Goal: Task Accomplishment & Management: Use online tool/utility

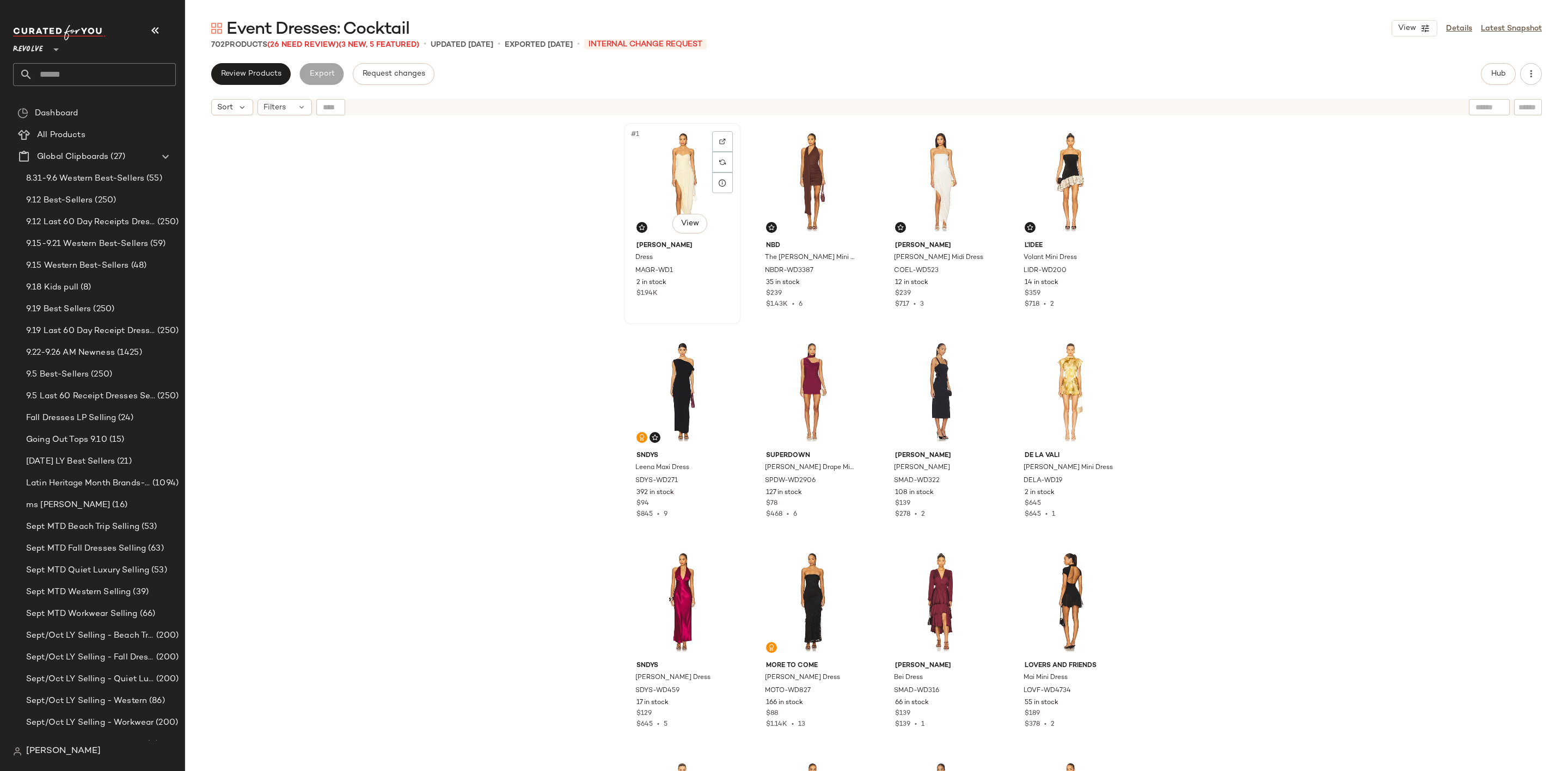
click at [657, 162] on div "#1 View" at bounding box center [682, 181] width 110 height 110
click at [1055, 180] on div "#4 View" at bounding box center [1071, 181] width 110 height 110
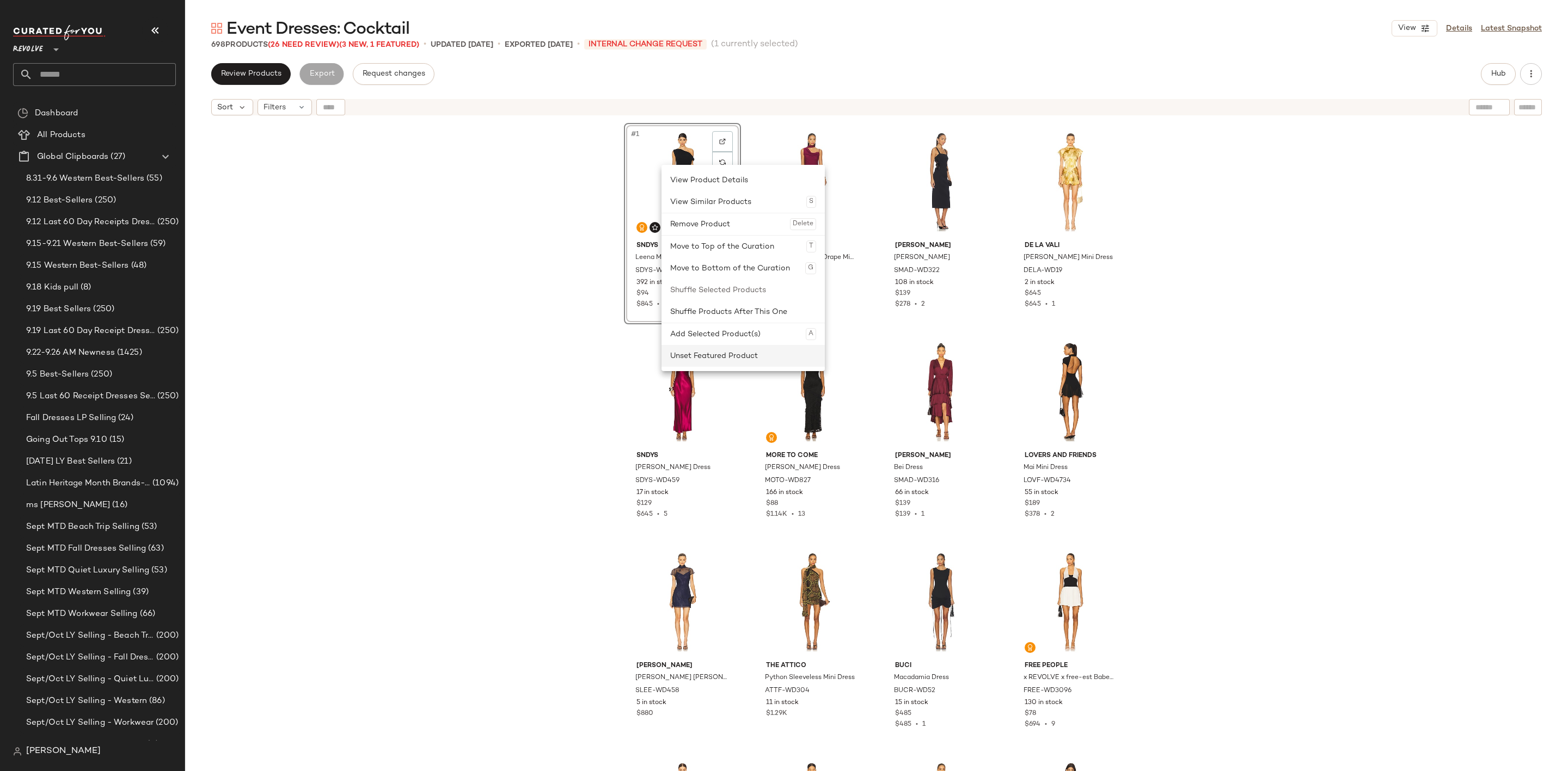
click at [716, 356] on div "Unset Featured Product" at bounding box center [743, 356] width 146 height 22
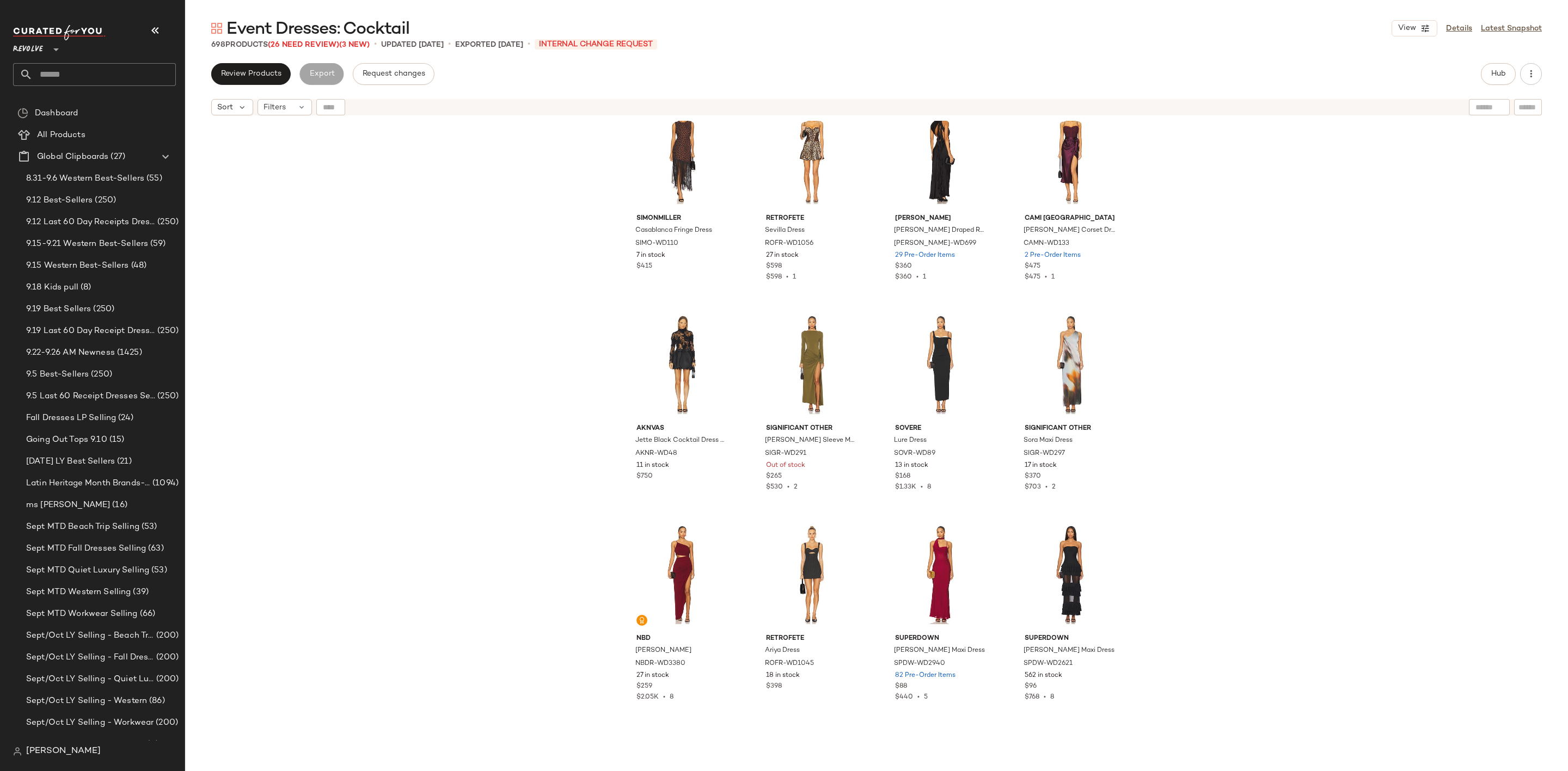
scroll to position [1315, 0]
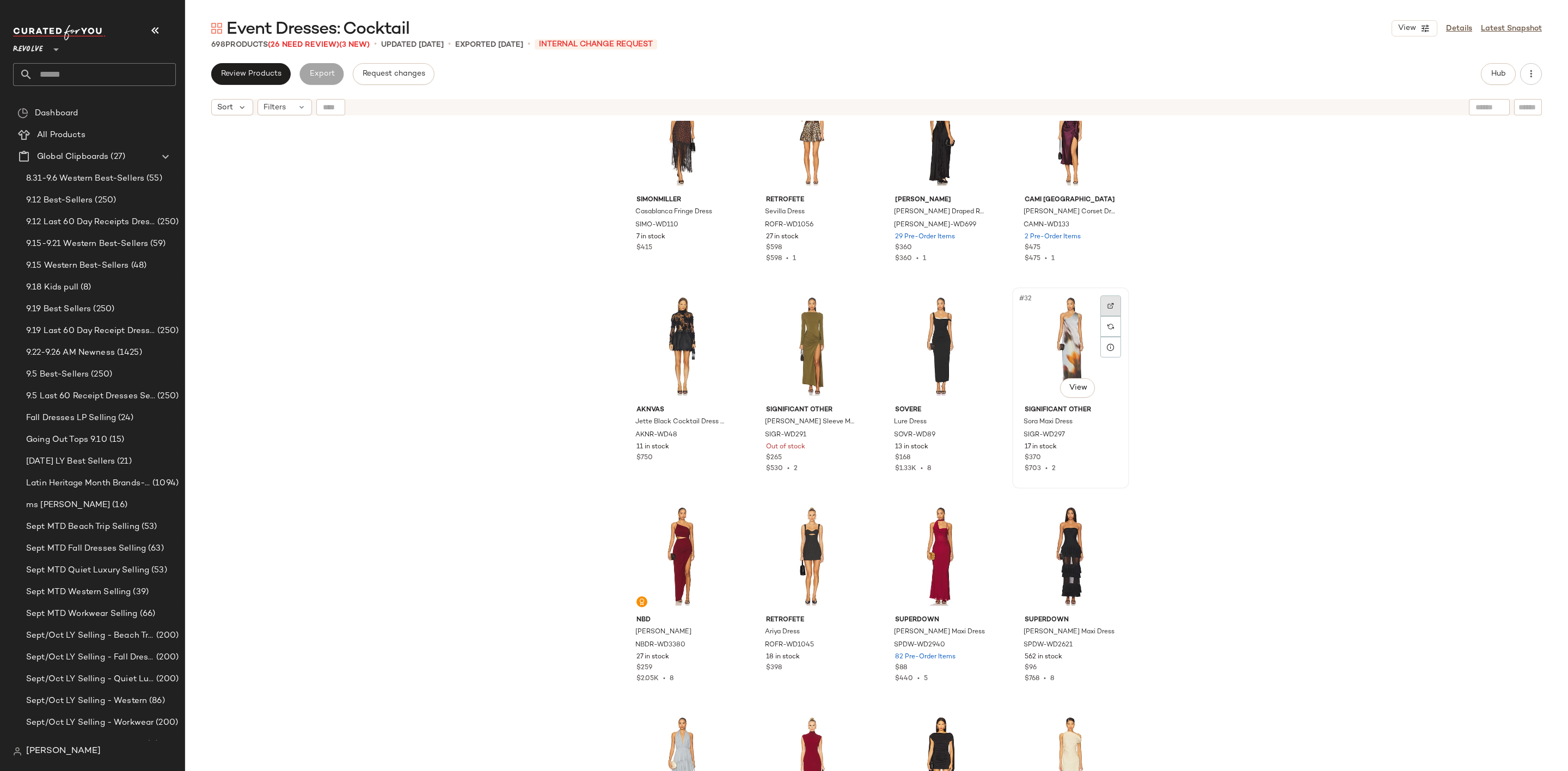
click at [1111, 296] on div at bounding box center [1111, 306] width 21 height 21
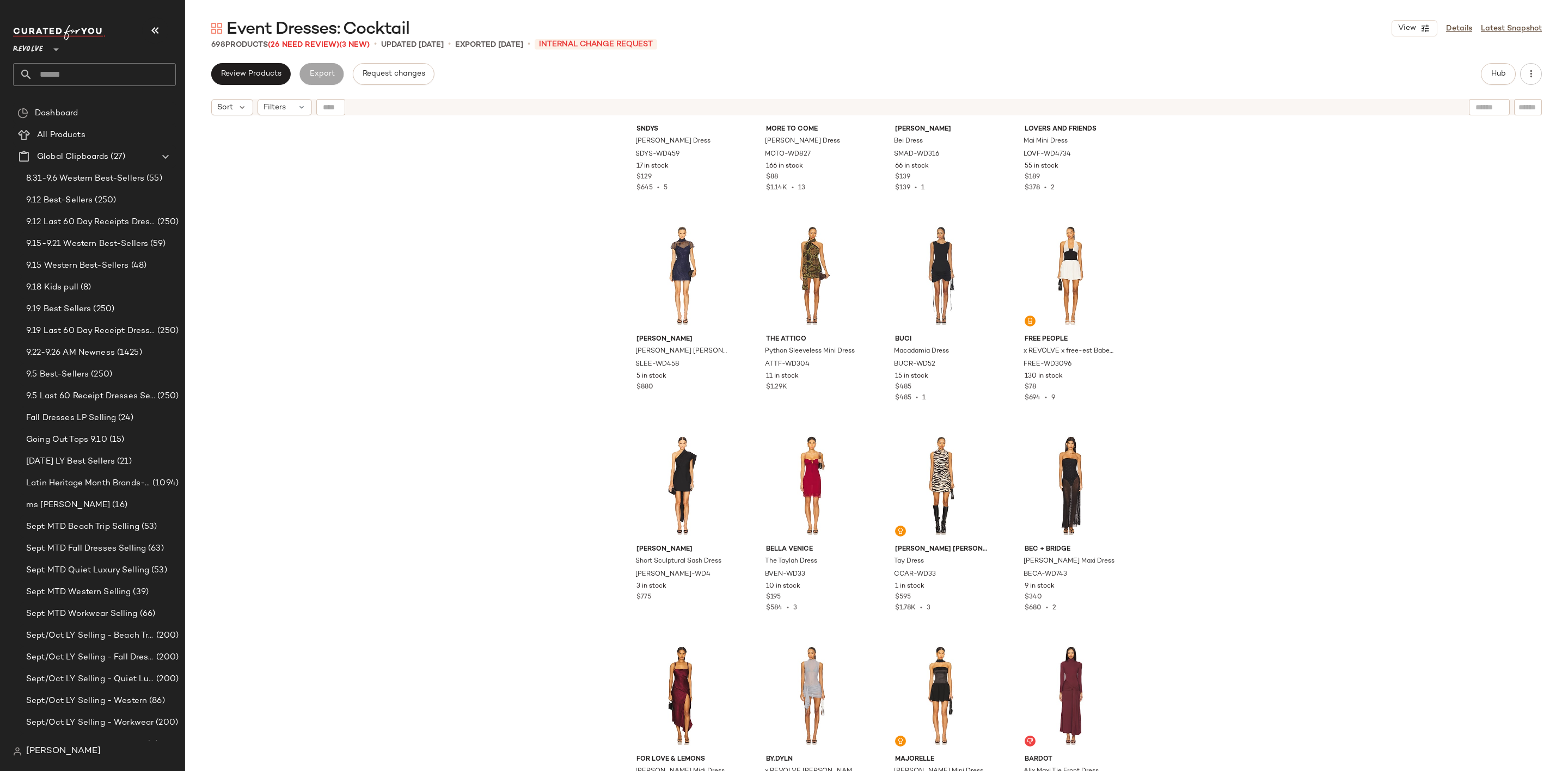
scroll to position [0, 0]
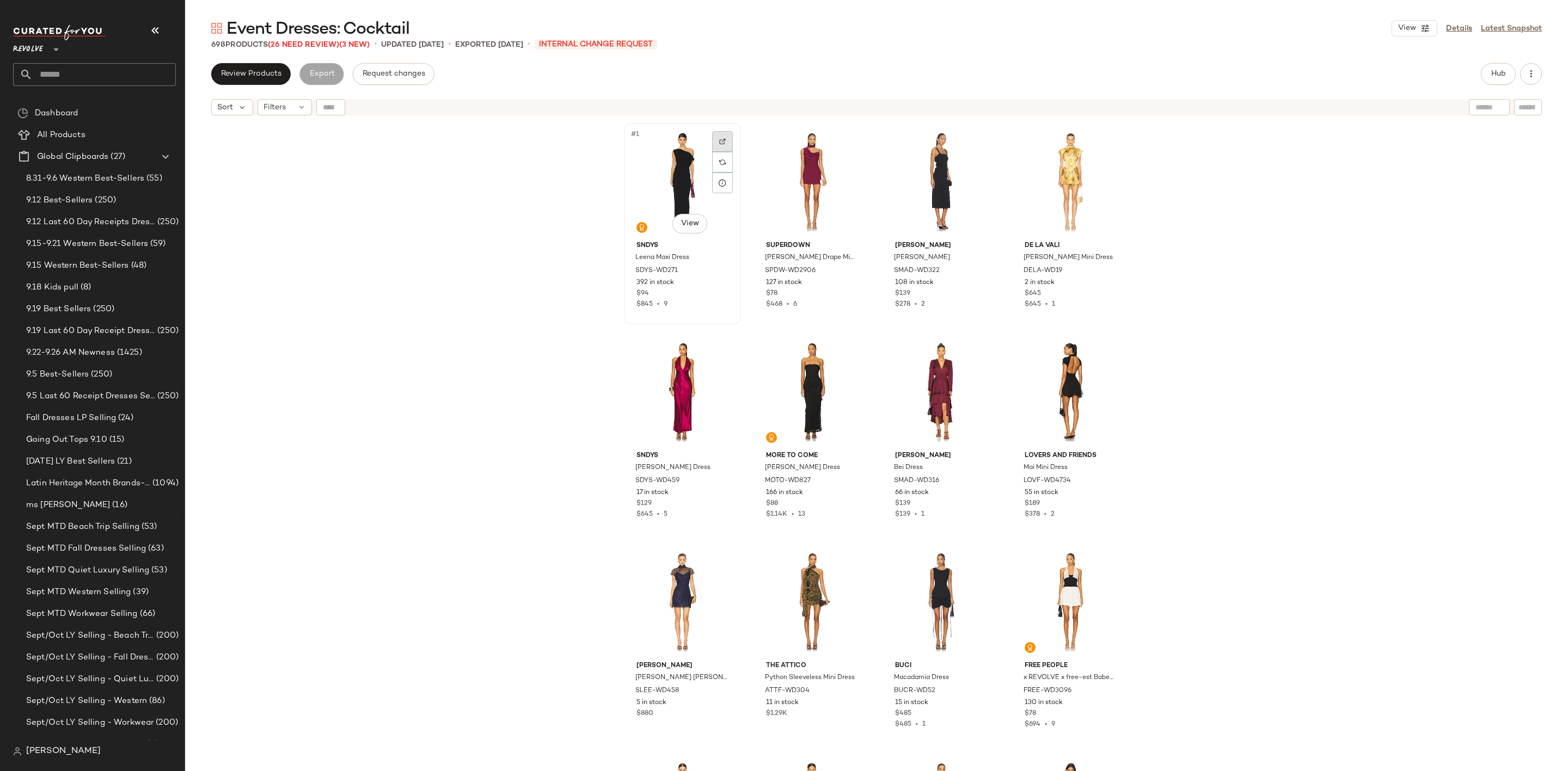
click at [724, 139] on div at bounding box center [723, 142] width 21 height 21
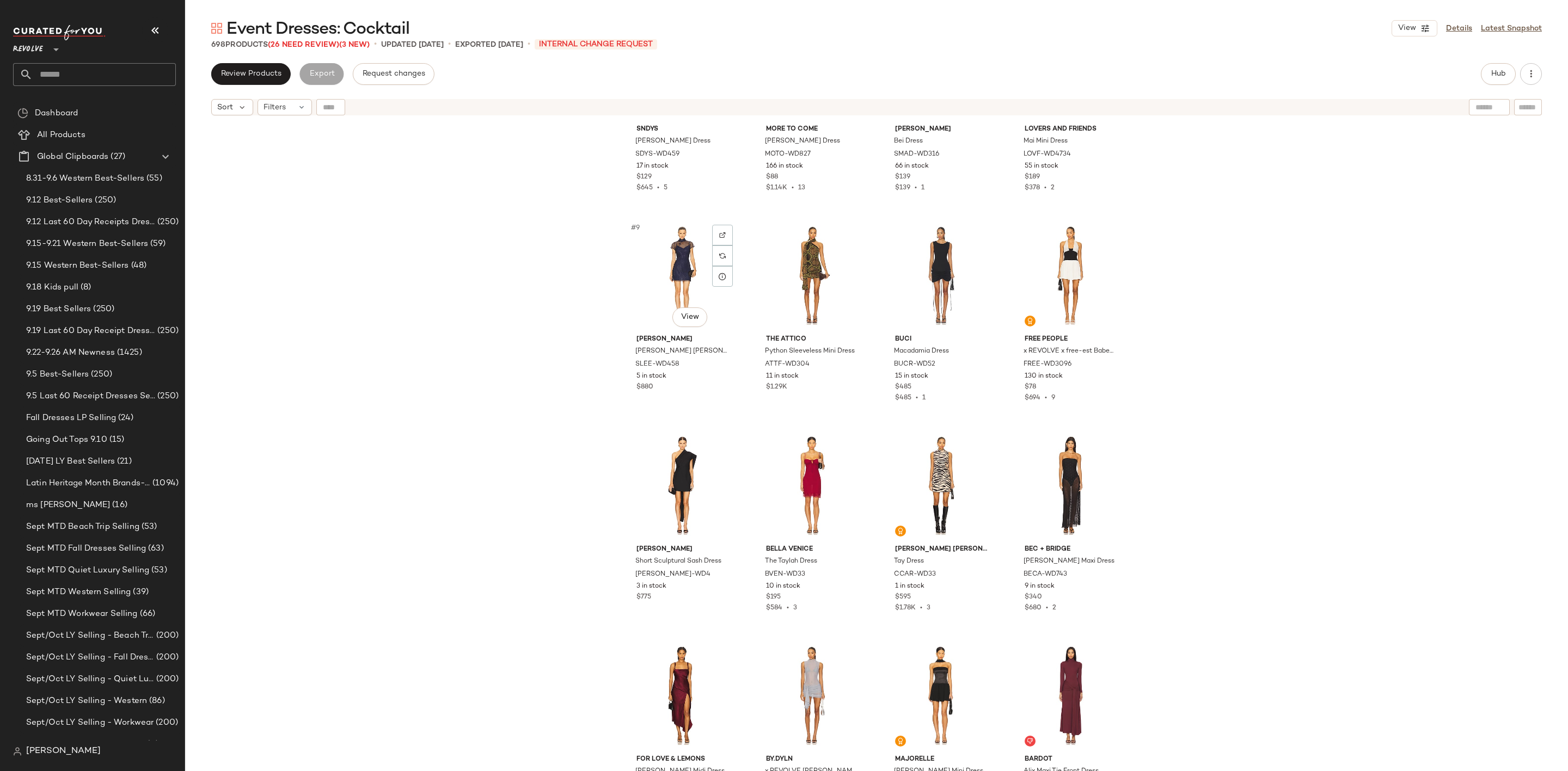
scroll to position [662, 0]
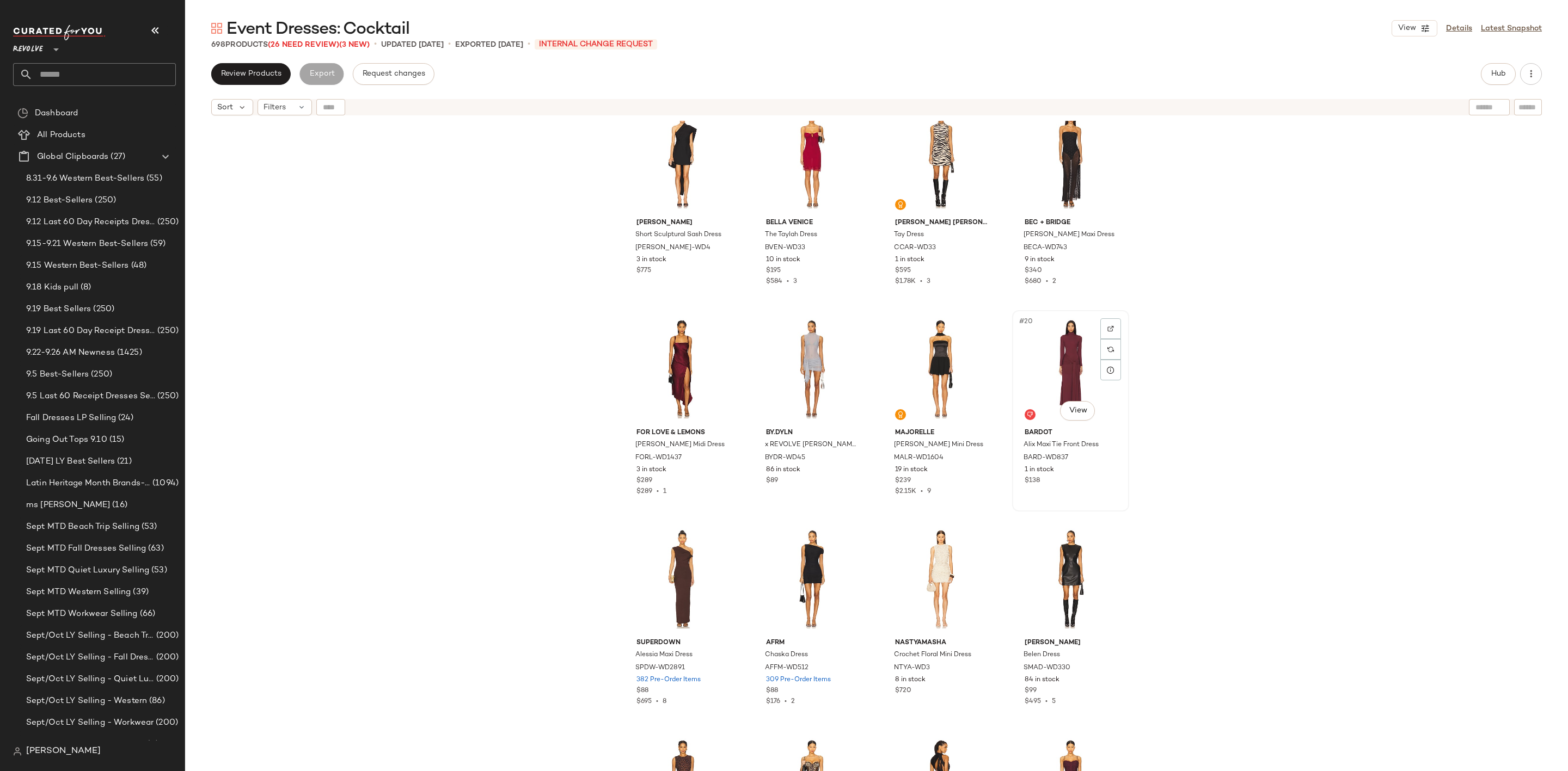
click at [1041, 349] on div "#20 View" at bounding box center [1071, 369] width 110 height 110
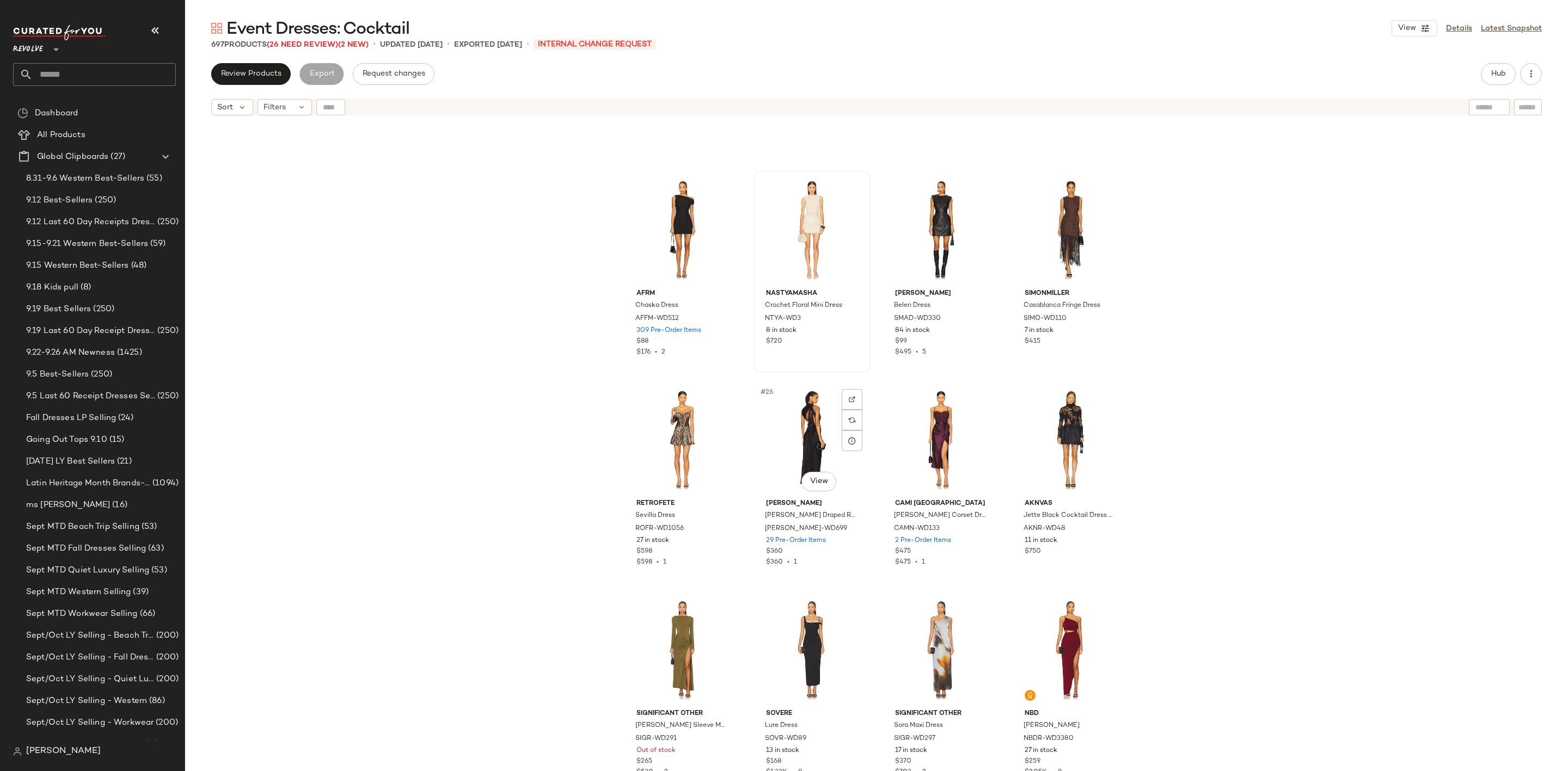
scroll to position [1152, 0]
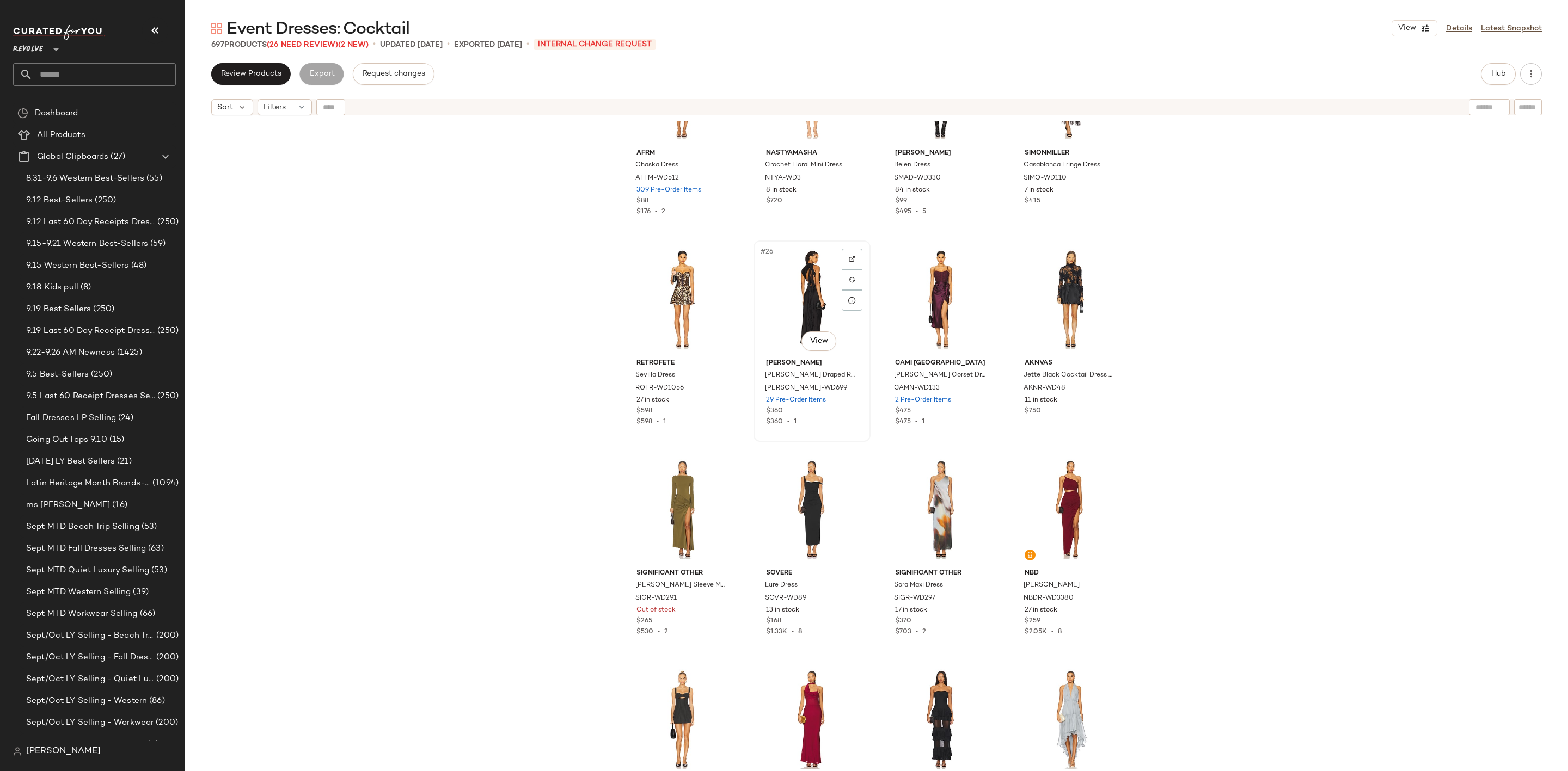
click at [796, 297] on div "#26 View" at bounding box center [812, 299] width 110 height 110
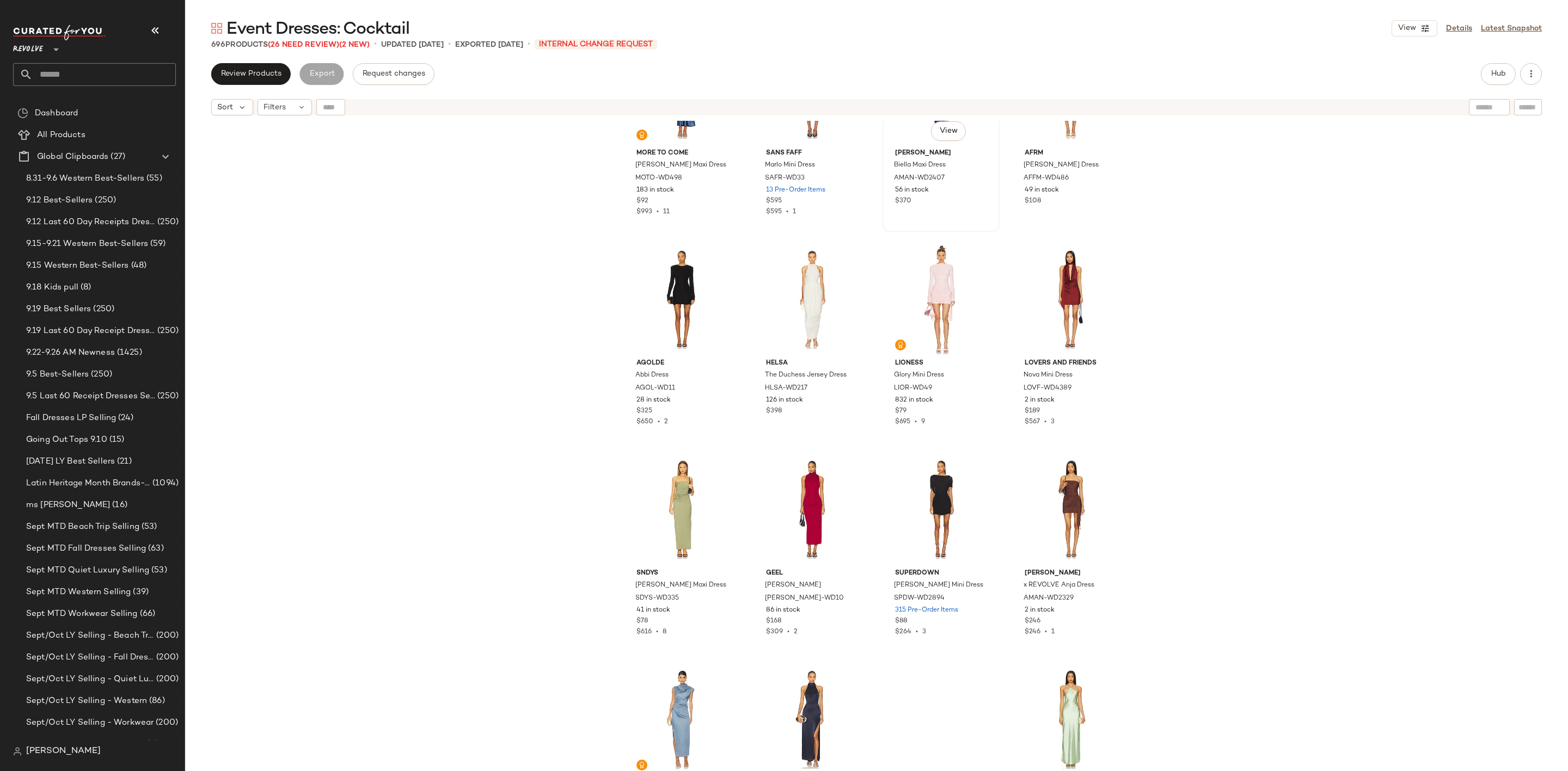
scroll to position [2539, 0]
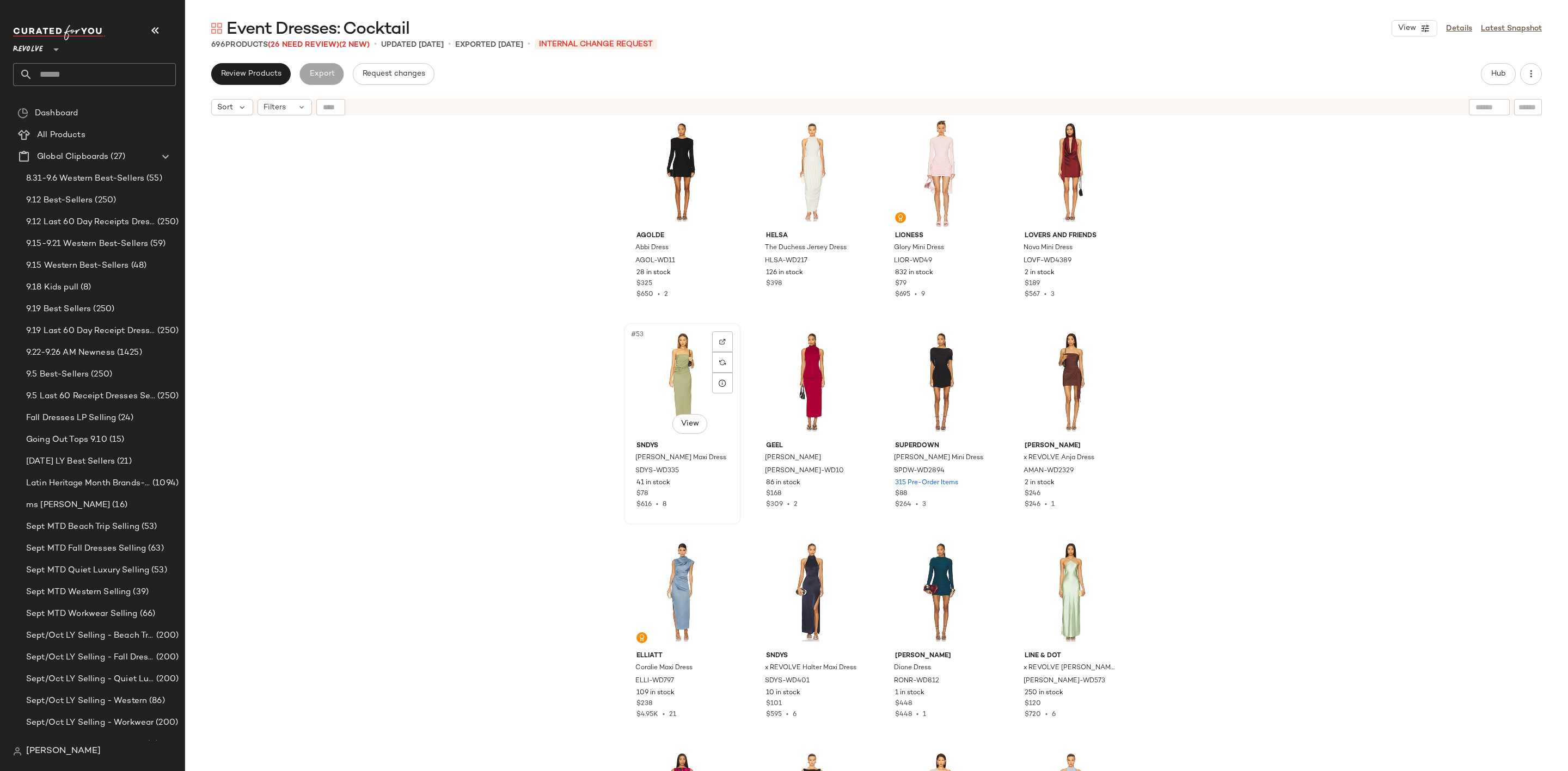
click at [678, 382] on div "#53 View" at bounding box center [682, 382] width 110 height 110
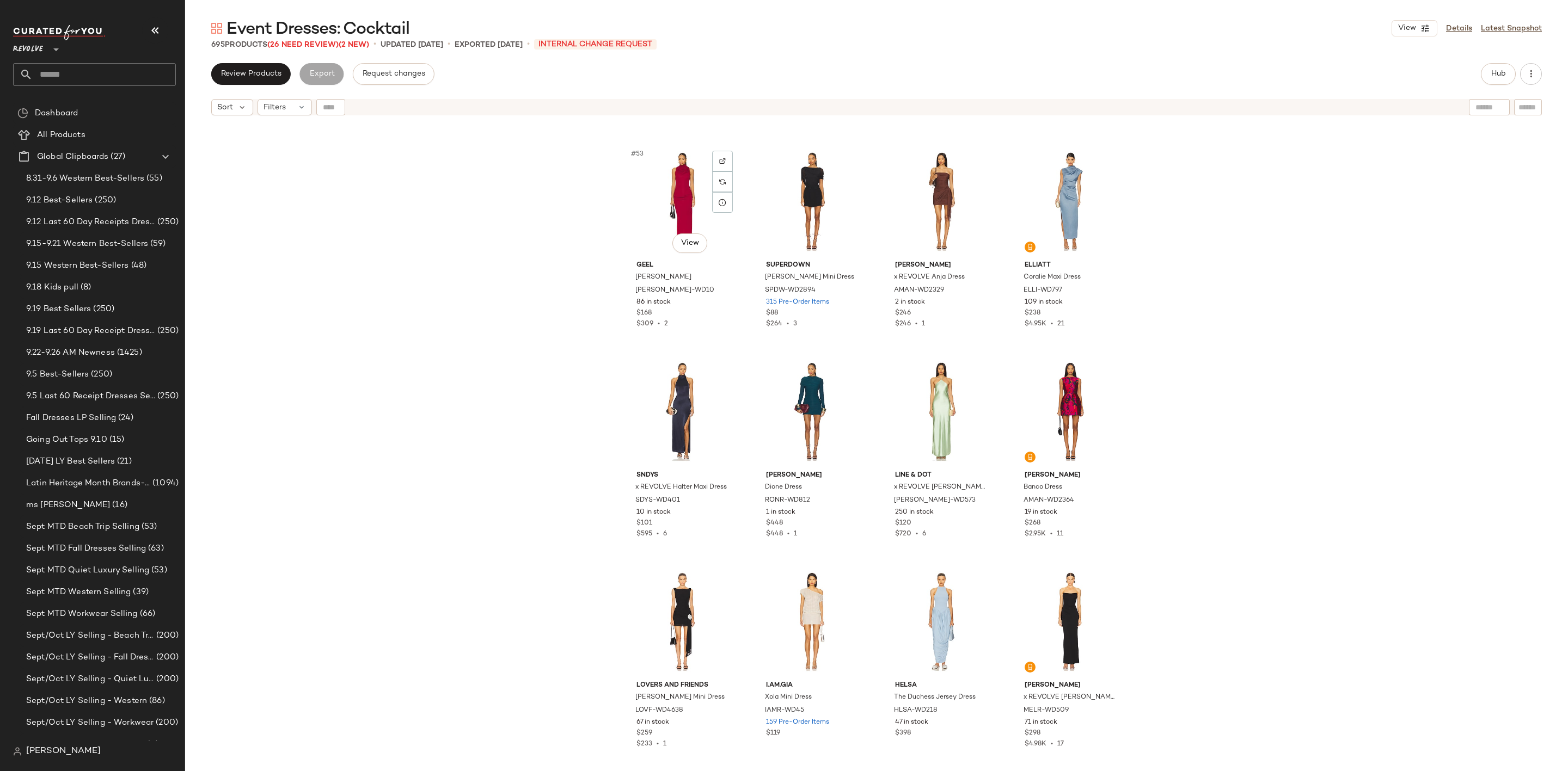
scroll to position [2866, 0]
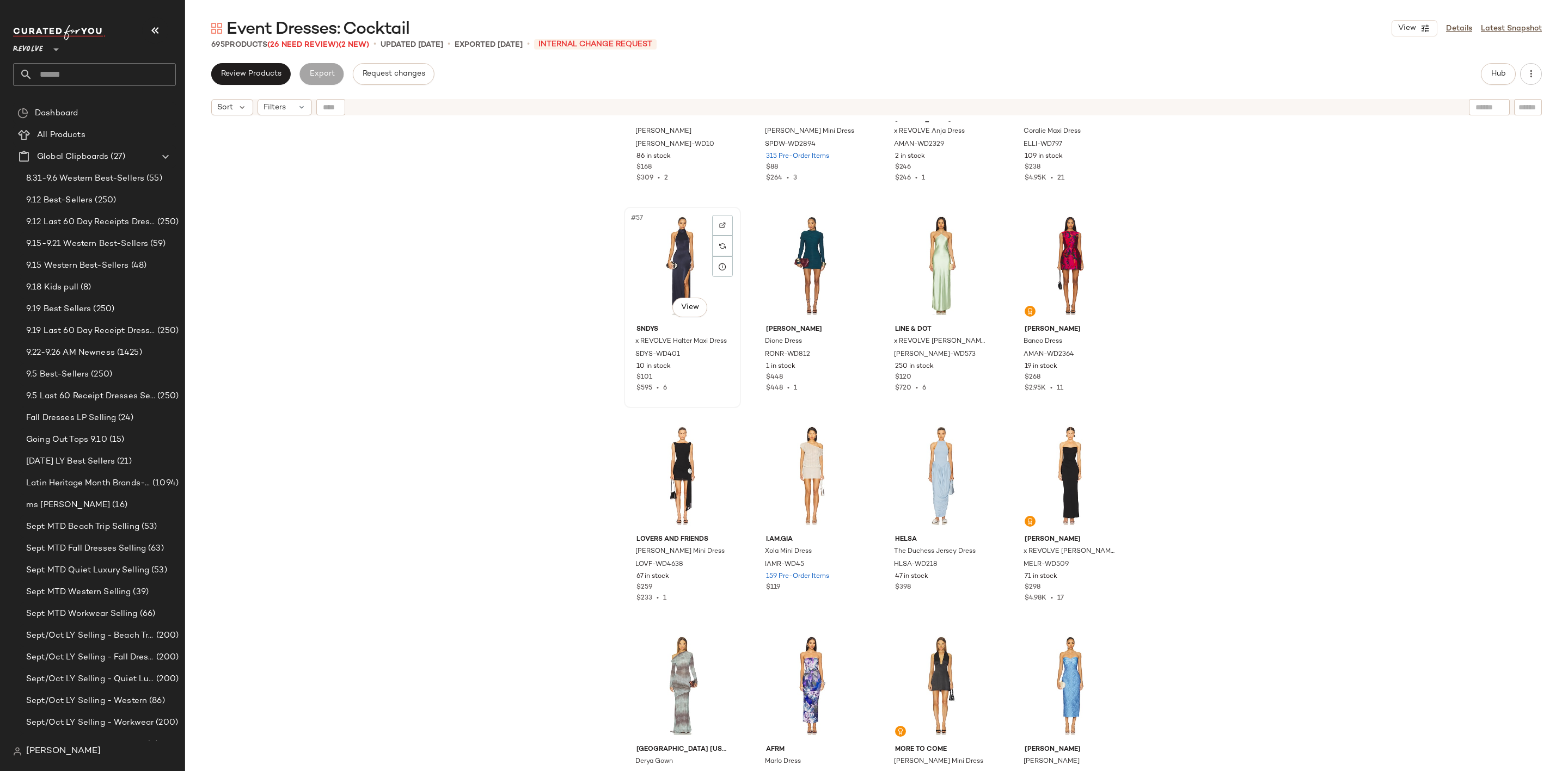
click at [678, 261] on div "#57 View" at bounding box center [682, 265] width 110 height 110
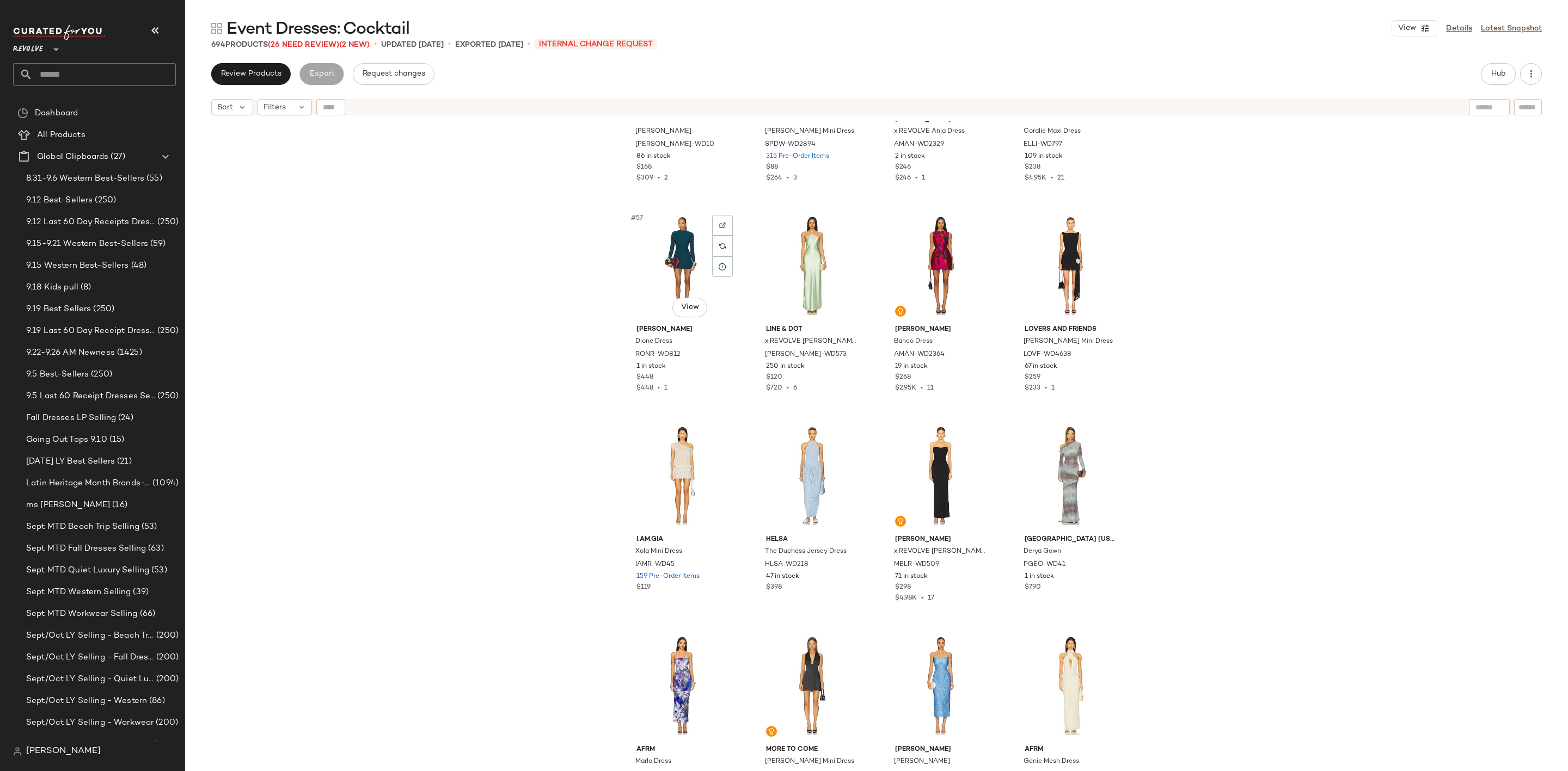
scroll to position [3029, 0]
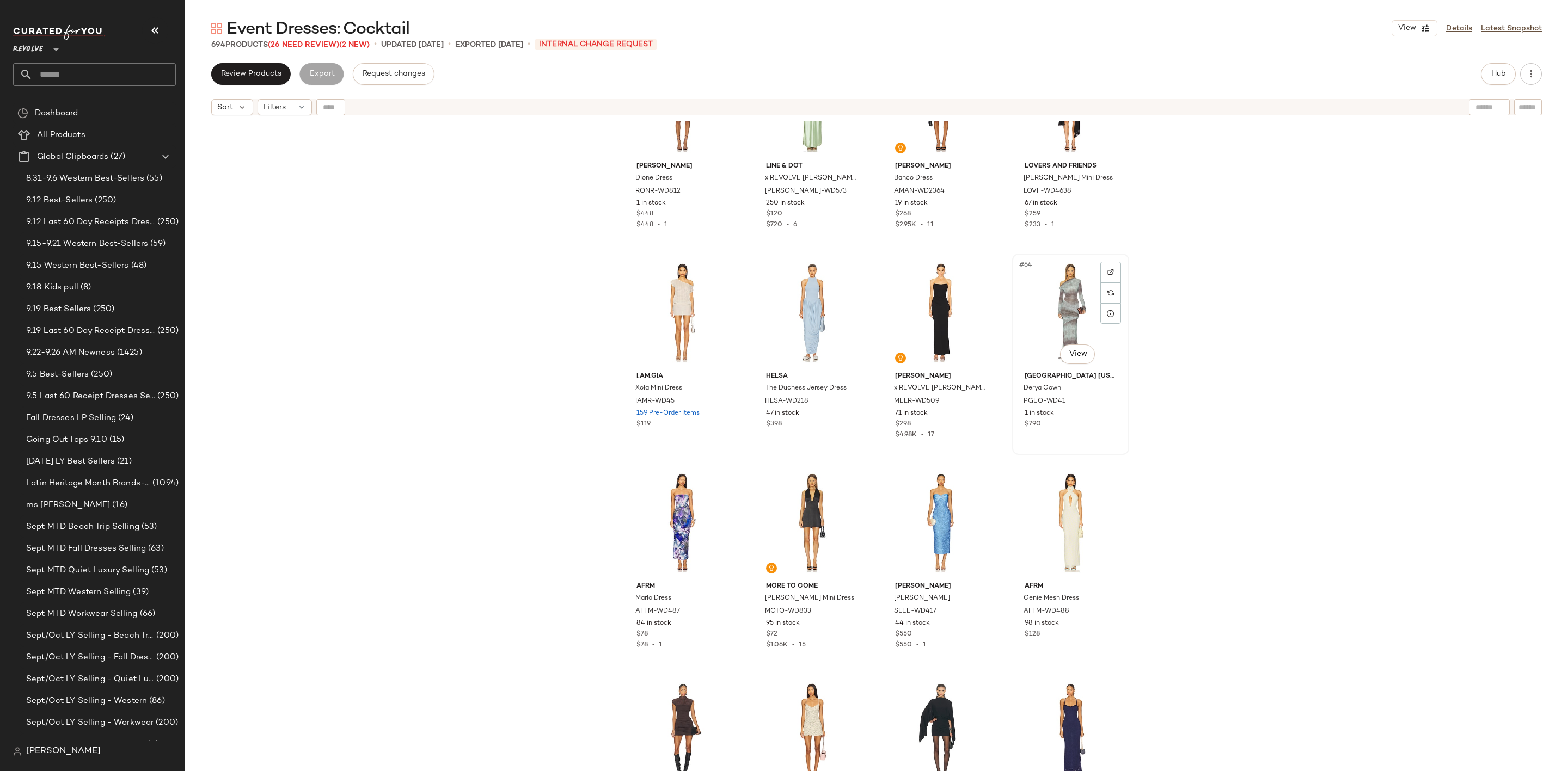
click at [1049, 298] on div "#64 View" at bounding box center [1071, 312] width 110 height 110
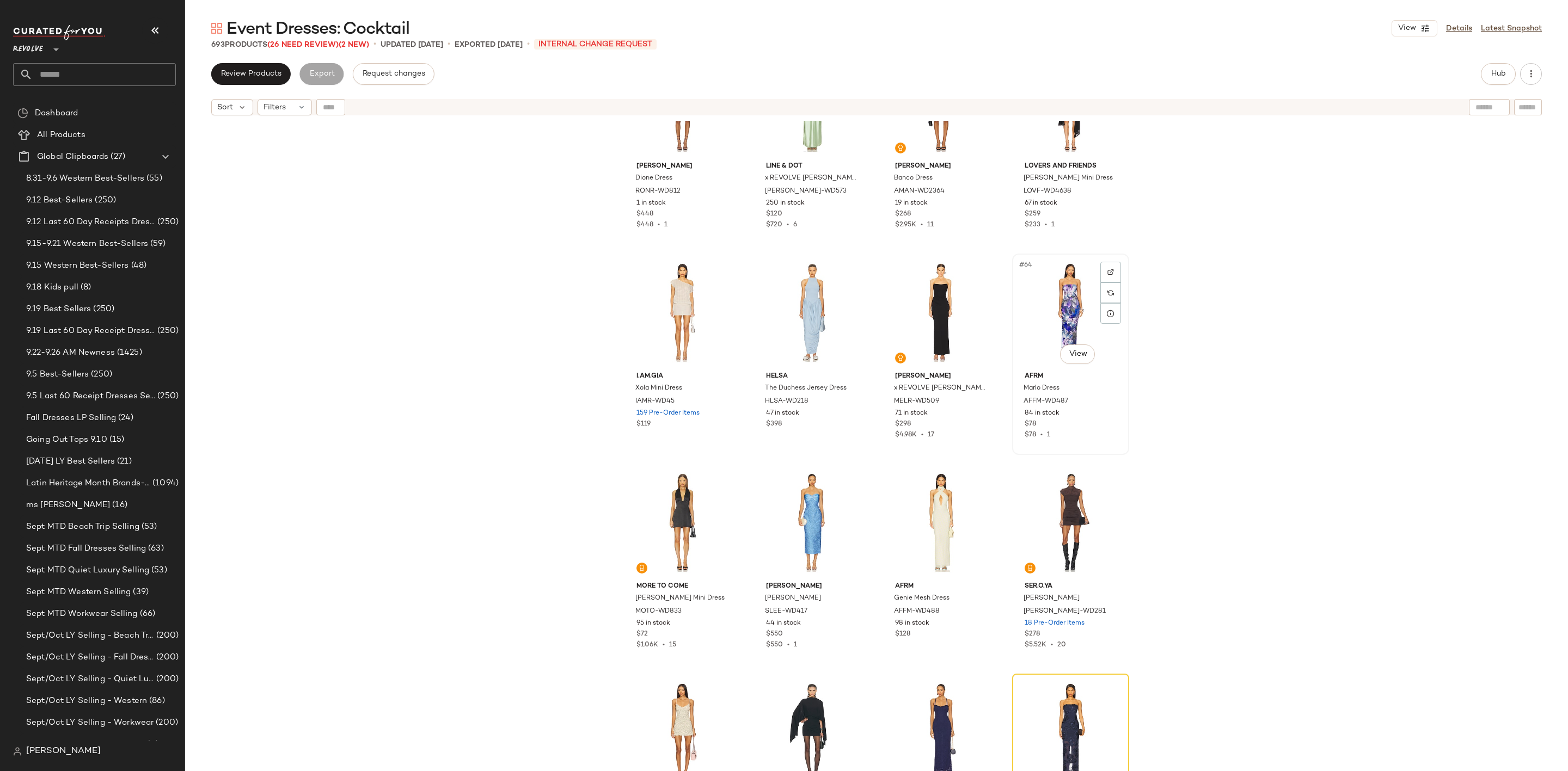
scroll to position [3274, 0]
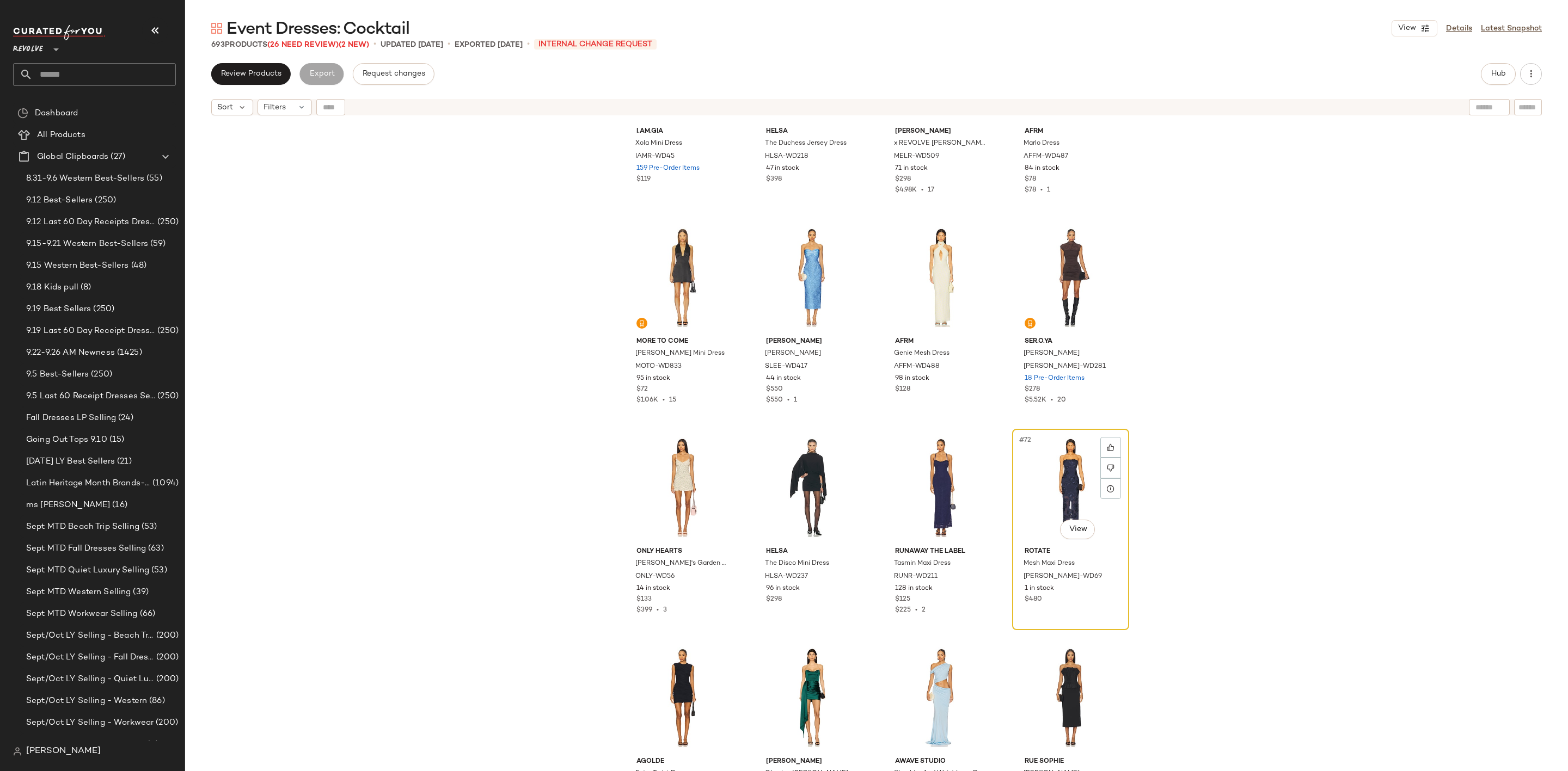
click at [1032, 488] on div "#72 View" at bounding box center [1071, 487] width 110 height 110
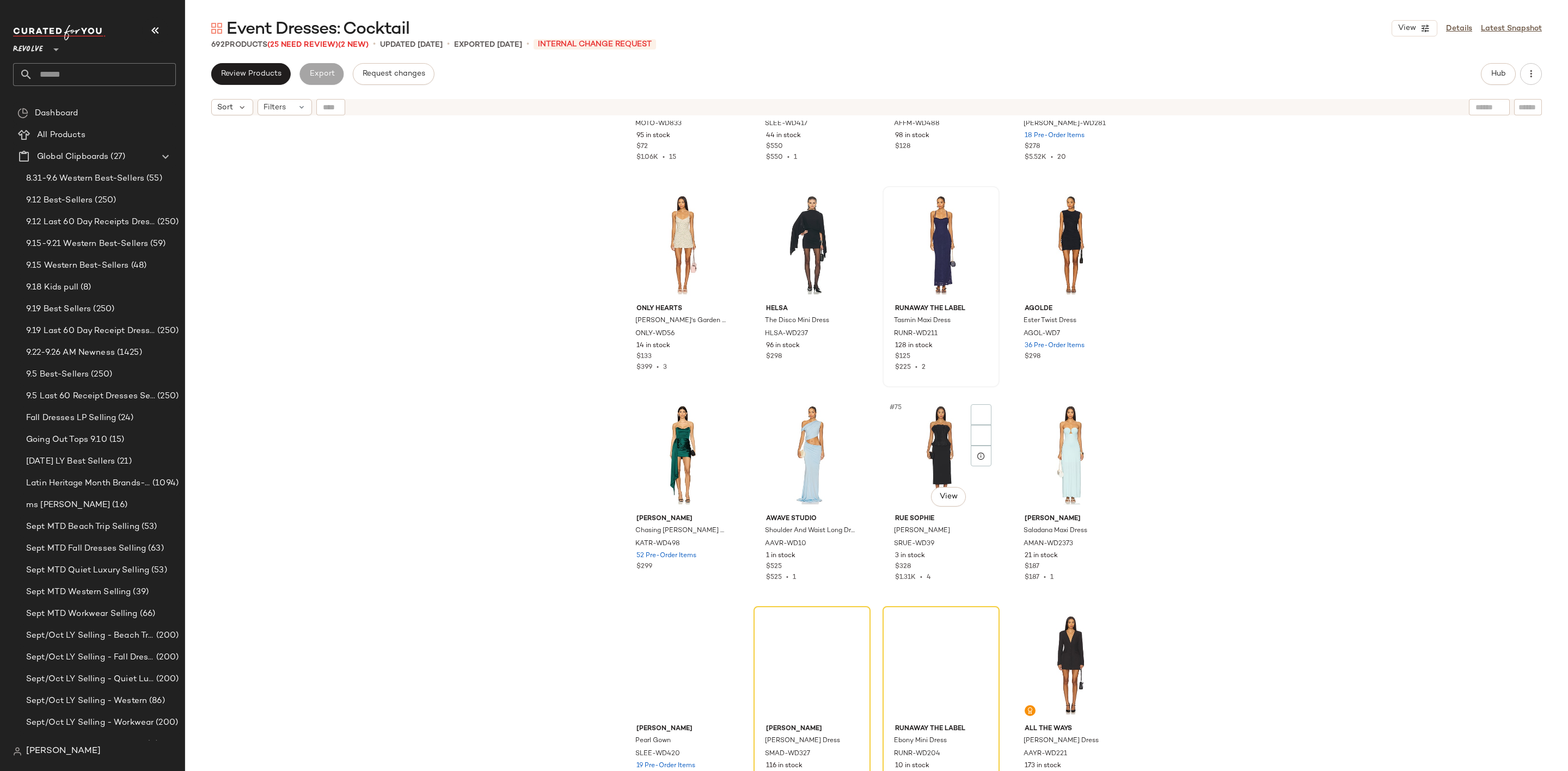
scroll to position [3519, 0]
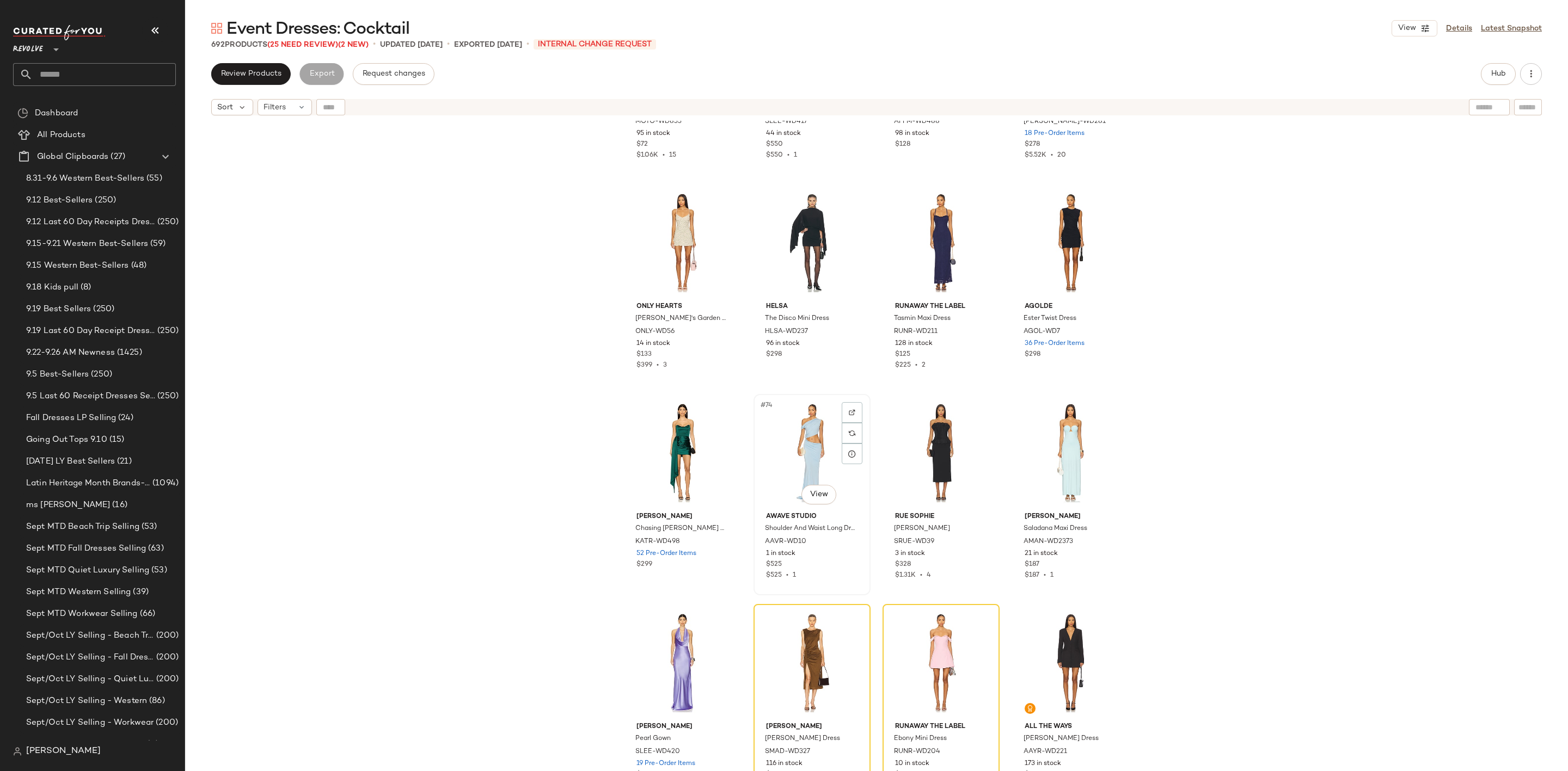
click at [783, 452] on div "#74 View" at bounding box center [812, 453] width 110 height 110
click at [853, 407] on div at bounding box center [852, 413] width 21 height 21
click at [800, 420] on div "#74 View" at bounding box center [812, 453] width 110 height 110
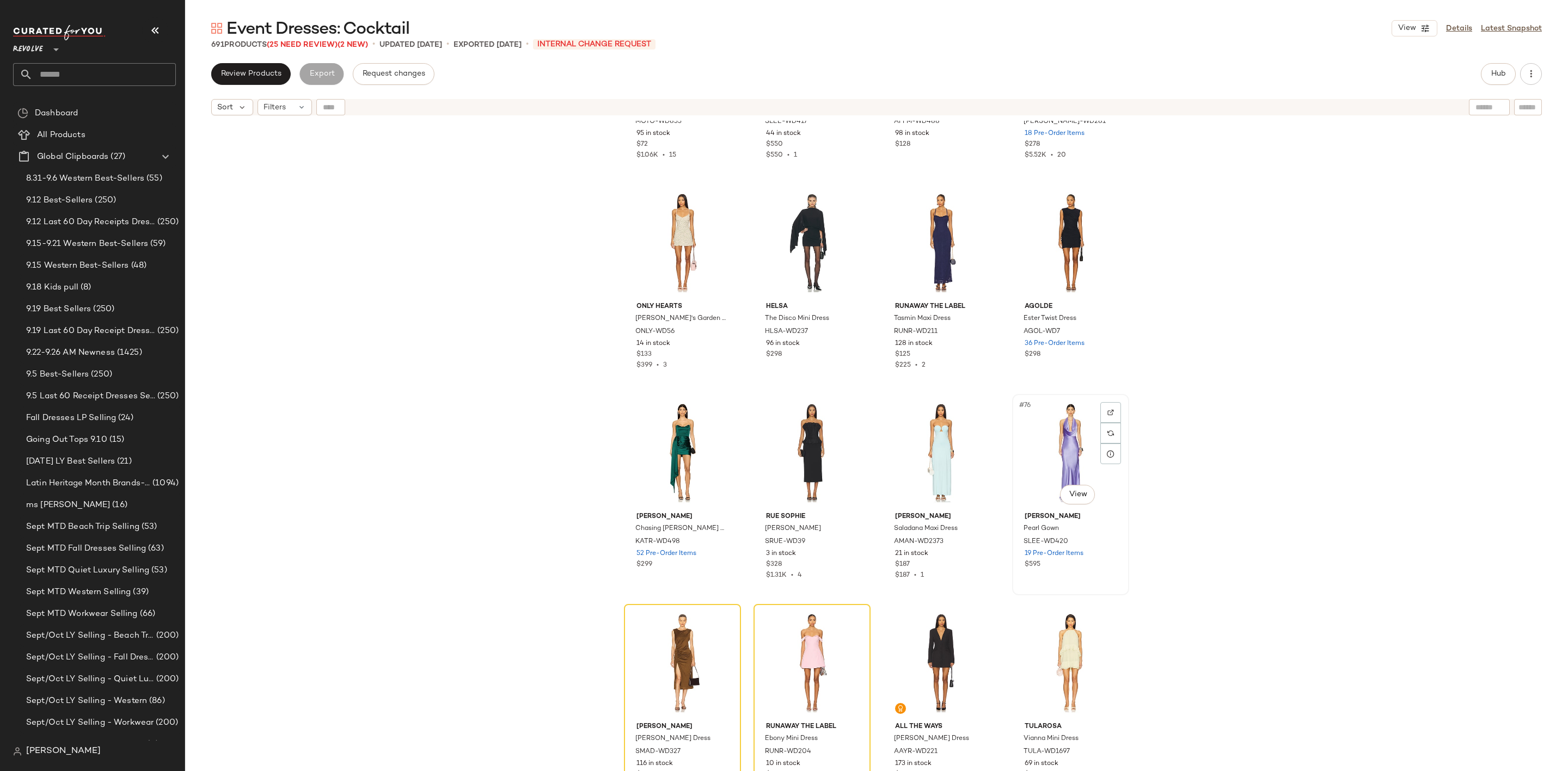
click at [1050, 430] on div "#76 View" at bounding box center [1071, 453] width 110 height 110
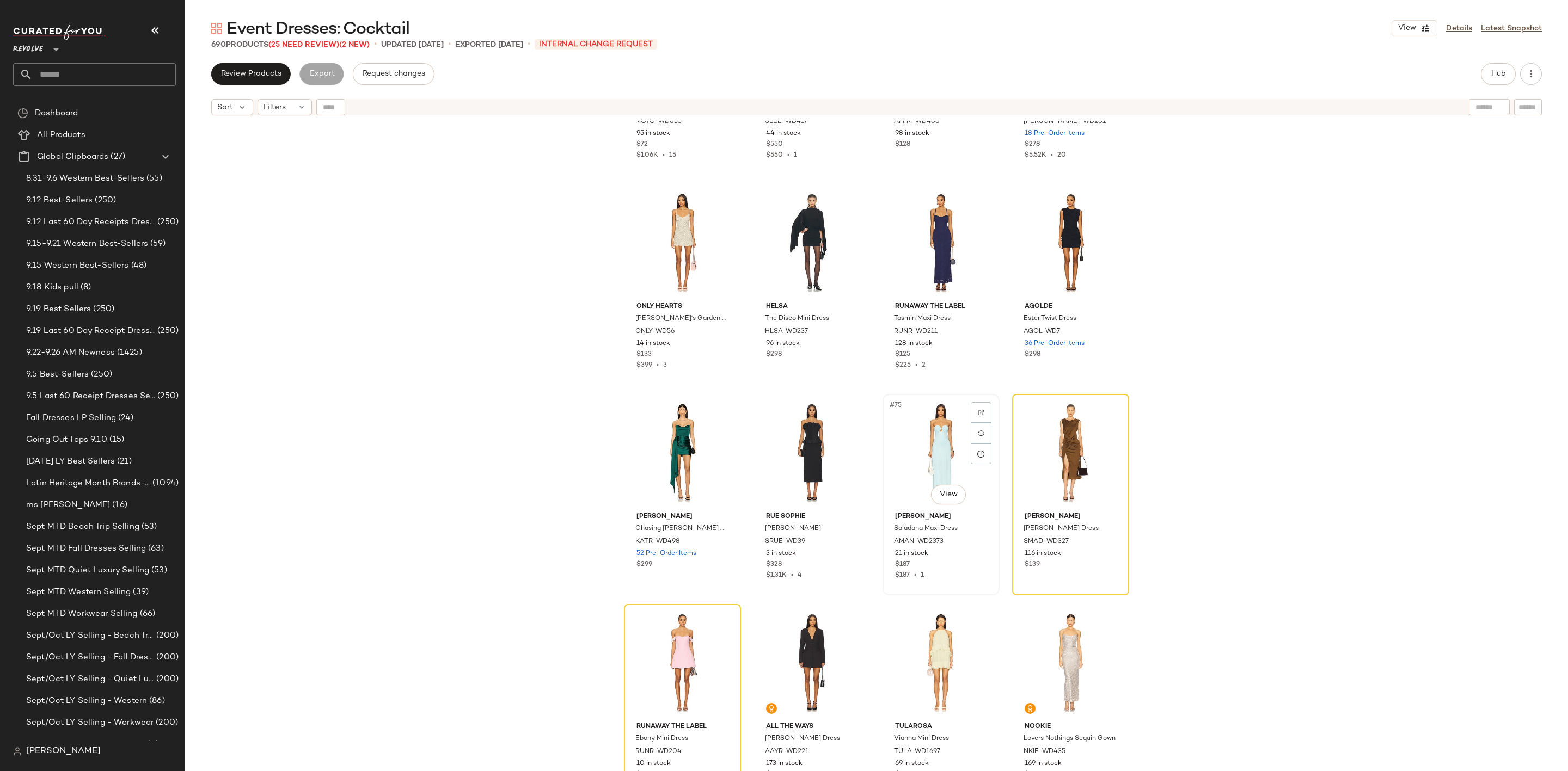
click at [923, 442] on div "#75 View" at bounding box center [941, 453] width 110 height 110
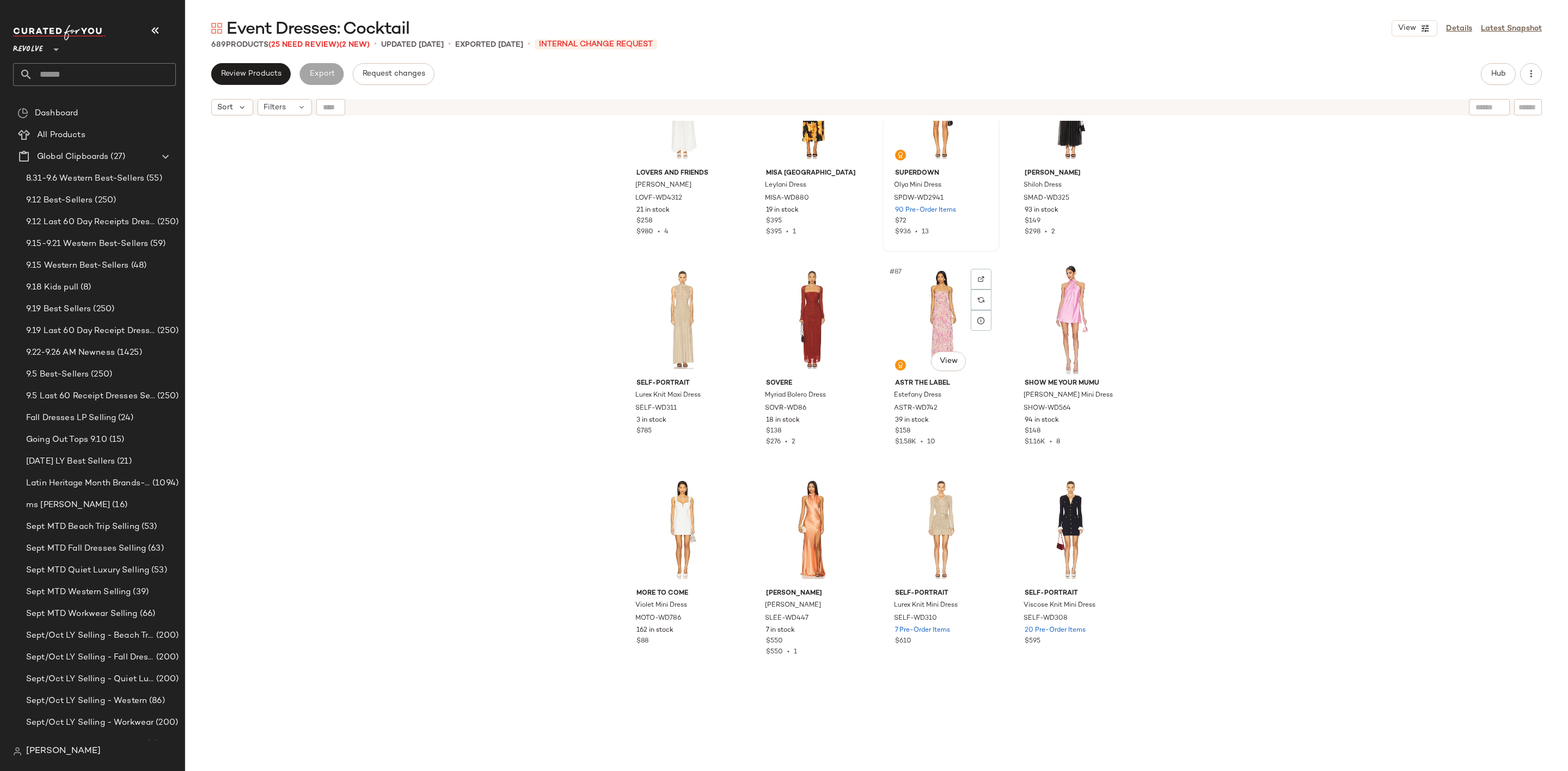
scroll to position [4336, 0]
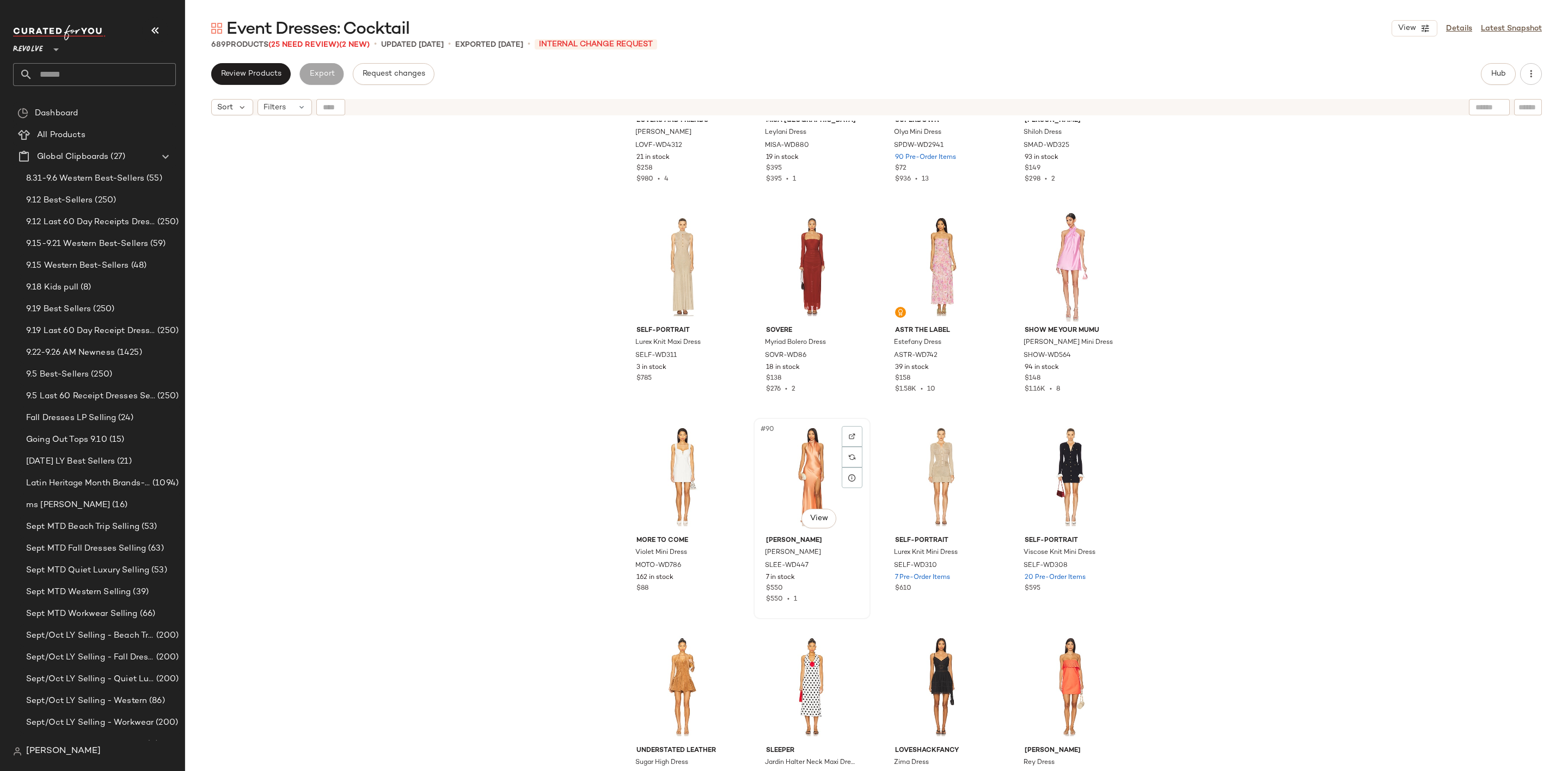
click at [800, 467] on div "#90 View" at bounding box center [812, 476] width 110 height 110
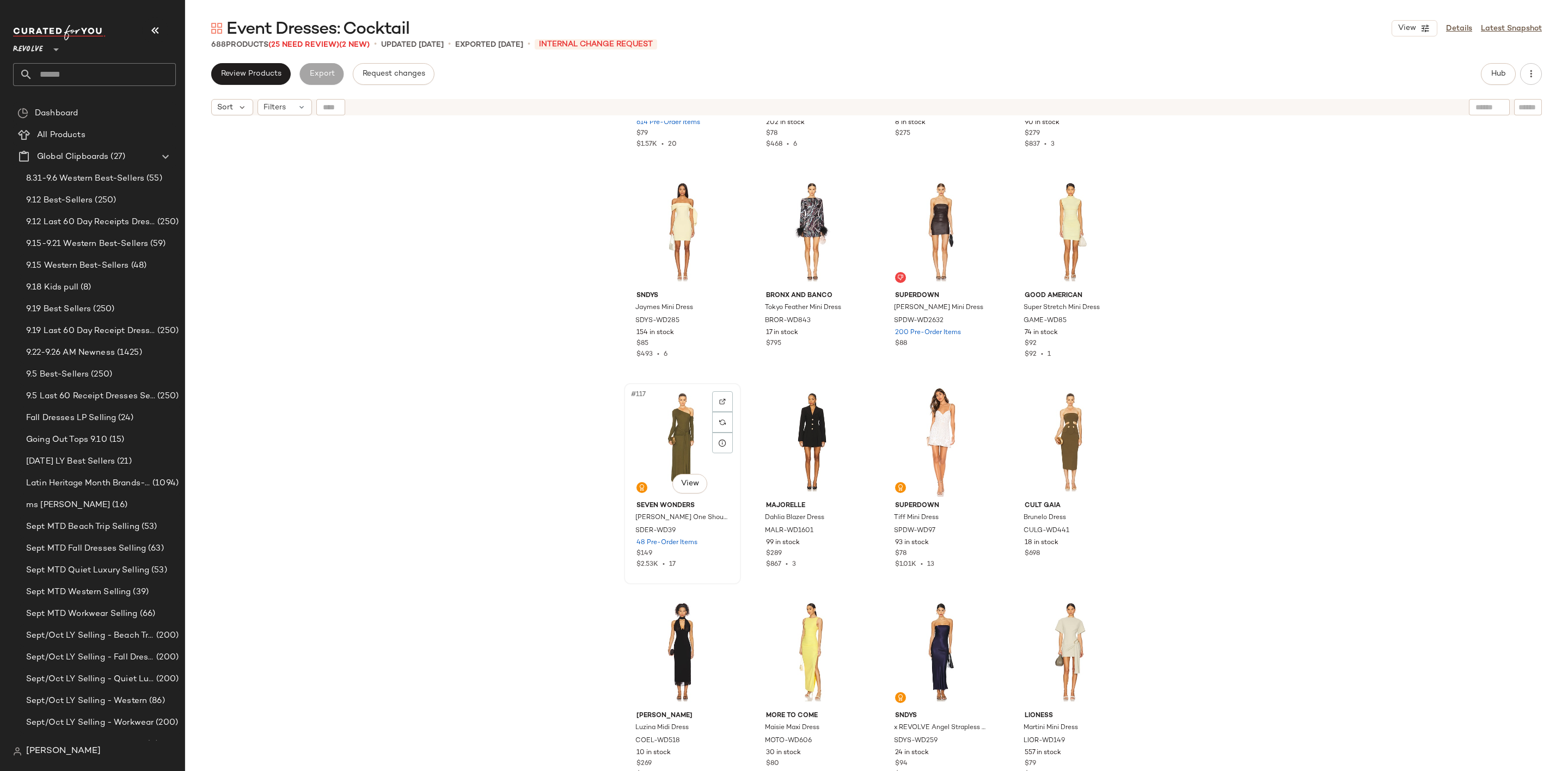
scroll to position [6051, 0]
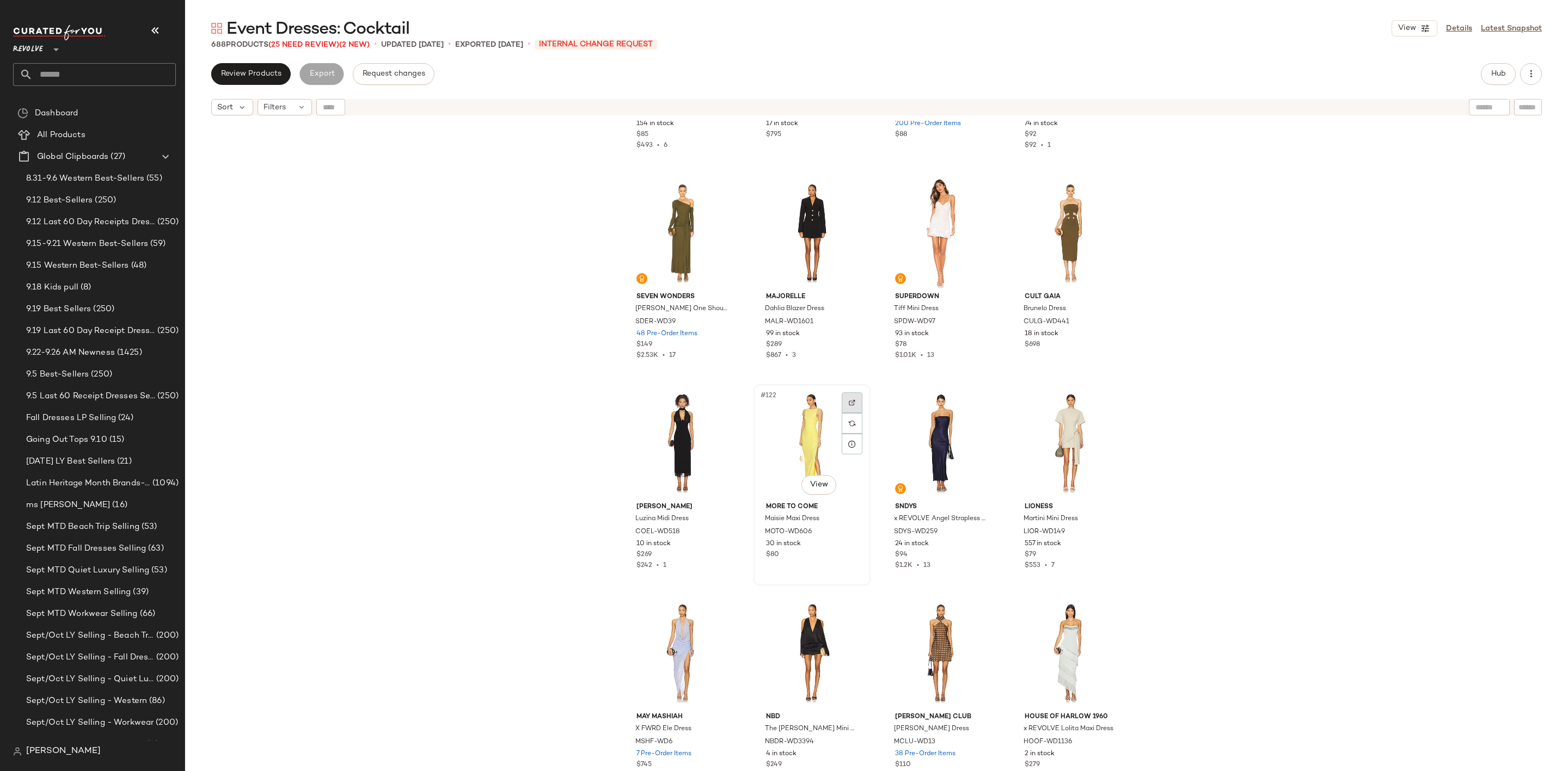
click at [849, 403] on img at bounding box center [852, 403] width 7 height 7
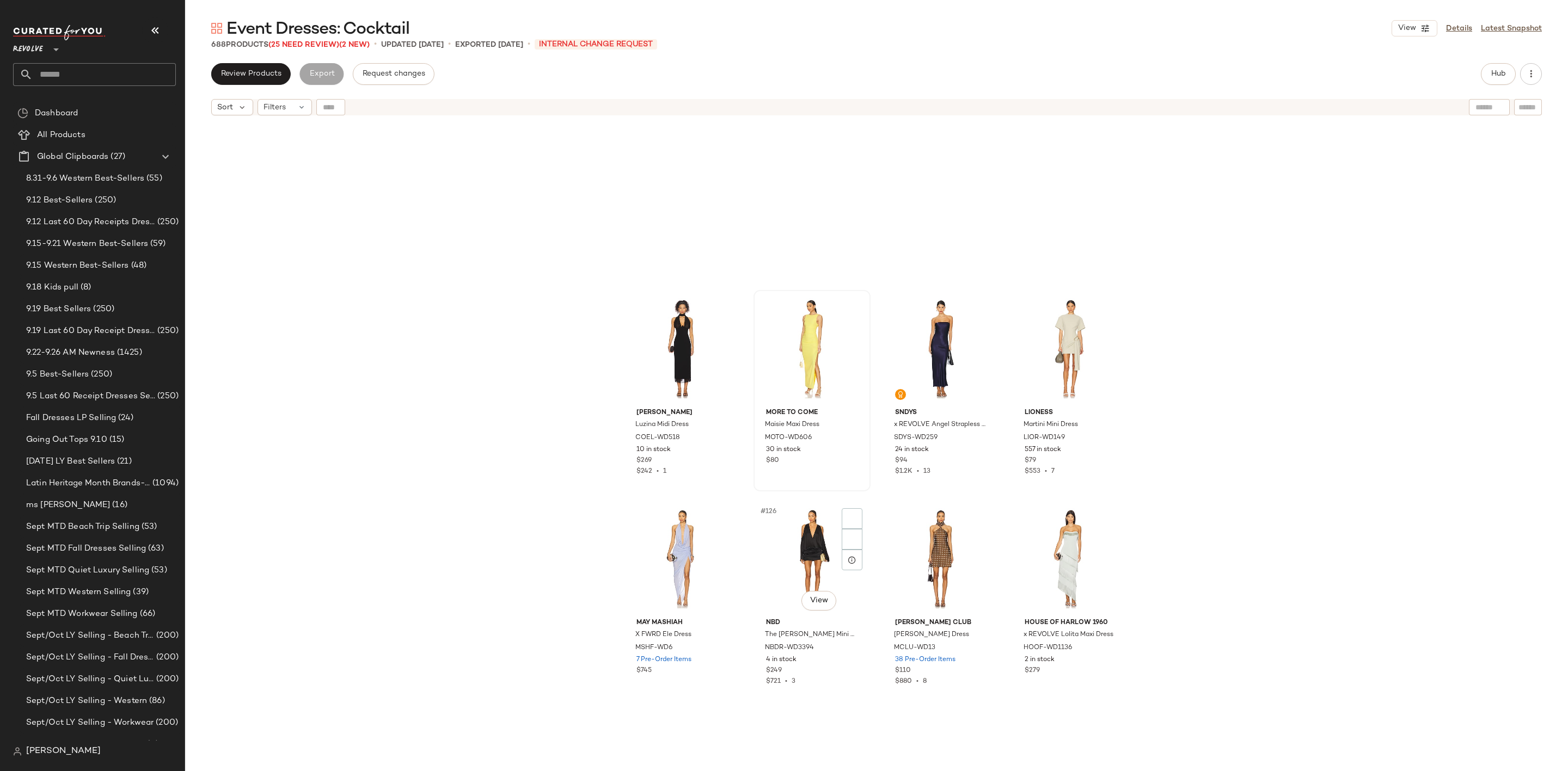
scroll to position [6377, 0]
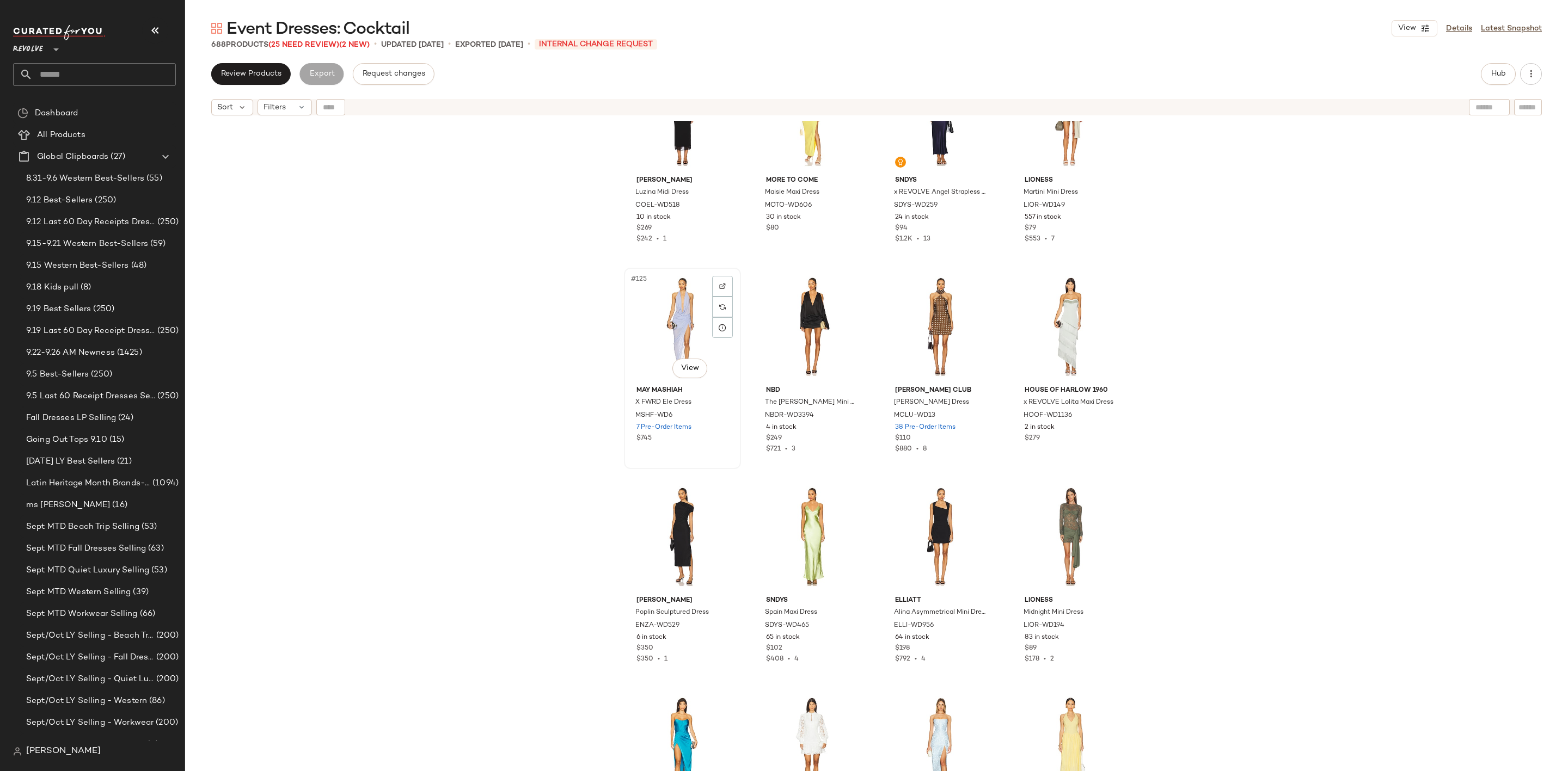
click at [644, 333] on div "#125 View" at bounding box center [682, 326] width 110 height 110
click at [786, 314] on div "#126 View" at bounding box center [812, 326] width 110 height 110
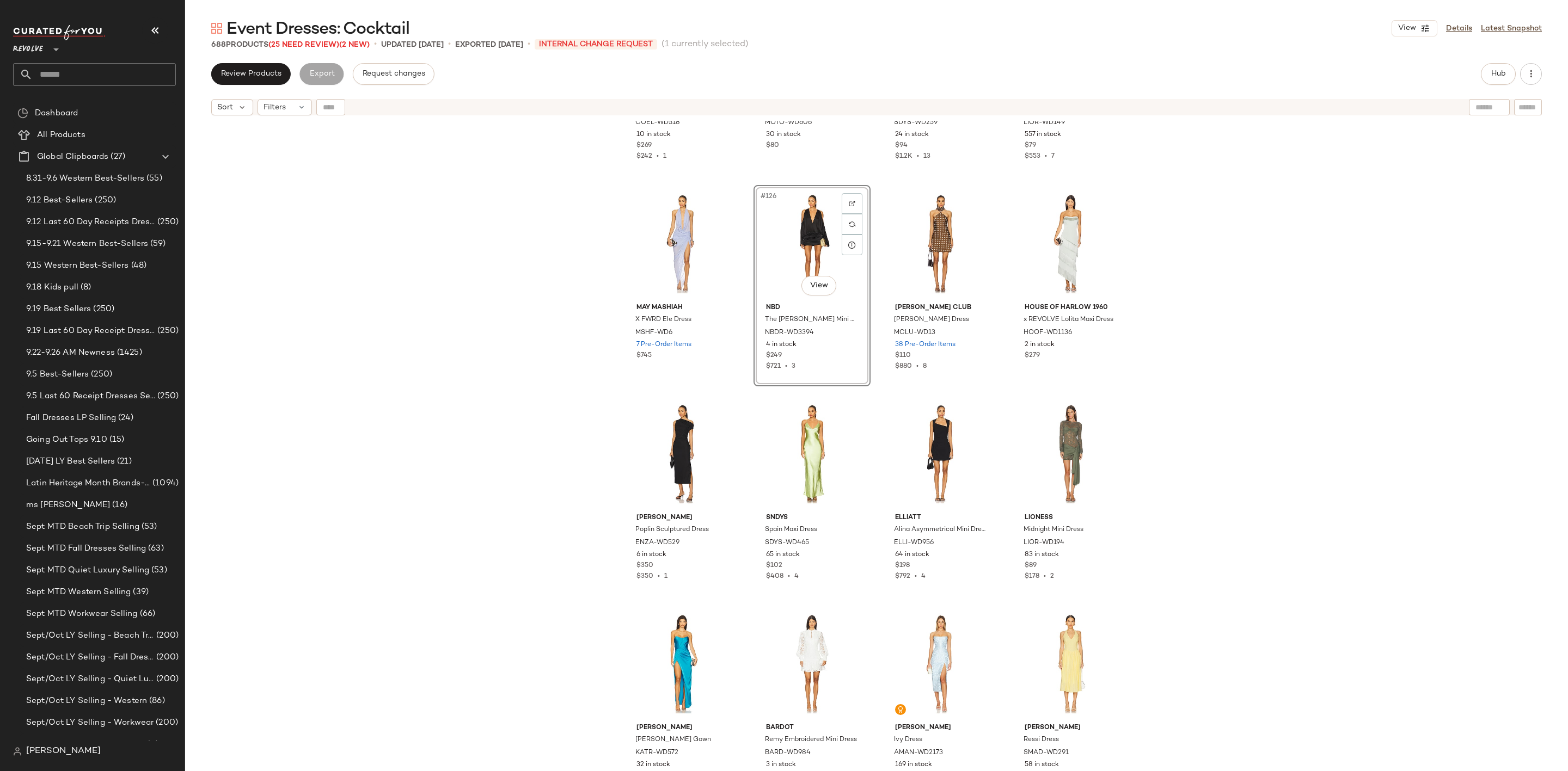
scroll to position [6540, 0]
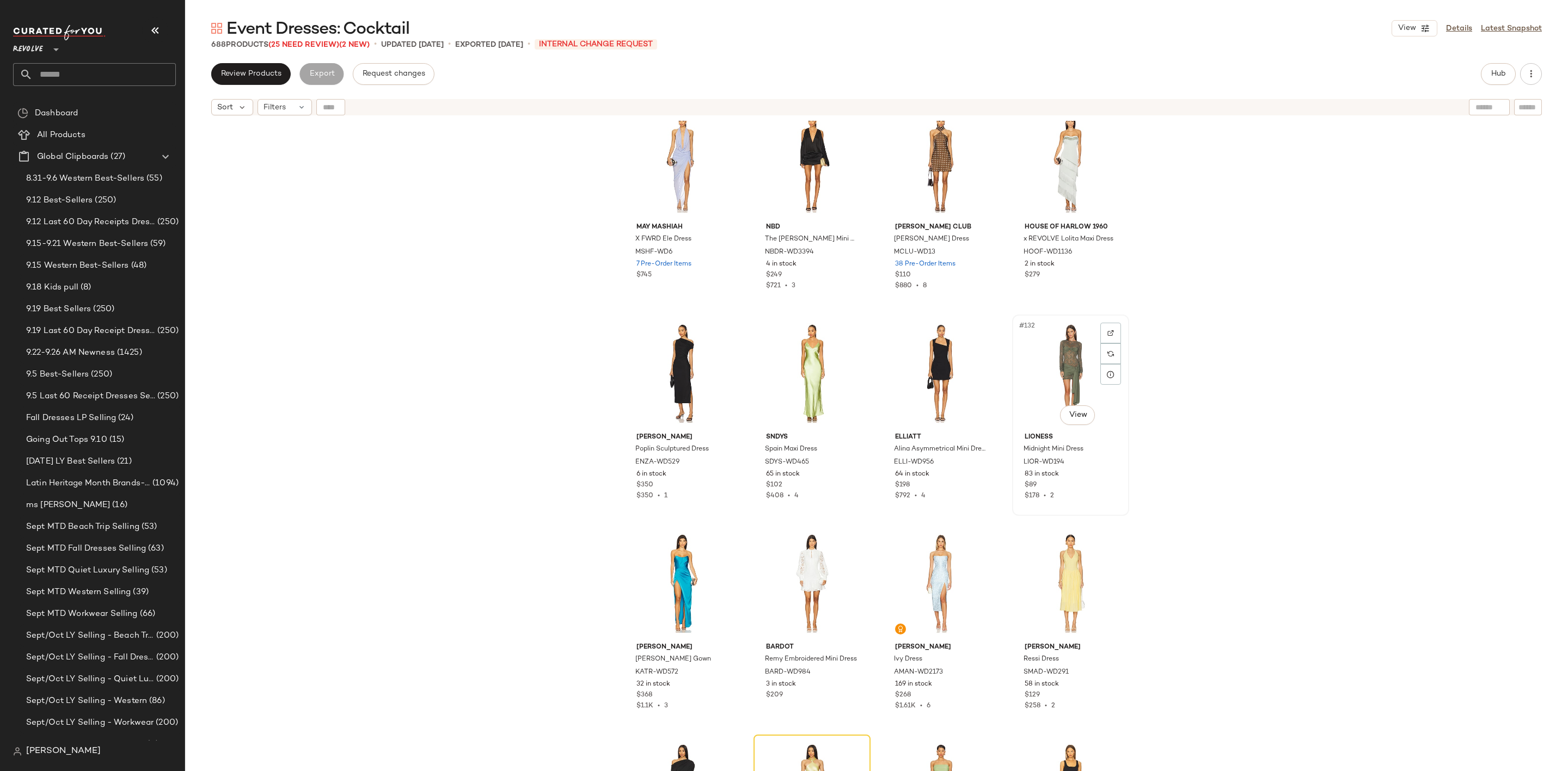
click at [1042, 376] on div "#132 View" at bounding box center [1071, 373] width 110 height 110
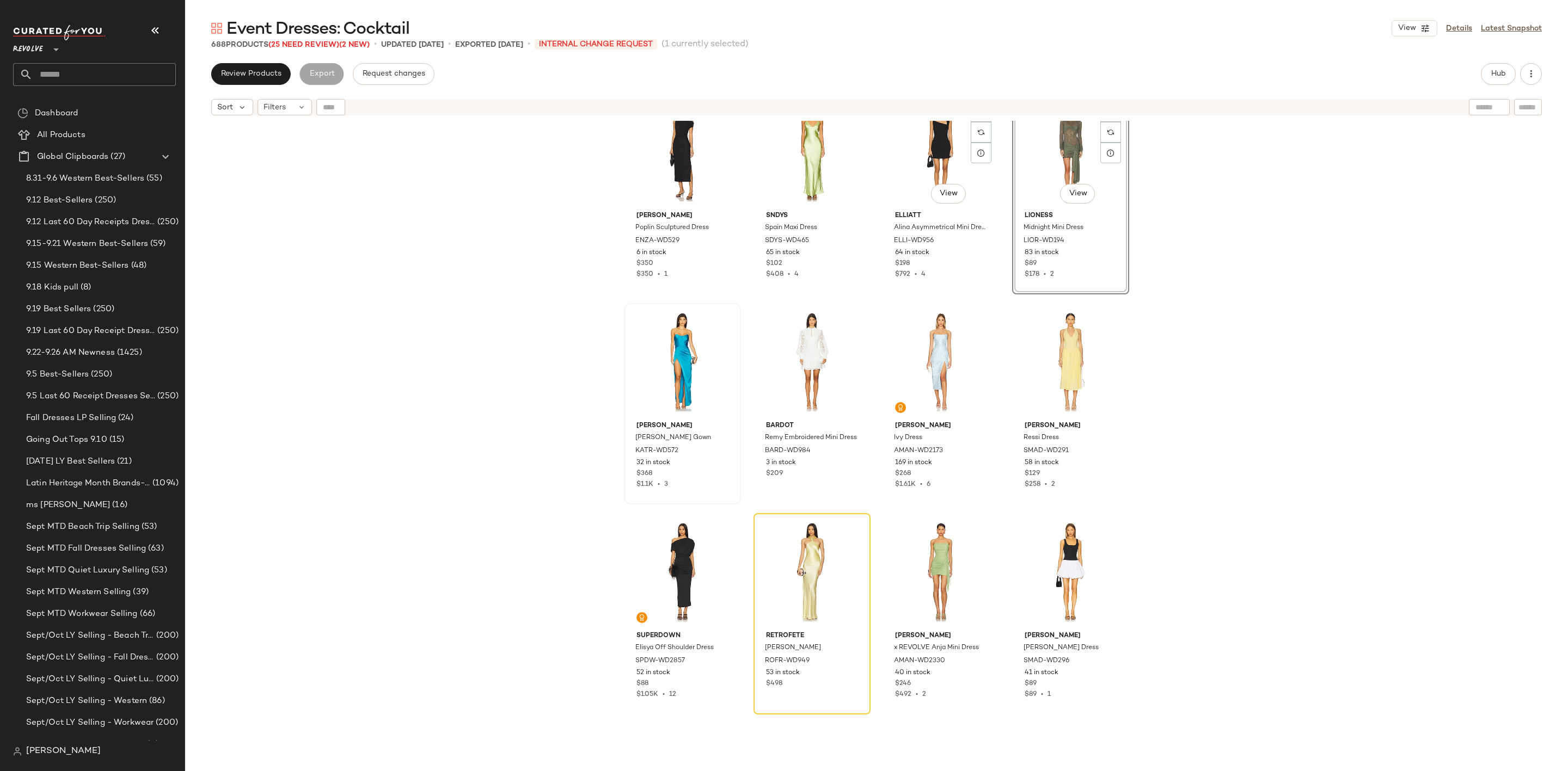
scroll to position [6785, 0]
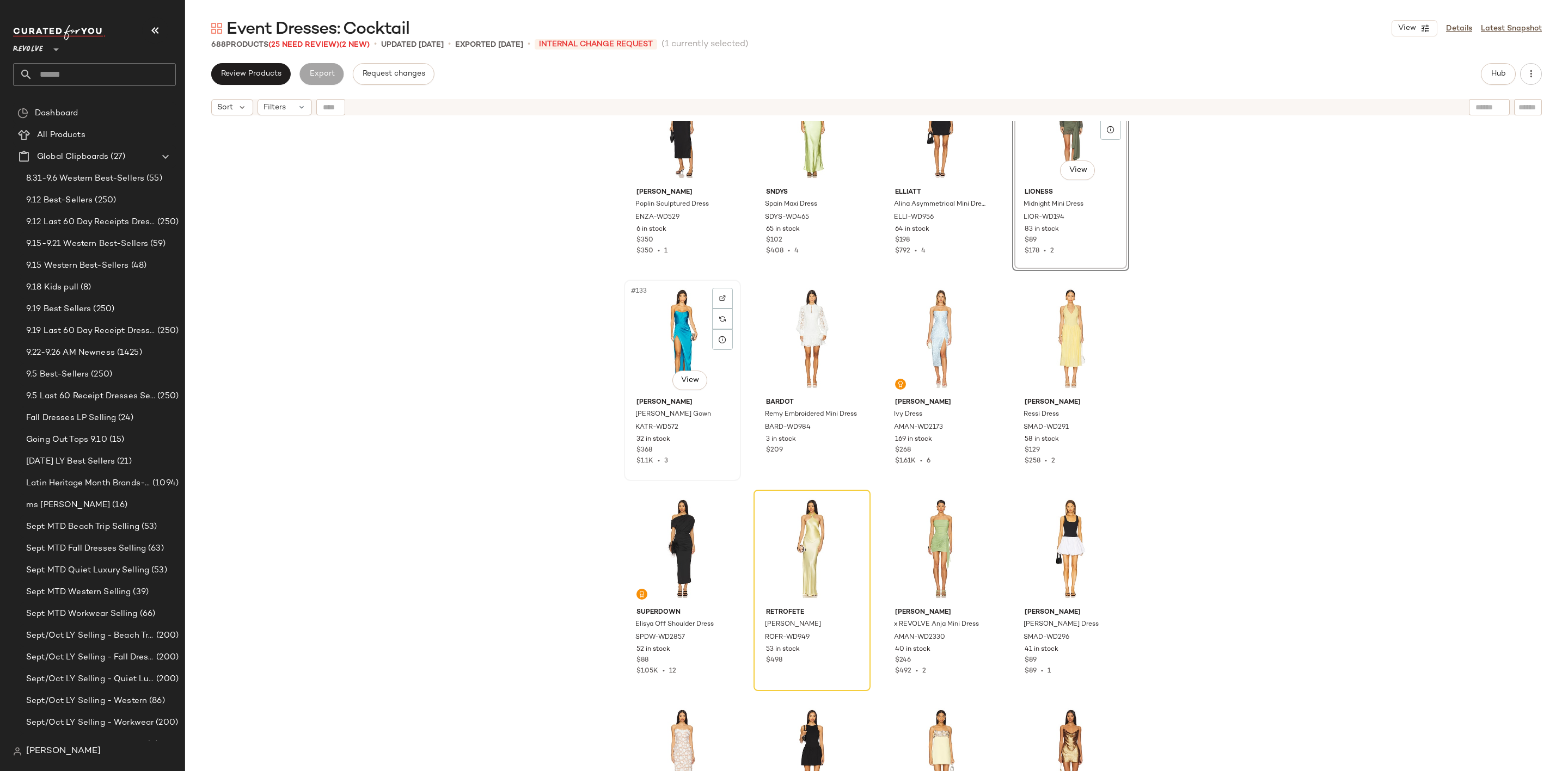
click at [670, 342] on div "#133 View" at bounding box center [682, 338] width 110 height 110
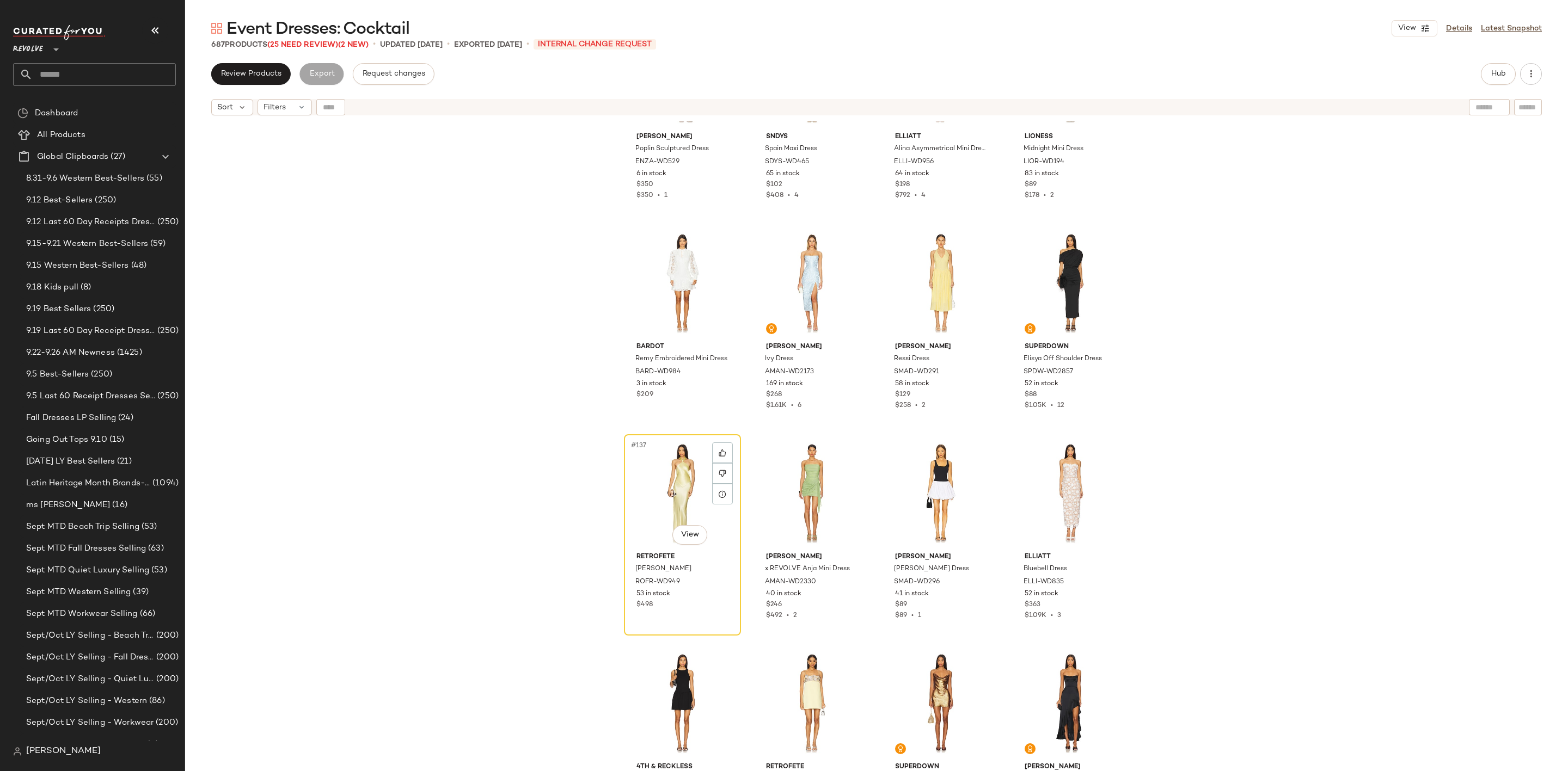
scroll to position [7030, 0]
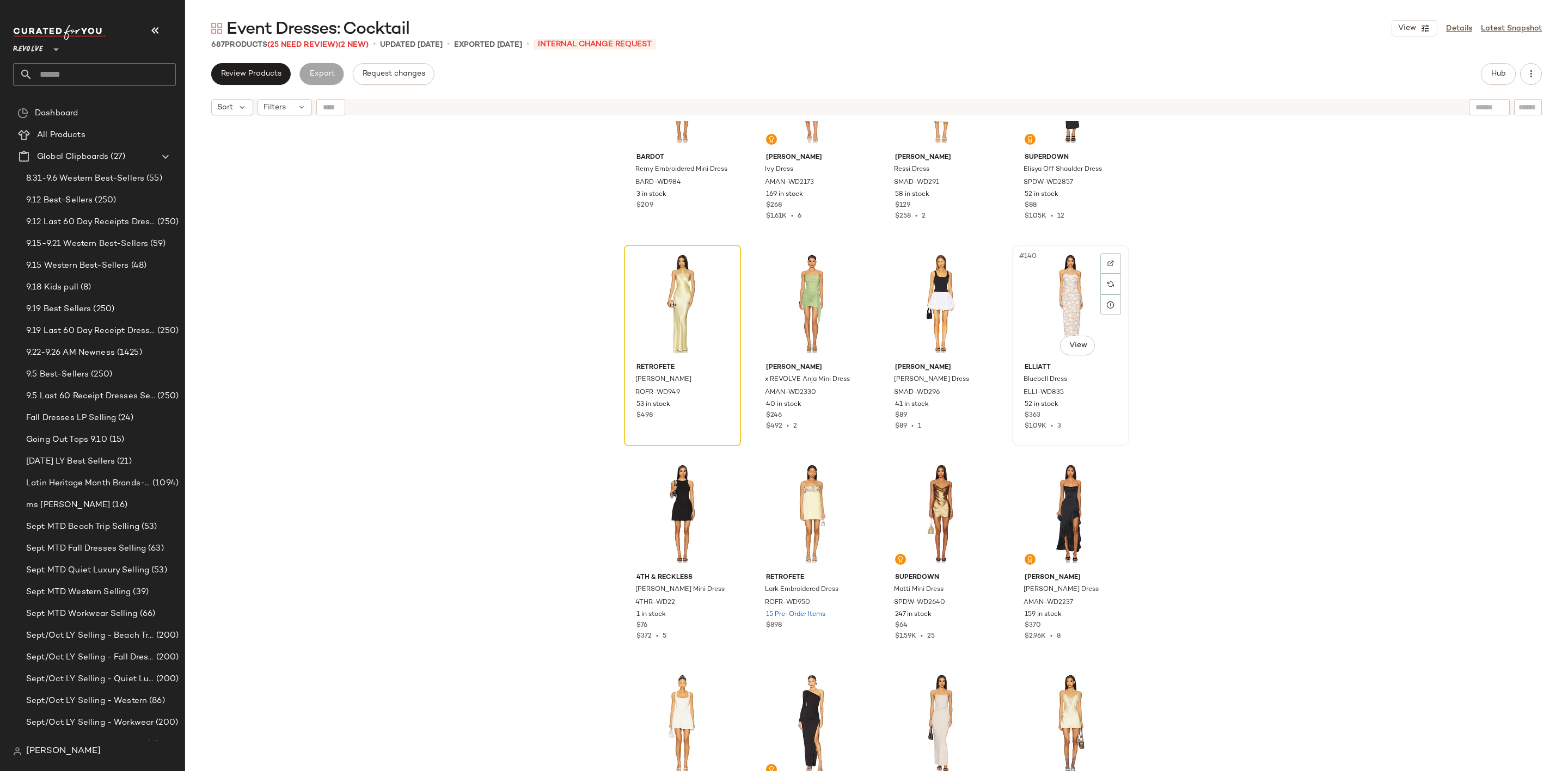
click at [1060, 301] on div "#140 View" at bounding box center [1071, 304] width 110 height 110
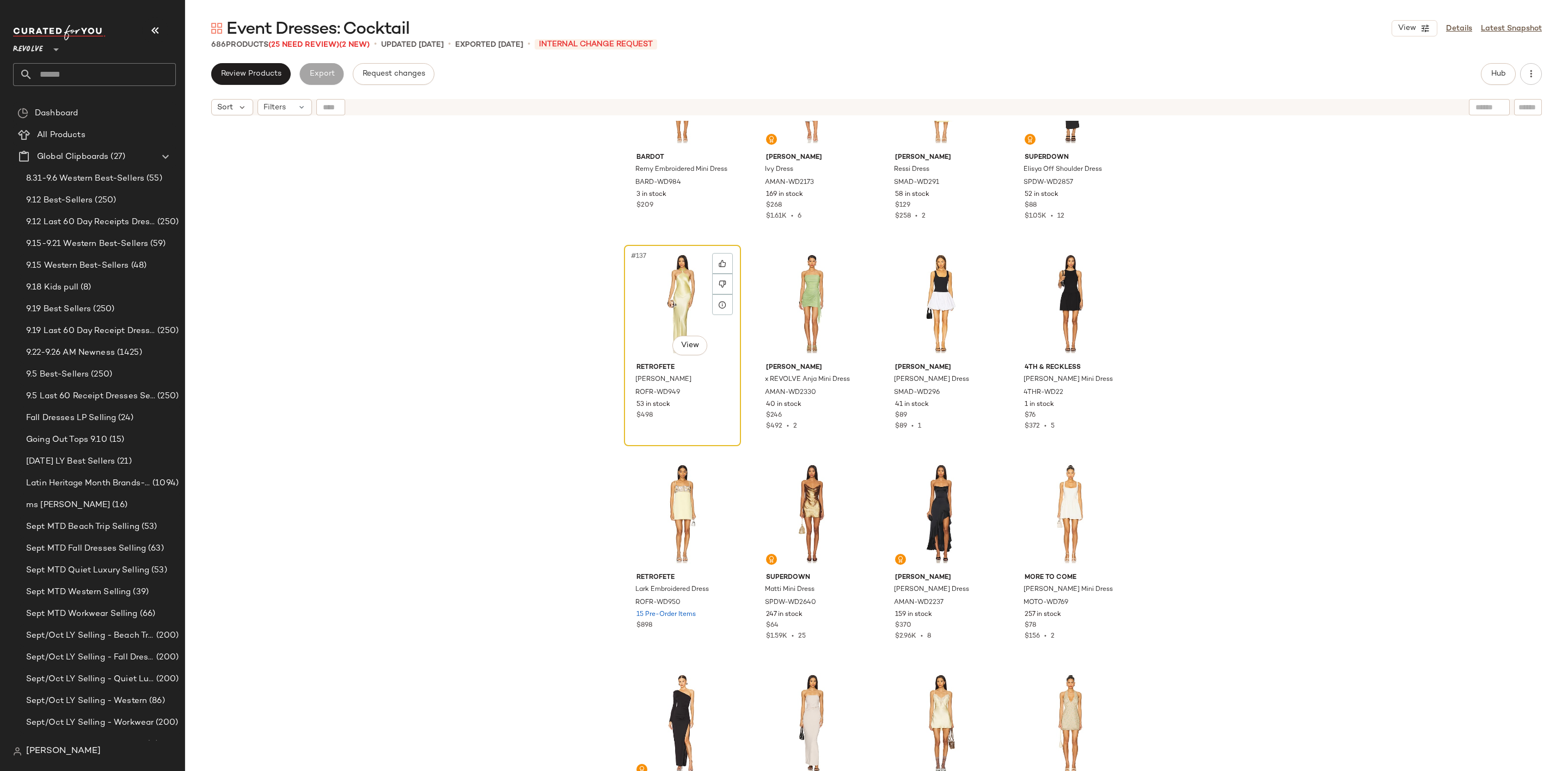
click at [645, 301] on div "#137 View" at bounding box center [682, 304] width 110 height 110
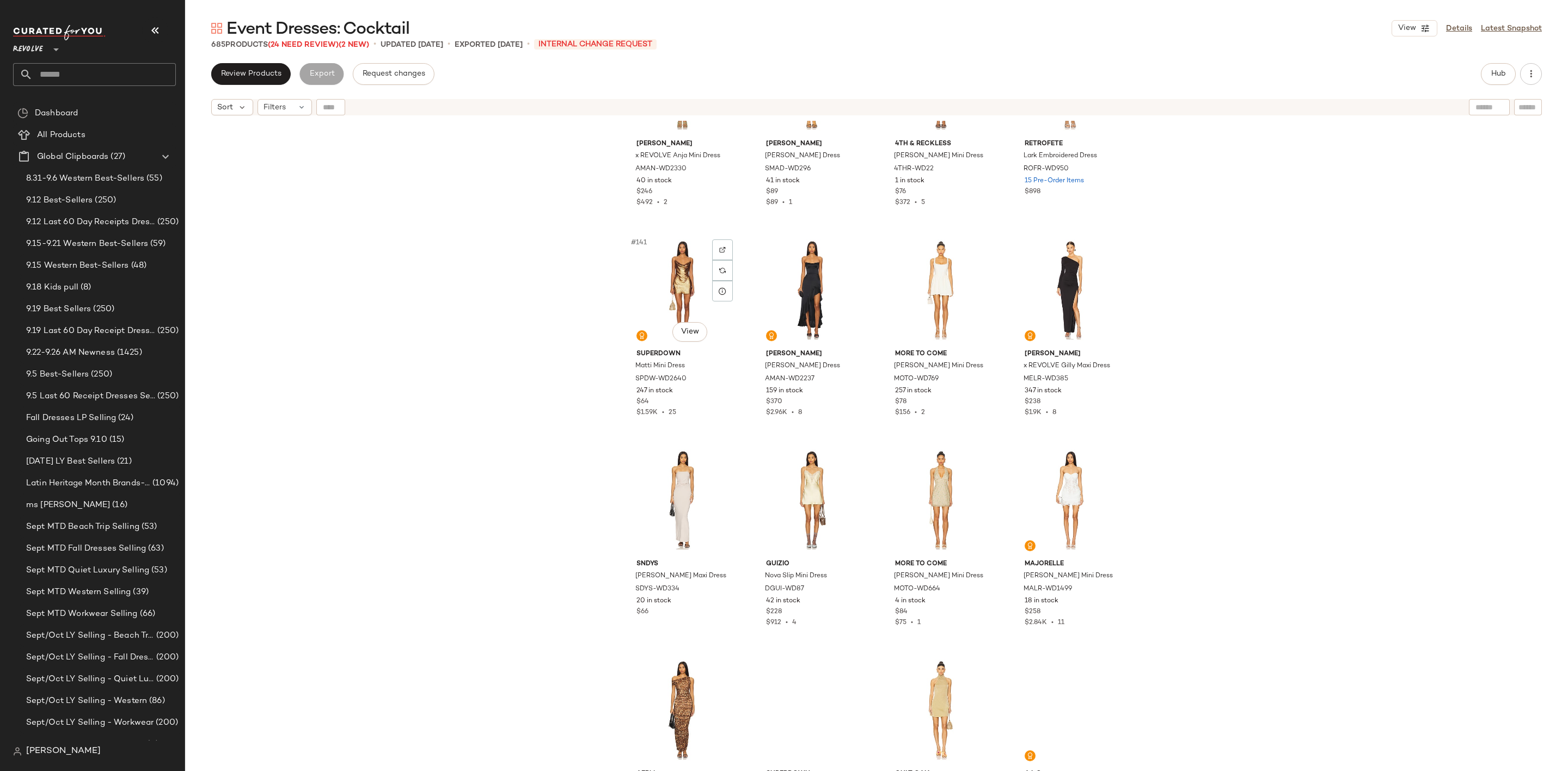
scroll to position [7275, 0]
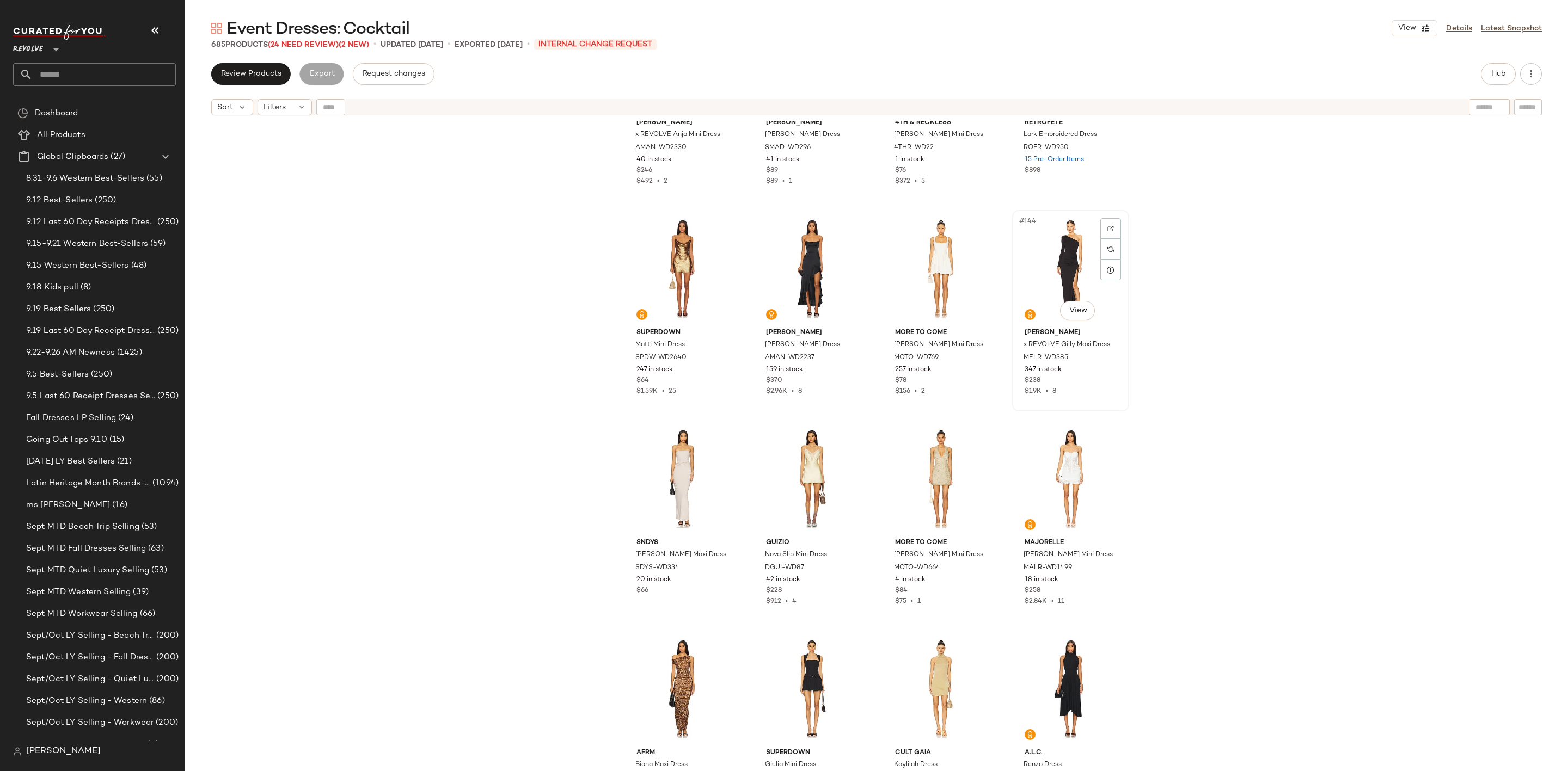
click at [1055, 252] on div "#144 View" at bounding box center [1071, 269] width 110 height 110
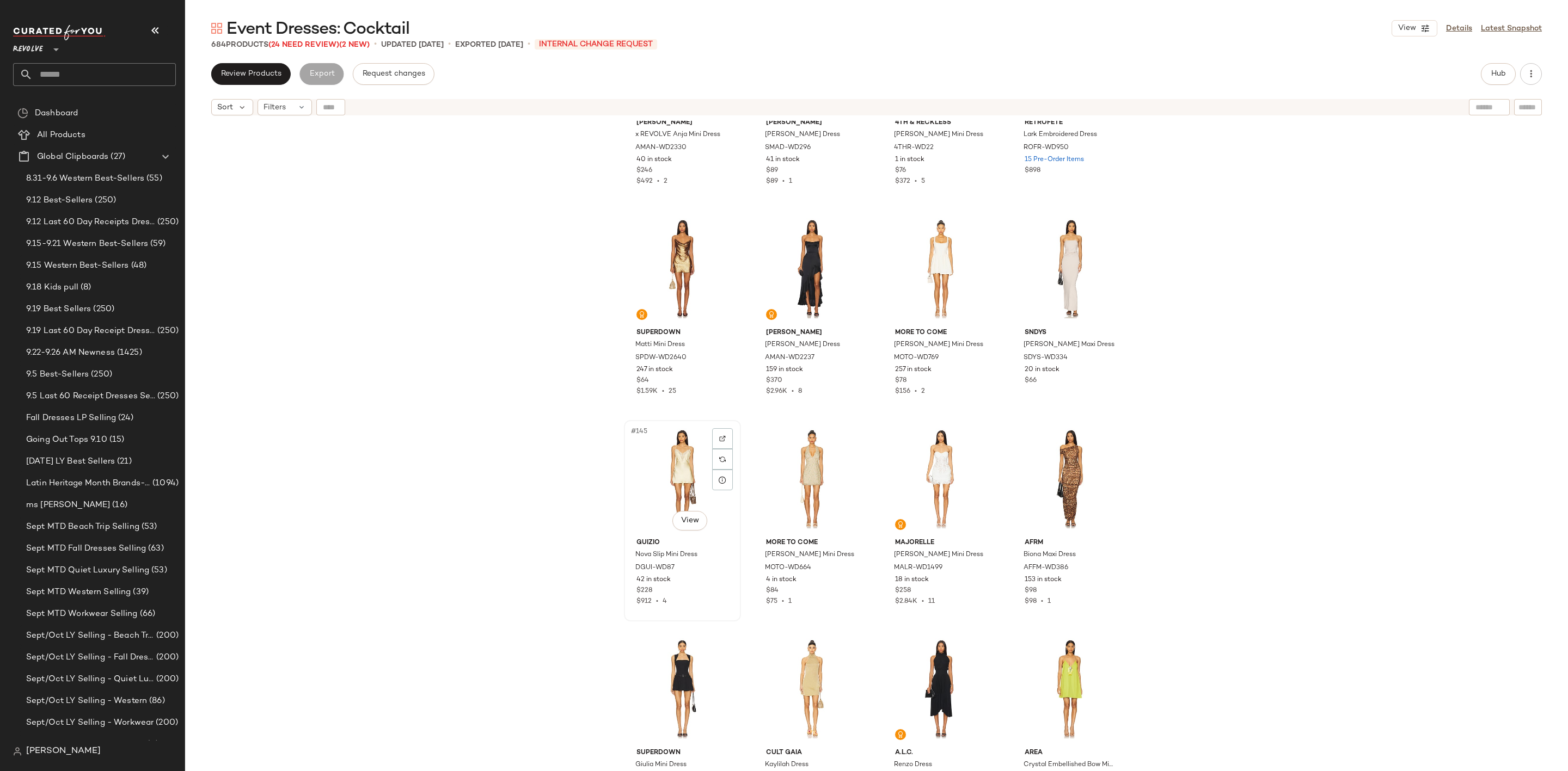
click at [643, 464] on div "#145 View" at bounding box center [682, 479] width 110 height 110
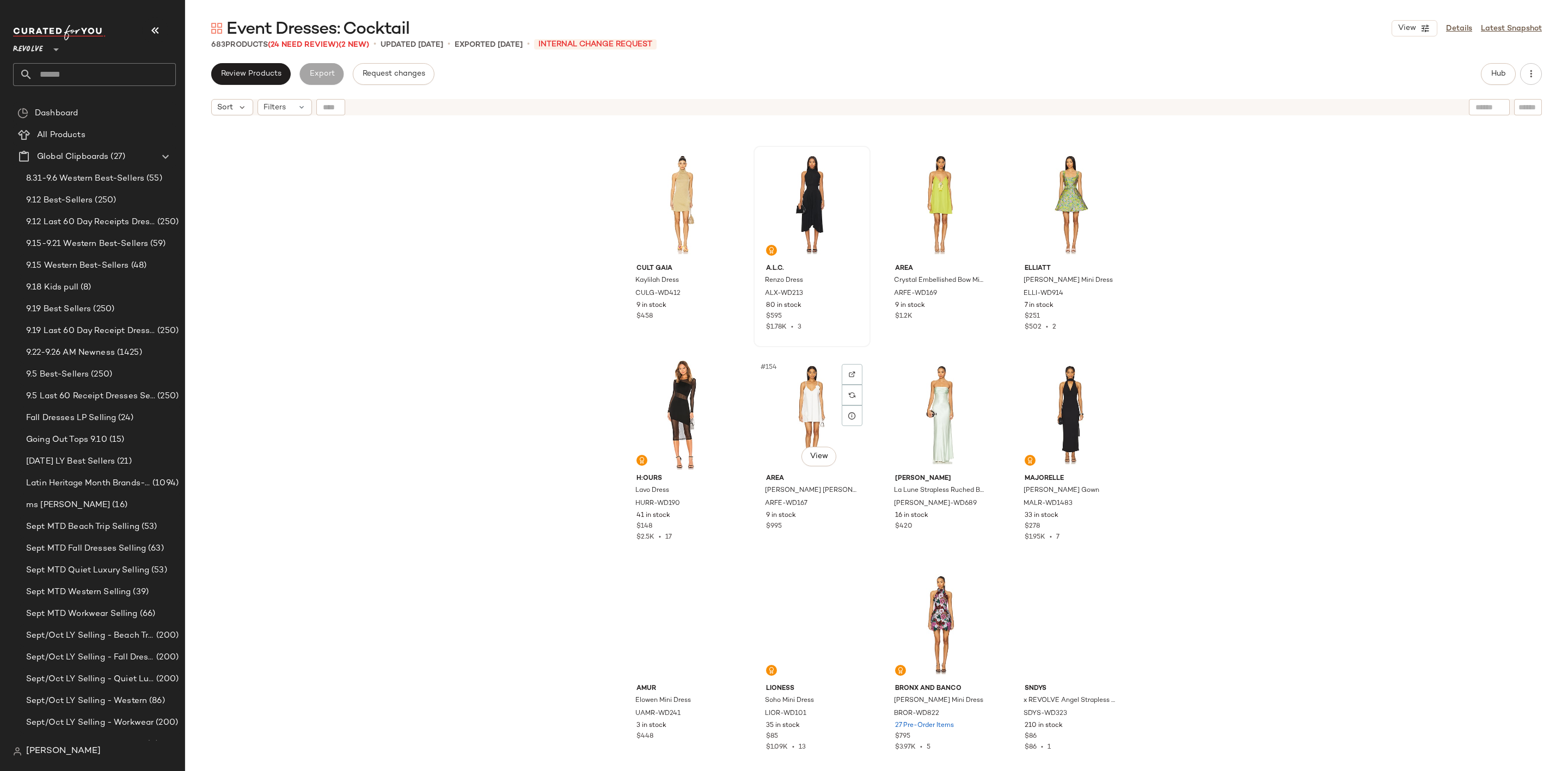
scroll to position [7765, 0]
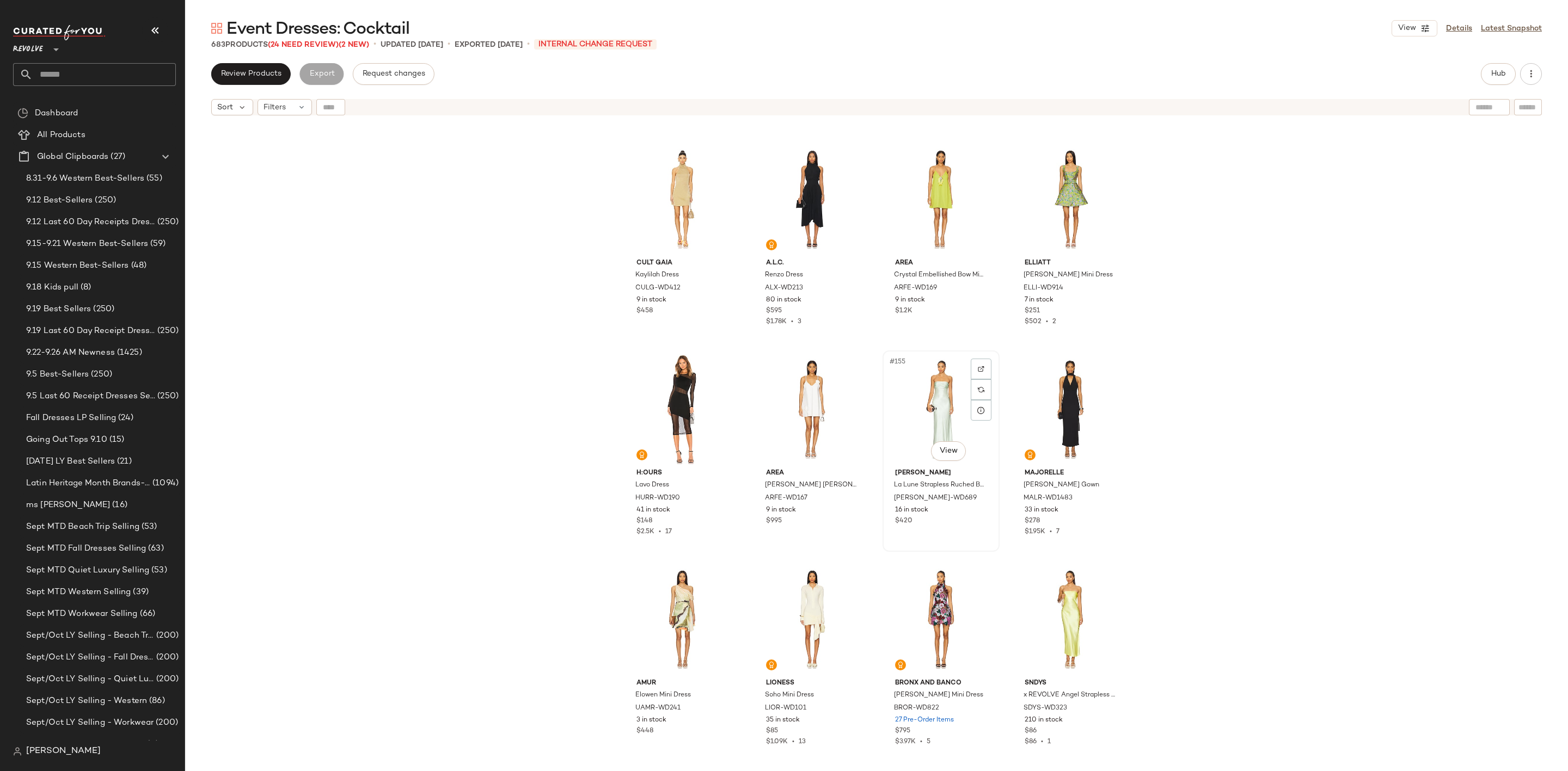
click at [926, 402] on div "#155 View" at bounding box center [941, 409] width 110 height 110
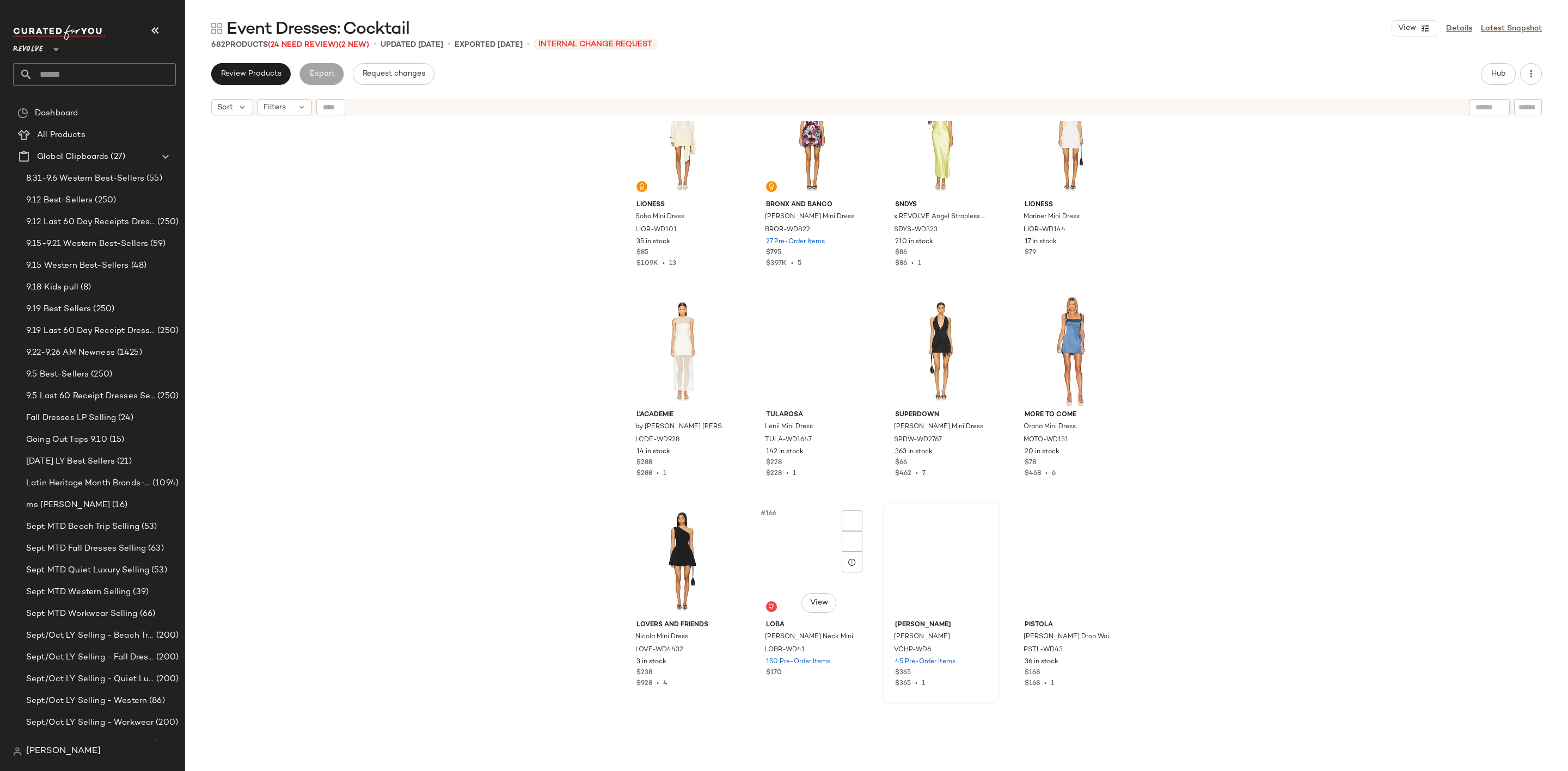
scroll to position [8255, 0]
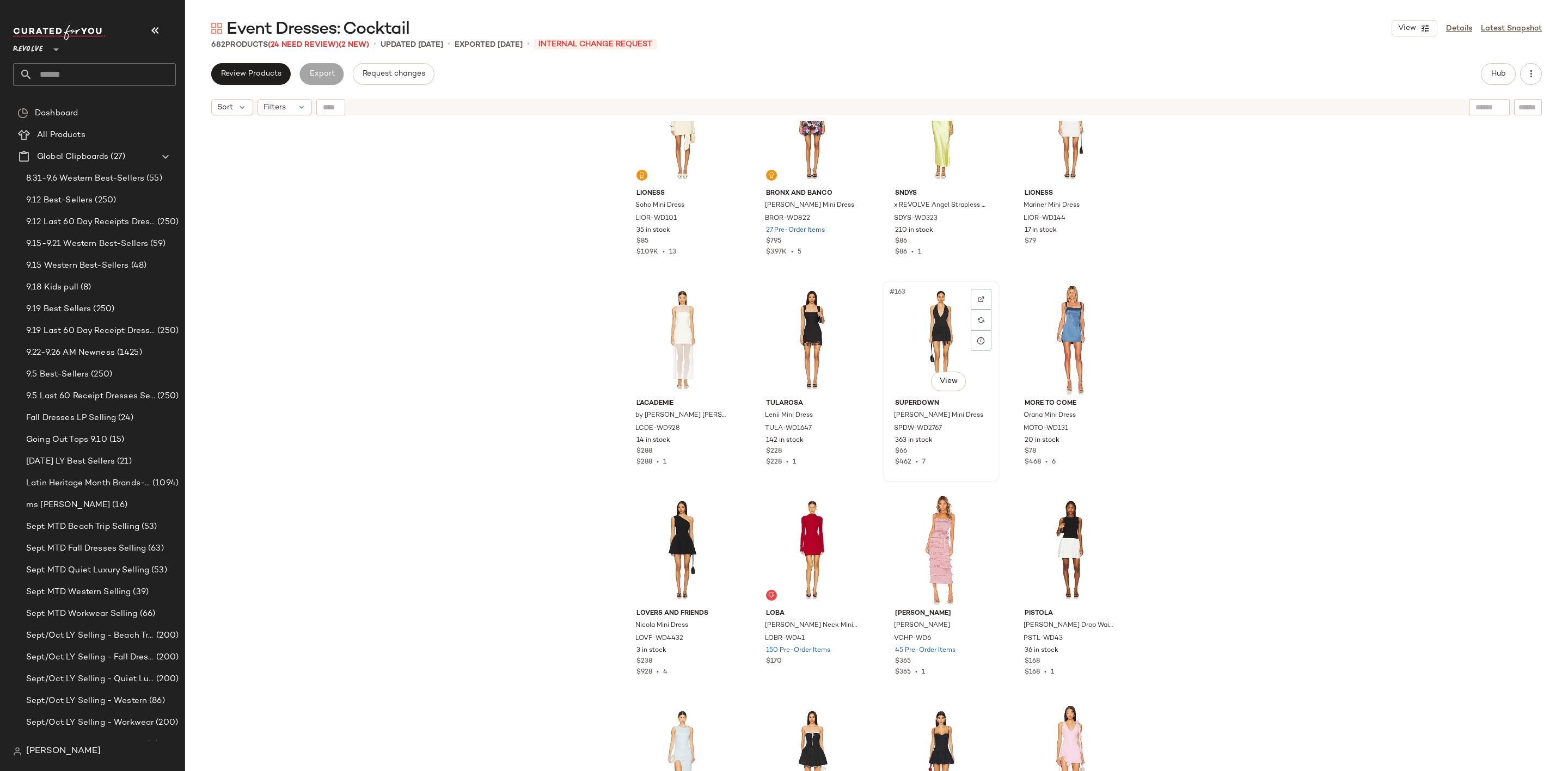
click at [917, 345] on div "#163 View" at bounding box center [941, 340] width 110 height 110
click at [802, 327] on div "#162 View" at bounding box center [812, 340] width 110 height 110
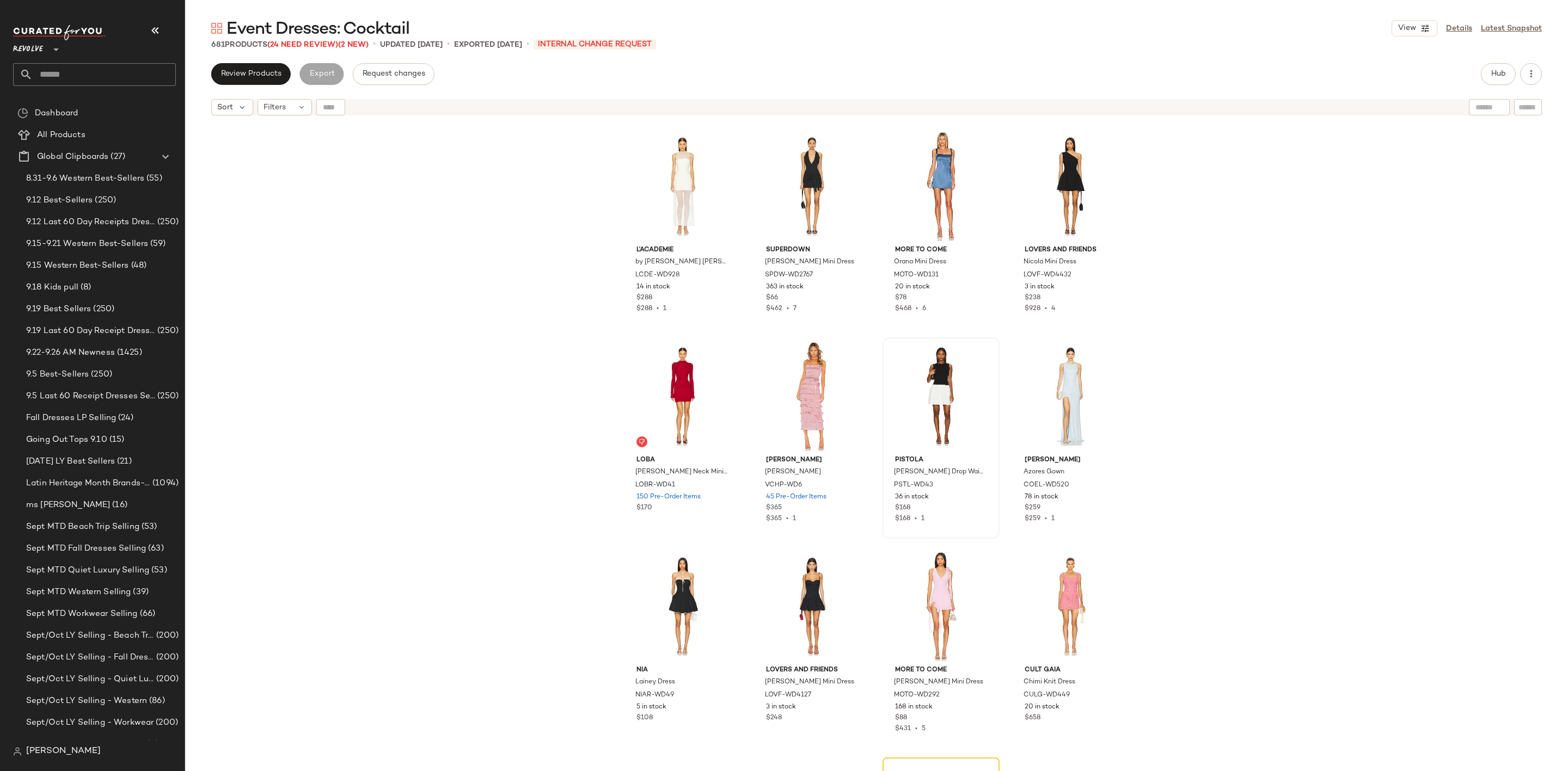
scroll to position [8418, 0]
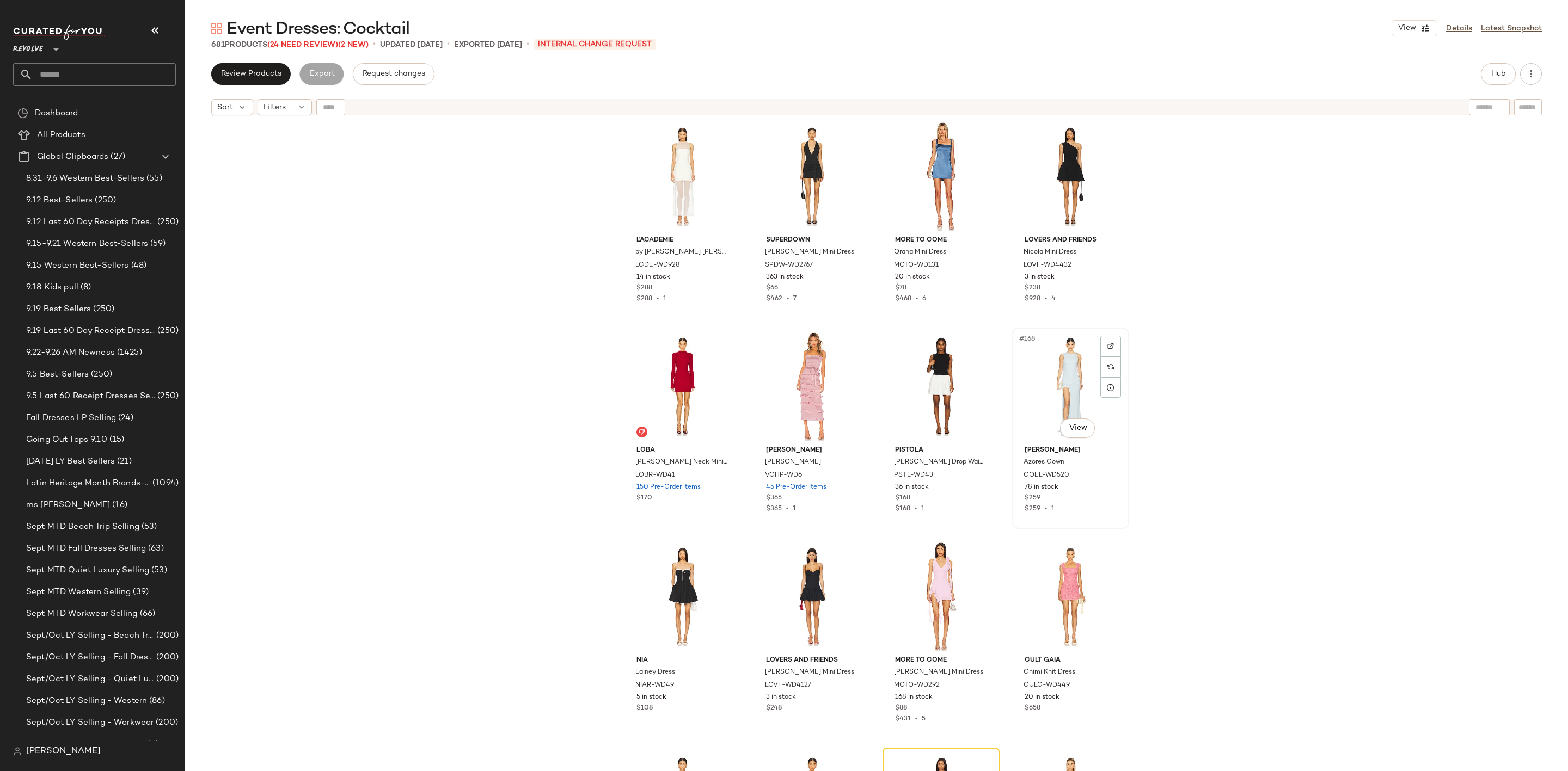
click at [1029, 368] on div "#168 View" at bounding box center [1071, 386] width 110 height 110
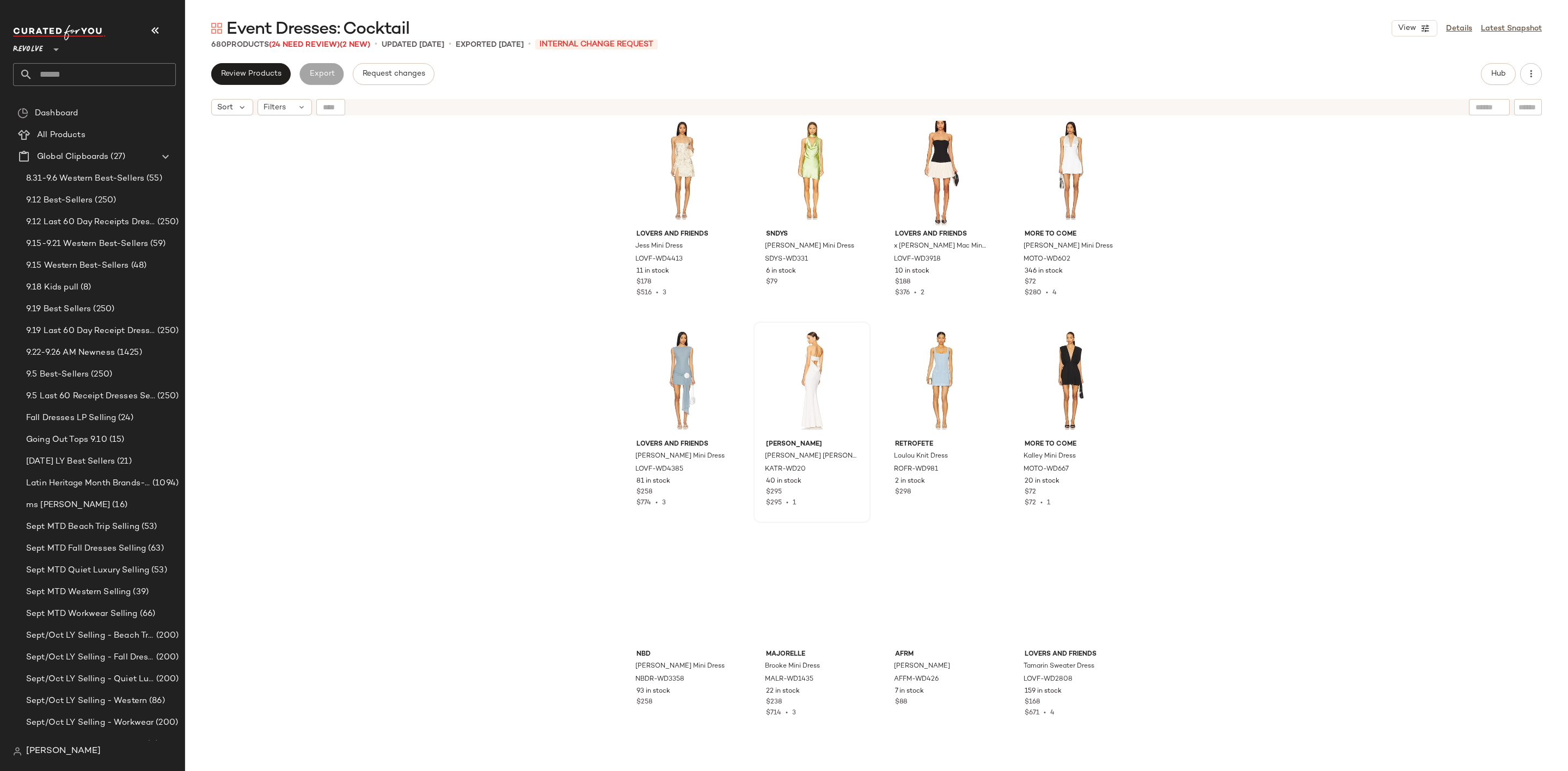
scroll to position [9480, 0]
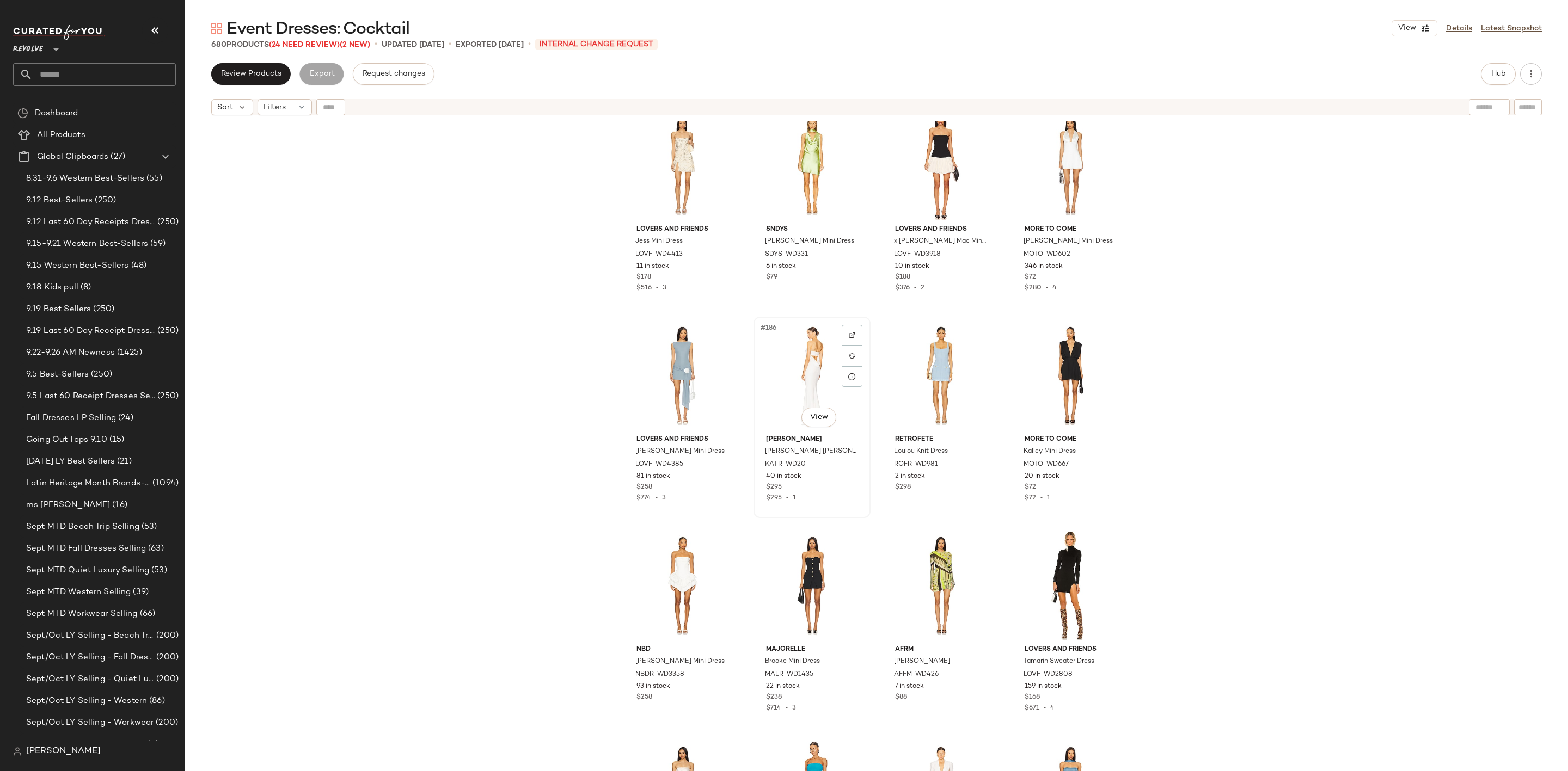
click at [787, 371] on div "#186 View" at bounding box center [812, 375] width 110 height 110
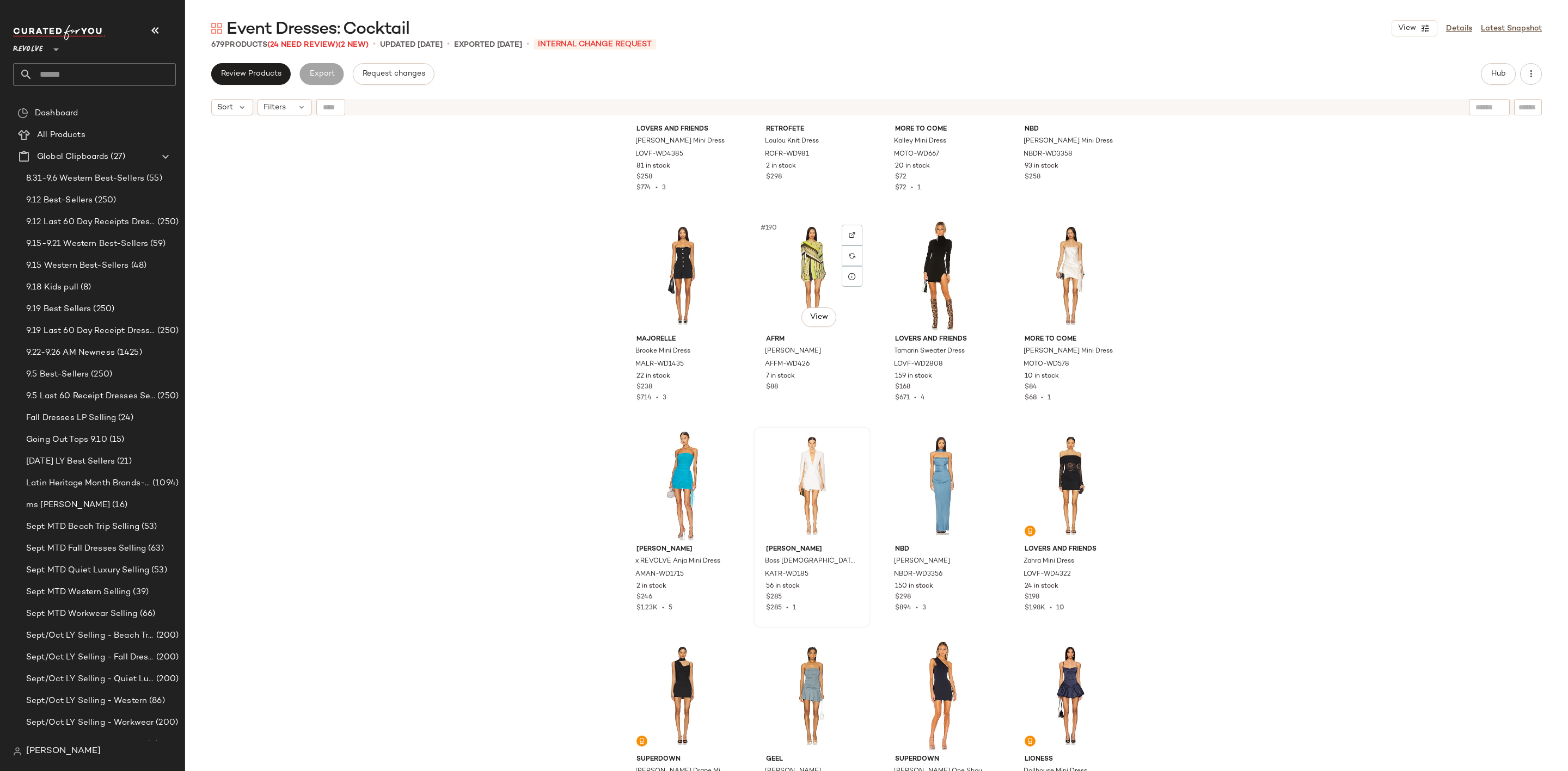
scroll to position [9887, 0]
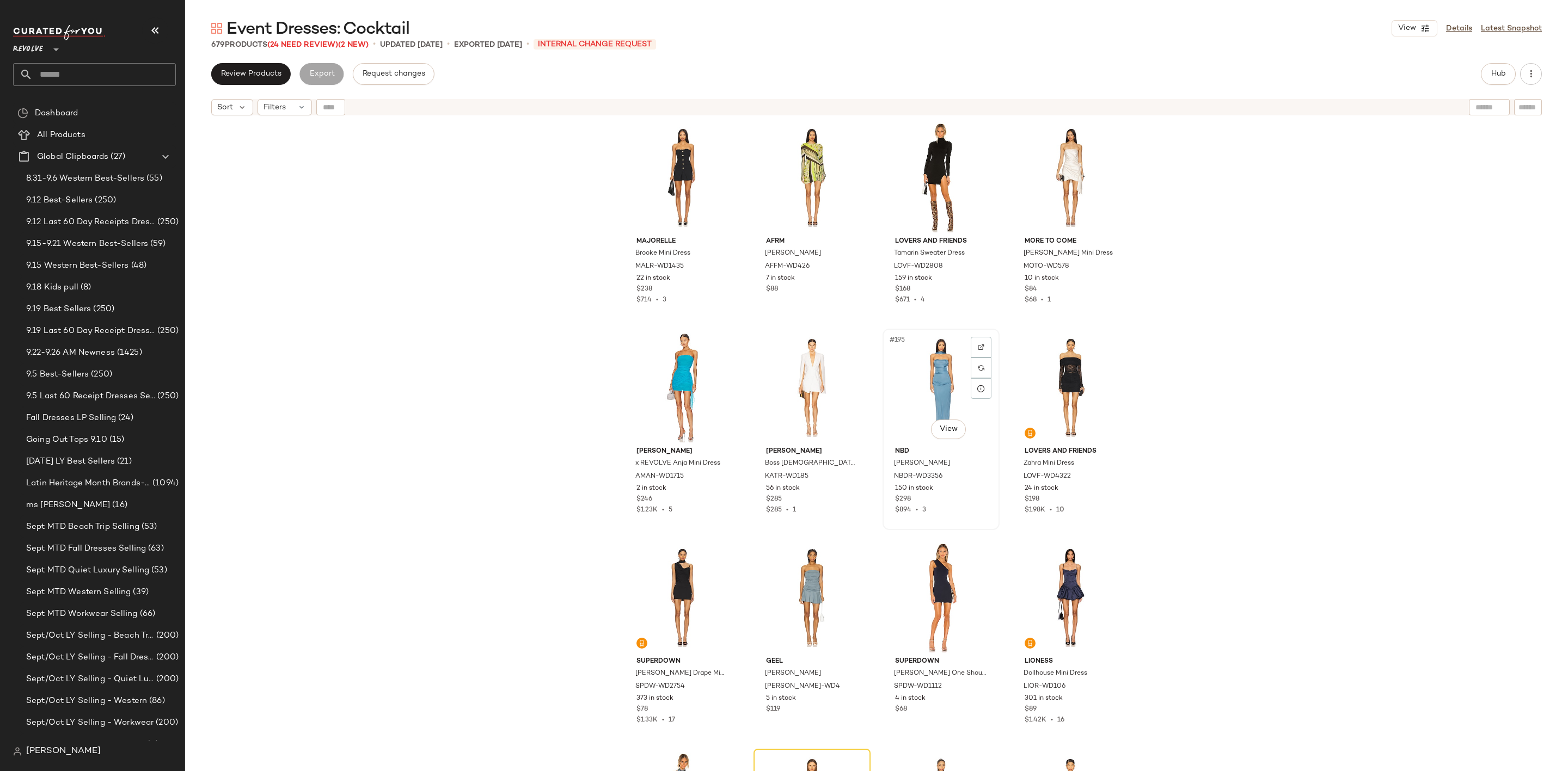
click at [915, 380] on div "#195 View" at bounding box center [941, 388] width 110 height 110
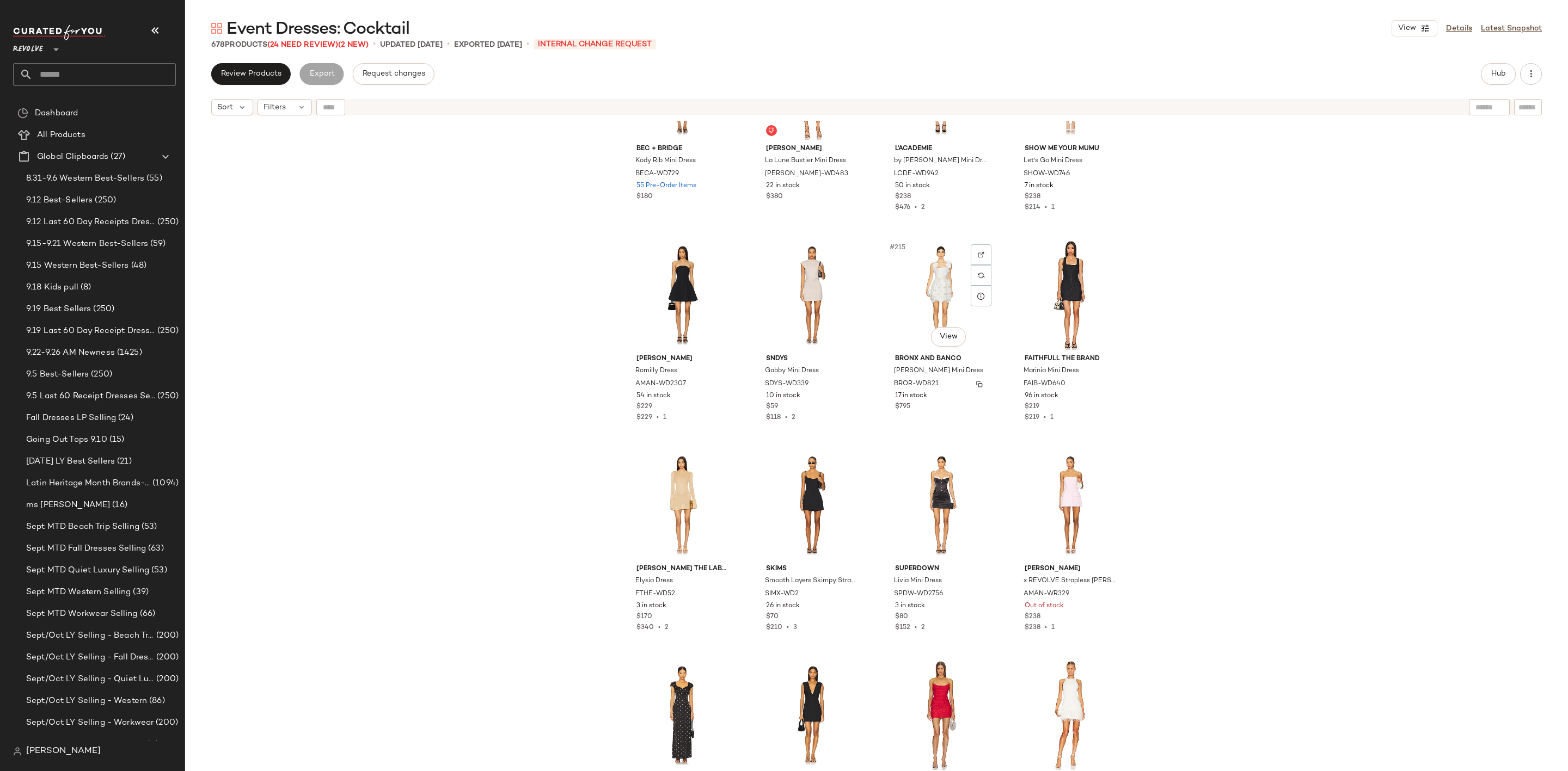
scroll to position [11275, 0]
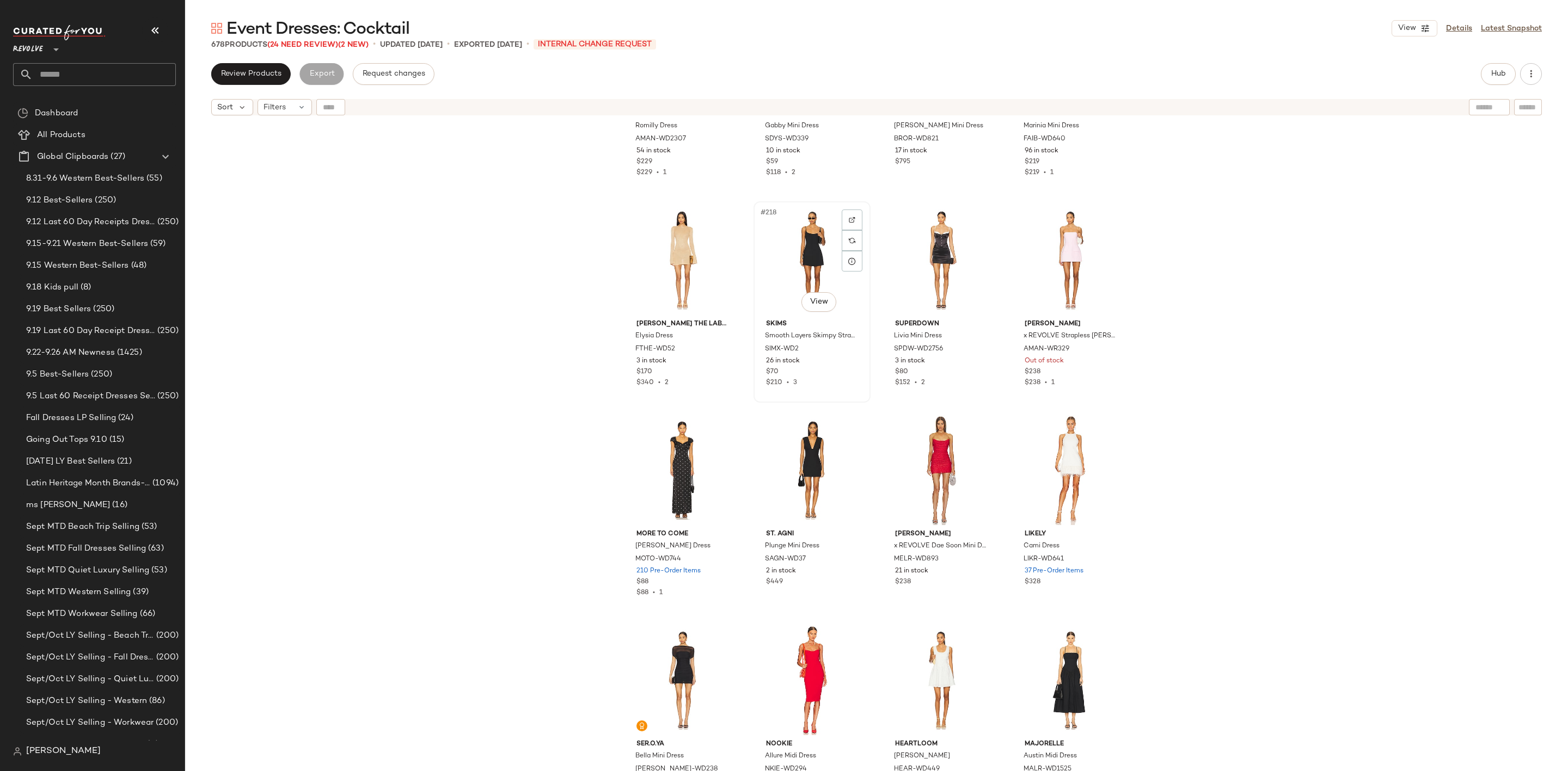
click at [803, 249] on div "#218 View" at bounding box center [812, 260] width 110 height 110
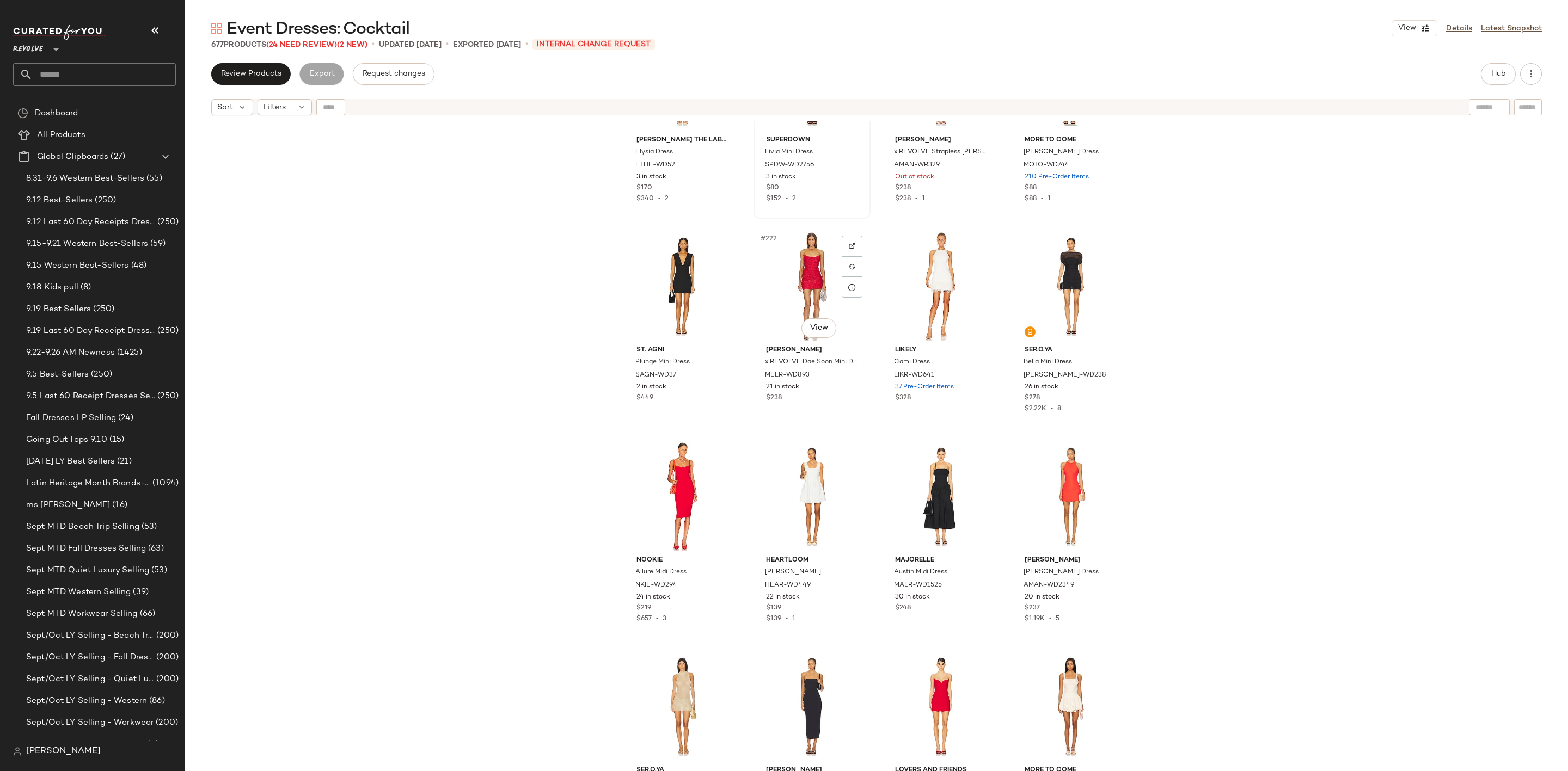
scroll to position [11357, 0]
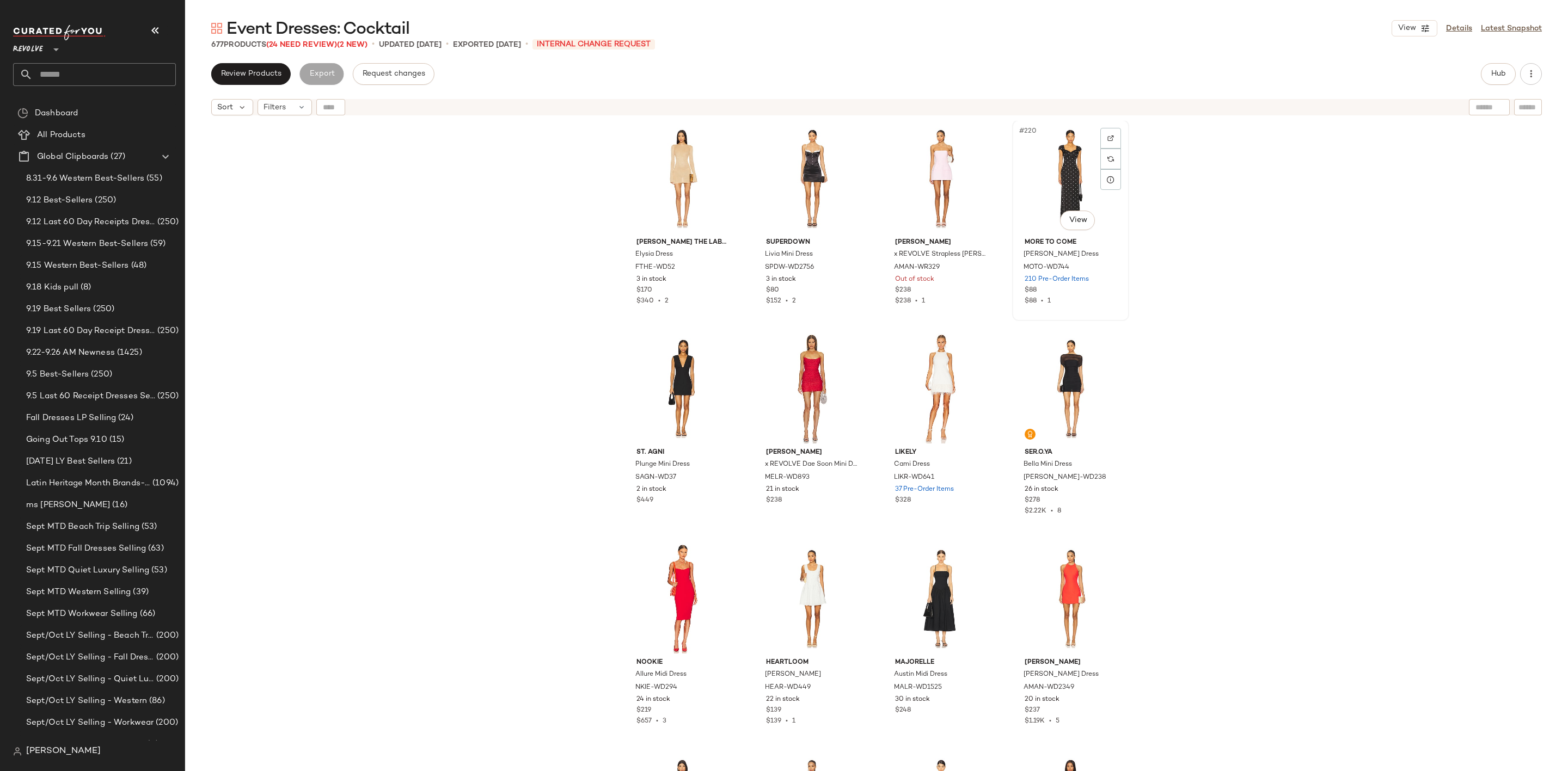
click at [1040, 186] on div "#220 View" at bounding box center [1071, 178] width 110 height 110
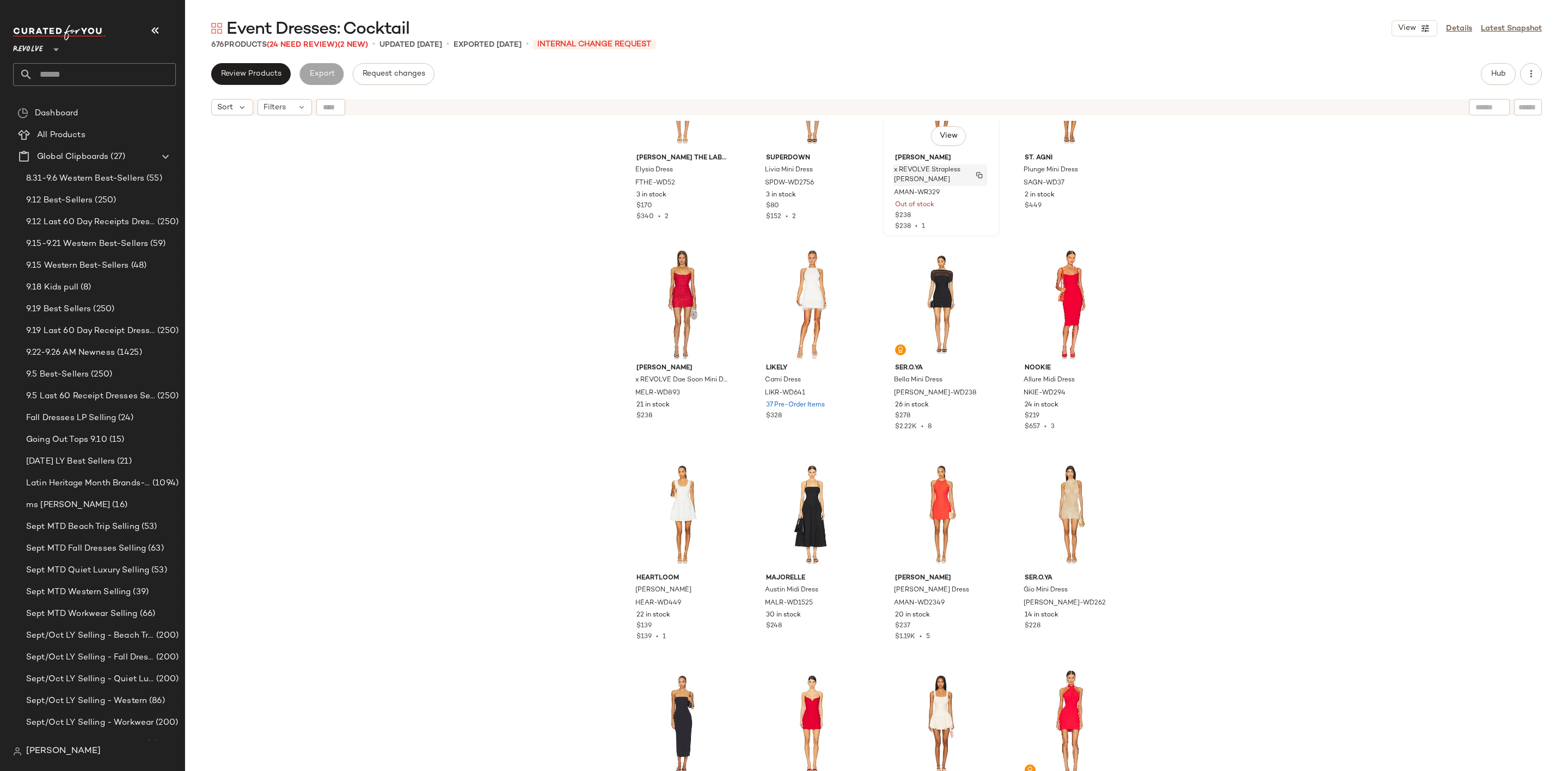
scroll to position [11521, 0]
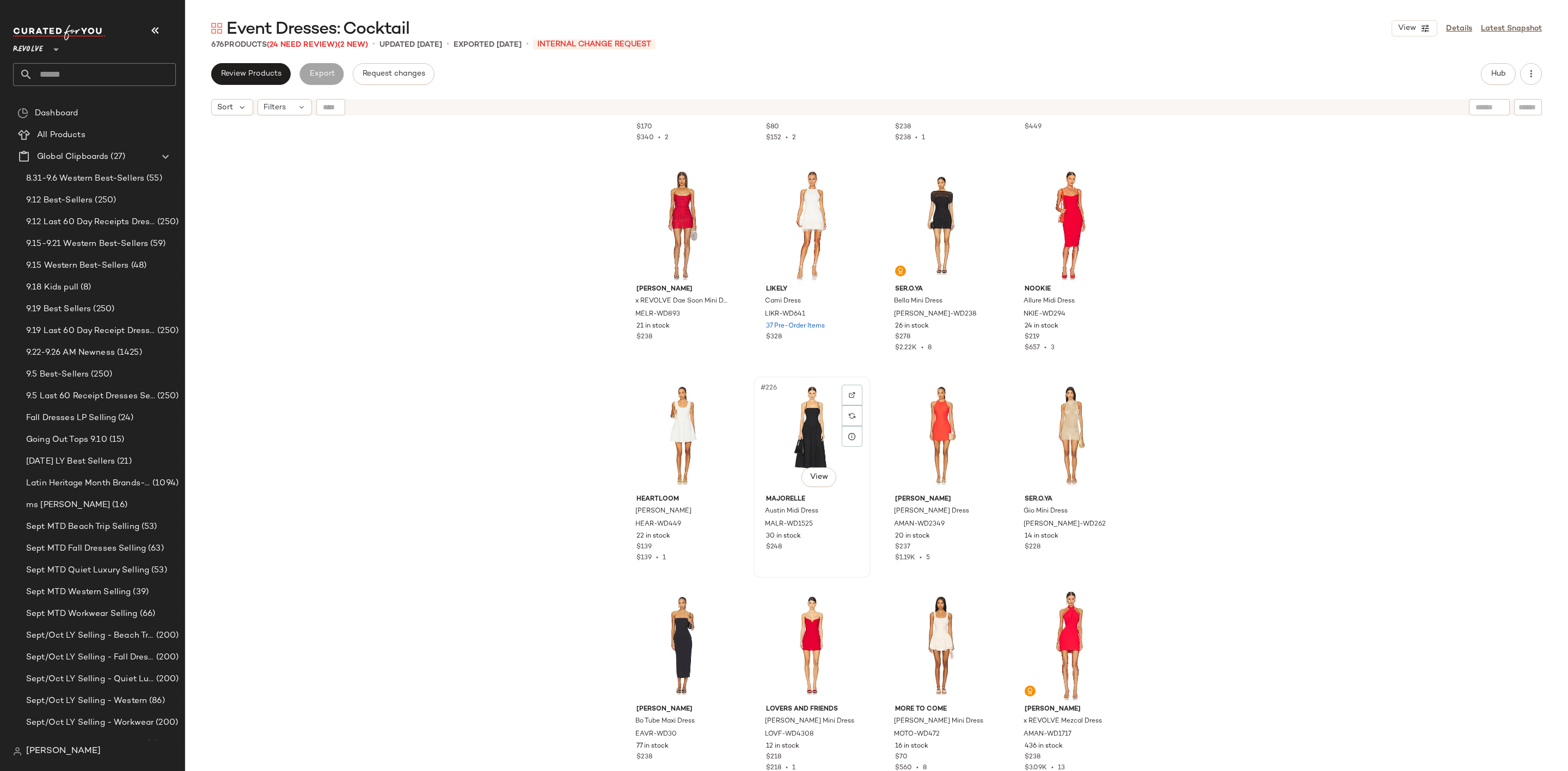
click at [766, 421] on div "#226 View" at bounding box center [812, 435] width 110 height 110
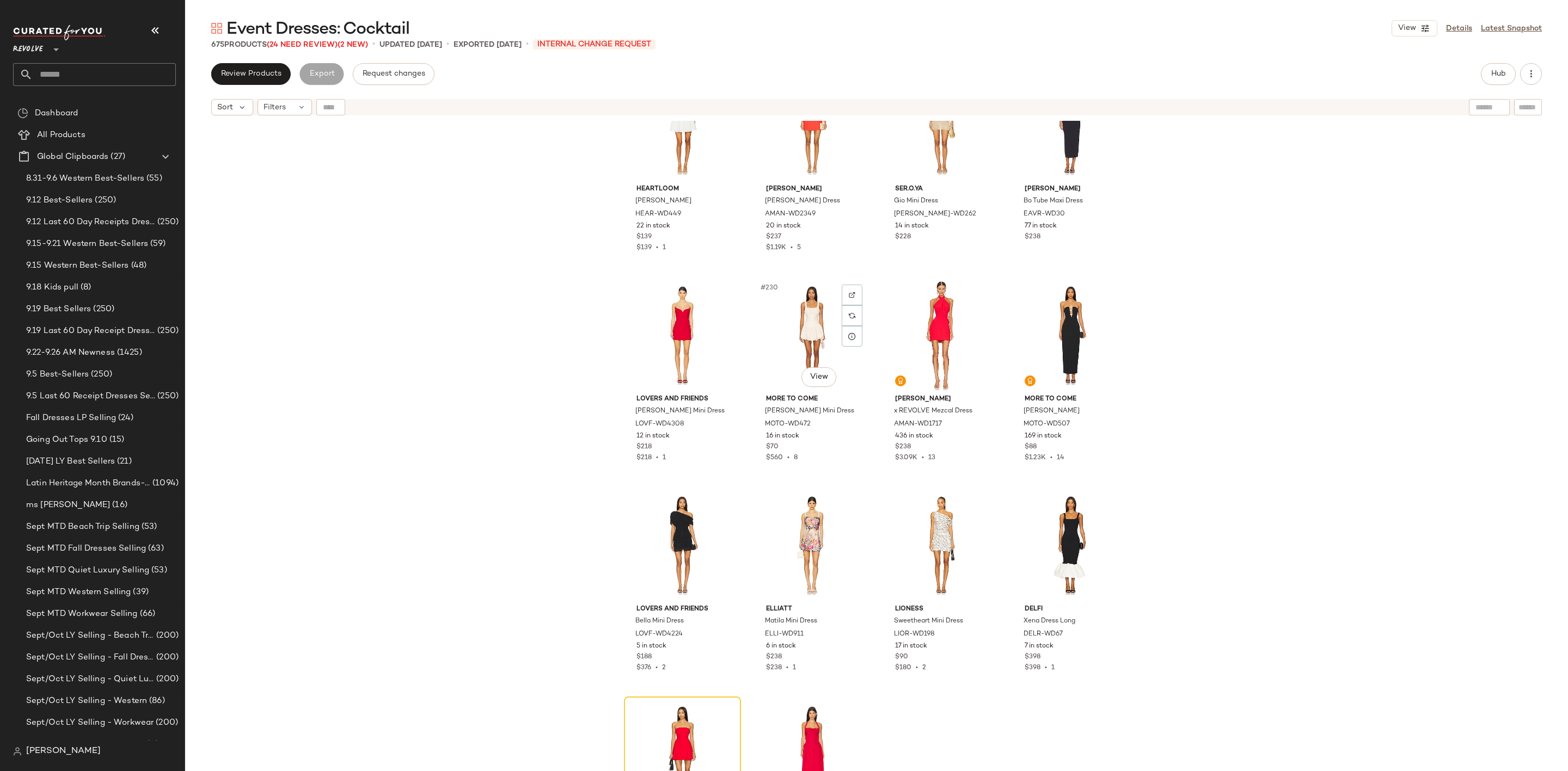
scroll to position [11847, 0]
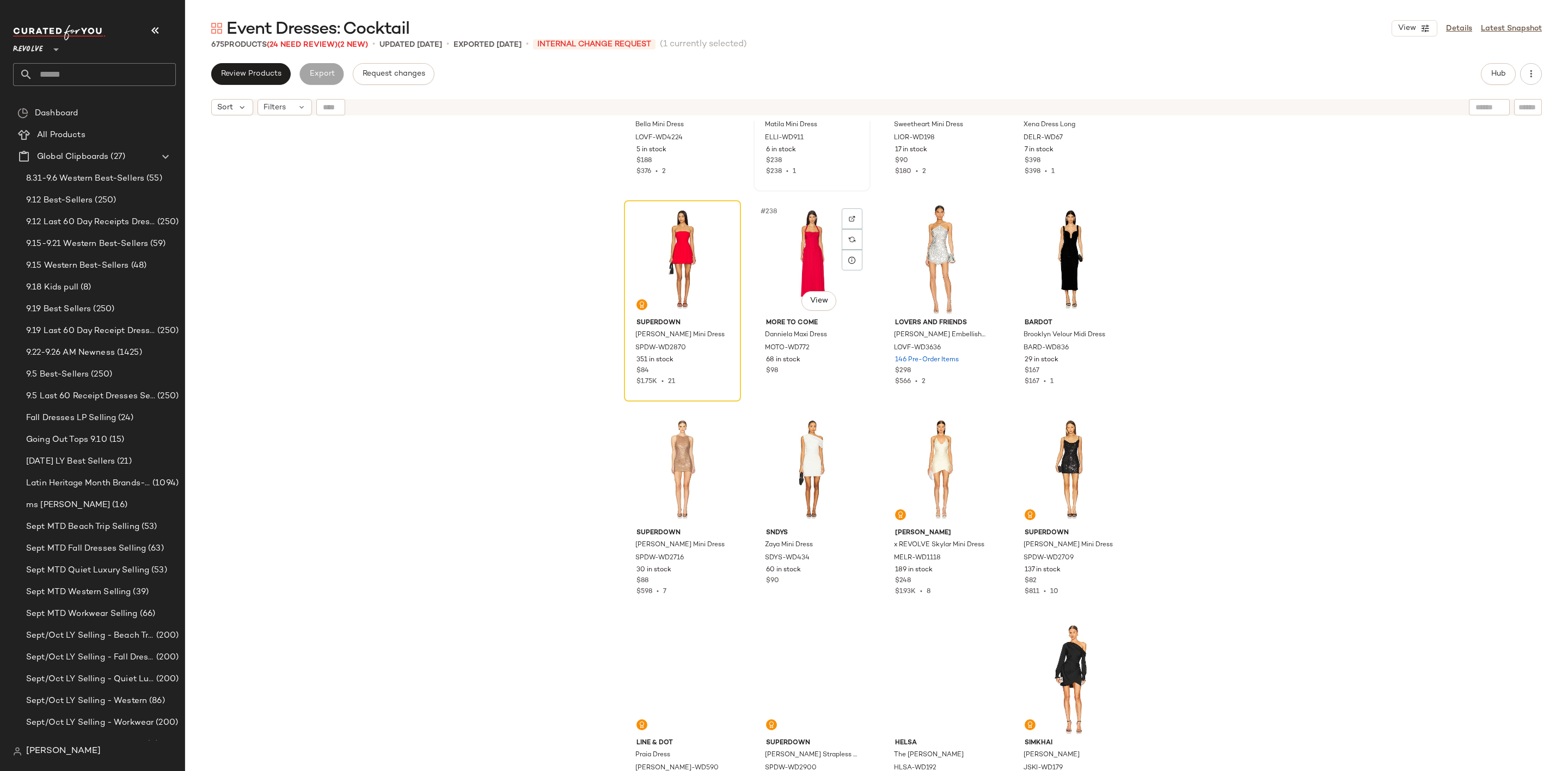
scroll to position [12337, 0]
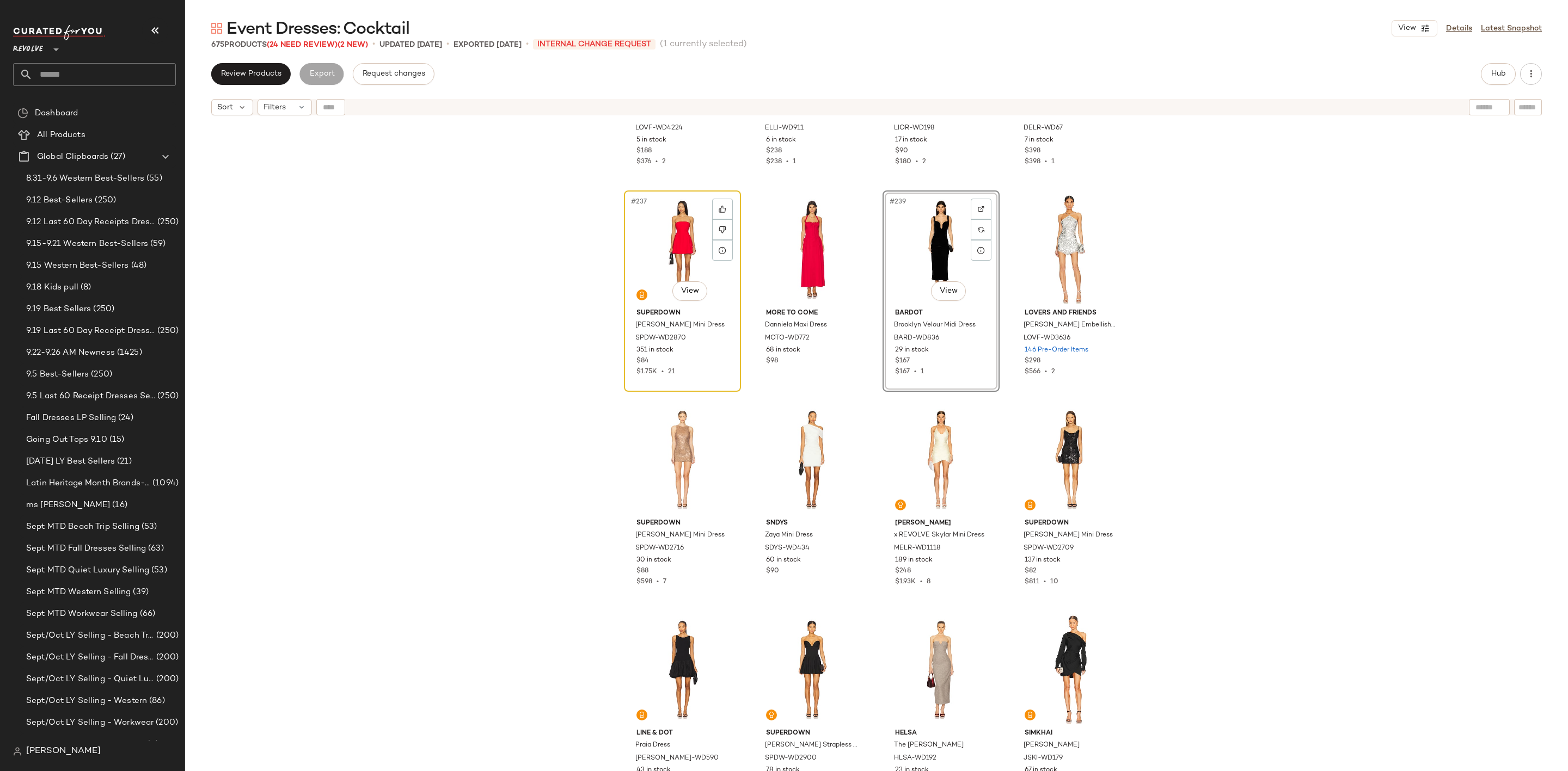
click at [647, 240] on div "#237 View" at bounding box center [682, 249] width 110 height 110
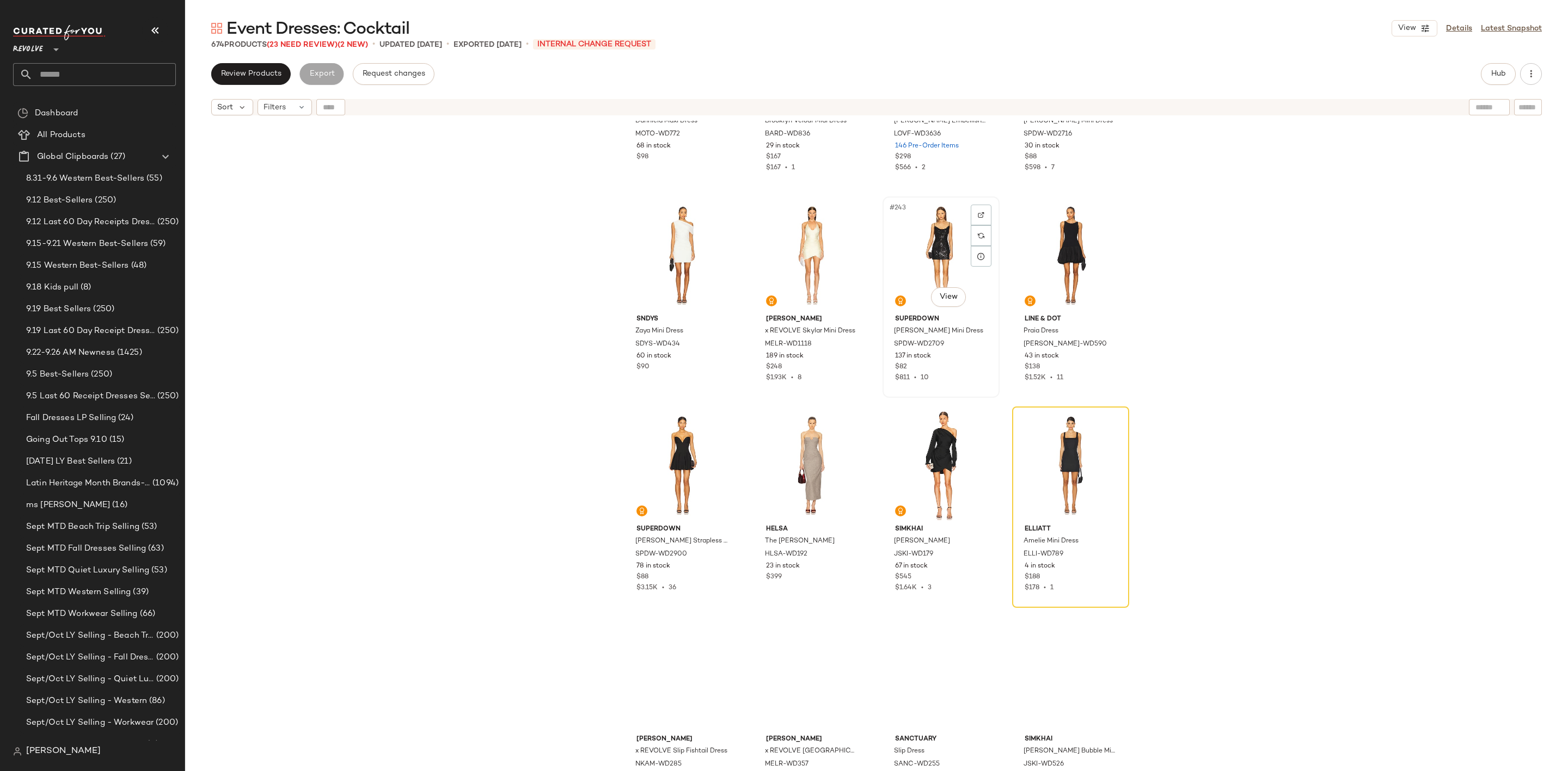
scroll to position [12582, 0]
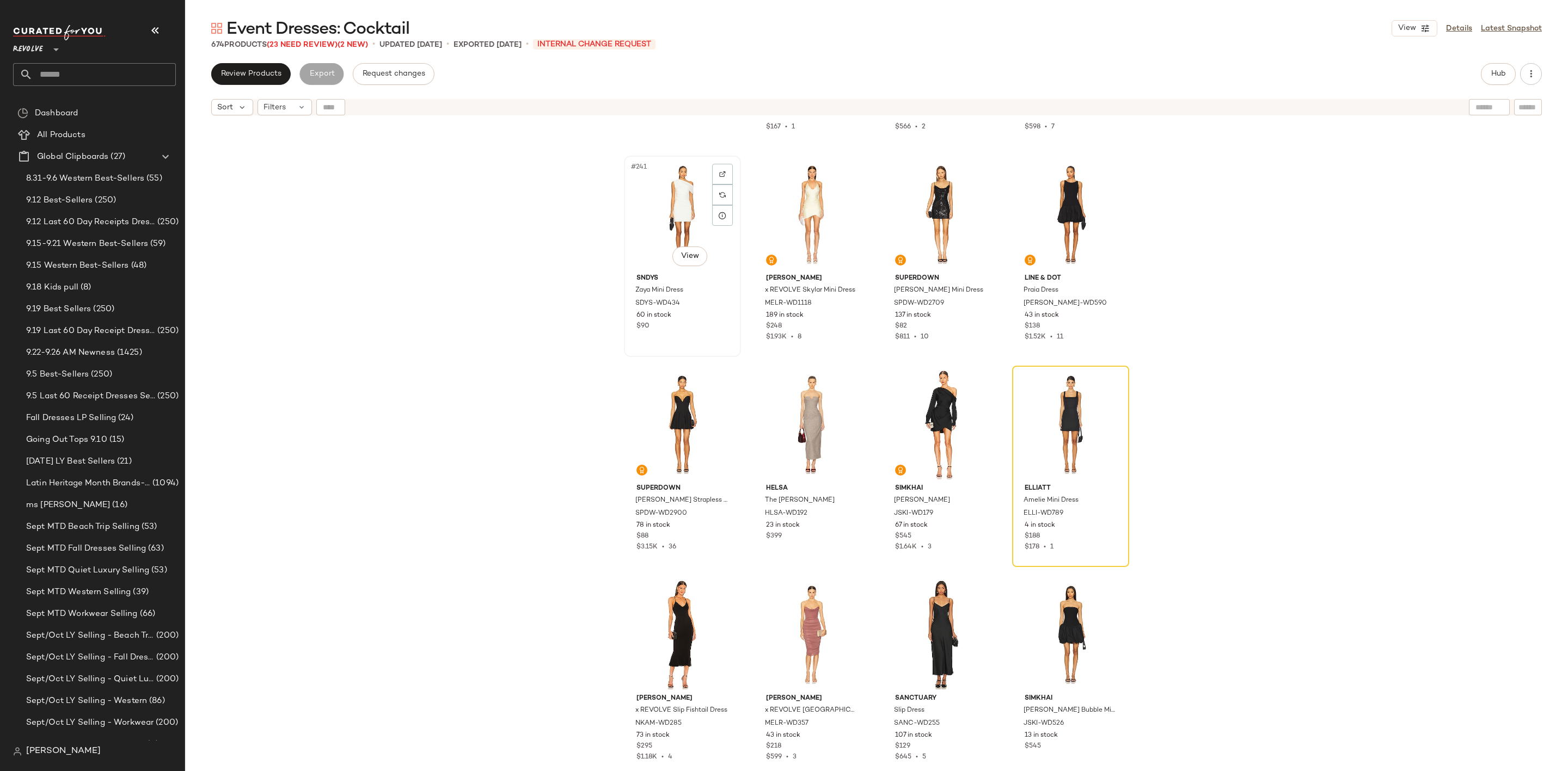
click at [670, 206] on div "#241 View" at bounding box center [682, 214] width 110 height 110
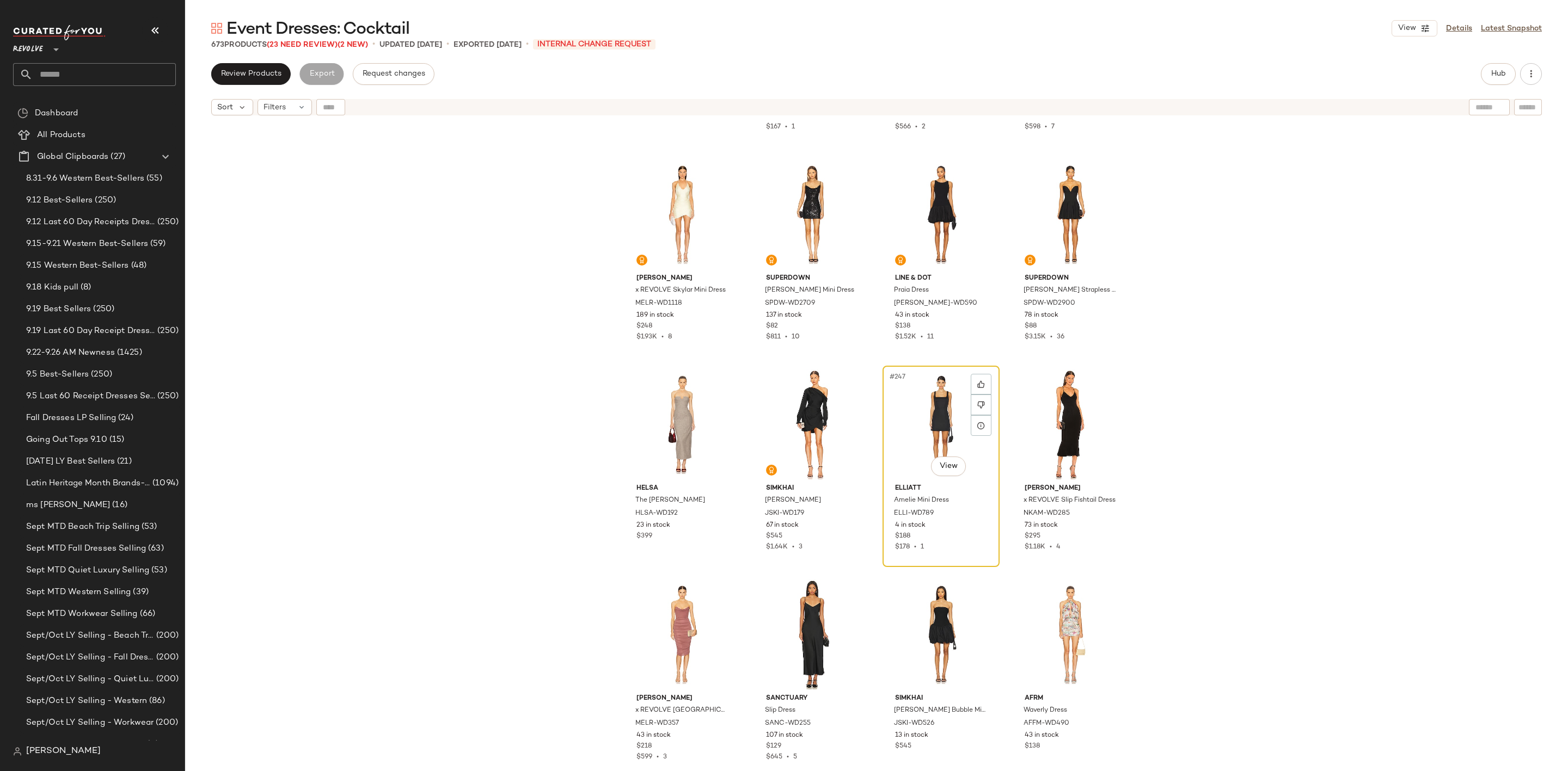
click at [918, 409] on div "#247 View" at bounding box center [941, 424] width 110 height 110
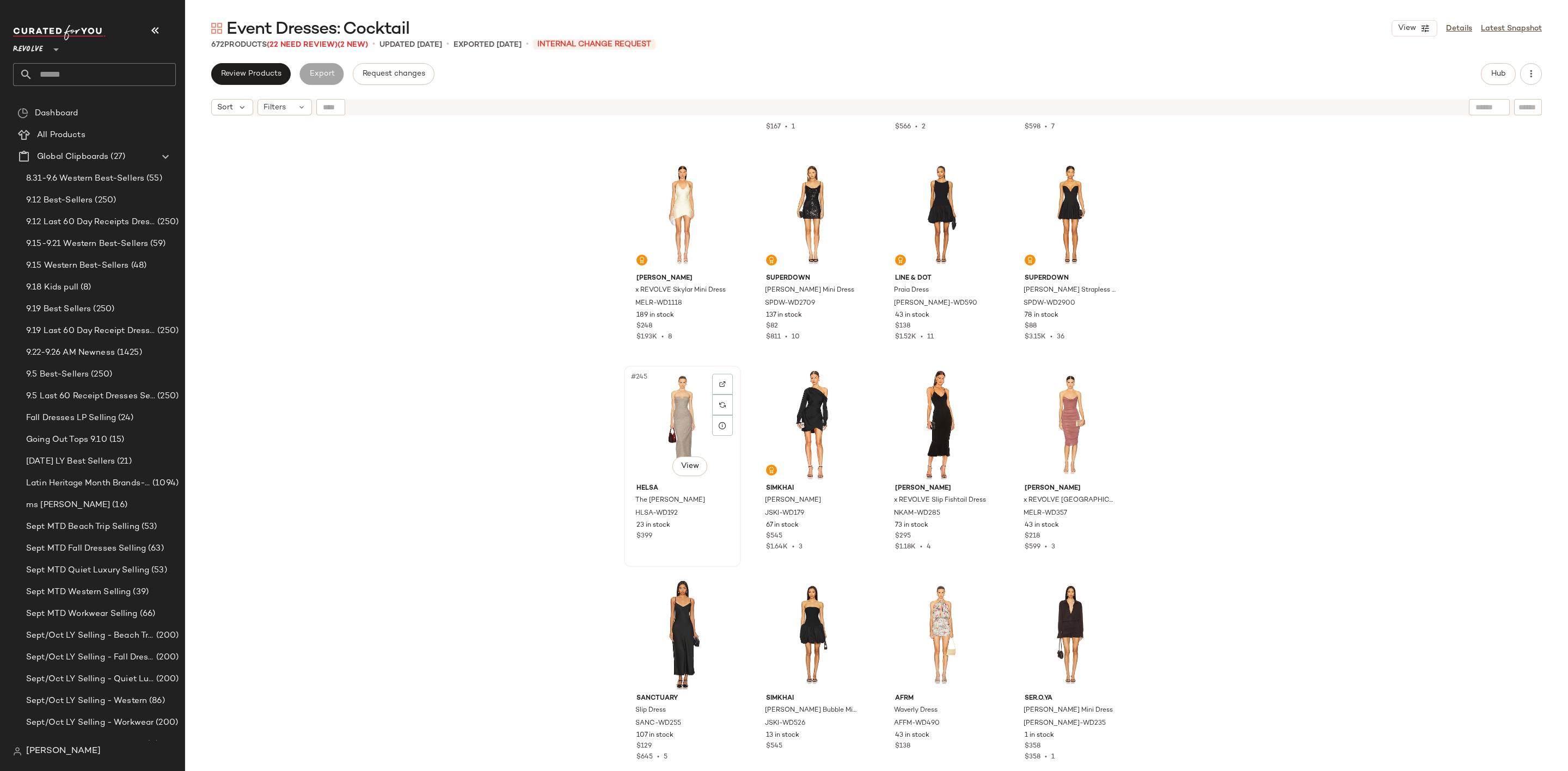
click at [677, 422] on div "#245 View" at bounding box center [682, 424] width 110 height 110
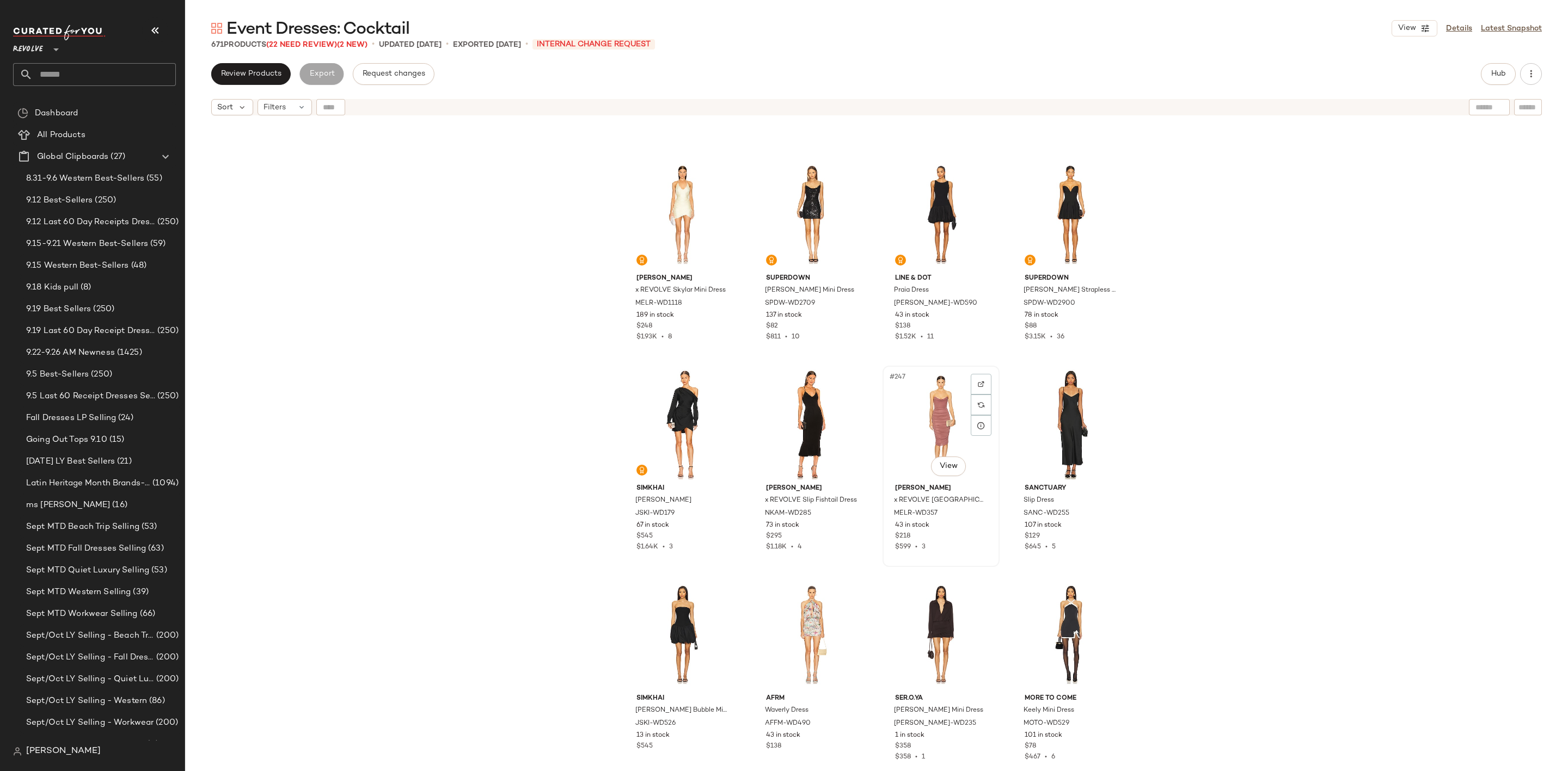
scroll to position [12826, 0]
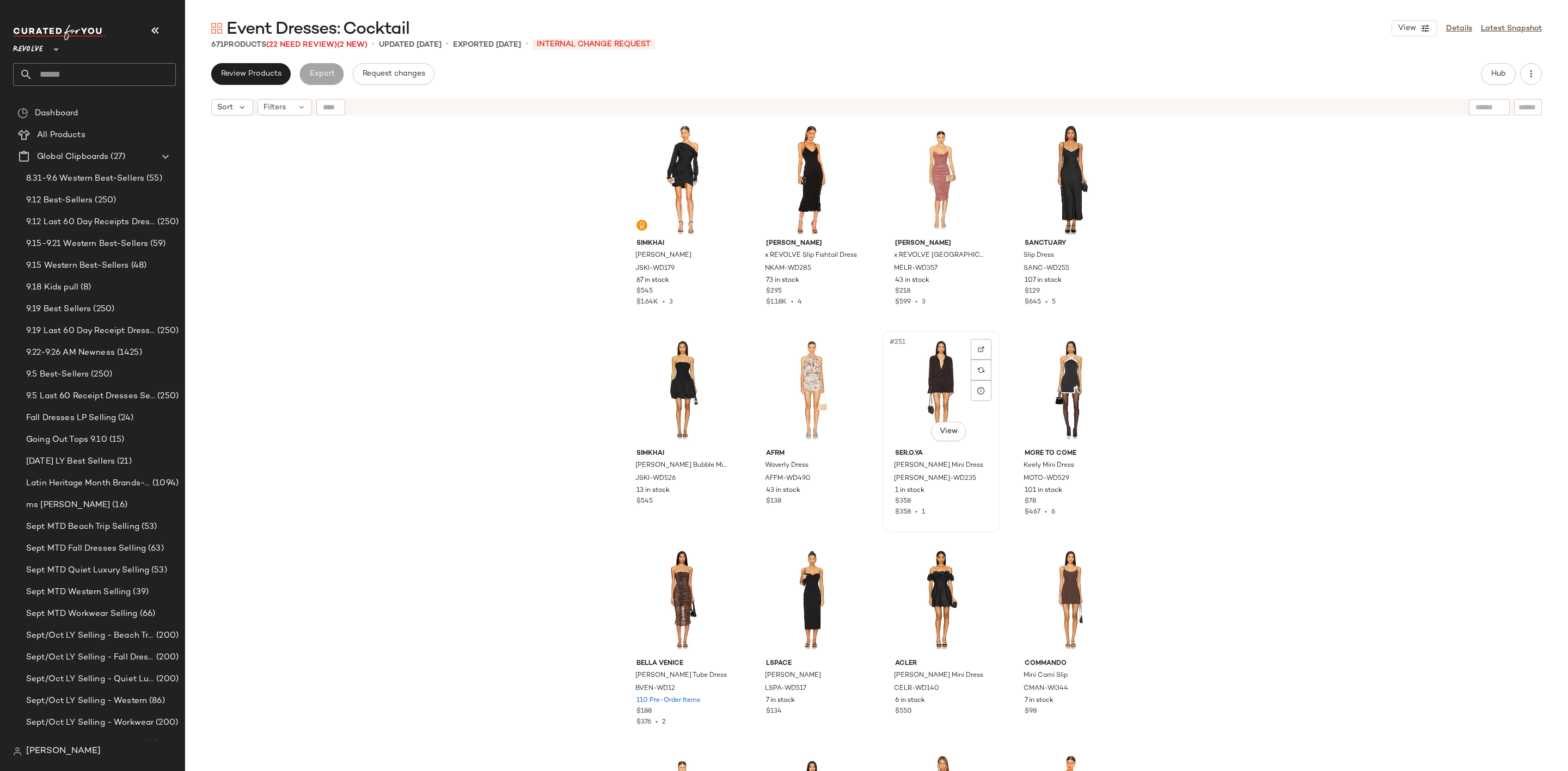
click at [938, 369] on div "#251 View" at bounding box center [941, 389] width 110 height 110
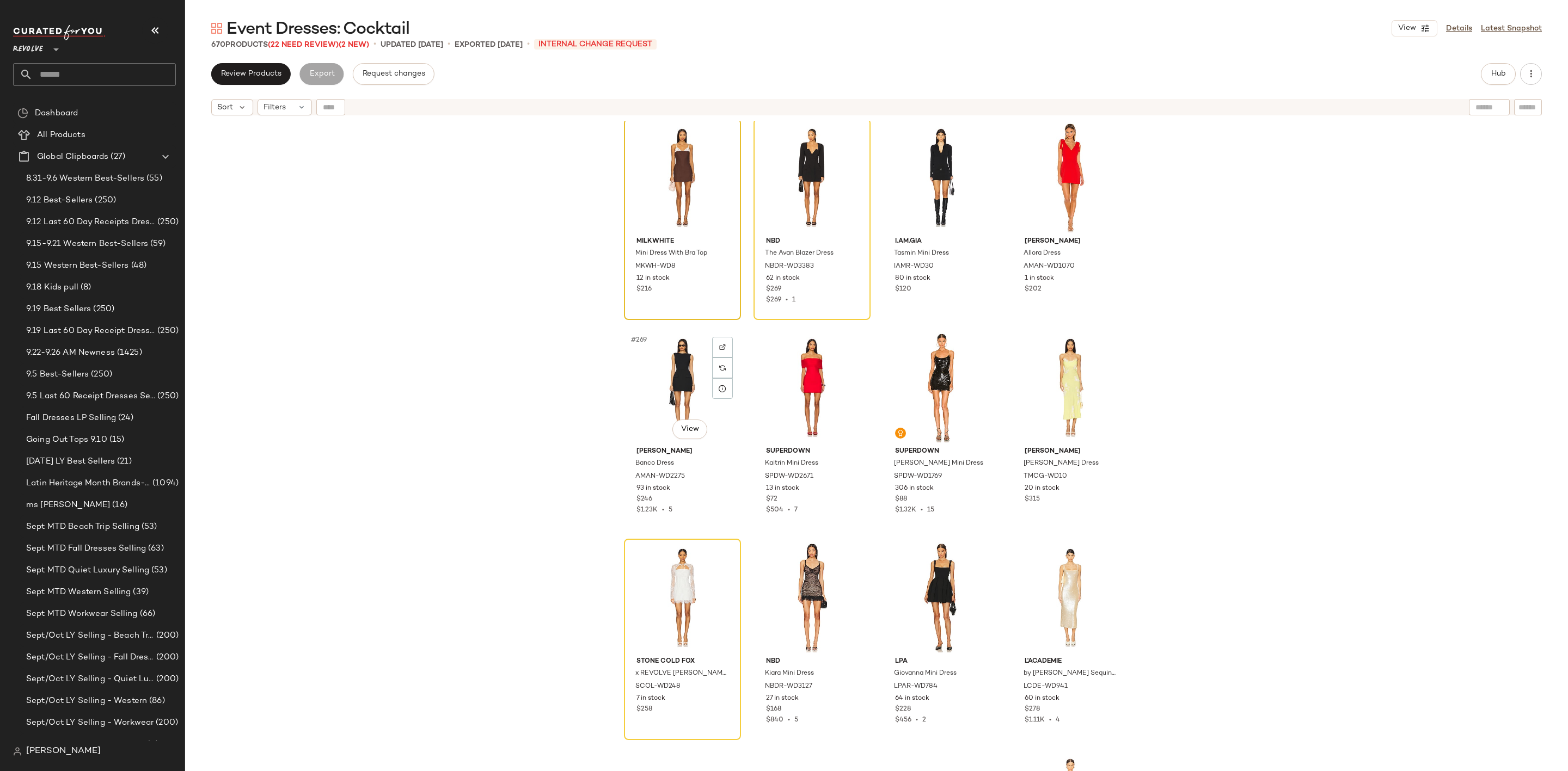
scroll to position [13888, 0]
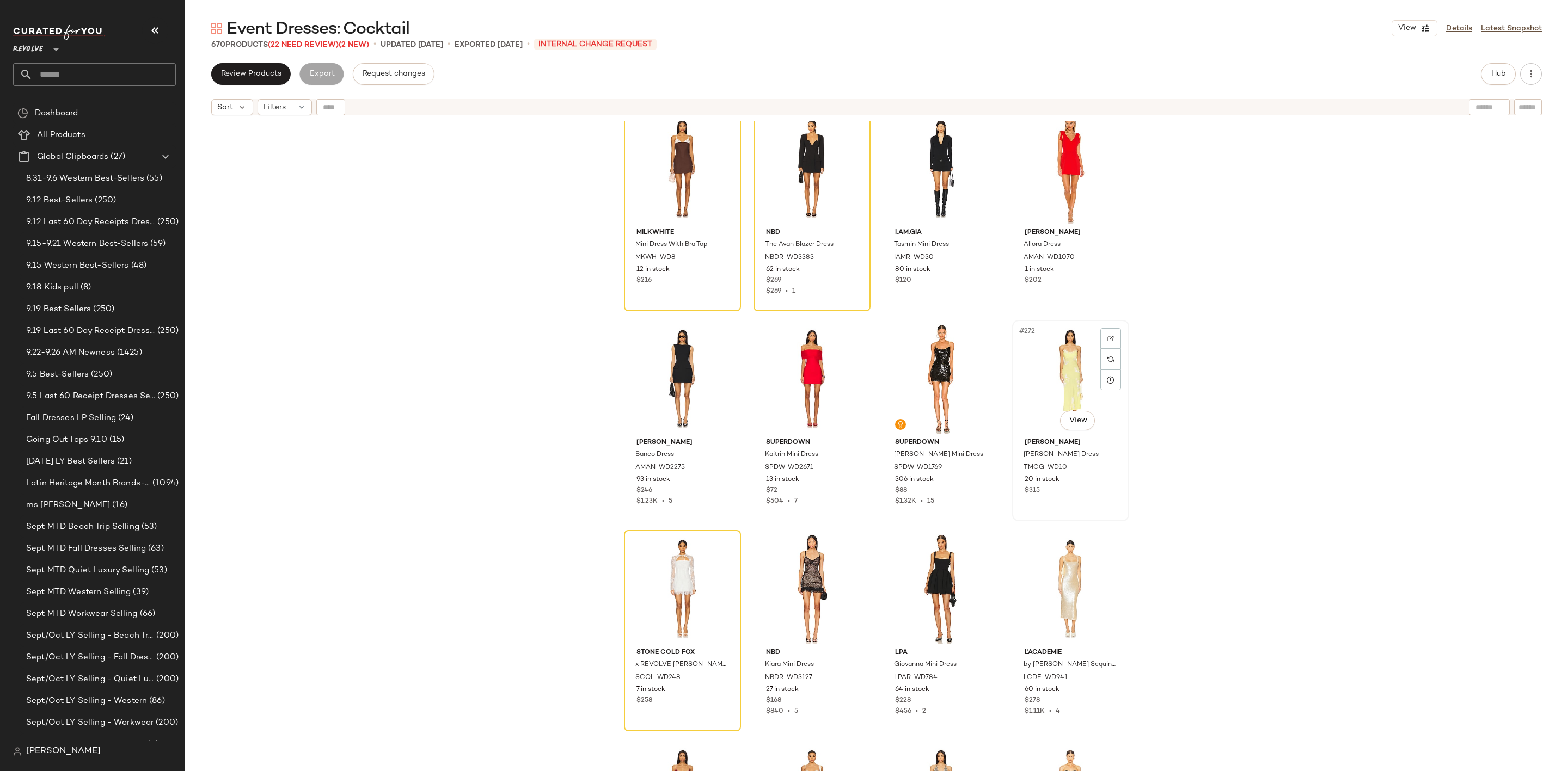
click at [1024, 347] on div "#272 View" at bounding box center [1071, 379] width 110 height 110
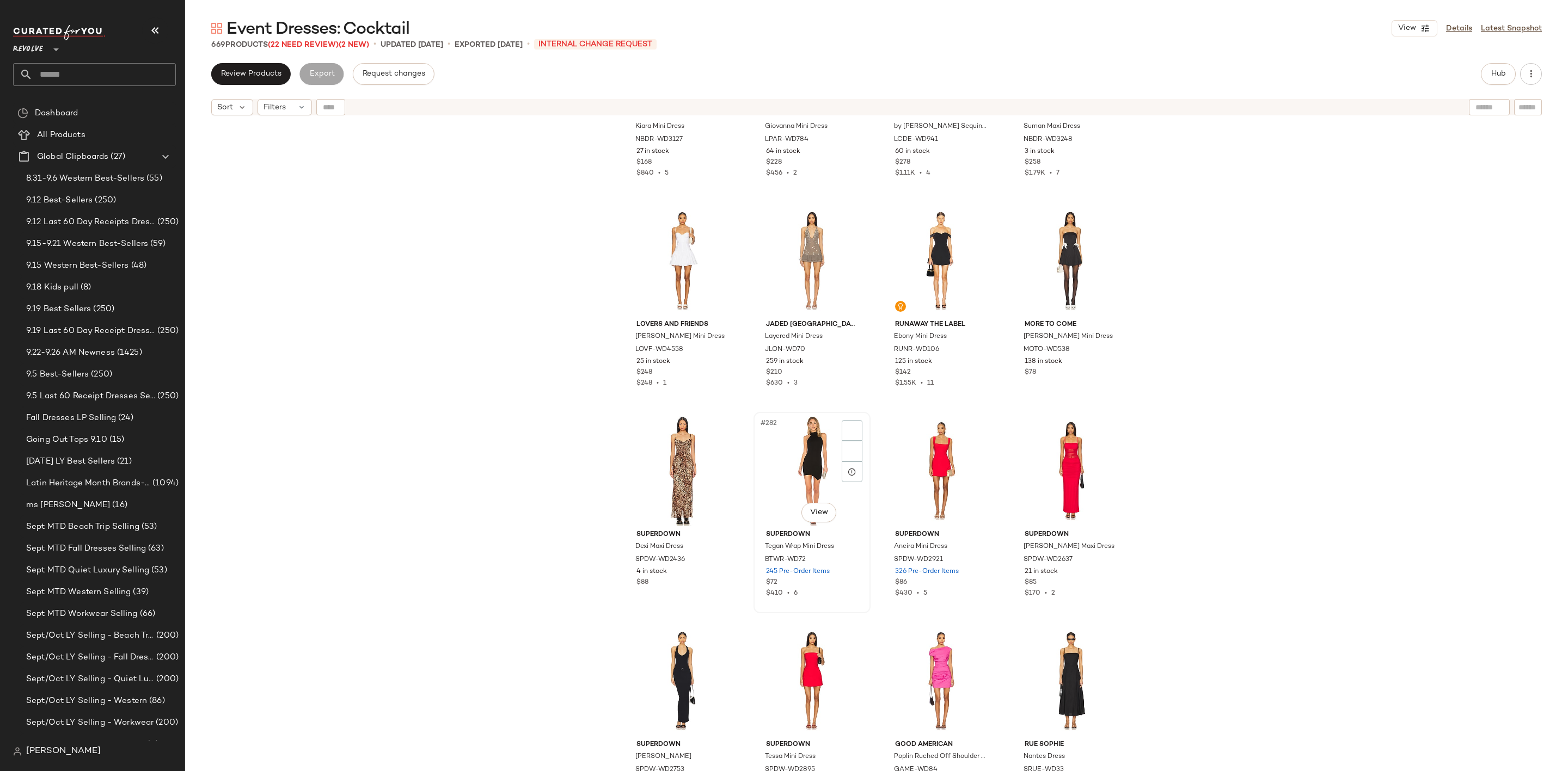
scroll to position [14541, 0]
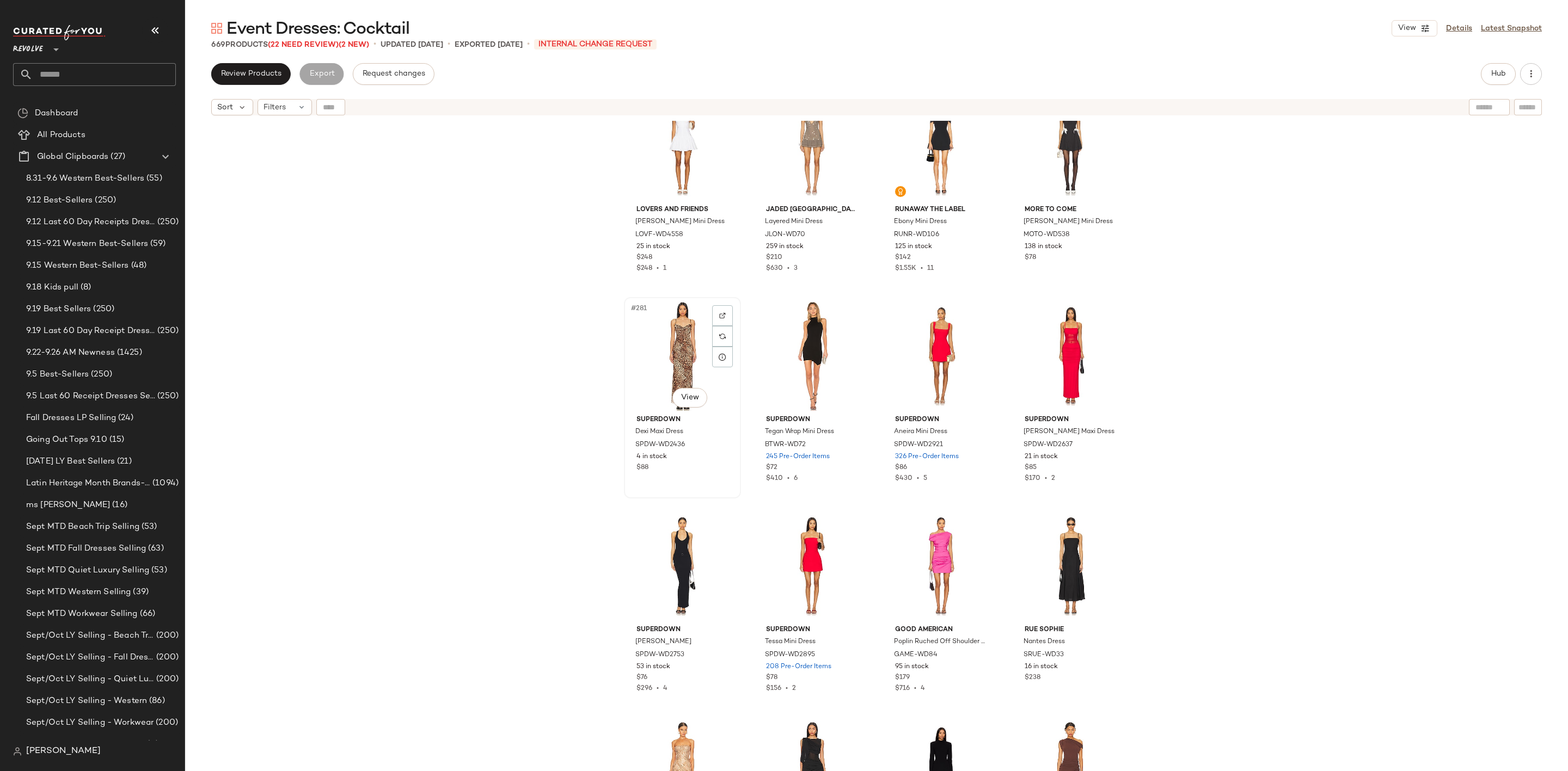
click at [673, 342] on div "#281 View" at bounding box center [682, 356] width 110 height 110
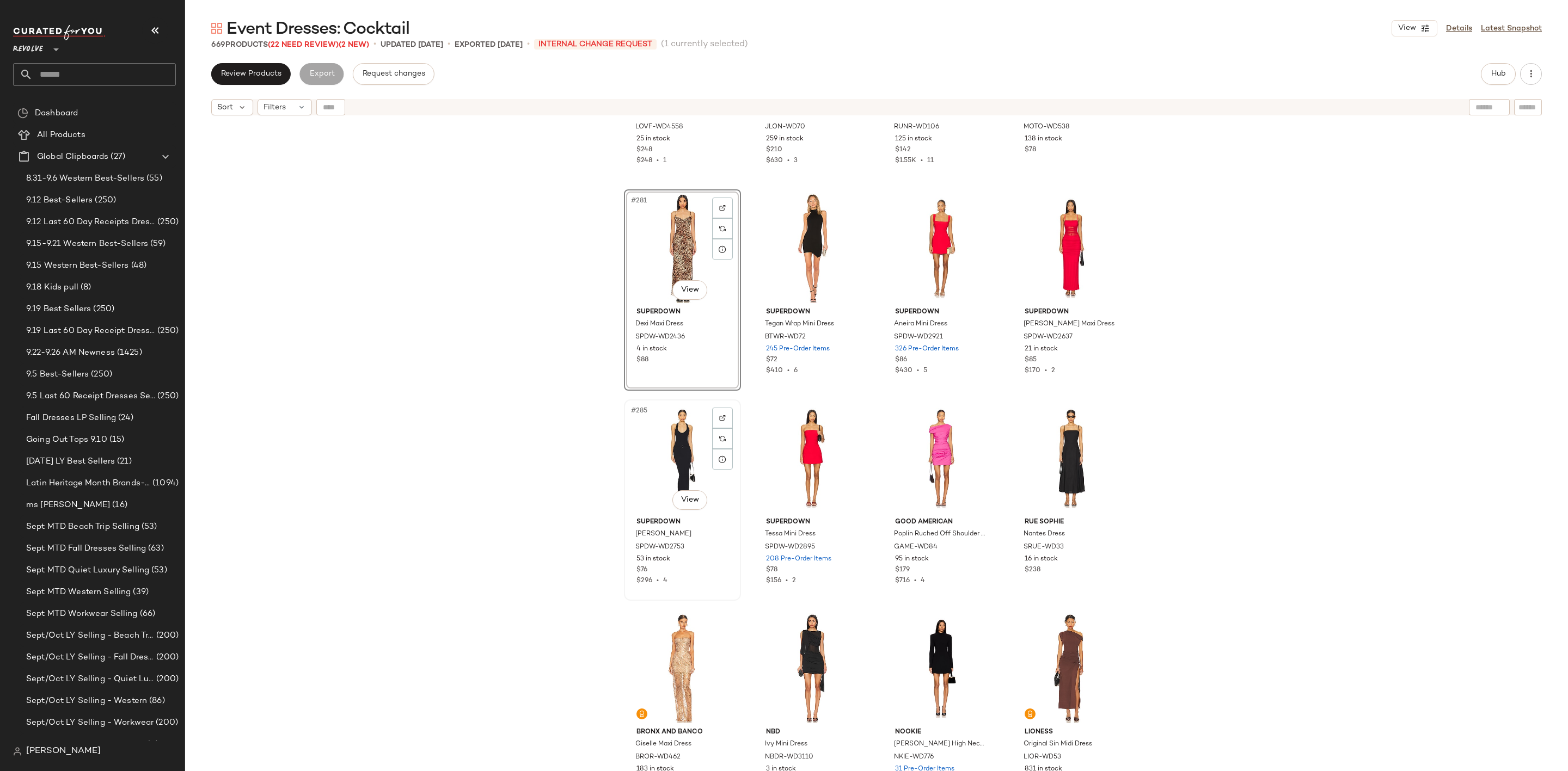
scroll to position [14786, 0]
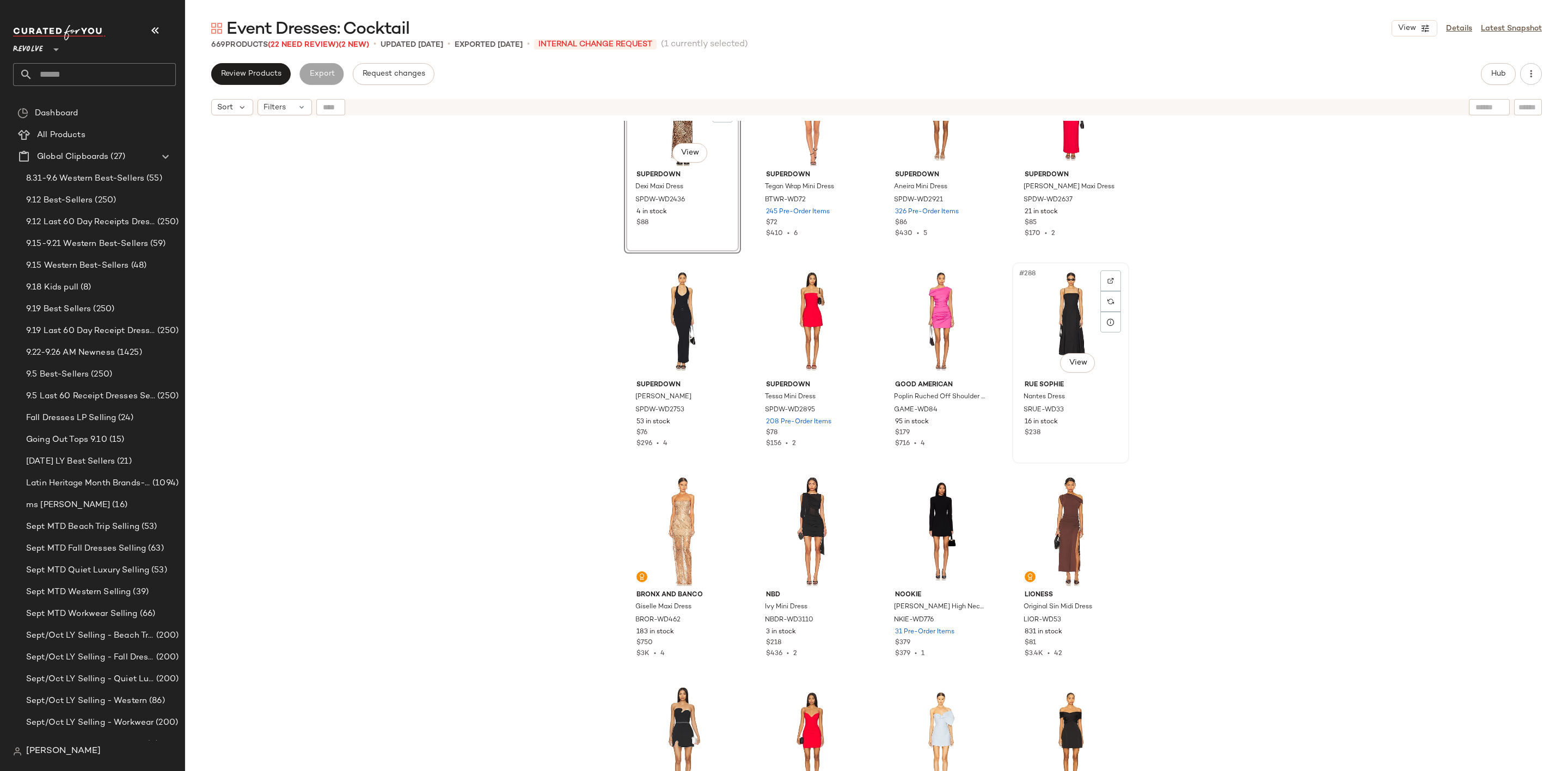
click at [1059, 293] on div "#288 View" at bounding box center [1071, 321] width 110 height 110
click at [737, 476] on div at bounding box center [682, 531] width 110 height 110
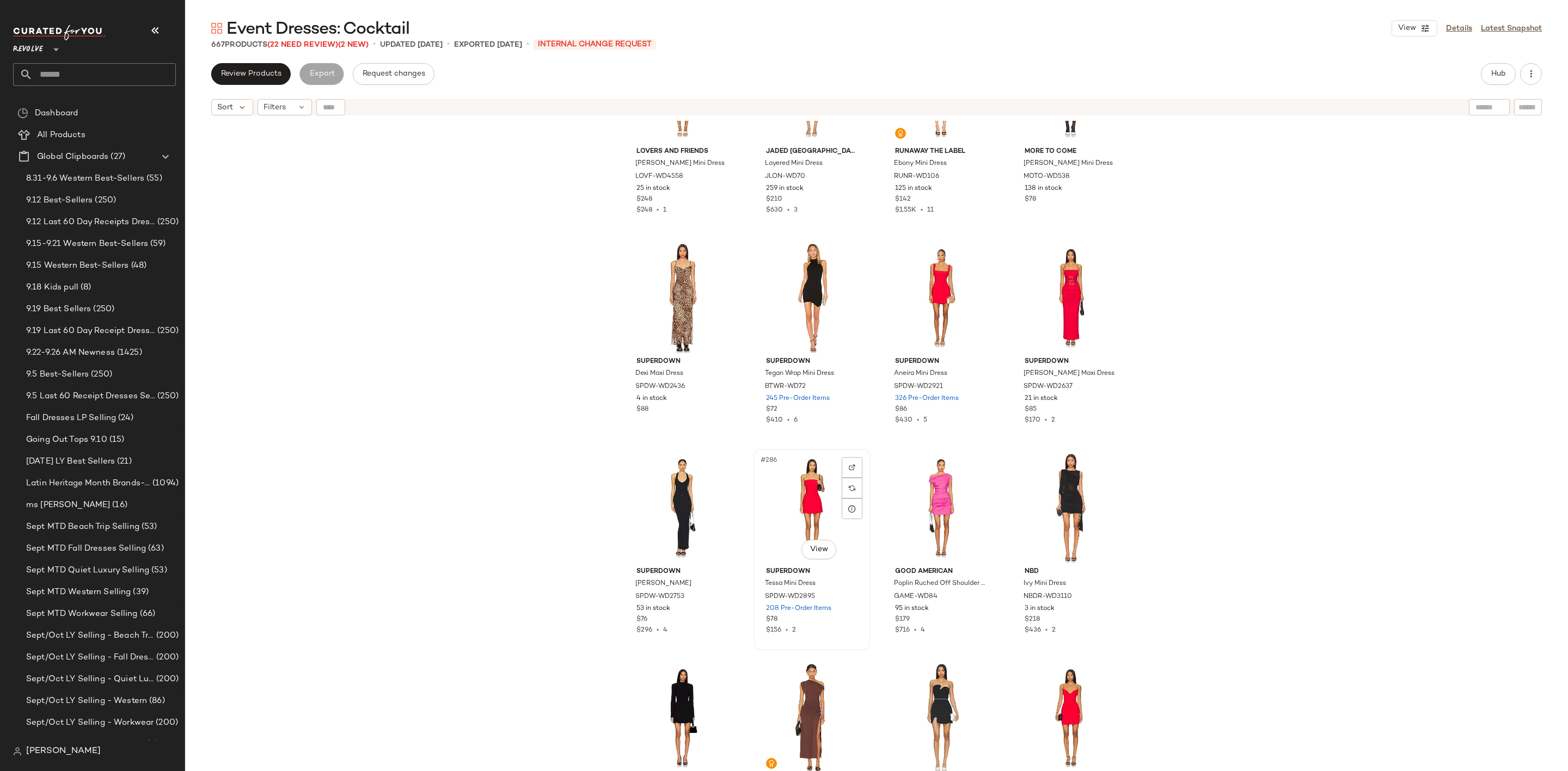
scroll to position [14541, 0]
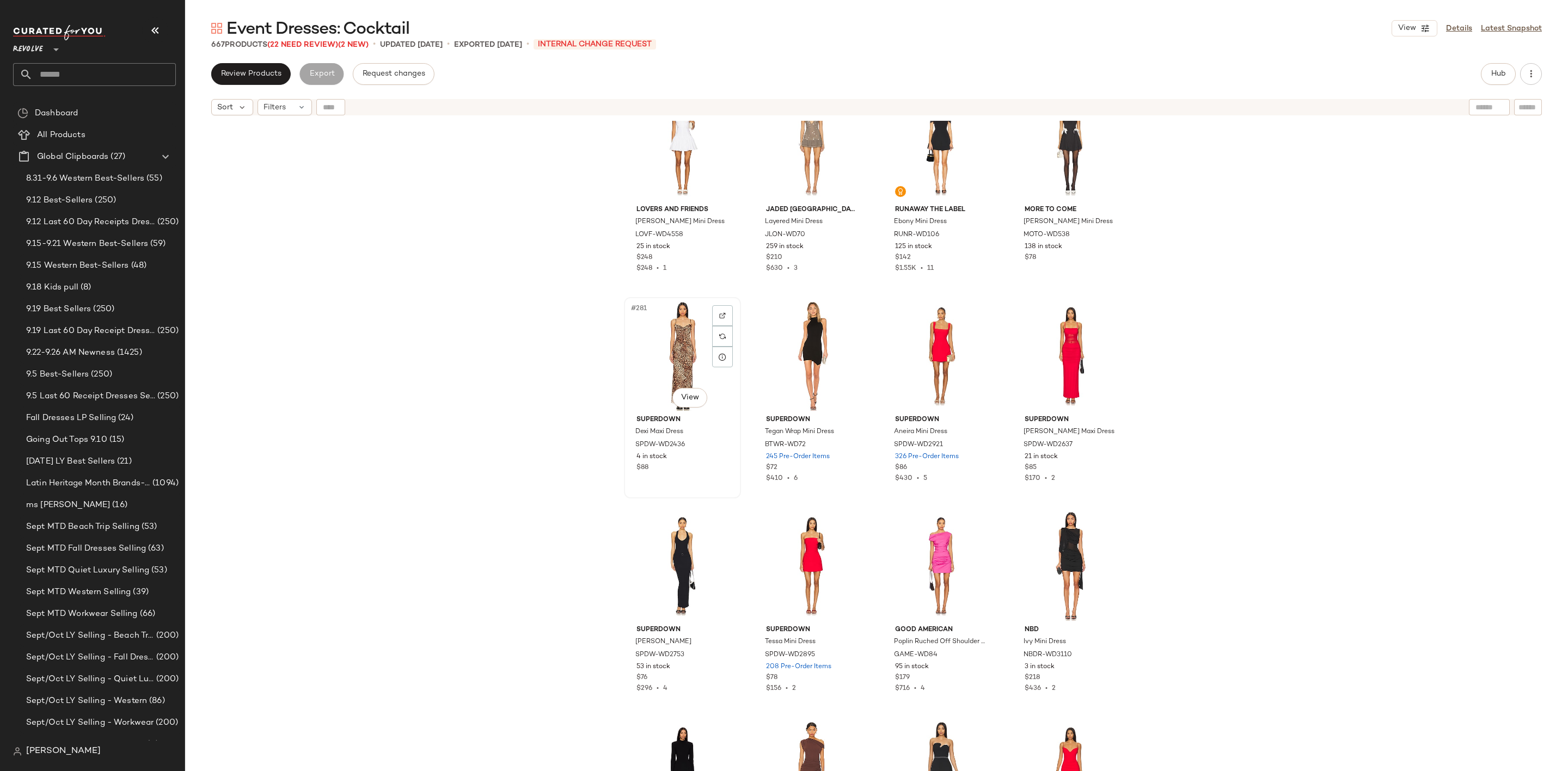
click at [663, 338] on div "#281 View" at bounding box center [682, 356] width 110 height 110
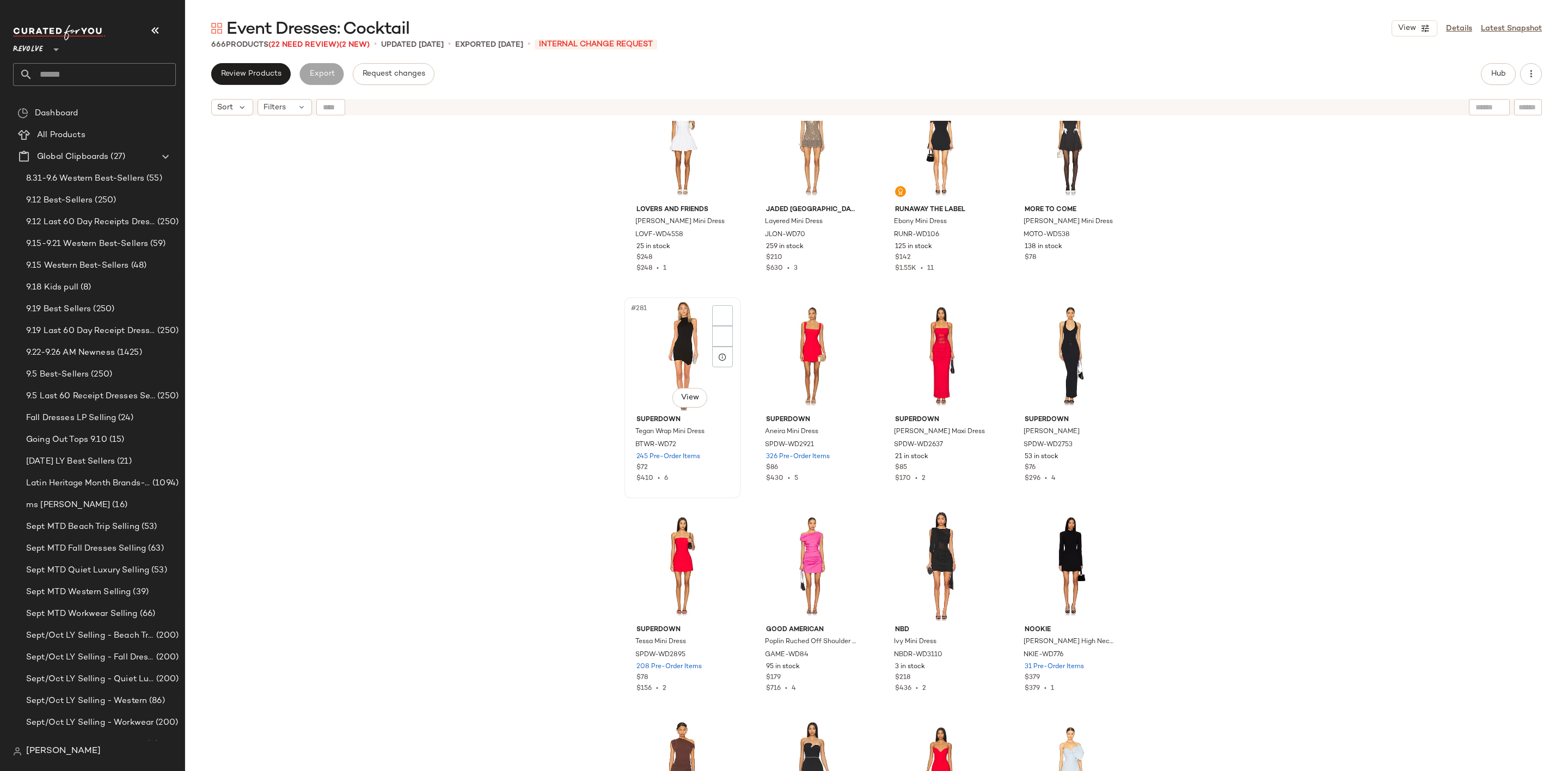
click at [667, 358] on div "#281 View" at bounding box center [682, 356] width 110 height 110
click at [913, 335] on div "#283 View" at bounding box center [941, 356] width 110 height 110
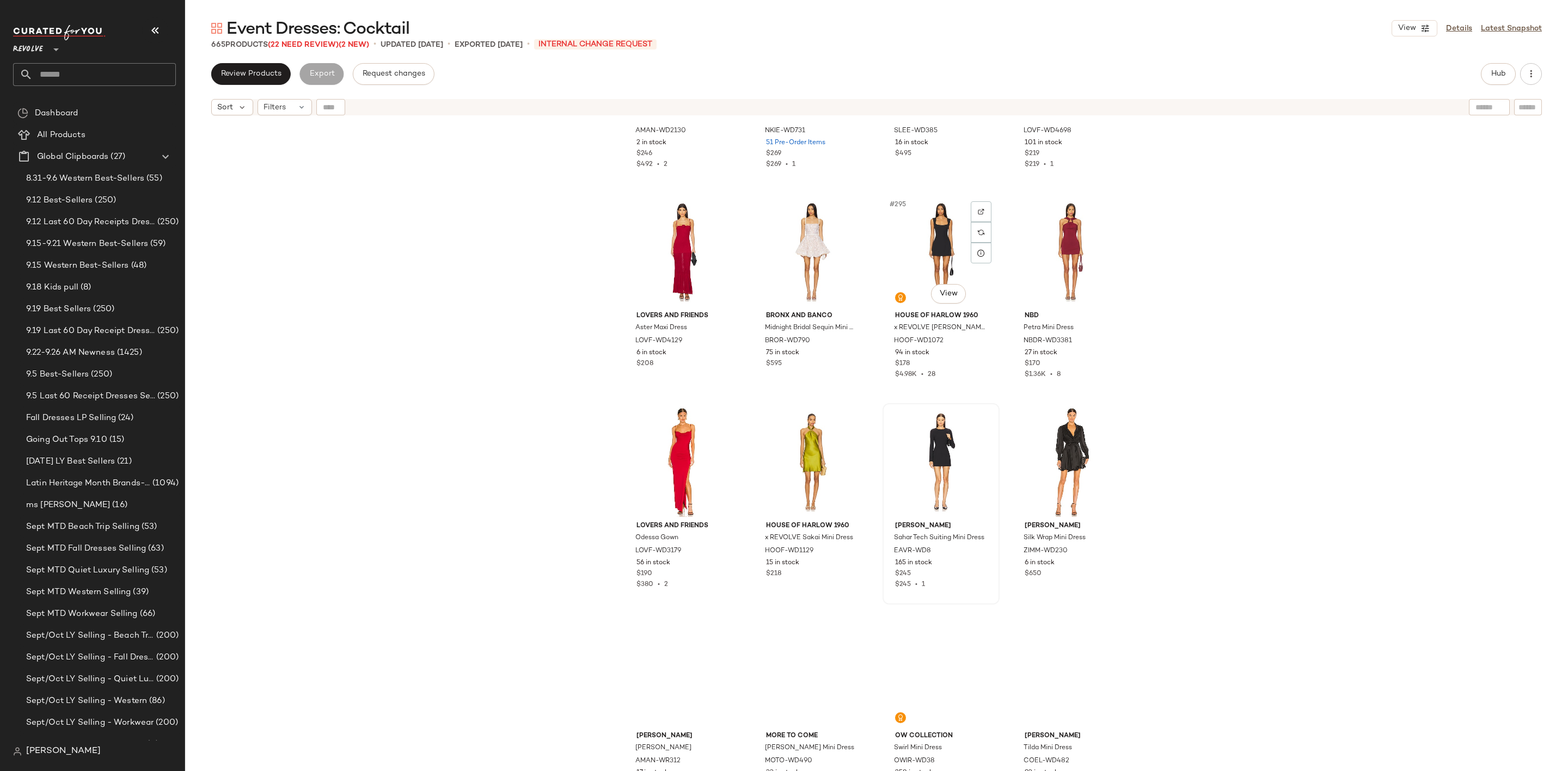
scroll to position [15276, 0]
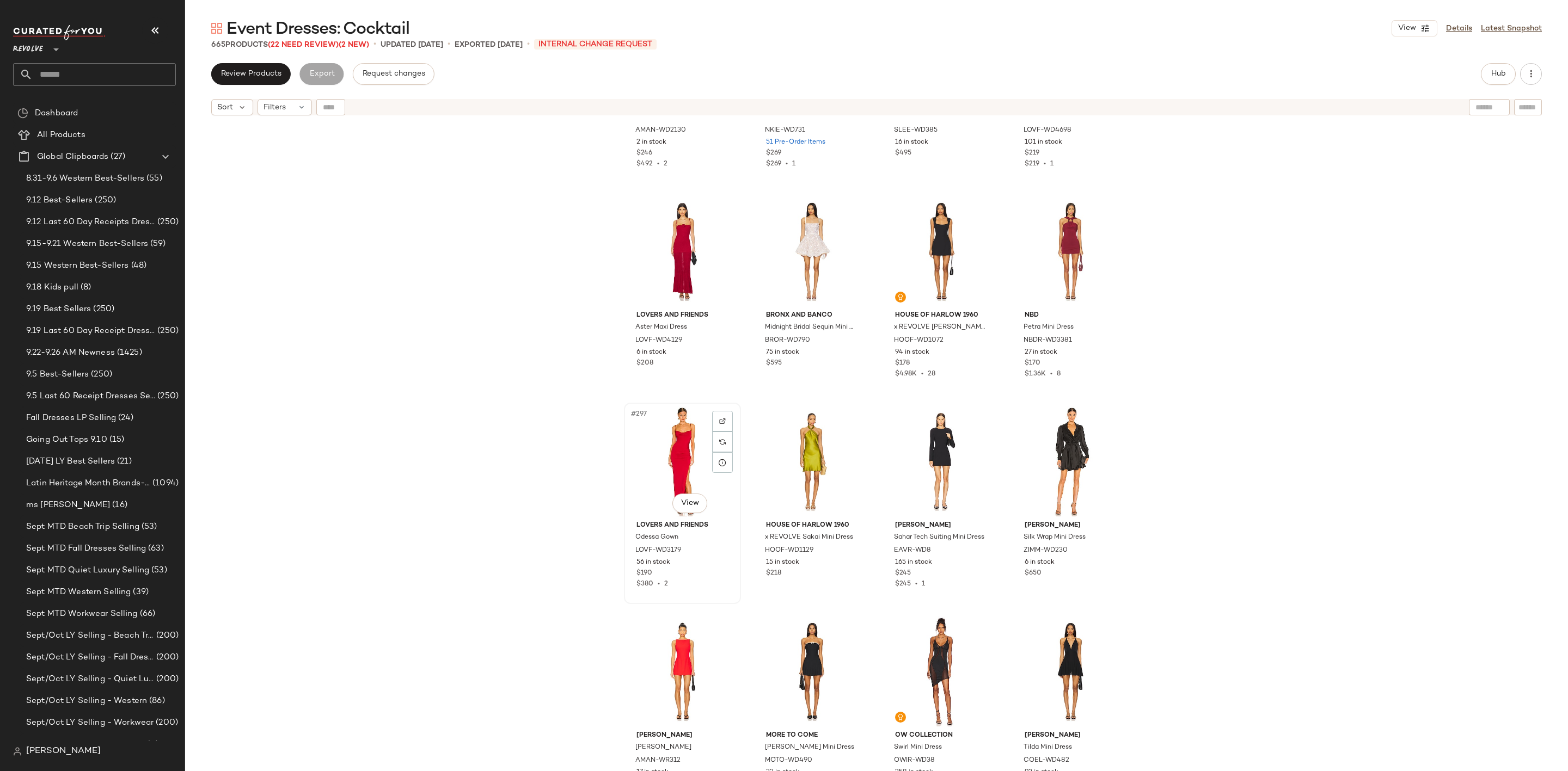
click at [657, 448] on div "#297 View" at bounding box center [682, 461] width 110 height 110
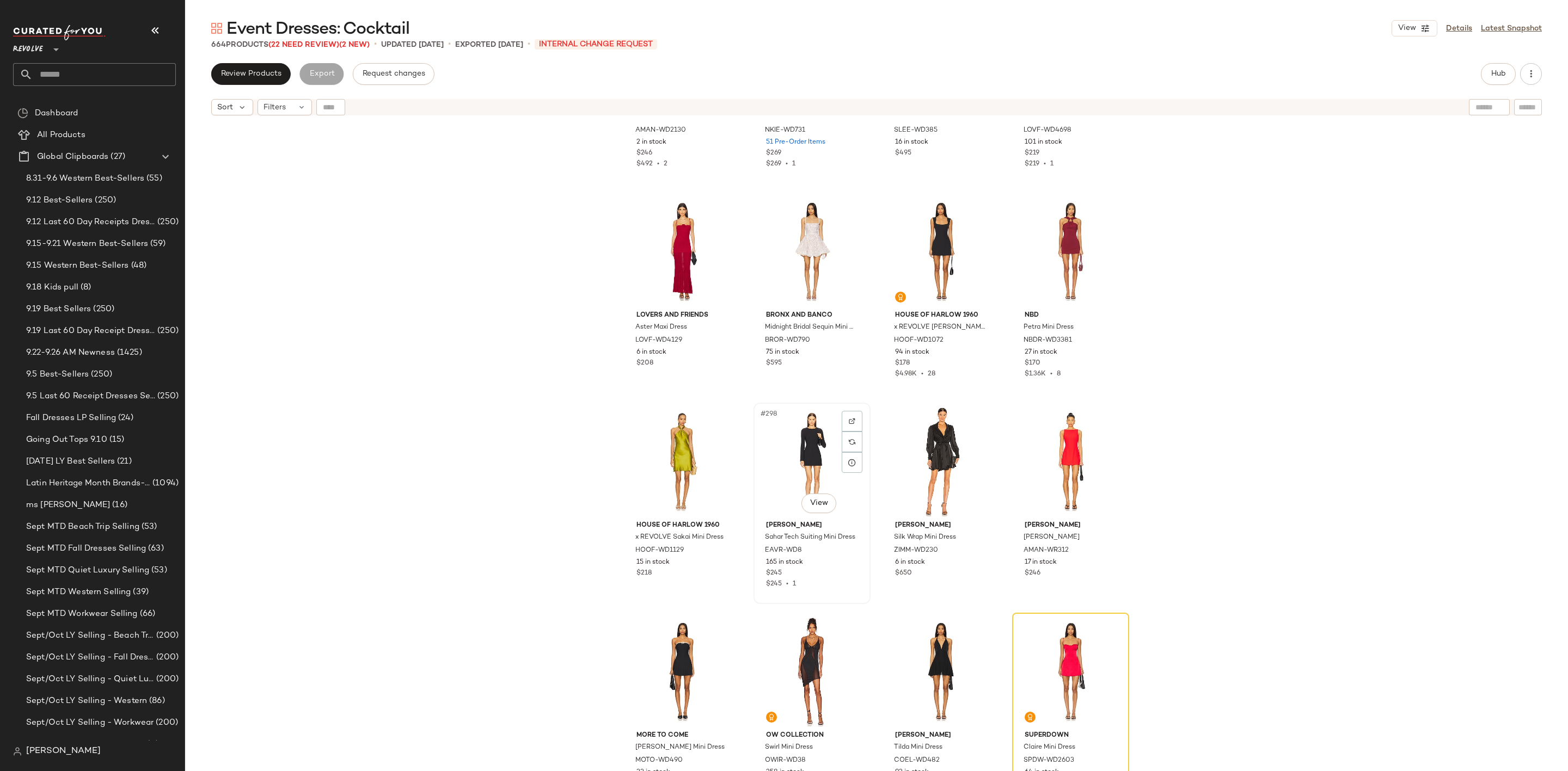
click at [787, 435] on div "#298 View" at bounding box center [812, 461] width 110 height 110
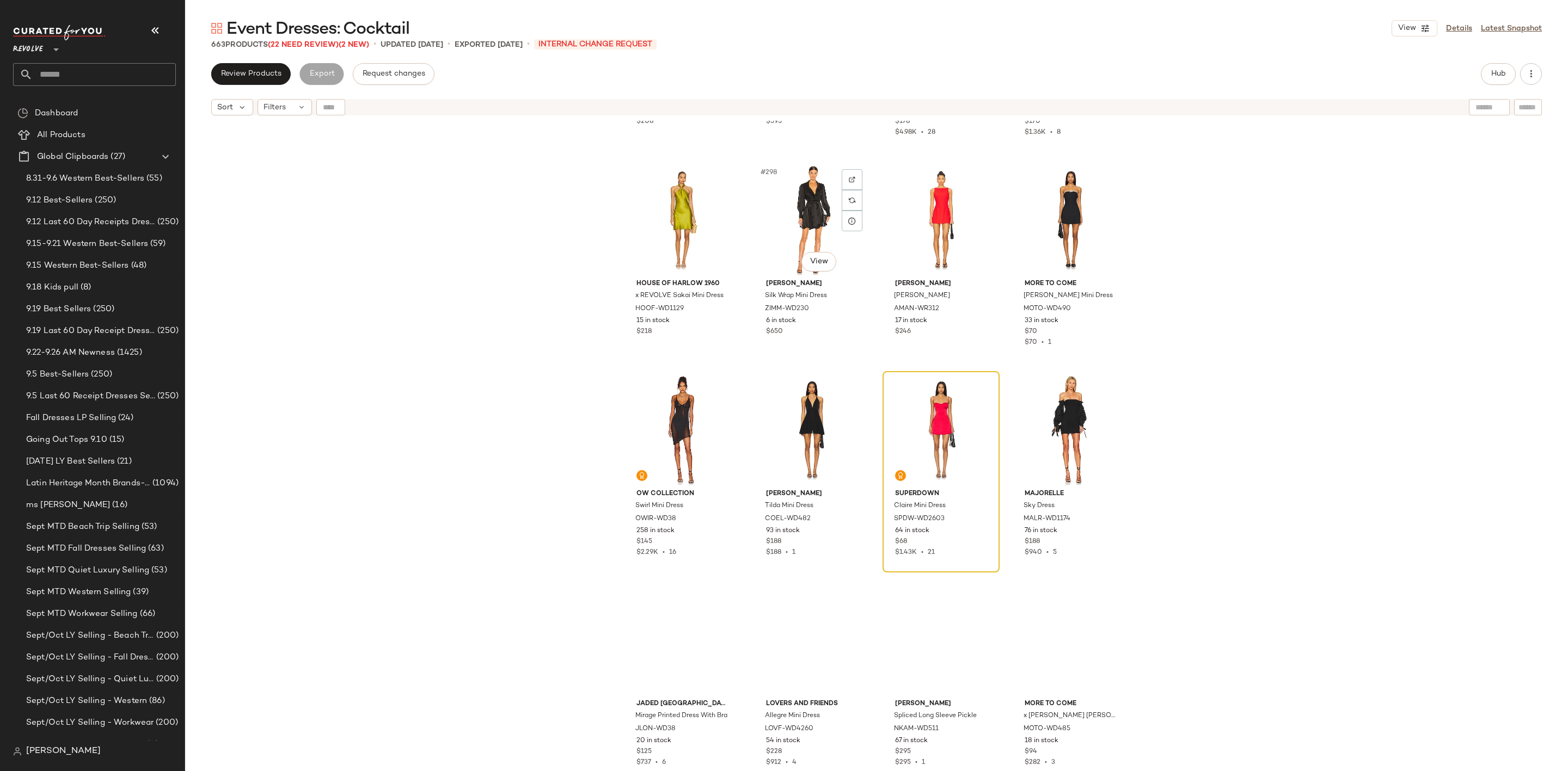
scroll to position [15521, 0]
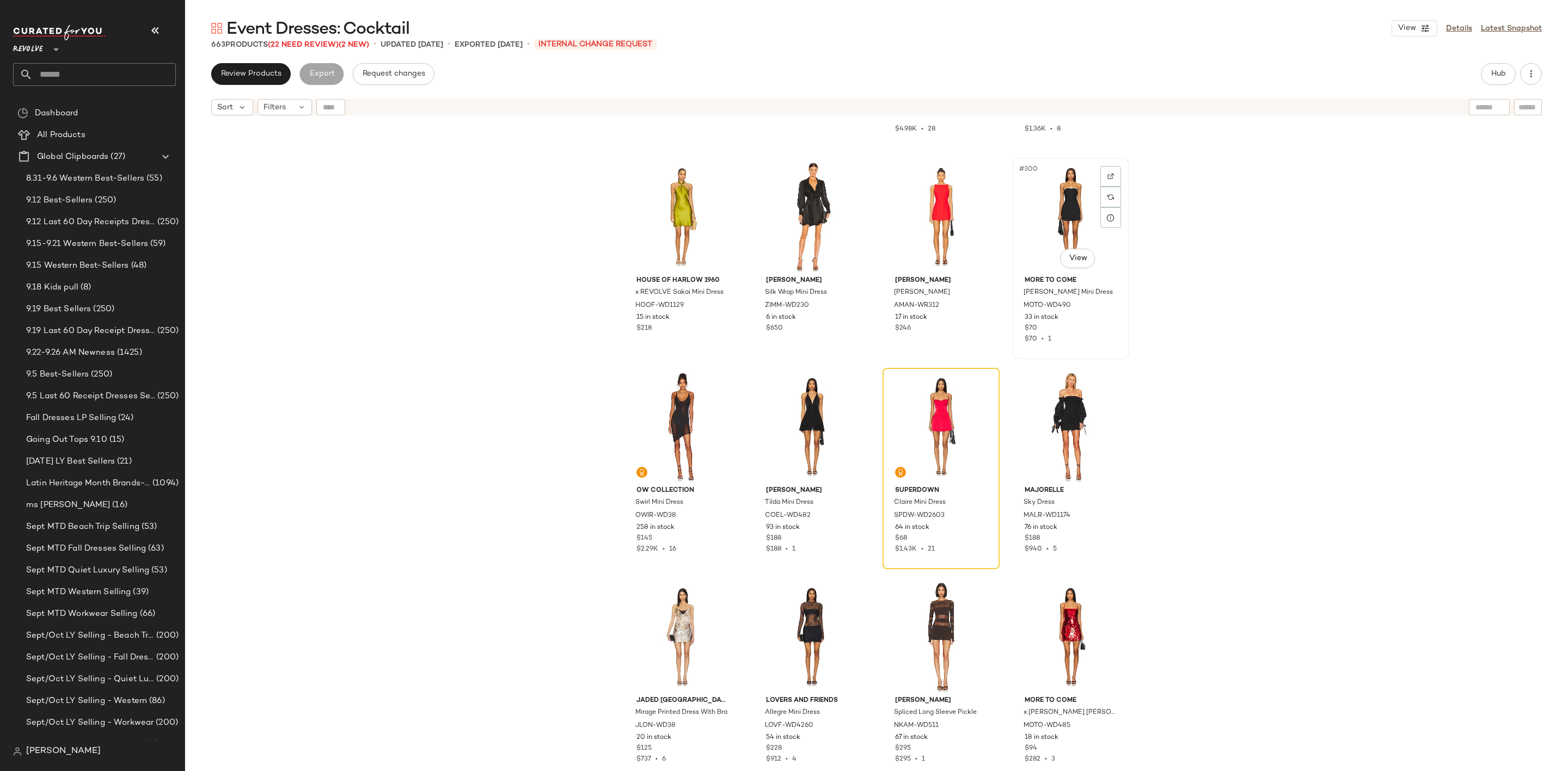
click at [1059, 208] on div "#300 View" at bounding box center [1071, 217] width 110 height 110
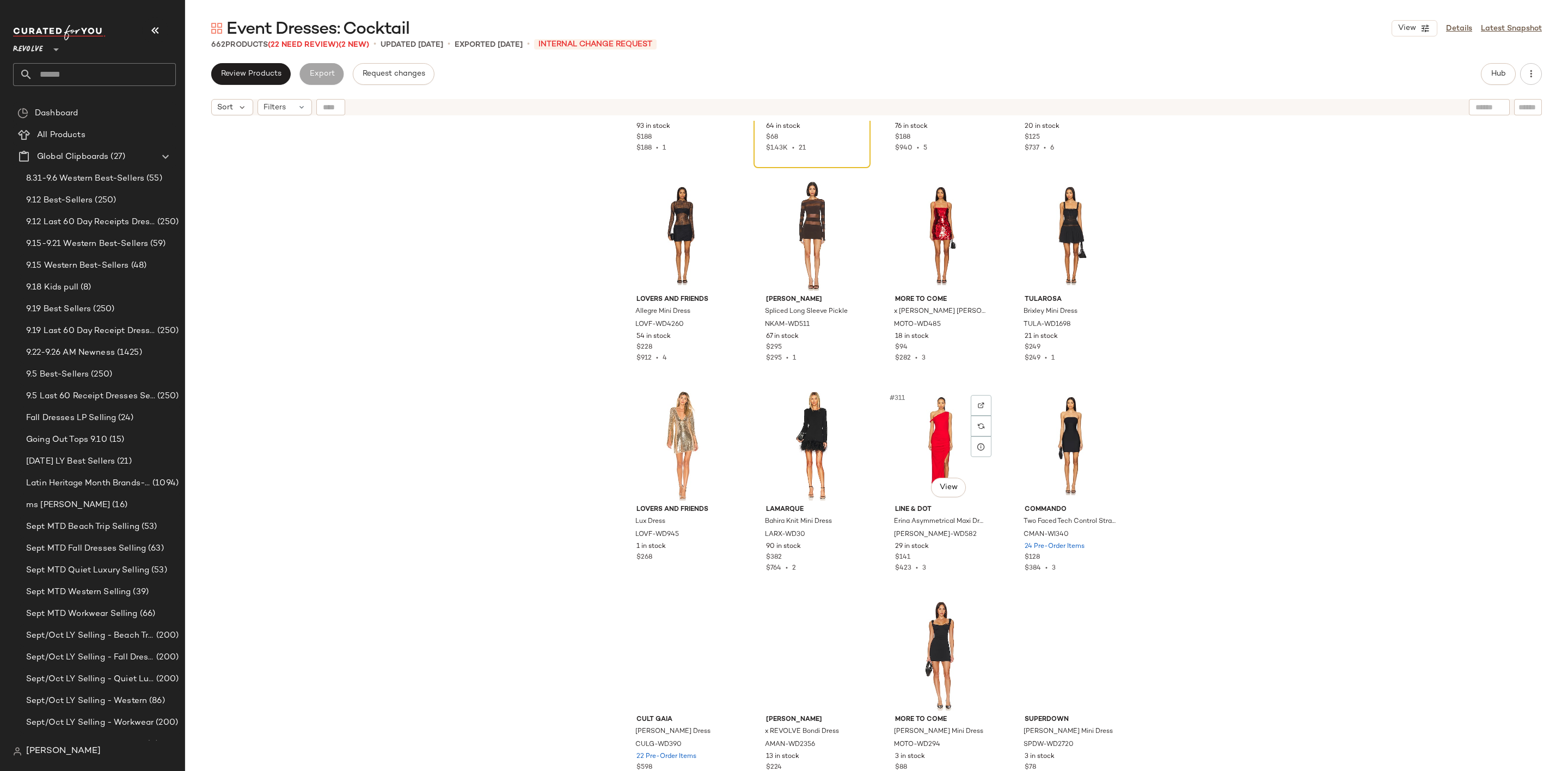
scroll to position [15929, 0]
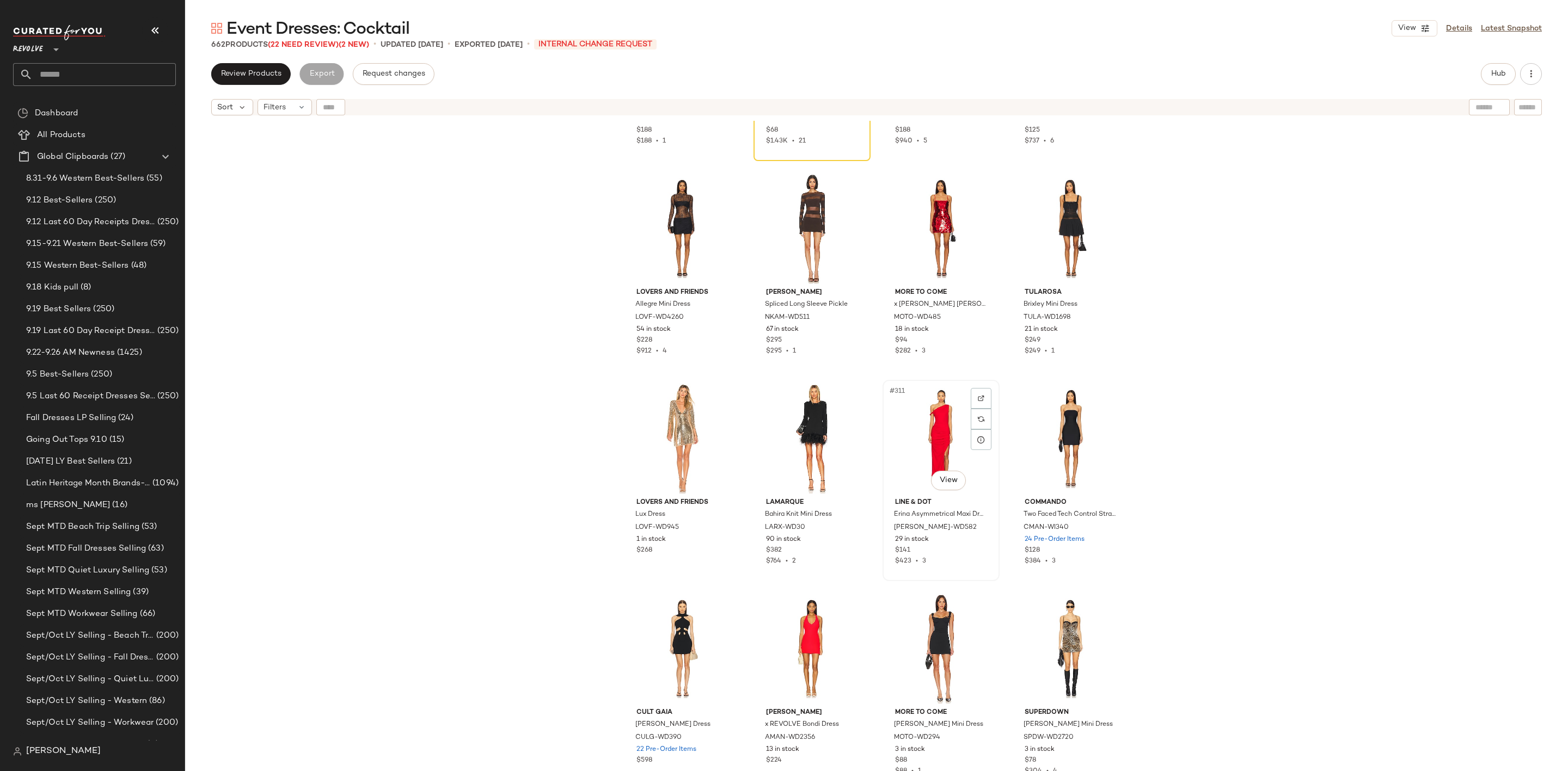
click at [922, 420] on div "#311 View" at bounding box center [941, 439] width 110 height 110
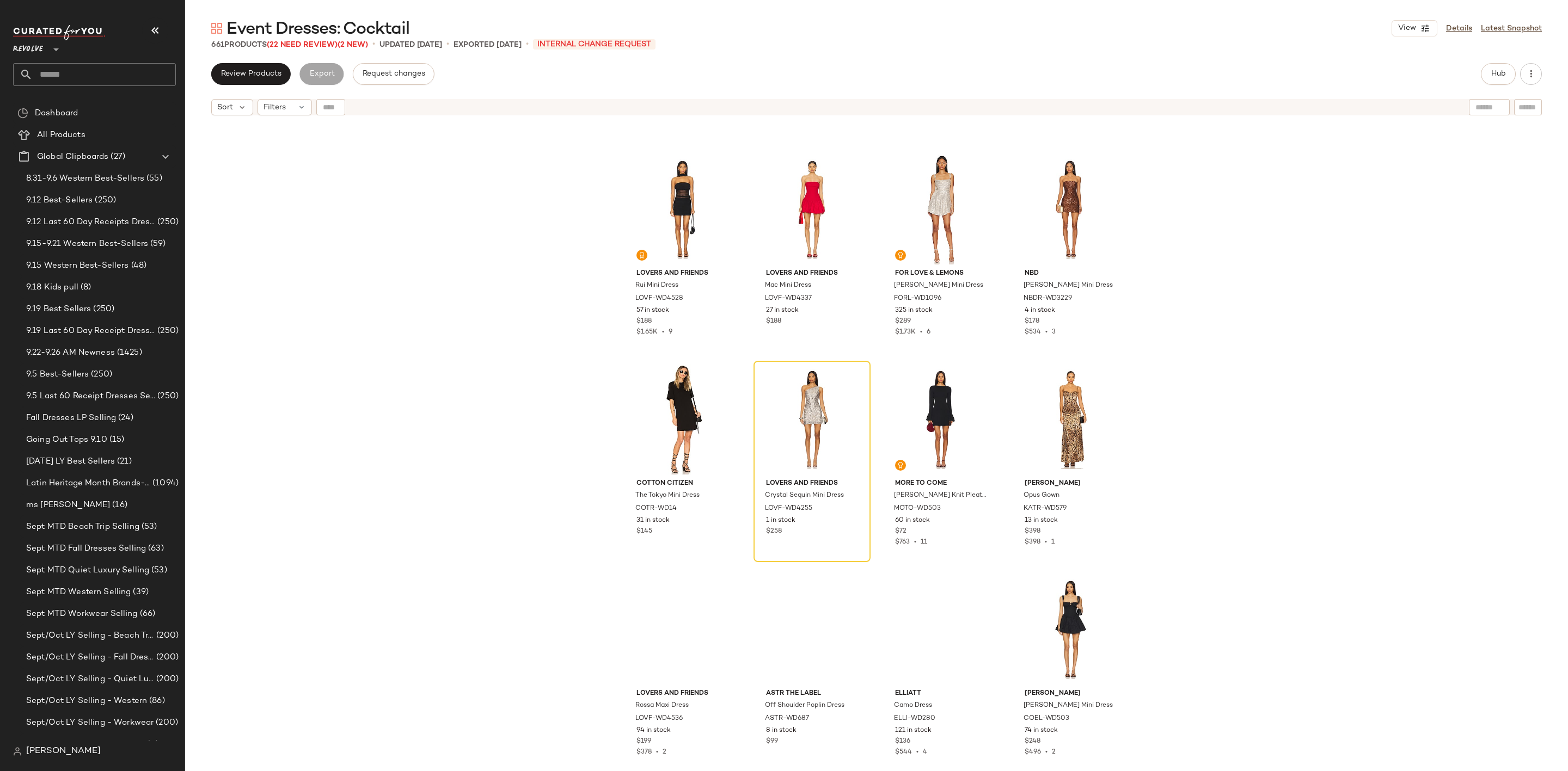
scroll to position [17889, 0]
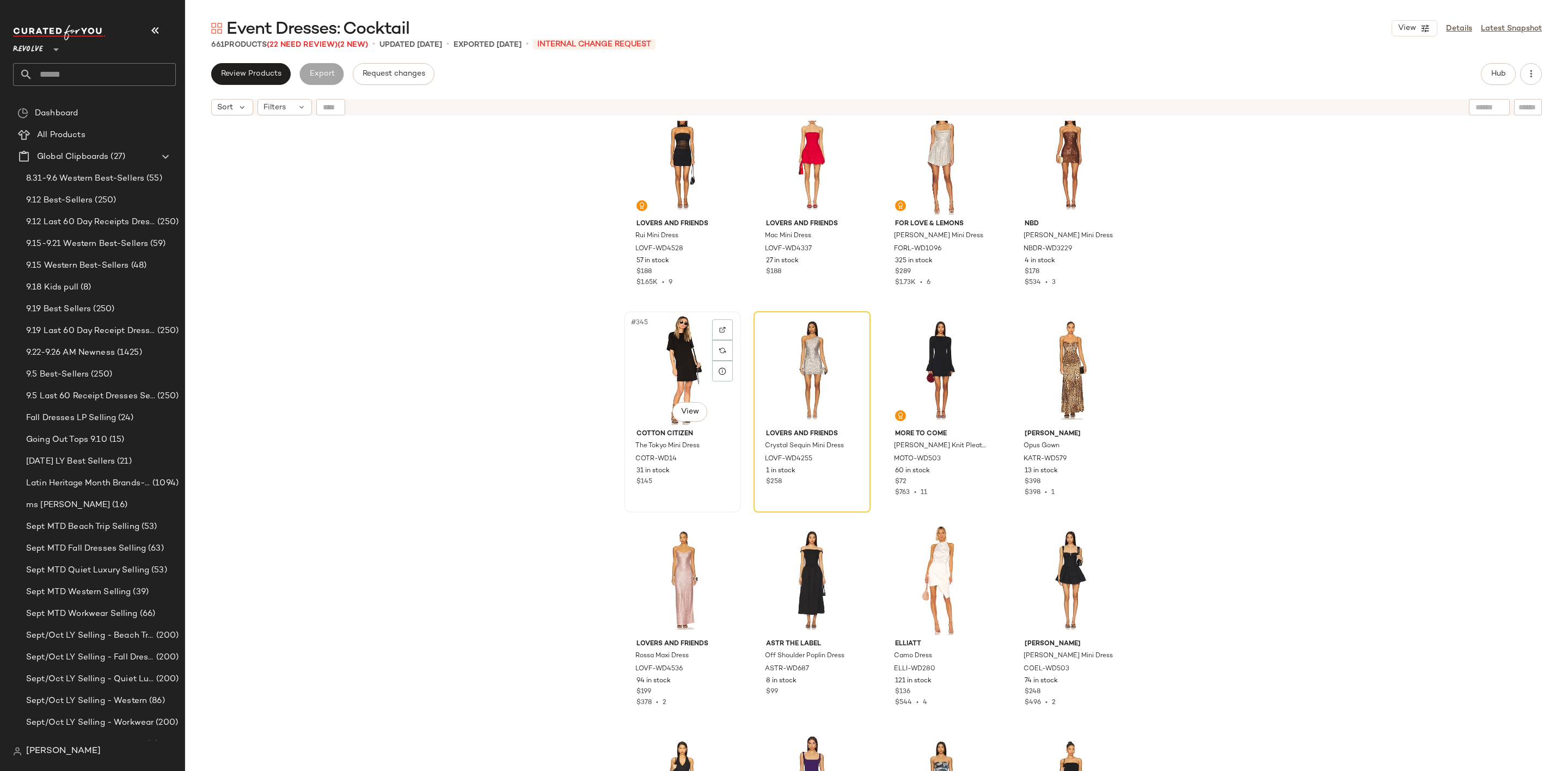
click at [667, 363] on div "#345 View" at bounding box center [682, 370] width 110 height 110
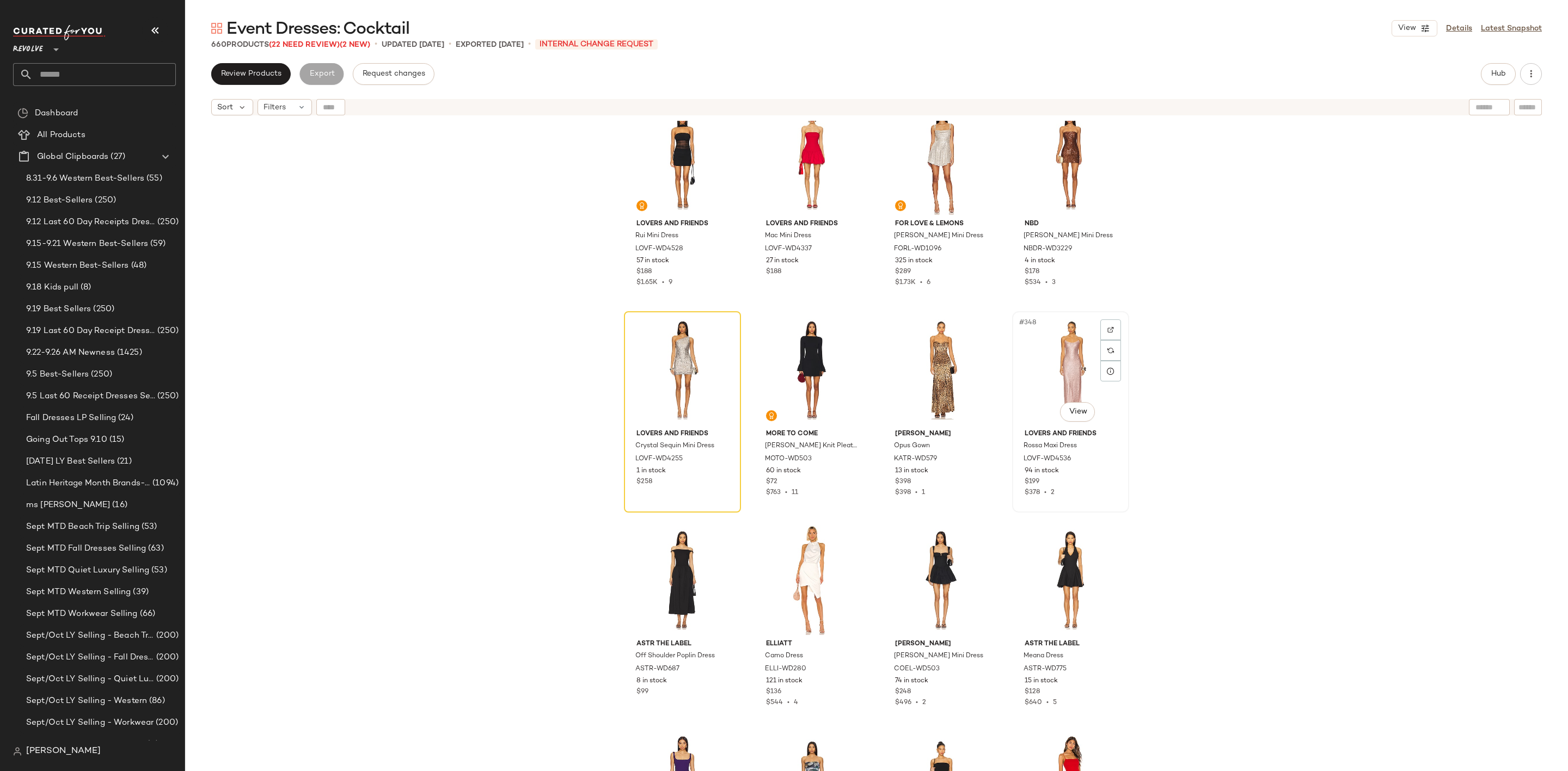
click at [1057, 361] on div "#348 View" at bounding box center [1071, 370] width 110 height 110
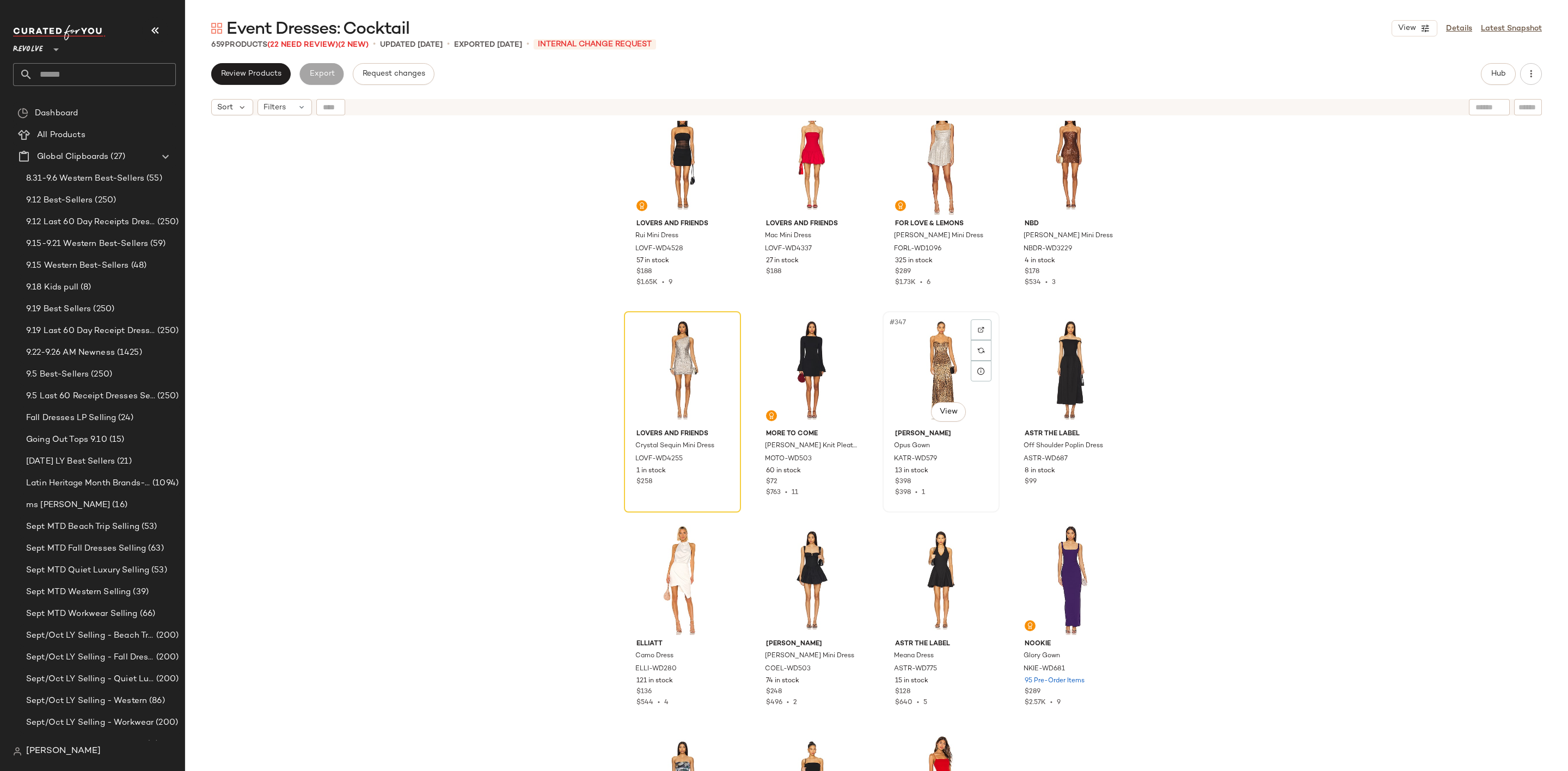
click at [916, 345] on div "#347 View" at bounding box center [941, 370] width 110 height 110
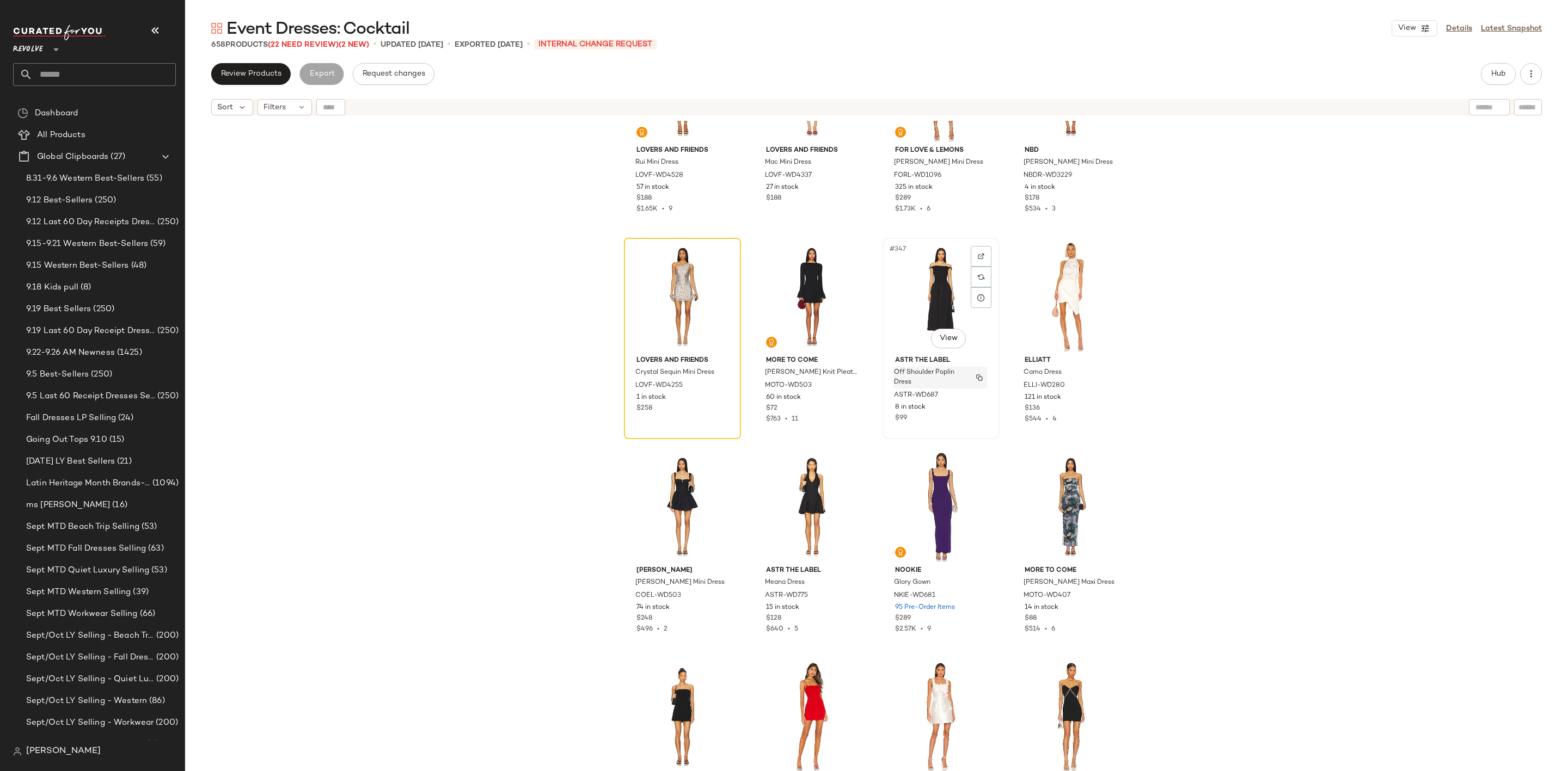
scroll to position [18215, 0]
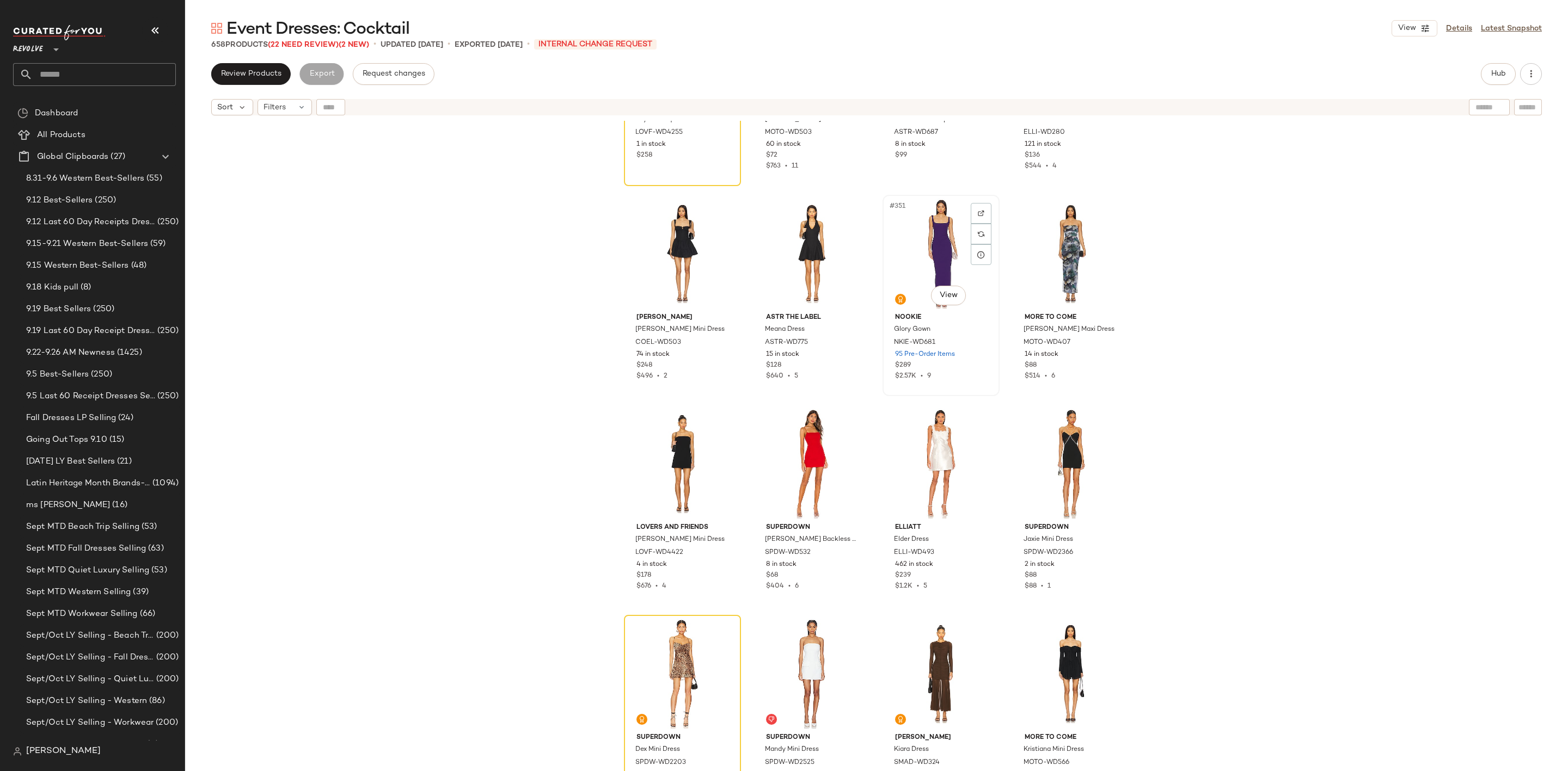
click at [925, 242] on div "#351 View" at bounding box center [941, 253] width 110 height 110
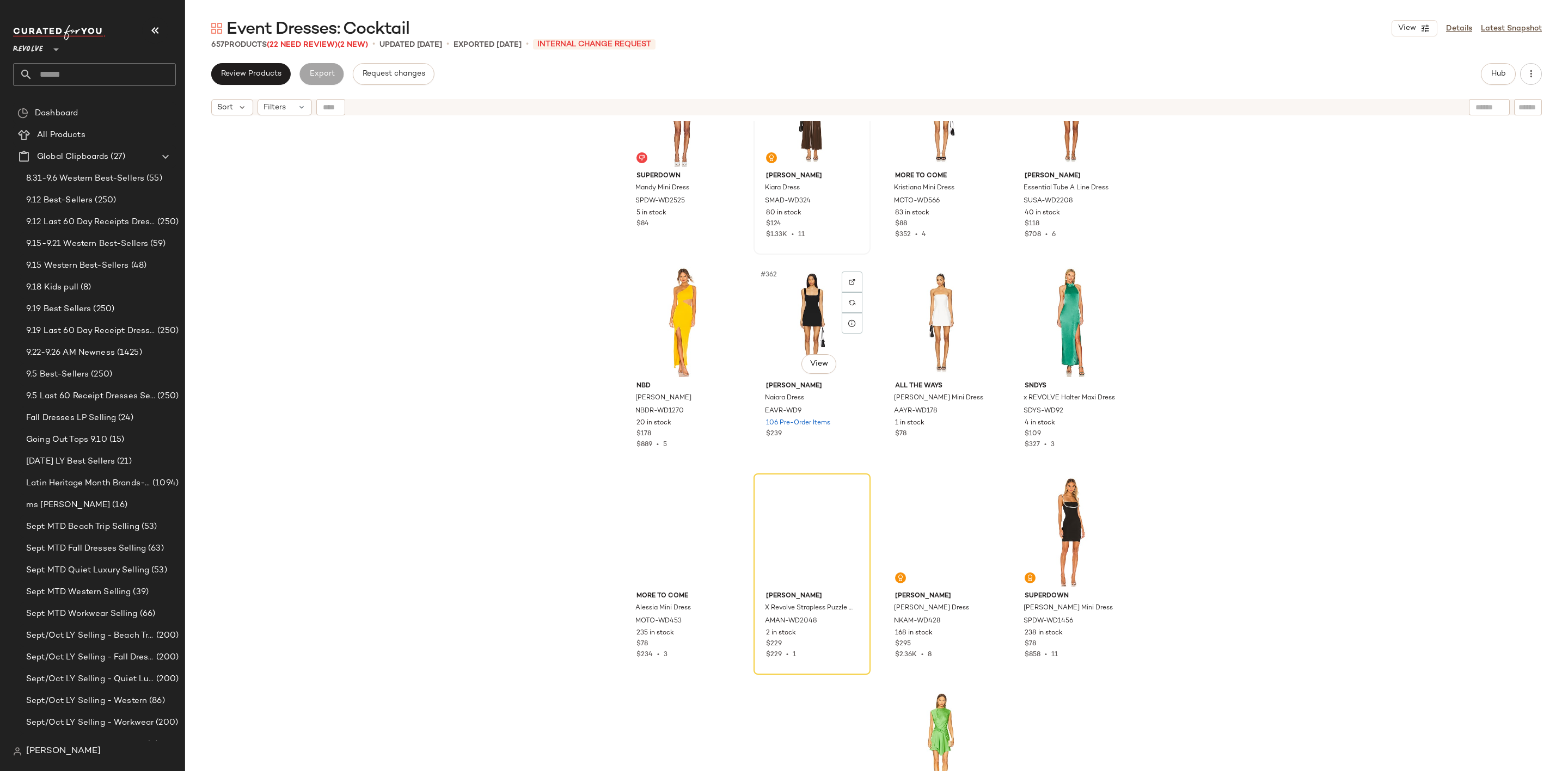
scroll to position [18787, 0]
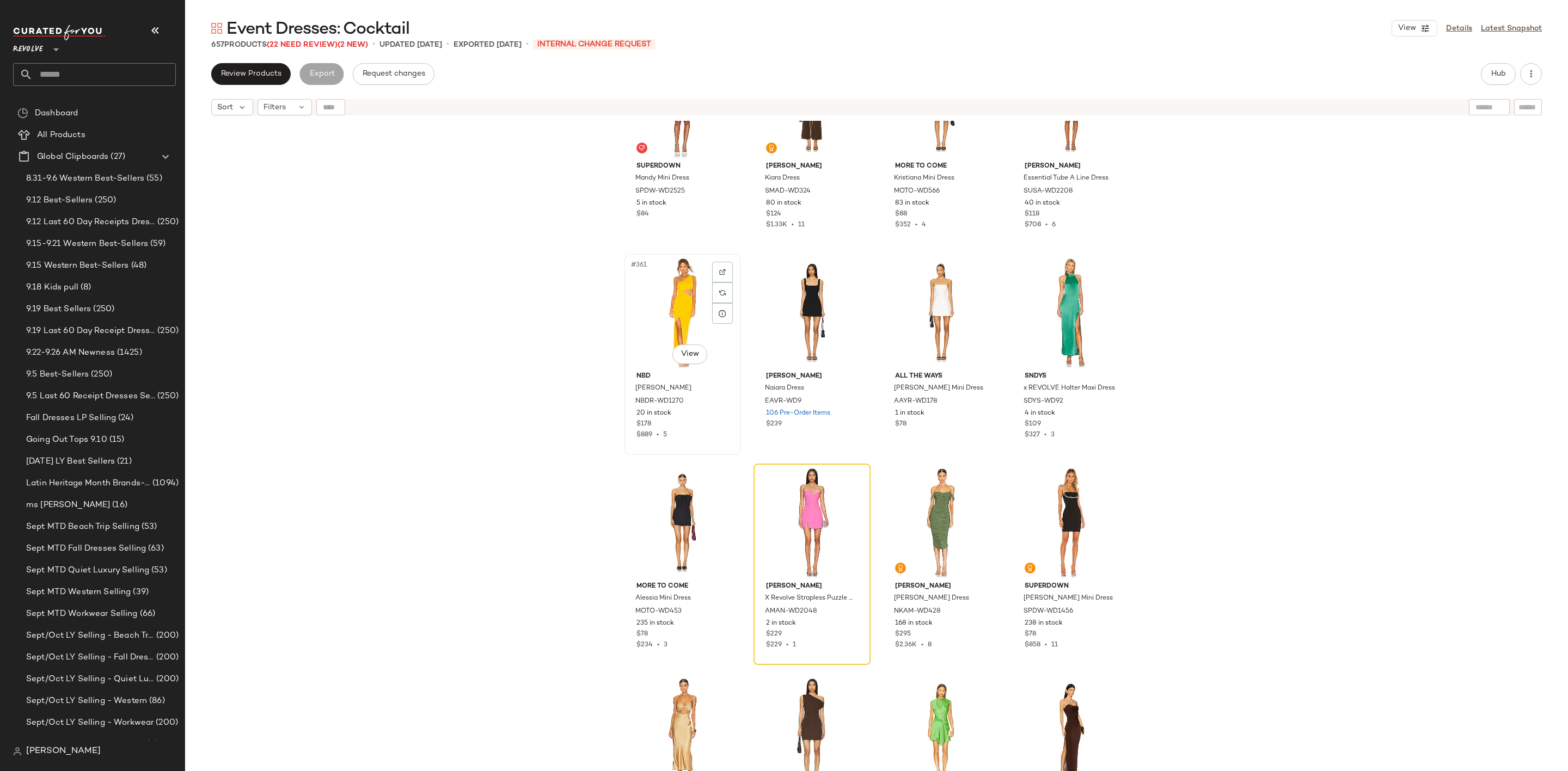
click at [645, 288] on div "#361 View" at bounding box center [682, 312] width 110 height 110
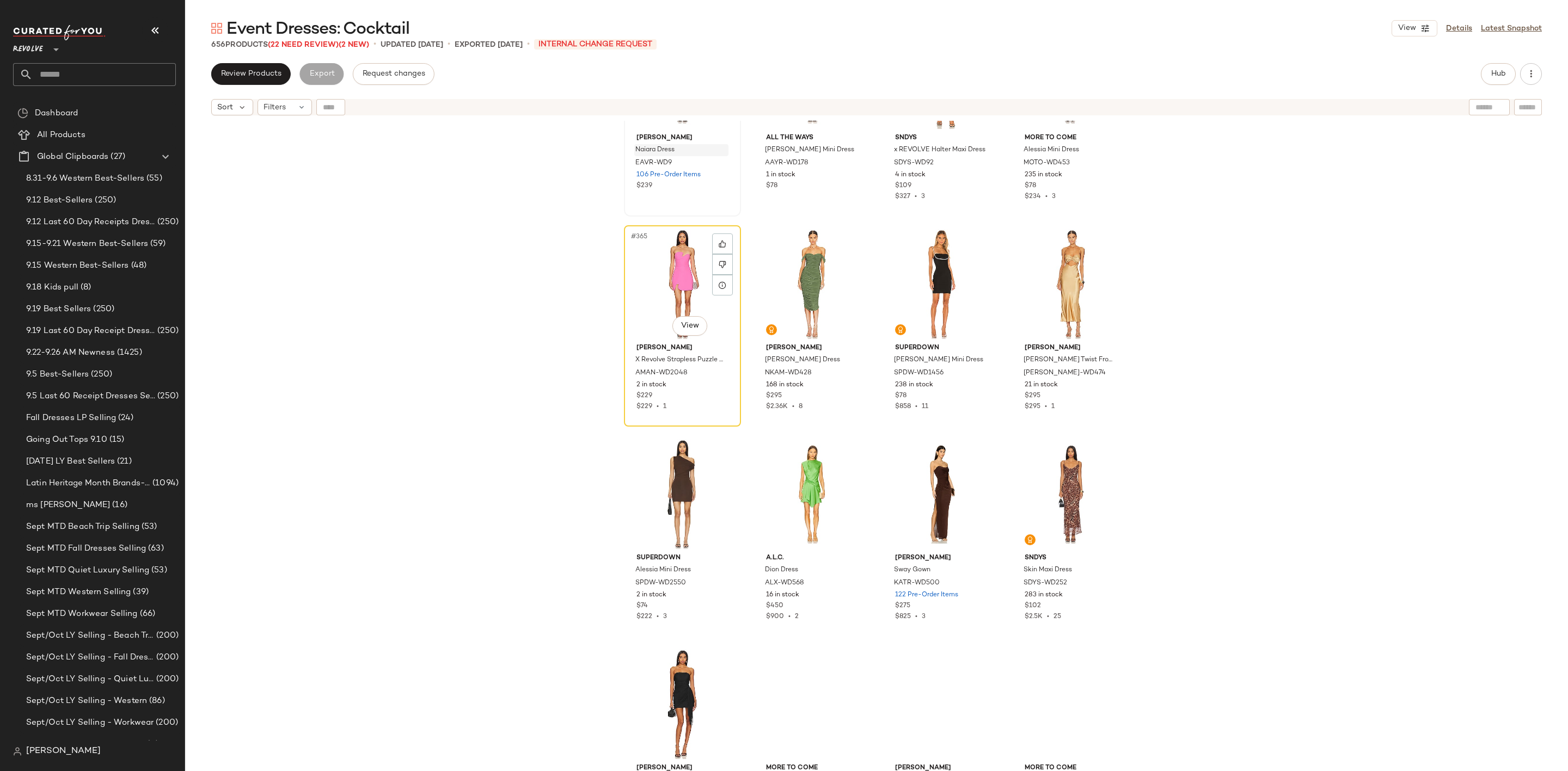
scroll to position [19032, 0]
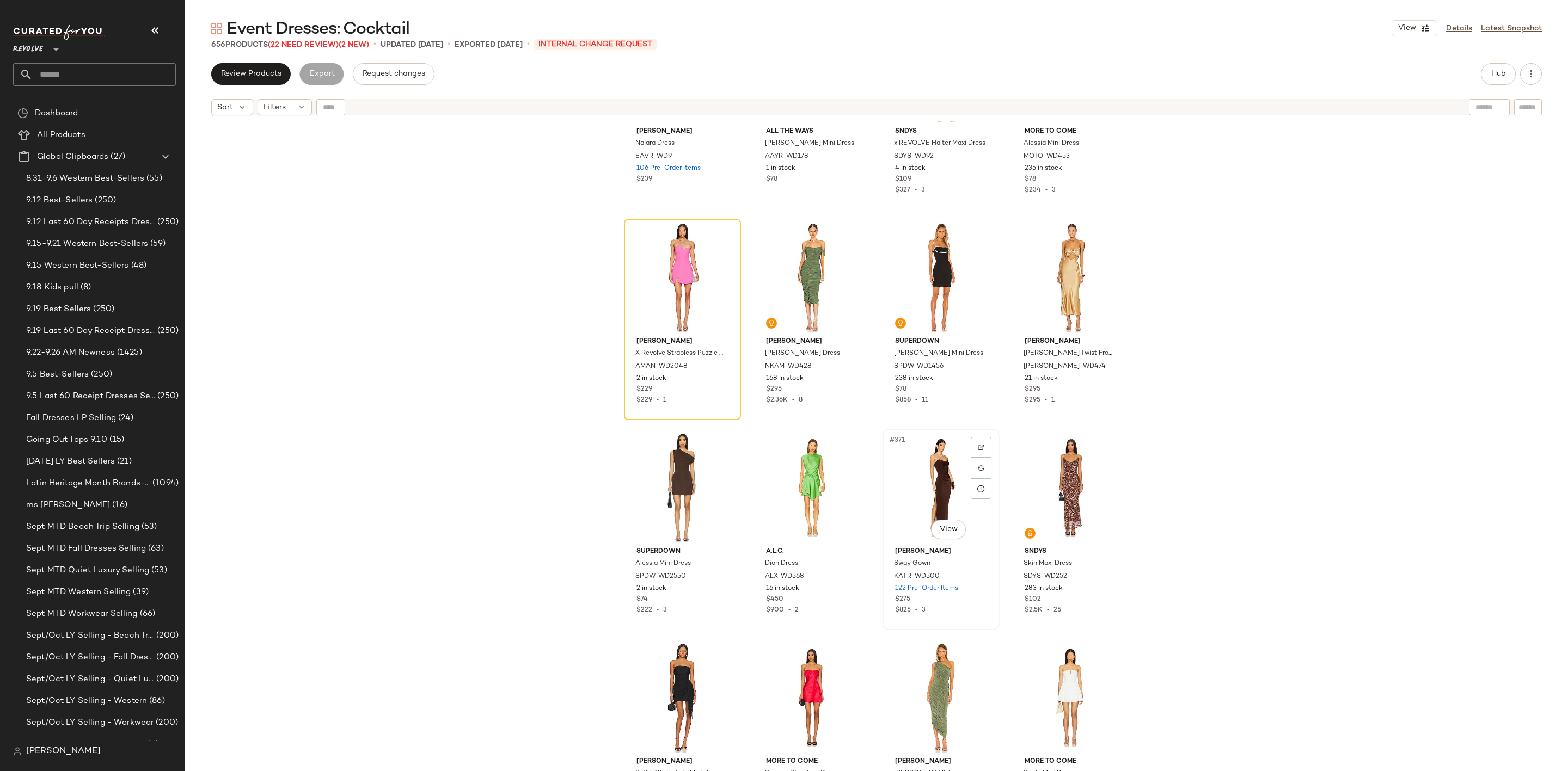
click at [926, 464] on div "#371 View" at bounding box center [941, 487] width 110 height 110
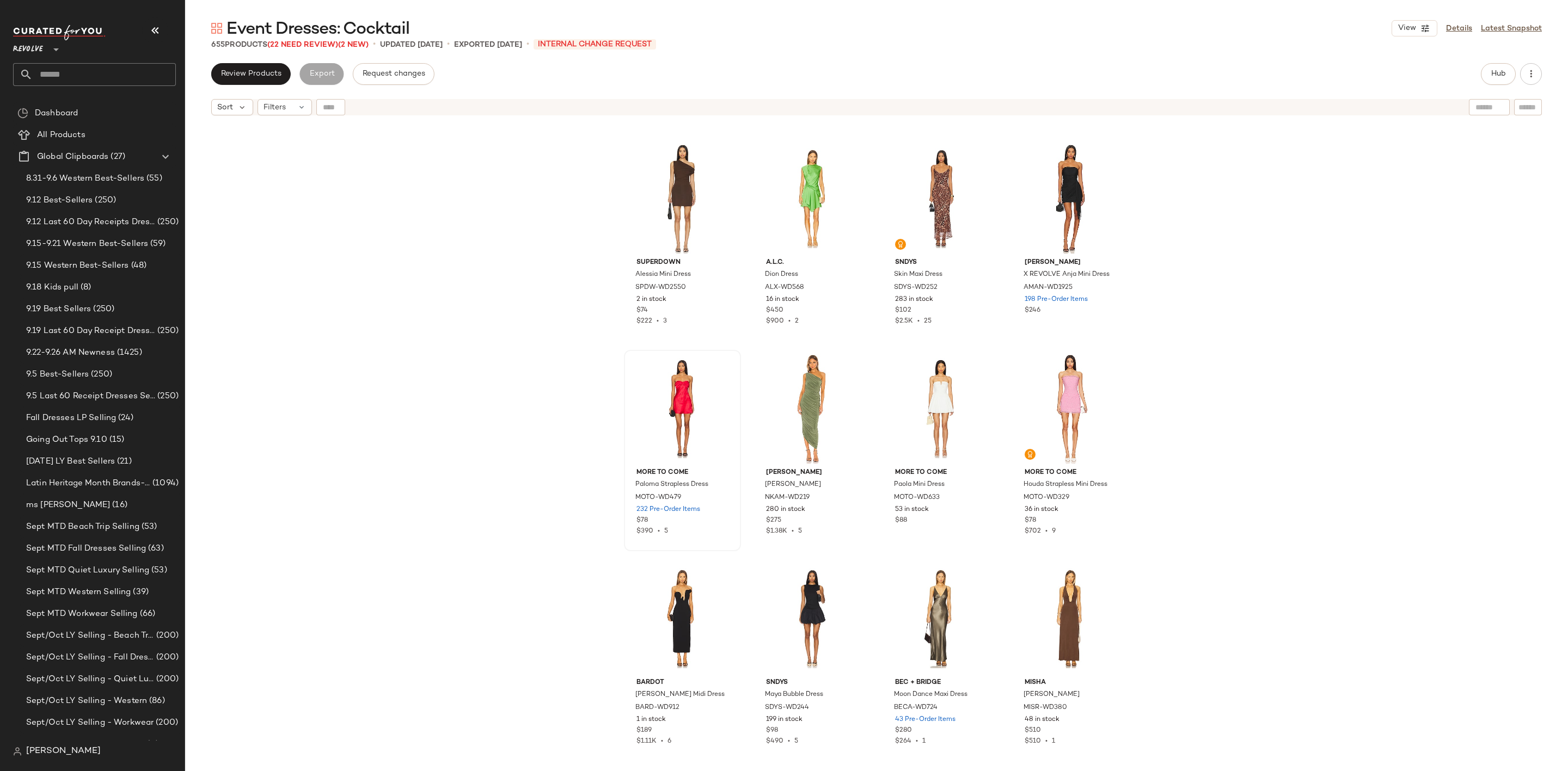
scroll to position [19440, 0]
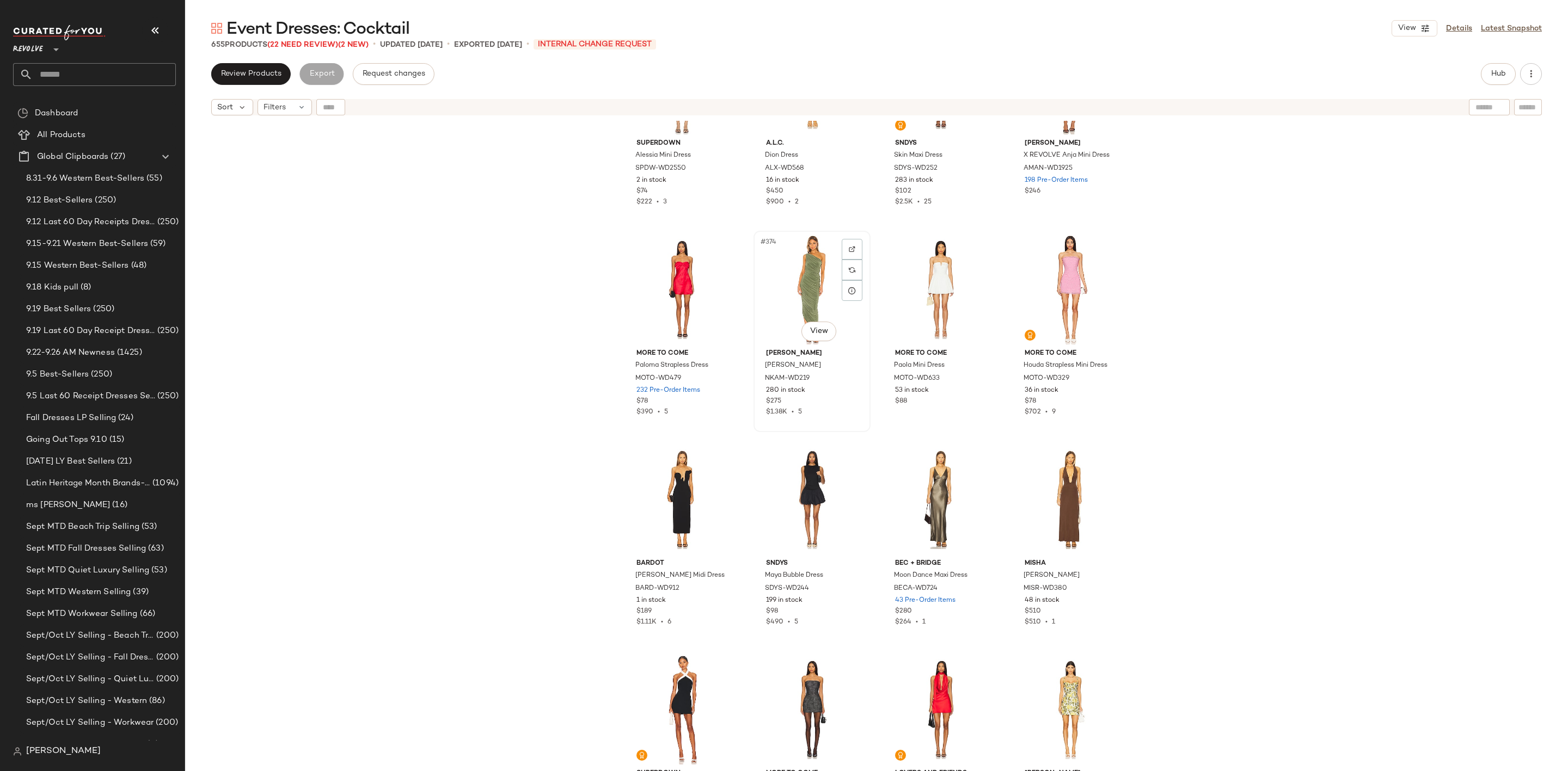
click at [794, 280] on div "#374 View" at bounding box center [812, 290] width 110 height 110
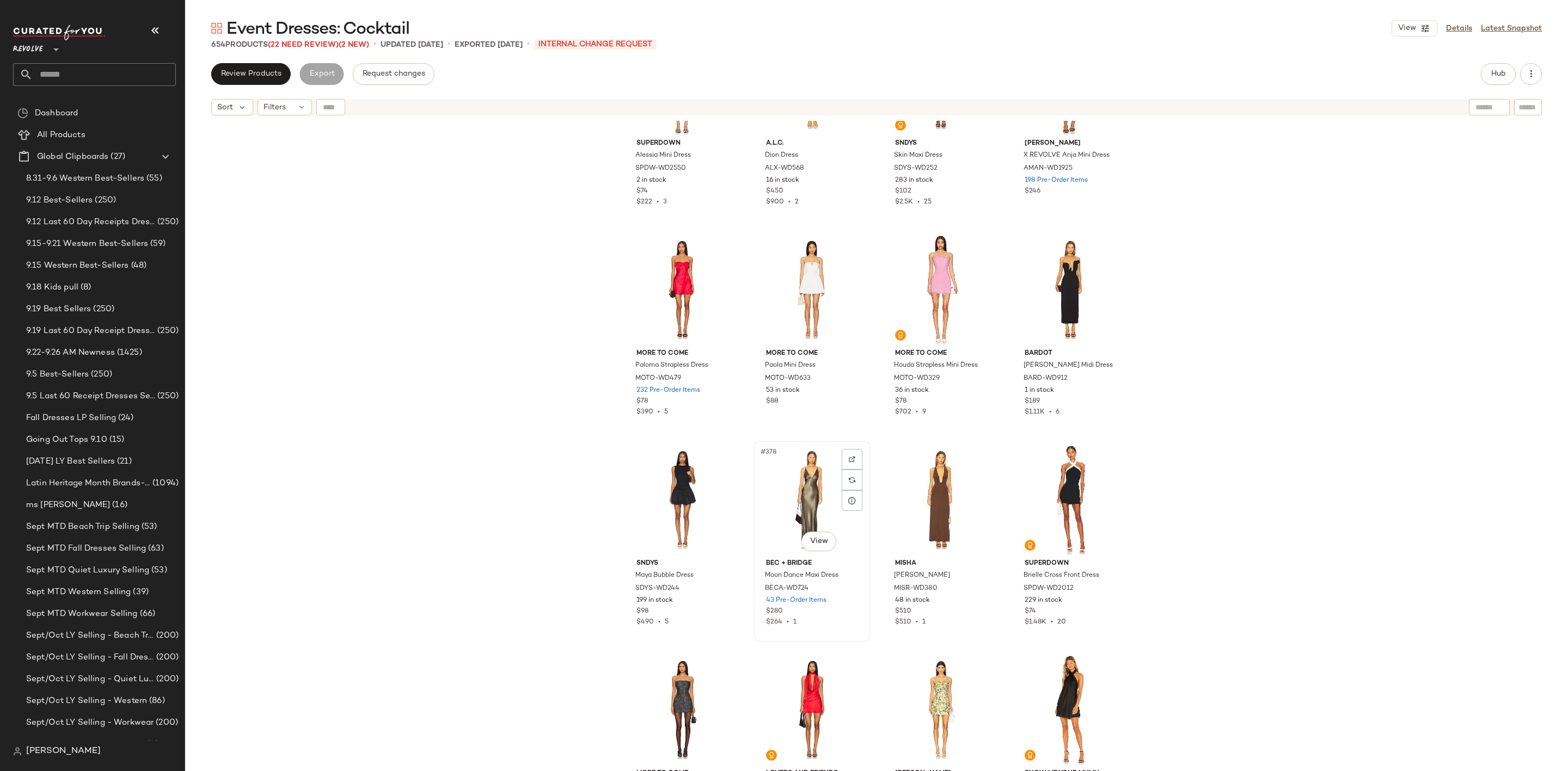
click at [786, 484] on div "#378 View" at bounding box center [812, 500] width 110 height 110
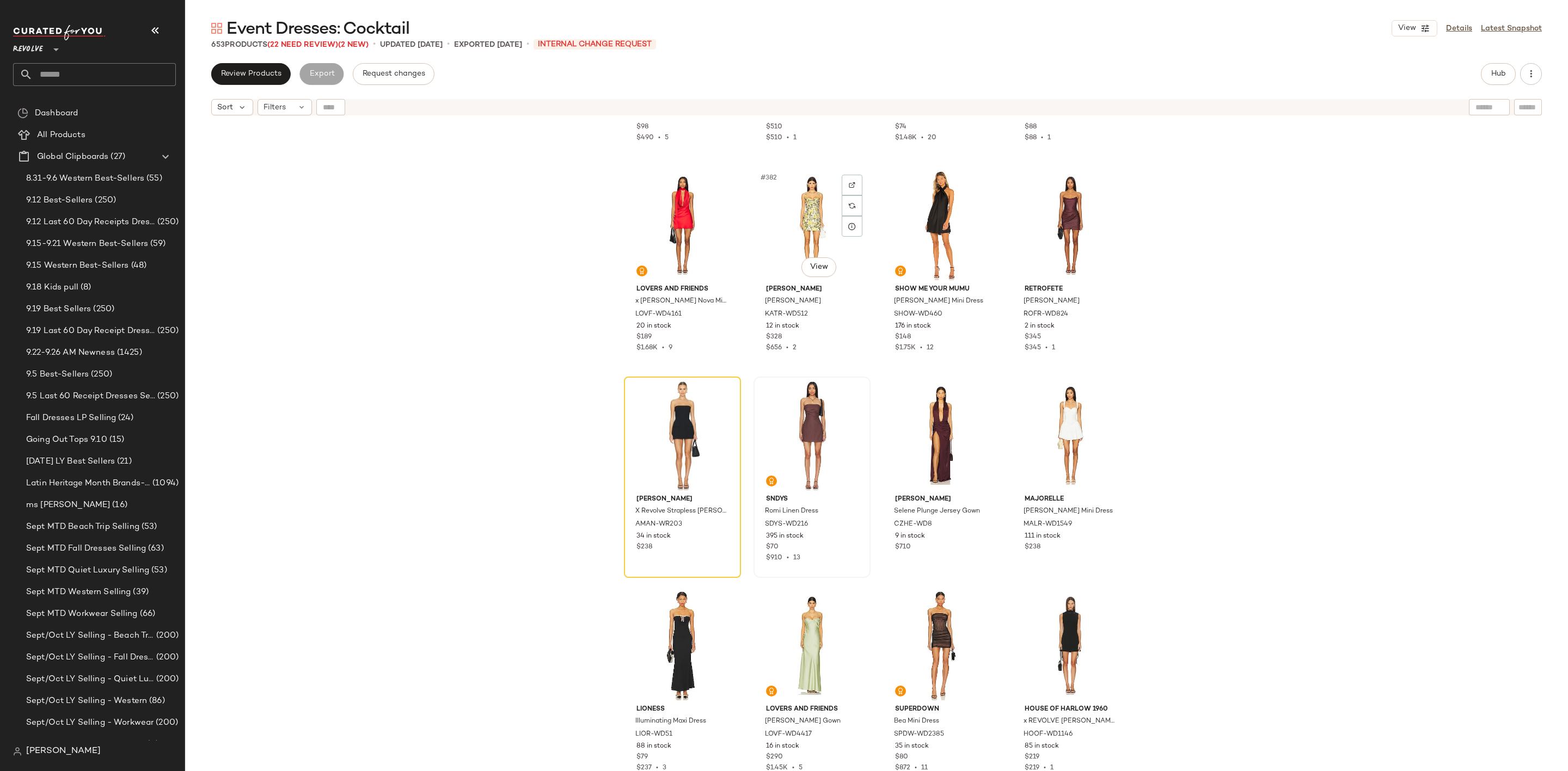
scroll to position [19930, 0]
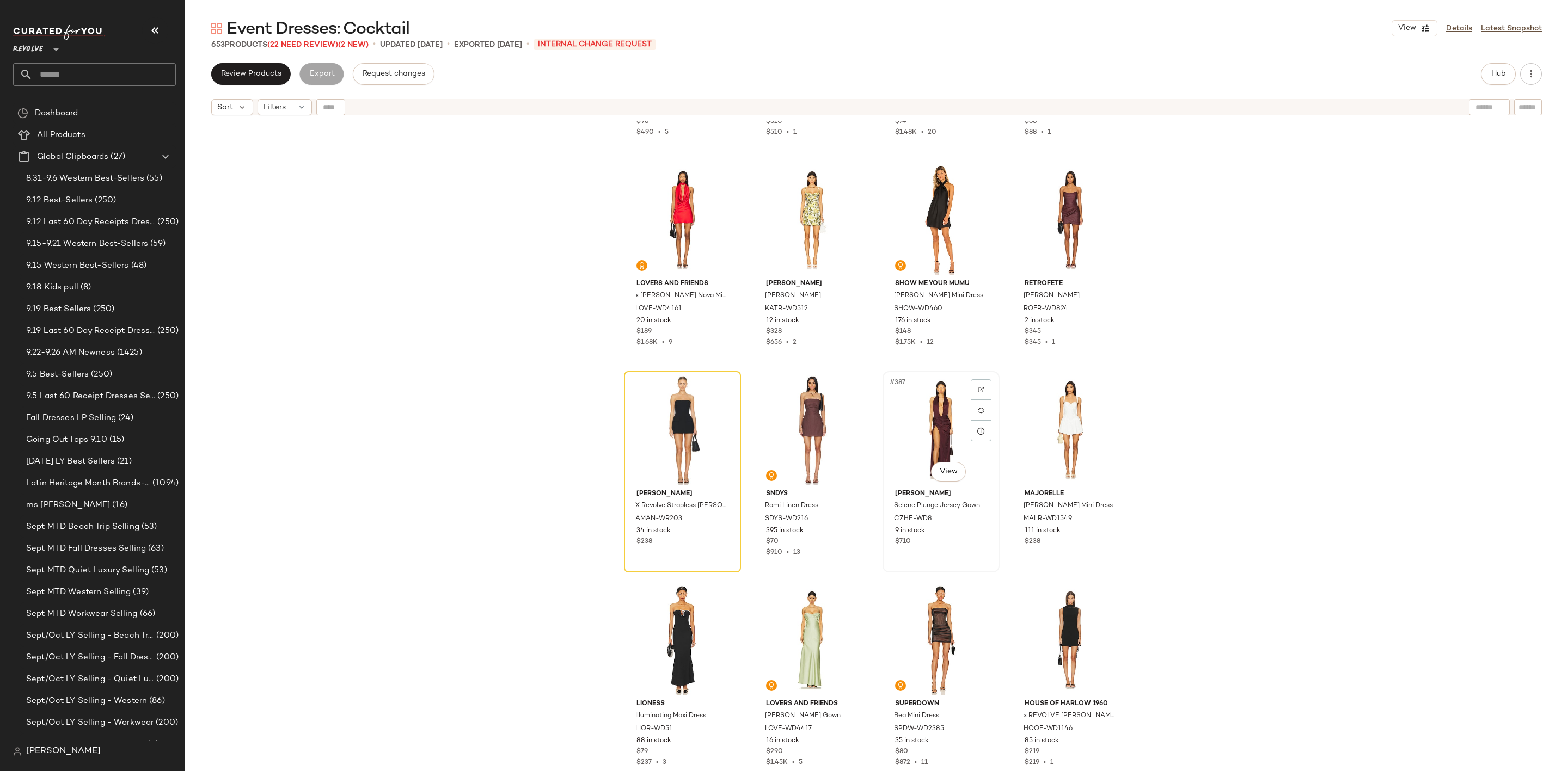
click at [933, 433] on div "#387 View" at bounding box center [941, 430] width 110 height 110
click at [658, 631] on div "#389 View" at bounding box center [682, 640] width 110 height 110
click at [911, 410] on div "#387 View" at bounding box center [941, 430] width 110 height 110
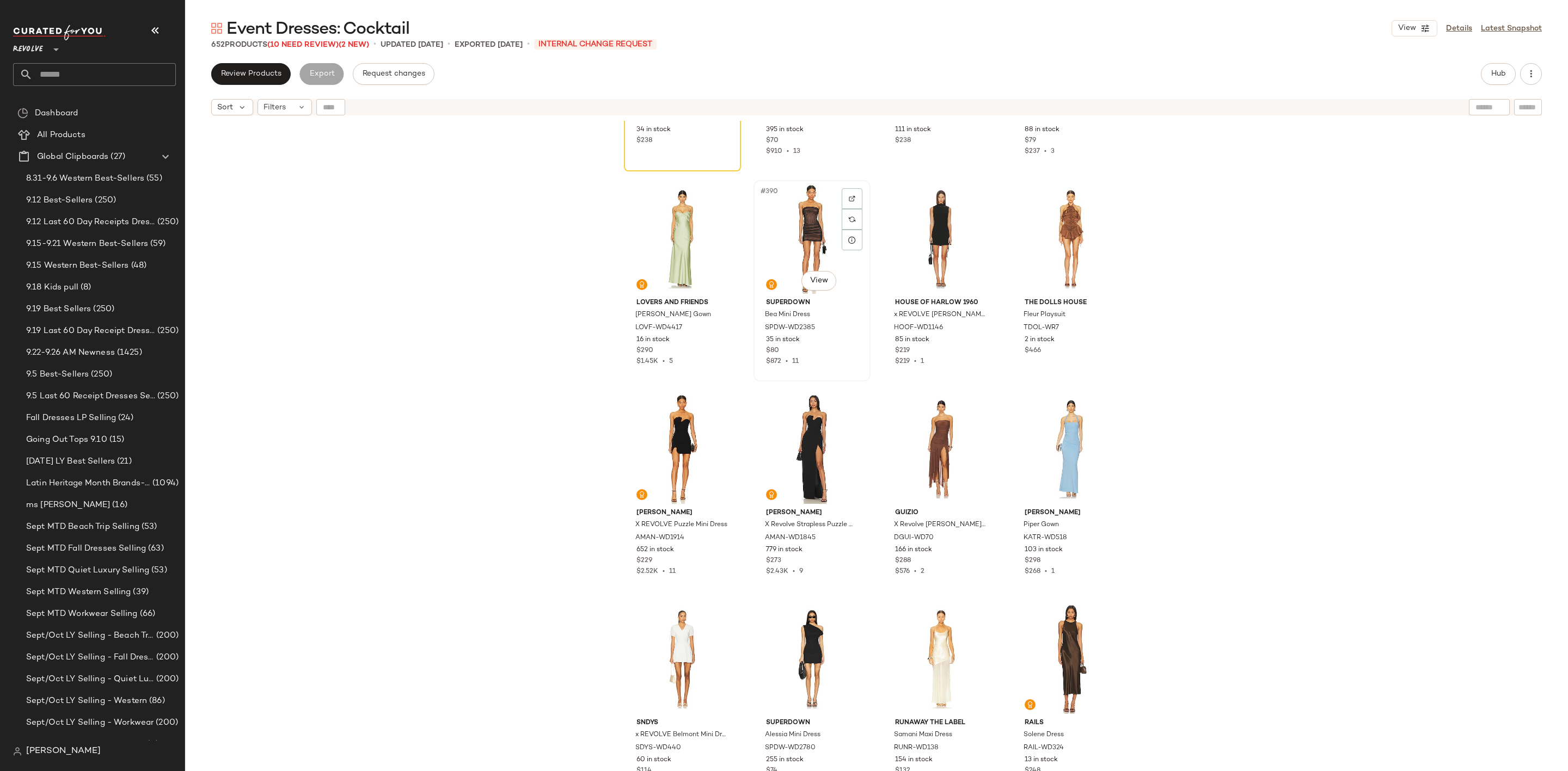
scroll to position [20338, 0]
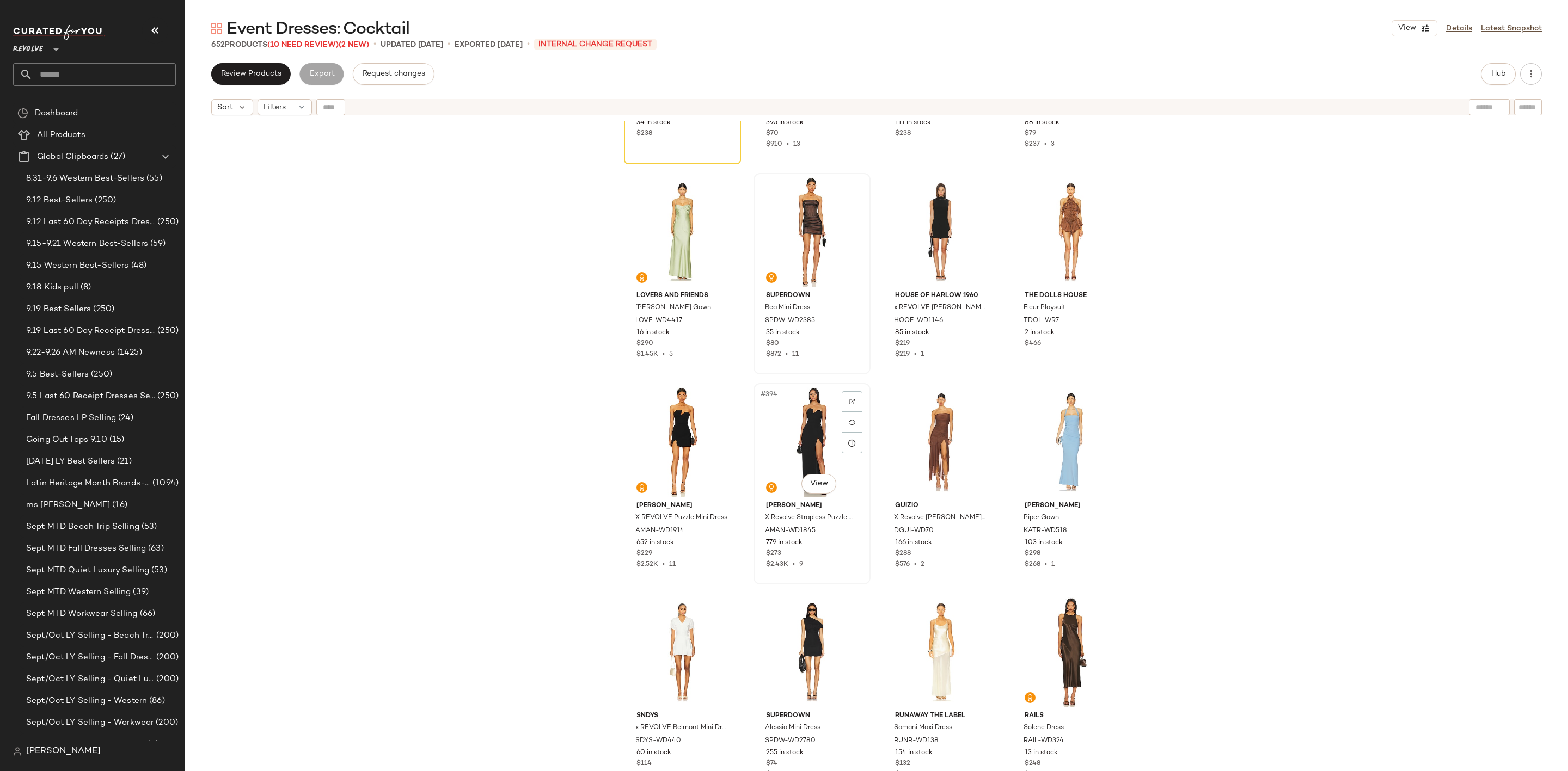
click at [807, 424] on div "#394 View" at bounding box center [812, 442] width 110 height 110
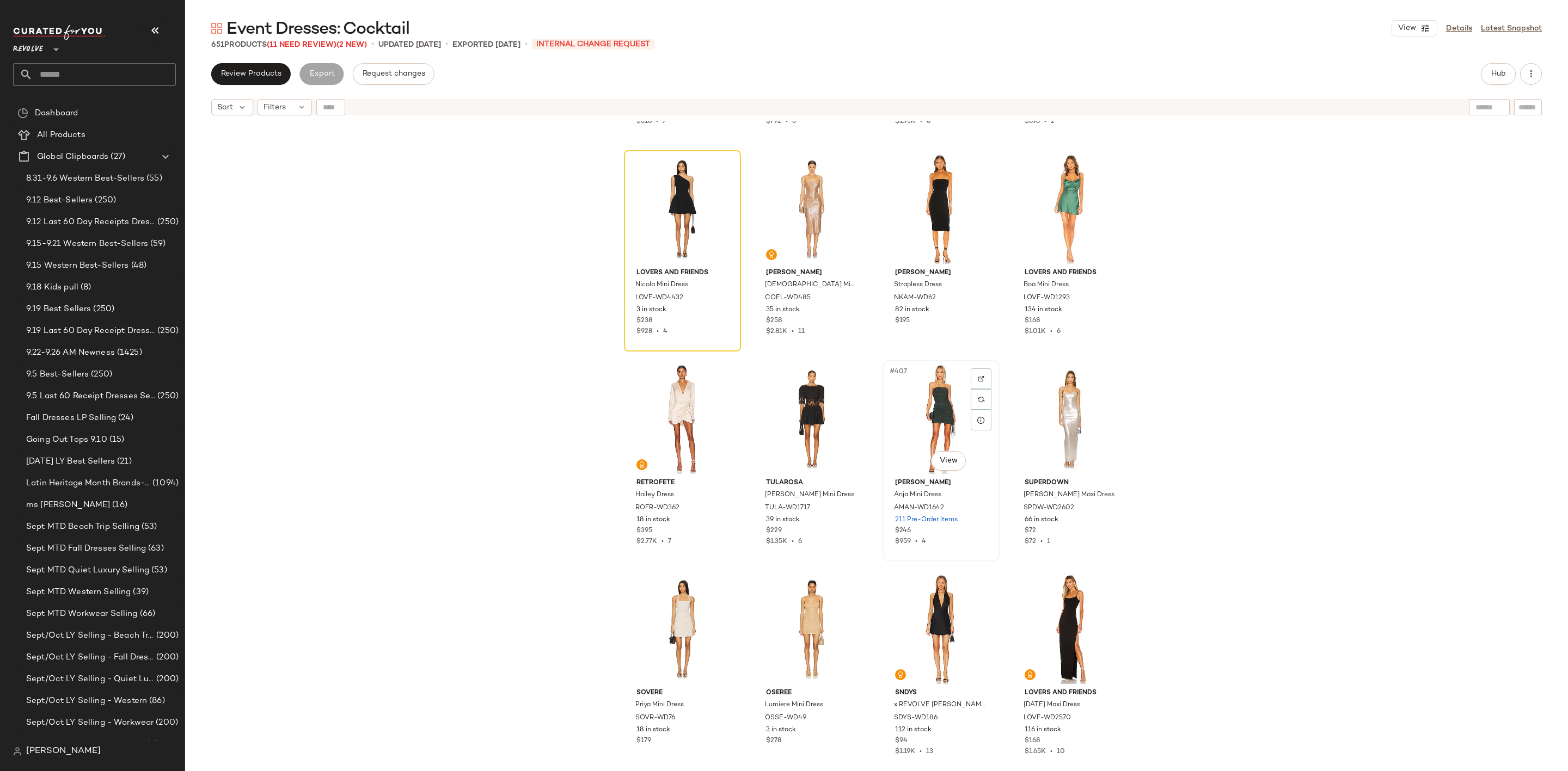
scroll to position [21154, 0]
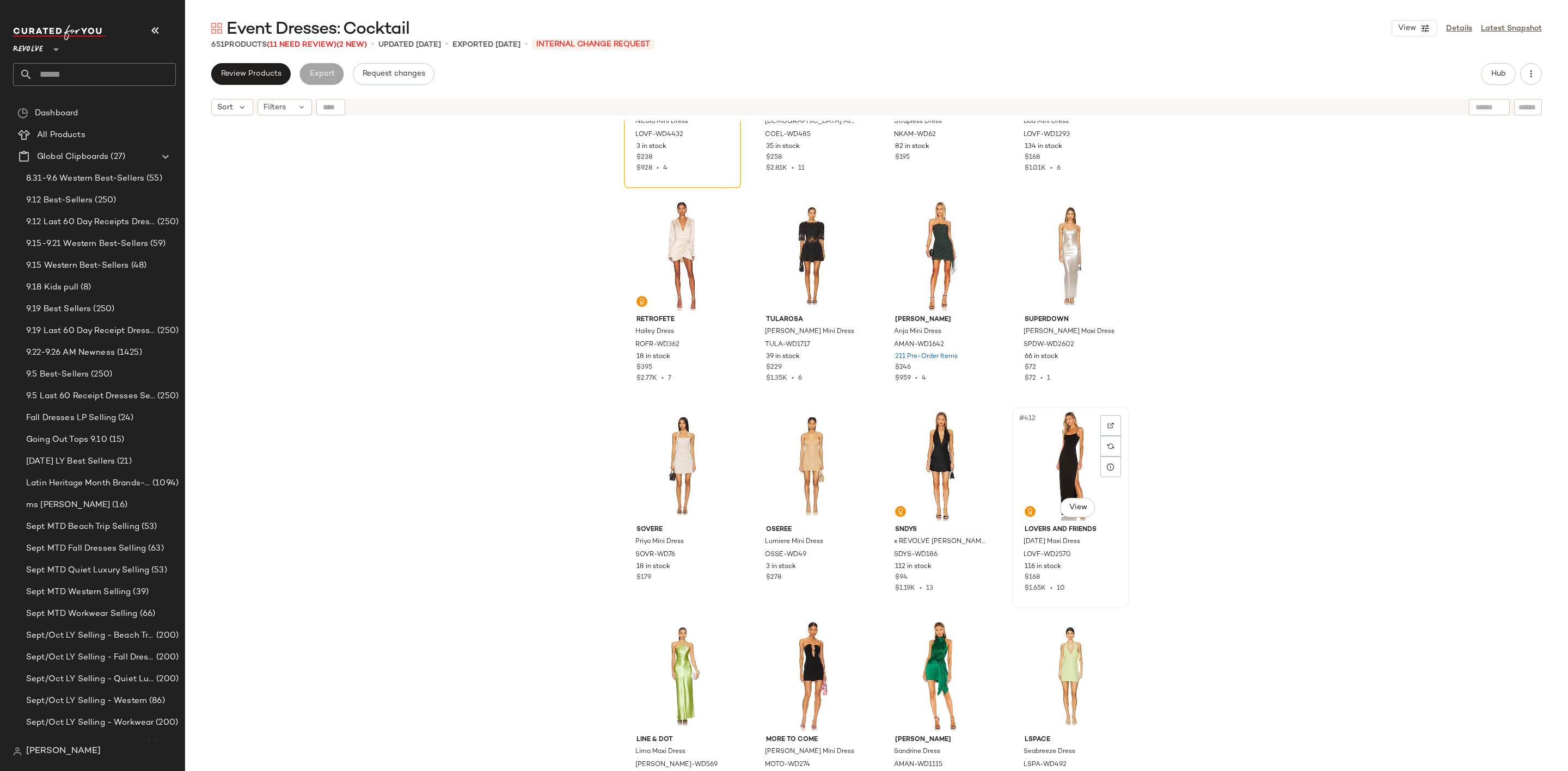
click at [1060, 445] on div "#412 View" at bounding box center [1071, 466] width 110 height 110
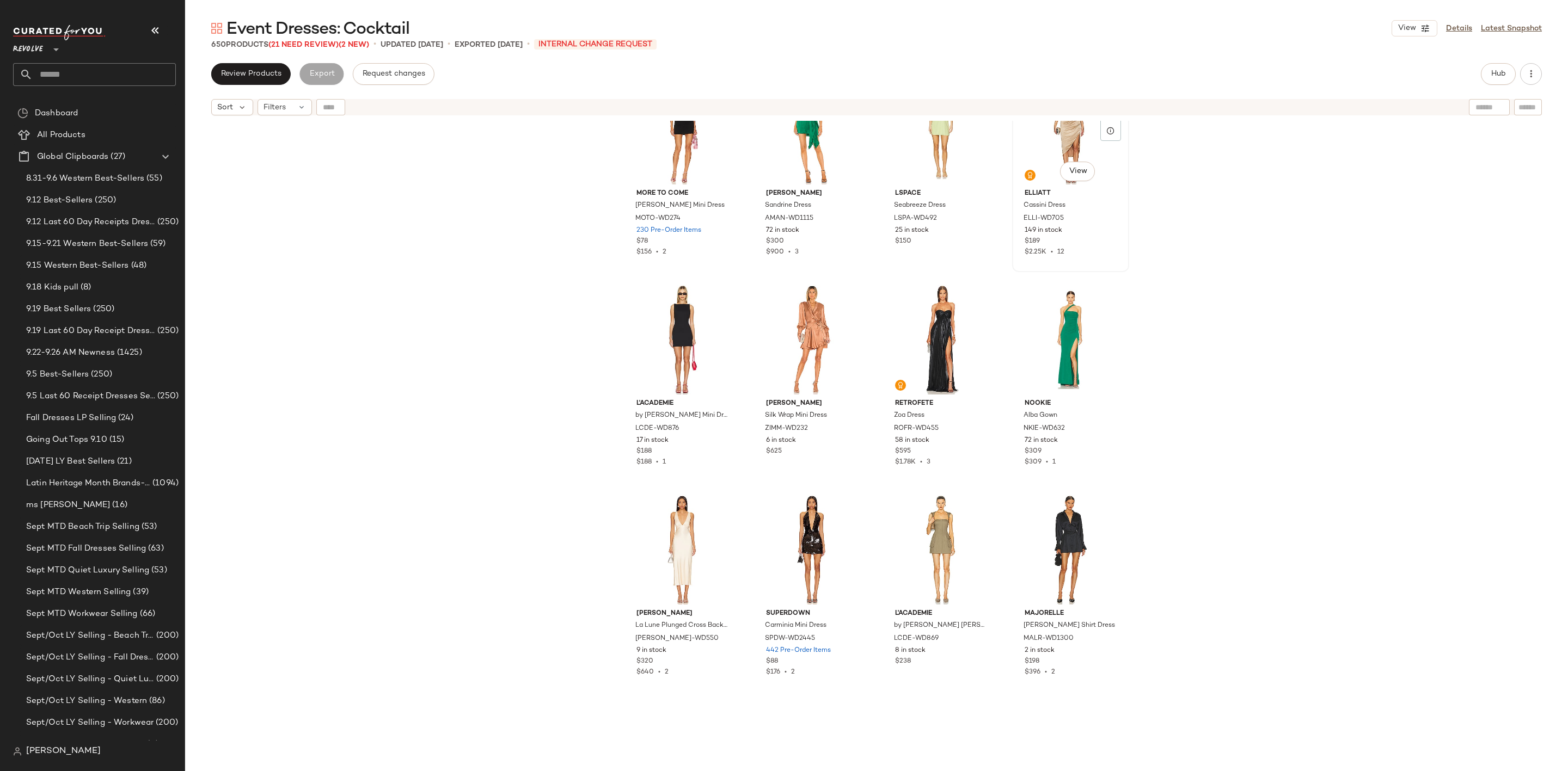
scroll to position [21726, 0]
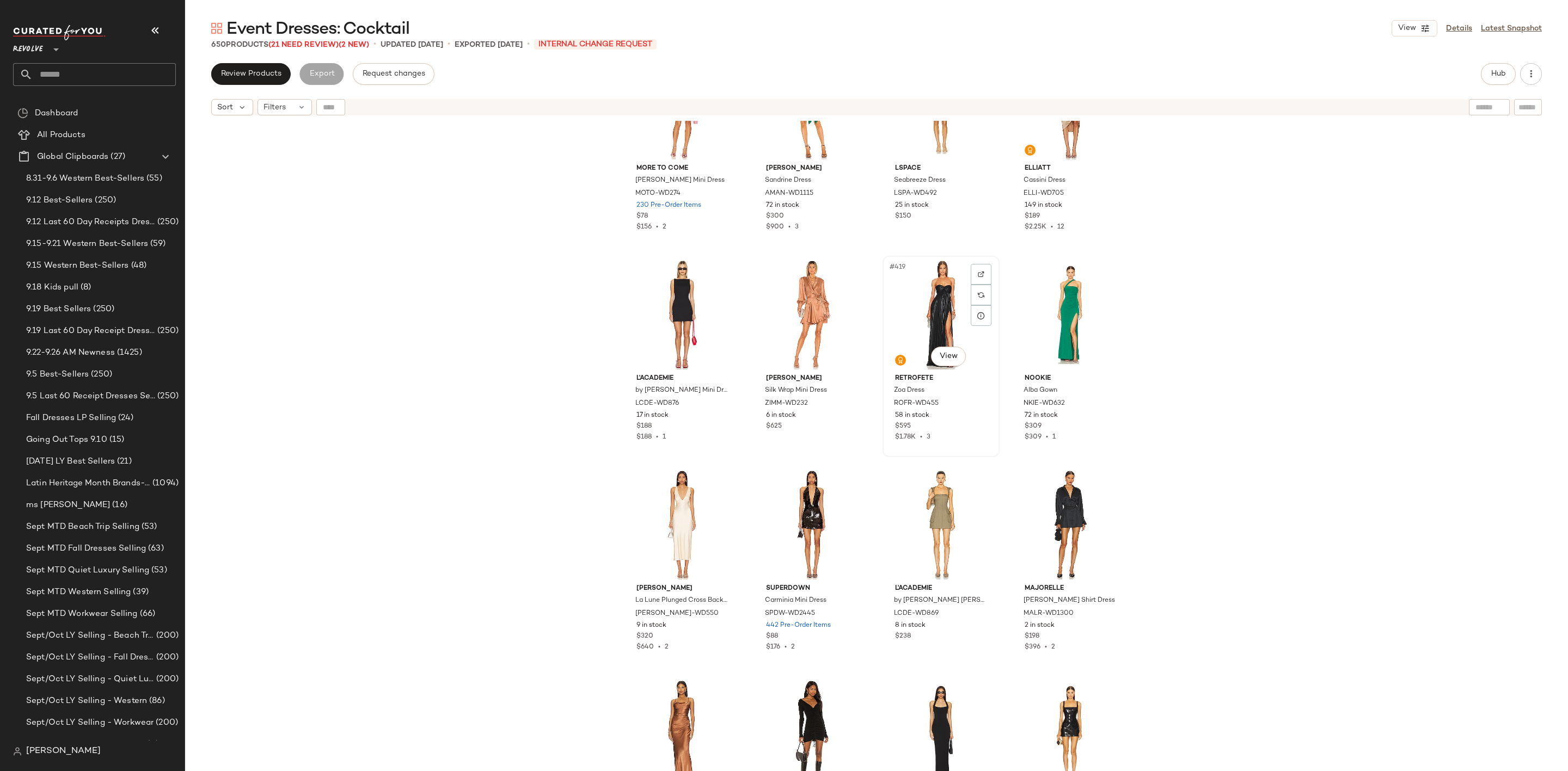
click at [906, 307] on div "#419 View" at bounding box center [941, 315] width 110 height 110
click at [926, 307] on div "#419 View" at bounding box center [941, 315] width 110 height 110
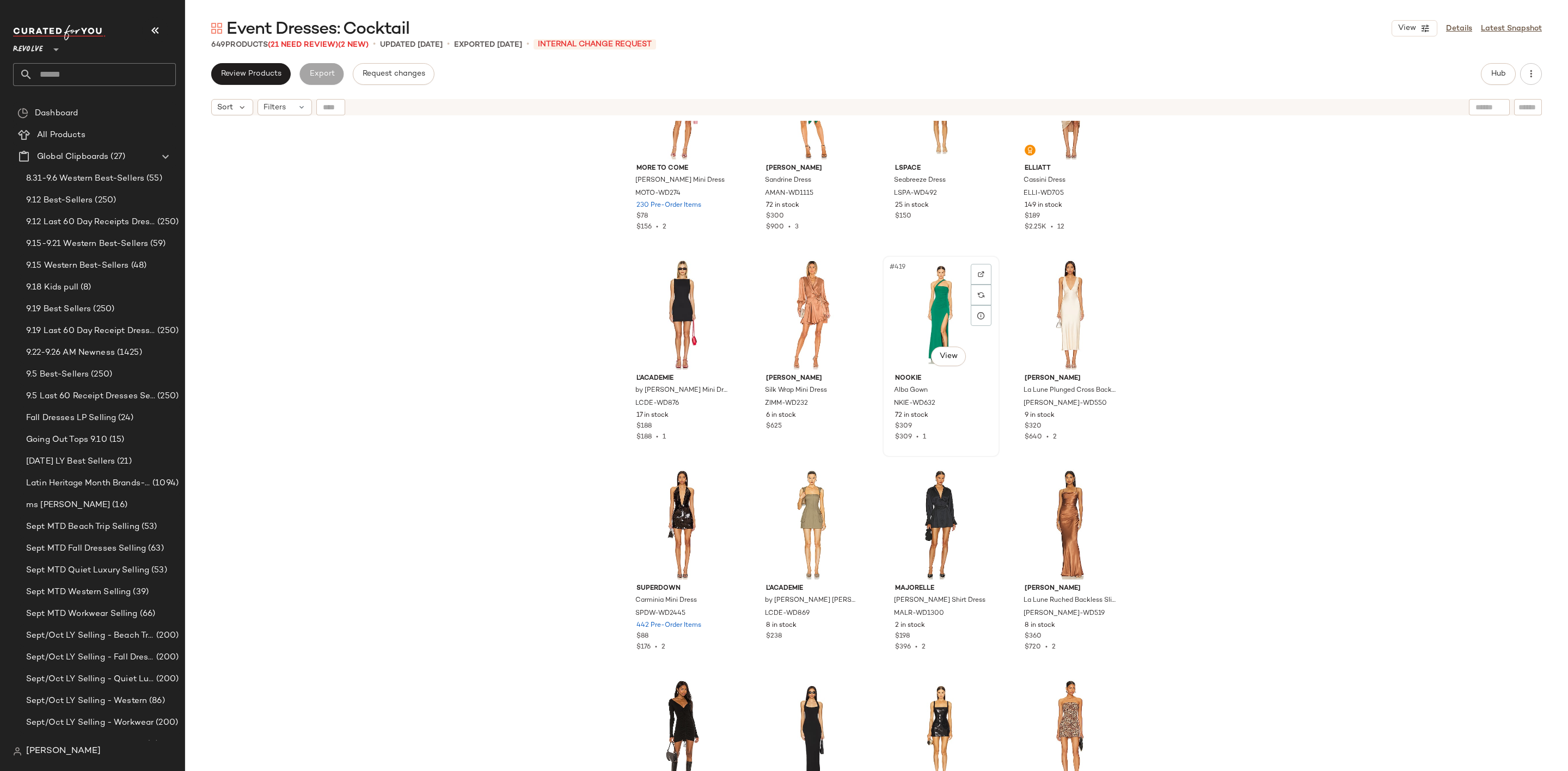
click at [928, 317] on div "#419 View" at bounding box center [941, 315] width 110 height 110
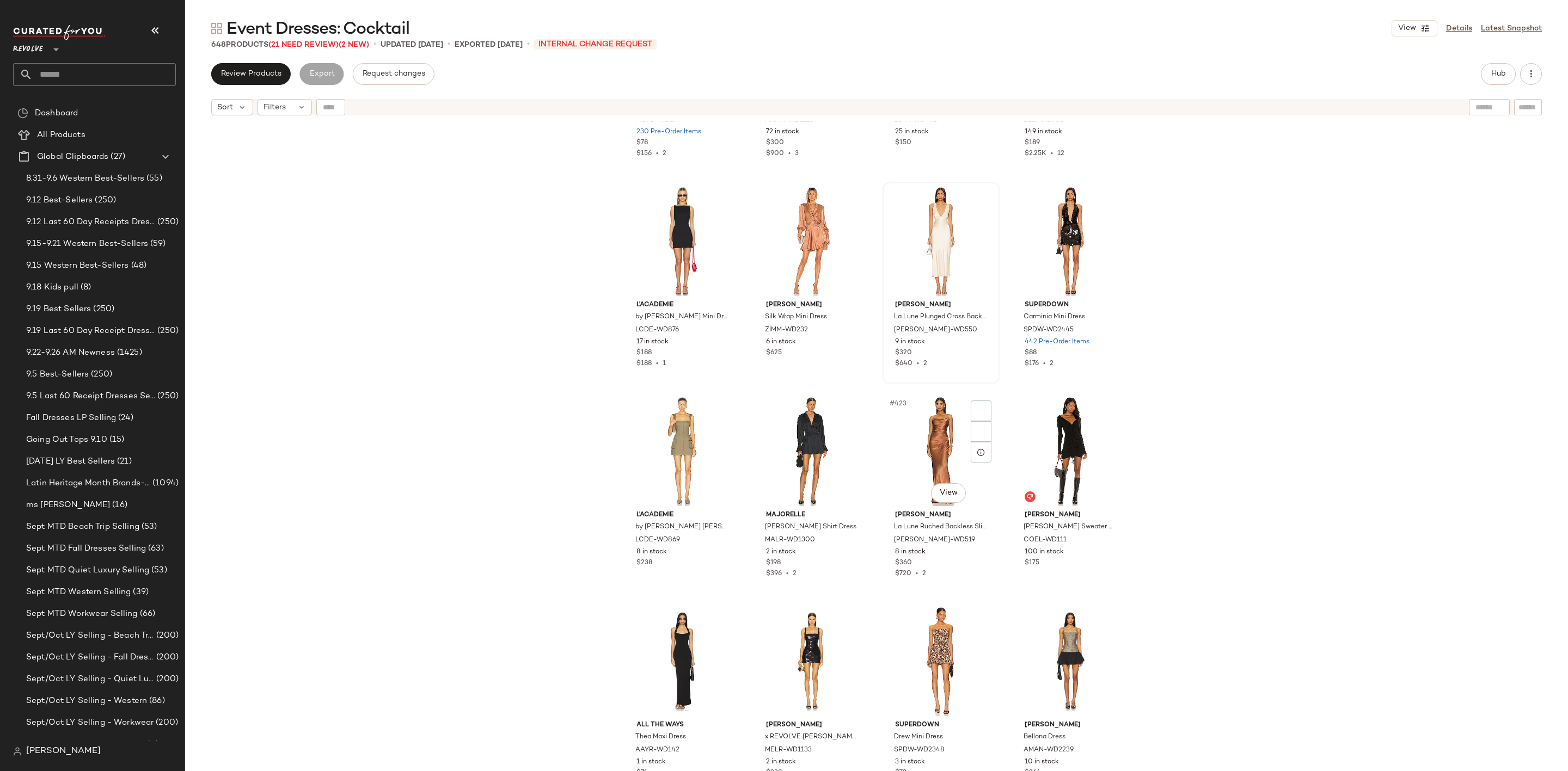
scroll to position [21889, 0]
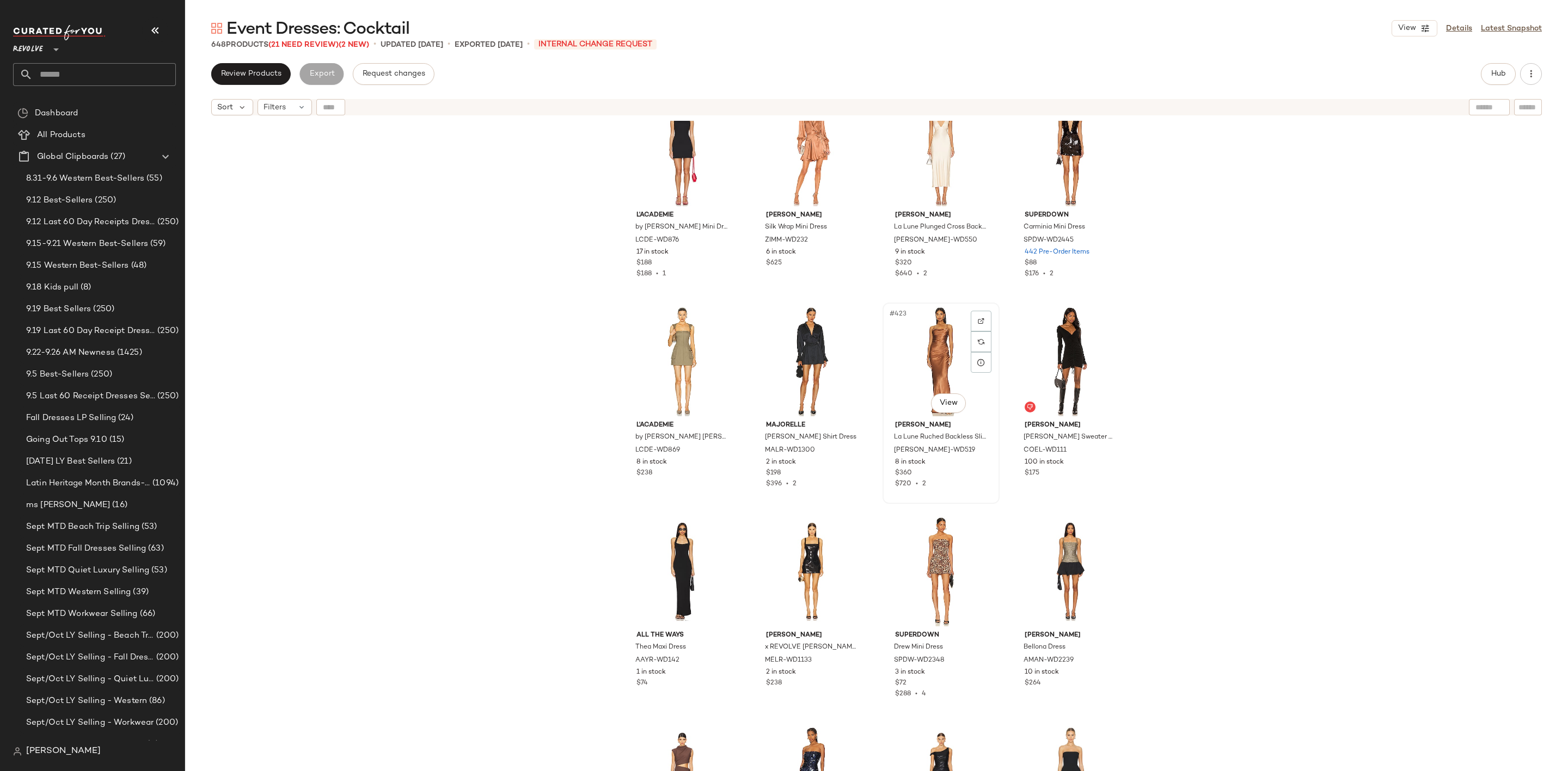
click at [934, 328] on div "#423 View" at bounding box center [941, 361] width 110 height 110
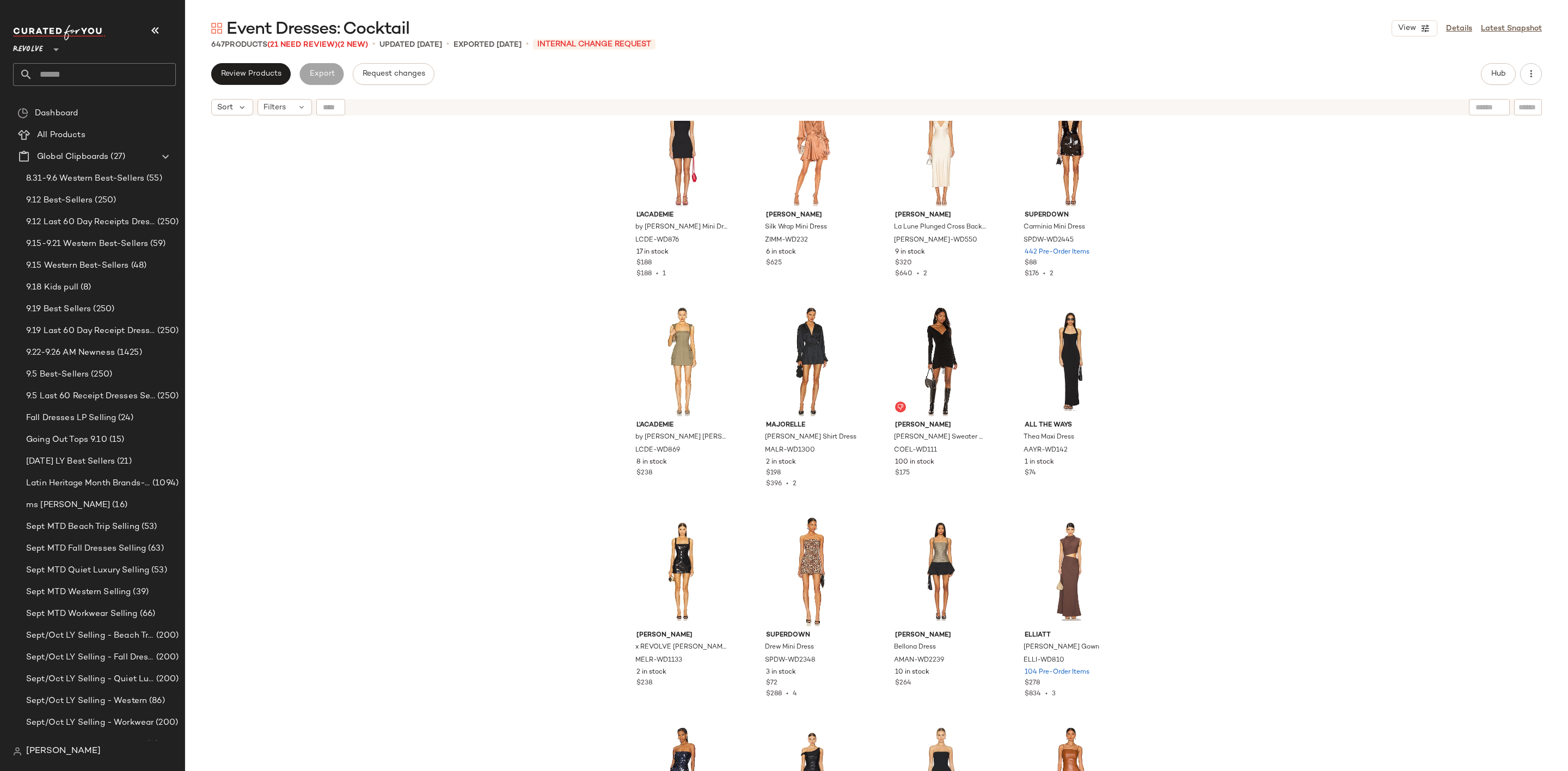
scroll to position [22134, 0]
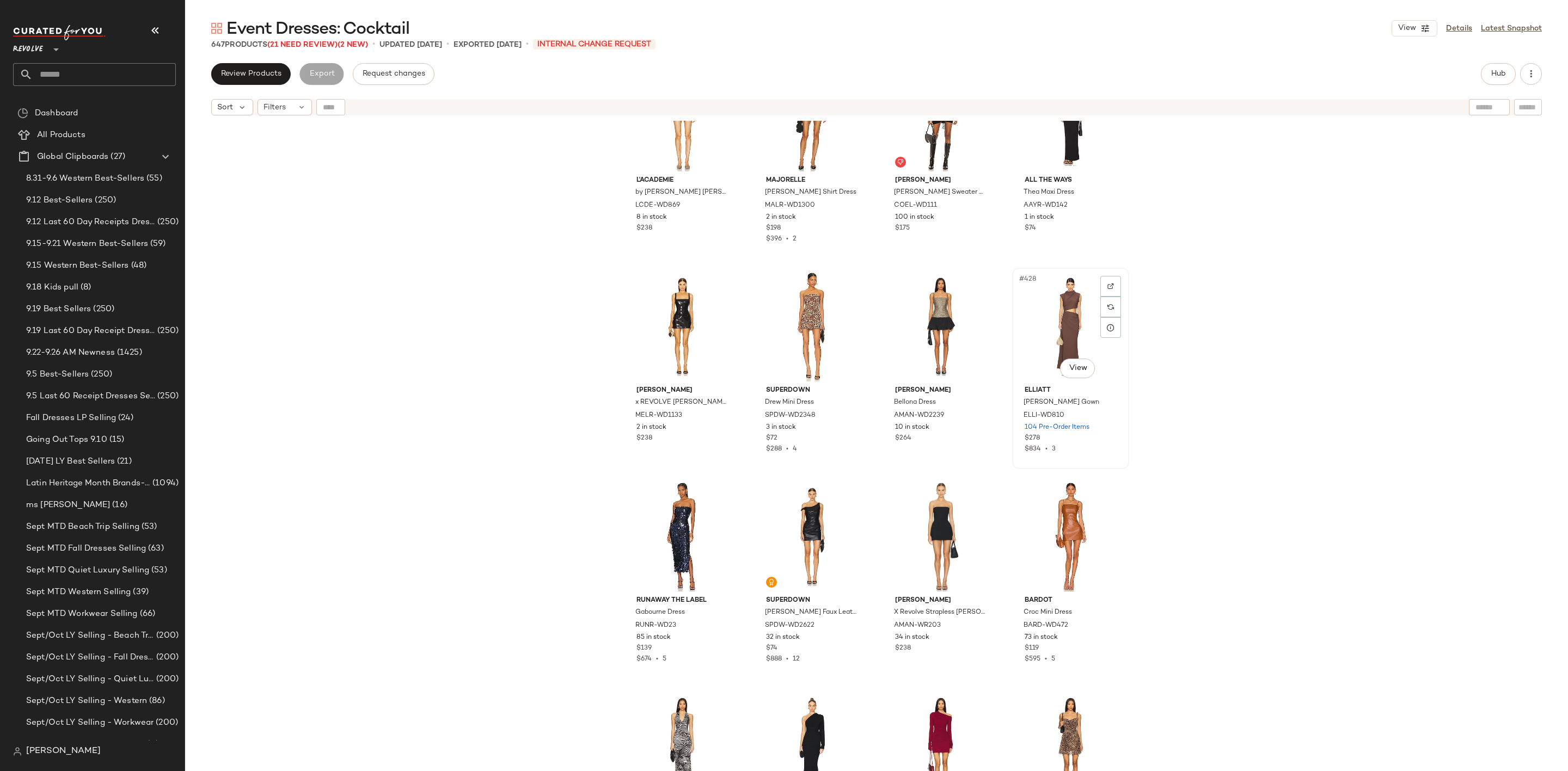
click at [1052, 296] on div "#428 View" at bounding box center [1071, 326] width 110 height 110
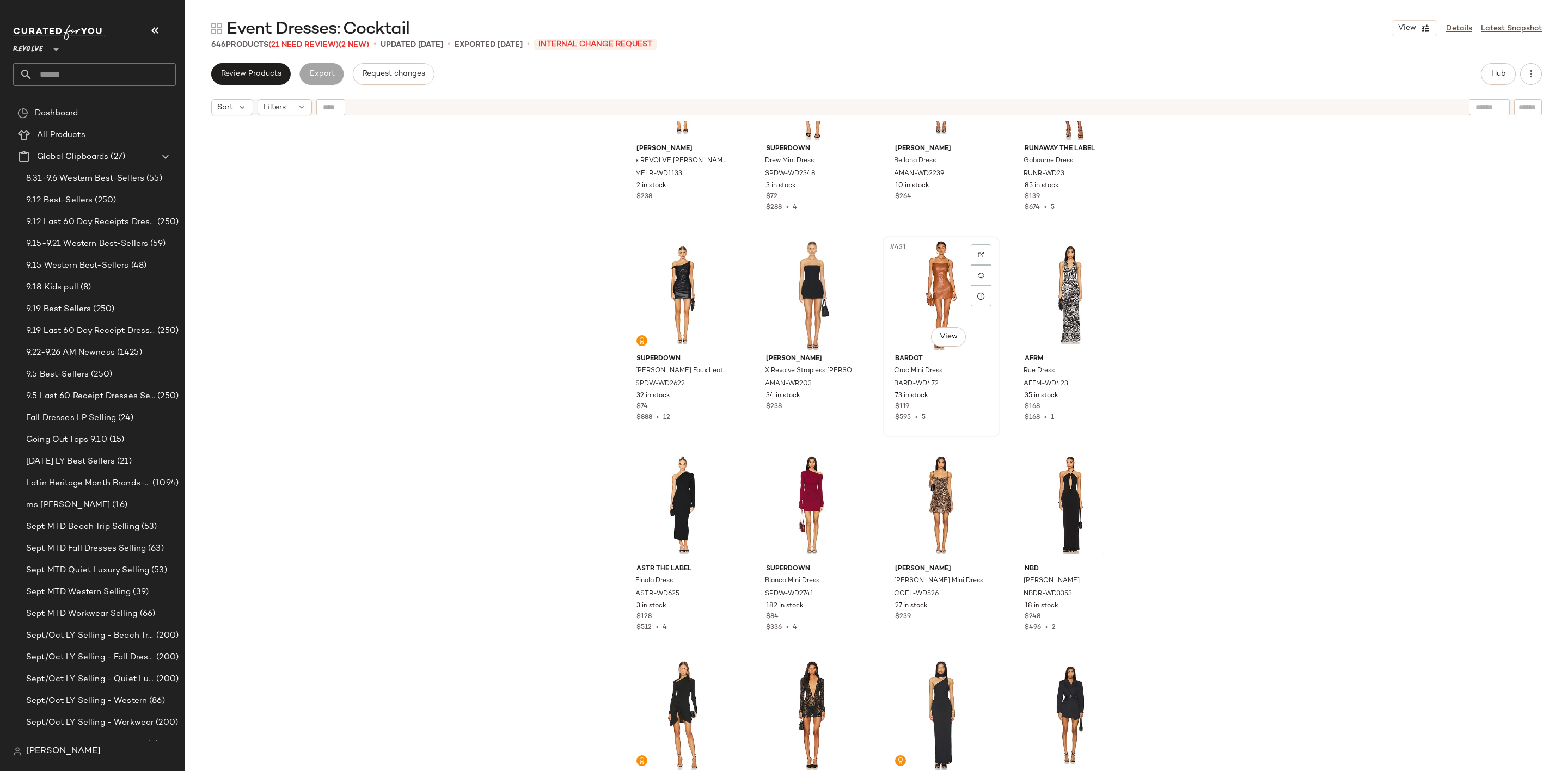
scroll to position [22542, 0]
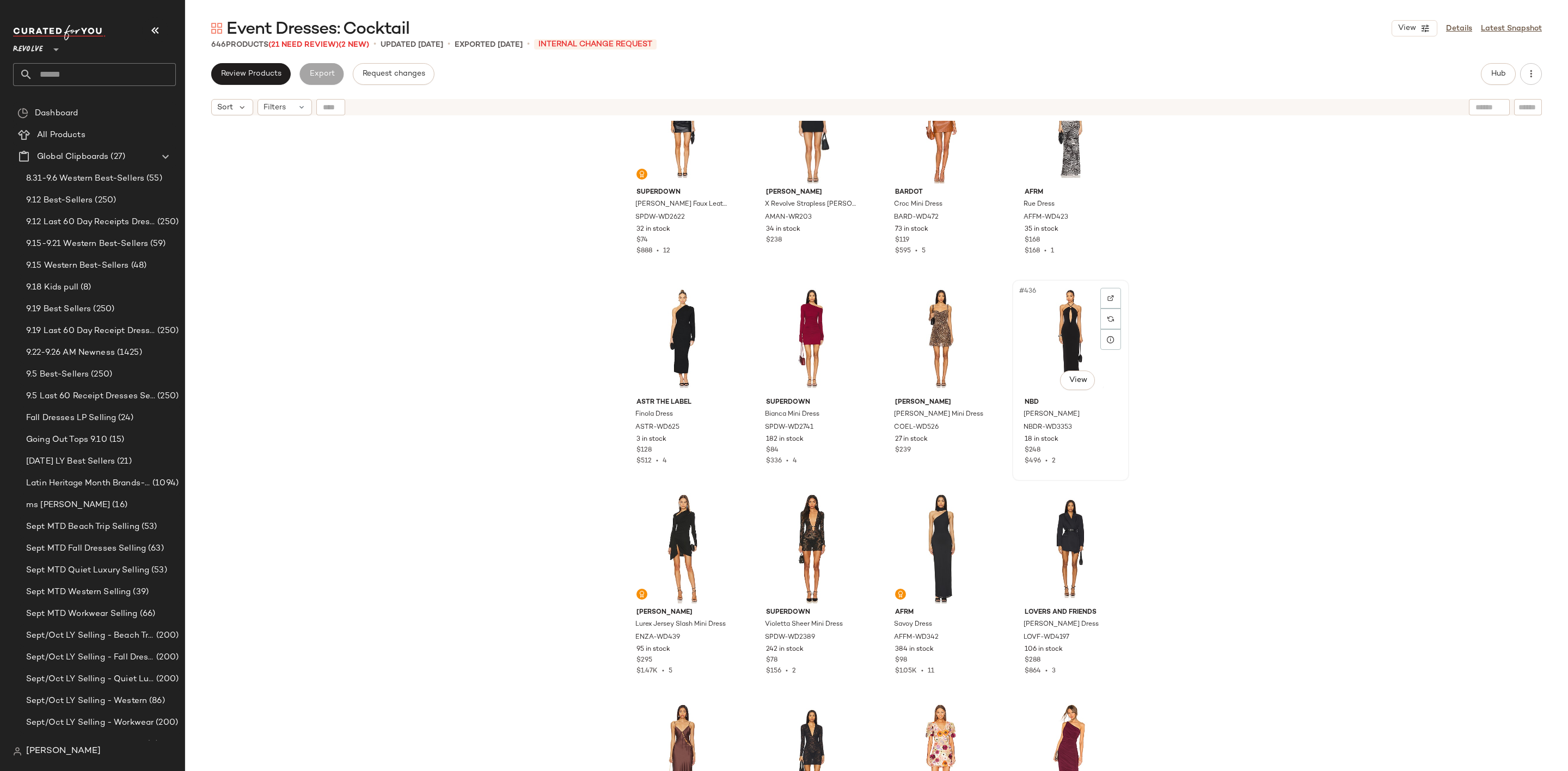
click at [1052, 330] on div "#436 View" at bounding box center [1071, 338] width 110 height 110
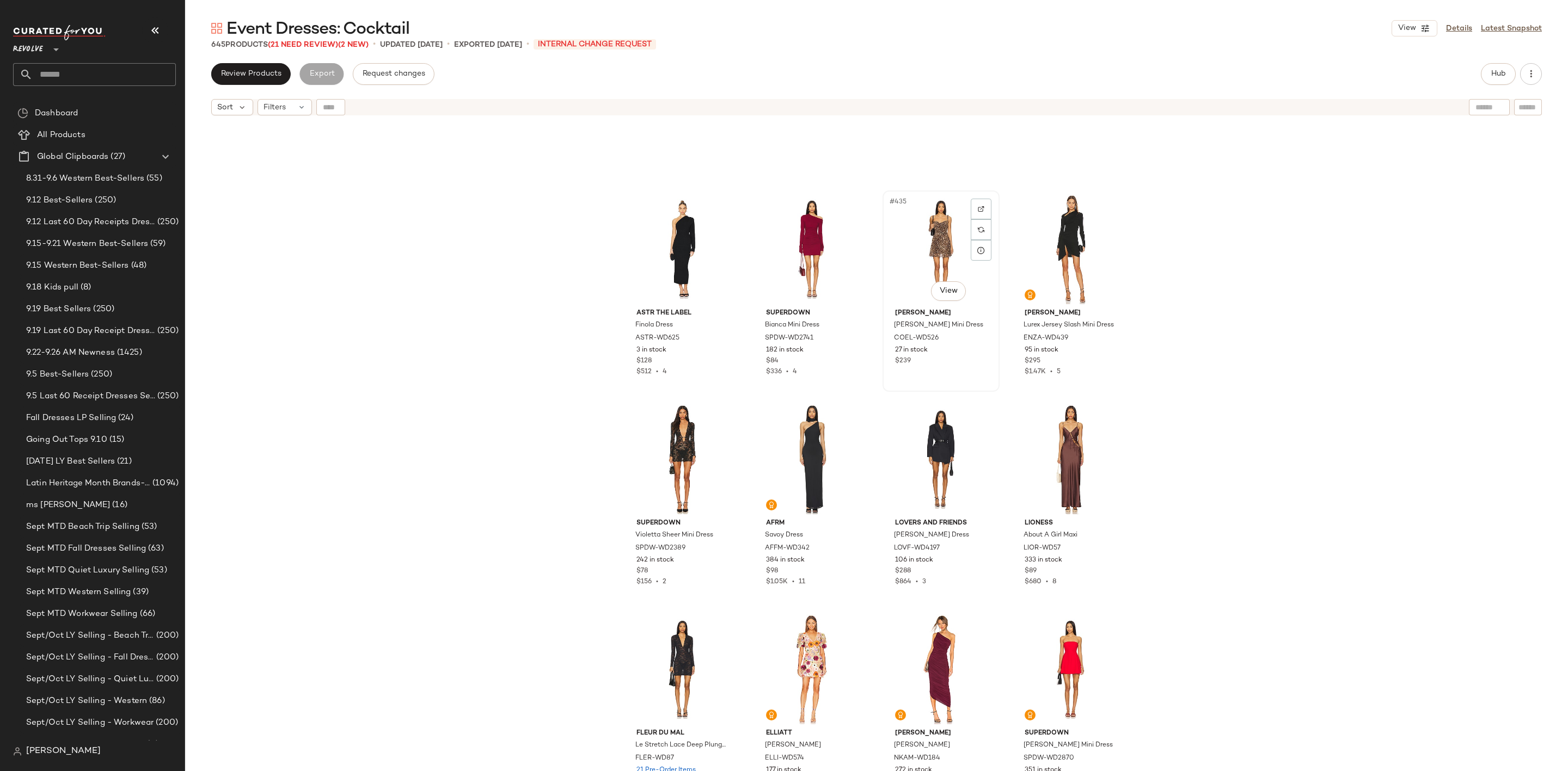
scroll to position [22869, 0]
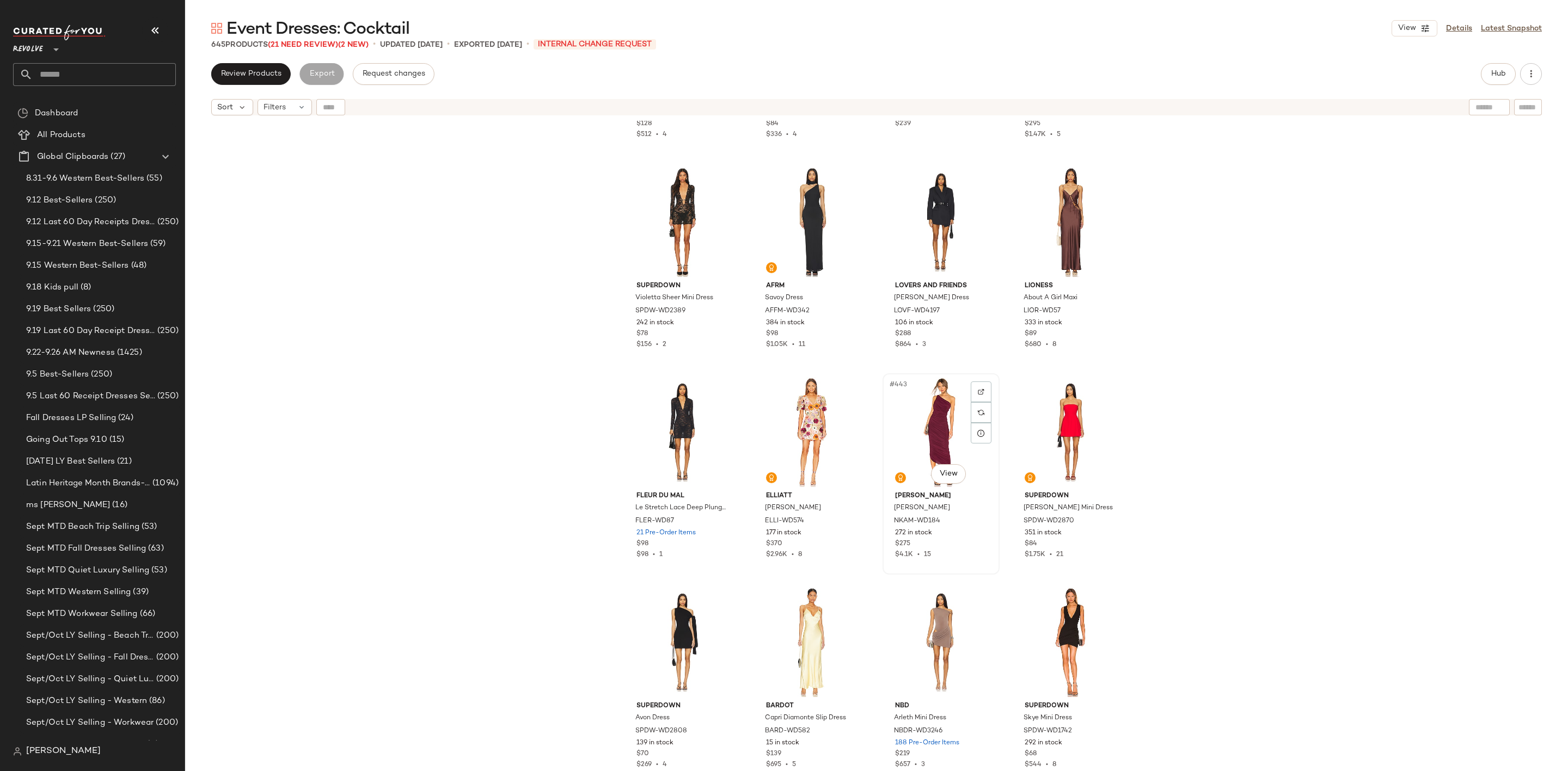
click at [936, 426] on div "#443 View" at bounding box center [941, 432] width 110 height 110
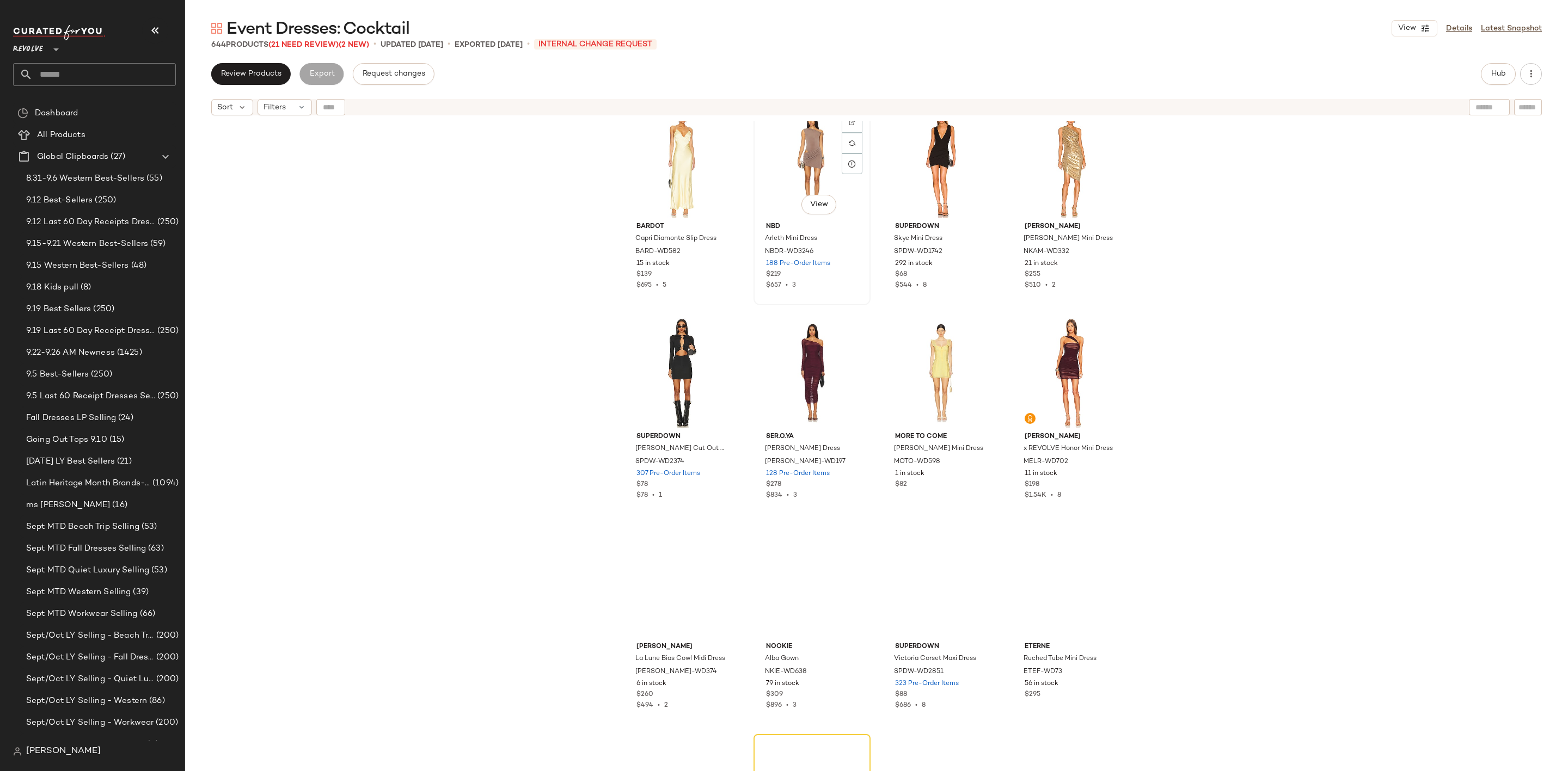
scroll to position [23359, 0]
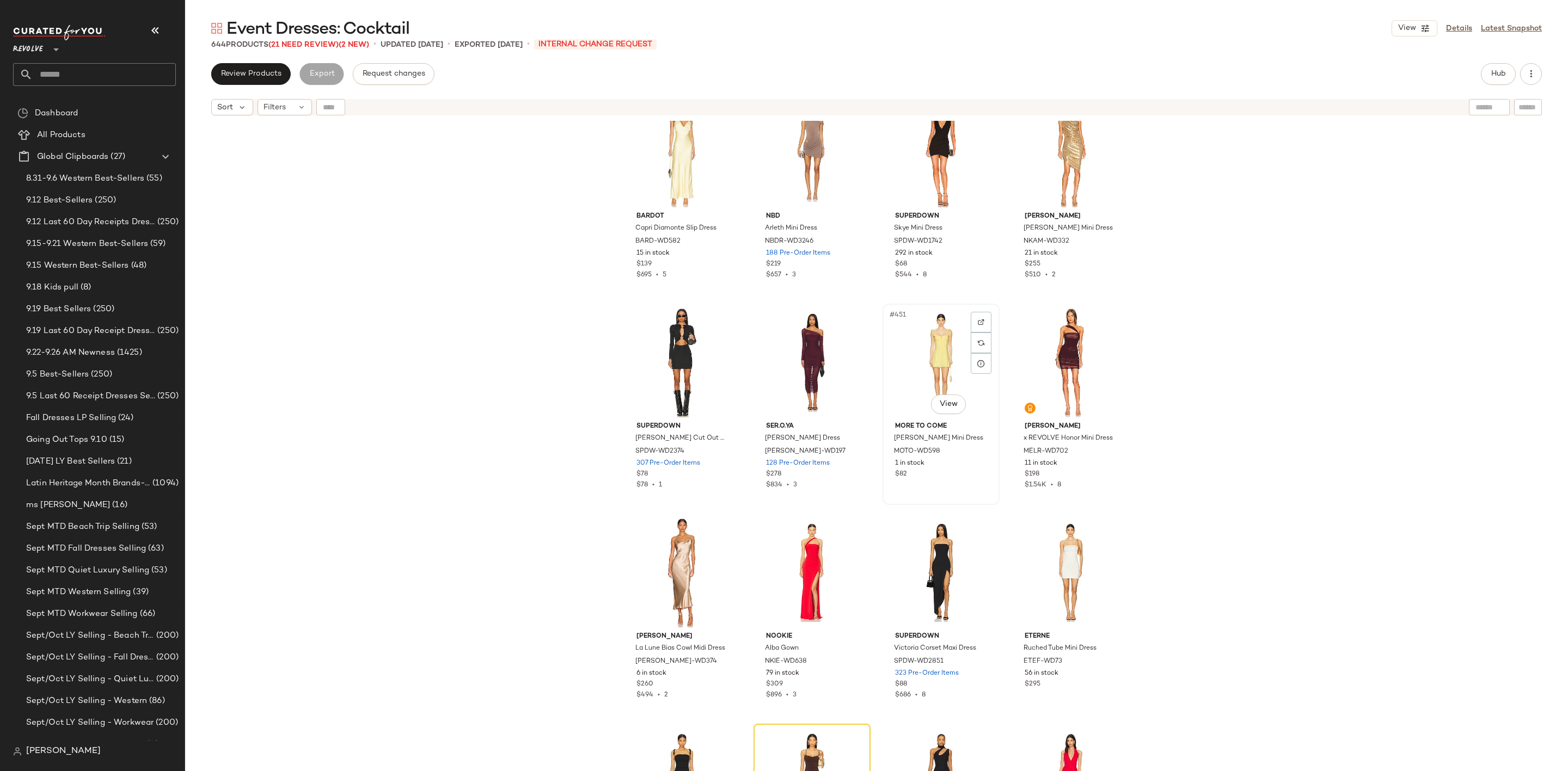
click at [923, 369] on div "#451 View" at bounding box center [941, 362] width 110 height 110
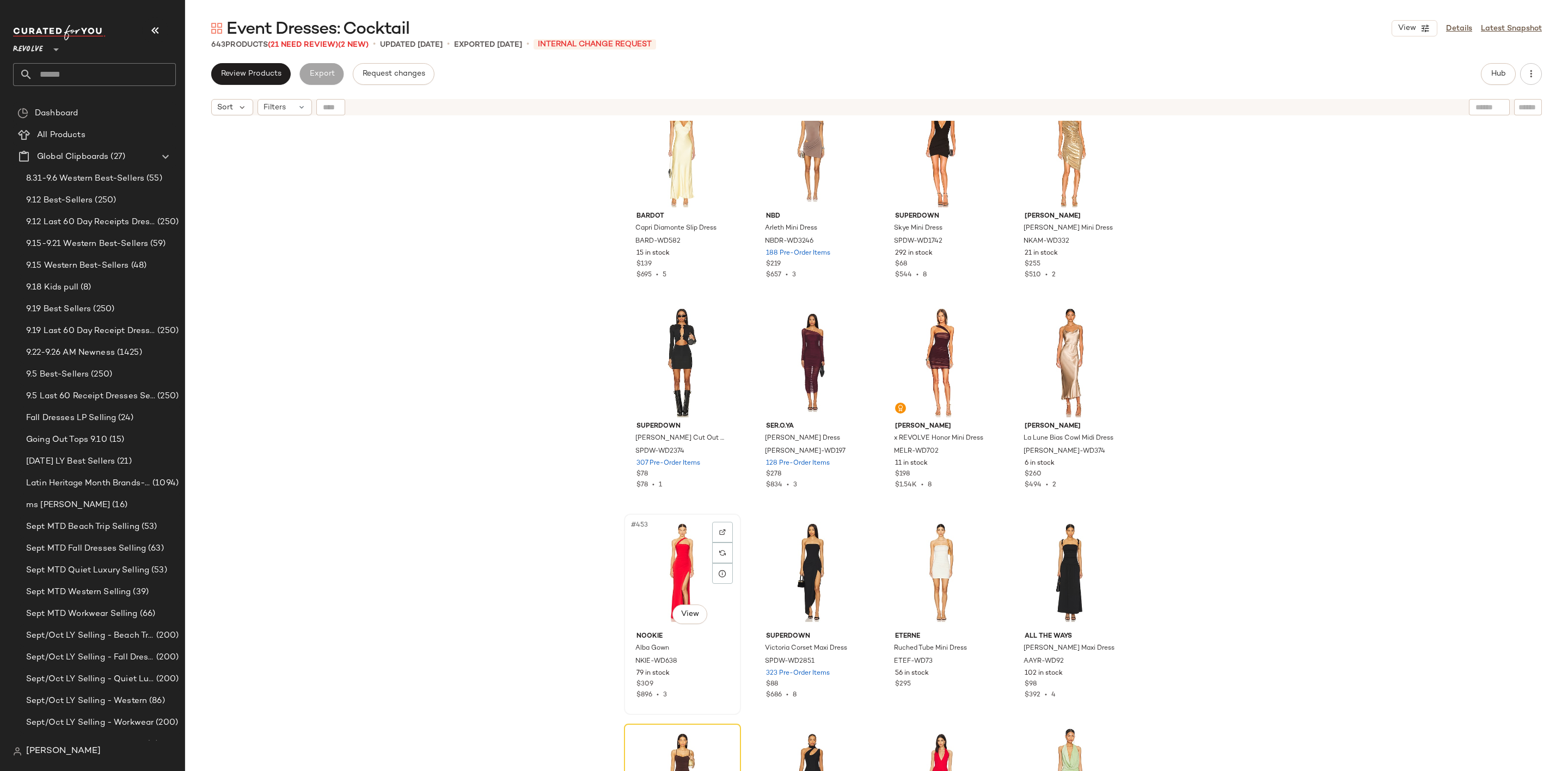
click at [658, 581] on div "#453 View" at bounding box center [682, 573] width 110 height 110
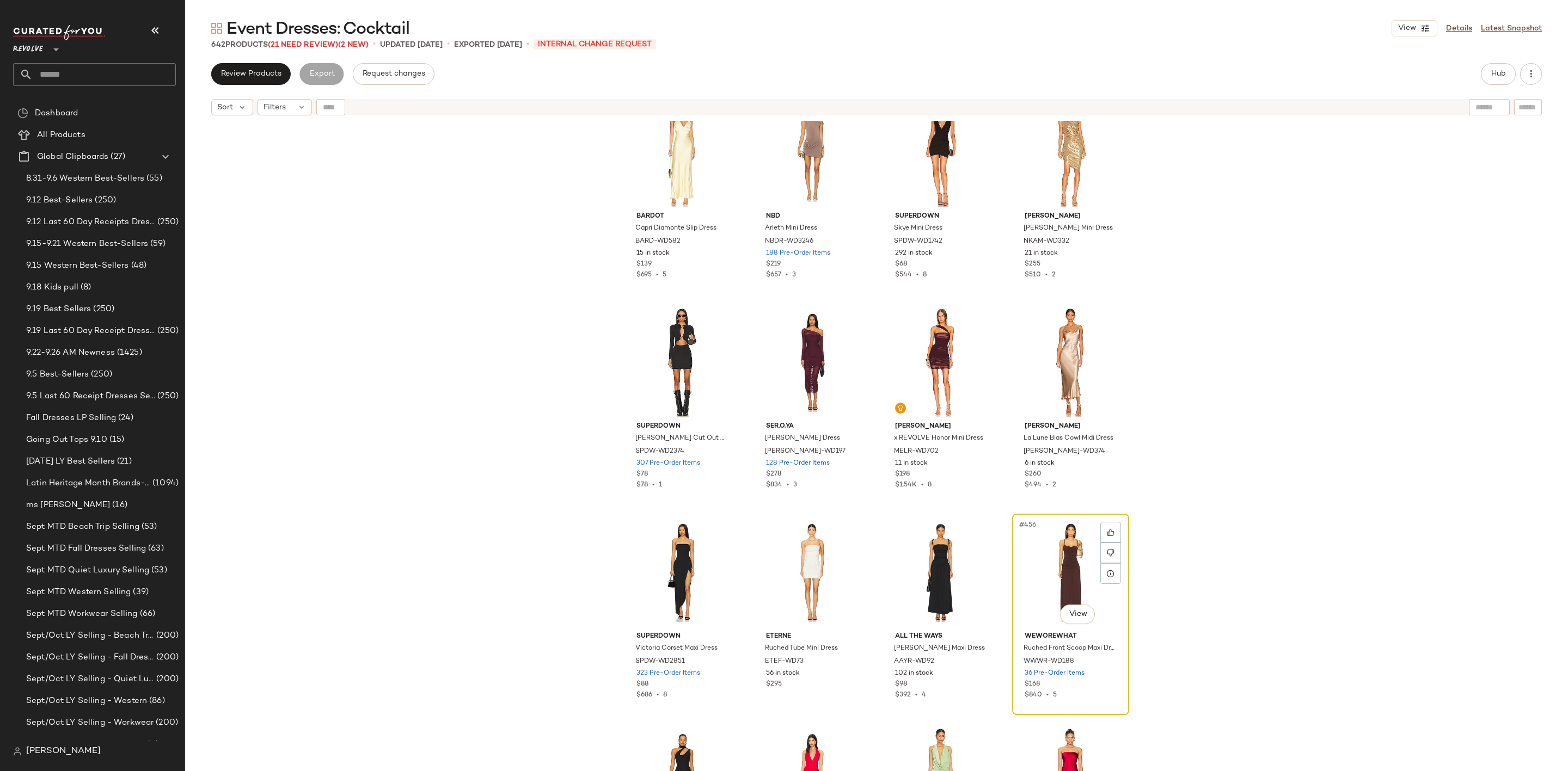
click at [1042, 565] on div "#456 View" at bounding box center [1071, 573] width 110 height 110
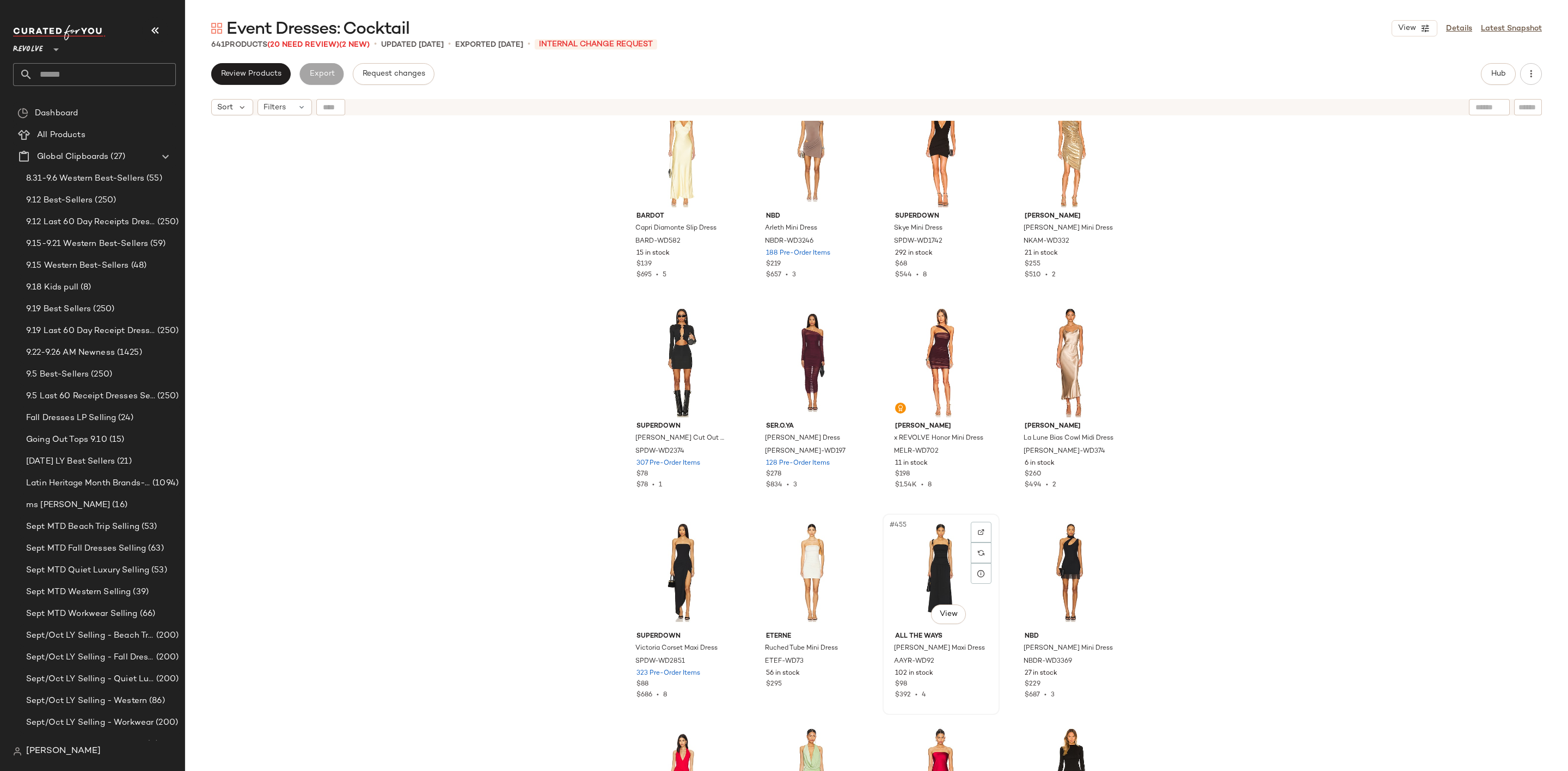
click at [931, 562] on div "#455 View" at bounding box center [941, 573] width 110 height 110
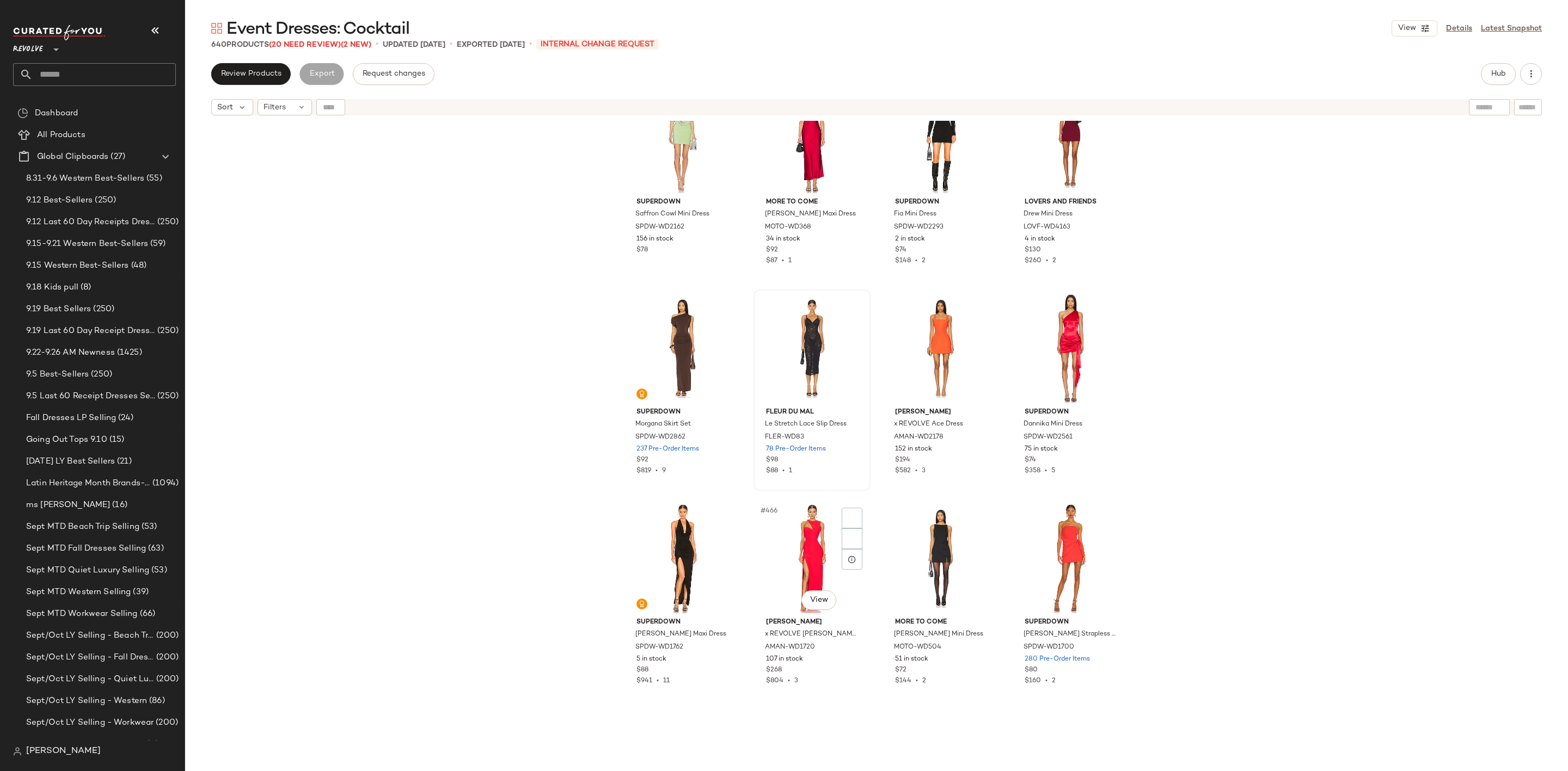
scroll to position [24093, 0]
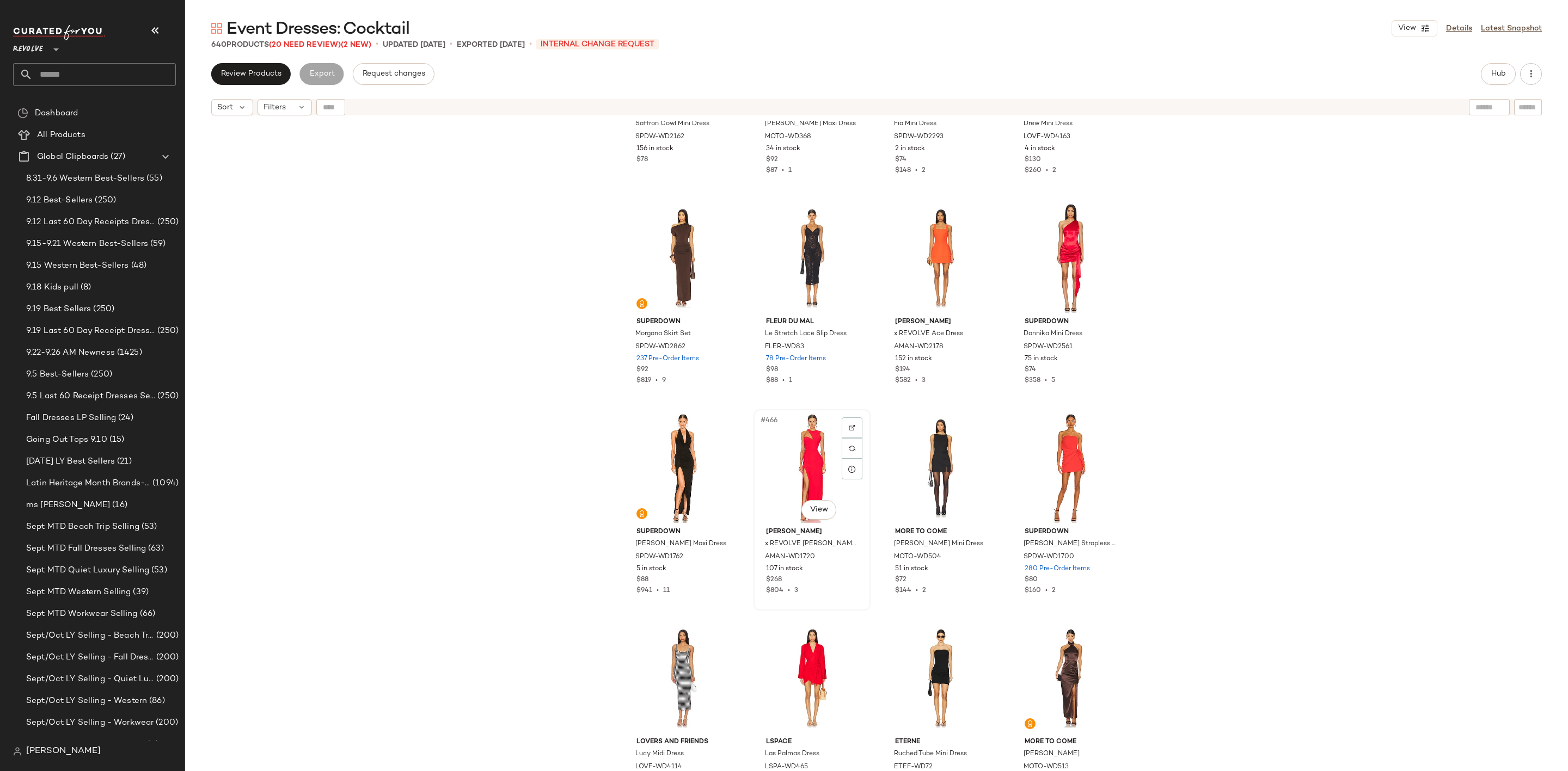
click at [801, 442] on div "#466 View" at bounding box center [812, 468] width 110 height 110
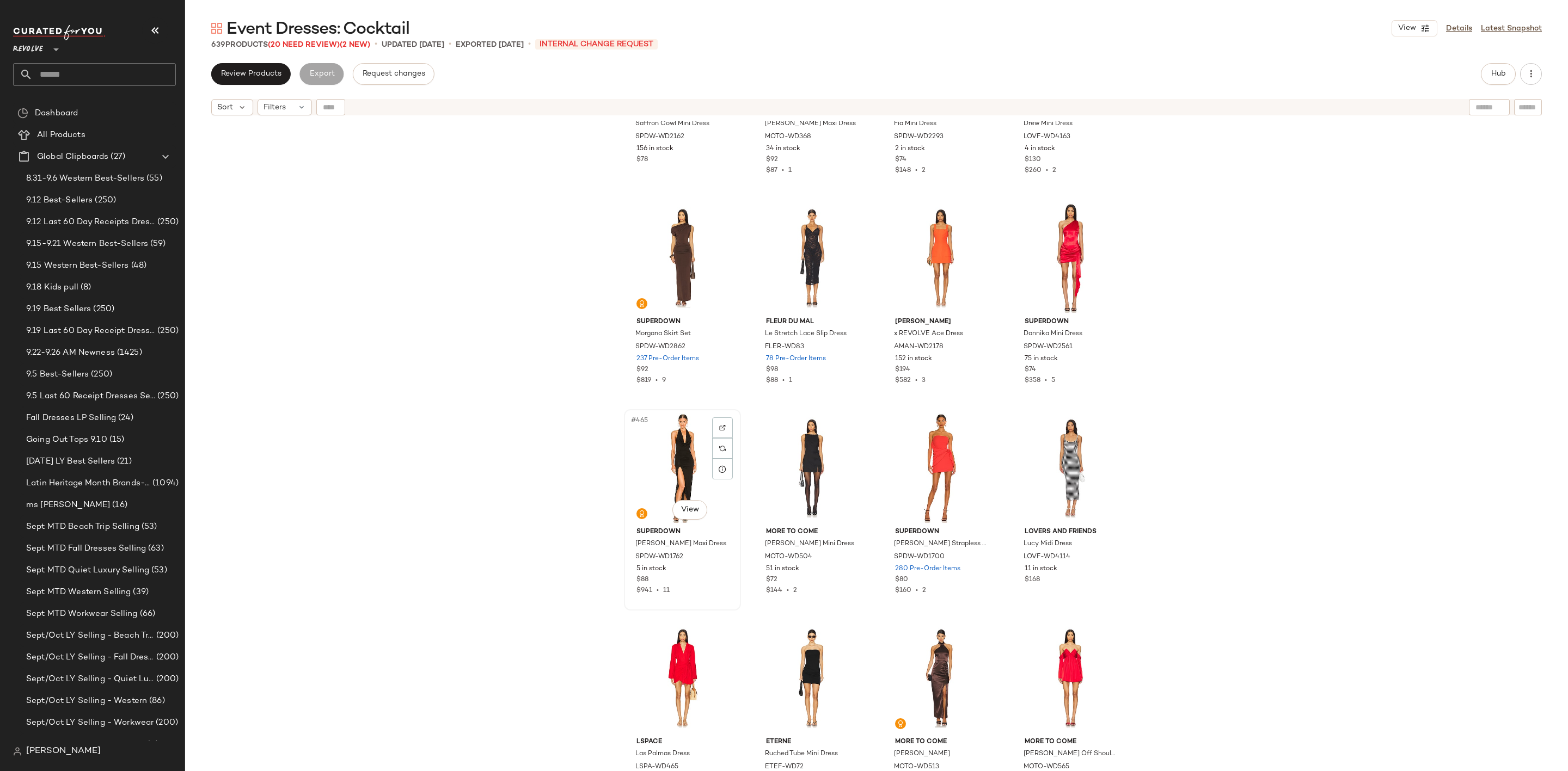
click at [660, 447] on div "#465 View" at bounding box center [682, 468] width 110 height 110
click at [653, 461] on div "#465 View" at bounding box center [682, 468] width 110 height 110
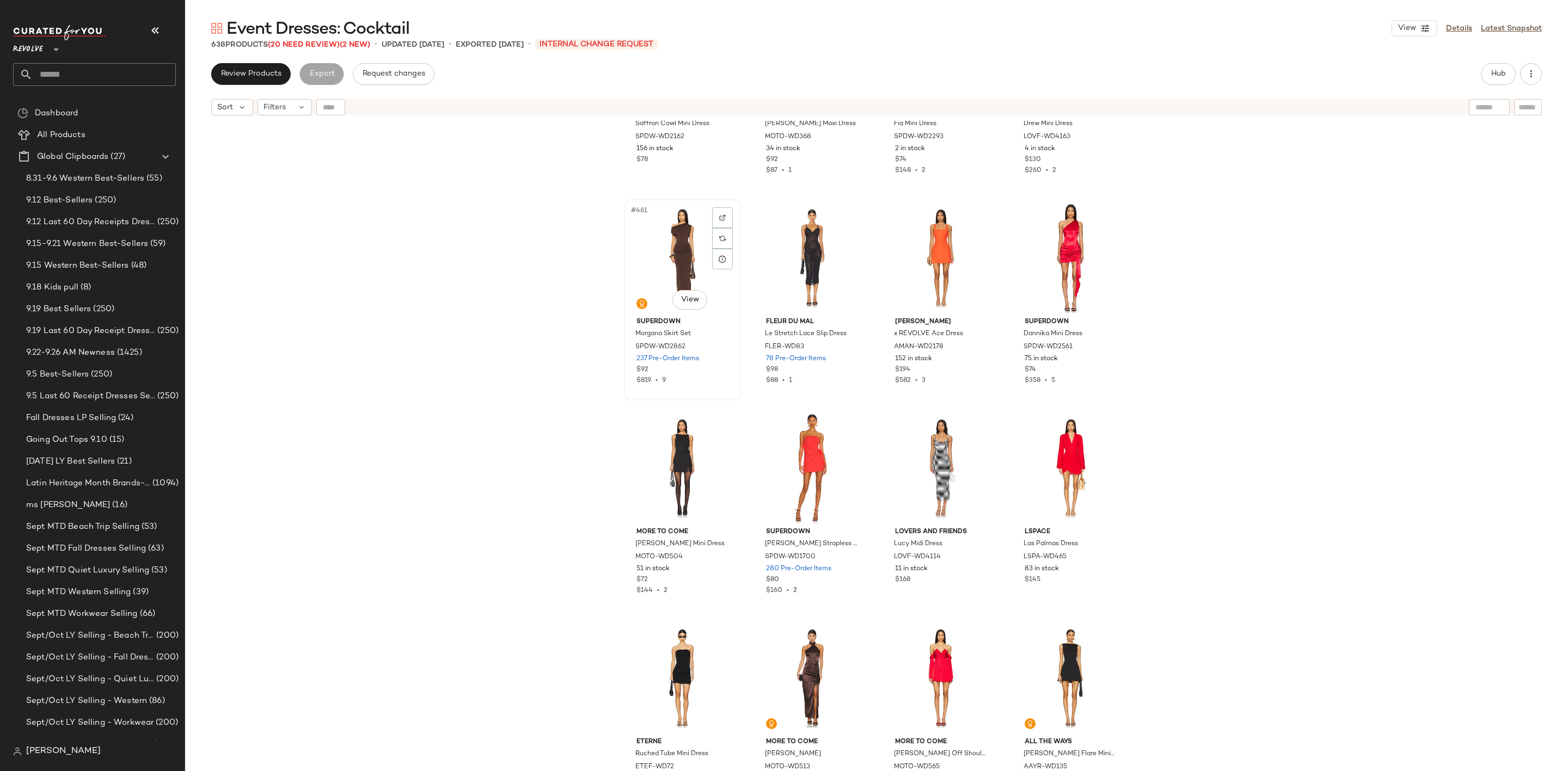
click at [681, 224] on div "#461 View" at bounding box center [682, 258] width 110 height 110
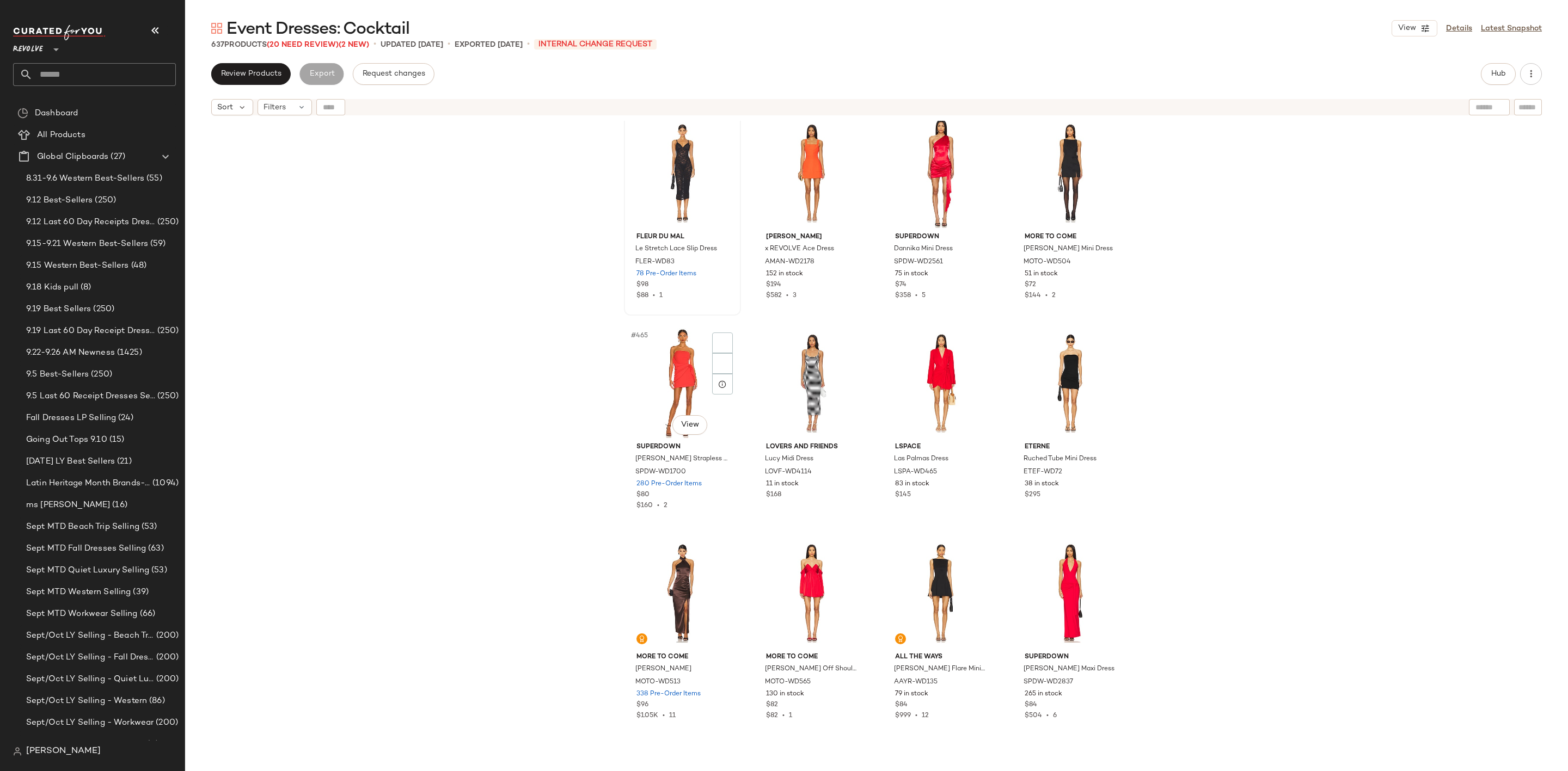
scroll to position [24339, 0]
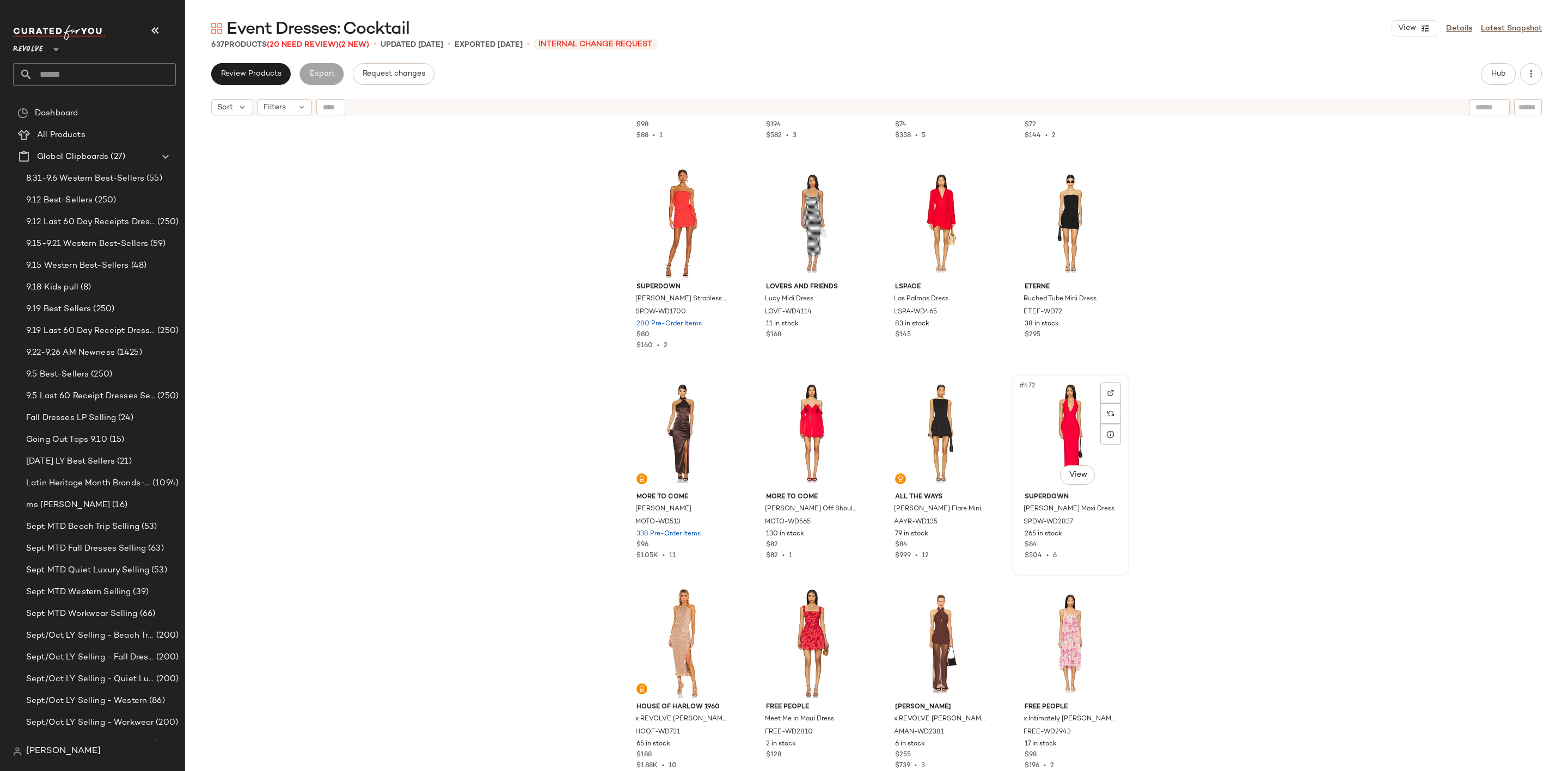
click at [1087, 424] on div "#472 View" at bounding box center [1071, 433] width 110 height 110
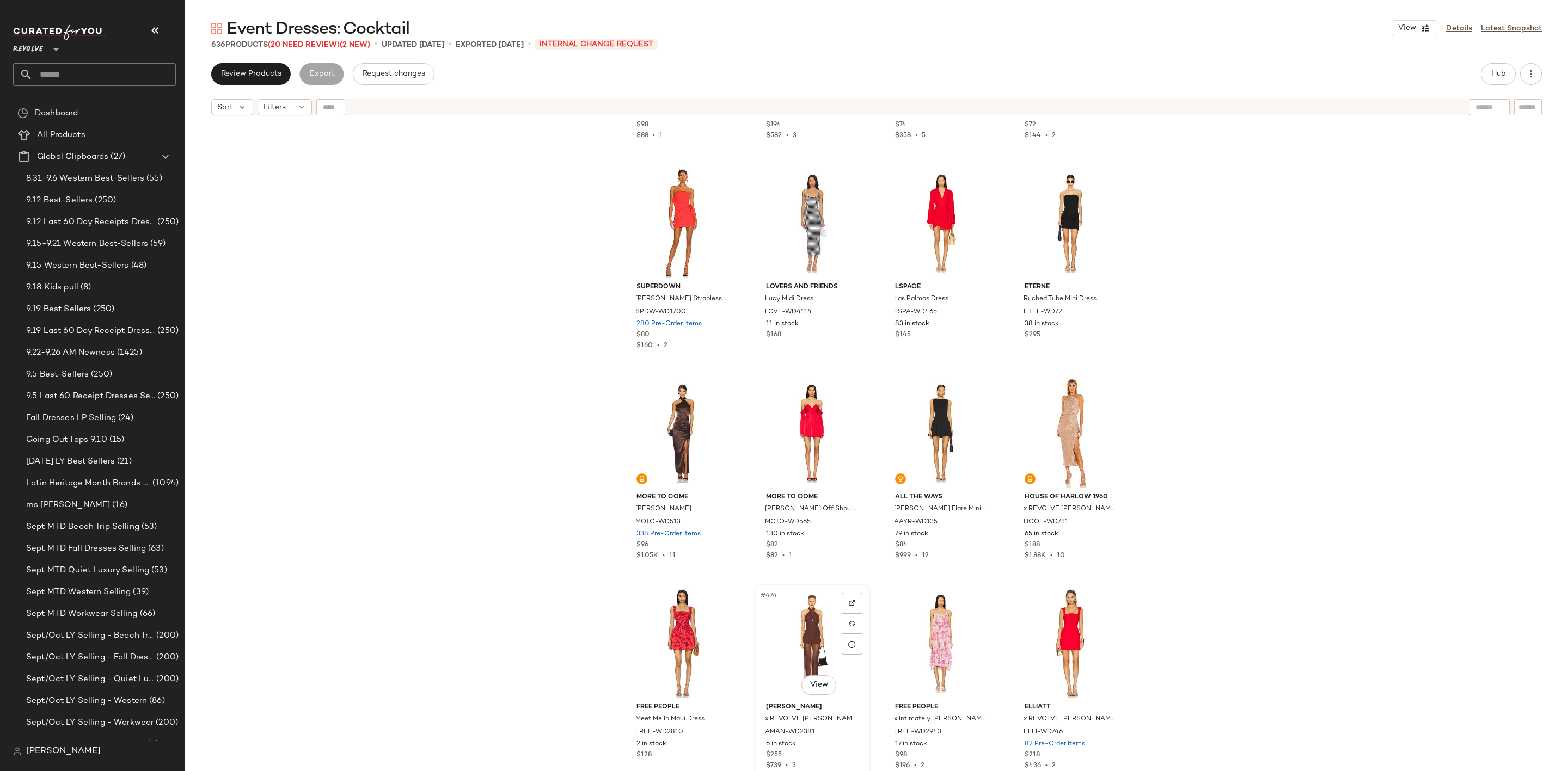
click at [799, 645] on div "#474 View" at bounding box center [812, 643] width 110 height 110
click at [674, 438] on div "#469 View" at bounding box center [682, 433] width 110 height 110
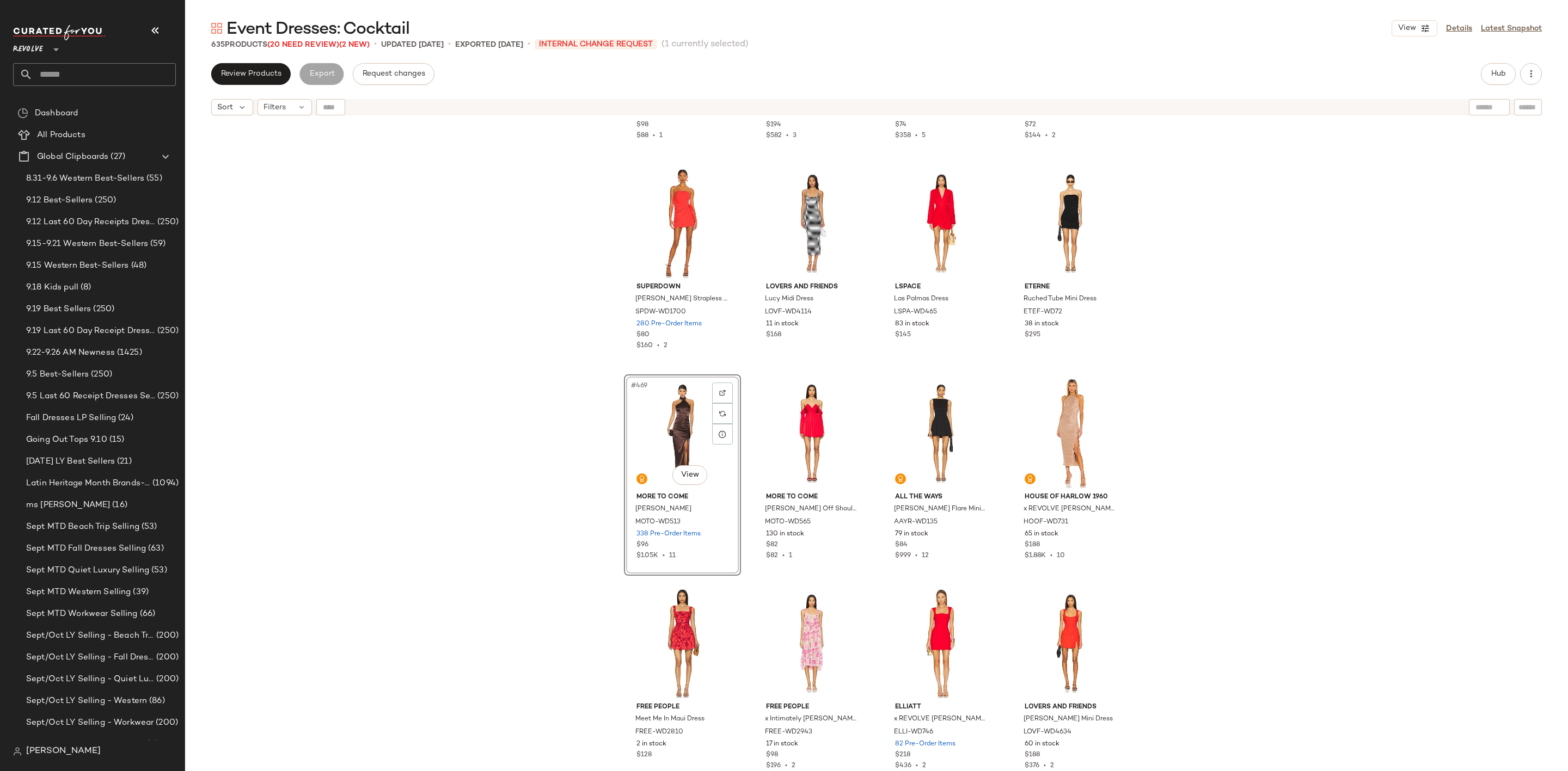
scroll to position [24583, 0]
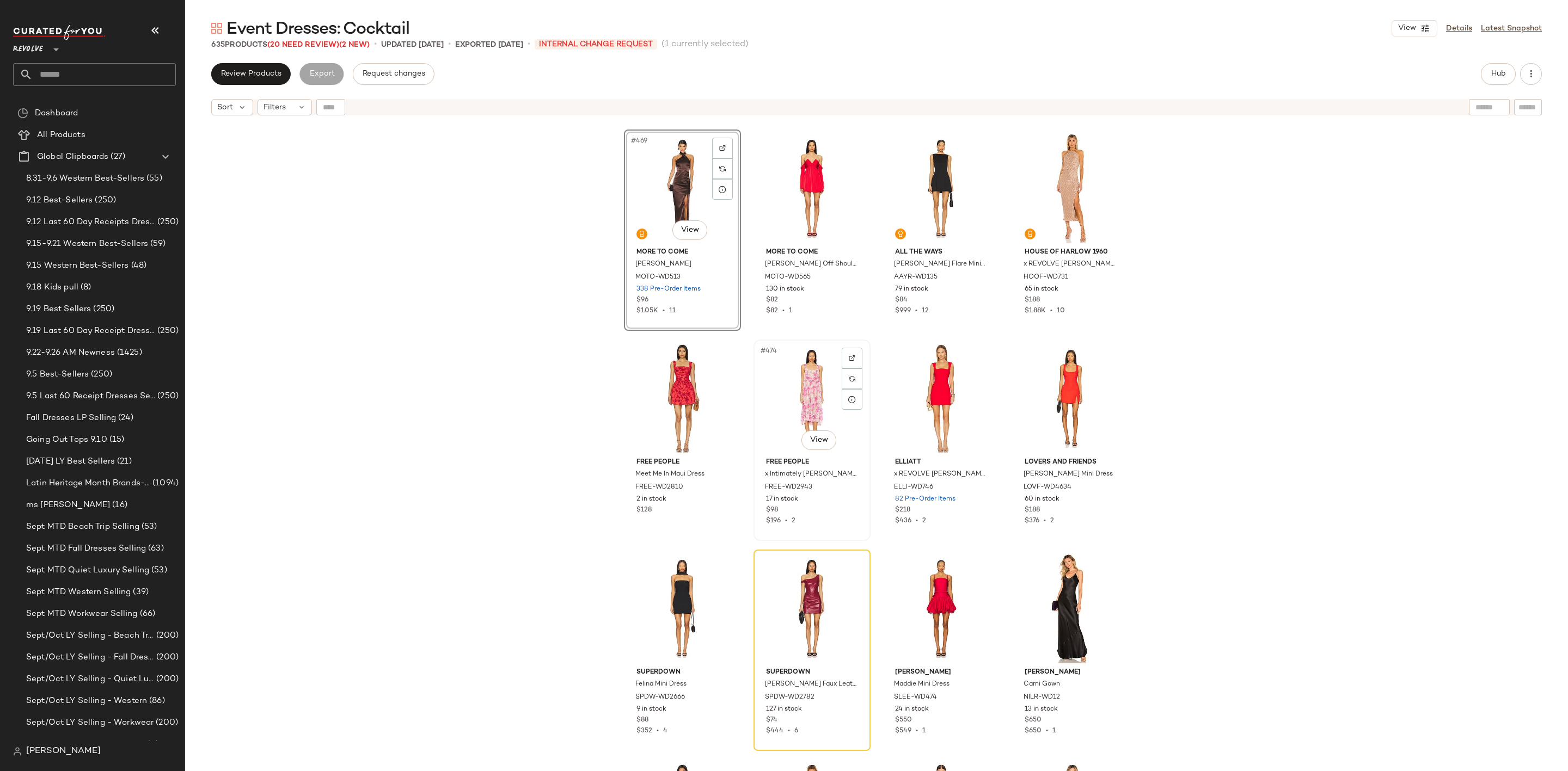
click at [794, 386] on div "#474 View" at bounding box center [812, 398] width 110 height 110
click at [769, 394] on div "#474 View" at bounding box center [812, 398] width 110 height 110
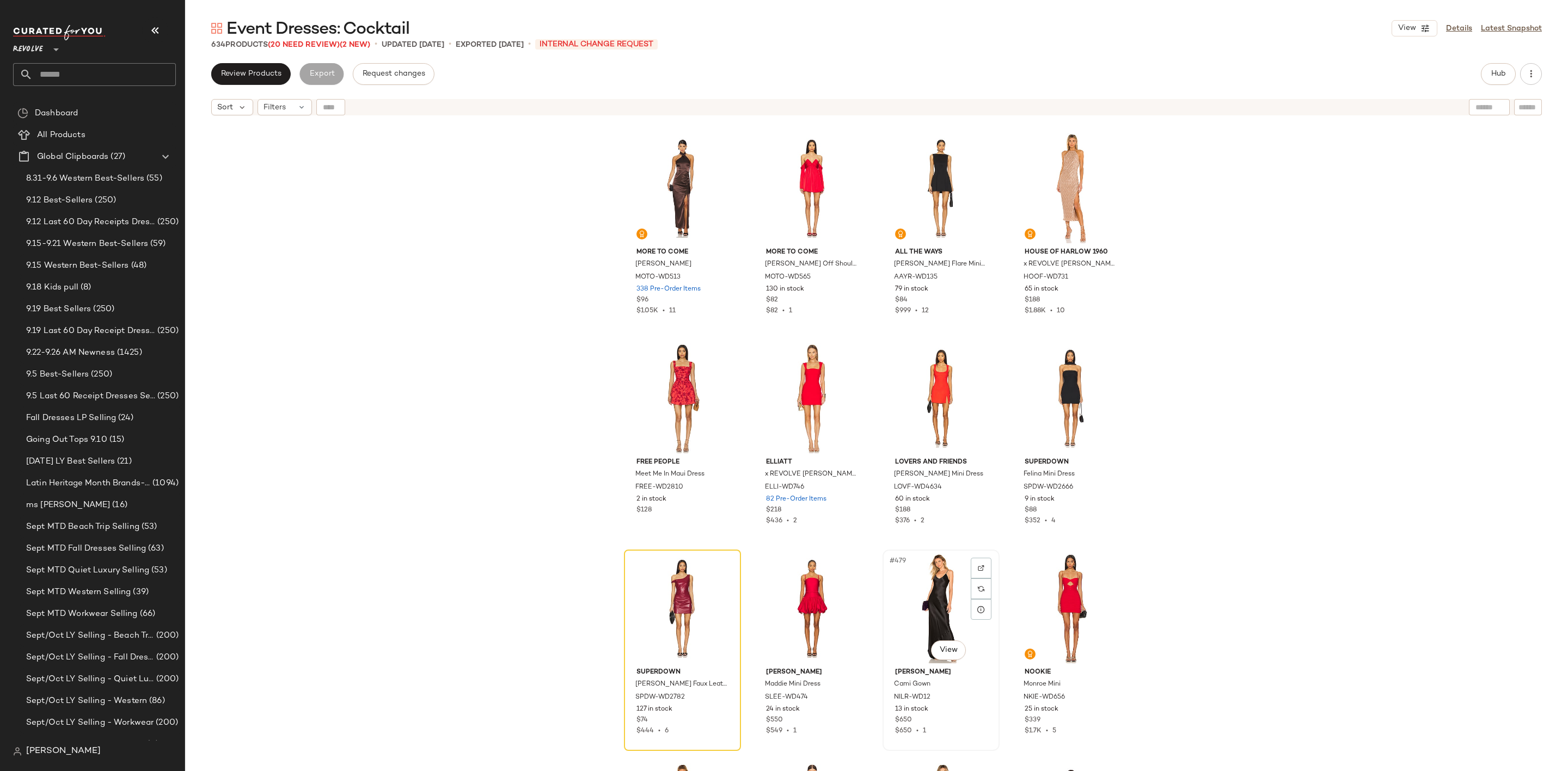
click at [941, 601] on div "#479 View" at bounding box center [941, 609] width 110 height 110
click at [673, 385] on div "#473 View" at bounding box center [682, 398] width 110 height 110
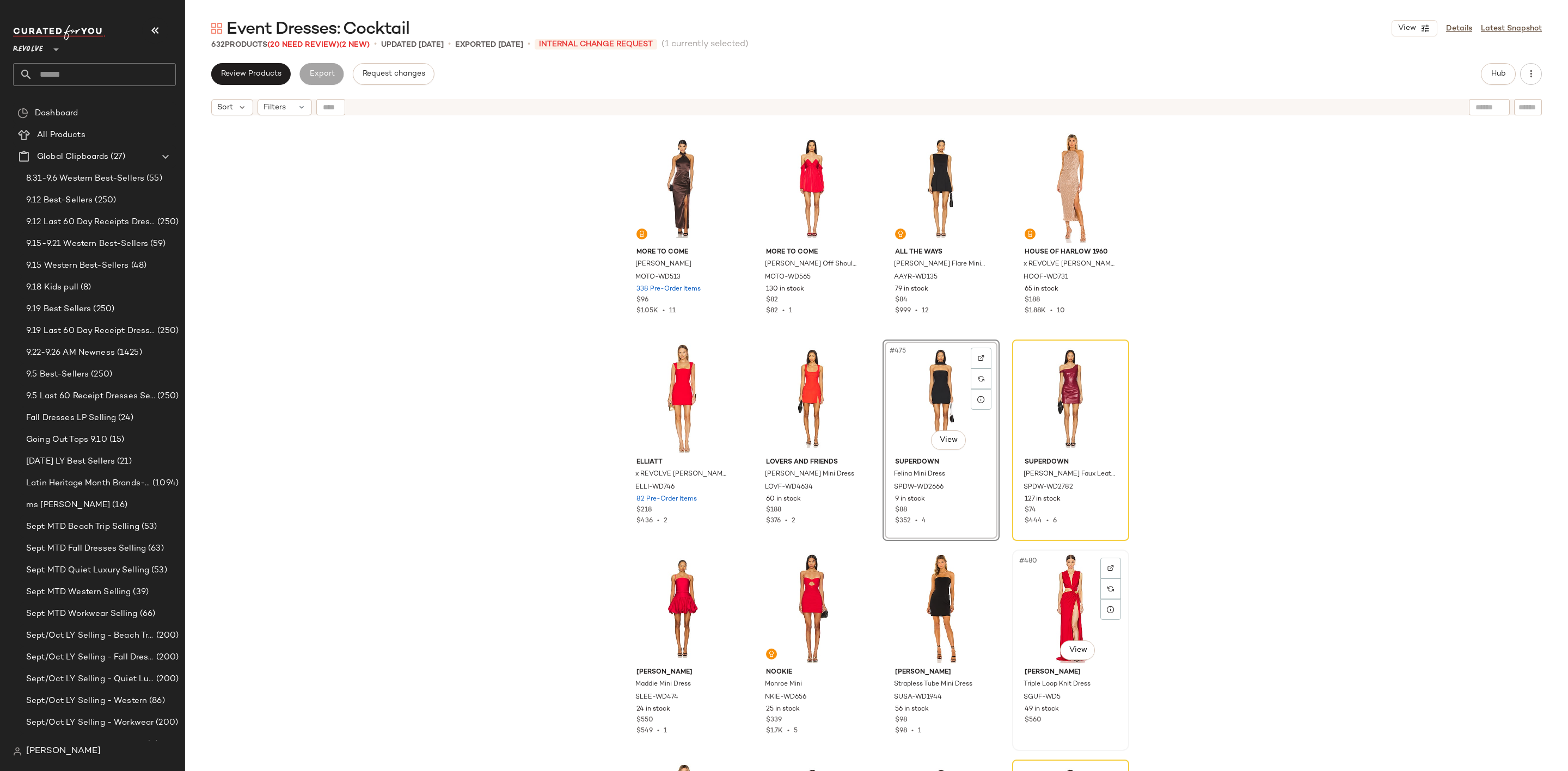
click at [1052, 596] on div "#480 View" at bounding box center [1071, 609] width 110 height 110
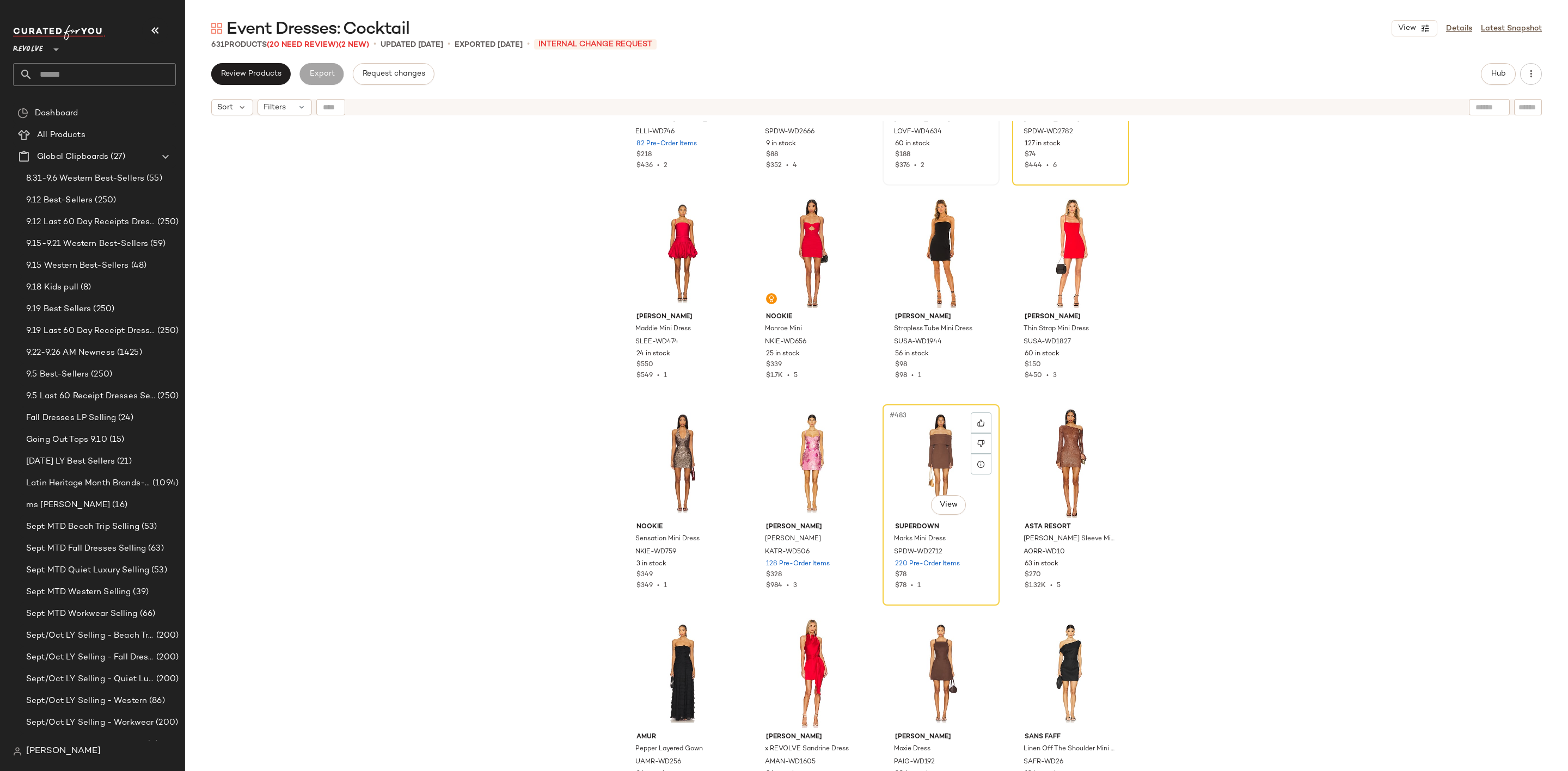
scroll to position [25073, 0]
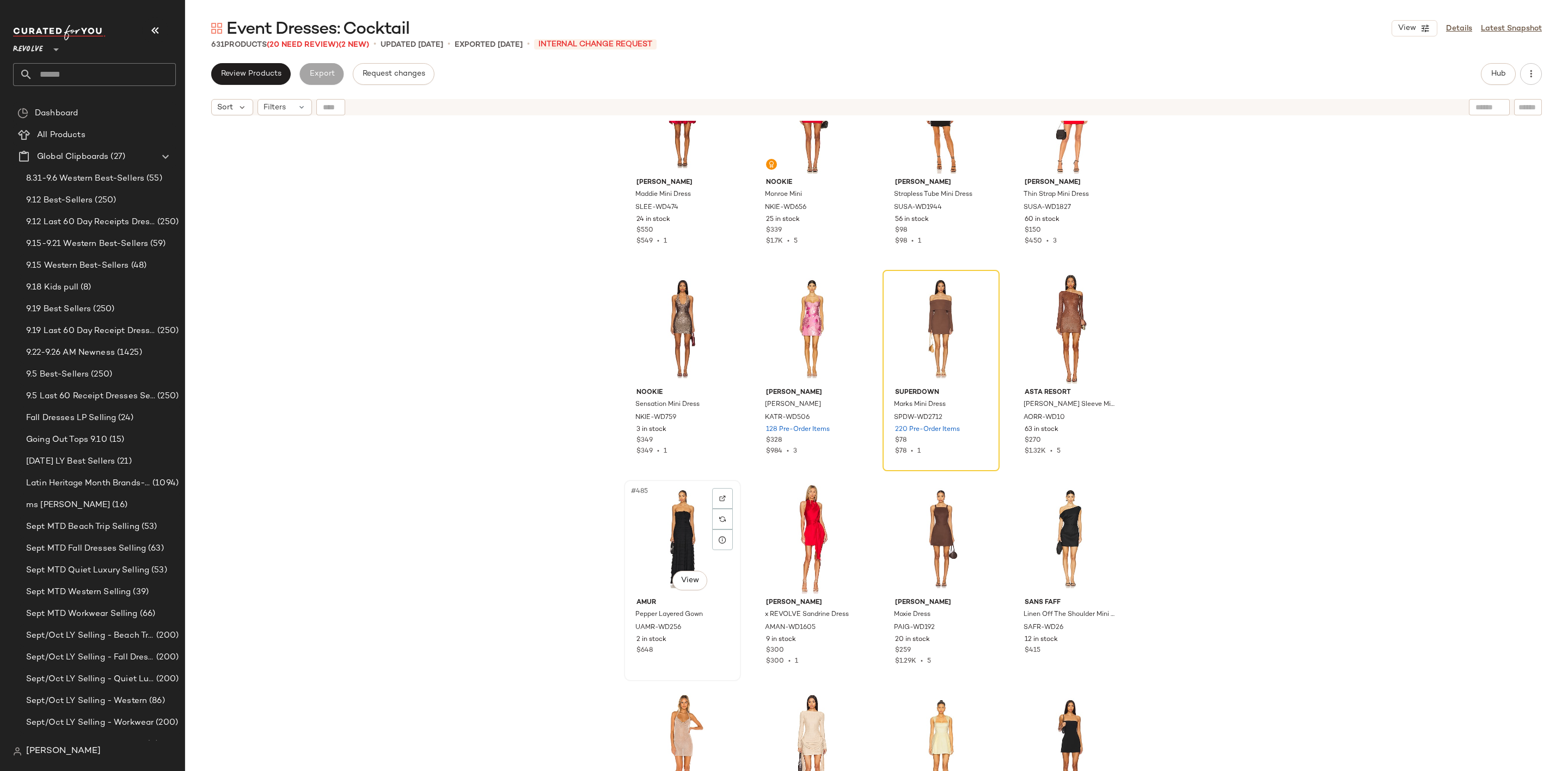
click at [665, 531] on div "#485 View" at bounding box center [682, 539] width 110 height 110
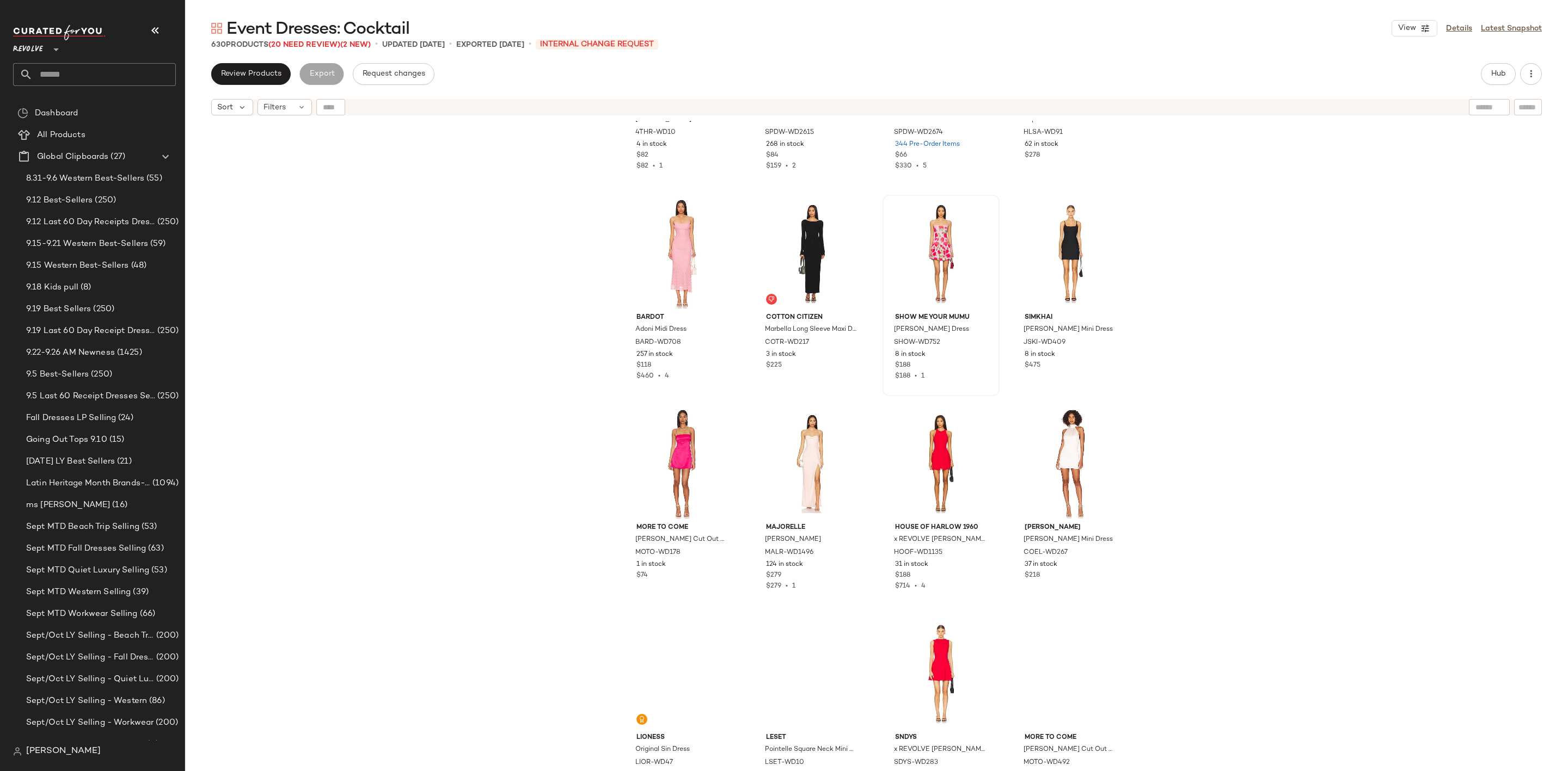
scroll to position [26625, 0]
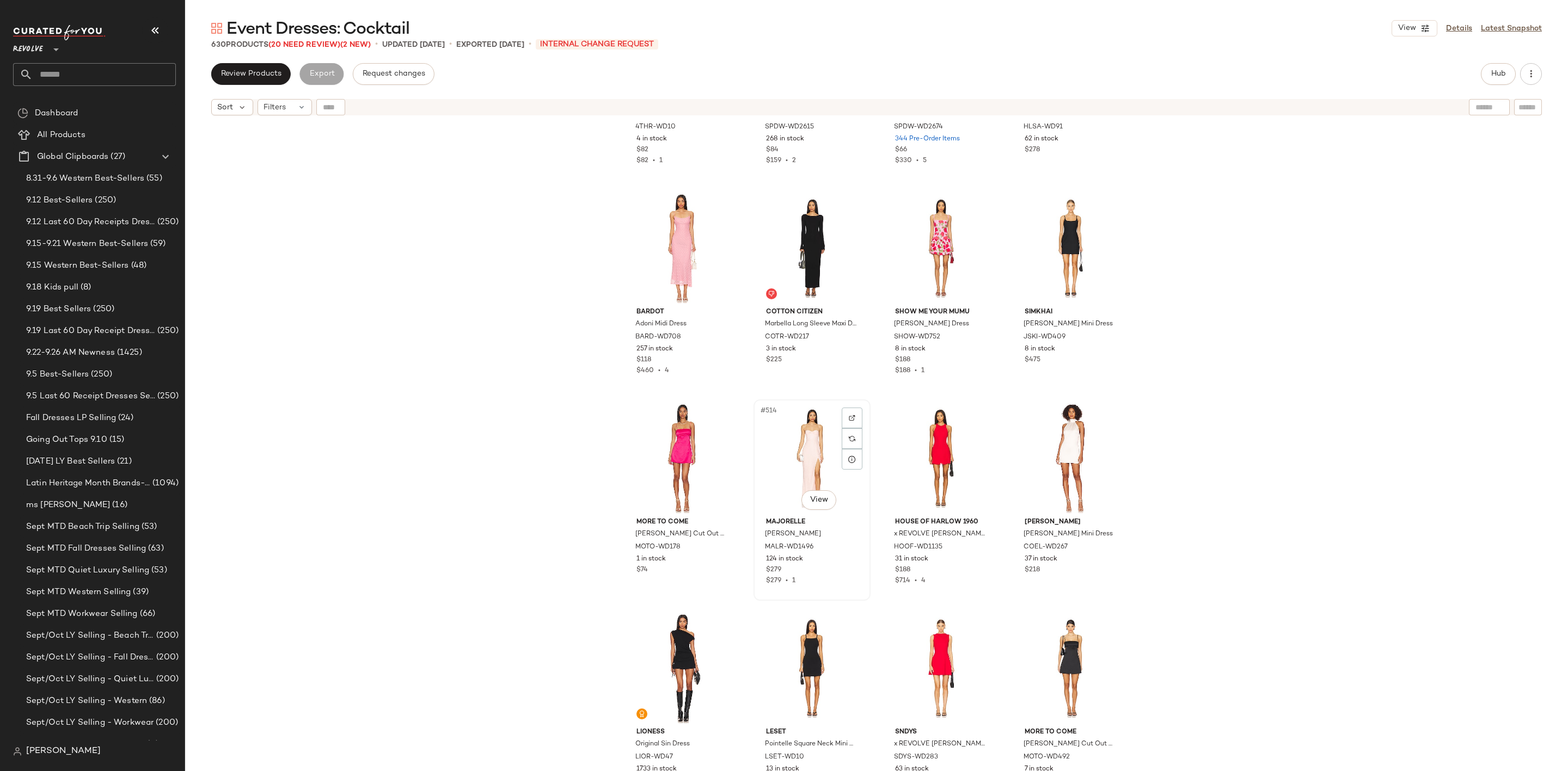
click at [791, 456] on div "#514 View" at bounding box center [812, 458] width 110 height 110
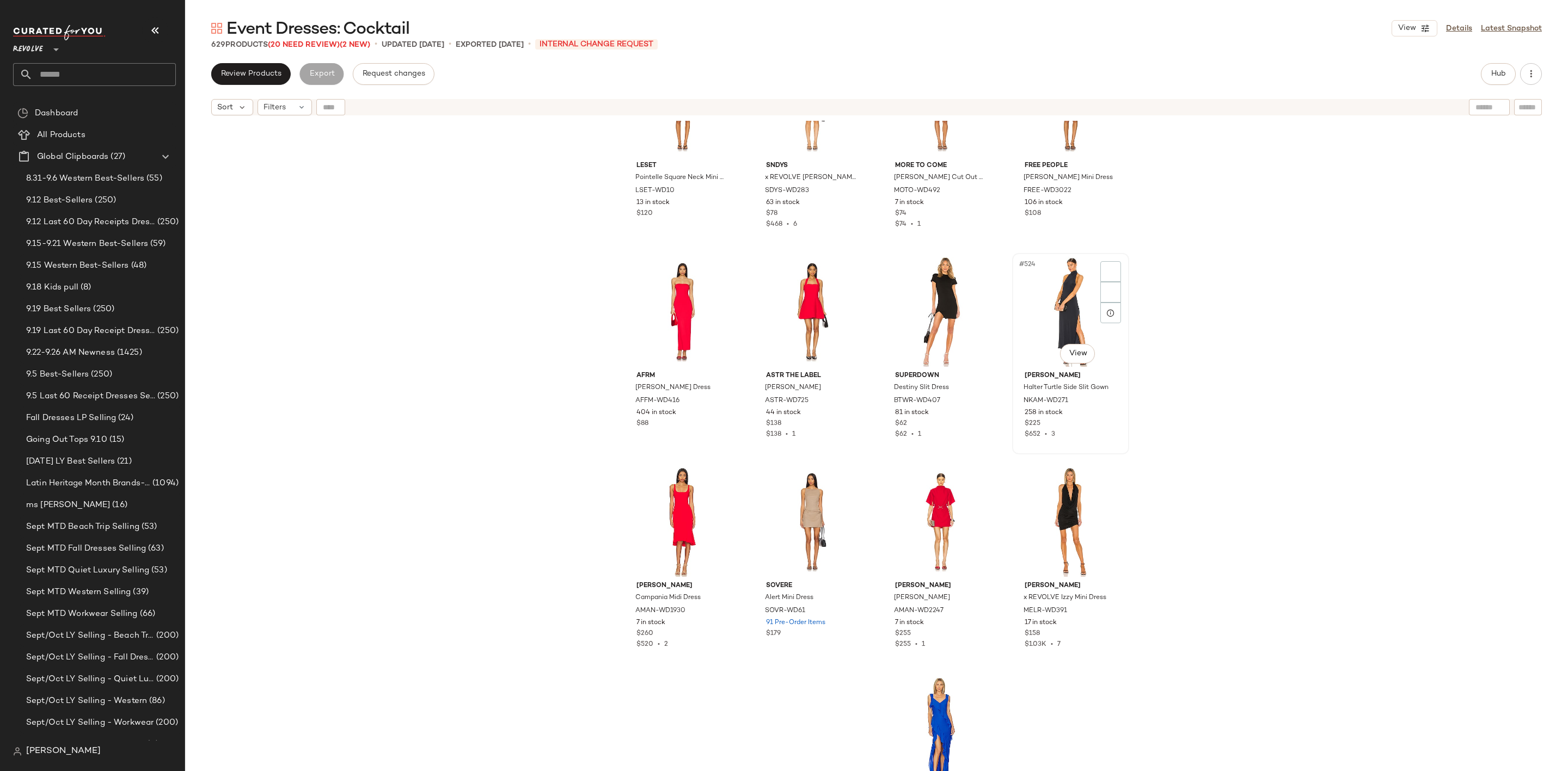
scroll to position [27196, 0]
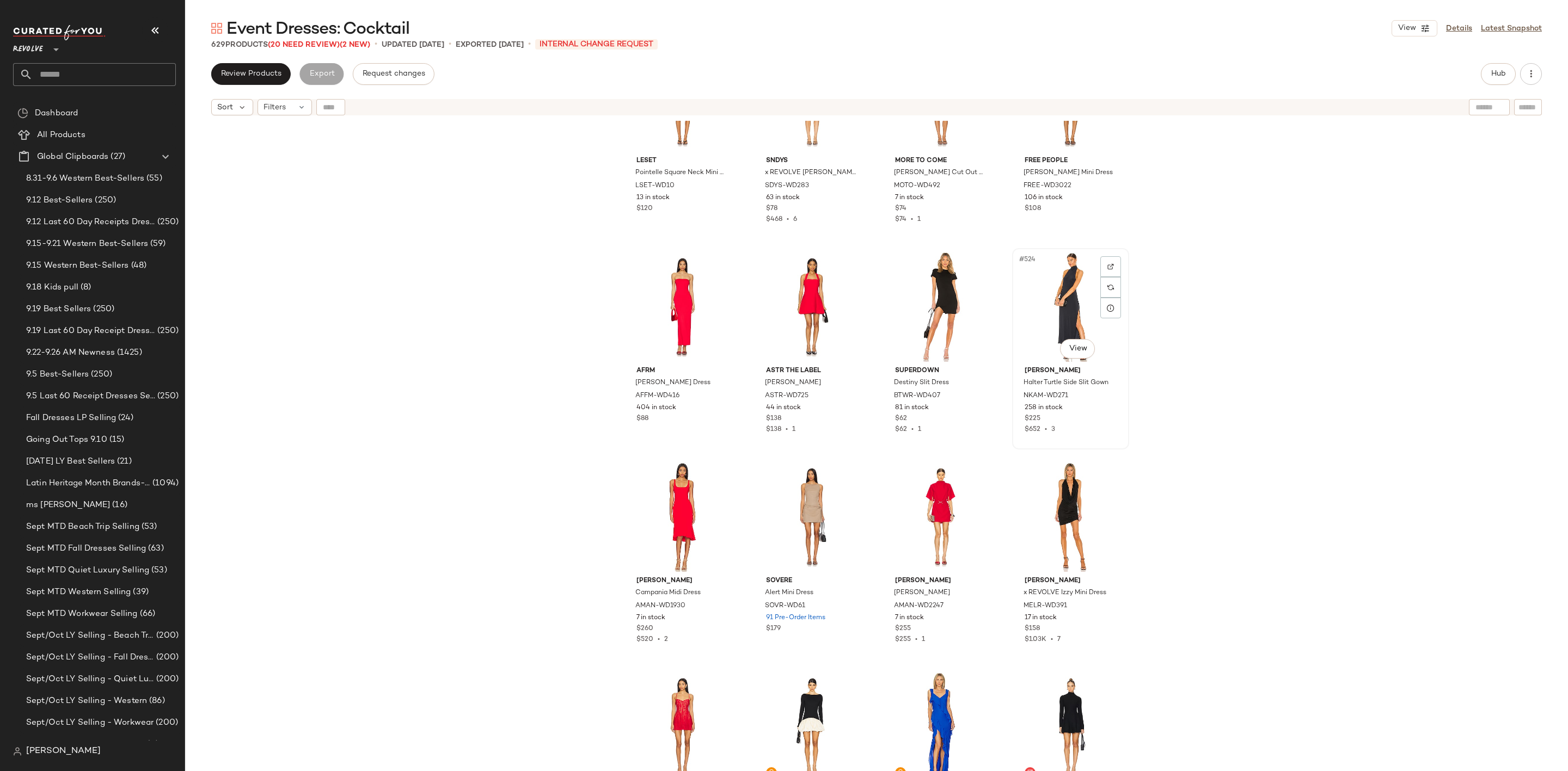
click at [1067, 302] on div "#524 View" at bounding box center [1071, 307] width 110 height 110
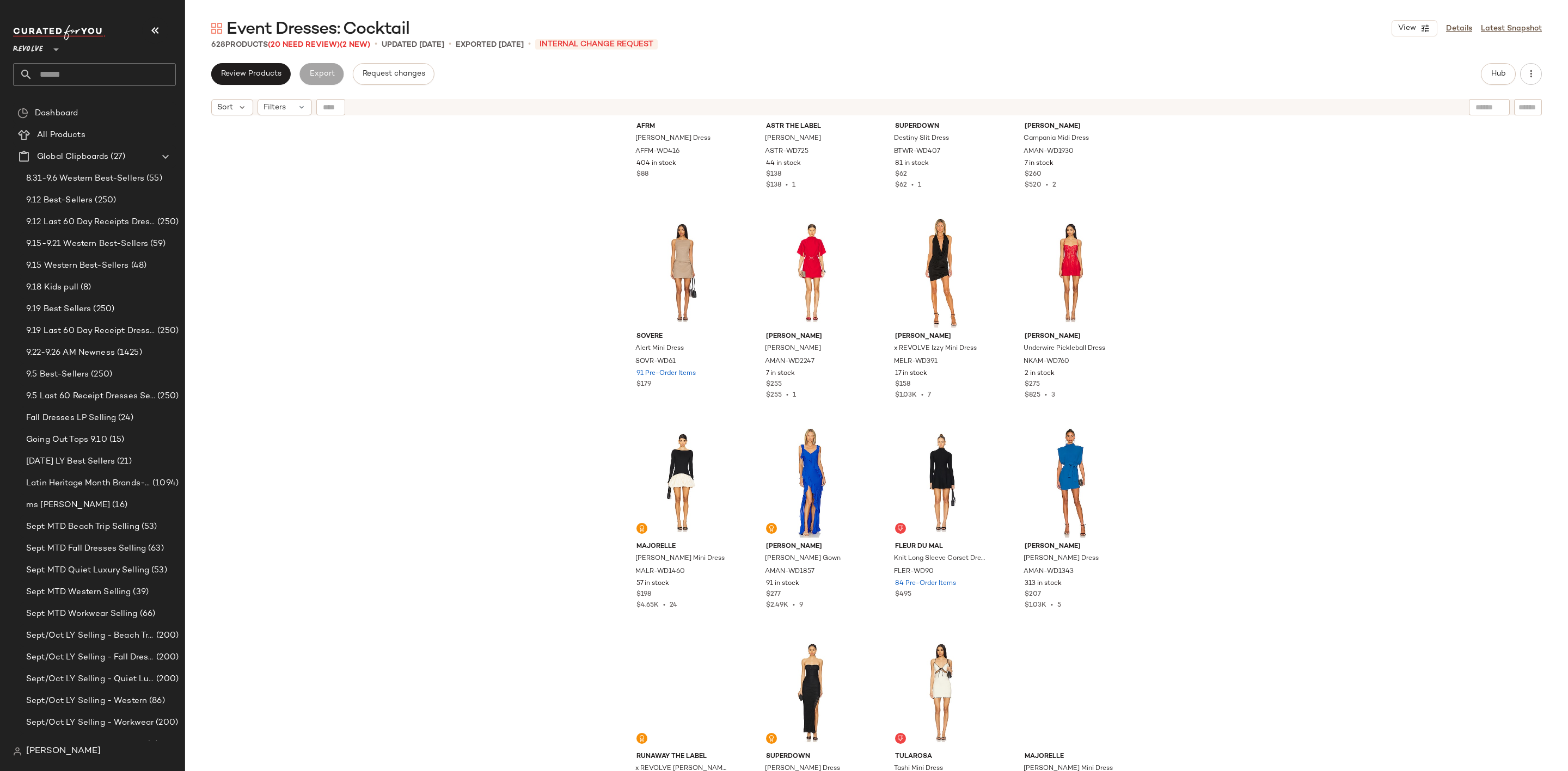
scroll to position [27441, 0]
click at [805, 454] on div "#530 View" at bounding box center [812, 482] width 110 height 110
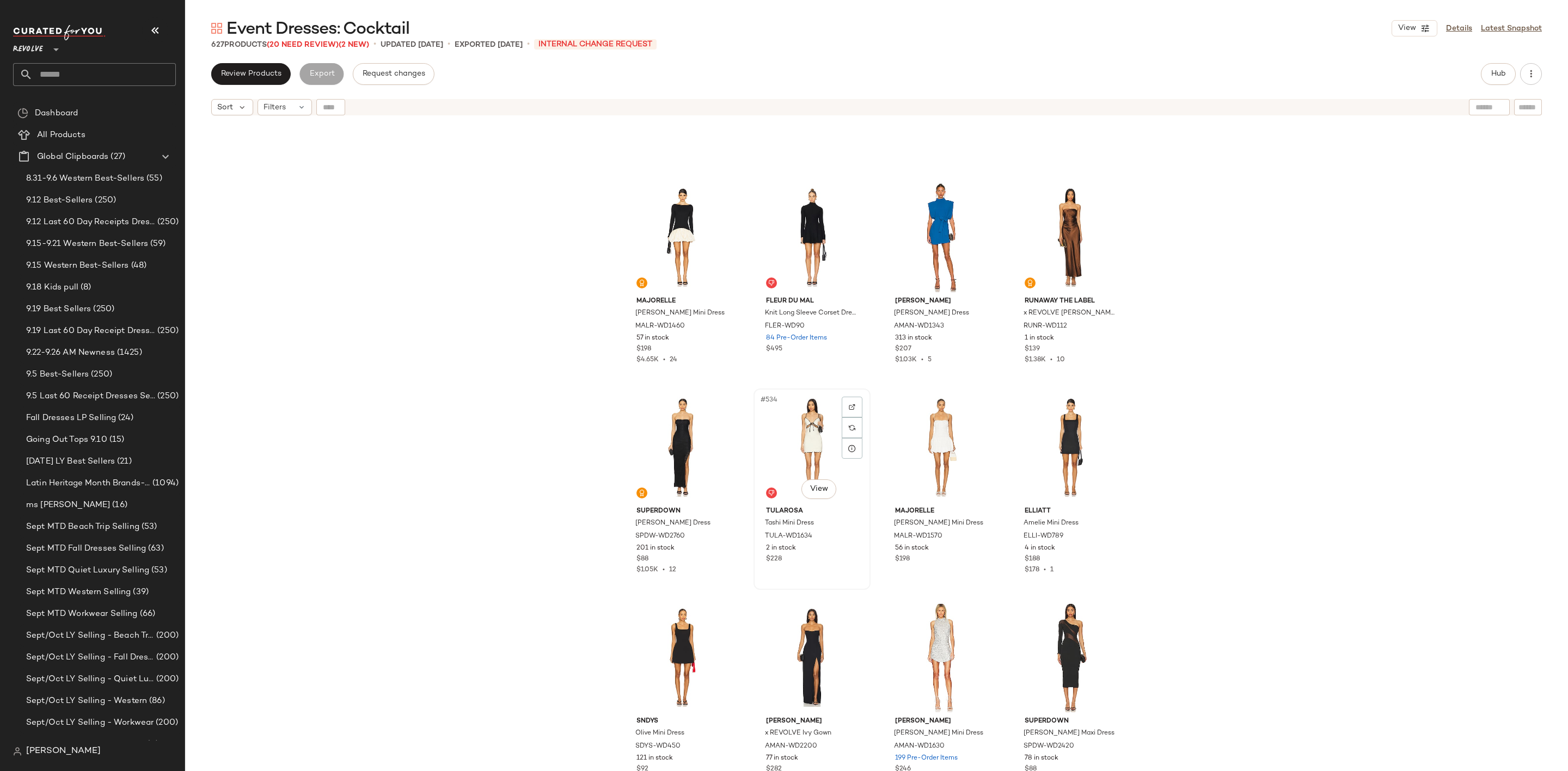
scroll to position [27931, 0]
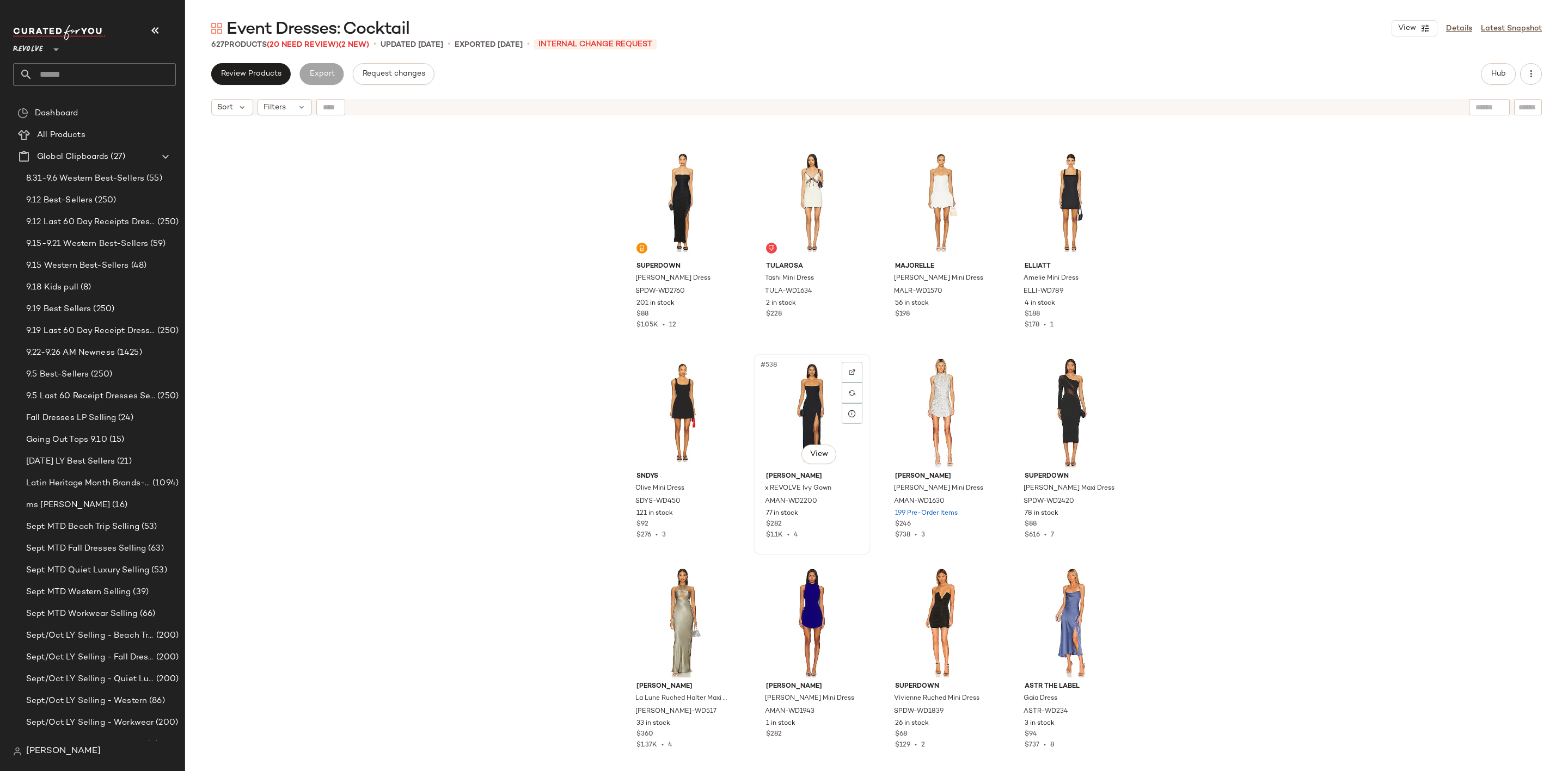
click at [793, 403] on div "#538 View" at bounding box center [812, 413] width 110 height 110
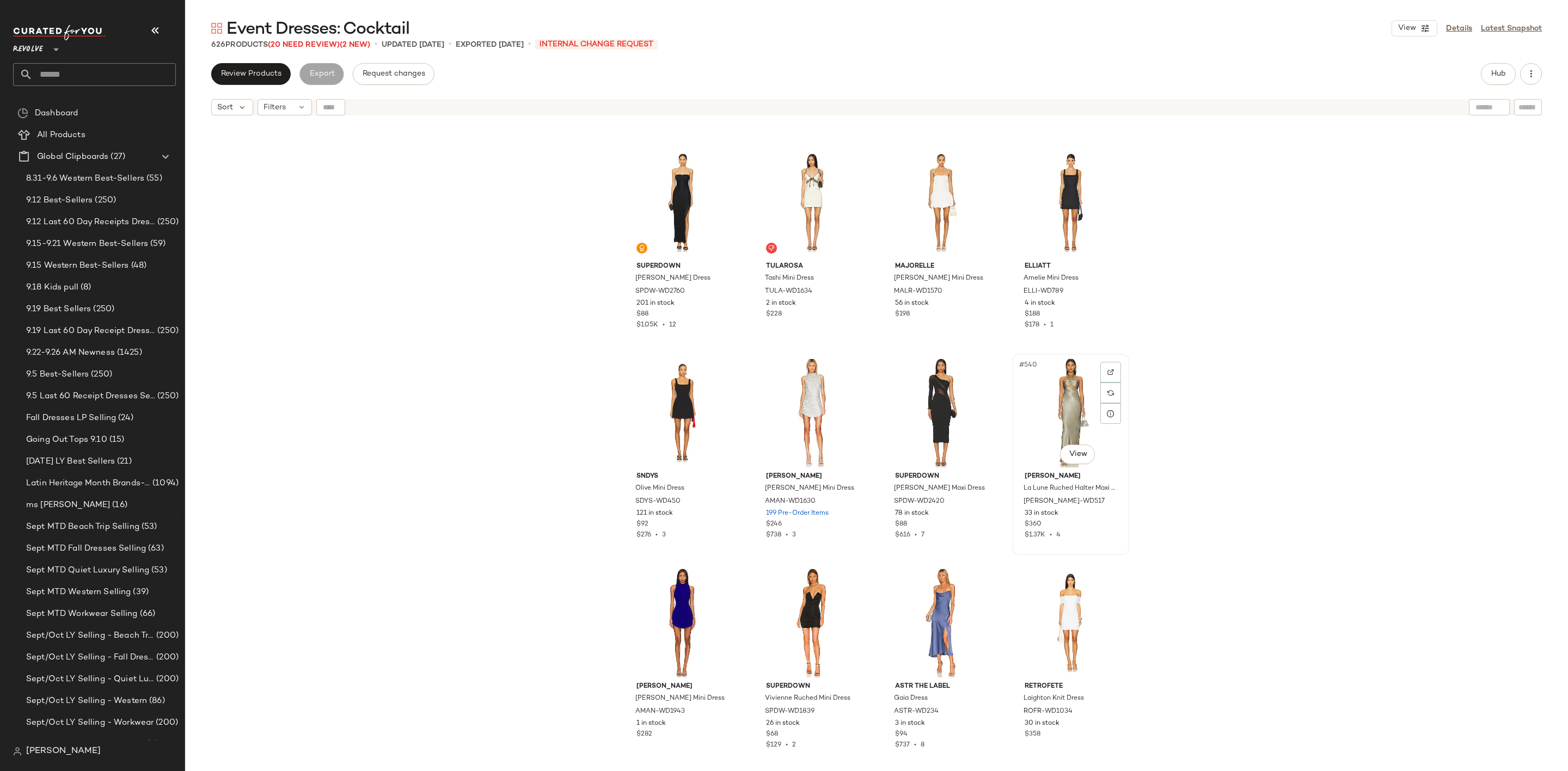
click at [1062, 406] on div "#540 View" at bounding box center [1071, 413] width 110 height 110
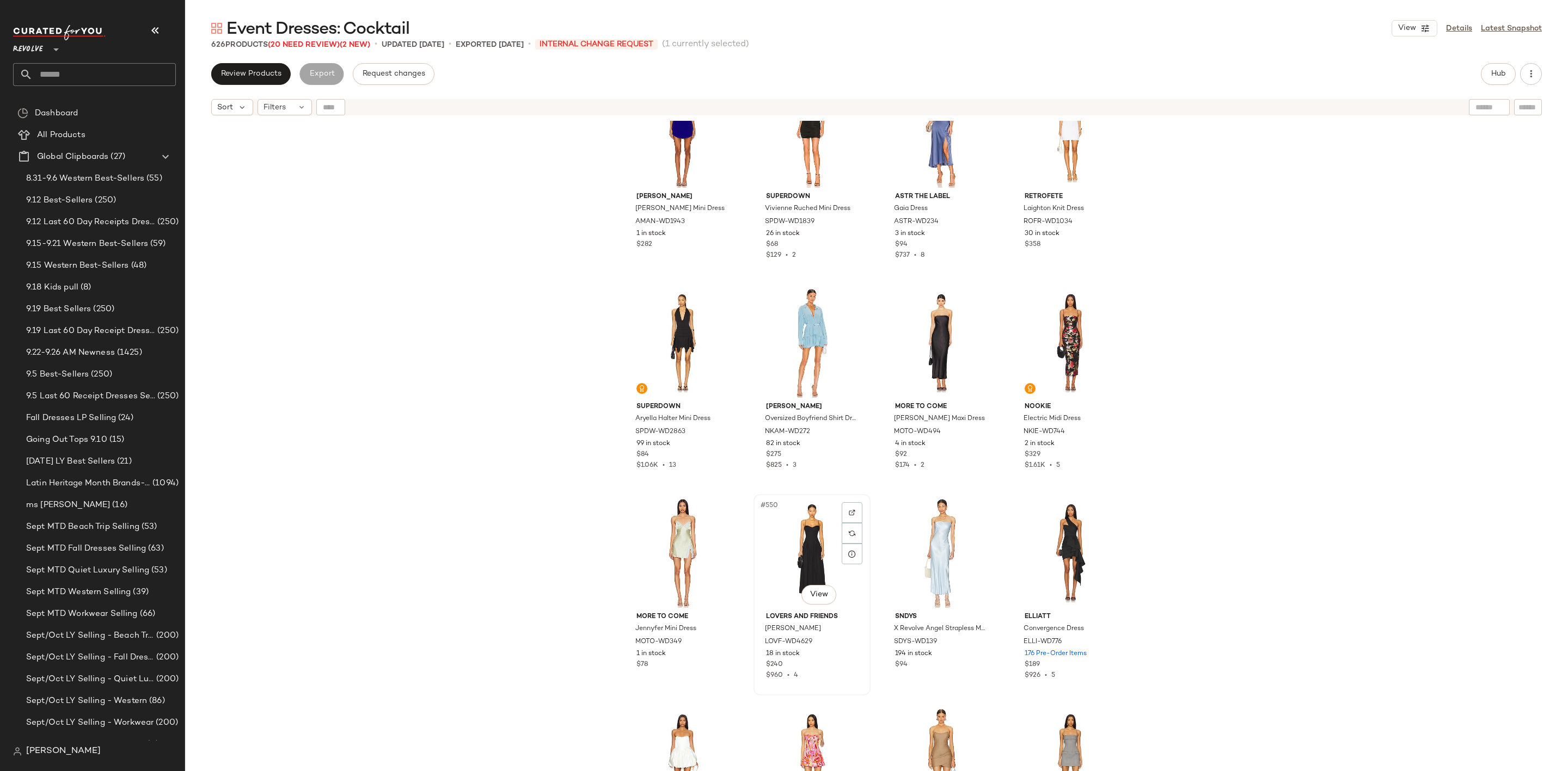
scroll to position [28666, 0]
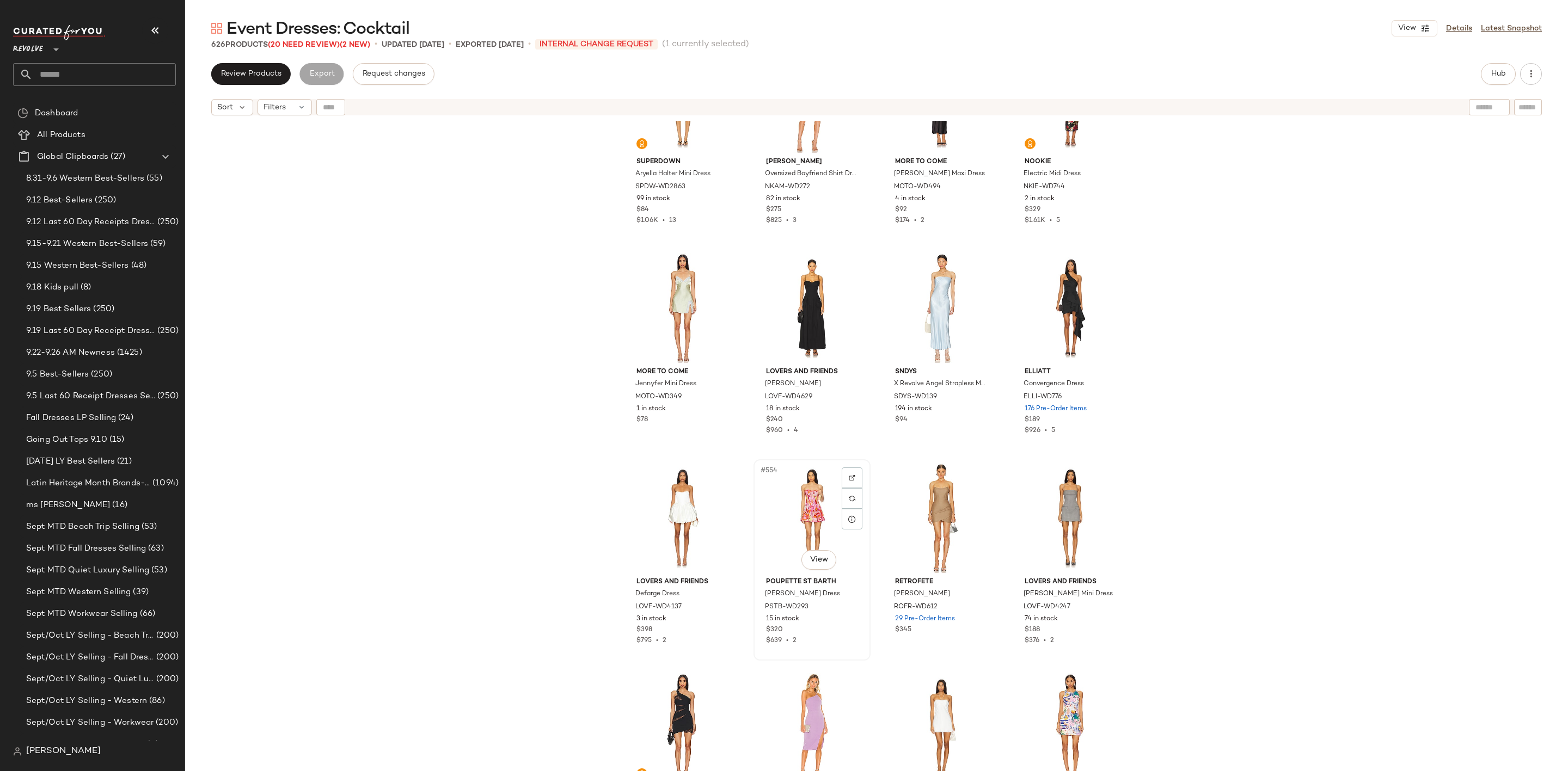
click at [791, 488] on div "#554 View" at bounding box center [812, 518] width 110 height 110
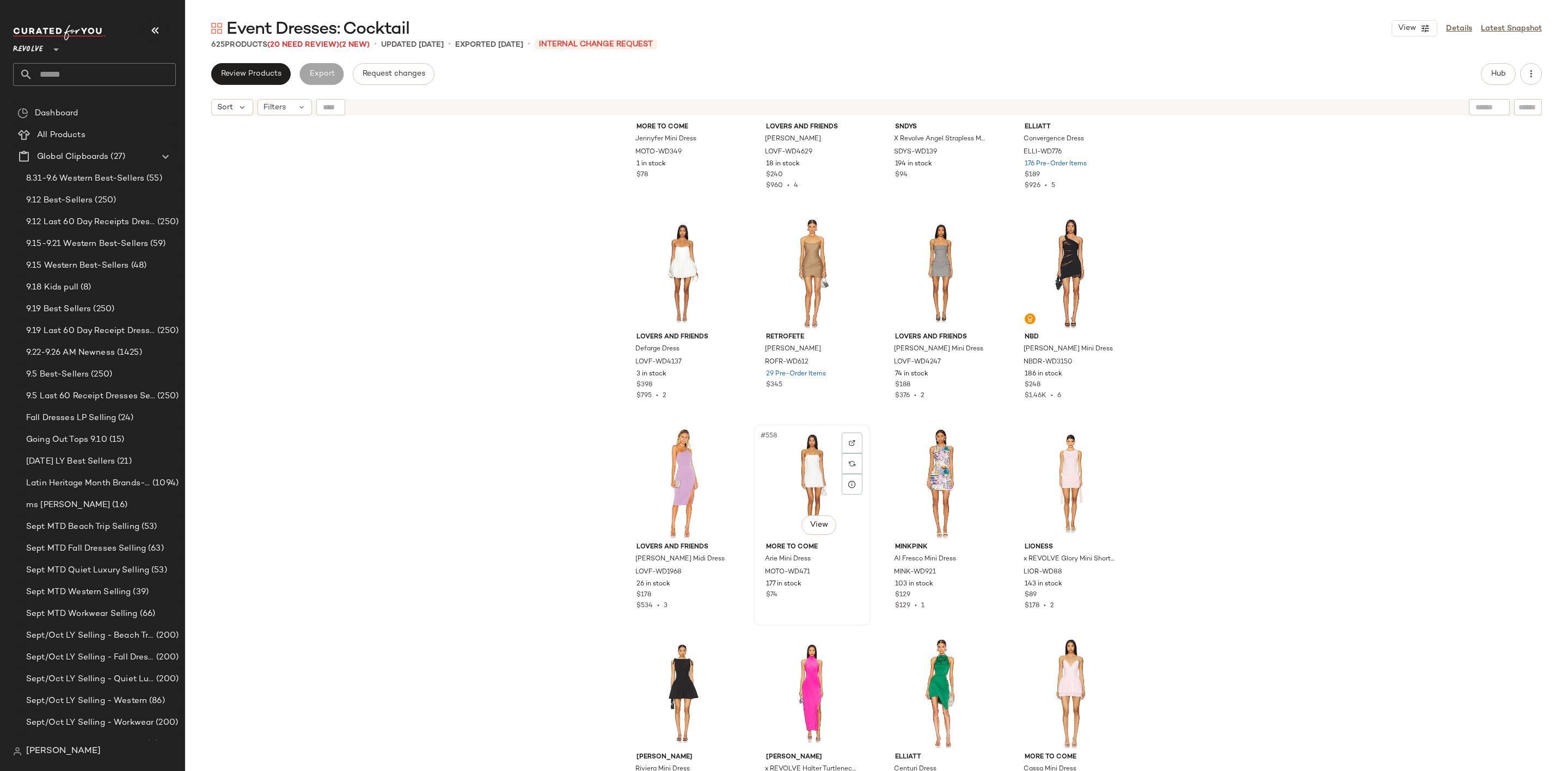
scroll to position [29156, 0]
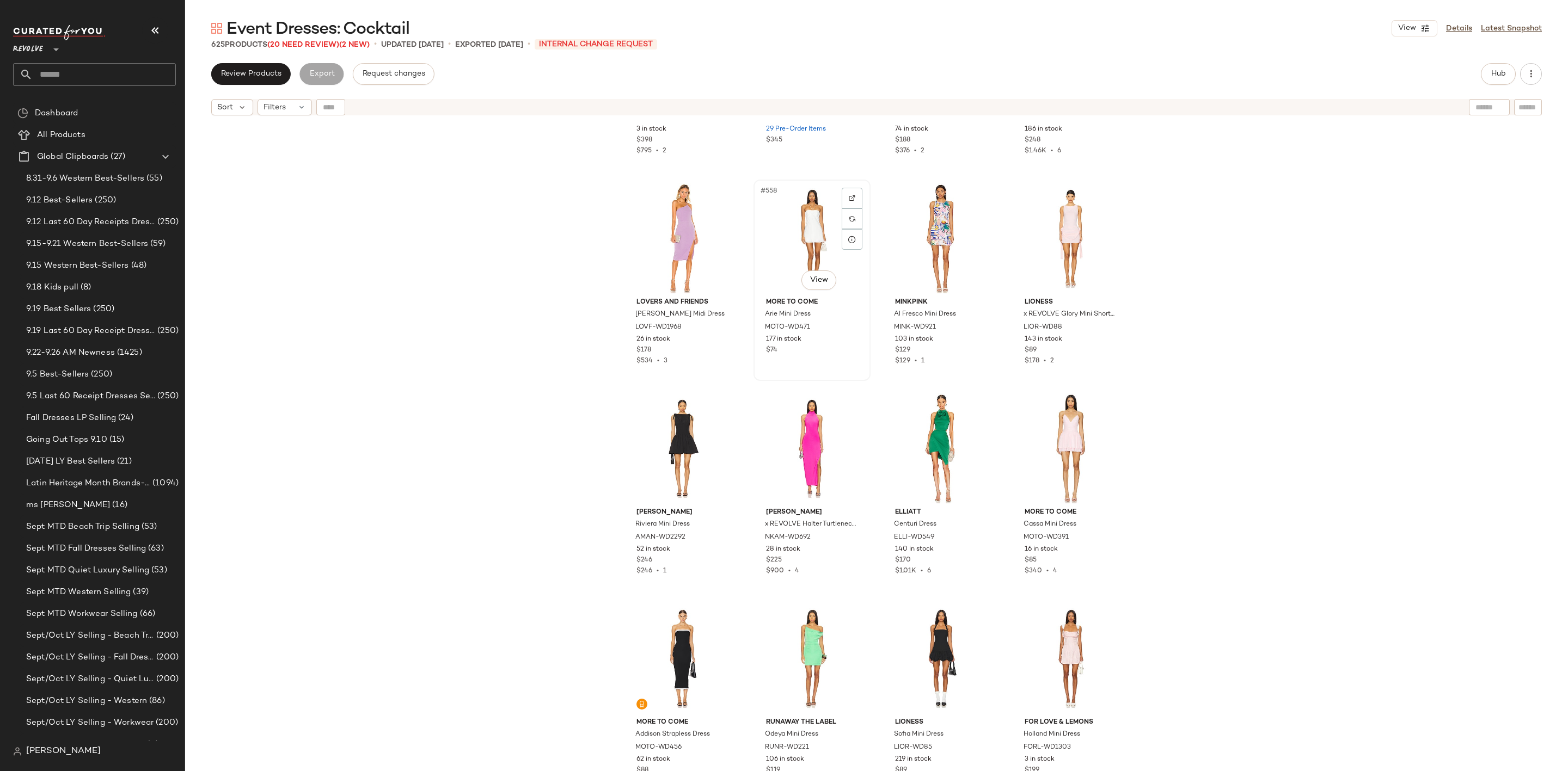
click at [796, 213] on div "#558 View" at bounding box center [812, 238] width 110 height 110
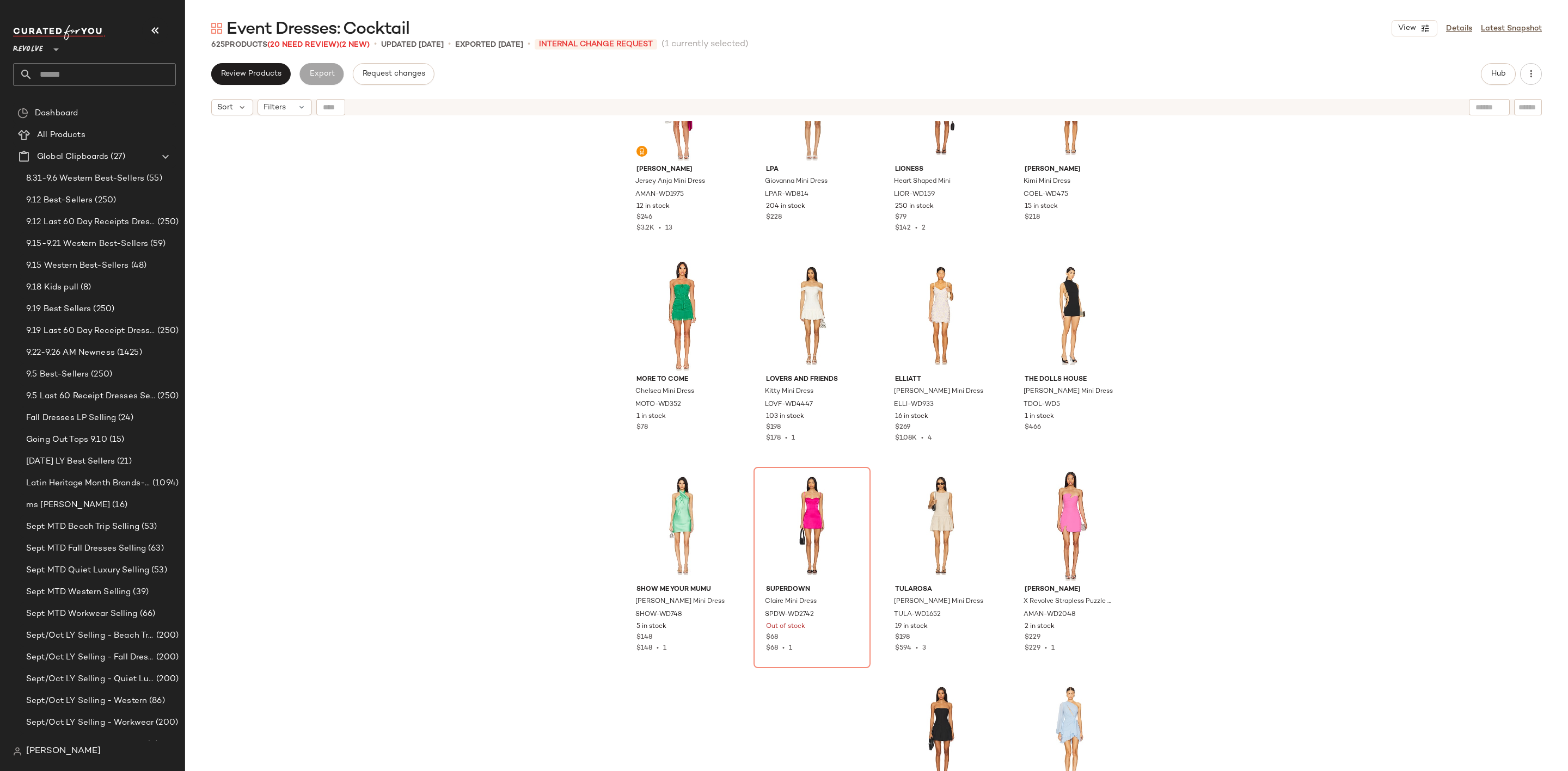
scroll to position [30135, 0]
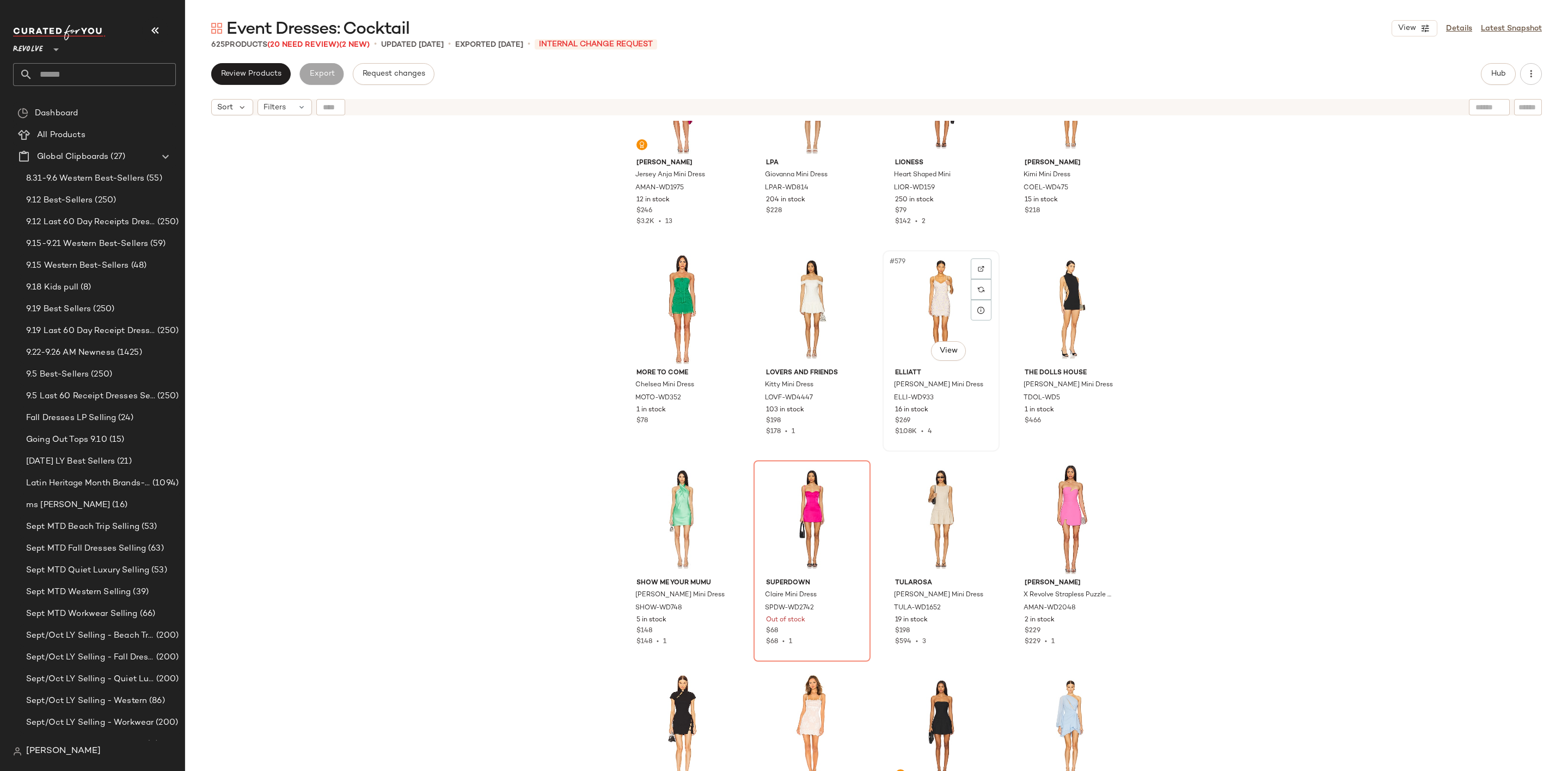
click at [923, 301] on div "#579 View" at bounding box center [941, 309] width 110 height 110
click at [774, 506] on div "#582 View" at bounding box center [812, 519] width 110 height 110
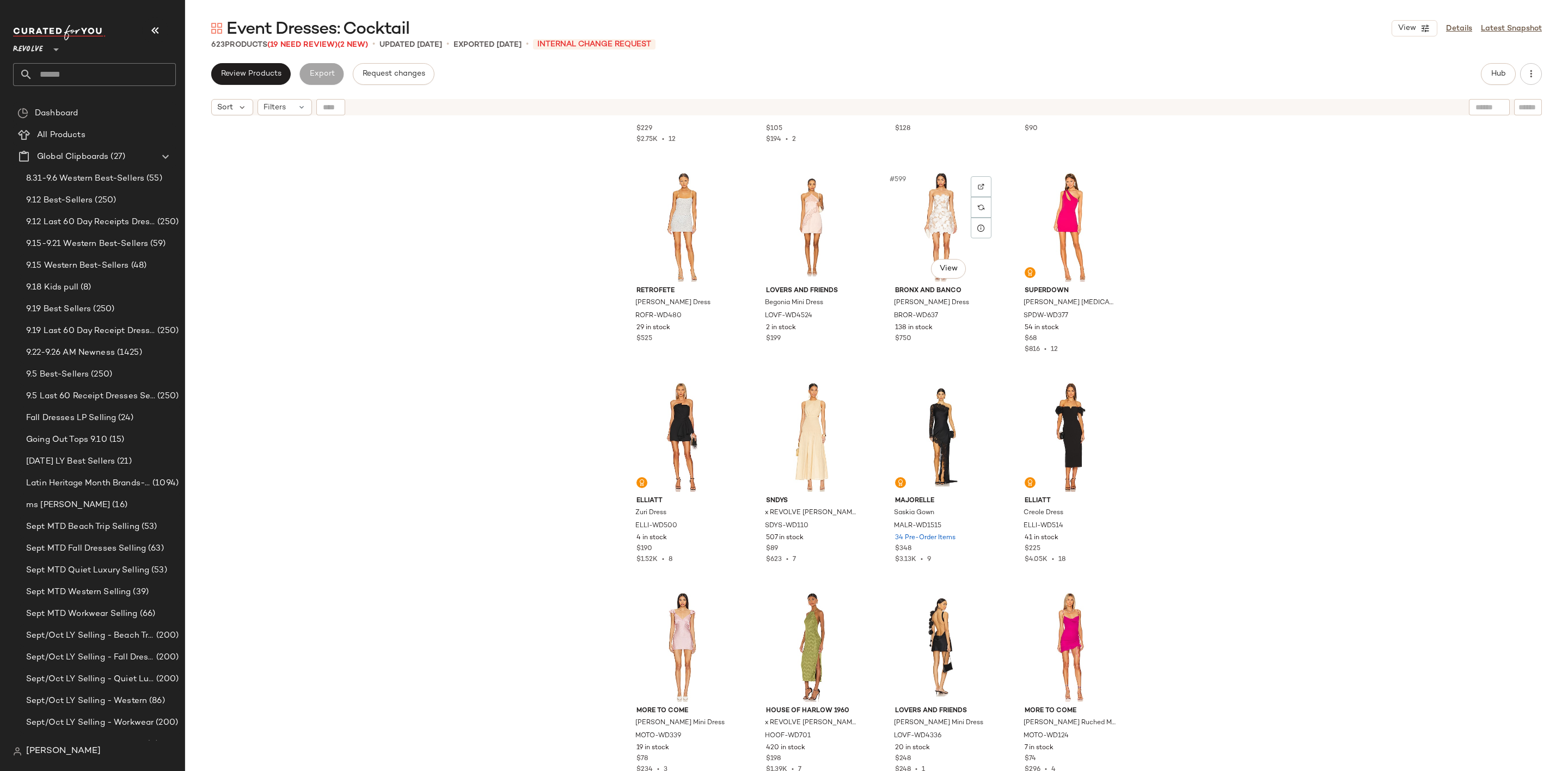
scroll to position [31360, 0]
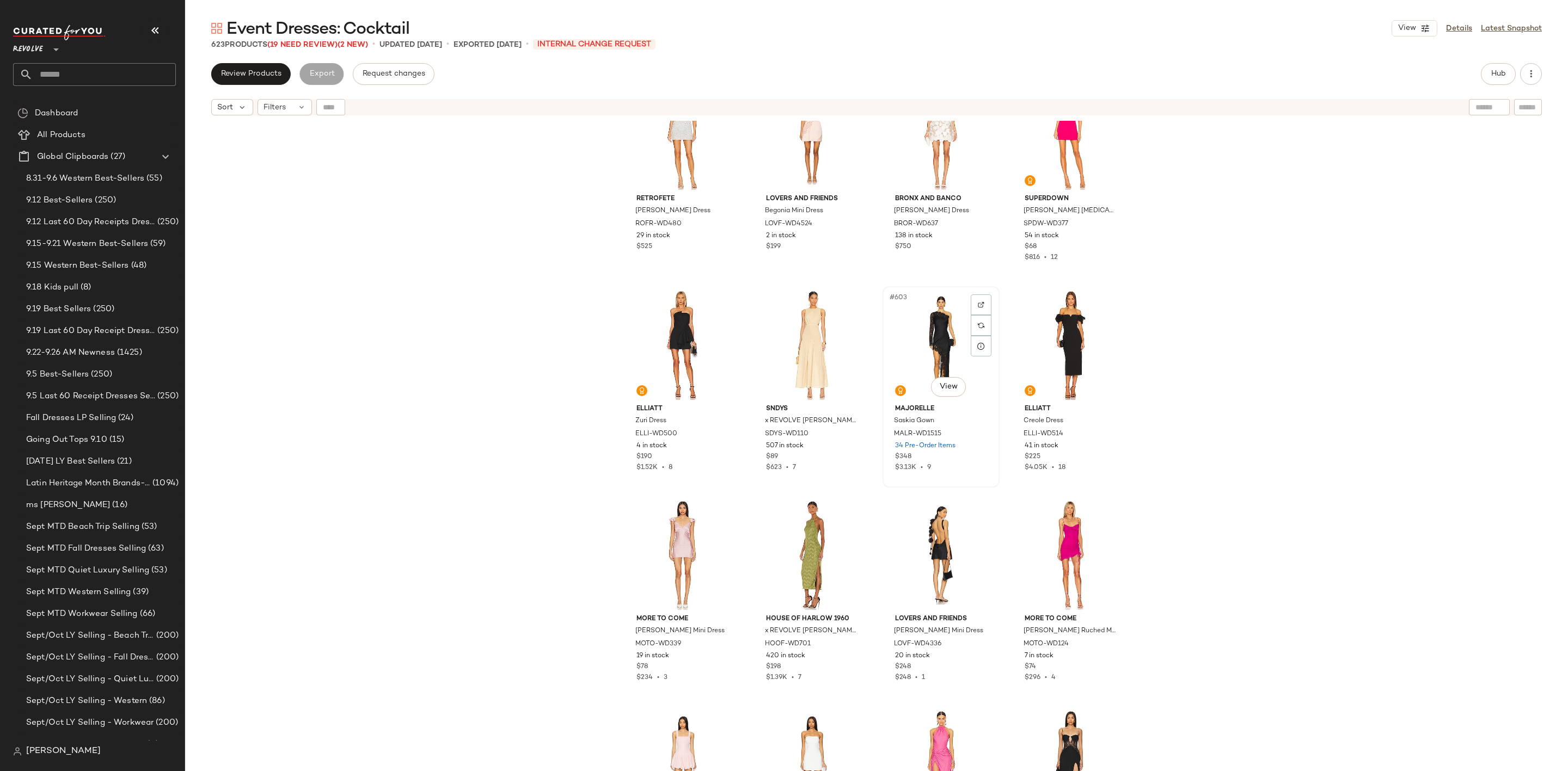
click at [929, 329] on div "#603 View" at bounding box center [941, 345] width 110 height 110
click at [789, 332] on div "#602 View" at bounding box center [812, 345] width 110 height 110
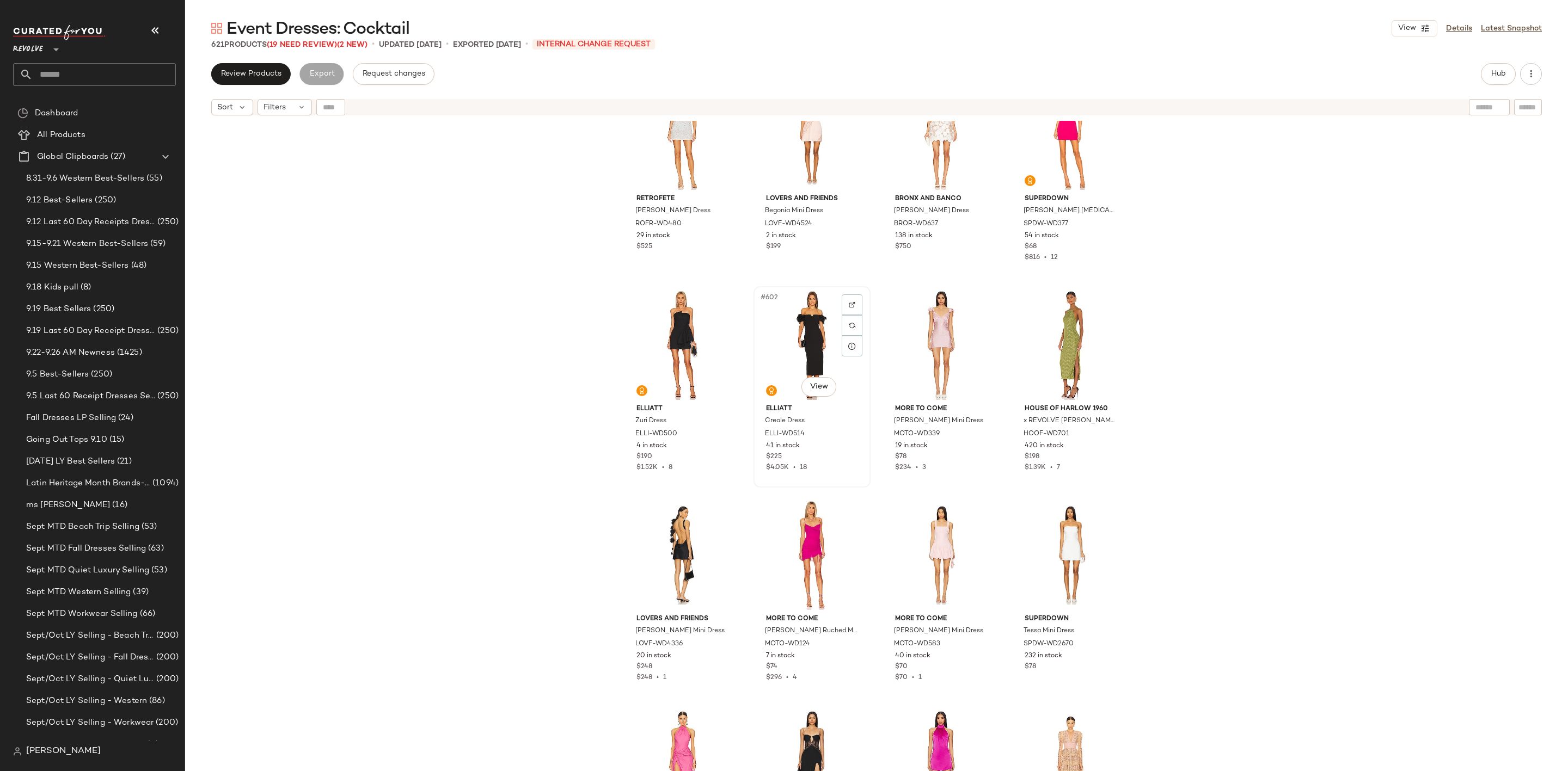
click at [824, 341] on div "#602 View" at bounding box center [812, 345] width 110 height 110
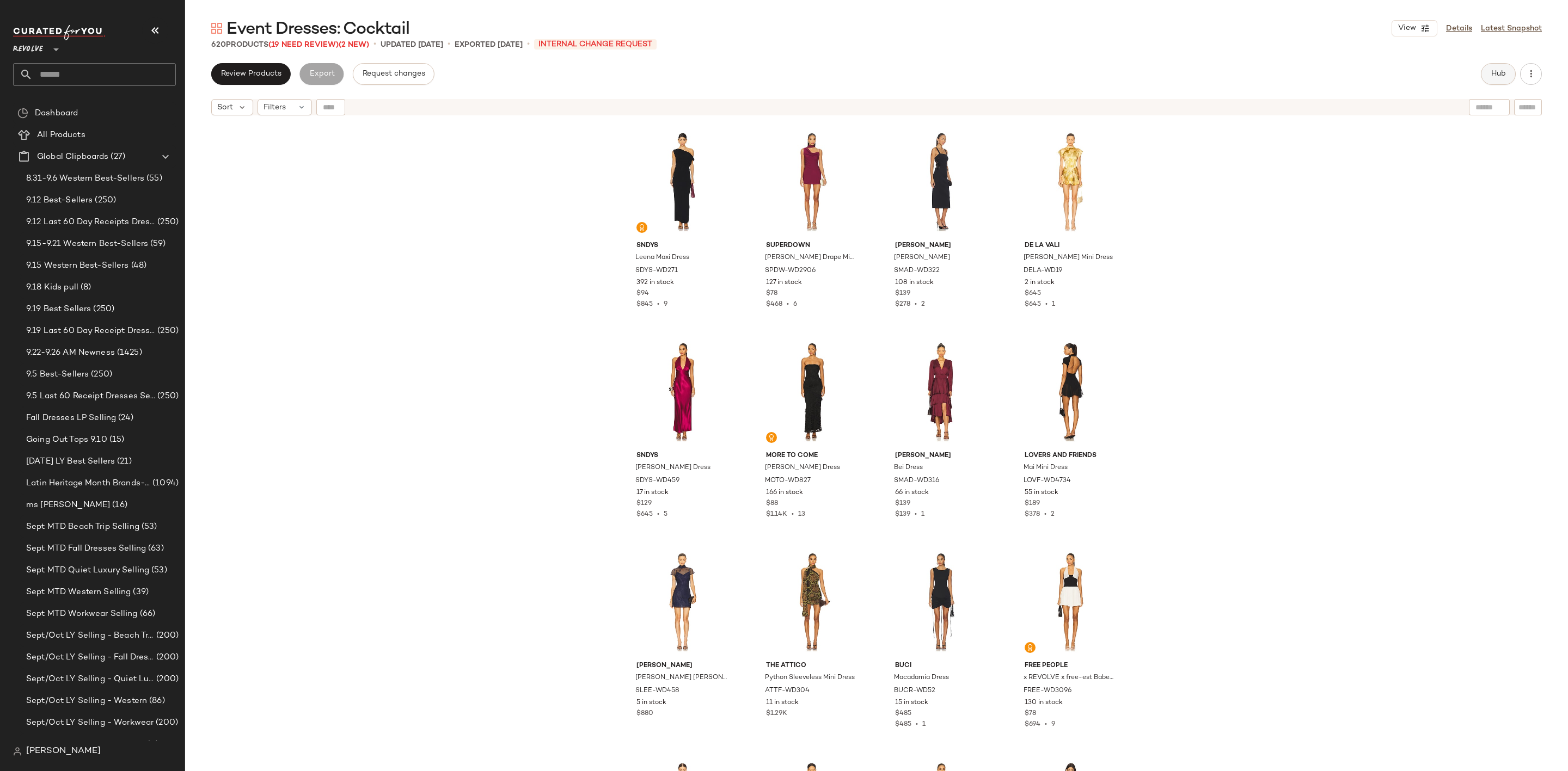
click at [1499, 69] on span "Hub" at bounding box center [1498, 74] width 15 height 9
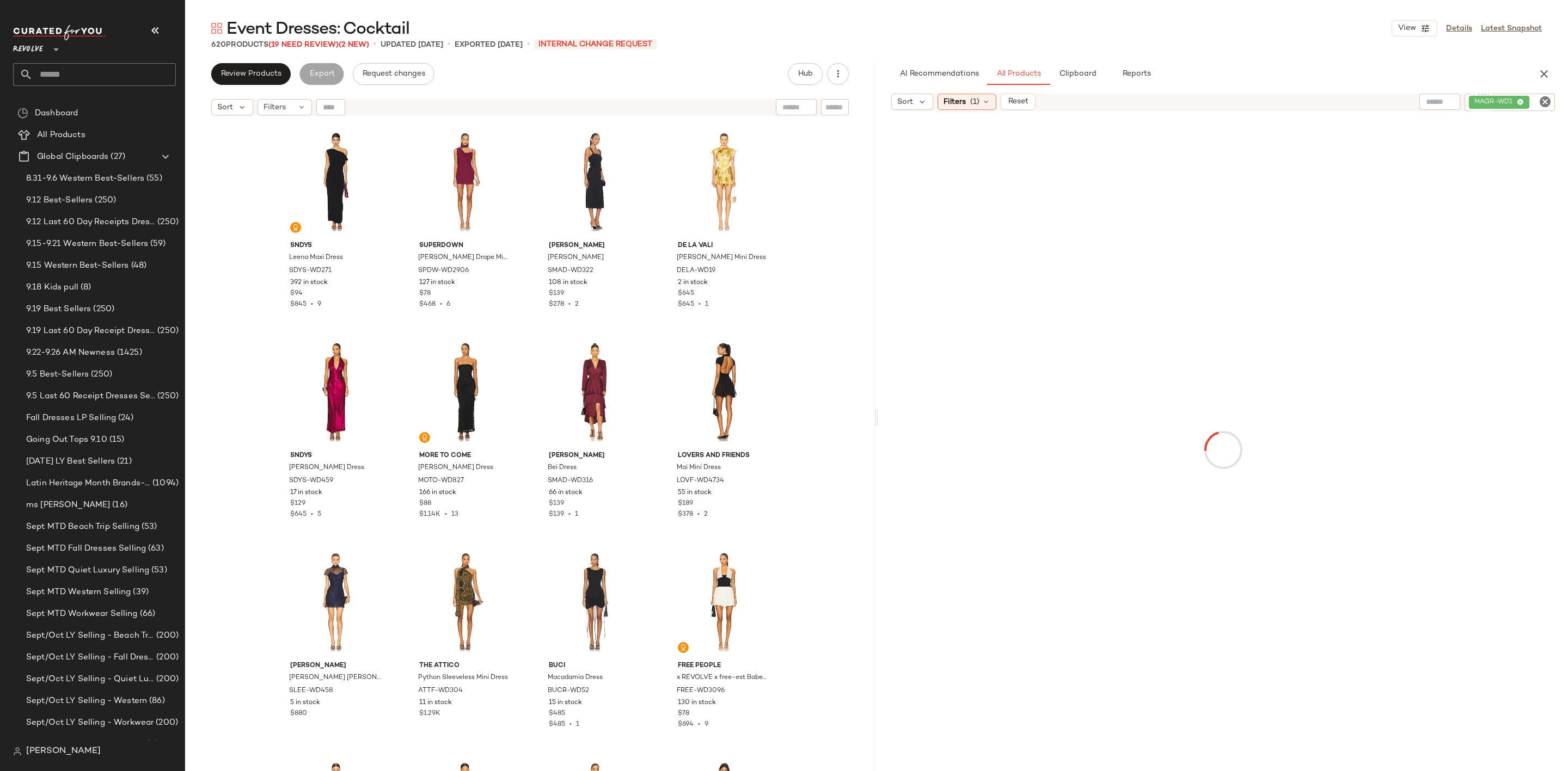
click at [1544, 103] on icon "Clear Filter" at bounding box center [1545, 102] width 13 height 13
click at [914, 106] on div "Sort" at bounding box center [912, 102] width 42 height 16
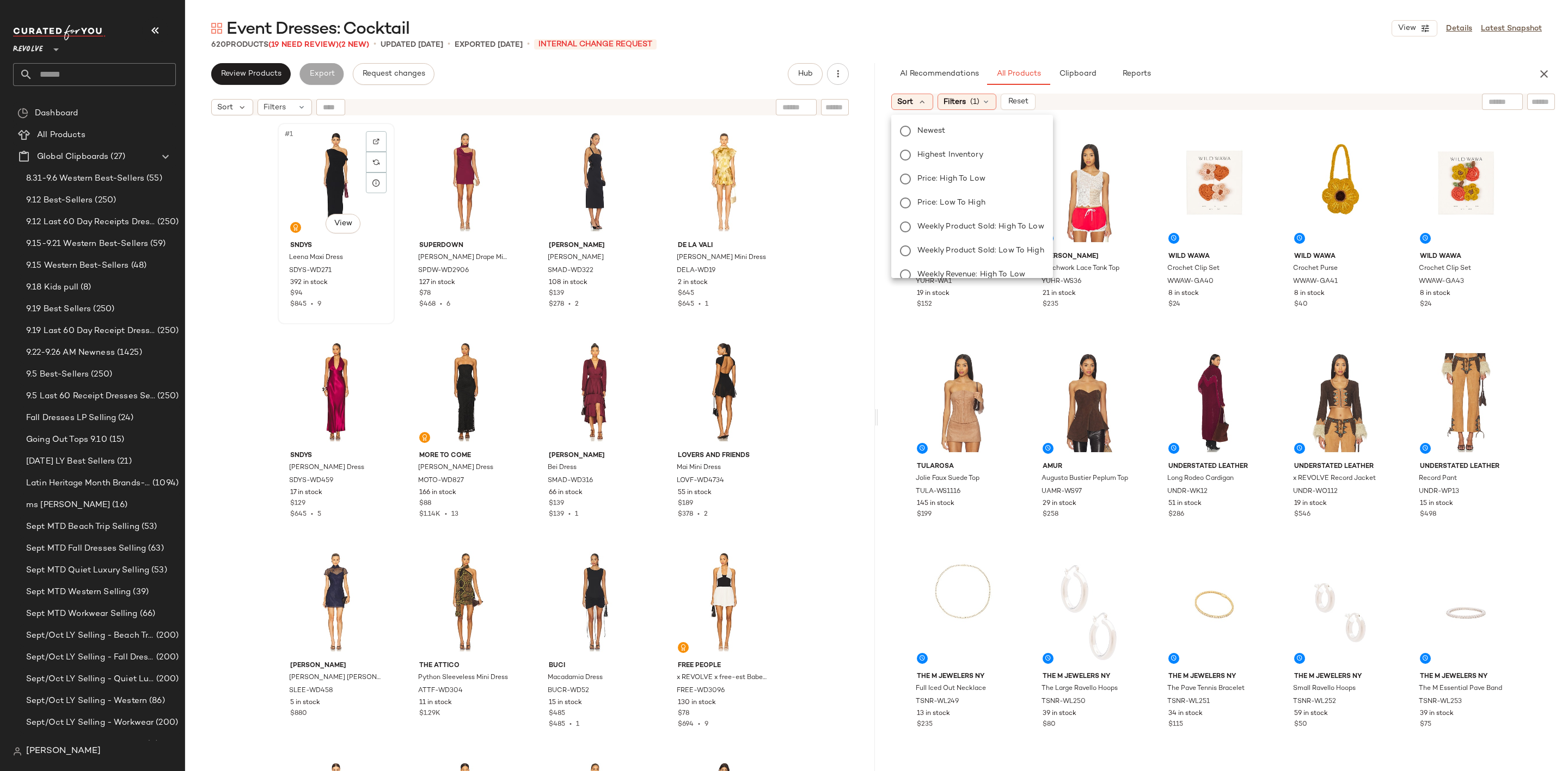
click at [322, 157] on div "#1 View" at bounding box center [336, 181] width 110 height 110
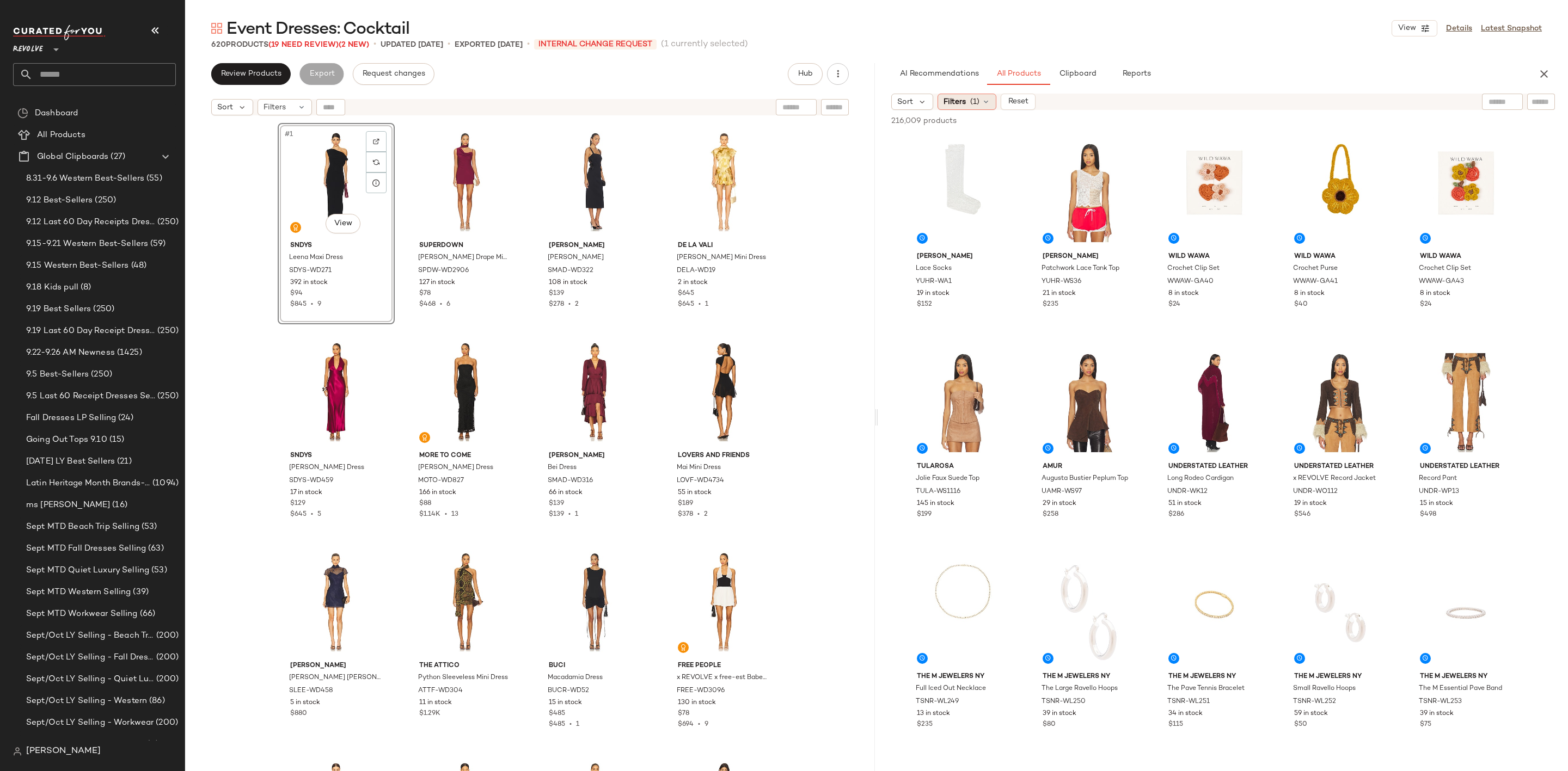
click at [978, 103] on span "(1)" at bounding box center [975, 102] width 9 height 12
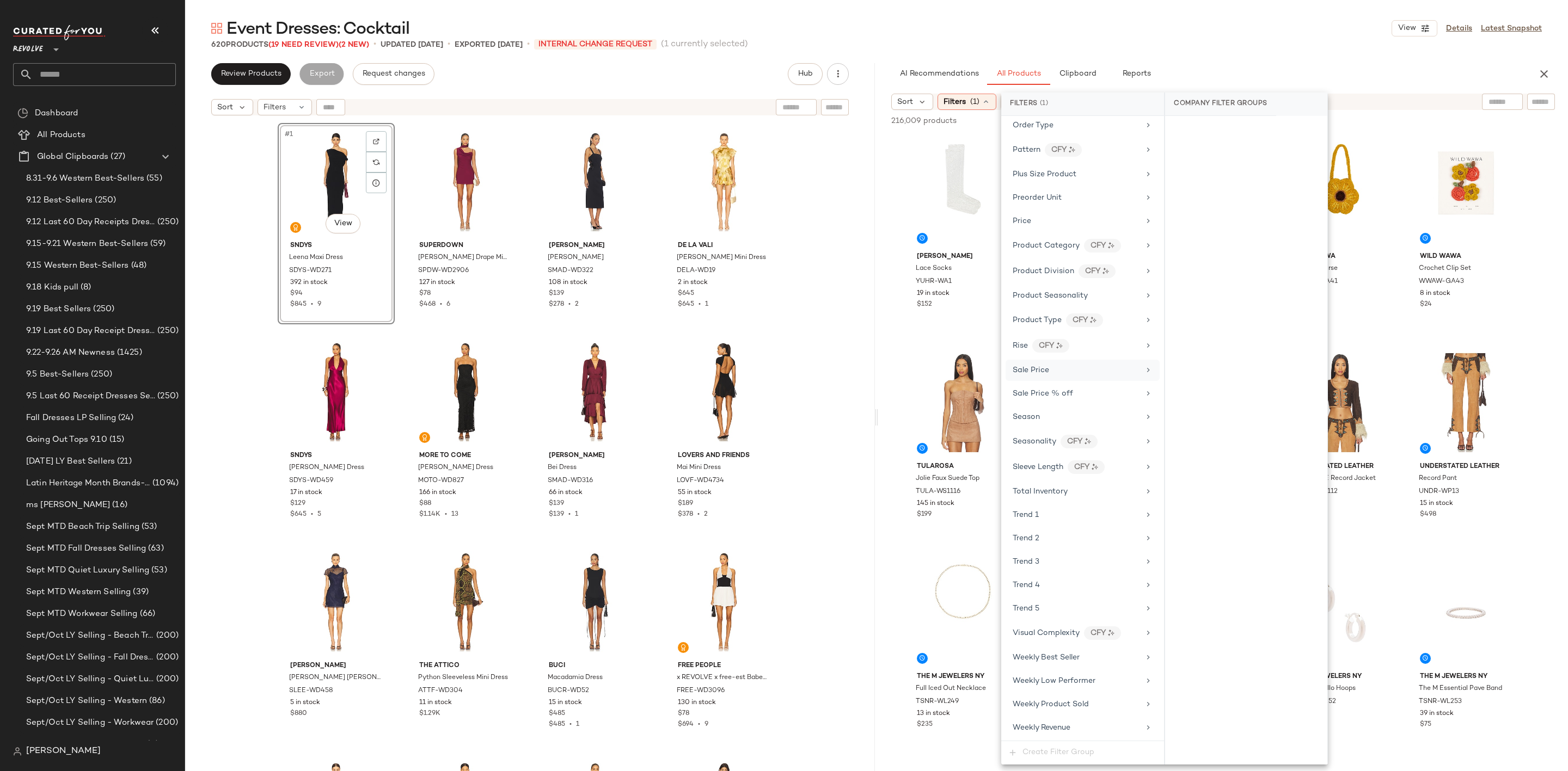
scroll to position [911, 0]
click at [1070, 360] on div "Sale Price" at bounding box center [1082, 370] width 154 height 21
click at [1207, 144] on div "Not on sale" at bounding box center [1246, 150] width 153 height 19
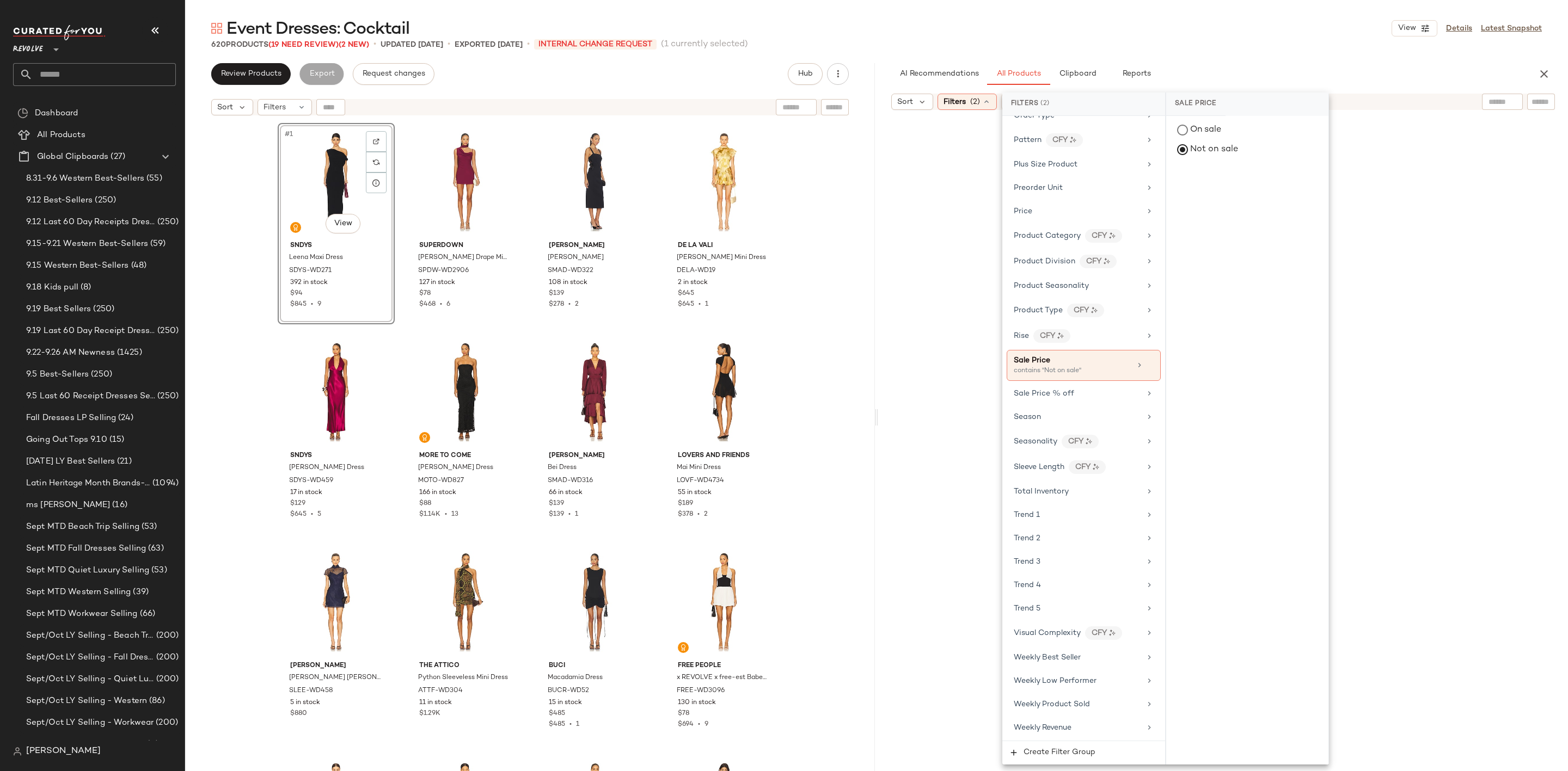
click at [884, 136] on div at bounding box center [1223, 448] width 685 height 673
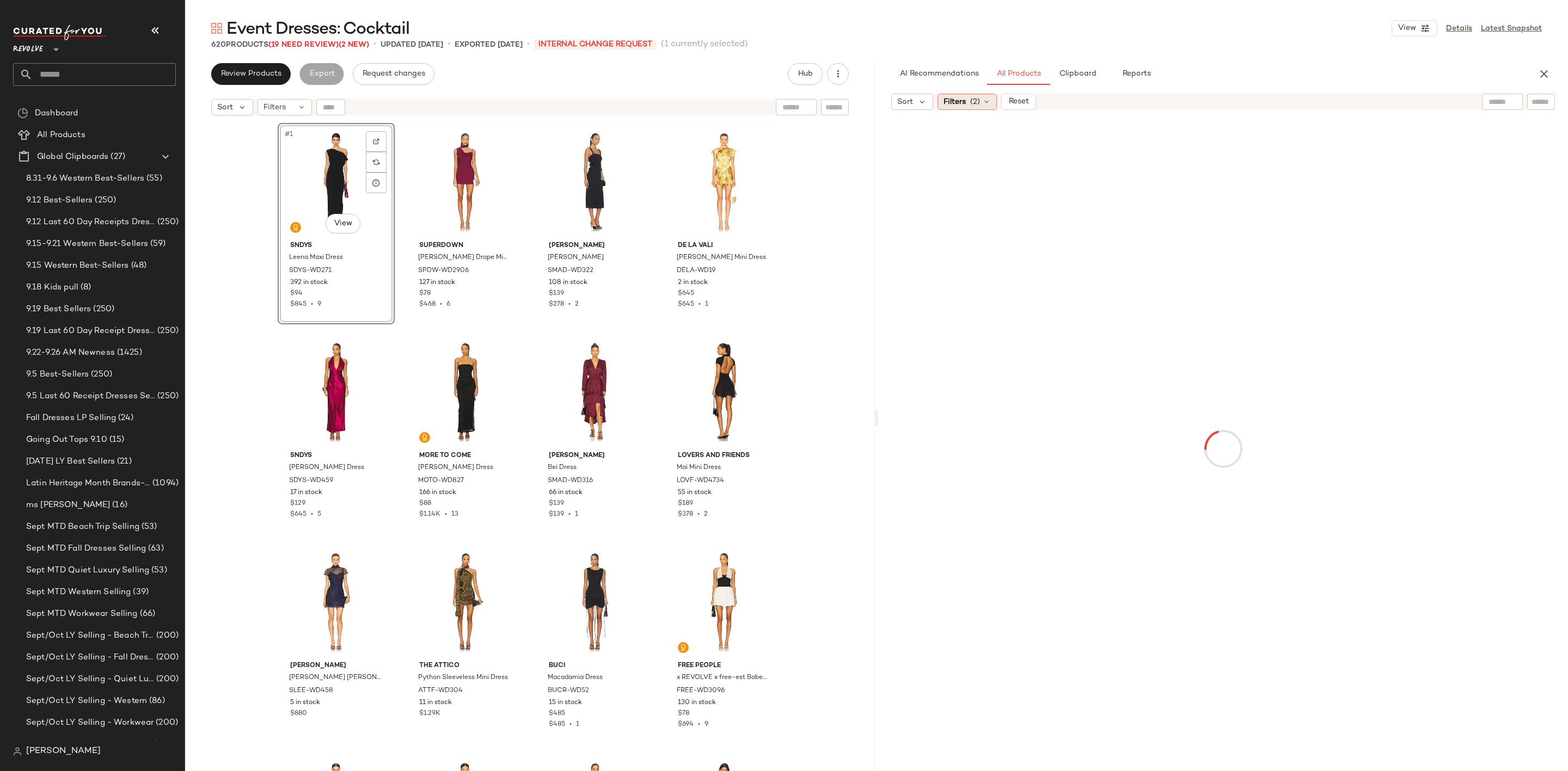
click at [961, 105] on span "Filters" at bounding box center [954, 102] width 23 height 12
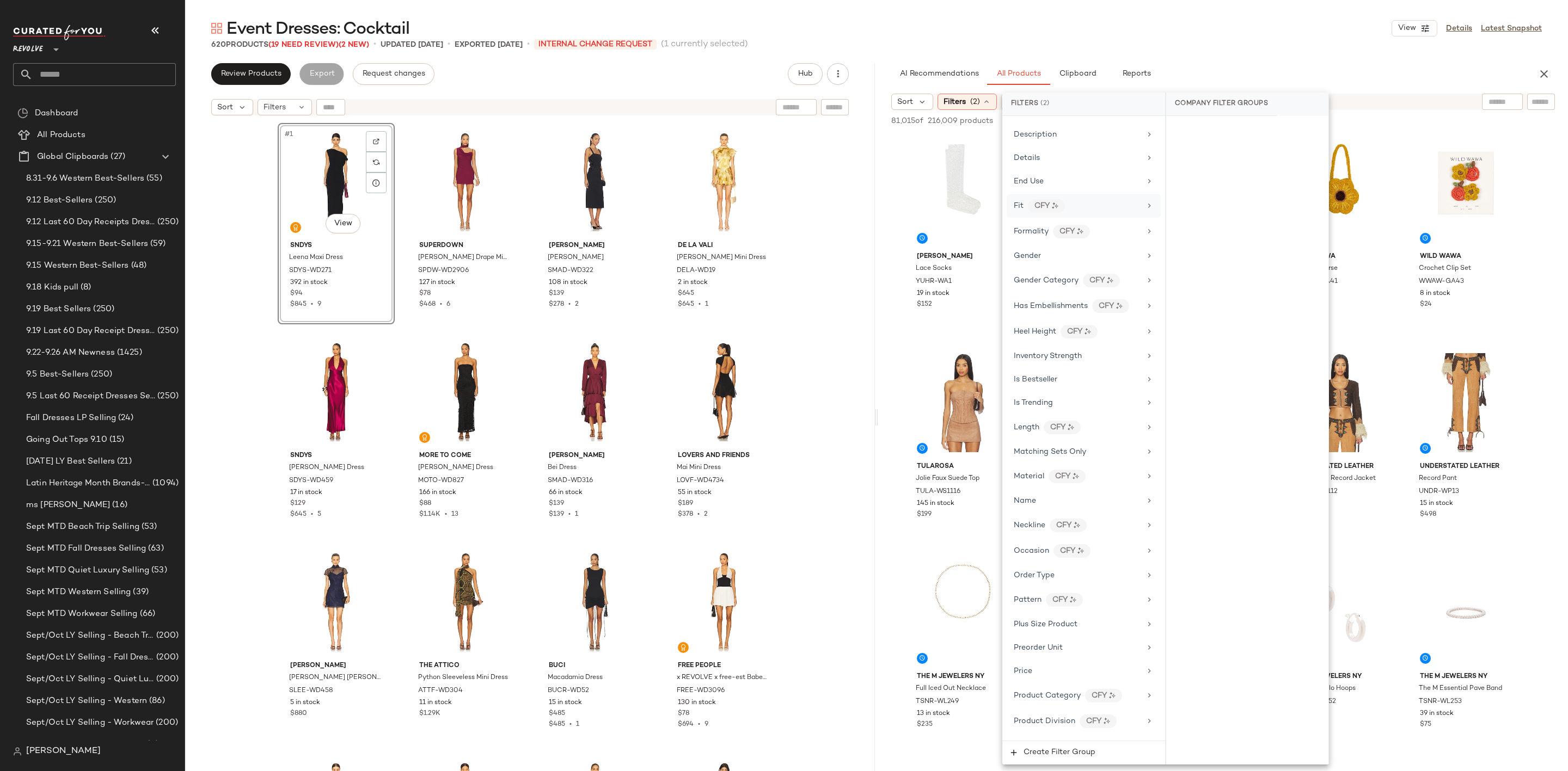
scroll to position [408, 0]
click at [1052, 283] on div "Gender" at bounding box center [1077, 277] width 127 height 12
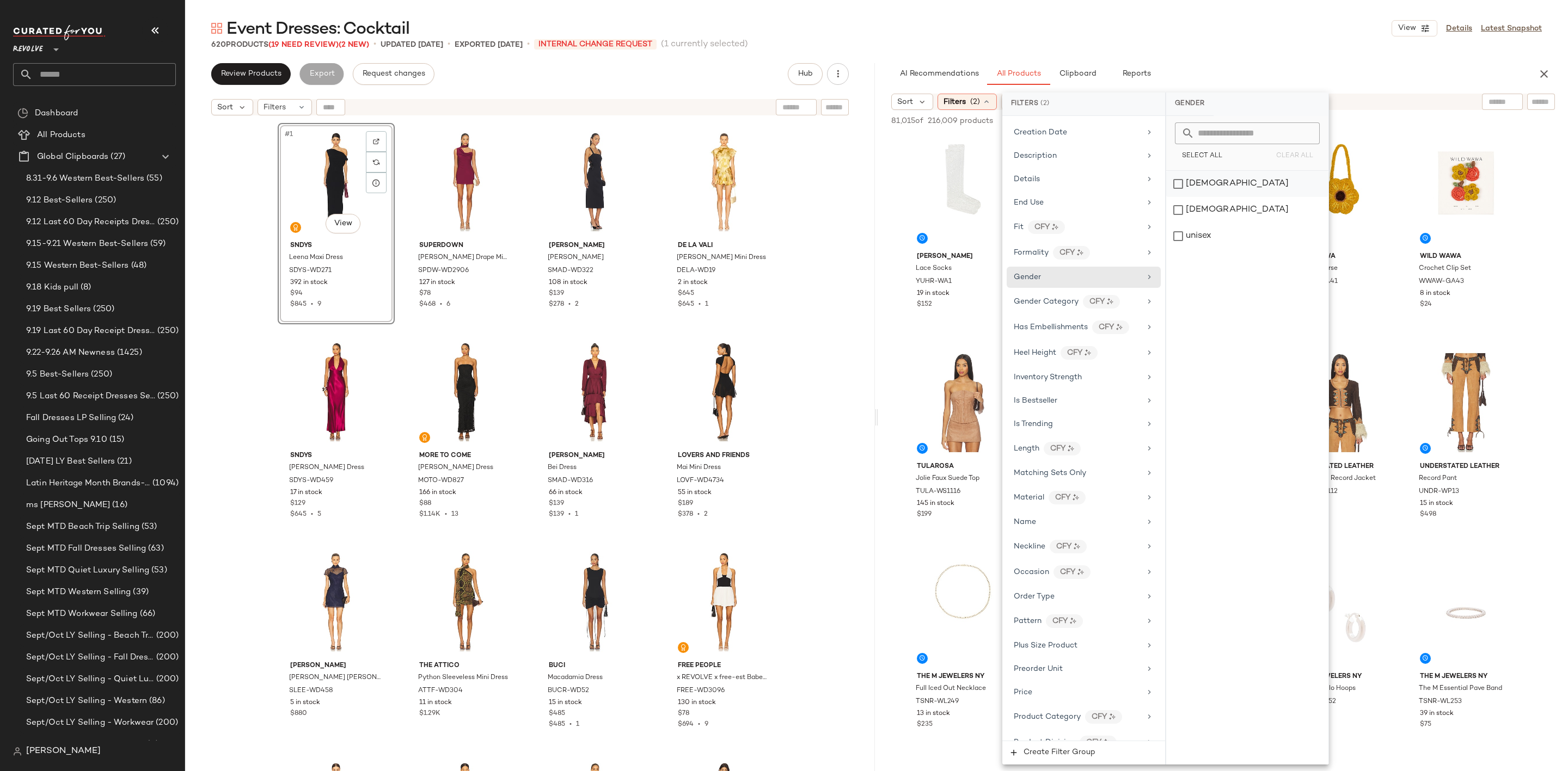
click at [1196, 185] on div "female" at bounding box center [1247, 184] width 163 height 26
click at [1227, 27] on div "Event Dresses: Cocktail View Details Latest Snapshot" at bounding box center [877, 29] width 1383 height 22
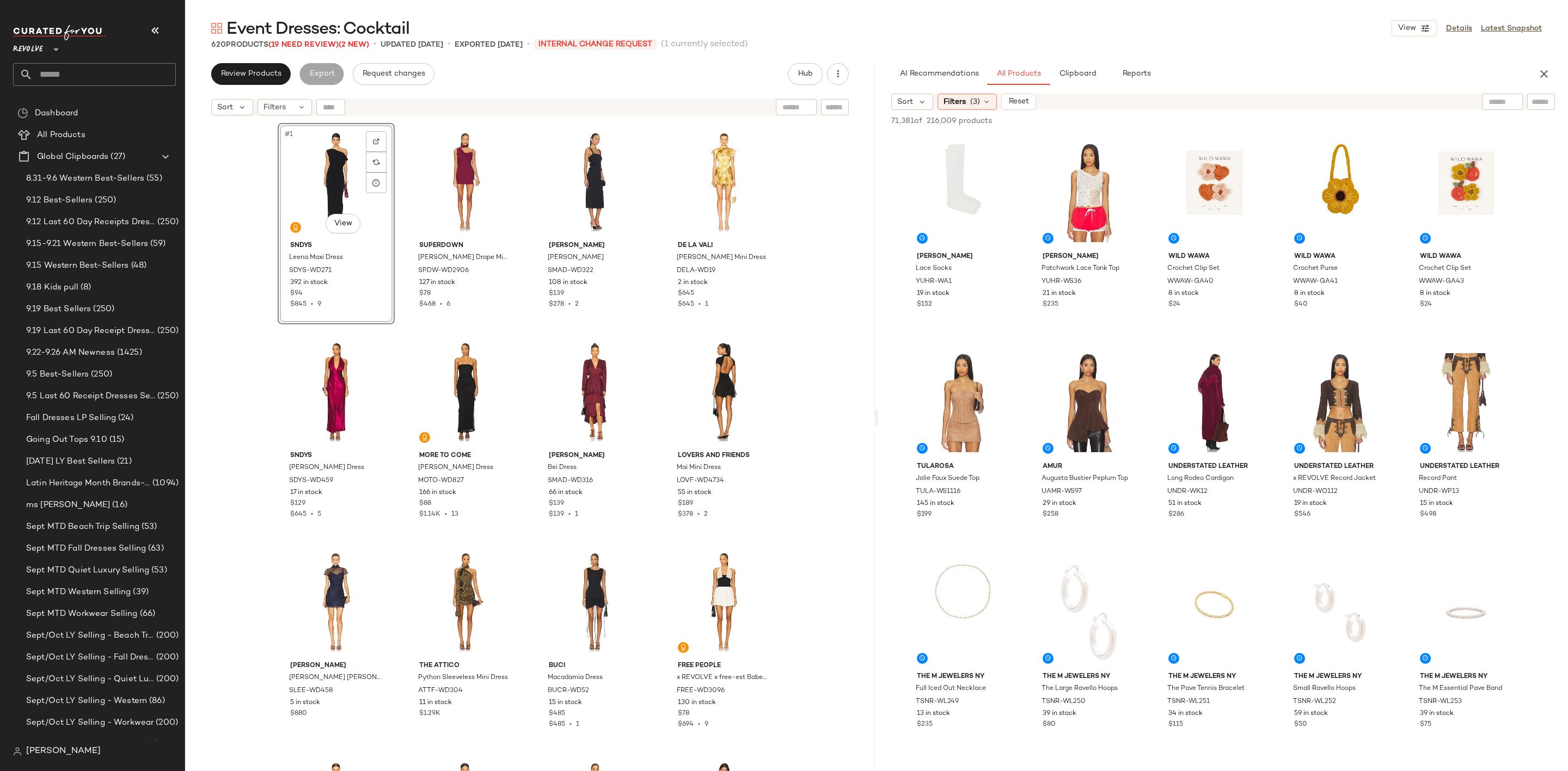
click at [1258, 52] on div "Event Dresses: Cocktail View Details Latest Snapshot 620 Products (19 Need Revi…" at bounding box center [877, 394] width 1383 height 754
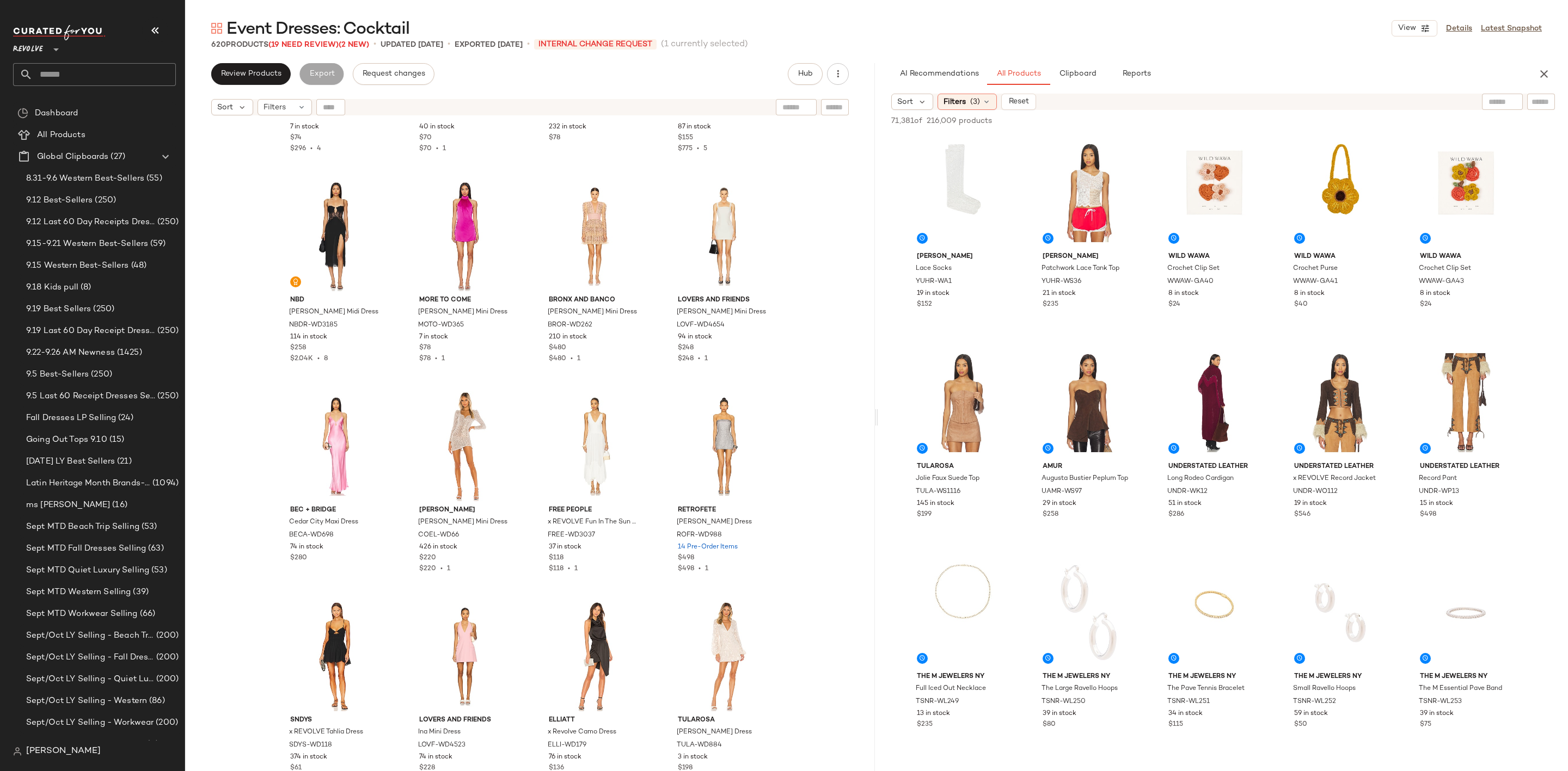
scroll to position [31889, 0]
click at [709, 644] on div "#620 View" at bounding box center [724, 656] width 110 height 110
click at [1076, 77] on span "Clipboard" at bounding box center [1077, 74] width 38 height 9
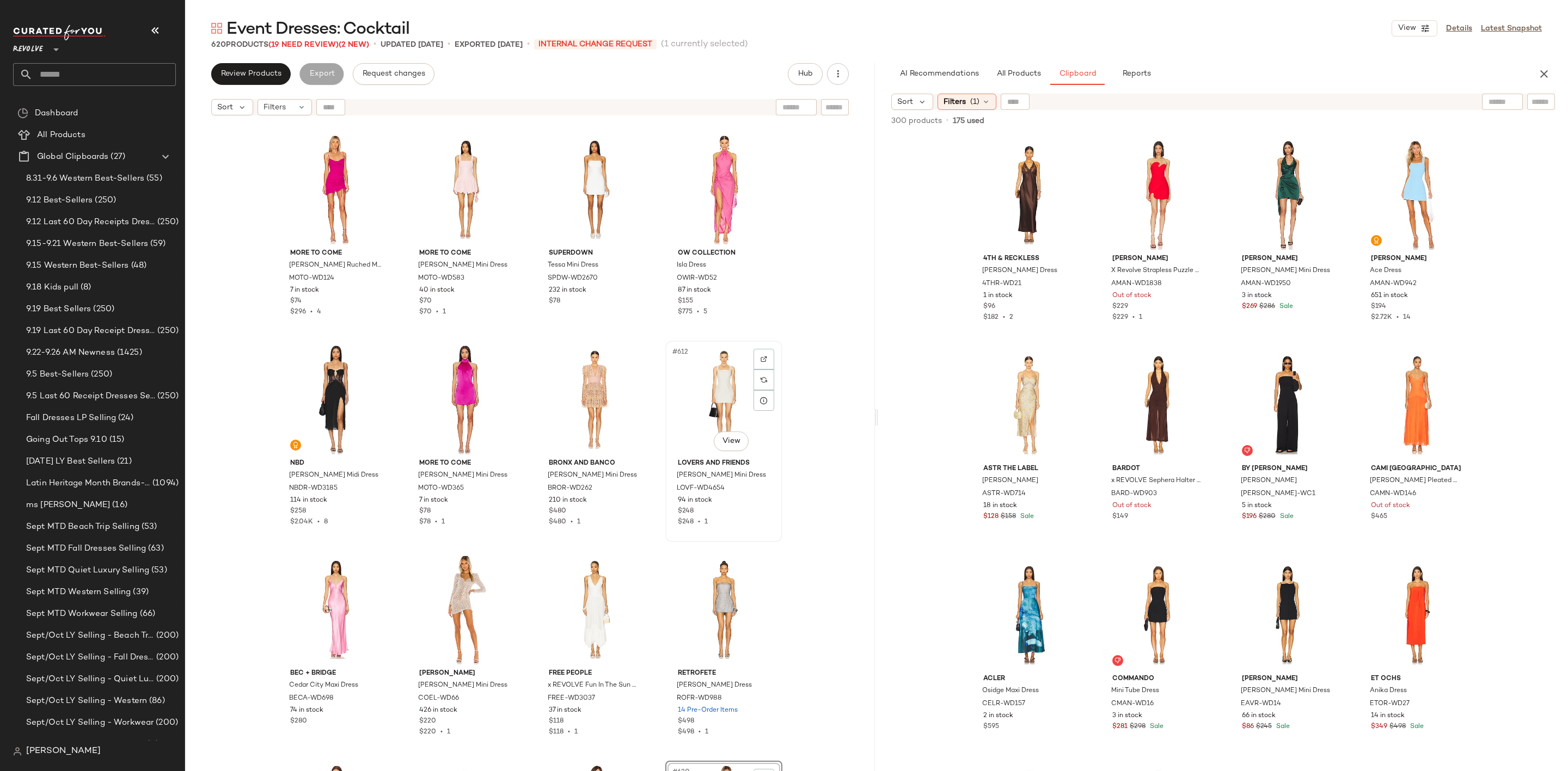
scroll to position [31889, 0]
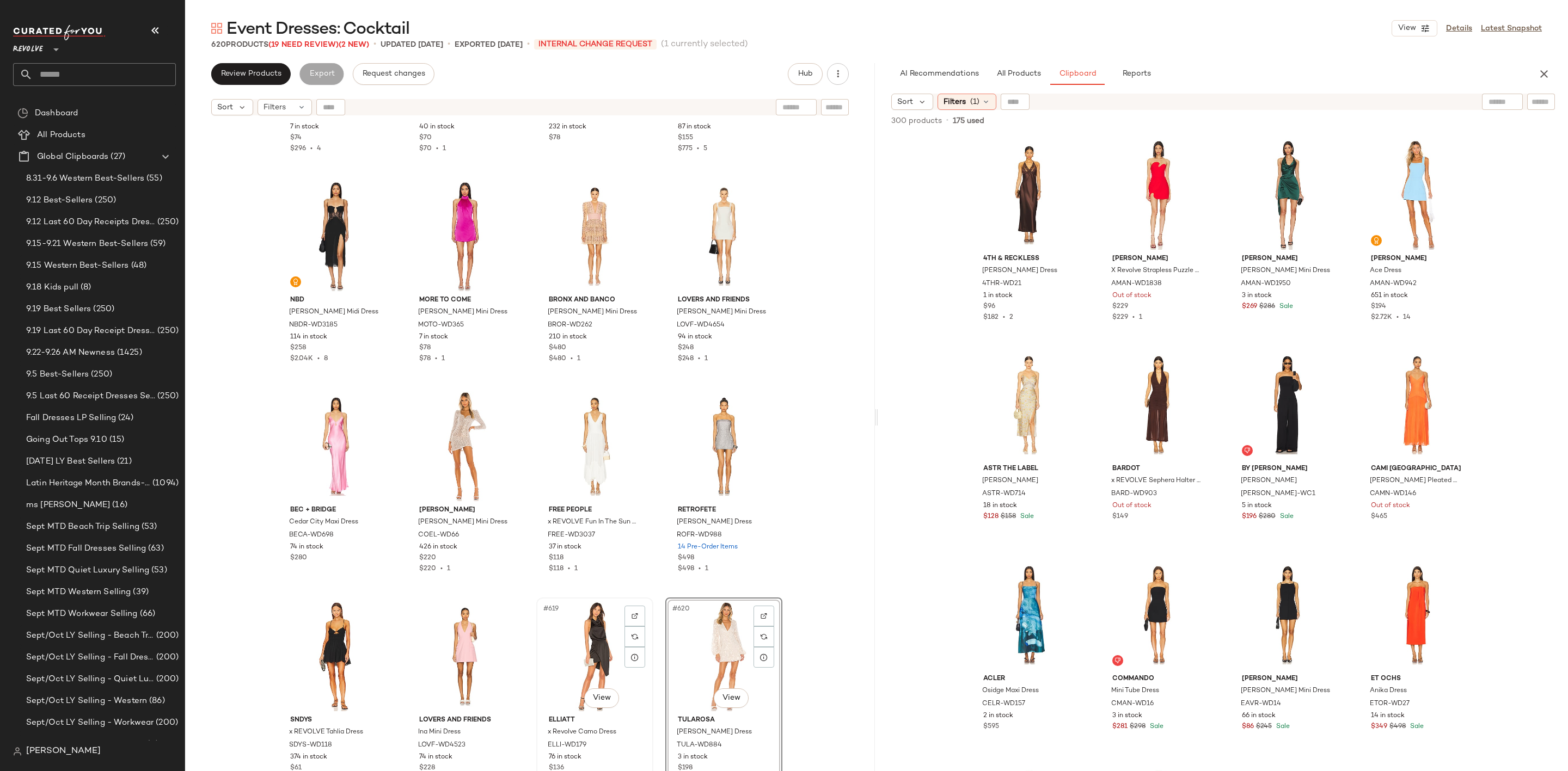
click at [581, 632] on div "#619 View" at bounding box center [595, 656] width 110 height 110
click at [983, 199] on div "#1 View" at bounding box center [1029, 195] width 110 height 110
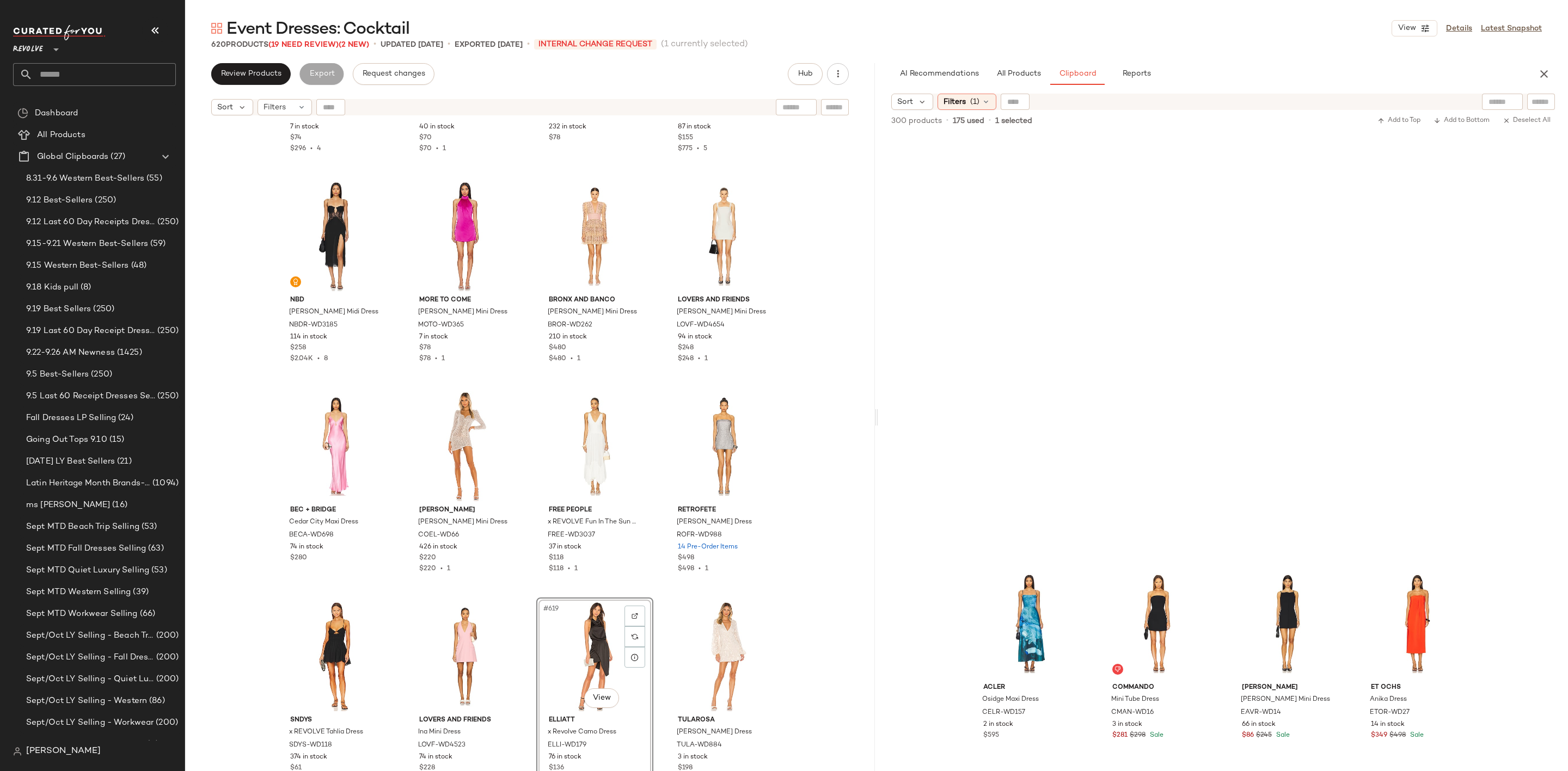
scroll to position [6087, 0]
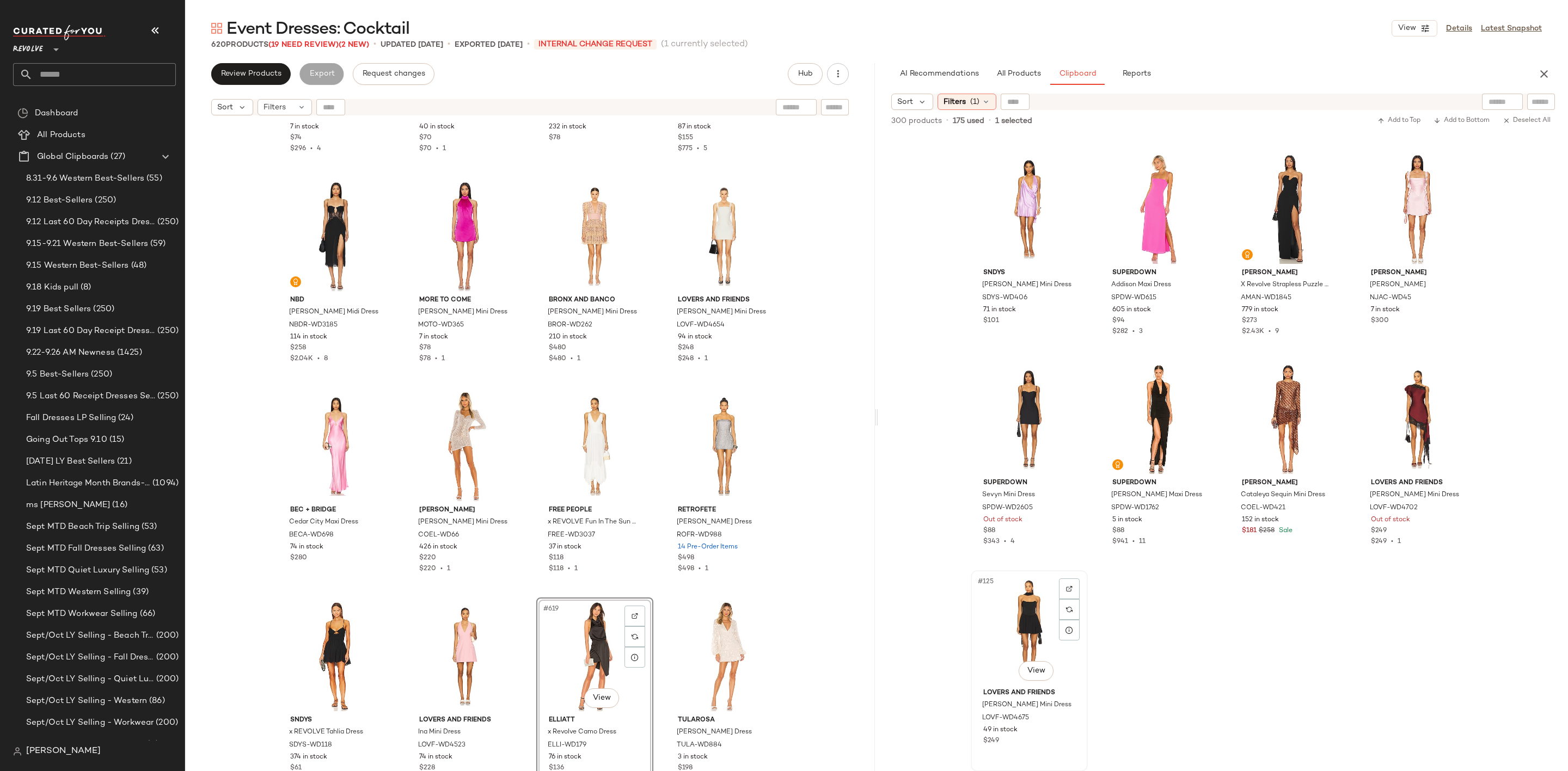
click at [993, 606] on div "#125 View" at bounding box center [1029, 629] width 110 height 110
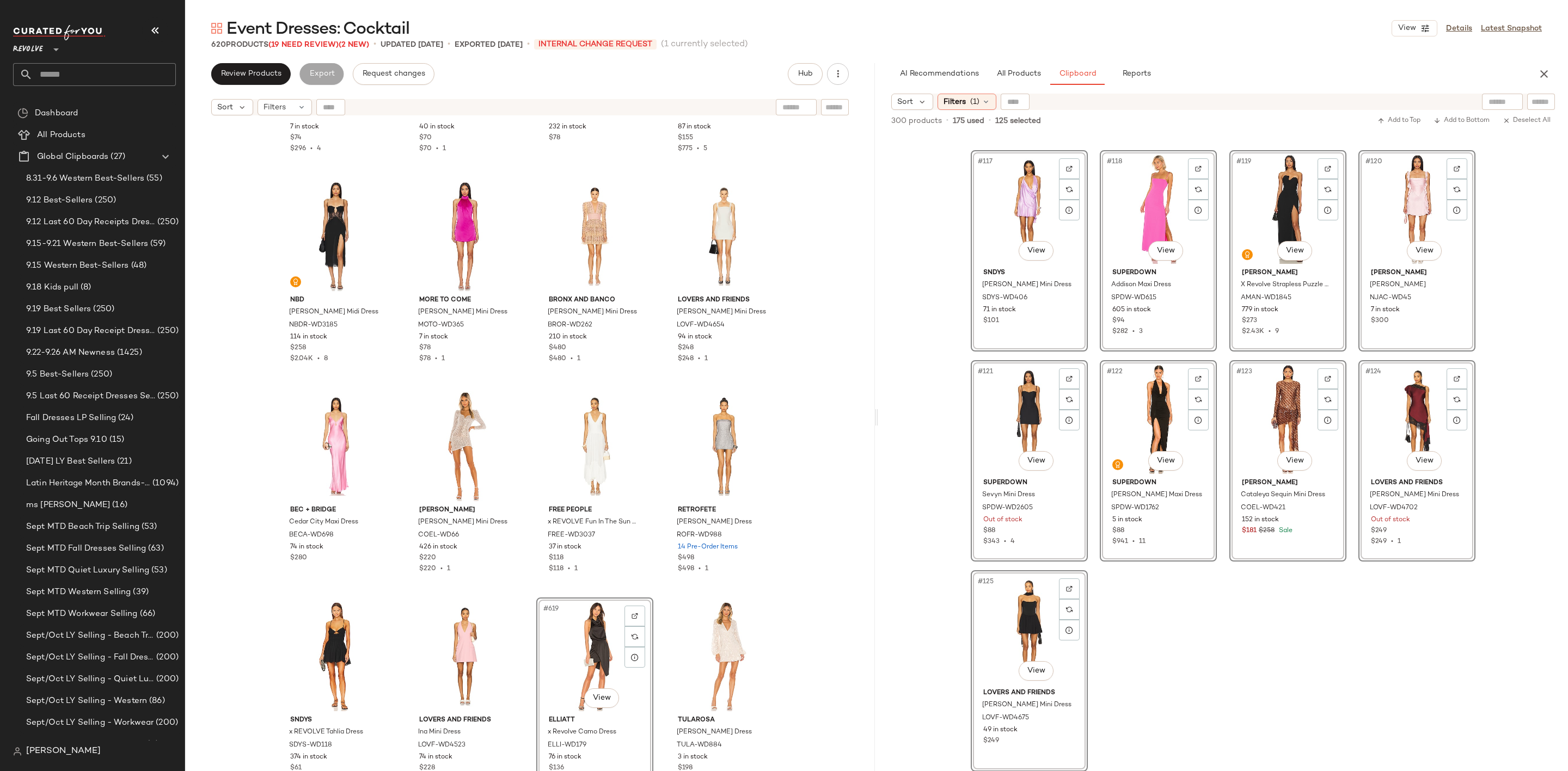
click at [1224, 612] on div "#117 View SNDYS Rosita Mini Dress SDYS-WD406 71 in stock $101 #118 View superdo…" at bounding box center [1223, 452] width 690 height 637
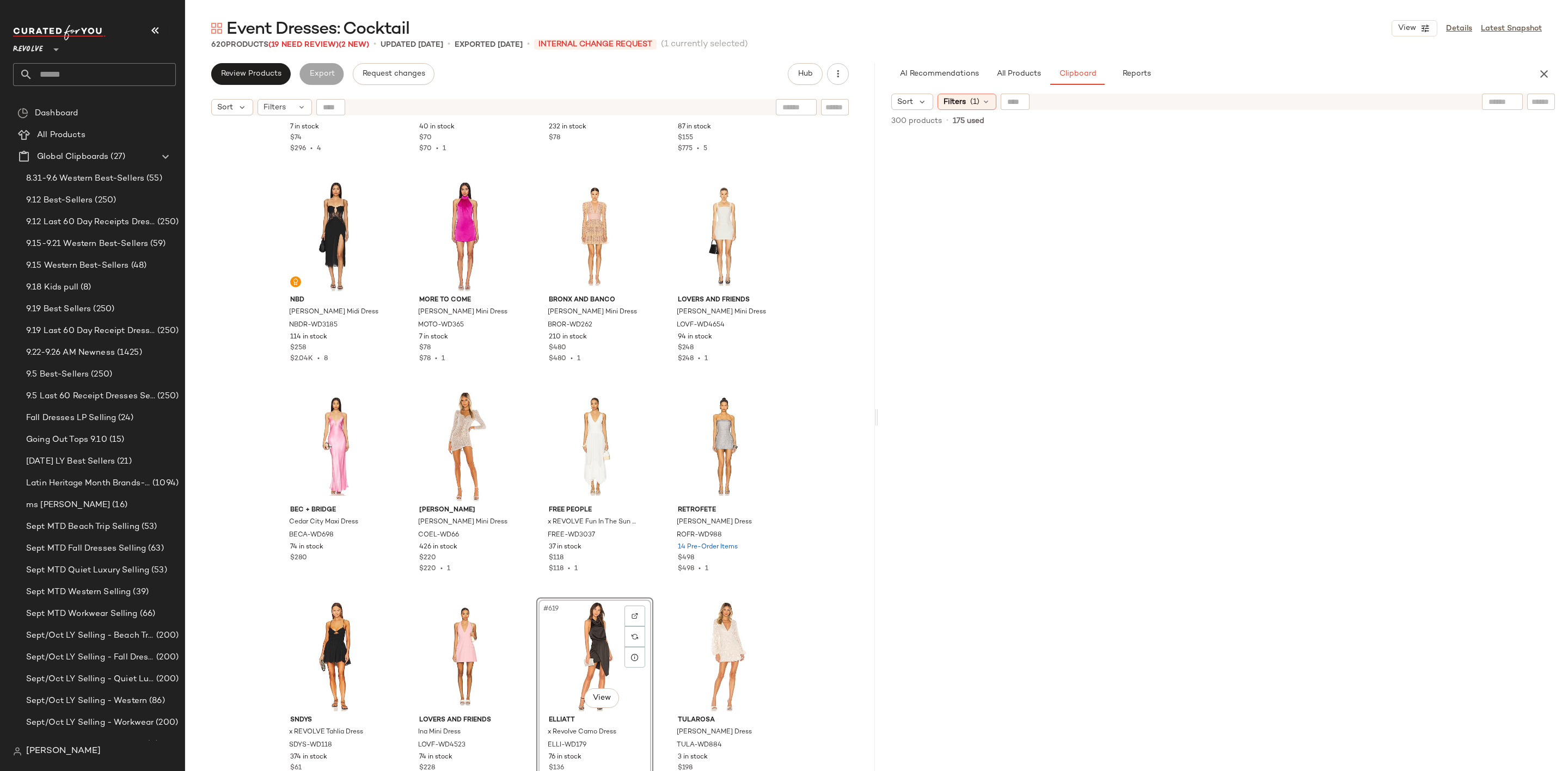
scroll to position [0, 0]
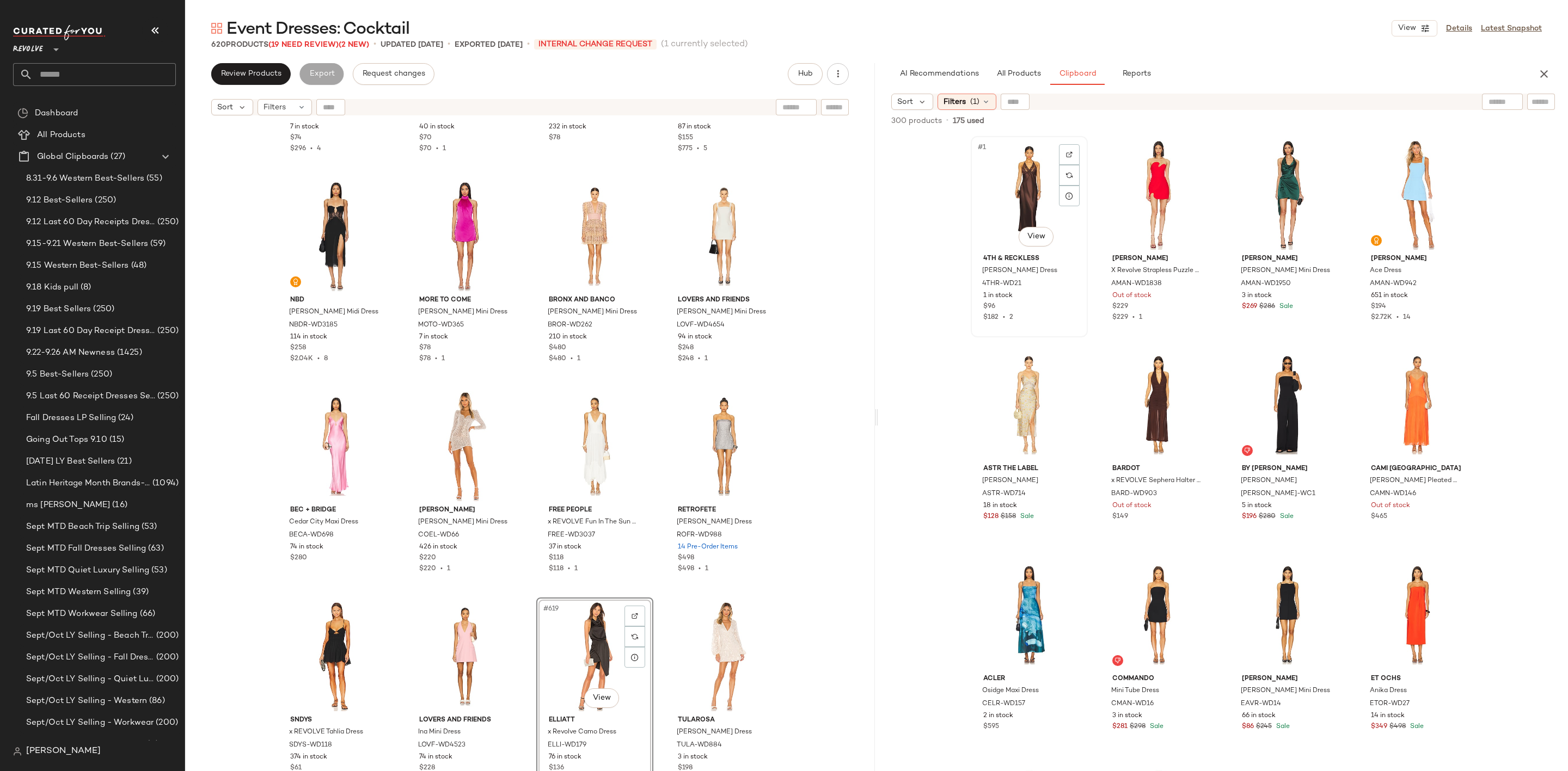
click at [1003, 201] on div "#1 View" at bounding box center [1029, 195] width 110 height 110
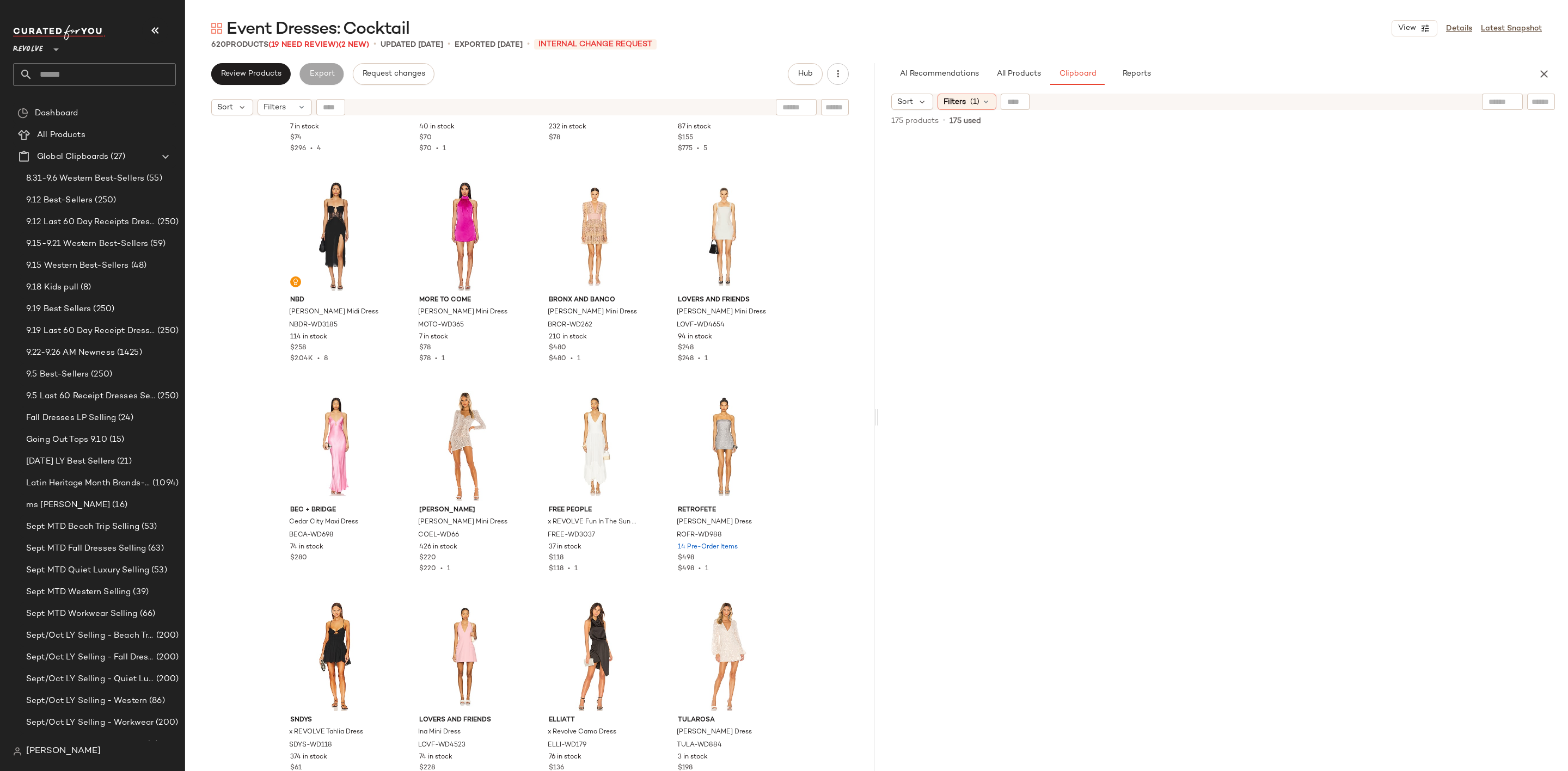
click at [1091, 286] on div at bounding box center [1223, 454] width 505 height 635
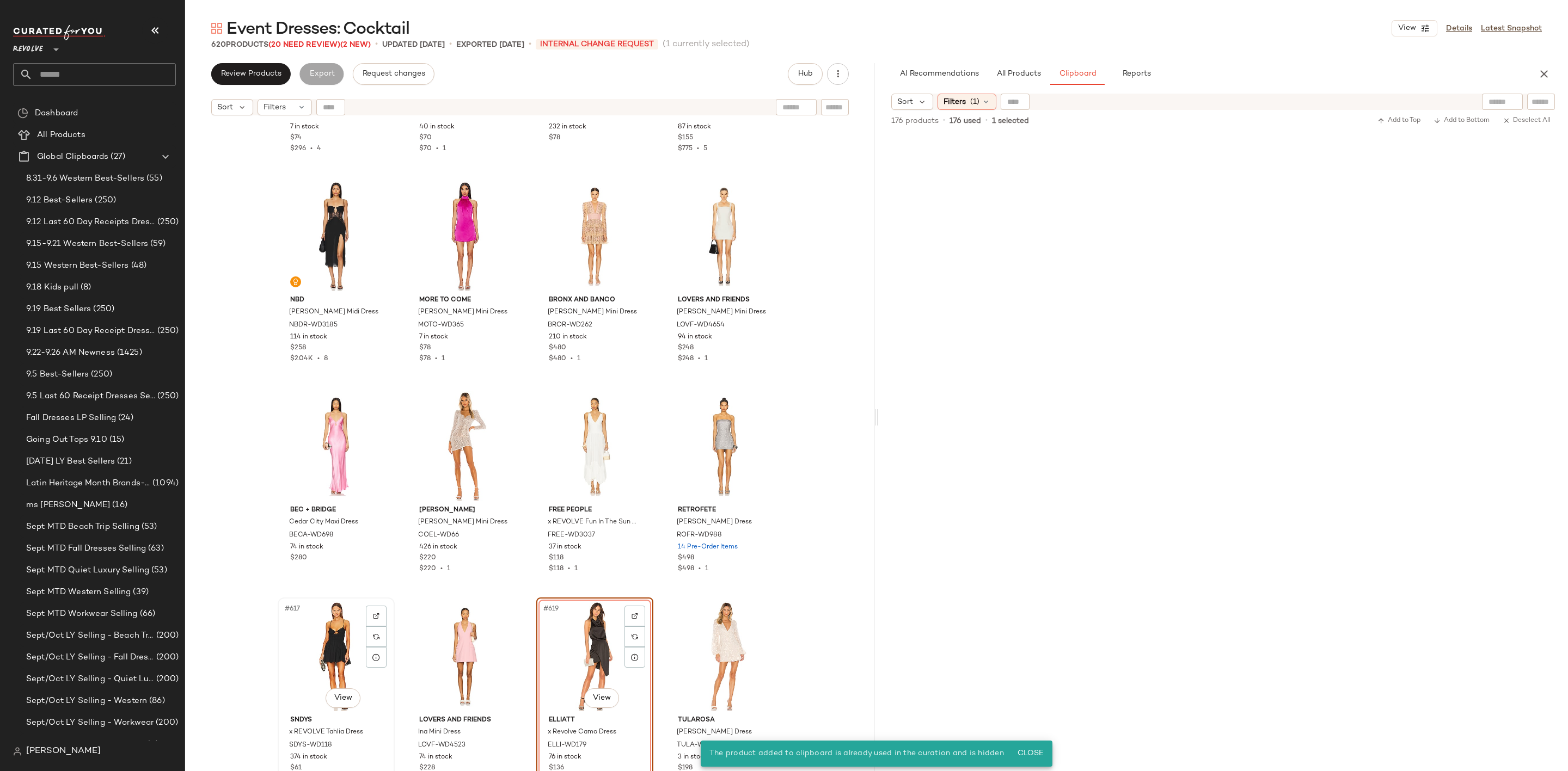
click at [320, 640] on div "#617 View" at bounding box center [336, 656] width 110 height 110
click at [707, 662] on div "#620 View" at bounding box center [724, 656] width 110 height 110
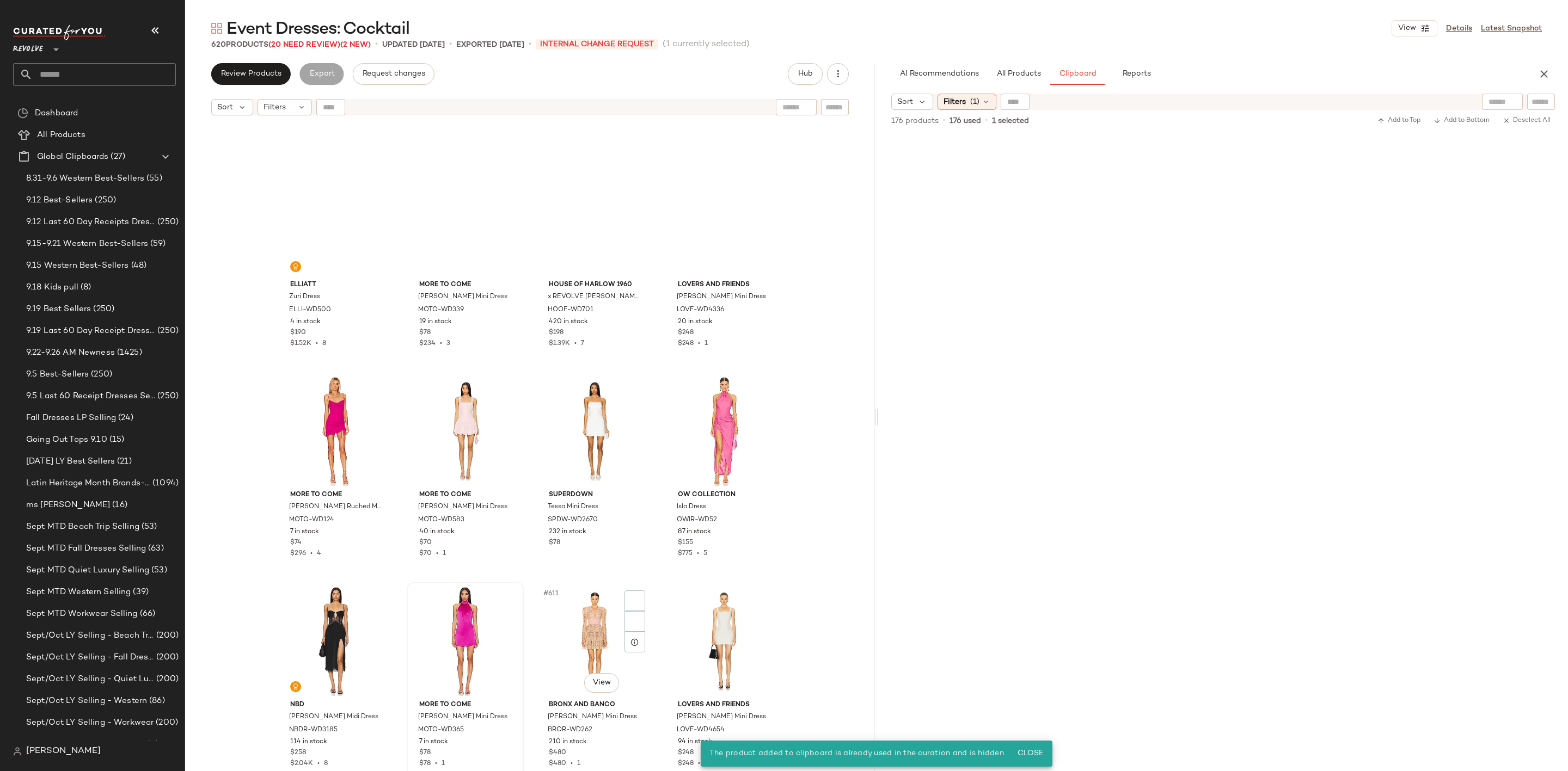
scroll to position [31481, 0]
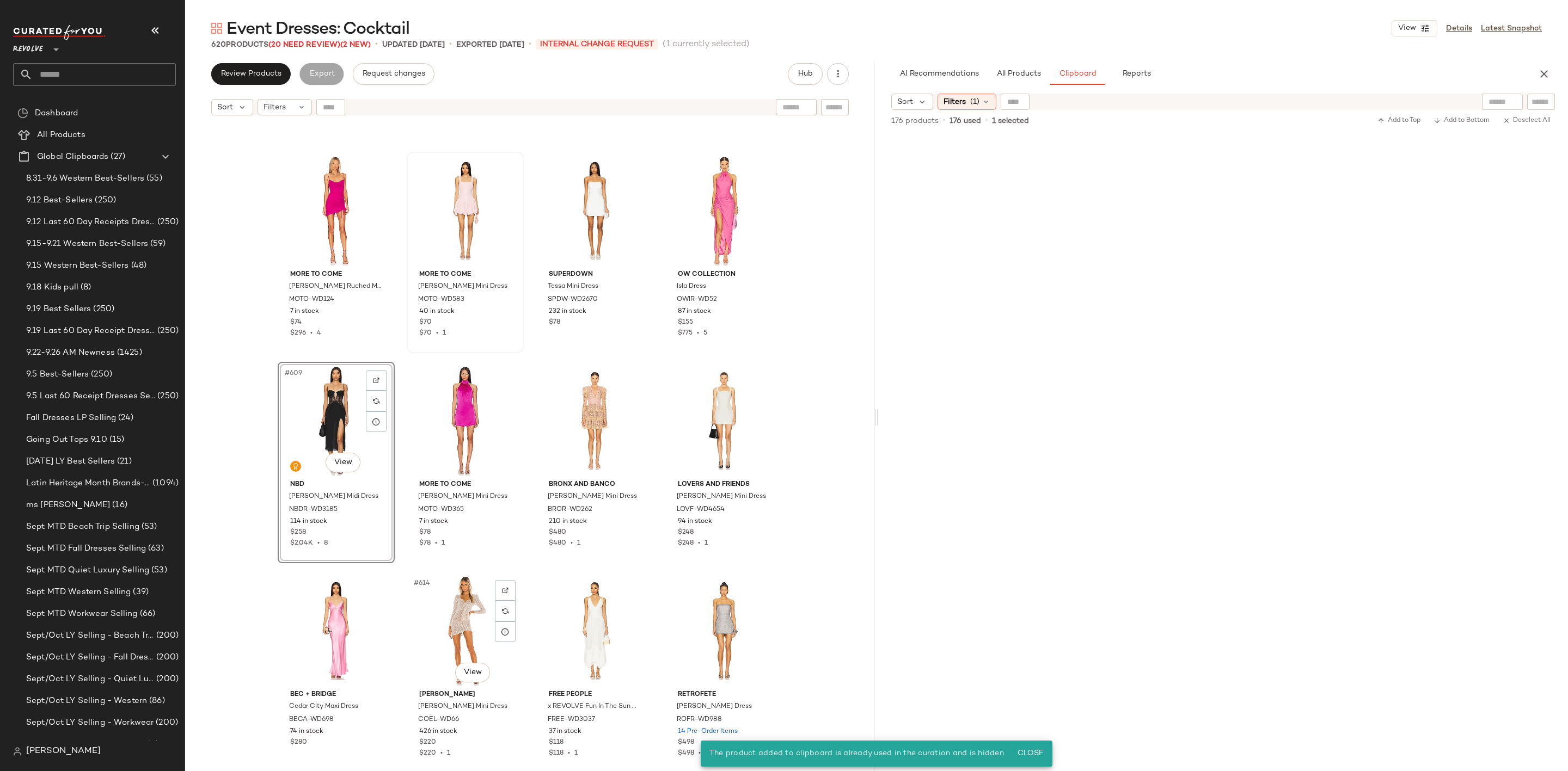
scroll to position [31481, 0]
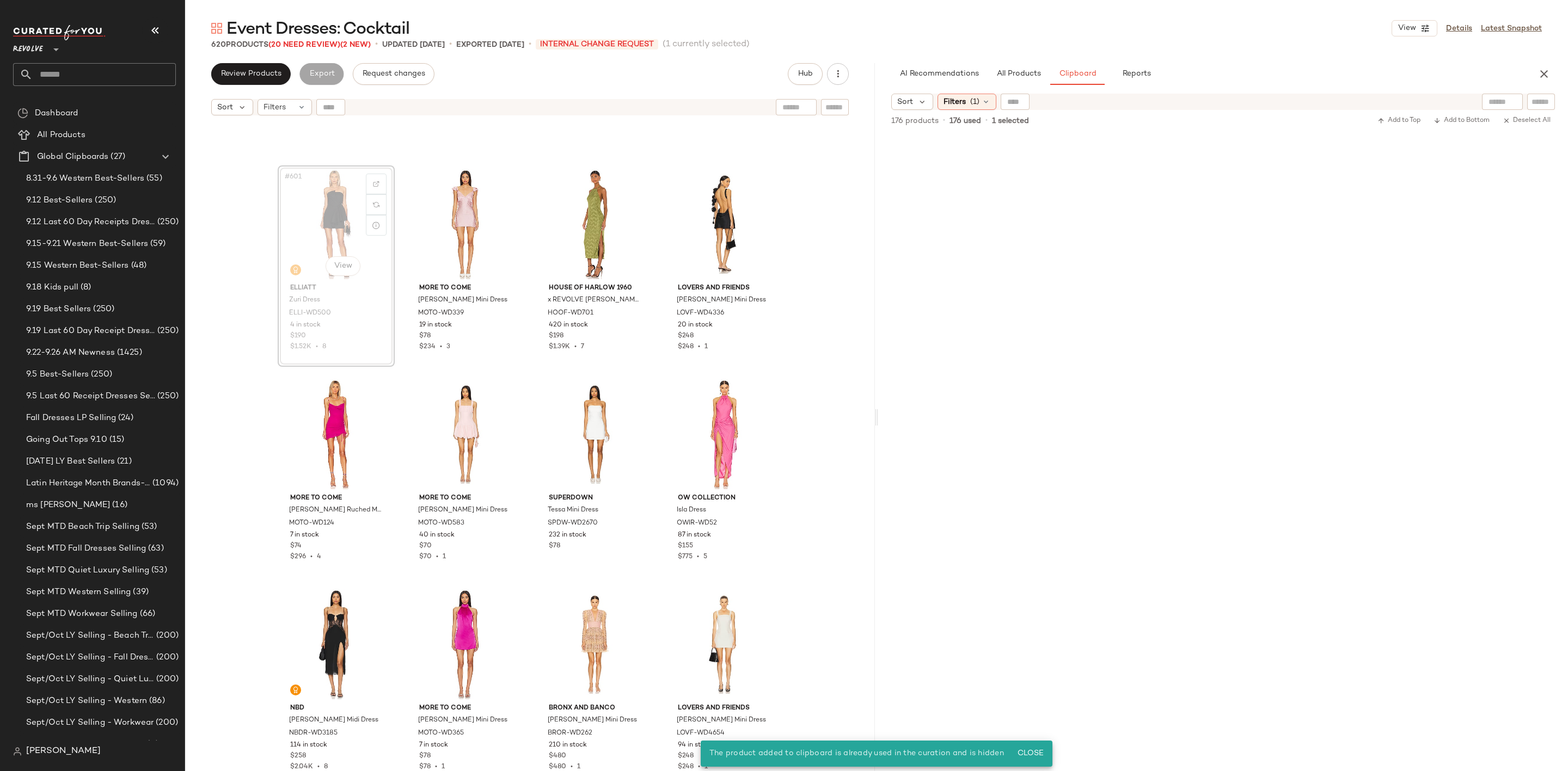
click at [1101, 270] on div at bounding box center [1223, 454] width 505 height 635
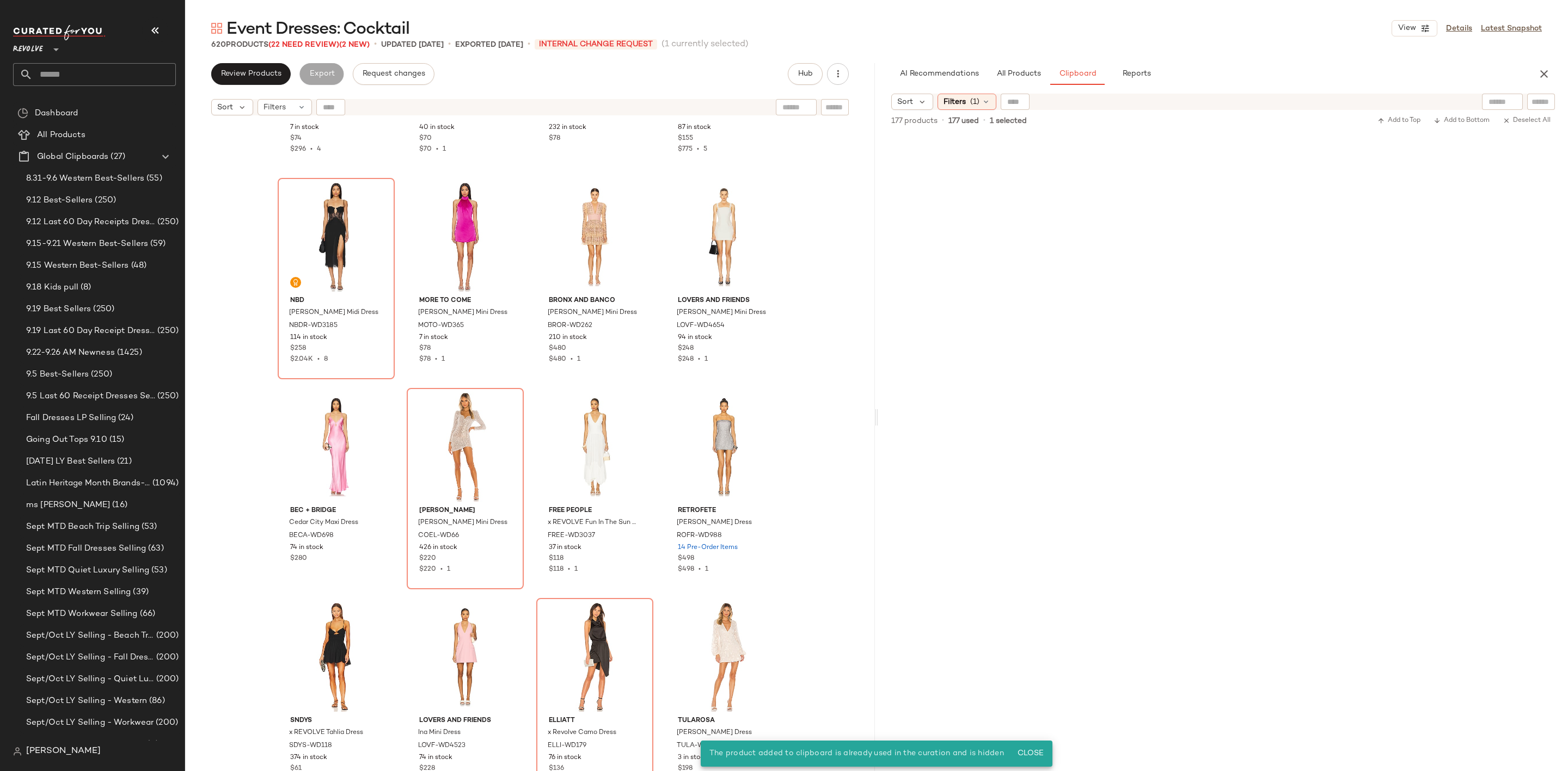
scroll to position [31889, 0]
click at [715, 642] on div "#620 View" at bounding box center [724, 656] width 110 height 110
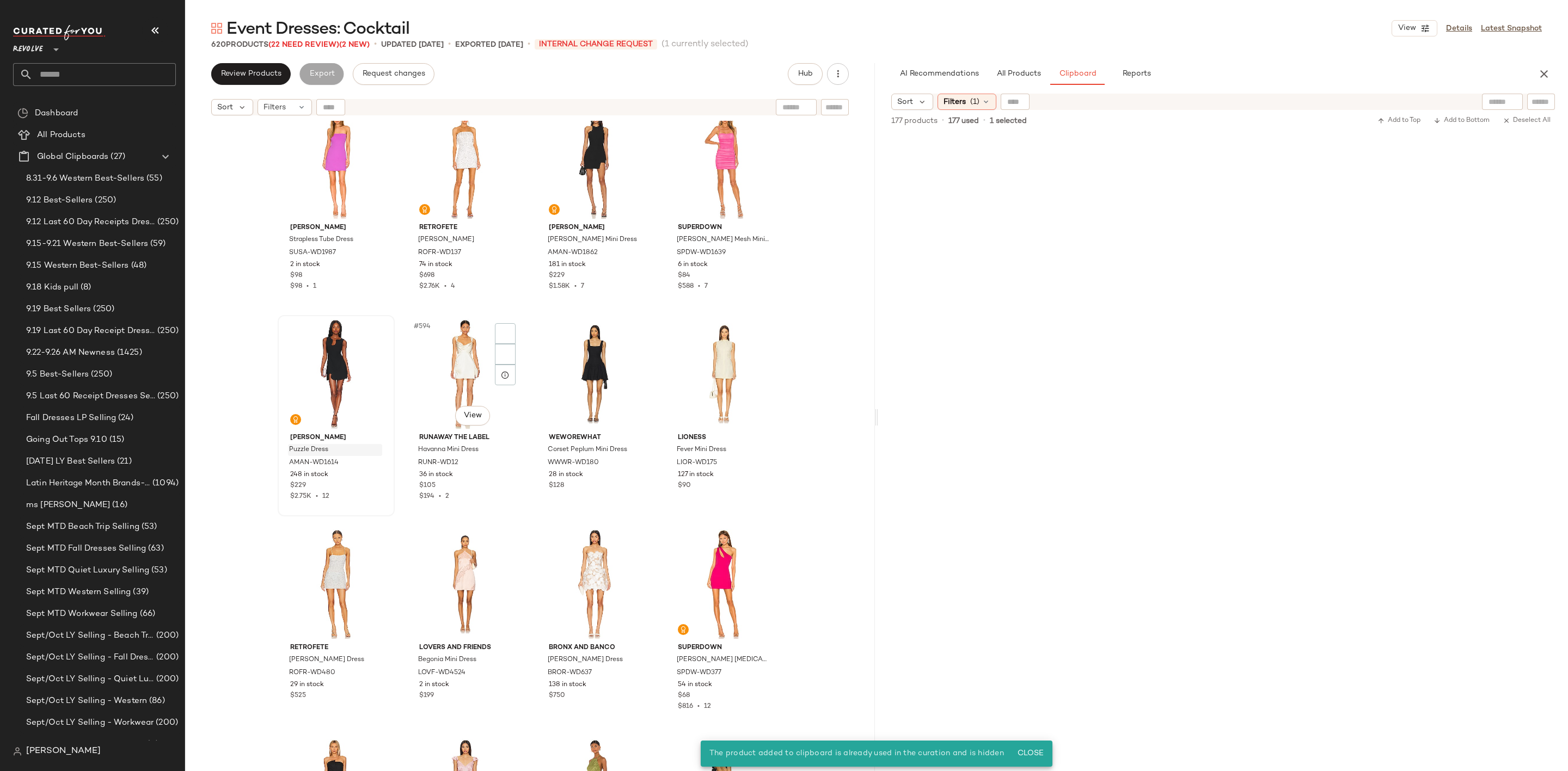
scroll to position [30828, 0]
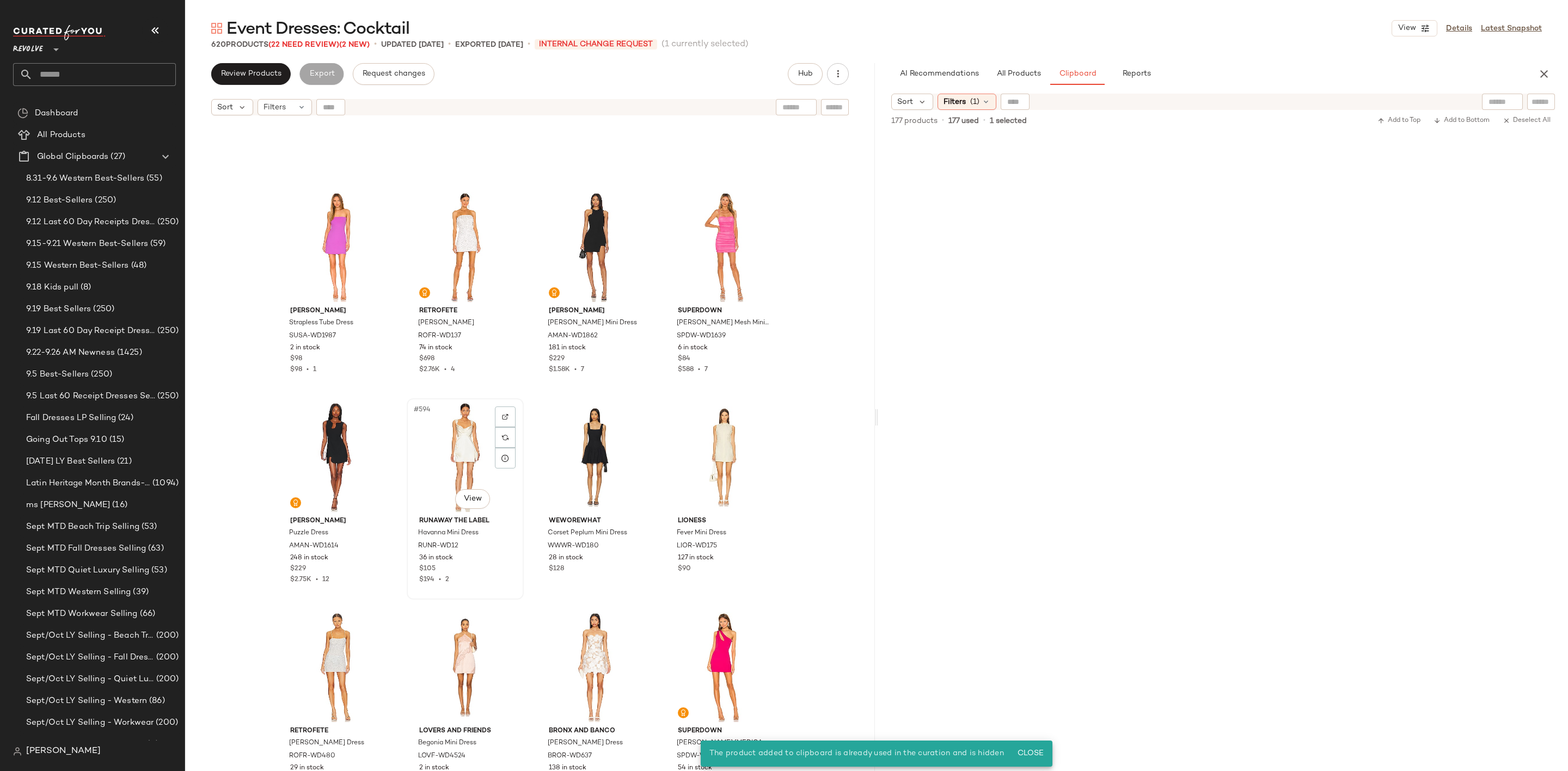
click at [436, 448] on div "#594 View" at bounding box center [465, 457] width 110 height 110
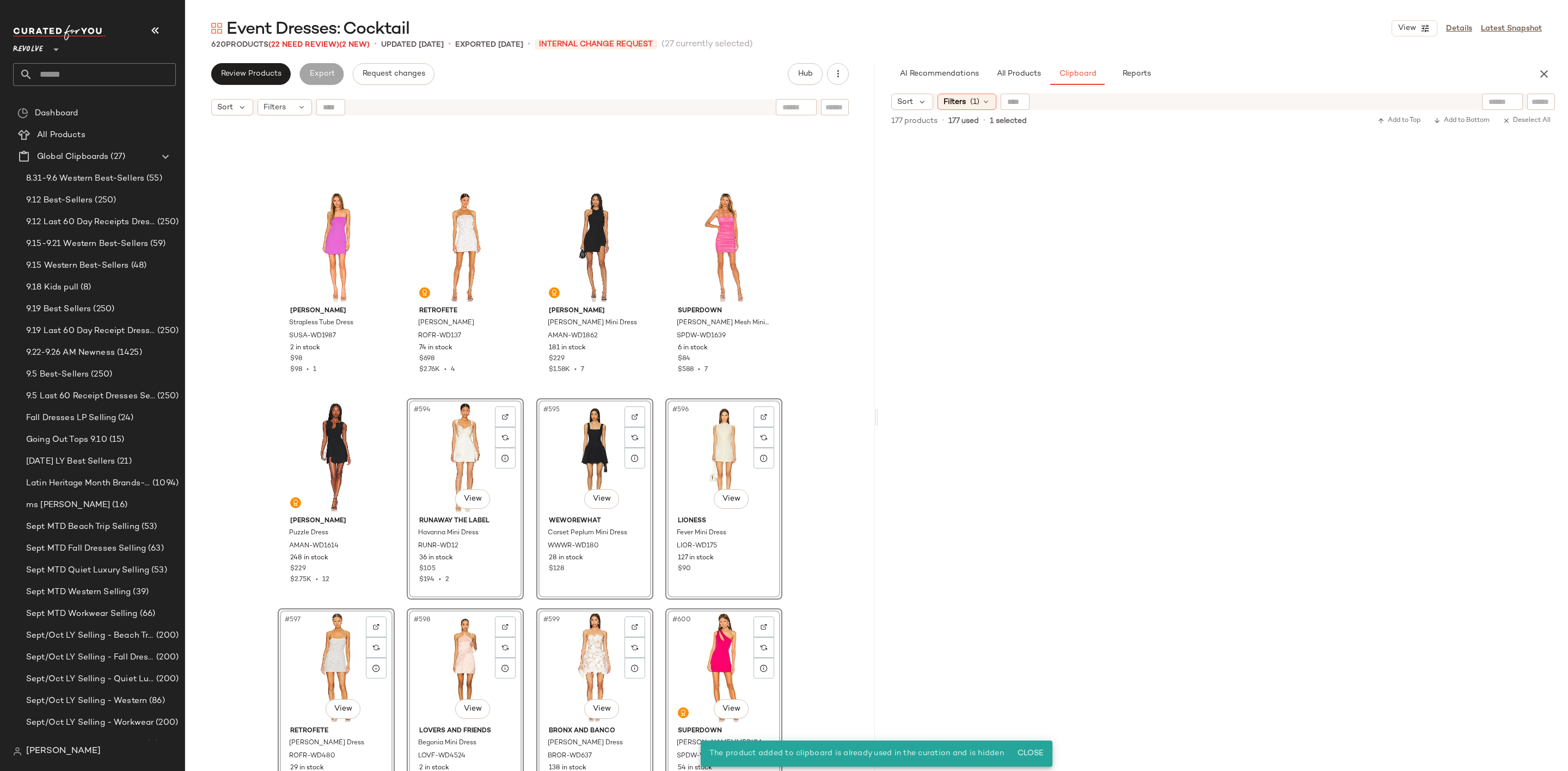
click at [393, 545] on div "Susana Monaco Strapless Tube Dress SUSA-WD1987 2 in stock $98 $98 • 1 retrofete…" at bounding box center [530, 460] width 690 height 678
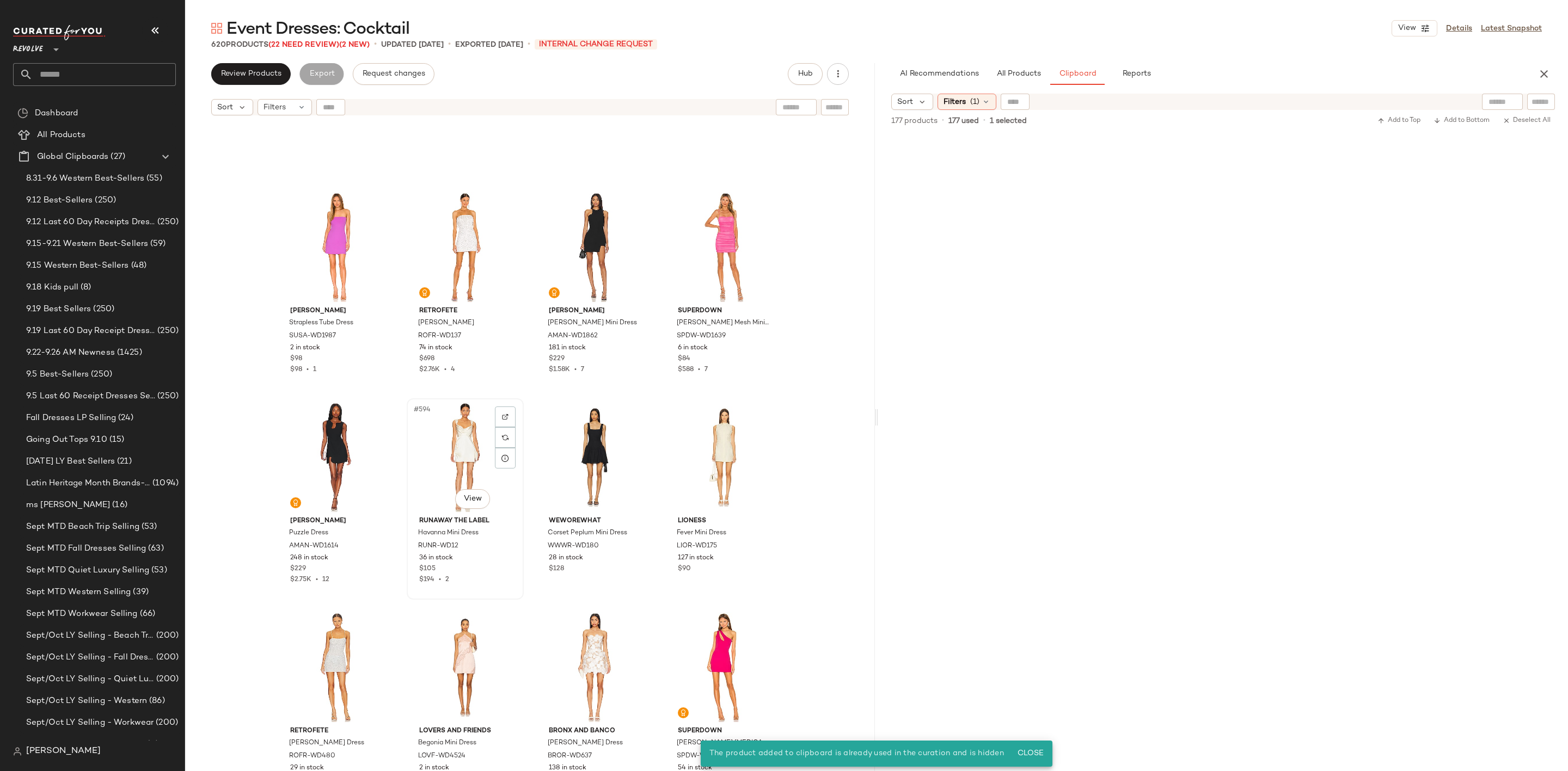
click at [444, 445] on div "#594 View" at bounding box center [465, 457] width 110 height 110
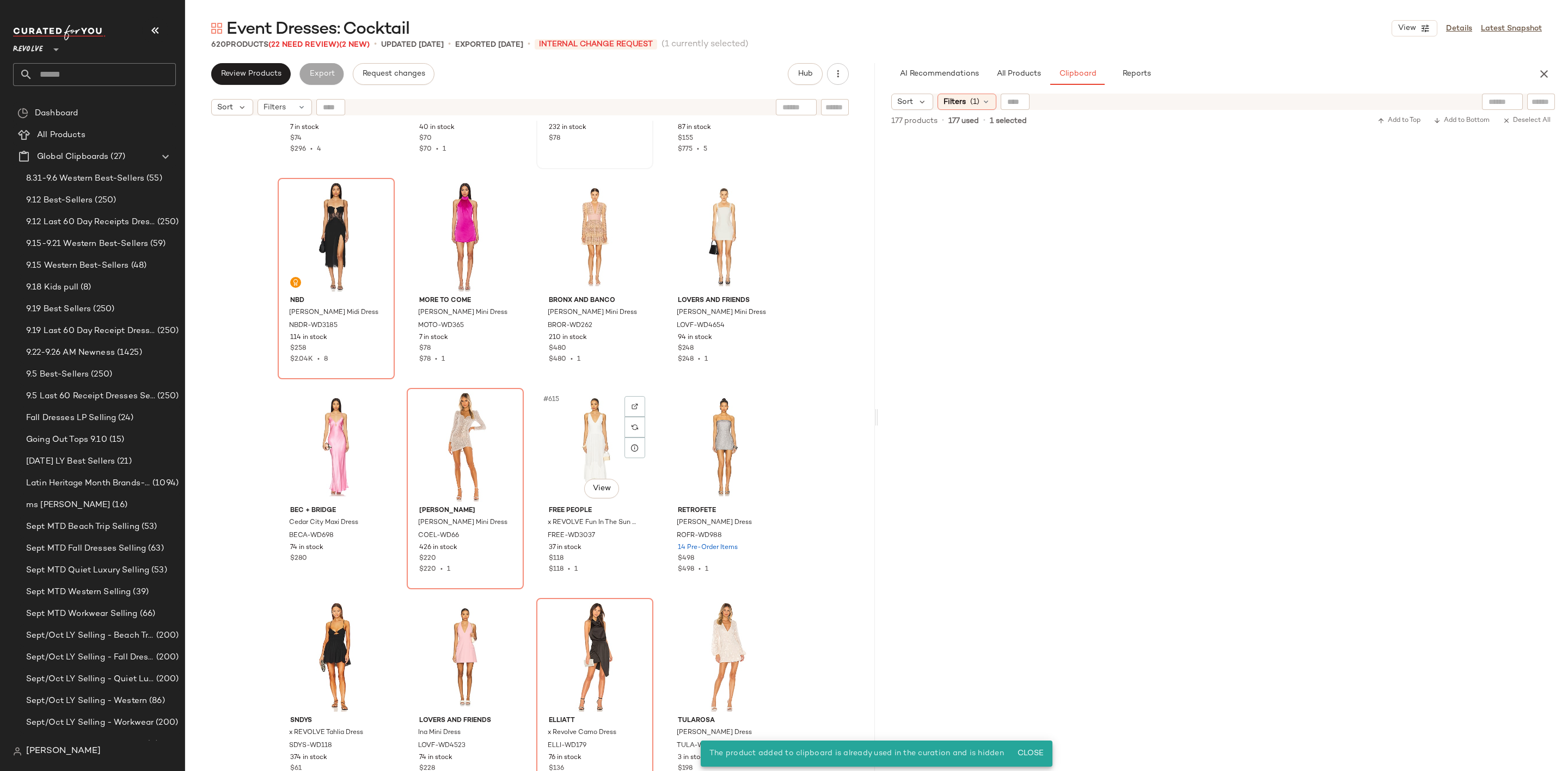
scroll to position [31889, 0]
click at [709, 642] on div "#620 View" at bounding box center [724, 656] width 110 height 110
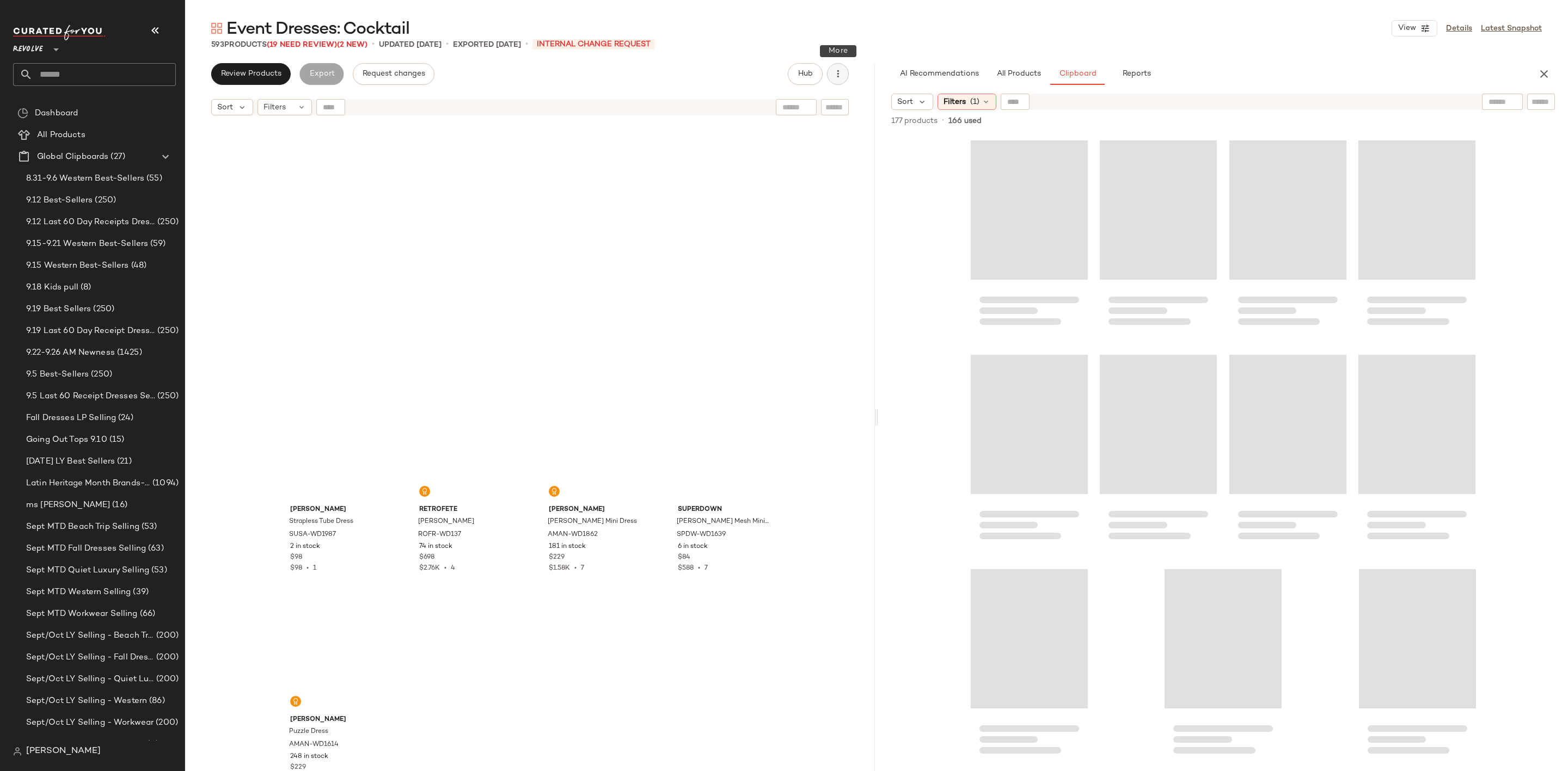
scroll to position [30628, 0]
click at [831, 74] on button "button" at bounding box center [838, 74] width 22 height 22
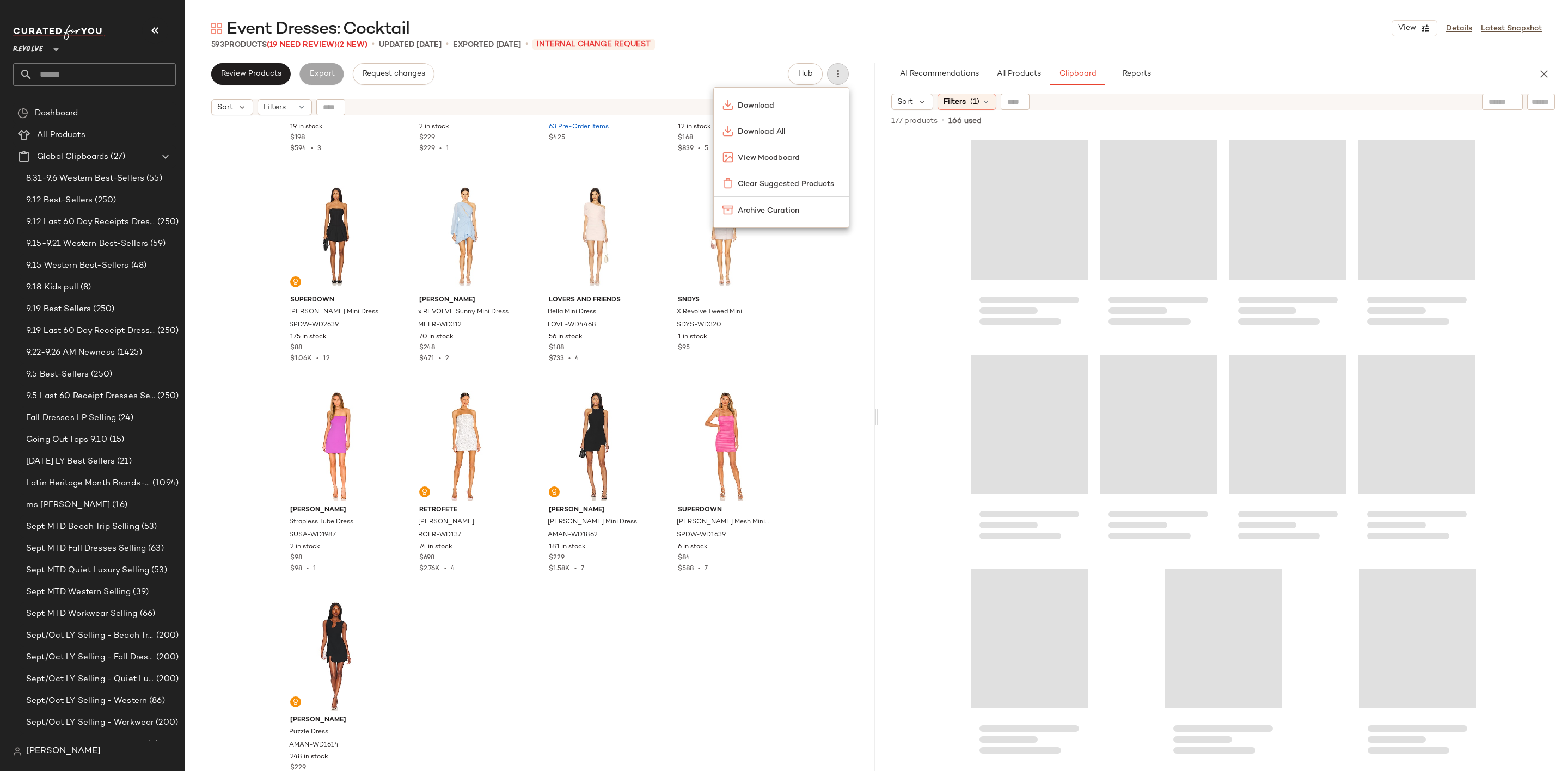
drag, startPoint x: 513, startPoint y: 667, endPoint x: 476, endPoint y: 665, distance: 37.1
click at [513, 667] on div "Tularosa Laura Mini Dress TULA-WD1652 19 in stock $198 $594 • 3 Amanda Uprichar…" at bounding box center [530, 460] width 690 height 678
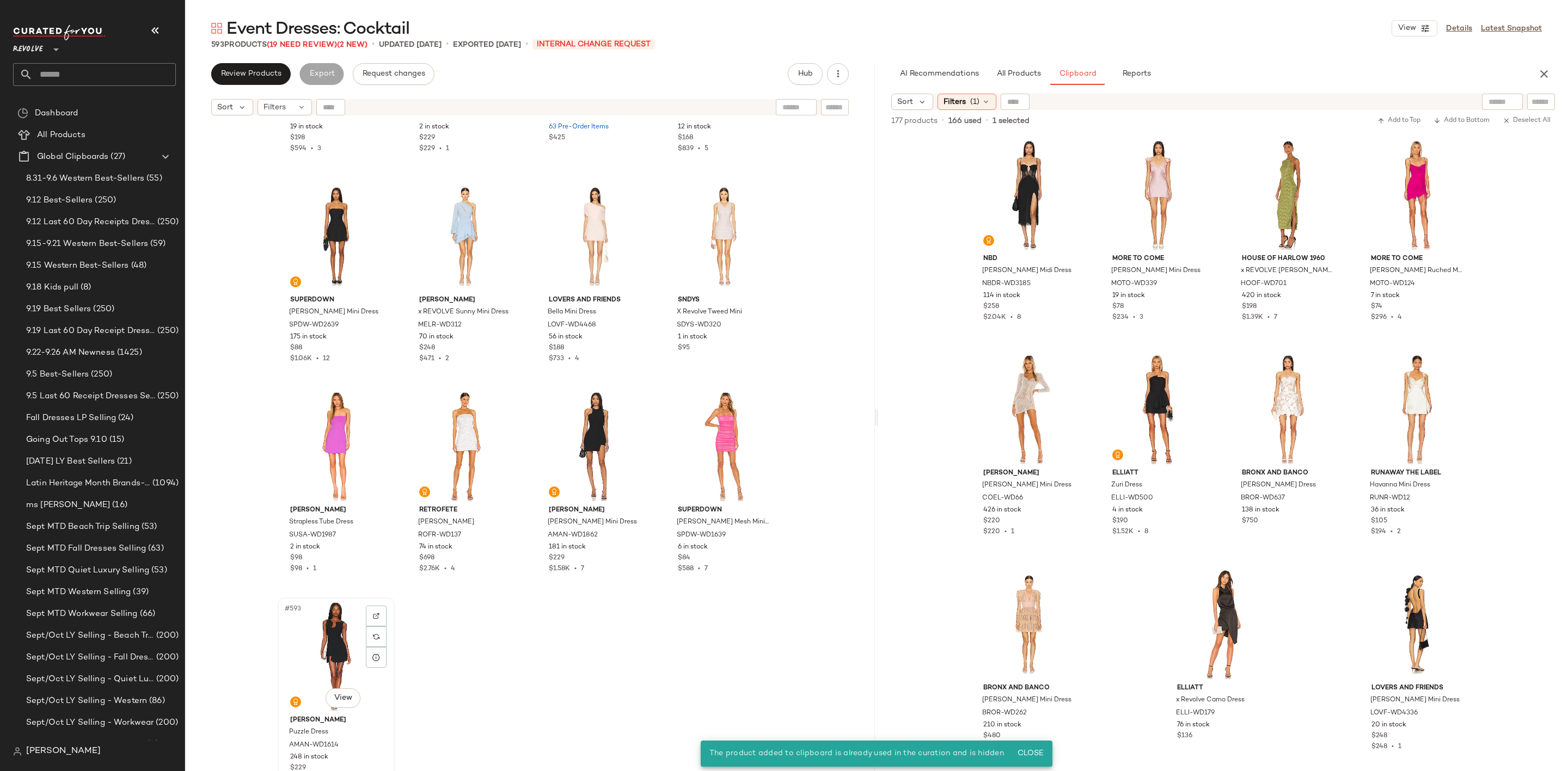
click at [307, 636] on div "#593 View" at bounding box center [336, 656] width 110 height 110
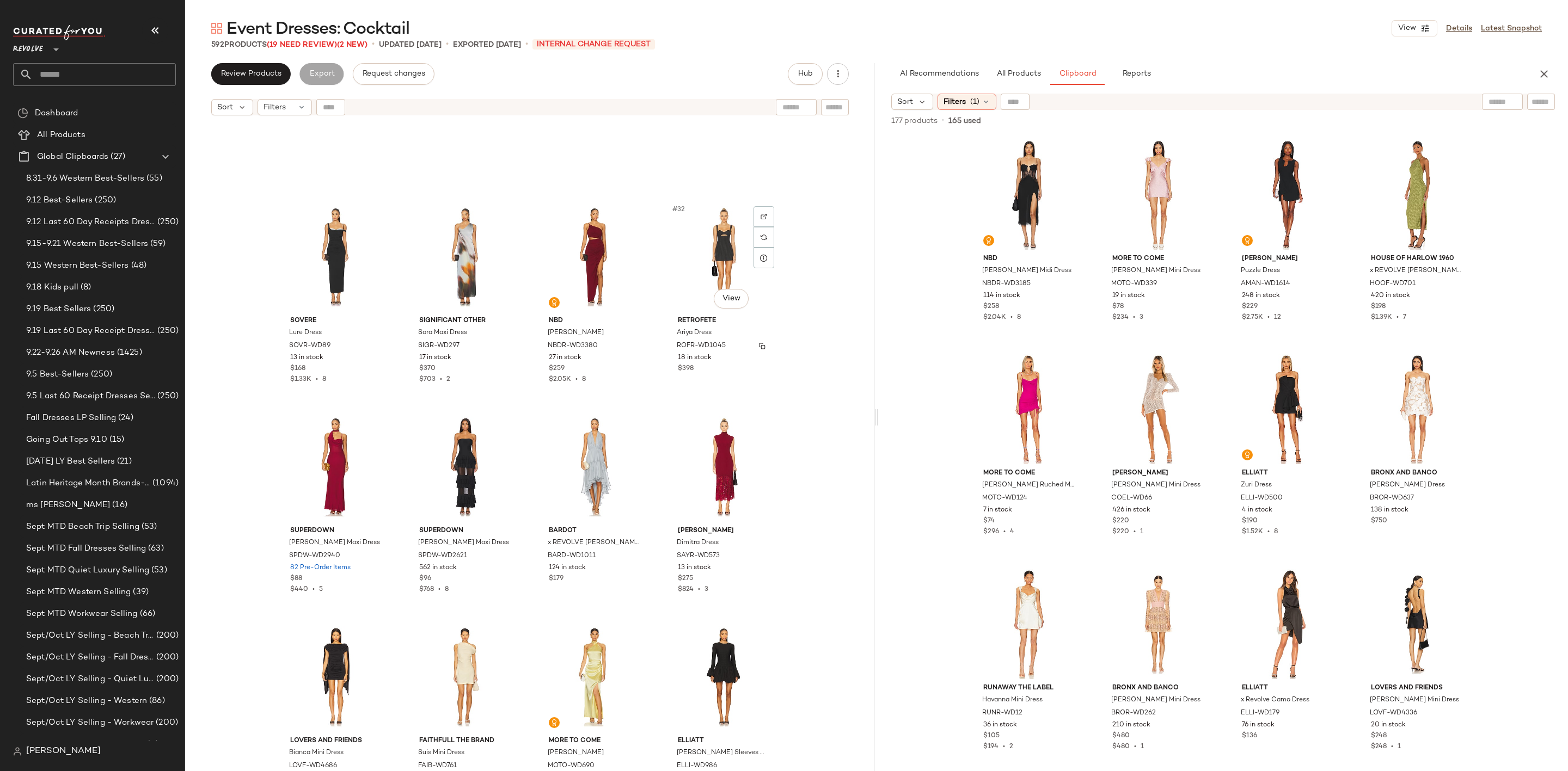
scroll to position [1315, 0]
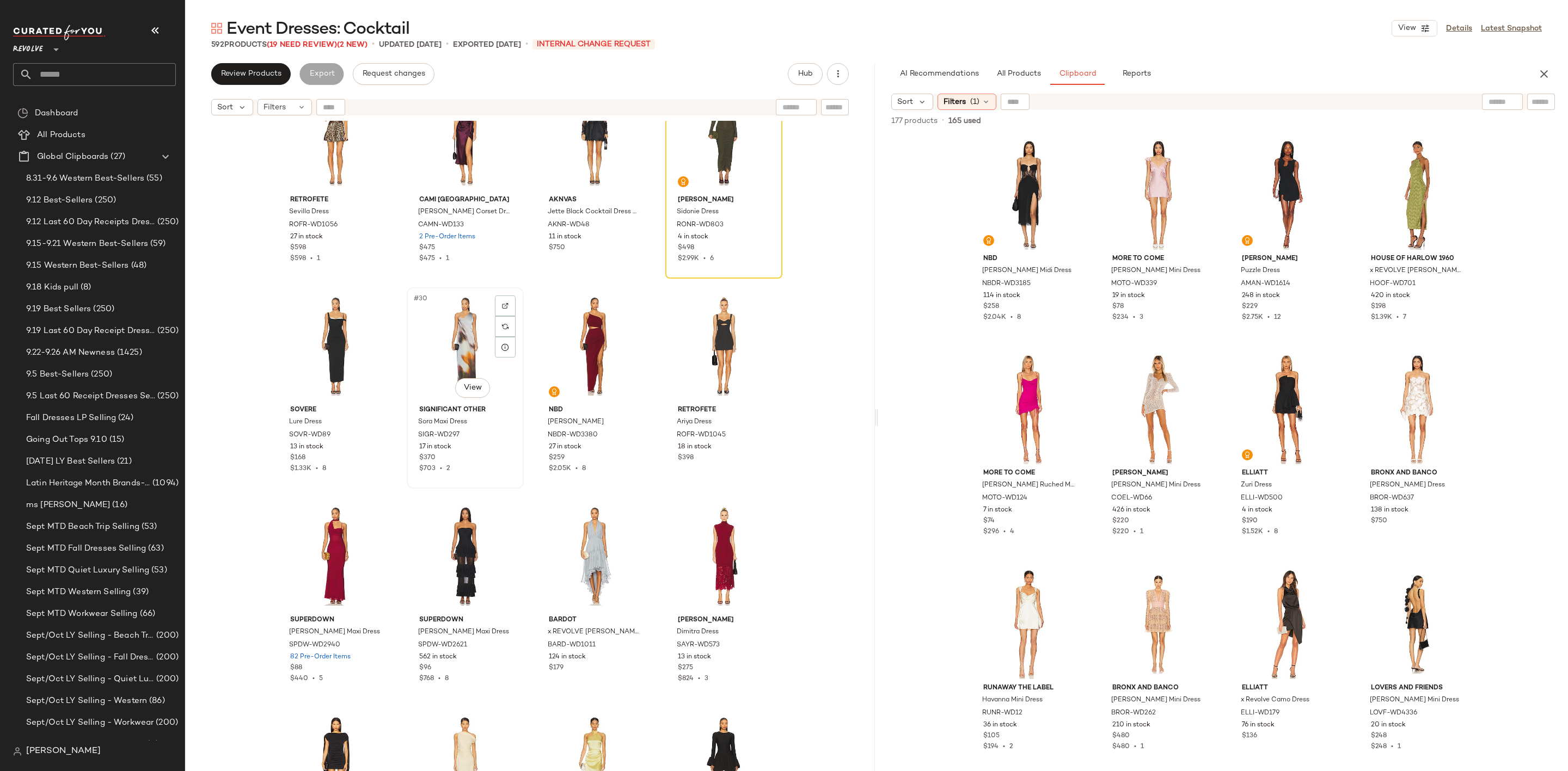
click at [447, 337] on div "#30 View" at bounding box center [465, 346] width 110 height 110
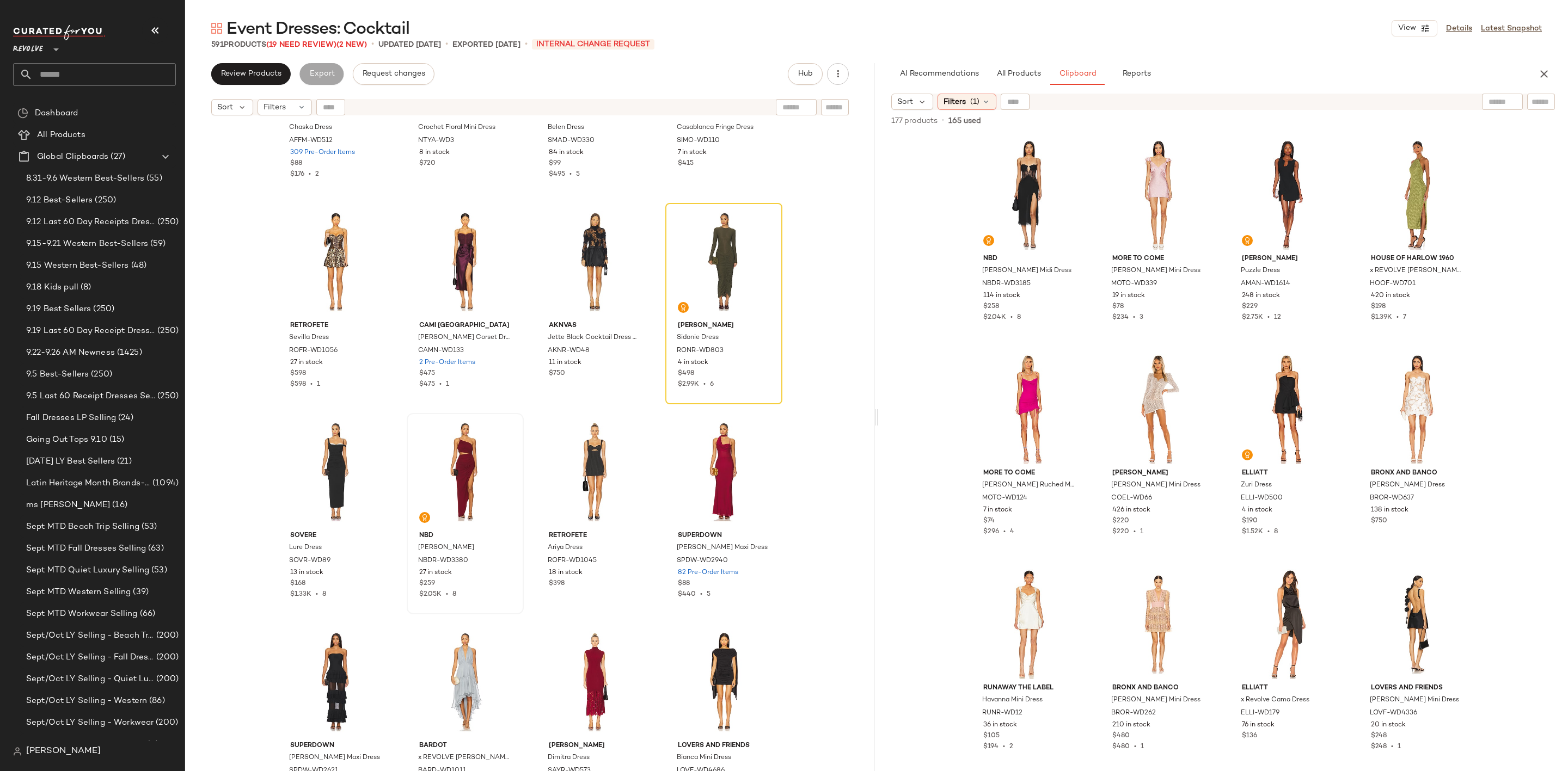
scroll to position [988, 0]
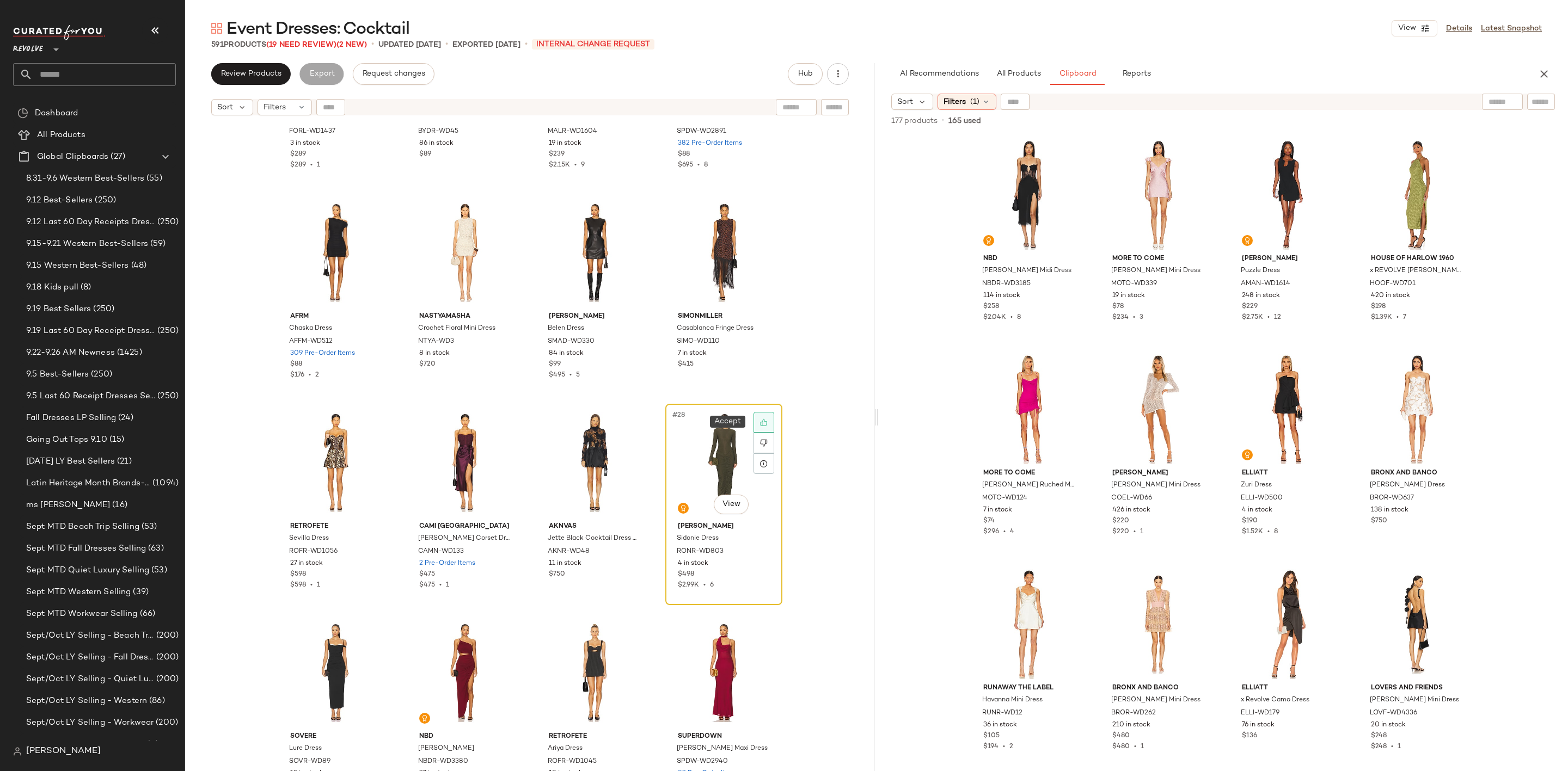
click at [755, 421] on div at bounding box center [764, 422] width 21 height 21
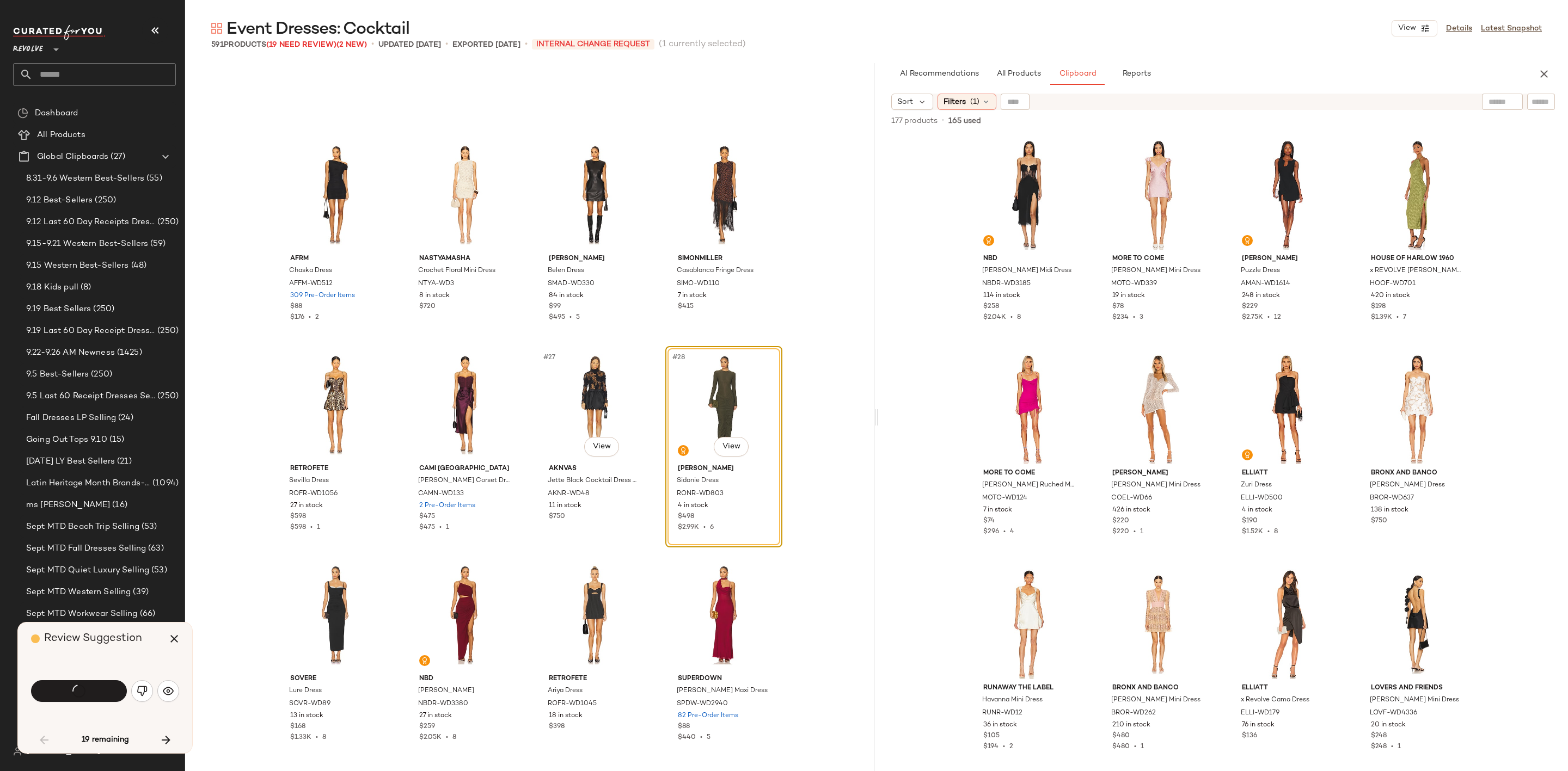
scroll to position [1050, 0]
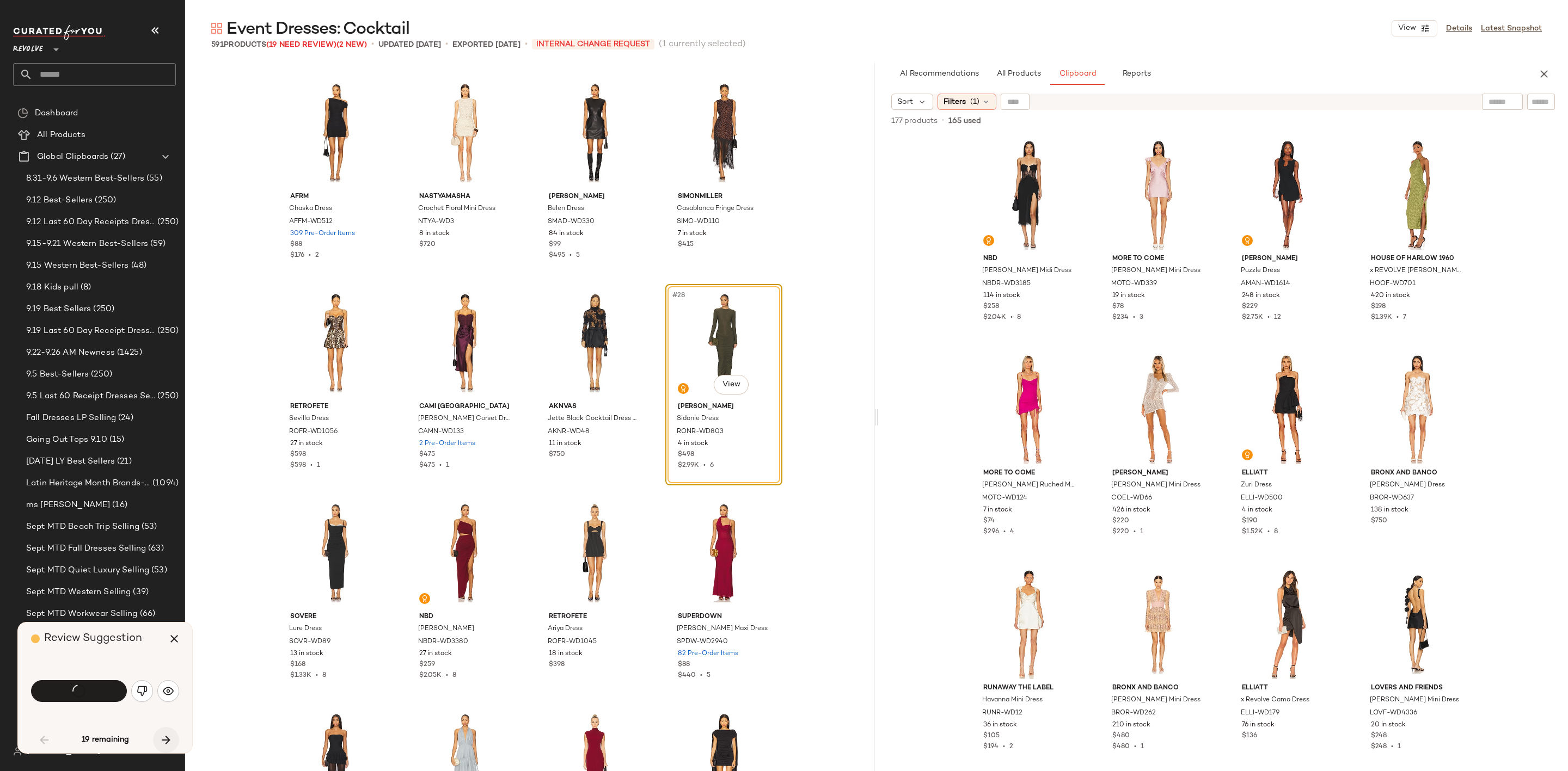
click at [166, 740] on icon "button" at bounding box center [166, 740] width 13 height 13
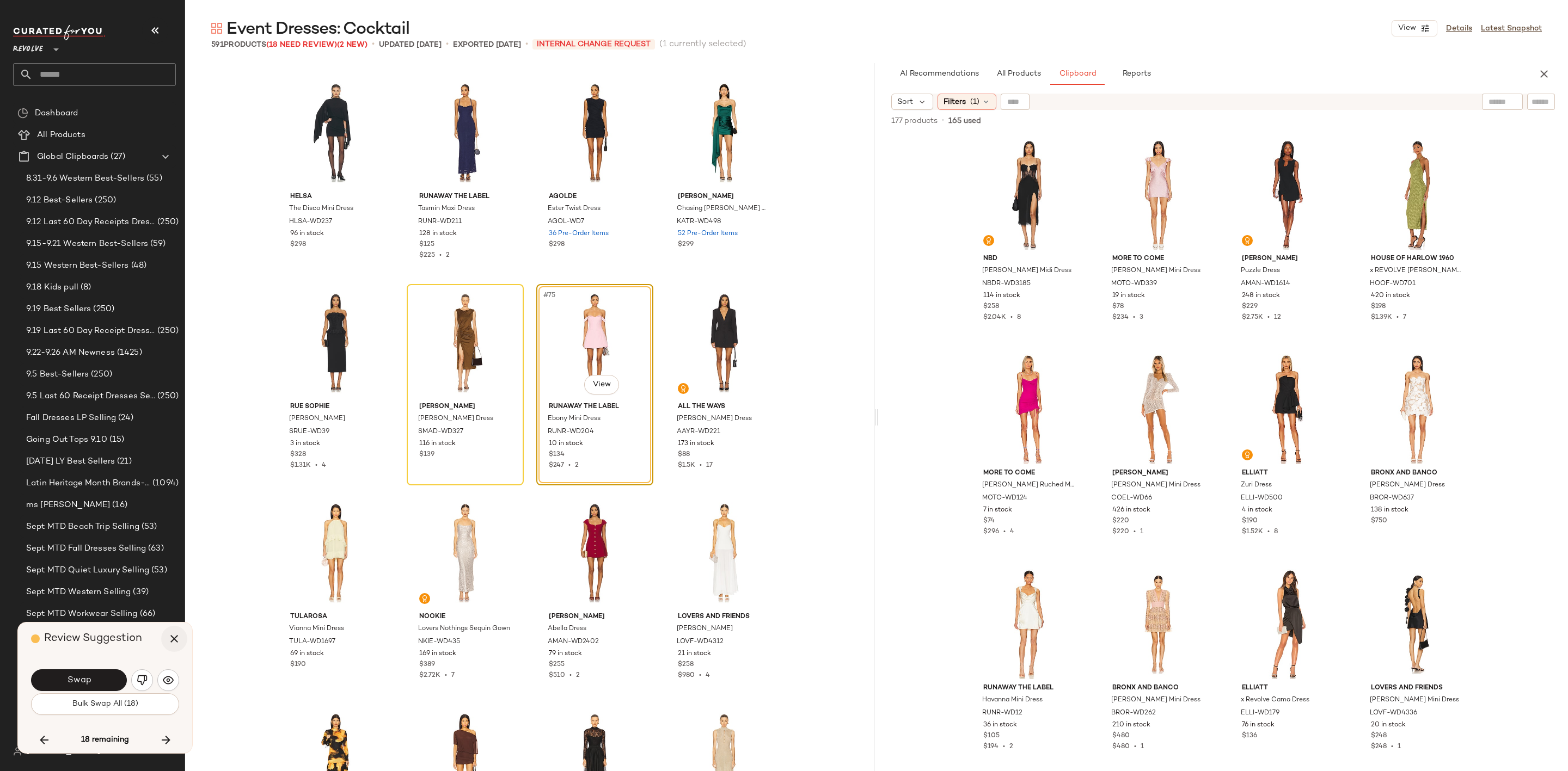
click at [177, 638] on icon "button" at bounding box center [173, 638] width 13 height 13
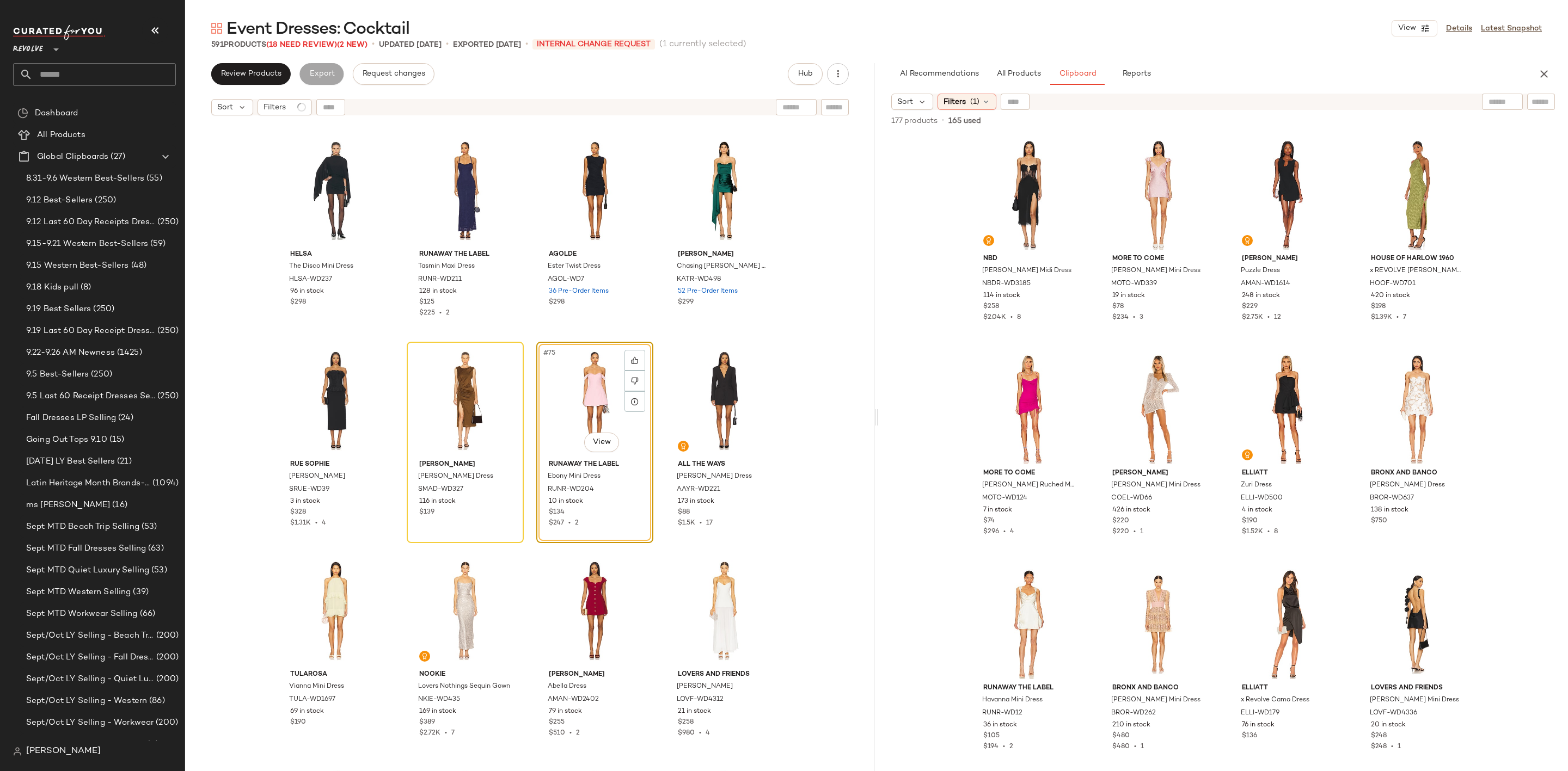
click at [559, 406] on div "#75 View" at bounding box center [595, 400] width 110 height 110
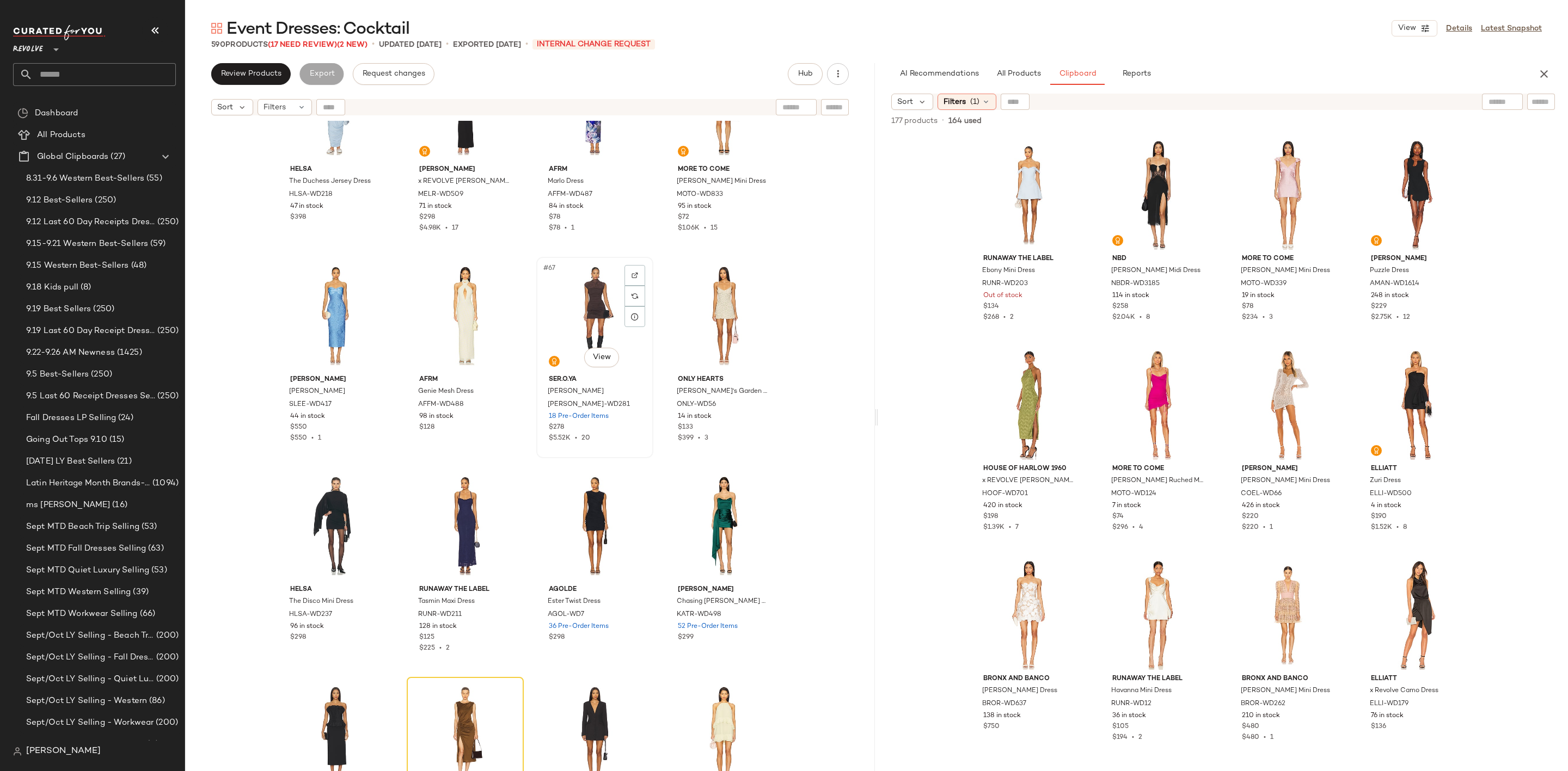
scroll to position [3164, 0]
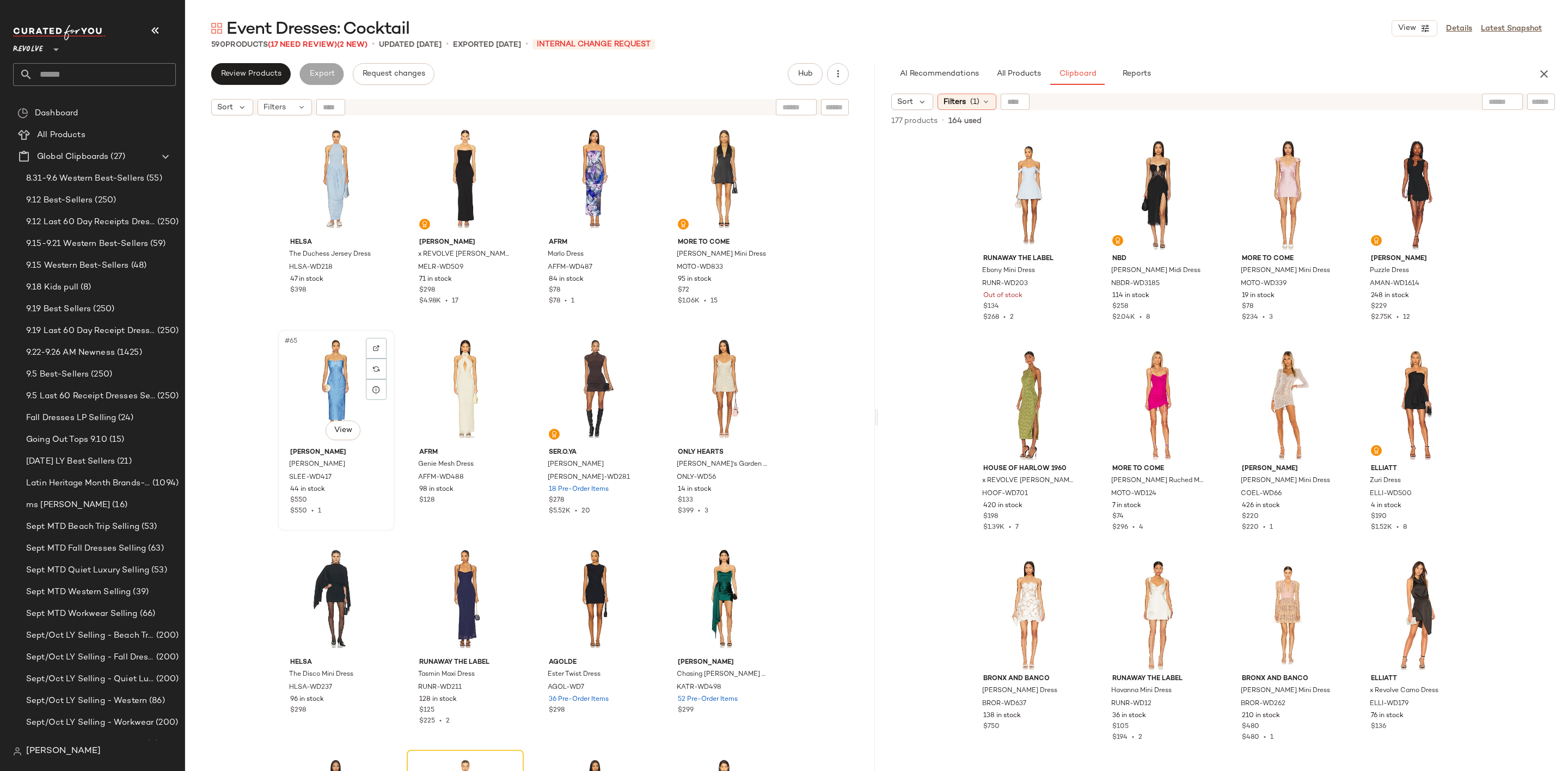
click at [332, 369] on div "#65 View" at bounding box center [336, 388] width 110 height 110
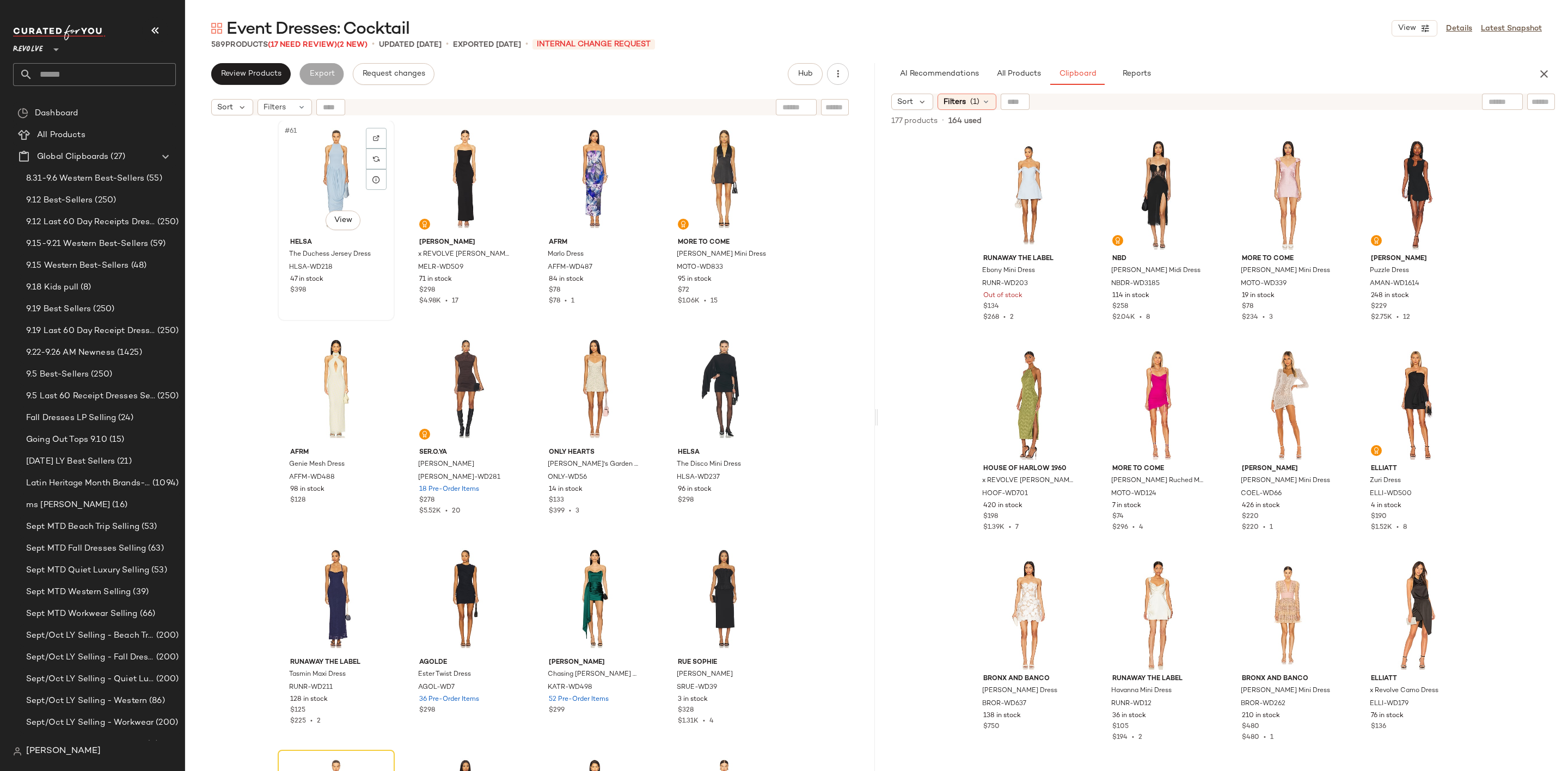
click at [312, 188] on div "#61 View" at bounding box center [336, 178] width 110 height 110
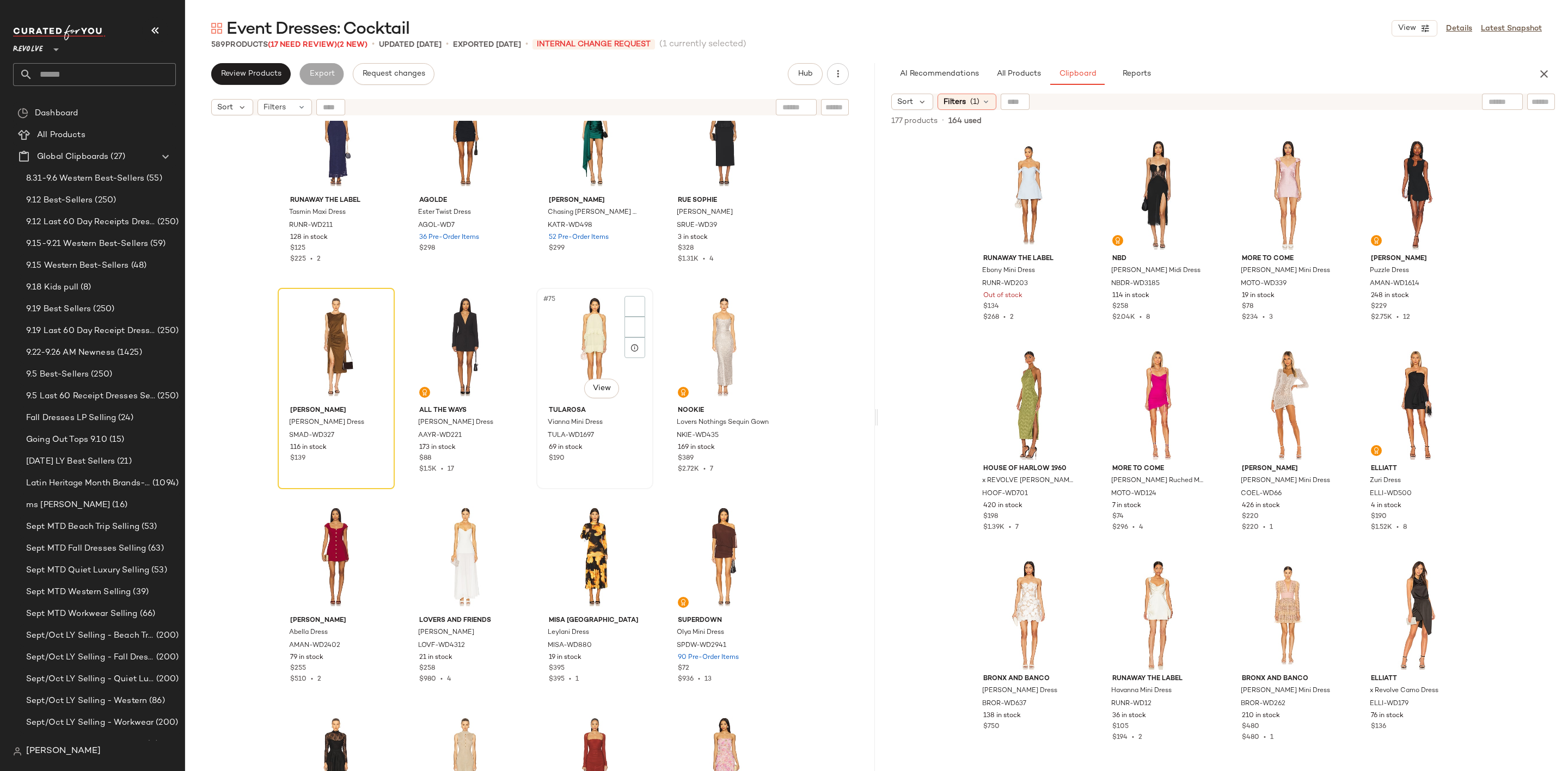
scroll to position [3654, 0]
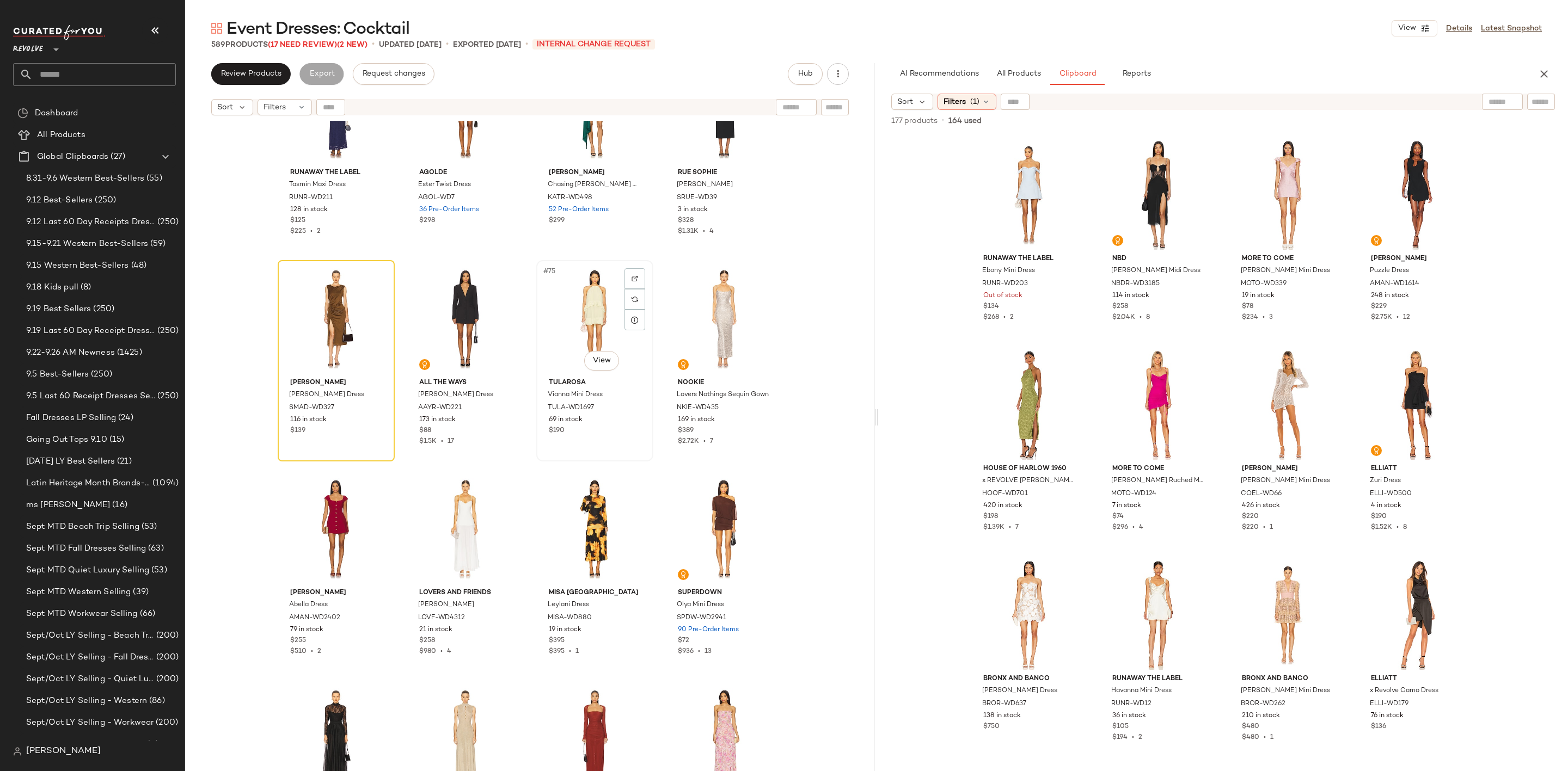
click at [577, 302] on div "#75 View" at bounding box center [595, 319] width 110 height 110
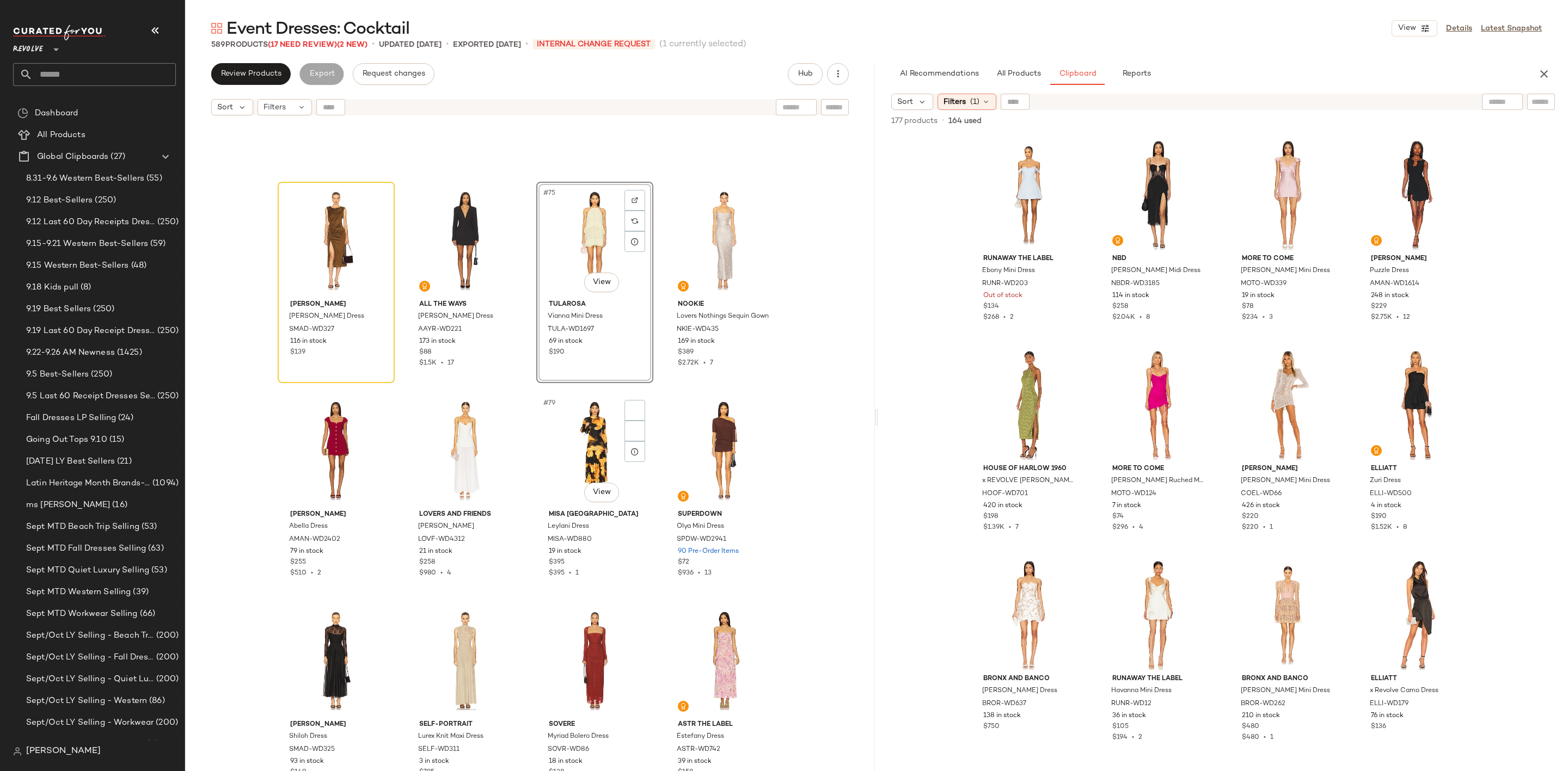
scroll to position [3980, 0]
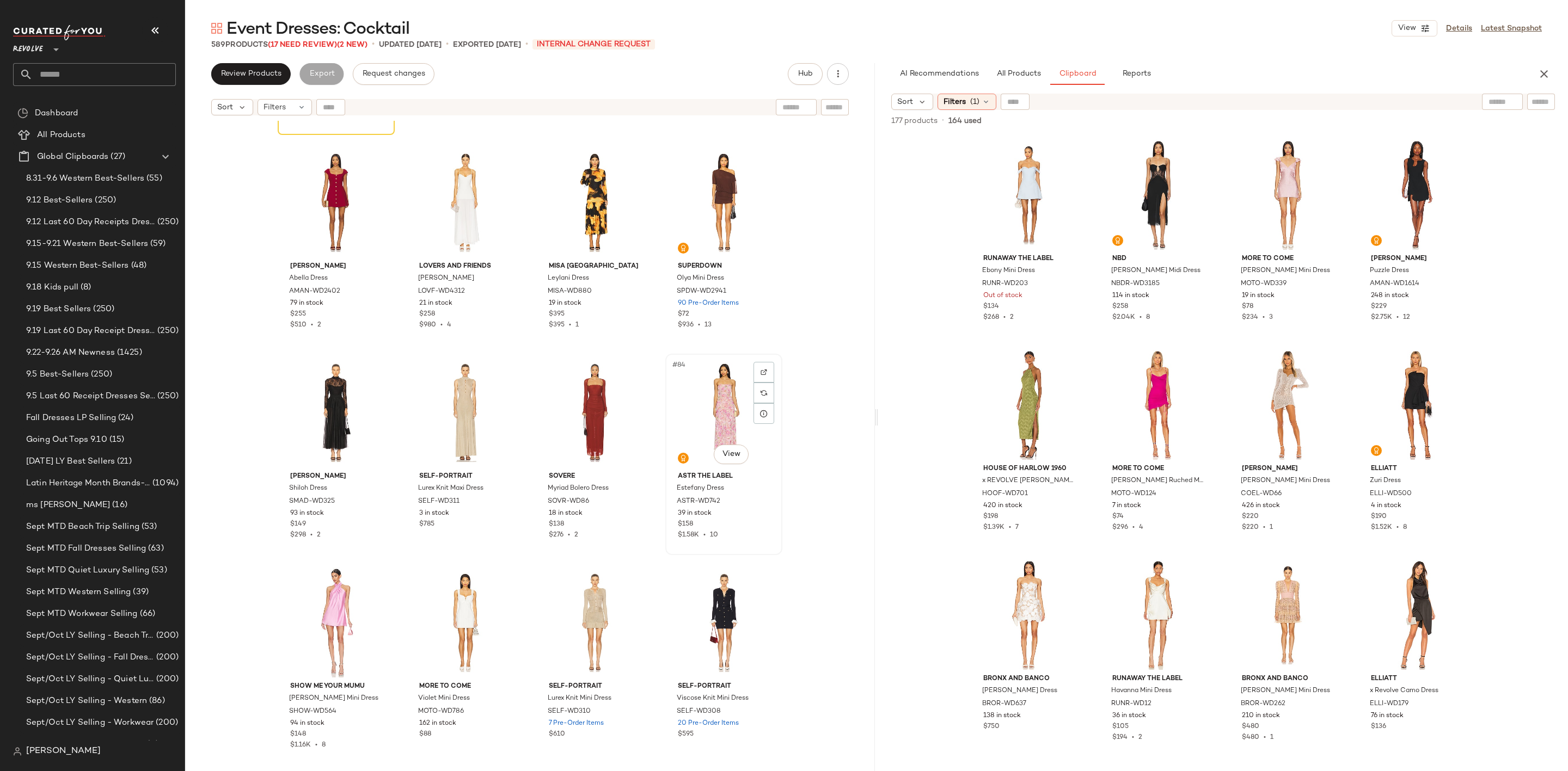
click at [710, 397] on div "#84 View" at bounding box center [724, 413] width 110 height 110
click at [710, 392] on div "#84 View" at bounding box center [724, 413] width 110 height 110
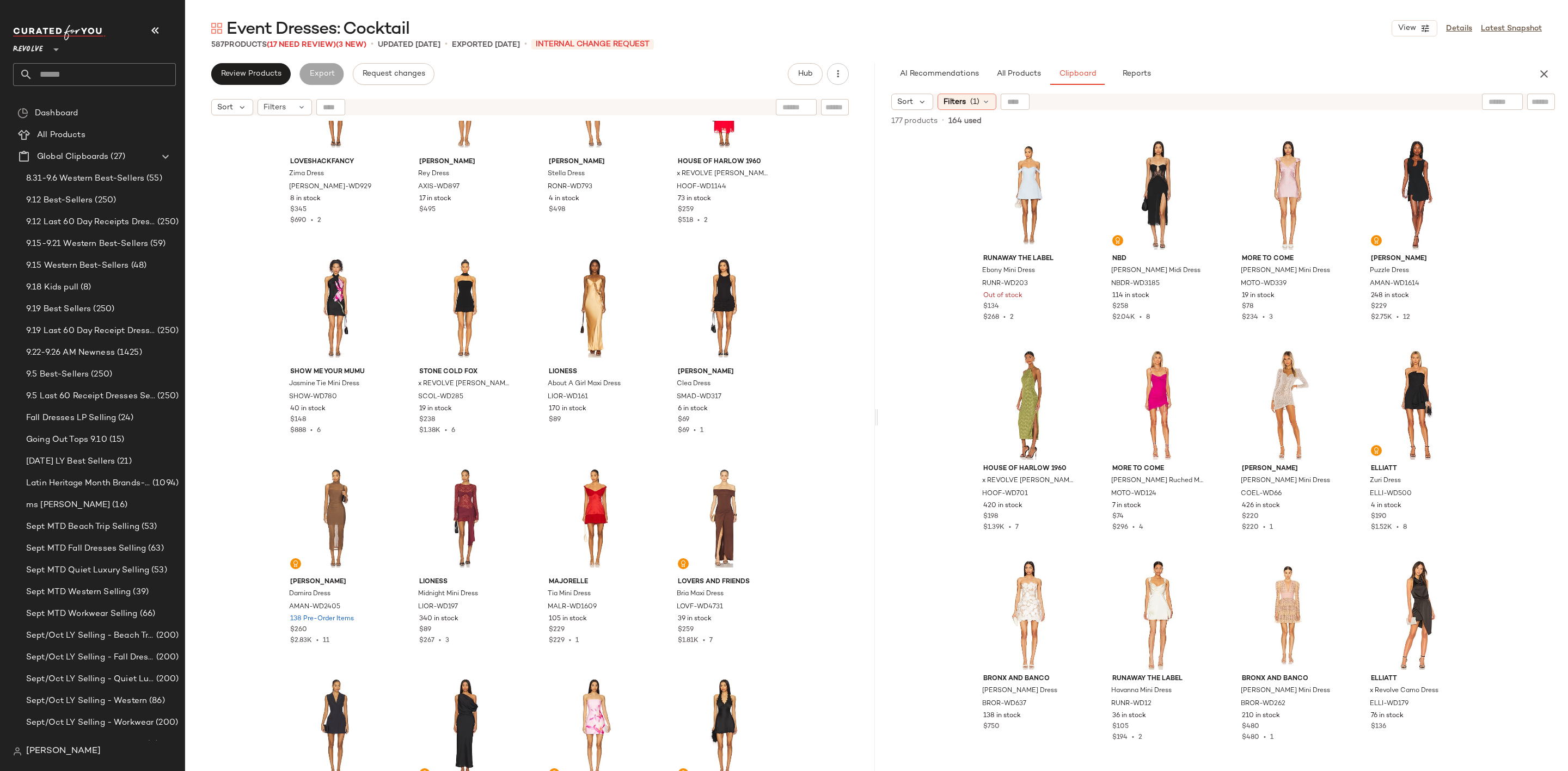
scroll to position [4959, 0]
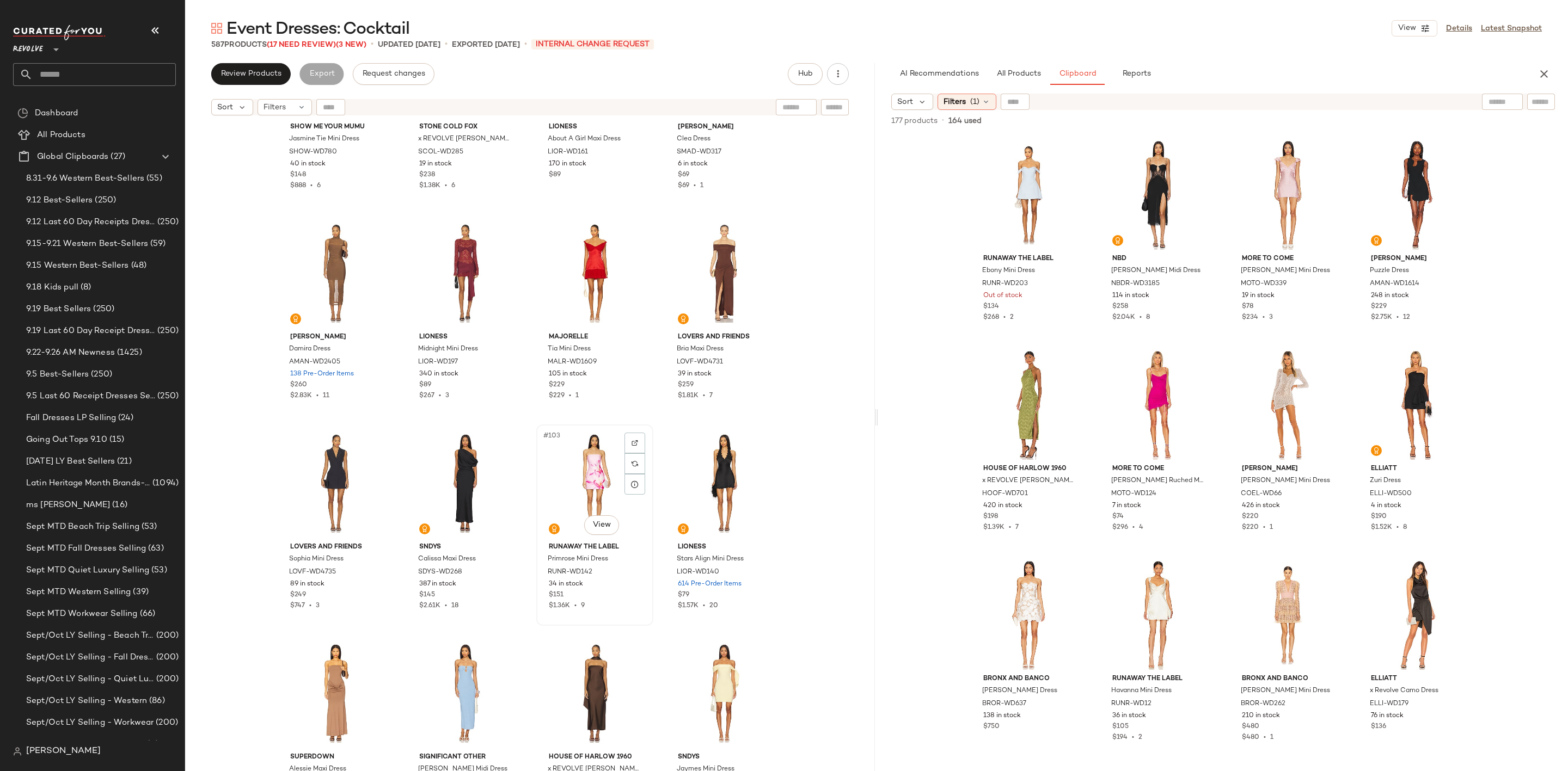
click at [586, 462] on div "#103 View" at bounding box center [595, 483] width 110 height 110
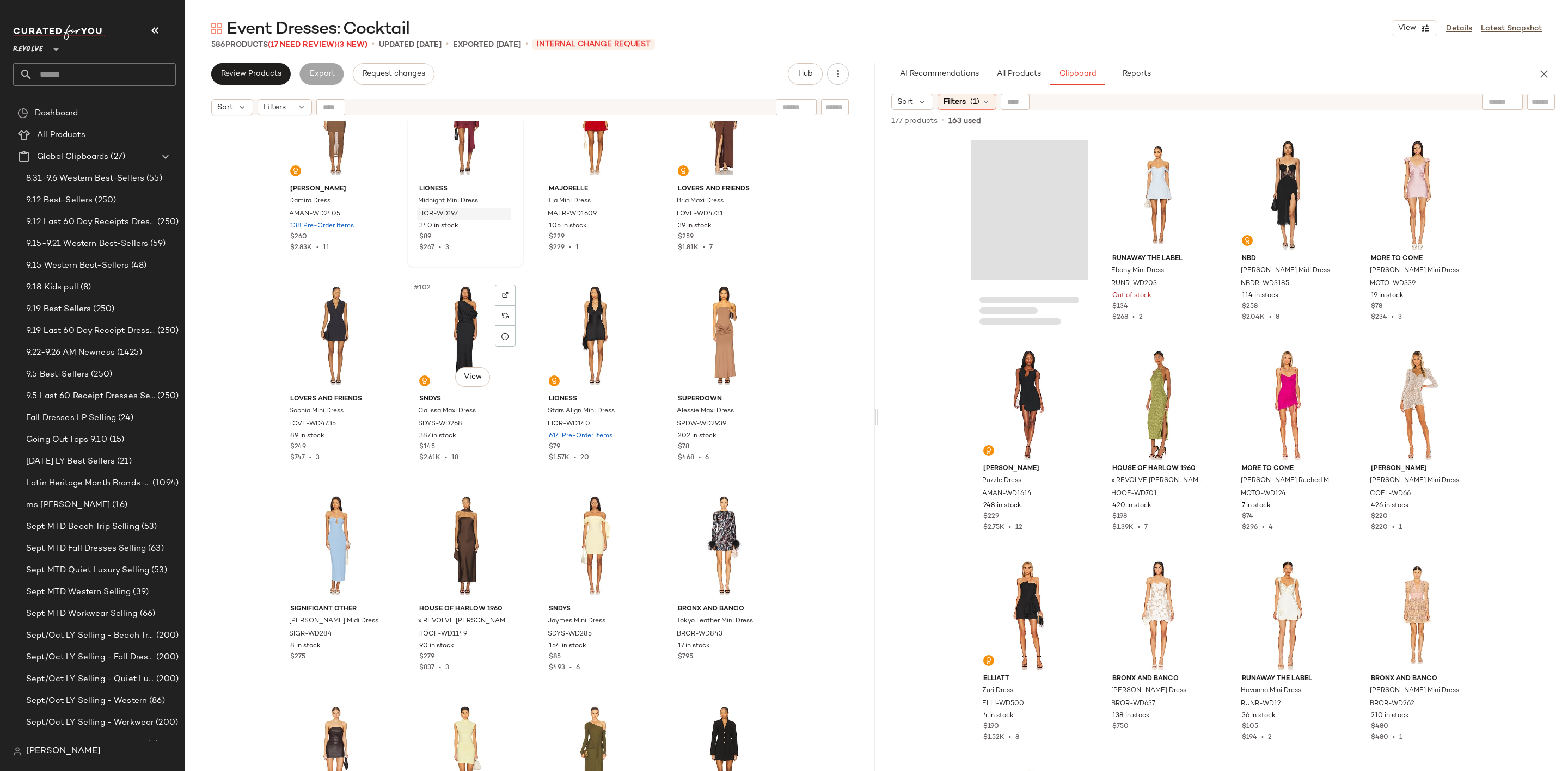
scroll to position [5123, 0]
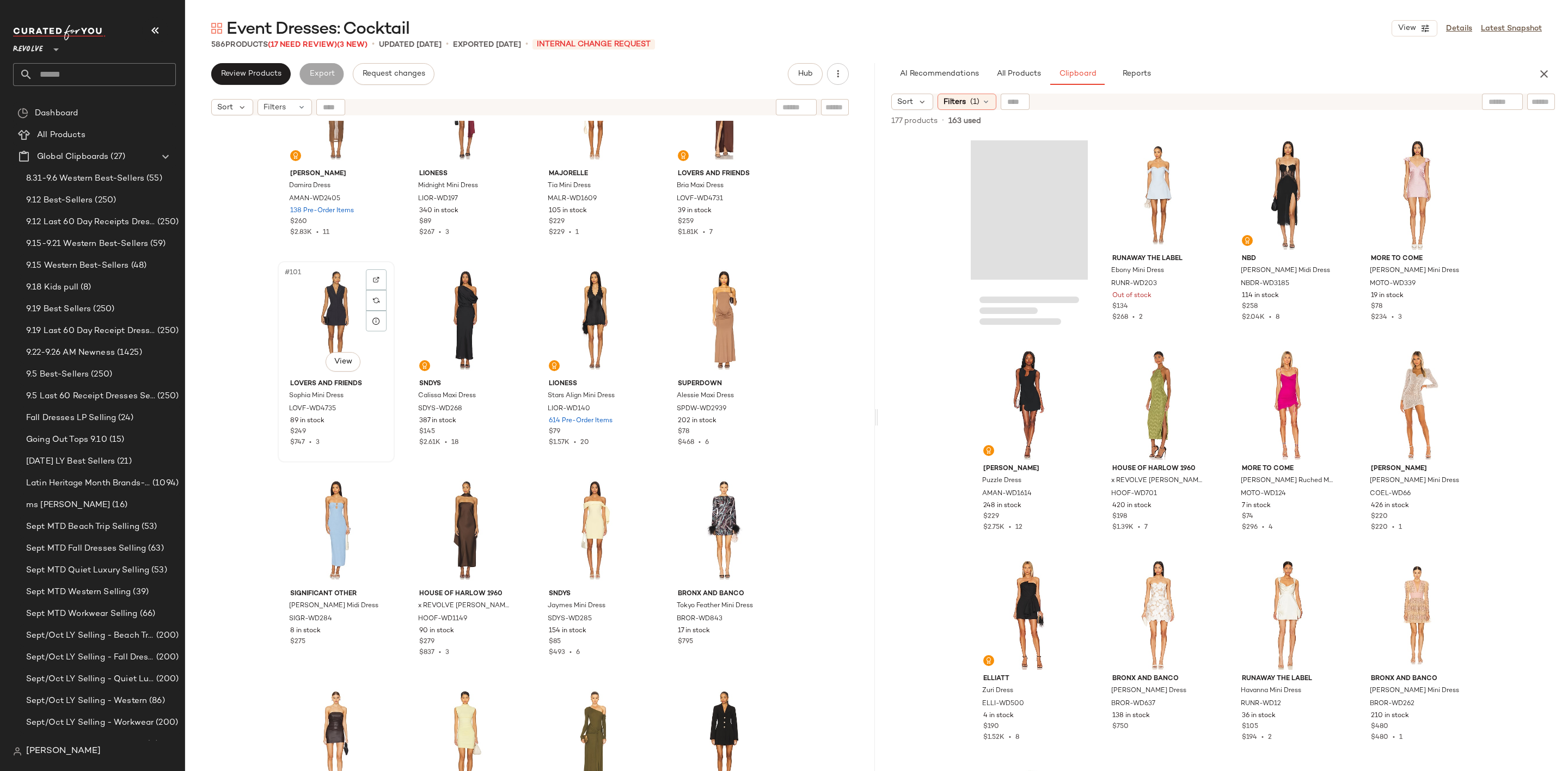
click at [319, 310] on div "#101 View" at bounding box center [336, 320] width 110 height 110
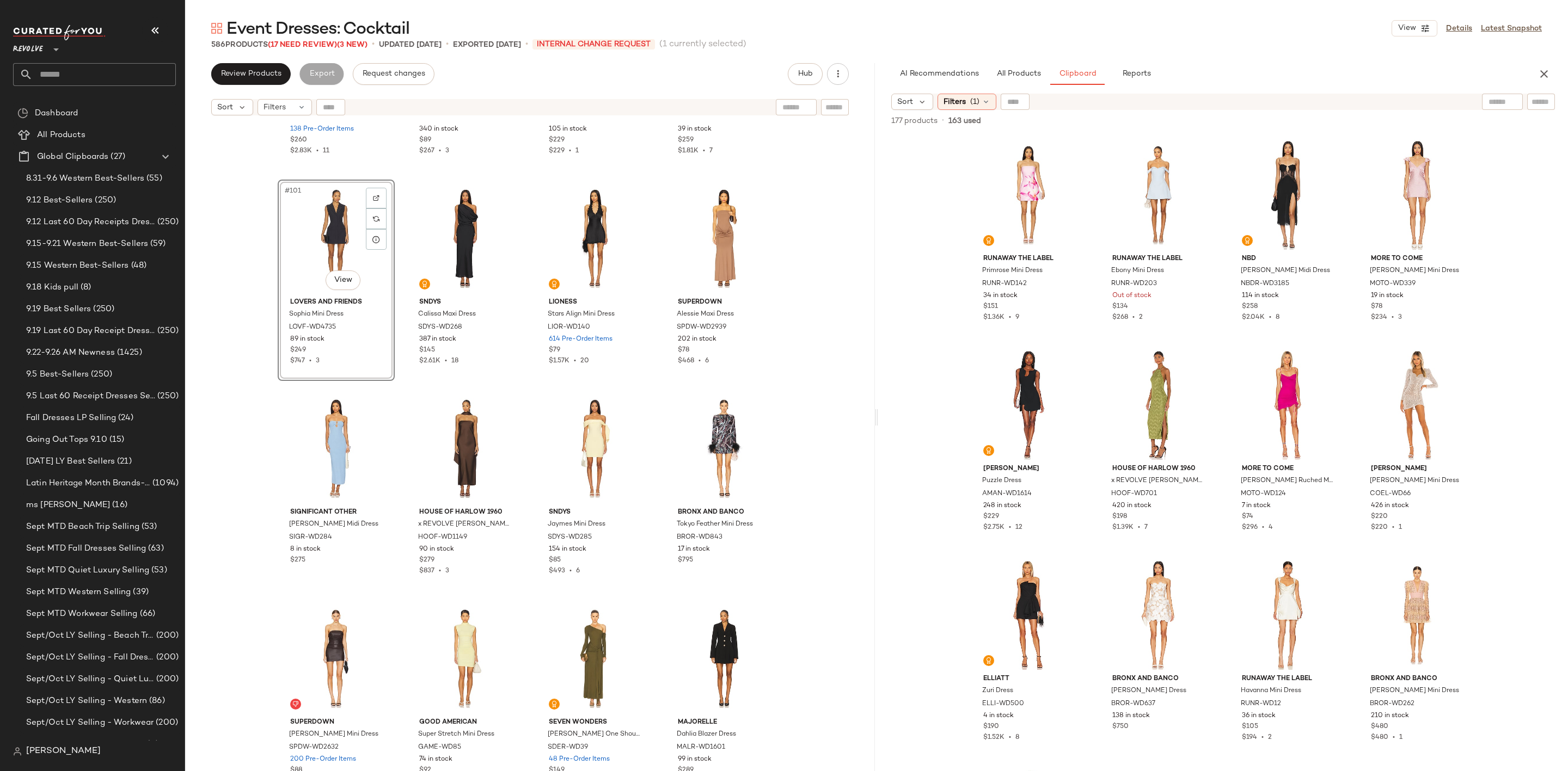
click at [298, 231] on div "#101 View" at bounding box center [336, 238] width 110 height 110
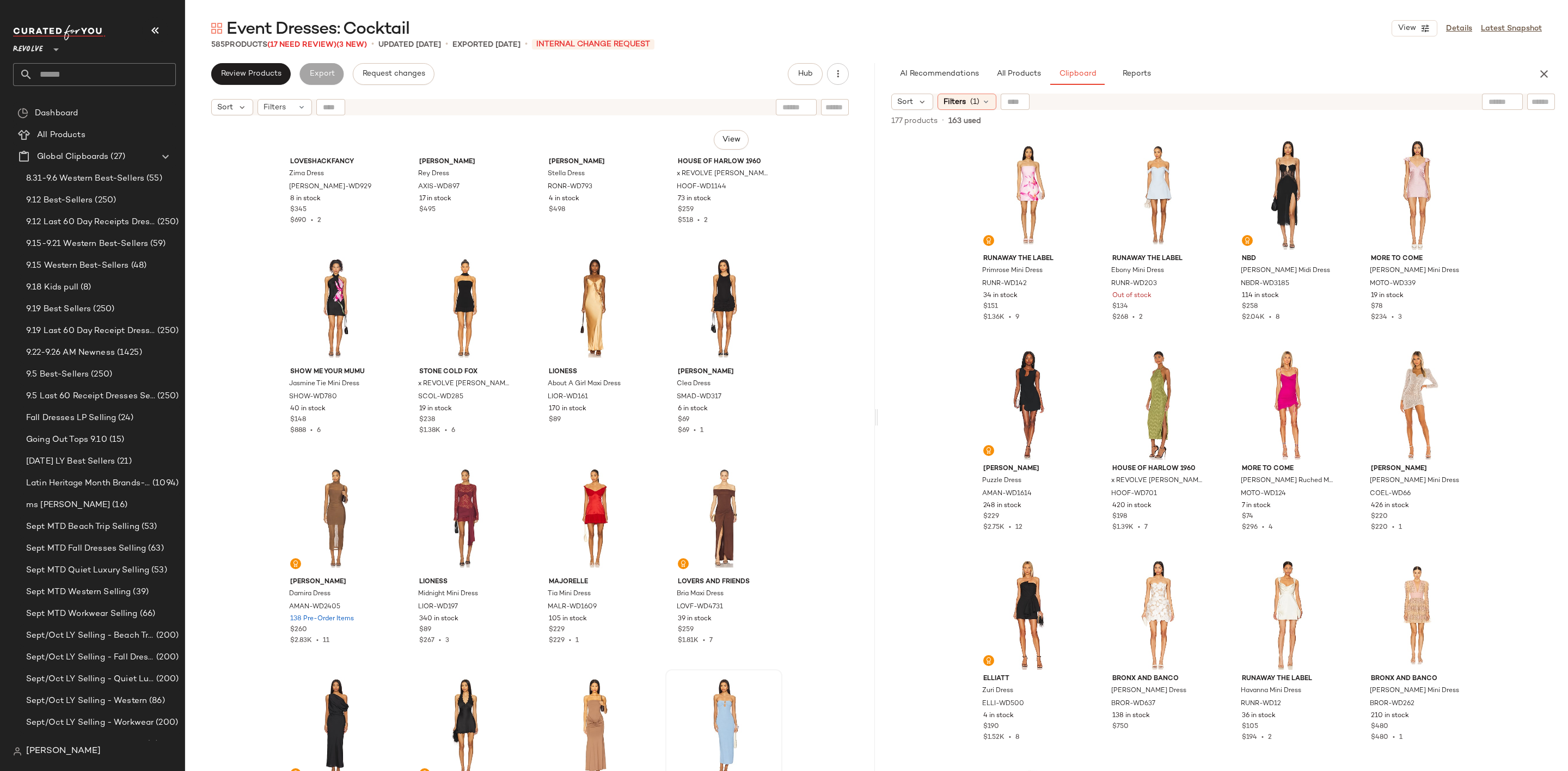
scroll to position [4551, 0]
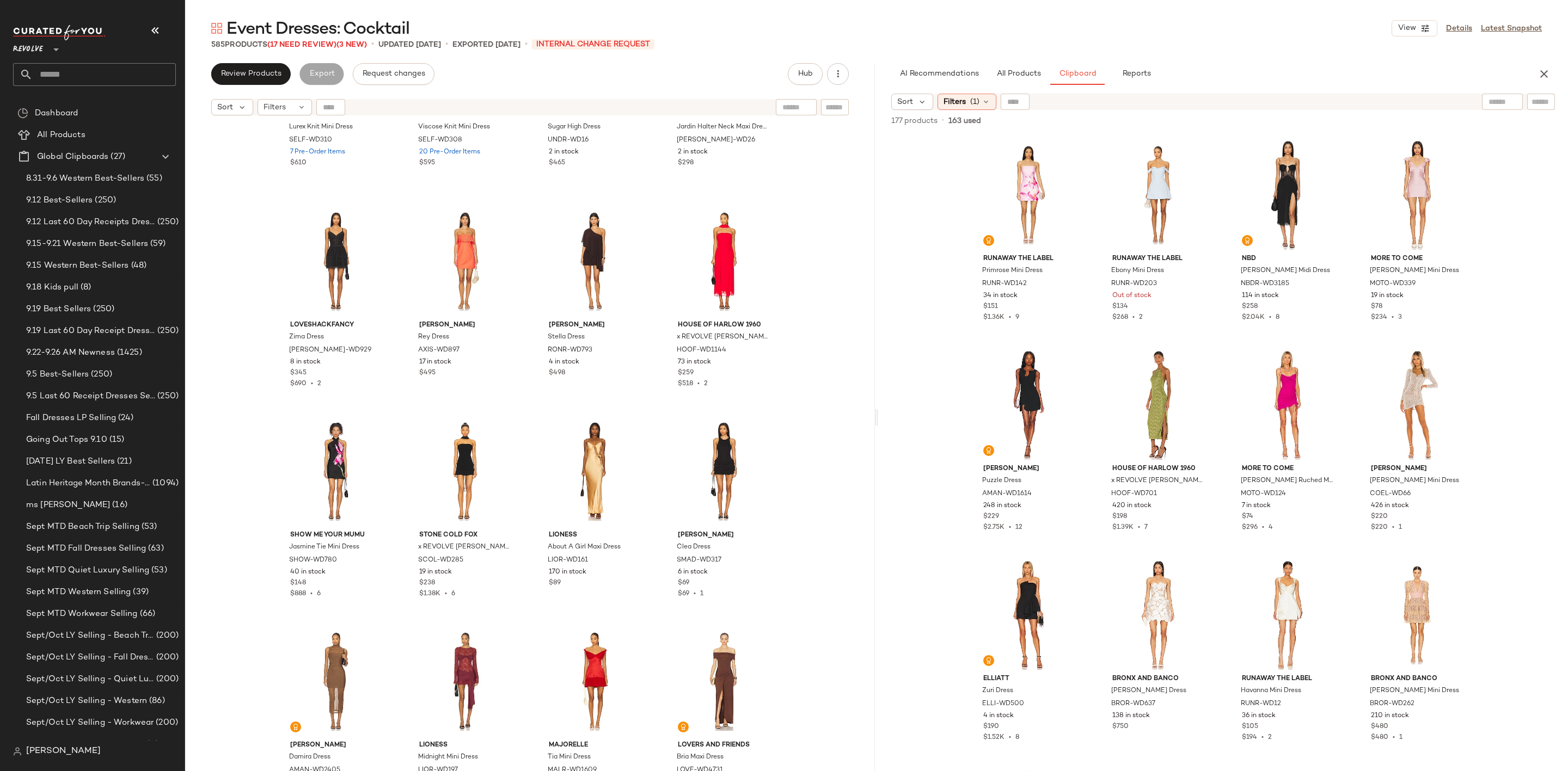
drag, startPoint x: 867, startPoint y: 229, endPoint x: 863, endPoint y: 127, distance: 102.1
click at [863, 127] on div "self-portrait Lurex Knit Mini Dress SELF-WD310 7 Pre-Order Items $610 self-port…" at bounding box center [530, 460] width 690 height 678
click at [438, 266] on div "#90 View" at bounding box center [465, 261] width 110 height 110
click at [500, 215] on div at bounding box center [505, 221] width 21 height 21
click at [454, 265] on div "#90 View" at bounding box center [465, 261] width 110 height 110
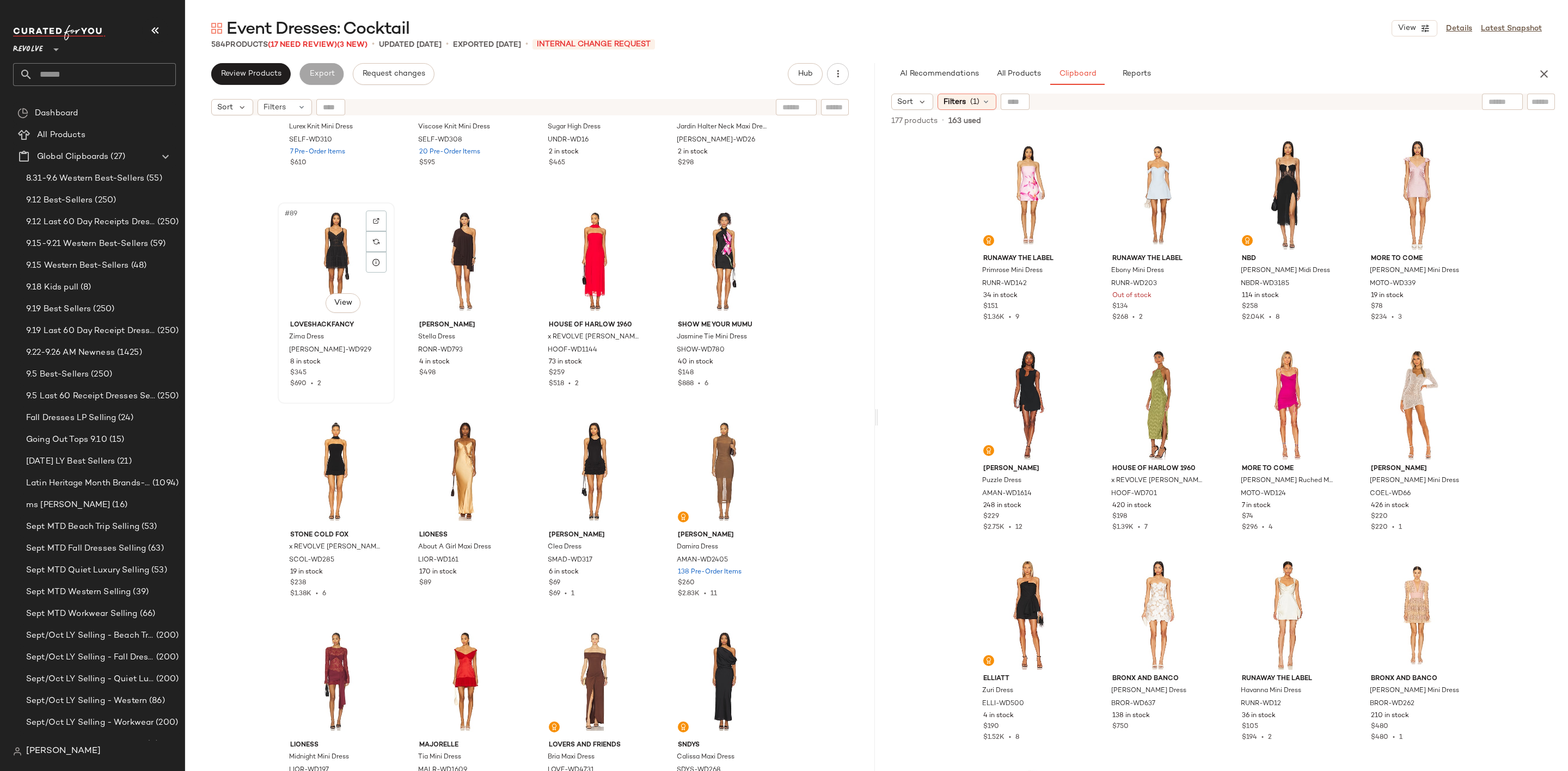
click at [331, 239] on div "#89 View" at bounding box center [336, 261] width 110 height 110
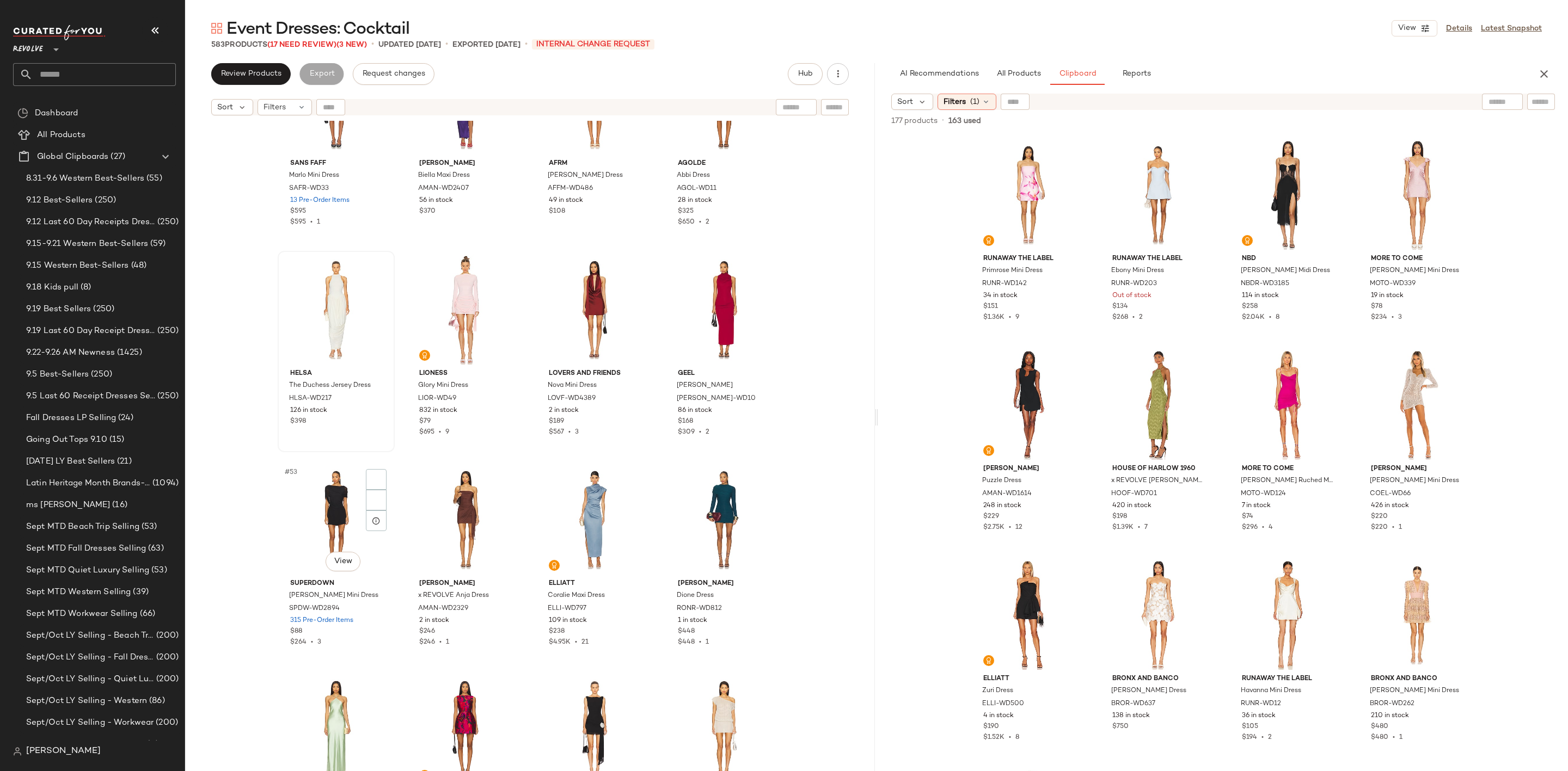
scroll to position [2458, 0]
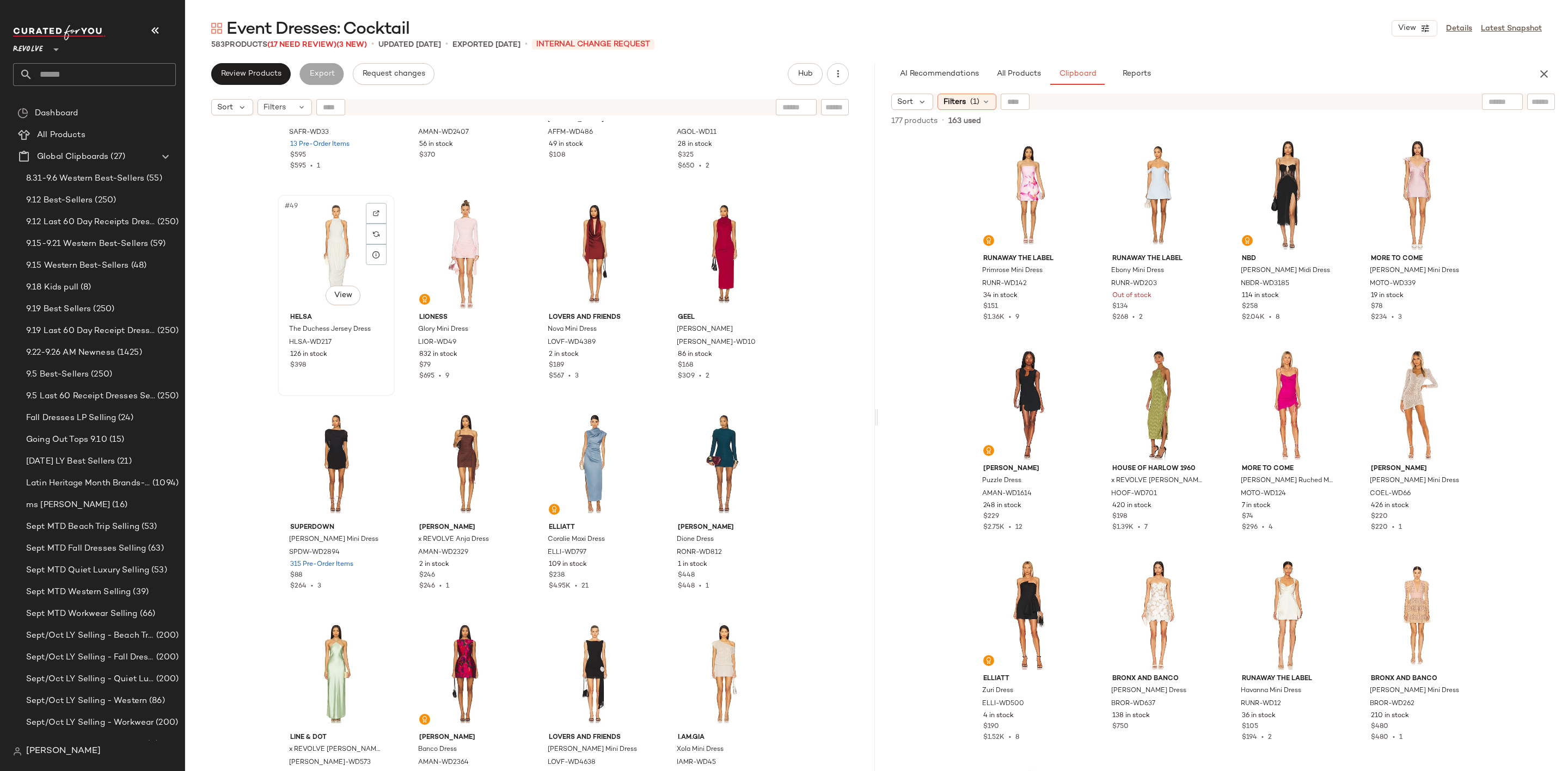
click at [337, 265] on div "#49 View" at bounding box center [336, 253] width 110 height 110
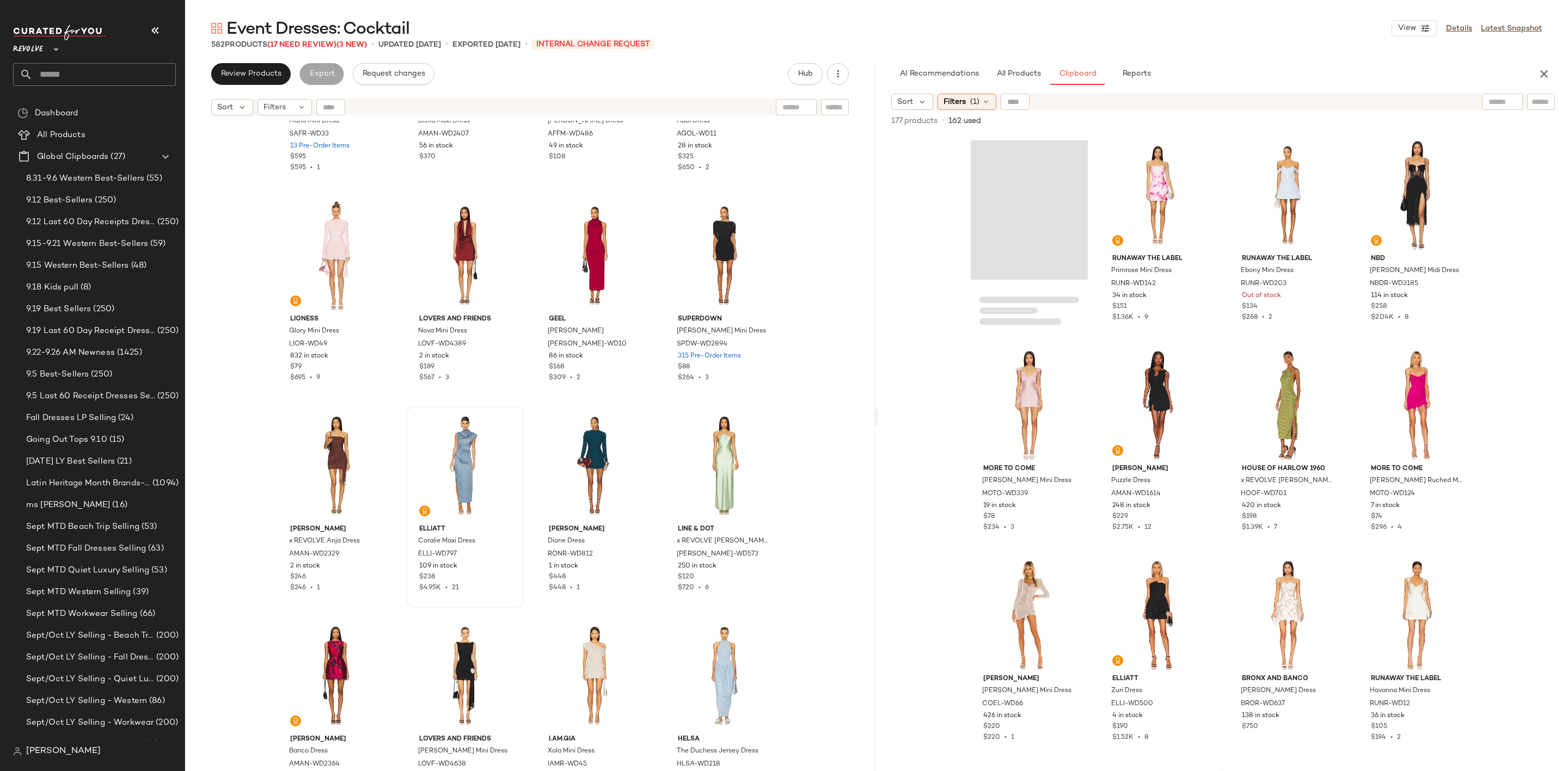
scroll to position [2458, 0]
click at [447, 454] on div "#54 View" at bounding box center [465, 464] width 110 height 110
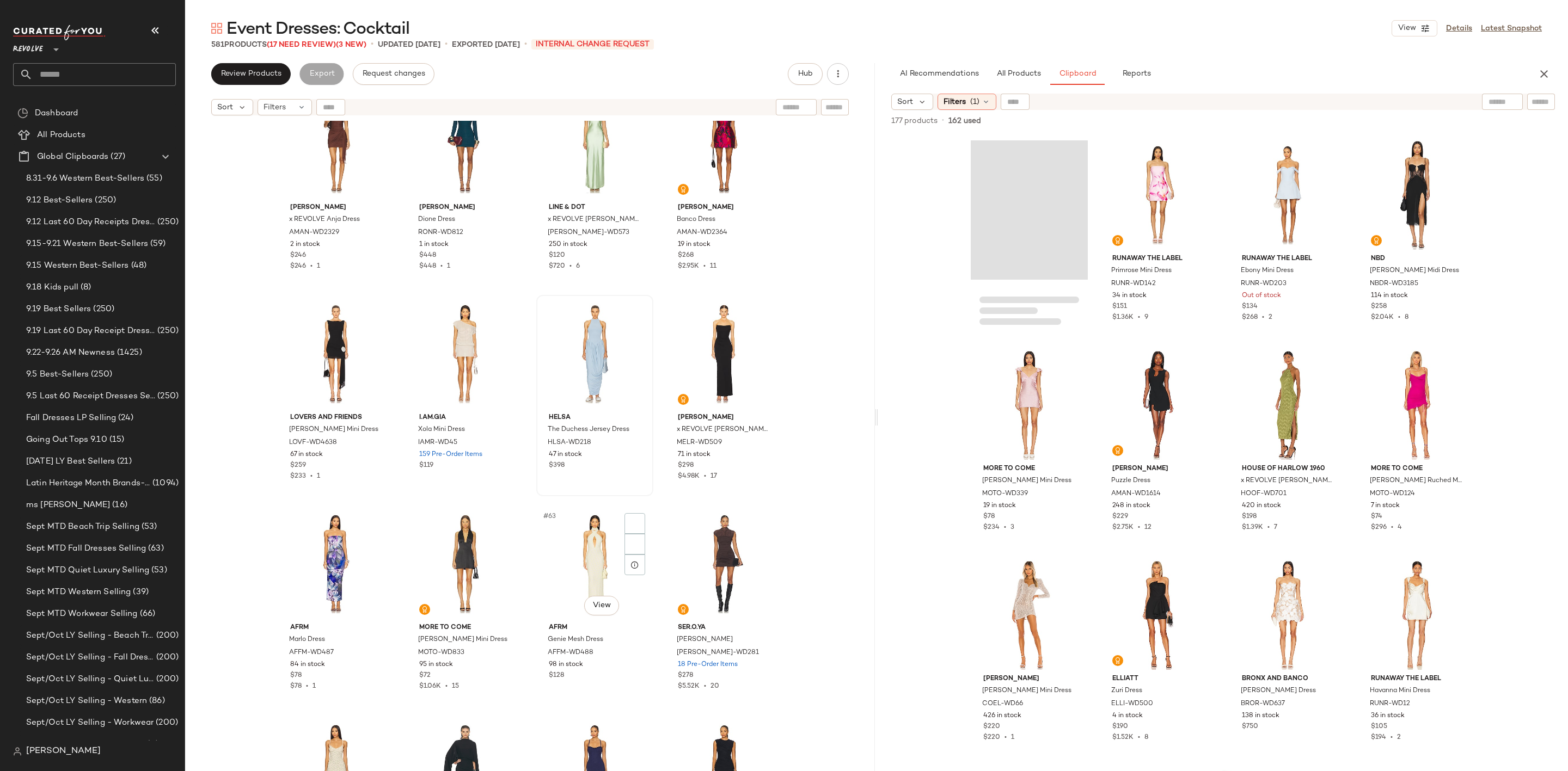
scroll to position [2866, 0]
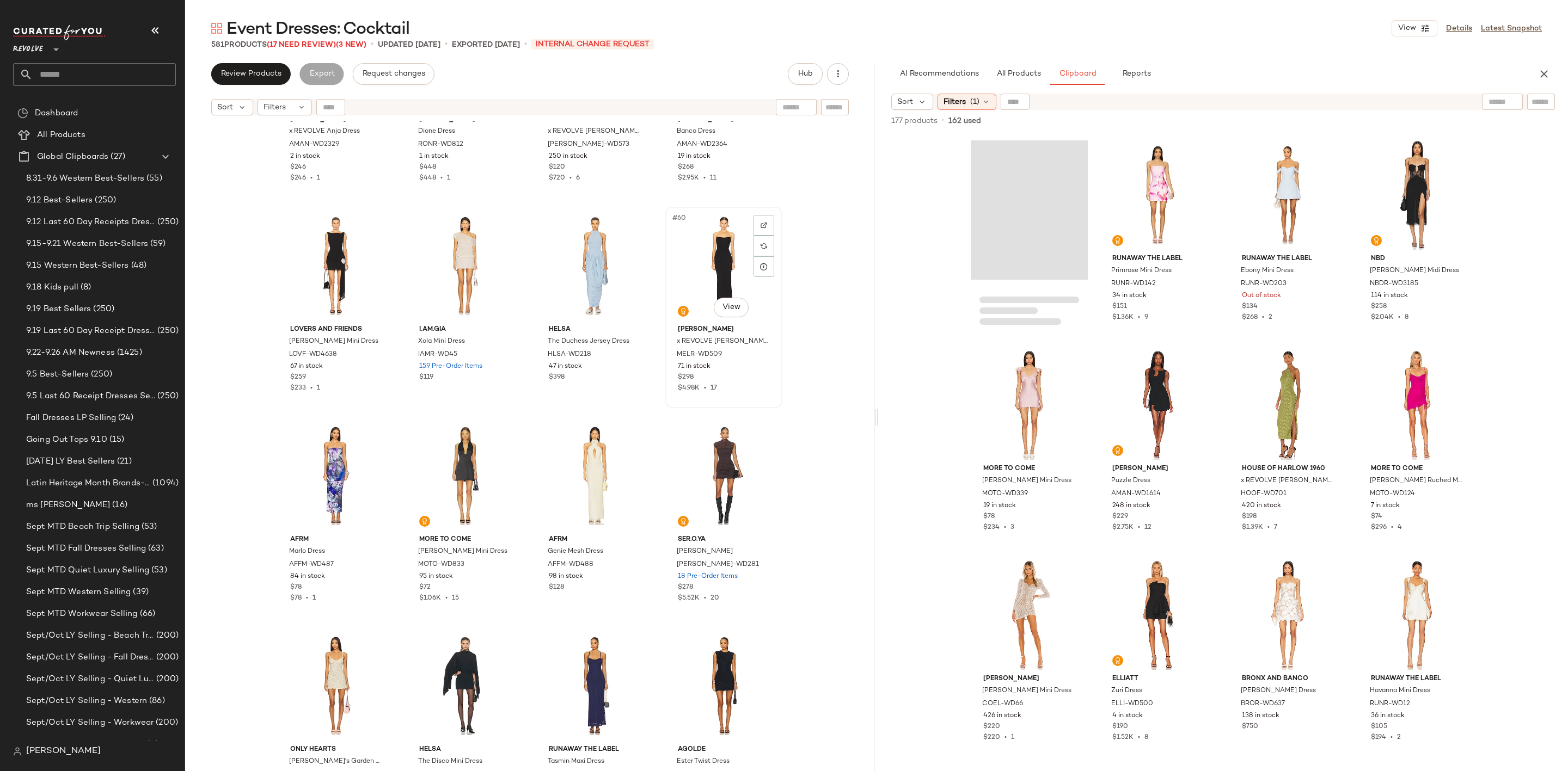
click at [724, 242] on div "#60 View" at bounding box center [724, 265] width 110 height 110
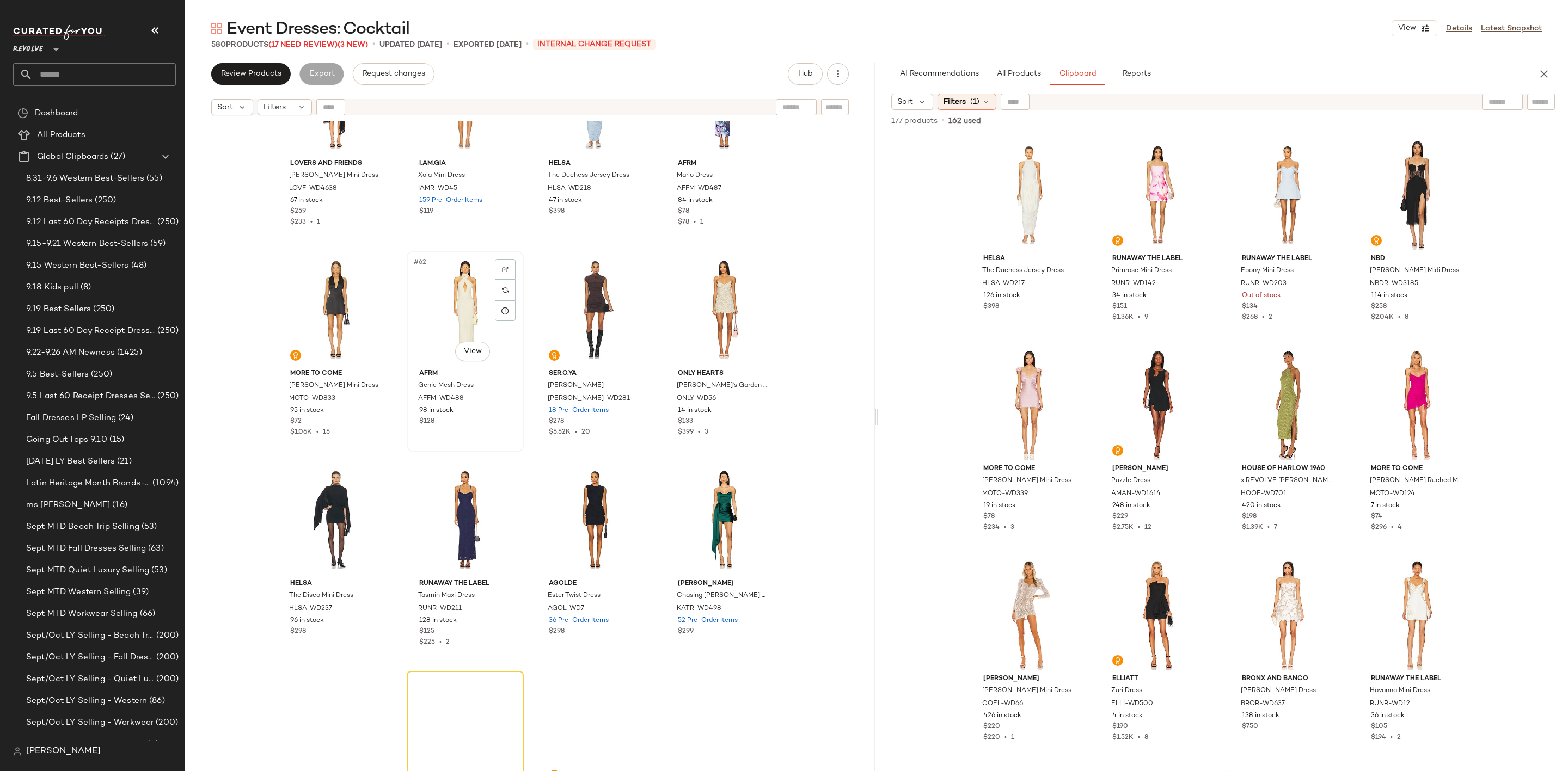
scroll to position [3111, 0]
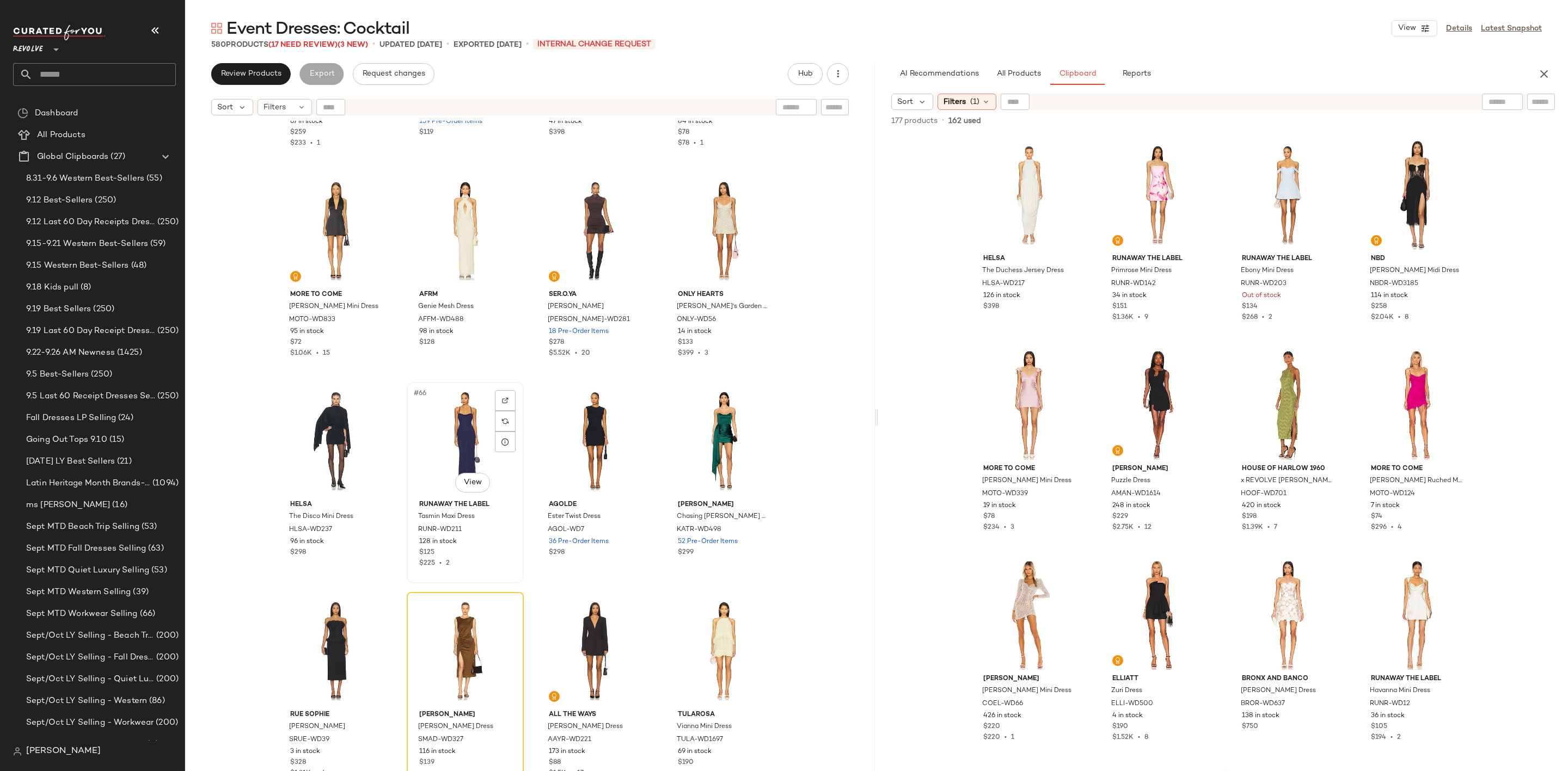
click at [431, 427] on div "#66 View" at bounding box center [465, 441] width 110 height 110
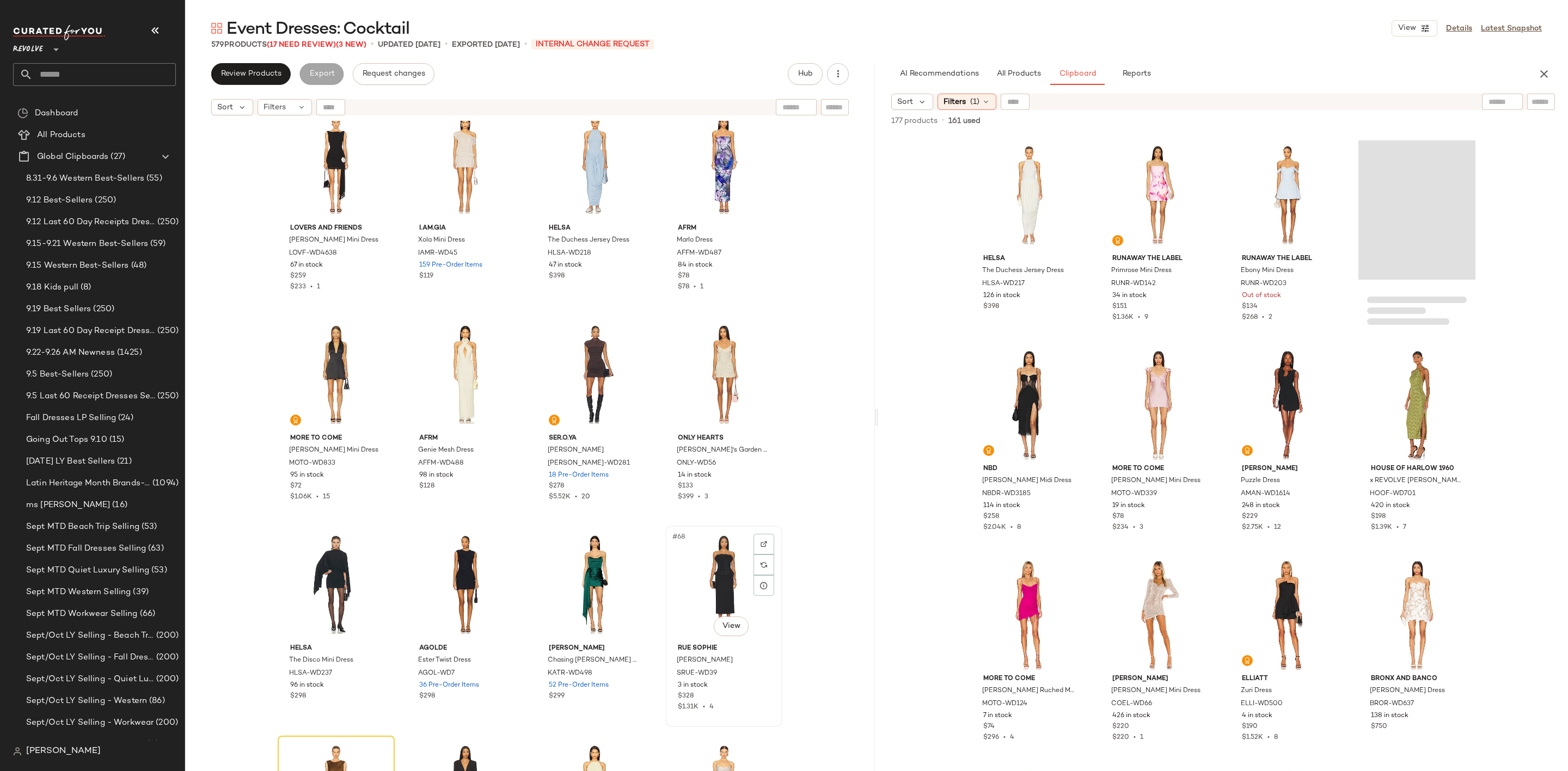
scroll to position [2785, 0]
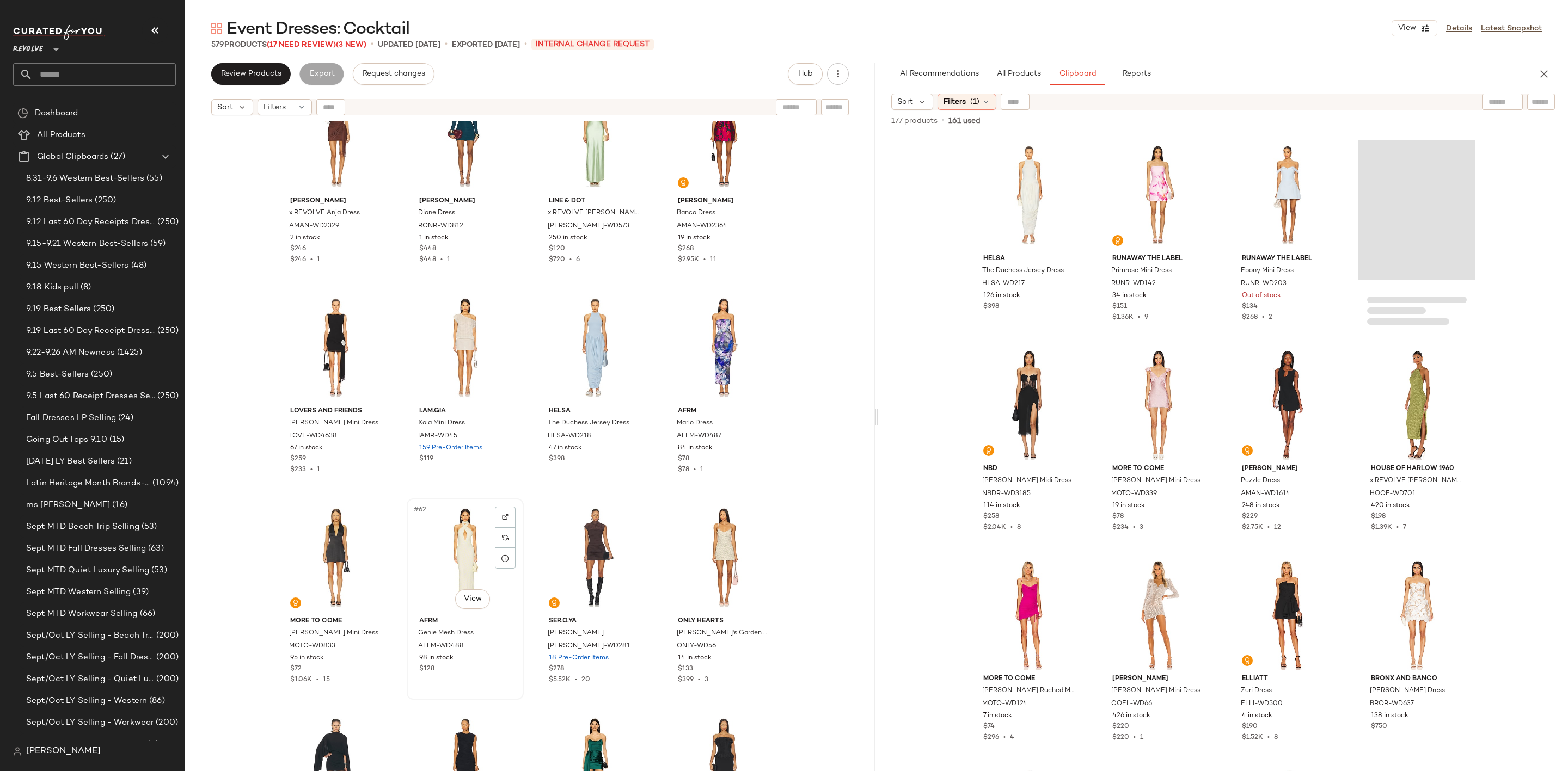
click at [435, 549] on div "#62 View" at bounding box center [465, 557] width 110 height 110
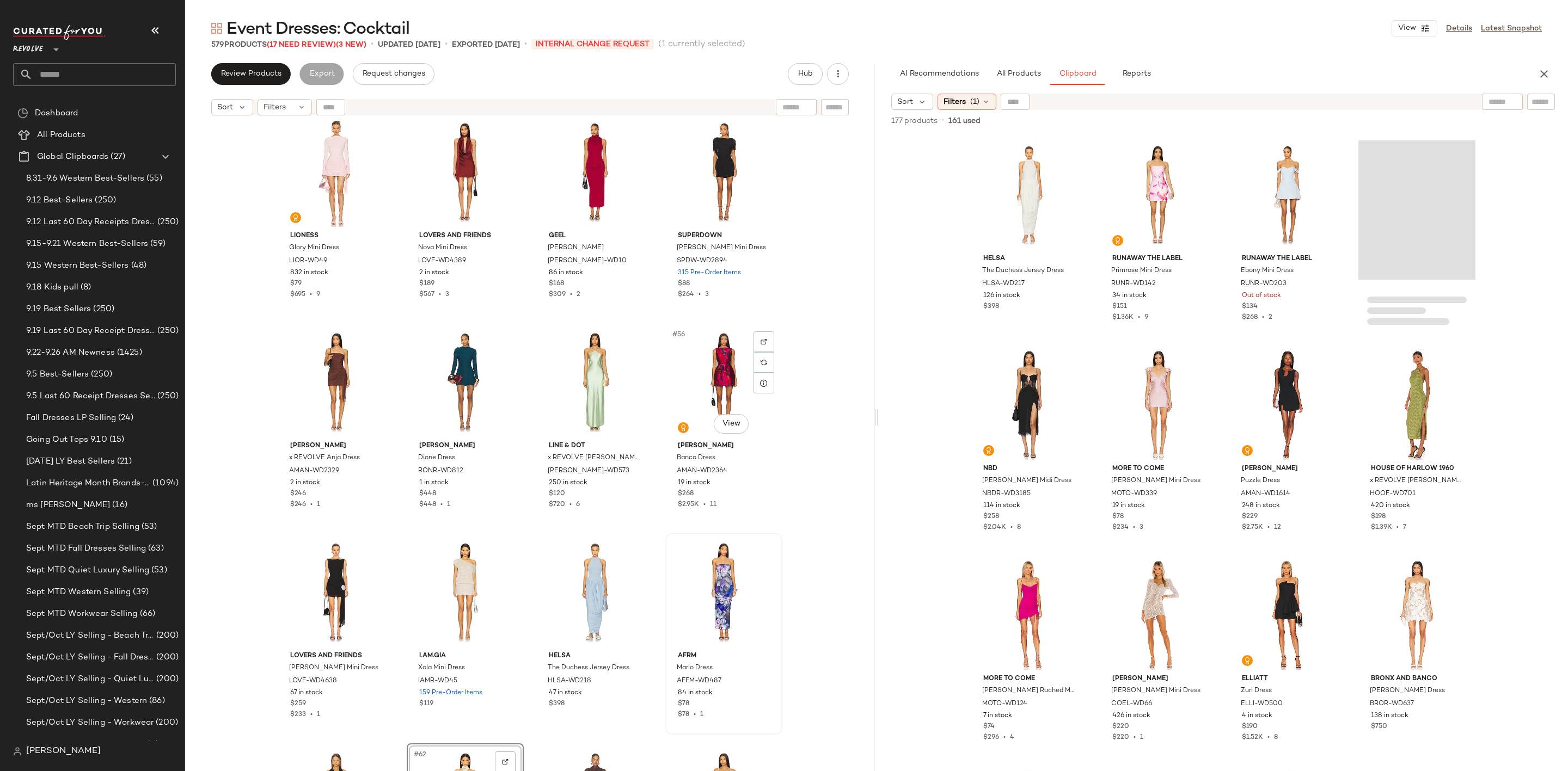
scroll to position [2376, 0]
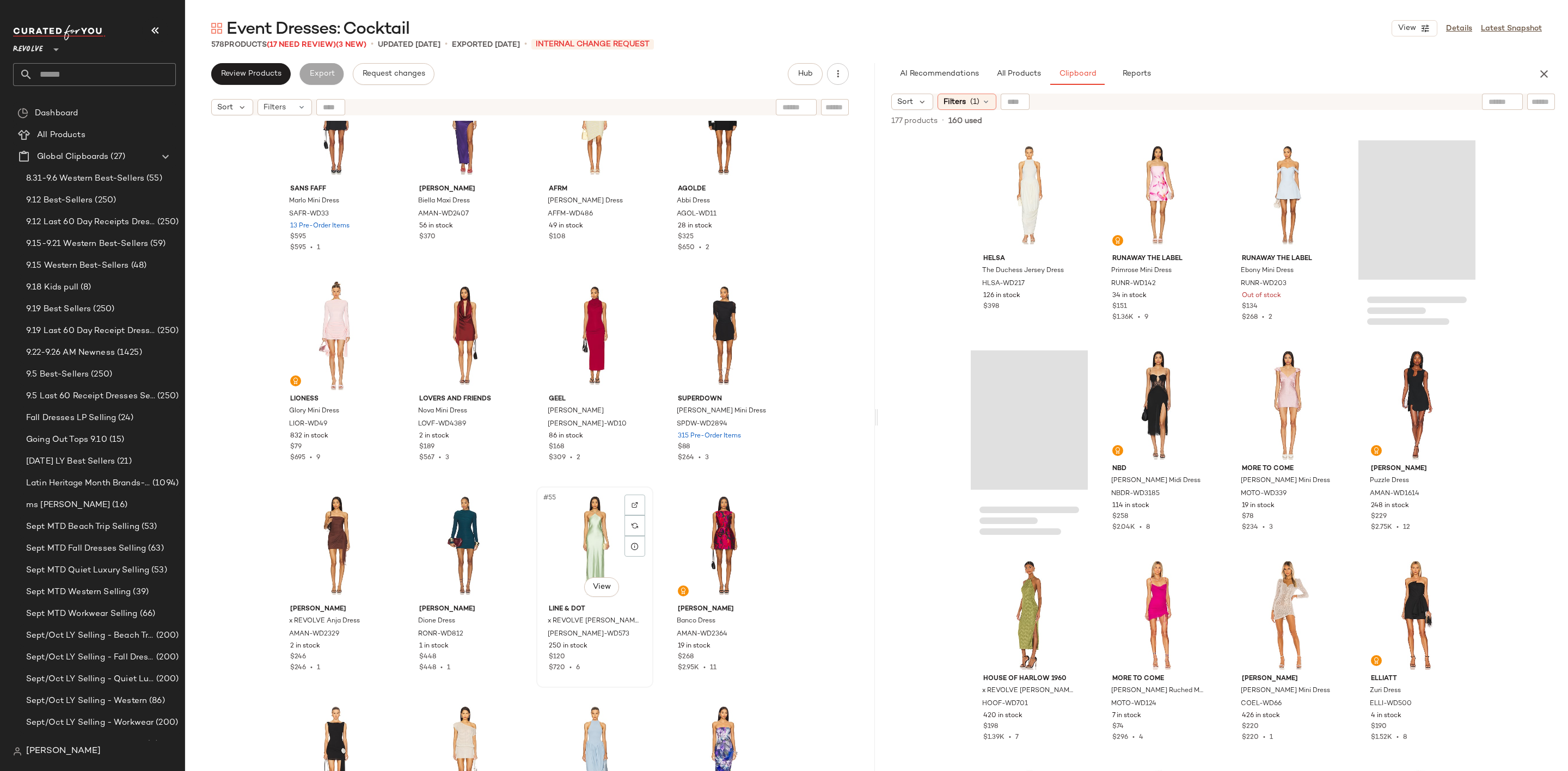
click at [573, 538] on div "#55 View" at bounding box center [595, 545] width 110 height 110
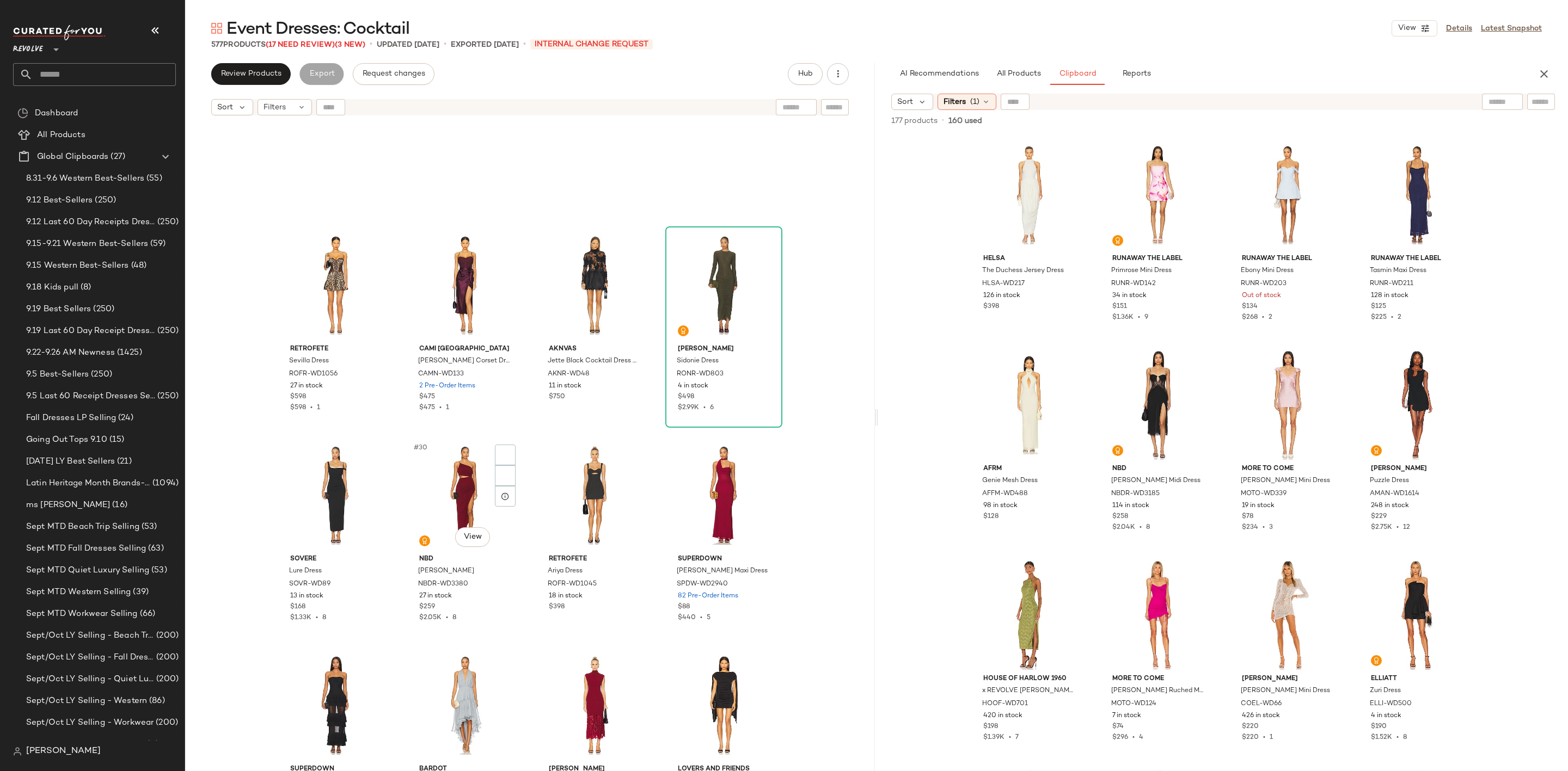
scroll to position [1397, 0]
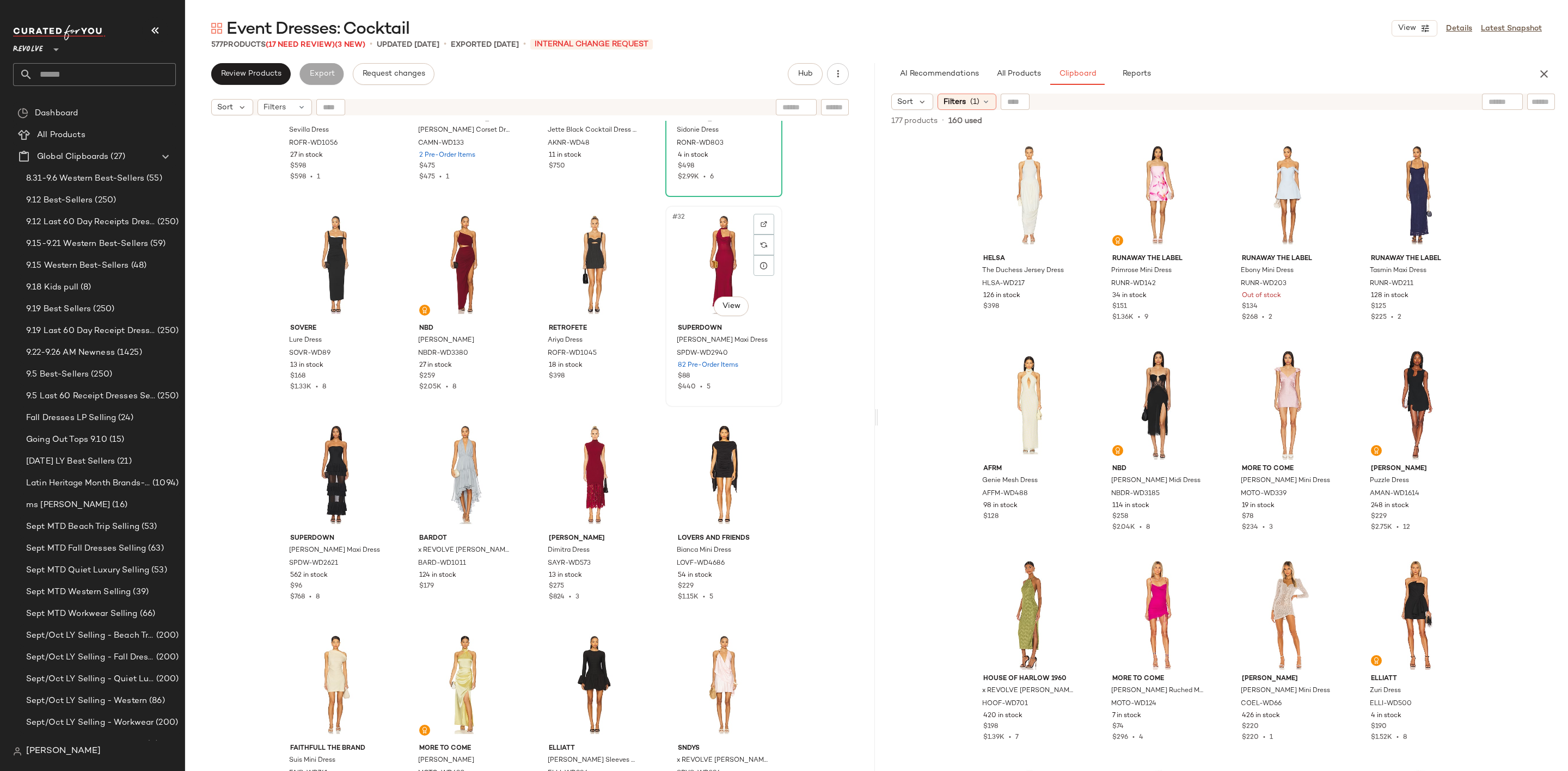
click at [698, 246] on div "#32 View" at bounding box center [724, 264] width 110 height 110
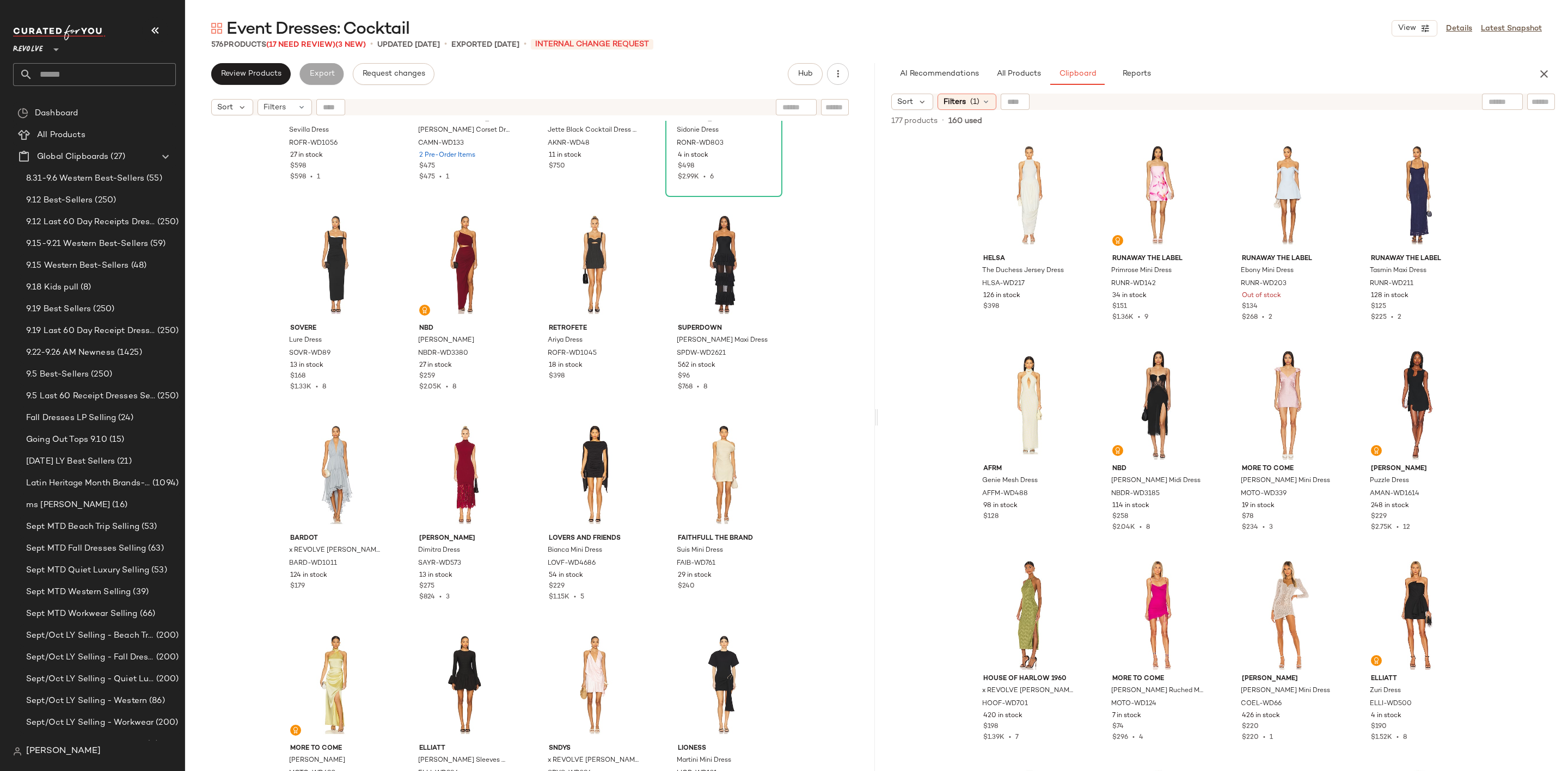
scroll to position [1723, 0]
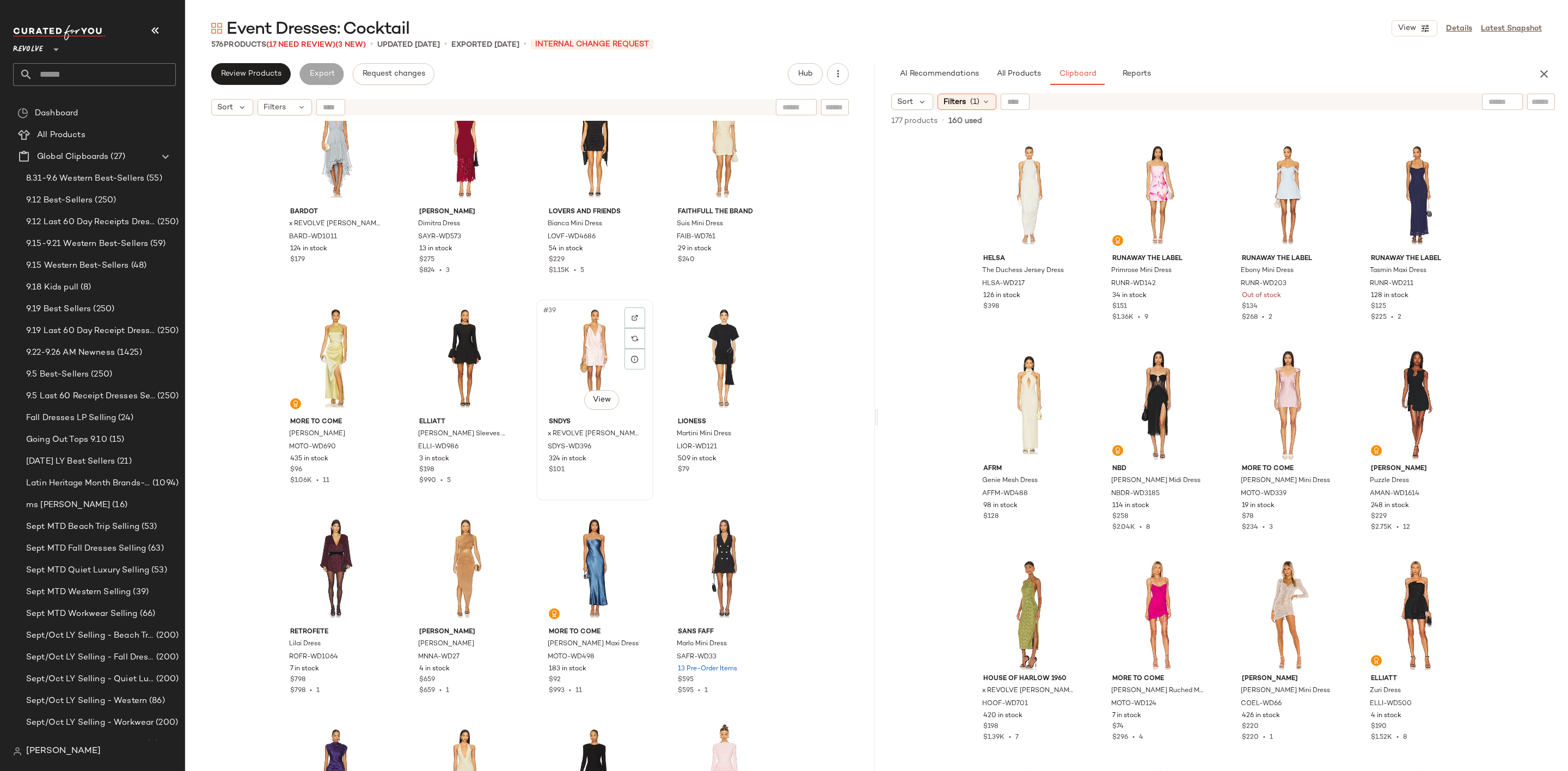
click at [593, 330] on div "#39 View" at bounding box center [595, 358] width 110 height 110
click at [709, 539] on div "#44 View" at bounding box center [724, 568] width 110 height 110
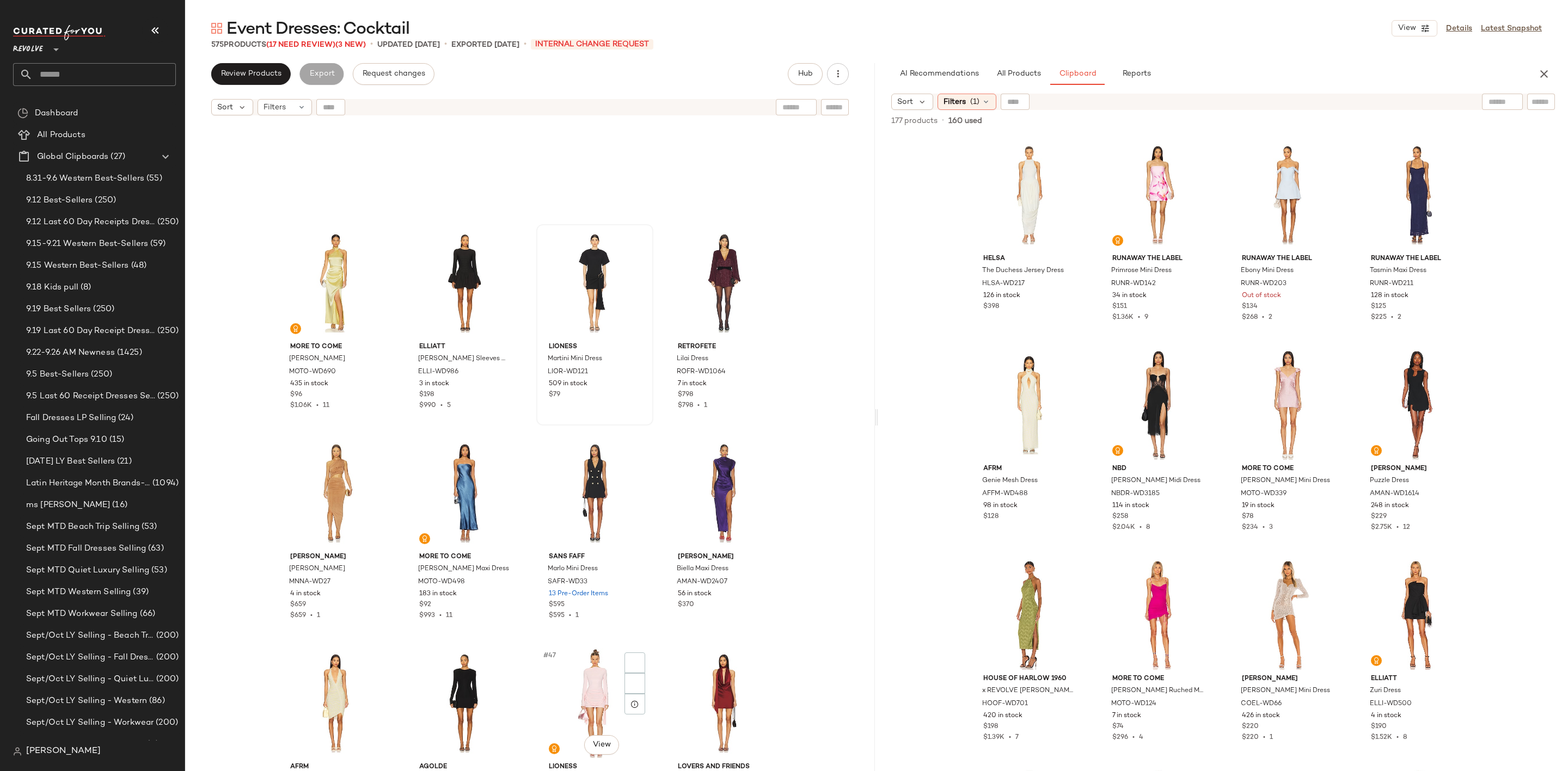
scroll to position [1968, 0]
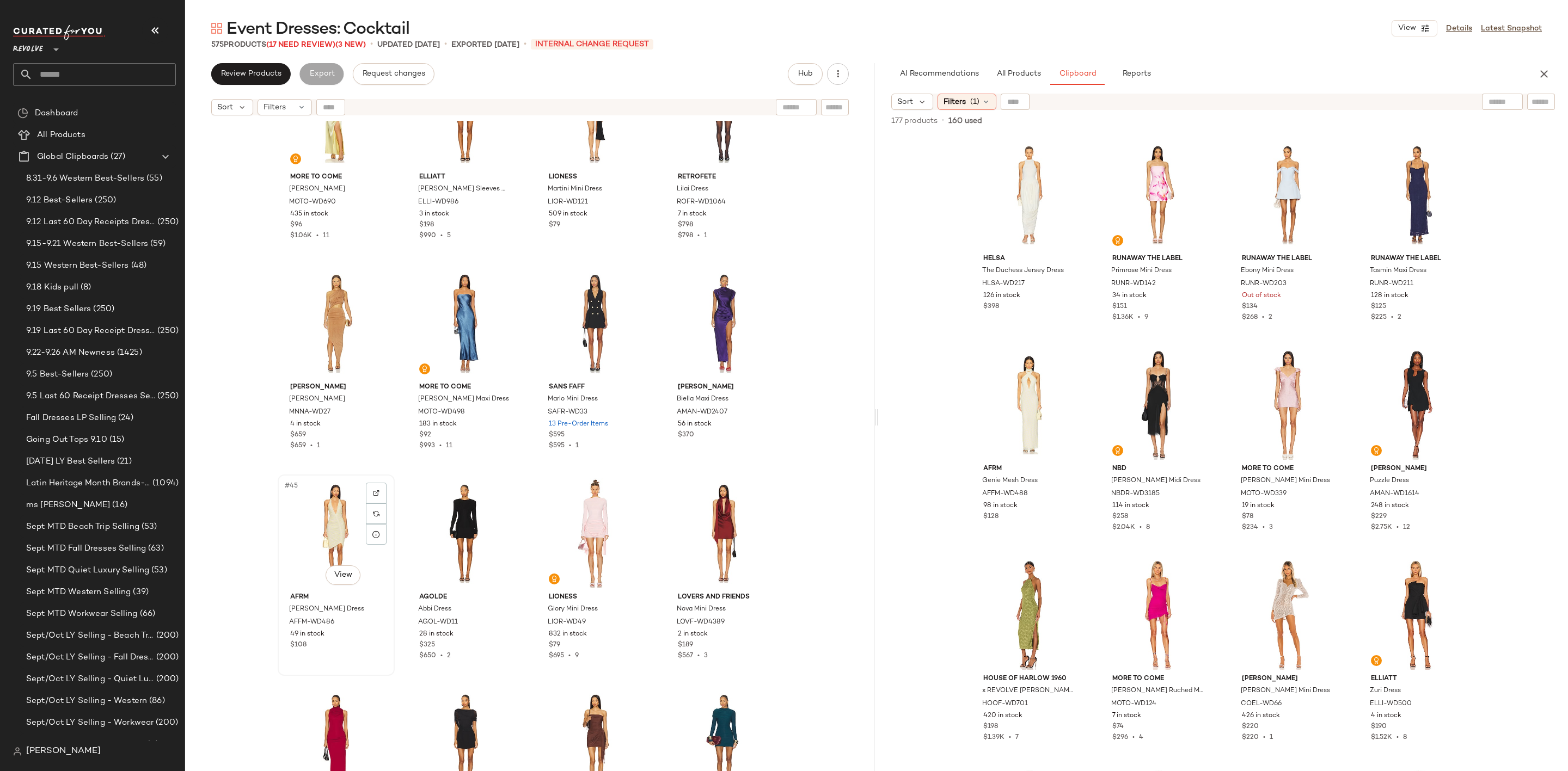
click at [321, 518] on div "#45 View" at bounding box center [336, 533] width 110 height 110
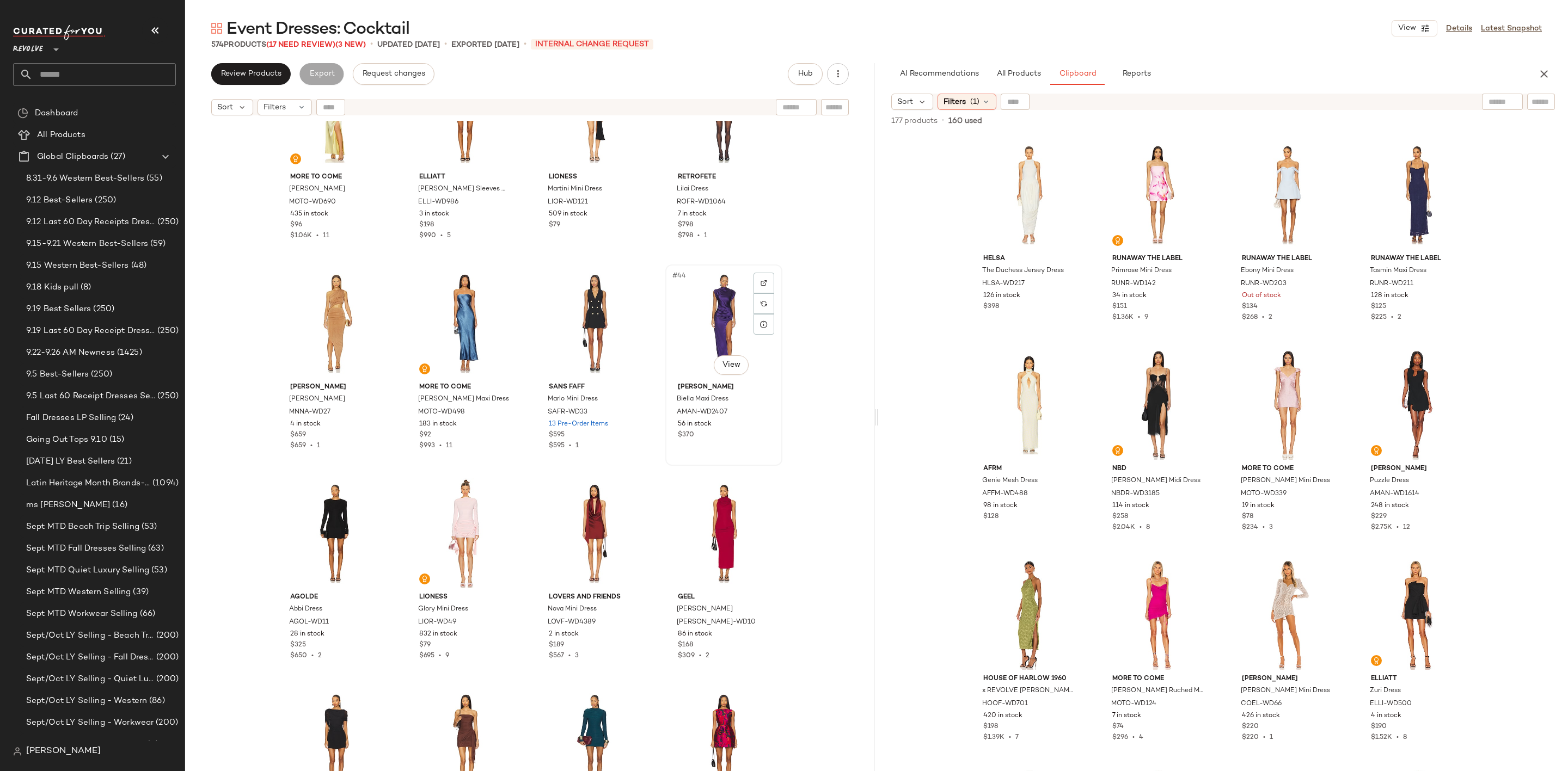
click at [712, 309] on div "#44 View" at bounding box center [724, 323] width 110 height 110
click at [579, 311] on div "#43 View" at bounding box center [595, 323] width 110 height 110
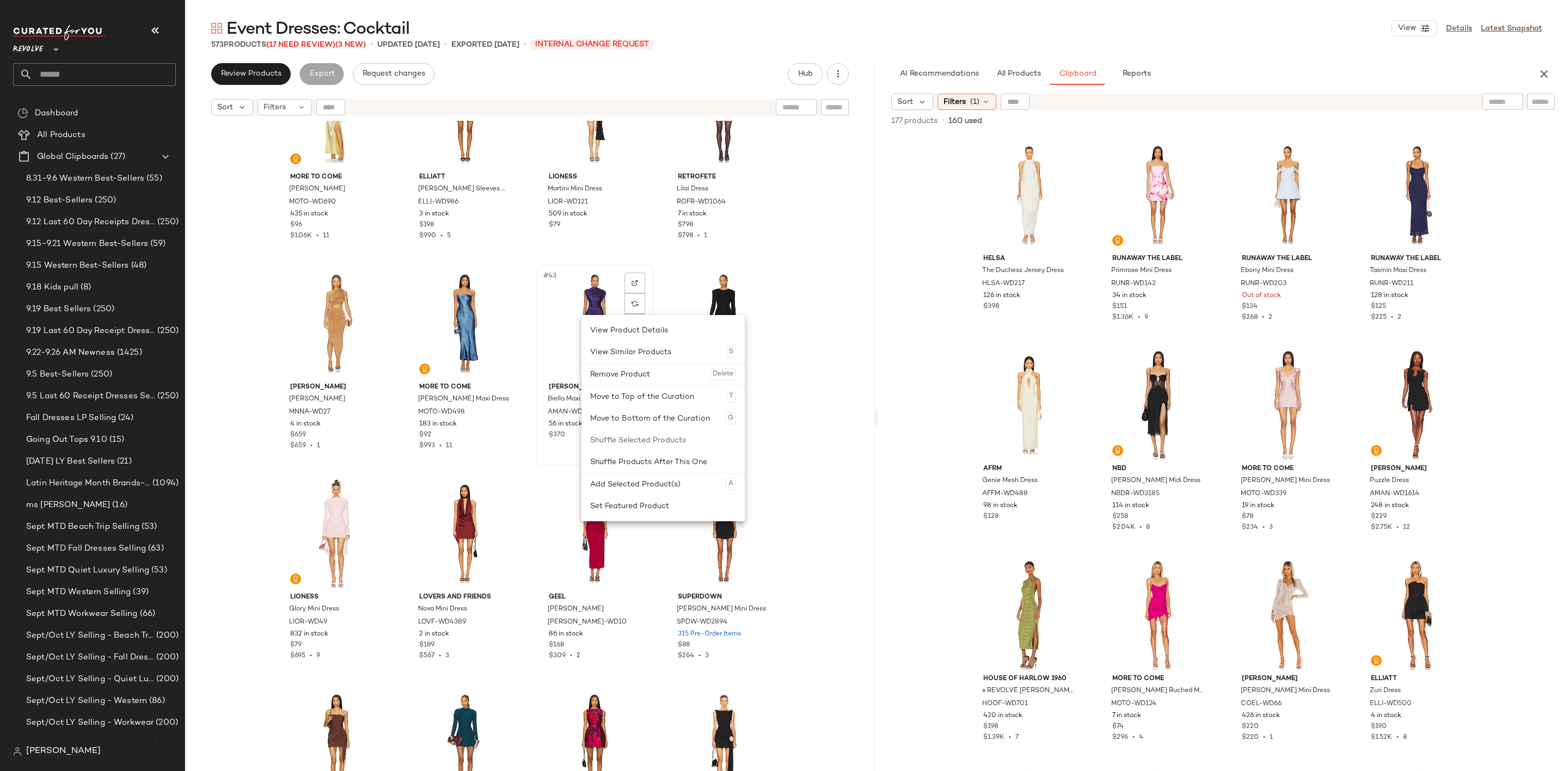
click at [537, 366] on div "#43 View Amanda Uprichard Biella Maxi Dress AMAN-WD2407 56 in stock $370" at bounding box center [595, 365] width 115 height 199
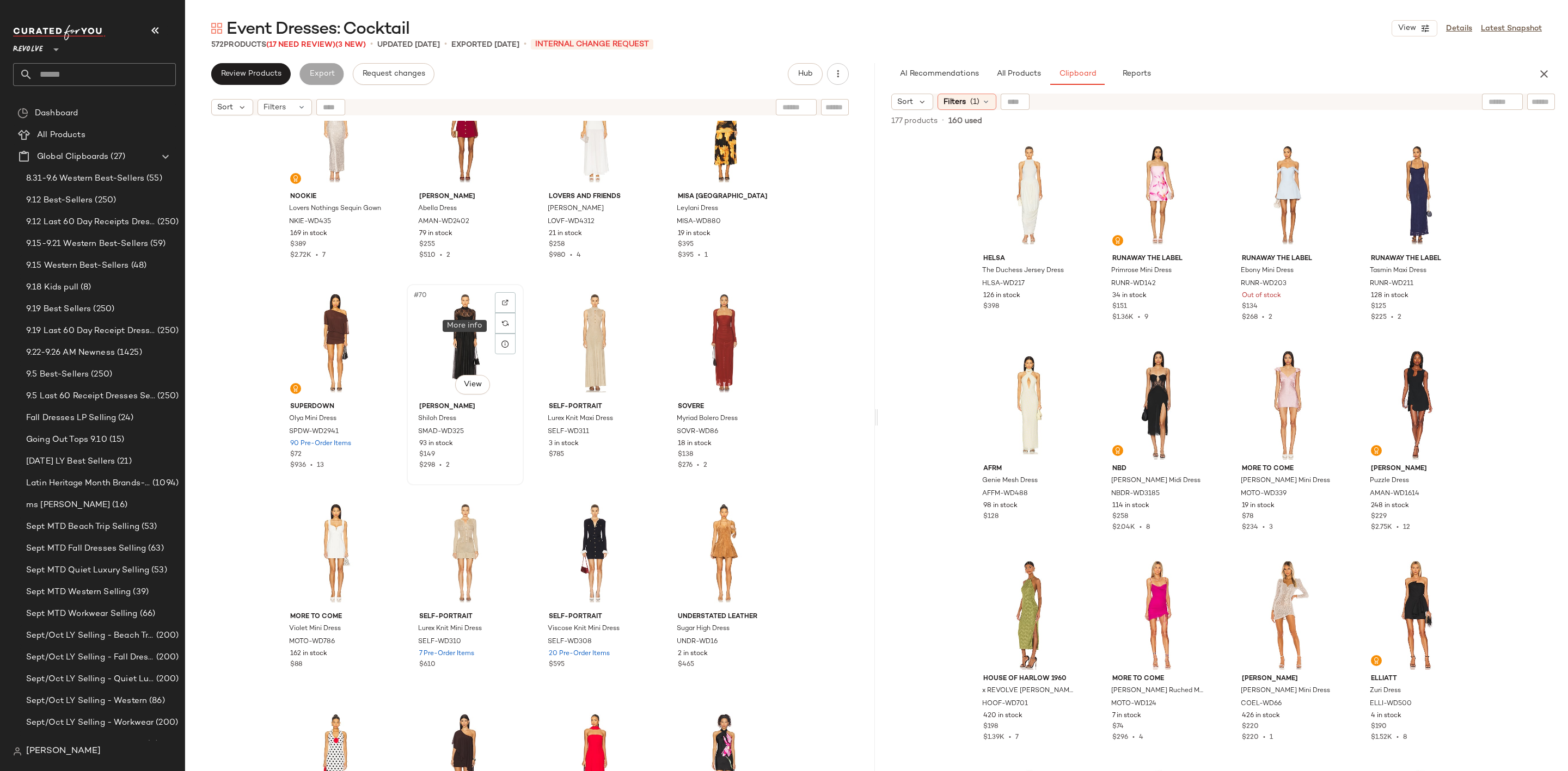
scroll to position [3438, 0]
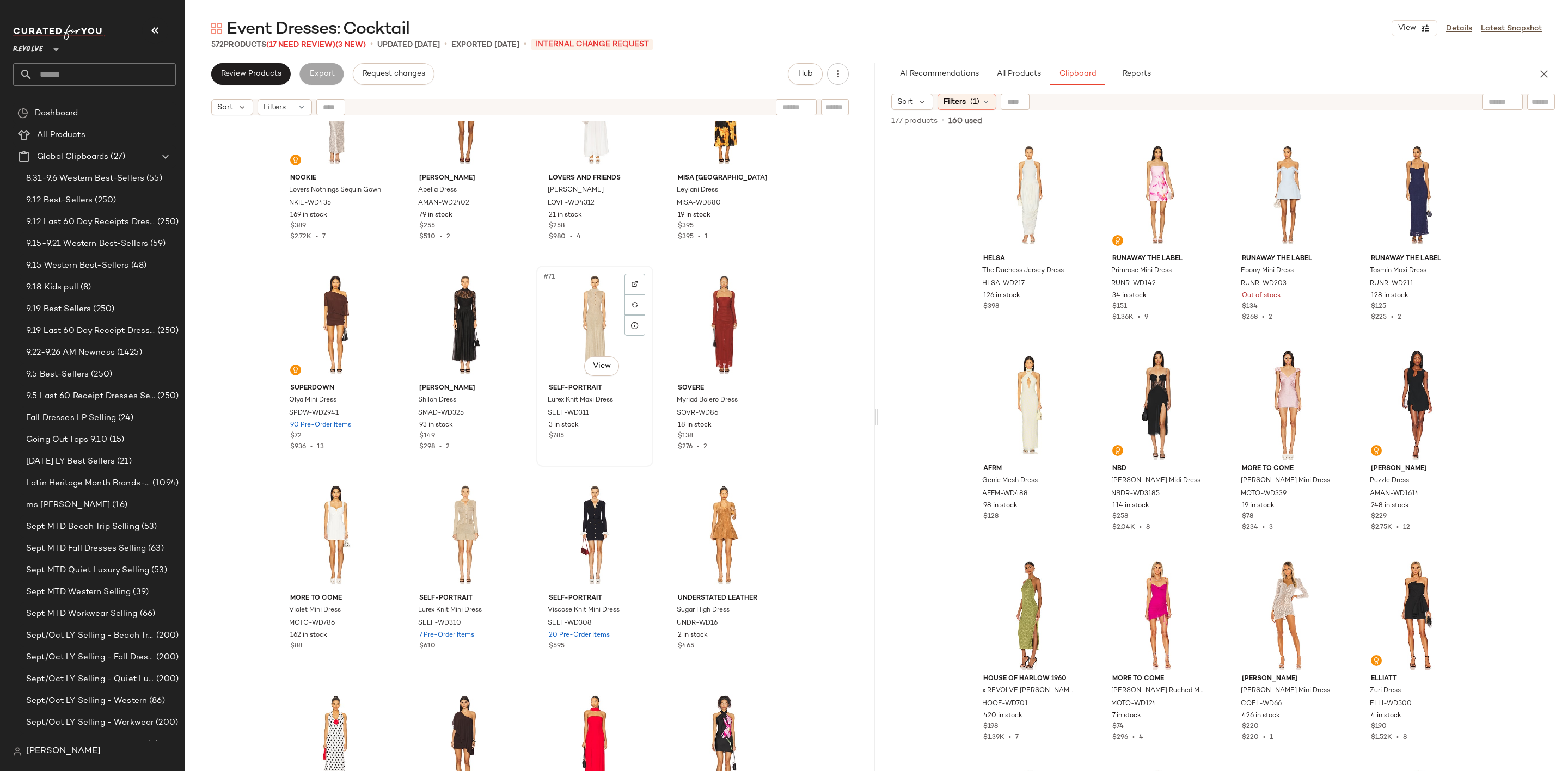
click at [580, 305] on div "#71 View" at bounding box center [595, 324] width 110 height 110
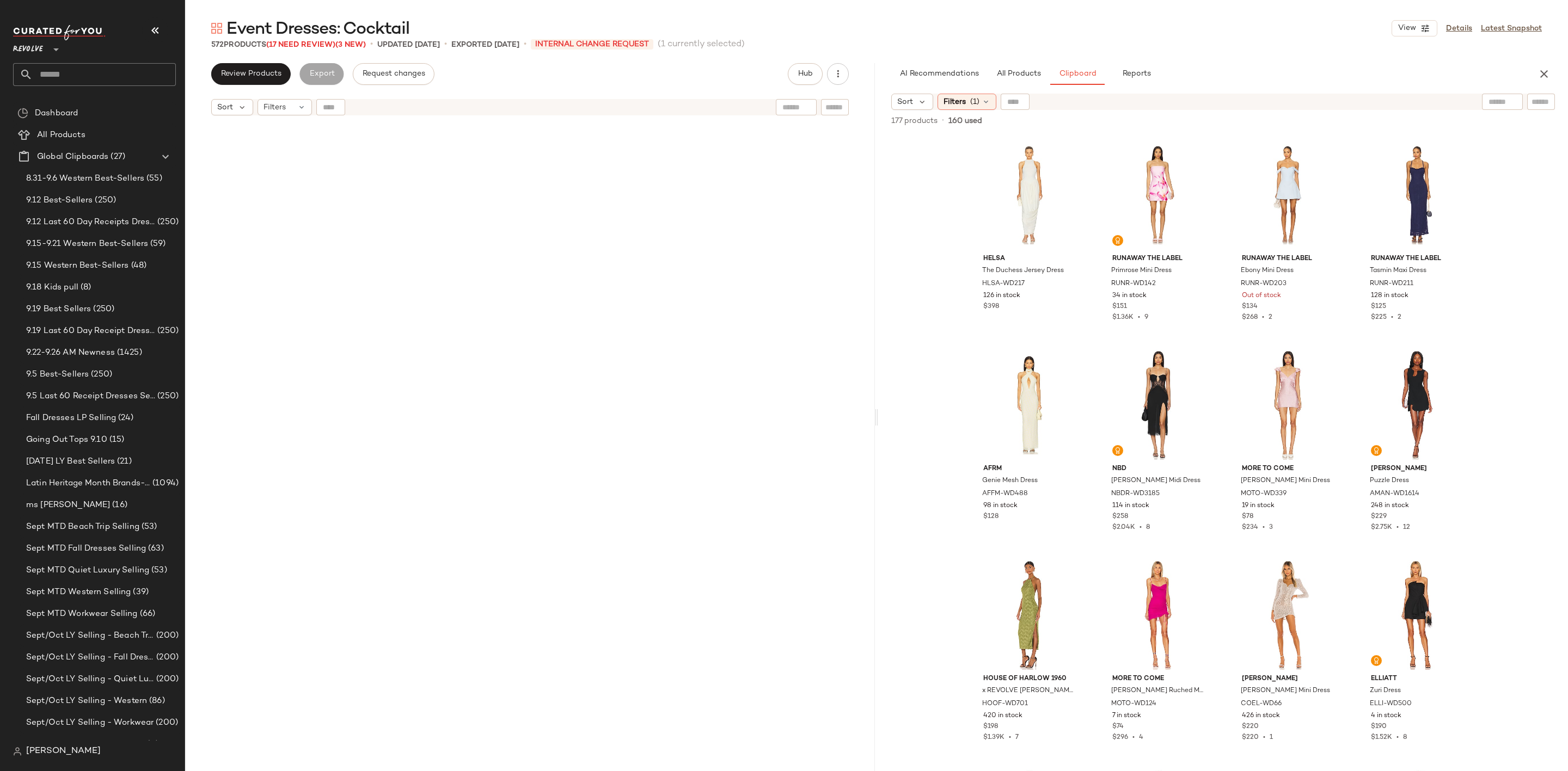
scroll to position [3438, 0]
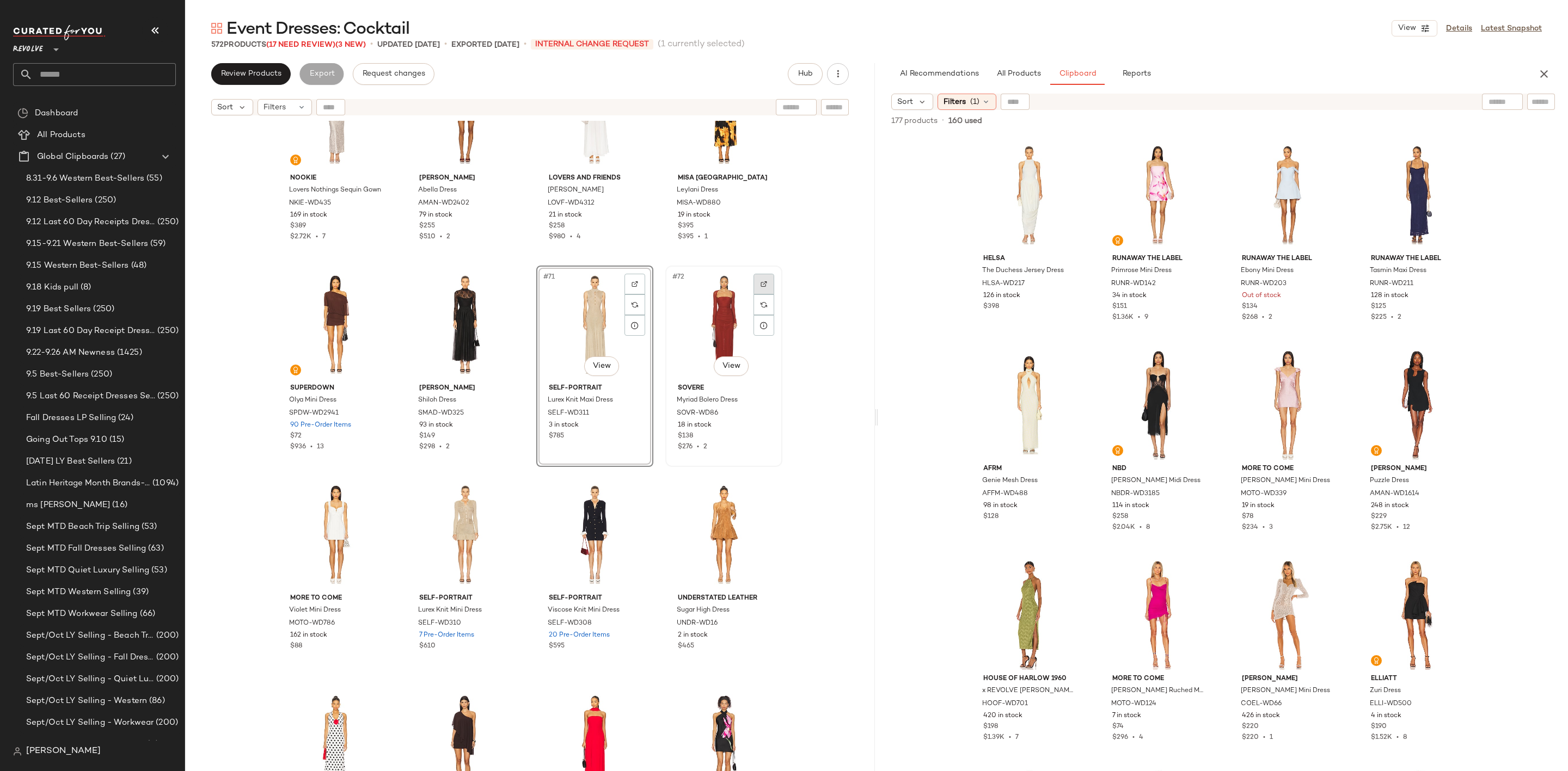
click at [763, 282] on img at bounding box center [764, 284] width 7 height 7
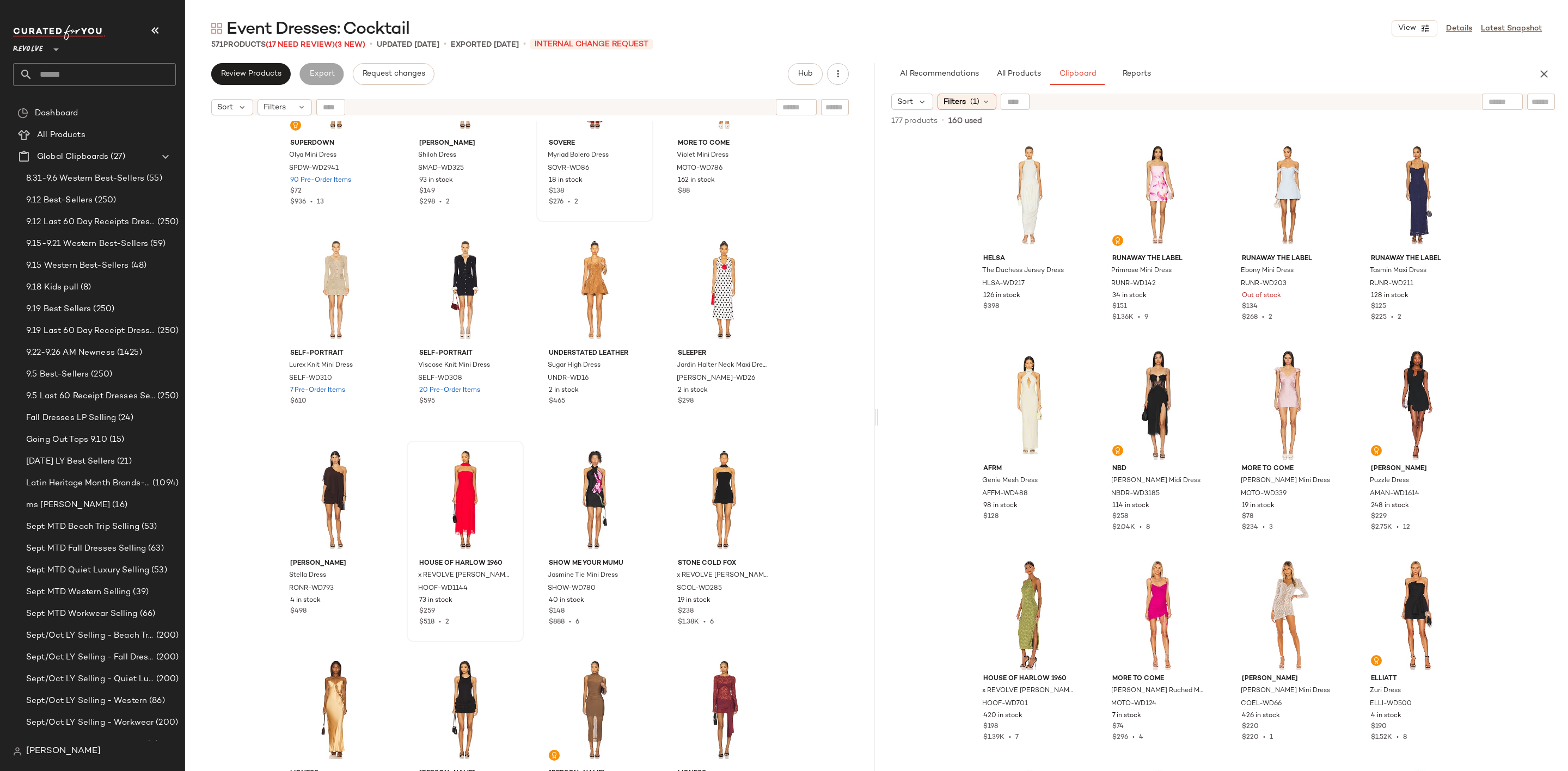
scroll to position [3927, 0]
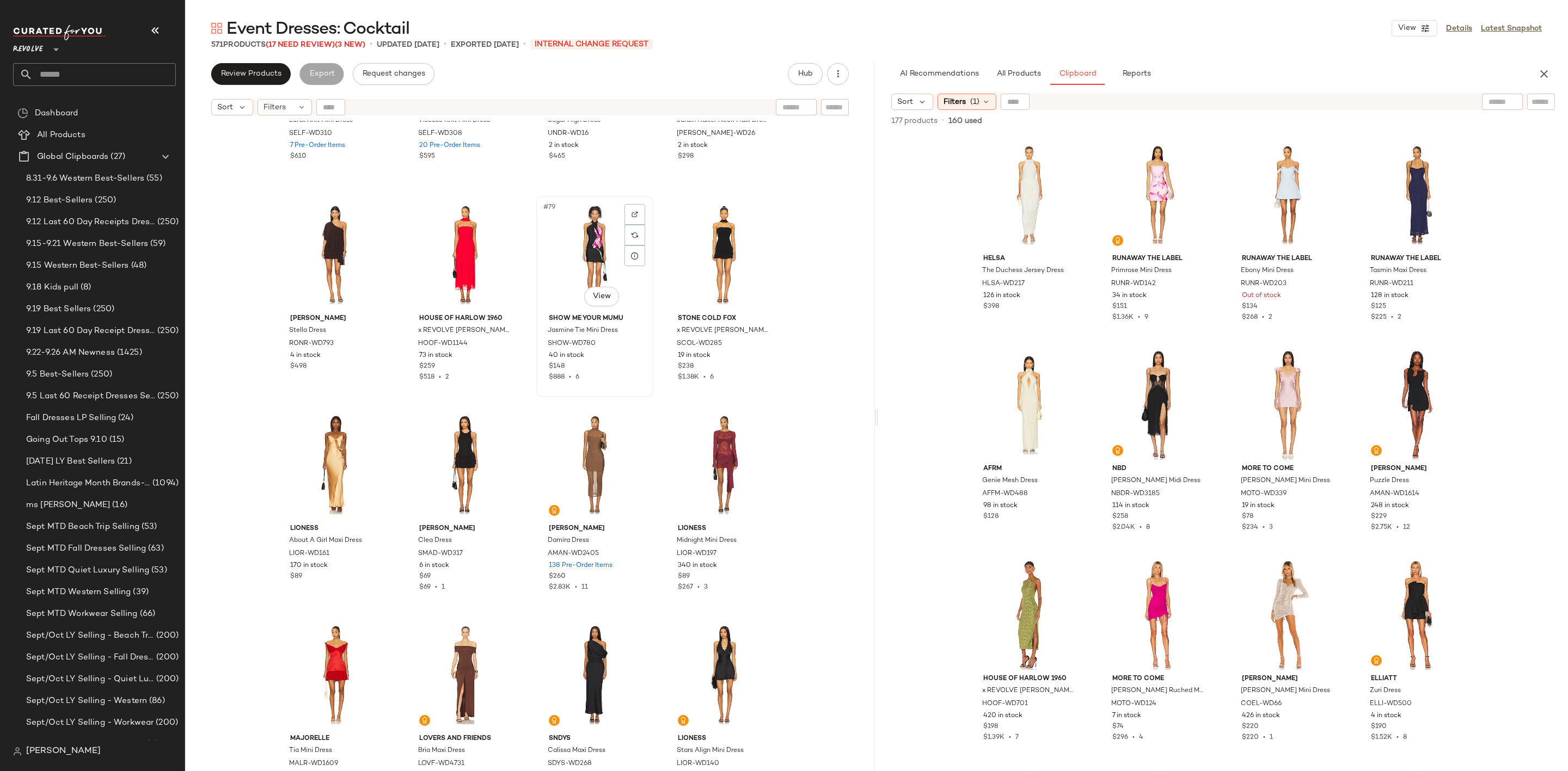
click at [581, 240] on div "#79 View" at bounding box center [595, 254] width 110 height 110
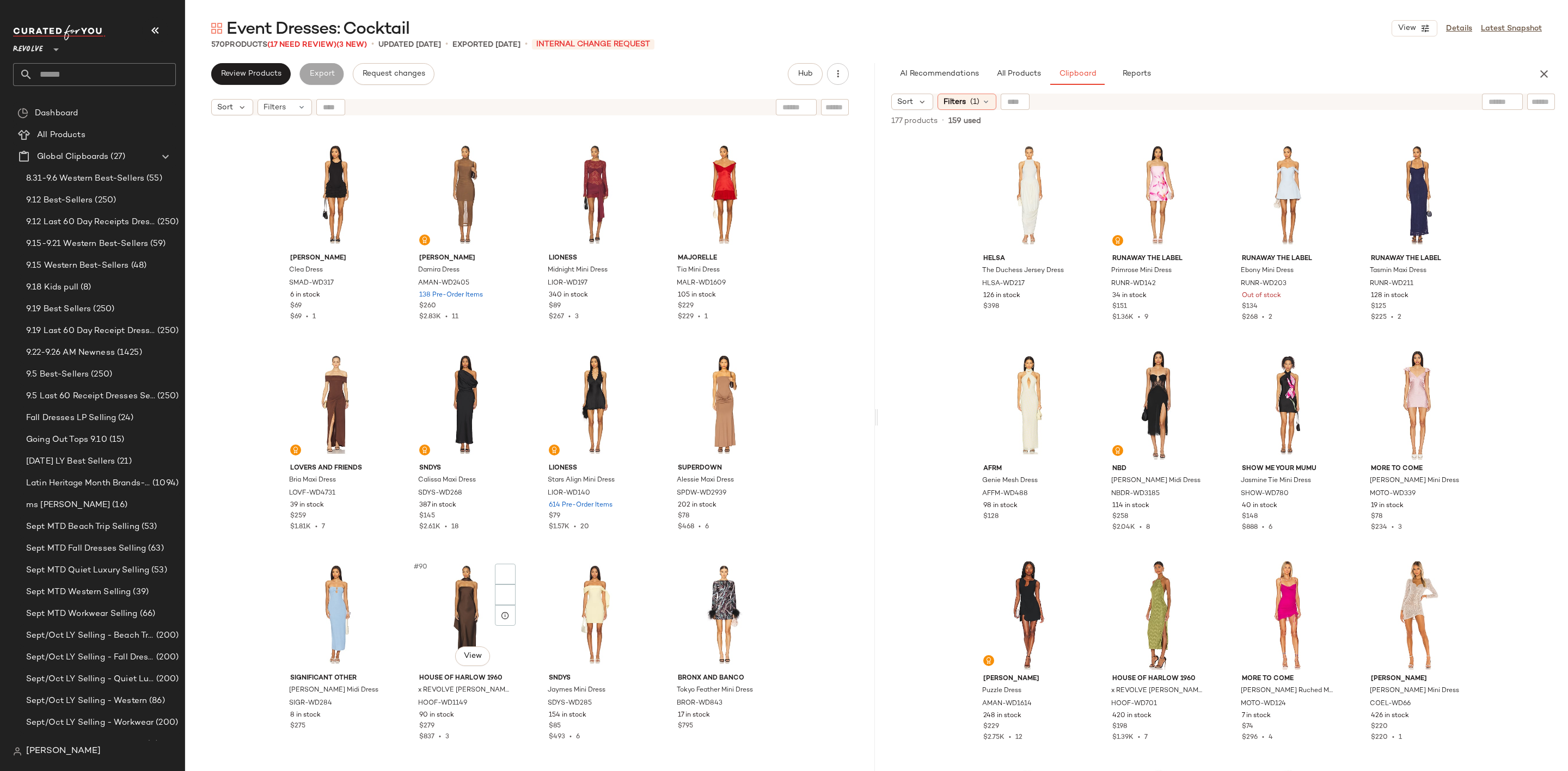
scroll to position [4417, 0]
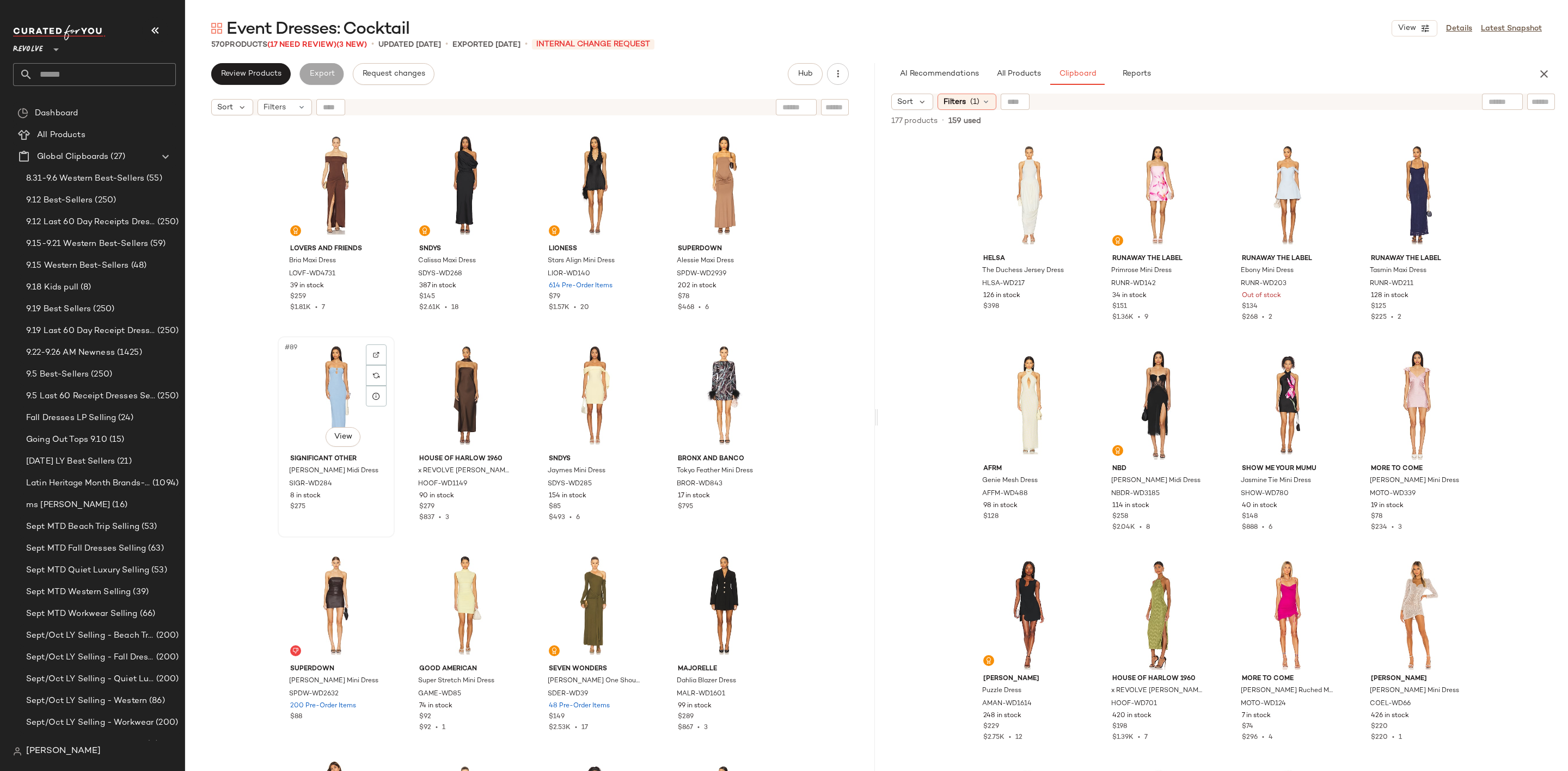
click at [324, 391] on div "#89 View" at bounding box center [336, 395] width 110 height 110
click at [299, 386] on div "#89 View" at bounding box center [336, 395] width 110 height 110
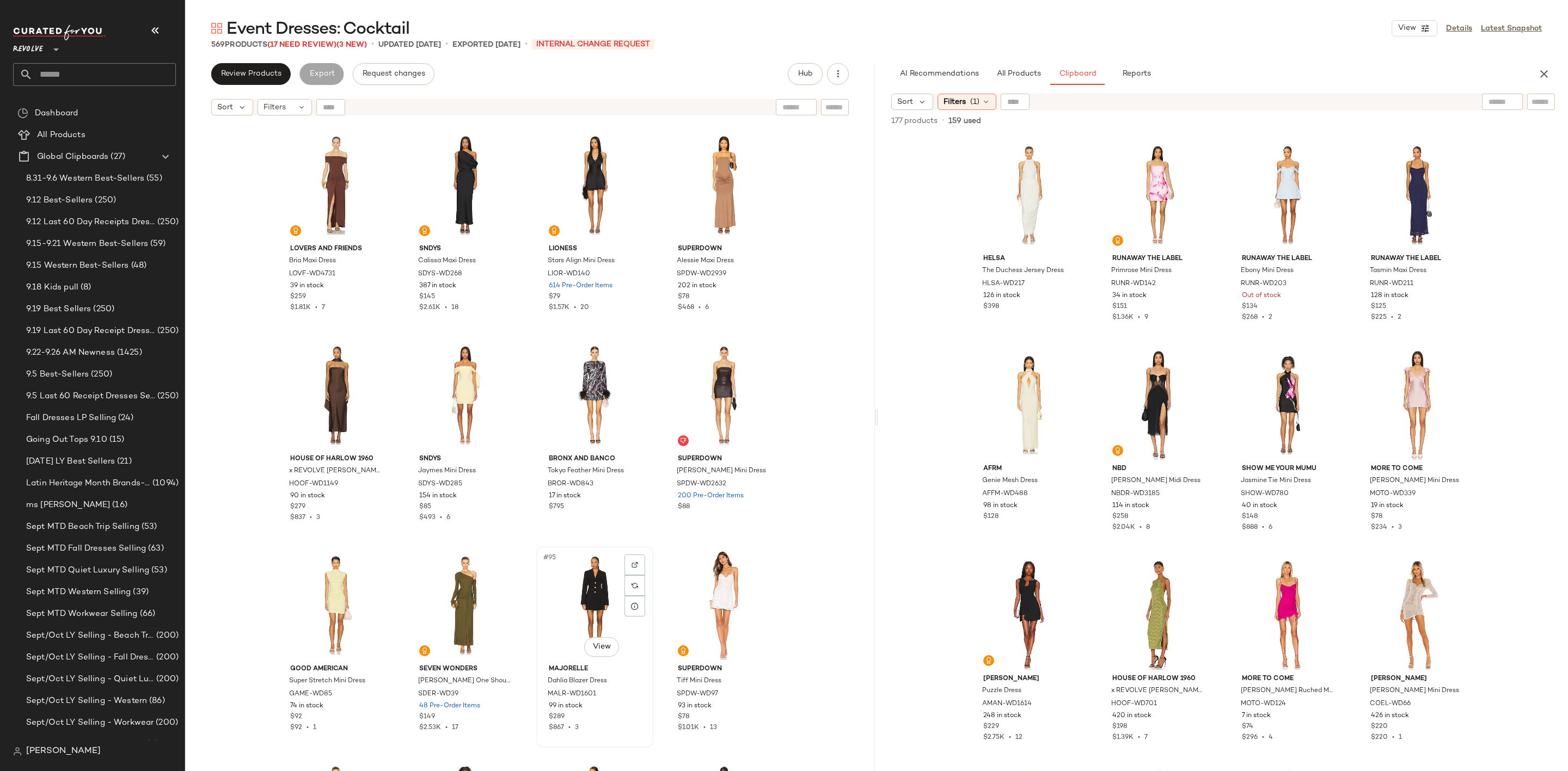
click at [583, 595] on div "#95 View" at bounding box center [595, 605] width 110 height 110
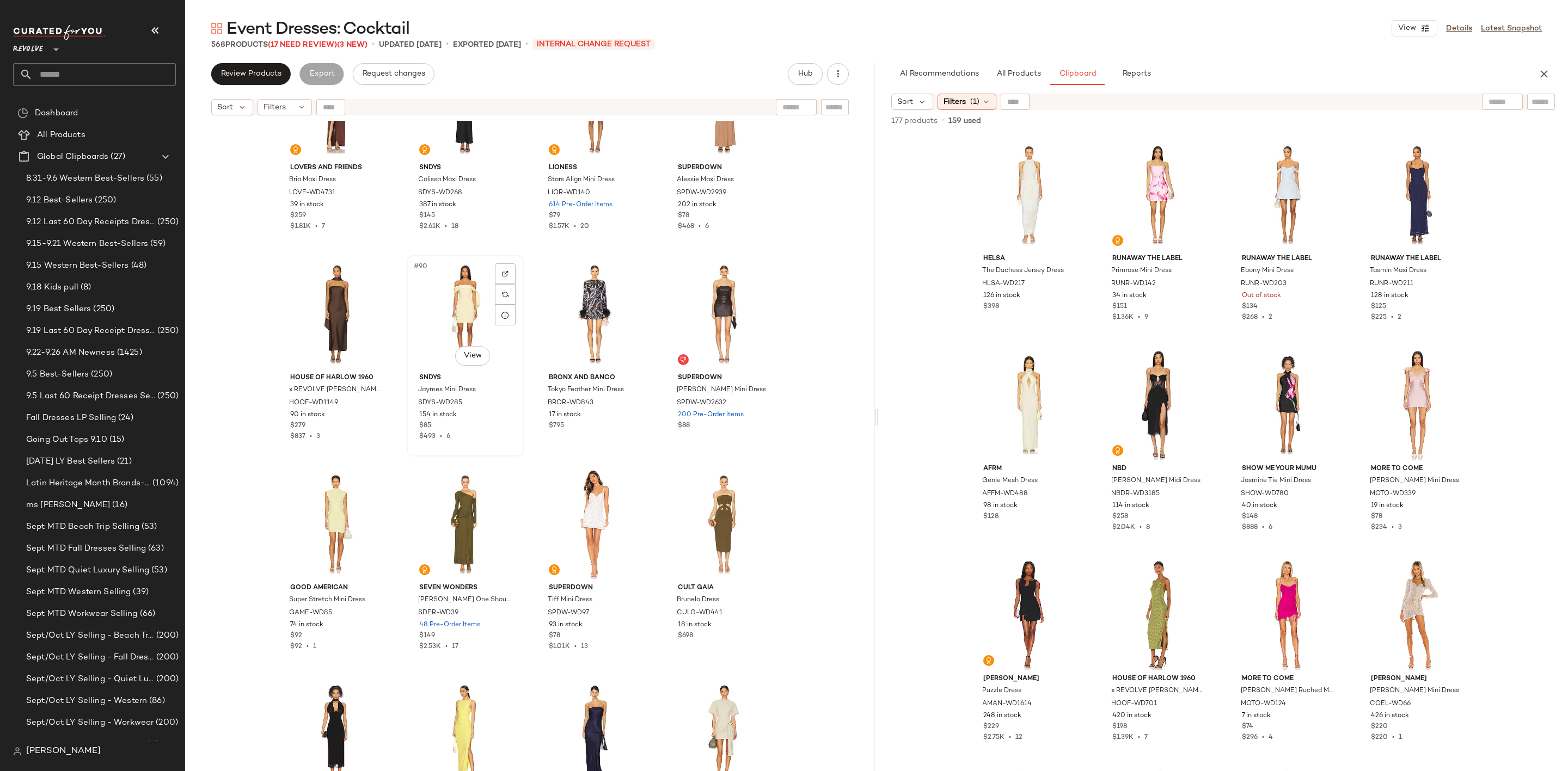
scroll to position [4499, 0]
click at [322, 302] on div "#89 View" at bounding box center [336, 313] width 110 height 110
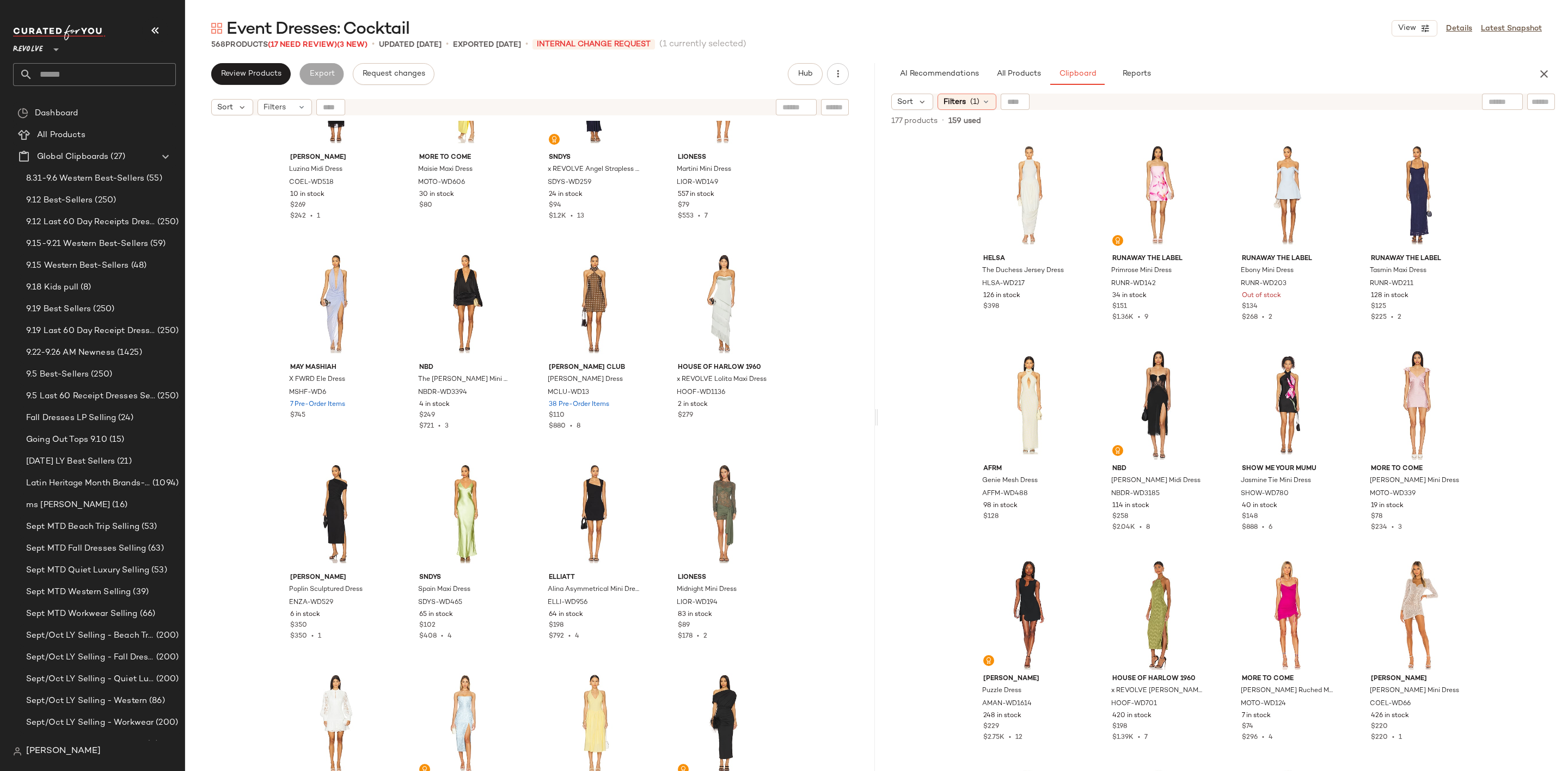
scroll to position [5315, 0]
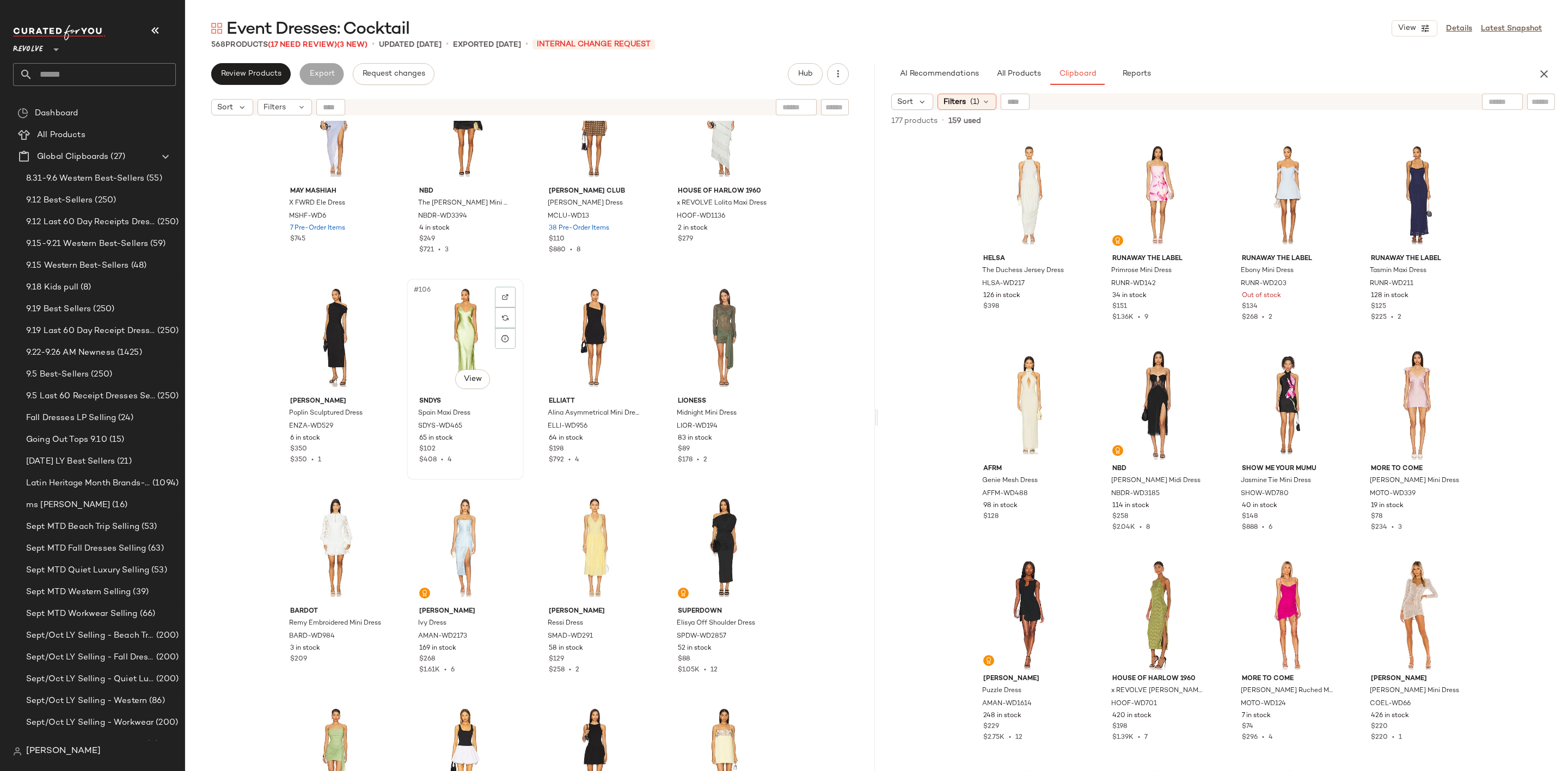
click at [452, 332] on div "#106 View" at bounding box center [465, 337] width 110 height 110
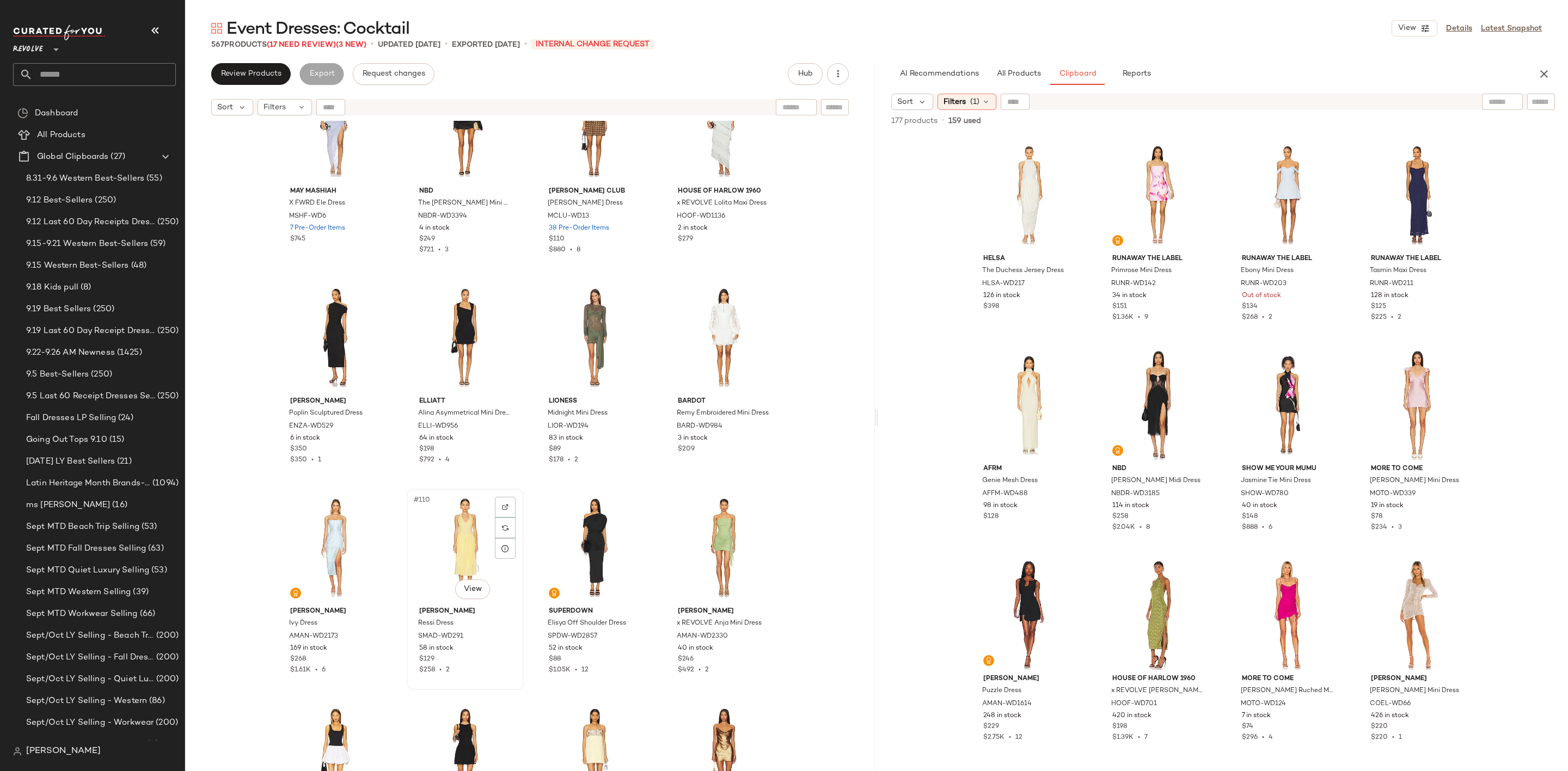
click at [431, 529] on div "#110 View" at bounding box center [465, 547] width 110 height 110
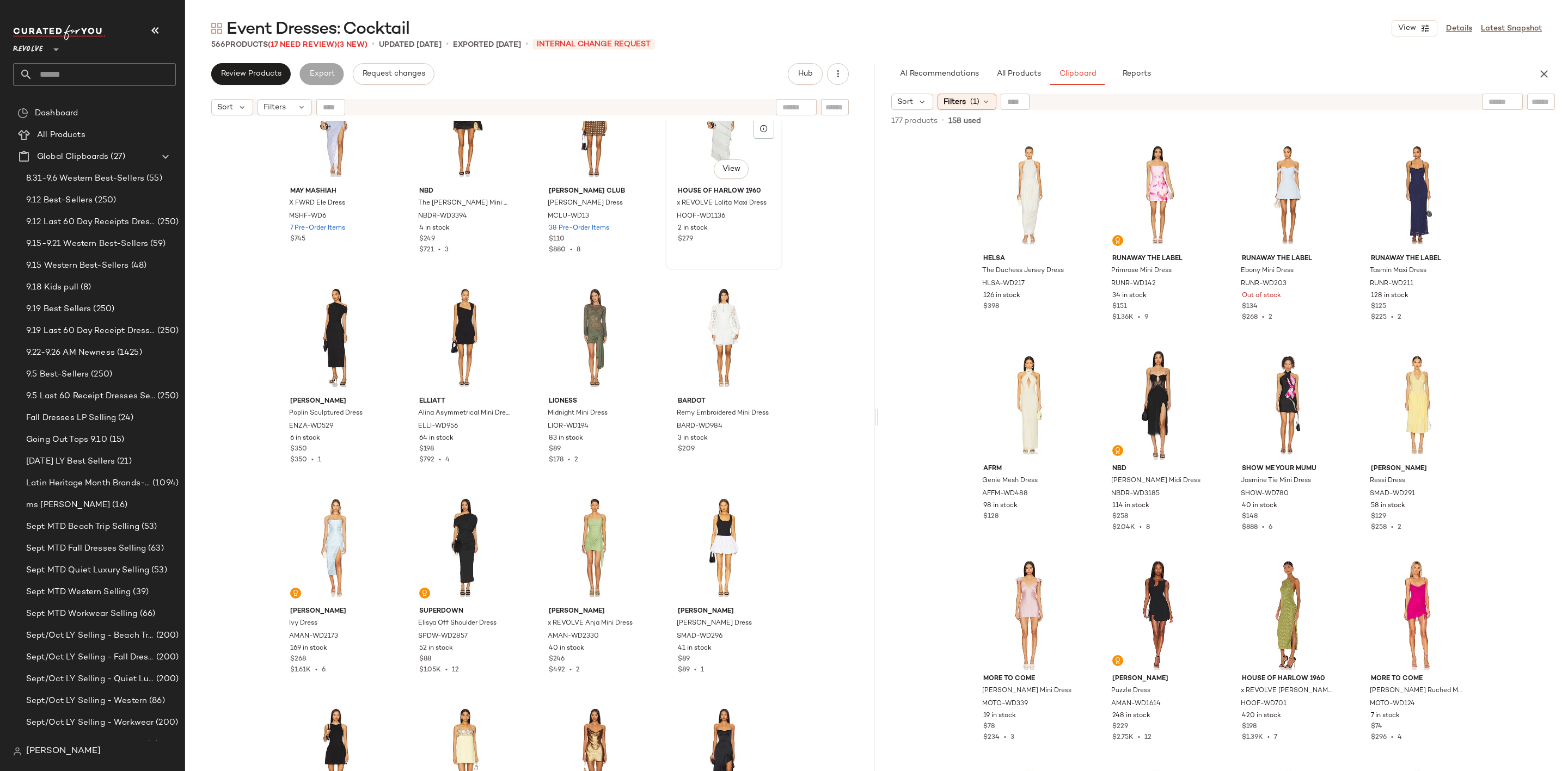
click at [701, 147] on div "#104 View" at bounding box center [724, 127] width 110 height 110
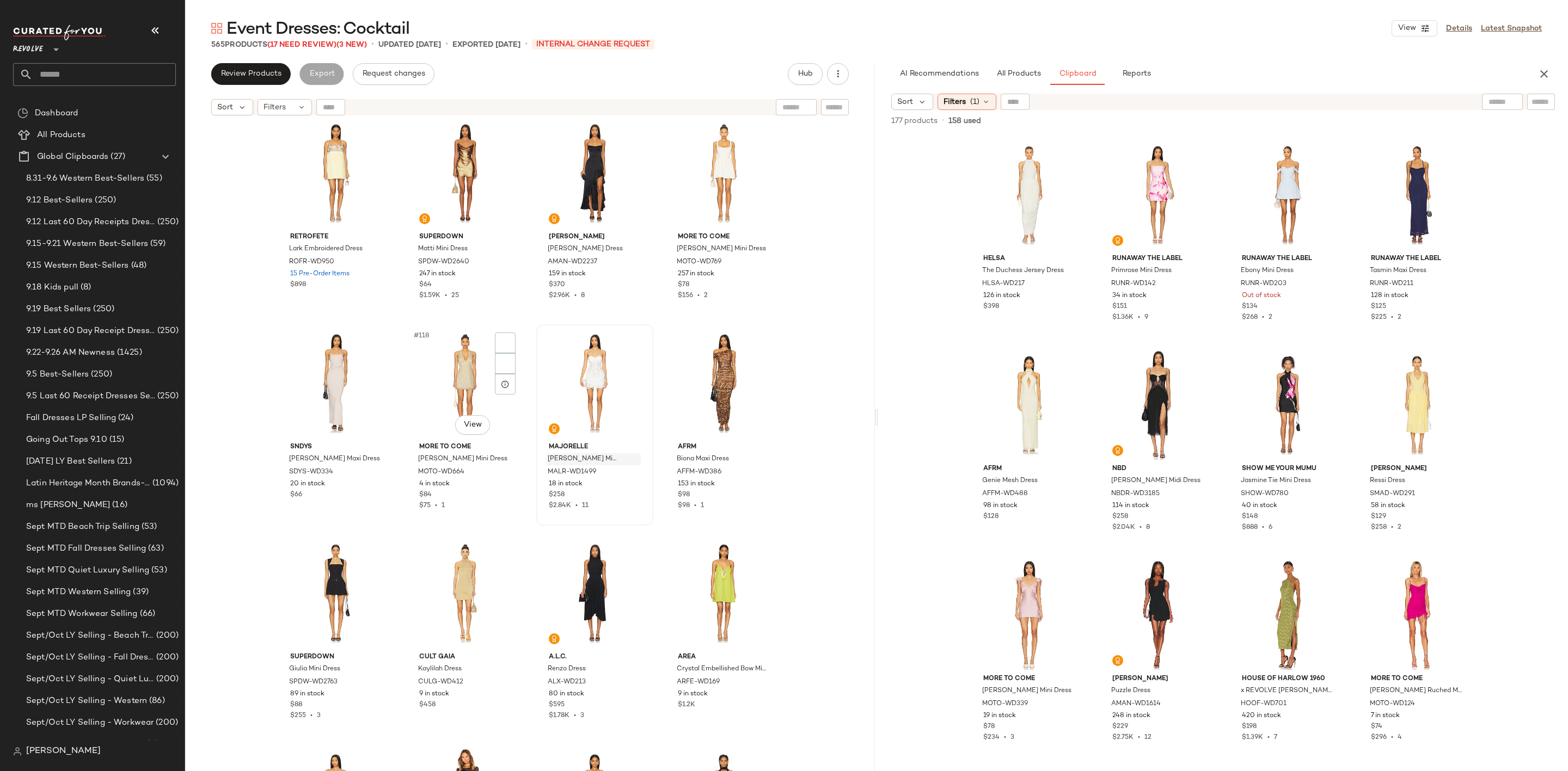
scroll to position [6051, 0]
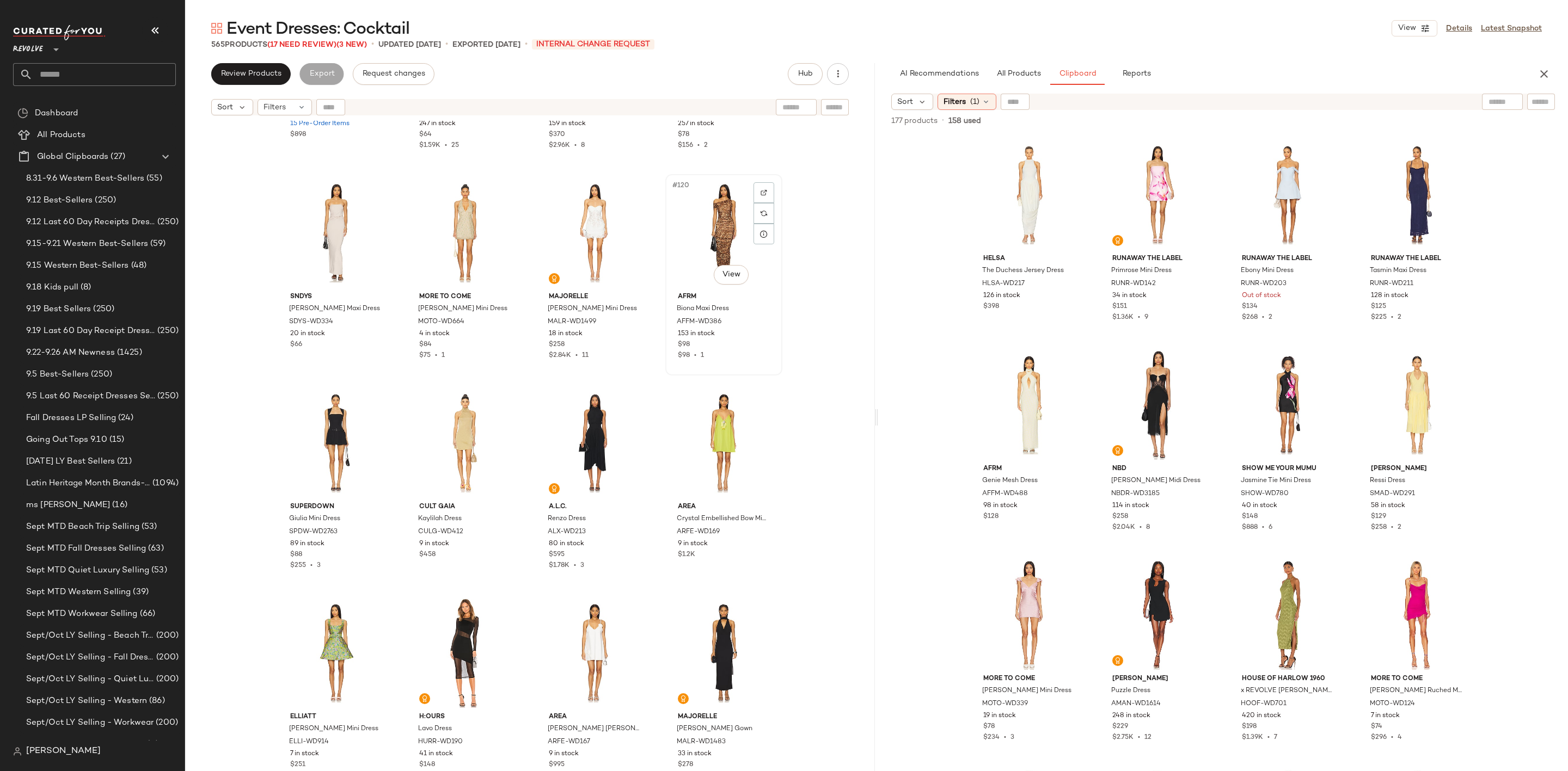
click at [713, 225] on div "#120 View" at bounding box center [724, 232] width 110 height 110
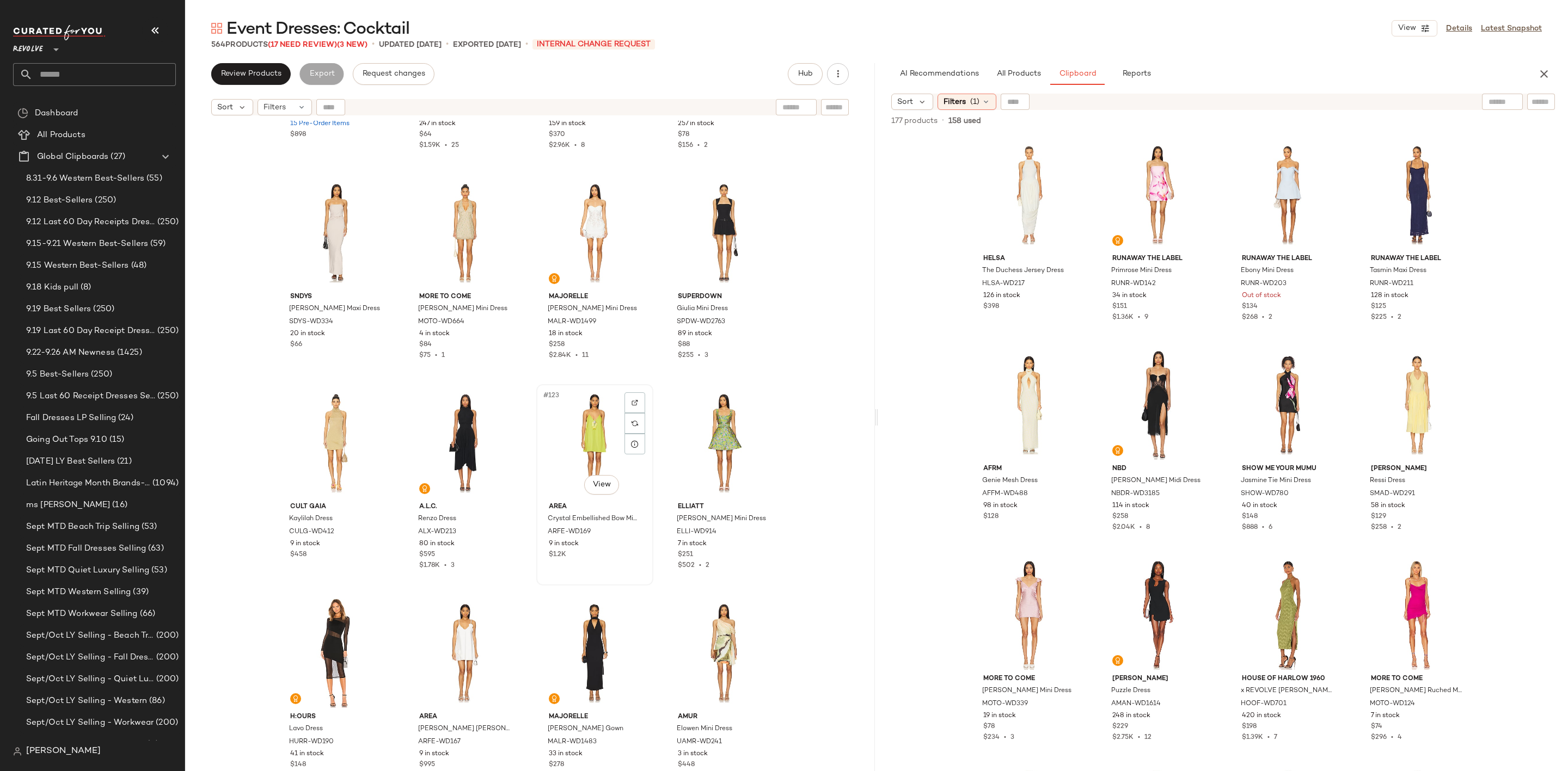
click at [583, 435] on div "#123 View" at bounding box center [595, 443] width 110 height 110
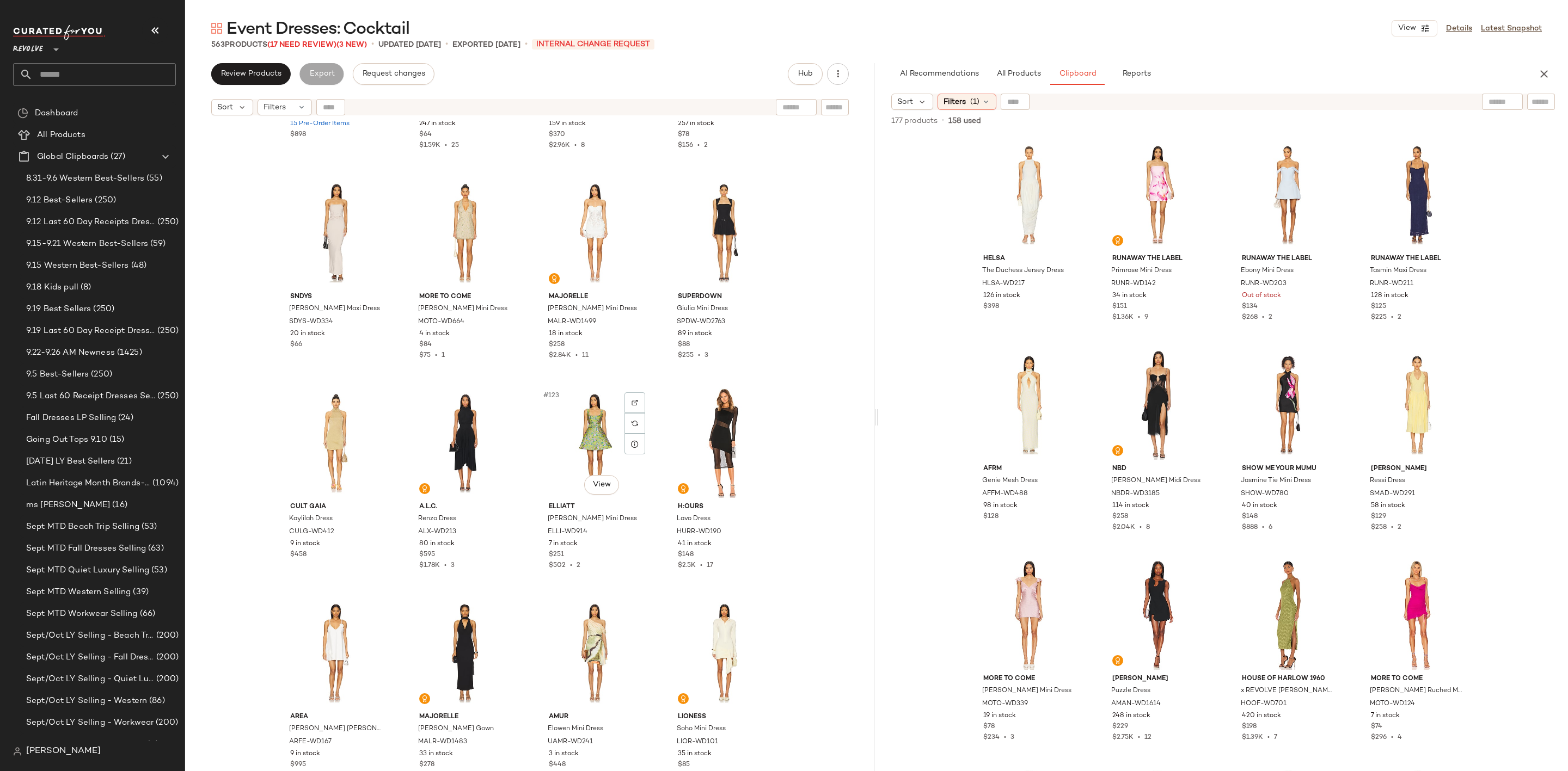
click at [564, 431] on div "#123 View" at bounding box center [595, 443] width 110 height 110
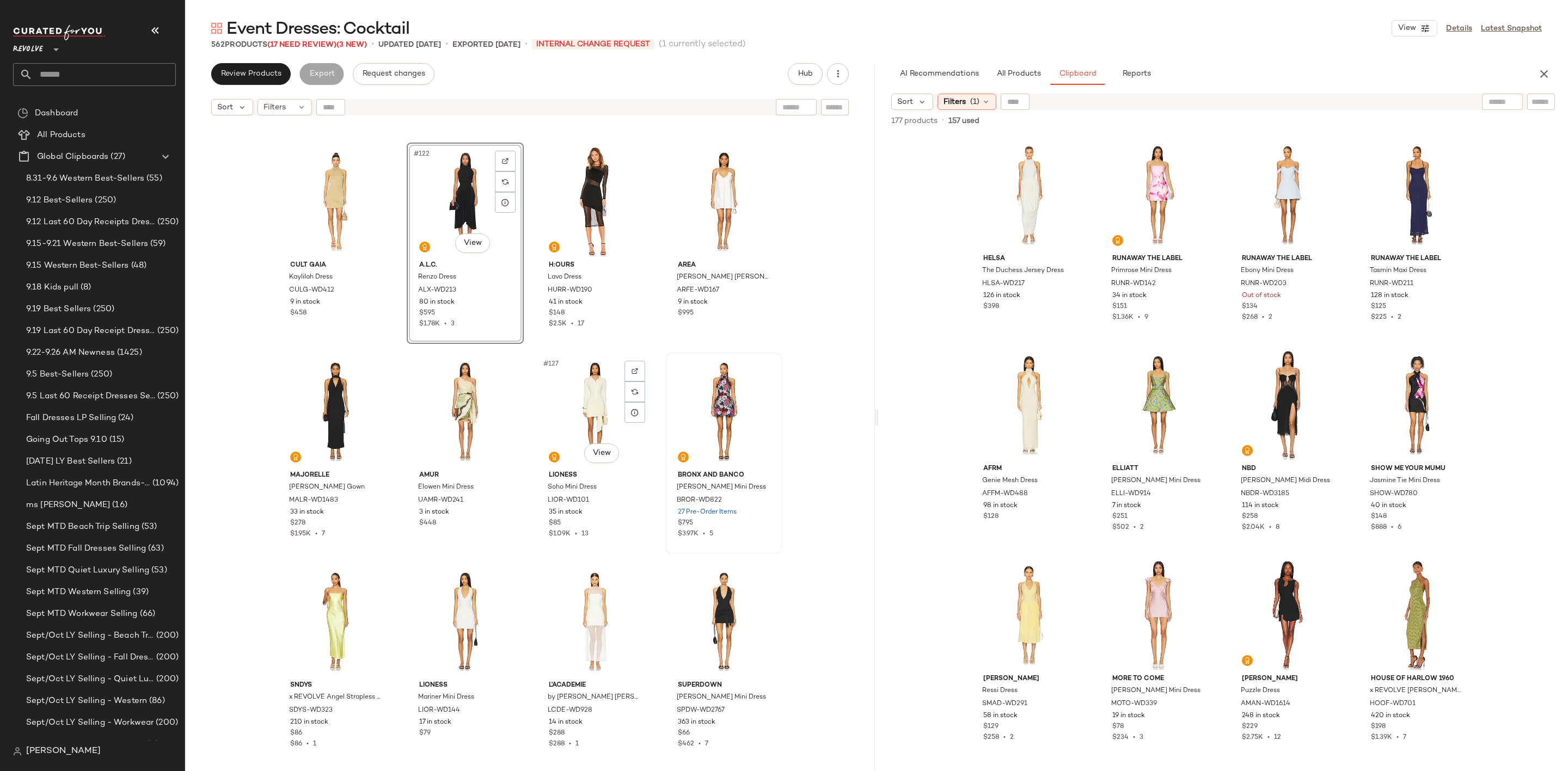
scroll to position [6295, 0]
click at [701, 403] on div "#128 View" at bounding box center [724, 408] width 110 height 110
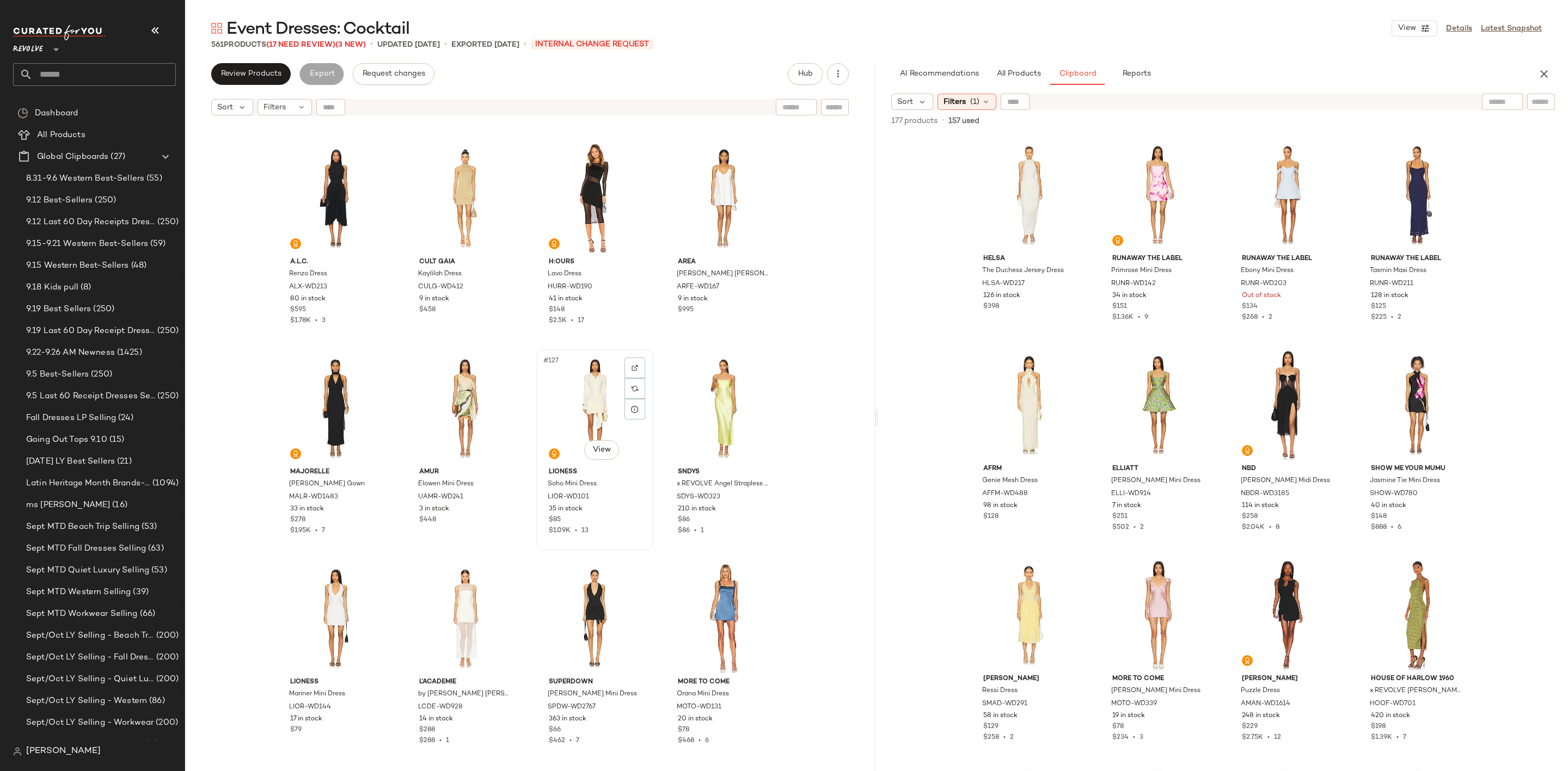
scroll to position [6458, 0]
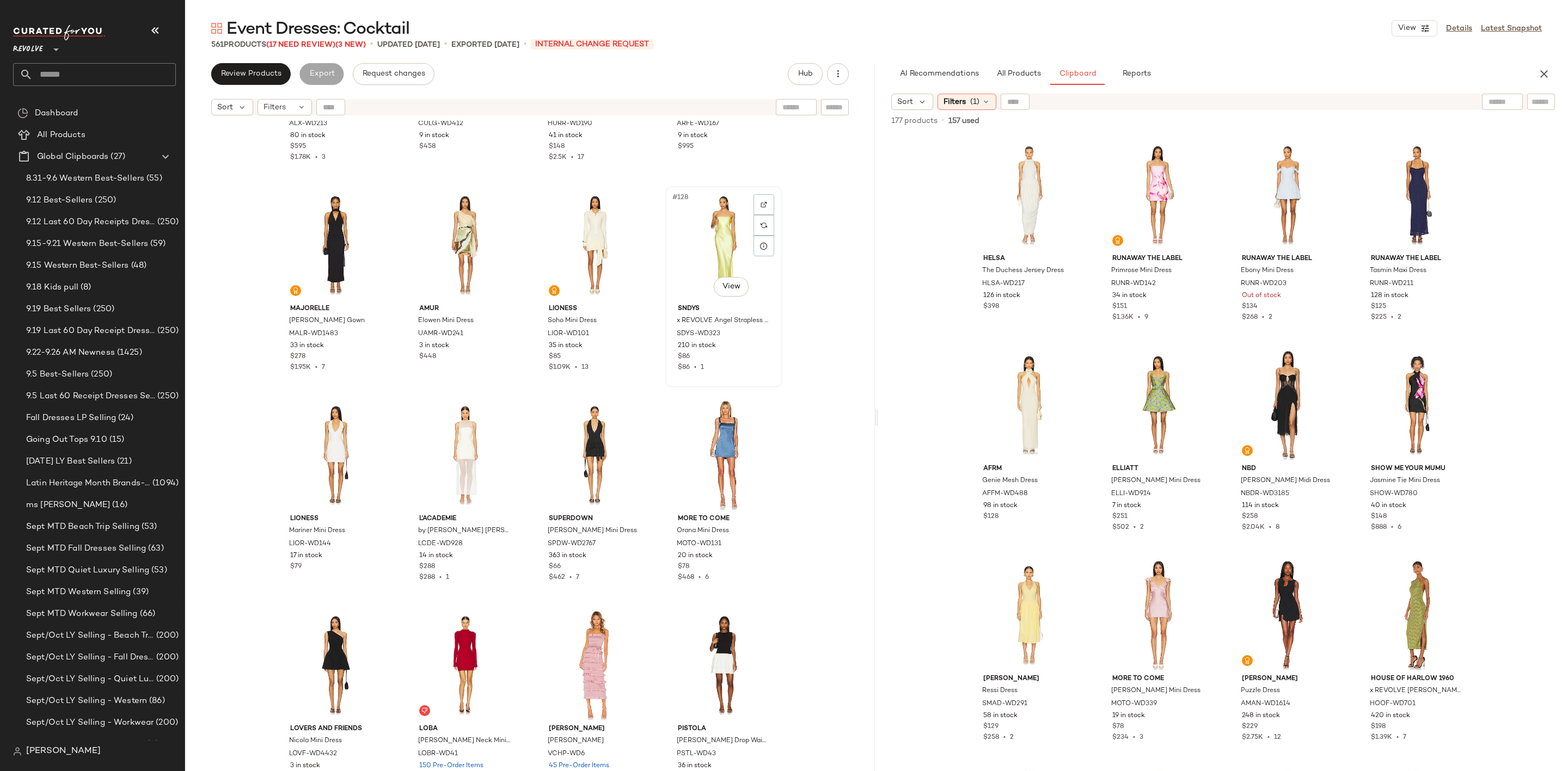
click at [688, 235] on div "#128 View" at bounding box center [724, 245] width 110 height 110
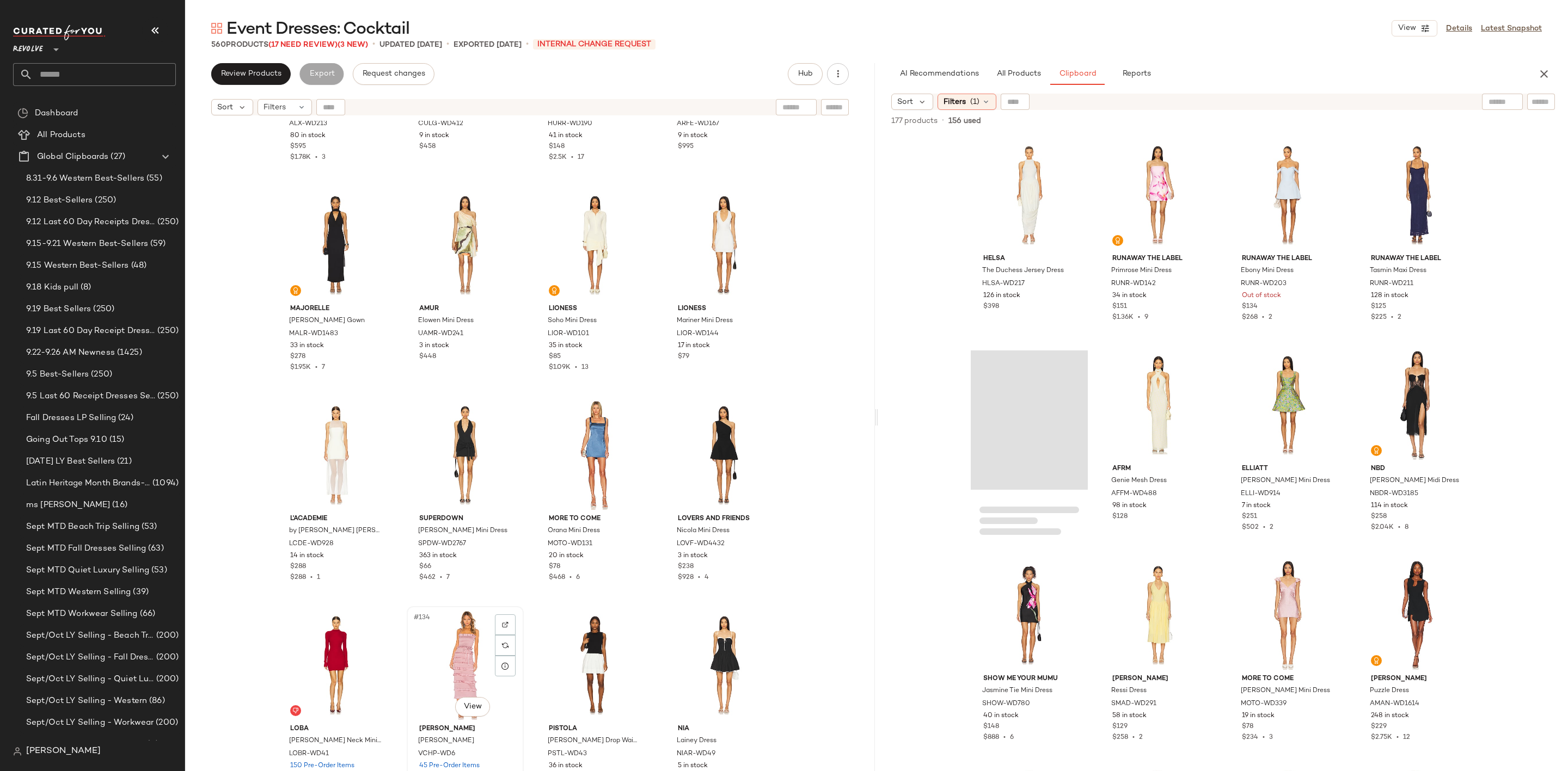
click at [461, 655] on div "#134 View" at bounding box center [465, 665] width 110 height 110
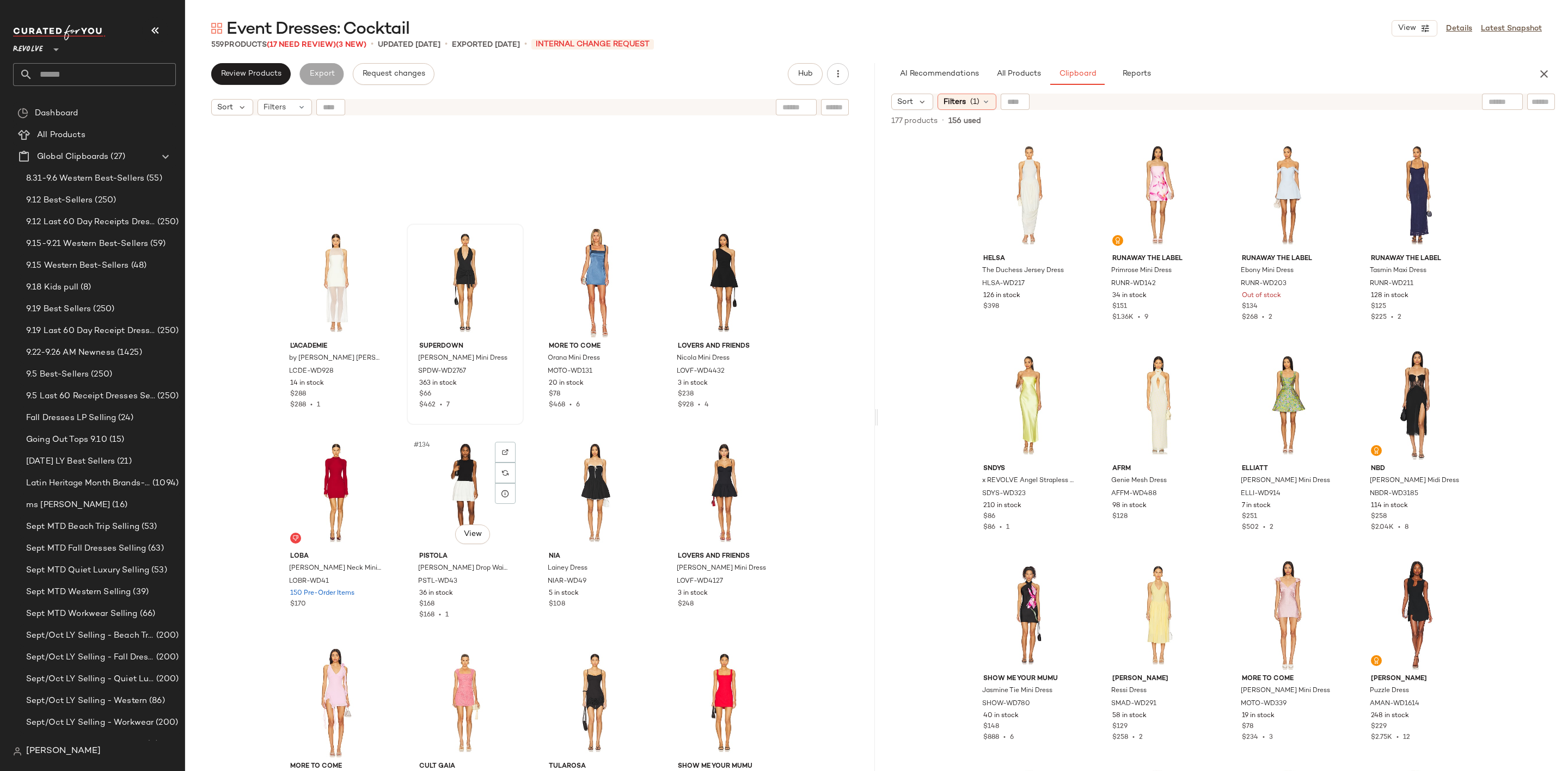
scroll to position [6785, 0]
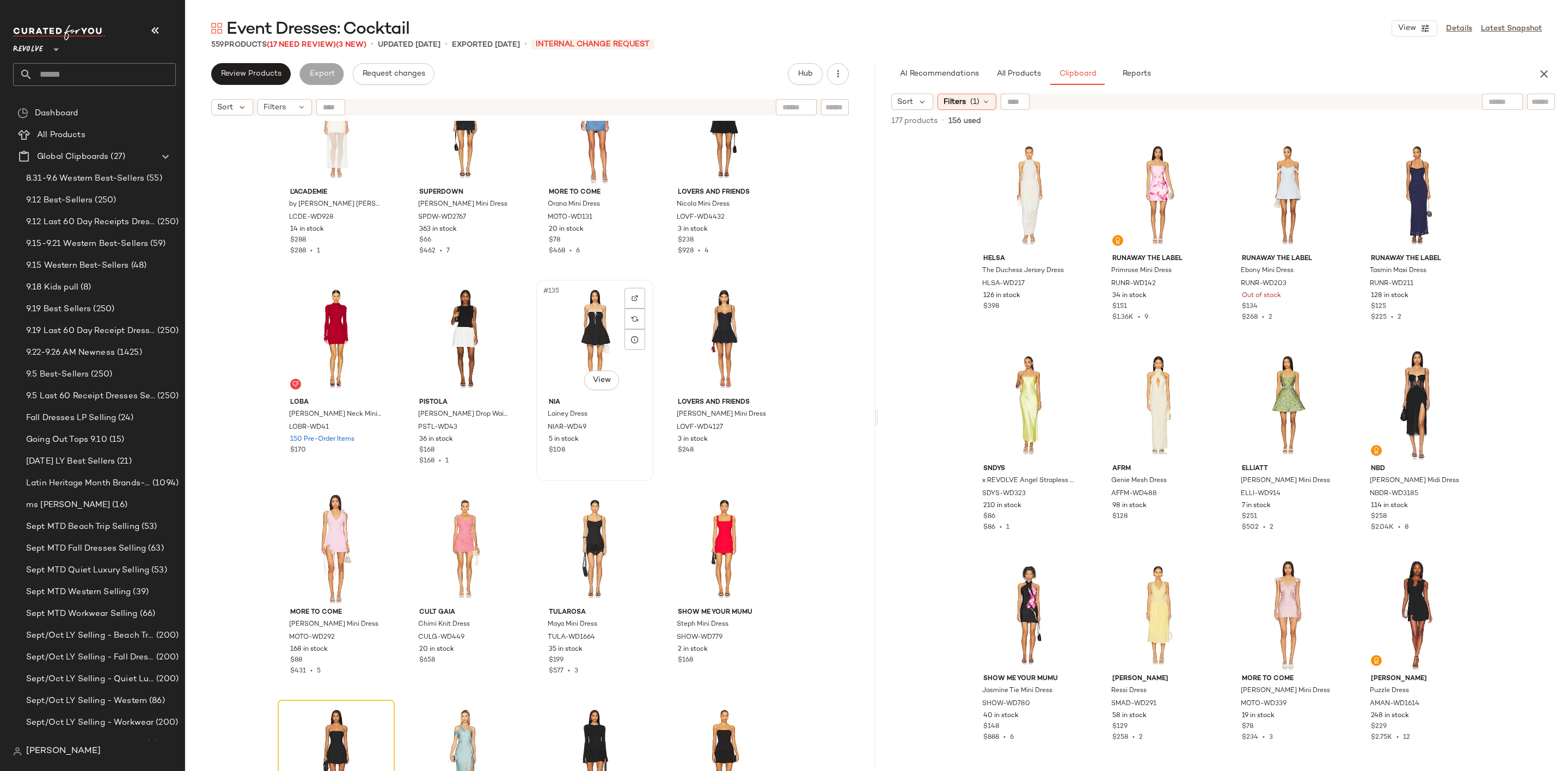
click at [584, 312] on div "#135 View" at bounding box center [595, 338] width 110 height 110
click at [323, 539] on div "#137 View" at bounding box center [336, 548] width 110 height 110
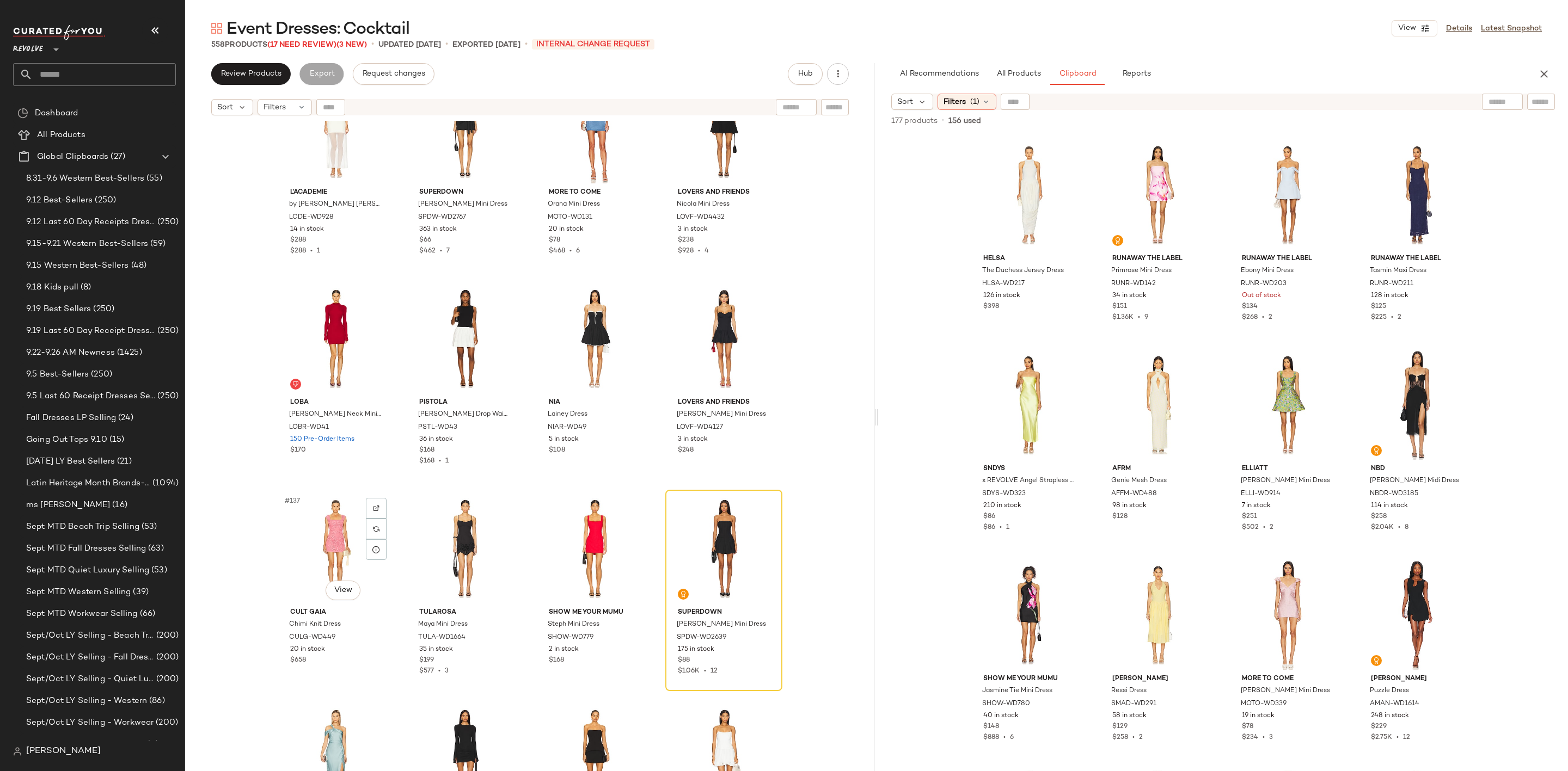
click at [323, 539] on div "#137 View" at bounding box center [336, 548] width 110 height 110
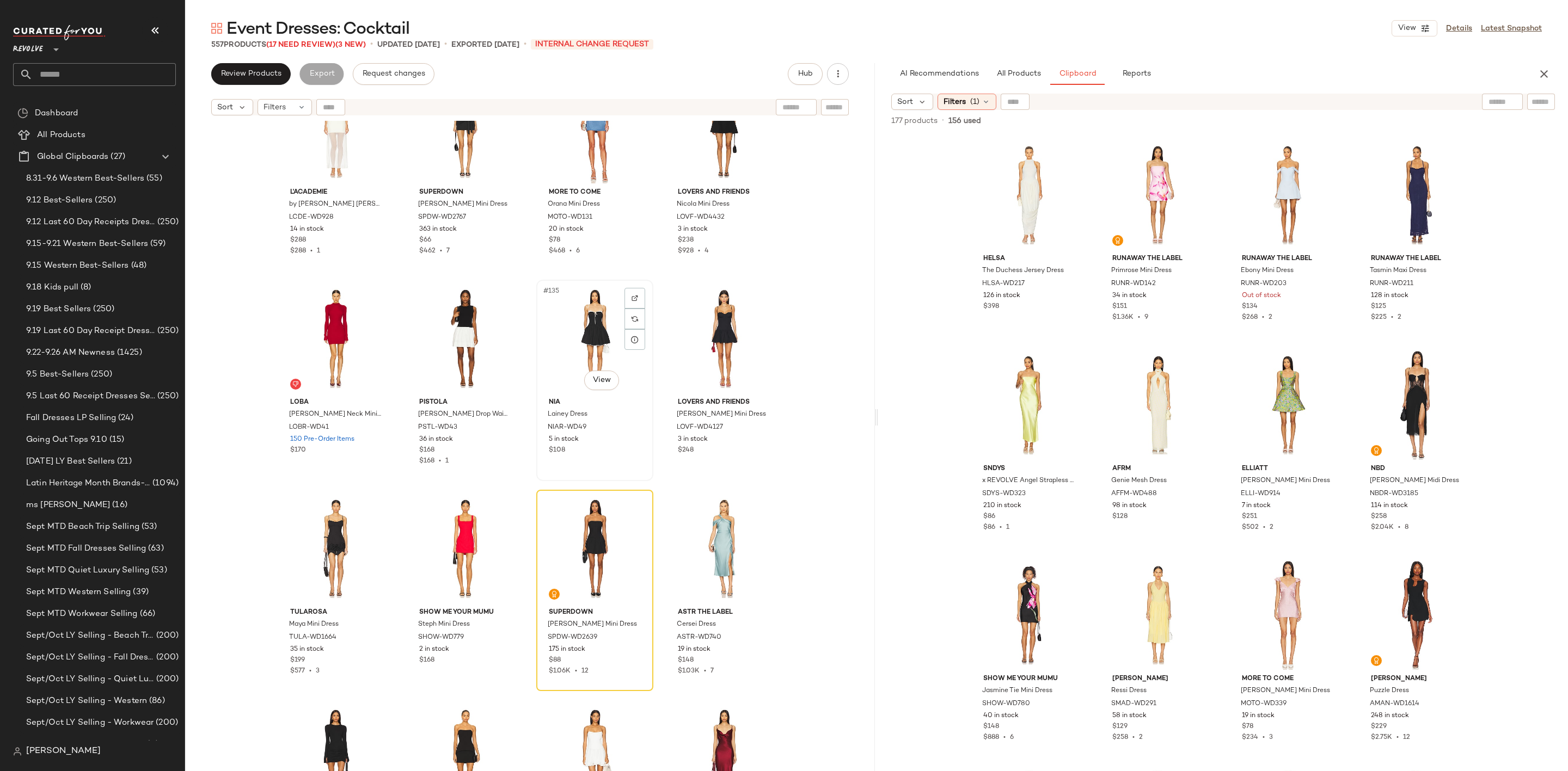
click at [575, 316] on div "#135 View" at bounding box center [595, 338] width 110 height 110
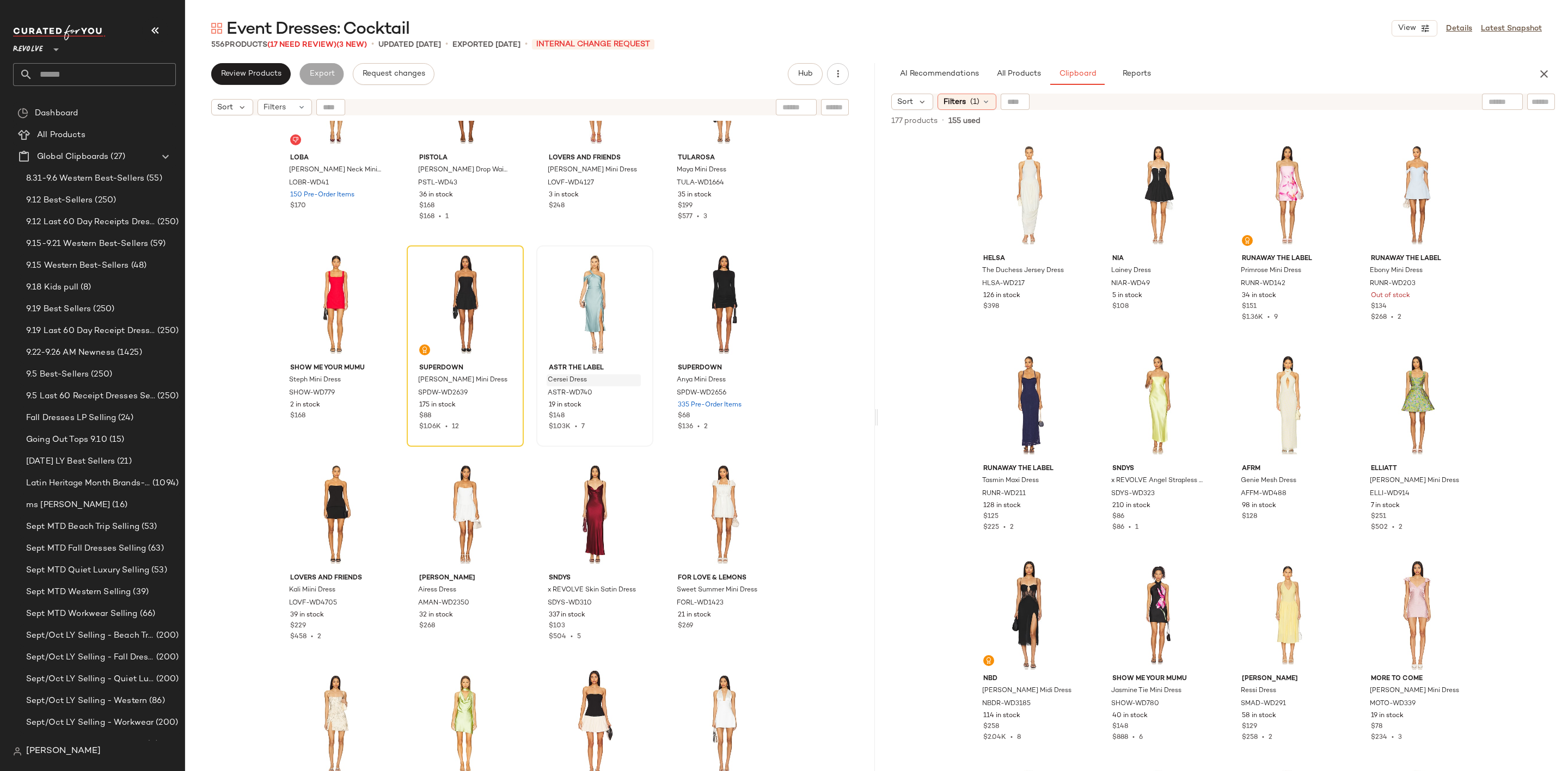
scroll to position [7030, 0]
click at [581, 307] on div "#139 View" at bounding box center [595, 304] width 110 height 110
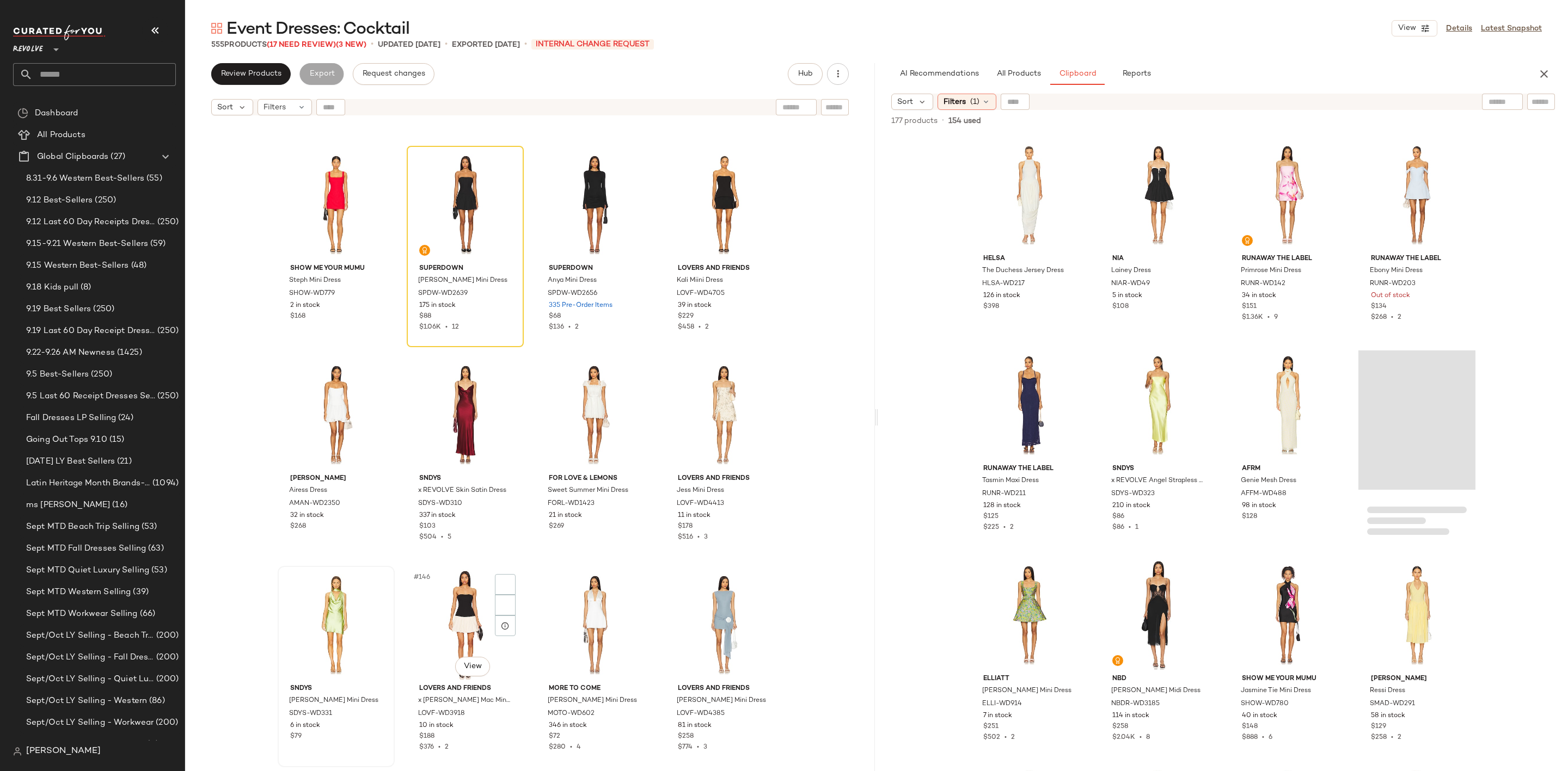
scroll to position [7275, 0]
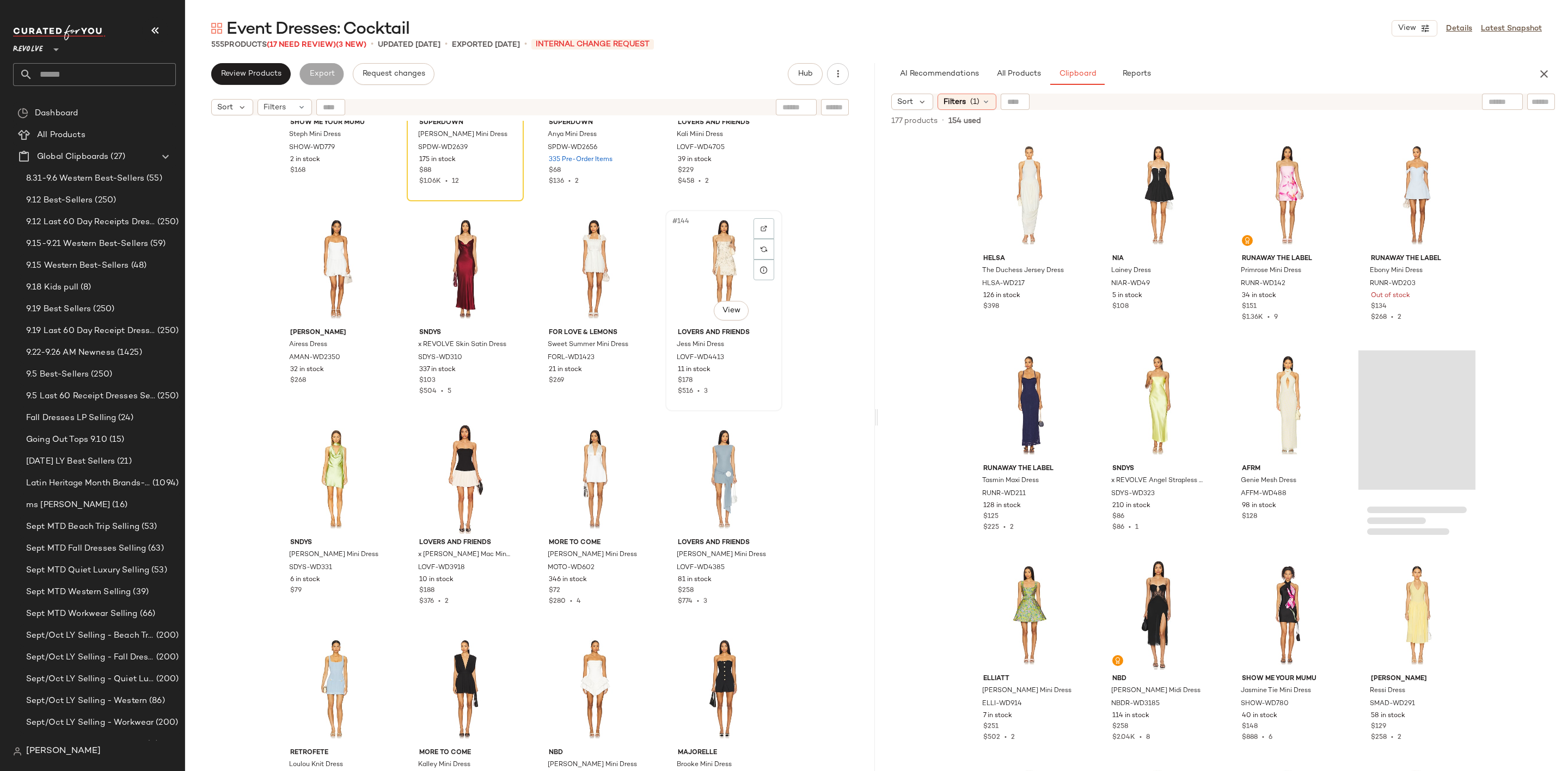
click at [724, 260] on div "#144 View" at bounding box center [724, 269] width 110 height 110
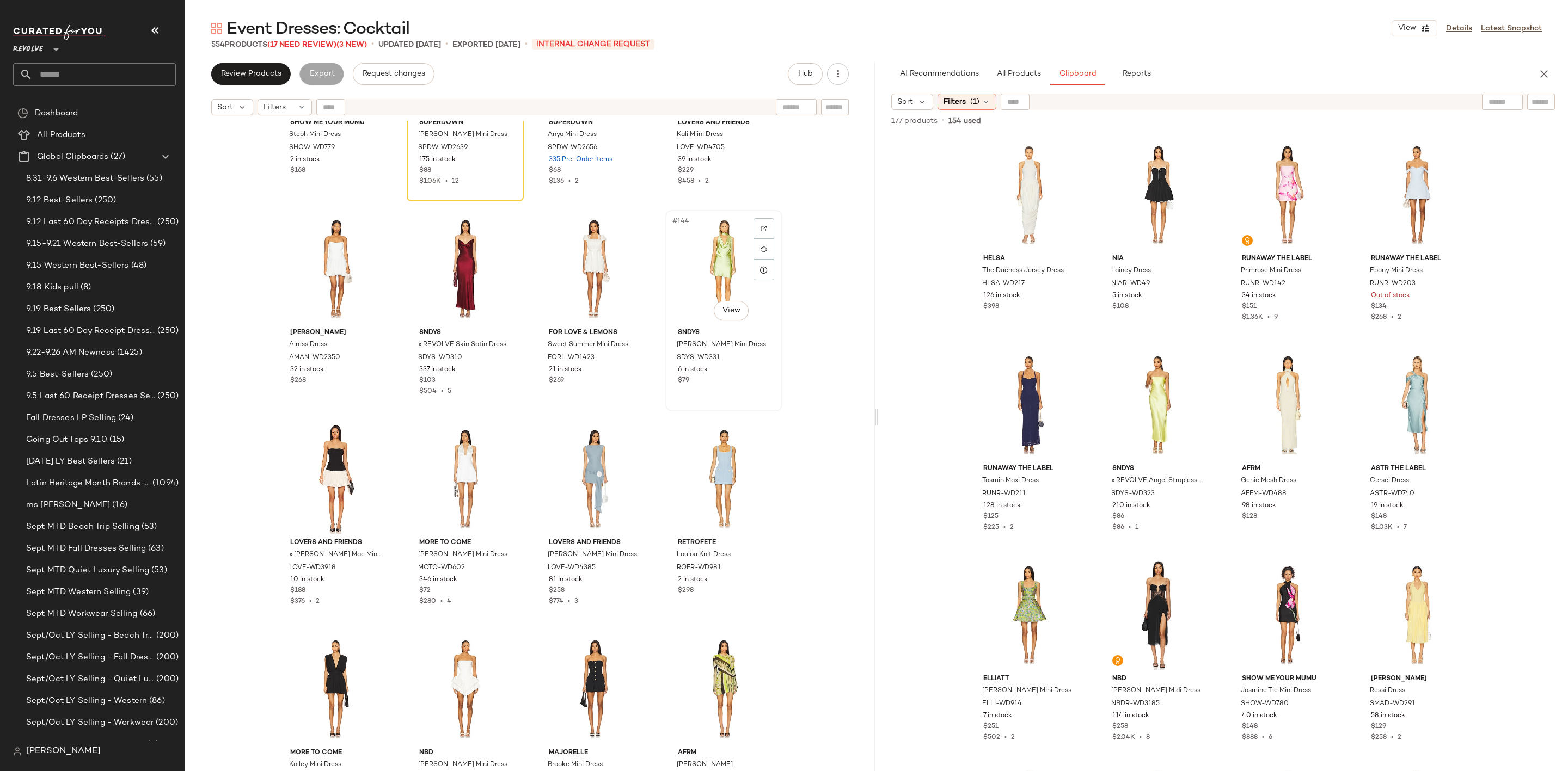
click at [722, 257] on div "#144 View" at bounding box center [724, 269] width 110 height 110
click at [704, 464] on div "#148 View" at bounding box center [724, 479] width 110 height 110
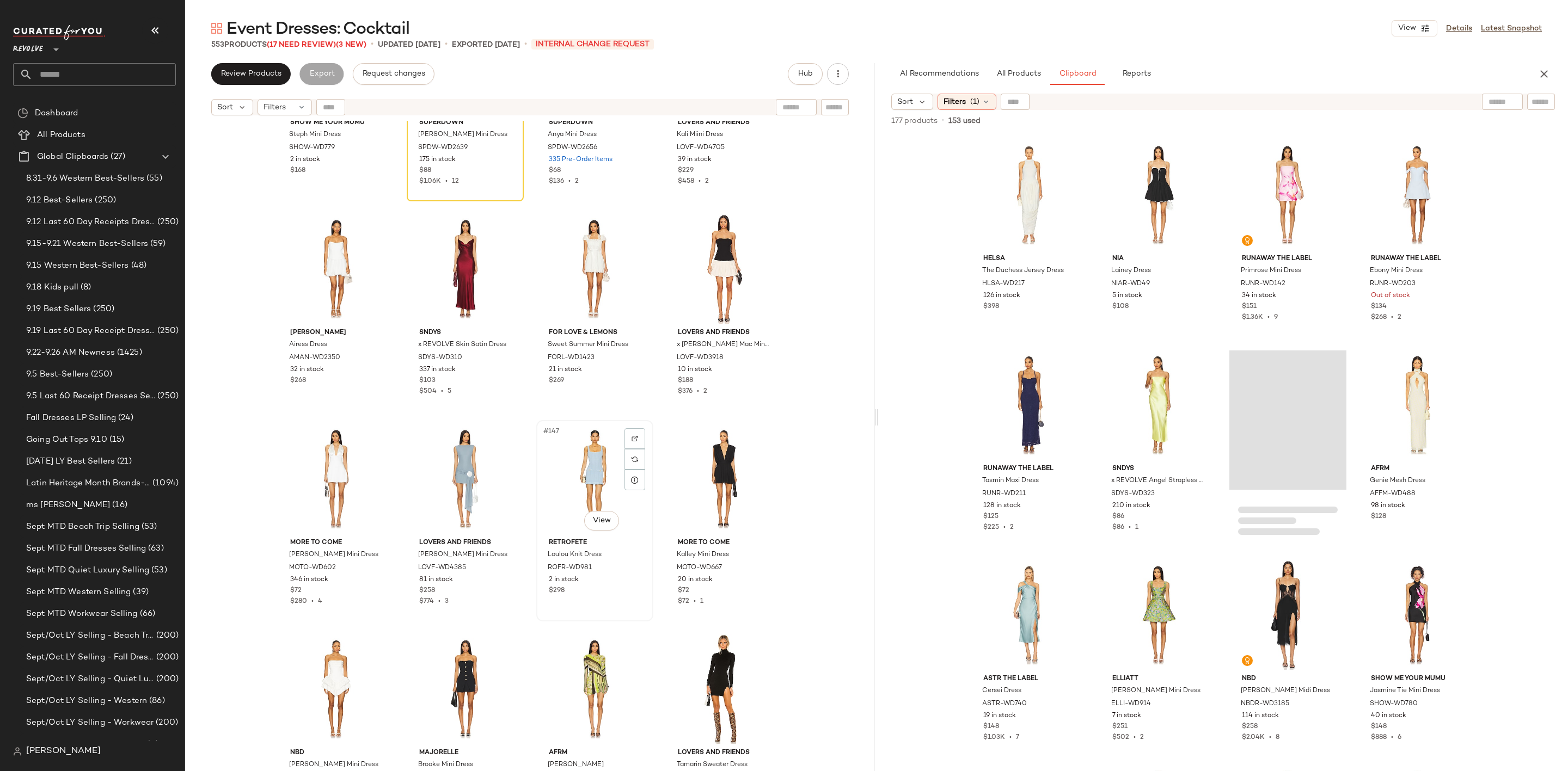
click at [580, 472] on div "#147 View" at bounding box center [595, 479] width 110 height 110
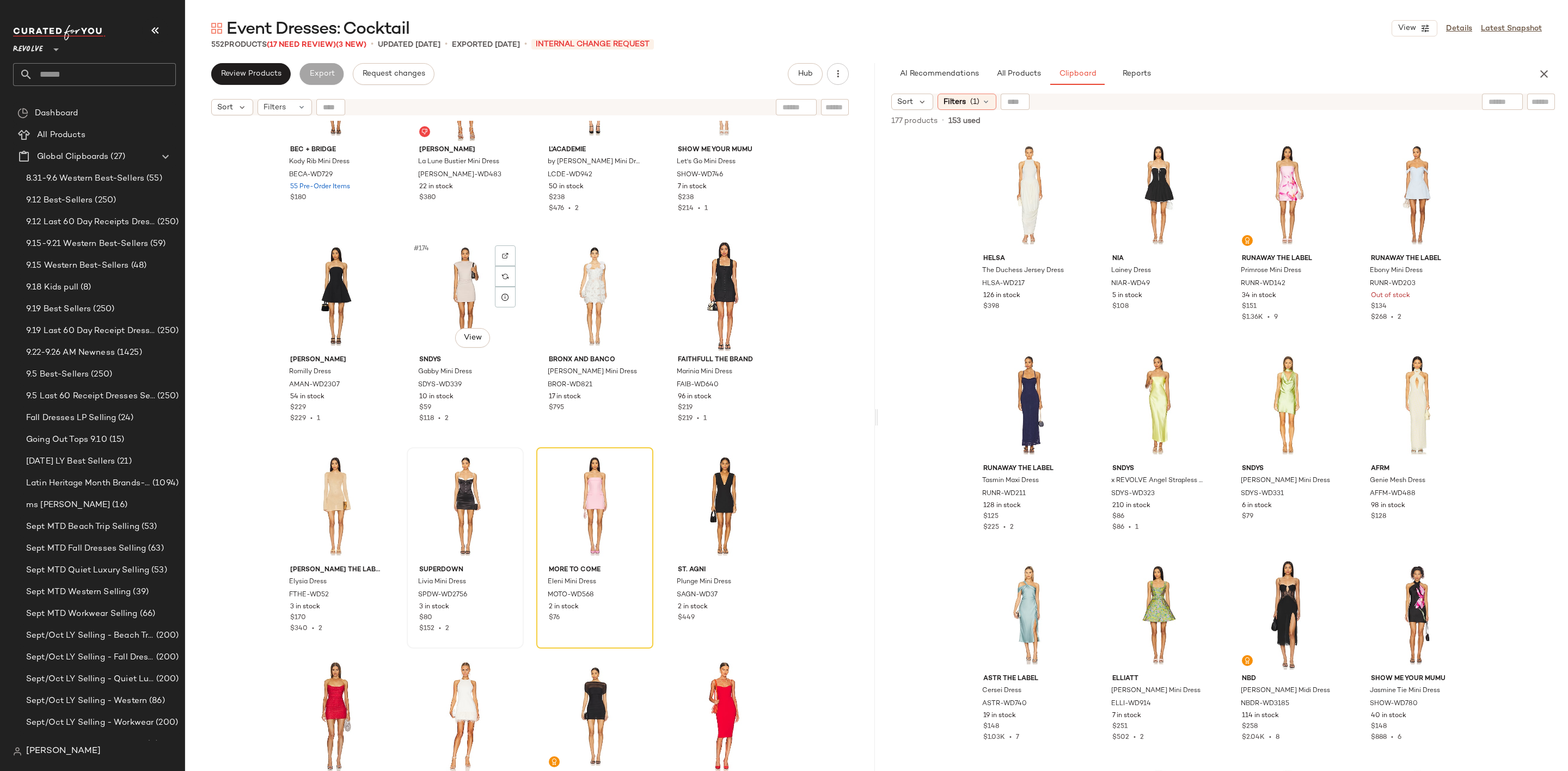
scroll to position [9071, 0]
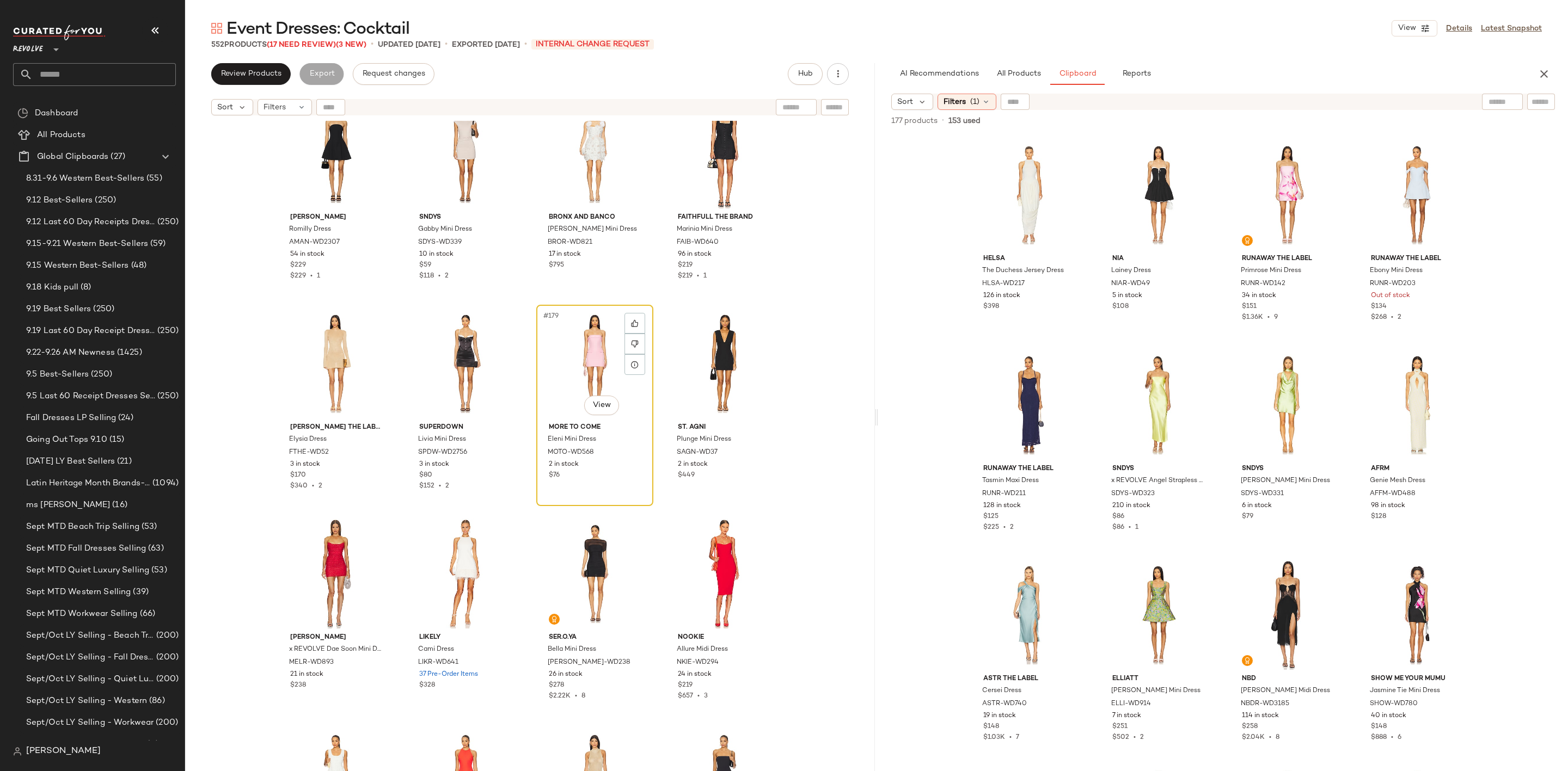
click at [565, 363] on div "#179 View" at bounding box center [595, 363] width 110 height 110
click at [715, 335] on div "#180 View" at bounding box center [724, 363] width 110 height 110
click at [578, 340] on div "#179 View" at bounding box center [595, 363] width 110 height 110
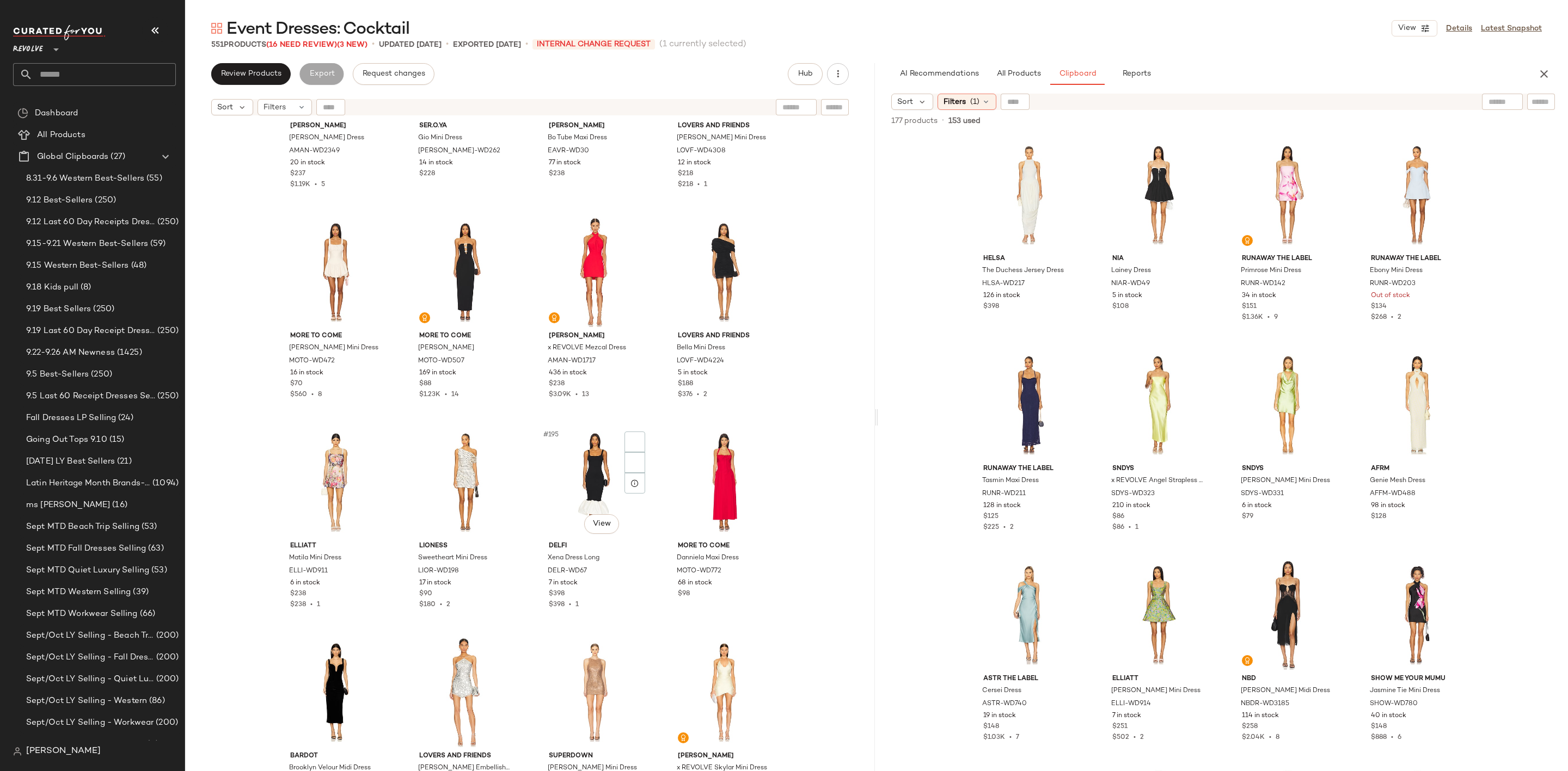
scroll to position [9887, 0]
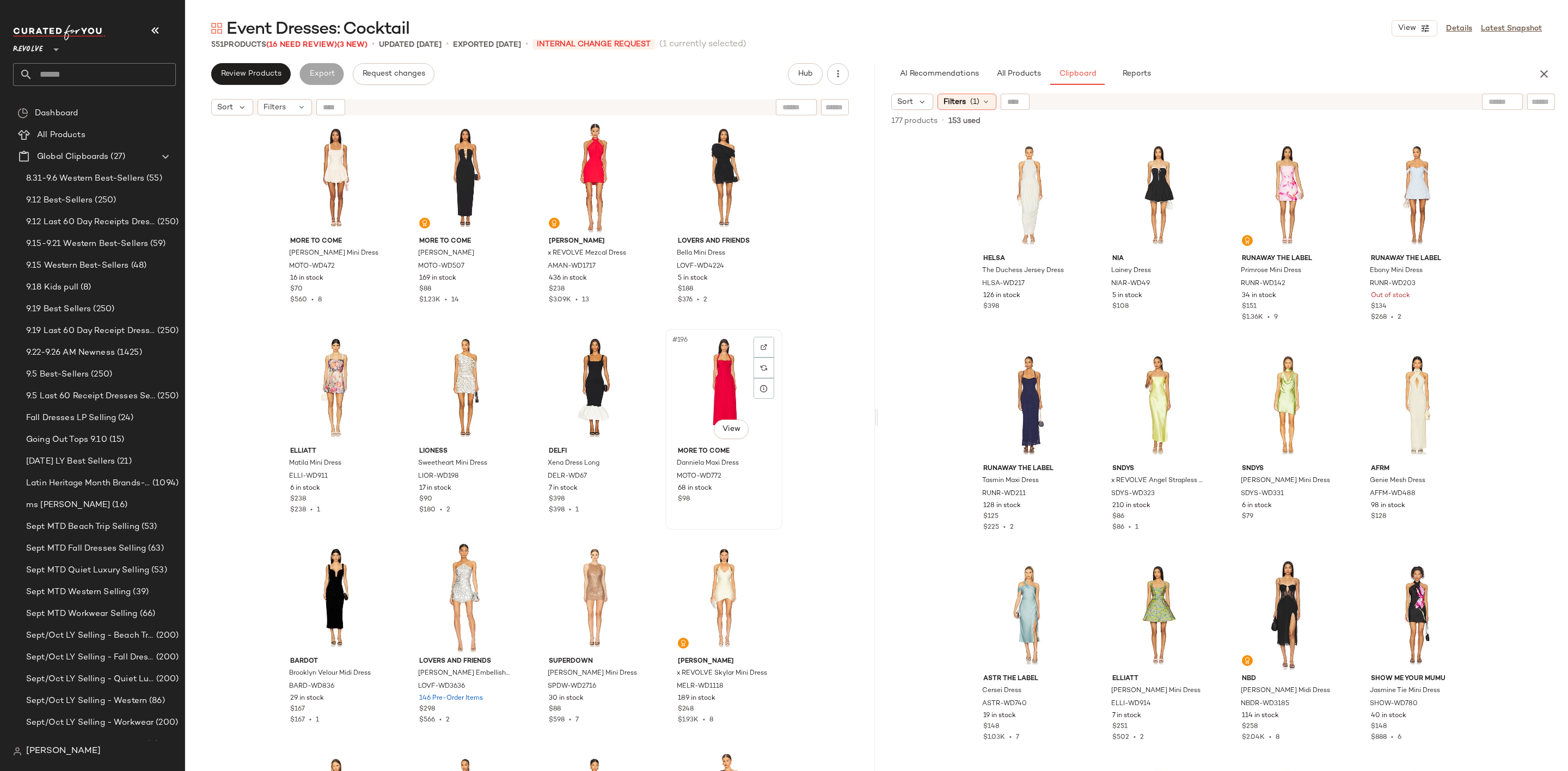
click at [698, 363] on div "#196 View" at bounding box center [724, 388] width 110 height 110
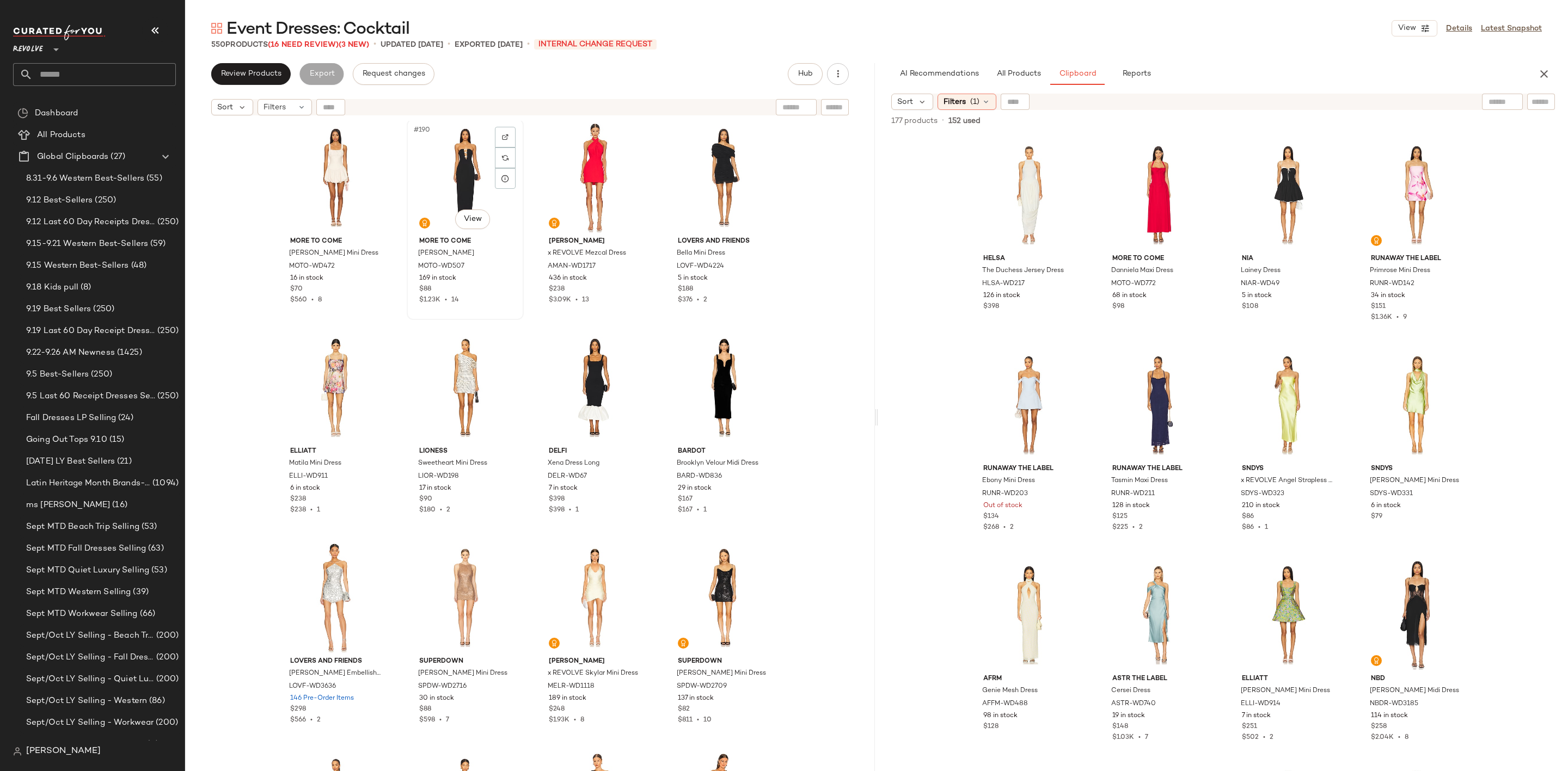
click at [444, 160] on div "#190 View" at bounding box center [465, 177] width 110 height 110
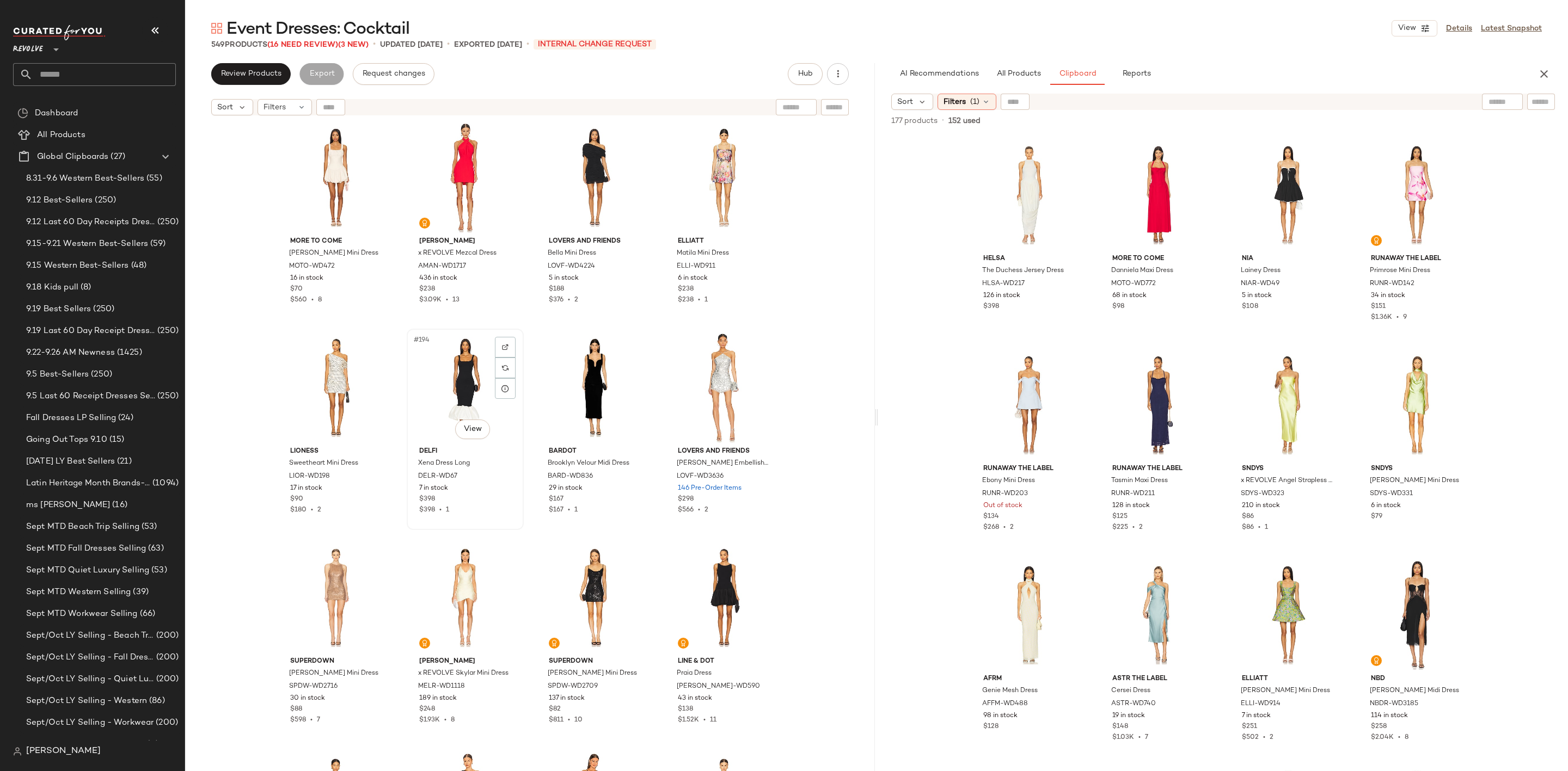
click at [451, 375] on div "#194 View" at bounding box center [465, 388] width 110 height 110
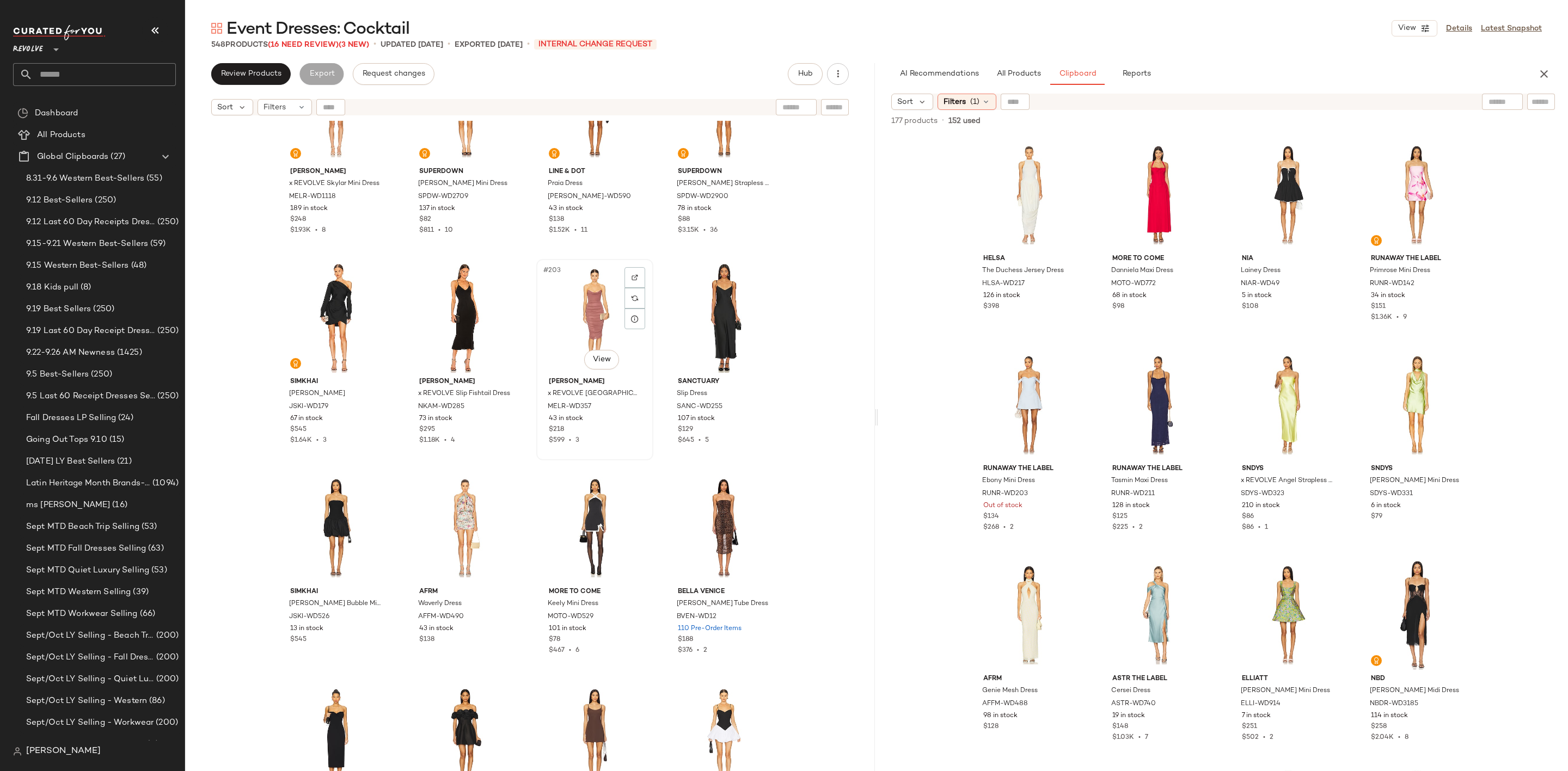
scroll to position [10622, 0]
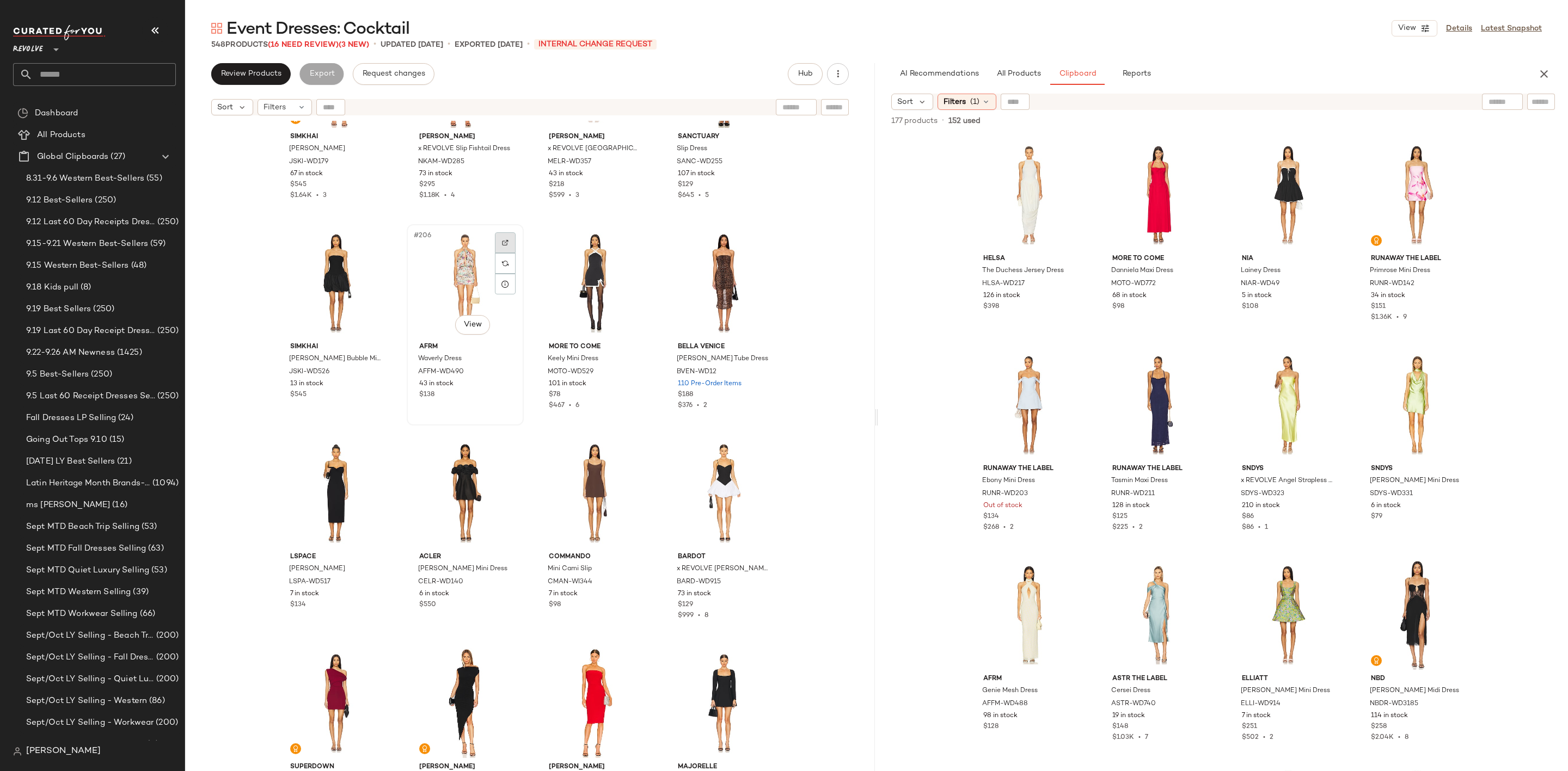
click at [503, 240] on img at bounding box center [505, 243] width 7 height 7
click at [479, 271] on div "#206 View" at bounding box center [465, 283] width 110 height 110
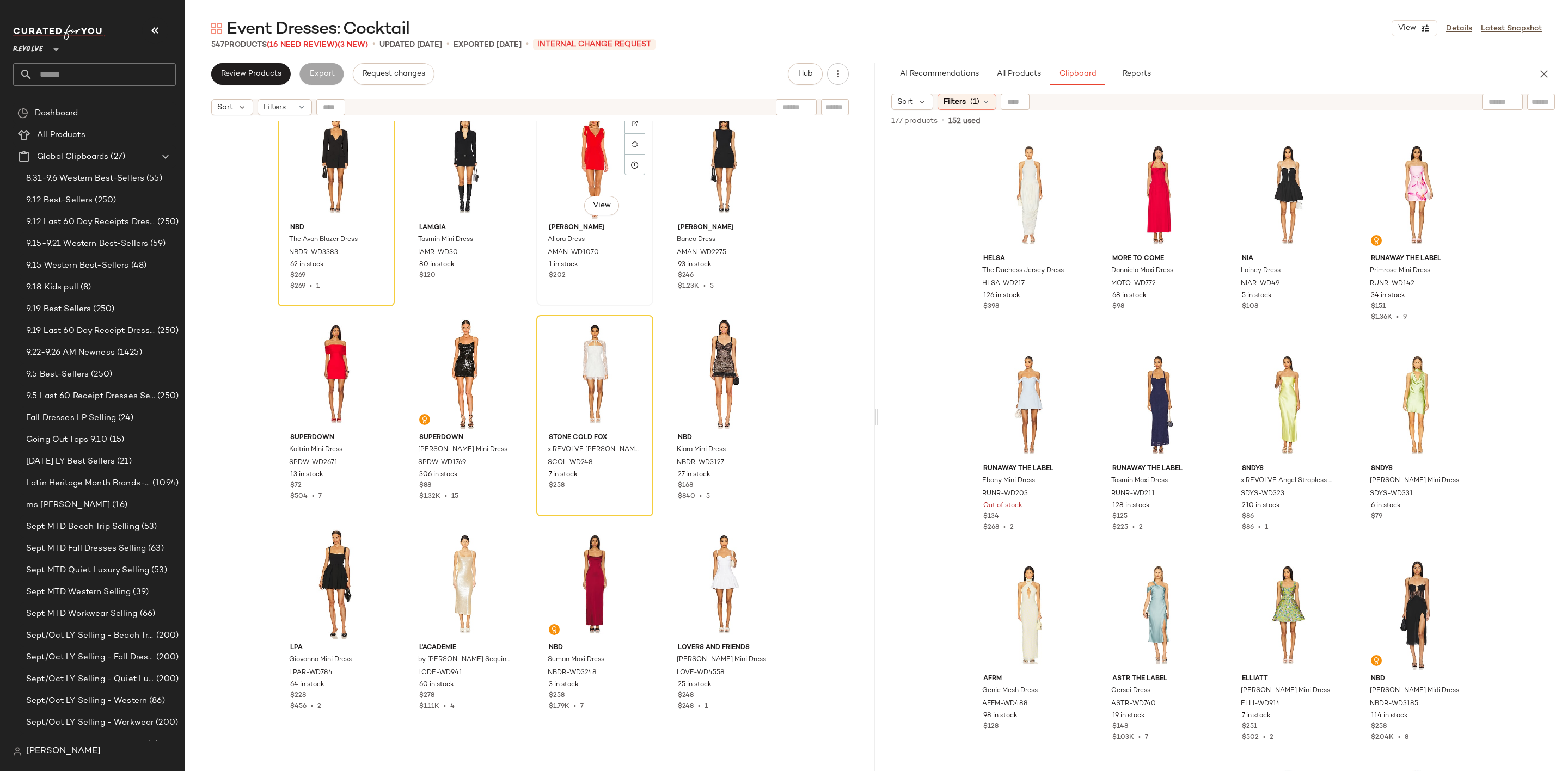
scroll to position [11765, 0]
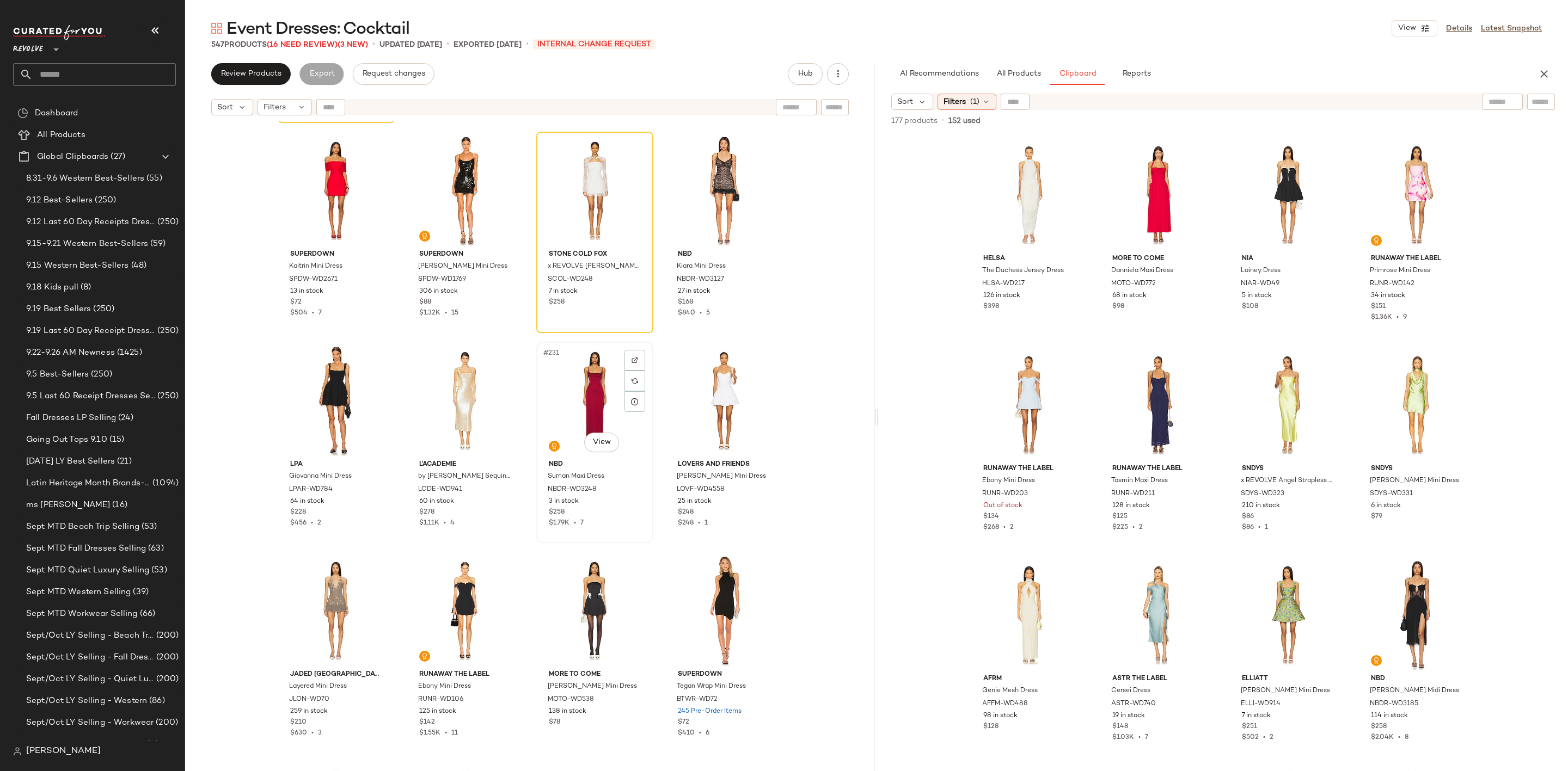
click at [569, 394] on div "#231 View" at bounding box center [595, 400] width 110 height 110
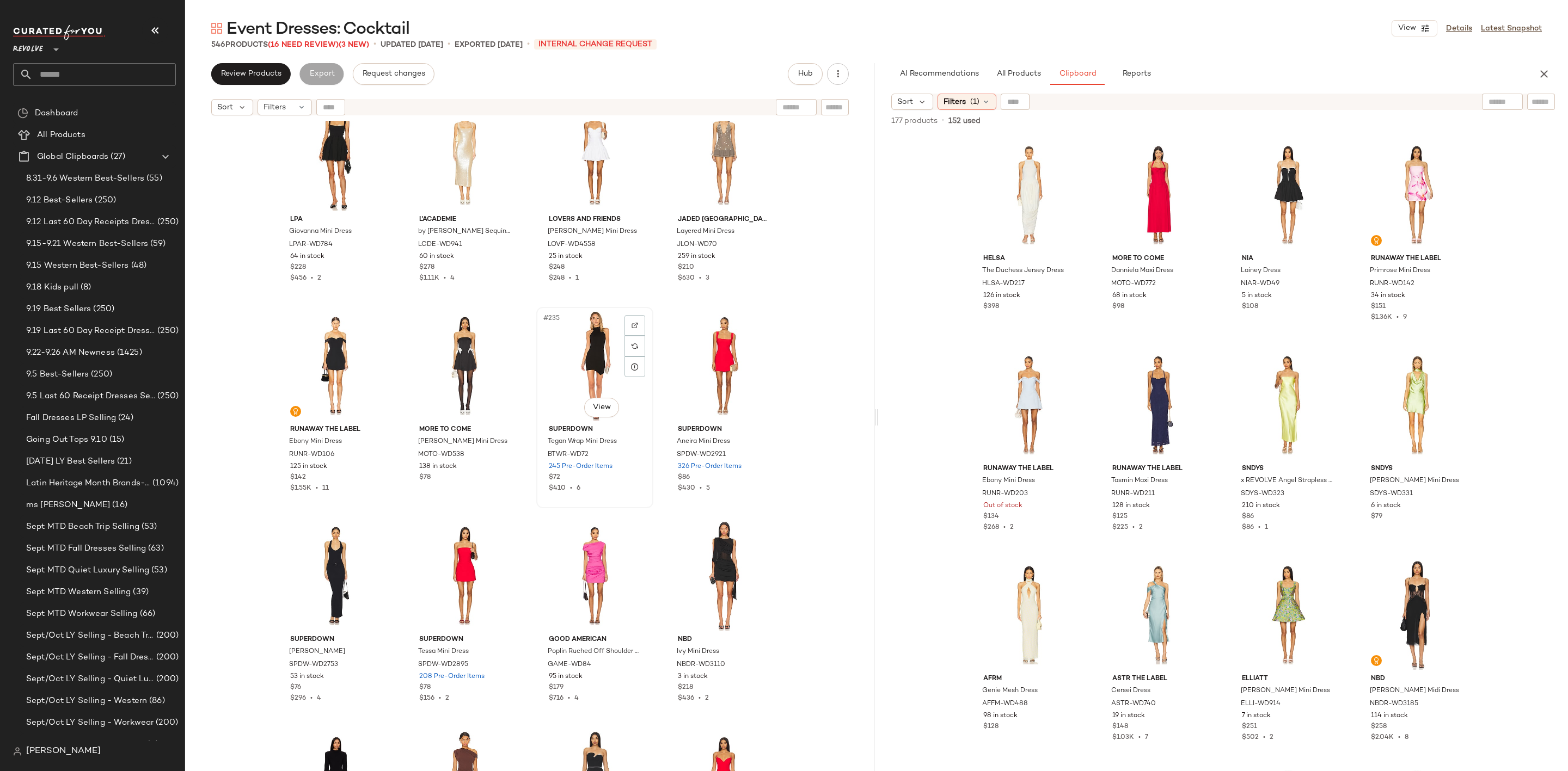
scroll to position [12174, 0]
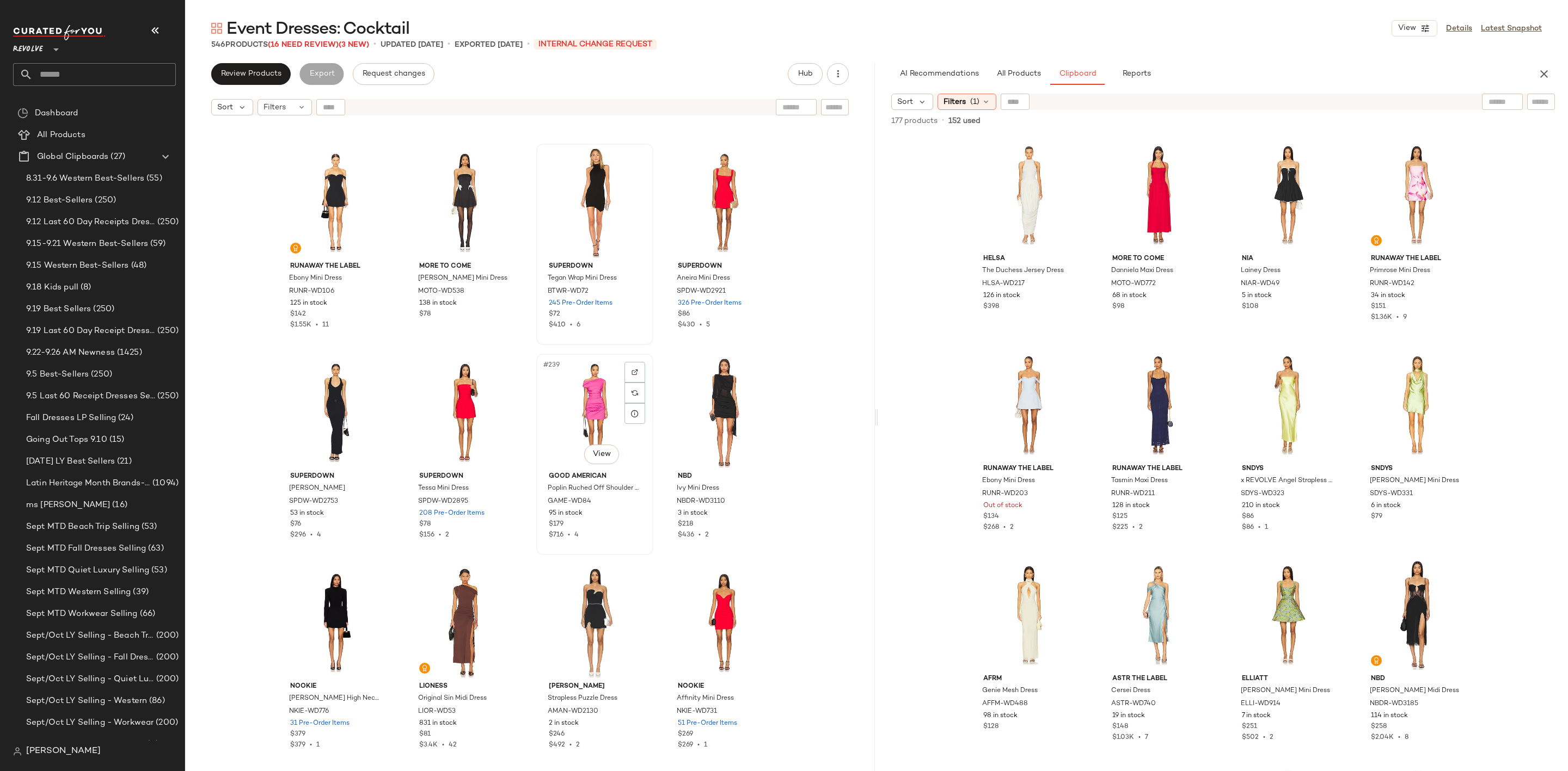
click at [583, 400] on div "#239 View" at bounding box center [595, 413] width 110 height 110
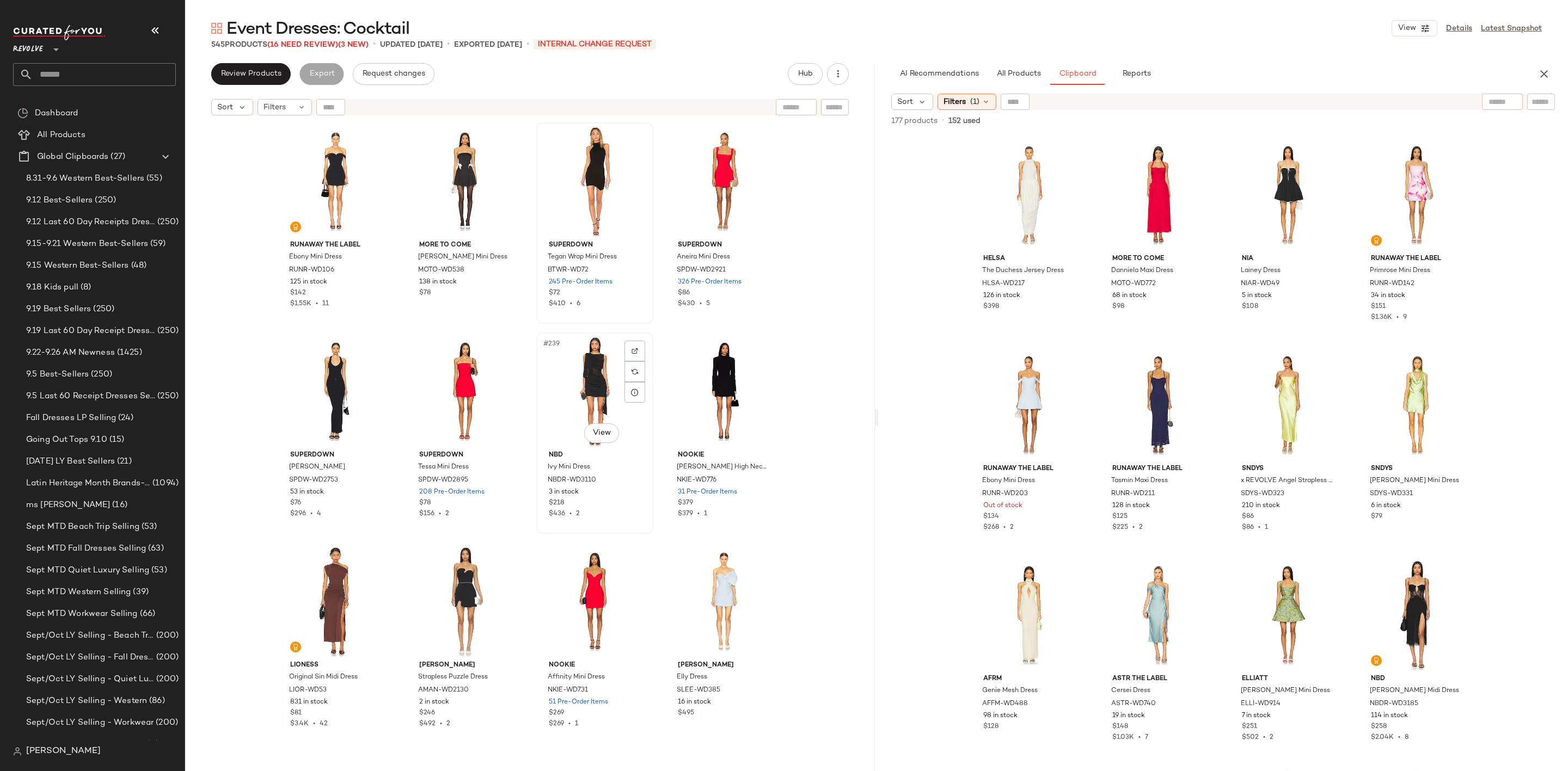
scroll to position [12419, 0]
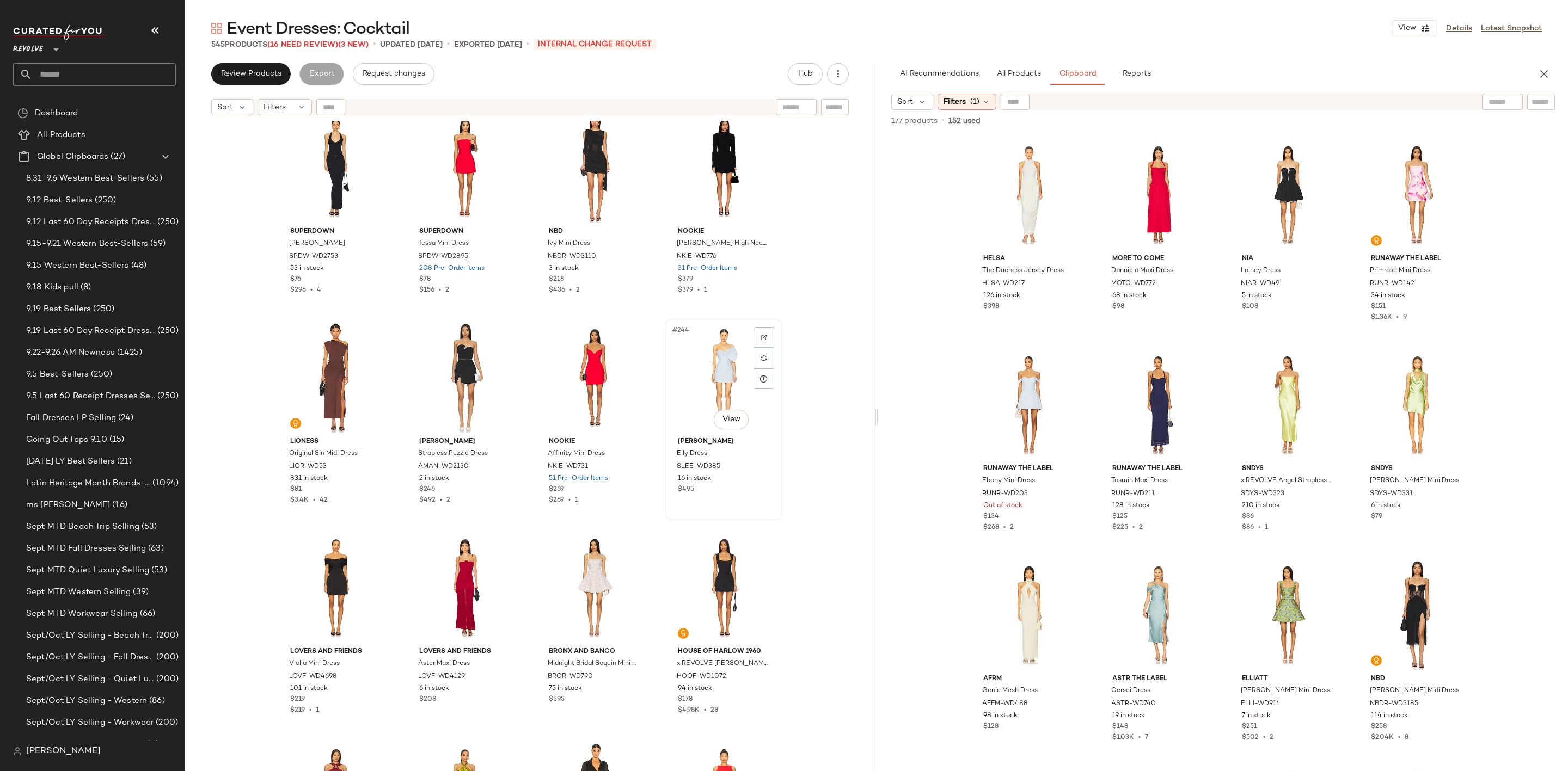
click at [707, 361] on div "#244 View" at bounding box center [724, 377] width 110 height 110
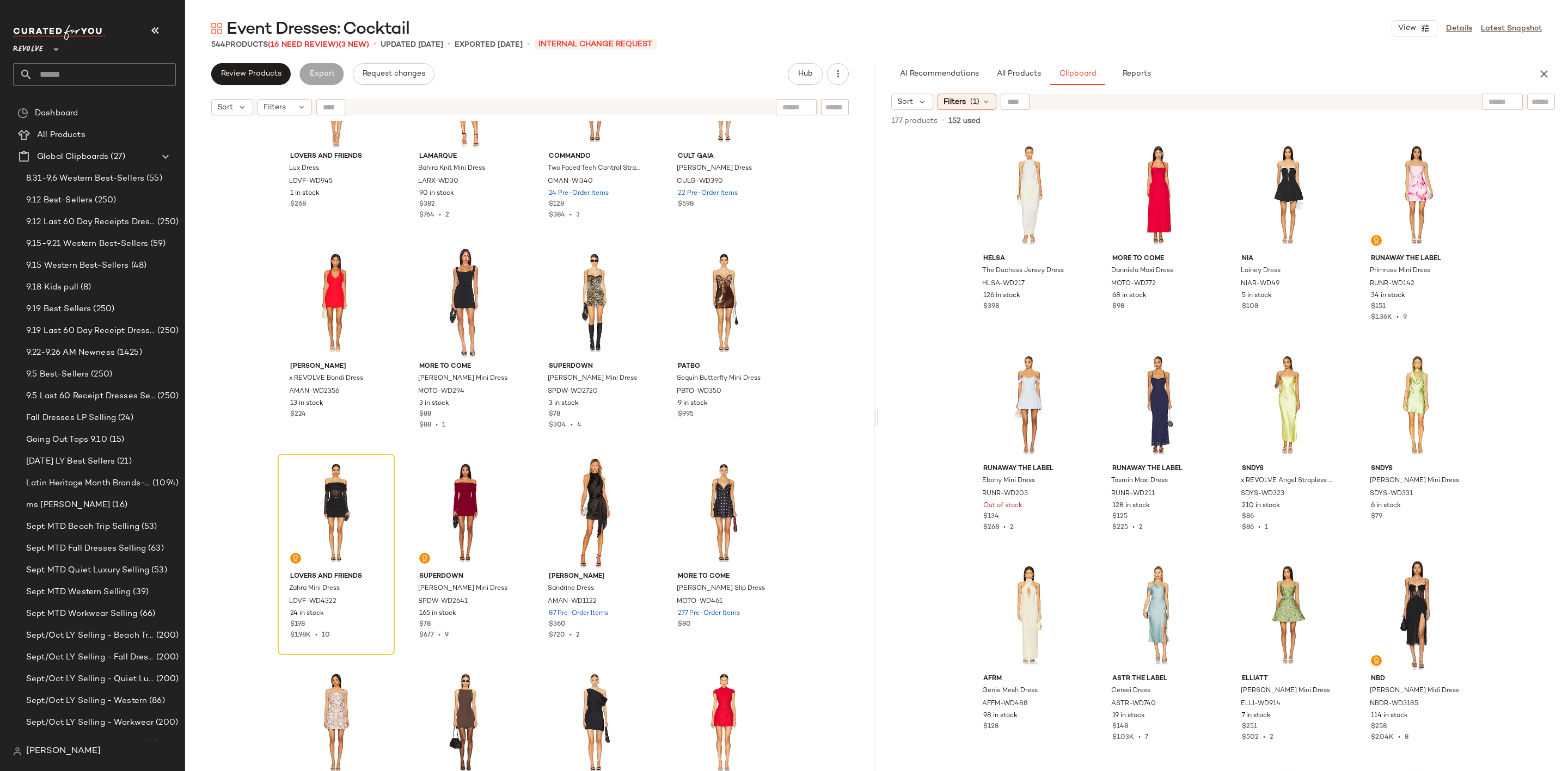
scroll to position [13888, 0]
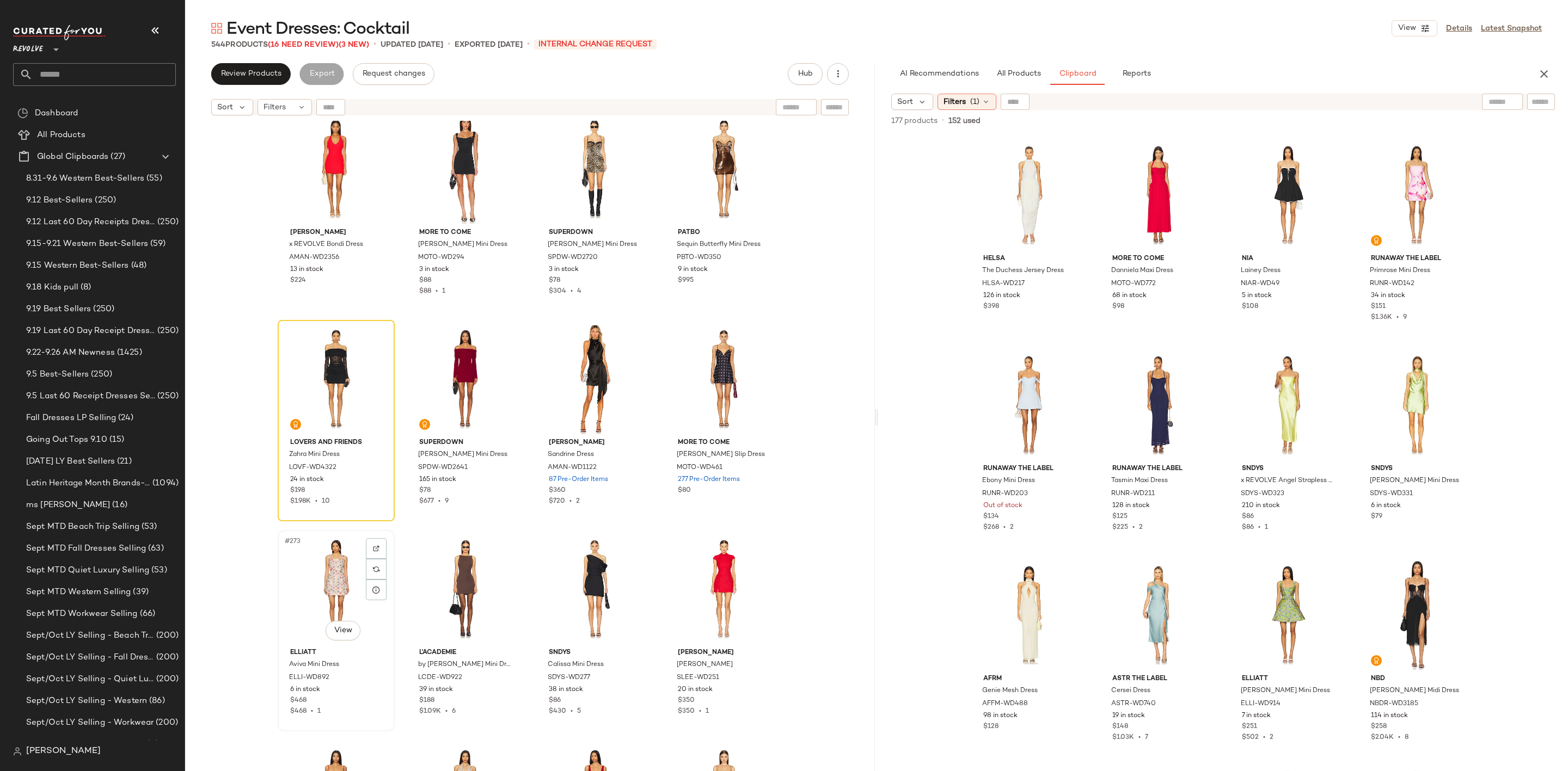
click at [310, 573] on div "#273 View" at bounding box center [336, 588] width 110 height 110
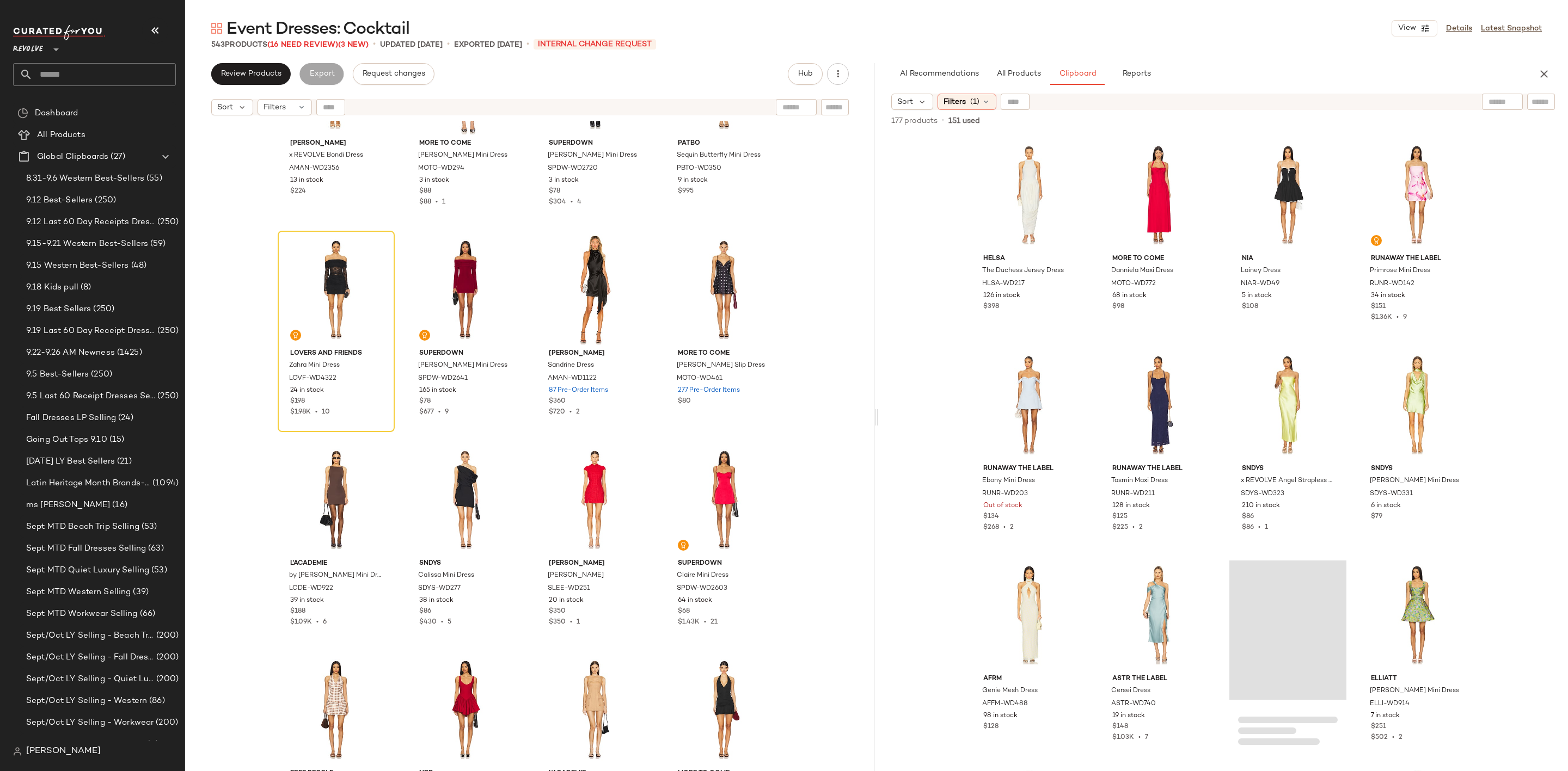
scroll to position [14133, 0]
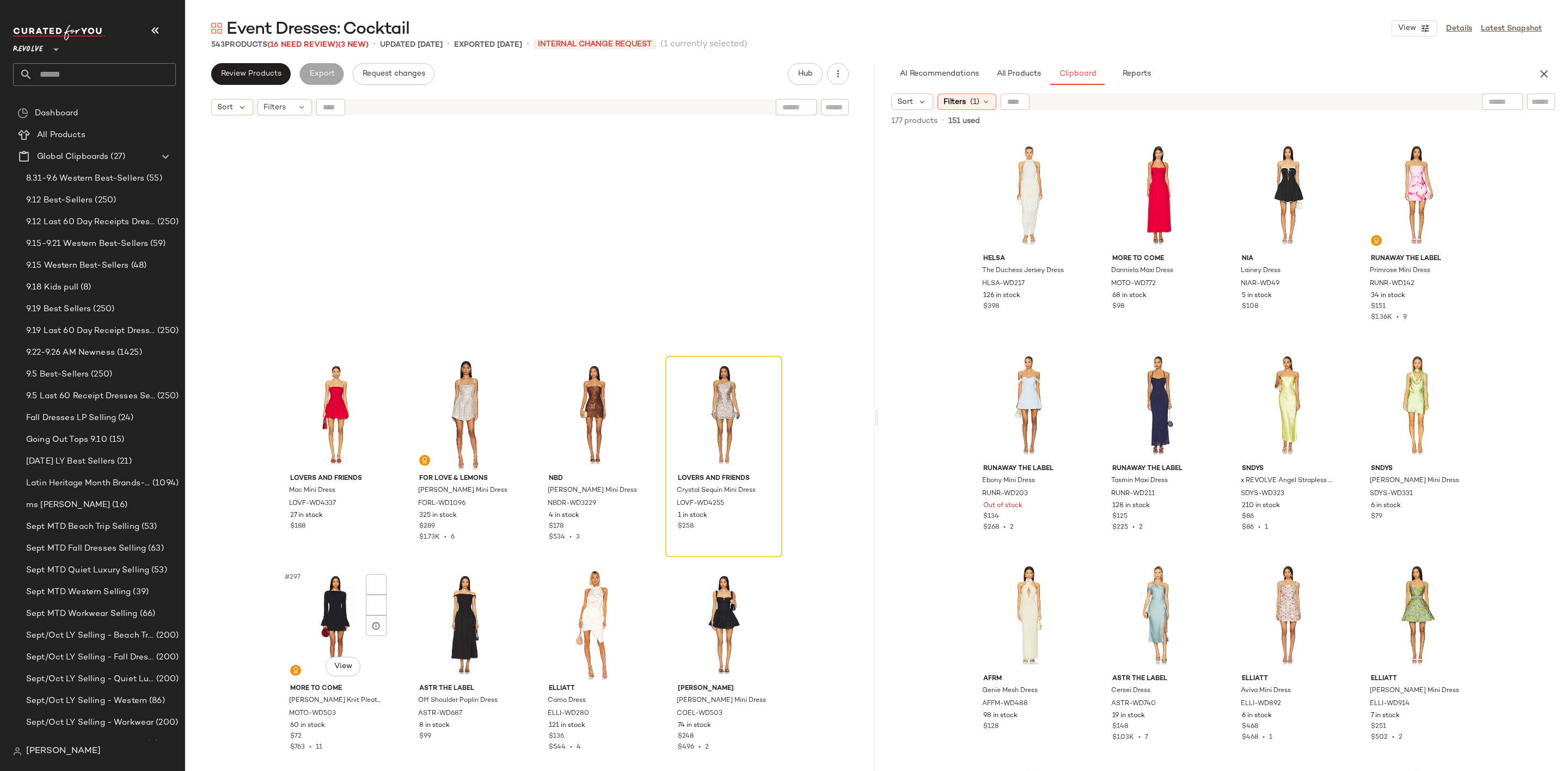
scroll to position [15439, 0]
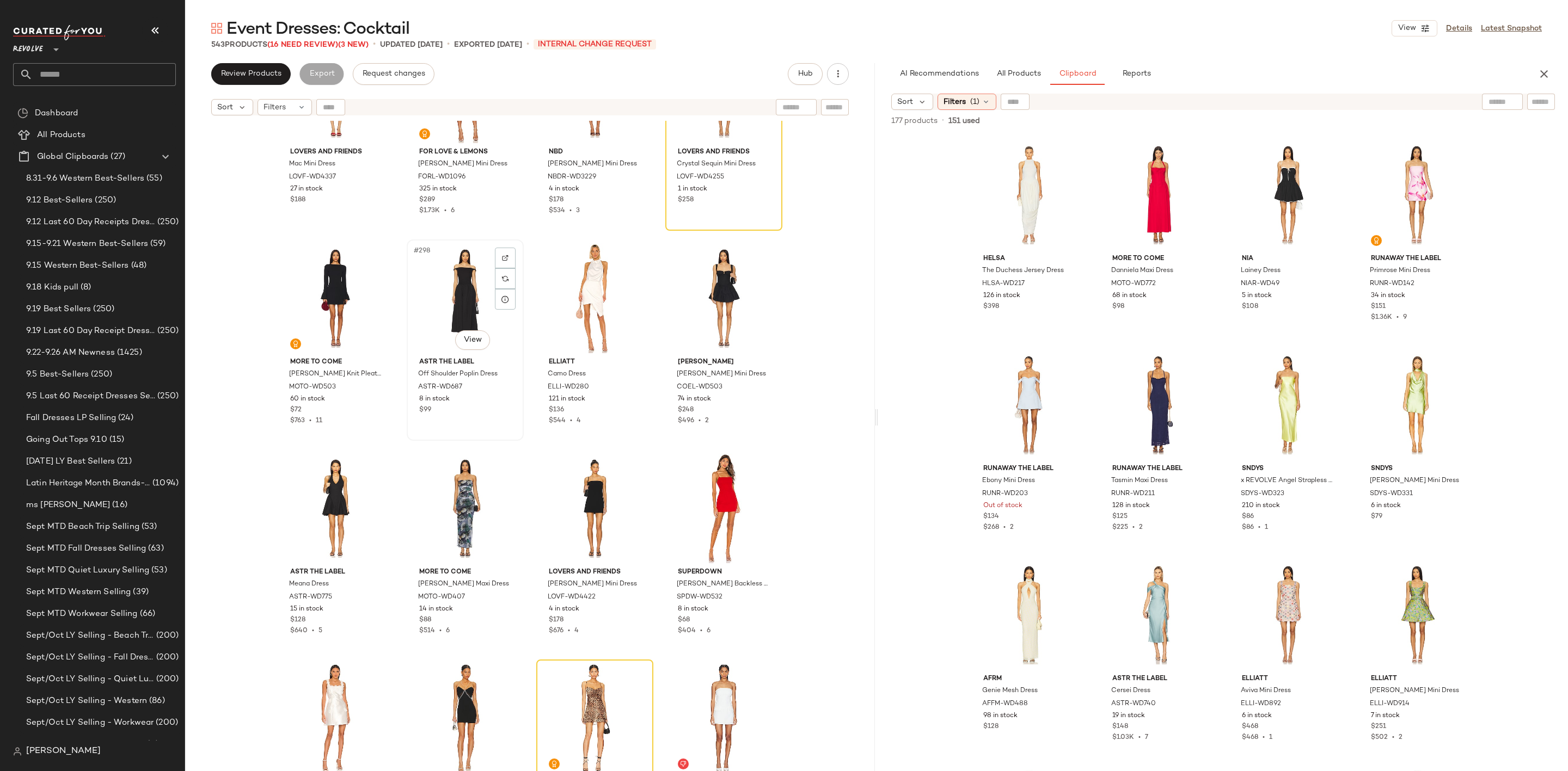
click at [466, 274] on div "#298 View" at bounding box center [465, 298] width 110 height 110
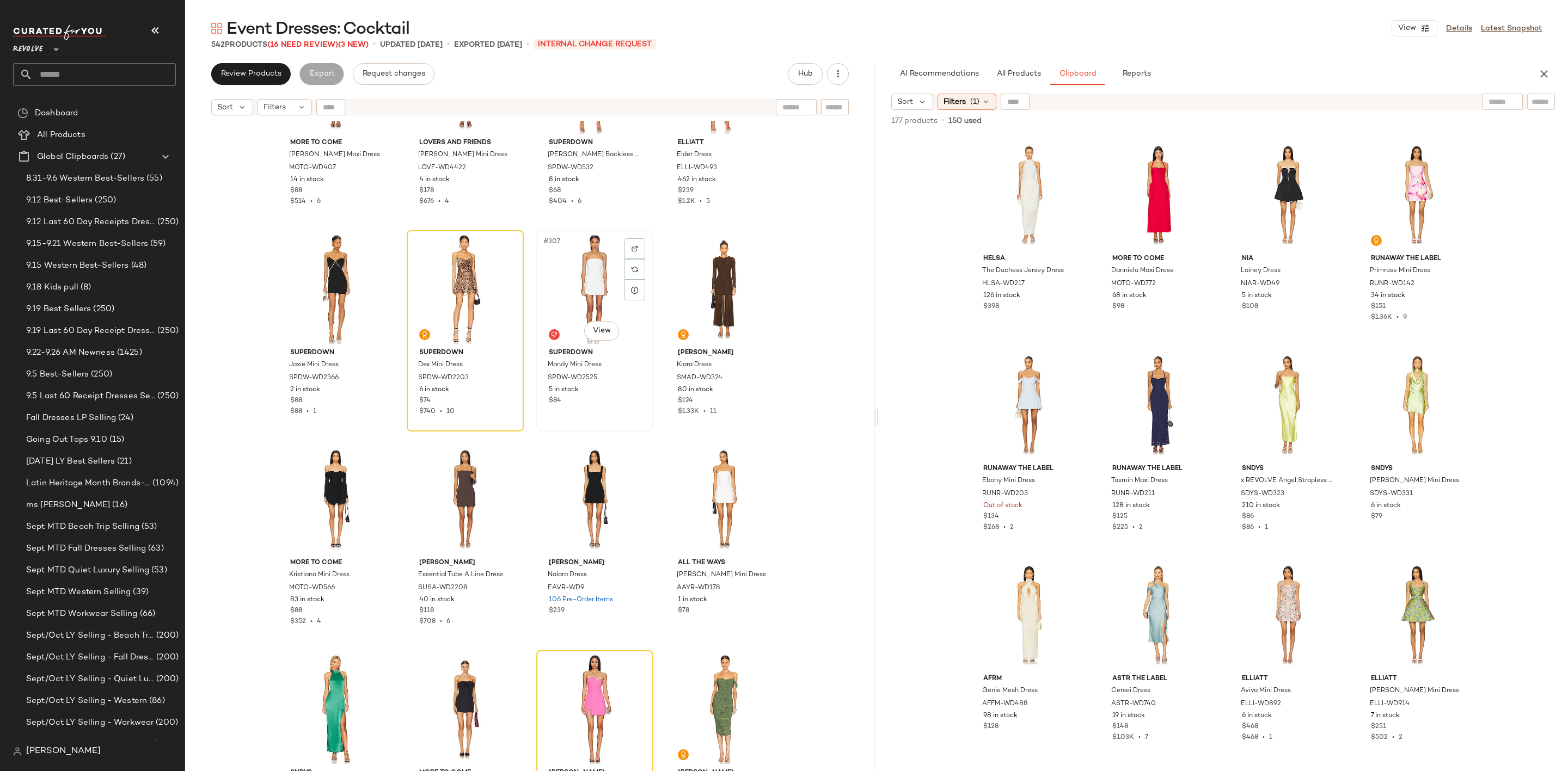
scroll to position [16092, 0]
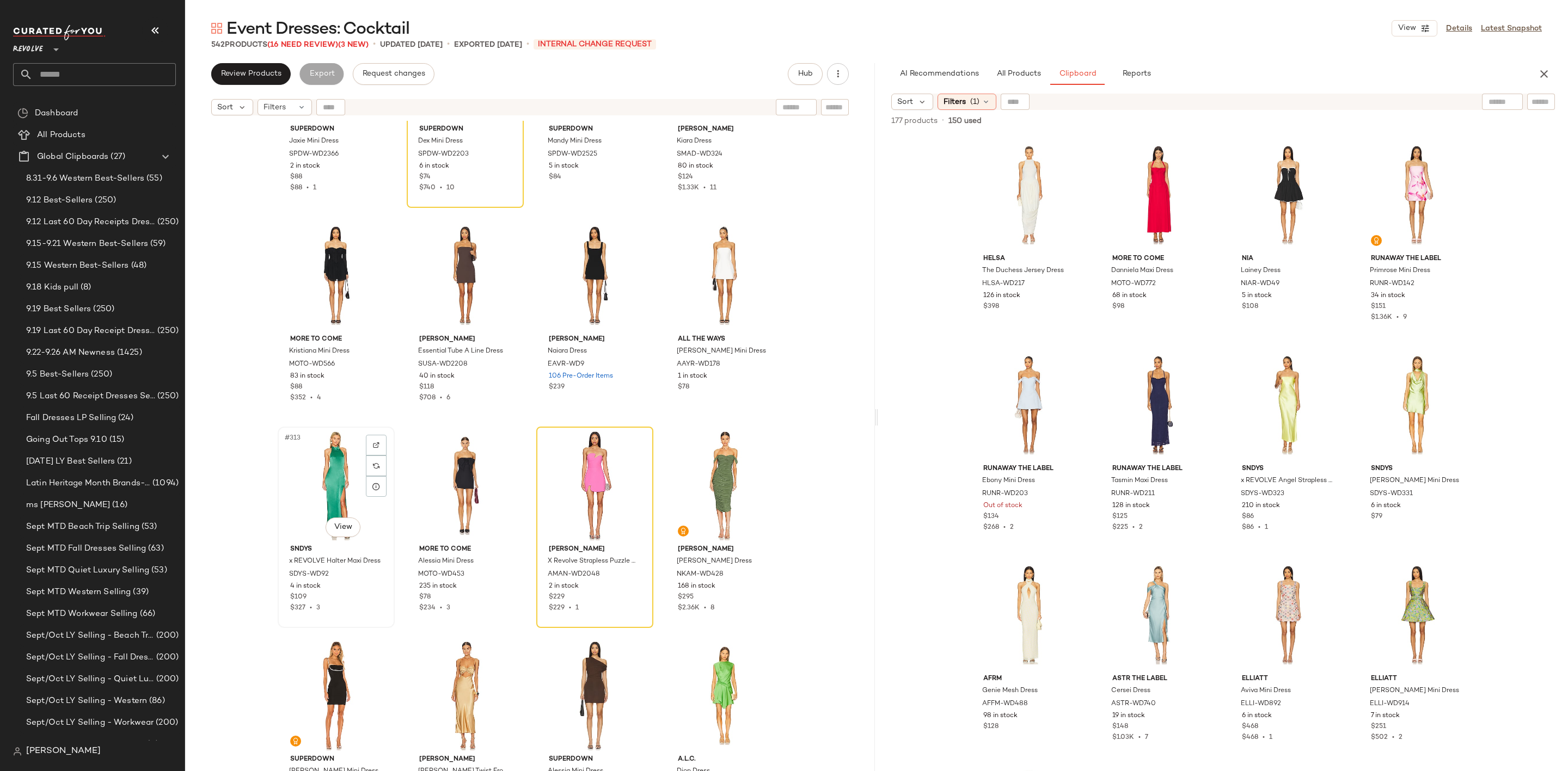
click at [328, 476] on div "#313 View" at bounding box center [336, 486] width 110 height 110
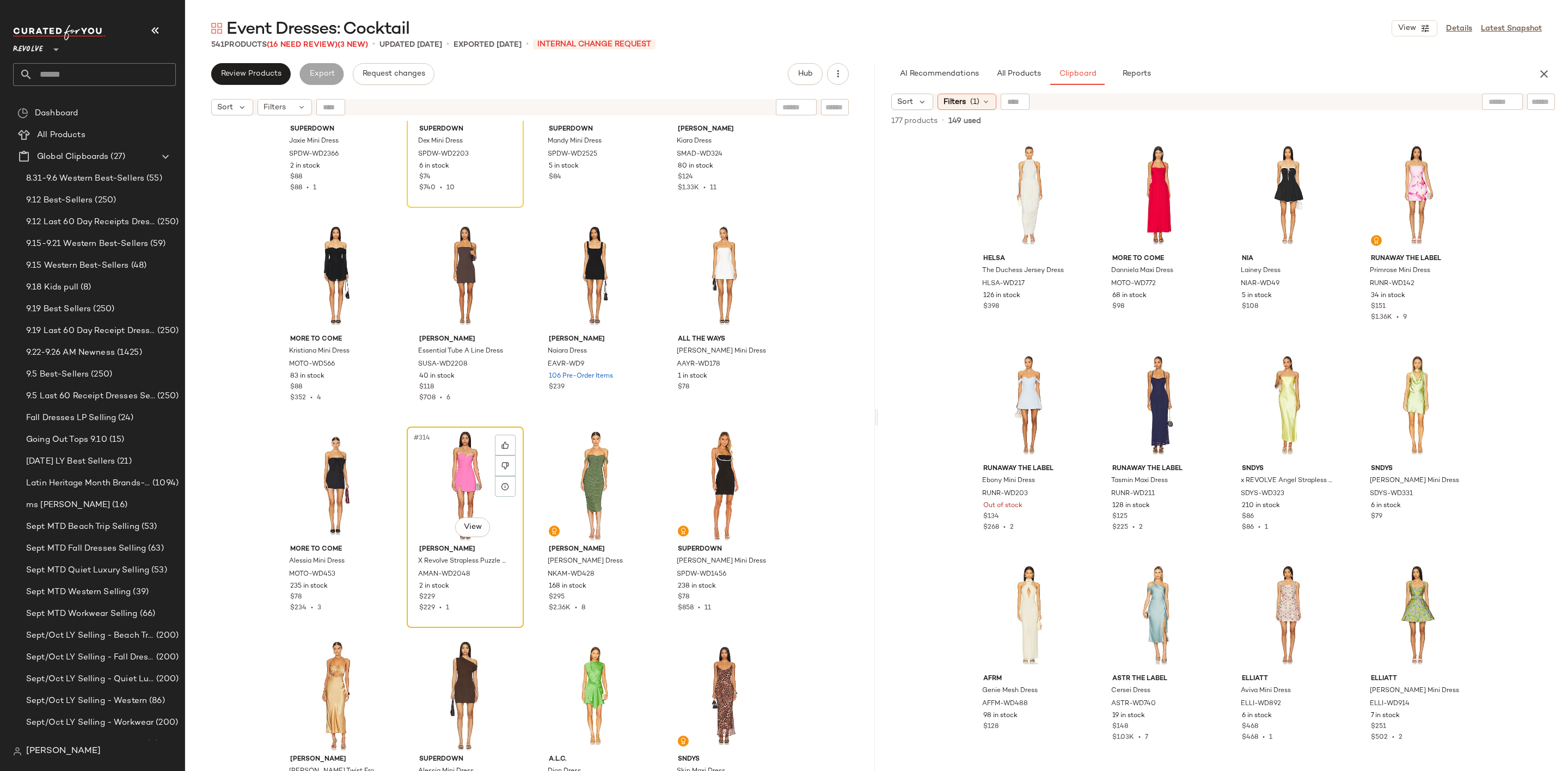
click at [461, 467] on div "#314 View" at bounding box center [465, 486] width 110 height 110
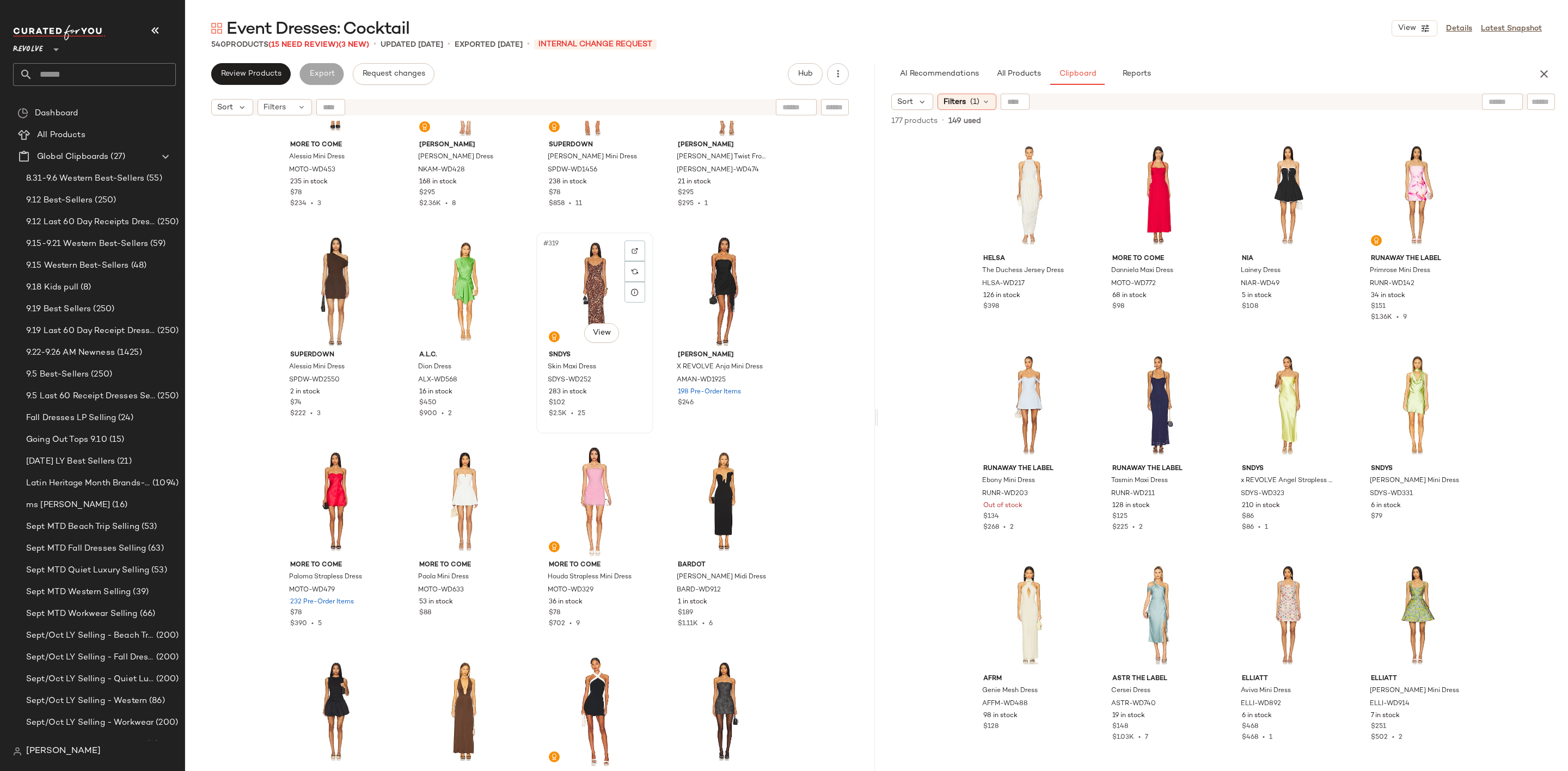
scroll to position [16664, 0]
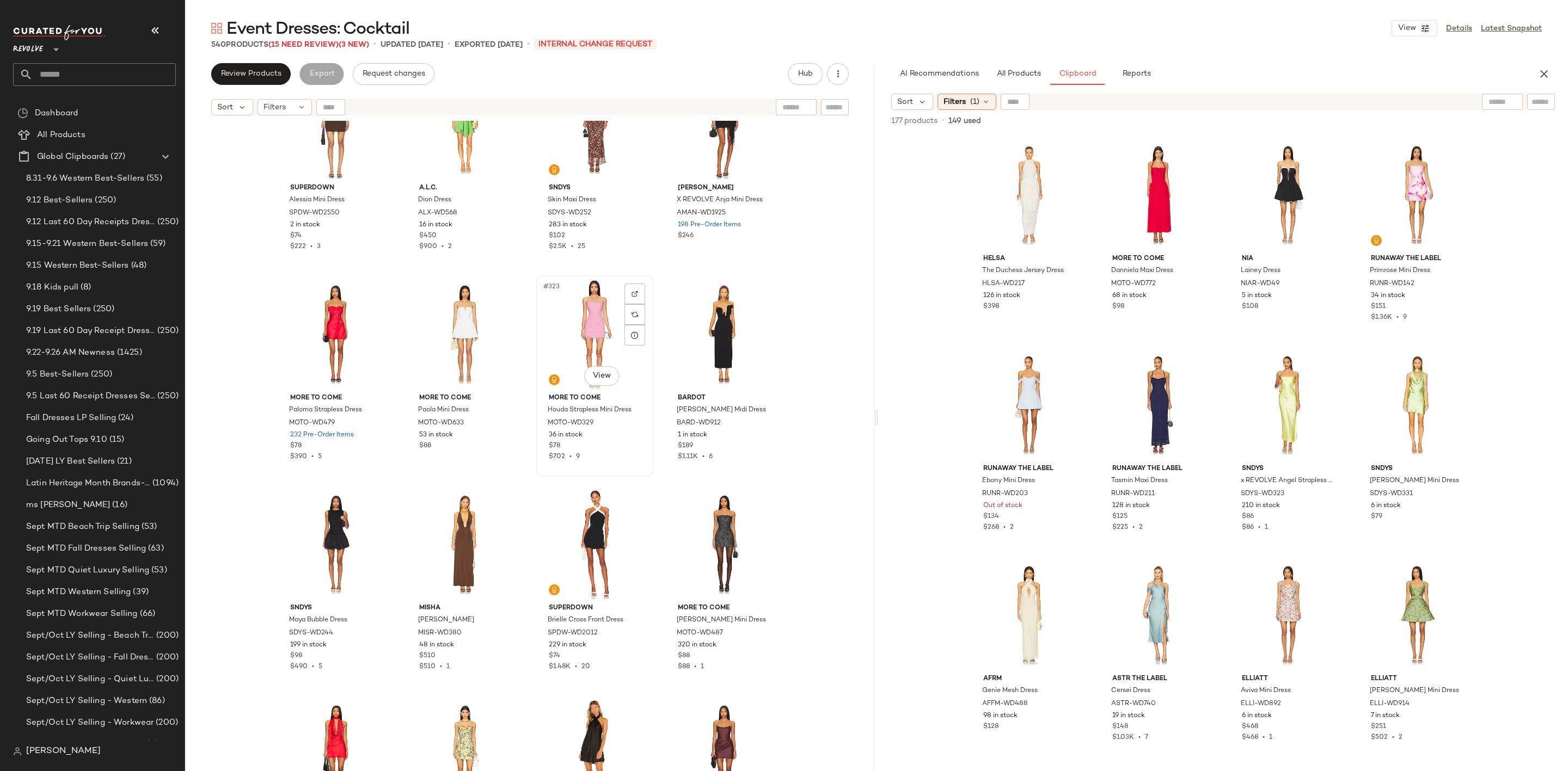
click at [584, 330] on div "#323 View" at bounding box center [595, 334] width 110 height 110
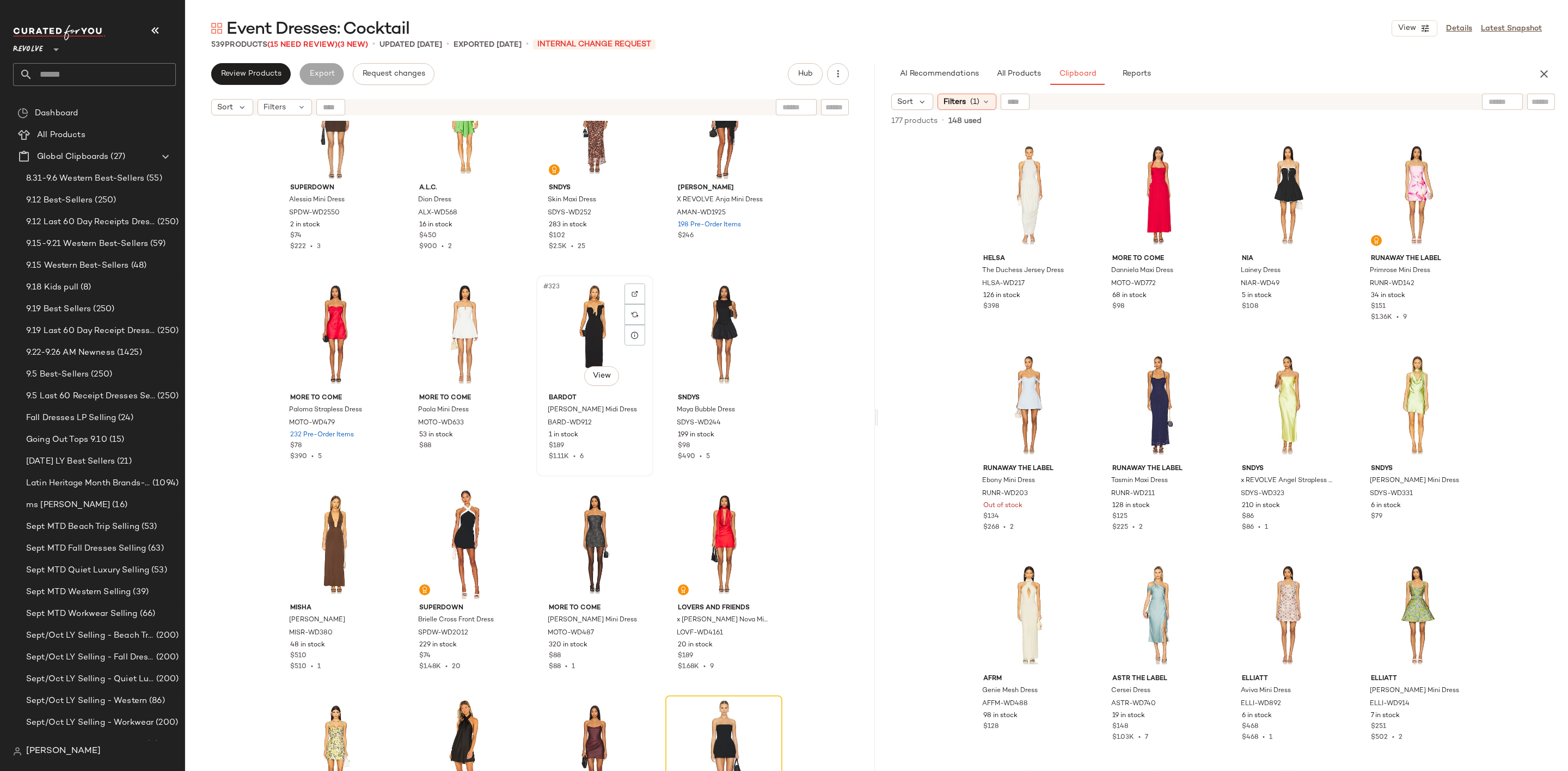
scroll to position [16991, 0]
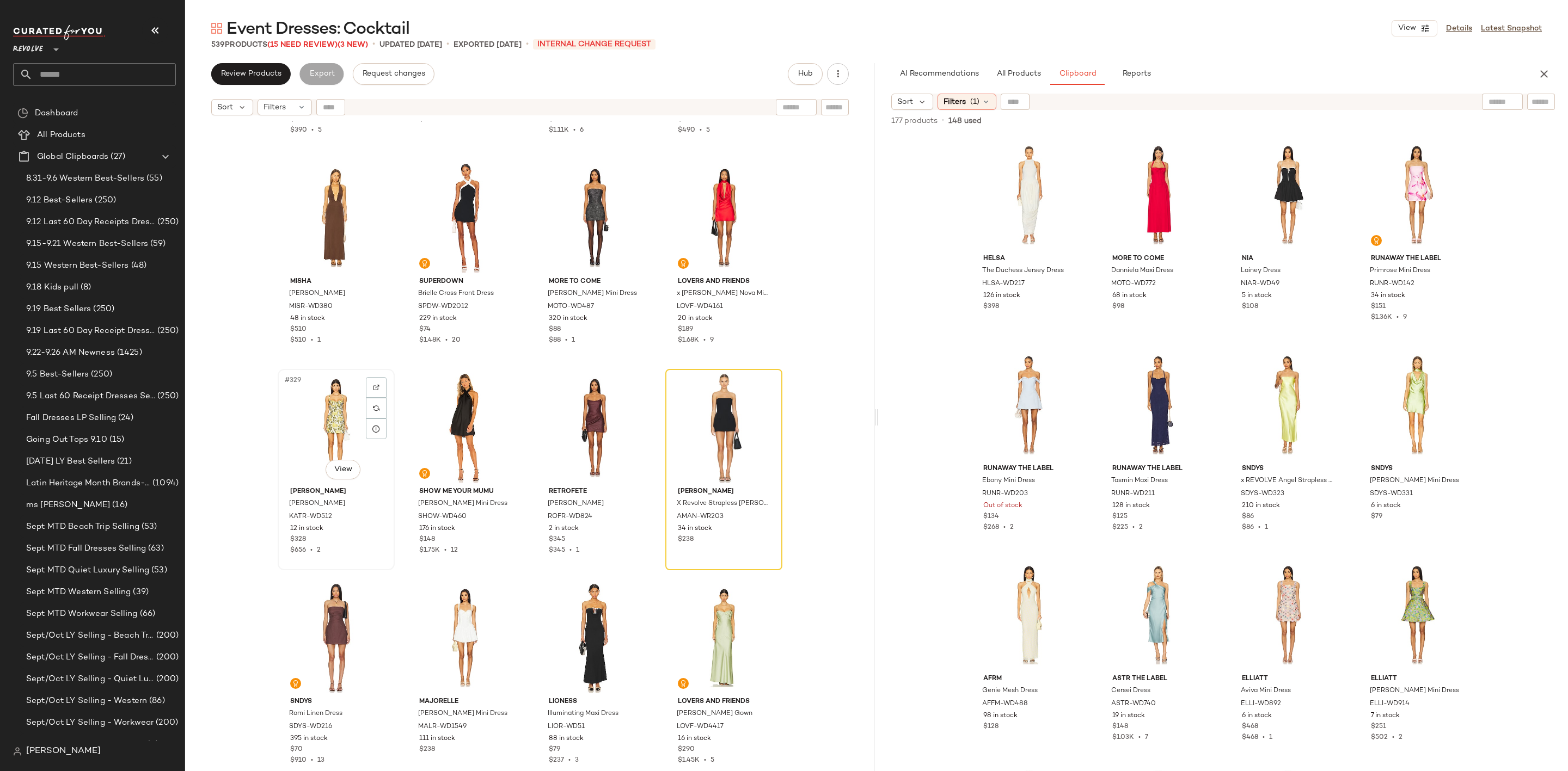
click at [301, 406] on div "#329 View" at bounding box center [336, 428] width 110 height 110
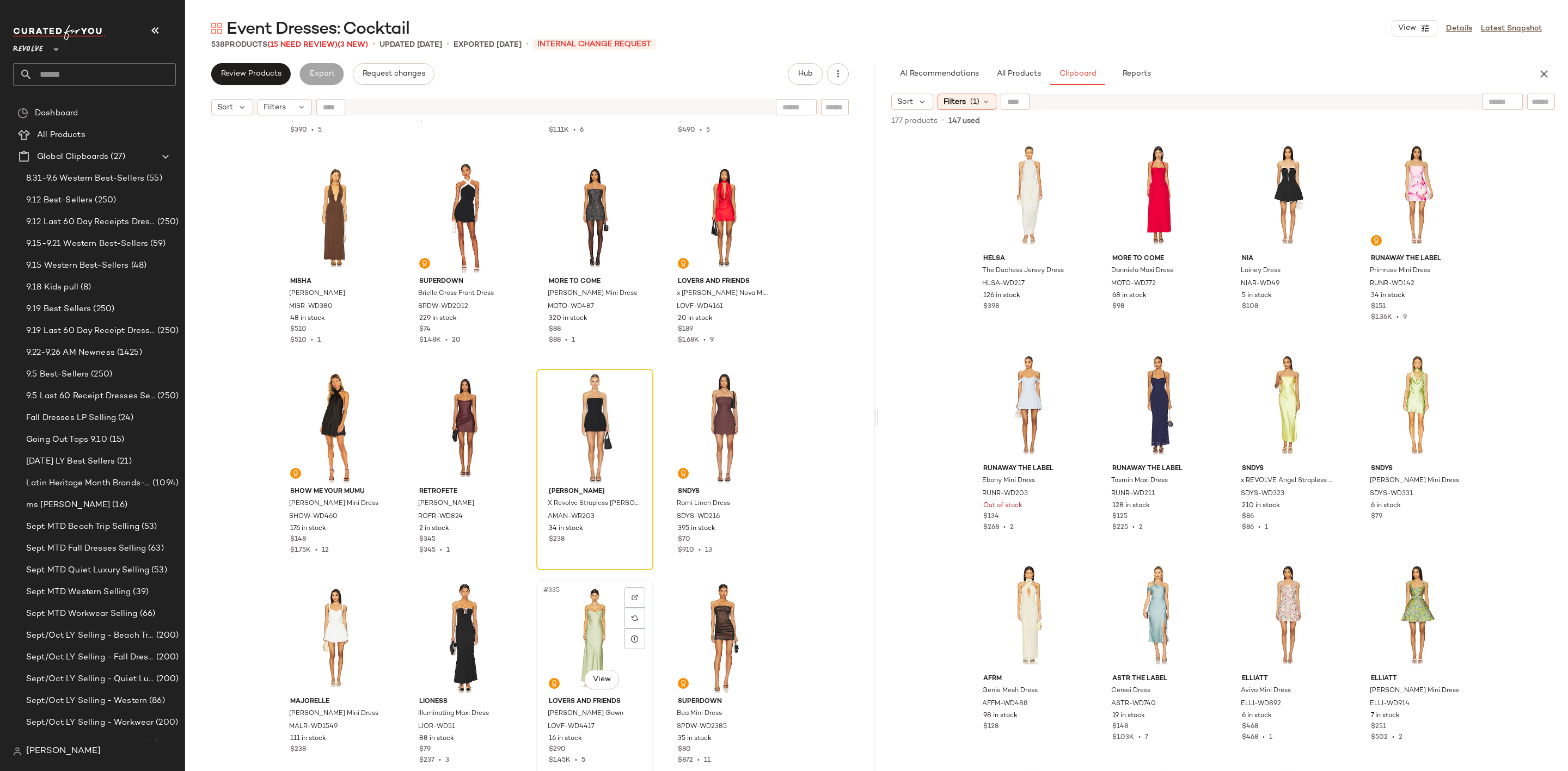
click at [583, 621] on div "#335 View" at bounding box center [595, 638] width 110 height 110
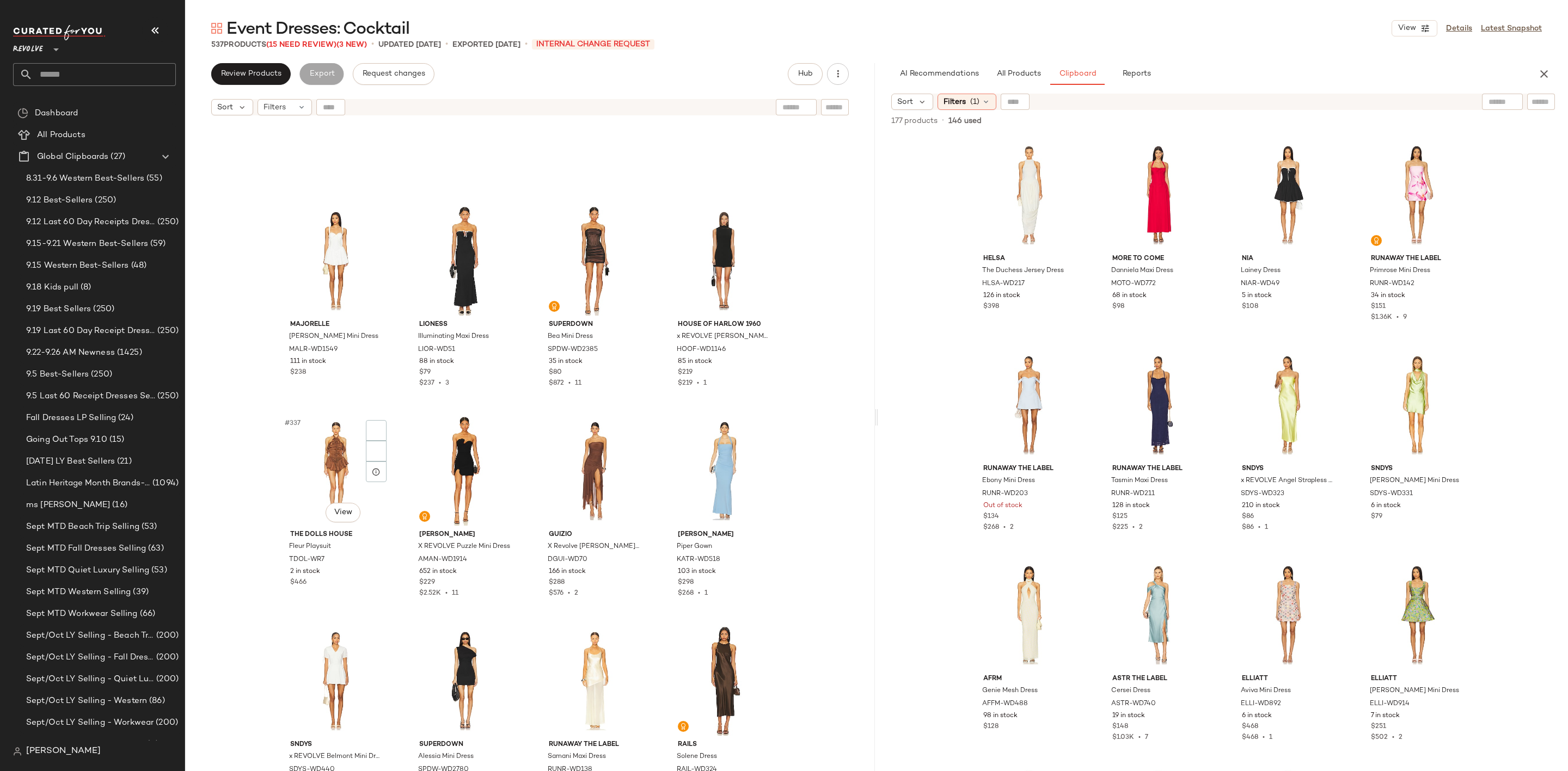
scroll to position [17480, 0]
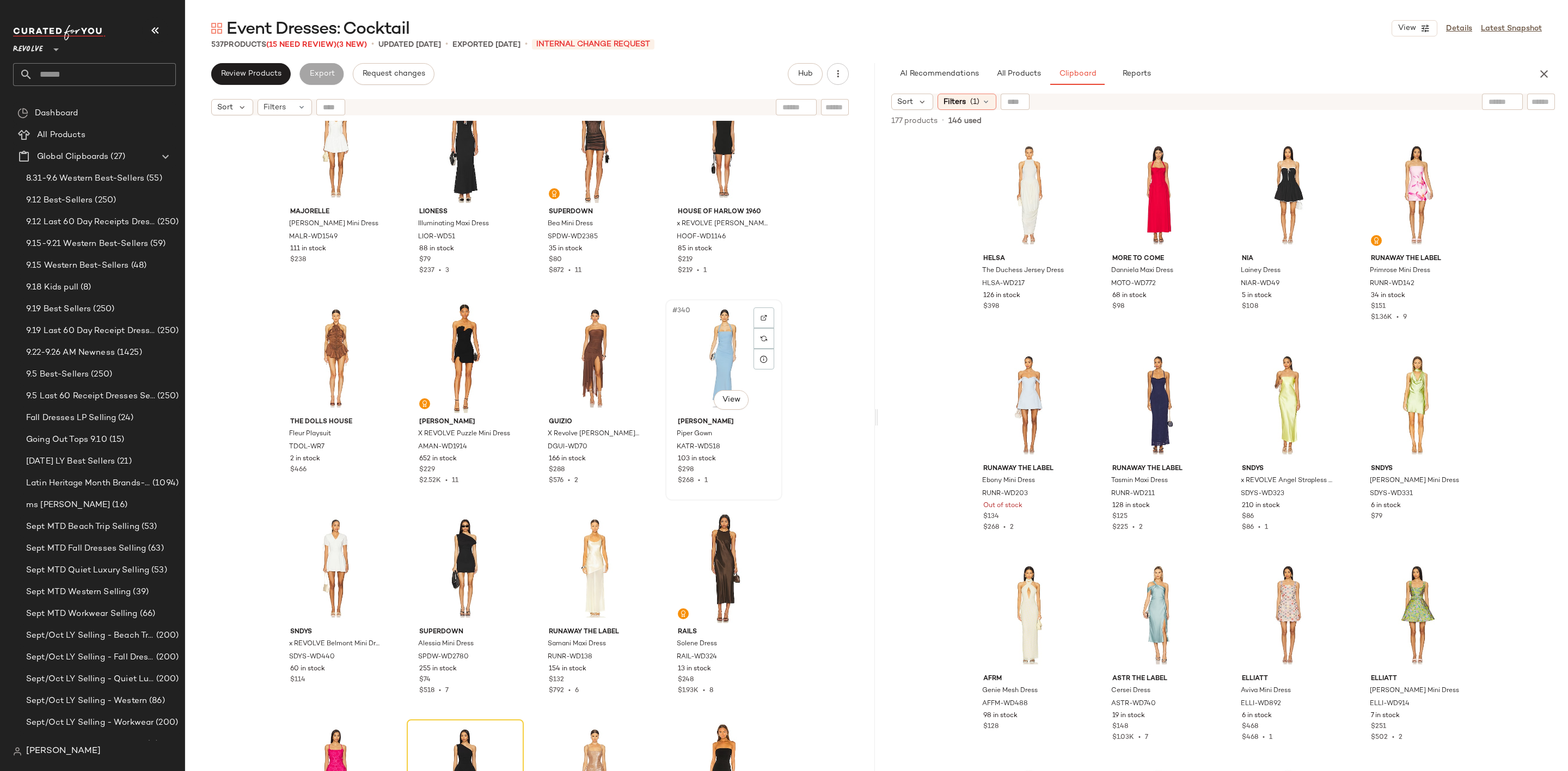
click at [689, 335] on div "#340 View" at bounding box center [724, 358] width 110 height 110
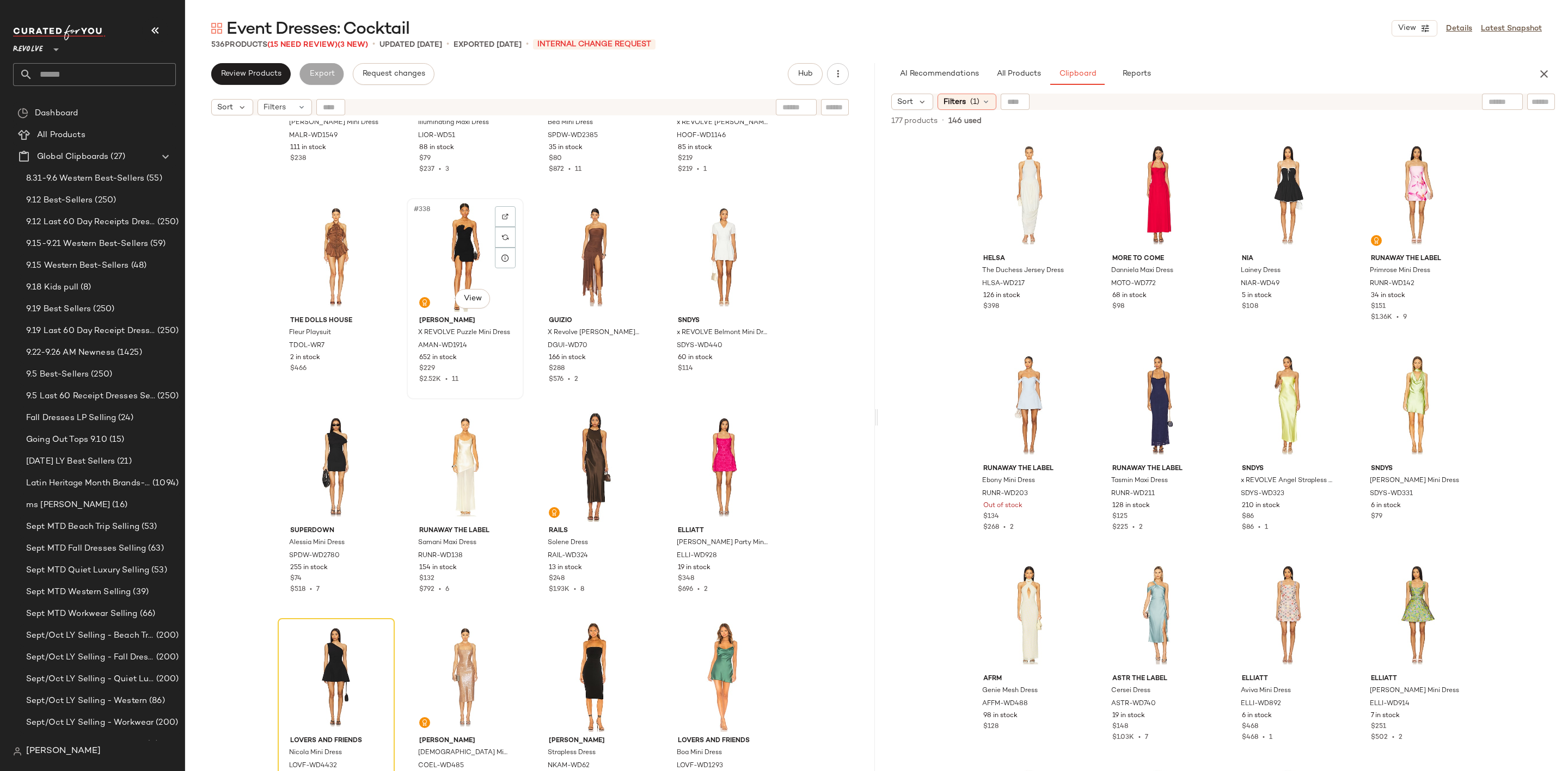
scroll to position [17725, 0]
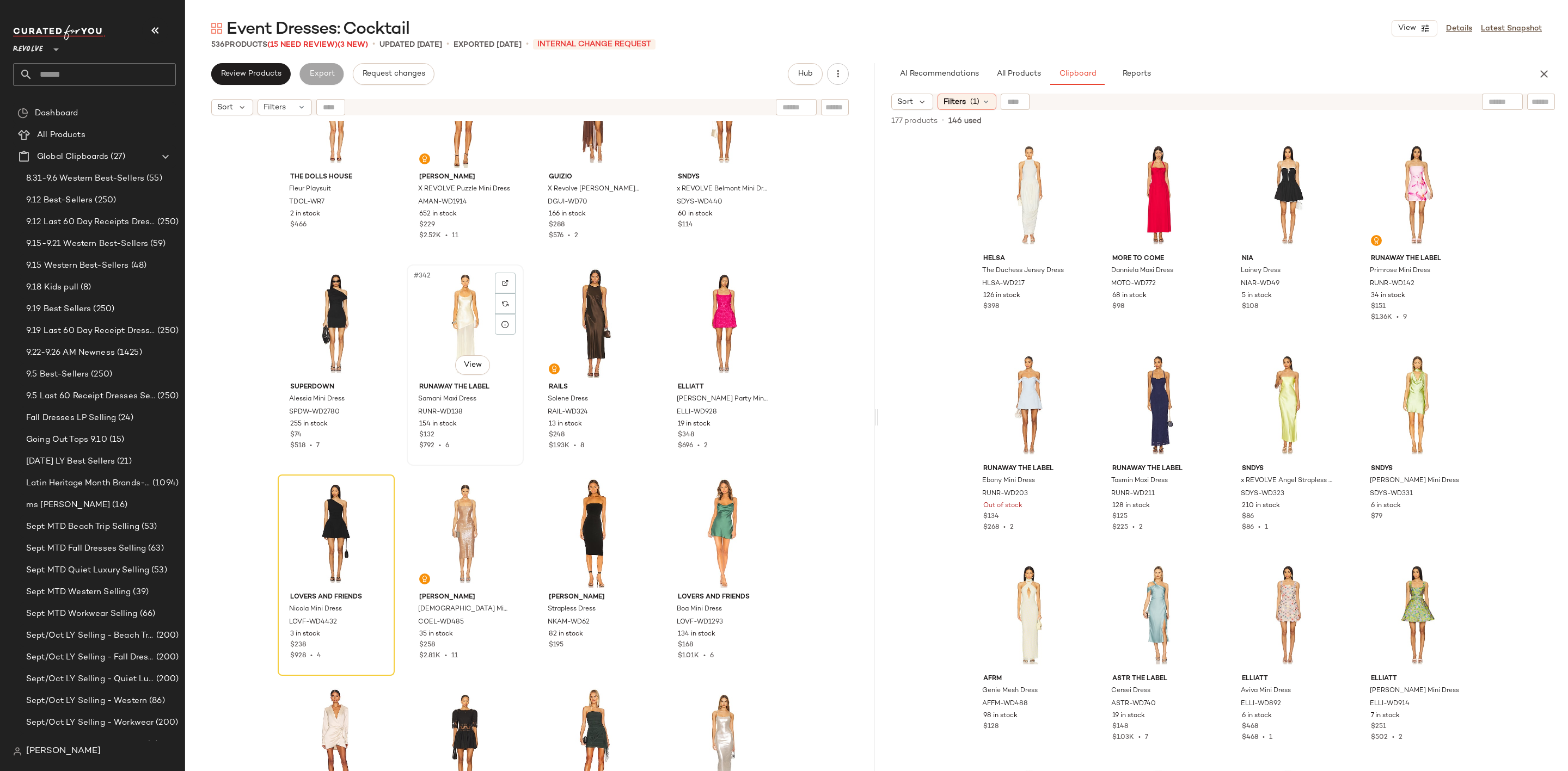
click at [456, 317] on div "#342 View" at bounding box center [465, 323] width 110 height 110
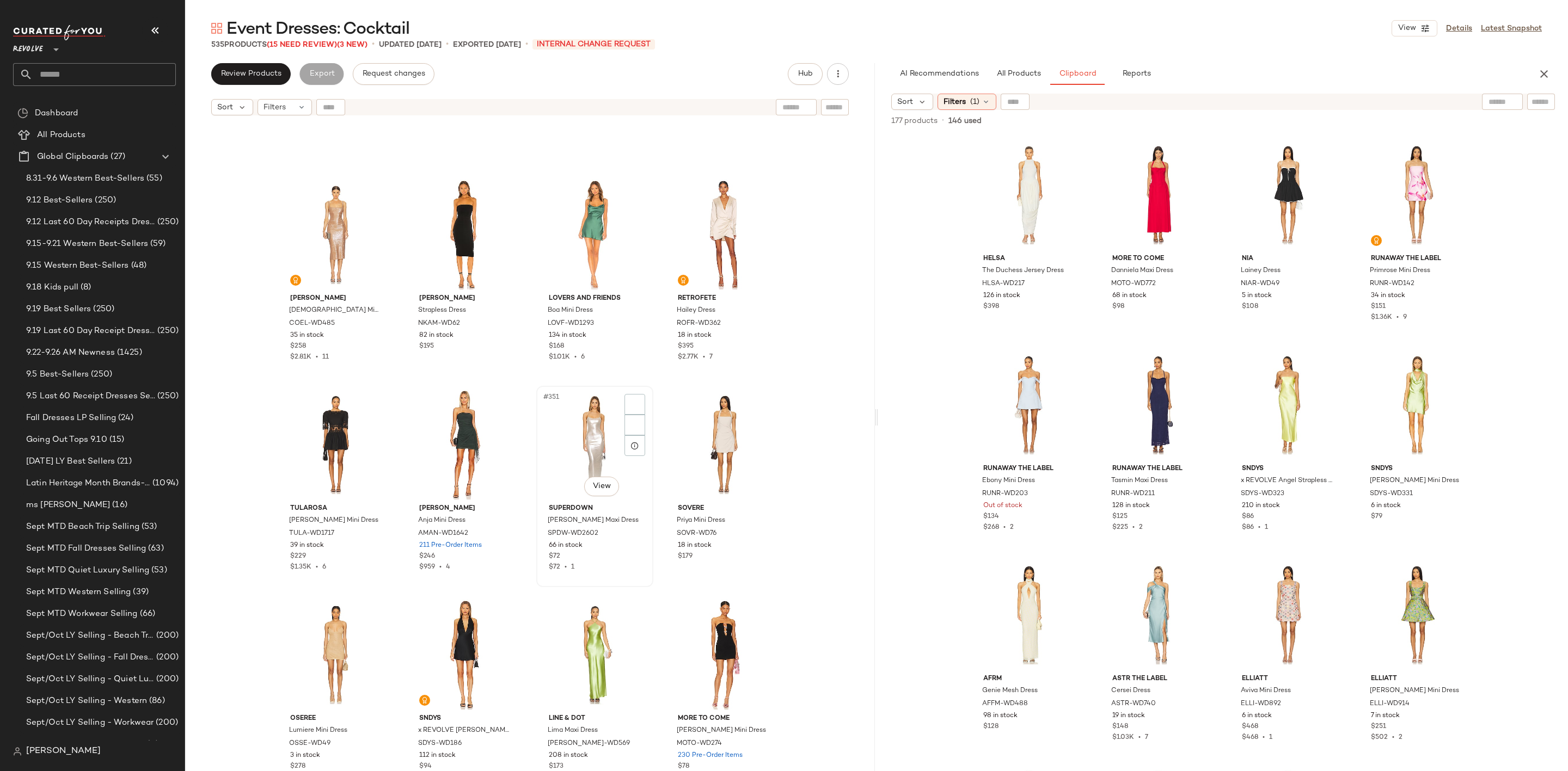
scroll to position [18133, 0]
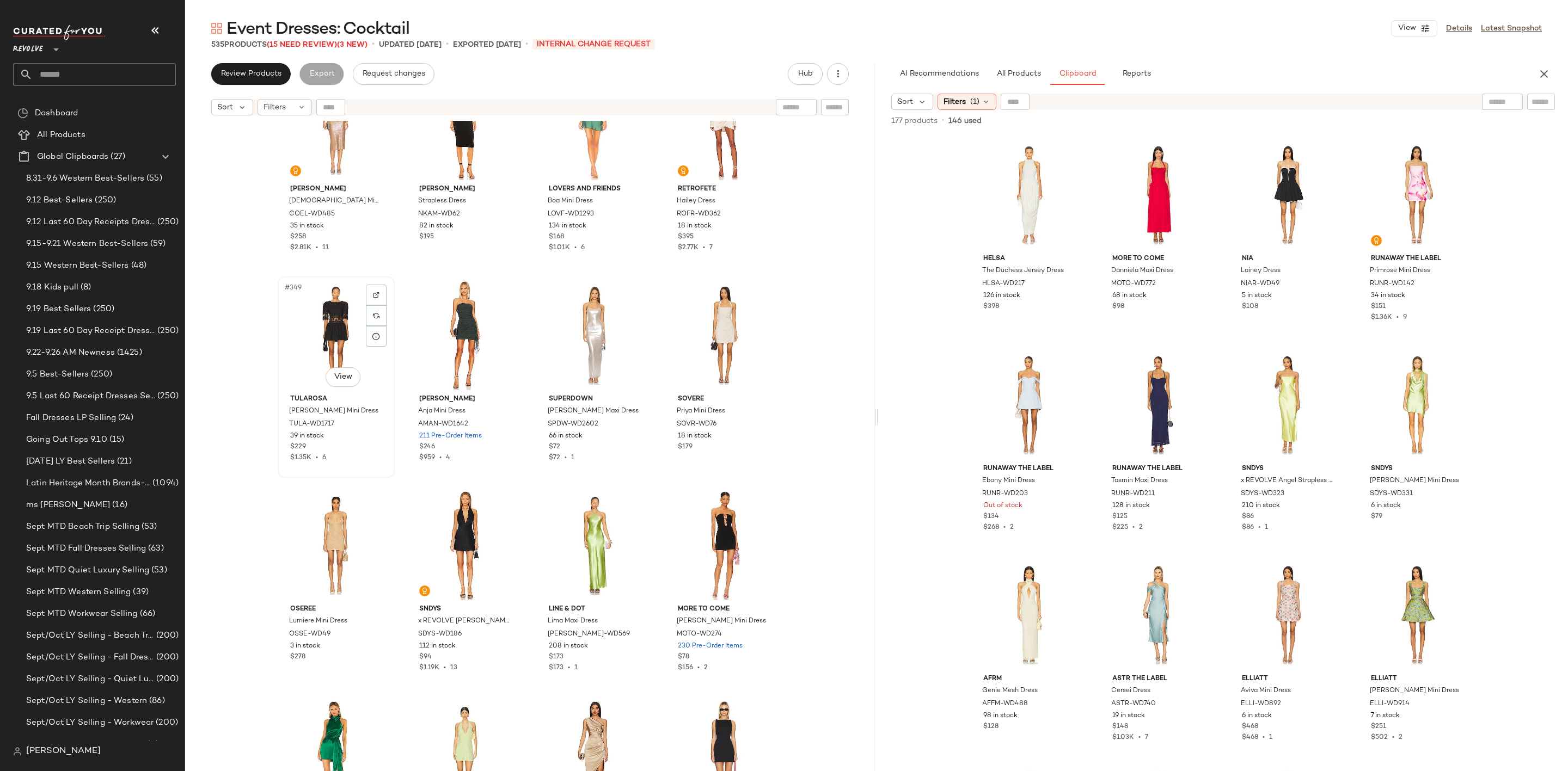
click at [319, 332] on div "#349 View" at bounding box center [336, 335] width 110 height 110
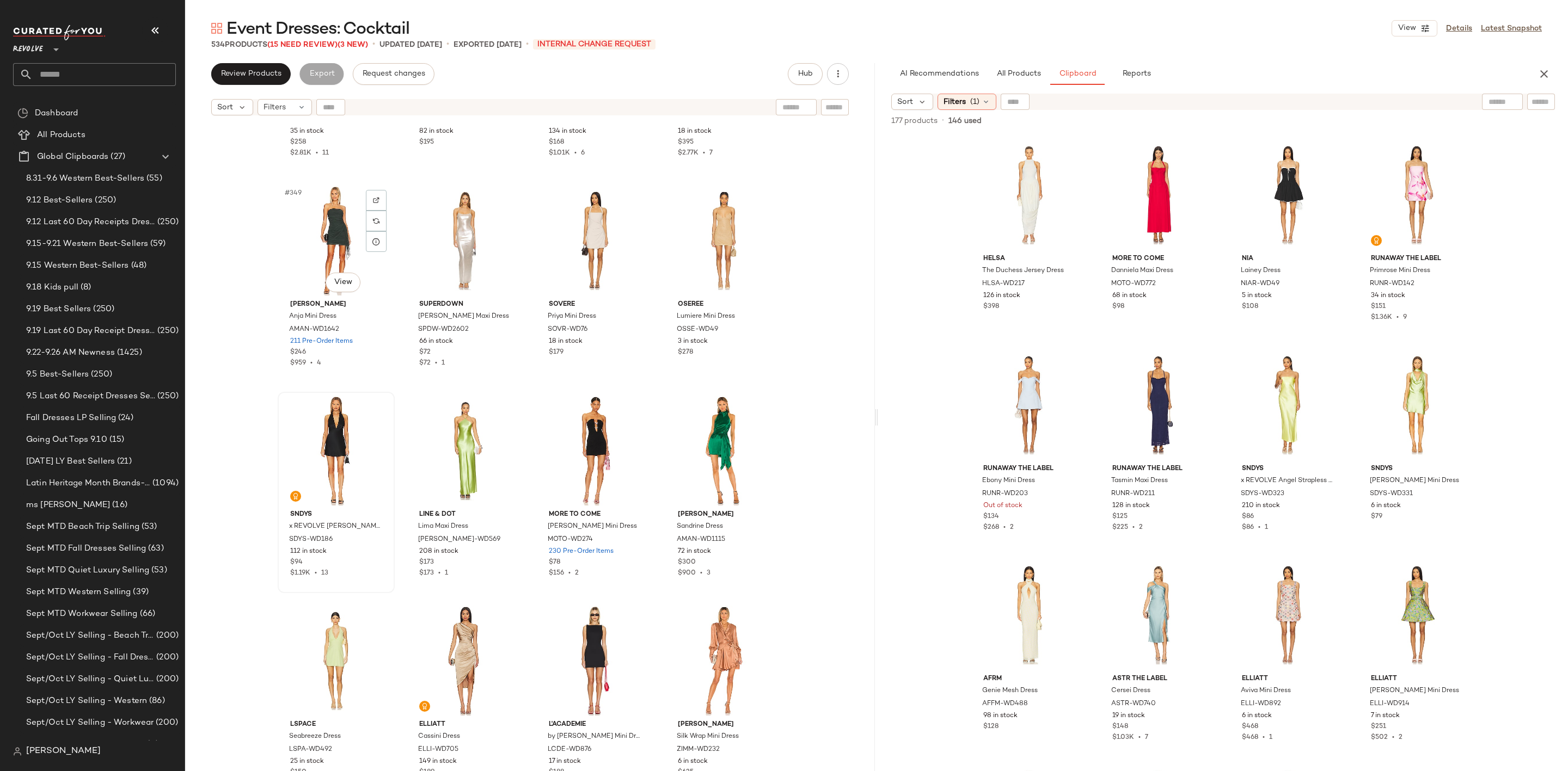
scroll to position [18460, 0]
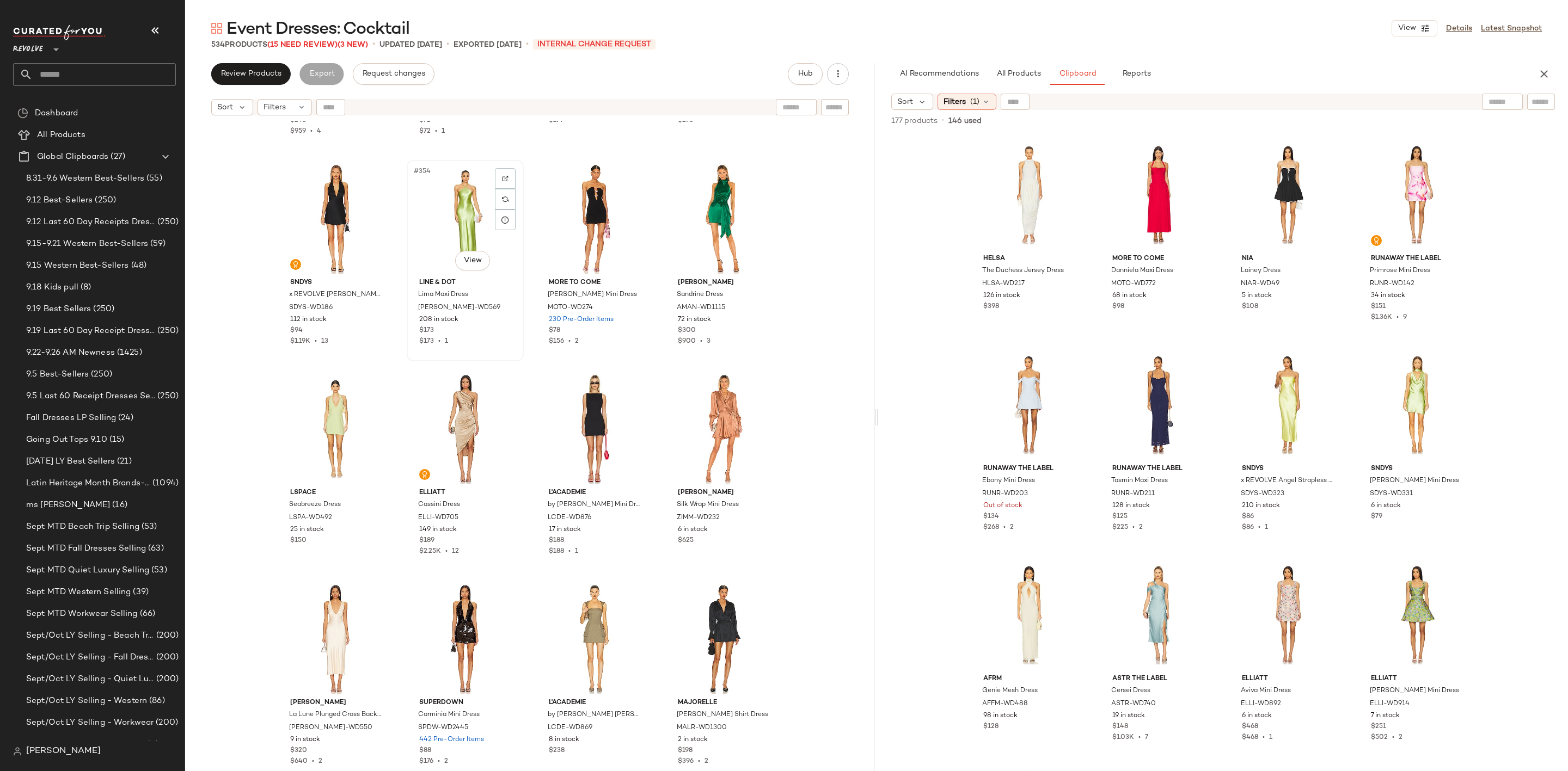
click at [440, 215] on div "#354 View" at bounding box center [465, 218] width 110 height 110
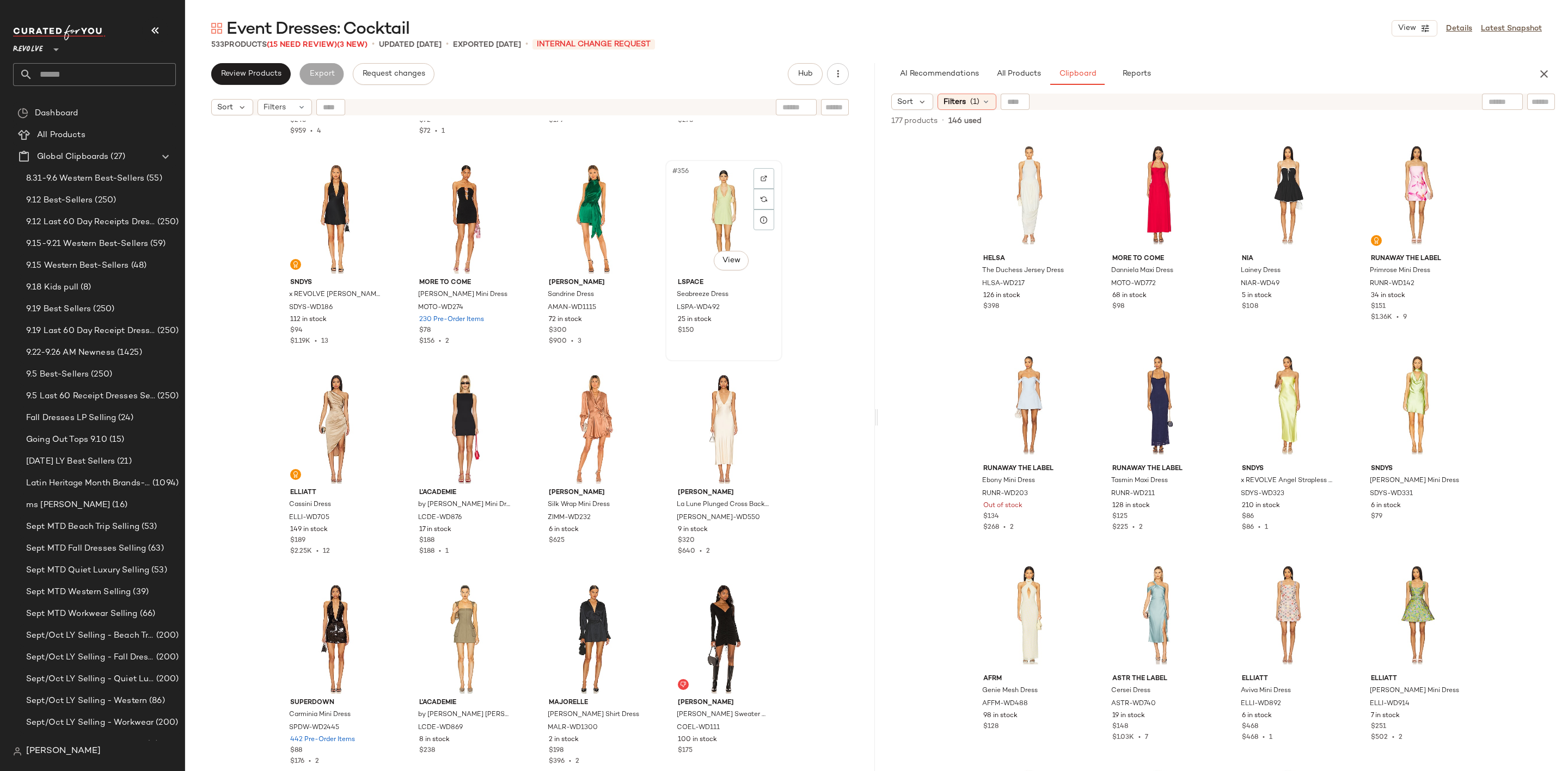
click at [709, 213] on div "#356 View" at bounding box center [724, 218] width 110 height 110
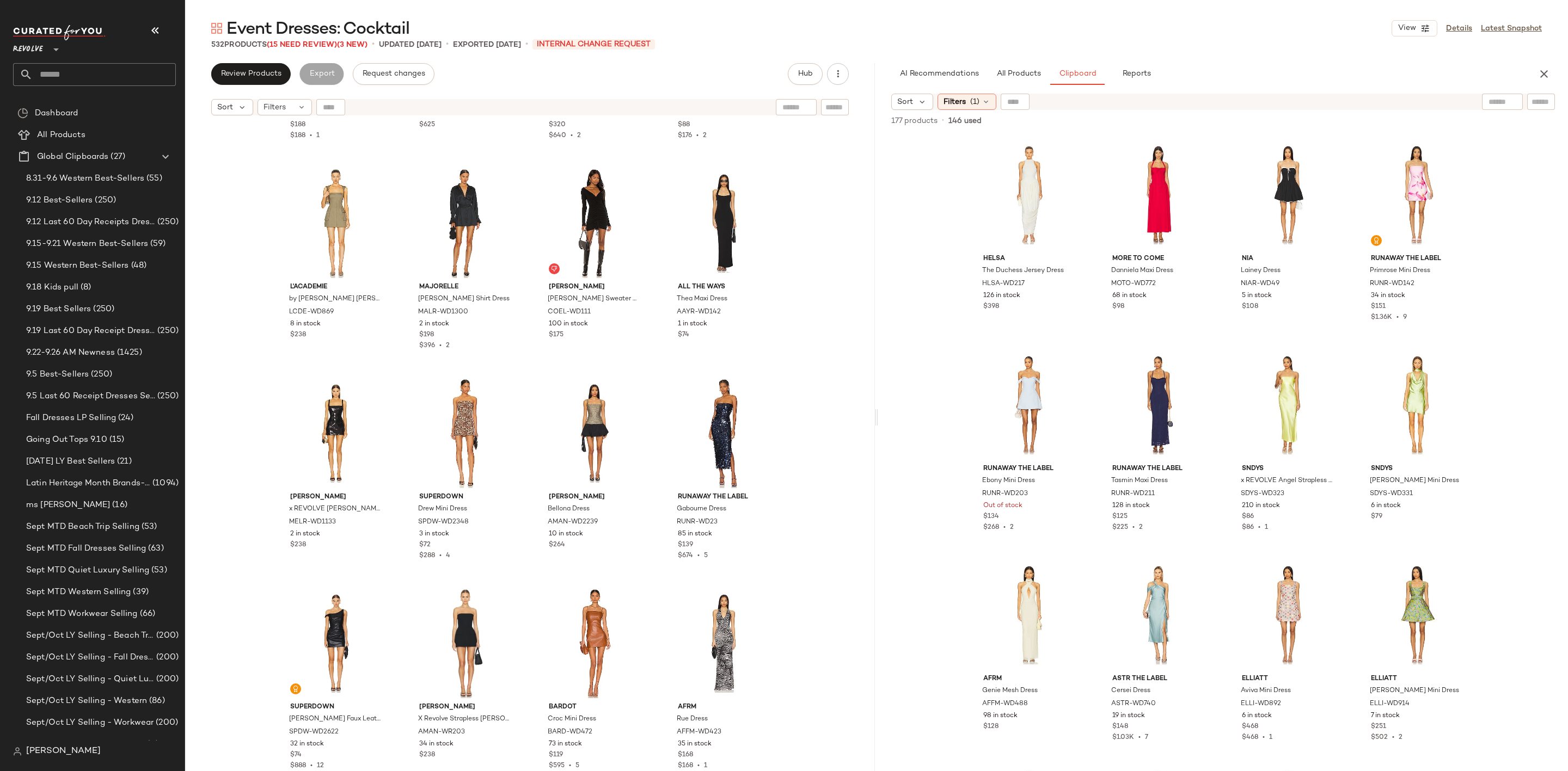
scroll to position [18950, 0]
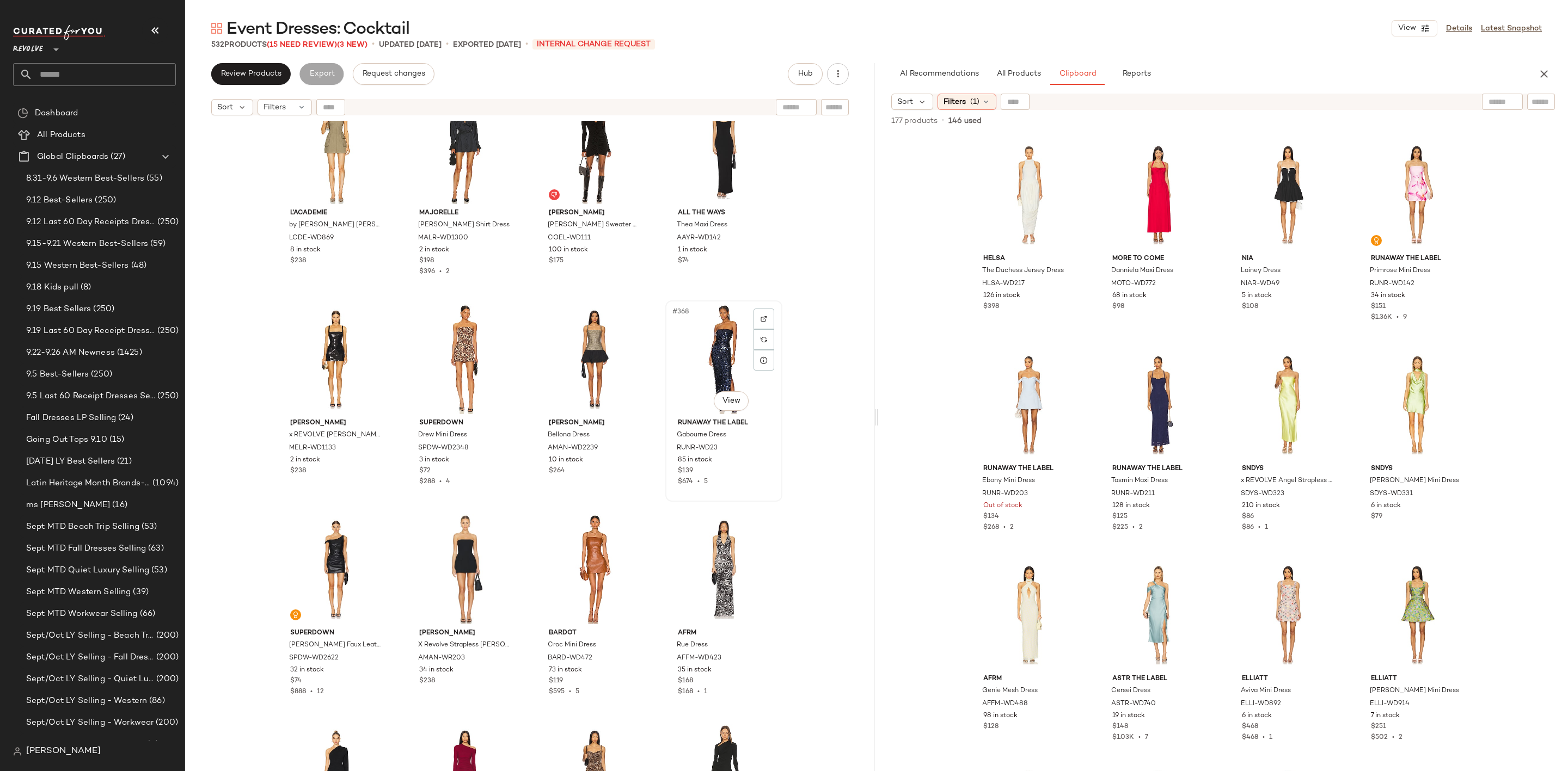
click at [706, 351] on div "#368 View" at bounding box center [724, 359] width 110 height 110
click at [699, 554] on div "#372 View" at bounding box center [724, 569] width 110 height 110
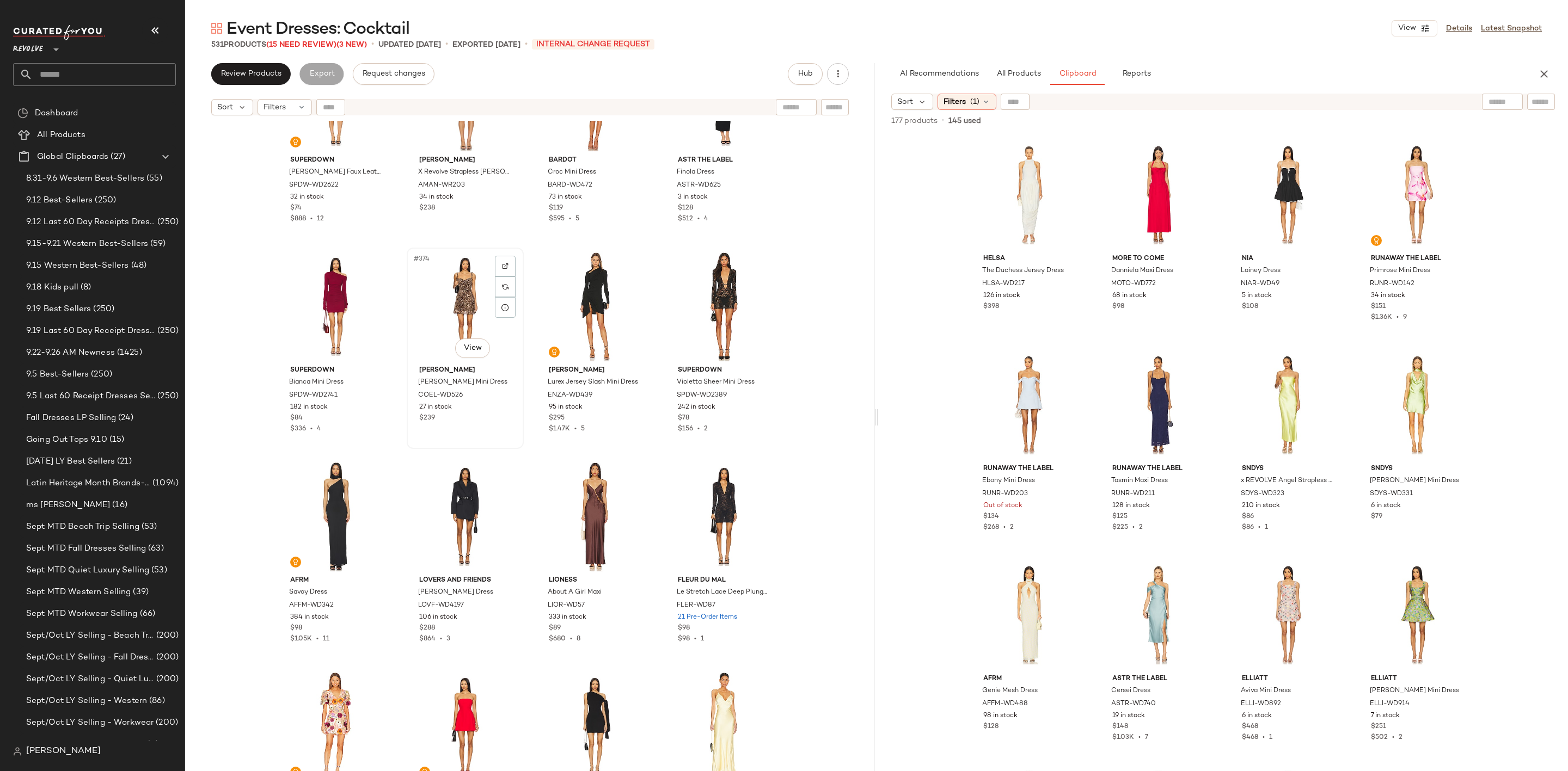
scroll to position [19521, 0]
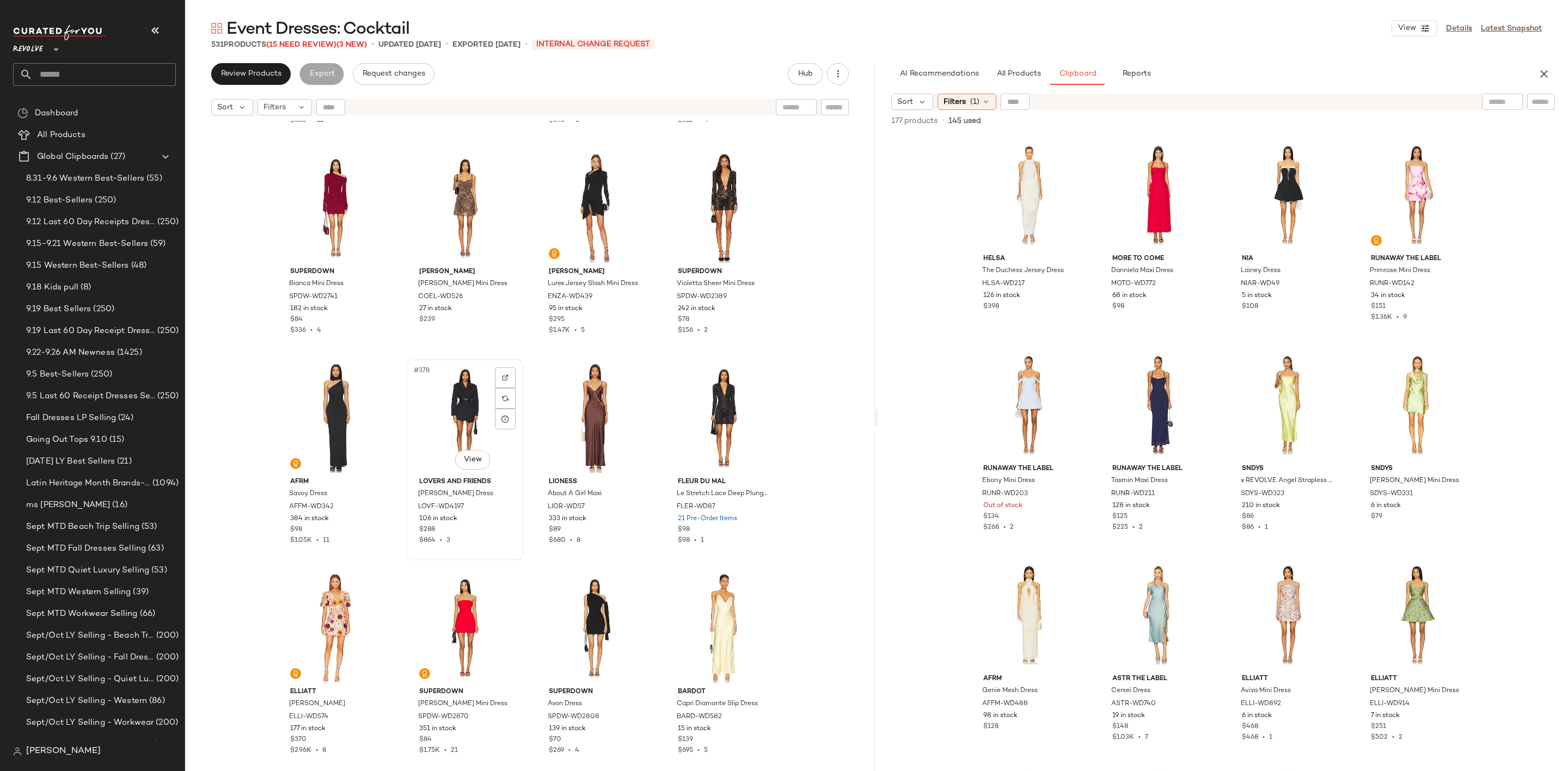
click at [446, 419] on div "#378 View" at bounding box center [465, 418] width 110 height 110
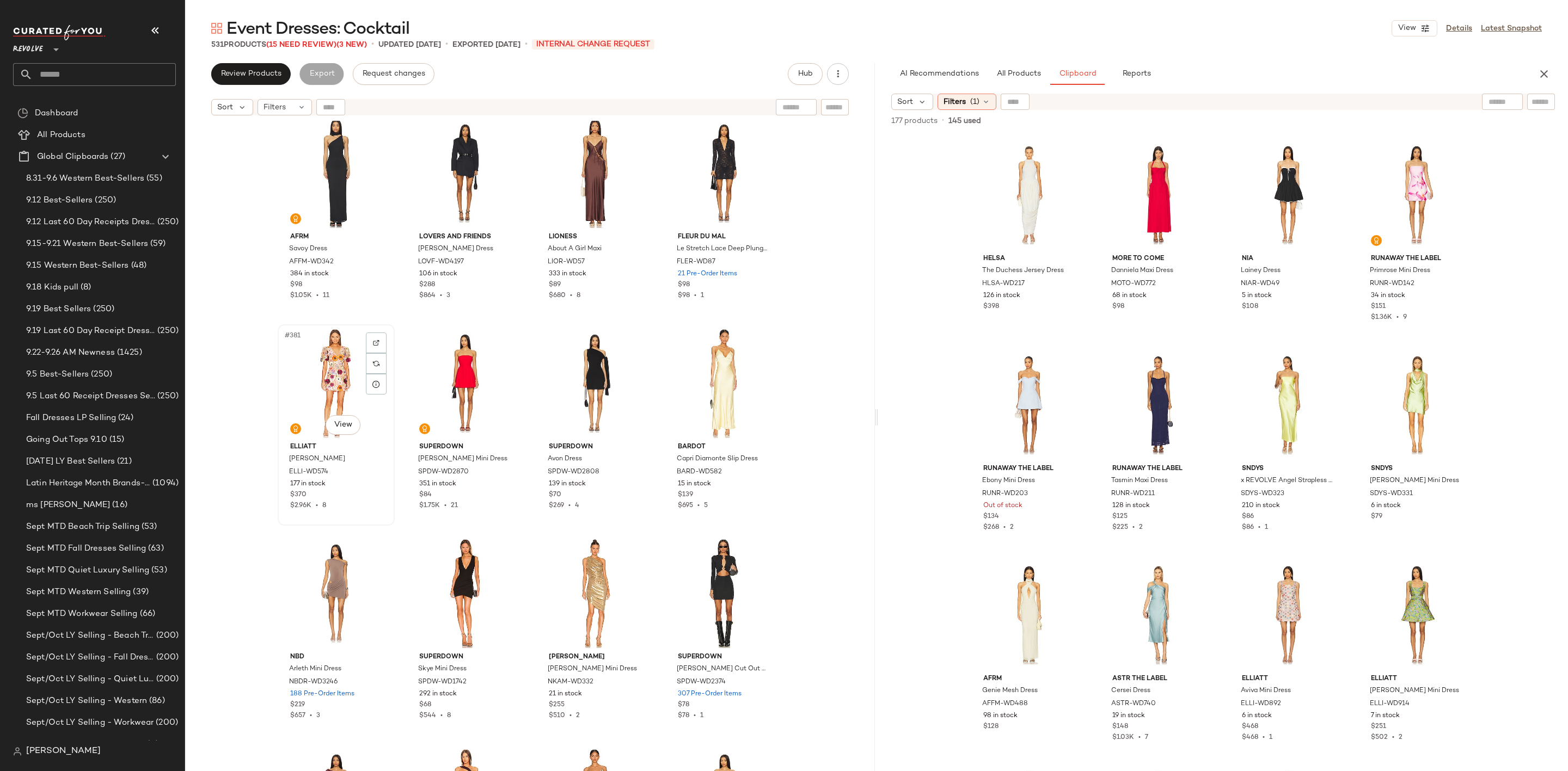
click at [338, 392] on div "#381 View" at bounding box center [336, 383] width 110 height 110
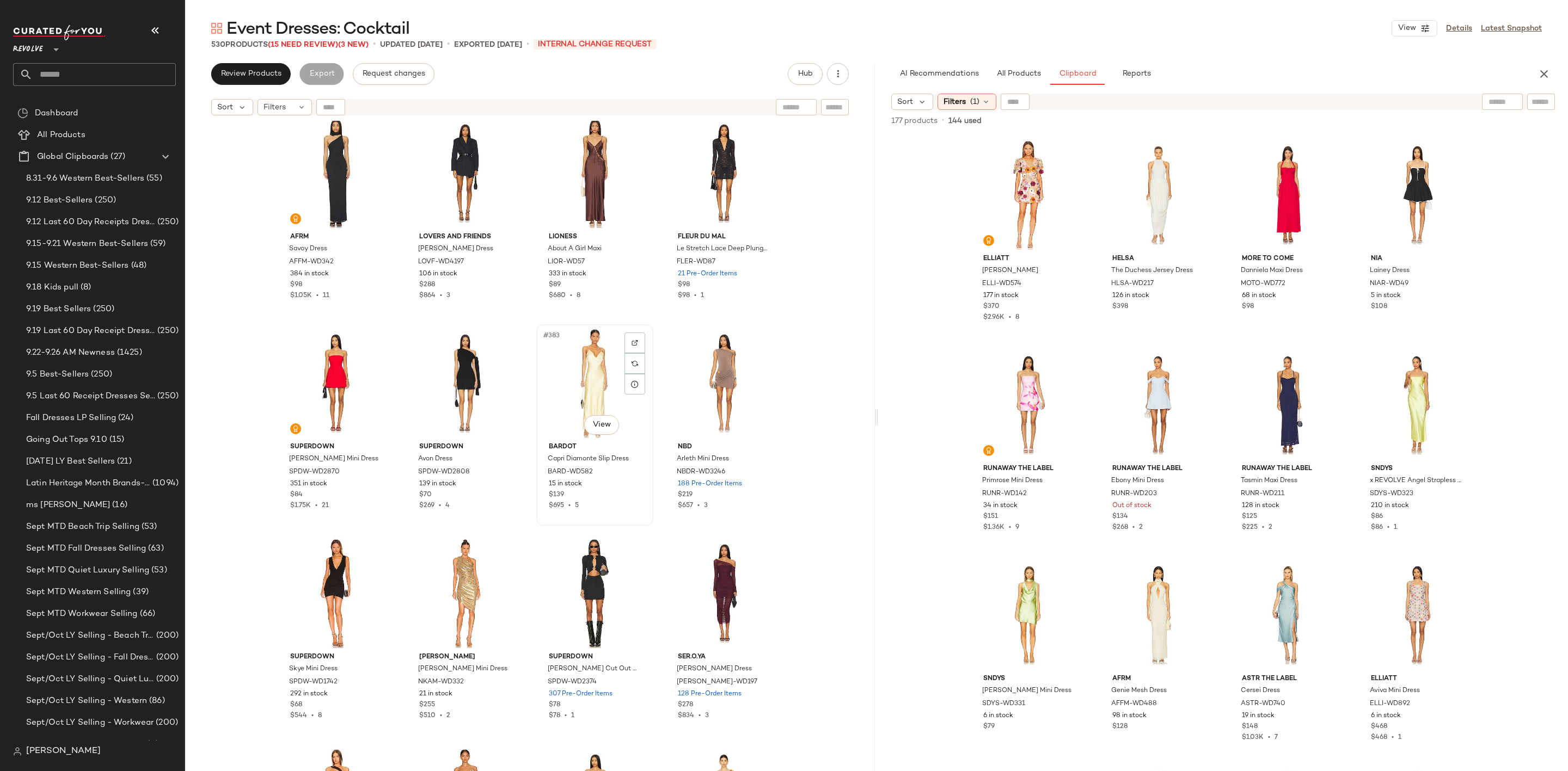
click at [583, 381] on div "#383 View" at bounding box center [595, 383] width 110 height 110
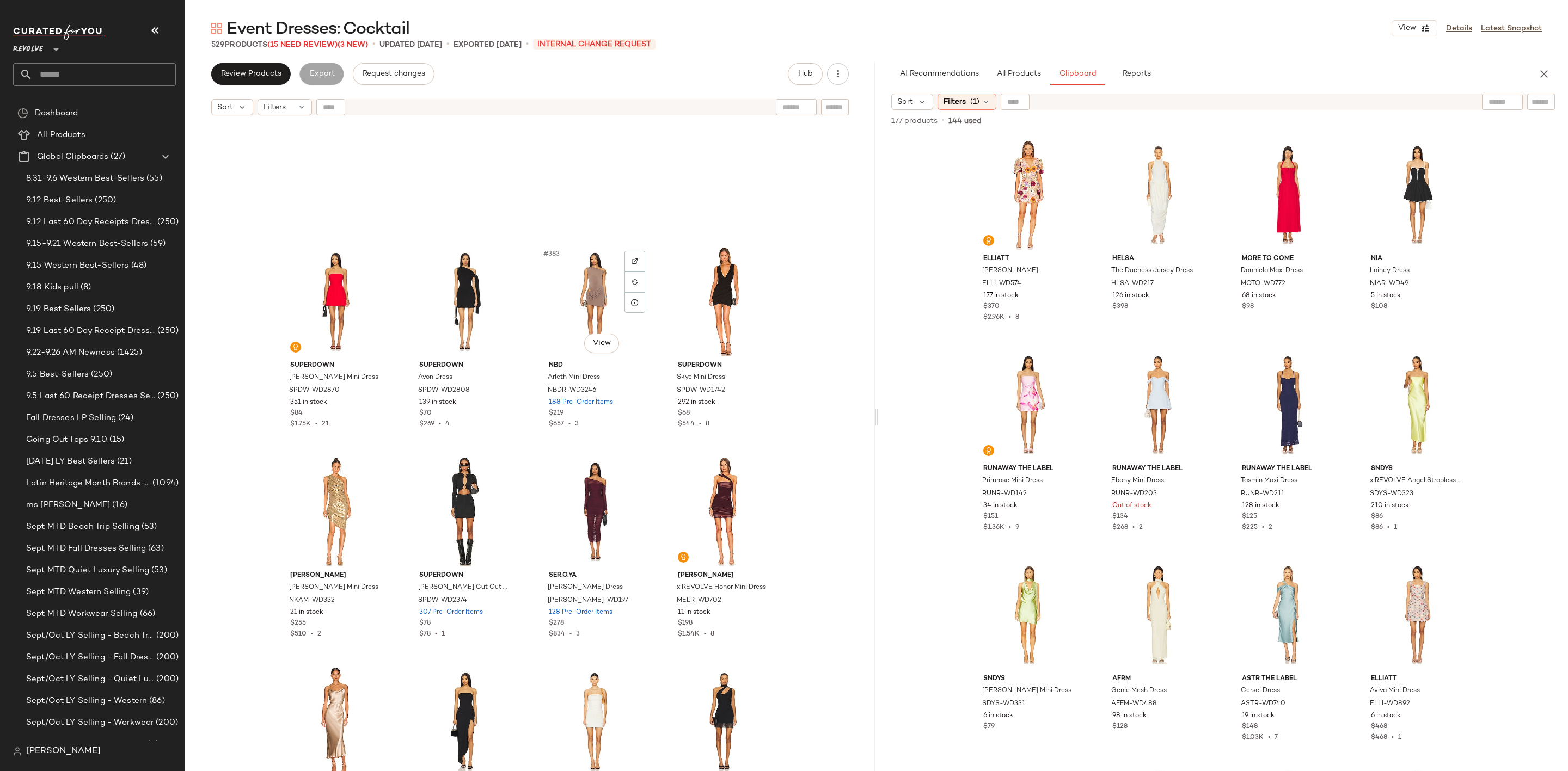
scroll to position [20011, 0]
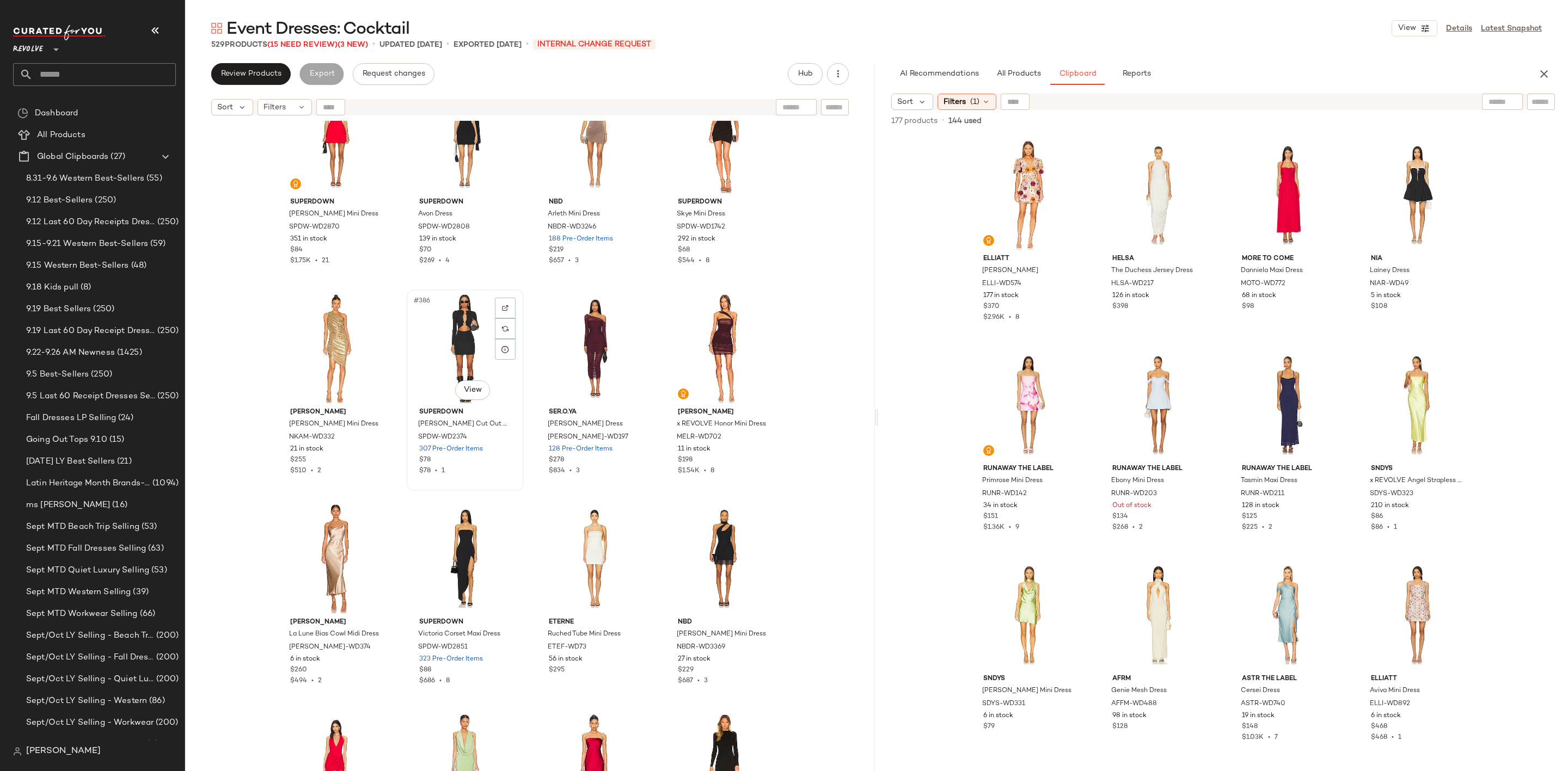
click at [451, 335] on div "#386 View" at bounding box center [465, 348] width 110 height 110
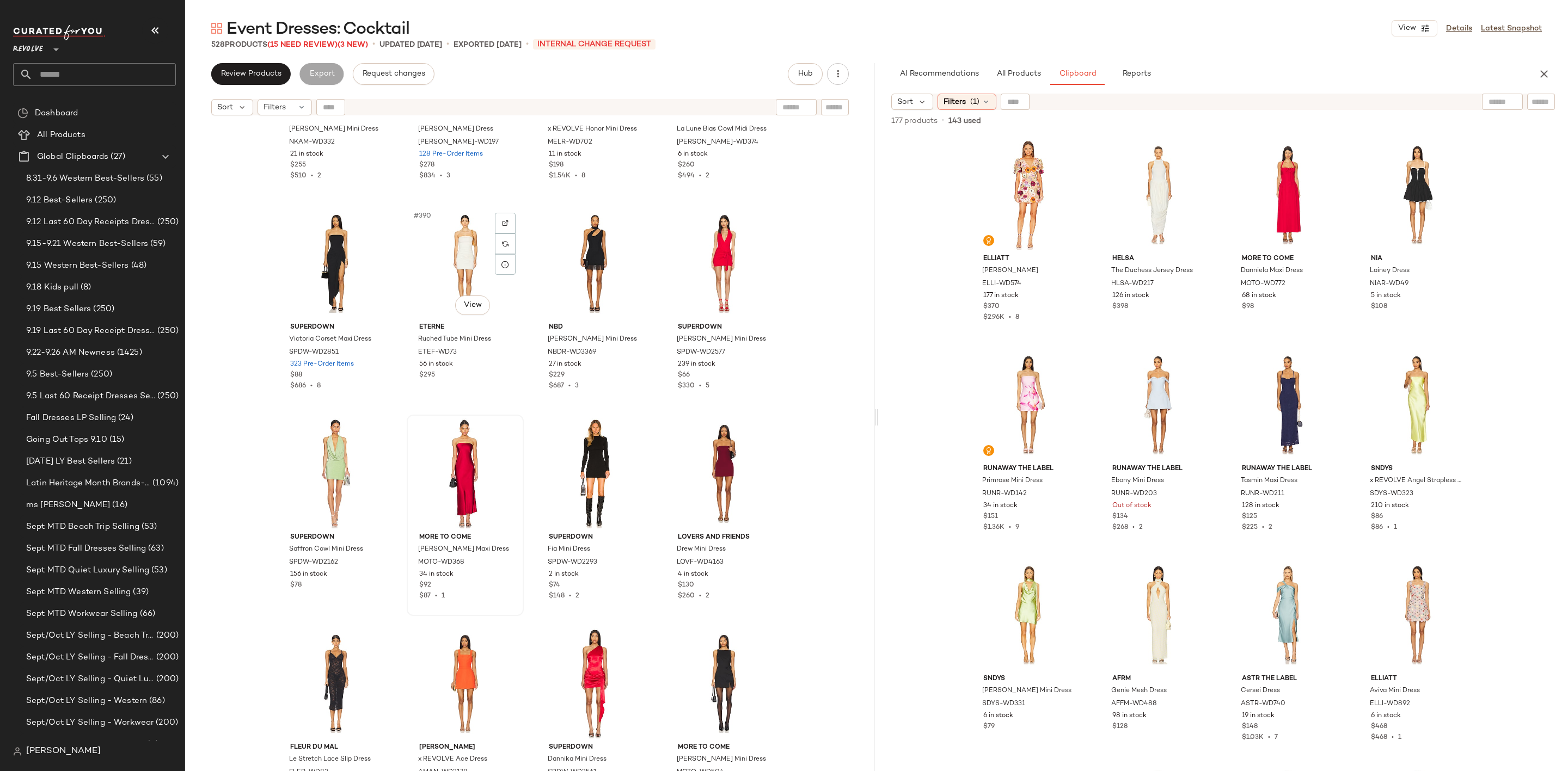
scroll to position [20420, 0]
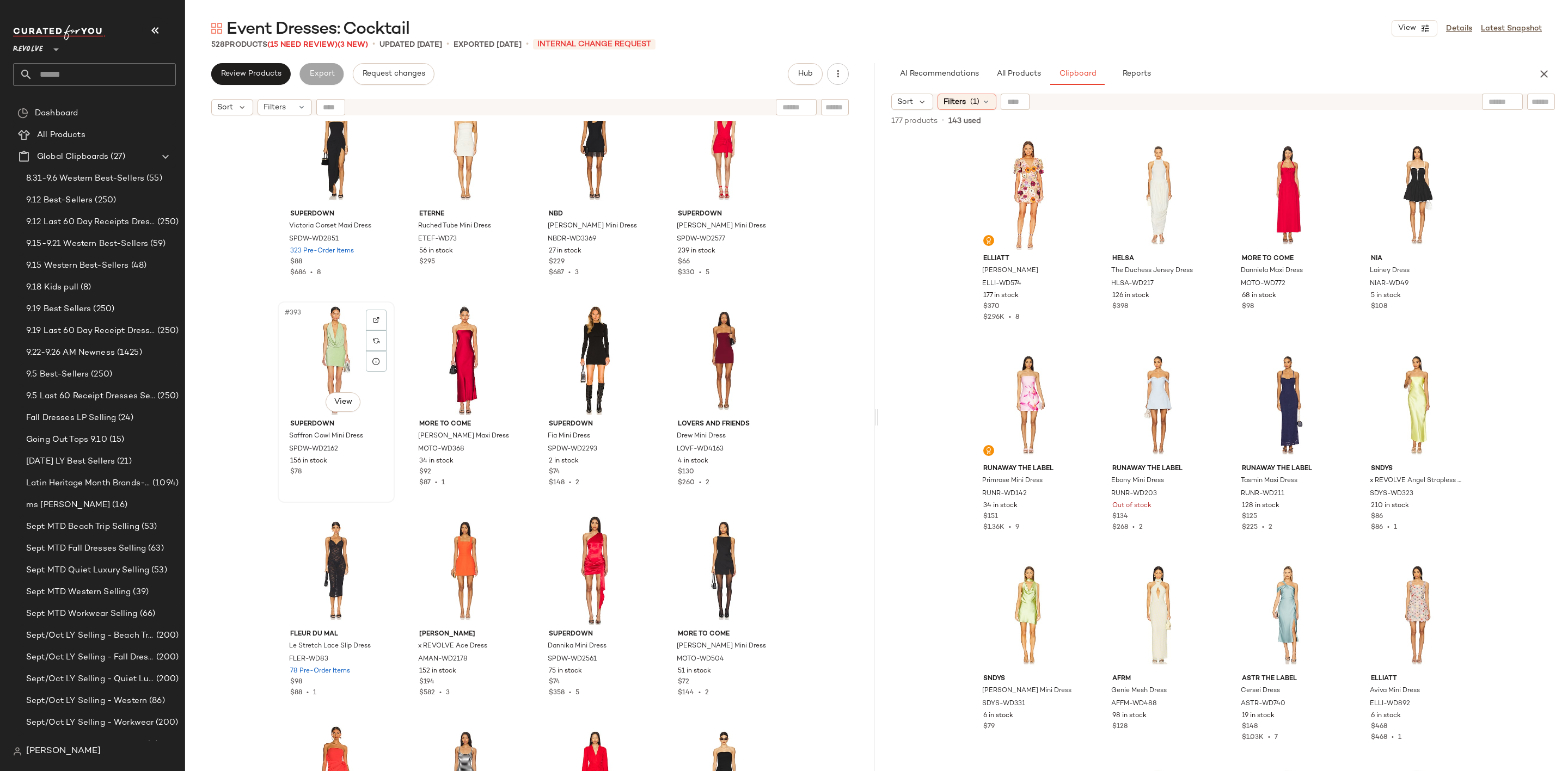
click at [321, 371] on div "#393 View" at bounding box center [336, 360] width 110 height 110
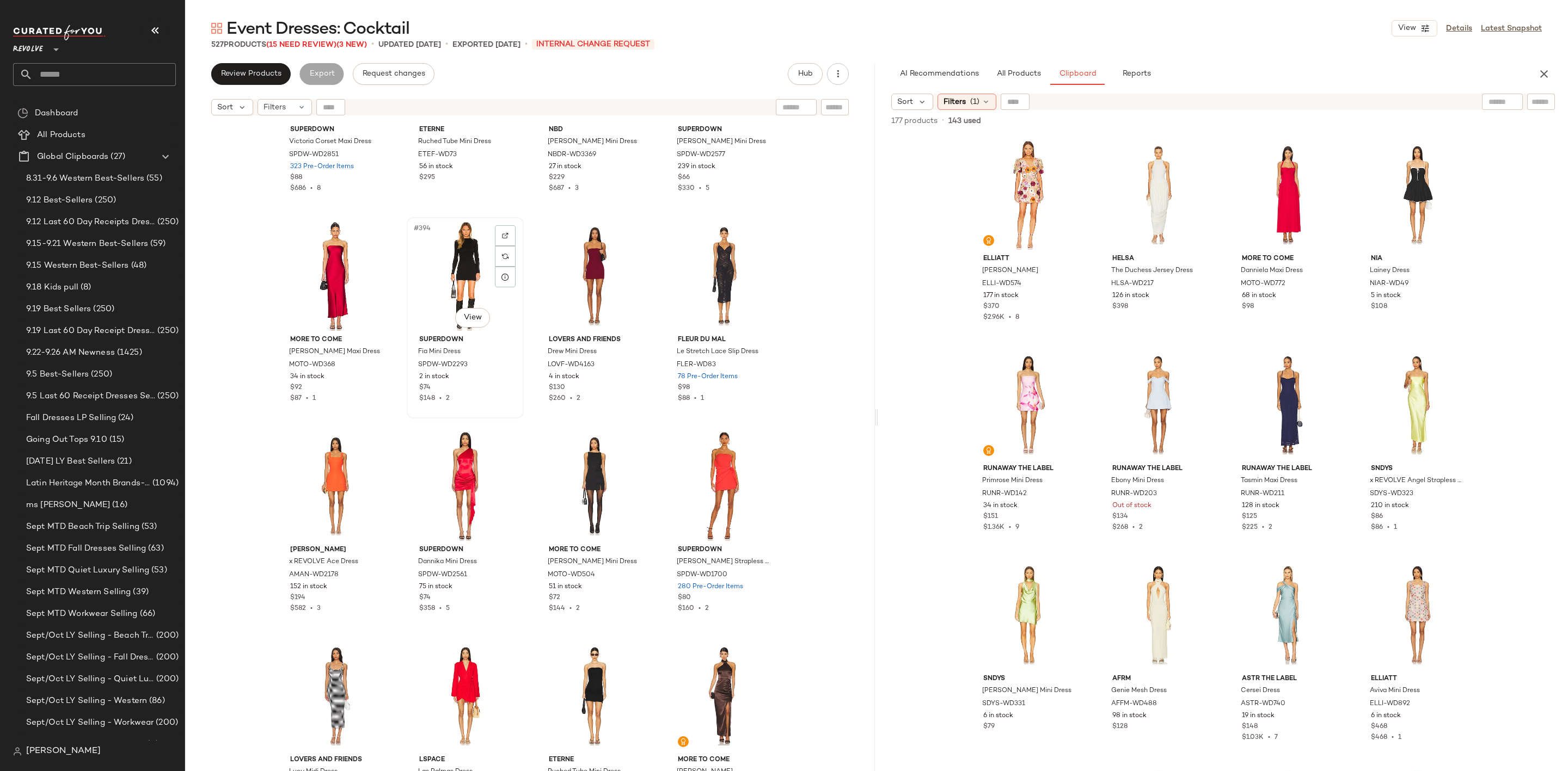
scroll to position [20583, 0]
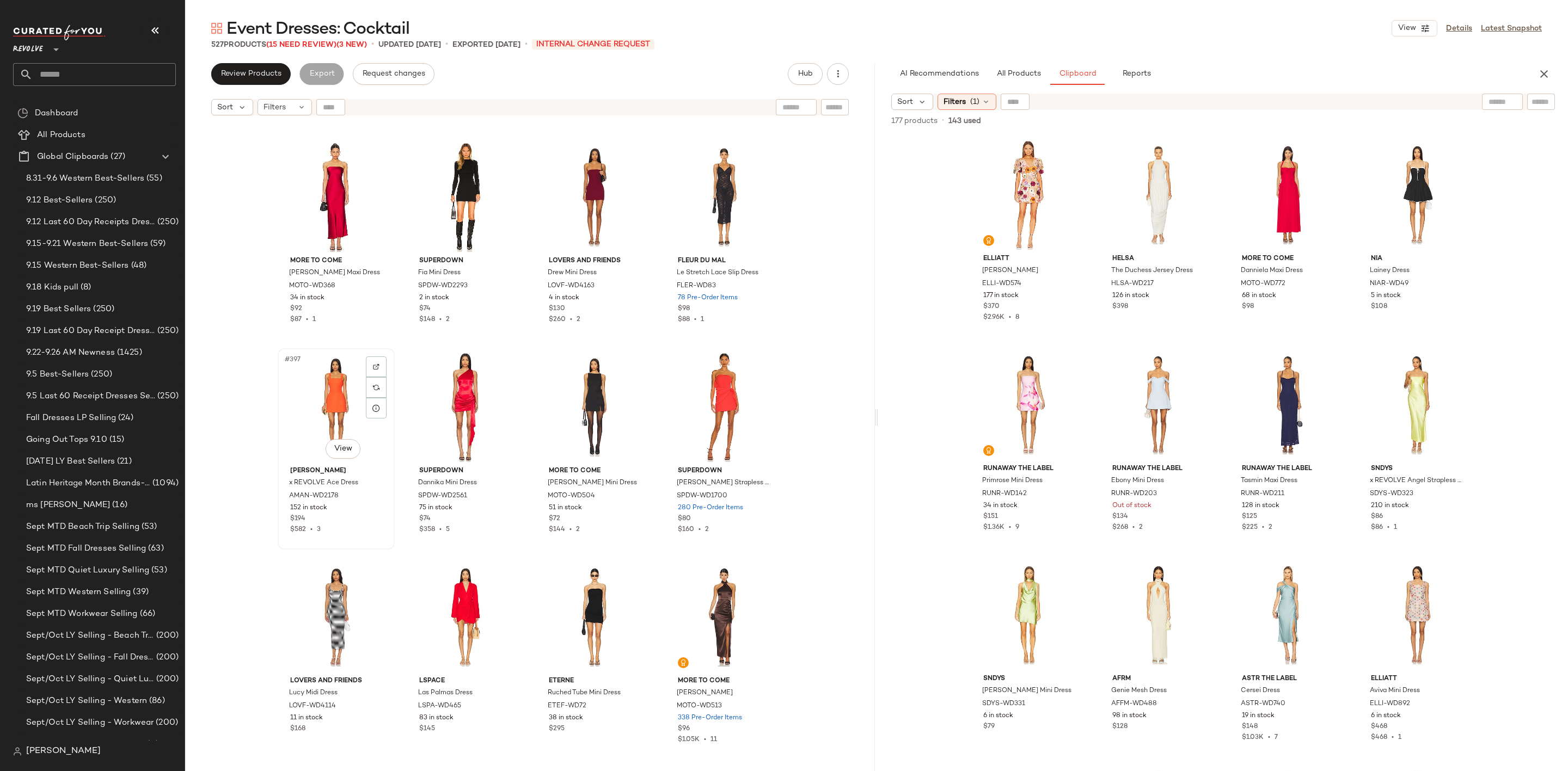
click at [310, 396] on div "#397 View" at bounding box center [336, 407] width 110 height 110
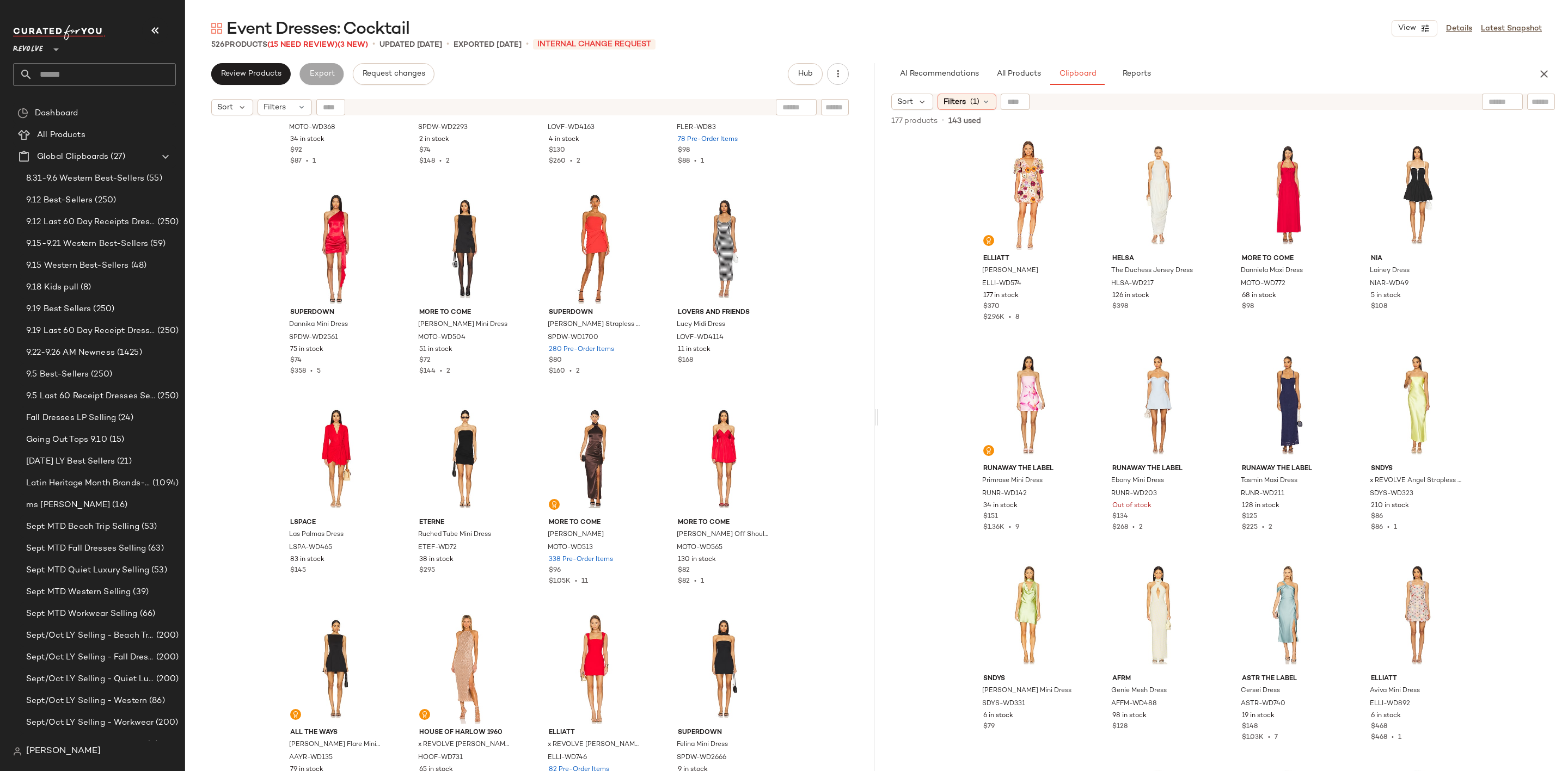
scroll to position [20828, 0]
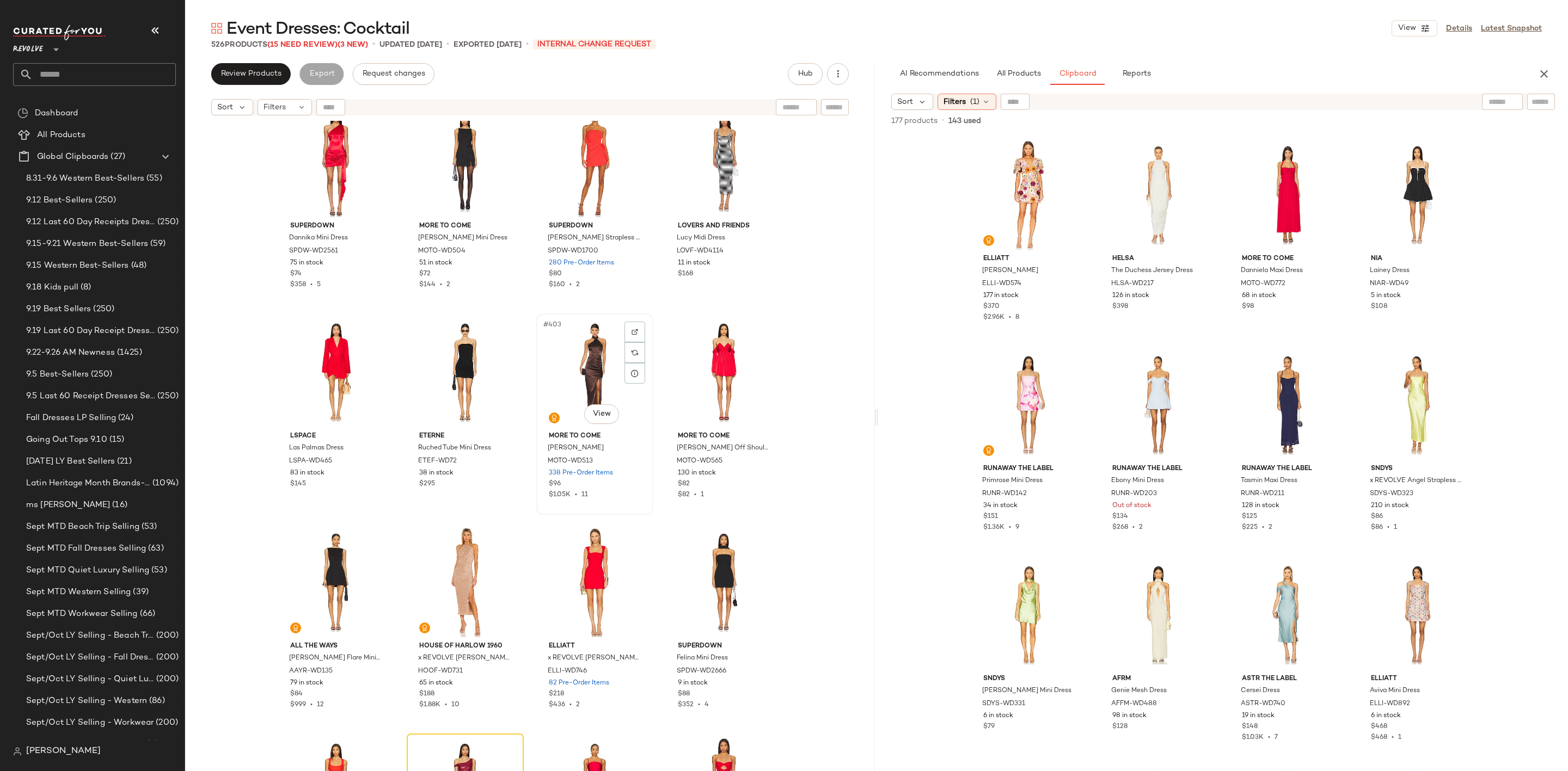
click at [567, 378] on div "#403 View" at bounding box center [595, 372] width 110 height 110
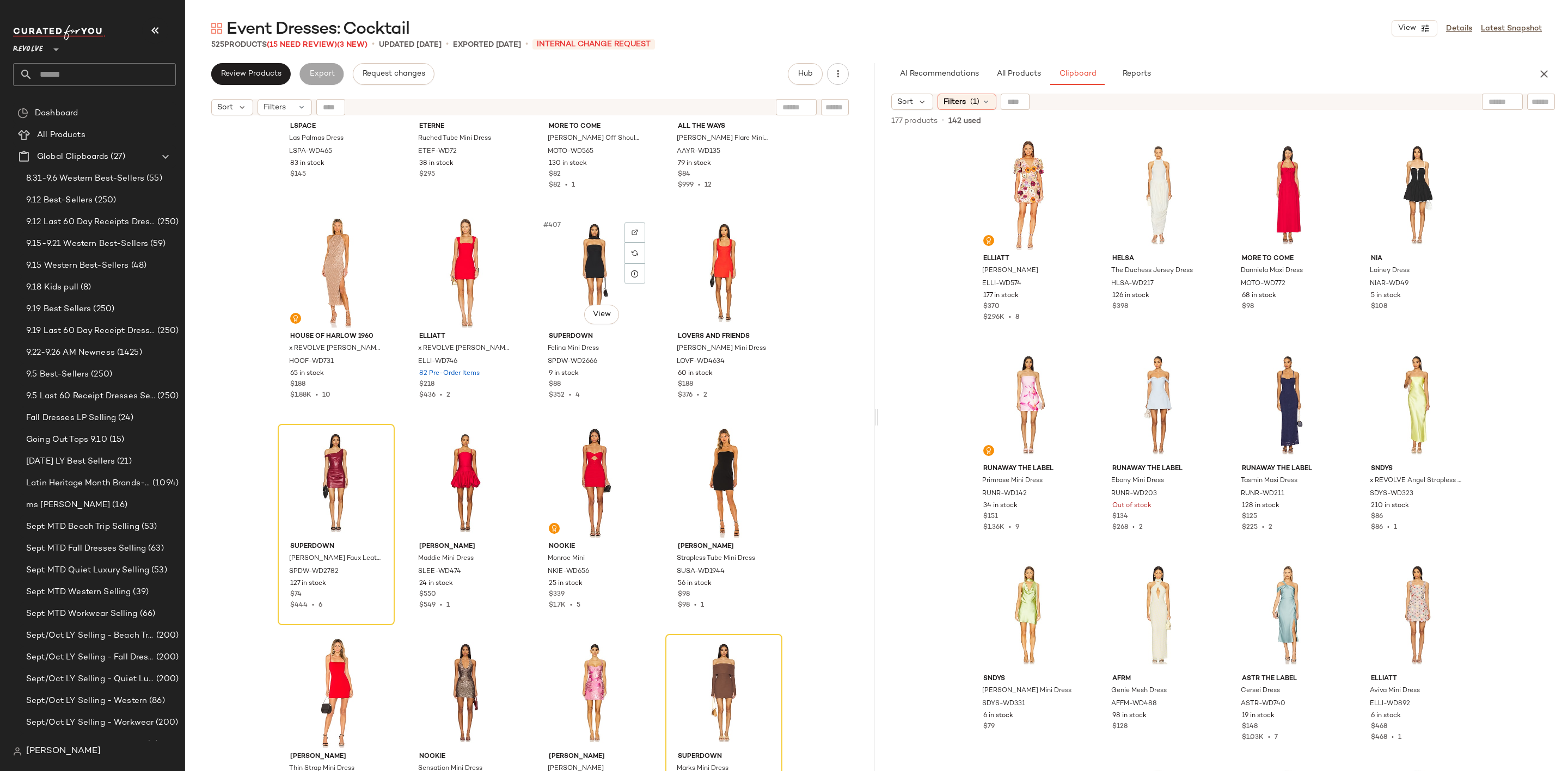
scroll to position [21318, 0]
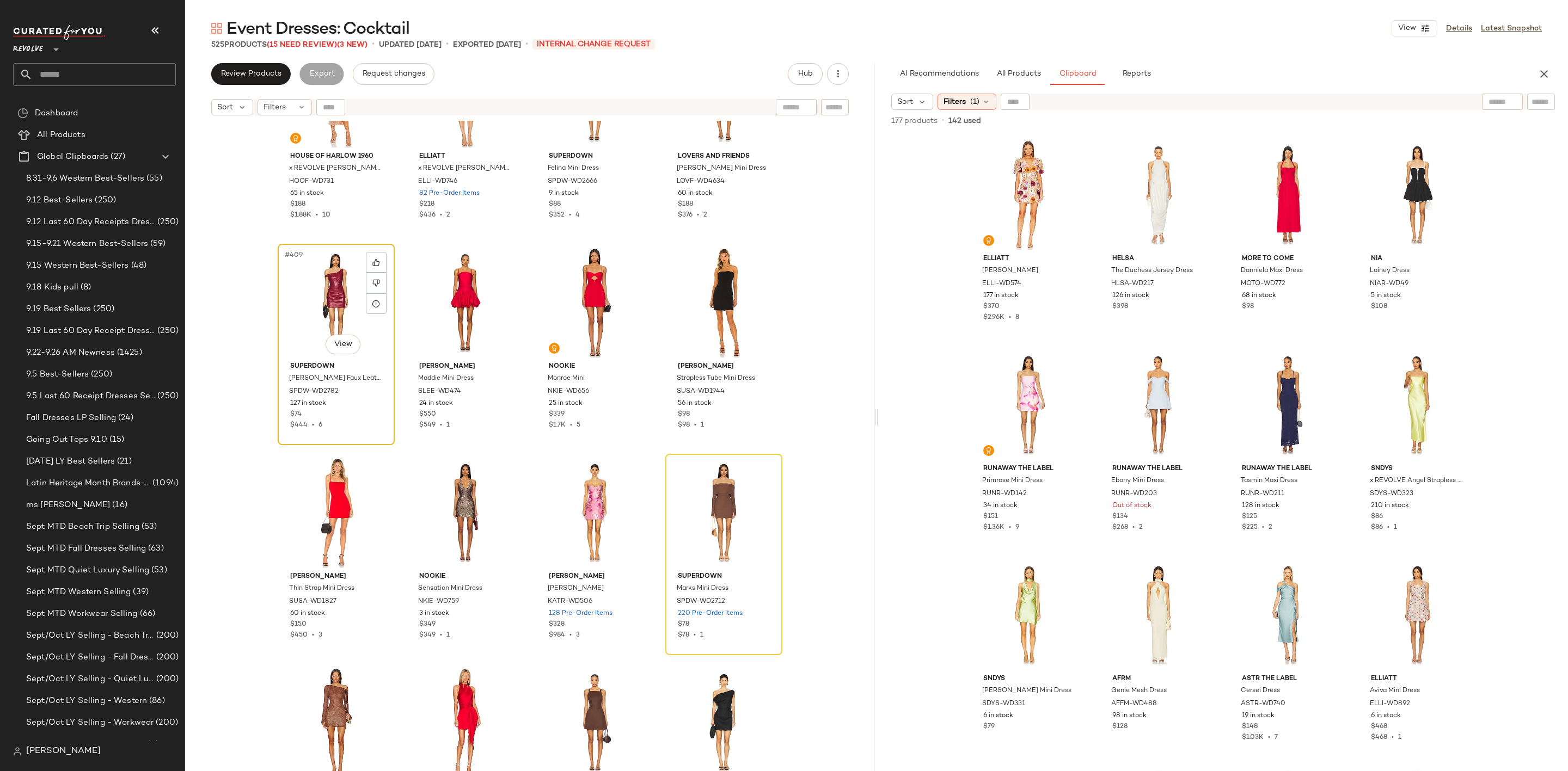
click at [301, 313] on div "#409 View" at bounding box center [336, 302] width 110 height 110
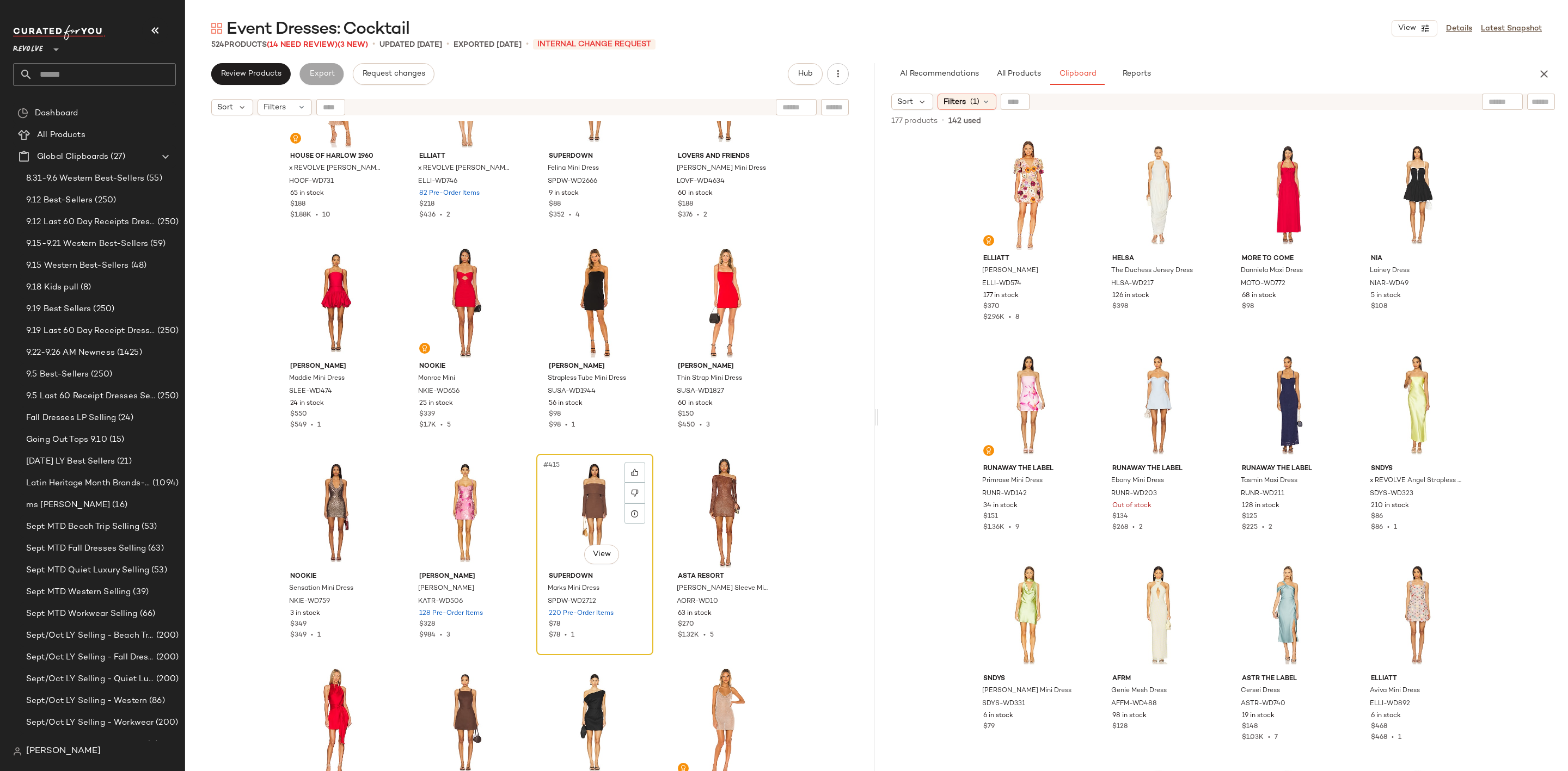
click at [574, 503] on div "#415 View" at bounding box center [595, 512] width 110 height 110
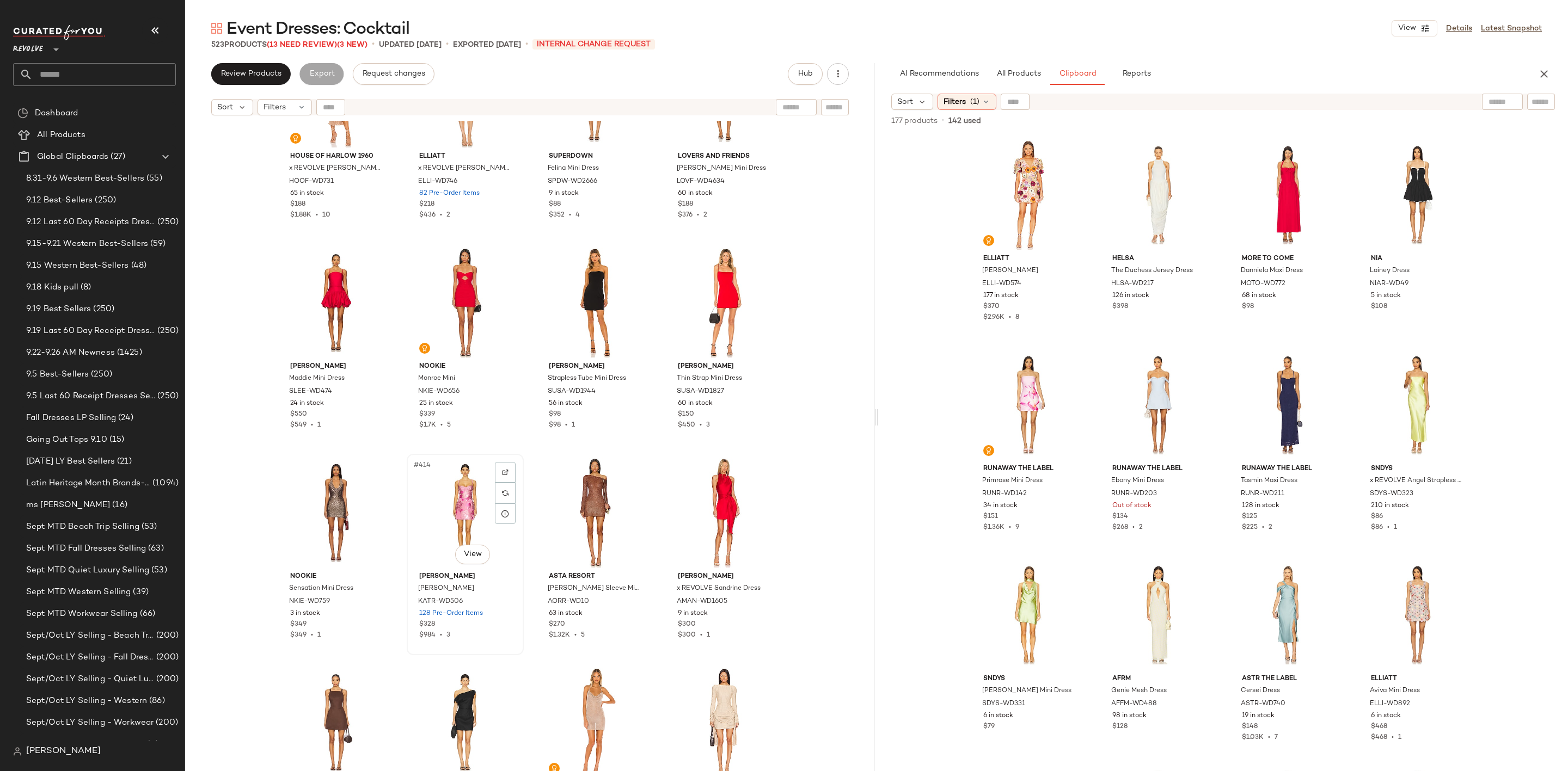
click at [460, 513] on div "#414 View" at bounding box center [465, 512] width 110 height 110
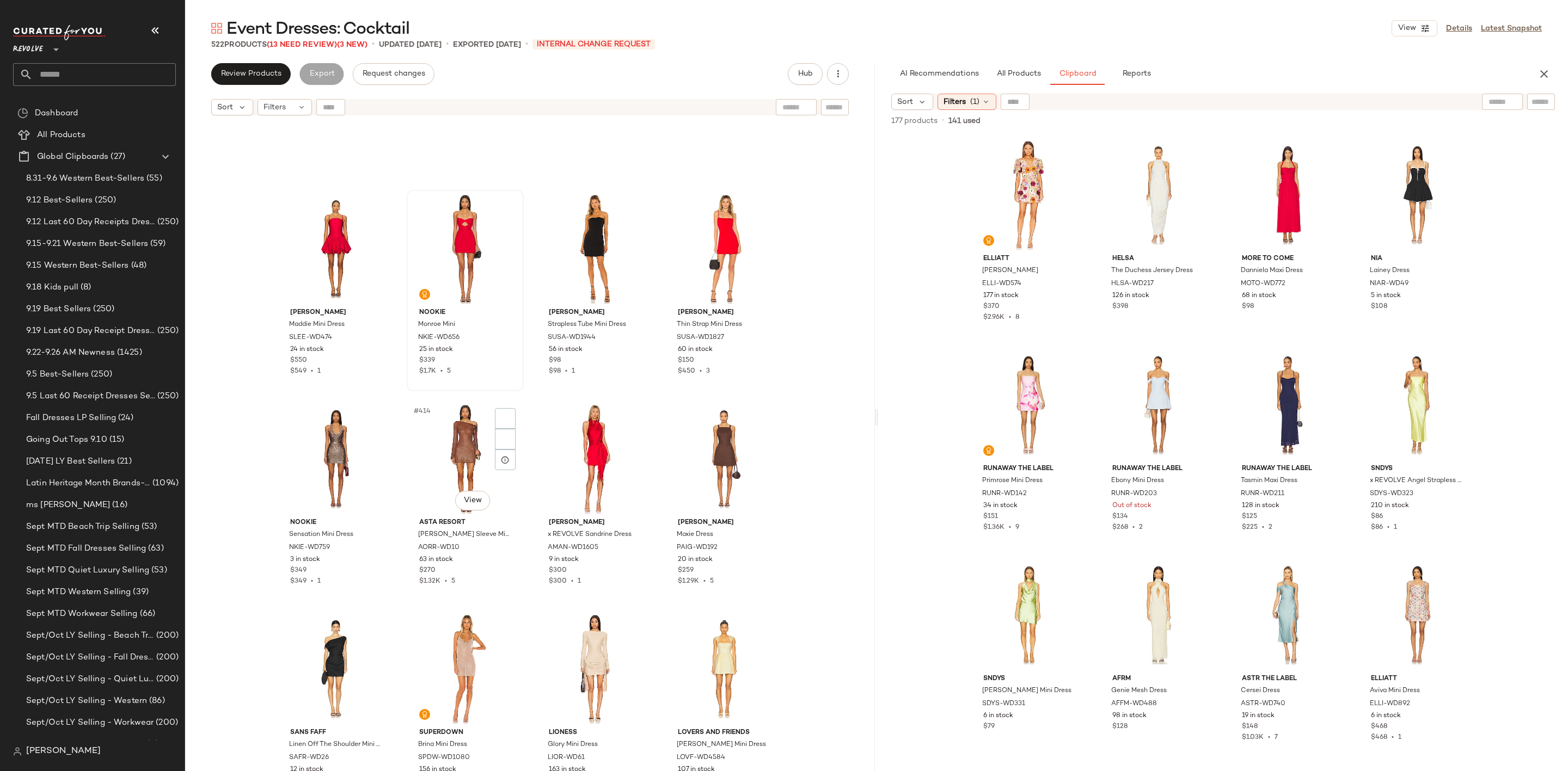
scroll to position [21562, 0]
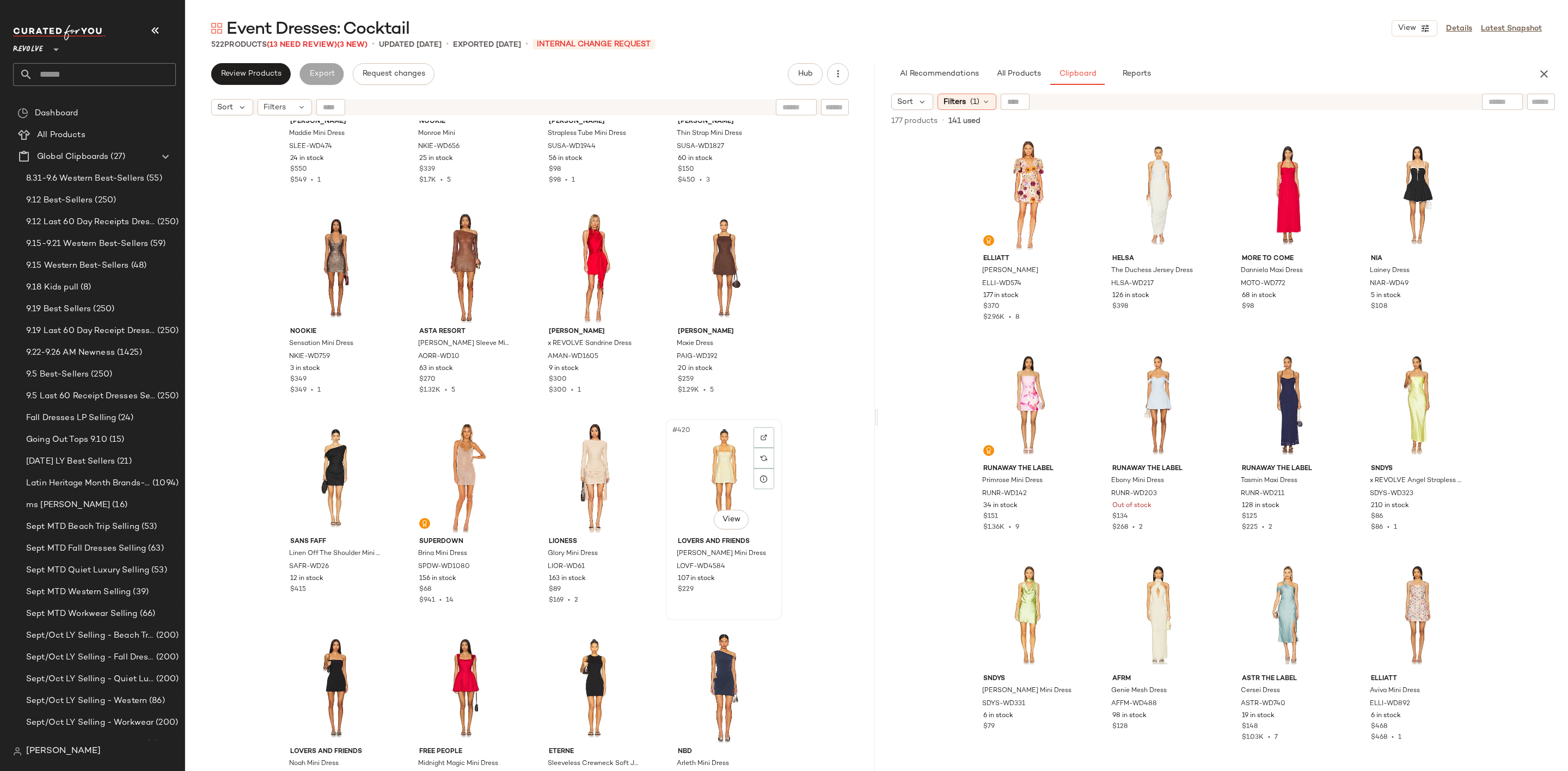
click at [706, 475] on div "#420 View" at bounding box center [724, 478] width 110 height 110
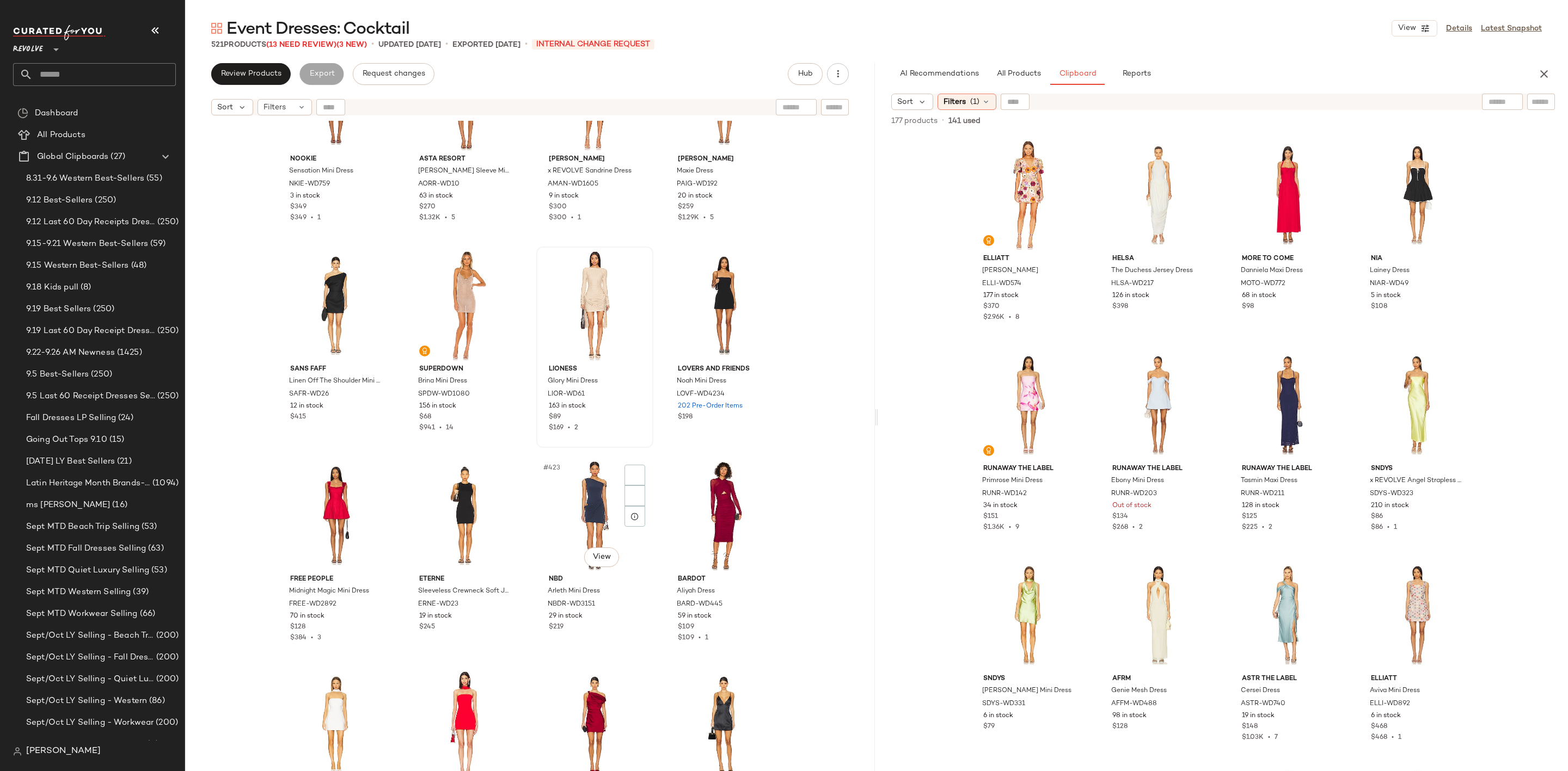
scroll to position [21889, 0]
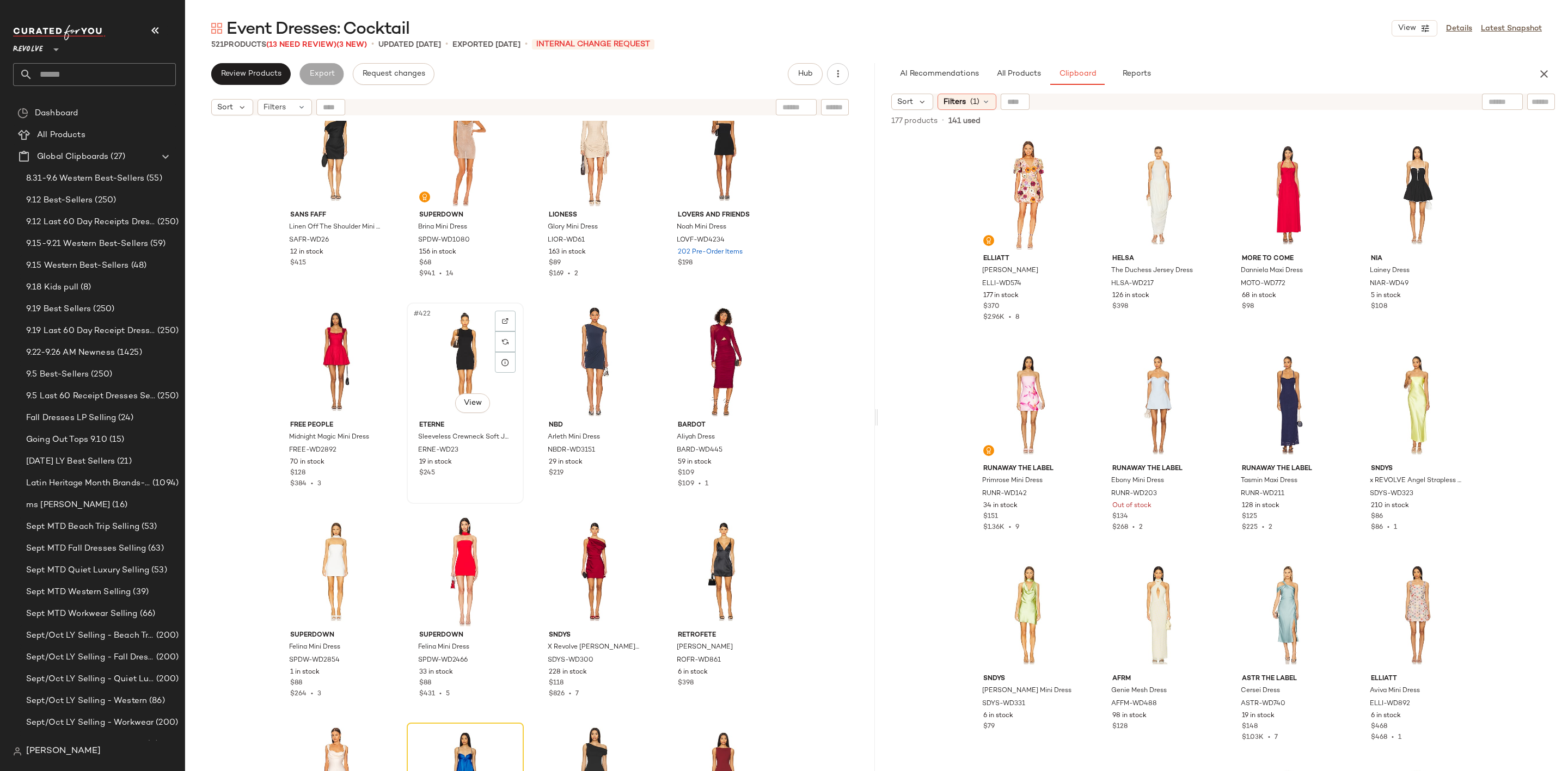
click at [423, 373] on div "#422 View" at bounding box center [465, 361] width 110 height 110
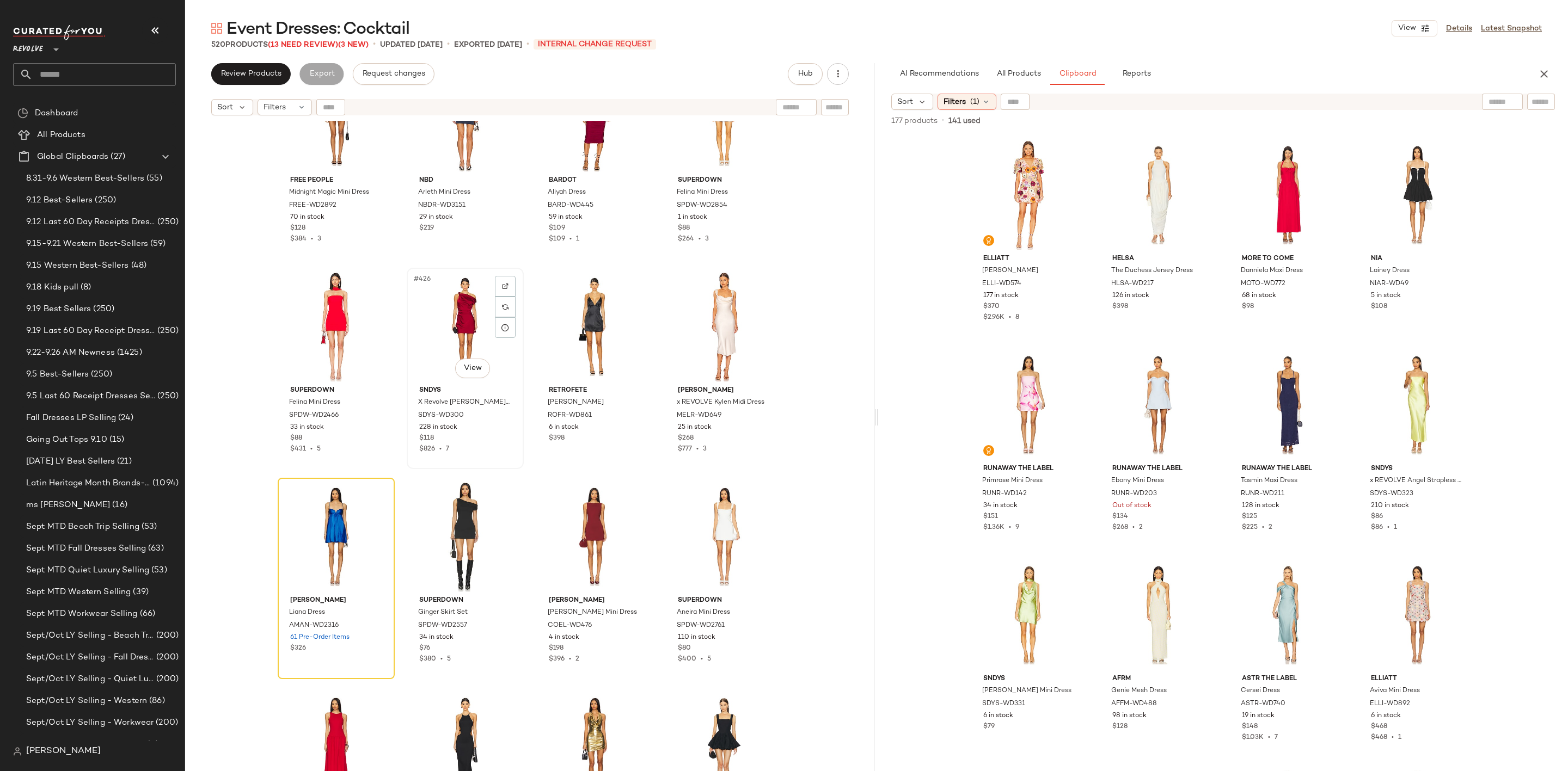
scroll to position [22216, 0]
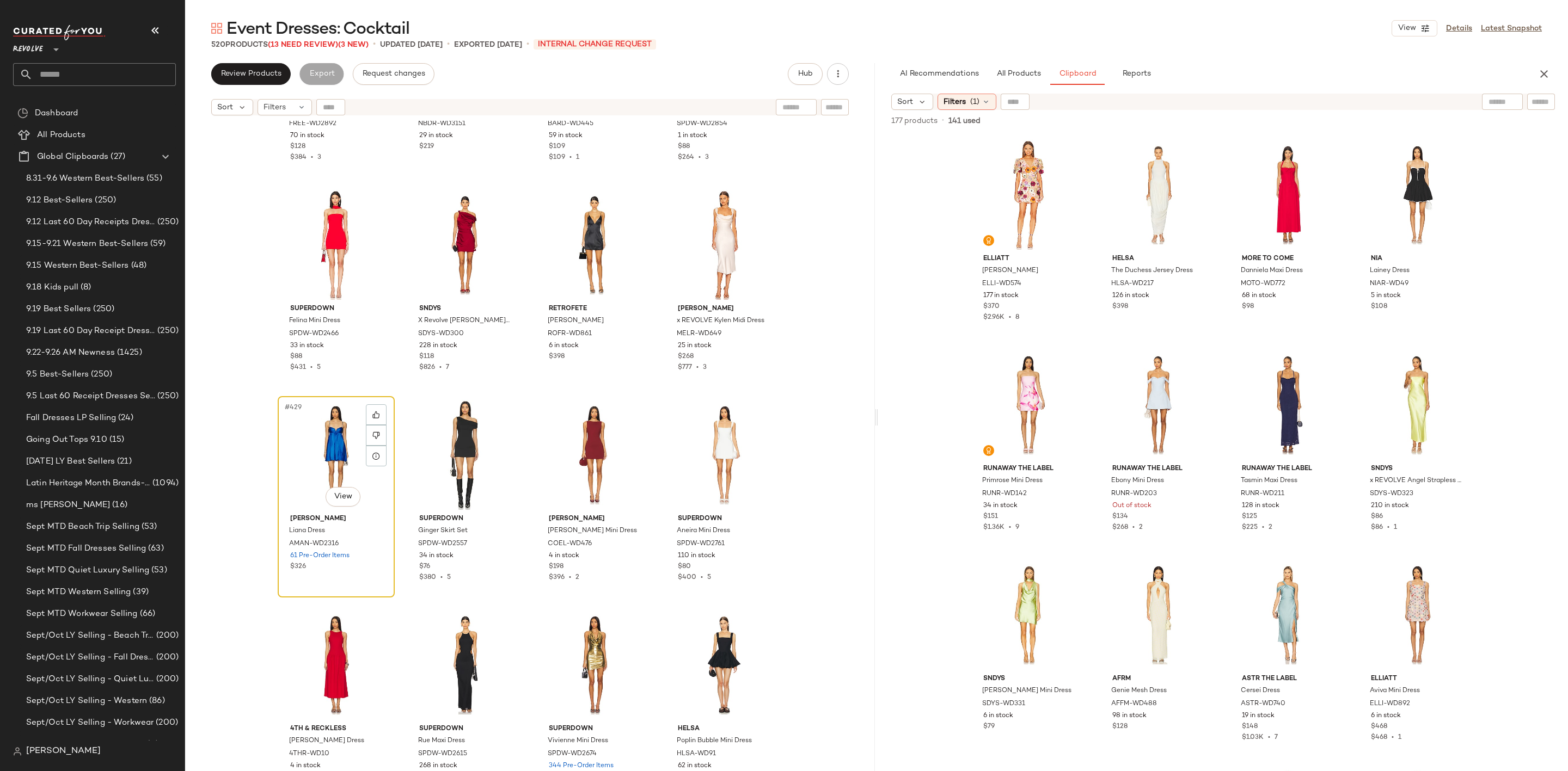
click at [321, 449] on div "#429 View" at bounding box center [336, 455] width 110 height 110
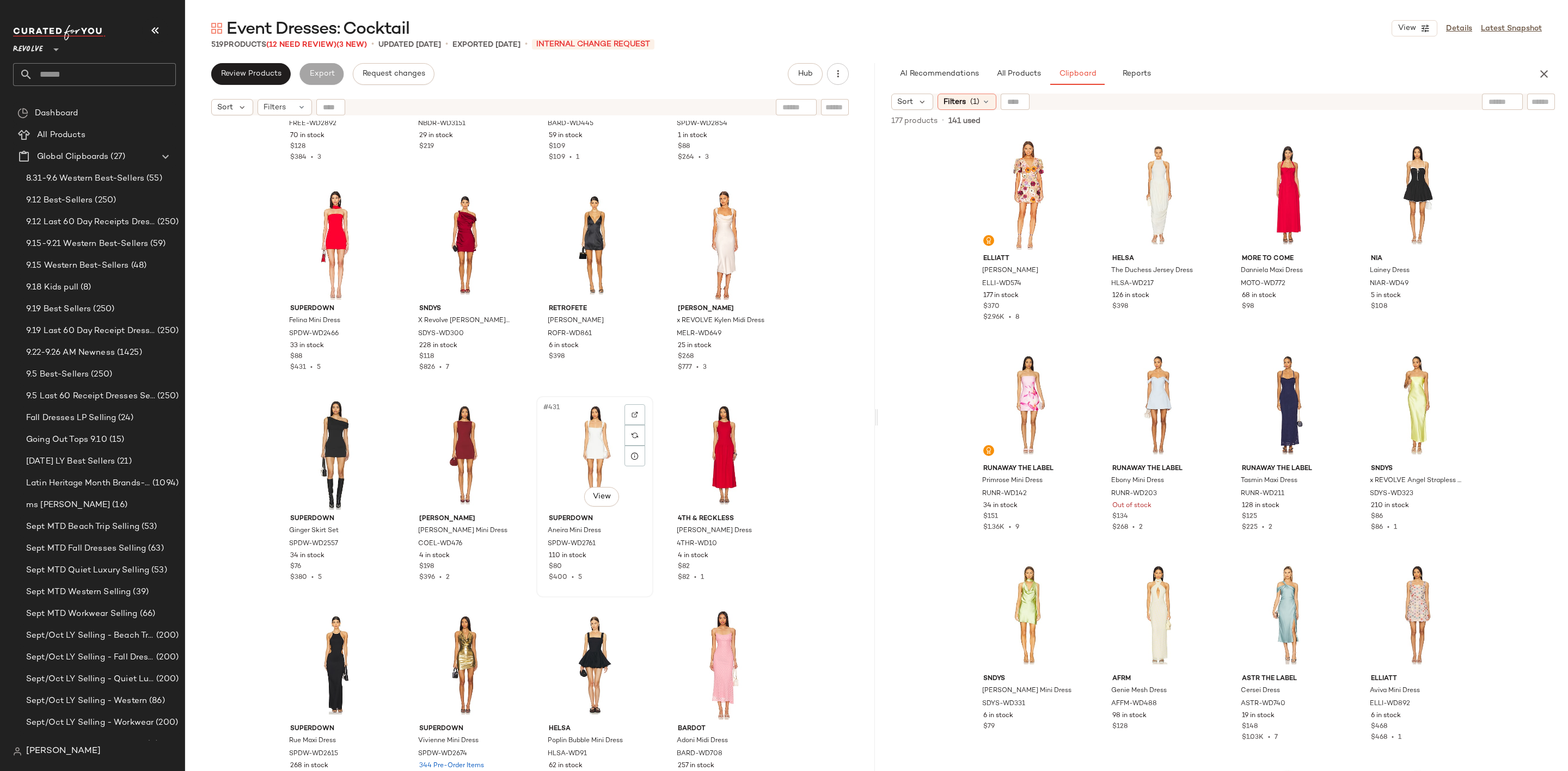
scroll to position [22461, 0]
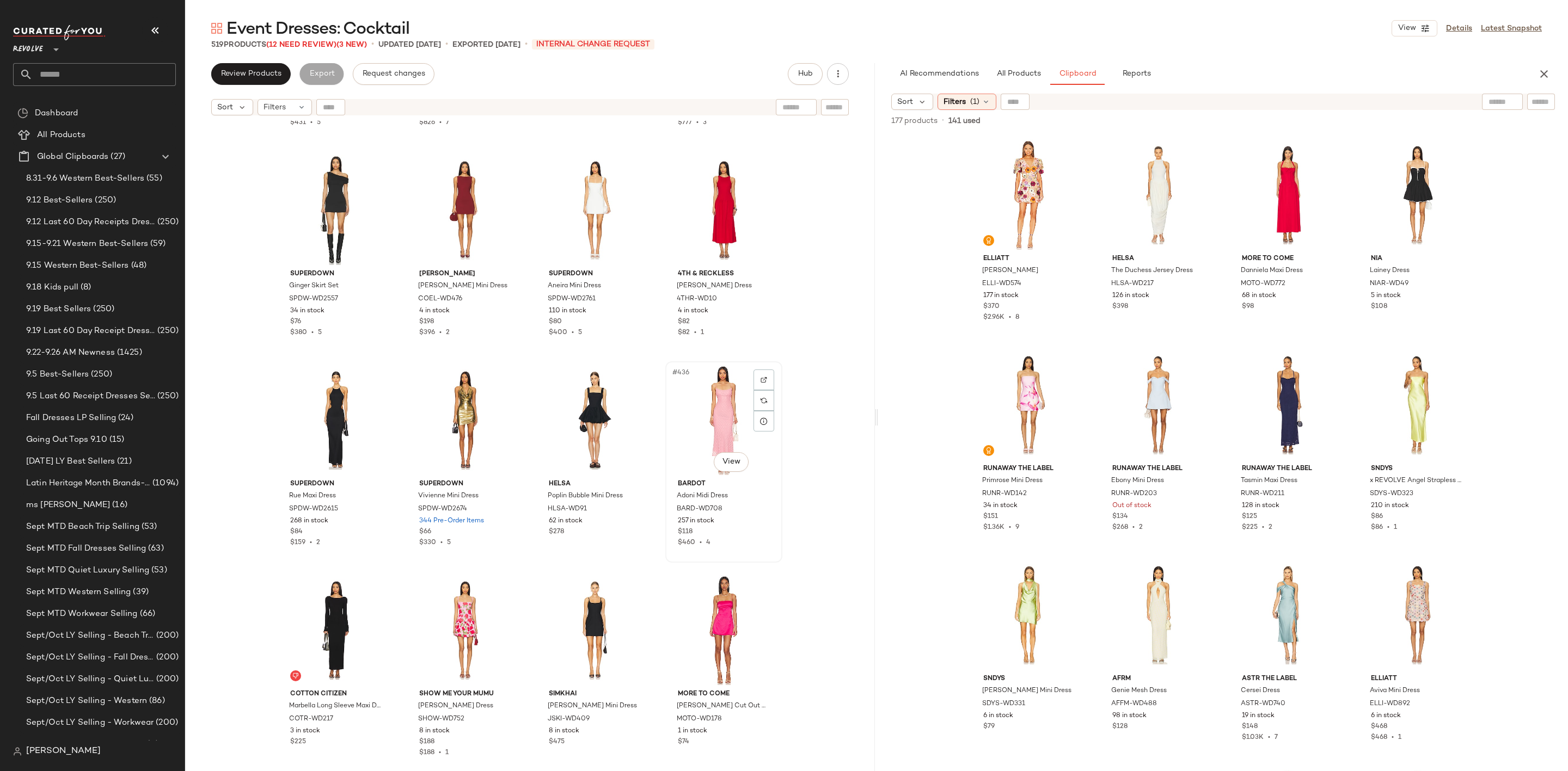
click at [695, 405] on div "#436 View" at bounding box center [724, 420] width 110 height 110
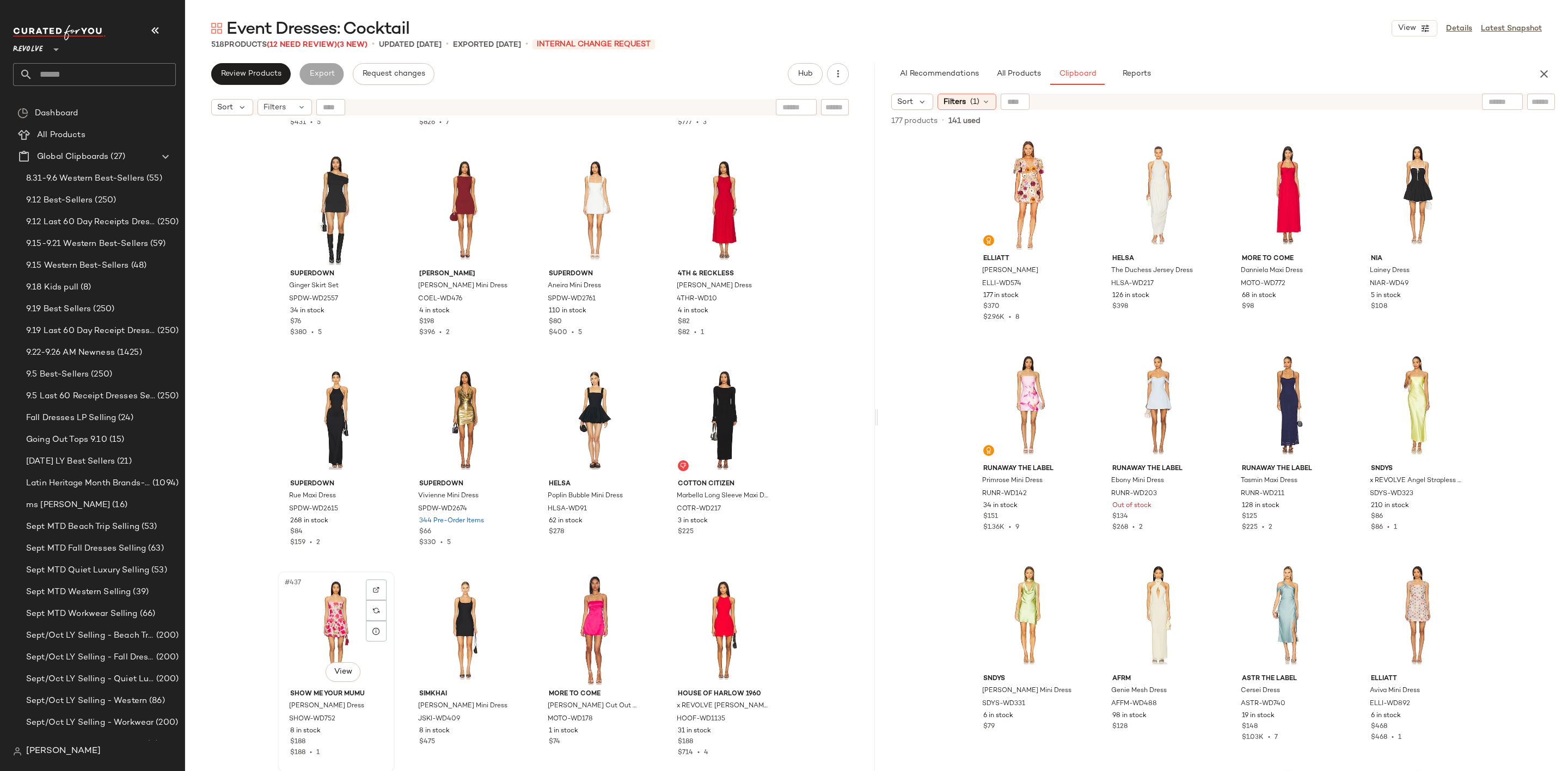
click at [315, 632] on div "#437 View" at bounding box center [336, 630] width 110 height 110
click at [446, 629] on div "#438 View" at bounding box center [465, 630] width 110 height 110
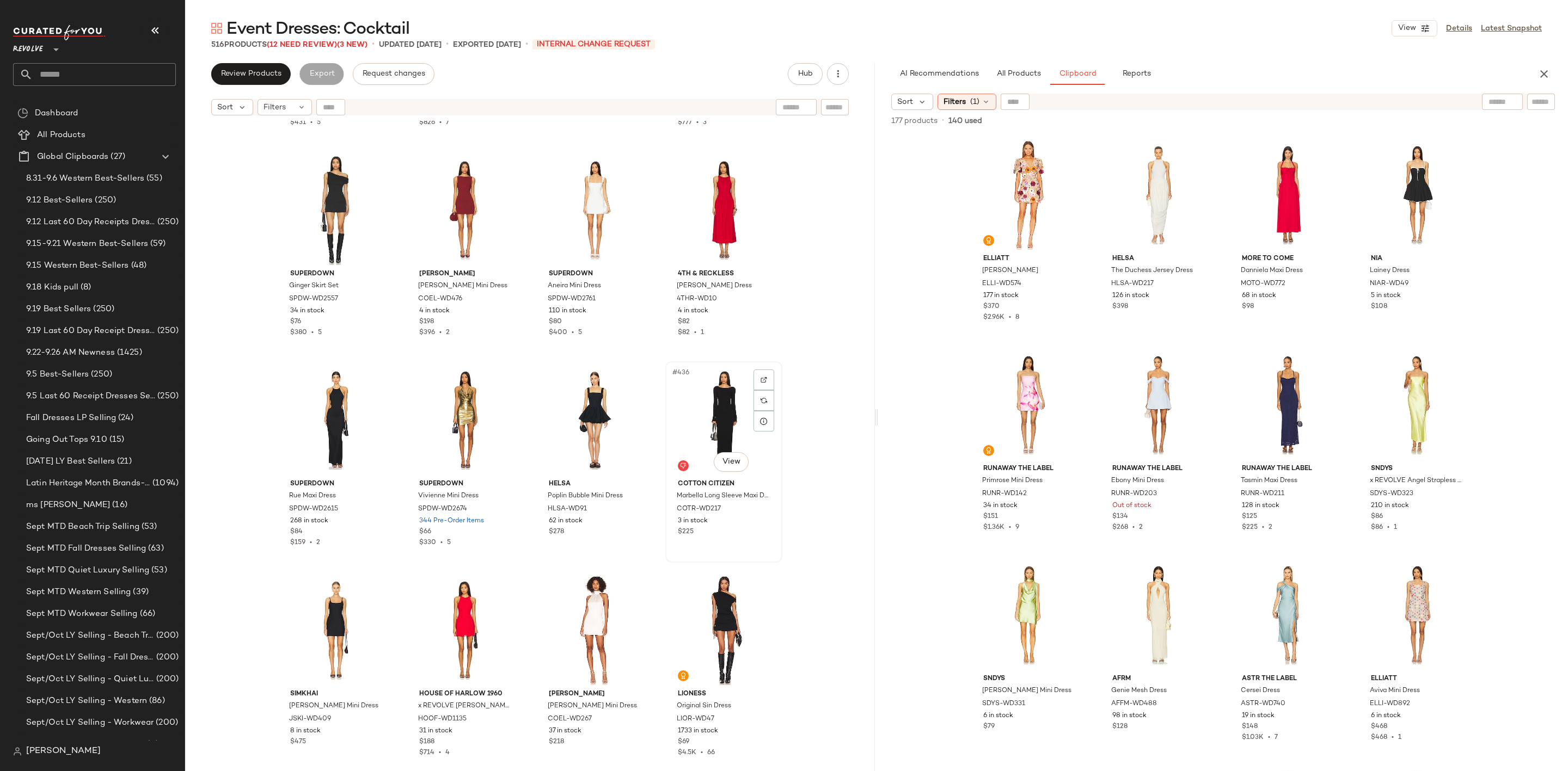
click at [712, 403] on div "#436 View" at bounding box center [724, 420] width 110 height 110
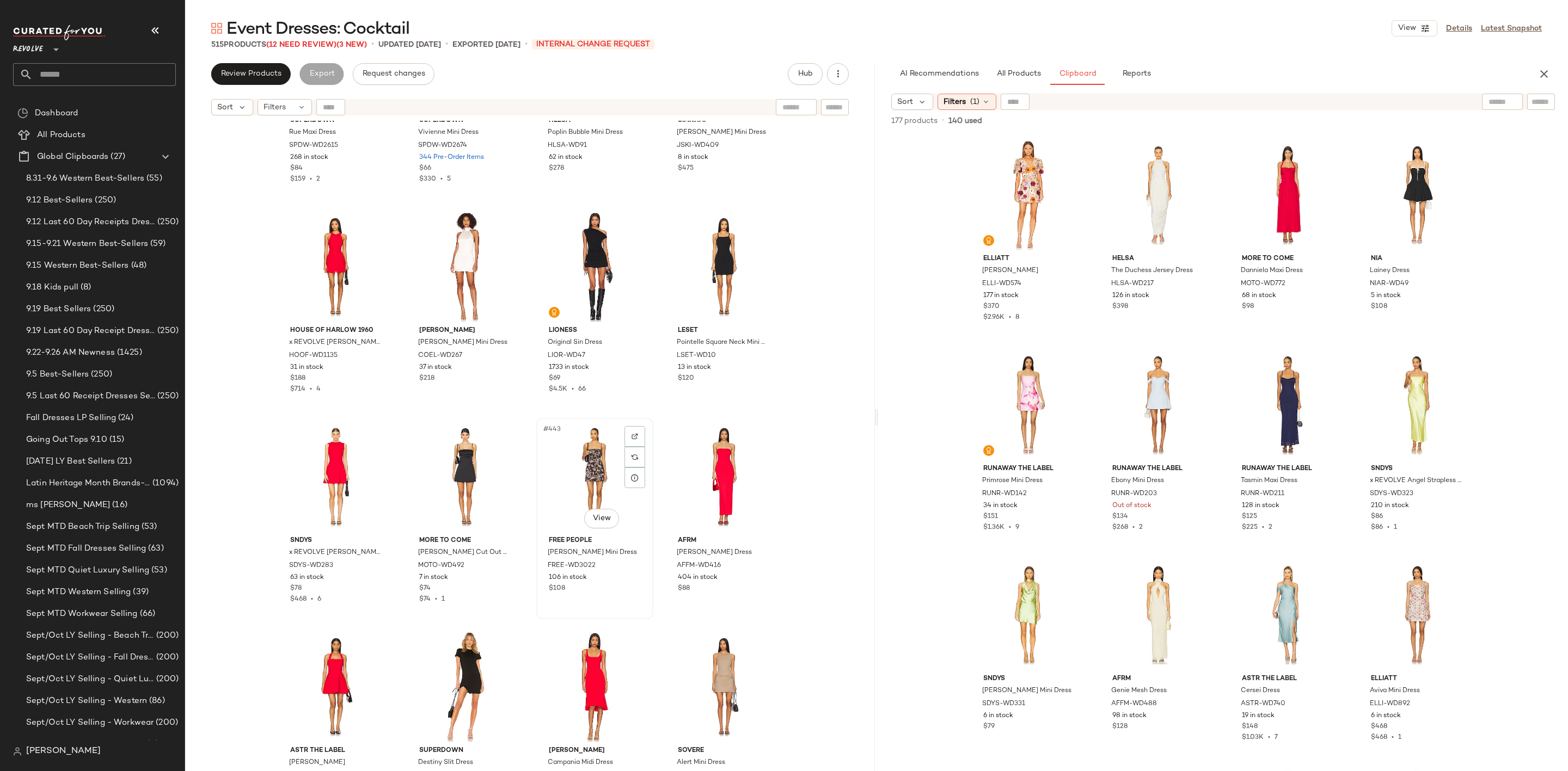
scroll to position [23032, 0]
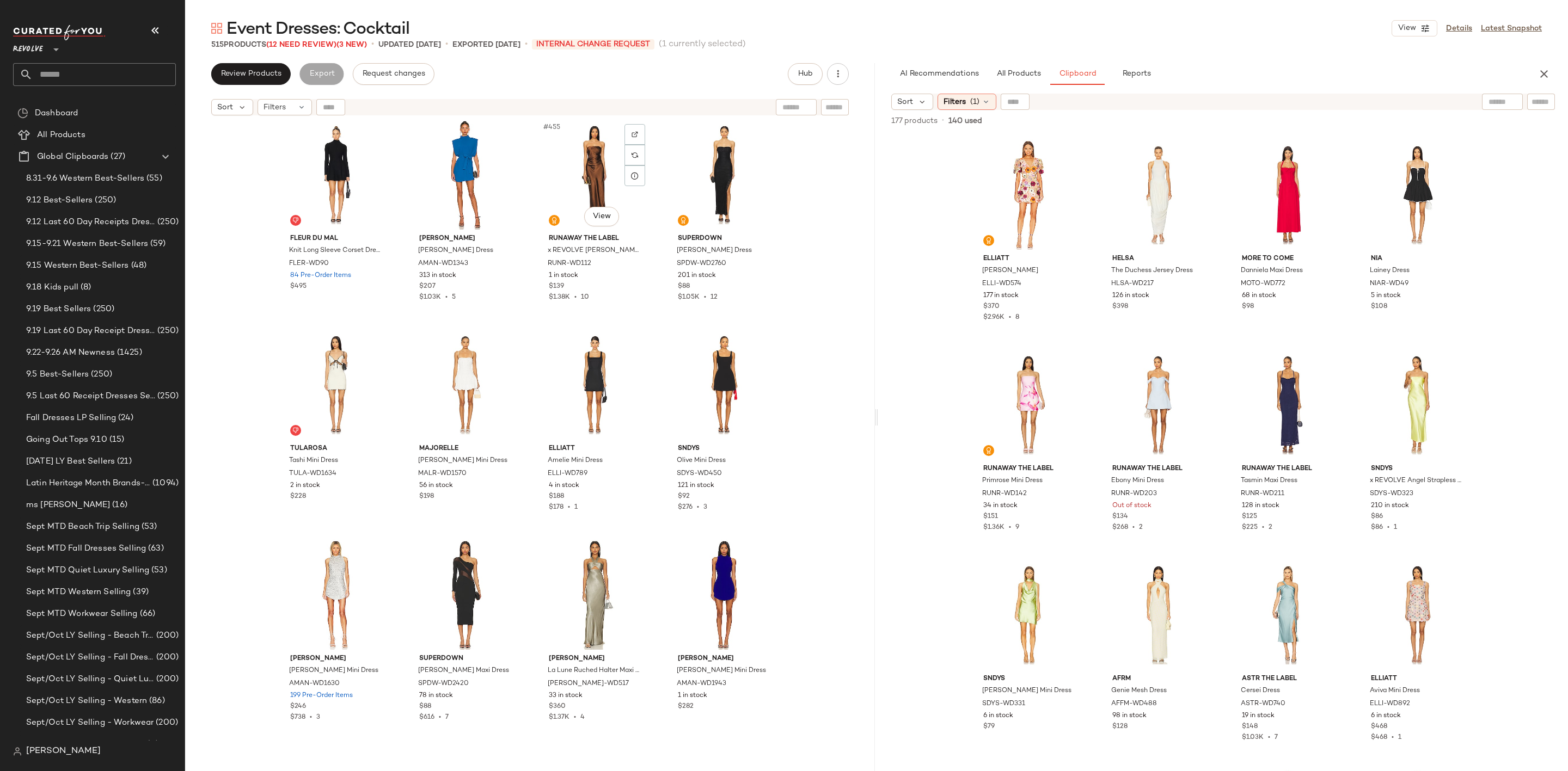
scroll to position [23767, 0]
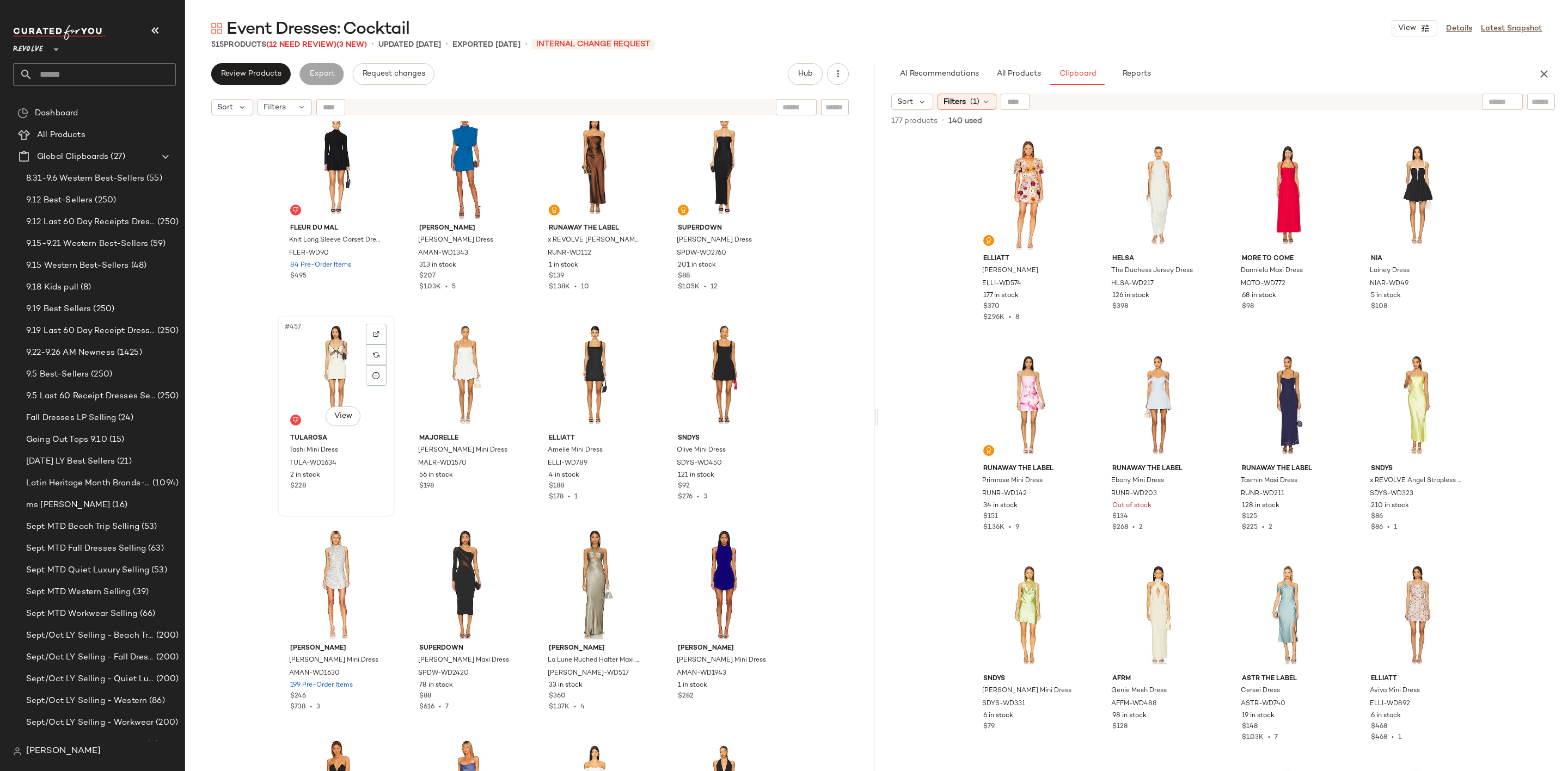
click at [304, 389] on div "#457 View" at bounding box center [336, 374] width 110 height 110
click at [443, 376] on div "#458 View" at bounding box center [465, 374] width 110 height 110
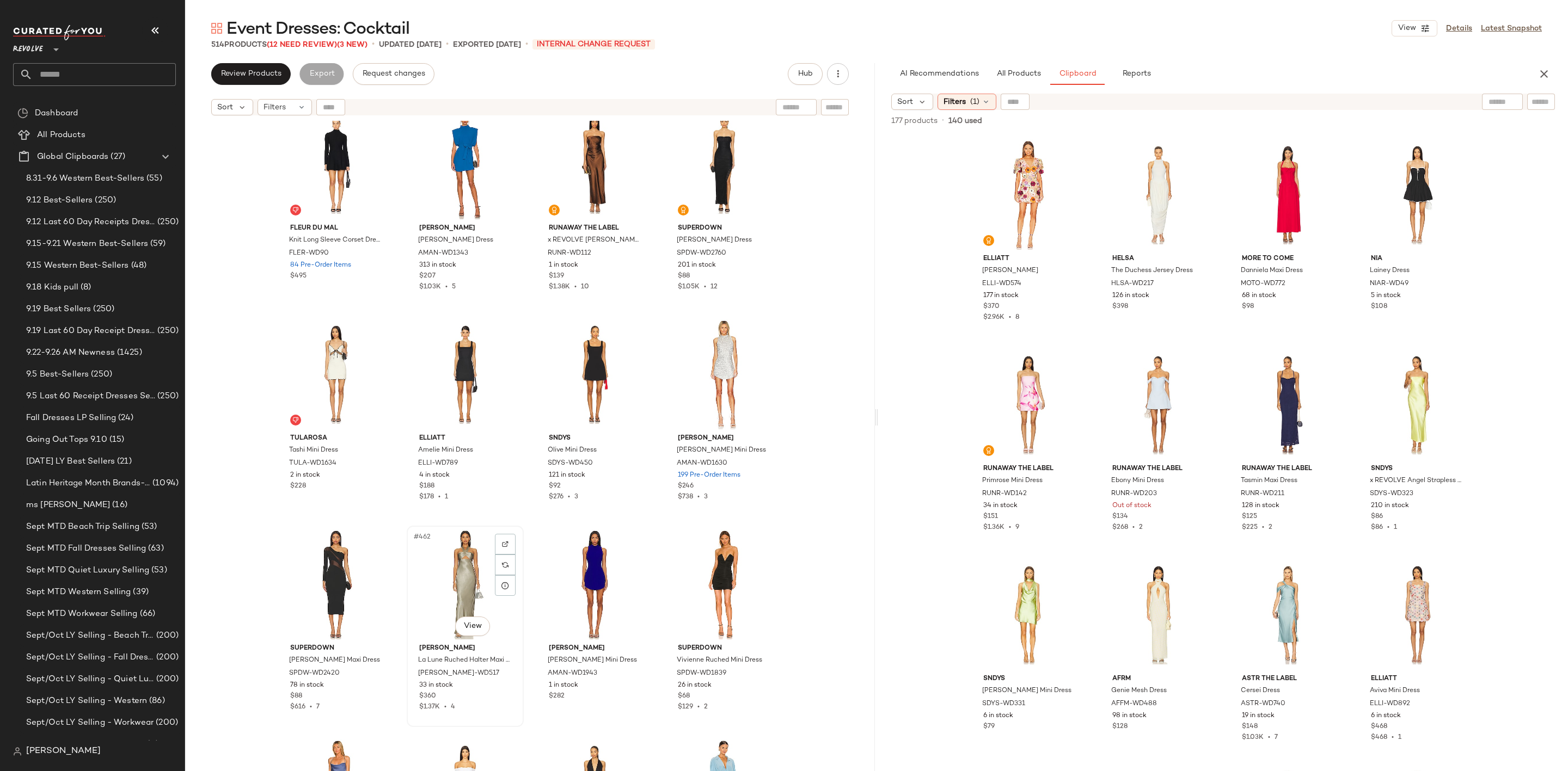
click at [449, 562] on div "#462 View" at bounding box center [465, 584] width 110 height 110
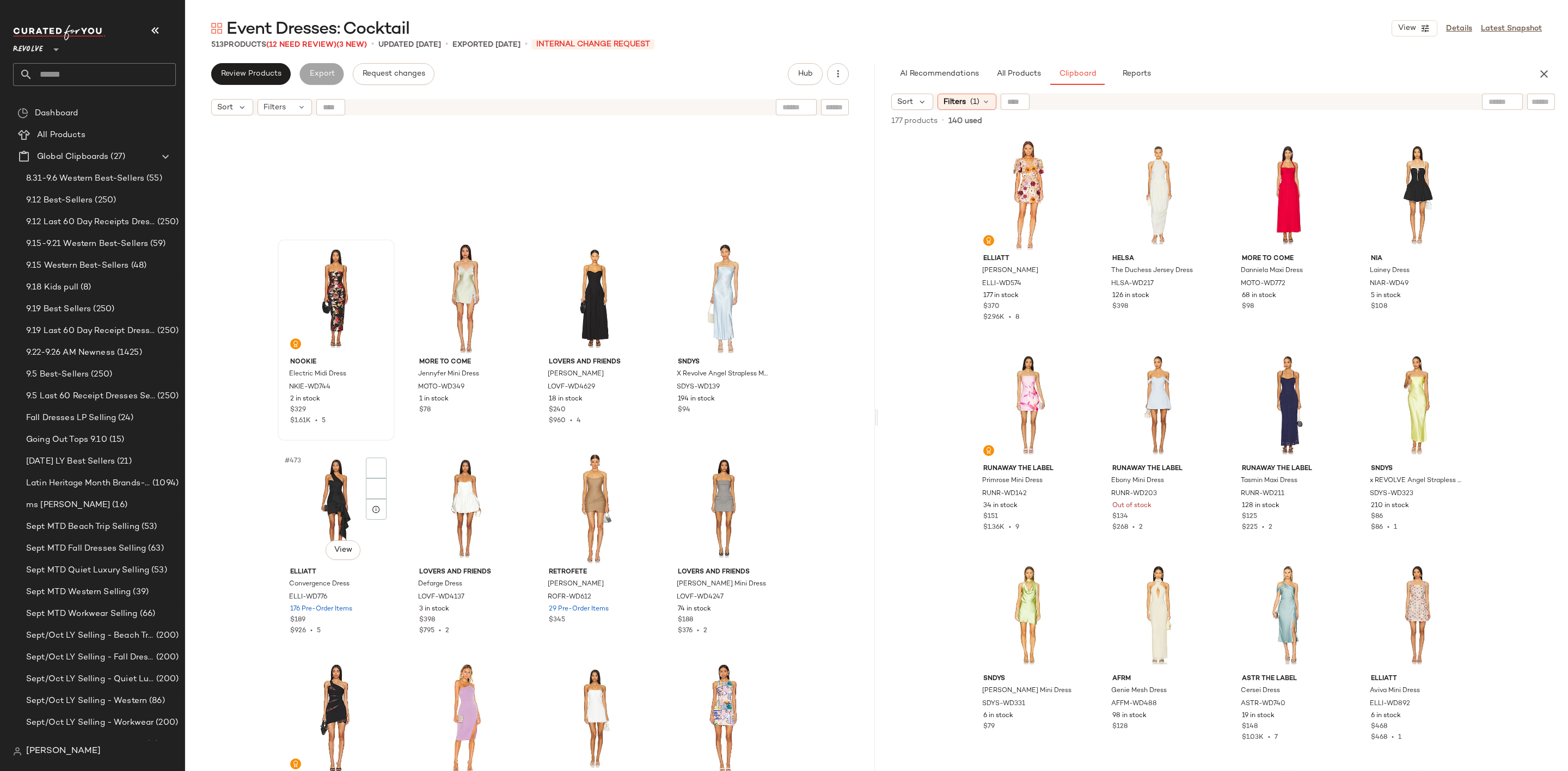
scroll to position [24665, 0]
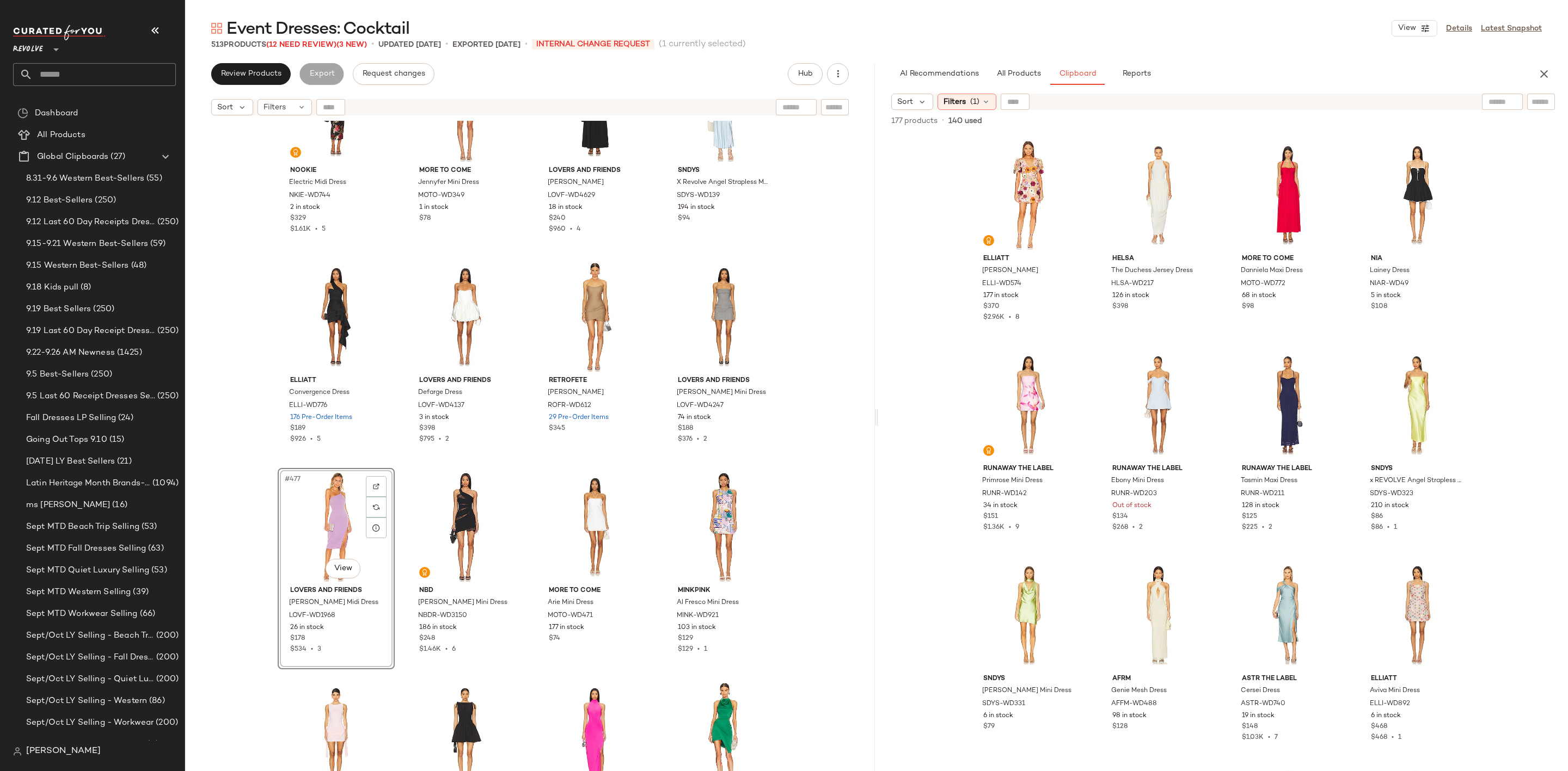
click at [310, 514] on div "#477 View" at bounding box center [336, 526] width 110 height 110
click at [321, 526] on div "#477 View" at bounding box center [336, 526] width 110 height 110
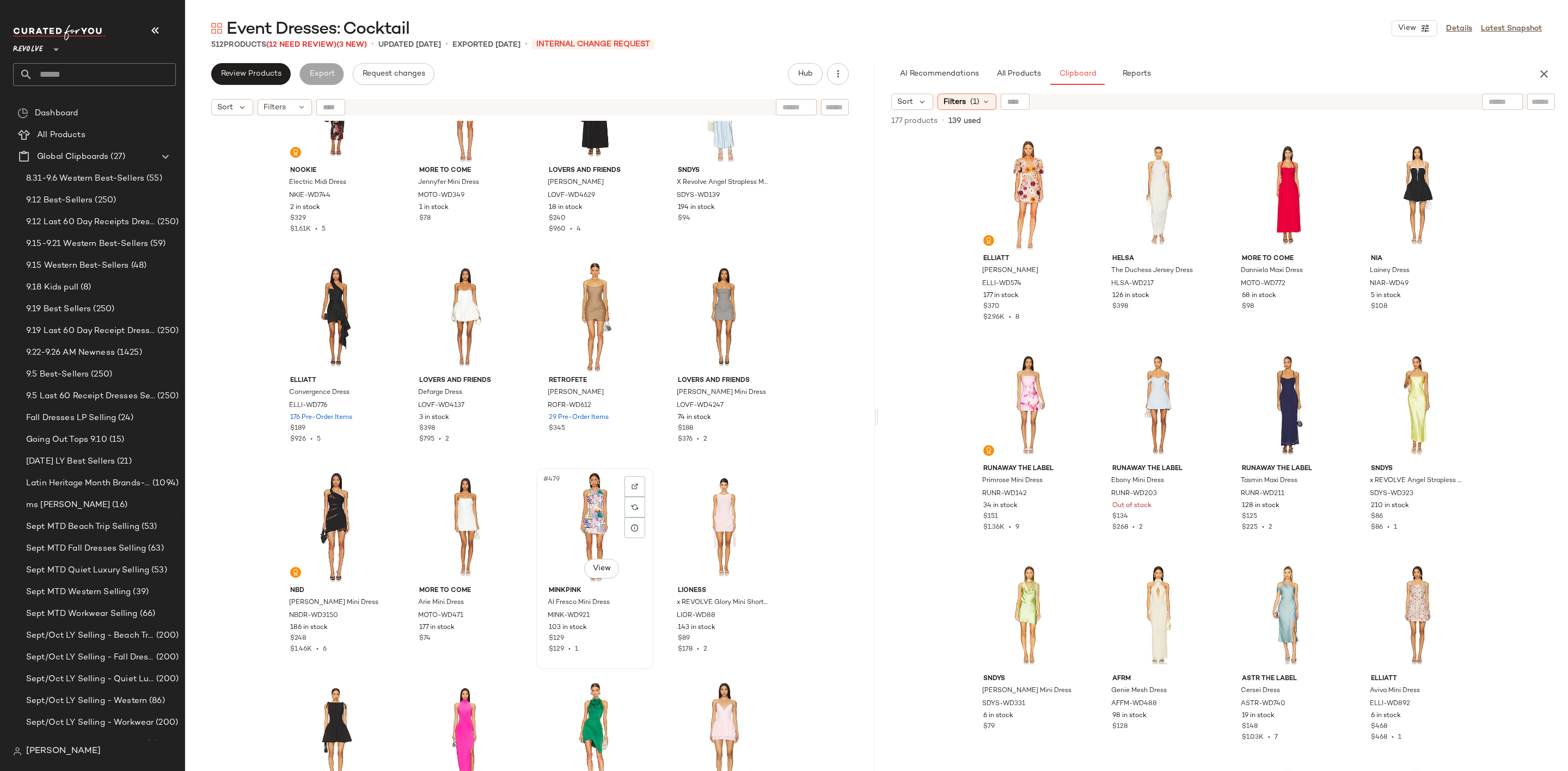
click at [583, 523] on div "#479 View" at bounding box center [595, 526] width 110 height 110
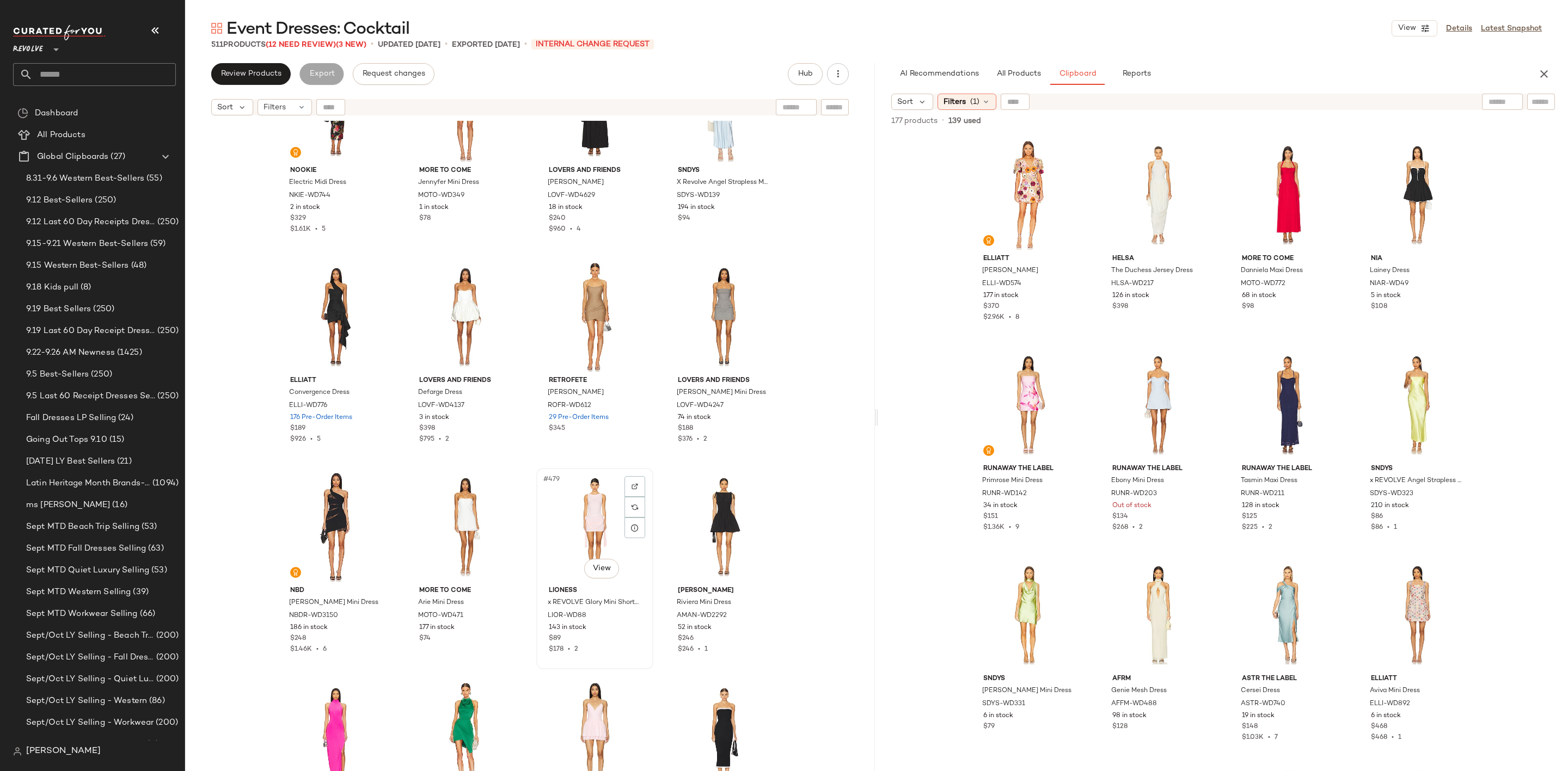
click at [586, 519] on div "#479 View" at bounding box center [595, 526] width 110 height 110
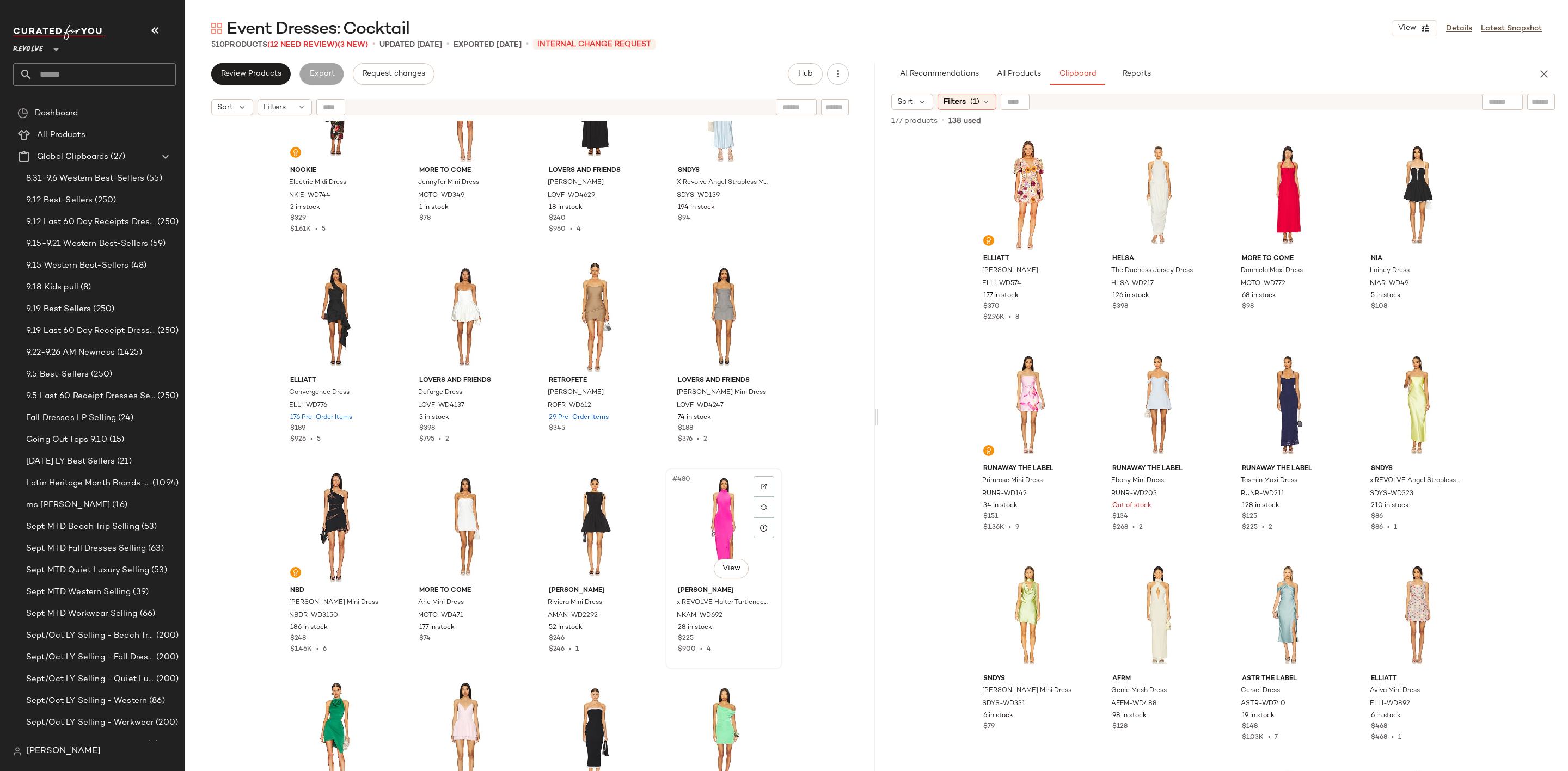
click at [703, 511] on div "#480 View" at bounding box center [724, 526] width 110 height 110
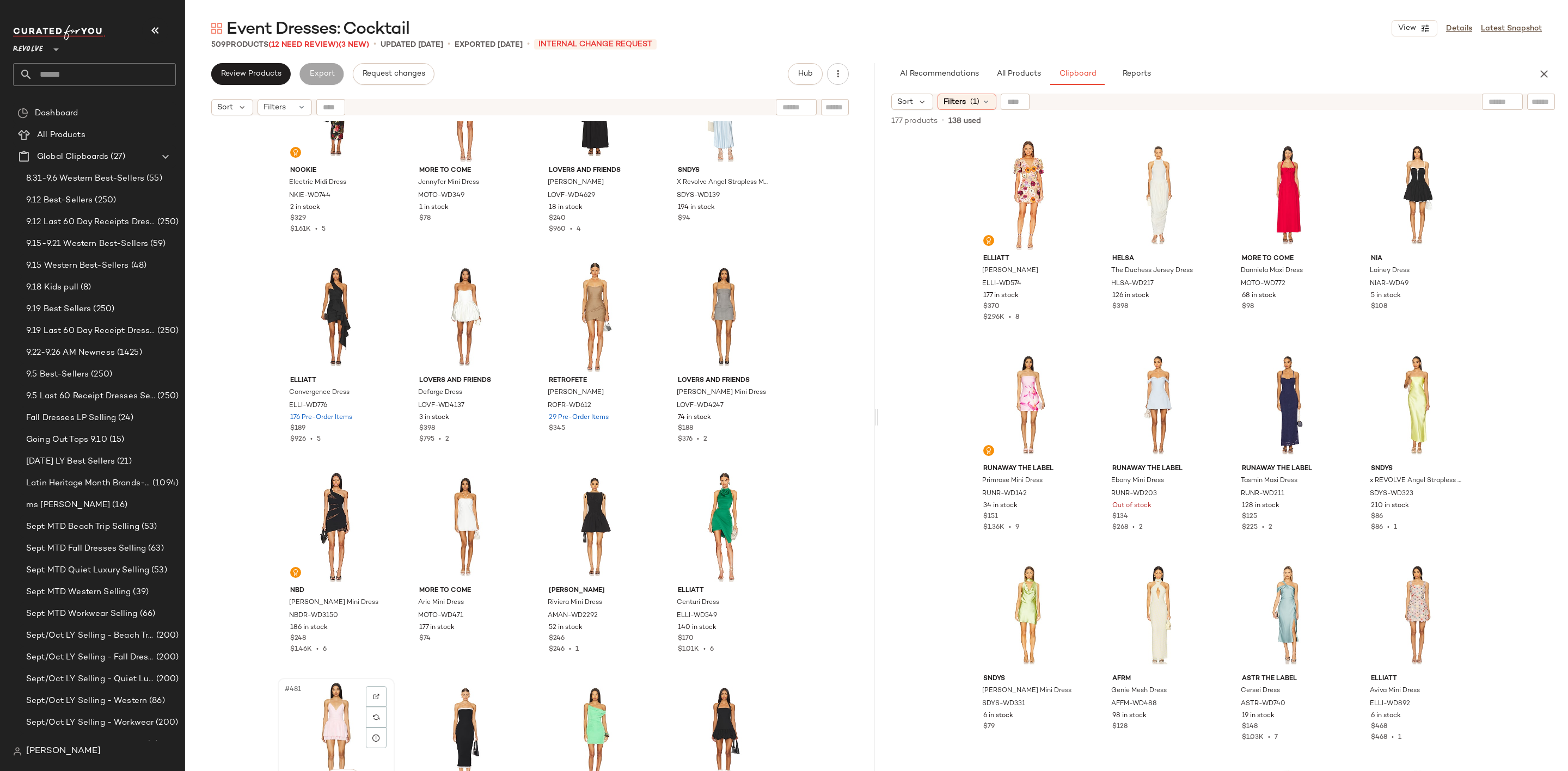
click at [351, 702] on div "#481 View" at bounding box center [336, 737] width 110 height 110
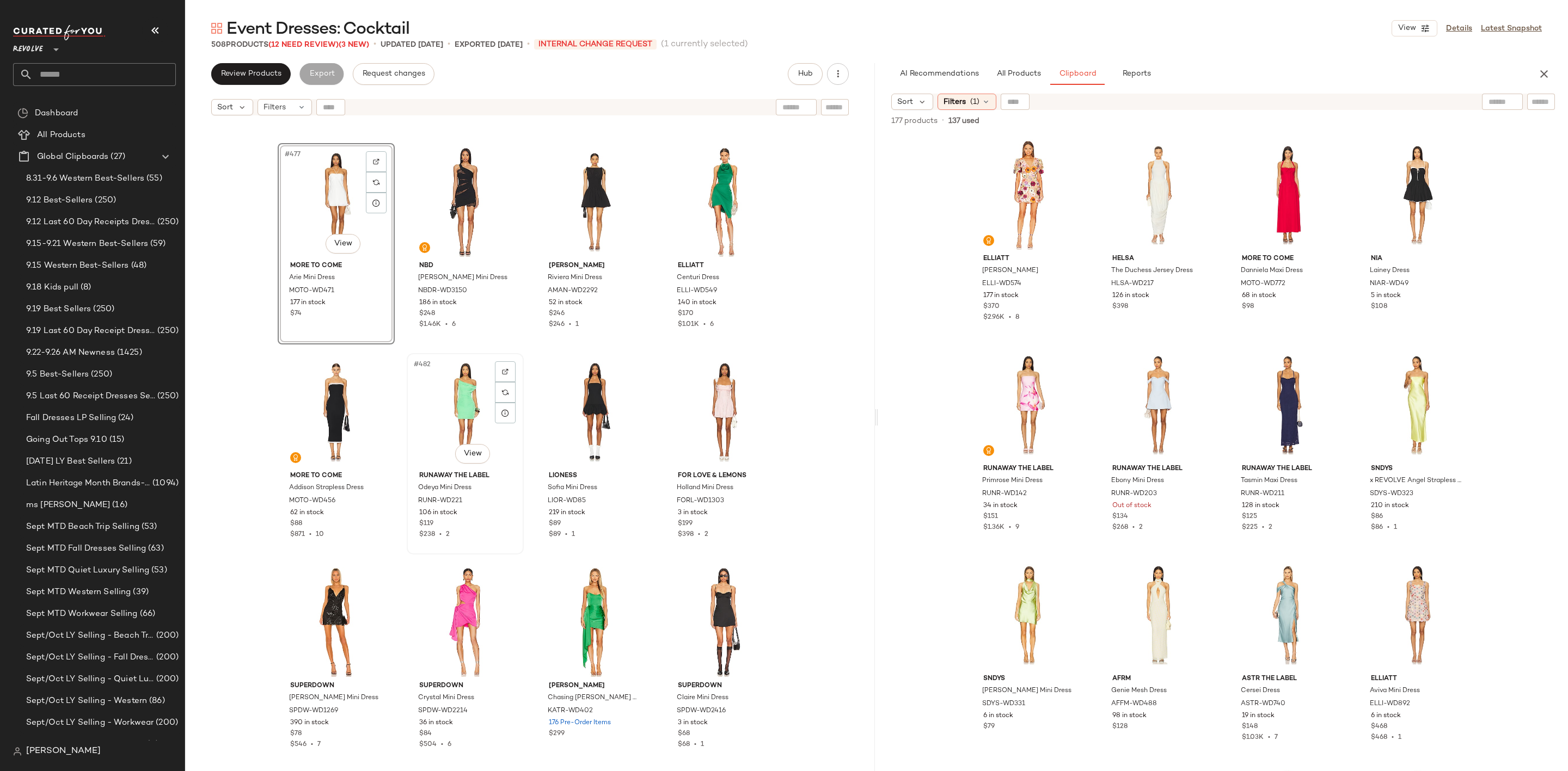
scroll to position [25237, 0]
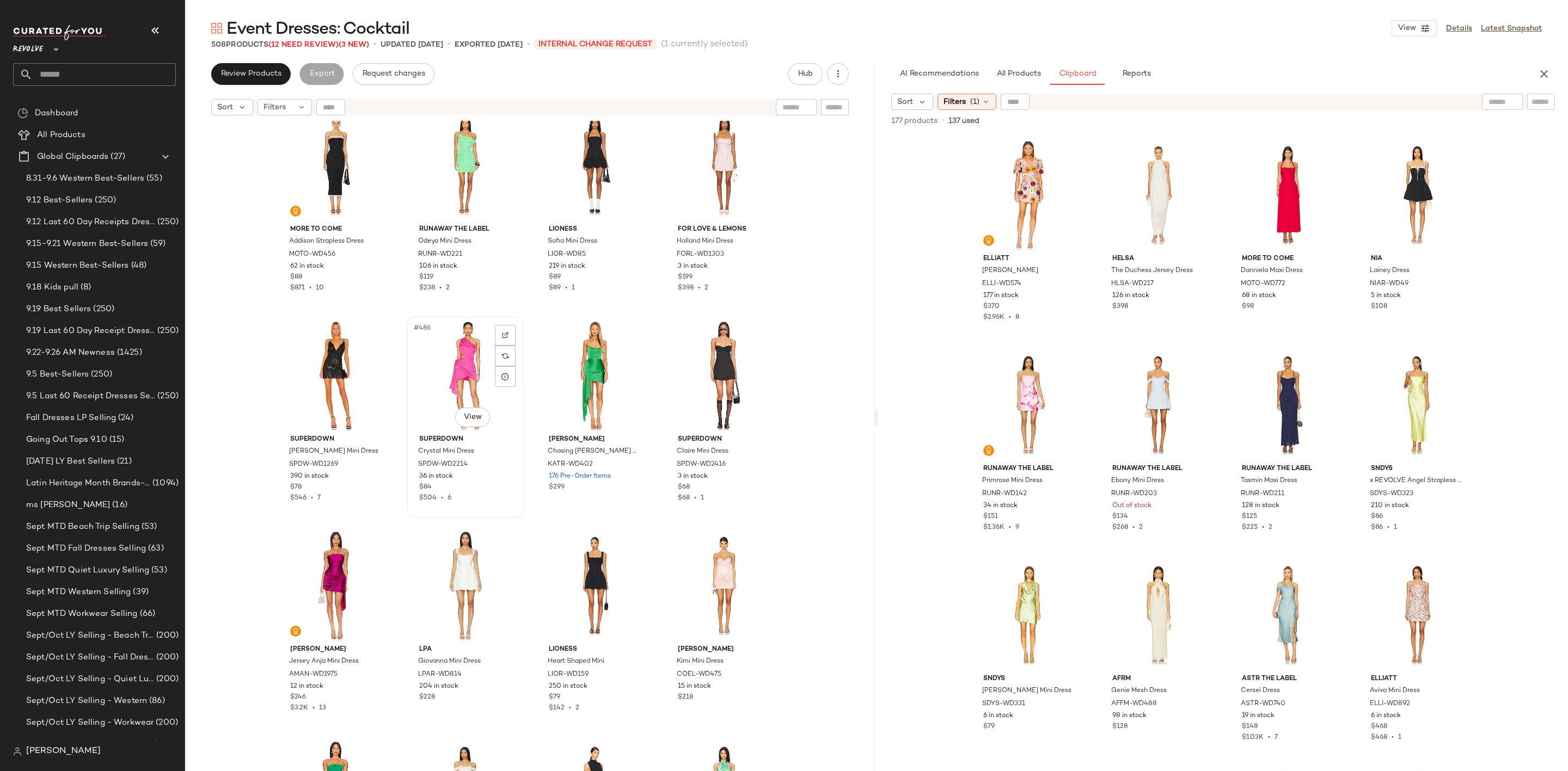
click at [458, 377] on div "#486 View" at bounding box center [465, 375] width 110 height 110
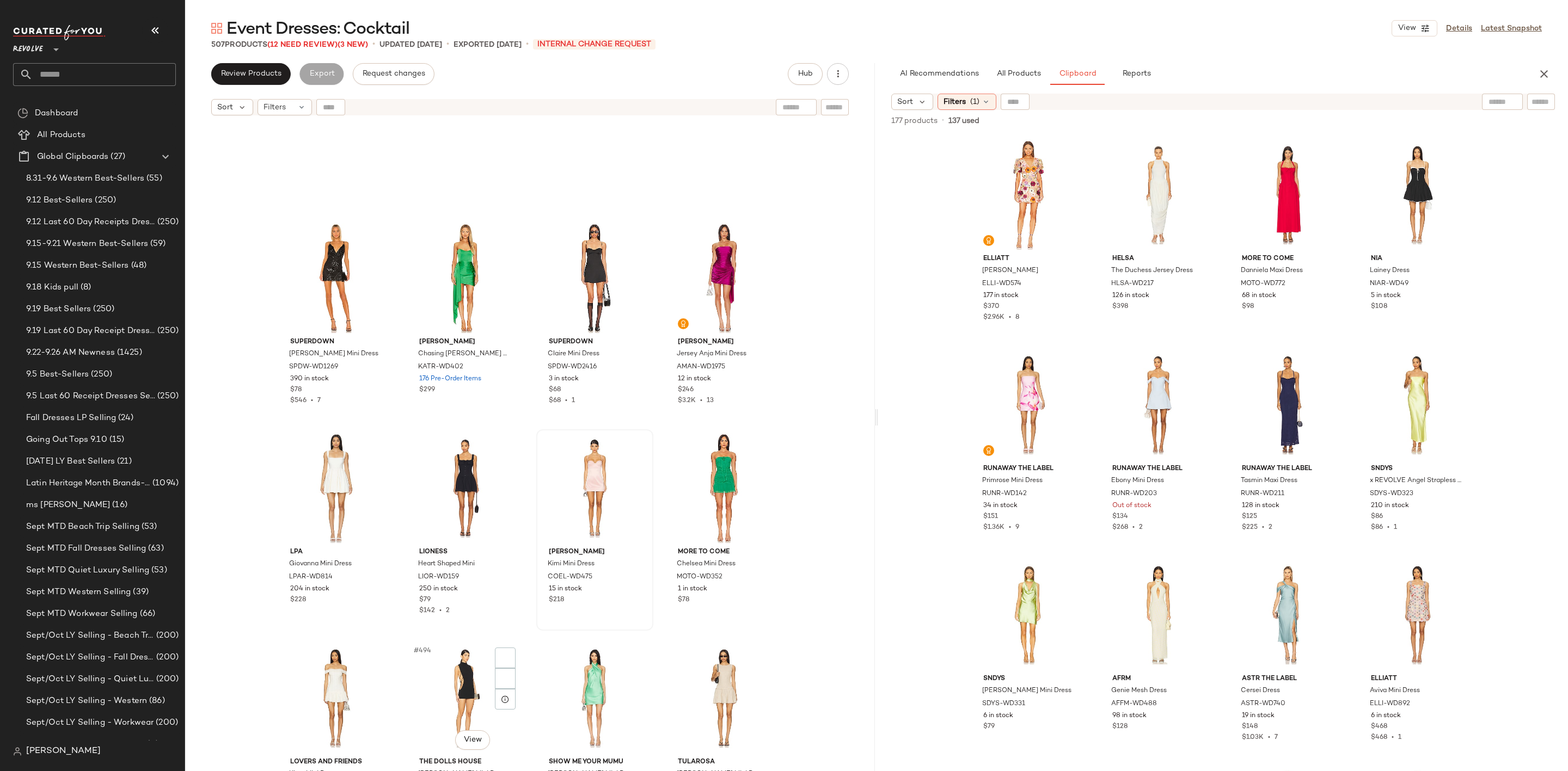
scroll to position [25481, 0]
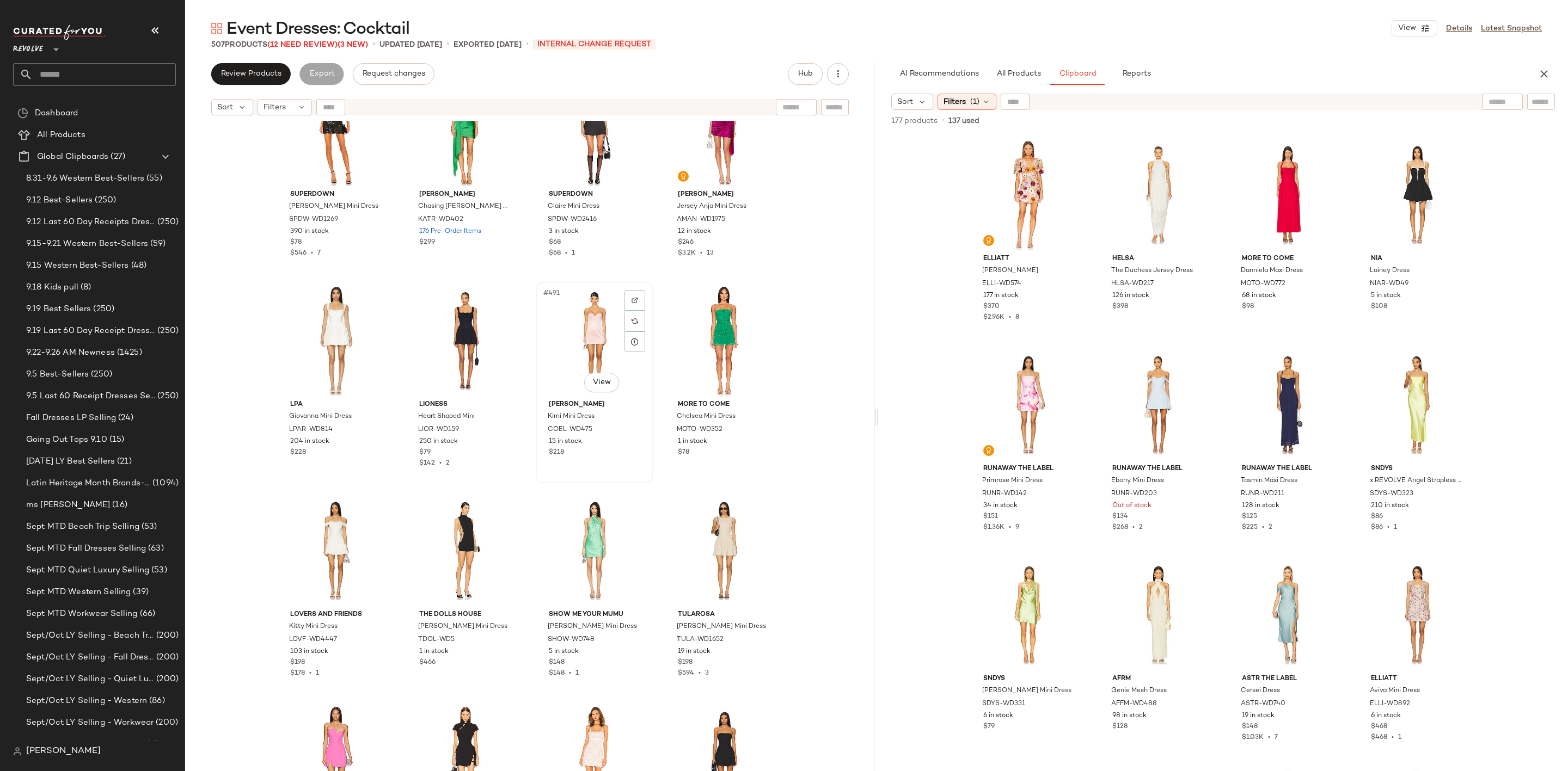
click at [567, 323] on div "#491 View" at bounding box center [595, 341] width 110 height 110
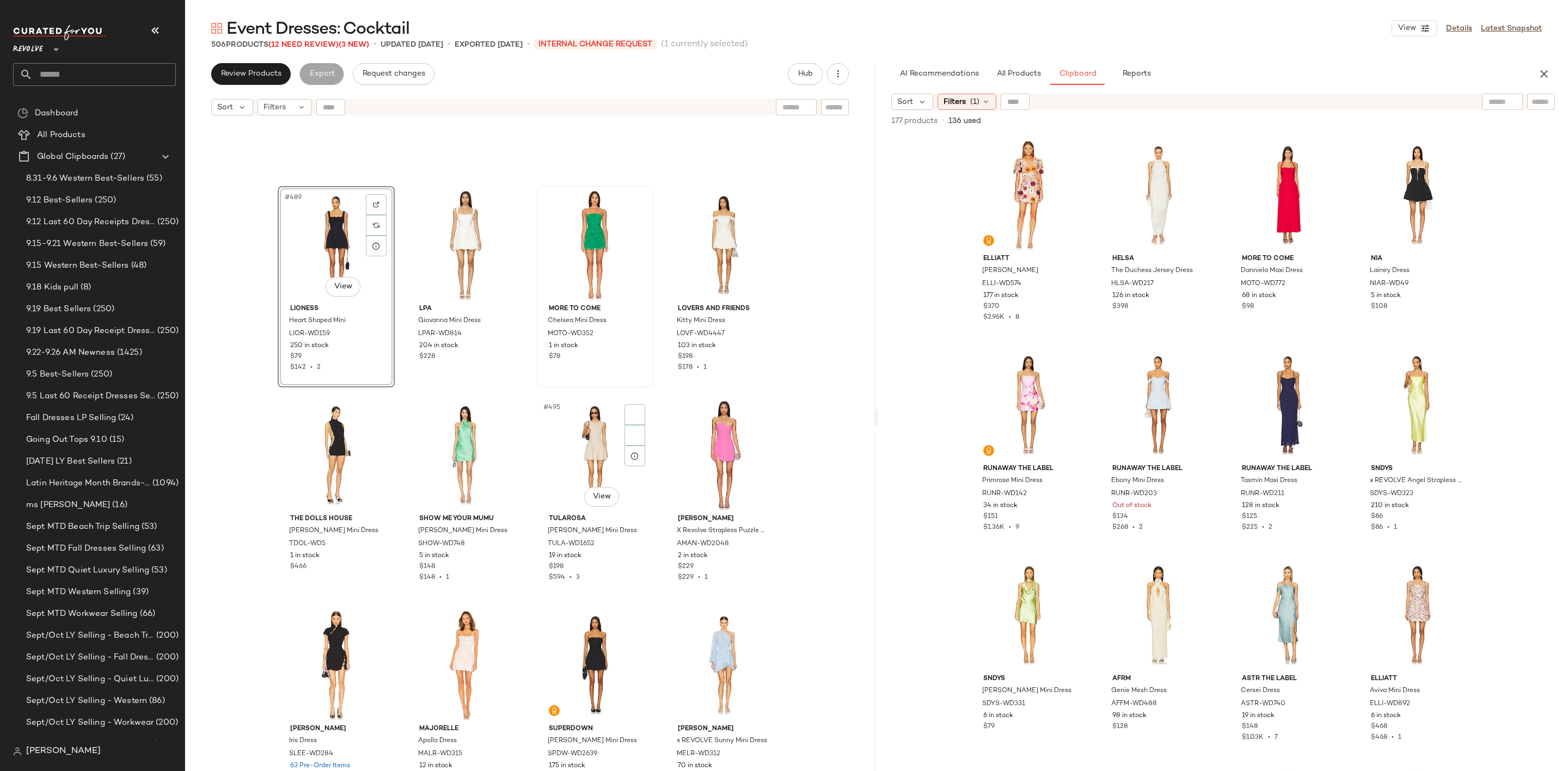
scroll to position [25727, 0]
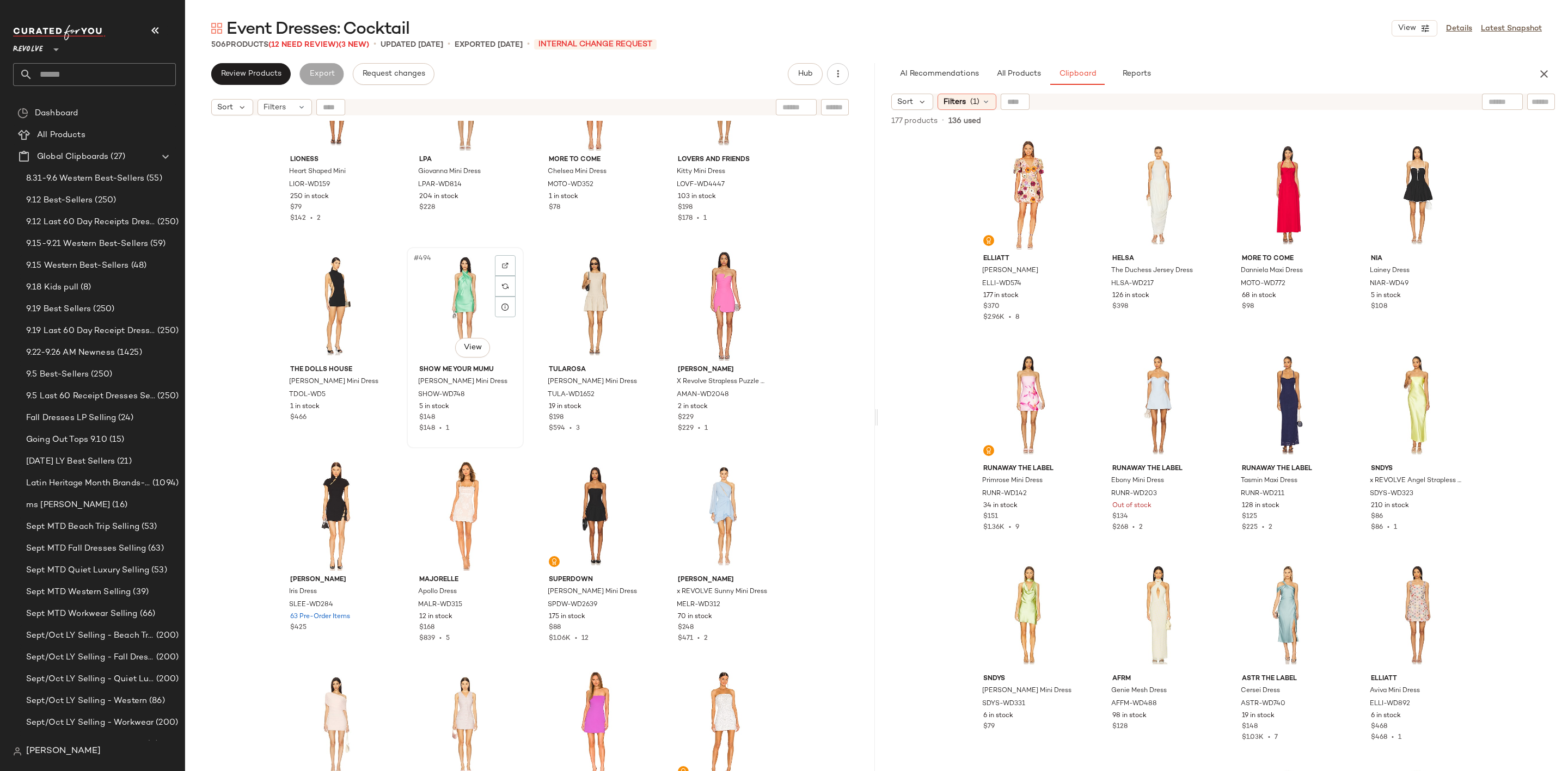
click at [438, 302] on div "#494 View" at bounding box center [465, 305] width 110 height 110
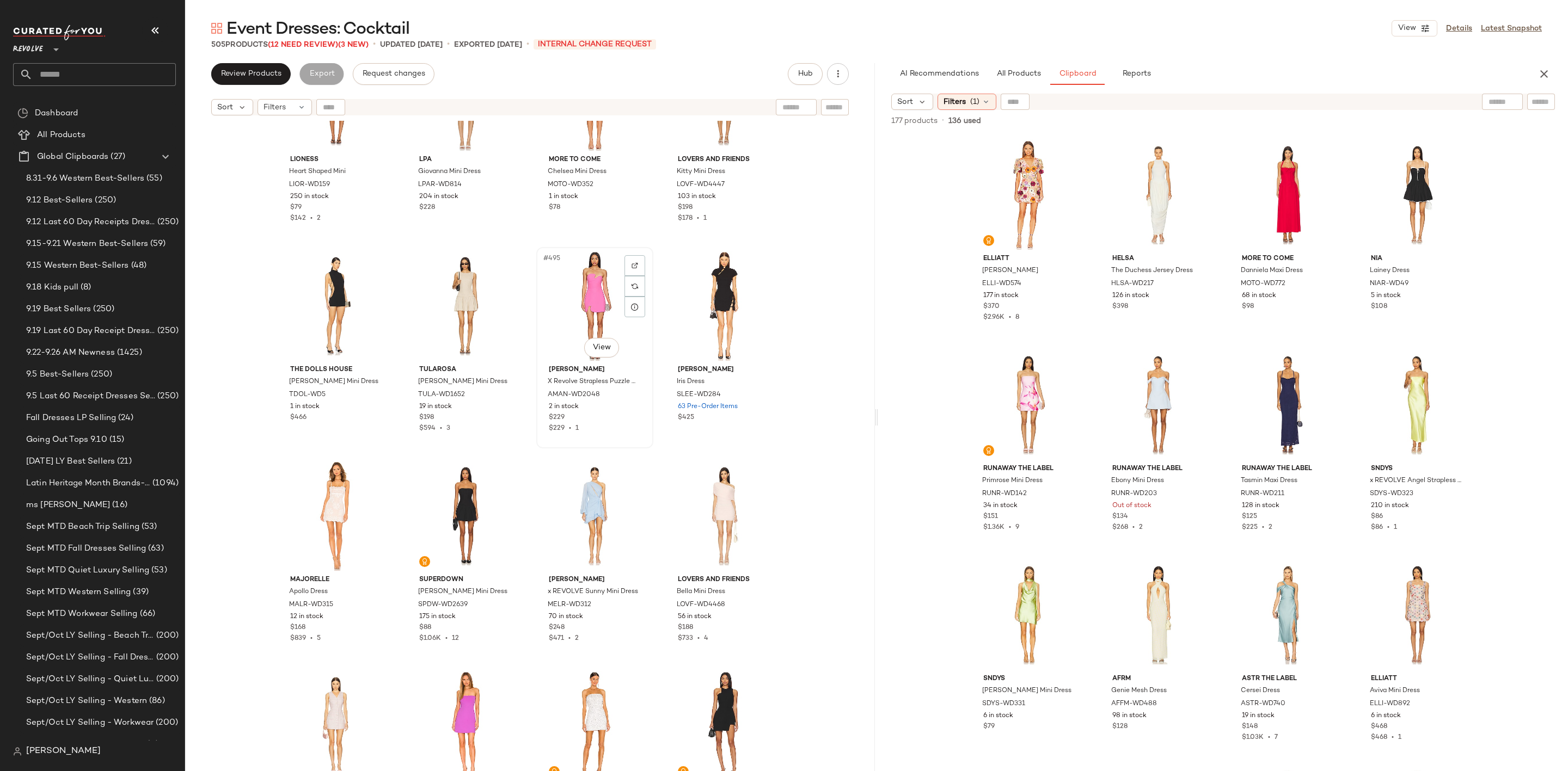
click at [574, 297] on div "#495 View" at bounding box center [595, 305] width 110 height 110
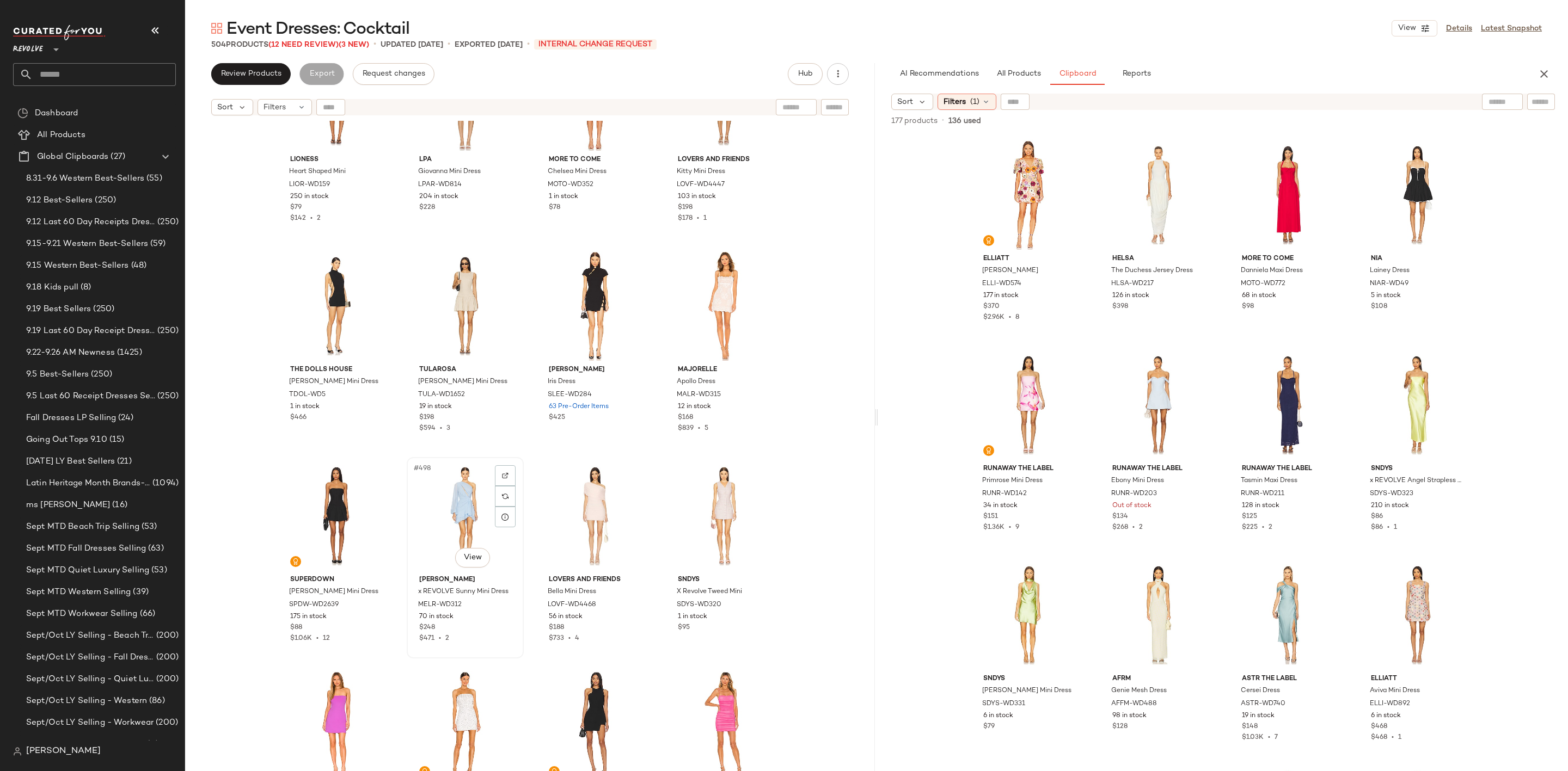
click at [429, 519] on div "#498 View" at bounding box center [465, 516] width 110 height 110
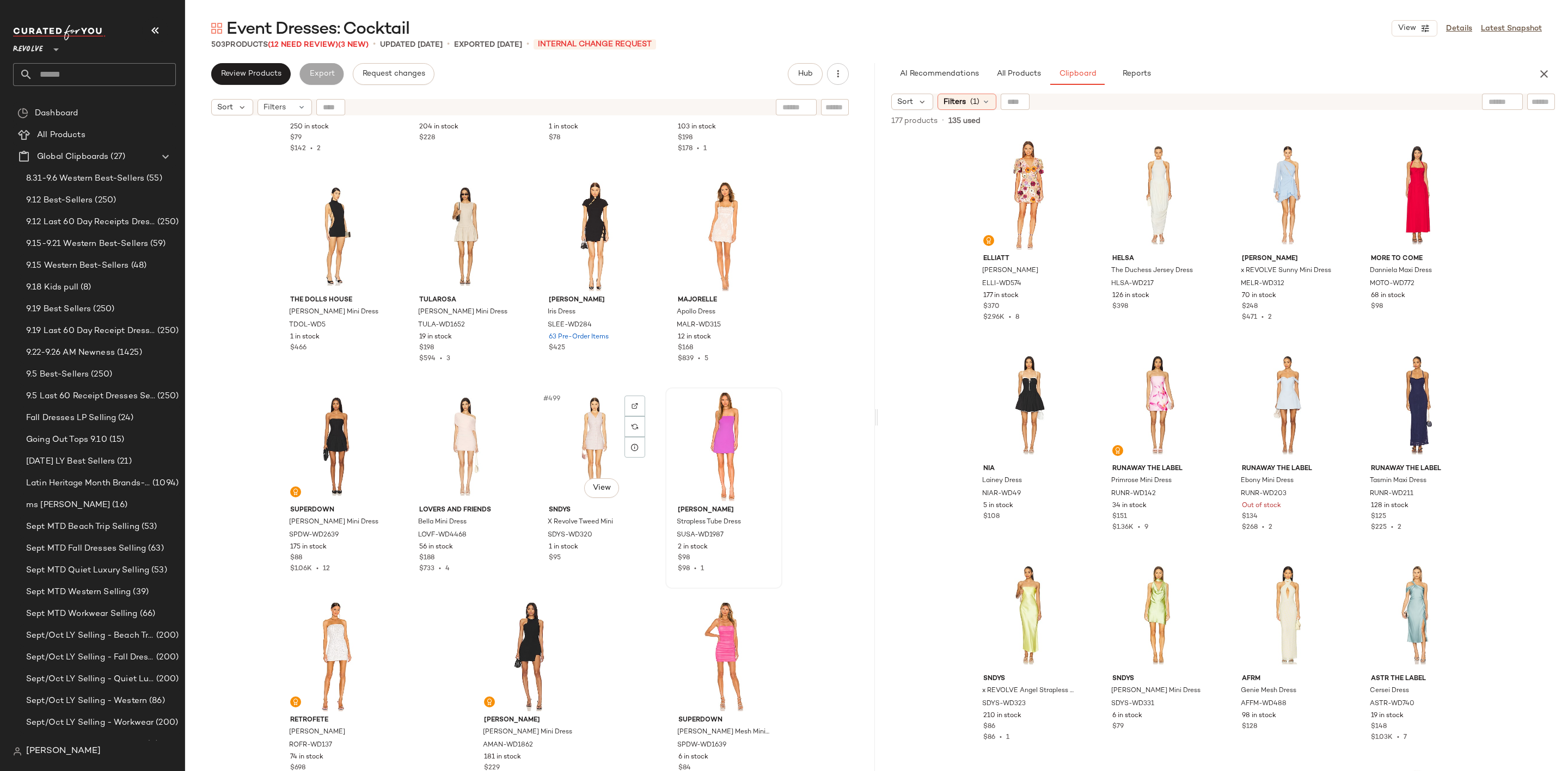
scroll to position [25797, 0]
click at [696, 420] on div "#500 View" at bounding box center [724, 445] width 110 height 110
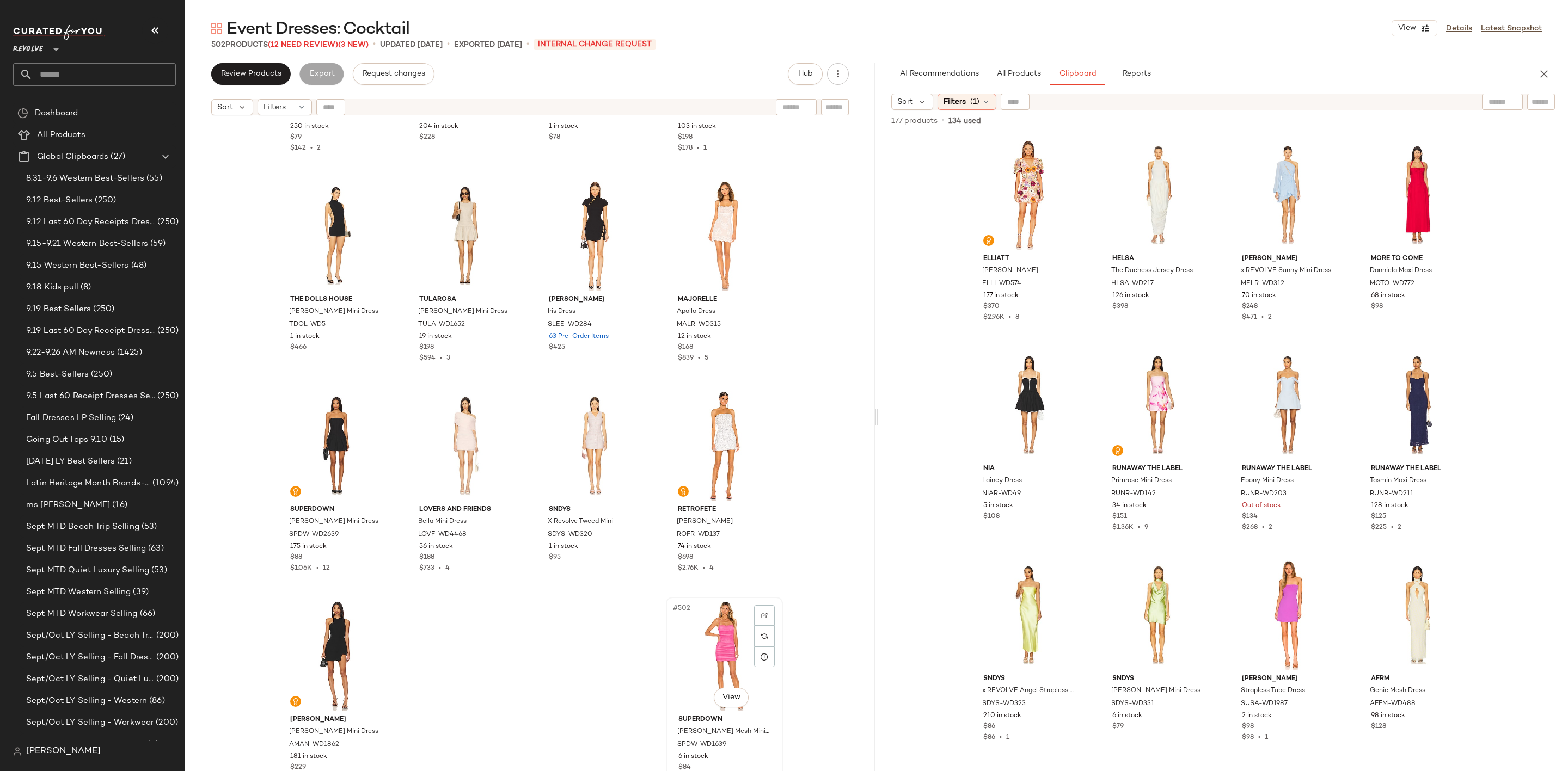
click at [705, 632] on div "#502 View" at bounding box center [724, 655] width 110 height 110
click at [314, 645] on div "#501 View" at bounding box center [336, 655] width 110 height 110
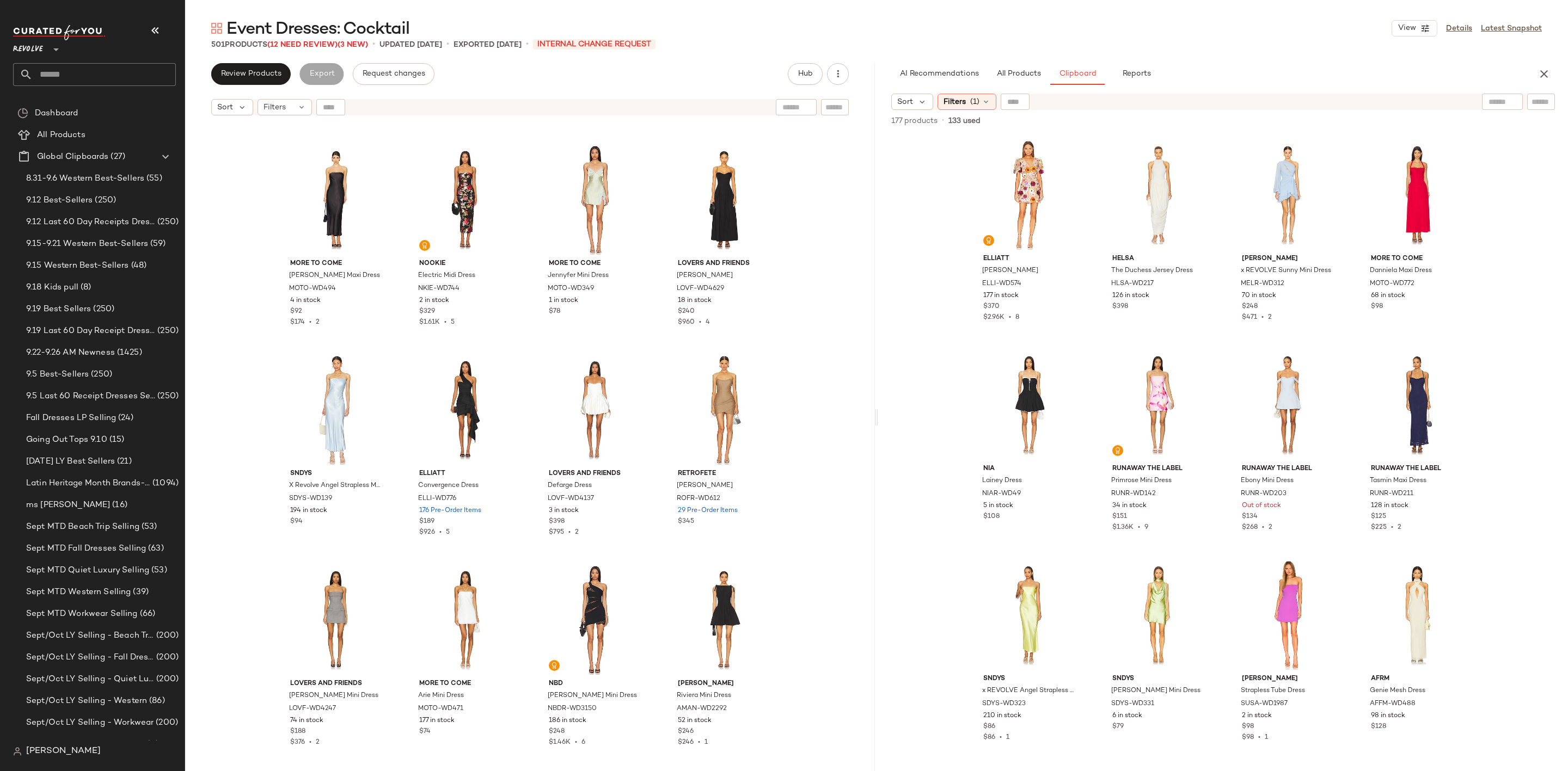
scroll to position [24327, 0]
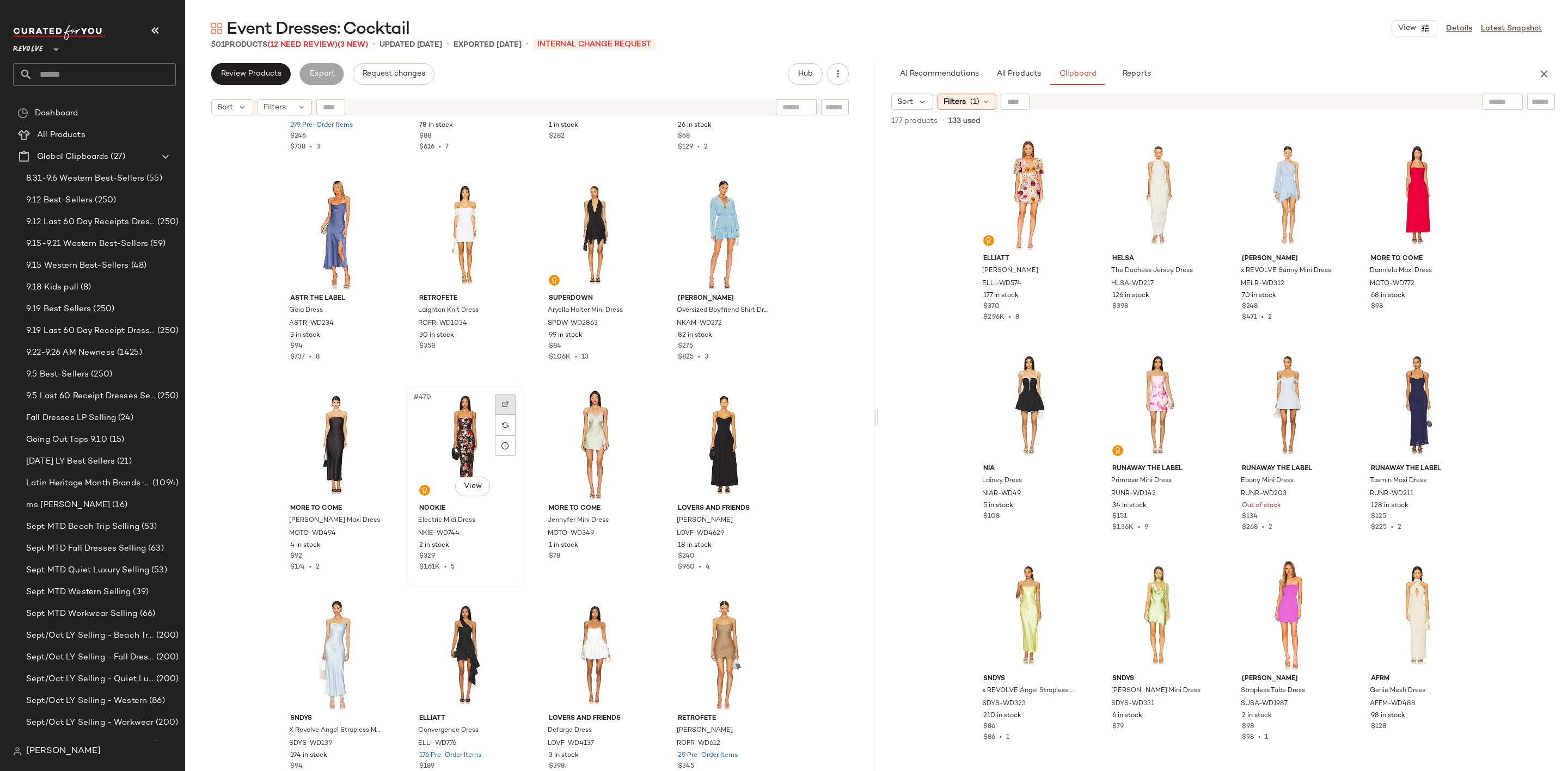
click at [503, 401] on img at bounding box center [505, 404] width 7 height 7
click at [451, 430] on div "#470 View" at bounding box center [465, 444] width 110 height 110
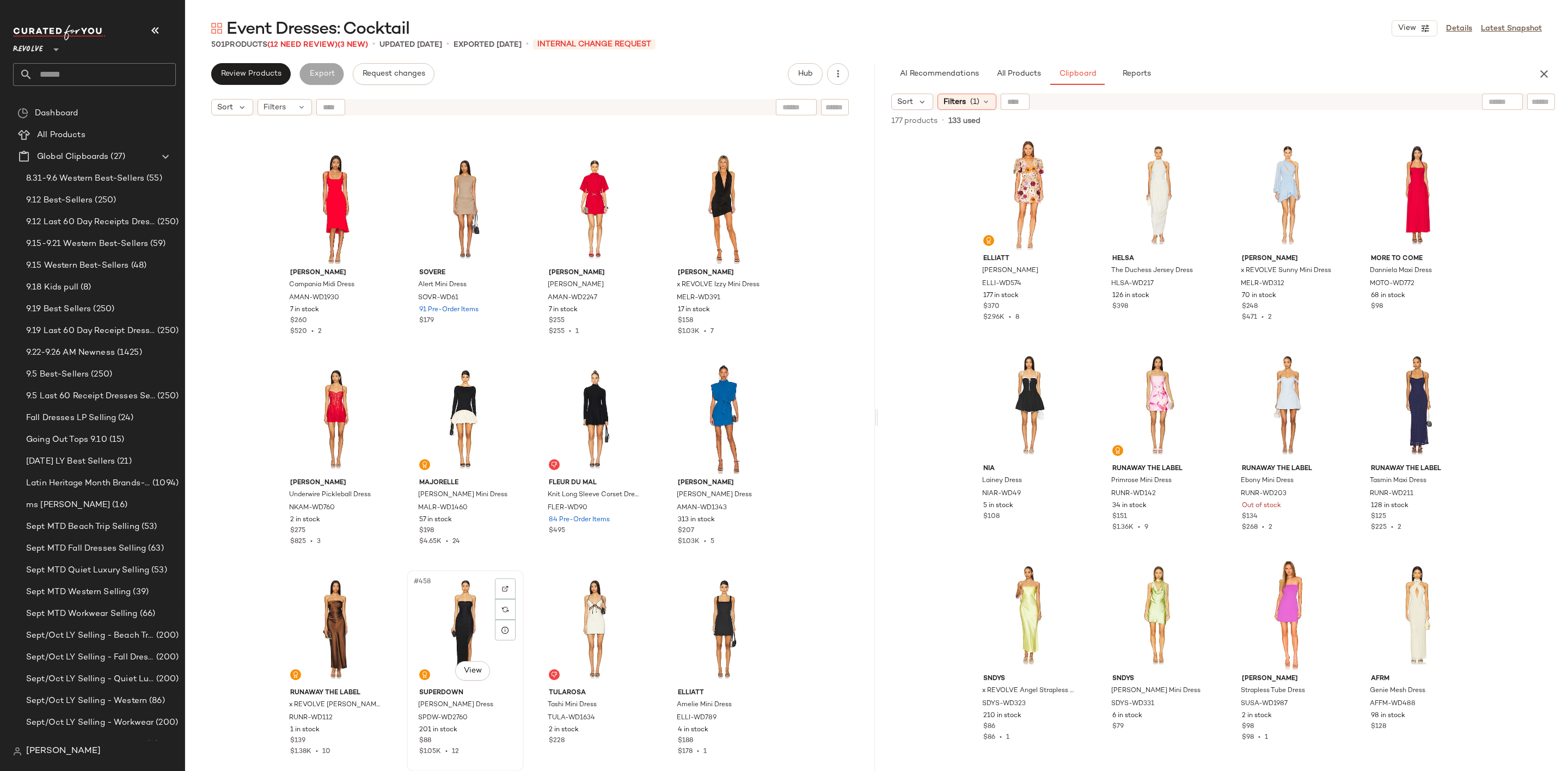
scroll to position [23266, 0]
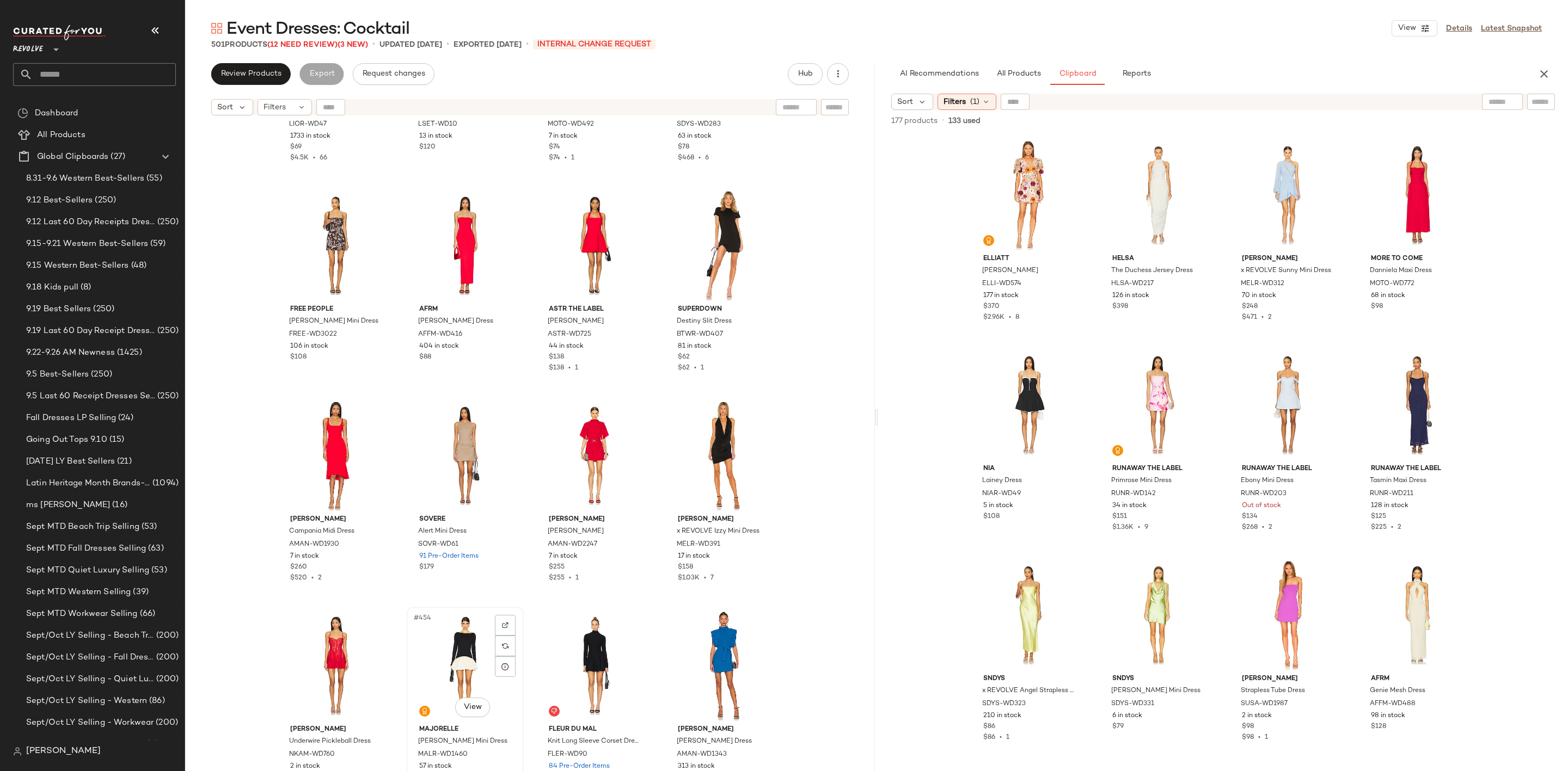
click at [429, 652] on div "#454 View" at bounding box center [465, 666] width 110 height 110
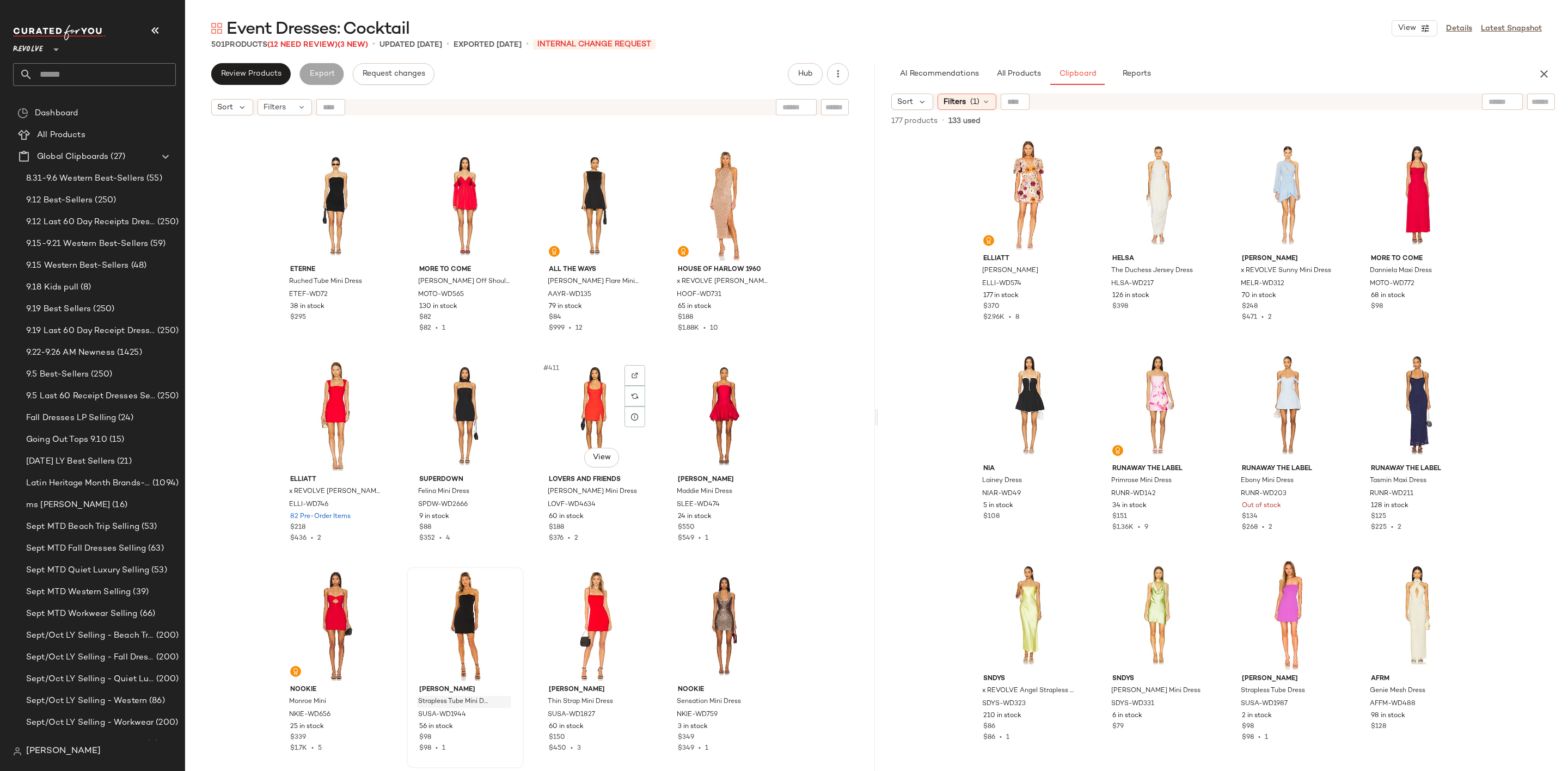
scroll to position [21306, 0]
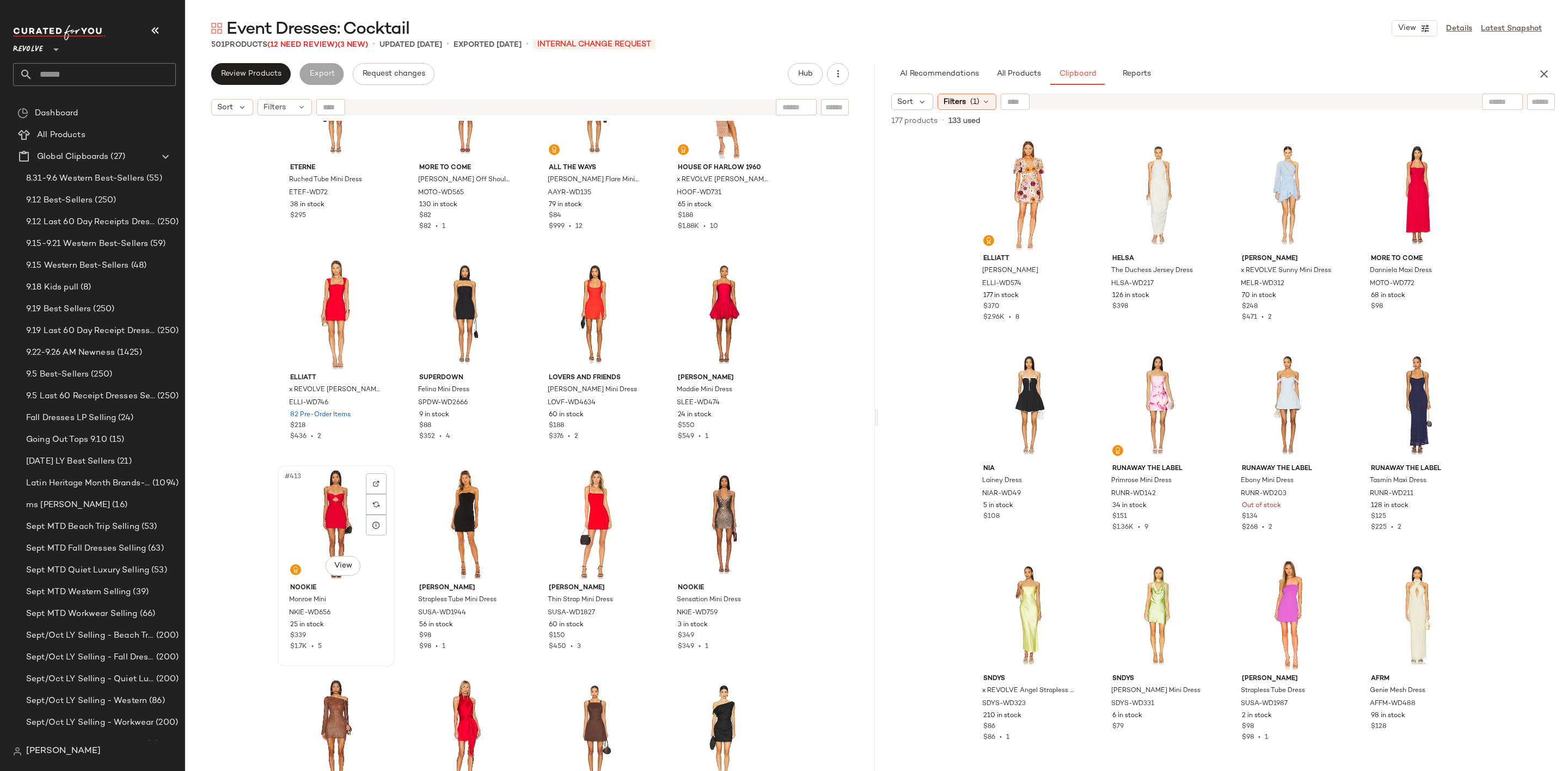
click at [328, 526] on div "#413 View" at bounding box center [336, 524] width 110 height 110
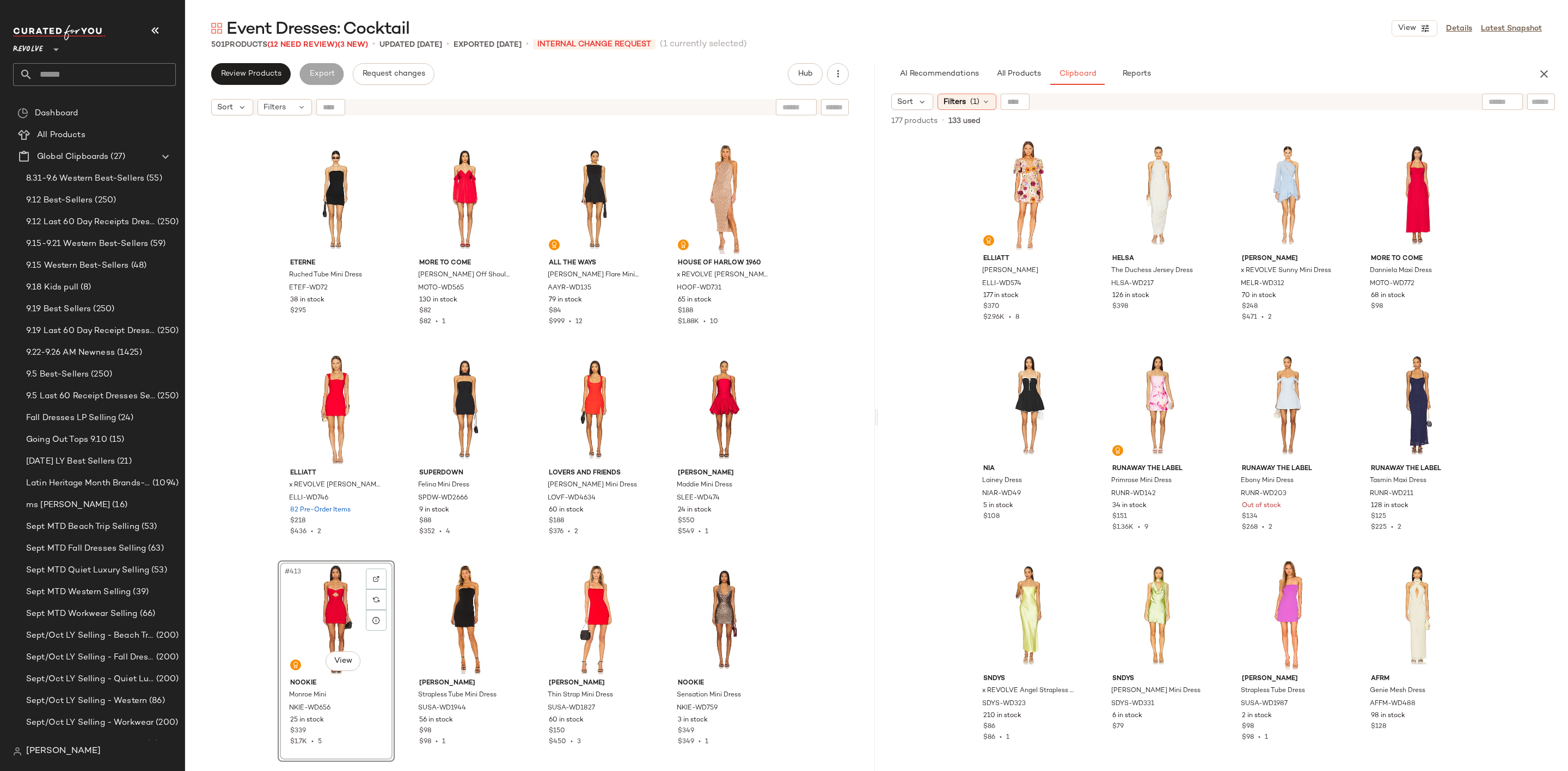
scroll to position [21062, 0]
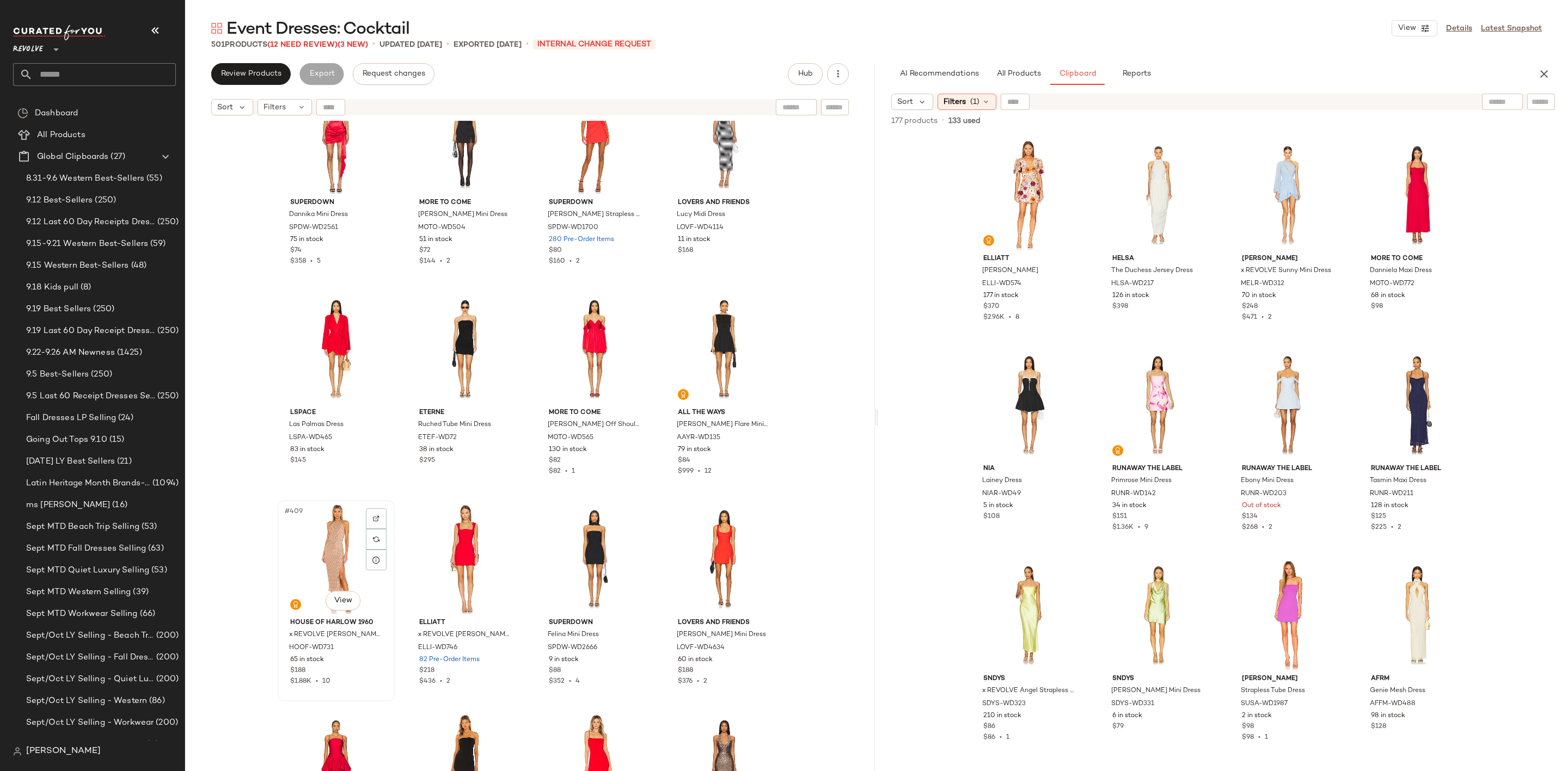
click at [304, 559] on div "#409 View" at bounding box center [336, 559] width 110 height 110
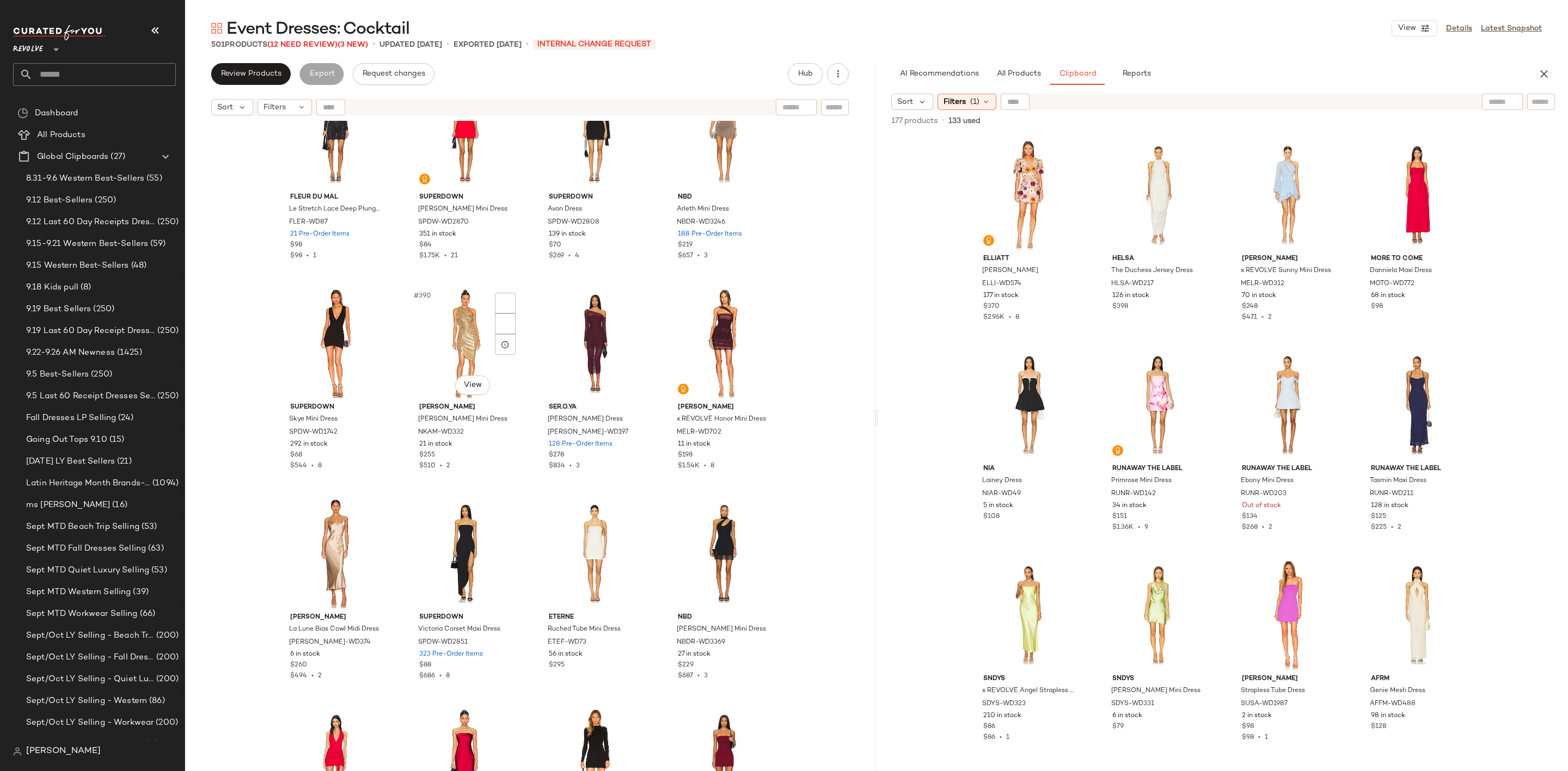
scroll to position [20000, 0]
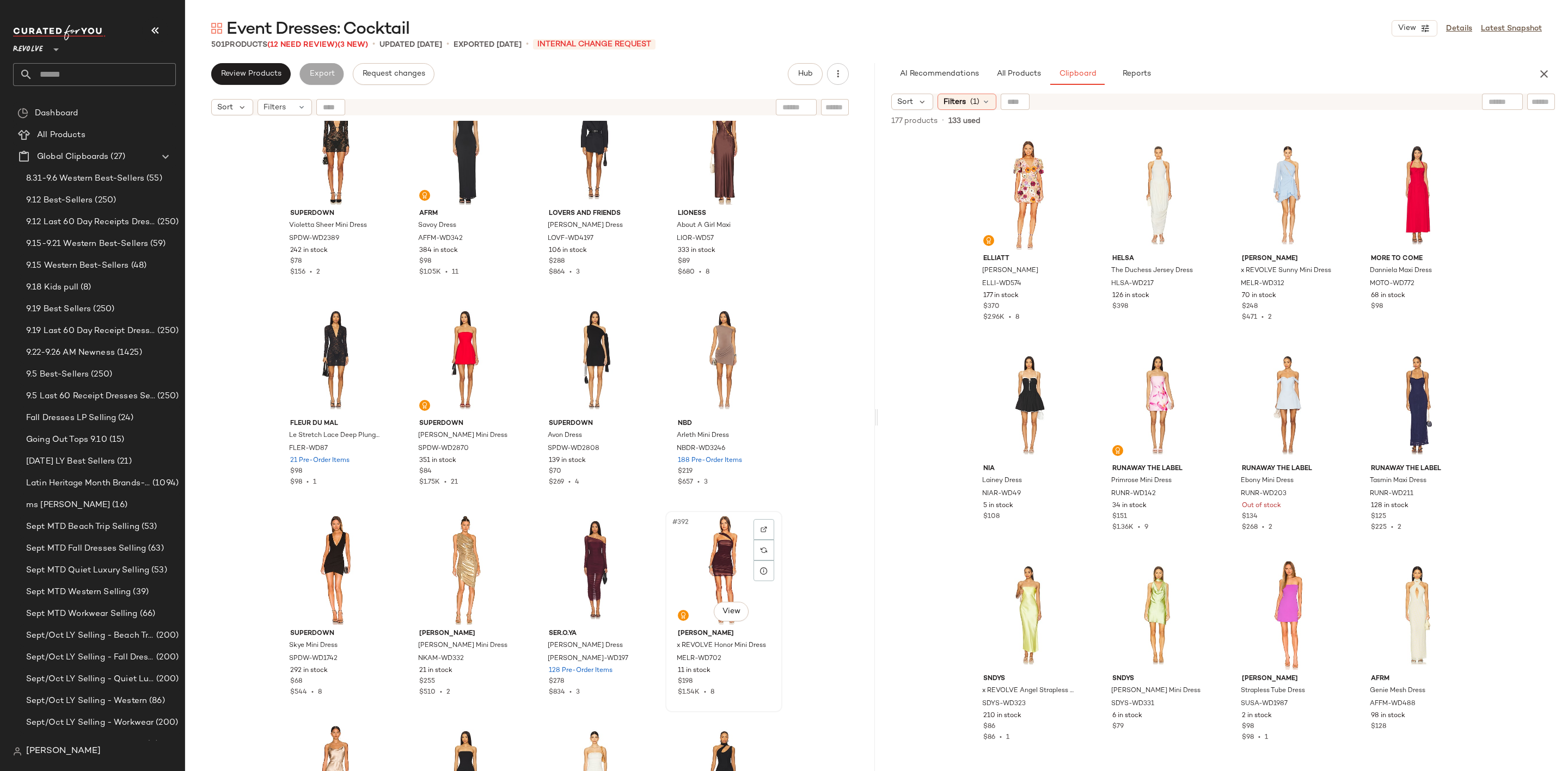
click at [704, 559] on div "#392 View" at bounding box center [724, 570] width 110 height 110
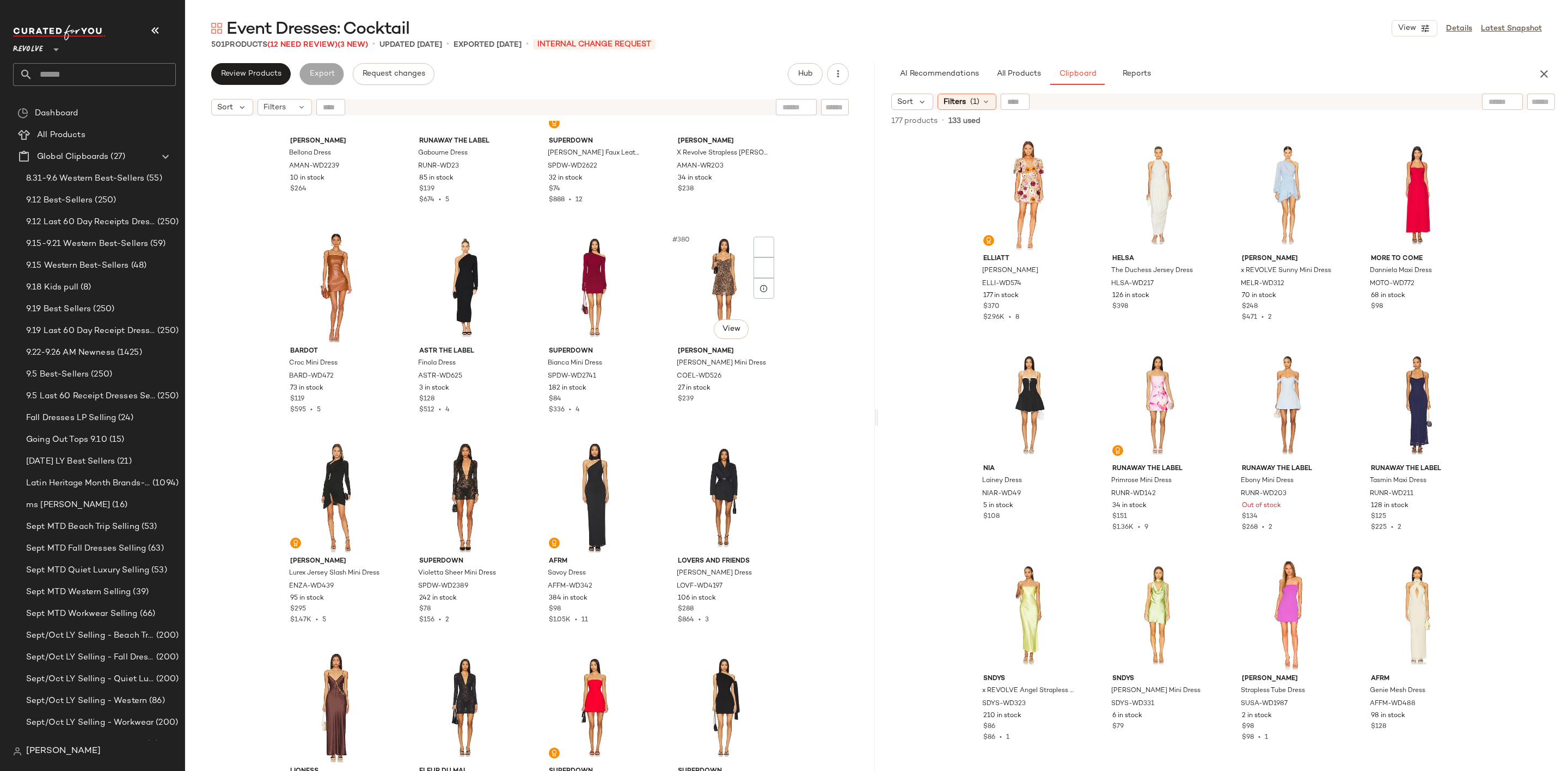
scroll to position [19510, 0]
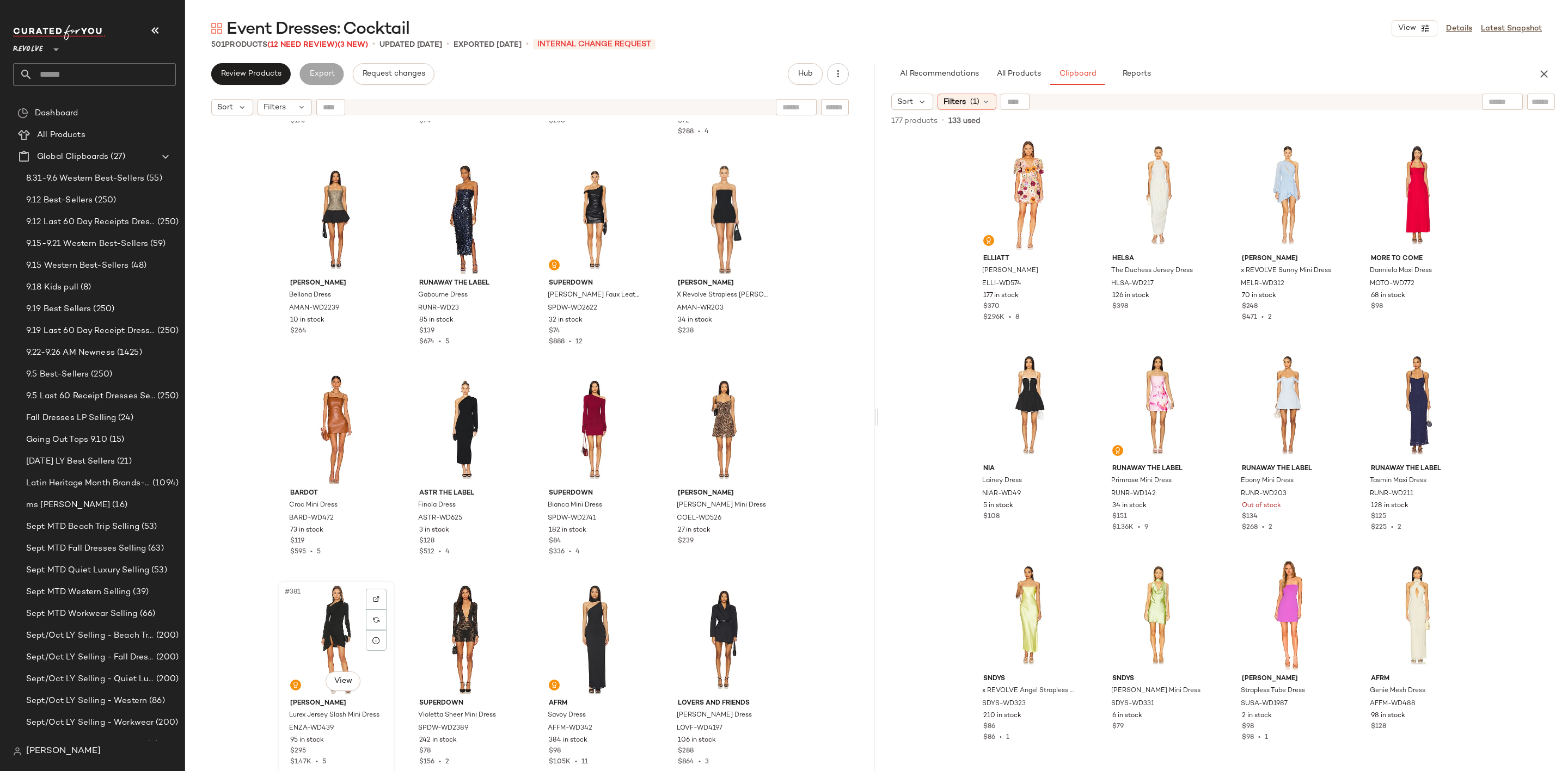
click at [327, 612] on div "#381 View" at bounding box center [336, 640] width 110 height 110
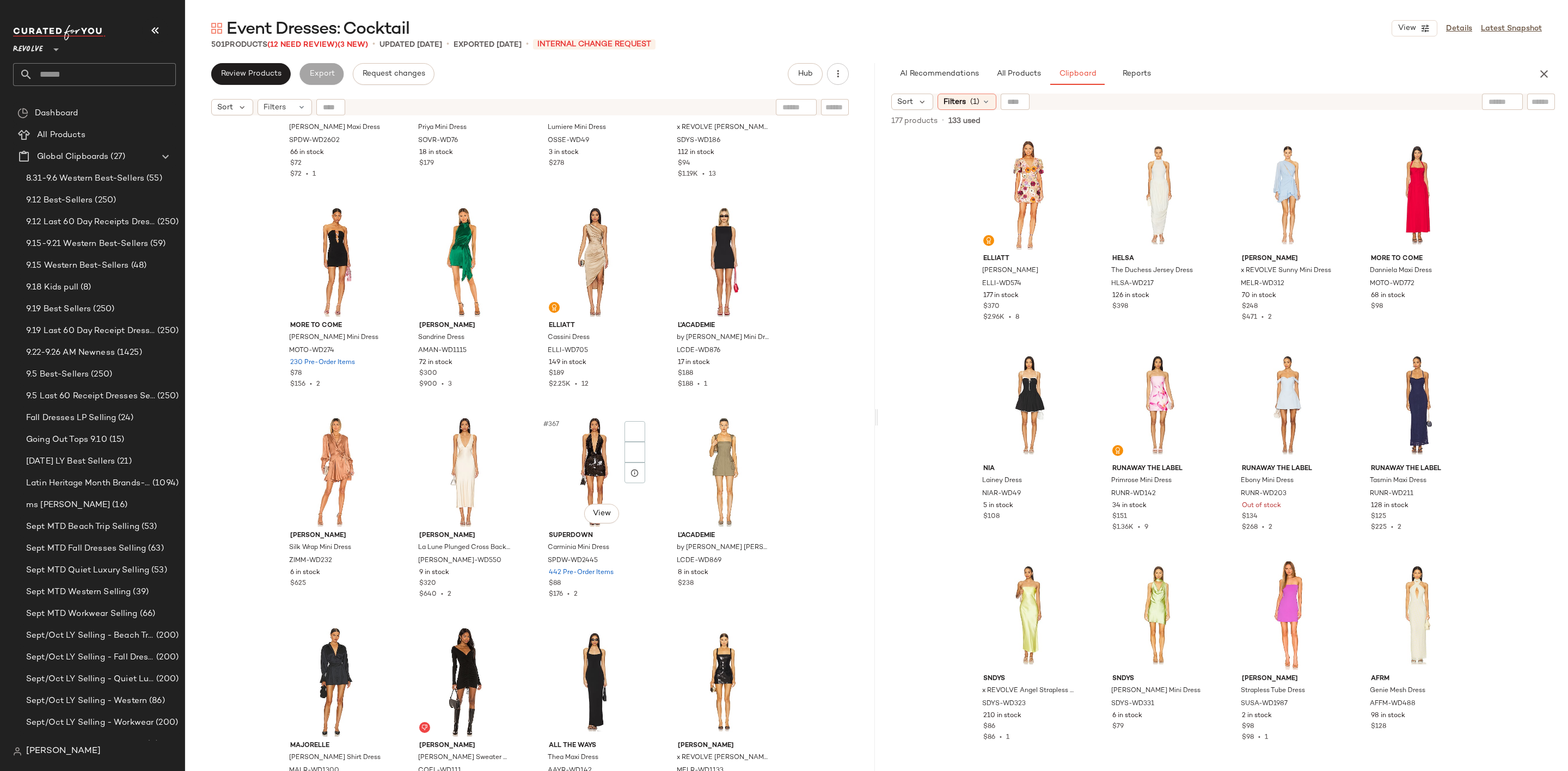
scroll to position [18694, 0]
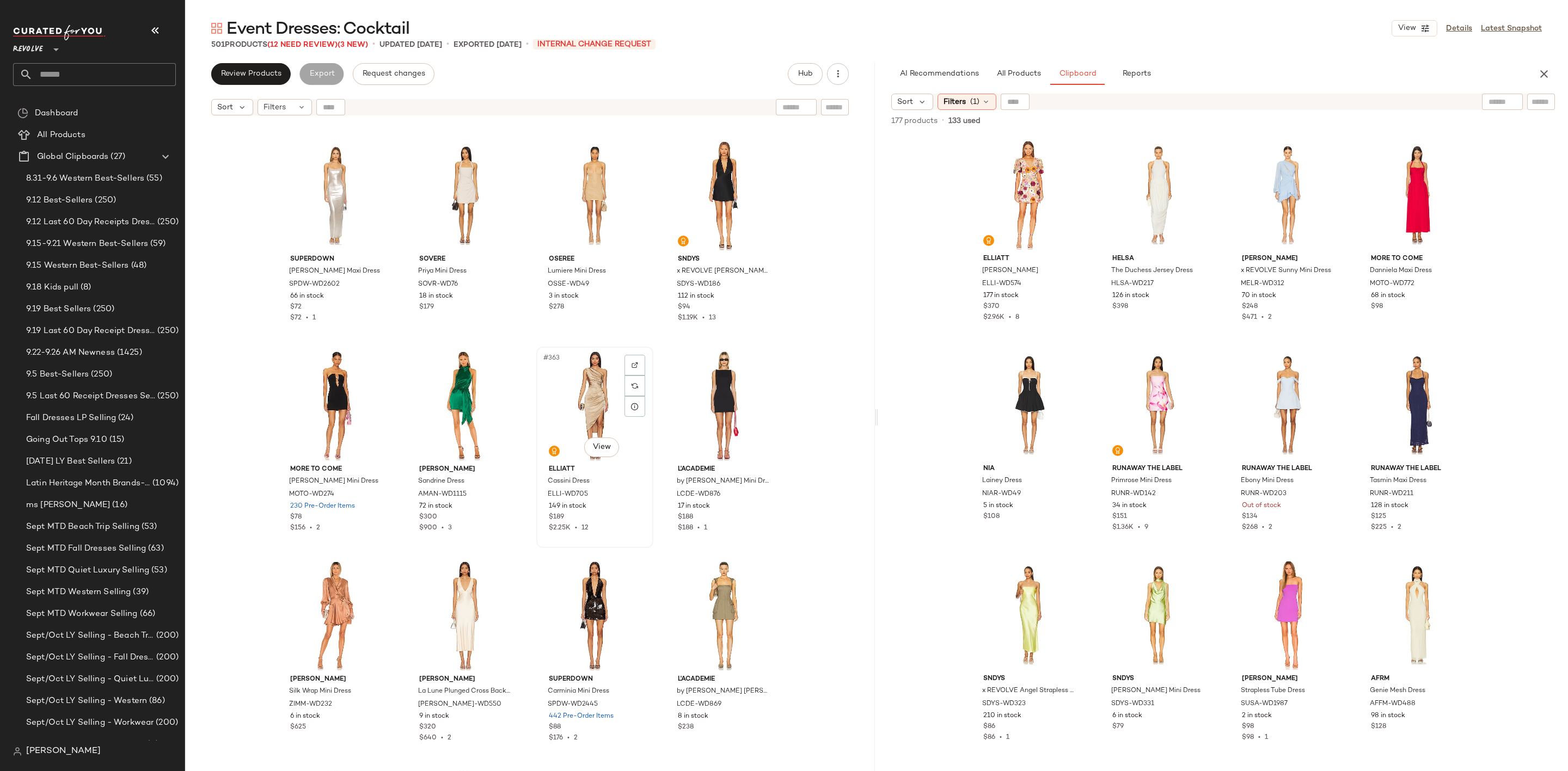
click at [561, 409] on div "#363 View" at bounding box center [595, 405] width 110 height 110
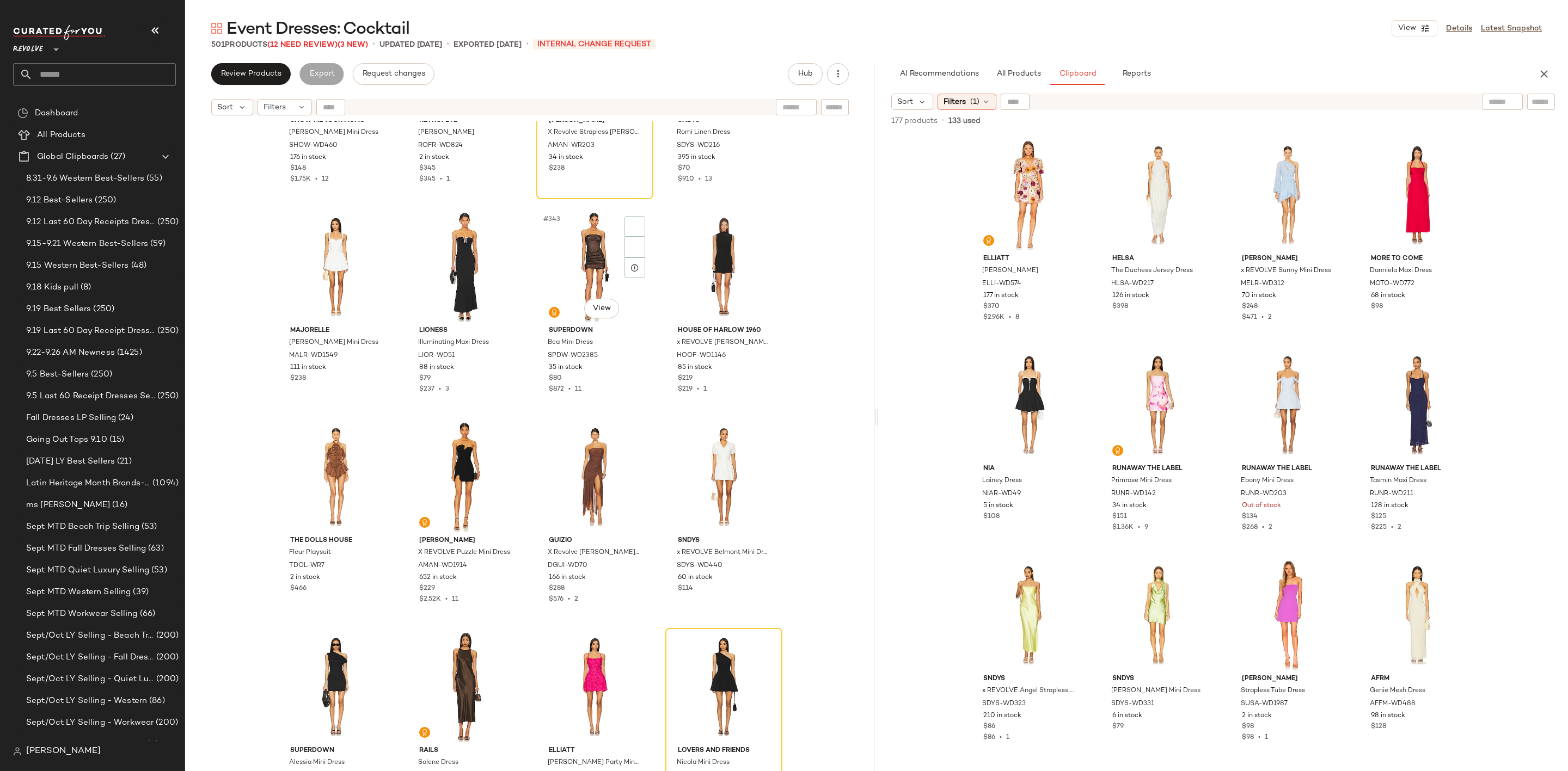
scroll to position [17633, 0]
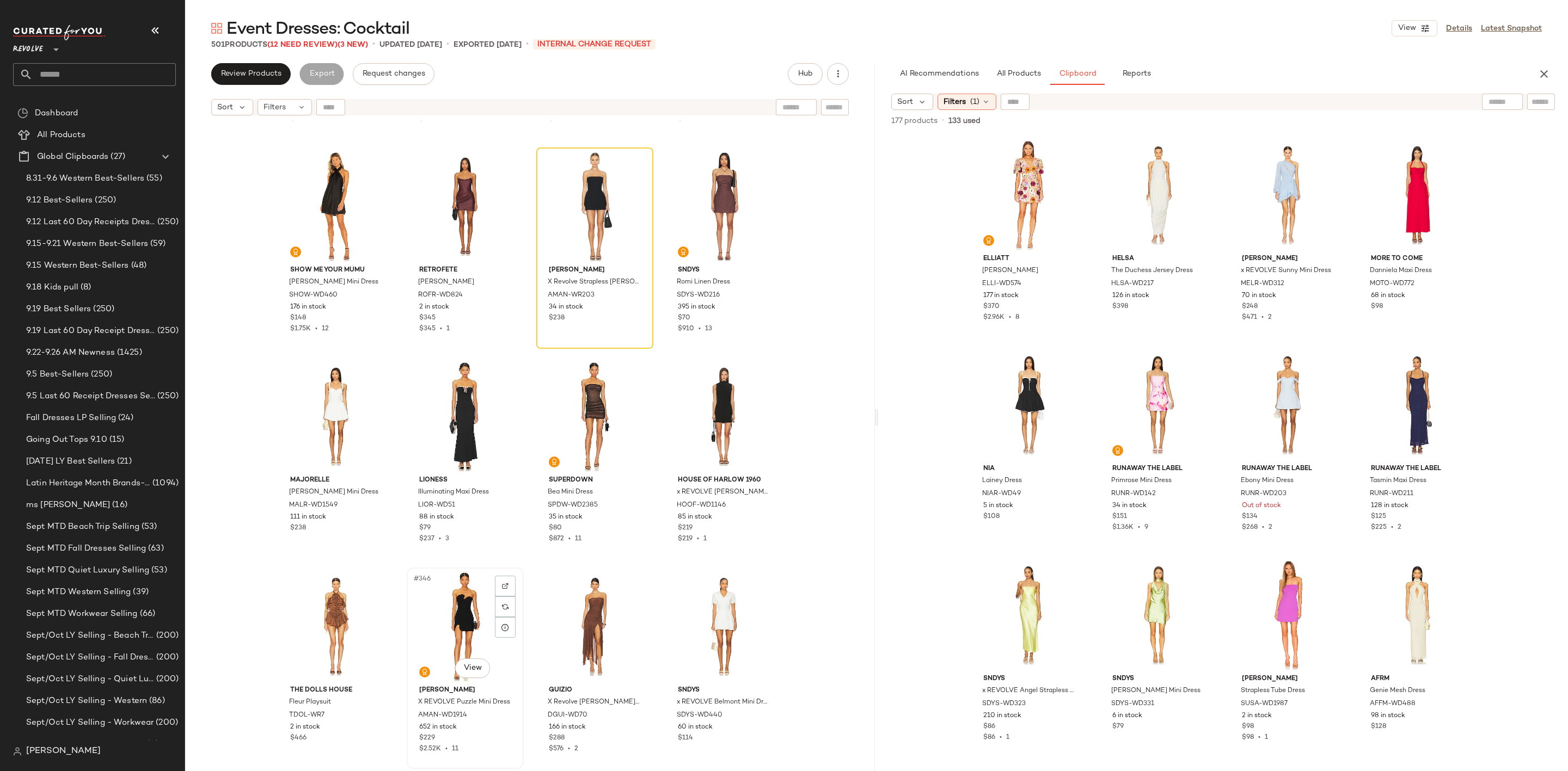
click at [438, 614] on div "#346 View" at bounding box center [465, 626] width 110 height 110
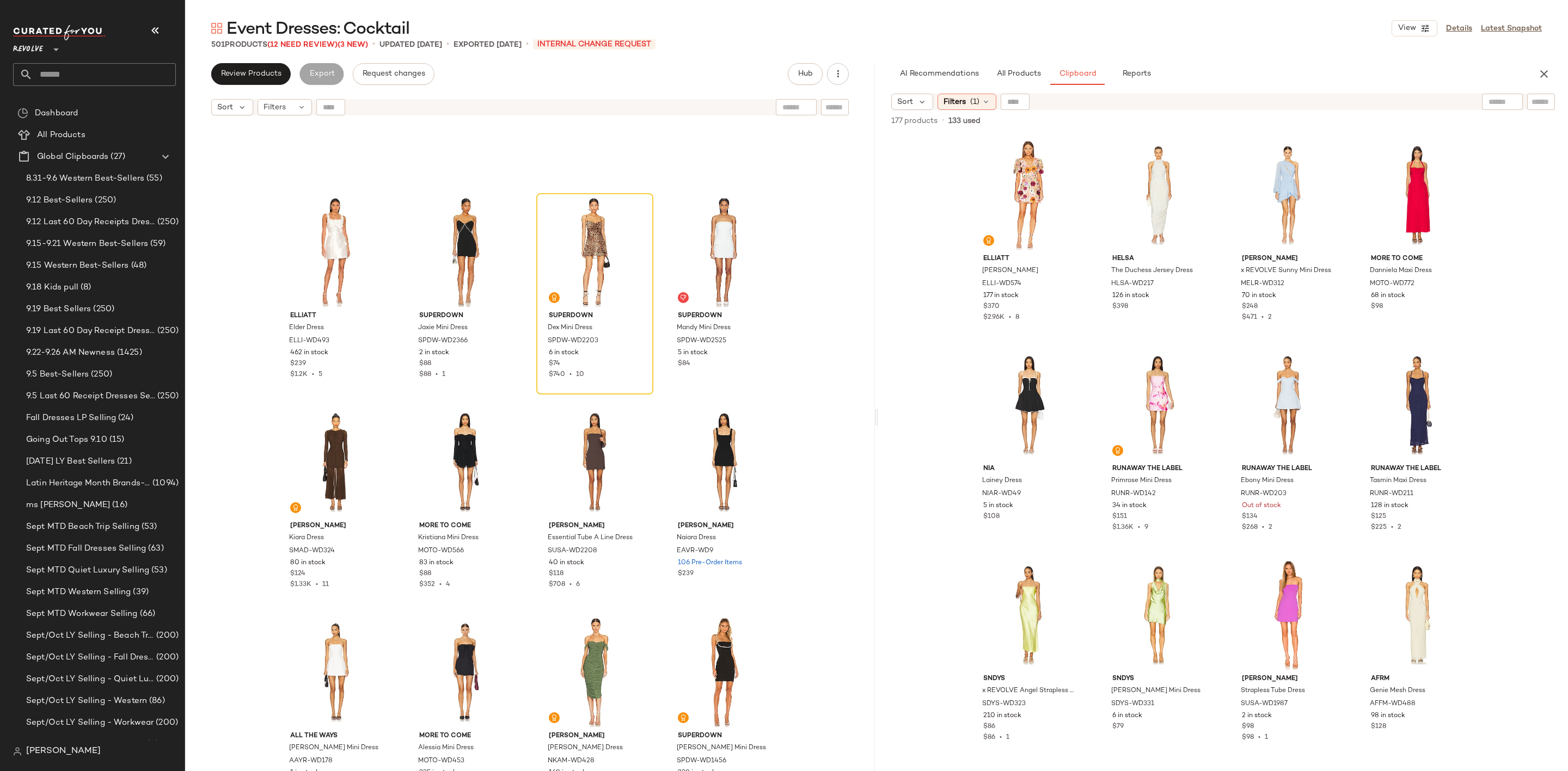
scroll to position [16081, 0]
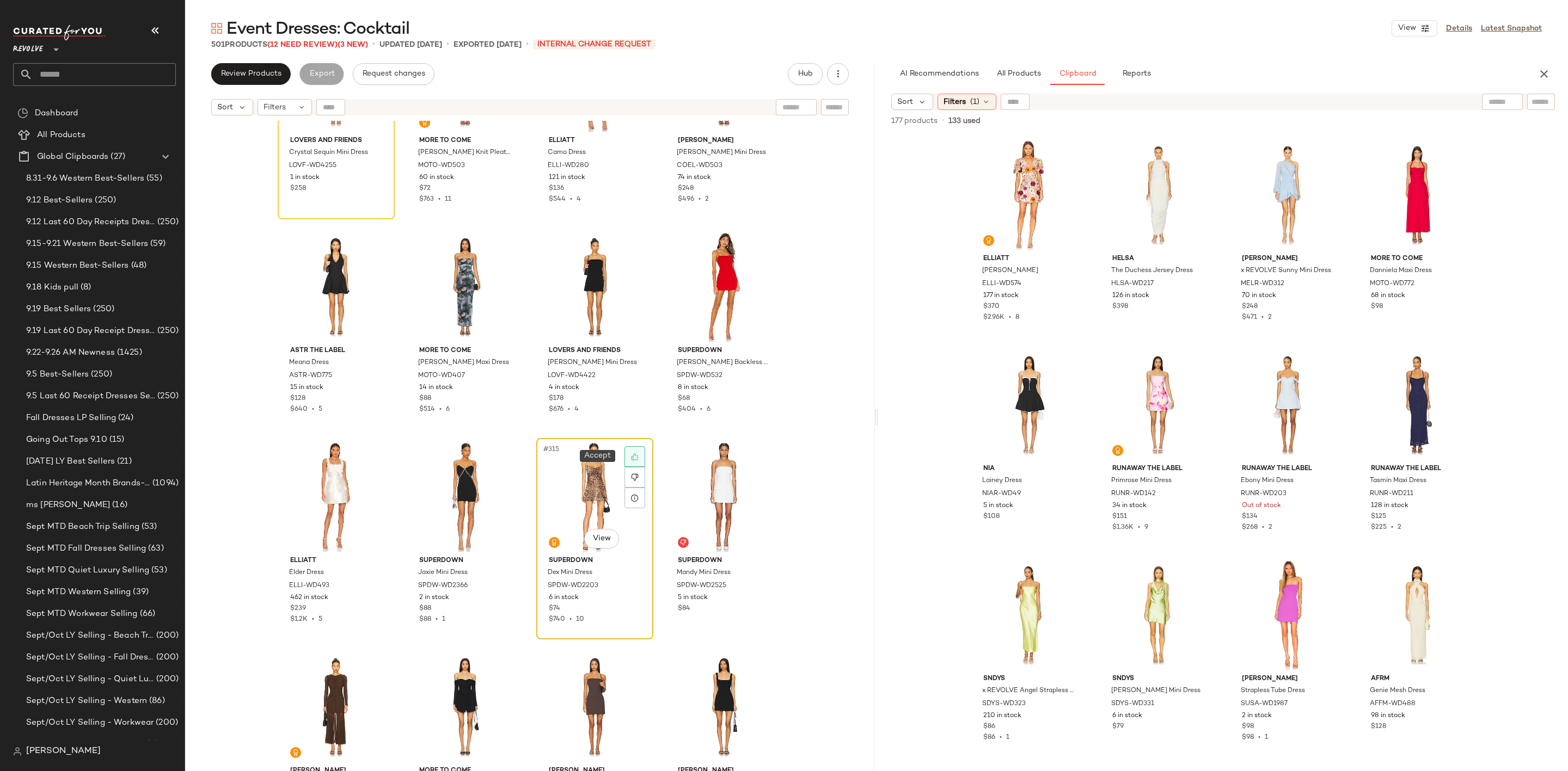
click at [632, 447] on div at bounding box center [635, 456] width 21 height 21
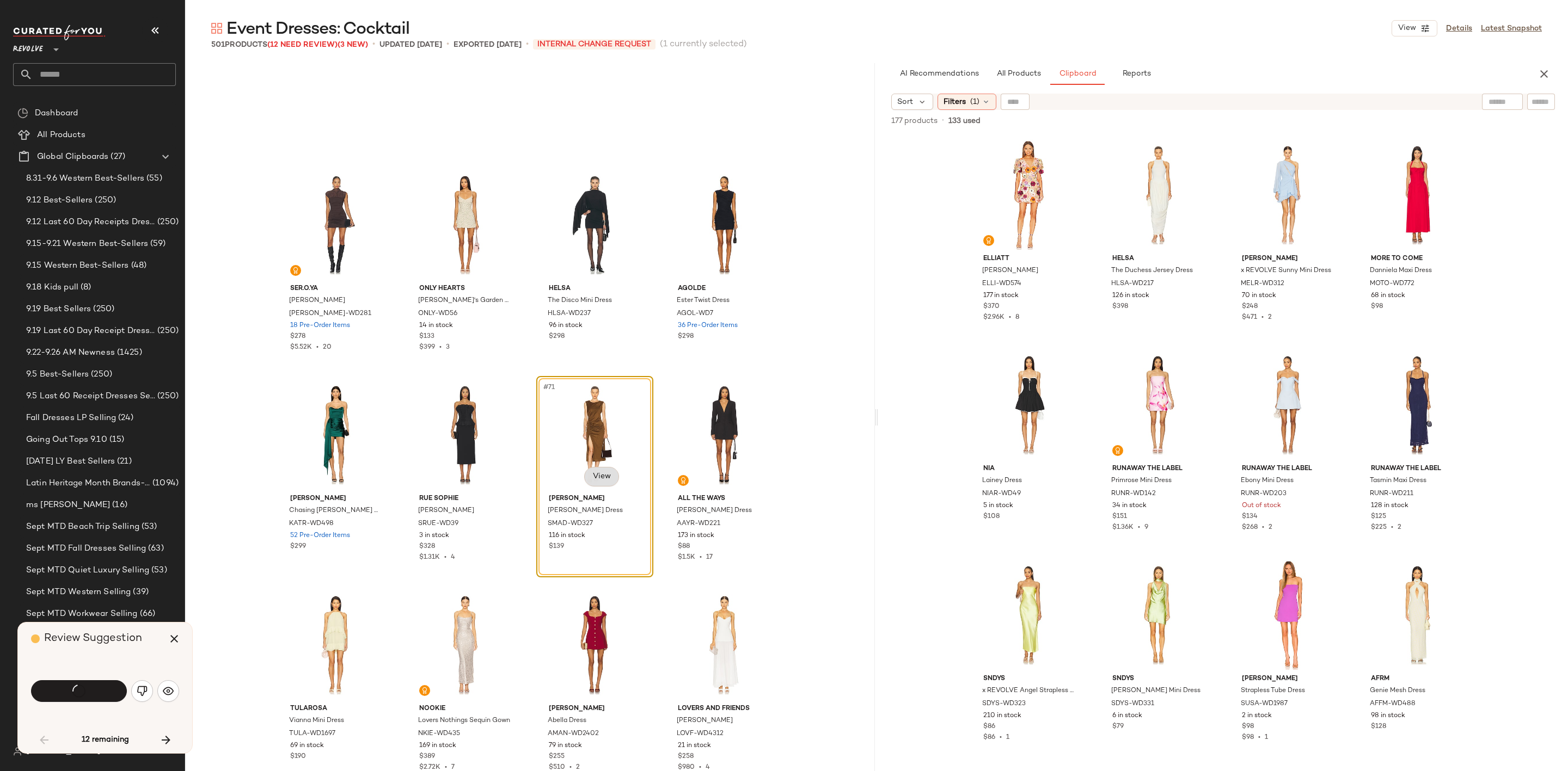
scroll to position [3035, 0]
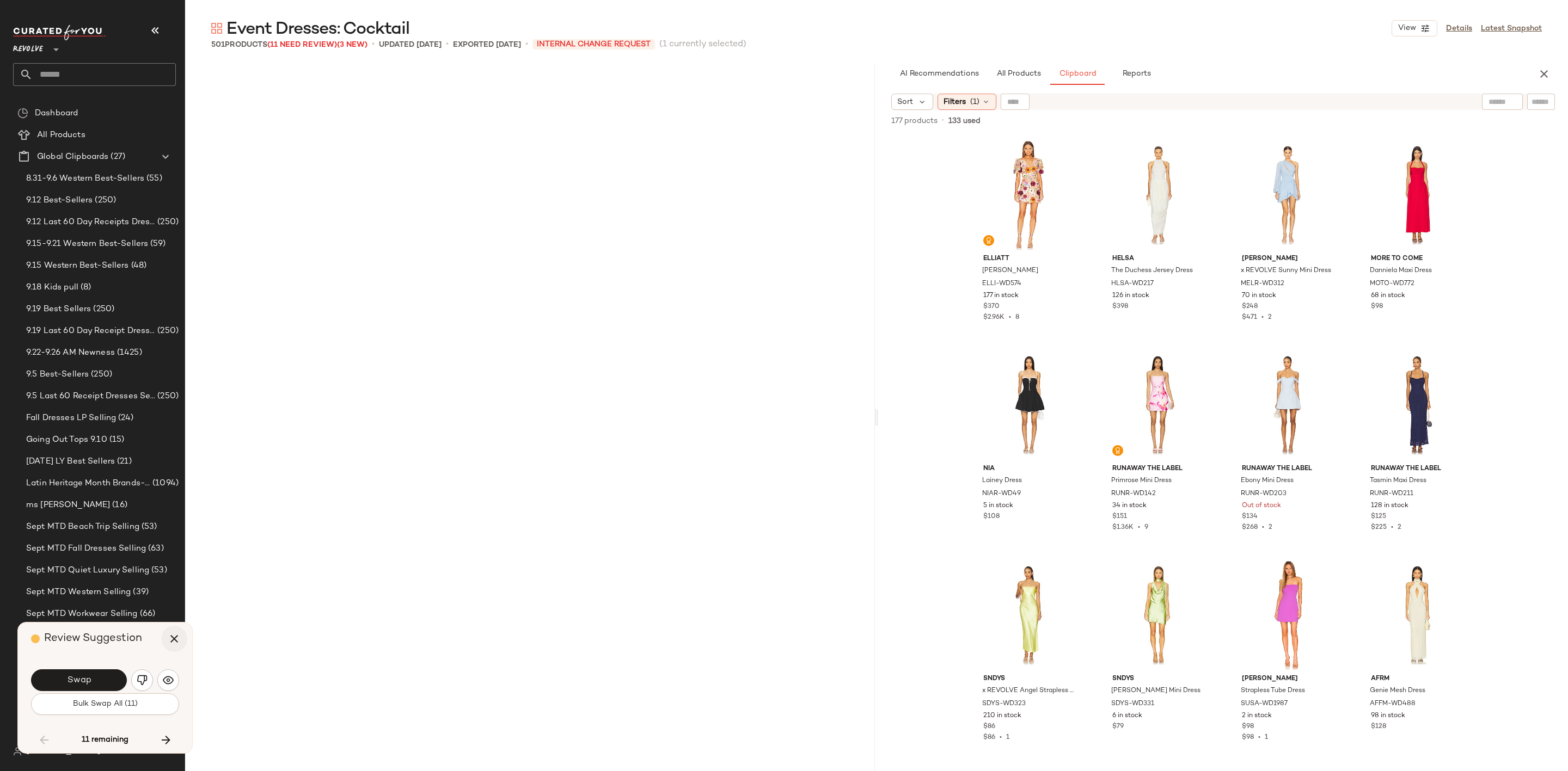
scroll to position [7353, 0]
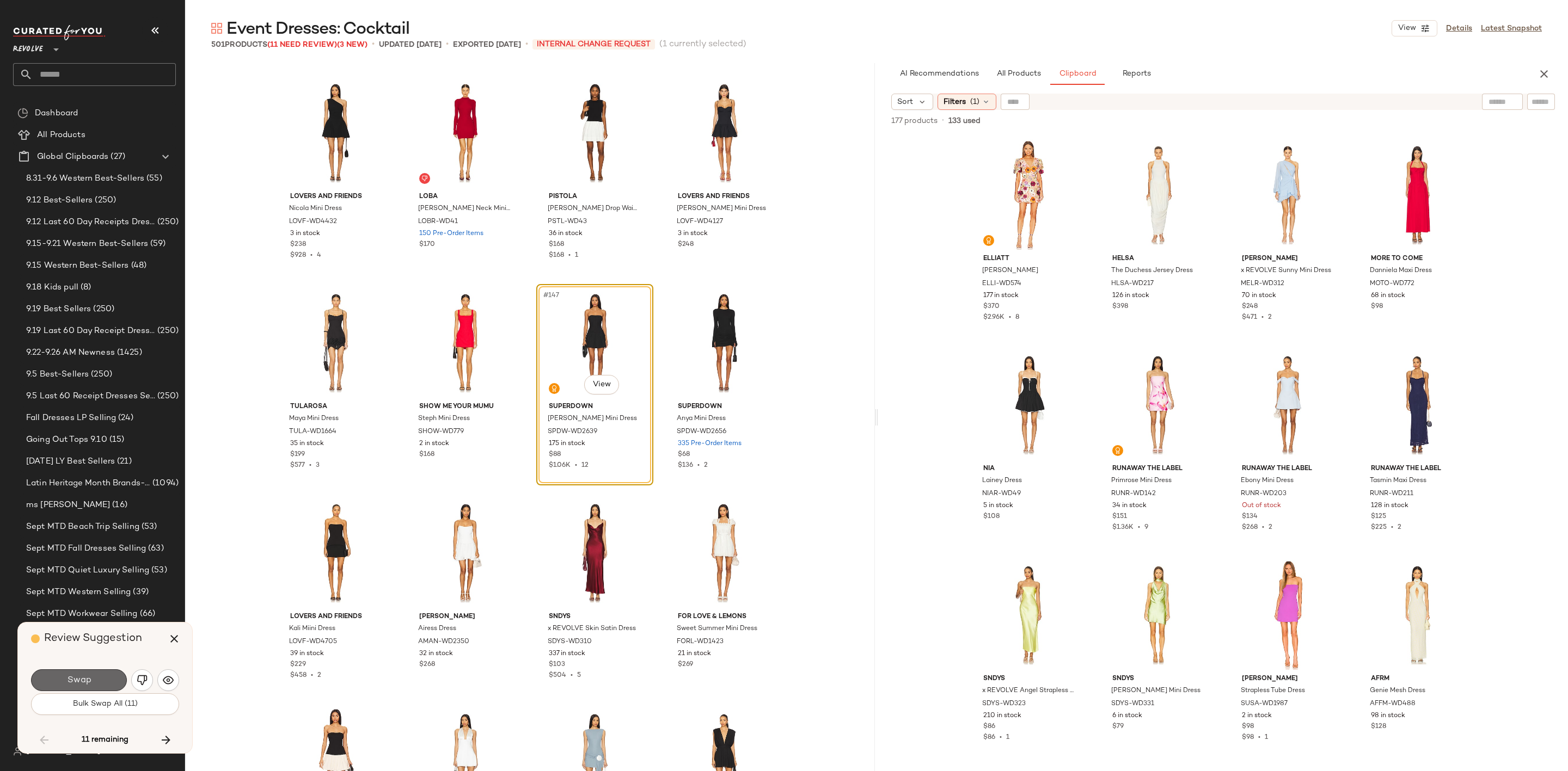
click at [88, 681] on span "Swap" at bounding box center [79, 680] width 24 height 10
click at [169, 635] on icon "button" at bounding box center [173, 638] width 13 height 13
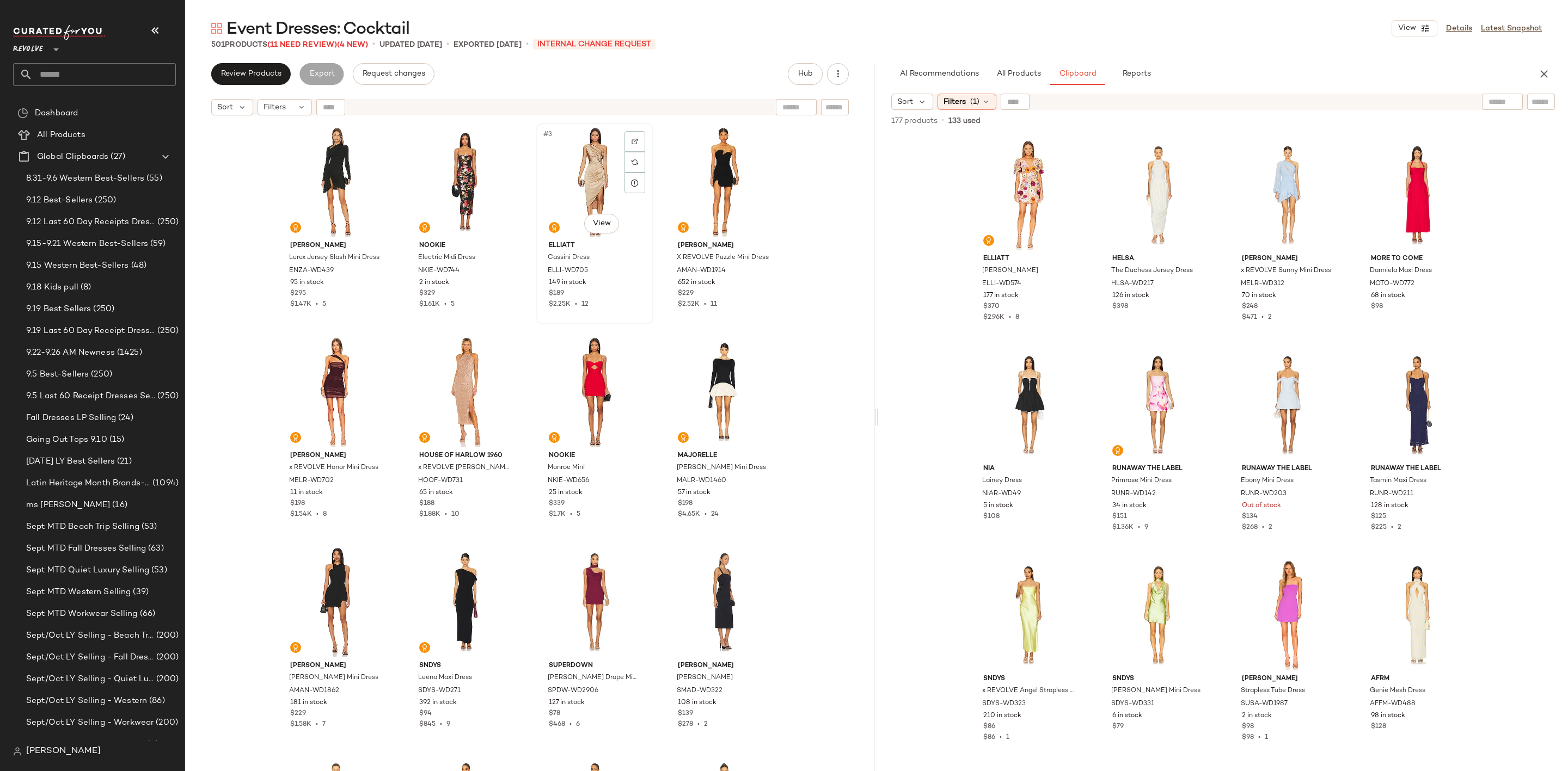
click at [570, 170] on div "#3 View" at bounding box center [595, 181] width 110 height 110
click at [575, 169] on div "#3 View" at bounding box center [595, 181] width 110 height 110
click at [715, 165] on div "#4 View" at bounding box center [724, 181] width 110 height 110
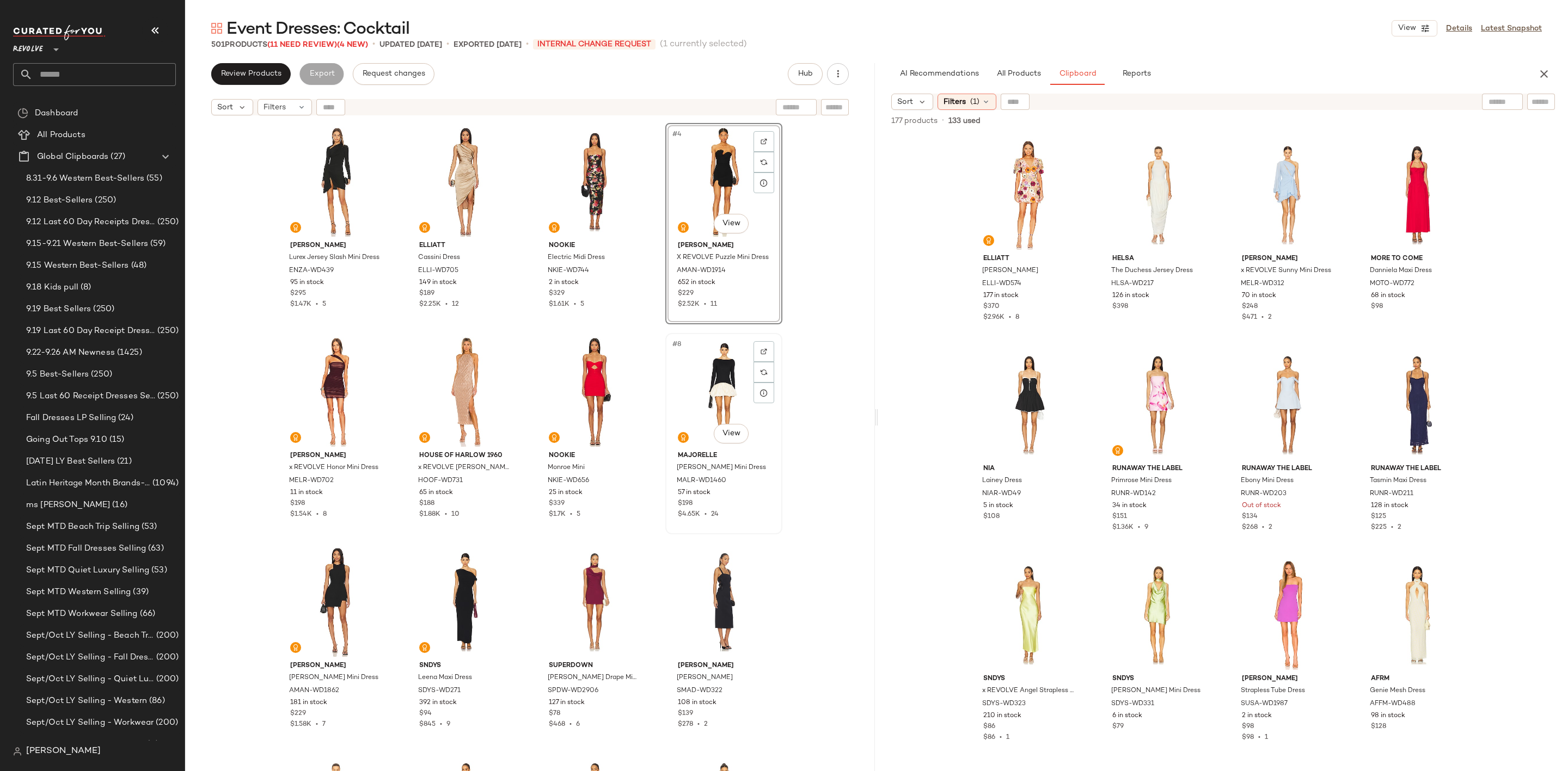
click at [704, 350] on div "#8 View" at bounding box center [724, 392] width 110 height 110
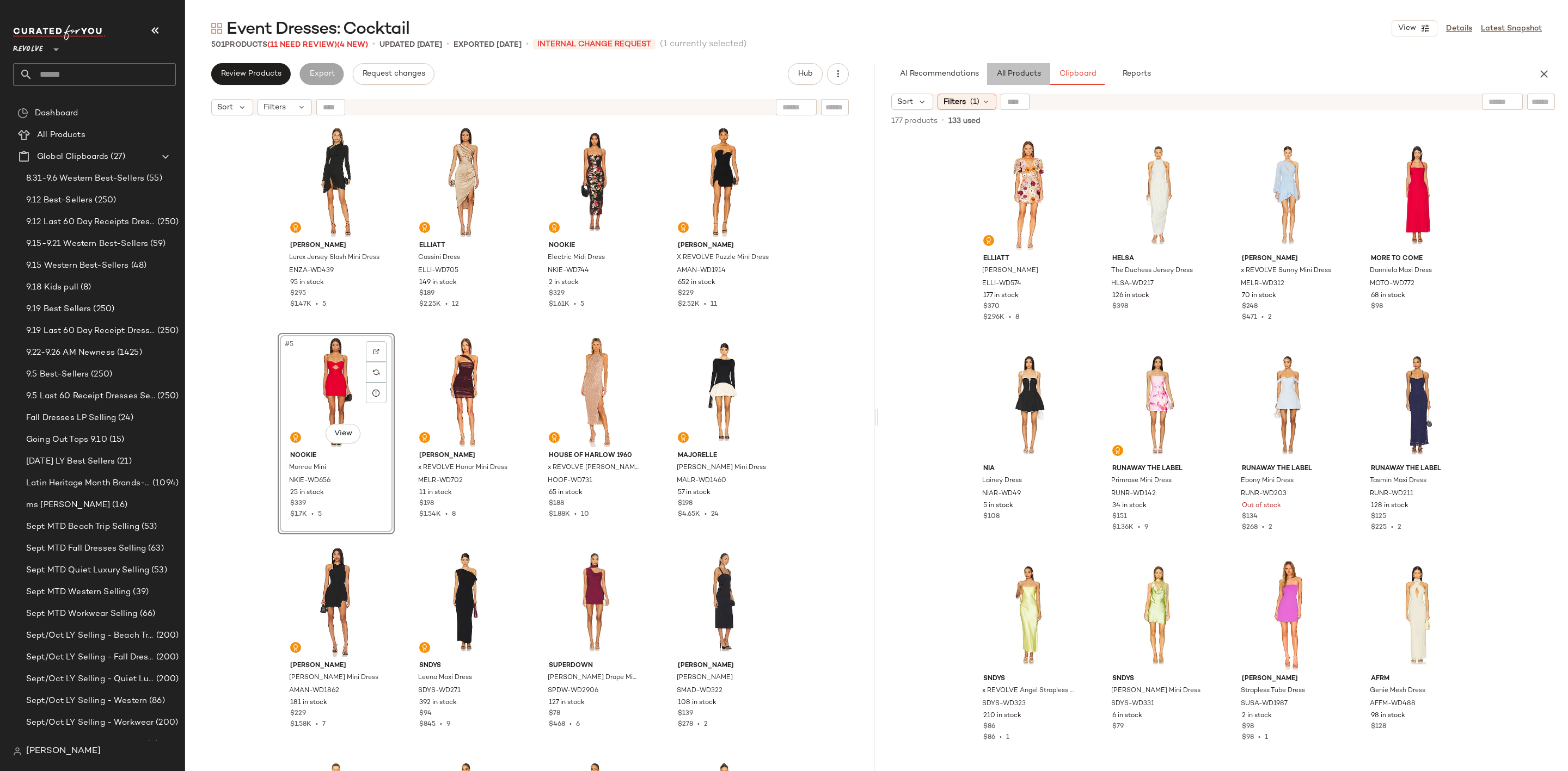
click at [1001, 78] on span "All Products" at bounding box center [1018, 74] width 44 height 9
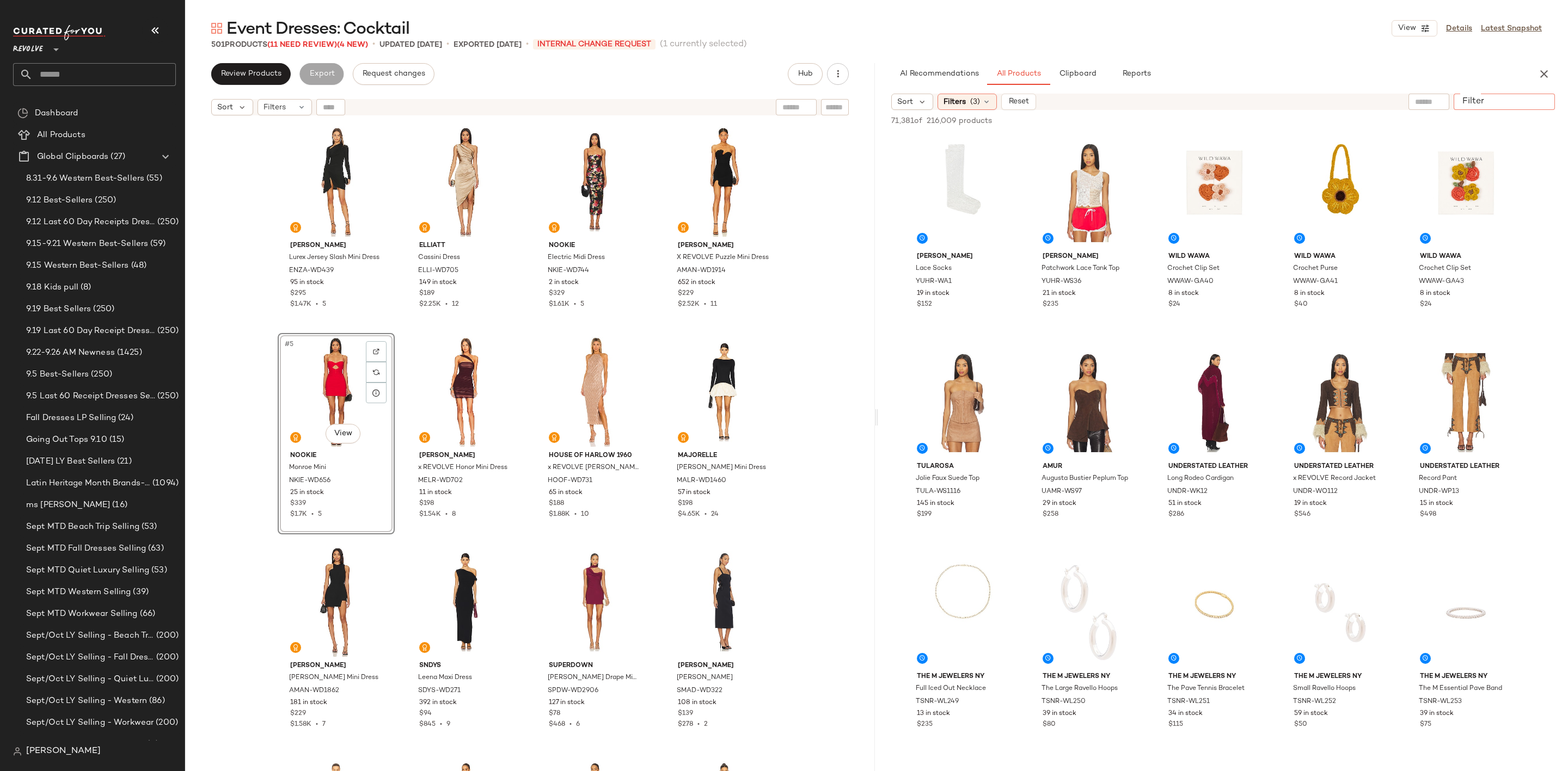
click at [1536, 100] on input "Filter" at bounding box center [1504, 102] width 93 height 12
type input "*****"
click at [1322, 43] on div "501 Products (11 Need Review) (4 New) • updated Sep 24th • Exported Sep 23rd • …" at bounding box center [877, 44] width 1383 height 11
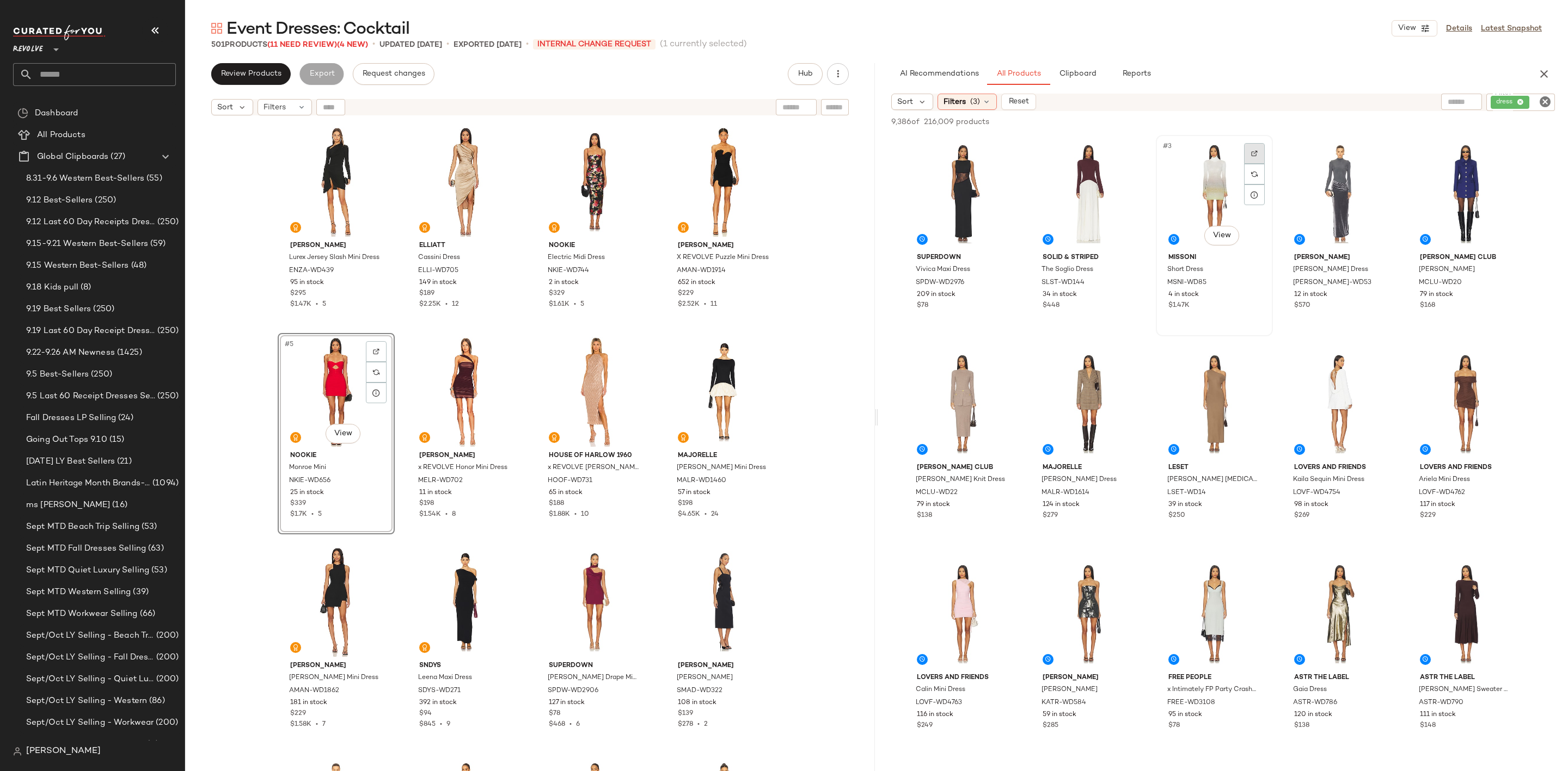
click at [1250, 150] on div at bounding box center [1255, 153] width 21 height 21
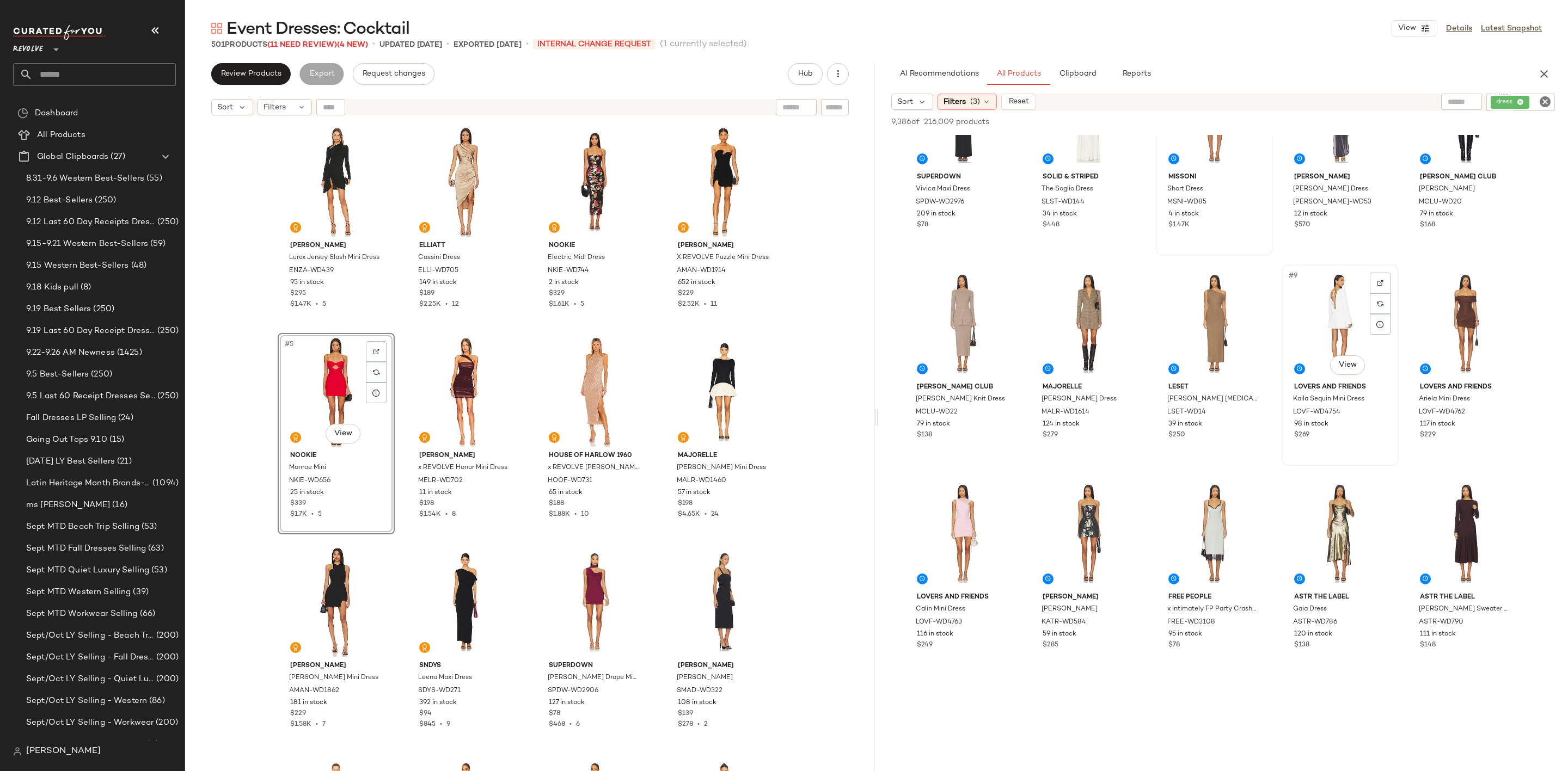
scroll to position [82, 0]
click at [1387, 487] on div at bounding box center [1380, 492] width 21 height 21
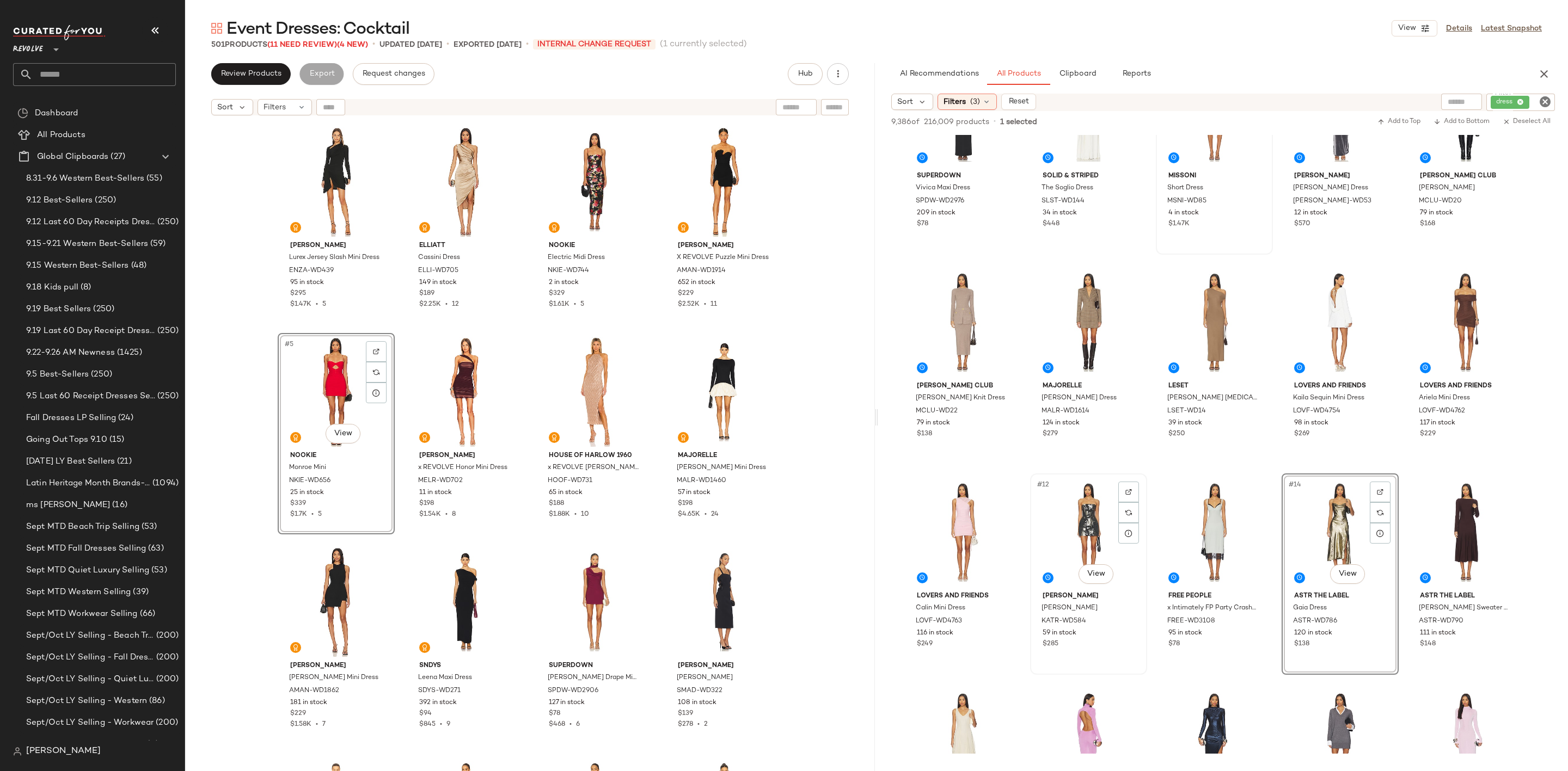
click at [1070, 520] on div "#12 View" at bounding box center [1089, 532] width 110 height 110
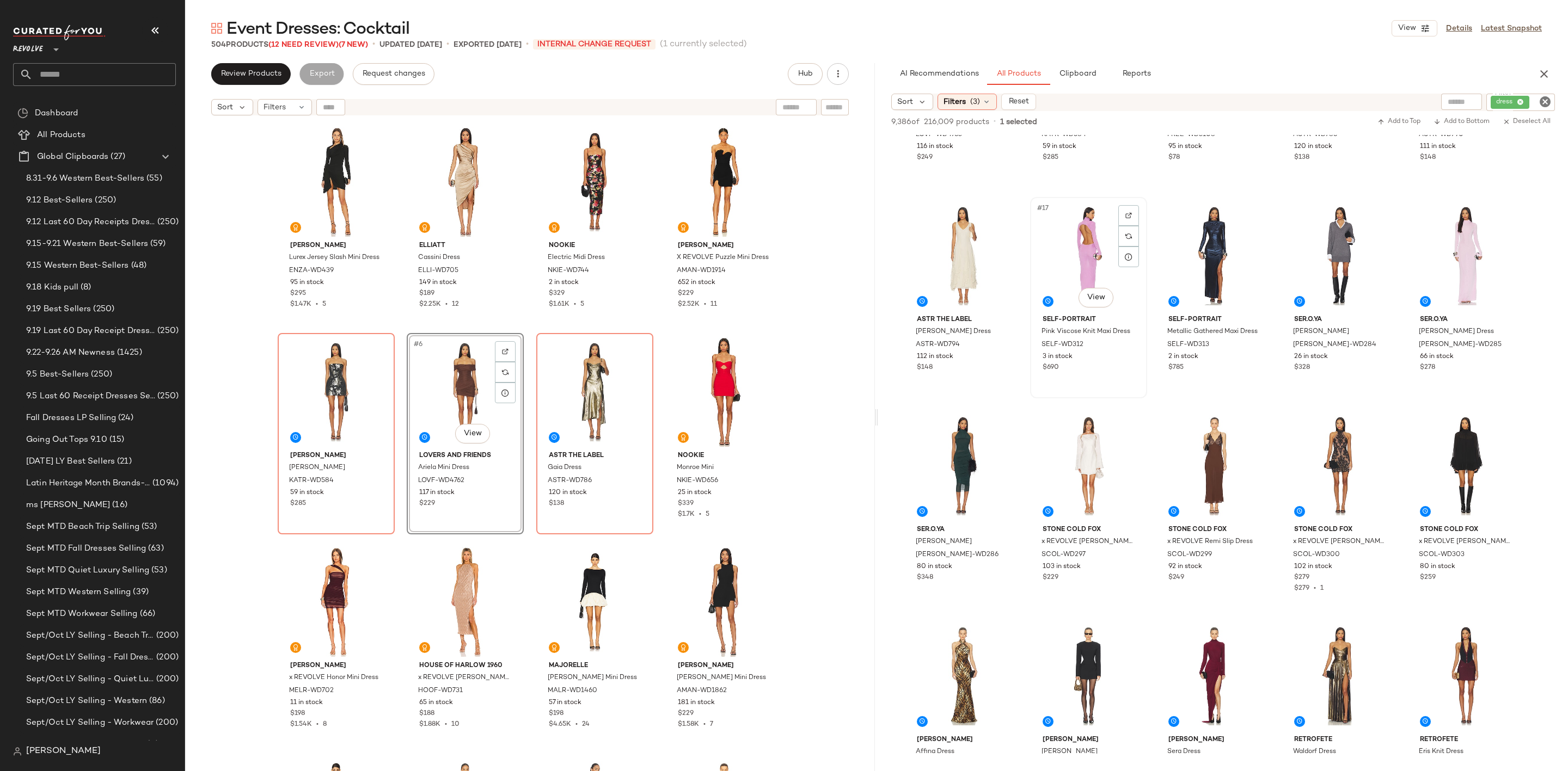
scroll to position [817, 0]
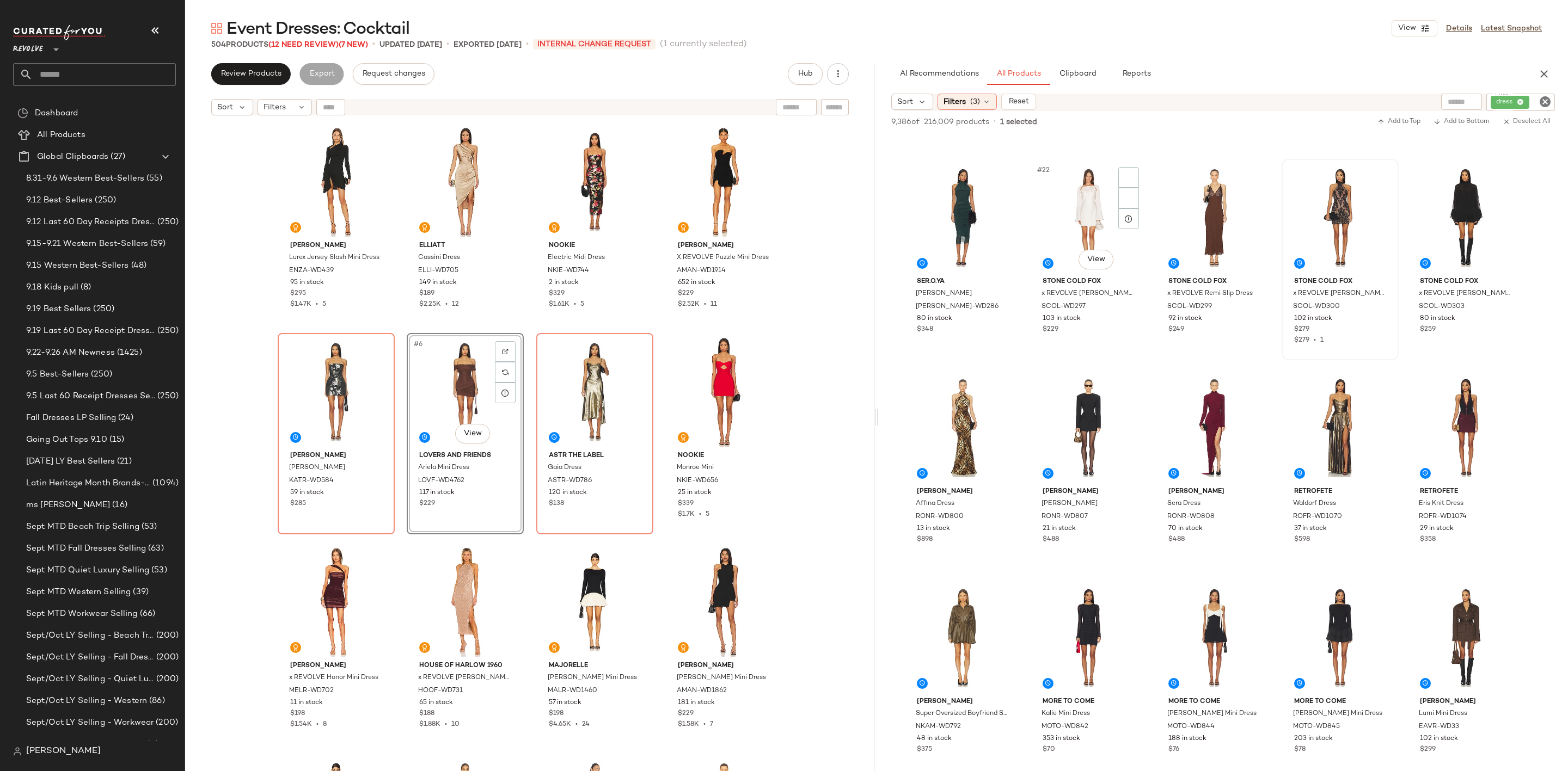
click at [1305, 206] on div at bounding box center [1340, 217] width 110 height 110
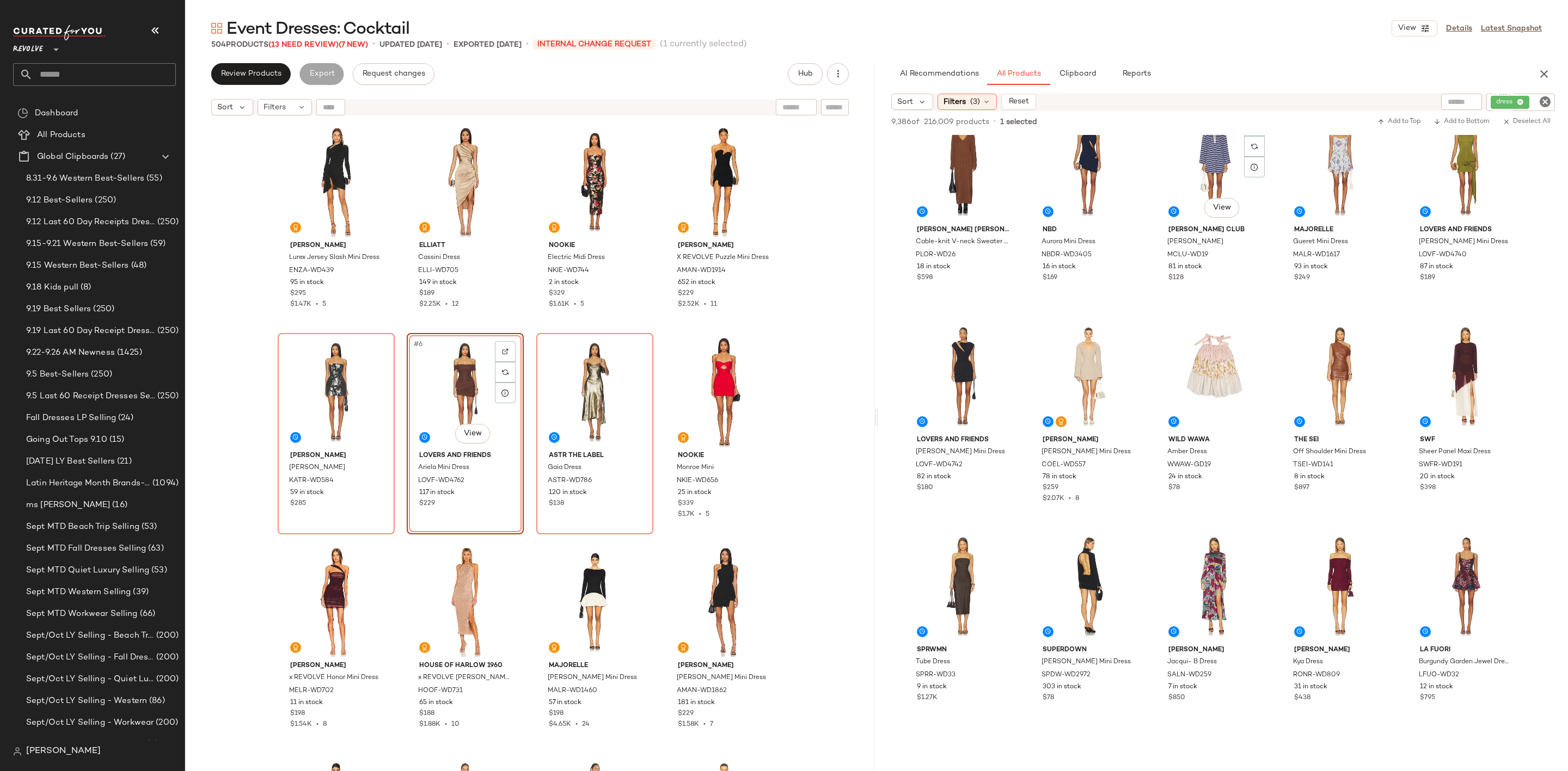
scroll to position [2695, 0]
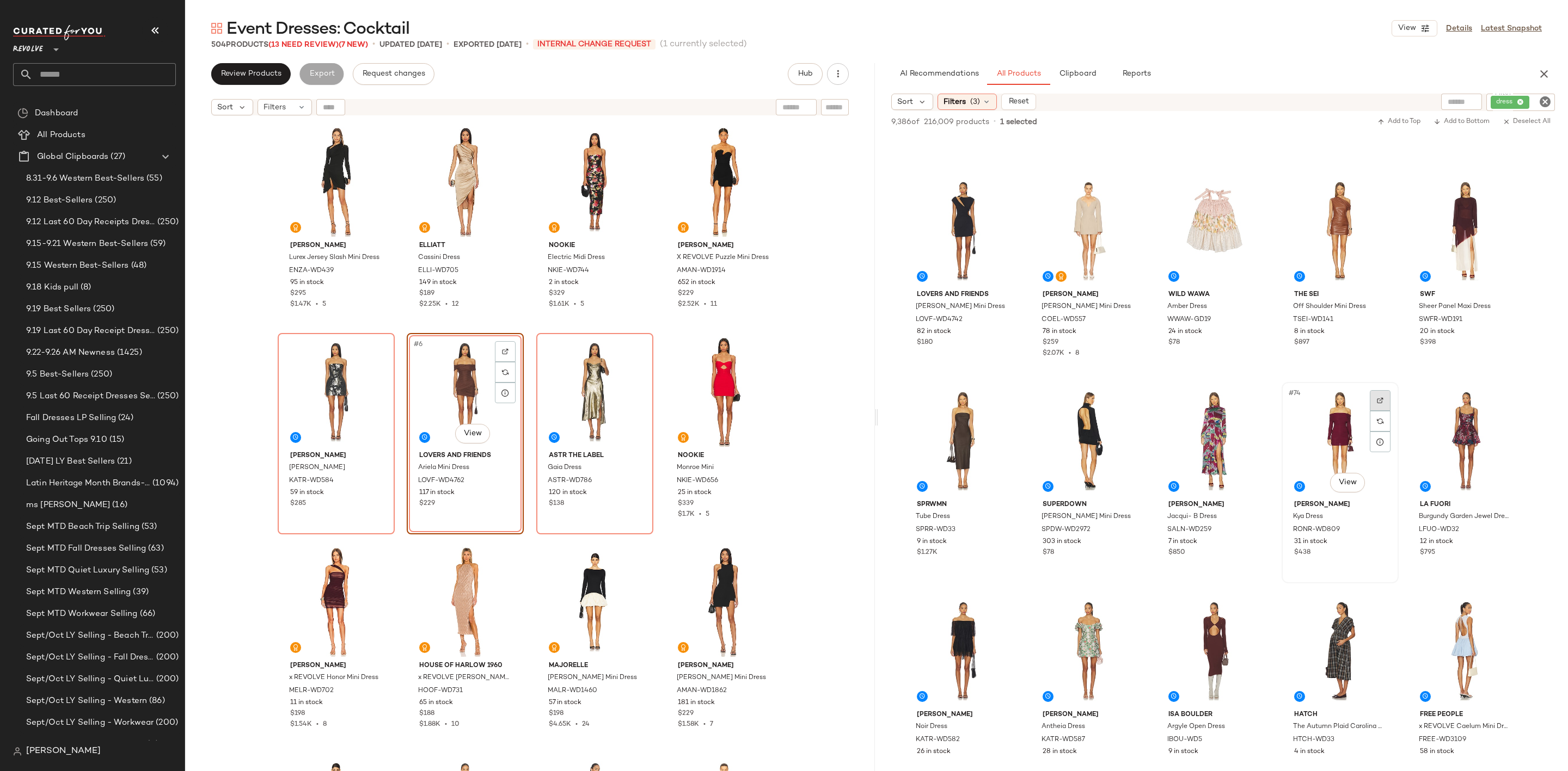
click at [1381, 400] on img at bounding box center [1380, 400] width 7 height 7
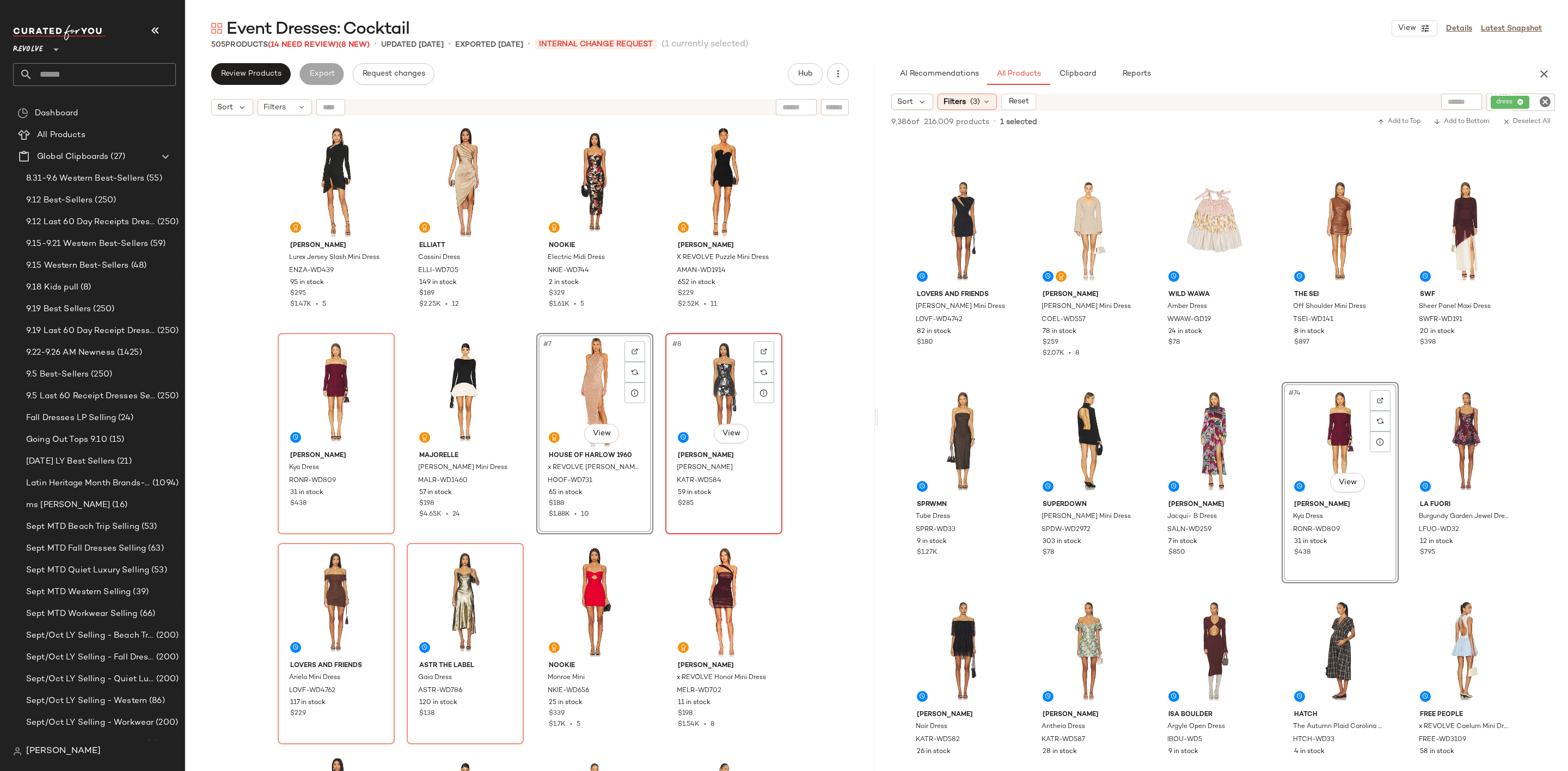
click at [709, 392] on div "#8 View" at bounding box center [724, 392] width 110 height 110
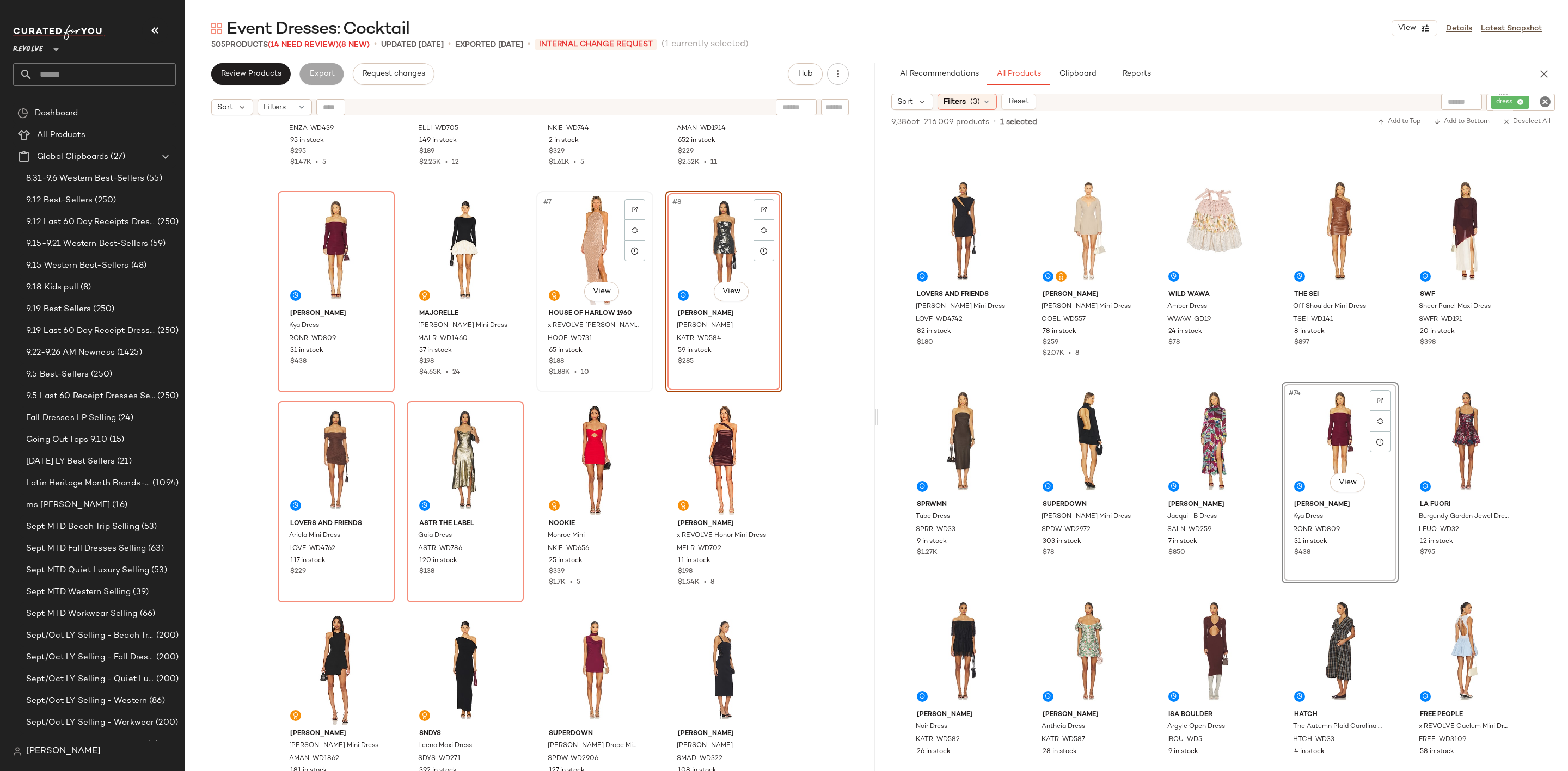
scroll to position [163, 0]
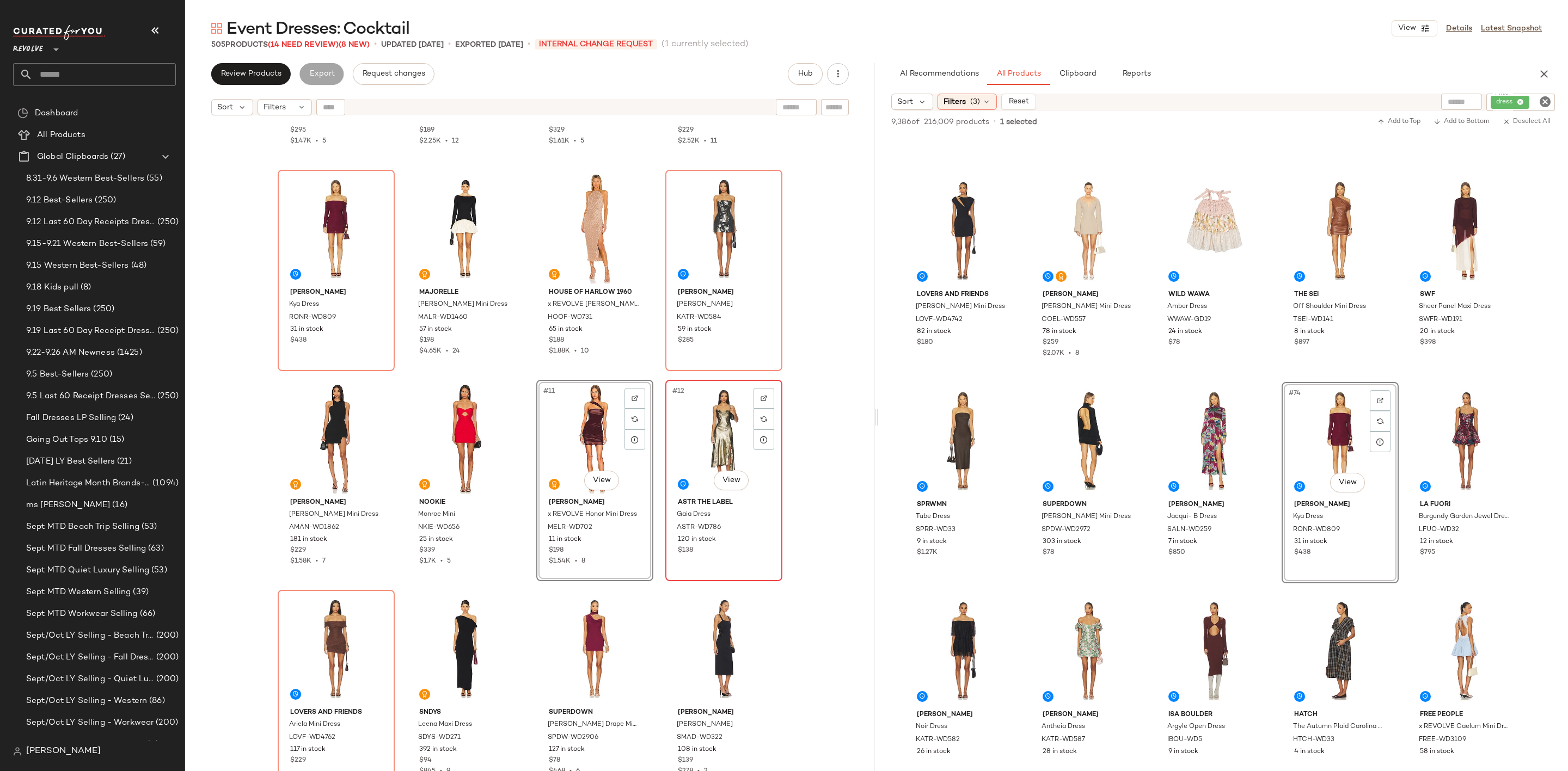
click at [712, 430] on div "#12 View" at bounding box center [724, 439] width 110 height 110
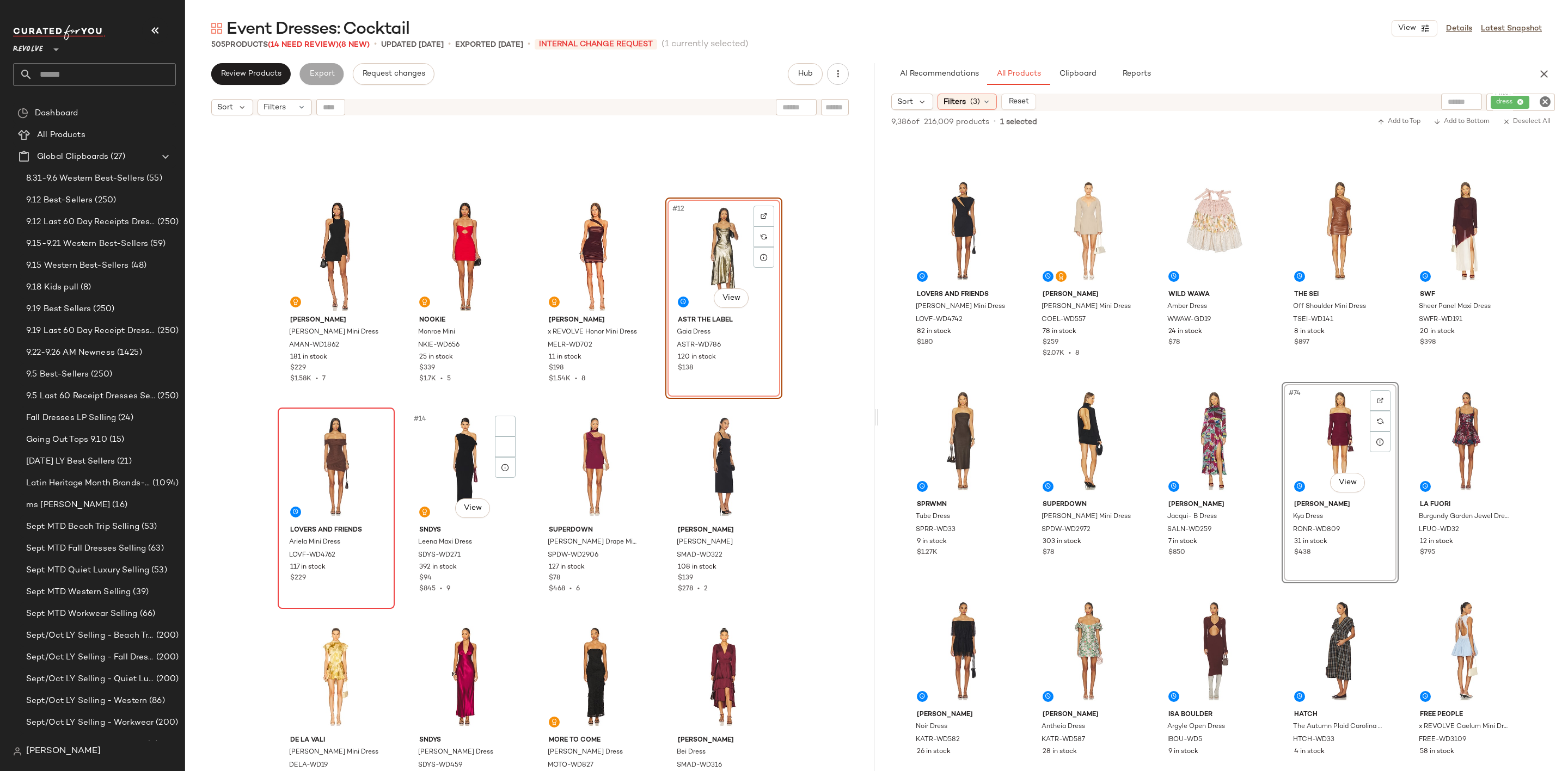
scroll to position [498, 0]
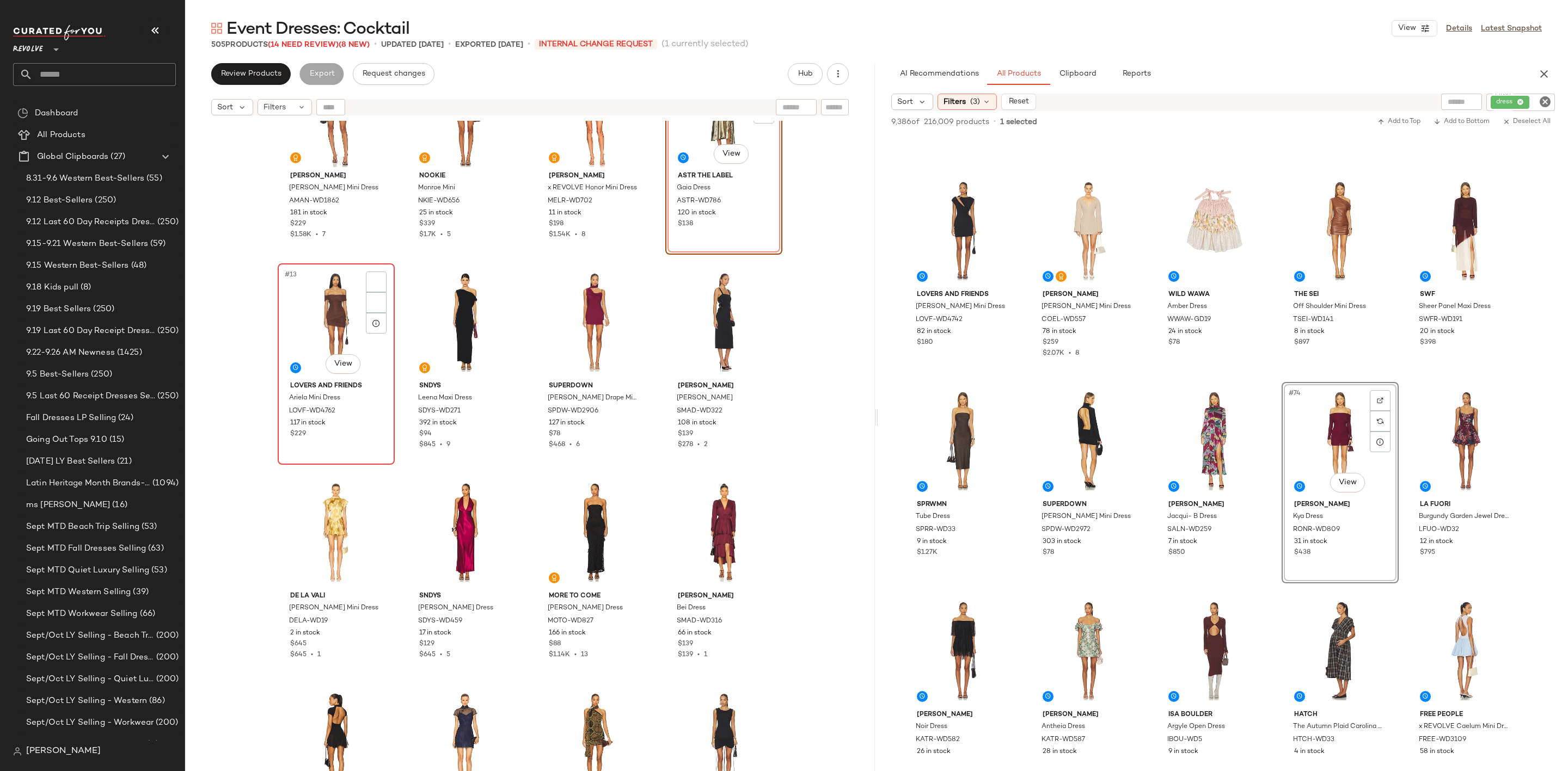
click at [330, 324] on div "#13 View" at bounding box center [336, 322] width 110 height 110
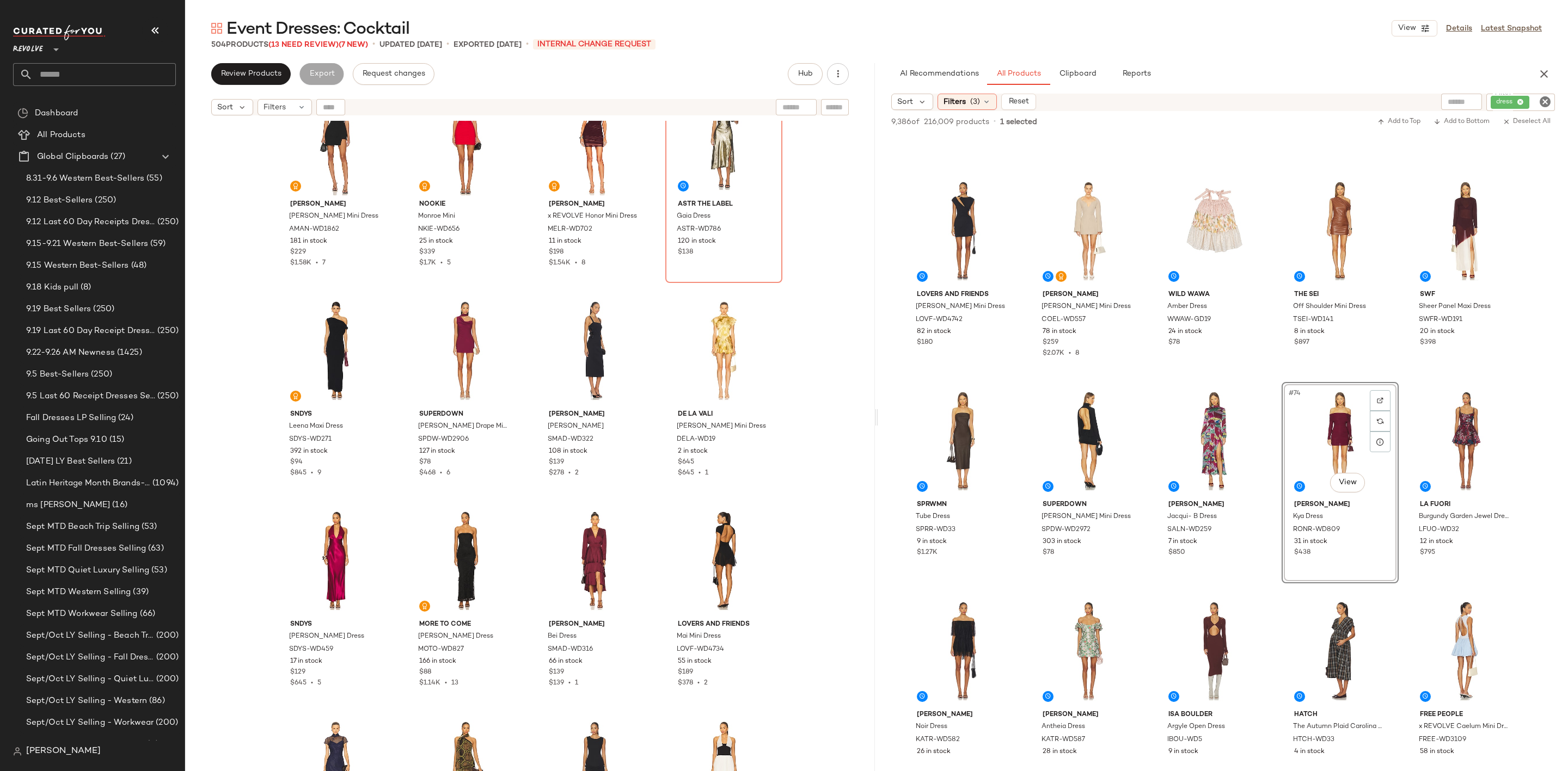
scroll to position [254, 0]
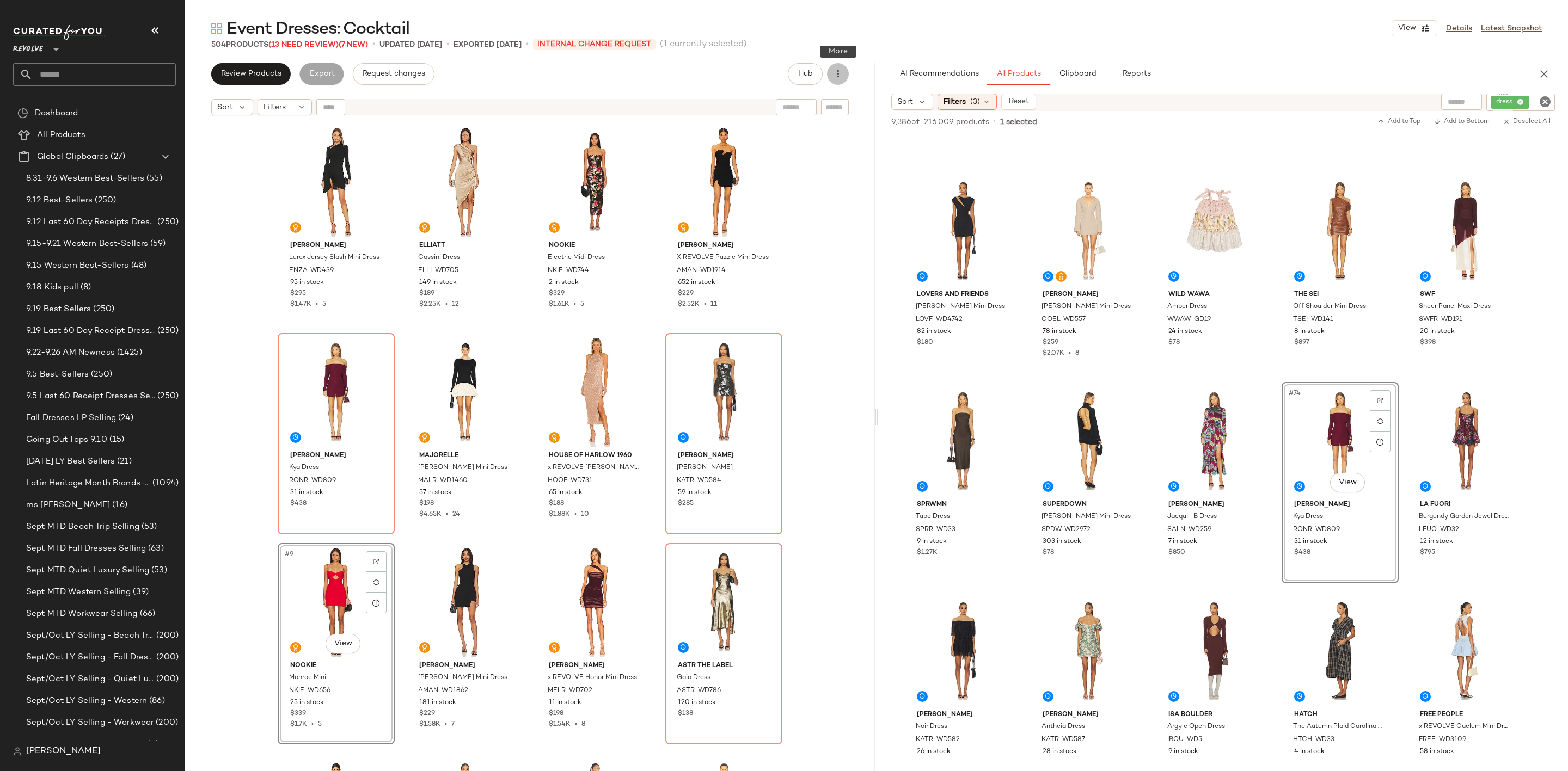
click at [837, 72] on icon "button" at bounding box center [838, 74] width 11 height 11
click at [789, 186] on span "Clear Suggested Products" at bounding box center [789, 184] width 102 height 12
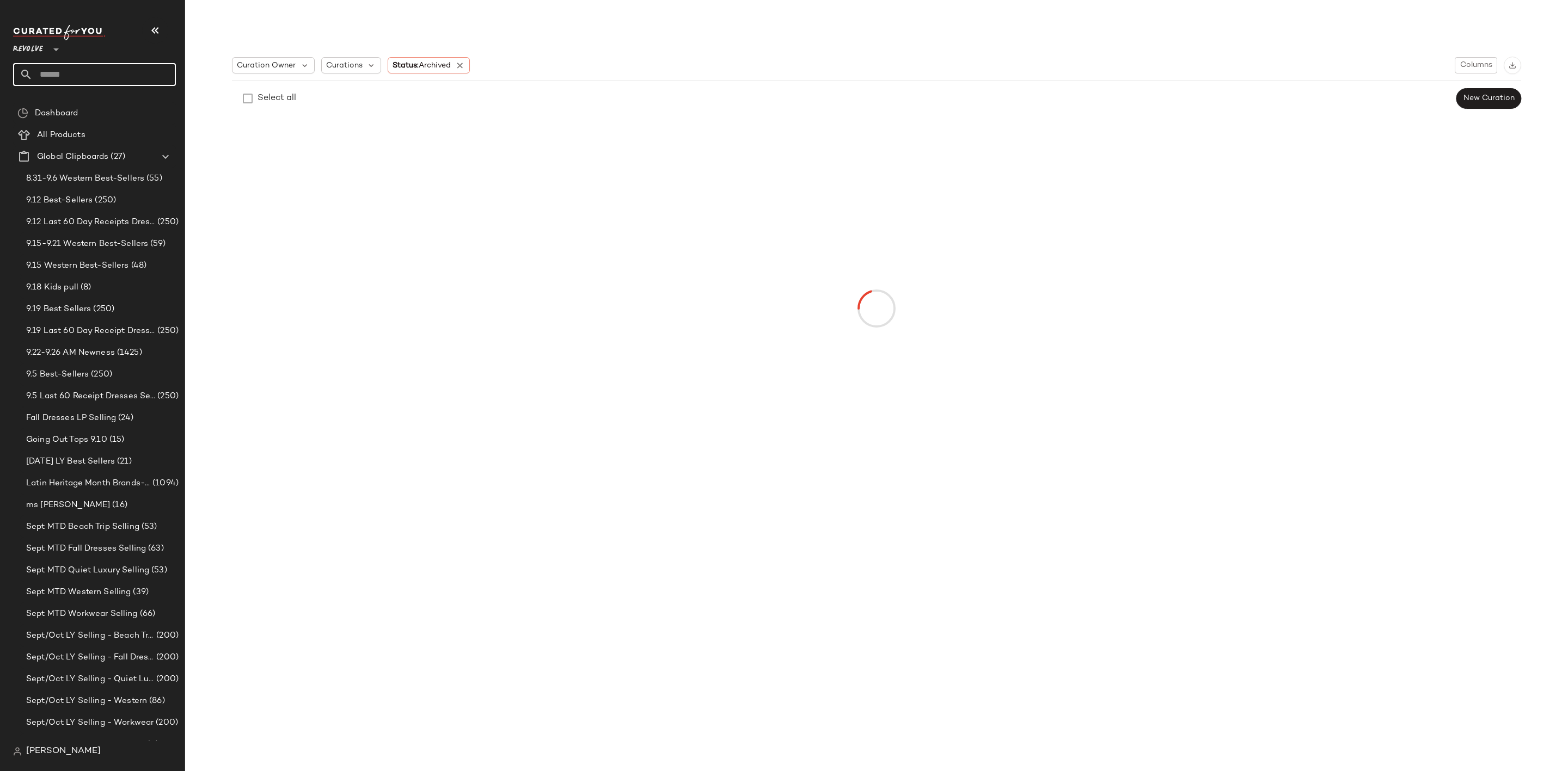
click at [53, 72] on input "text" at bounding box center [104, 75] width 143 height 23
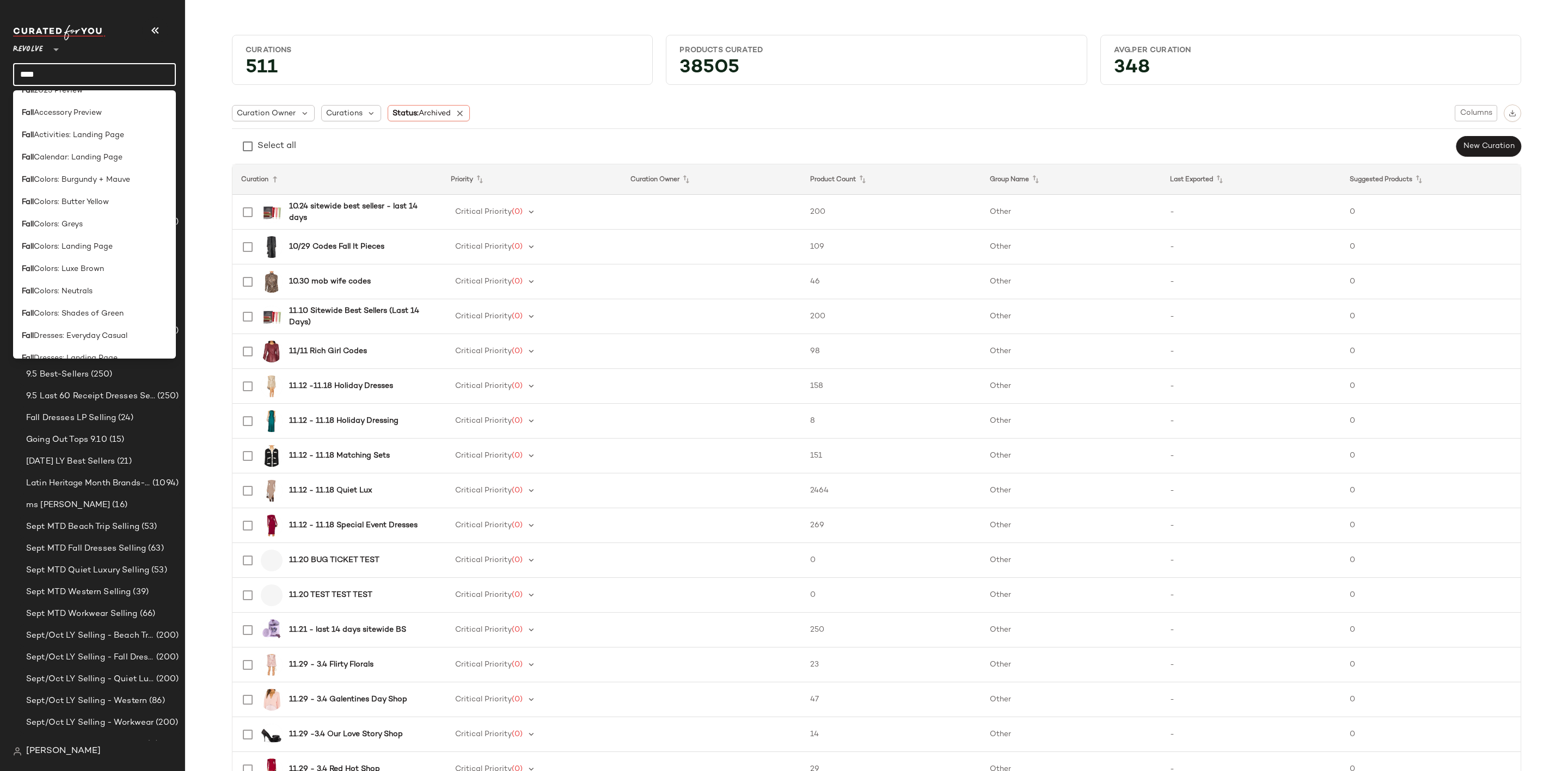
scroll to position [327, 0]
type input "****"
click at [87, 240] on div "Fall : Landing Page" at bounding box center [94, 248] width 163 height 23
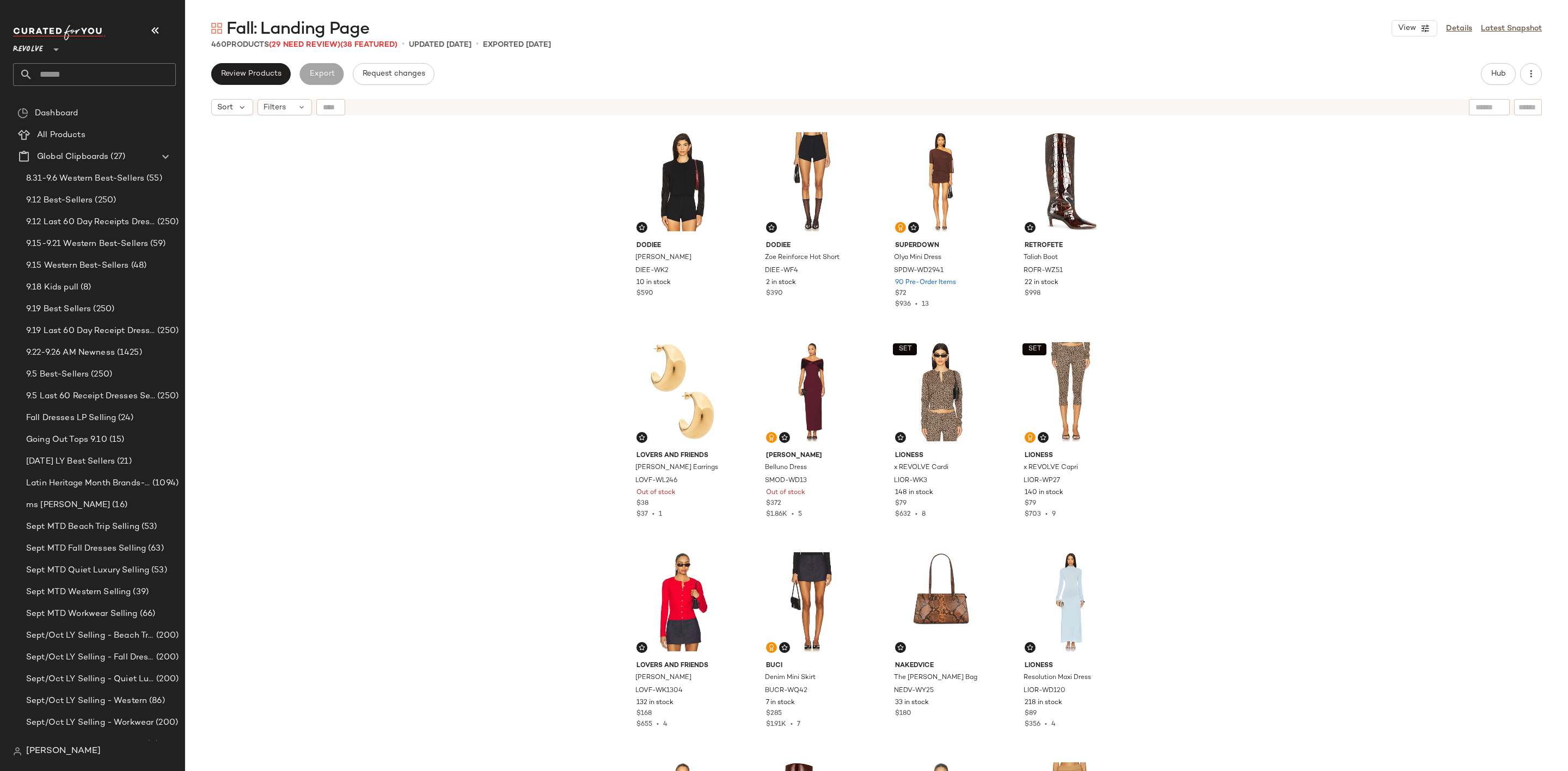
click at [416, 240] on div "Dodiee Lila Bolero DIEE-WK2 10 in stock $590 Dodiee Zoe Reinforce Hot Short DIE…" at bounding box center [877, 460] width 1383 height 678
click at [121, 66] on input "text" at bounding box center [104, 75] width 143 height 23
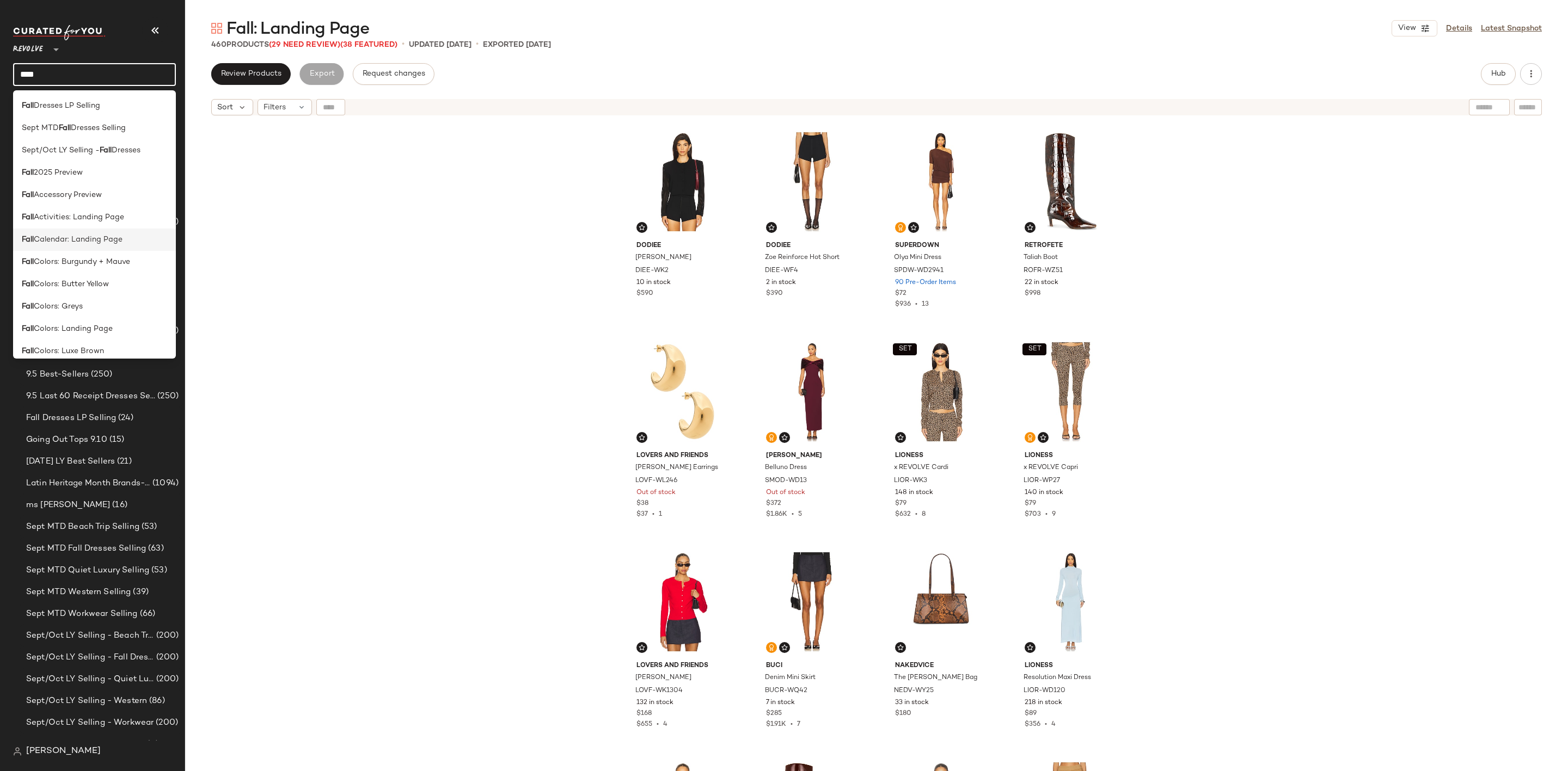
type input "****"
click at [90, 234] on span "Calendar: Landing Page" at bounding box center [78, 240] width 89 height 12
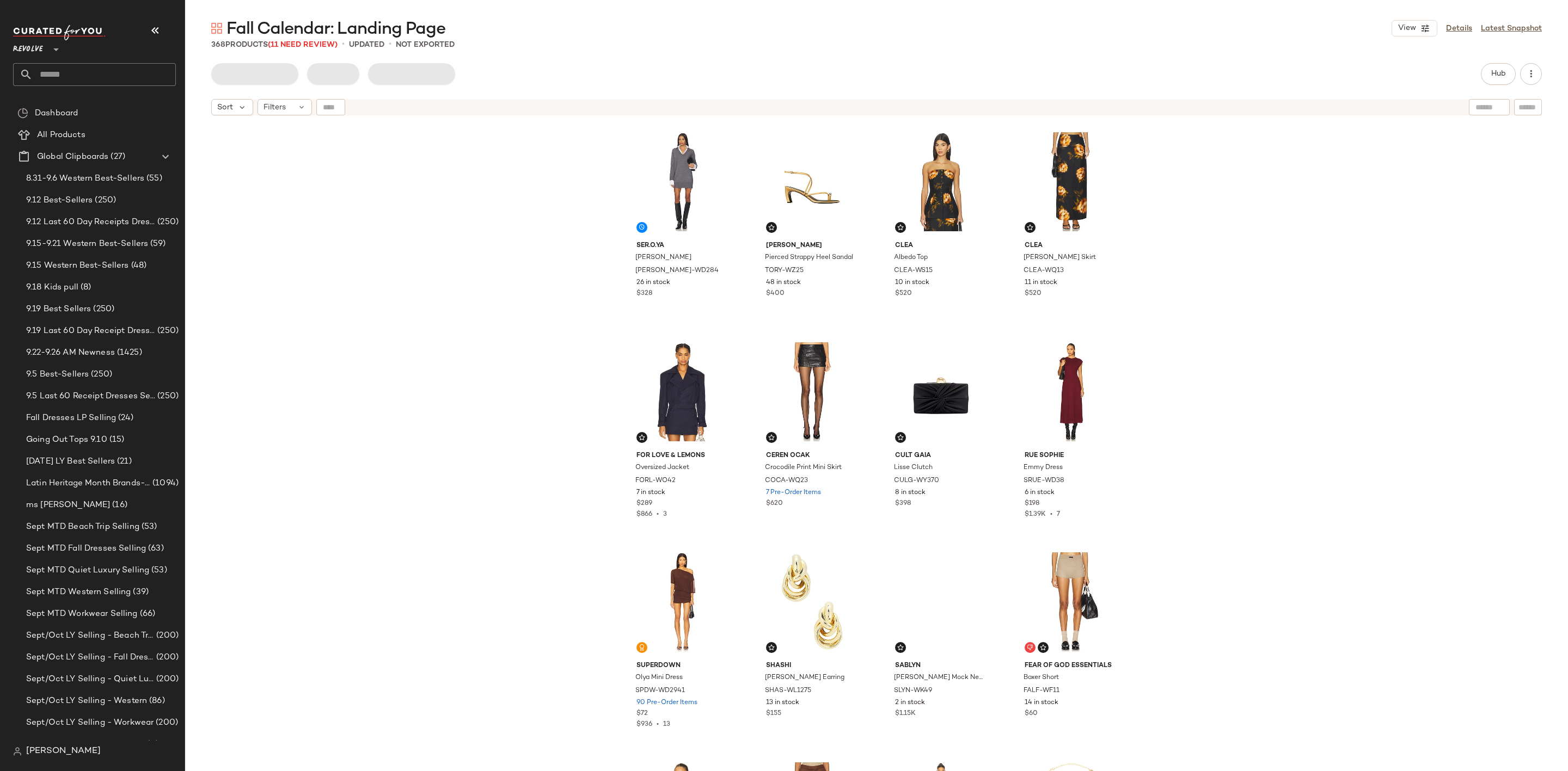
click at [96, 71] on input "text" at bounding box center [104, 75] width 143 height 23
click at [46, 69] on input "text" at bounding box center [104, 75] width 143 height 23
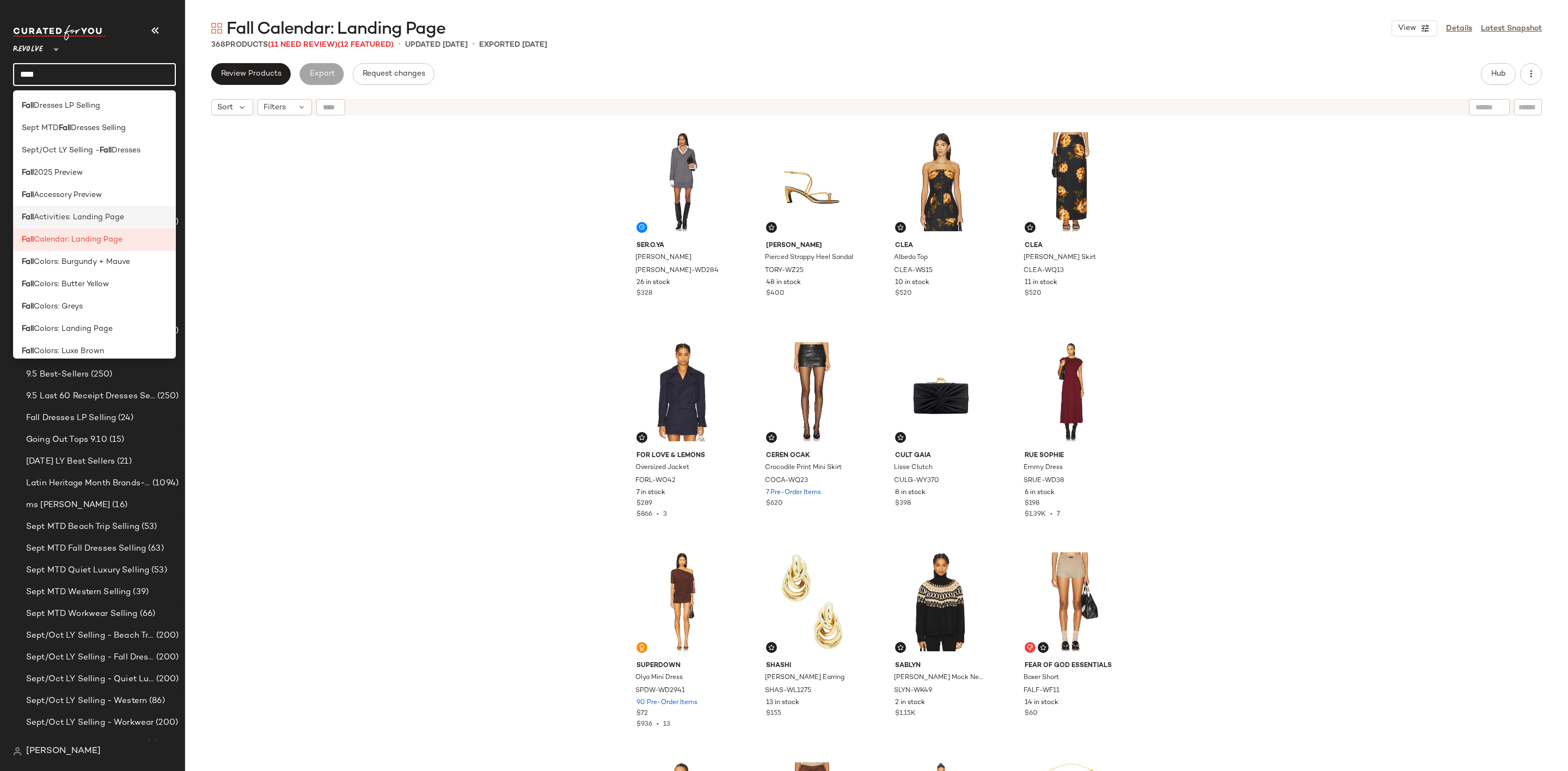
type input "****"
click at [122, 219] on span "Activities: Landing Page" at bounding box center [79, 217] width 90 height 12
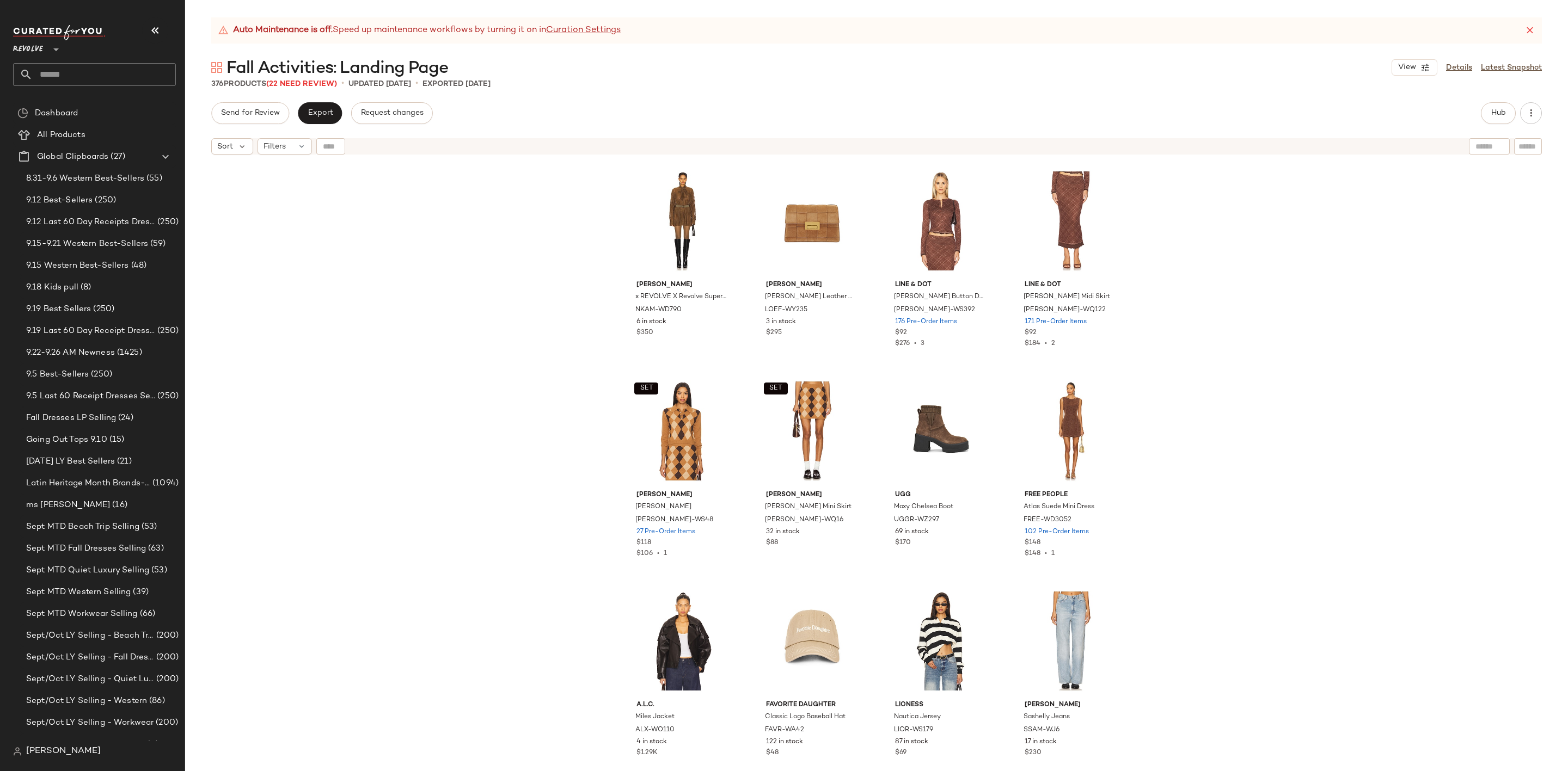
click at [116, 74] on input "text" at bounding box center [104, 75] width 143 height 23
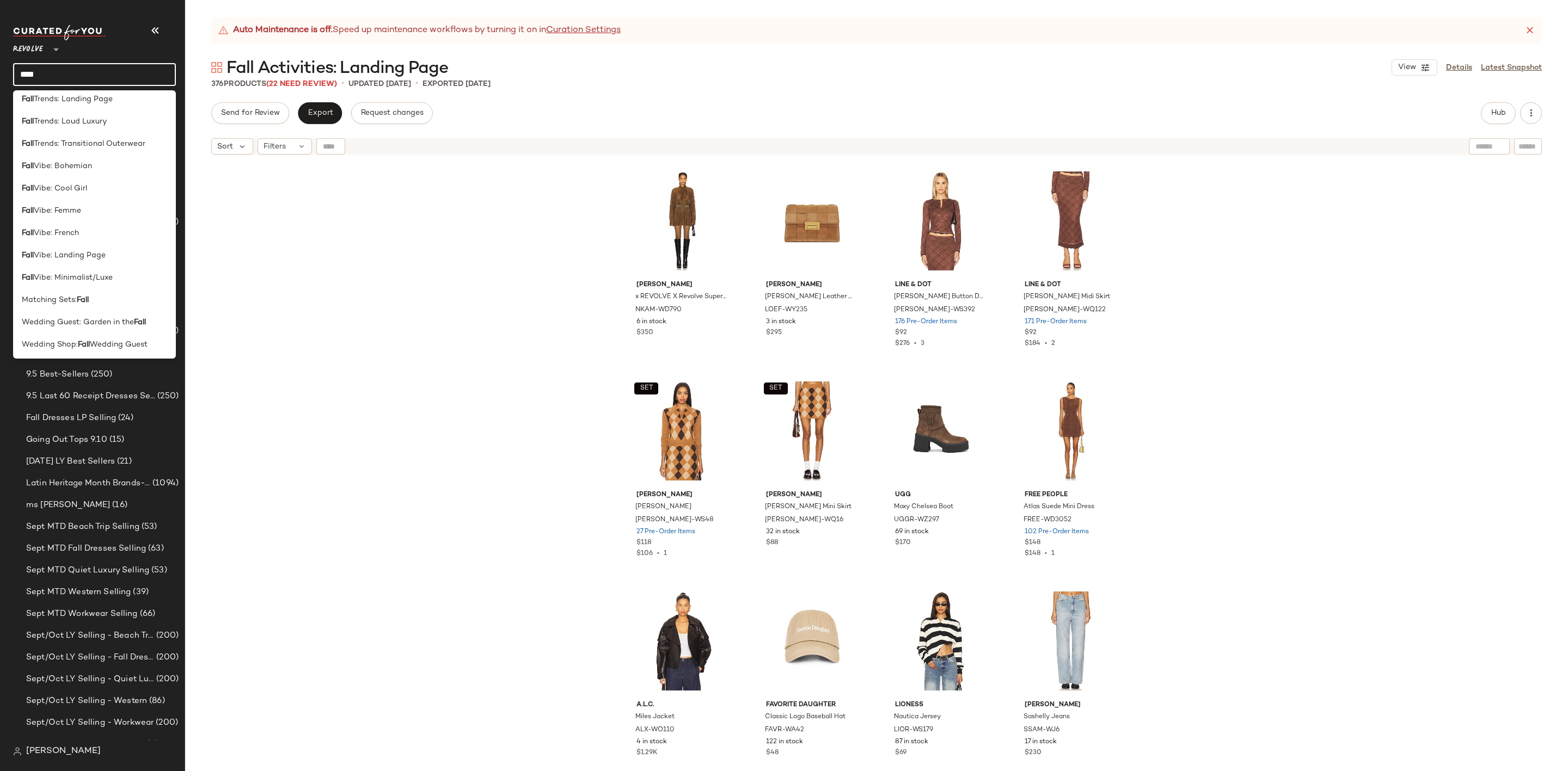
scroll to position [521, 0]
type input "****"
click at [110, 106] on div "Fall Trends: Landing Page" at bounding box center [94, 98] width 163 height 23
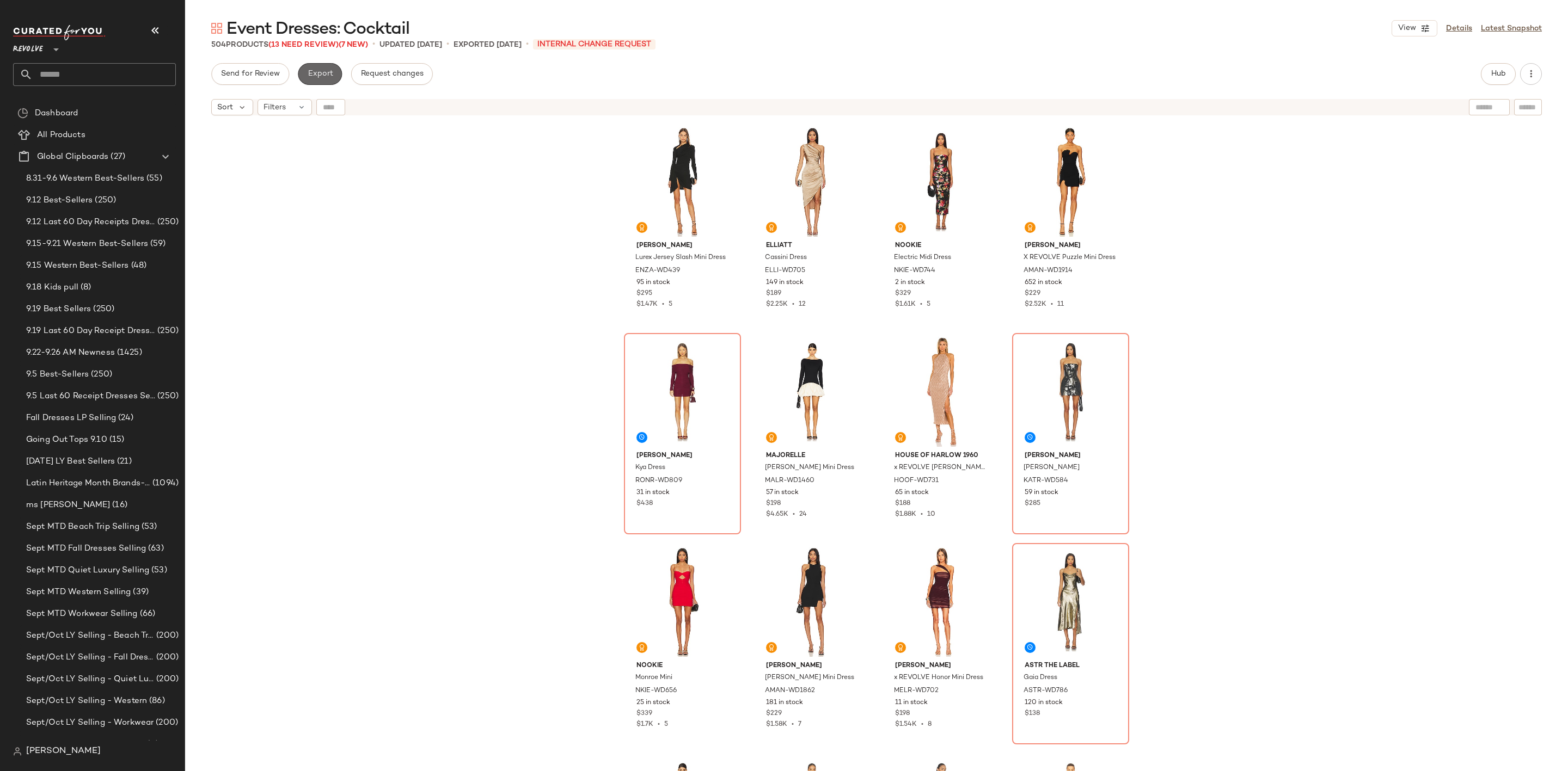
click at [322, 70] on span "Export" at bounding box center [320, 74] width 26 height 9
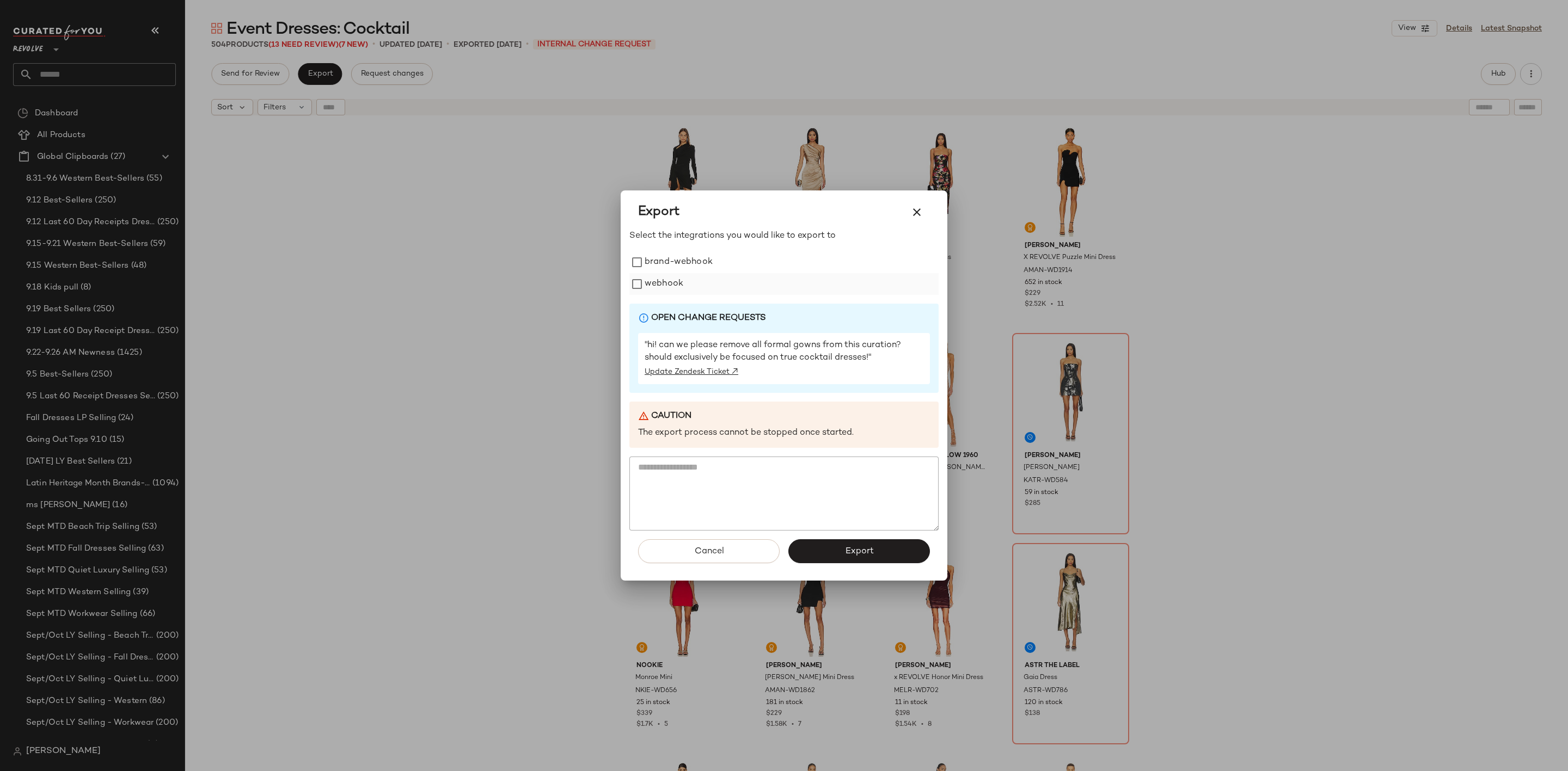
click at [660, 284] on label "webhook" at bounding box center [664, 284] width 39 height 22
click at [864, 559] on button "Export" at bounding box center [859, 551] width 142 height 24
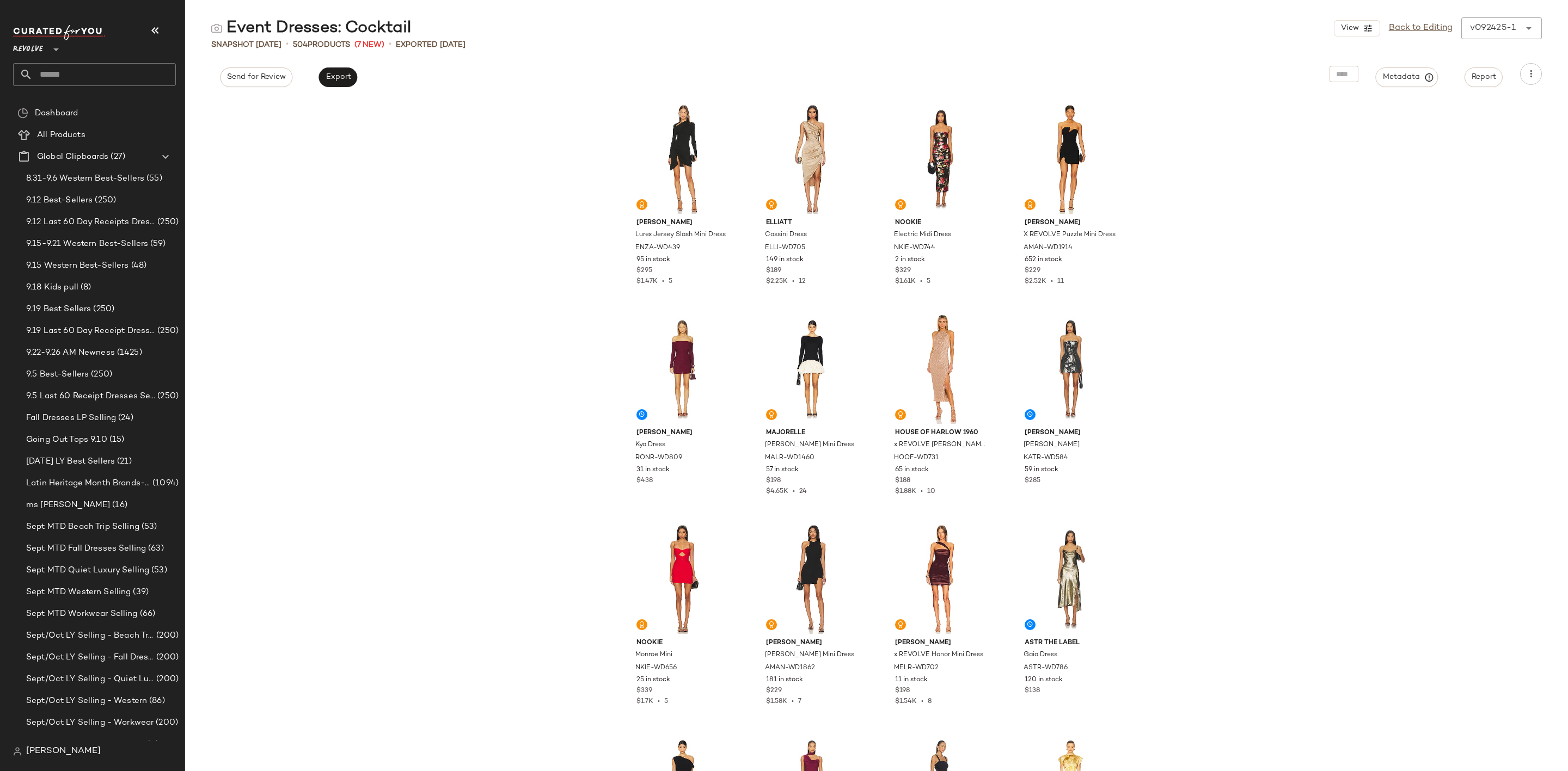
click at [49, 72] on input "text" at bounding box center [104, 75] width 143 height 23
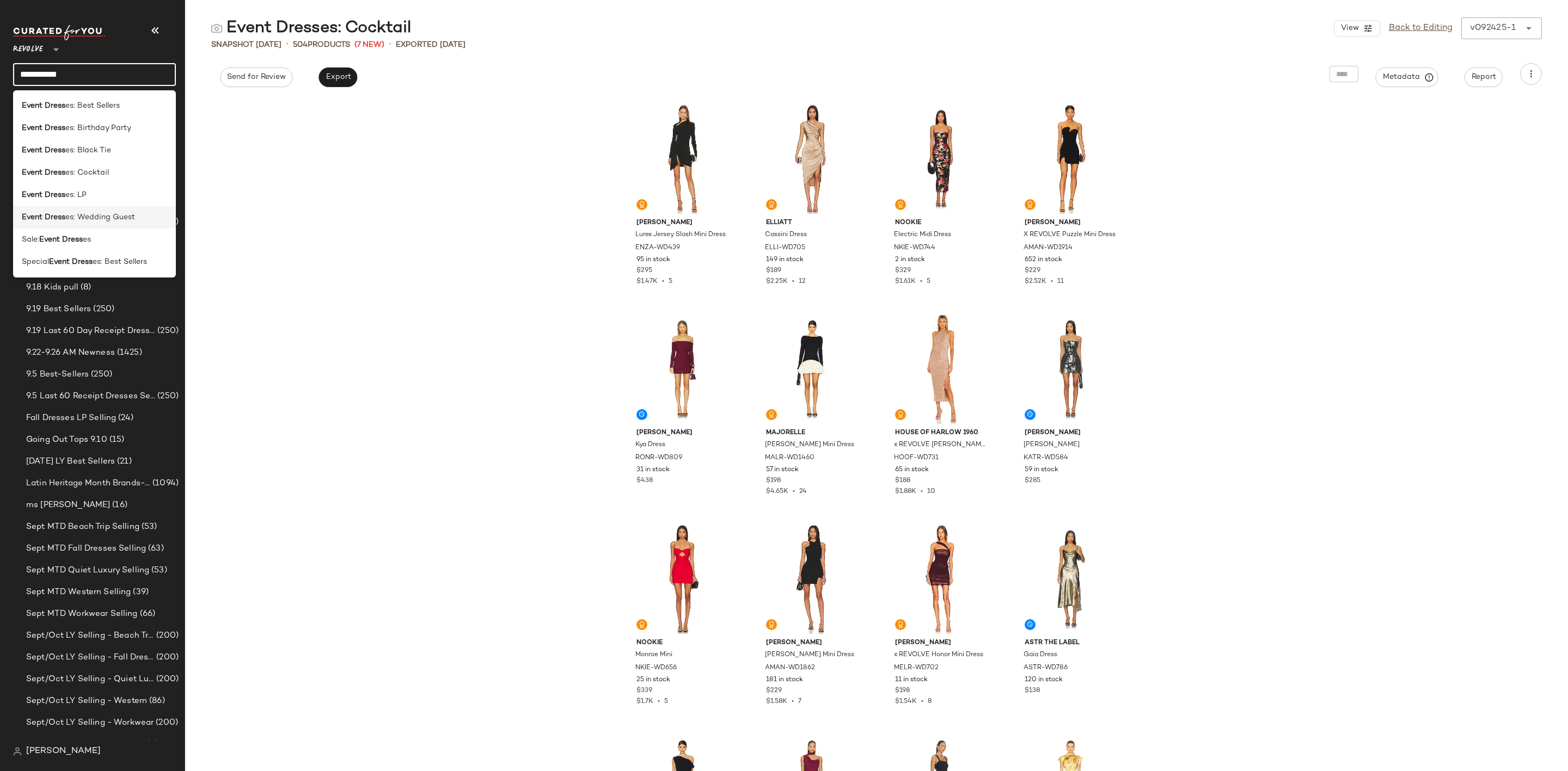
type input "**********"
click at [101, 217] on span "es: Wedding Guest" at bounding box center [100, 217] width 69 height 12
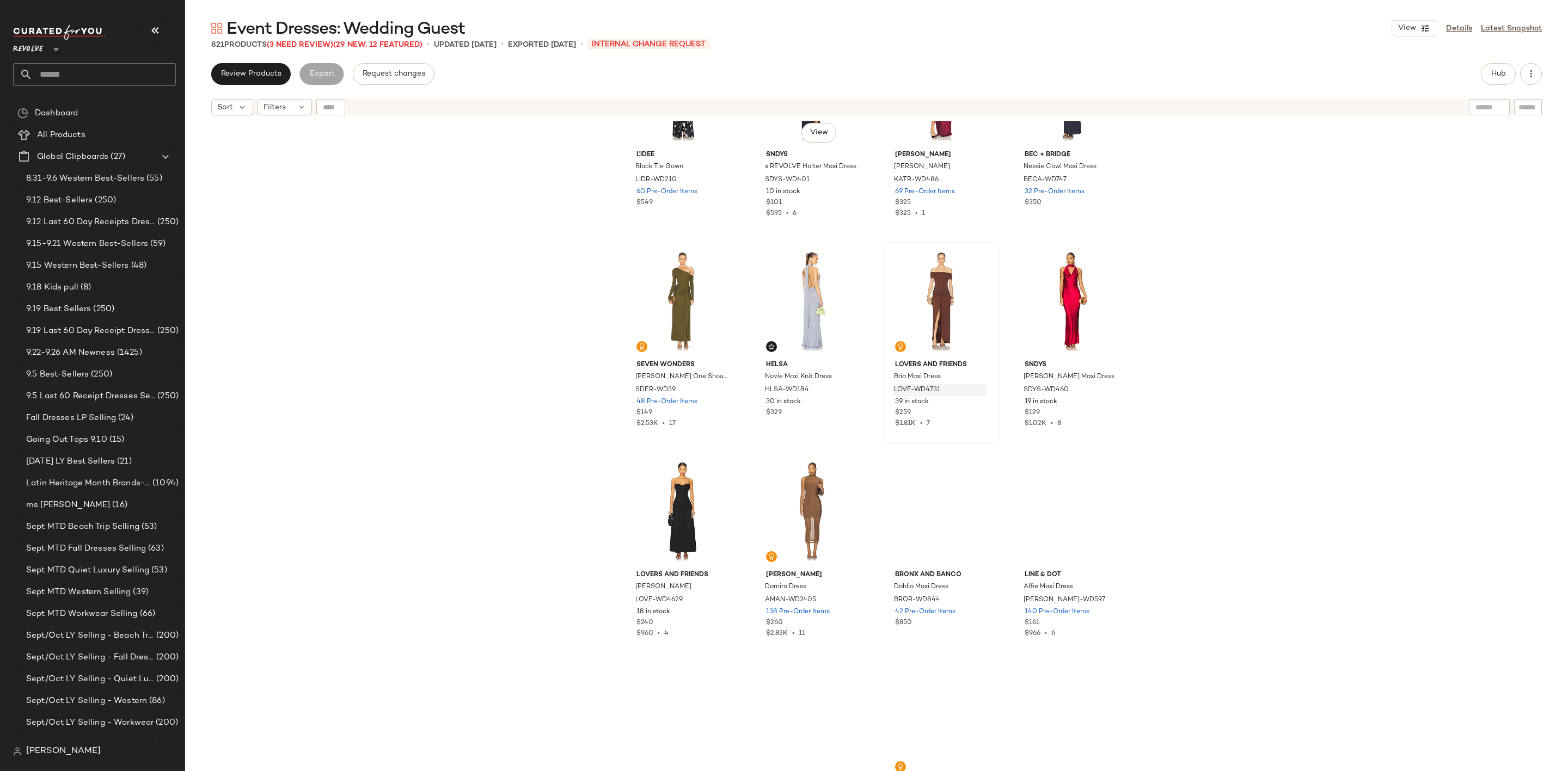
scroll to position [2622, 0]
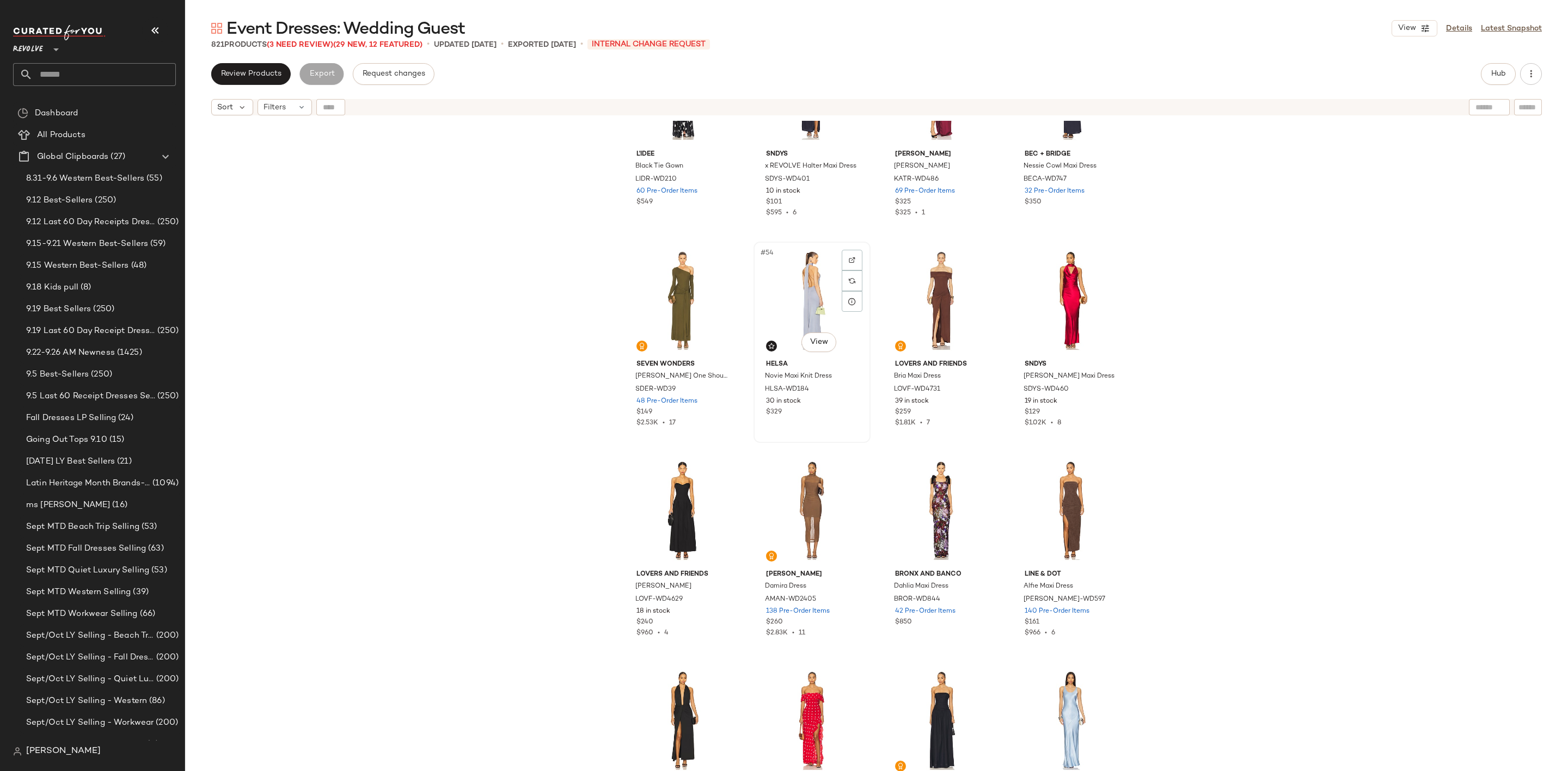
click at [782, 275] on div "#54 View" at bounding box center [812, 300] width 110 height 110
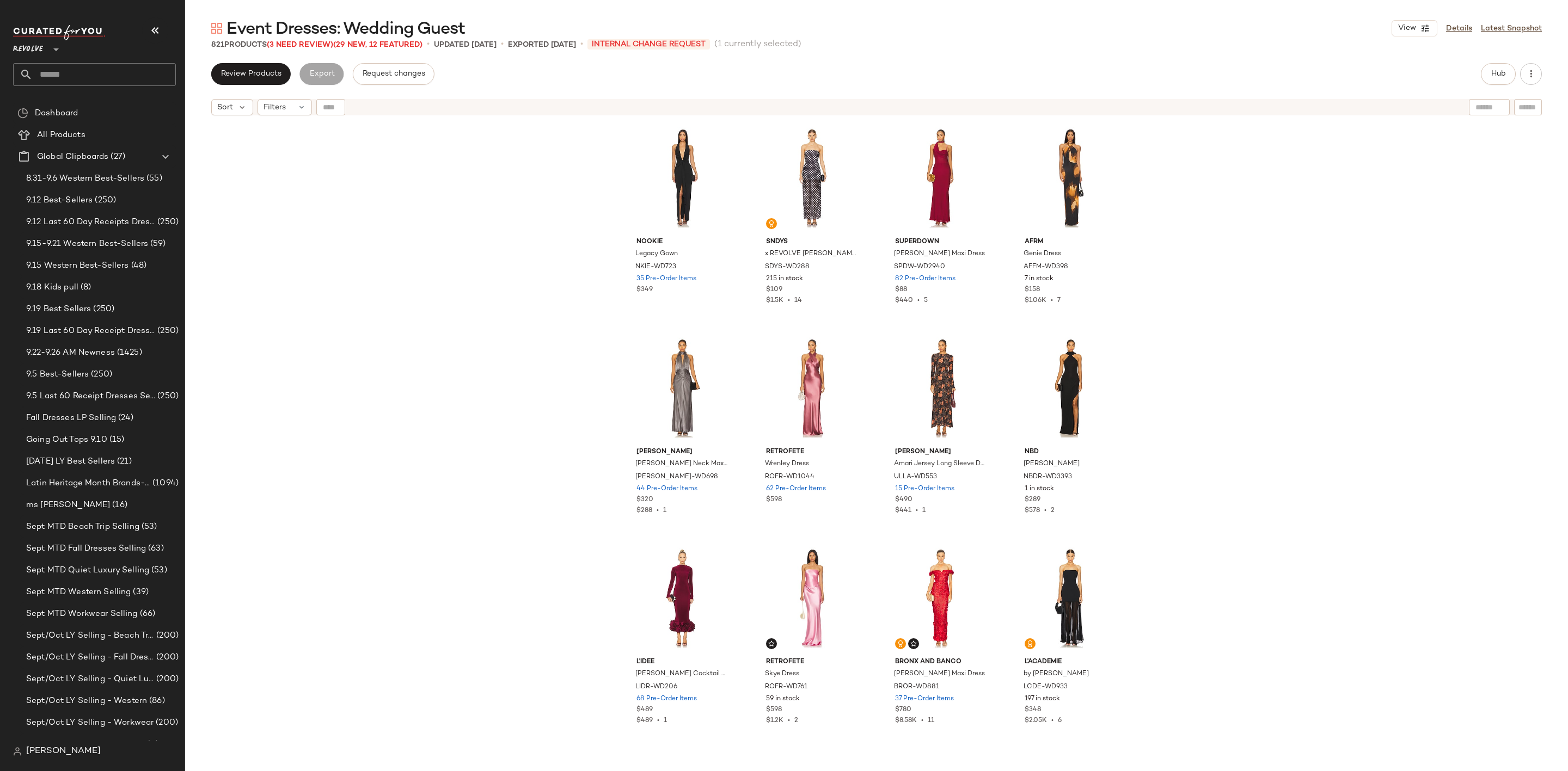
scroll to position [3519, 0]
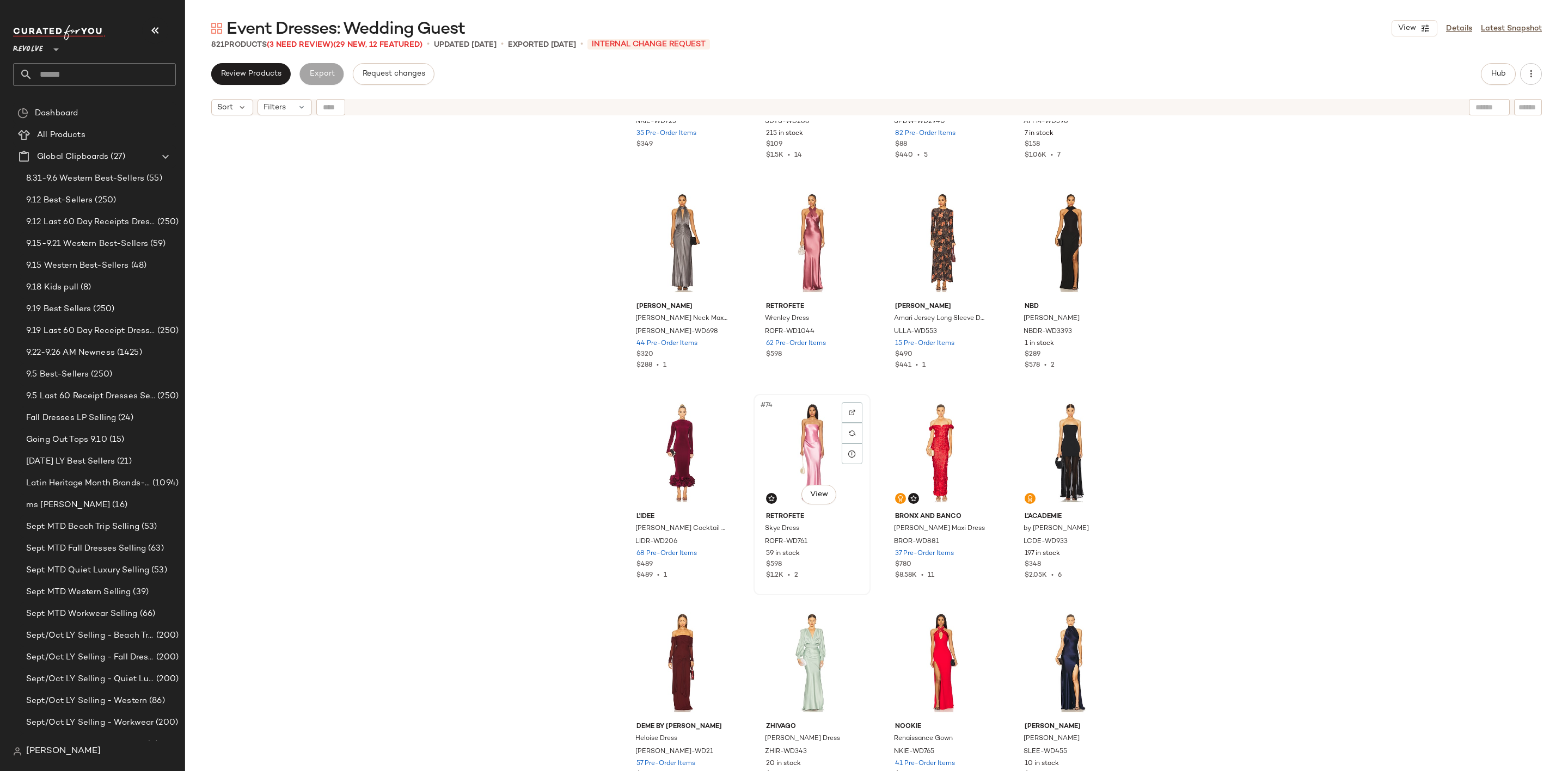
click at [789, 446] on div "#74 View" at bounding box center [812, 453] width 110 height 110
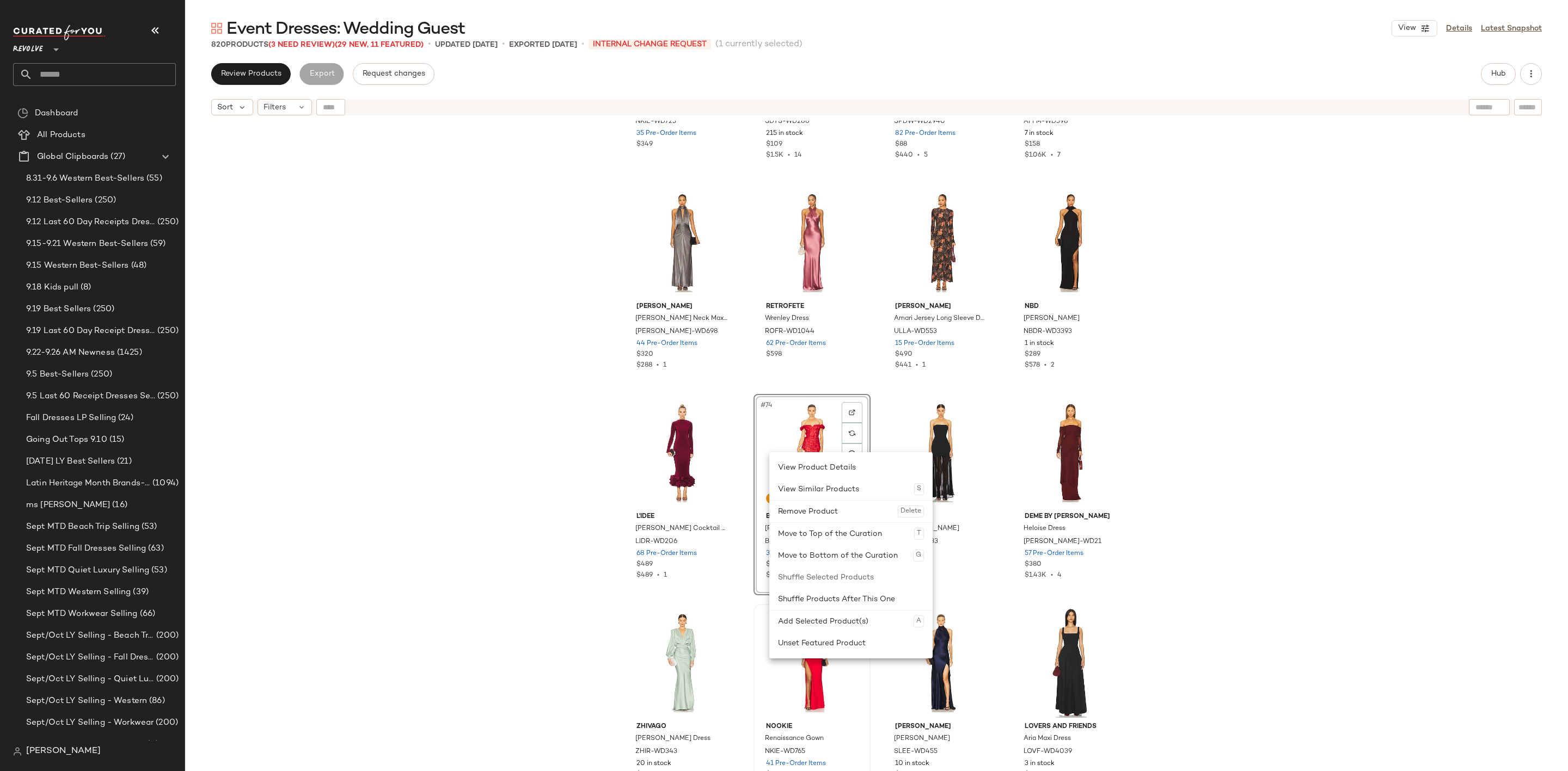
drag, startPoint x: 791, startPoint y: 641, endPoint x: 786, endPoint y: 644, distance: 5.8
click at [789, 647] on div "Unset Featured Product" at bounding box center [851, 643] width 146 height 22
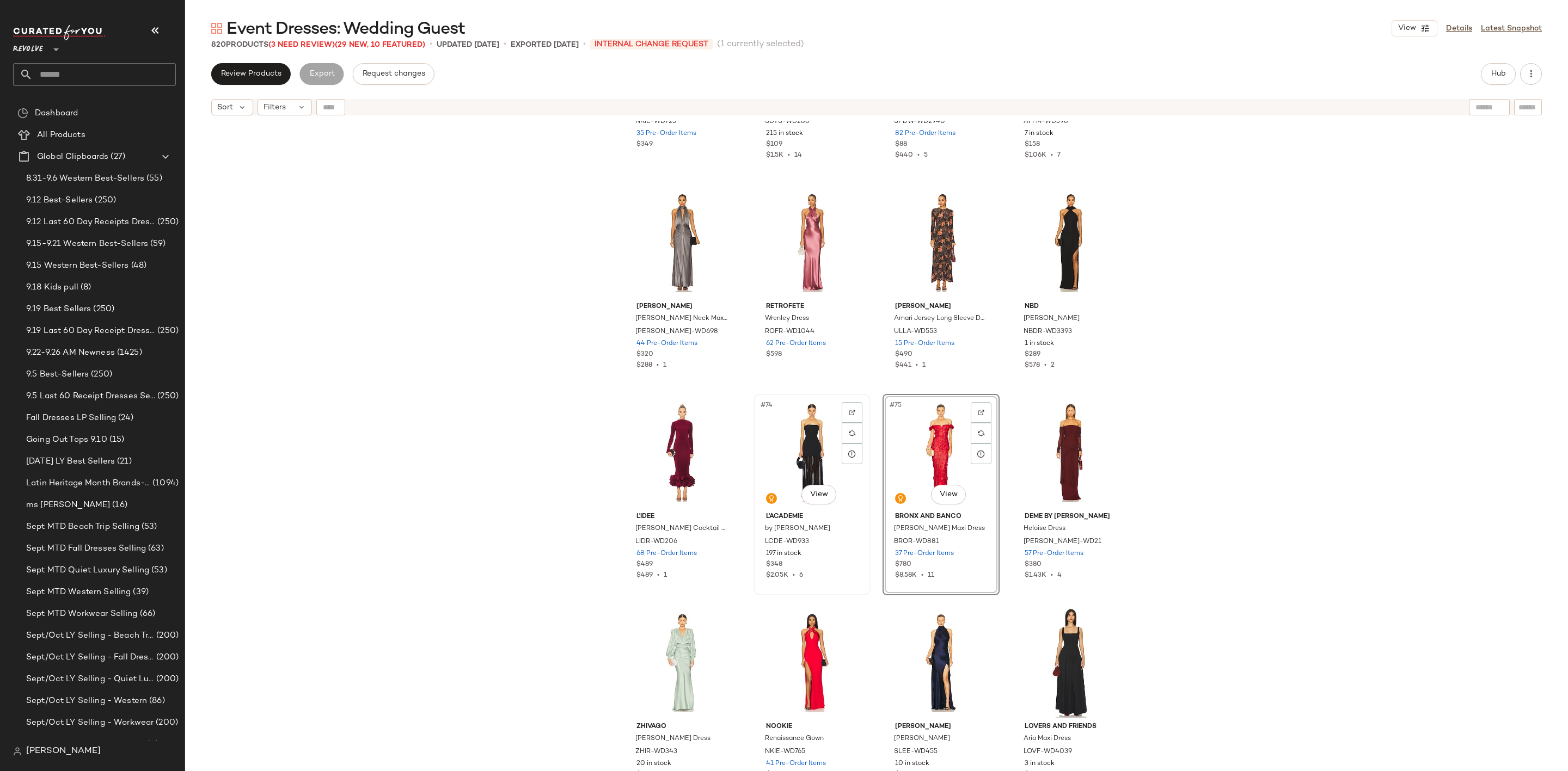
click at [791, 438] on div "#74 View" at bounding box center [812, 453] width 110 height 110
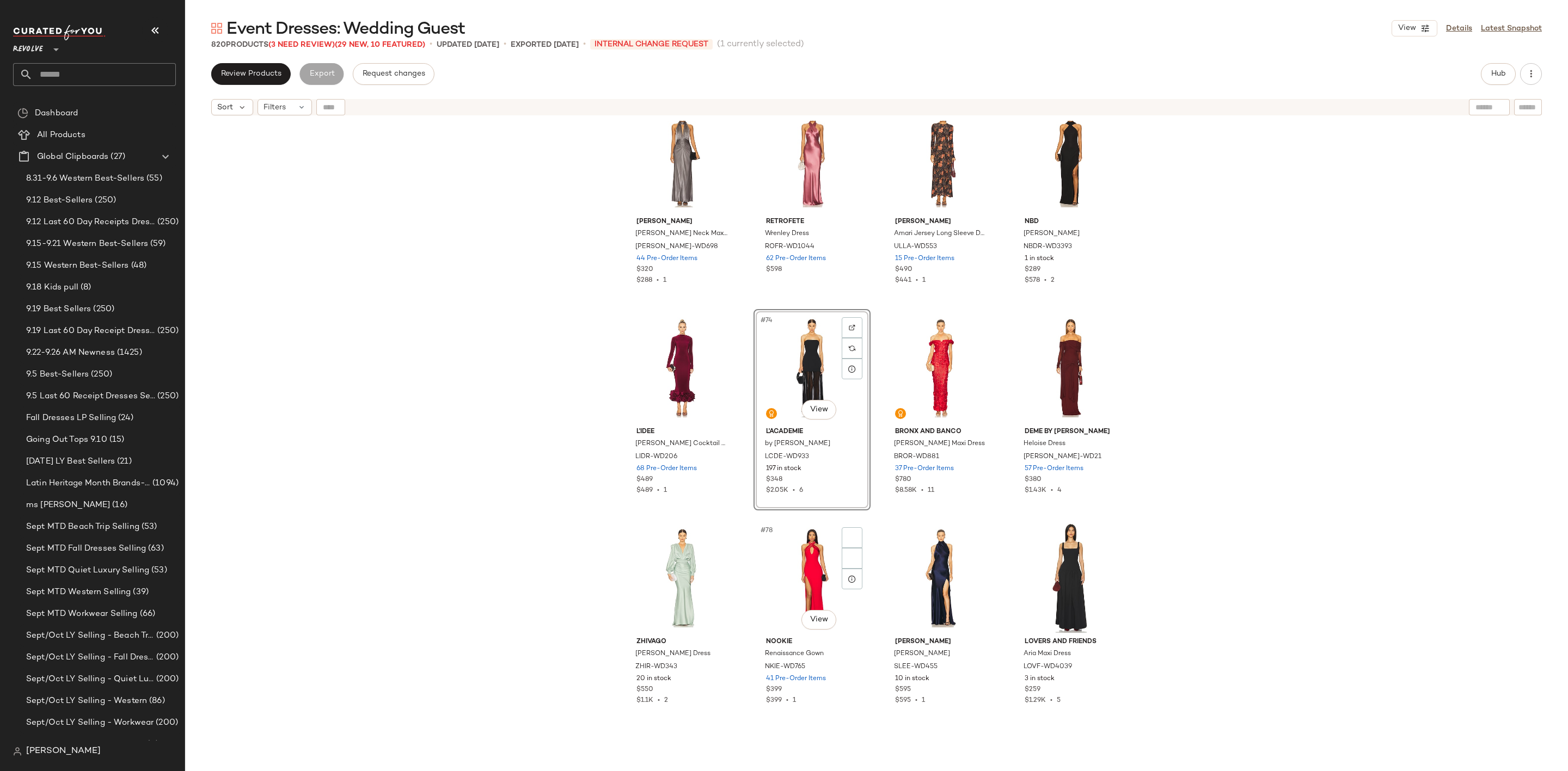
scroll to position [3764, 0]
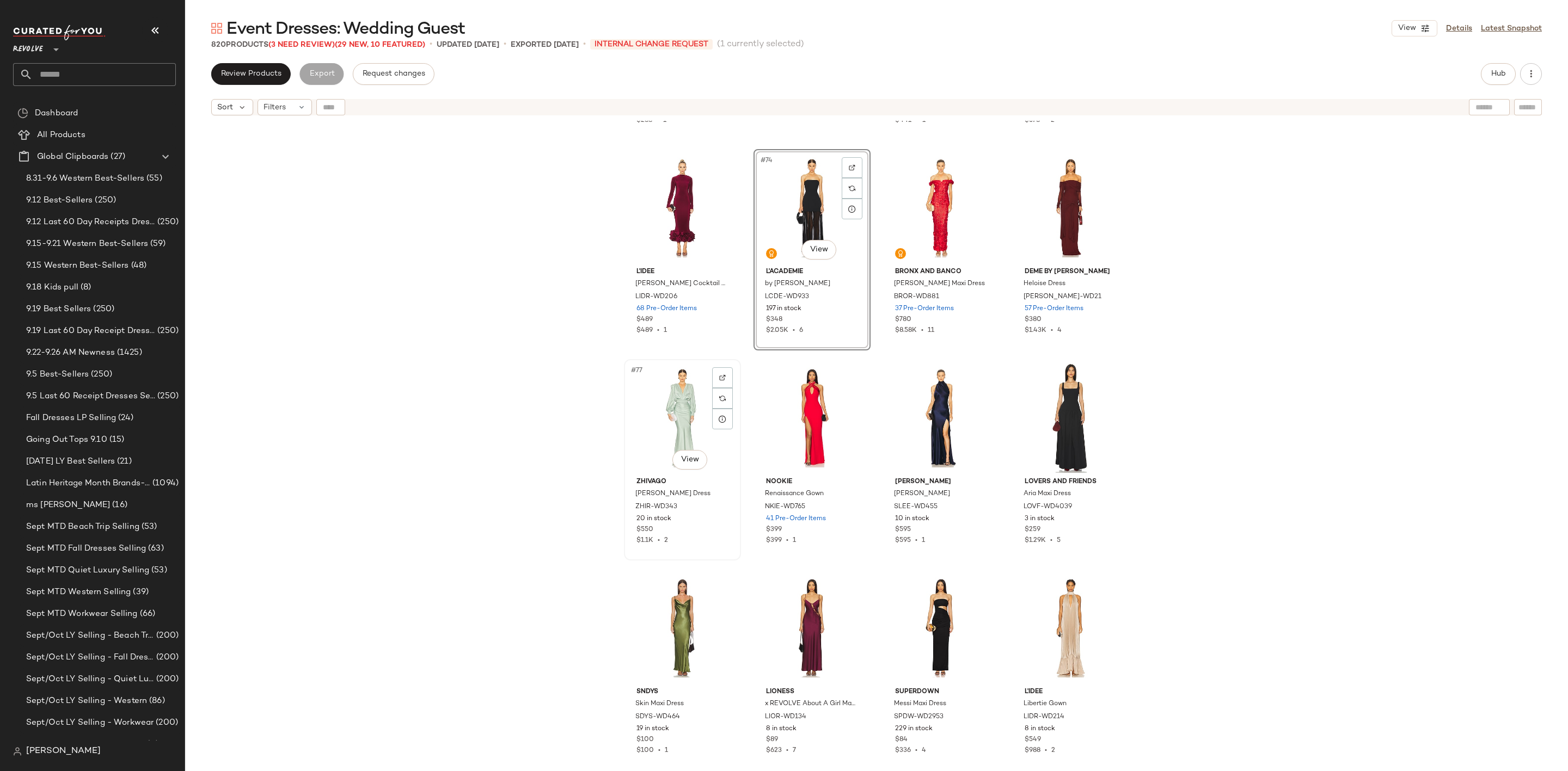
click at [644, 416] on div "#77 View" at bounding box center [682, 418] width 110 height 110
click at [787, 415] on div "#78 View" at bounding box center [812, 418] width 110 height 110
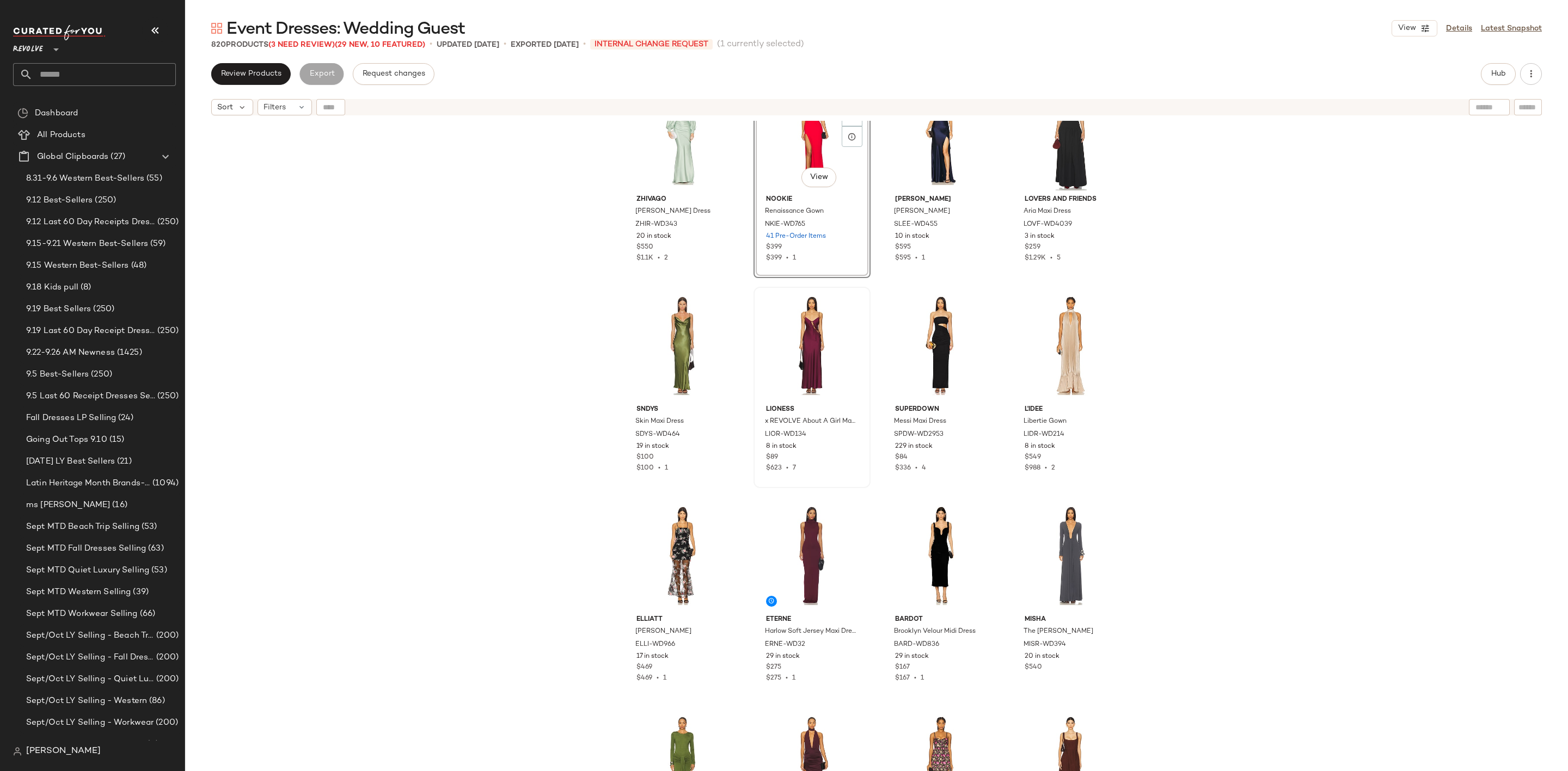
scroll to position [4009, 0]
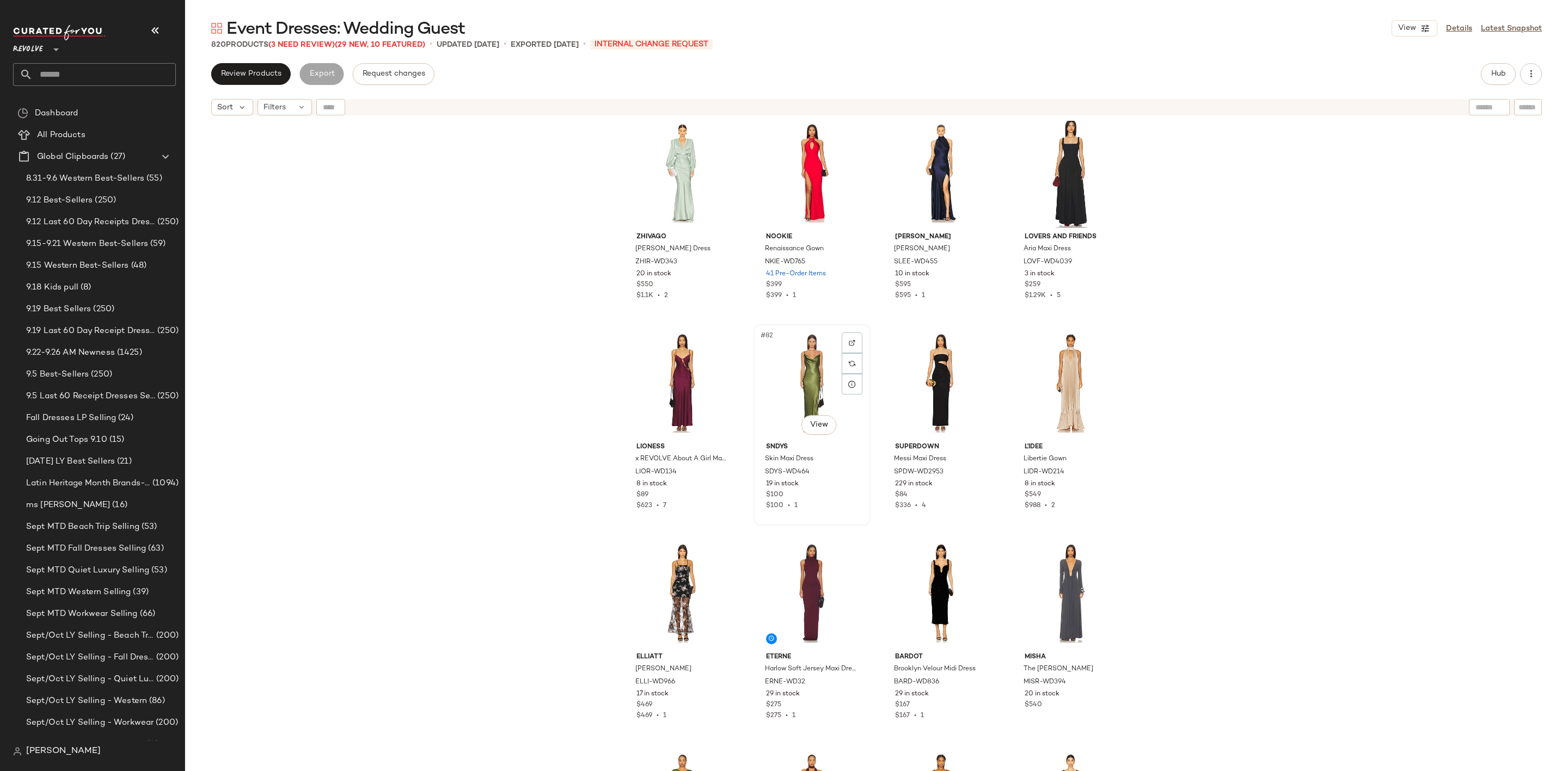
click at [802, 379] on div "#82 View" at bounding box center [812, 383] width 110 height 110
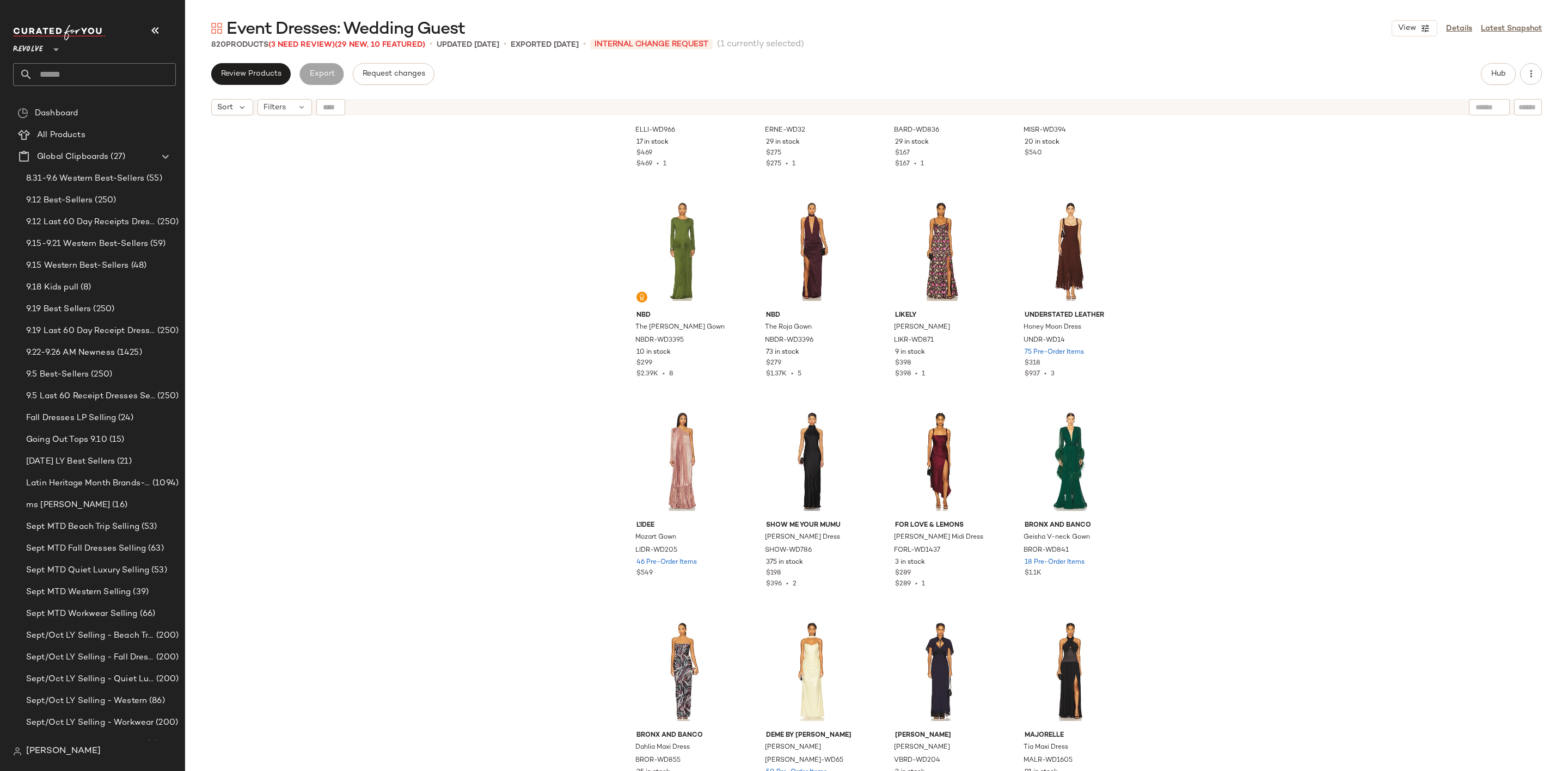
scroll to position [4663, 0]
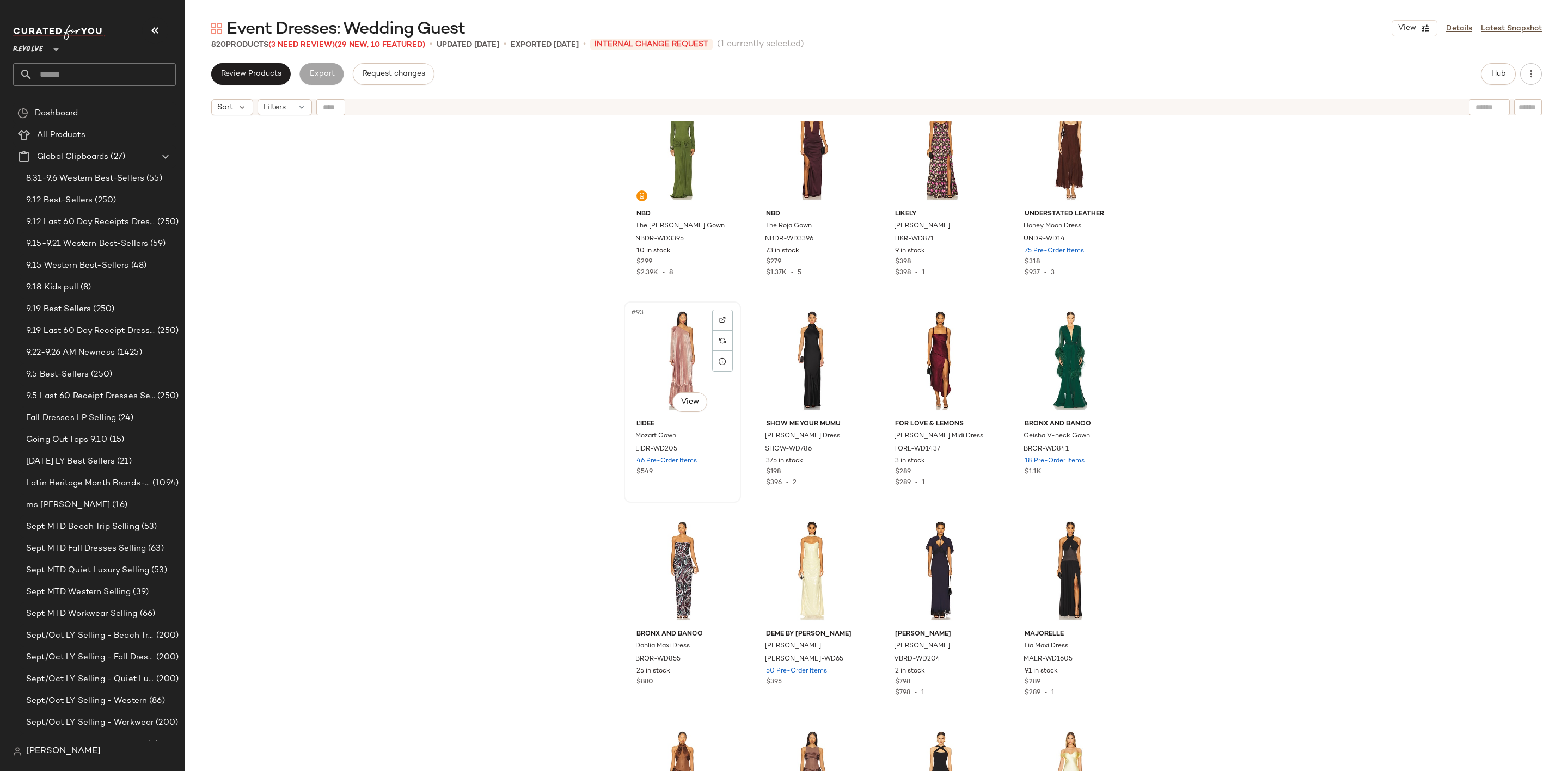
click at [655, 352] on div "#93 View" at bounding box center [682, 360] width 110 height 110
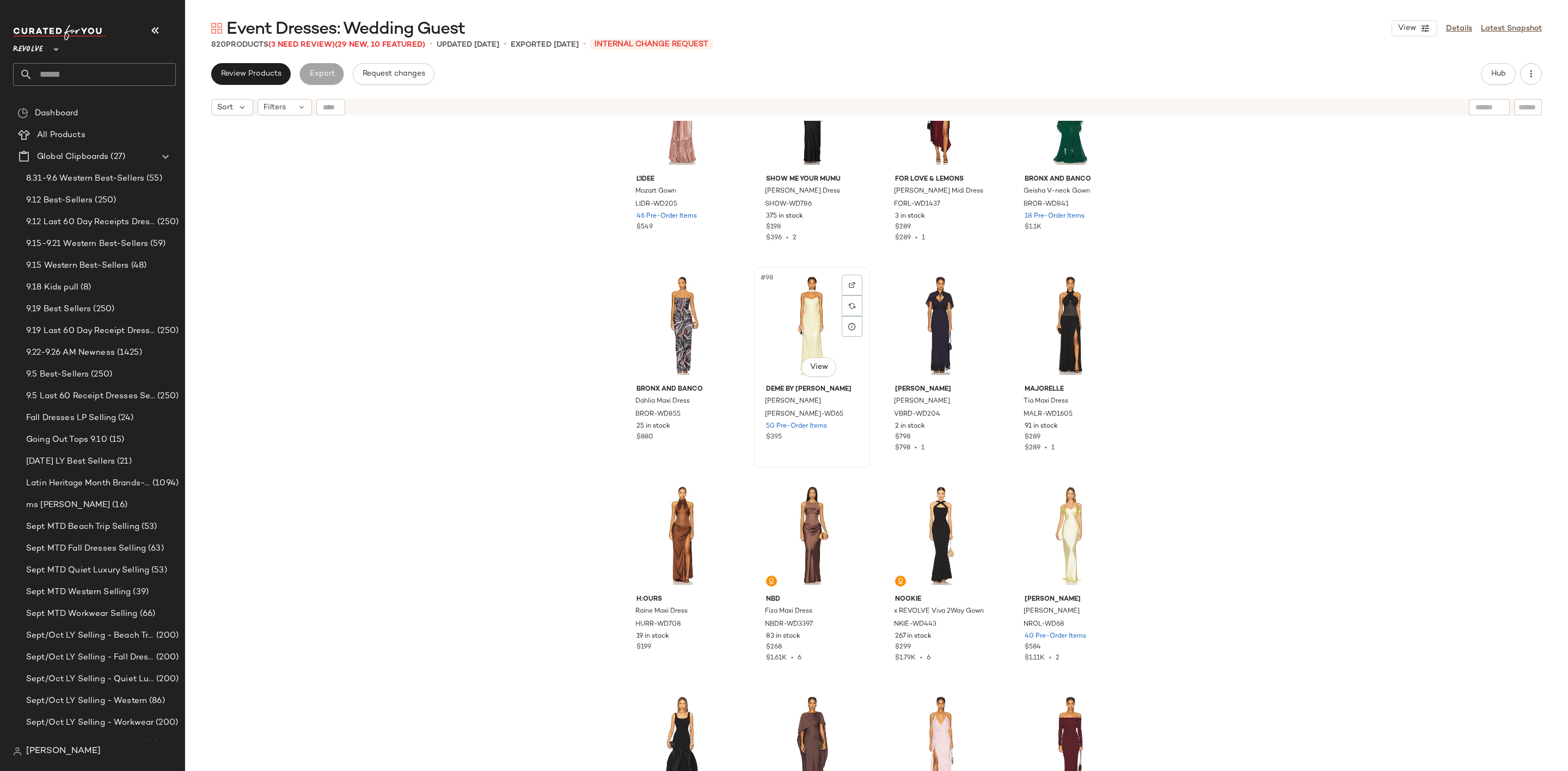
click at [787, 327] on div "#98 View" at bounding box center [812, 326] width 110 height 110
click at [794, 520] on div "#102 View" at bounding box center [812, 536] width 110 height 110
click at [915, 516] on div "#103 View" at bounding box center [941, 536] width 110 height 110
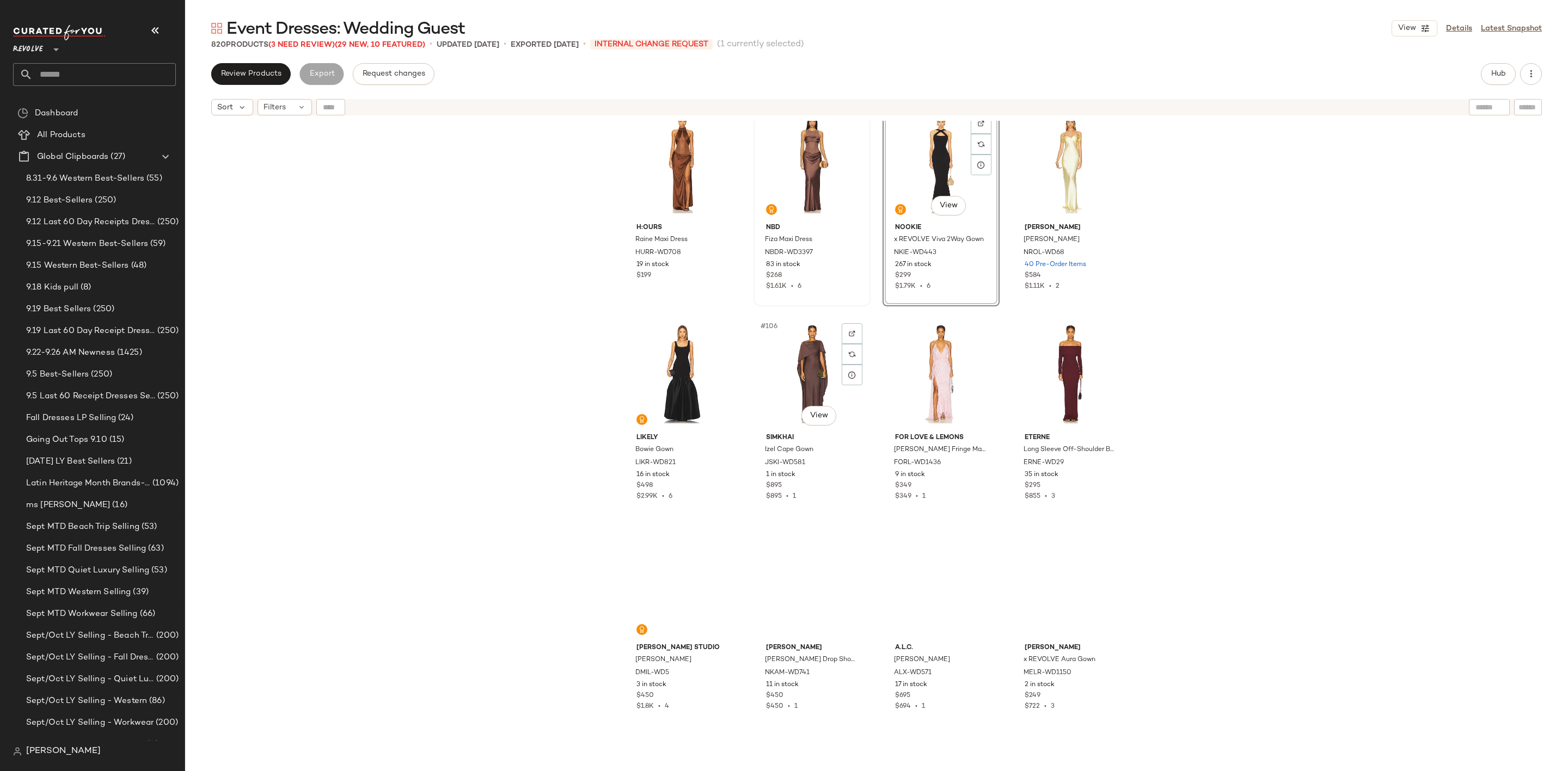
scroll to position [5315, 0]
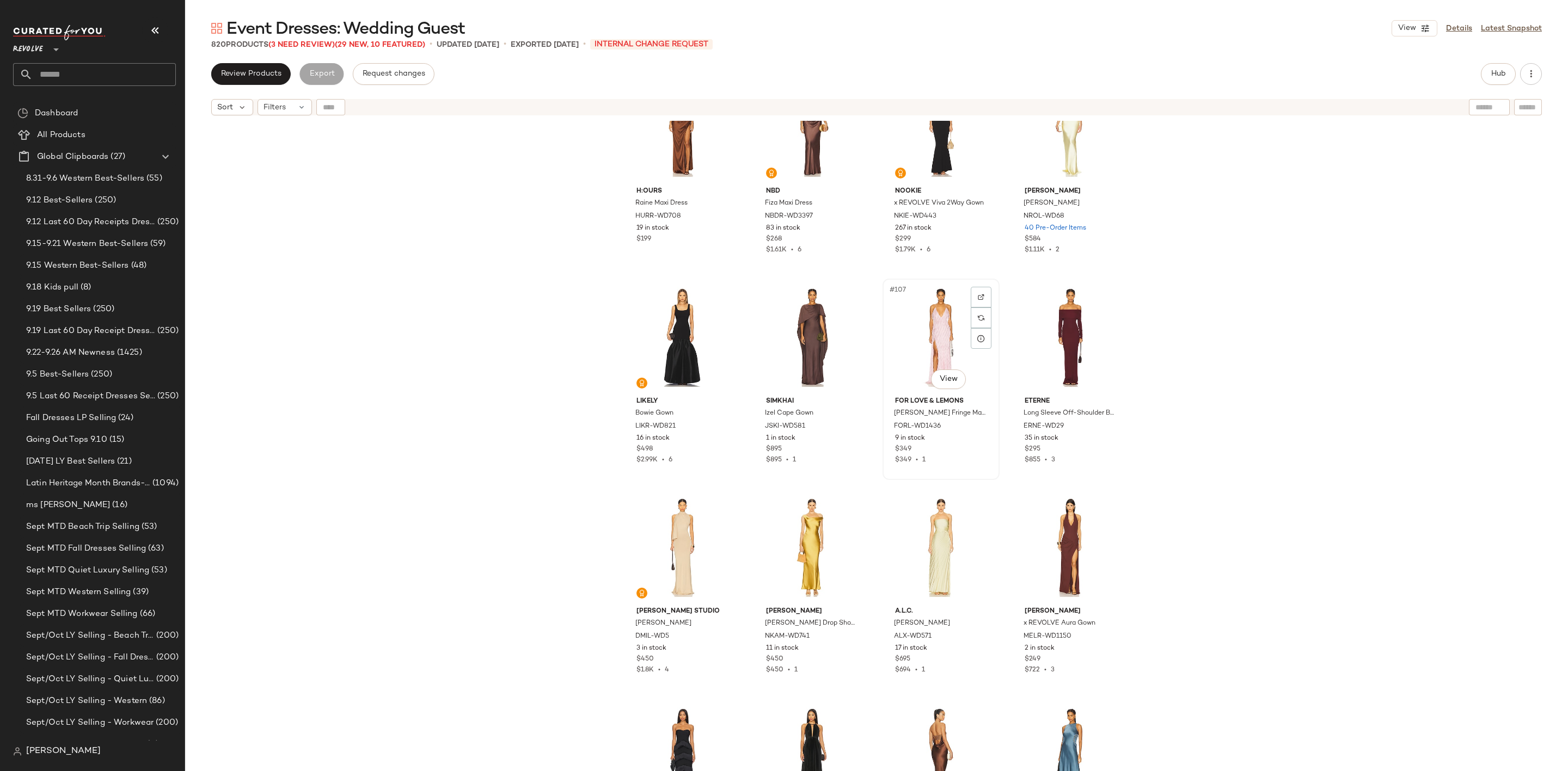
click at [943, 323] on div "#107 View" at bounding box center [941, 337] width 110 height 110
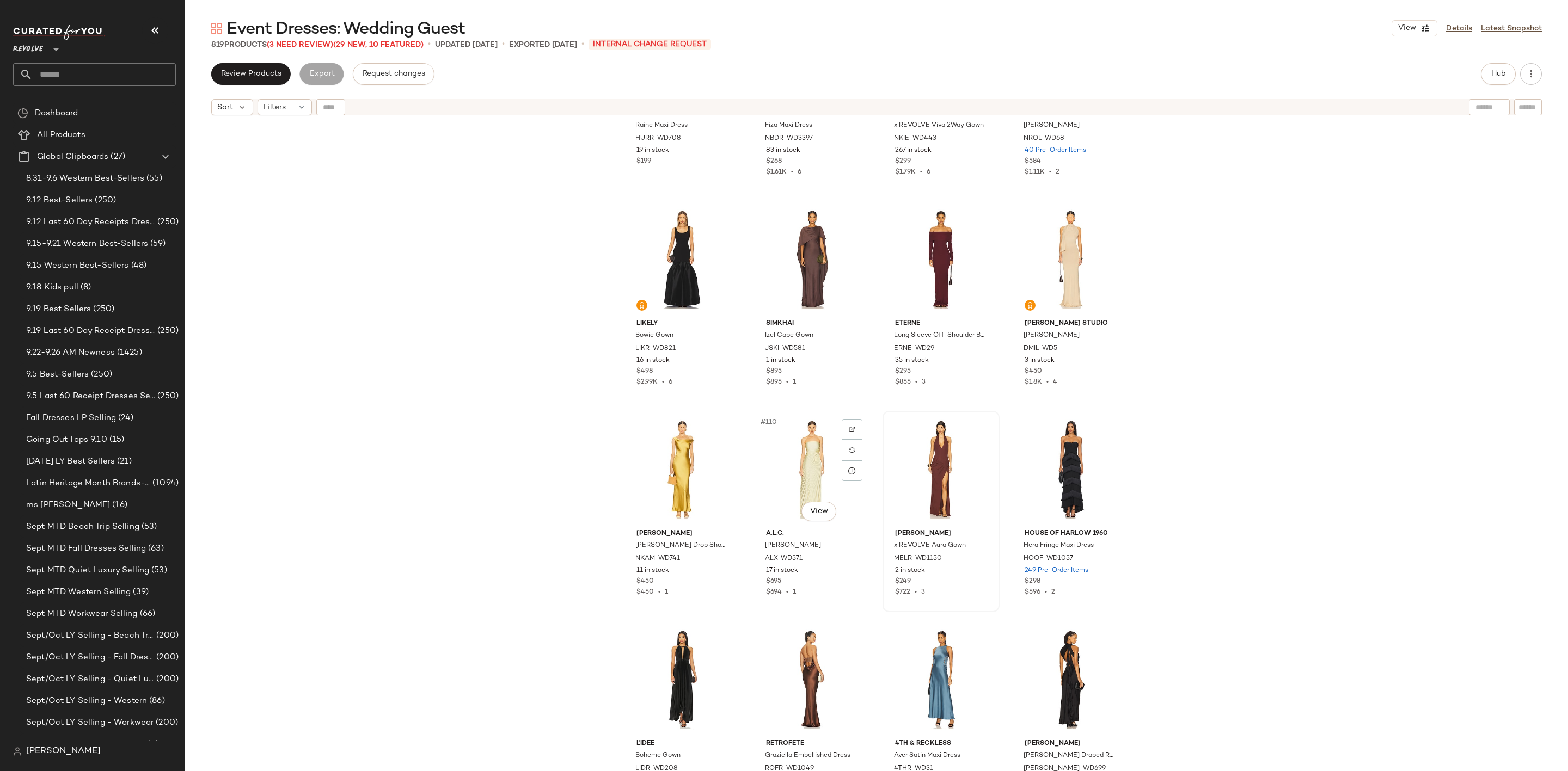
scroll to position [5479, 0]
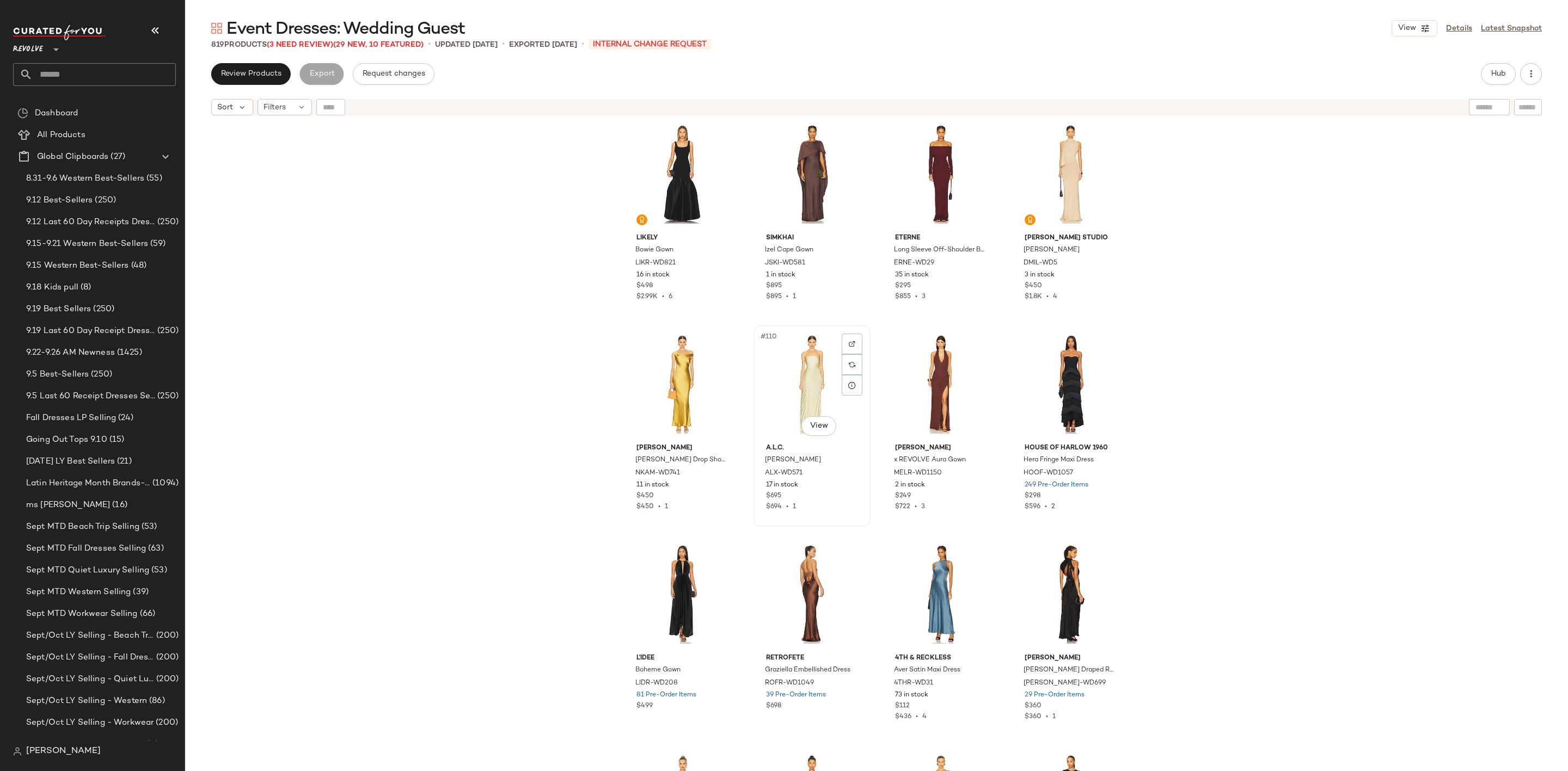
click at [782, 374] on div "#110 View" at bounding box center [812, 384] width 110 height 110
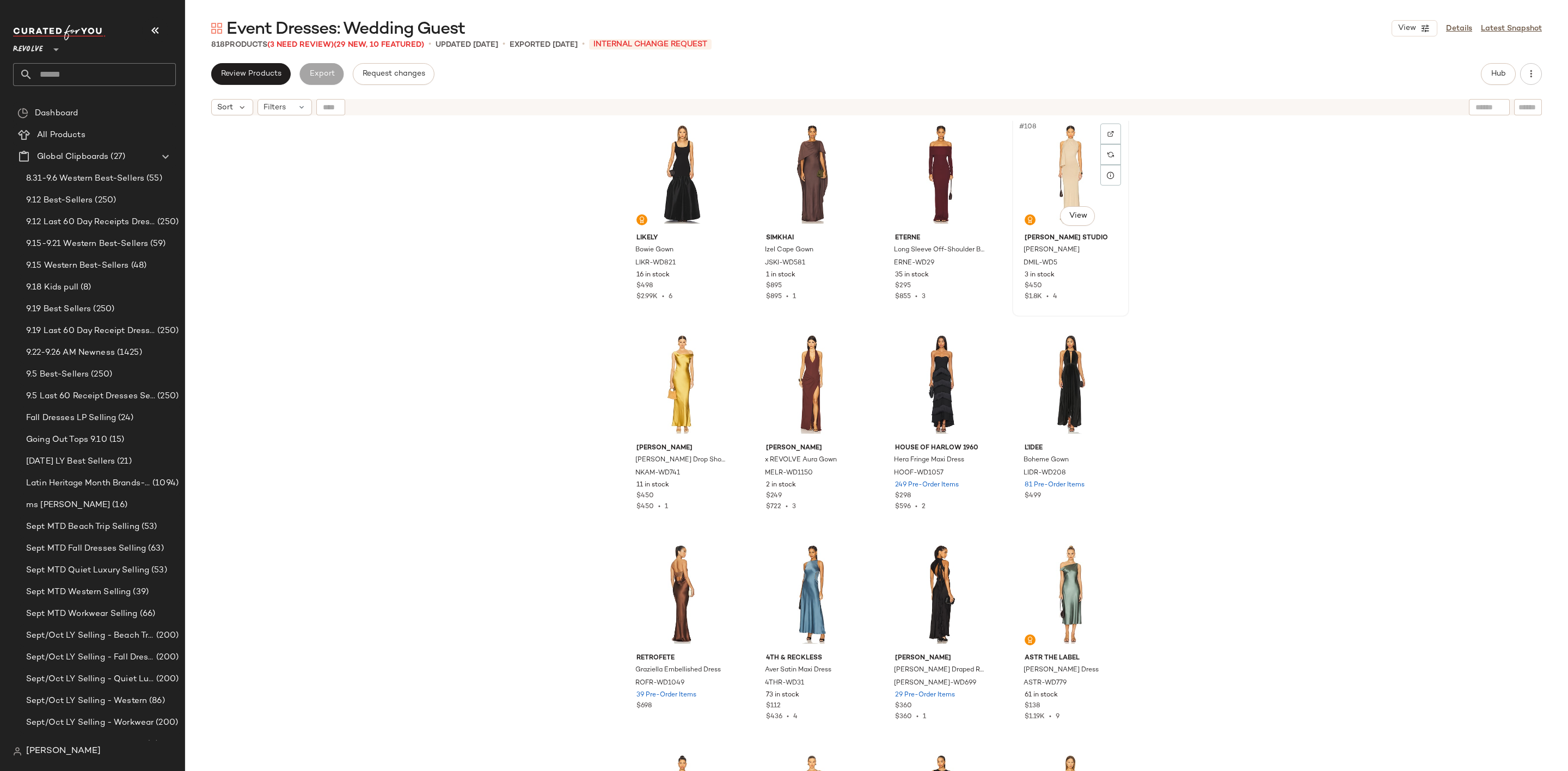
click at [1049, 170] on div "#108 View" at bounding box center [1071, 174] width 110 height 110
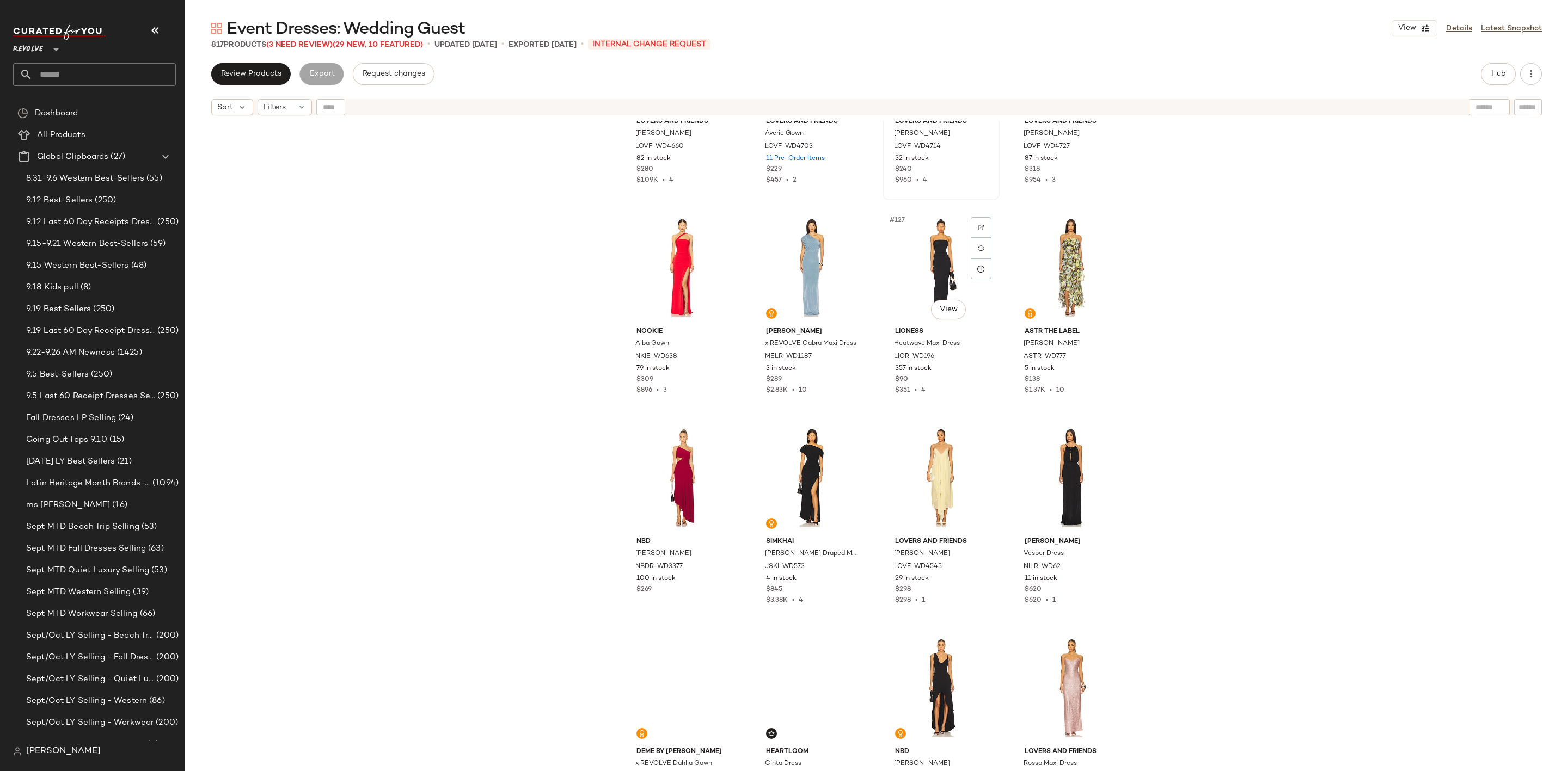
scroll to position [6458, 0]
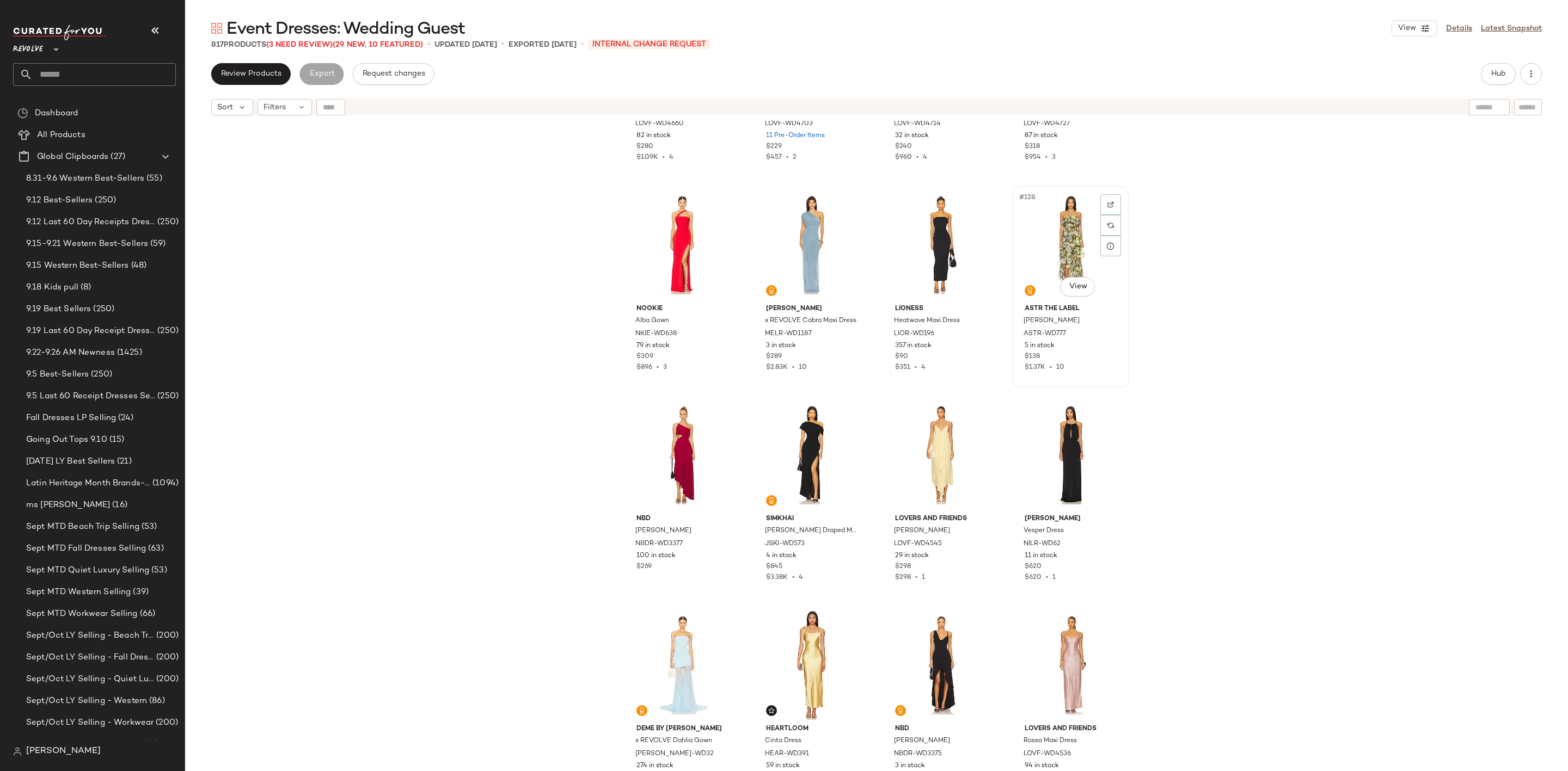
click at [1040, 237] on div "#128 View" at bounding box center [1071, 245] width 110 height 110
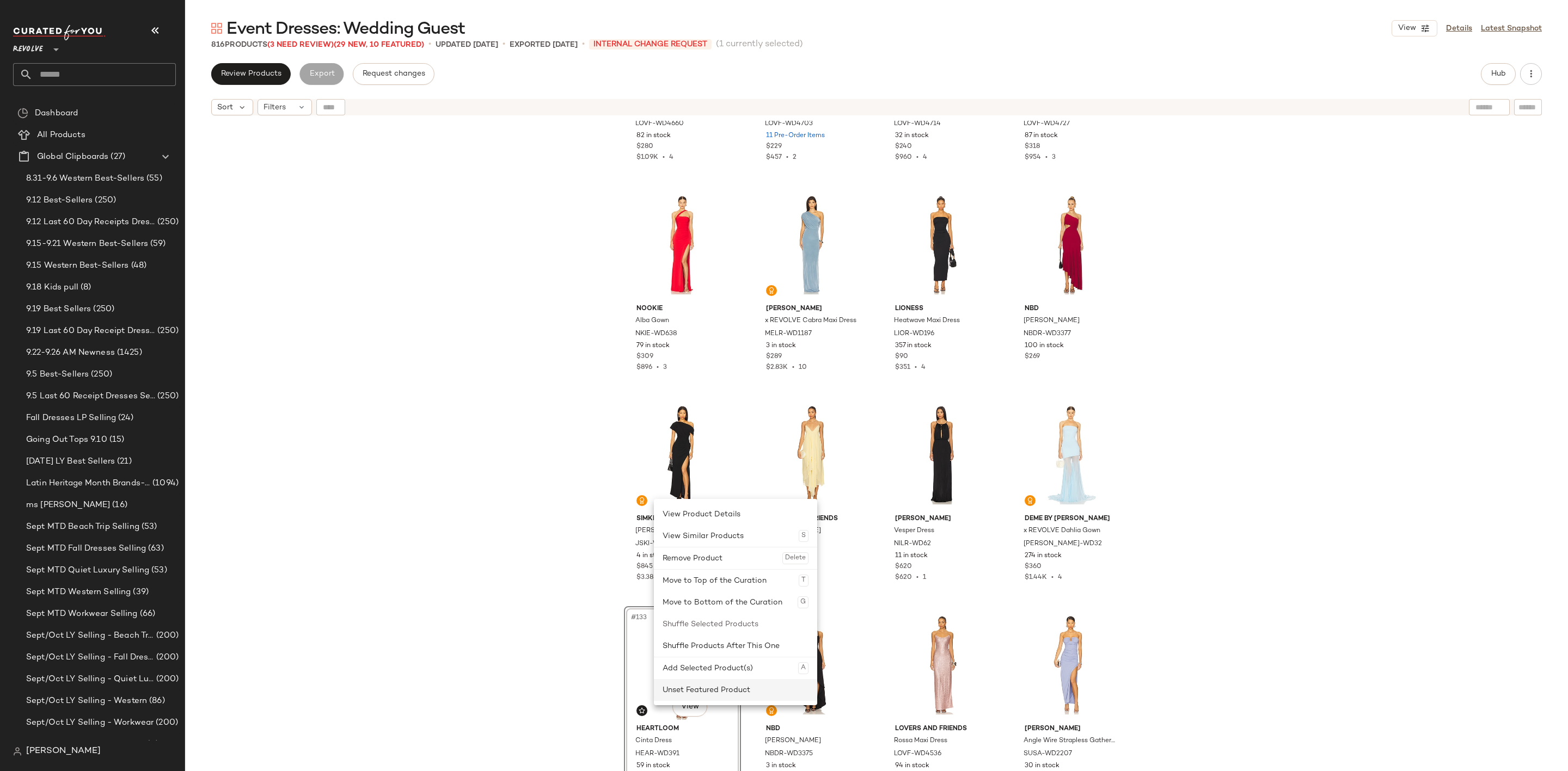
click at [720, 685] on div "Unset Featured Product" at bounding box center [736, 690] width 146 height 22
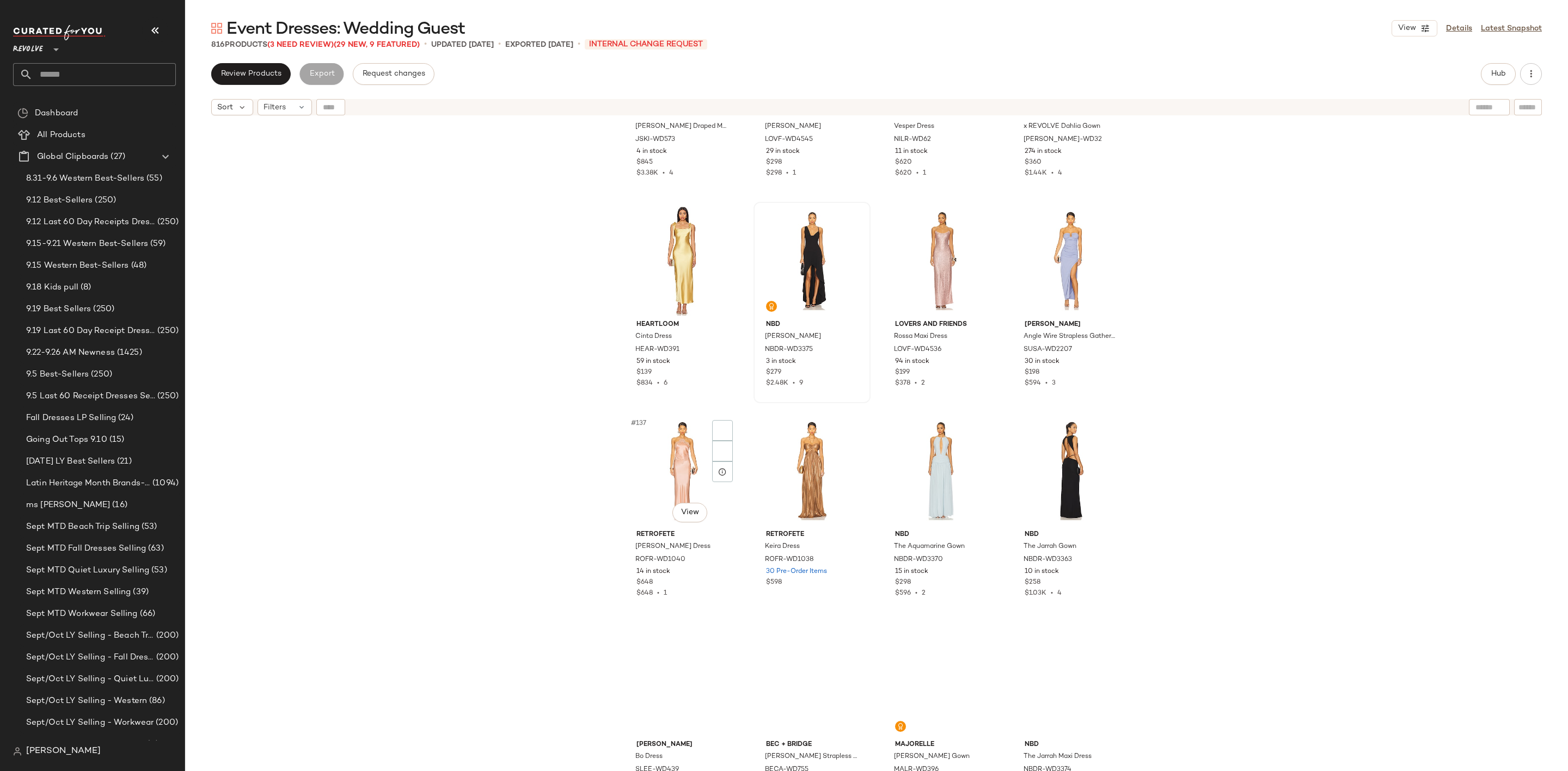
scroll to position [6867, 0]
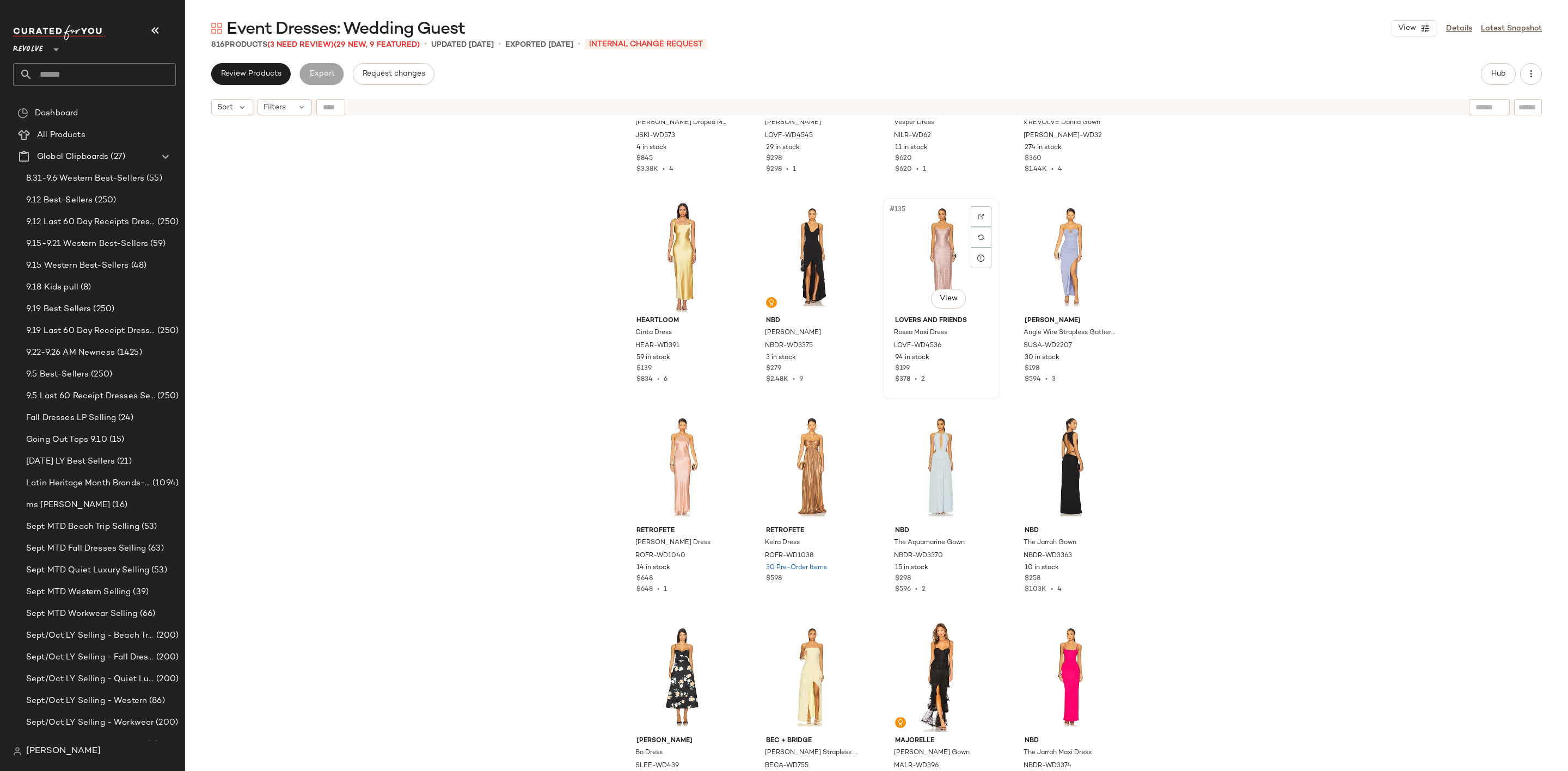
click at [925, 240] on div "#135 View" at bounding box center [941, 257] width 110 height 110
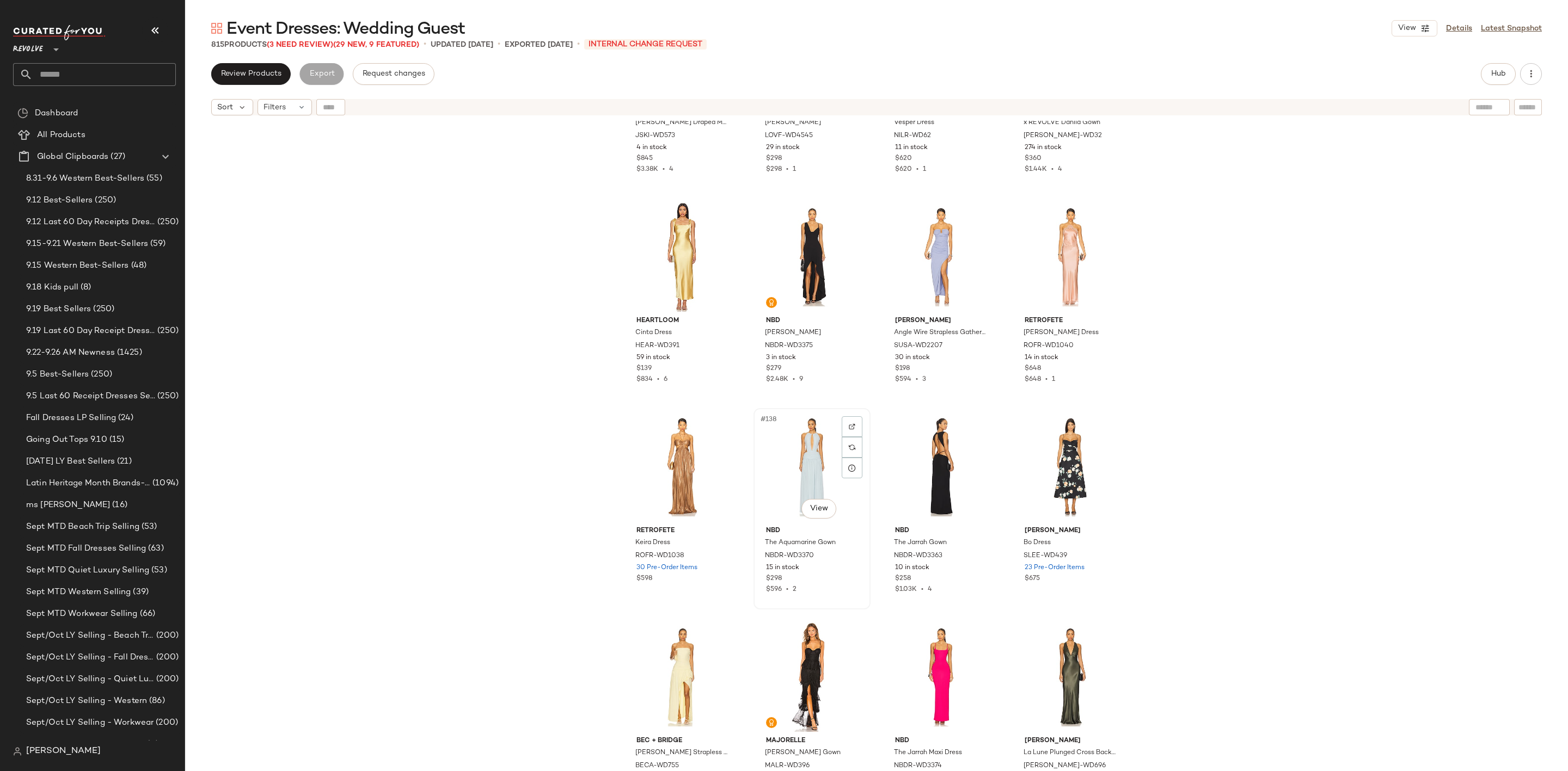
click at [786, 466] on div "#138 View" at bounding box center [812, 467] width 110 height 110
click at [925, 666] on div "#143 View" at bounding box center [941, 677] width 110 height 110
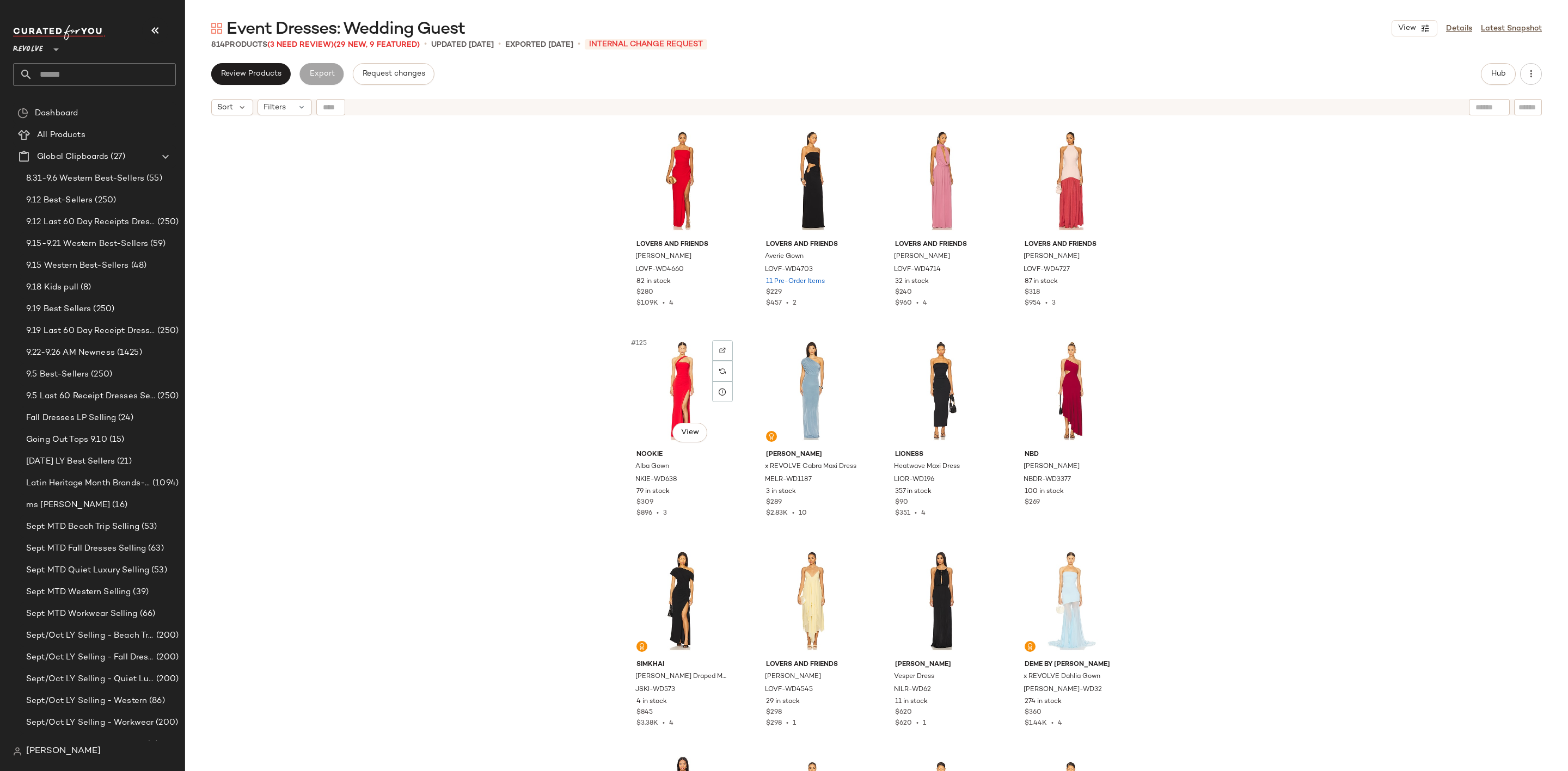
scroll to position [6214, 0]
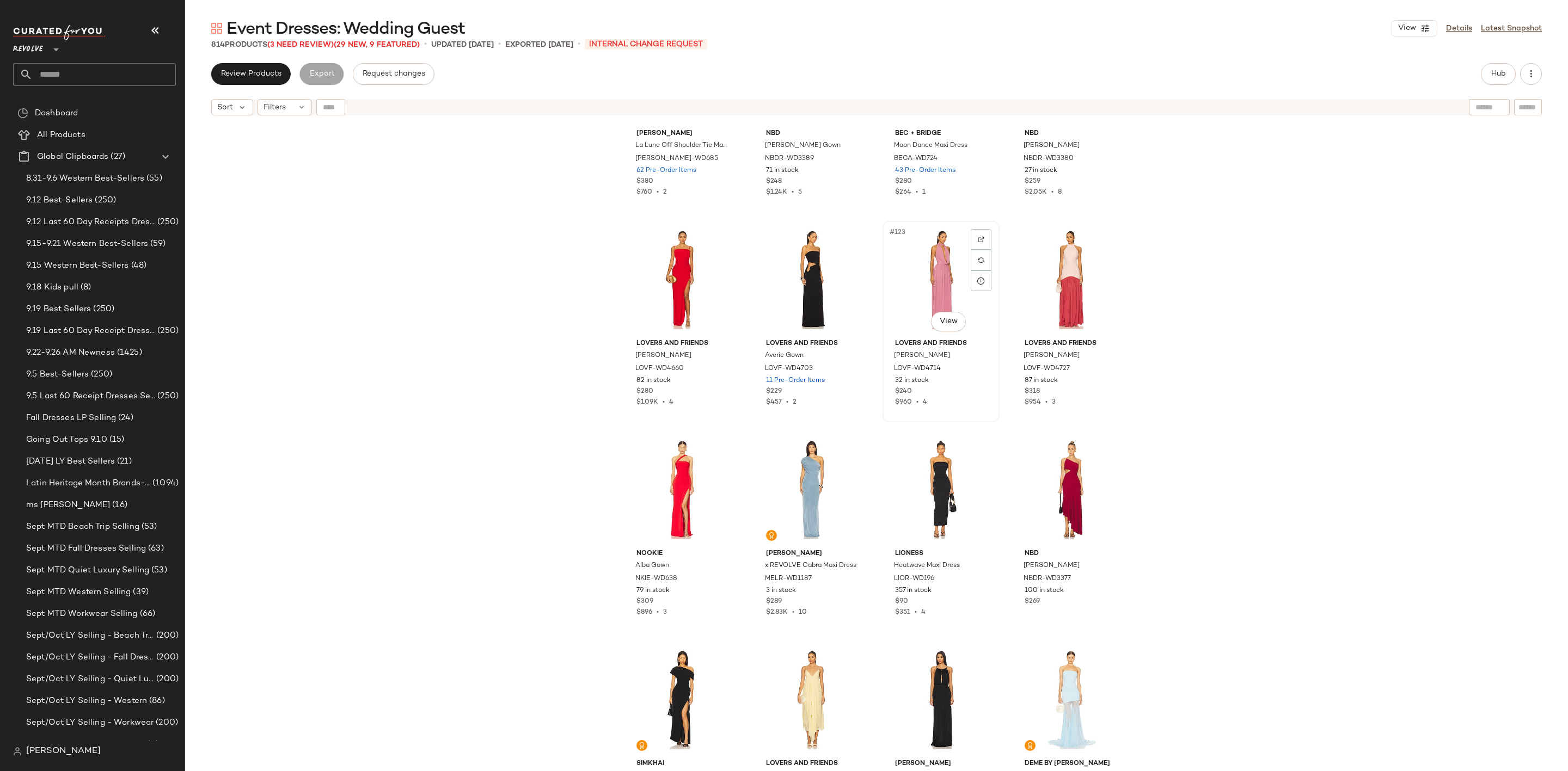
click at [907, 279] on div "#123 View" at bounding box center [941, 279] width 110 height 110
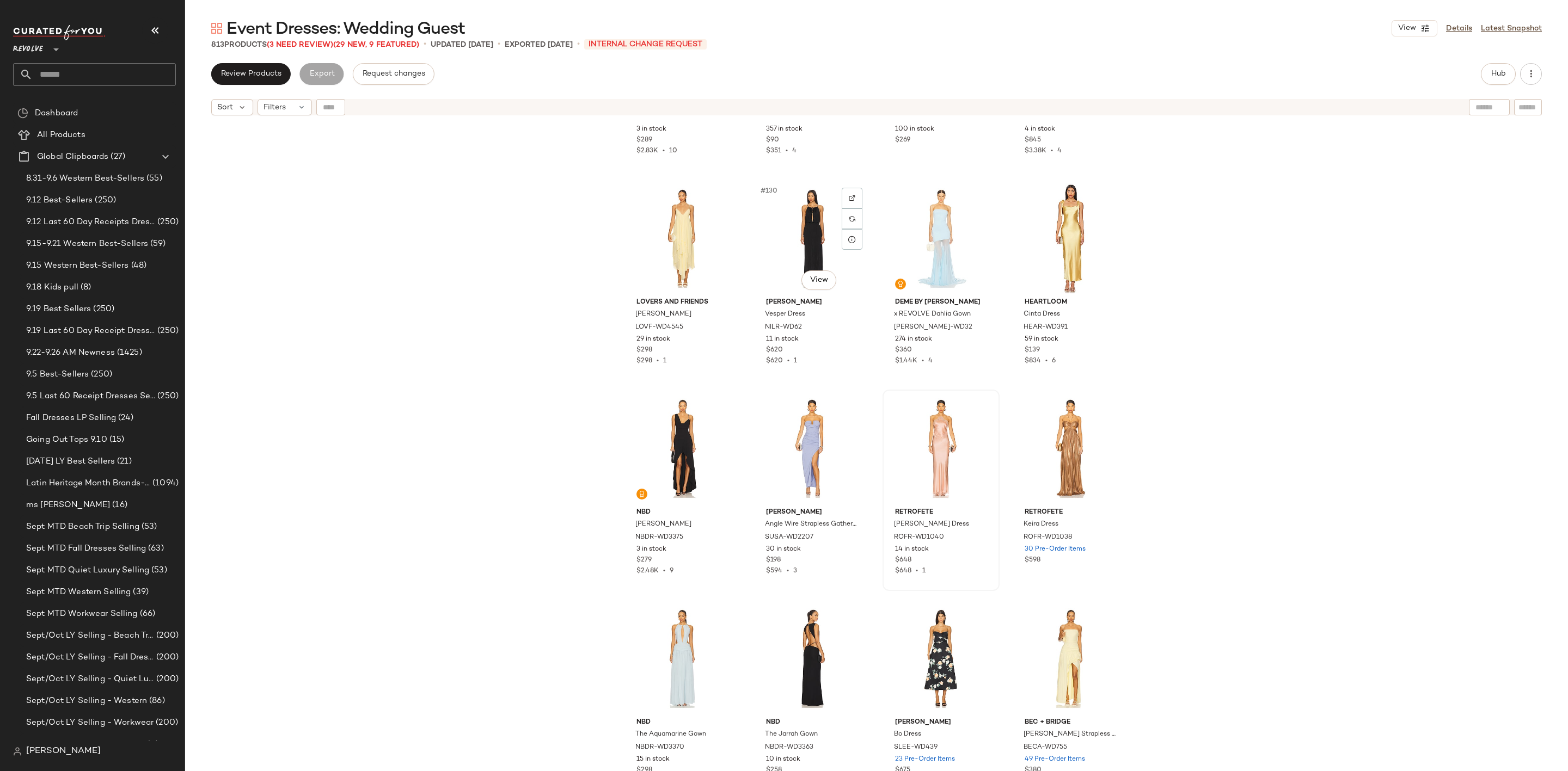
scroll to position [6704, 0]
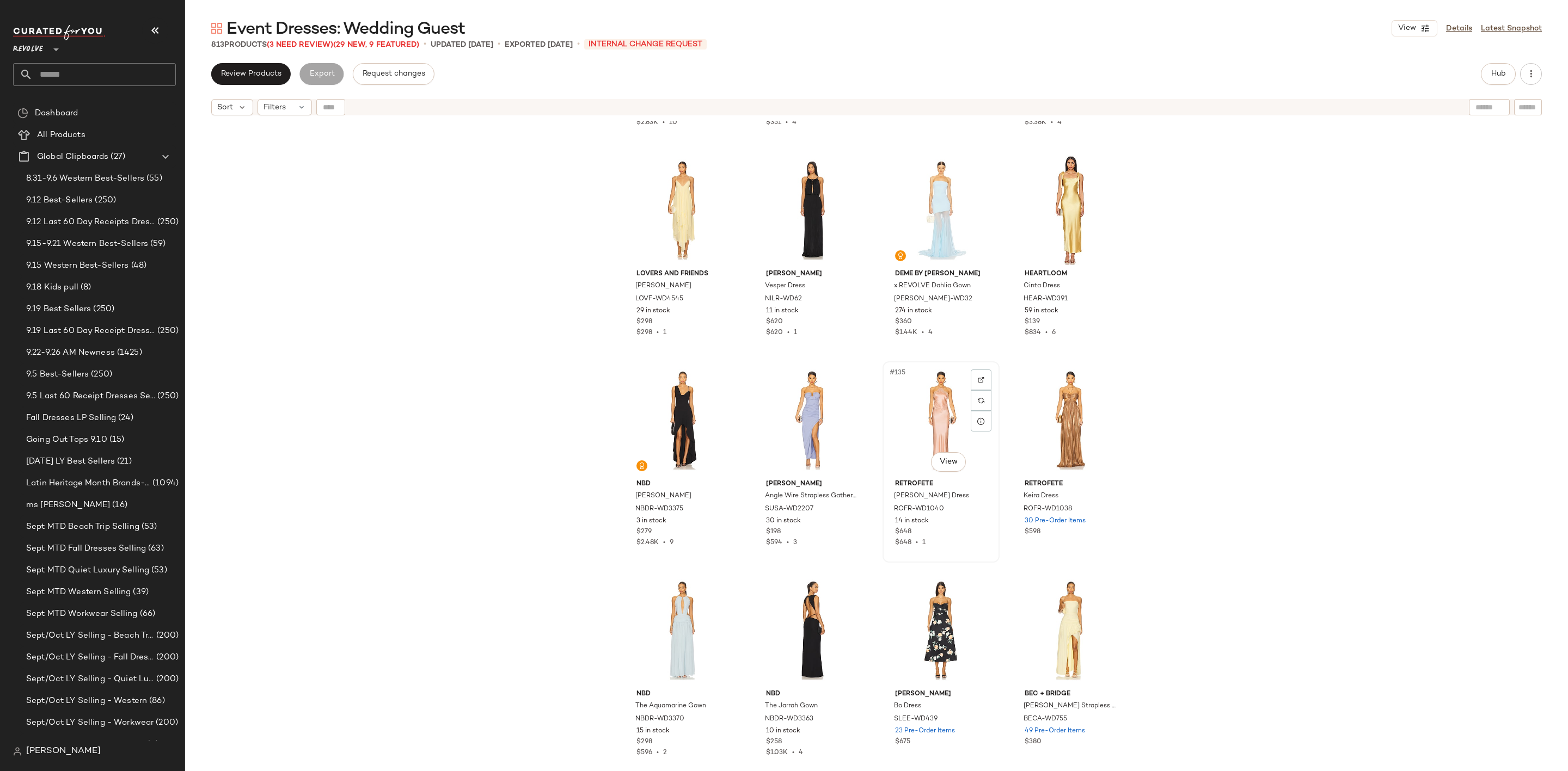
click at [920, 394] on div "#135 View" at bounding box center [941, 420] width 110 height 110
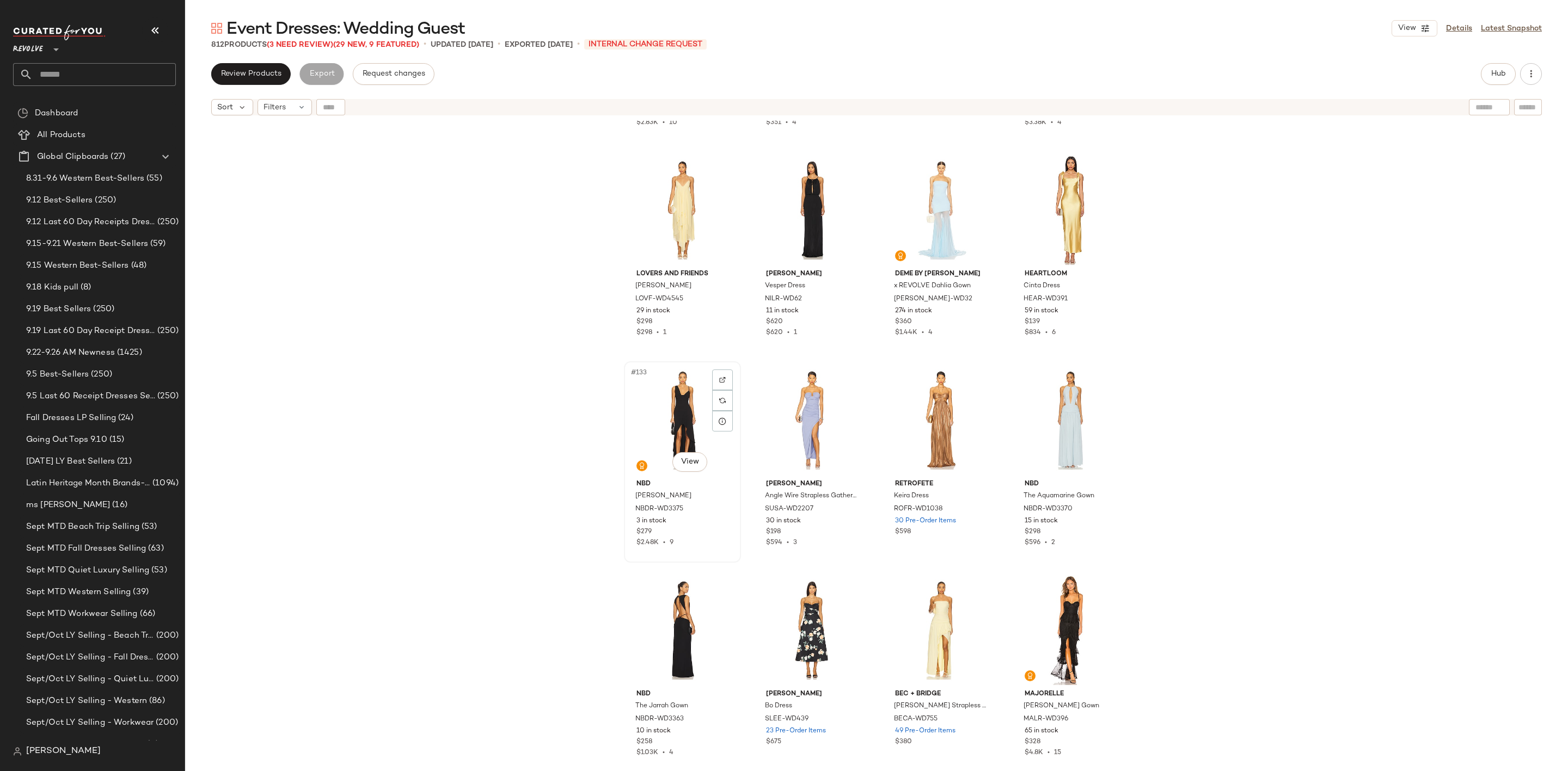
click at [685, 380] on div "#133 View" at bounding box center [682, 420] width 110 height 110
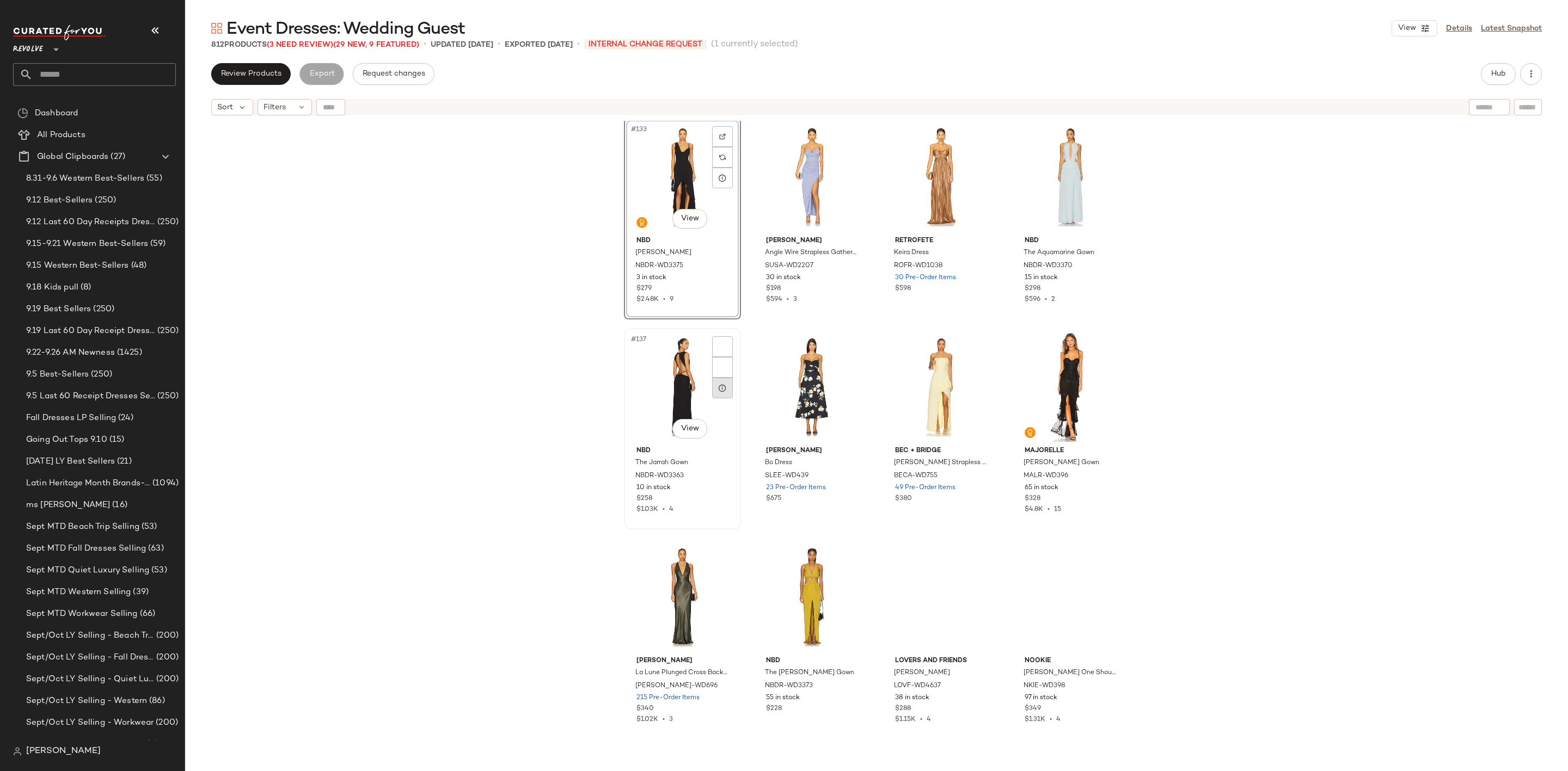
scroll to position [6948, 0]
click at [807, 371] on div "#138 View" at bounding box center [812, 385] width 110 height 110
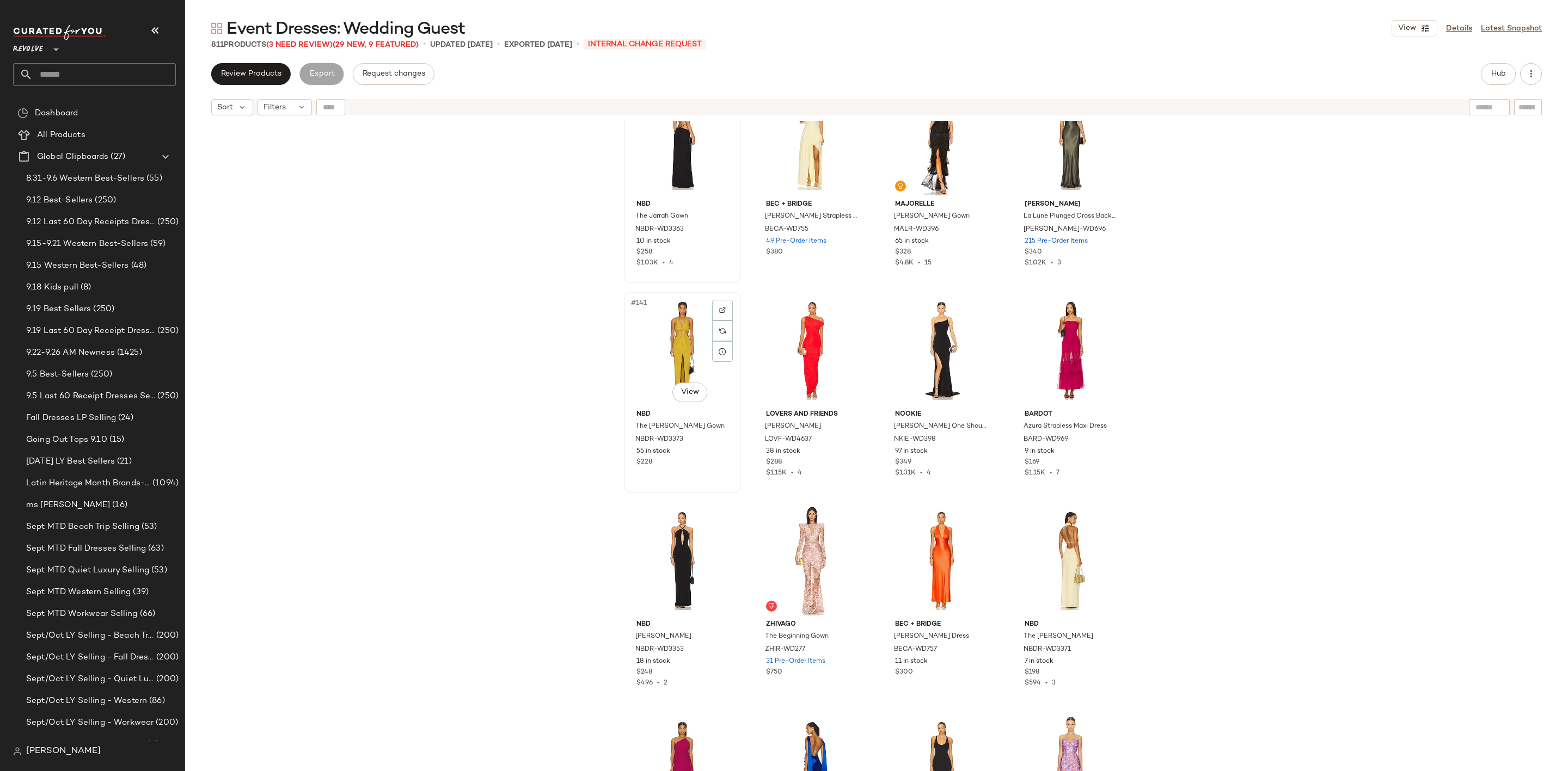
scroll to position [7356, 0]
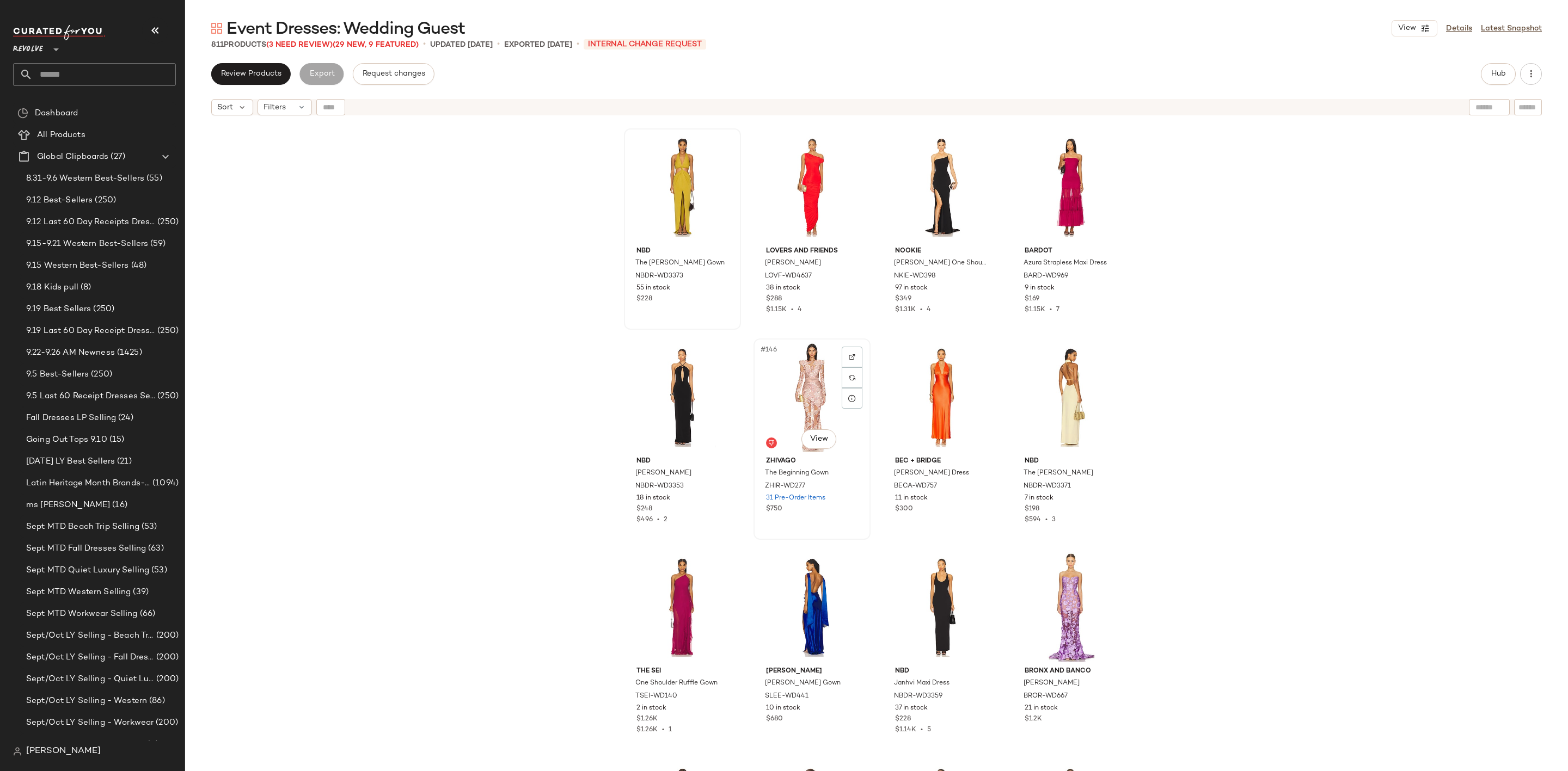
click at [800, 396] on div "#146 View" at bounding box center [812, 397] width 110 height 110
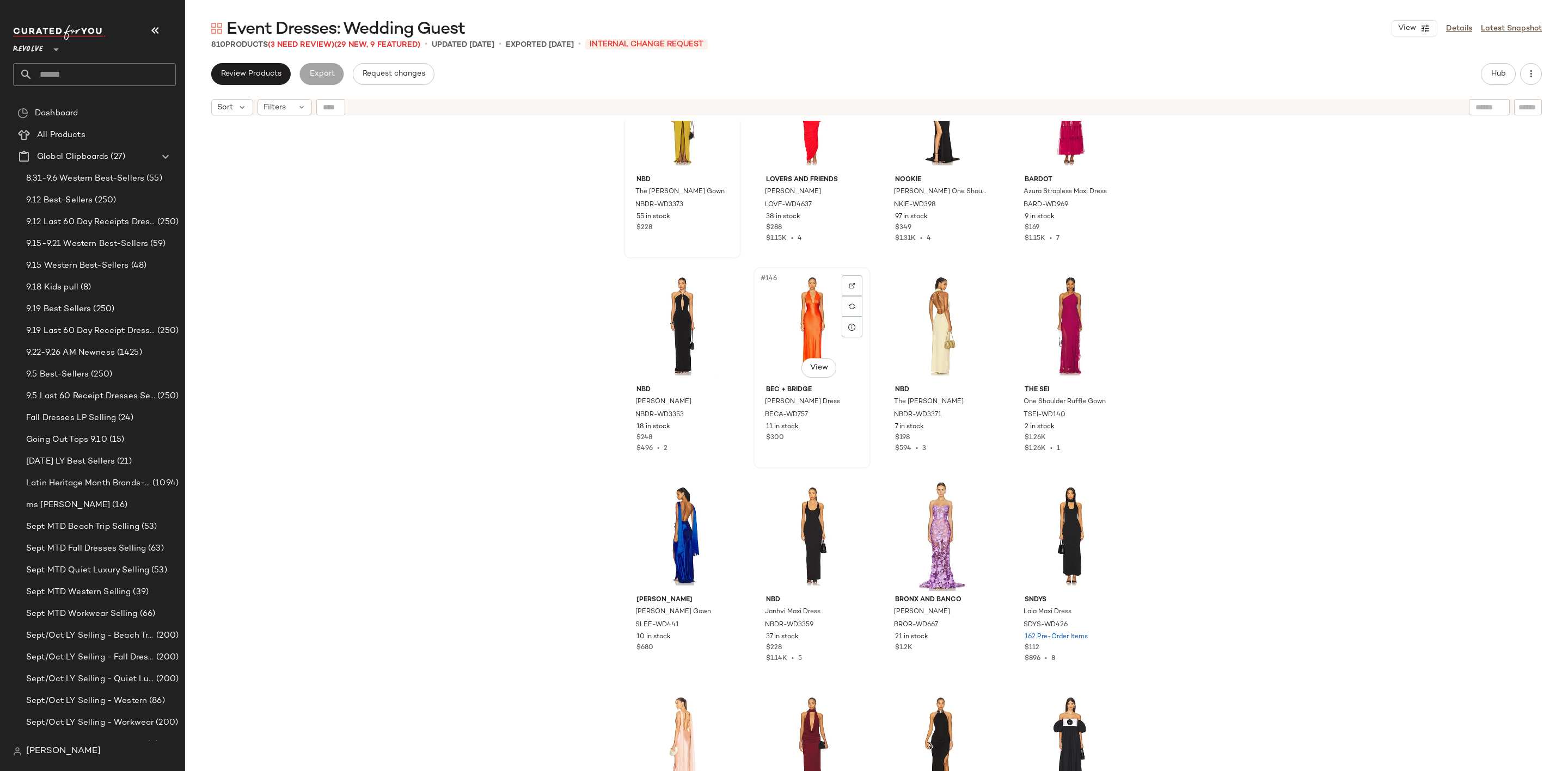
scroll to position [7520, 0]
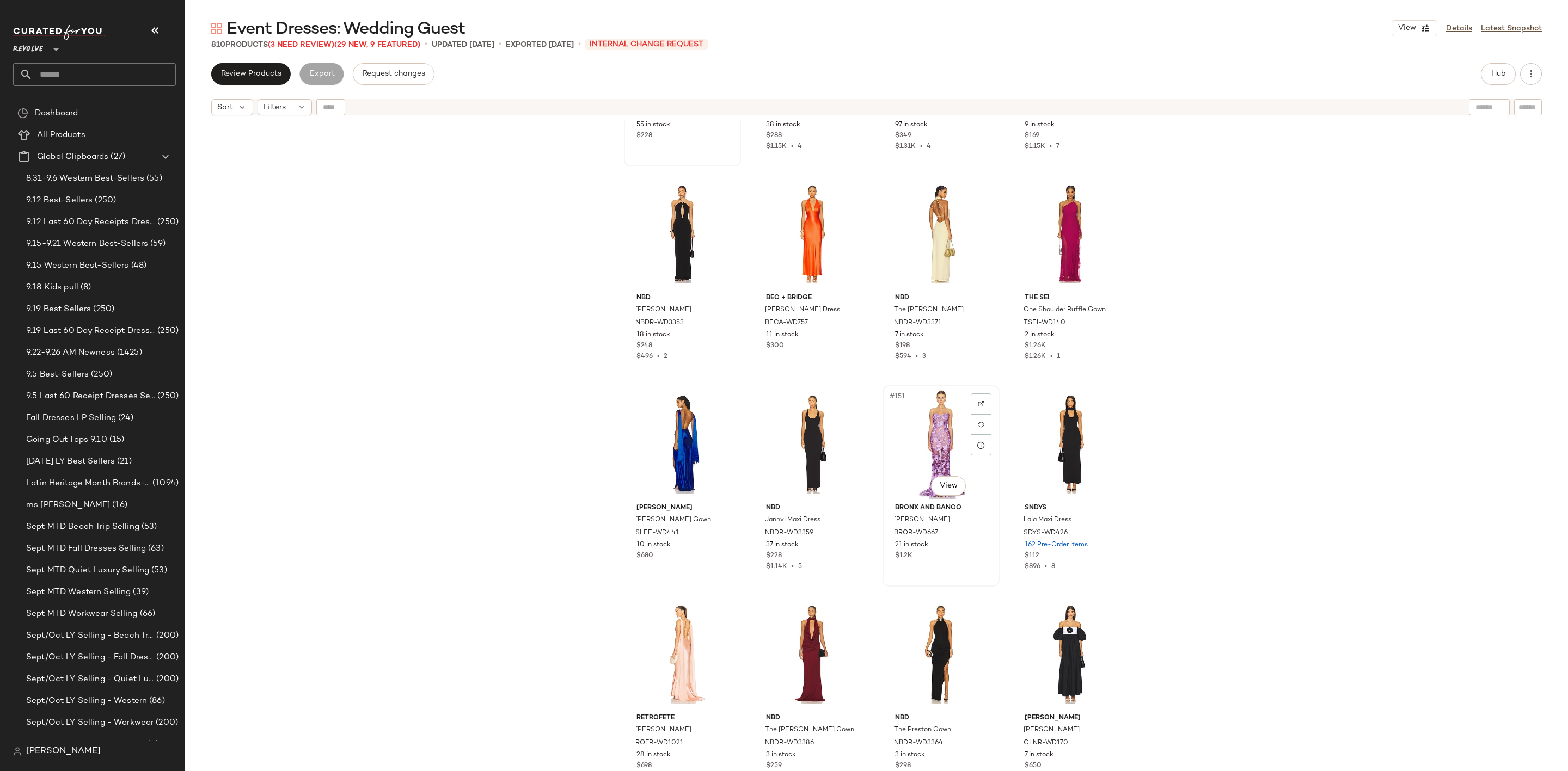
click at [912, 406] on div "#151 View" at bounding box center [941, 444] width 110 height 110
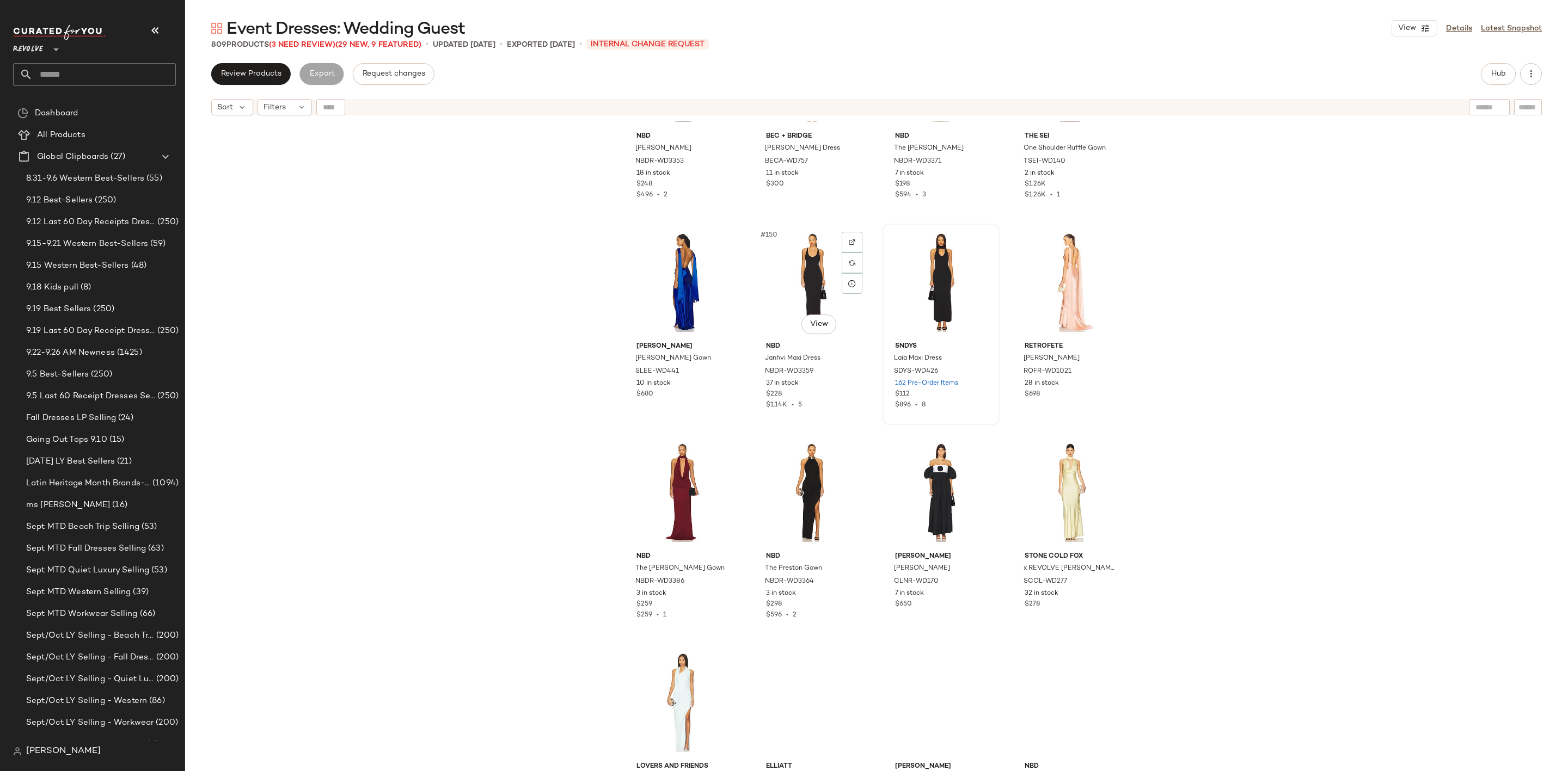
scroll to position [7683, 0]
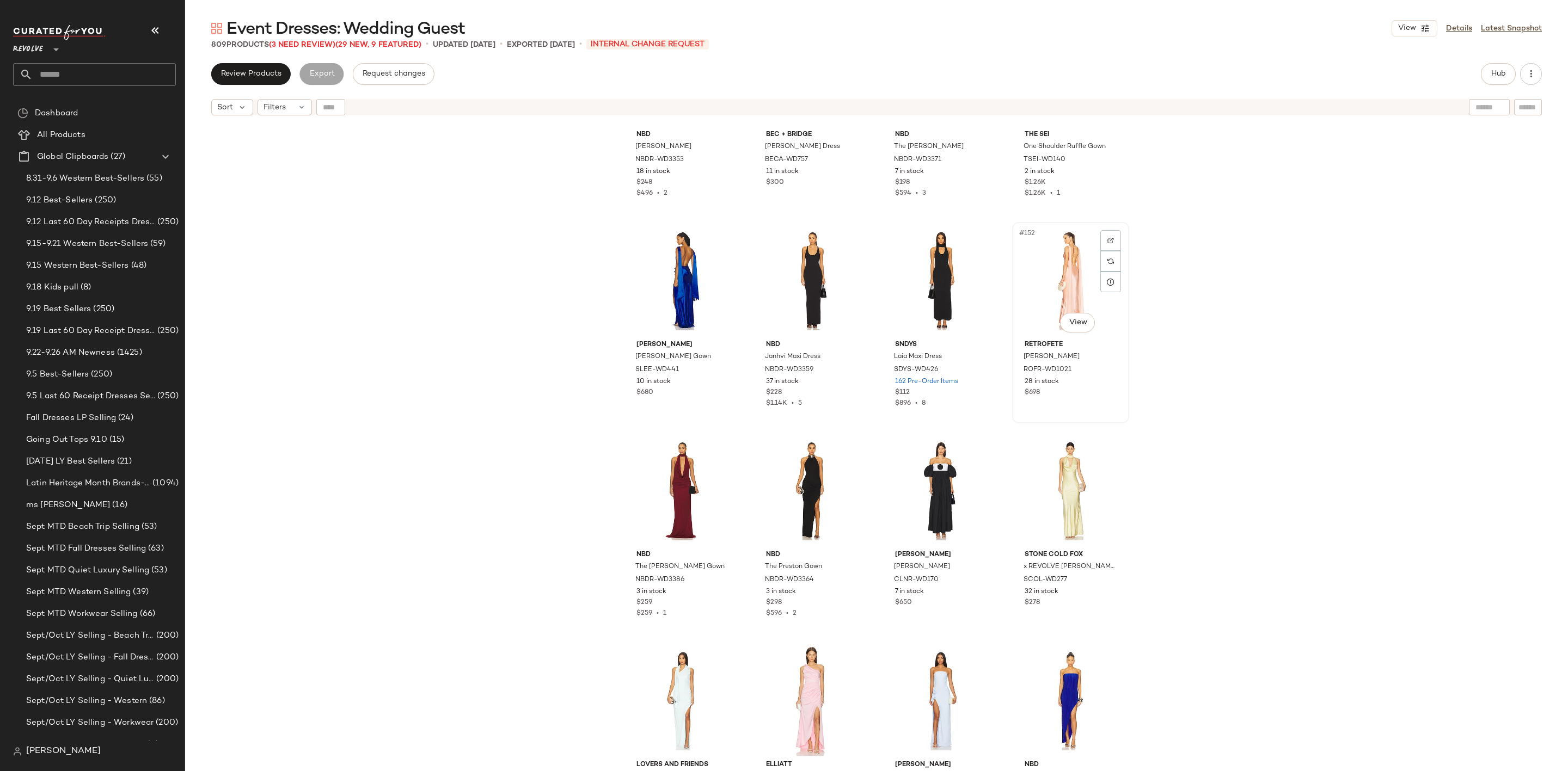
click at [1035, 271] on div "#152 View" at bounding box center [1071, 281] width 110 height 110
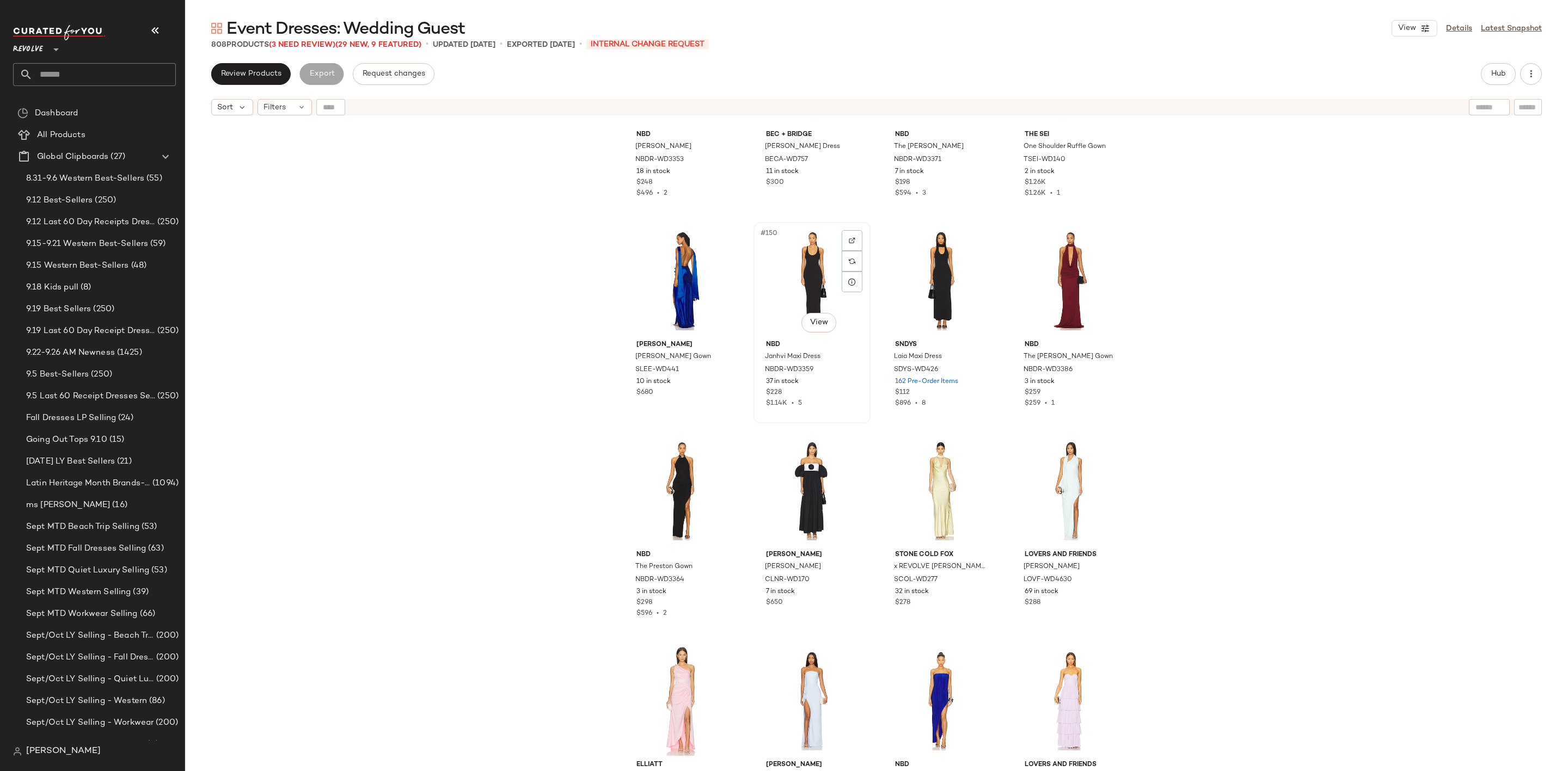
click at [792, 273] on div "#150 View" at bounding box center [812, 281] width 110 height 110
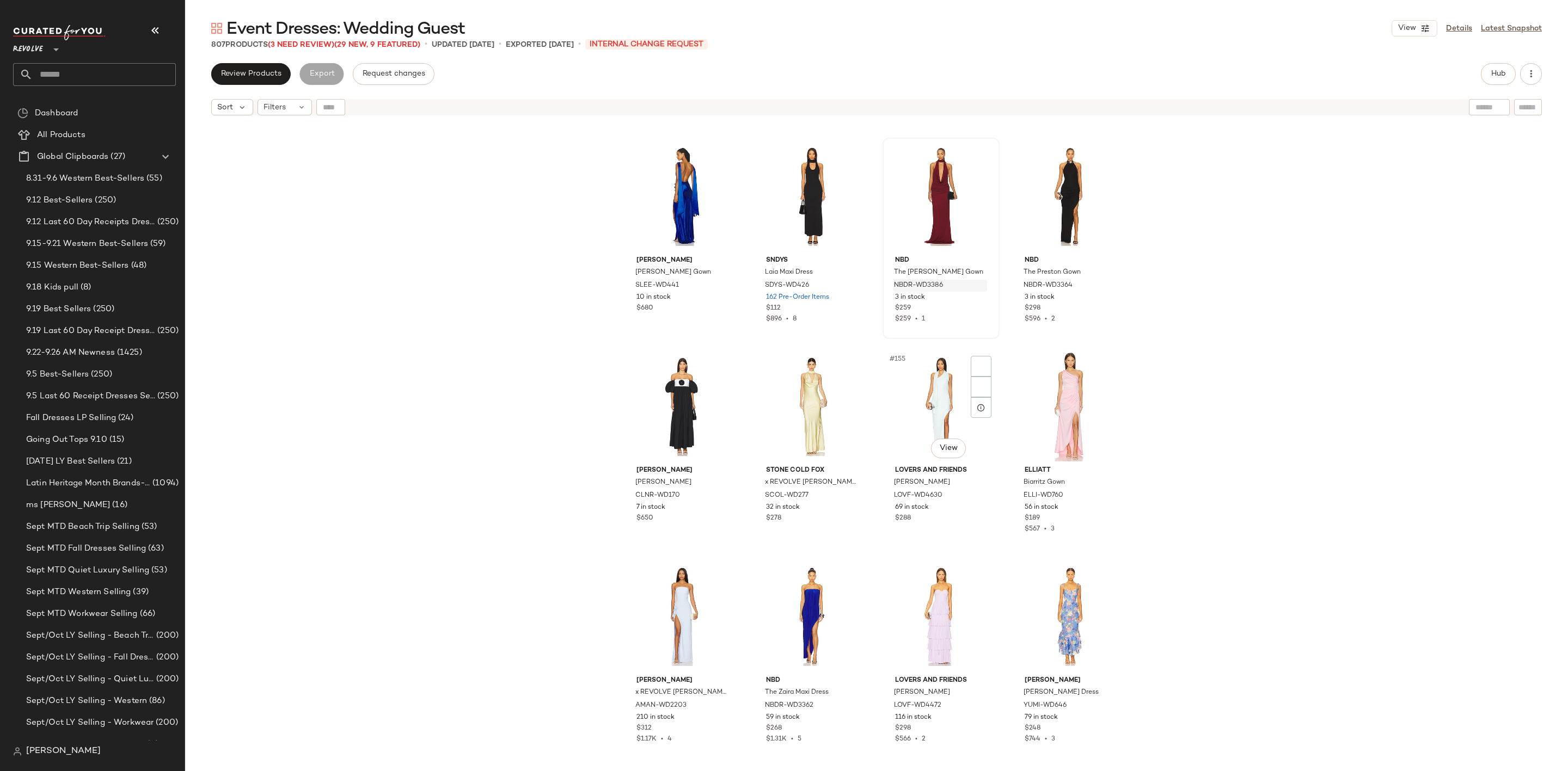
scroll to position [7846, 0]
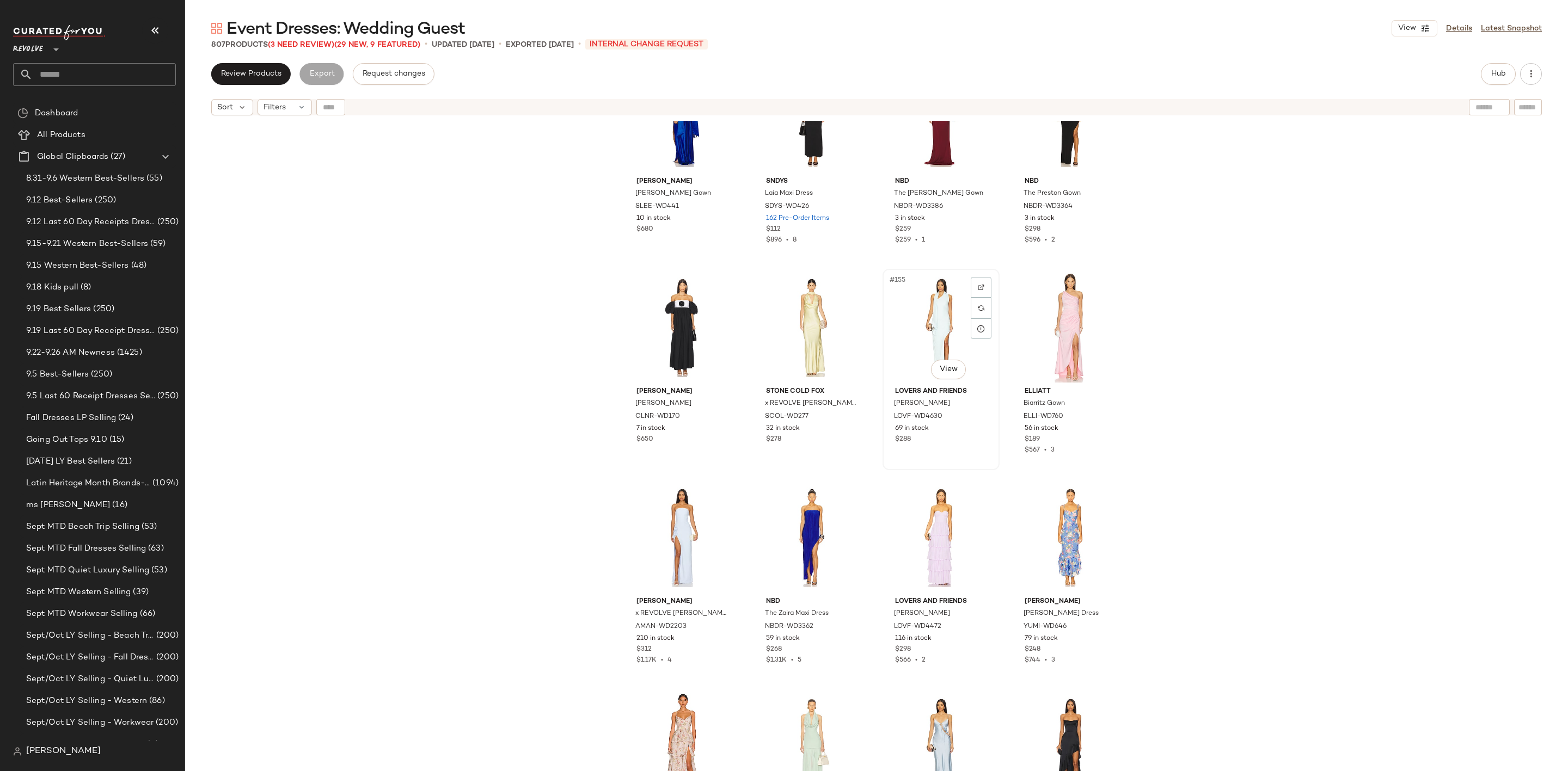
click at [921, 312] on div "#155 View" at bounding box center [941, 327] width 110 height 110
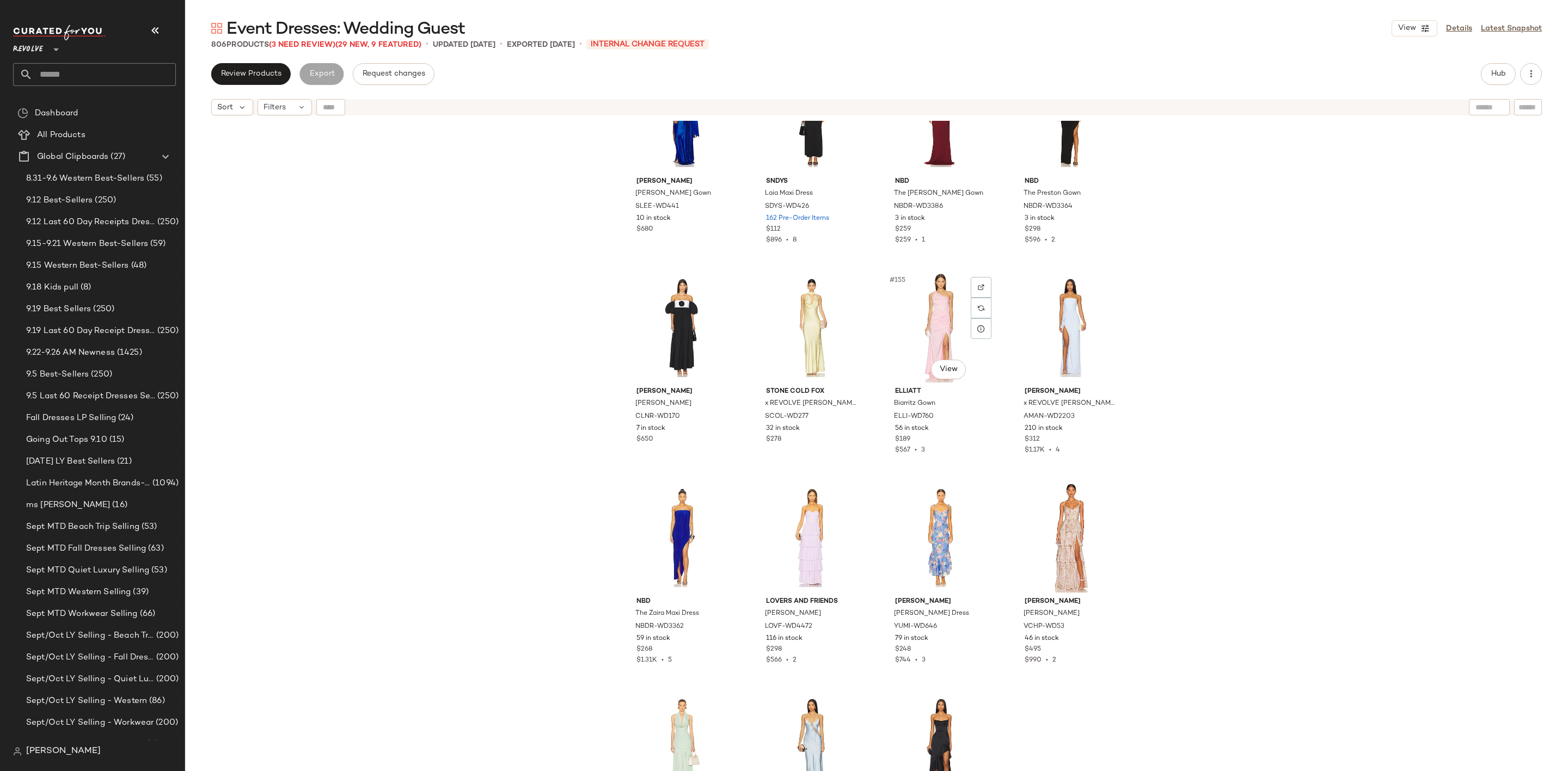
click at [921, 312] on div "#155 View" at bounding box center [941, 327] width 110 height 110
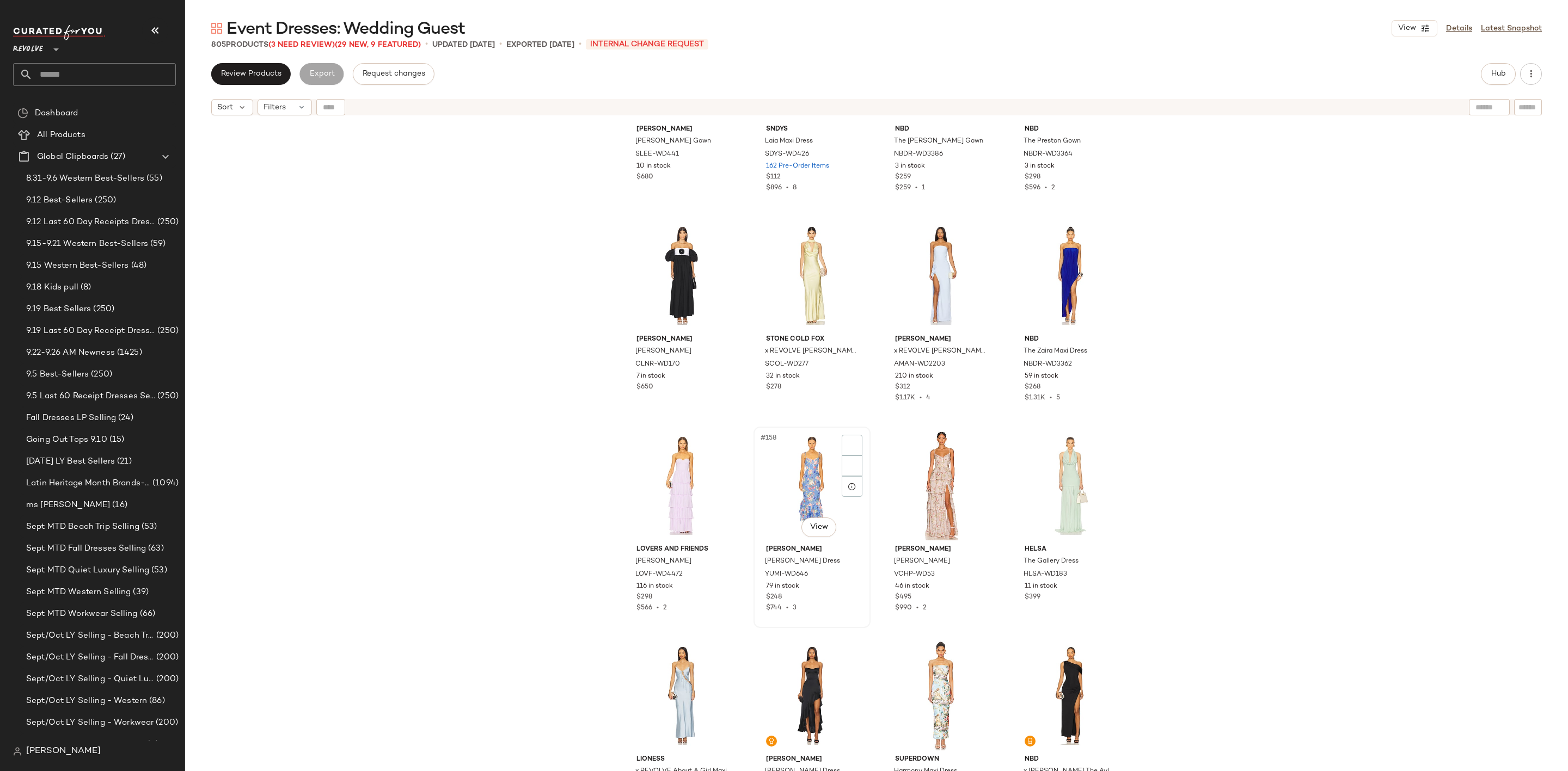
scroll to position [8010, 0]
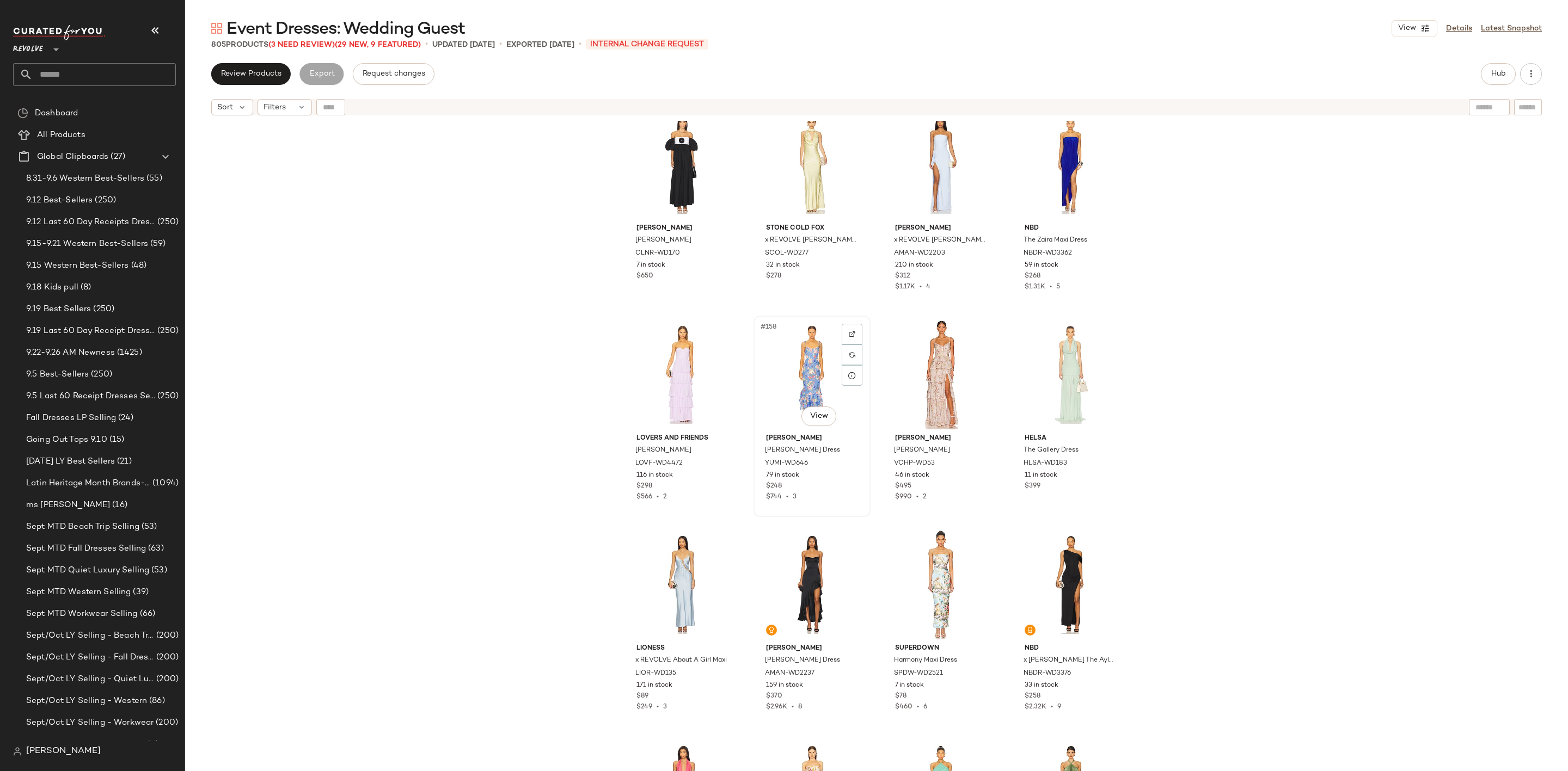
click at [794, 354] on div "#158 View" at bounding box center [812, 374] width 110 height 110
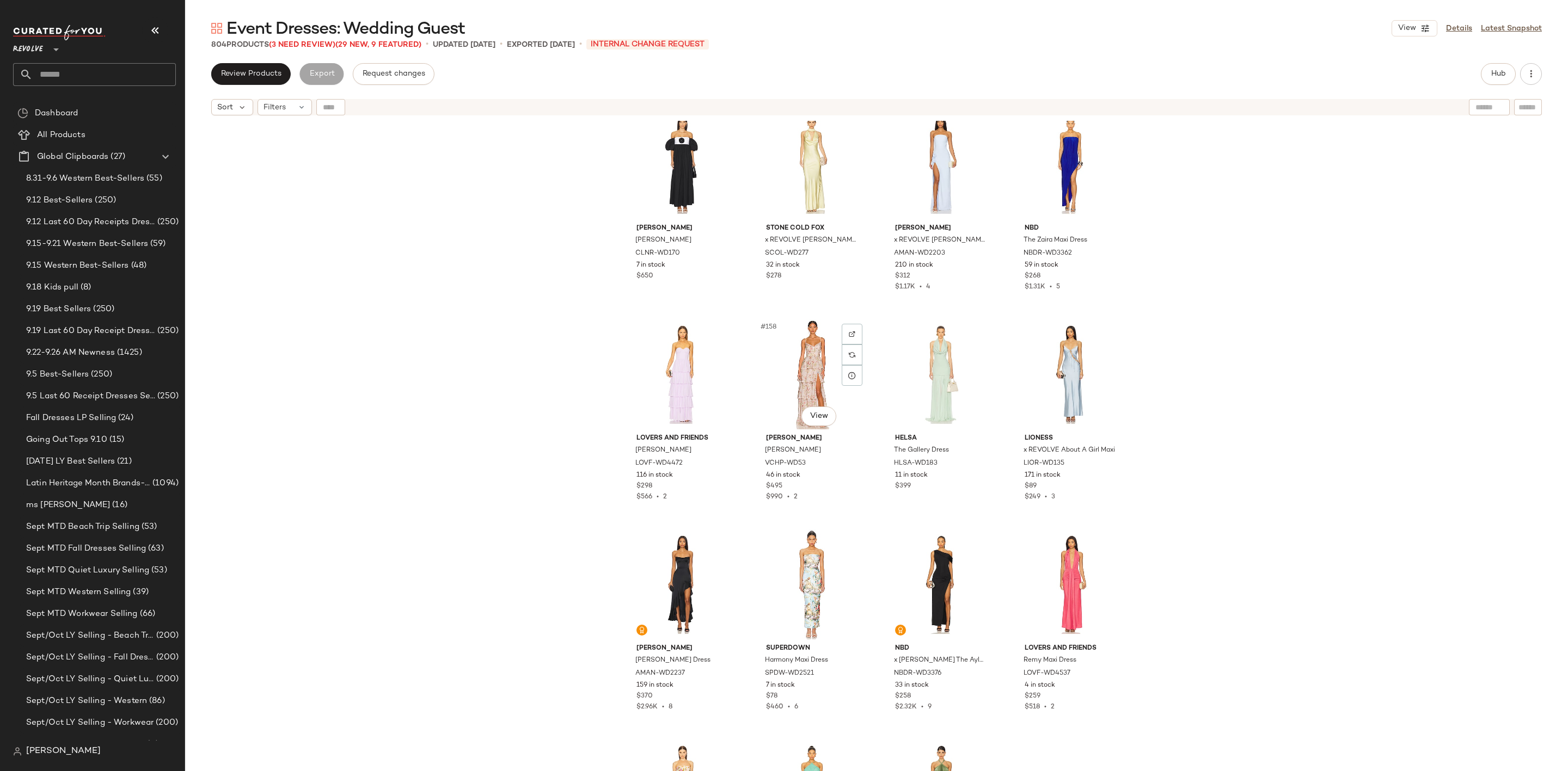
click at [794, 354] on div "#158 View" at bounding box center [812, 374] width 110 height 110
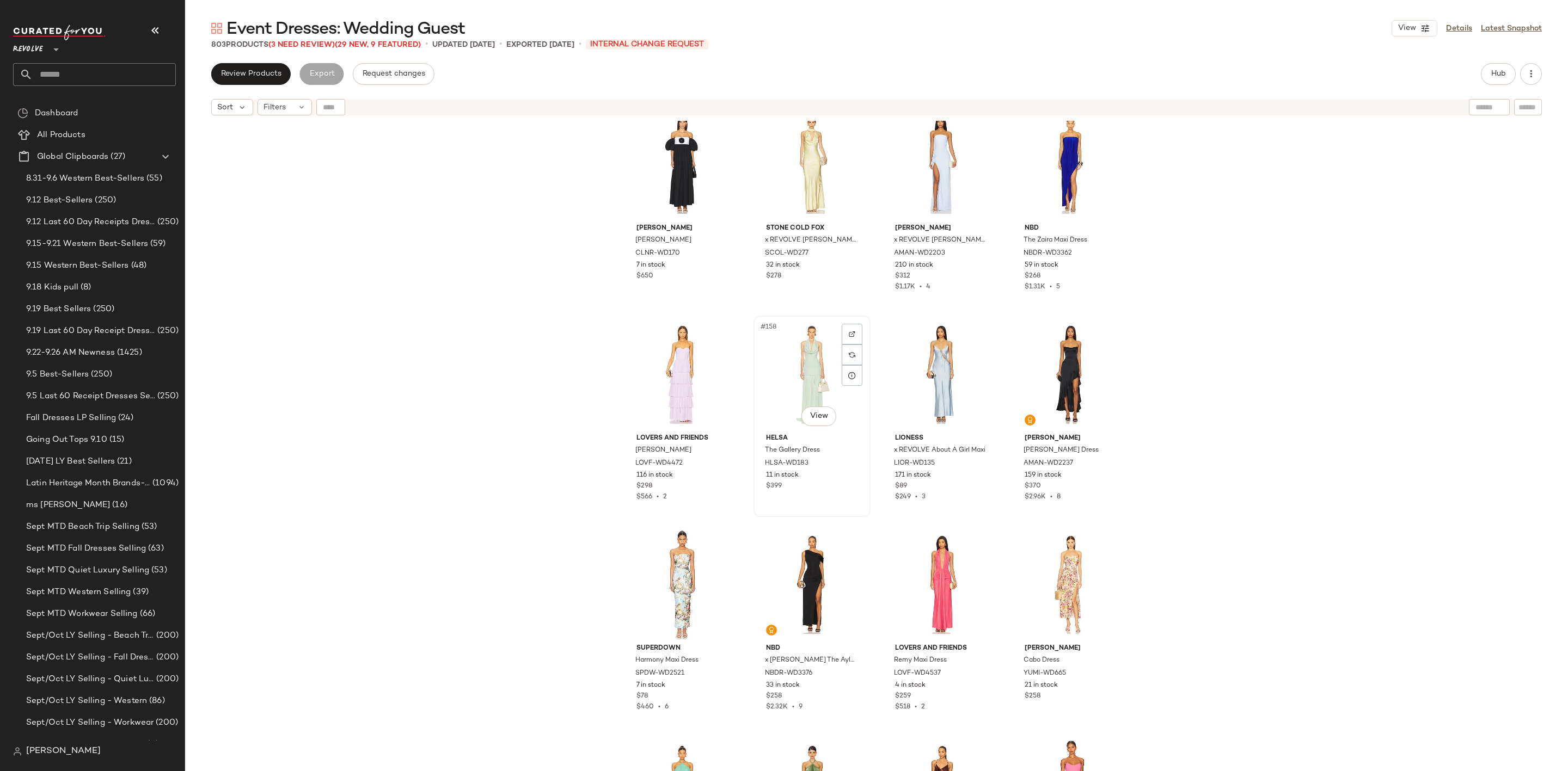
click at [799, 373] on div "#158 View" at bounding box center [812, 374] width 110 height 110
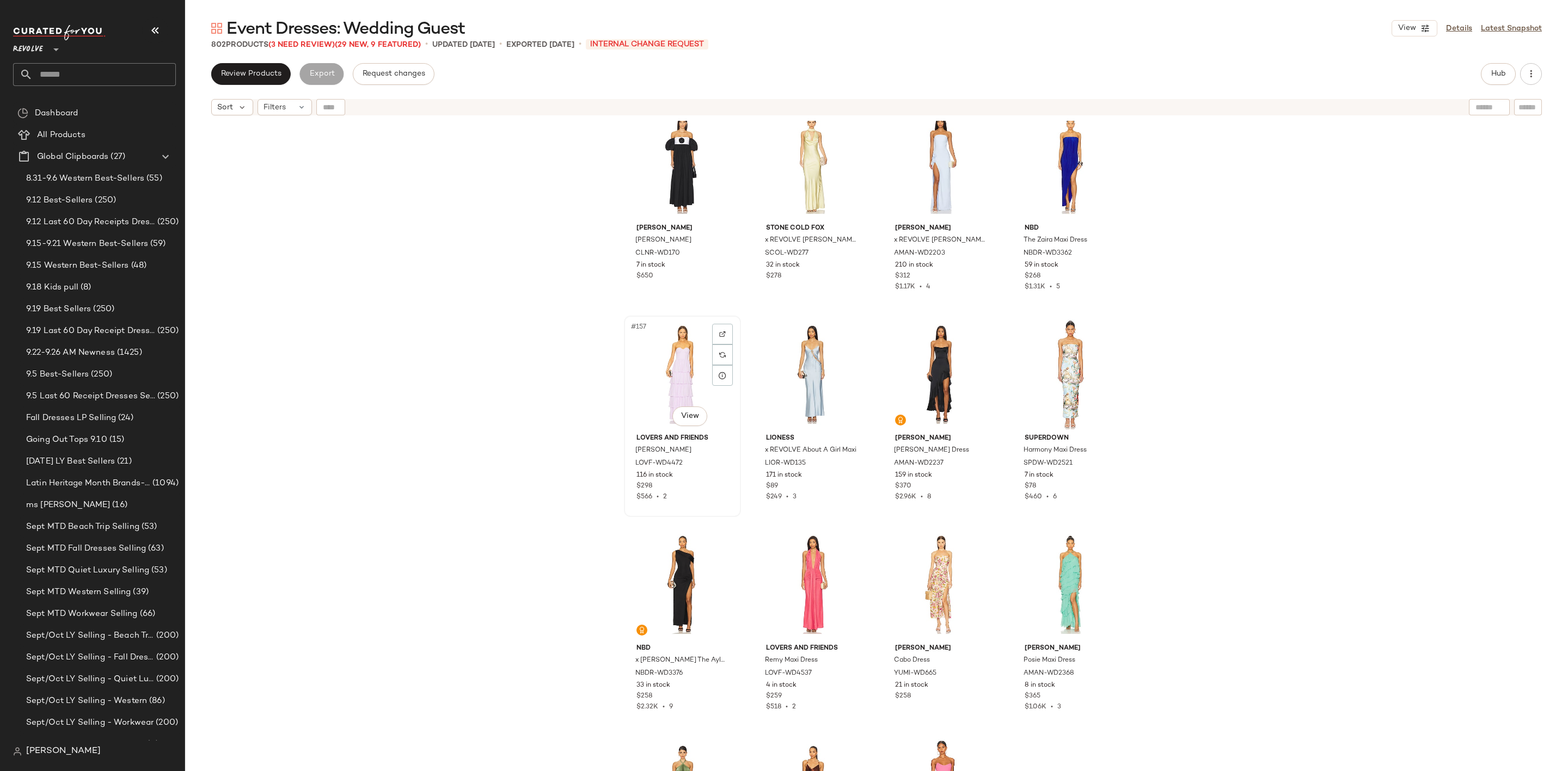
click at [667, 378] on div "#157 View" at bounding box center [682, 374] width 110 height 110
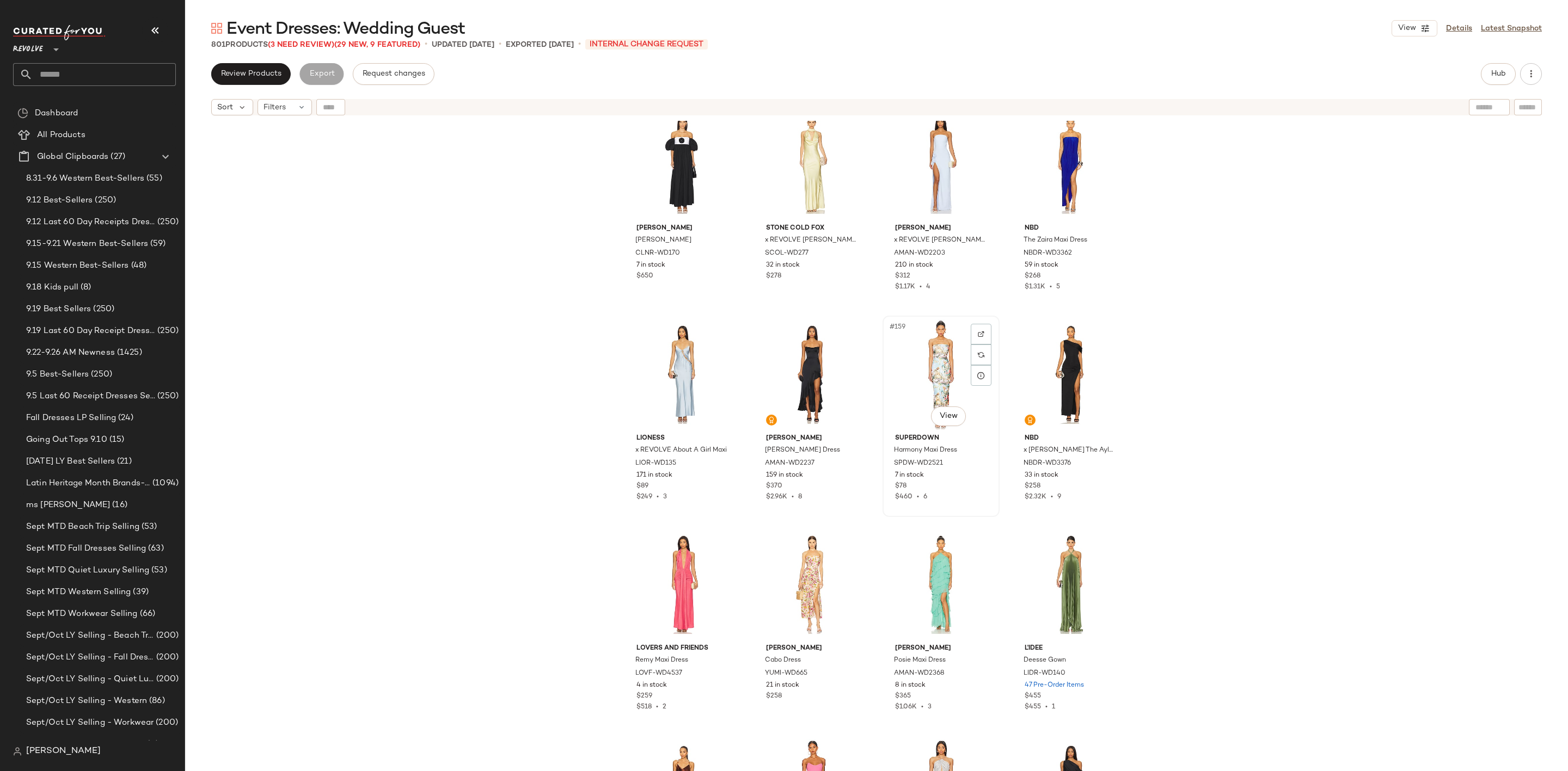
click at [918, 351] on div "#159 View" at bounding box center [941, 374] width 110 height 110
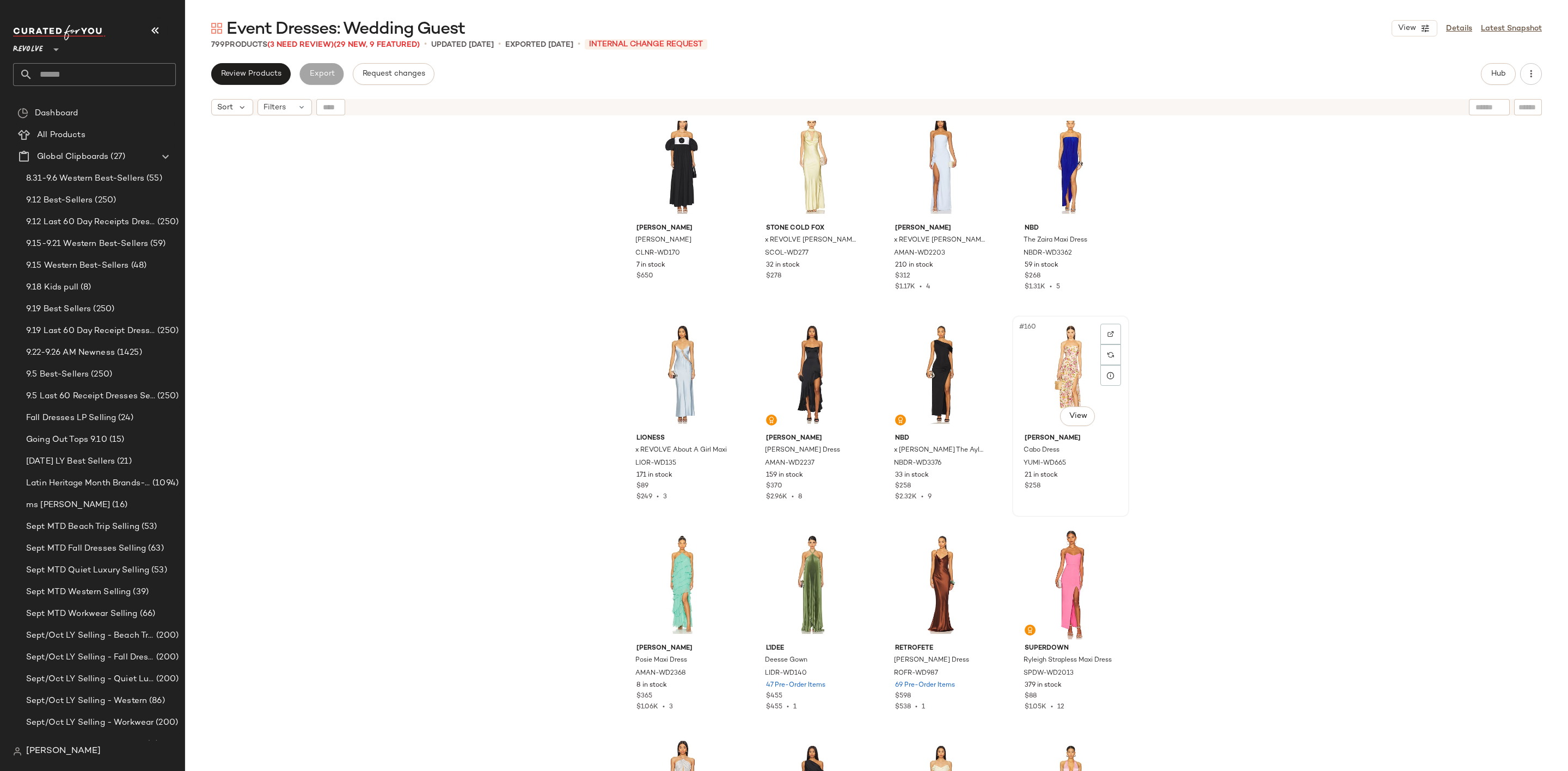
click at [1049, 365] on div "#160 View" at bounding box center [1071, 374] width 110 height 110
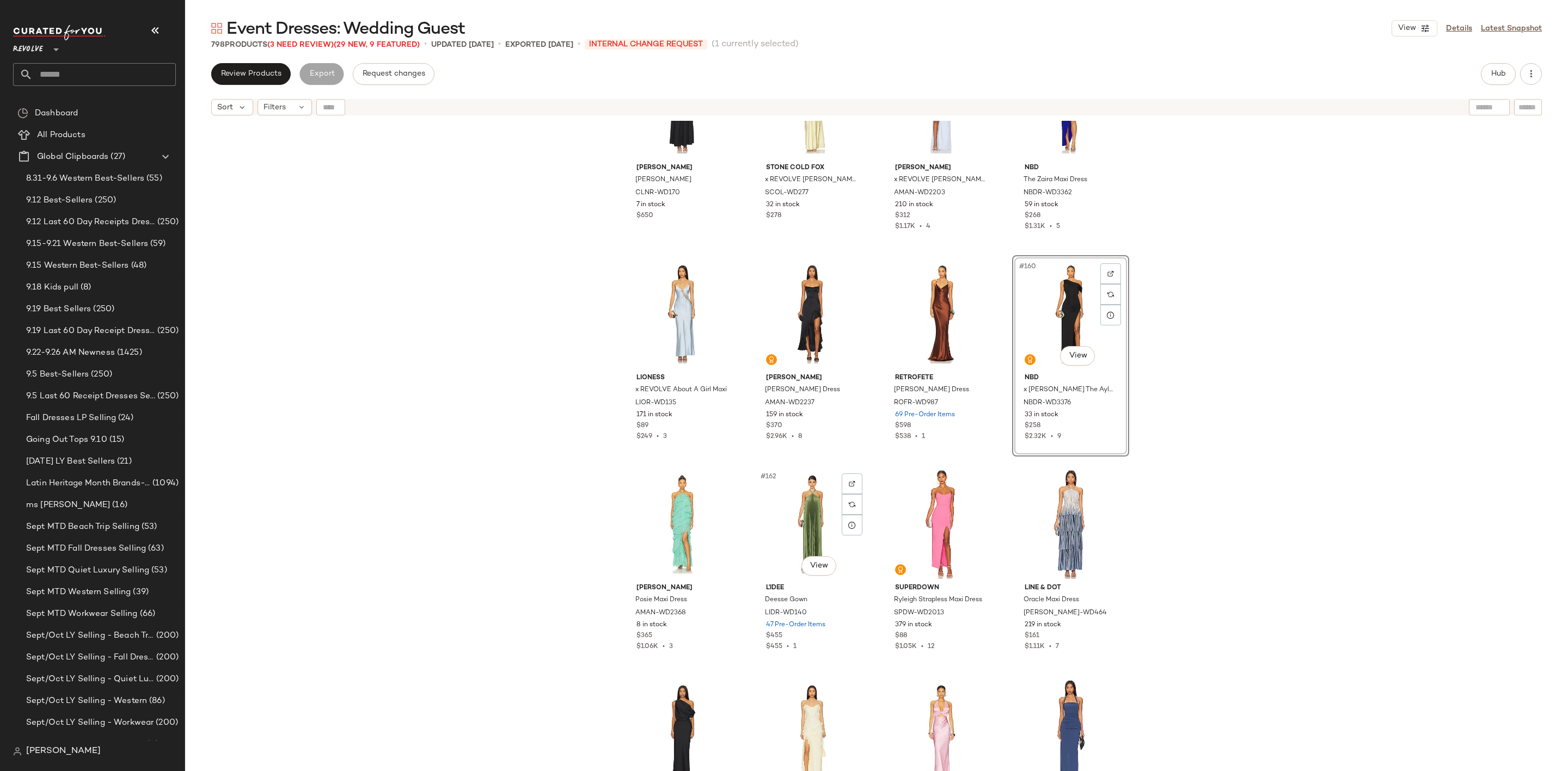
scroll to position [8173, 0]
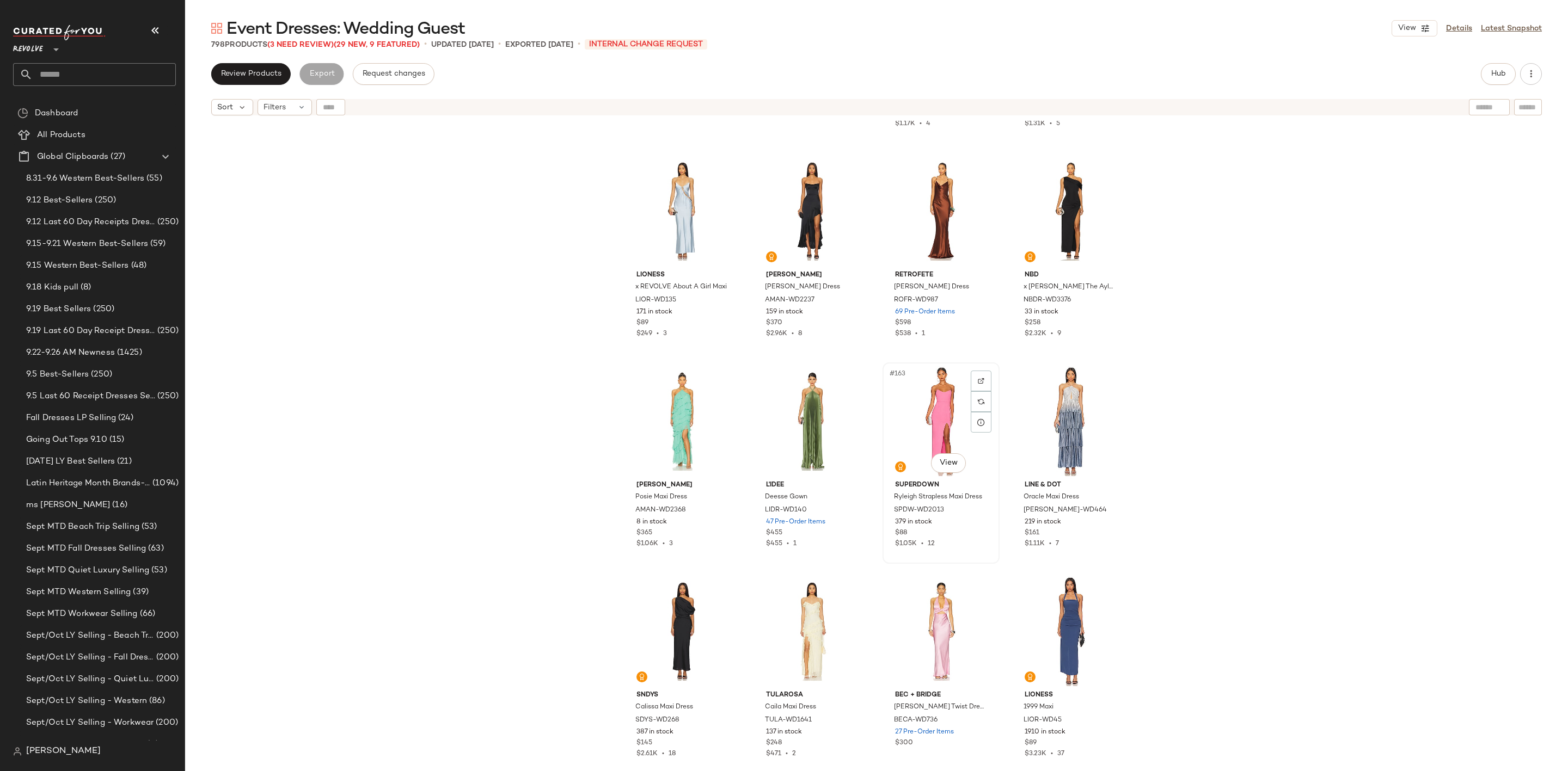
click at [909, 412] on div "#163 View" at bounding box center [941, 421] width 110 height 110
click at [673, 416] on div "#161 View" at bounding box center [682, 421] width 110 height 110
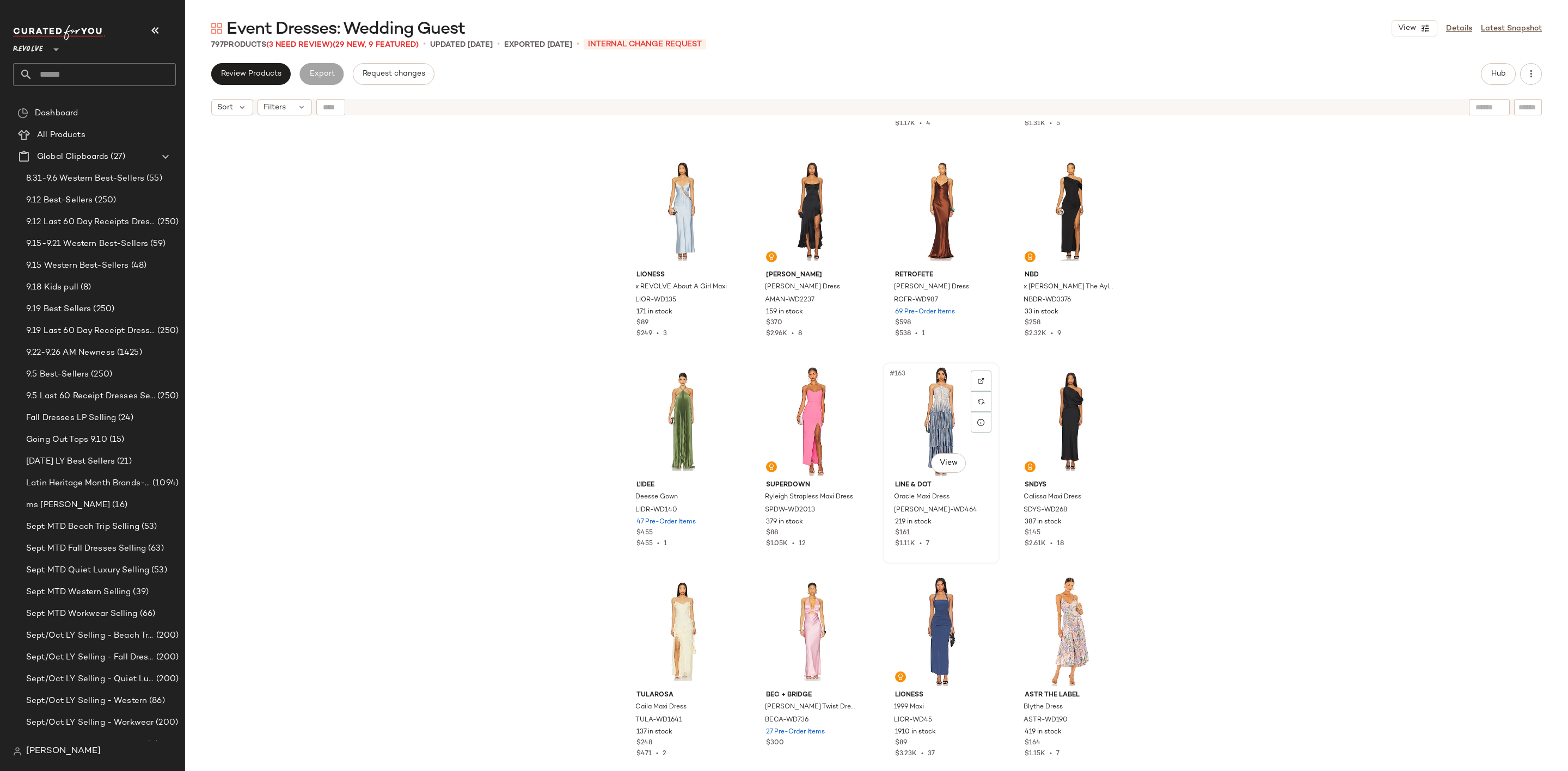
click at [928, 408] on div "#163 View" at bounding box center [941, 421] width 110 height 110
click at [1064, 417] on div "#164 View" at bounding box center [1071, 421] width 110 height 110
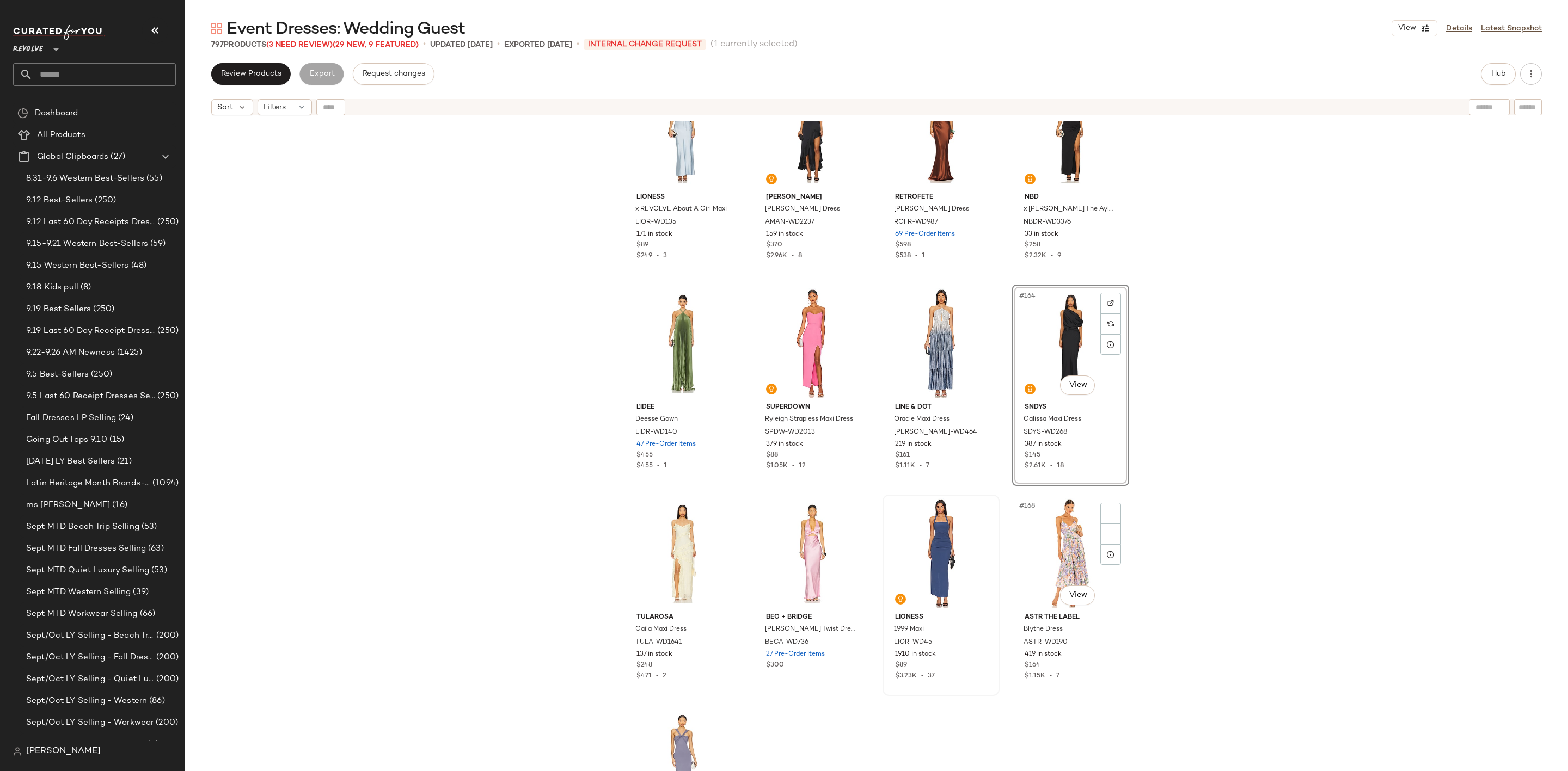
scroll to position [8418, 0]
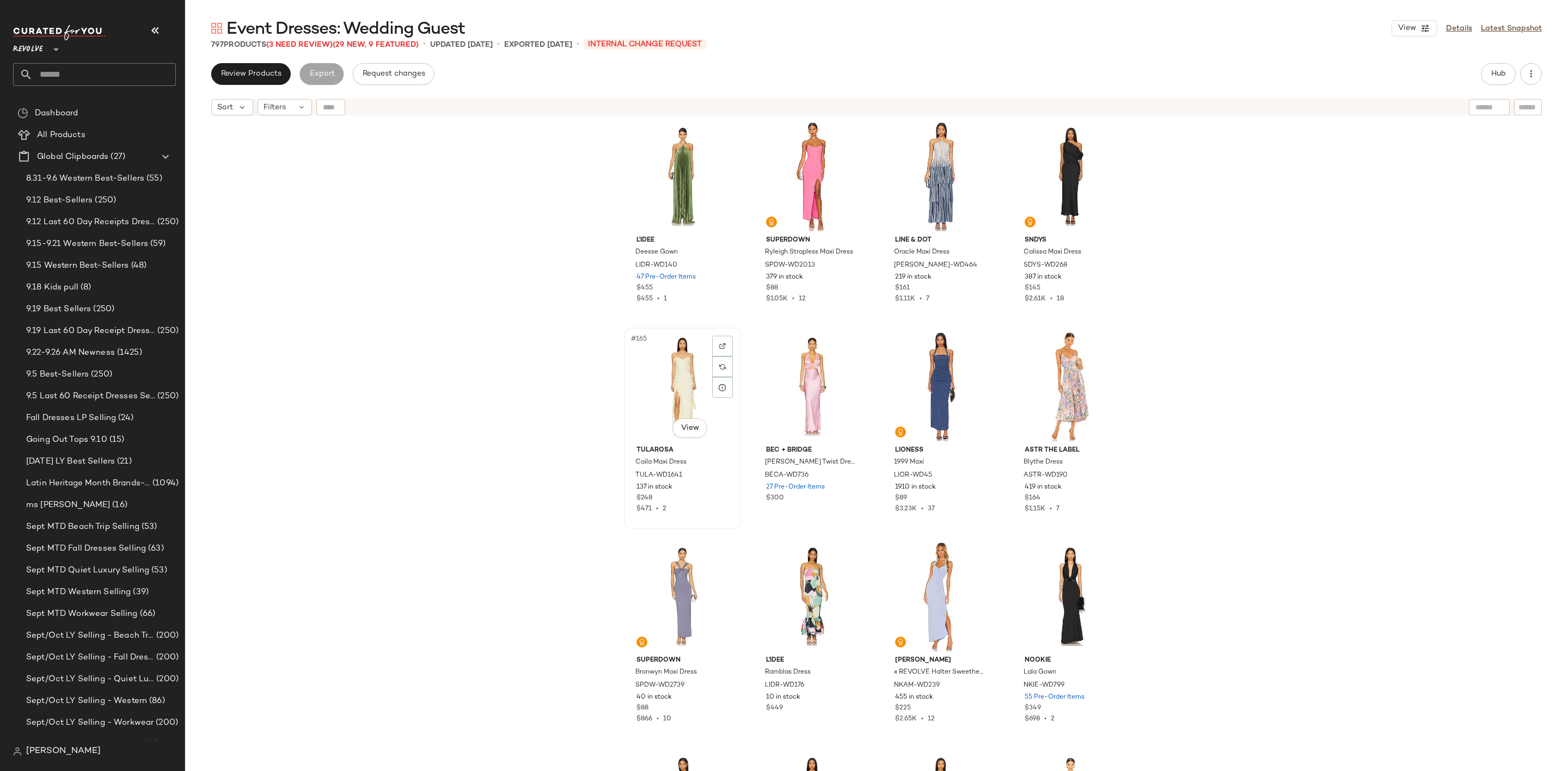
click at [673, 378] on div "#165 View" at bounding box center [682, 386] width 110 height 110
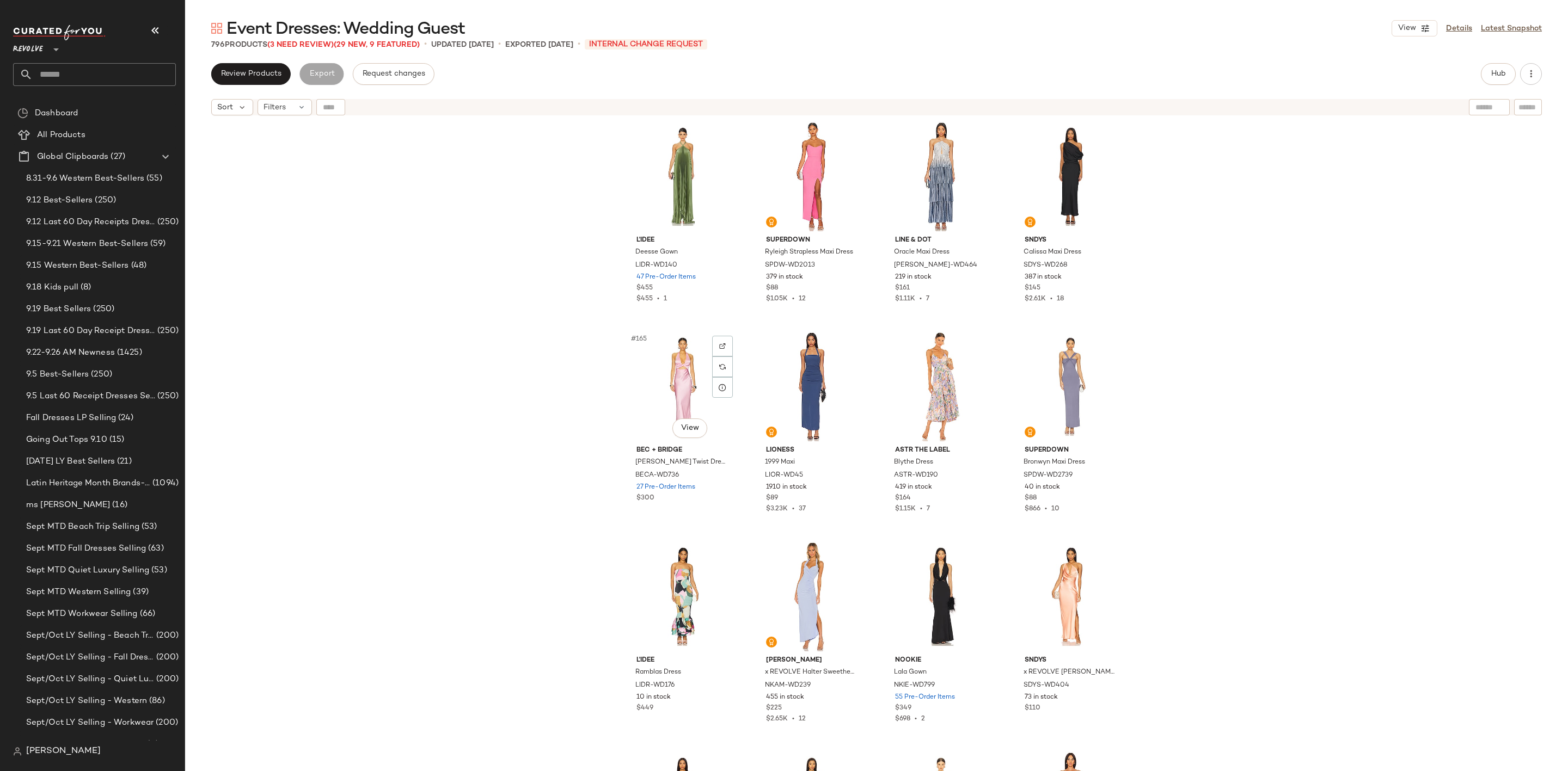
click at [673, 378] on div "#165 View" at bounding box center [682, 386] width 110 height 110
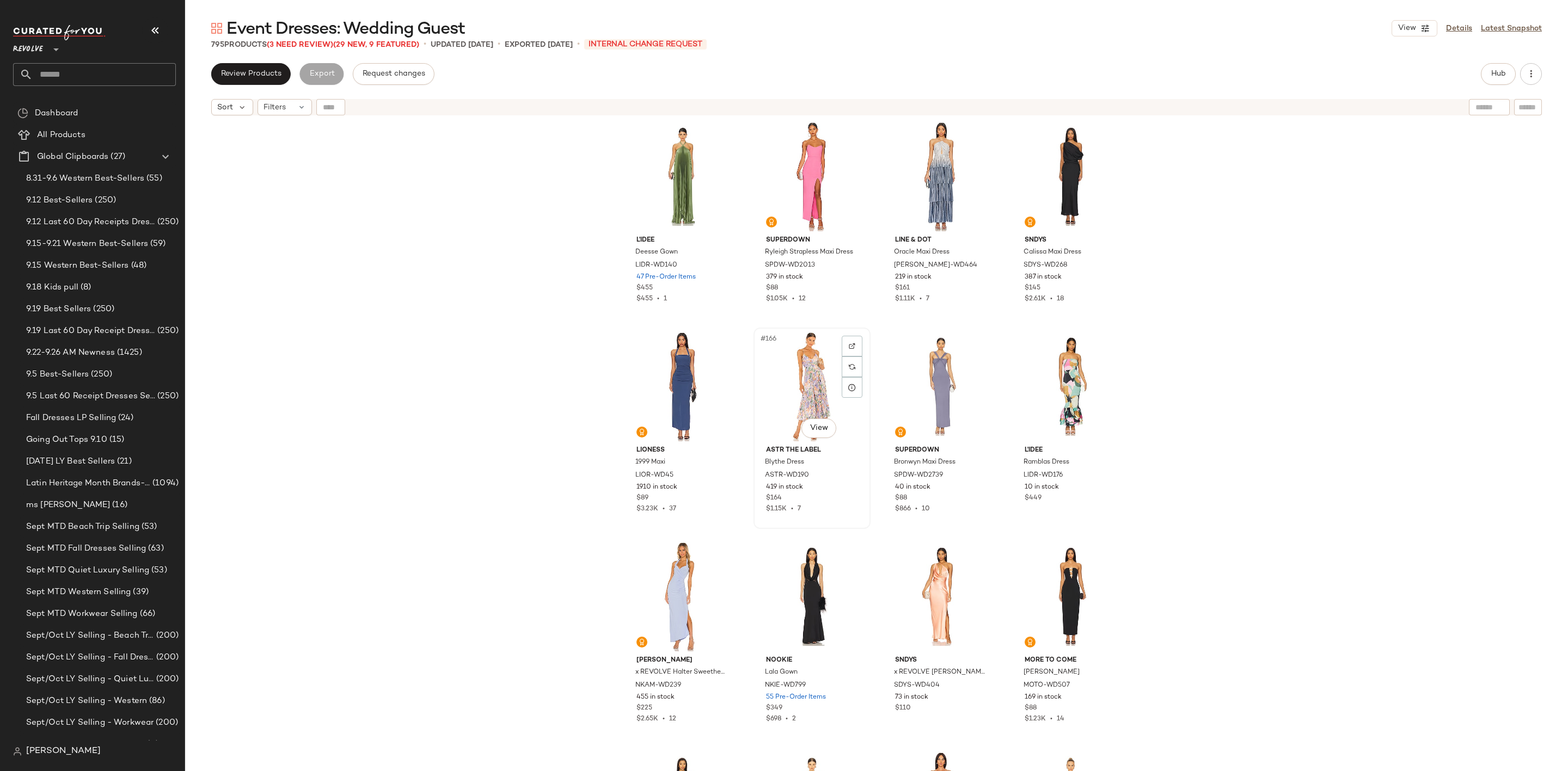
click at [796, 371] on div "#166 View" at bounding box center [812, 386] width 110 height 110
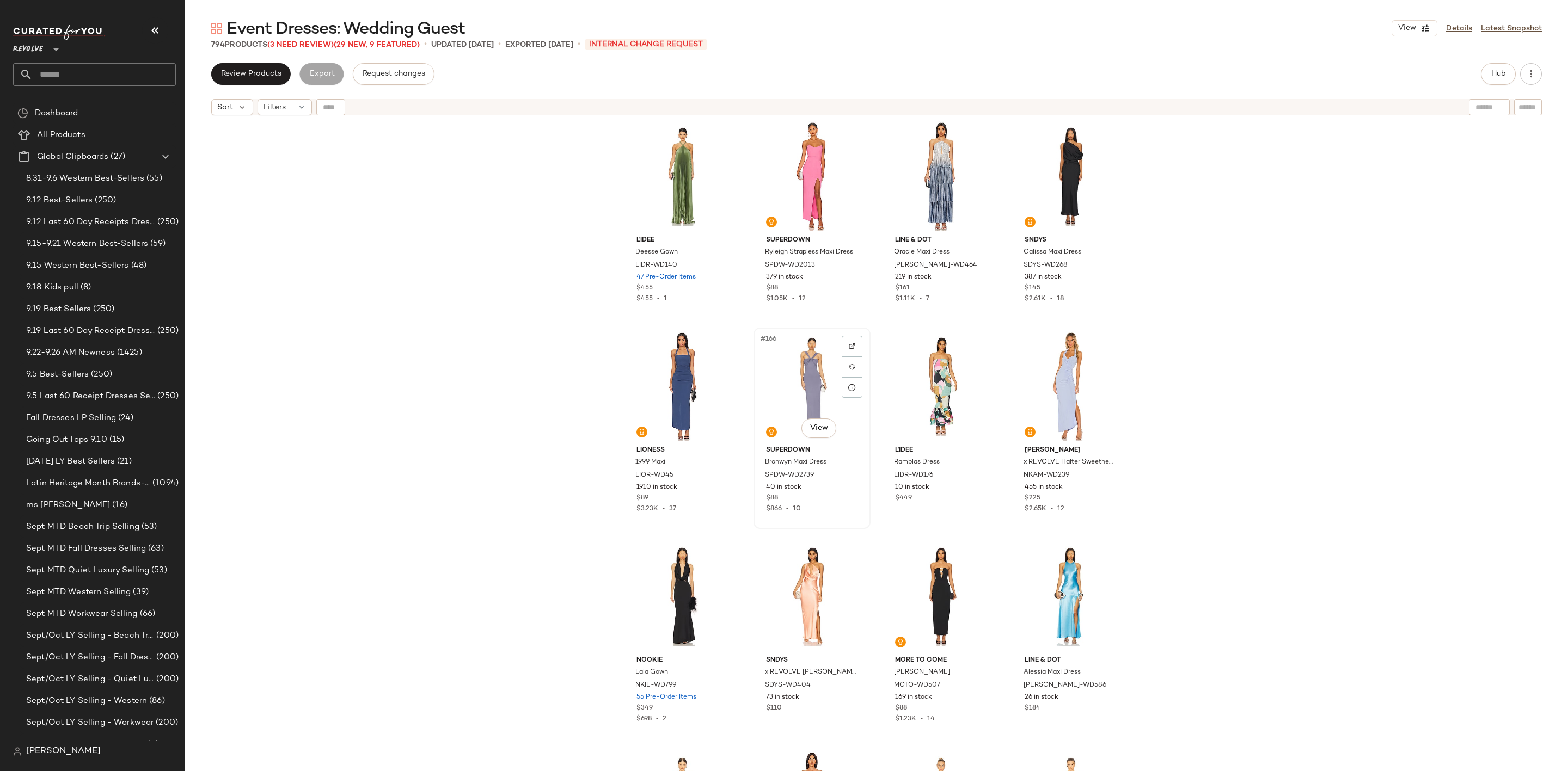
click at [791, 379] on div "#166 View" at bounding box center [812, 386] width 110 height 110
click at [931, 378] on div "#167 View" at bounding box center [941, 386] width 110 height 110
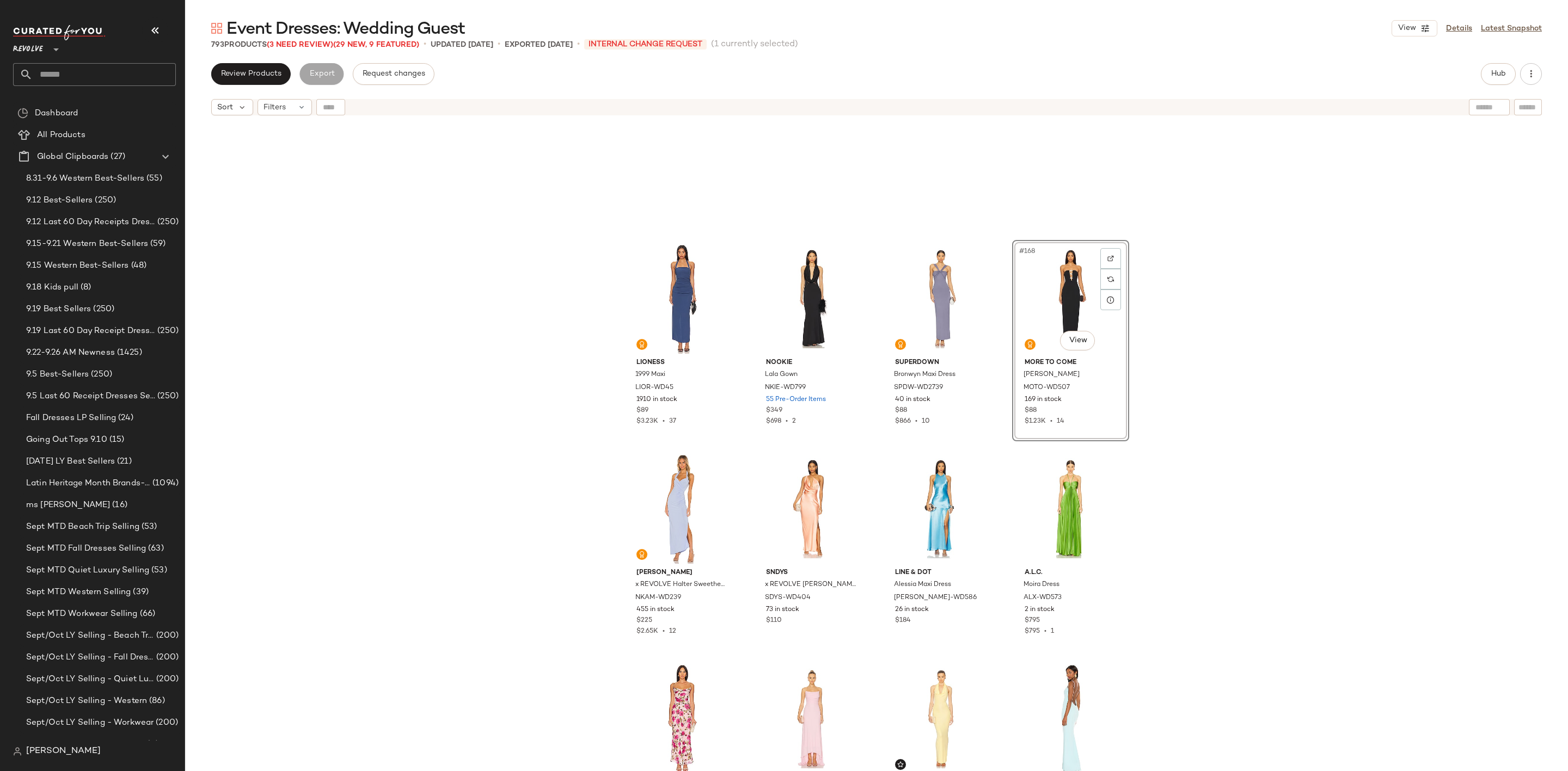
scroll to position [8663, 0]
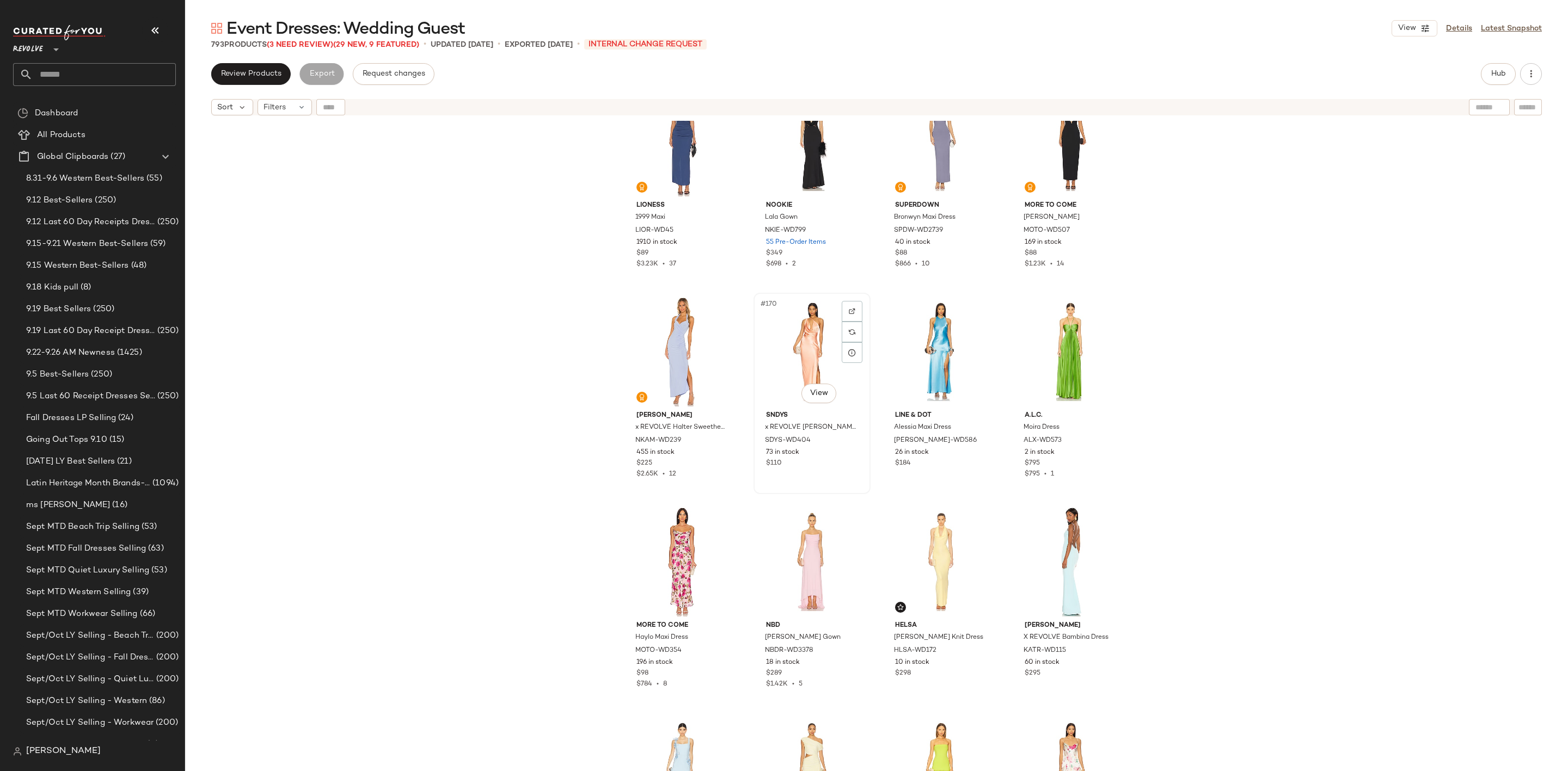
click at [799, 333] on div "#170 View" at bounding box center [812, 351] width 110 height 110
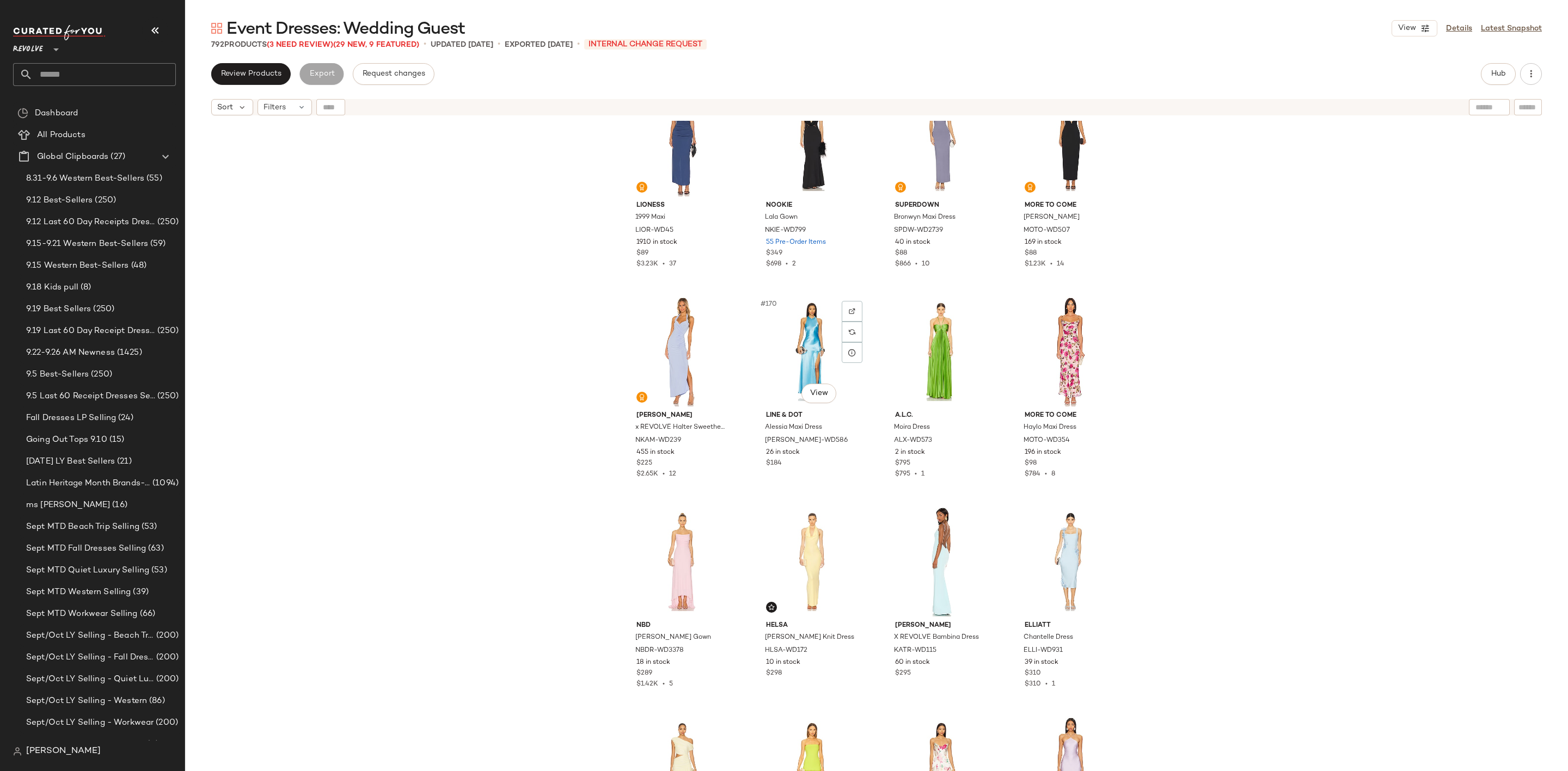
click at [799, 333] on div "#170 View" at bounding box center [812, 351] width 110 height 110
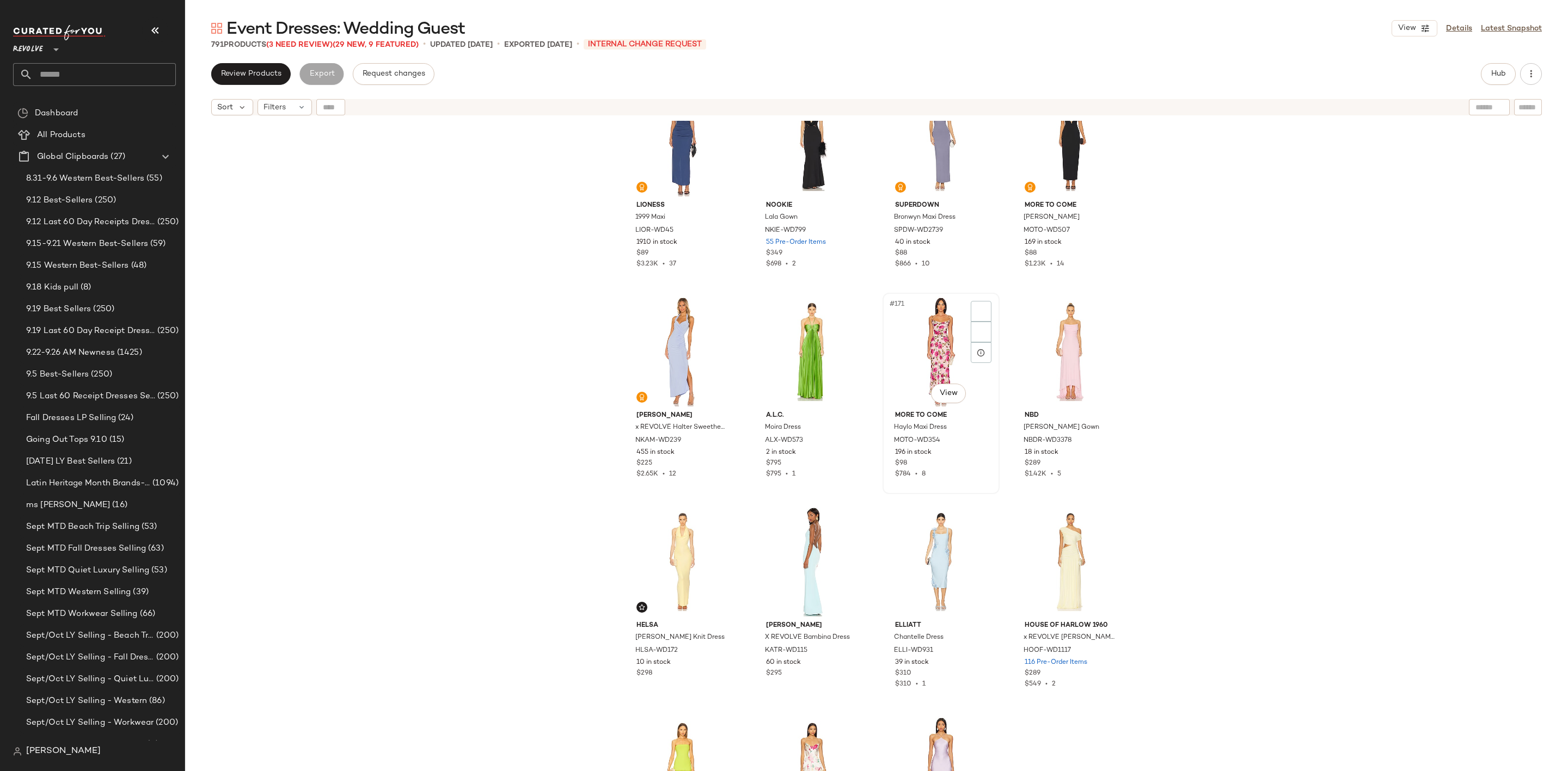
click at [914, 338] on div "#171 View" at bounding box center [941, 351] width 110 height 110
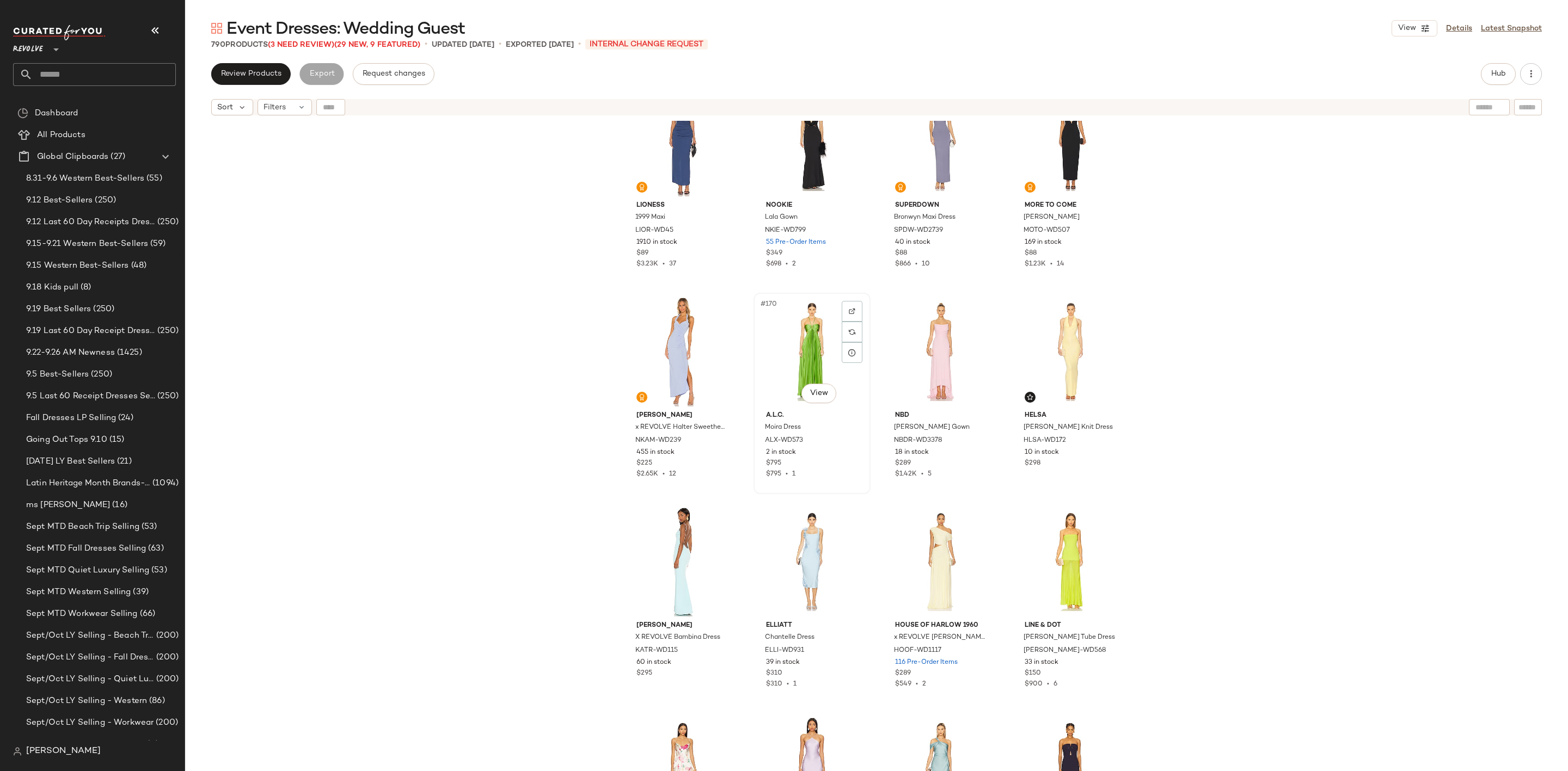
click at [799, 340] on div "#170 View" at bounding box center [812, 351] width 110 height 110
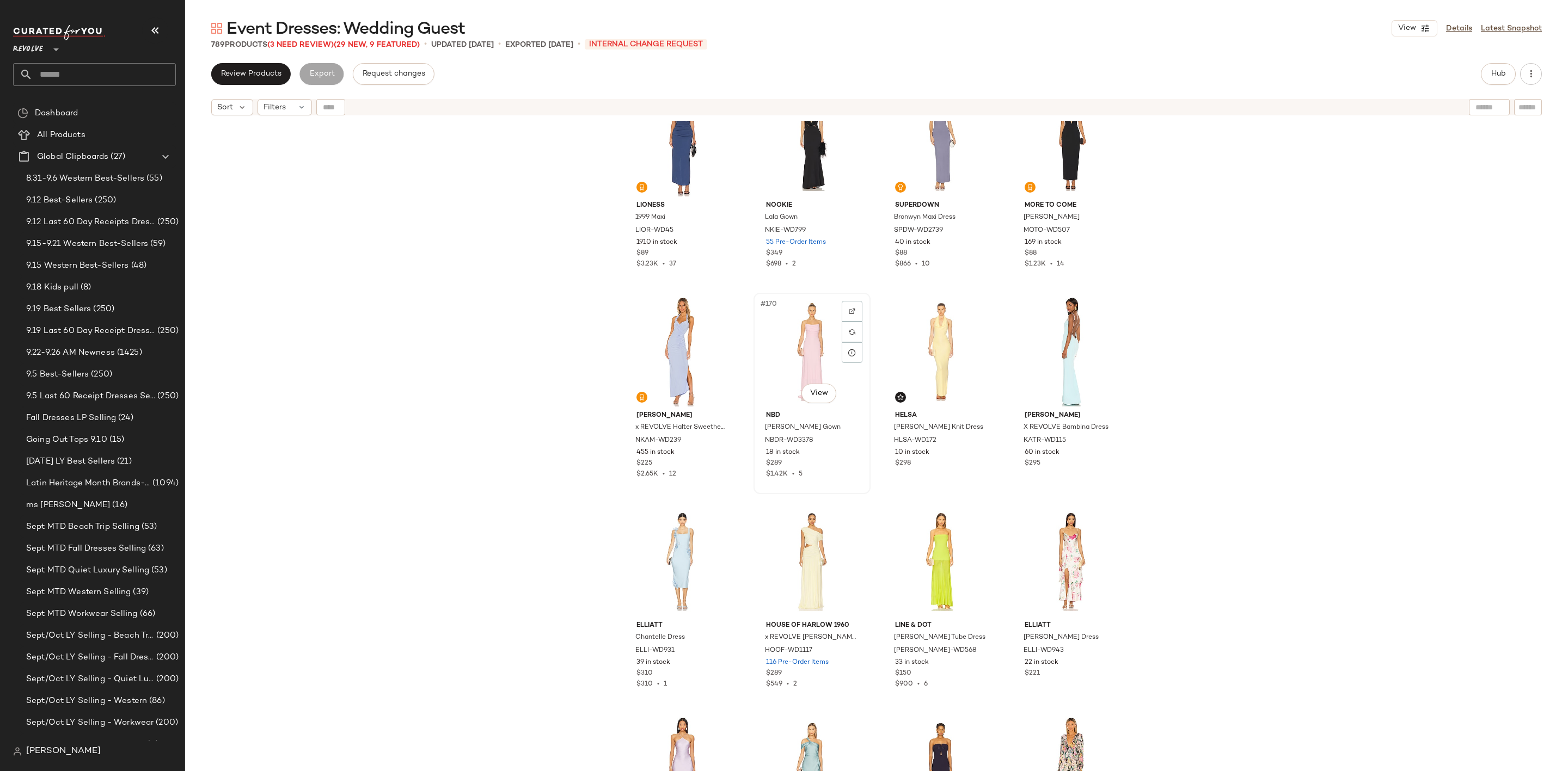
click at [789, 352] on div "#170 View" at bounding box center [812, 351] width 110 height 110
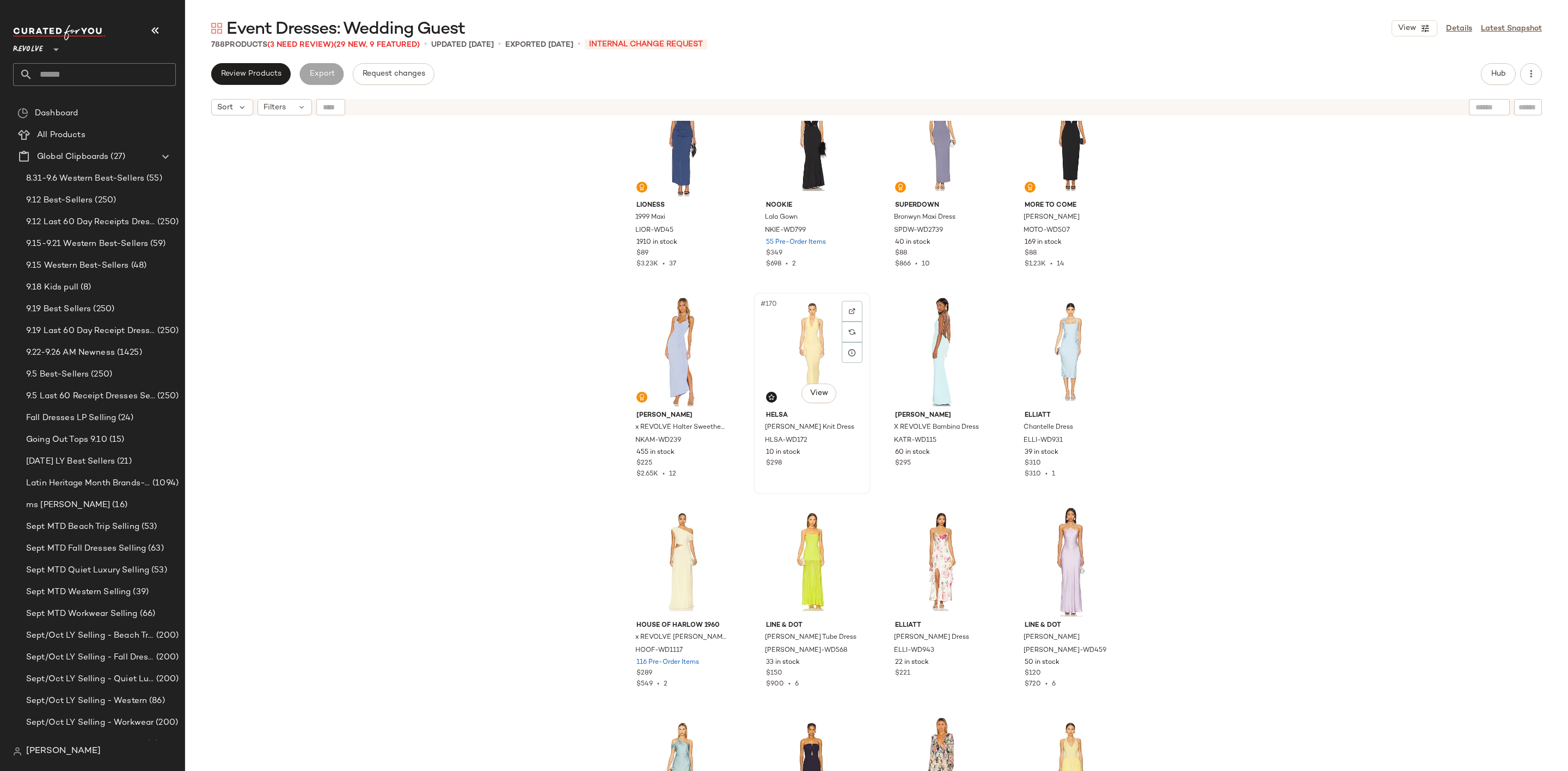
click at [812, 345] on div "#170 View" at bounding box center [812, 351] width 110 height 110
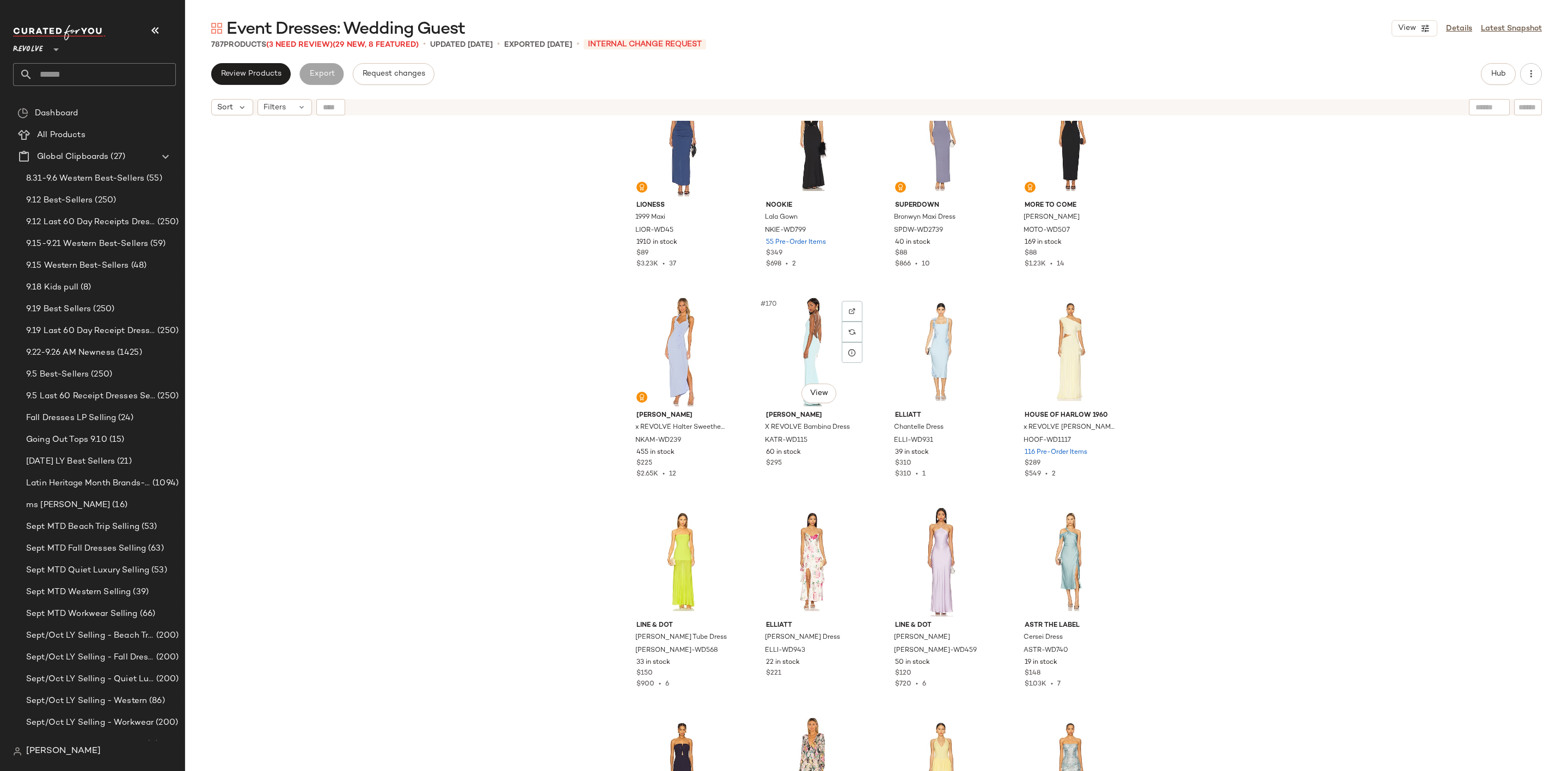
click at [812, 345] on div "#170 View" at bounding box center [812, 351] width 110 height 110
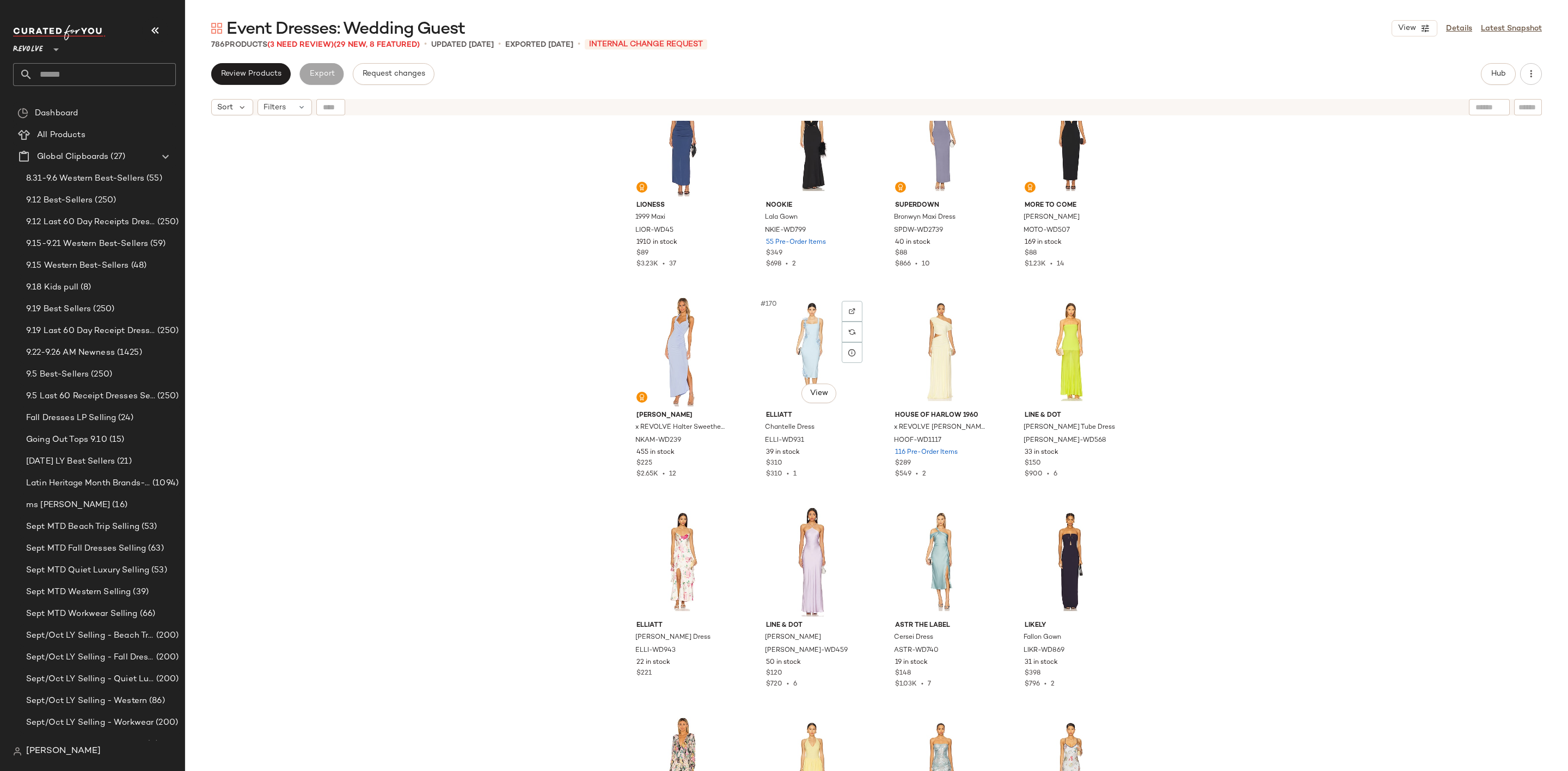
click at [812, 345] on div "#170 View" at bounding box center [812, 351] width 110 height 110
click at [911, 337] on div "#171 View" at bounding box center [941, 351] width 110 height 110
click at [782, 344] on div "#170 View" at bounding box center [812, 351] width 110 height 110
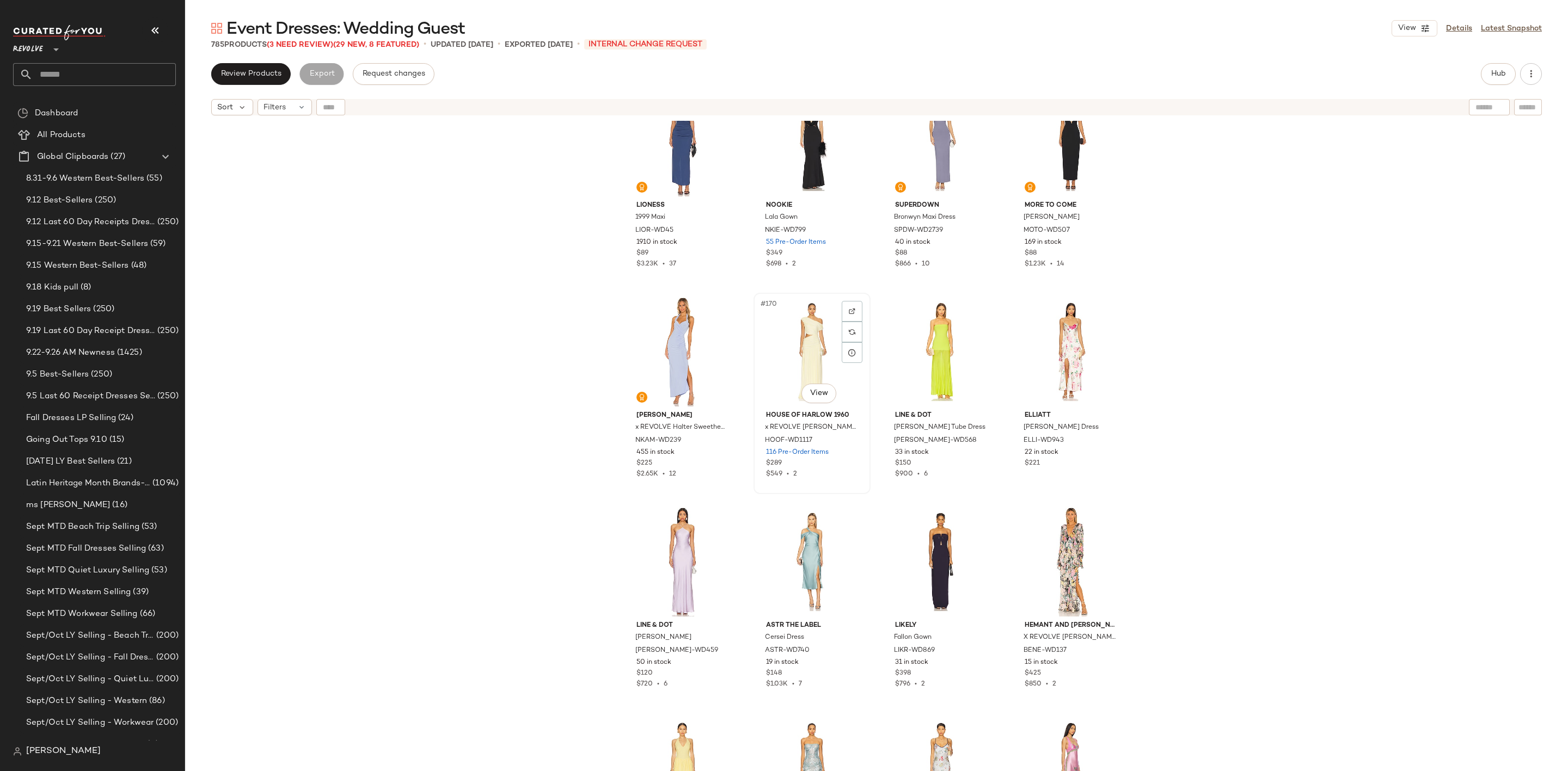
click at [771, 346] on div "#170 View" at bounding box center [812, 351] width 110 height 110
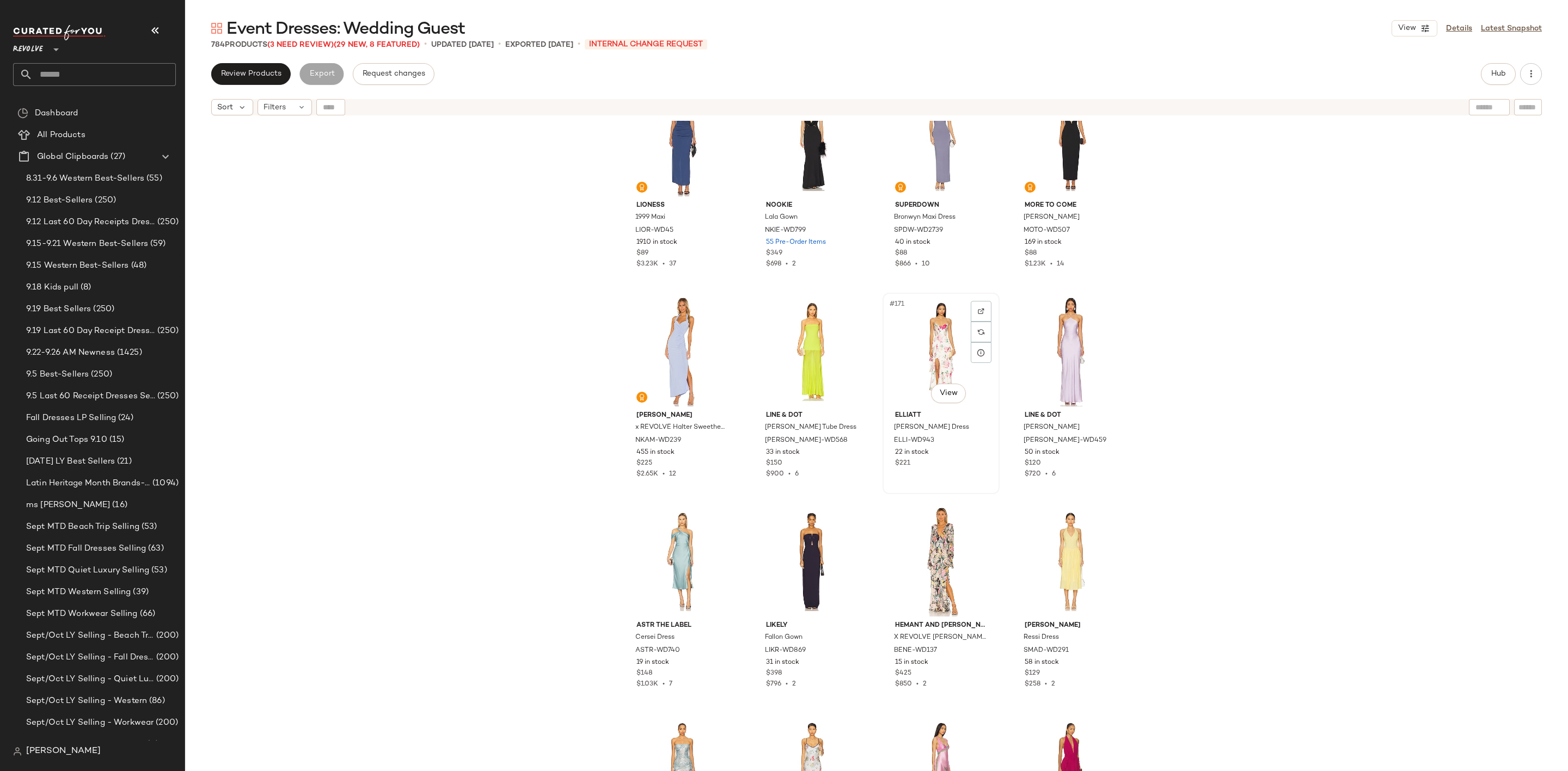
click at [923, 340] on div "#171 View" at bounding box center [941, 351] width 110 height 110
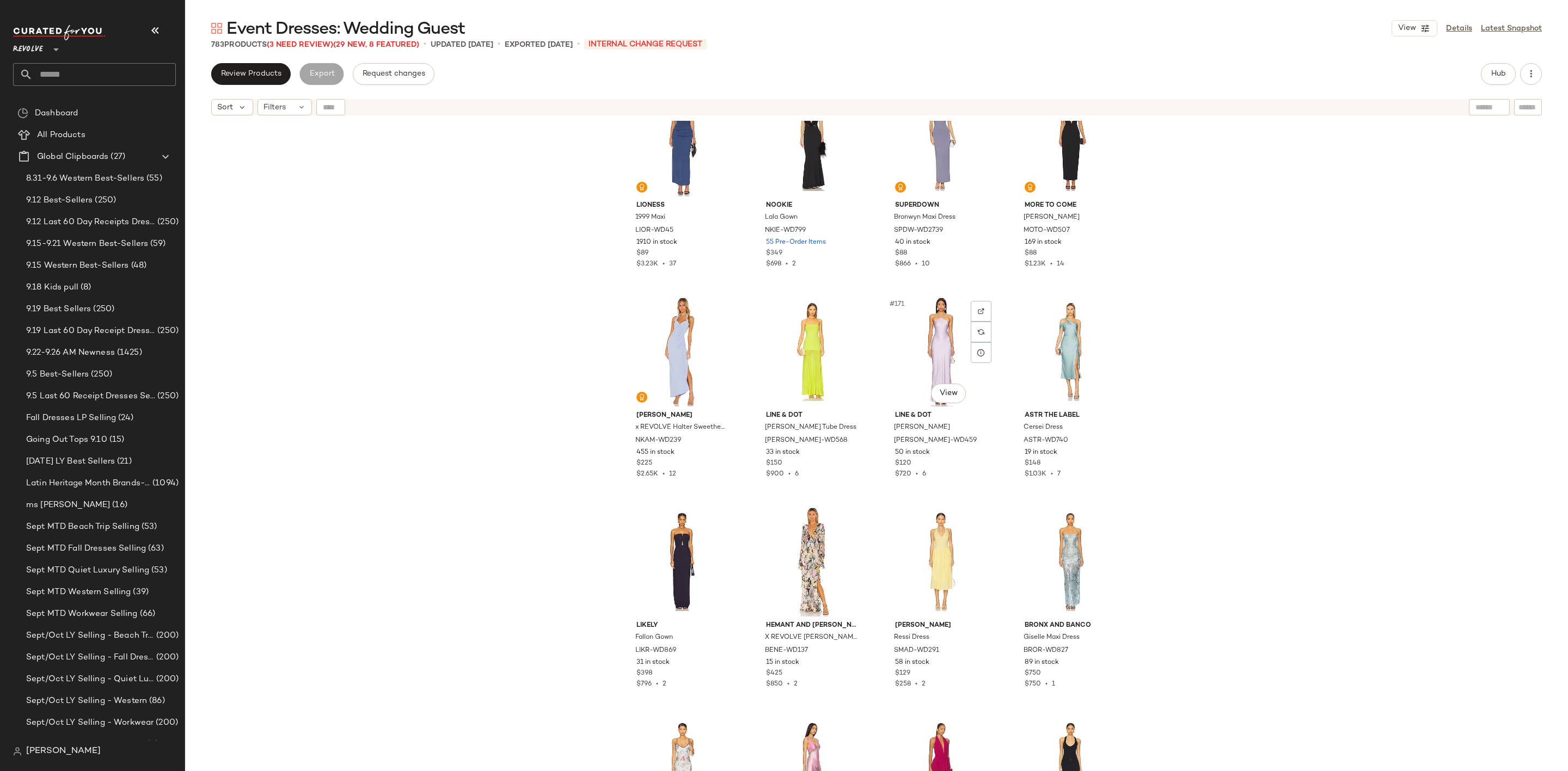
click at [923, 340] on div "#171 View" at bounding box center [941, 351] width 110 height 110
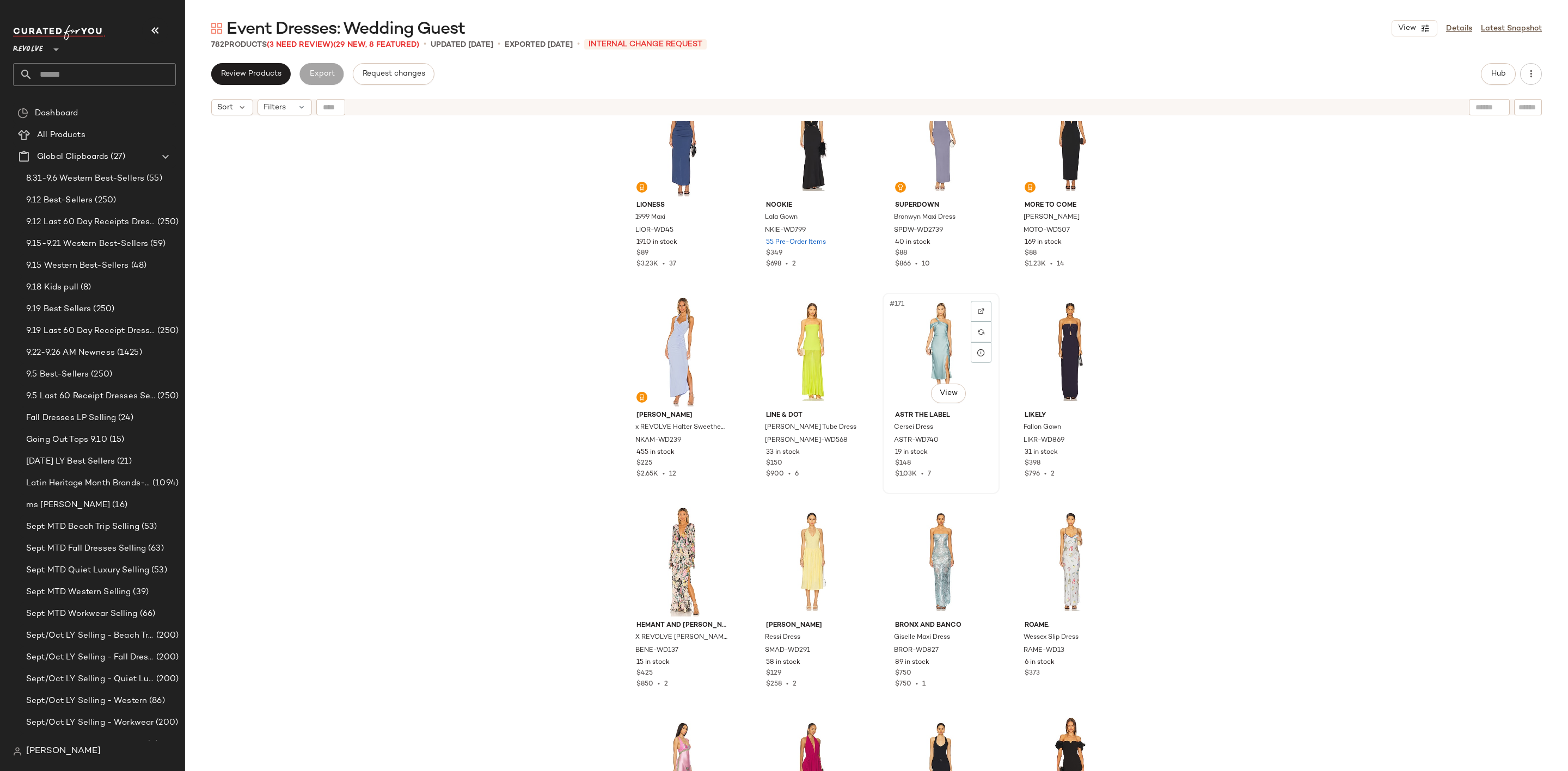
click at [920, 340] on div "#171 View" at bounding box center [941, 351] width 110 height 110
click at [915, 357] on div "#171 View" at bounding box center [941, 351] width 110 height 110
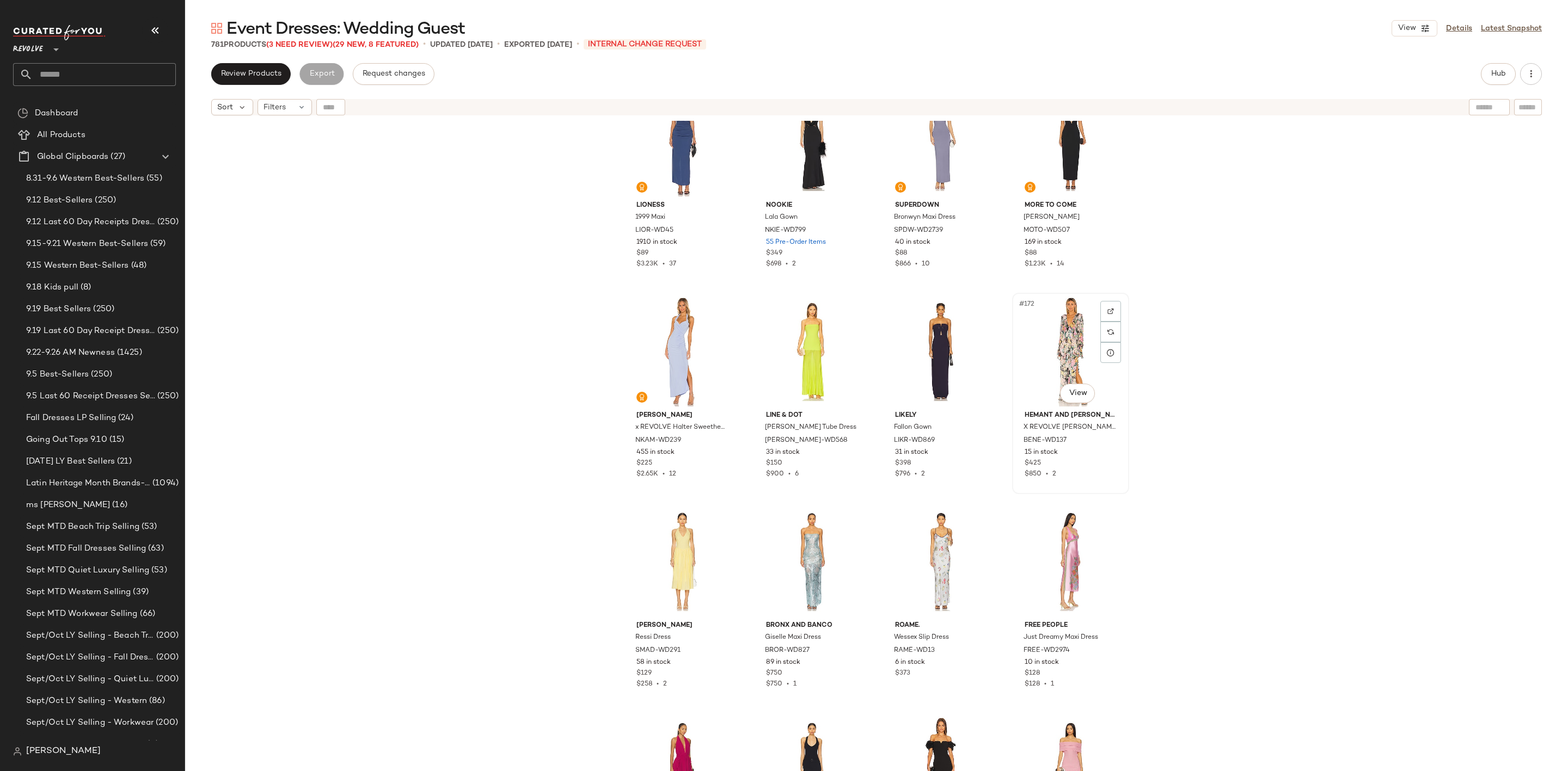
click at [1081, 329] on div "#172 View" at bounding box center [1071, 351] width 110 height 110
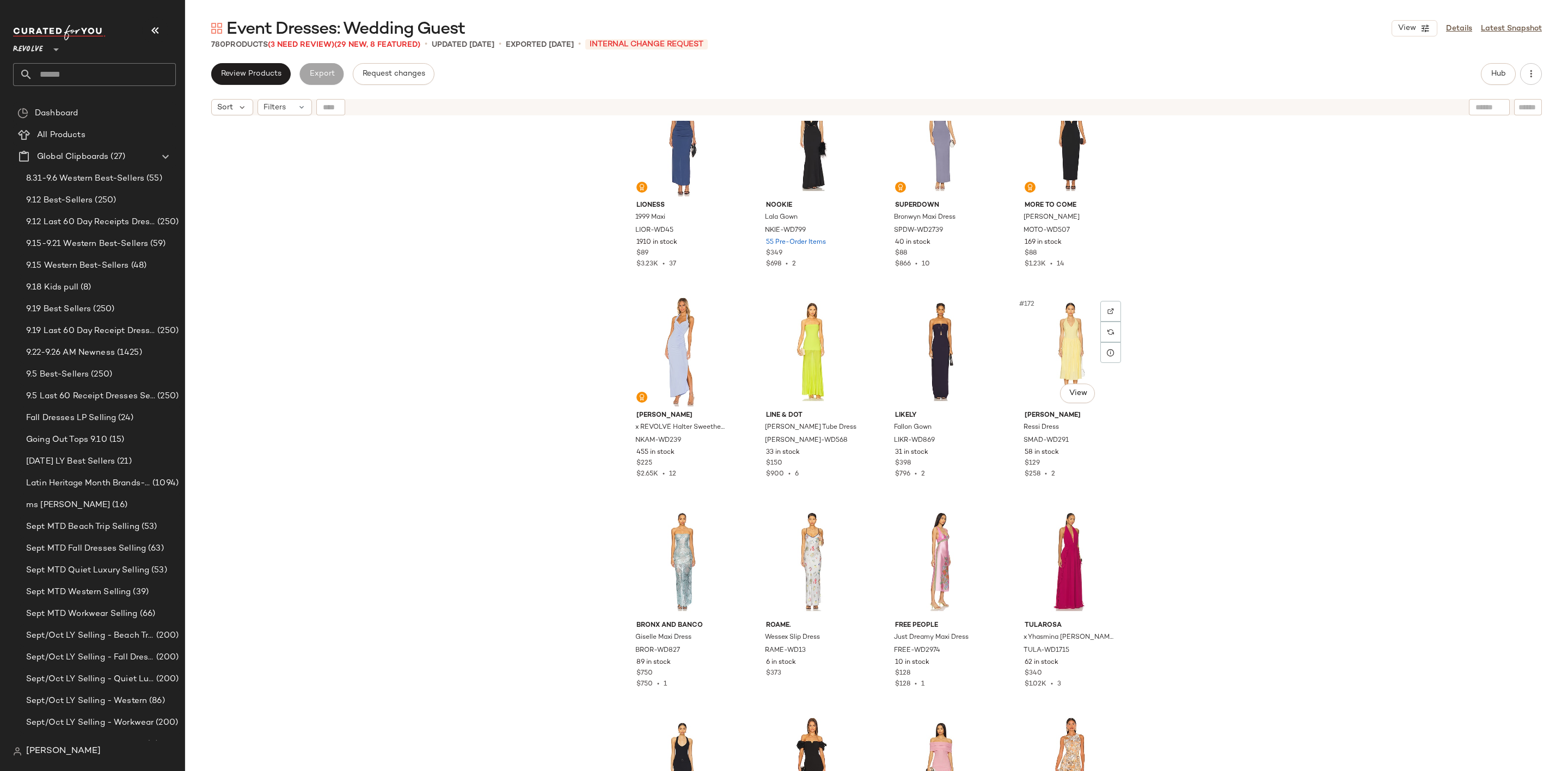
click at [1081, 329] on div "#172 View" at bounding box center [1071, 351] width 110 height 110
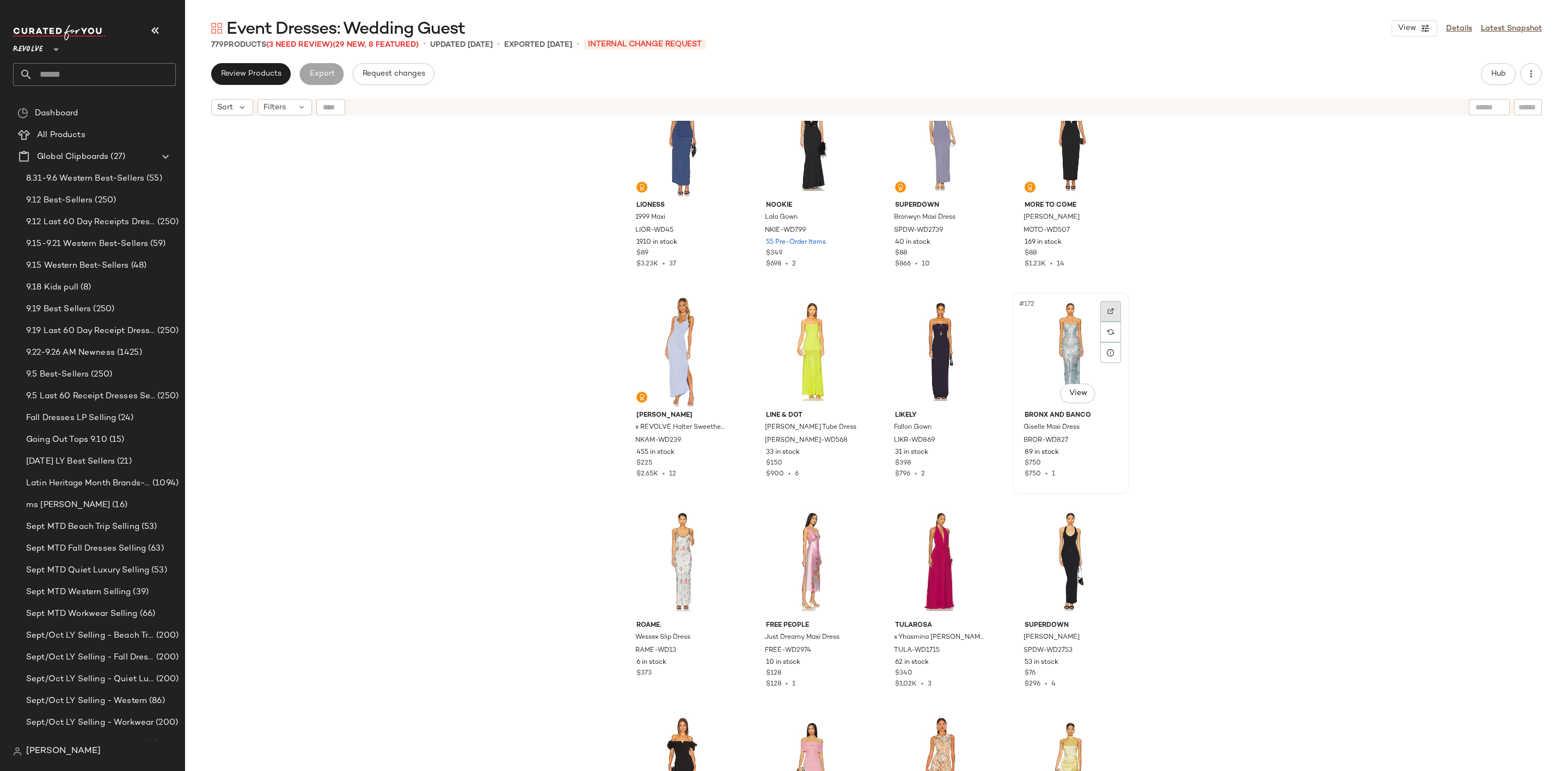
click at [1112, 305] on div at bounding box center [1111, 312] width 21 height 21
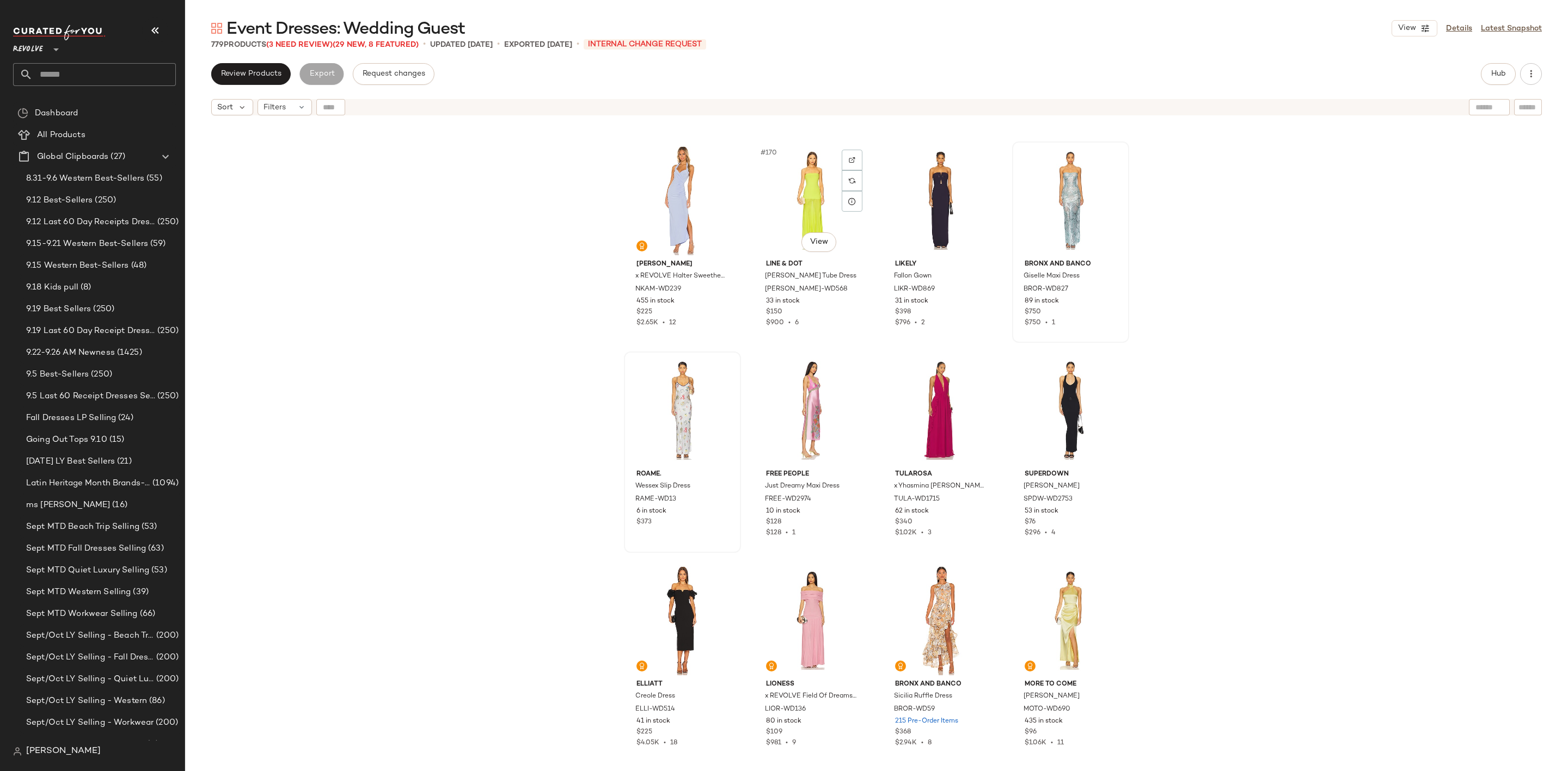
scroll to position [8826, 0]
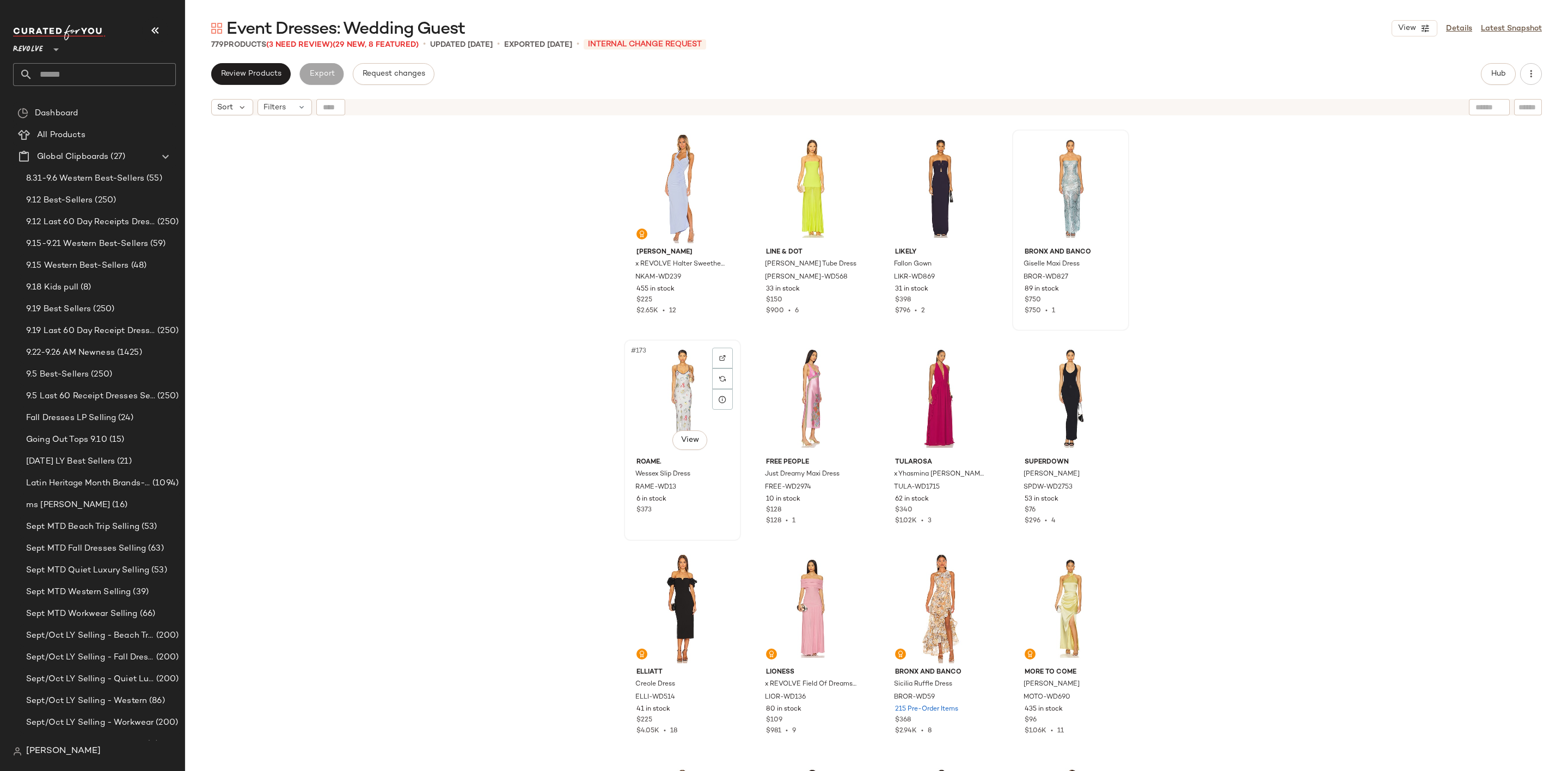
click at [634, 384] on div "#173 View" at bounding box center [682, 398] width 110 height 110
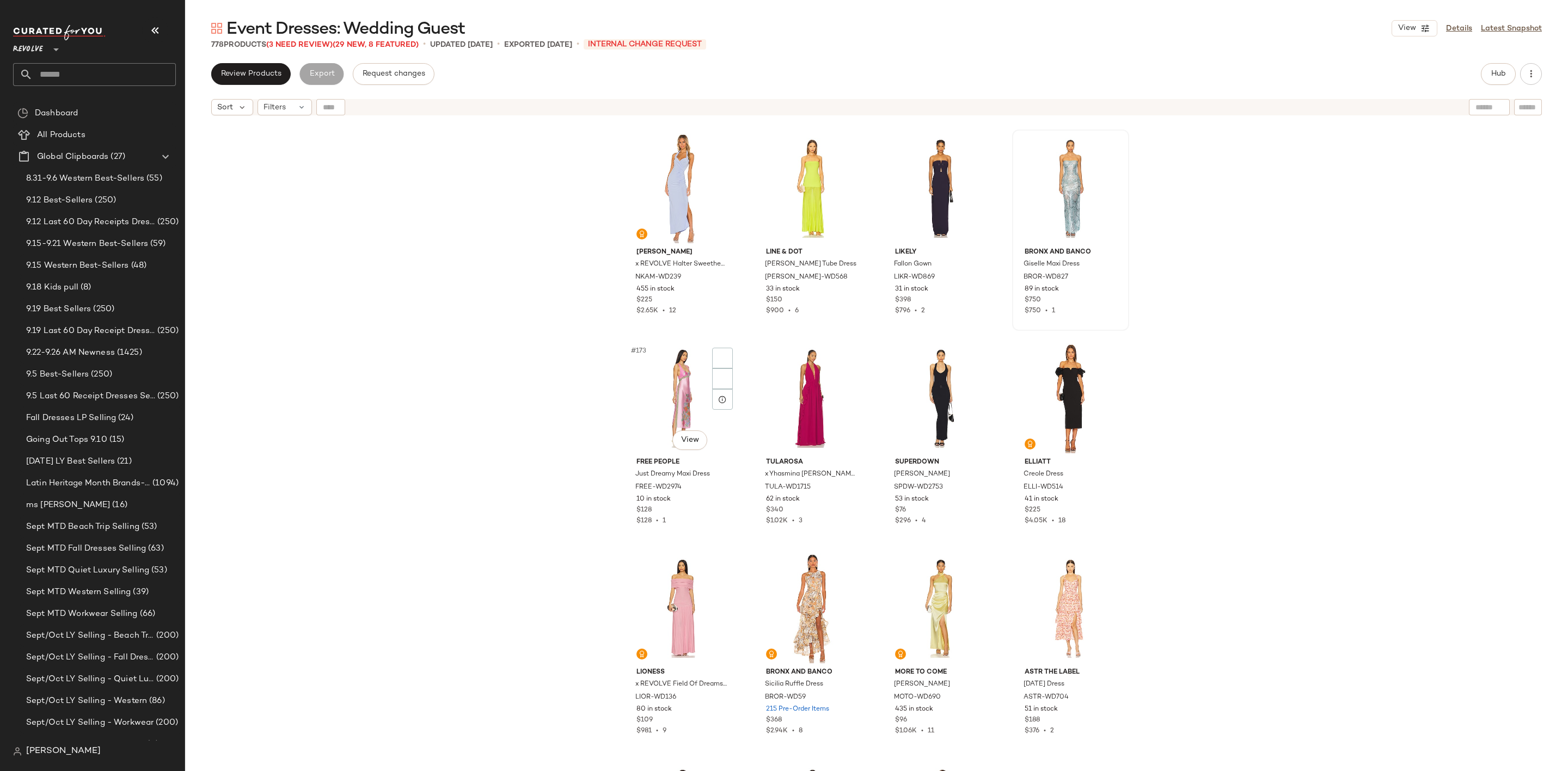
click at [634, 384] on div "#173 View" at bounding box center [682, 398] width 110 height 110
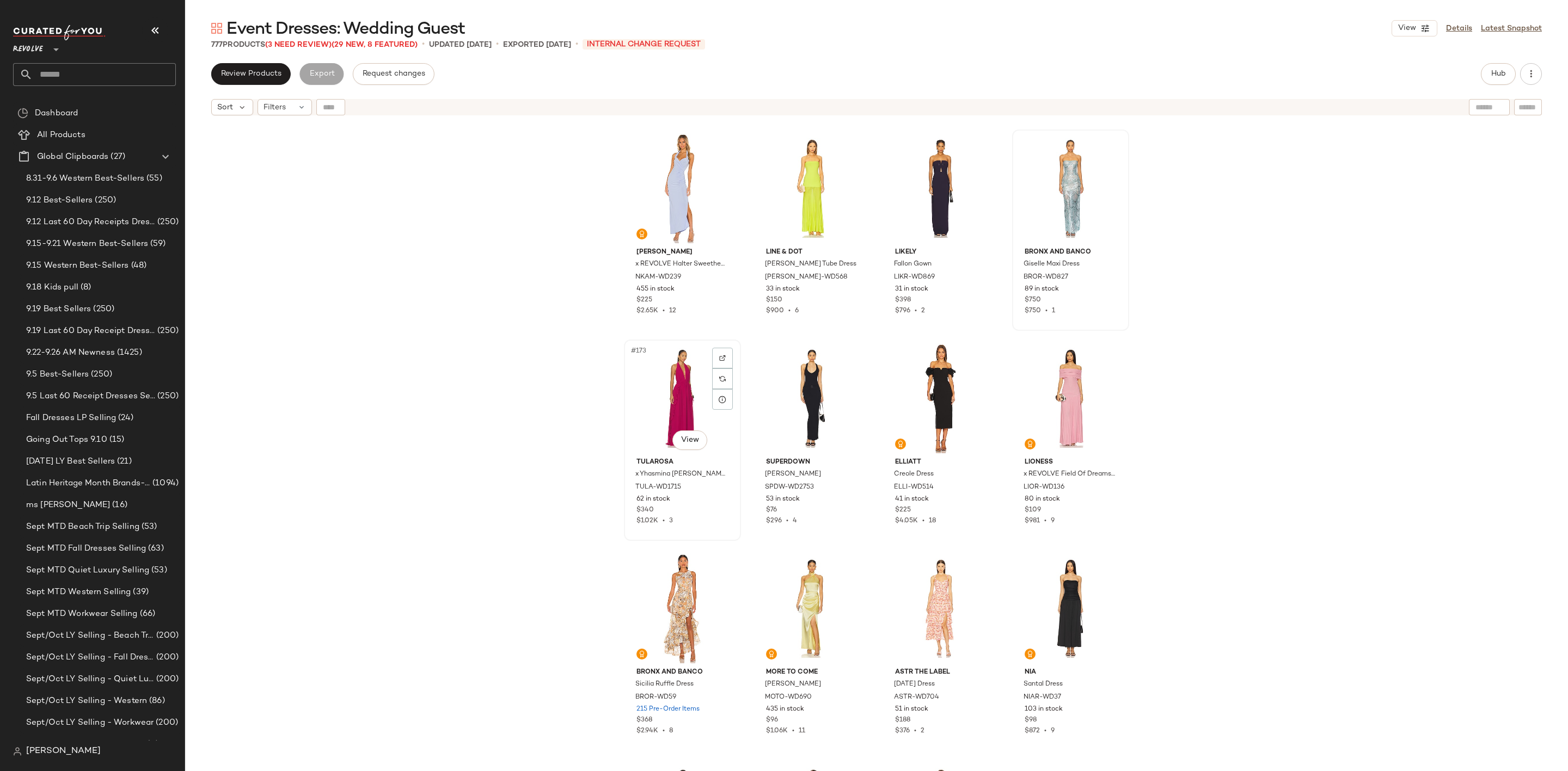
click at [678, 388] on div "#173 View" at bounding box center [682, 398] width 110 height 110
click at [799, 384] on div "#174 View" at bounding box center [812, 398] width 110 height 110
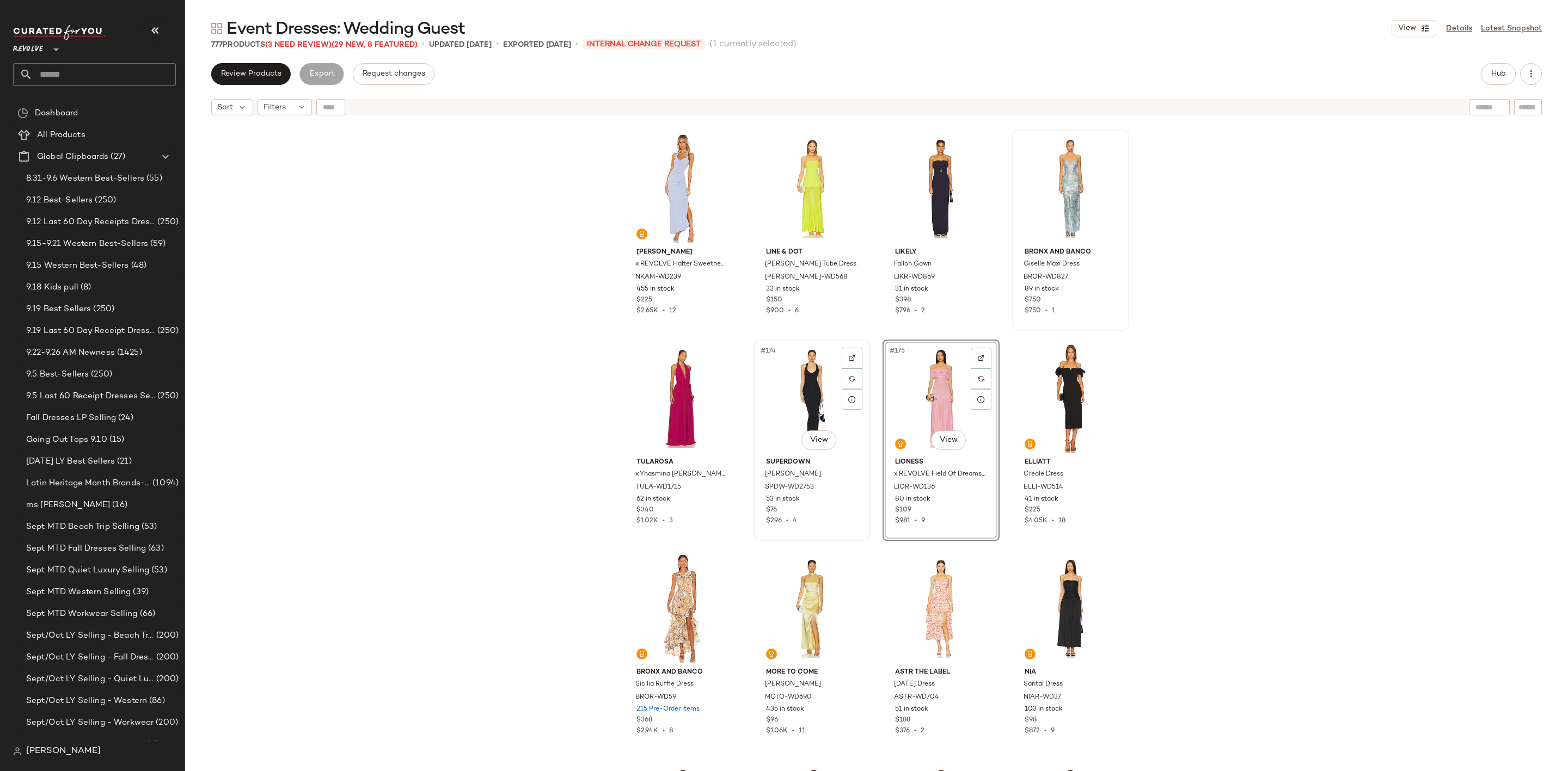
scroll to position [8990, 0]
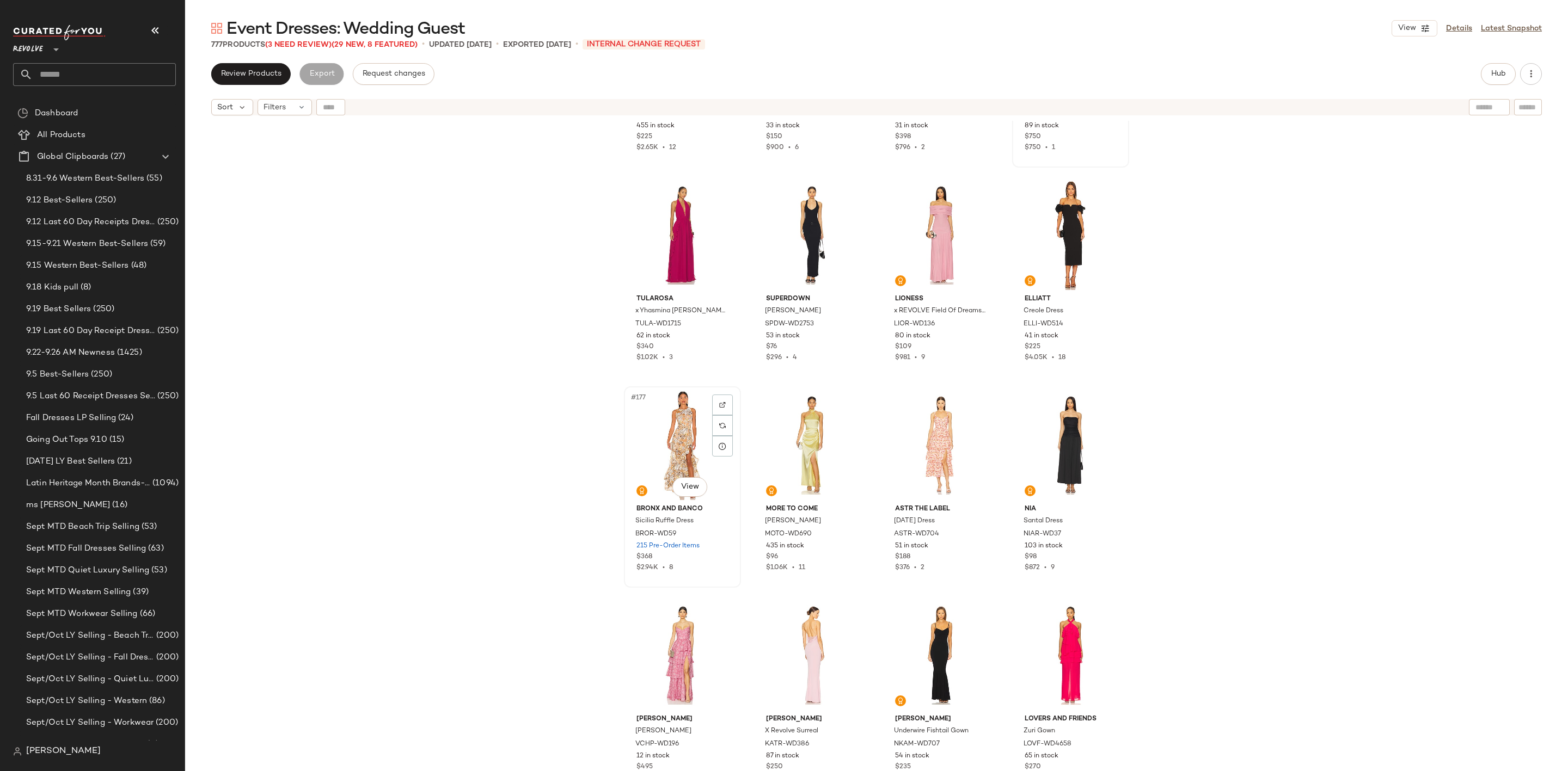
click at [665, 449] on div "#177 View" at bounding box center [682, 445] width 110 height 110
click at [797, 441] on div "#178 View" at bounding box center [812, 445] width 110 height 110
click at [913, 428] on div "#179 View" at bounding box center [941, 445] width 110 height 110
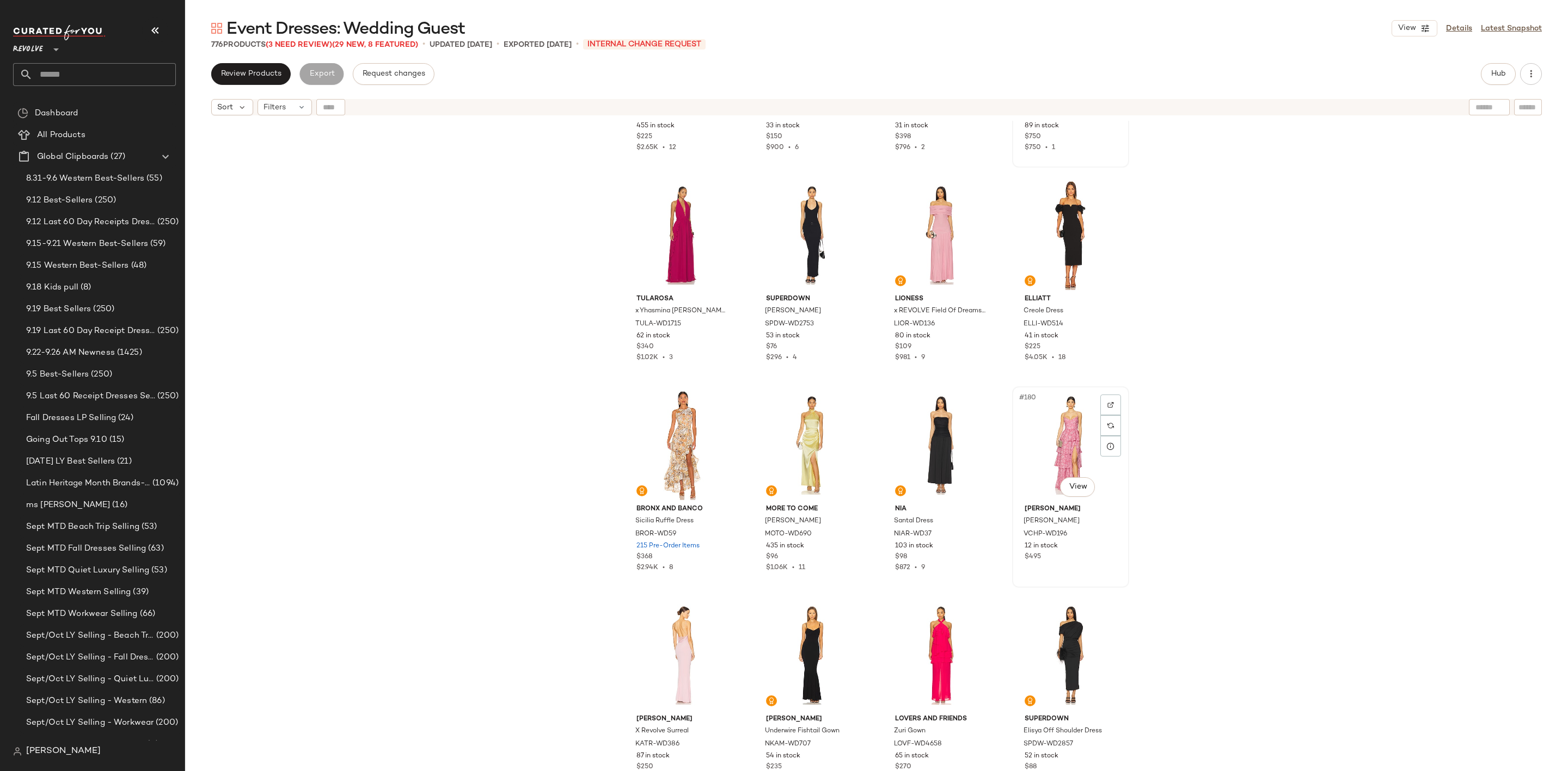
click at [1055, 406] on div "#180 View" at bounding box center [1071, 445] width 110 height 110
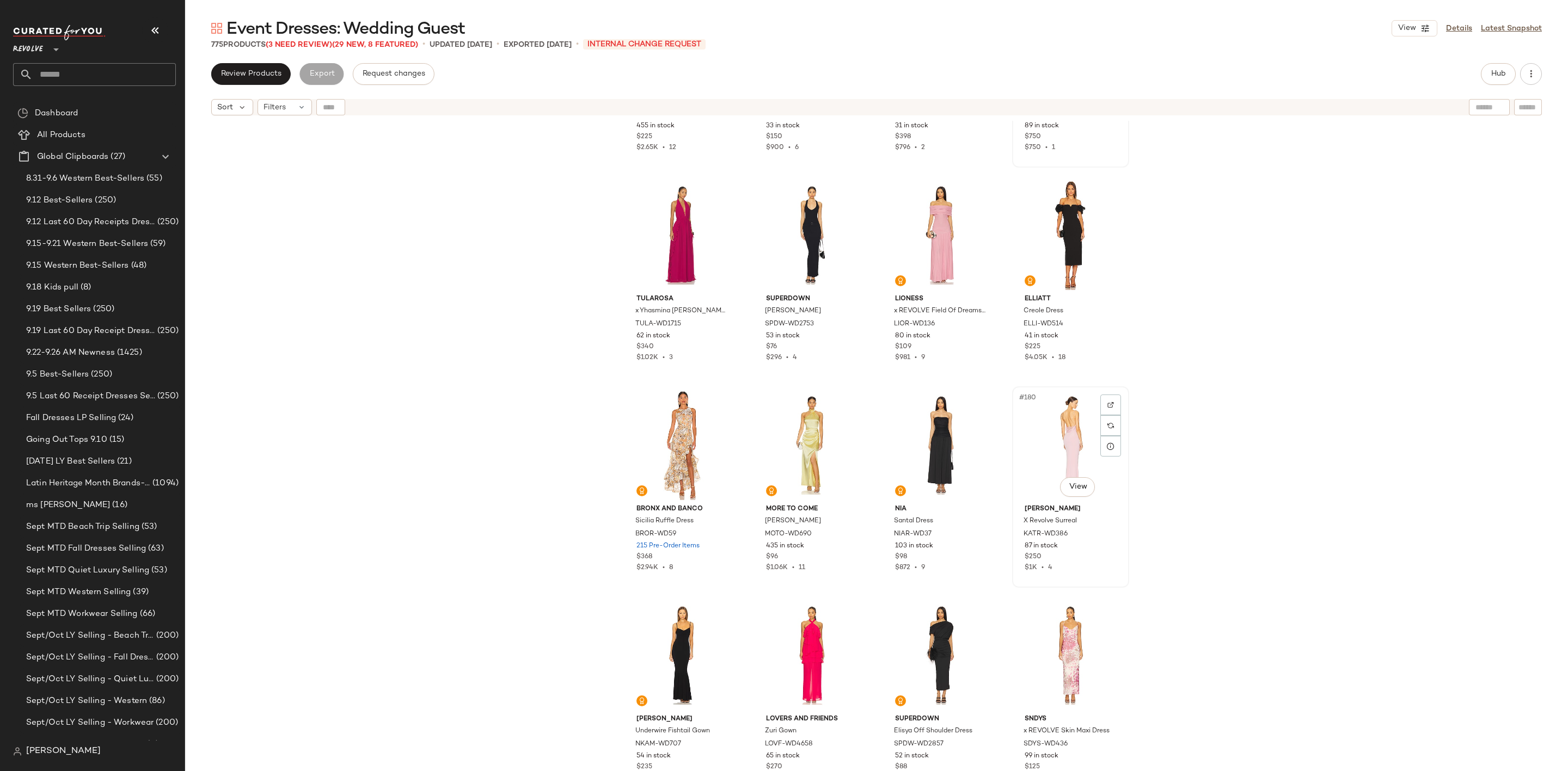
click at [1060, 430] on div "#180 View" at bounding box center [1071, 445] width 110 height 110
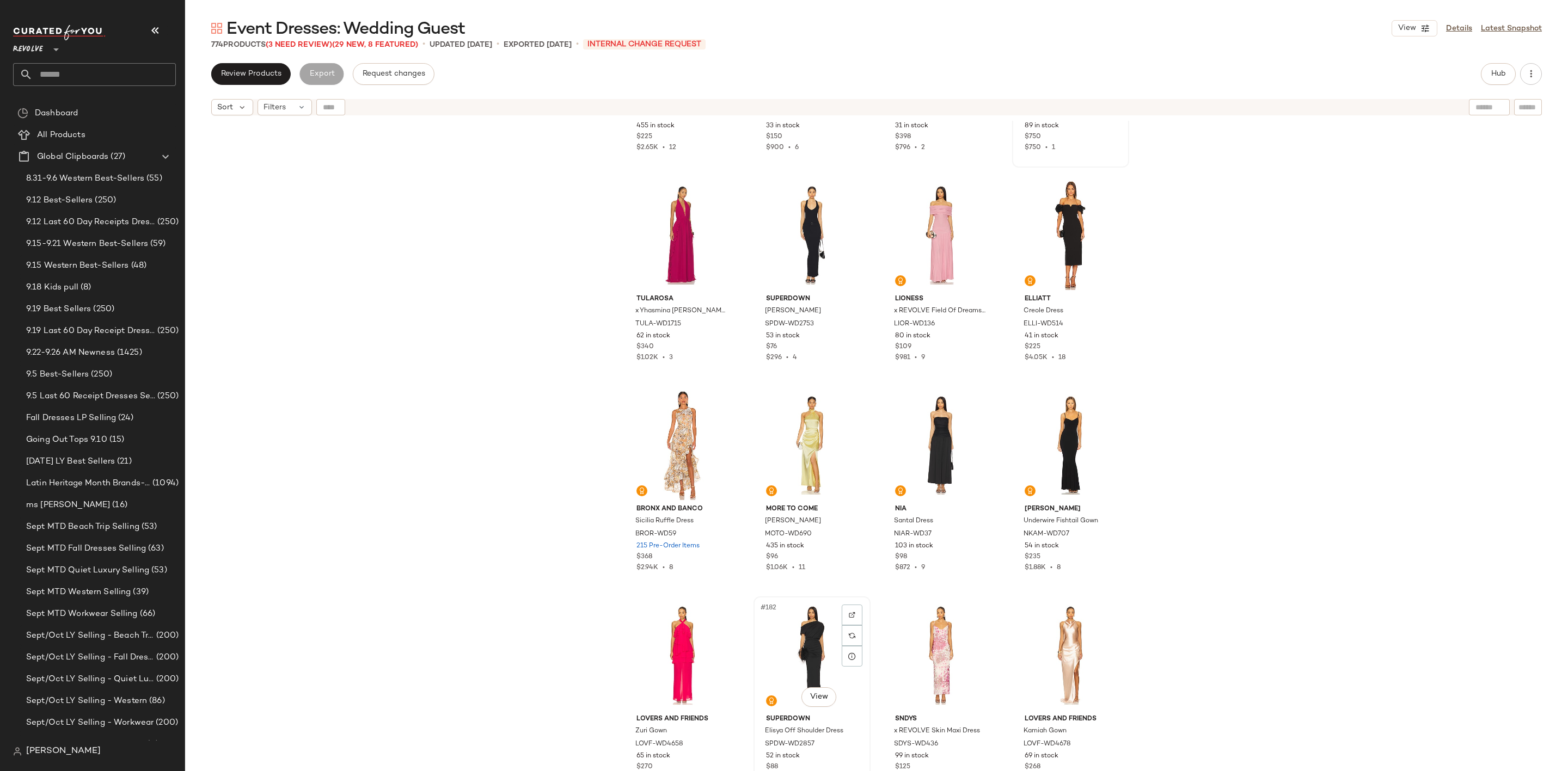
click at [785, 639] on div "#182 View" at bounding box center [812, 655] width 110 height 110
click at [667, 635] on div "#181 View" at bounding box center [682, 655] width 110 height 110
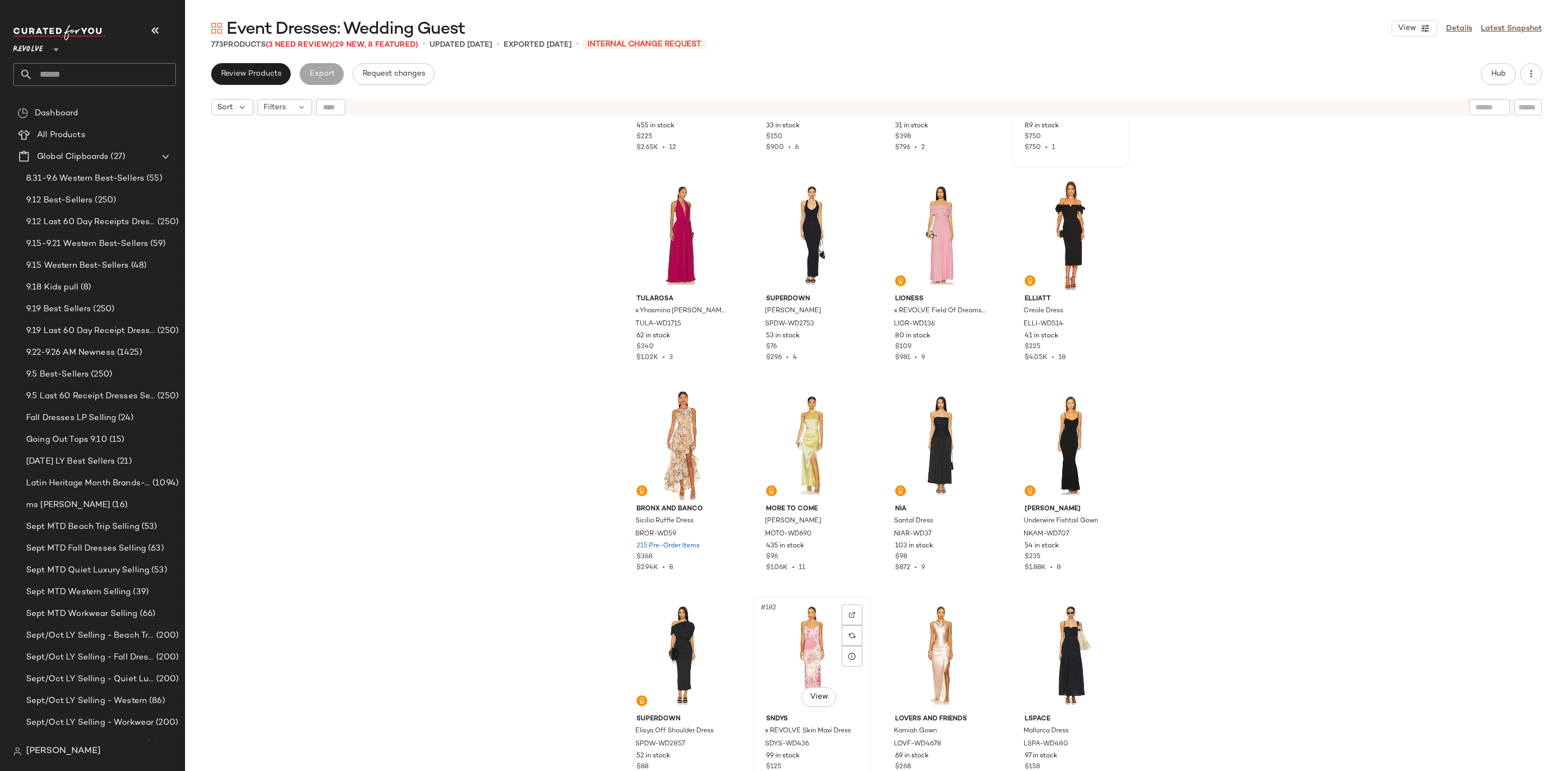
click at [813, 641] on div "#182 View" at bounding box center [812, 655] width 110 height 110
click at [779, 633] on div "#182 View" at bounding box center [812, 655] width 110 height 110
click at [781, 642] on div "#182 View" at bounding box center [812, 655] width 110 height 110
click at [787, 642] on div "#182 View" at bounding box center [812, 655] width 110 height 110
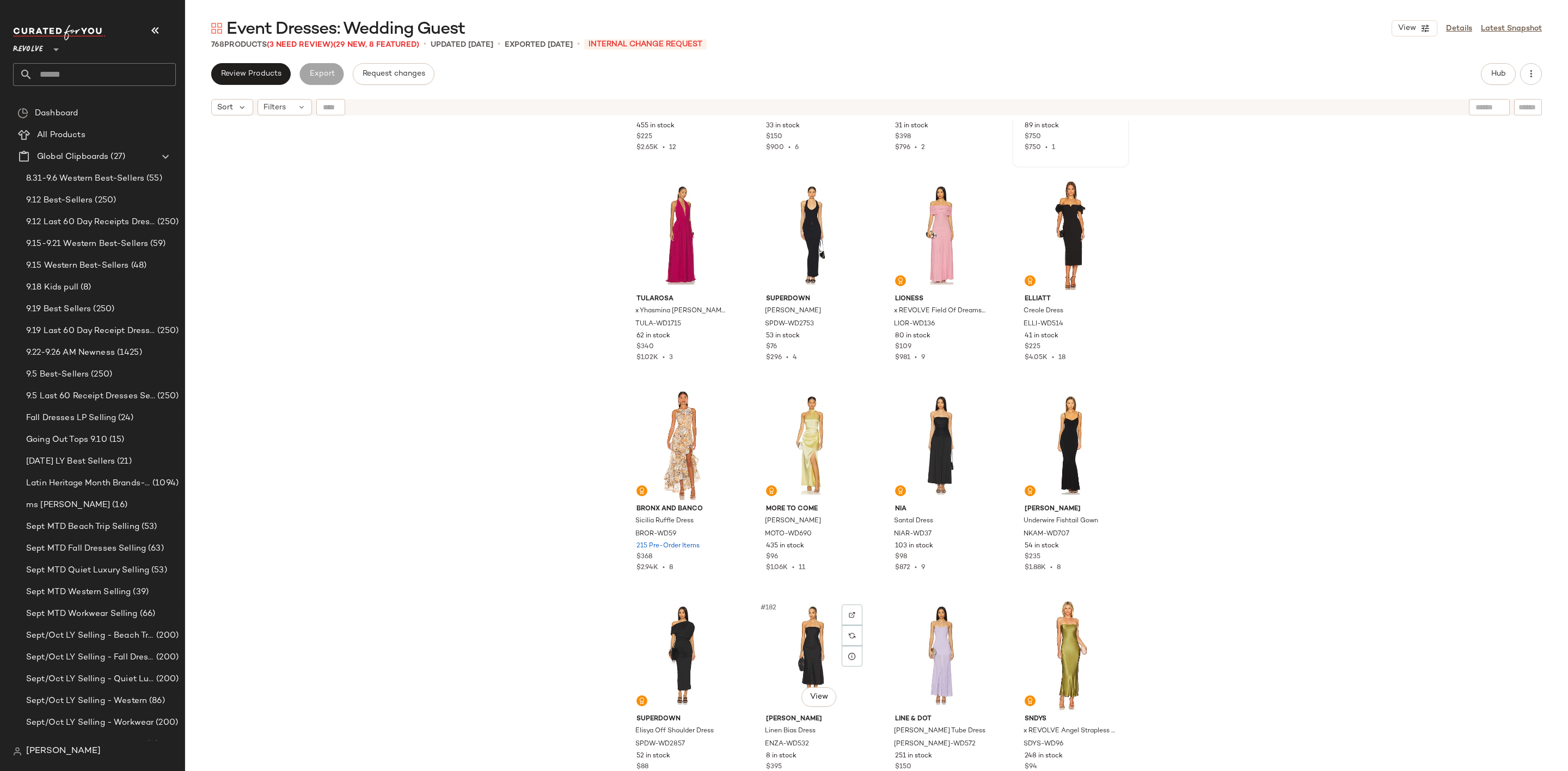
click at [787, 642] on div "#182 View" at bounding box center [812, 655] width 110 height 110
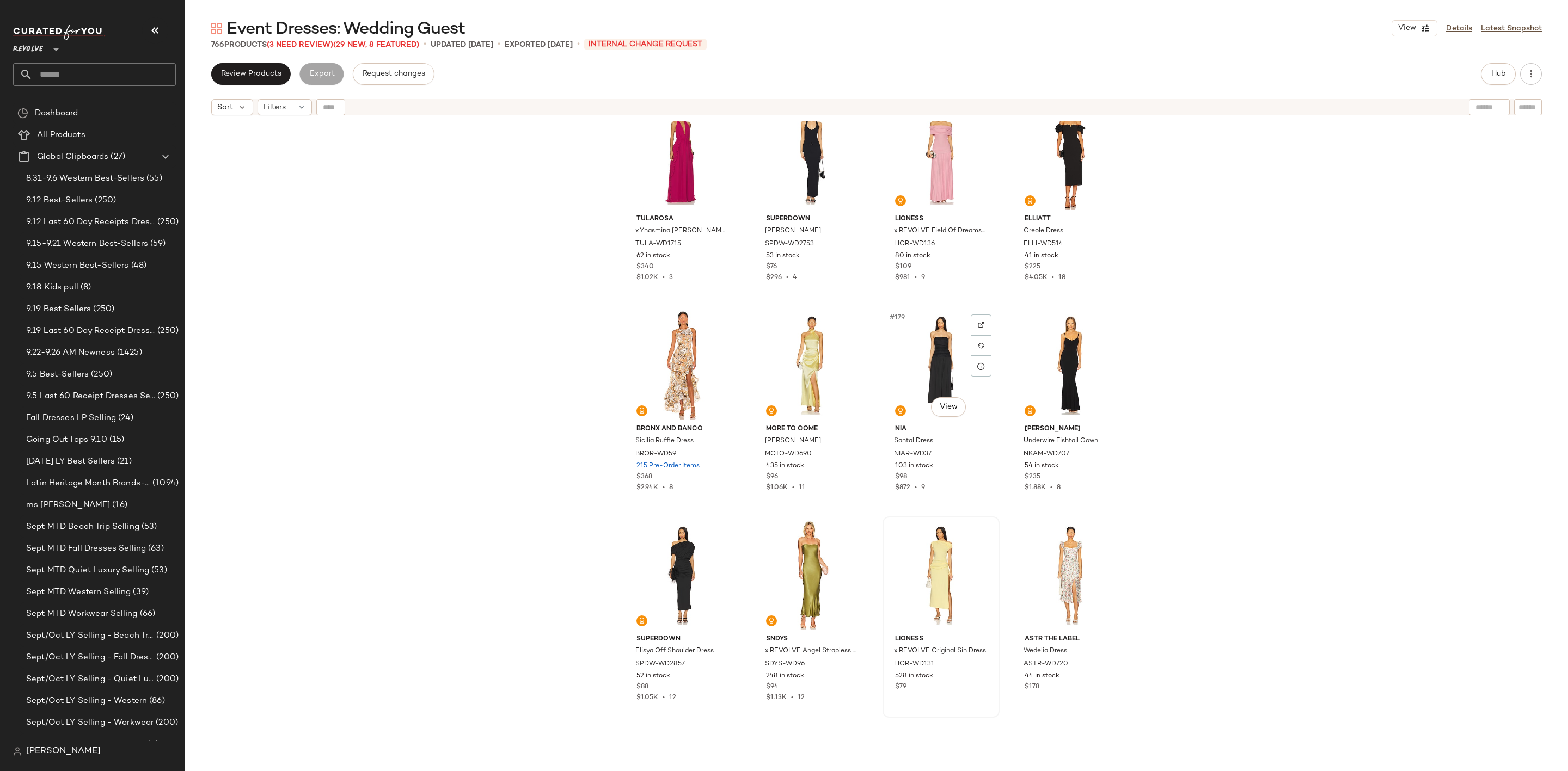
scroll to position [9316, 0]
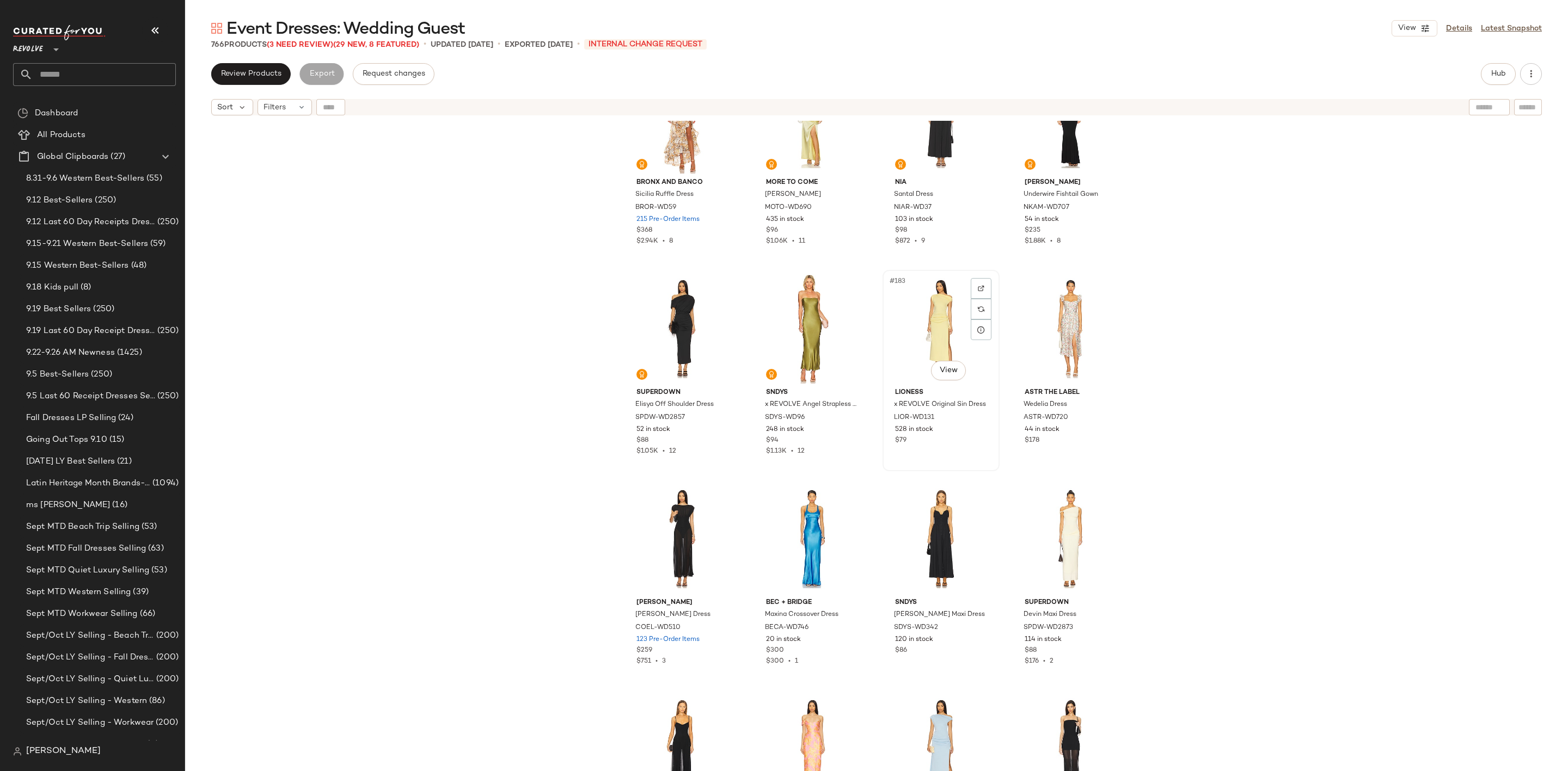
click at [949, 310] on div "#183 View" at bounding box center [941, 329] width 110 height 110
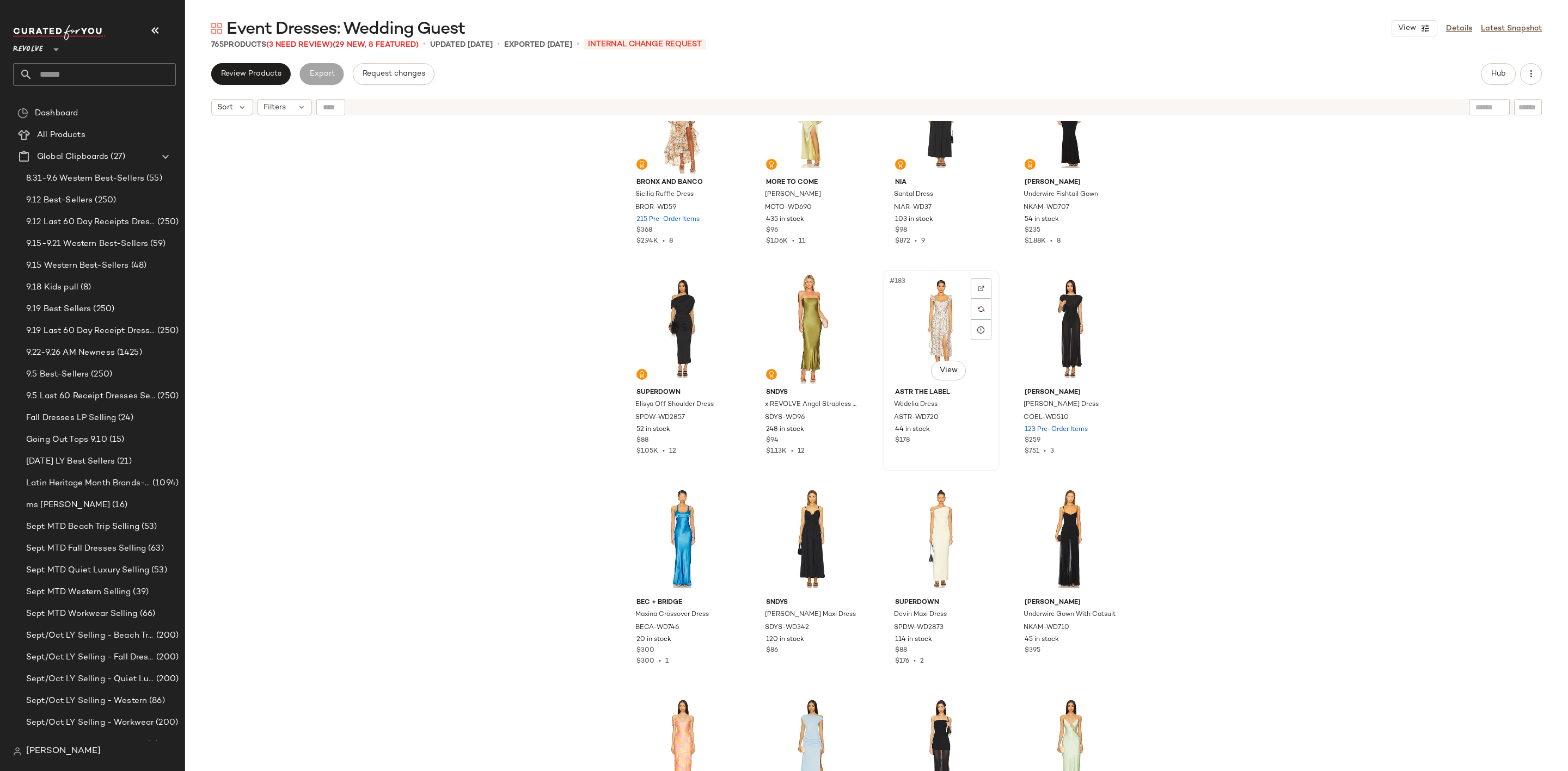
click at [908, 313] on div "#183 View" at bounding box center [941, 329] width 110 height 110
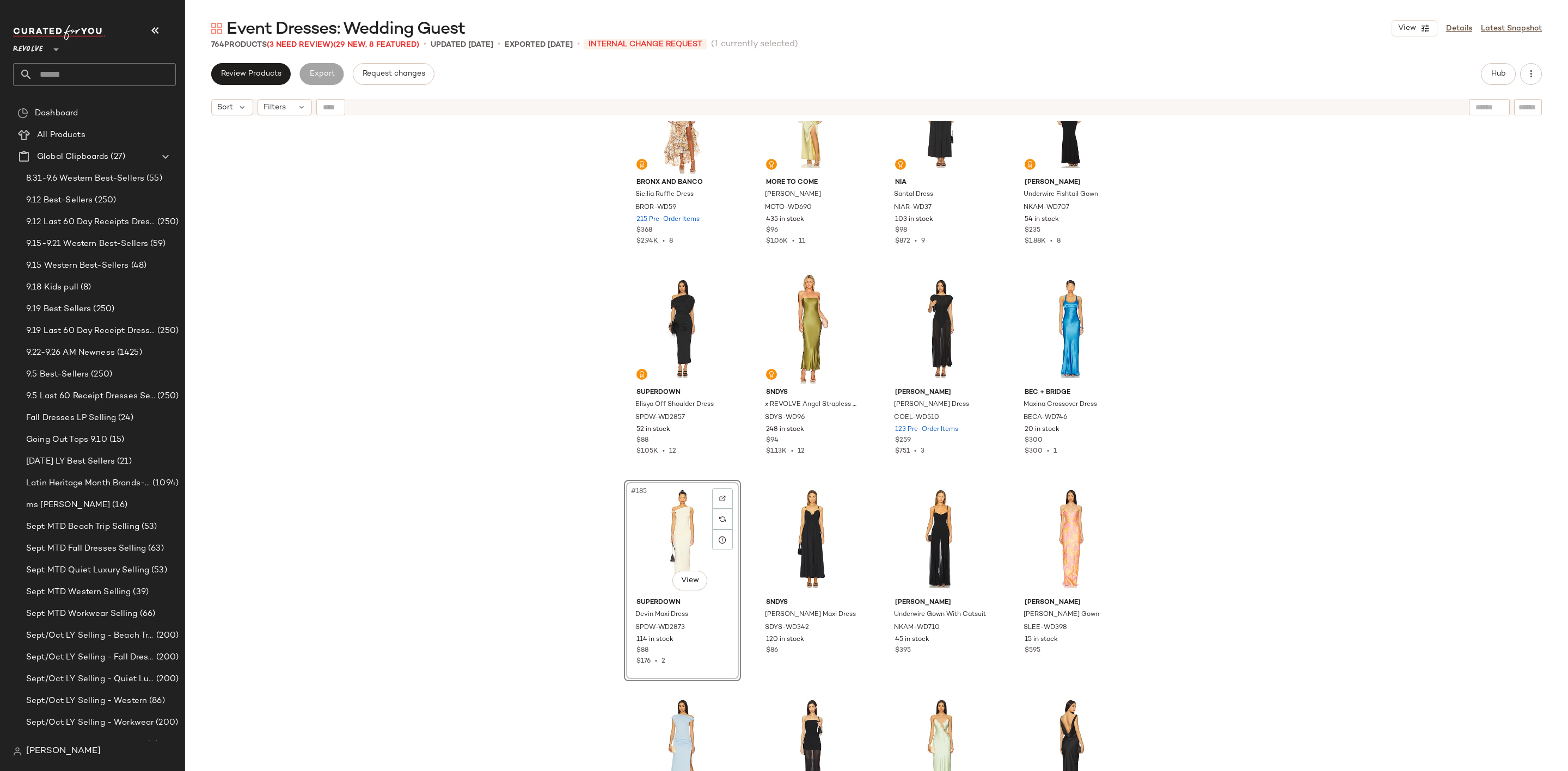
click at [648, 516] on div "#185 View" at bounding box center [682, 539] width 110 height 110
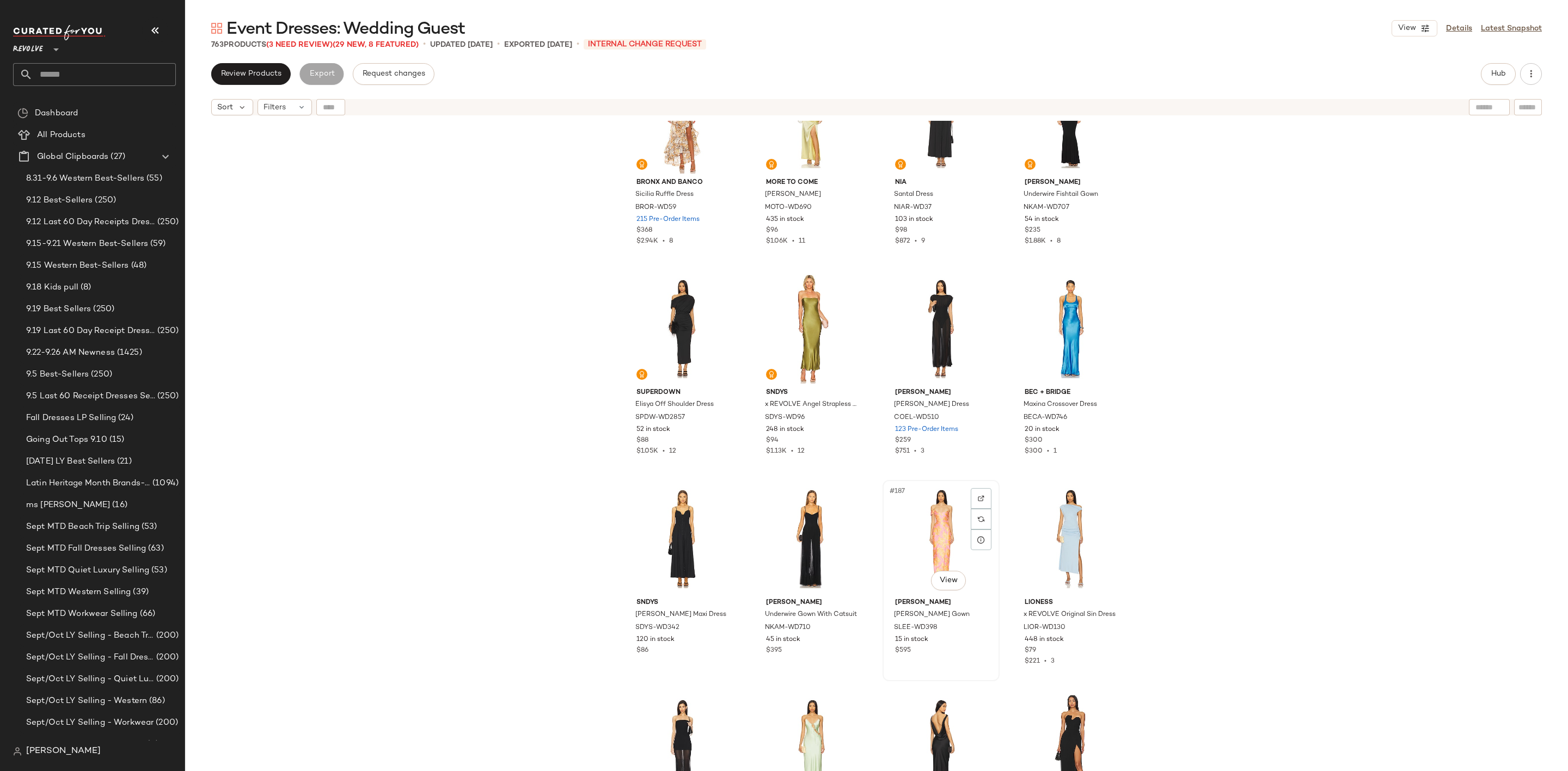
click at [931, 534] on div "#187 View" at bounding box center [941, 539] width 110 height 110
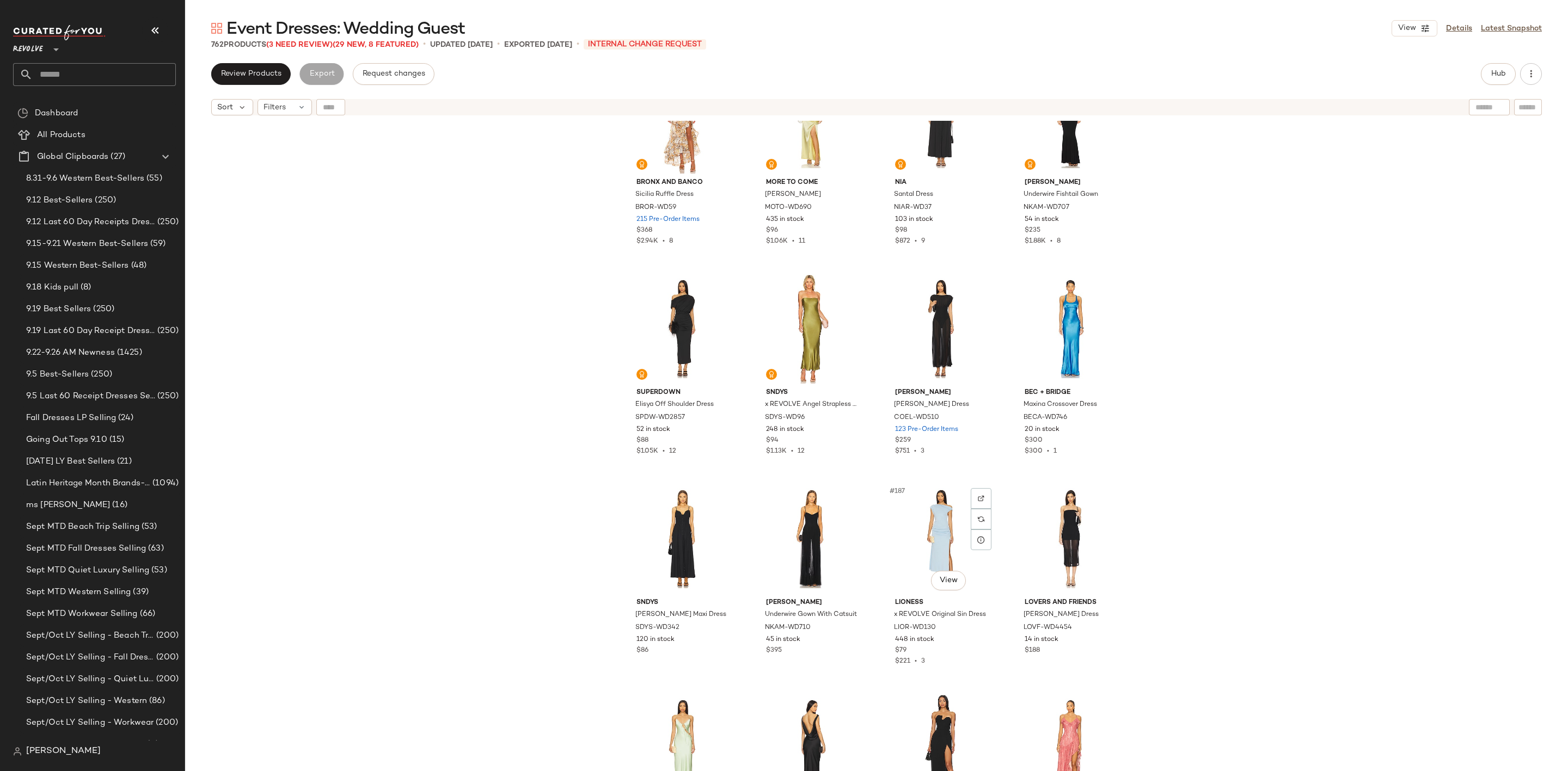
click at [931, 534] on div "#187 View" at bounding box center [941, 539] width 110 height 110
click at [806, 518] on div "#186 View" at bounding box center [812, 539] width 110 height 110
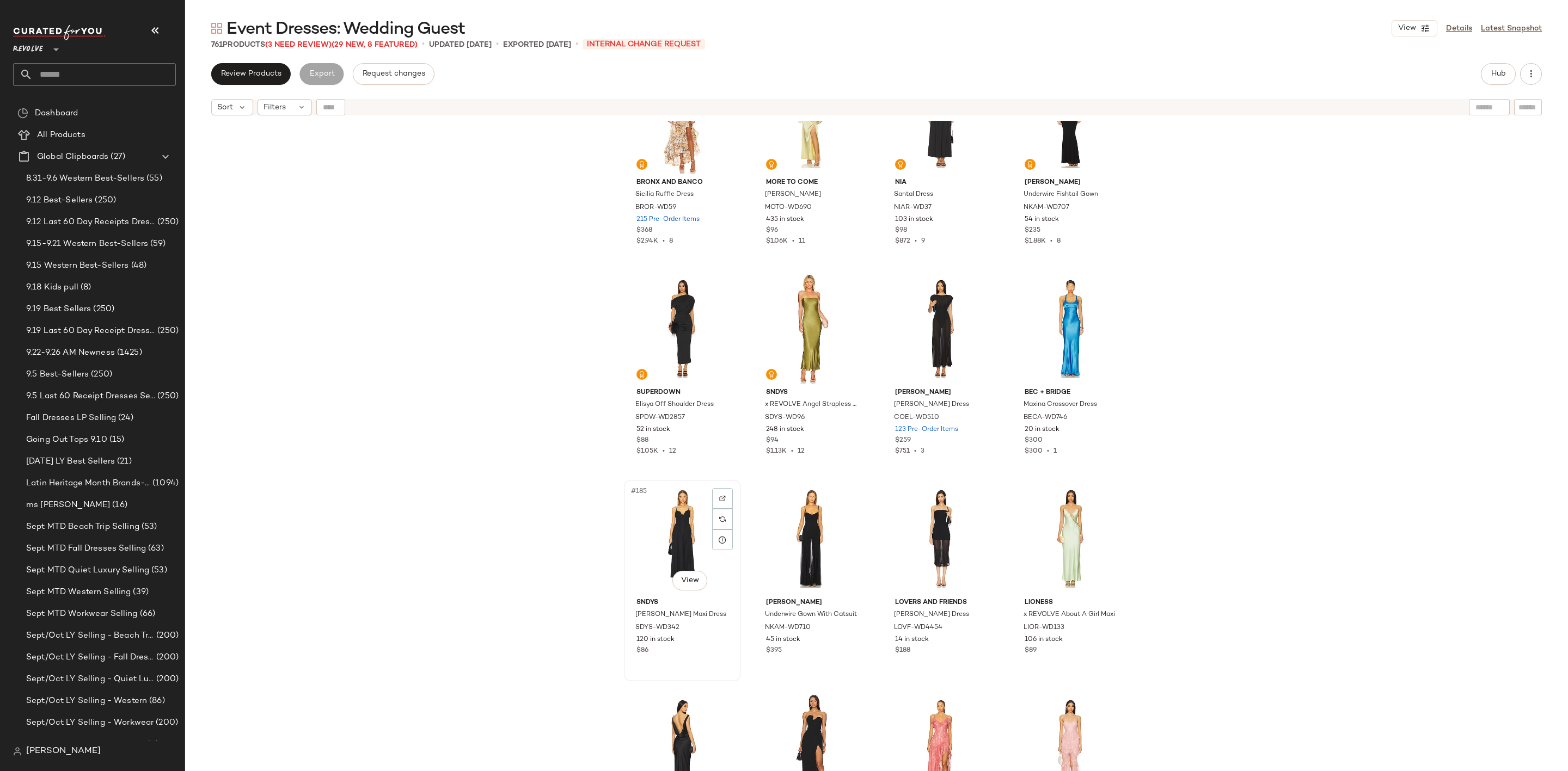
click at [665, 540] on div "#185 View" at bounding box center [682, 539] width 110 height 110
click at [925, 526] on div "#187 View" at bounding box center [941, 539] width 110 height 110
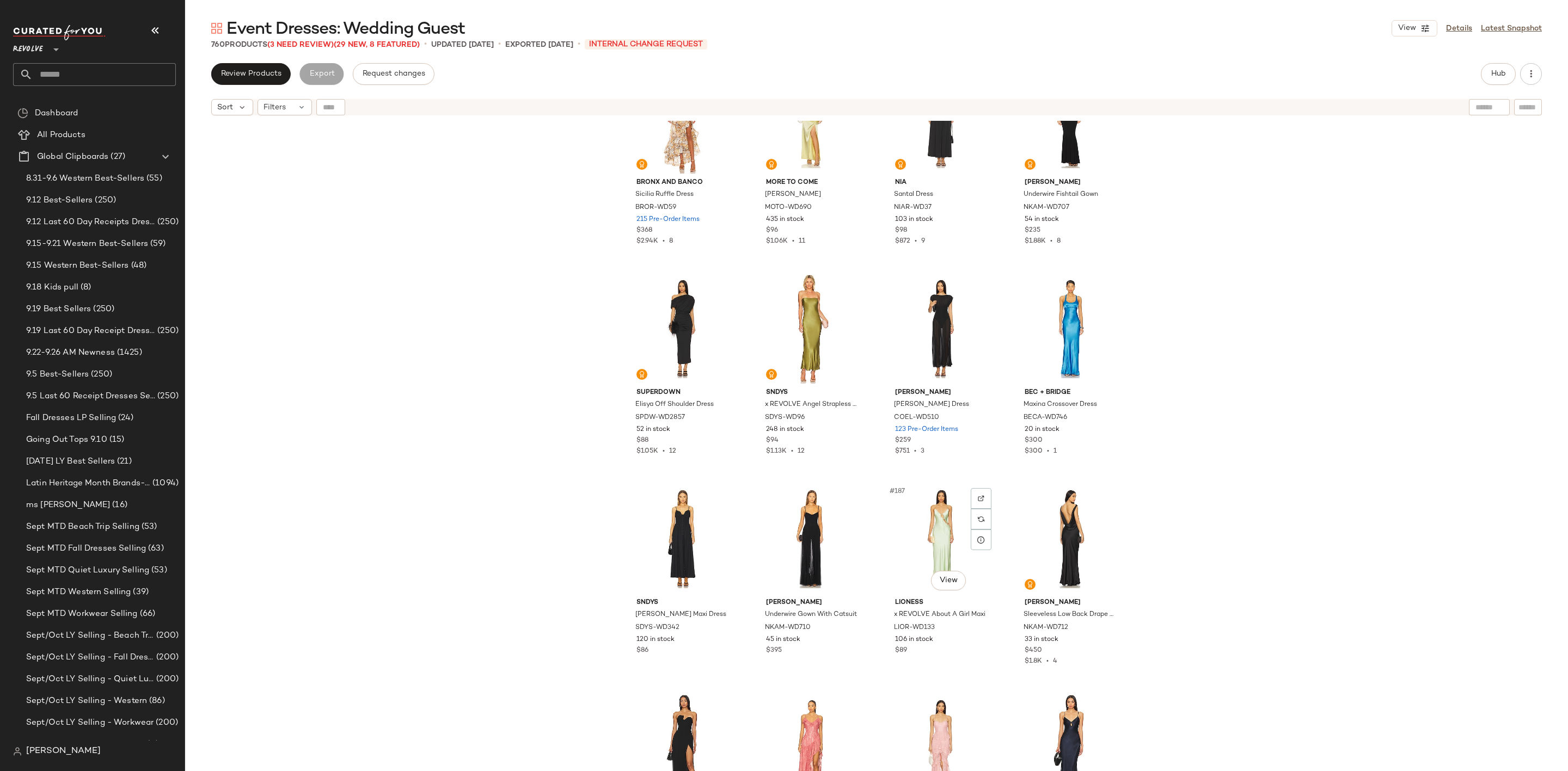
click at [921, 526] on div "#187 View" at bounding box center [941, 539] width 110 height 110
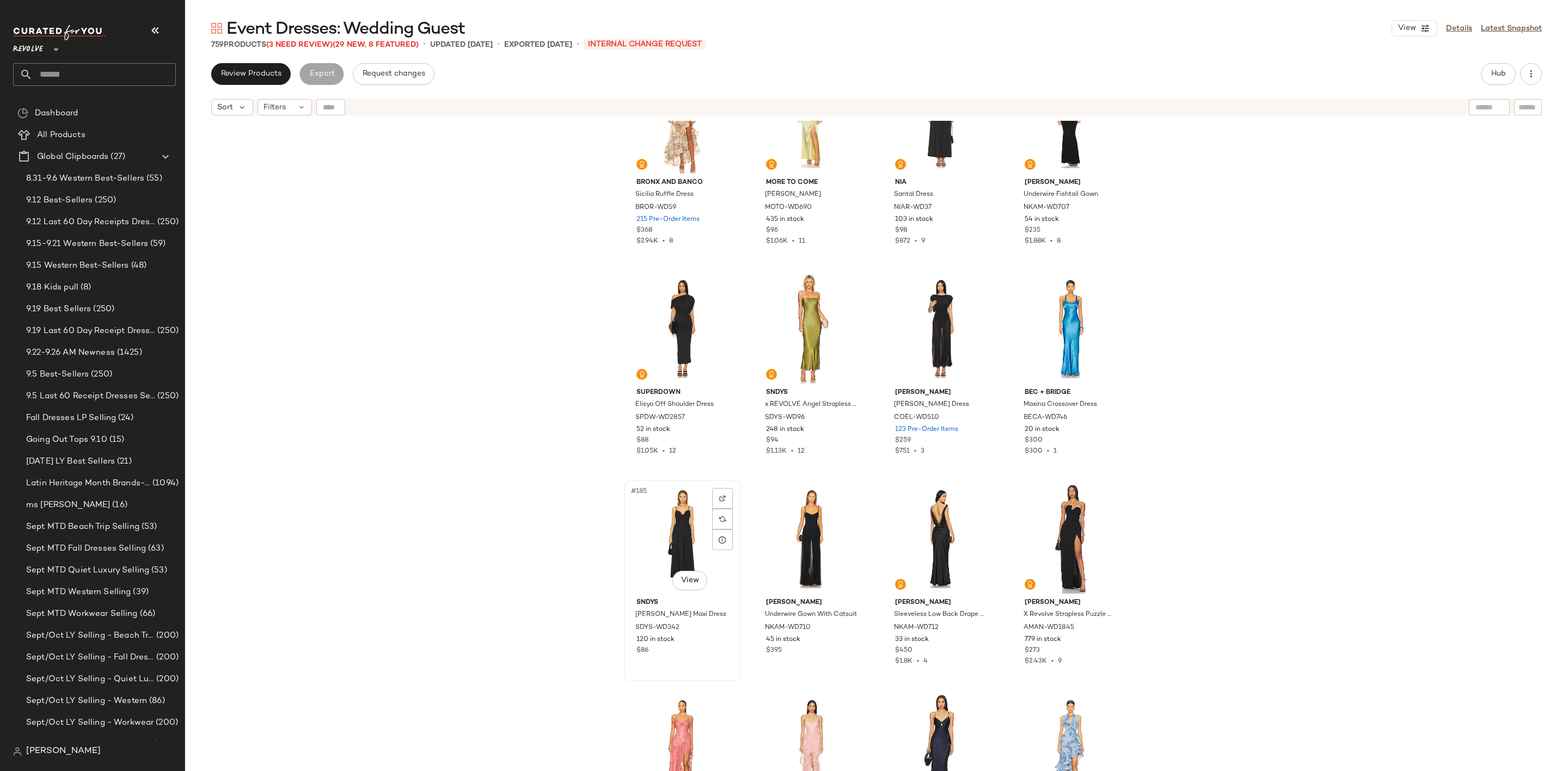
click at [647, 547] on div "#185 View" at bounding box center [682, 539] width 110 height 110
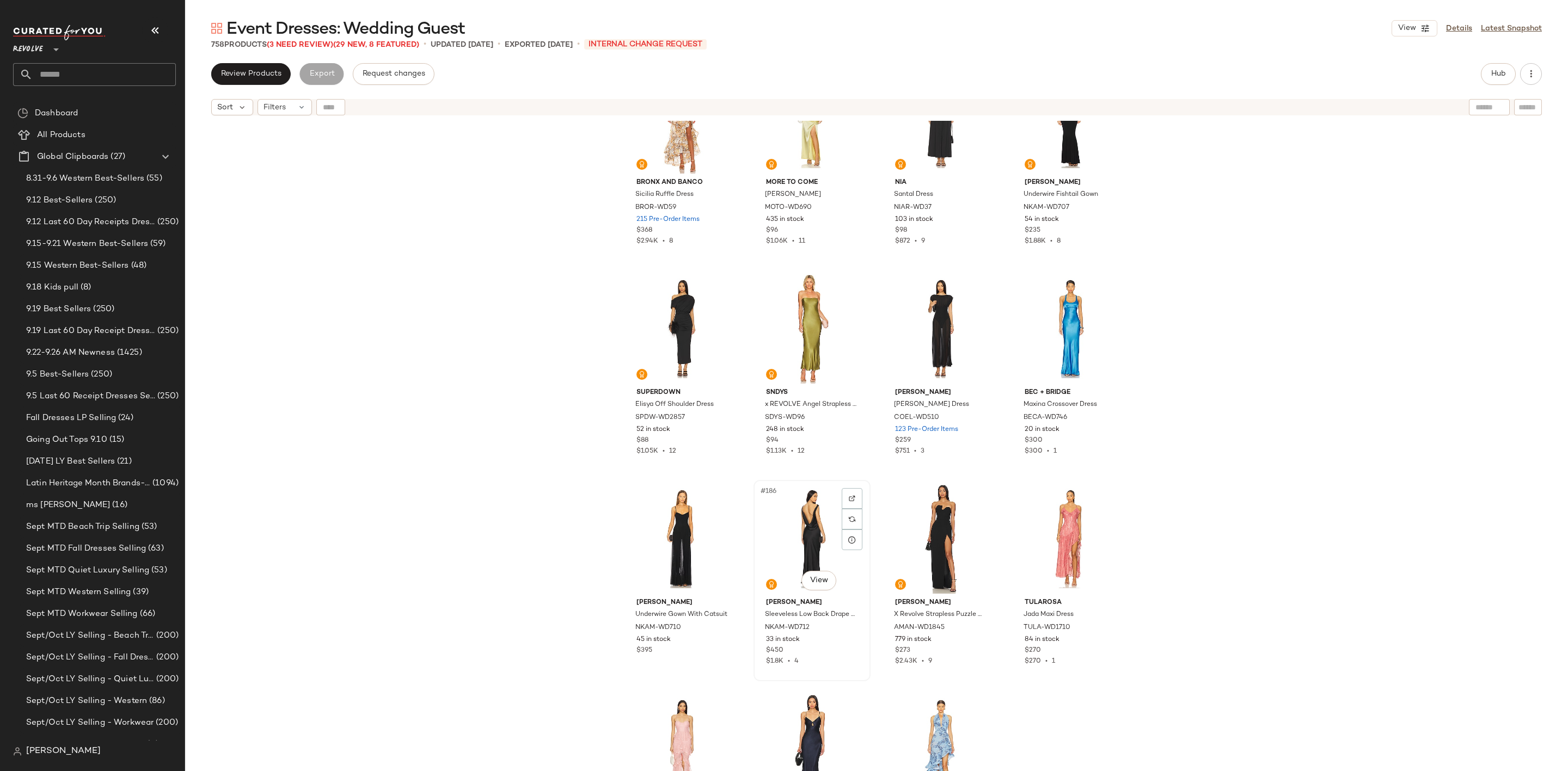
click at [786, 531] on div "#186 View" at bounding box center [812, 539] width 110 height 110
click at [651, 557] on div "#185 View" at bounding box center [682, 539] width 110 height 110
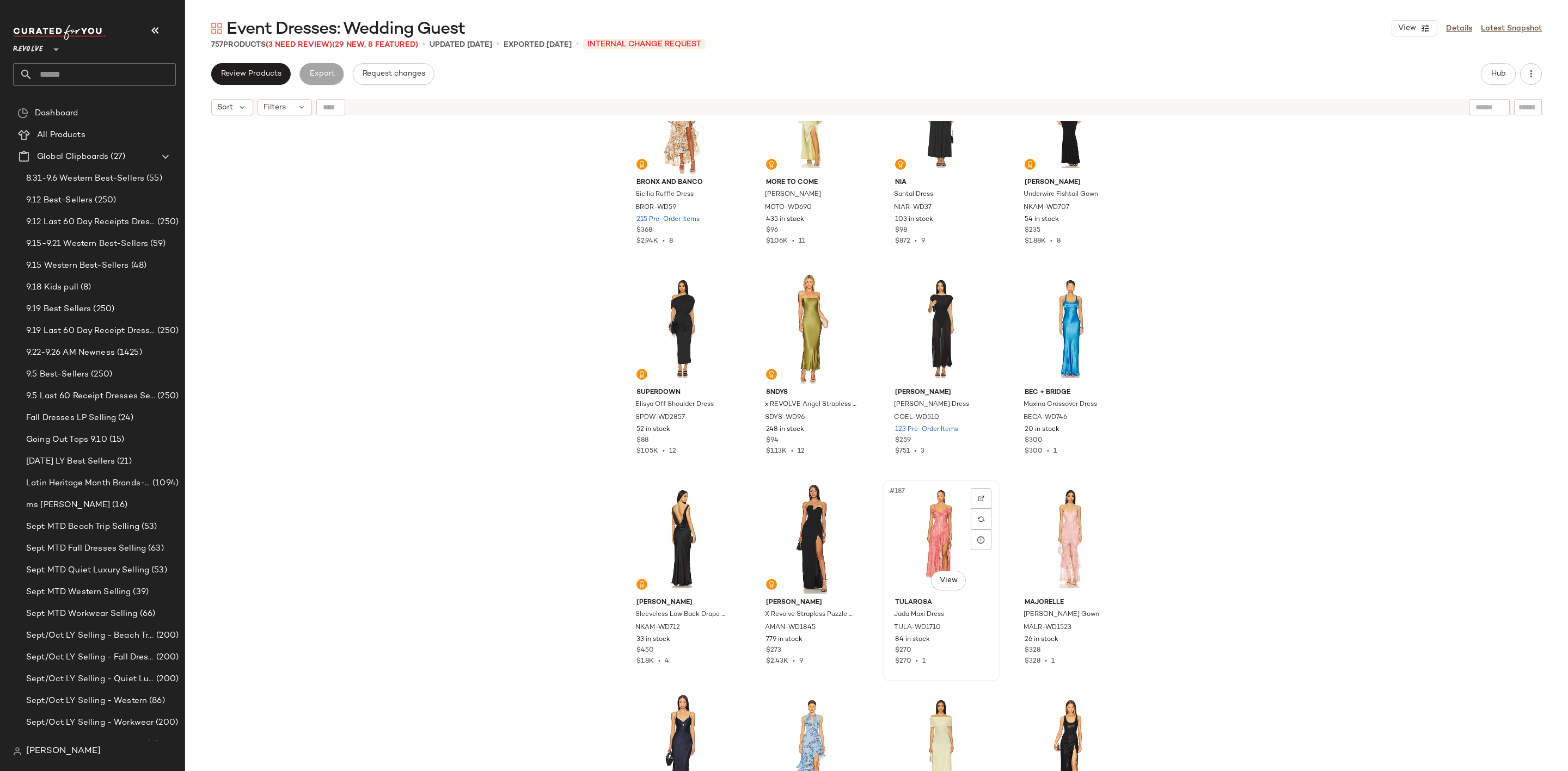
click at [905, 539] on div "#187 View" at bounding box center [941, 539] width 110 height 110
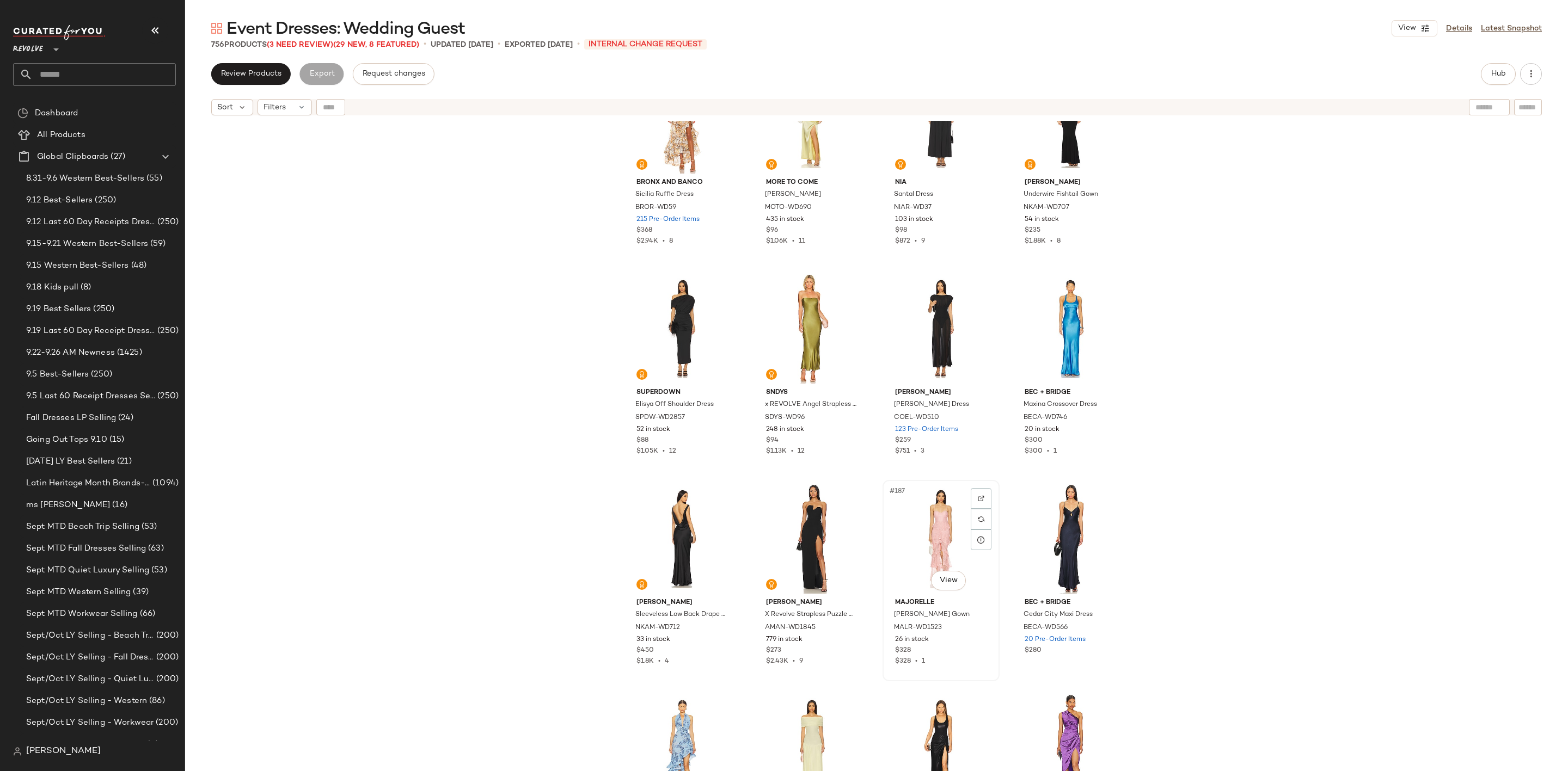
click at [930, 529] on div "#187 View" at bounding box center [941, 539] width 110 height 110
click at [909, 518] on div "#187 View" at bounding box center [941, 539] width 110 height 110
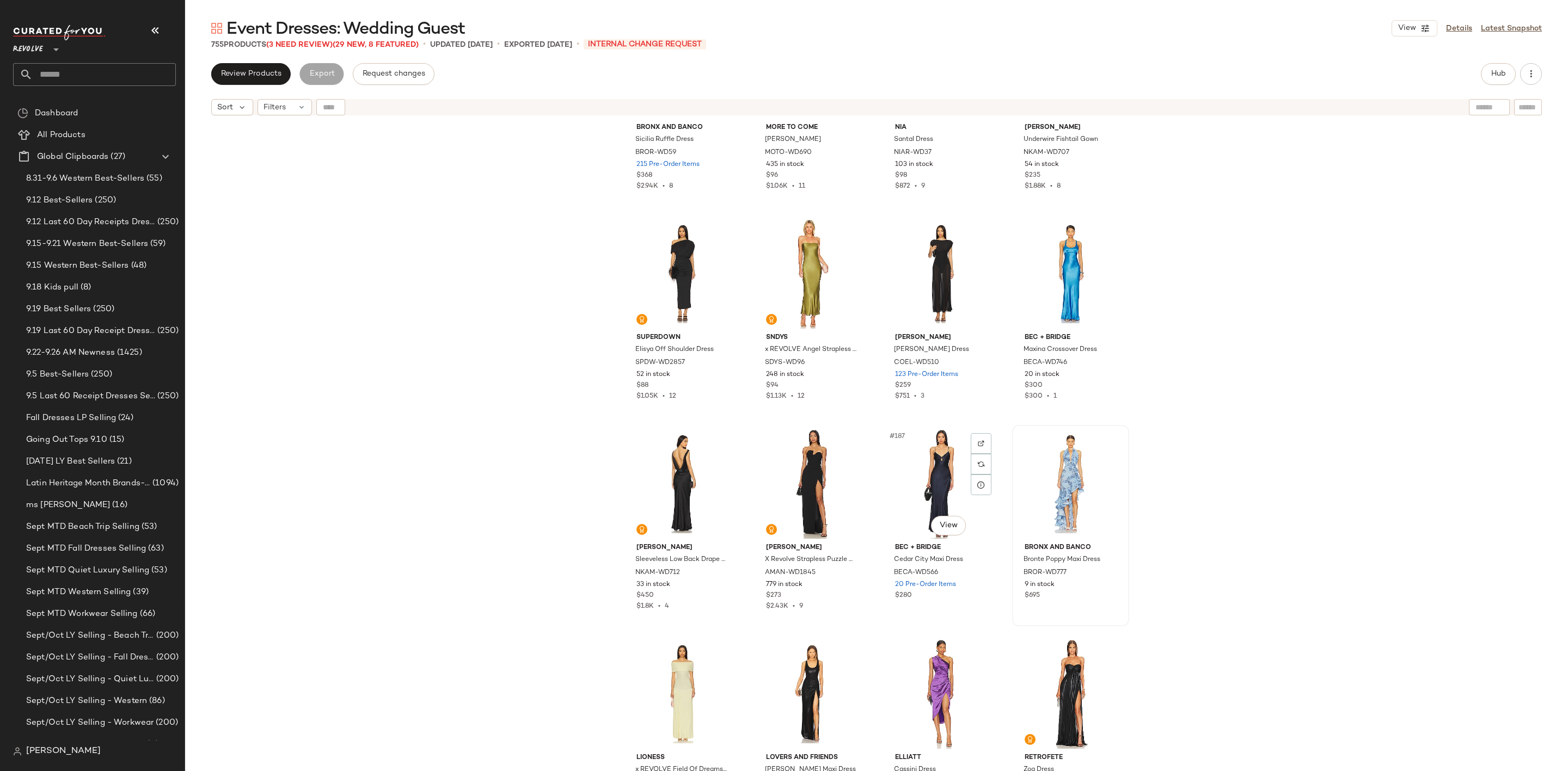
scroll to position [9397, 0]
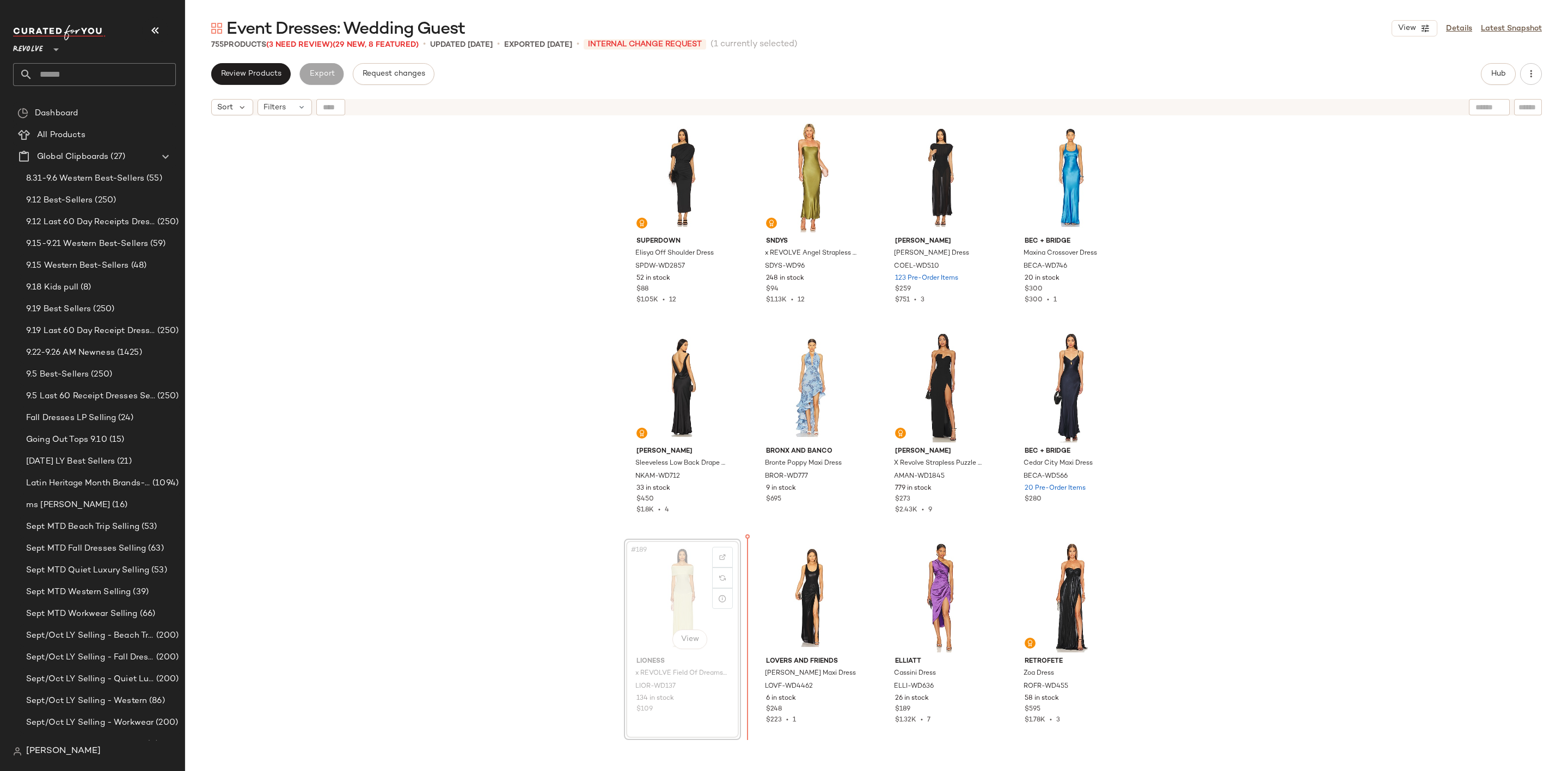
scroll to position [9472, 0]
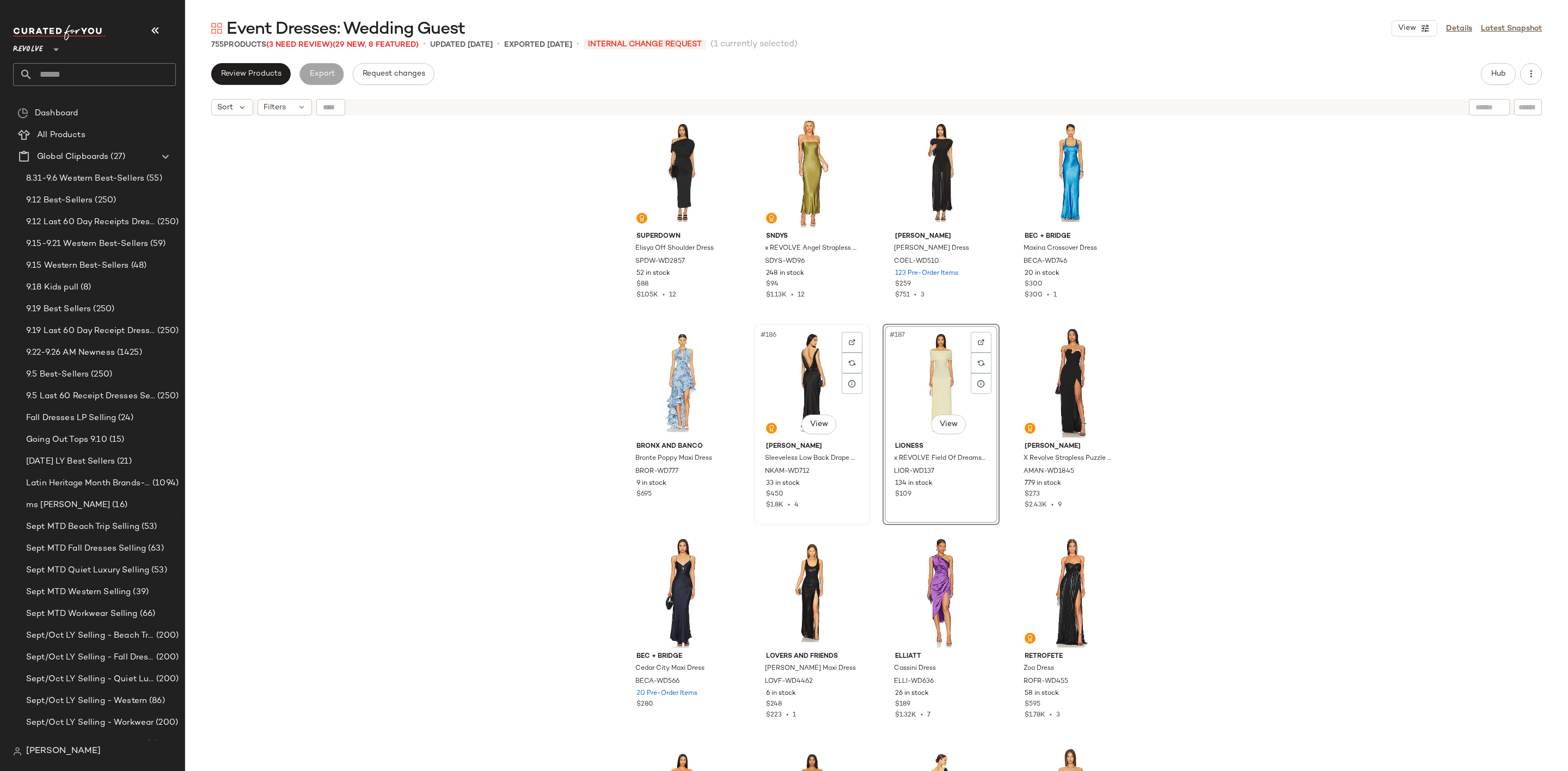
scroll to position [9635, 0]
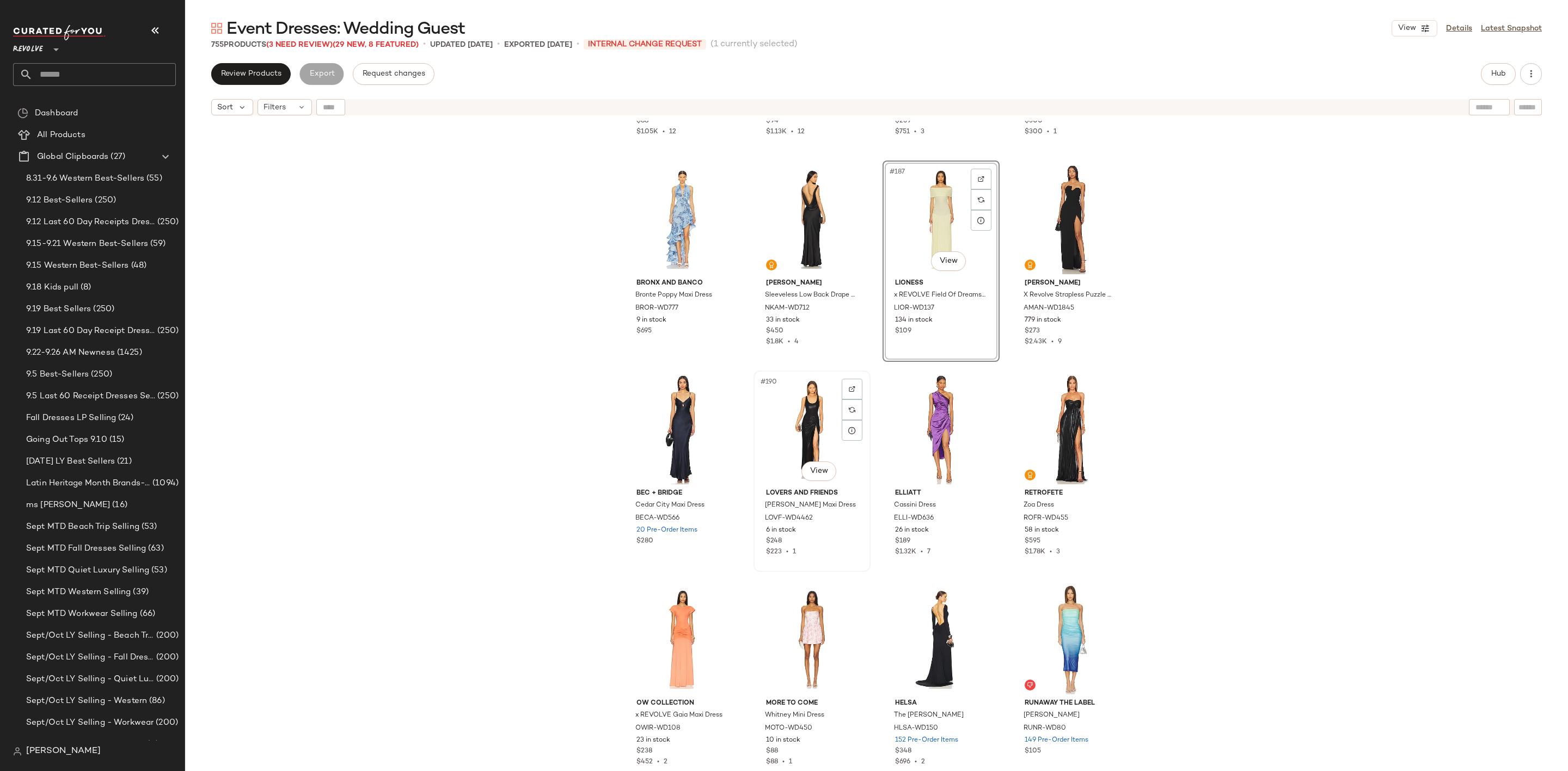
click at [806, 415] on div "#190 View" at bounding box center [812, 429] width 110 height 110
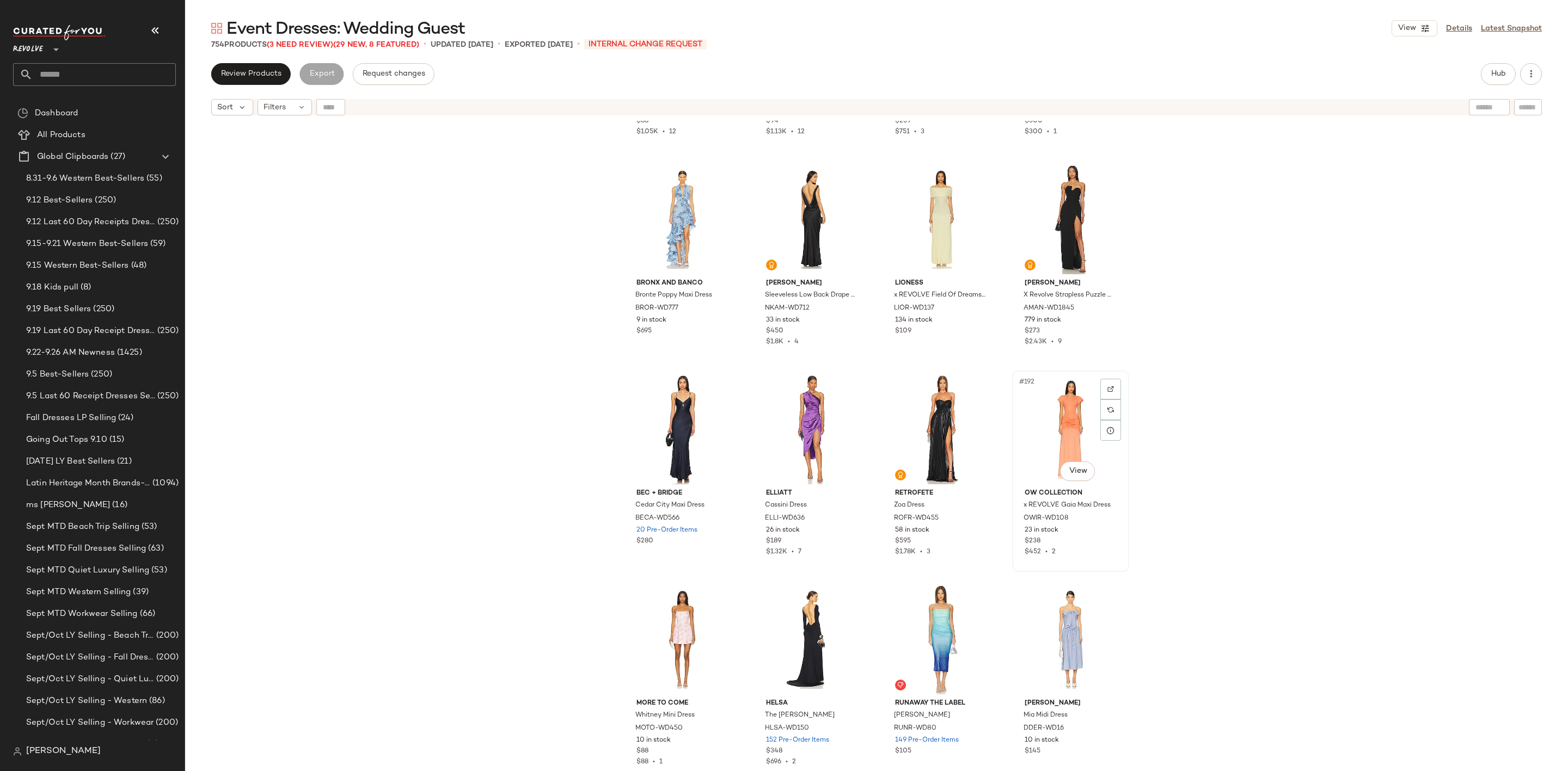
click at [1065, 394] on div "#192 View" at bounding box center [1071, 429] width 110 height 110
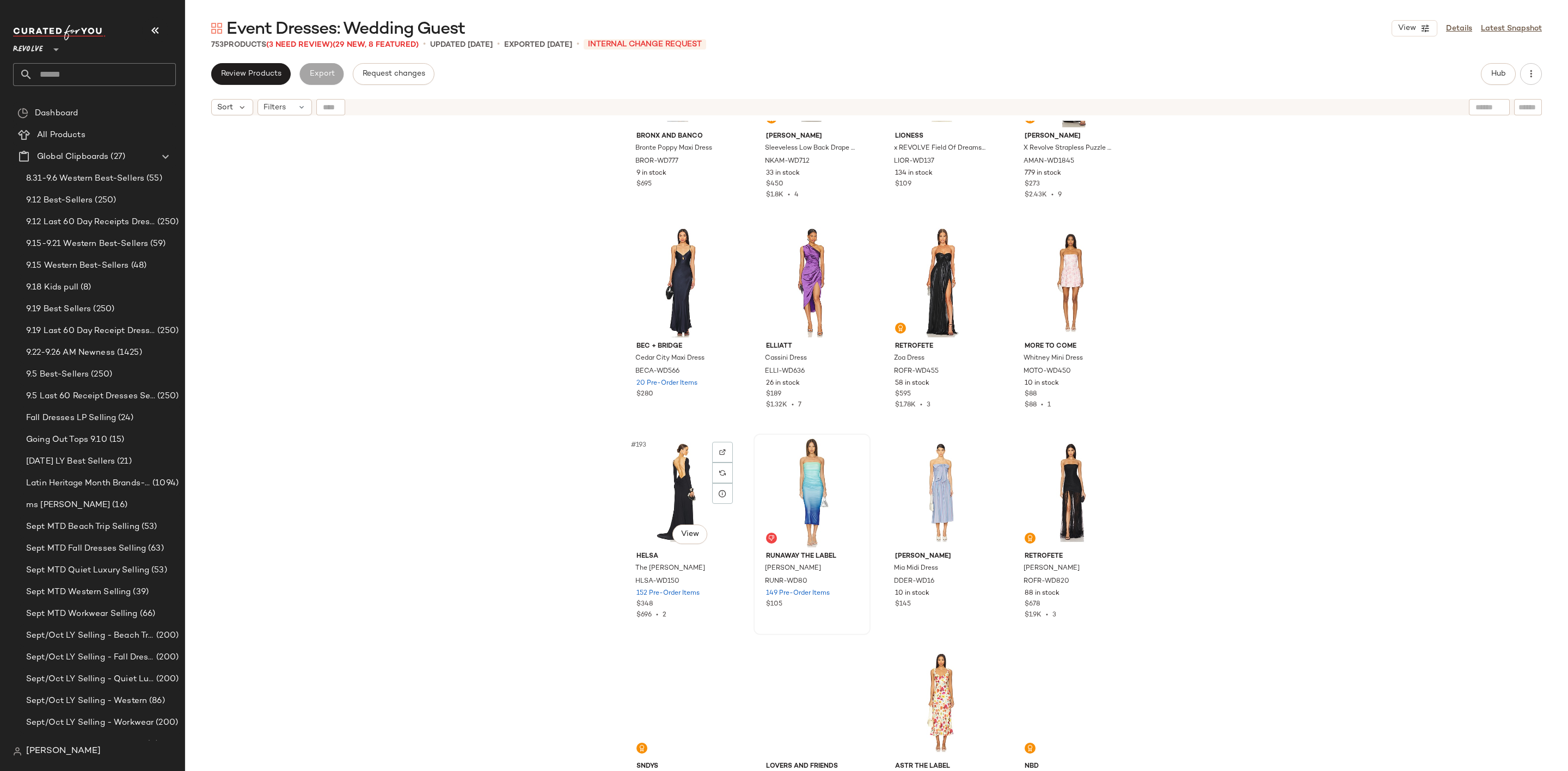
scroll to position [9799, 0]
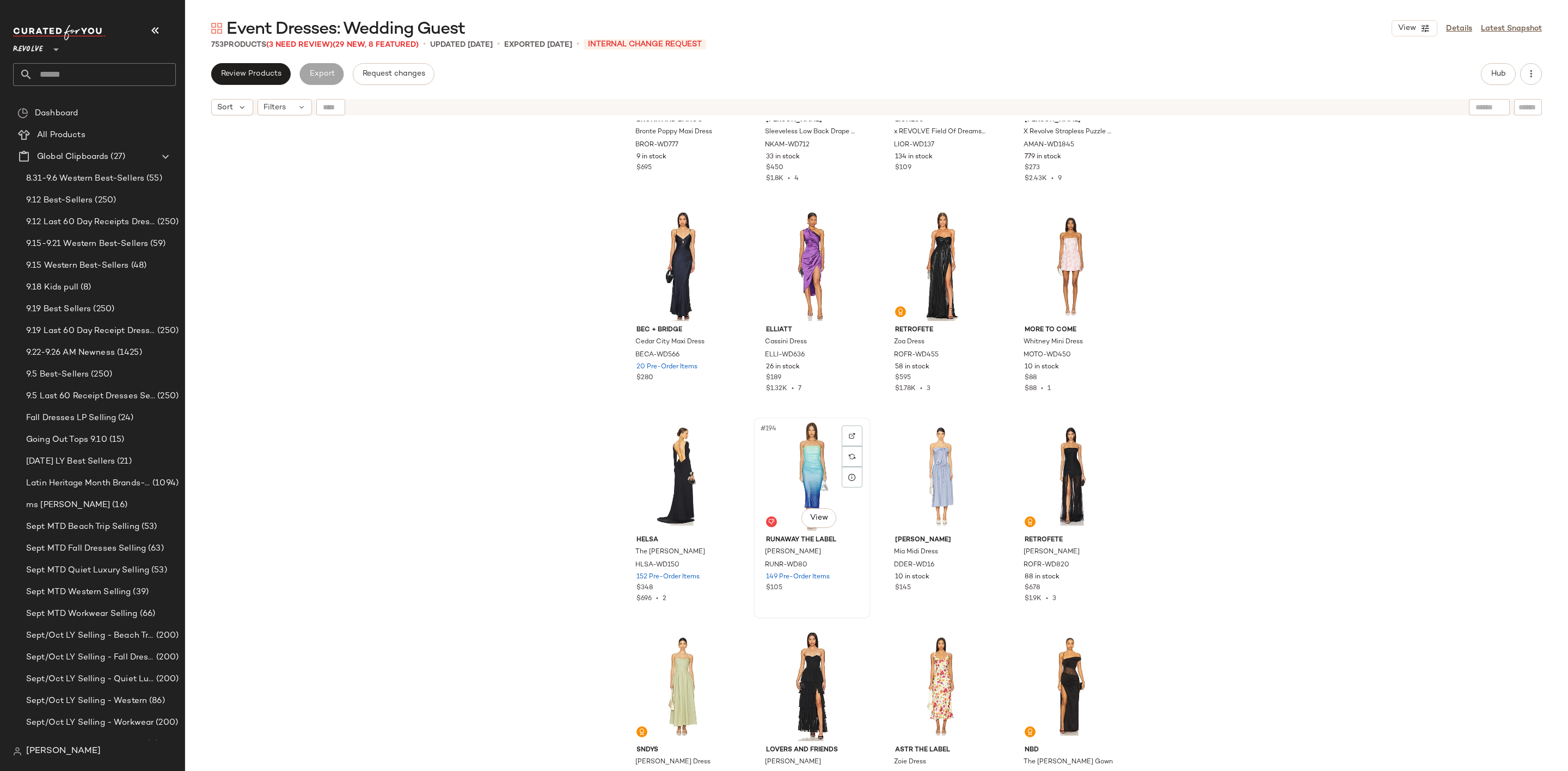
click at [791, 464] on div "#194 View" at bounding box center [812, 476] width 110 height 110
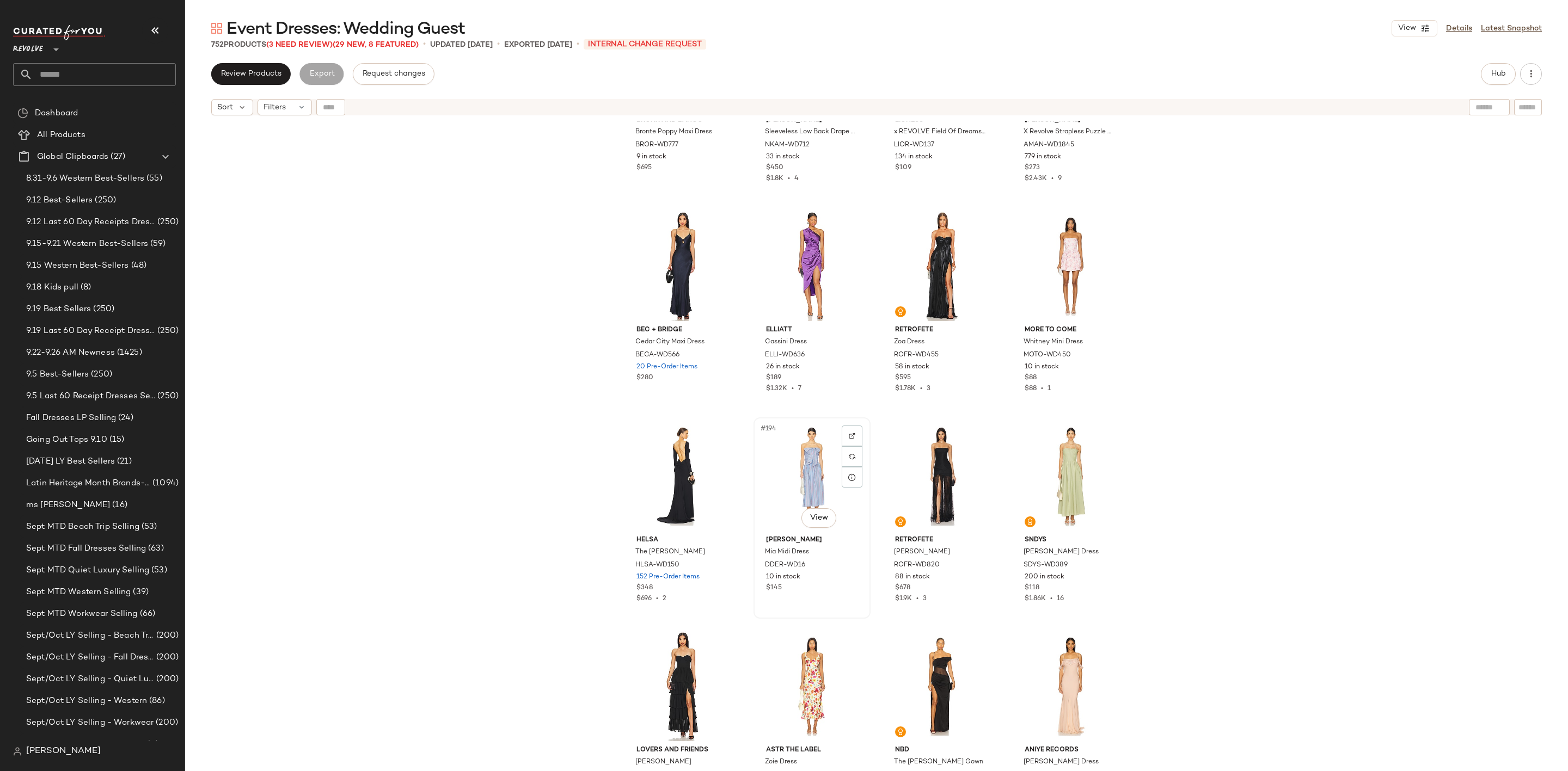
click at [780, 464] on div "#194 View" at bounding box center [812, 476] width 110 height 110
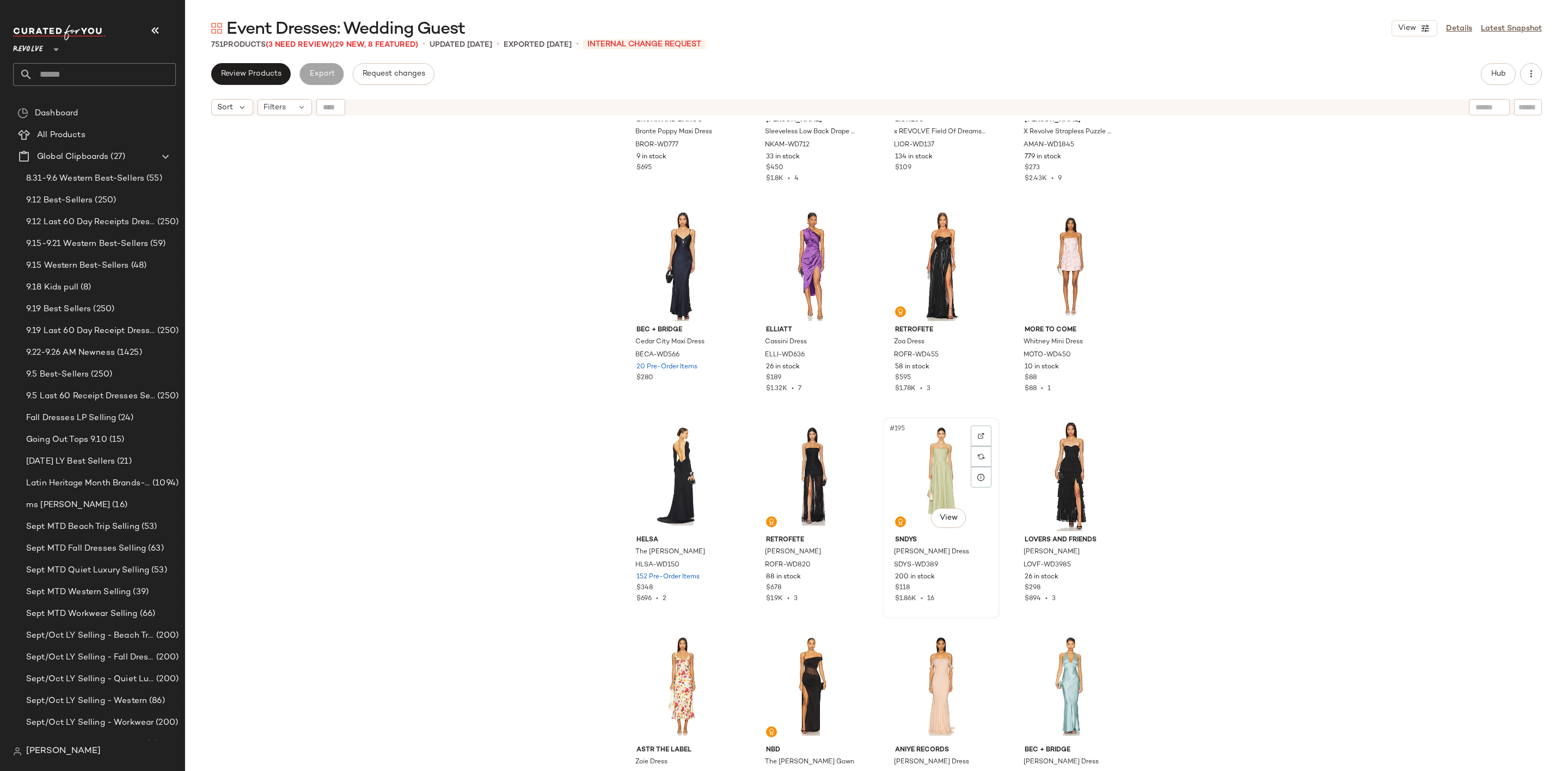
click at [931, 466] on div "#195 View" at bounding box center [941, 476] width 110 height 110
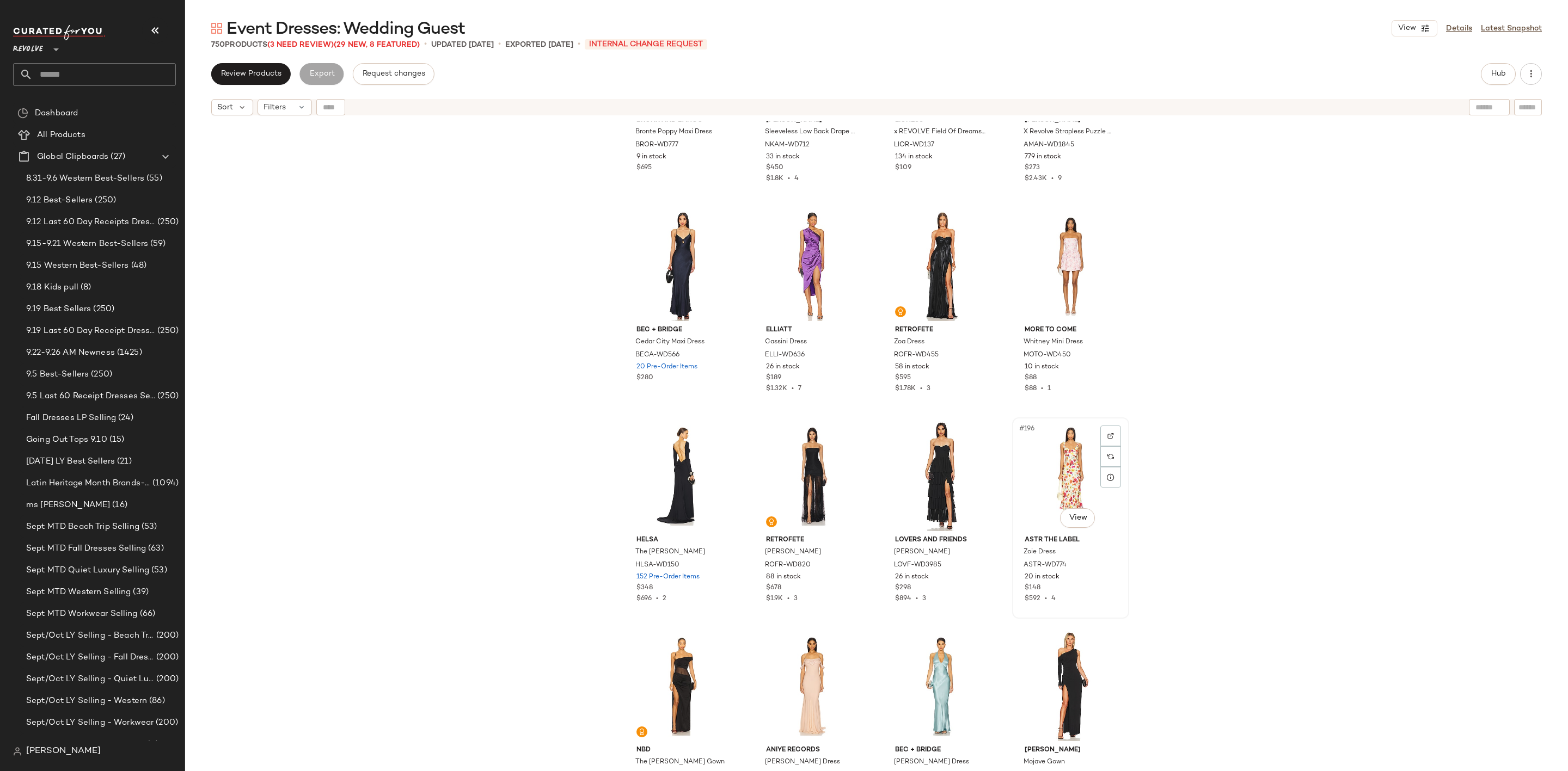
click at [1054, 458] on div "#196 View" at bounding box center [1071, 476] width 110 height 110
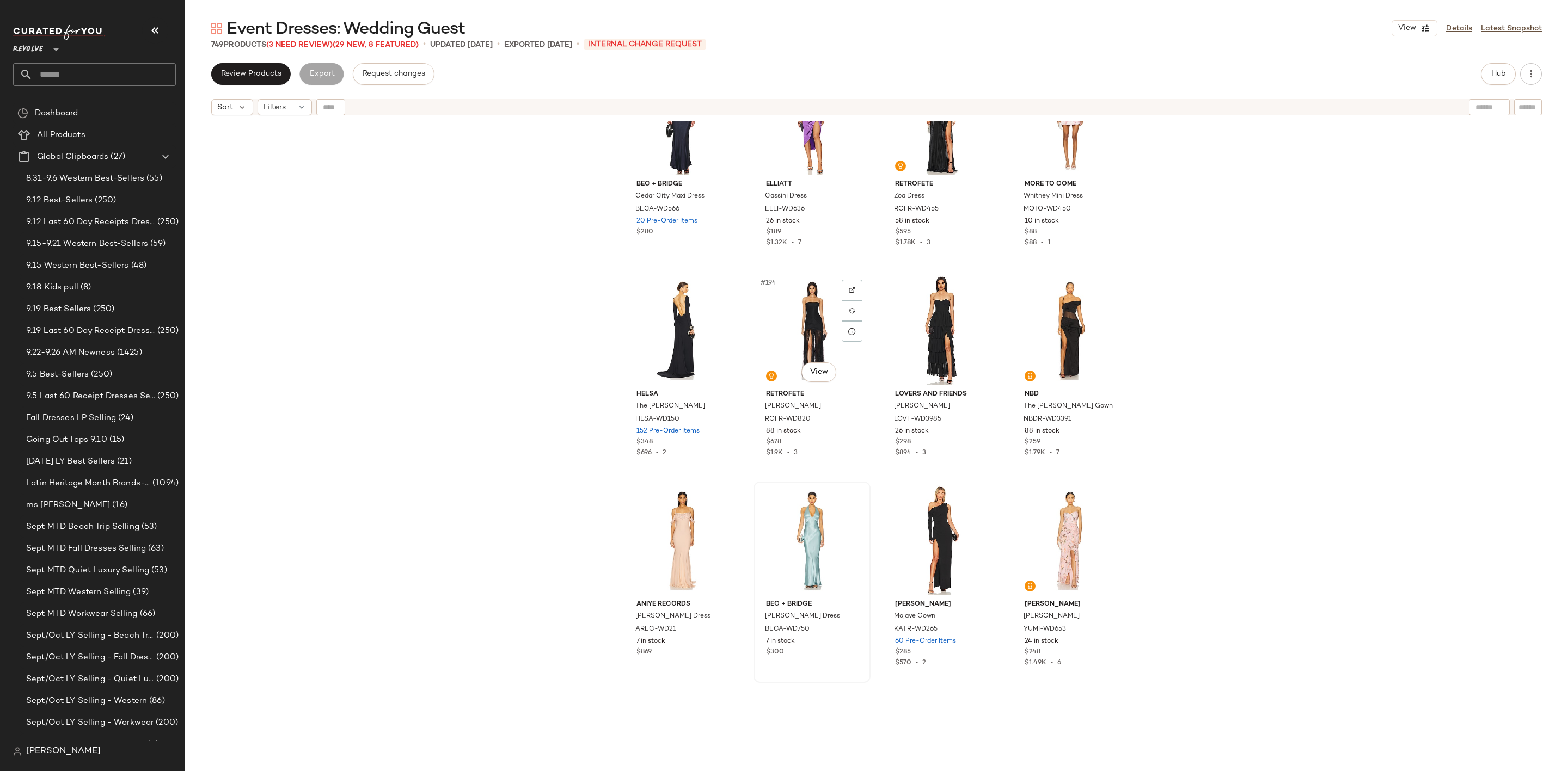
scroll to position [9962, 0]
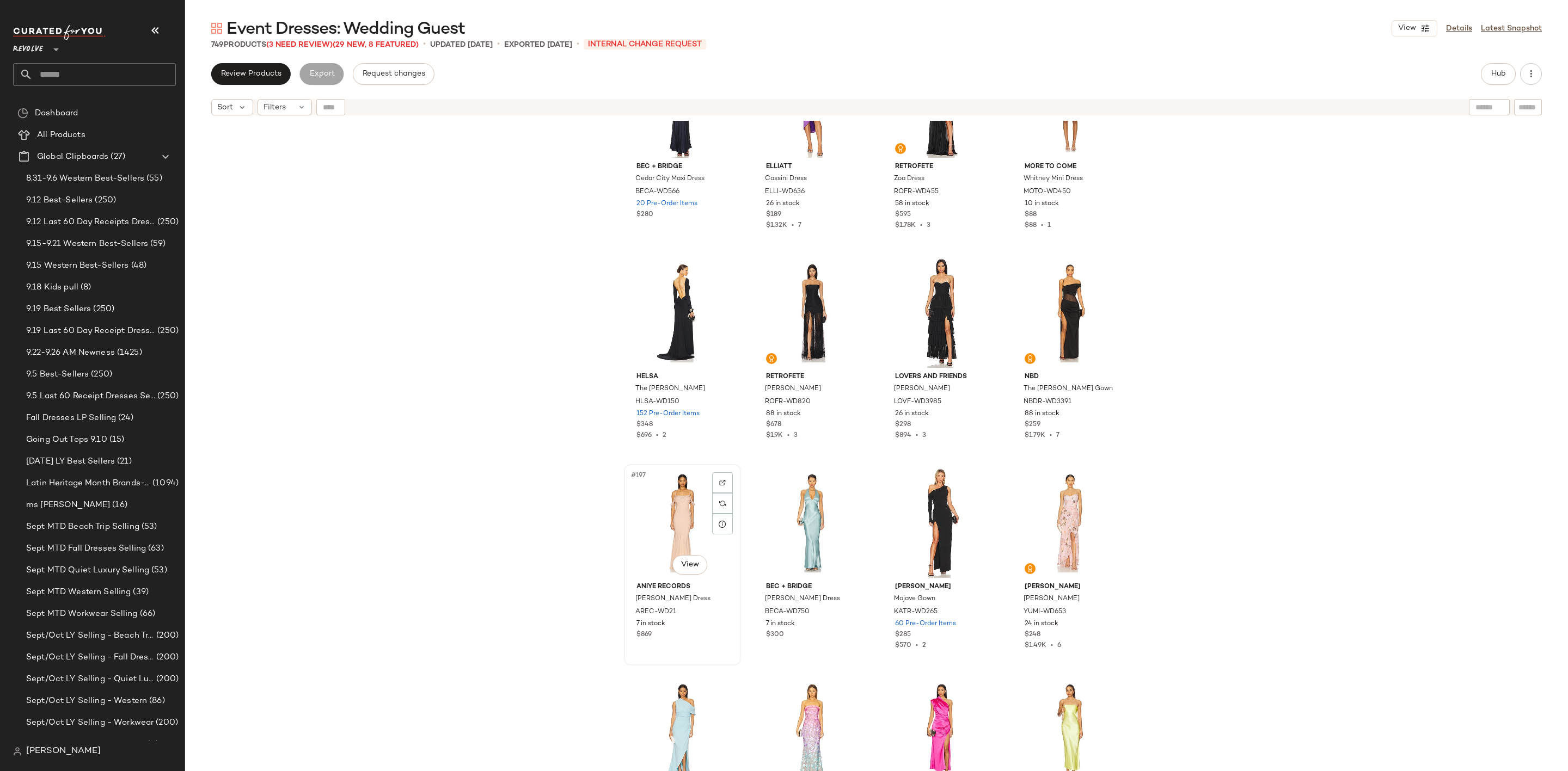
click at [680, 517] on div "#197 View" at bounding box center [682, 523] width 110 height 110
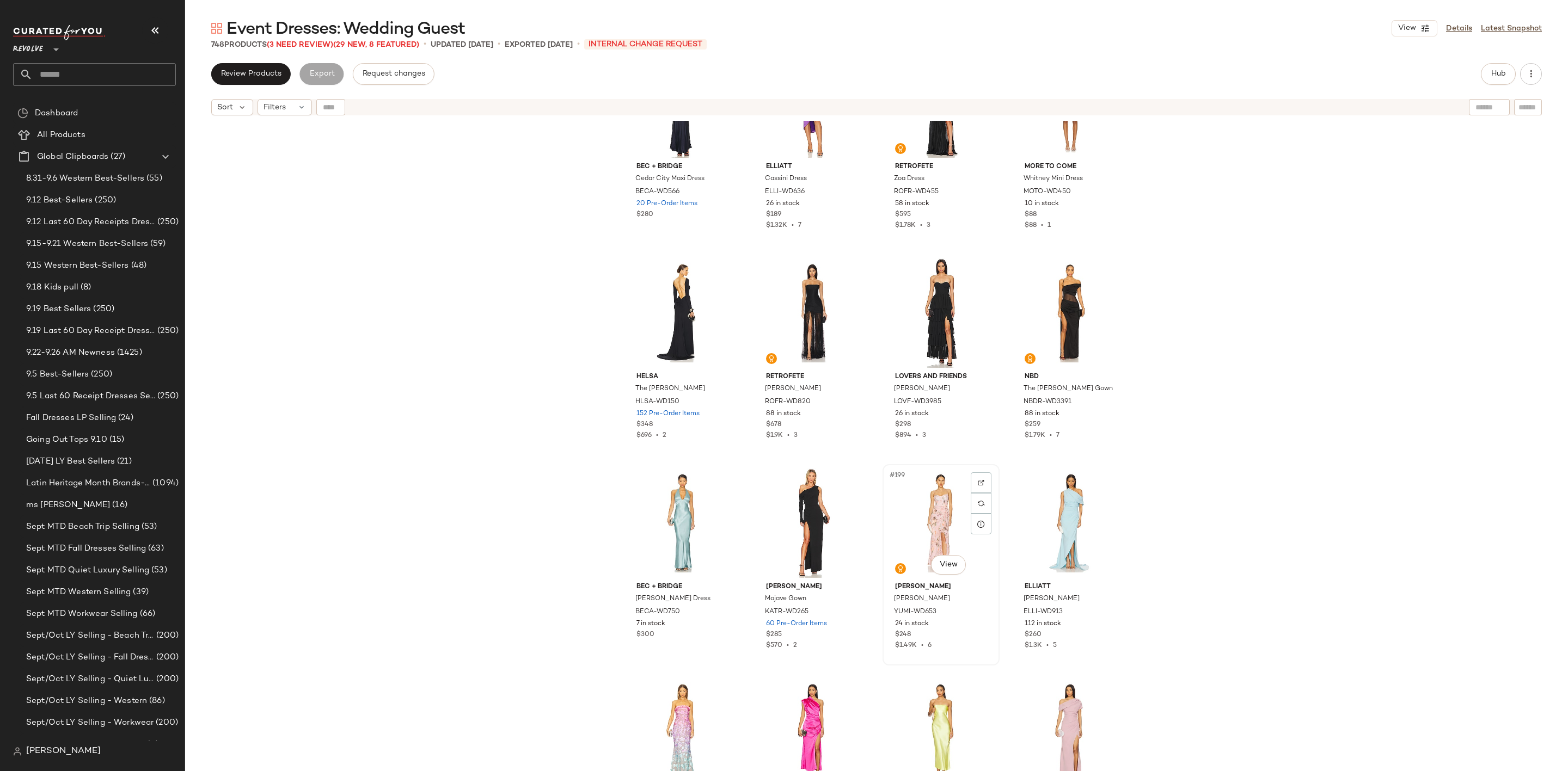
click at [905, 508] on div "#199 View" at bounding box center [941, 523] width 110 height 110
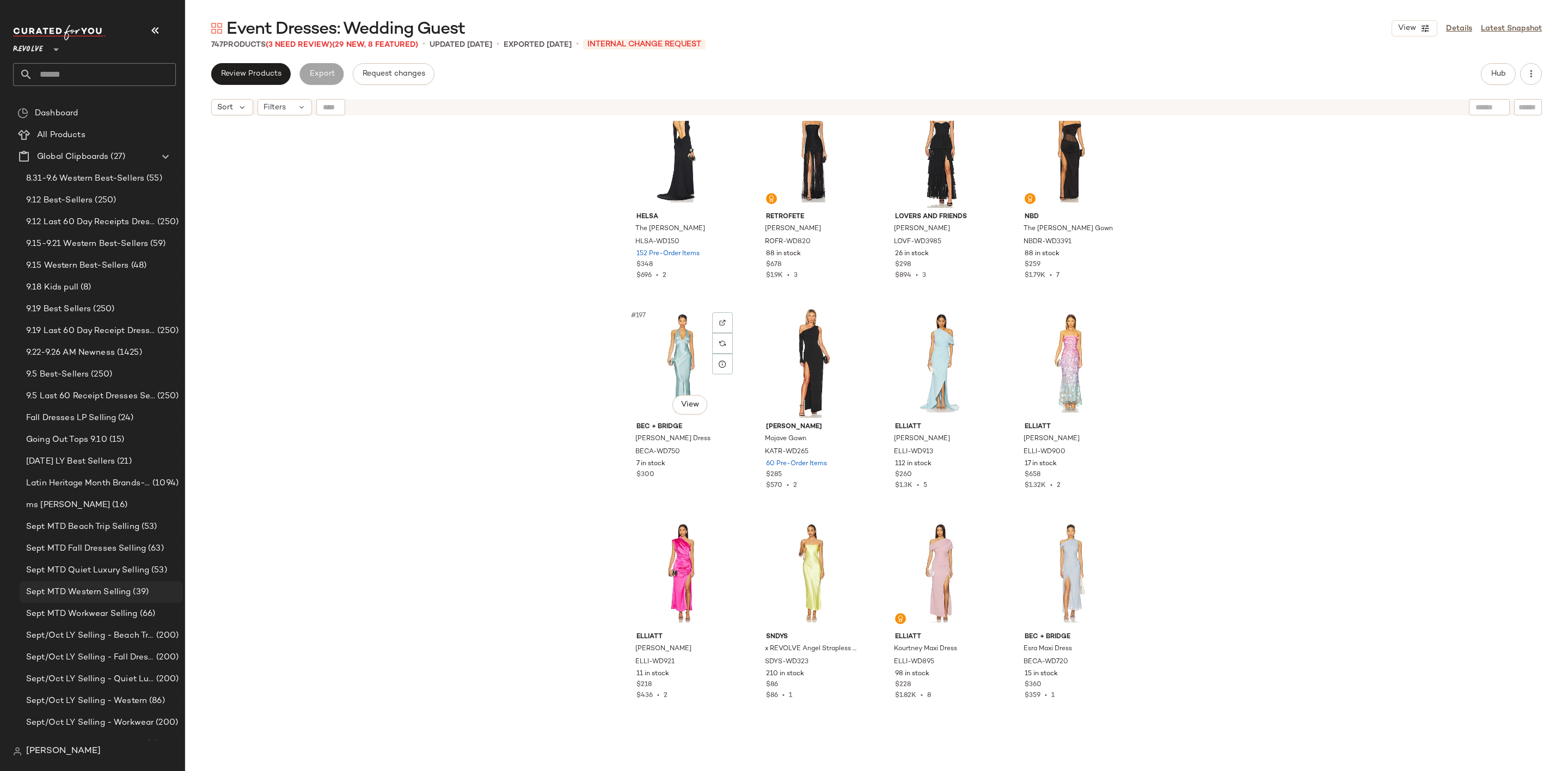
scroll to position [10125, 0]
click at [654, 345] on div "#197 View" at bounding box center [682, 360] width 110 height 110
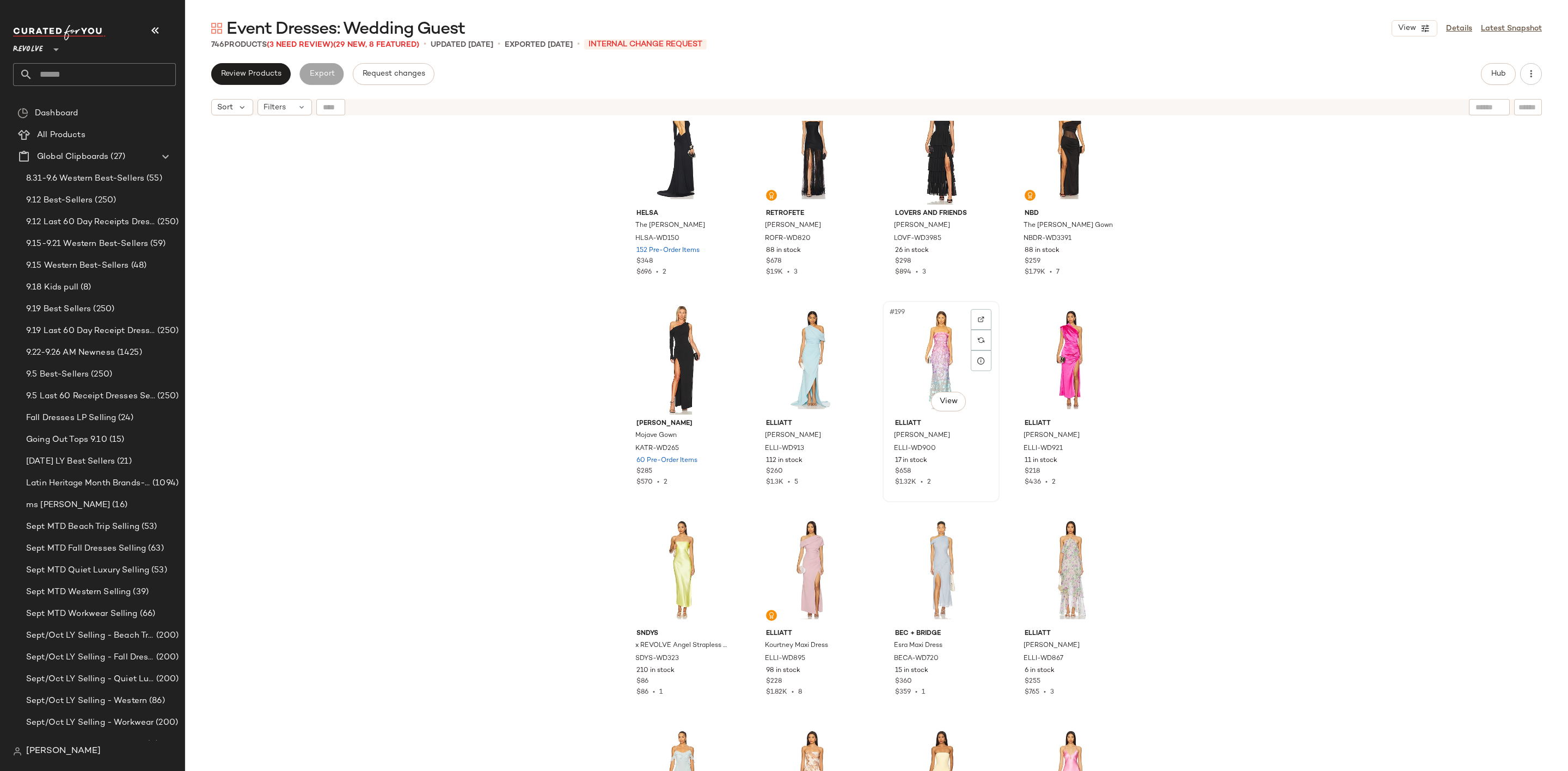
click at [933, 354] on div "#199 View" at bounding box center [941, 360] width 110 height 110
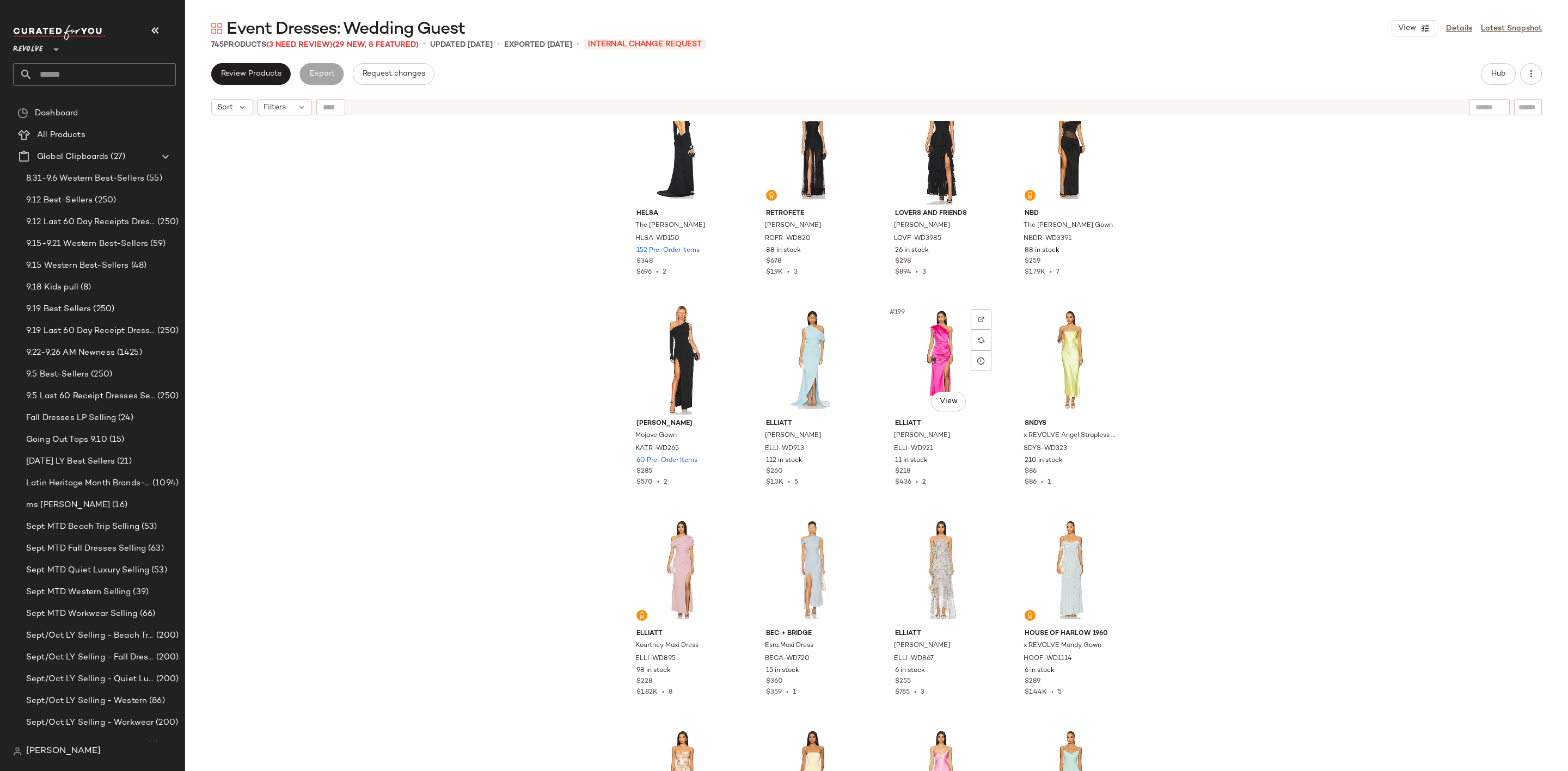
click at [933, 354] on div "#199 View" at bounding box center [941, 360] width 110 height 110
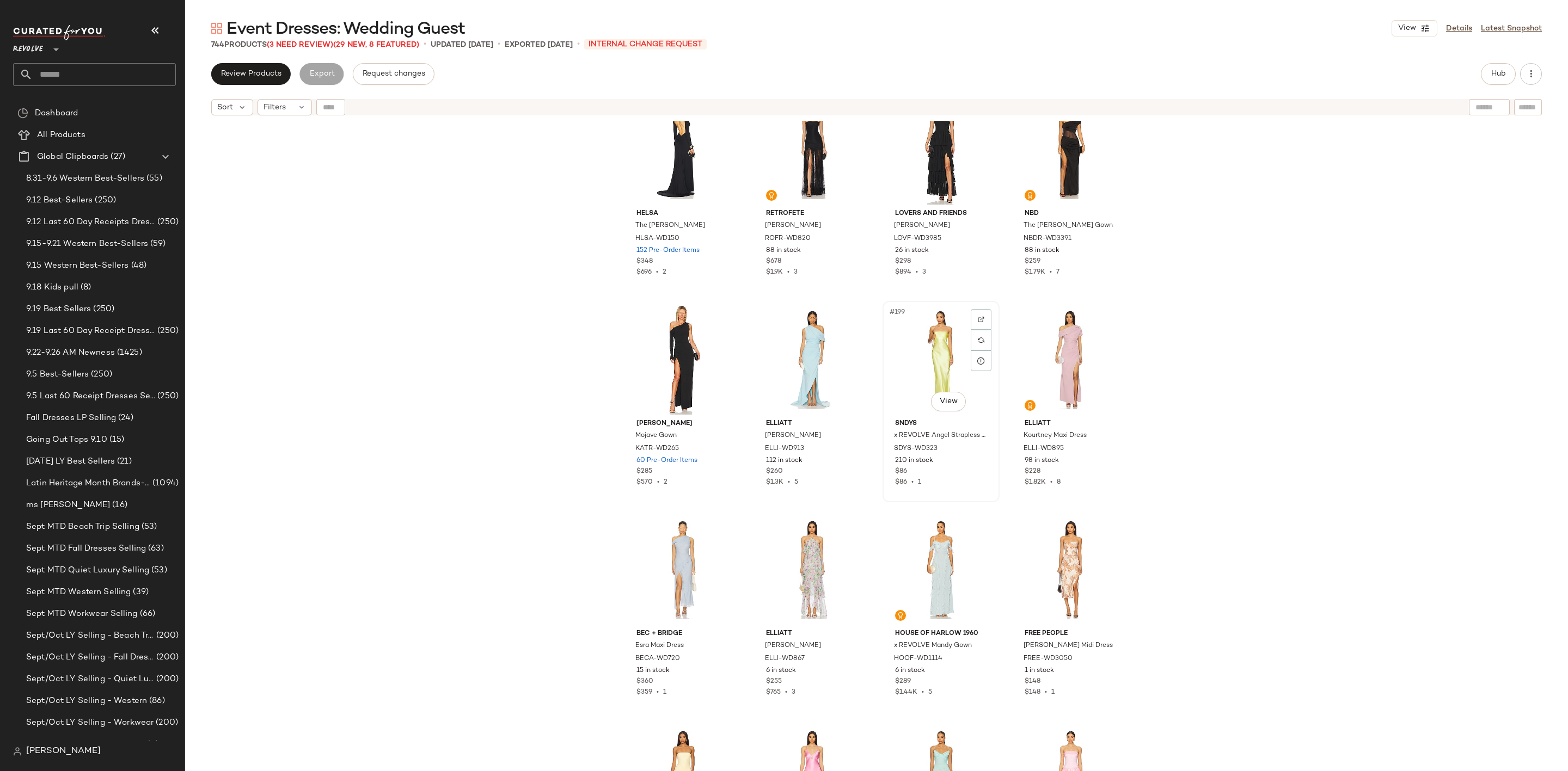
click at [916, 348] on div "#199 View" at bounding box center [941, 360] width 110 height 110
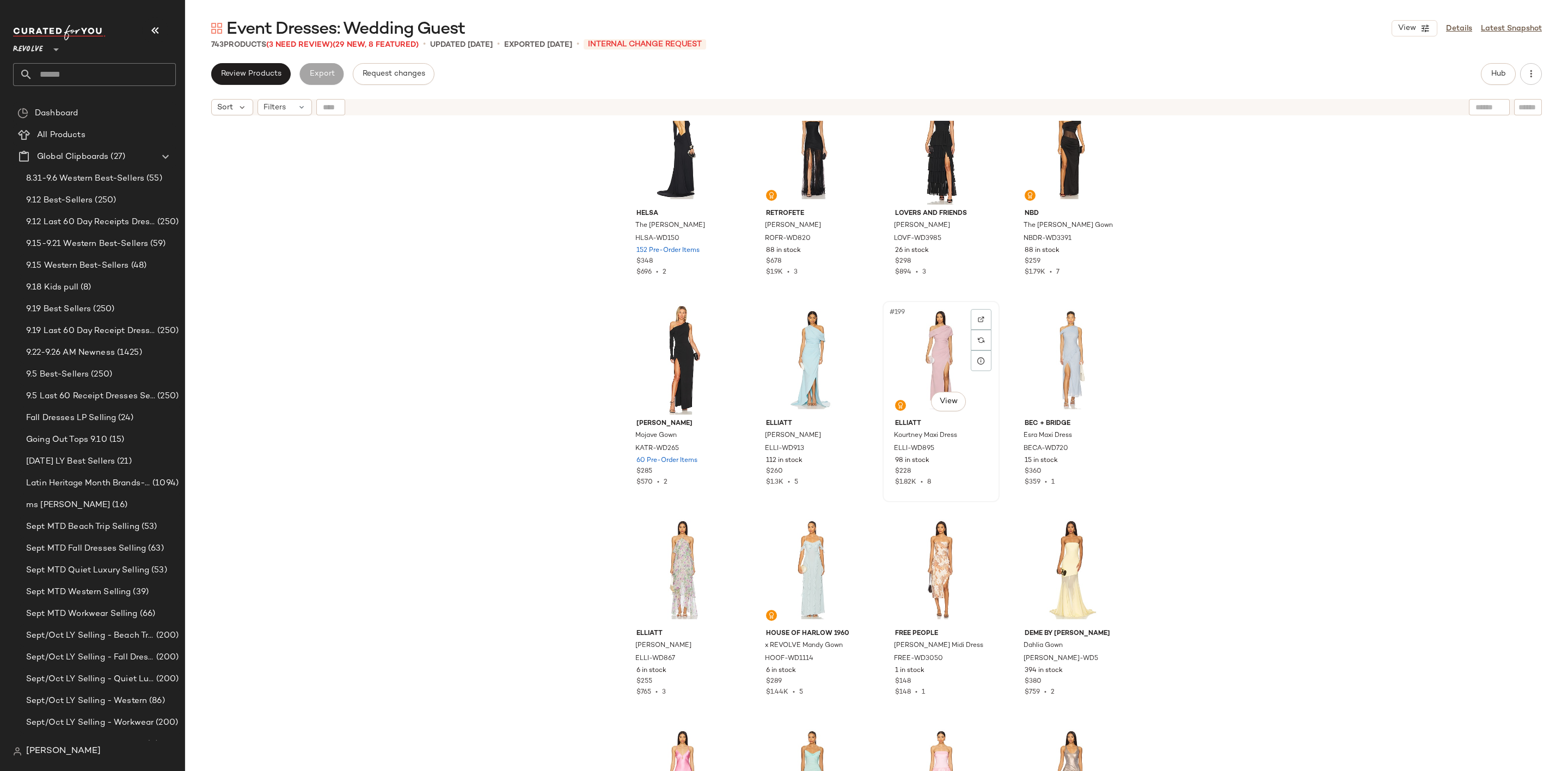
click at [919, 345] on div "#199 View" at bounding box center [941, 360] width 110 height 110
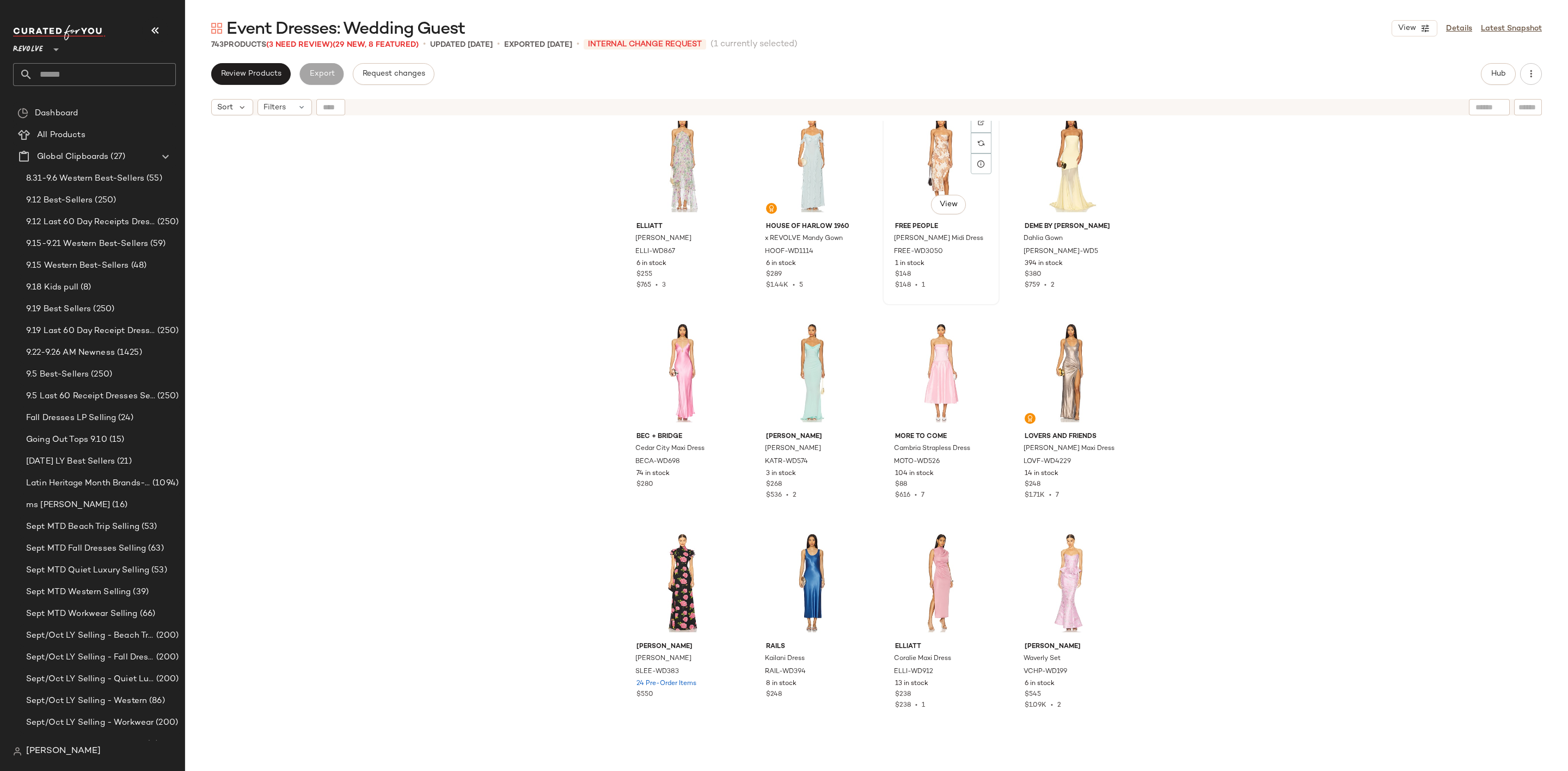
scroll to position [10534, 0]
click at [943, 368] on div "#207 View" at bounding box center [941, 372] width 110 height 110
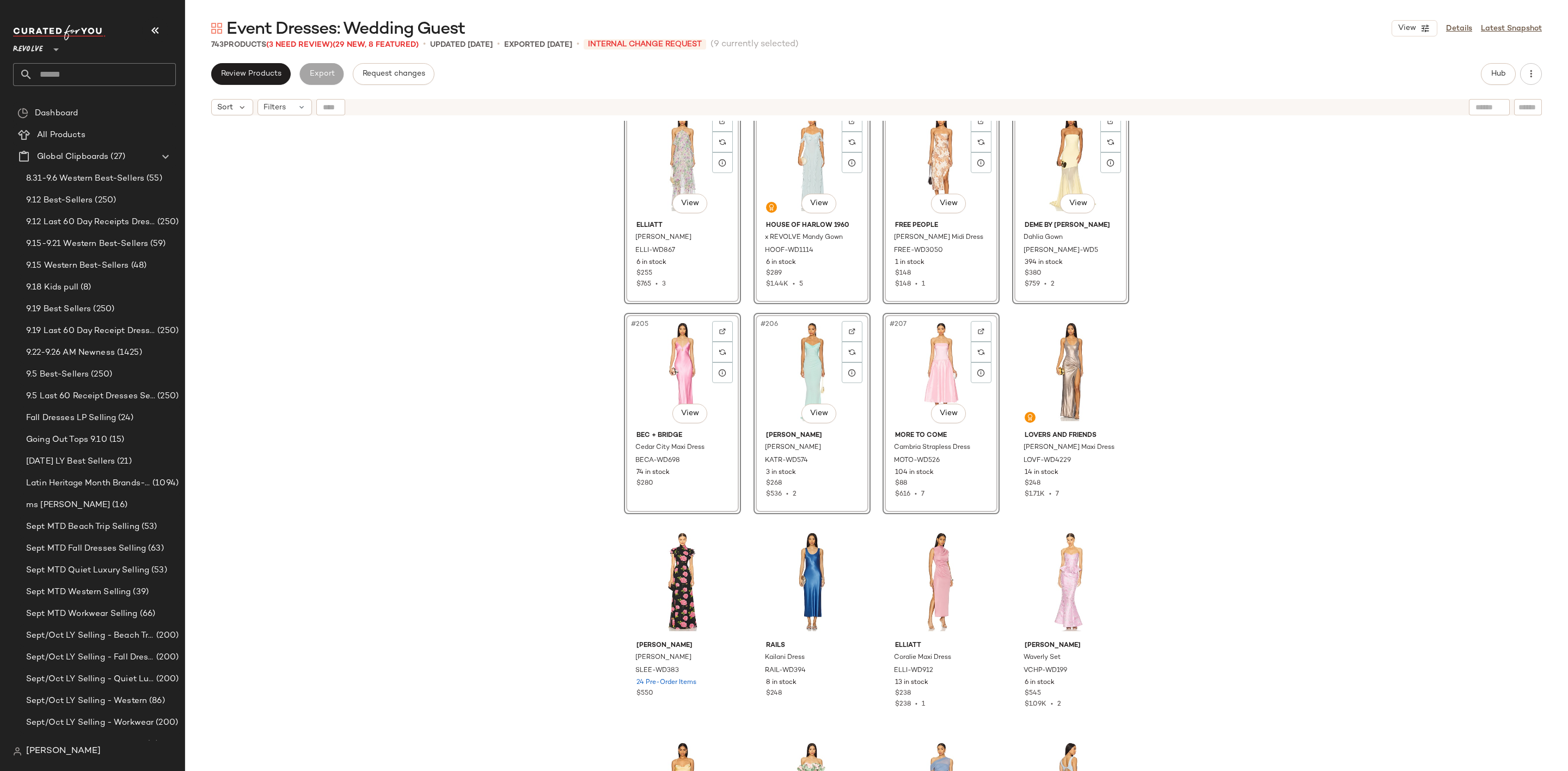
scroll to position [10114, 0]
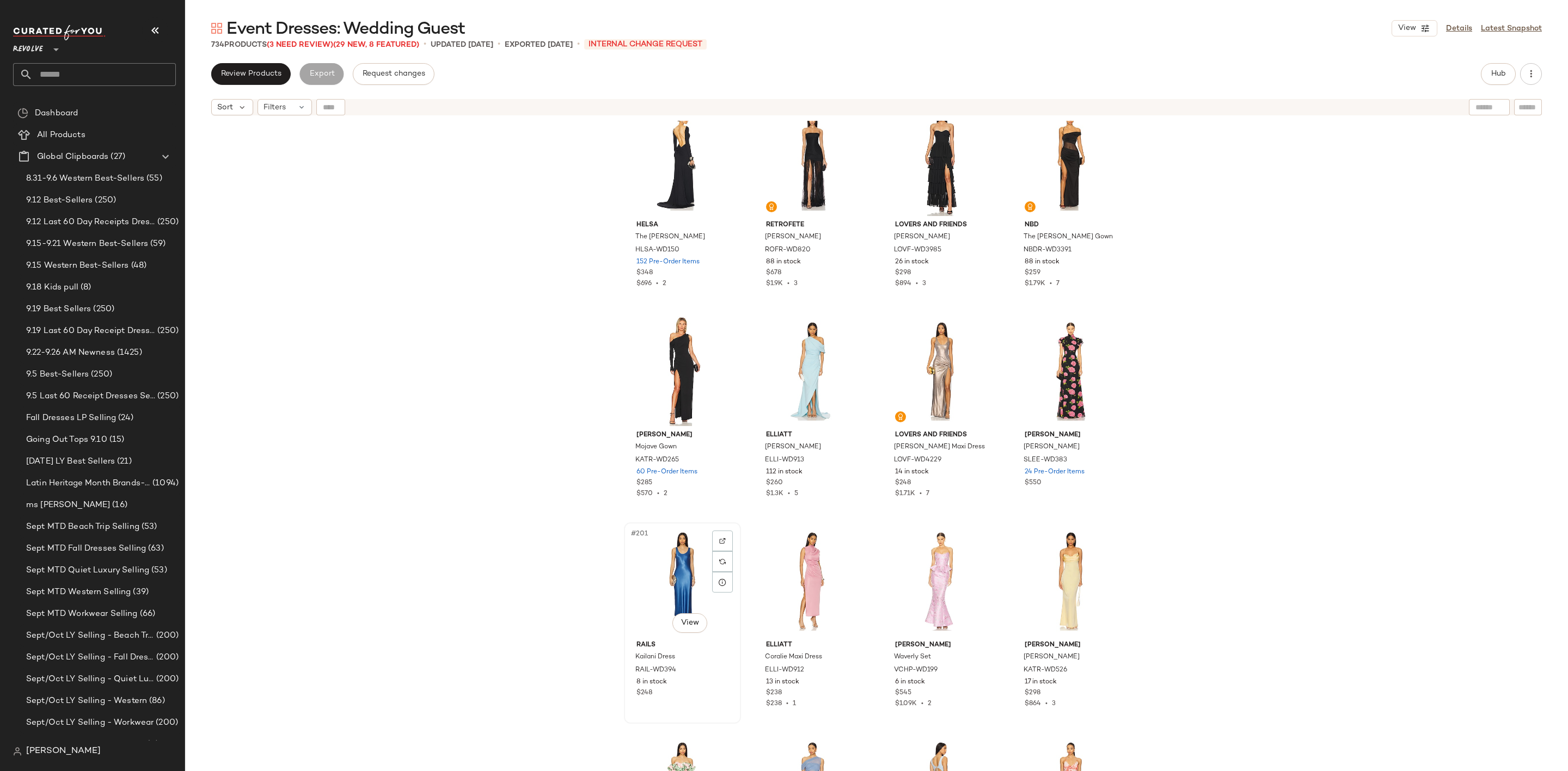
click at [659, 563] on div "#201 View" at bounding box center [682, 581] width 110 height 110
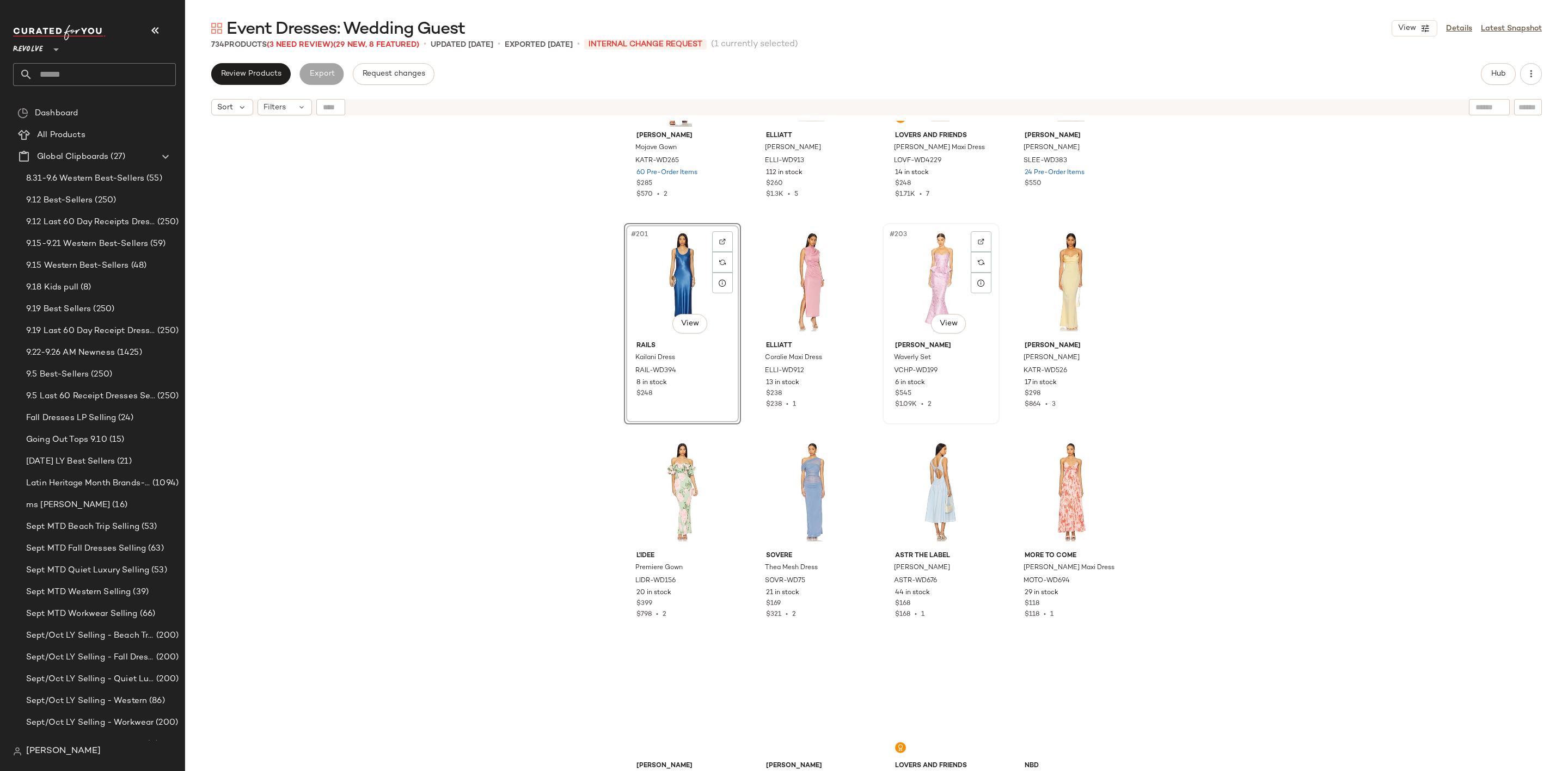
scroll to position [10440, 0]
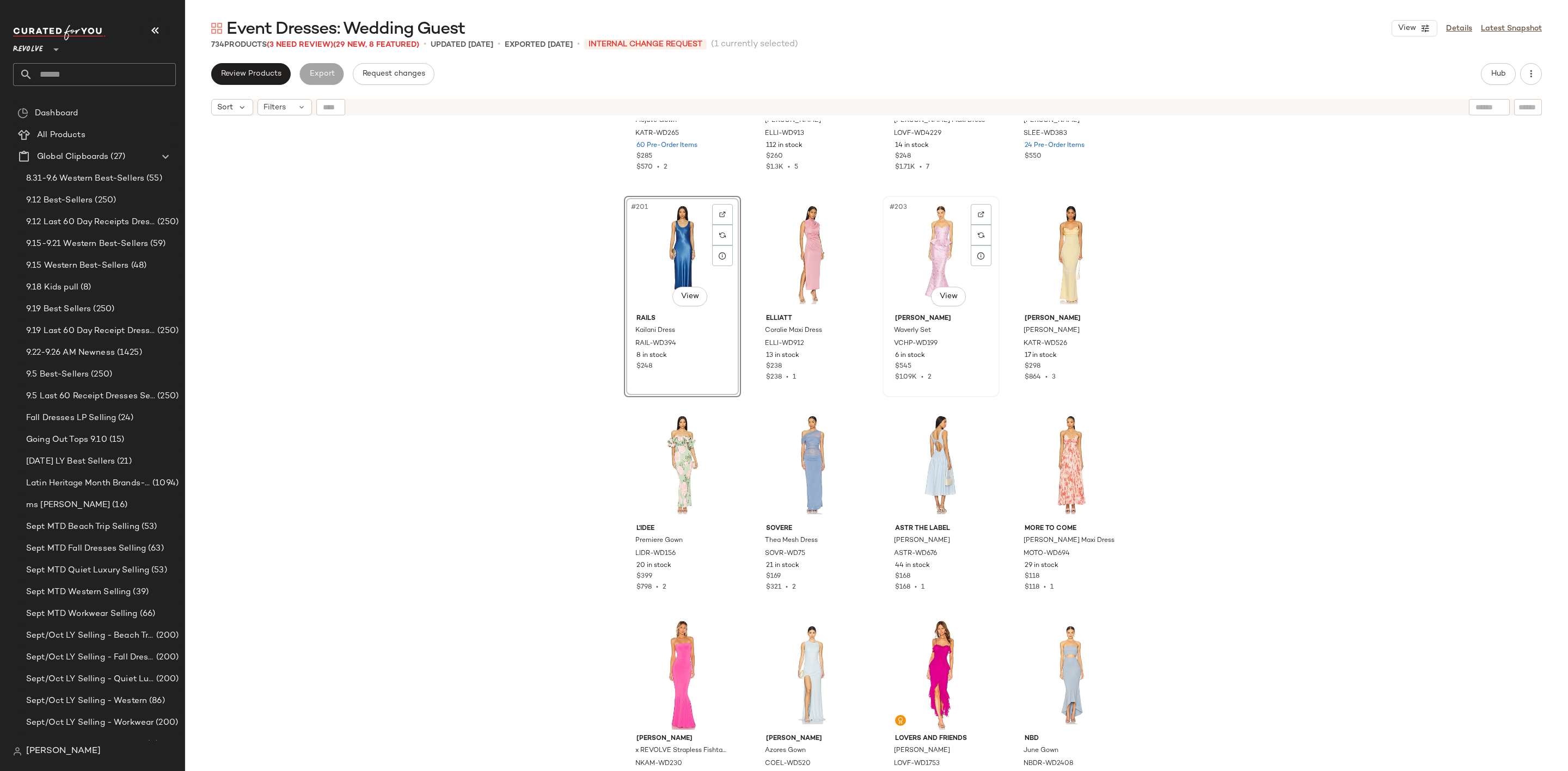
click at [926, 260] on div "#203 View" at bounding box center [941, 254] width 110 height 110
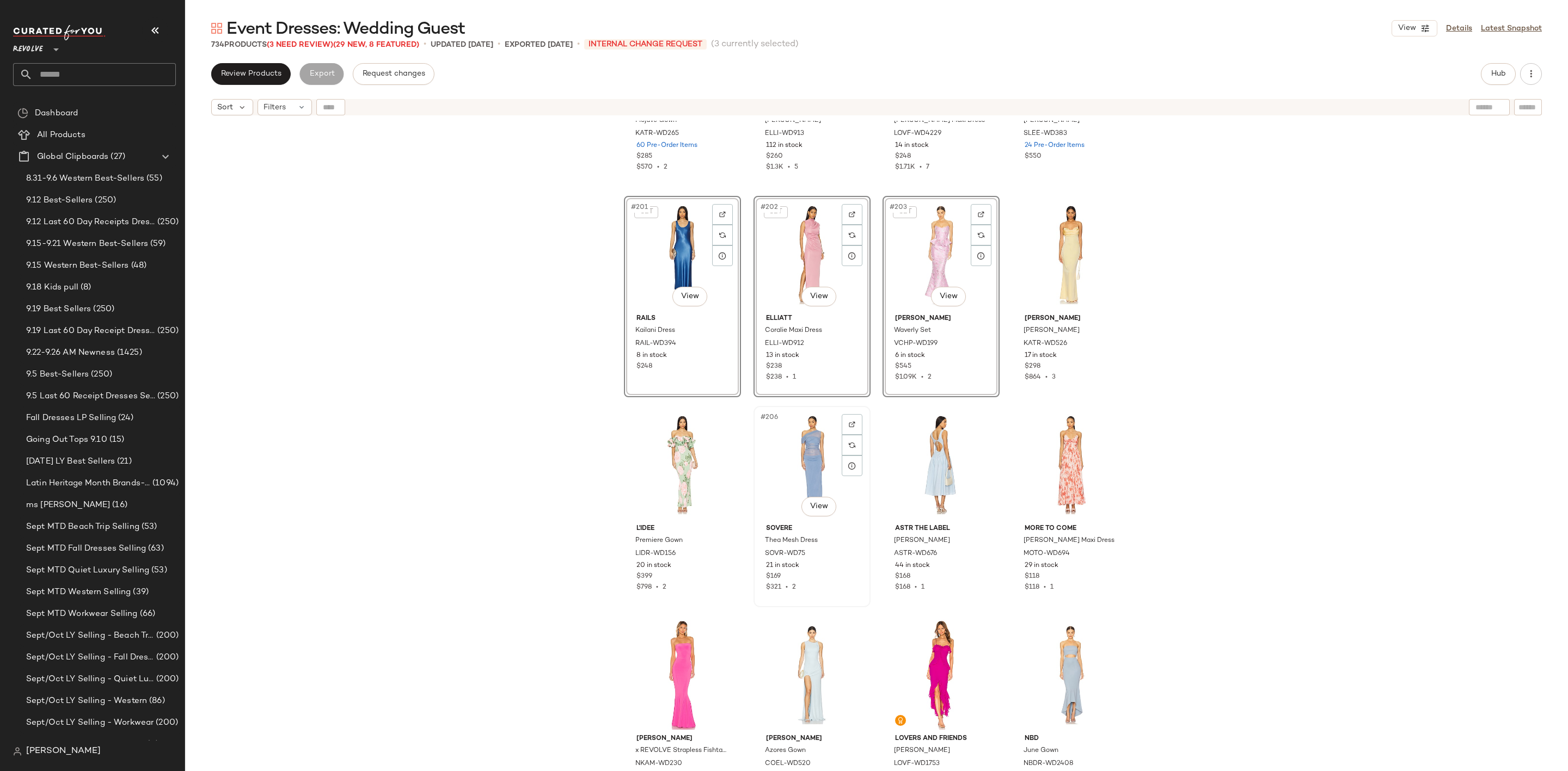
click at [791, 443] on div "#206 View" at bounding box center [812, 465] width 110 height 110
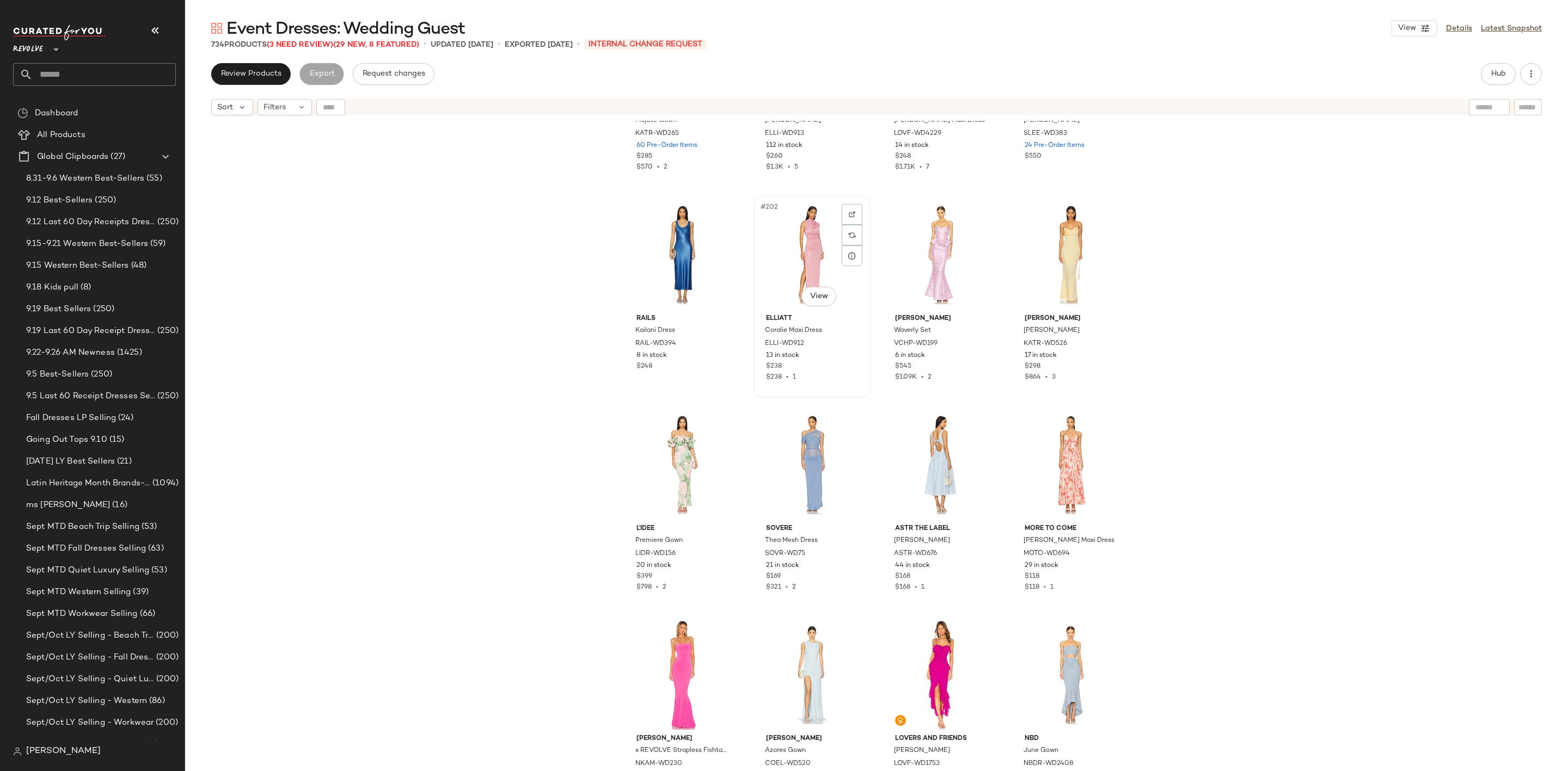
click at [786, 246] on div "#202 View" at bounding box center [812, 254] width 110 height 110
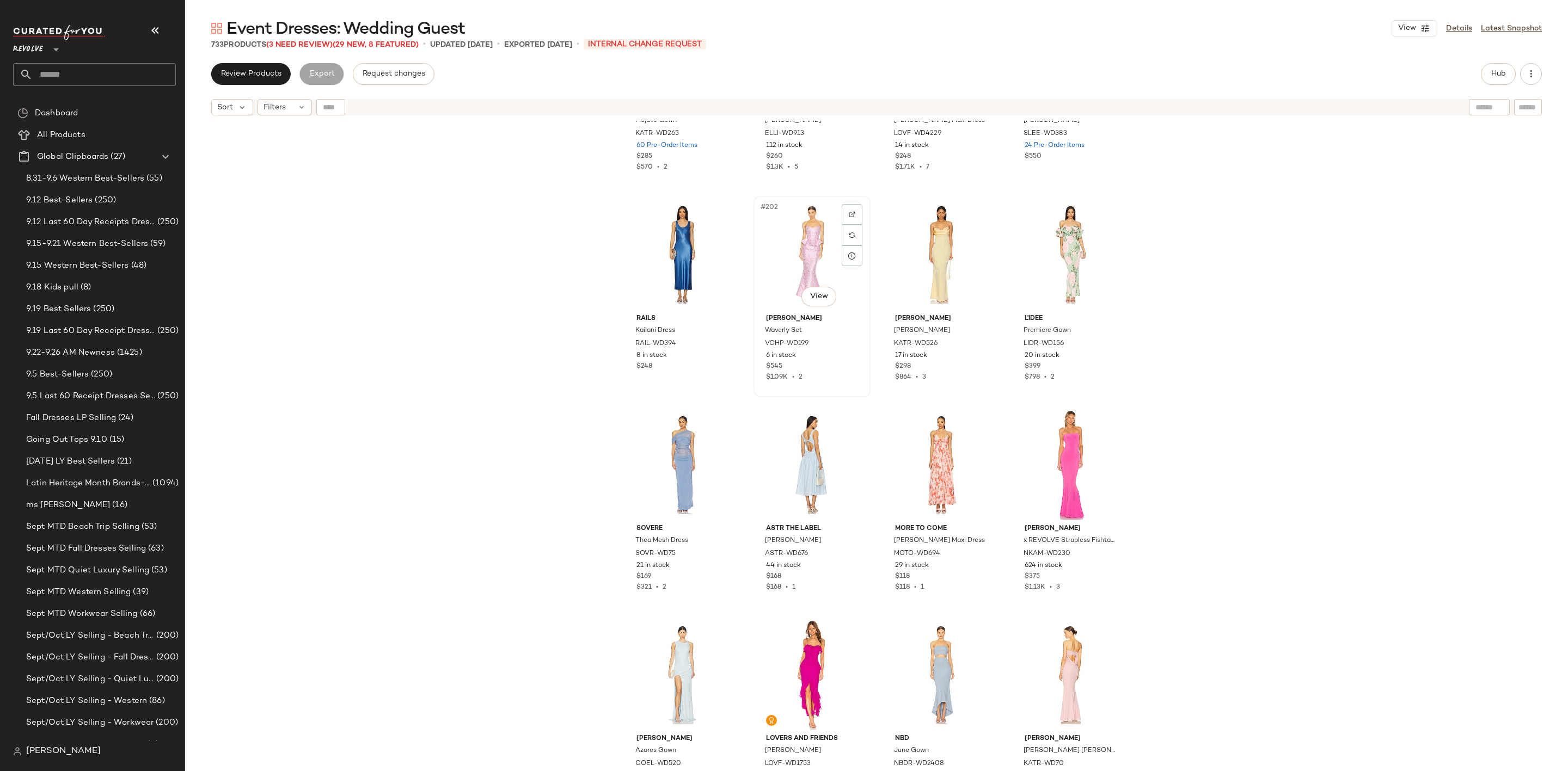
click at [822, 253] on div "#202 View" at bounding box center [812, 254] width 110 height 110
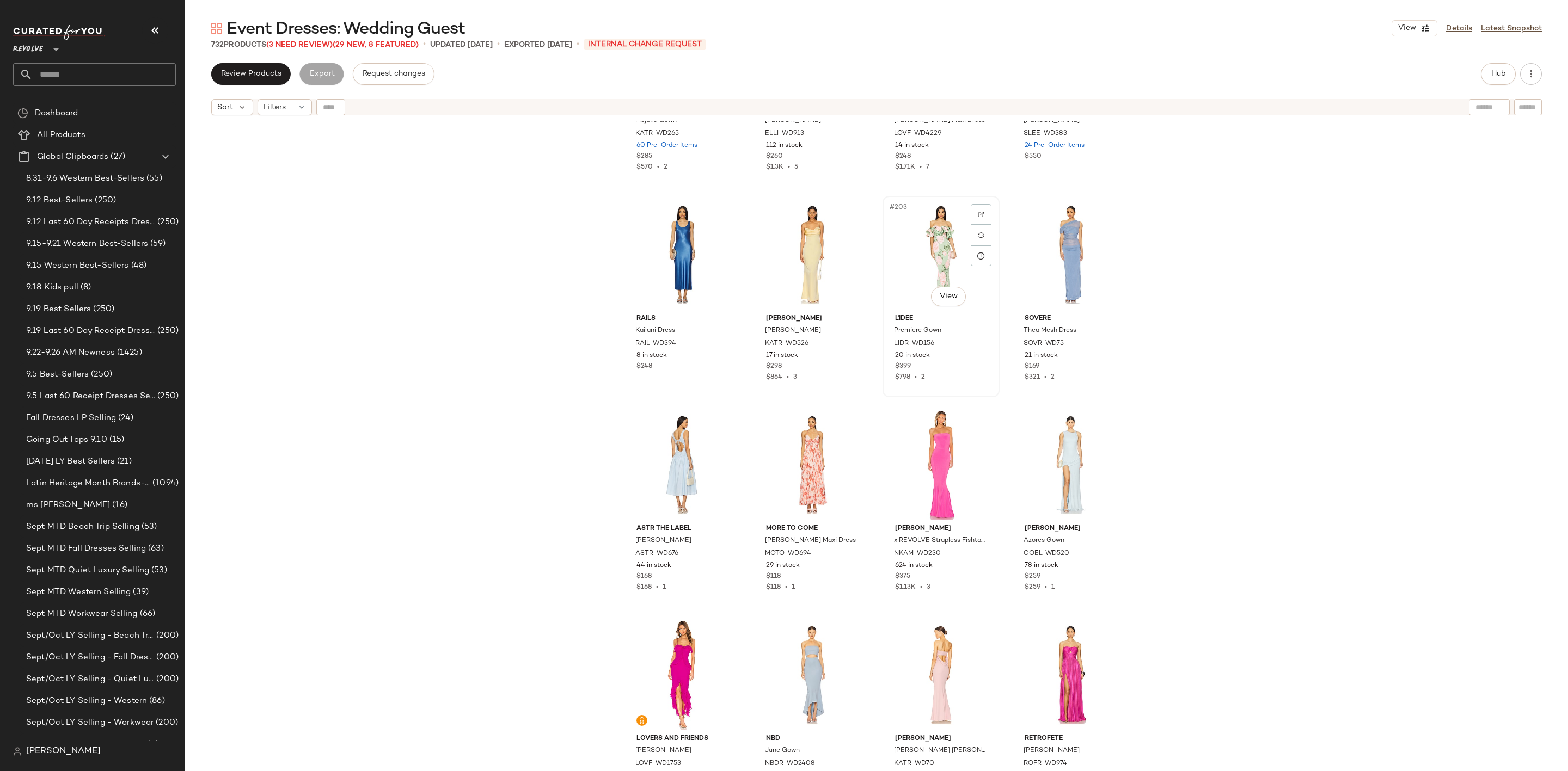
click at [915, 242] on div "#203 View" at bounding box center [941, 254] width 110 height 110
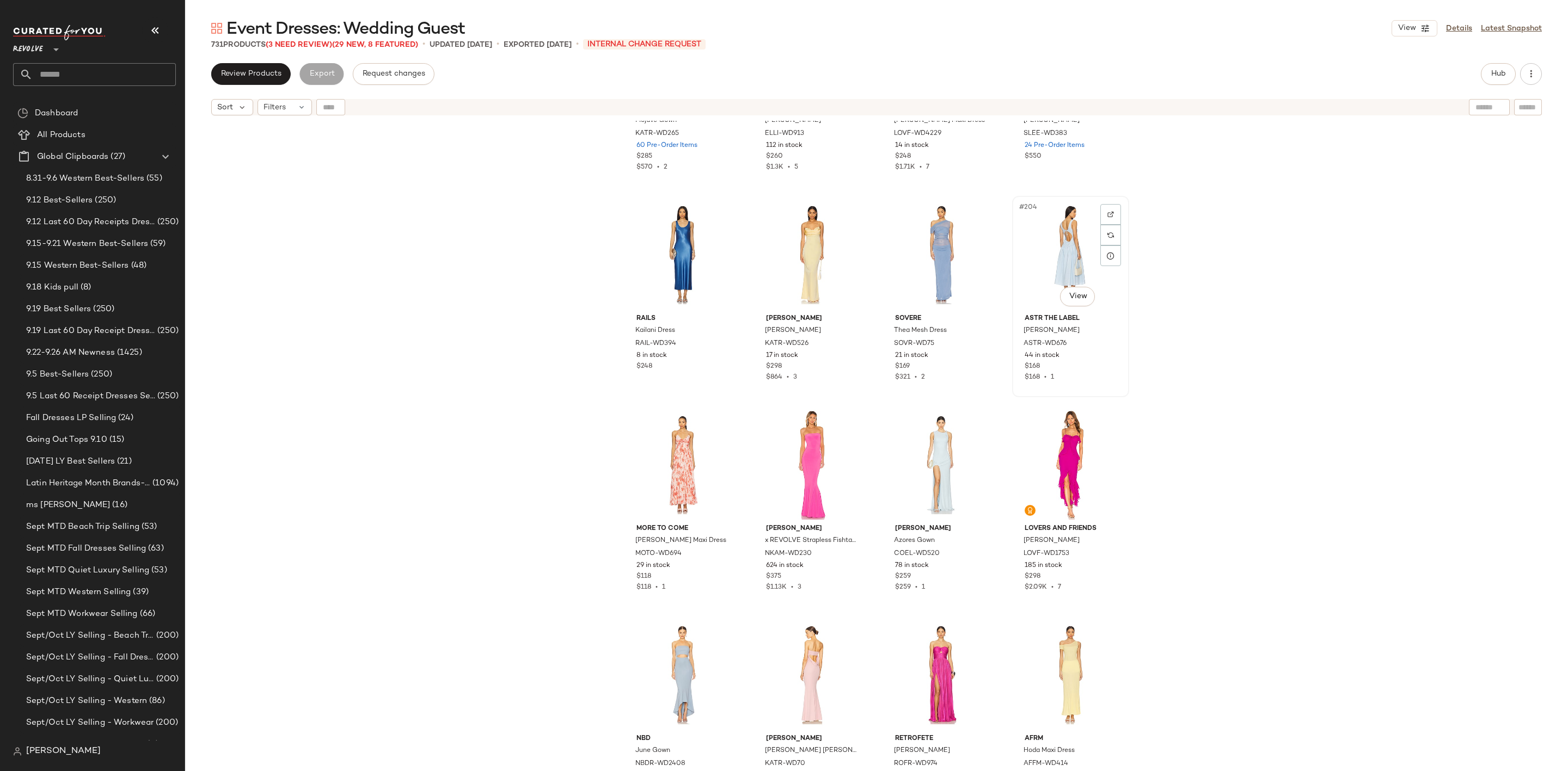
click at [1041, 239] on div "#204 View" at bounding box center [1071, 254] width 110 height 110
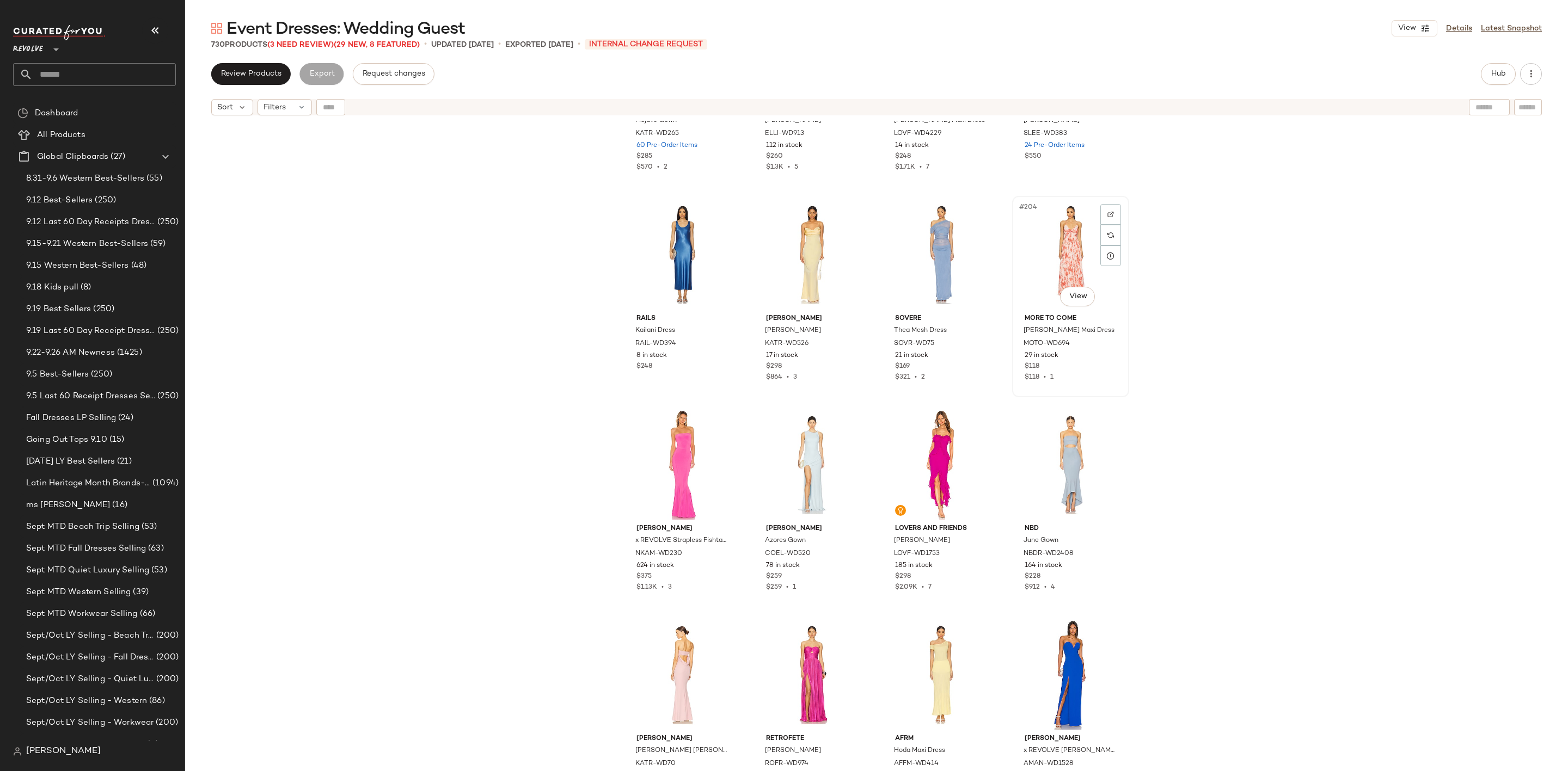
click at [1057, 237] on div "#204 View" at bounding box center [1071, 254] width 110 height 110
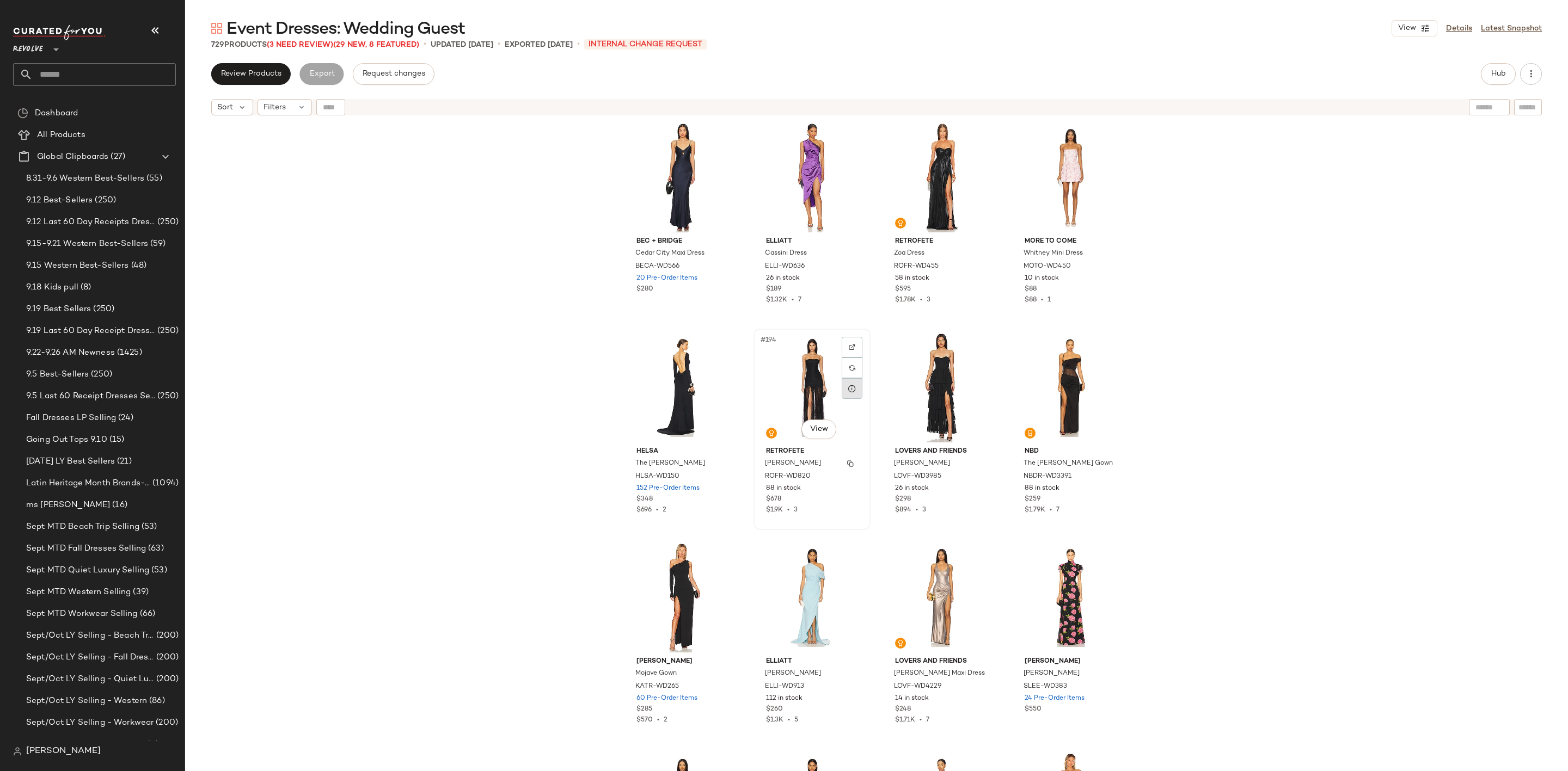
scroll to position [9869, 0]
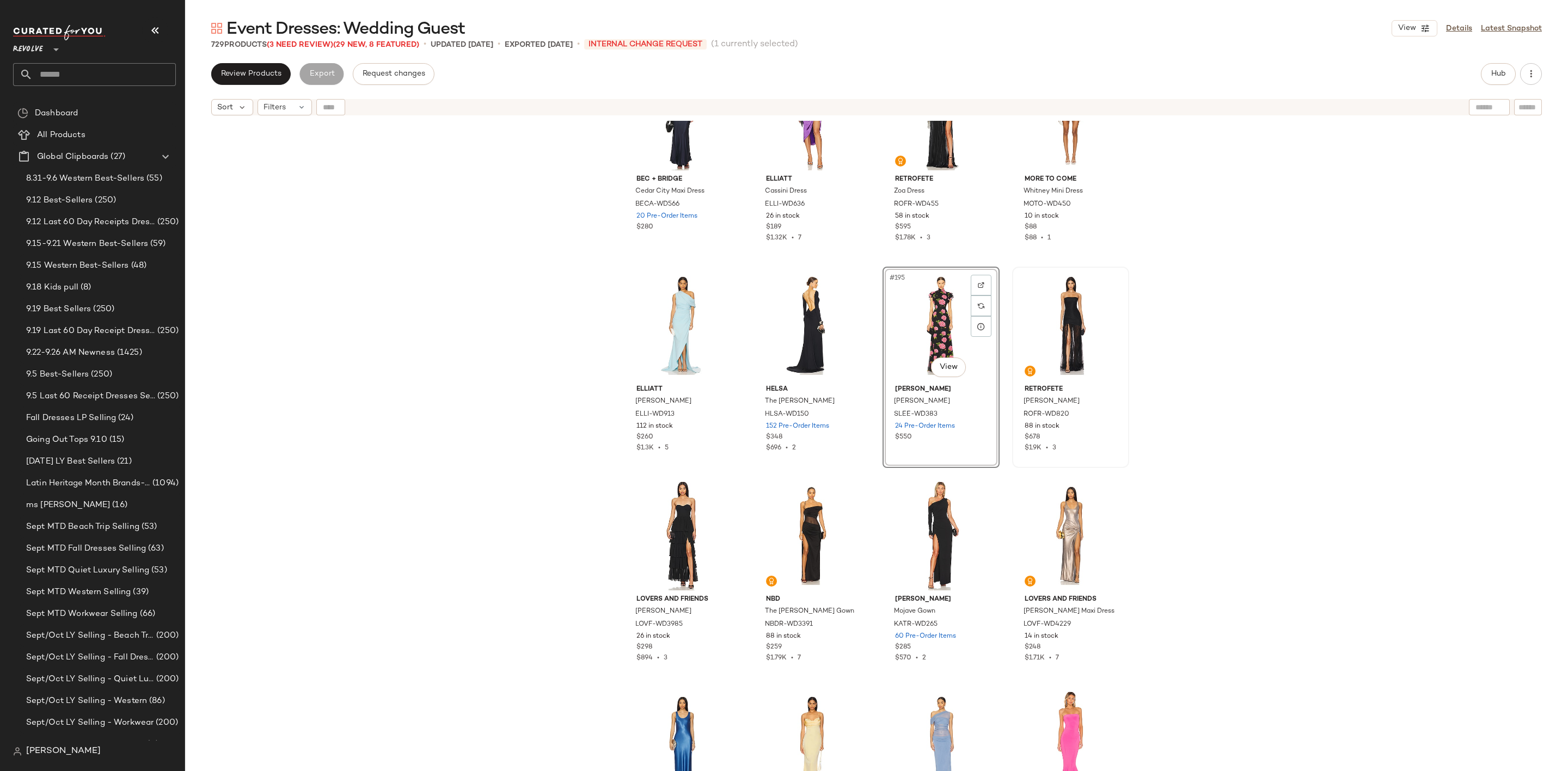
scroll to position [10114, 0]
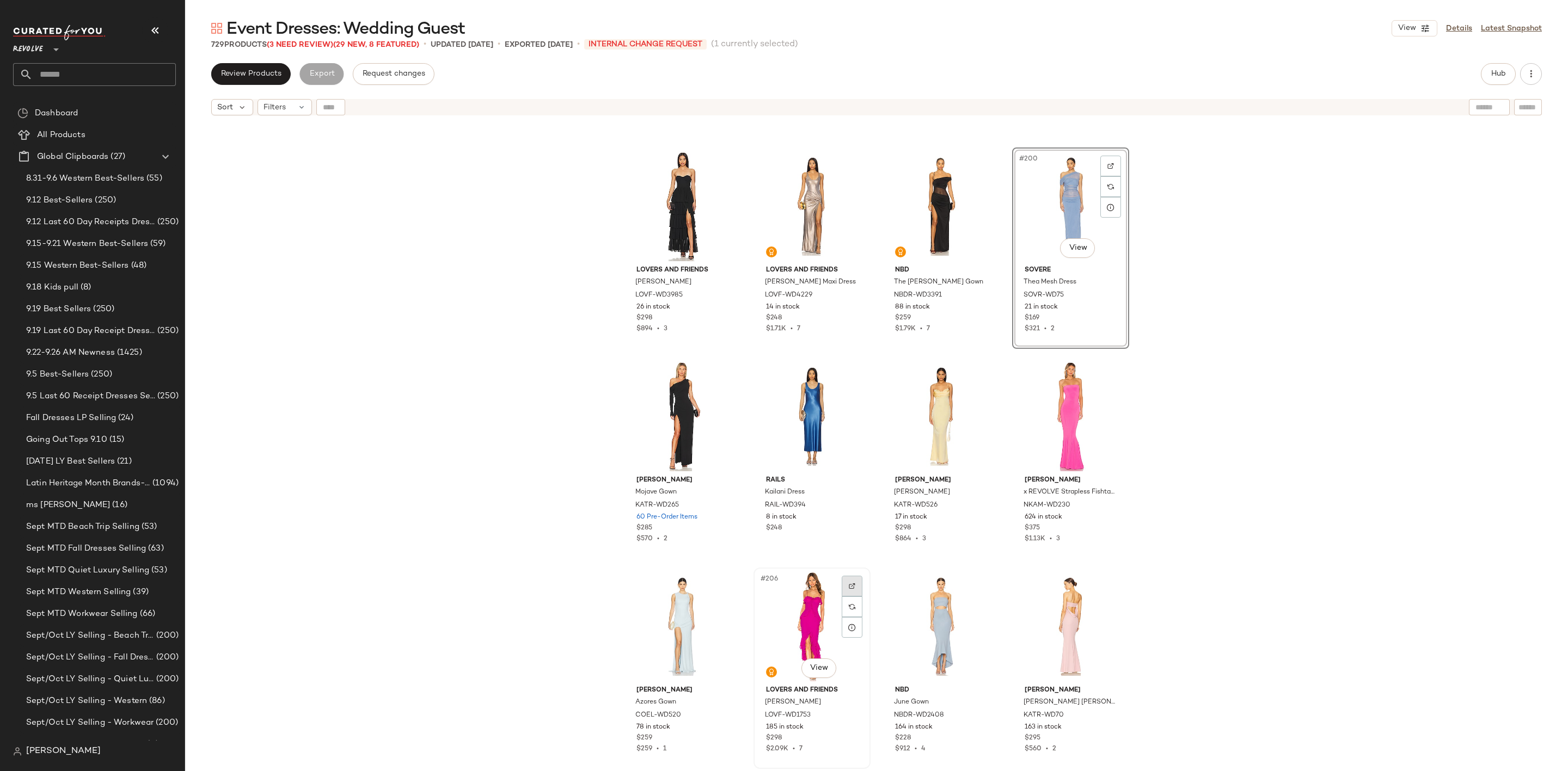
scroll to position [10277, 0]
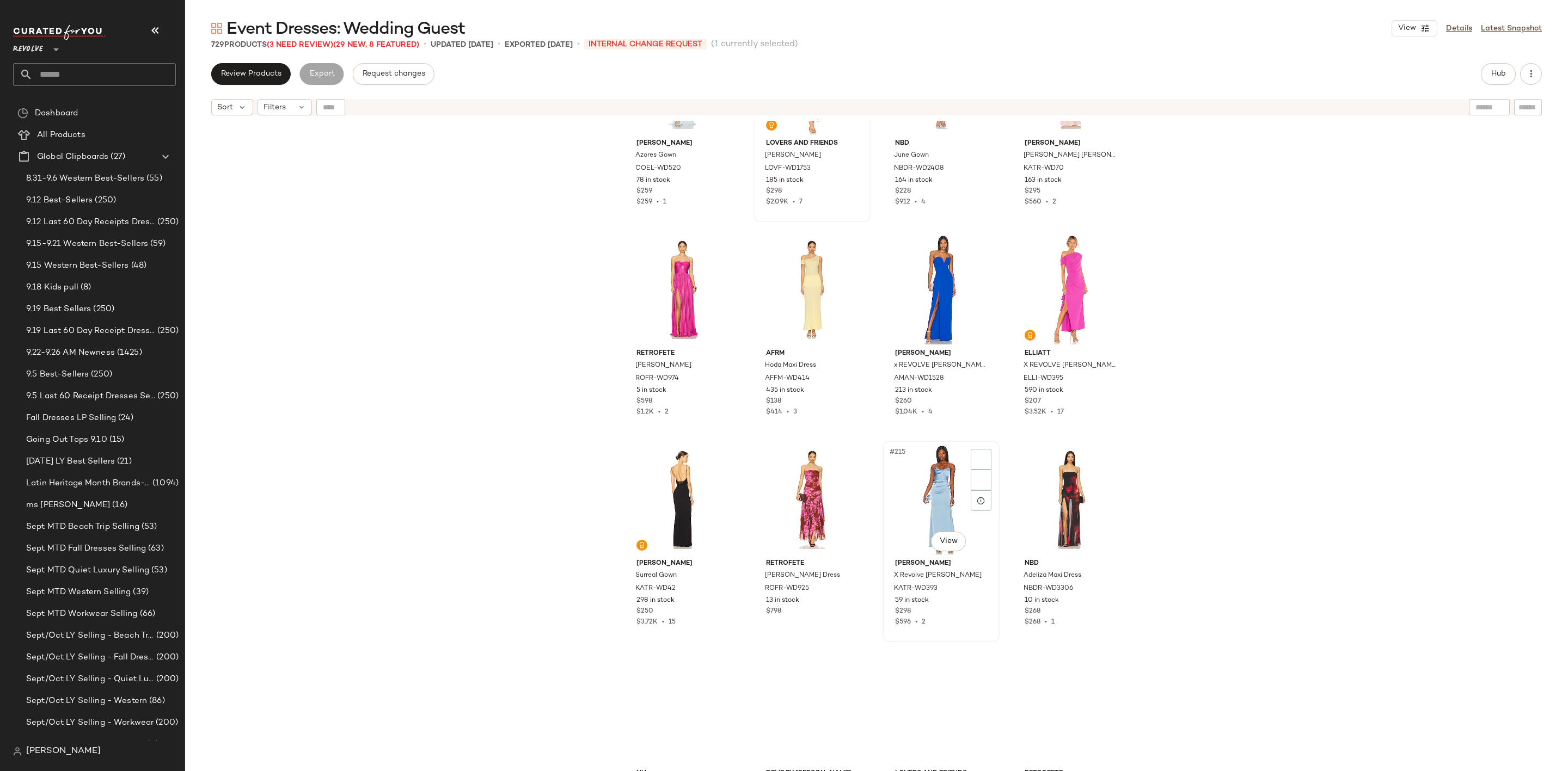
scroll to position [10930, 0]
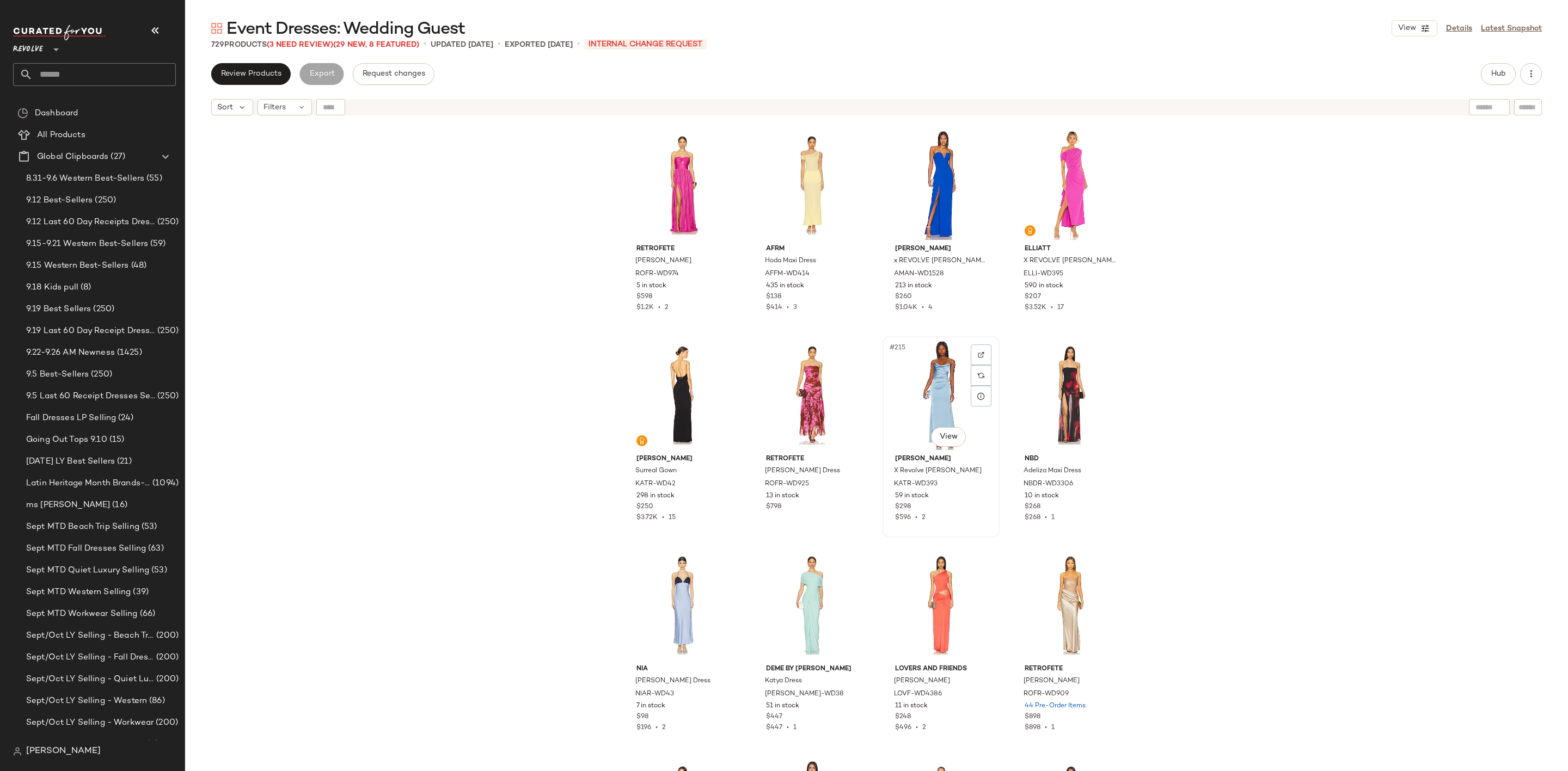
click at [923, 389] on div "#215 View" at bounding box center [941, 395] width 110 height 110
click at [1057, 380] on div "#216 View" at bounding box center [1071, 395] width 110 height 110
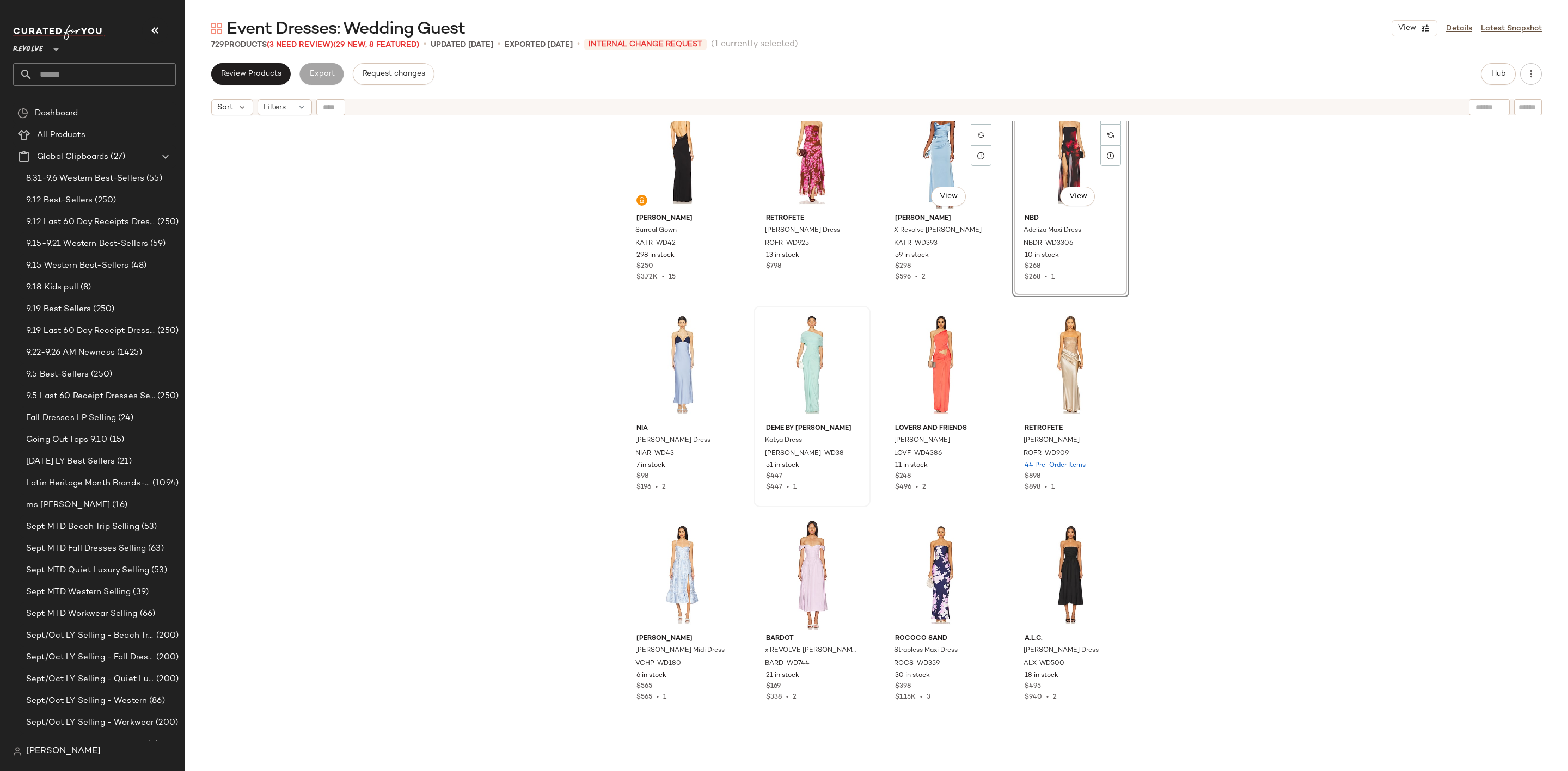
scroll to position [11176, 0]
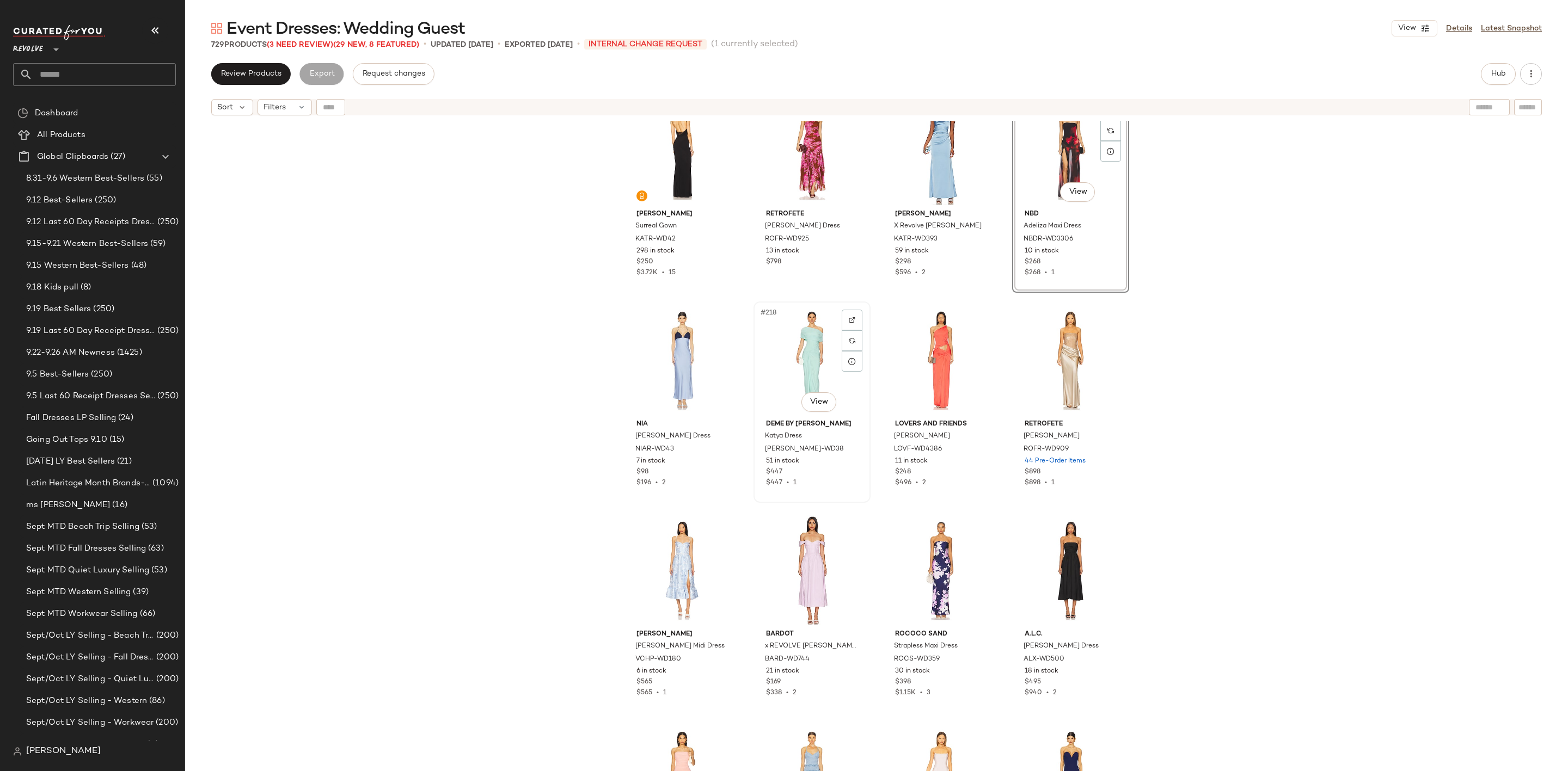
click at [787, 337] on div "#218 View" at bounding box center [812, 360] width 110 height 110
click at [923, 346] on div "#219 View" at bounding box center [941, 360] width 110 height 110
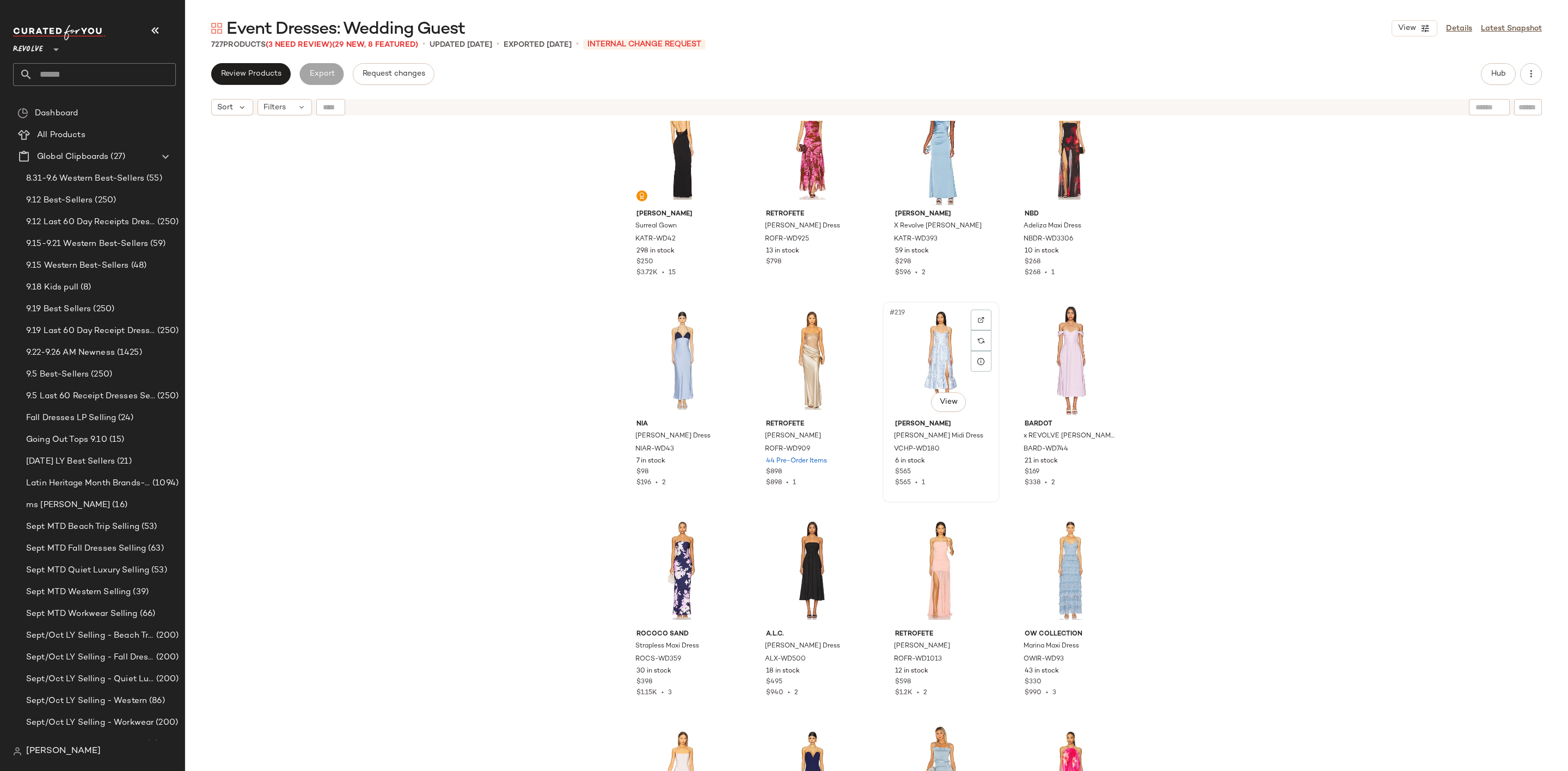
click at [934, 349] on div "#219 View" at bounding box center [941, 360] width 110 height 110
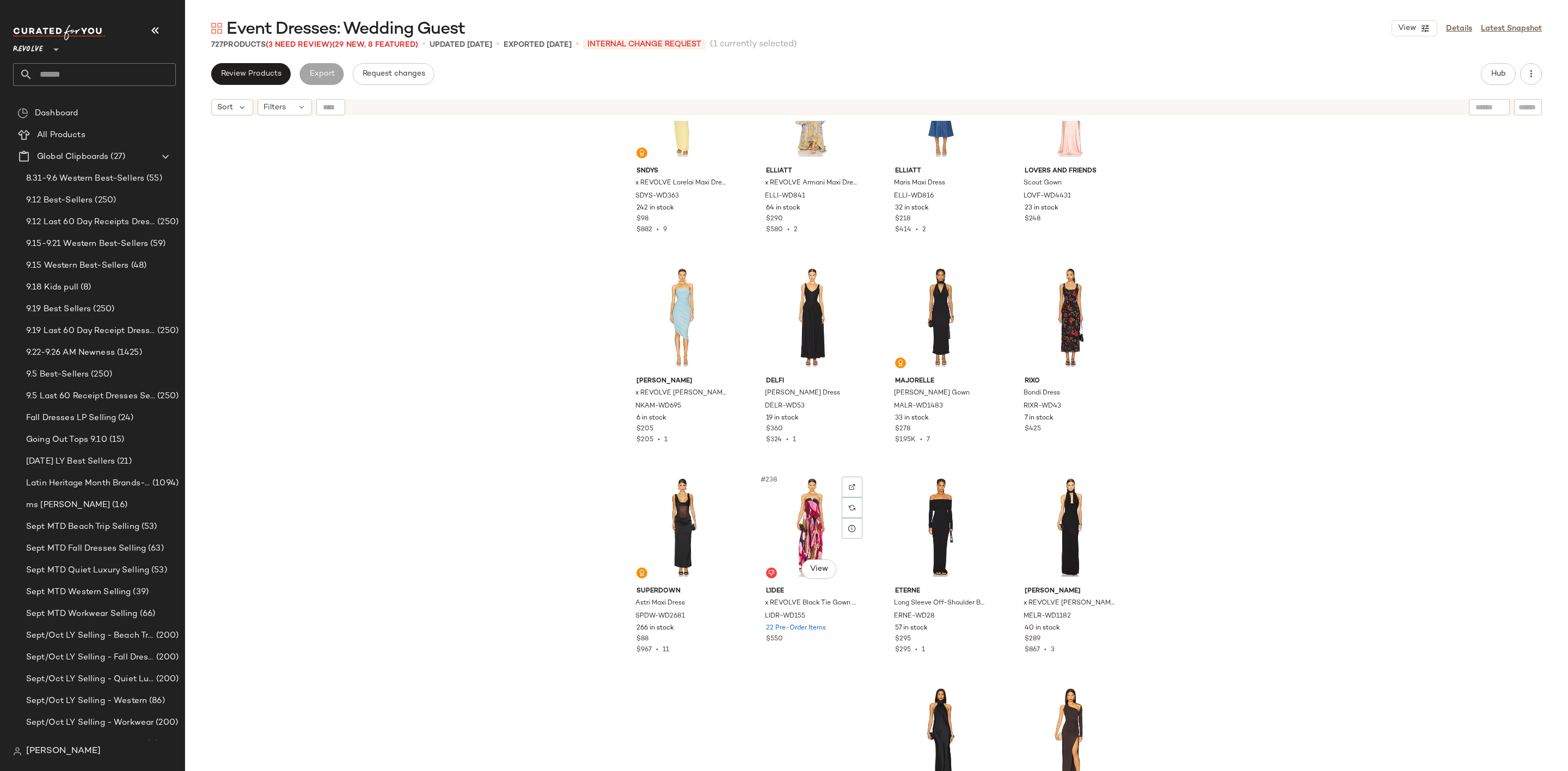
scroll to position [12074, 0]
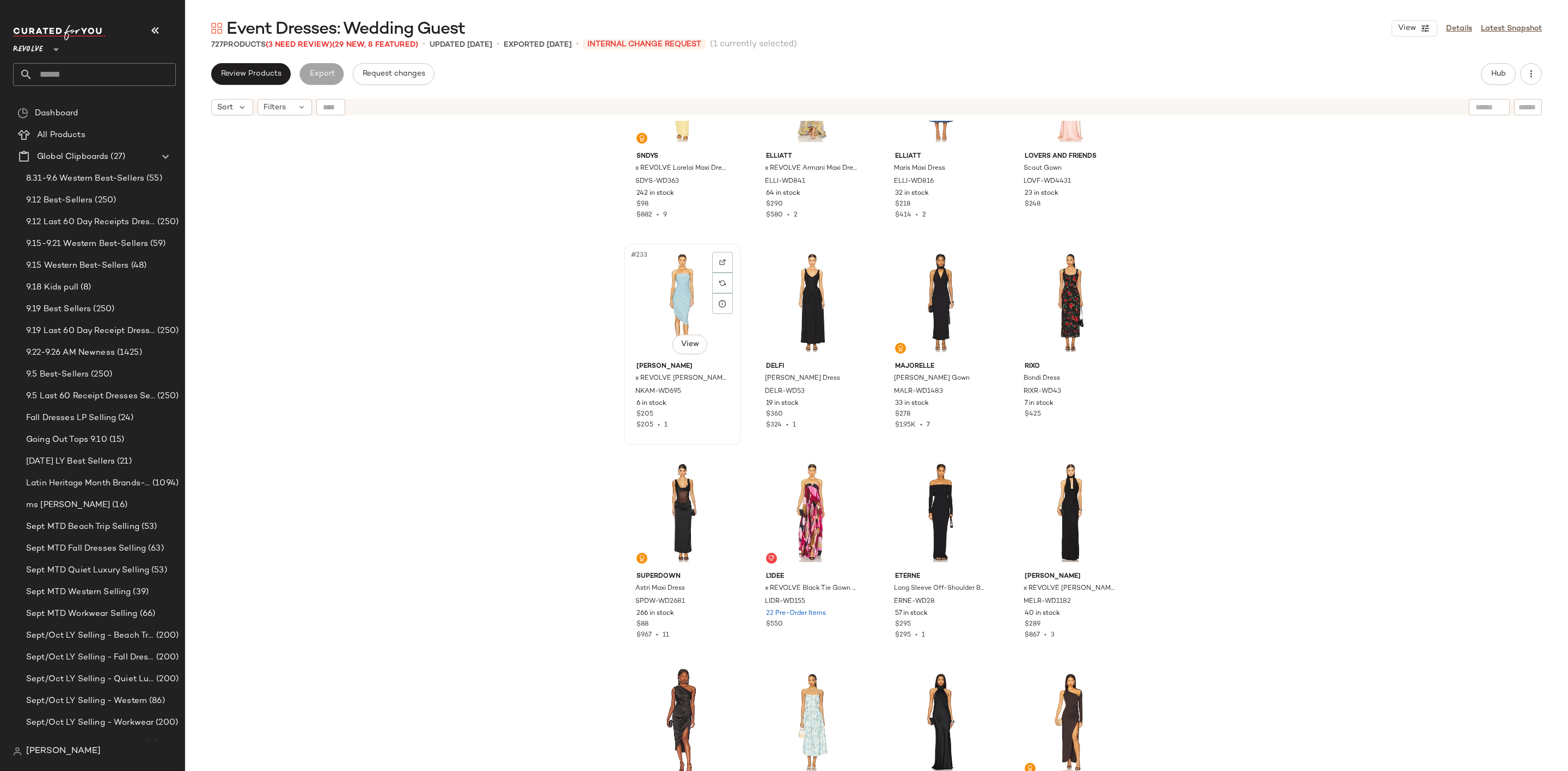
click at [667, 274] on div "#233 View" at bounding box center [682, 302] width 110 height 110
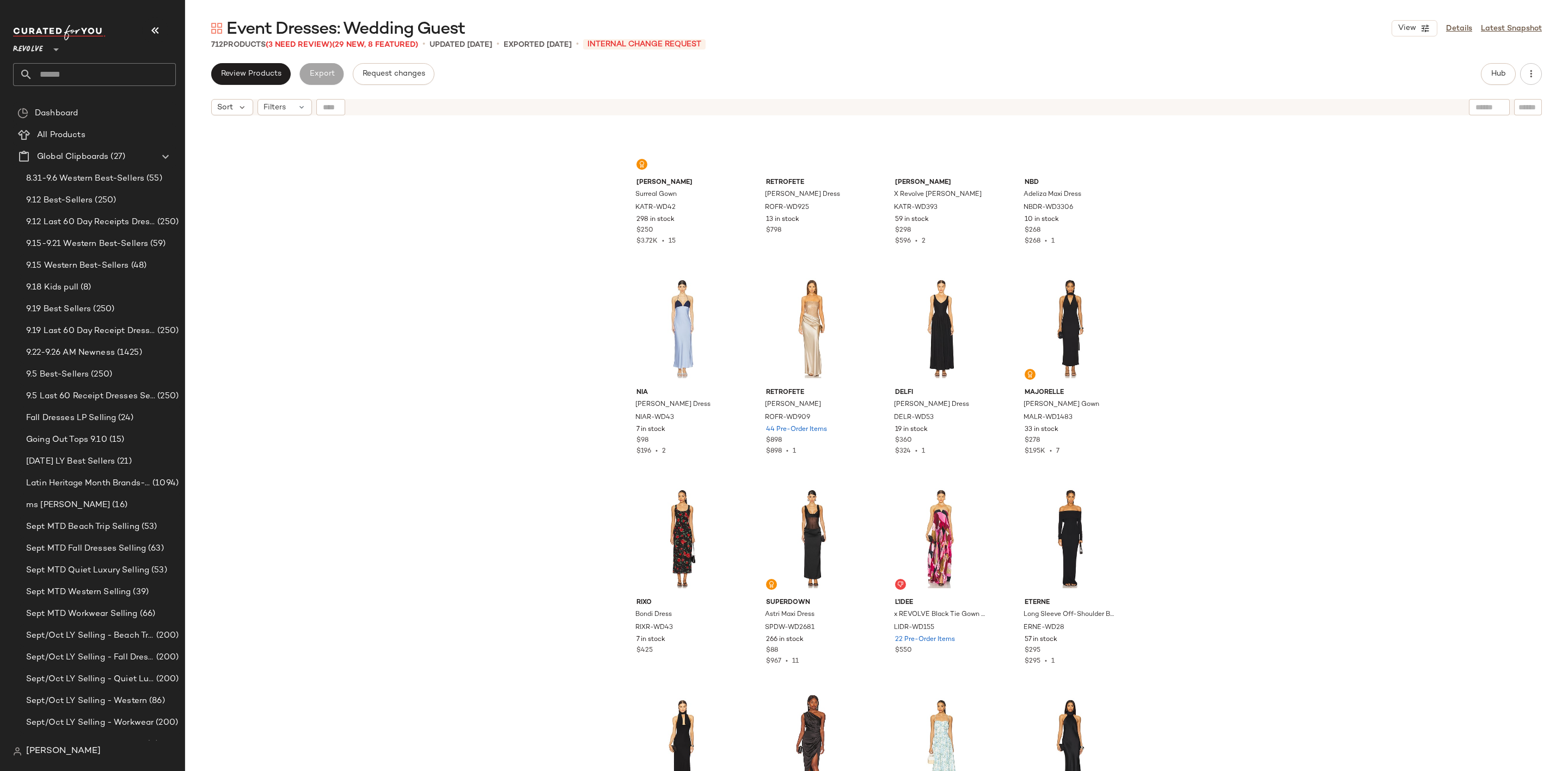
scroll to position [11198, 0]
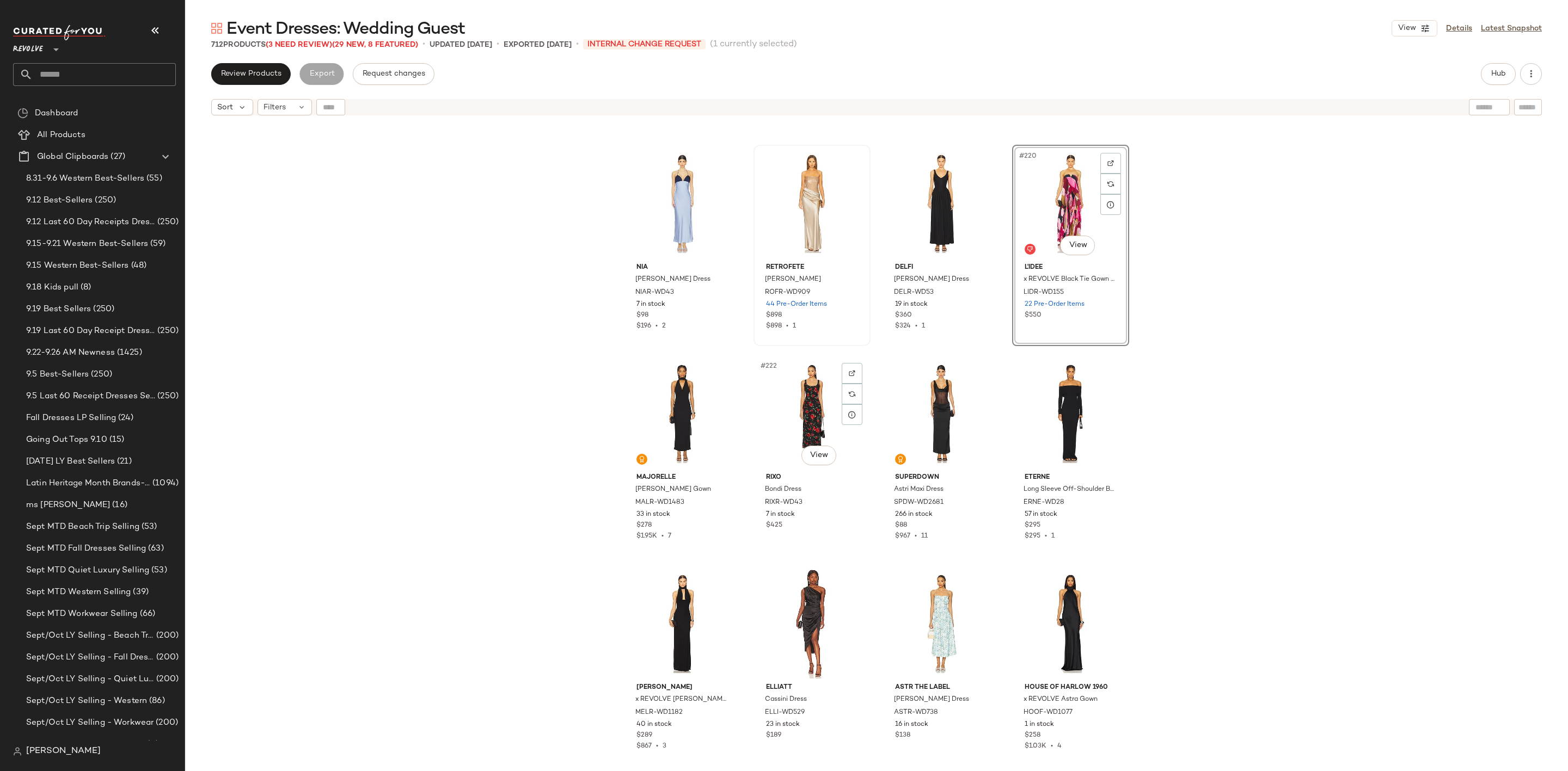
scroll to position [11362, 0]
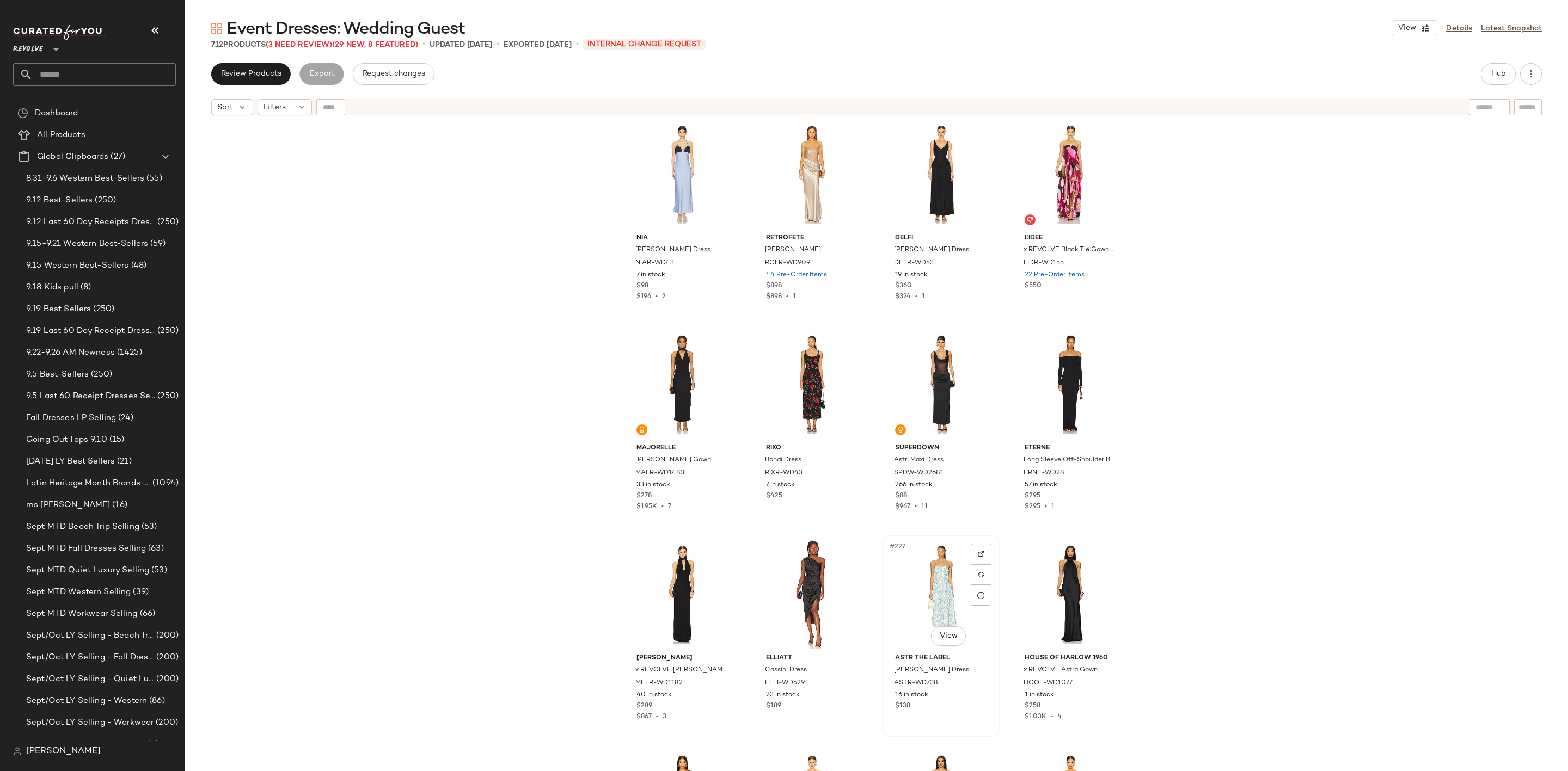
click at [913, 571] on div "#227 View" at bounding box center [941, 594] width 110 height 110
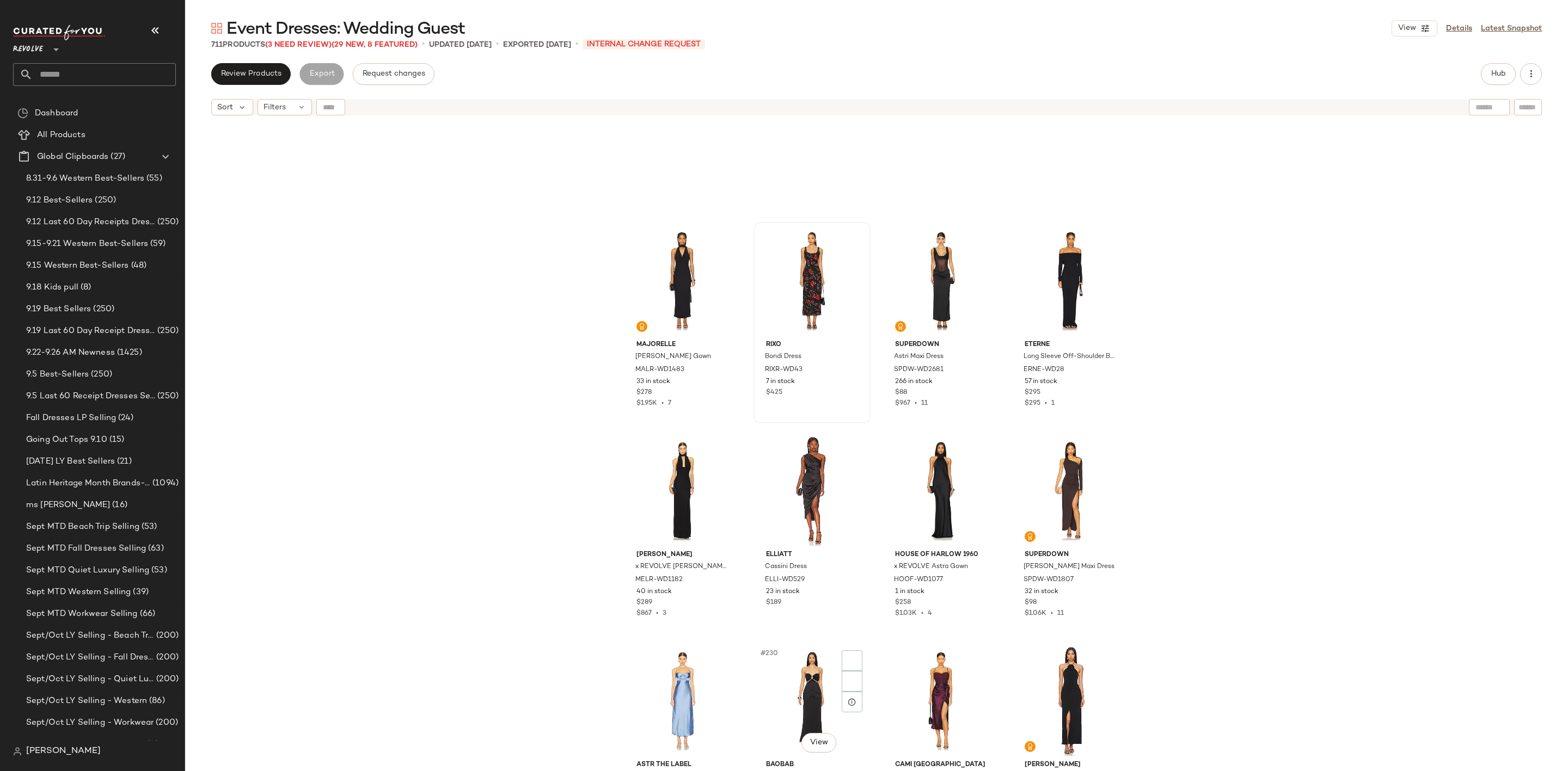
scroll to position [11688, 0]
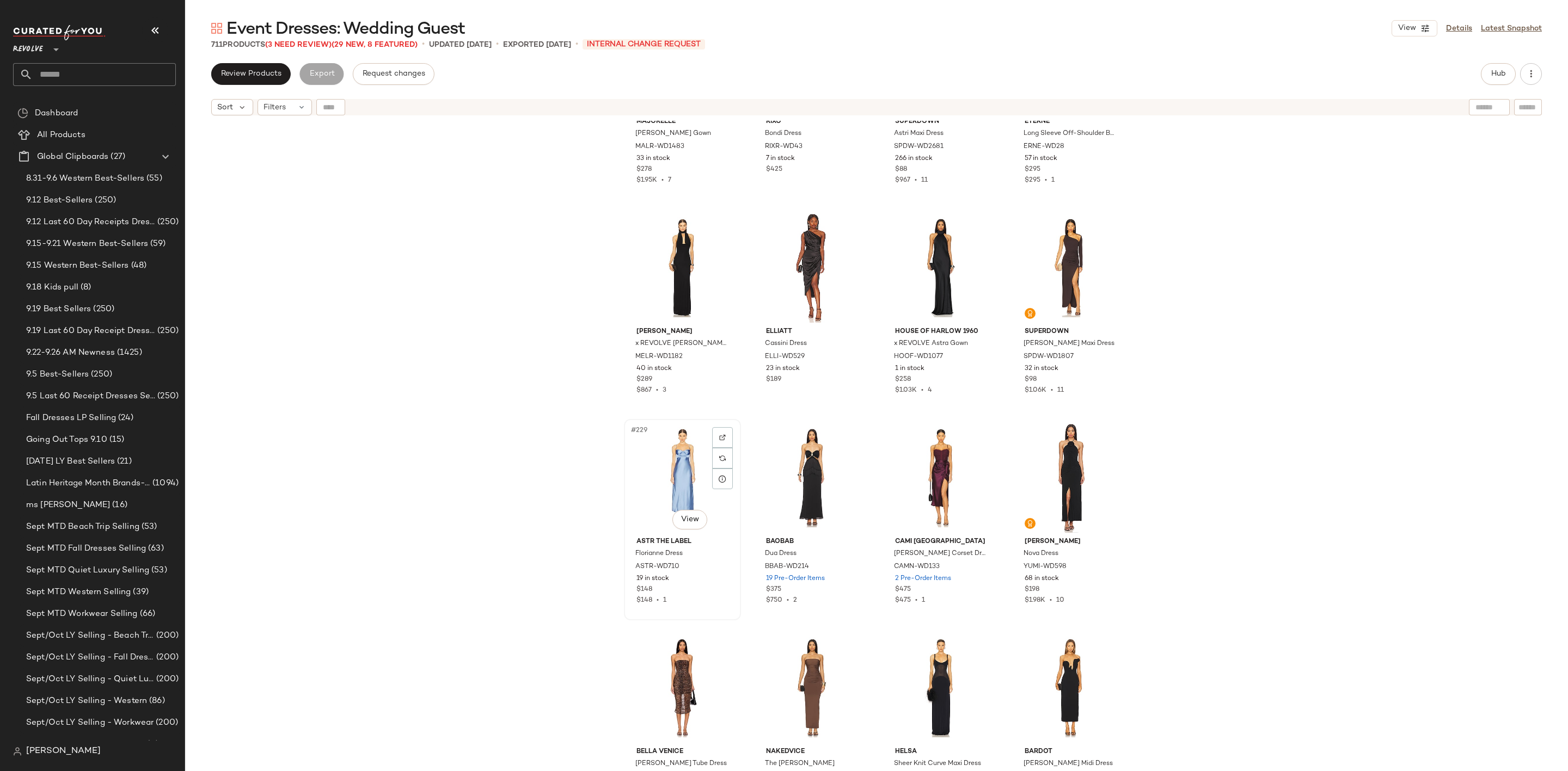
click at [668, 454] on div "#229 View" at bounding box center [682, 478] width 110 height 110
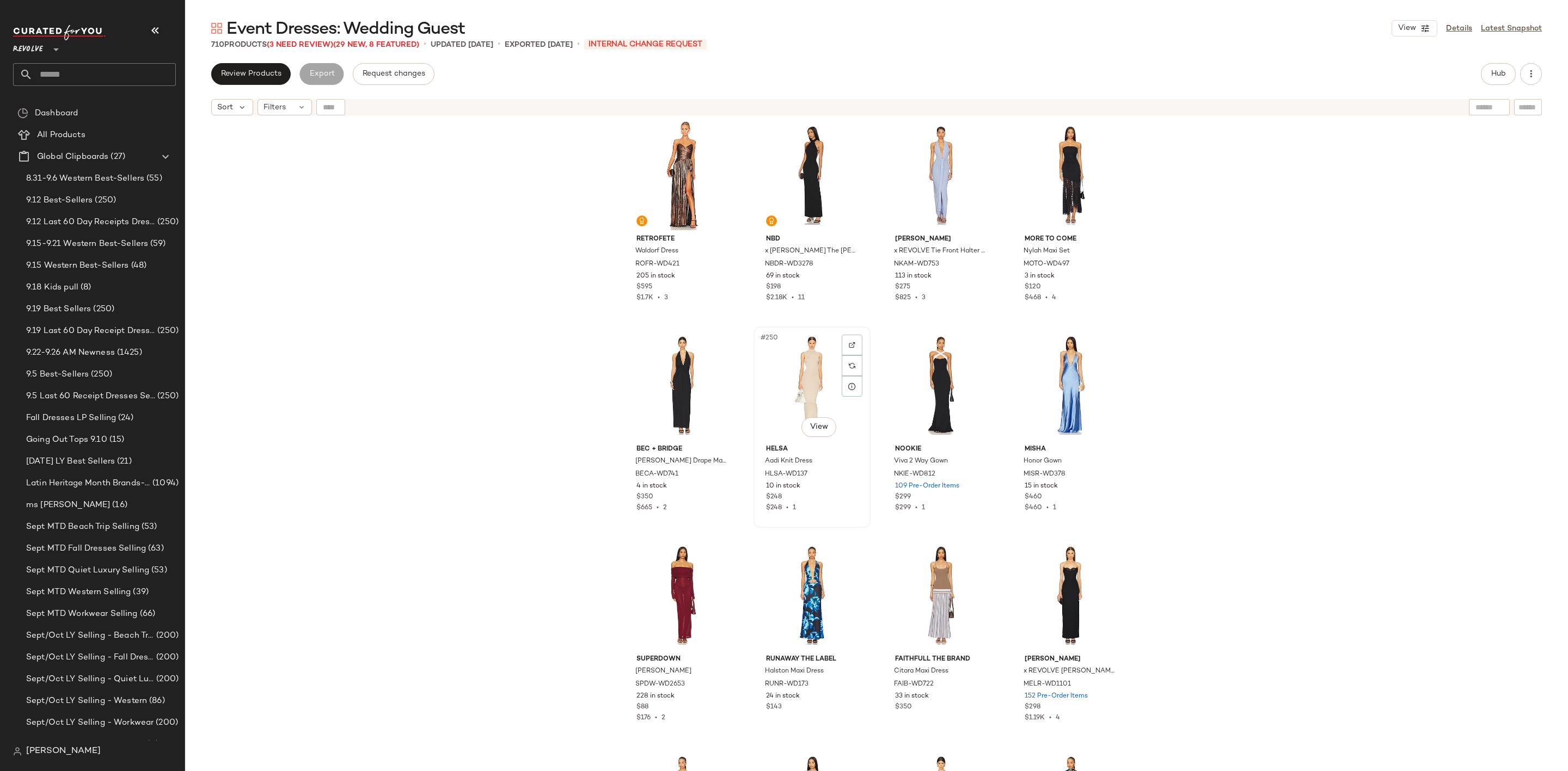
scroll to position [13076, 0]
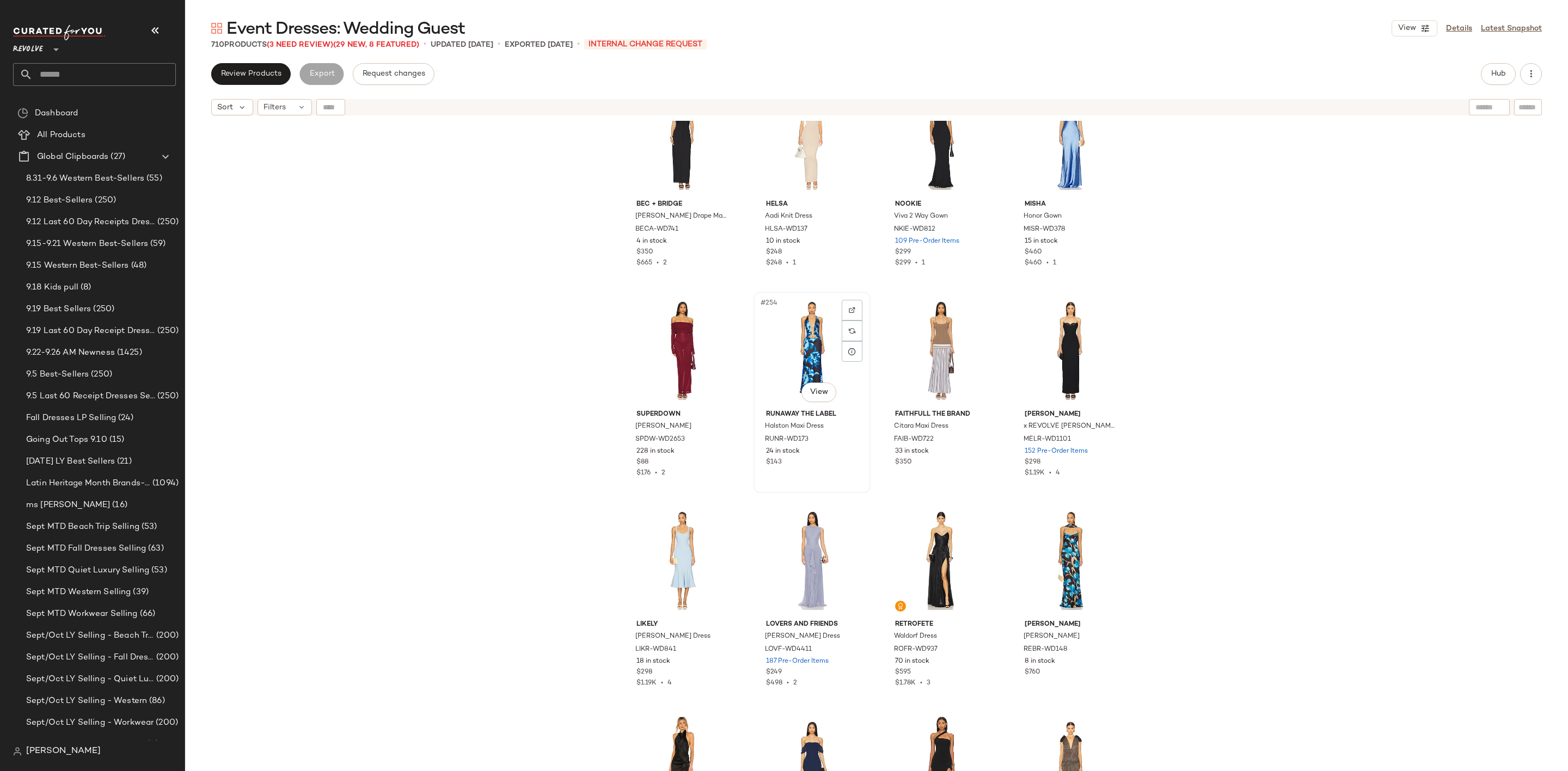
click at [793, 352] on div "#254 View" at bounding box center [812, 351] width 110 height 110
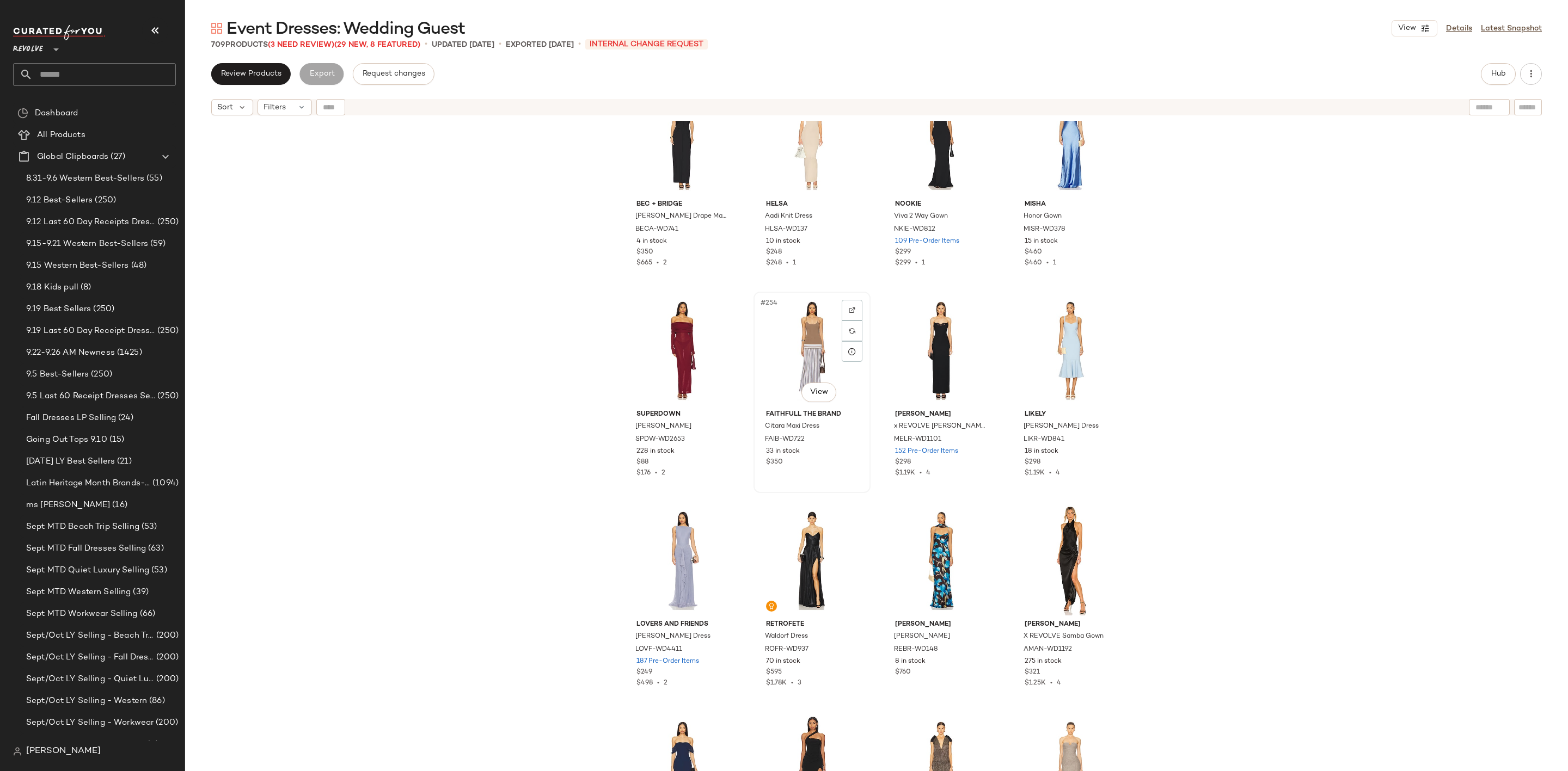
click at [797, 326] on div "#254 View" at bounding box center [812, 351] width 110 height 110
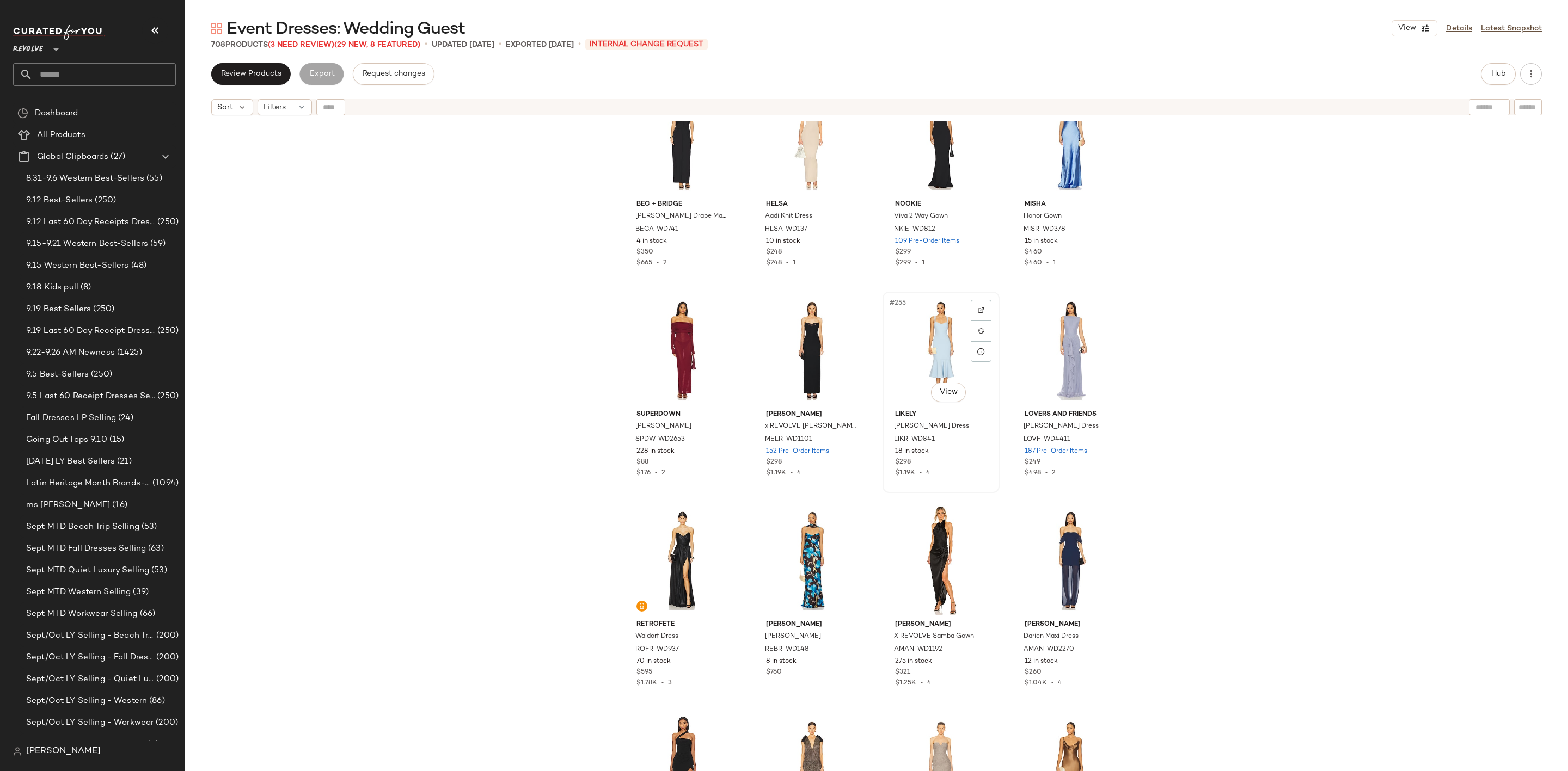
click at [916, 335] on div "#255 View" at bounding box center [941, 351] width 110 height 110
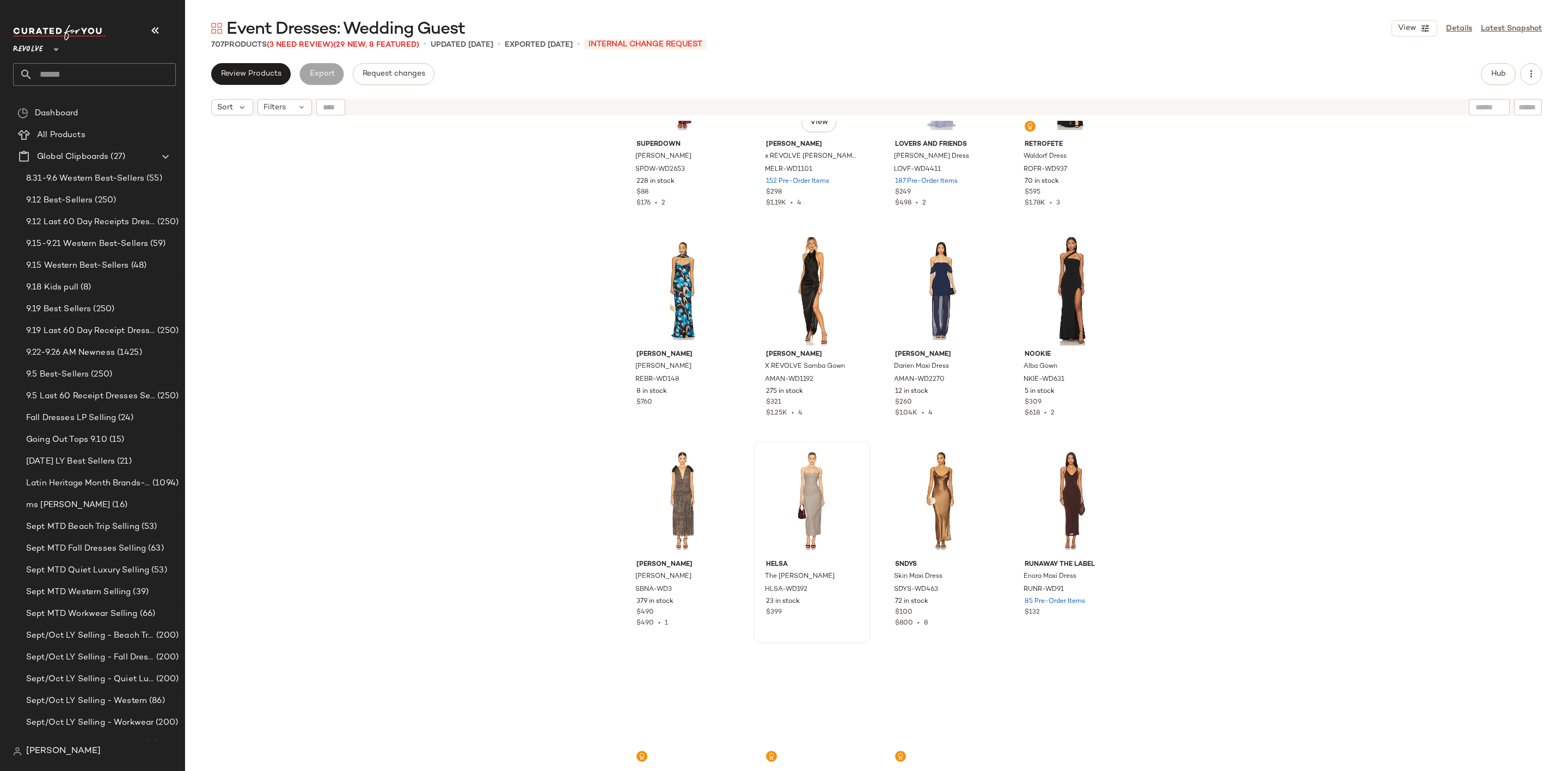
scroll to position [13403, 0]
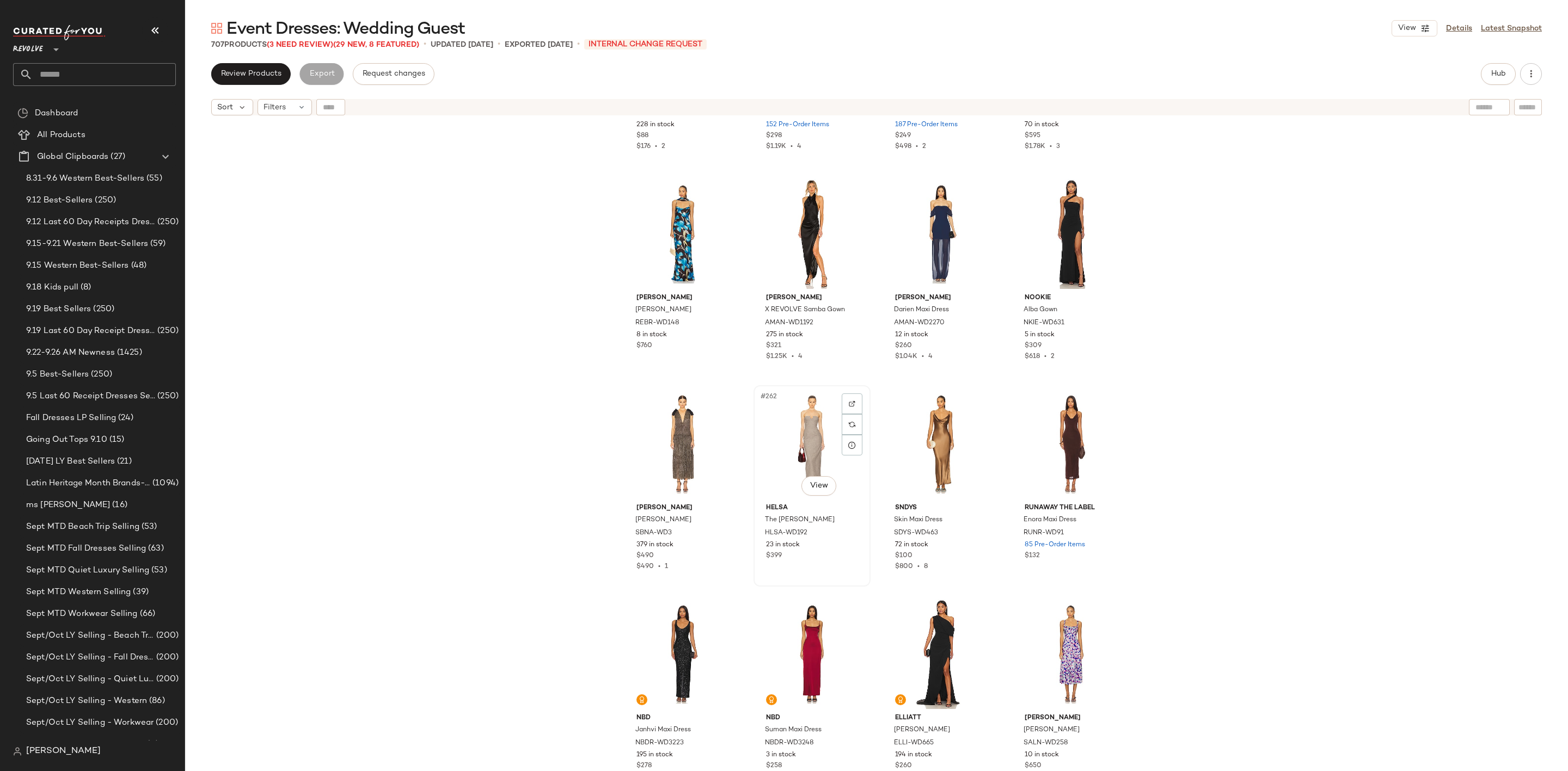
click at [791, 425] on div "#262 View" at bounding box center [812, 444] width 110 height 110
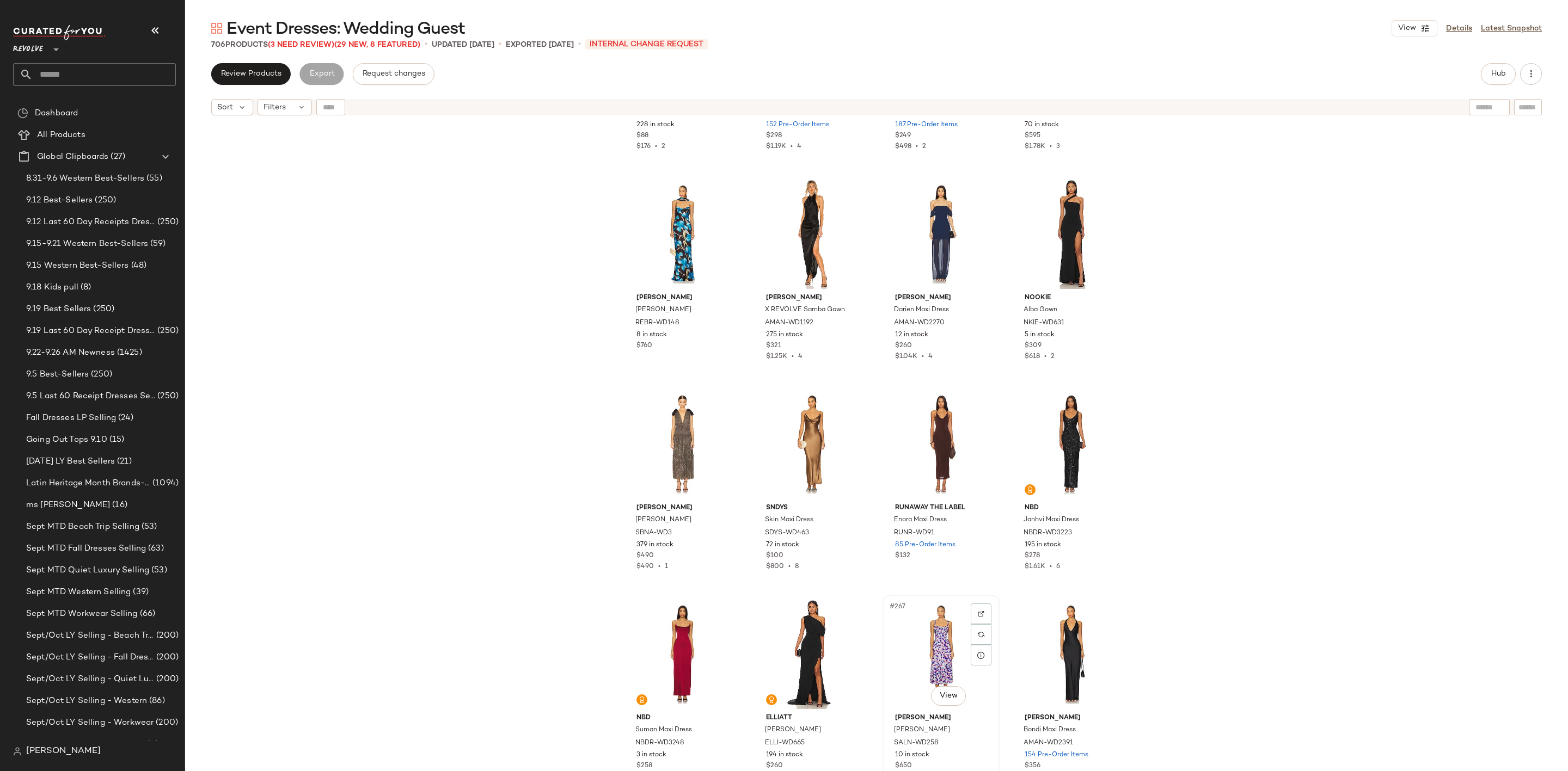
click at [920, 618] on div "#267 View" at bounding box center [941, 654] width 110 height 110
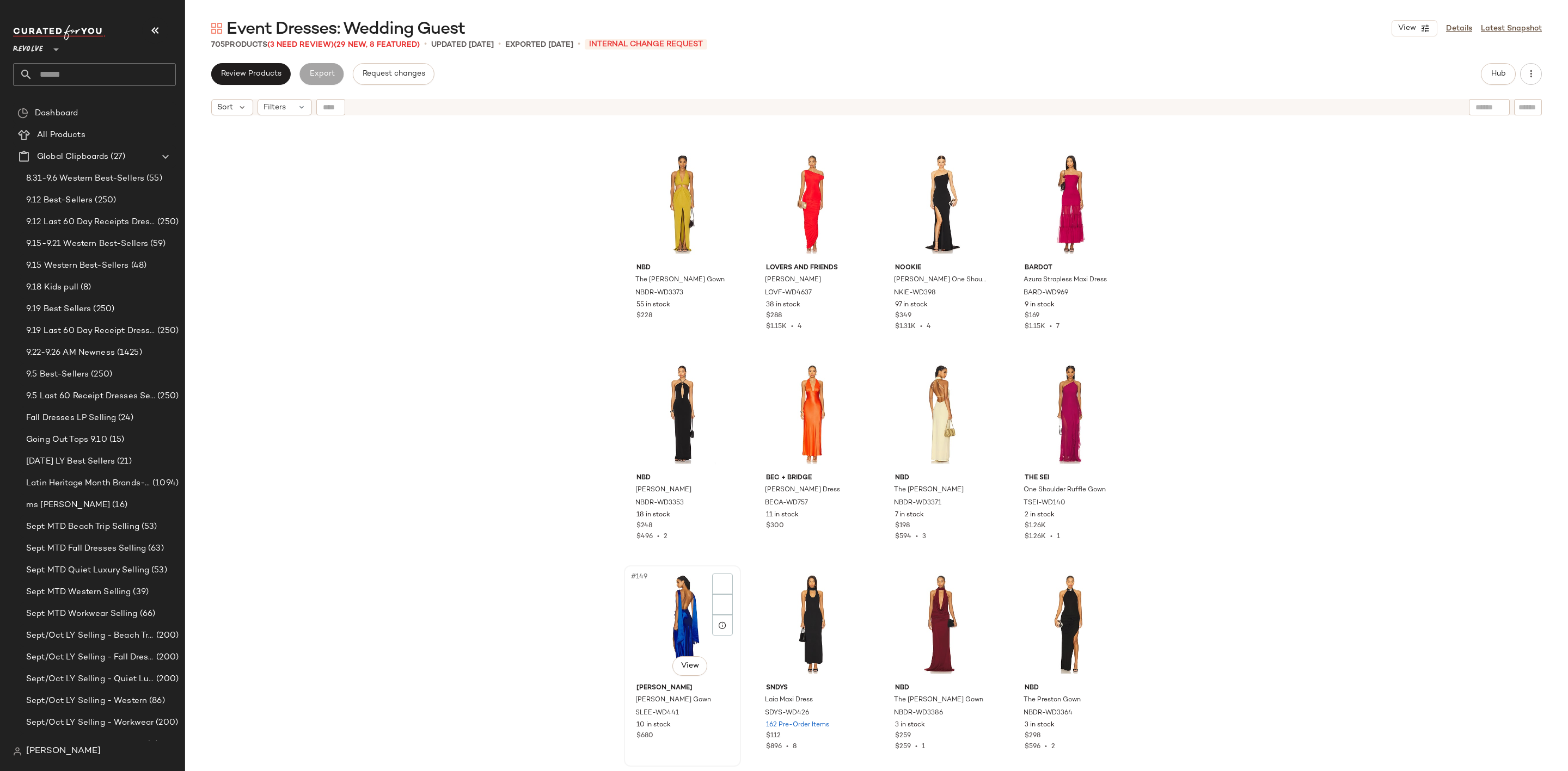
scroll to position [7443, 0]
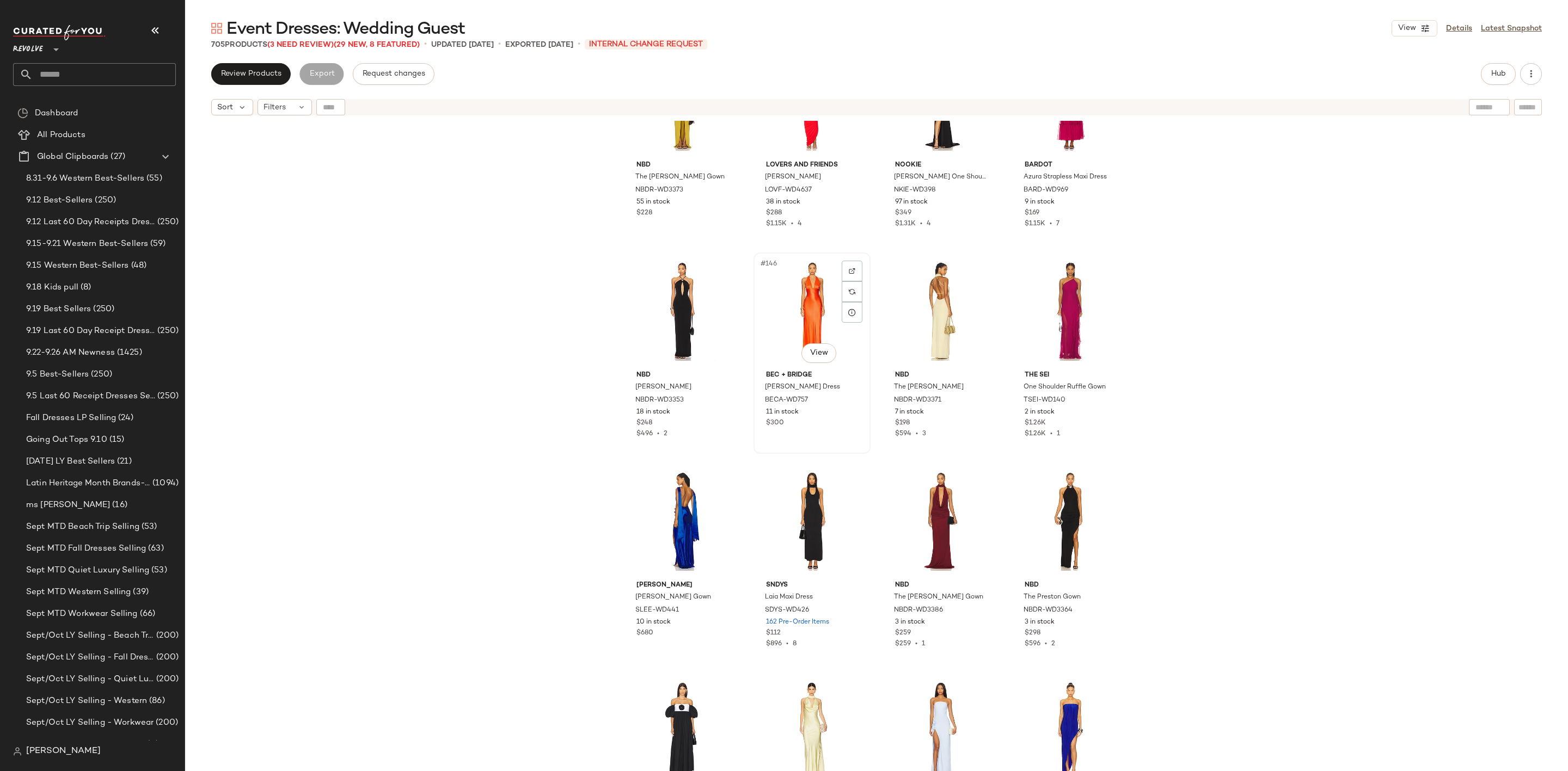
click at [777, 305] on div "#146 View" at bounding box center [812, 311] width 110 height 110
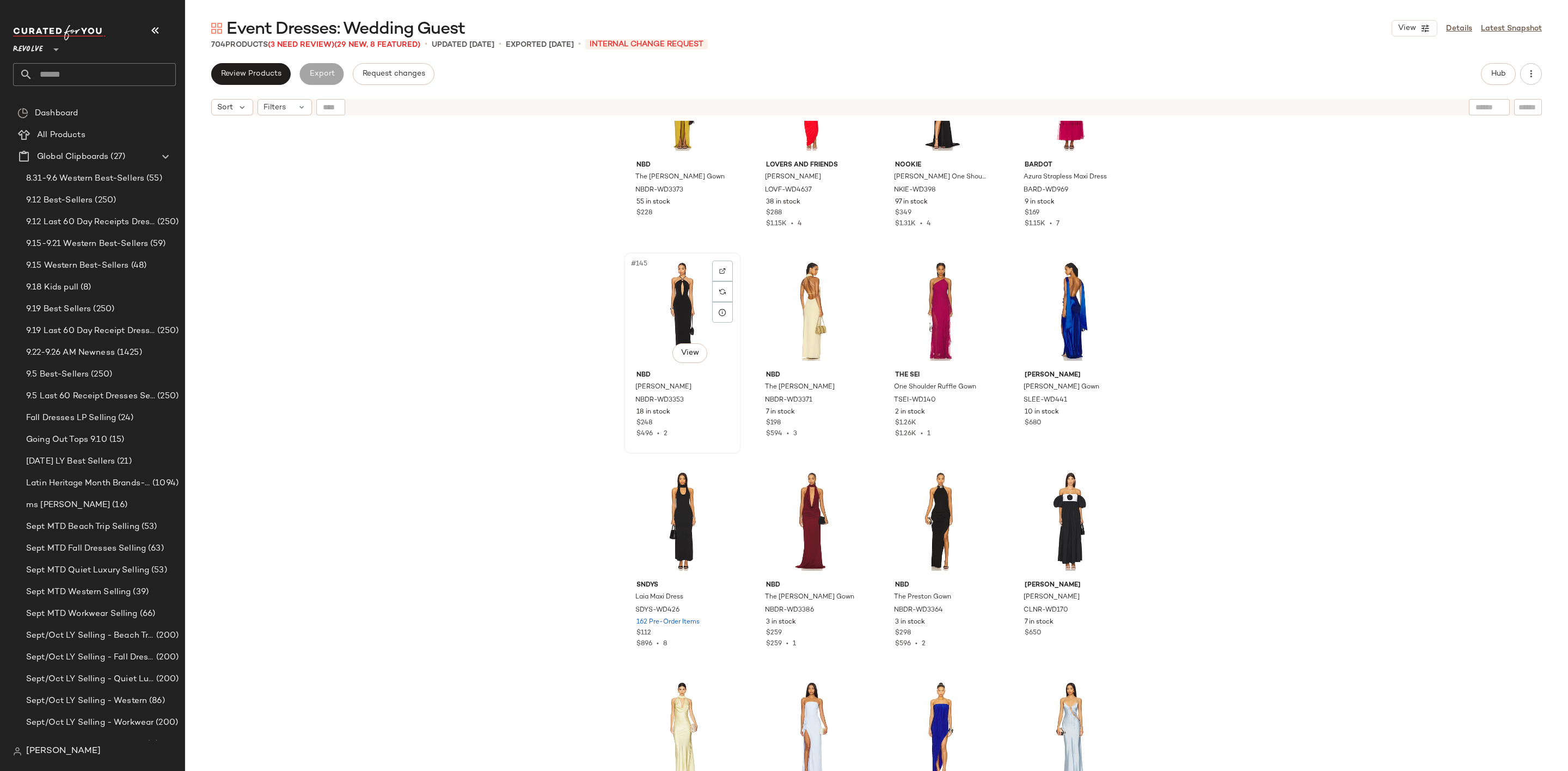
click at [667, 299] on div "#145 View" at bounding box center [682, 311] width 110 height 110
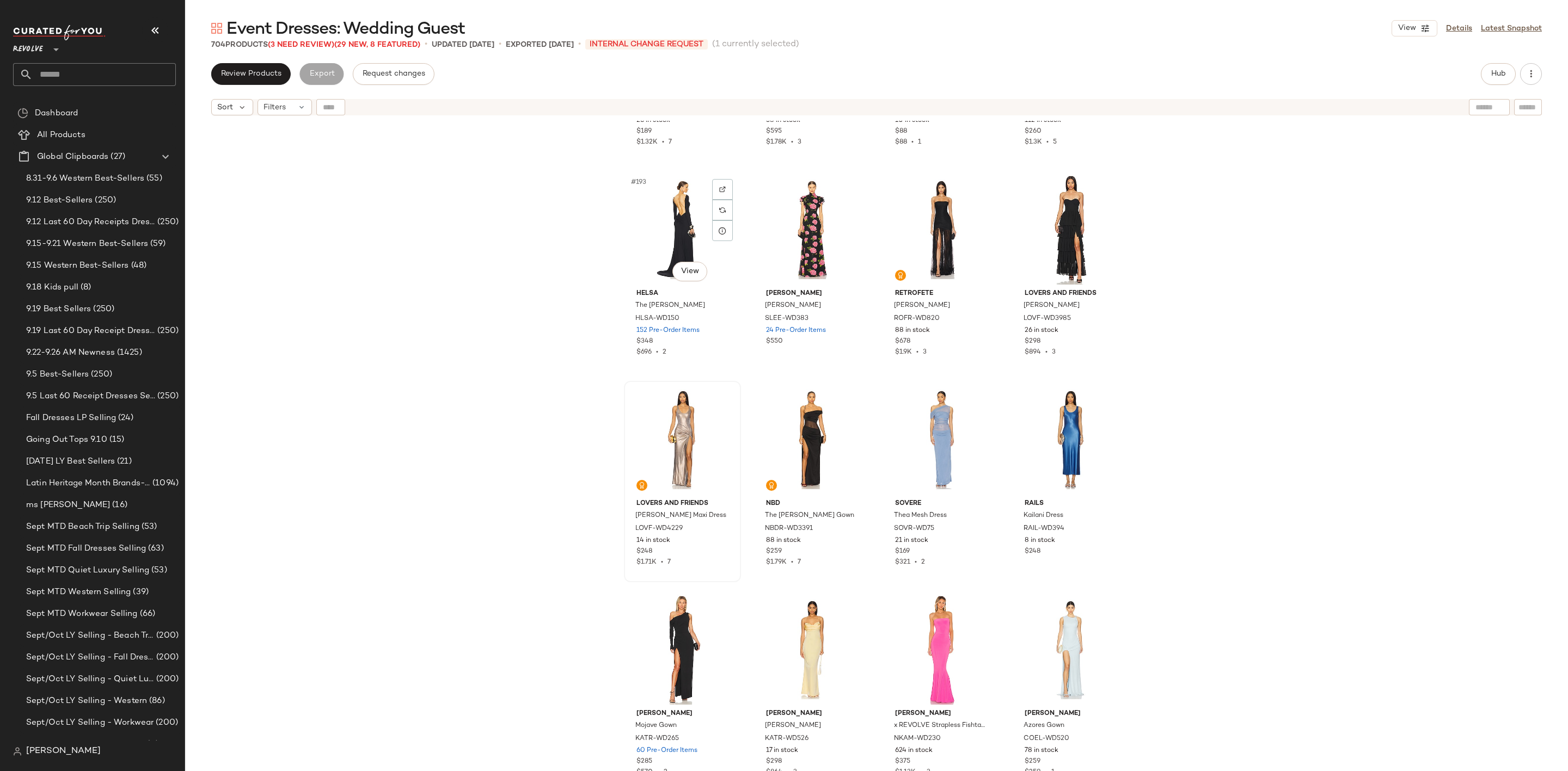
scroll to position [10137, 0]
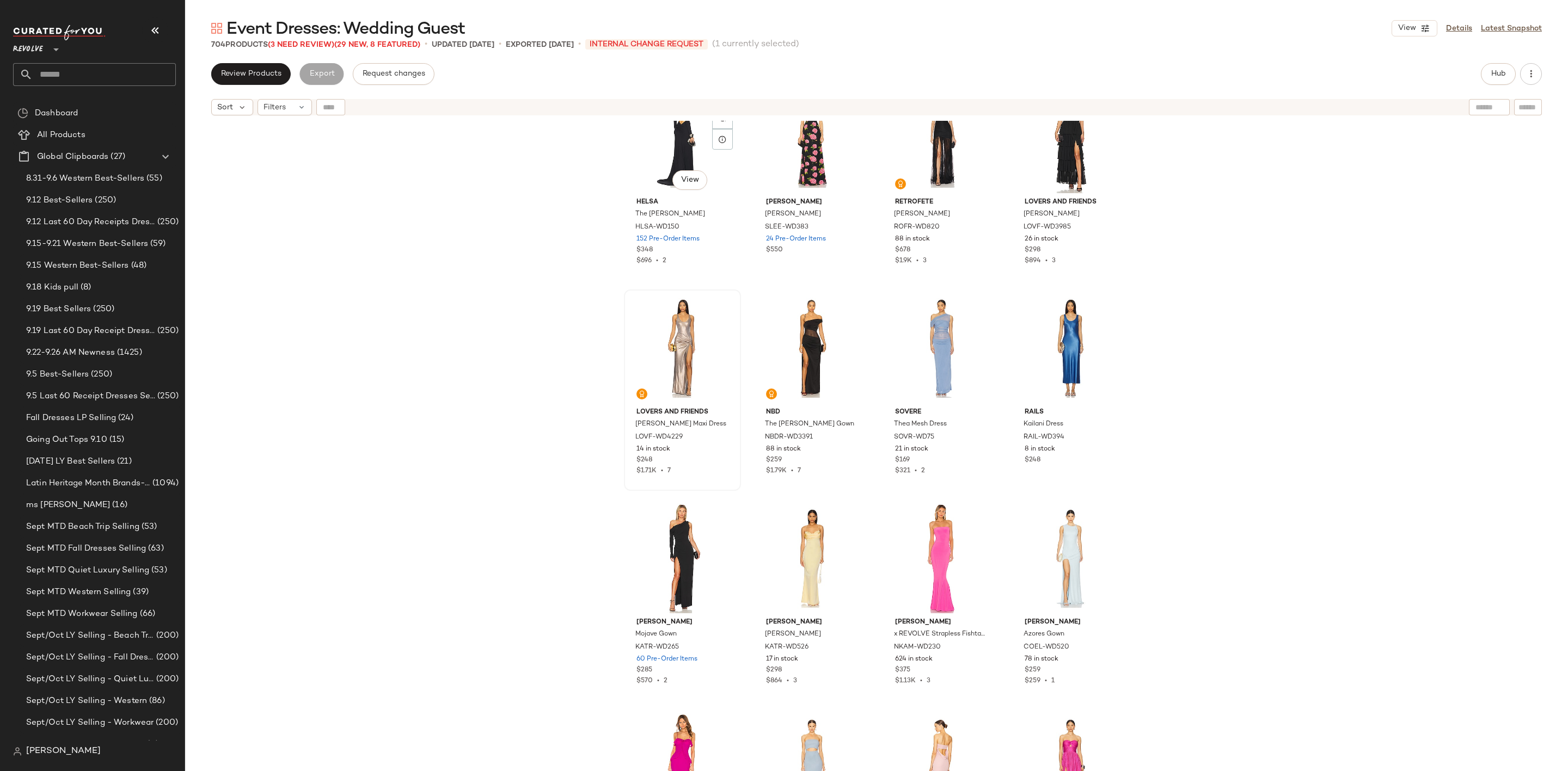
click at [663, 352] on div at bounding box center [682, 348] width 110 height 110
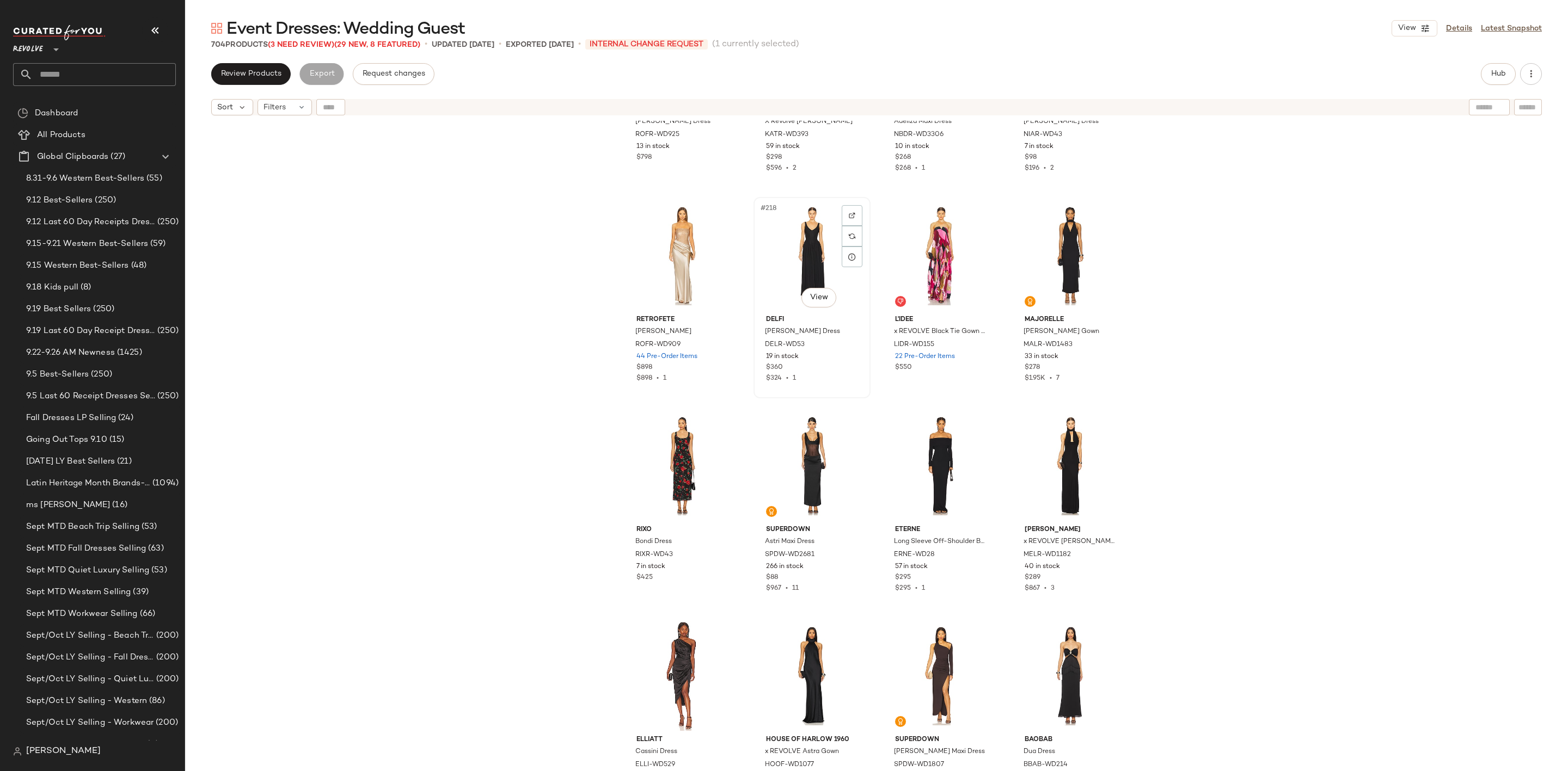
scroll to position [11035, 0]
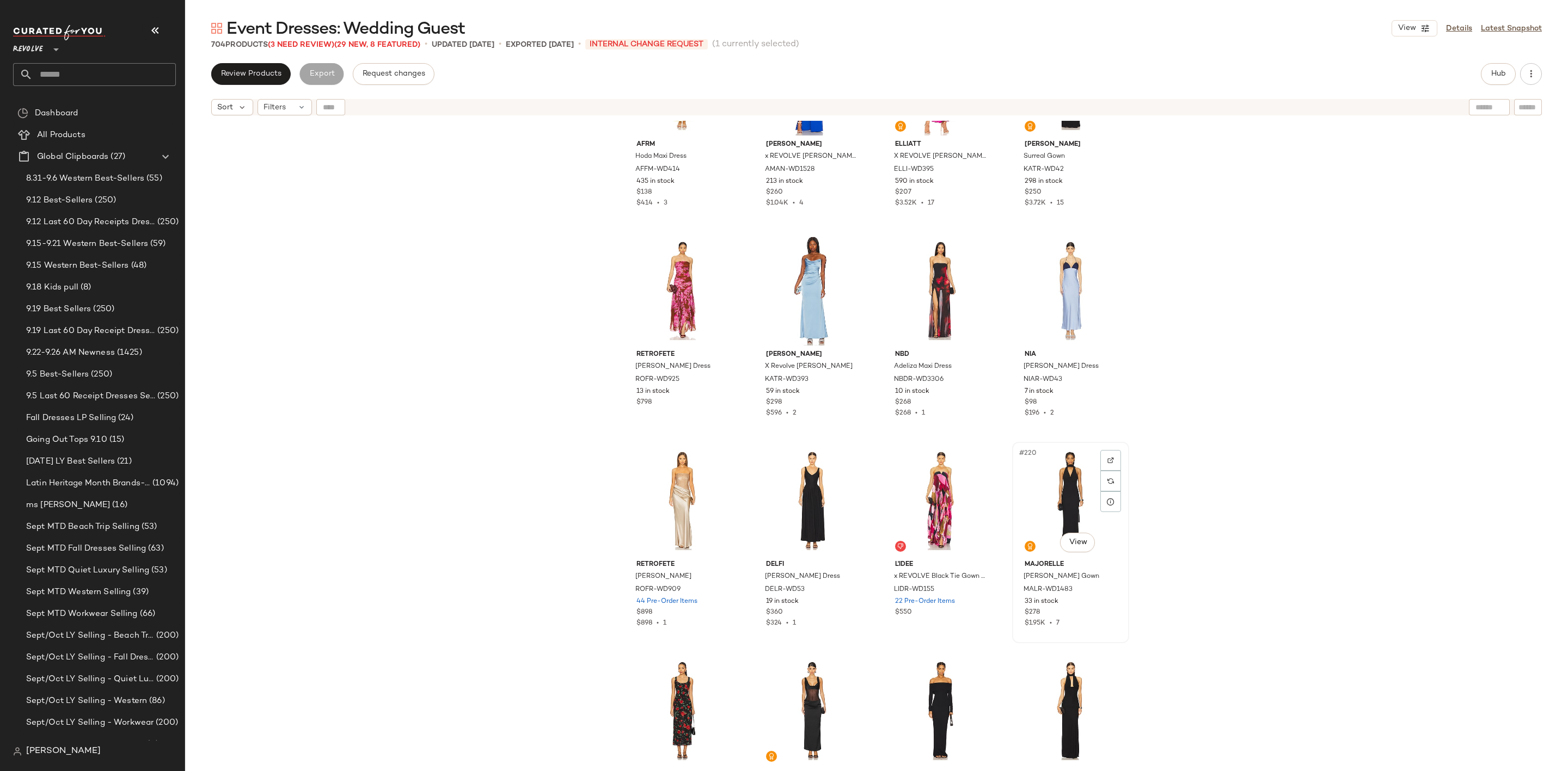
click at [1023, 472] on div "#220 View" at bounding box center [1071, 501] width 110 height 110
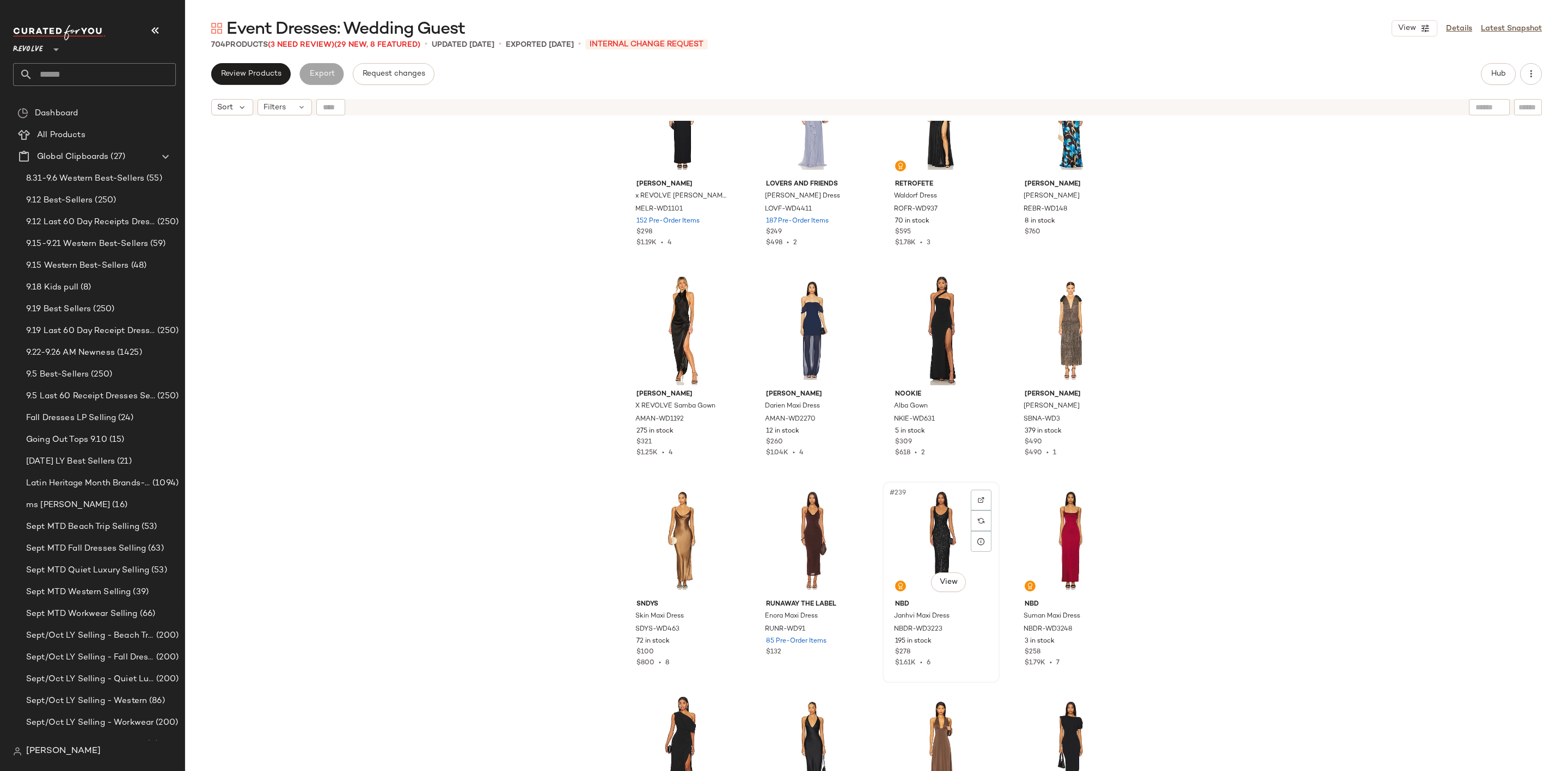
scroll to position [11933, 0]
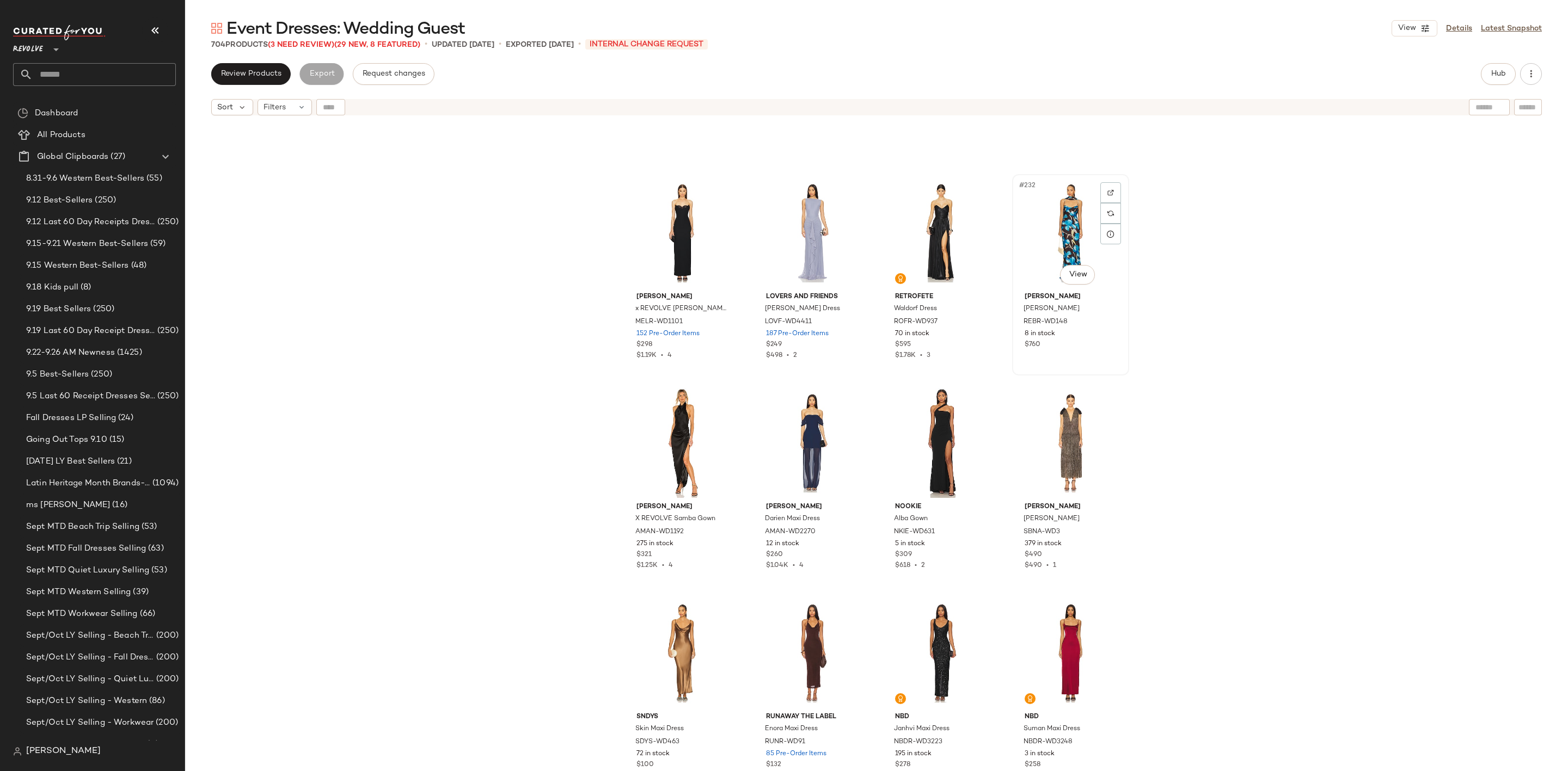
click at [1057, 214] on div "#232 View" at bounding box center [1071, 232] width 110 height 110
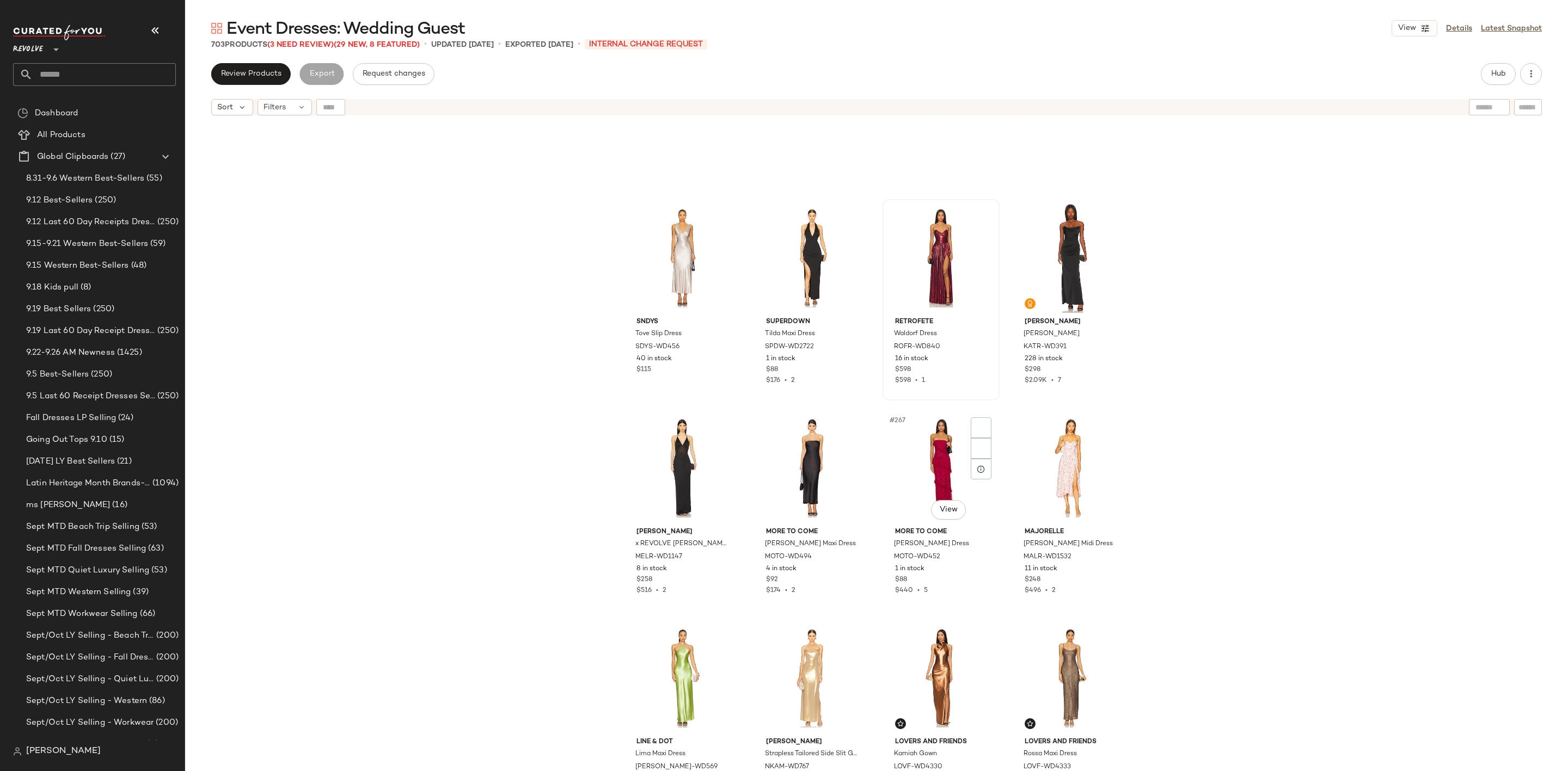
scroll to position [13811, 0]
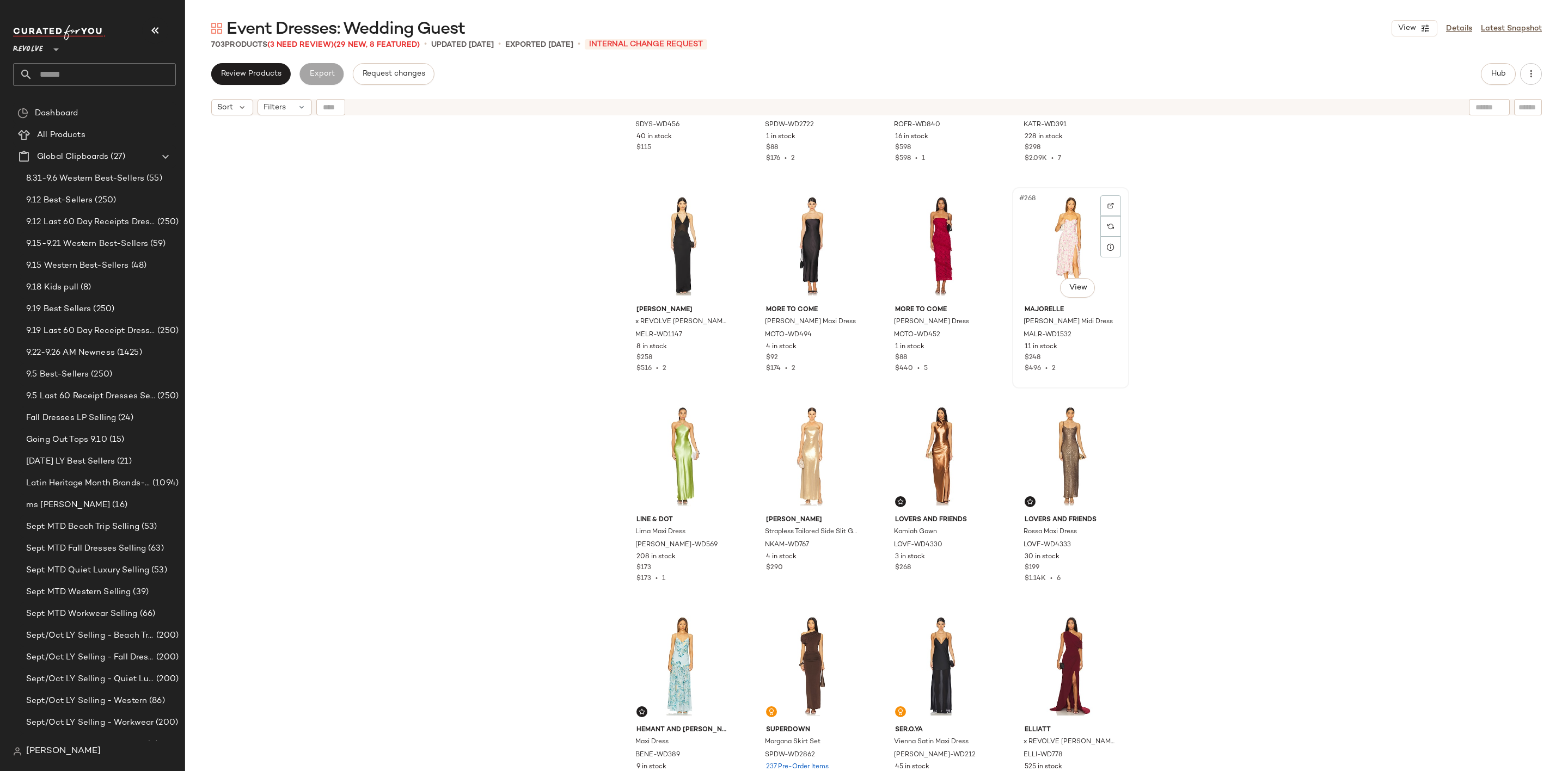
click at [1047, 211] on div "#268 View" at bounding box center [1071, 246] width 110 height 110
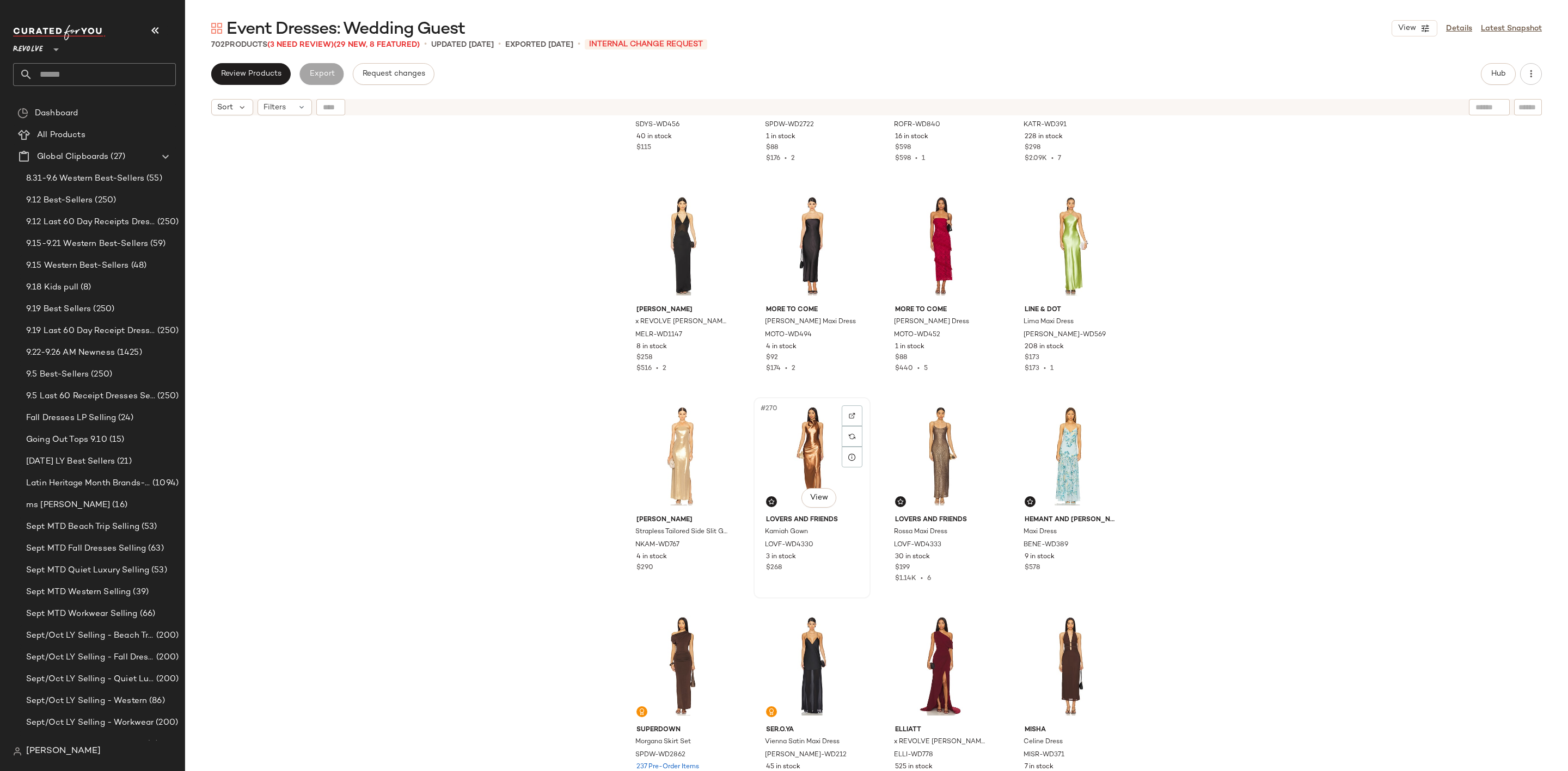
click at [777, 442] on div "#270 View" at bounding box center [812, 456] width 110 height 110
click at [1057, 455] on div "#272 View" at bounding box center [1071, 456] width 110 height 110
click at [1051, 232] on div "#268 View" at bounding box center [1071, 246] width 110 height 110
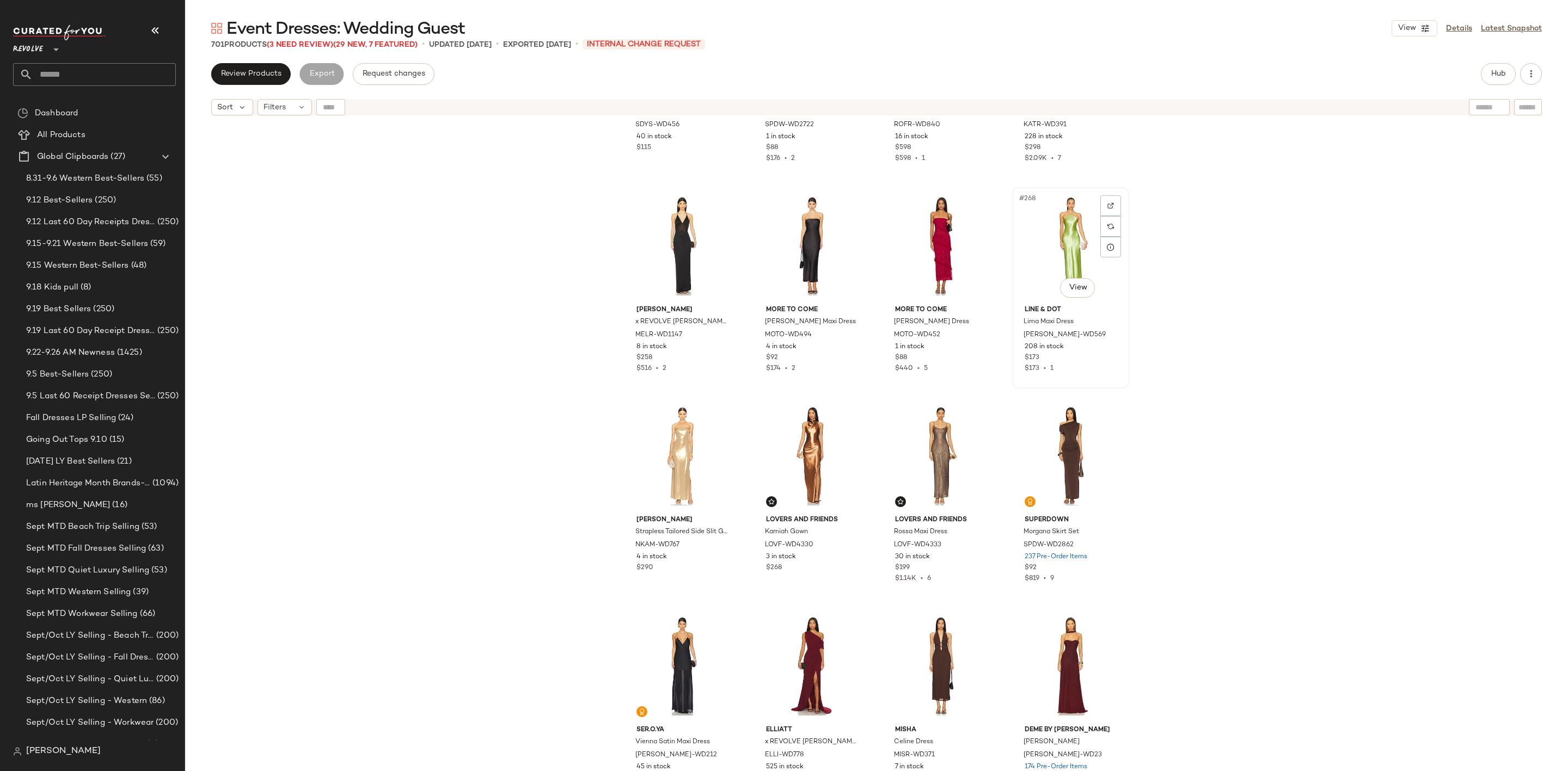
click at [1060, 254] on div "#268 View" at bounding box center [1071, 246] width 110 height 110
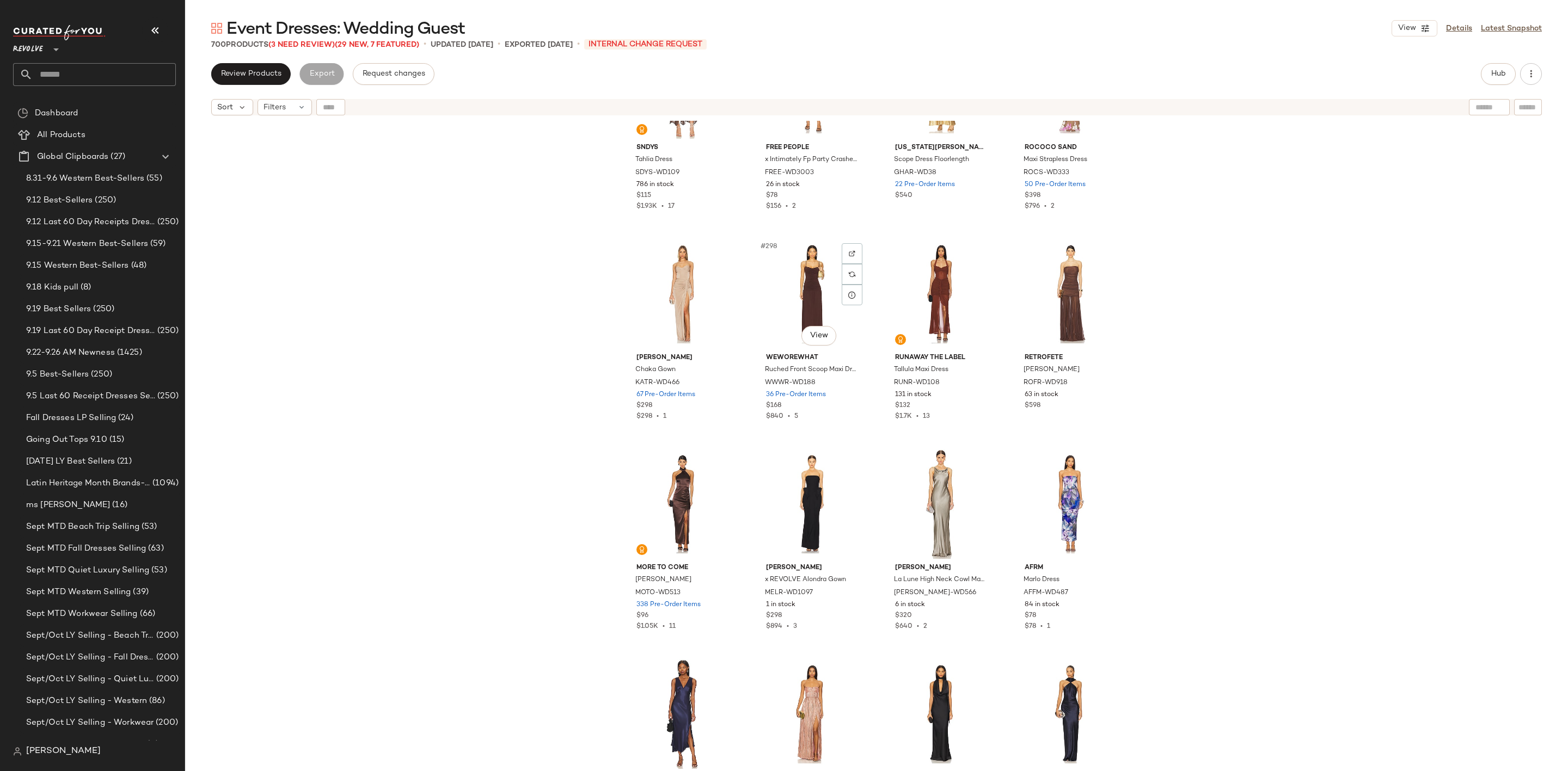
scroll to position [15198, 0]
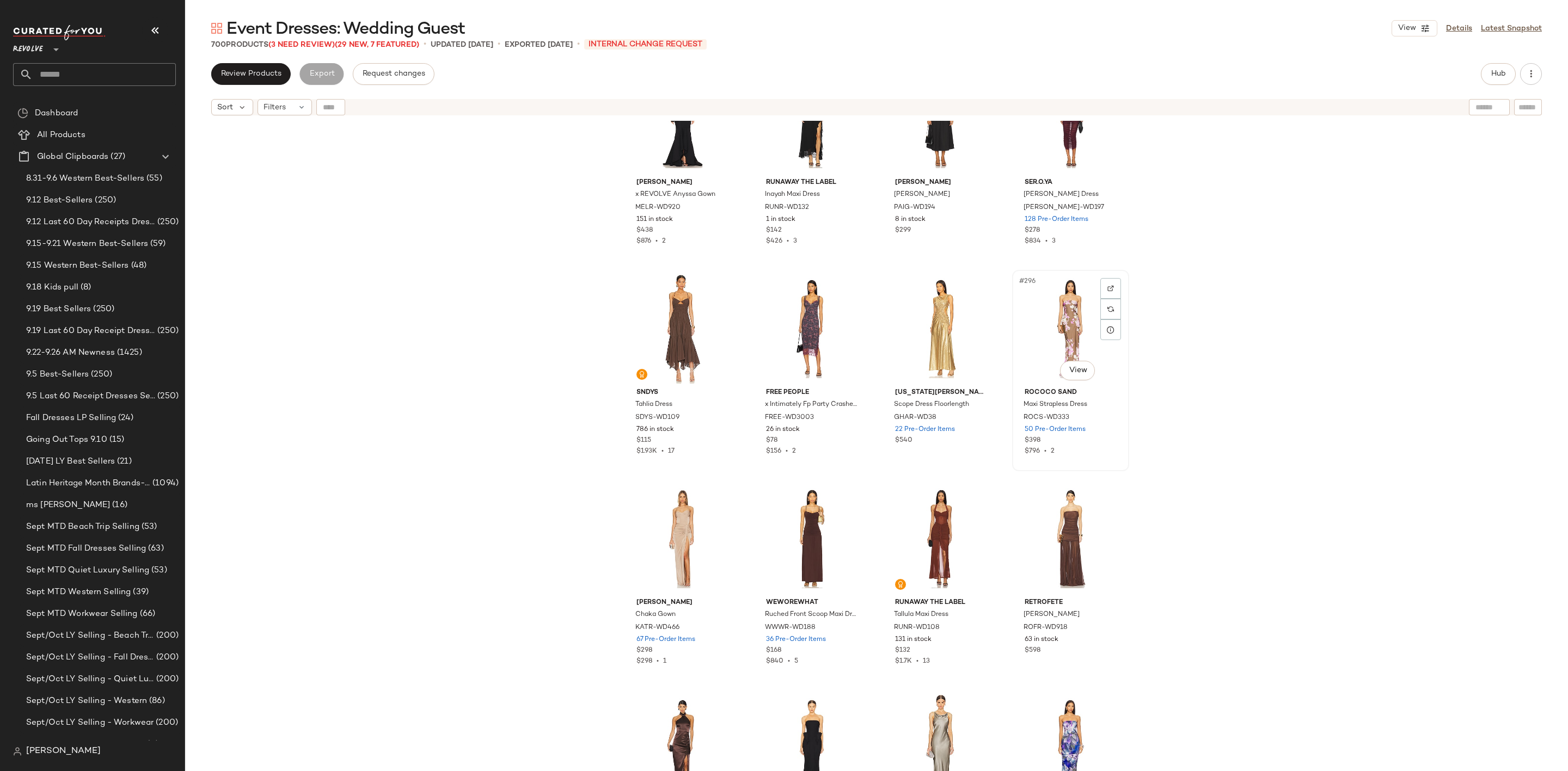
click at [1038, 304] on div "#296 View" at bounding box center [1071, 329] width 110 height 110
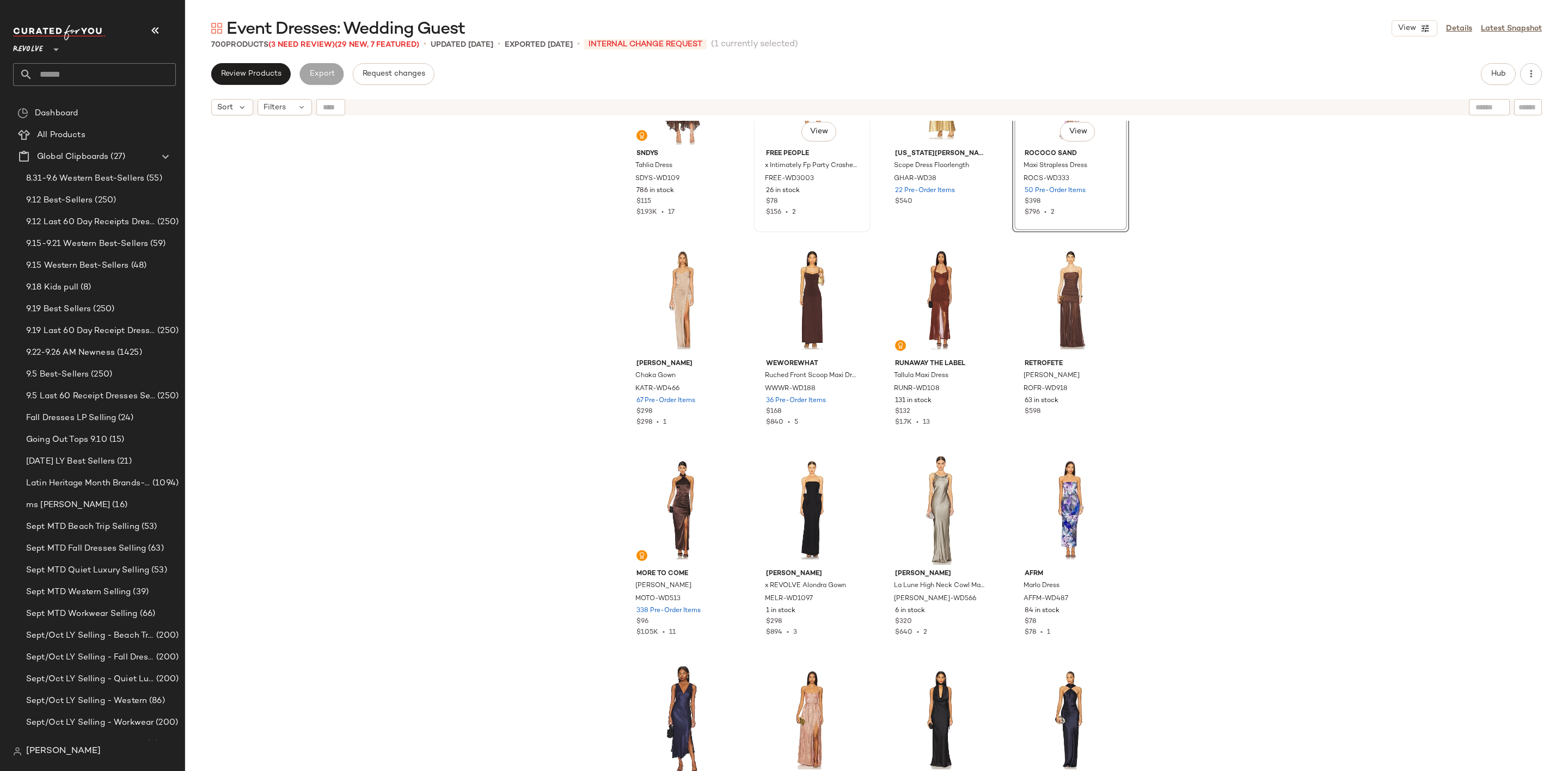
scroll to position [15444, 0]
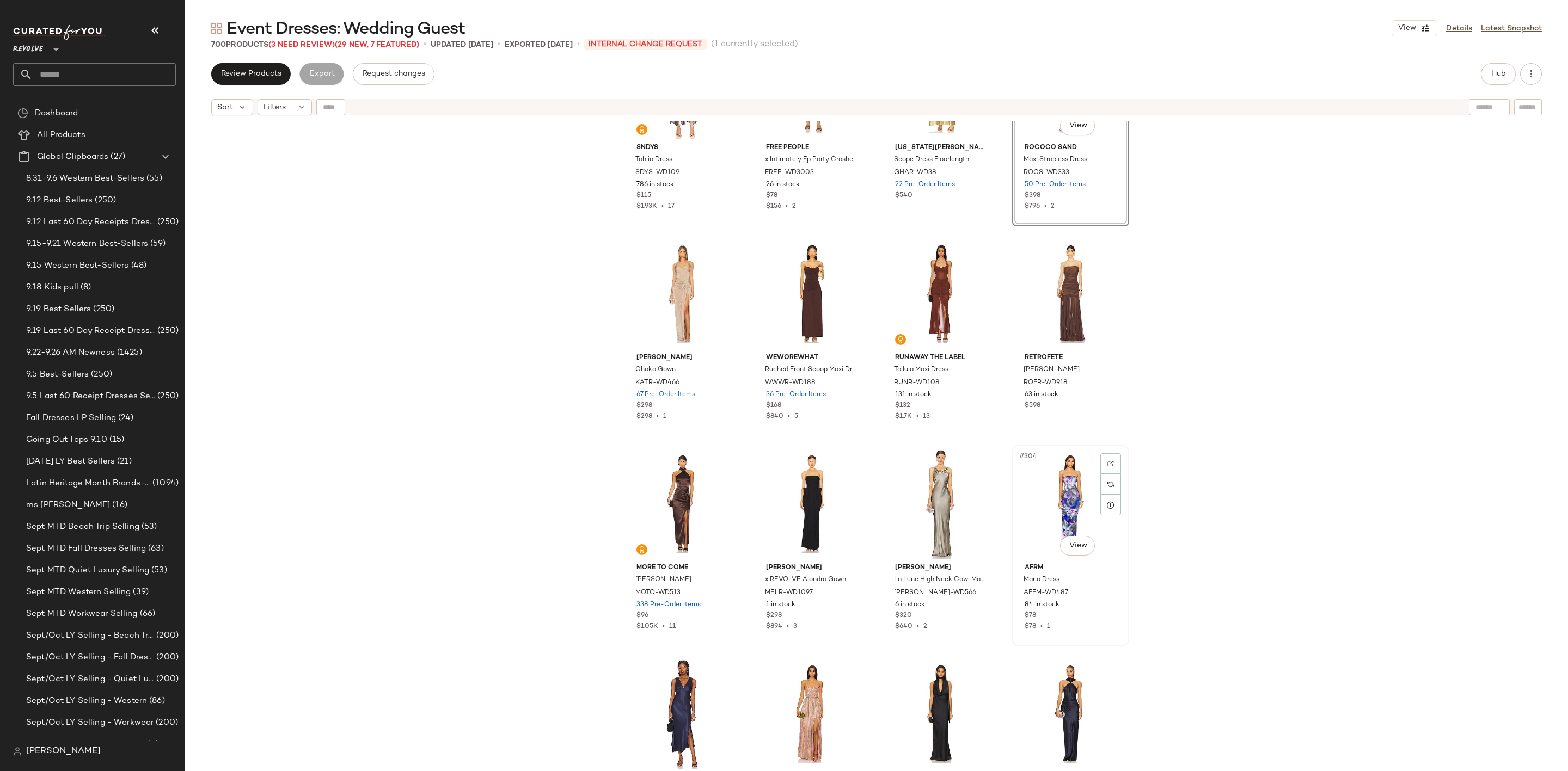
click at [1052, 482] on div "#304 View" at bounding box center [1071, 504] width 110 height 110
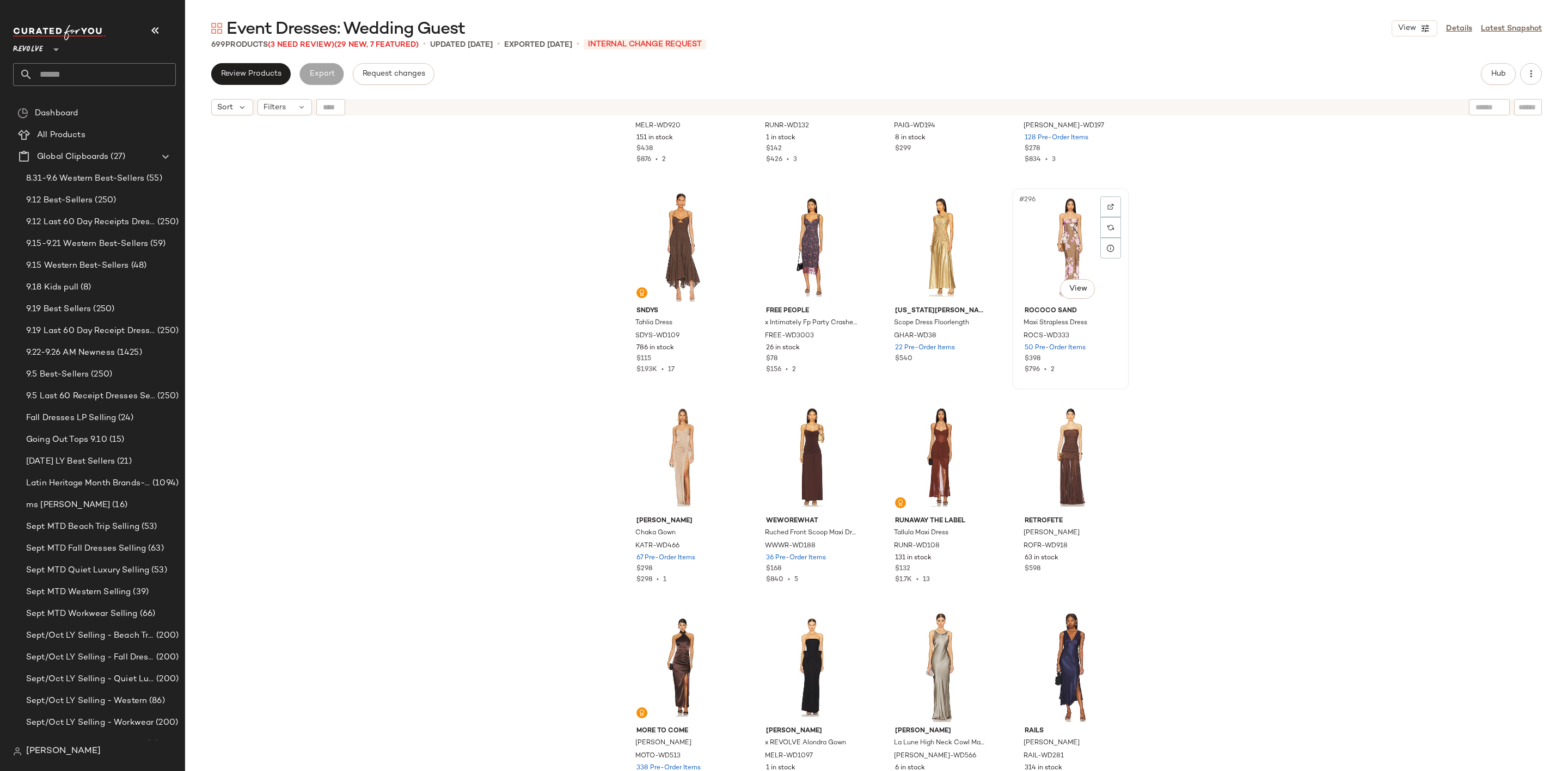
click at [1063, 234] on div "#296 View" at bounding box center [1071, 247] width 110 height 110
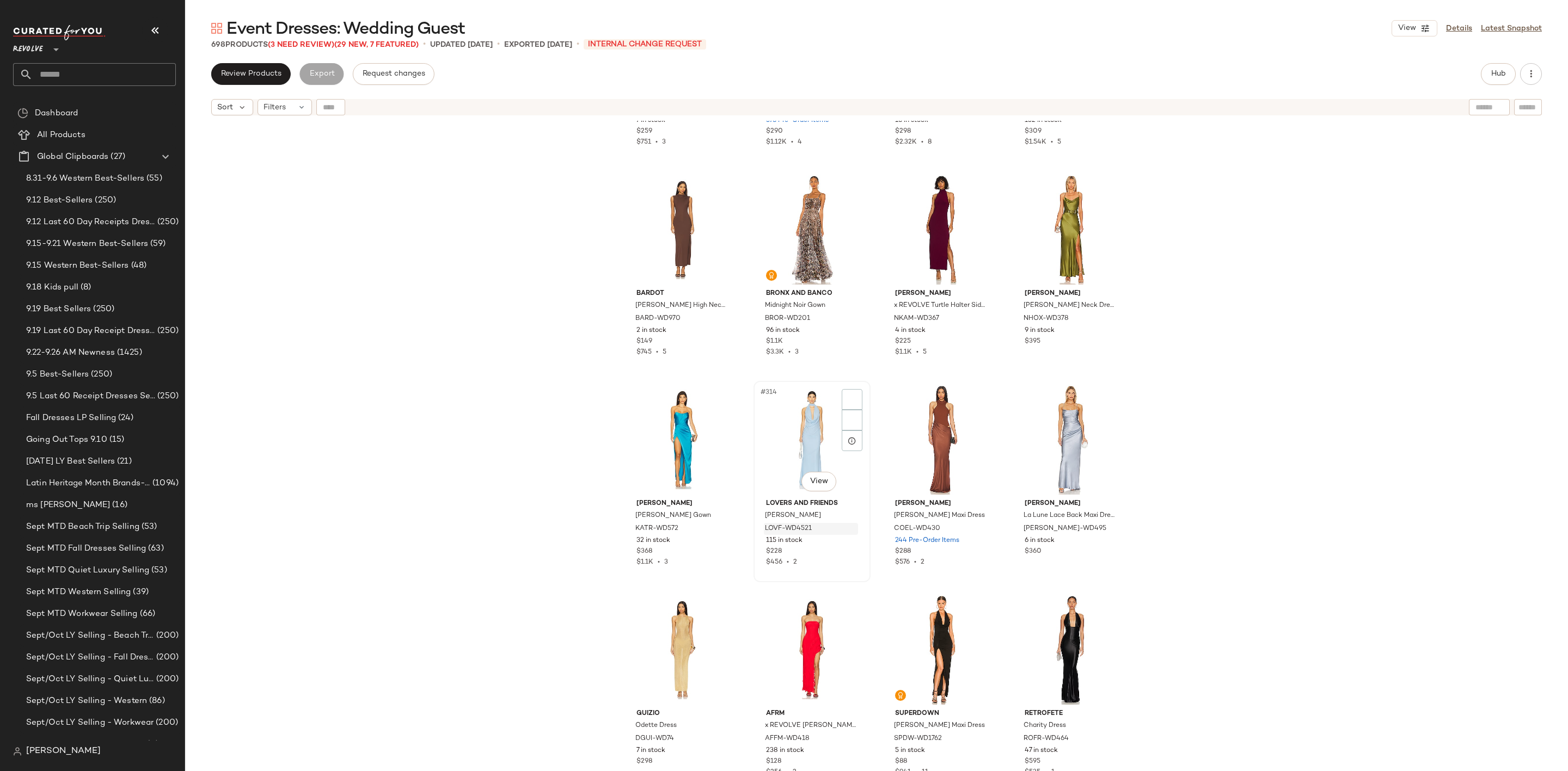
scroll to position [16260, 0]
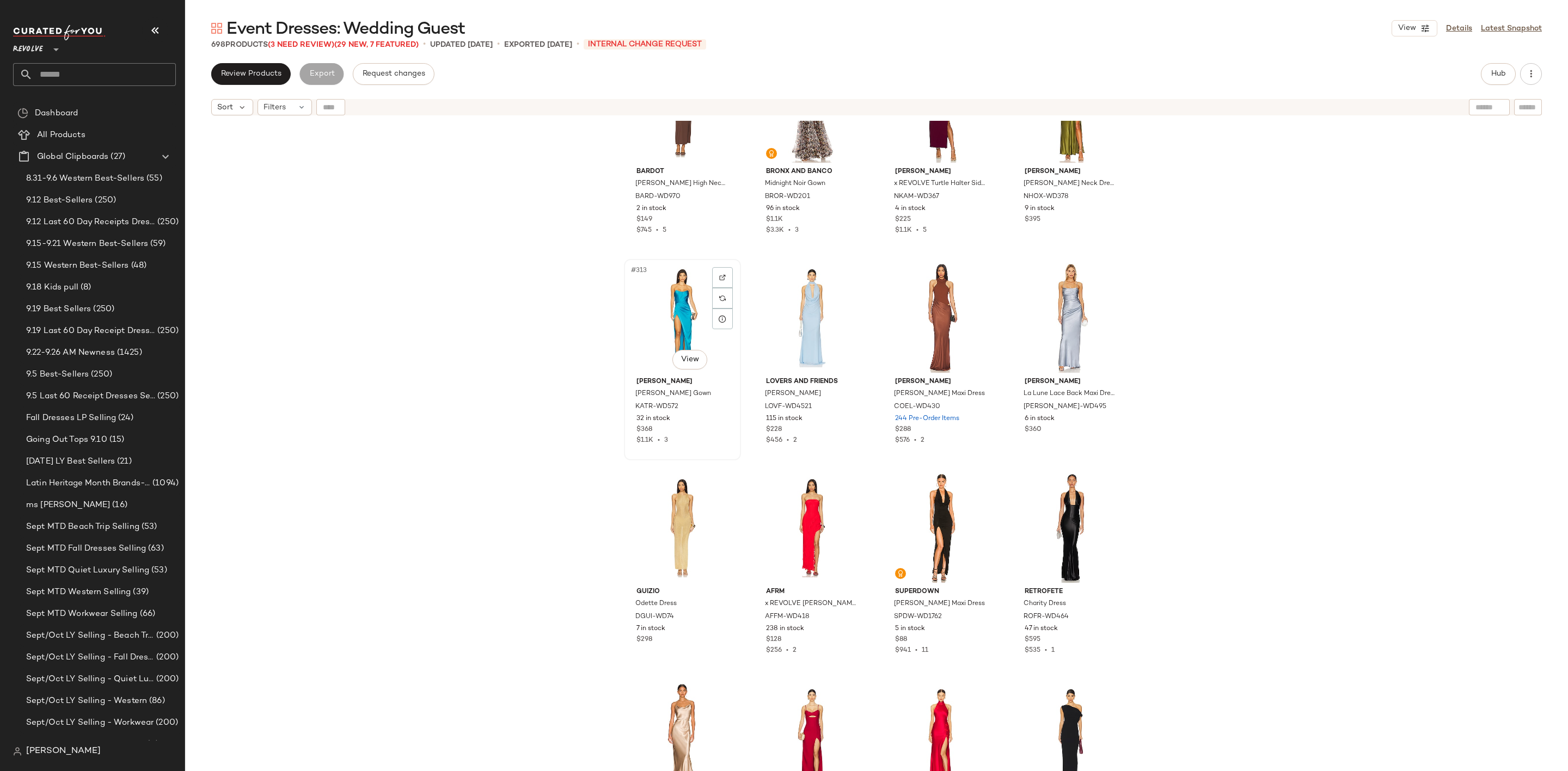
click at [689, 320] on div "#313 View" at bounding box center [682, 318] width 110 height 110
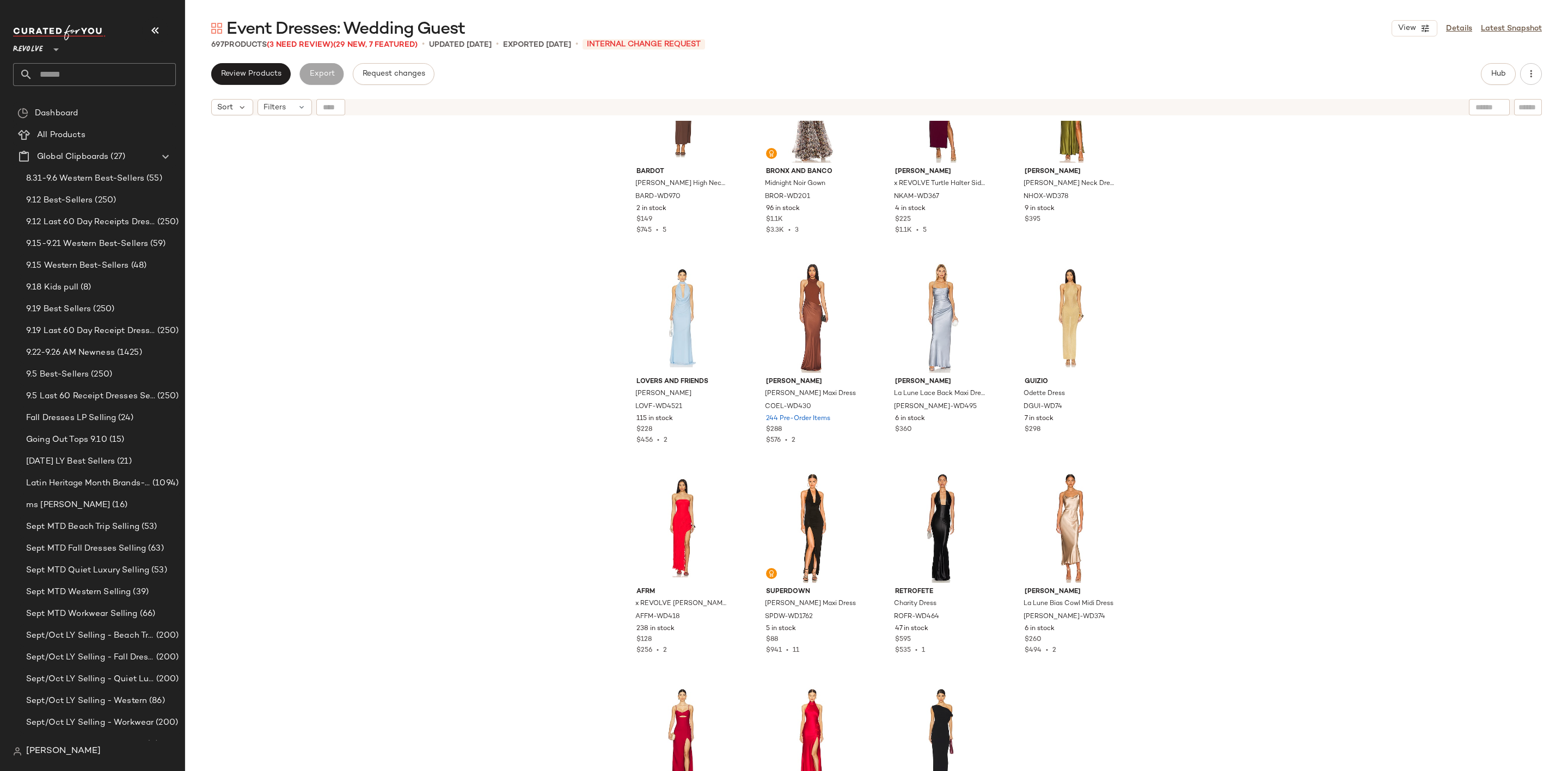
click at [749, 321] on div "Bardot Veneda High Neck Maxi Dress BARD-WD970 2 in stock $149 $745 • 5 Bronx an…" at bounding box center [877, 460] width 1383 height 678
click at [674, 326] on div "#313 View" at bounding box center [682, 318] width 110 height 110
click at [1088, 317] on div "#316 View" at bounding box center [1071, 318] width 110 height 110
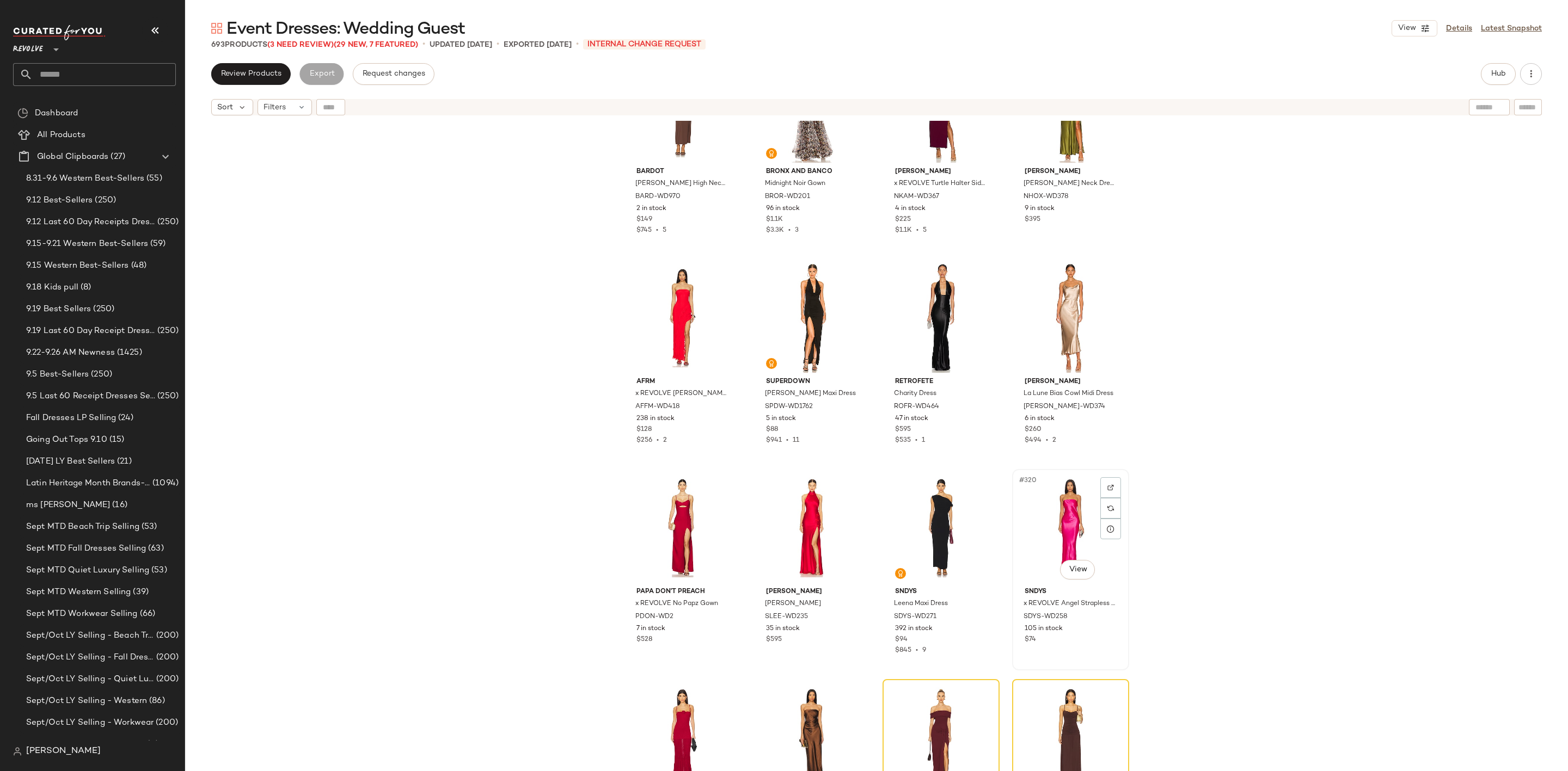
click at [1086, 526] on div "#320 View" at bounding box center [1071, 528] width 110 height 110
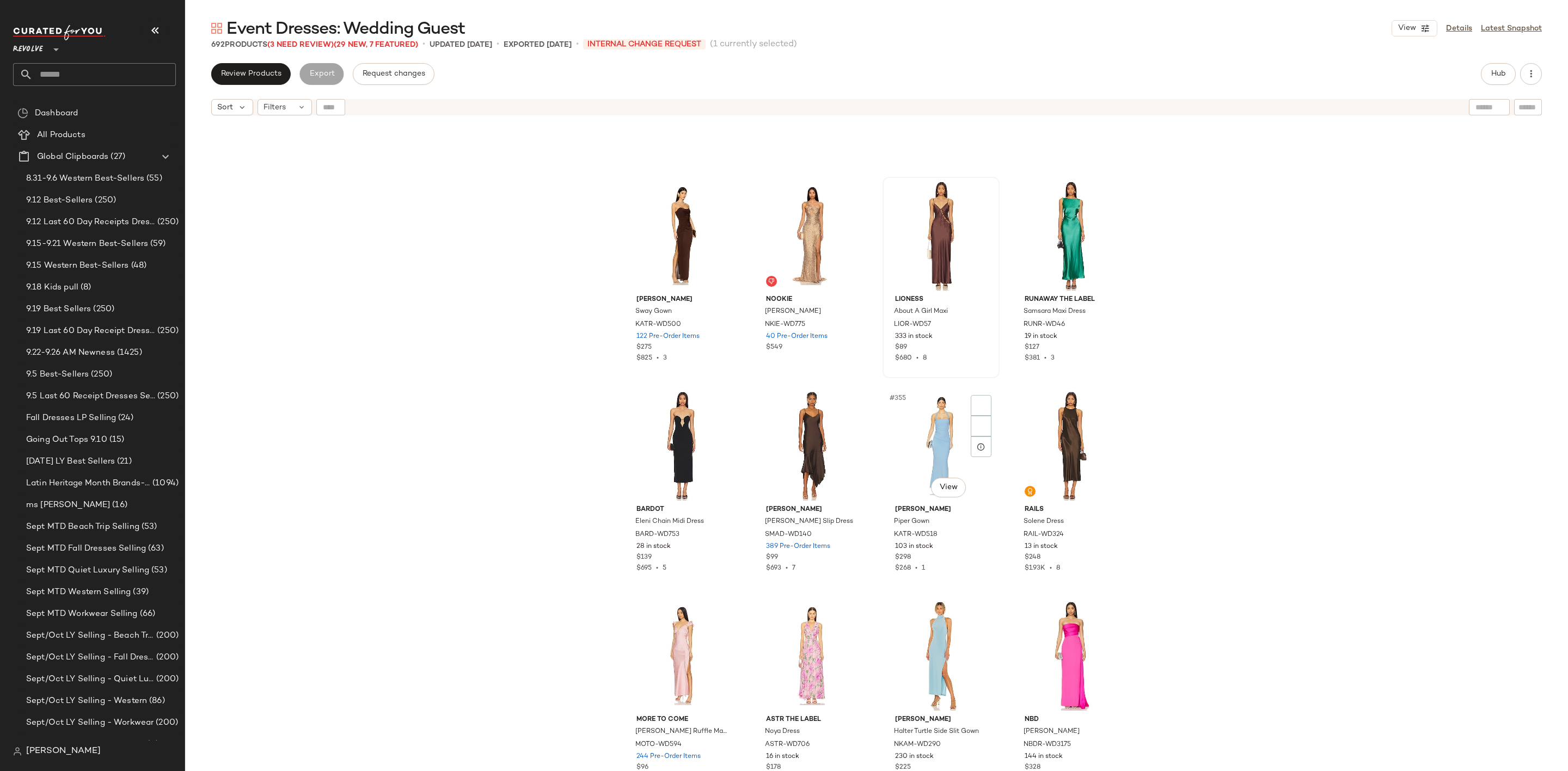
scroll to position [18464, 0]
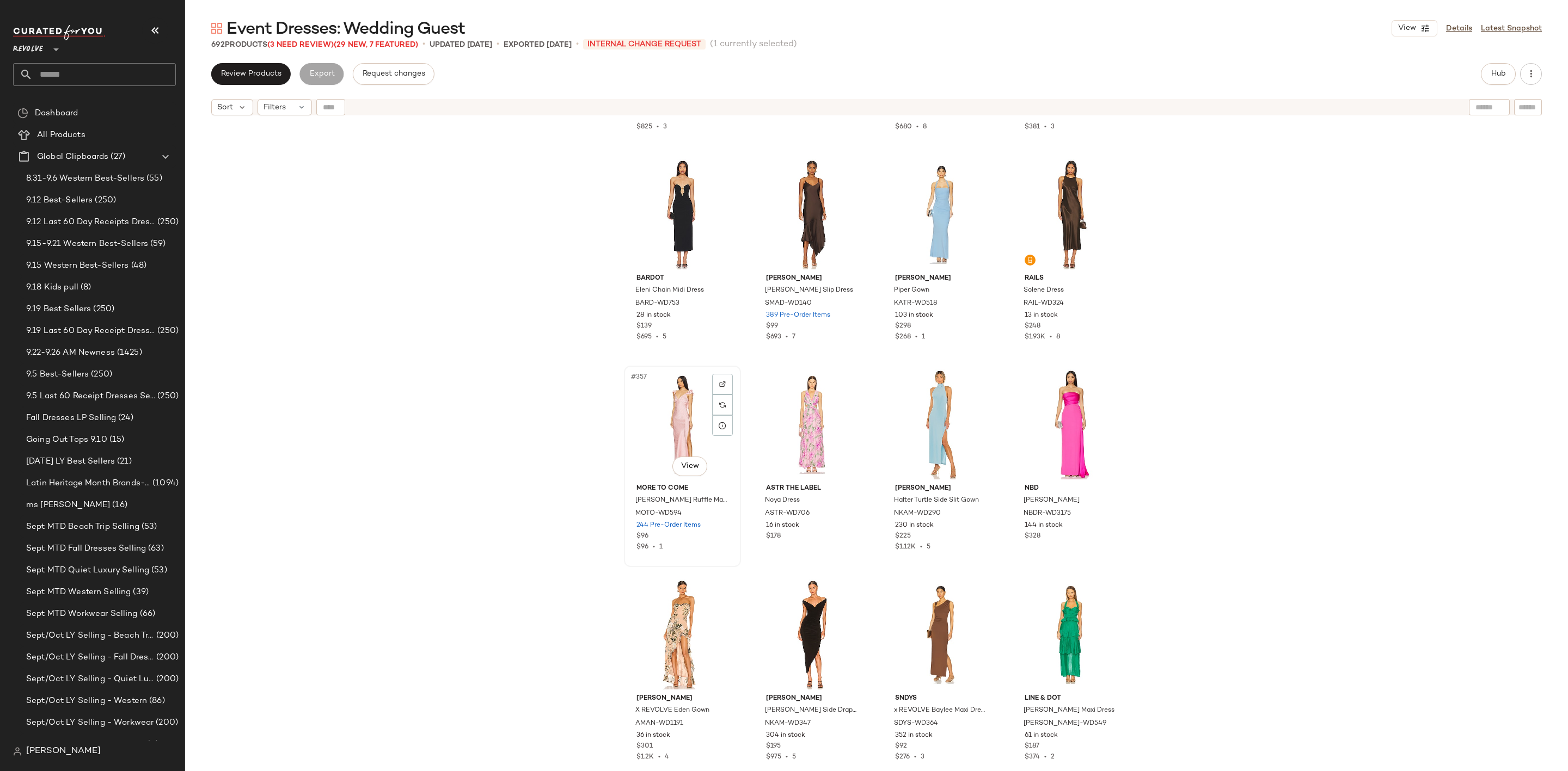
click at [656, 420] on div "#357 View" at bounding box center [682, 424] width 110 height 110
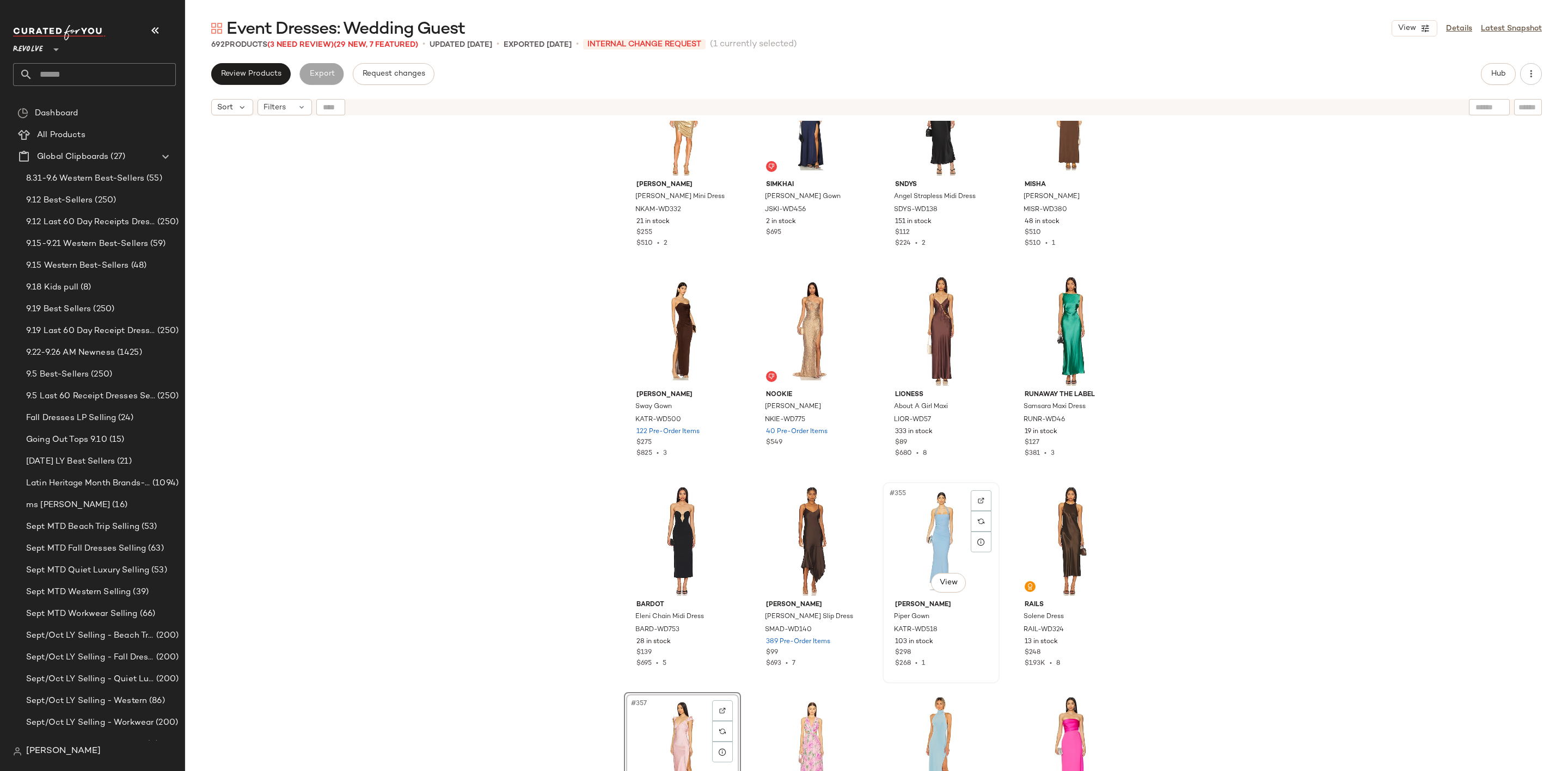
click at [933, 518] on div "#355 View" at bounding box center [941, 541] width 110 height 110
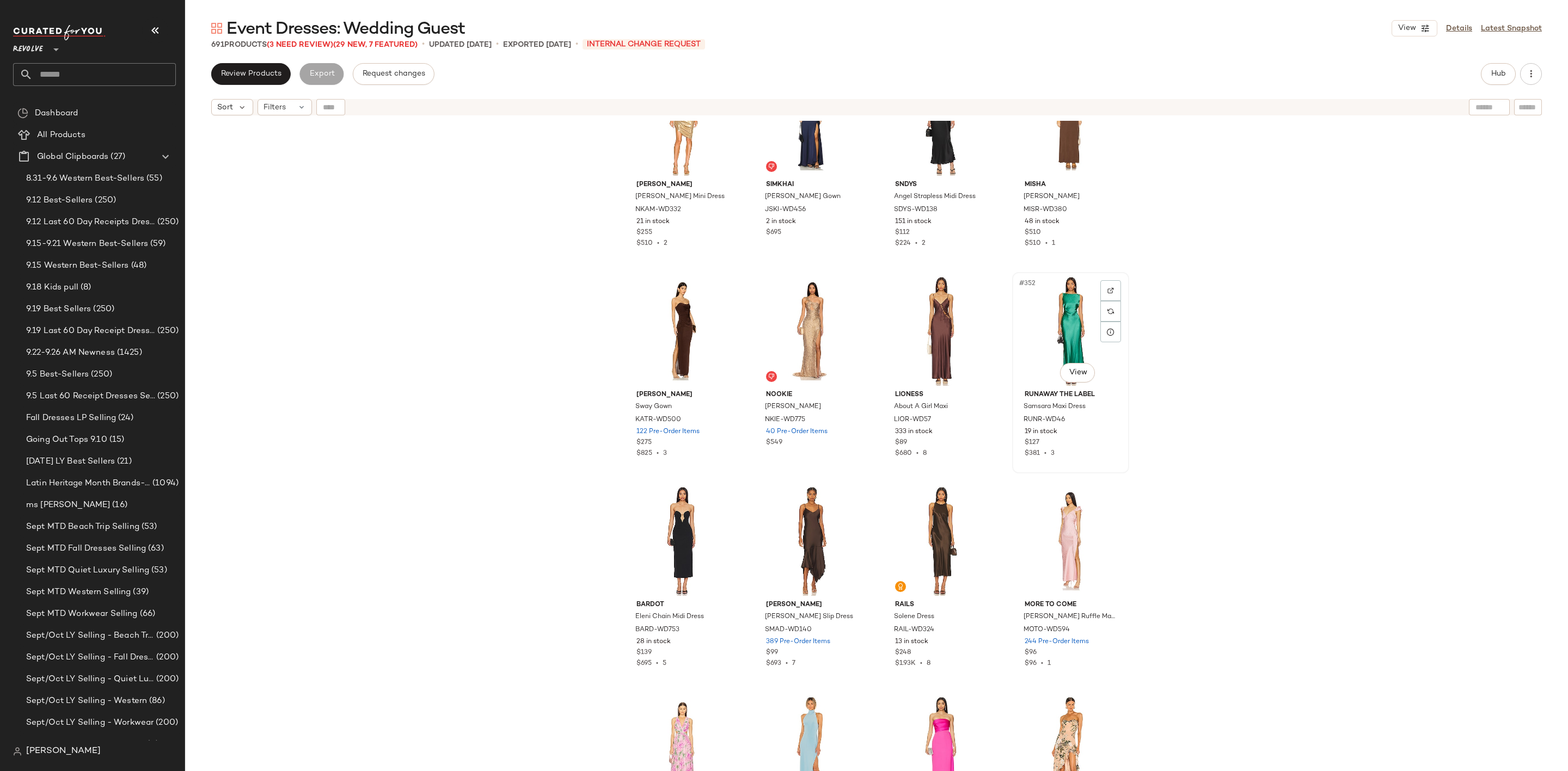
scroll to position [18383, 0]
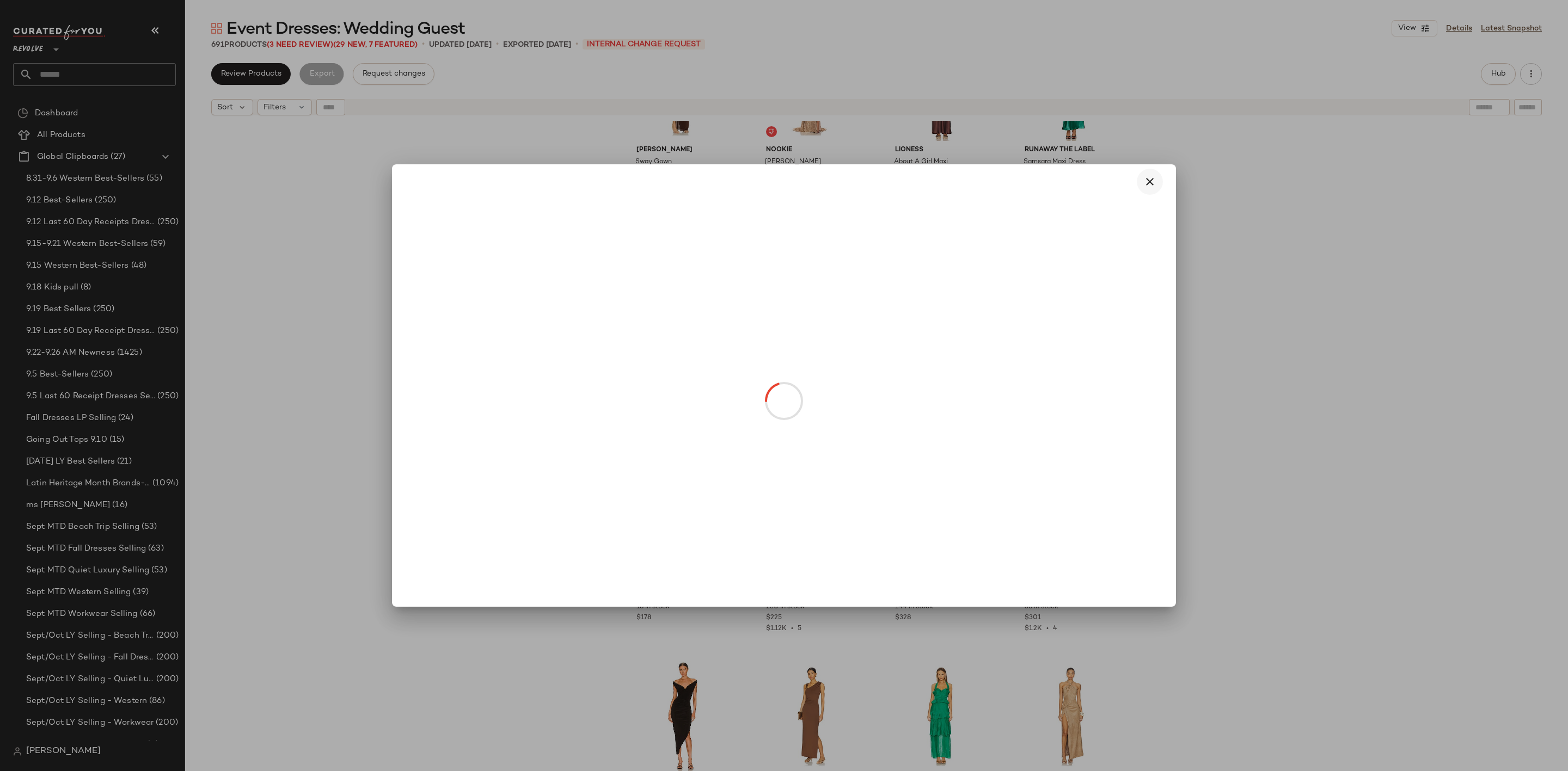
click at [1157, 172] on button "button" at bounding box center [1150, 181] width 26 height 26
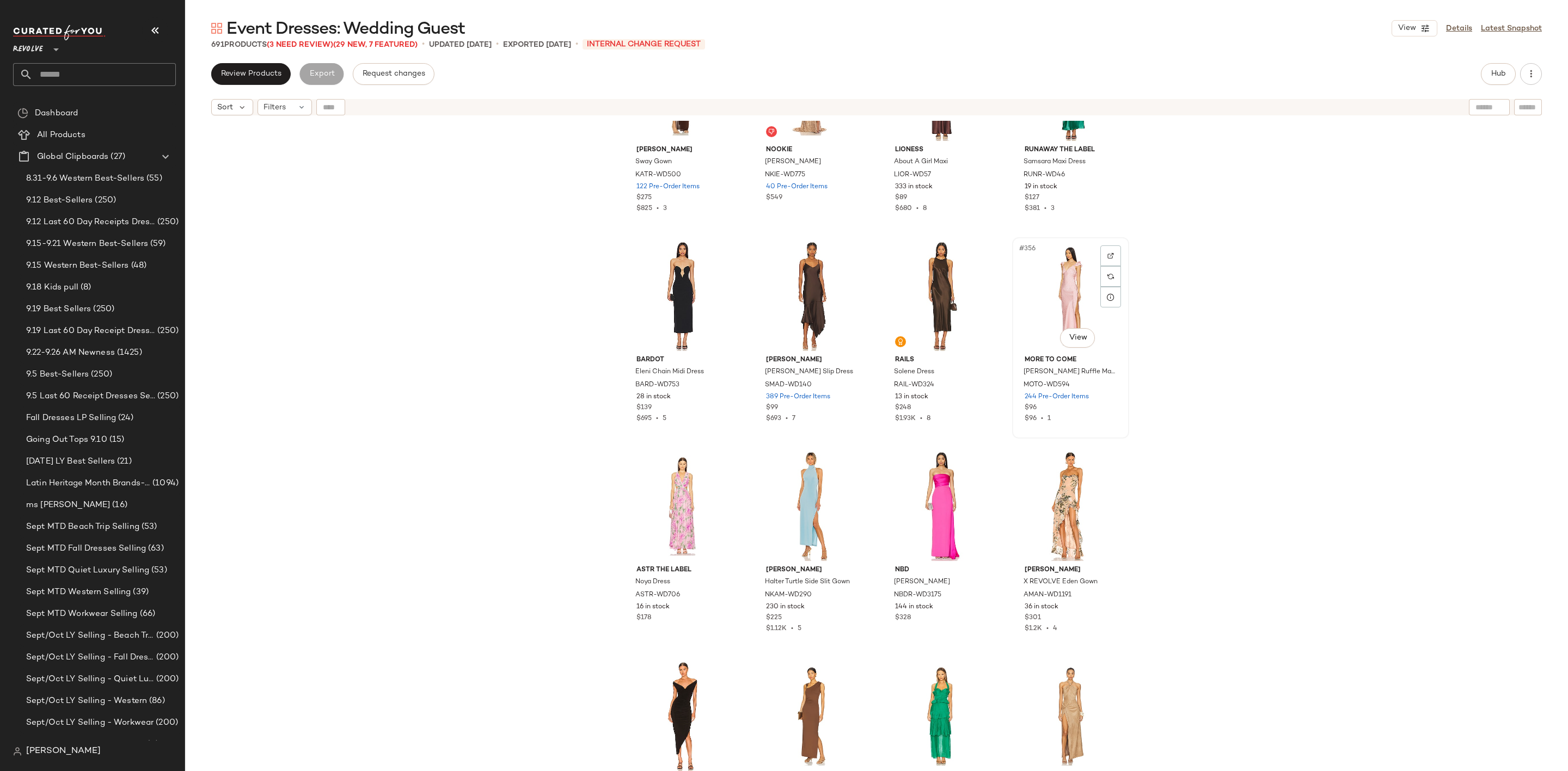
click at [1060, 279] on div "#356 View" at bounding box center [1071, 296] width 110 height 110
click at [1047, 512] on div "#360 View" at bounding box center [1071, 506] width 110 height 110
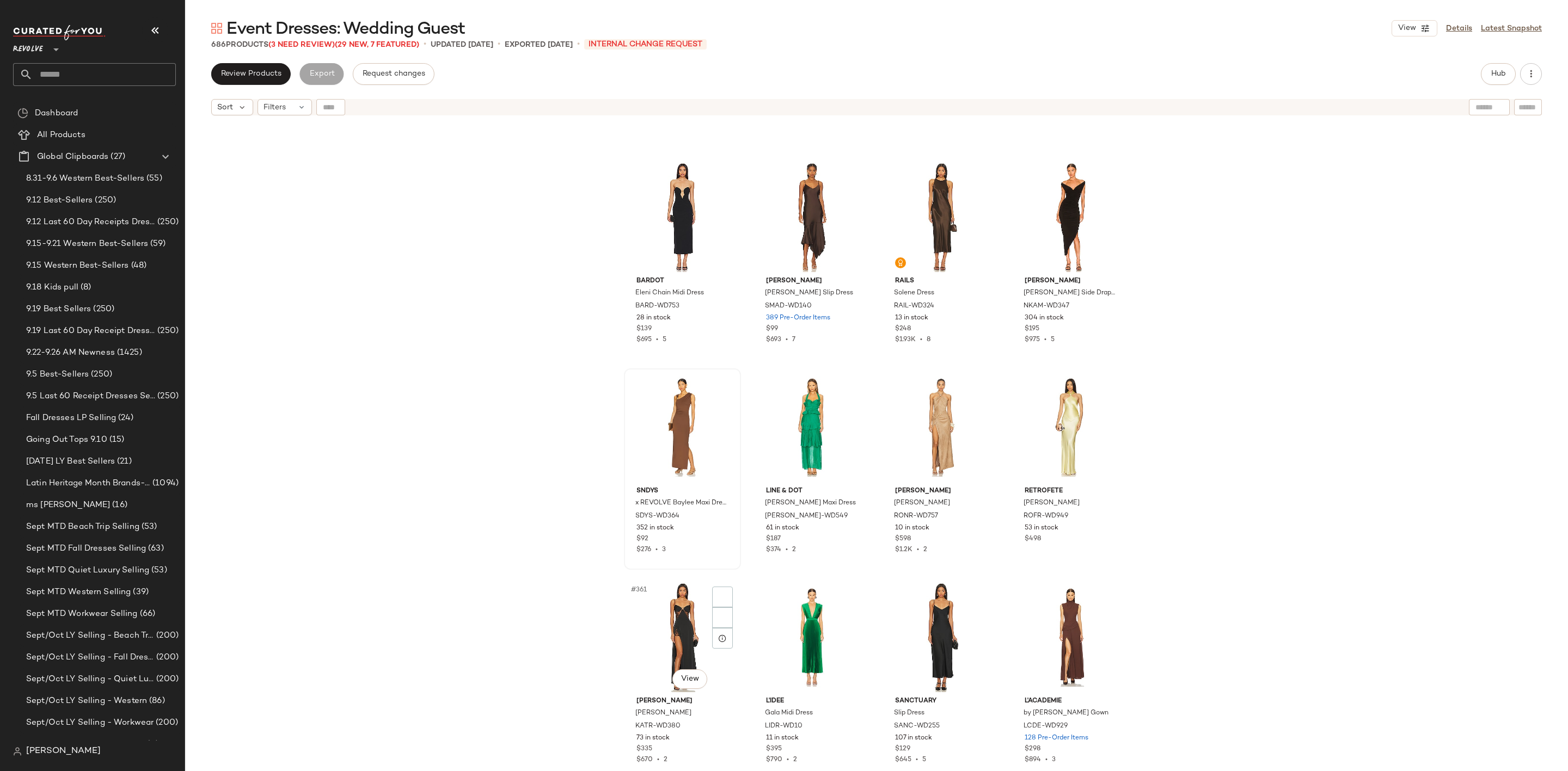
scroll to position [18628, 0]
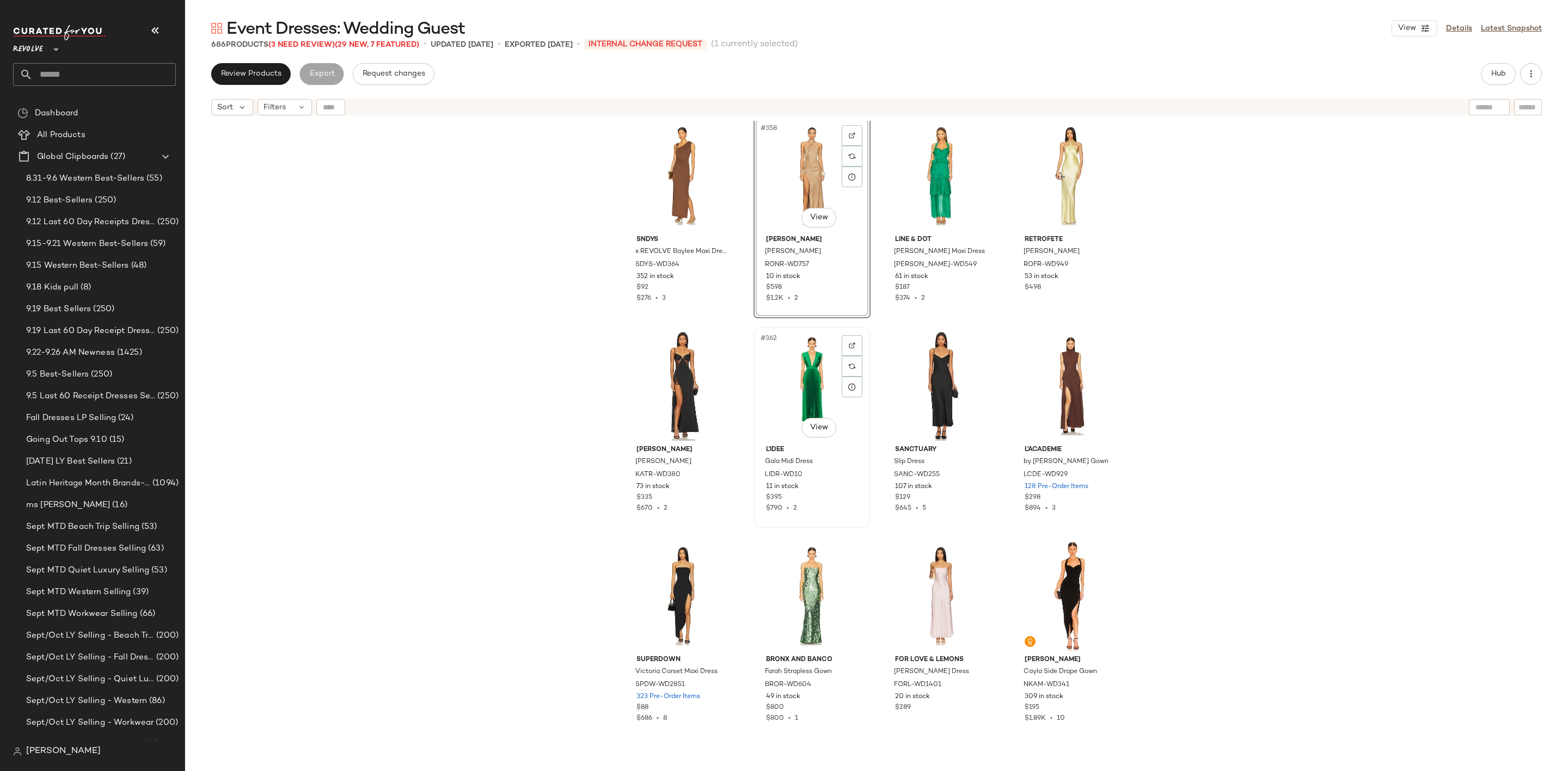
scroll to position [18954, 0]
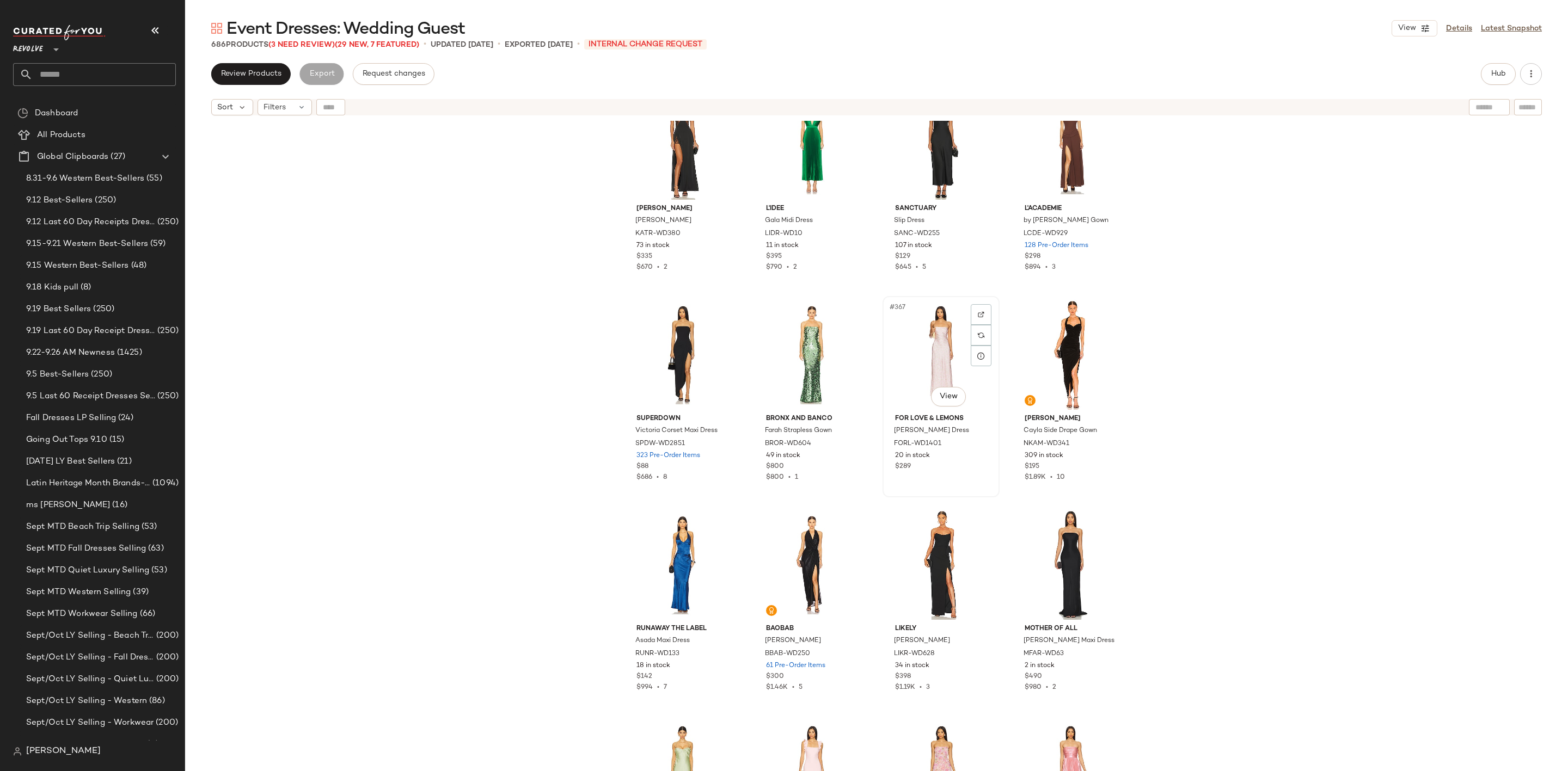
click at [933, 325] on div "#367 View" at bounding box center [941, 355] width 110 height 110
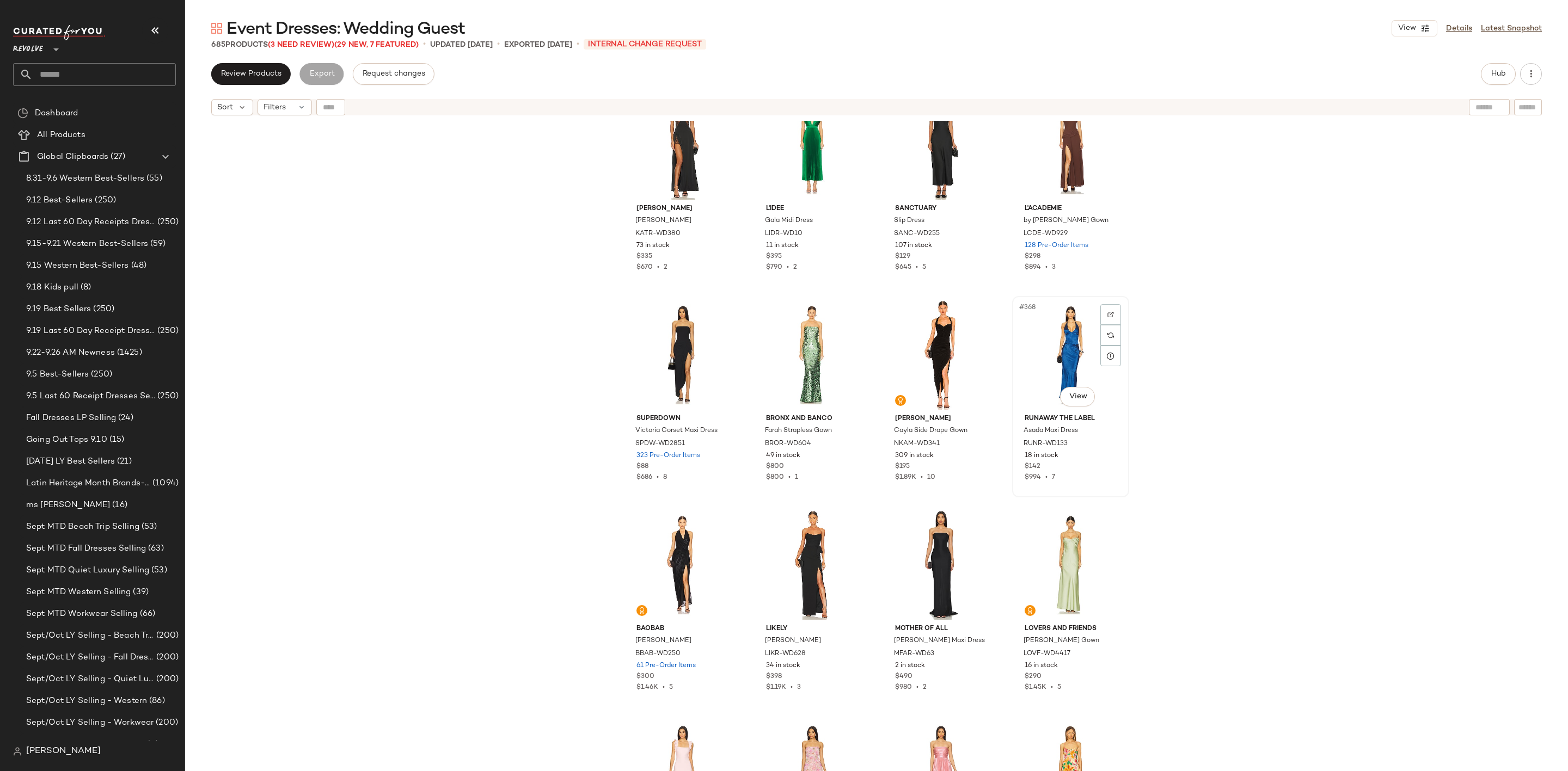
click at [1040, 344] on div "#368 View" at bounding box center [1071, 355] width 110 height 110
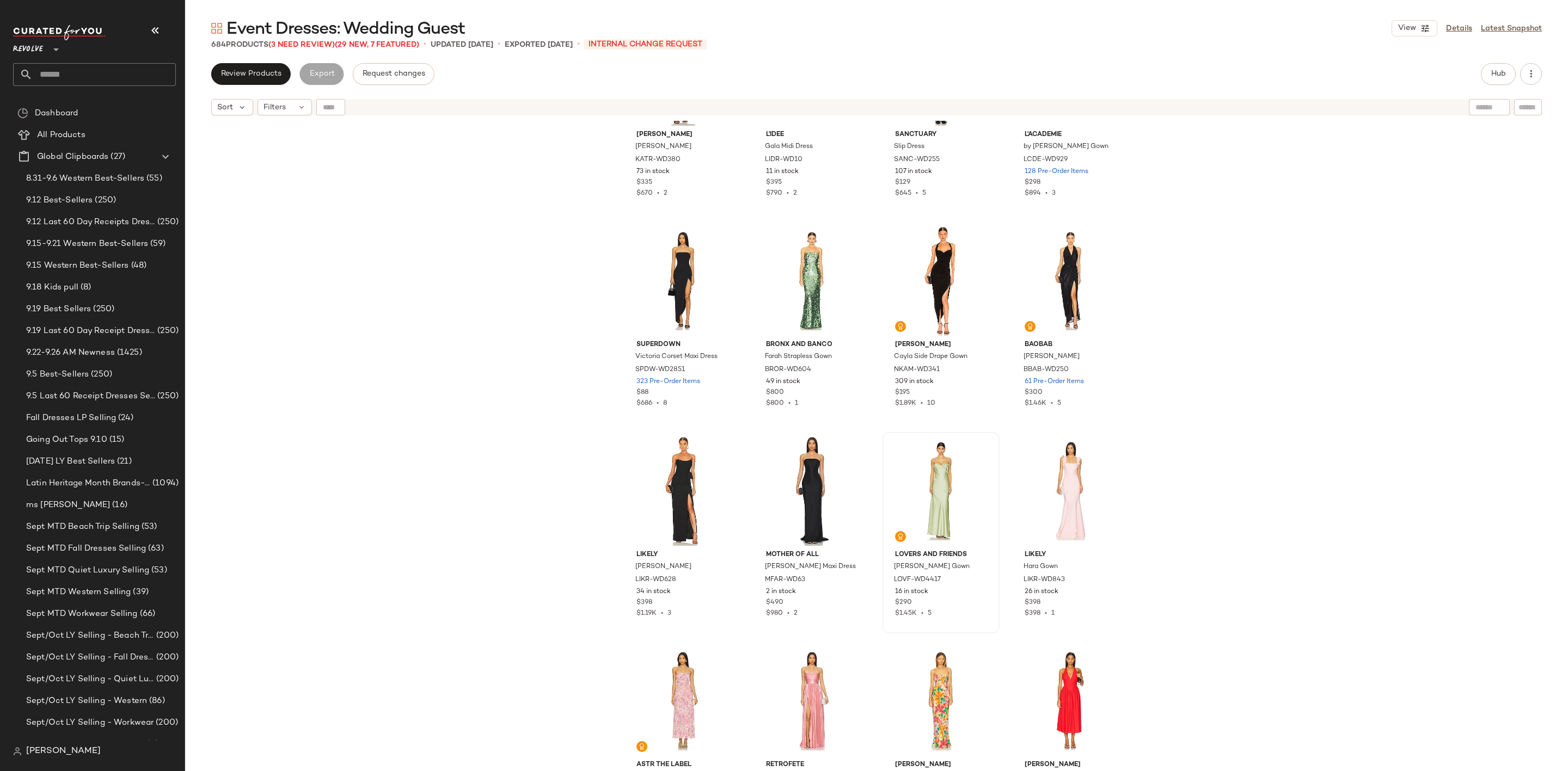
scroll to position [19117, 0]
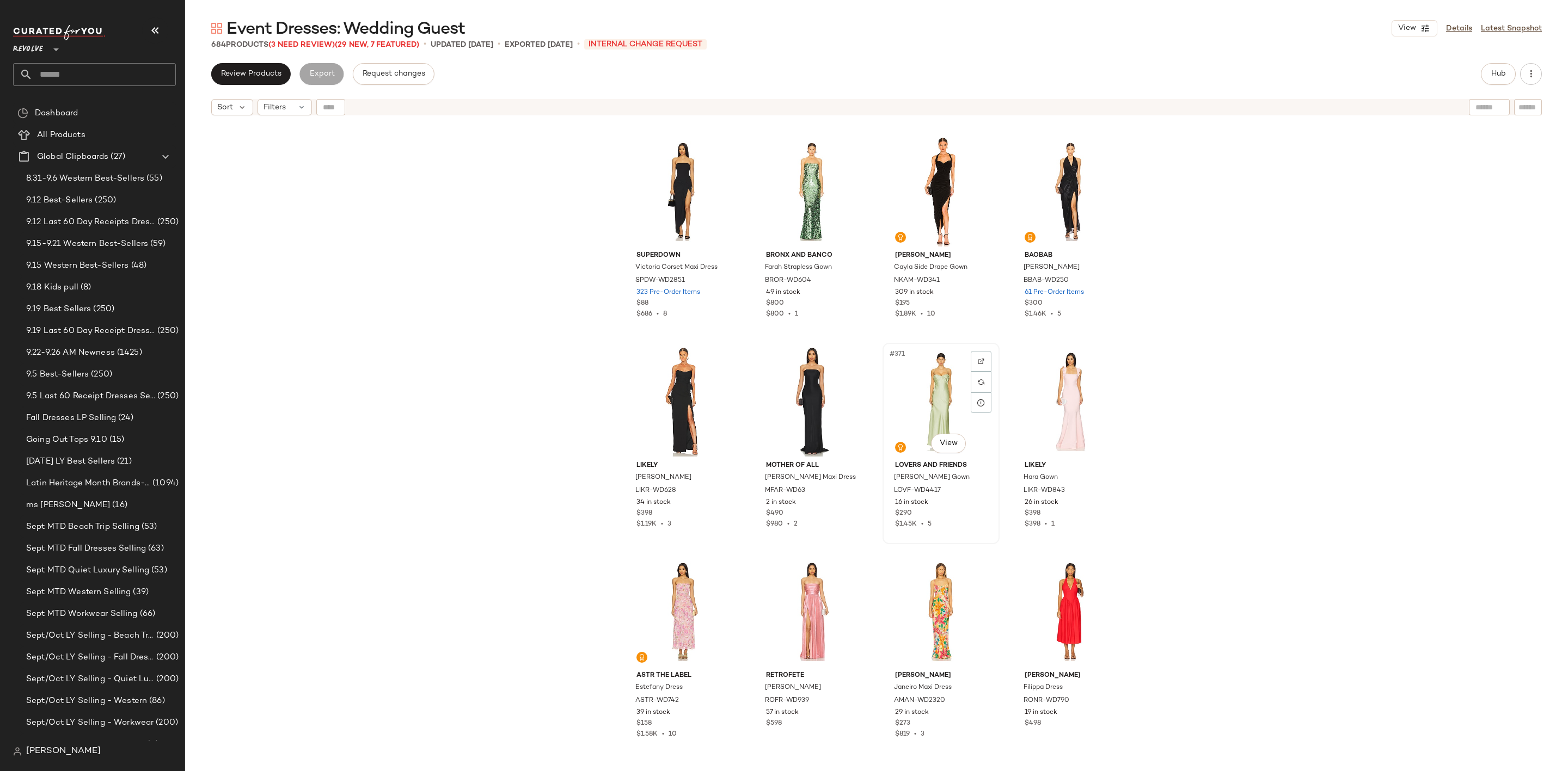
click at [941, 379] on div "#371 View" at bounding box center [941, 402] width 110 height 110
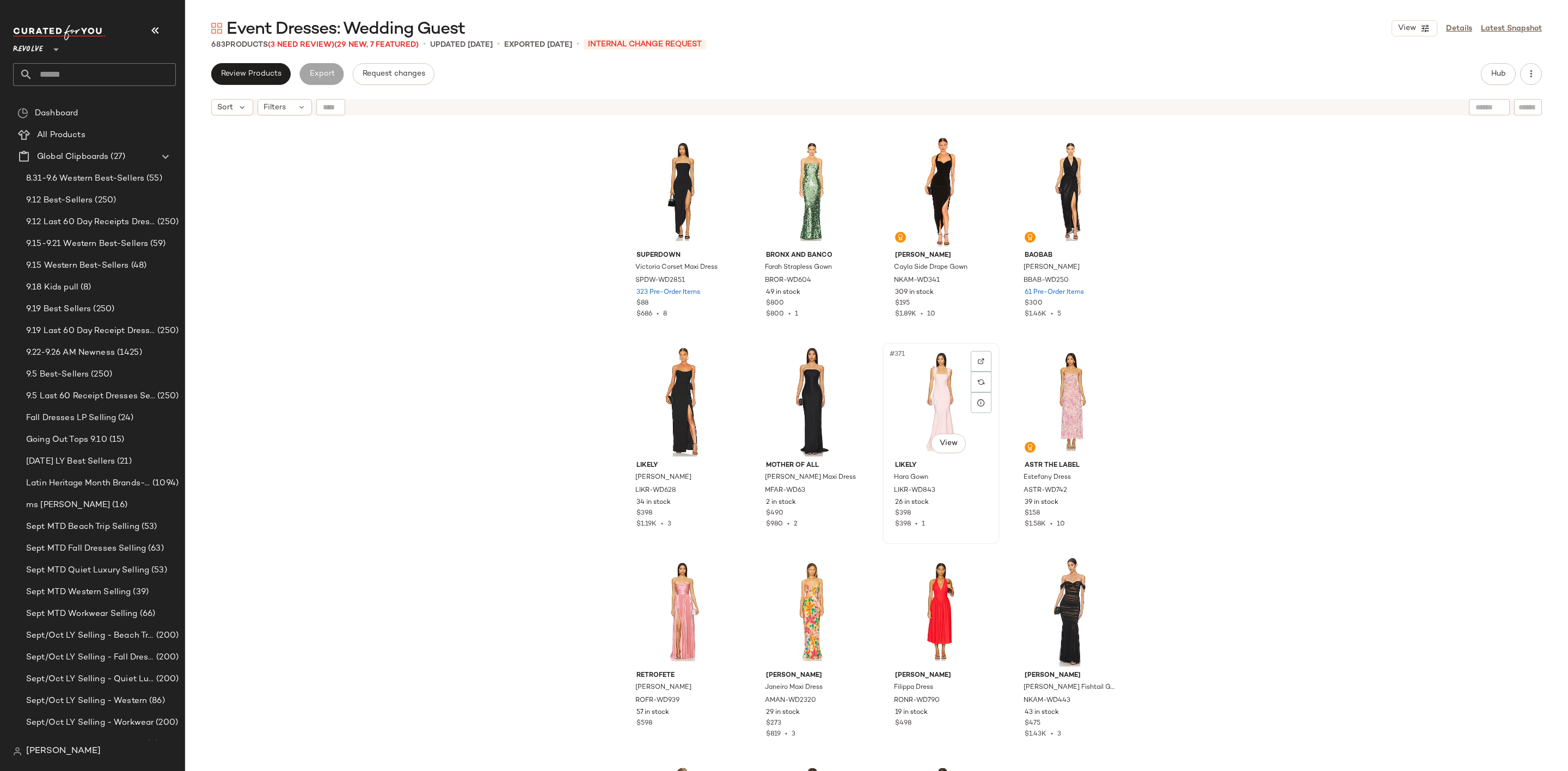
click at [915, 389] on div "#371 View" at bounding box center [941, 402] width 110 height 110
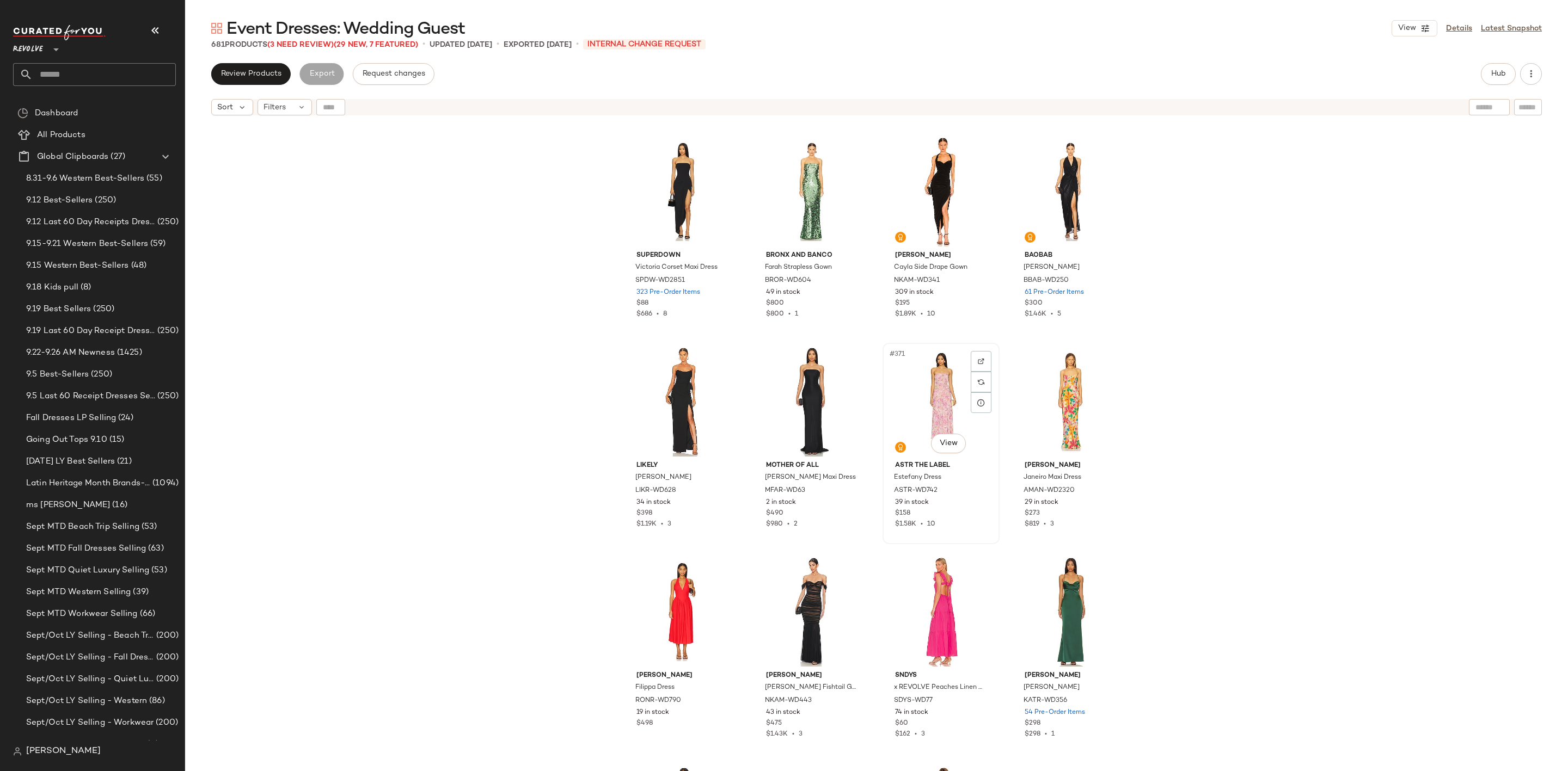
click at [930, 394] on div "#371 View" at bounding box center [941, 402] width 110 height 110
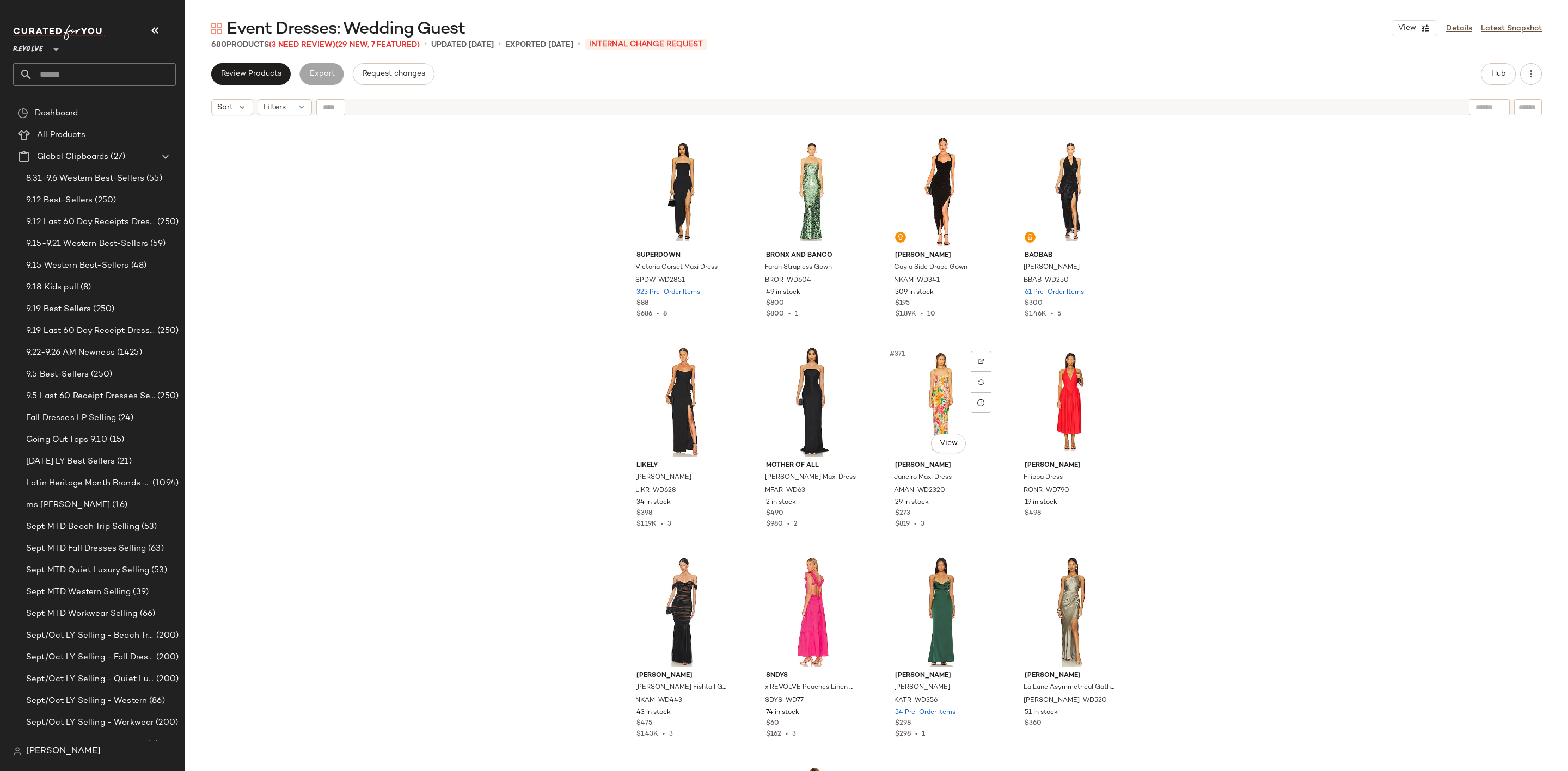
click at [930, 394] on div "#371 View" at bounding box center [941, 402] width 110 height 110
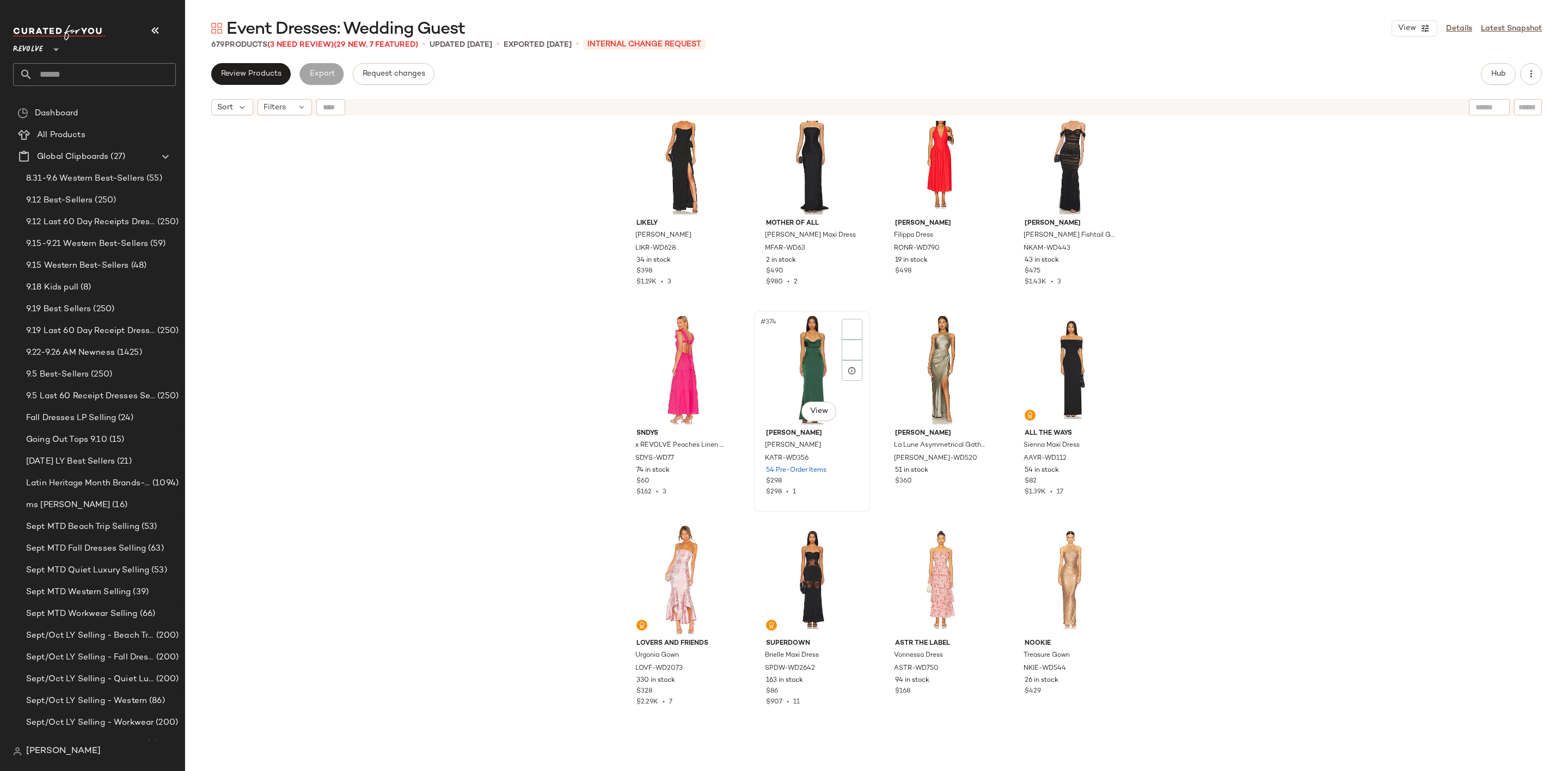
scroll to position [19363, 0]
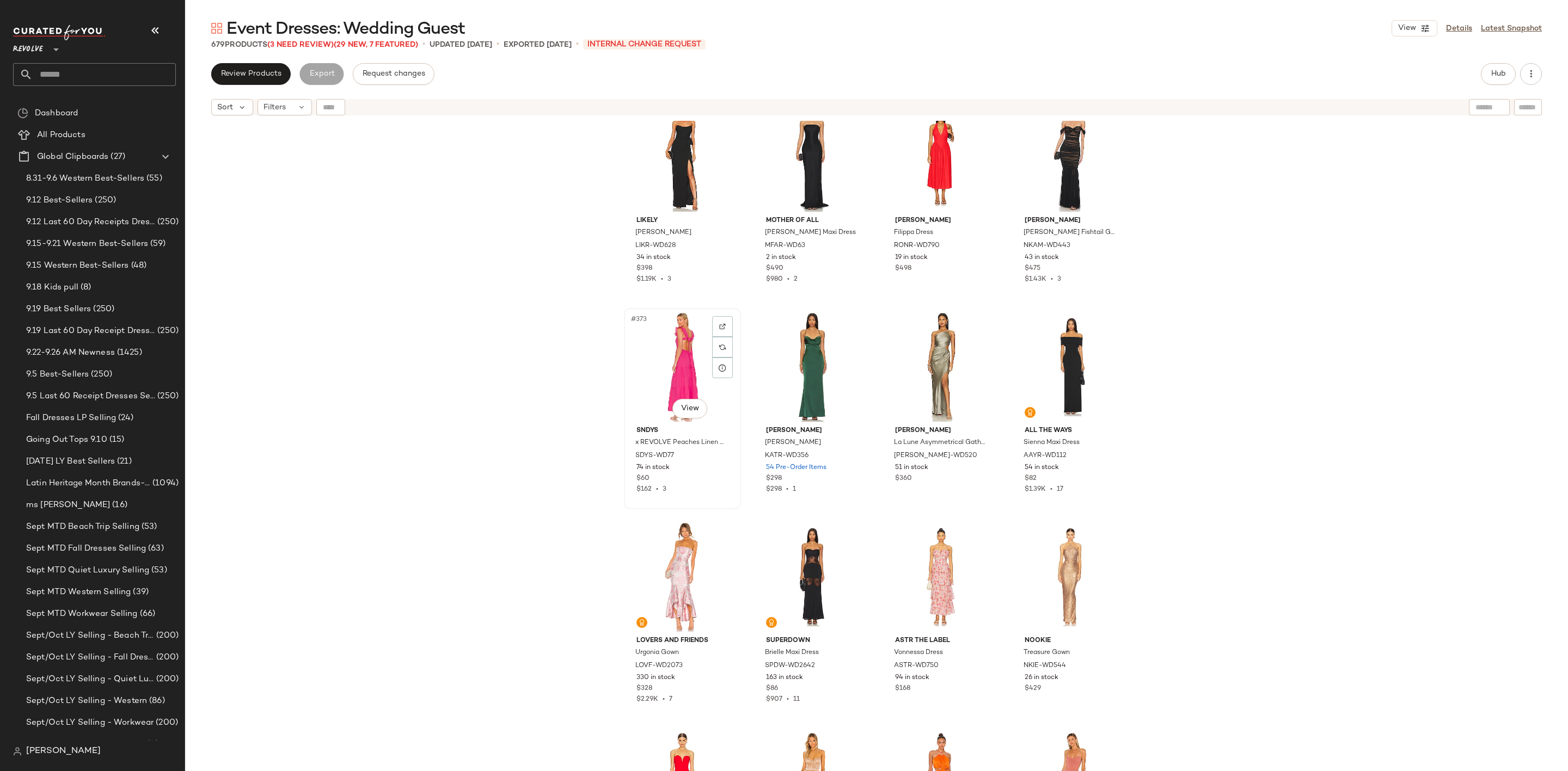
click at [662, 352] on div "#373 View" at bounding box center [682, 367] width 110 height 110
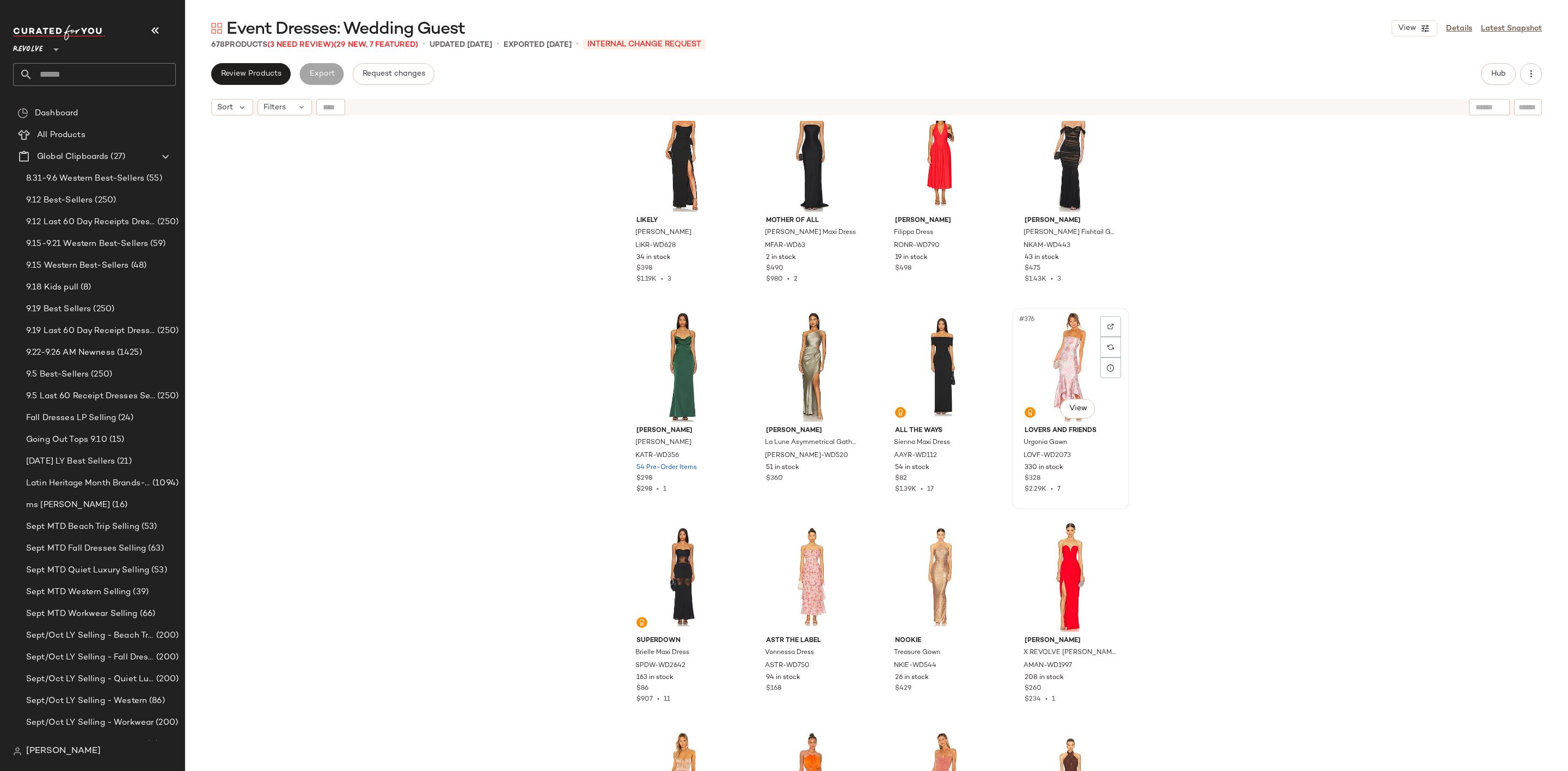
click at [1065, 349] on div "#376 View" at bounding box center [1071, 367] width 110 height 110
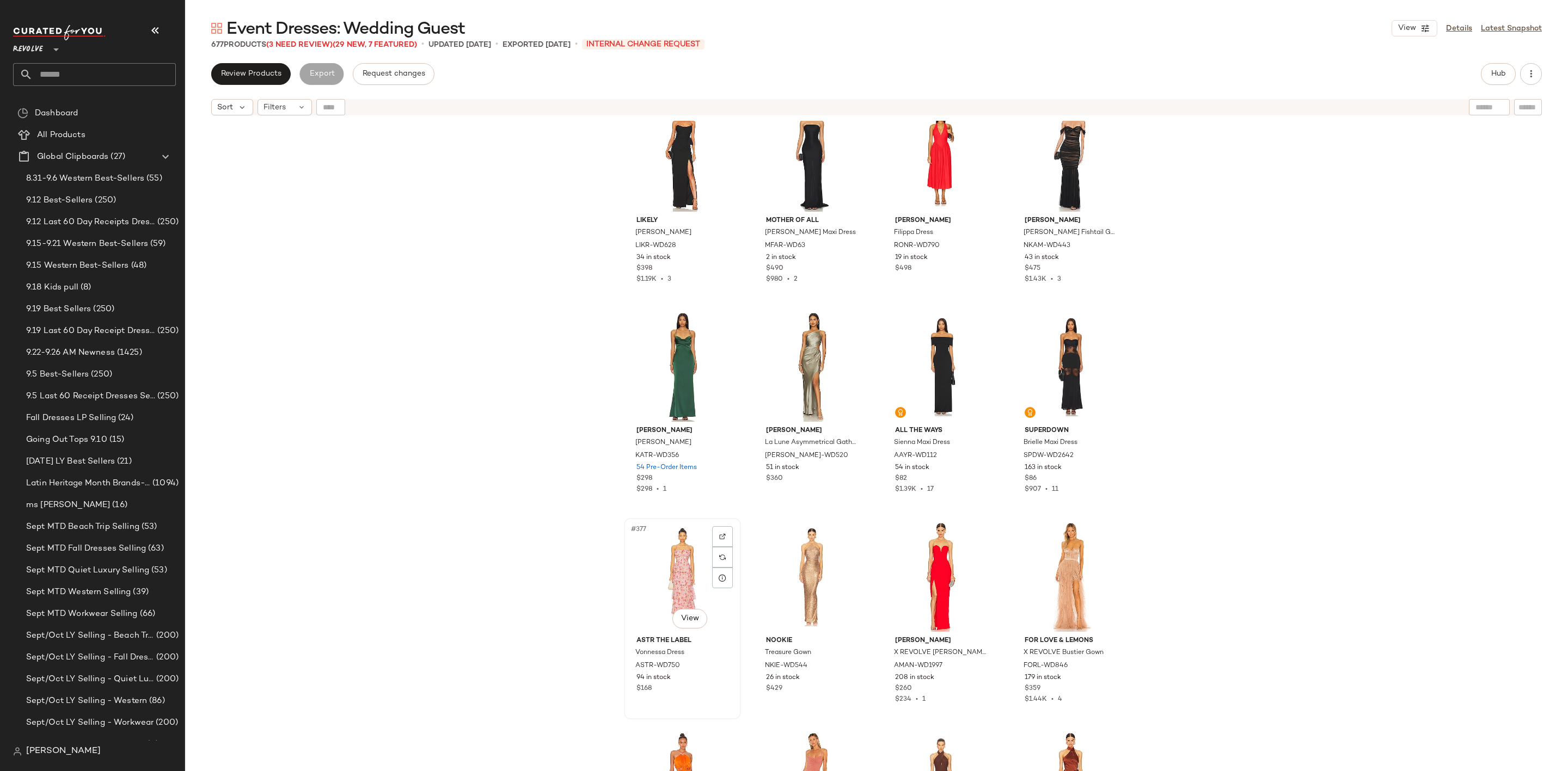
click at [657, 565] on div "#377 View" at bounding box center [682, 577] width 110 height 110
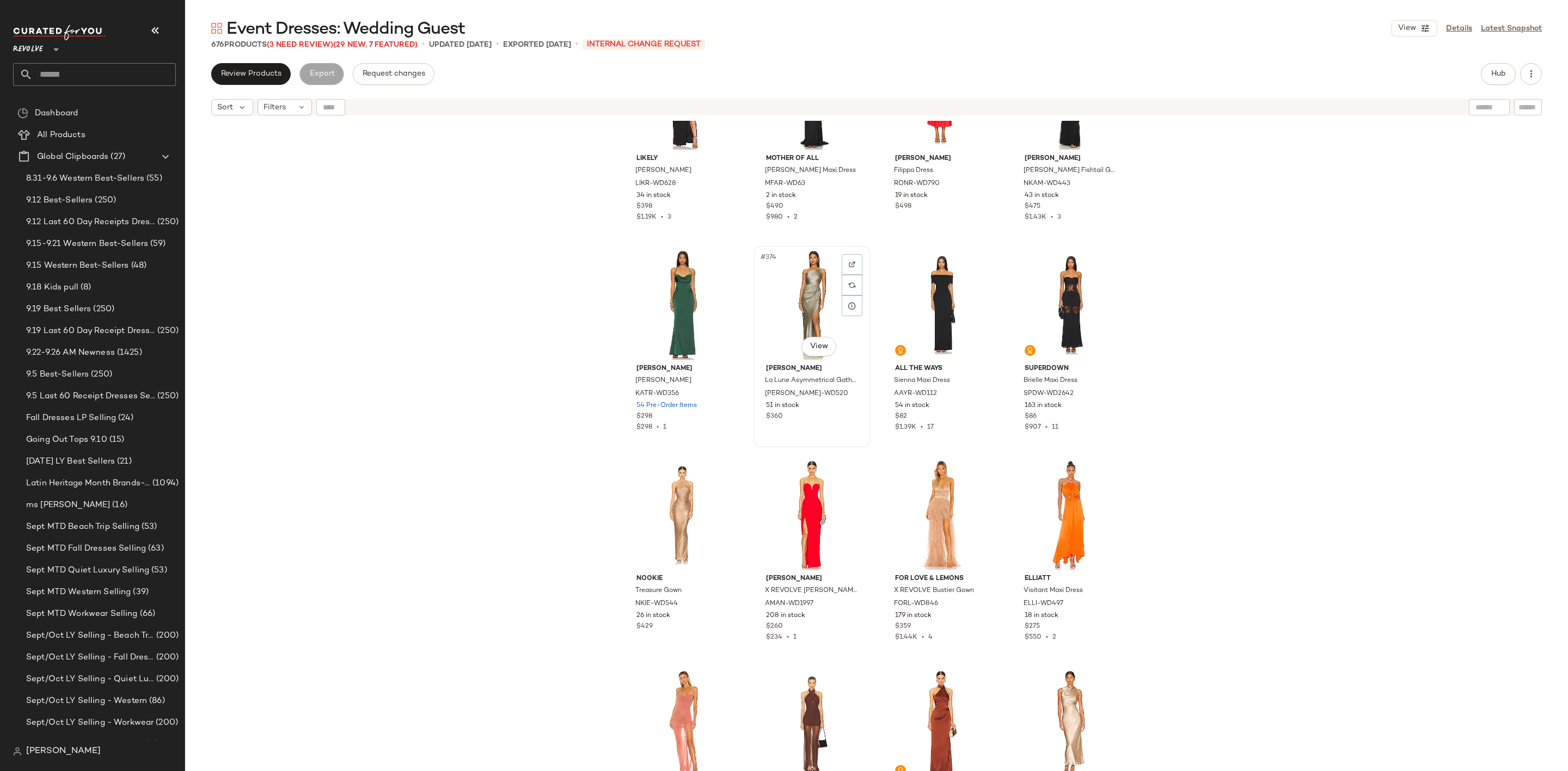
scroll to position [19607, 0]
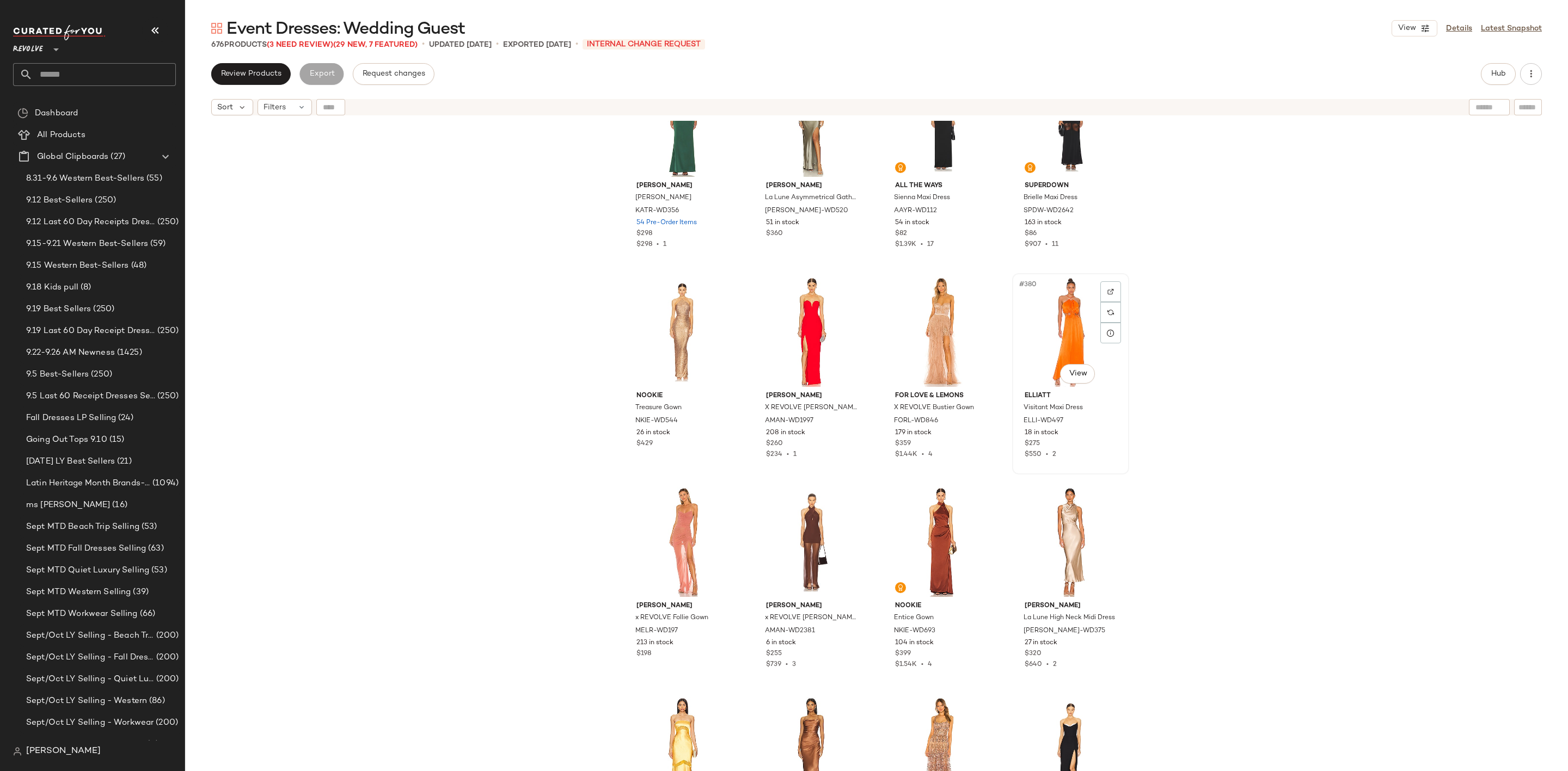
click at [1060, 301] on div "#380 View" at bounding box center [1071, 332] width 110 height 110
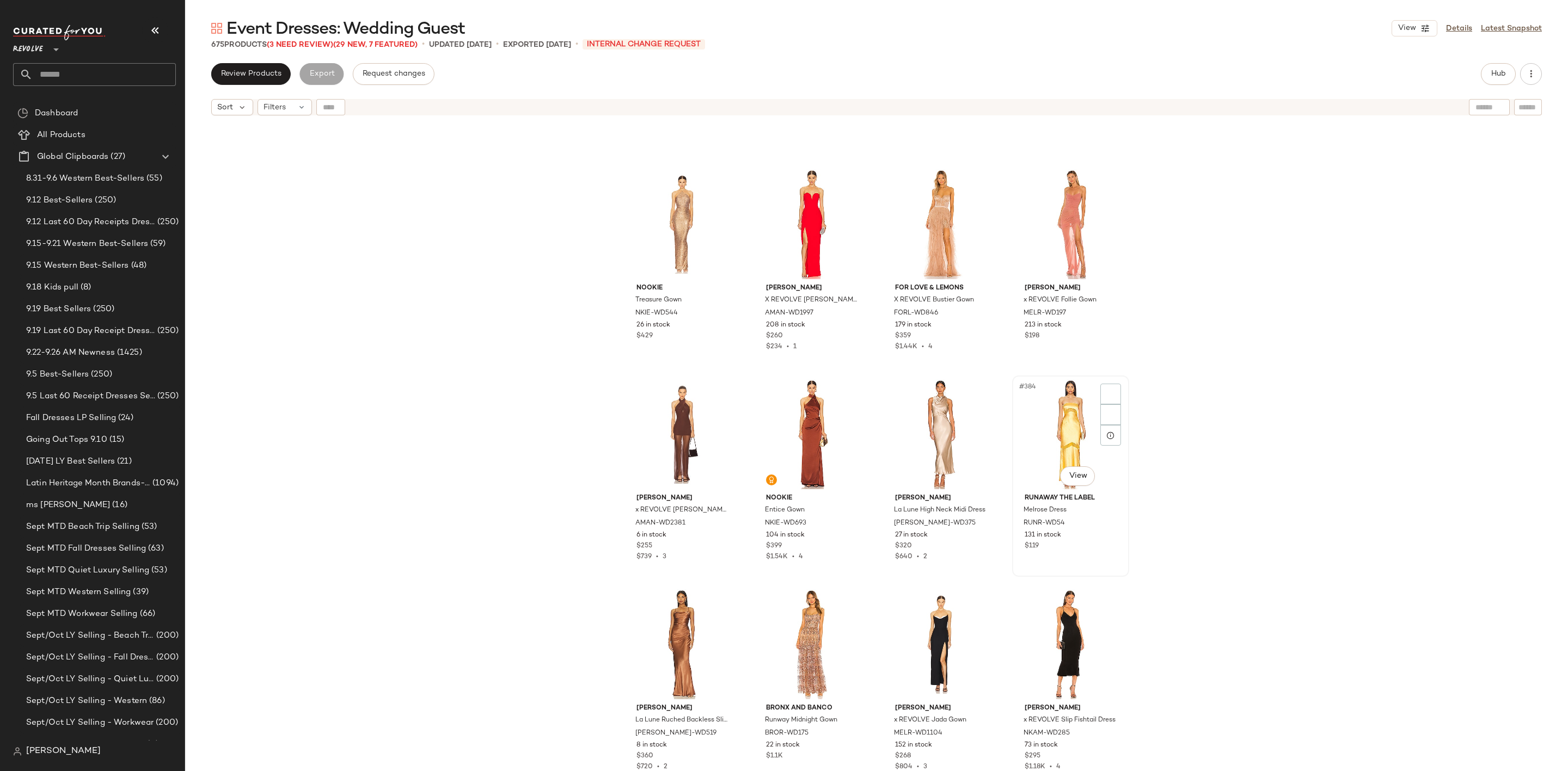
scroll to position [19852, 0]
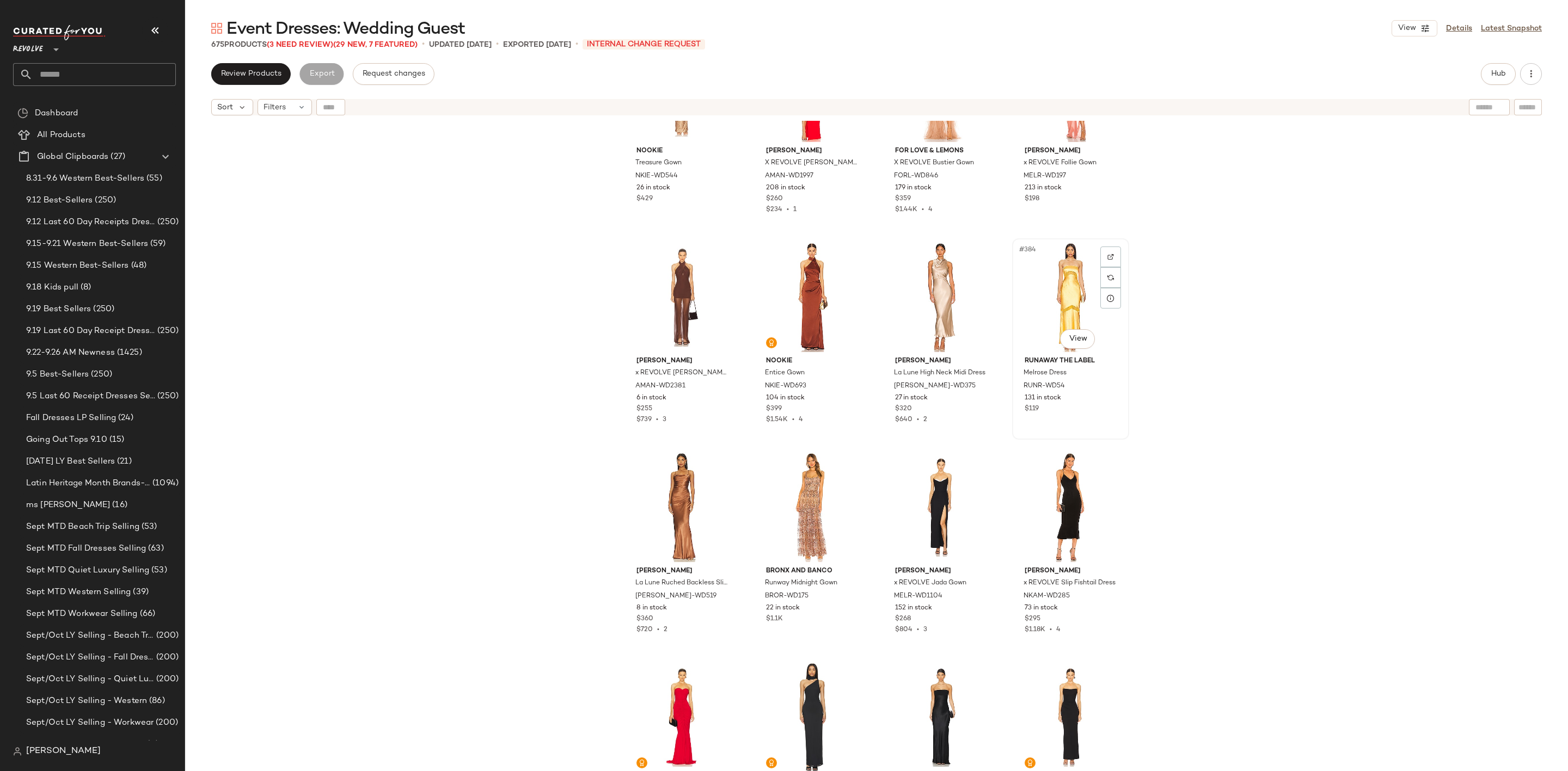
click at [1055, 285] on div "#384 View" at bounding box center [1071, 297] width 110 height 110
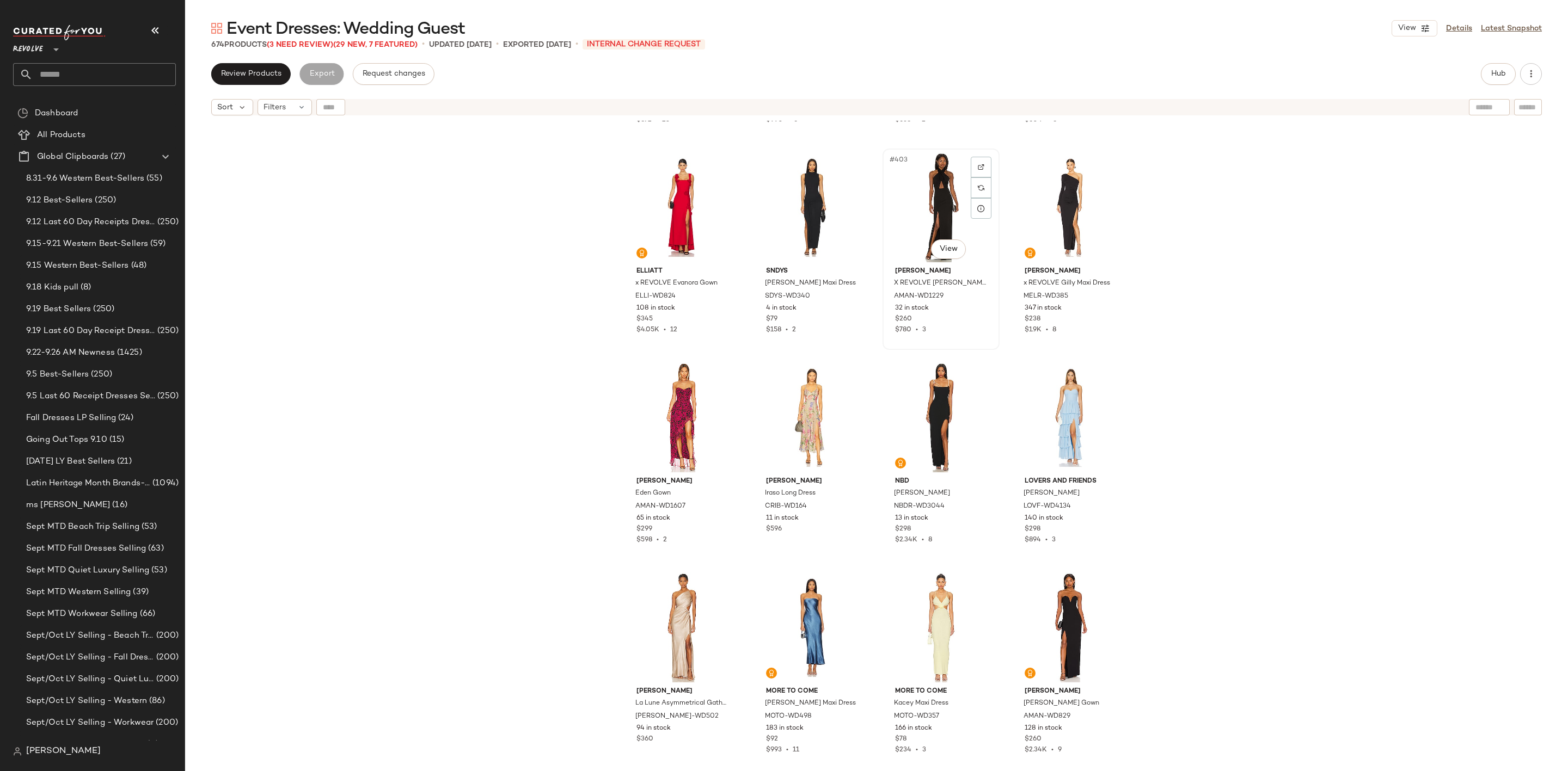
scroll to position [21159, 0]
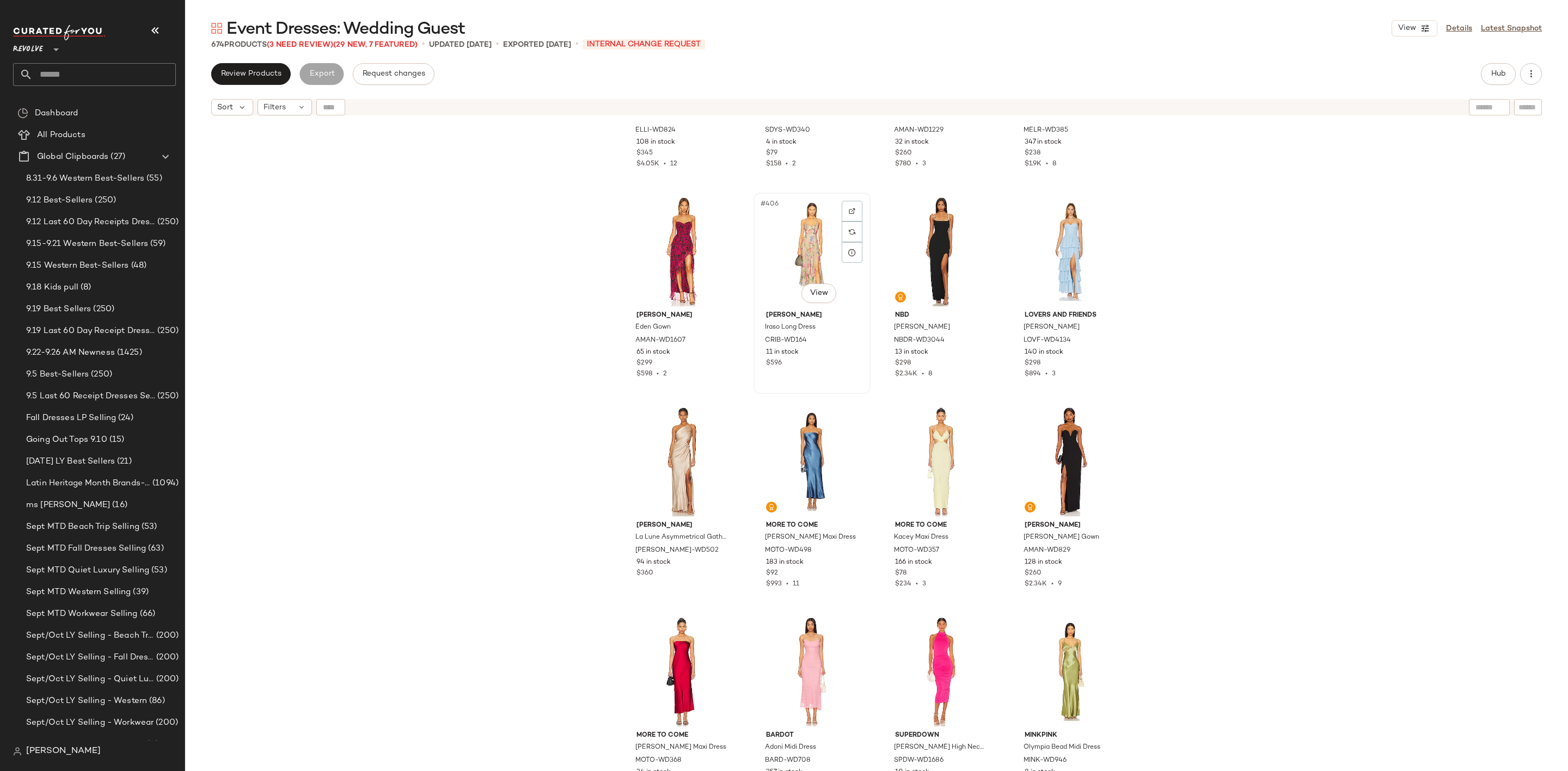
click at [811, 234] on div "#406 View" at bounding box center [812, 251] width 110 height 110
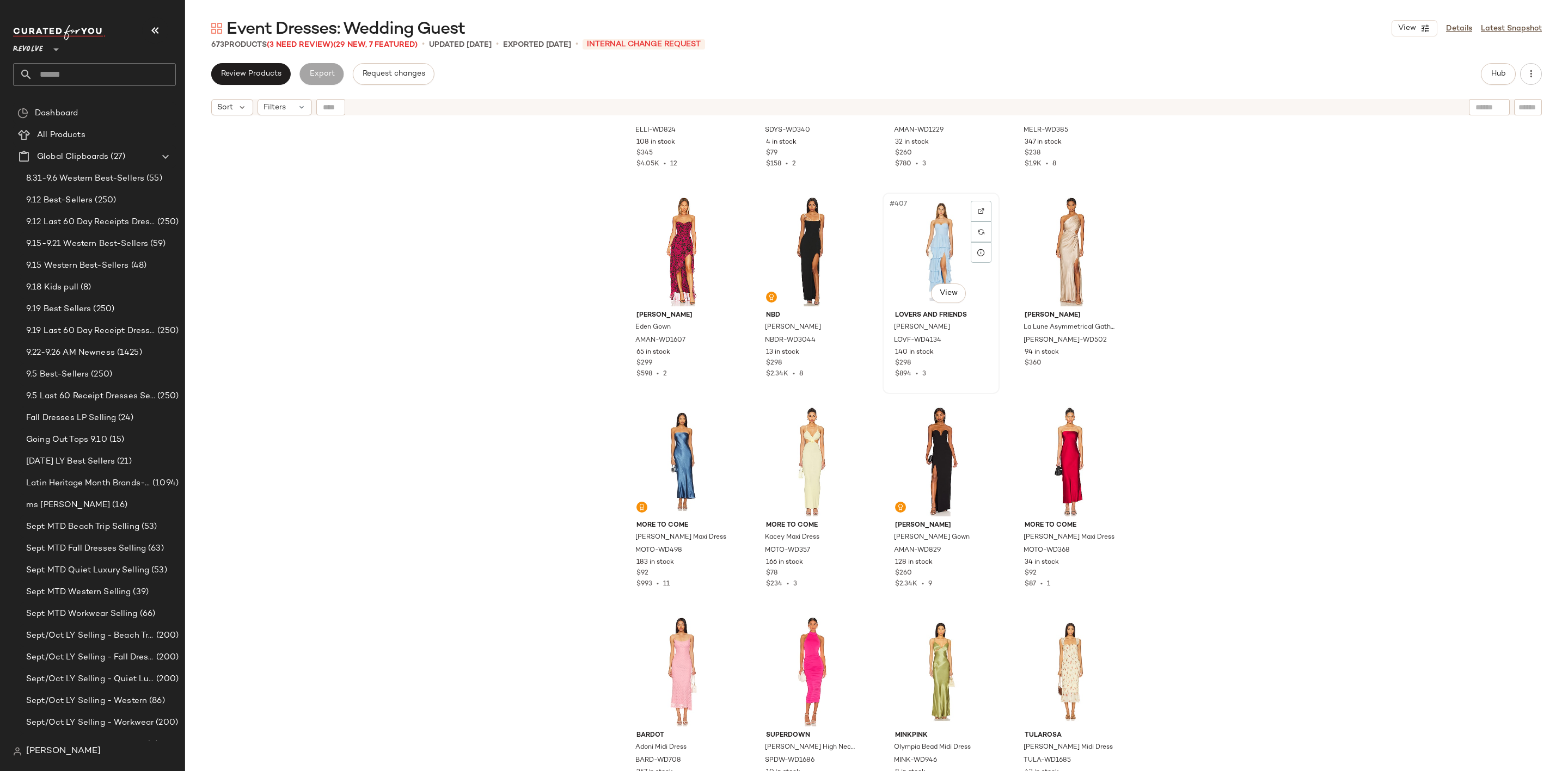
click at [920, 242] on div "#407 View" at bounding box center [941, 251] width 110 height 110
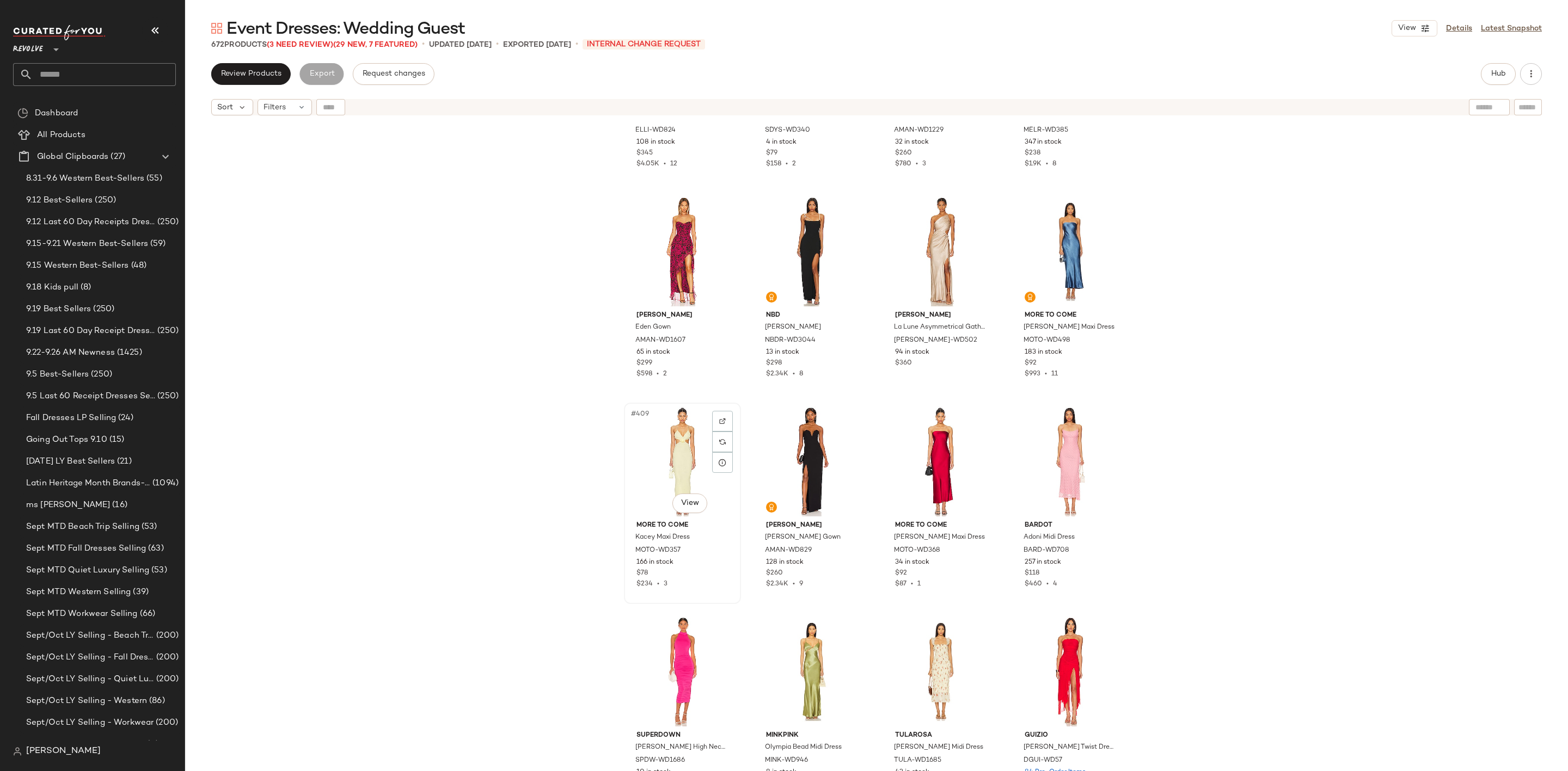
click at [670, 451] on div "#409 View" at bounding box center [682, 461] width 110 height 110
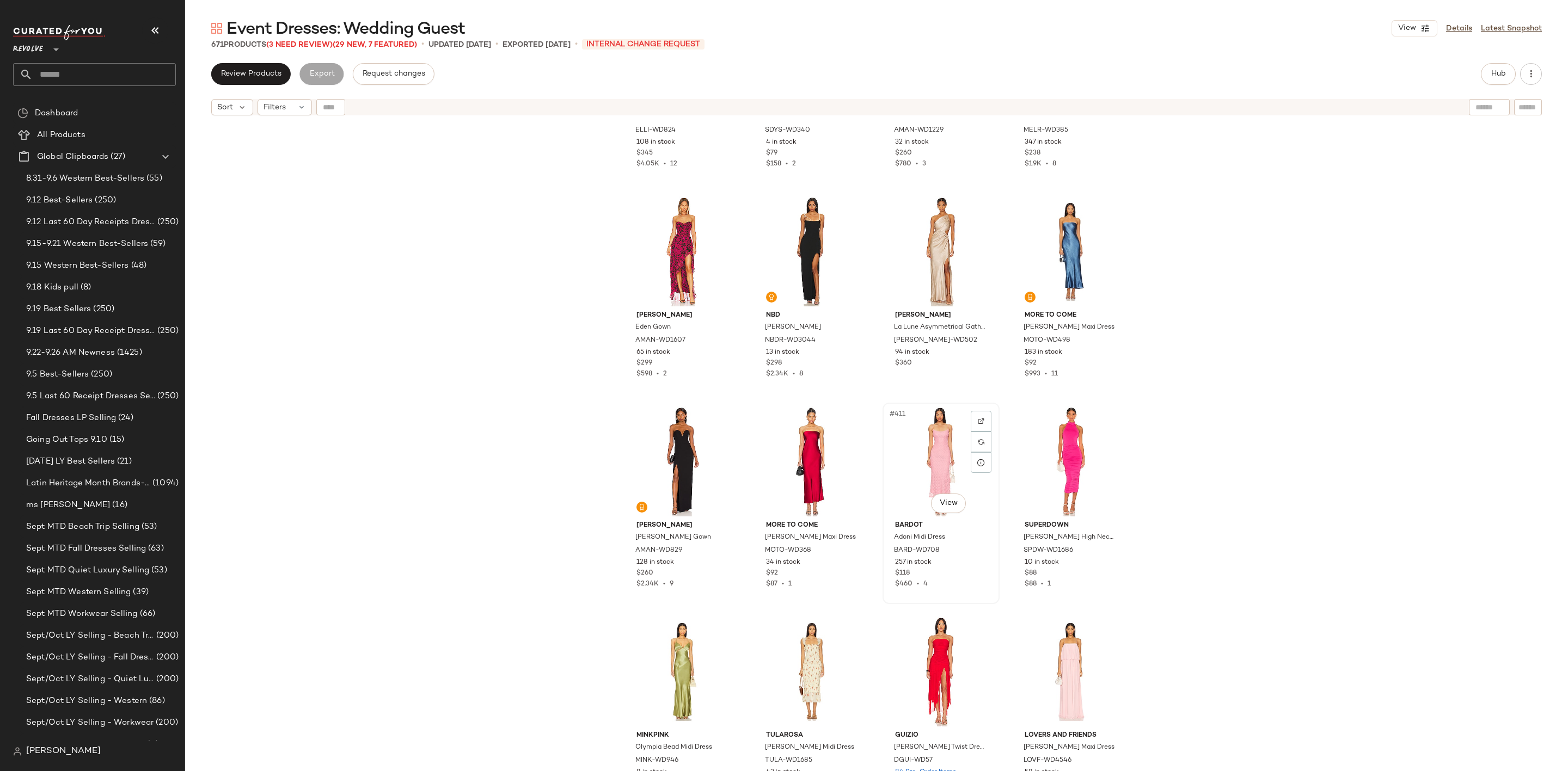
click at [942, 450] on div "#411 View" at bounding box center [941, 461] width 110 height 110
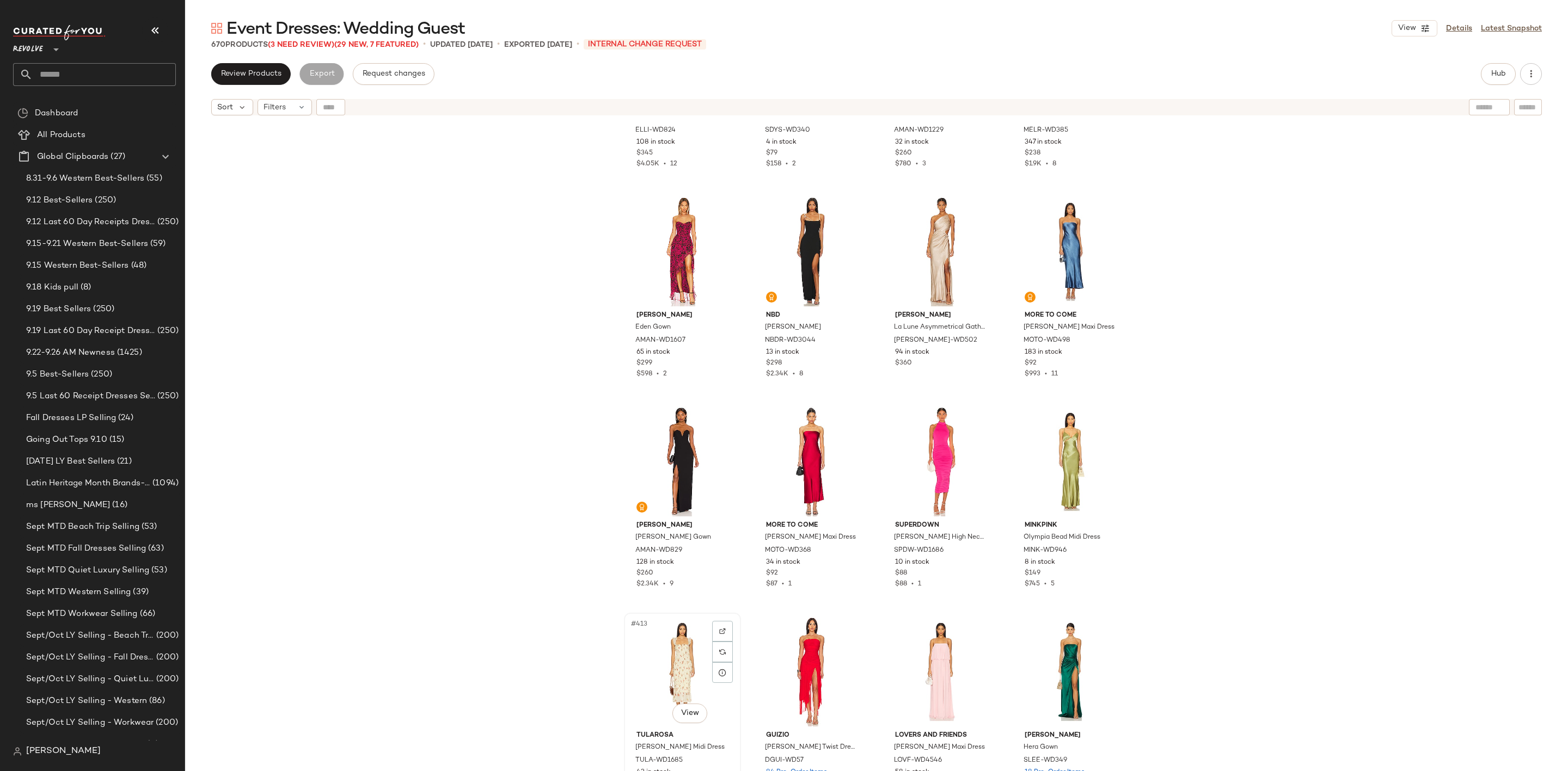
click at [659, 652] on div "#413 View" at bounding box center [682, 671] width 110 height 110
click at [929, 436] on div "#411 View" at bounding box center [941, 461] width 110 height 110
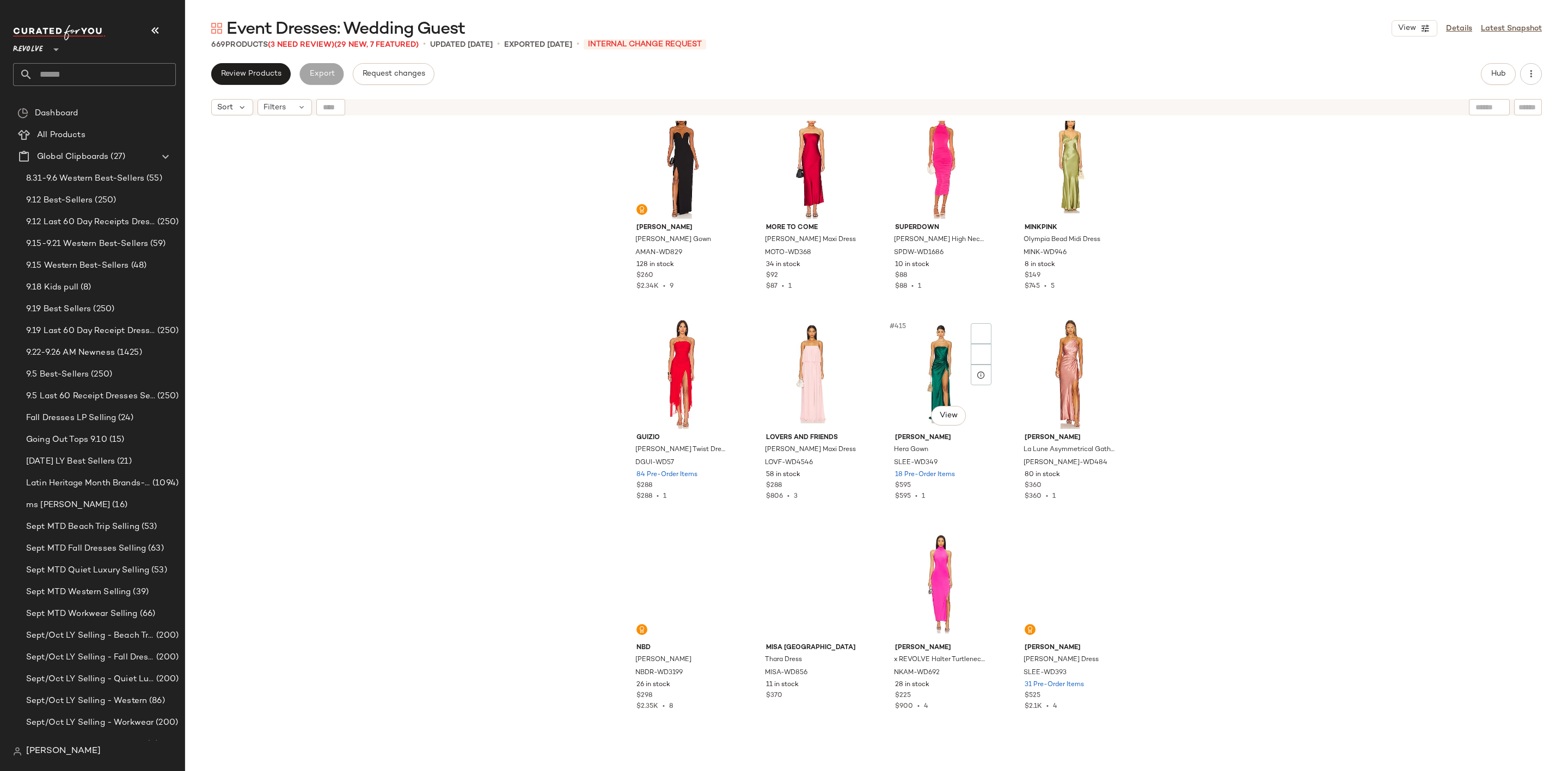
scroll to position [21485, 0]
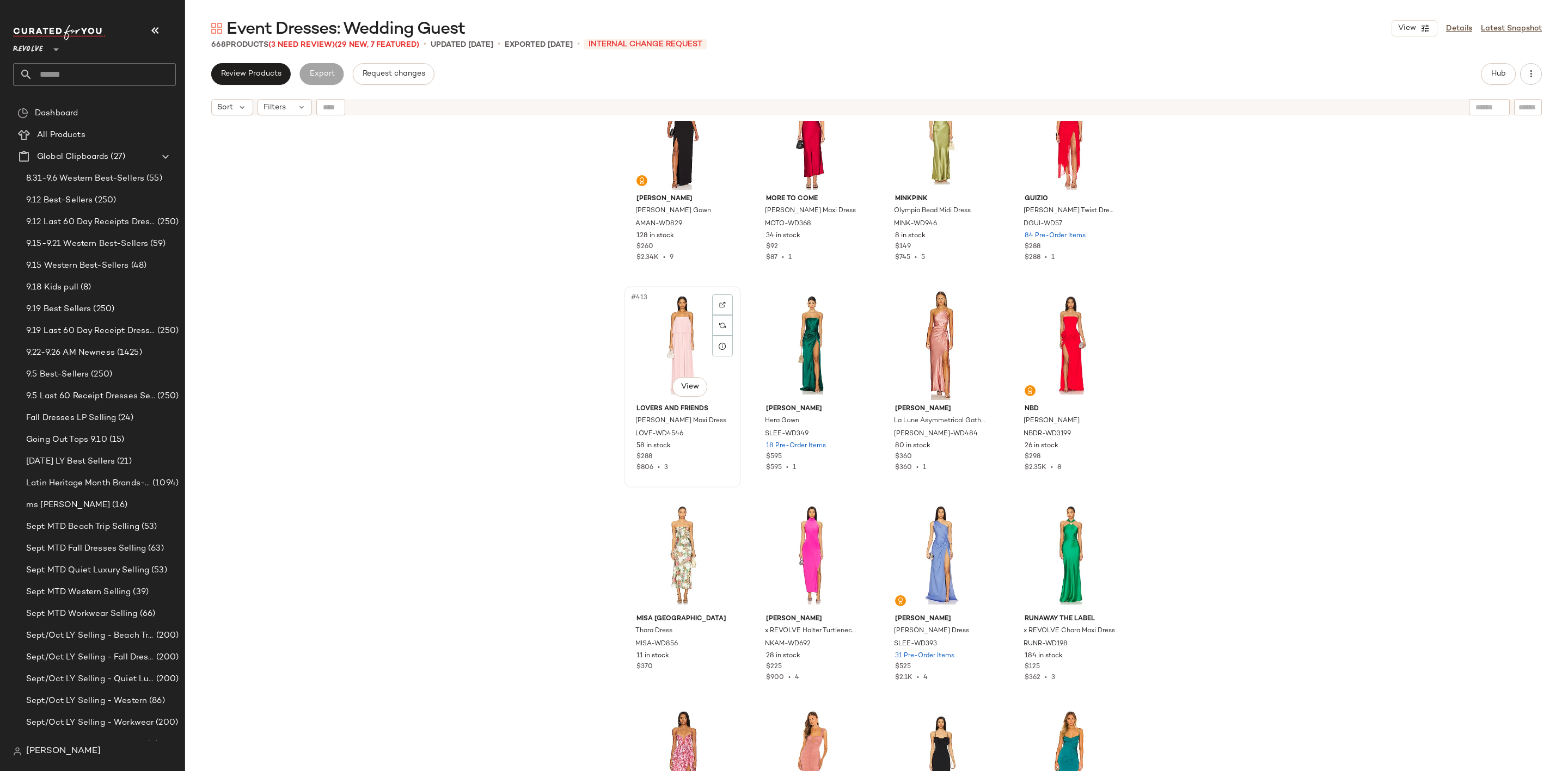
click at [675, 351] on div "#413 View" at bounding box center [682, 345] width 110 height 110
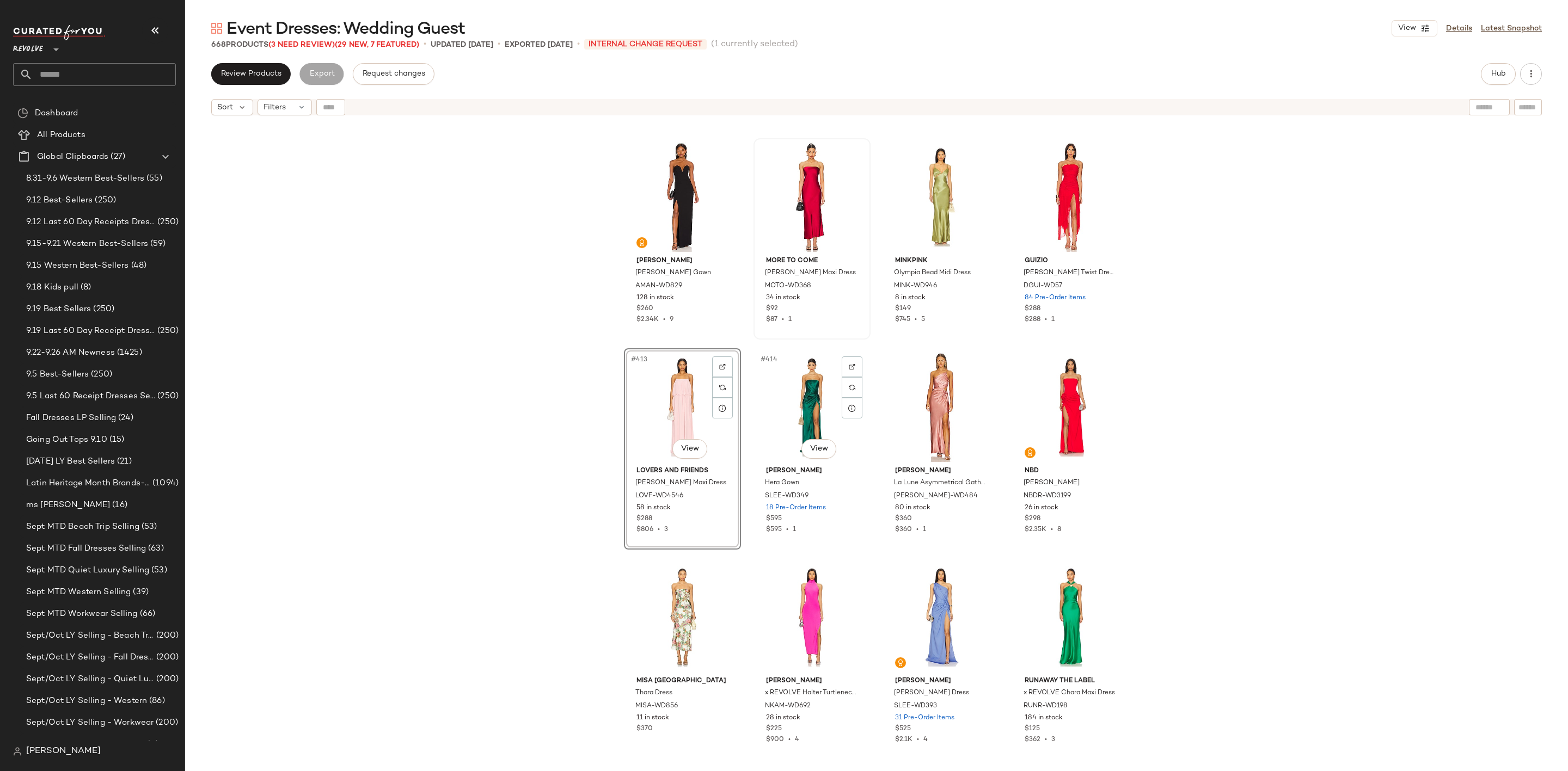
scroll to position [21322, 0]
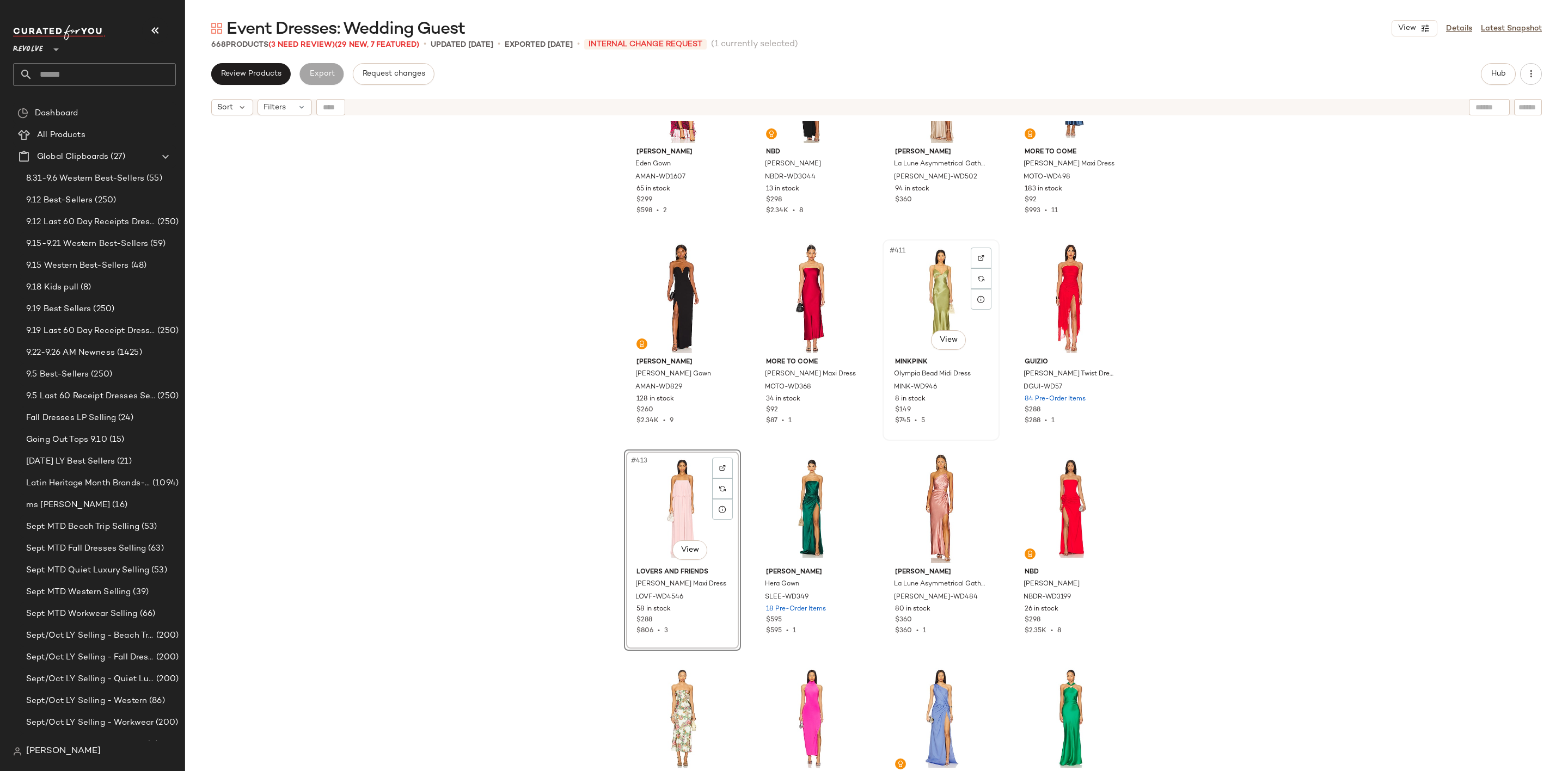
click at [916, 290] on div "#411 View" at bounding box center [941, 298] width 110 height 110
click at [923, 488] on div "#415 View" at bounding box center [941, 508] width 110 height 110
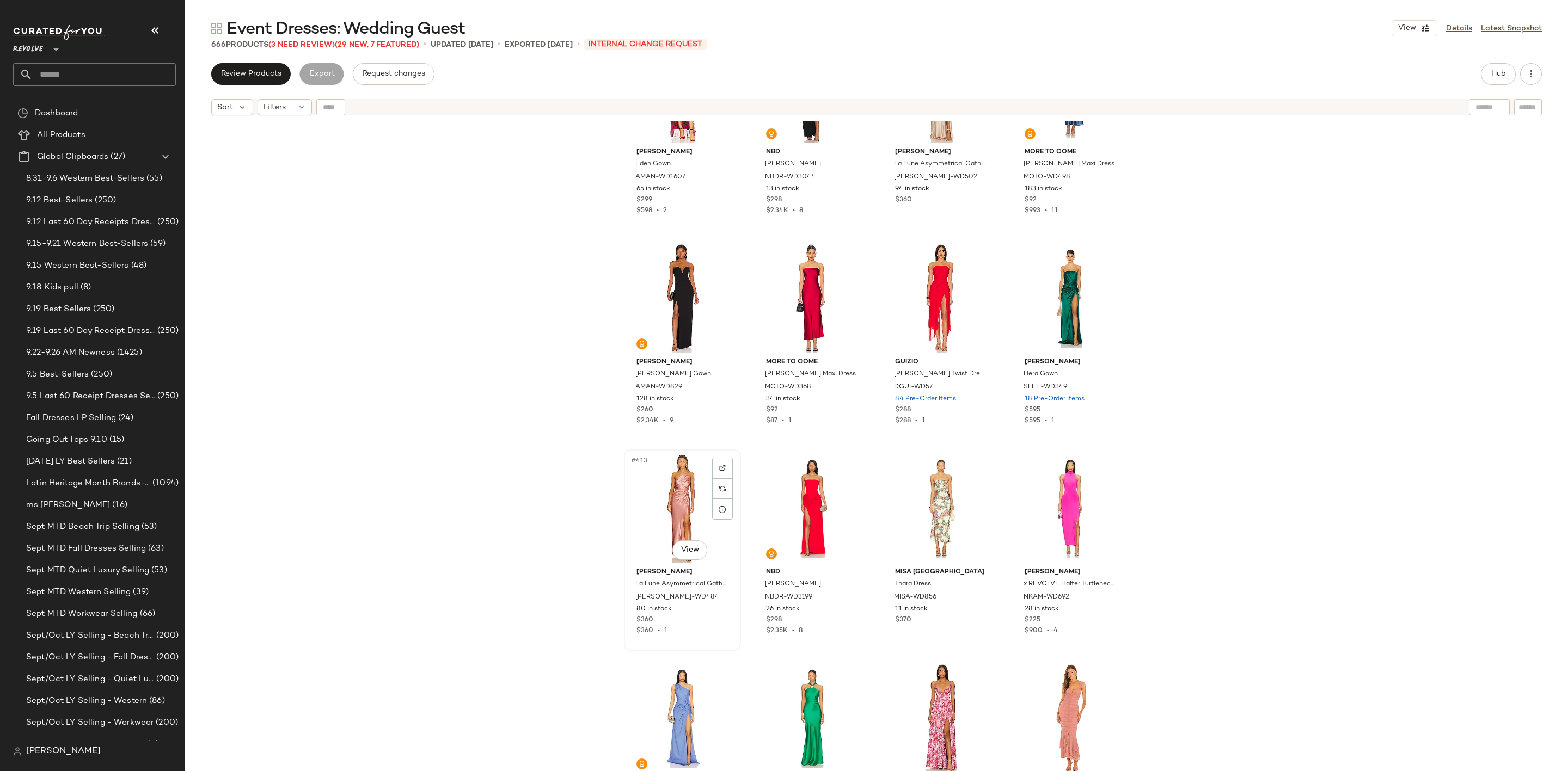
click at [673, 508] on div "#413 View" at bounding box center [682, 508] width 110 height 110
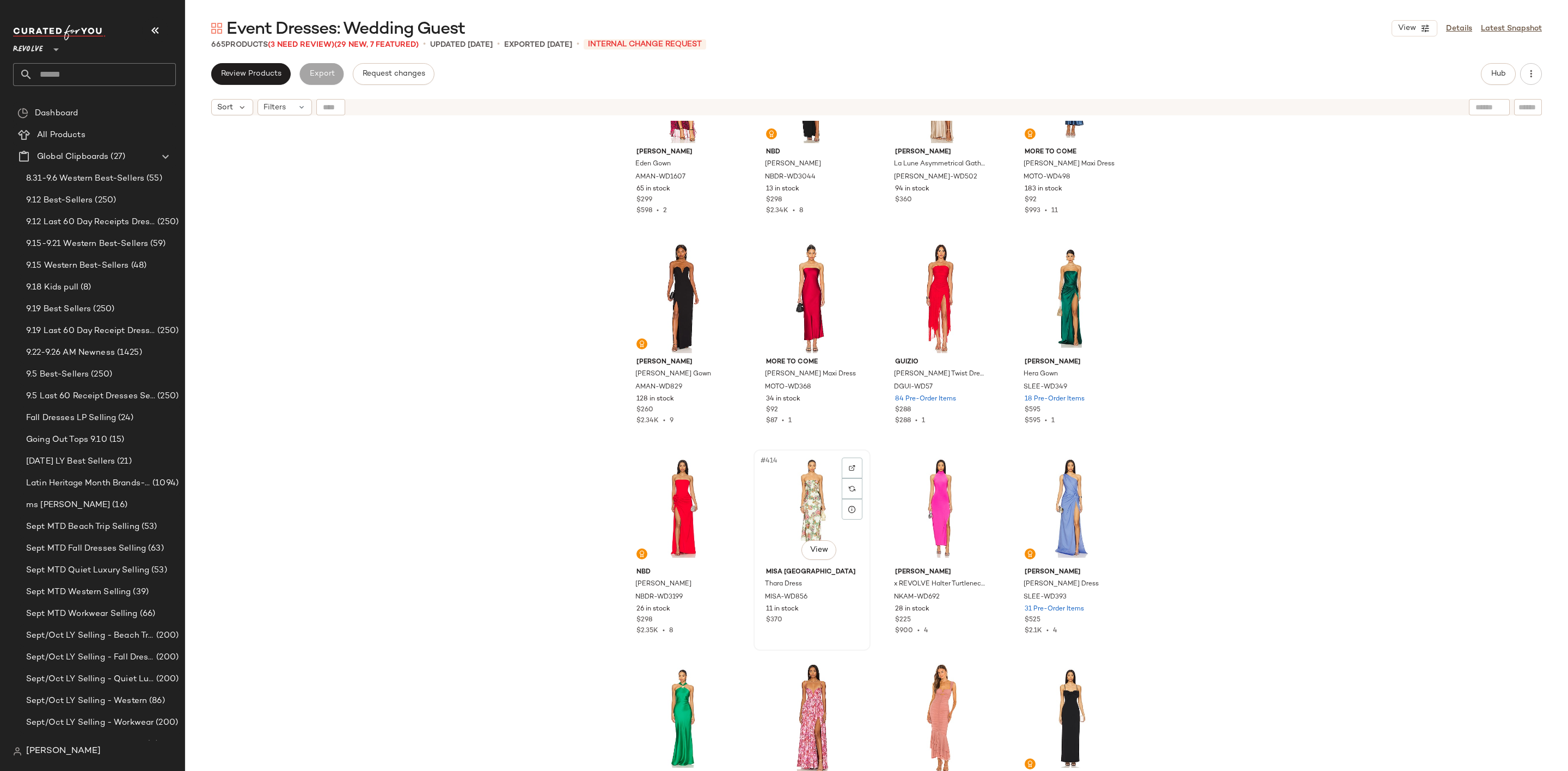
click at [800, 503] on div "#414 View" at bounding box center [812, 508] width 110 height 110
click at [938, 281] on div "#411 View" at bounding box center [941, 298] width 110 height 110
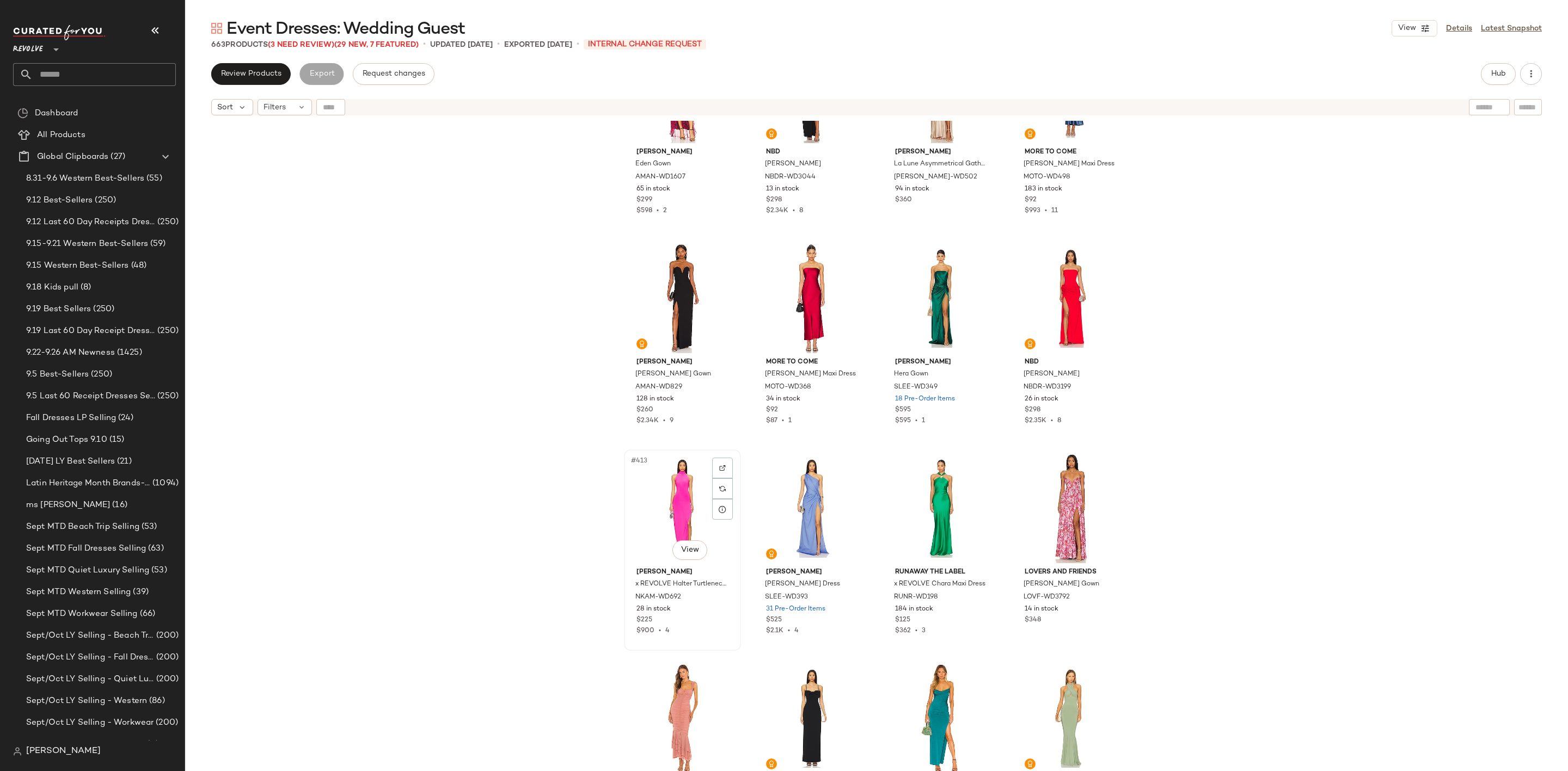
click at [691, 494] on div "#413 View" at bounding box center [682, 508] width 110 height 110
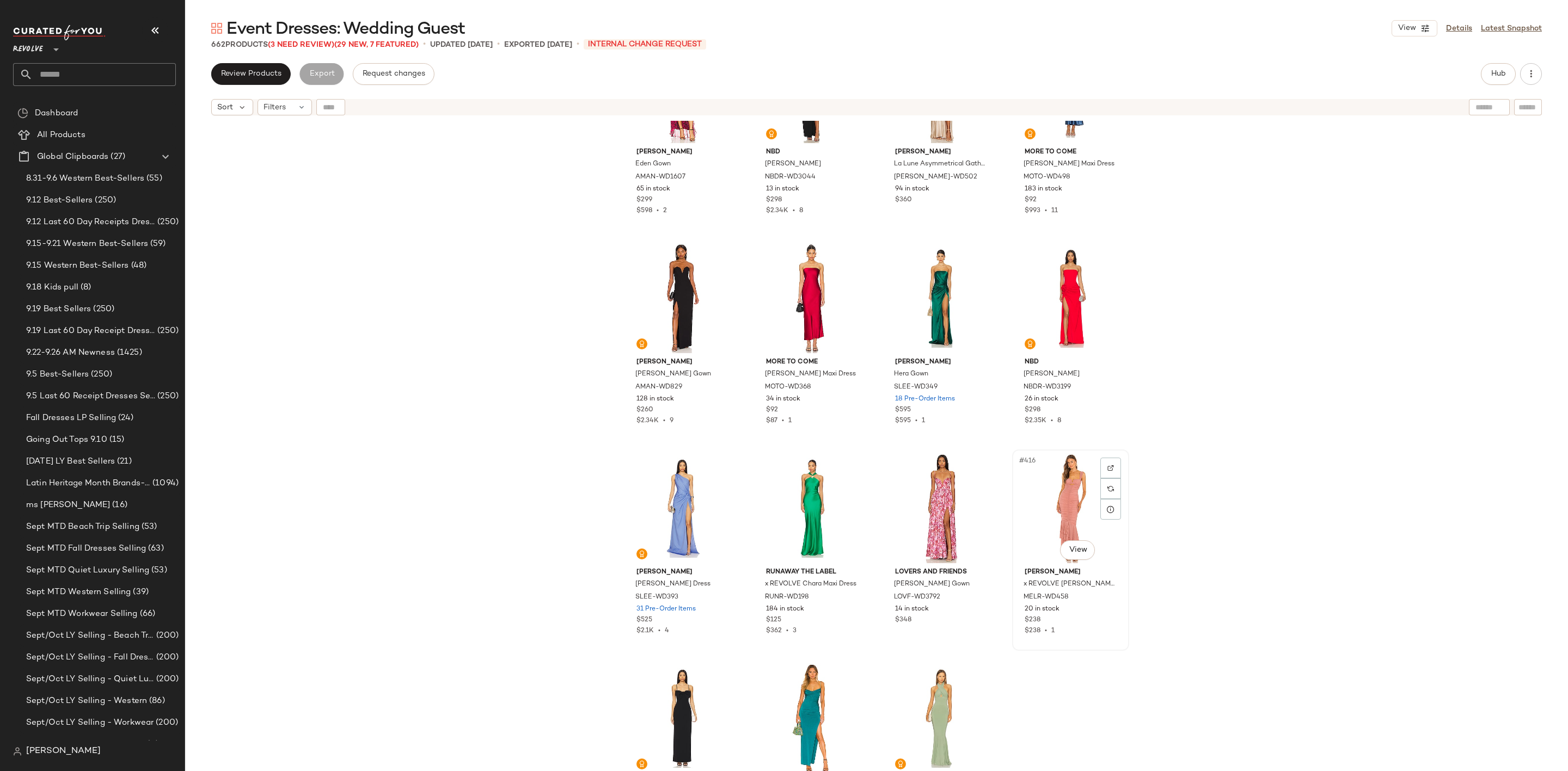
click at [1034, 489] on div "#416 View" at bounding box center [1071, 508] width 110 height 110
click at [911, 487] on div "#415 View" at bounding box center [941, 508] width 110 height 110
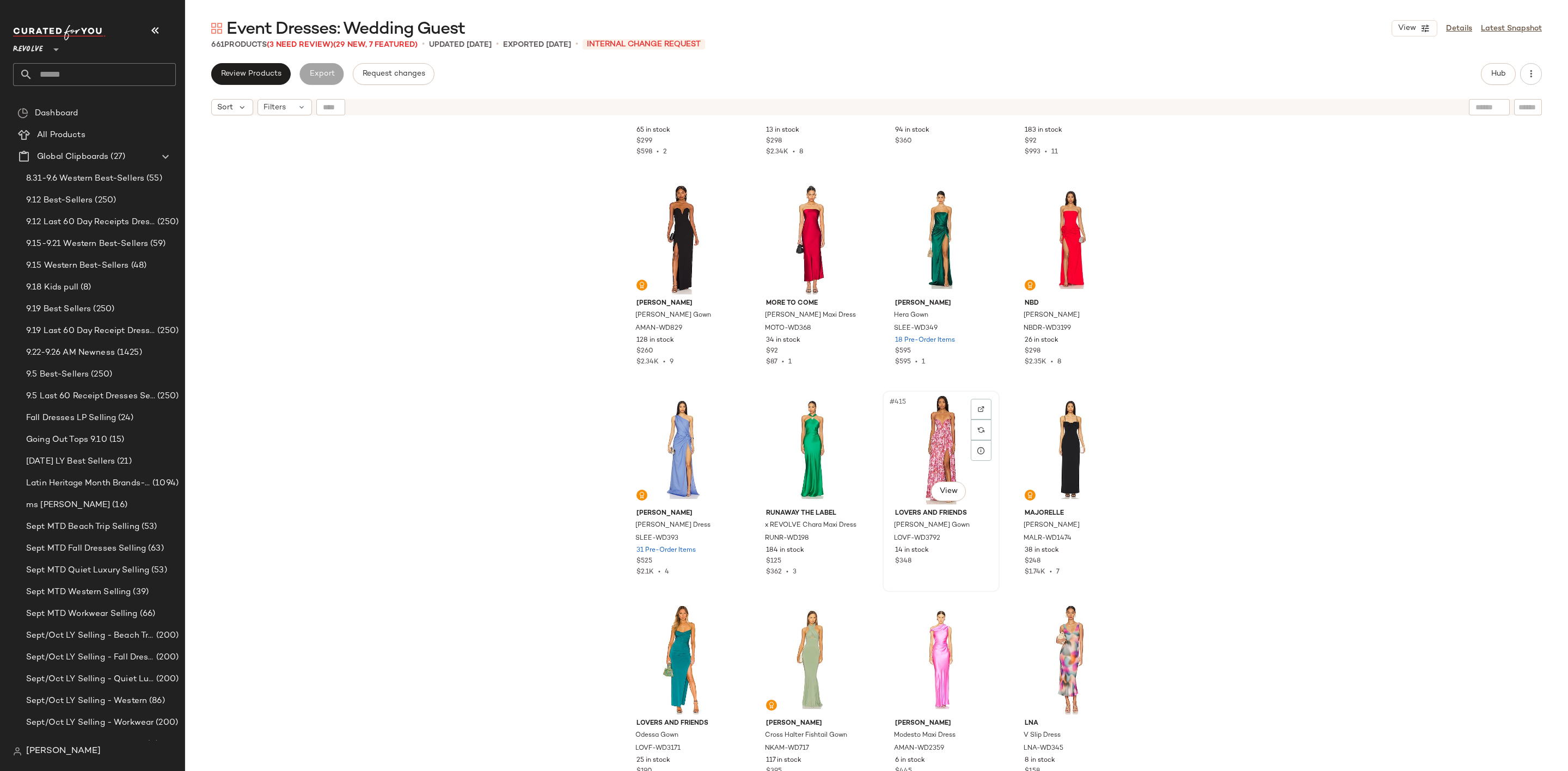
scroll to position [21649, 0]
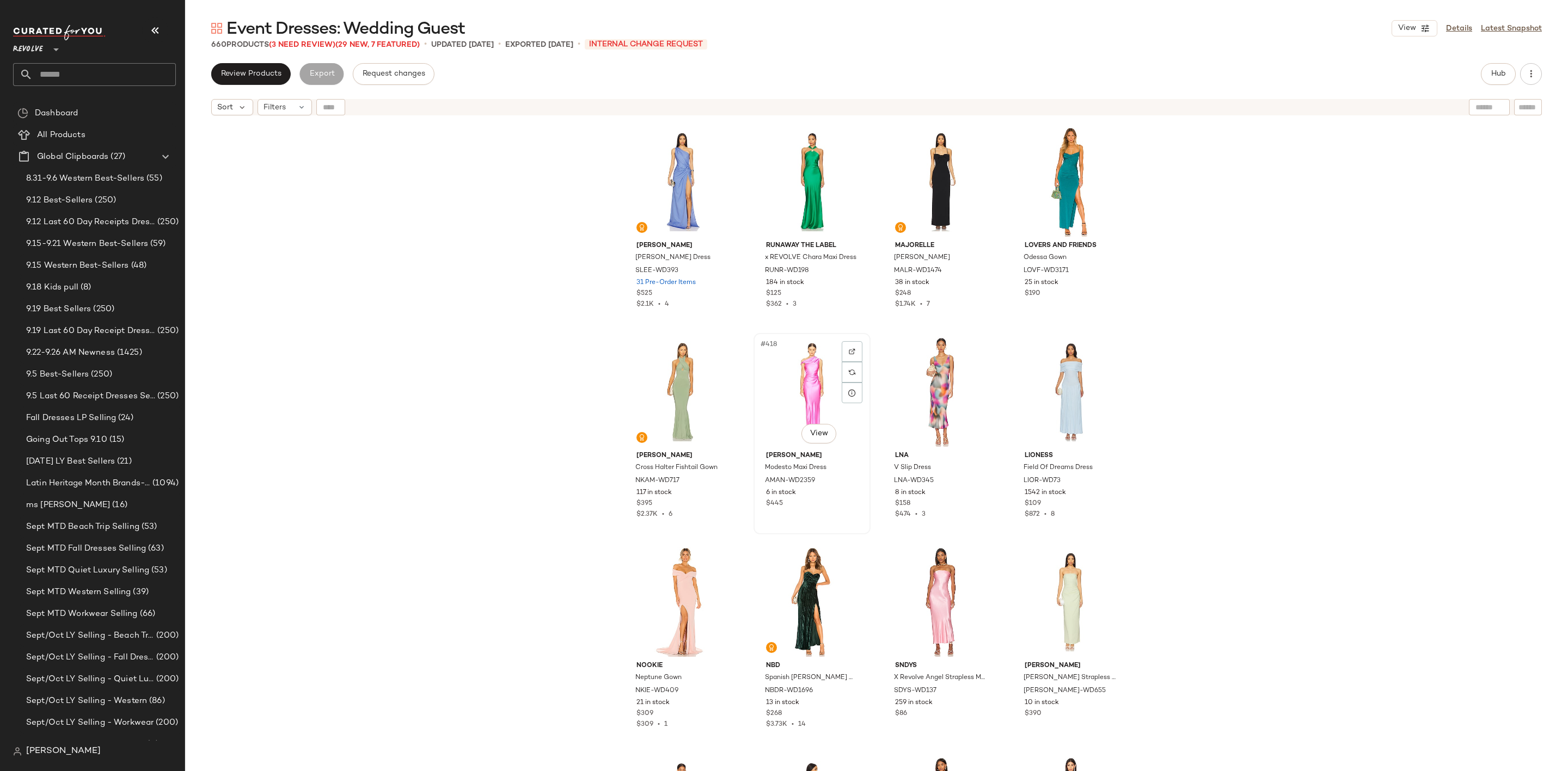
click at [787, 376] on div "#418 View" at bounding box center [812, 392] width 110 height 110
click at [684, 390] on div "#417 View" at bounding box center [682, 392] width 110 height 110
click at [678, 588] on div "#421 View" at bounding box center [682, 602] width 110 height 110
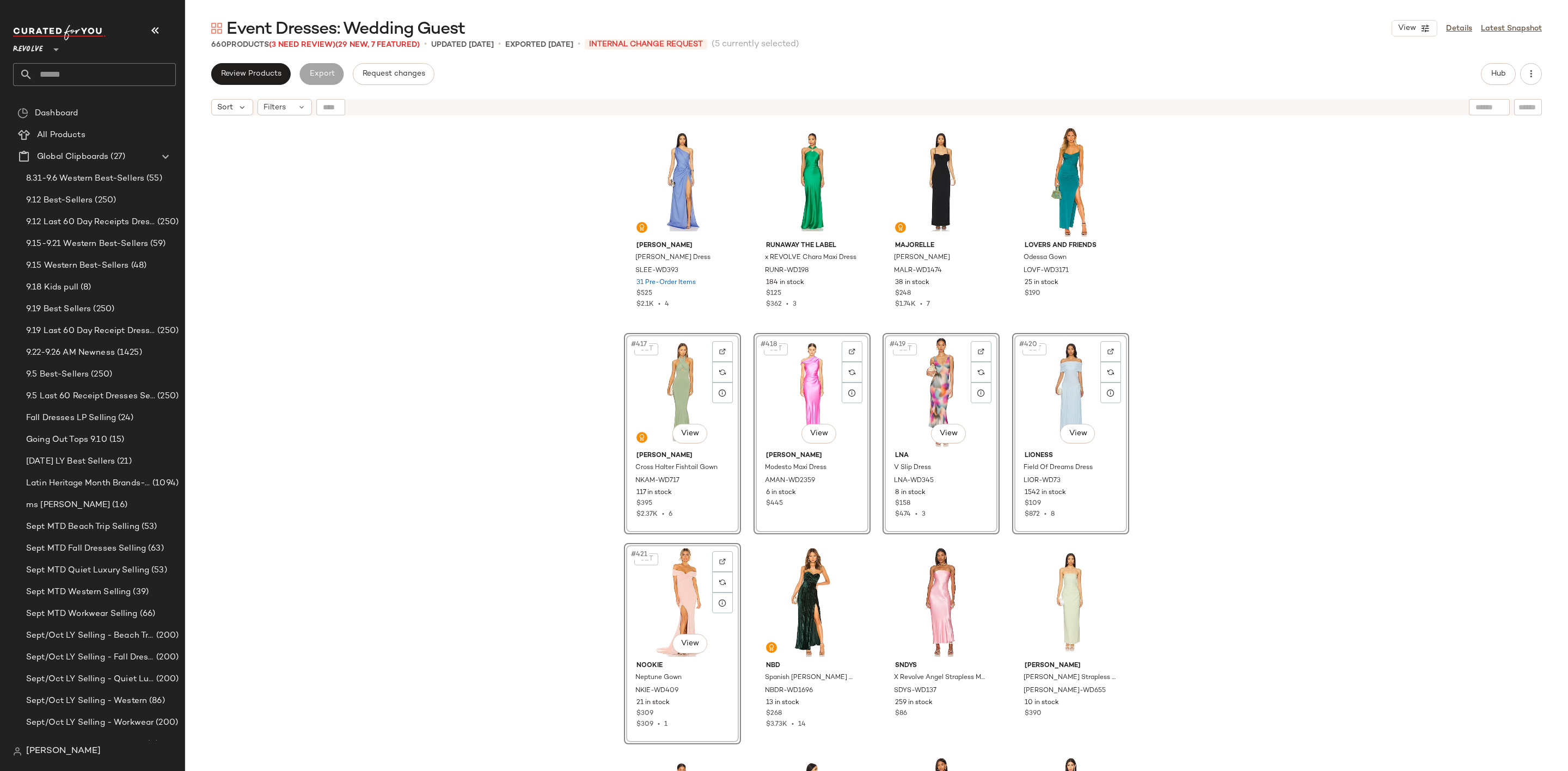
click at [739, 540] on div "Amanda Uprichard Cherri Gown AMAN-WD829 128 in stock $260 $2.34K • 9 MORE TO CO…" at bounding box center [877, 460] width 1383 height 678
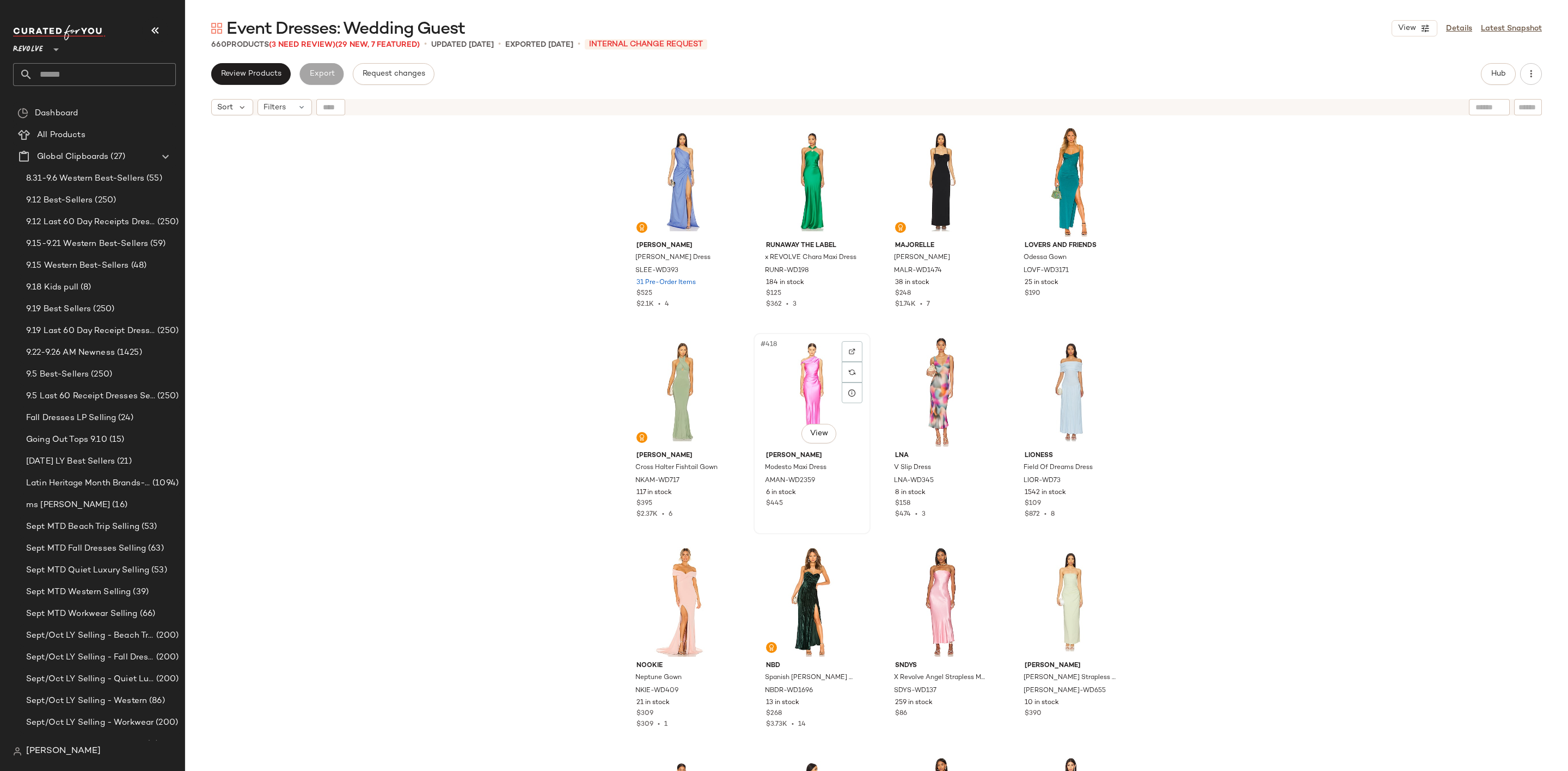
click at [783, 361] on div "#418 View" at bounding box center [812, 392] width 110 height 110
click at [668, 596] on div "#421 View" at bounding box center [682, 602] width 110 height 110
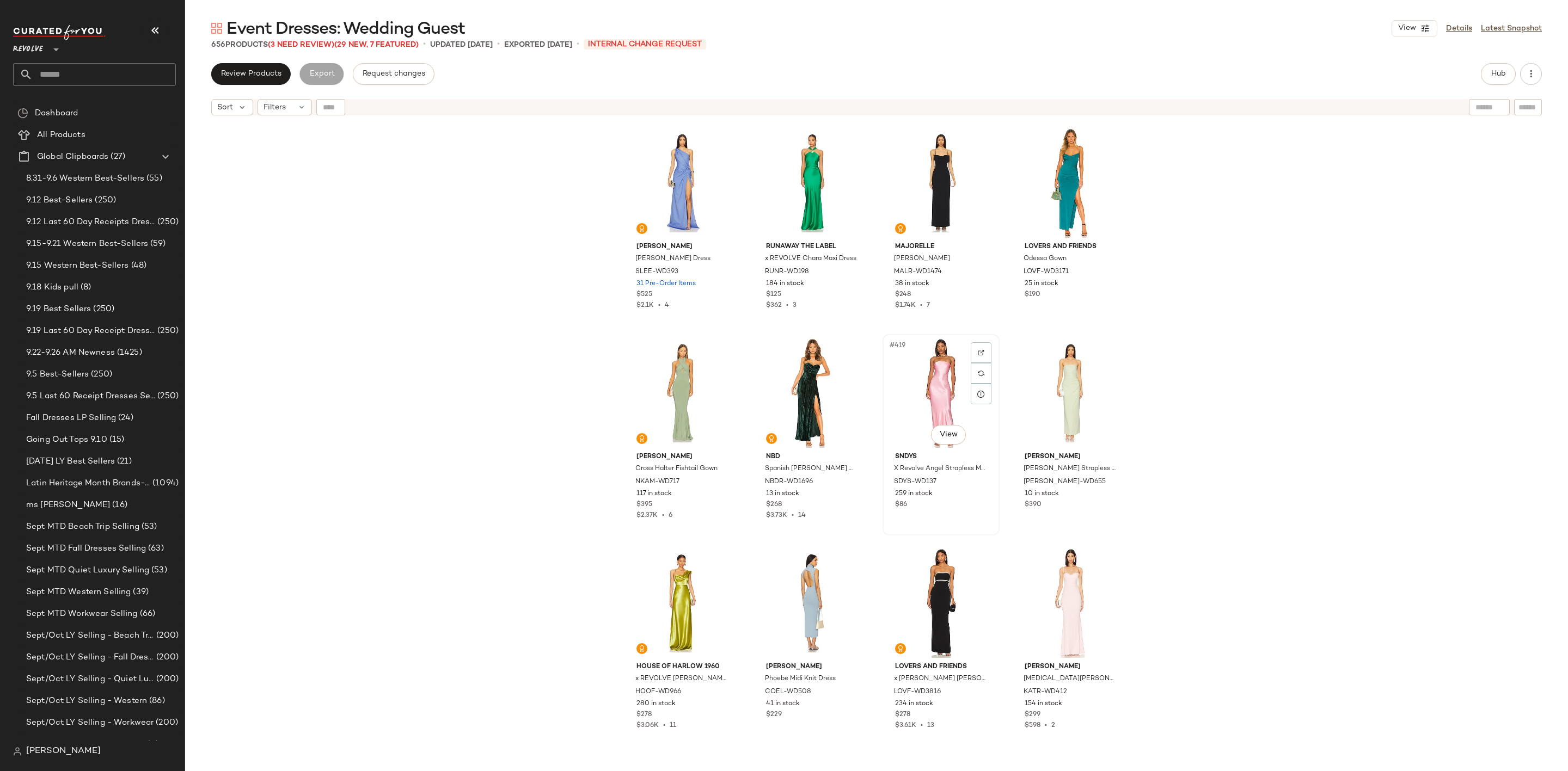
scroll to position [21649, 0]
click at [918, 397] on div "#419 View" at bounding box center [941, 392] width 110 height 110
click at [1062, 377] on div "#420 View" at bounding box center [1071, 392] width 110 height 110
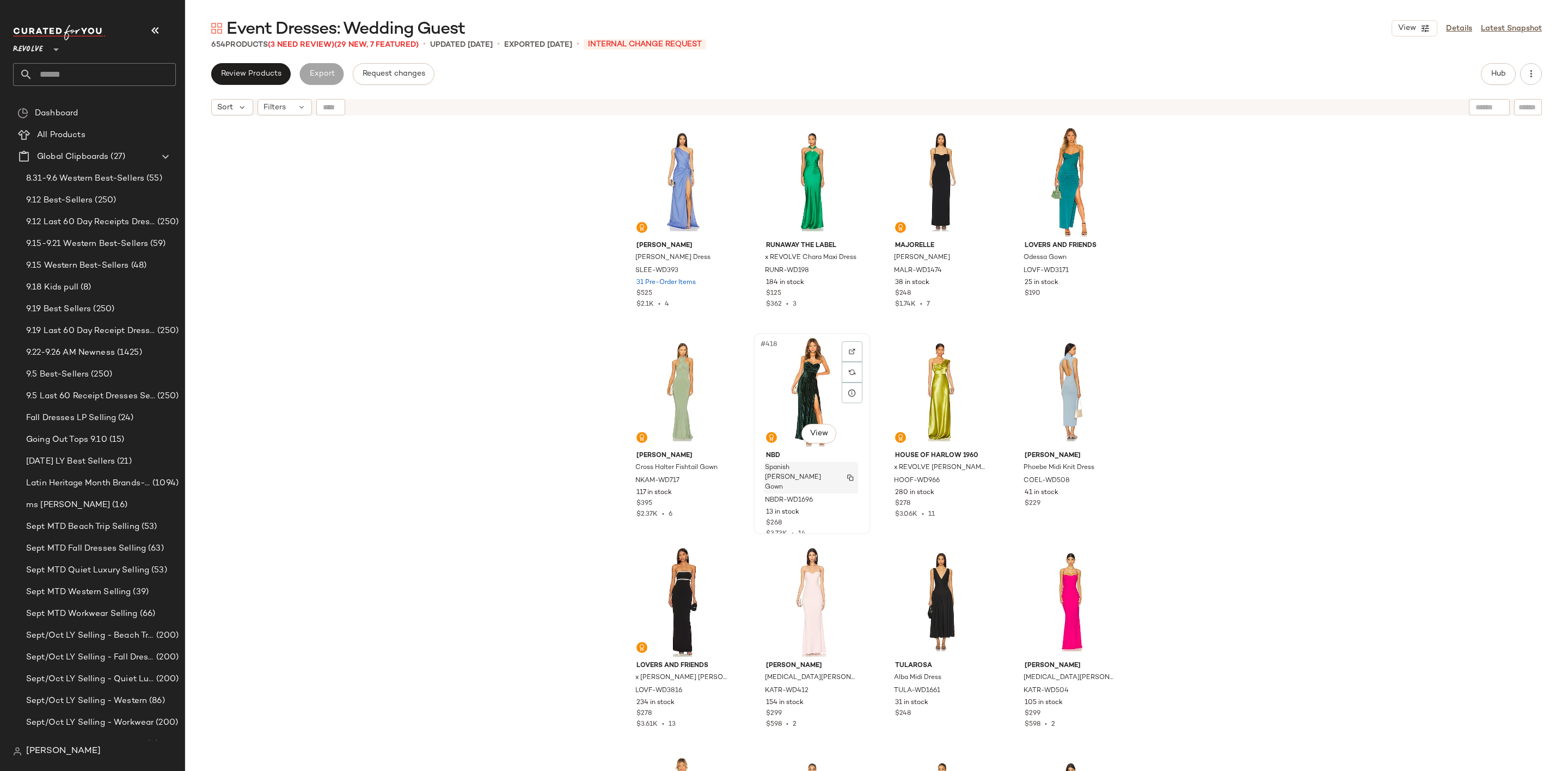
scroll to position [21893, 0]
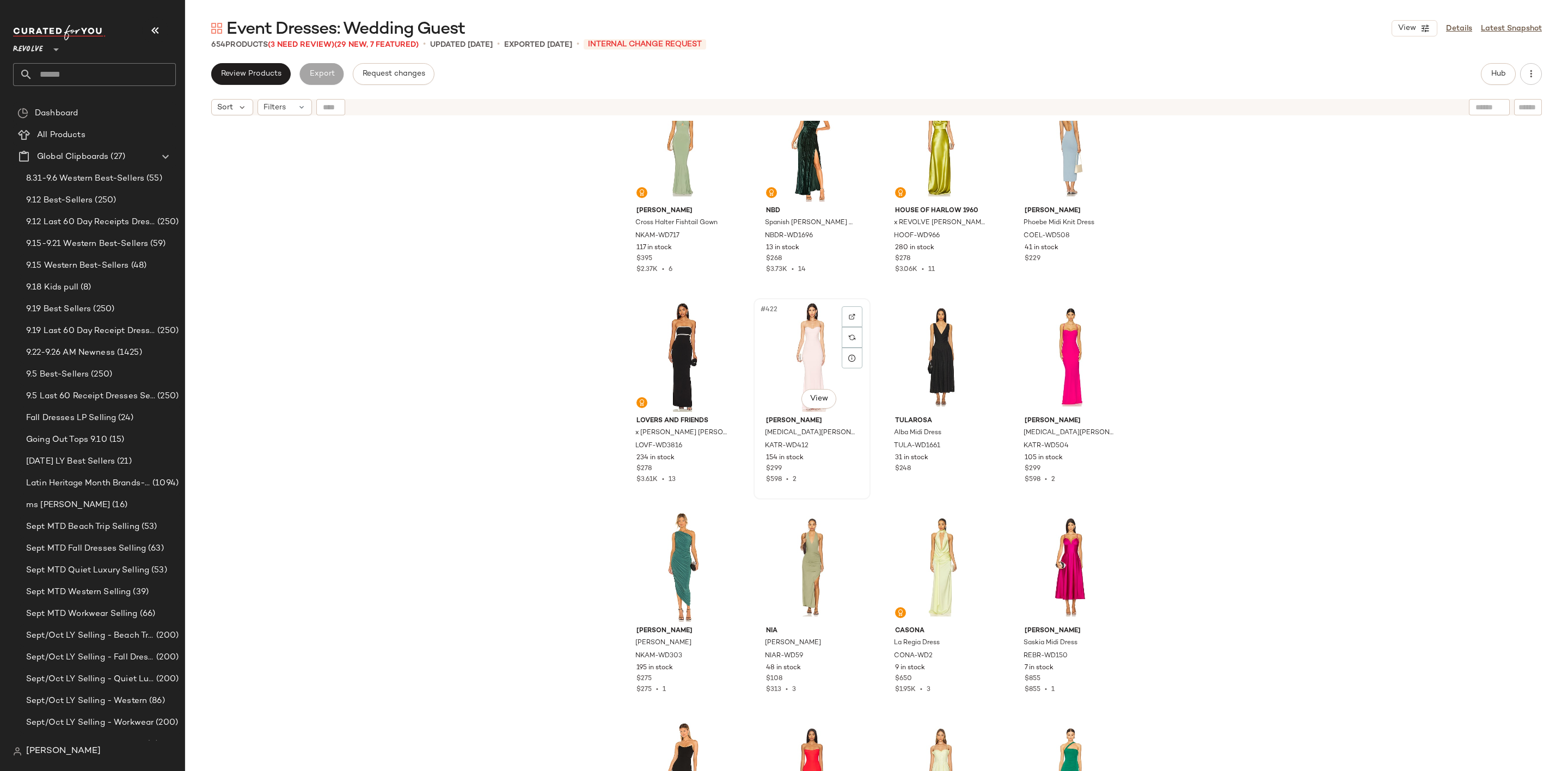
click at [820, 344] on div "#422 View" at bounding box center [812, 357] width 110 height 110
click at [1052, 564] on div "#428 View" at bounding box center [1071, 567] width 110 height 110
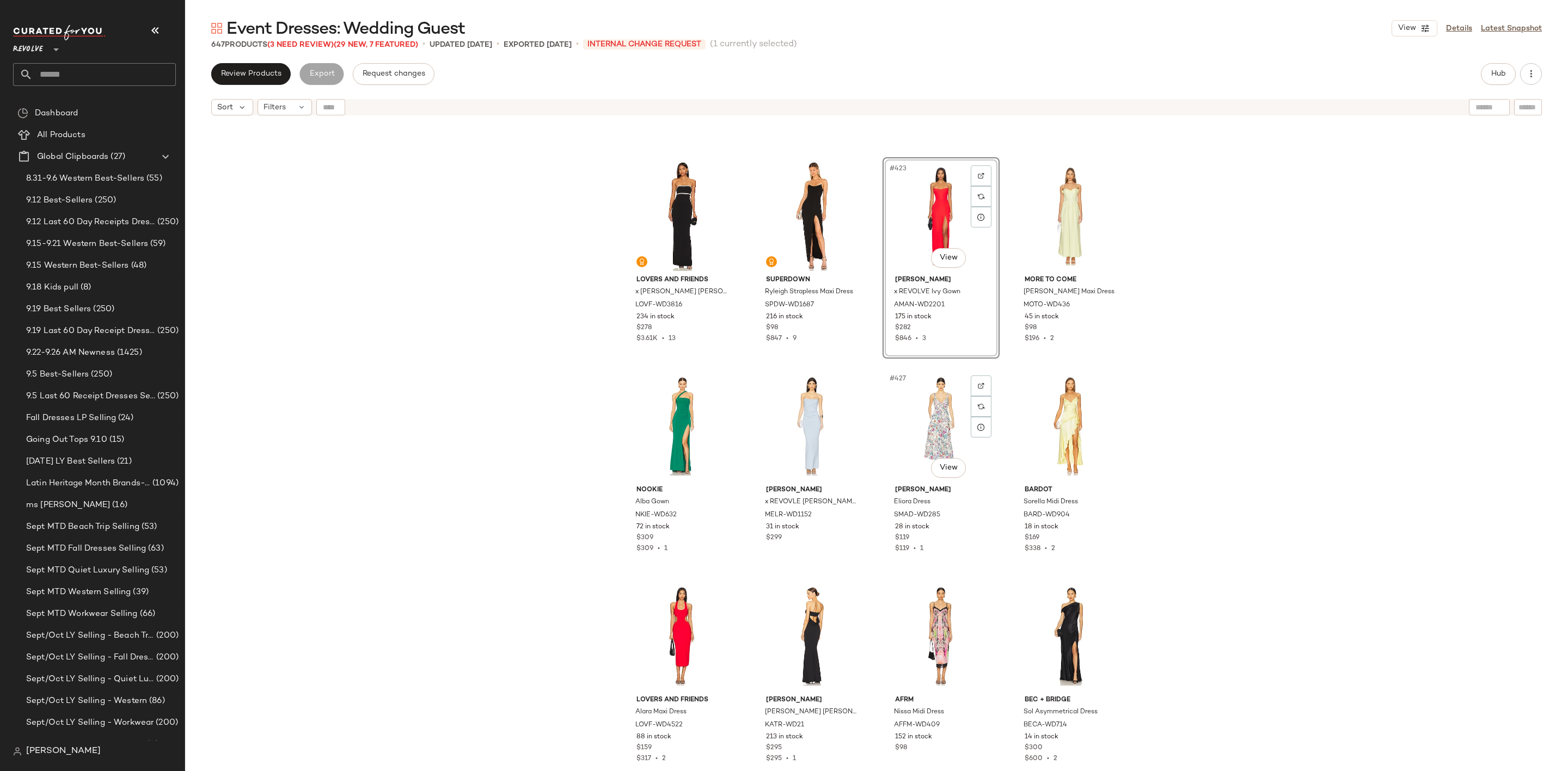
scroll to position [22139, 0]
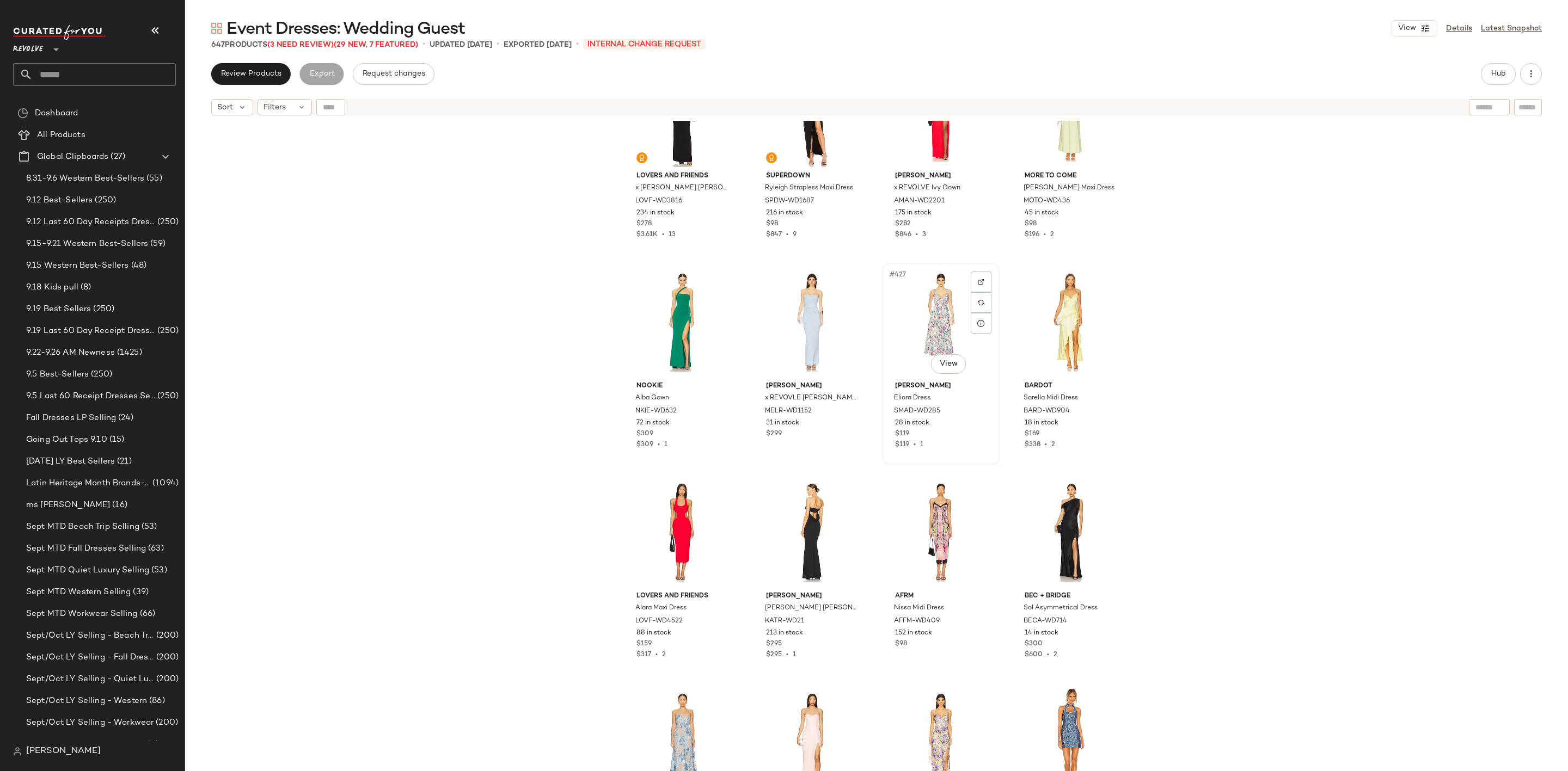
click at [917, 311] on div "#427 View" at bounding box center [941, 322] width 110 height 110
click at [791, 316] on div "#426 View" at bounding box center [812, 322] width 110 height 110
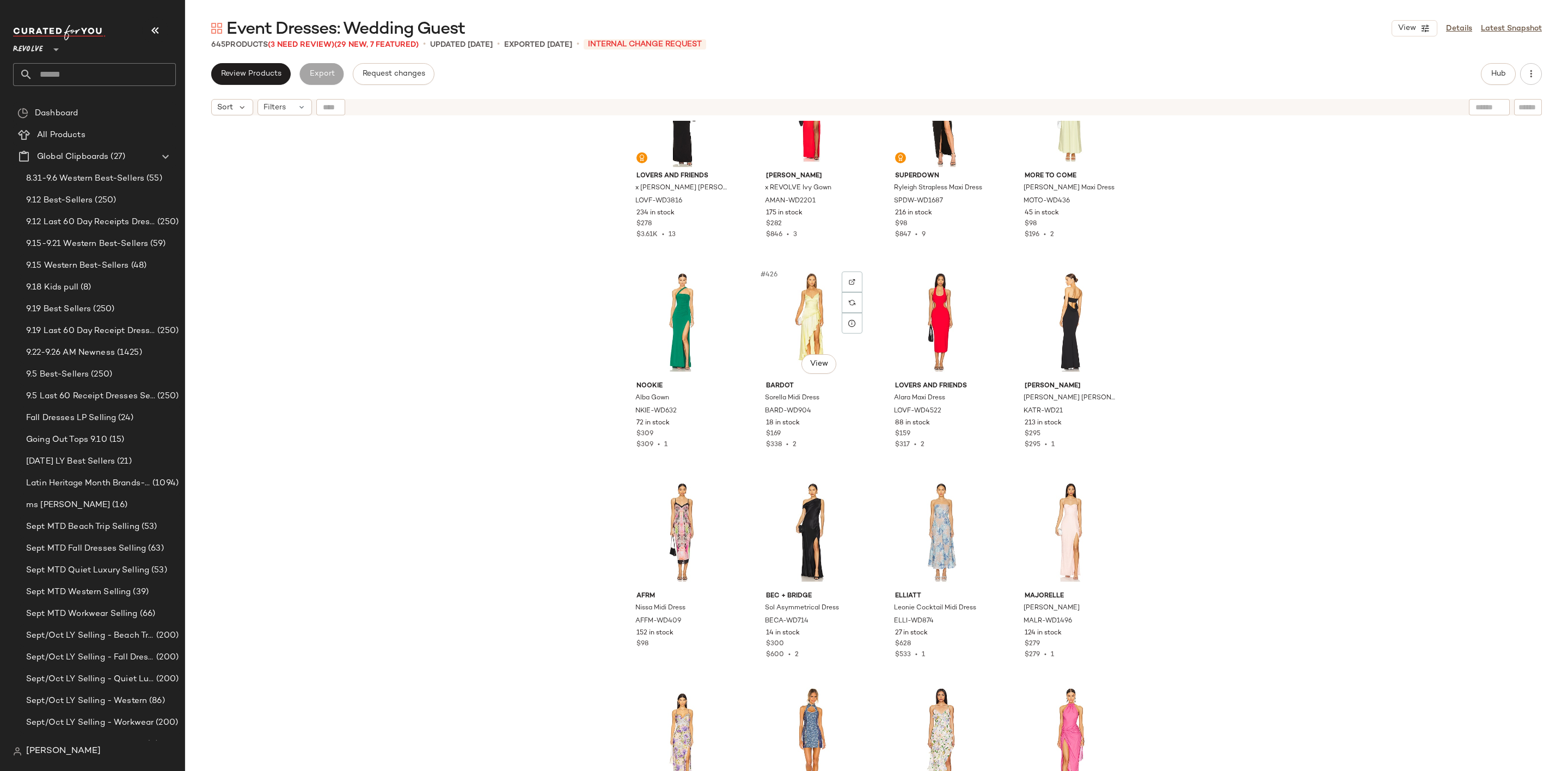
click at [791, 316] on div "#426 View" at bounding box center [812, 322] width 110 height 110
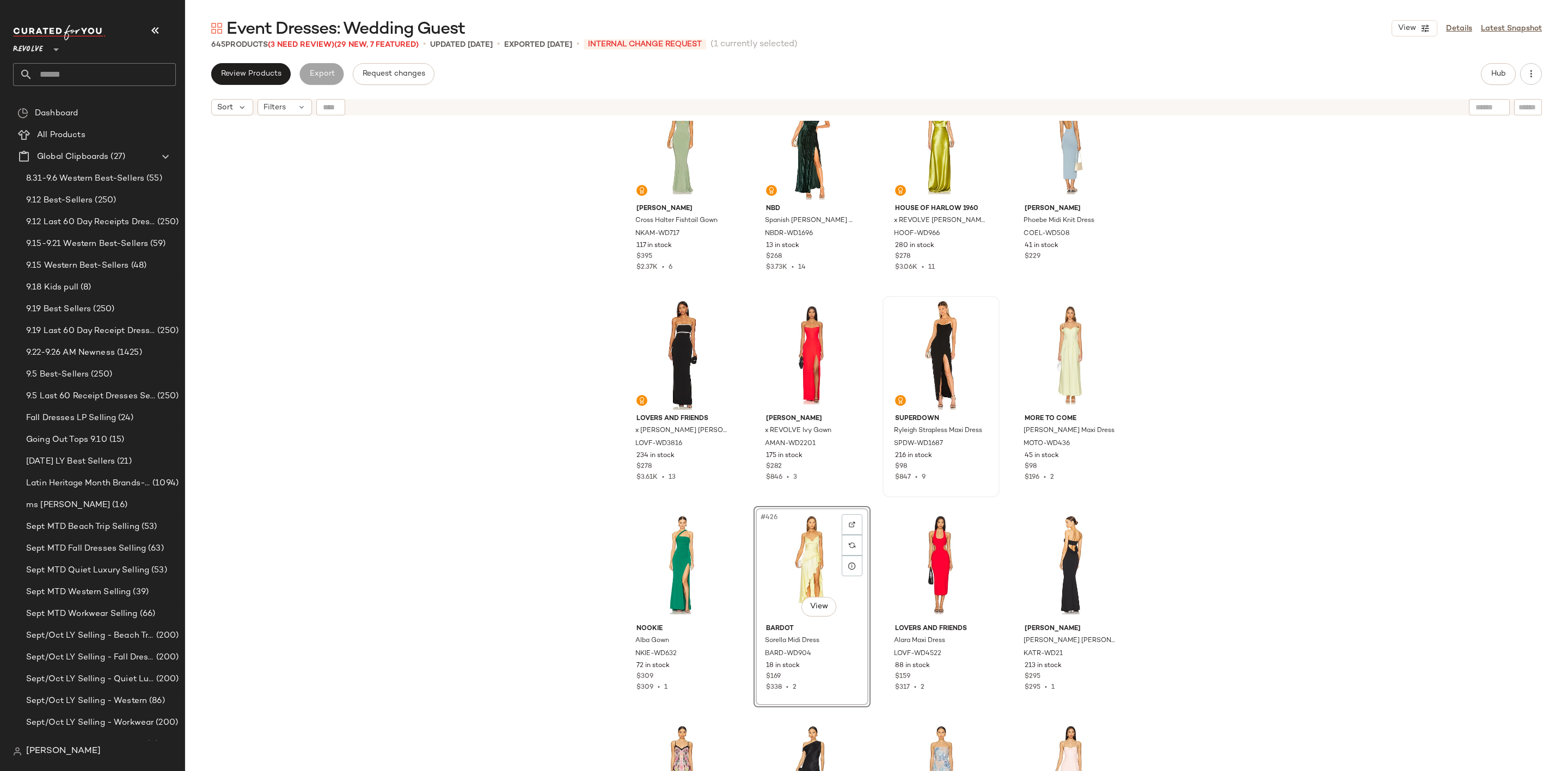
scroll to position [21893, 0]
click at [1065, 337] on div "#424 View" at bounding box center [1071, 357] width 110 height 110
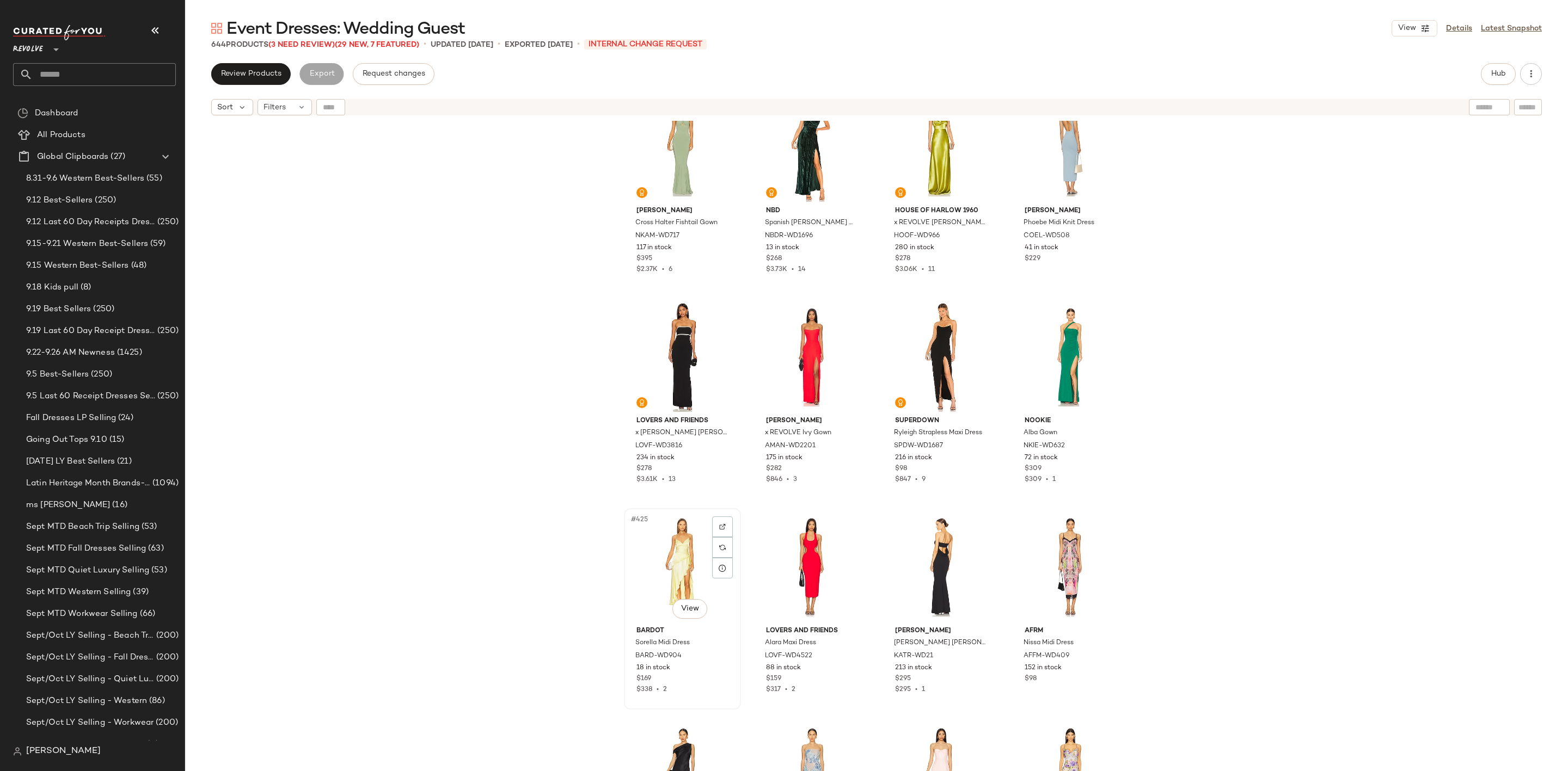
click at [663, 563] on div "#425 View" at bounding box center [682, 567] width 110 height 110
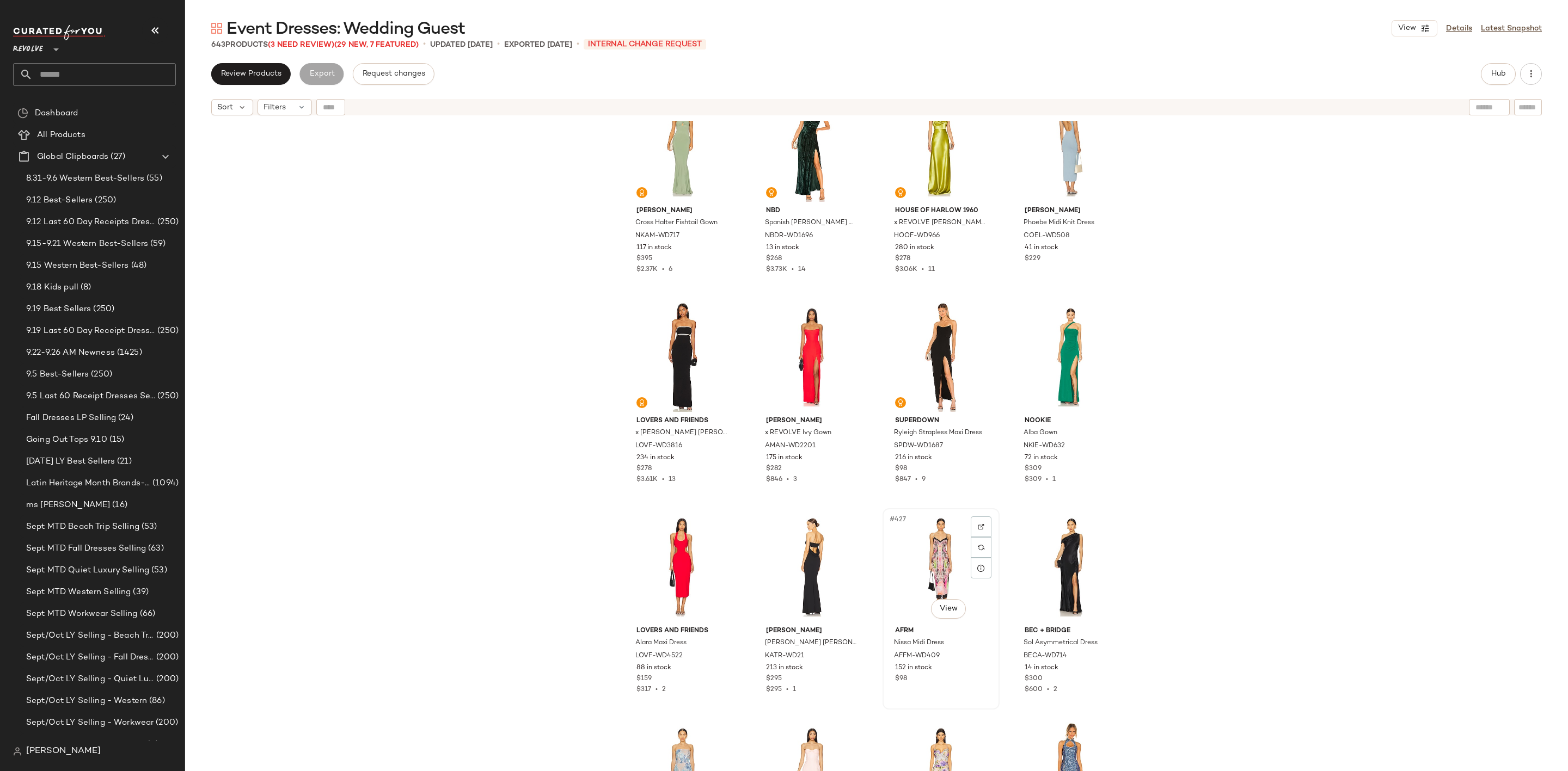
click at [933, 541] on div "#427 View" at bounding box center [941, 567] width 110 height 110
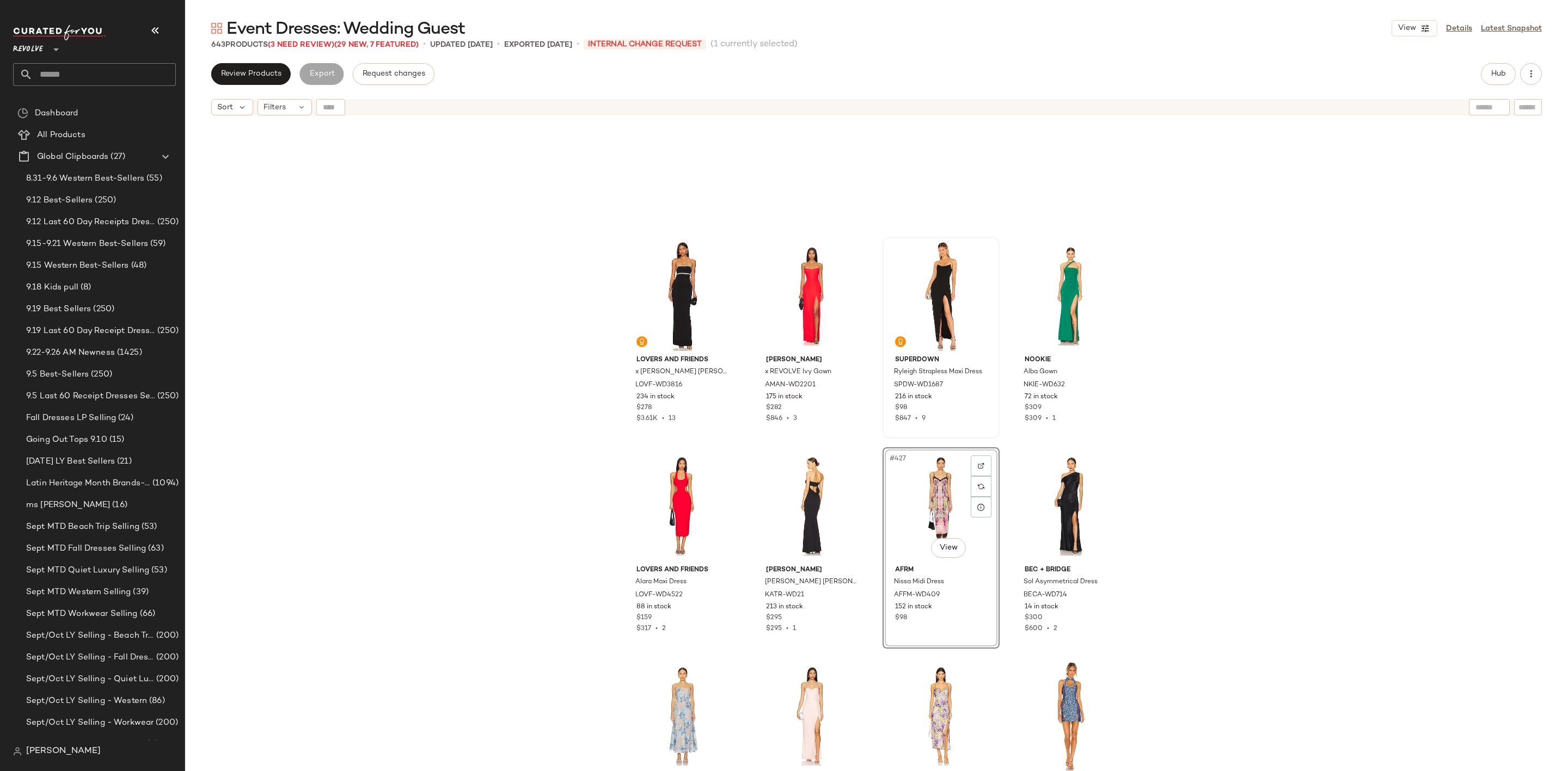
scroll to position [22139, 0]
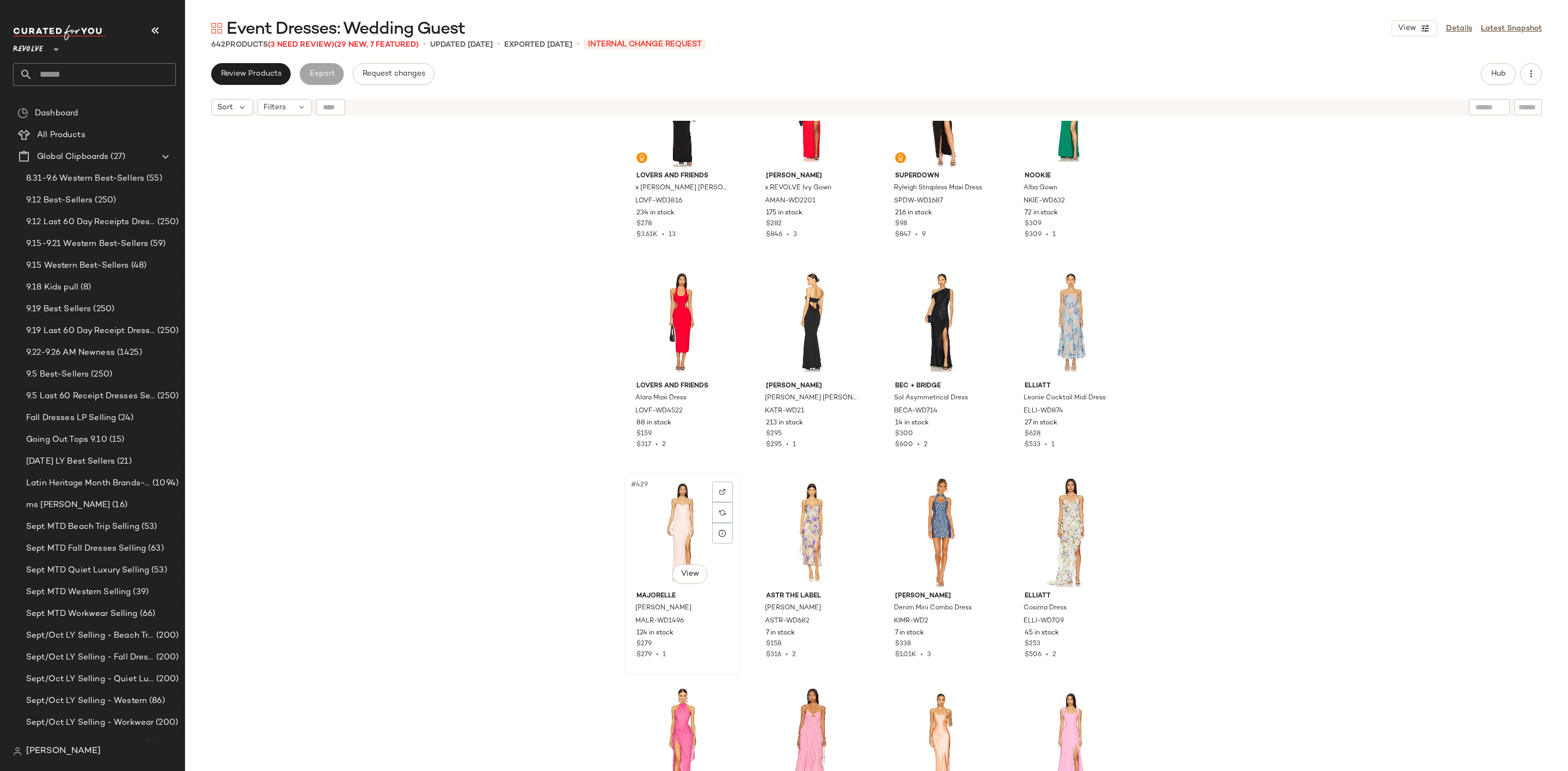
click at [660, 513] on div "#429 View" at bounding box center [682, 532] width 110 height 110
click at [1062, 301] on div "#428 View" at bounding box center [1071, 322] width 110 height 110
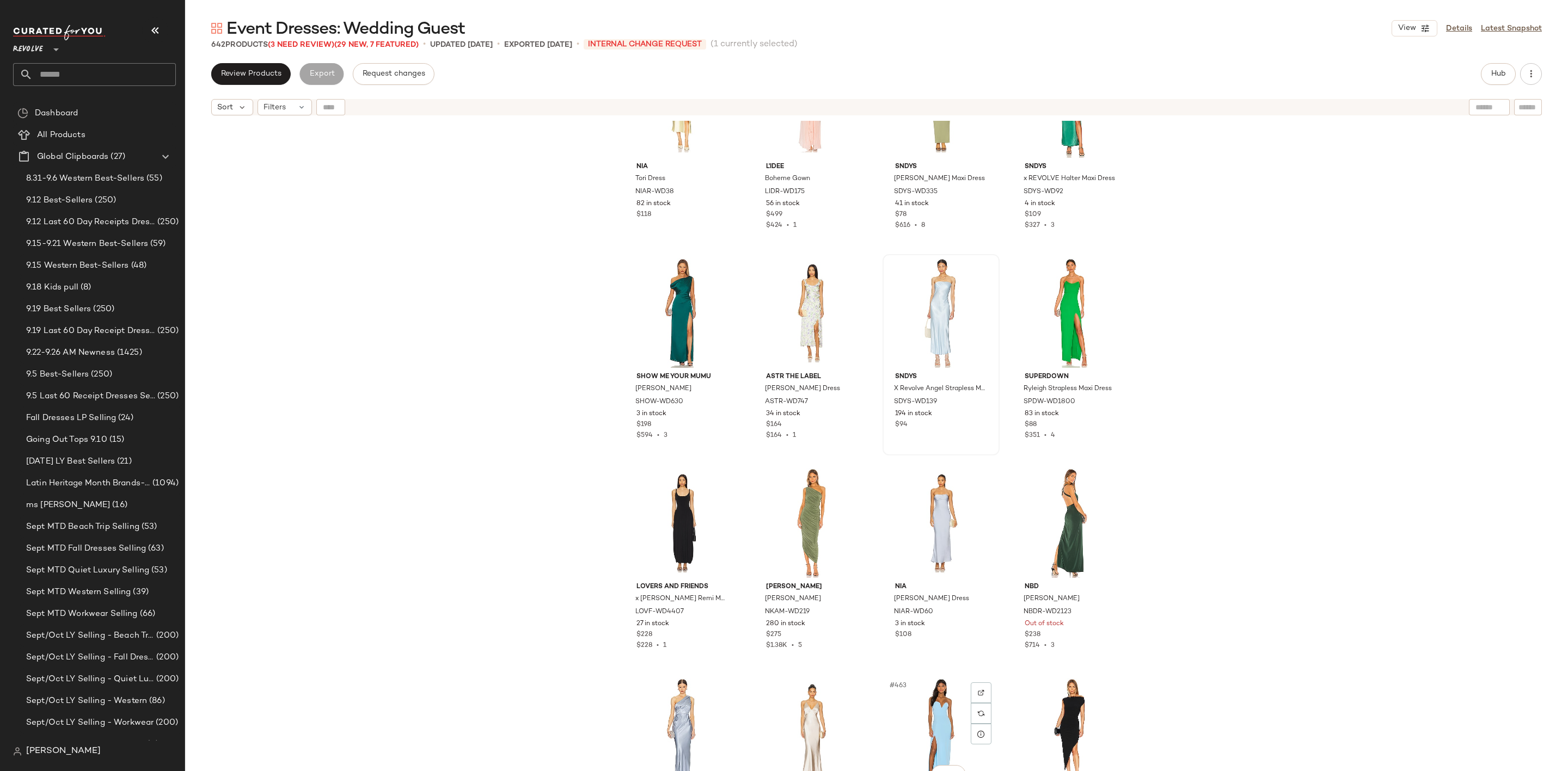
scroll to position [23608, 0]
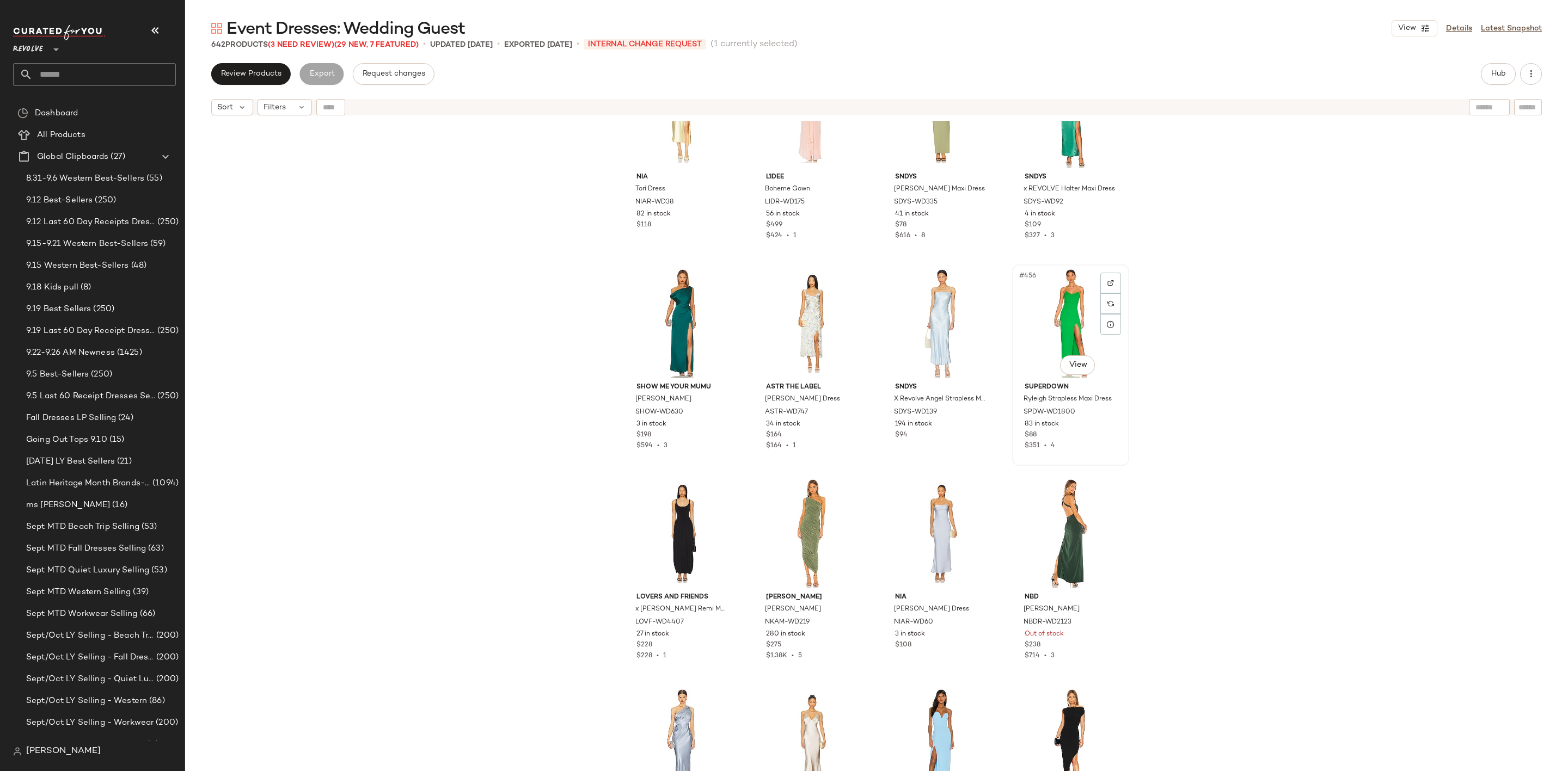
click at [1043, 309] on div "#456 View" at bounding box center [1071, 323] width 110 height 110
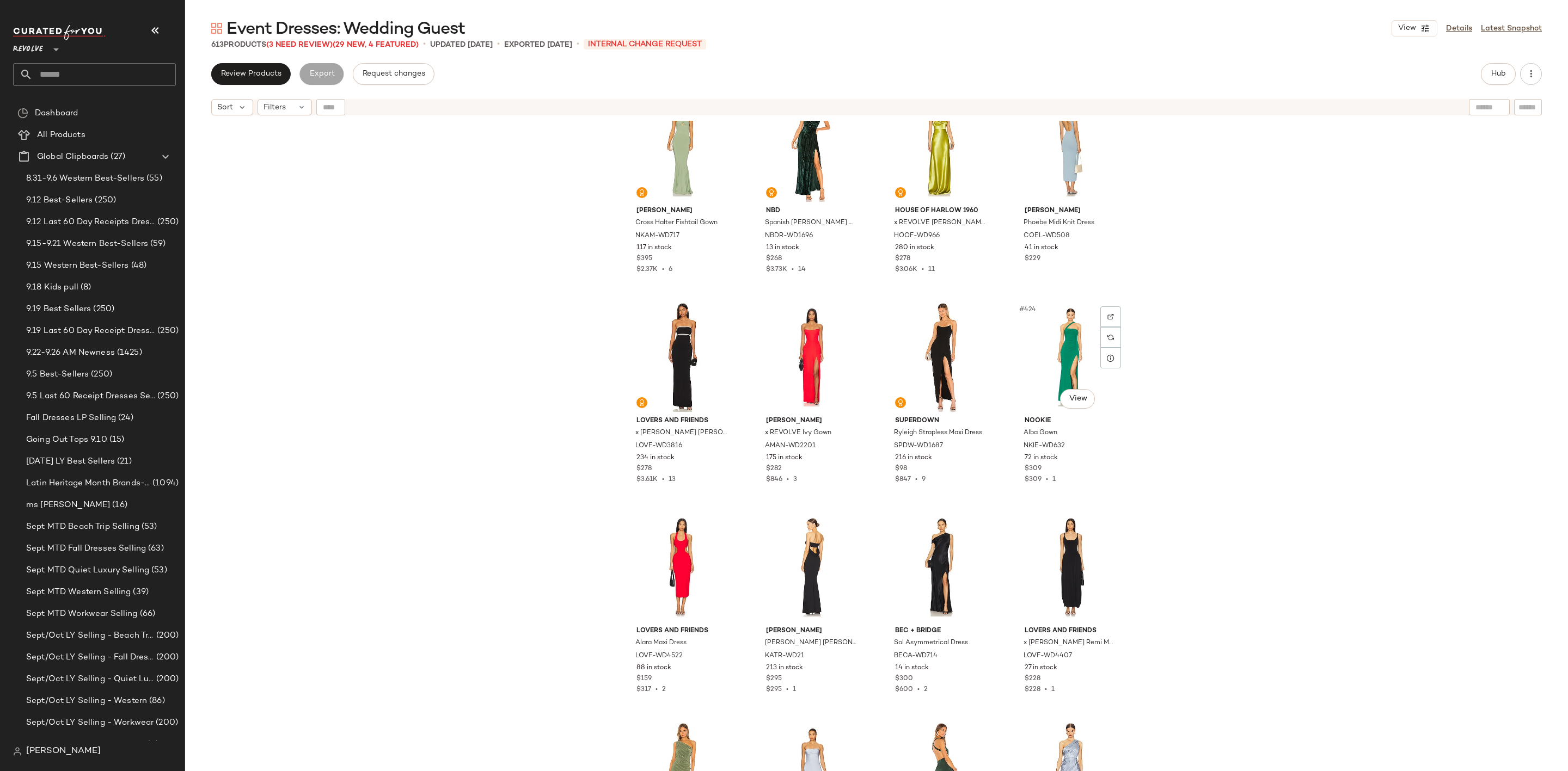
scroll to position [22057, 0]
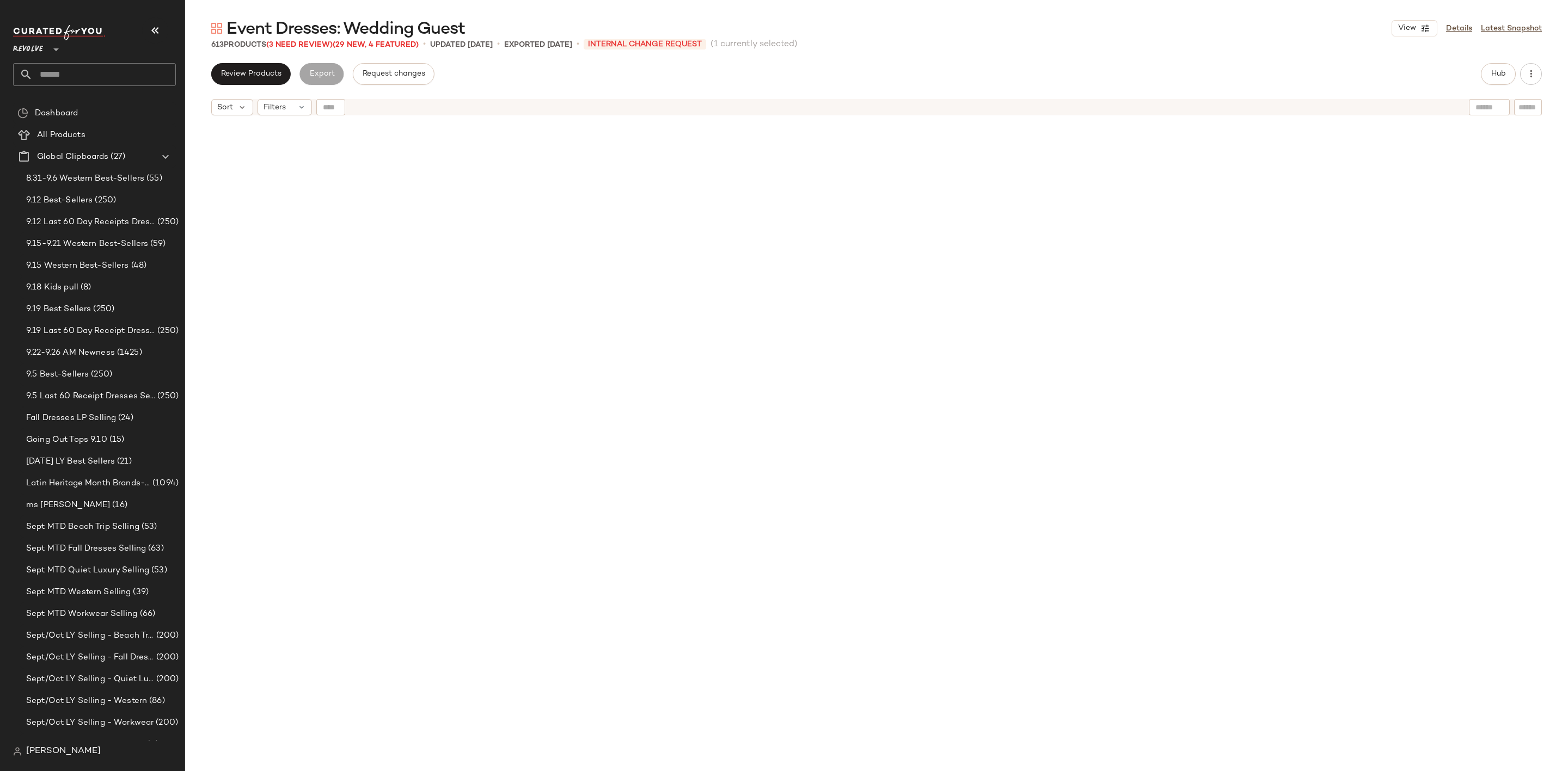
scroll to position [22057, 0]
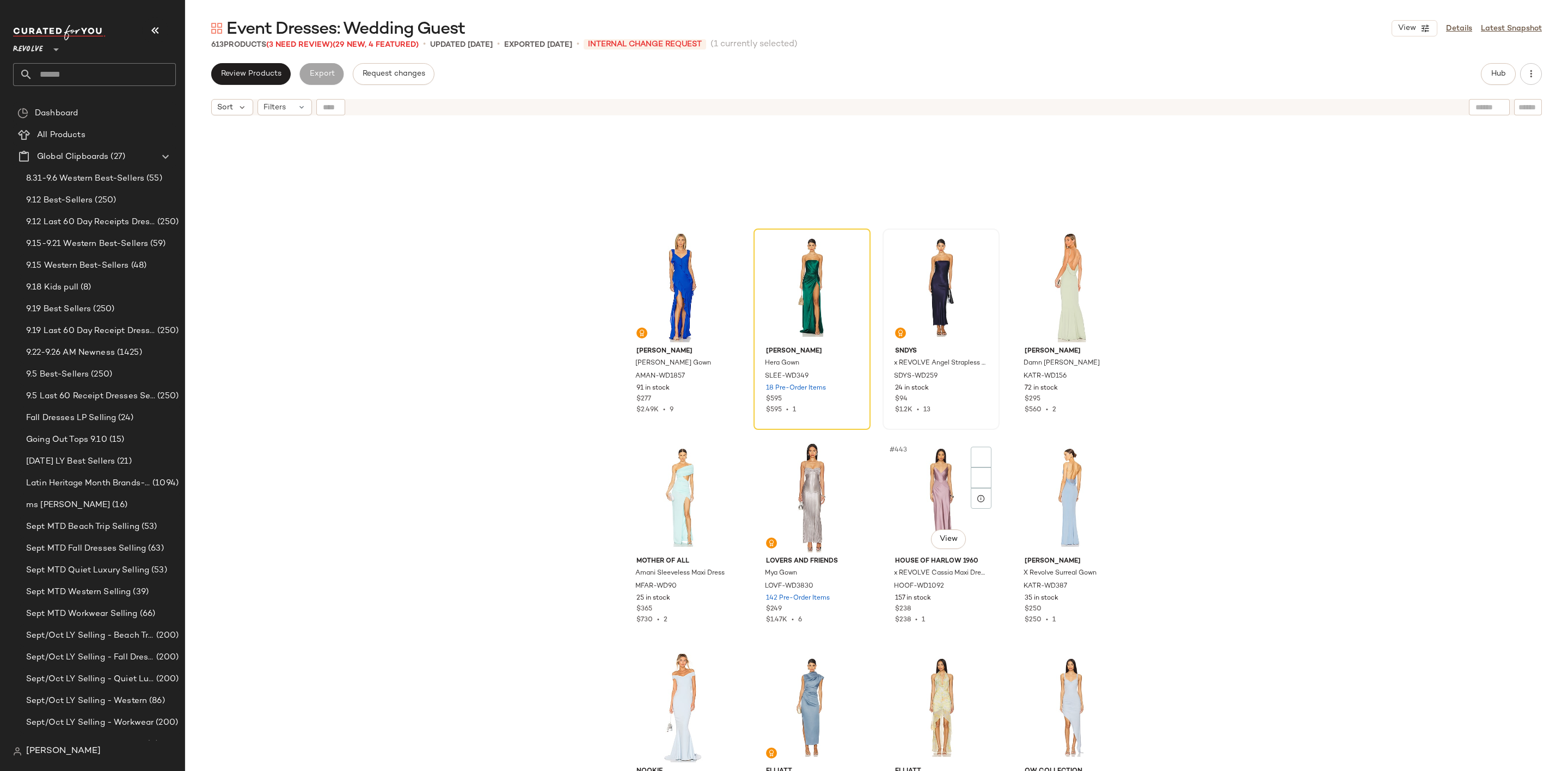
scroll to position [22955, 0]
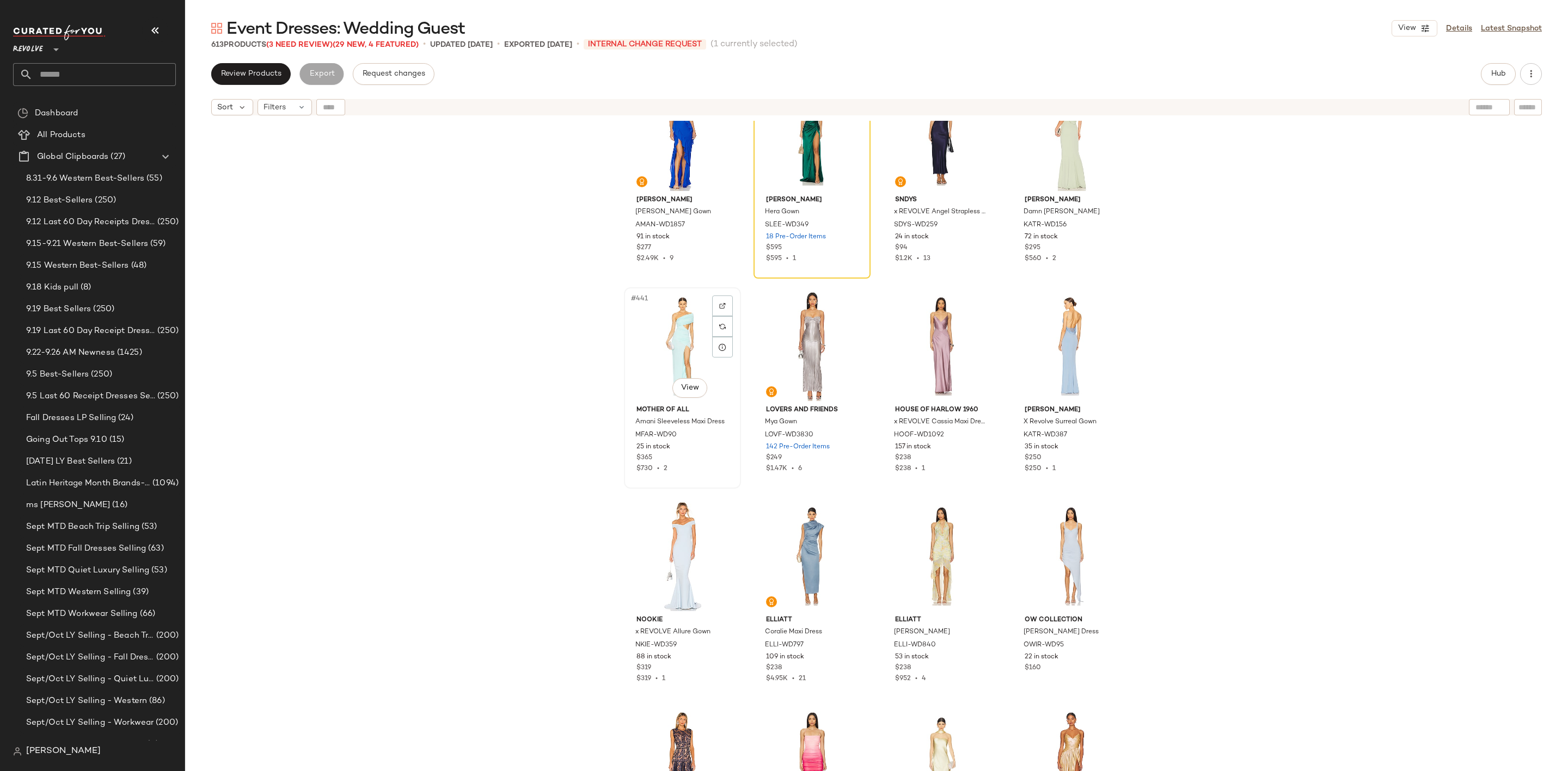
click at [649, 337] on div "#441 View" at bounding box center [682, 346] width 110 height 110
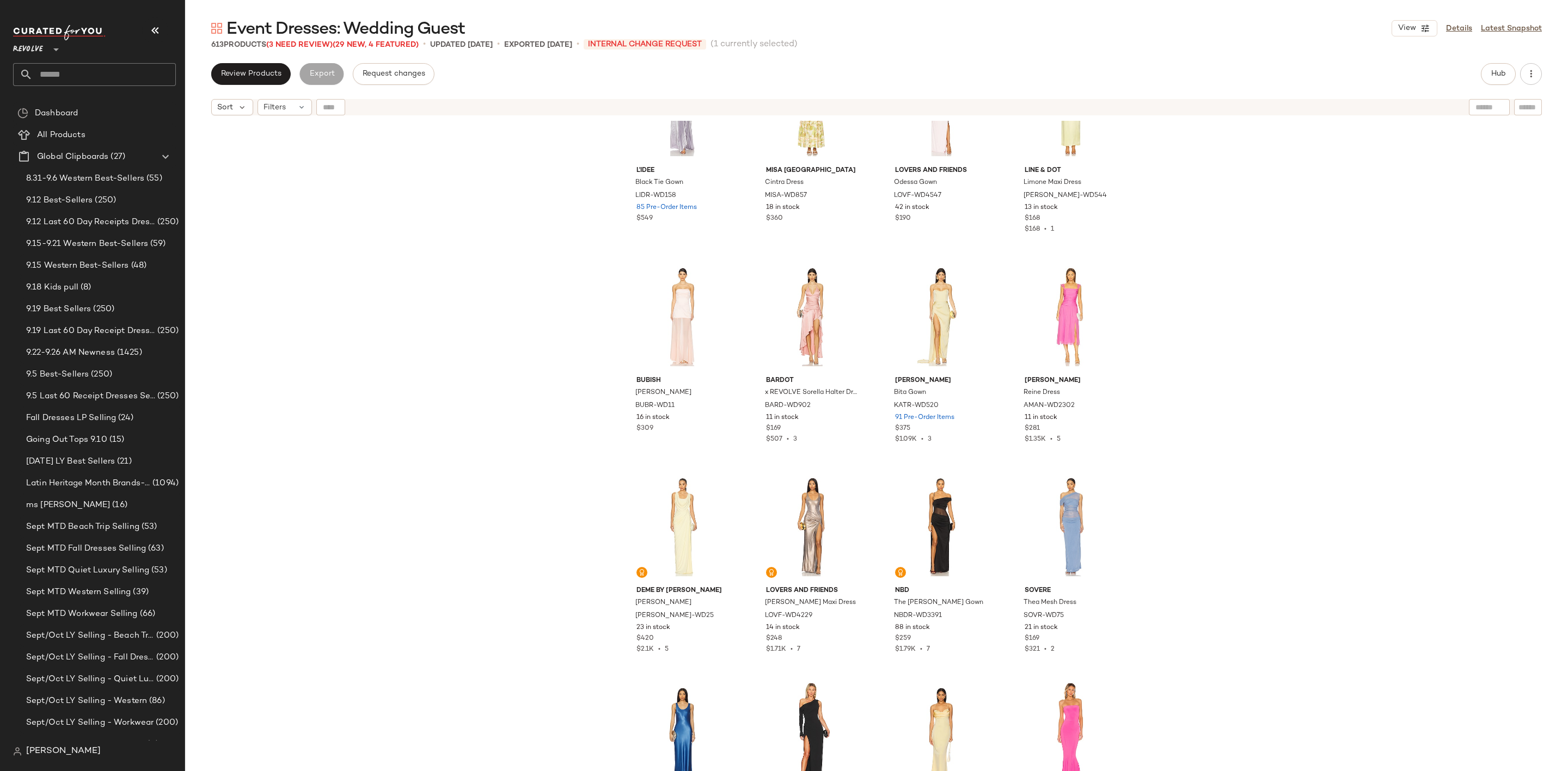
scroll to position [30466, 0]
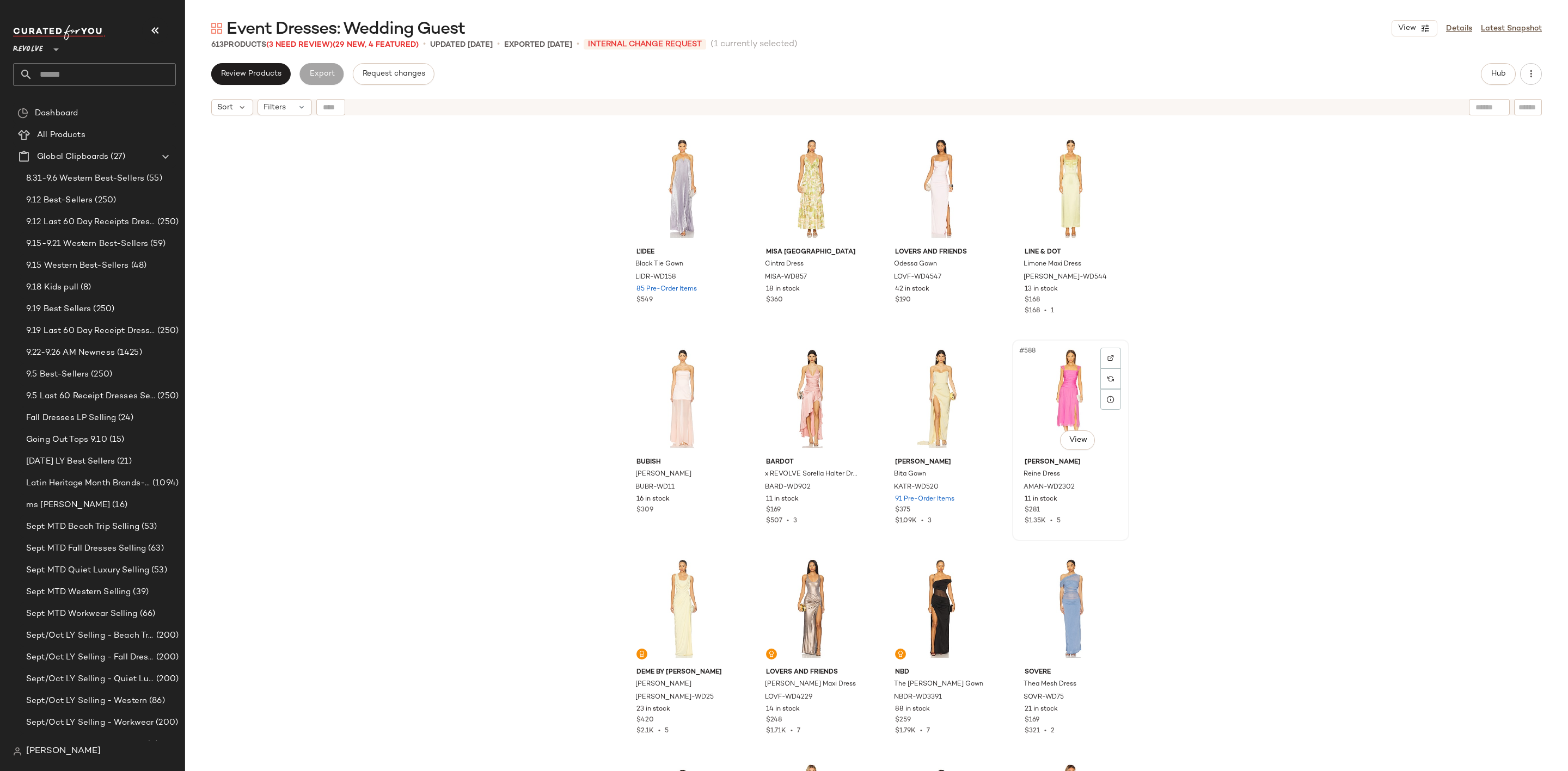
click at [1066, 391] on div "#588 View" at bounding box center [1071, 398] width 110 height 110
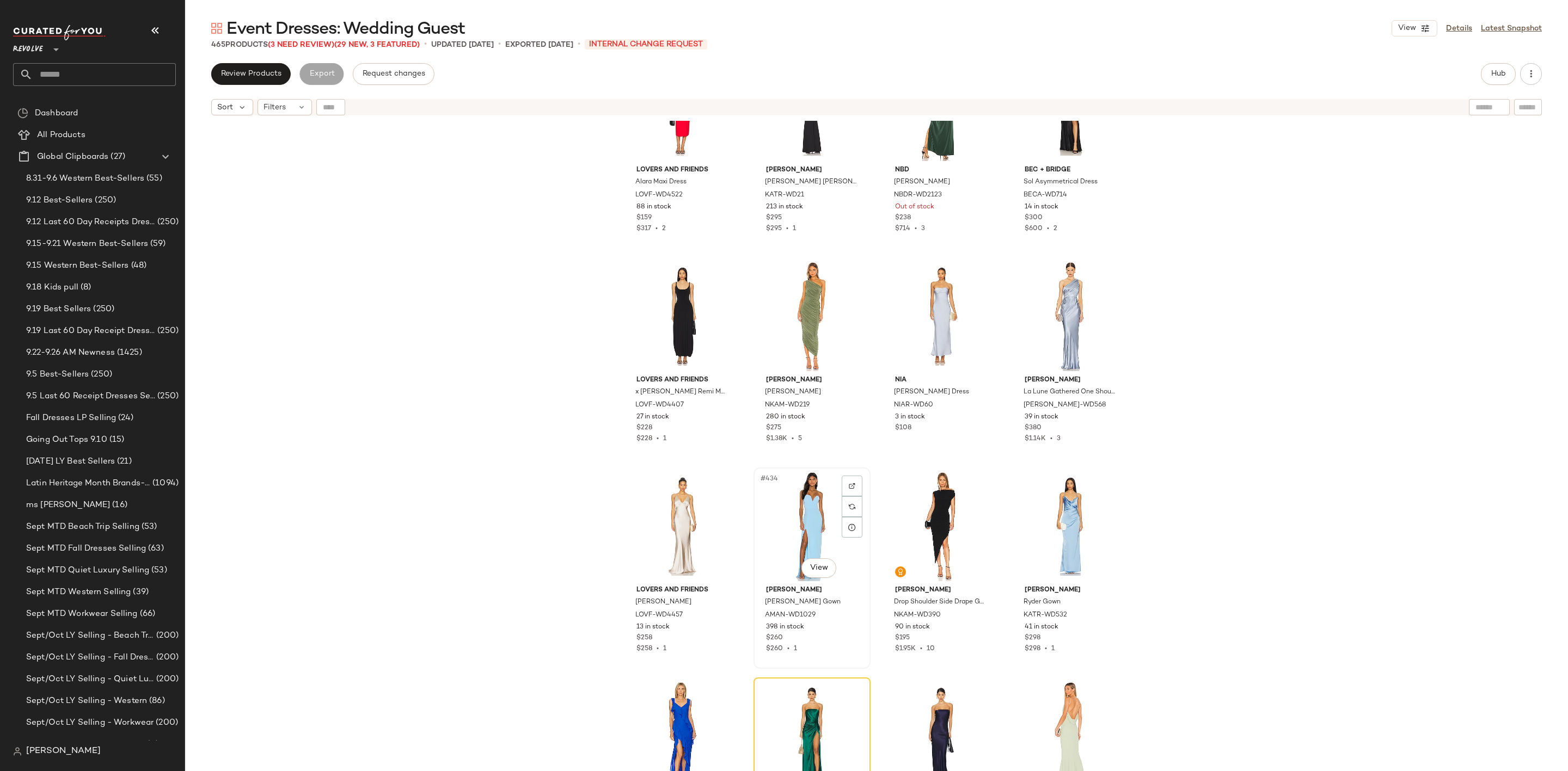
scroll to position [22599, 0]
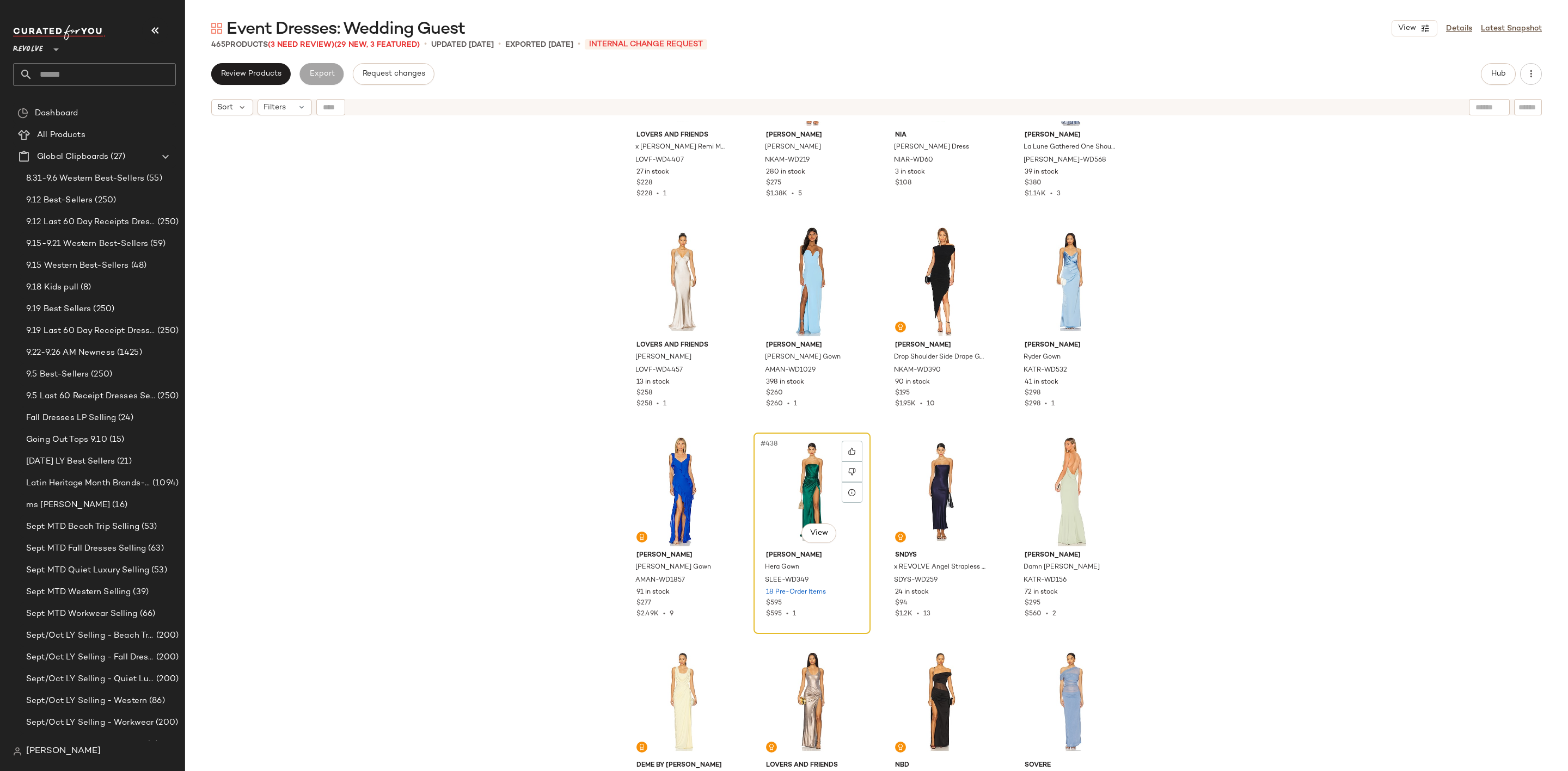
click at [802, 467] on div "#438 View" at bounding box center [812, 491] width 110 height 110
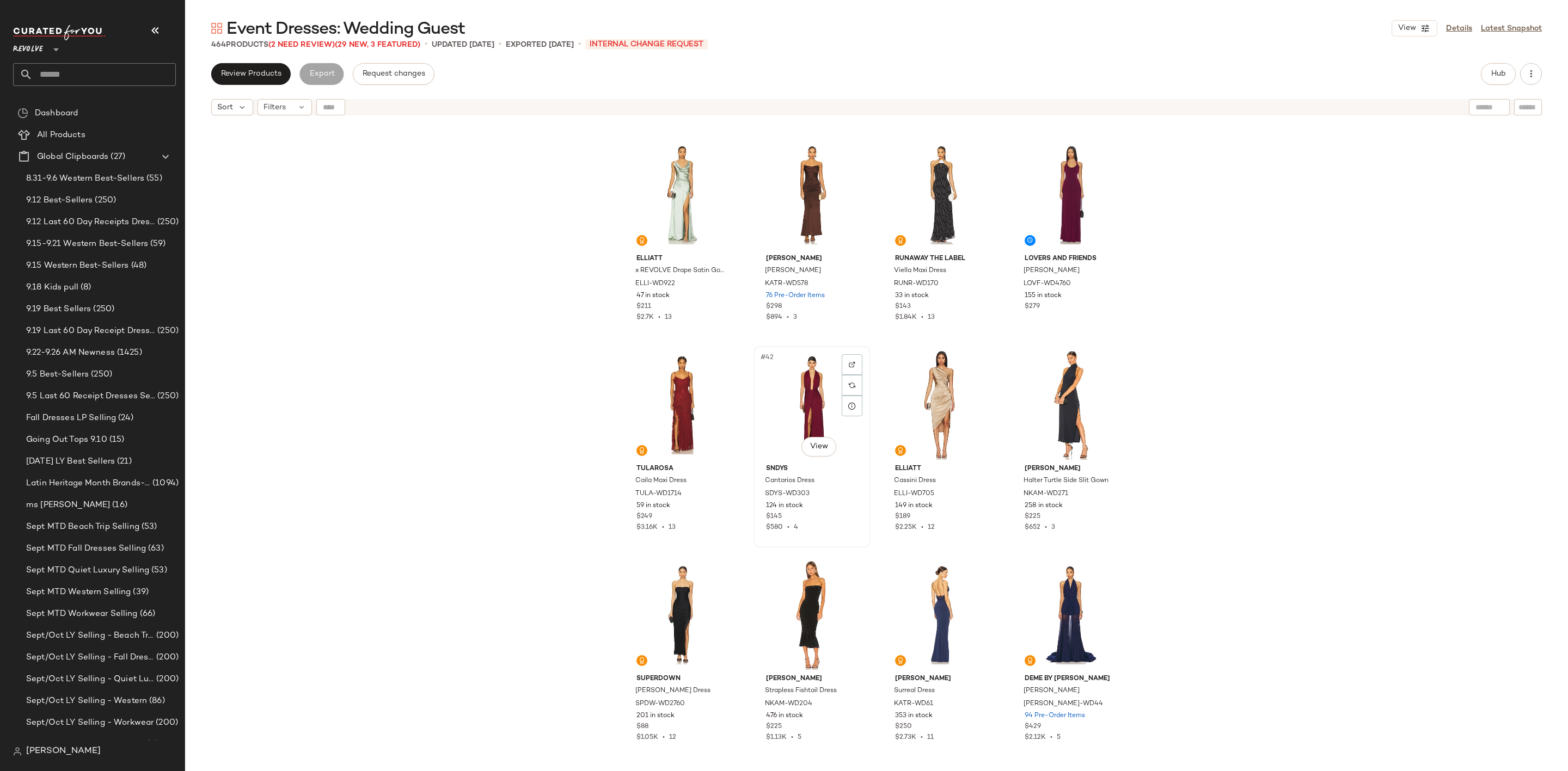
scroll to position [2213, 0]
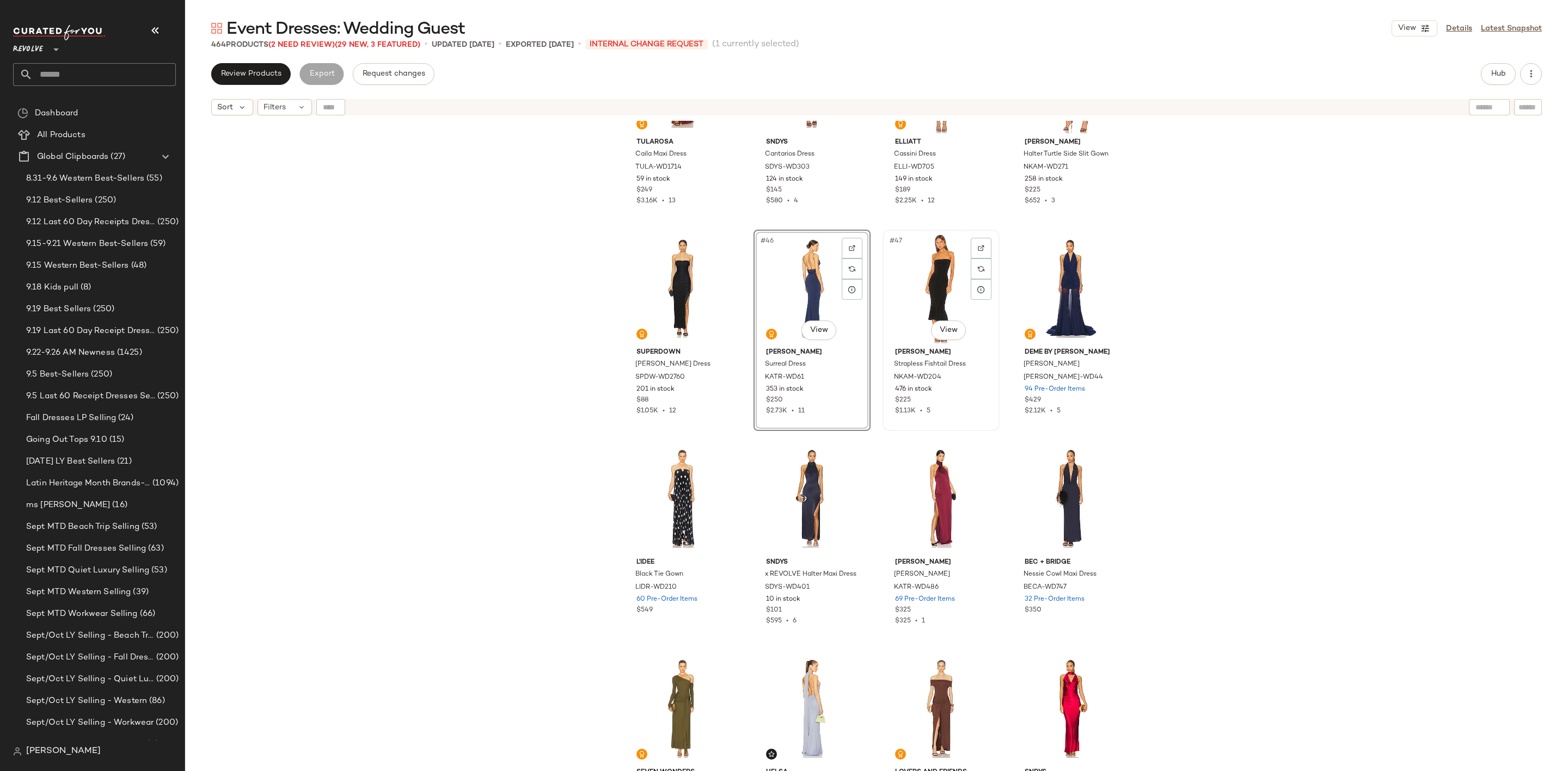
scroll to position [2539, 0]
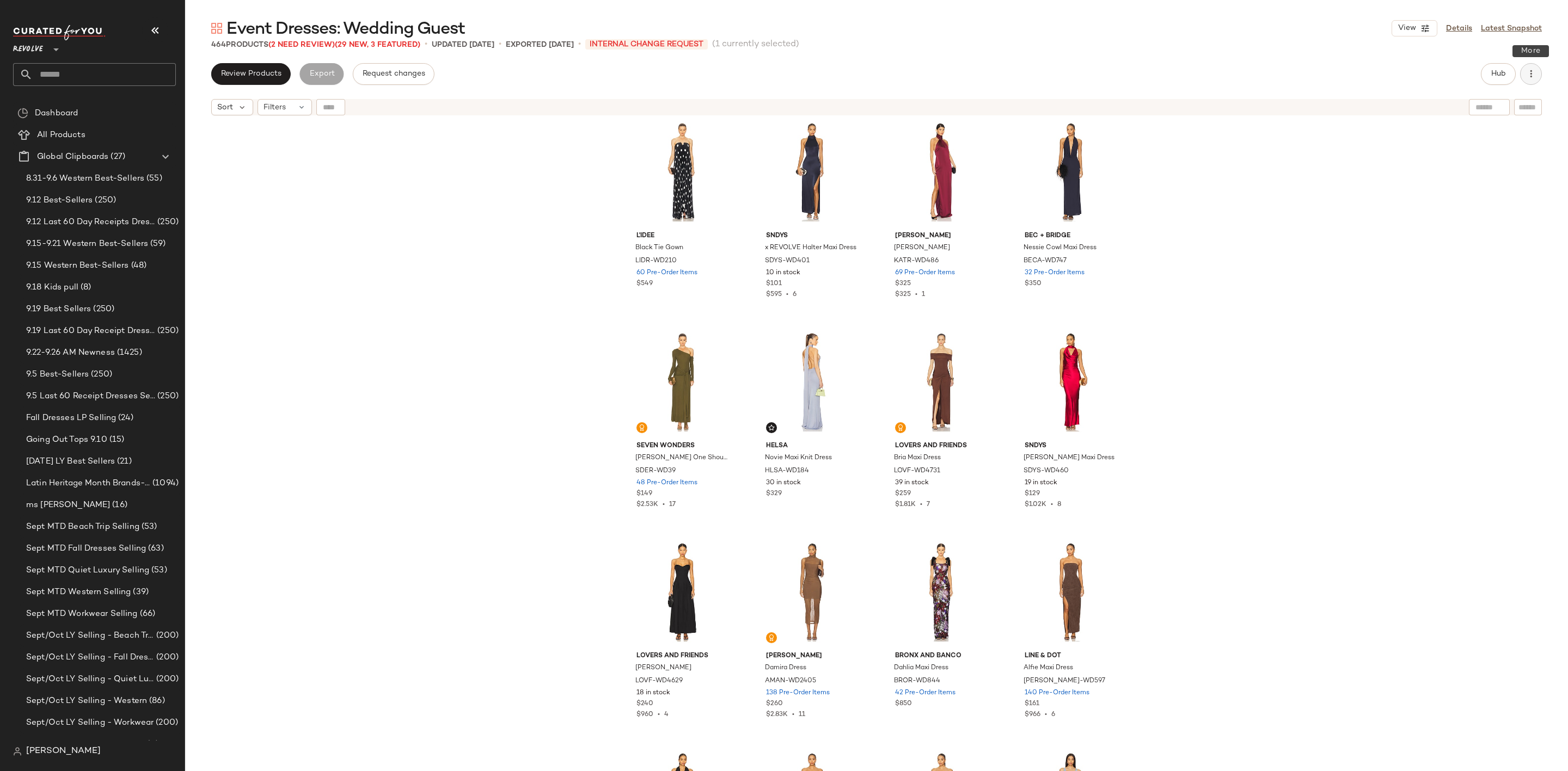
click at [1527, 72] on icon "button" at bounding box center [1531, 74] width 11 height 11
click at [1491, 183] on span "Clear Suggested Products" at bounding box center [1482, 184] width 102 height 12
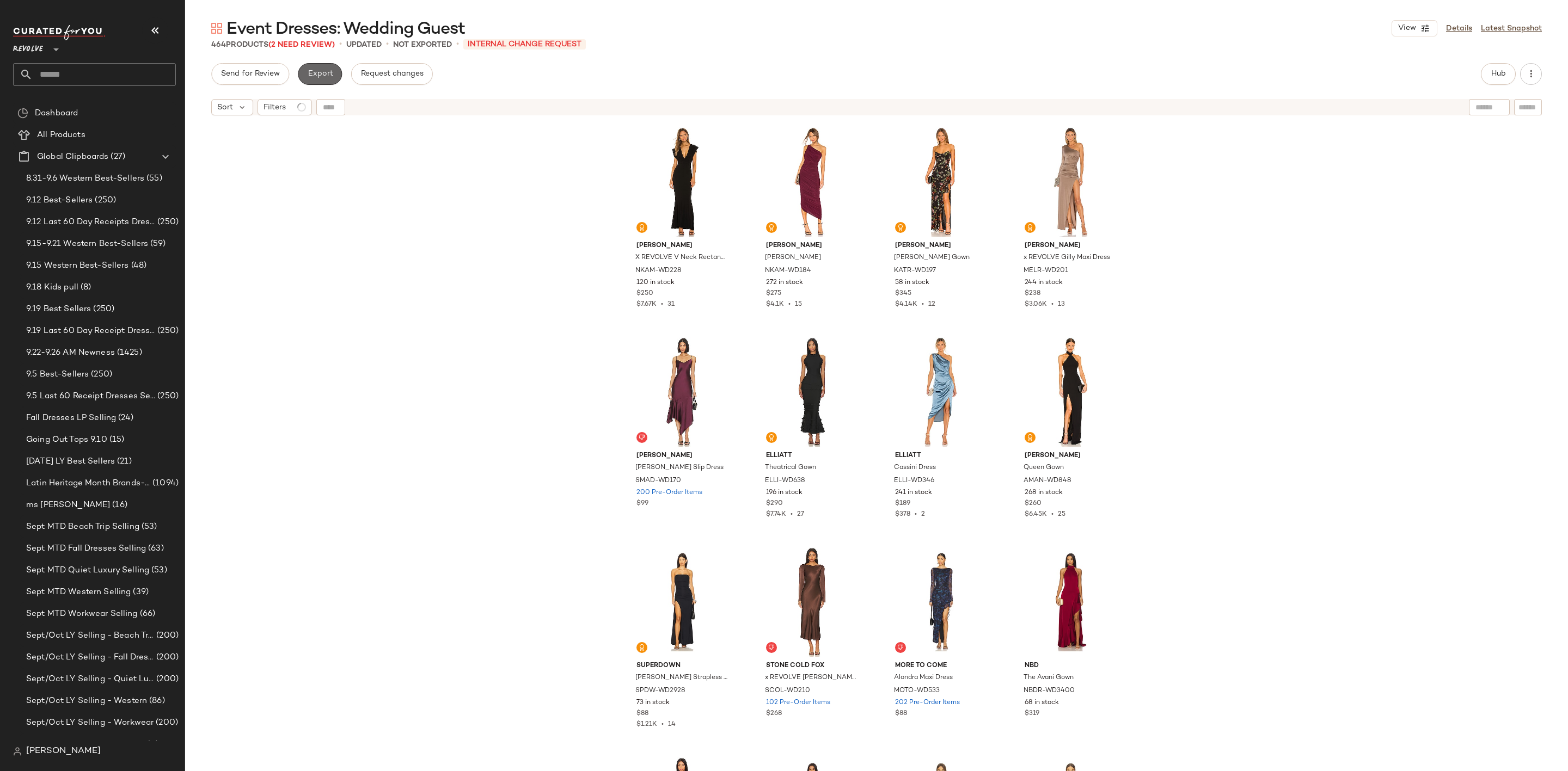
click at [312, 77] on span "Export" at bounding box center [320, 74] width 26 height 9
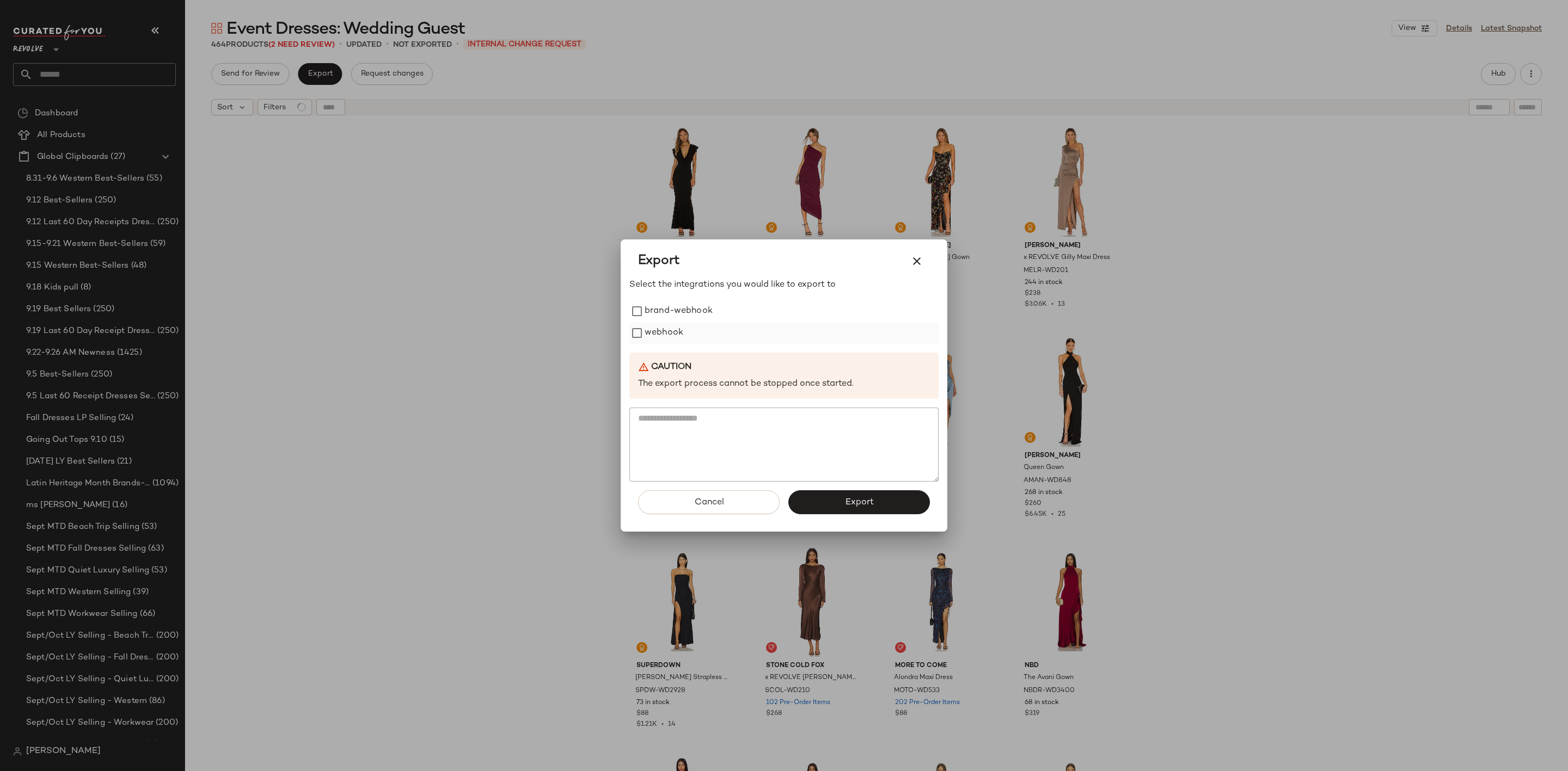
click at [652, 333] on label "webhook" at bounding box center [664, 333] width 39 height 22
click at [835, 506] on button "Export" at bounding box center [859, 502] width 142 height 24
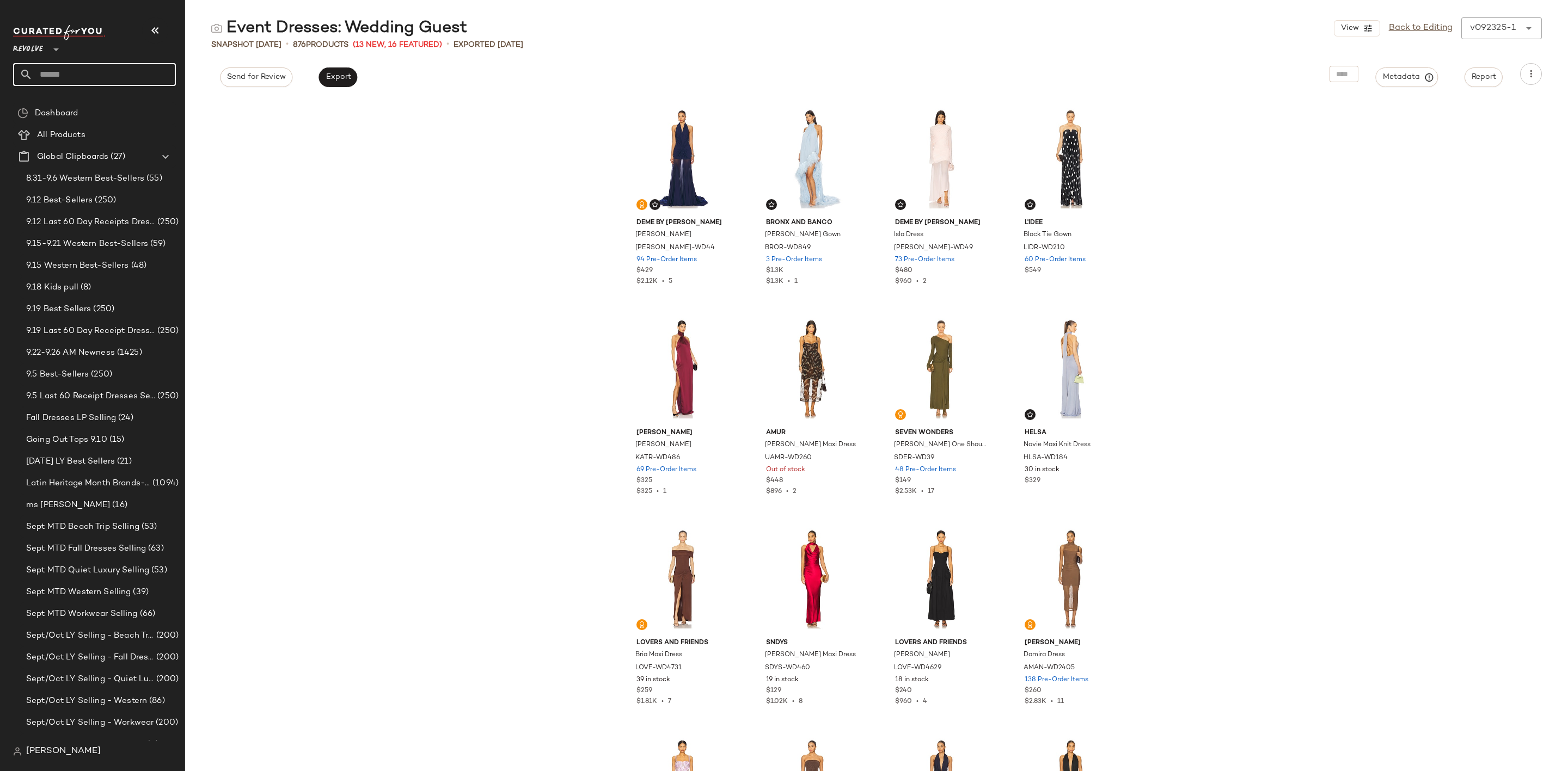
click at [111, 74] on input "text" at bounding box center [104, 75] width 143 height 23
type input "*"
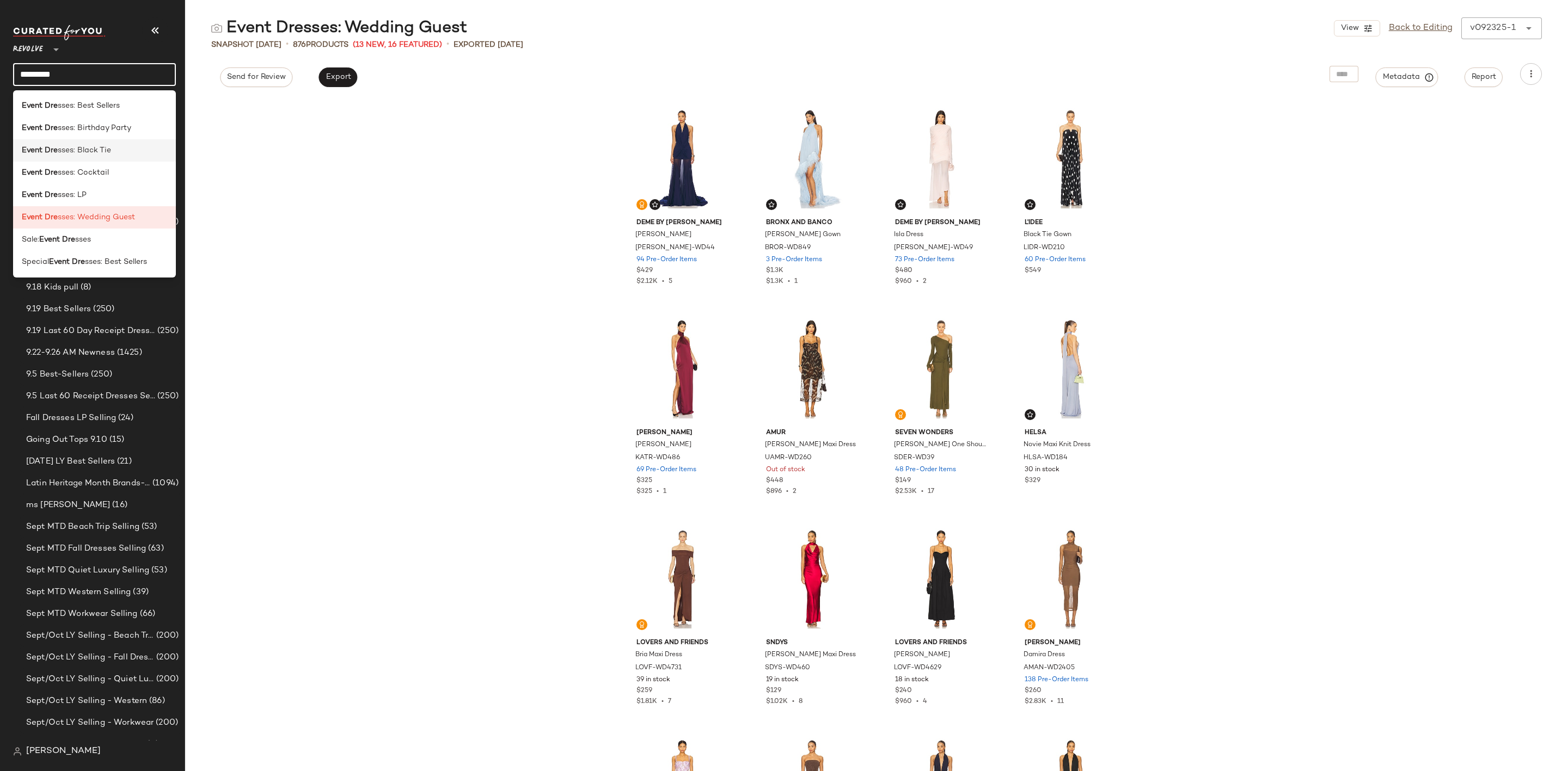
type input "*********"
click at [98, 154] on span "sses: Black Tie" at bounding box center [85, 150] width 54 height 12
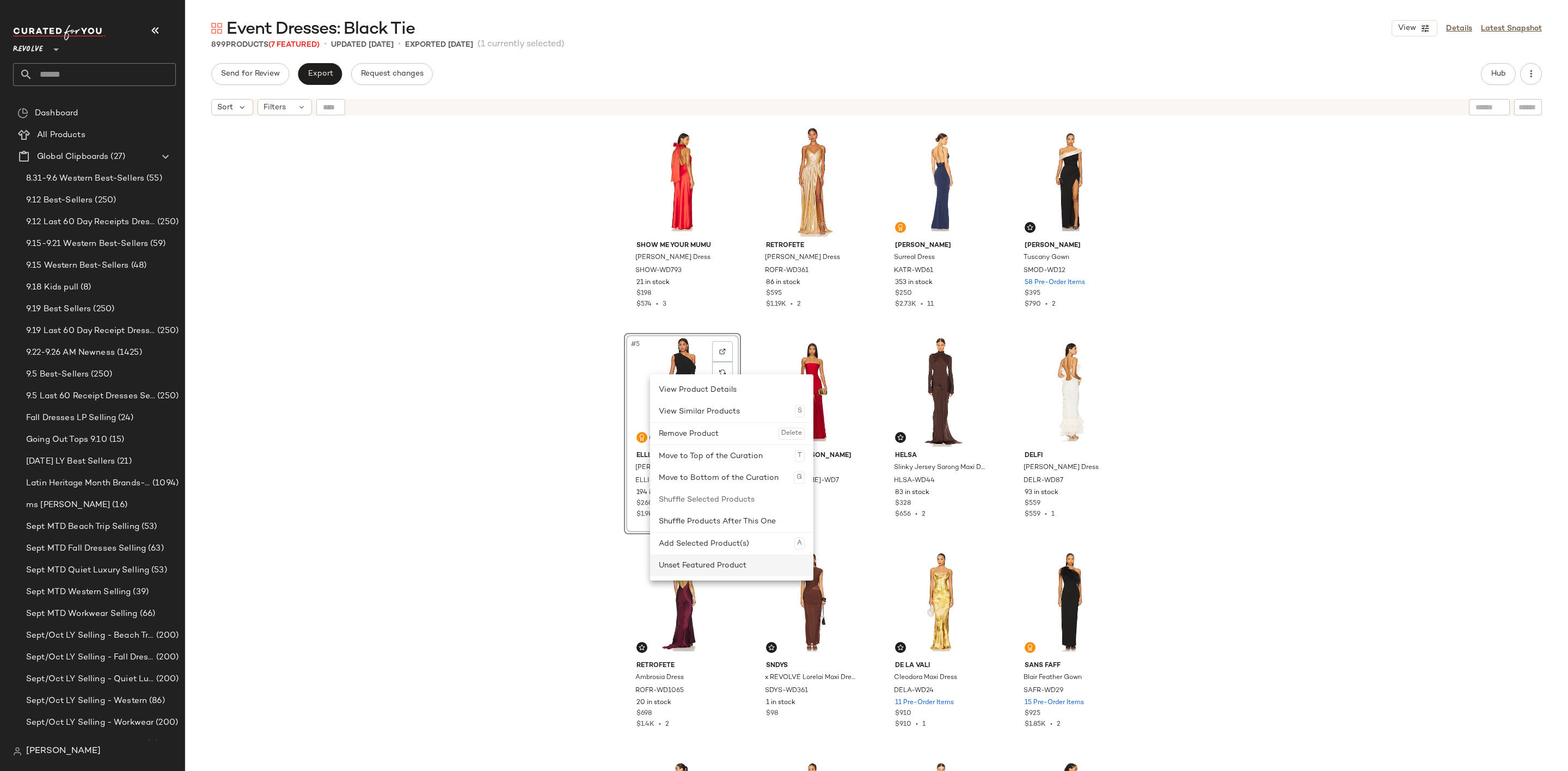
click at [709, 560] on div "Unset Featured Product" at bounding box center [732, 565] width 146 height 22
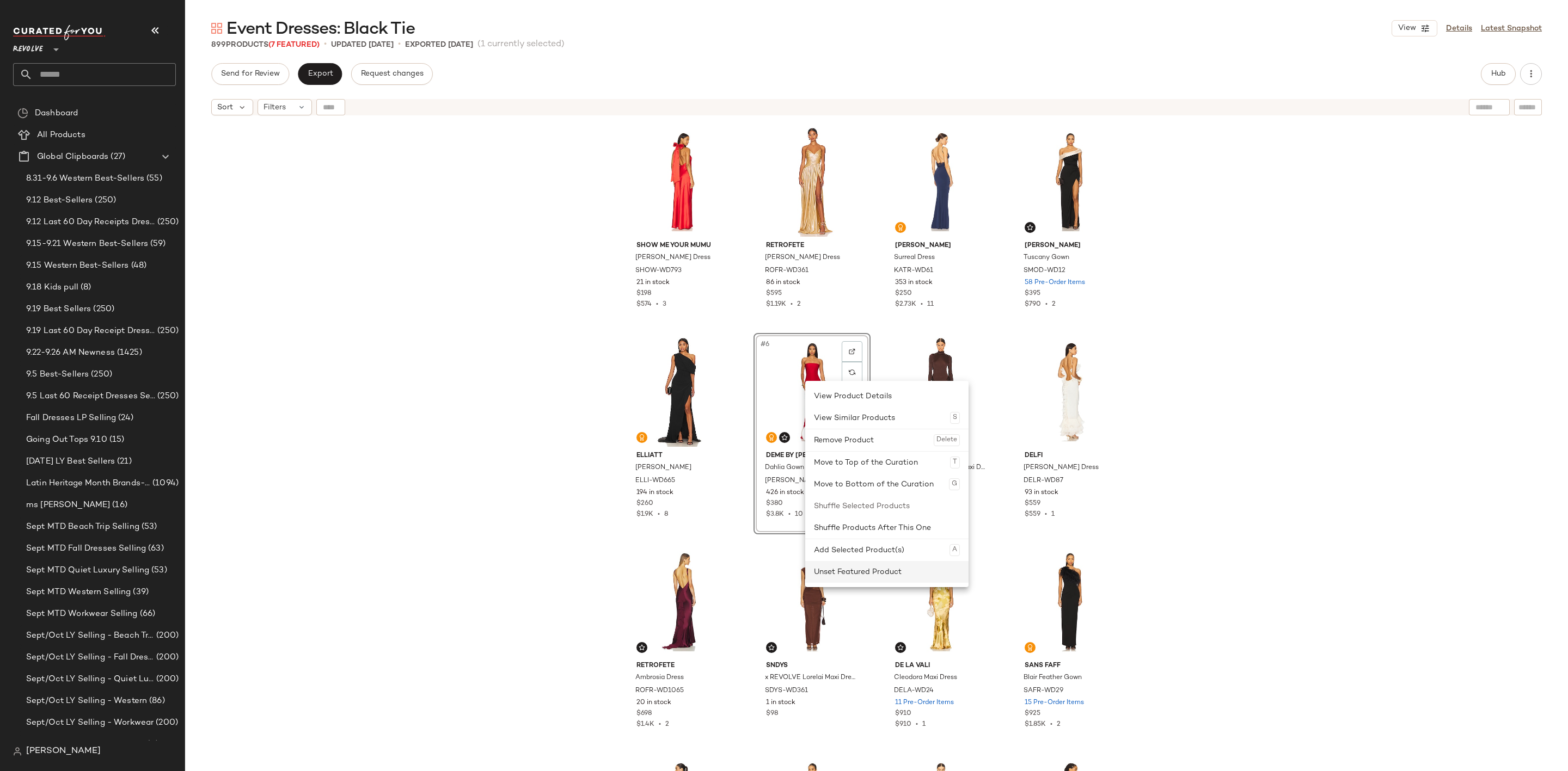
click at [858, 572] on div "Unset Featured Product" at bounding box center [887, 572] width 146 height 22
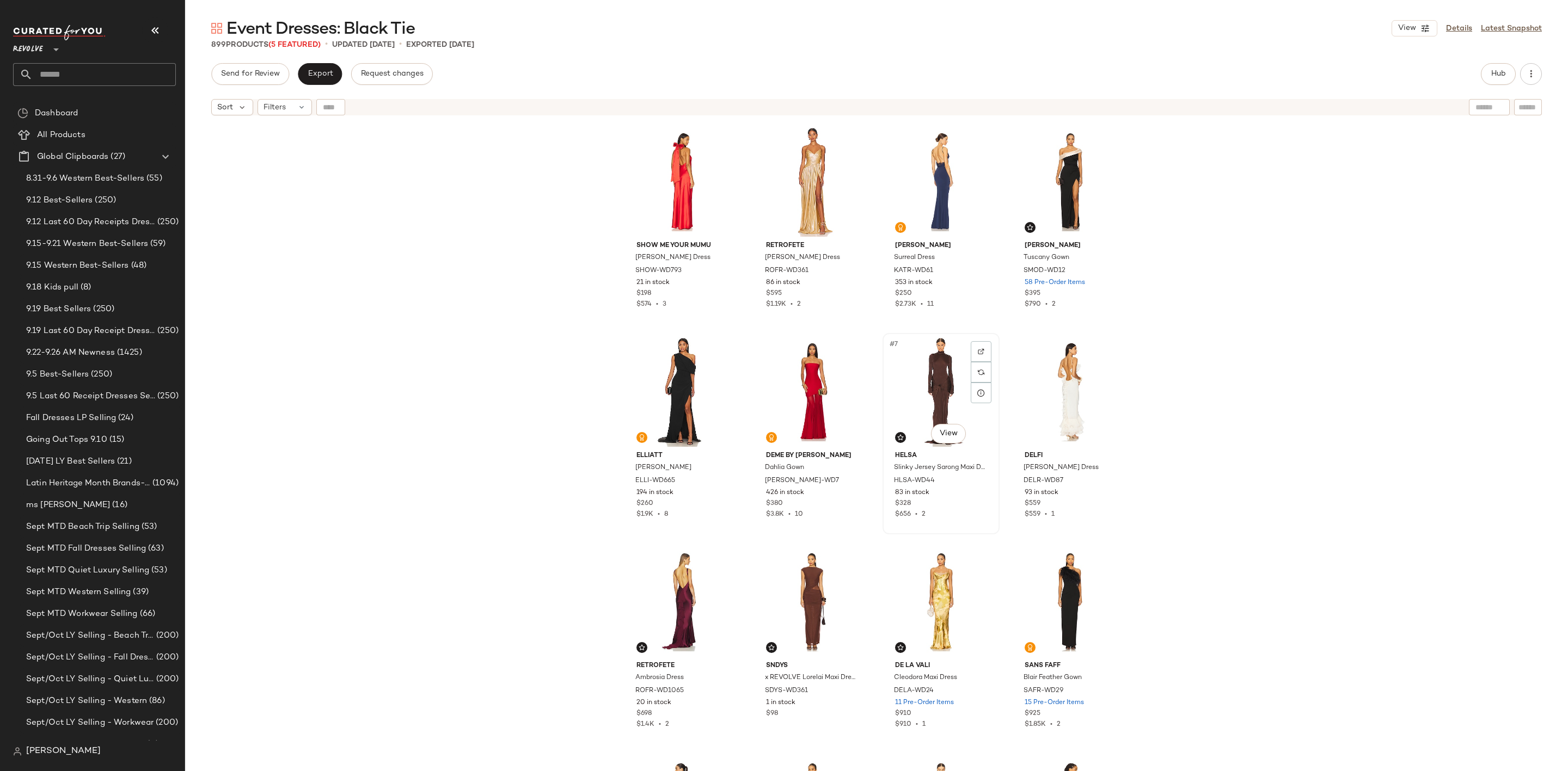
drag, startPoint x: 935, startPoint y: 384, endPoint x: 937, endPoint y: 412, distance: 28.1
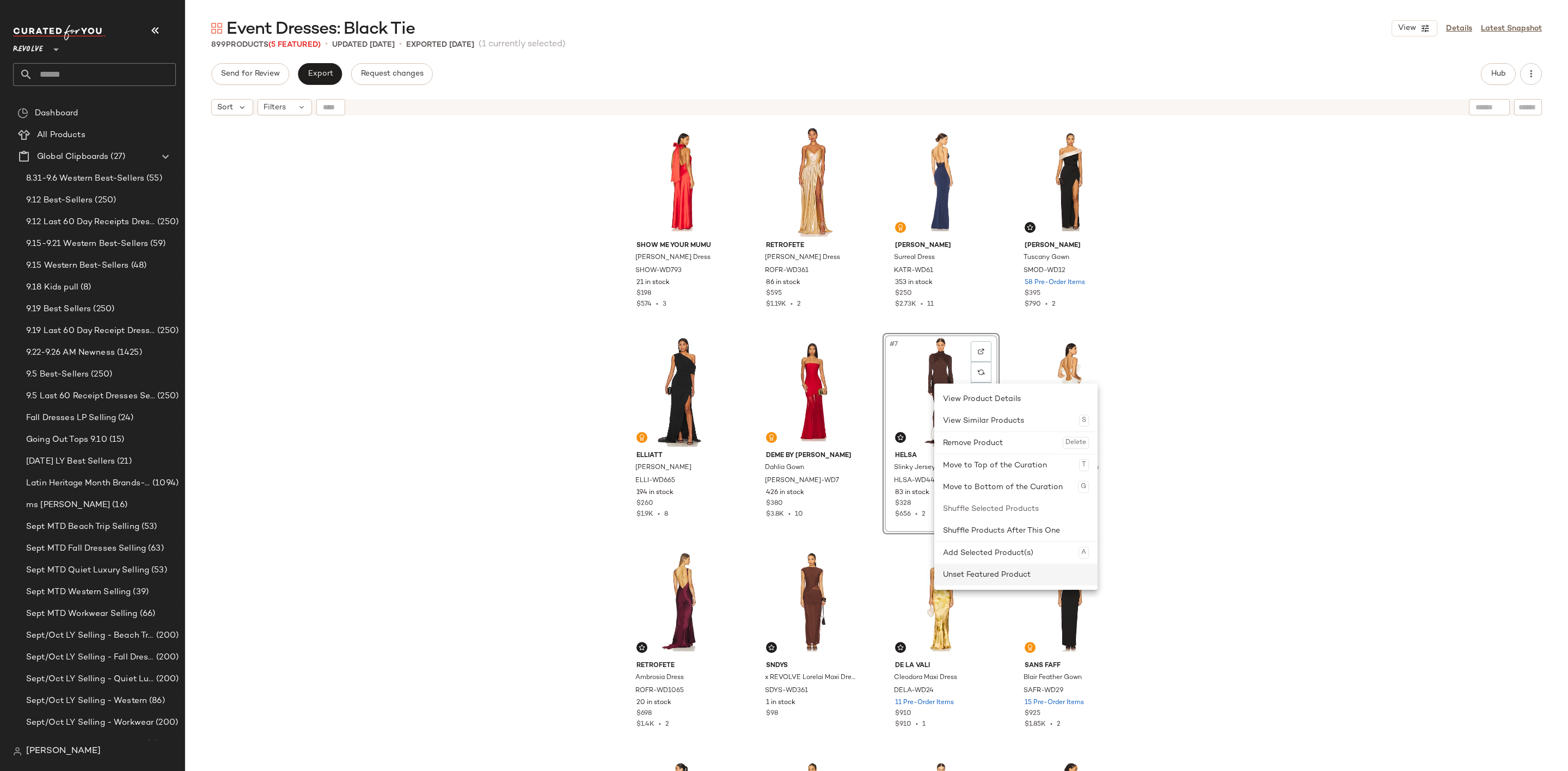
click at [982, 573] on div "Unset Featured Product" at bounding box center [1016, 575] width 146 height 22
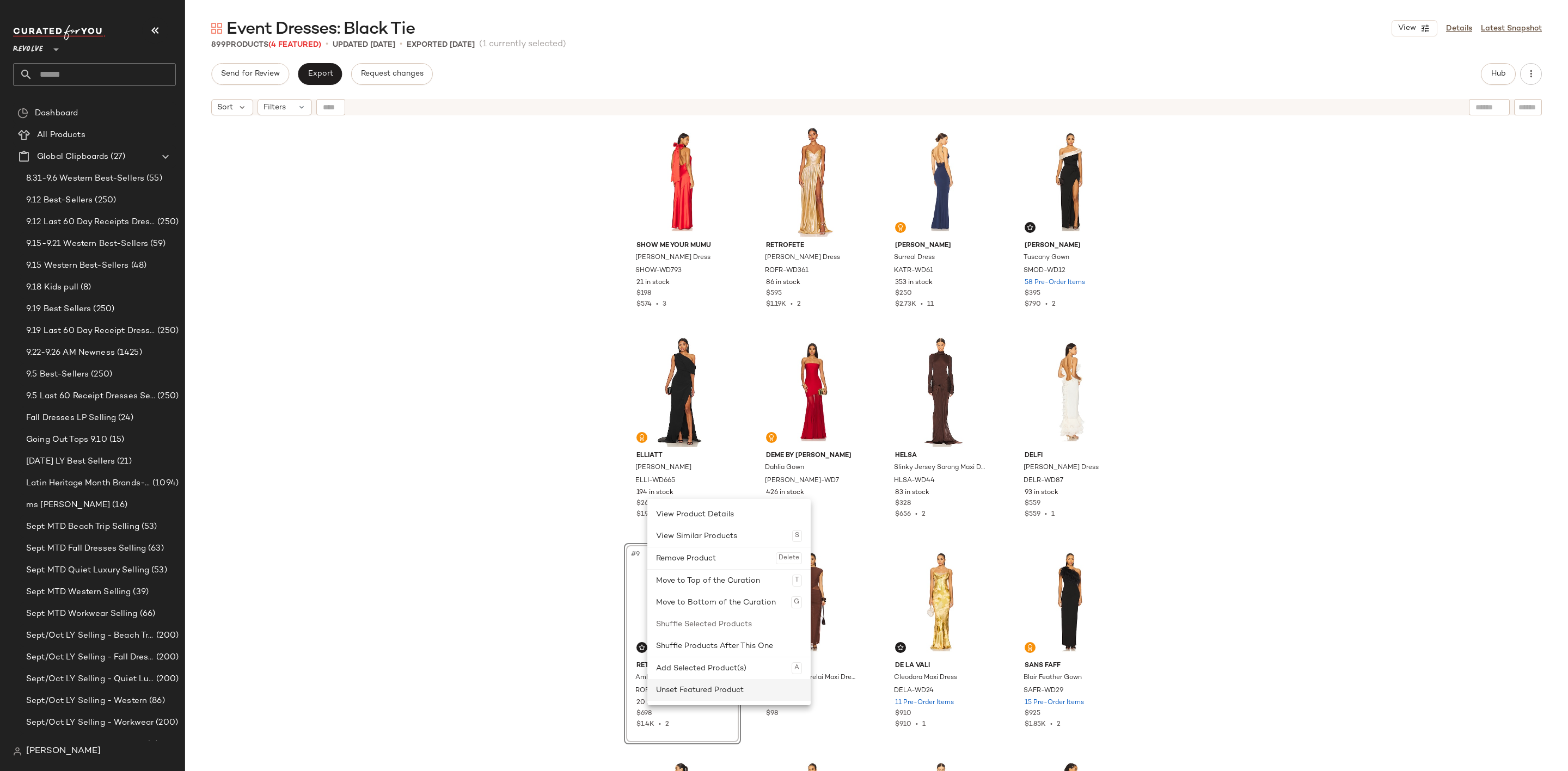
click at [709, 697] on div "Unset Featured Product" at bounding box center [729, 690] width 146 height 22
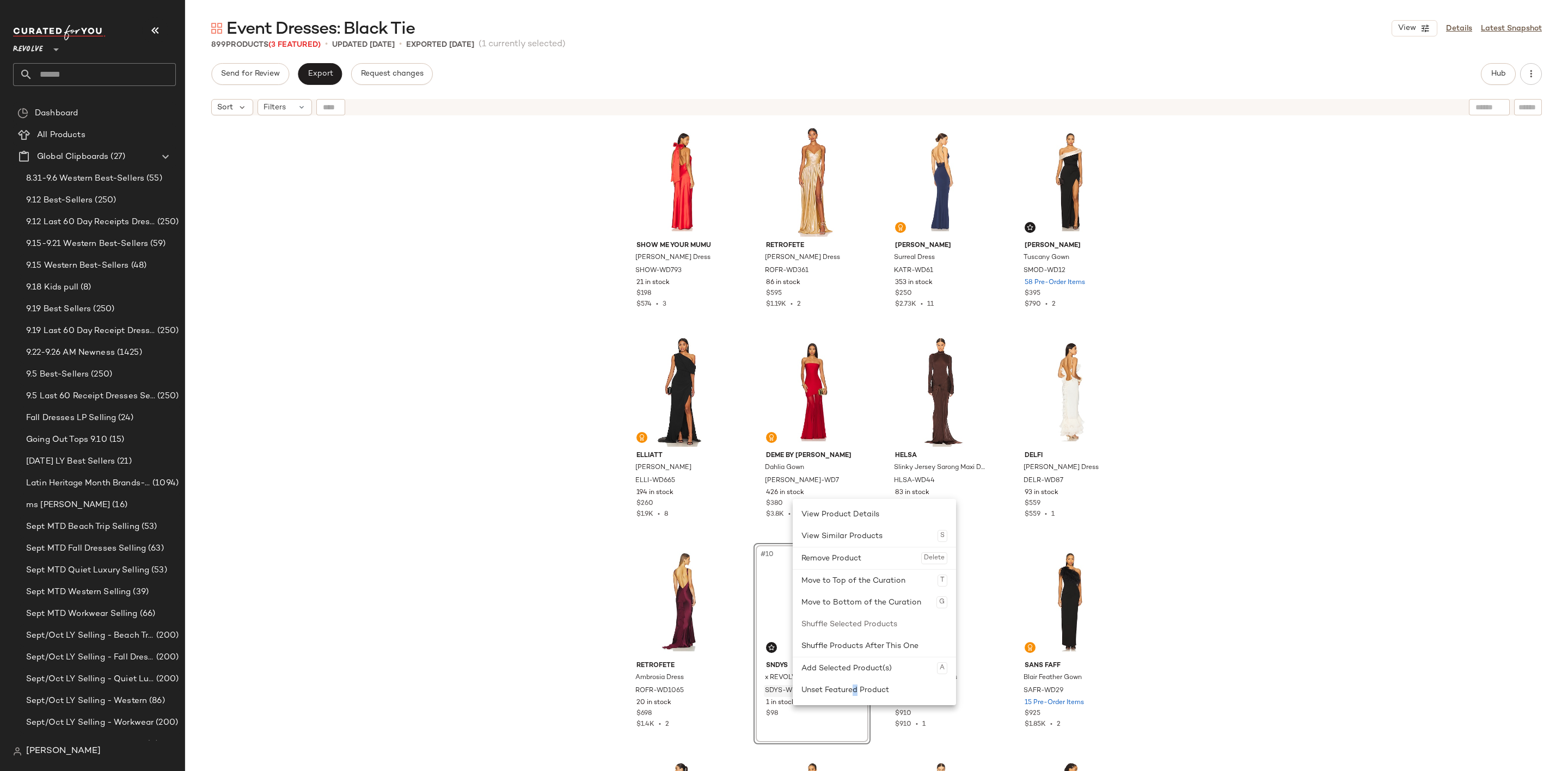
drag, startPoint x: 855, startPoint y: 694, endPoint x: 843, endPoint y: 696, distance: 12.2
click at [856, 694] on div "Unset Featured Product" at bounding box center [875, 690] width 146 height 22
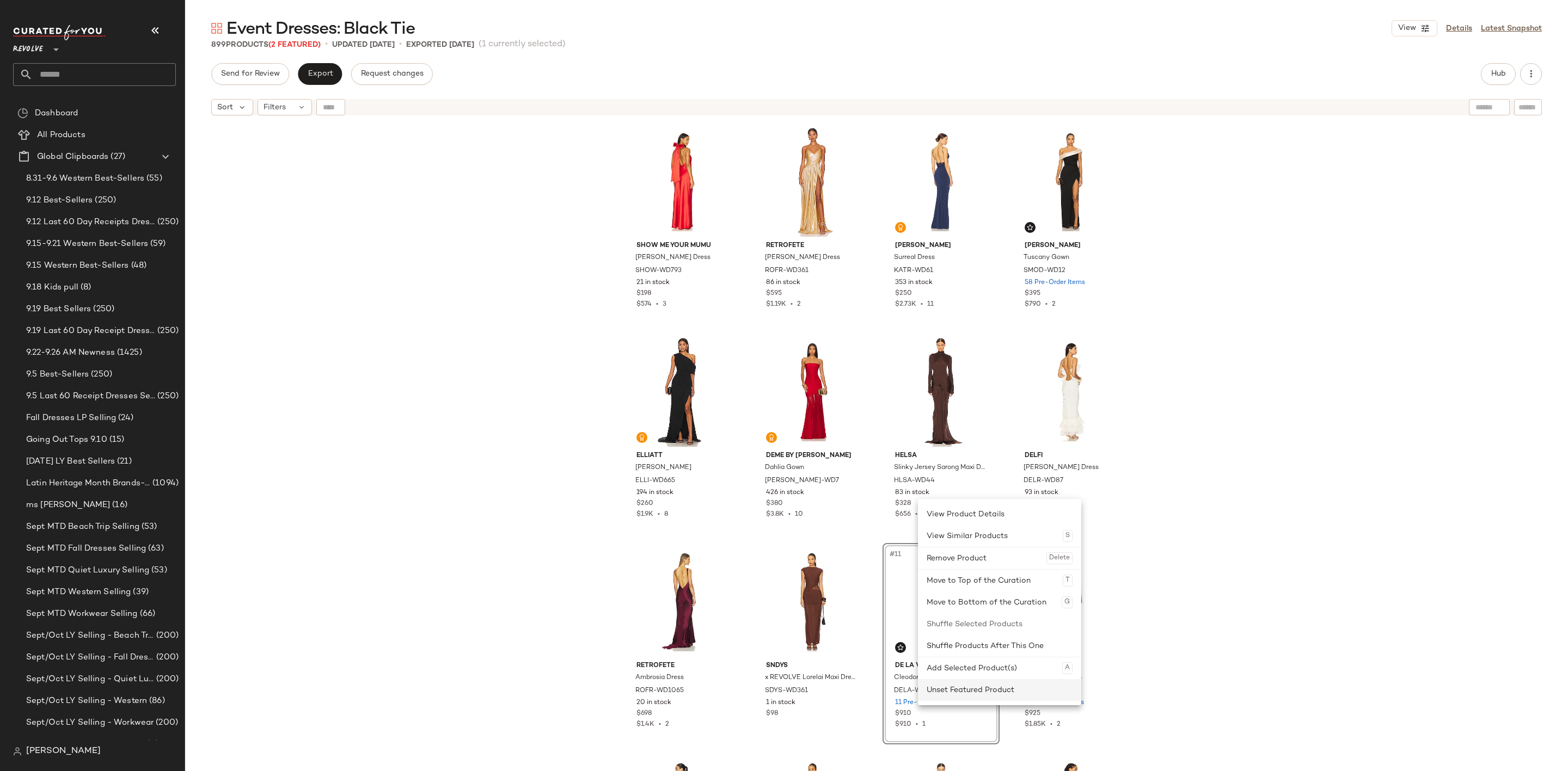
click at [980, 696] on div "Unset Featured Product" at bounding box center [999, 690] width 146 height 22
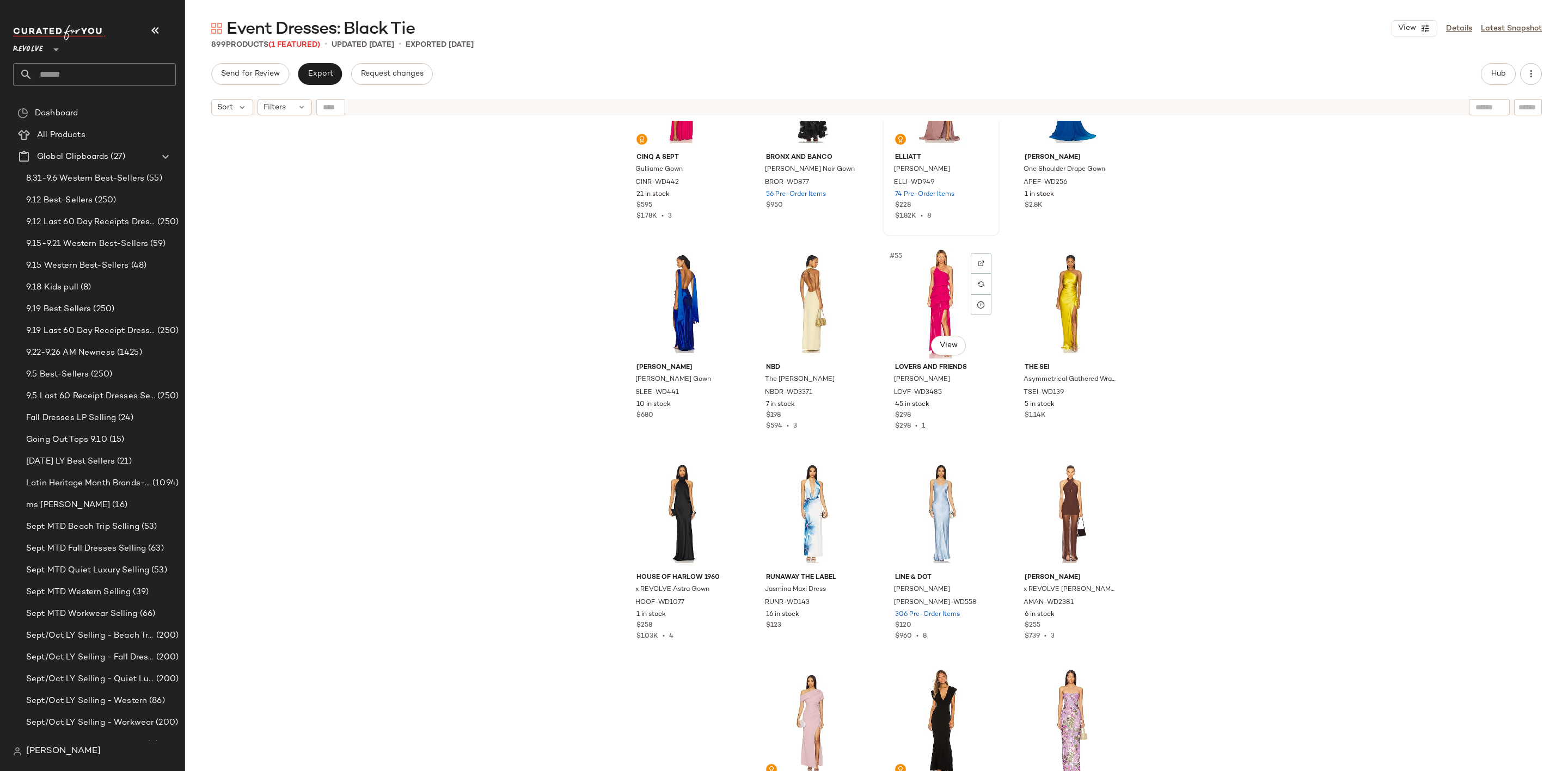
scroll to position [2622, 0]
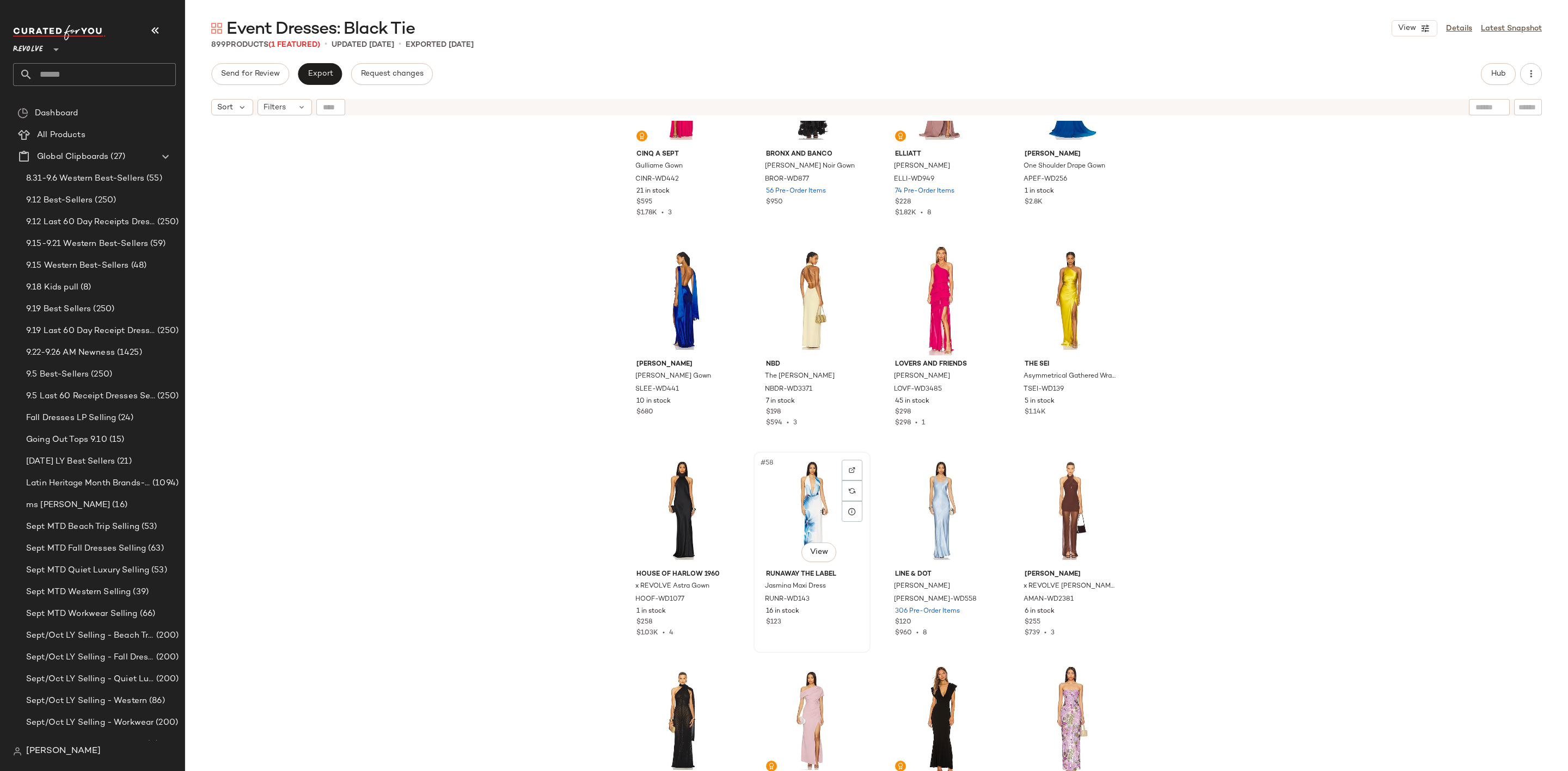
click at [792, 497] on div "#58 View" at bounding box center [812, 511] width 110 height 110
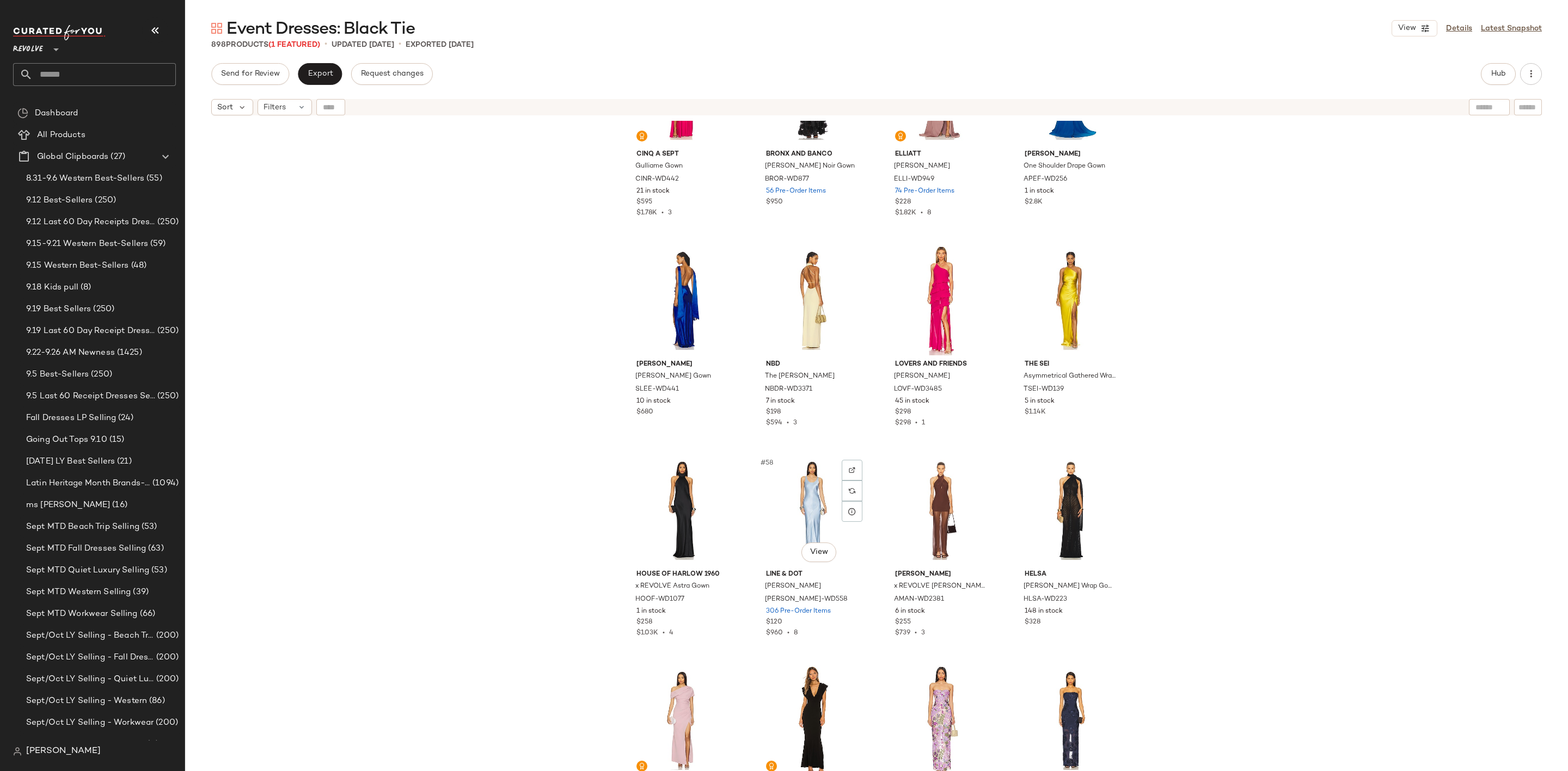
click at [802, 478] on div "#58 View" at bounding box center [812, 511] width 110 height 110
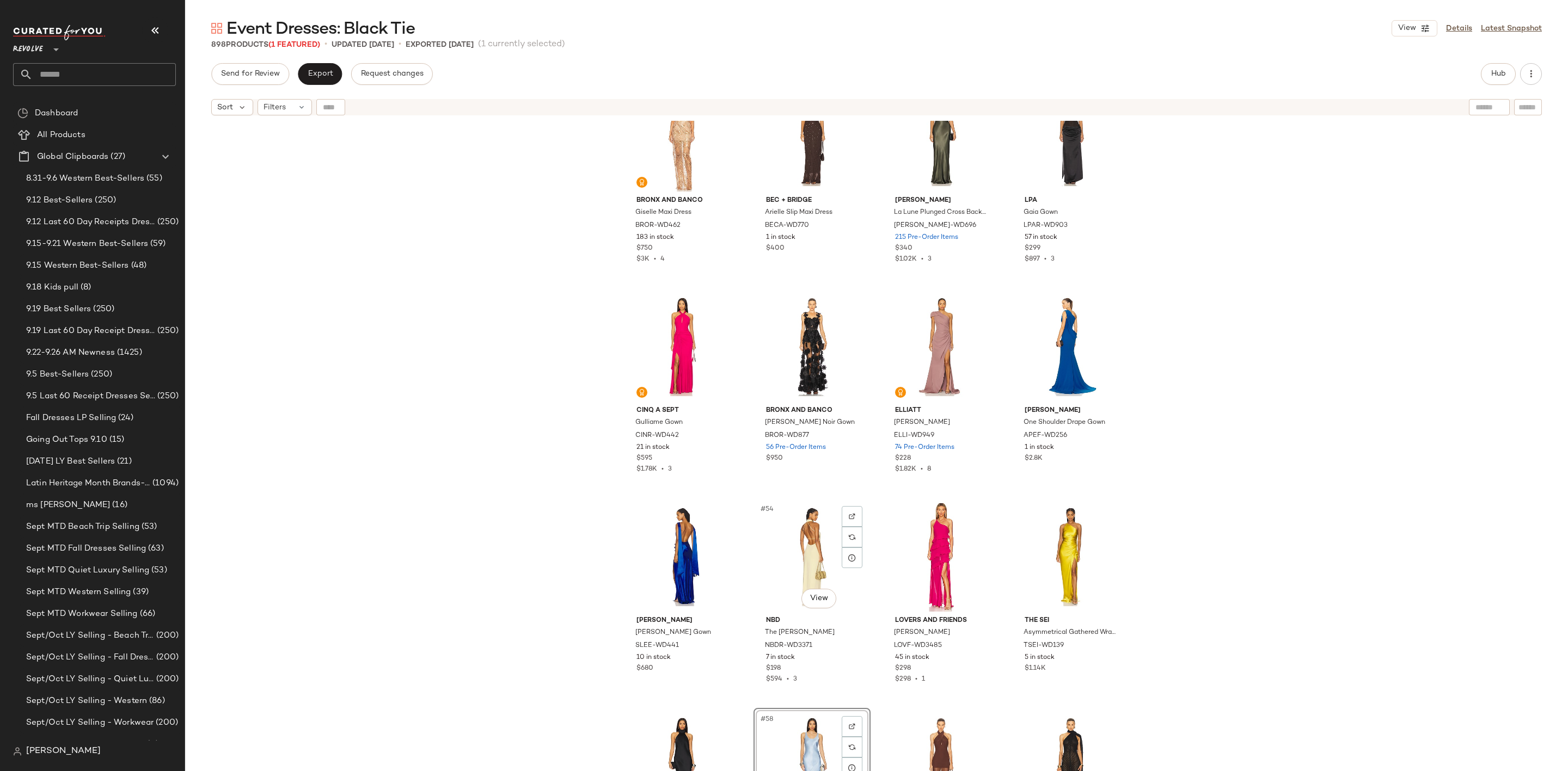
scroll to position [2539, 0]
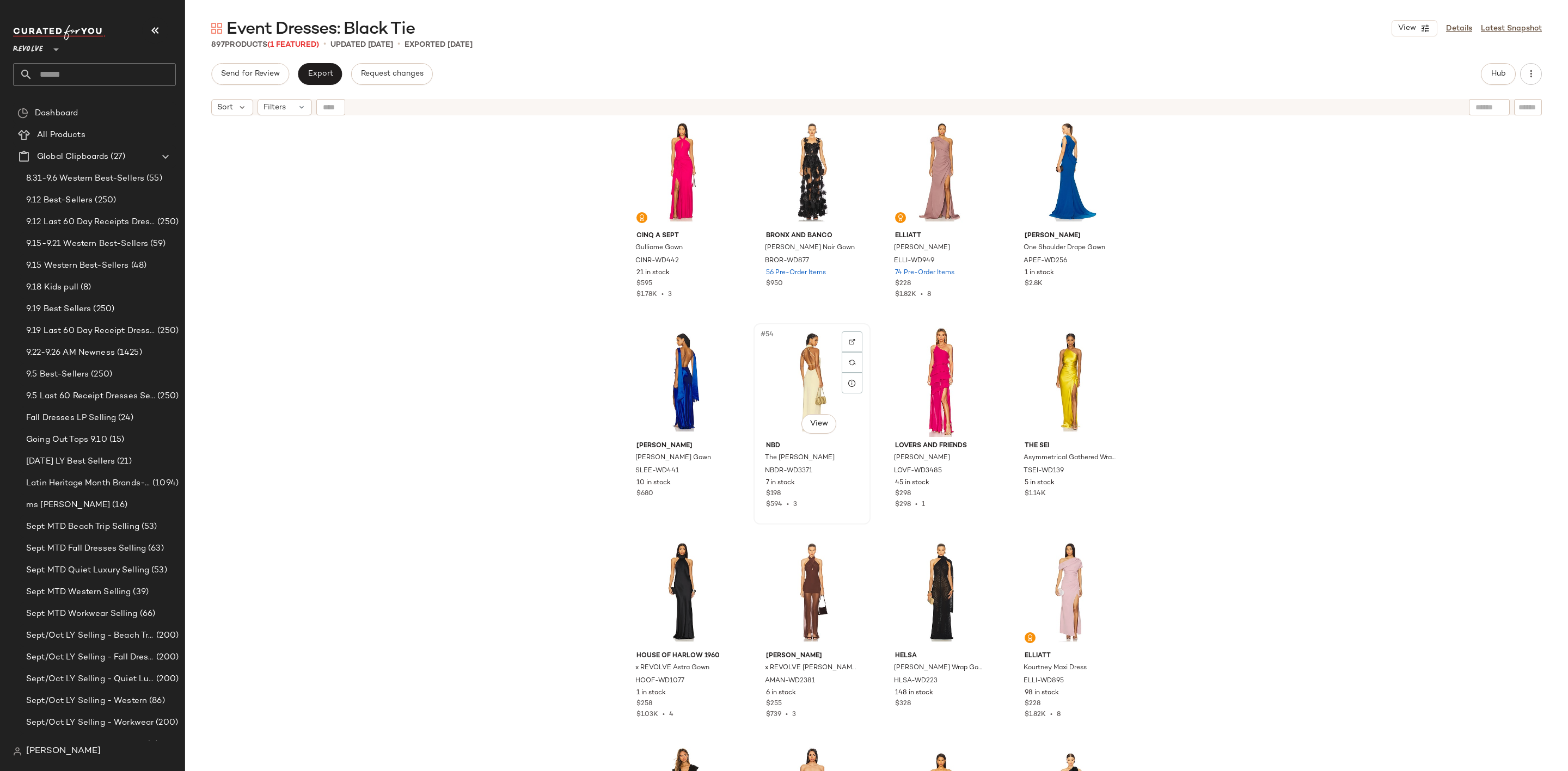
click at [794, 374] on div "#54 View" at bounding box center [812, 382] width 110 height 110
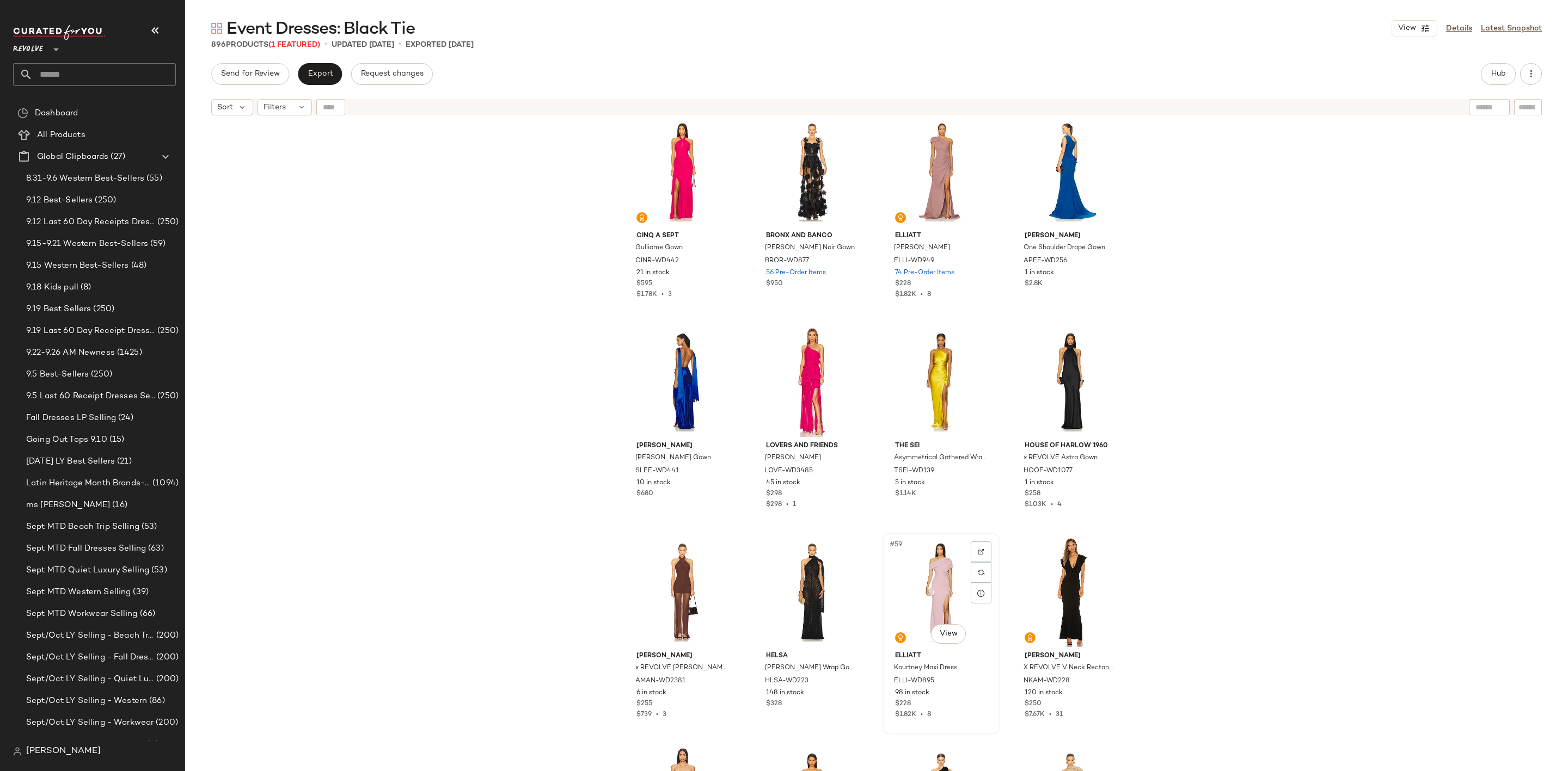
click at [931, 556] on div "#59 View" at bounding box center [941, 592] width 110 height 110
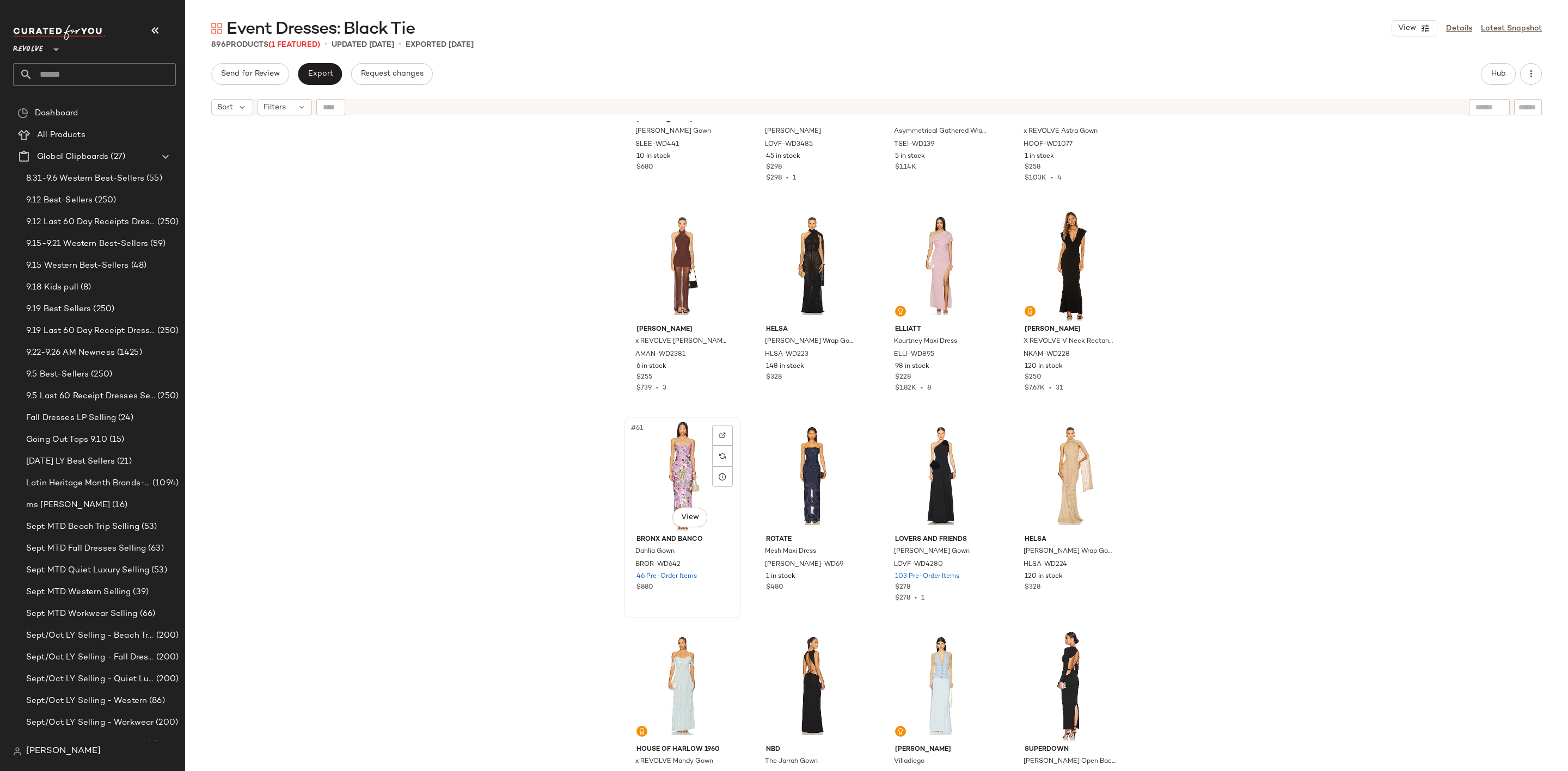
click at [658, 467] on div "#61 View" at bounding box center [682, 475] width 110 height 110
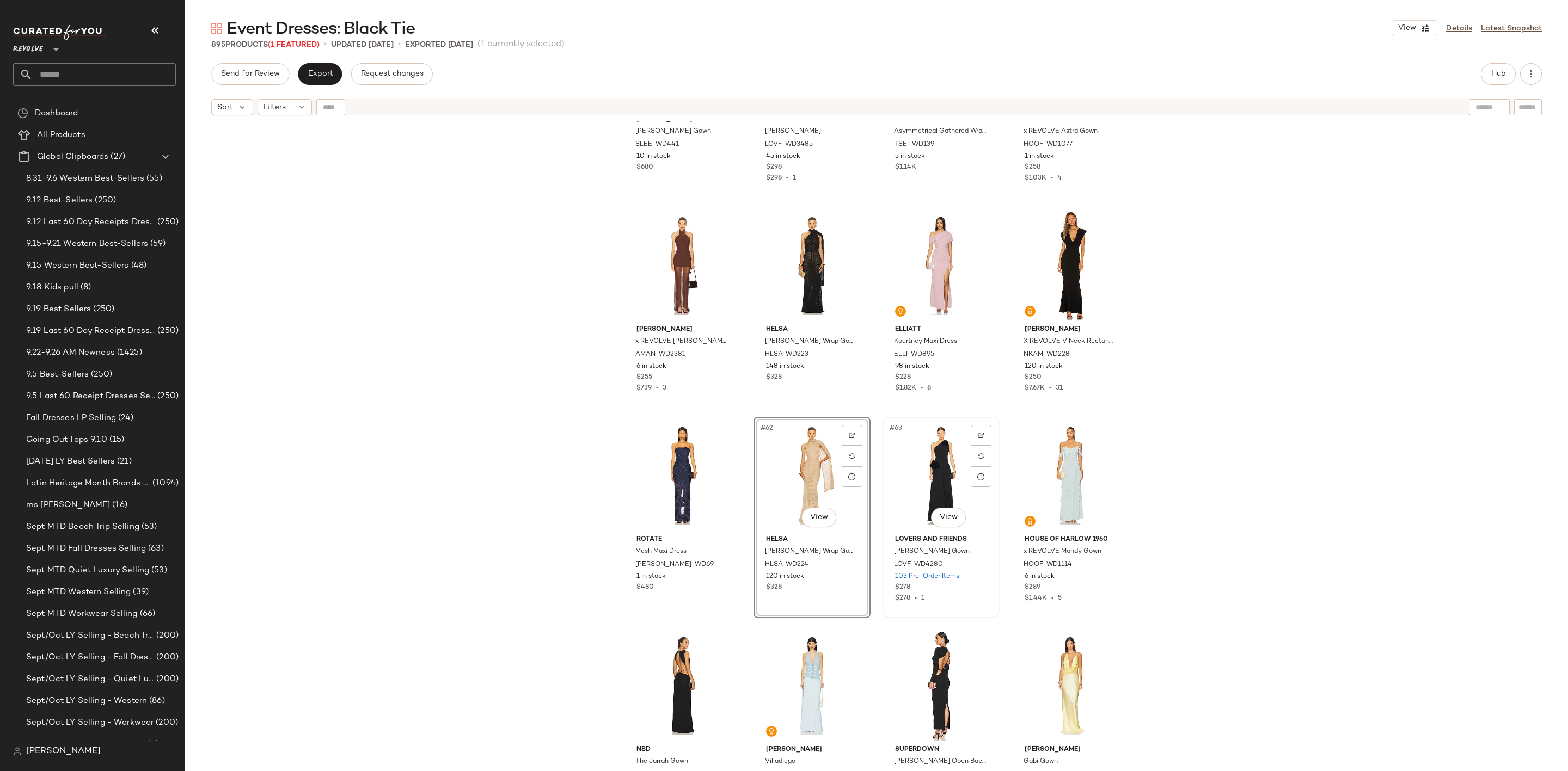
scroll to position [3111, 0]
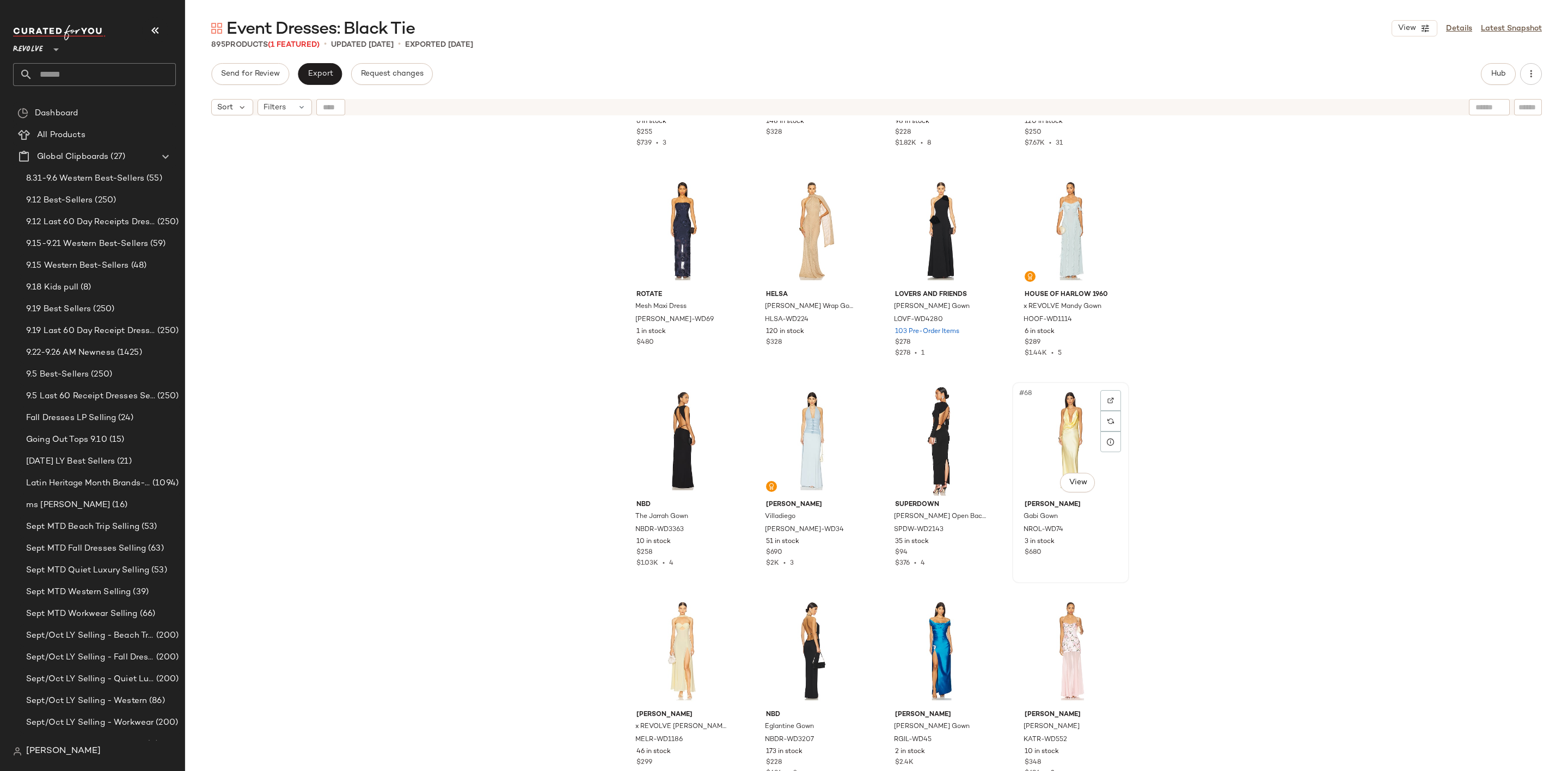
click at [1049, 434] on div "#68 View" at bounding box center [1071, 441] width 110 height 110
click at [660, 636] on div "#69 View" at bounding box center [682, 651] width 110 height 110
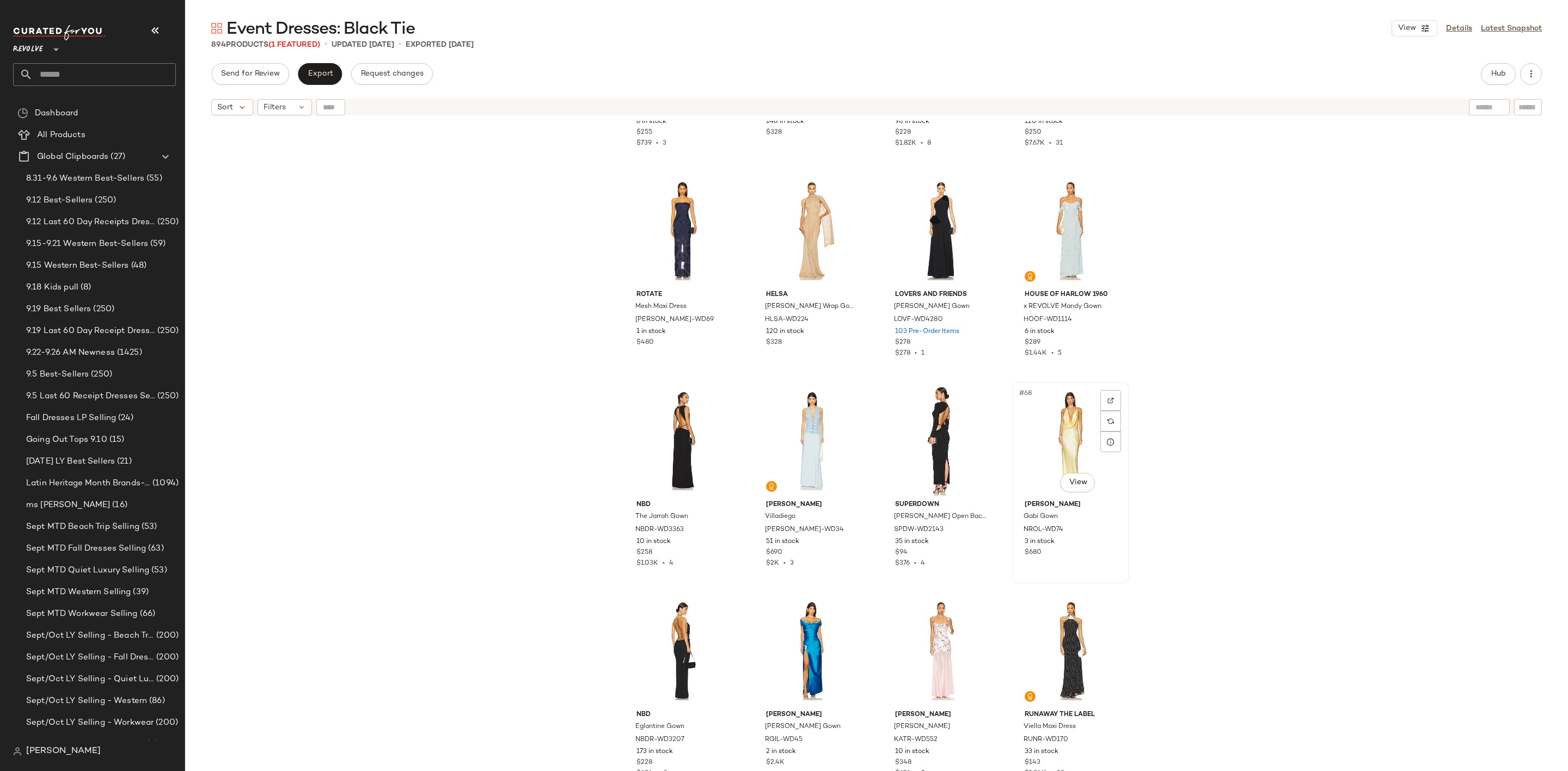
click at [1085, 430] on div "#68 View" at bounding box center [1071, 441] width 110 height 110
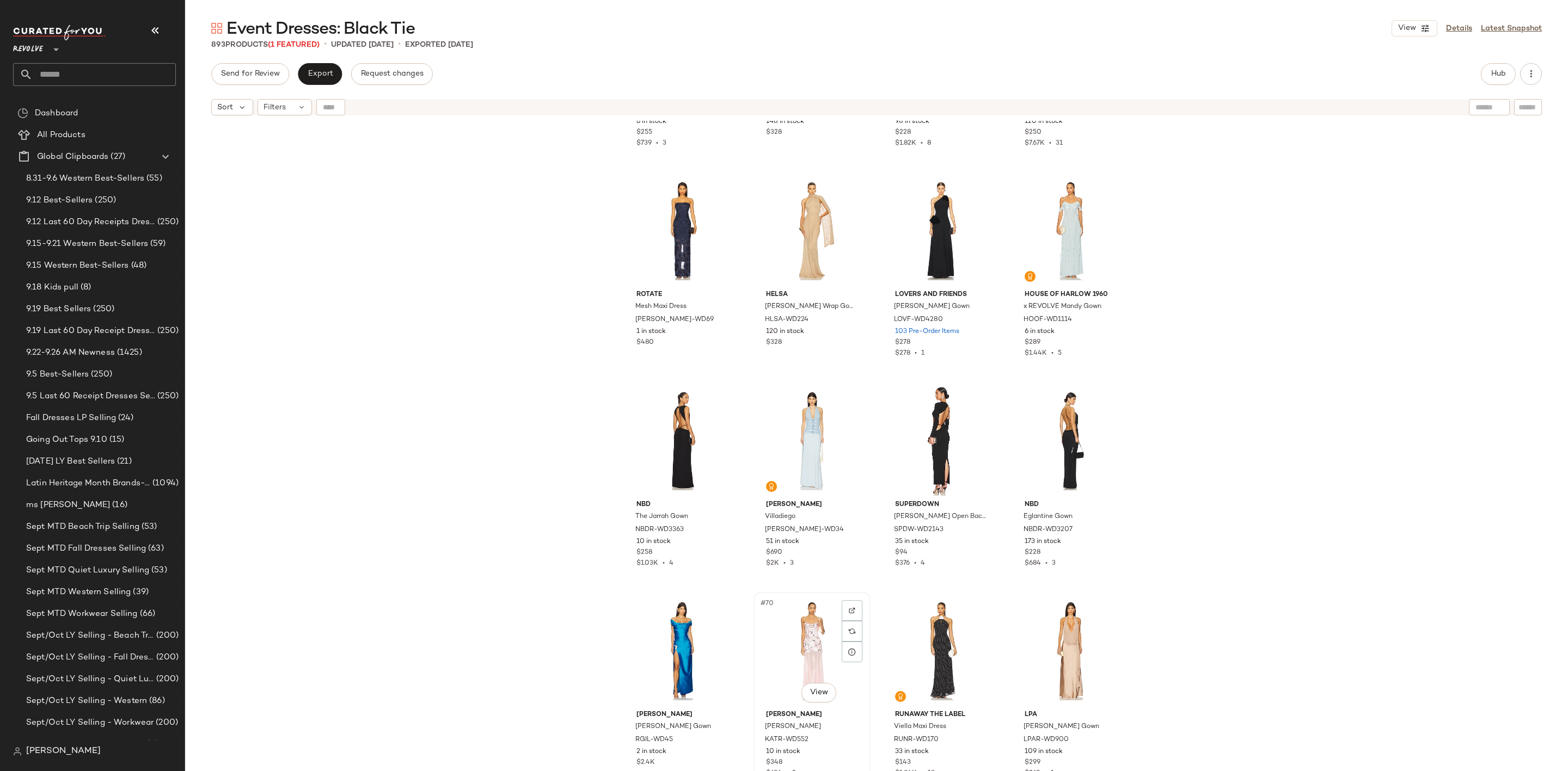
click at [802, 626] on div "#70 View" at bounding box center [812, 651] width 110 height 110
click at [919, 624] on div "#71 View" at bounding box center [941, 651] width 110 height 110
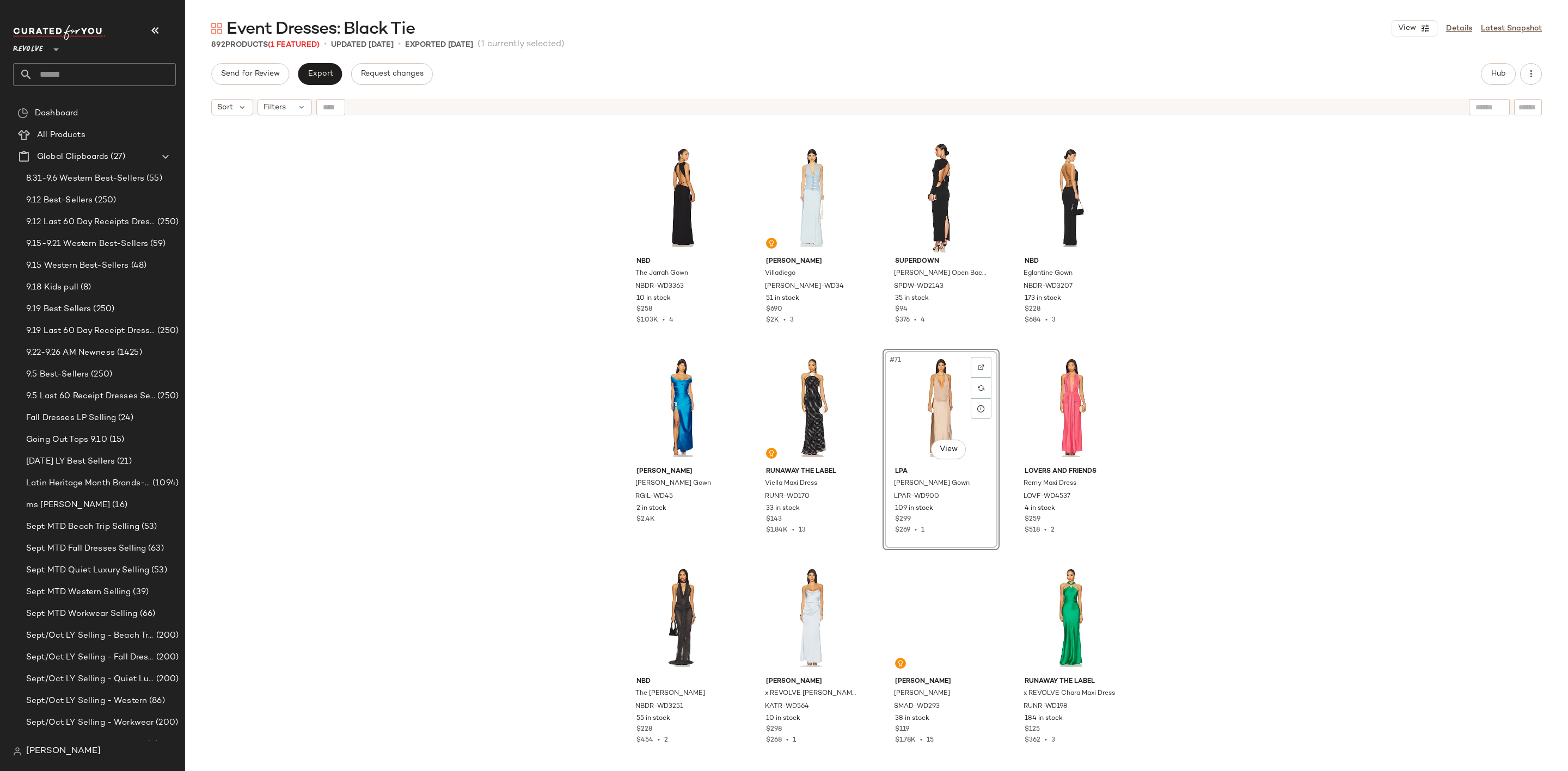
scroll to position [3356, 0]
click at [1052, 399] on div "#72 View" at bounding box center [1071, 406] width 110 height 110
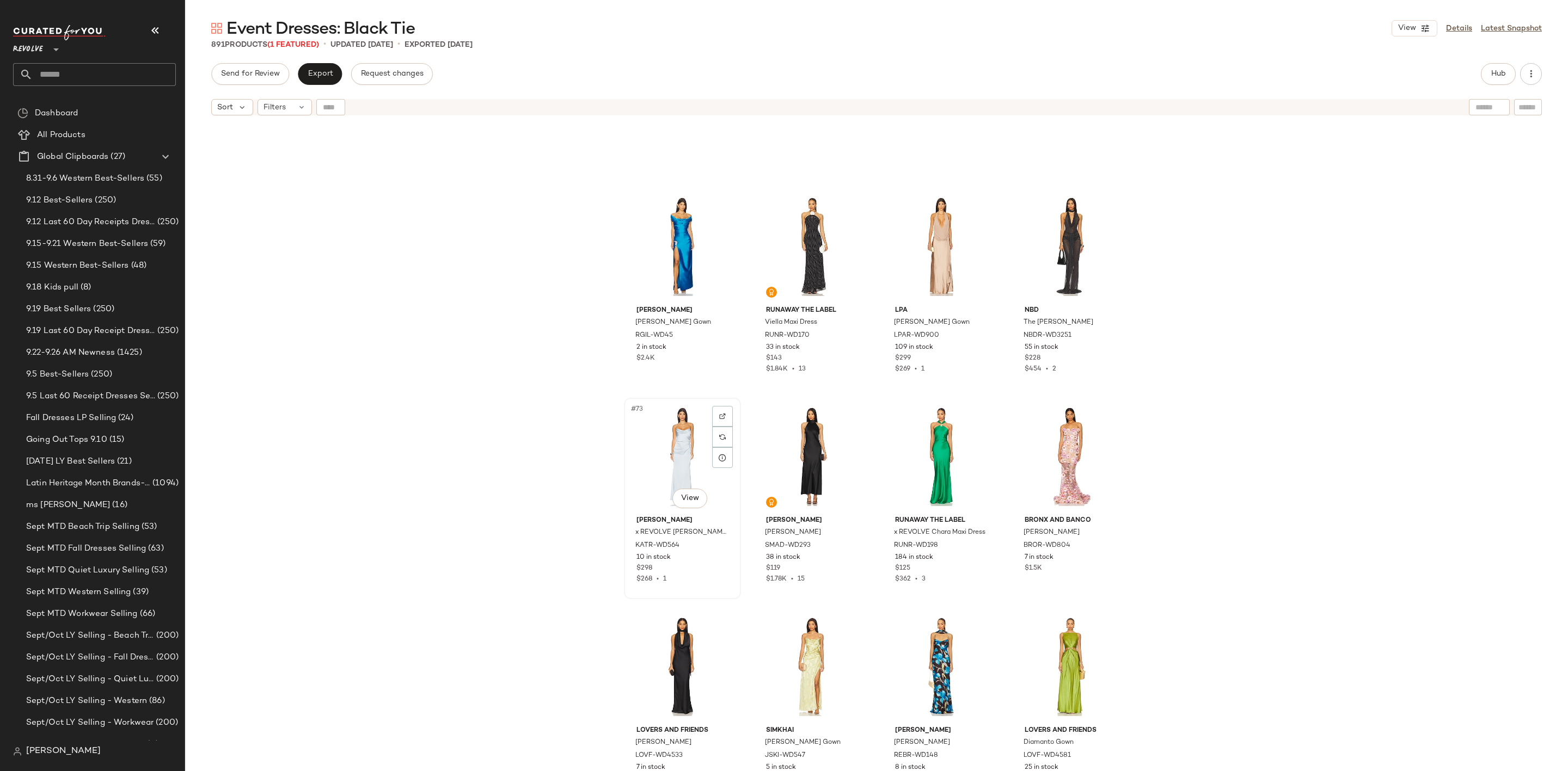
scroll to position [3601, 0]
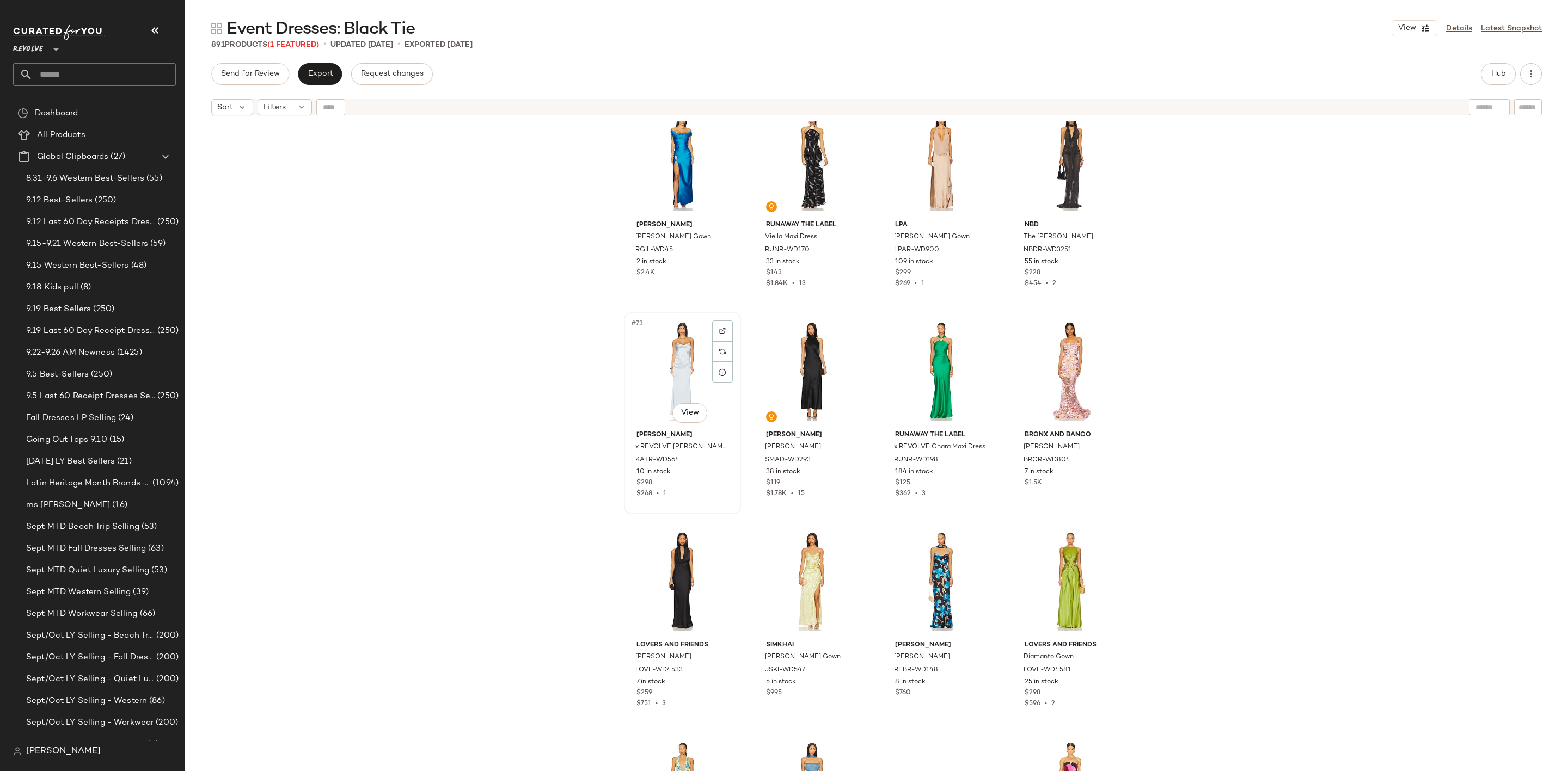
click at [660, 375] on div "#73 View" at bounding box center [682, 371] width 110 height 110
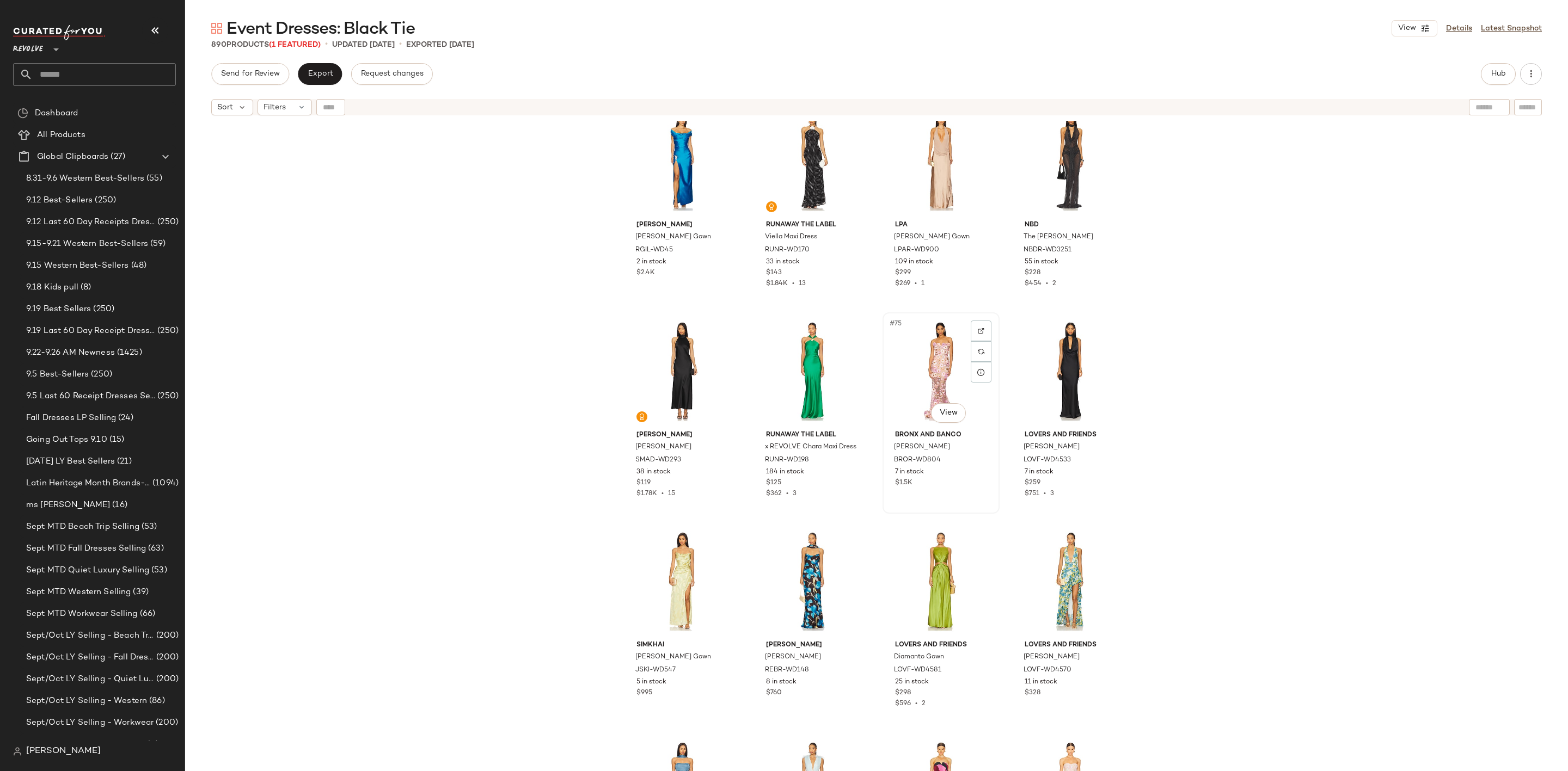
click at [916, 352] on div "#75 View" at bounding box center [941, 371] width 110 height 110
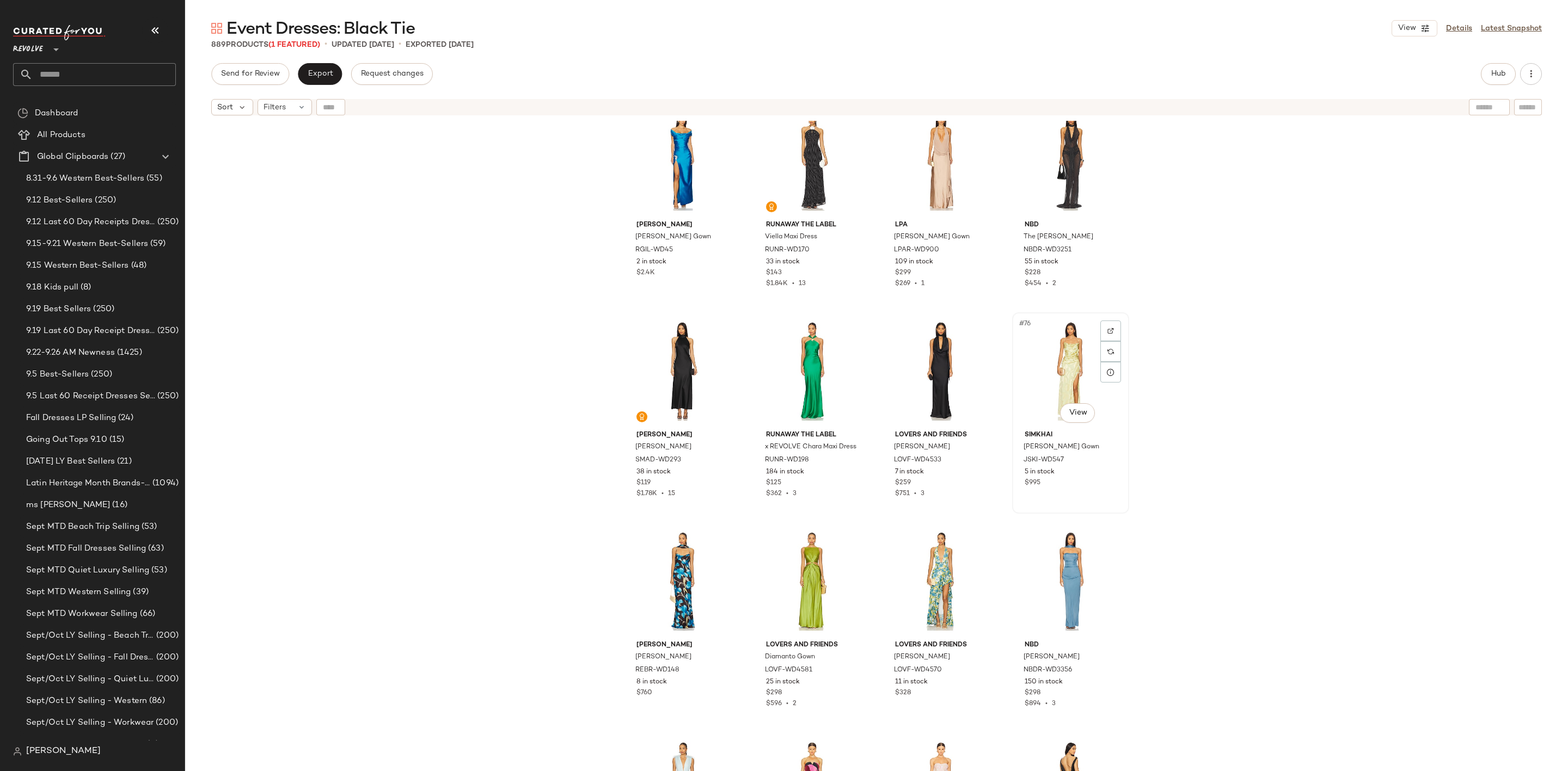
click at [1065, 349] on div "#76 View" at bounding box center [1071, 371] width 110 height 110
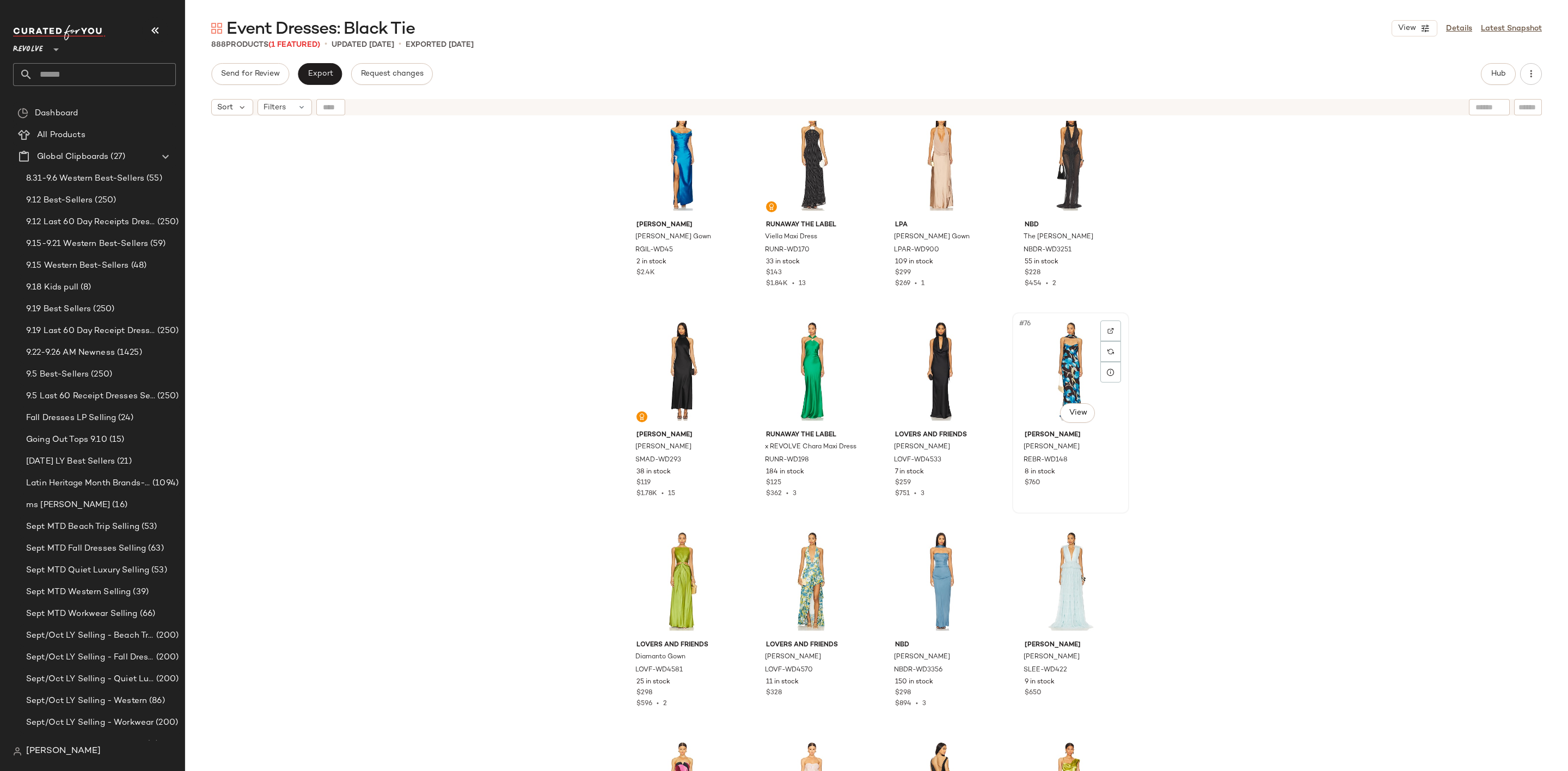
click at [1083, 320] on div "#76 View" at bounding box center [1071, 371] width 110 height 110
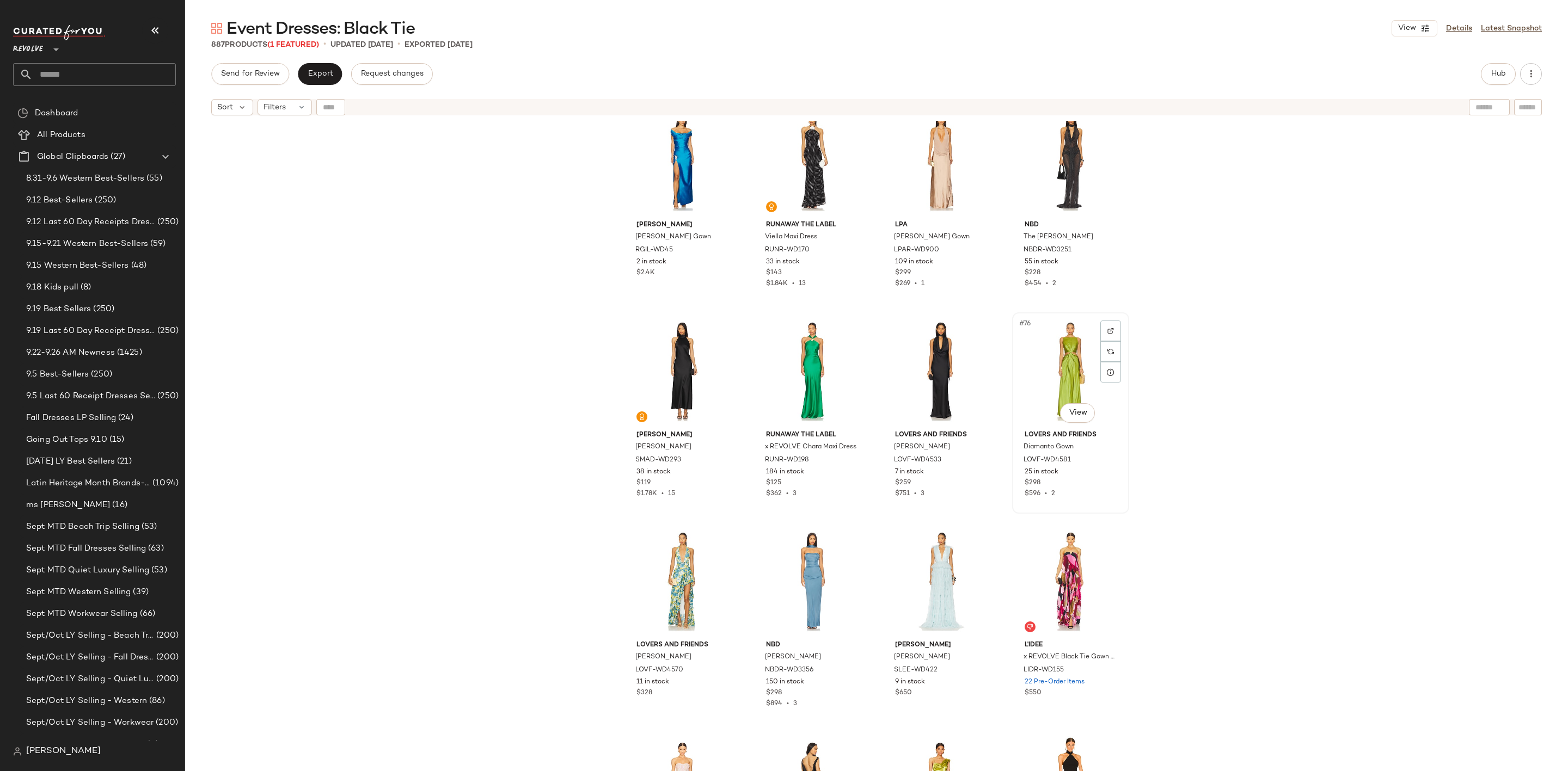
click at [1021, 348] on div "#76 View" at bounding box center [1071, 371] width 110 height 110
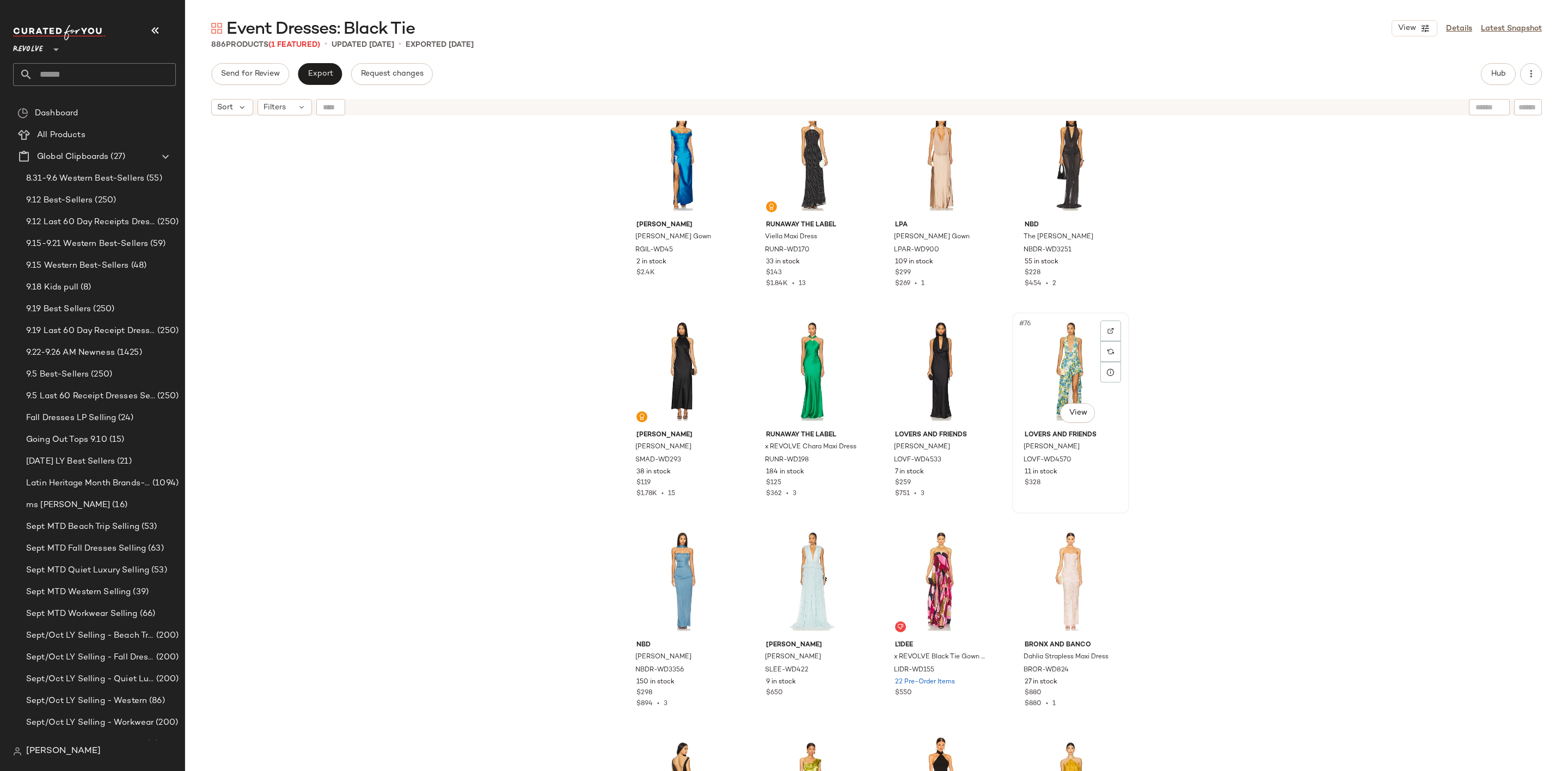
click at [1044, 363] on div "#76 View" at bounding box center [1071, 371] width 110 height 110
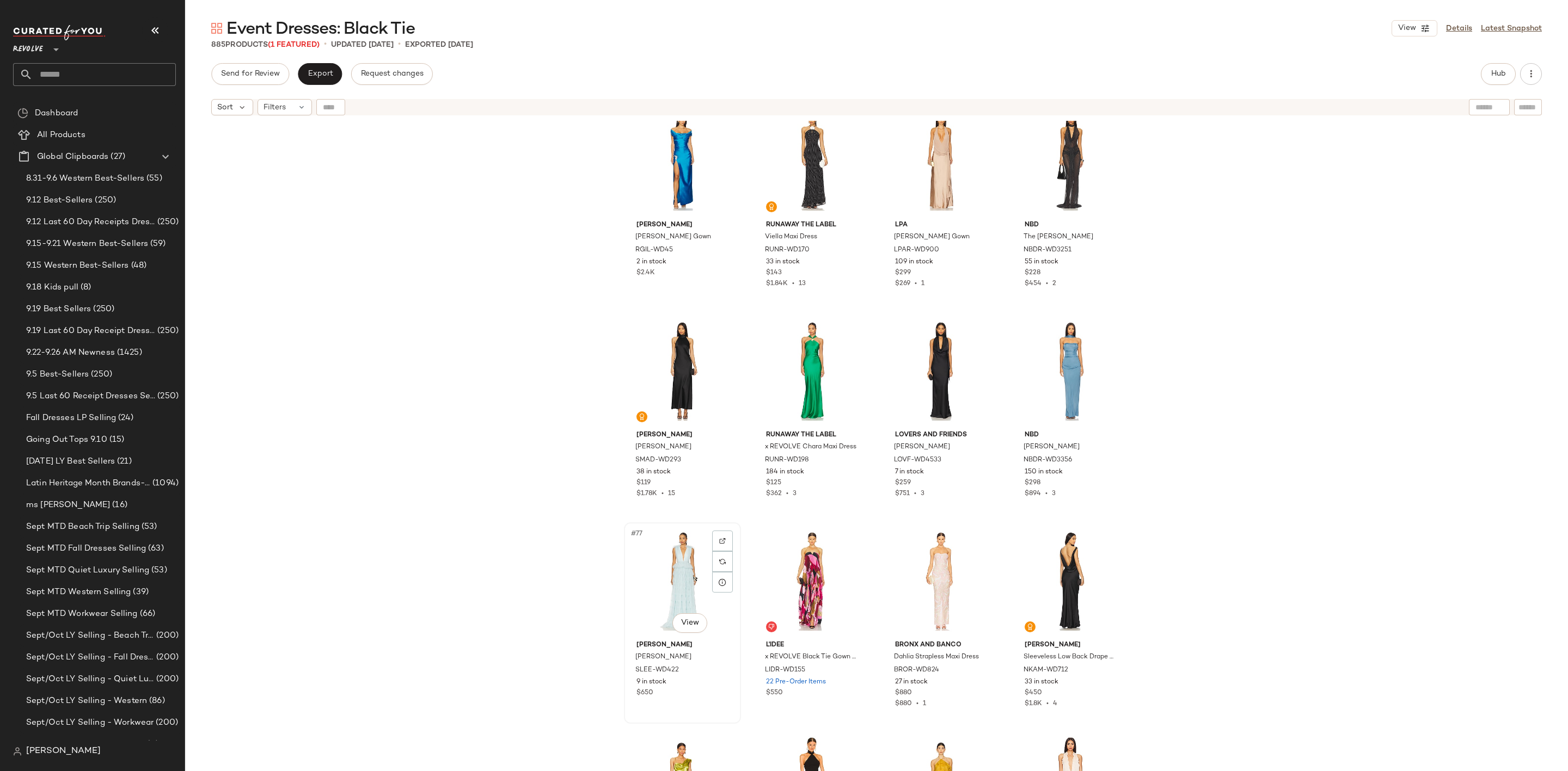
click at [659, 554] on div "#77 View" at bounding box center [682, 581] width 110 height 110
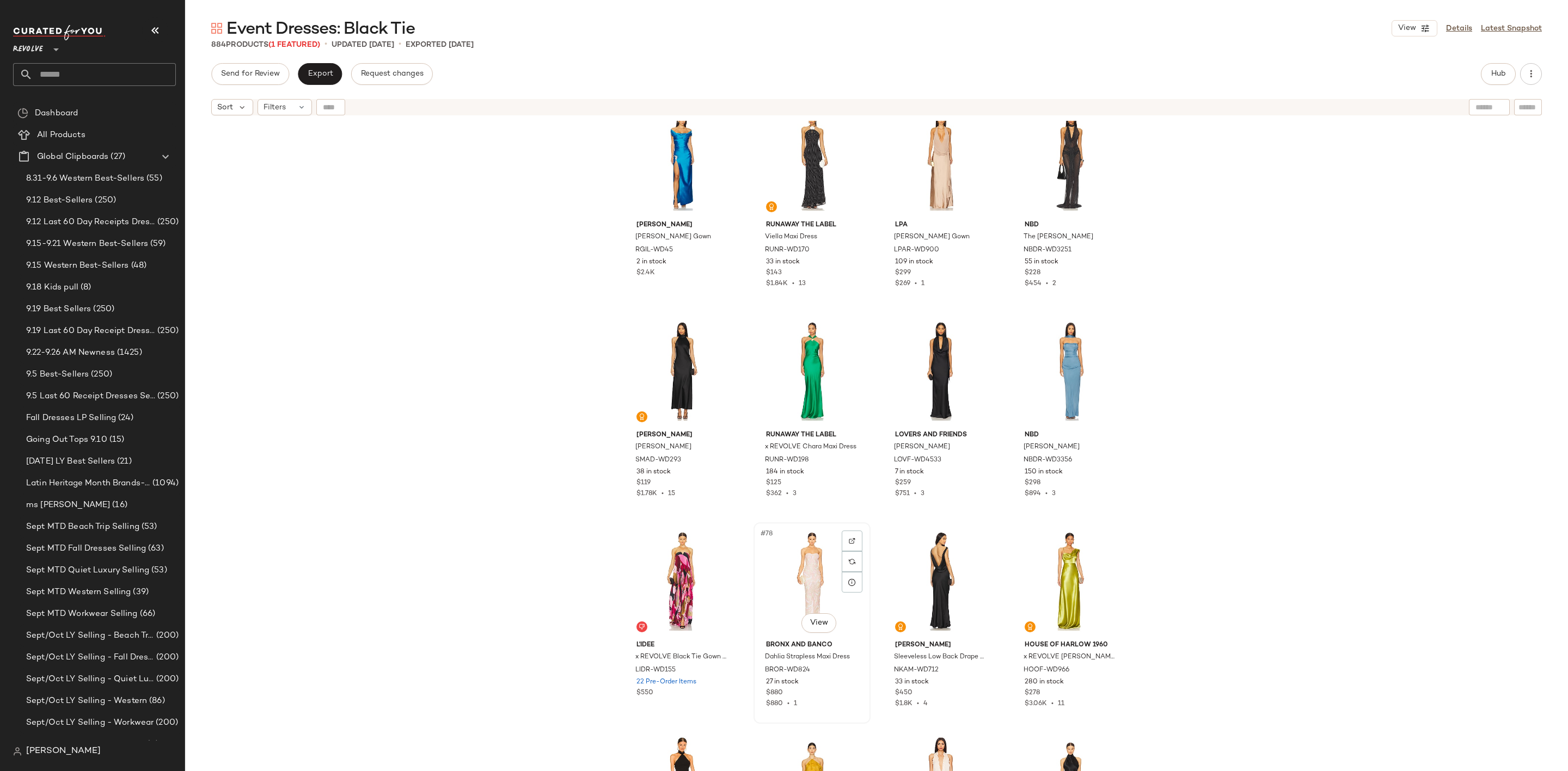
click at [802, 549] on div "#78 View" at bounding box center [812, 581] width 110 height 110
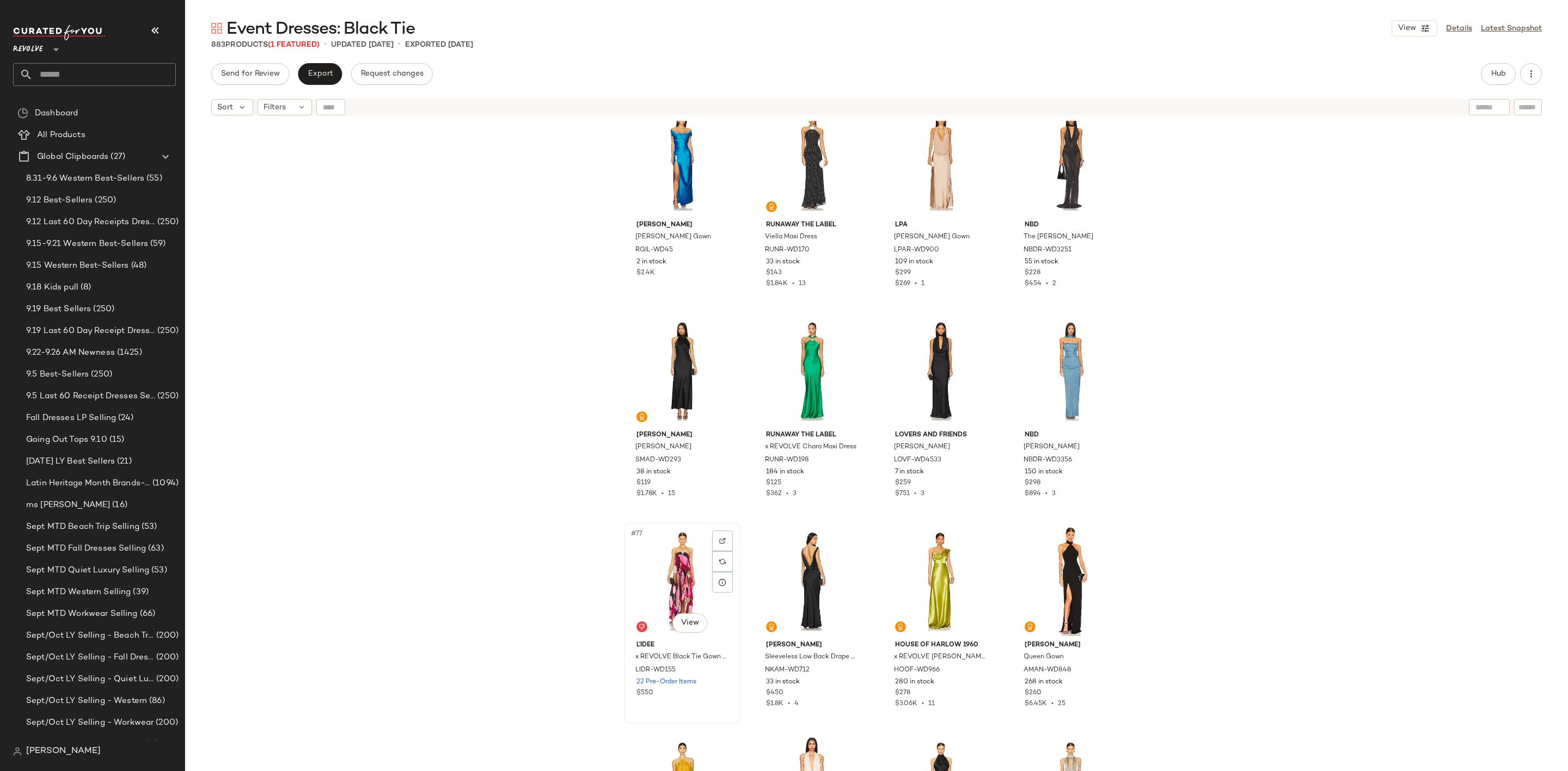
click at [673, 567] on div "#77 View" at bounding box center [682, 581] width 110 height 110
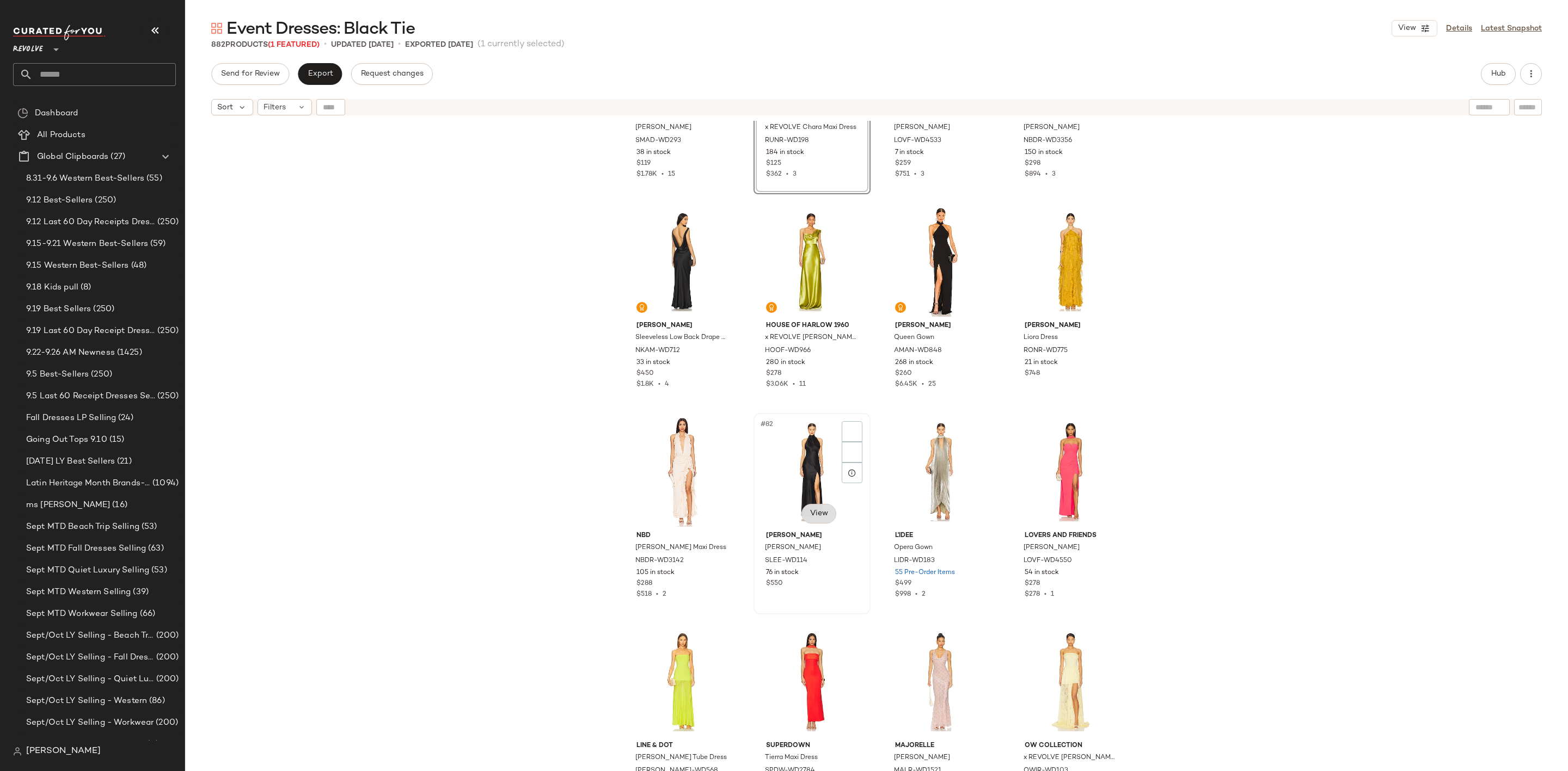
scroll to position [4009, 0]
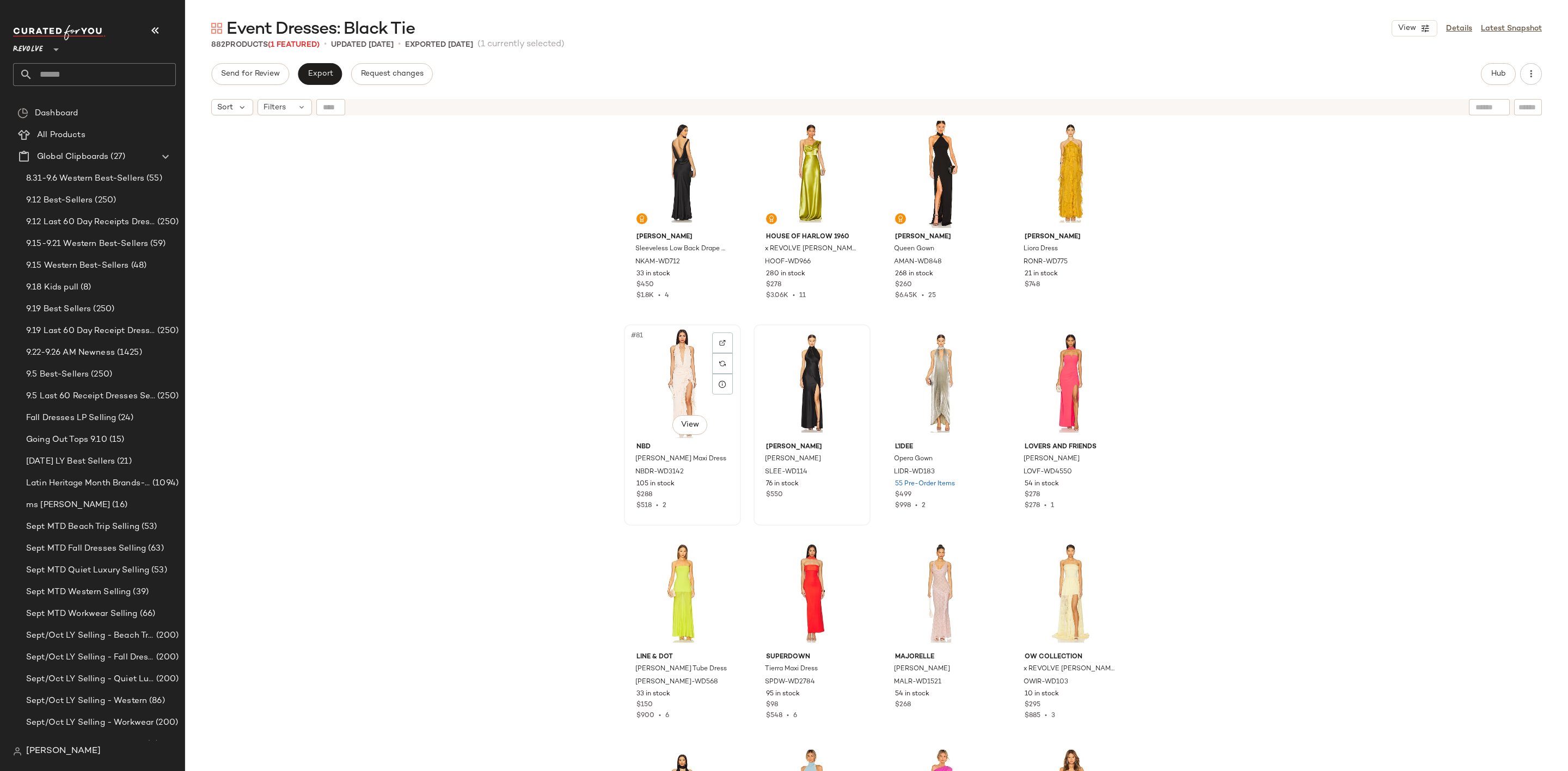
click at [658, 379] on div "#81 View" at bounding box center [682, 383] width 110 height 110
click at [1051, 369] on div "#84 View" at bounding box center [1071, 383] width 110 height 110
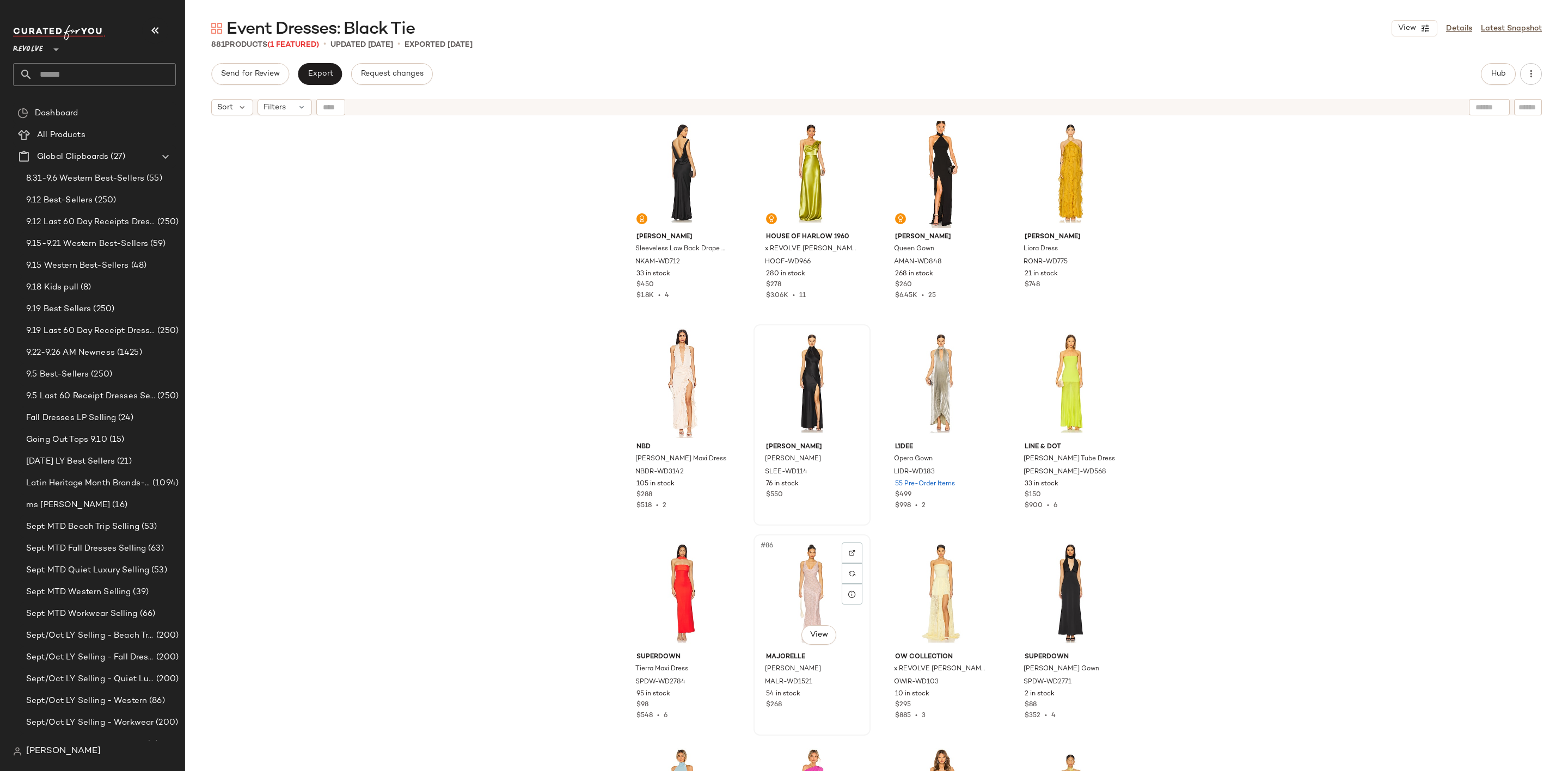
click at [781, 577] on div "#86 View" at bounding box center [812, 593] width 110 height 110
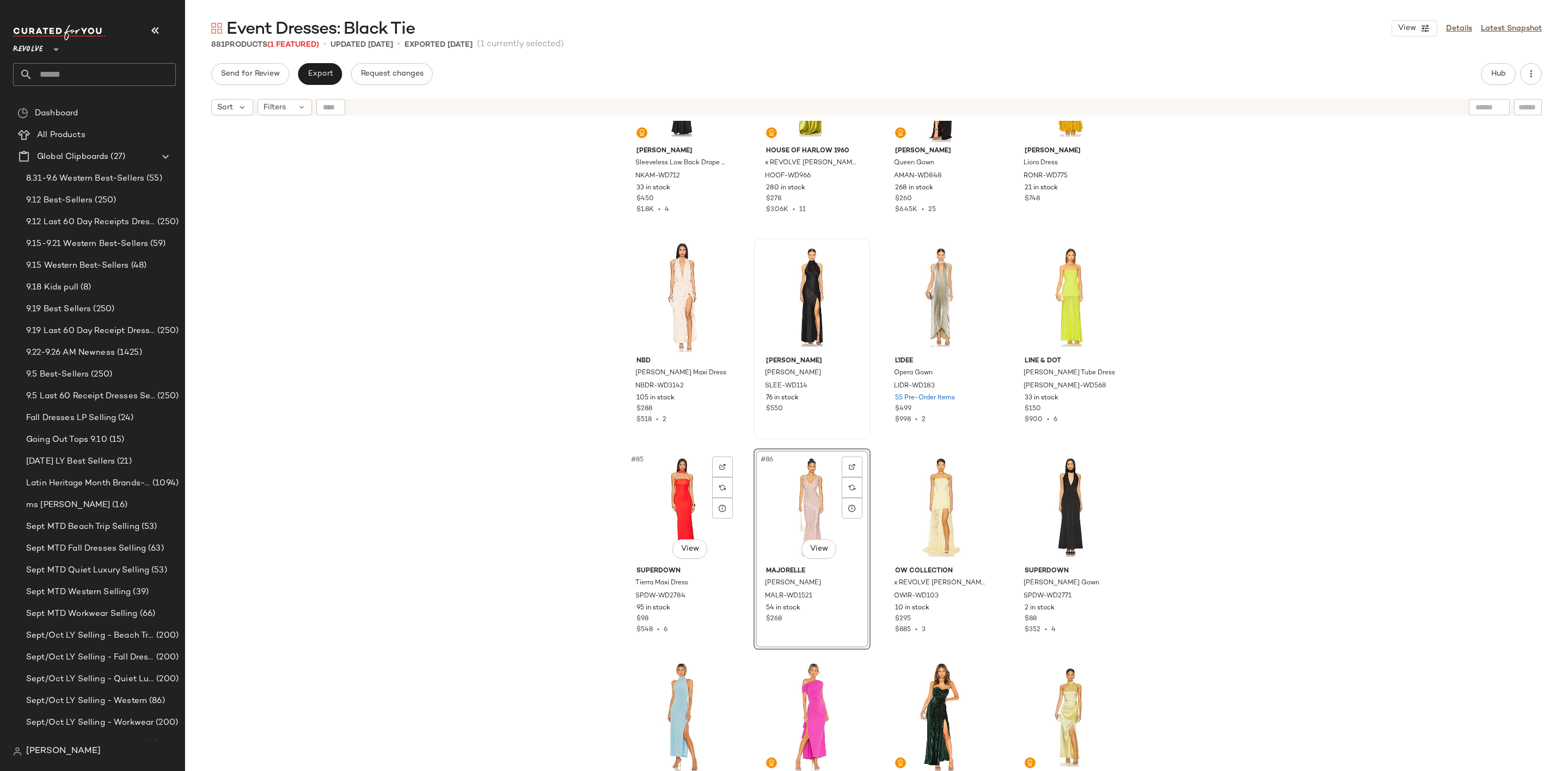
scroll to position [4173, 0]
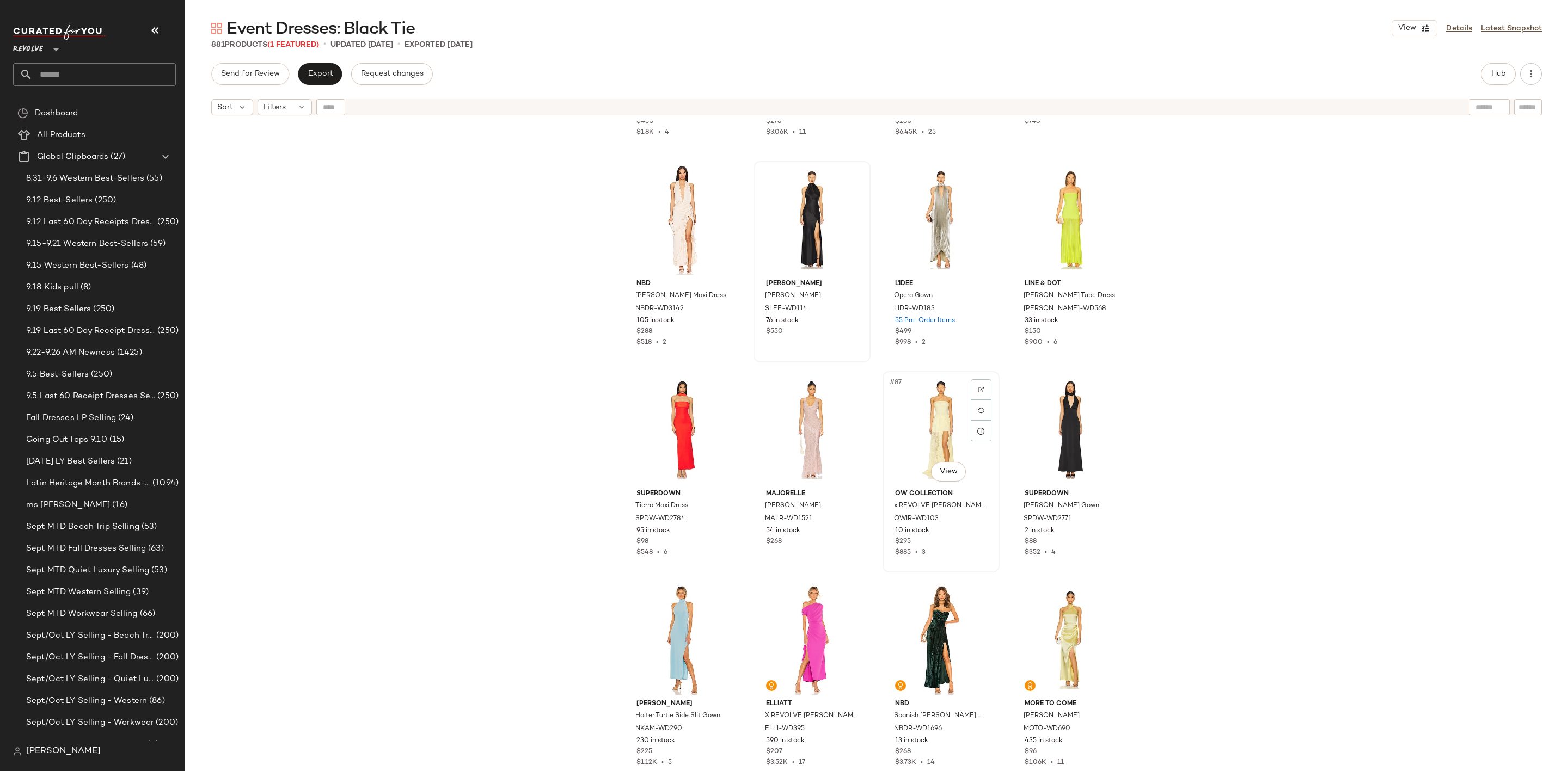
click at [913, 421] on div "#87 View" at bounding box center [941, 430] width 110 height 110
click at [794, 417] on div "#86 View" at bounding box center [812, 430] width 110 height 110
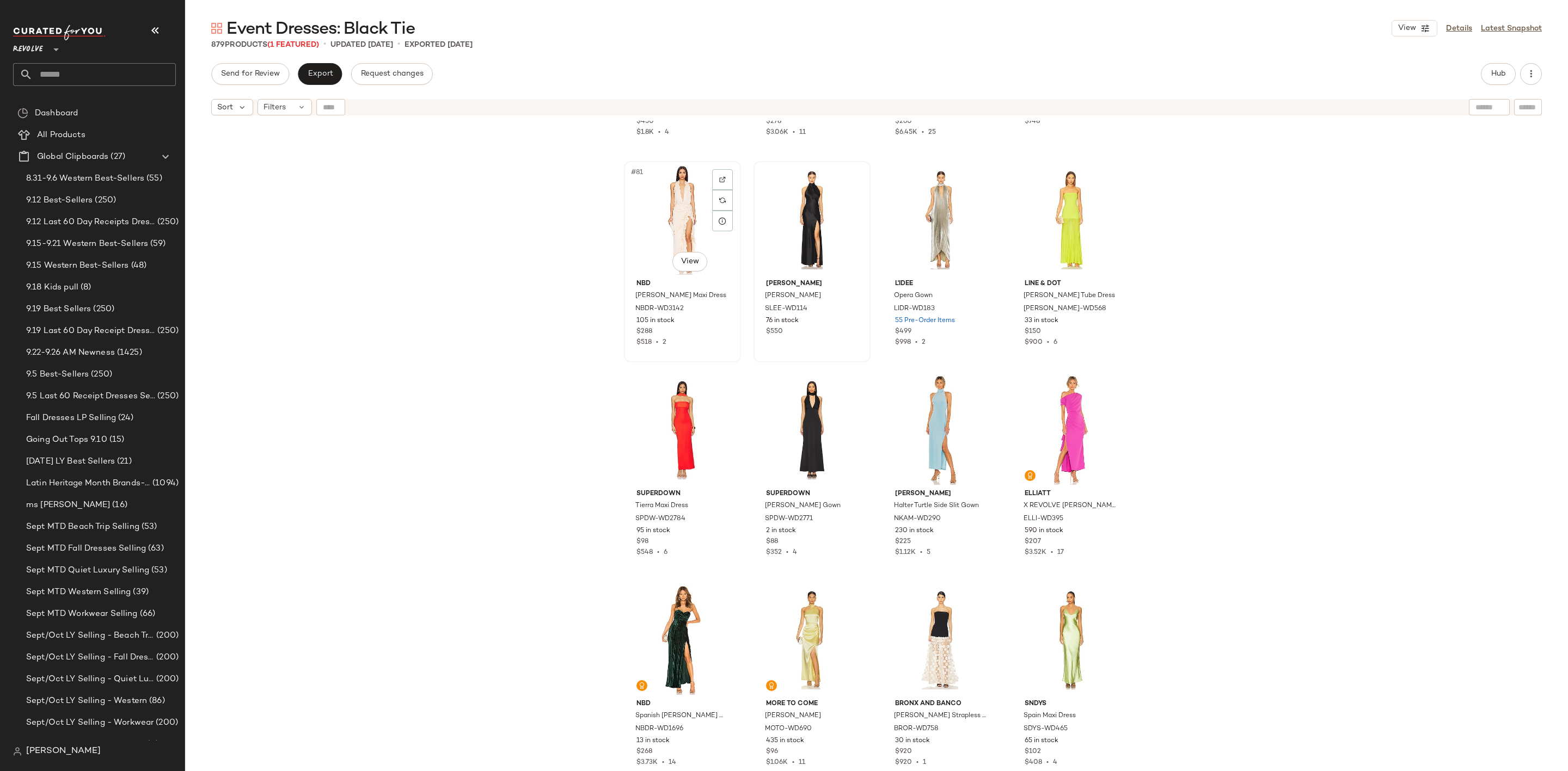
click at [652, 219] on div "#81 View" at bounding box center [682, 220] width 110 height 110
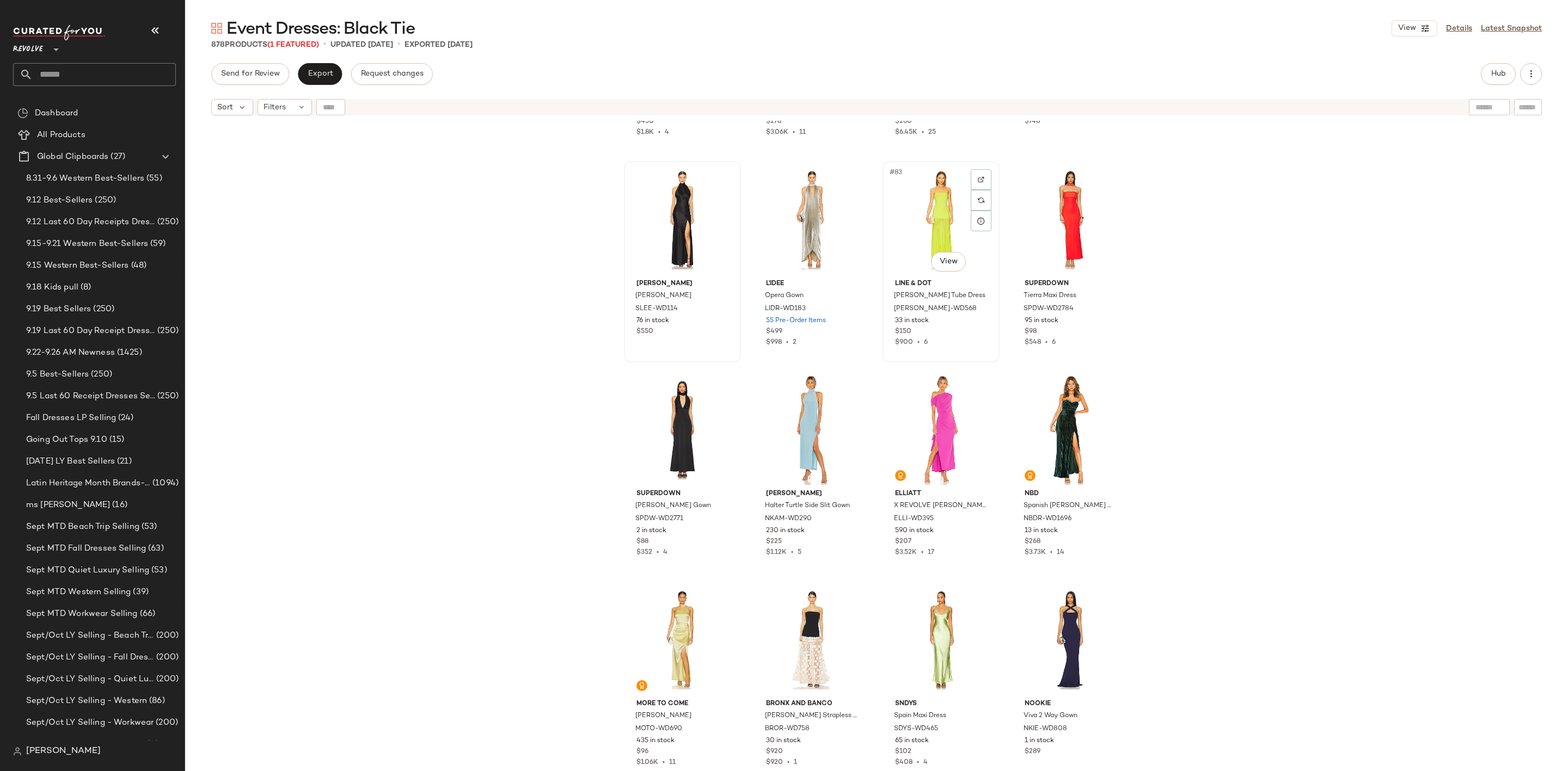
click at [925, 199] on div "#83 View" at bounding box center [941, 220] width 110 height 110
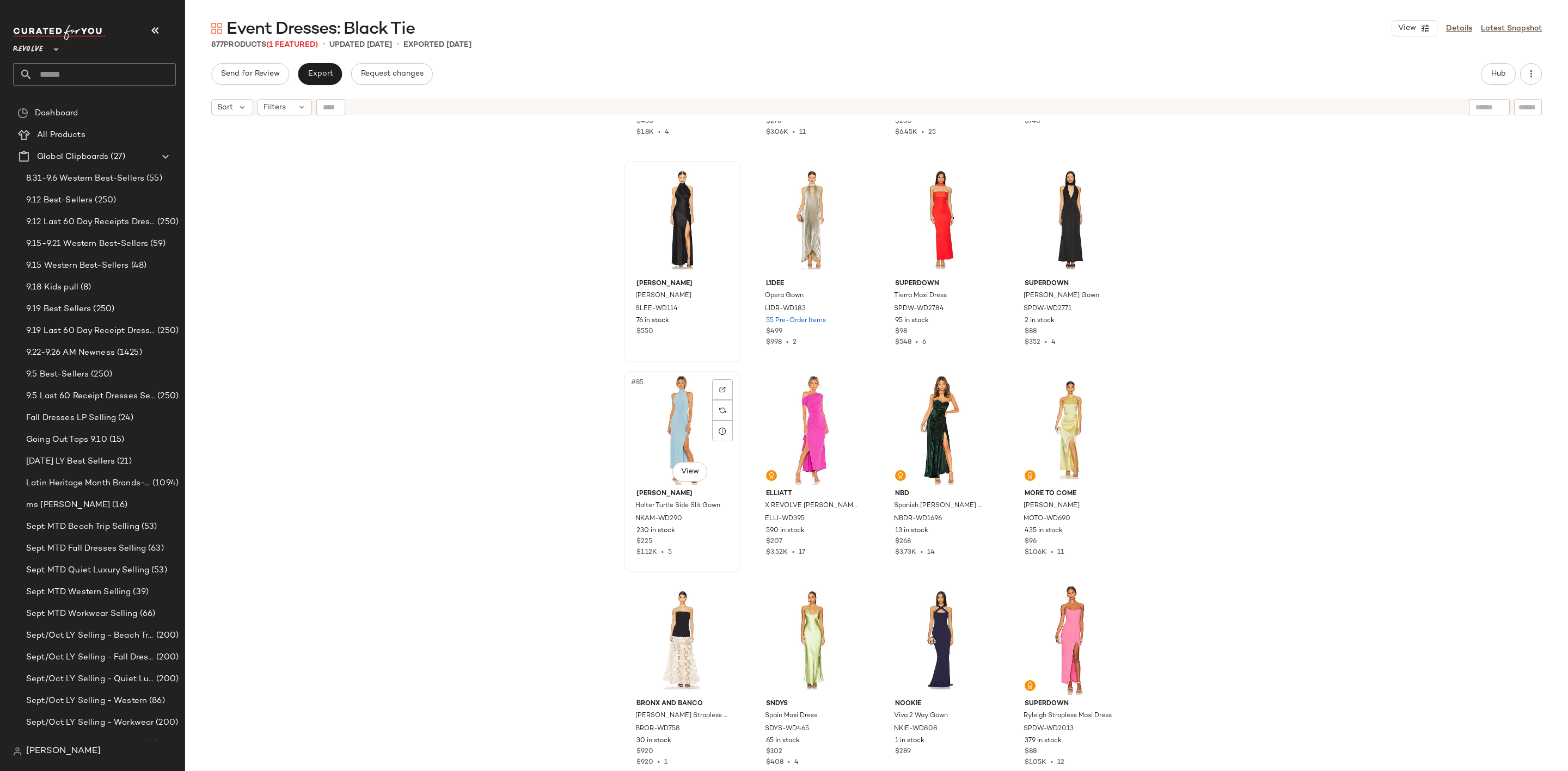
click at [668, 406] on div "#85 View" at bounding box center [682, 430] width 110 height 110
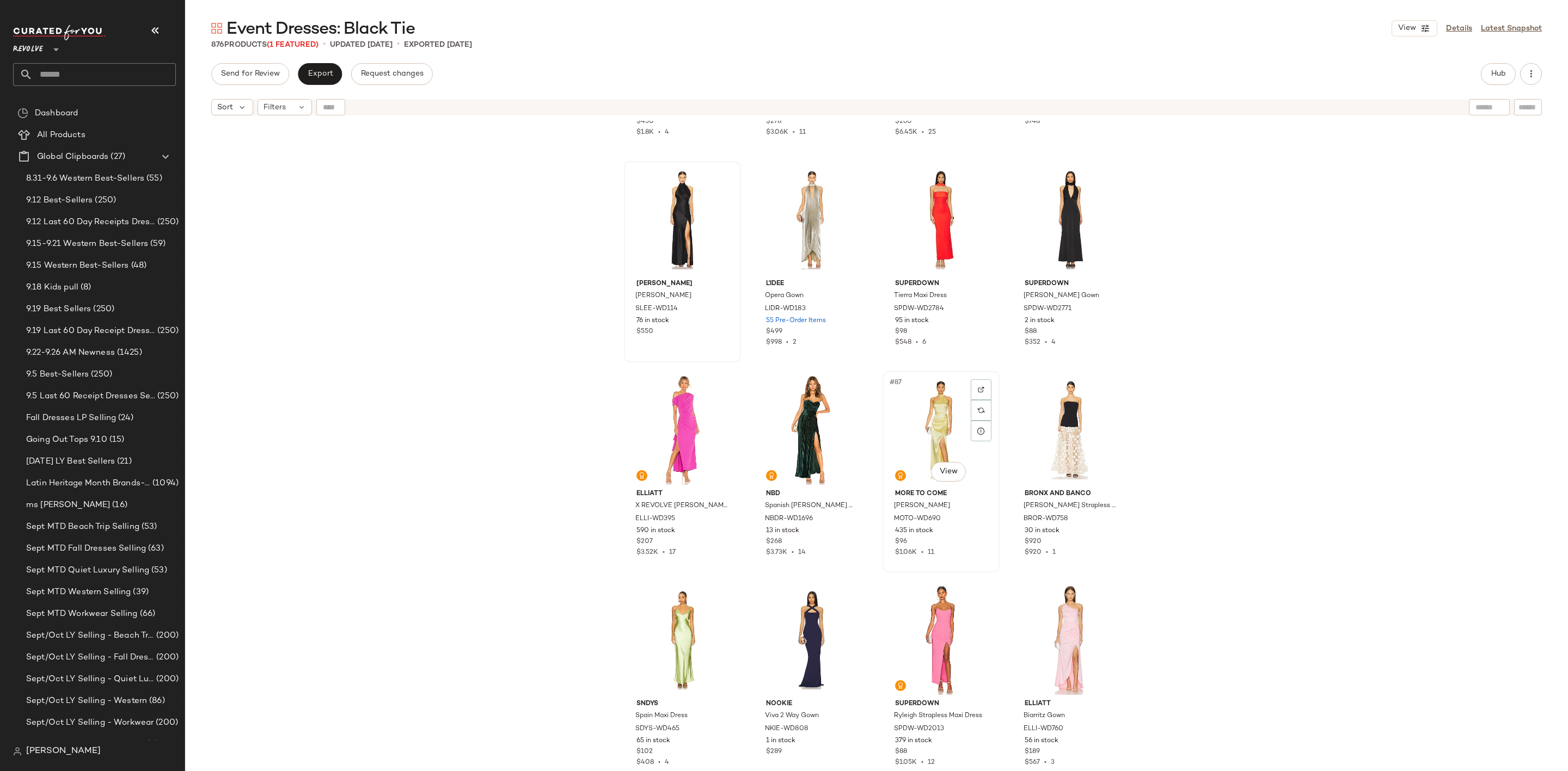
scroll to position [4336, 0]
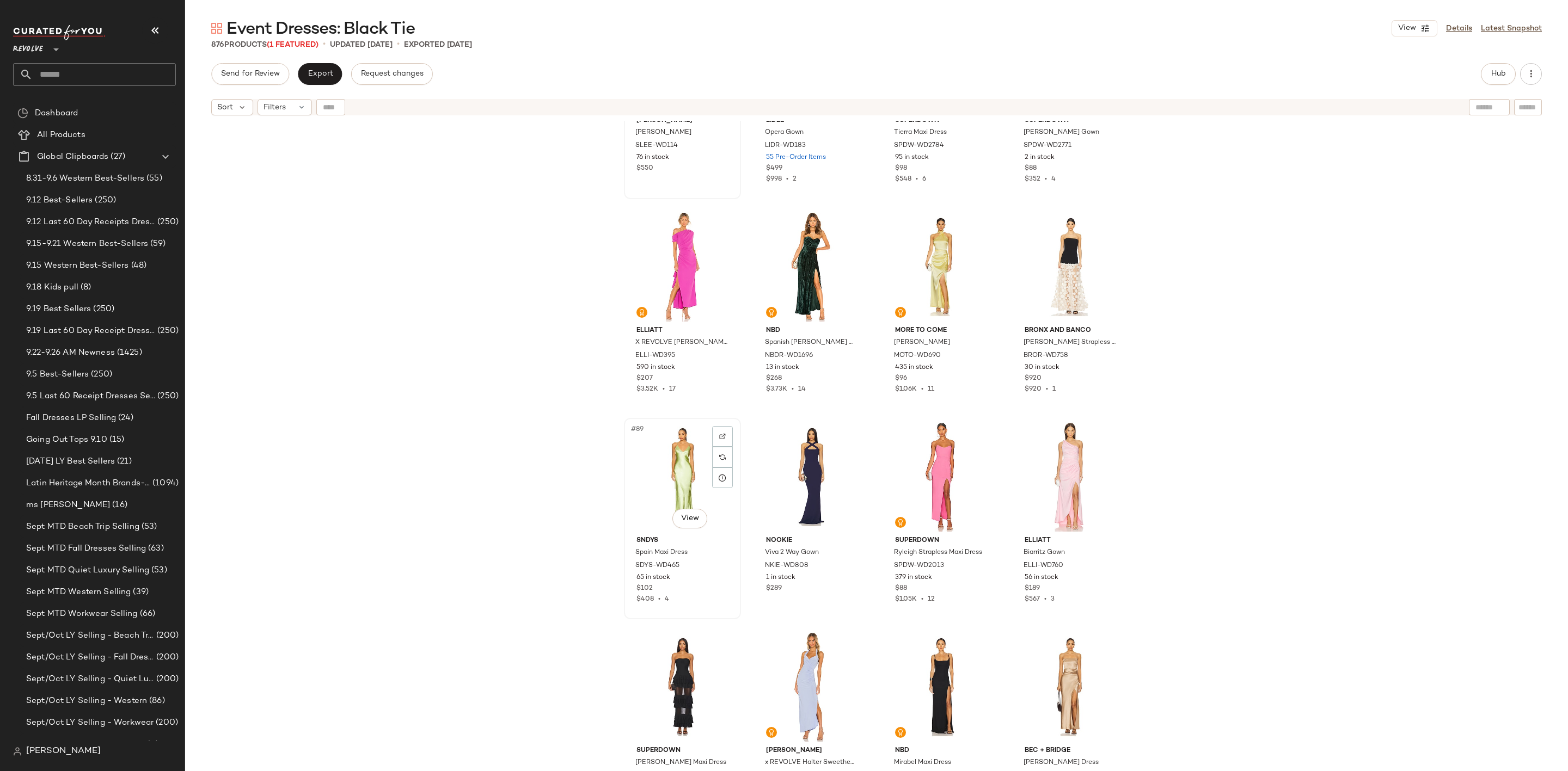
click at [663, 472] on div "#89 View" at bounding box center [682, 476] width 110 height 110
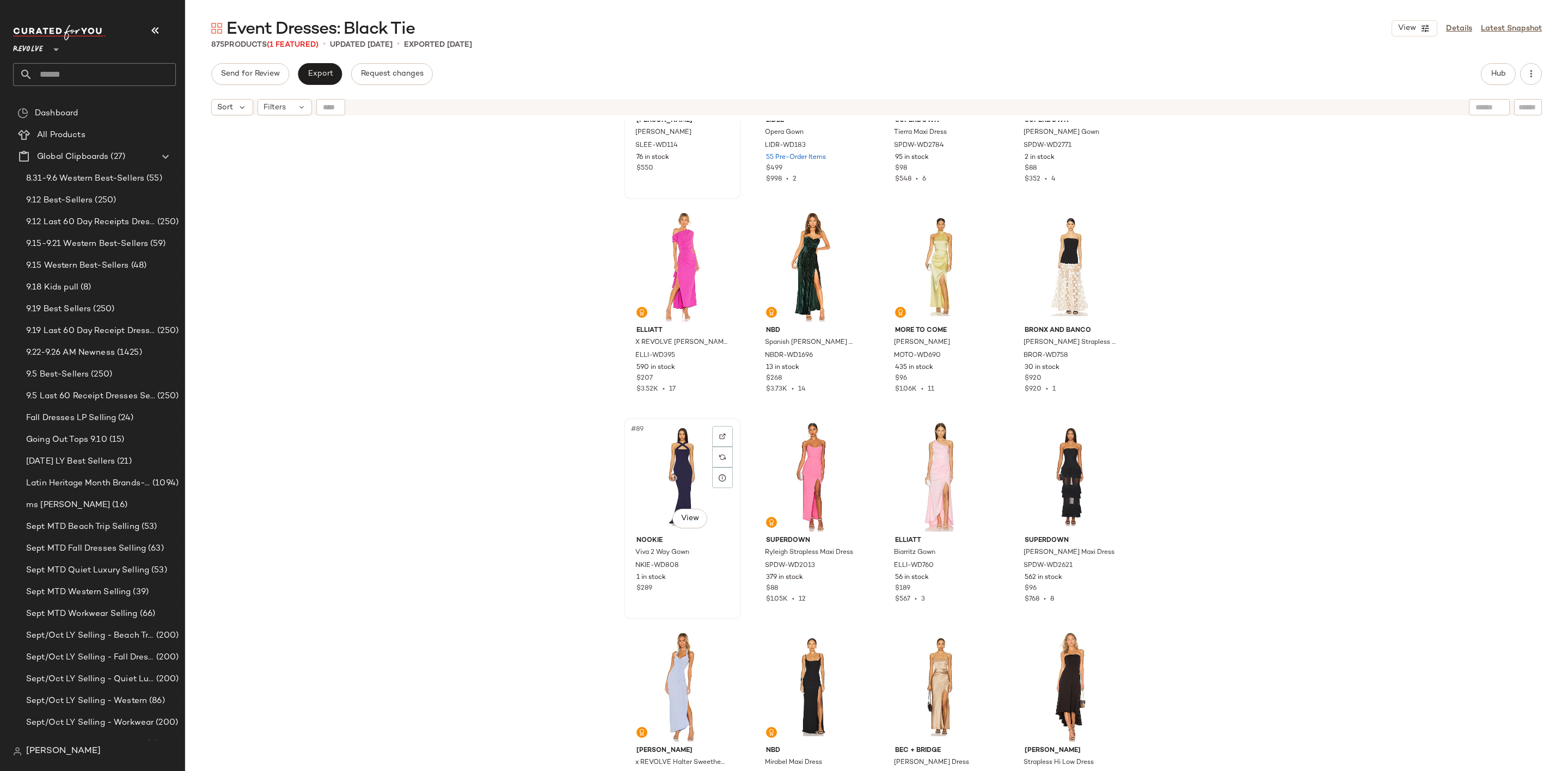
click at [653, 462] on div "#89 View" at bounding box center [682, 476] width 110 height 110
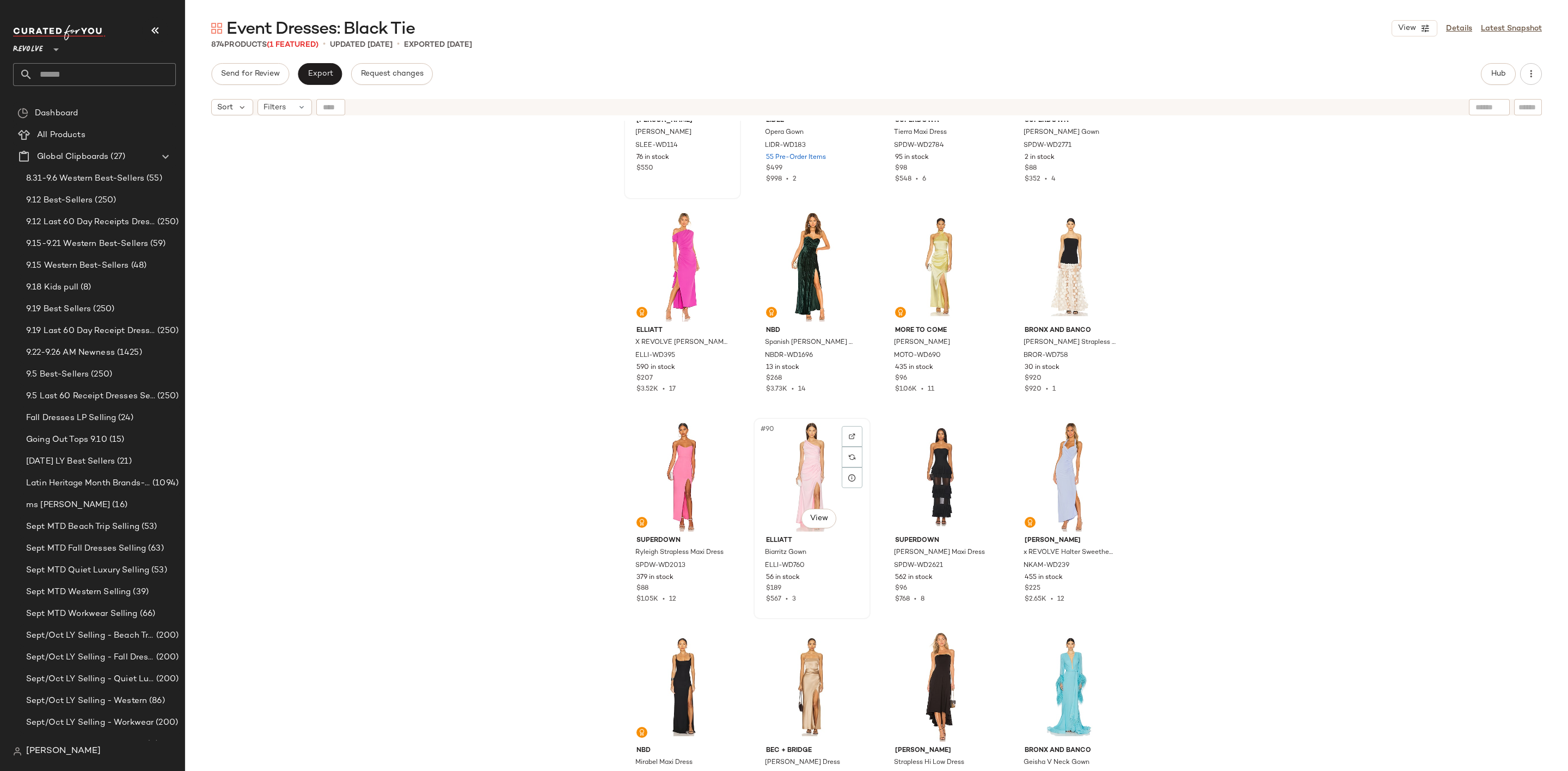
click at [807, 456] on div "#90 View" at bounding box center [812, 476] width 110 height 110
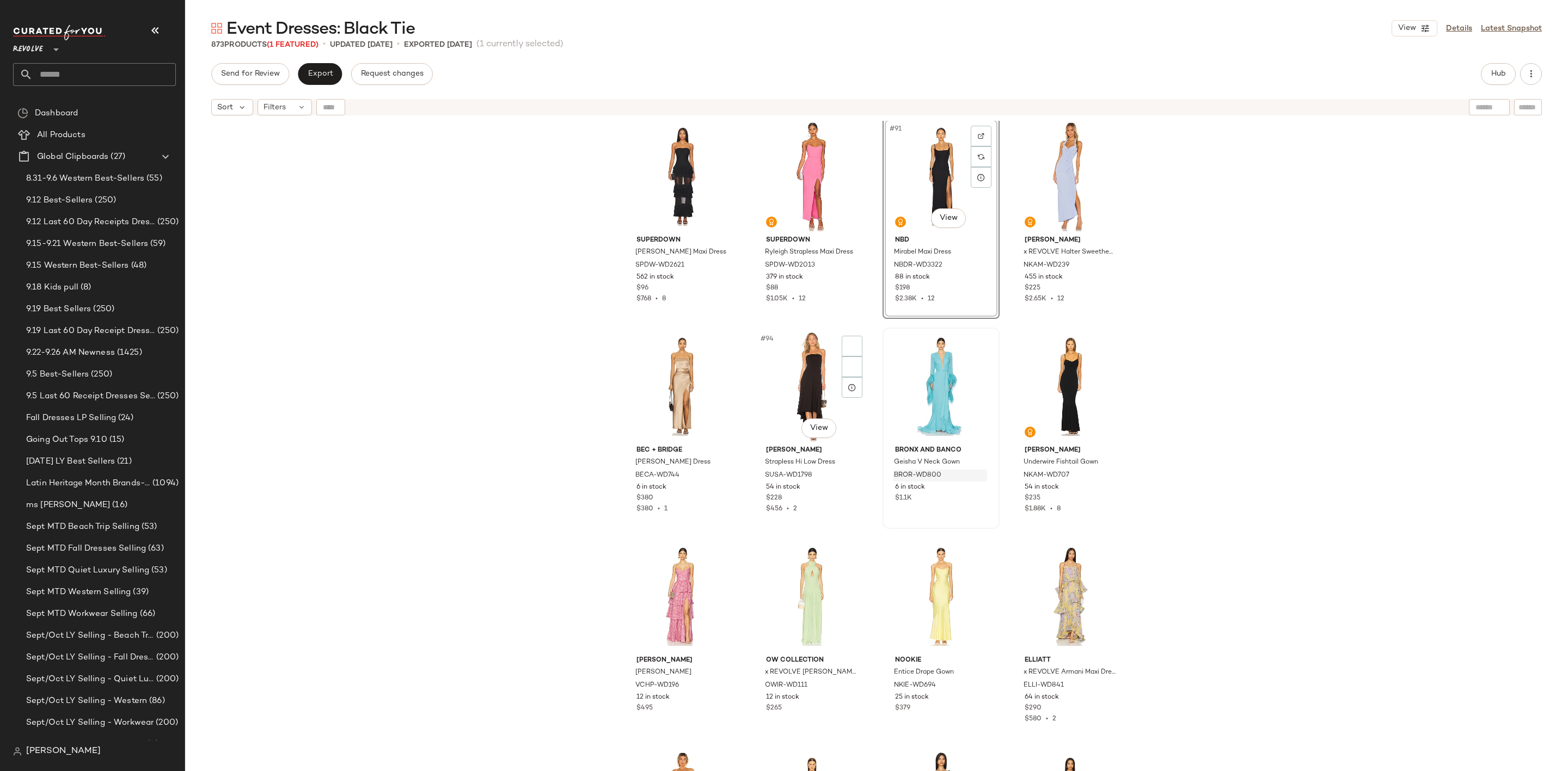
scroll to position [4663, 0]
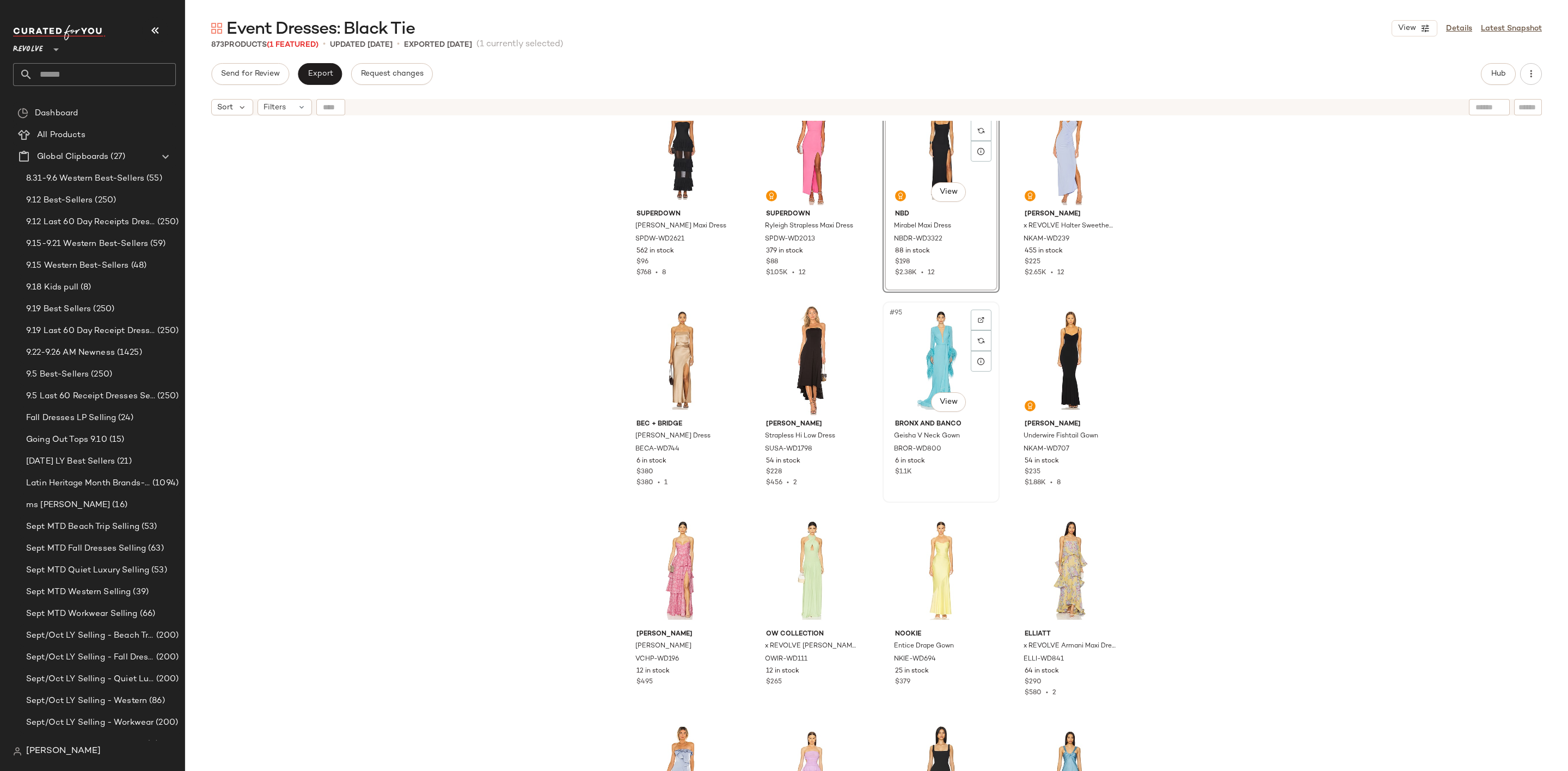
click at [923, 348] on div "#95 View" at bounding box center [941, 360] width 110 height 110
click at [1049, 369] on div "#96 View" at bounding box center [1071, 360] width 110 height 110
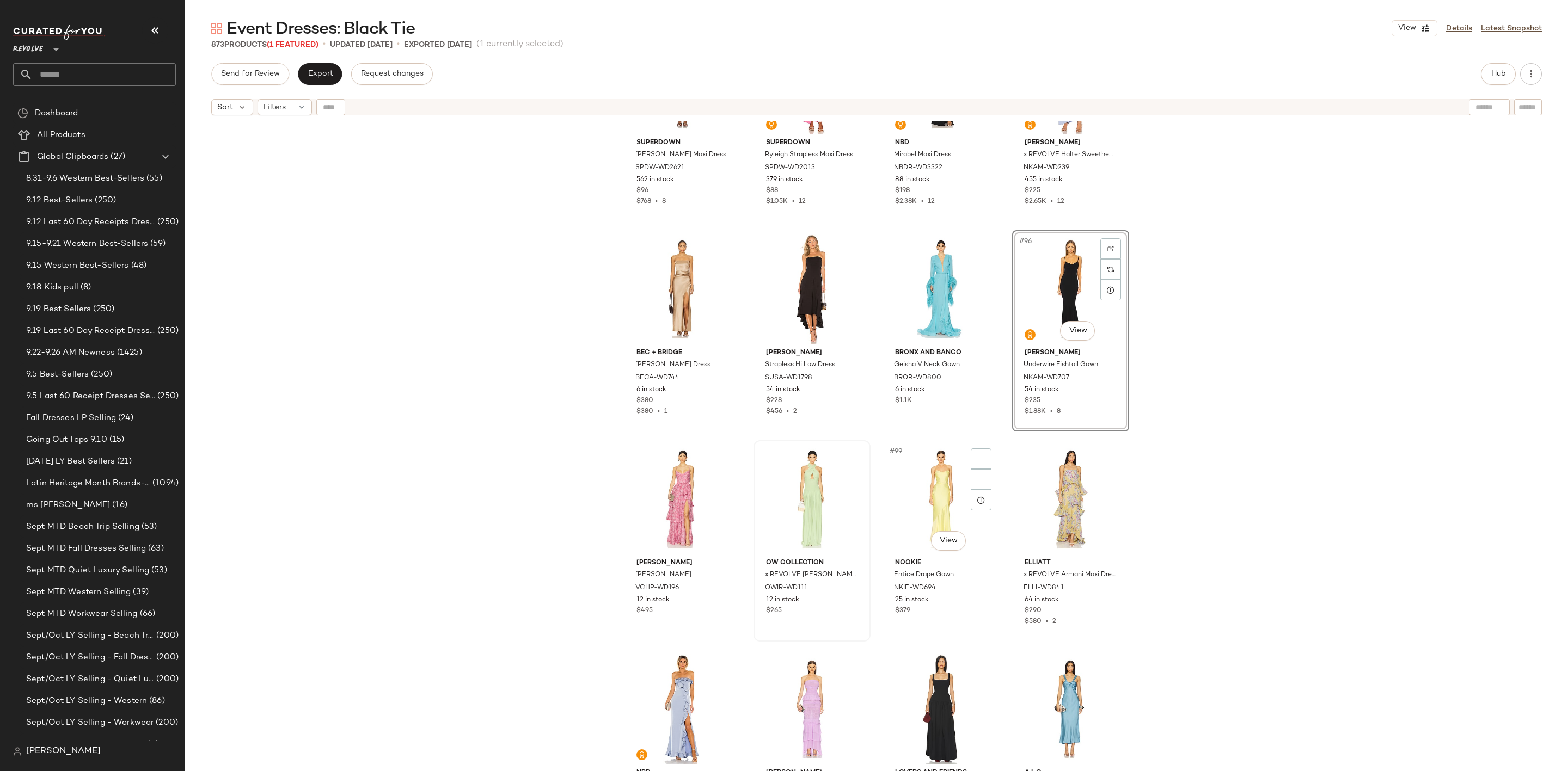
scroll to position [4826, 0]
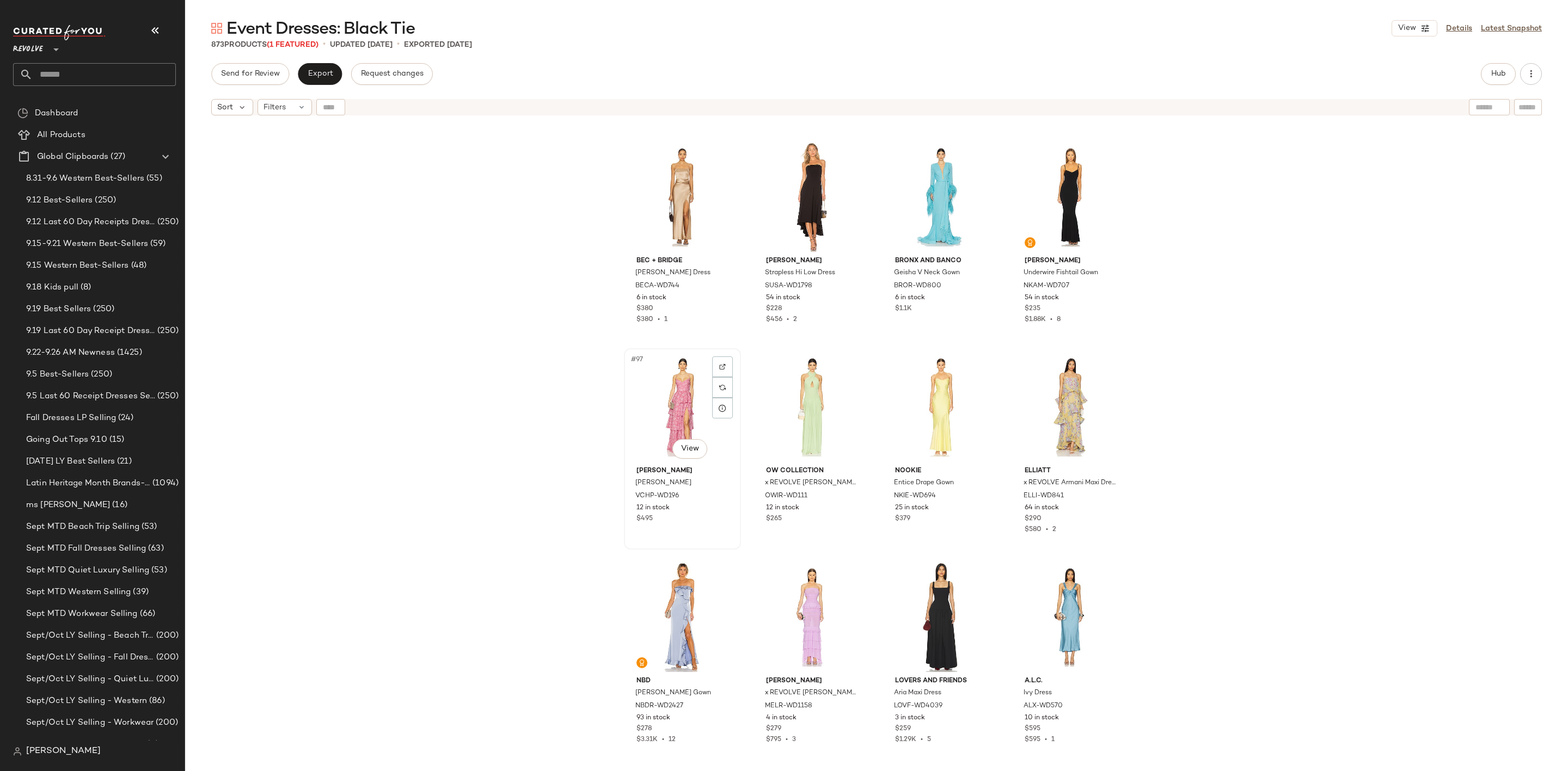
click at [672, 399] on div "#97 View" at bounding box center [682, 407] width 110 height 110
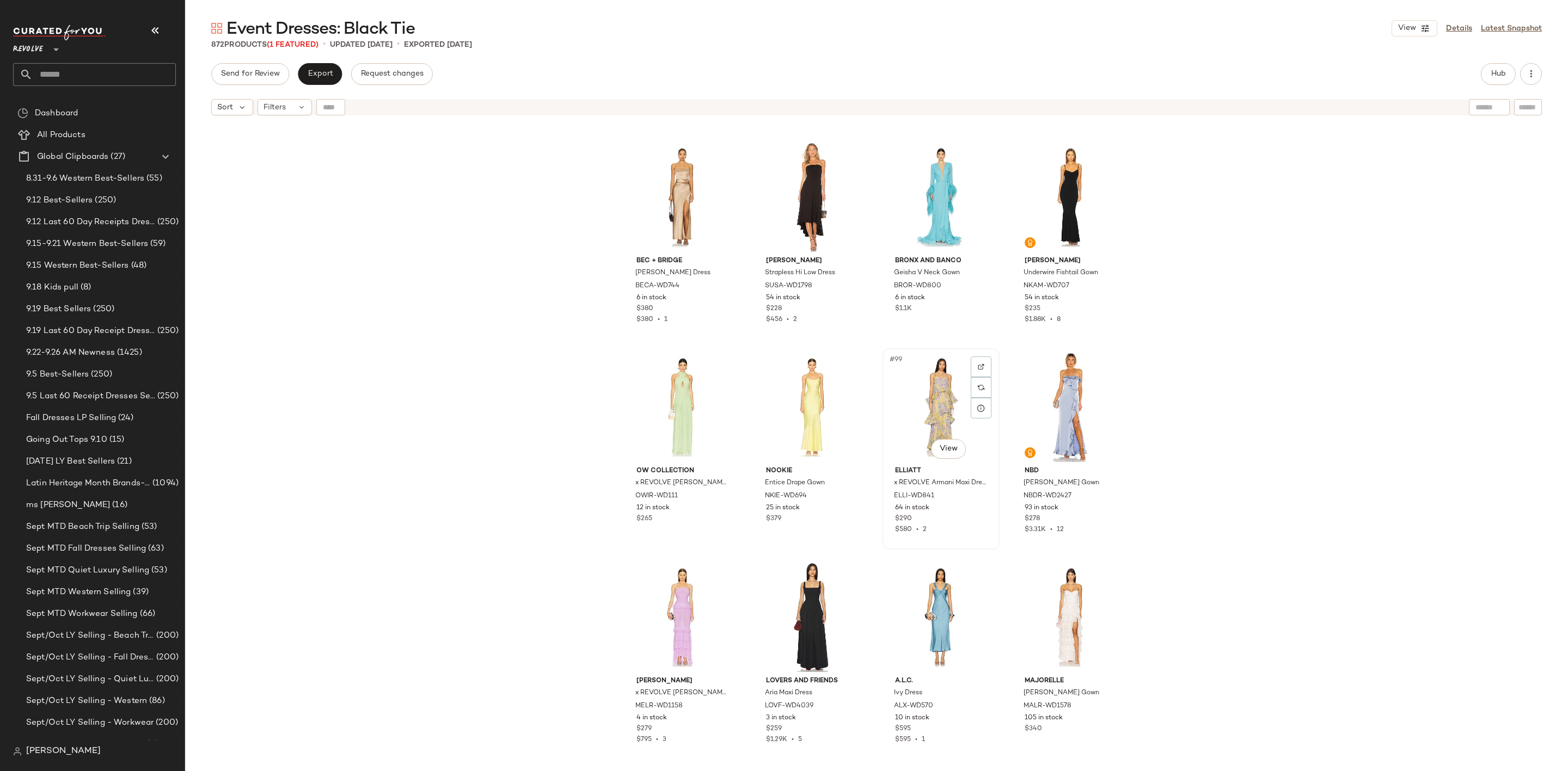
click at [948, 389] on div "#99 View" at bounding box center [941, 407] width 110 height 110
click at [667, 404] on div "#97 View" at bounding box center [682, 407] width 110 height 110
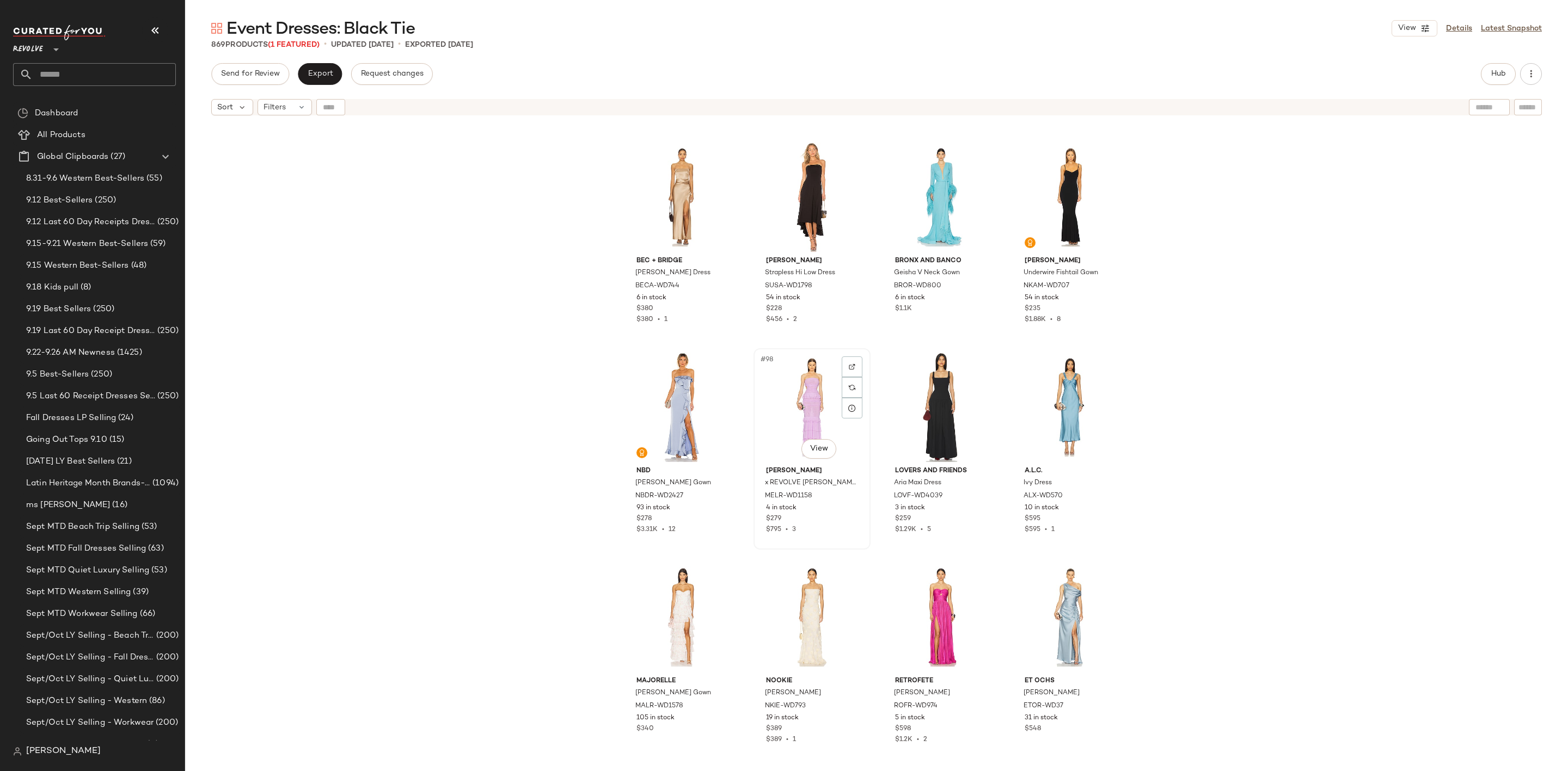
click at [783, 399] on div "#98 View" at bounding box center [812, 407] width 110 height 110
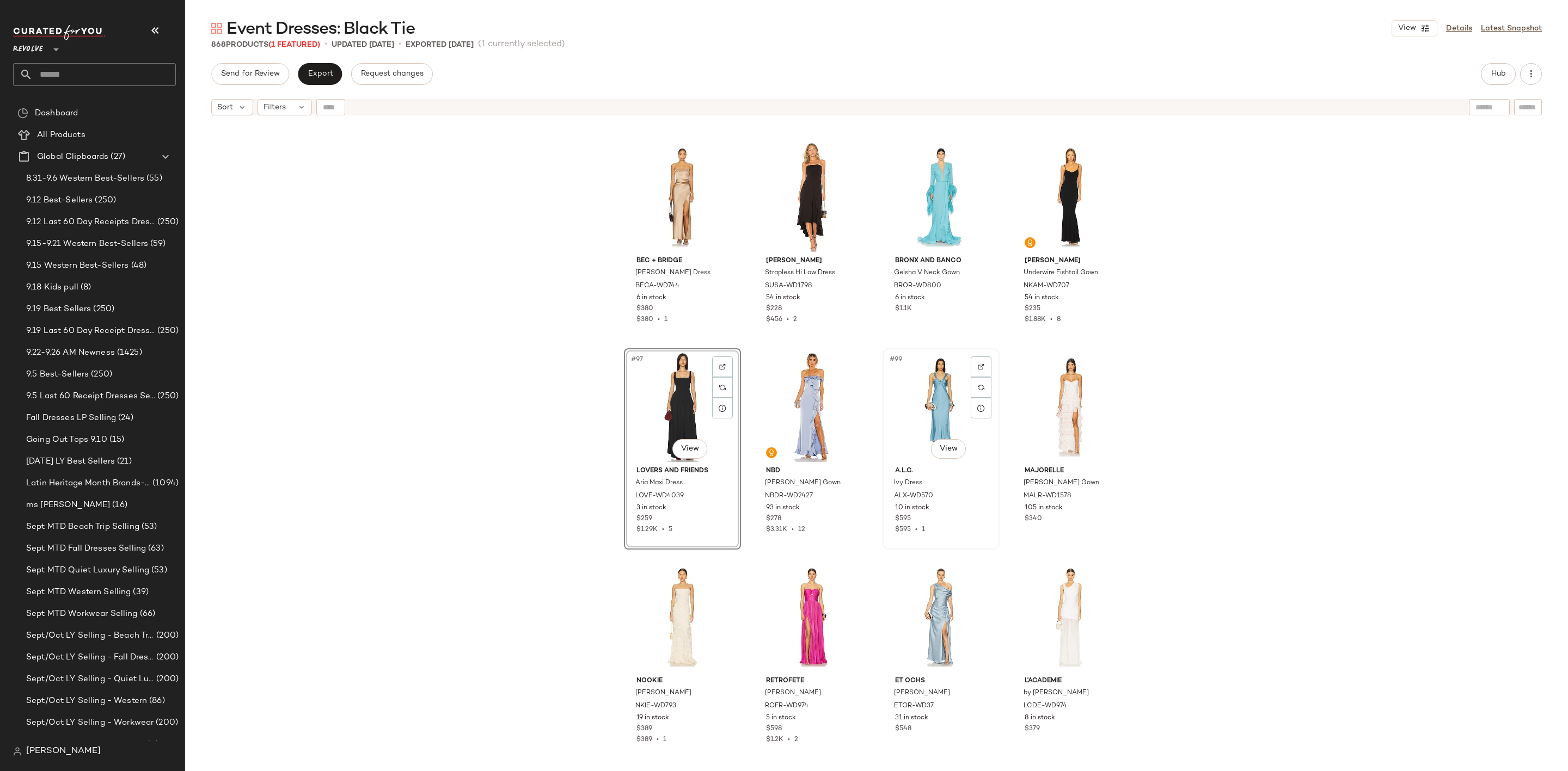
click at [933, 396] on div "#99 View" at bounding box center [941, 407] width 110 height 110
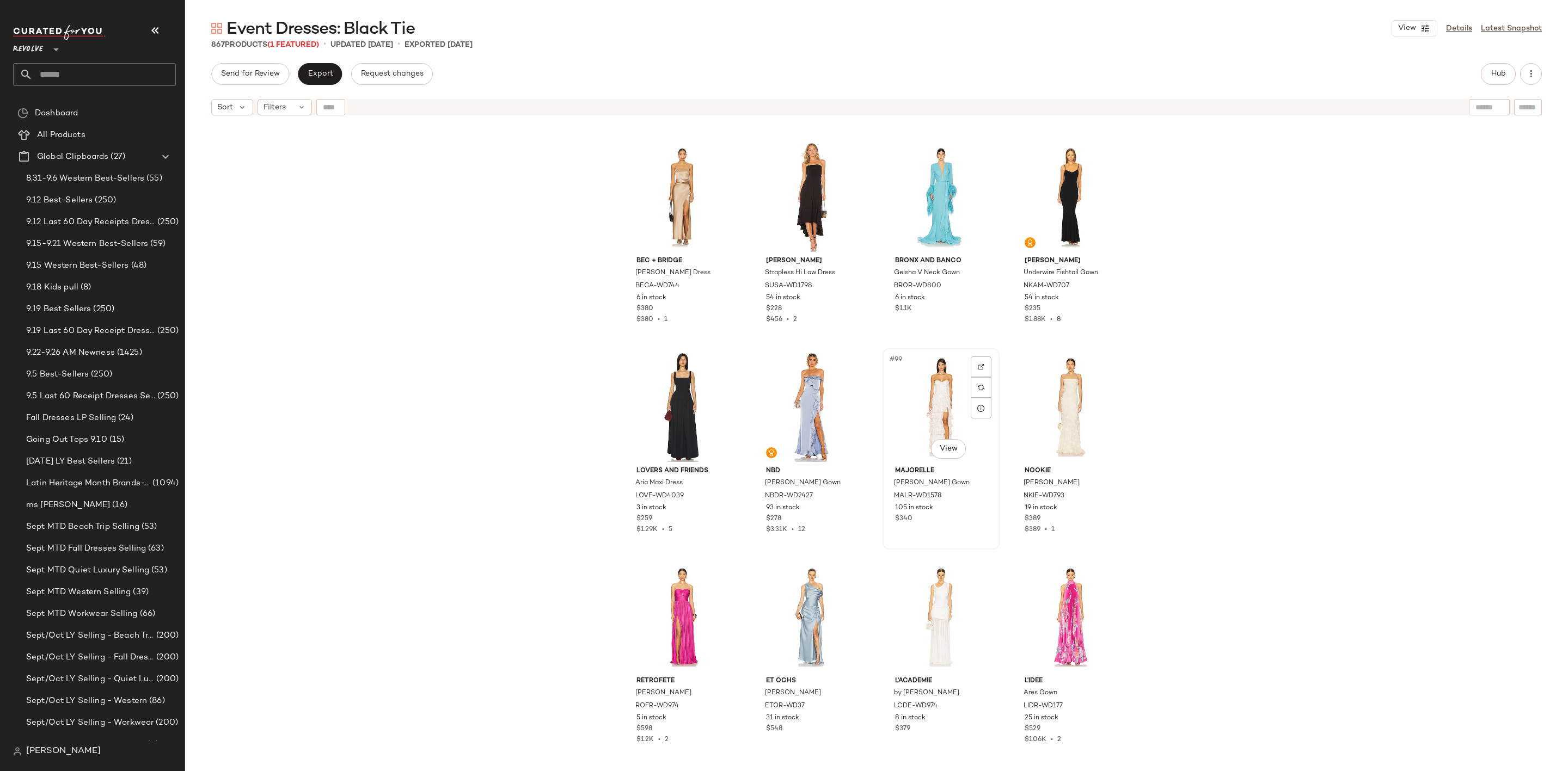
click at [920, 394] on div "#99 View" at bounding box center [941, 407] width 110 height 110
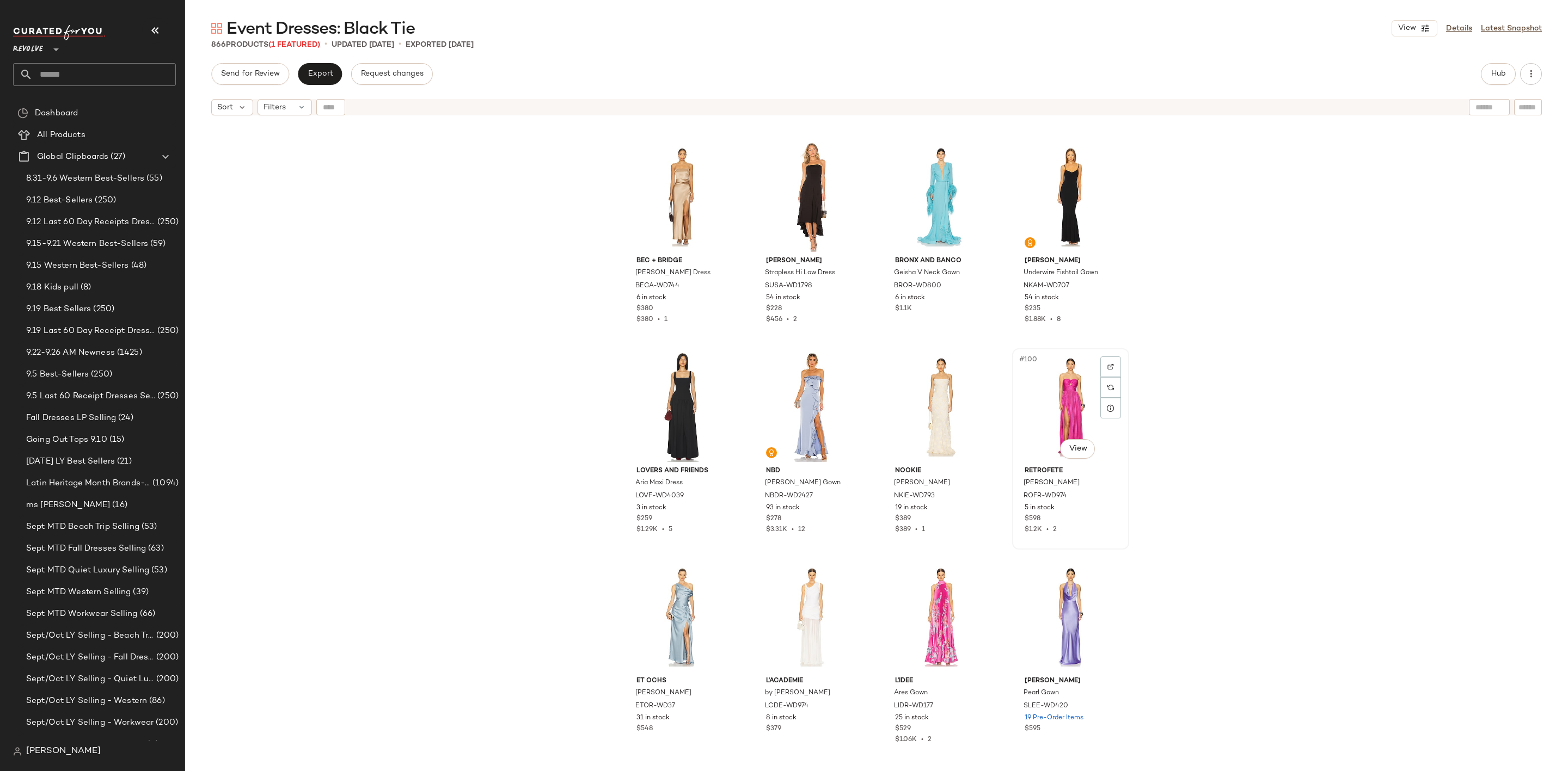
click at [1049, 390] on div "#100 View" at bounding box center [1071, 407] width 110 height 110
click at [651, 603] on div "#101 View" at bounding box center [682, 617] width 110 height 110
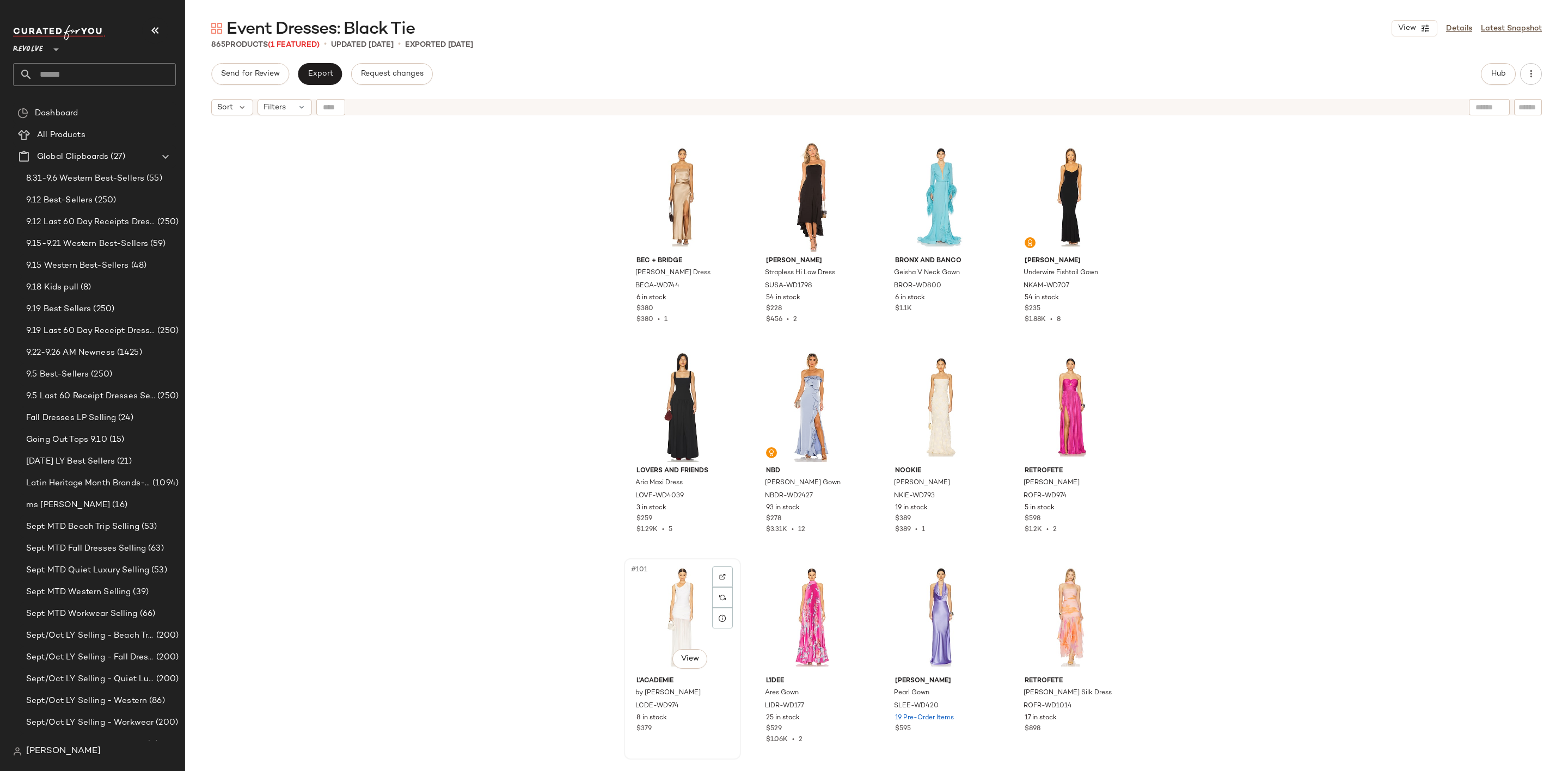
scroll to position [4907, 0]
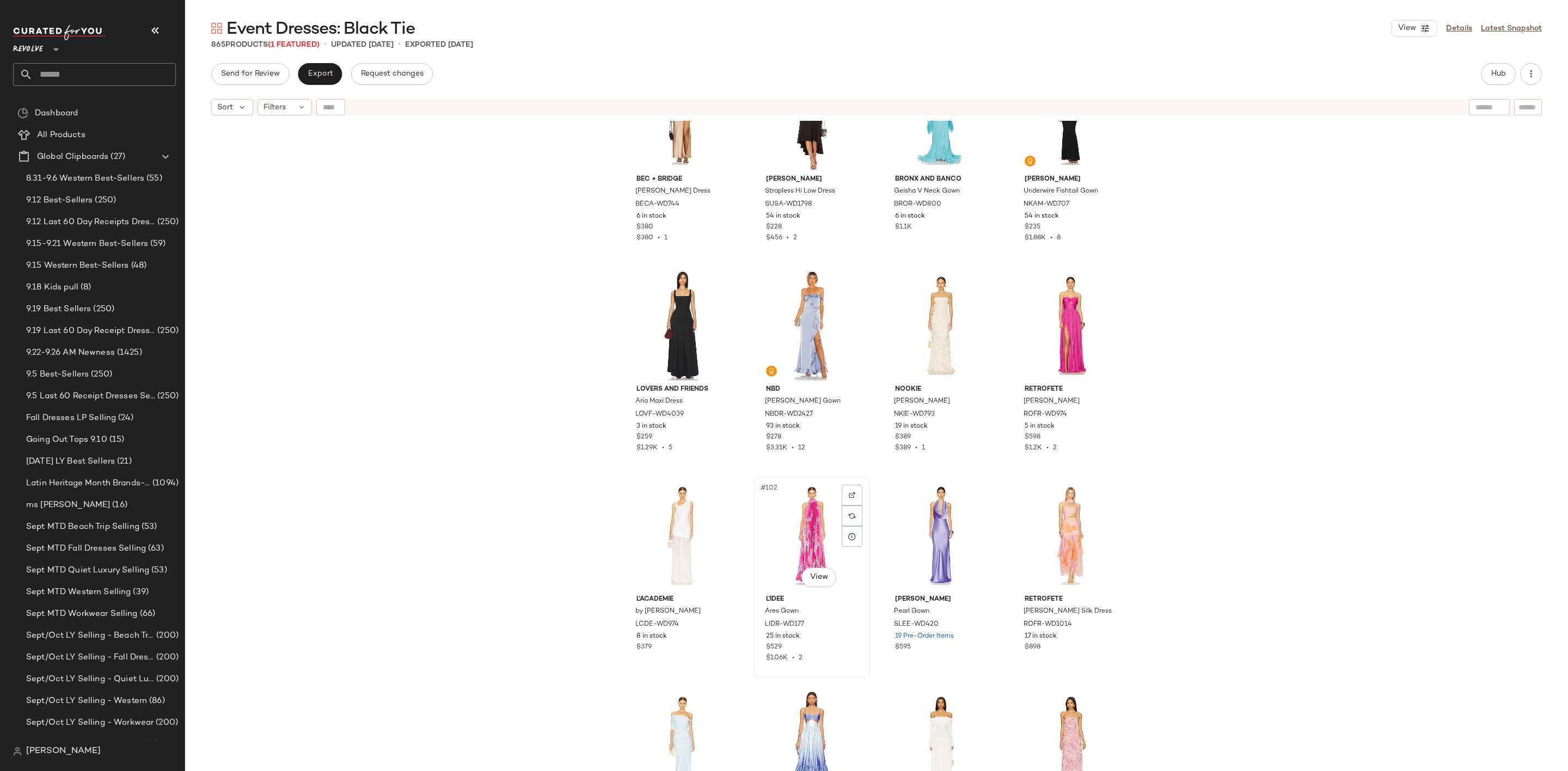
click at [791, 515] on div "#102 View" at bounding box center [812, 536] width 110 height 110
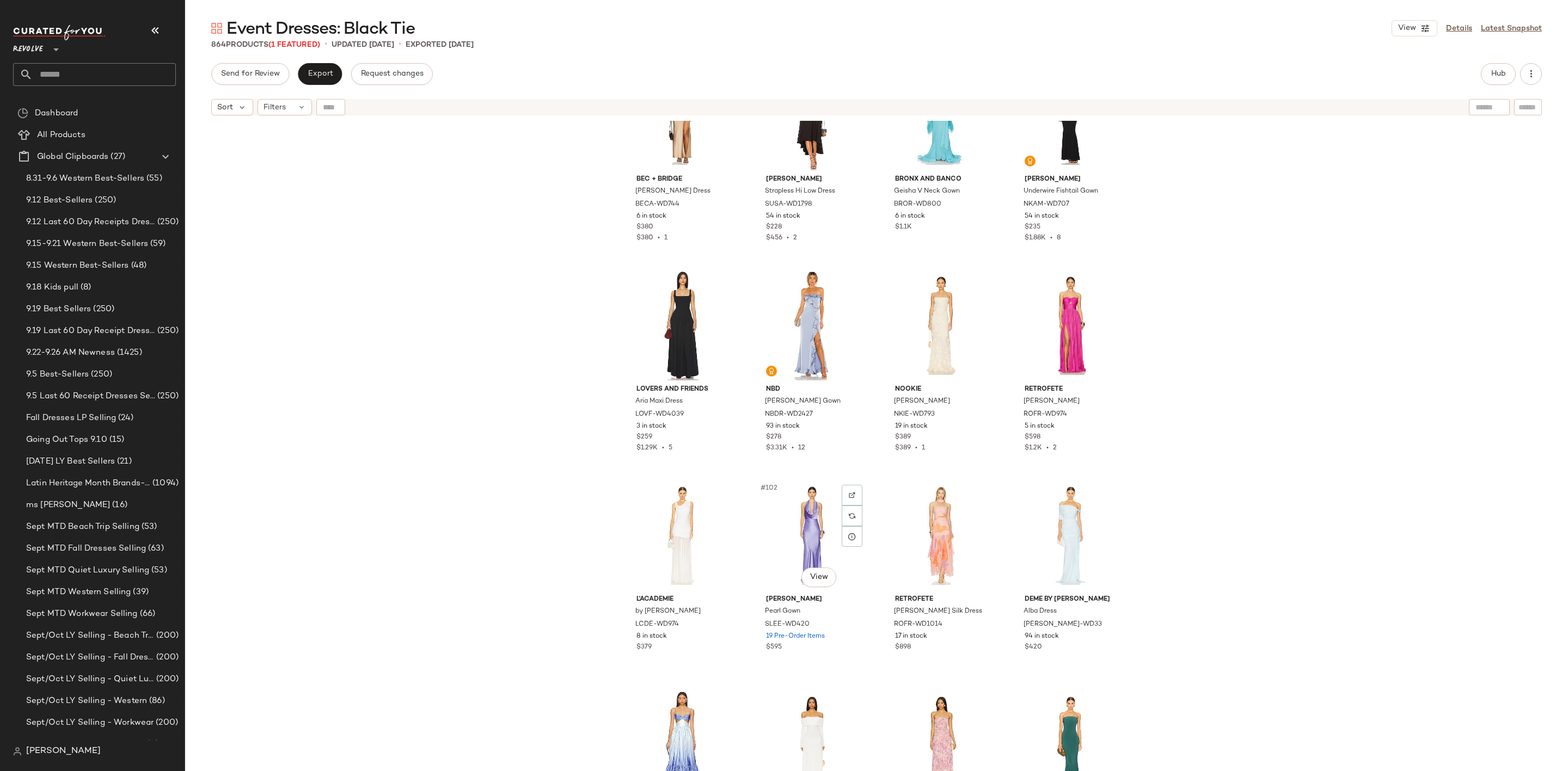
click at [791, 515] on div "#102 View" at bounding box center [812, 536] width 110 height 110
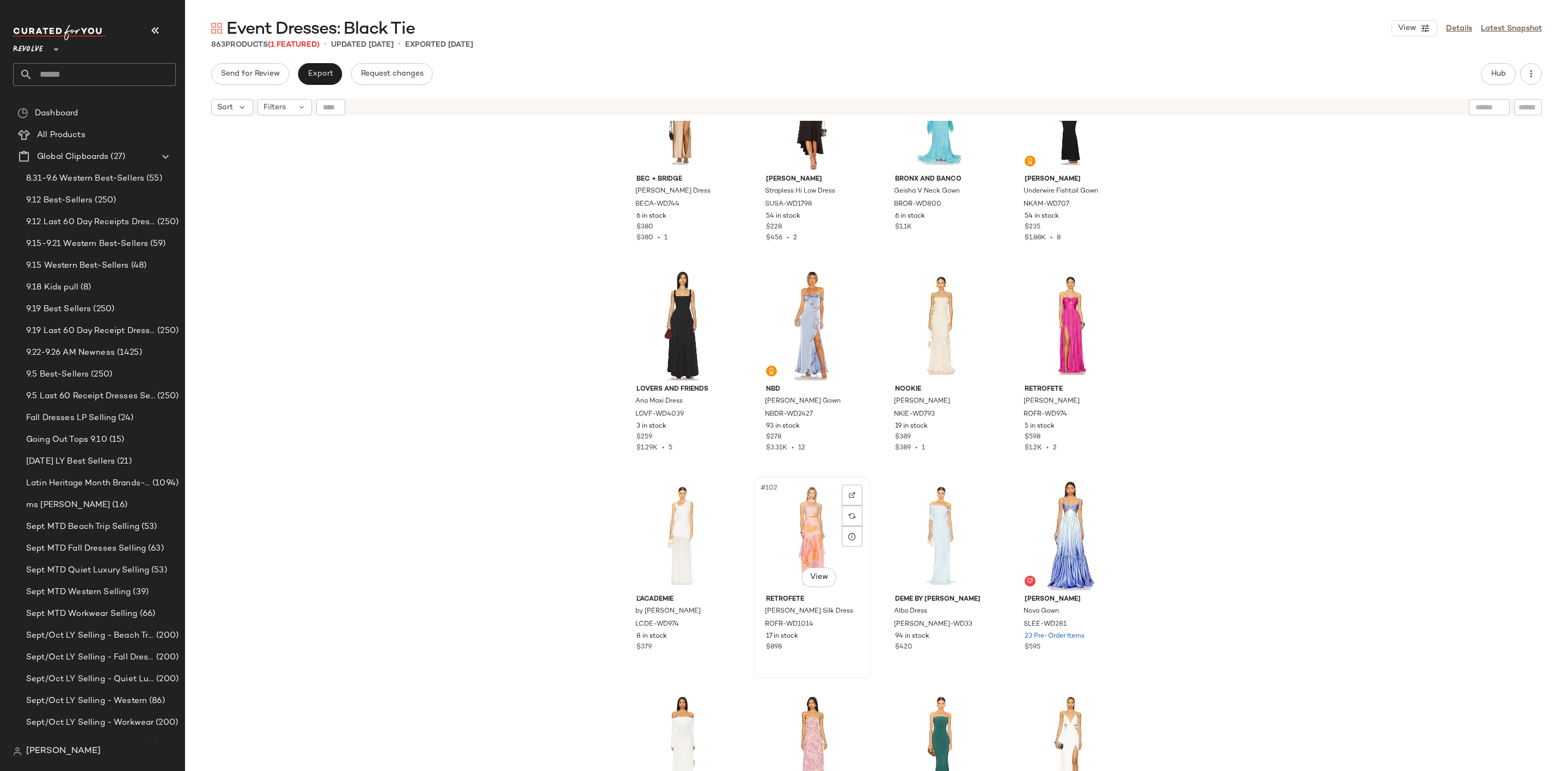
click at [796, 531] on div "#102 View" at bounding box center [812, 536] width 110 height 110
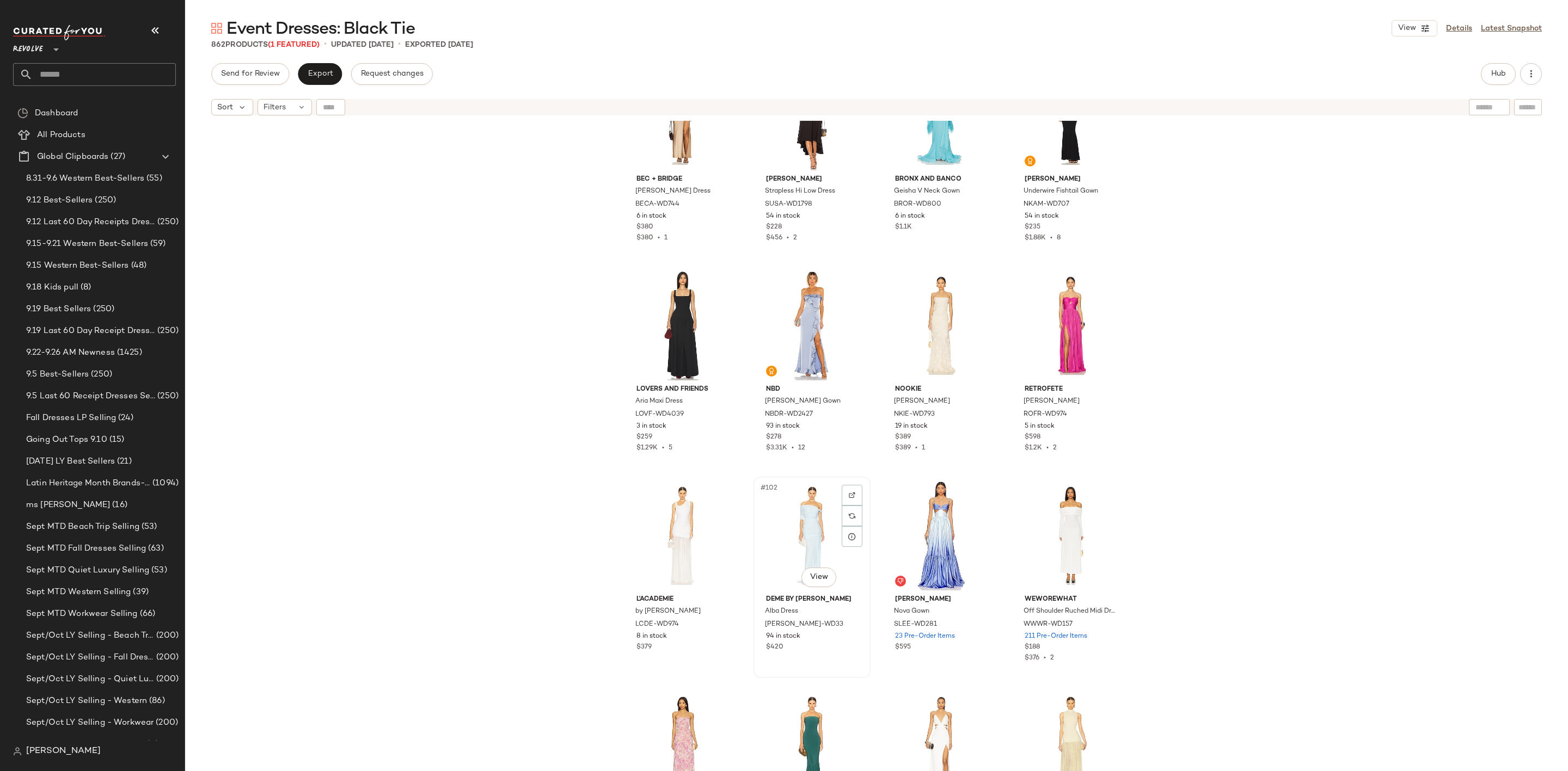
click at [793, 520] on div "#102 View" at bounding box center [812, 536] width 110 height 110
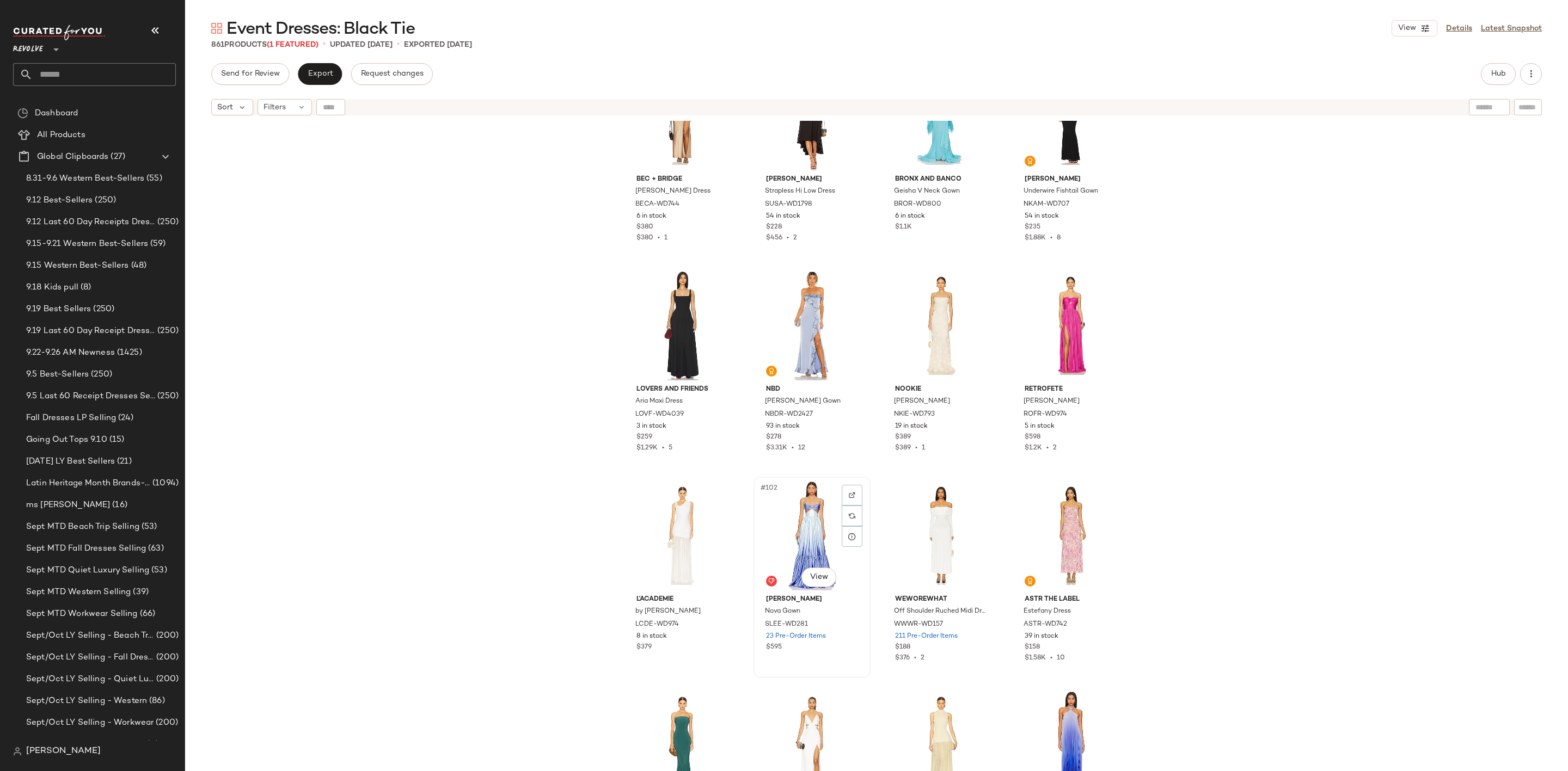
click at [796, 525] on div "#102 View" at bounding box center [812, 536] width 110 height 110
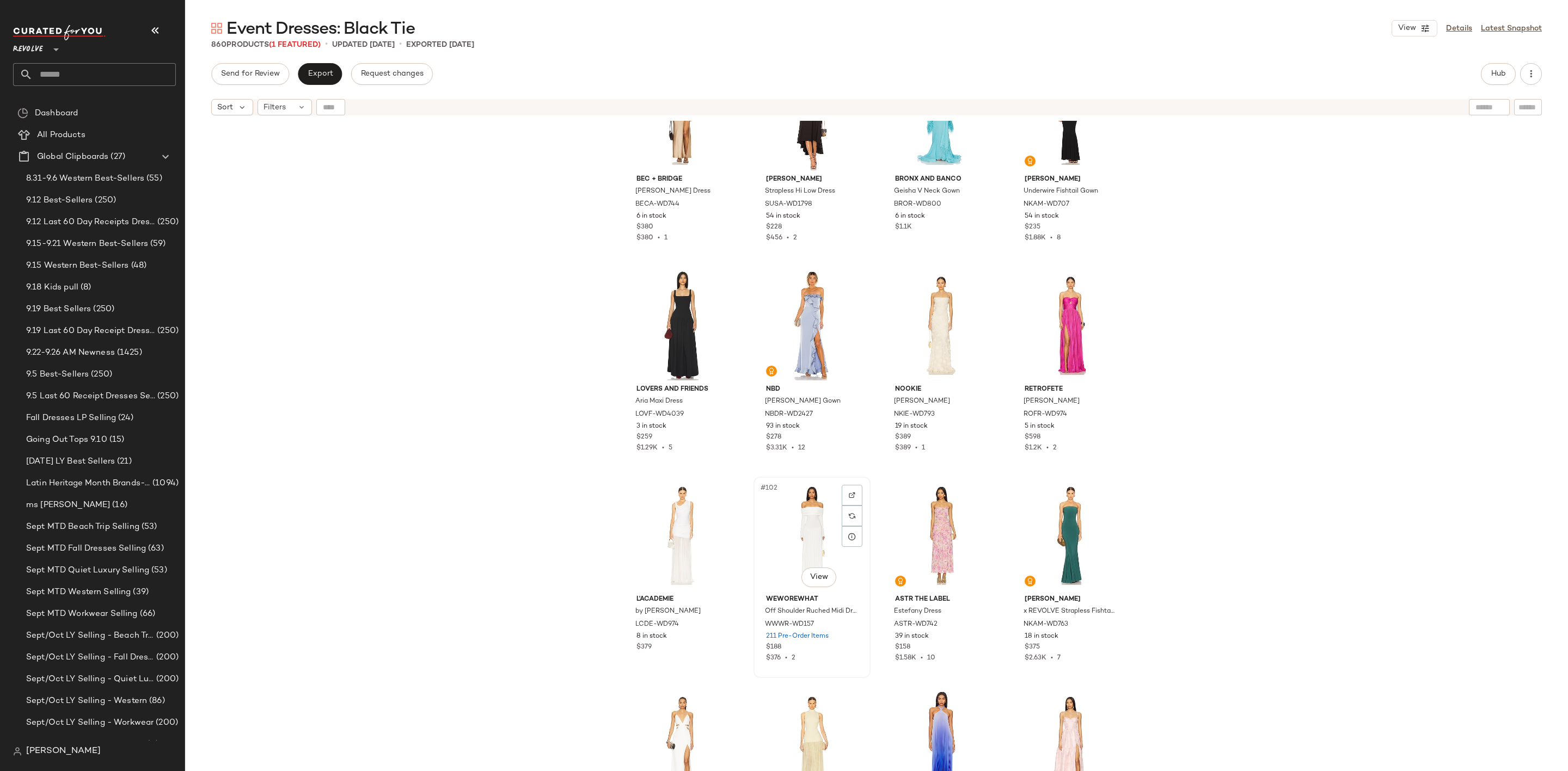
click at [788, 531] on div "#102 View" at bounding box center [812, 536] width 110 height 110
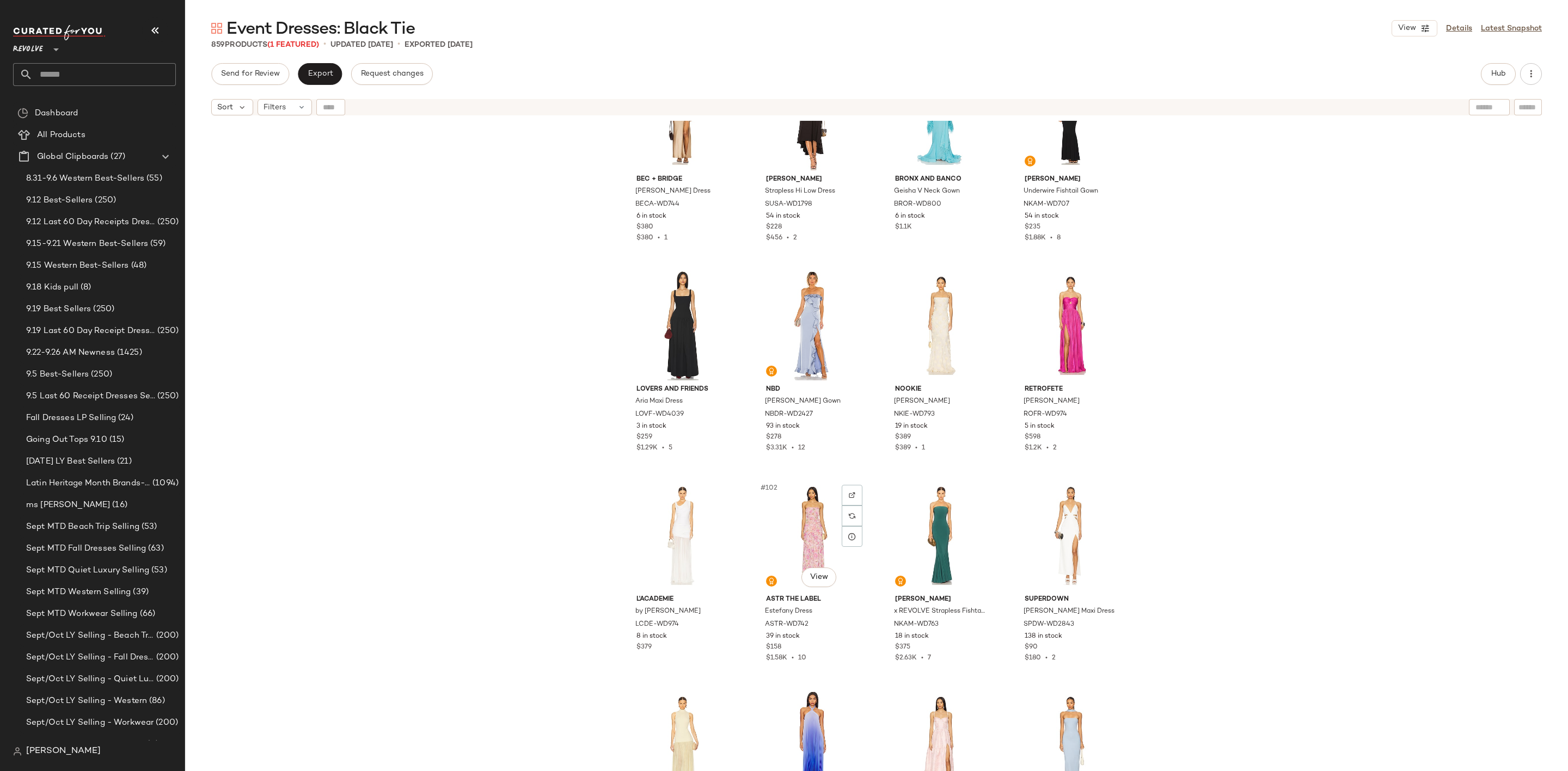
click at [788, 531] on div "#102 View" at bounding box center [812, 536] width 110 height 110
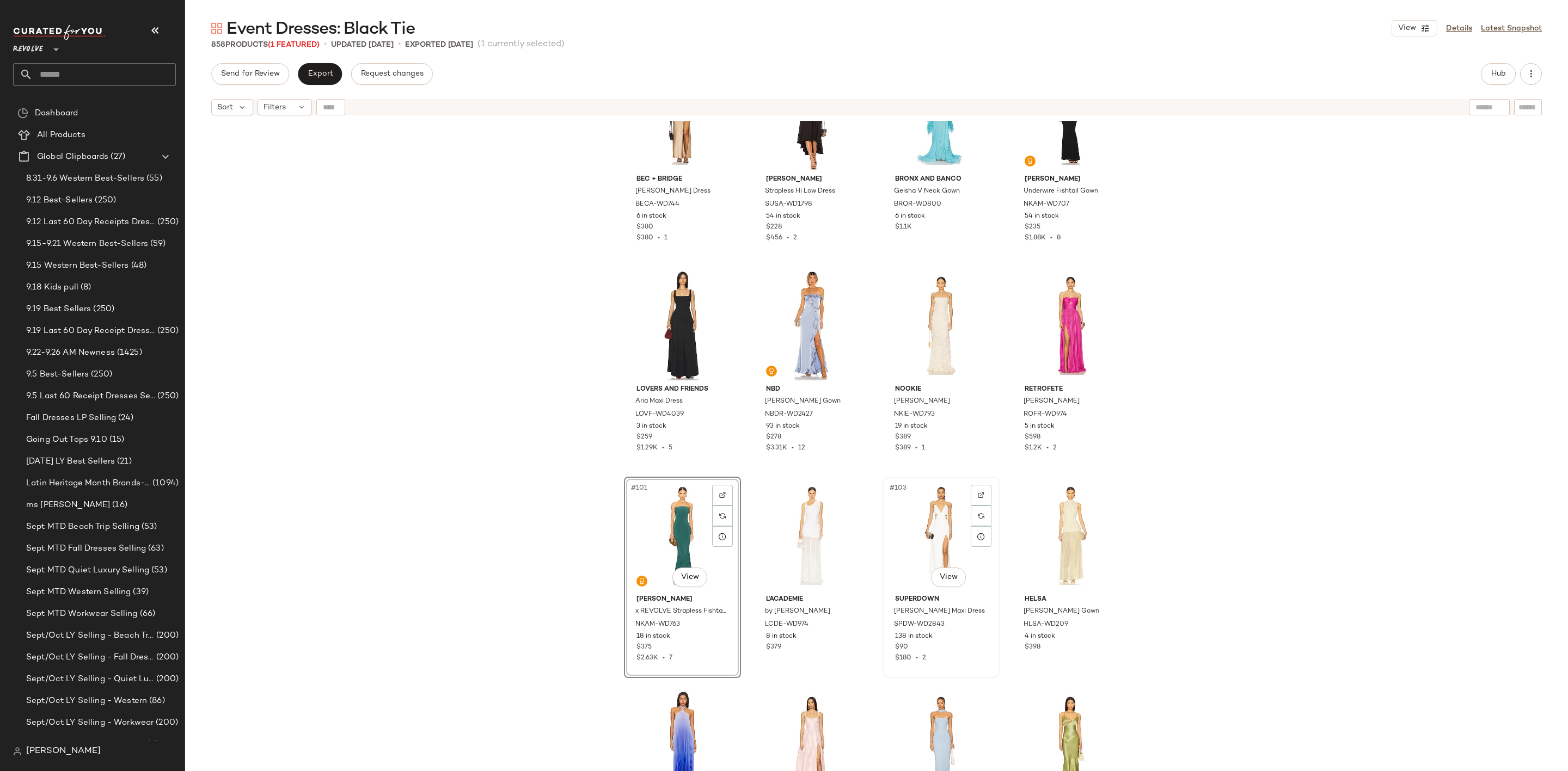
click at [936, 529] on div "#103 View" at bounding box center [941, 536] width 110 height 110
click at [803, 531] on div "#102 View" at bounding box center [812, 536] width 110 height 110
click at [930, 522] on div "#103 View" at bounding box center [941, 536] width 110 height 110
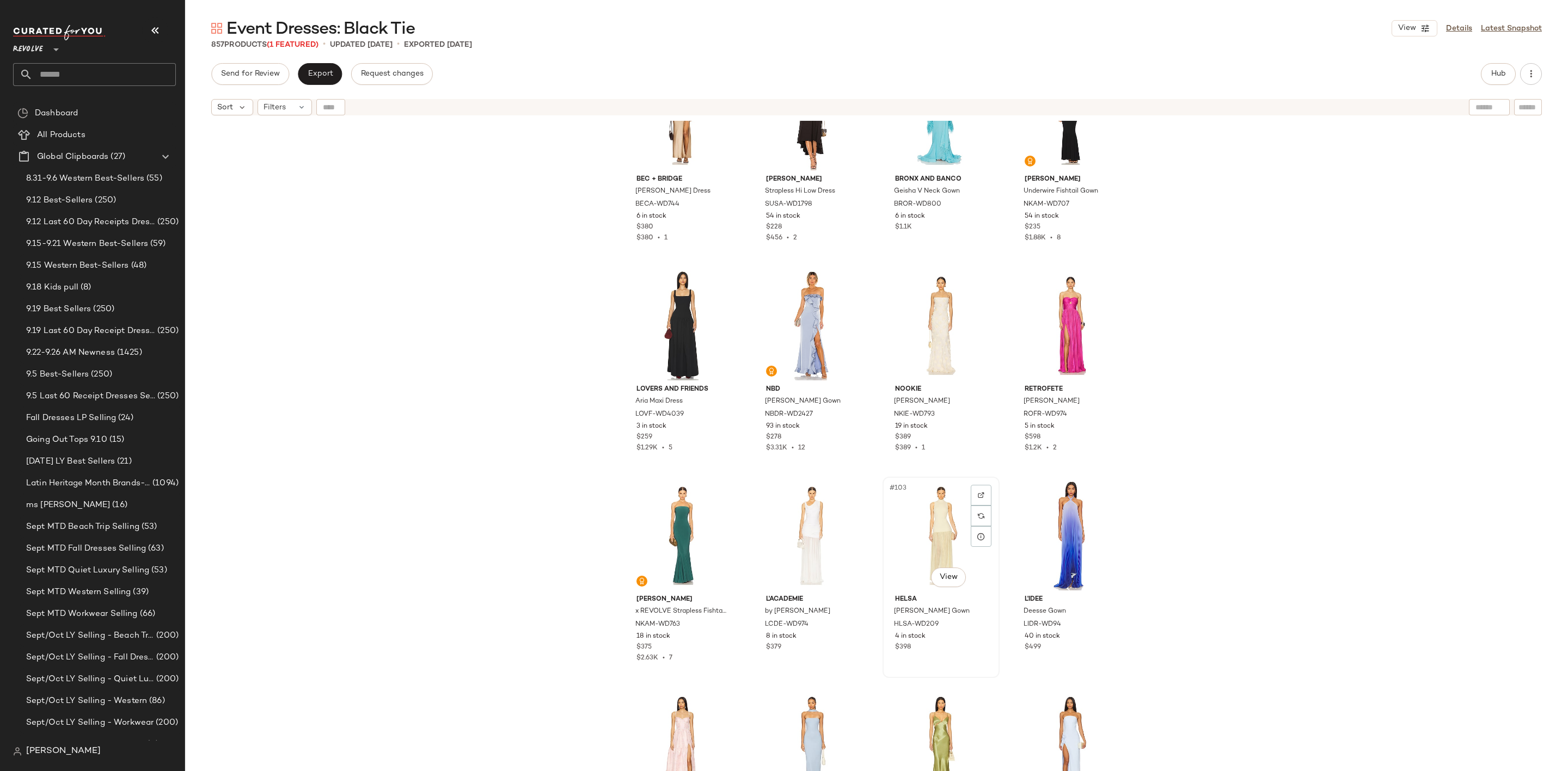
click at [952, 542] on div "#103 View" at bounding box center [941, 536] width 110 height 110
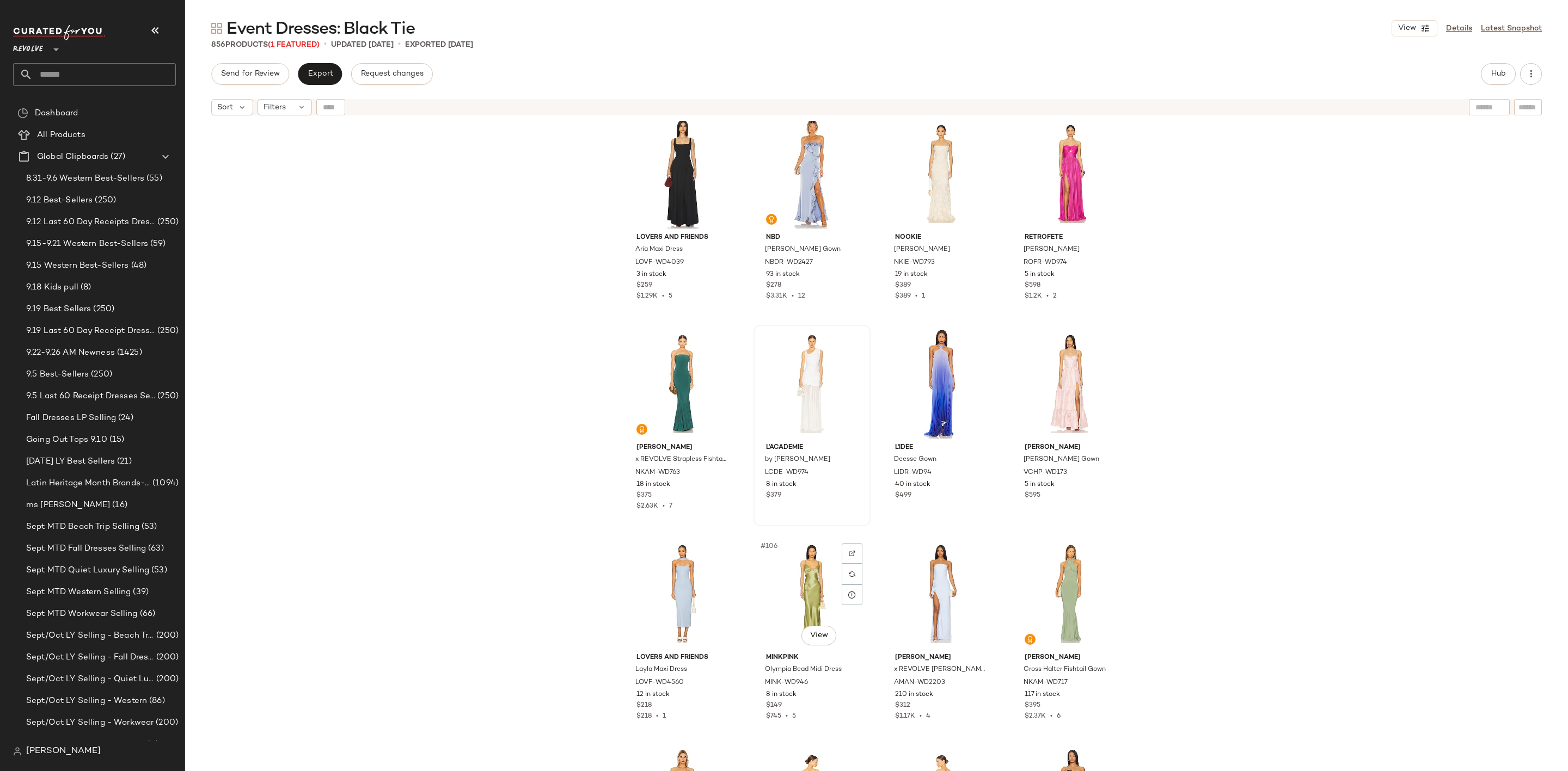
scroll to position [5071, 0]
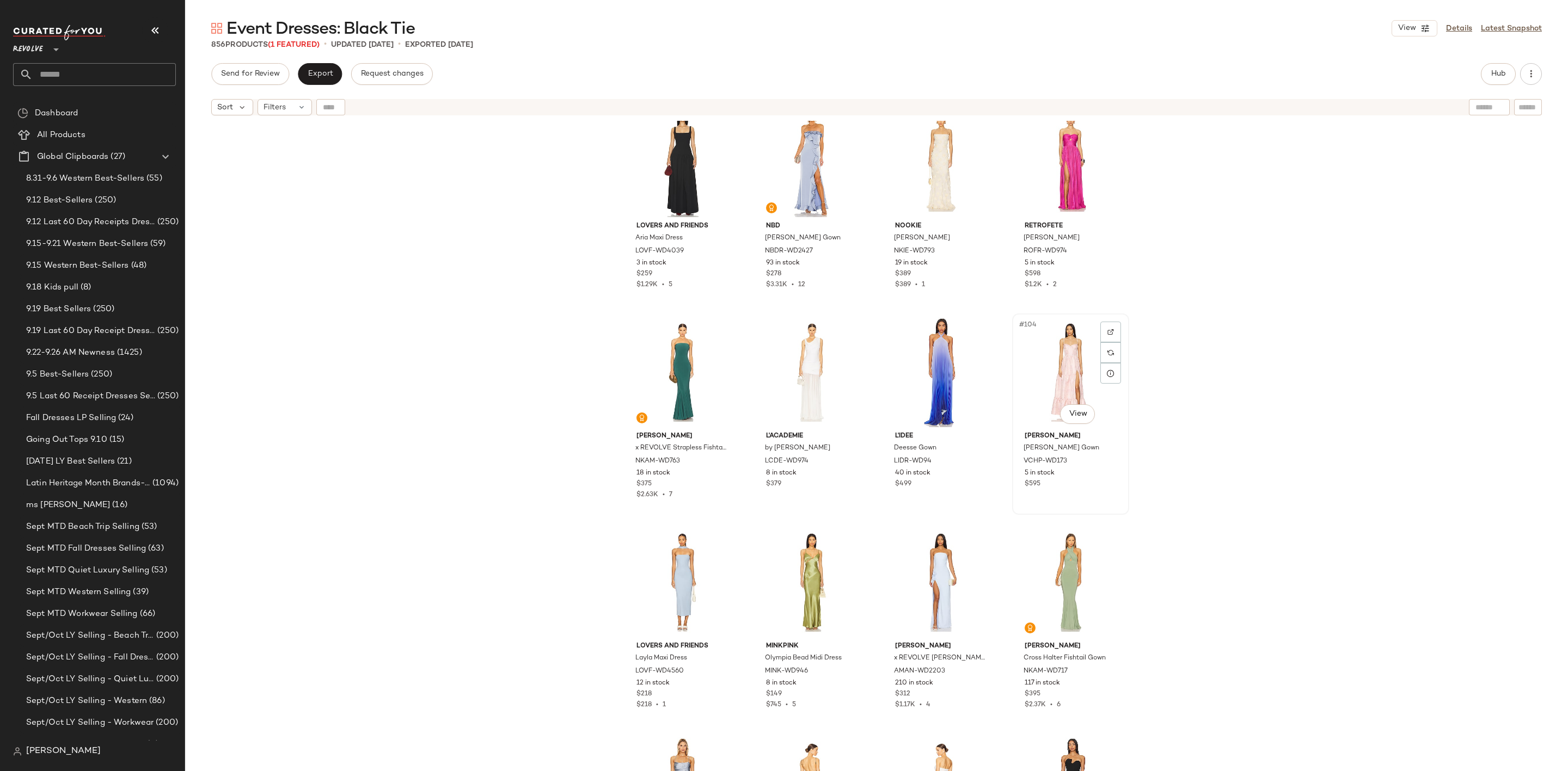
click at [1060, 361] on div "#104 View" at bounding box center [1071, 372] width 110 height 110
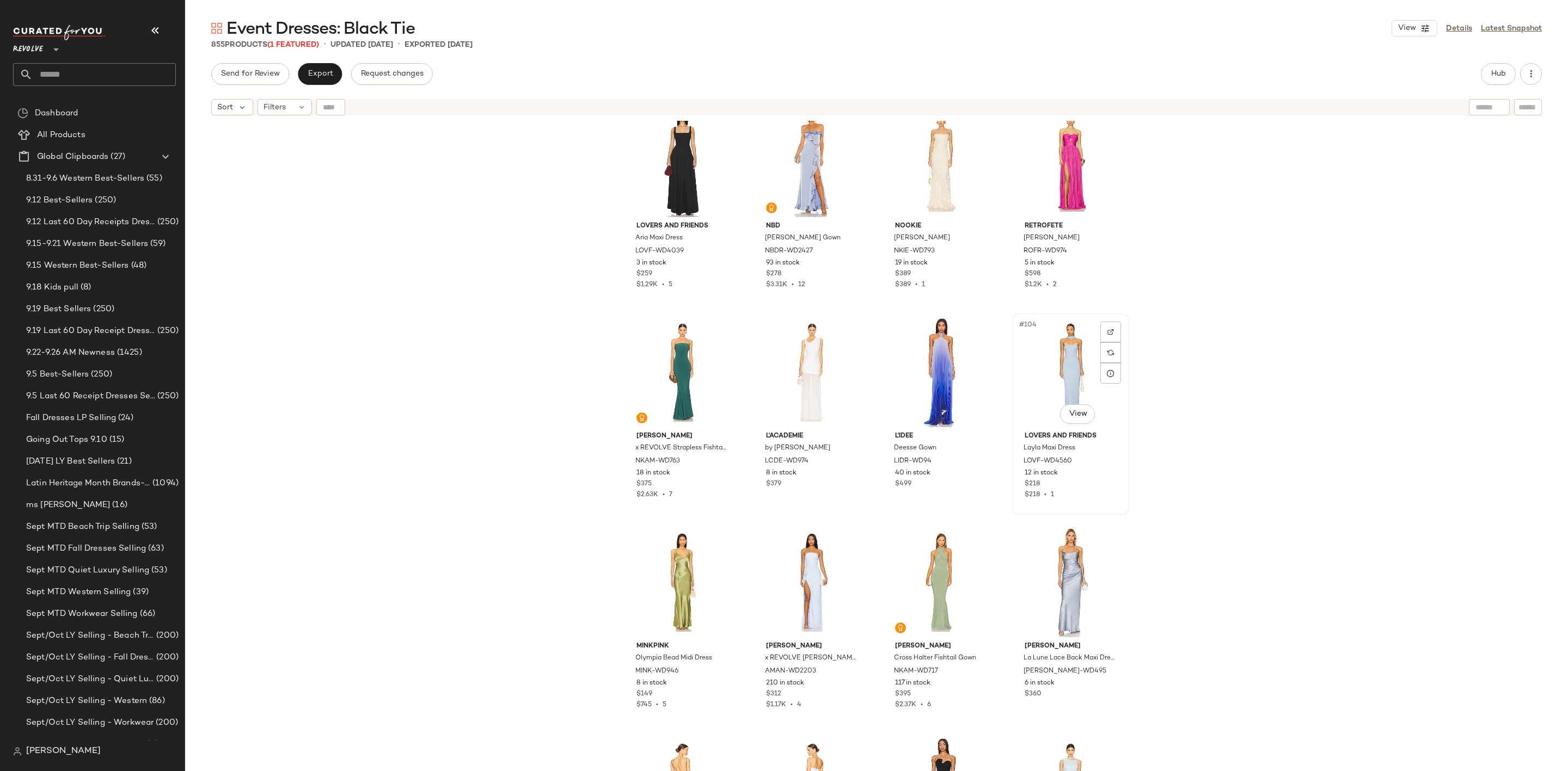
click at [1048, 376] on div "#104 View" at bounding box center [1071, 372] width 110 height 110
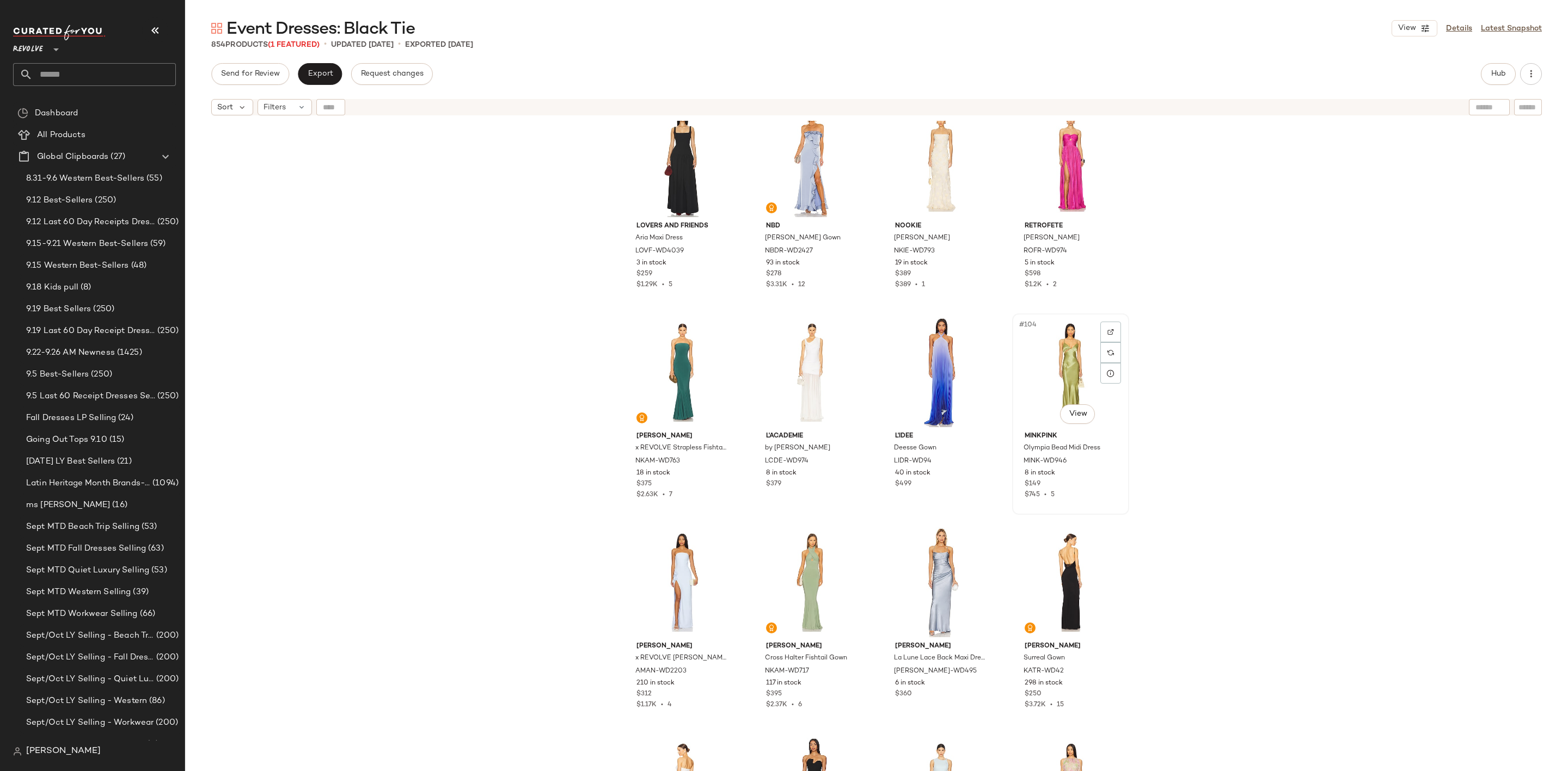
click at [1064, 360] on div "#104 View" at bounding box center [1071, 372] width 110 height 110
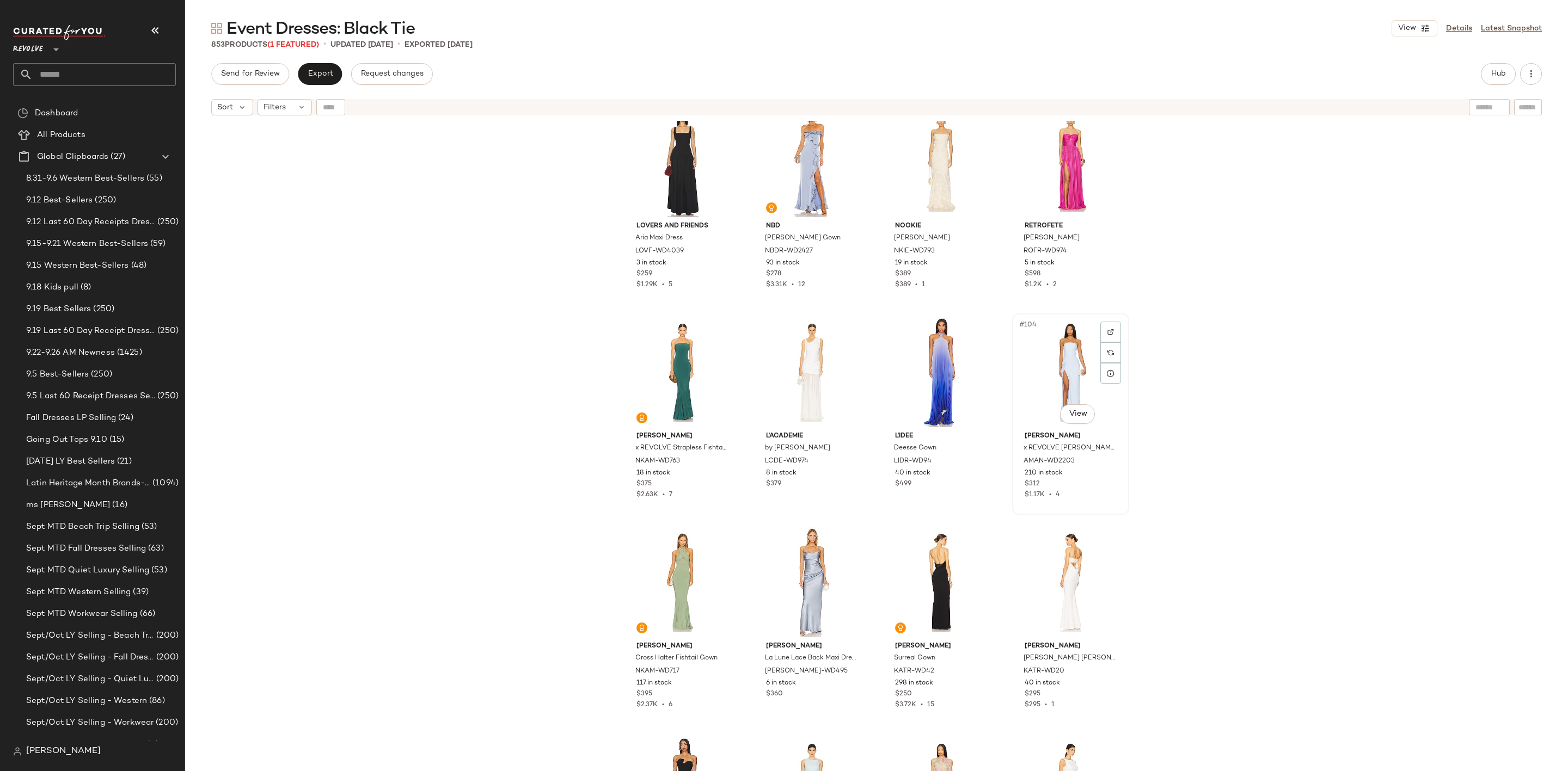
click at [1063, 360] on div "#104 View" at bounding box center [1071, 372] width 110 height 110
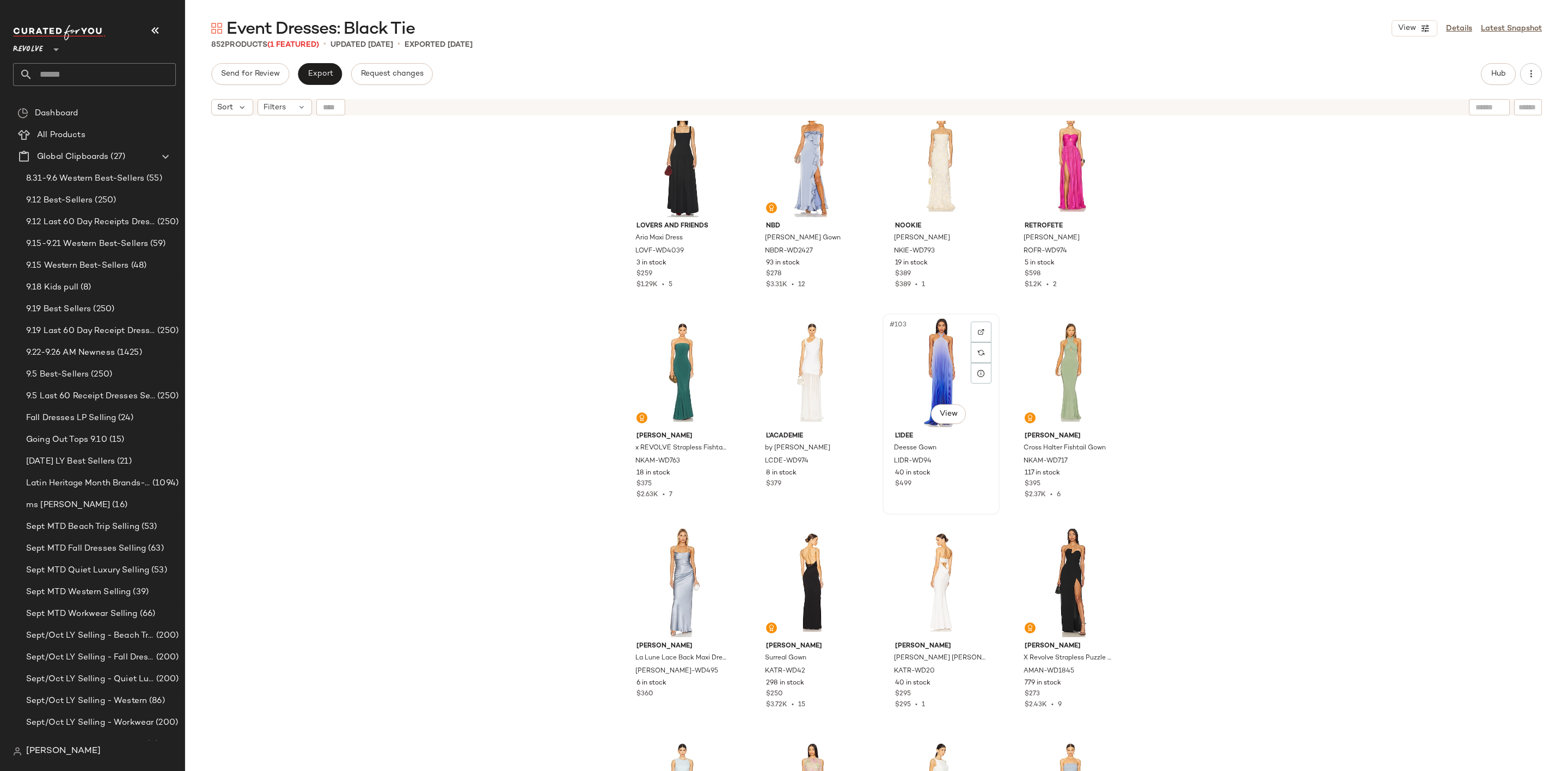
click at [951, 353] on div "#103 View" at bounding box center [941, 372] width 110 height 110
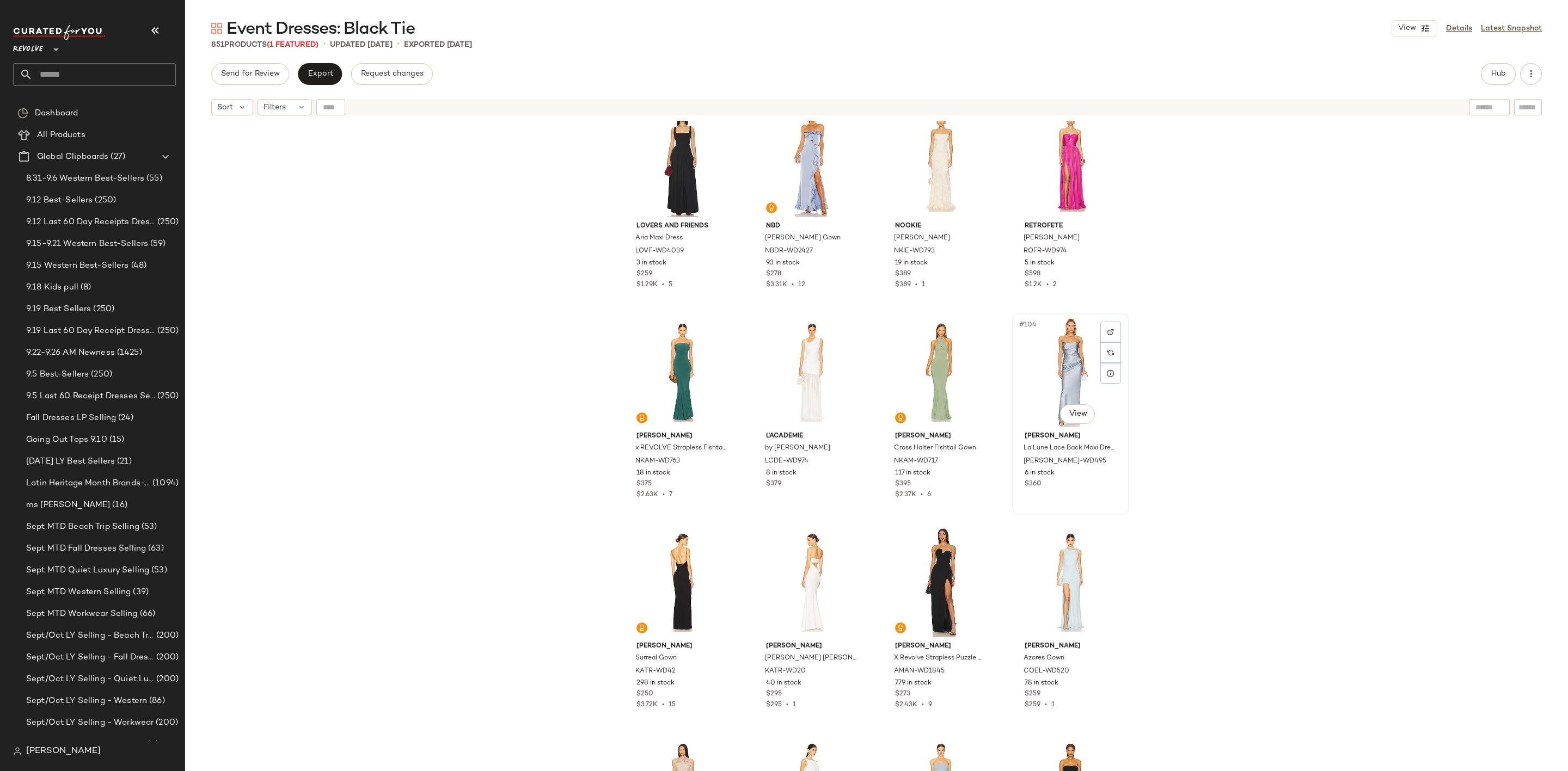
click at [1060, 375] on div "#104 View" at bounding box center [1071, 372] width 110 height 110
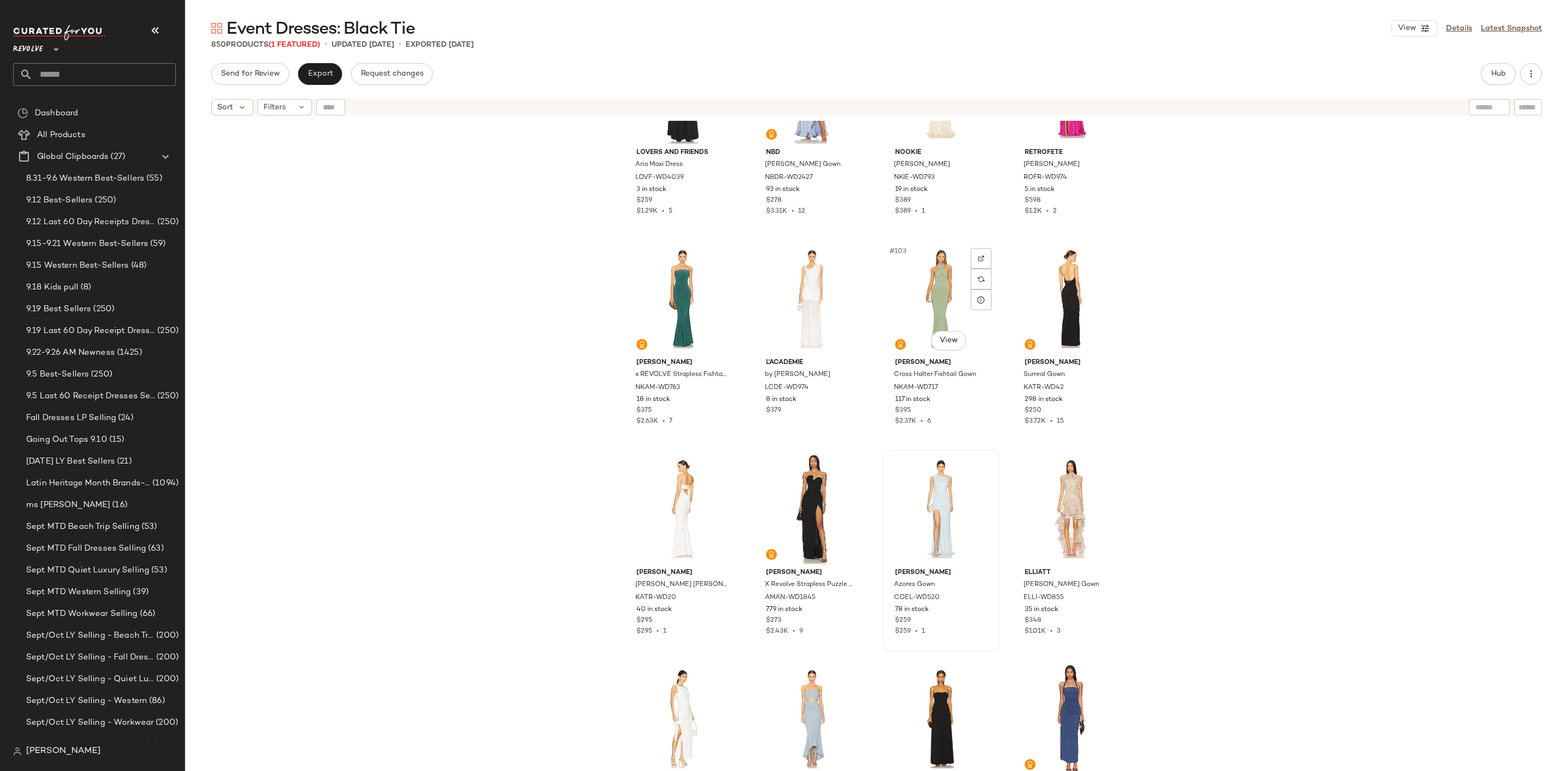
scroll to position [5234, 0]
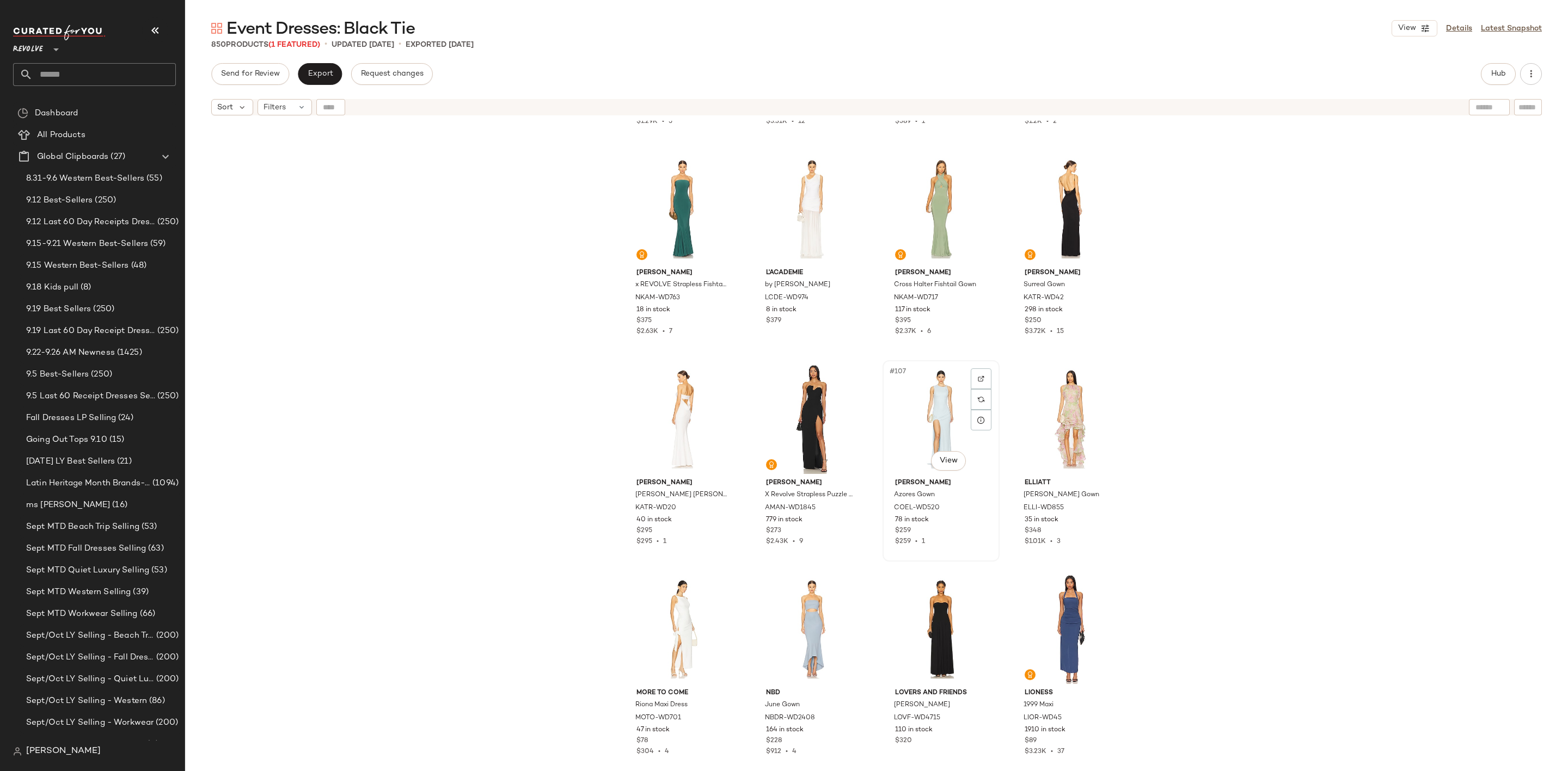
click at [925, 400] on div "#107 View" at bounding box center [941, 419] width 110 height 110
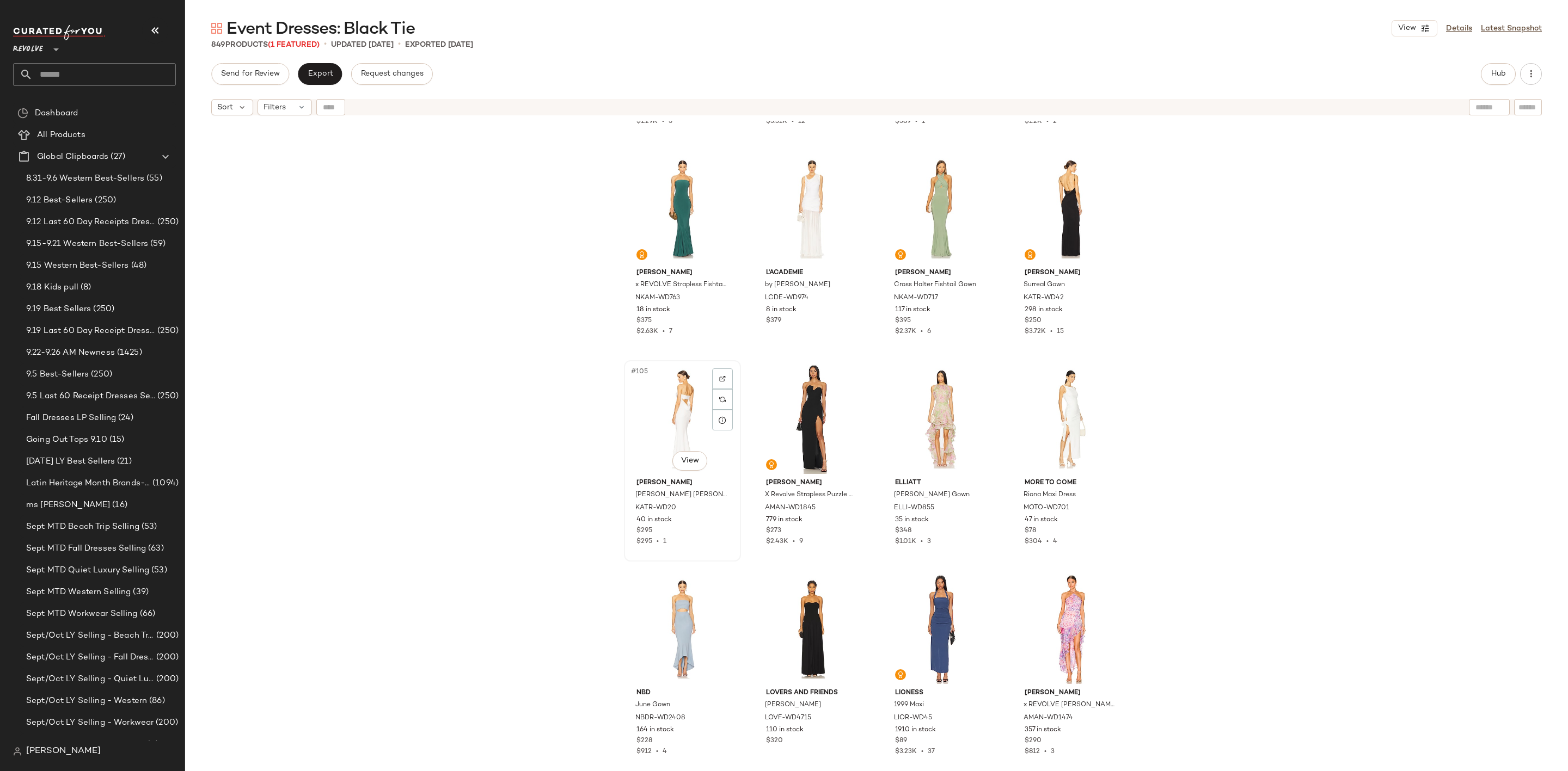
click at [656, 392] on div "#105 View" at bounding box center [682, 419] width 110 height 110
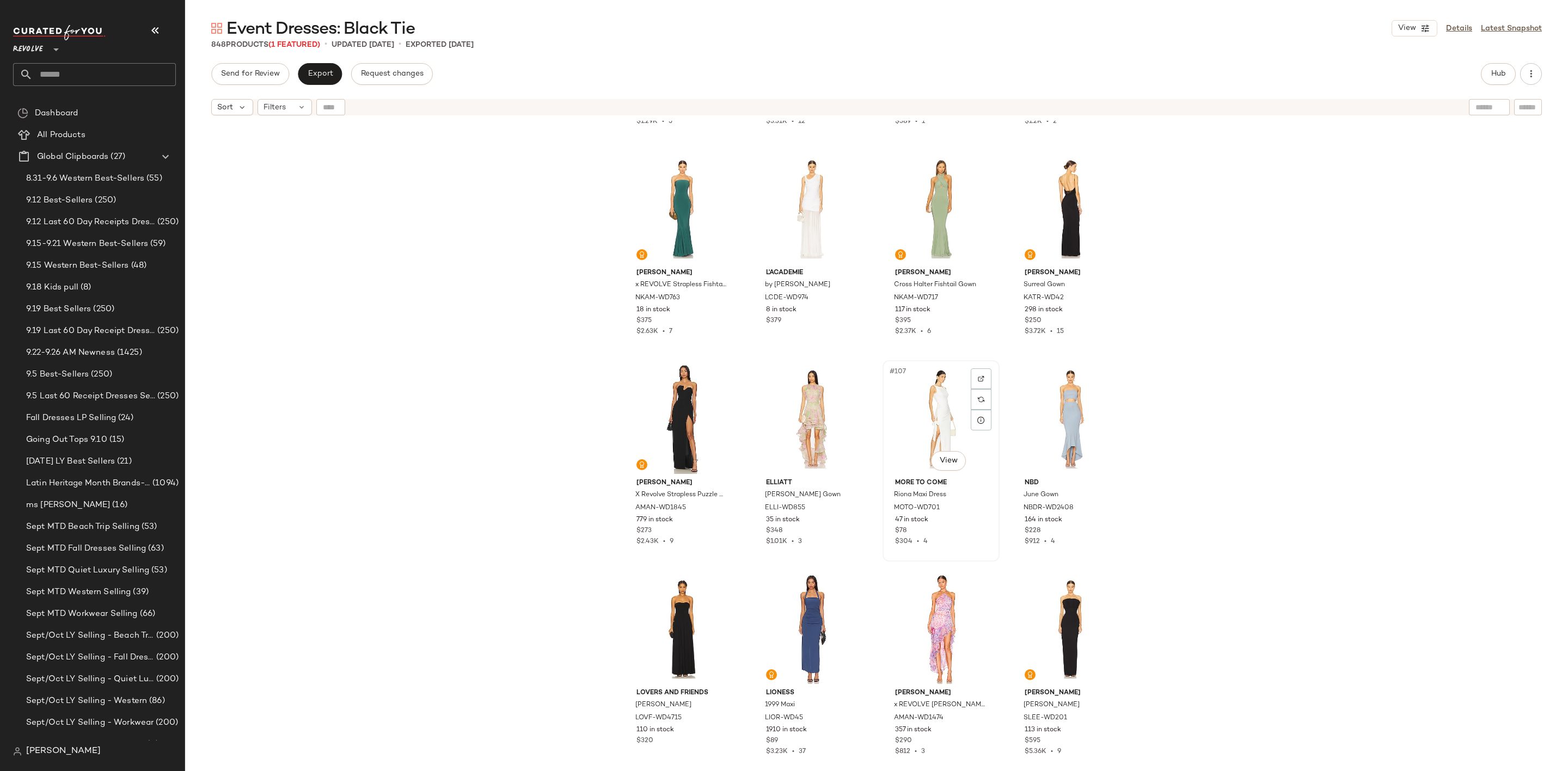
click at [936, 407] on div "#107 View" at bounding box center [941, 419] width 110 height 110
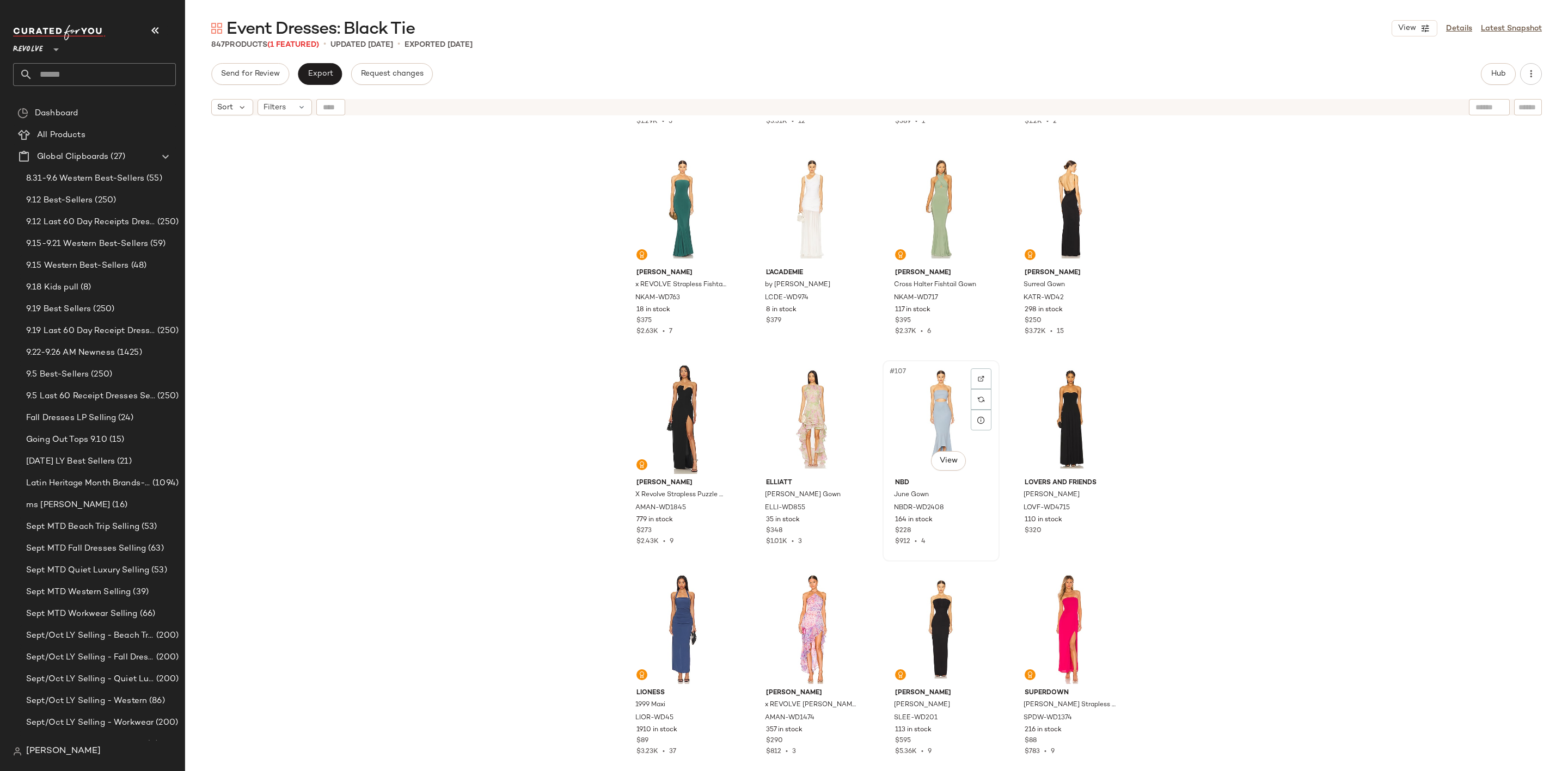
click at [933, 412] on div "#107 View" at bounding box center [941, 419] width 110 height 110
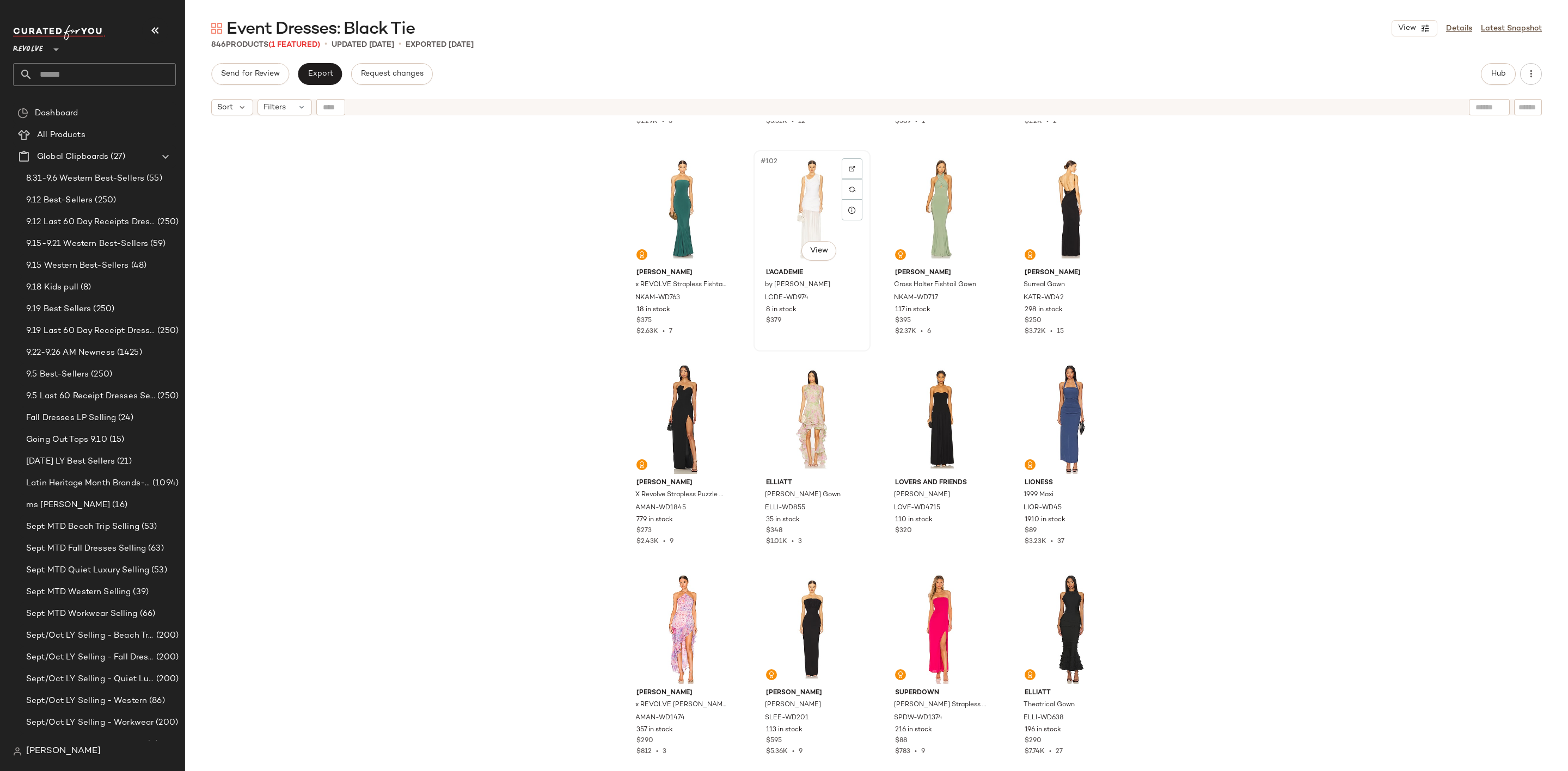
click at [800, 204] on div "#102 View" at bounding box center [812, 209] width 110 height 110
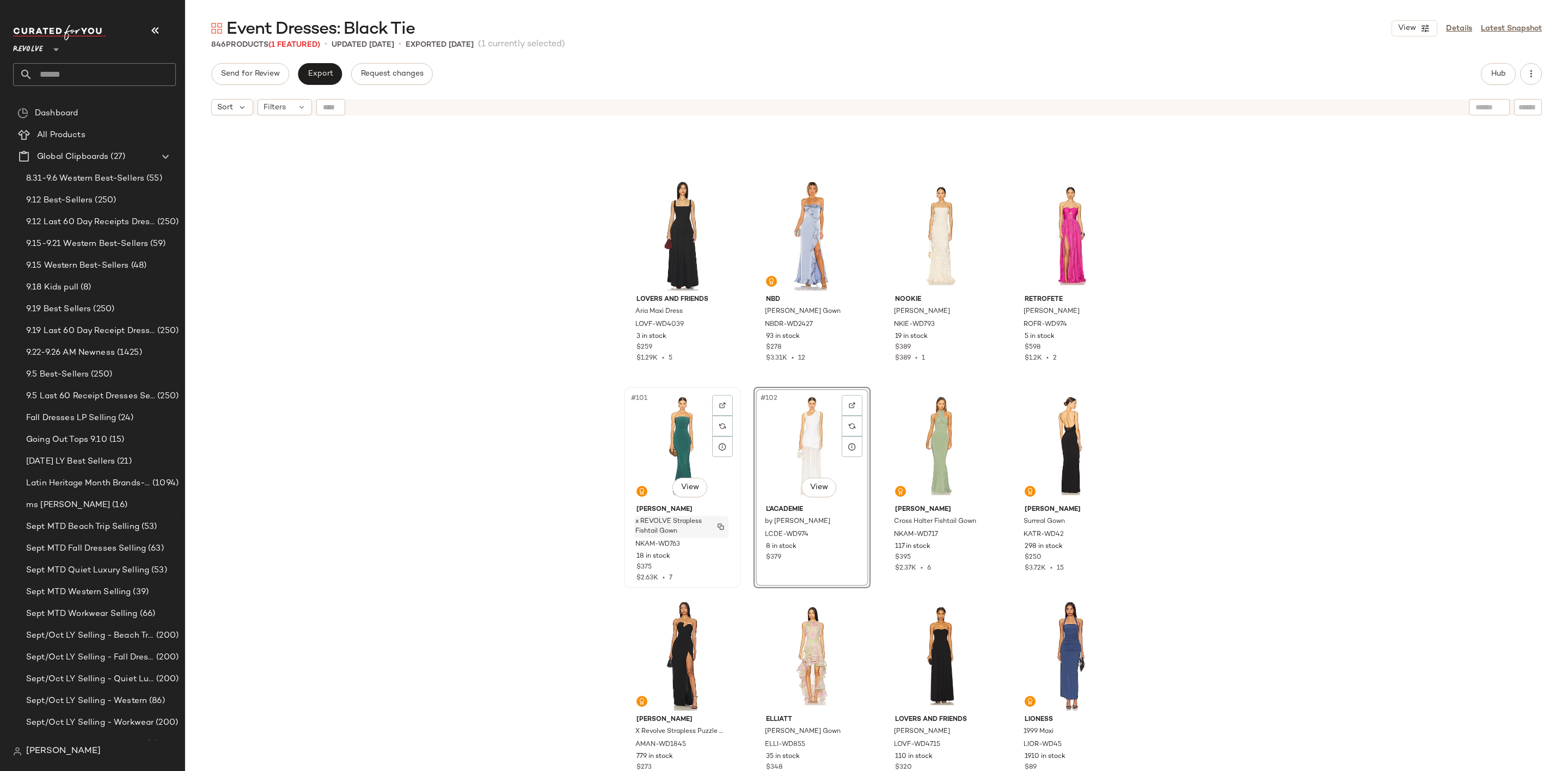
scroll to position [4989, 0]
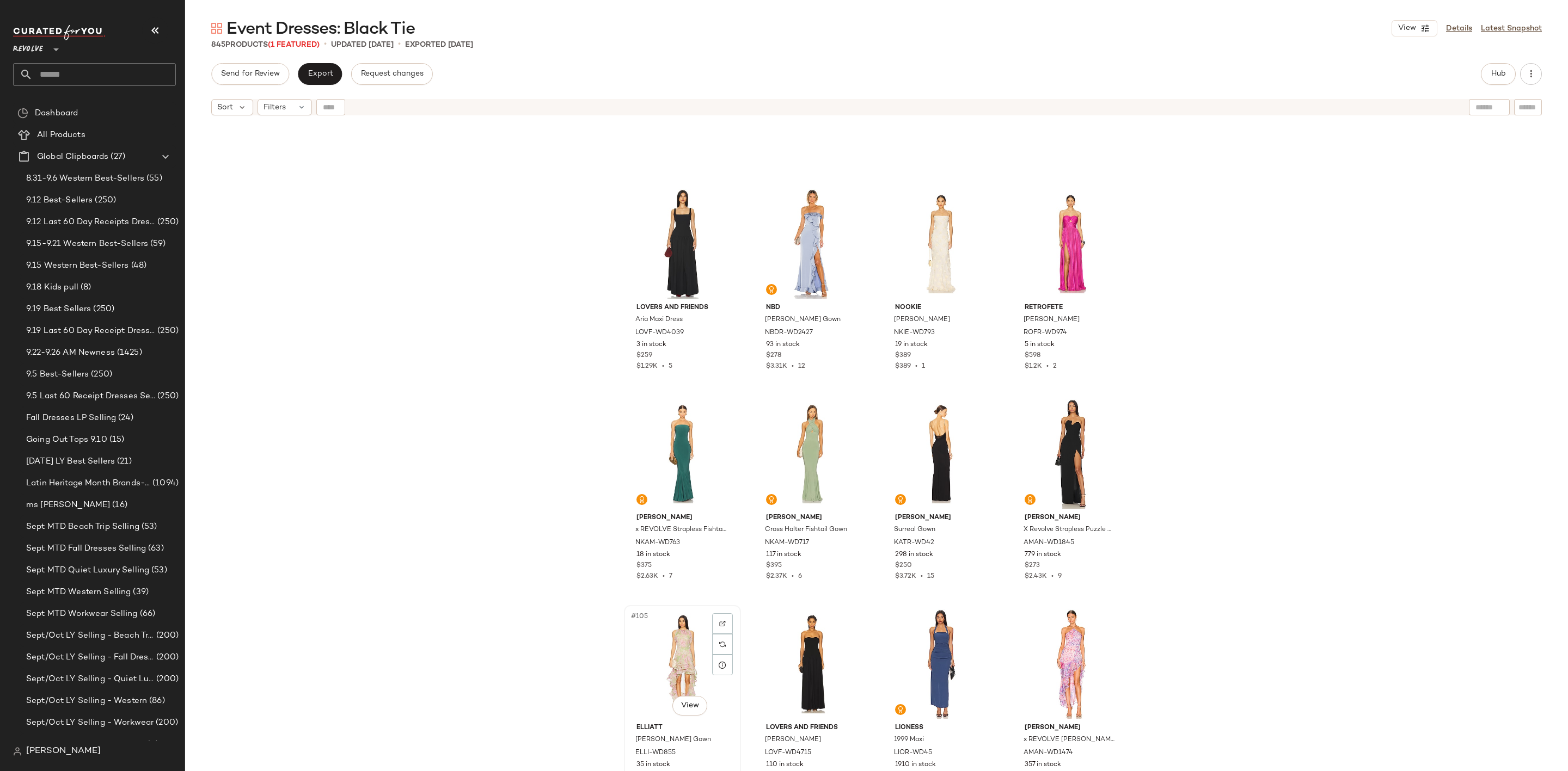
click at [662, 652] on div "#105 View" at bounding box center [682, 664] width 110 height 110
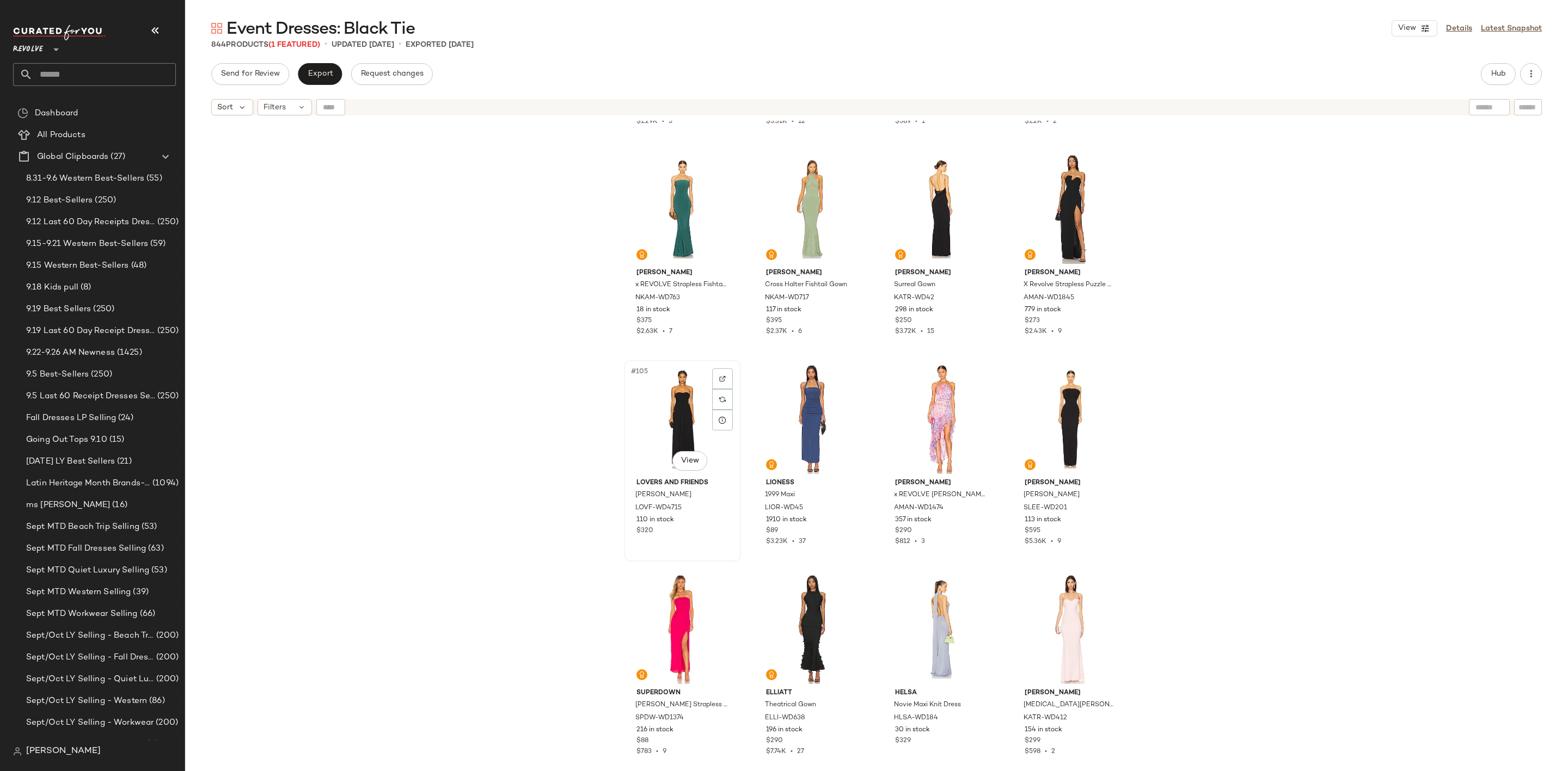
scroll to position [5397, 0]
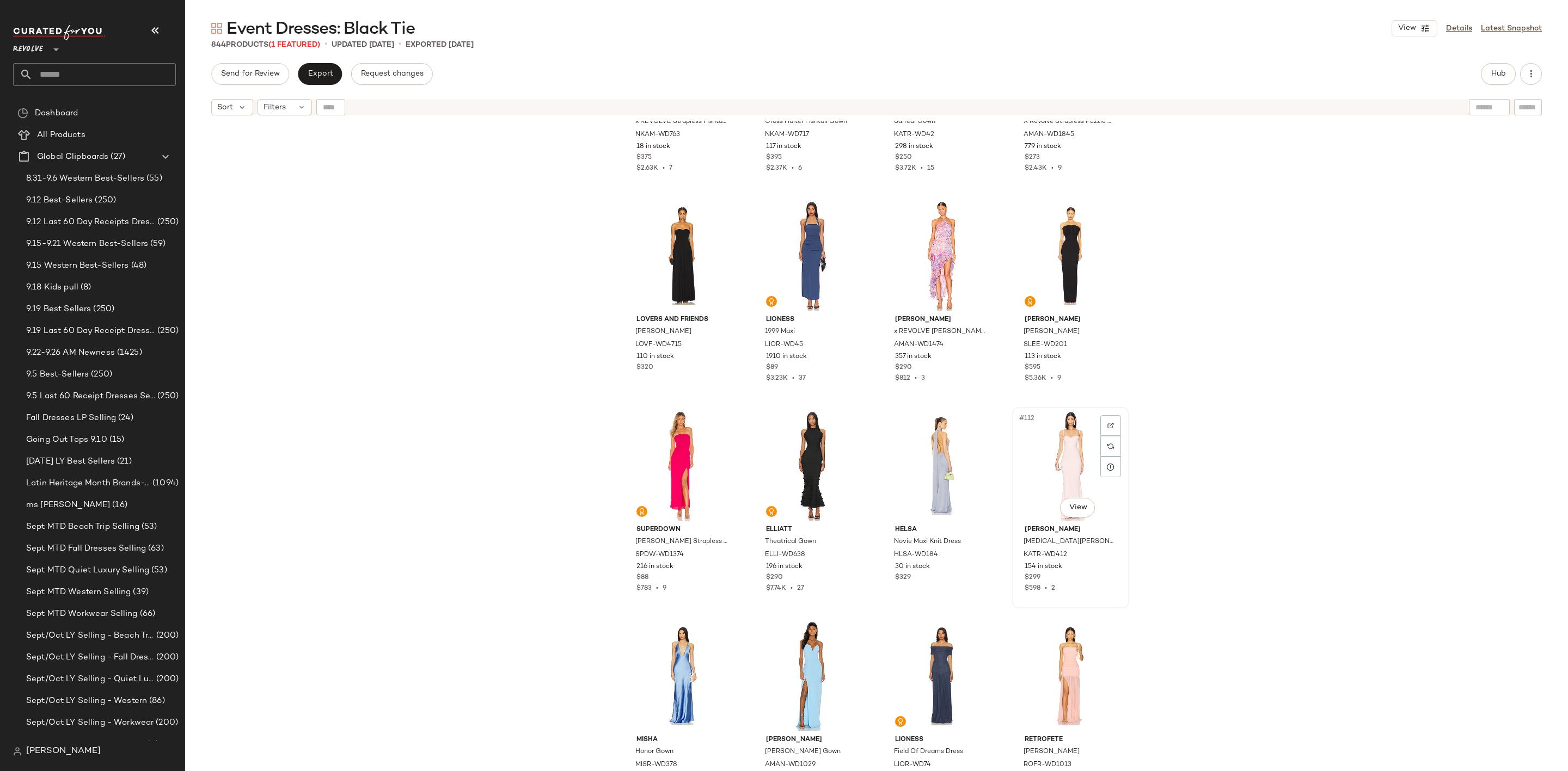
click at [1062, 444] on div "#112 View" at bounding box center [1071, 466] width 110 height 110
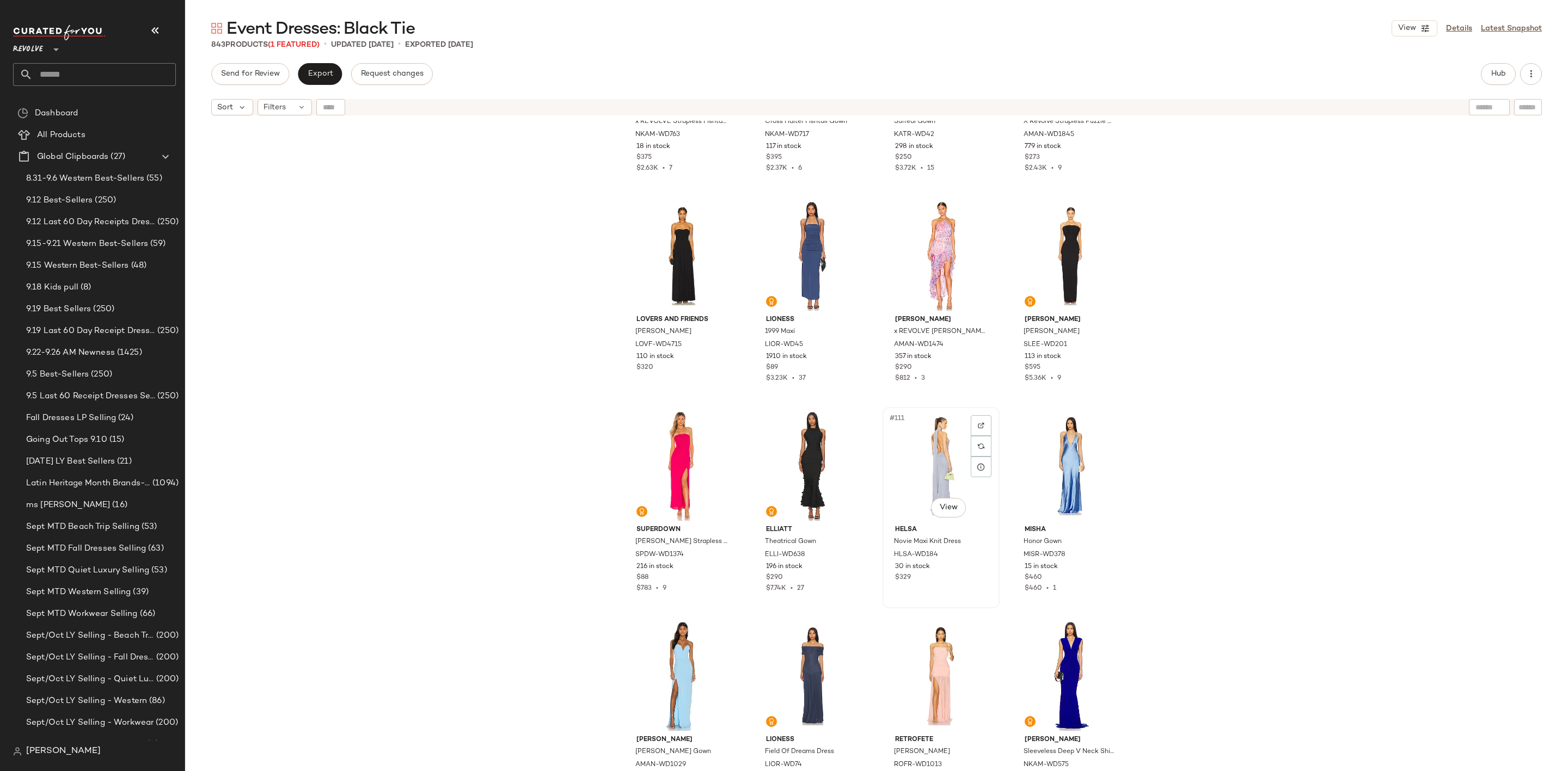
click at [941, 458] on div "#111 View" at bounding box center [941, 466] width 110 height 110
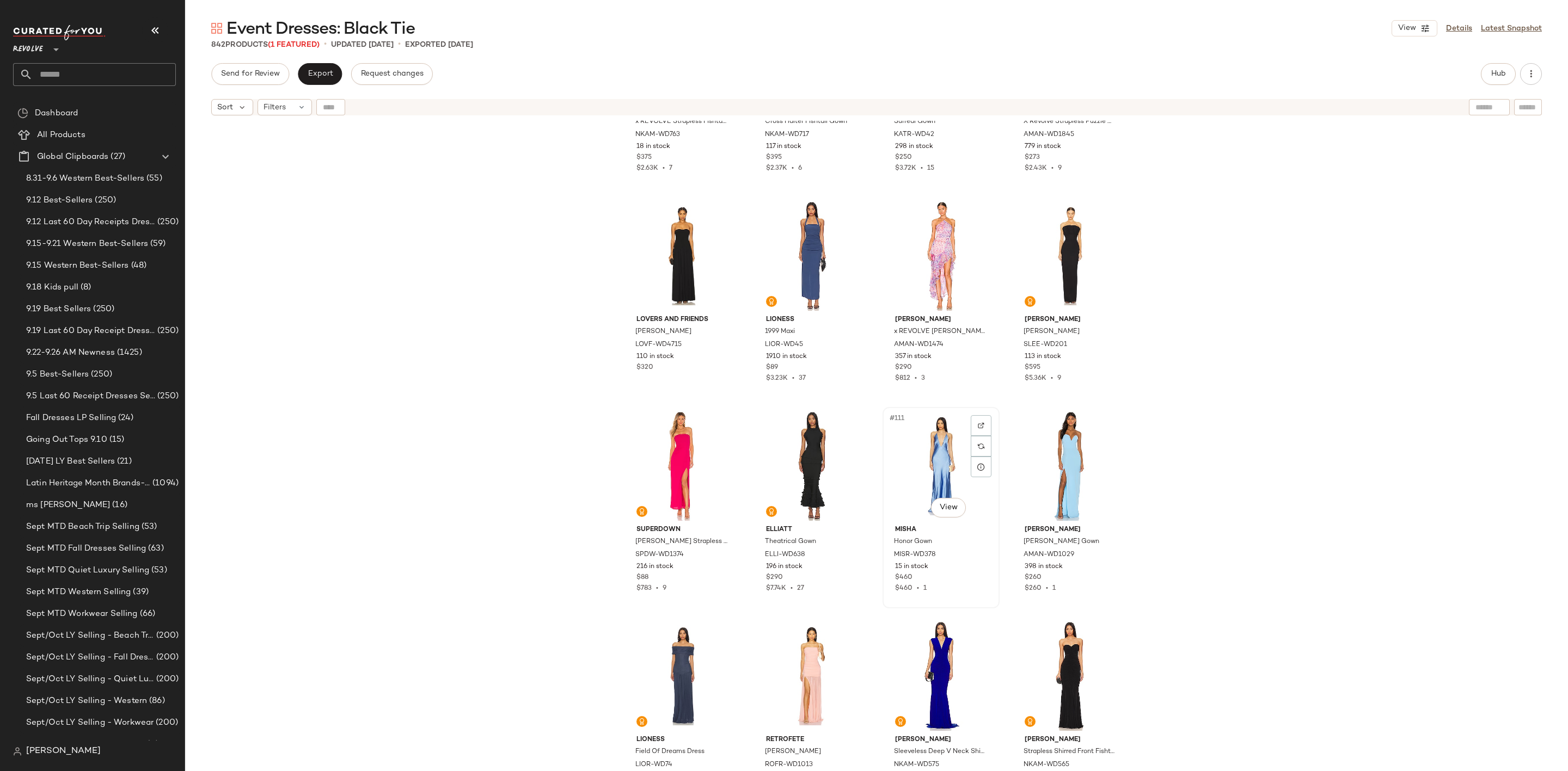
click at [935, 459] on div "#111 View" at bounding box center [941, 466] width 110 height 110
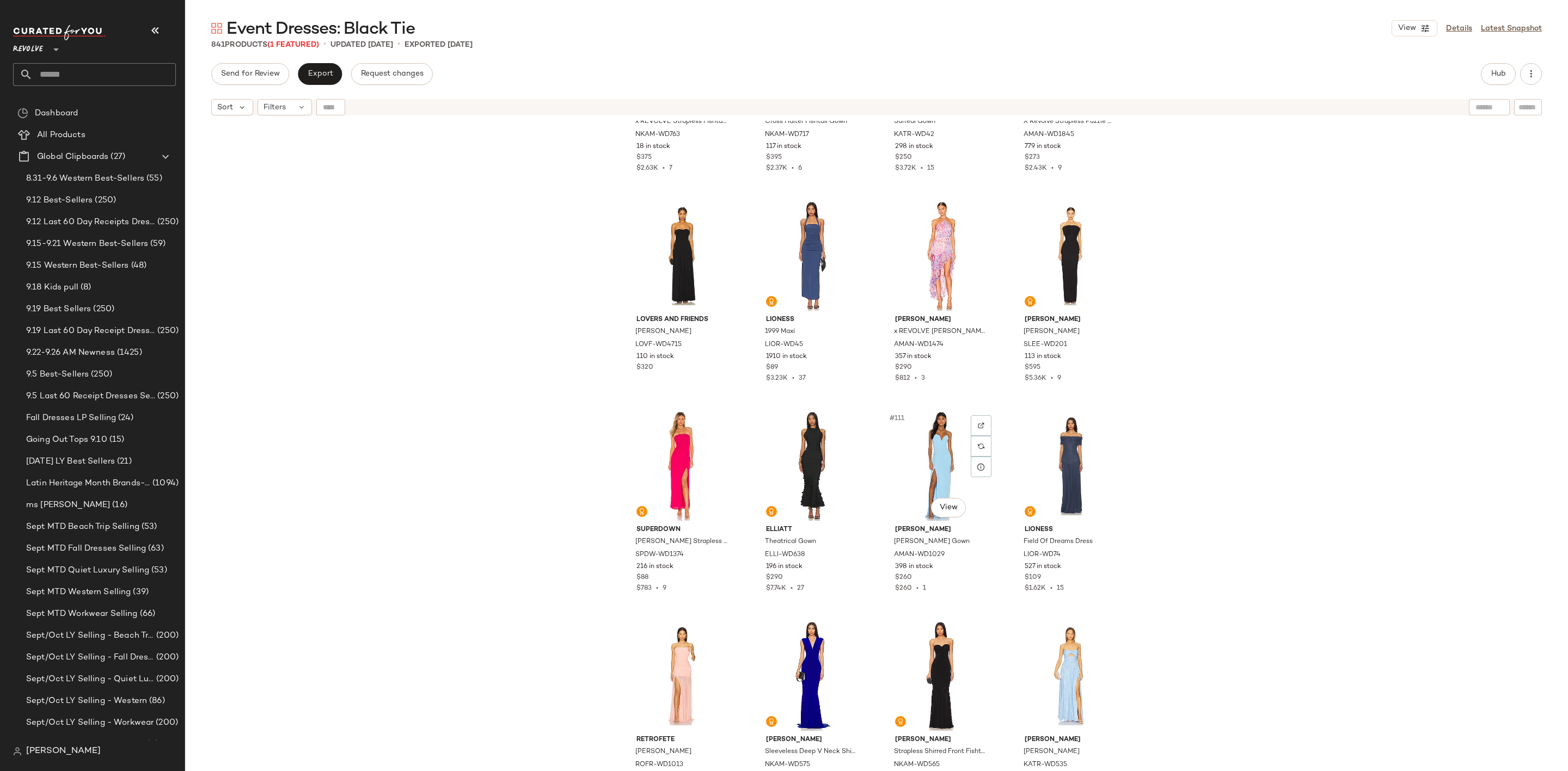
click at [935, 459] on div "#111 View" at bounding box center [941, 466] width 110 height 110
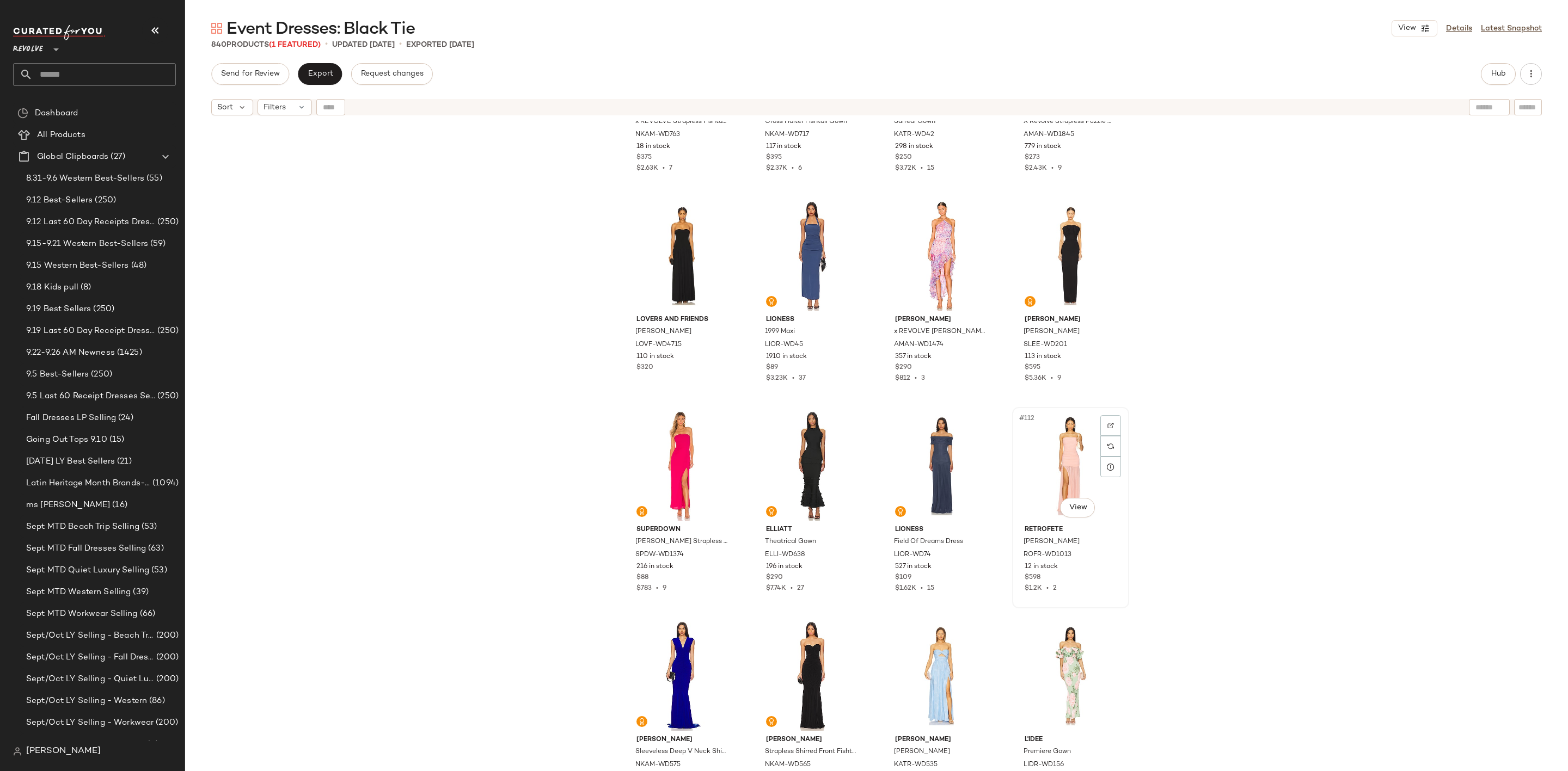
click at [1076, 467] on div "#112 View" at bounding box center [1071, 466] width 110 height 110
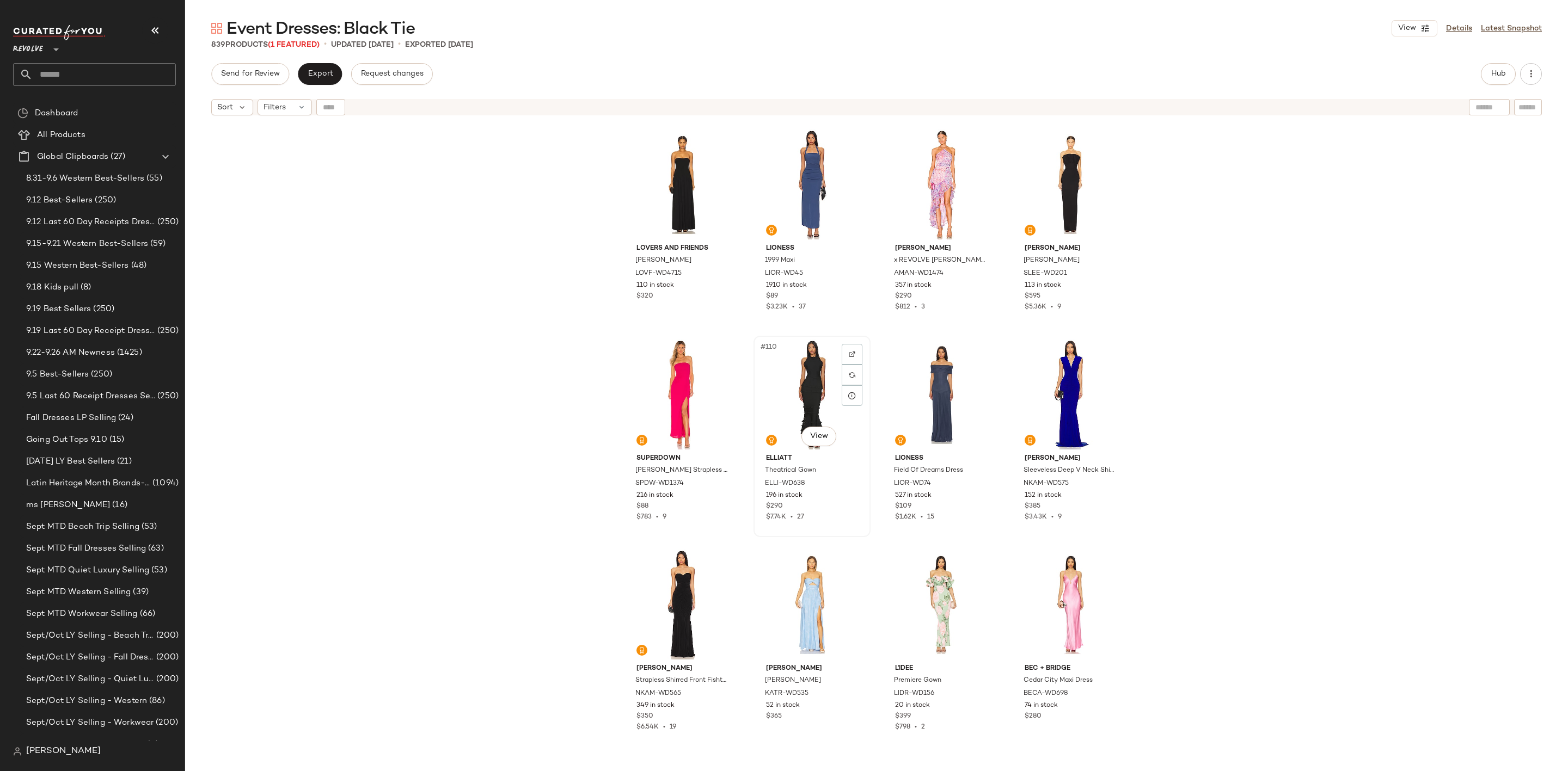
scroll to position [5561, 0]
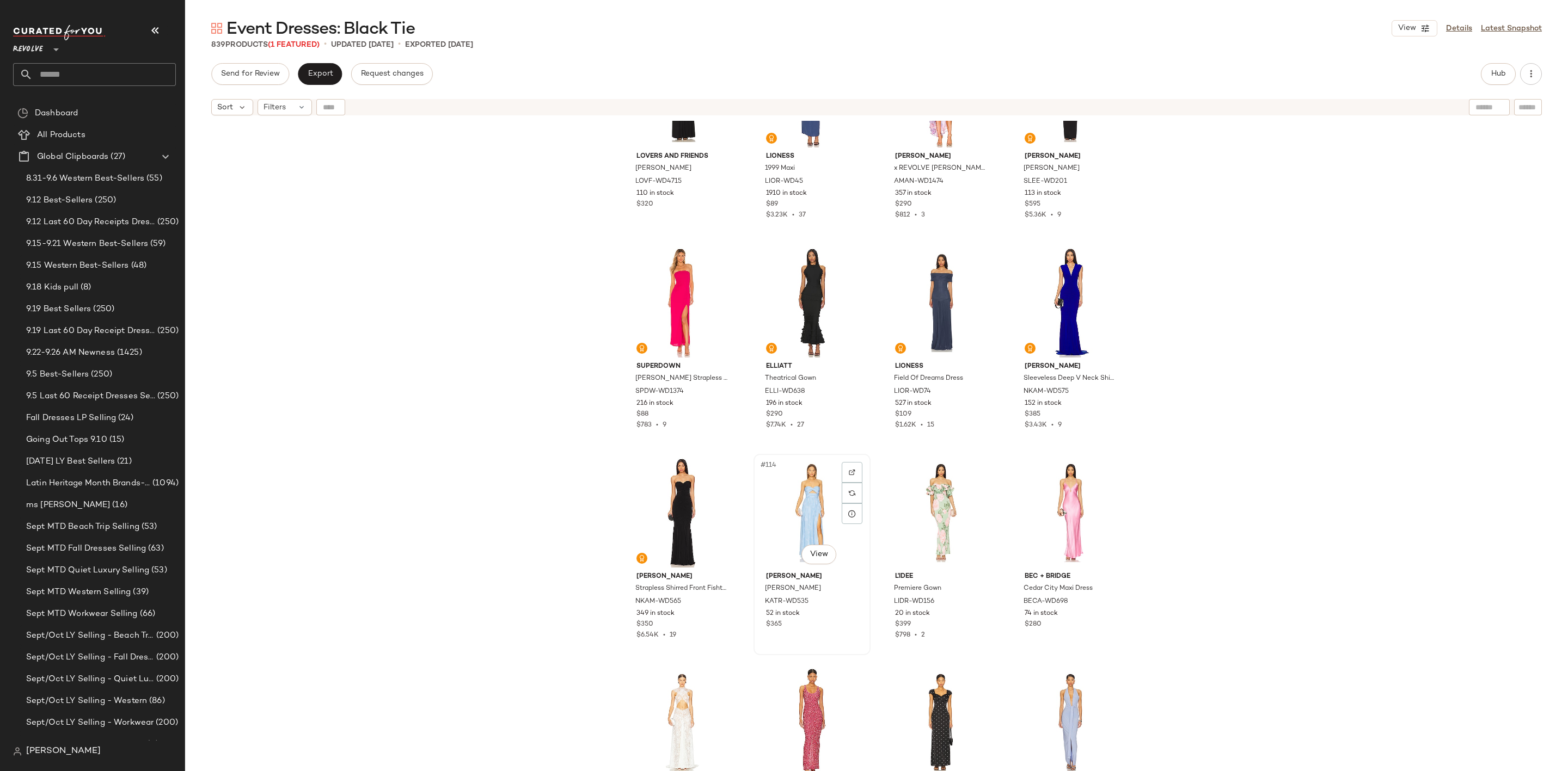
click at [816, 498] on div "#114 View" at bounding box center [812, 512] width 110 height 110
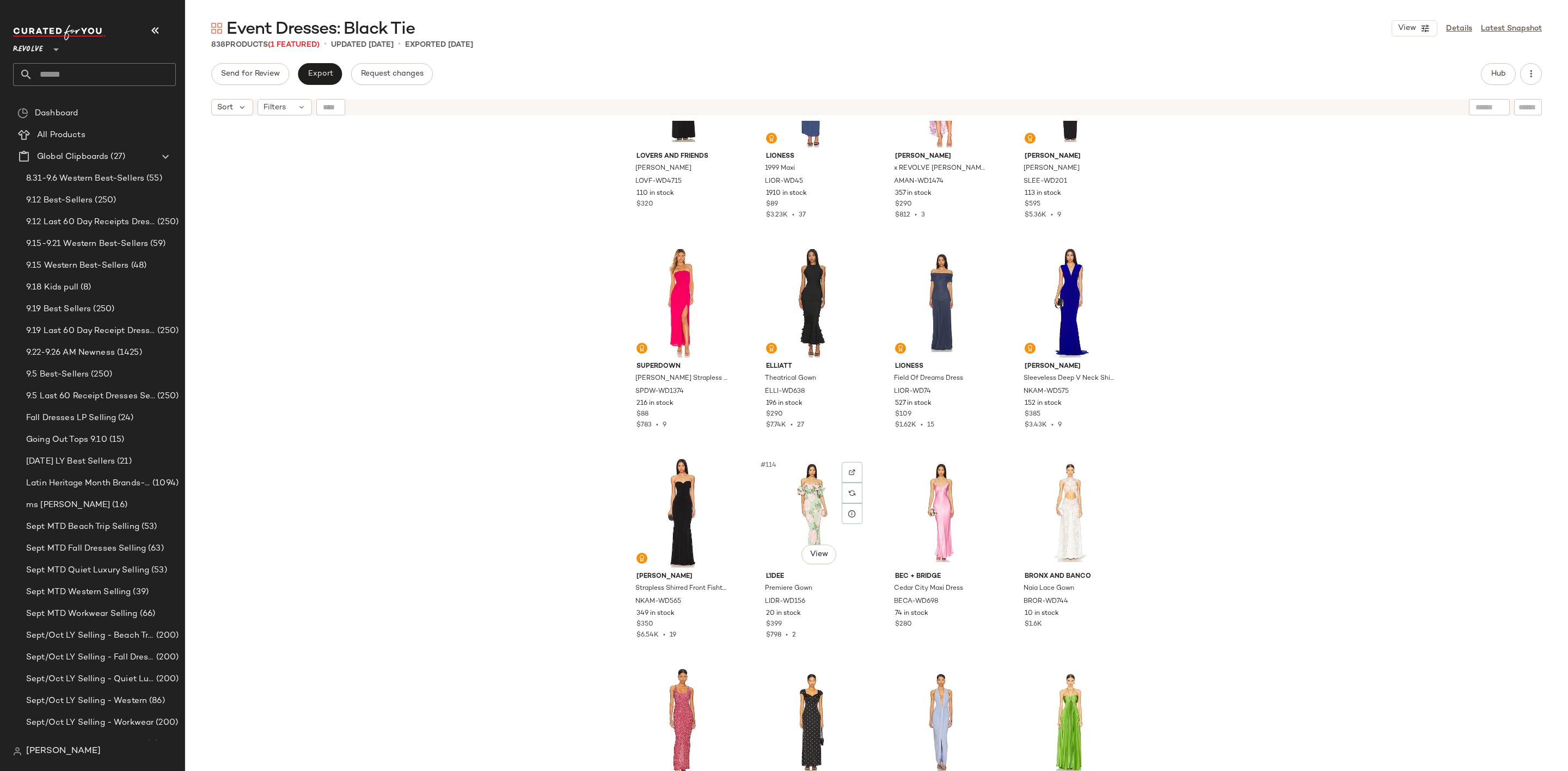
click at [816, 497] on div "#114 View" at bounding box center [812, 512] width 110 height 110
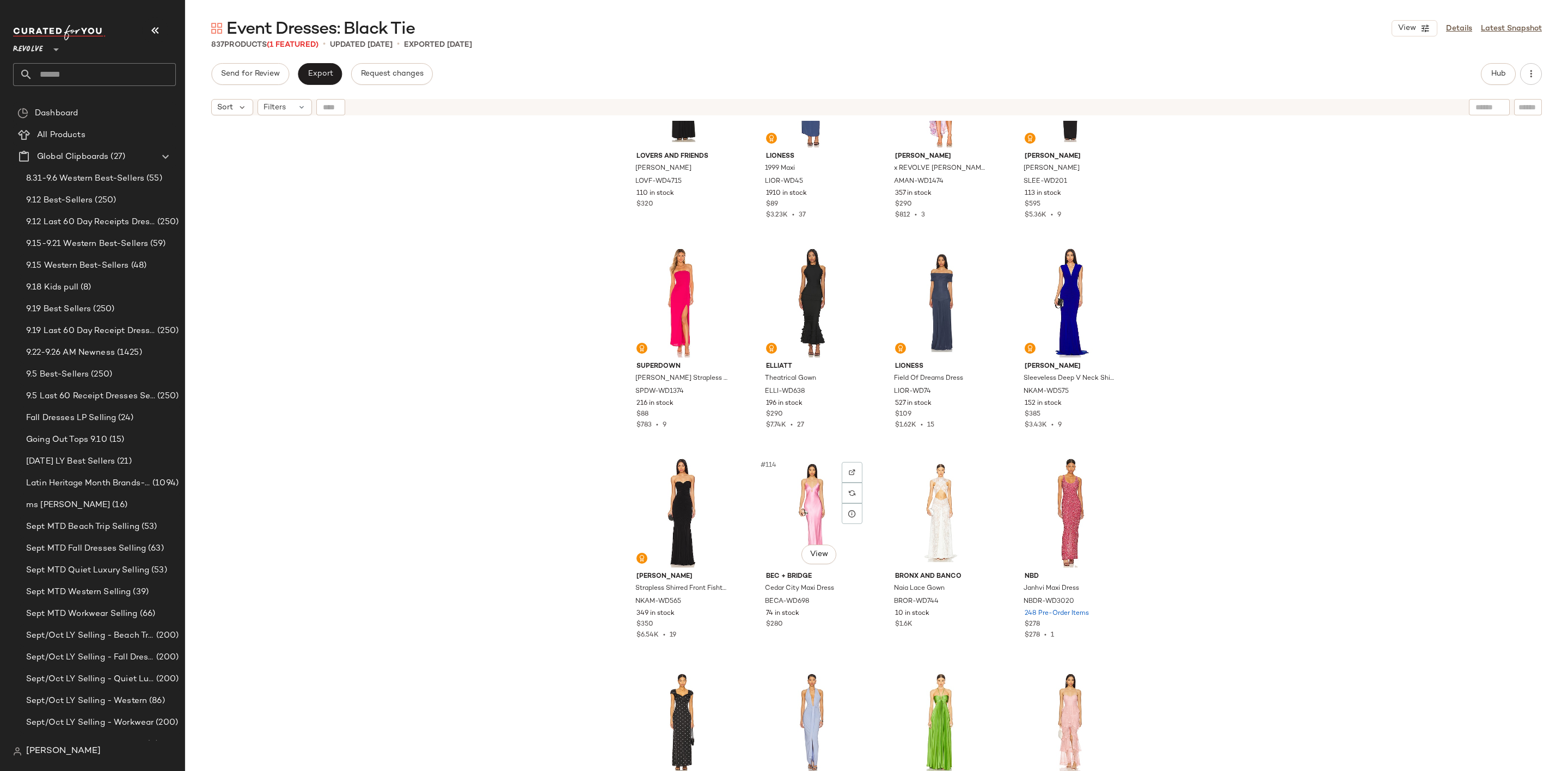
click at [816, 497] on div "#114 View" at bounding box center [812, 512] width 110 height 110
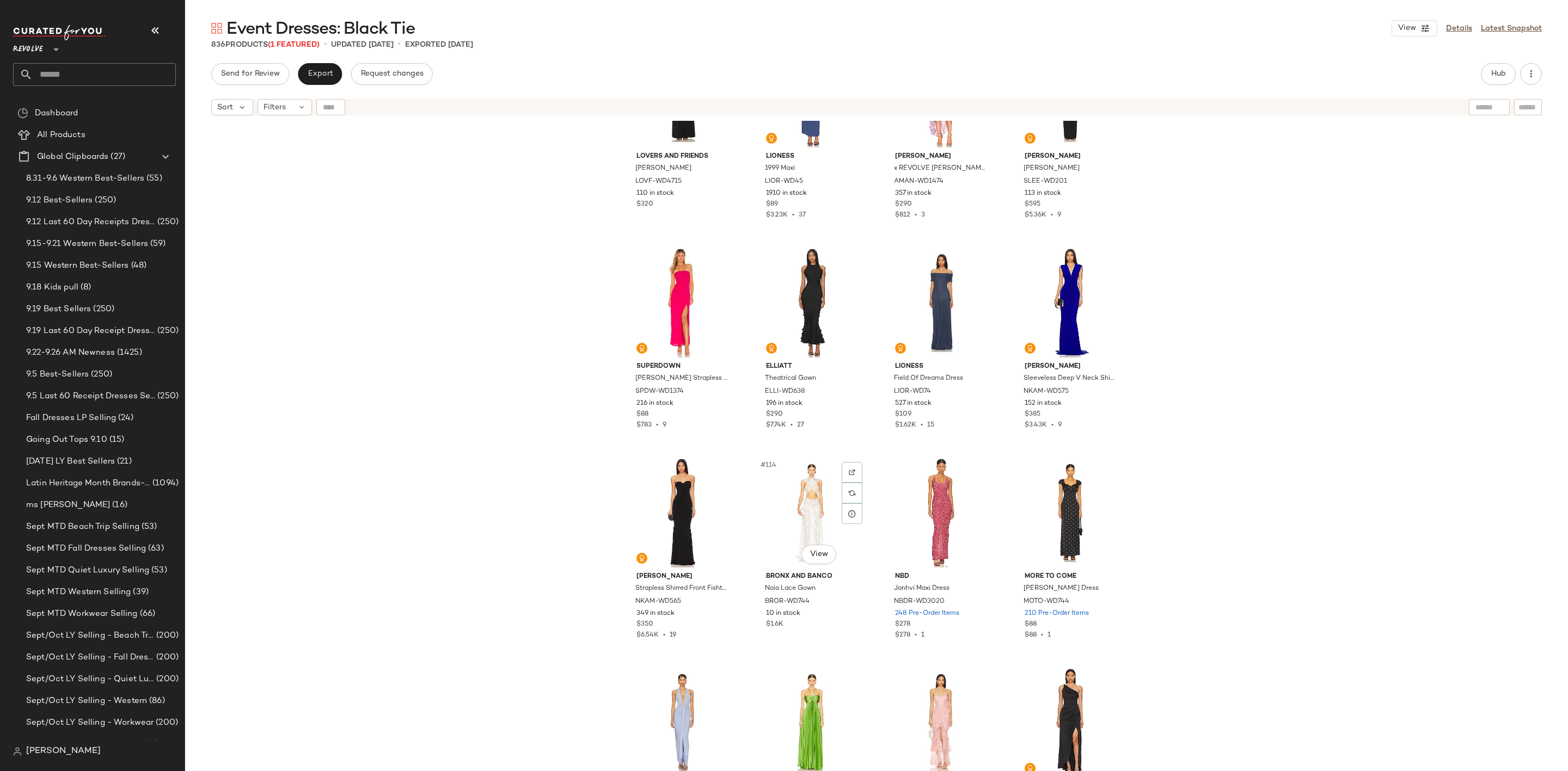
click at [816, 497] on div "#114 View" at bounding box center [812, 512] width 110 height 110
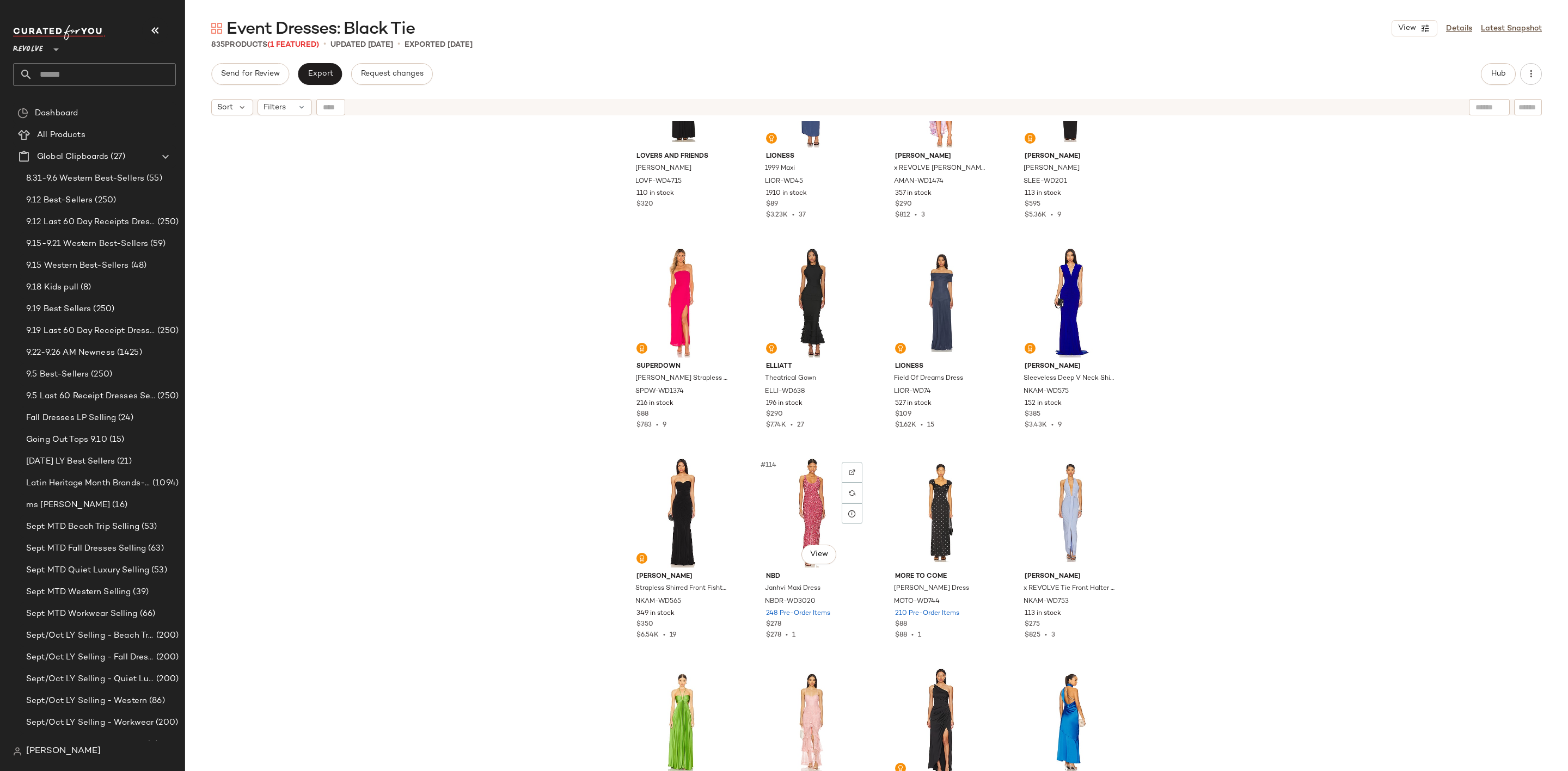
click at [816, 497] on div "#114 View" at bounding box center [812, 512] width 110 height 110
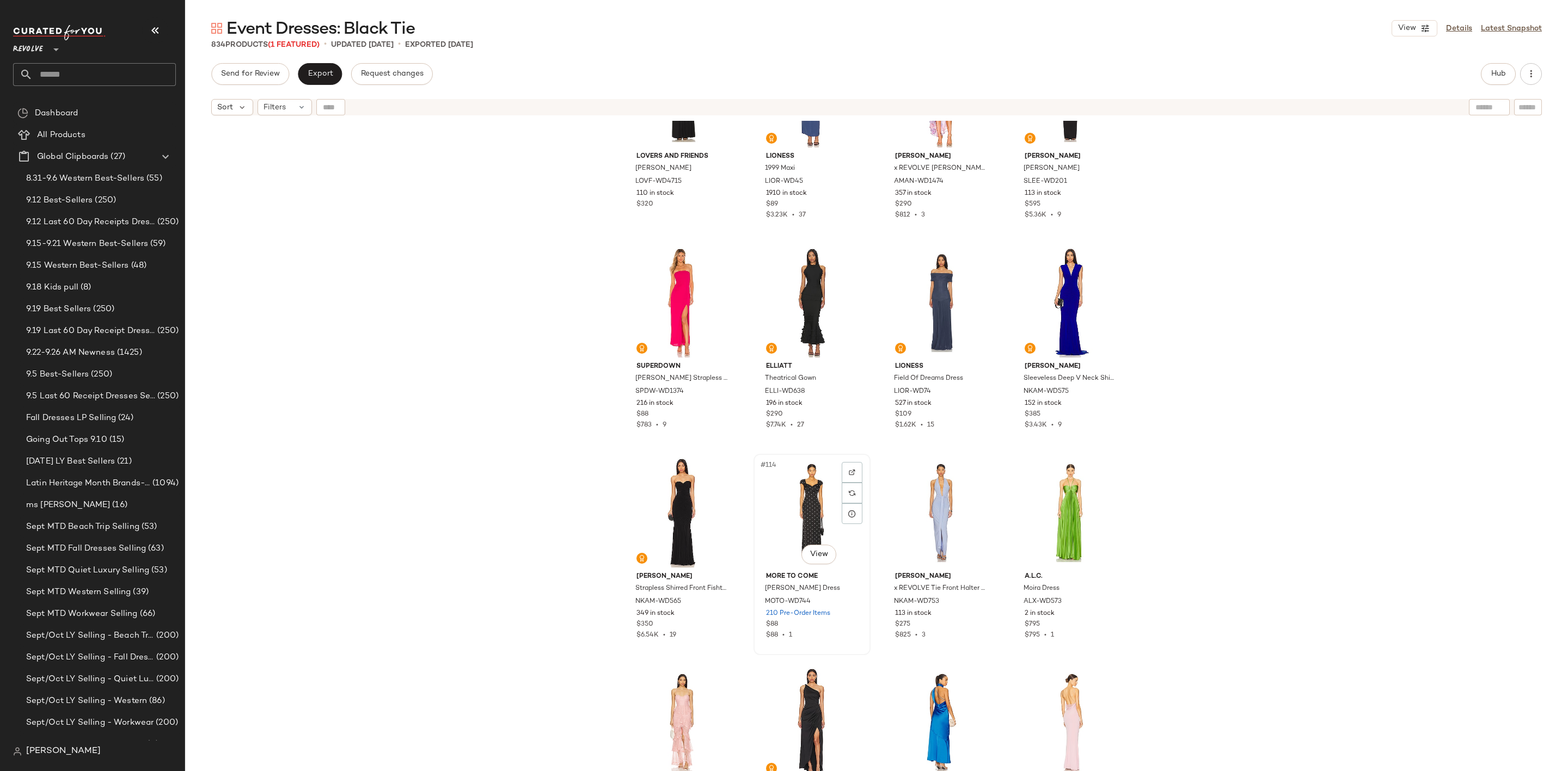
click at [786, 503] on div "#114 View" at bounding box center [812, 512] width 110 height 110
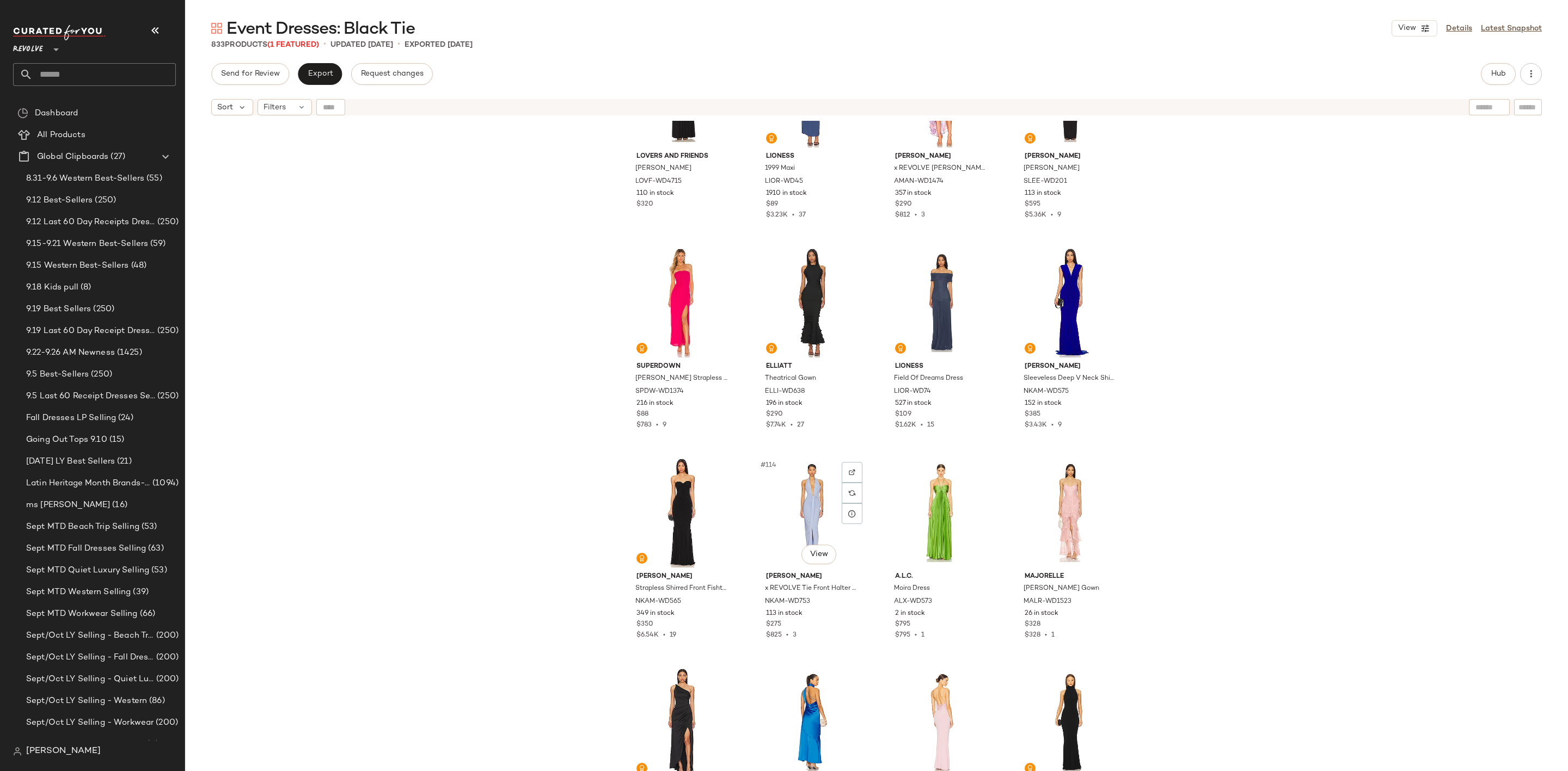
click at [786, 503] on div "#114 View" at bounding box center [812, 512] width 110 height 110
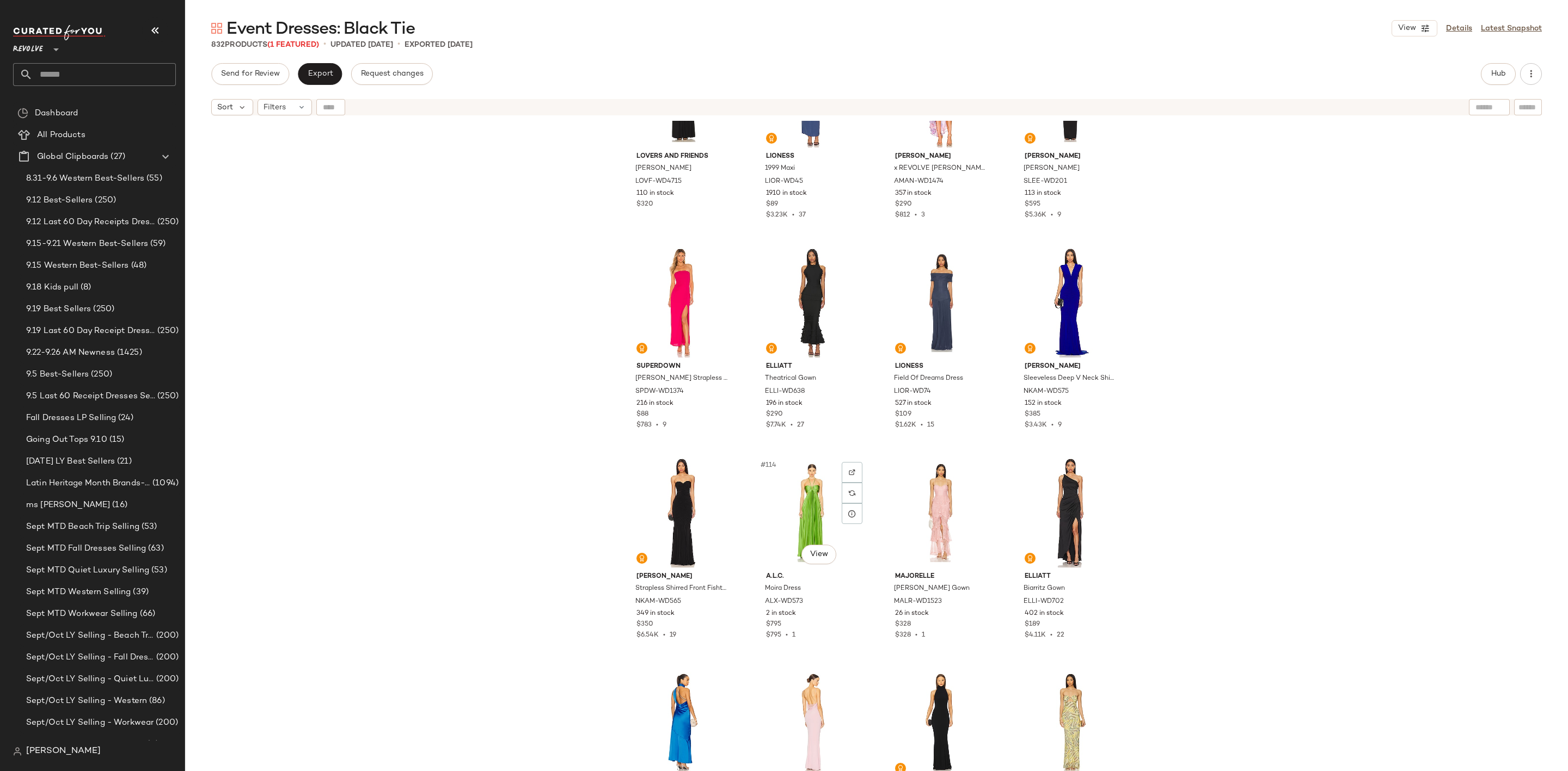
click at [786, 503] on div "#114 View" at bounding box center [812, 512] width 110 height 110
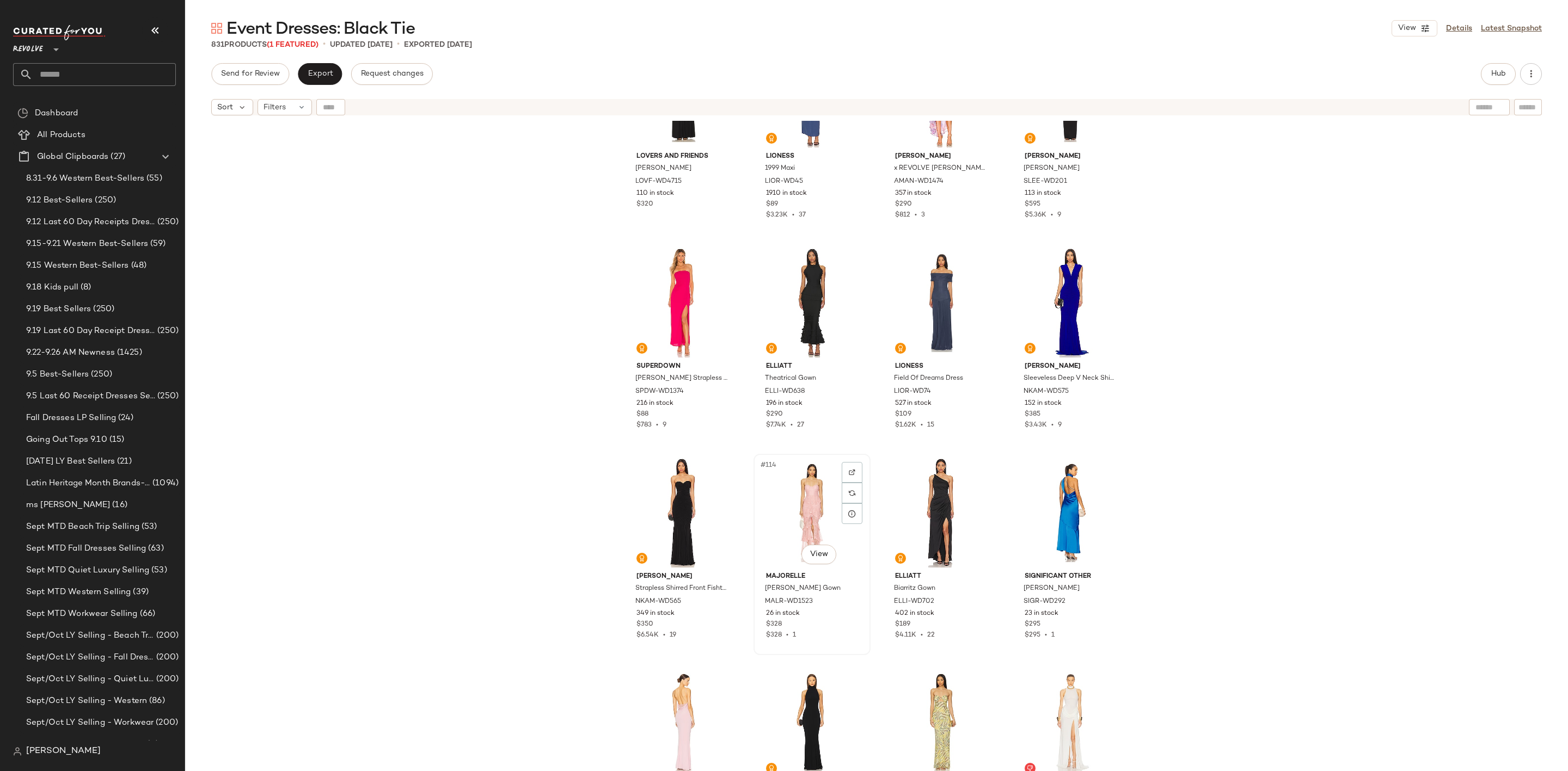
click at [804, 508] on div "#114 View" at bounding box center [812, 512] width 110 height 110
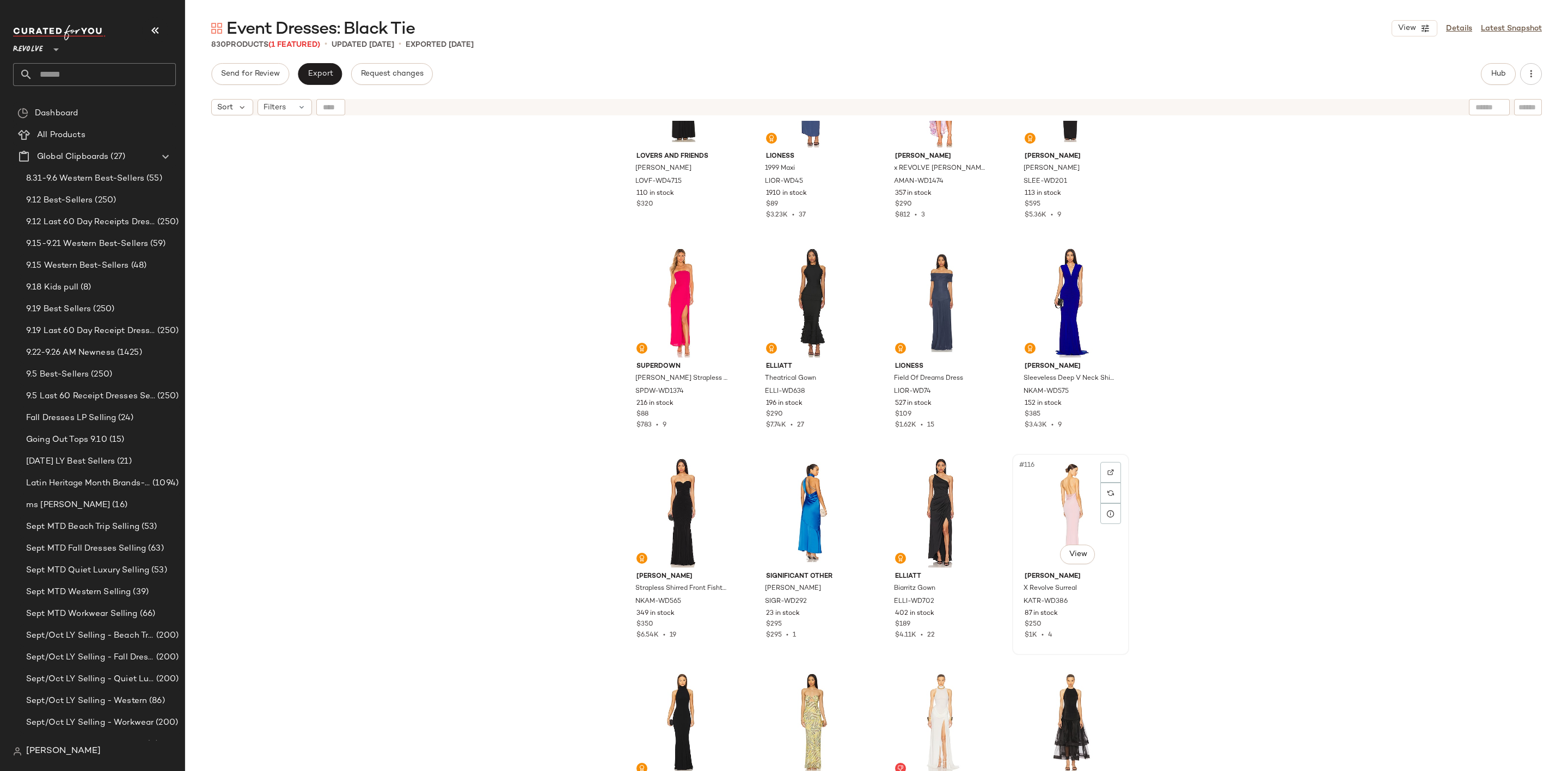
click at [1060, 487] on div "#116 View" at bounding box center [1071, 512] width 110 height 110
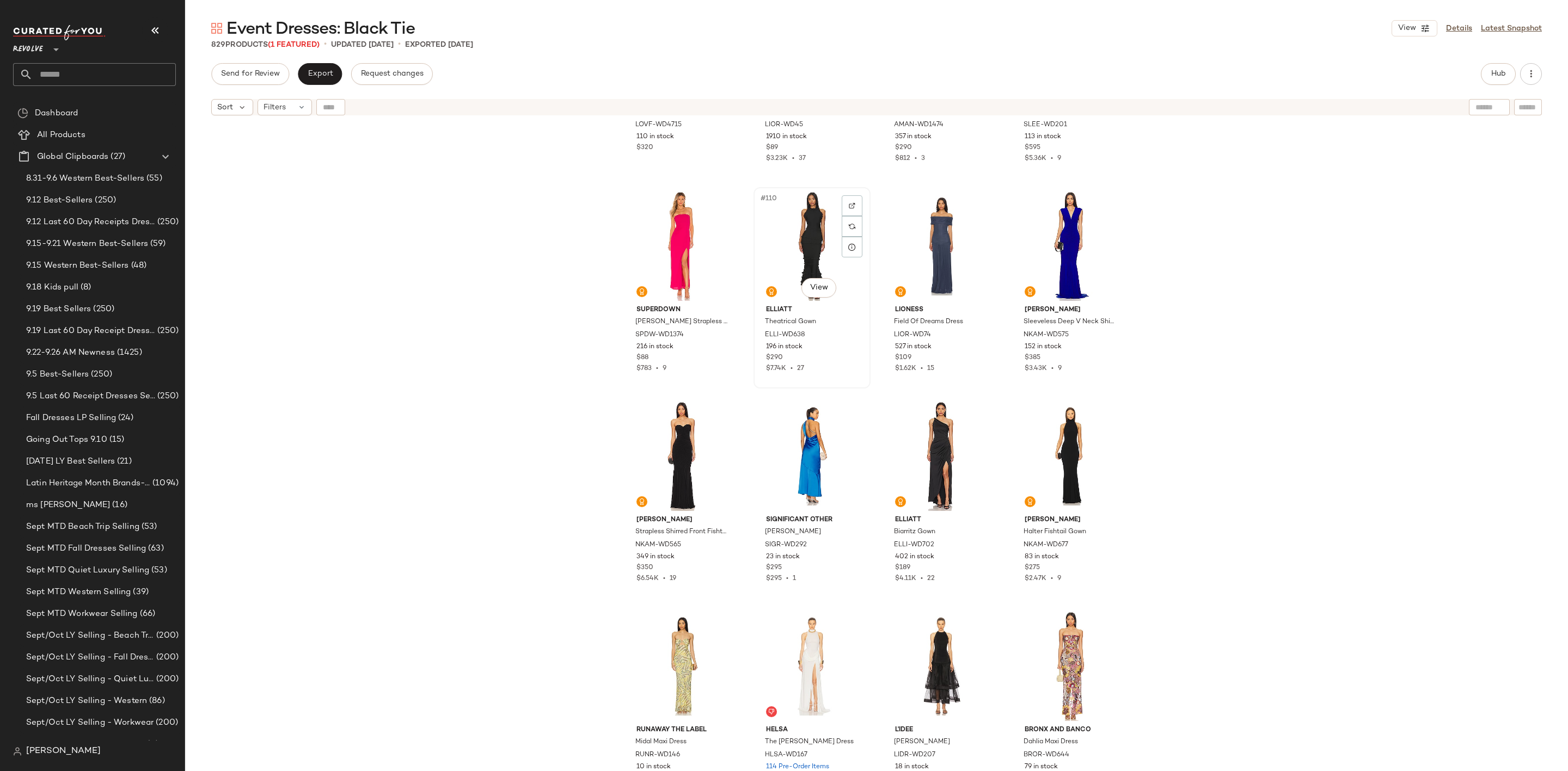
scroll to position [5805, 0]
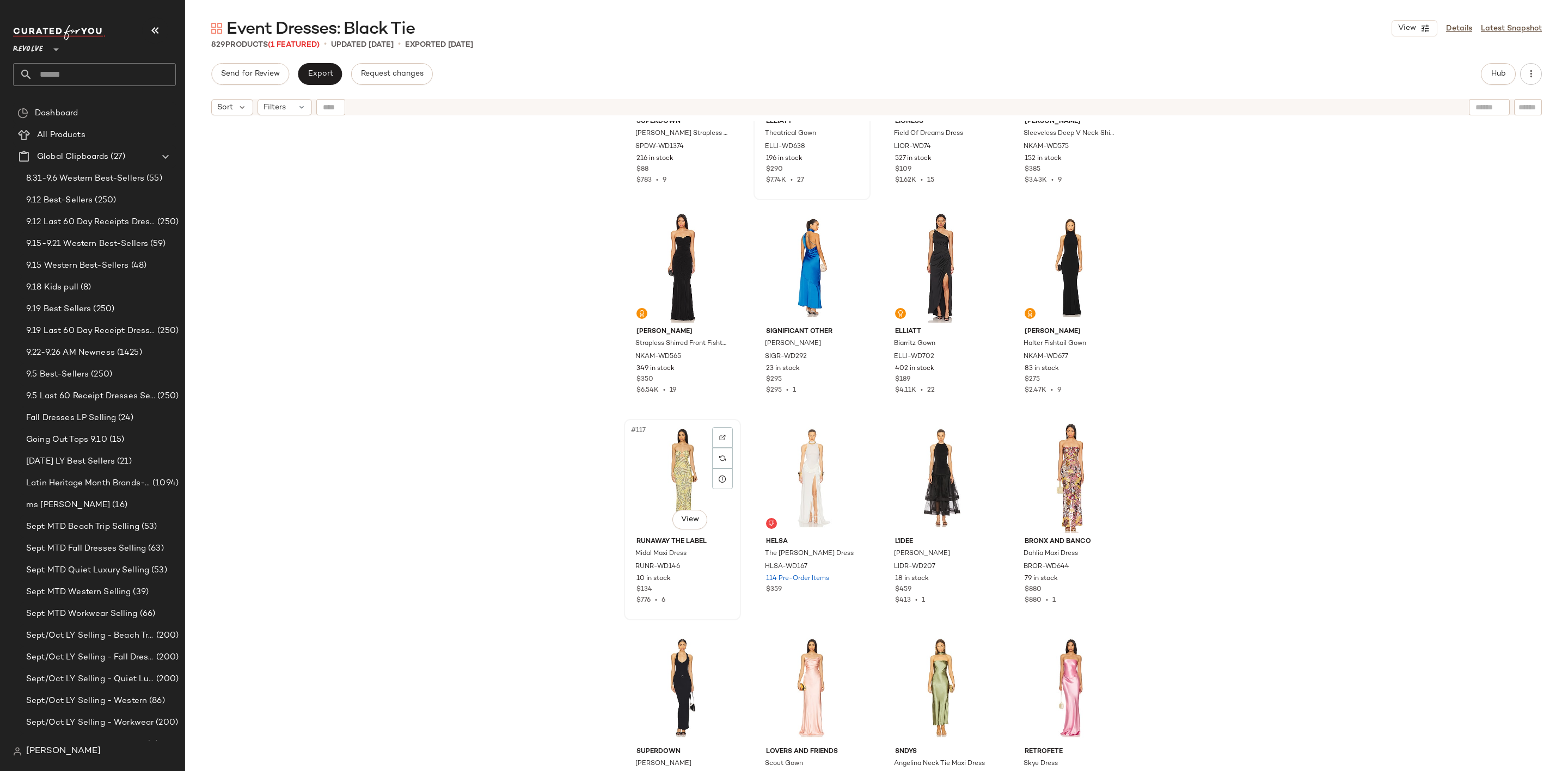
click at [653, 459] on div "#117 View" at bounding box center [682, 478] width 110 height 110
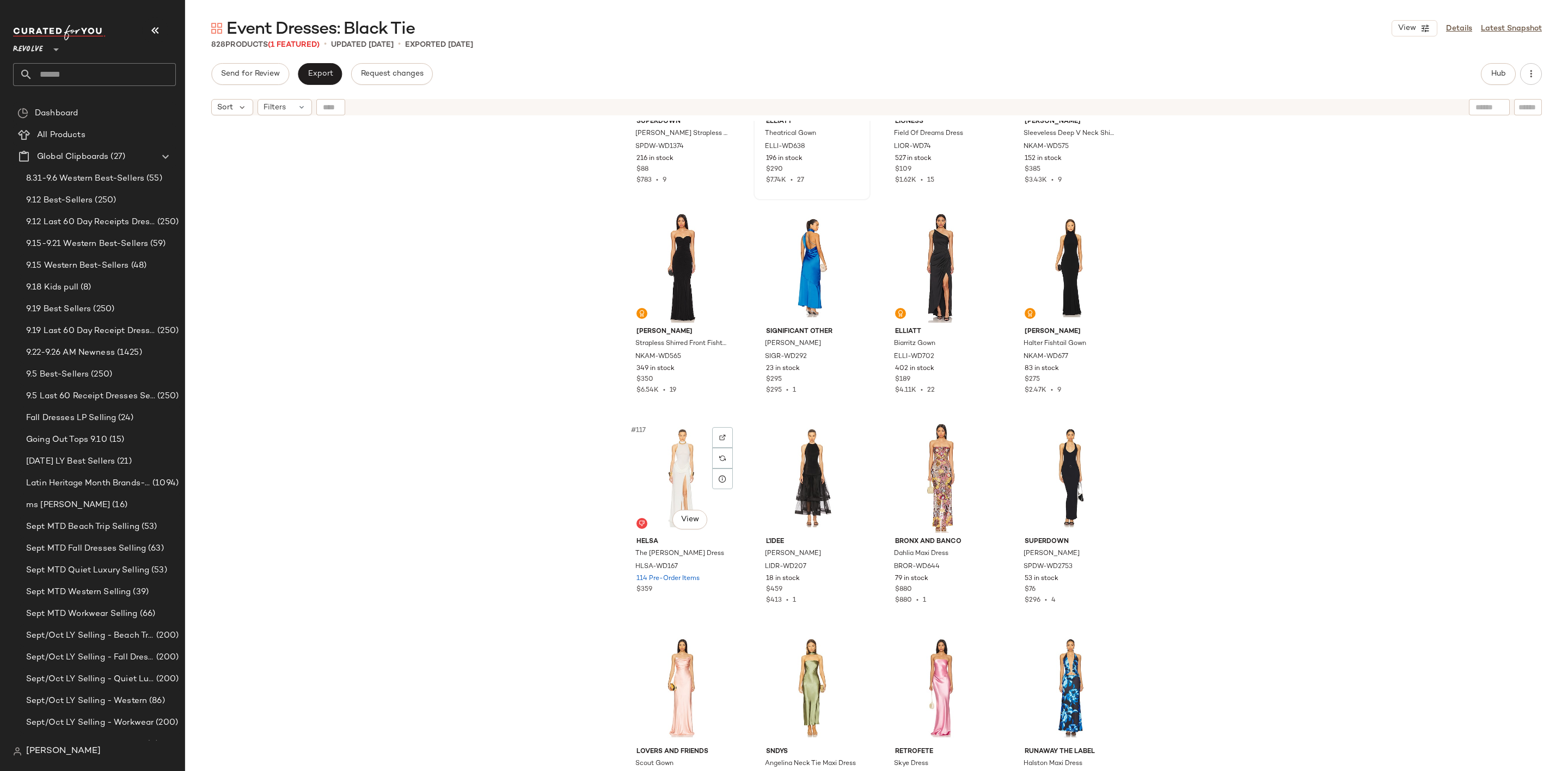
click at [649, 449] on div "#117 View" at bounding box center [682, 478] width 110 height 110
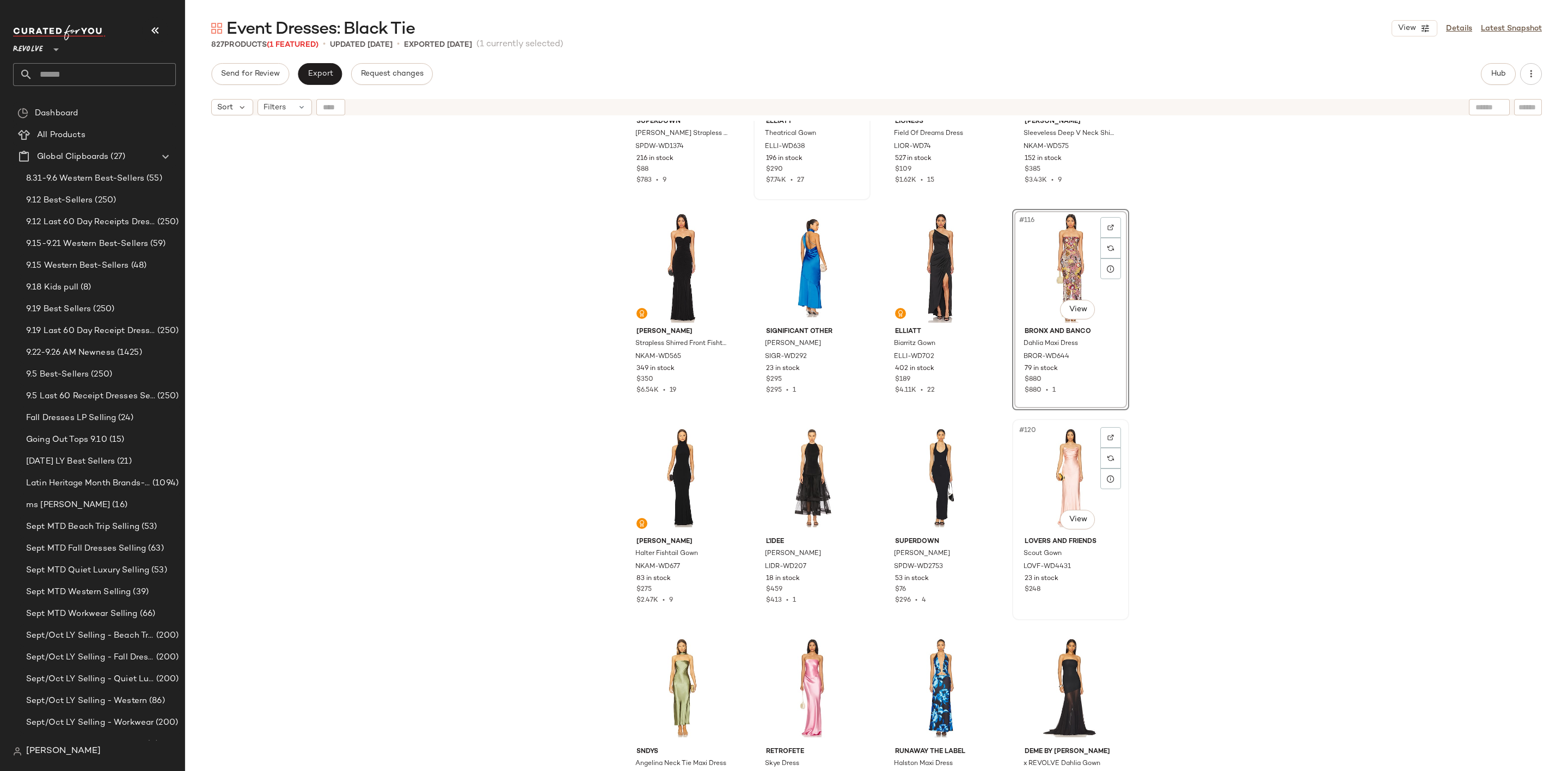
click at [1057, 471] on div "#120 View" at bounding box center [1071, 478] width 110 height 110
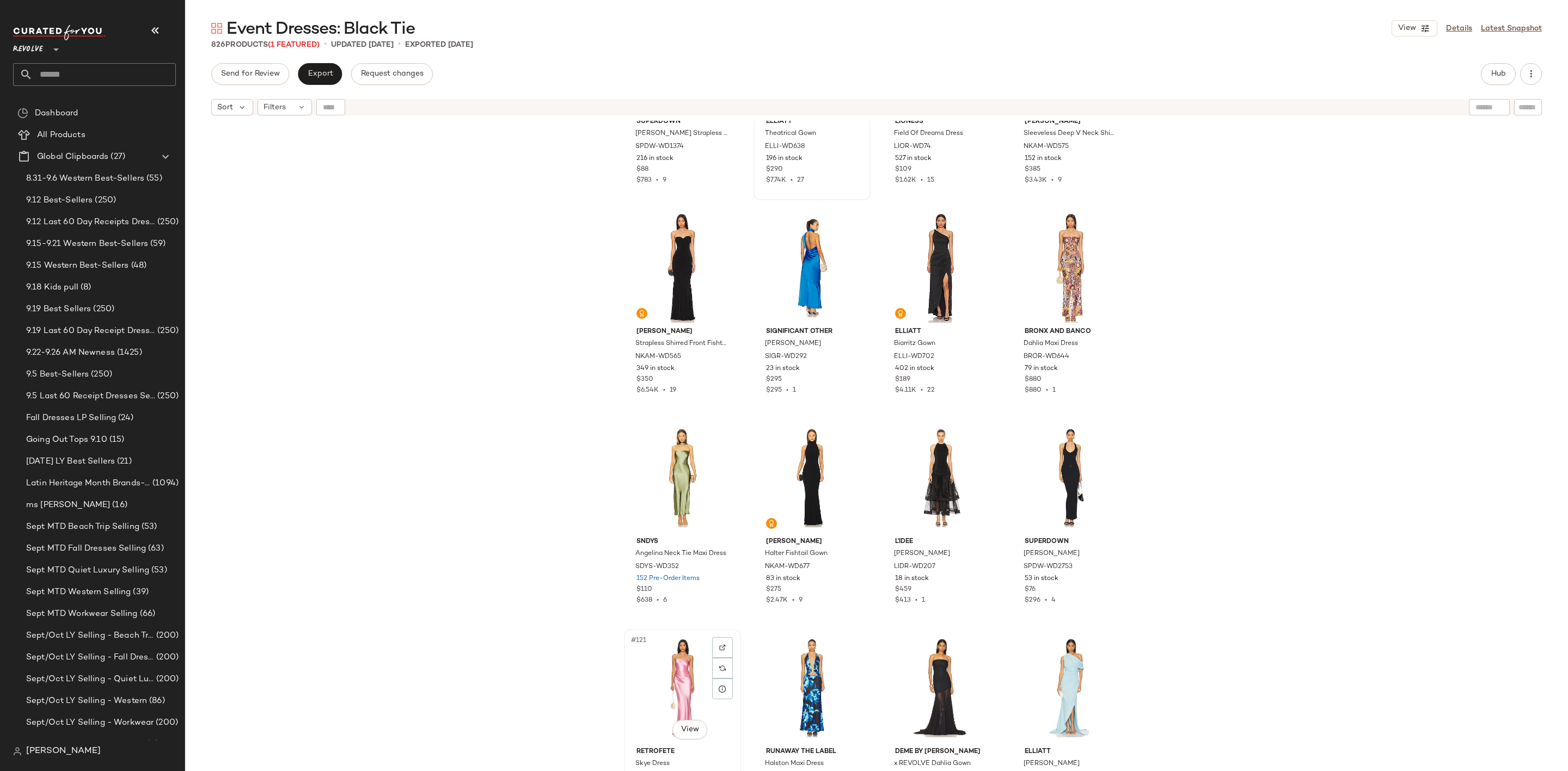
click at [680, 685] on div "#121 View" at bounding box center [682, 688] width 110 height 110
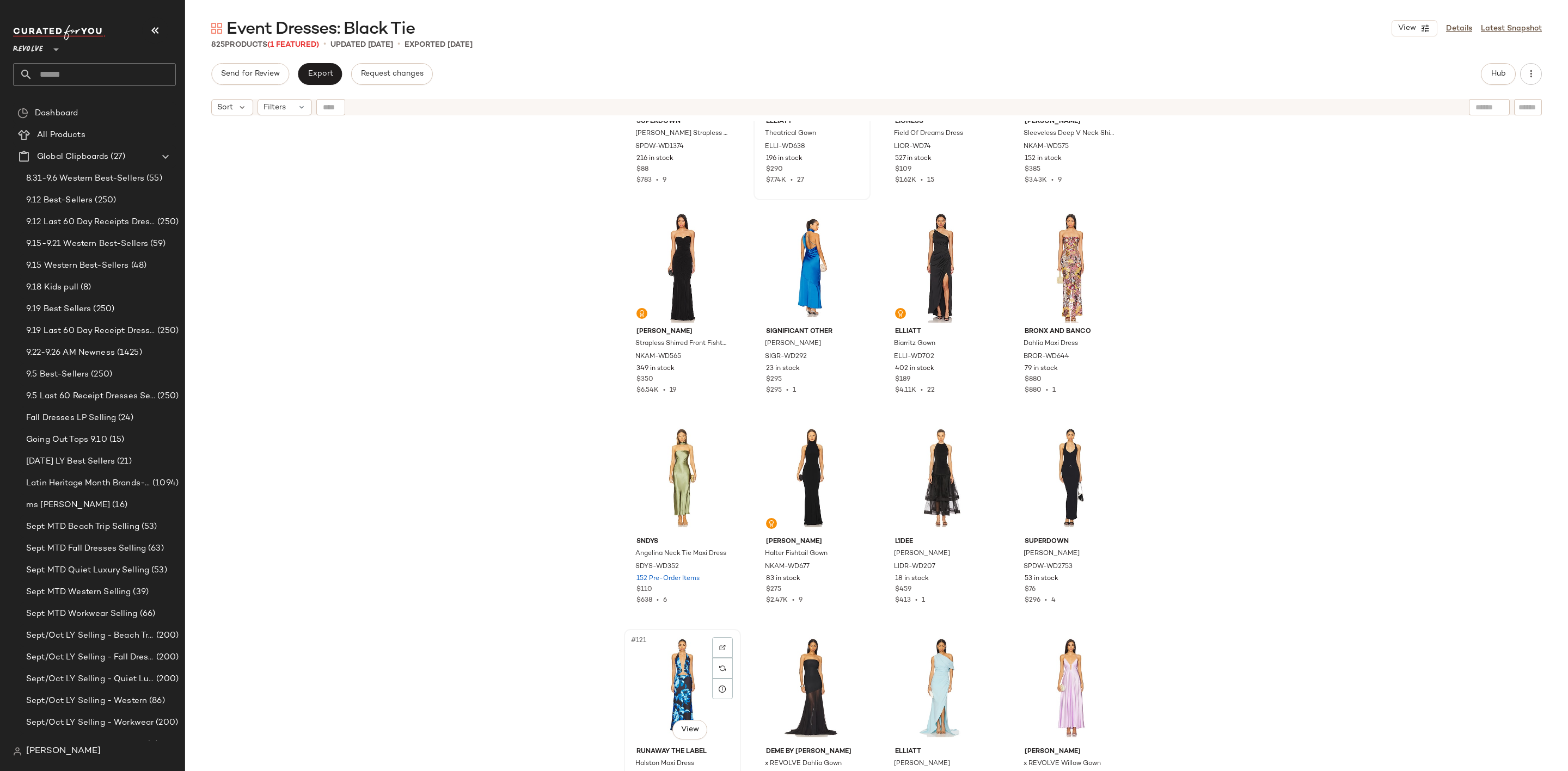
click at [650, 685] on div "#121 View" at bounding box center [682, 688] width 110 height 110
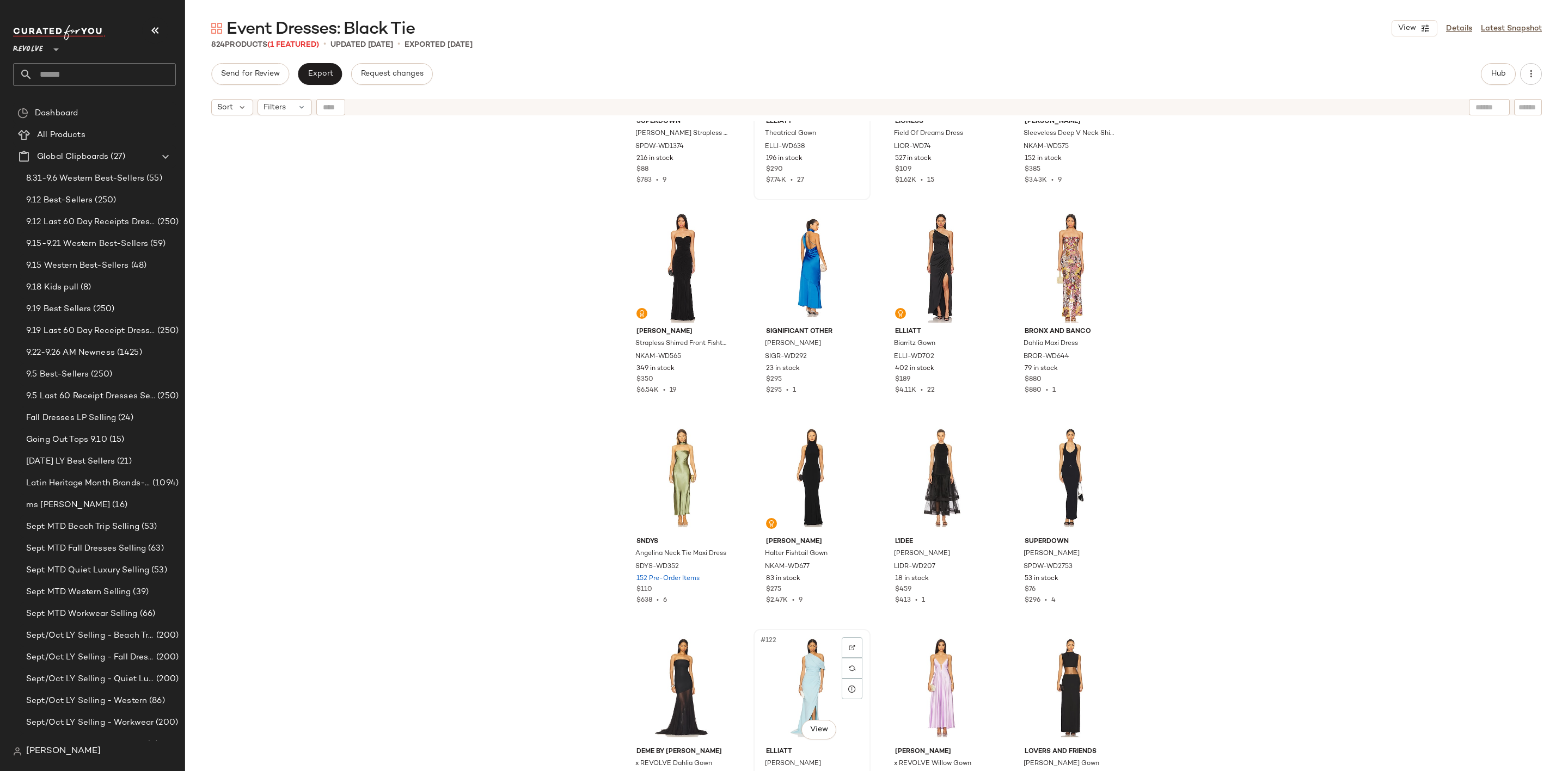
click at [821, 686] on div "#122 View" at bounding box center [812, 688] width 110 height 110
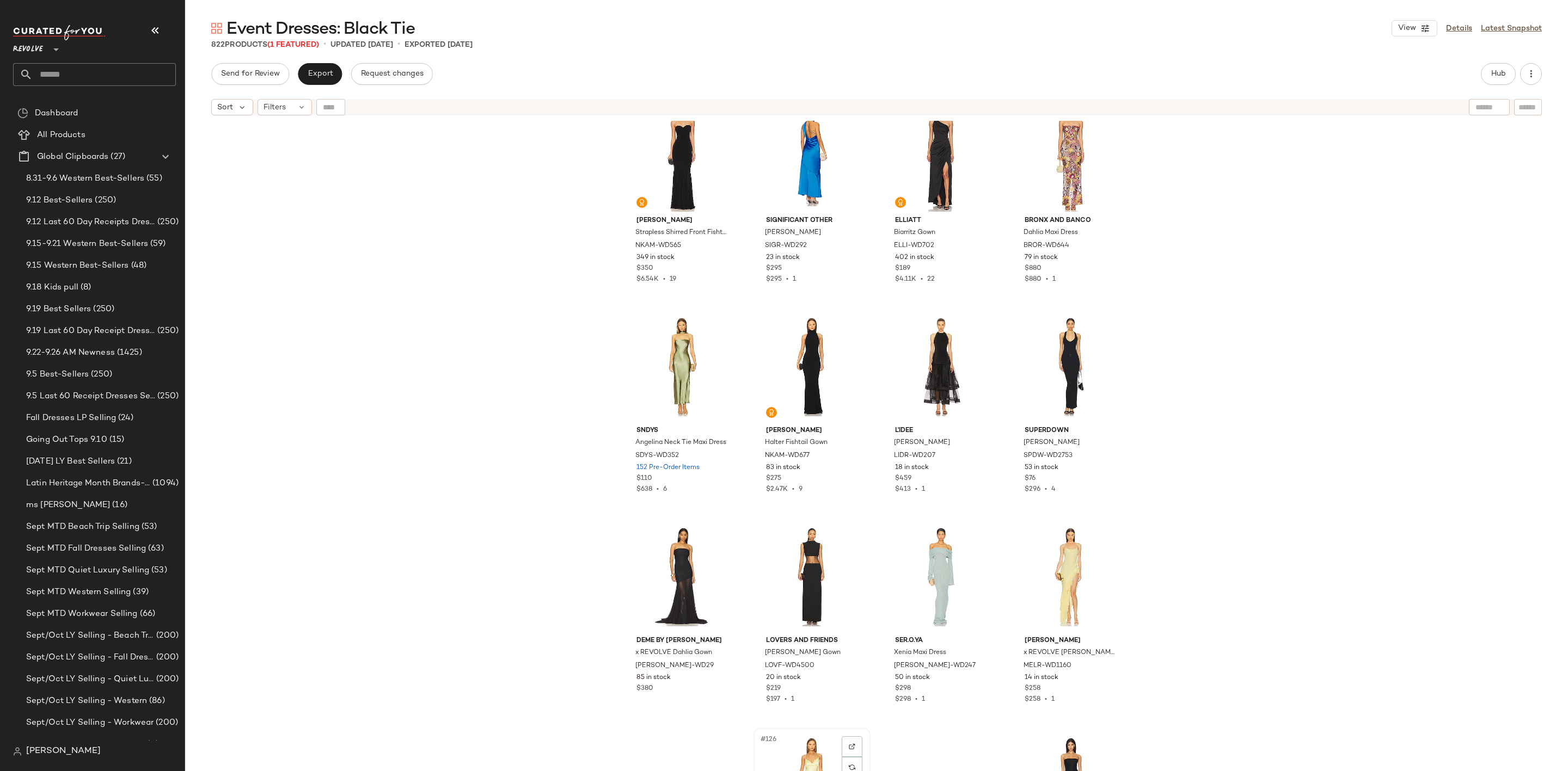
scroll to position [6051, 0]
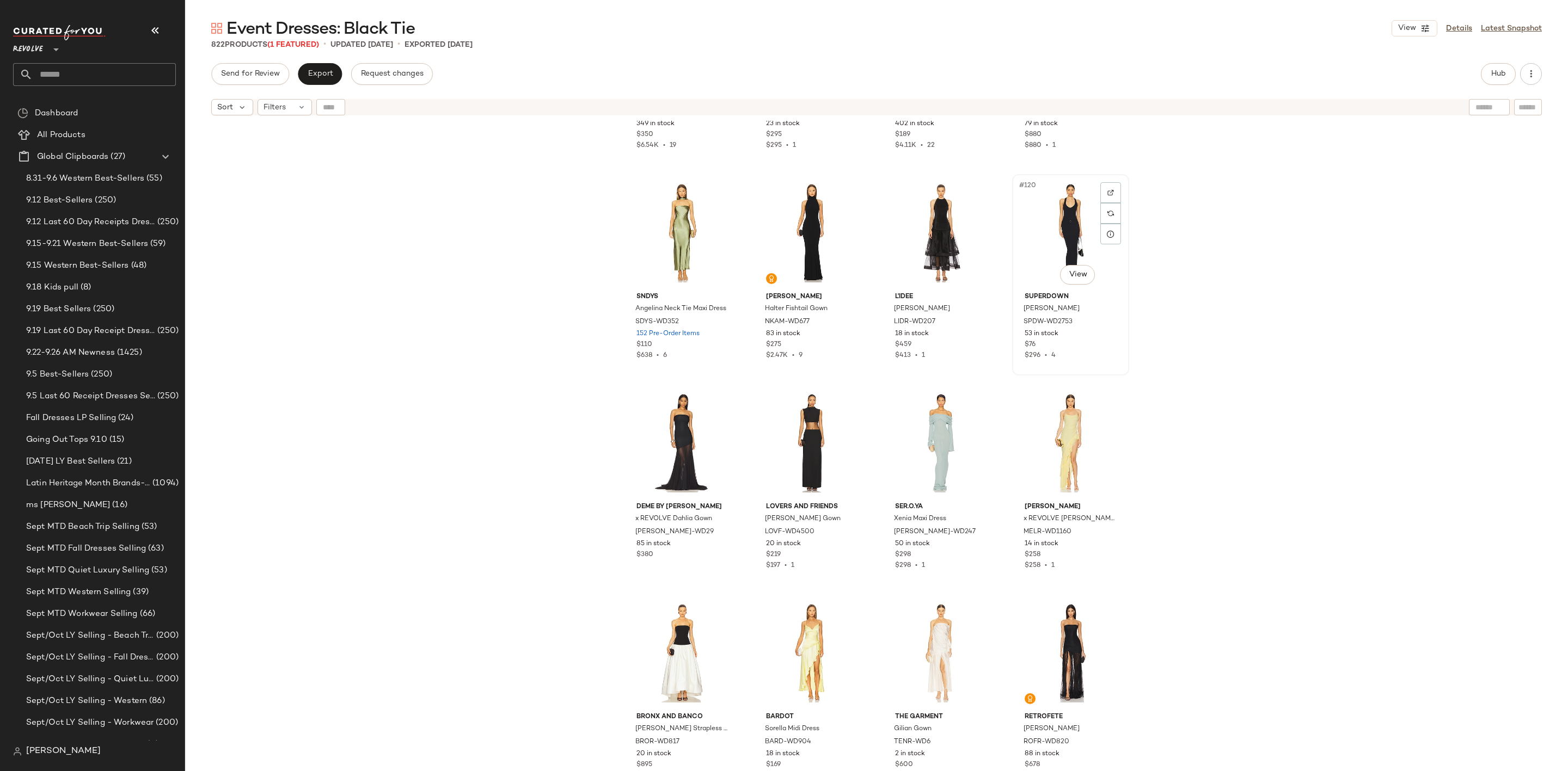
click at [1062, 206] on div "#120 View" at bounding box center [1071, 232] width 110 height 110
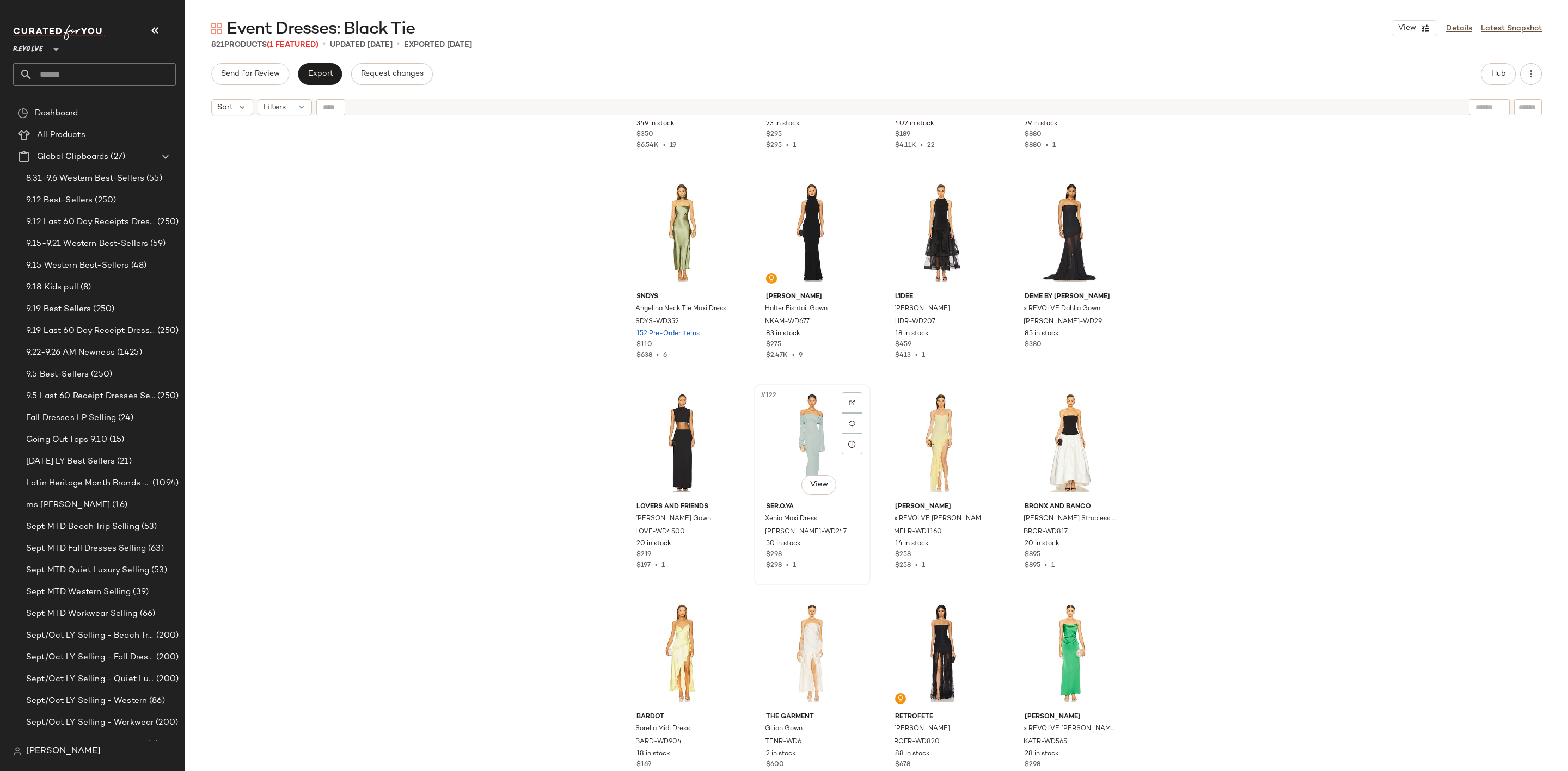
click at [804, 436] on div "#122 View" at bounding box center [812, 443] width 110 height 110
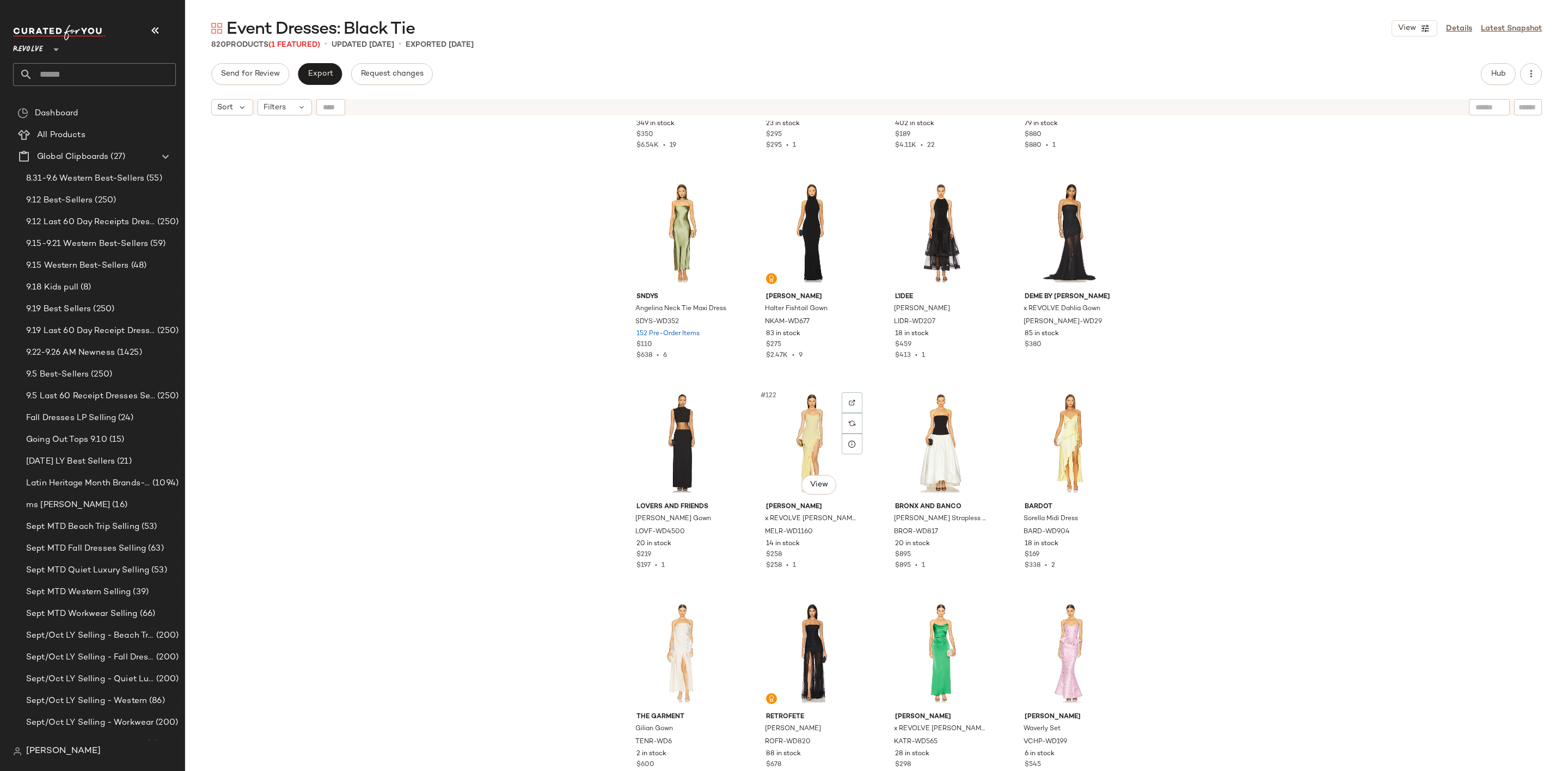
click at [804, 436] on div "#122 View" at bounding box center [812, 443] width 110 height 110
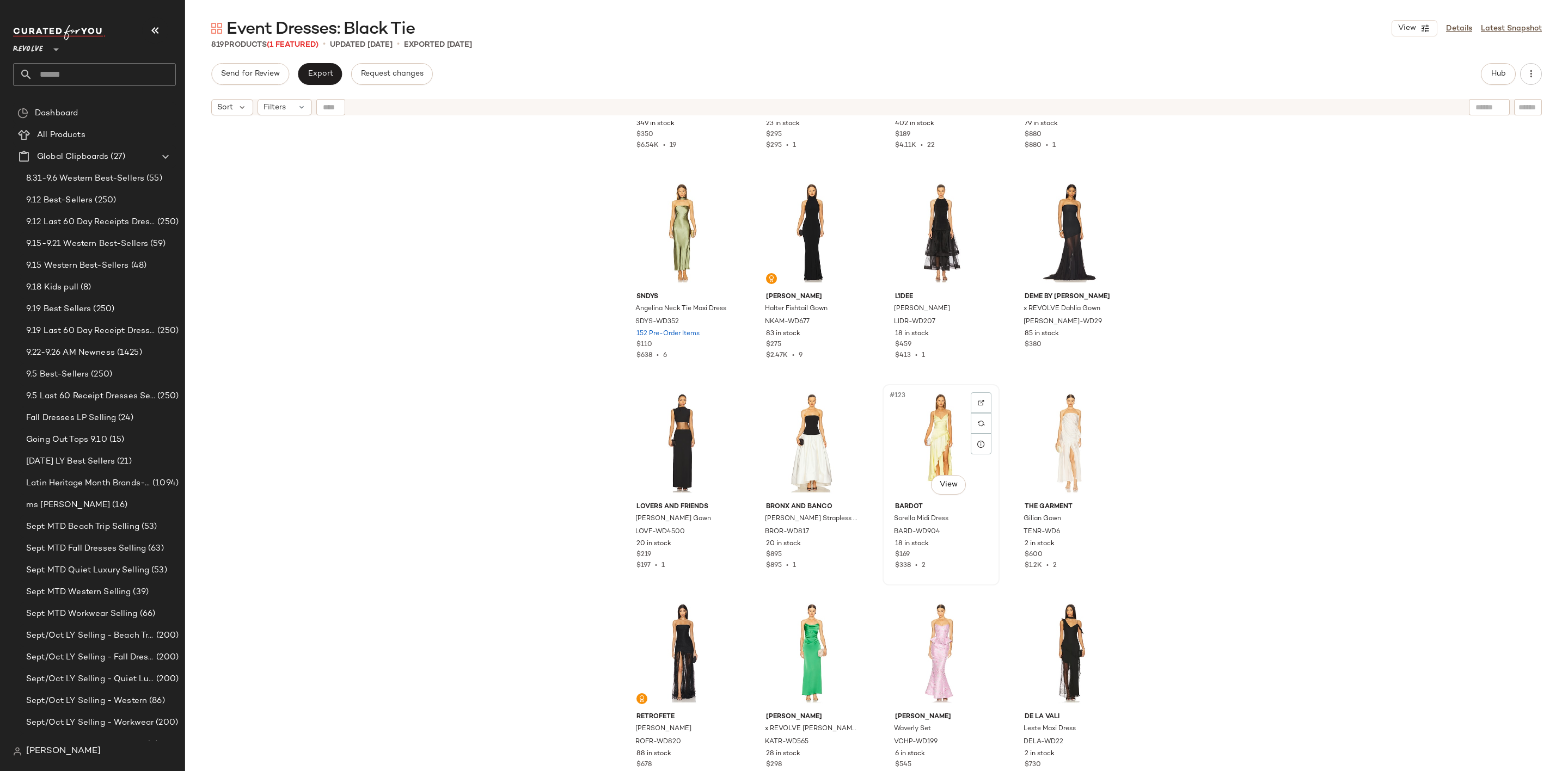
click at [936, 430] on div "#123 View" at bounding box center [941, 443] width 110 height 110
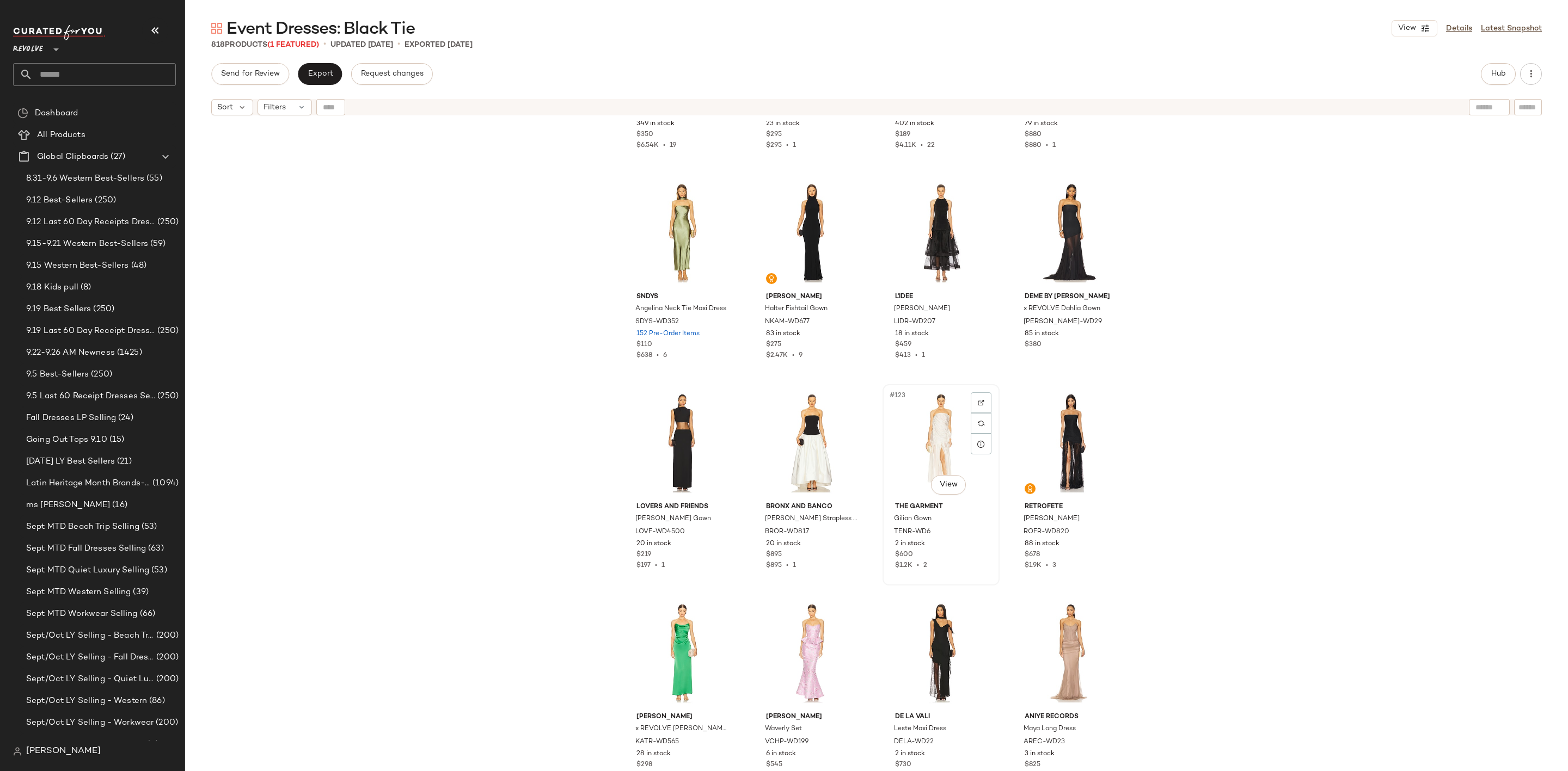
click at [914, 444] on div "#123 View" at bounding box center [941, 443] width 110 height 110
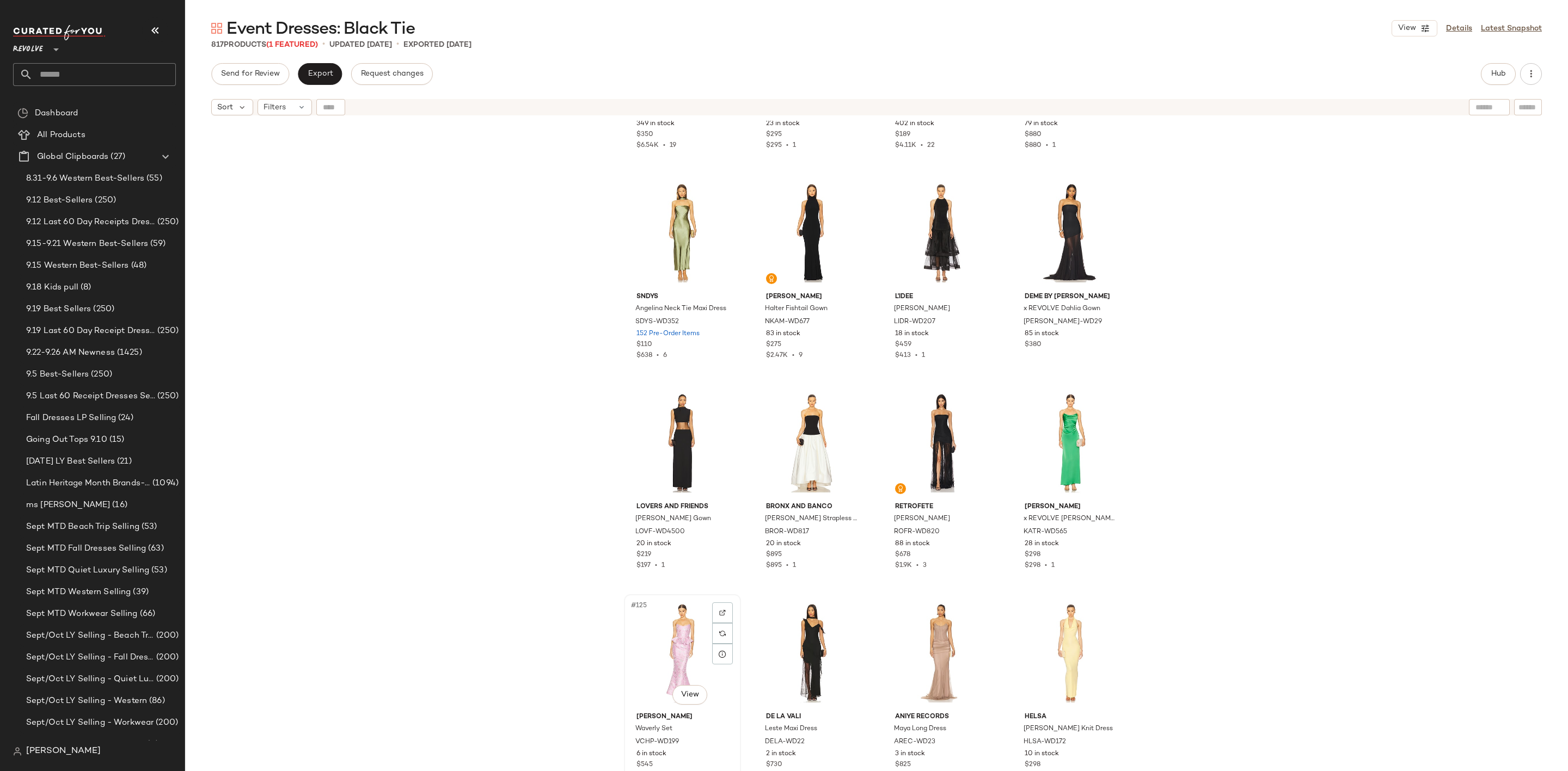
click at [677, 655] on div "#125 View" at bounding box center [682, 653] width 110 height 110
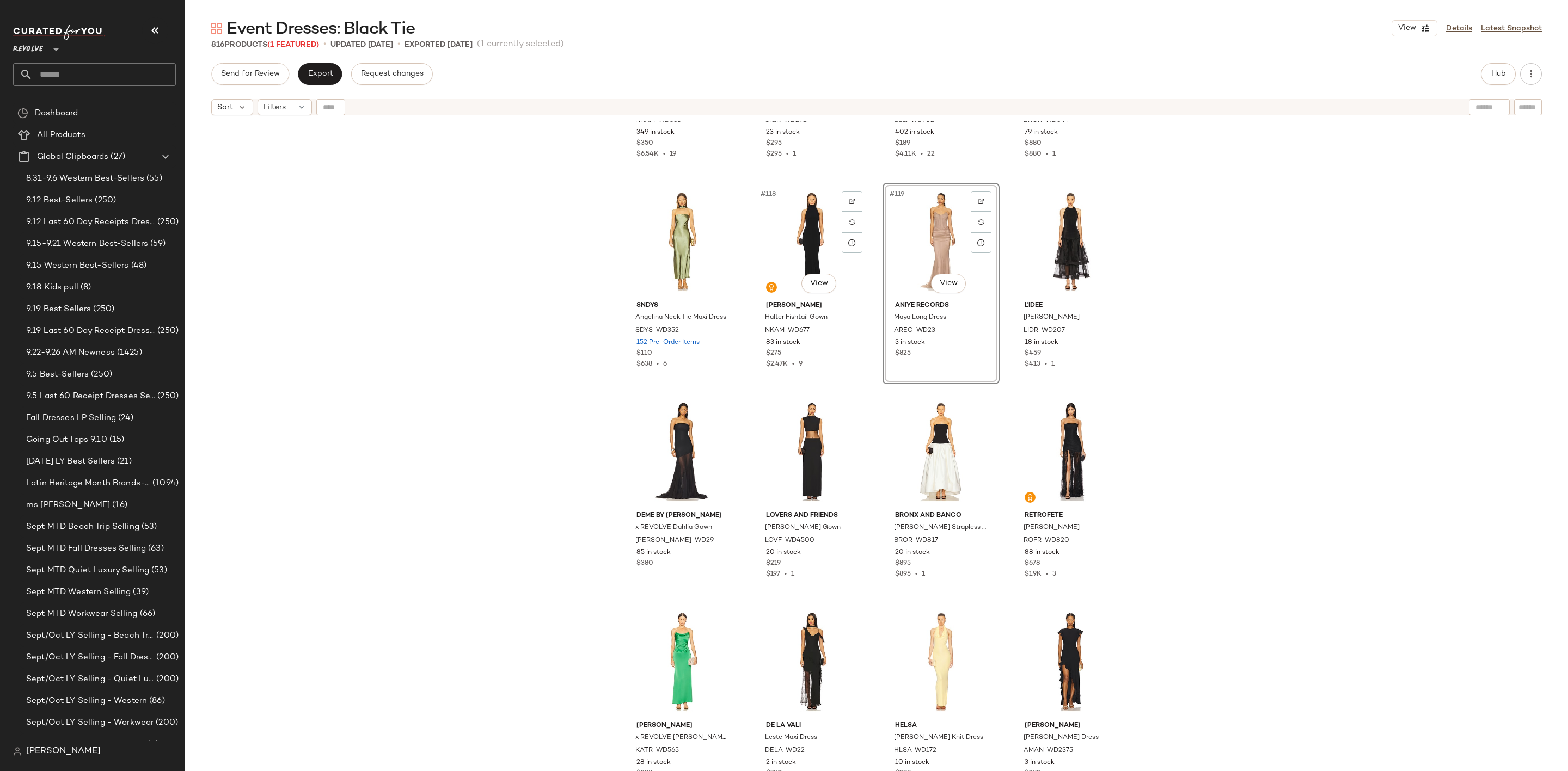
scroll to position [6132, 0]
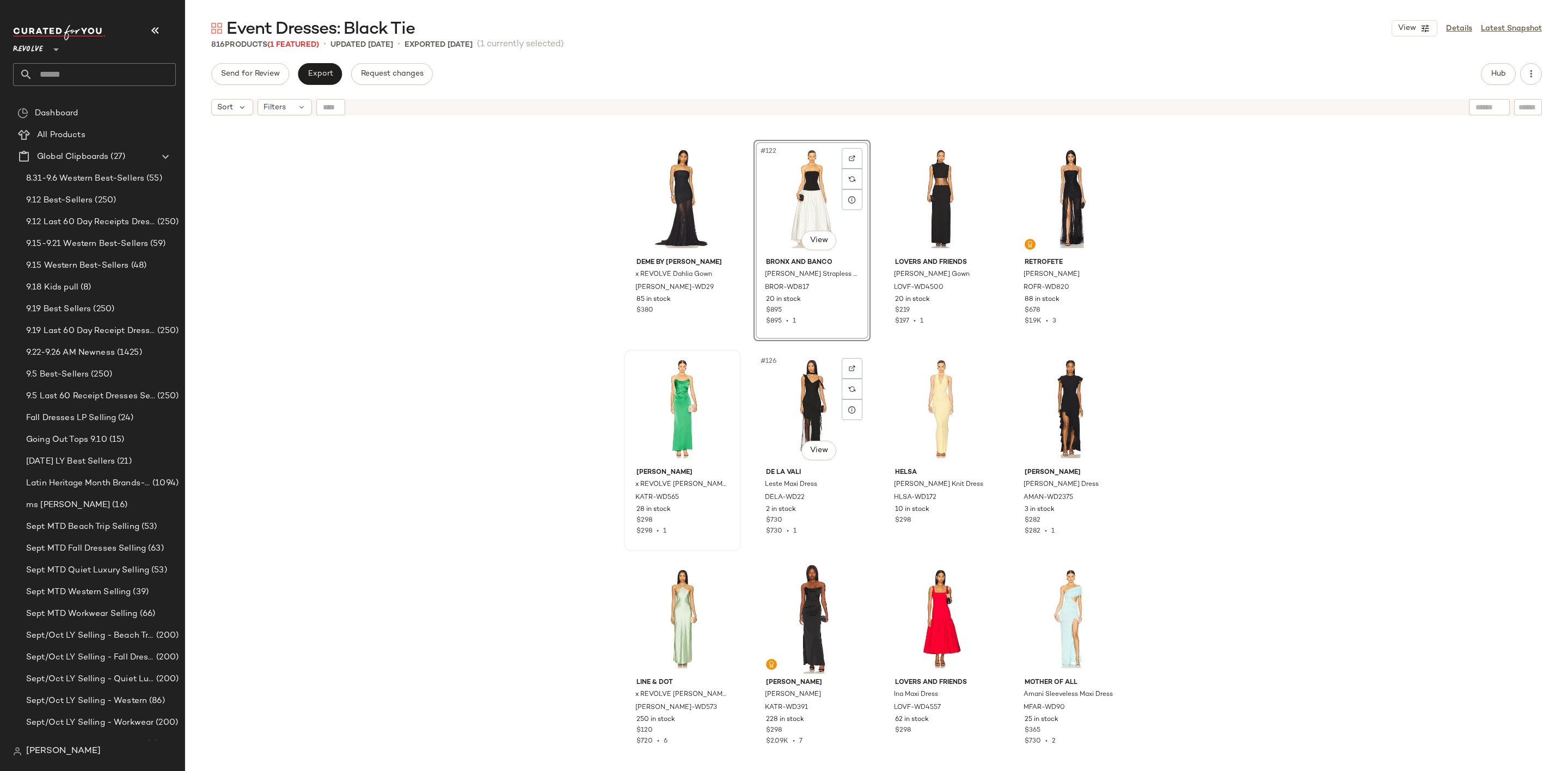
scroll to position [6295, 0]
click at [940, 377] on div "#127 View" at bounding box center [941, 408] width 110 height 110
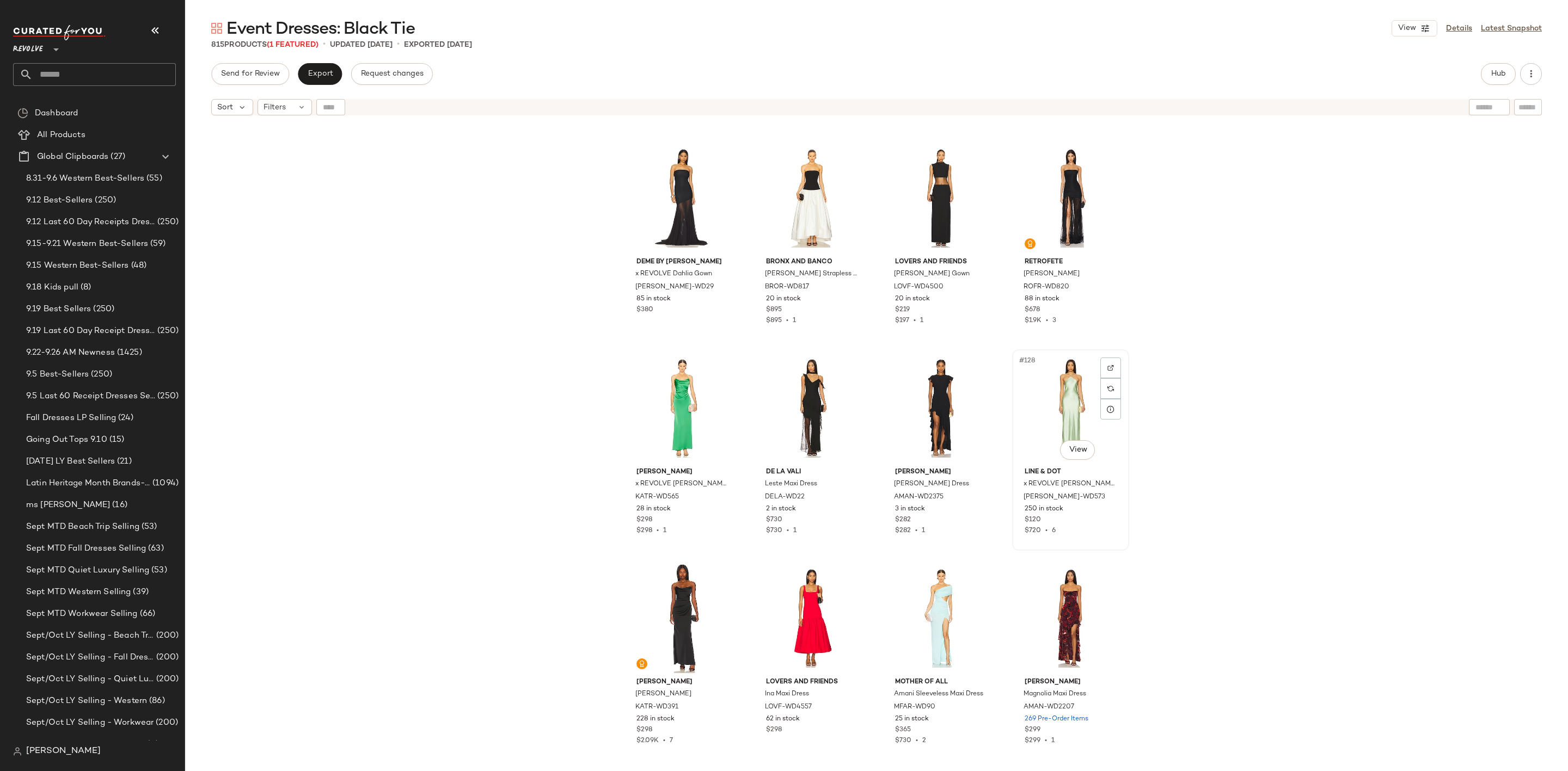
click at [1050, 399] on div "#128 View" at bounding box center [1071, 408] width 110 height 110
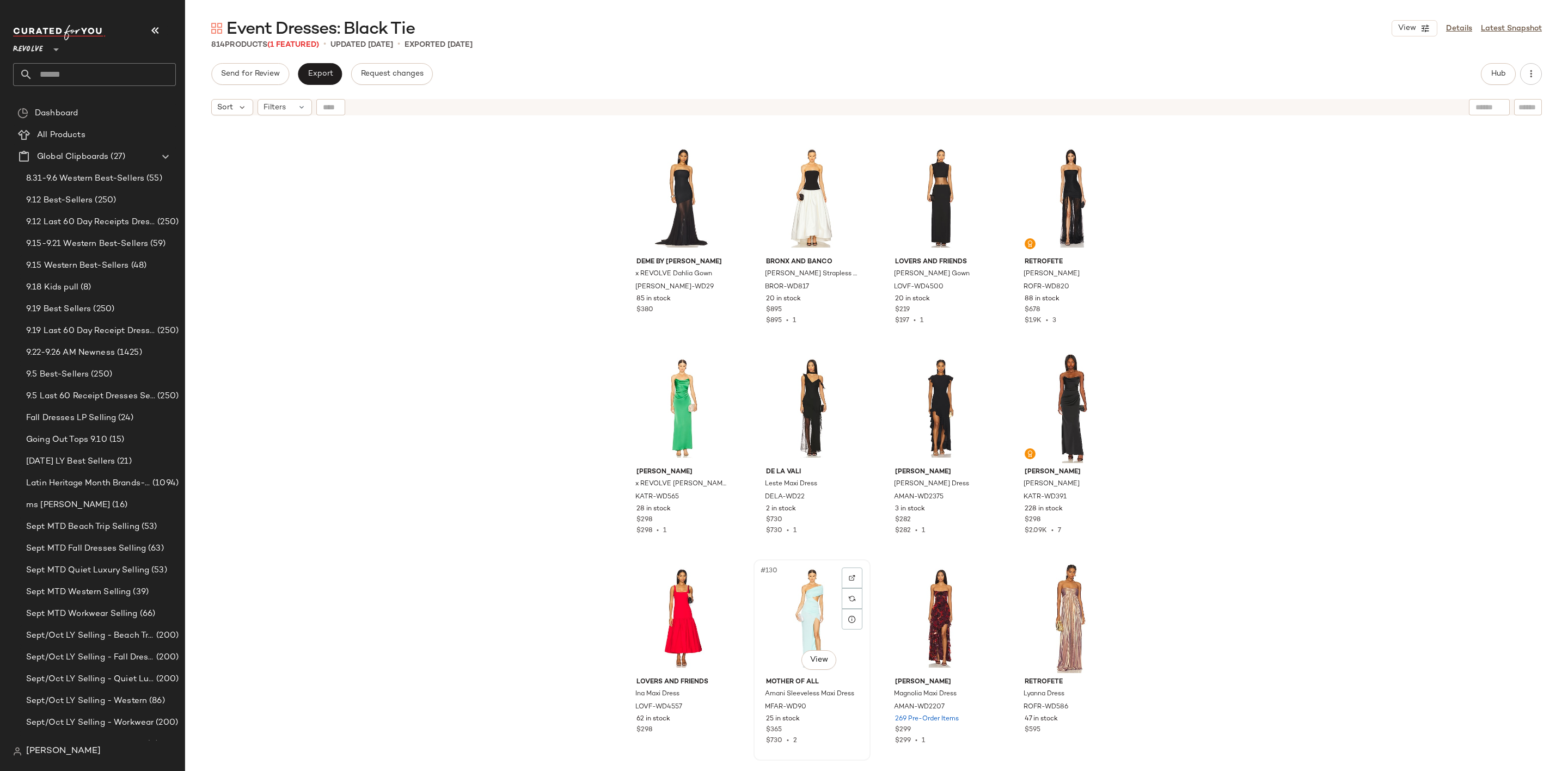
click at [775, 588] on div "#130 View" at bounding box center [812, 618] width 110 height 110
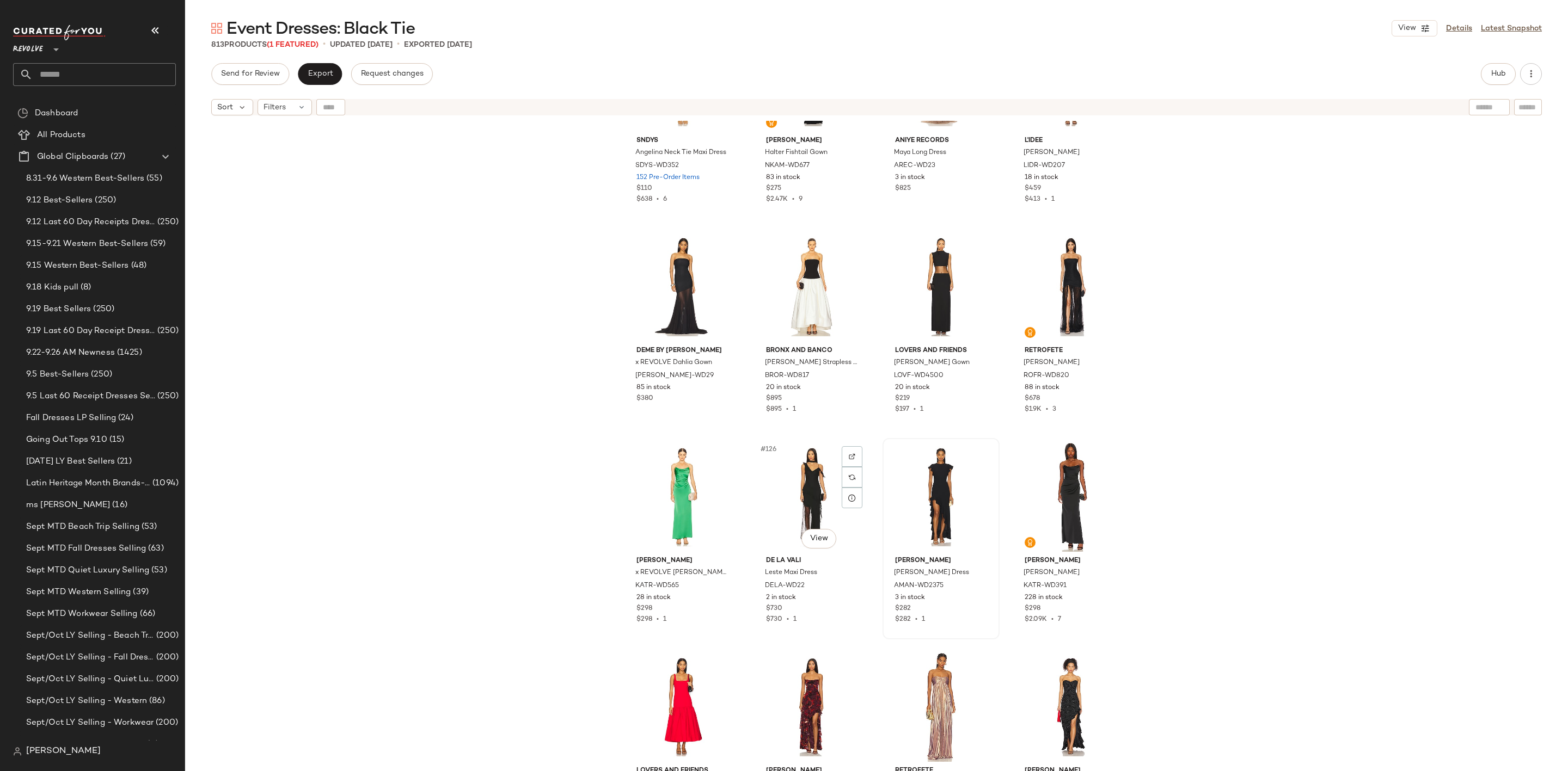
scroll to position [6214, 0]
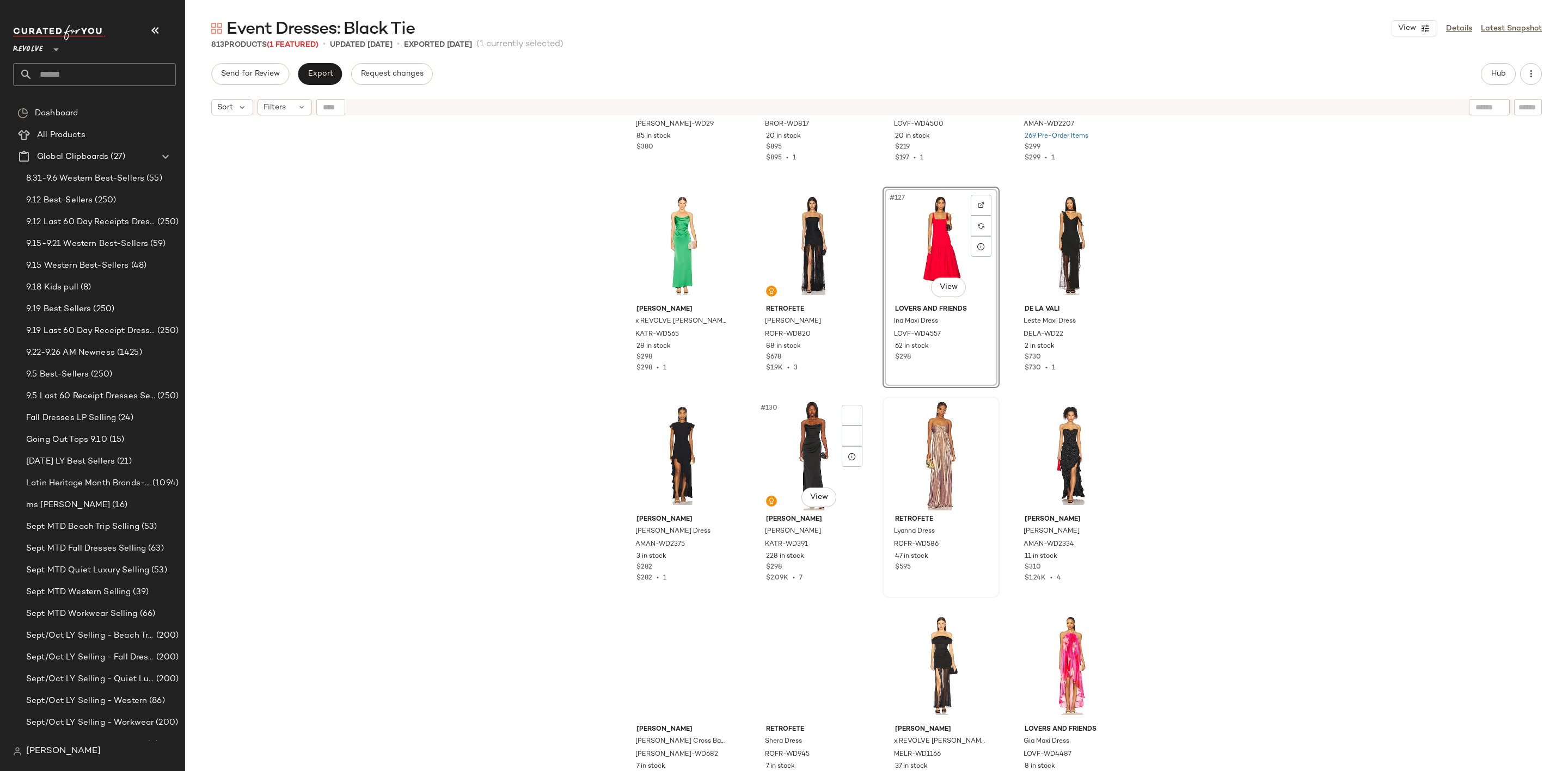
scroll to position [6458, 0]
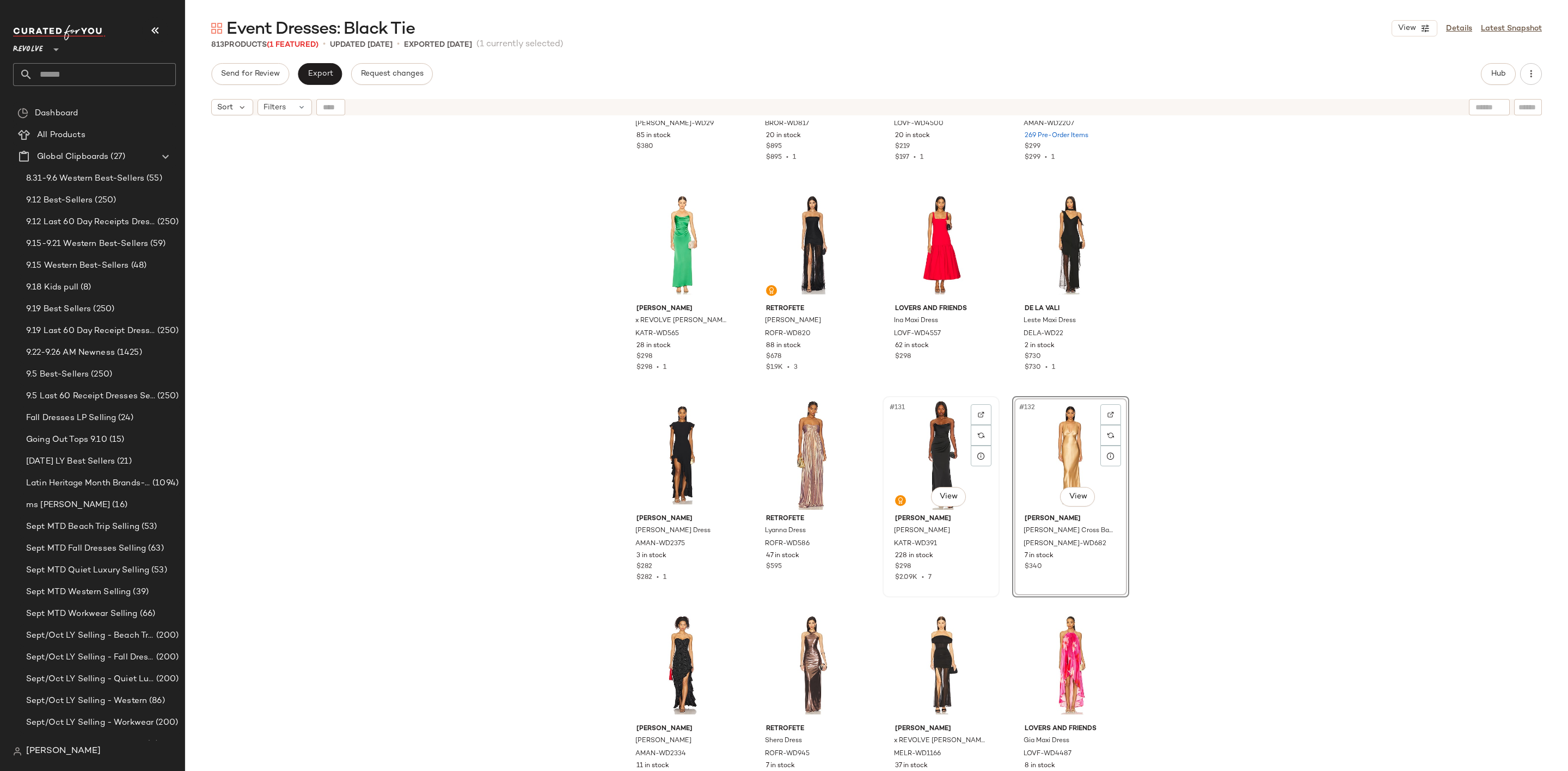
scroll to position [6704, 0]
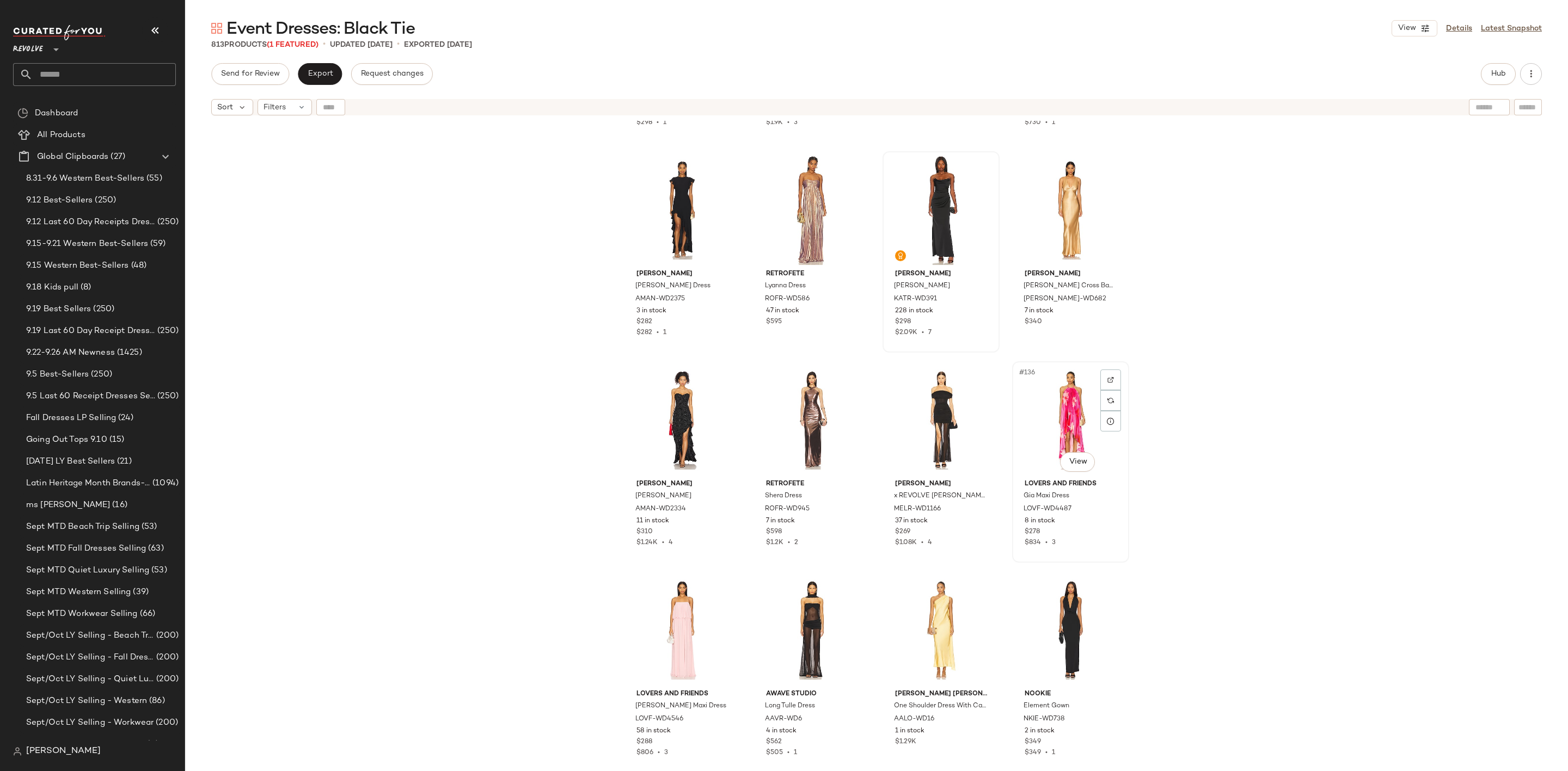
click at [1043, 428] on div "#136 View" at bounding box center [1071, 420] width 110 height 110
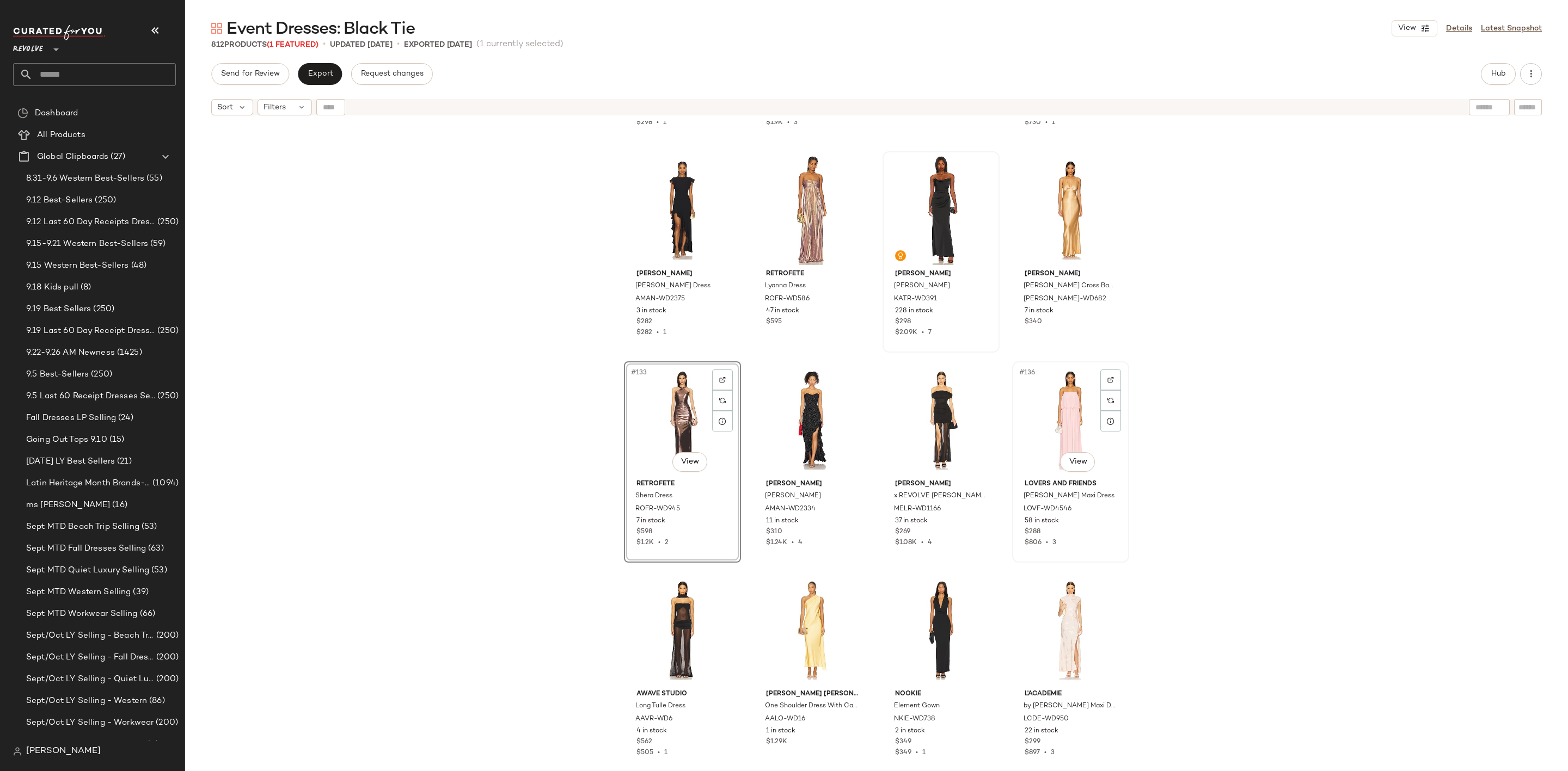
click at [1035, 410] on div "#136 View" at bounding box center [1071, 420] width 110 height 110
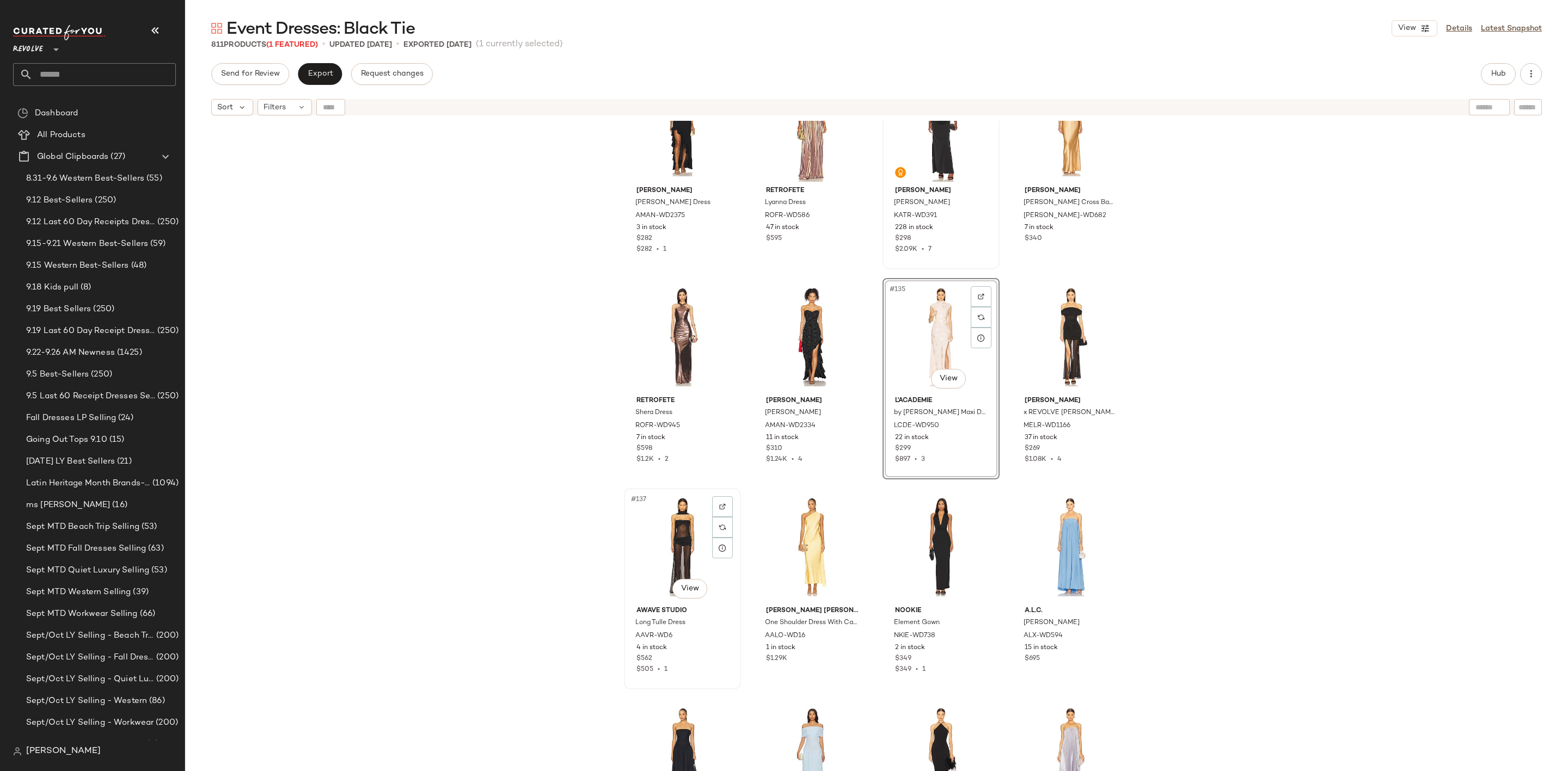
scroll to position [6867, 0]
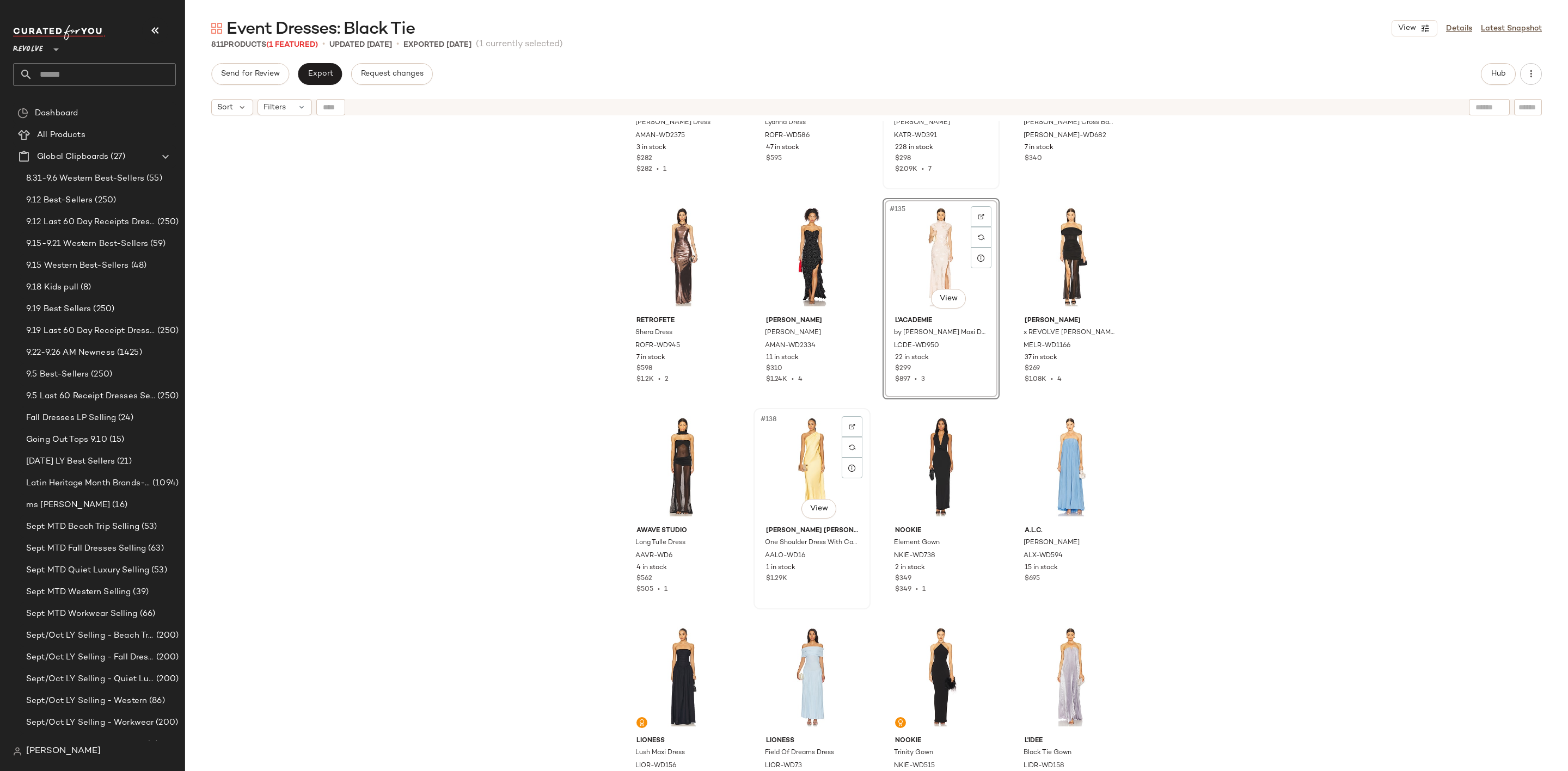
click at [776, 441] on div "#138 View" at bounding box center [812, 467] width 110 height 110
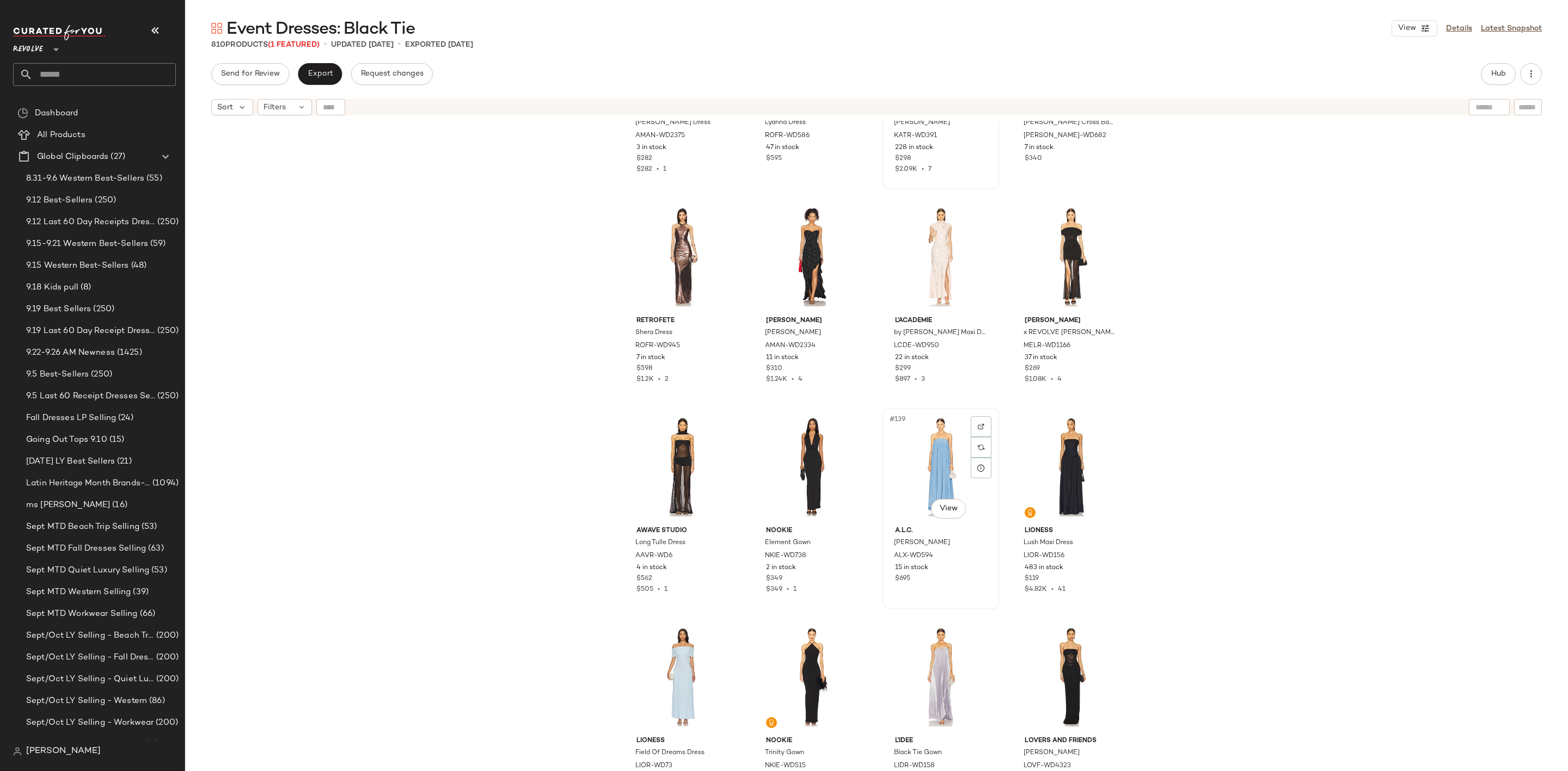
click at [910, 493] on div "#139 View" at bounding box center [941, 467] width 110 height 110
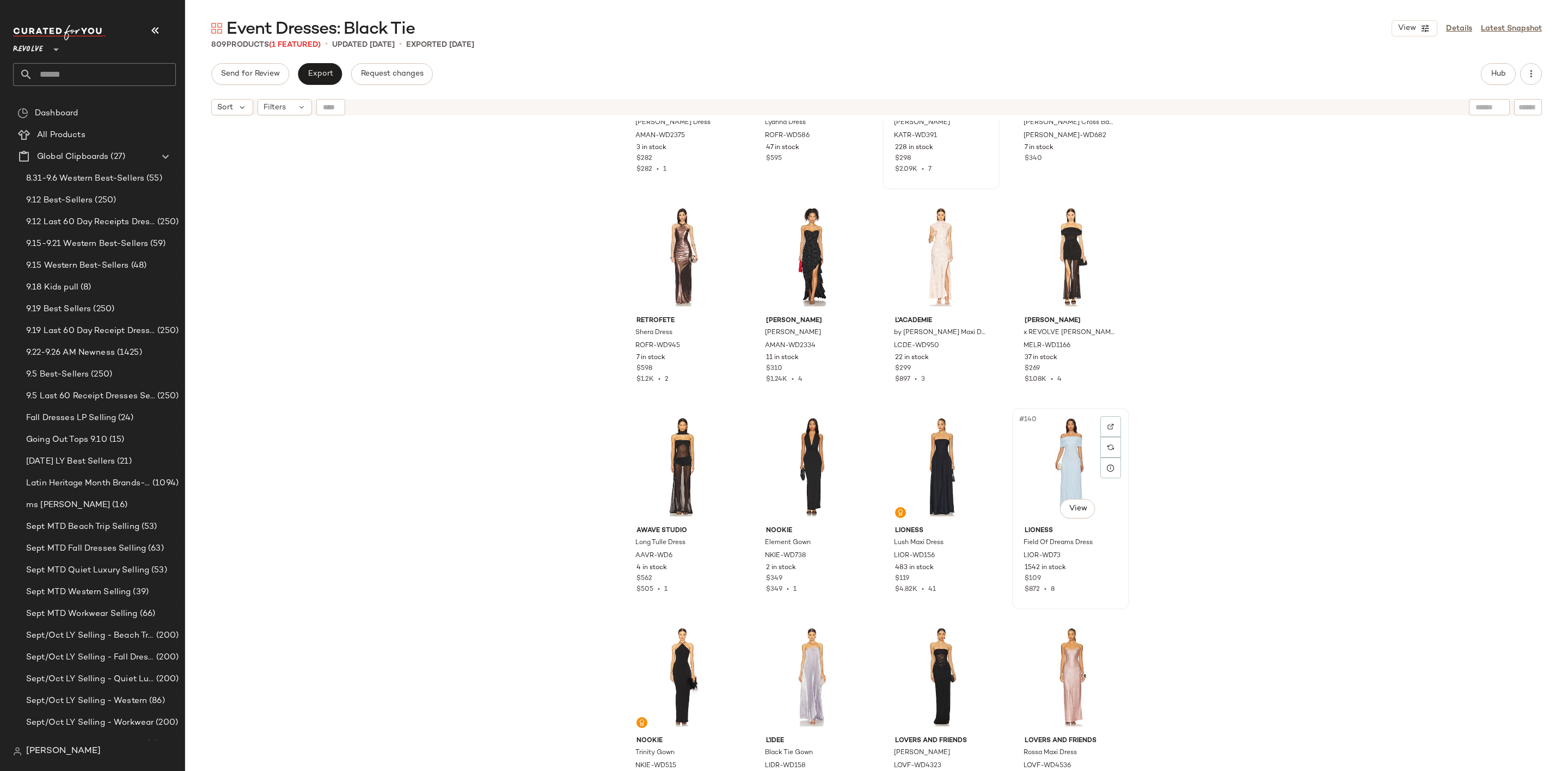
click at [1055, 457] on div "#140 View" at bounding box center [1071, 467] width 110 height 110
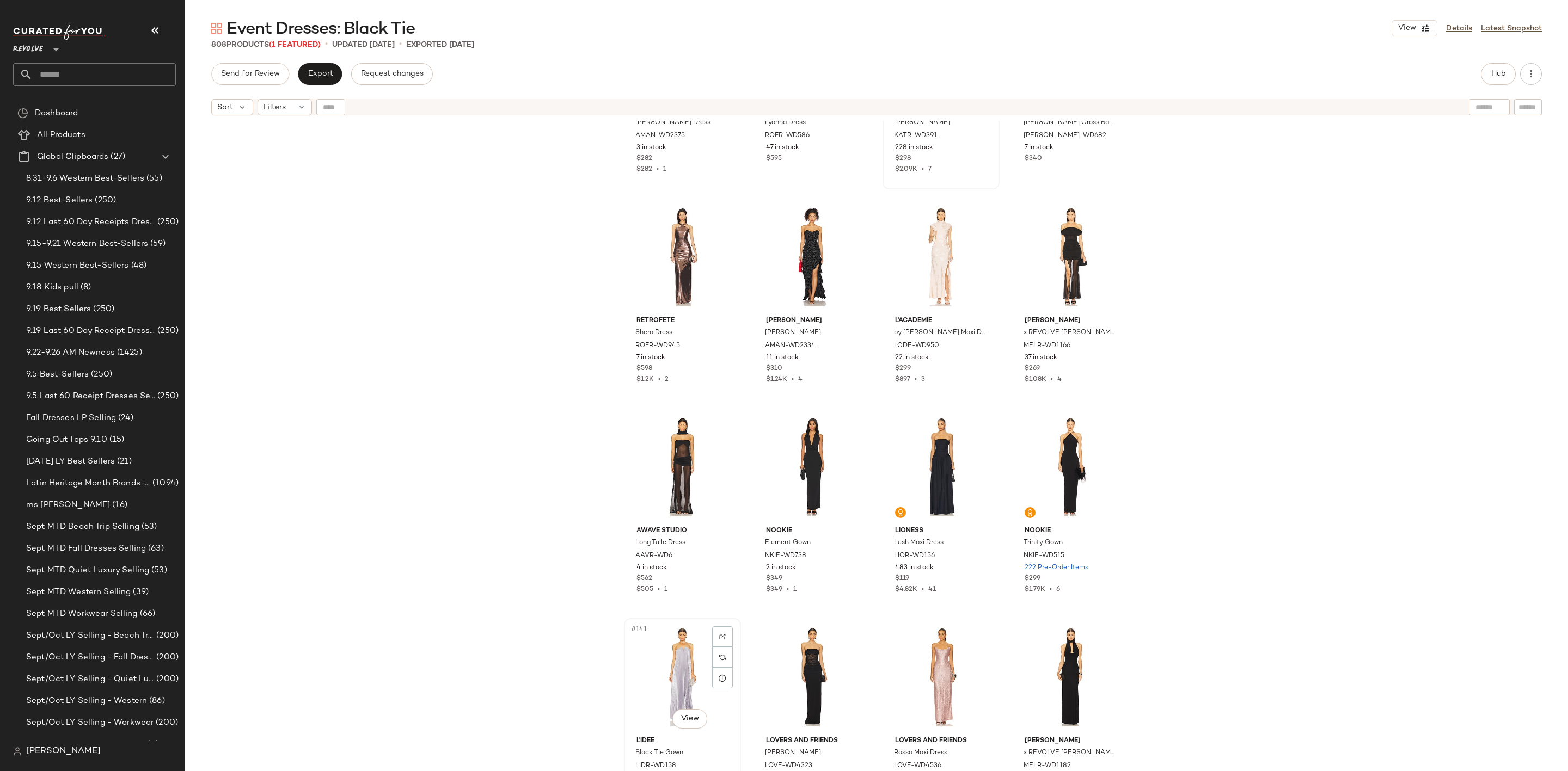
click at [684, 648] on div "#141 View" at bounding box center [682, 677] width 110 height 110
click at [796, 666] on div "#142 View" at bounding box center [812, 677] width 110 height 110
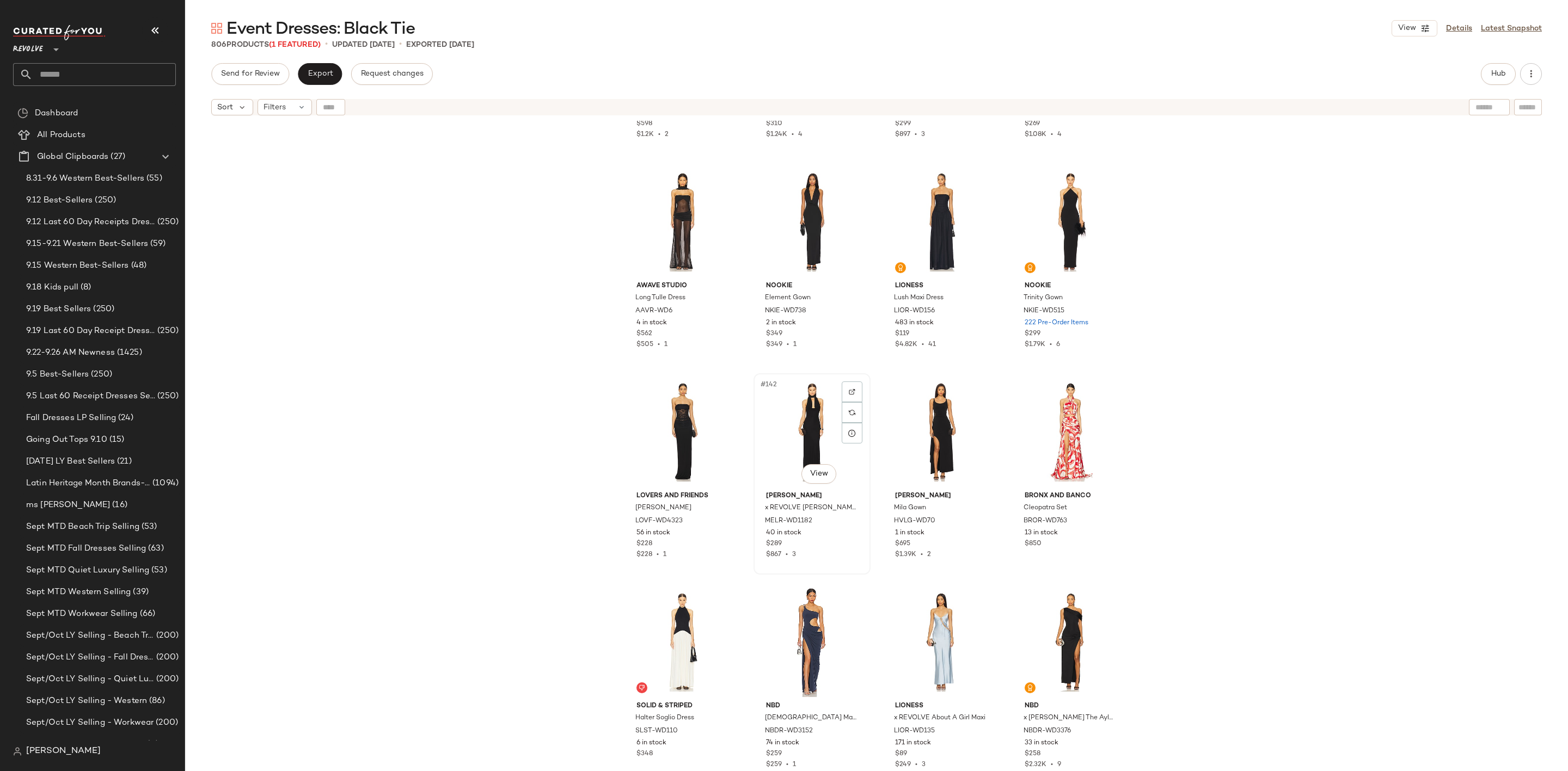
scroll to position [6867, 0]
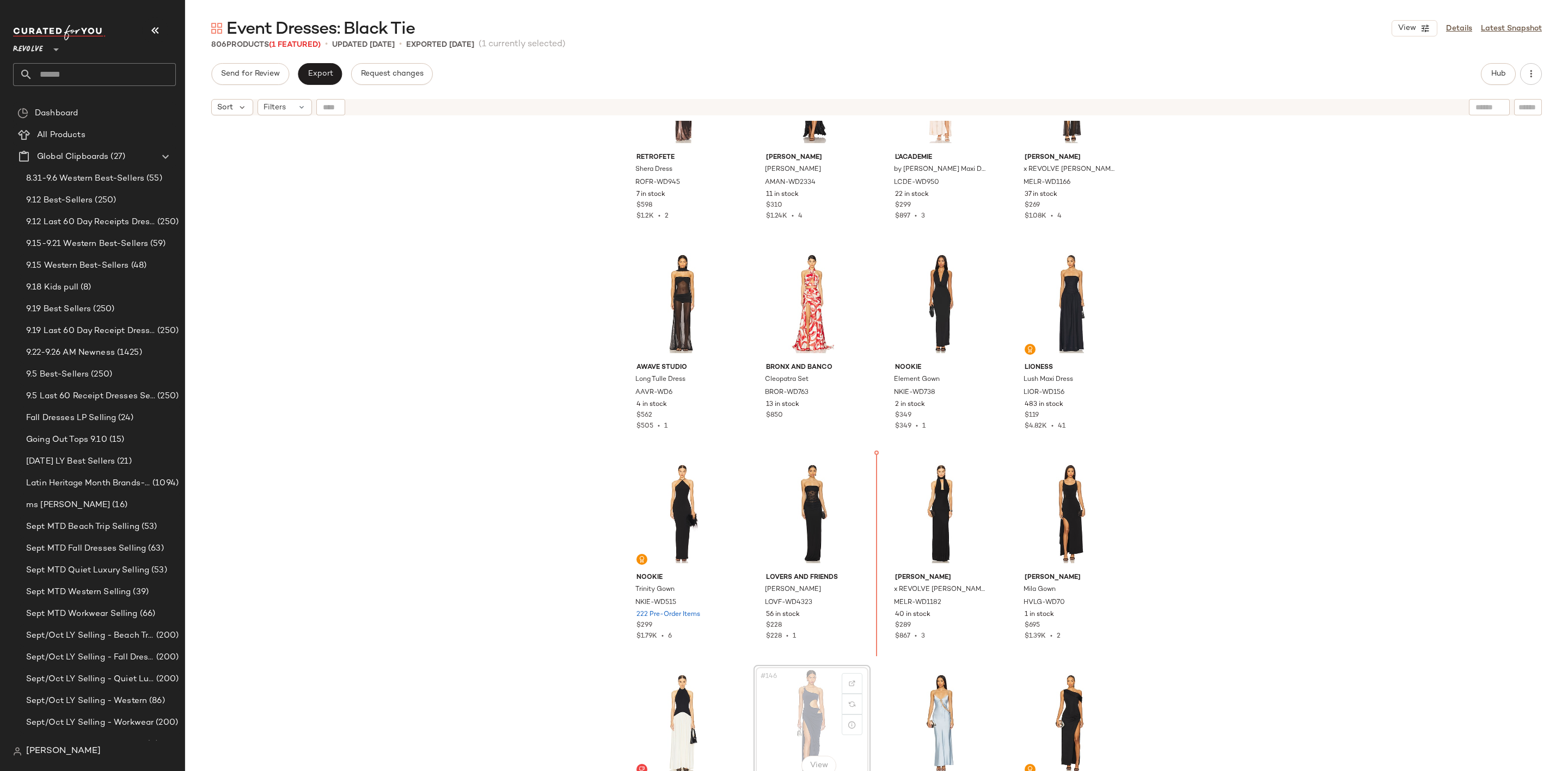
scroll to position [7031, 0]
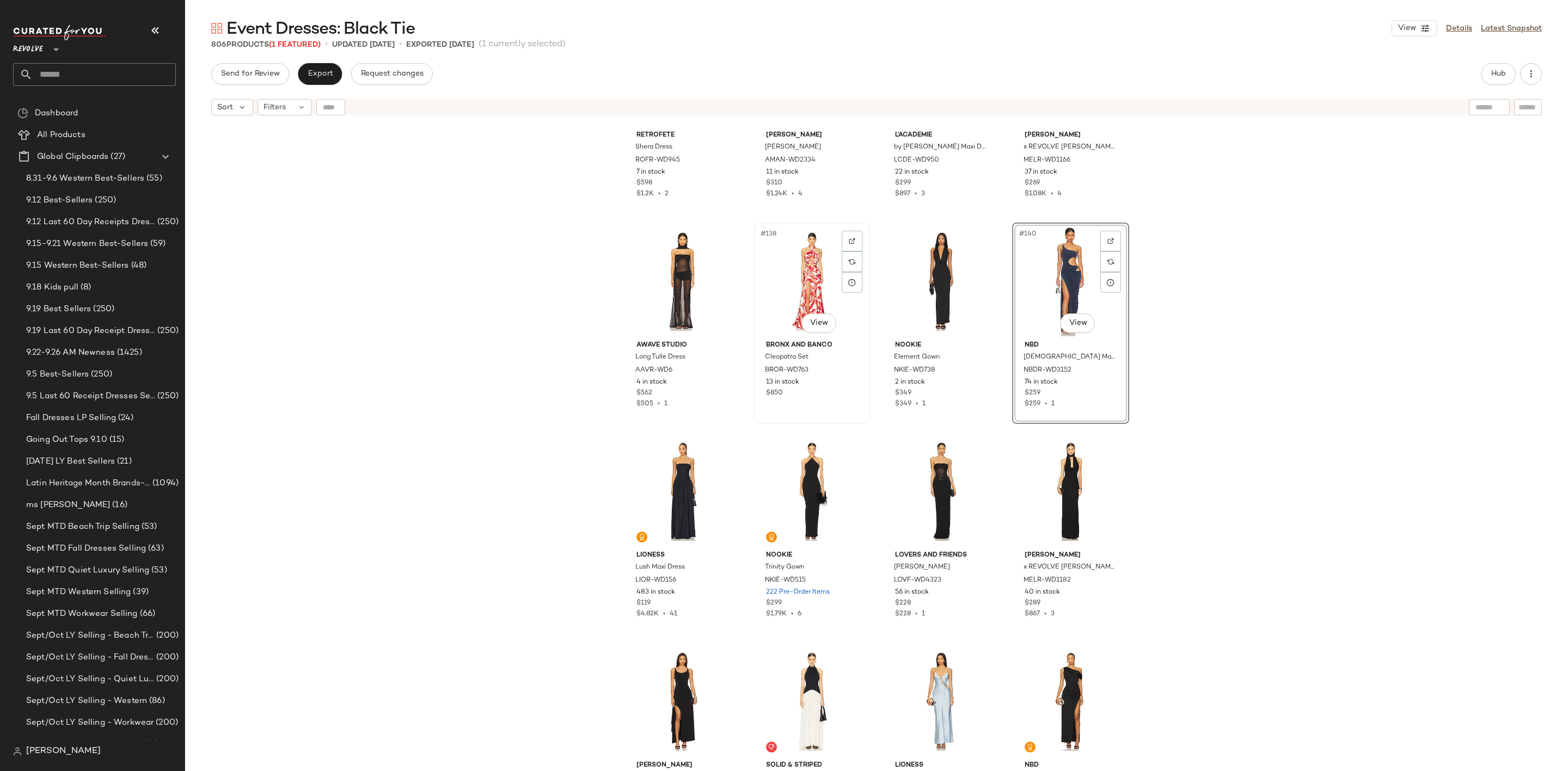
scroll to position [7195, 0]
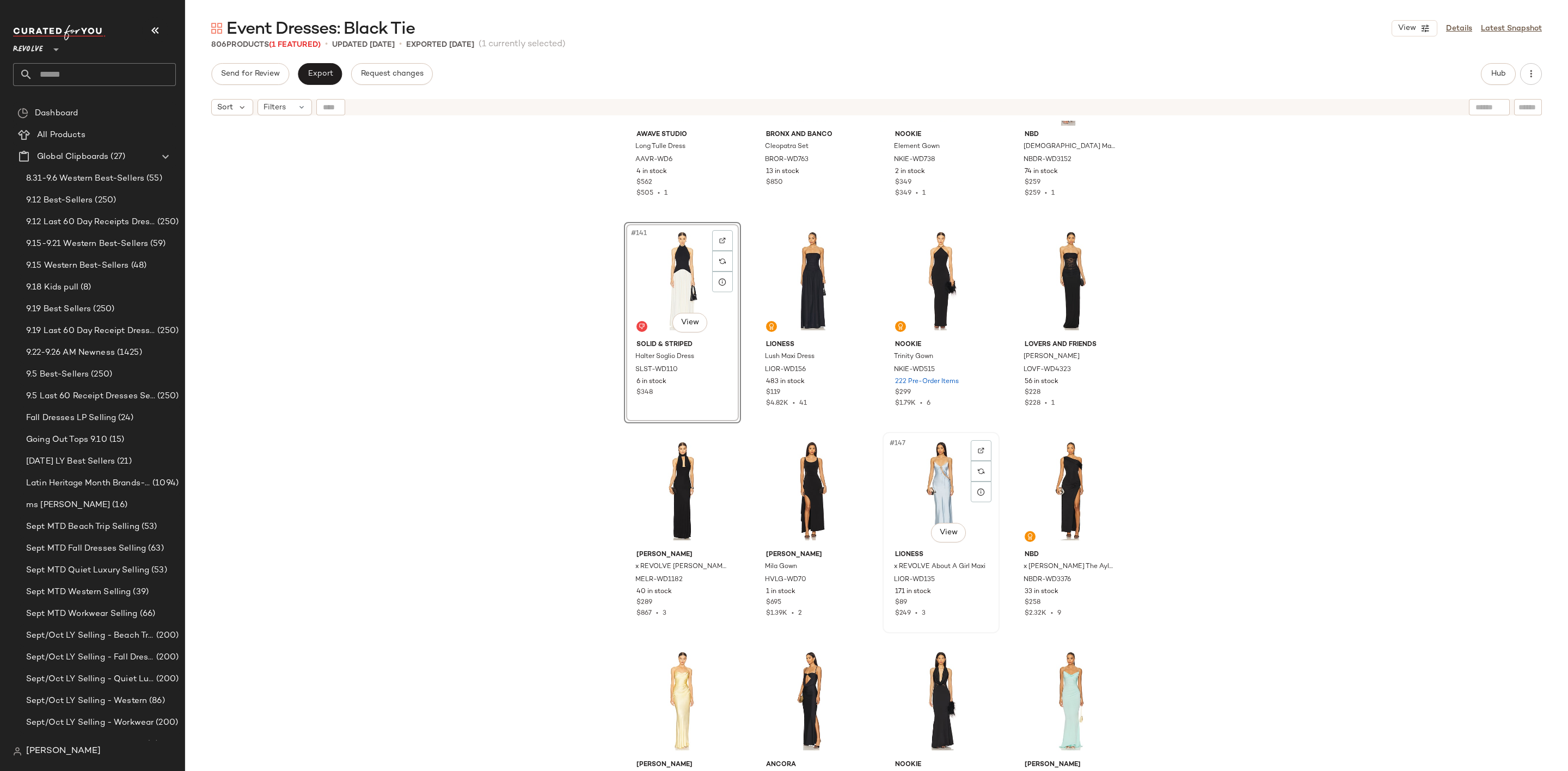
scroll to position [7195, 0]
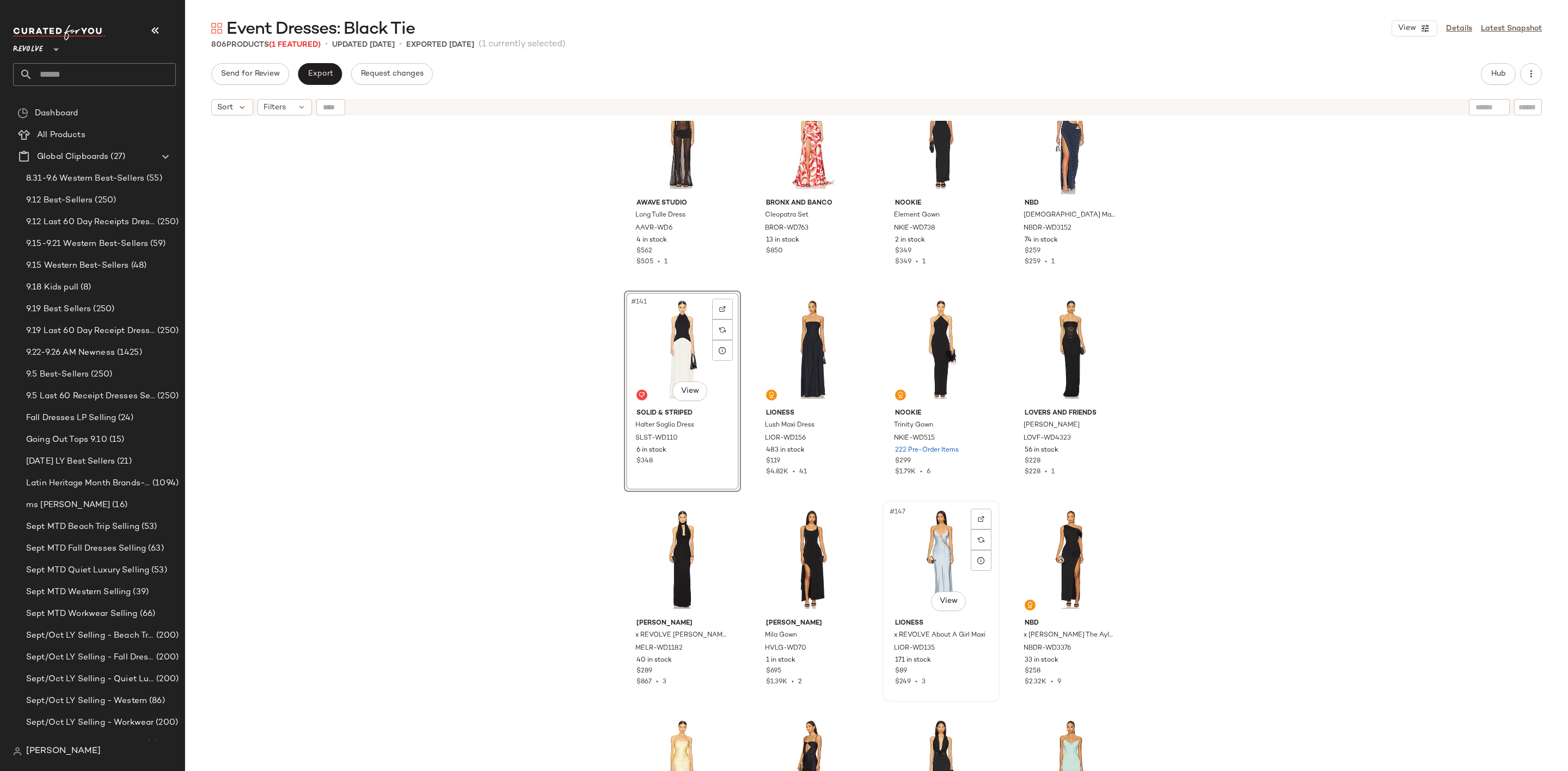
click at [915, 549] on div "#147 View" at bounding box center [941, 559] width 110 height 110
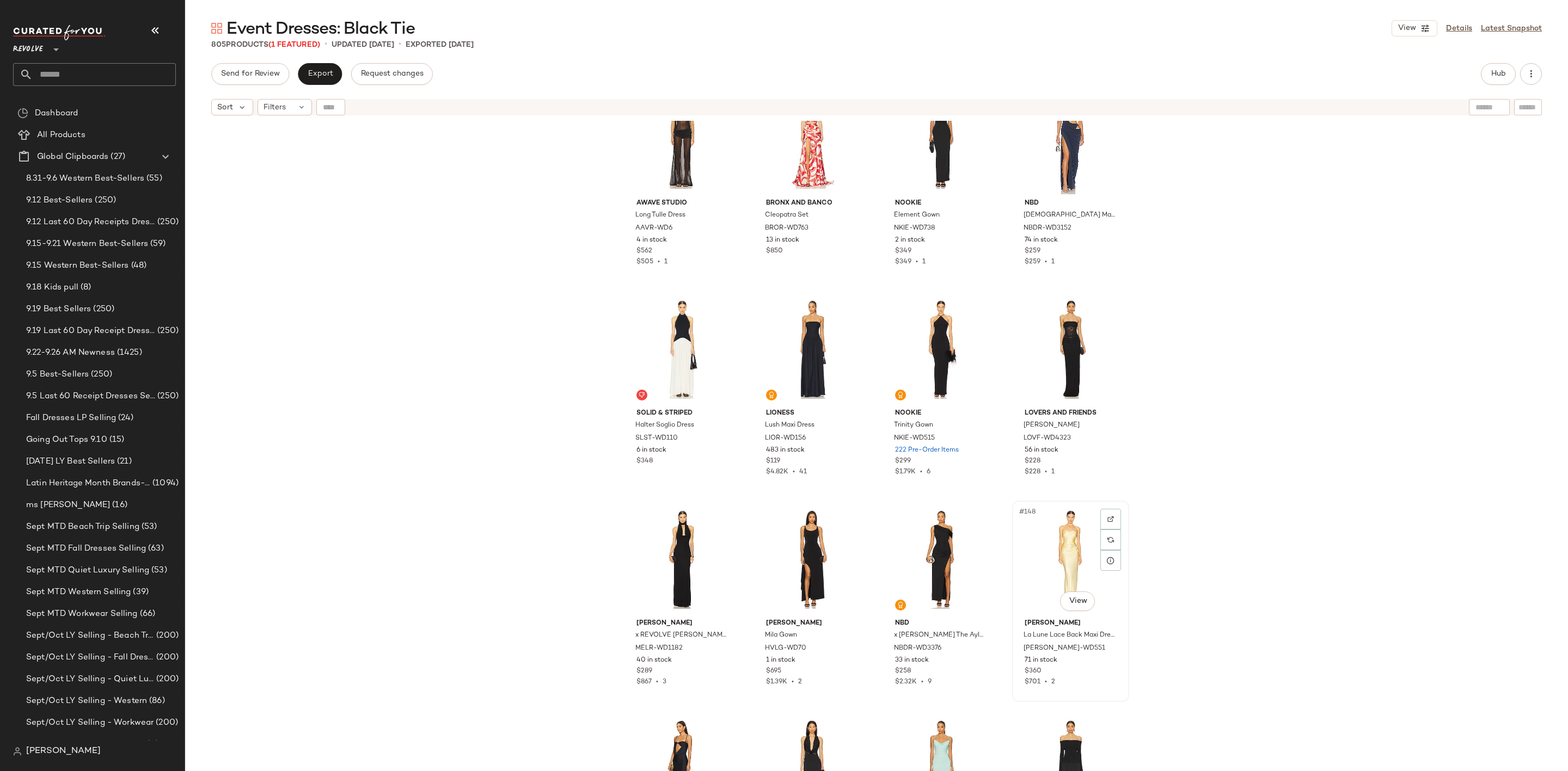
click at [1055, 543] on div "#148 View" at bounding box center [1071, 559] width 110 height 110
click at [811, 534] on div "#146 View" at bounding box center [812, 559] width 110 height 110
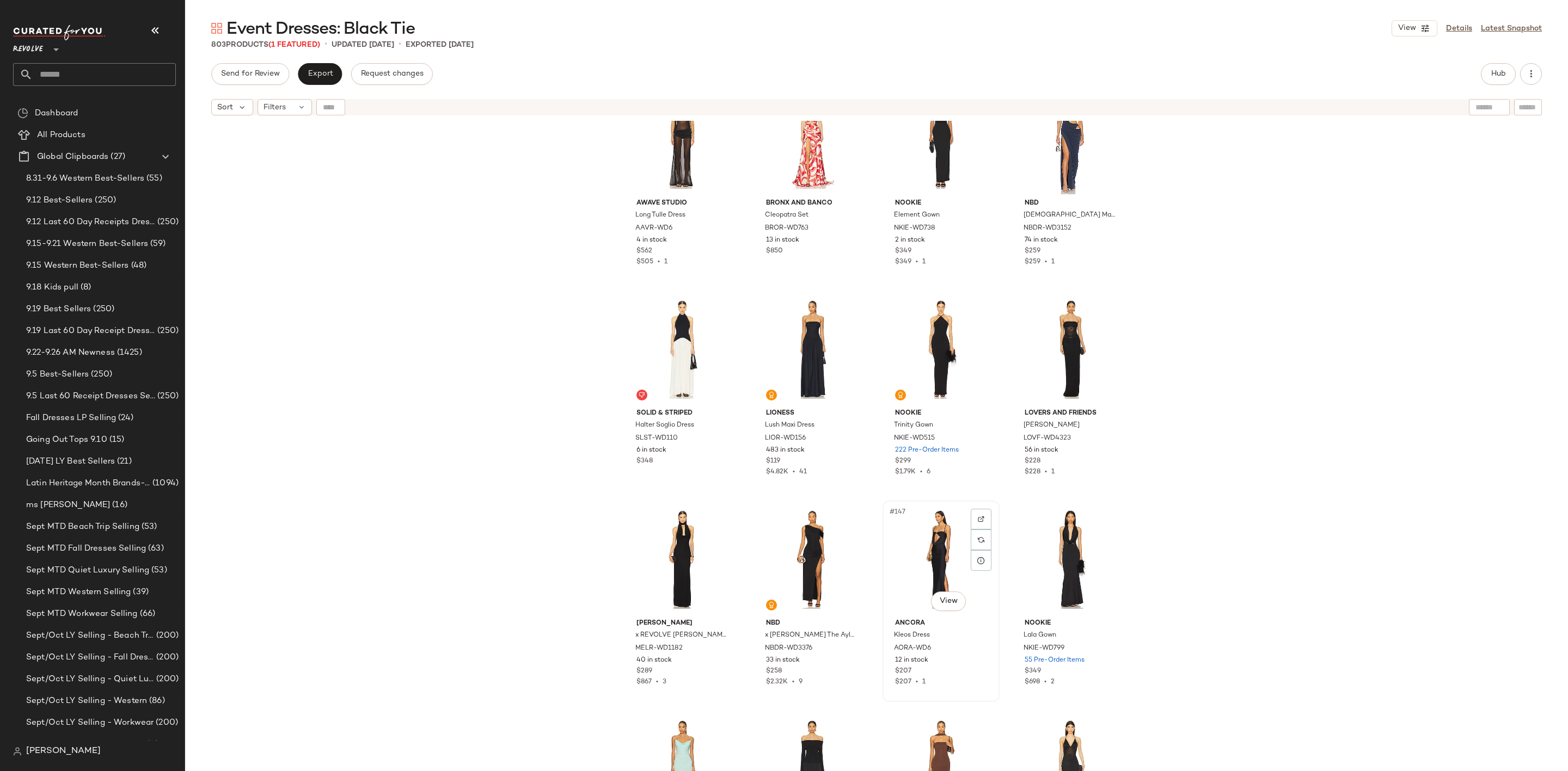
click at [939, 531] on div "#147 View" at bounding box center [941, 559] width 110 height 110
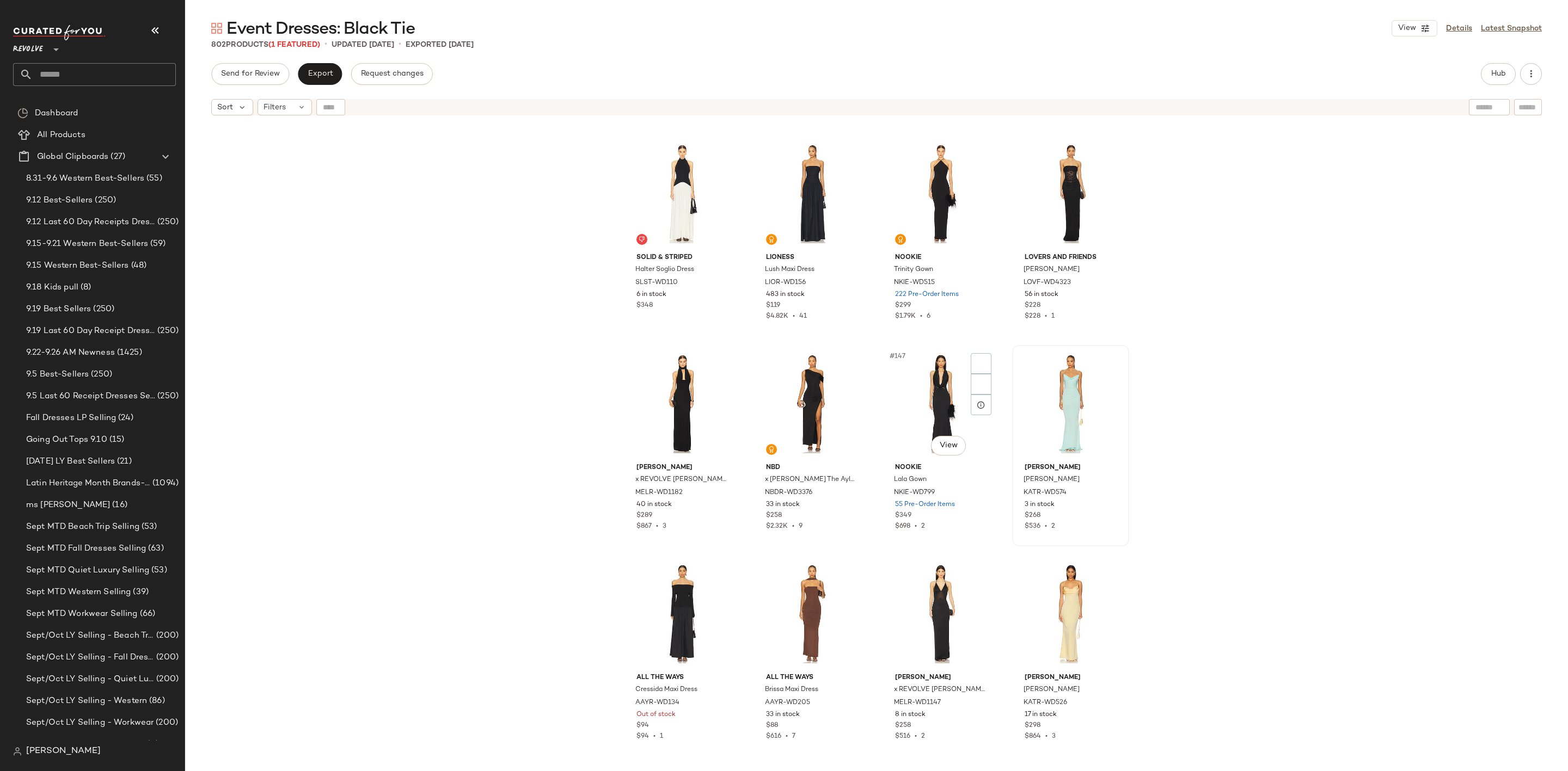
scroll to position [7358, 0]
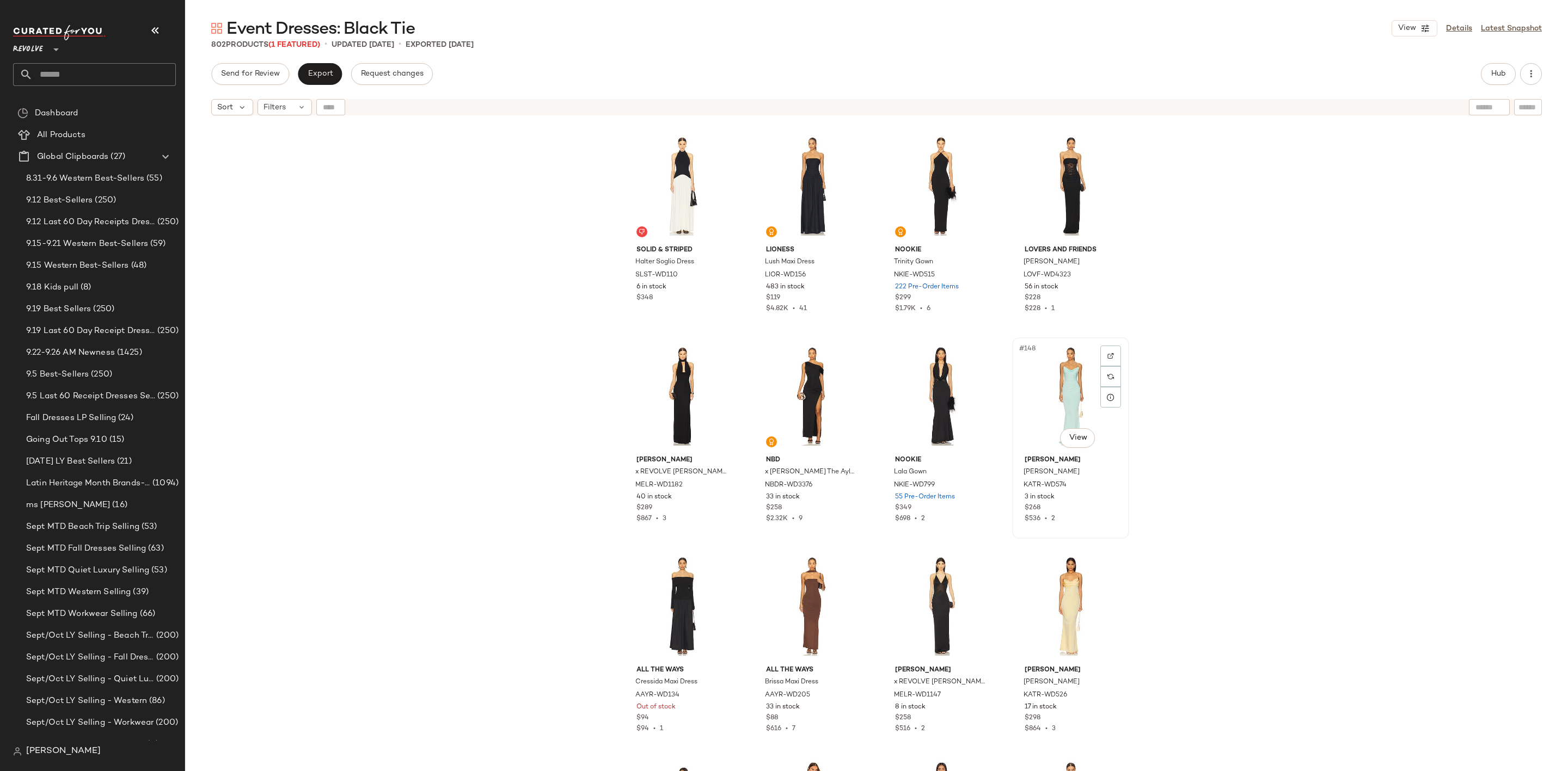
click at [1057, 381] on div "#148 View" at bounding box center [1071, 396] width 110 height 110
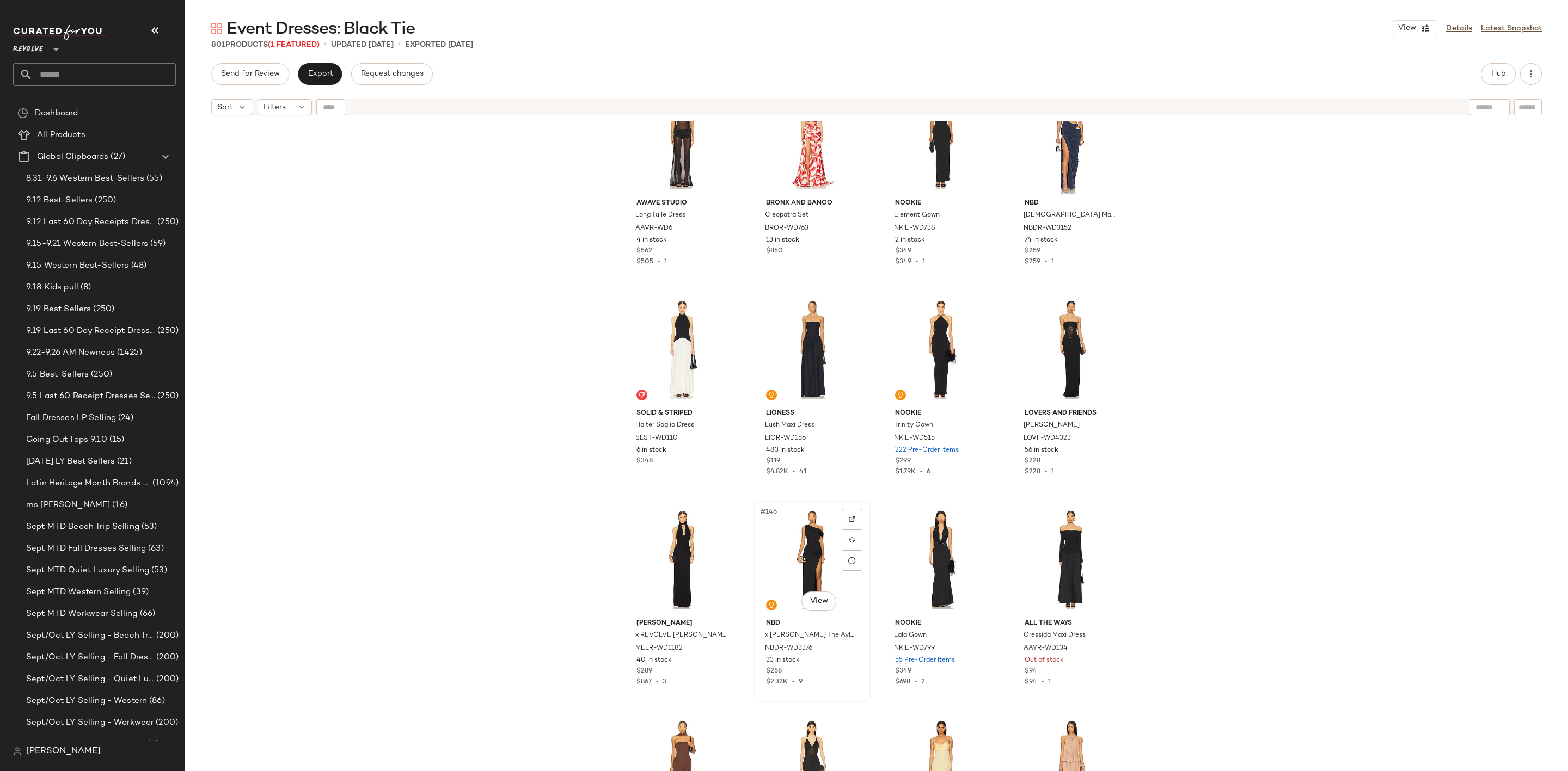
scroll to position [7276, 0]
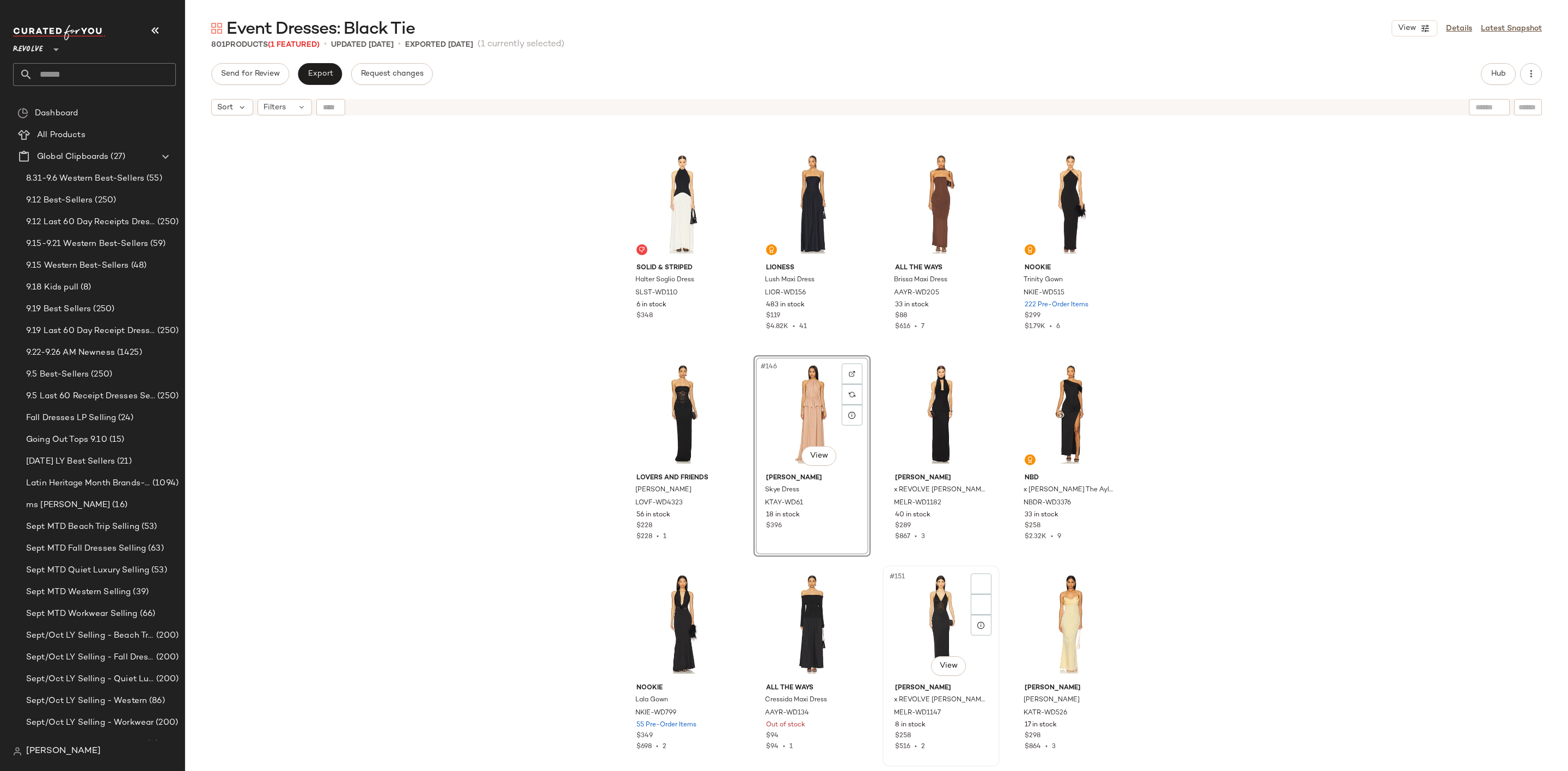
scroll to position [7439, 0]
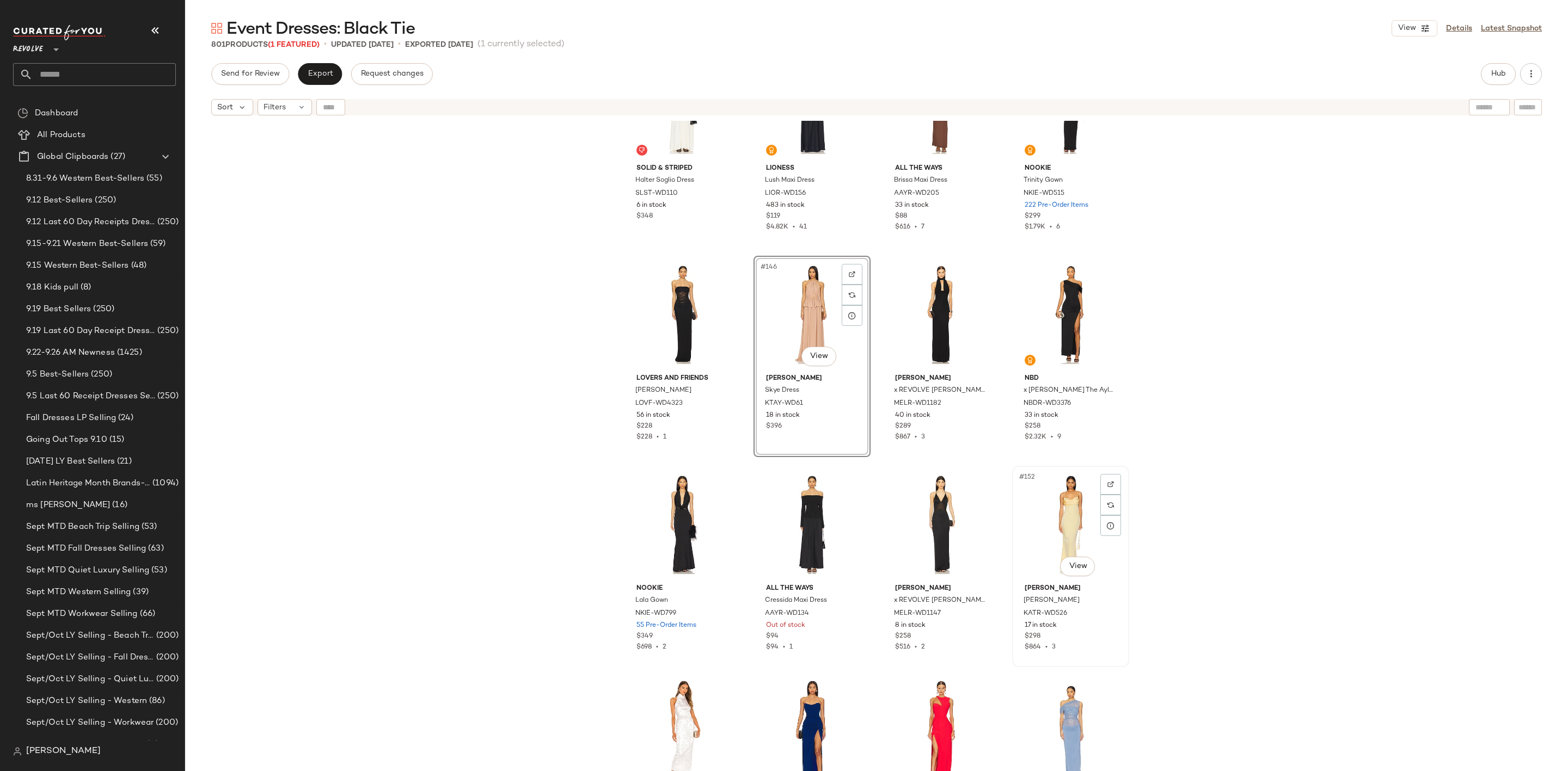
click at [1052, 510] on div "#152 View" at bounding box center [1071, 525] width 110 height 110
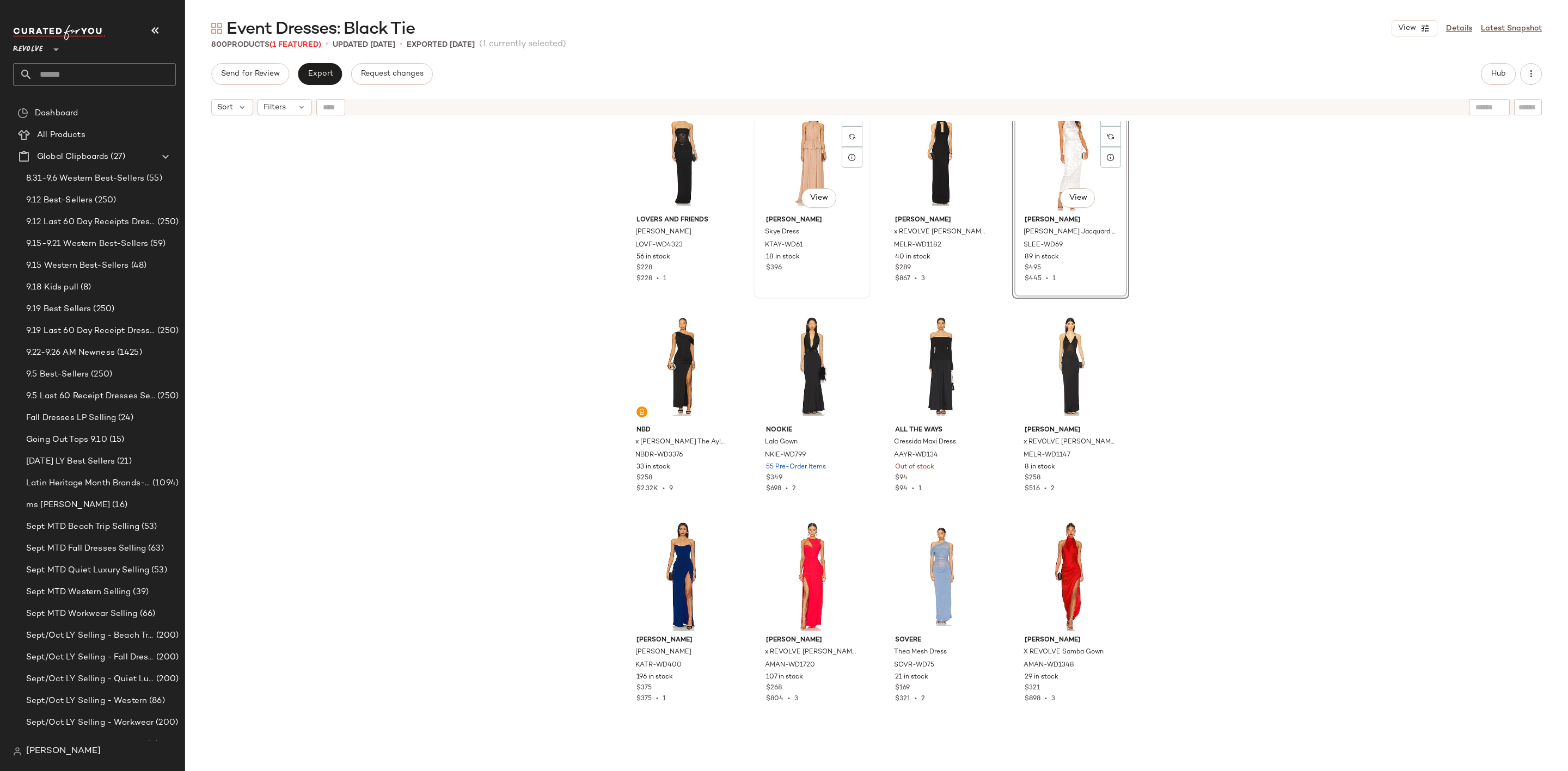
scroll to position [7603, 0]
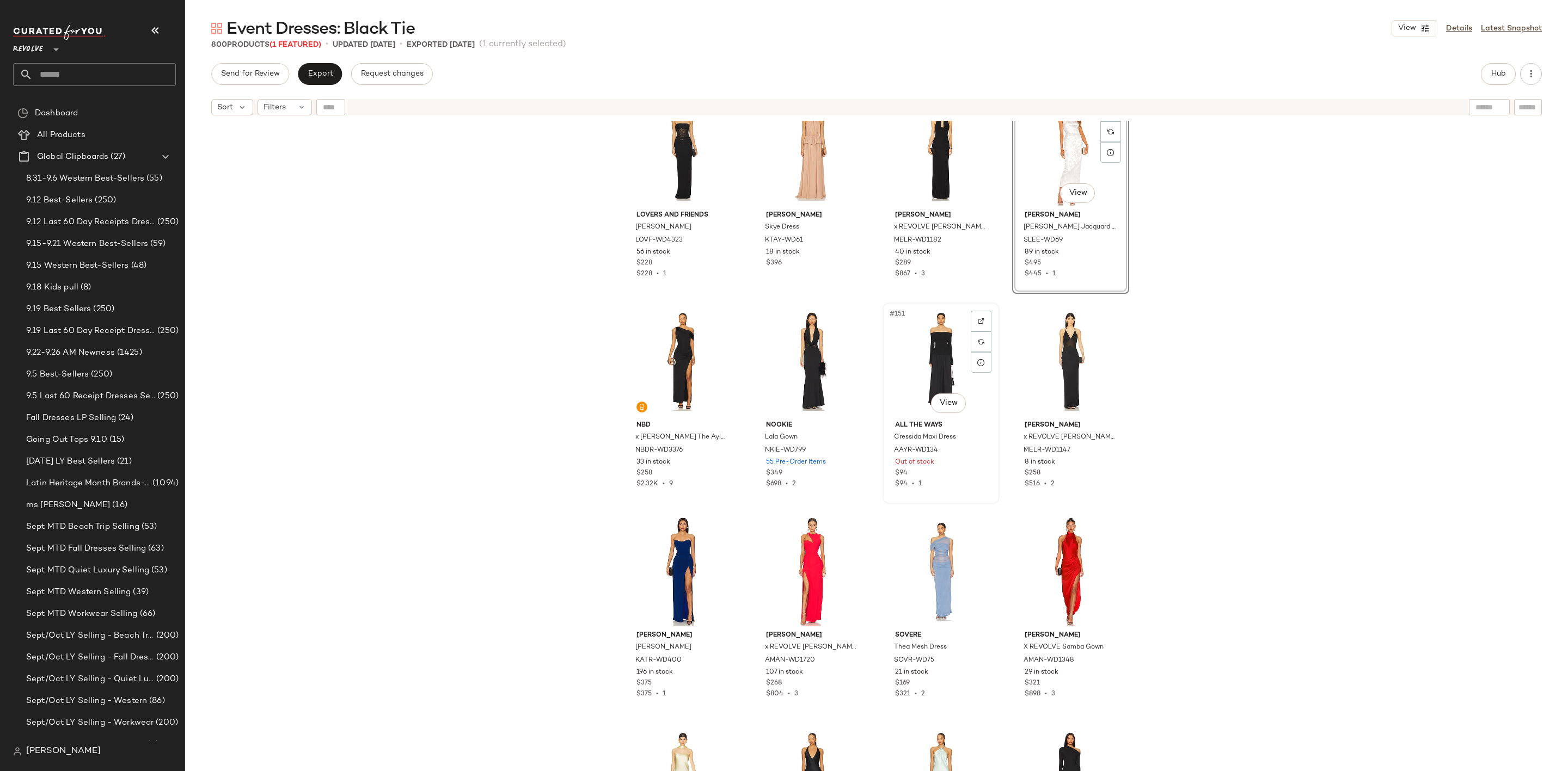
click at [925, 353] on div "#151 View" at bounding box center [941, 361] width 110 height 110
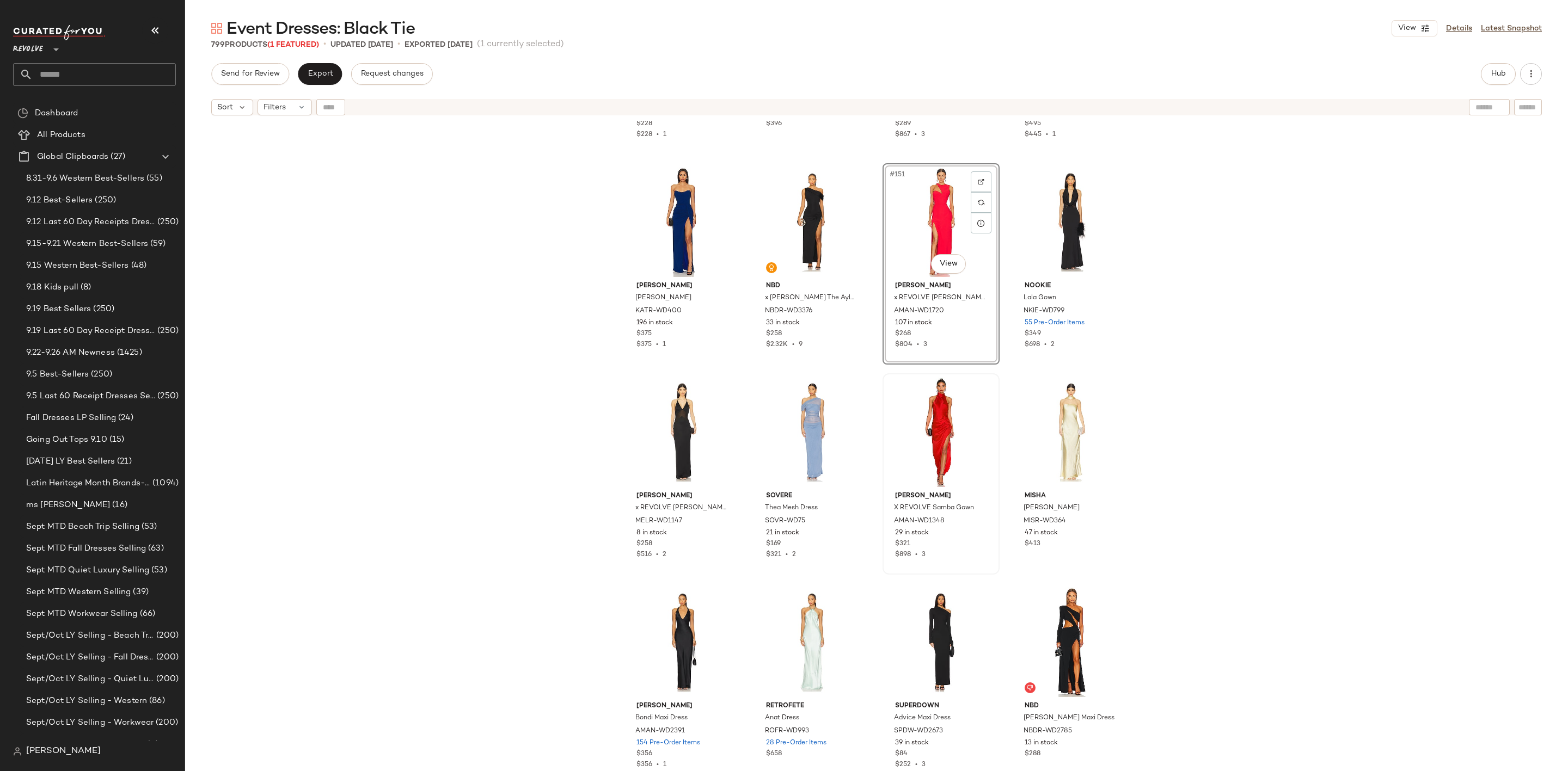
scroll to position [7766, 0]
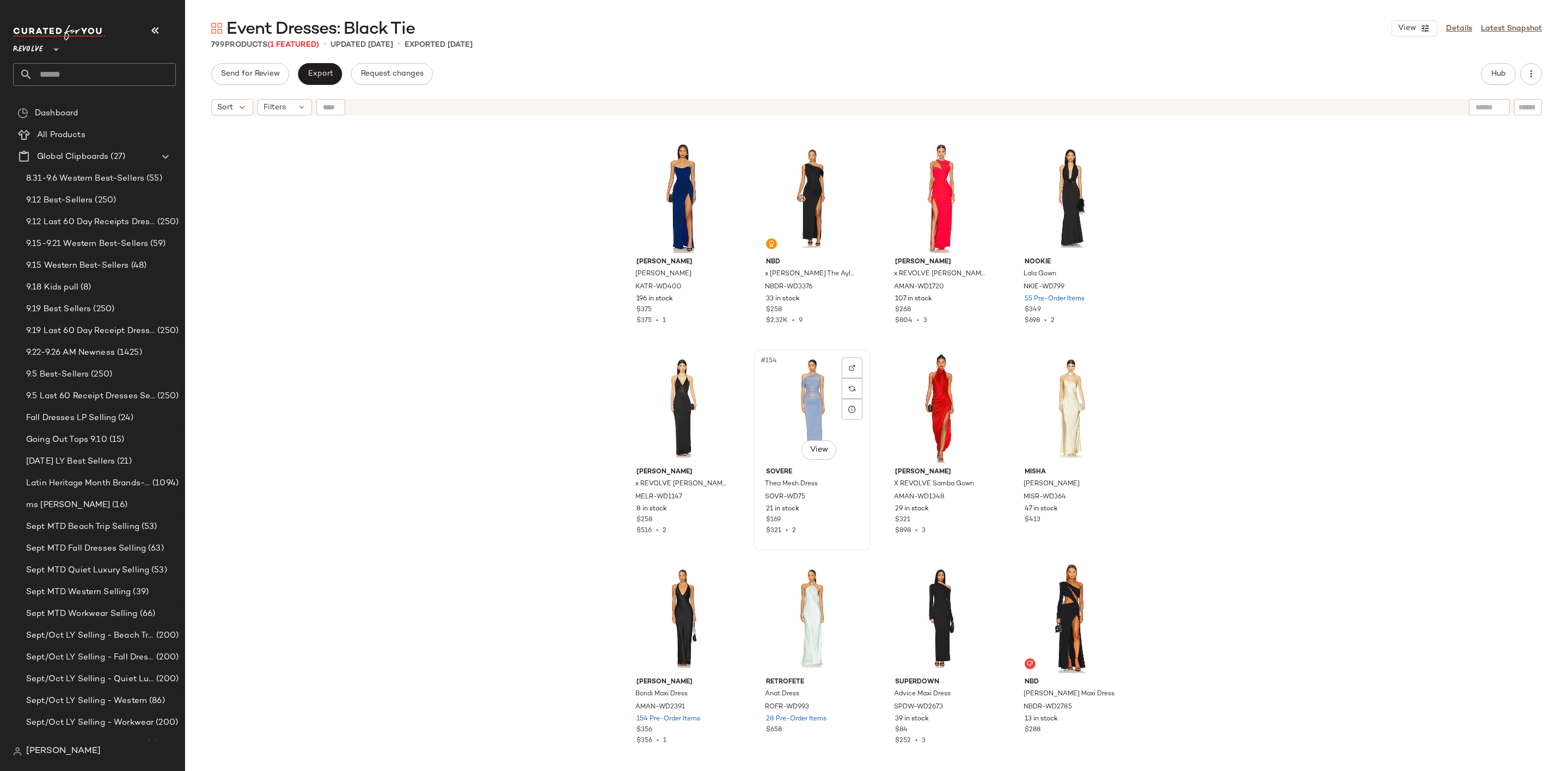
click at [794, 399] on div "#154 View" at bounding box center [812, 408] width 110 height 110
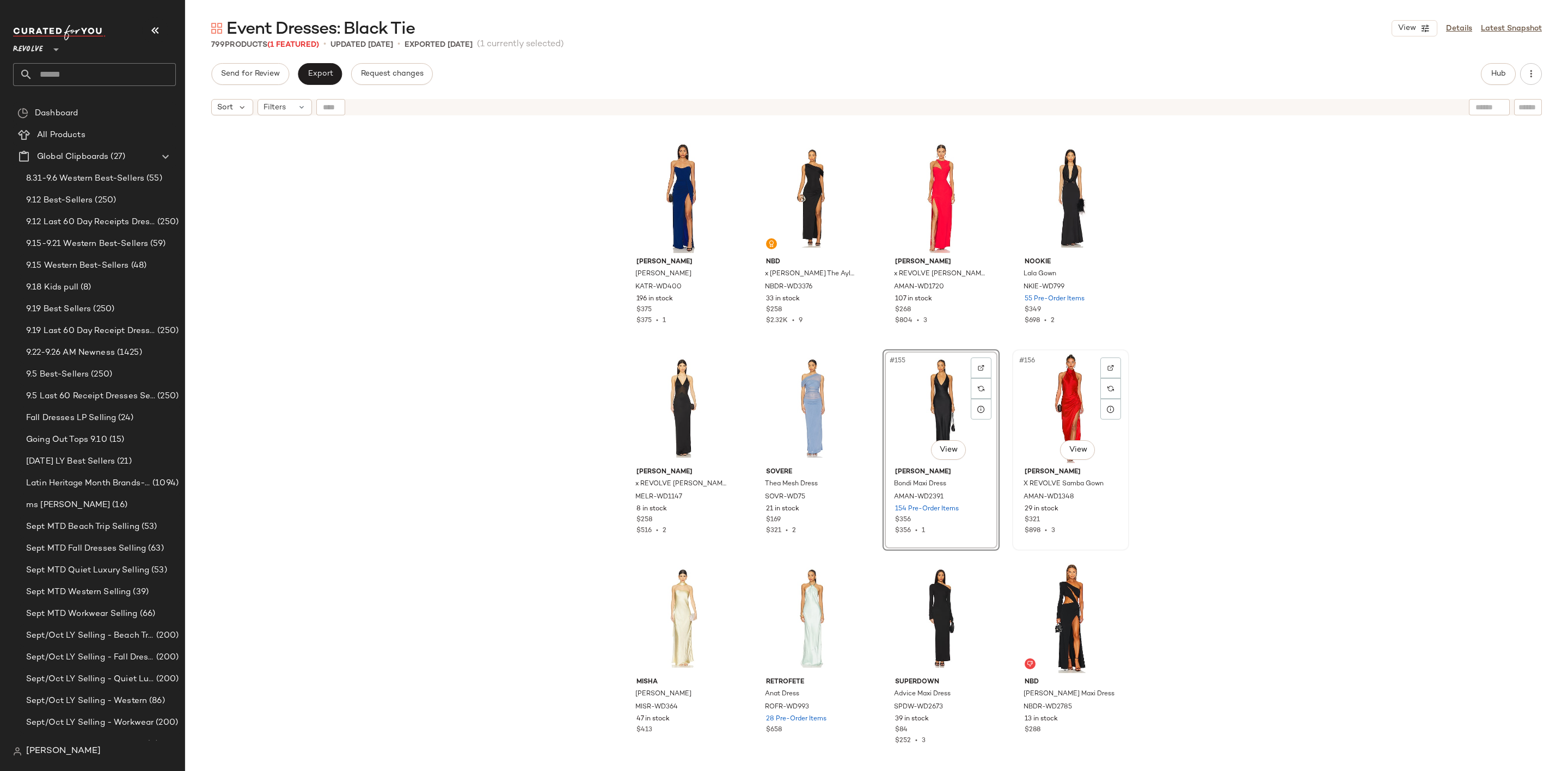
click at [1050, 404] on div "#156 View" at bounding box center [1071, 408] width 110 height 110
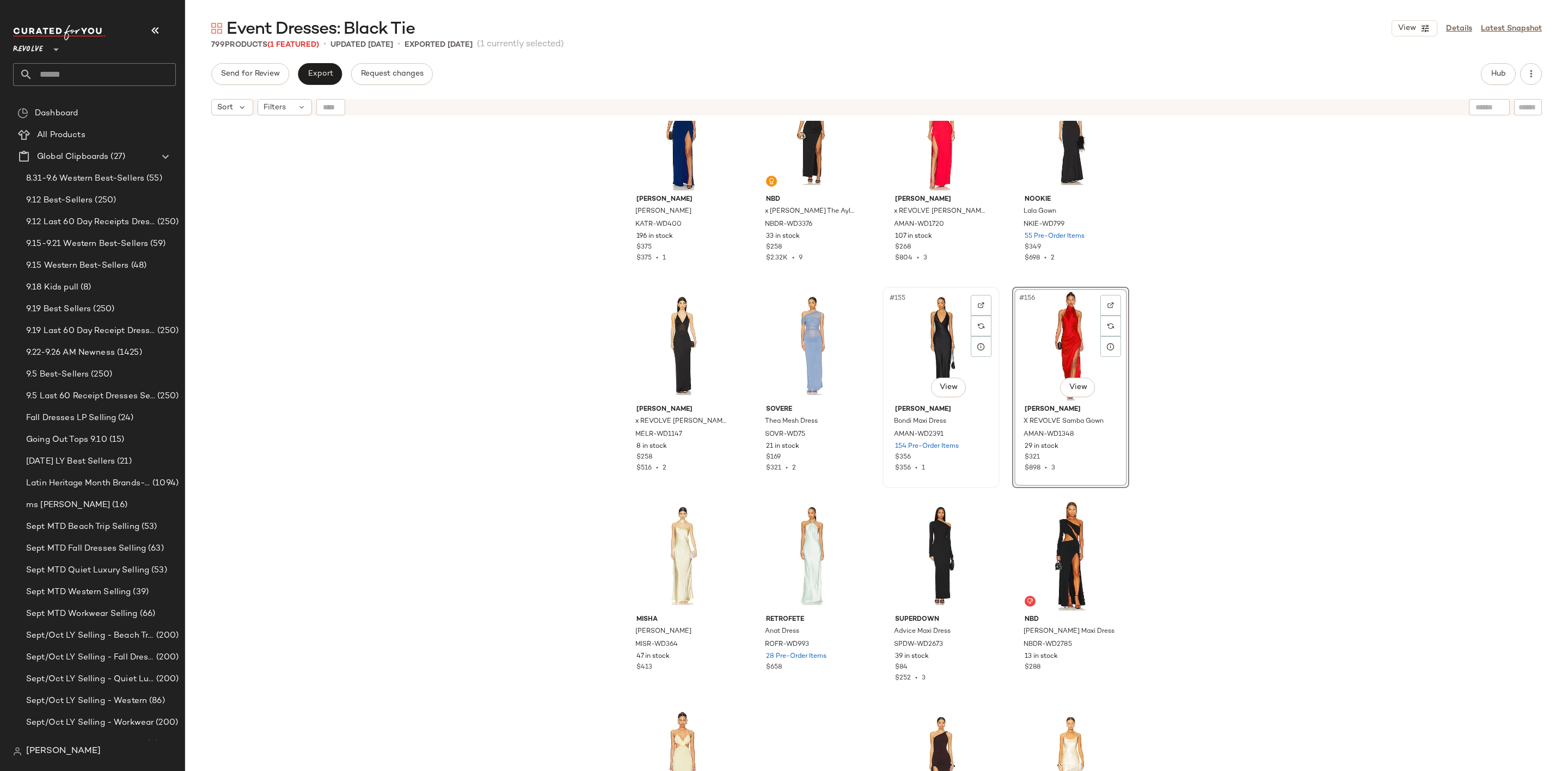
scroll to position [7929, 0]
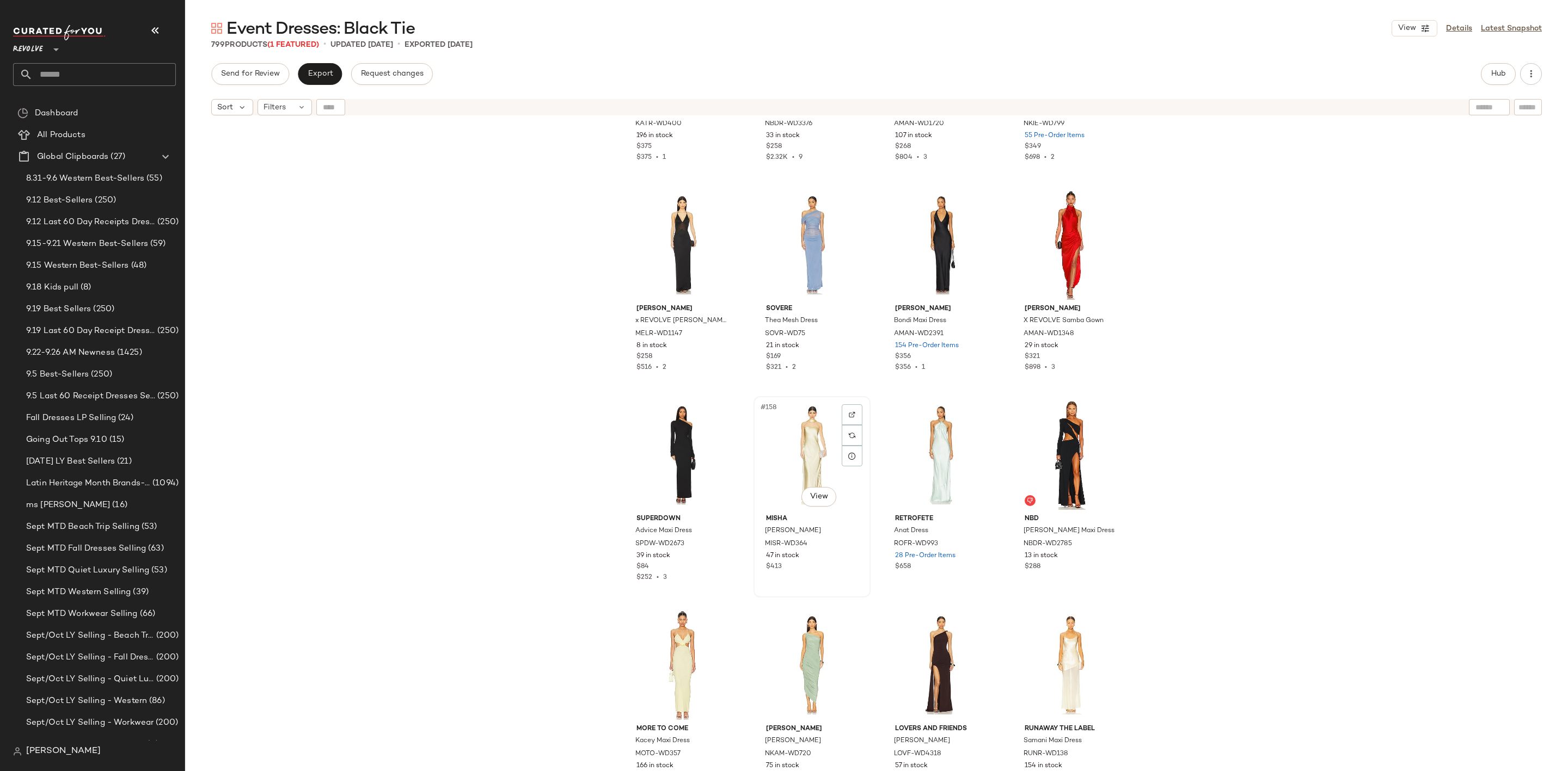
click at [788, 451] on div "#158 View" at bounding box center [812, 455] width 110 height 110
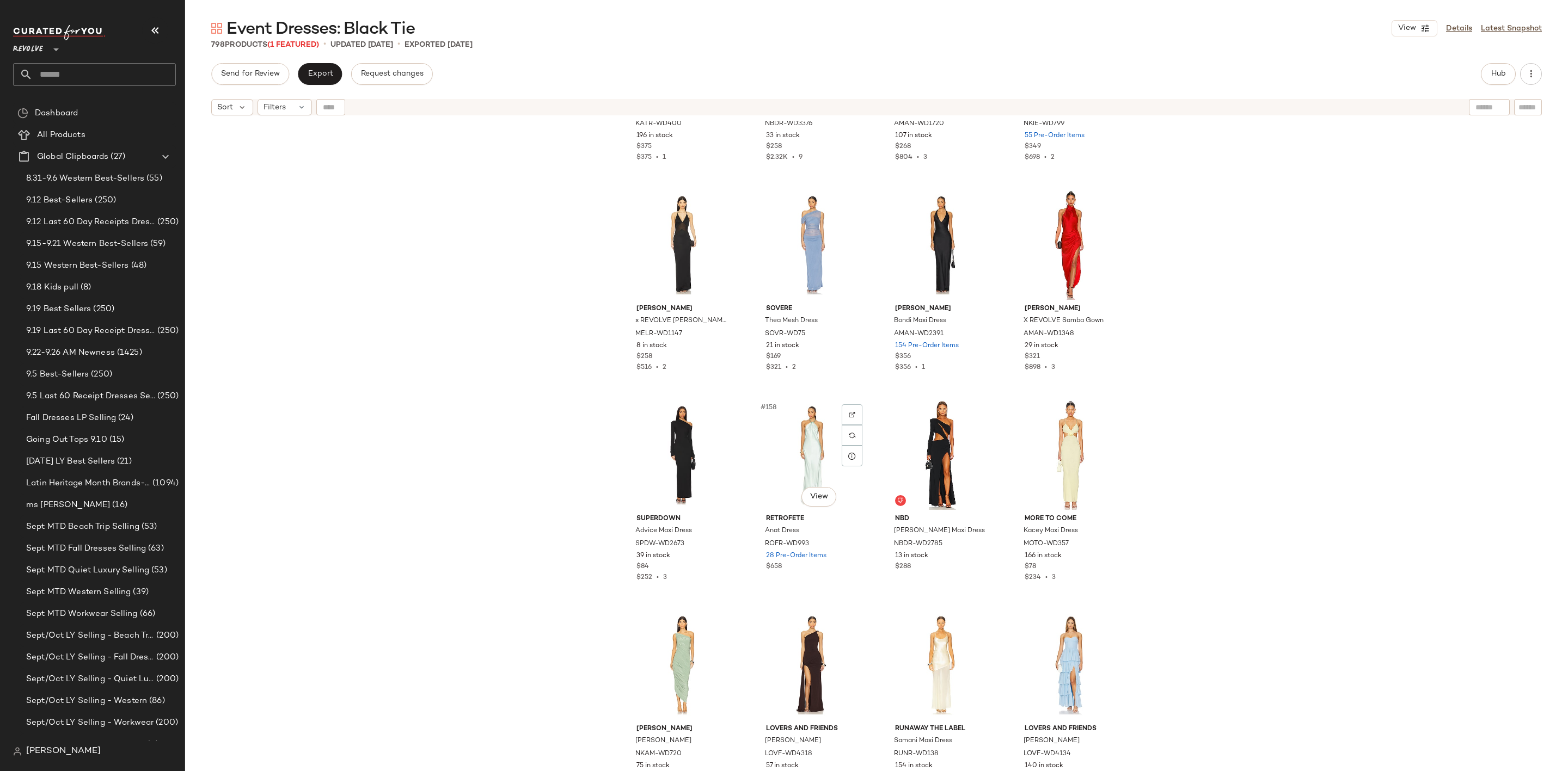
click at [788, 451] on div "#158 View" at bounding box center [812, 455] width 110 height 110
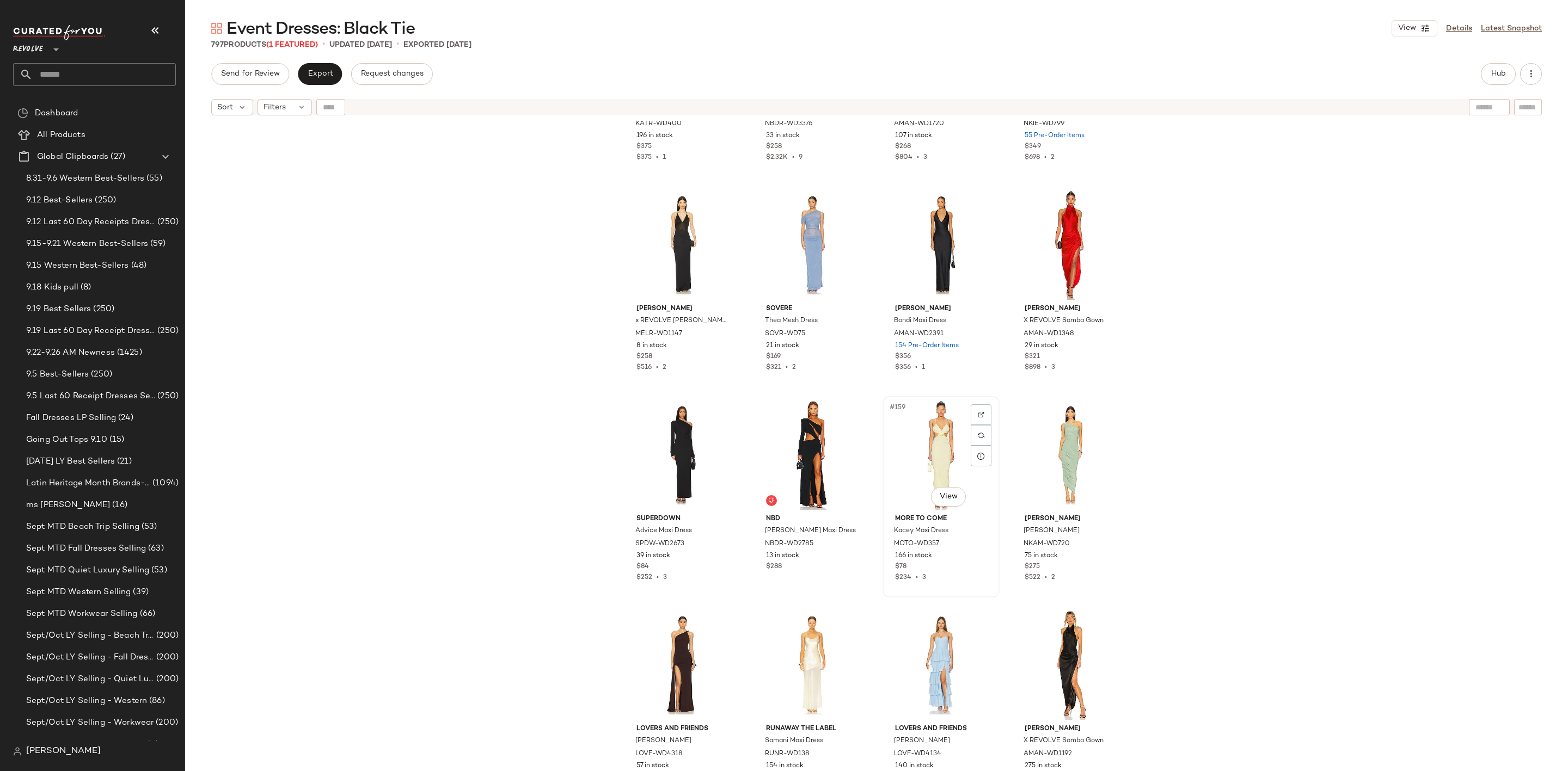
click at [920, 446] on div "#159 View" at bounding box center [941, 455] width 110 height 110
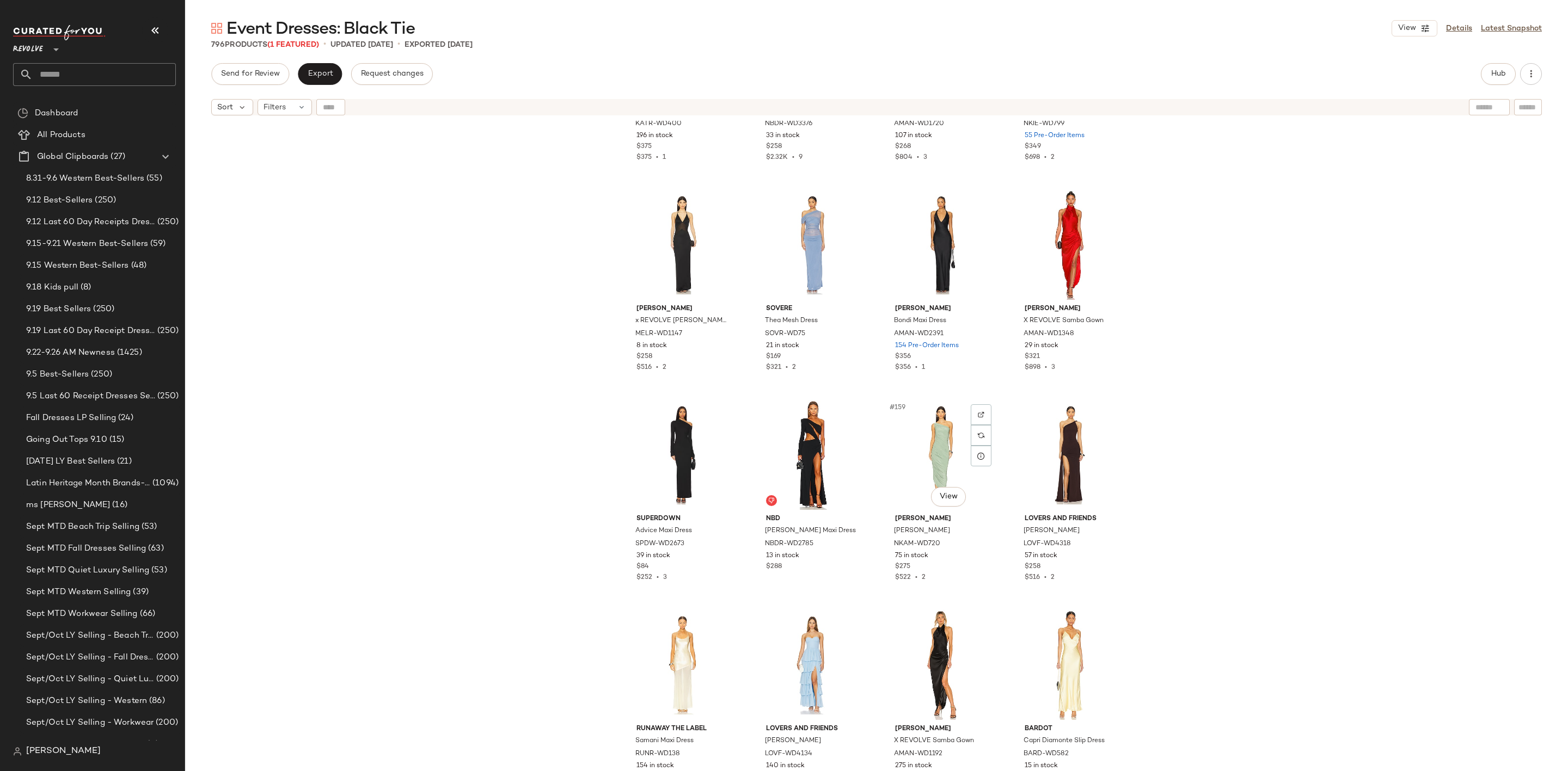
click at [920, 446] on div "#159 View" at bounding box center [941, 455] width 110 height 110
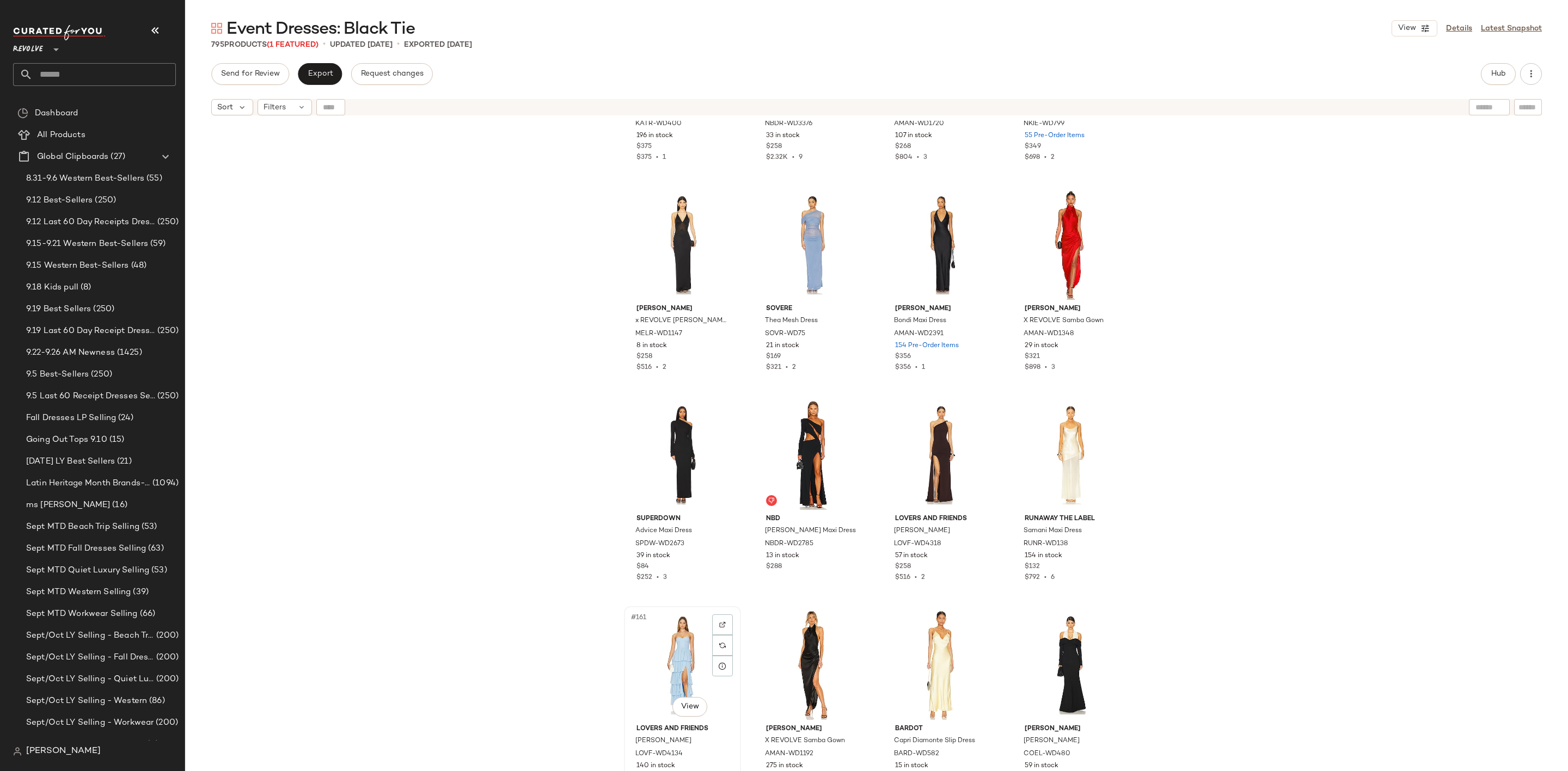
click at [667, 663] on div "#161 View" at bounding box center [682, 665] width 110 height 110
click at [662, 641] on div "#161 View" at bounding box center [682, 665] width 110 height 110
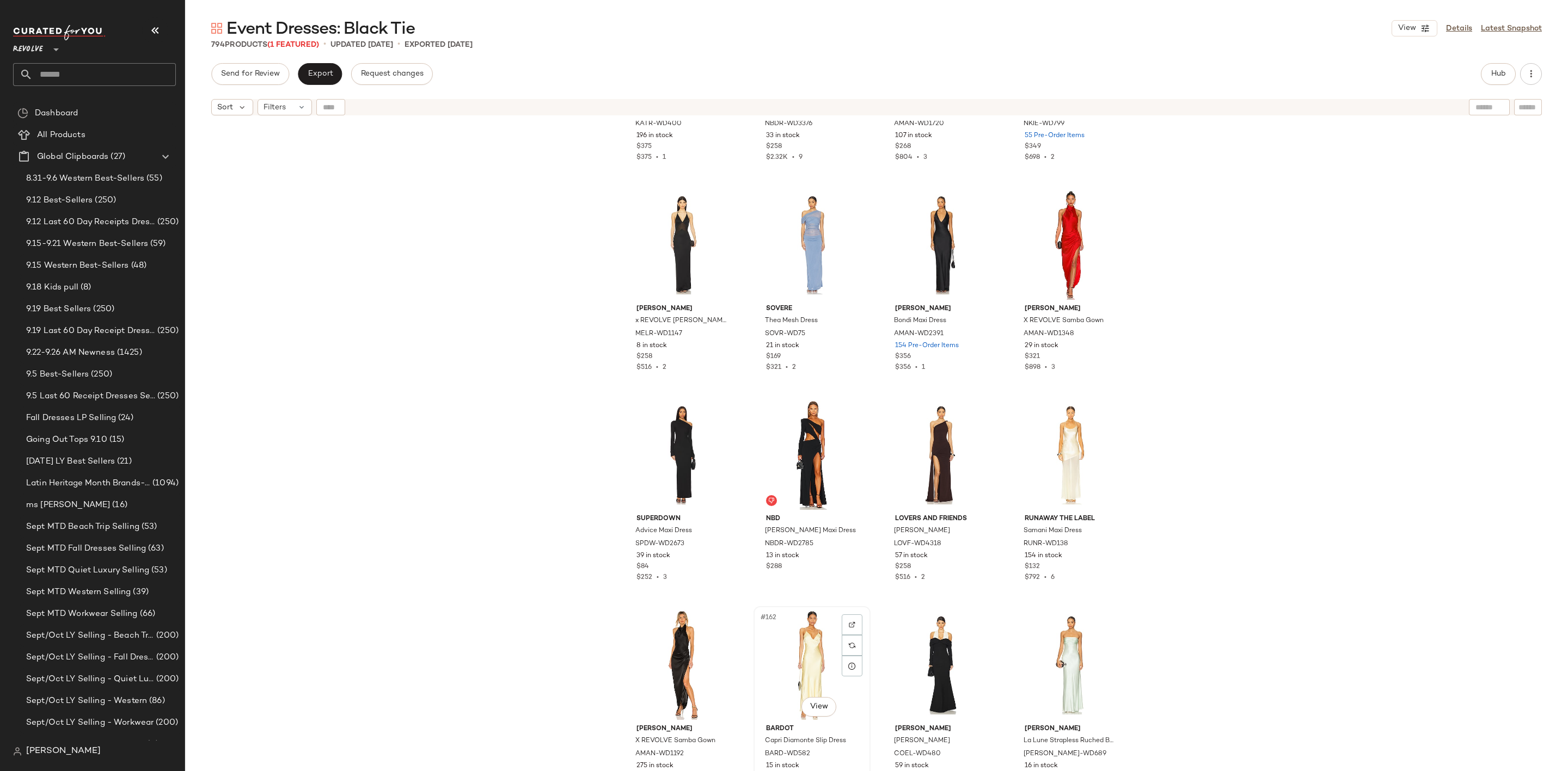
click at [822, 660] on div "#162 View" at bounding box center [812, 665] width 110 height 110
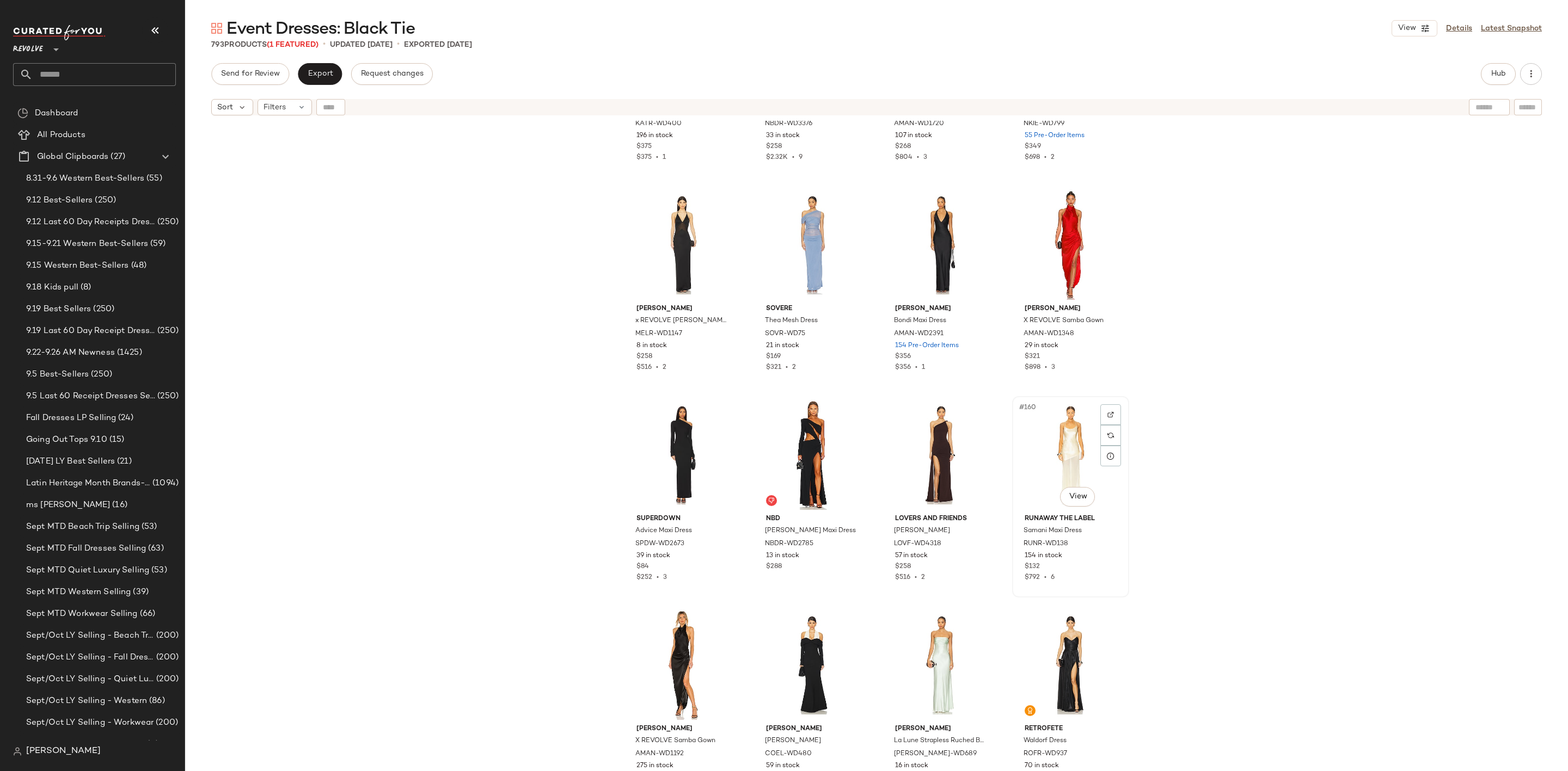
click at [1049, 446] on div "#160 View" at bounding box center [1071, 455] width 110 height 110
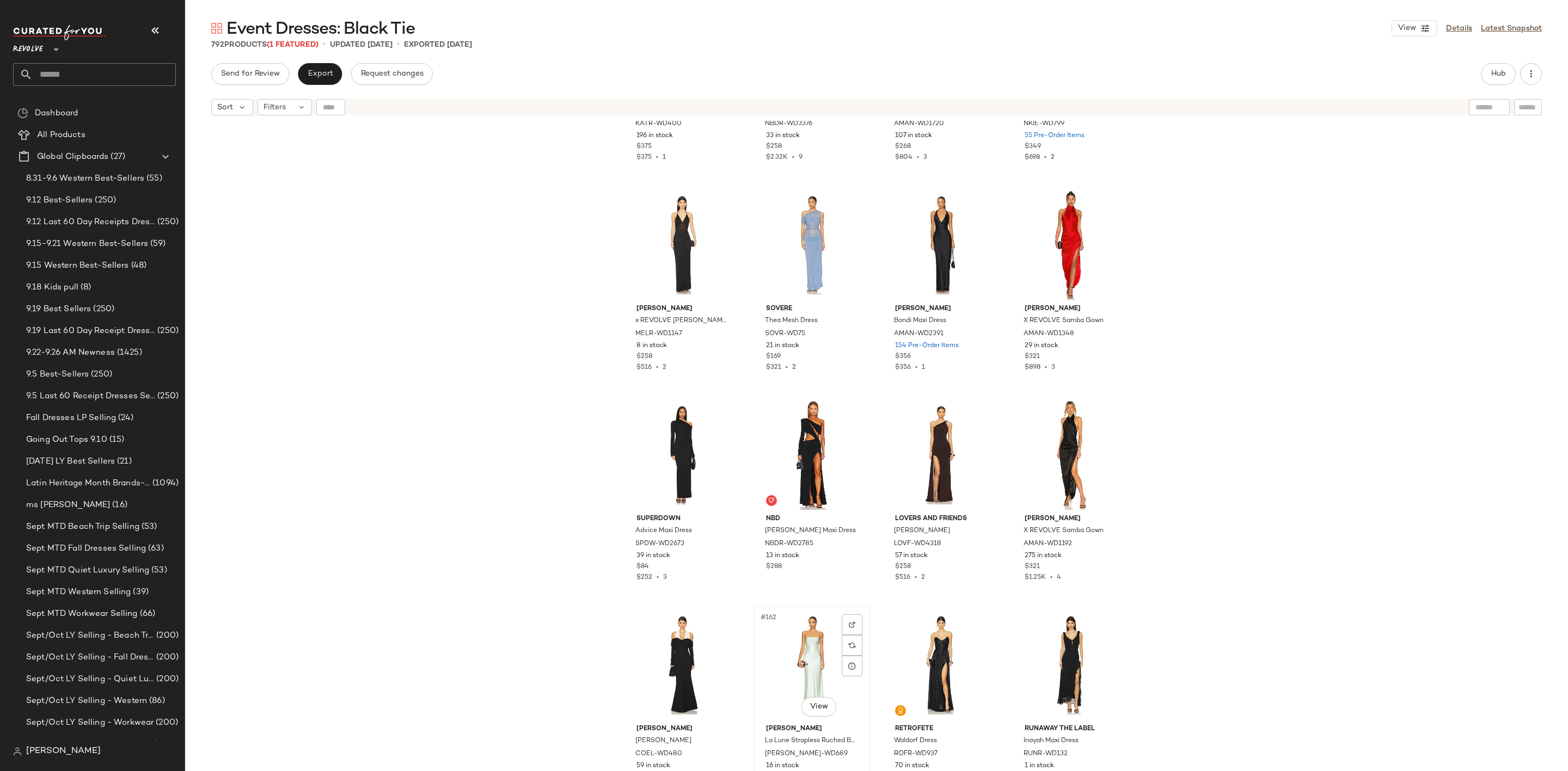
click at [796, 655] on div "#162 View" at bounding box center [812, 665] width 110 height 110
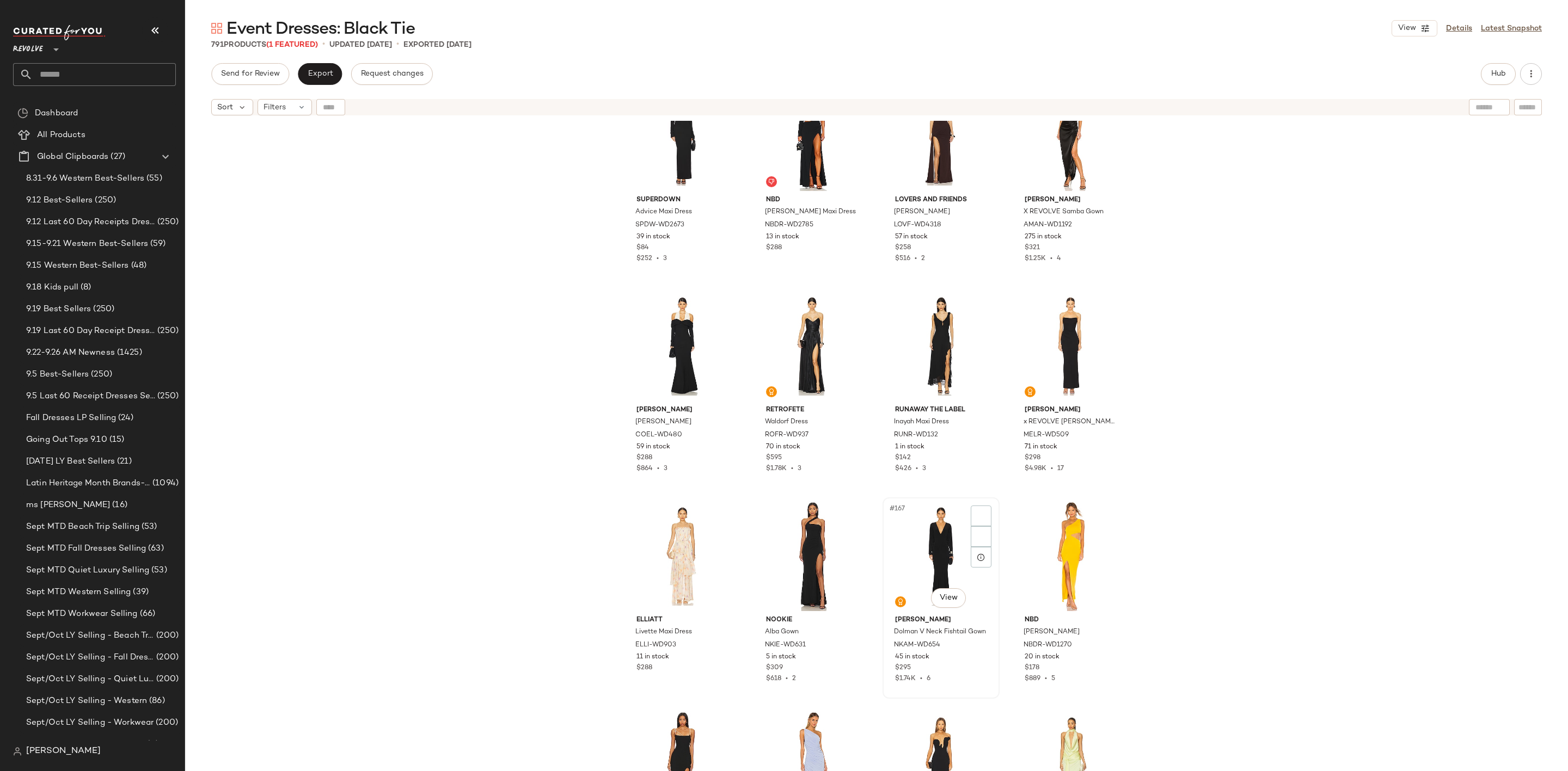
scroll to position [8256, 0]
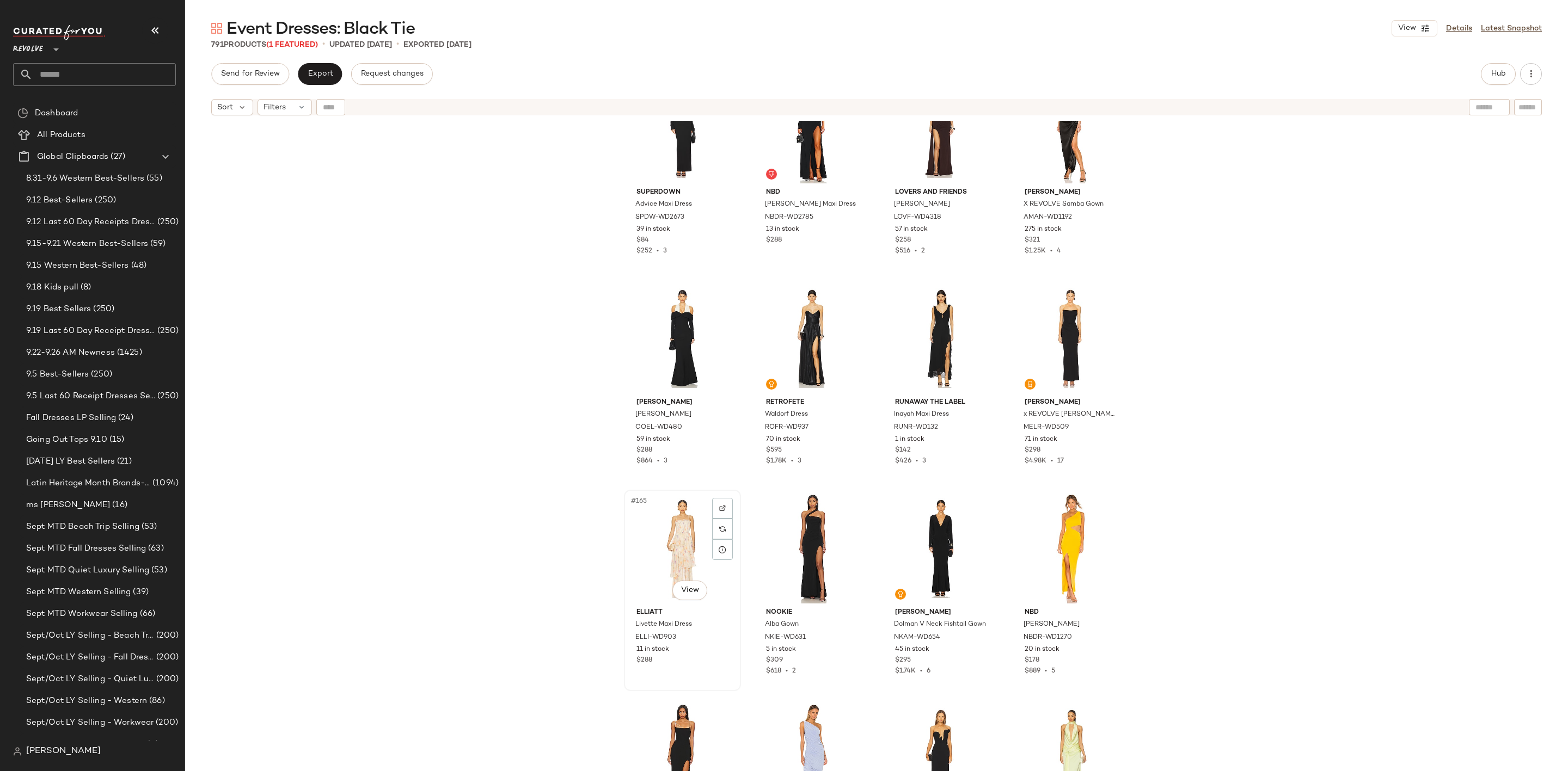
click at [668, 540] on div "#165 View" at bounding box center [682, 548] width 110 height 110
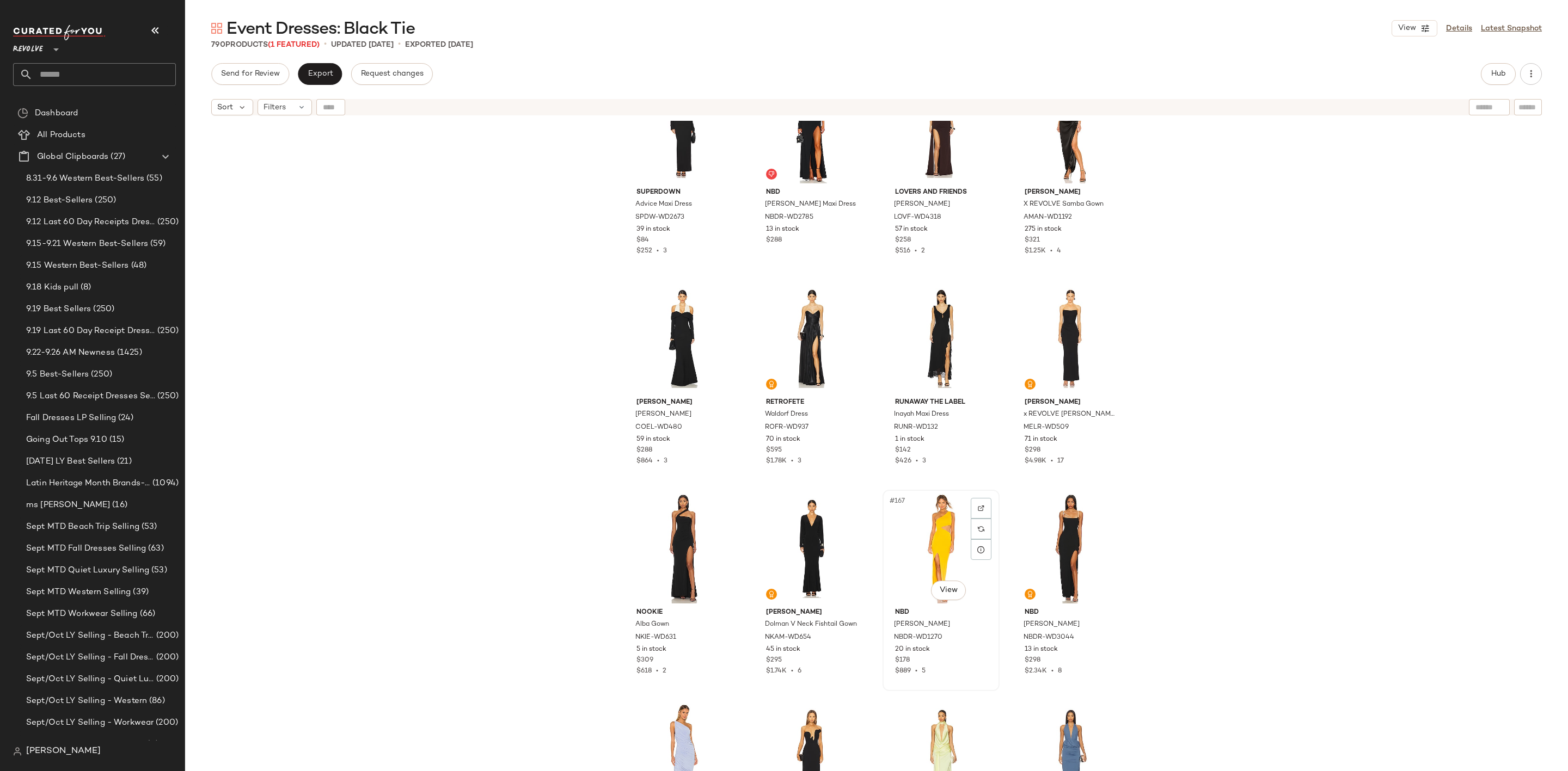
click at [933, 532] on div "#167 View" at bounding box center [941, 548] width 110 height 110
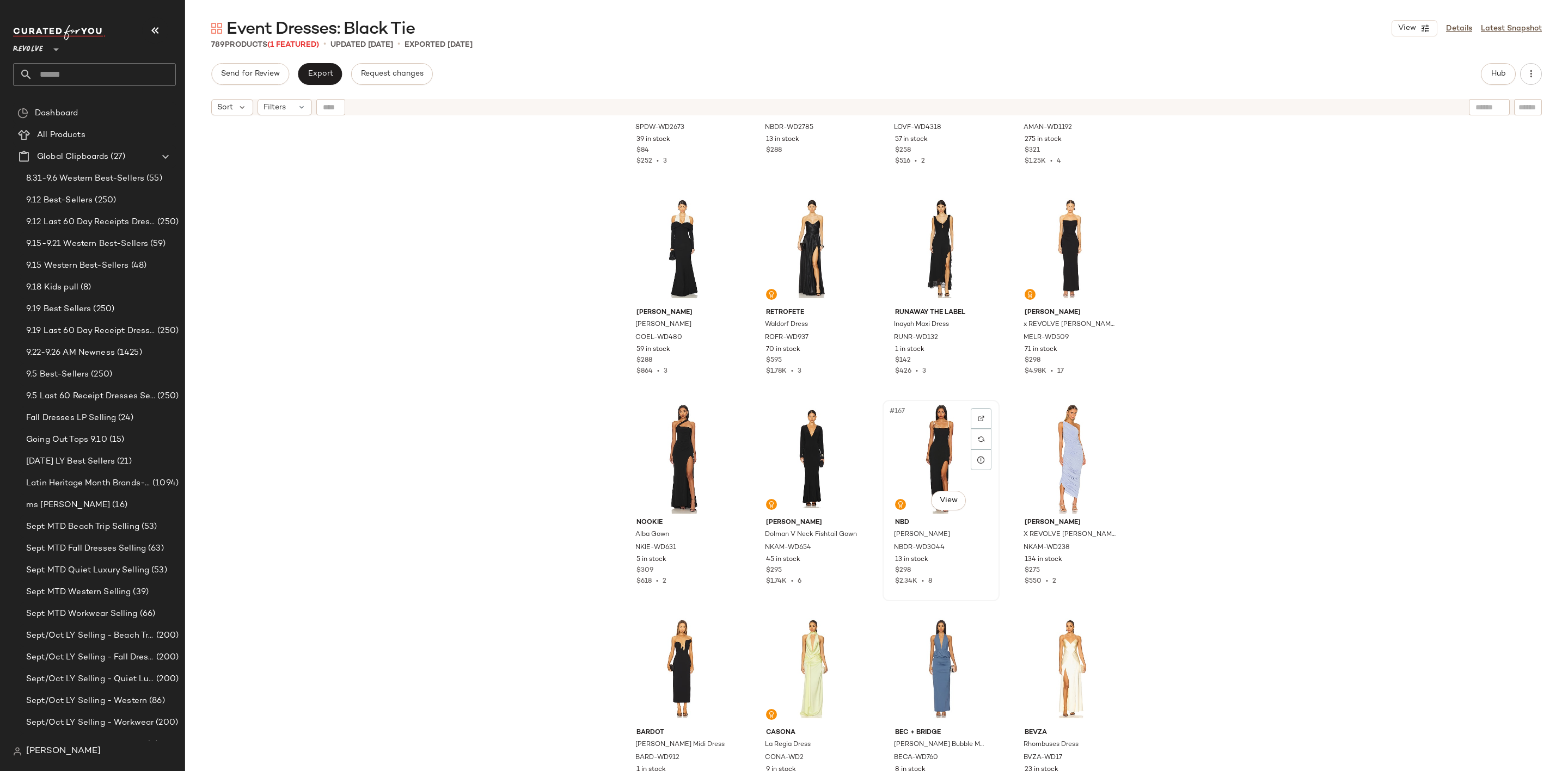
scroll to position [8419, 0]
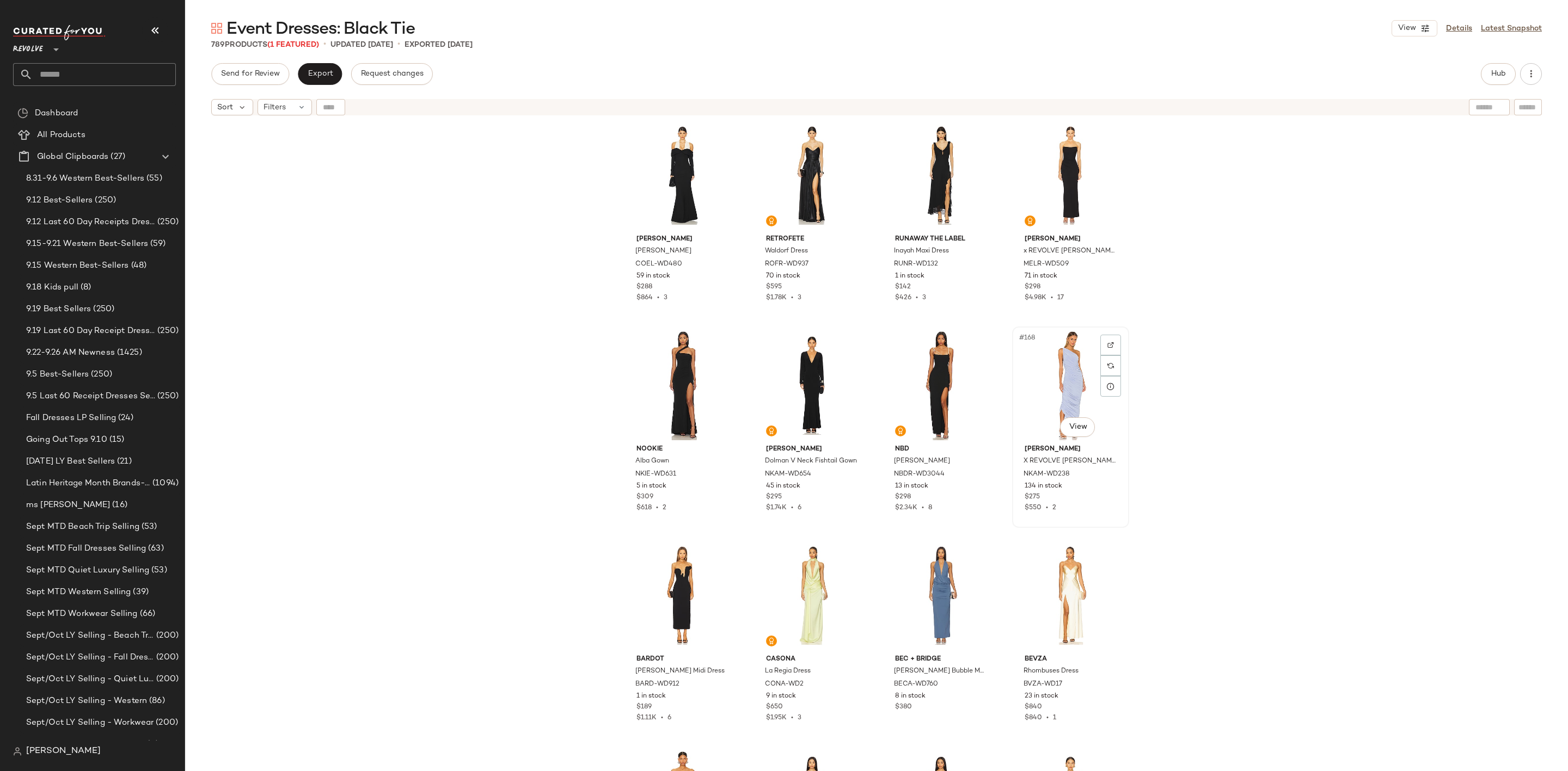
click at [1057, 380] on div "#168 View" at bounding box center [1071, 385] width 110 height 110
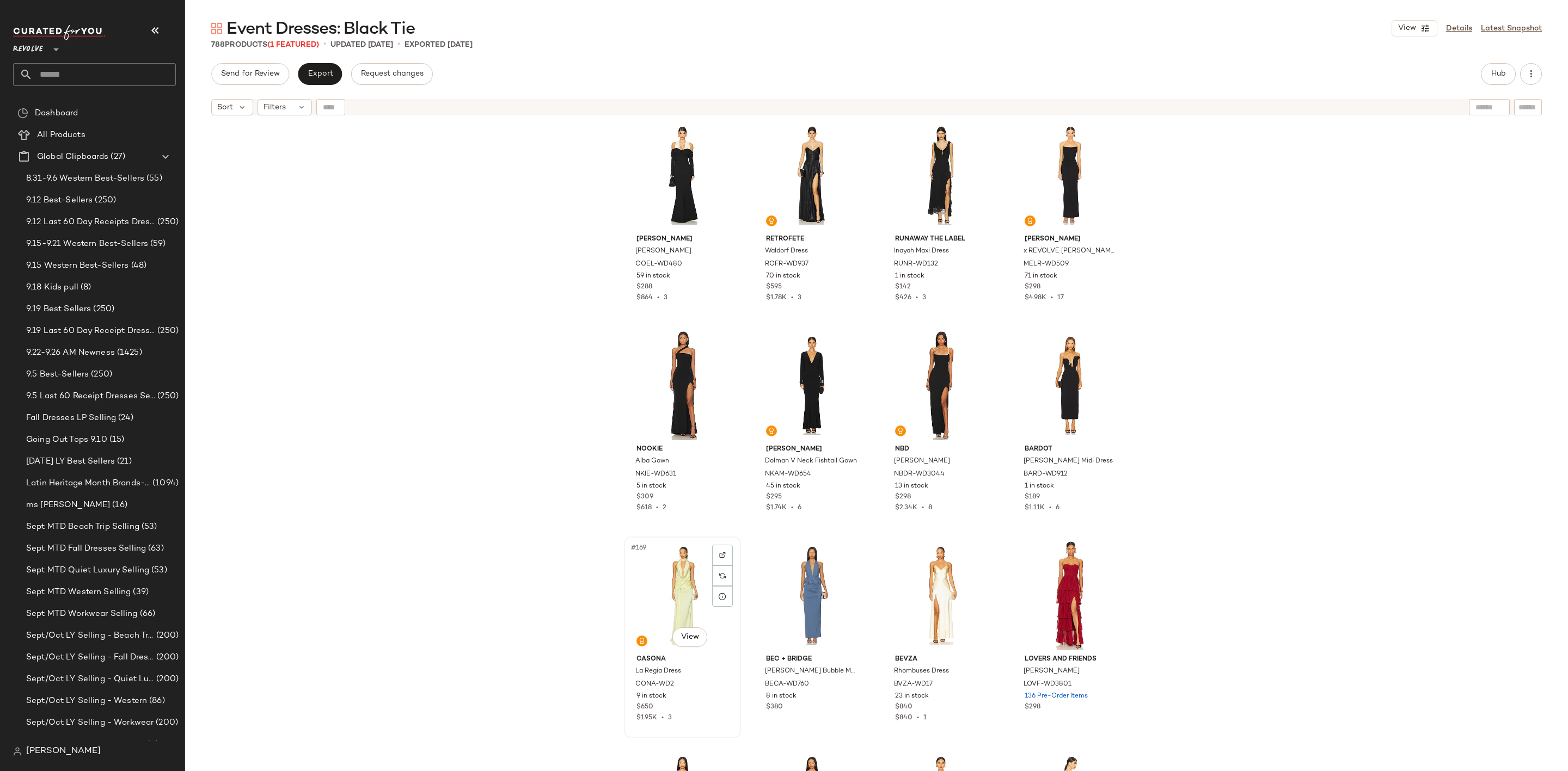
click at [668, 585] on div "#169 View" at bounding box center [682, 595] width 110 height 110
click at [720, 553] on img at bounding box center [723, 555] width 7 height 7
click at [675, 570] on div "#169 View" at bounding box center [682, 595] width 110 height 110
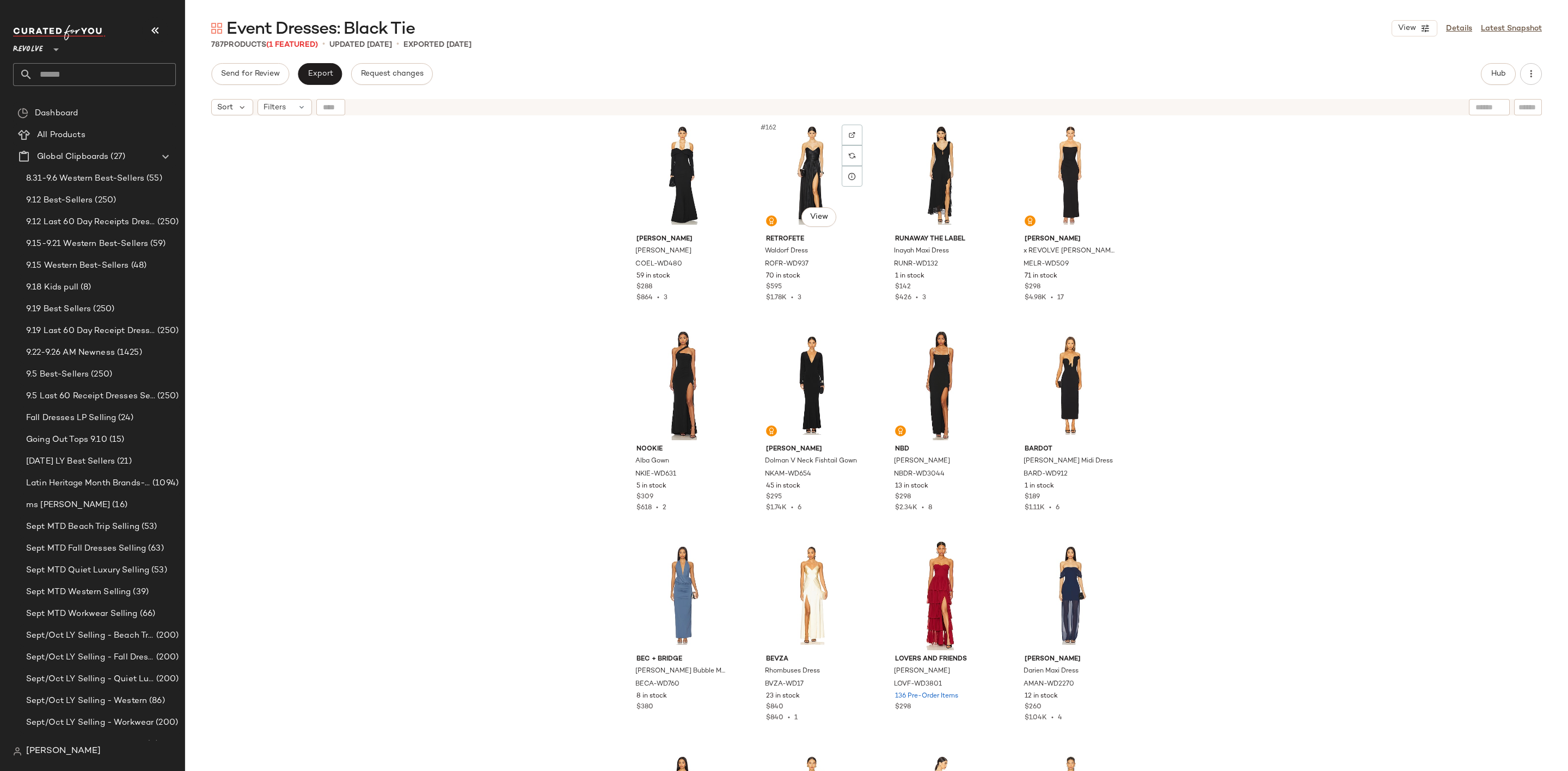
scroll to position [8746, 0]
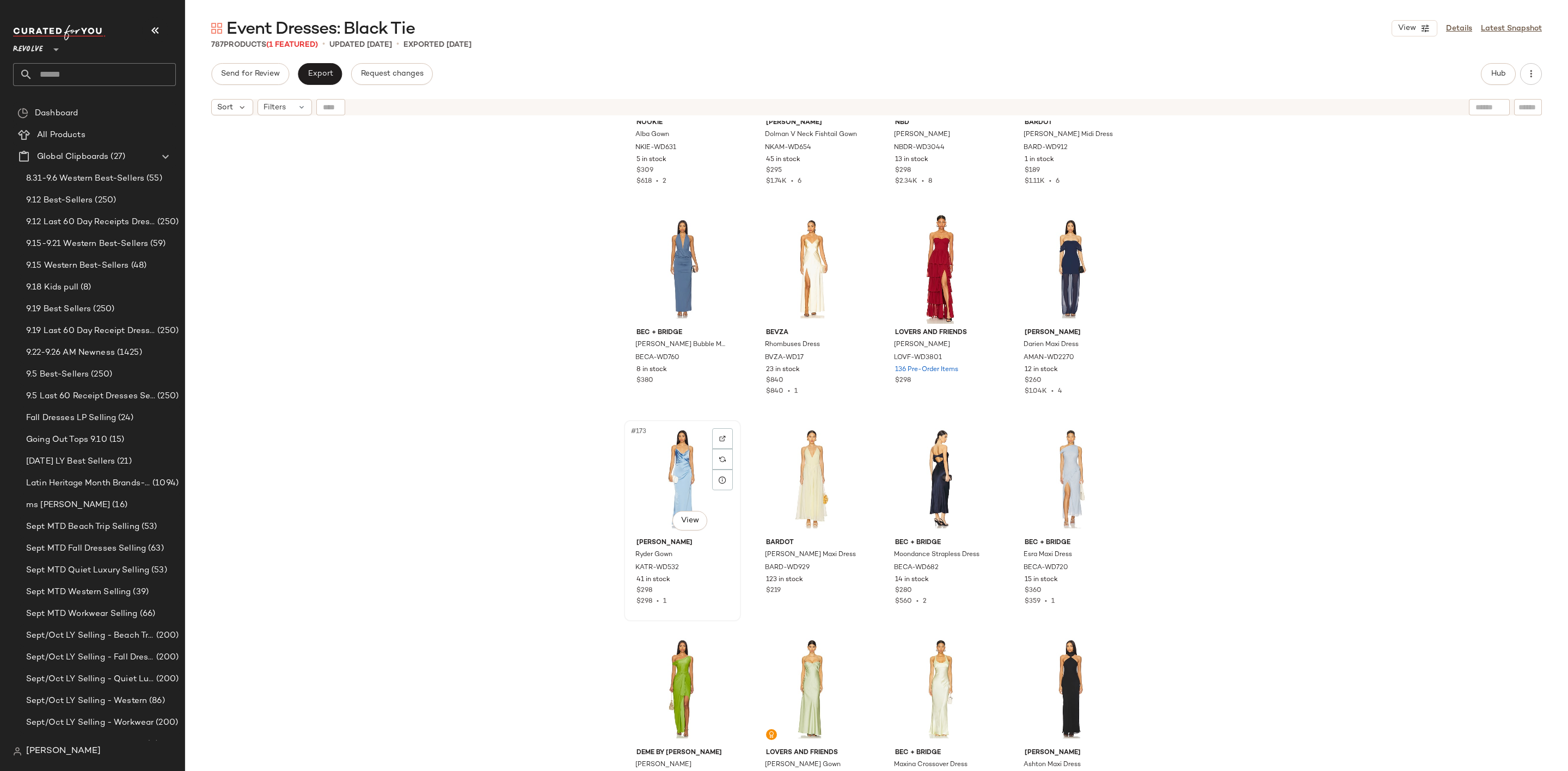
click at [668, 487] on div "#173 View" at bounding box center [682, 479] width 110 height 110
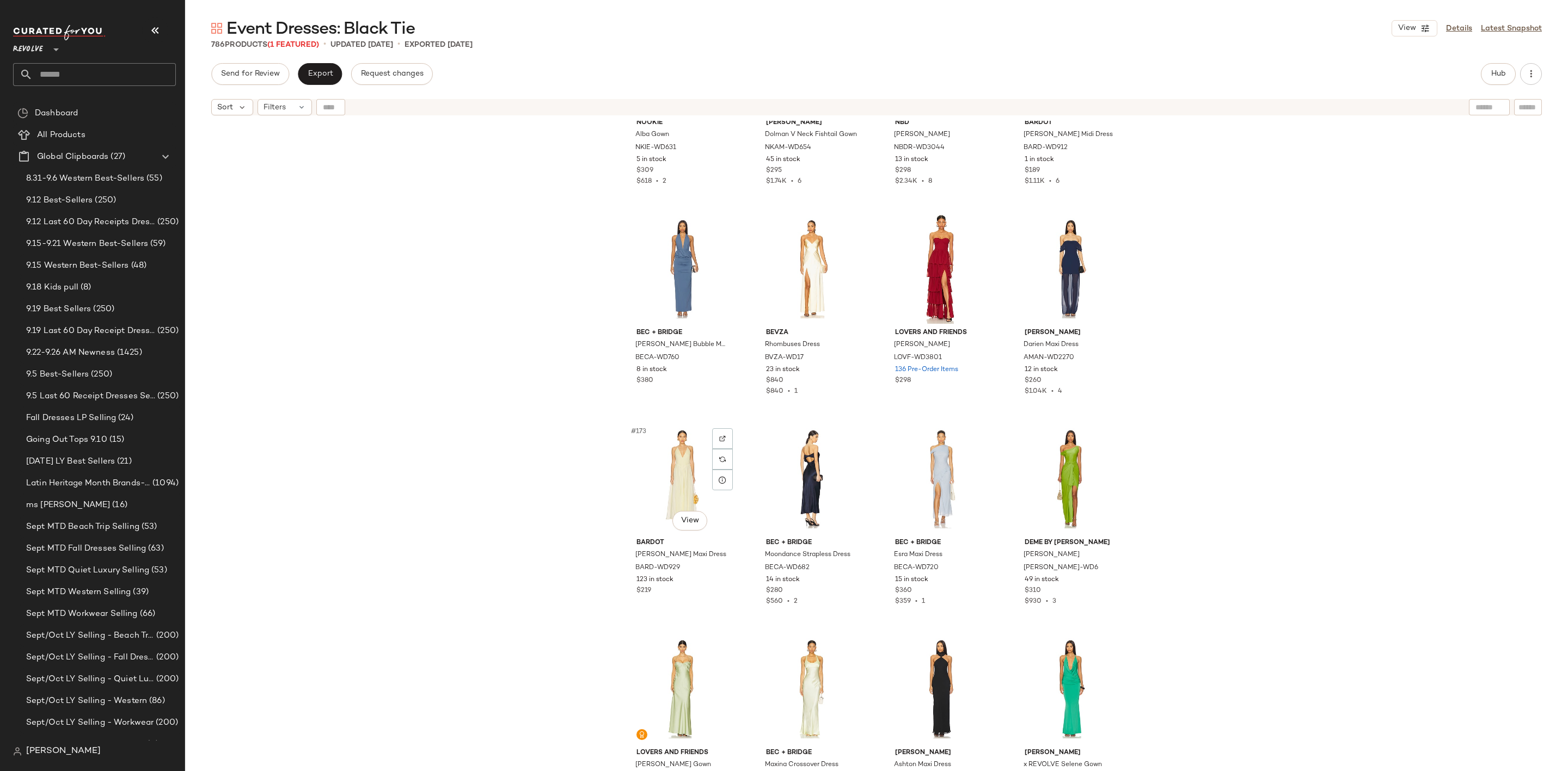
click at [668, 487] on div "#173 View" at bounding box center [682, 479] width 110 height 110
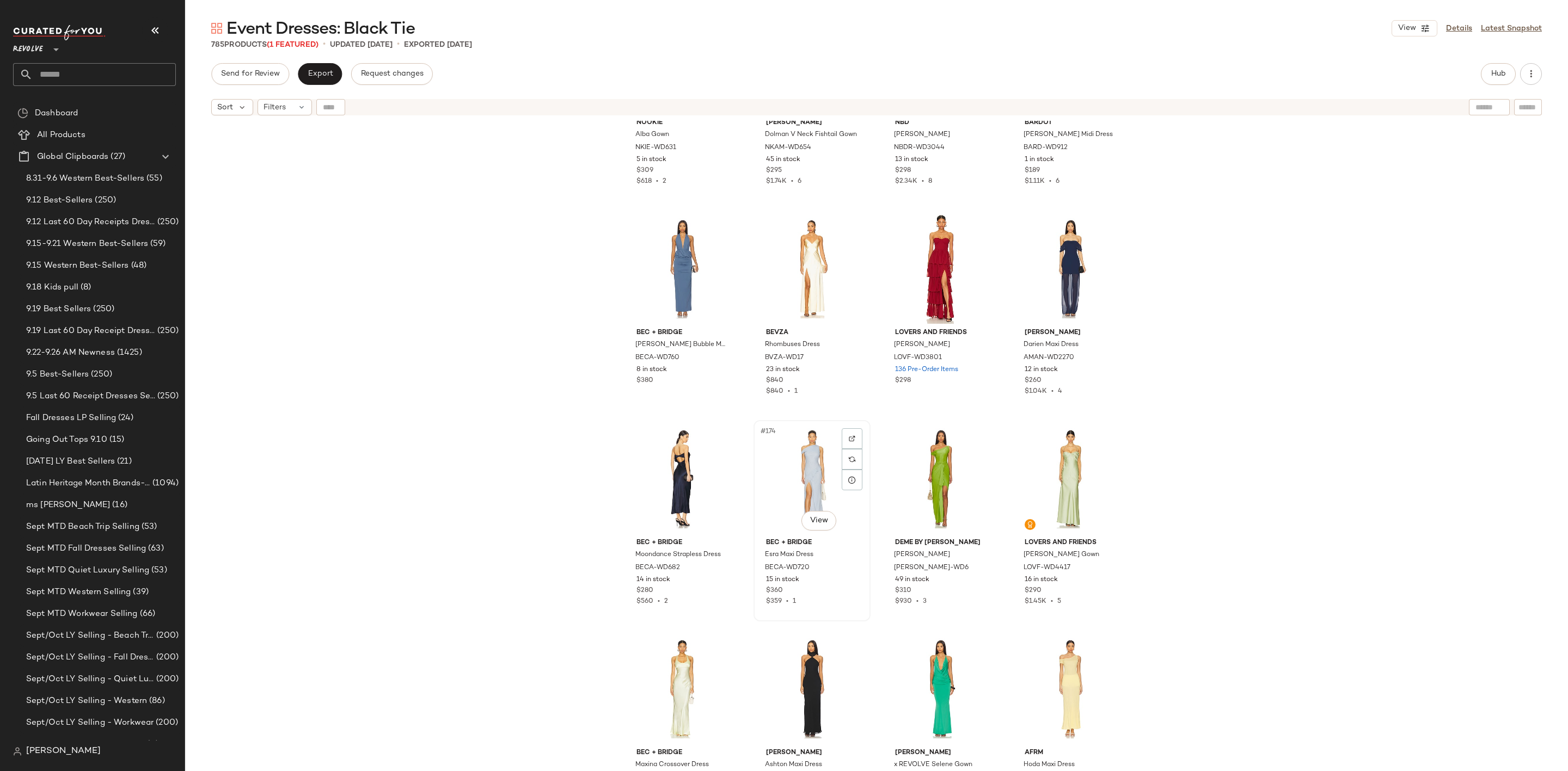
click at [799, 471] on div "#174 View" at bounding box center [812, 479] width 110 height 110
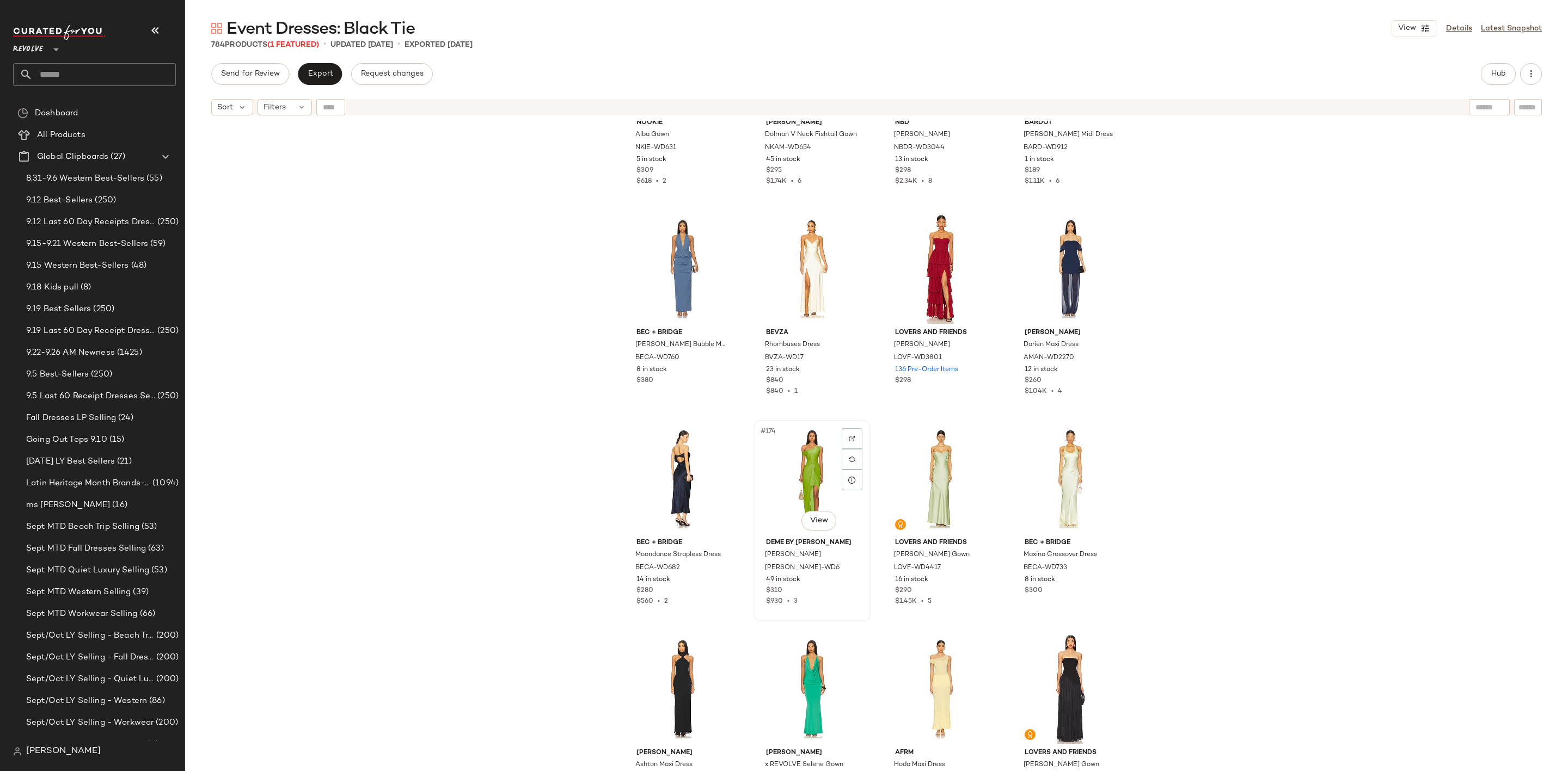
click at [799, 479] on div "#174 View" at bounding box center [812, 479] width 110 height 110
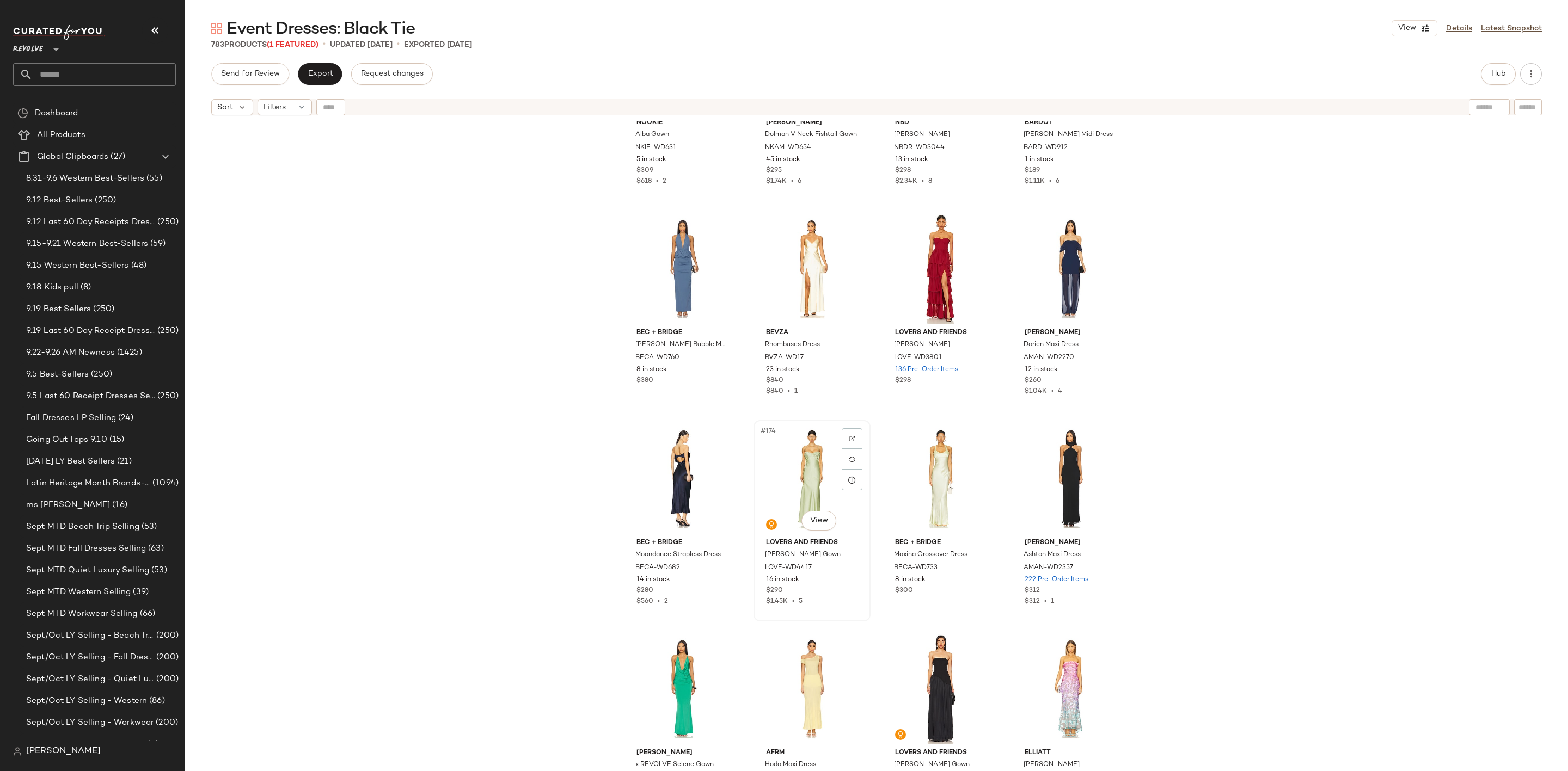
click at [819, 487] on div "#174 View" at bounding box center [812, 479] width 110 height 110
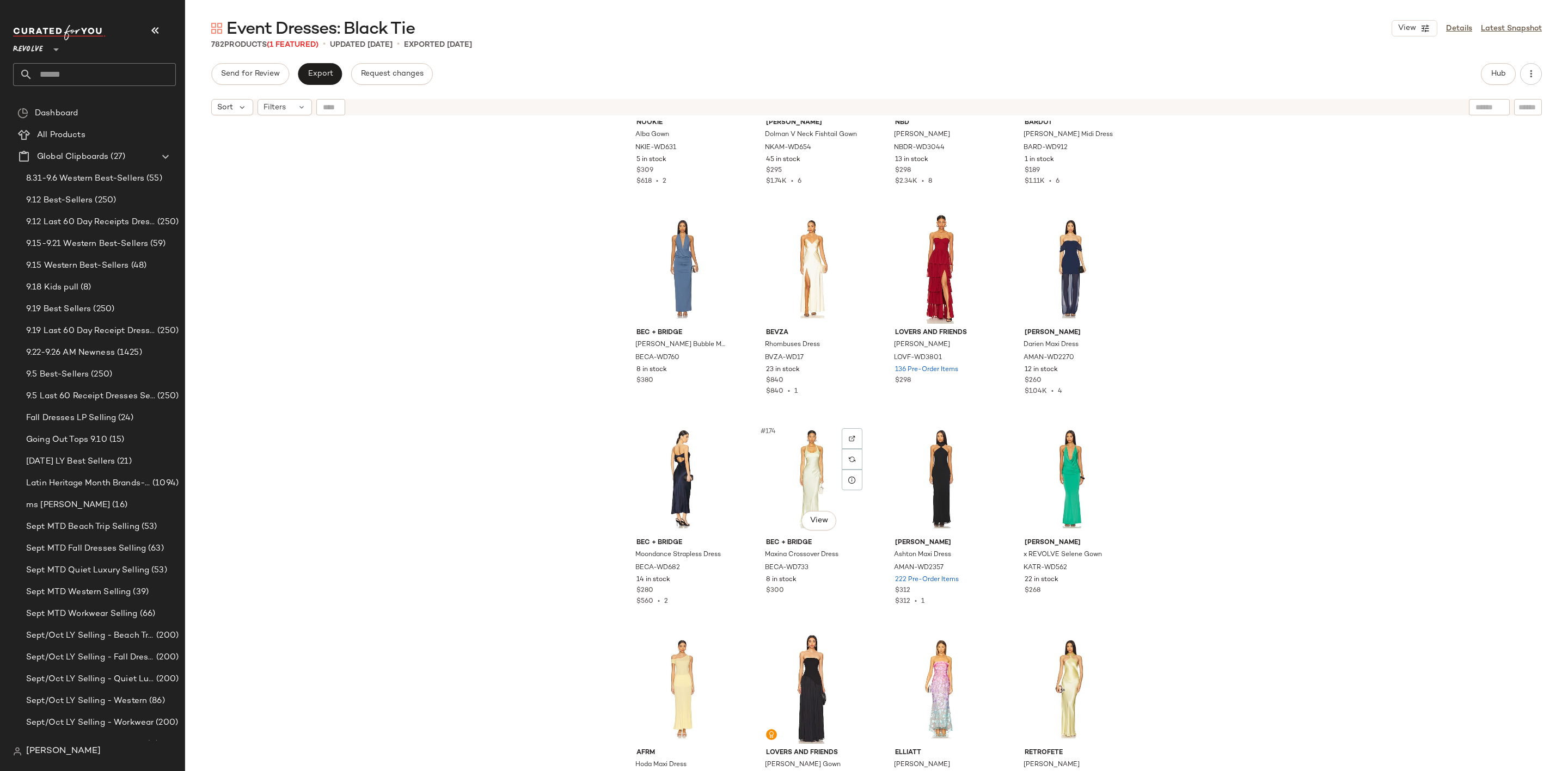
click at [819, 487] on div "#174 View" at bounding box center [812, 479] width 110 height 110
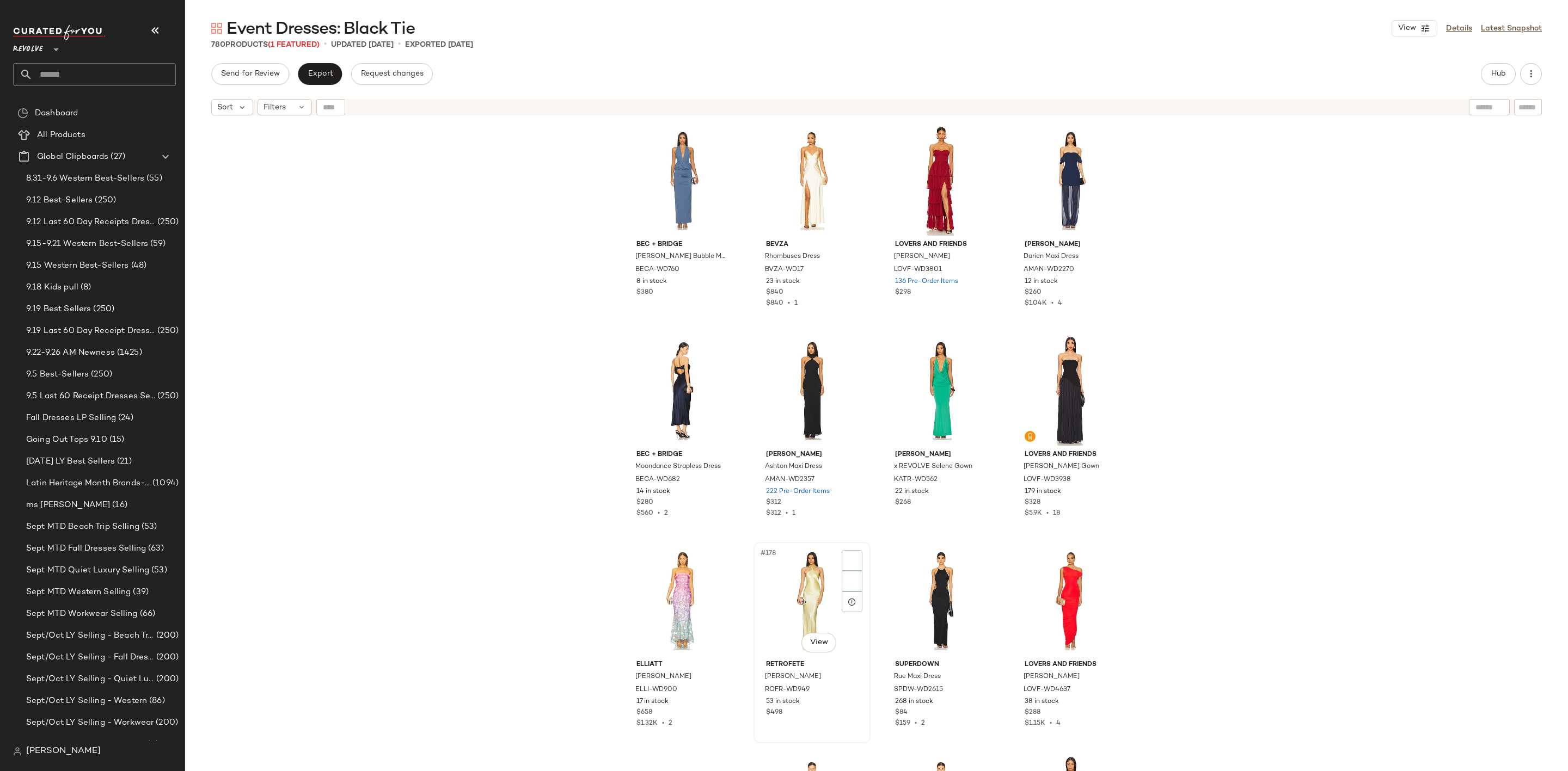
scroll to position [8990, 0]
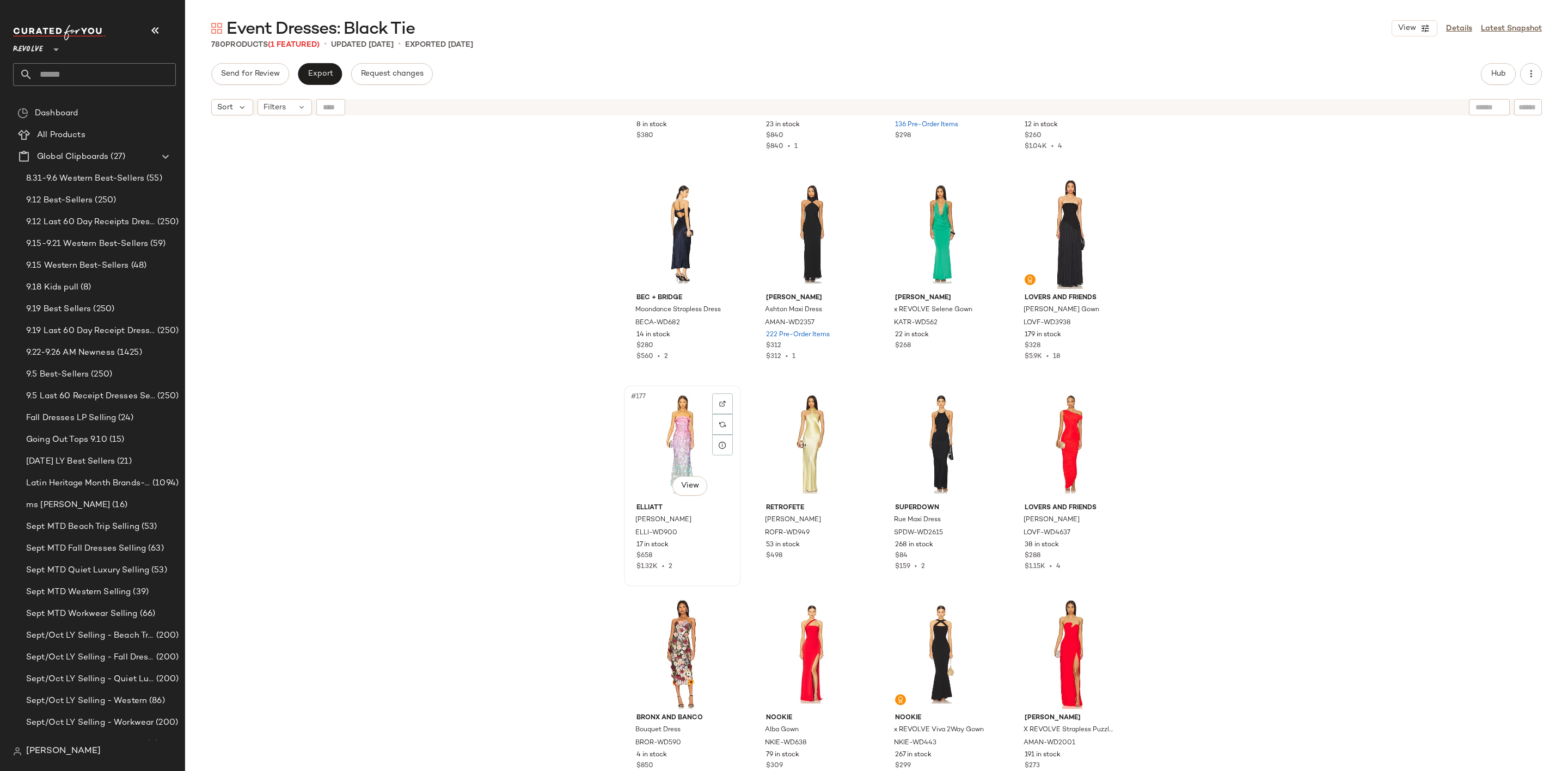
click at [684, 434] on div "#177 View" at bounding box center [682, 444] width 110 height 110
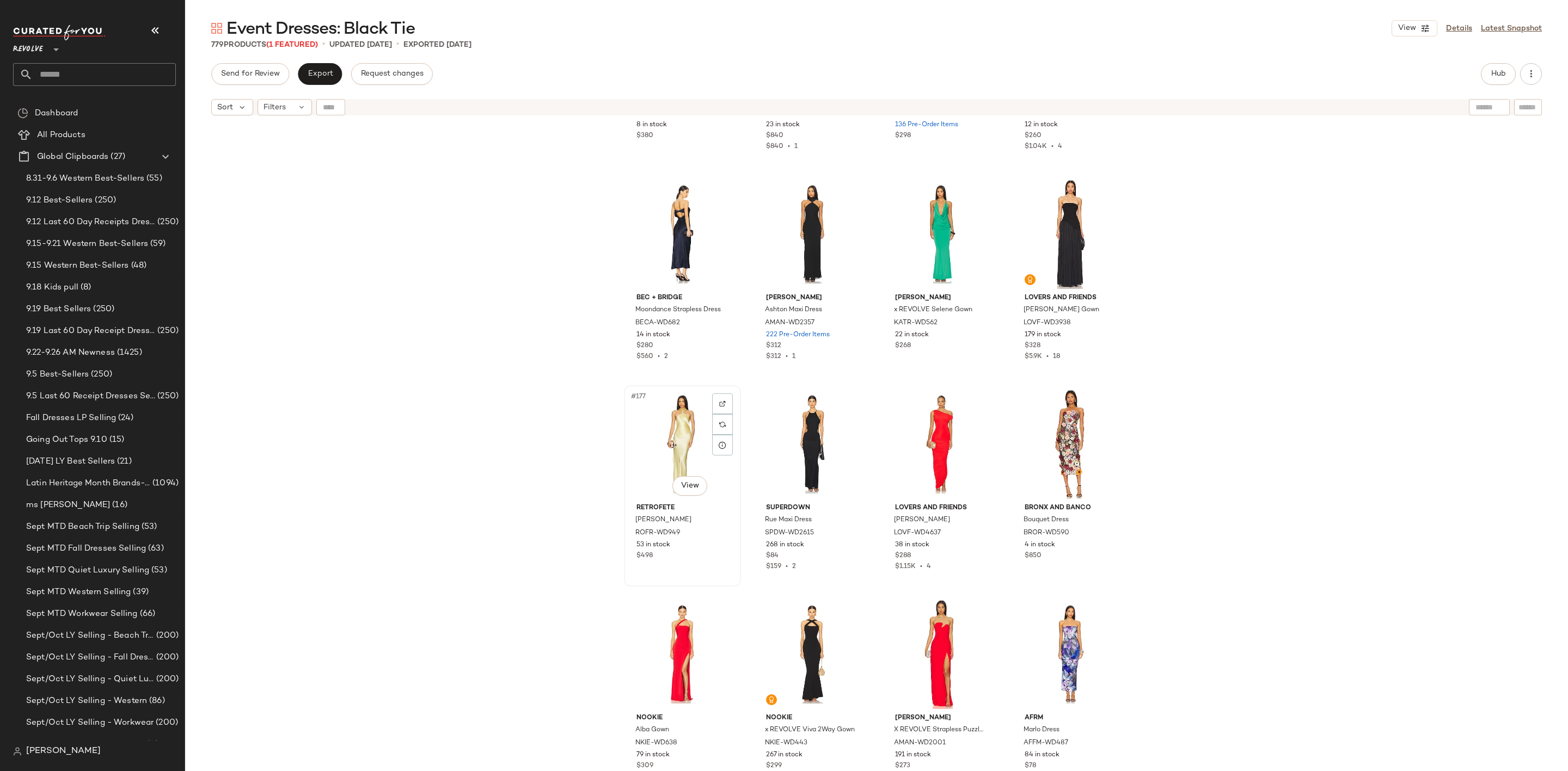
click at [678, 442] on div "#177 View" at bounding box center [682, 444] width 110 height 110
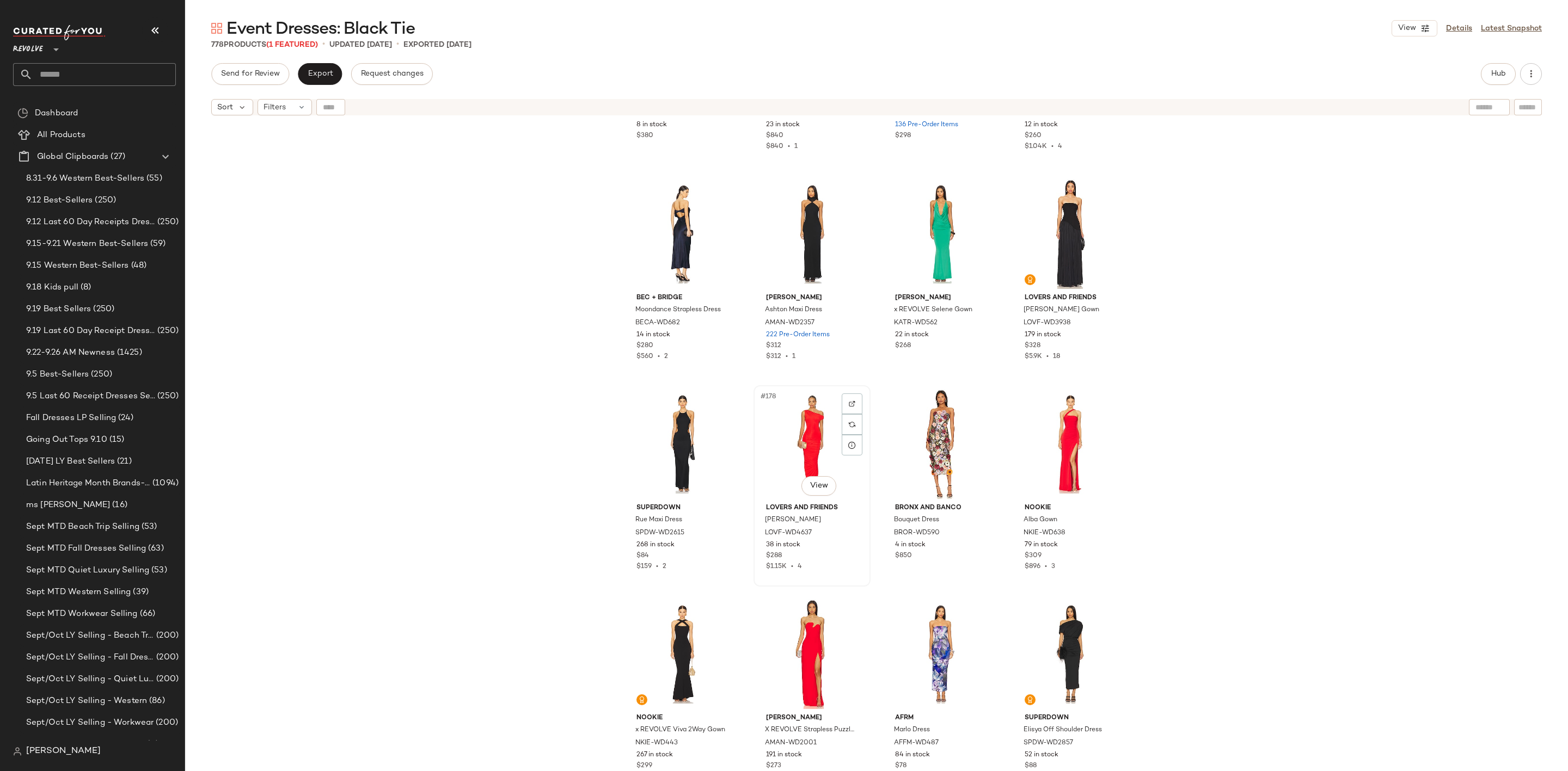
scroll to position [9154, 0]
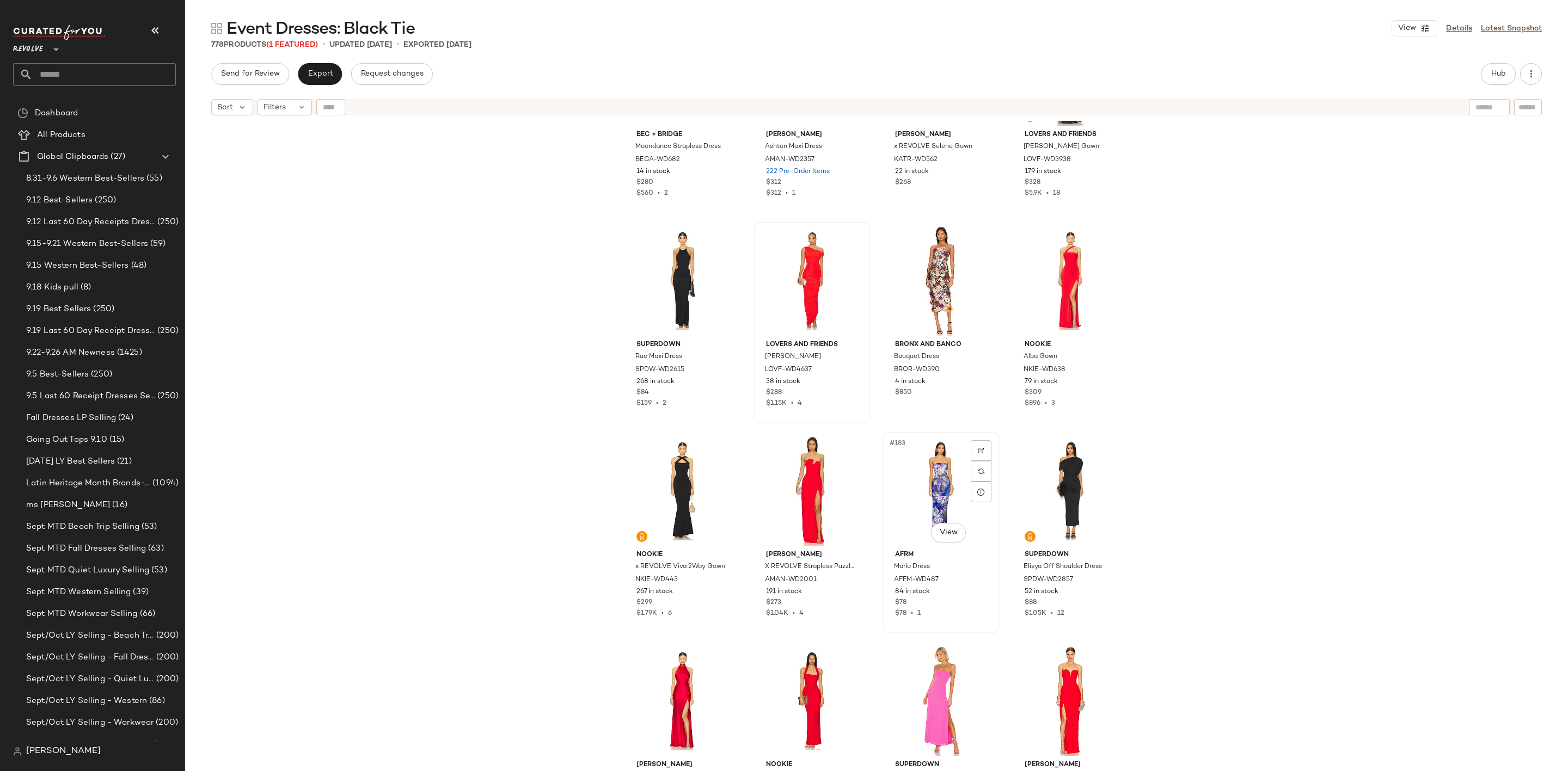
click at [905, 461] on div "#183 View" at bounding box center [941, 490] width 110 height 110
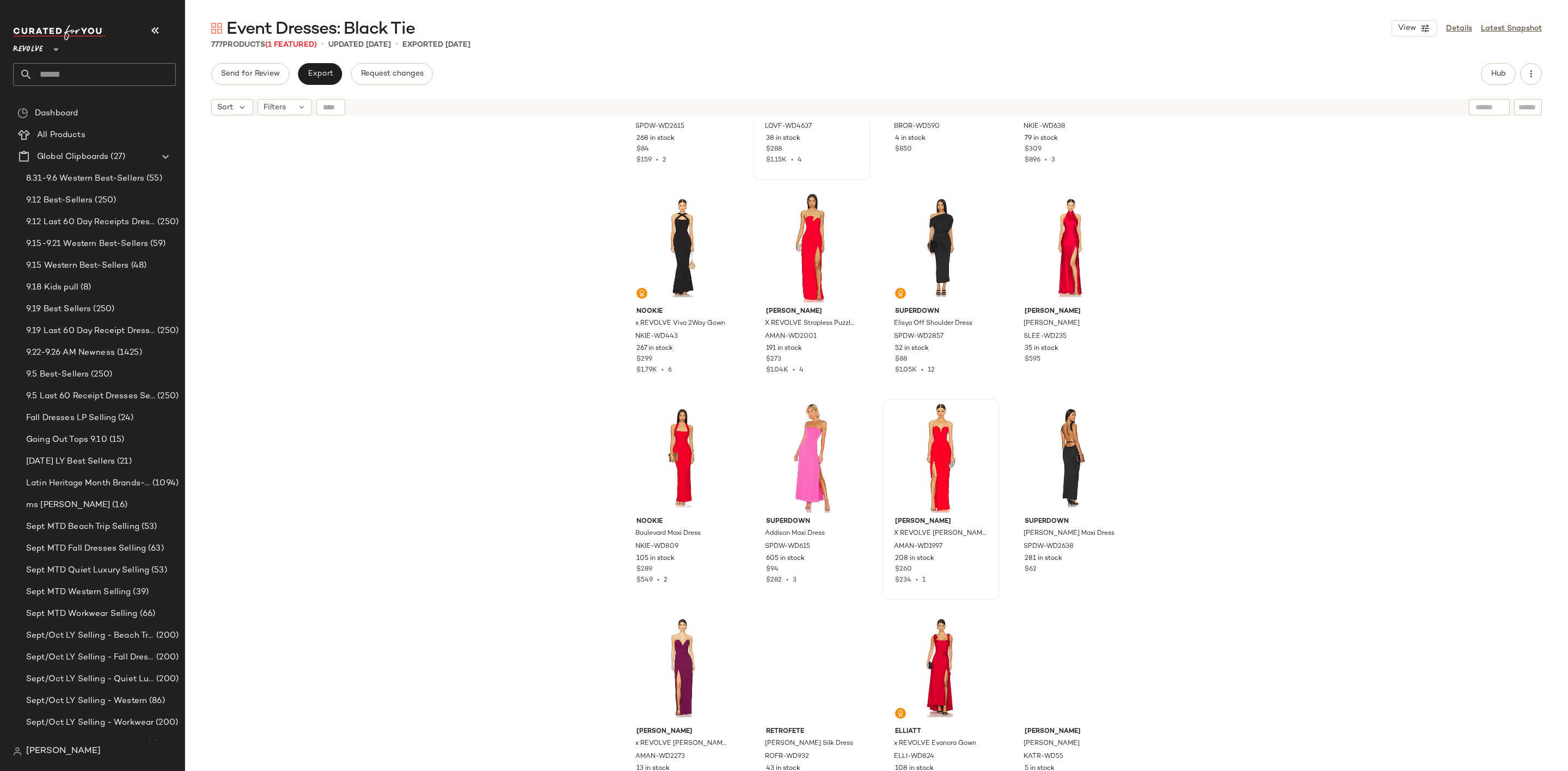
scroll to position [9399, 0]
click at [796, 440] on div "#186 View" at bounding box center [812, 456] width 110 height 110
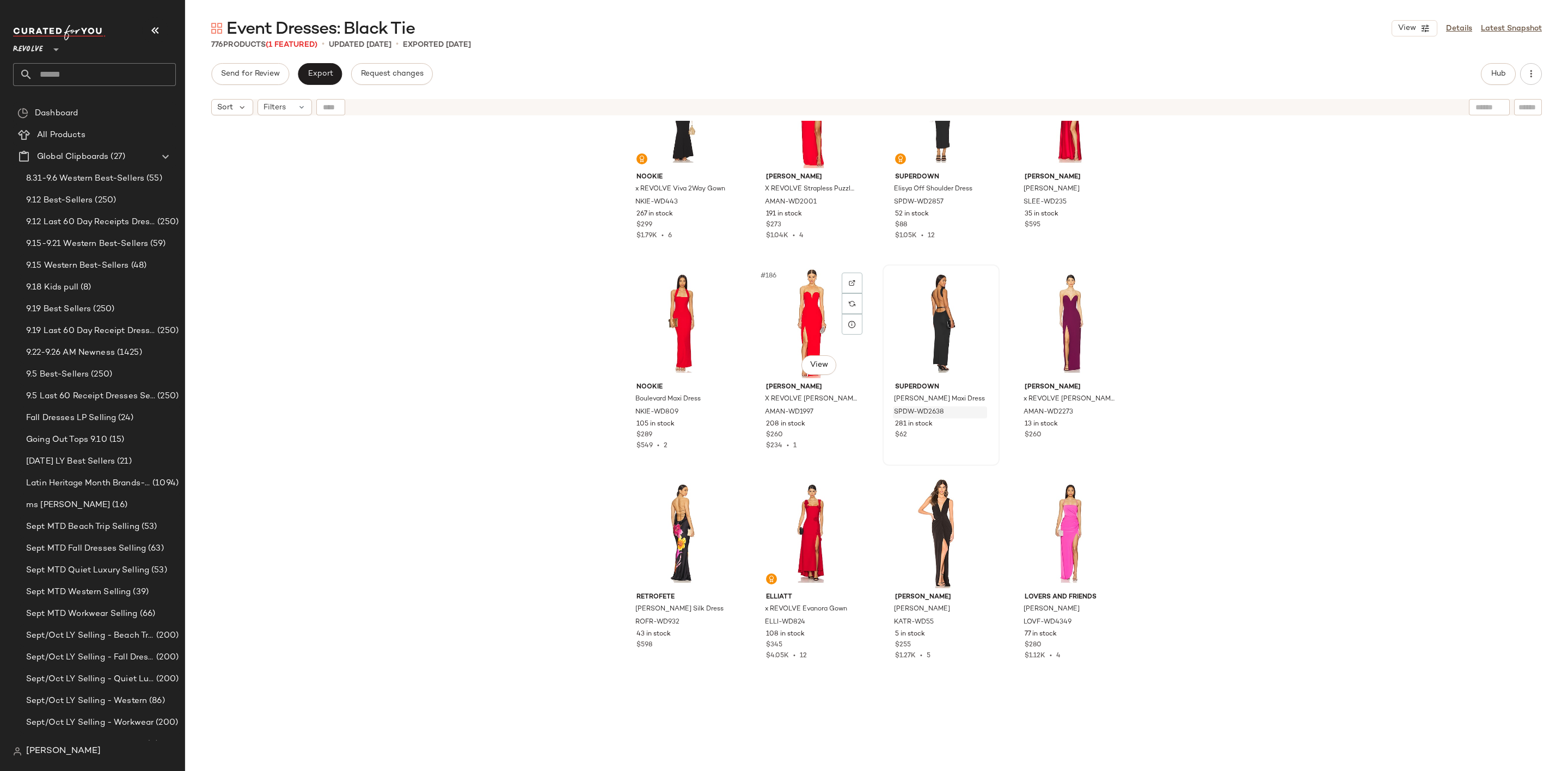
scroll to position [9562, 0]
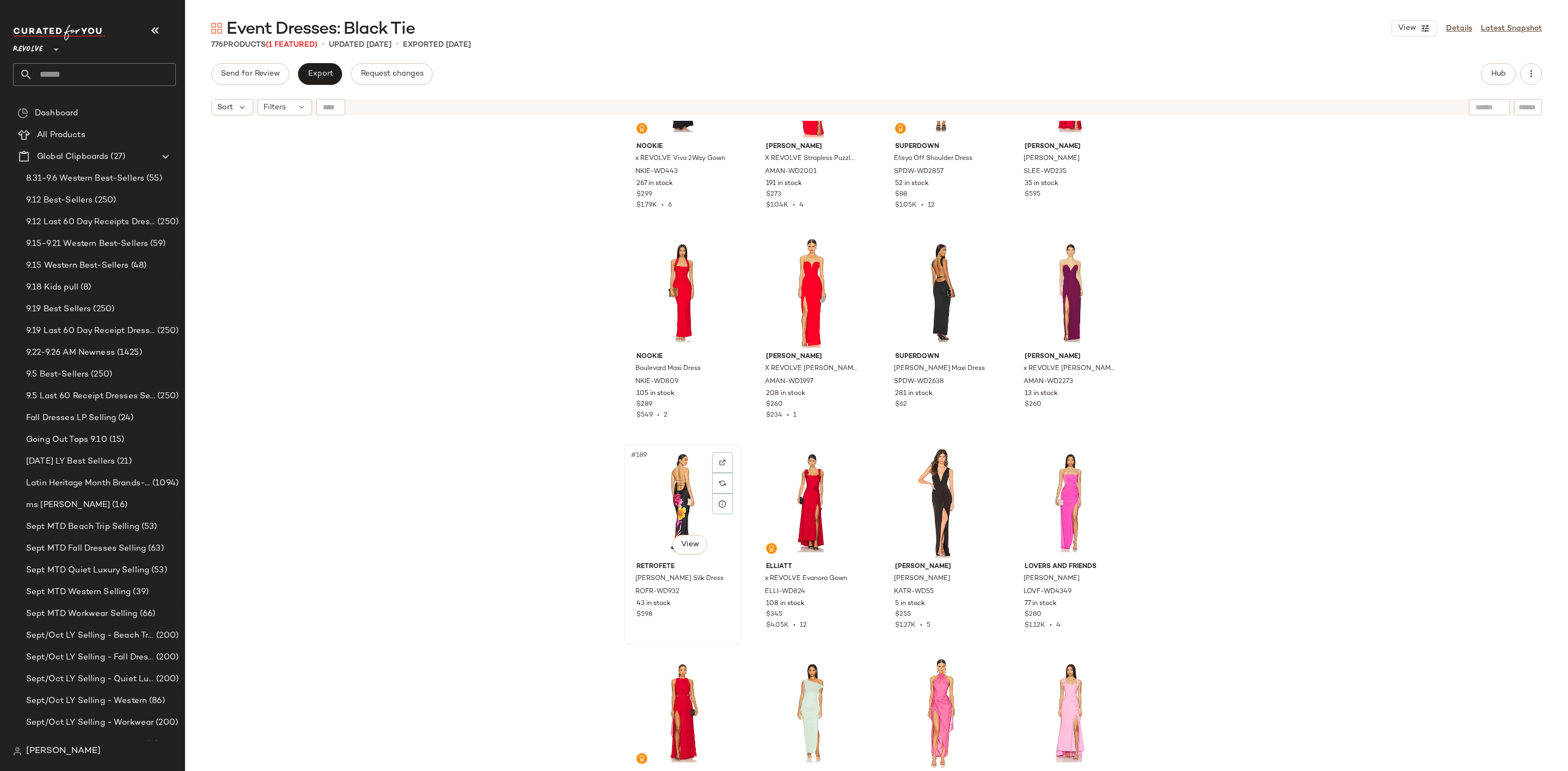
click at [662, 488] on div "#189 View" at bounding box center [682, 503] width 110 height 110
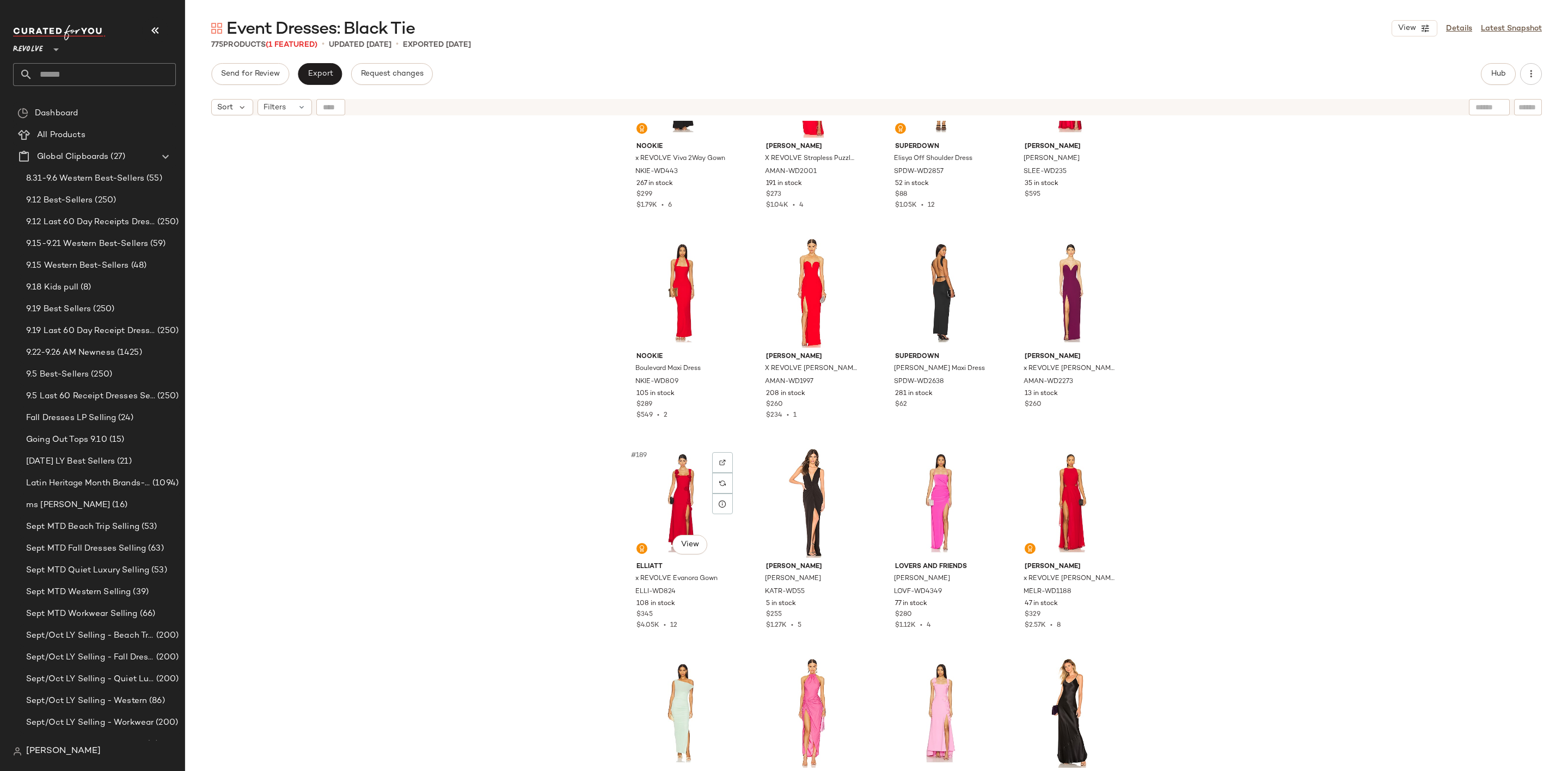
scroll to position [9725, 0]
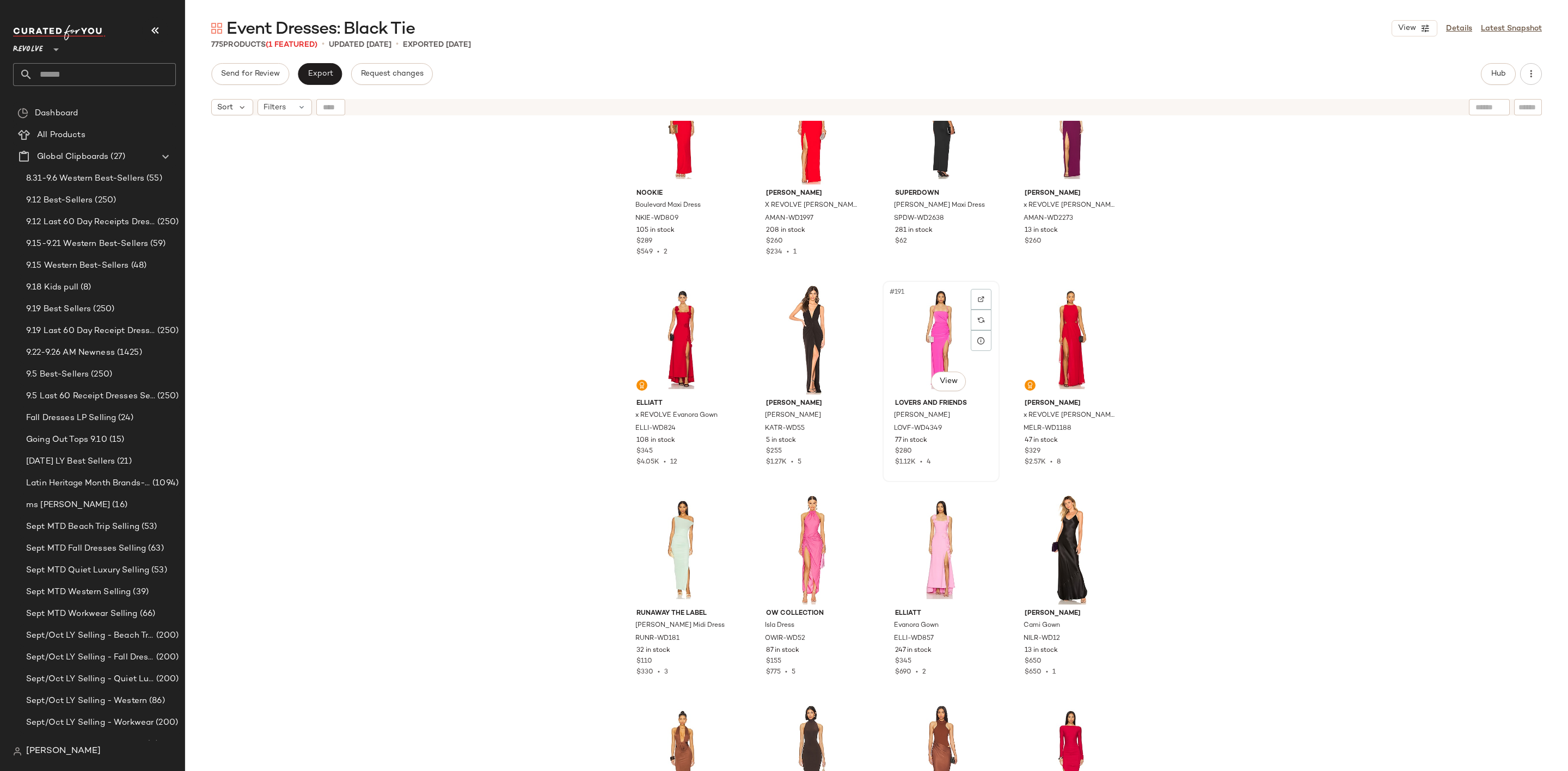
click at [930, 320] on div "#191 View" at bounding box center [941, 340] width 110 height 110
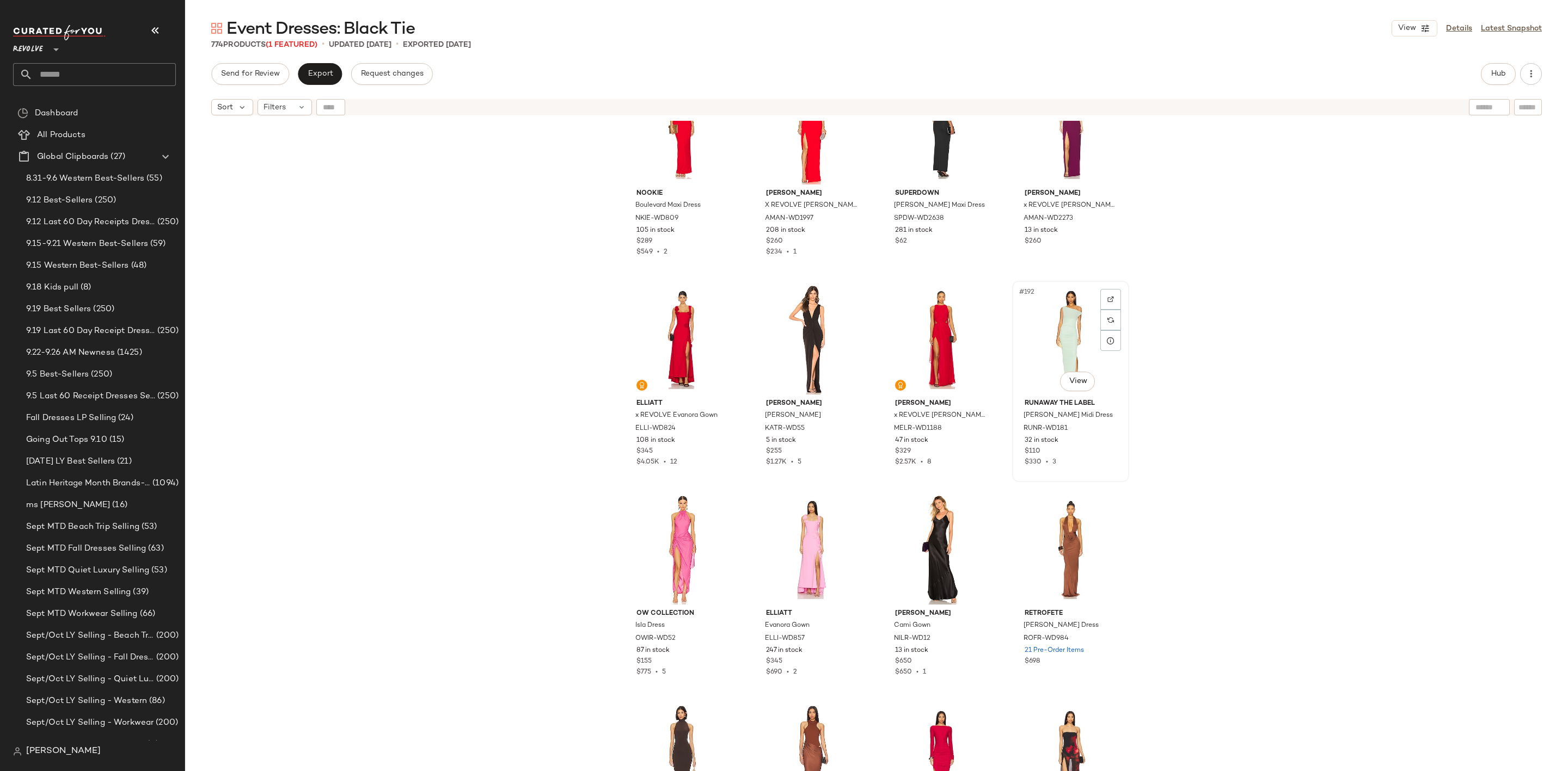
click at [1033, 343] on div "#192 View" at bounding box center [1071, 340] width 110 height 110
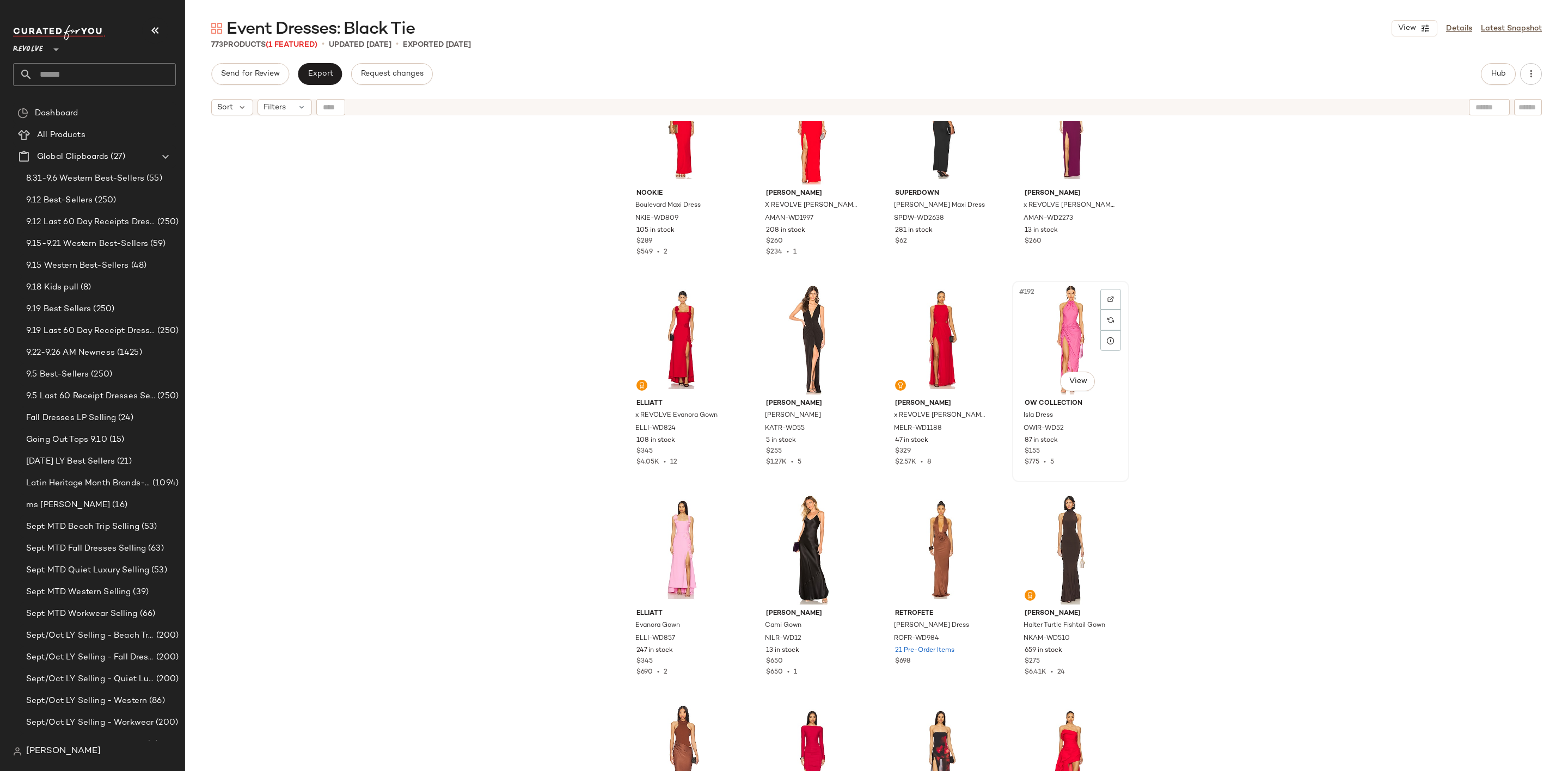
click at [1048, 330] on div "#192 View" at bounding box center [1071, 340] width 110 height 110
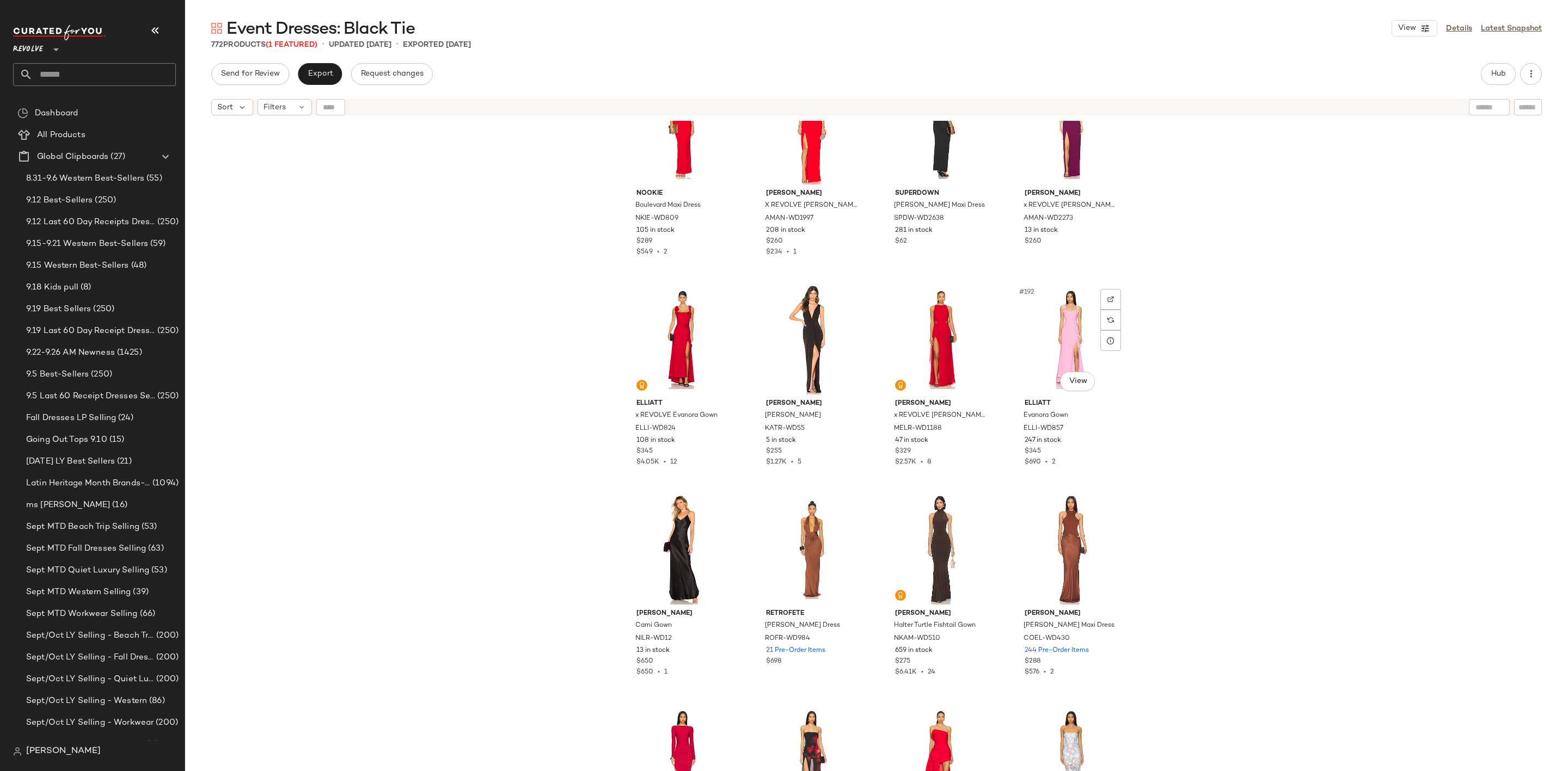
click at [1048, 330] on div "#192 View" at bounding box center [1071, 340] width 110 height 110
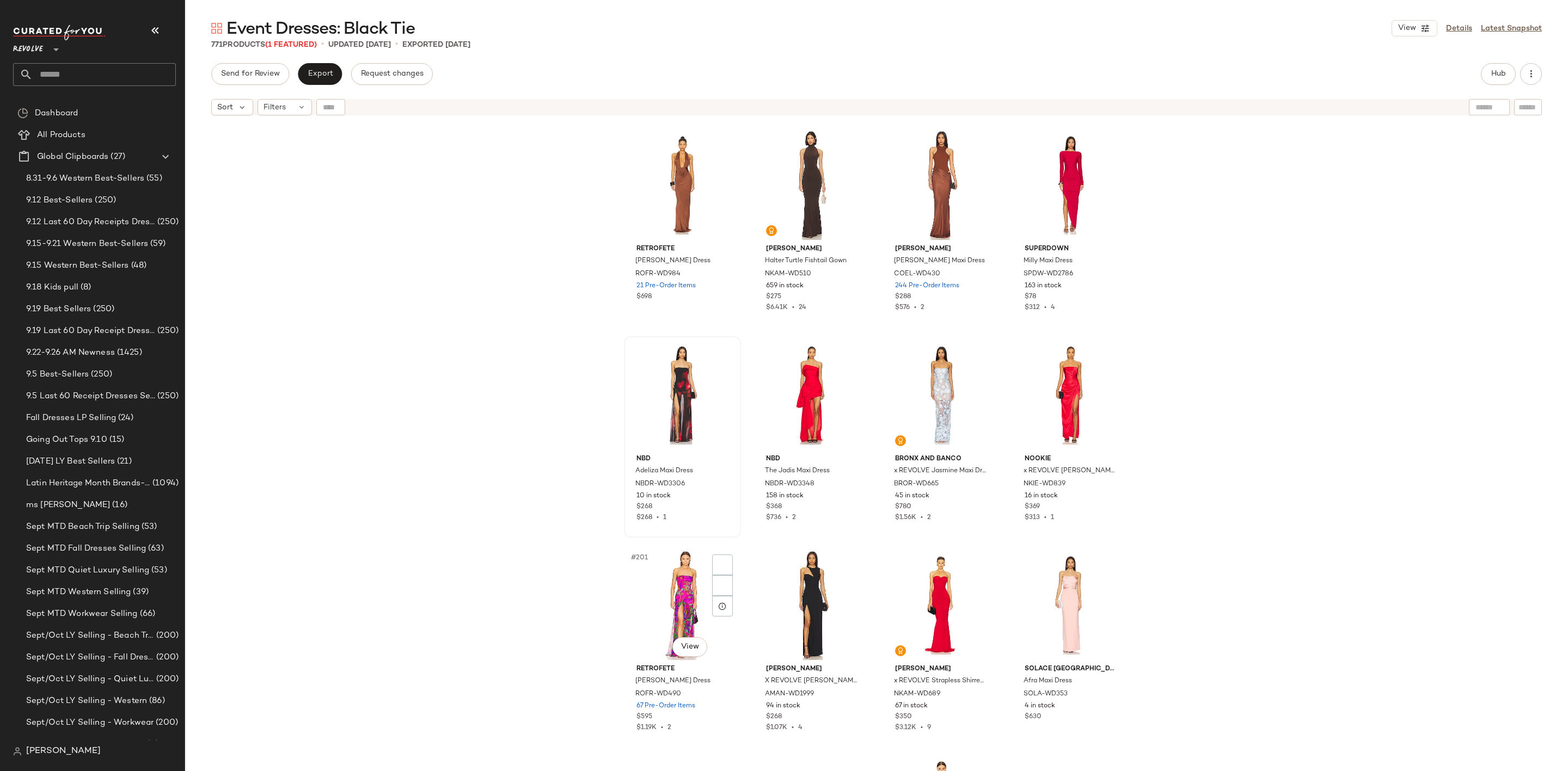
scroll to position [10297, 0]
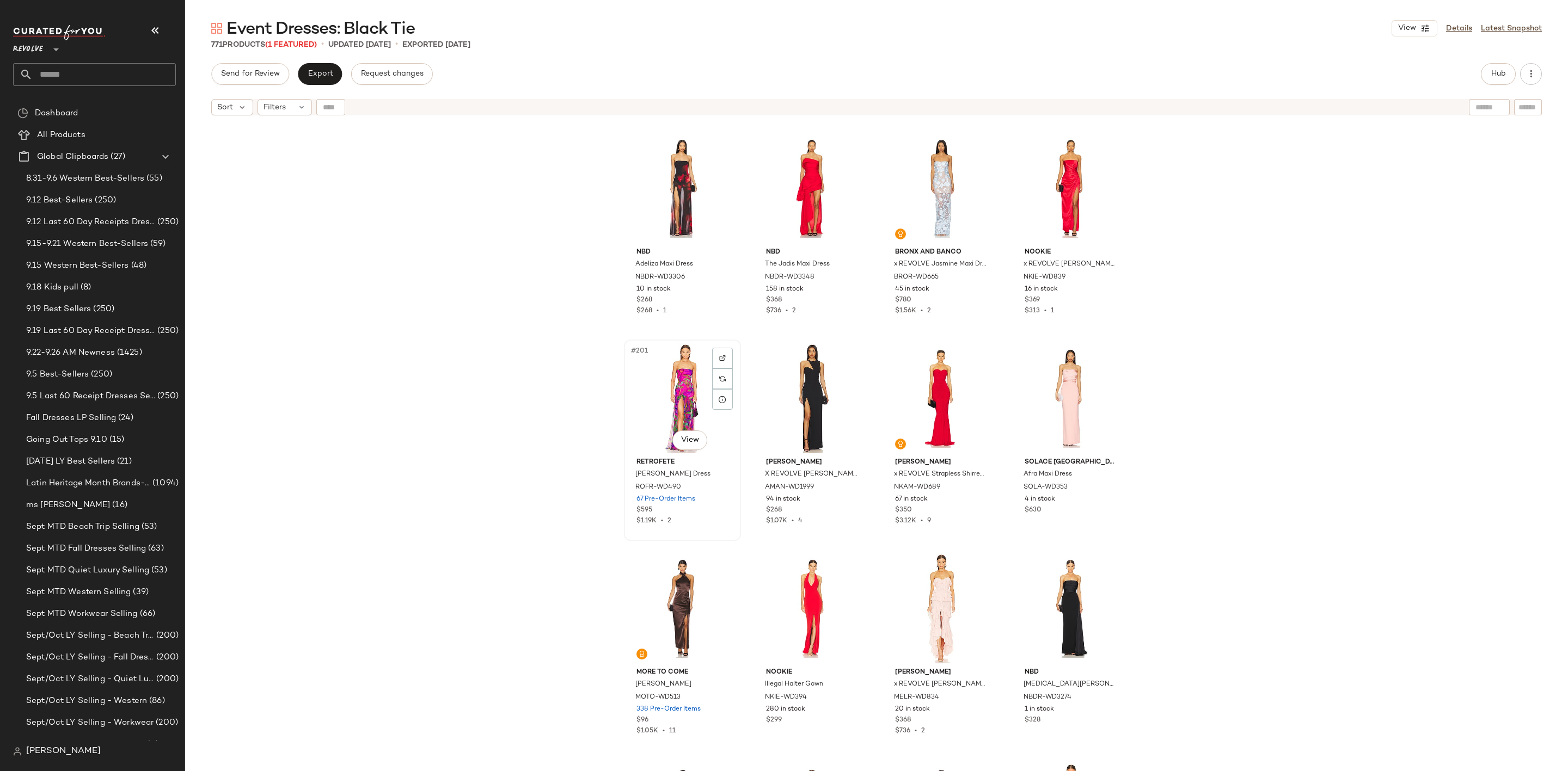
click at [658, 400] on div "#201 View" at bounding box center [682, 398] width 110 height 110
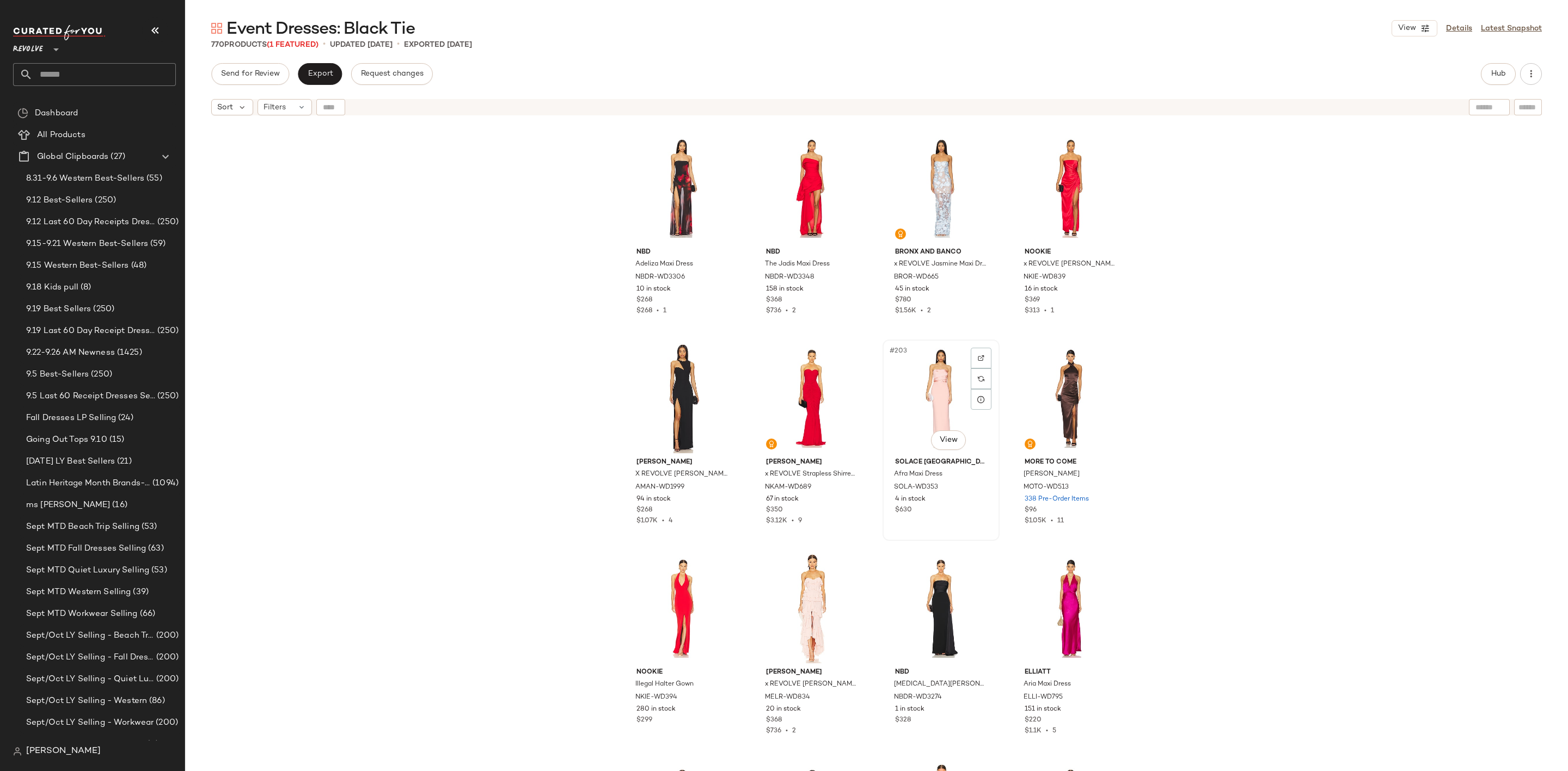
click at [911, 369] on div "#203 View" at bounding box center [941, 398] width 110 height 110
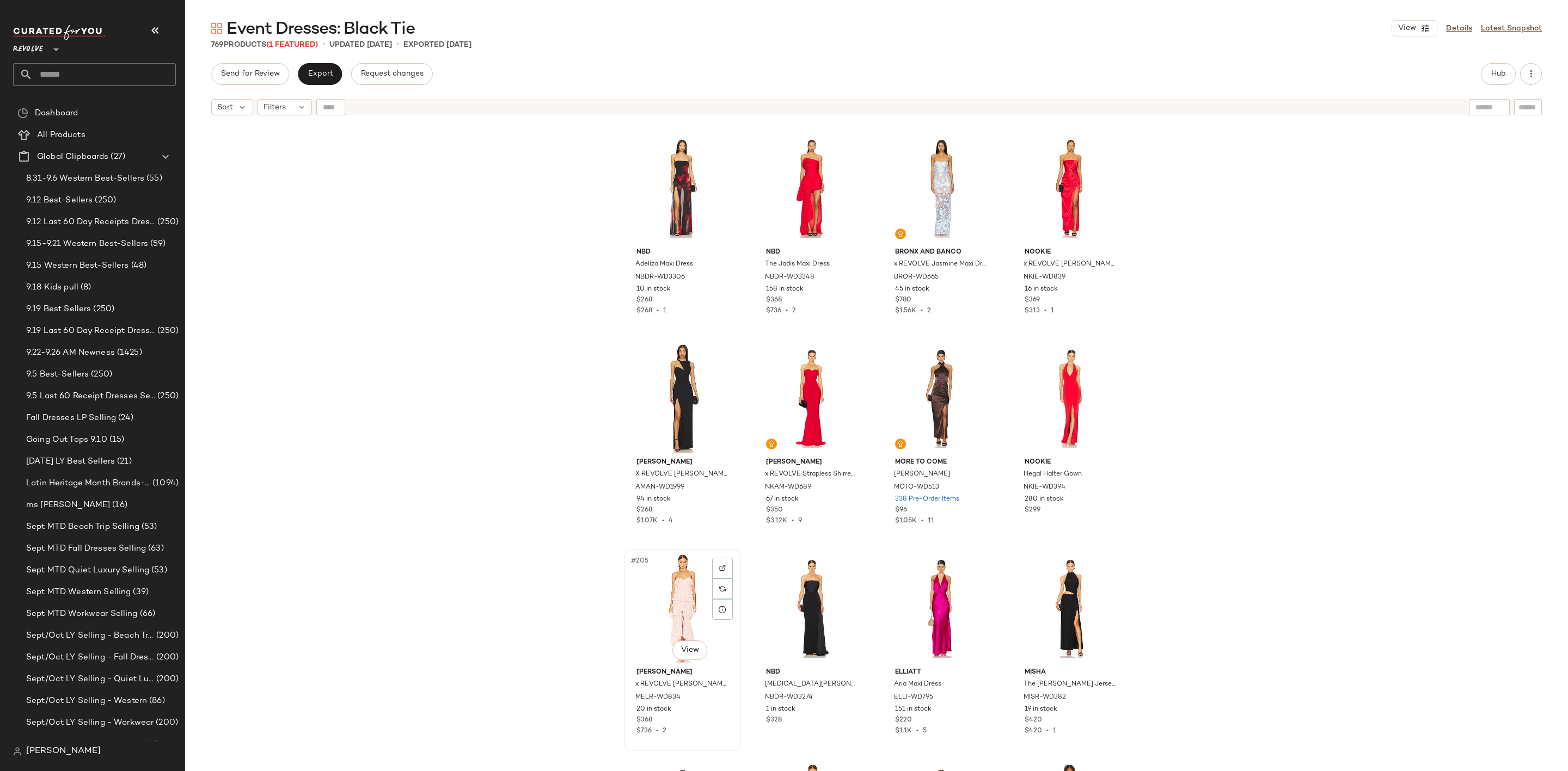
click at [660, 599] on div "#205 View" at bounding box center [682, 609] width 110 height 110
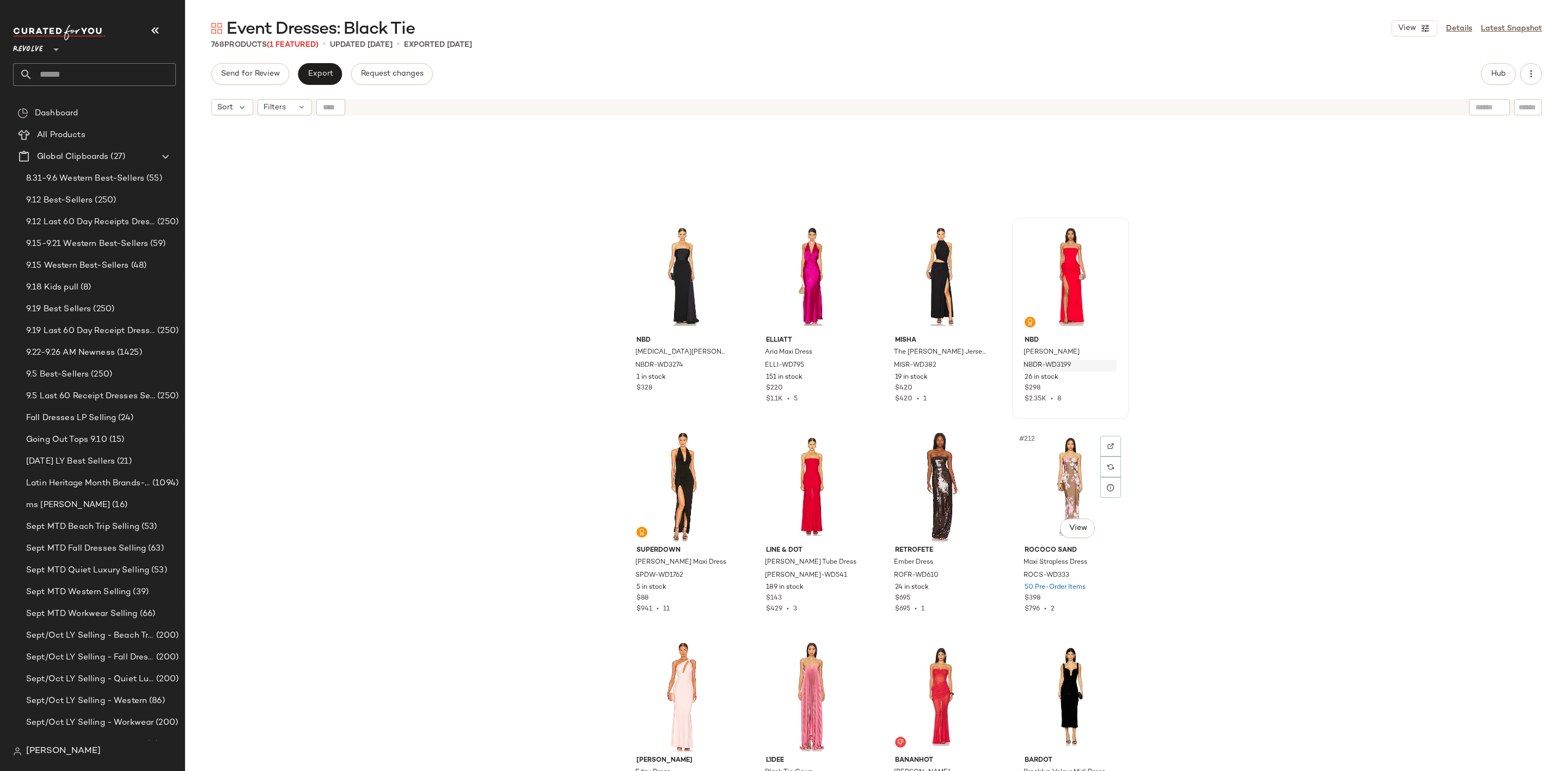
scroll to position [10787, 0]
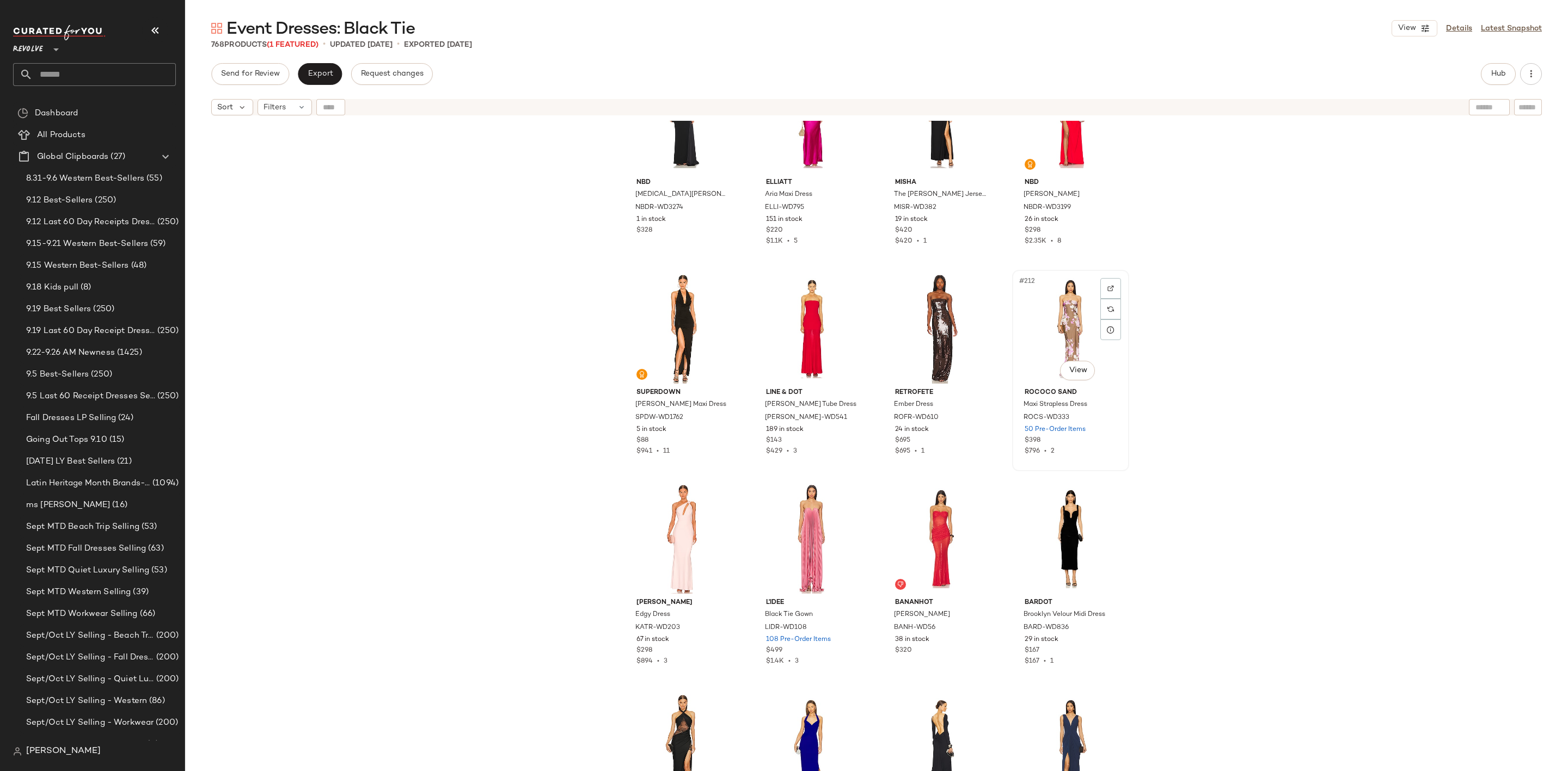
click at [1039, 309] on div "#212 View" at bounding box center [1071, 329] width 110 height 110
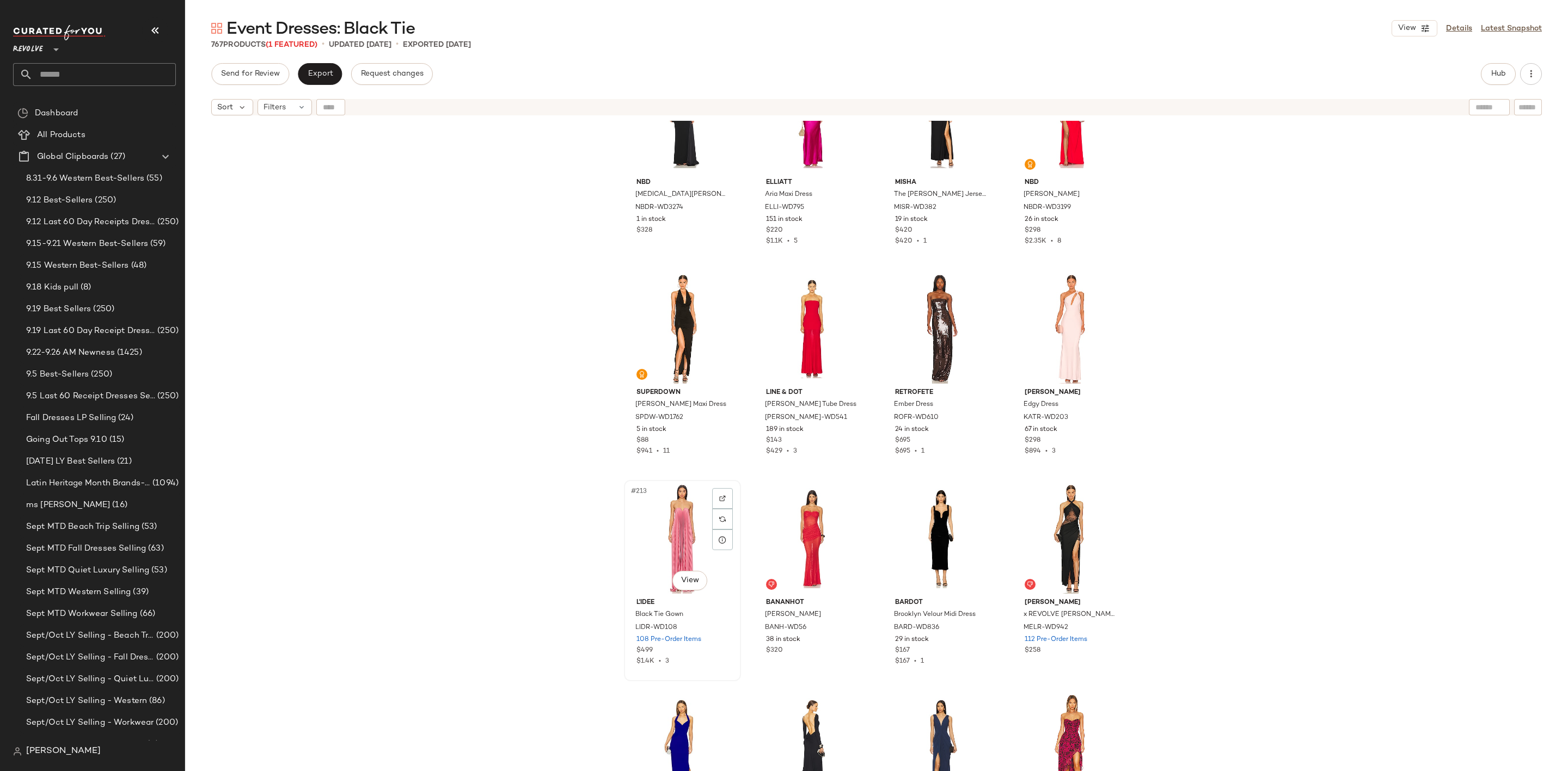
click at [674, 529] on div "#213 View" at bounding box center [682, 539] width 110 height 110
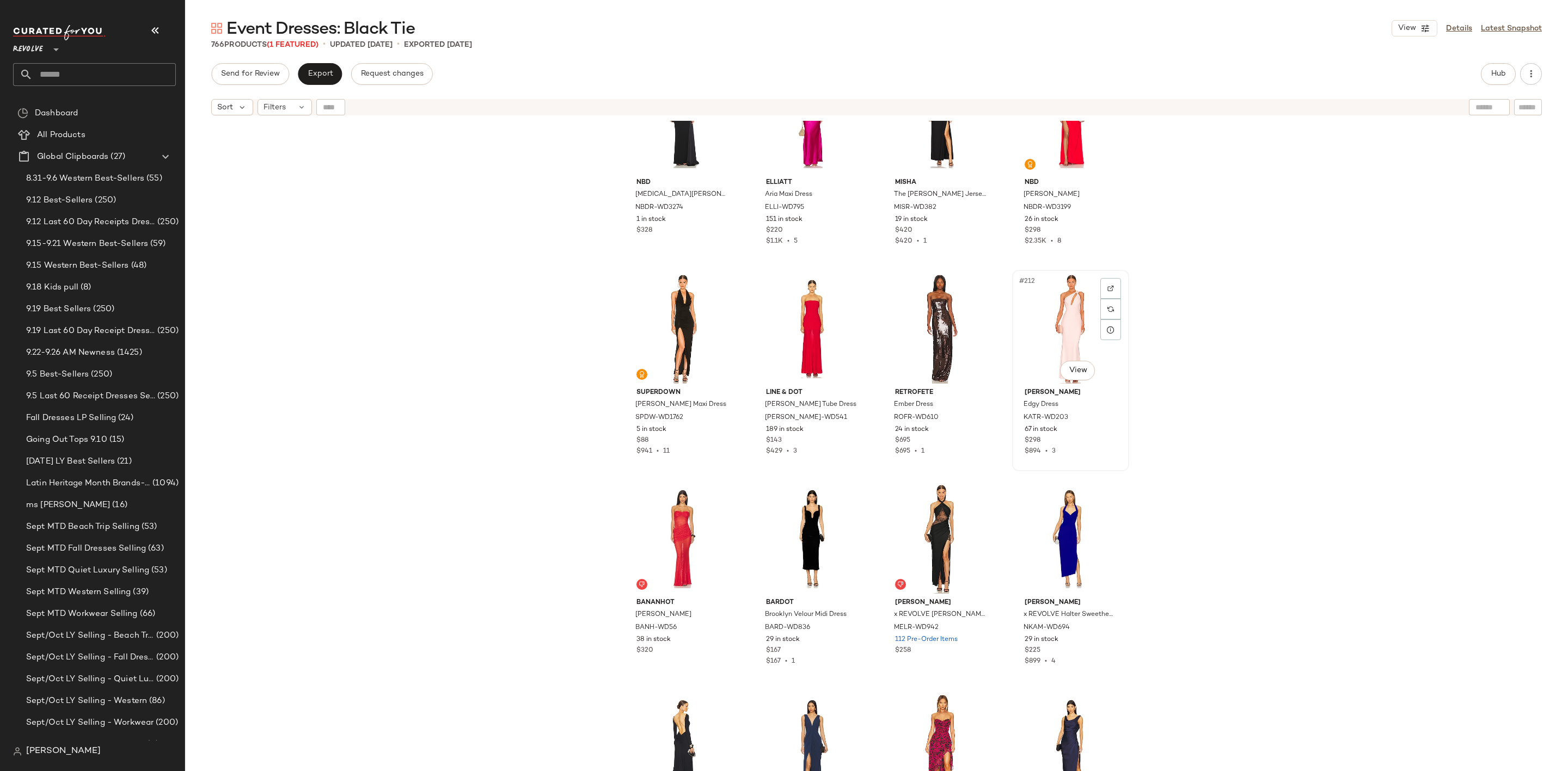
click at [1054, 309] on div "#212 View" at bounding box center [1071, 329] width 110 height 110
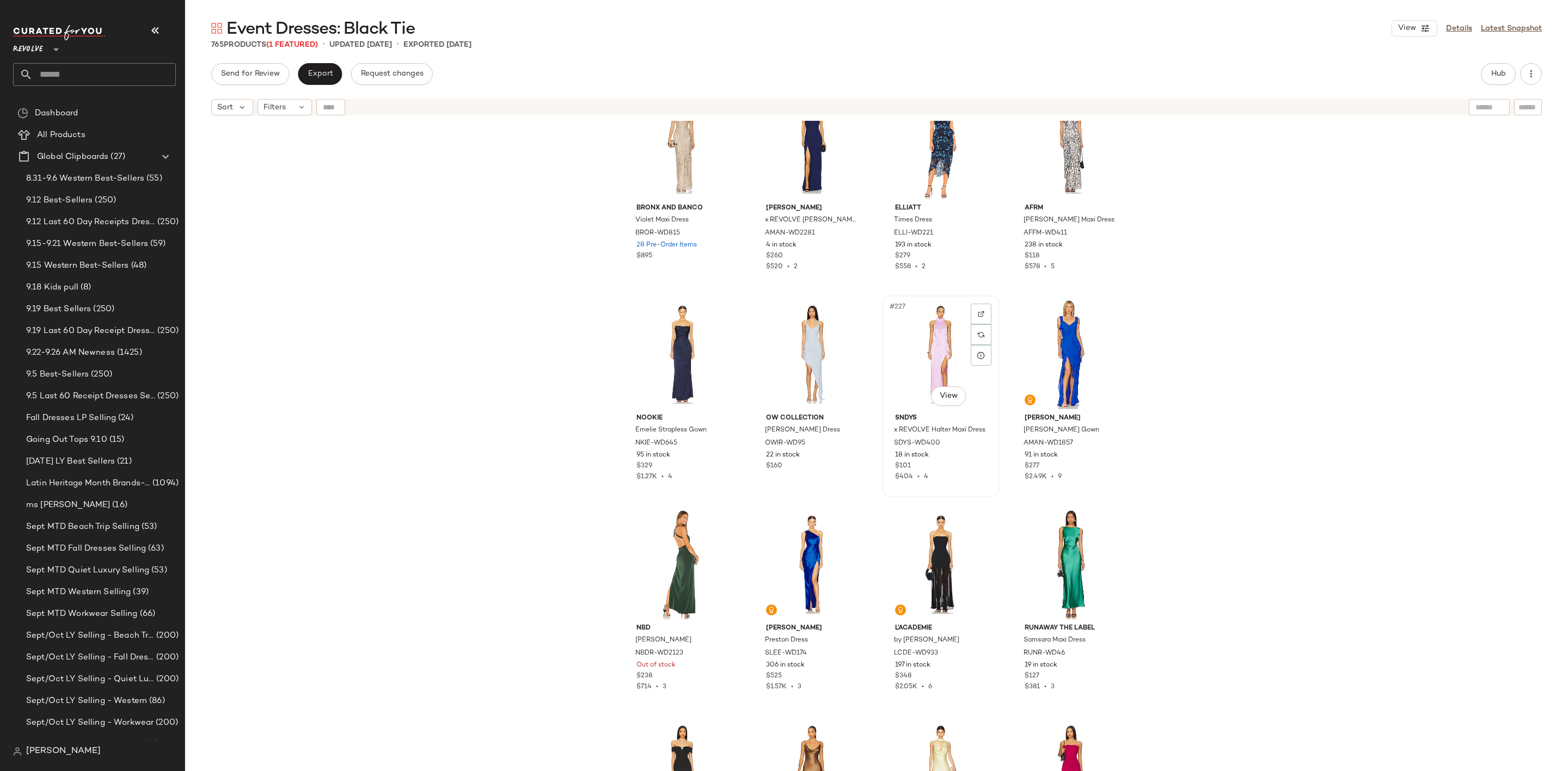
scroll to position [11603, 0]
click at [935, 337] on div "#227 View" at bounding box center [941, 352] width 110 height 110
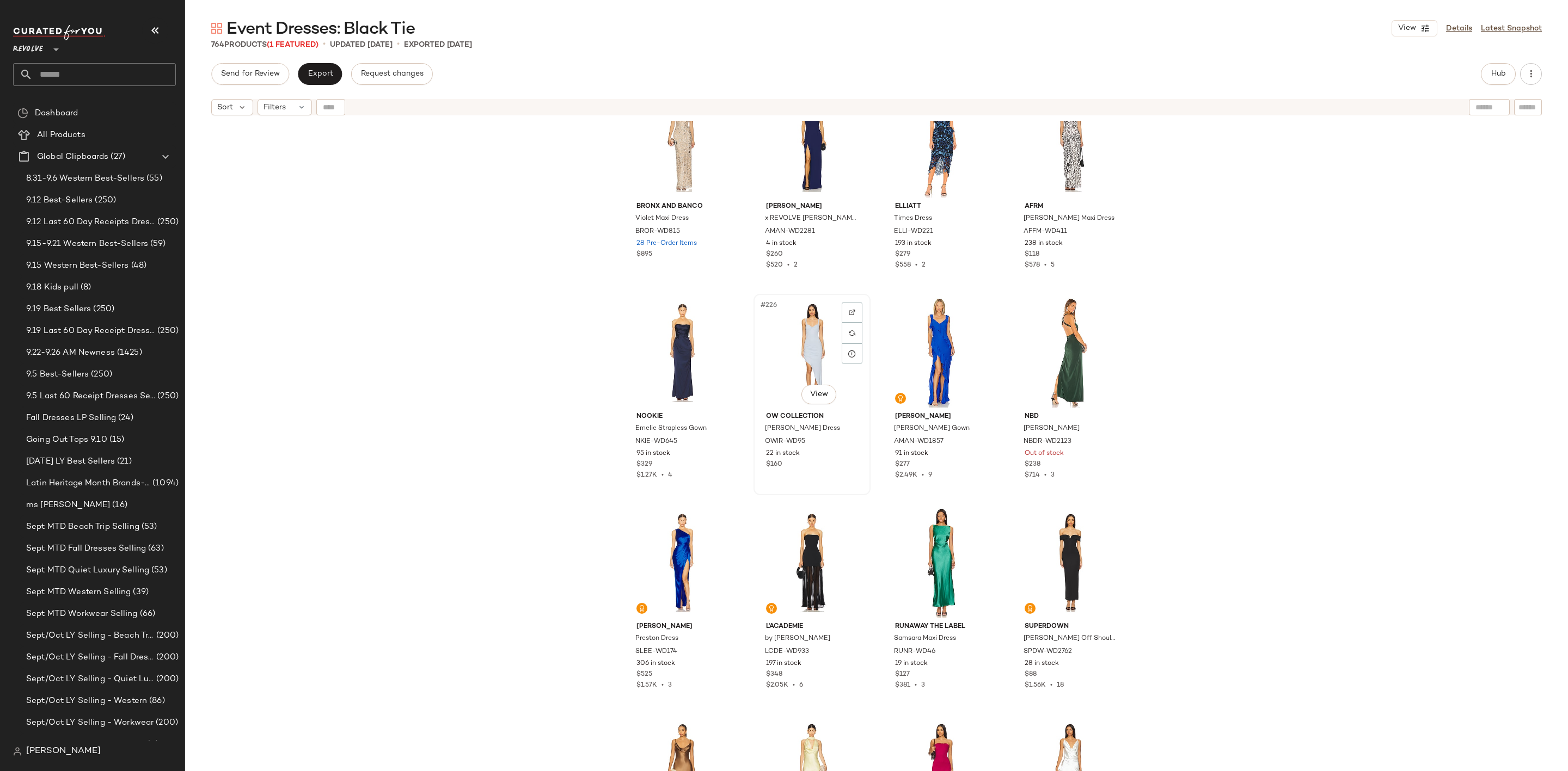
click at [780, 351] on div "#226 View" at bounding box center [812, 352] width 110 height 110
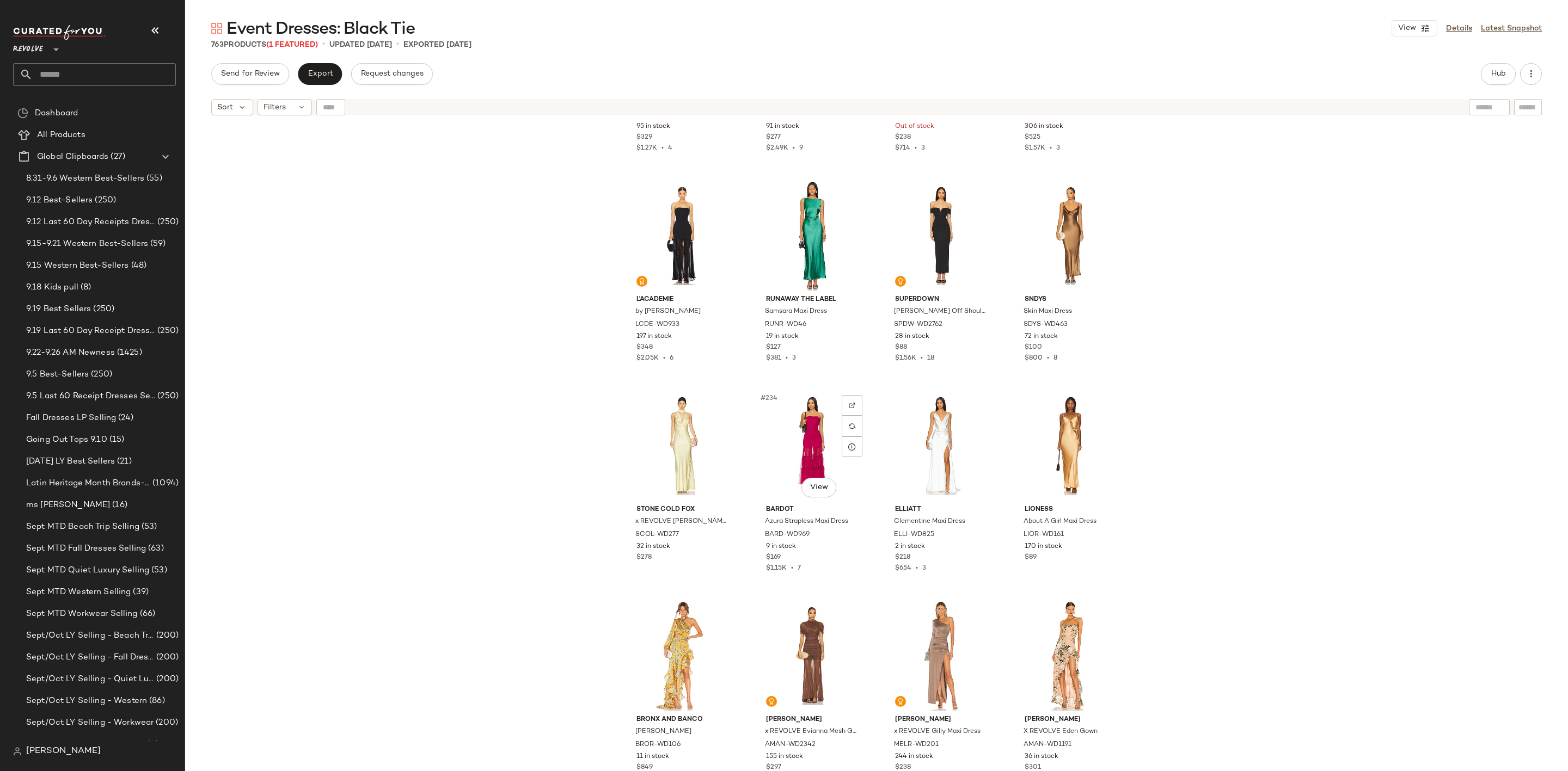
scroll to position [12012, 0]
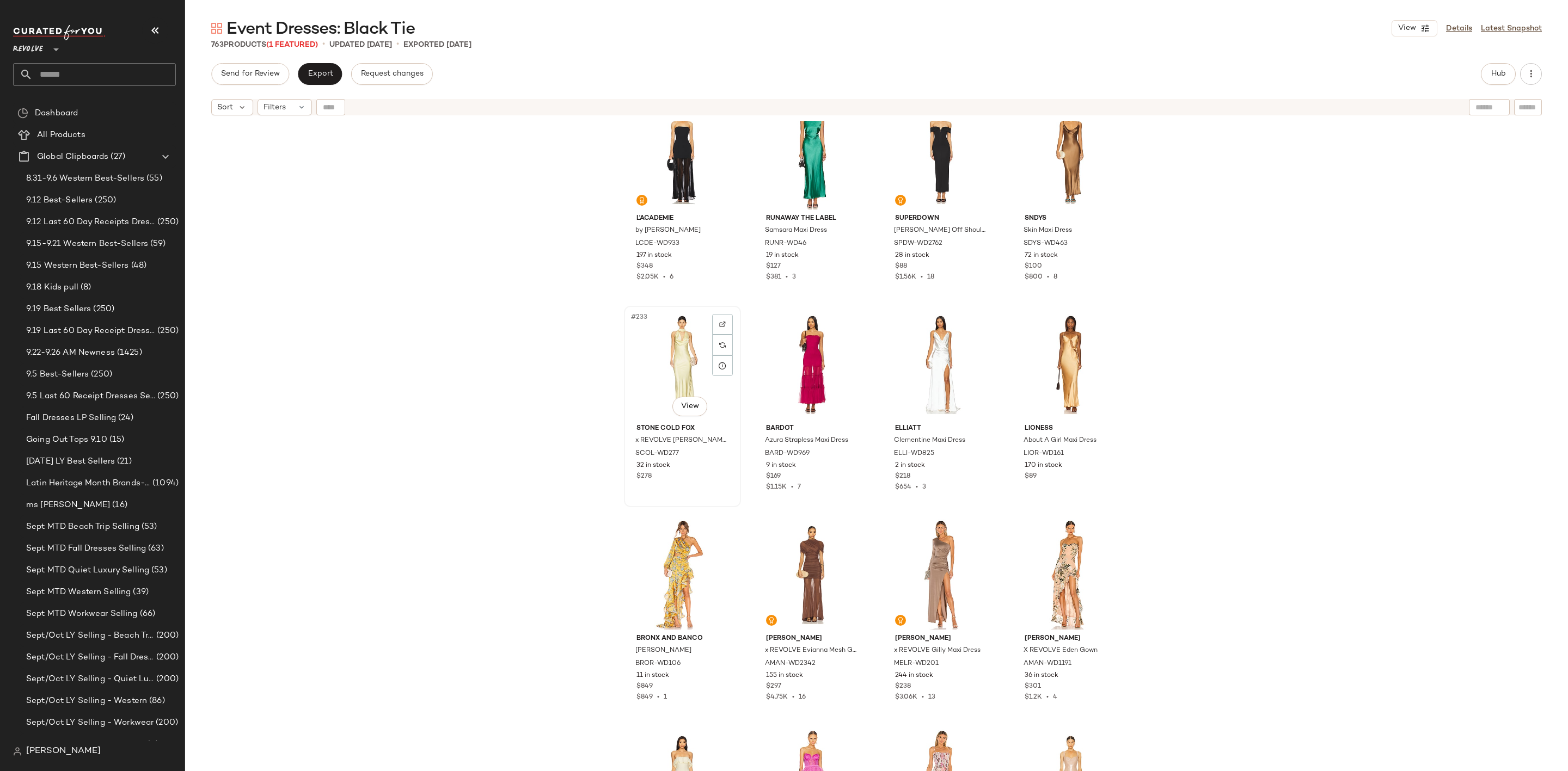
click at [663, 369] on div "#233 View" at bounding box center [682, 365] width 110 height 110
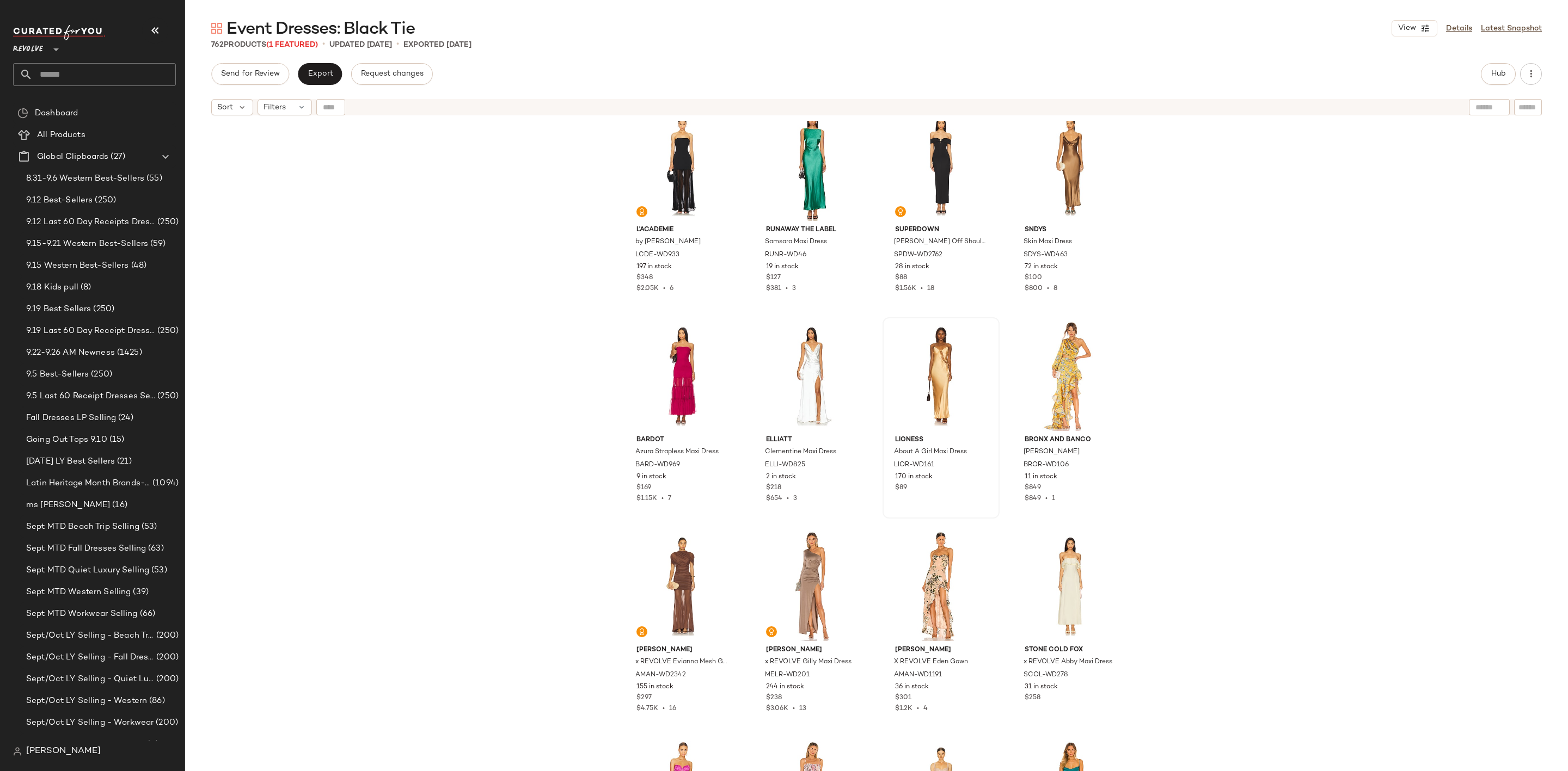
scroll to position [12012, 0]
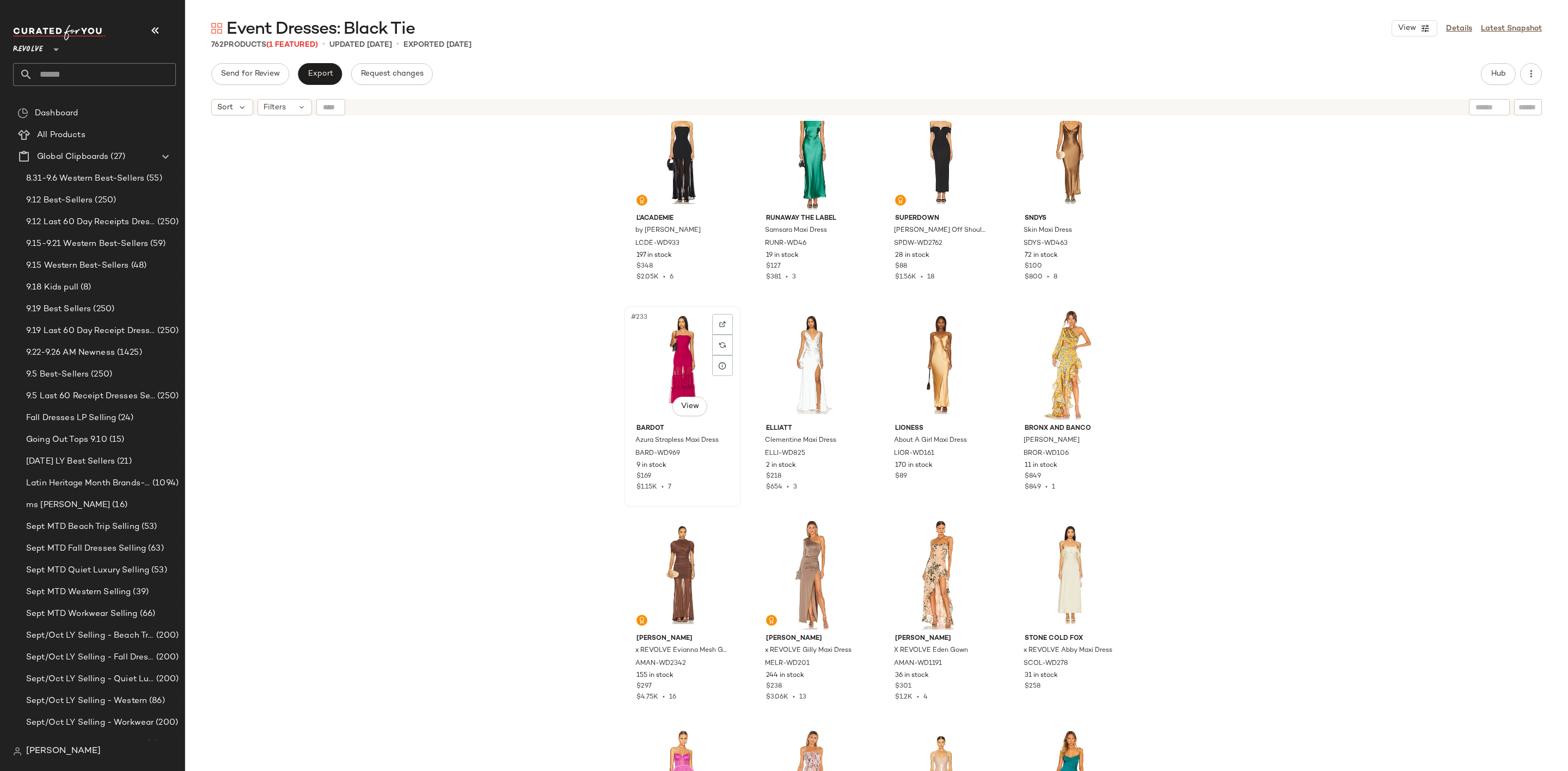
click at [670, 353] on div "#233 View" at bounding box center [682, 365] width 110 height 110
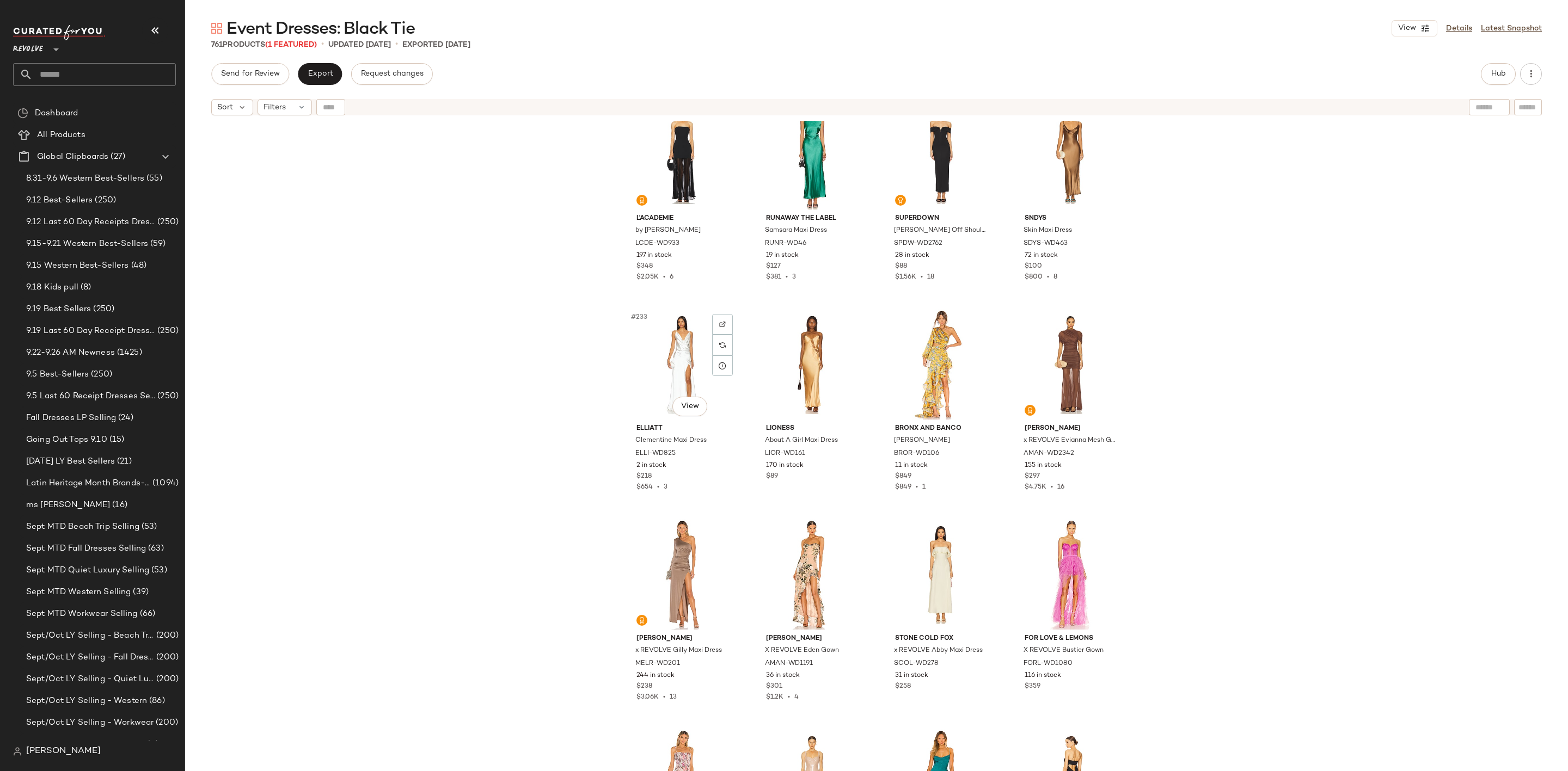
click at [670, 353] on div "#233 View" at bounding box center [682, 365] width 110 height 110
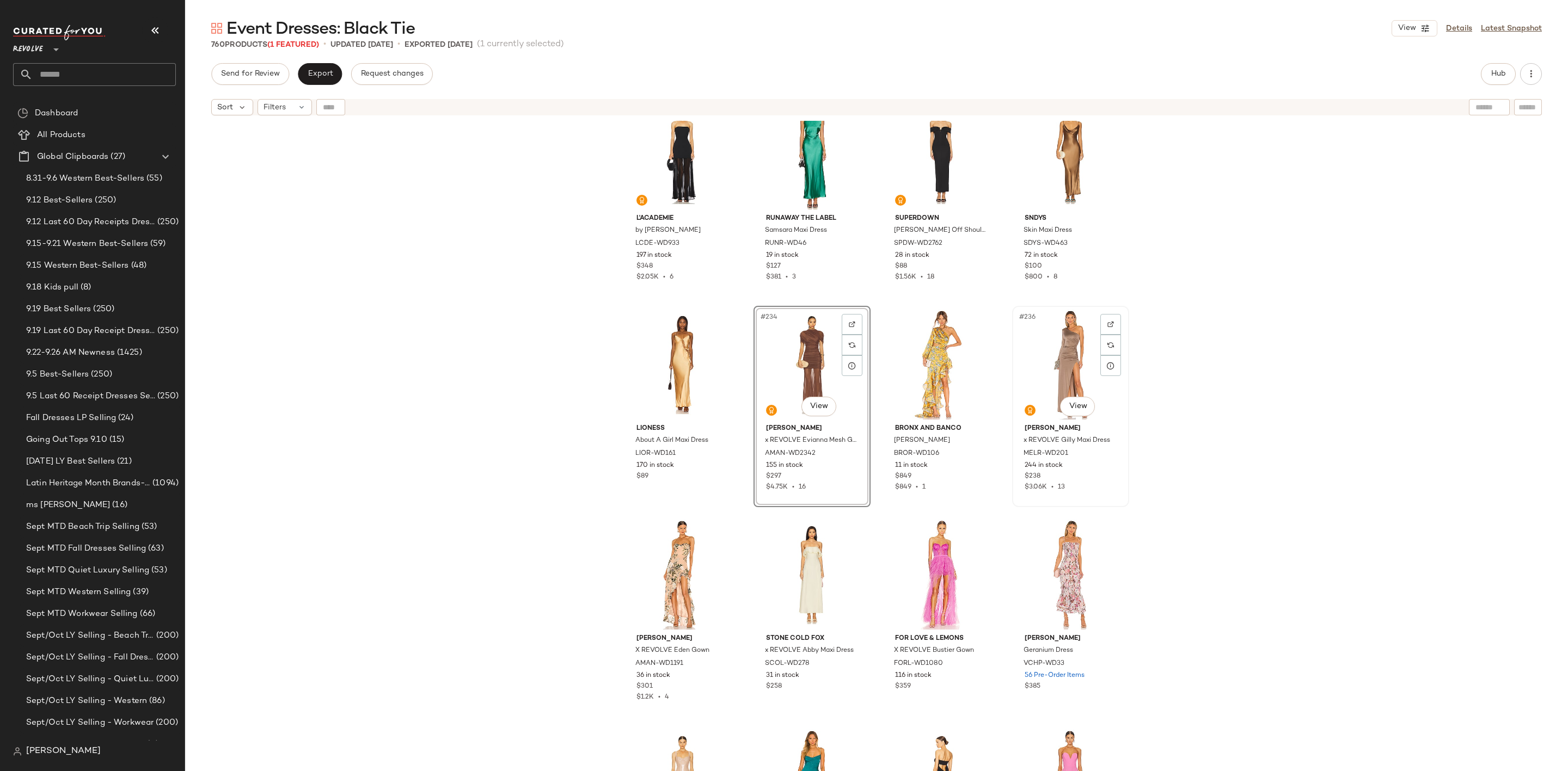
click at [1060, 353] on div "#236 View" at bounding box center [1071, 365] width 110 height 110
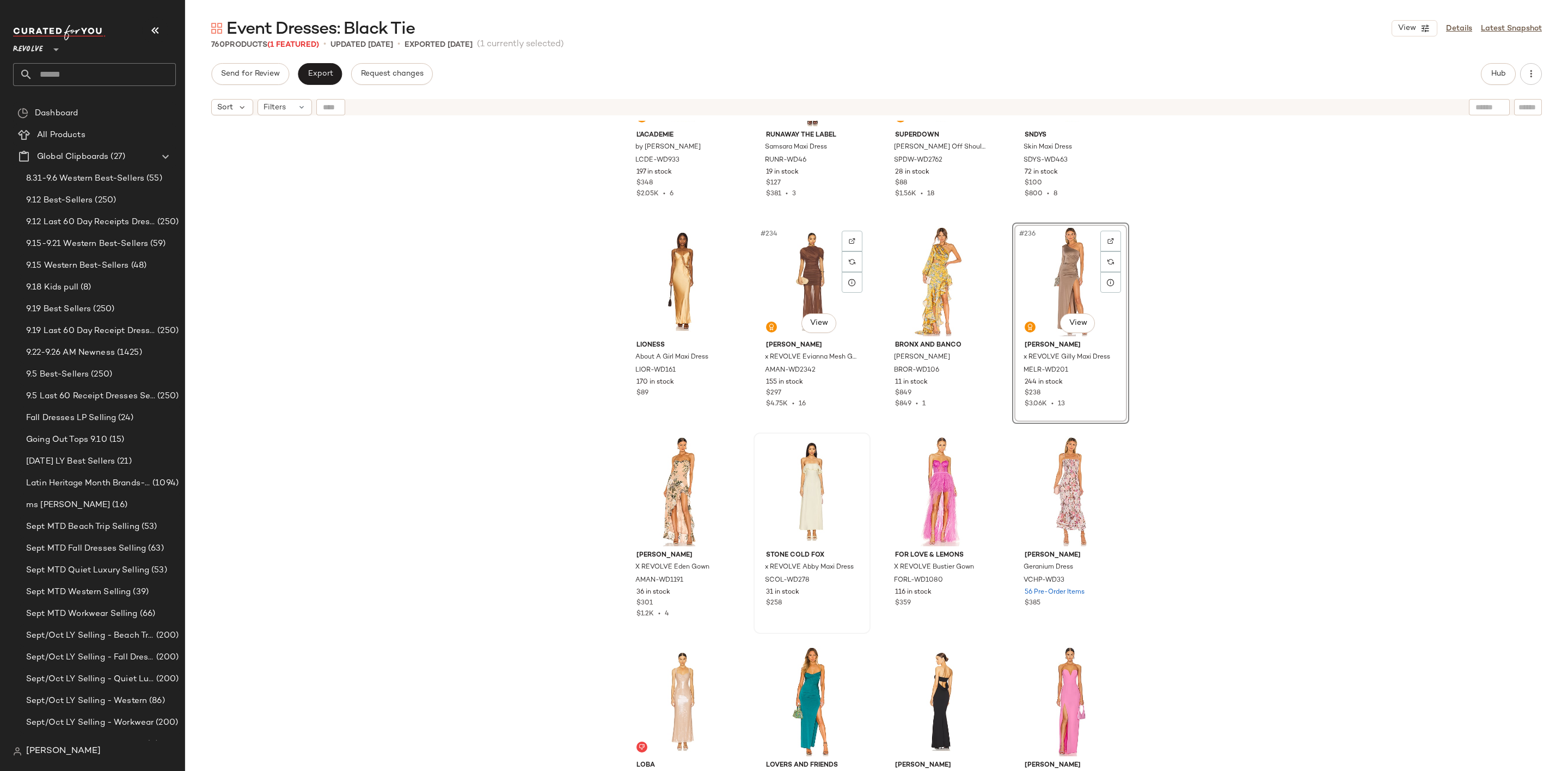
scroll to position [12256, 0]
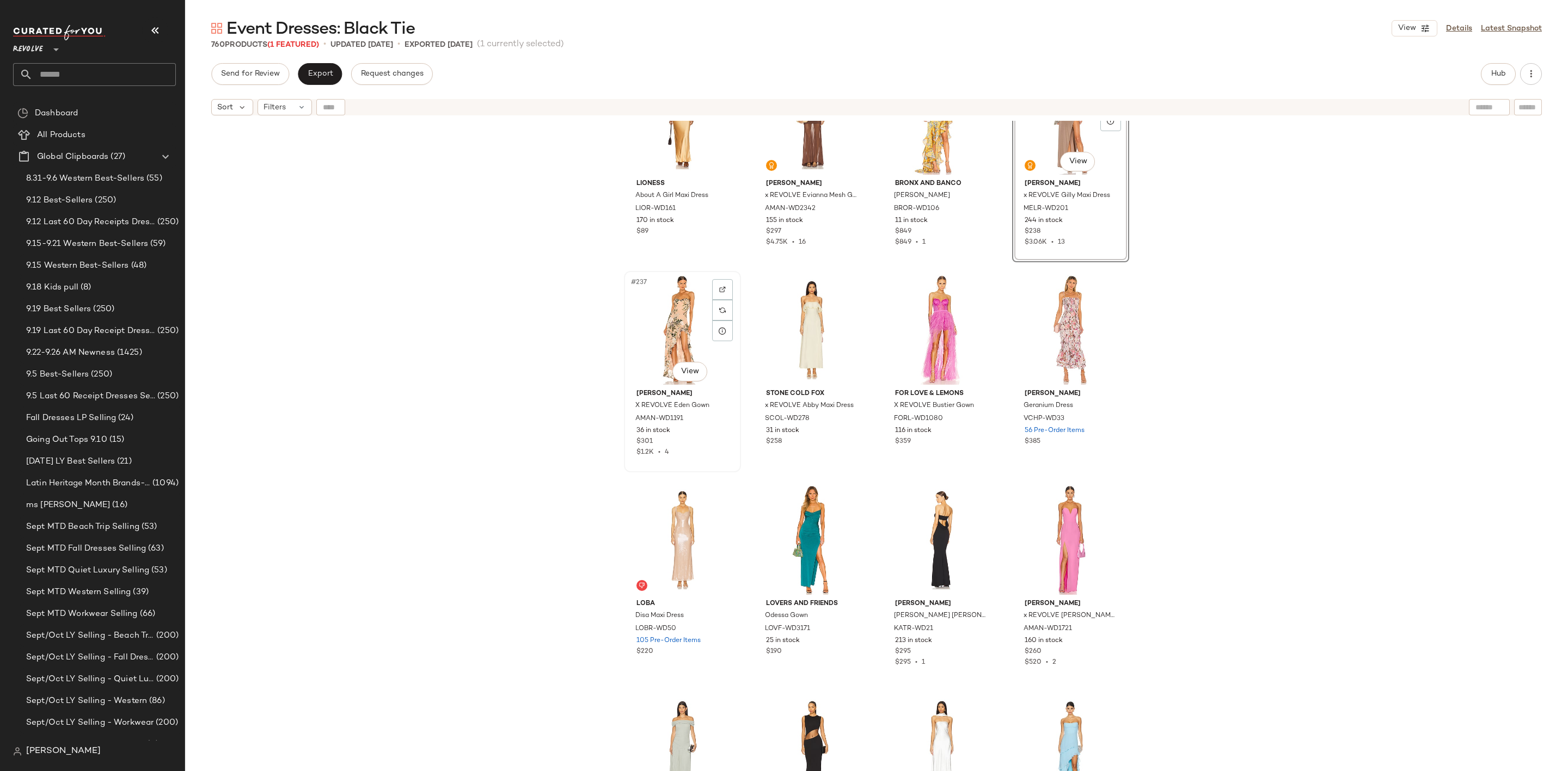
click at [651, 324] on div "#237 View" at bounding box center [682, 330] width 110 height 110
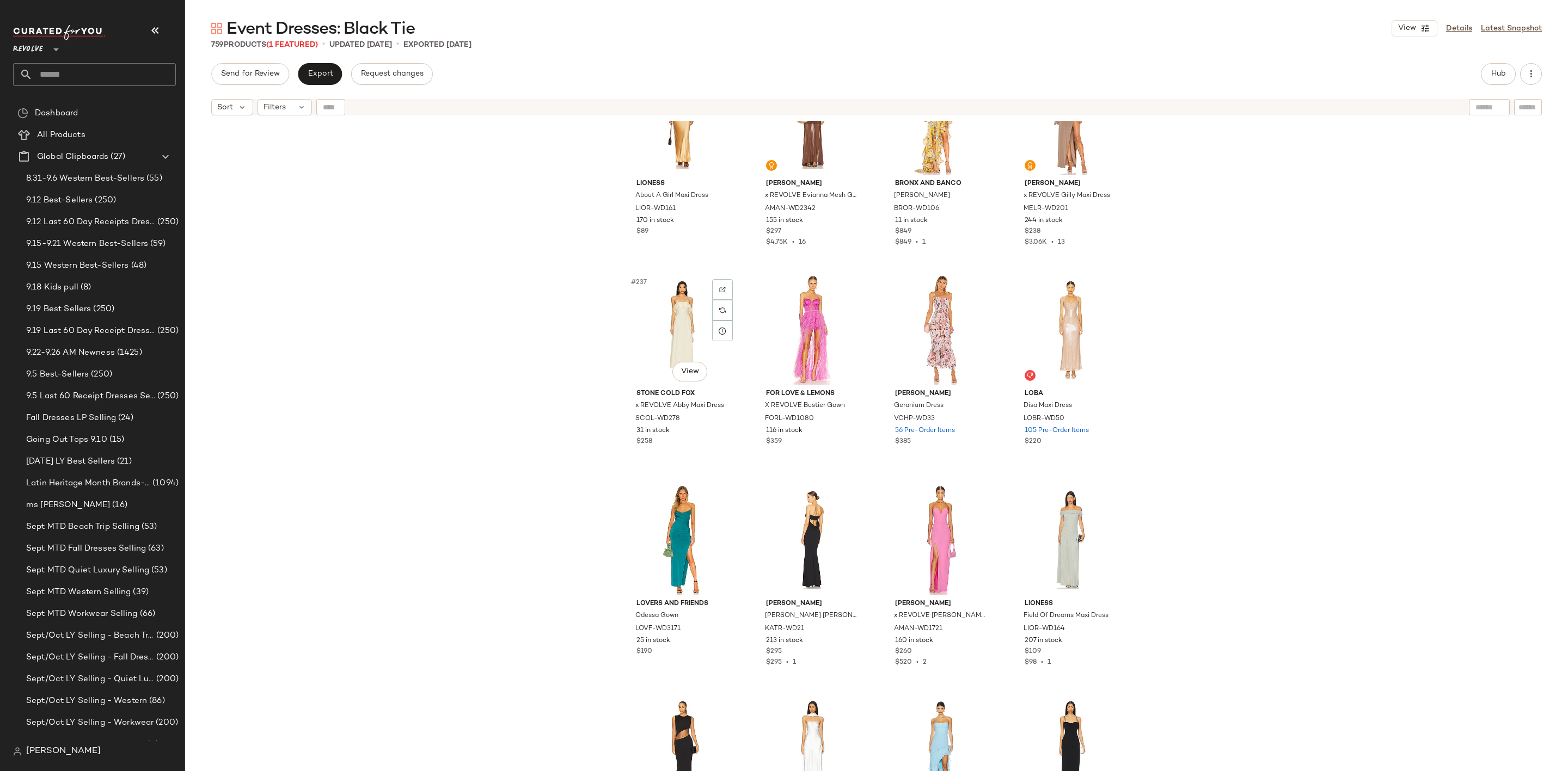
click at [651, 323] on div "#237 View" at bounding box center [682, 330] width 110 height 110
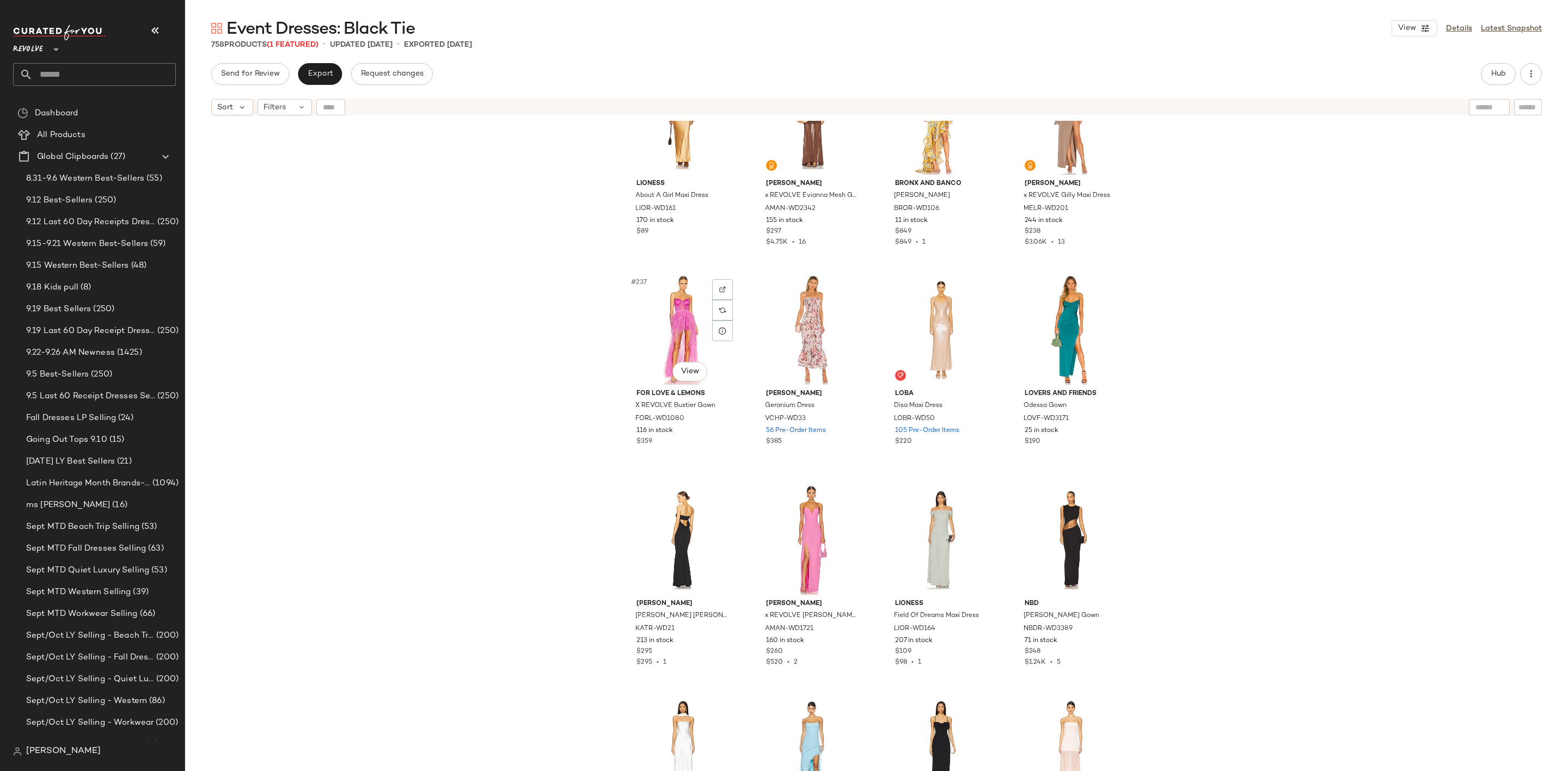
click at [651, 323] on div "#237 View" at bounding box center [682, 330] width 110 height 110
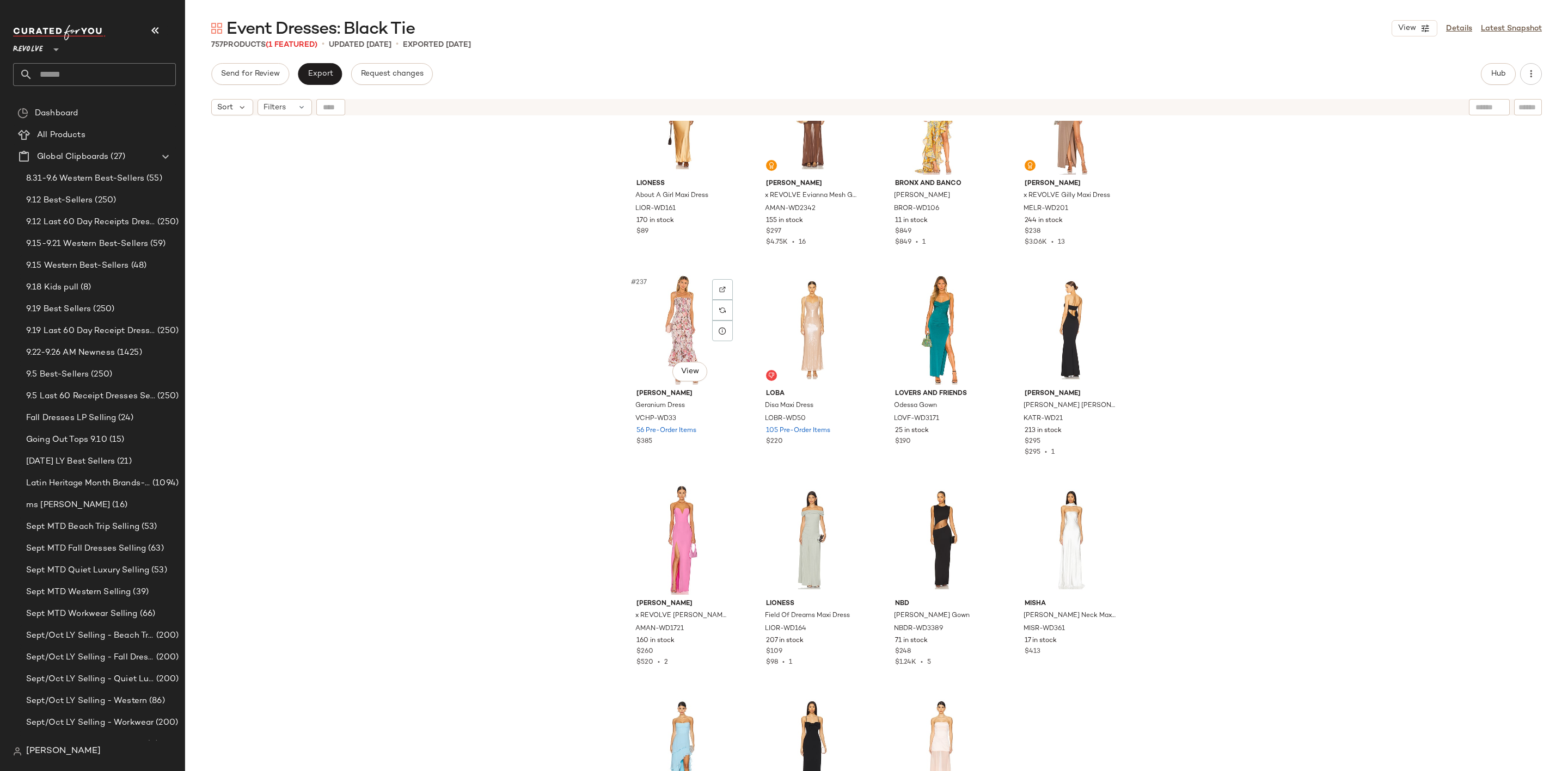
click at [651, 323] on div "#237 View" at bounding box center [682, 330] width 110 height 110
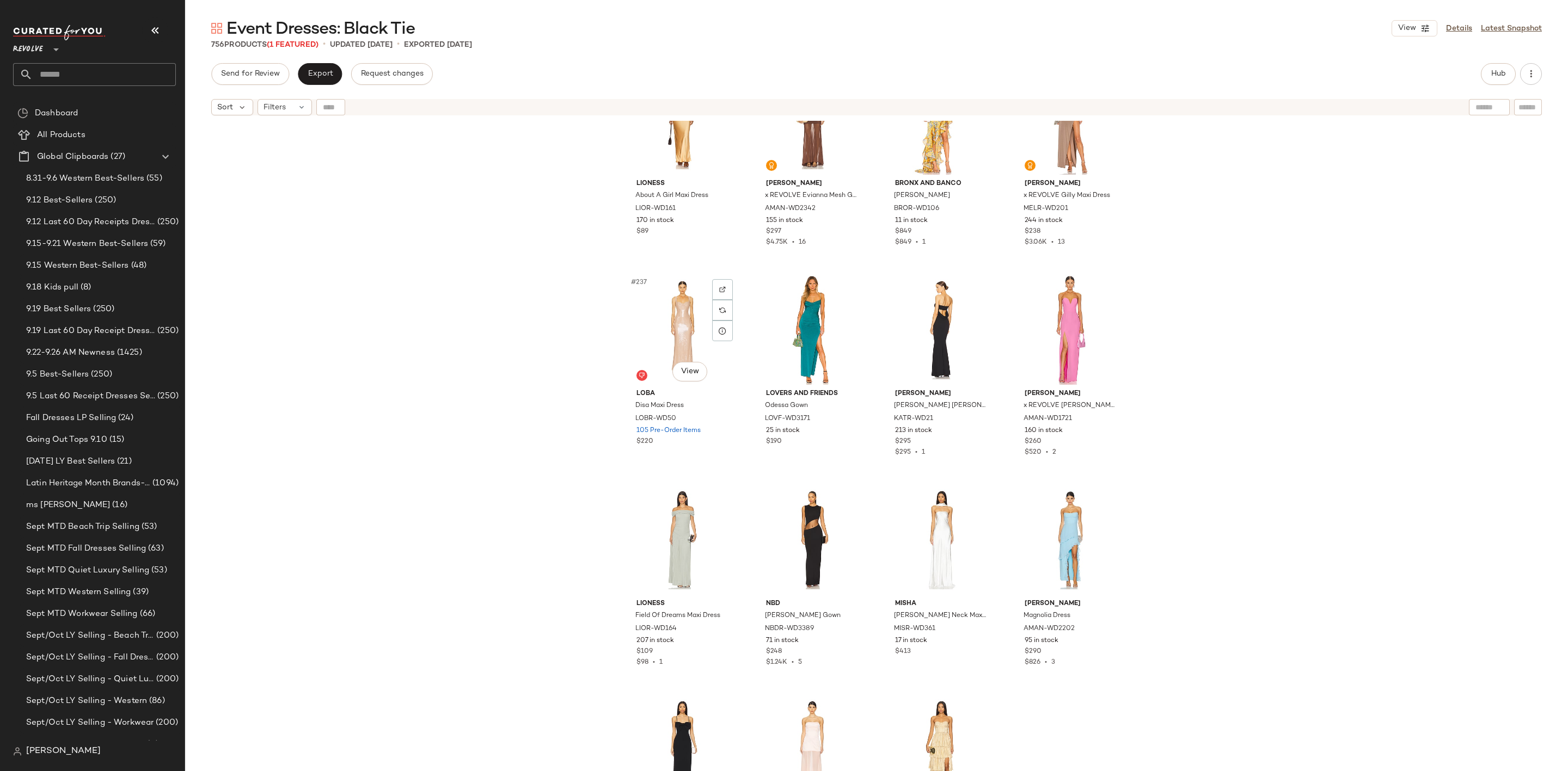
click at [651, 323] on div "#237 View" at bounding box center [682, 330] width 110 height 110
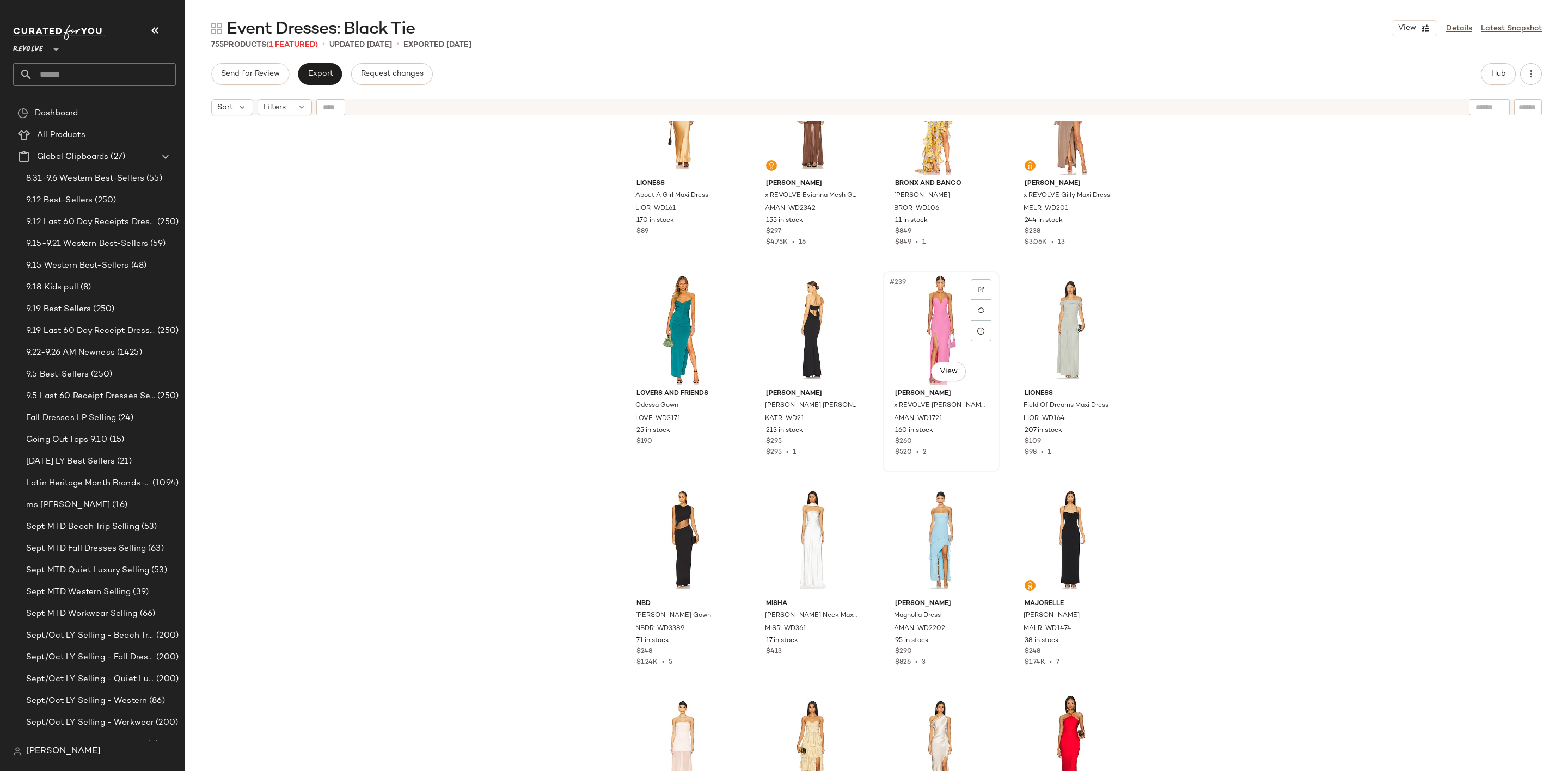
click at [926, 333] on div "#239 View" at bounding box center [941, 330] width 110 height 110
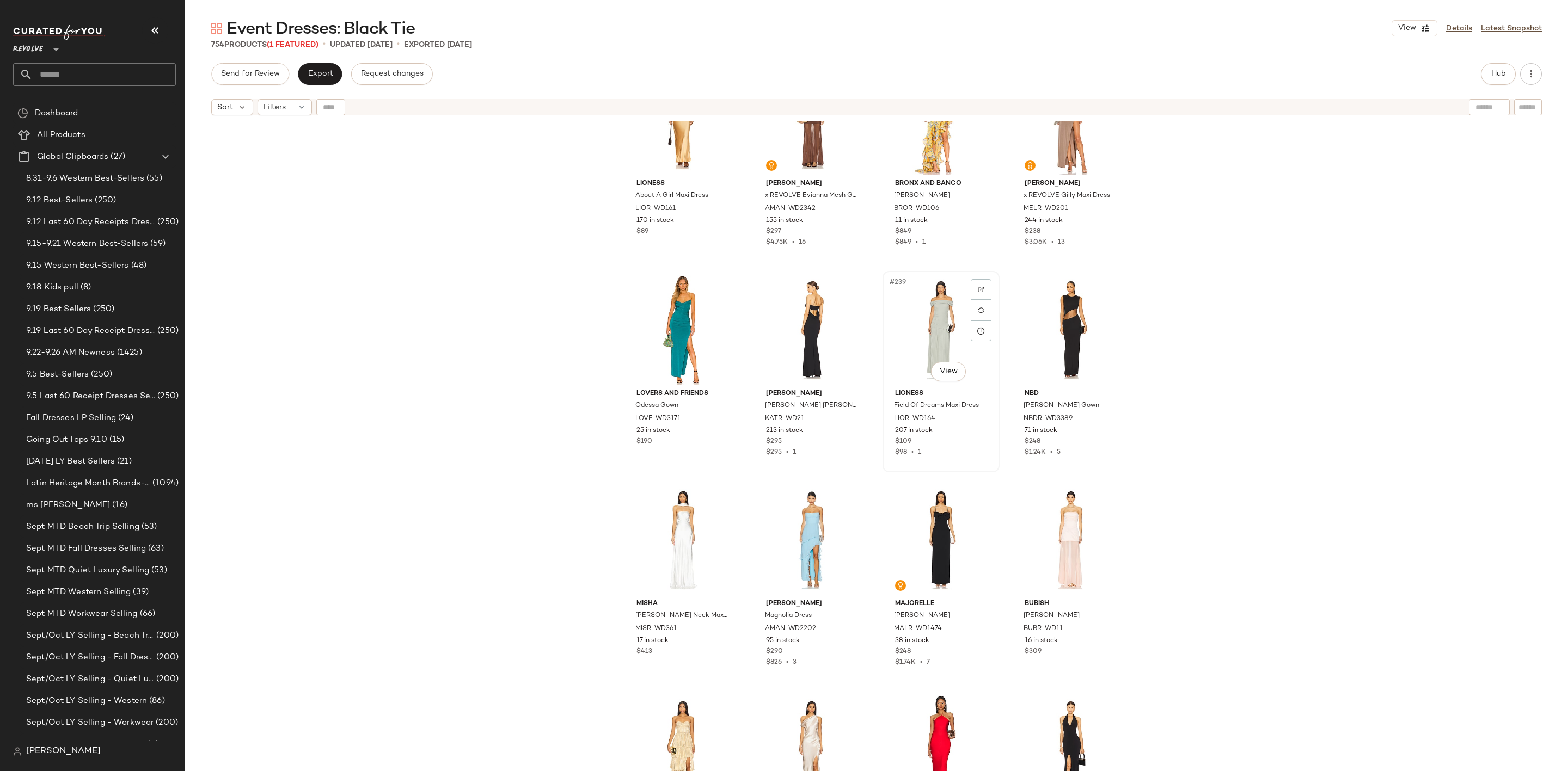
click at [926, 333] on div "#239 View" at bounding box center [941, 330] width 110 height 110
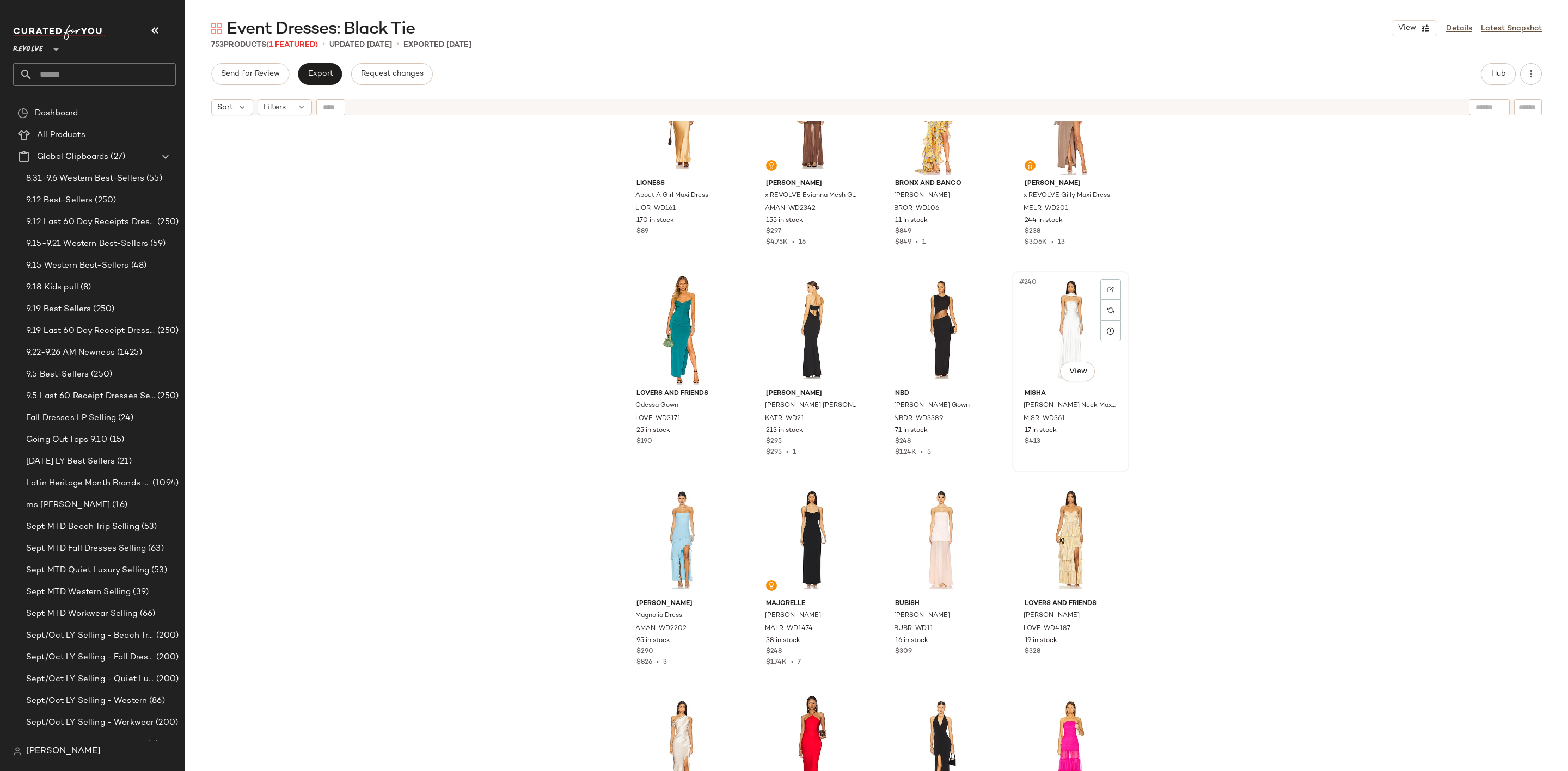
click at [1054, 313] on div "#240 View" at bounding box center [1071, 330] width 110 height 110
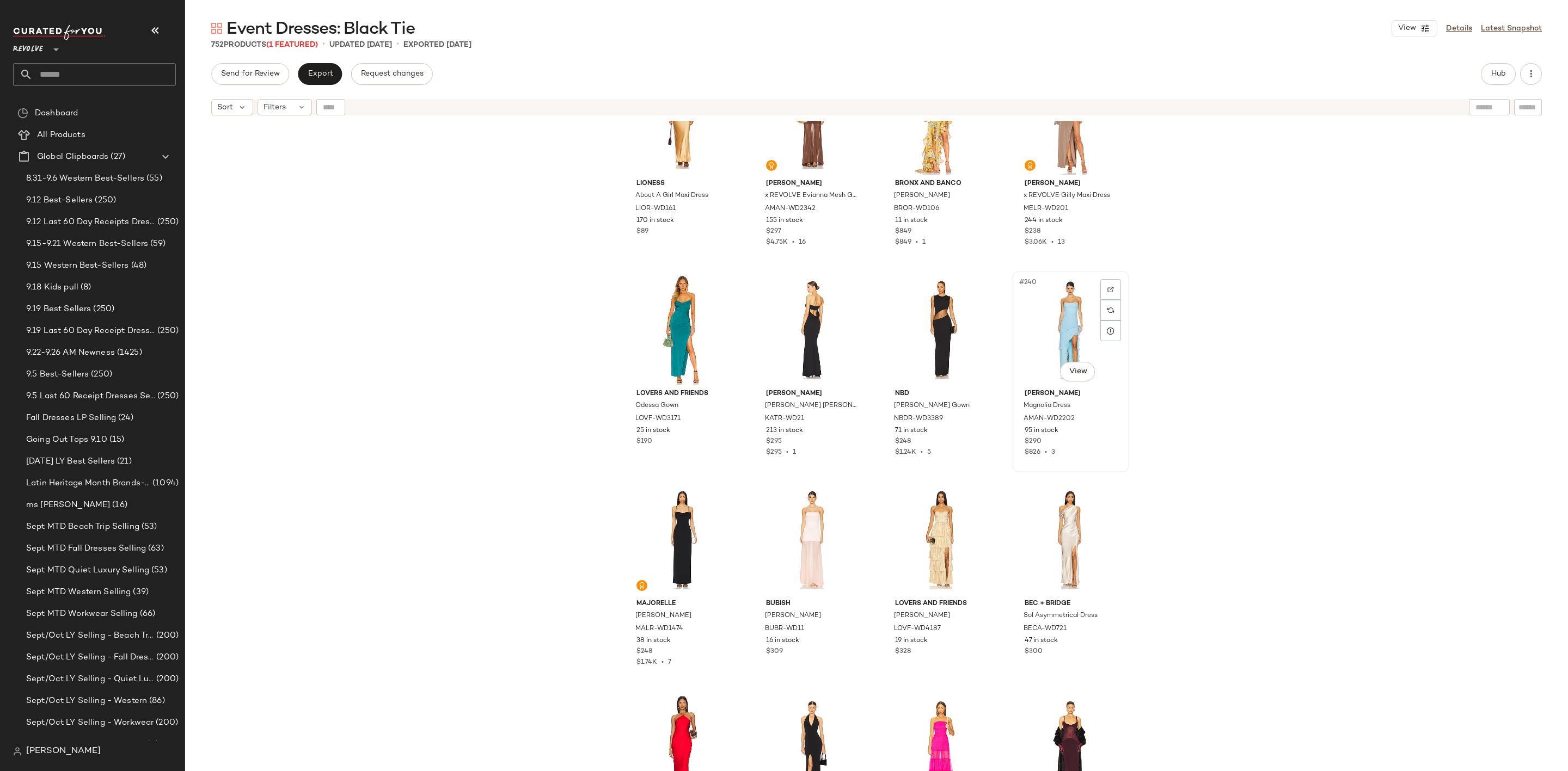
click at [1038, 319] on div "#240 View" at bounding box center [1071, 330] width 110 height 110
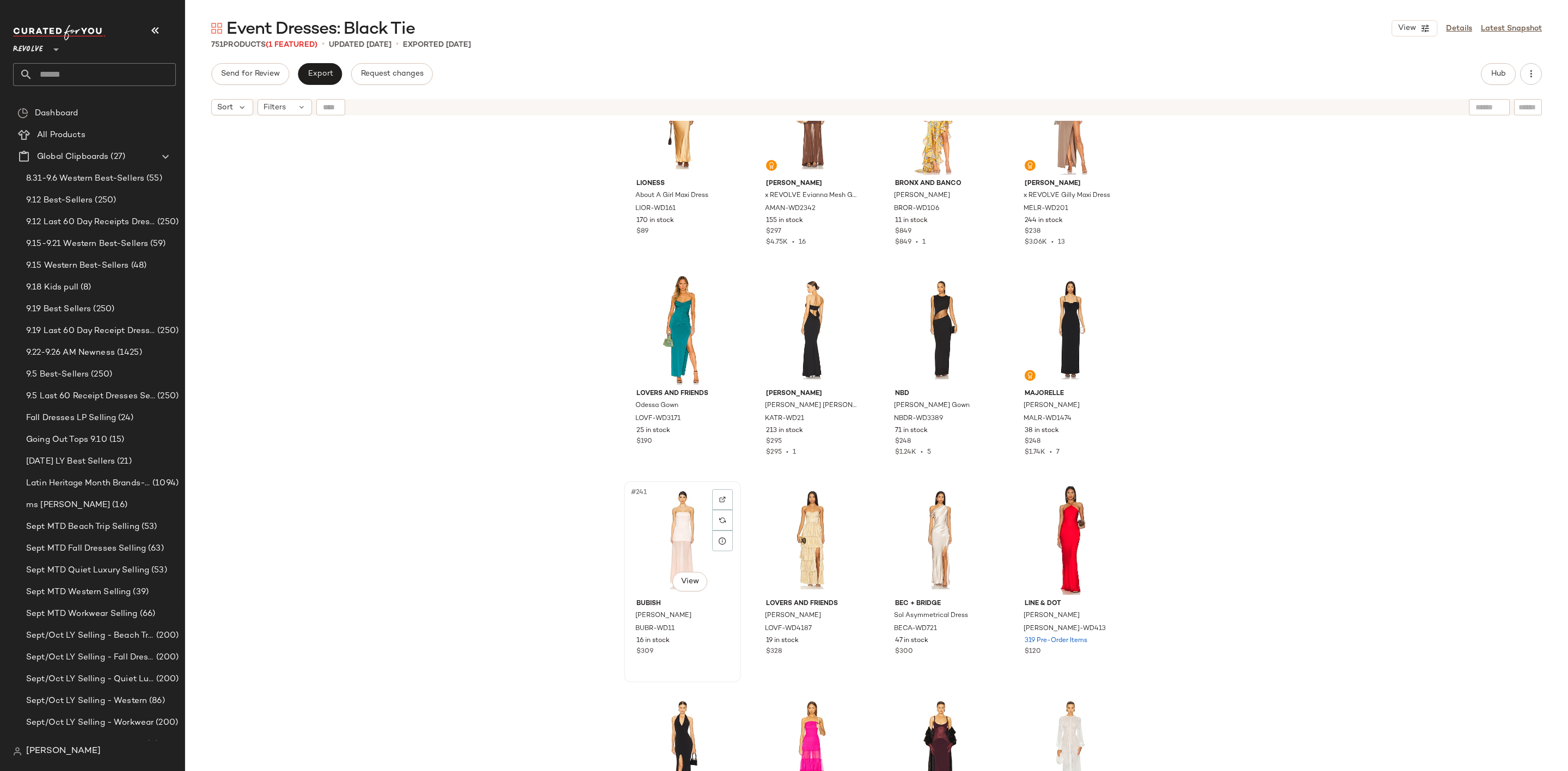
click at [657, 523] on div "#241 View" at bounding box center [682, 540] width 110 height 110
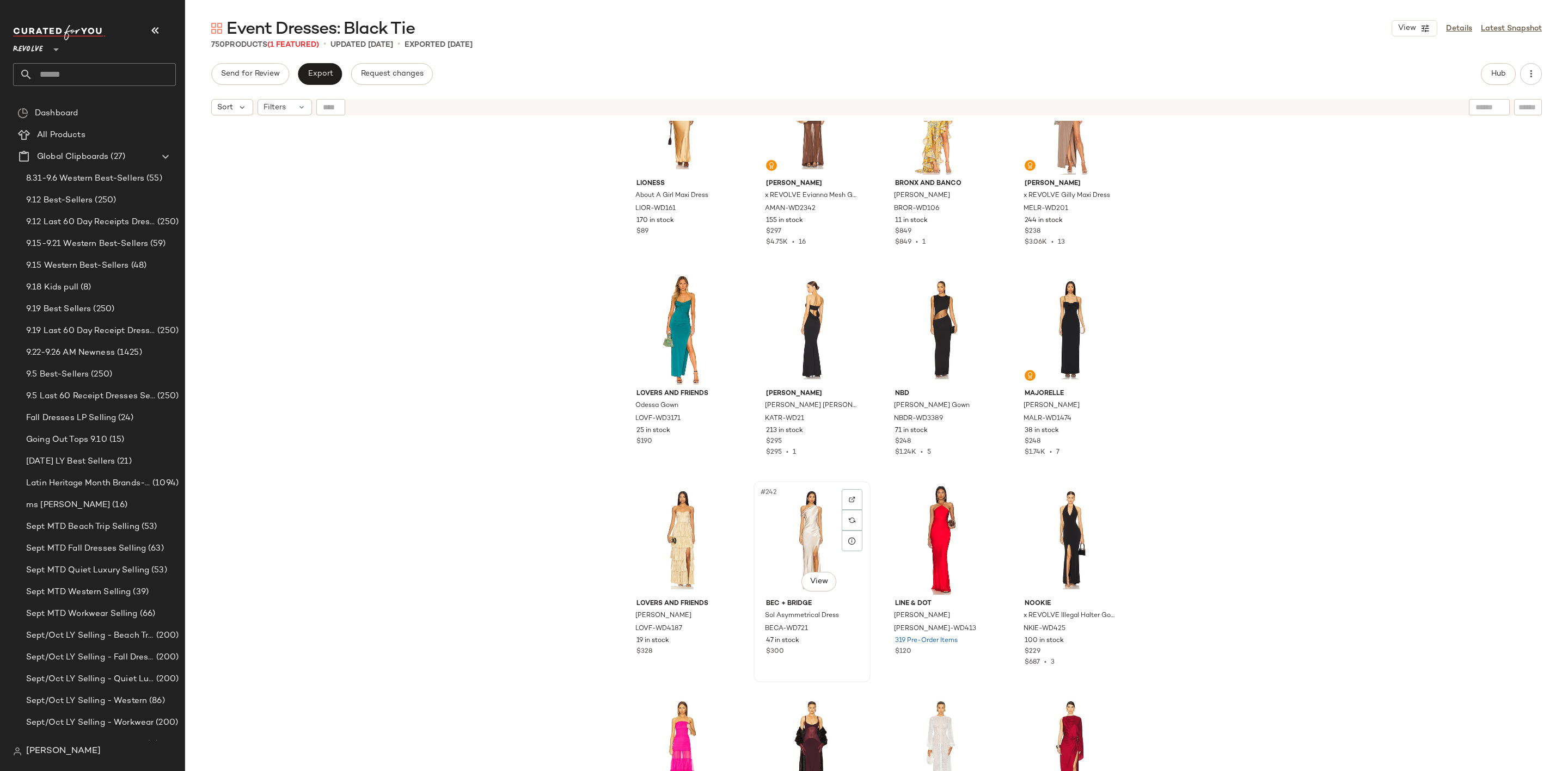
click at [796, 534] on div "#242 View" at bounding box center [812, 540] width 110 height 110
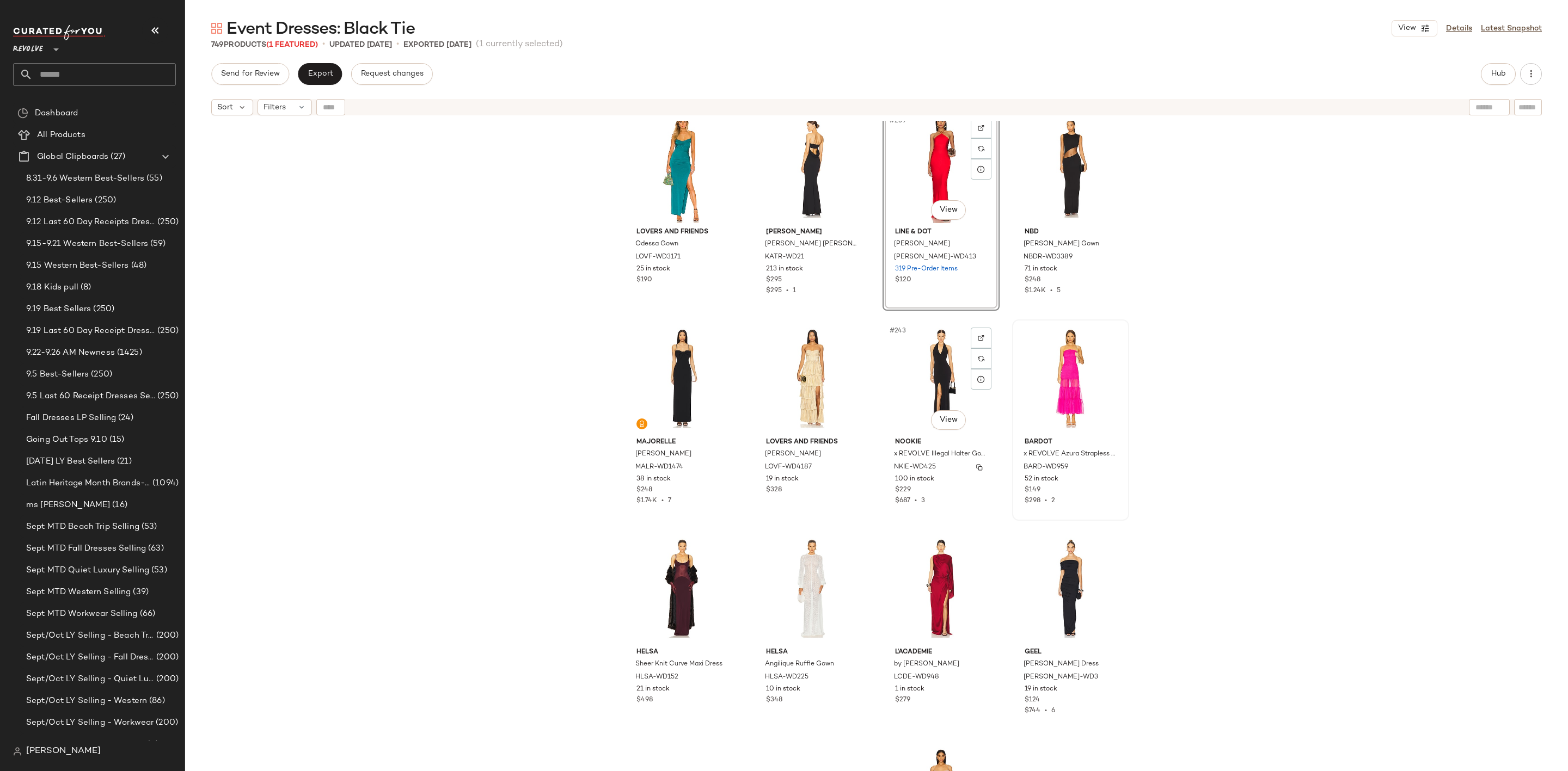
scroll to position [12419, 0]
click at [1074, 373] on div "#244 View" at bounding box center [1071, 377] width 110 height 110
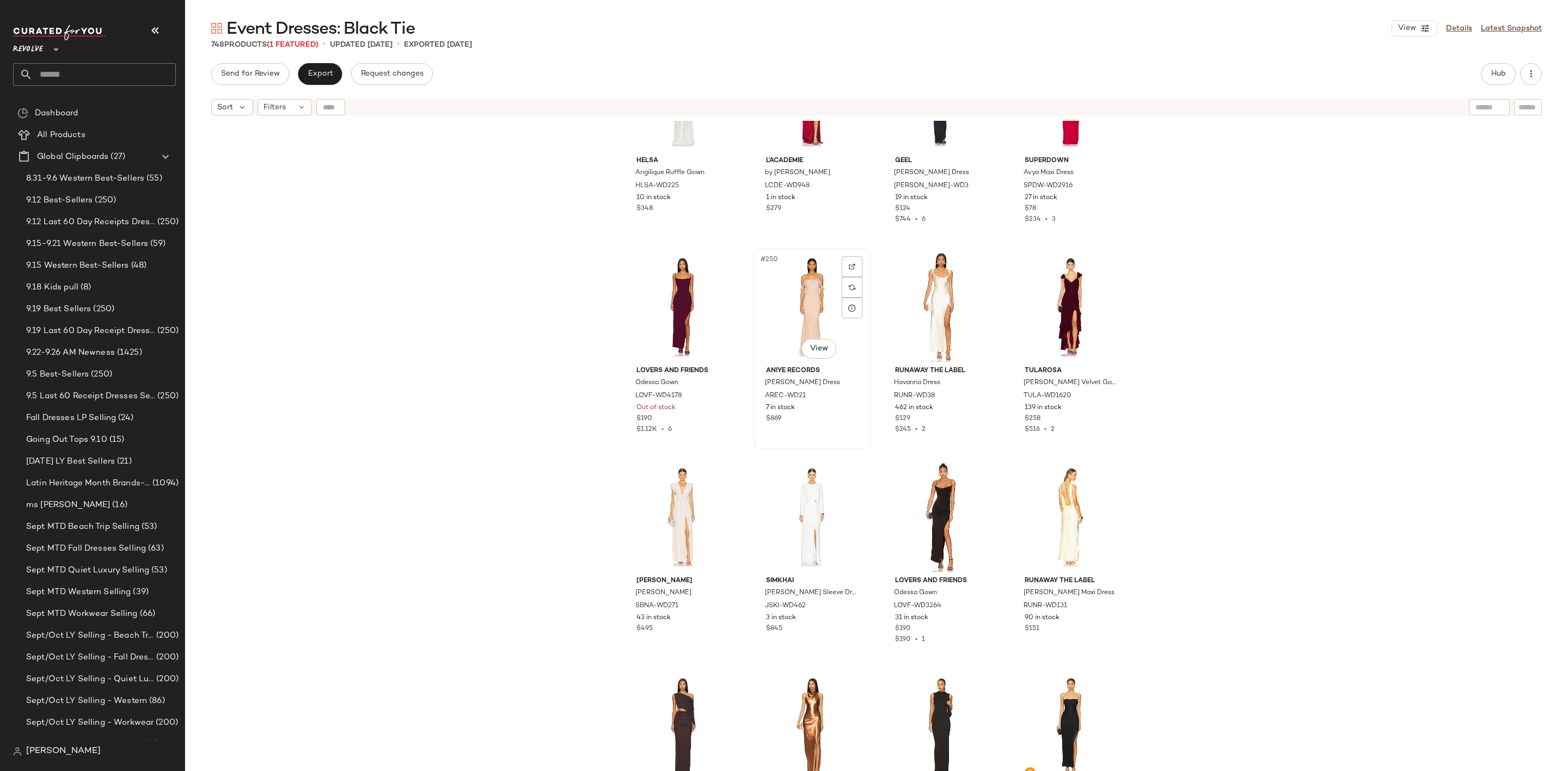
scroll to position [13154, 0]
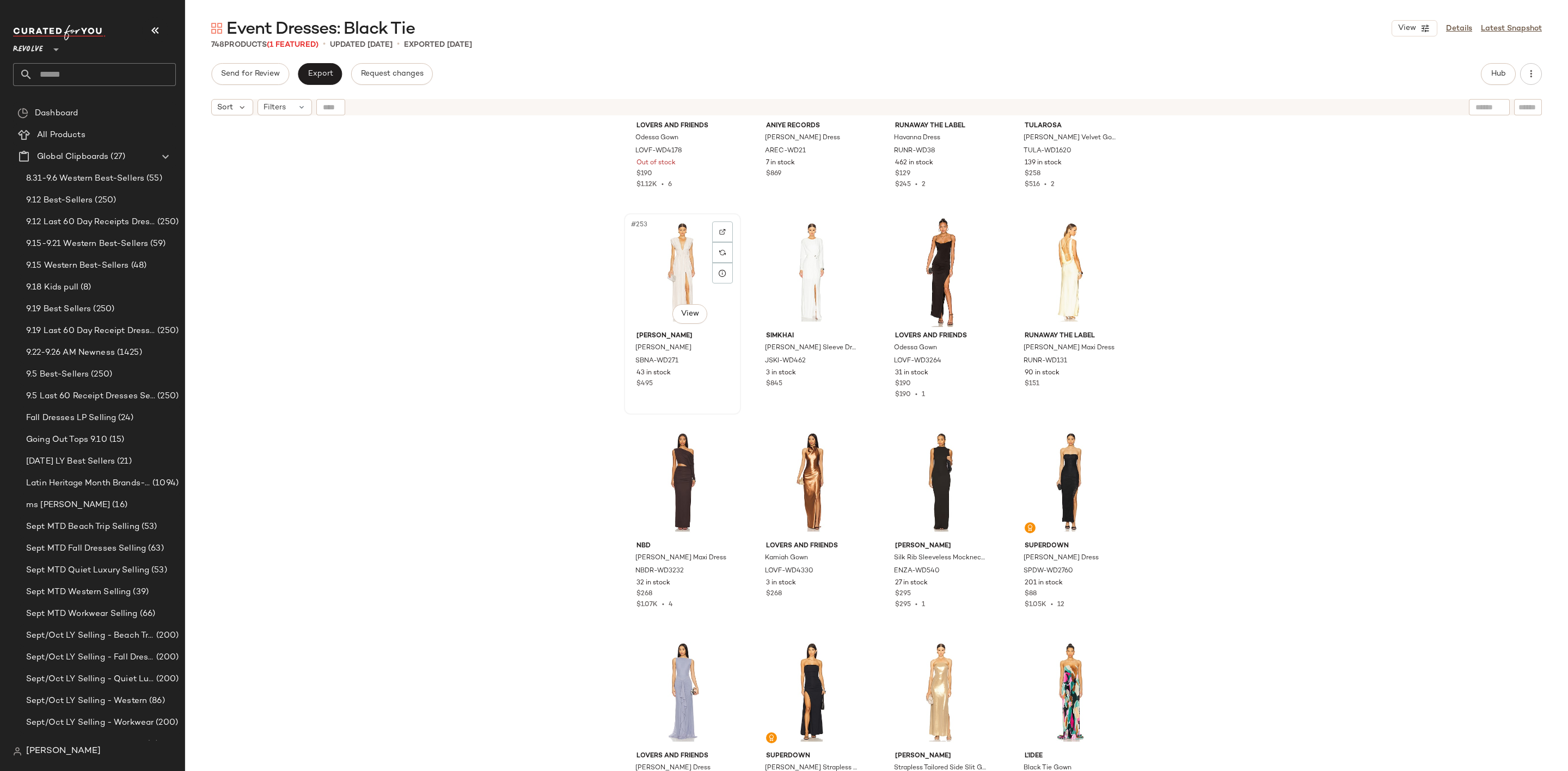
click at [660, 273] on div "#253 View" at bounding box center [682, 272] width 110 height 110
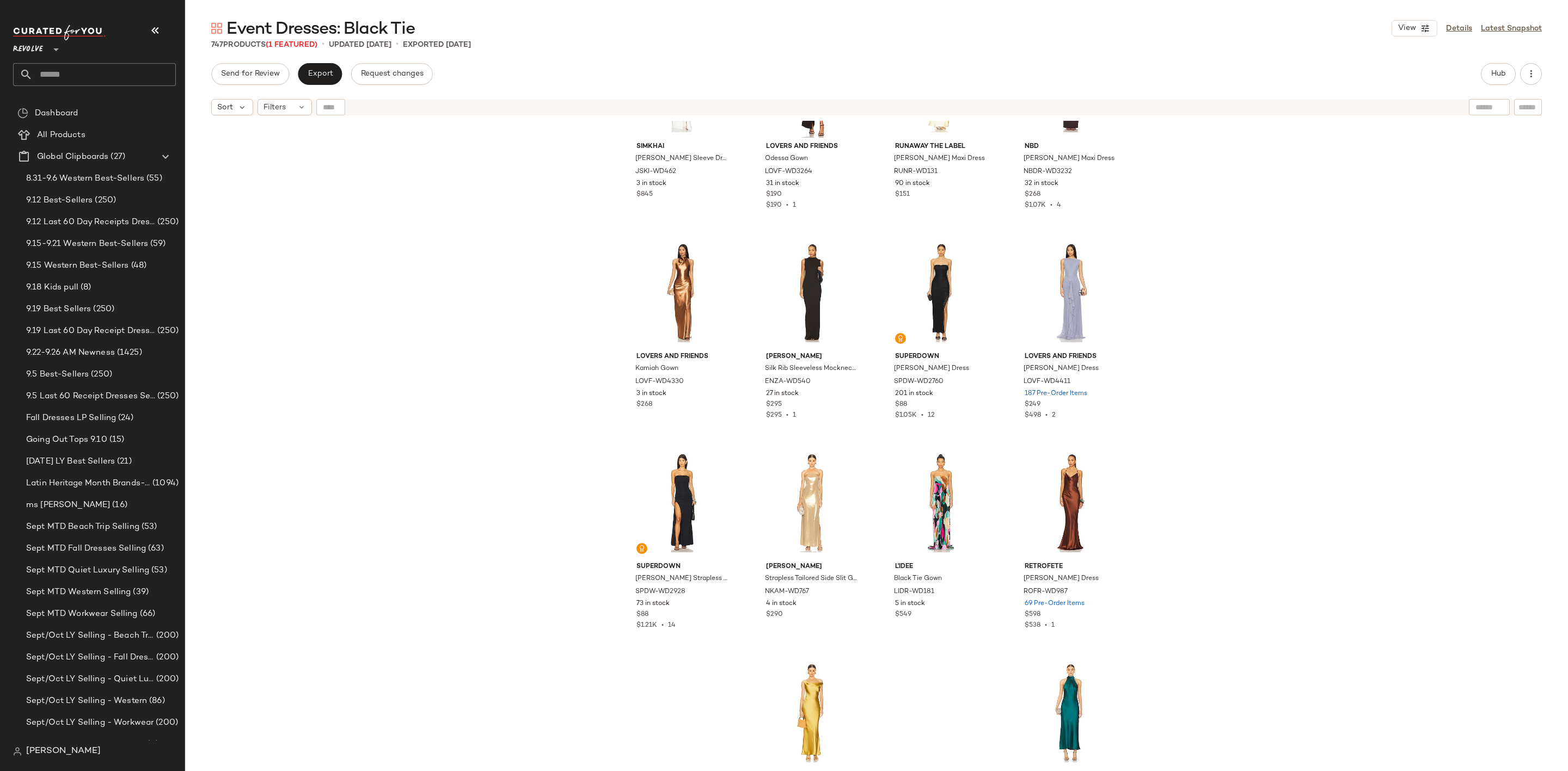
scroll to position [13481, 0]
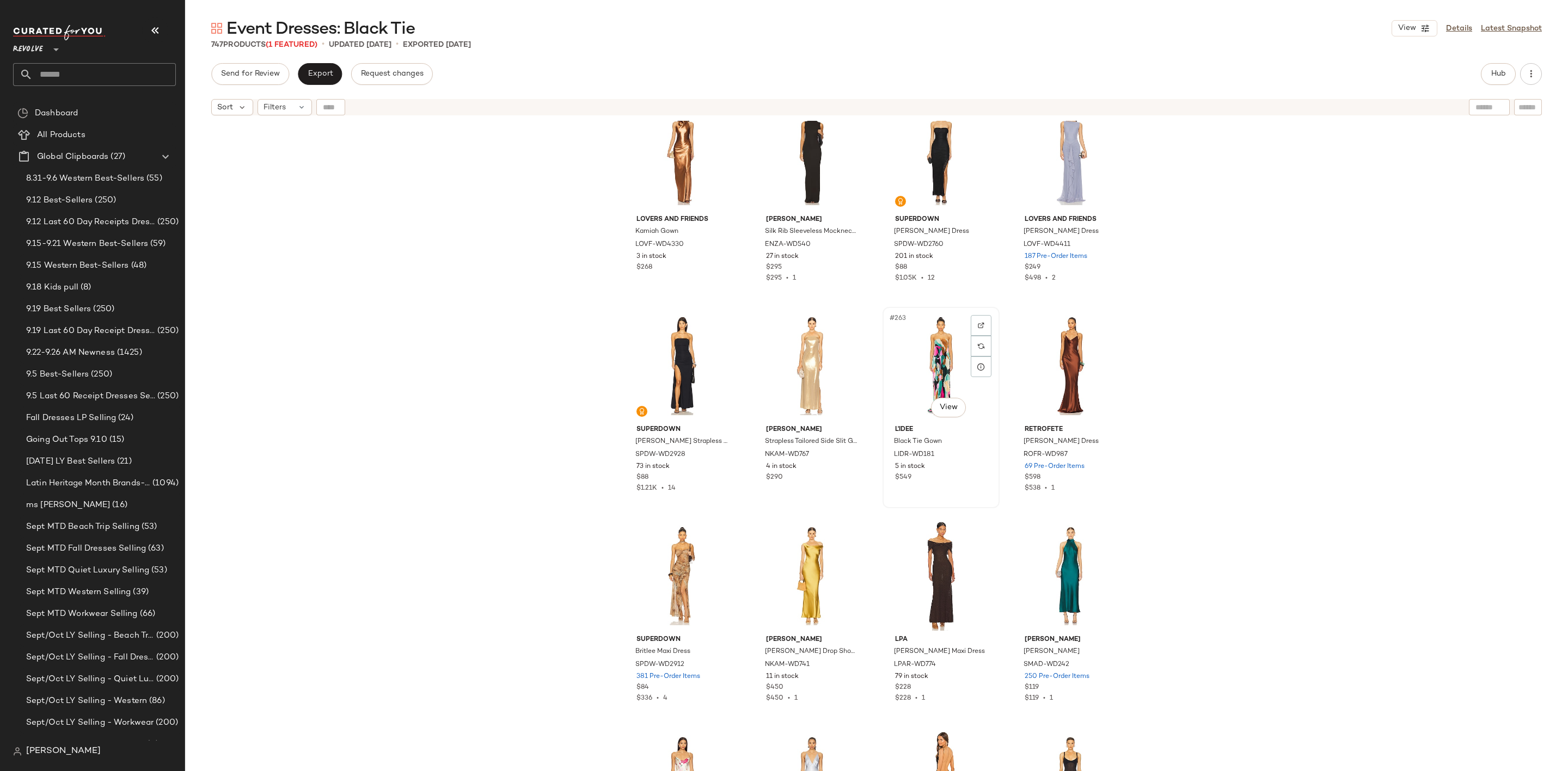
click at [921, 358] on div "#263 View" at bounding box center [941, 366] width 110 height 110
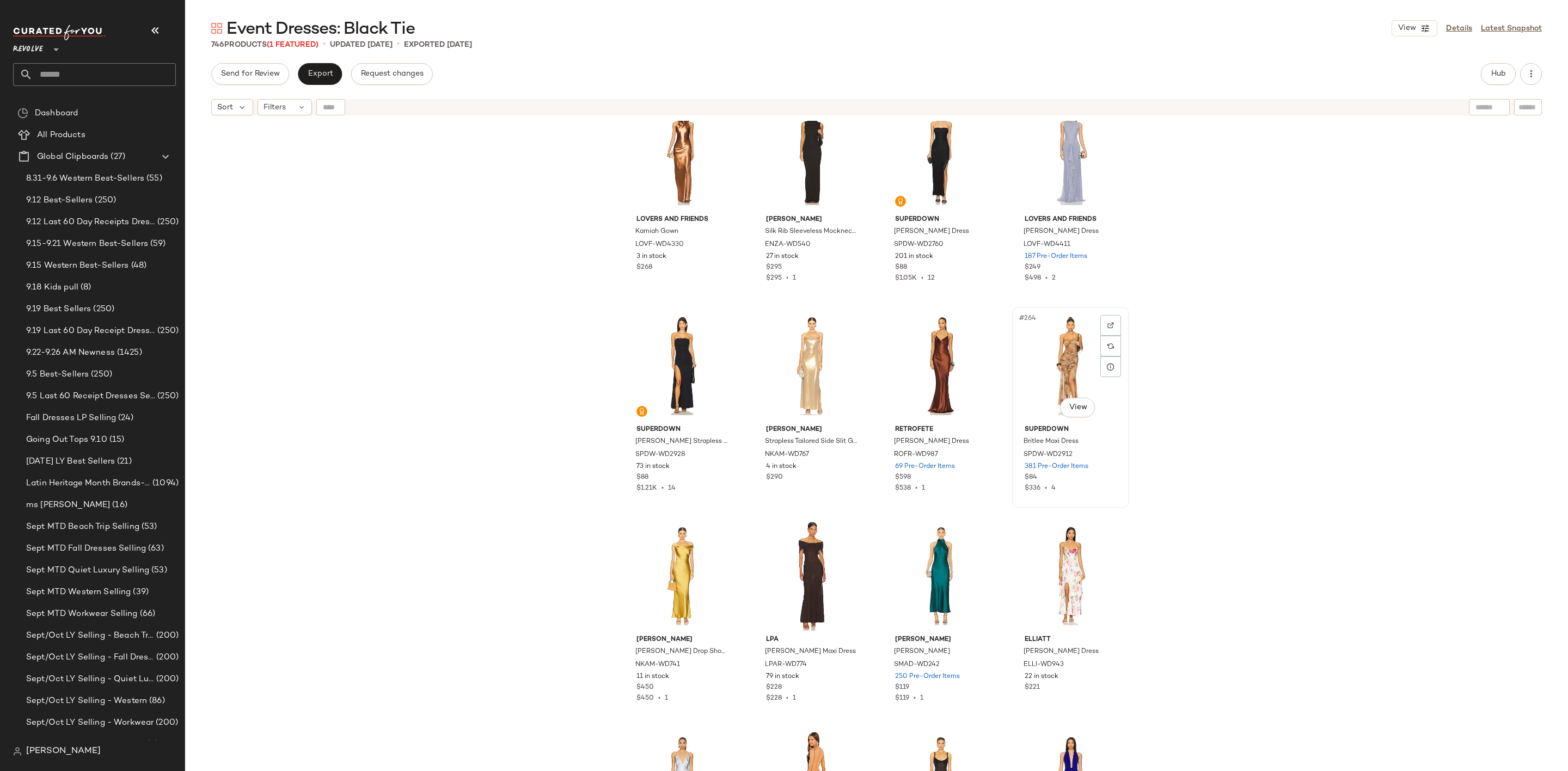
click at [1065, 337] on div "#264 View" at bounding box center [1071, 366] width 110 height 110
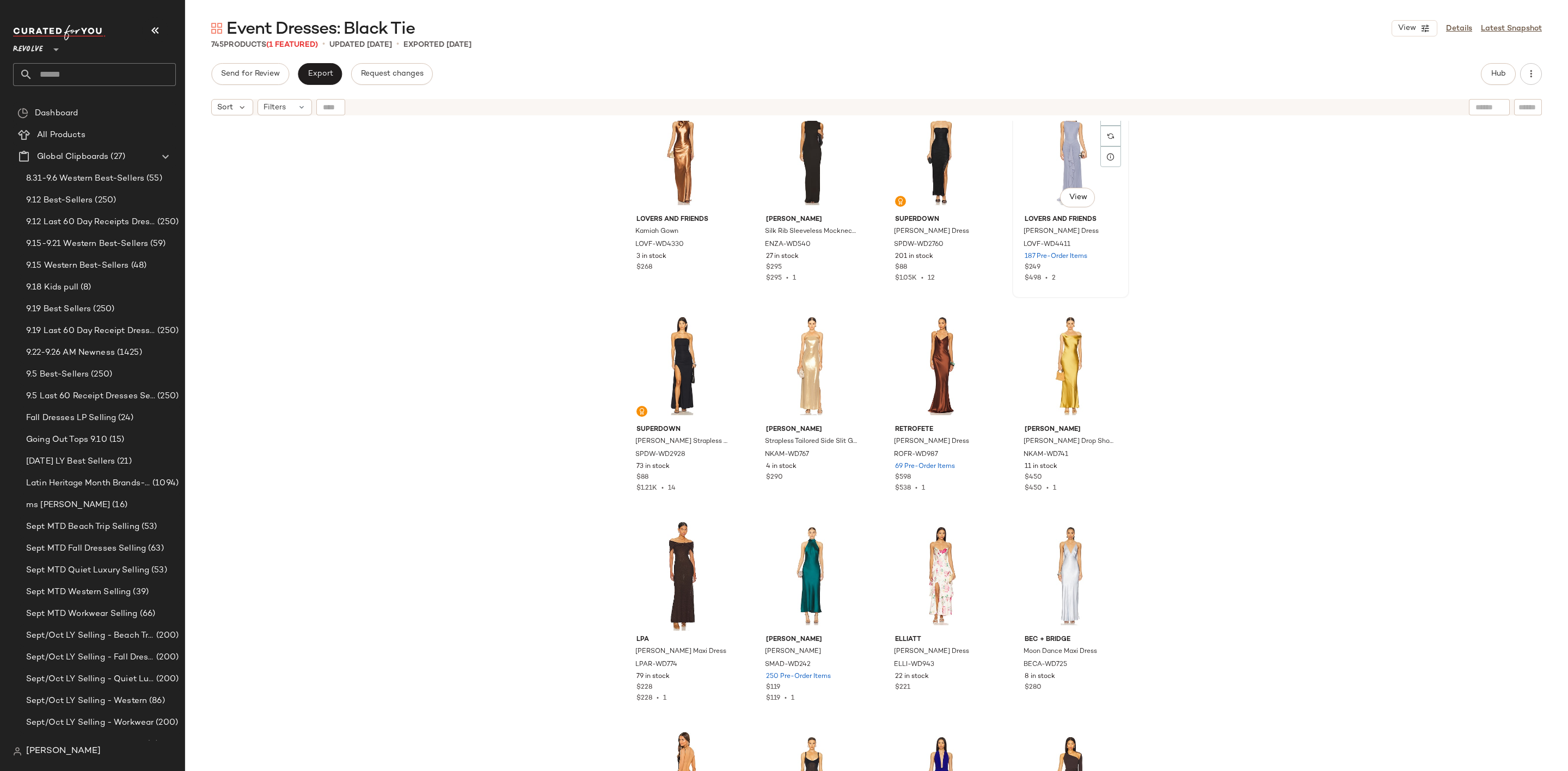
click at [1047, 142] on div "#260 View" at bounding box center [1071, 155] width 110 height 110
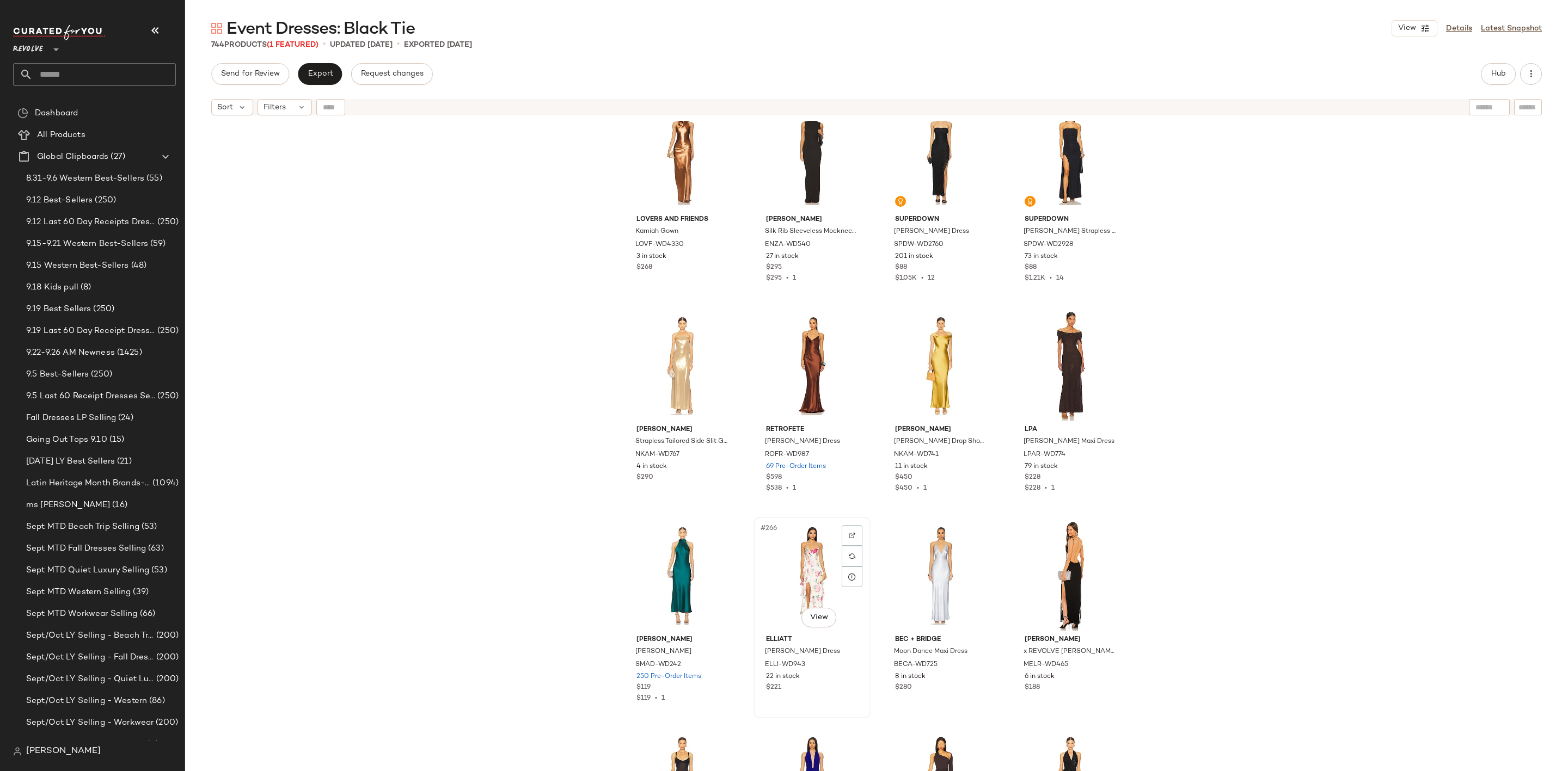
click at [768, 564] on div "#266 View" at bounding box center [812, 576] width 110 height 110
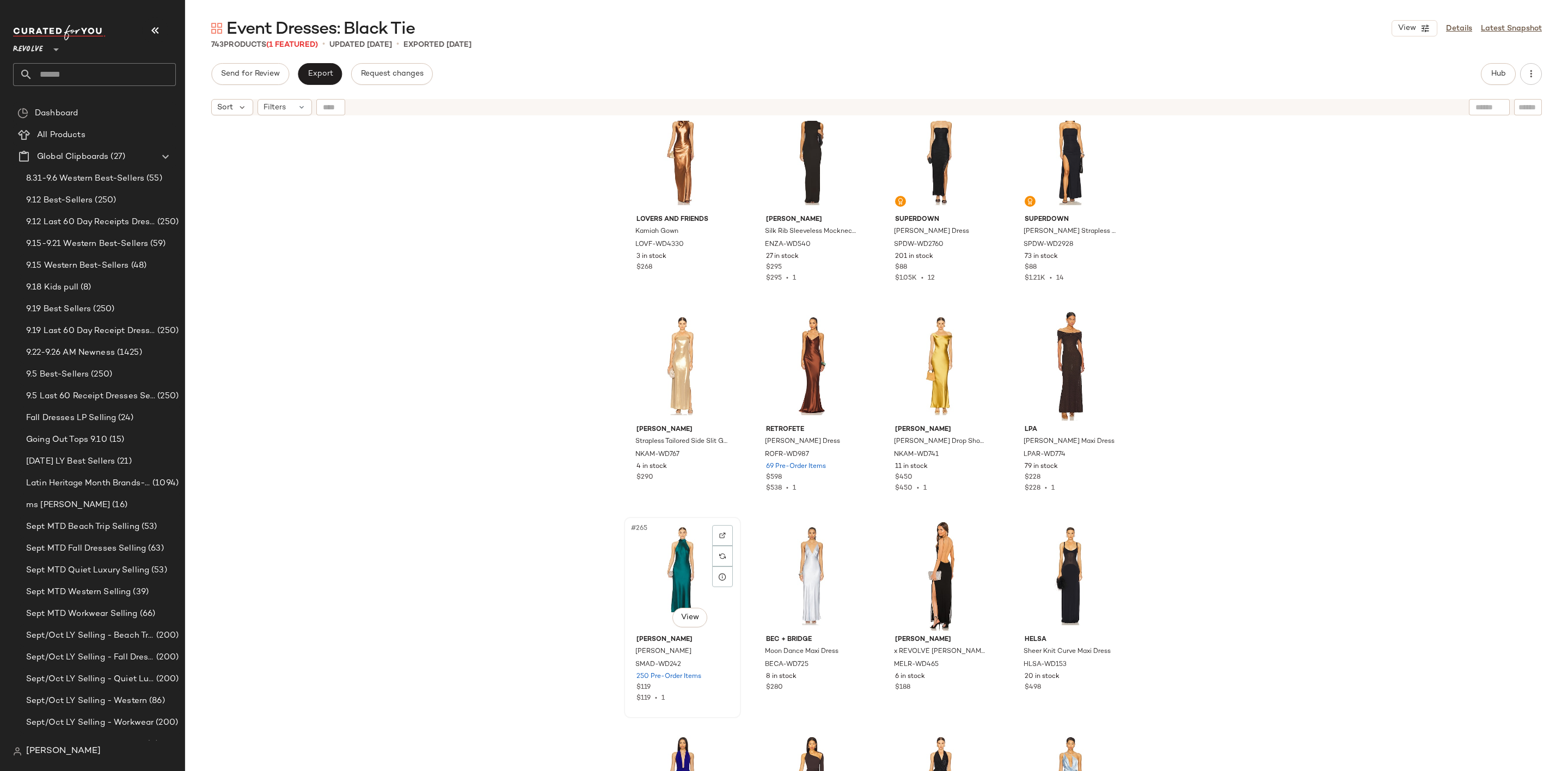
click at [663, 556] on div "#265 View" at bounding box center [682, 576] width 110 height 110
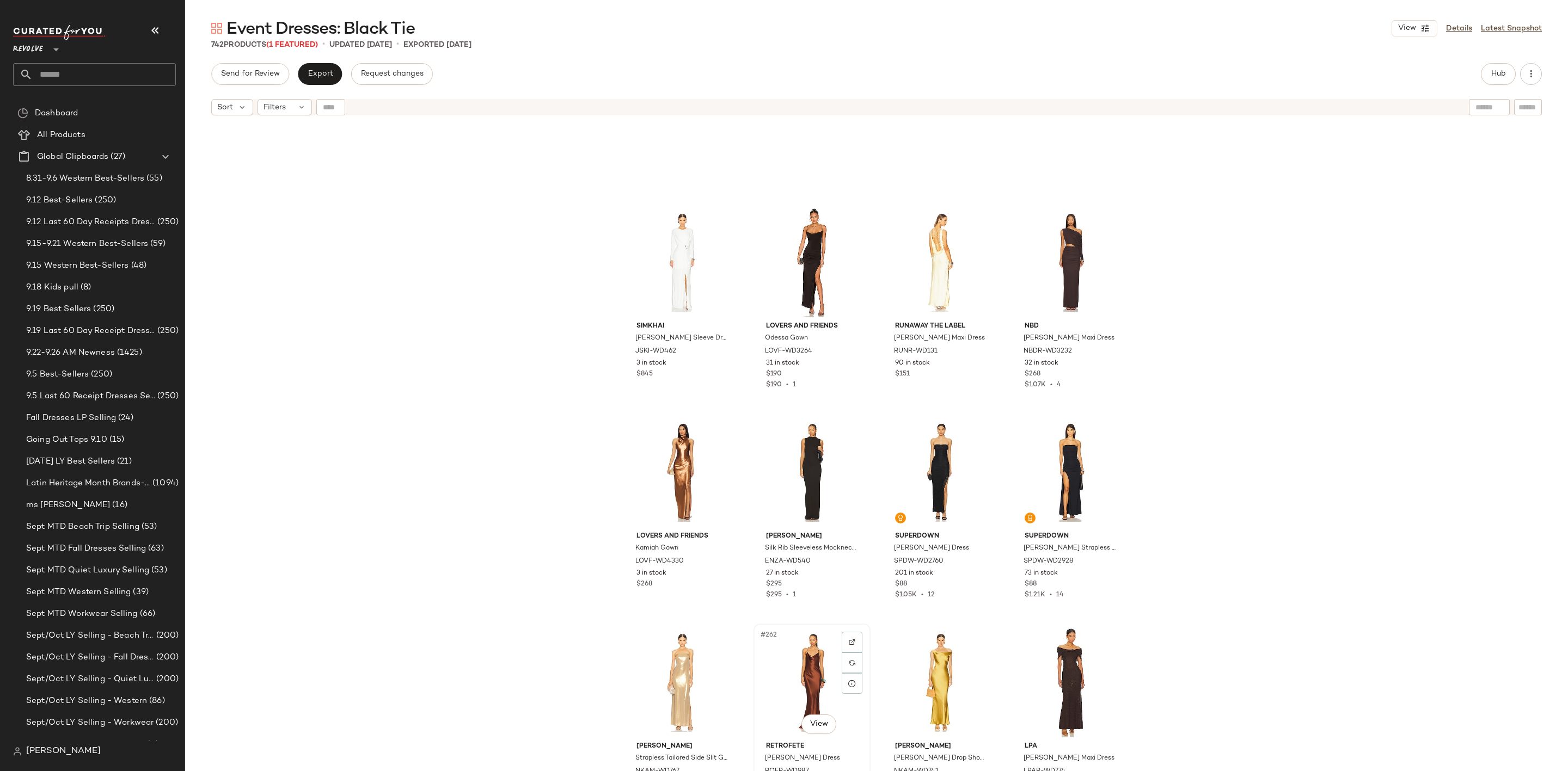
scroll to position [13154, 0]
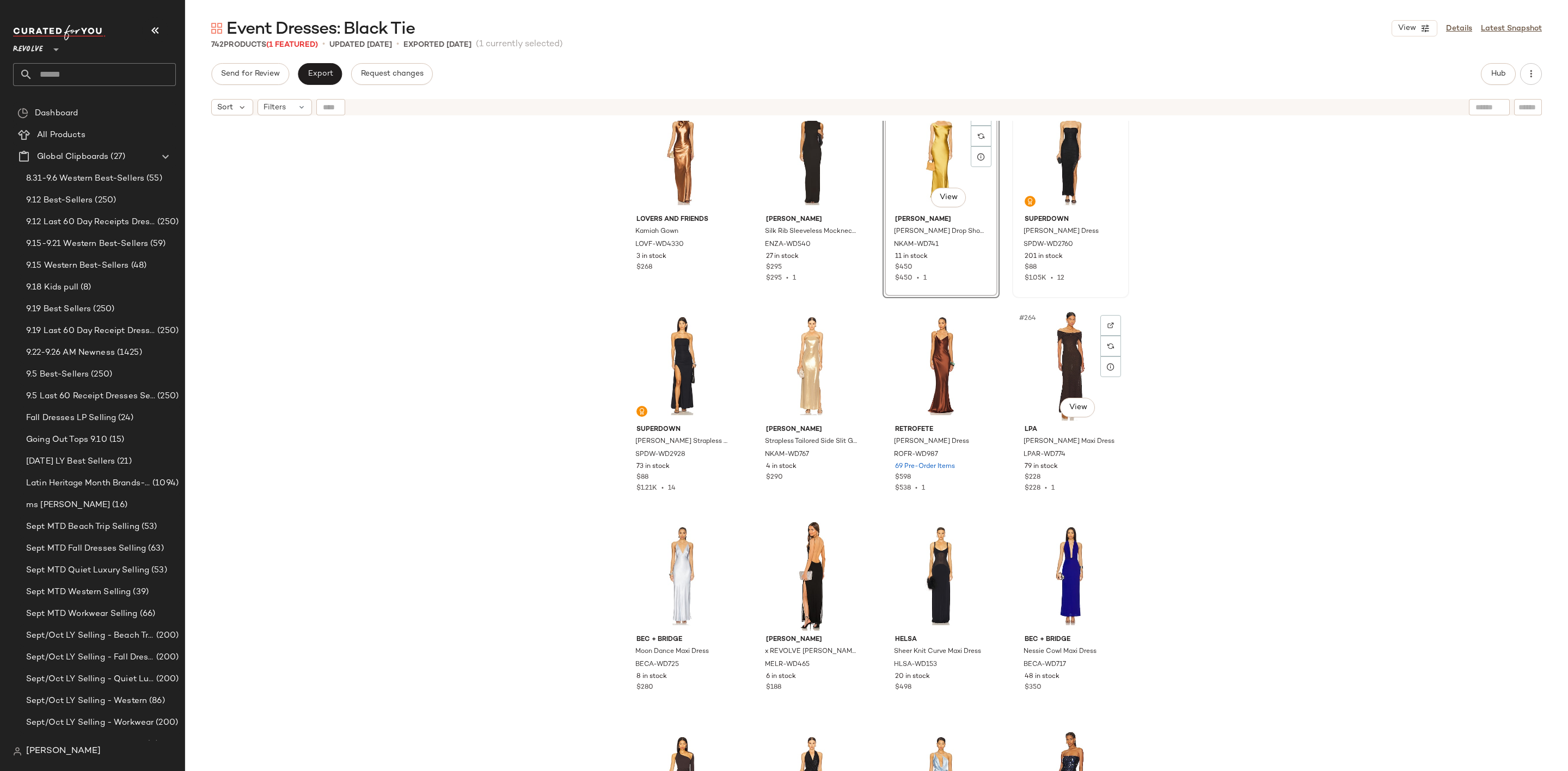
scroll to position [13726, 0]
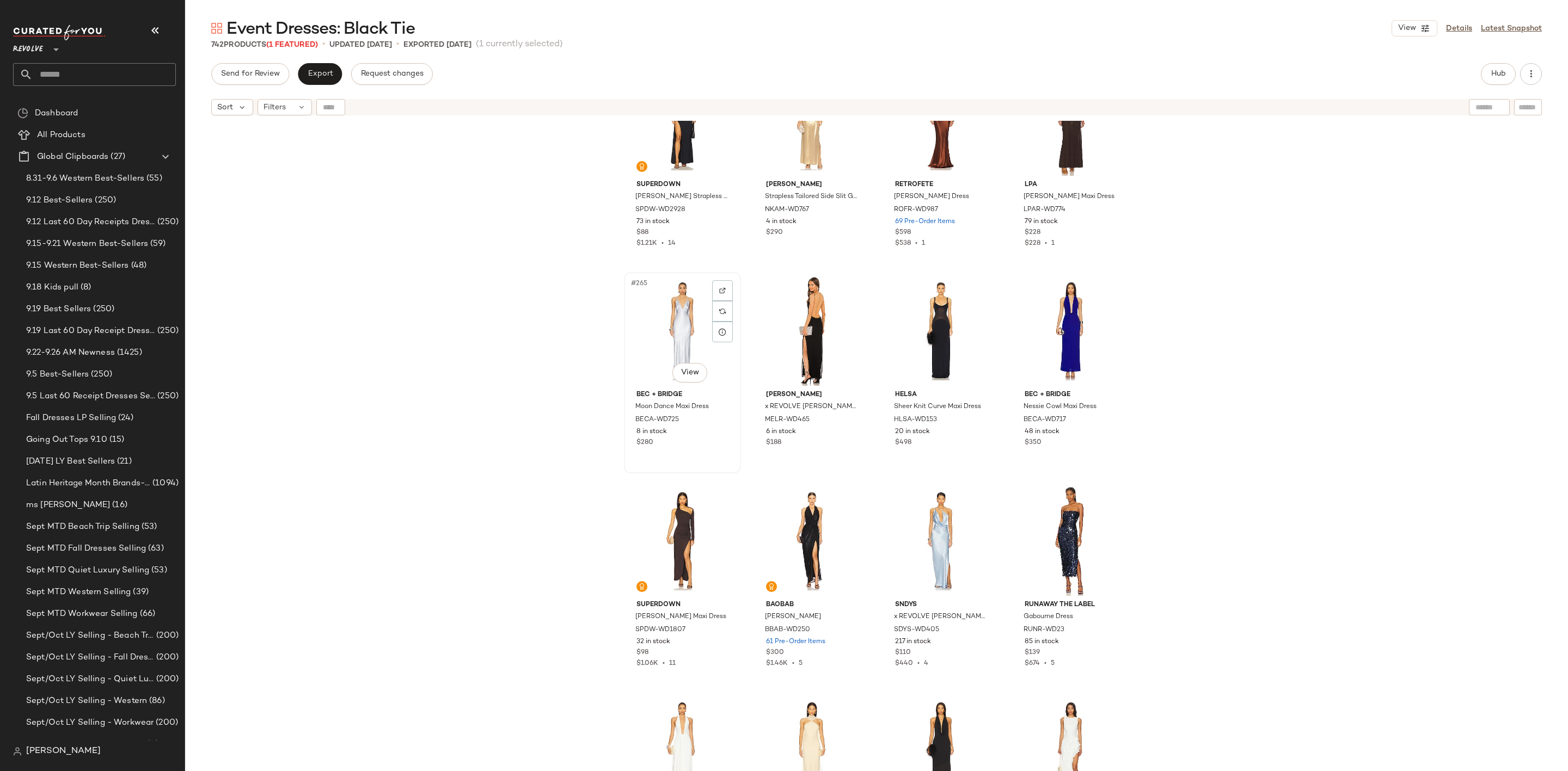
click at [660, 321] on div "#265 View" at bounding box center [682, 330] width 110 height 110
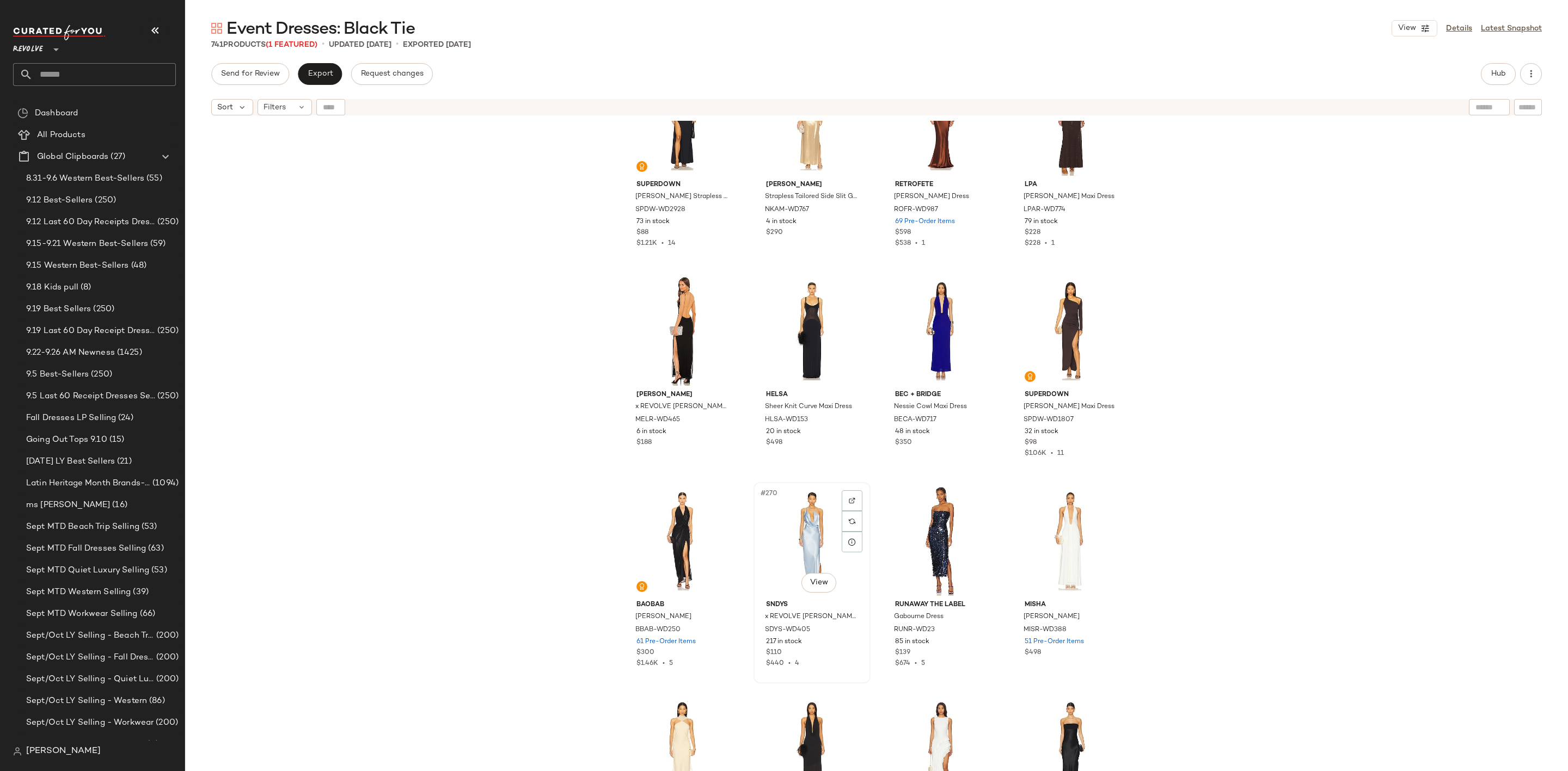
click at [803, 531] on div "#270 View" at bounding box center [812, 541] width 110 height 110
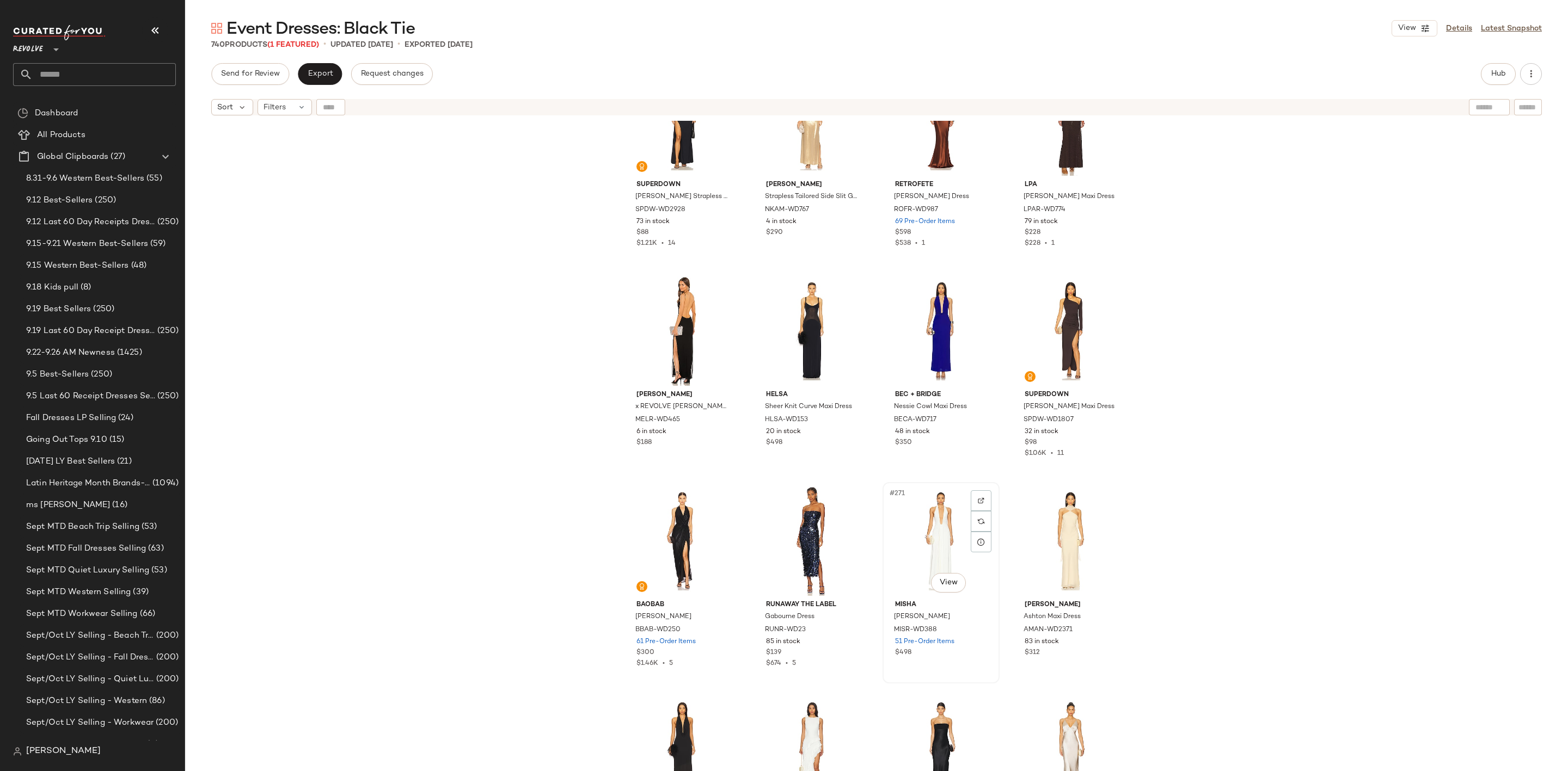
click at [935, 529] on div "#271 View" at bounding box center [941, 541] width 110 height 110
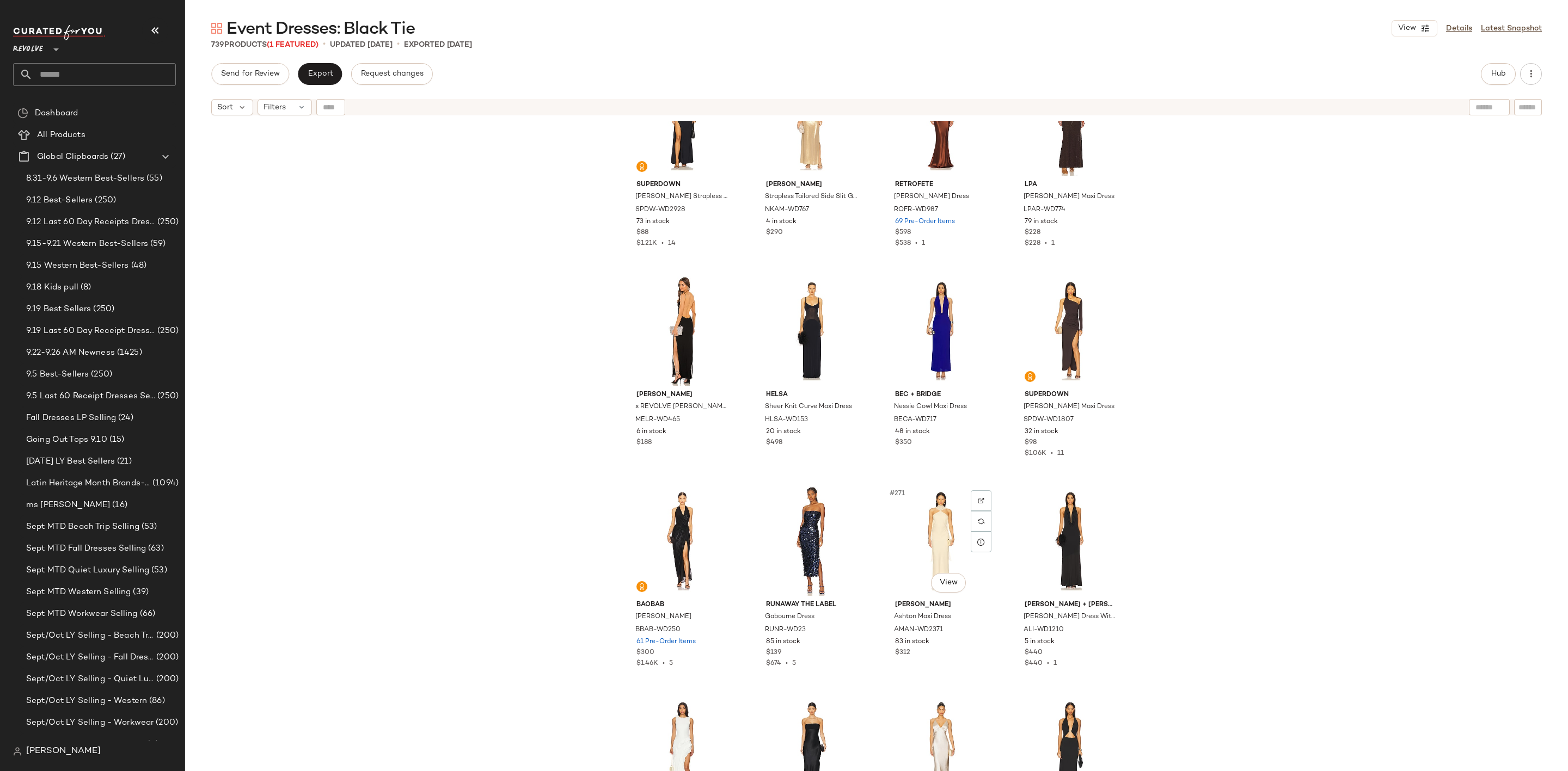
click at [935, 529] on div "#271 View" at bounding box center [941, 541] width 110 height 110
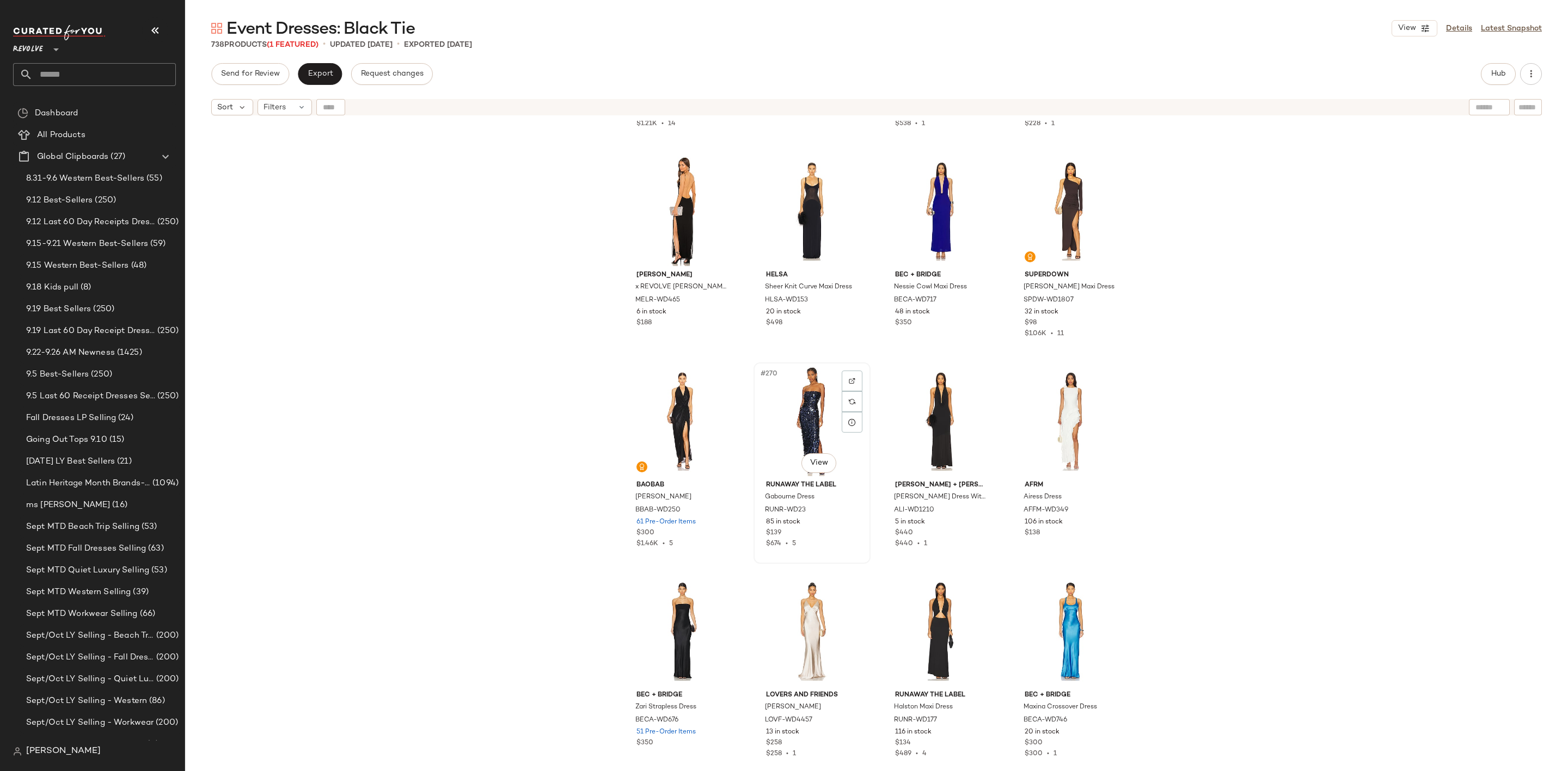
scroll to position [14053, 0]
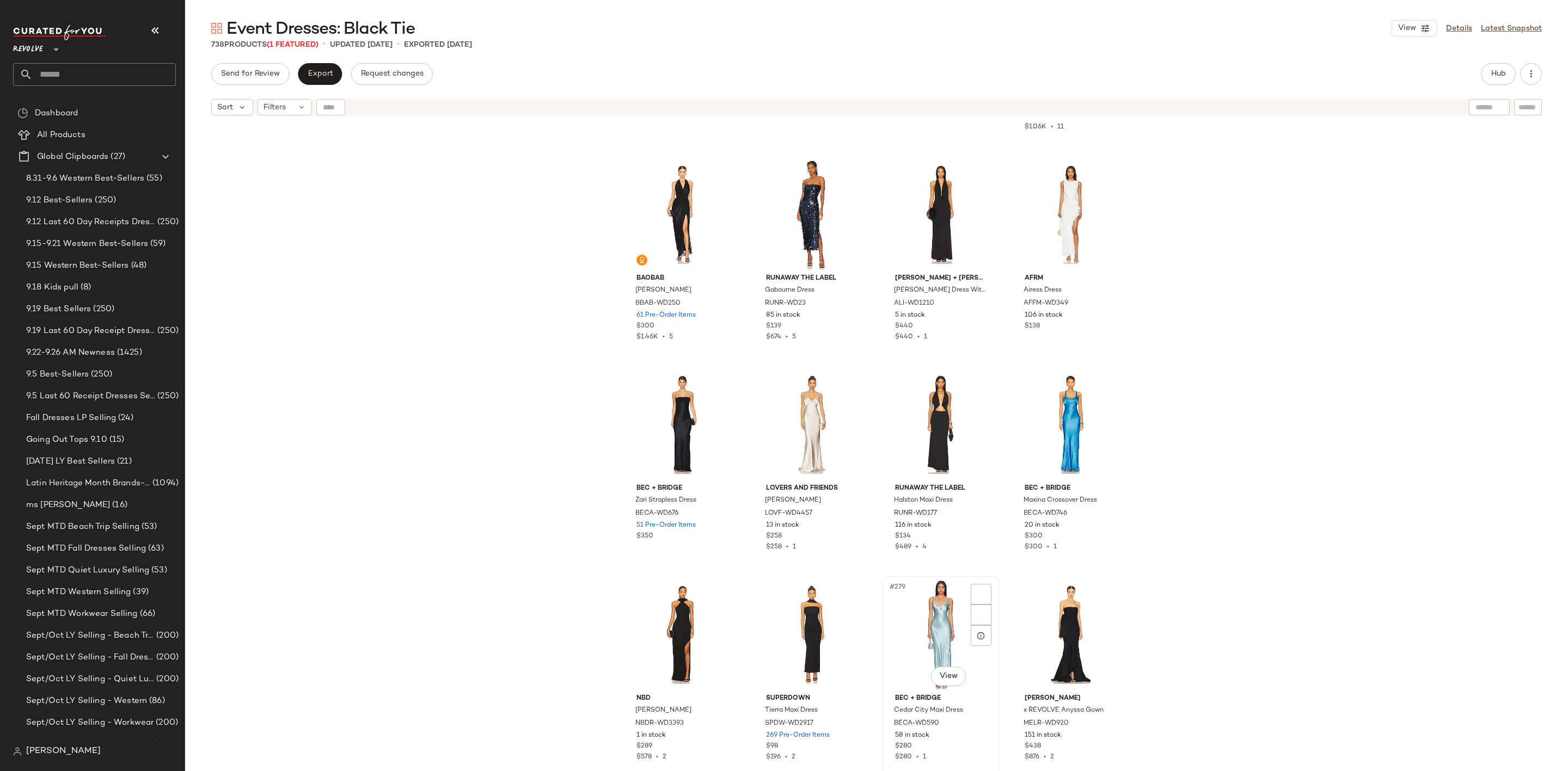
click at [907, 603] on div "#279 View" at bounding box center [941, 635] width 110 height 110
click at [1039, 406] on div "#276 View" at bounding box center [1071, 424] width 110 height 110
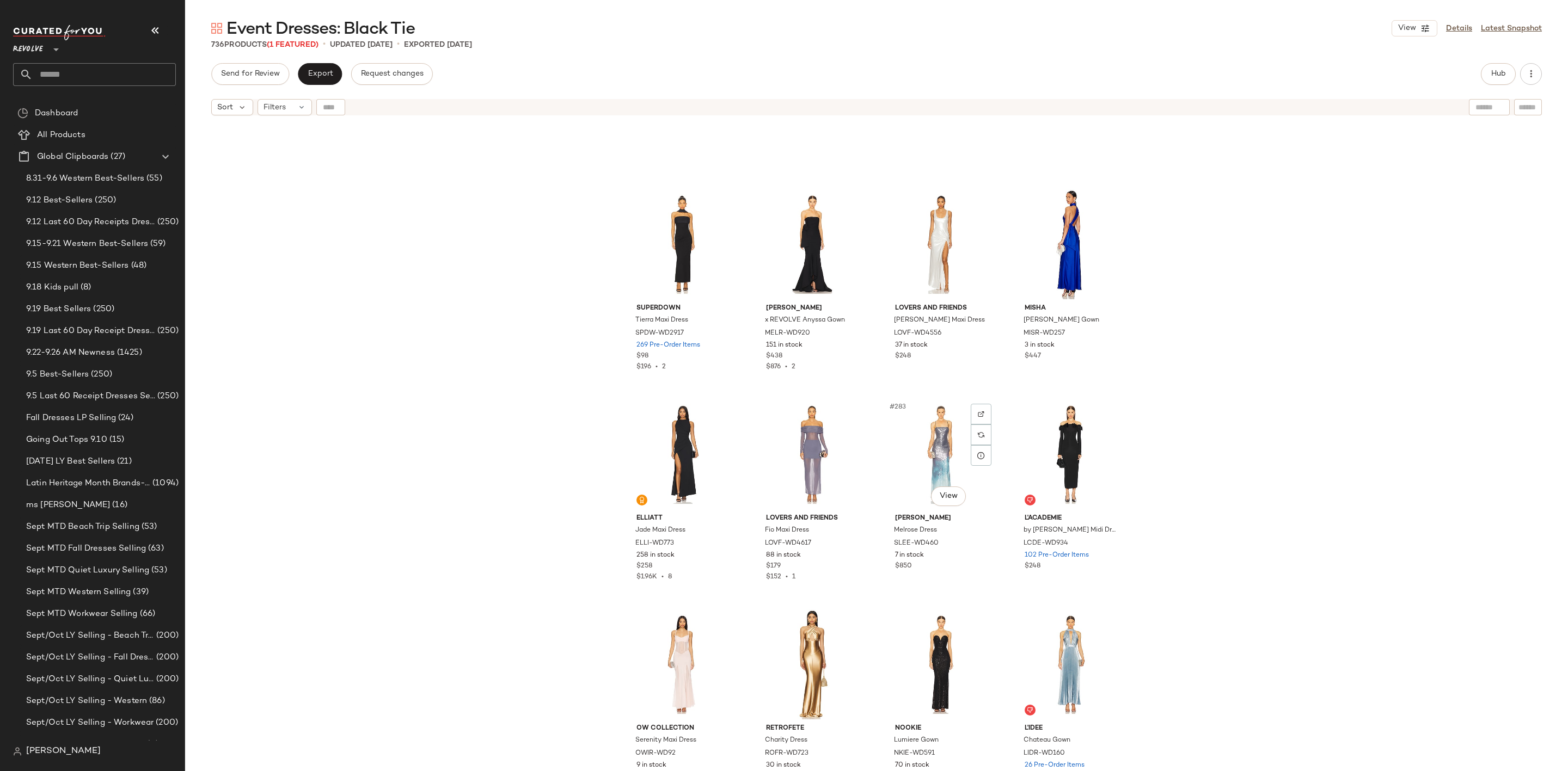
scroll to position [14624, 0]
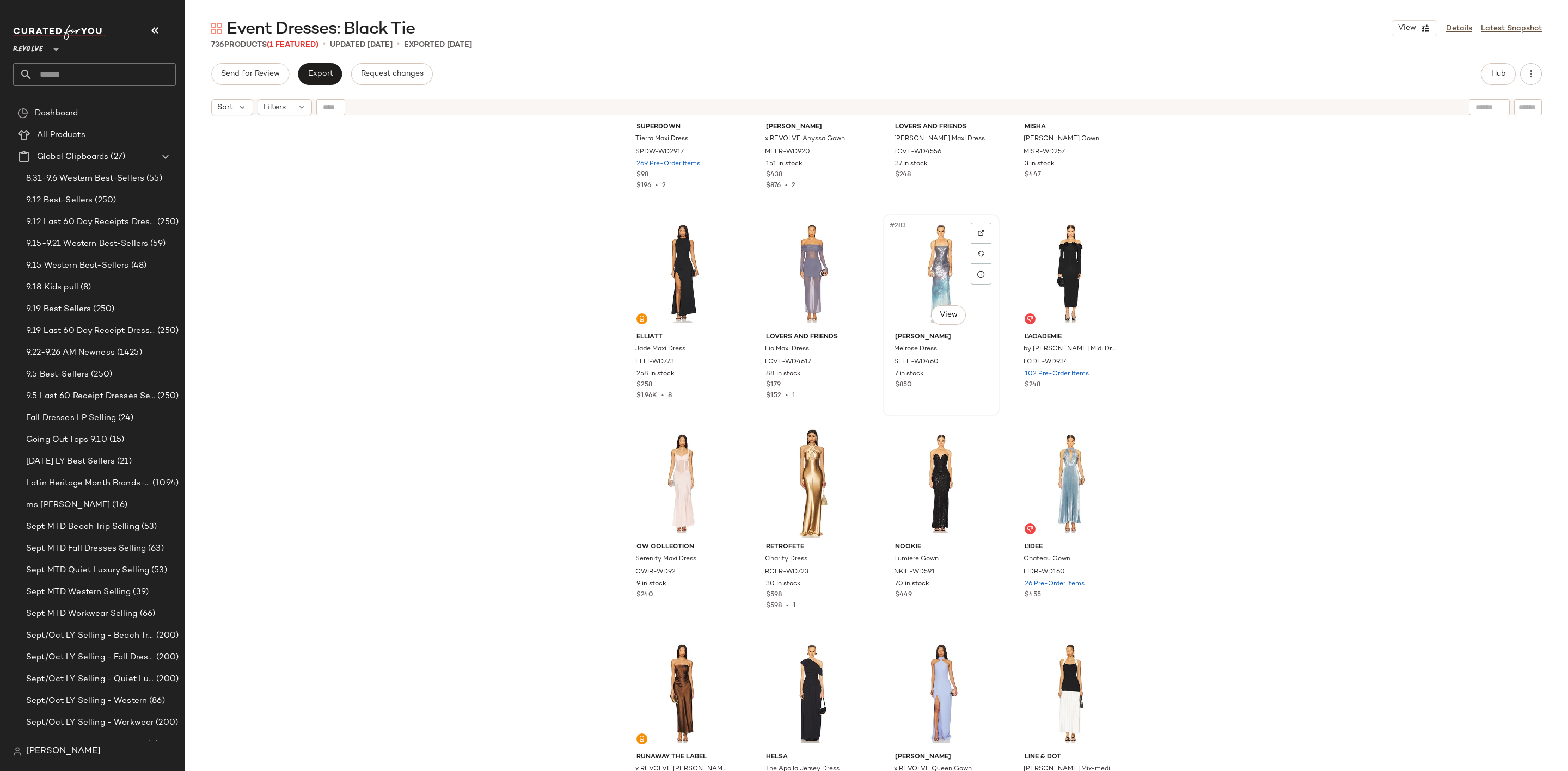
click at [941, 268] on div "#283 View" at bounding box center [941, 273] width 110 height 110
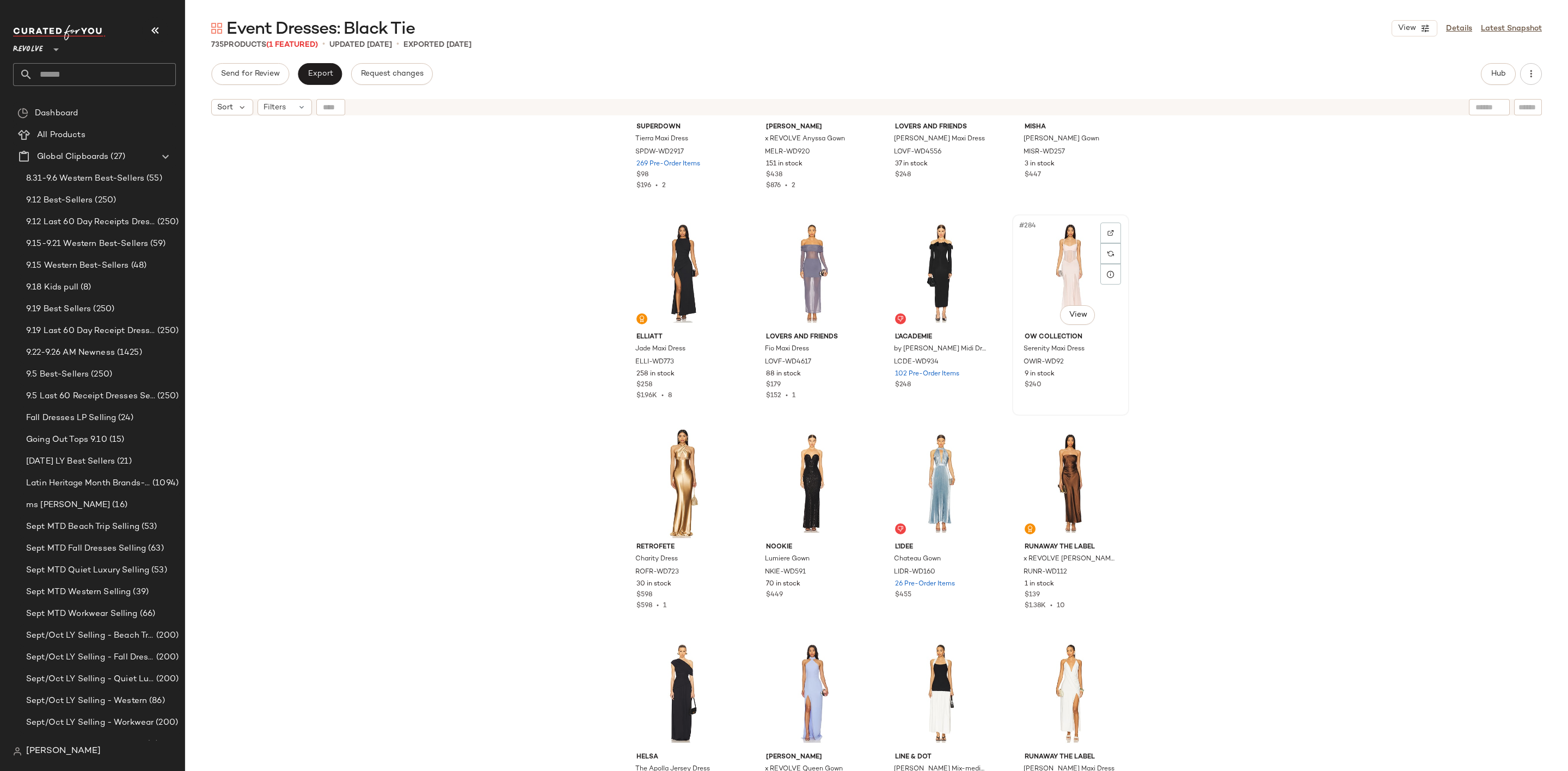
click at [1074, 265] on div "#284 View" at bounding box center [1071, 273] width 110 height 110
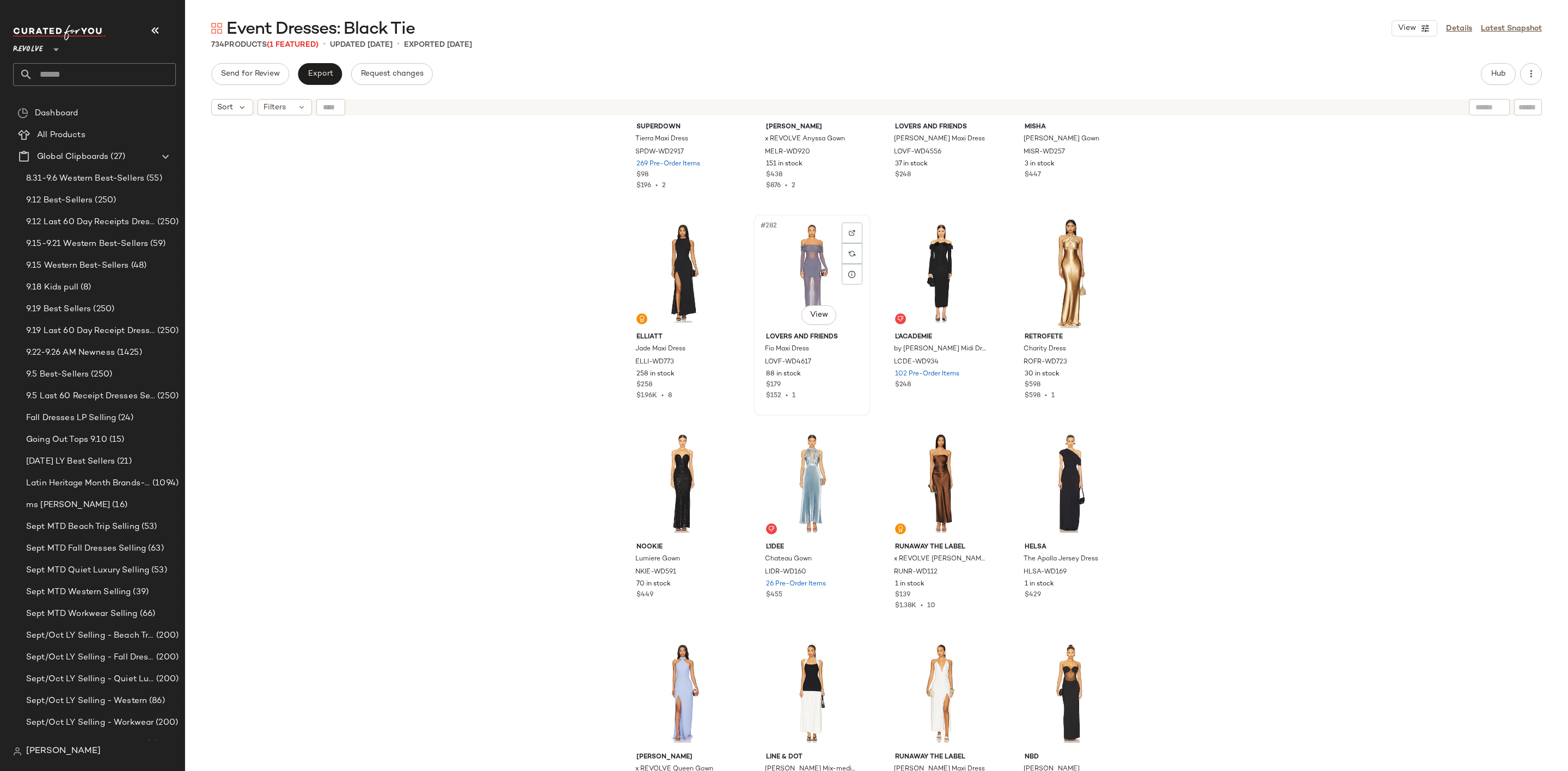
scroll to position [14869, 0]
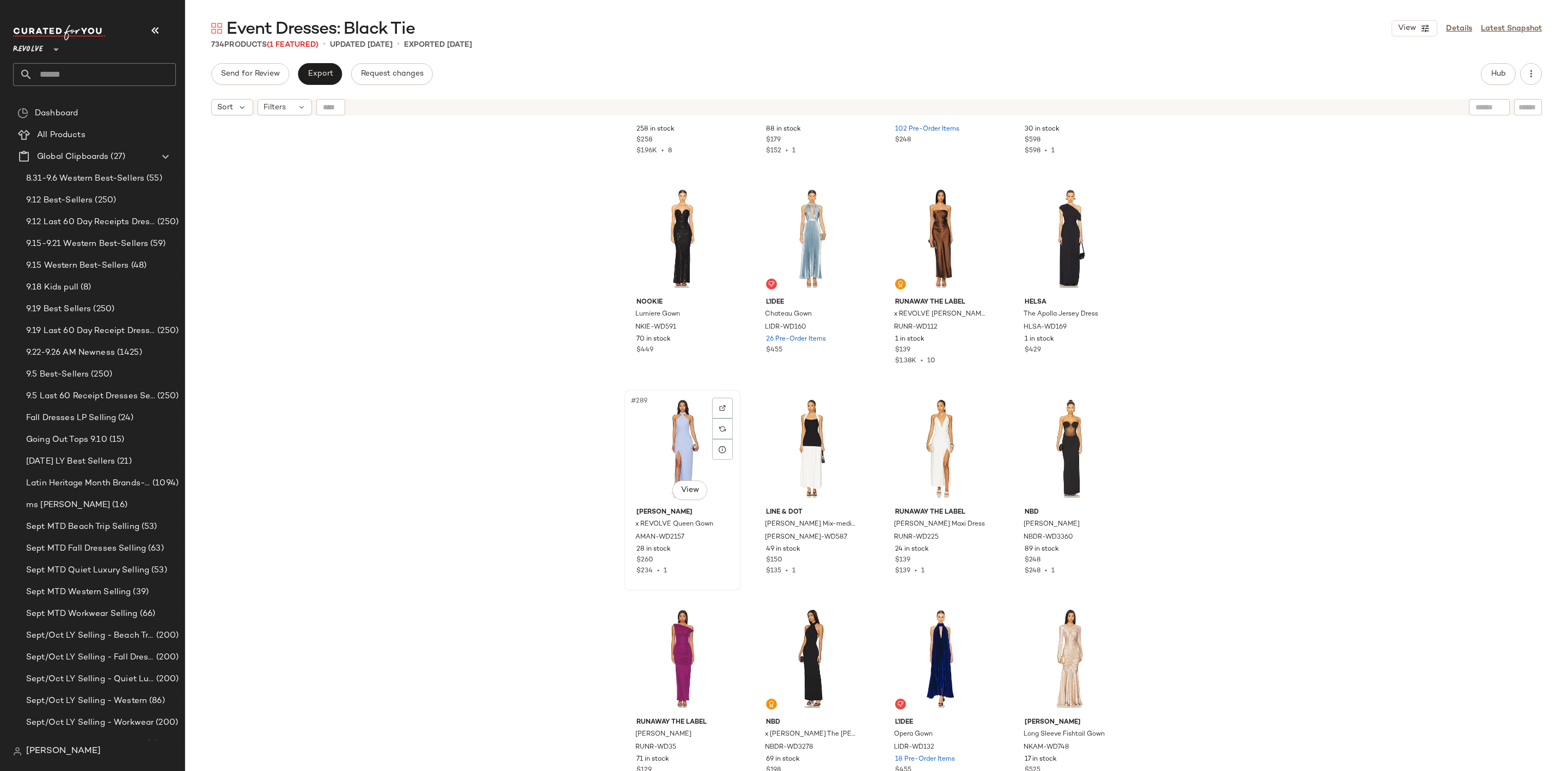
click at [662, 425] on div "#289 View" at bounding box center [682, 448] width 110 height 110
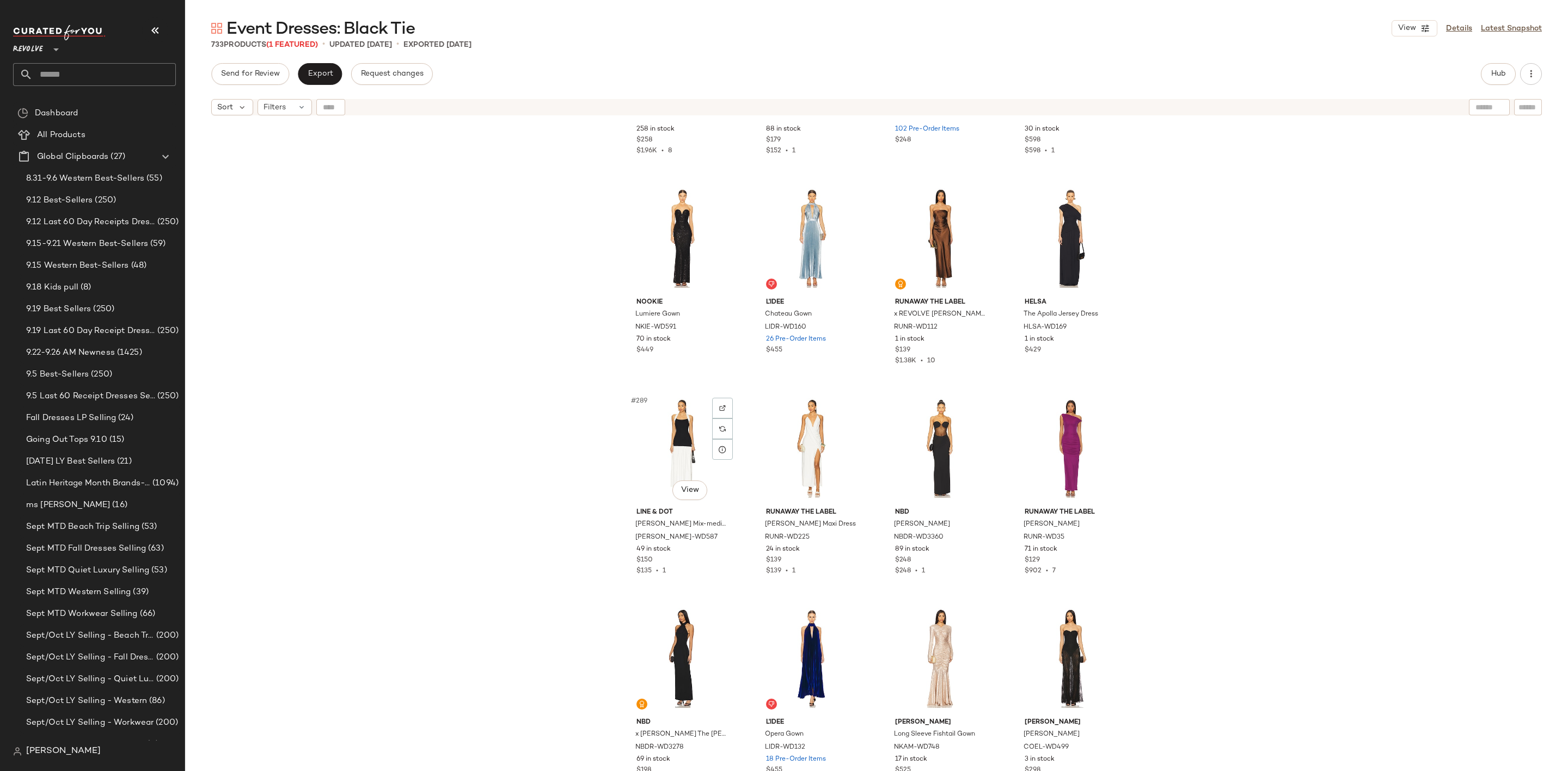
click at [662, 425] on div "#289 View" at bounding box center [682, 448] width 110 height 110
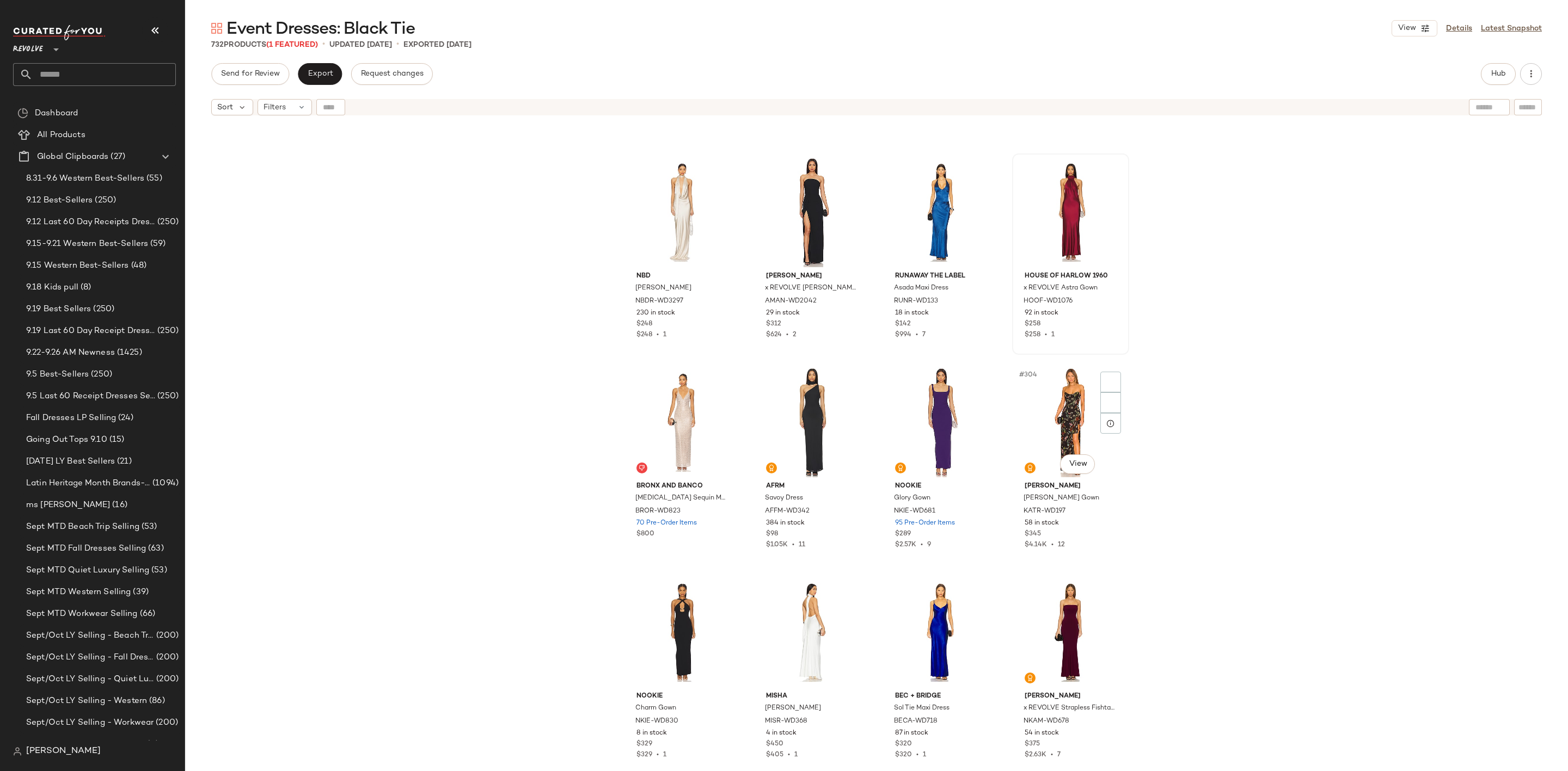
scroll to position [15685, 0]
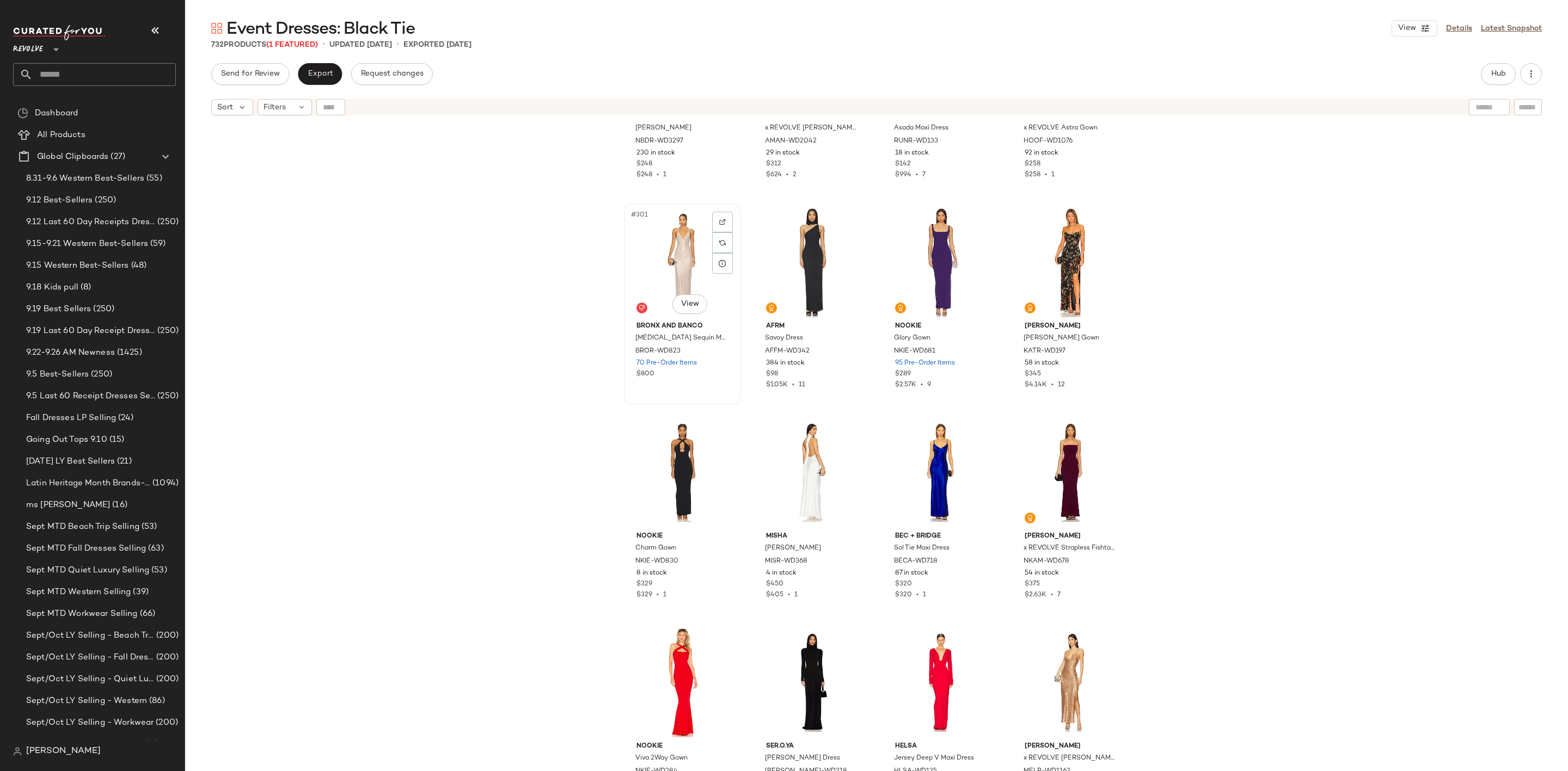
click at [656, 255] on div "#301 View" at bounding box center [682, 262] width 110 height 110
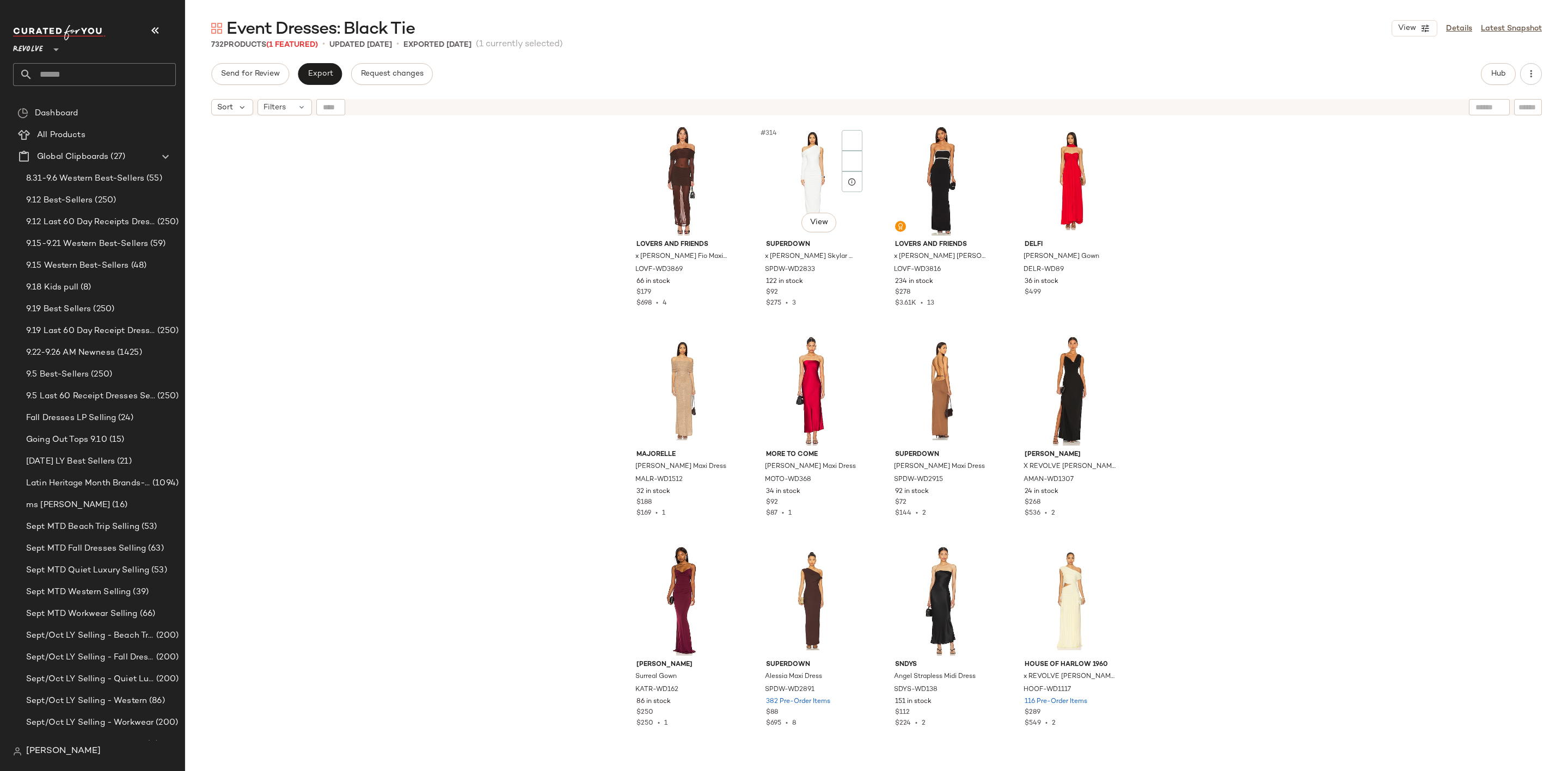
scroll to position [16502, 0]
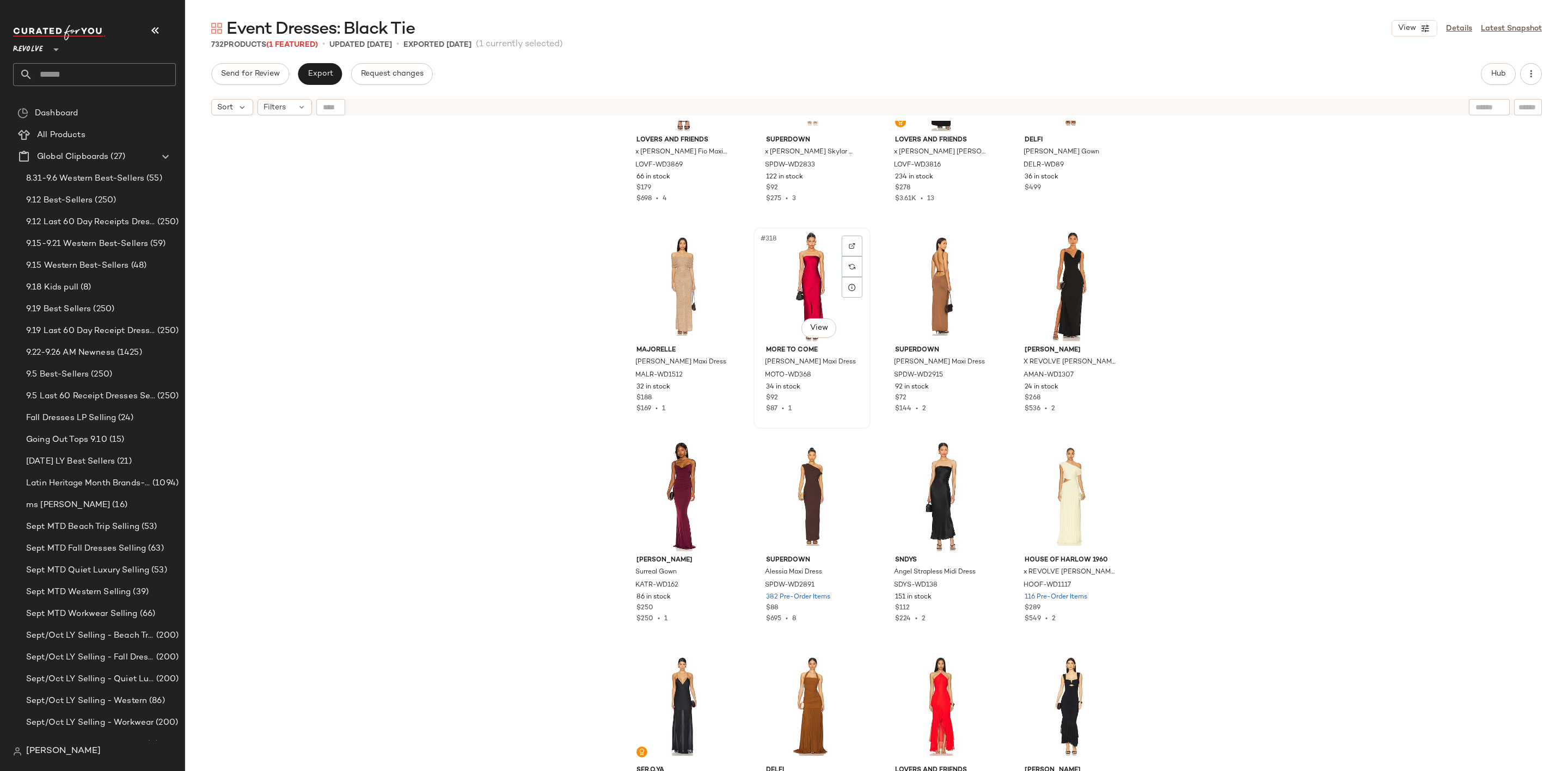
click at [782, 260] on div "#318 View" at bounding box center [812, 286] width 110 height 110
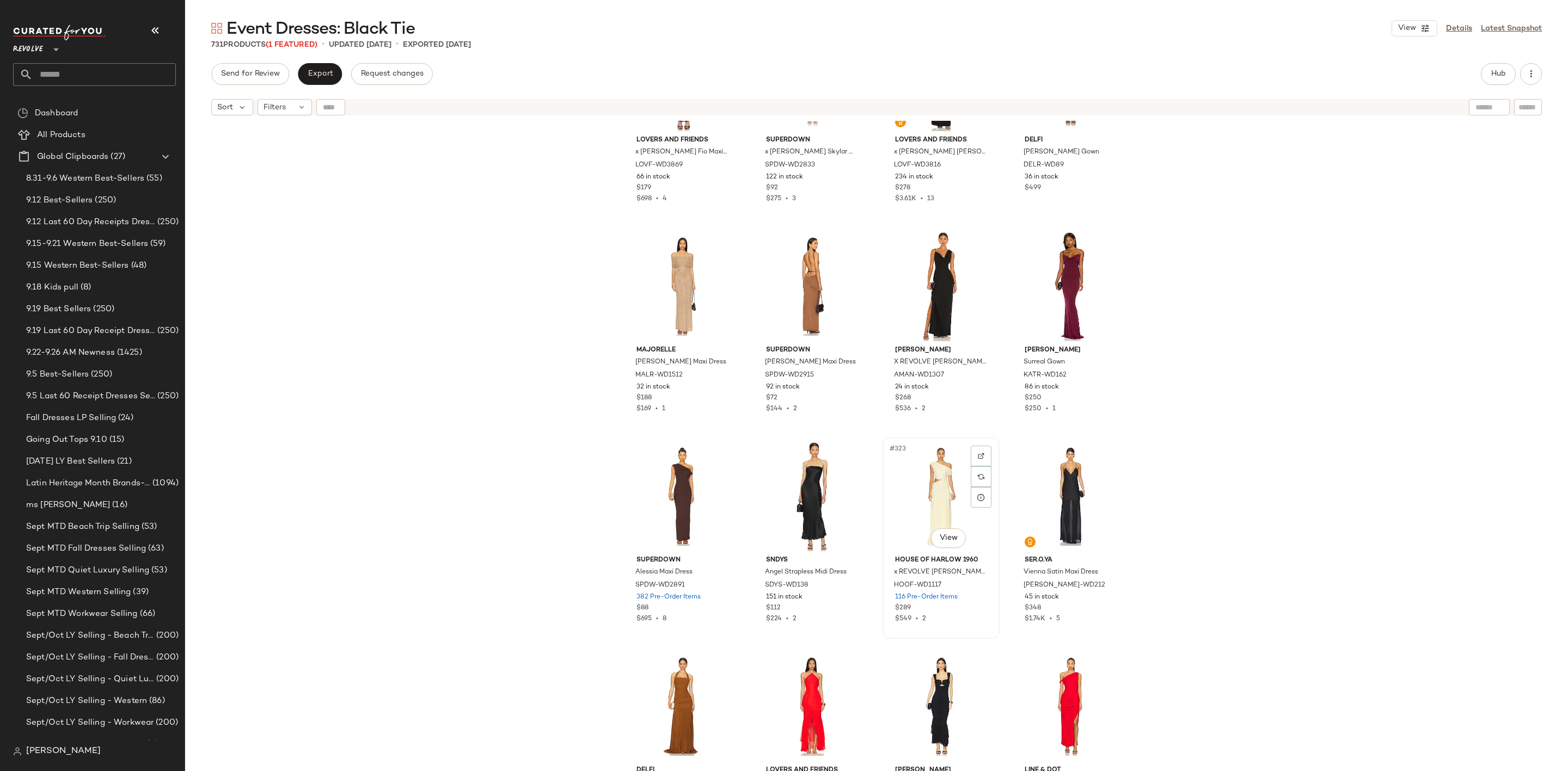
click at [947, 513] on div "#323 View" at bounding box center [941, 496] width 110 height 110
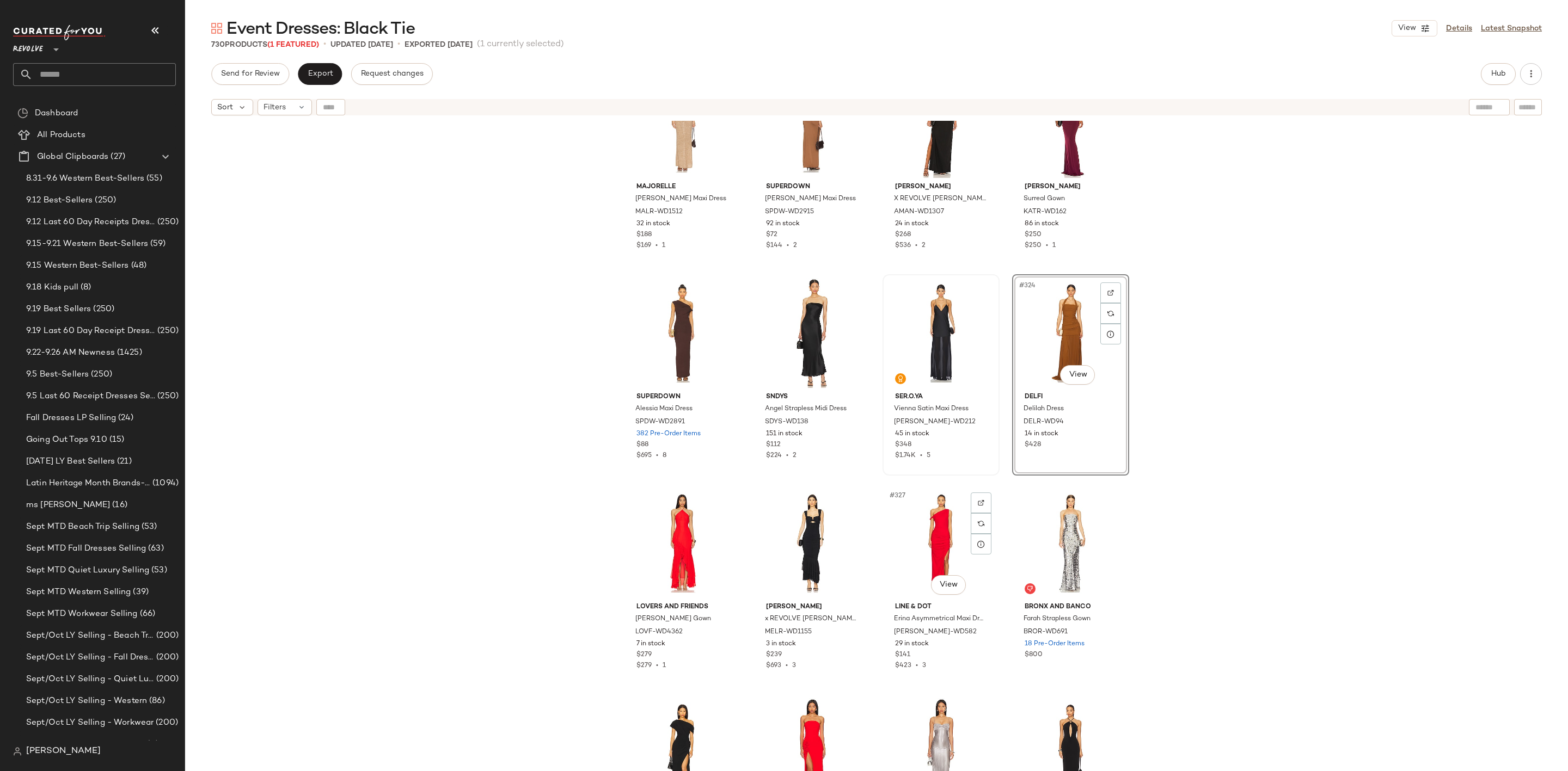
scroll to position [16910, 0]
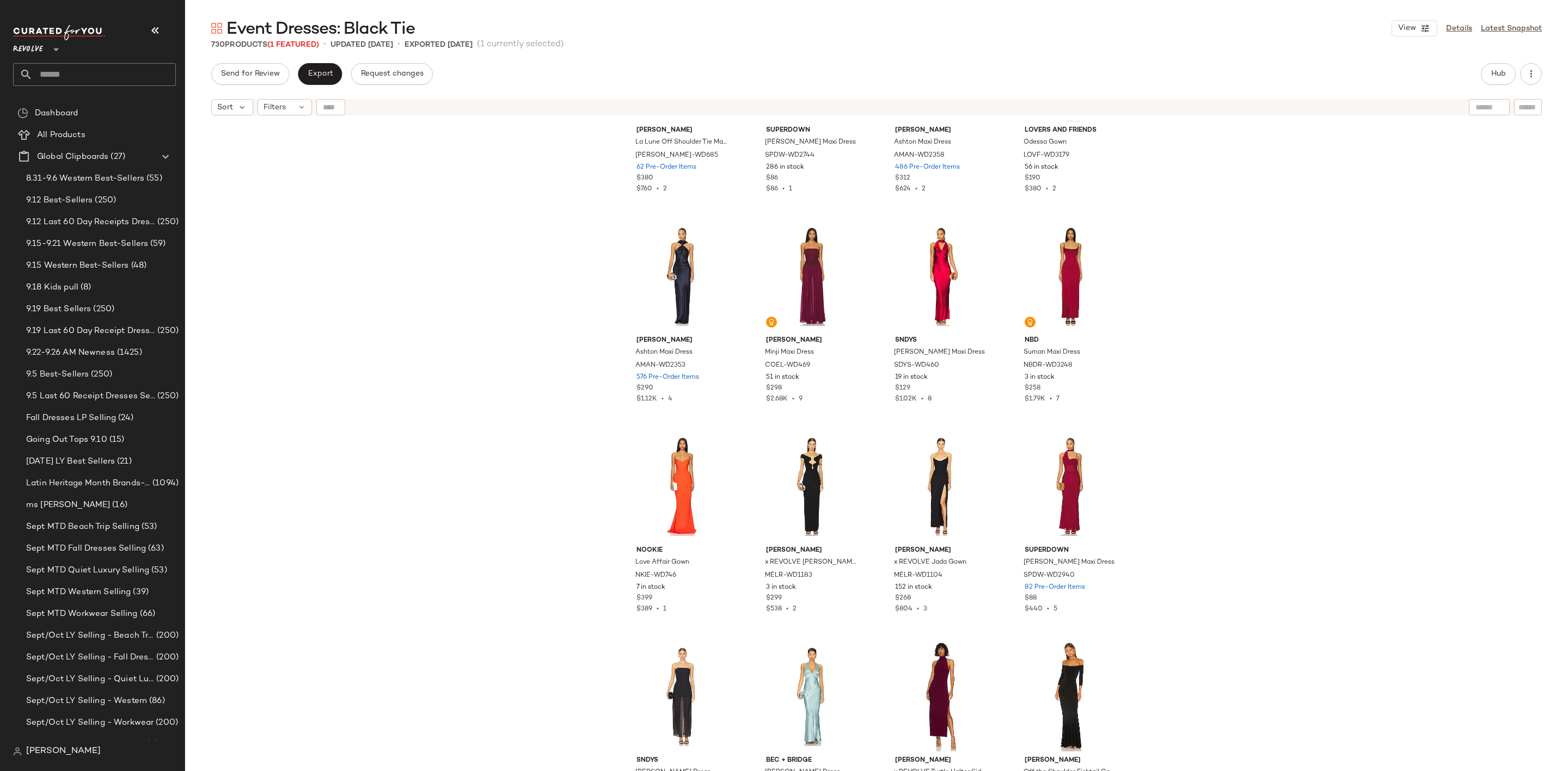
scroll to position [19441, 0]
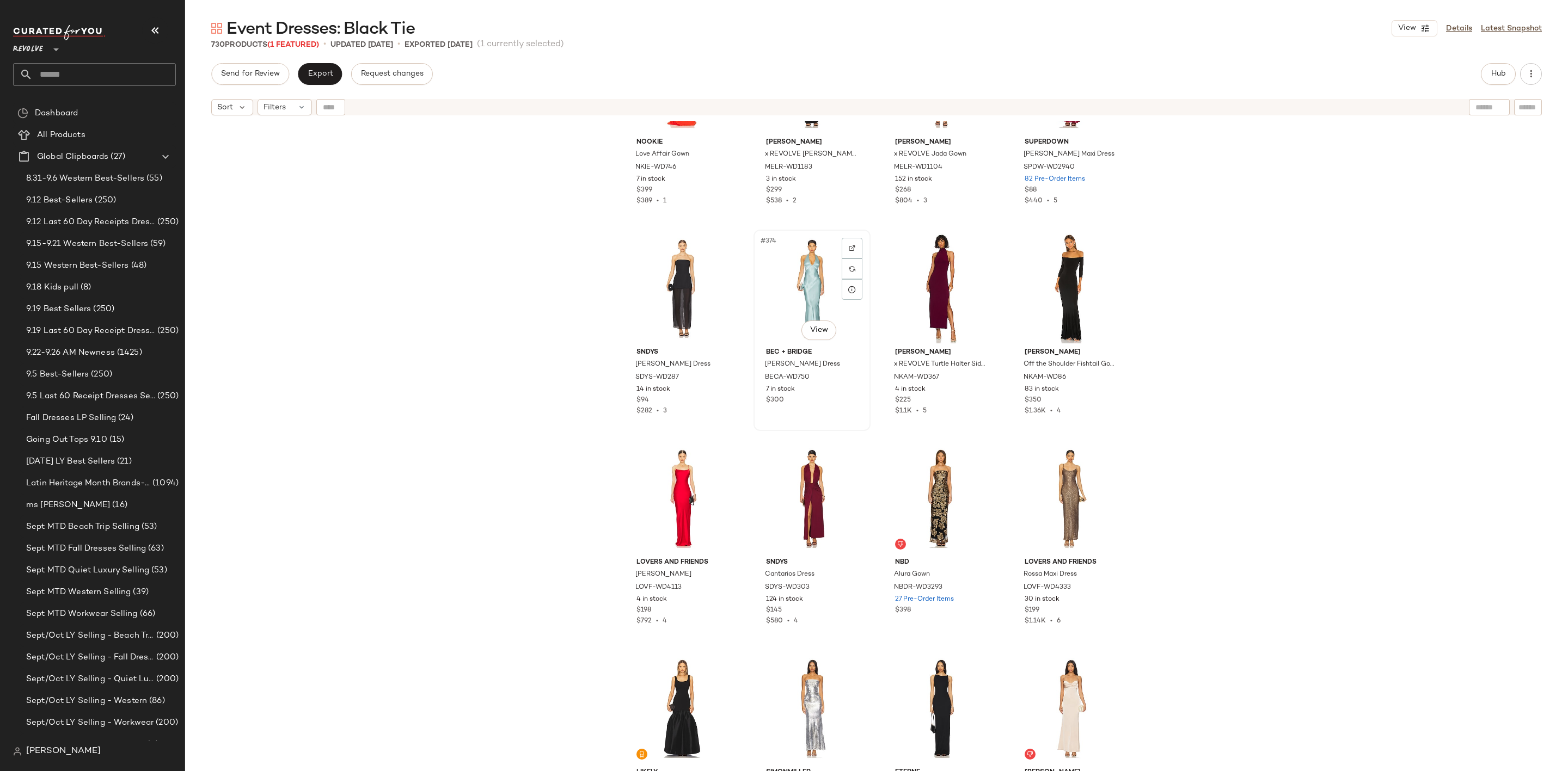
click at [810, 280] on div "#374 View" at bounding box center [812, 288] width 110 height 110
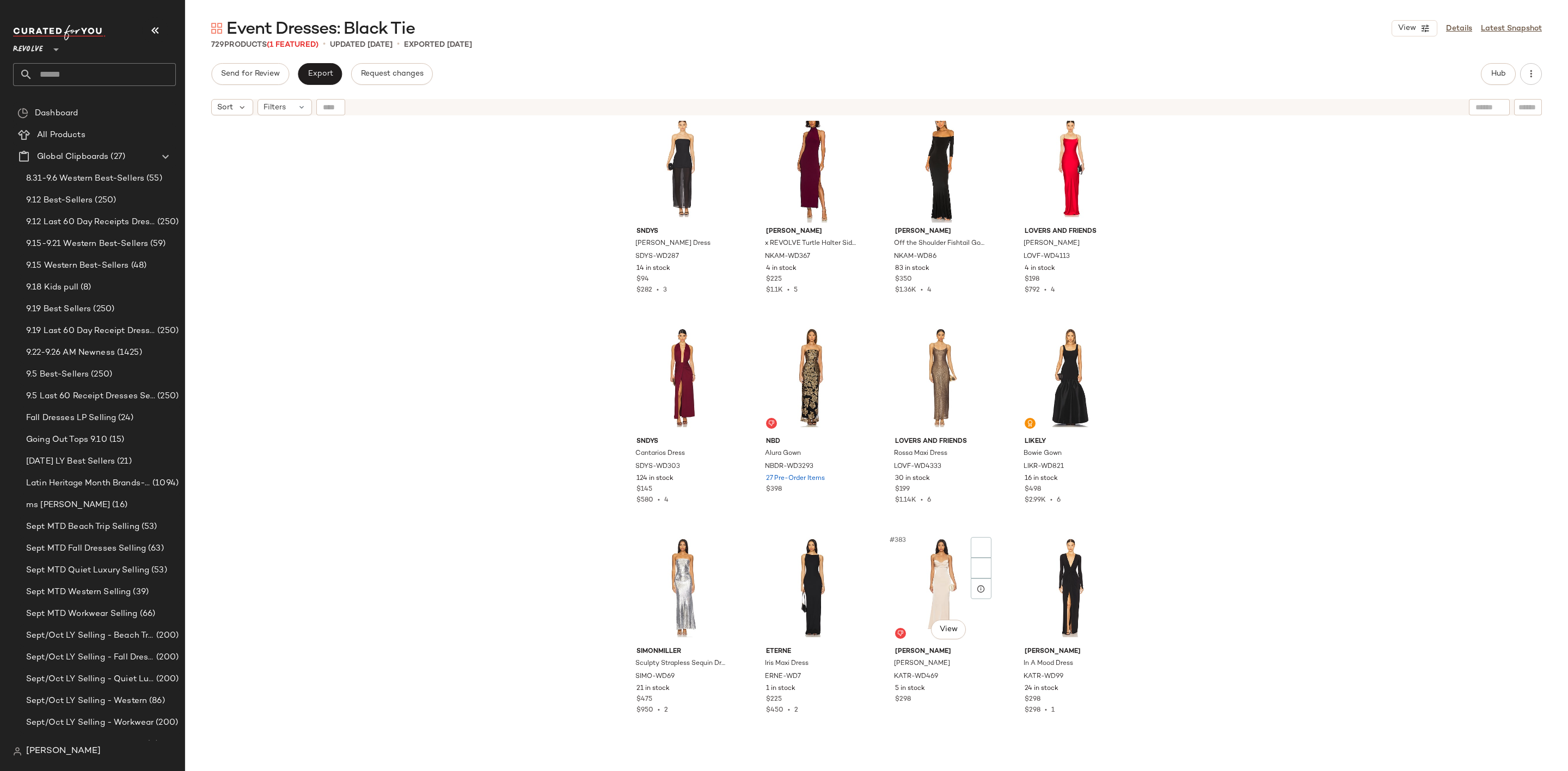
scroll to position [19767, 0]
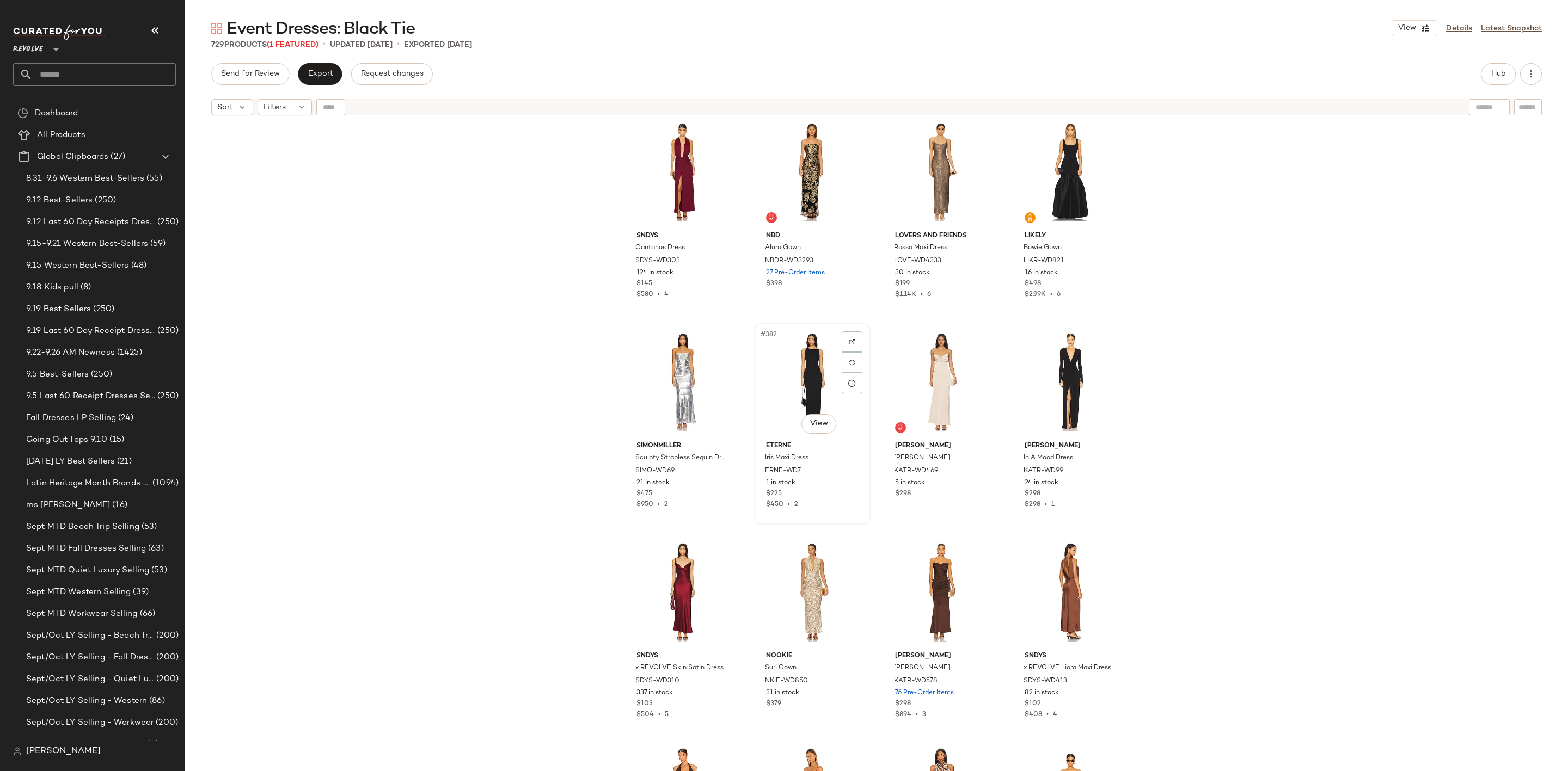
click at [796, 373] on div "#382 View" at bounding box center [812, 382] width 110 height 110
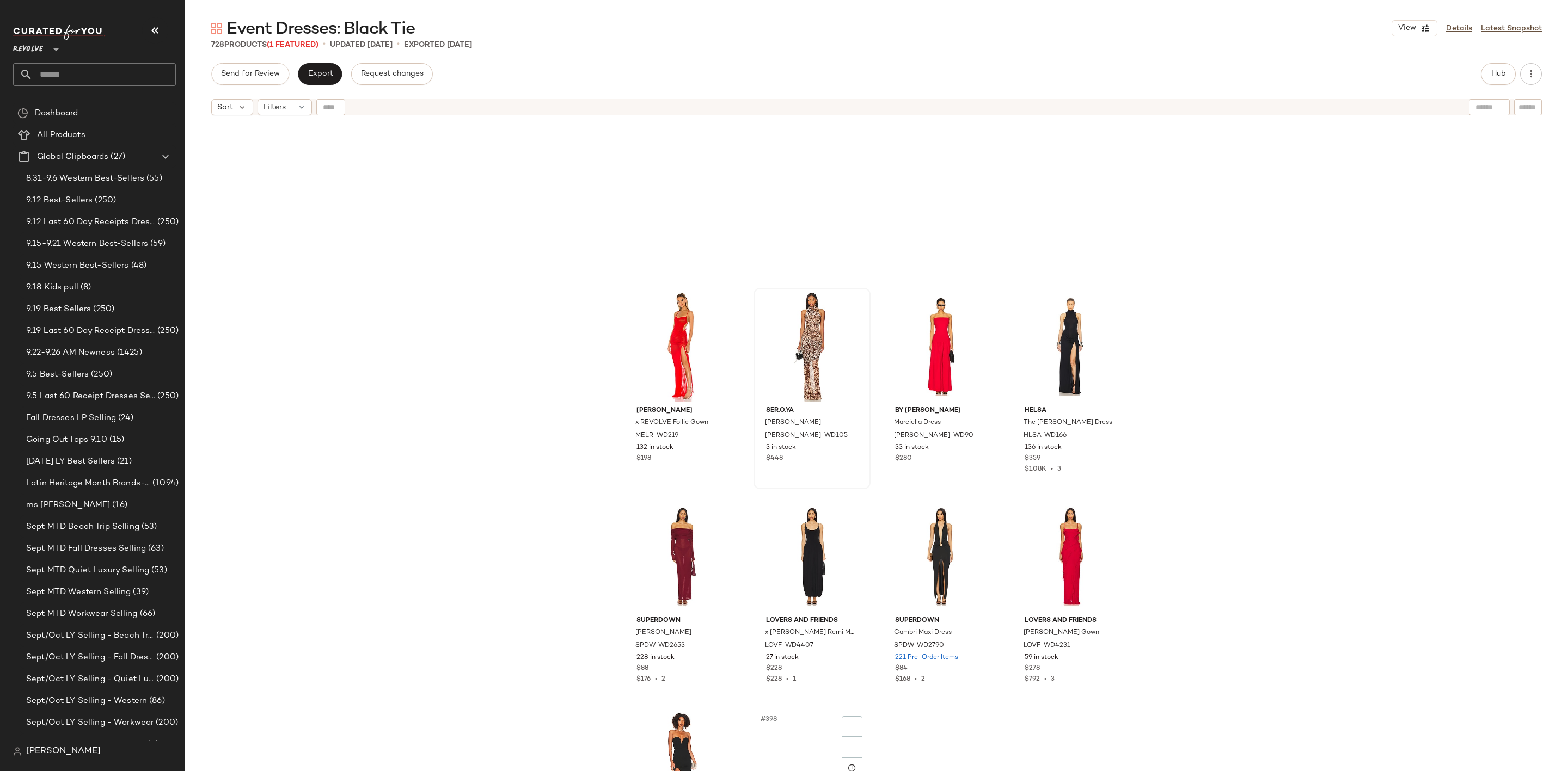
scroll to position [20502, 0]
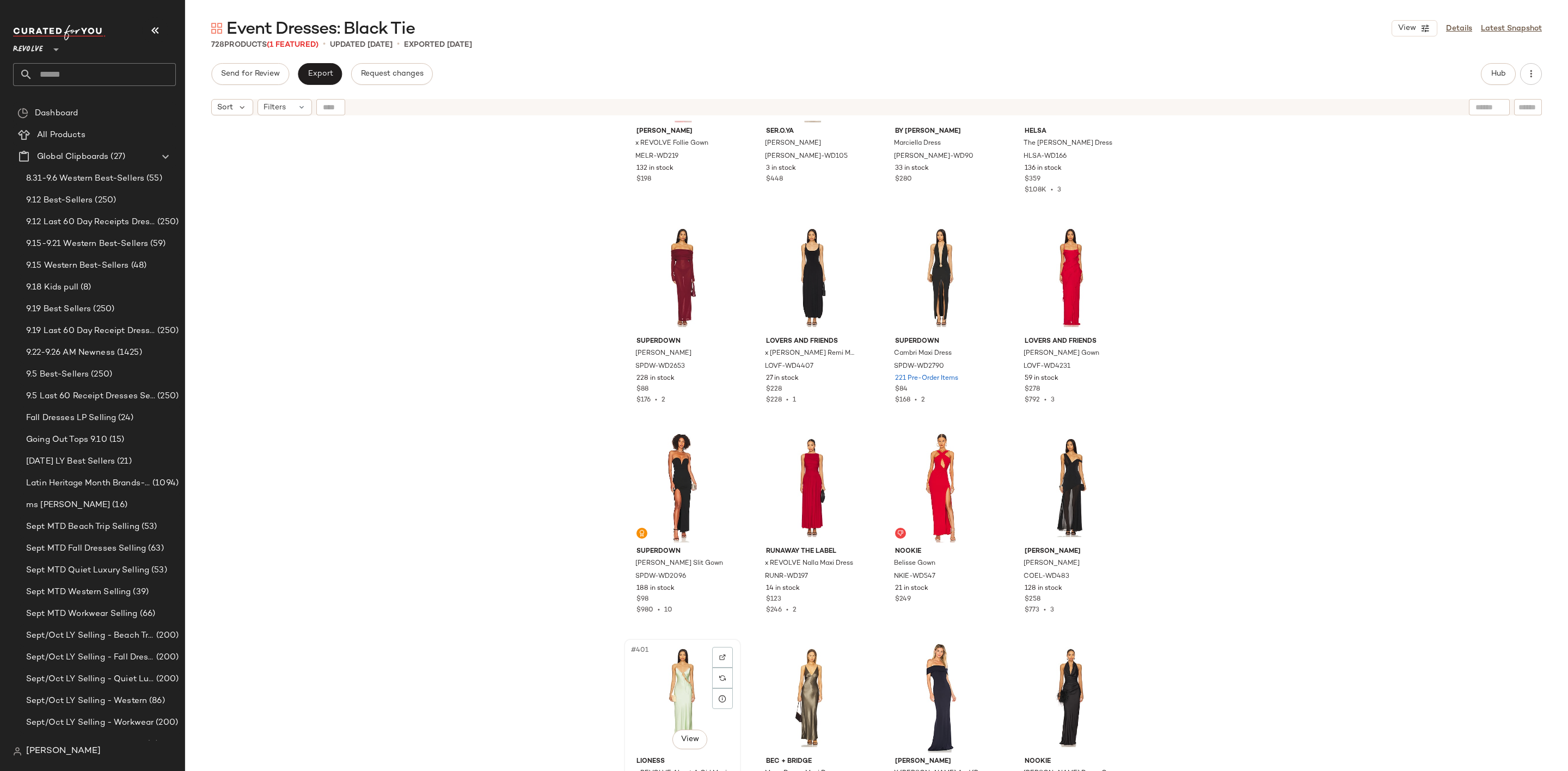
click at [660, 680] on div "#401 View" at bounding box center [682, 697] width 110 height 110
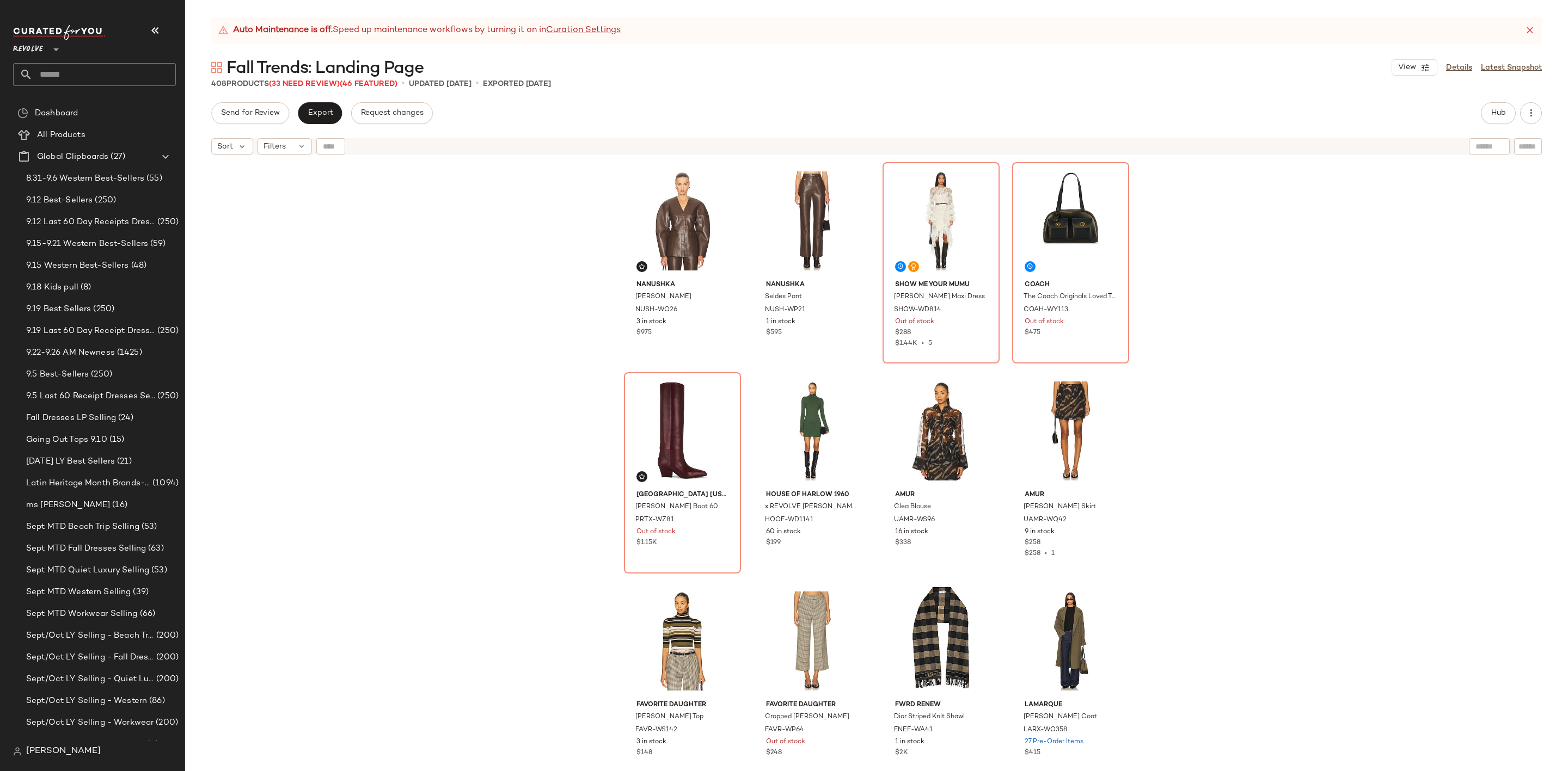
click at [77, 67] on input "text" at bounding box center [104, 75] width 143 height 23
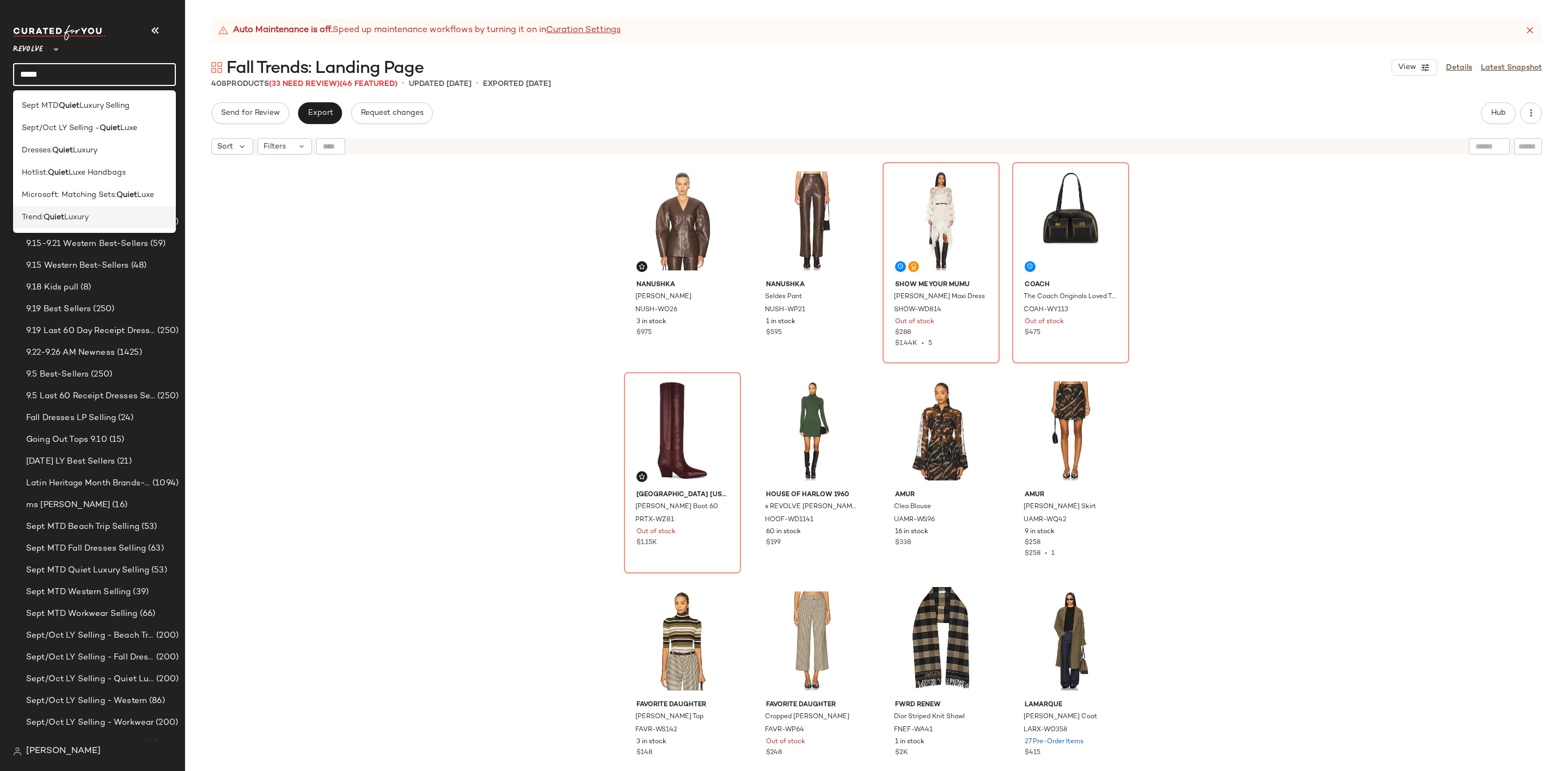
type input "*****"
click at [79, 208] on div "Trend: Quiet Luxury" at bounding box center [94, 217] width 163 height 23
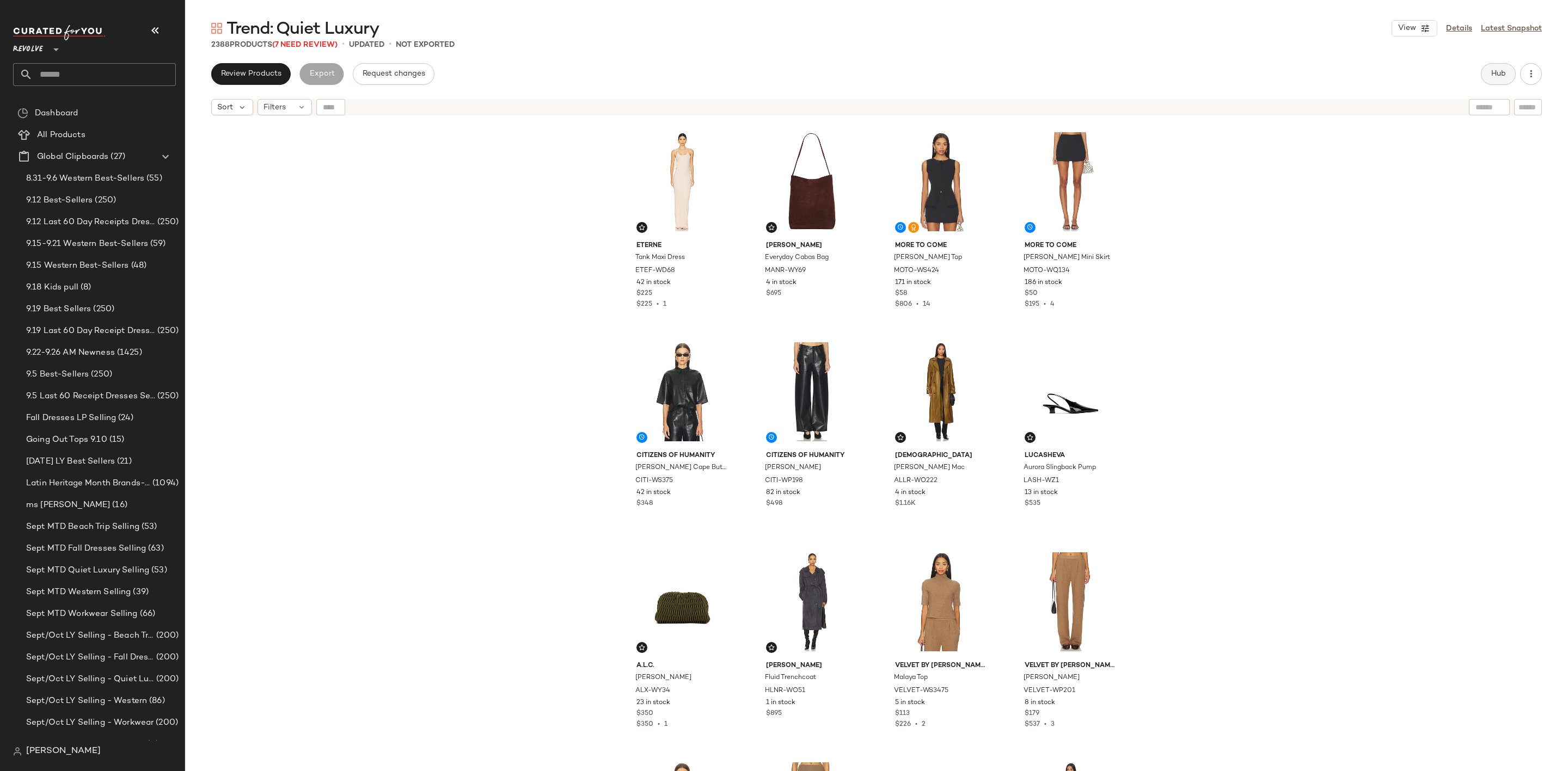
click at [1489, 75] on button "Hub" at bounding box center [1498, 74] width 35 height 22
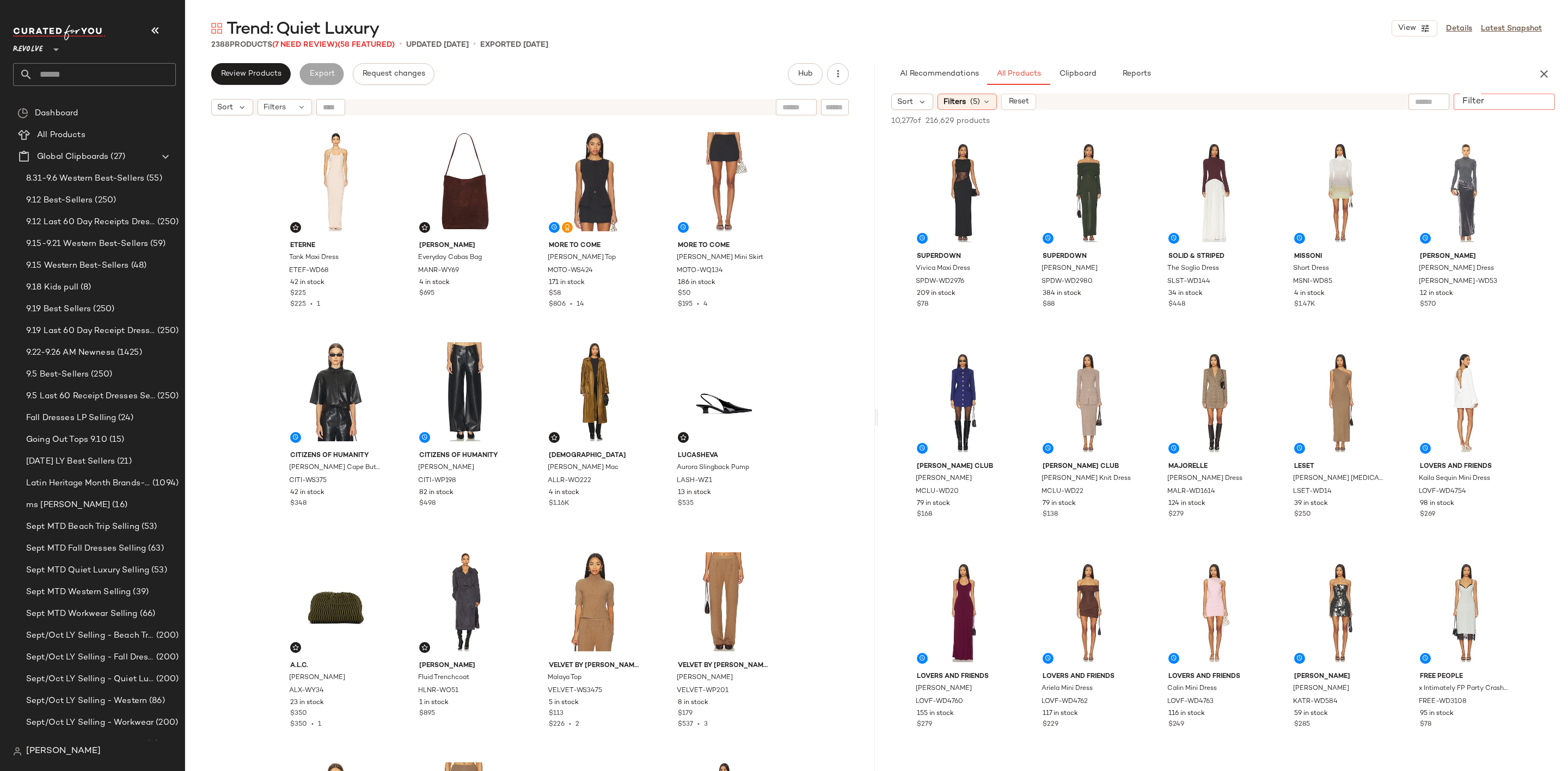
click at [1547, 103] on input "Filter" at bounding box center [1504, 102] width 93 height 12
paste input "********"
type input "********"
click at [1429, 57] on div "Trend: Quiet Luxury View Details Latest Snapshot 2388 Products (7 Need Review) …" at bounding box center [877, 394] width 1383 height 754
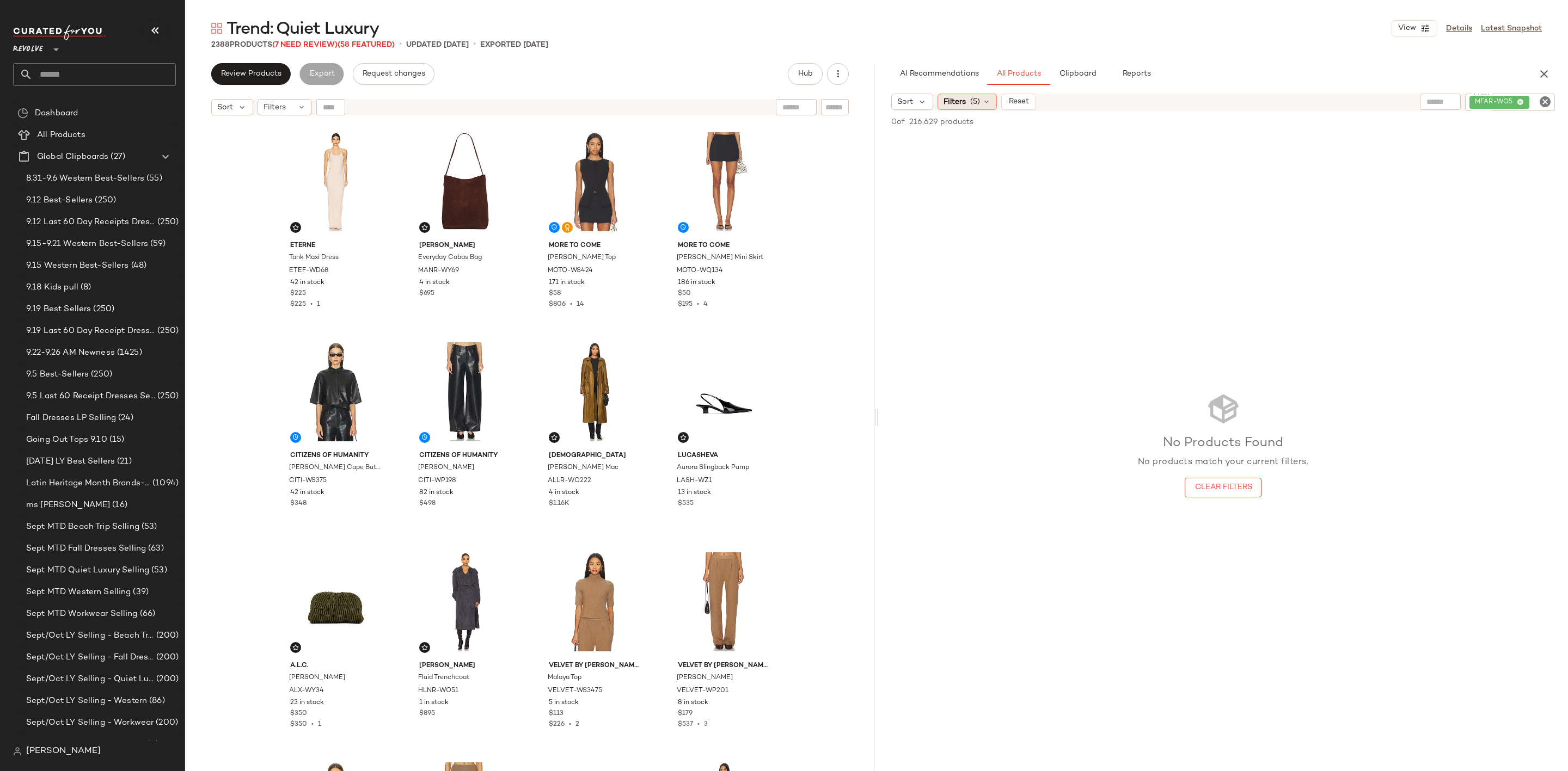
click at [953, 105] on span "Filters" at bounding box center [954, 102] width 23 height 12
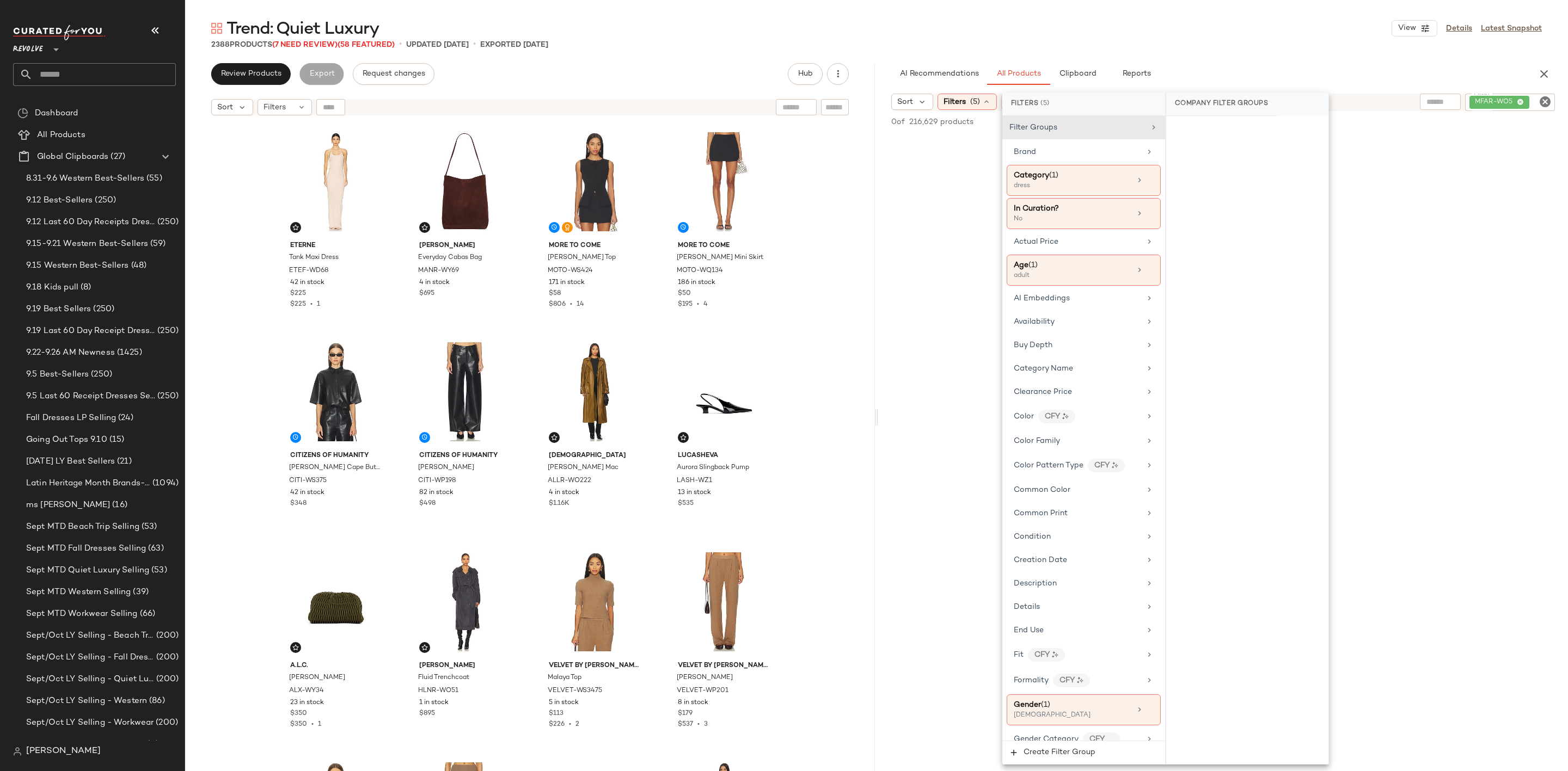
click at [1231, 62] on div "Trend: Quiet Luxury View Details Latest Snapshot 2388 Products (7 Need Review) …" at bounding box center [877, 394] width 1383 height 754
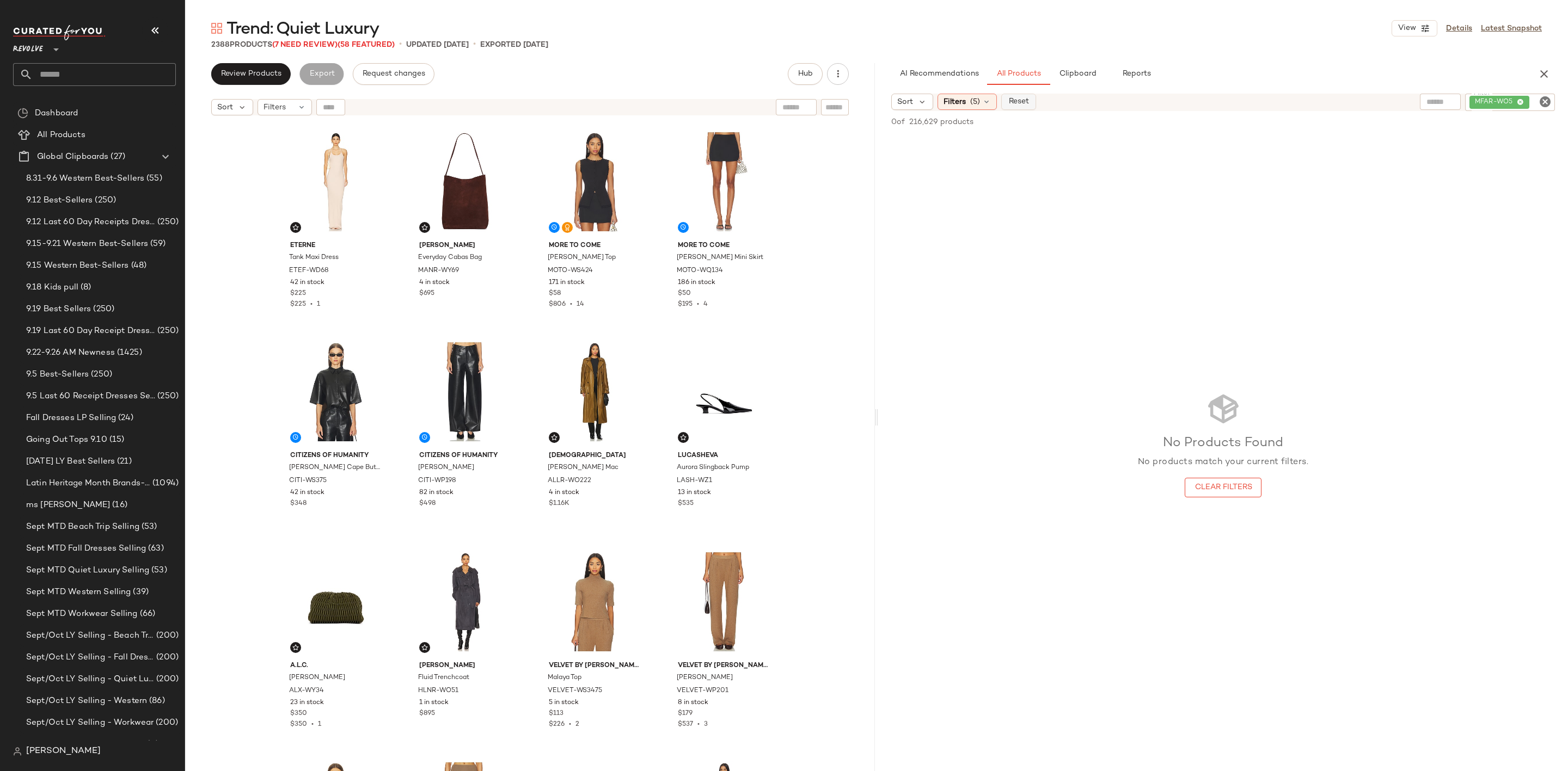
click at [1016, 100] on span "Reset" at bounding box center [1018, 102] width 21 height 9
click at [1542, 100] on input "text" at bounding box center [1541, 102] width 19 height 12
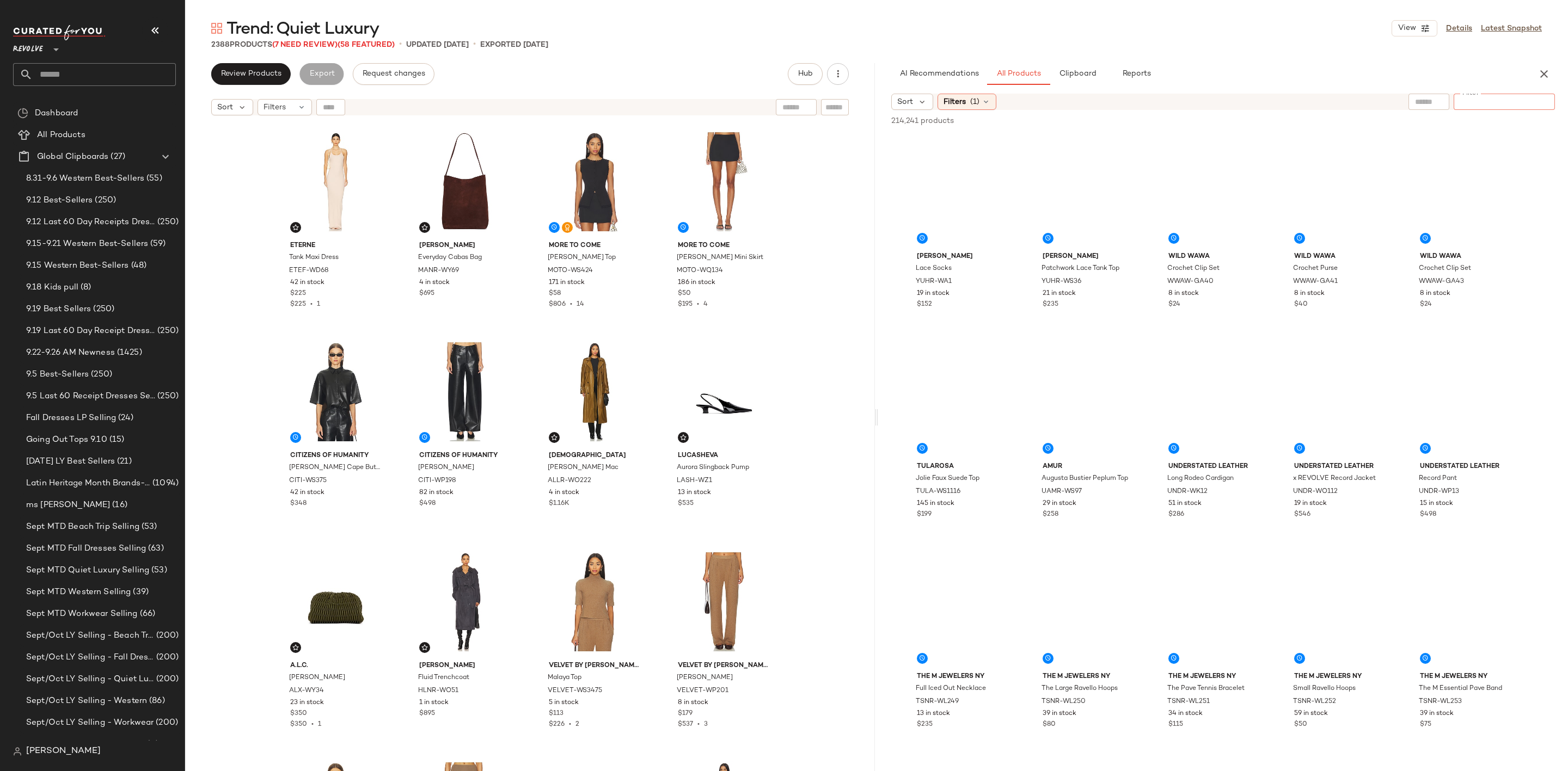
paste input "********"
type input "********"
type button "CompanyProducts"
click at [1384, 82] on div "AI Recommendations All Products Clipboard Reports" at bounding box center [1205, 74] width 629 height 22
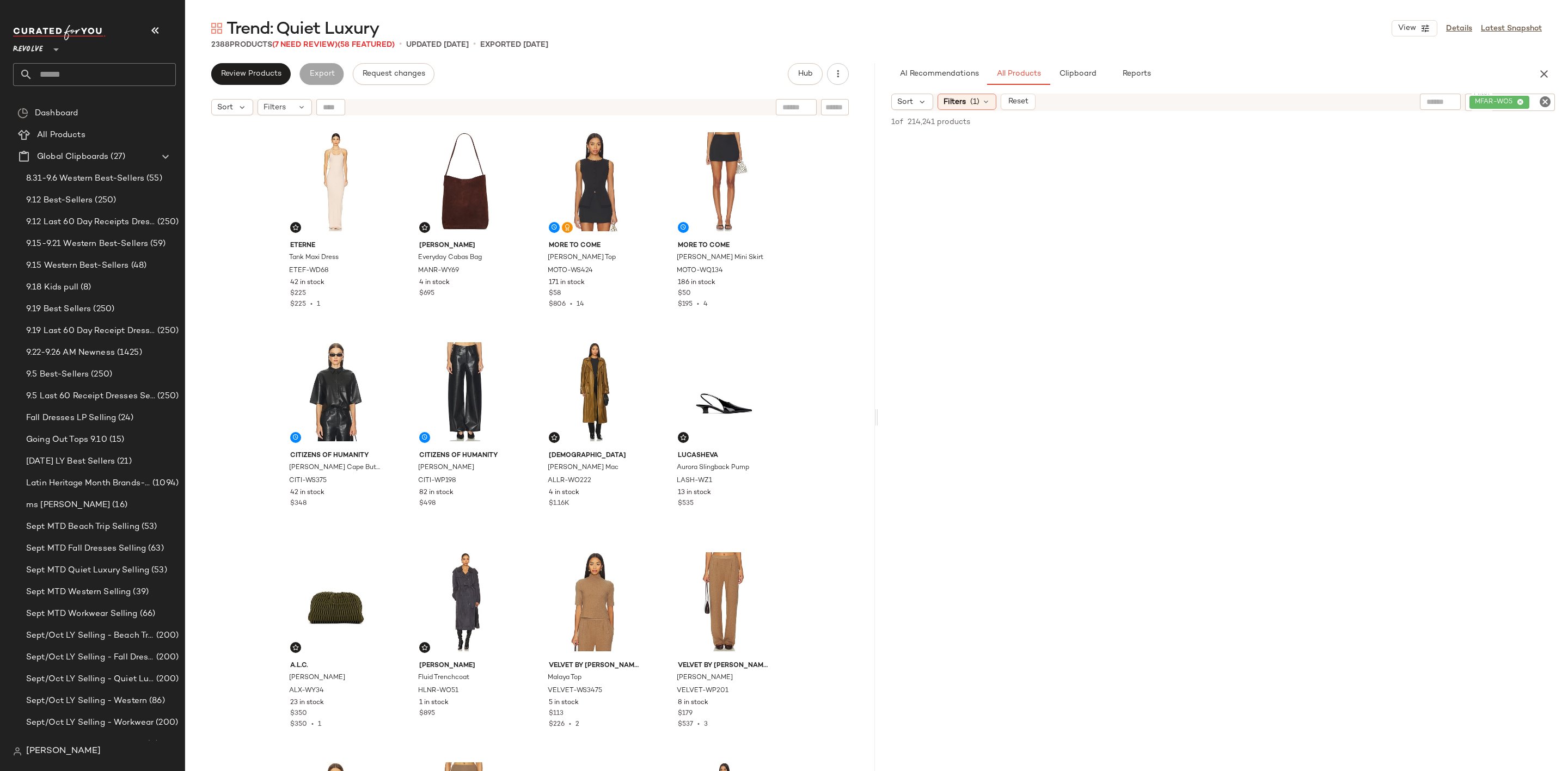
click at [962, 89] on div "AI Recommendations All Products Clipboard Reports Sort Filters (1) Reset Filter…" at bounding box center [1223, 417] width 690 height 708
click at [965, 99] on span "Filters" at bounding box center [954, 102] width 23 height 12
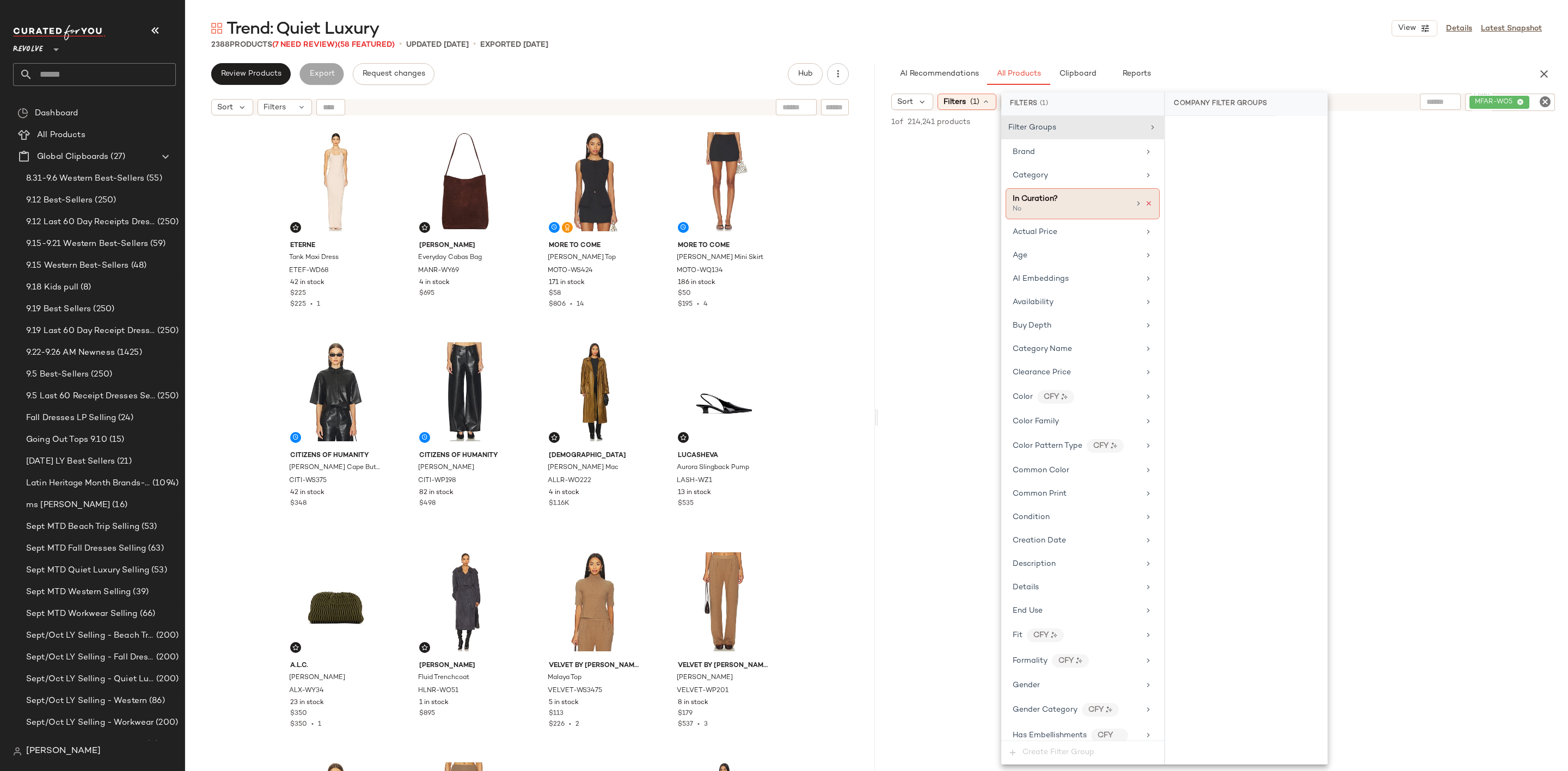
click at [1145, 206] on icon at bounding box center [1149, 203] width 8 height 8
click at [1246, 37] on div "Trend: Quiet Luxury View Details Latest Snapshot" at bounding box center [877, 29] width 1383 height 22
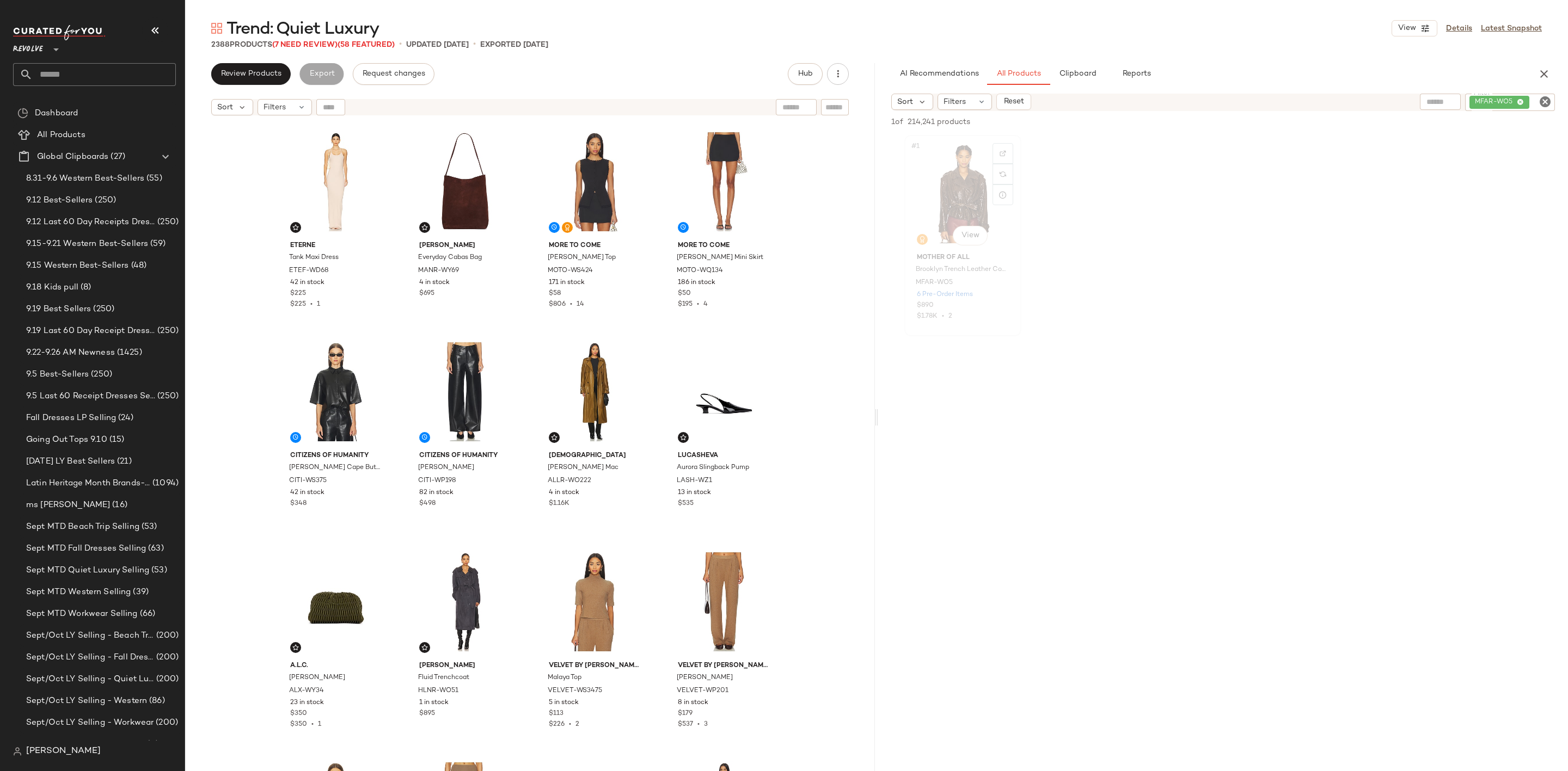
click at [936, 167] on div "#1 View" at bounding box center [963, 194] width 110 height 110
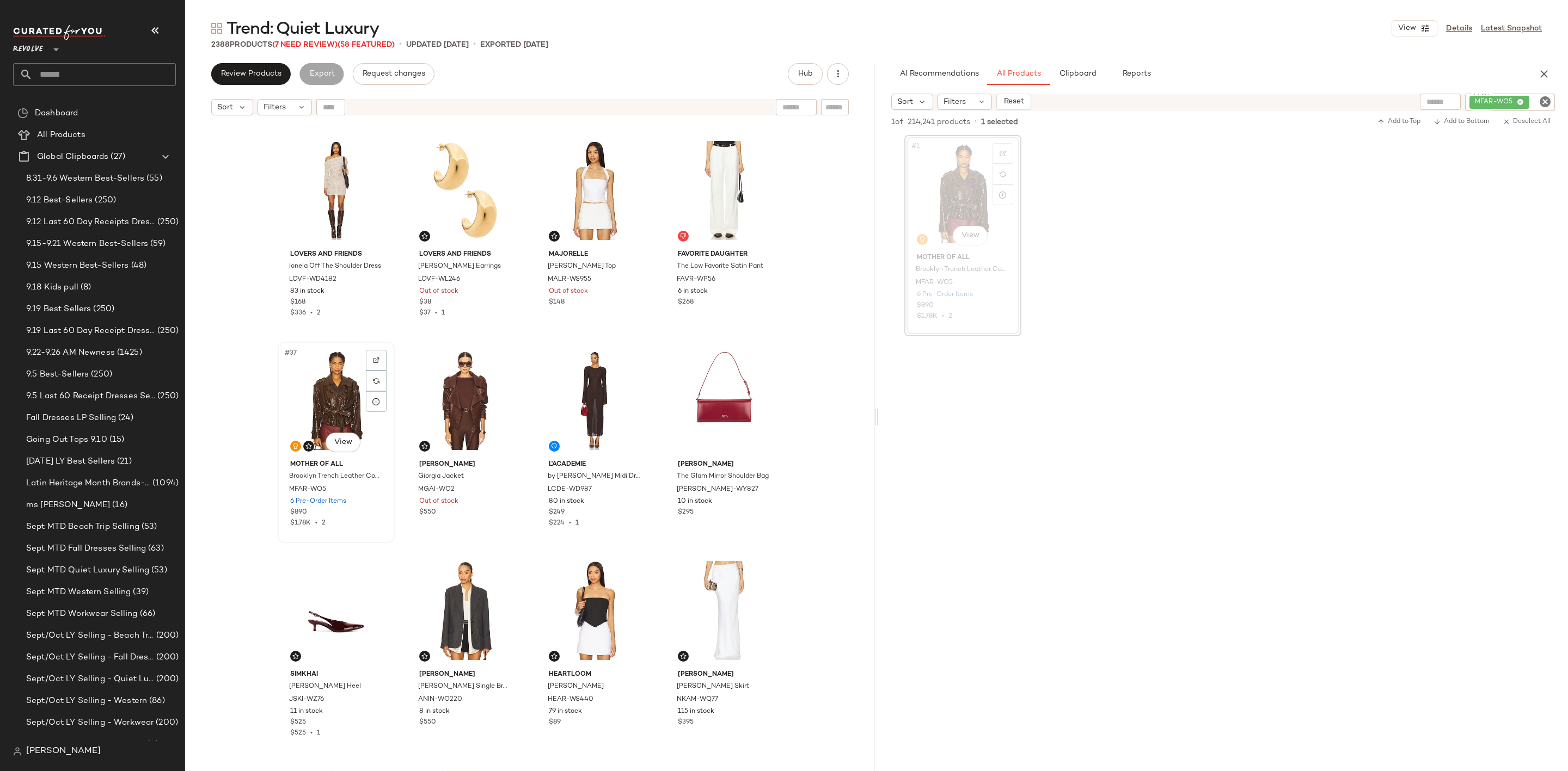
click at [327, 394] on div "#37 View" at bounding box center [336, 400] width 110 height 110
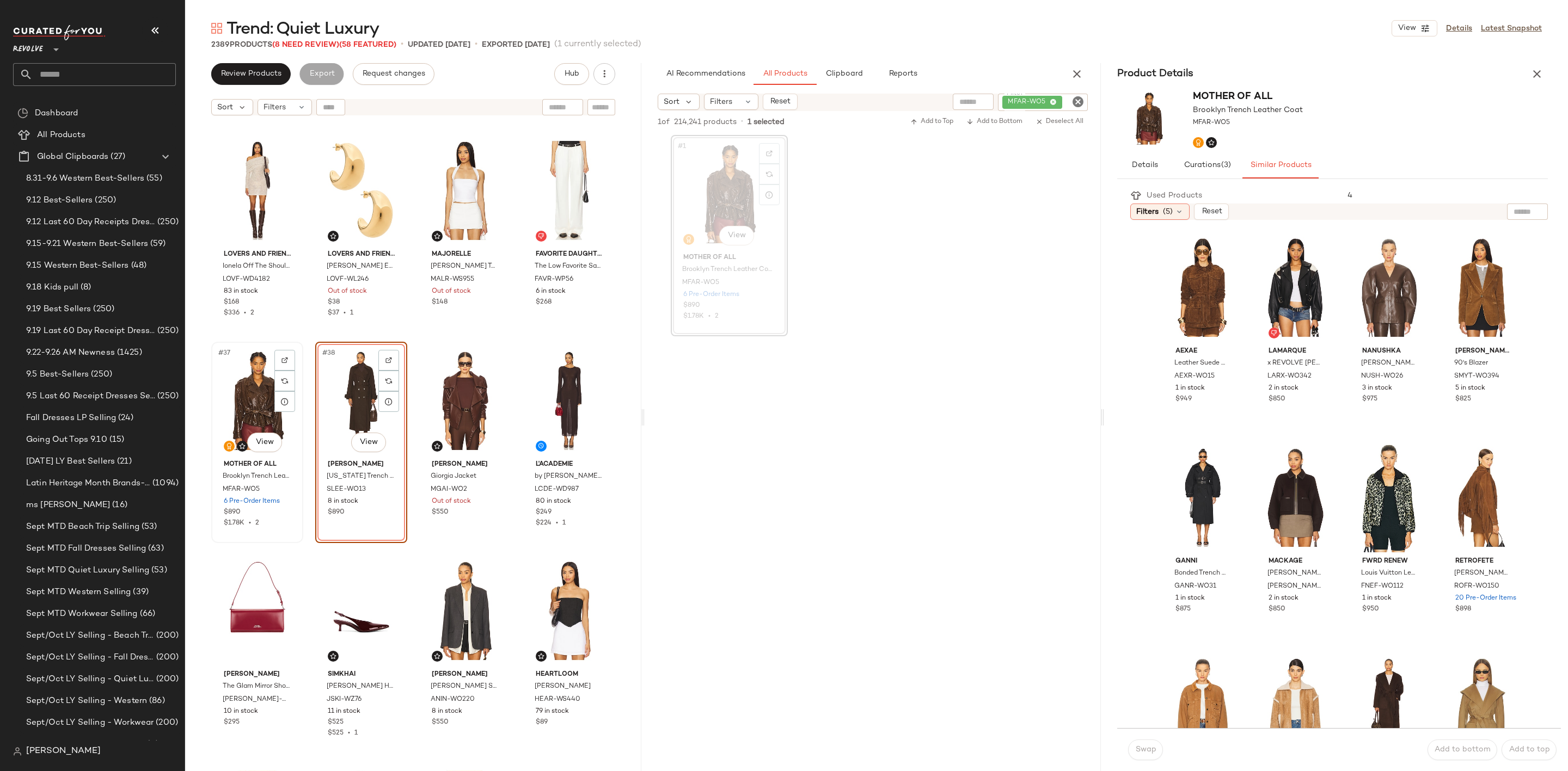
click at [242, 385] on div "#37 View" at bounding box center [257, 400] width 85 height 110
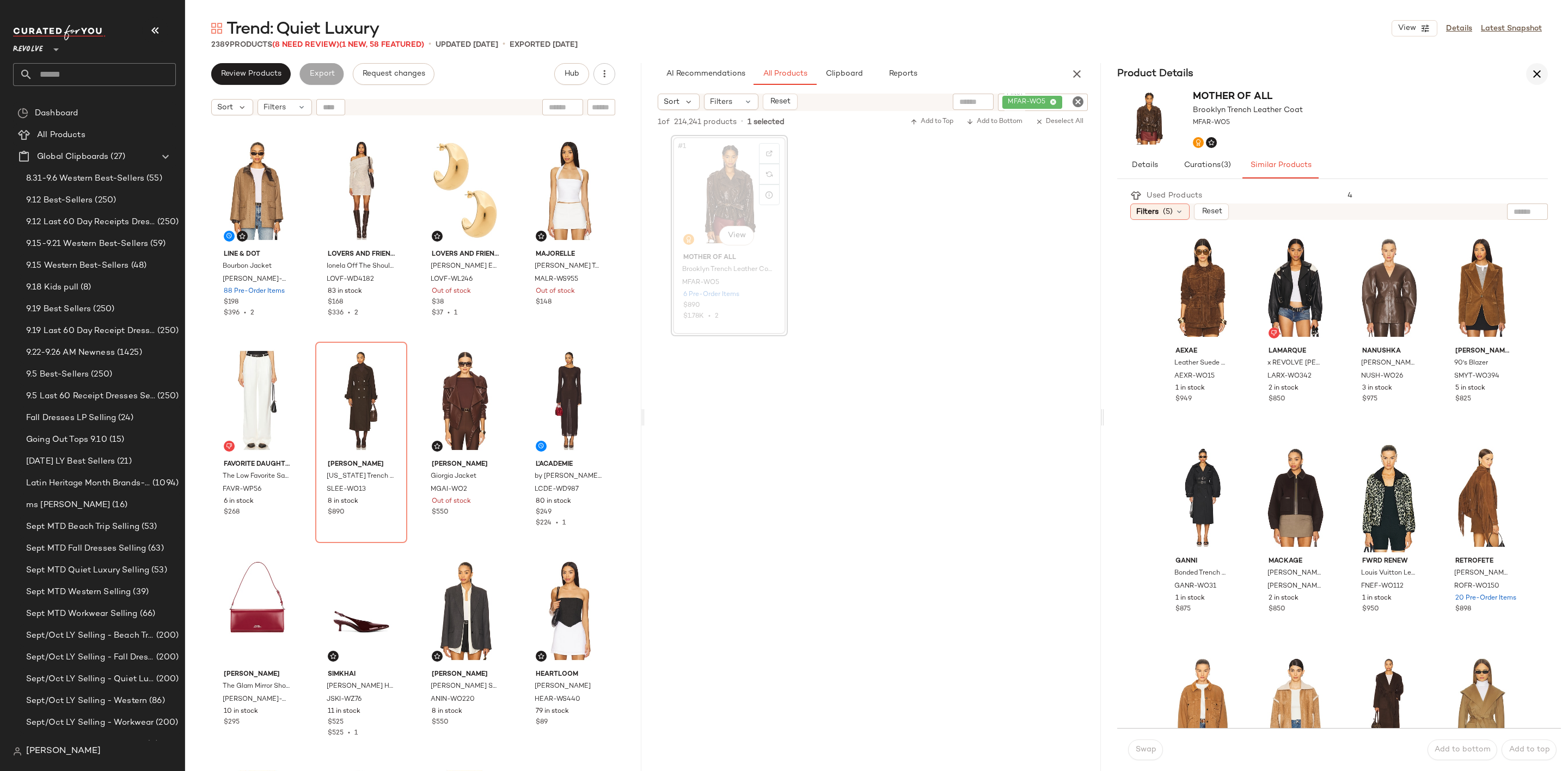
click at [1535, 74] on icon "button" at bounding box center [1536, 74] width 13 height 13
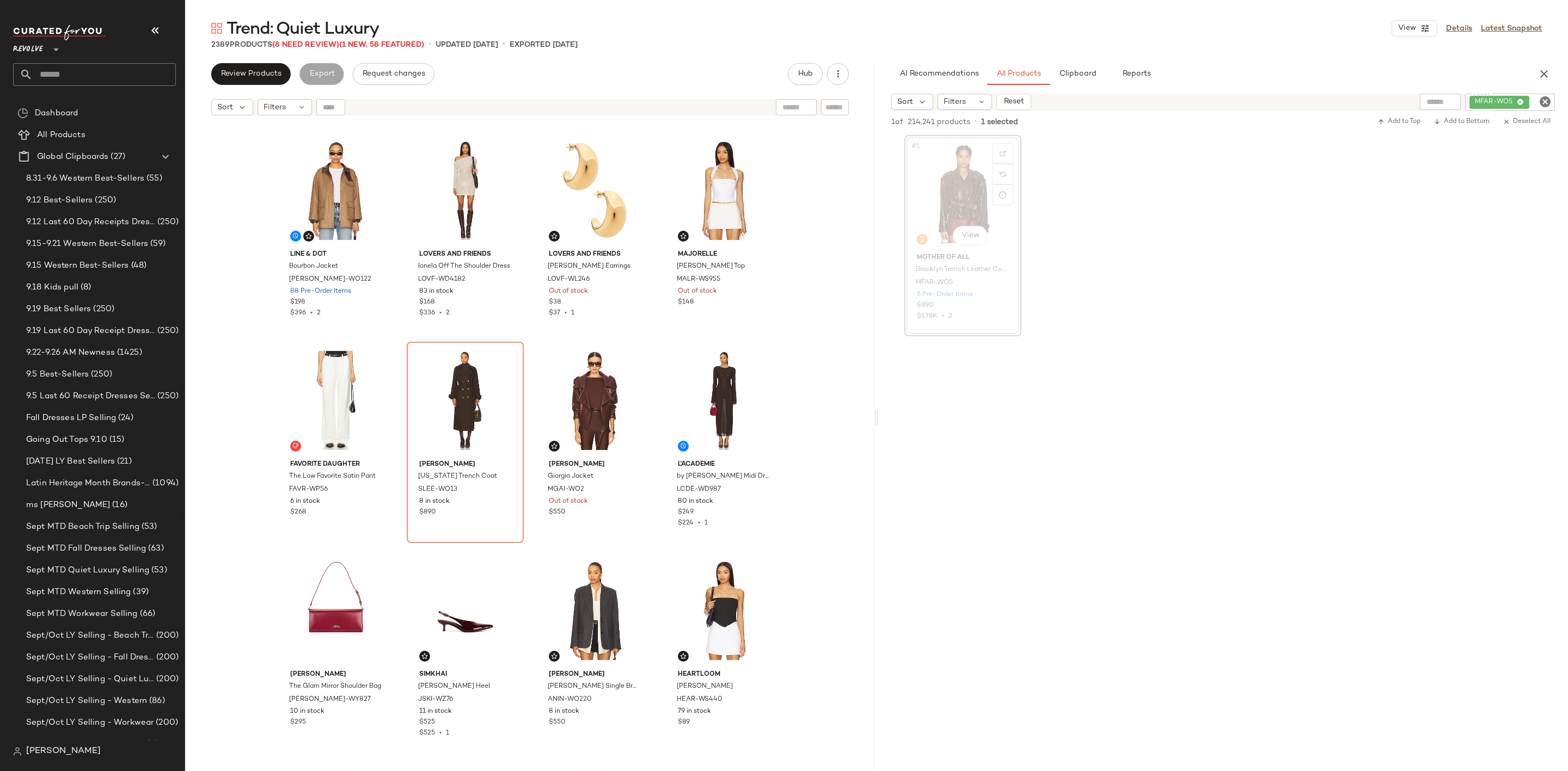
click at [1547, 103] on icon "Clear Filter" at bounding box center [1545, 102] width 13 height 13
paste input "********"
type input "********"
click at [1437, 270] on div "#1 View Mother of All Brooklyn Trench Leather Coat MFAR-WO5 6 Pre-Order Items $…" at bounding box center [1223, 234] width 690 height 201
click at [959, 197] on div "#1 View" at bounding box center [963, 194] width 110 height 110
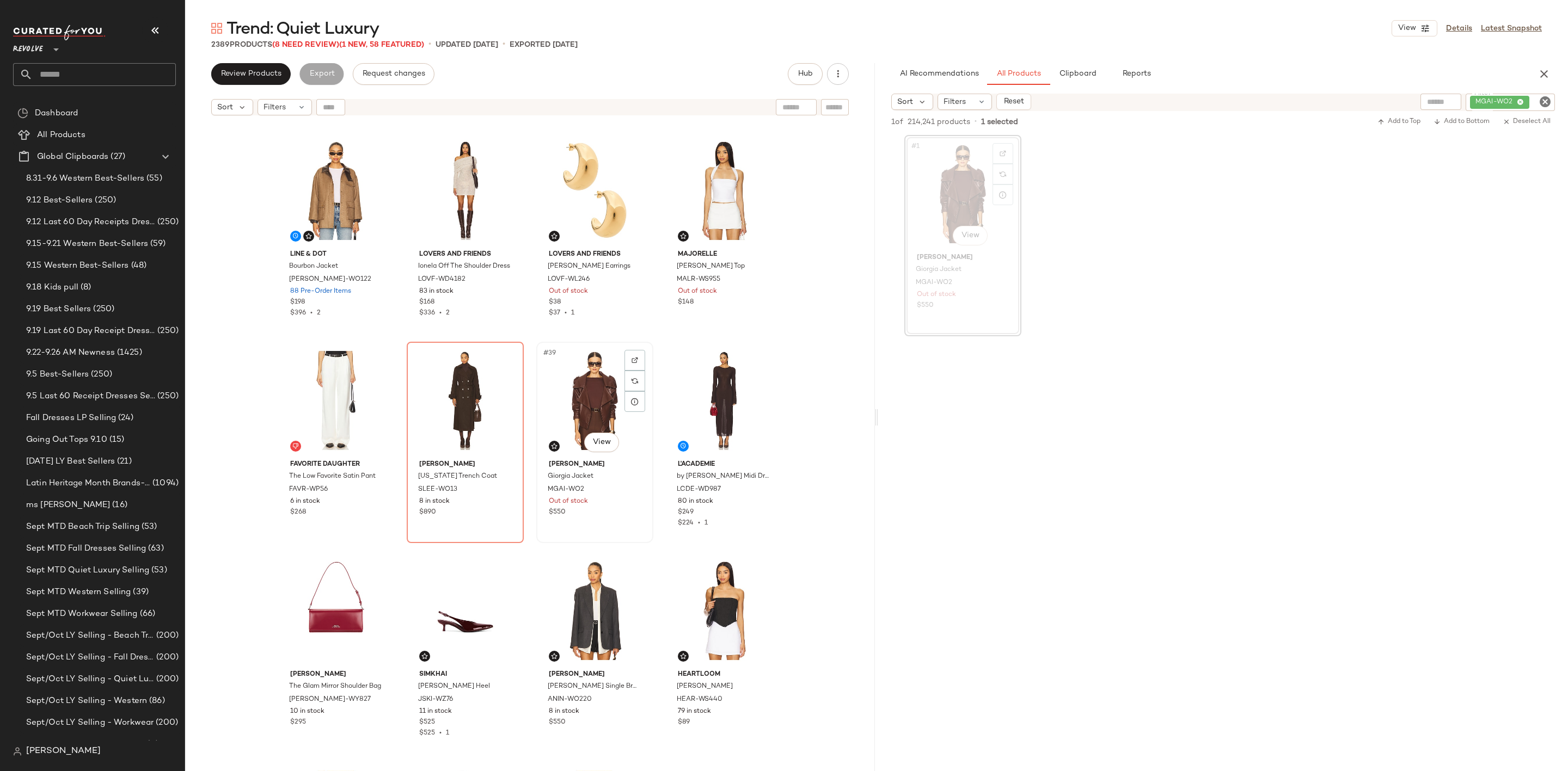
click at [559, 410] on div "#39 View" at bounding box center [595, 400] width 110 height 110
click at [698, 388] on div "#40 View" at bounding box center [724, 400] width 110 height 110
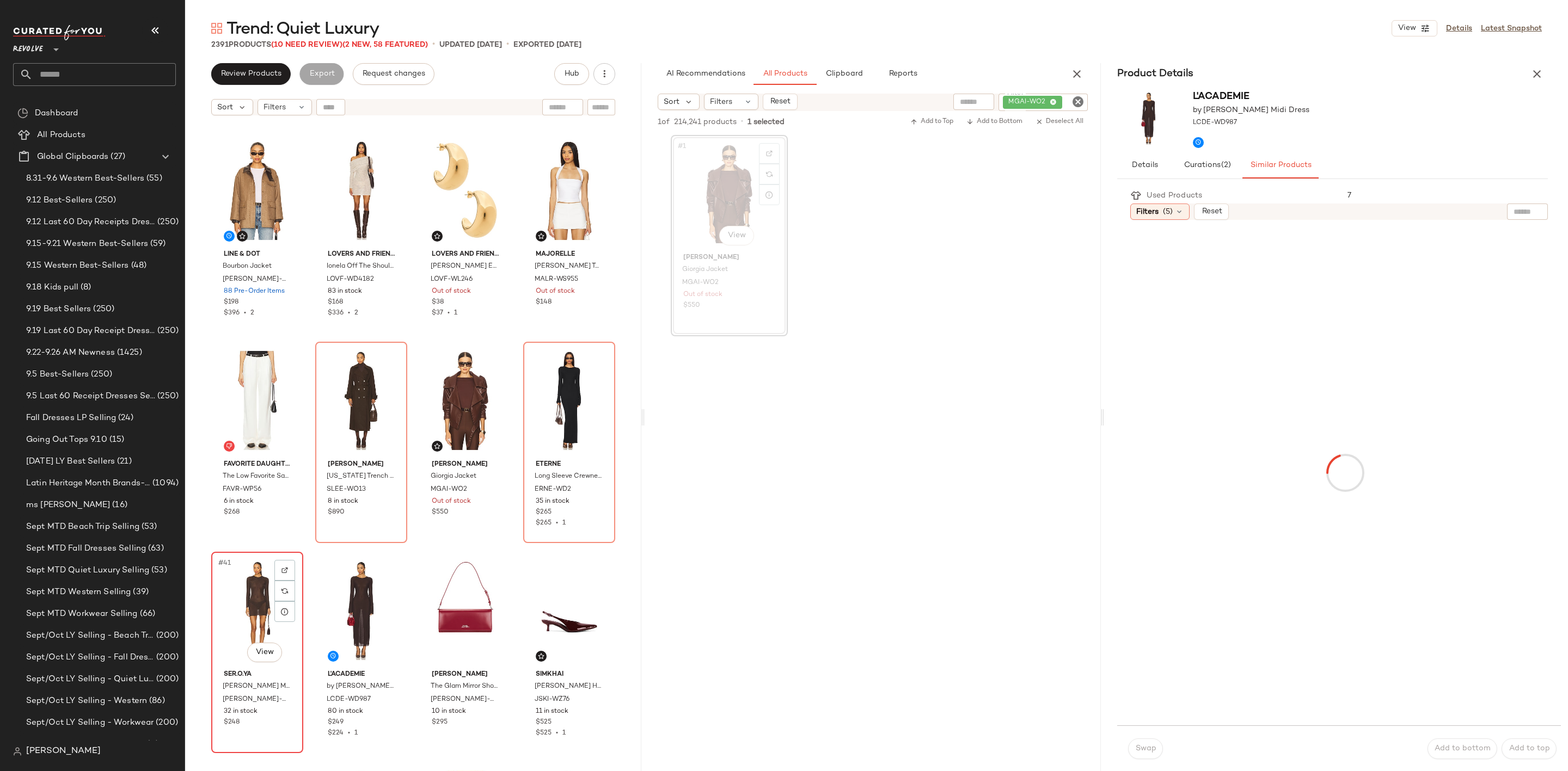
click at [220, 599] on div "#41 View" at bounding box center [257, 610] width 85 height 110
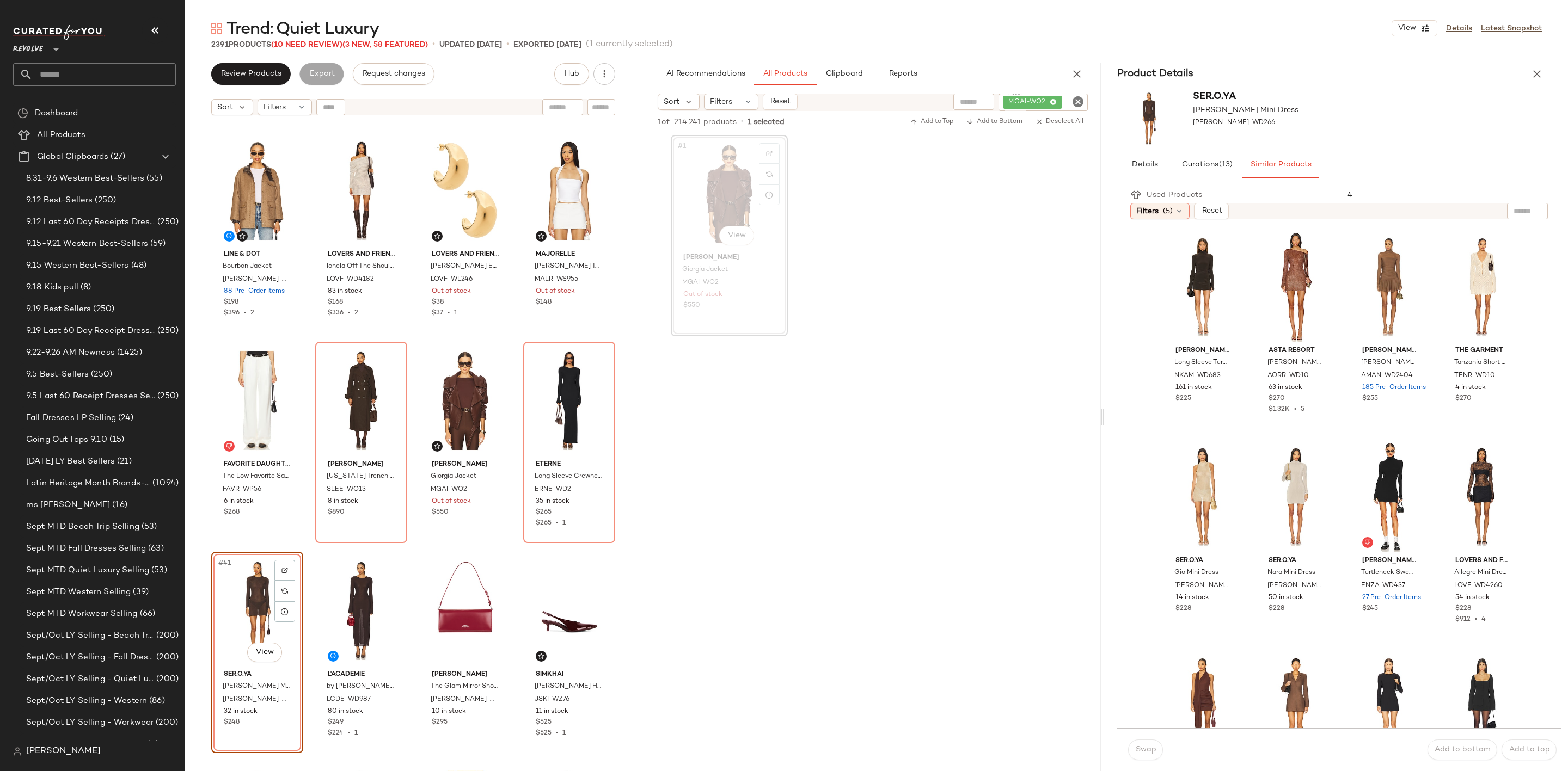
click at [1542, 70] on icon "button" at bounding box center [1536, 74] width 13 height 13
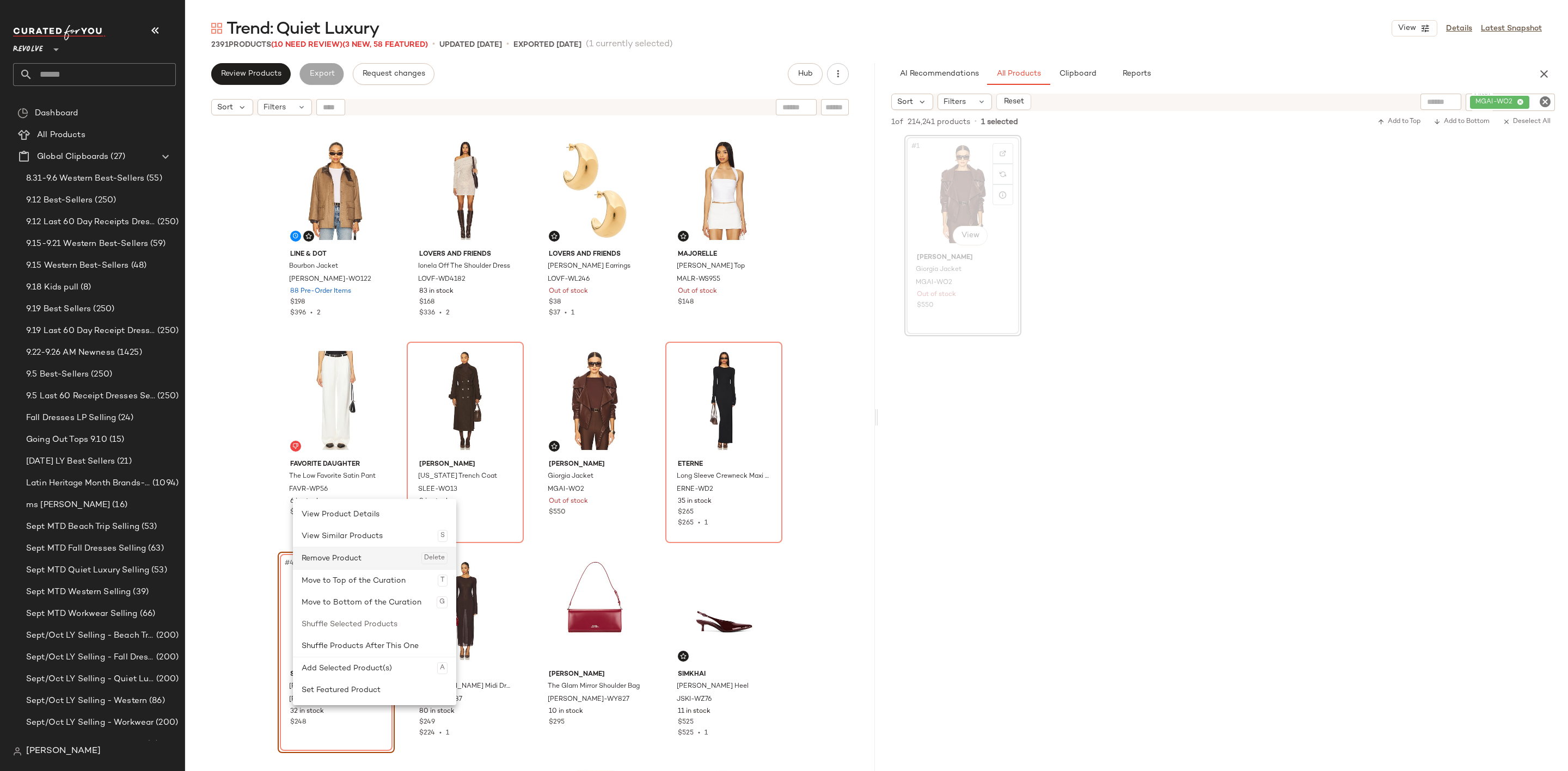
click at [358, 559] on div "Remove Product Delete" at bounding box center [375, 559] width 146 height 22
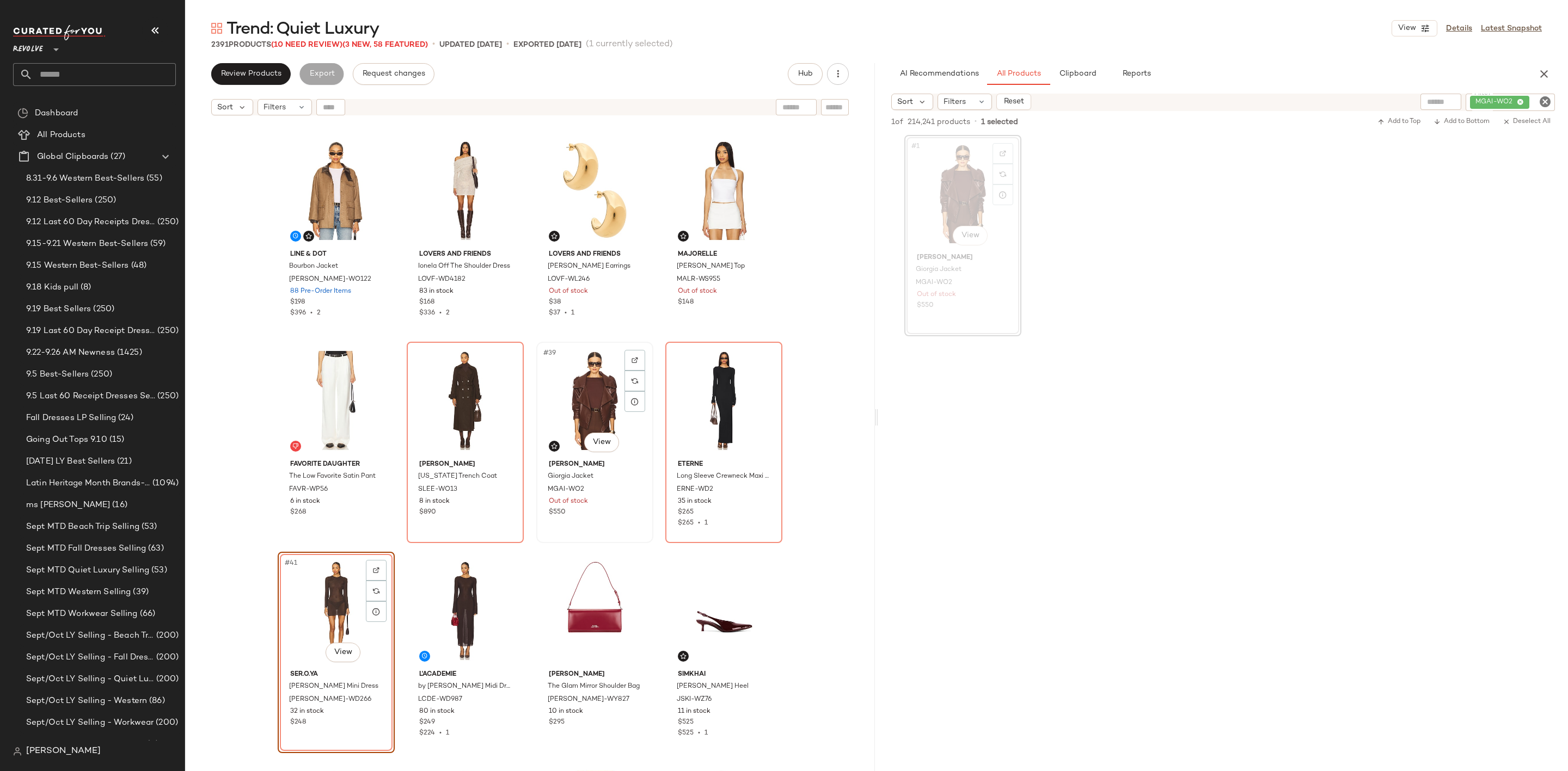
click at [586, 397] on div "#39 View" at bounding box center [595, 400] width 110 height 110
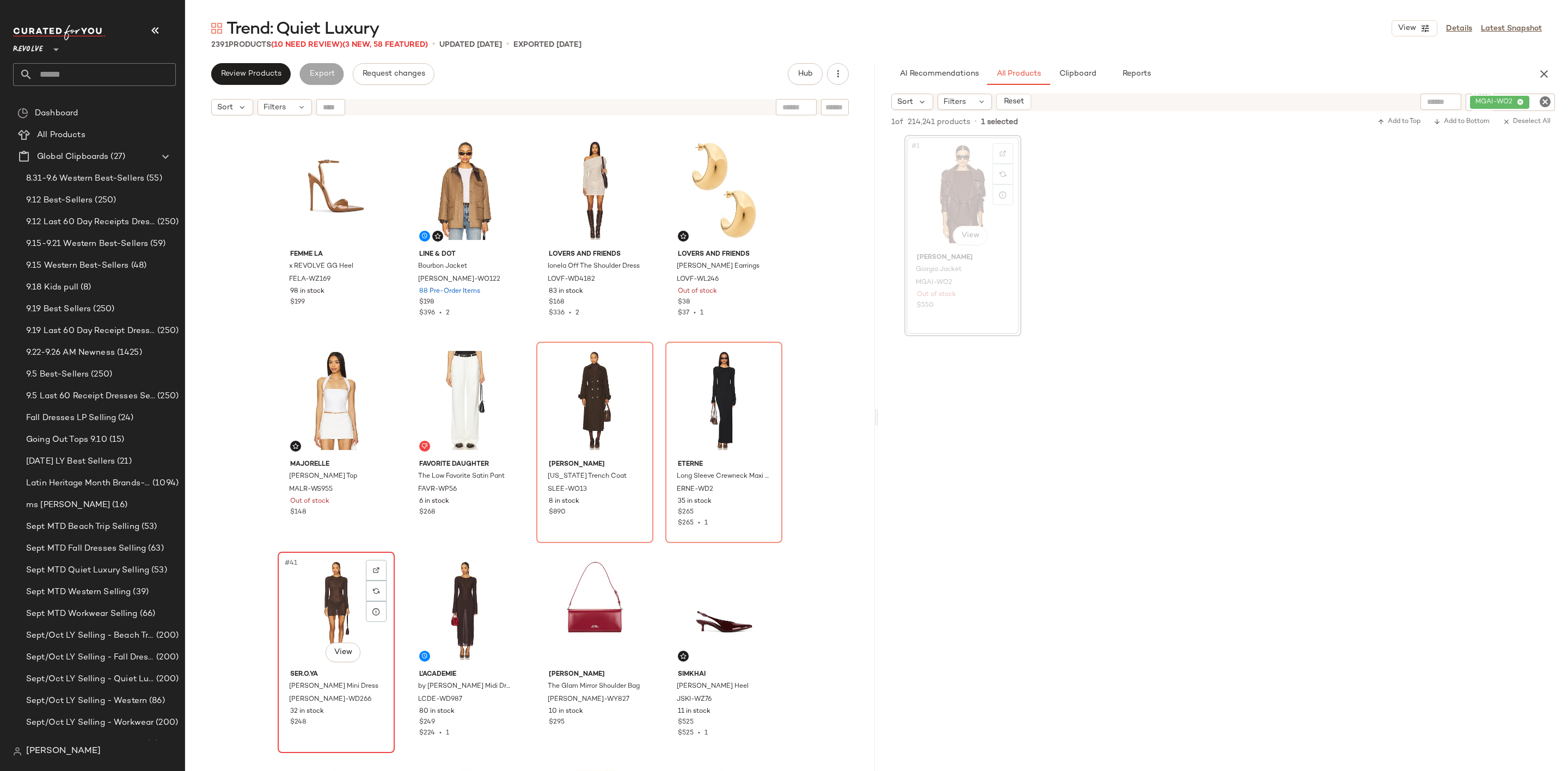
click at [303, 601] on div "#41 View" at bounding box center [336, 610] width 110 height 110
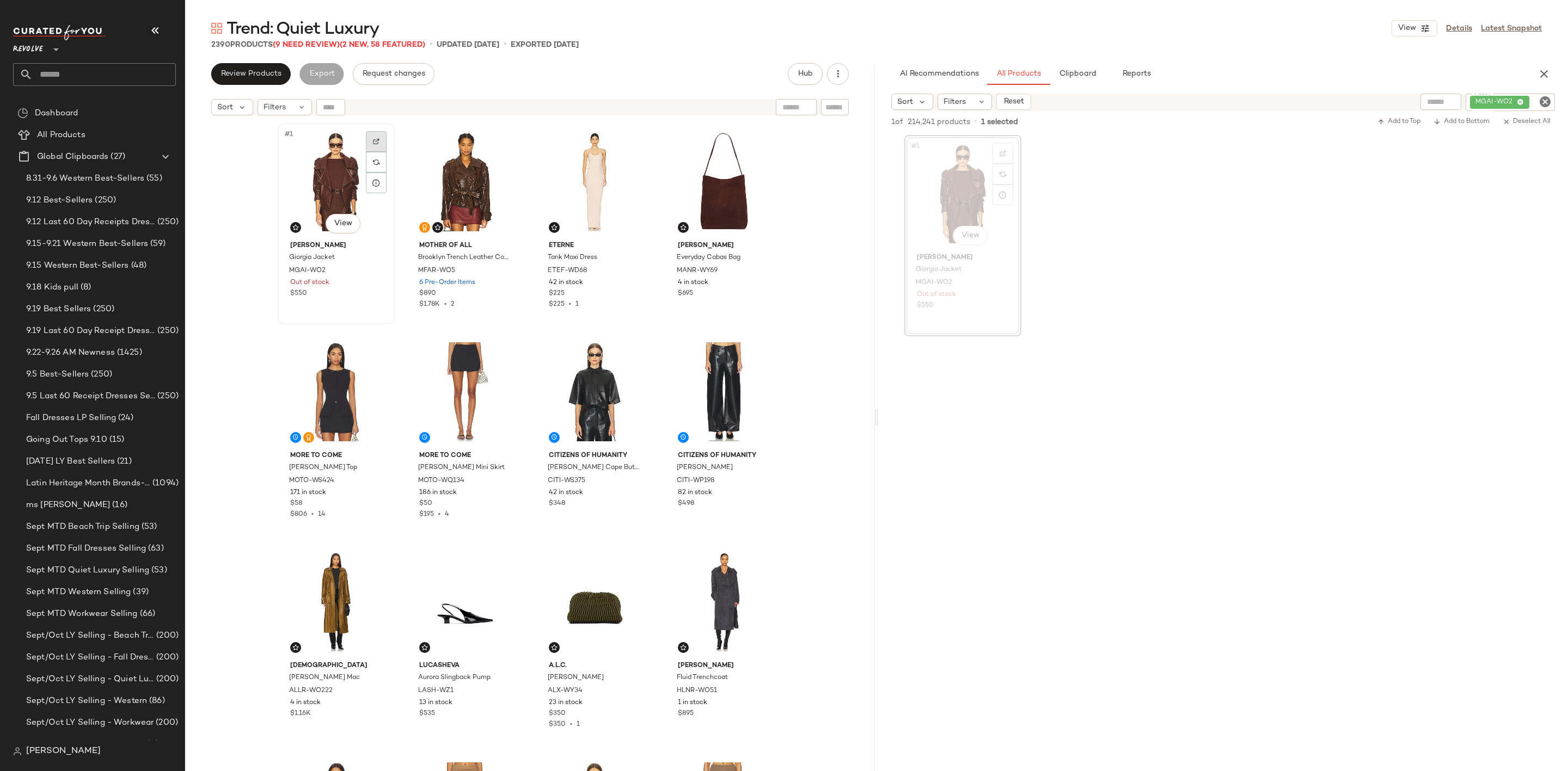
click at [371, 134] on div at bounding box center [376, 142] width 21 height 21
click at [495, 141] on div at bounding box center [505, 142] width 21 height 21
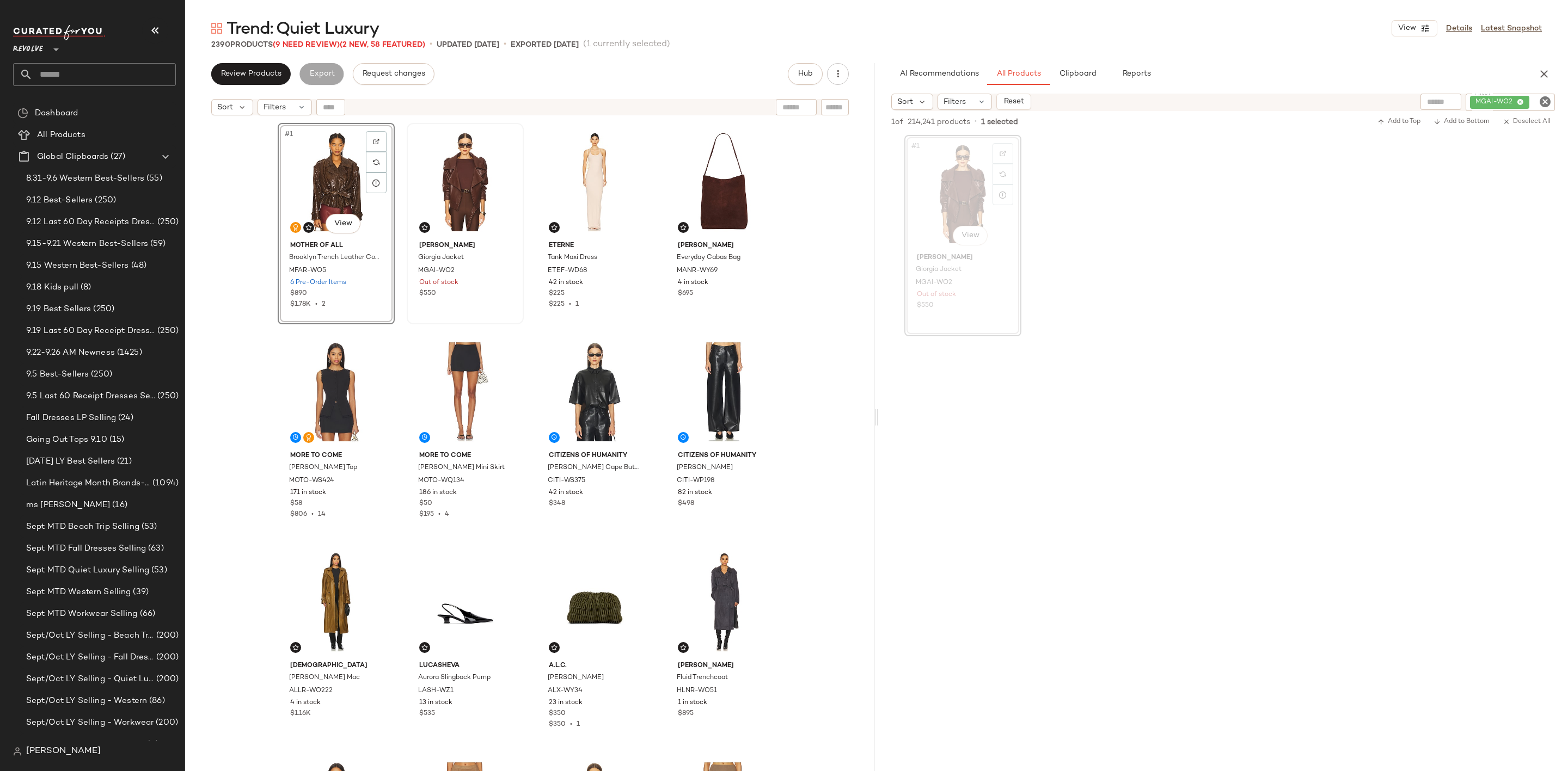
click at [1540, 105] on icon "Clear Filter" at bounding box center [1545, 102] width 13 height 13
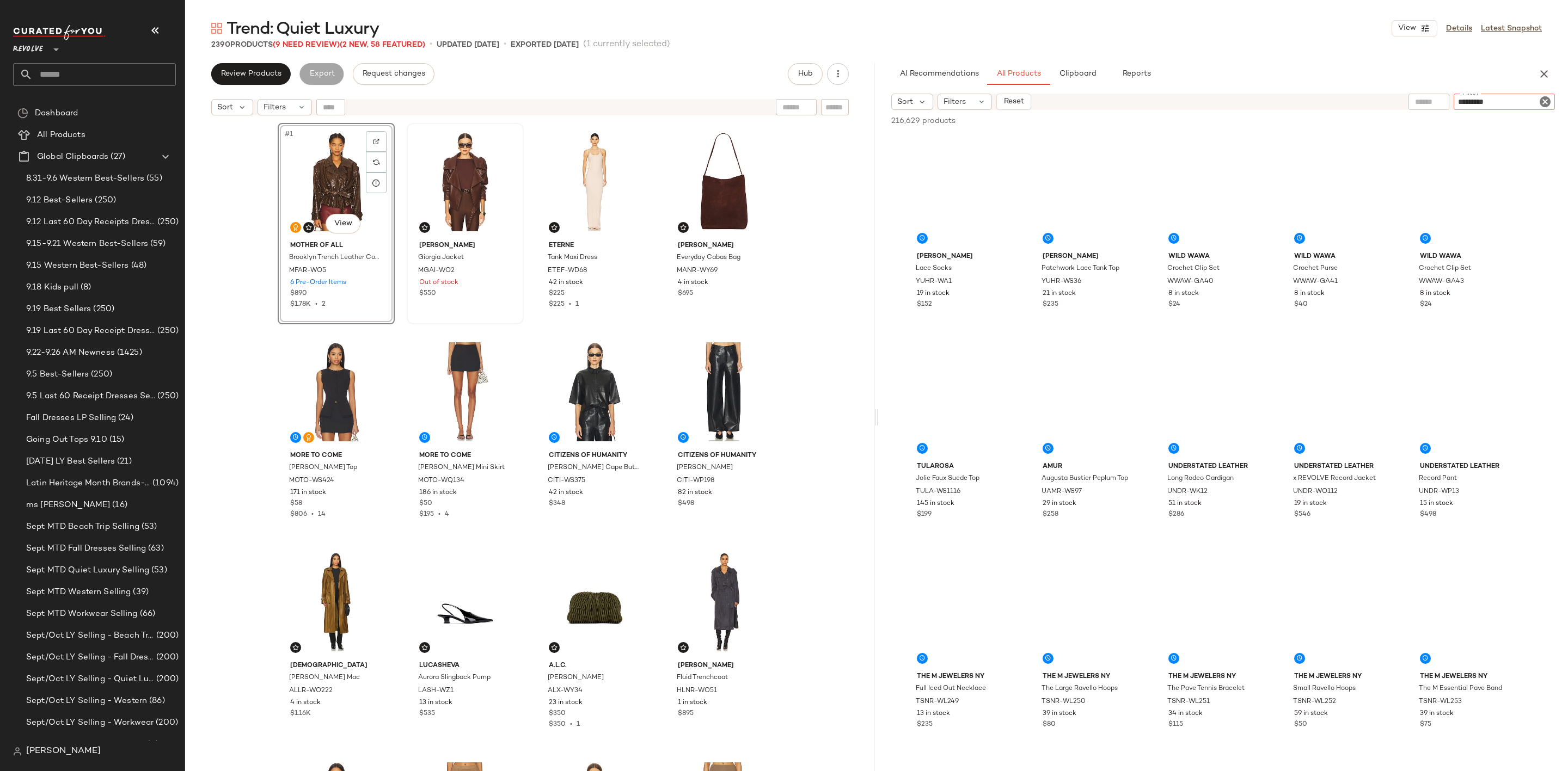
type input "**********"
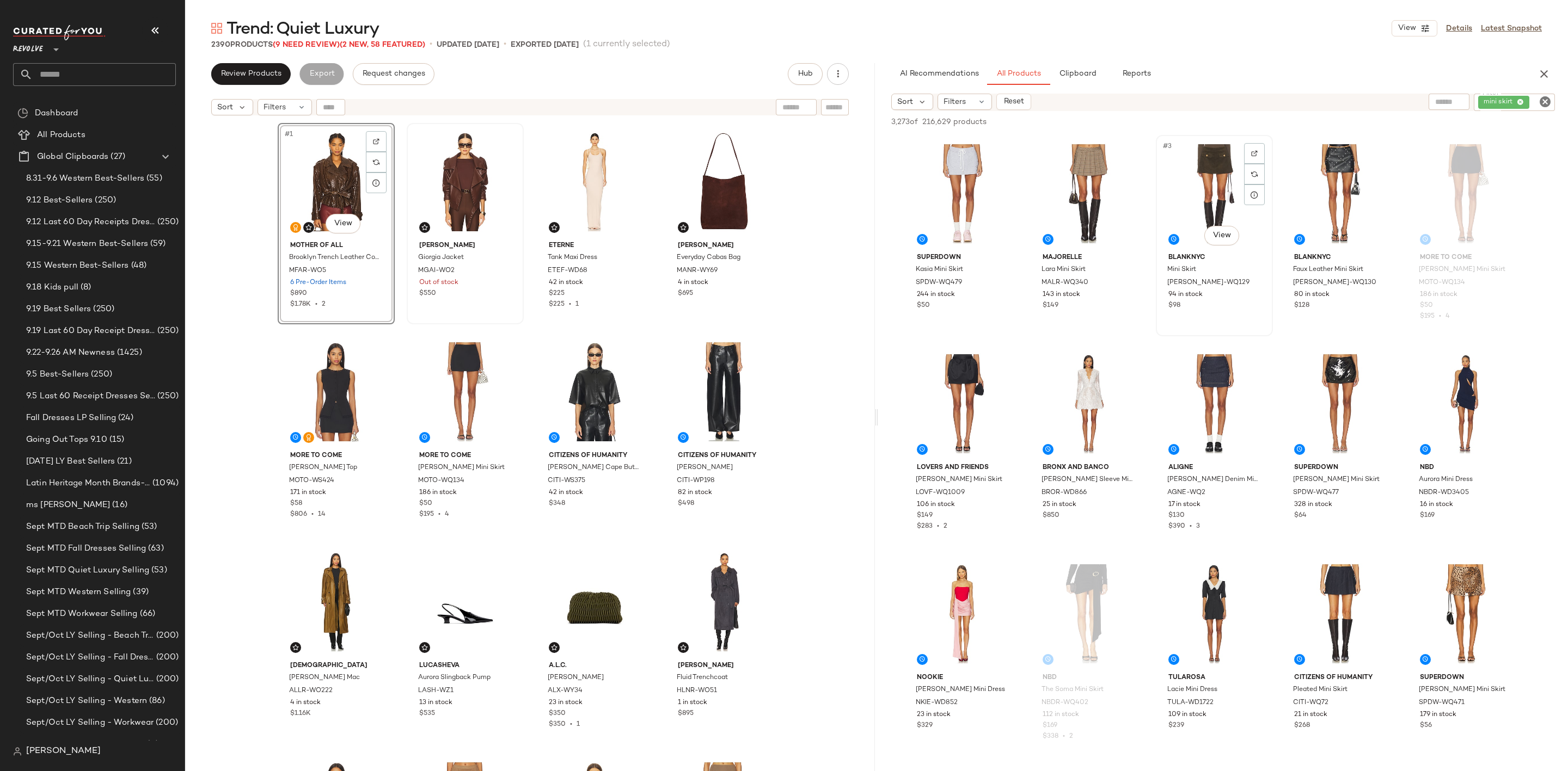
click at [1212, 178] on div "#3 View" at bounding box center [1214, 194] width 110 height 110
click at [1549, 99] on icon "Clear Filter" at bounding box center [1545, 102] width 13 height 13
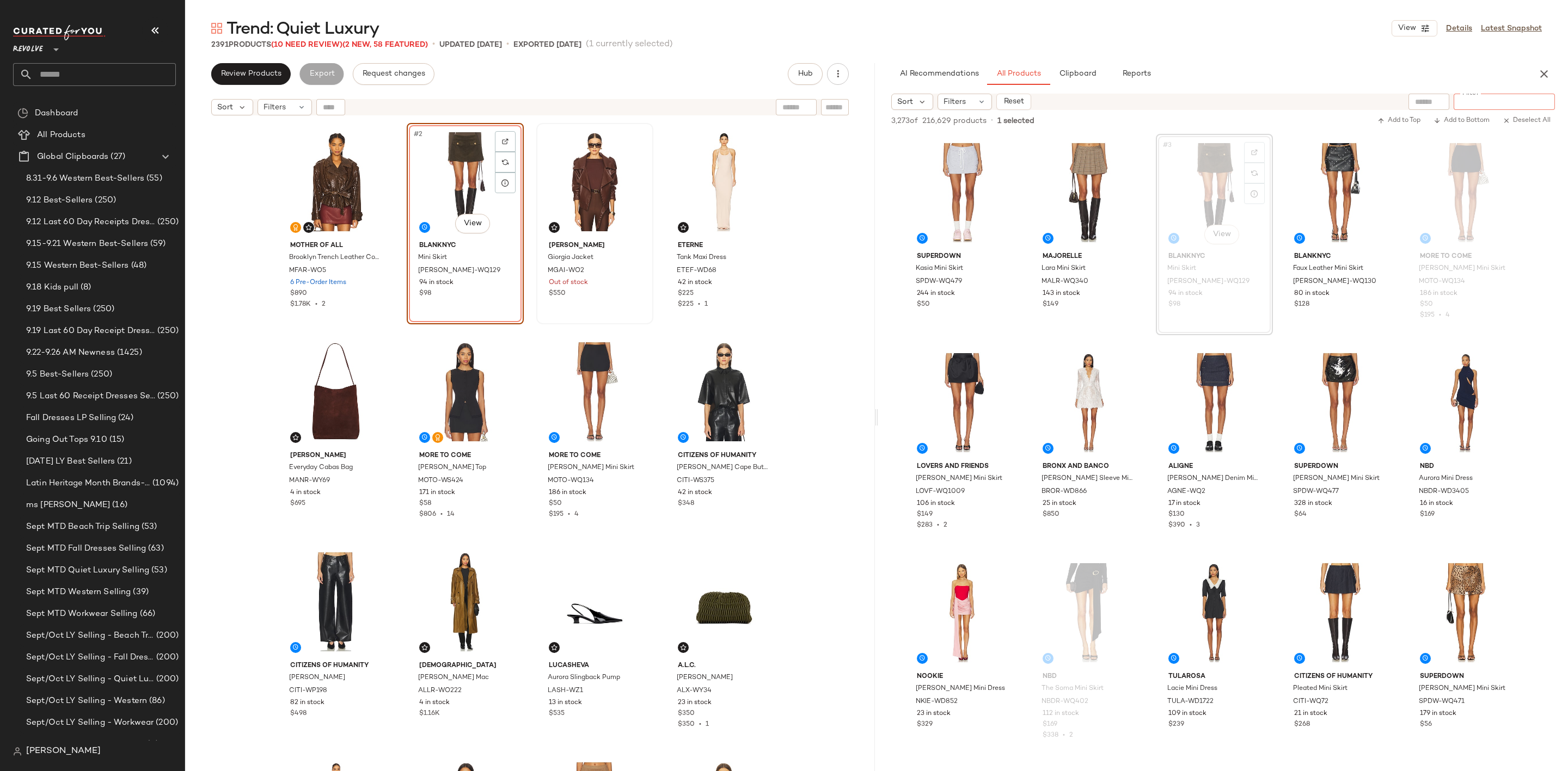
click at [1312, 49] on div "2391 Products (10 Need Review) (2 New, 58 Featured) • updated Sep 24th • Export…" at bounding box center [877, 44] width 1383 height 11
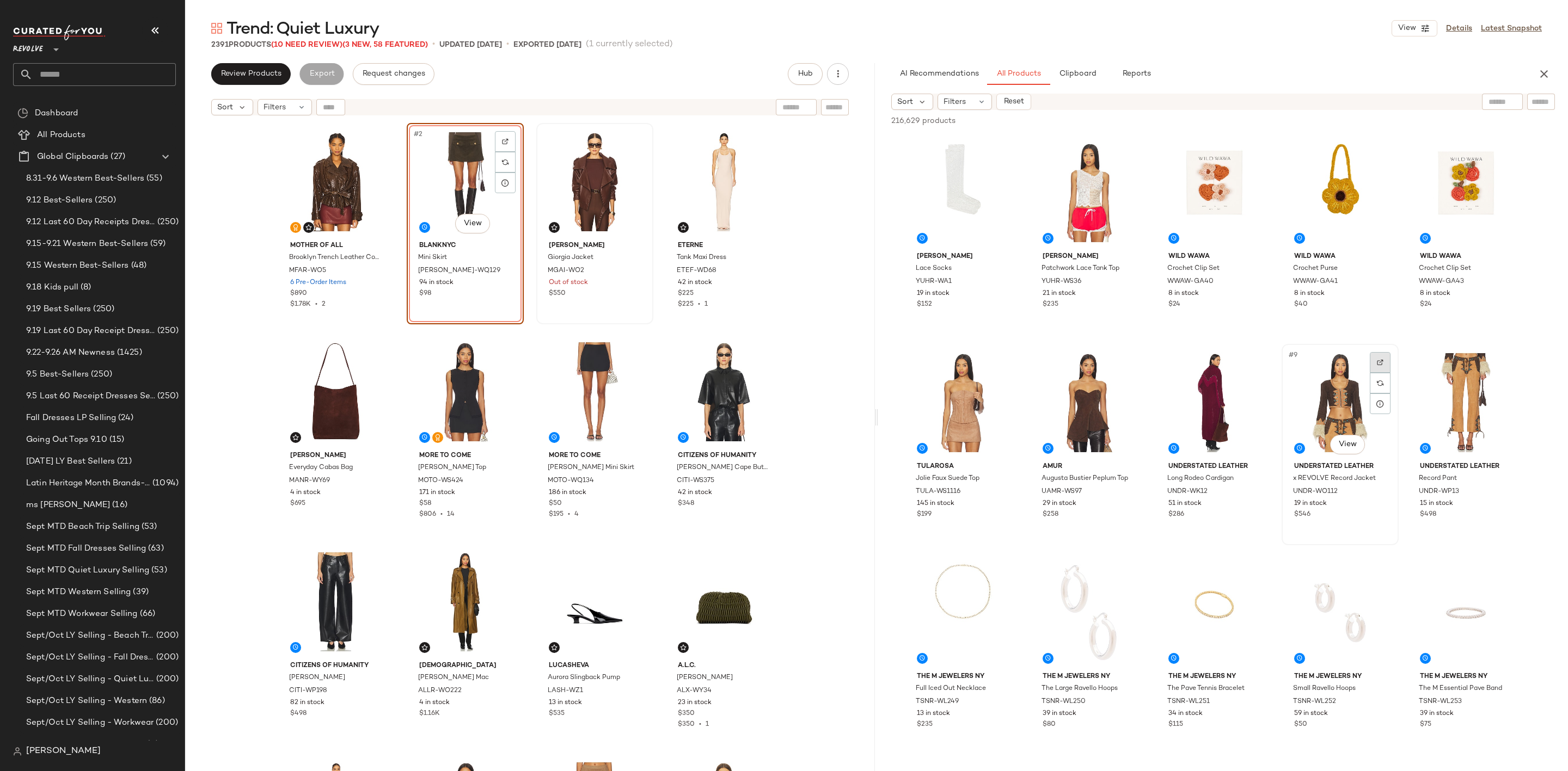
click at [1377, 363] on img at bounding box center [1380, 362] width 7 height 7
click at [1539, 100] on input "Filter" at bounding box center [1504, 102] width 93 height 12
type input "*****"
click at [1306, 54] on div "Trend: Quiet Luxury View Details Latest Snapshot 2391 Products (10 Need Review)…" at bounding box center [877, 394] width 1383 height 754
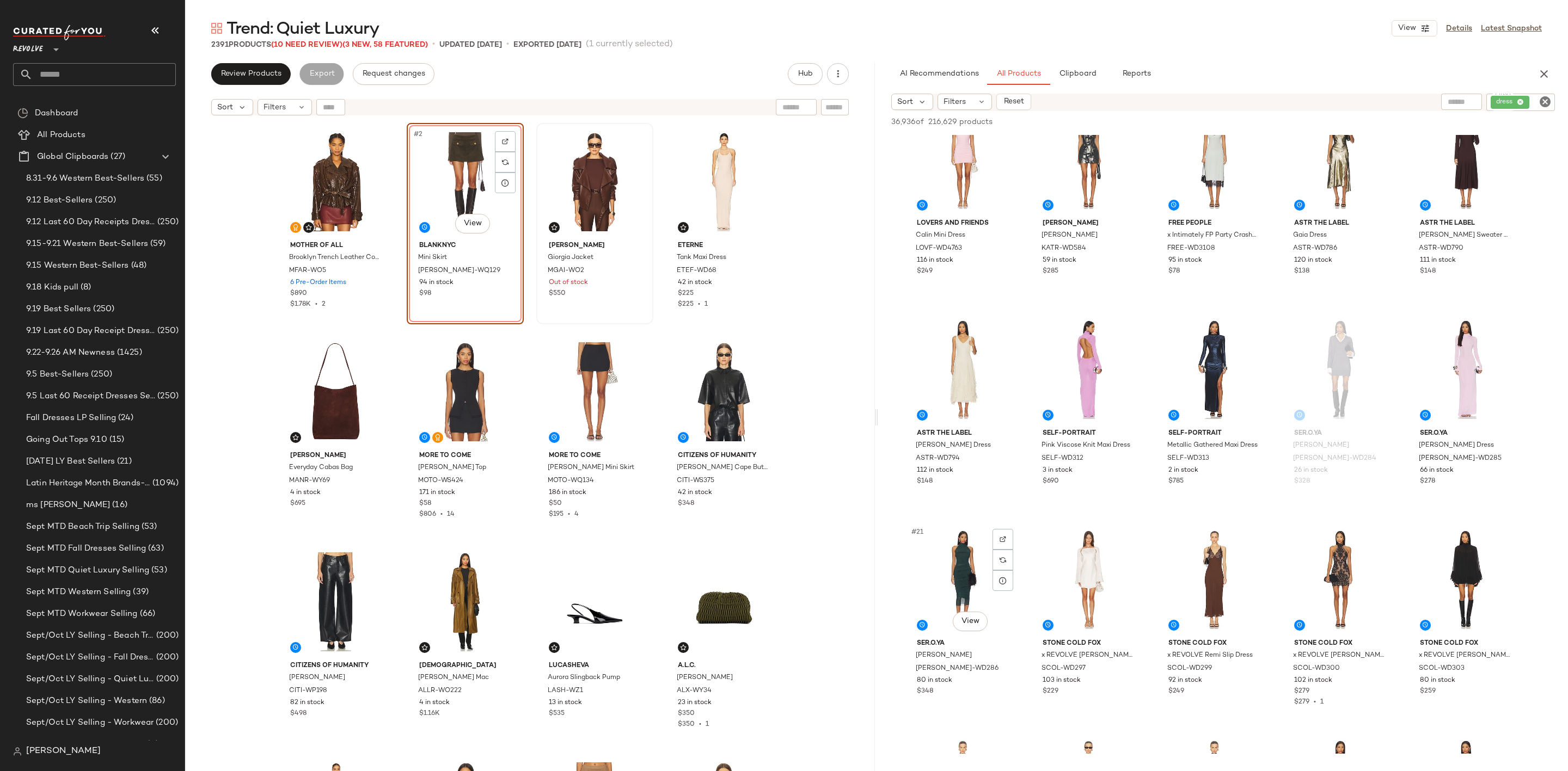
scroll to position [735, 0]
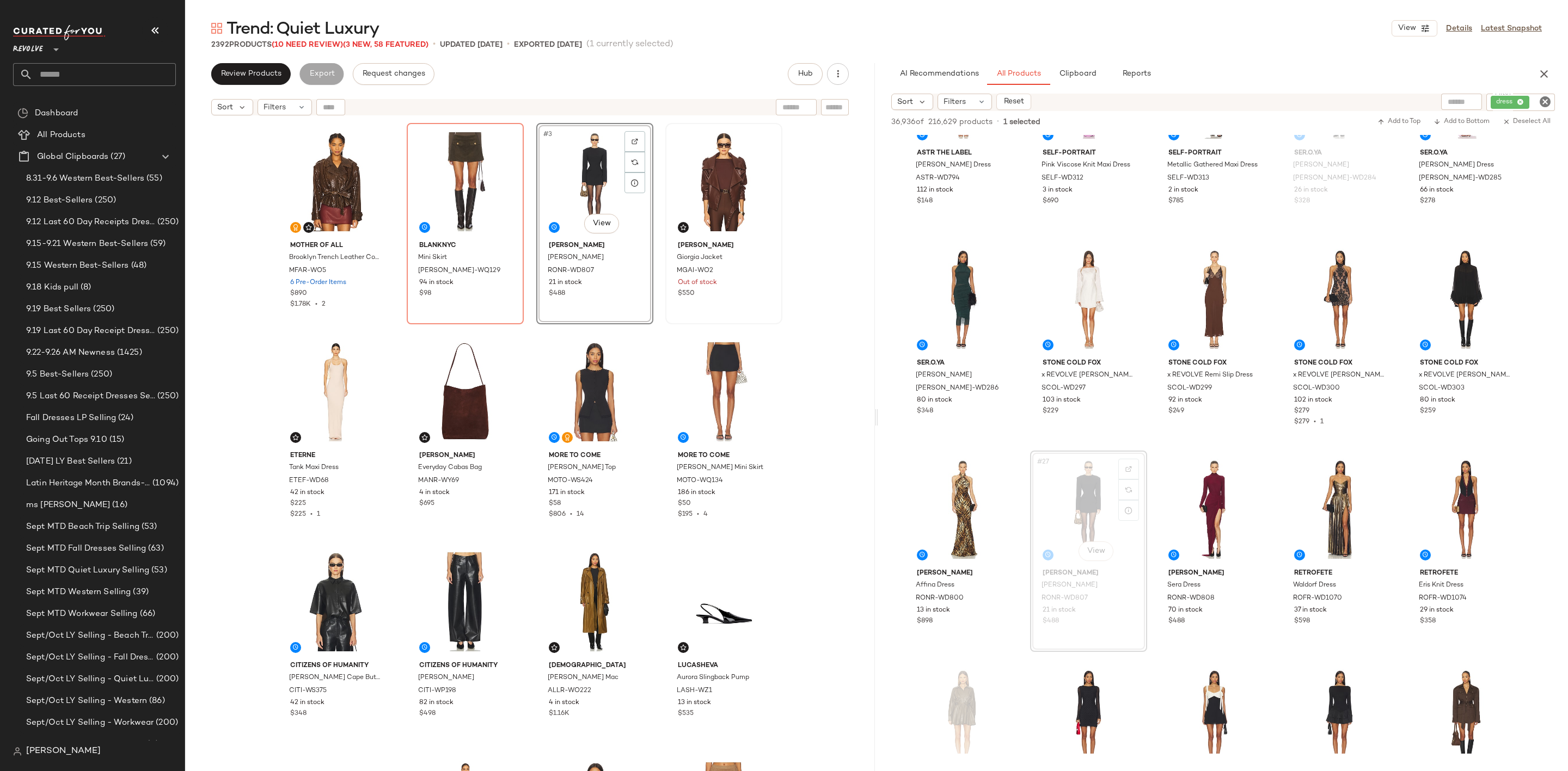
click at [1544, 97] on icon "Clear Filter" at bounding box center [1545, 102] width 13 height 13
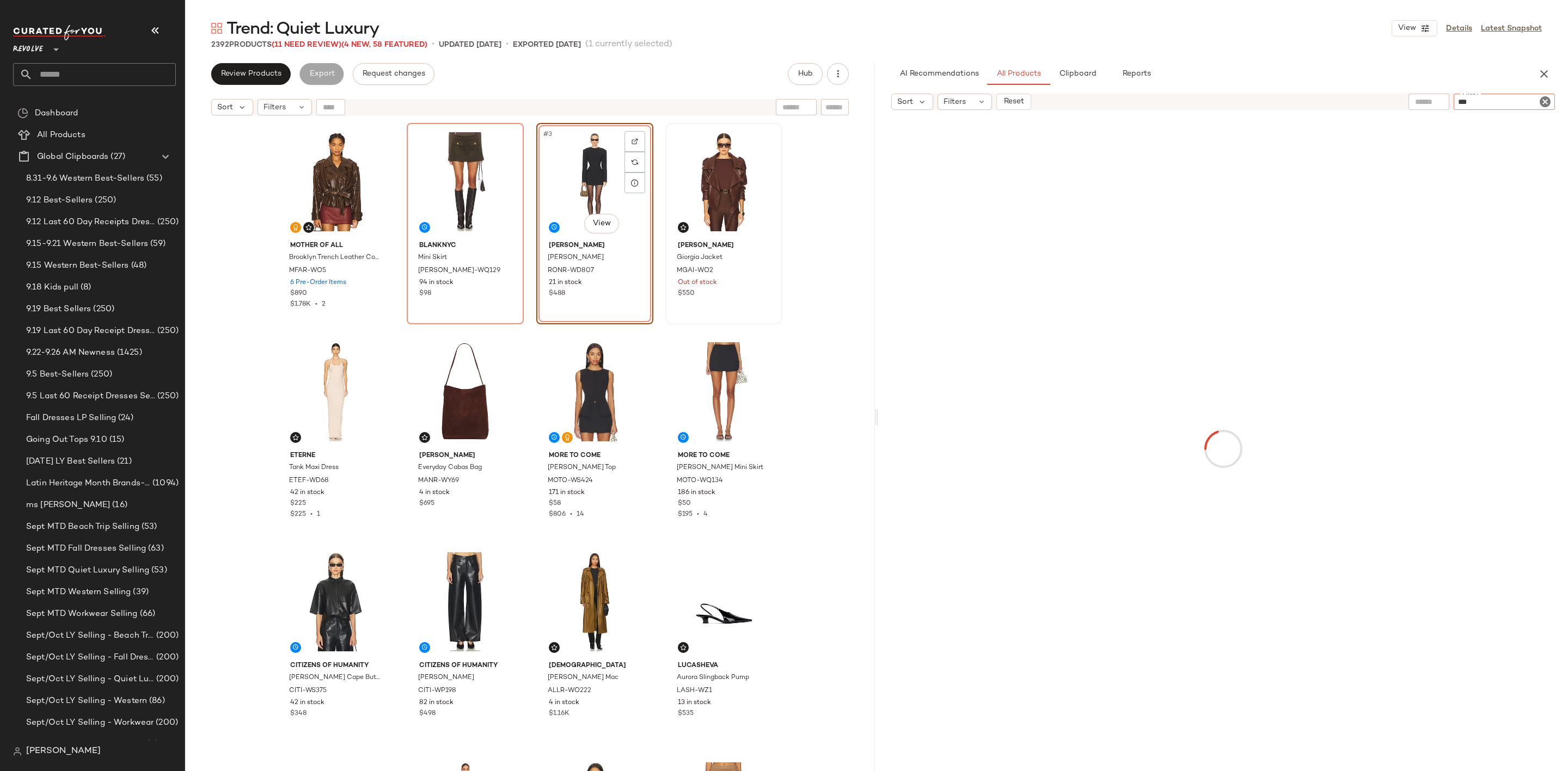
type input "****"
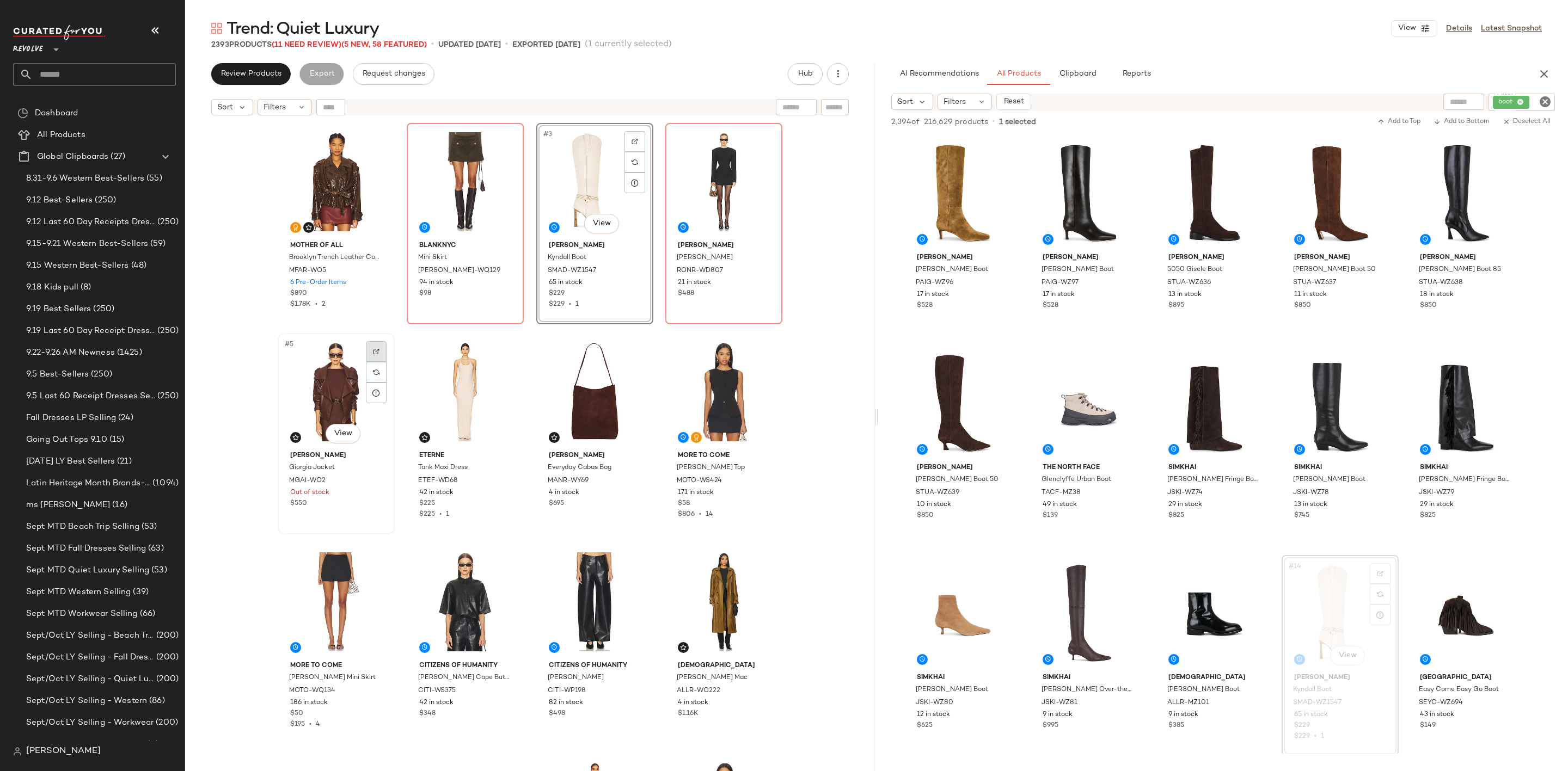
click at [373, 353] on img at bounding box center [376, 351] width 7 height 7
click at [1540, 100] on icon "Clear Filter" at bounding box center [1545, 102] width 13 height 13
paste input "**********"
type input "**********"
click at [1405, 34] on button "View" at bounding box center [1414, 28] width 46 height 16
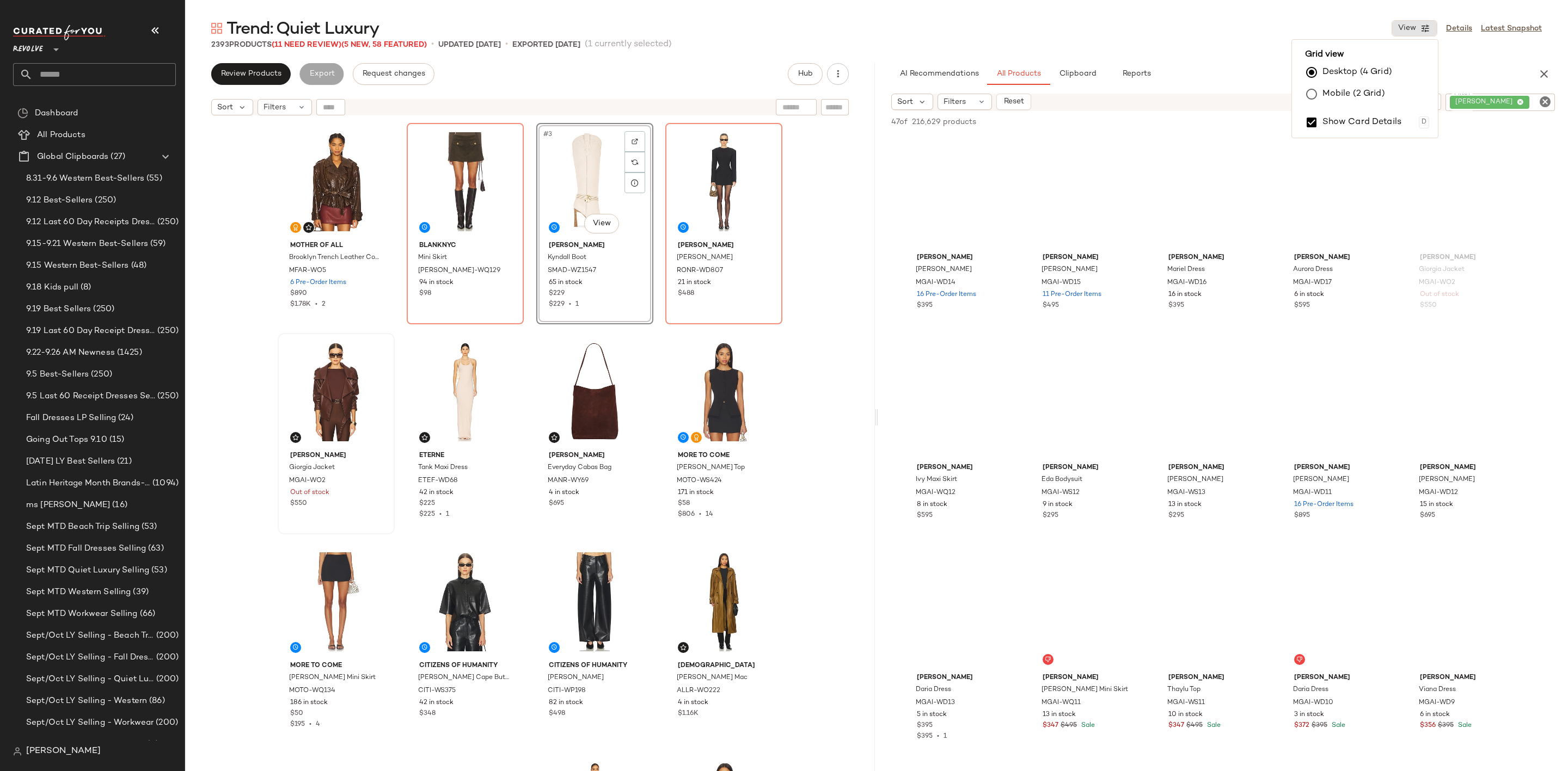
click at [1168, 23] on div "Trend: Quiet Luxury View Details Latest Snapshot" at bounding box center [877, 29] width 1383 height 22
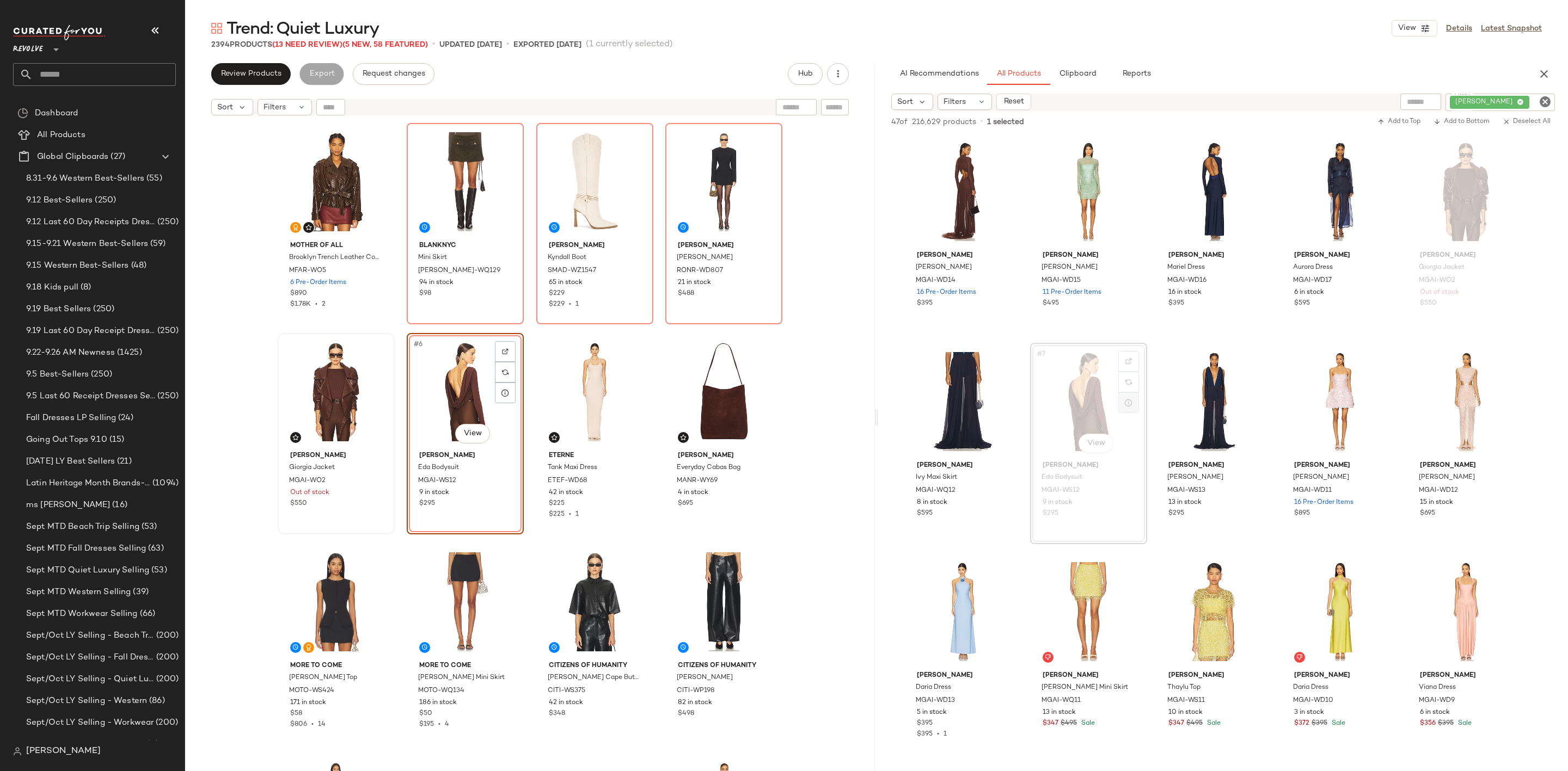
scroll to position [0, 0]
click at [1542, 102] on icon "Clear Filter" at bounding box center [1545, 102] width 13 height 13
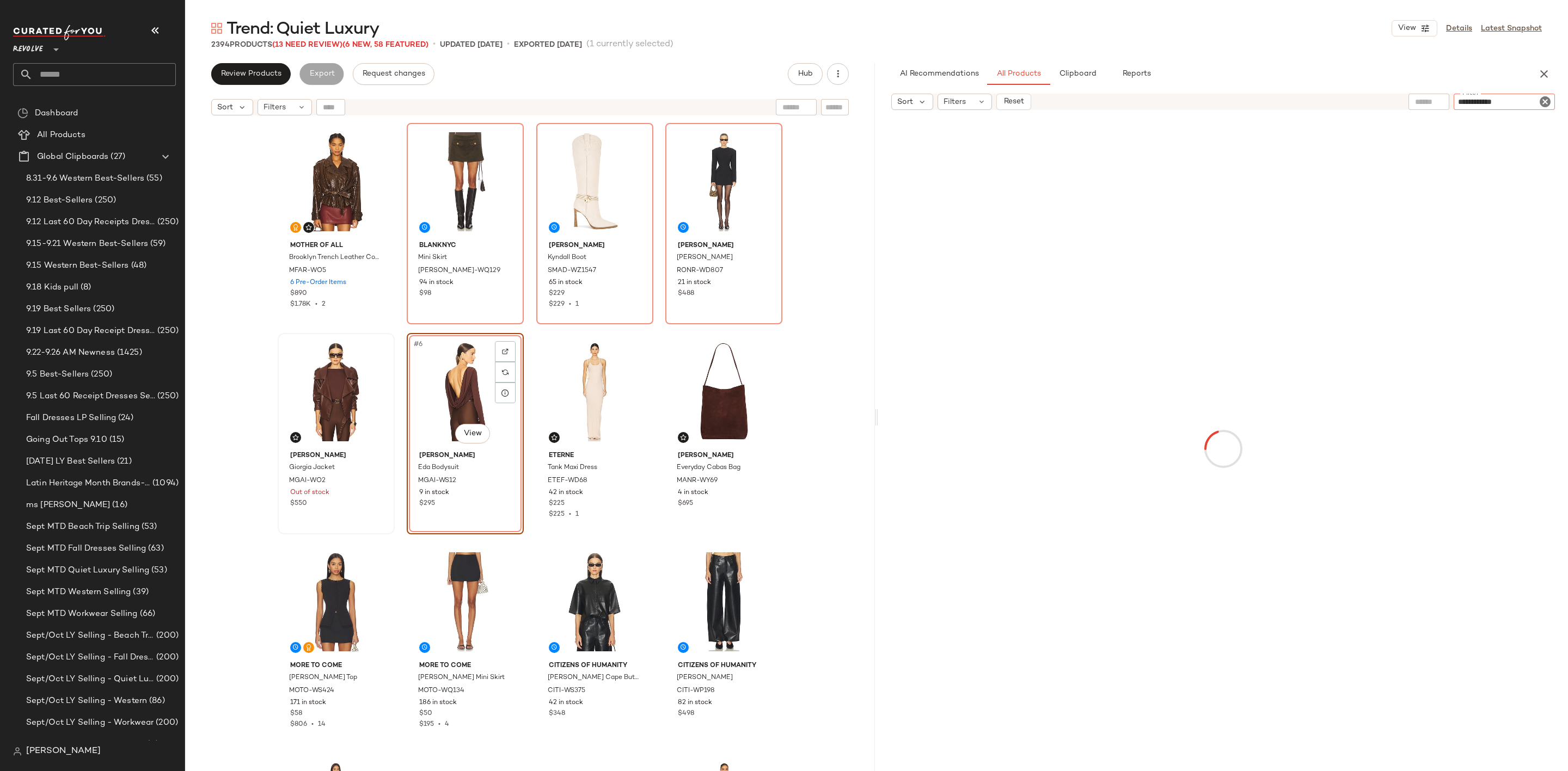
type input "**********"
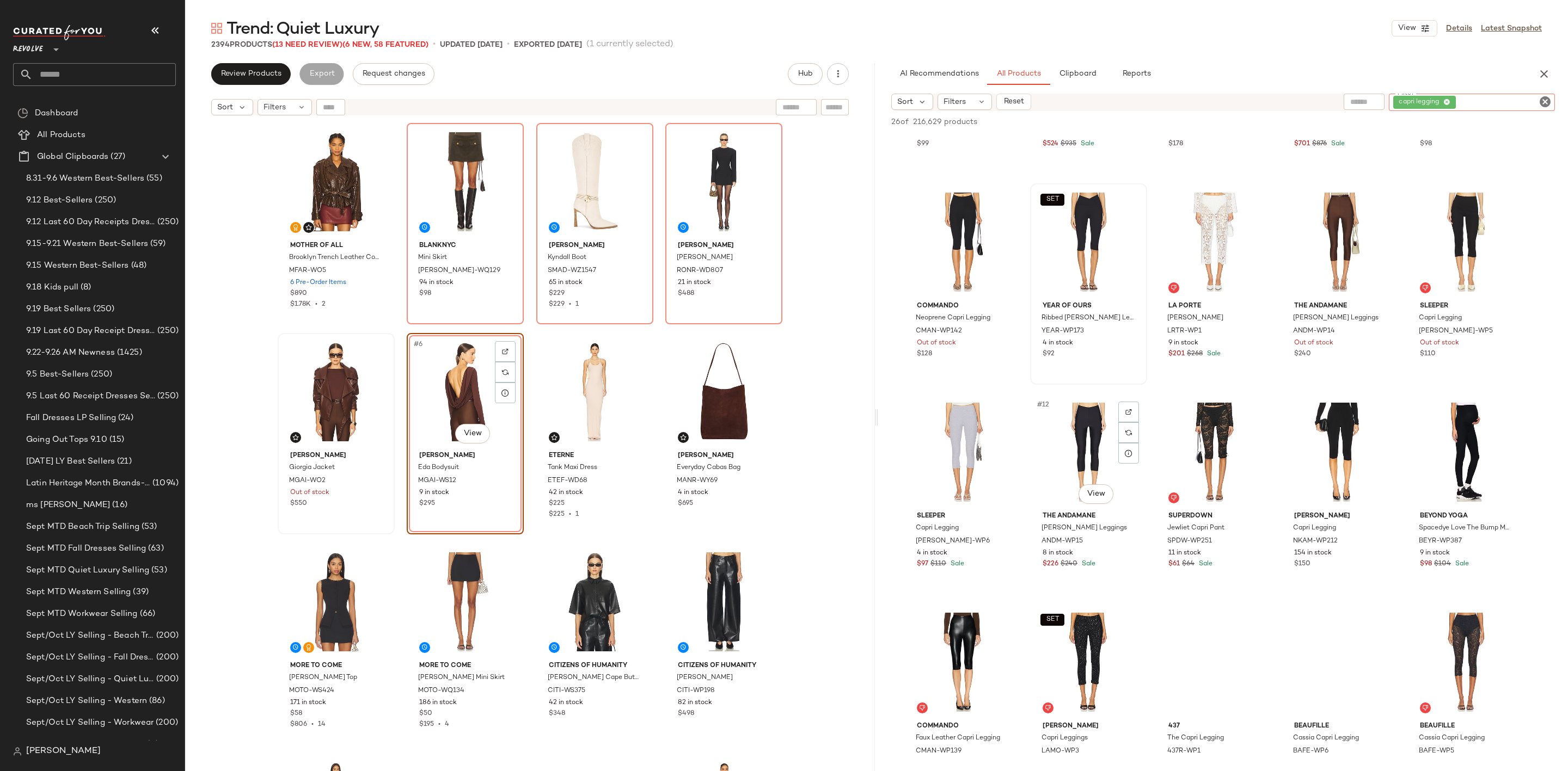
scroll to position [163, 0]
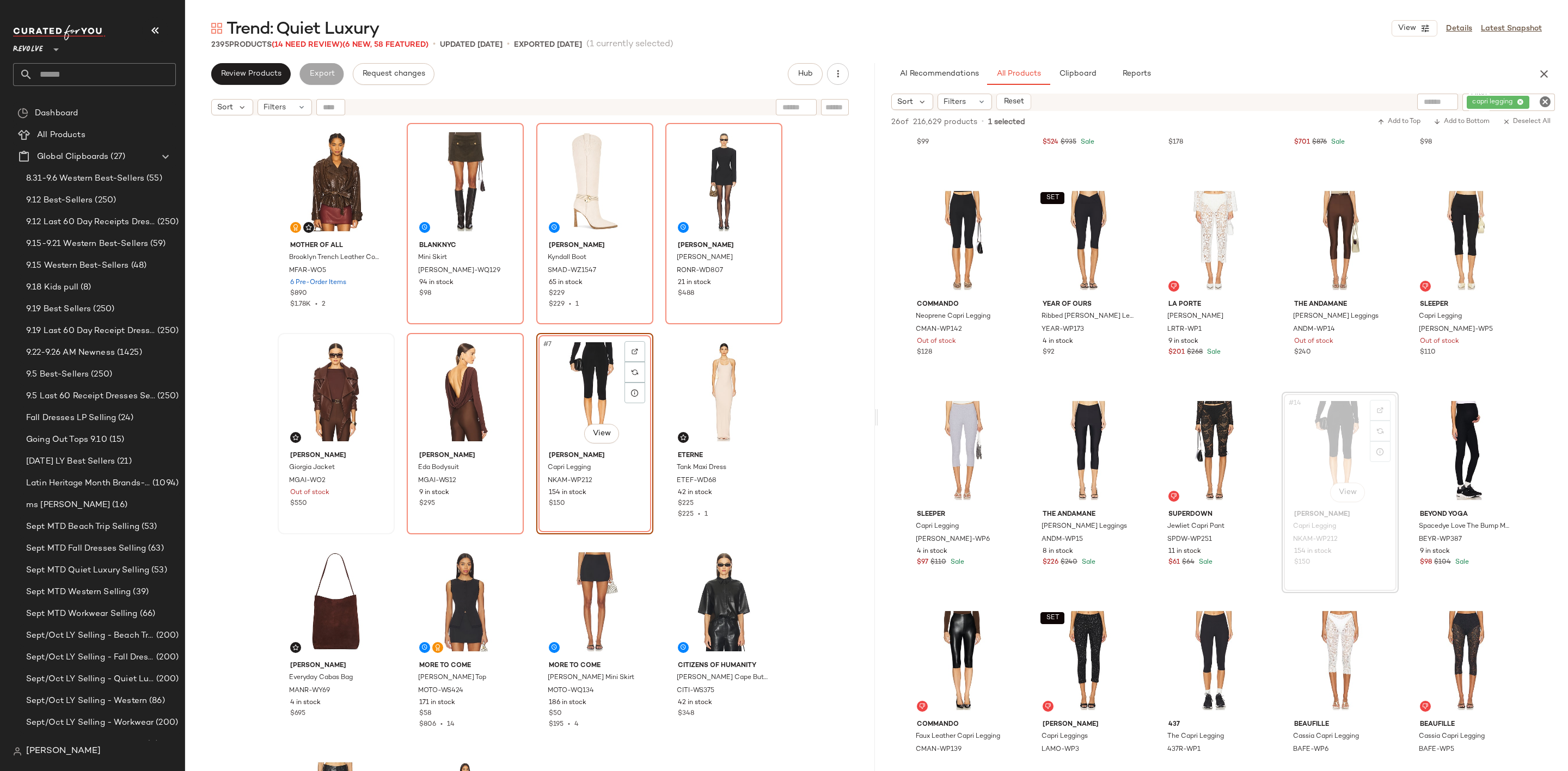
click at [1547, 100] on icon "Clear Filter" at bounding box center [1545, 102] width 13 height 13
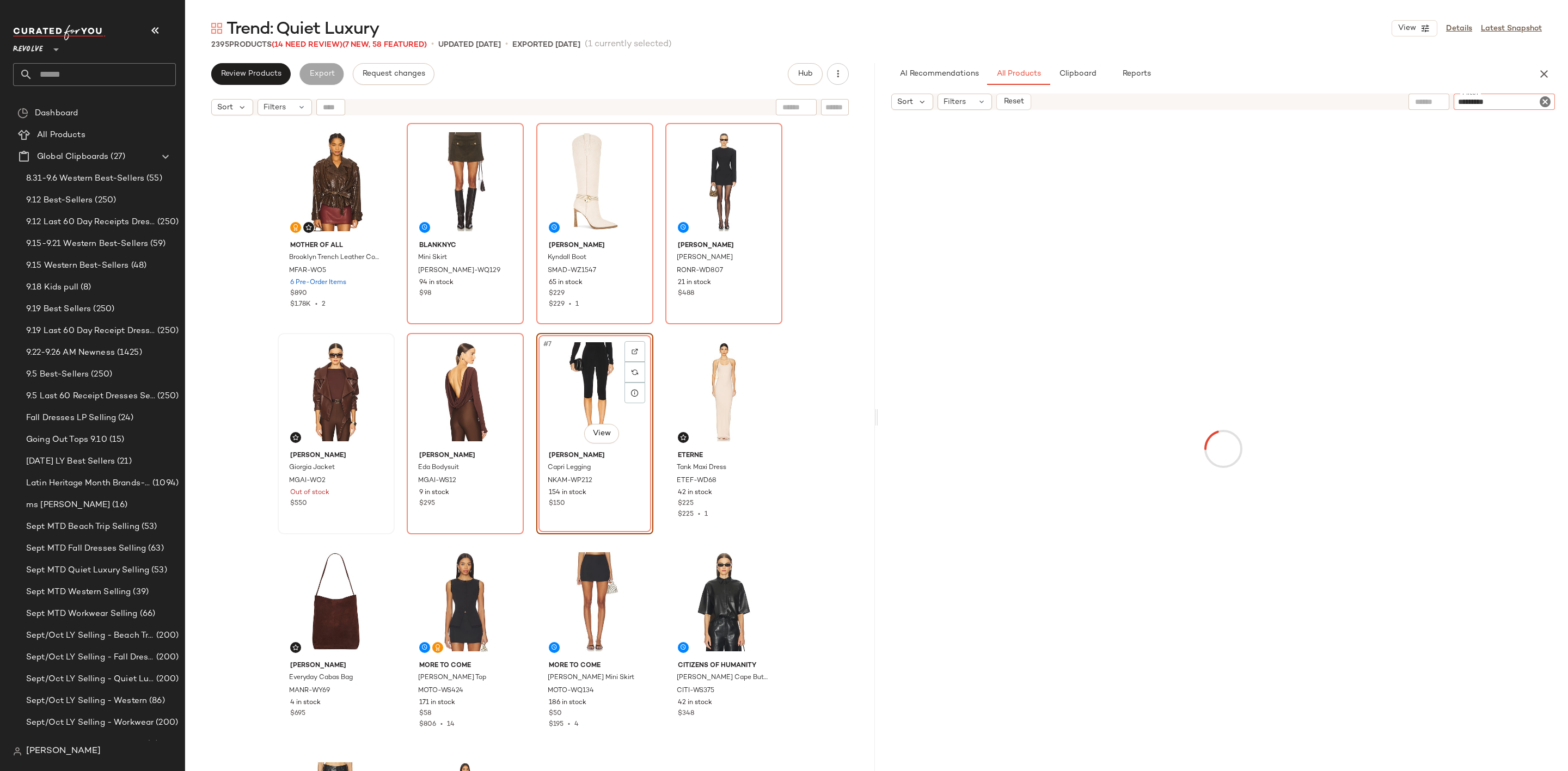
type input "**********"
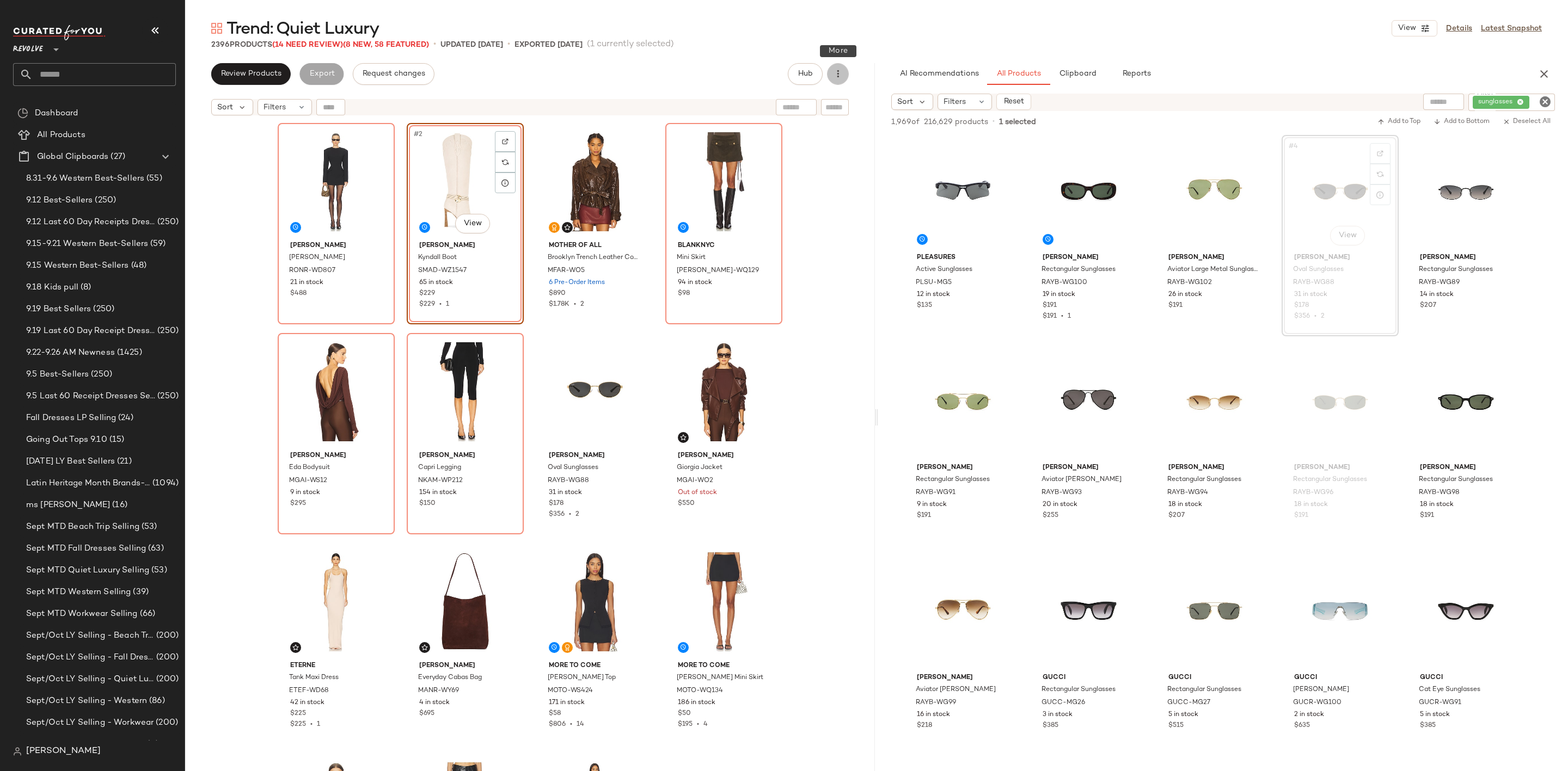
click at [842, 74] on icon "button" at bounding box center [838, 74] width 11 height 11
click at [801, 195] on div "Clear Suggested Products" at bounding box center [782, 183] width 135 height 26
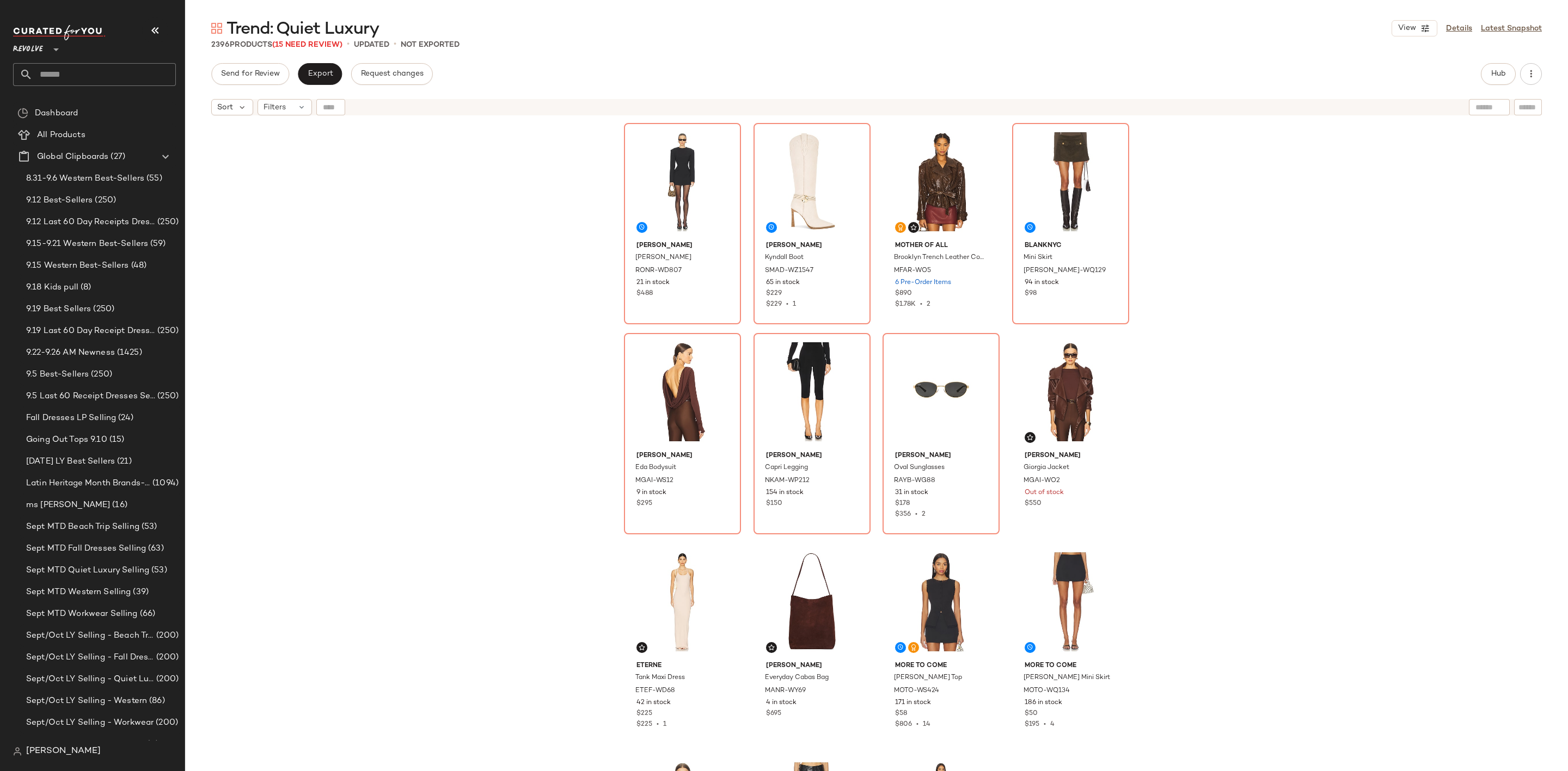
click at [332, 75] on span "Export" at bounding box center [320, 74] width 26 height 9
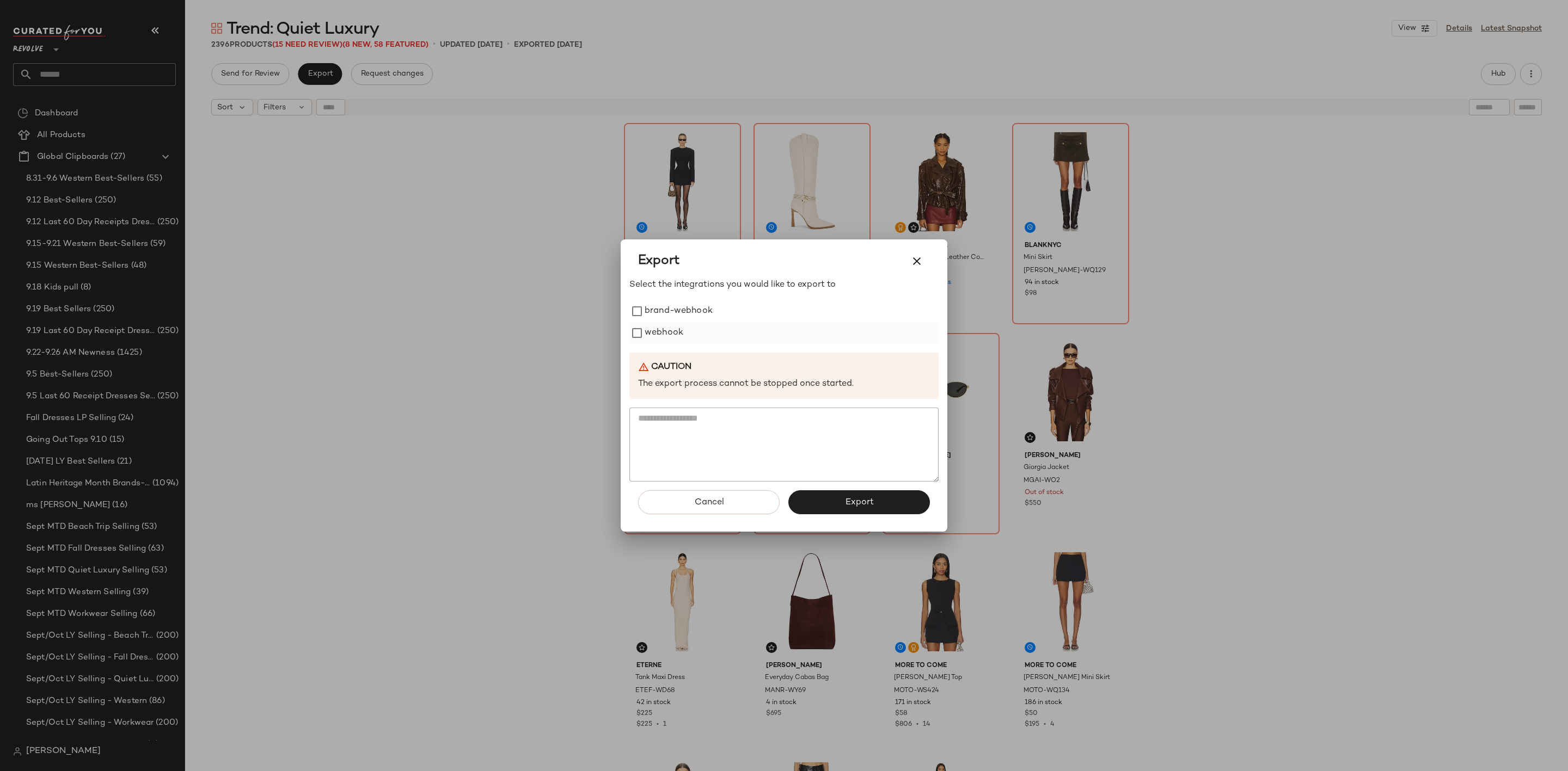
click at [647, 330] on label "webhook" at bounding box center [664, 333] width 39 height 22
click at [830, 498] on button "Export" at bounding box center [859, 502] width 142 height 24
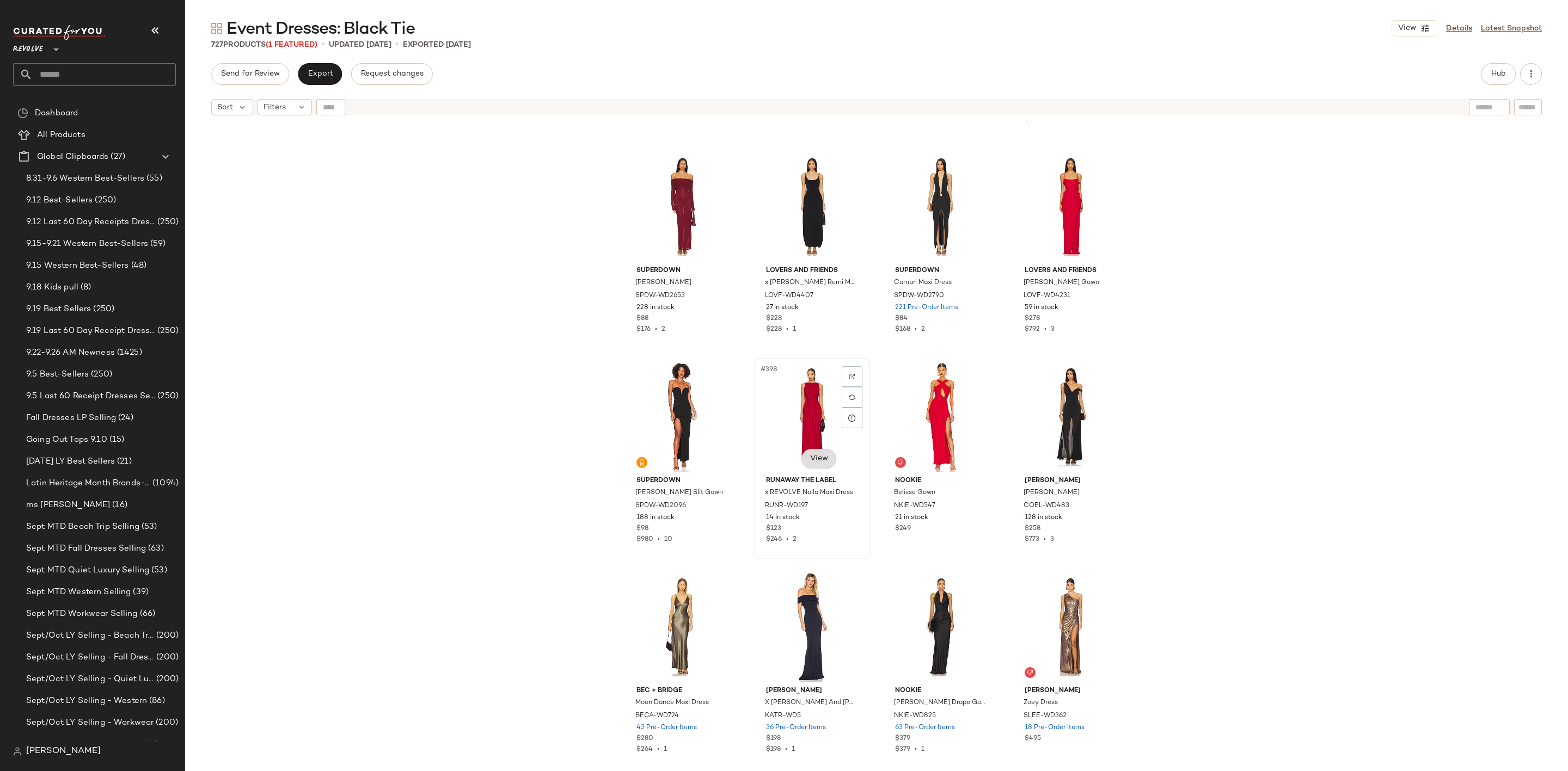
scroll to position [20829, 0]
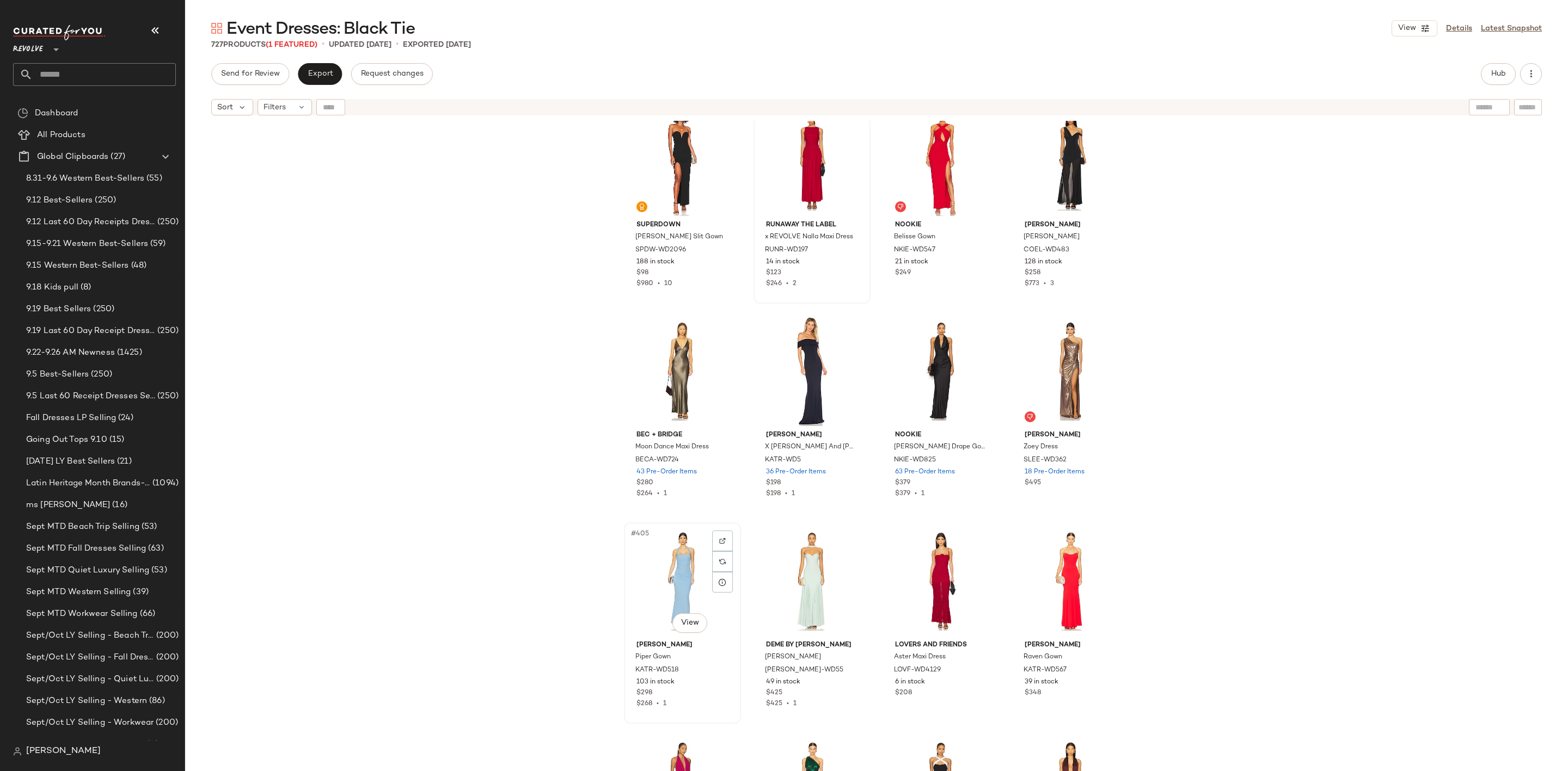
click at [665, 568] on div "#405 View" at bounding box center [682, 581] width 110 height 110
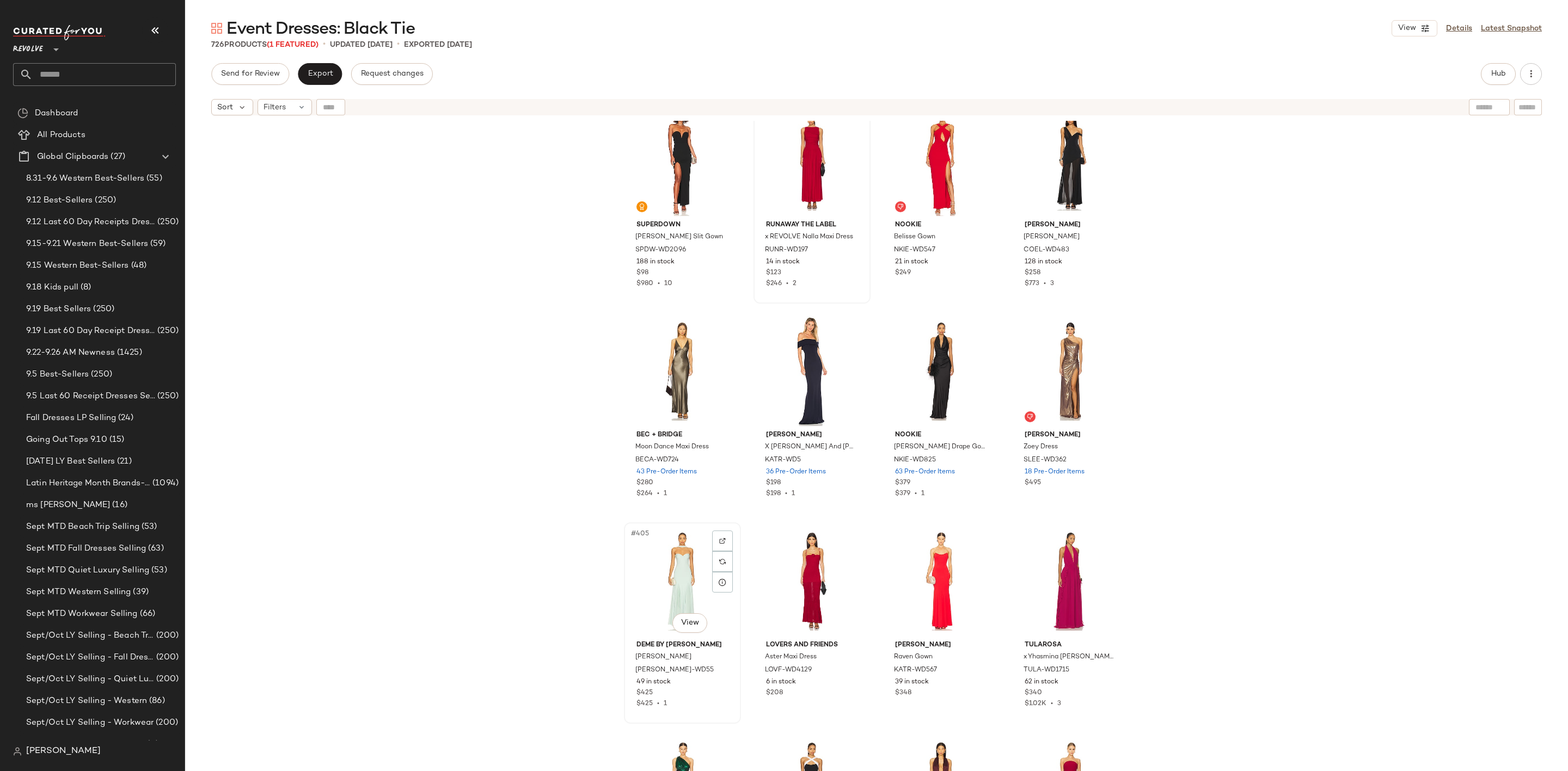
click at [641, 581] on div "#405 View" at bounding box center [682, 581] width 110 height 110
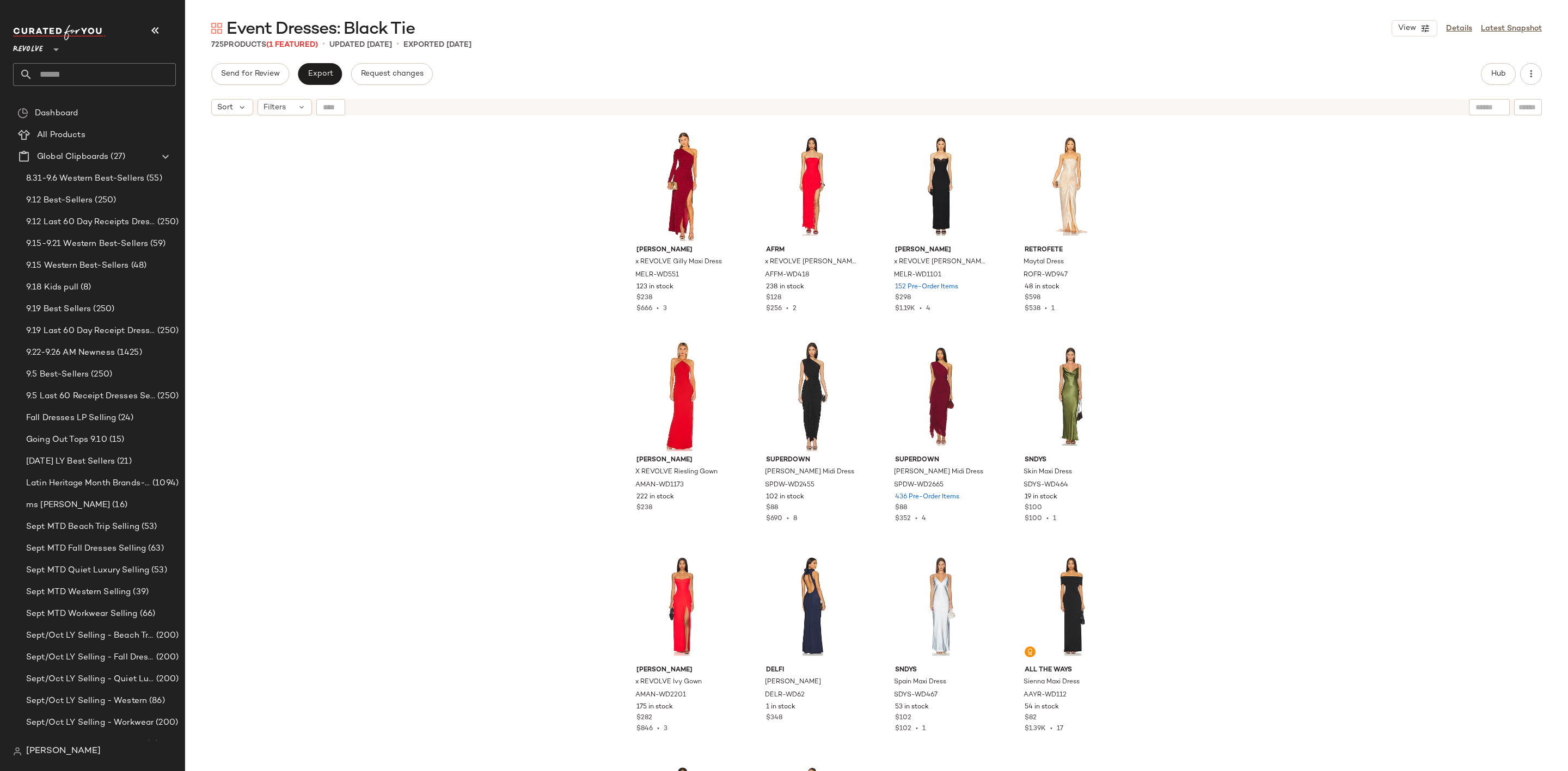
scroll to position [21809, 0]
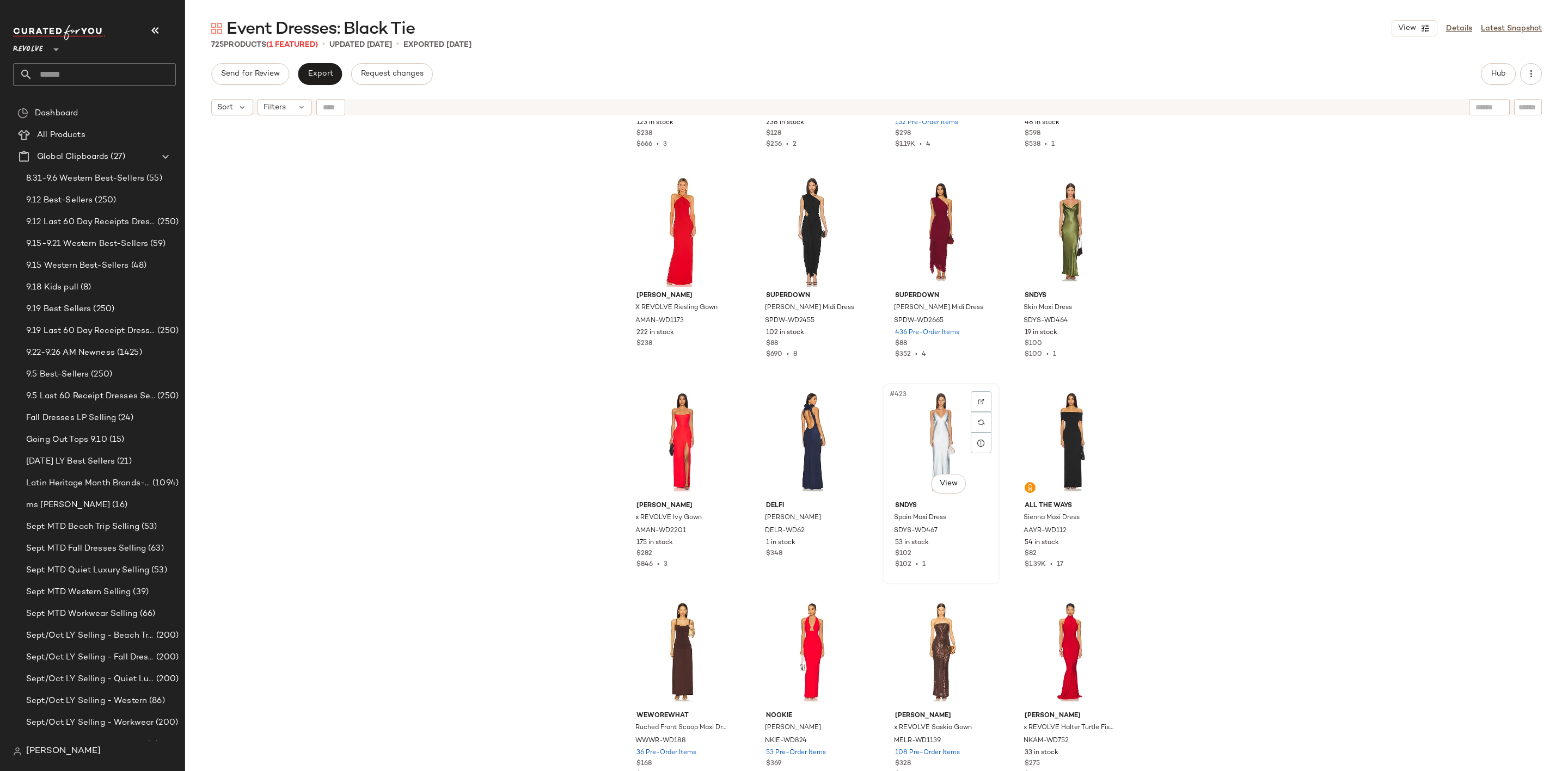
click at [938, 436] on div "#423 View" at bounding box center [941, 442] width 110 height 110
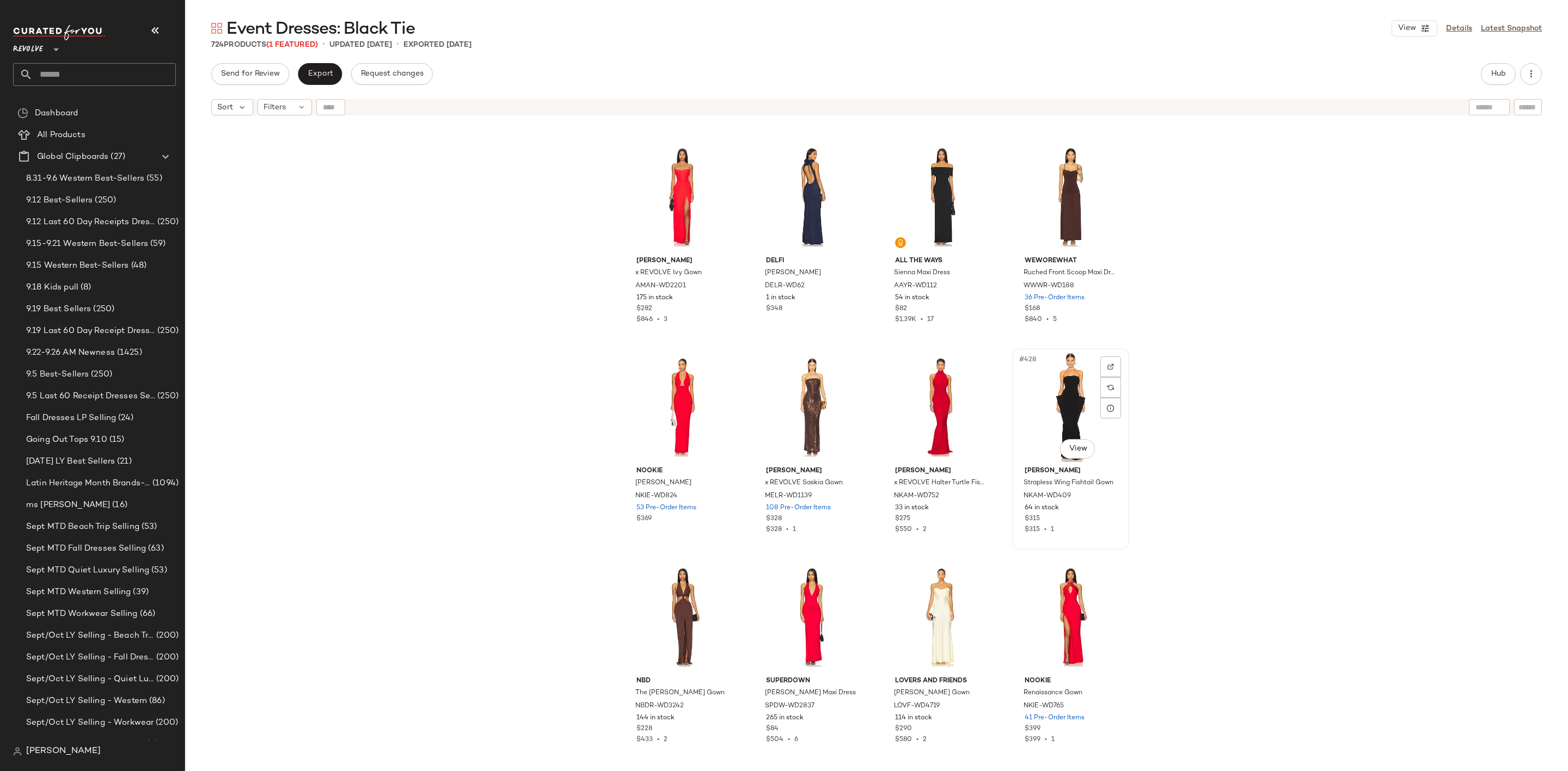
scroll to position [22299, 0]
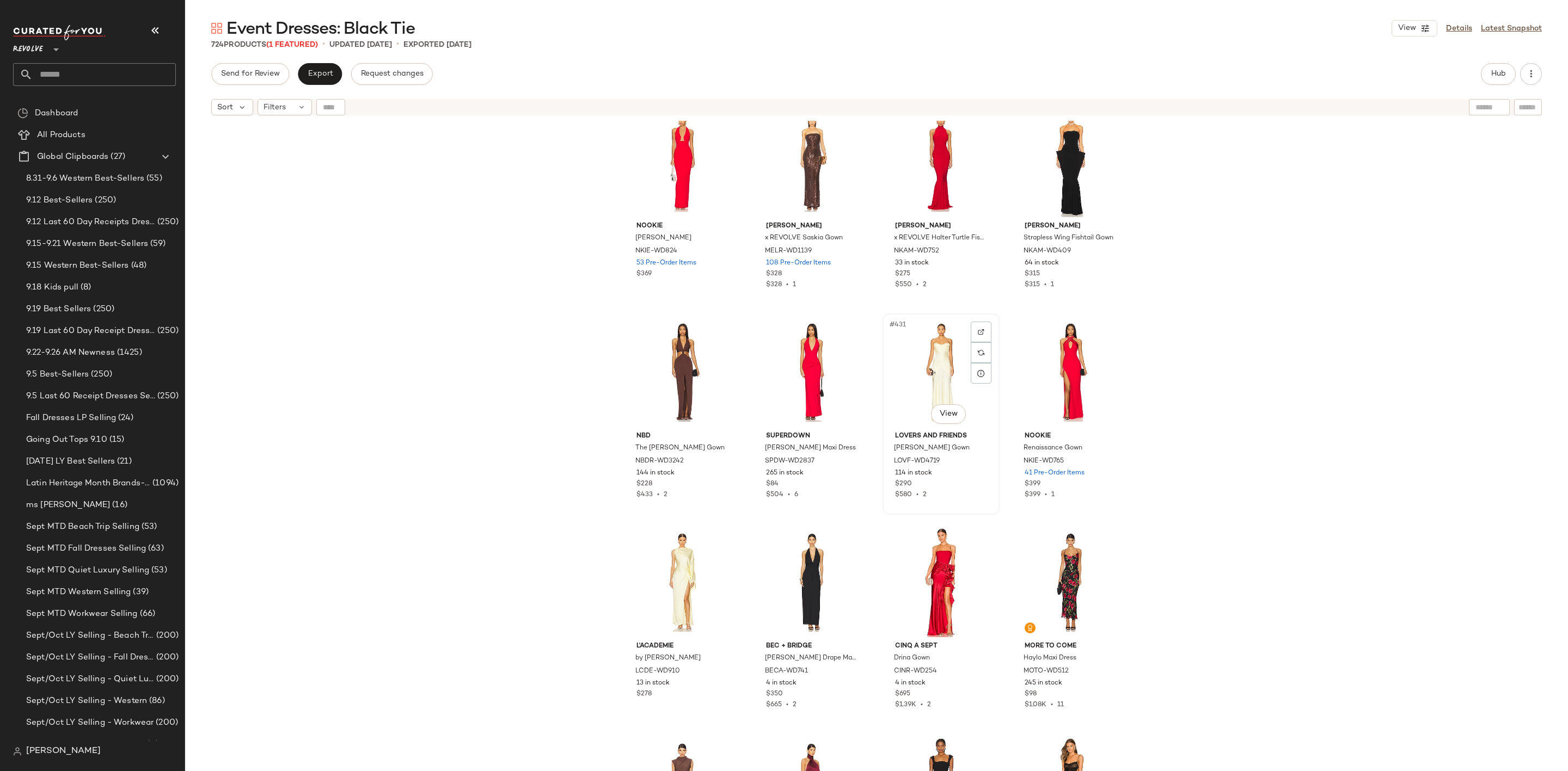
click at [915, 361] on div "#431 View" at bounding box center [941, 372] width 110 height 110
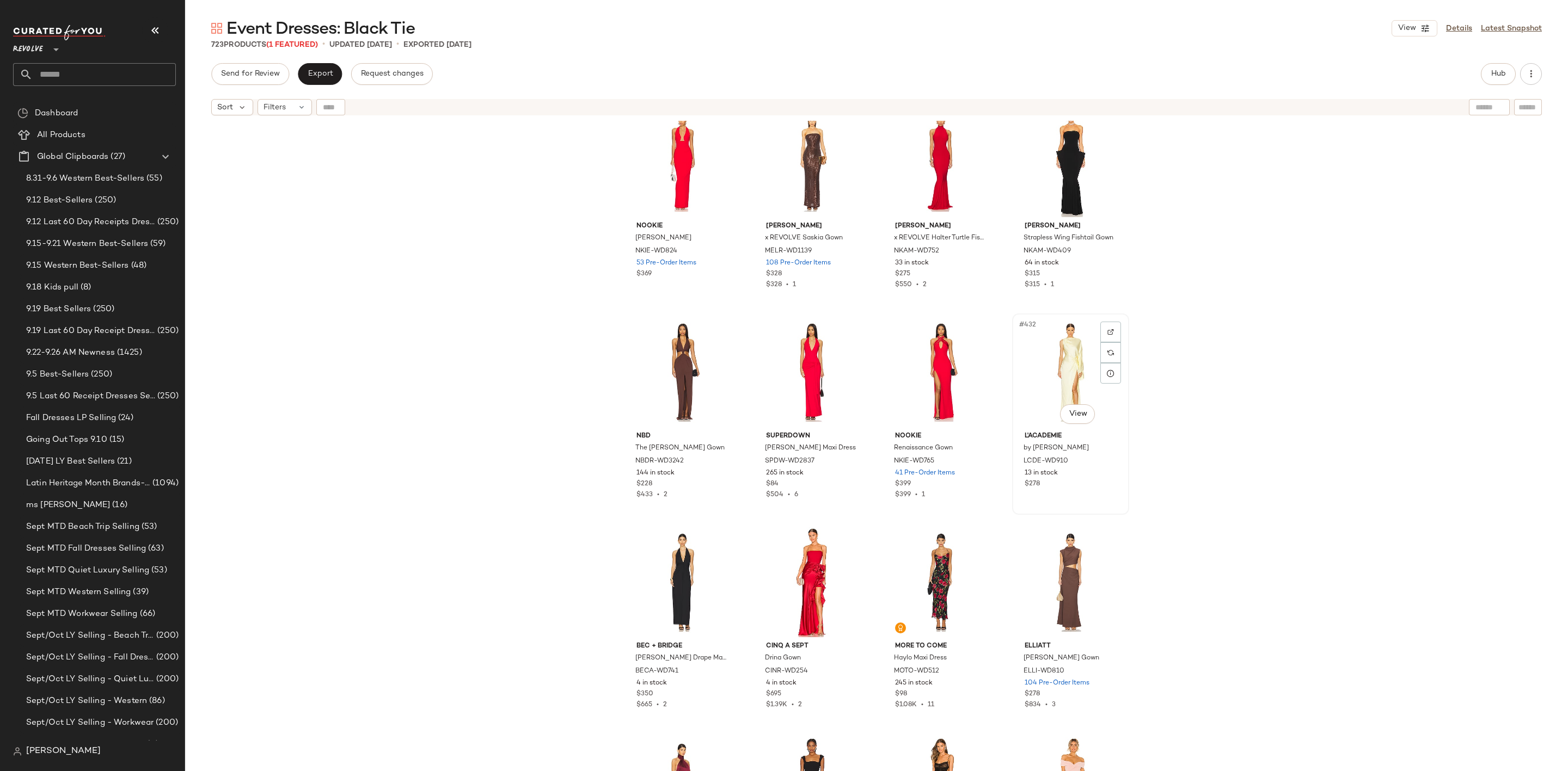
click at [1057, 353] on div "#432 View" at bounding box center [1071, 372] width 110 height 110
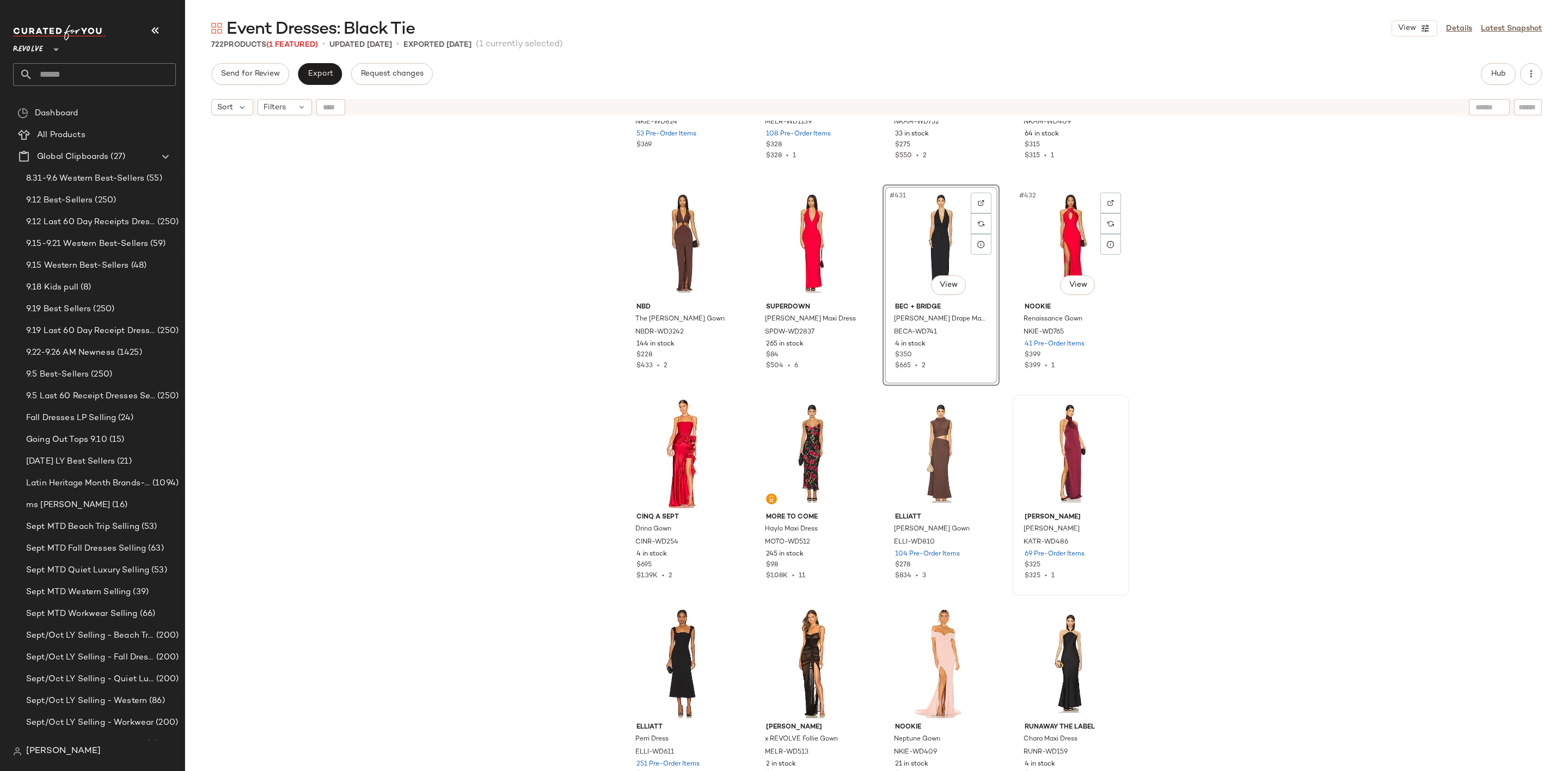
scroll to position [22462, 0]
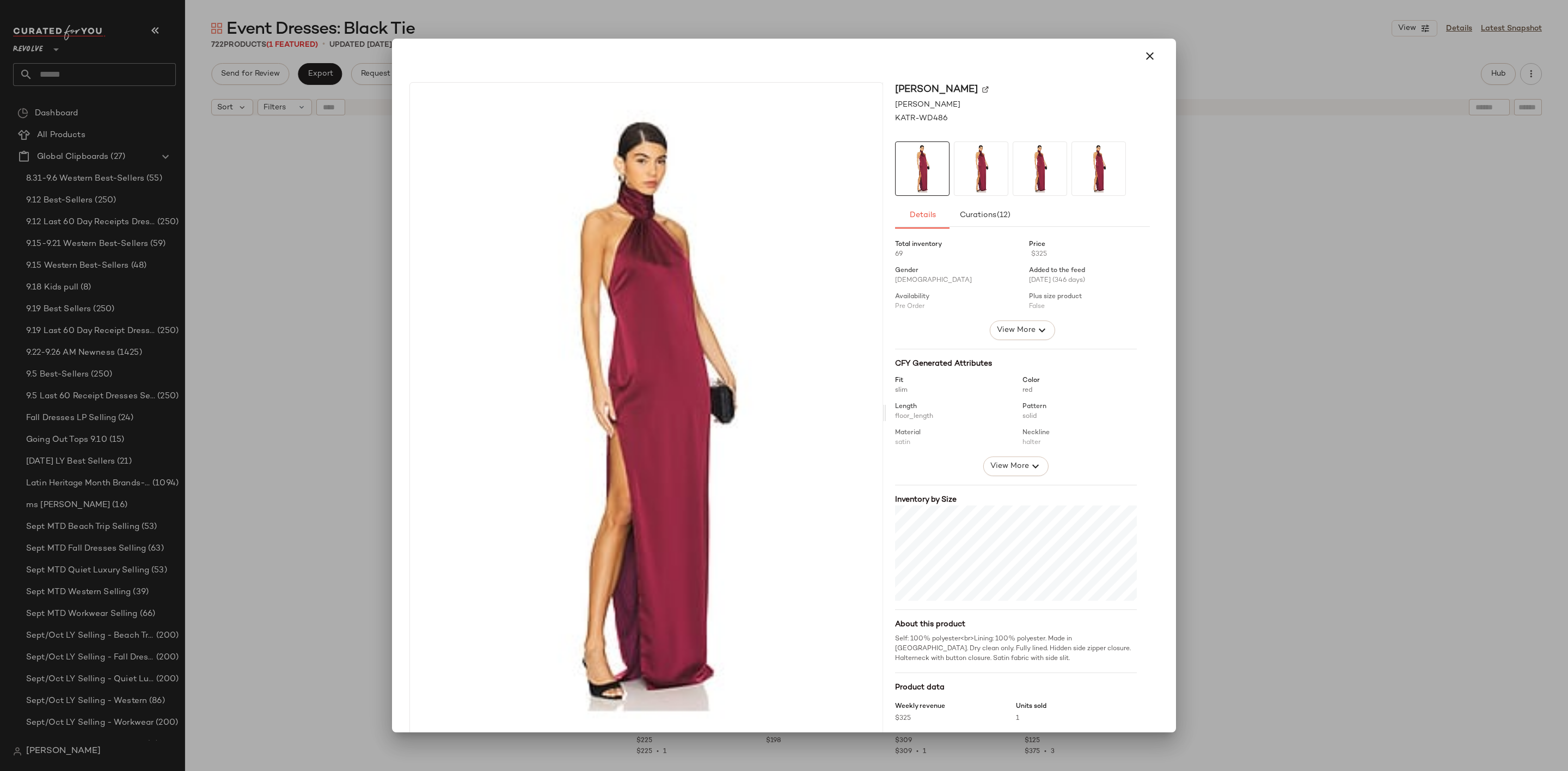
click at [1281, 364] on div at bounding box center [784, 385] width 1568 height 771
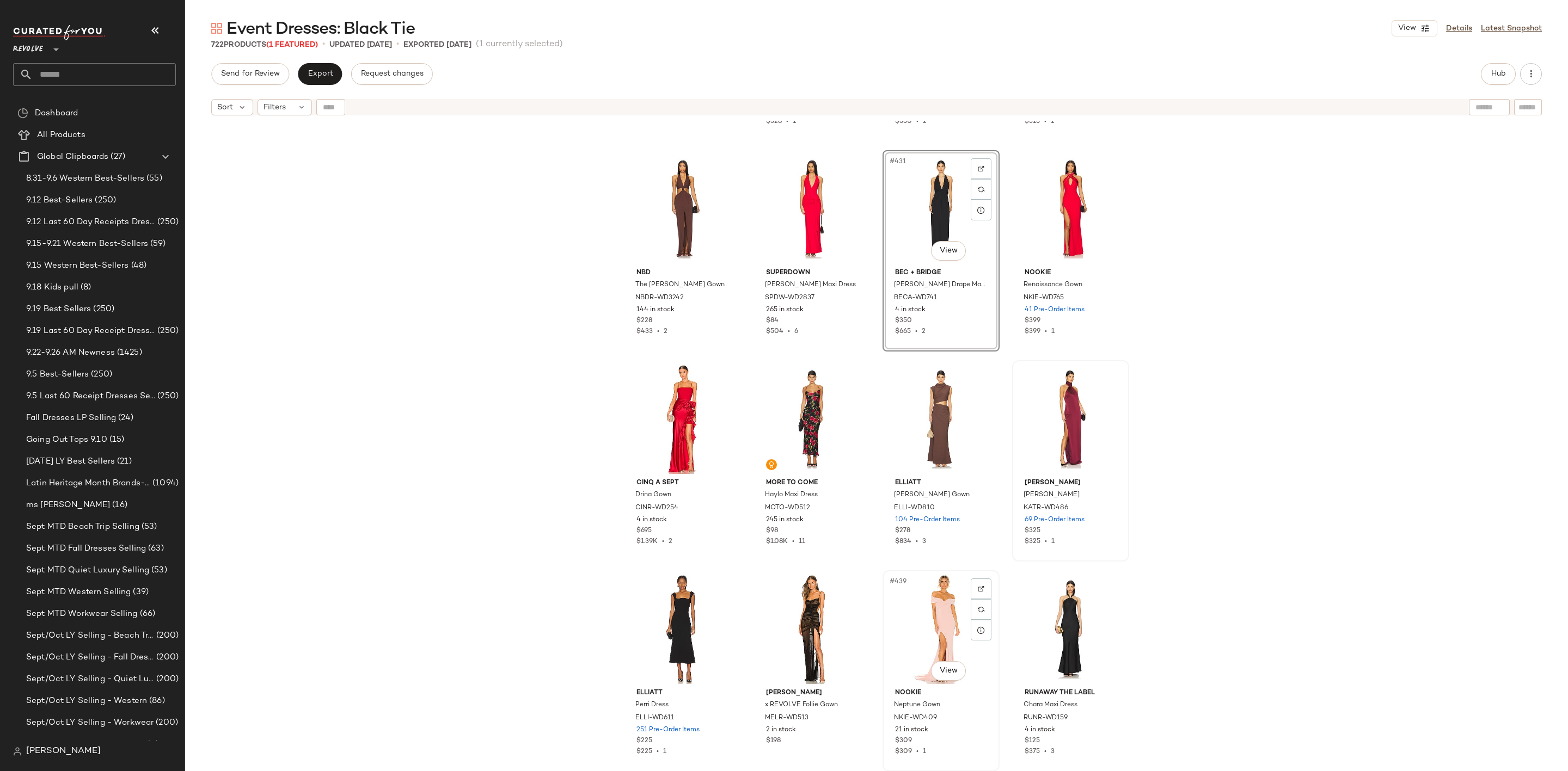
click at [918, 619] on div "#439 View" at bounding box center [941, 629] width 110 height 110
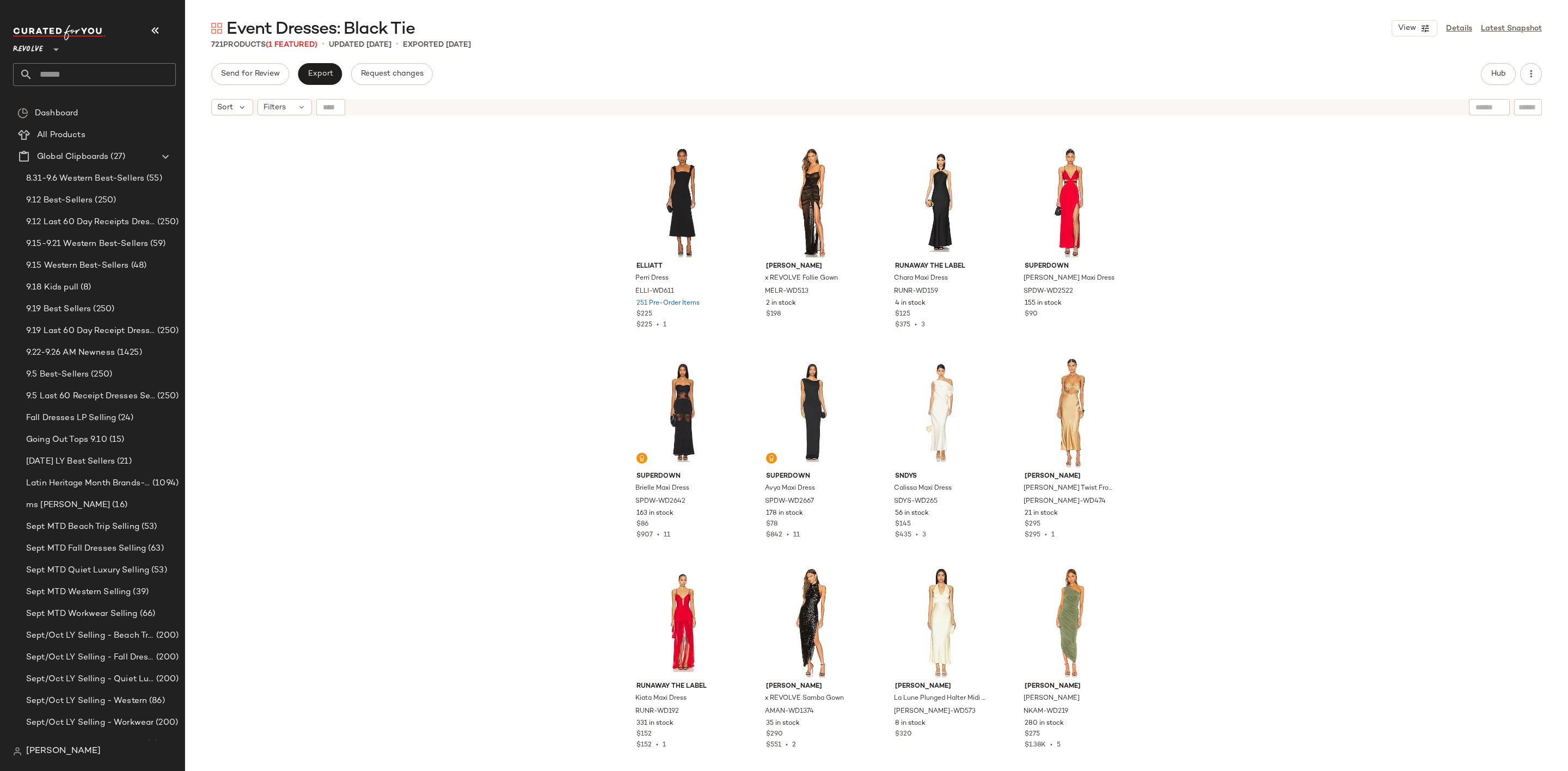
scroll to position [23033, 0]
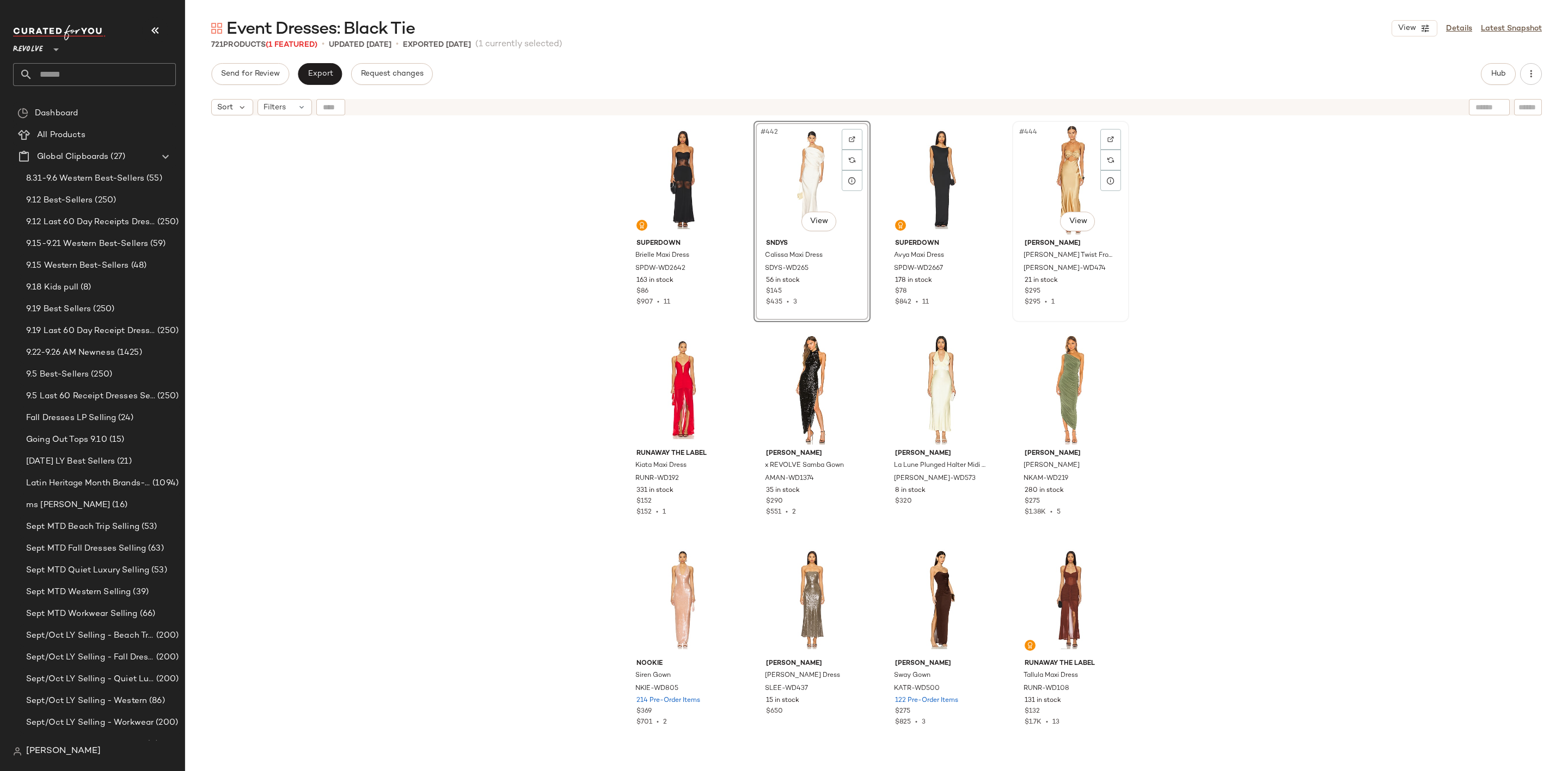
scroll to position [23360, 0]
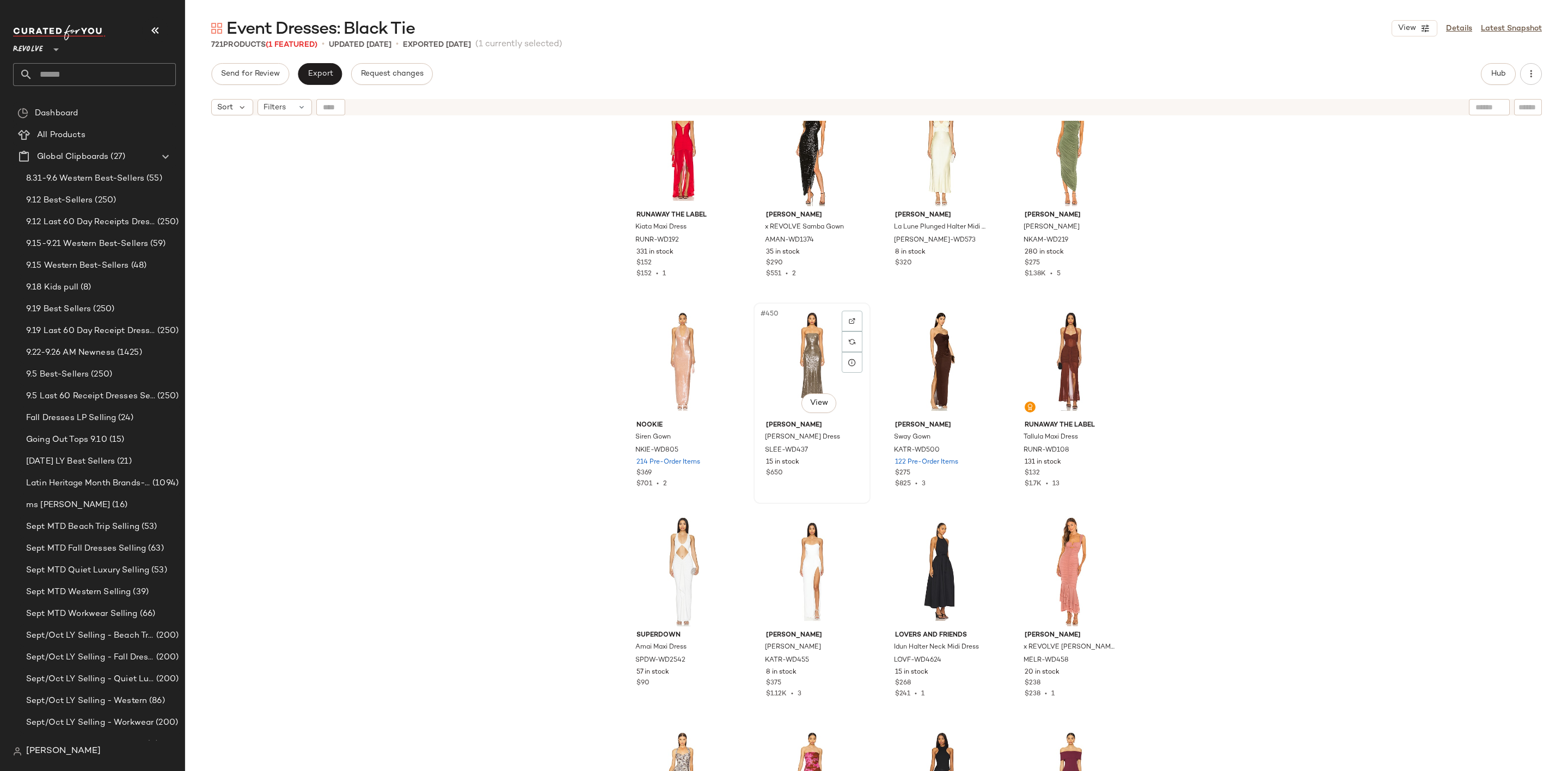
click at [810, 348] on div "#450 View" at bounding box center [812, 361] width 110 height 110
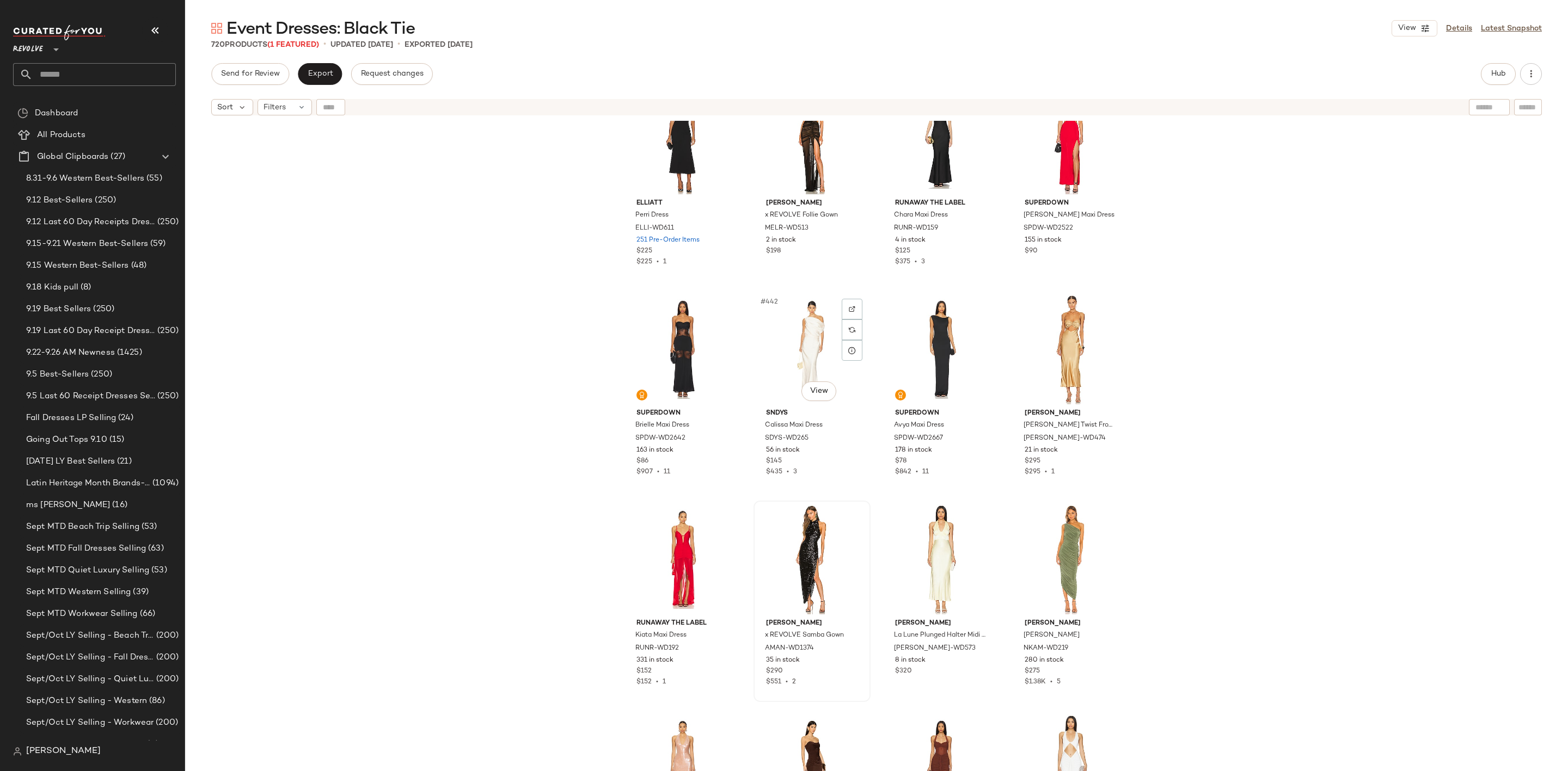
scroll to position [23278, 0]
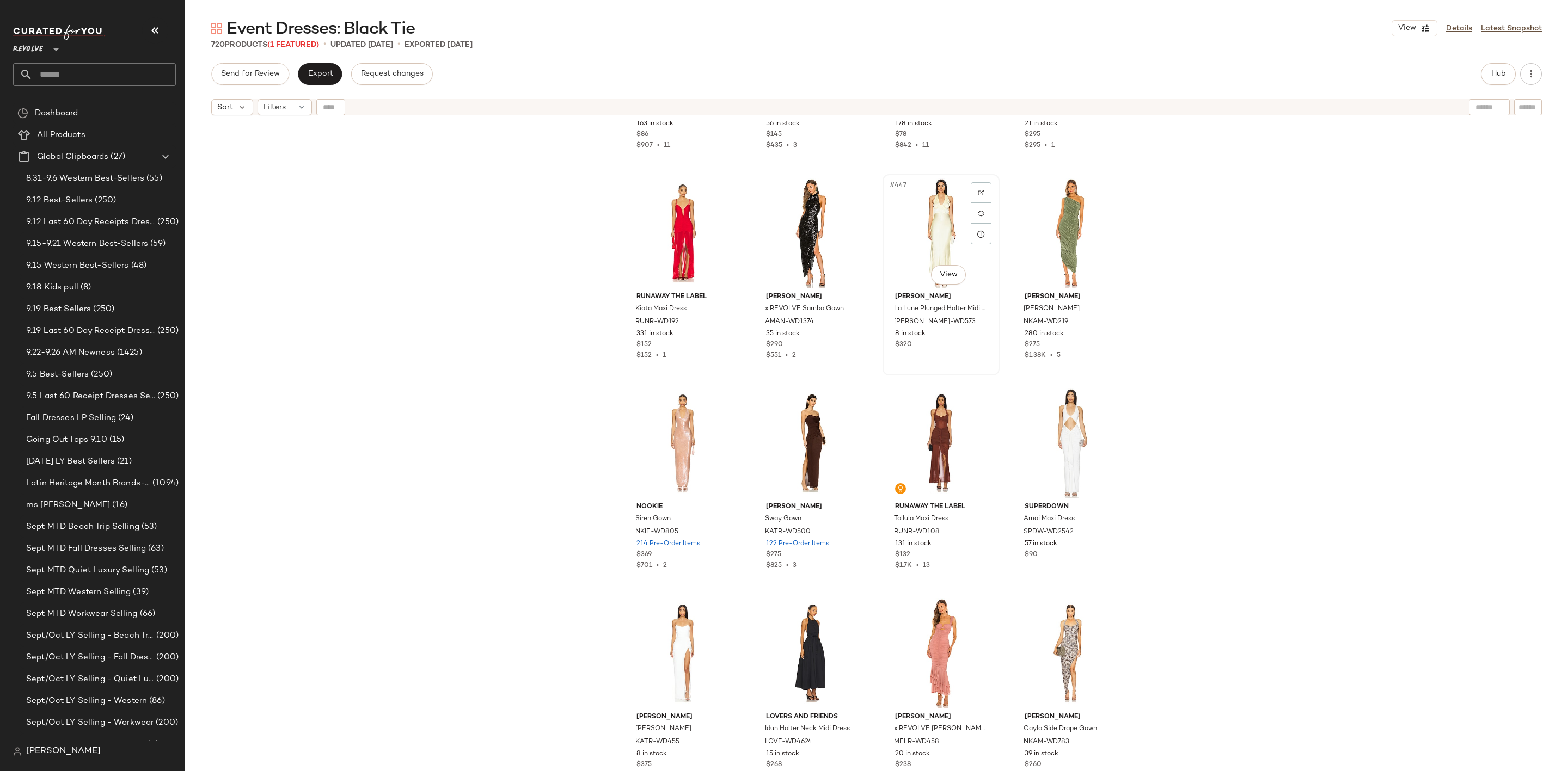
click at [933, 217] on div "#447 View" at bounding box center [941, 232] width 110 height 110
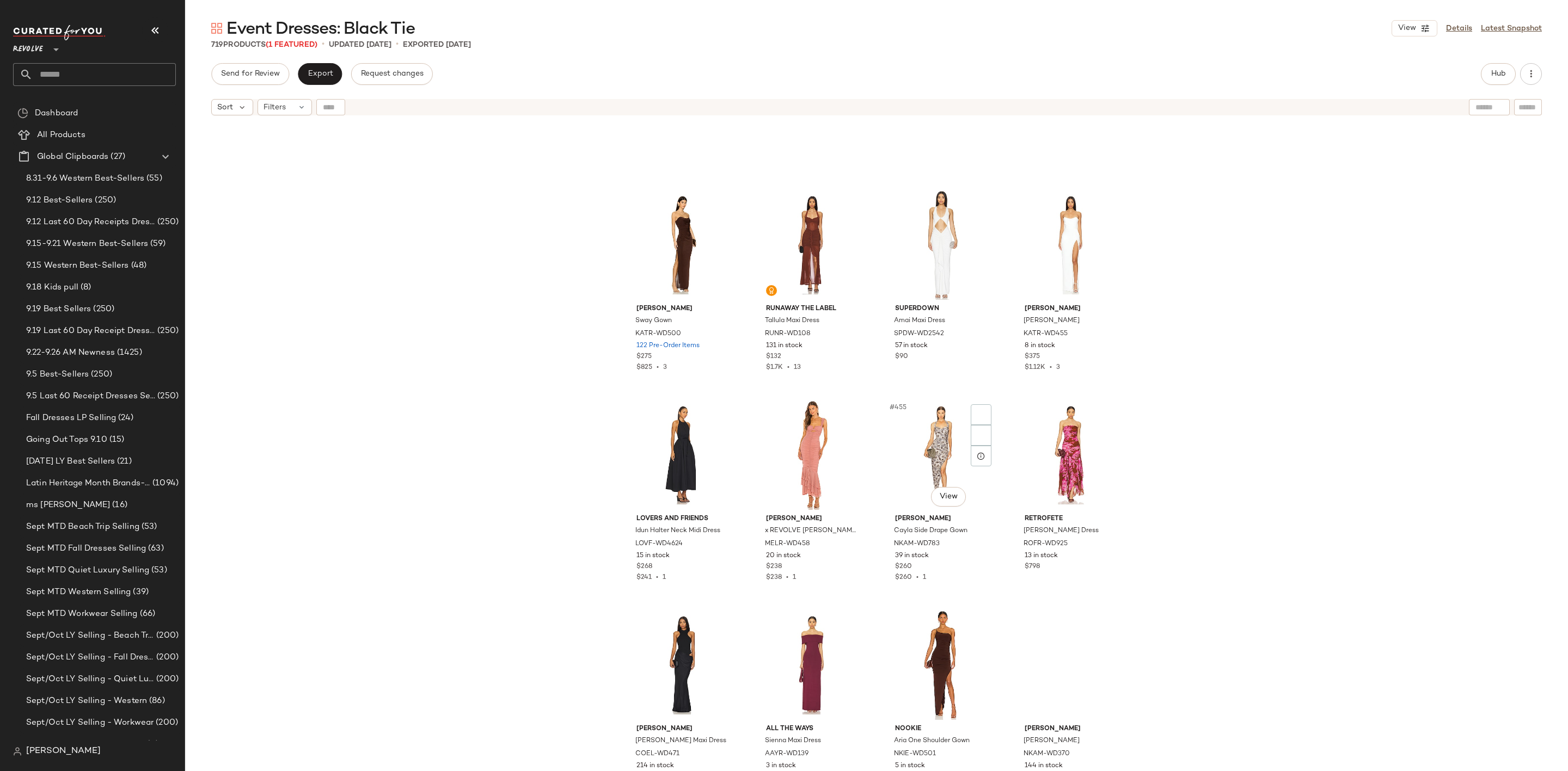
scroll to position [23605, 0]
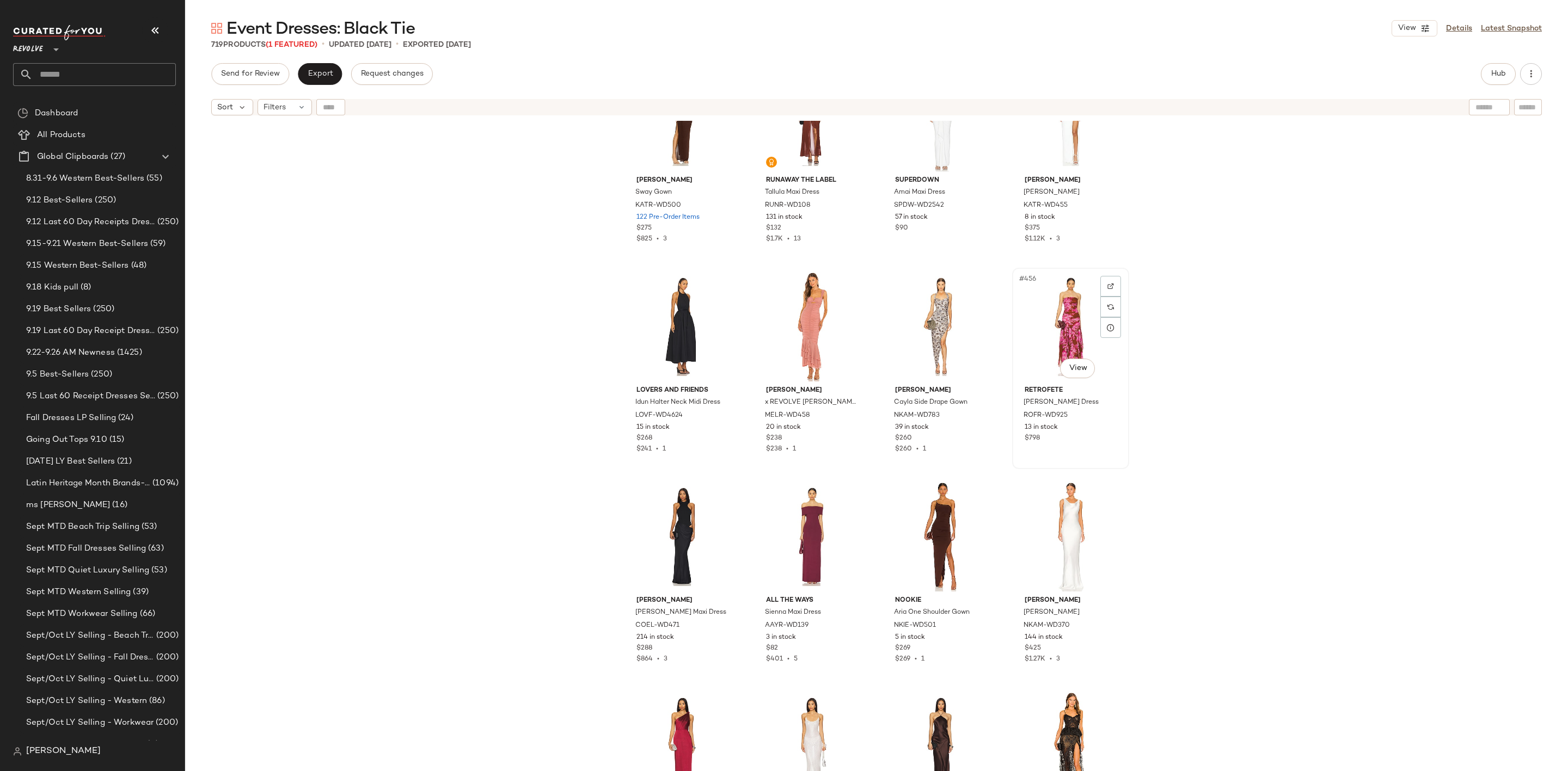
click at [1050, 305] on div "#456 View" at bounding box center [1071, 326] width 110 height 110
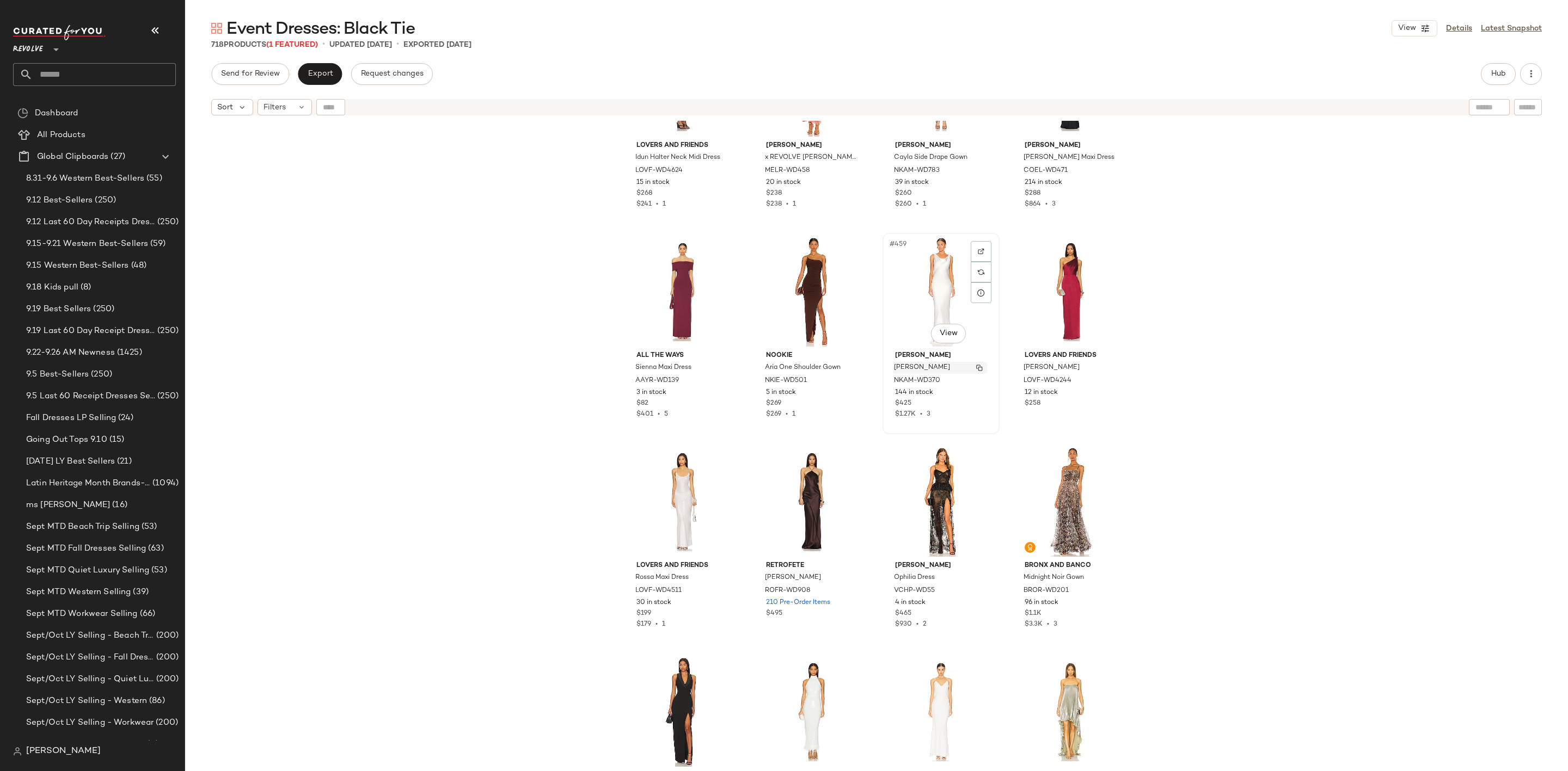
scroll to position [24013, 0]
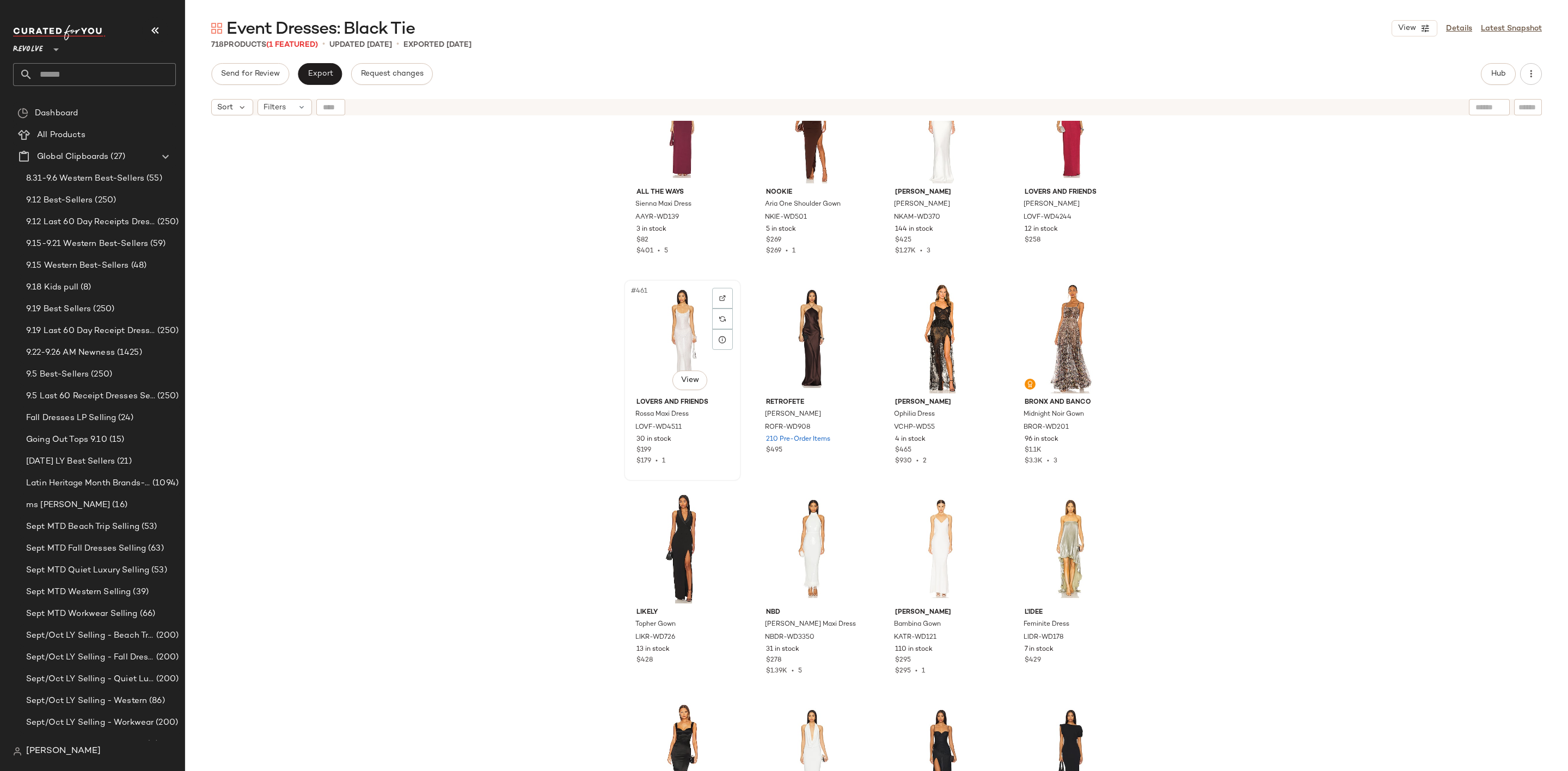
click at [667, 341] on div "#461 View" at bounding box center [682, 338] width 110 height 110
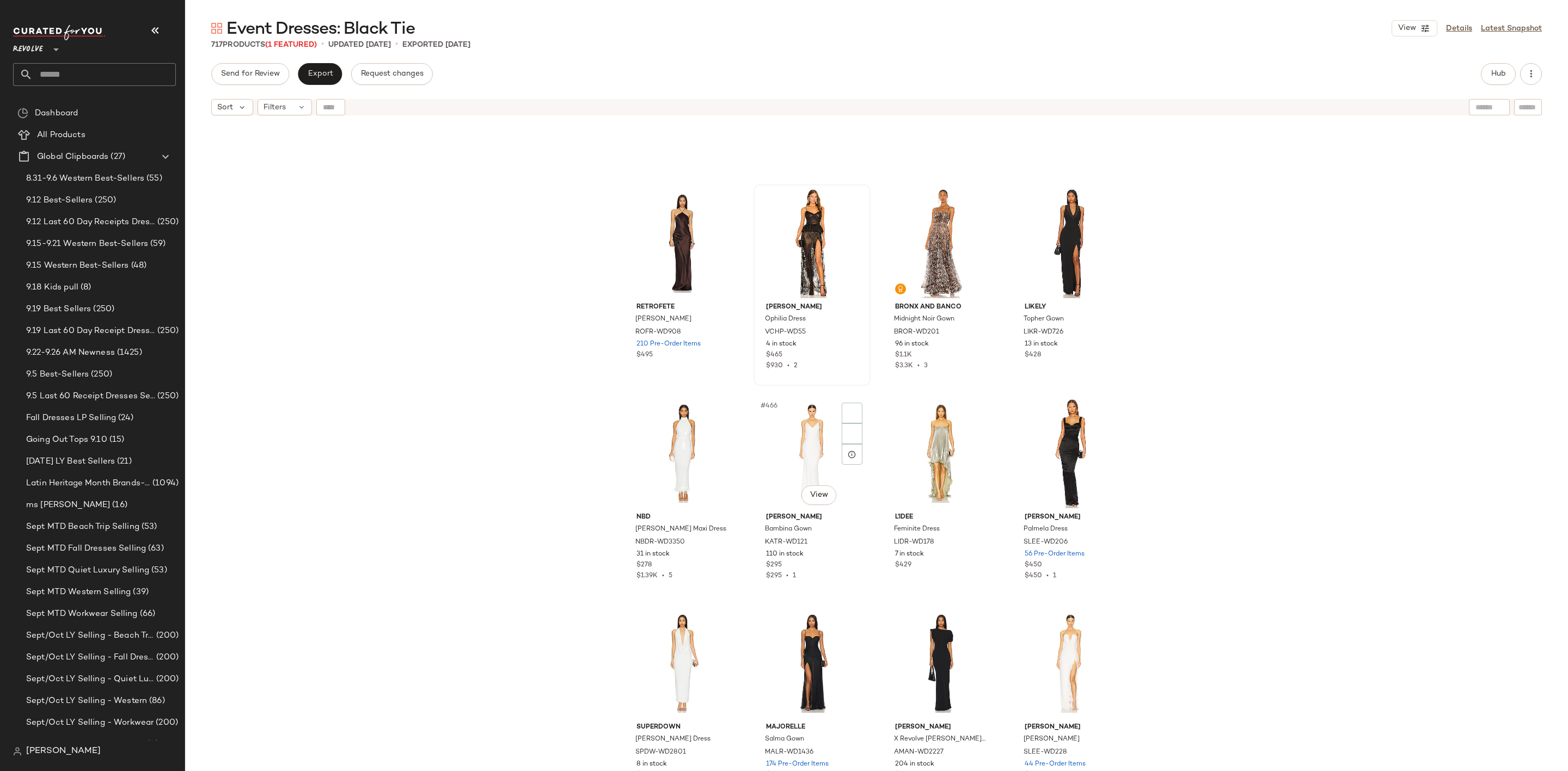
scroll to position [24258, 0]
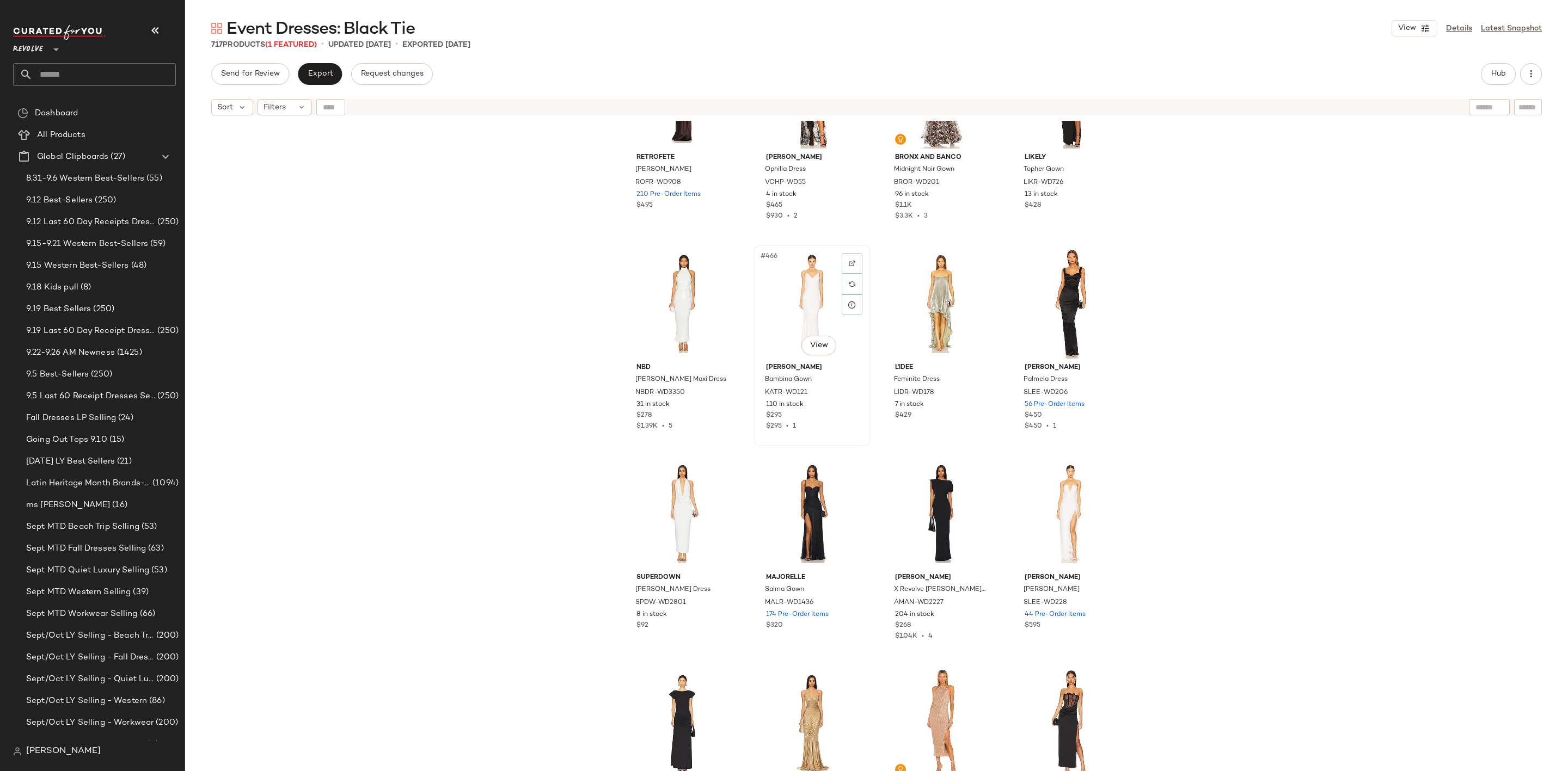
click at [791, 291] on div "#466 View" at bounding box center [812, 304] width 110 height 110
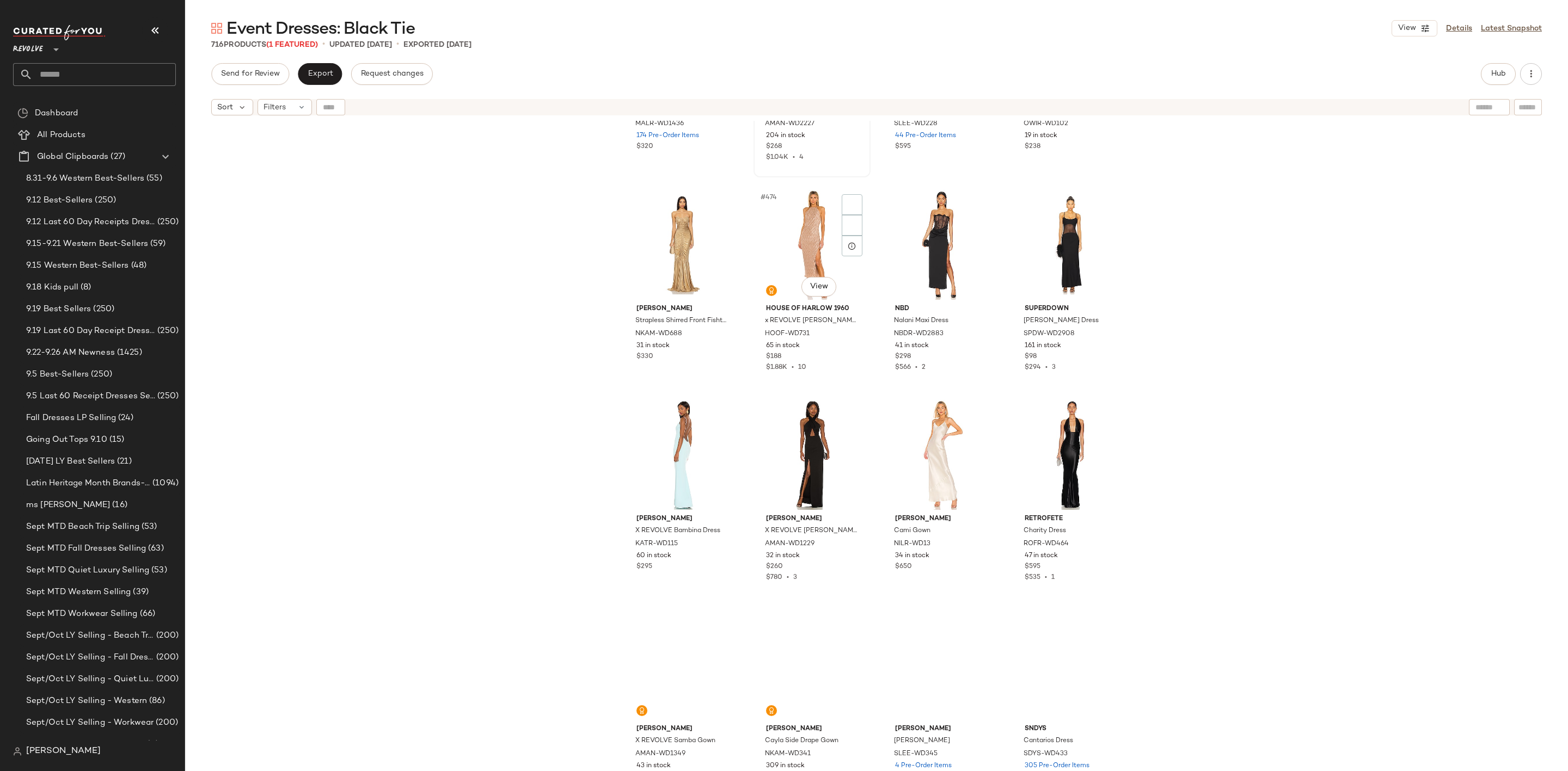
scroll to position [24748, 0]
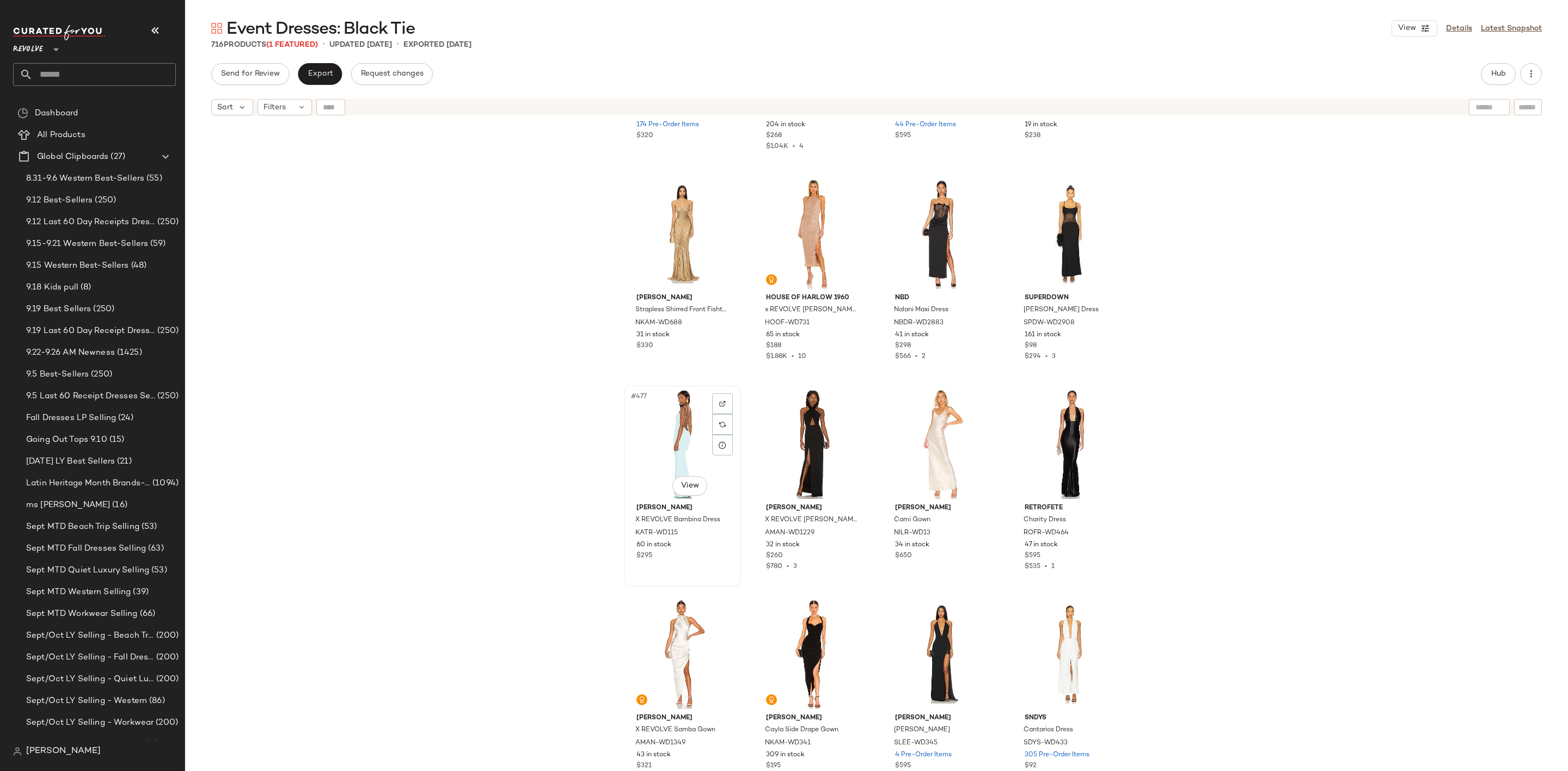
click at [665, 433] on div "#477 View" at bounding box center [682, 444] width 110 height 110
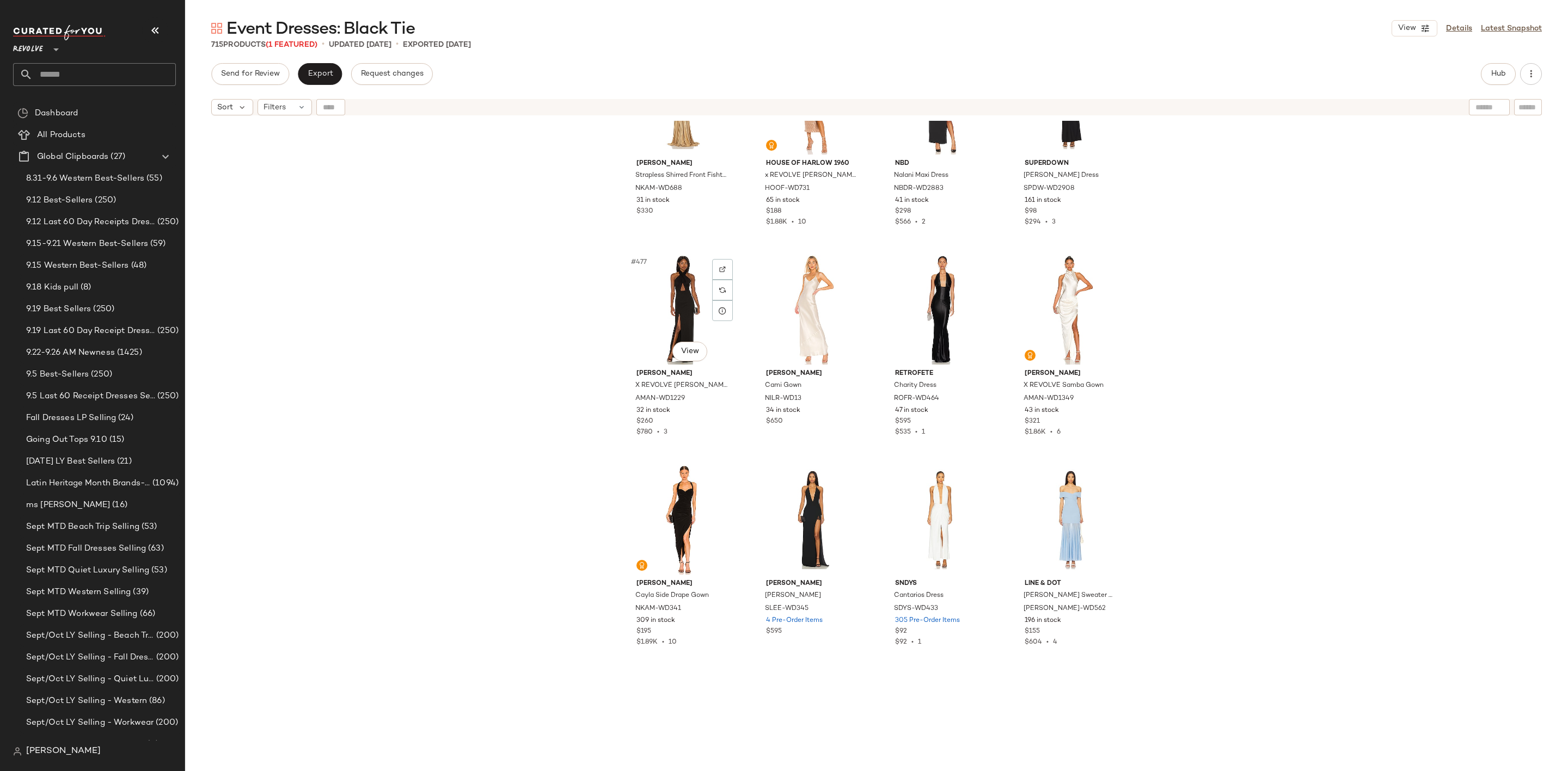
scroll to position [25074, 0]
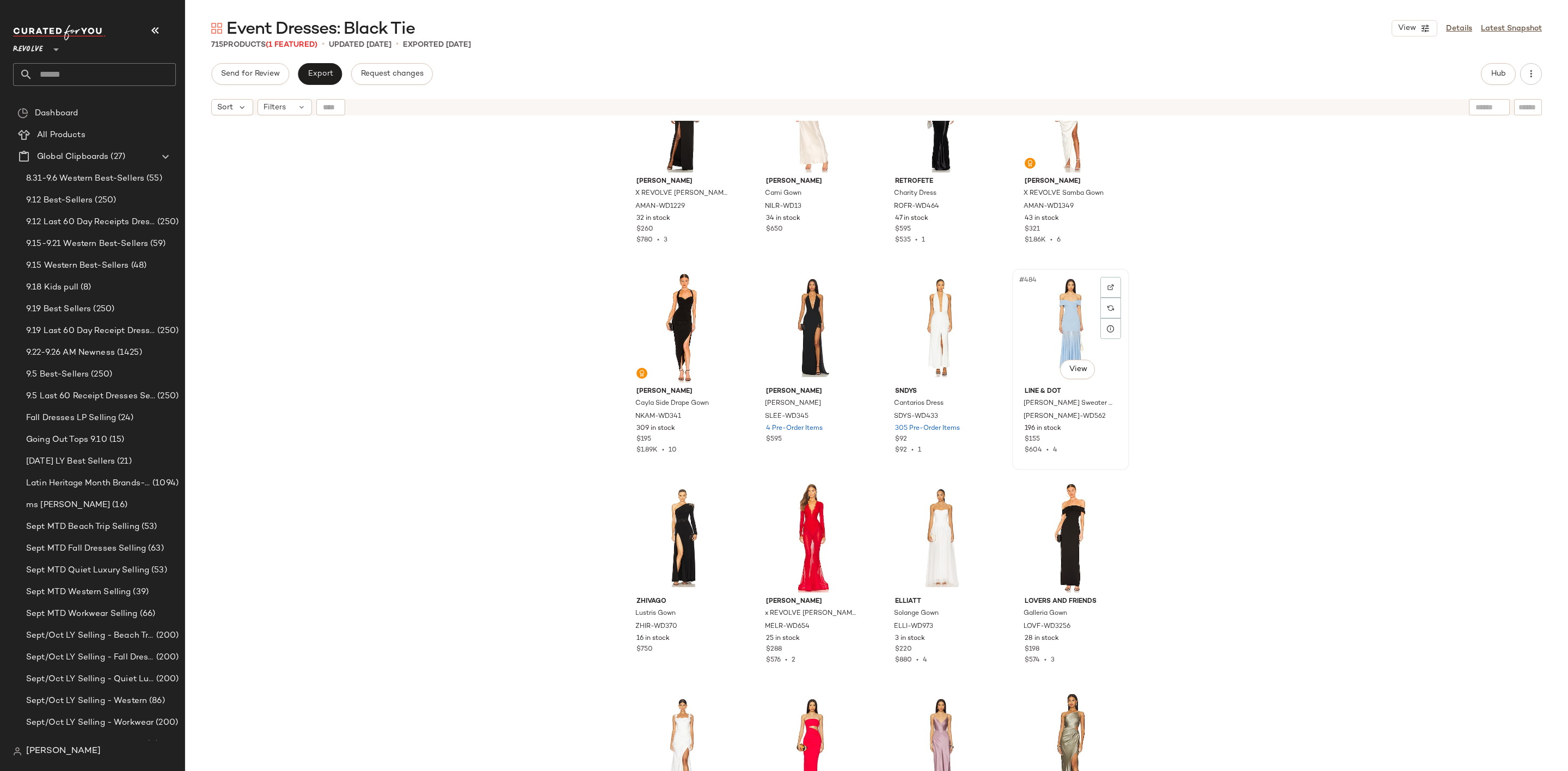
click at [1031, 309] on div "#484 View" at bounding box center [1071, 327] width 110 height 110
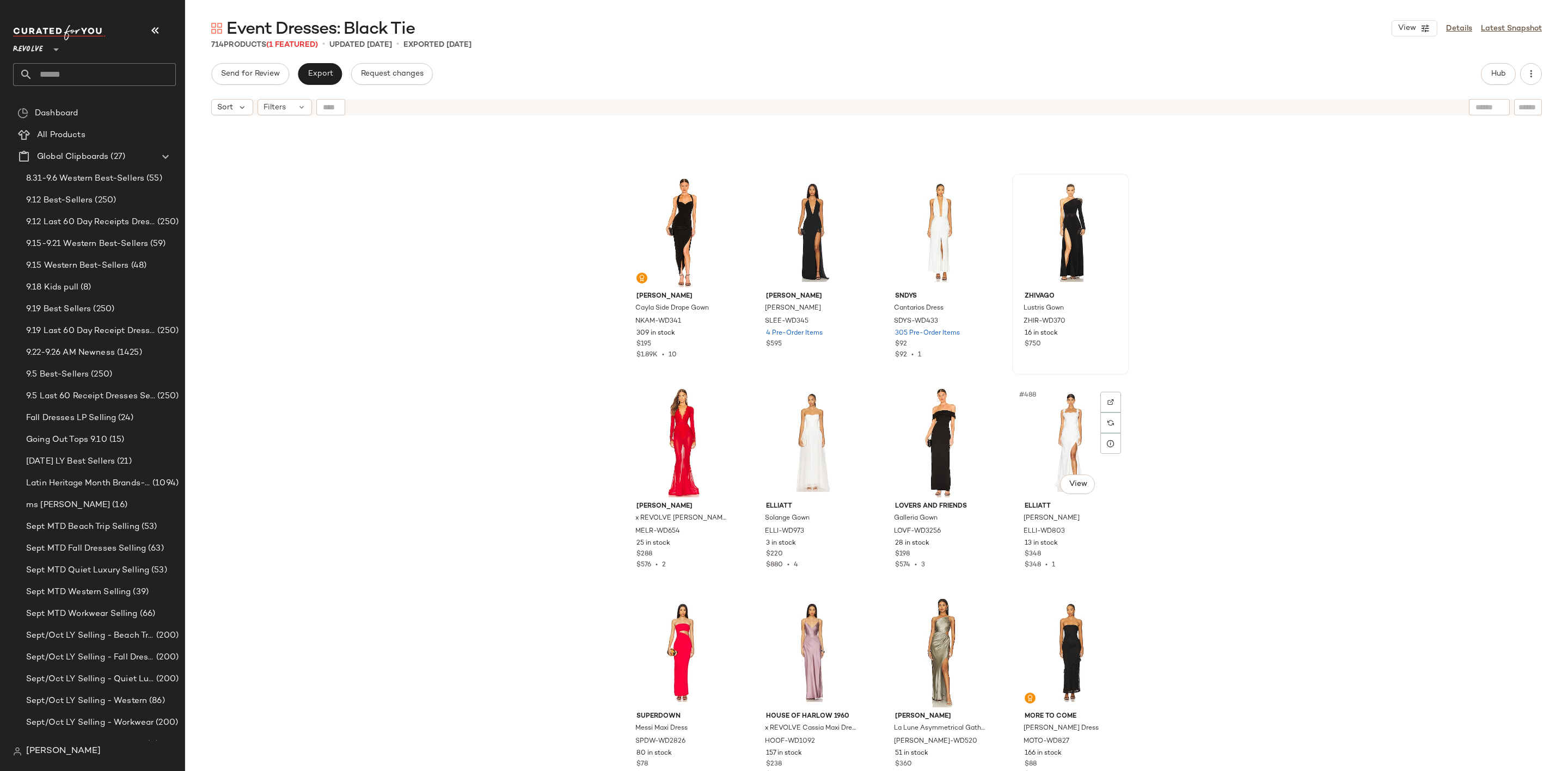
scroll to position [25319, 0]
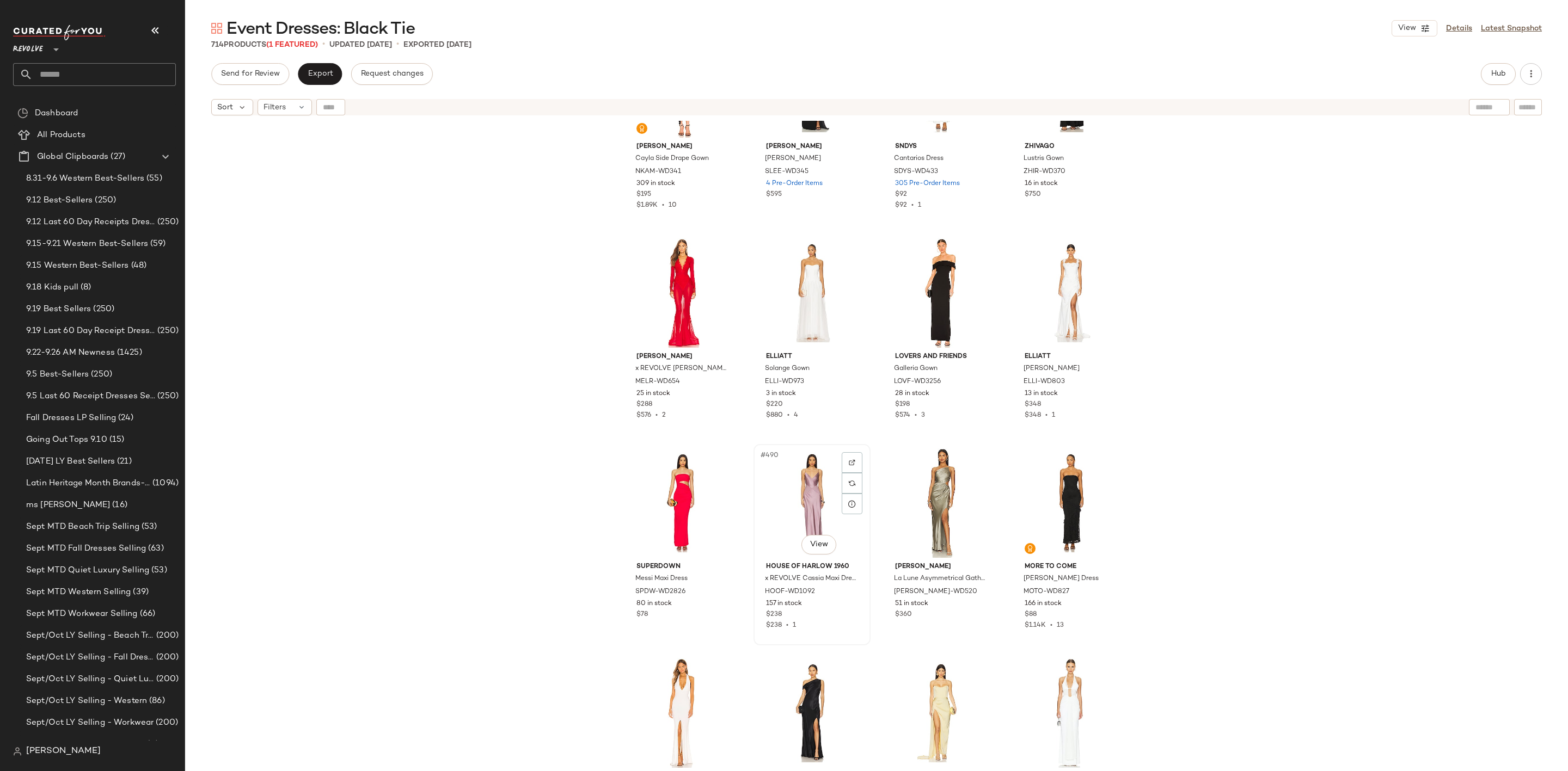
click at [794, 492] on div "#490 View" at bounding box center [812, 503] width 110 height 110
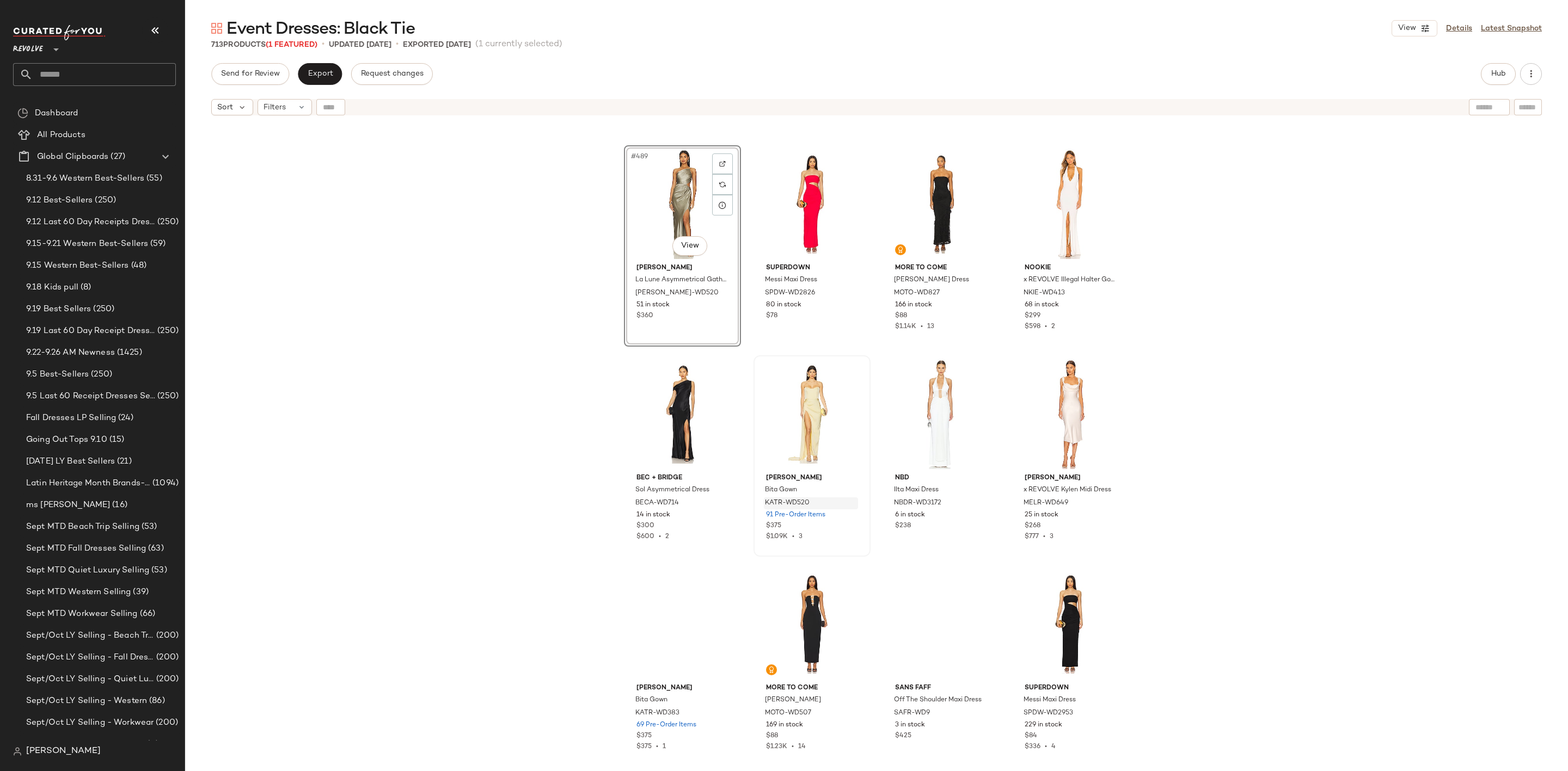
scroll to position [25646, 0]
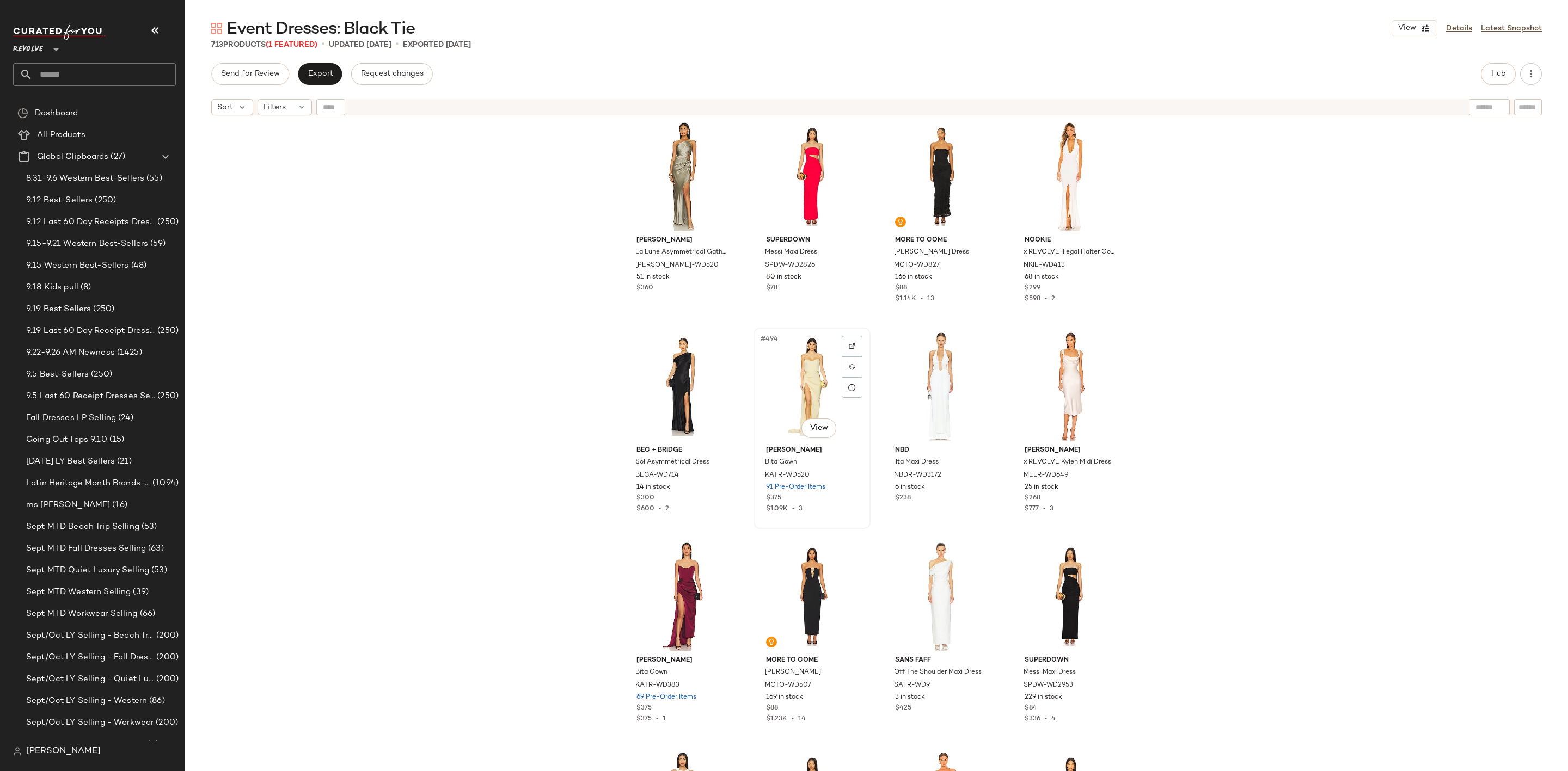
click at [805, 369] on div "#494 View" at bounding box center [812, 386] width 110 height 110
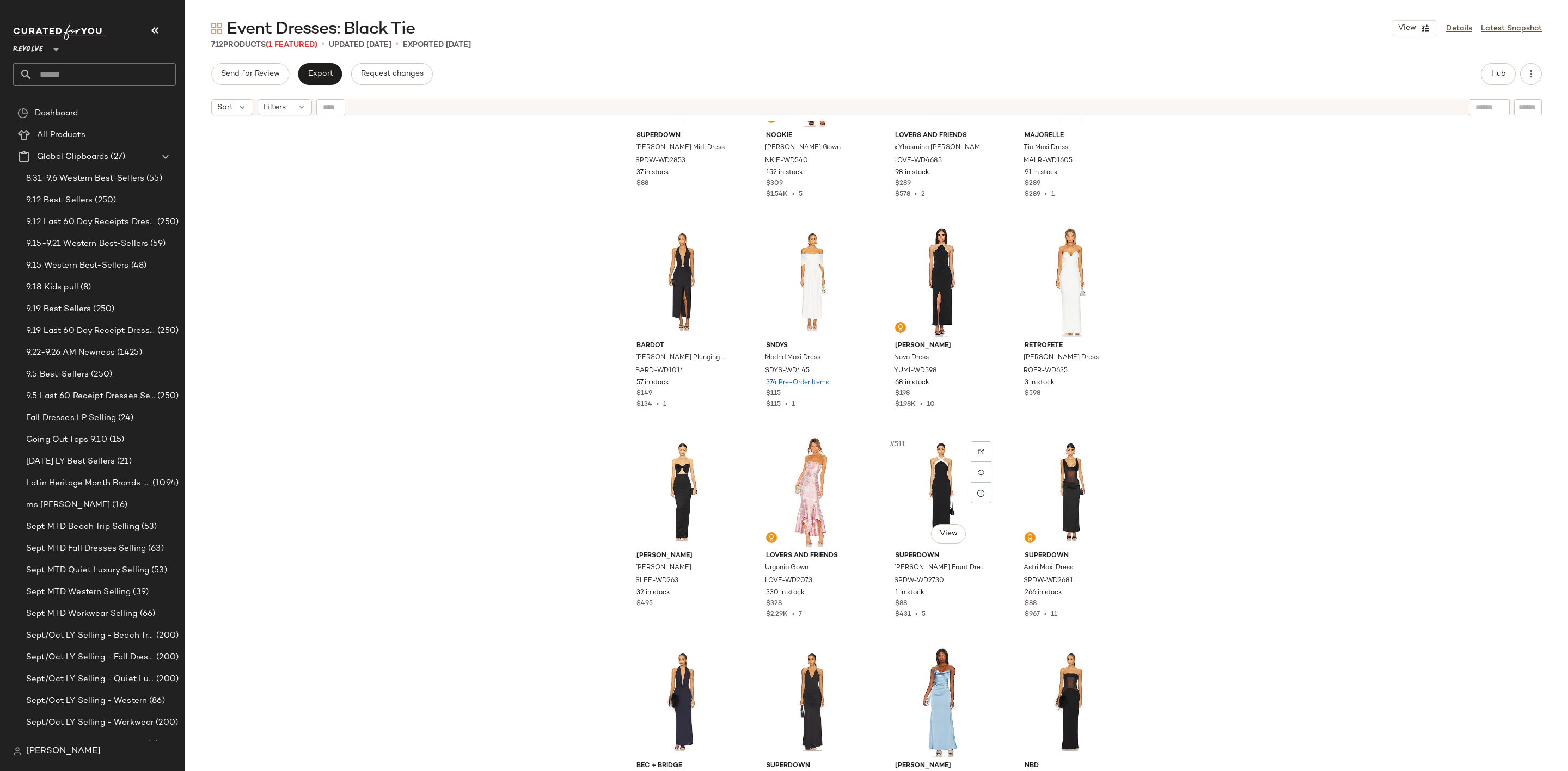
scroll to position [26625, 0]
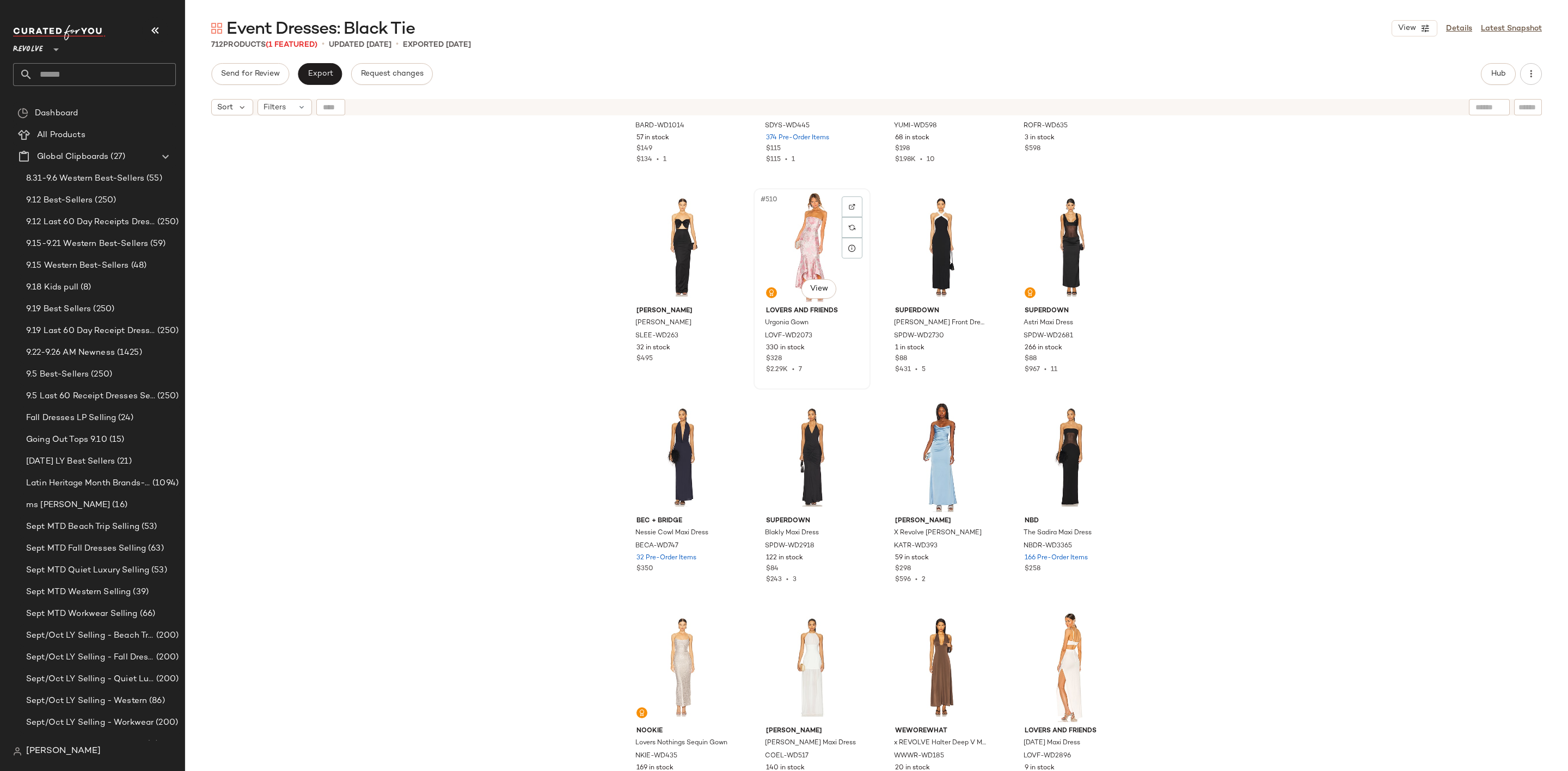
click at [799, 229] on div "#510 View" at bounding box center [812, 247] width 110 height 110
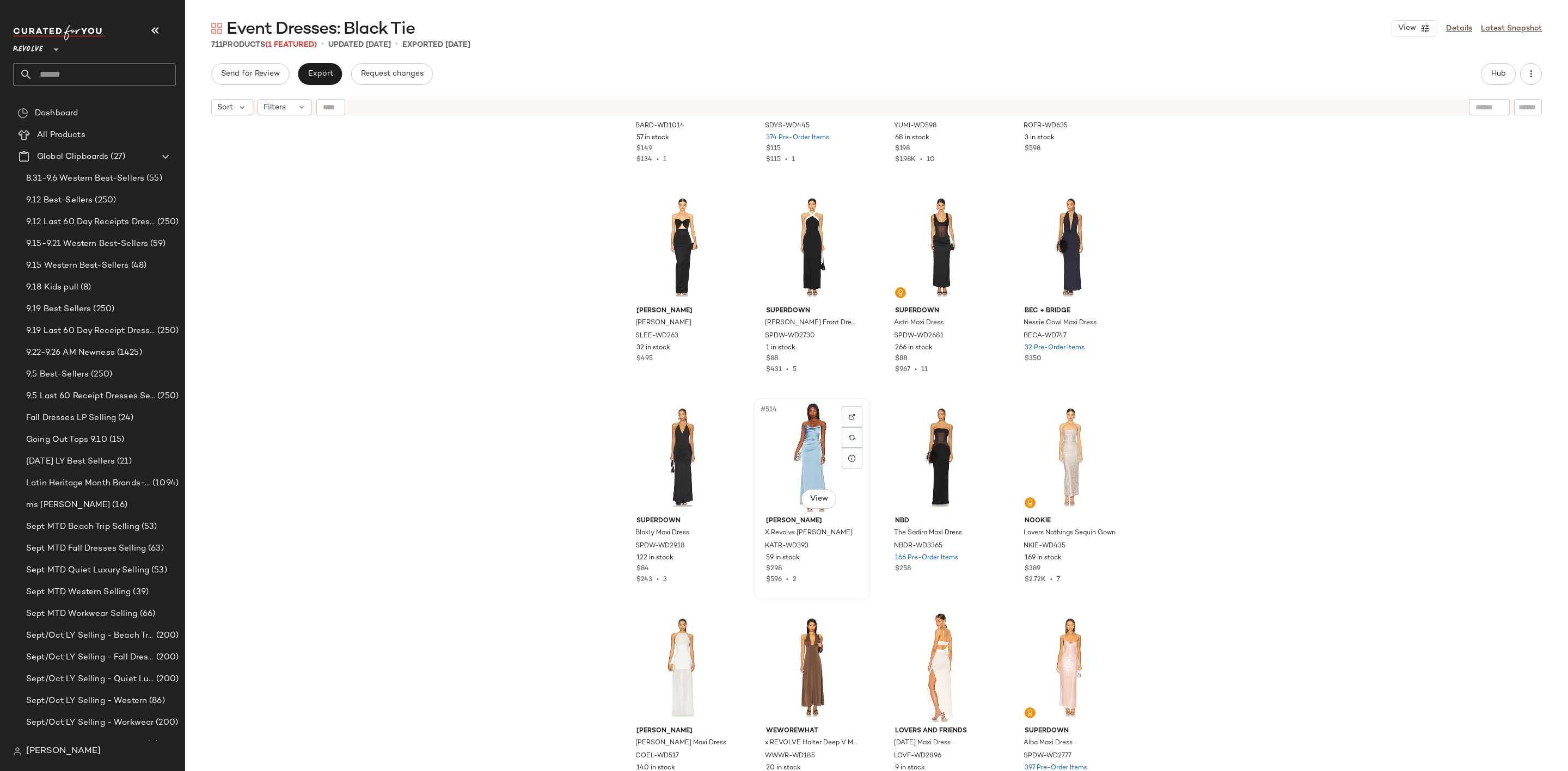
click at [786, 455] on div "#514 View" at bounding box center [812, 457] width 110 height 110
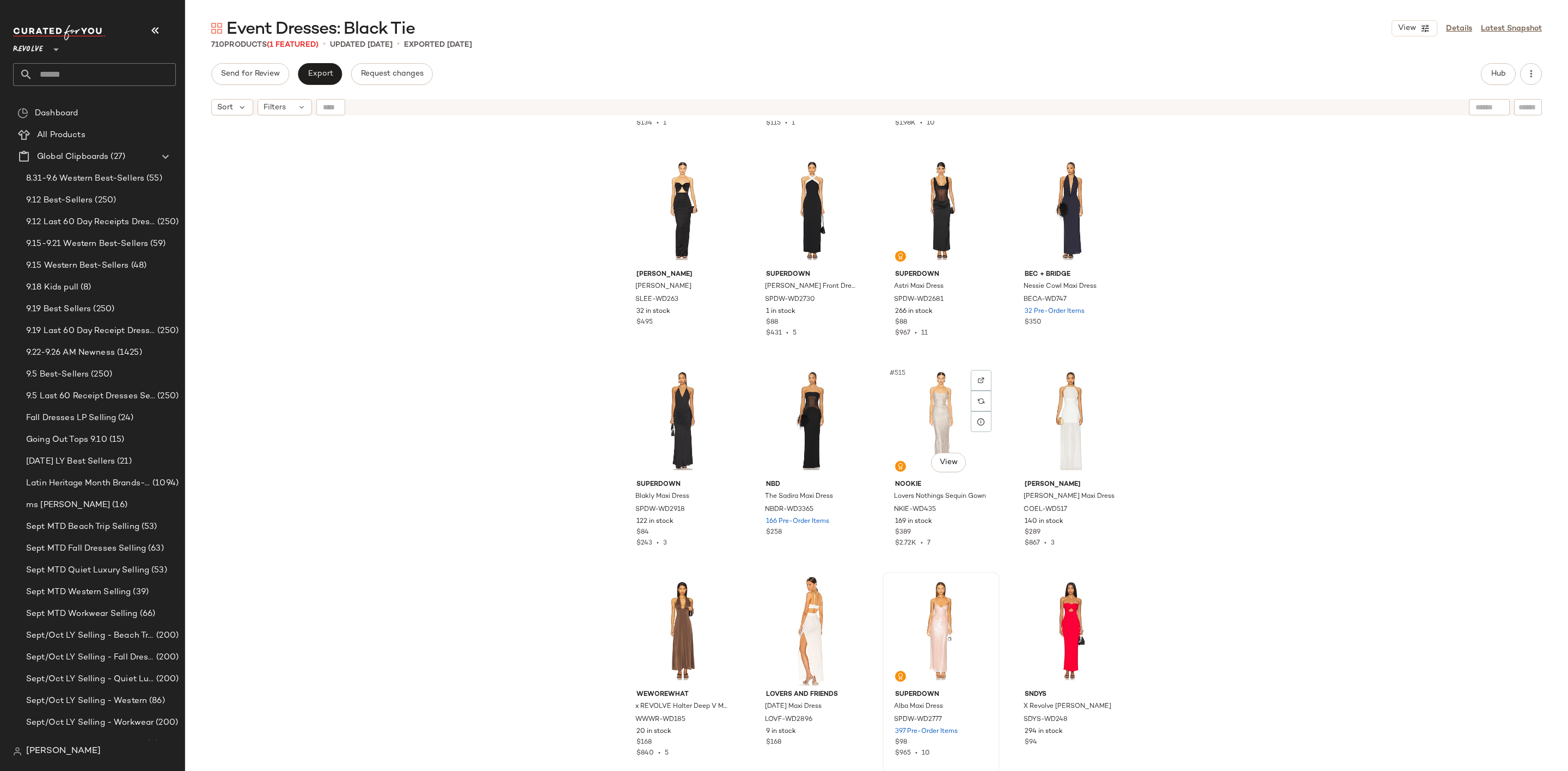
scroll to position [26952, 0]
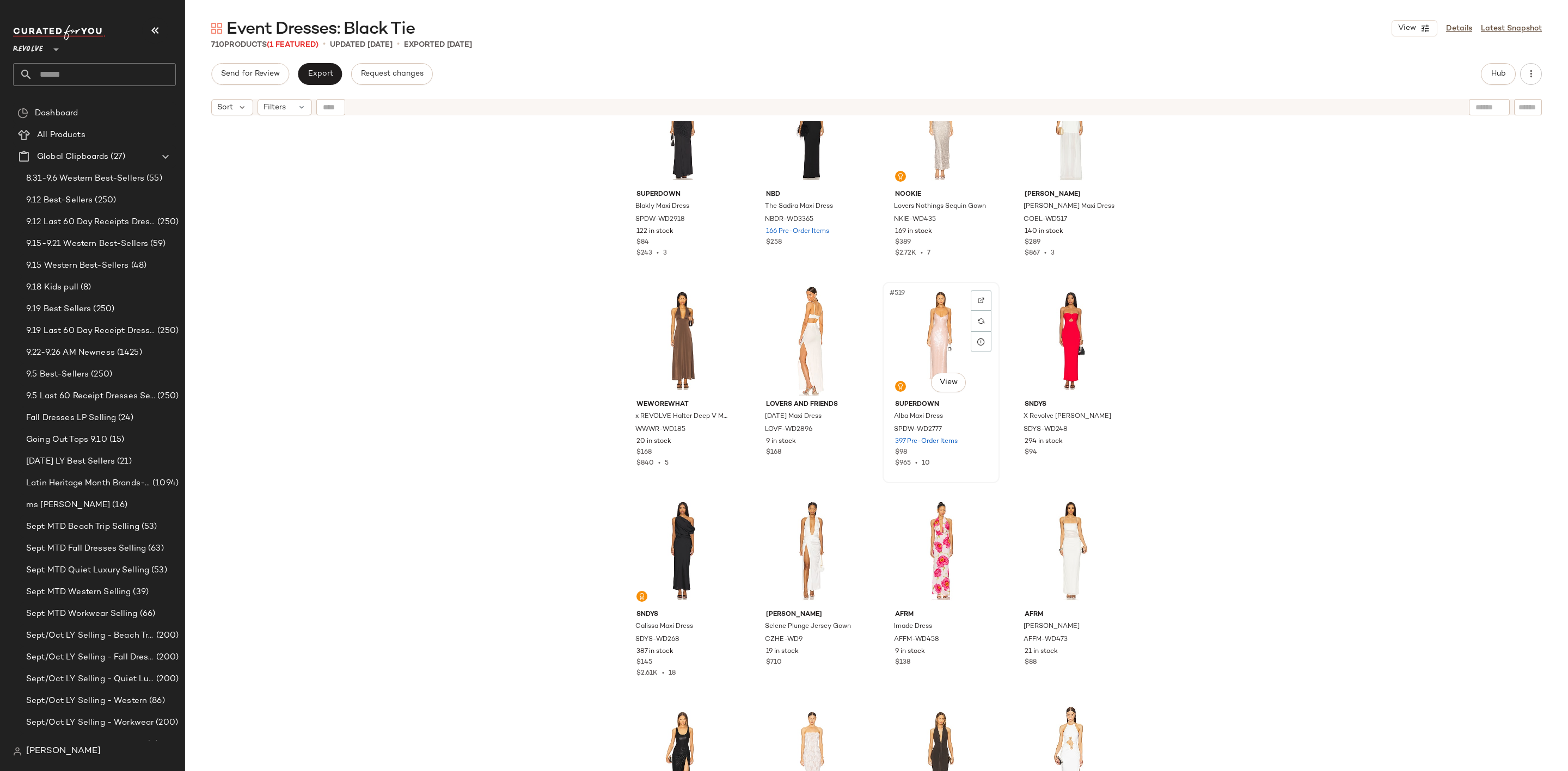
click at [951, 343] on div "#519 View" at bounding box center [941, 341] width 110 height 110
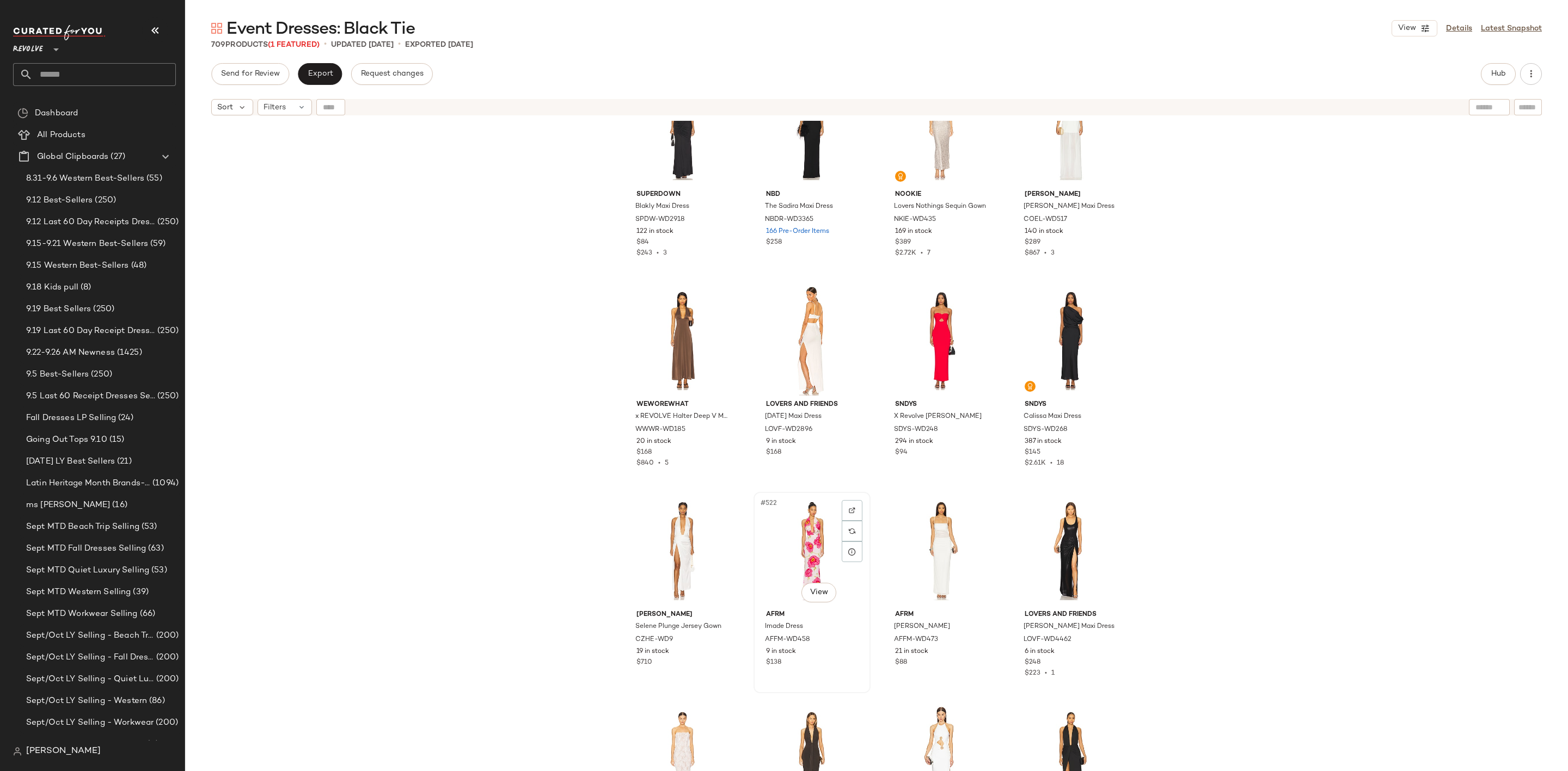
click at [791, 534] on div "#522 View" at bounding box center [812, 551] width 110 height 110
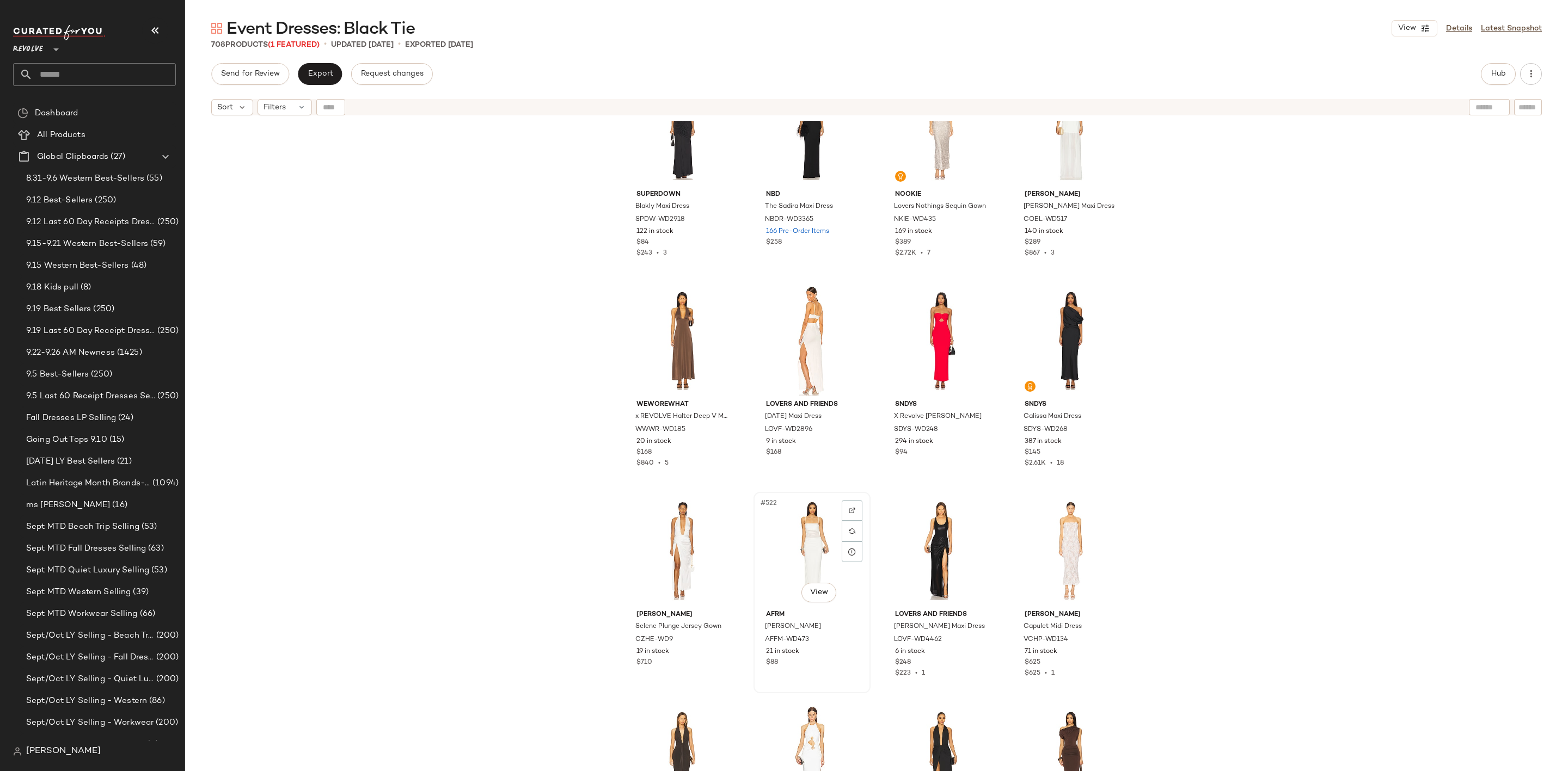
click at [791, 539] on div "#522 View" at bounding box center [812, 551] width 110 height 110
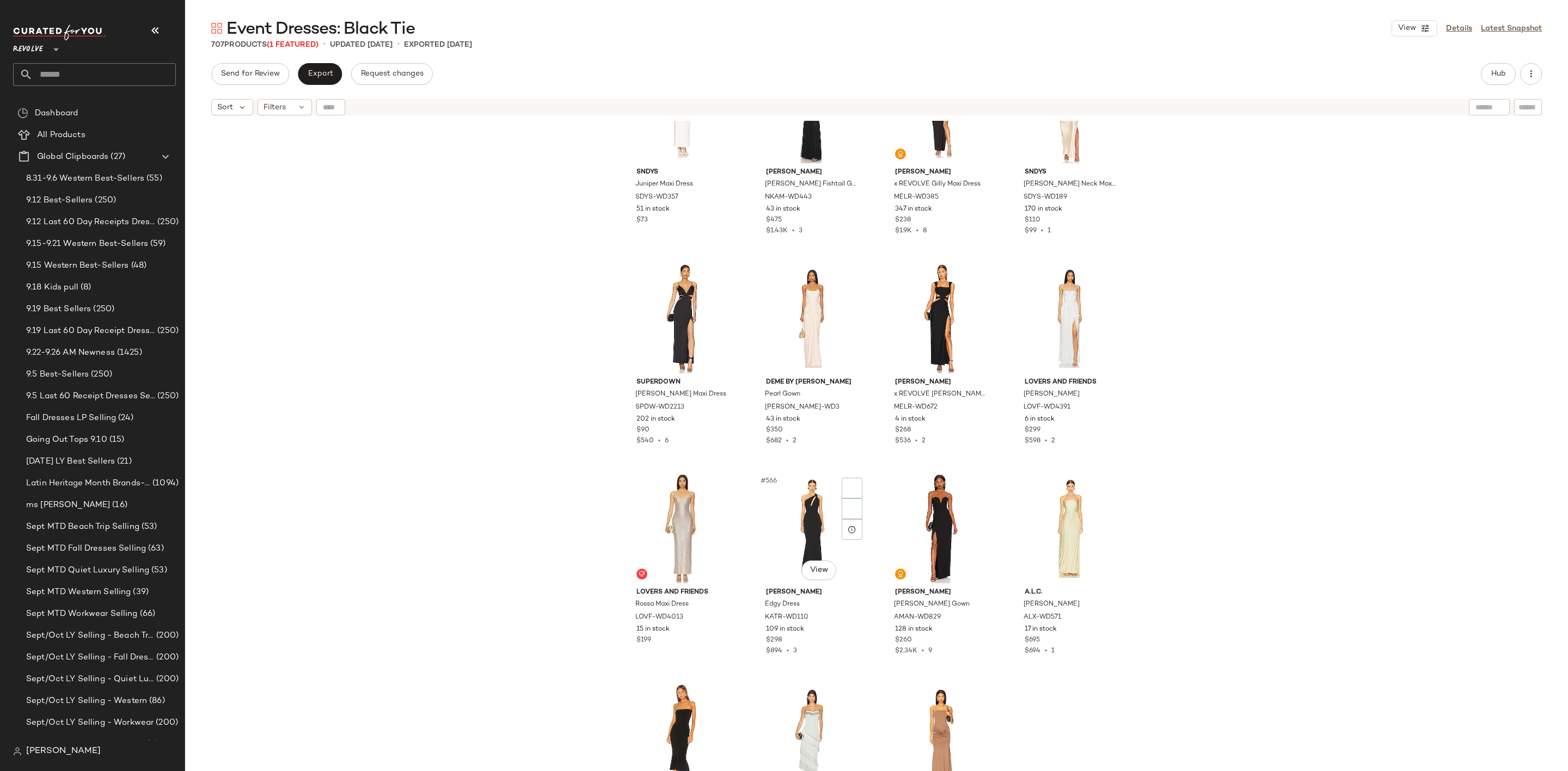
scroll to position [29401, 0]
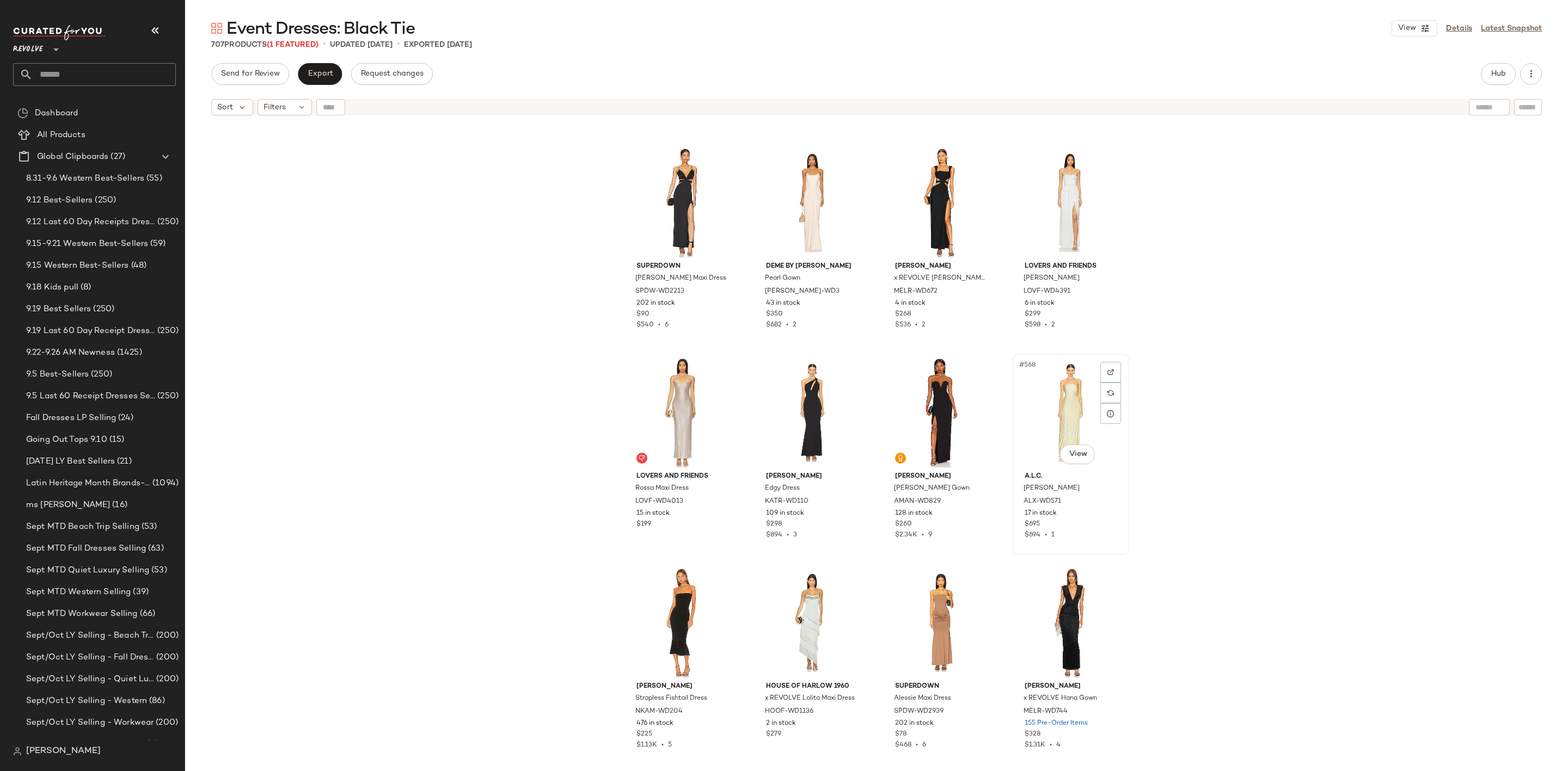
click at [1070, 410] on div "#568 View" at bounding box center [1071, 413] width 110 height 110
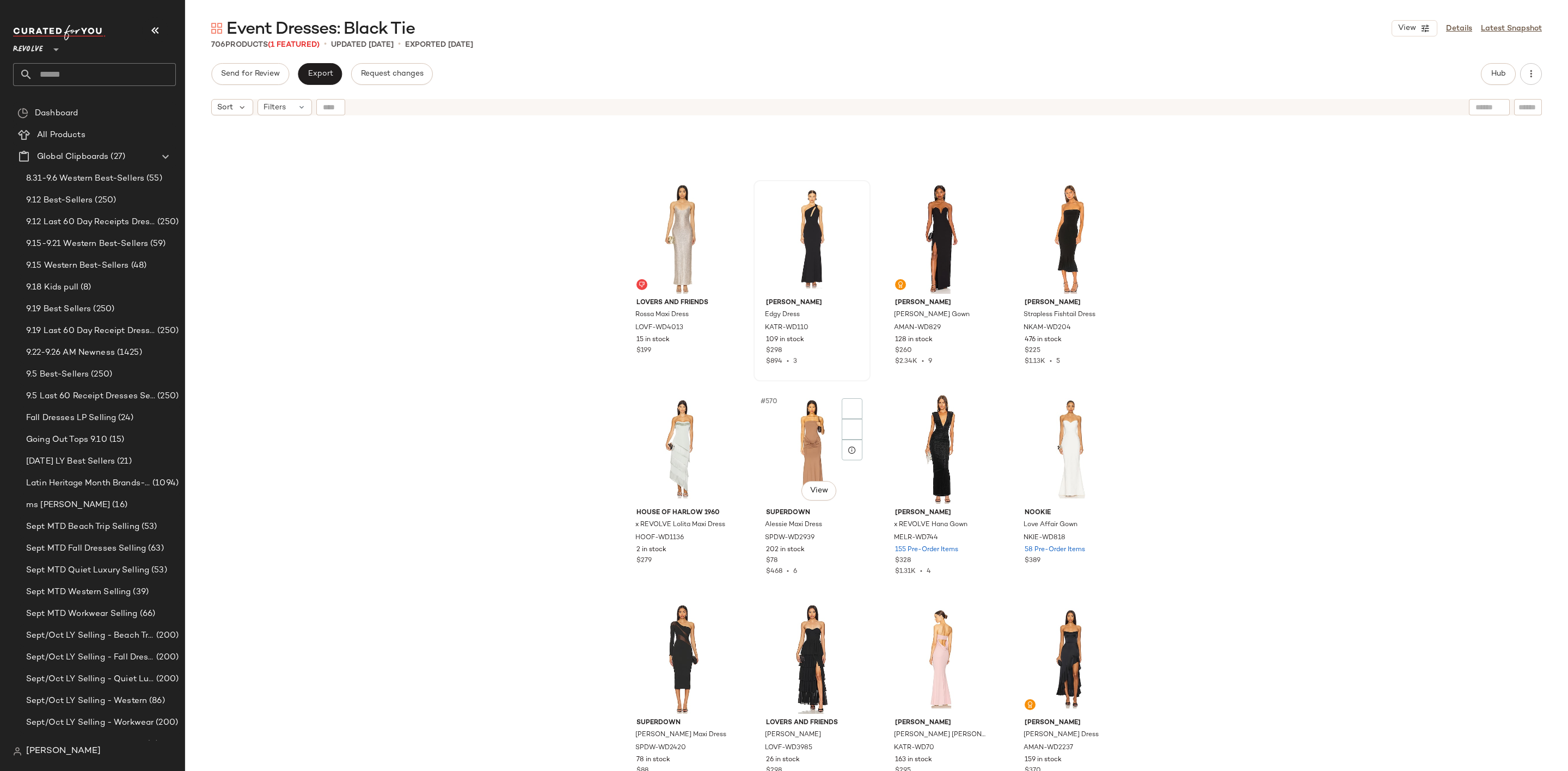
scroll to position [29728, 0]
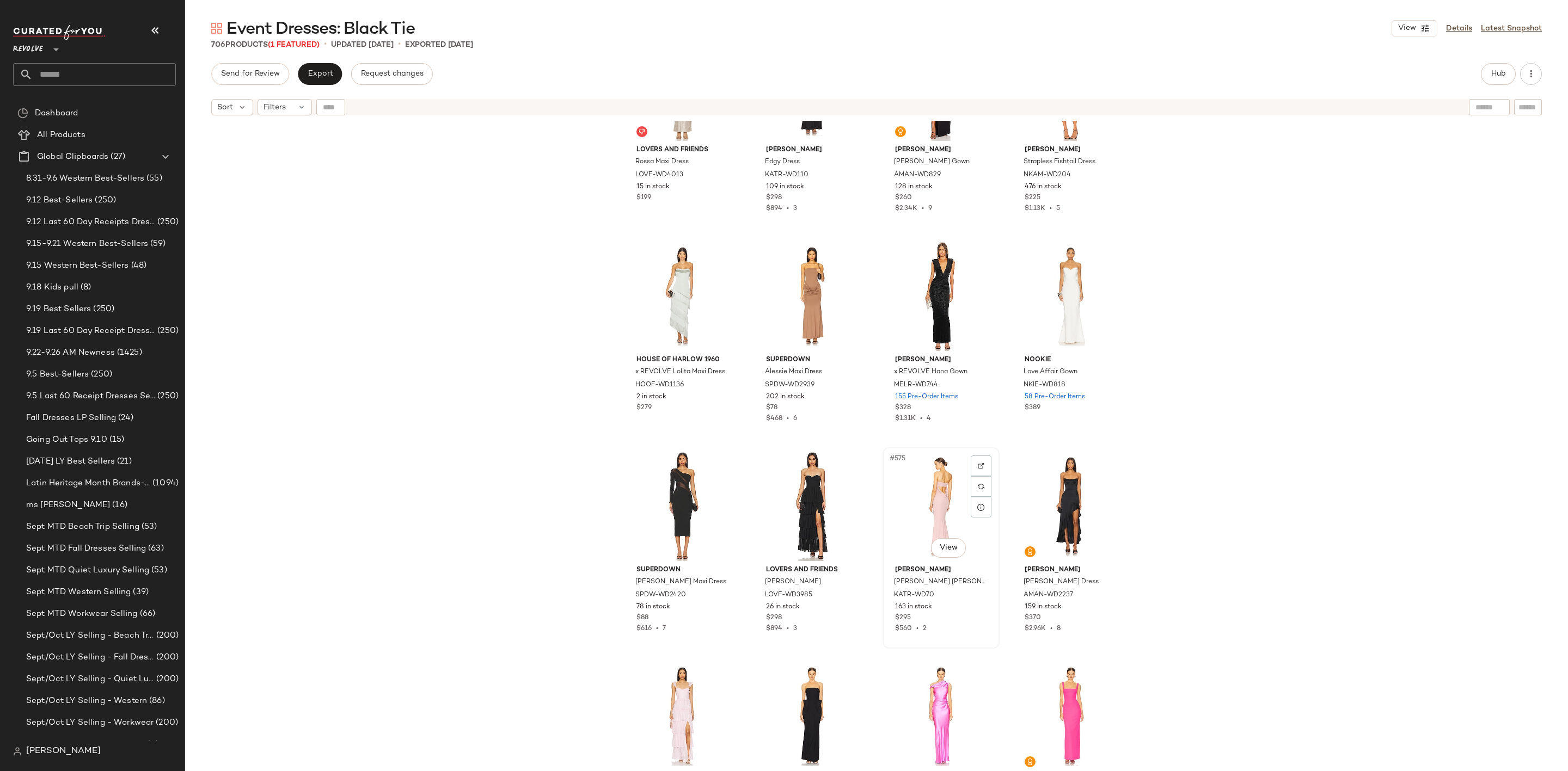
click at [928, 495] on div "#575 View" at bounding box center [941, 506] width 110 height 110
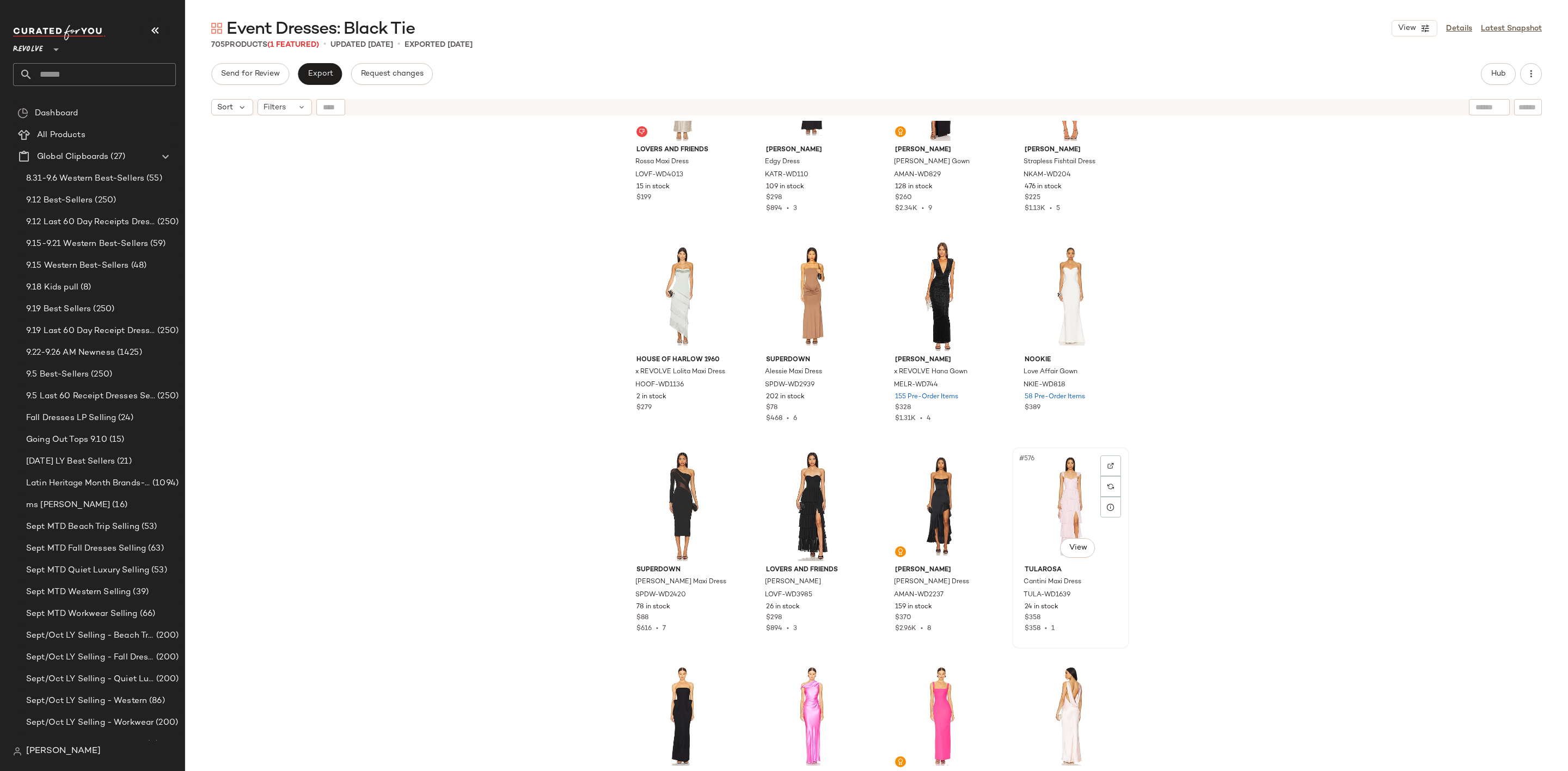
click at [1068, 489] on div "#576 View" at bounding box center [1071, 506] width 110 height 110
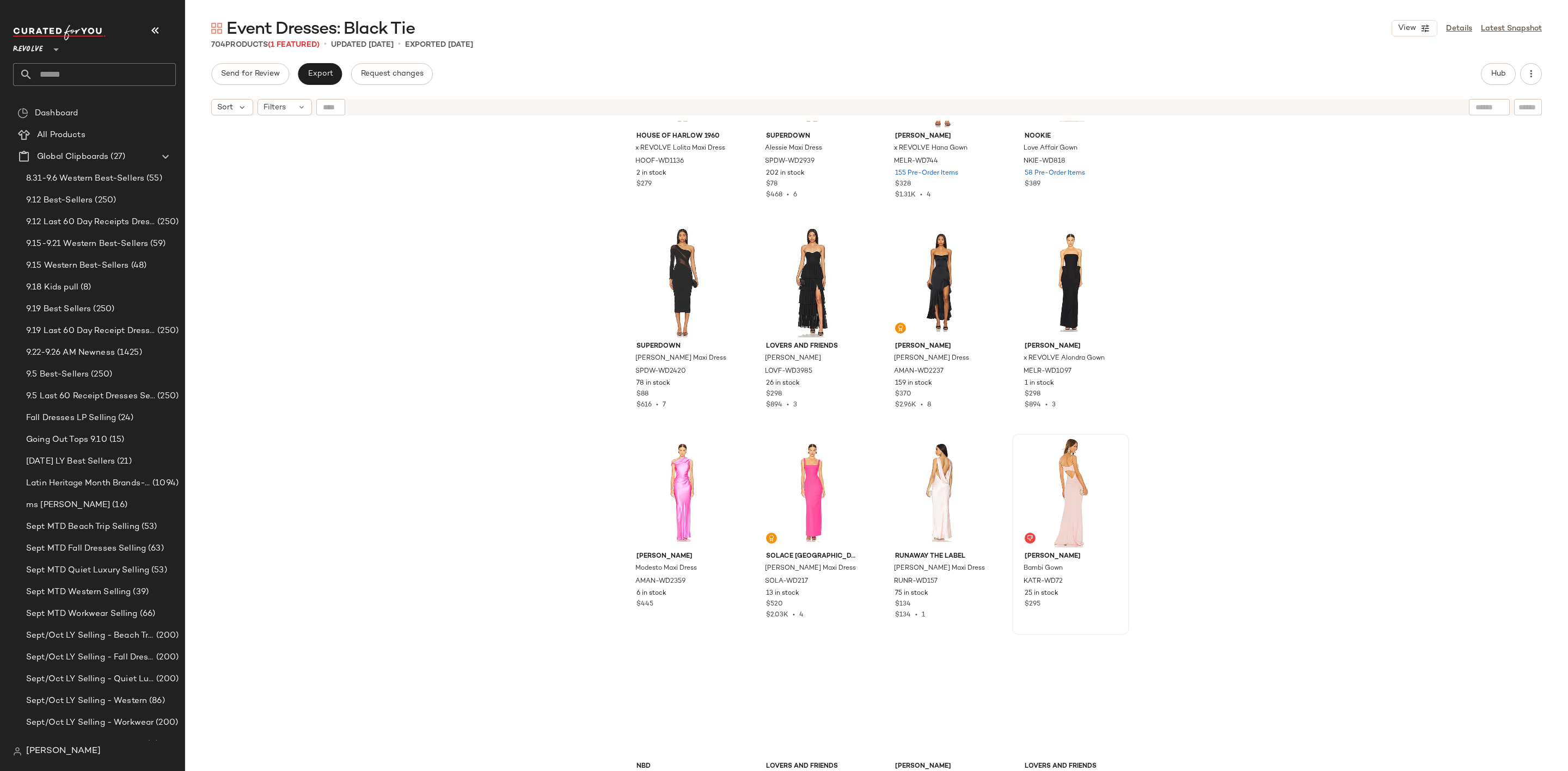
scroll to position [29973, 0]
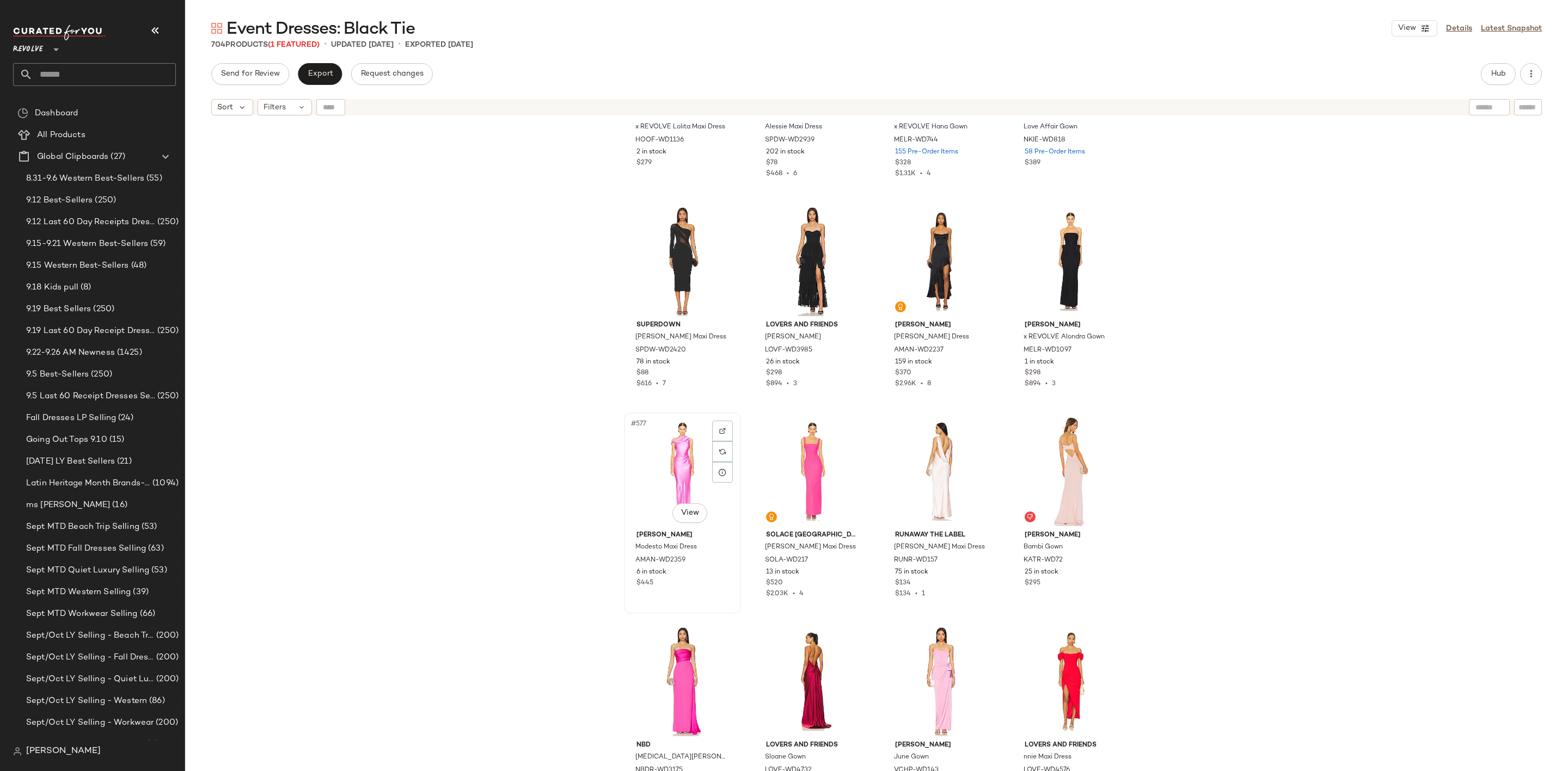
click at [688, 464] on div "#577 View" at bounding box center [682, 471] width 110 height 110
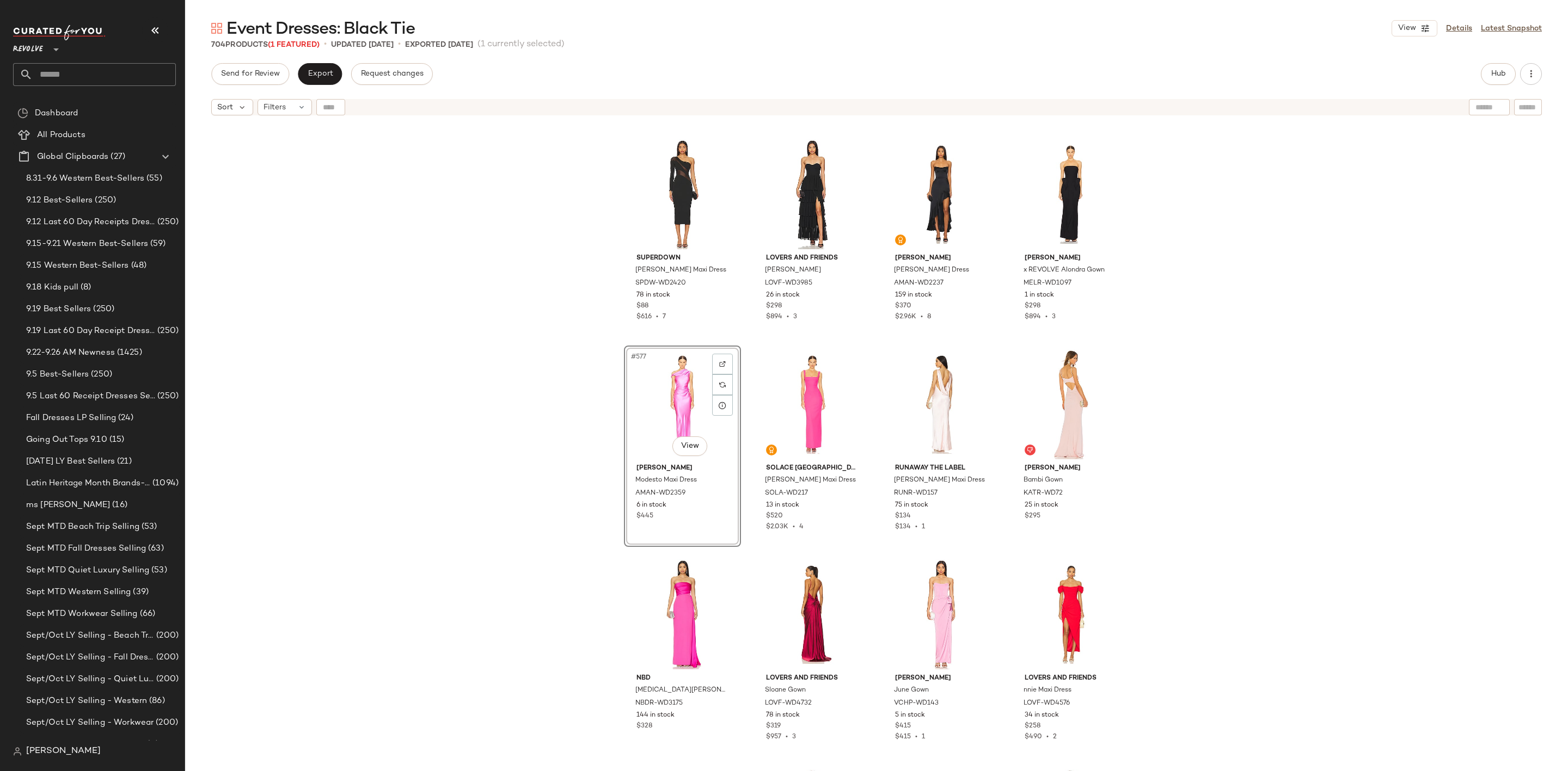
scroll to position [30137, 0]
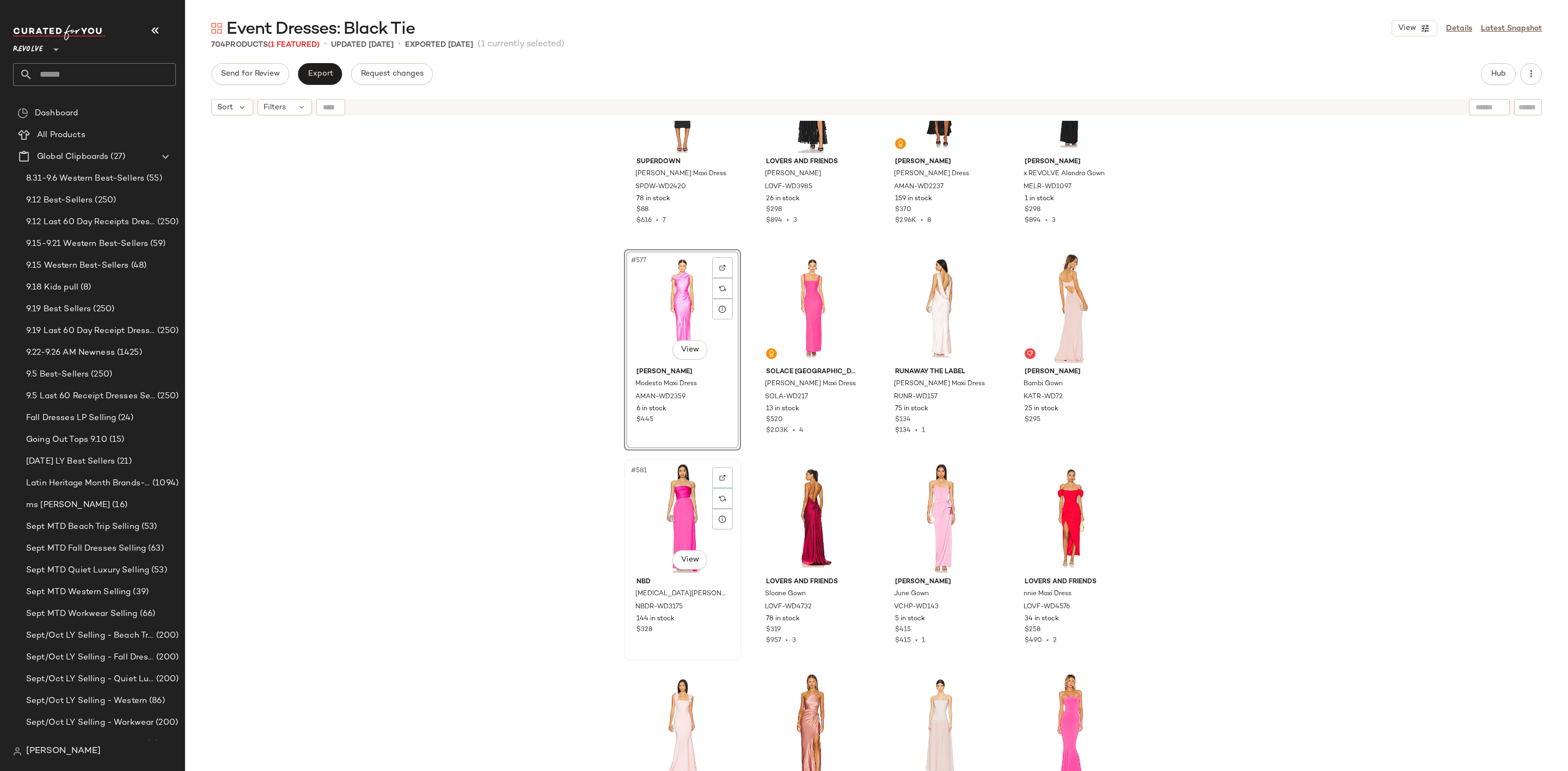
click at [662, 511] on div "#581 View" at bounding box center [682, 518] width 110 height 110
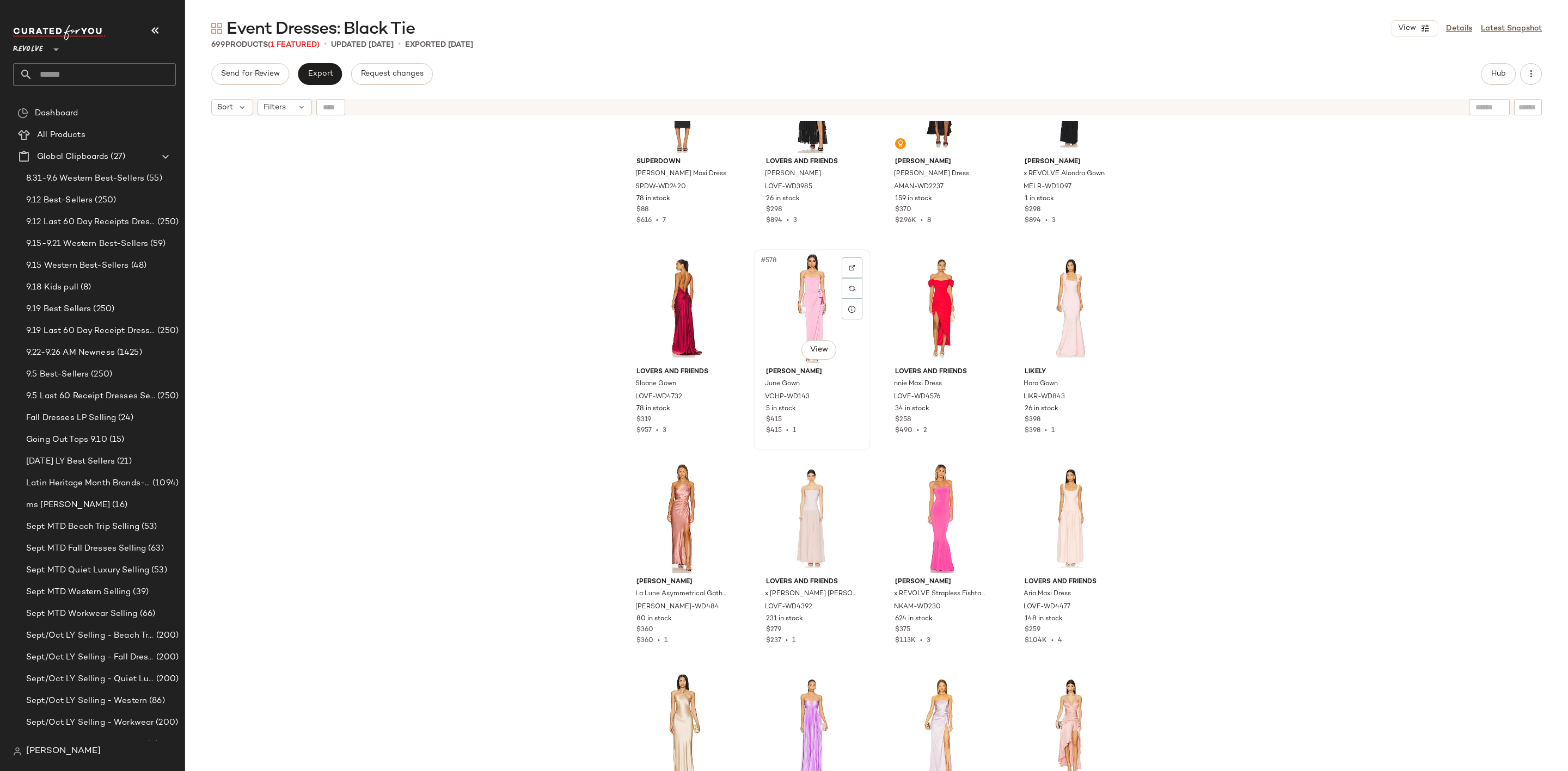
click at [789, 296] on div "#578 View" at bounding box center [812, 308] width 110 height 110
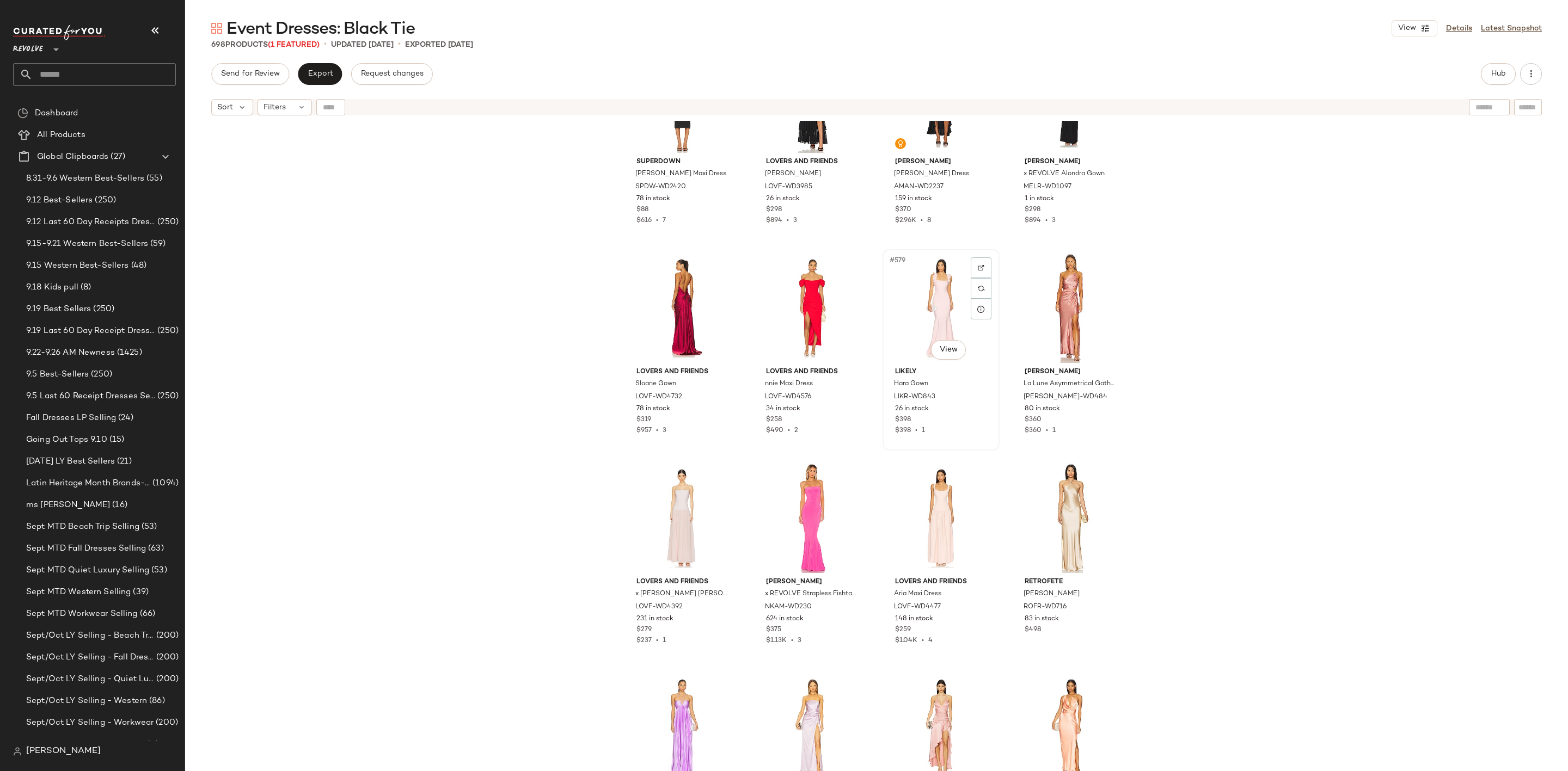
click at [915, 290] on div "#579 View" at bounding box center [941, 308] width 110 height 110
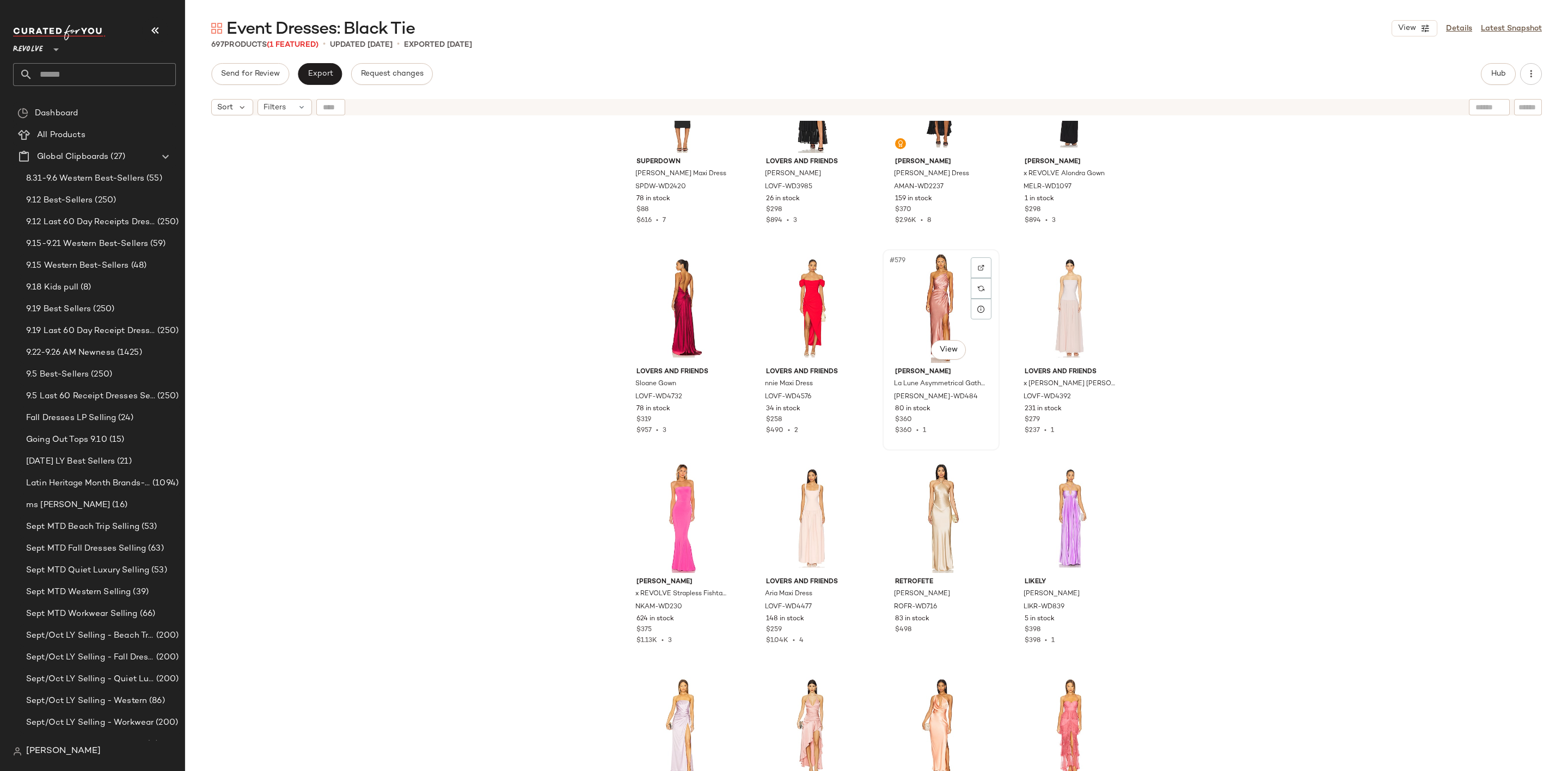
click at [935, 288] on div "#579 View" at bounding box center [941, 308] width 110 height 110
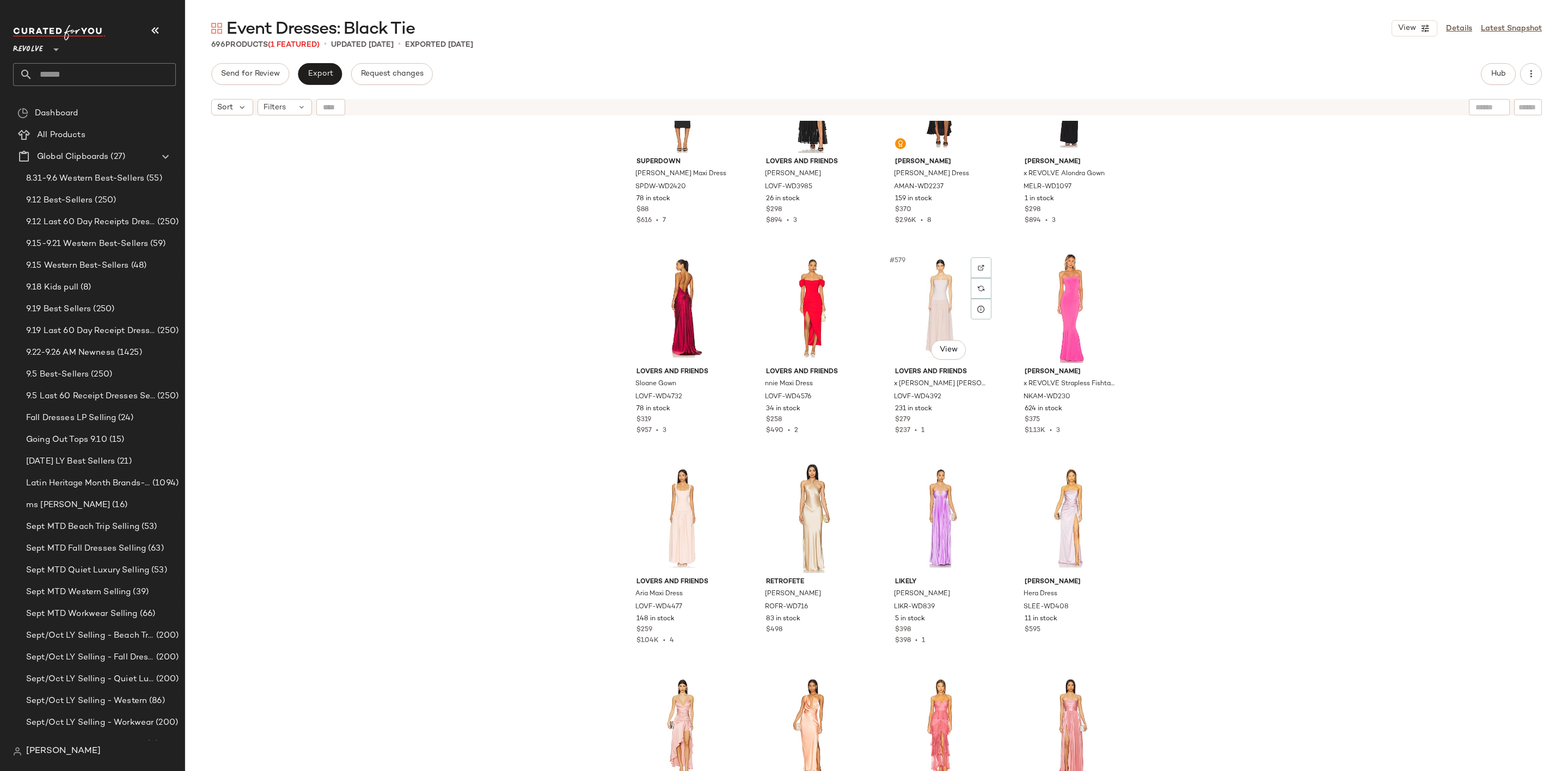
click at [935, 288] on div "#579 View" at bounding box center [941, 308] width 110 height 110
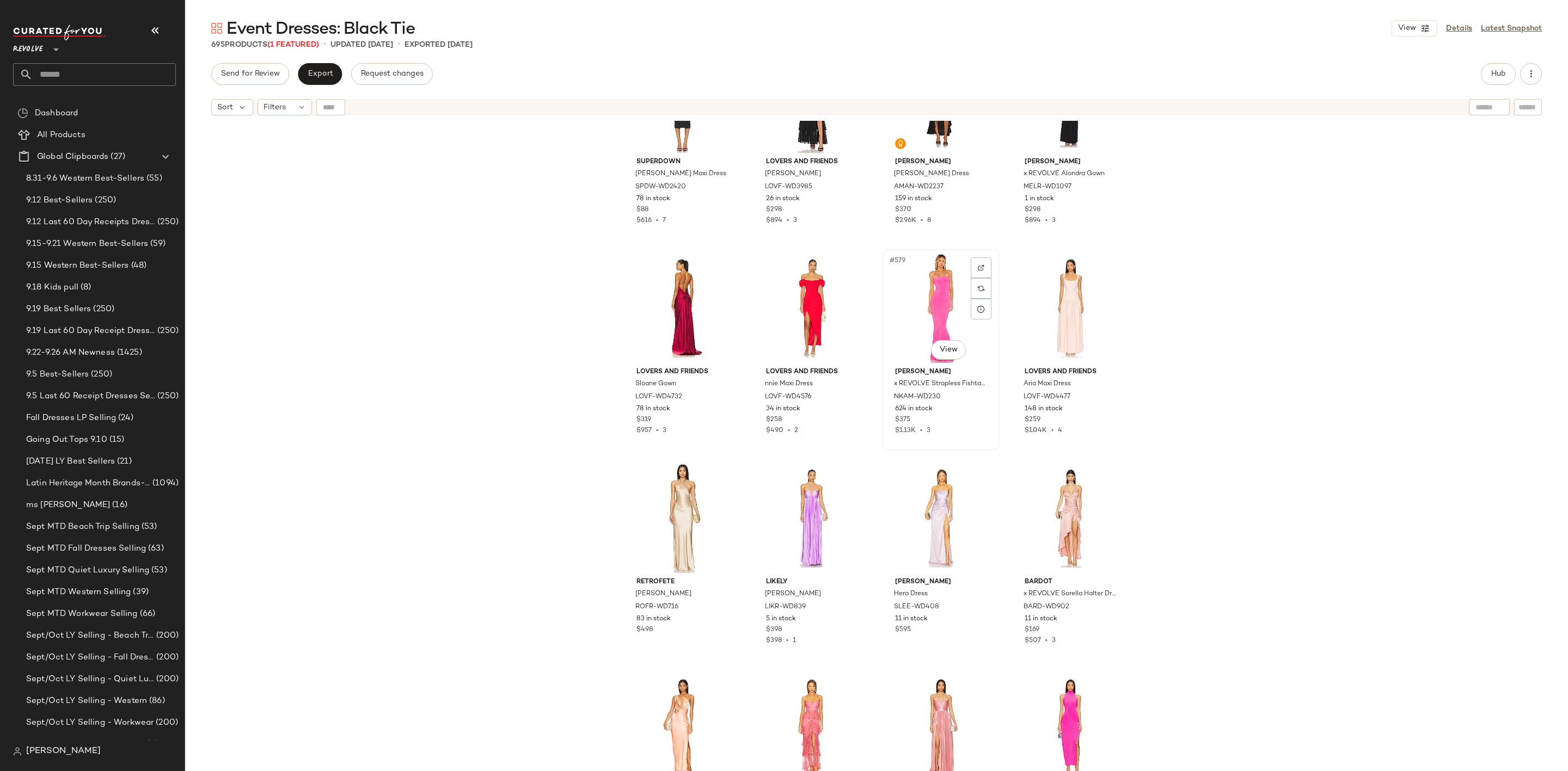
click at [929, 304] on div "#579 View" at bounding box center [941, 308] width 110 height 110
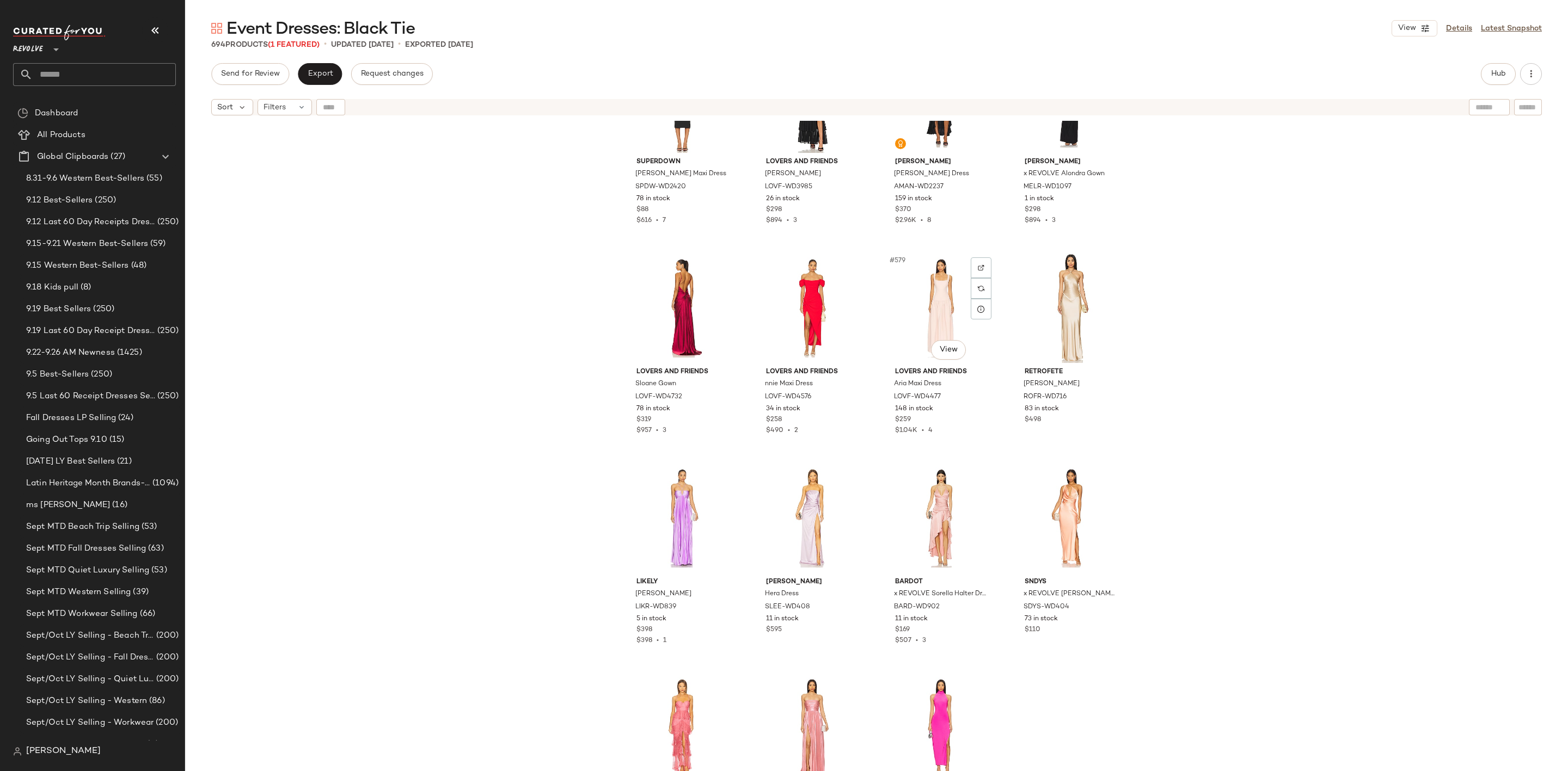
click at [929, 304] on div "#579 View" at bounding box center [941, 308] width 110 height 110
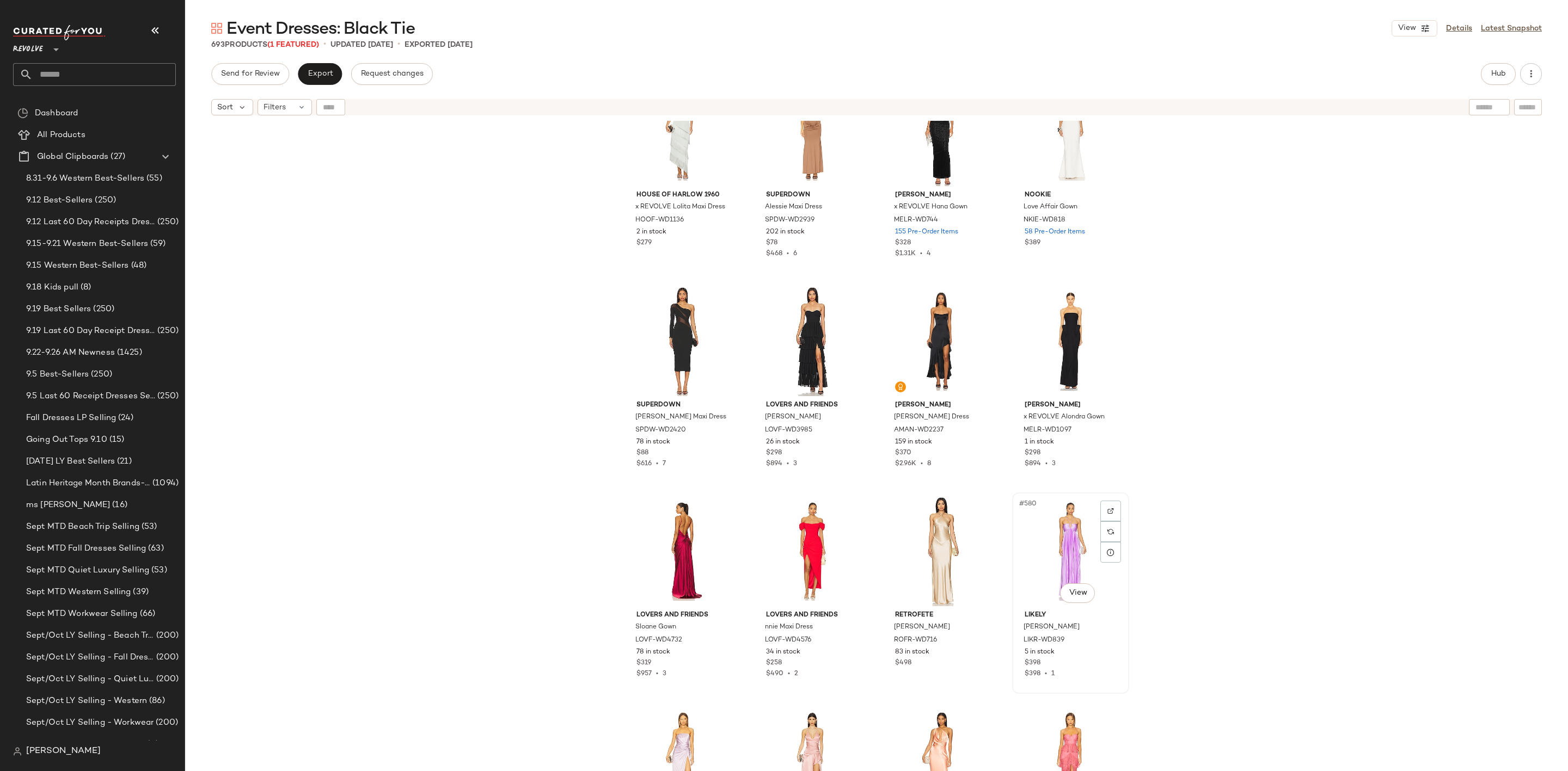
scroll to position [29891, 0]
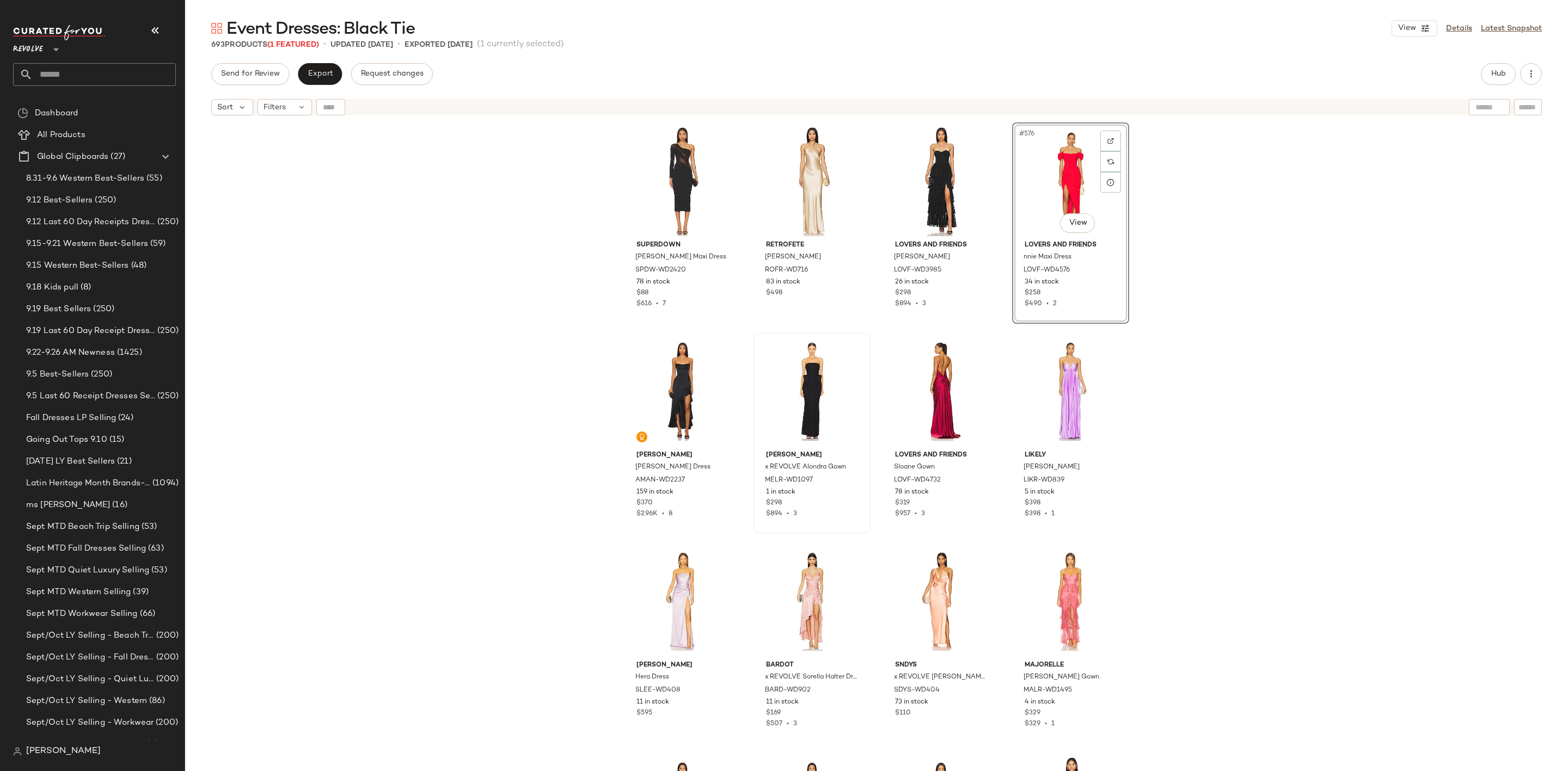
scroll to position [30054, 0]
click at [1062, 378] on div "#580 View" at bounding box center [1071, 389] width 110 height 110
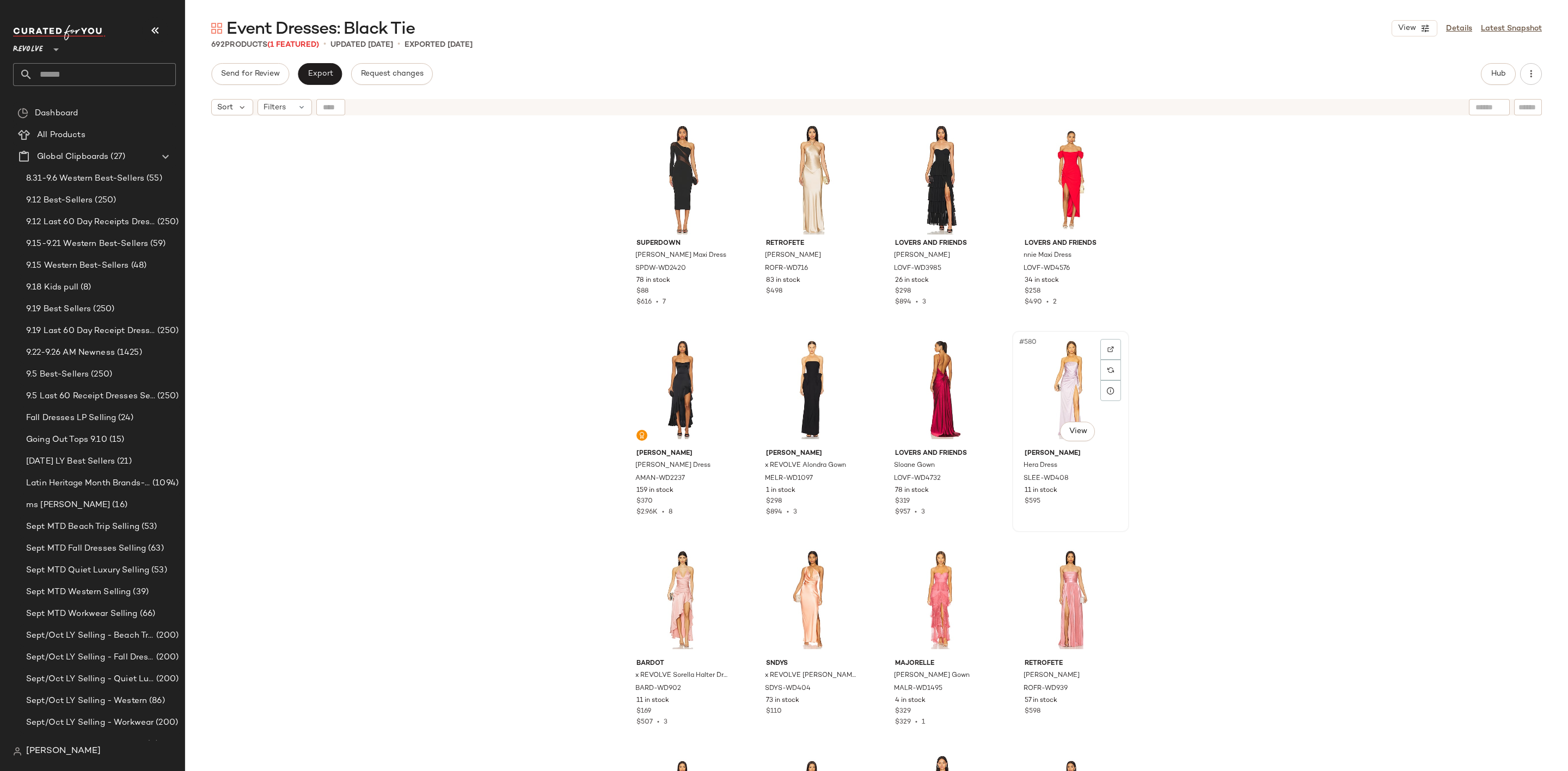
click at [1046, 388] on div "#580 View" at bounding box center [1071, 389] width 110 height 110
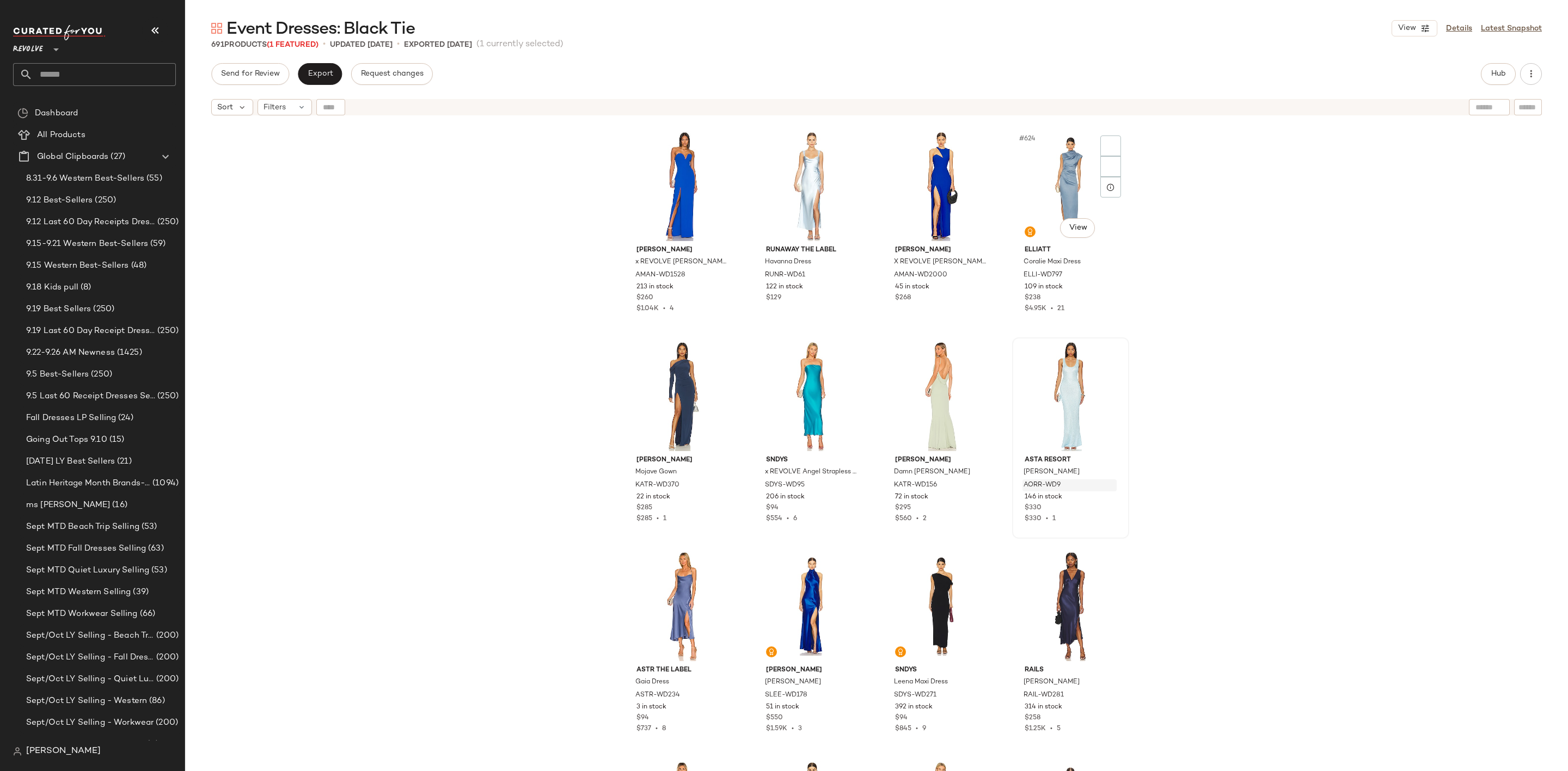
scroll to position [32422, 0]
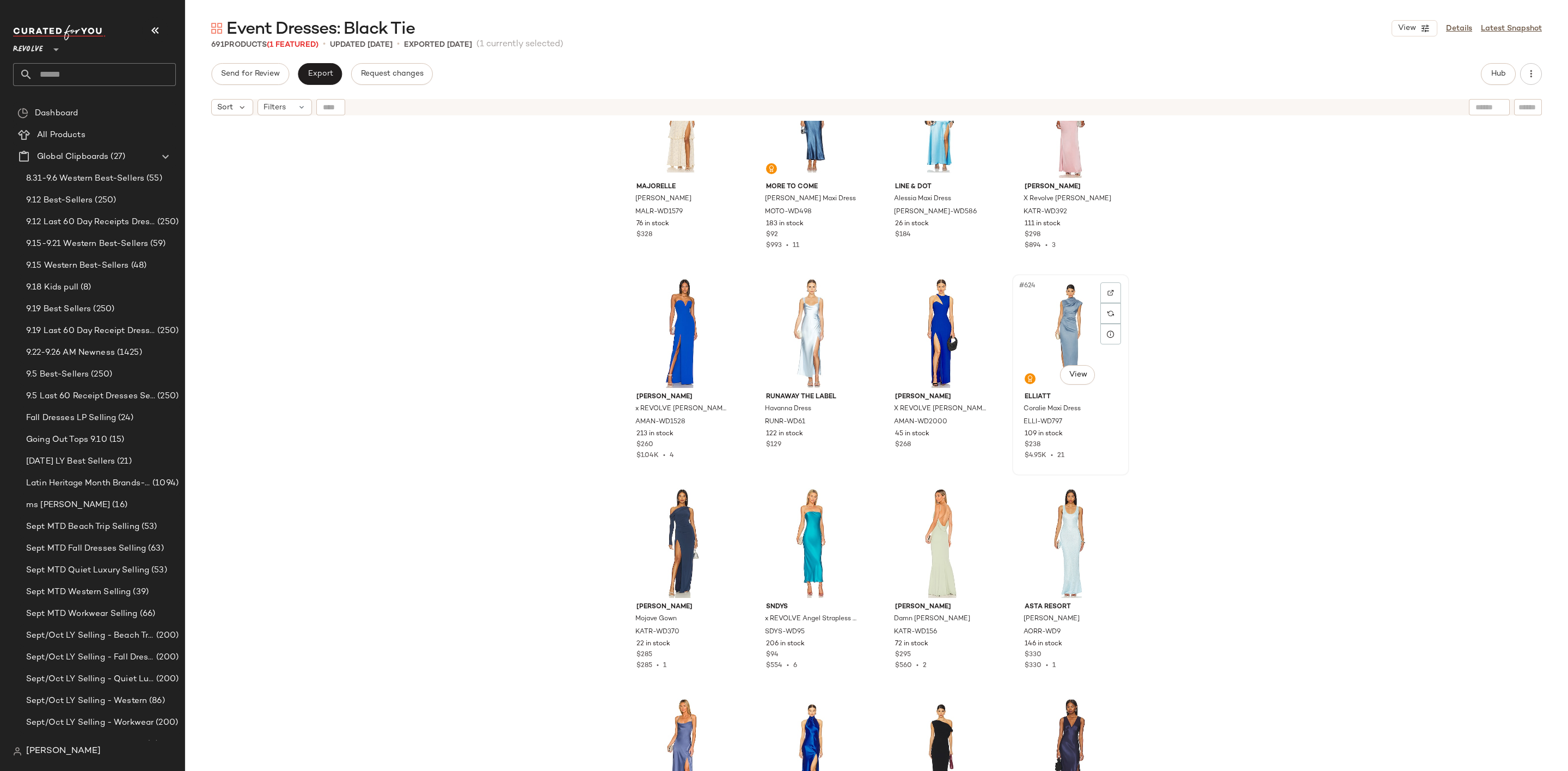
click at [1037, 340] on div "#624 View" at bounding box center [1071, 333] width 110 height 110
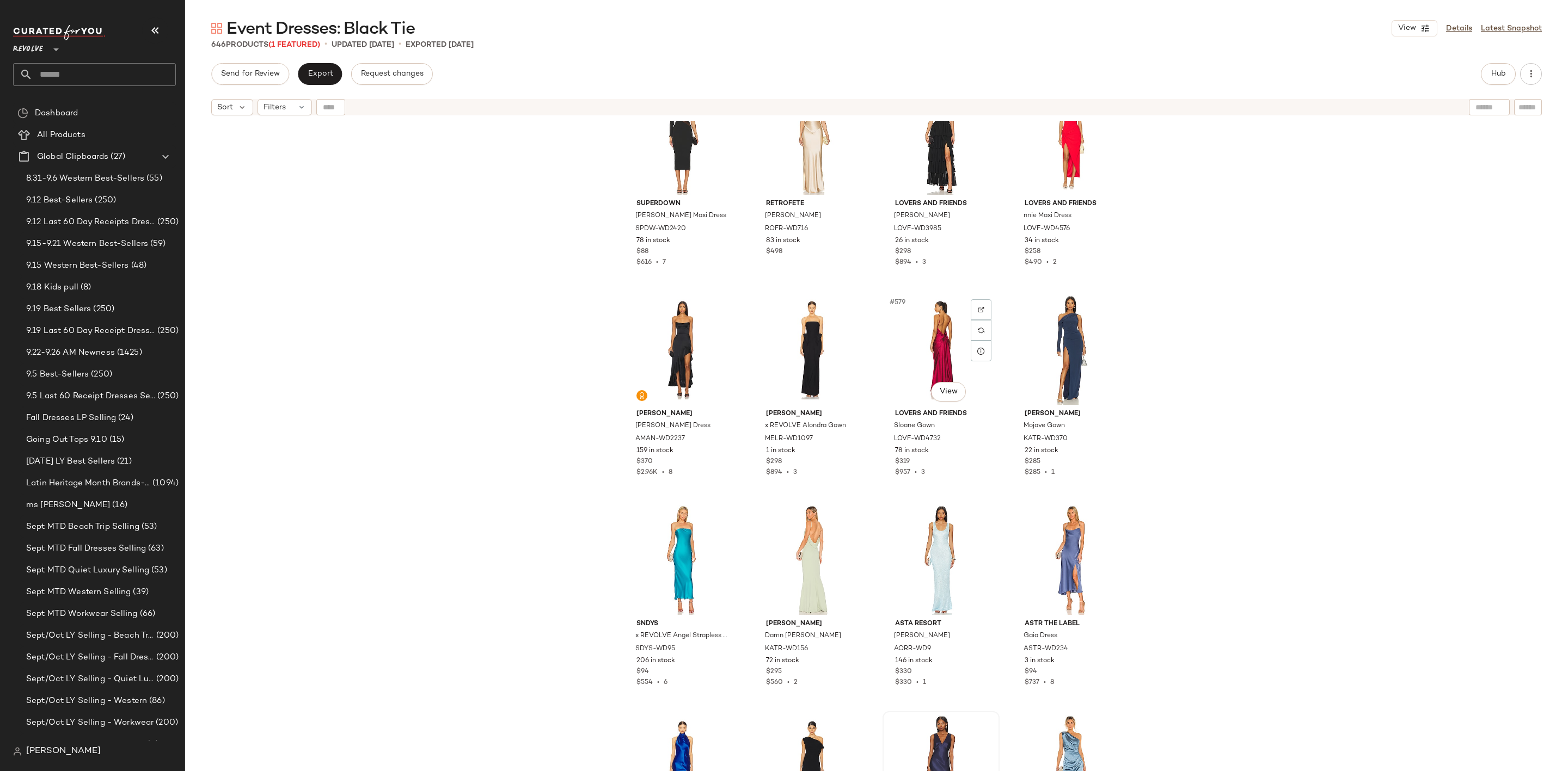
scroll to position [30218, 0]
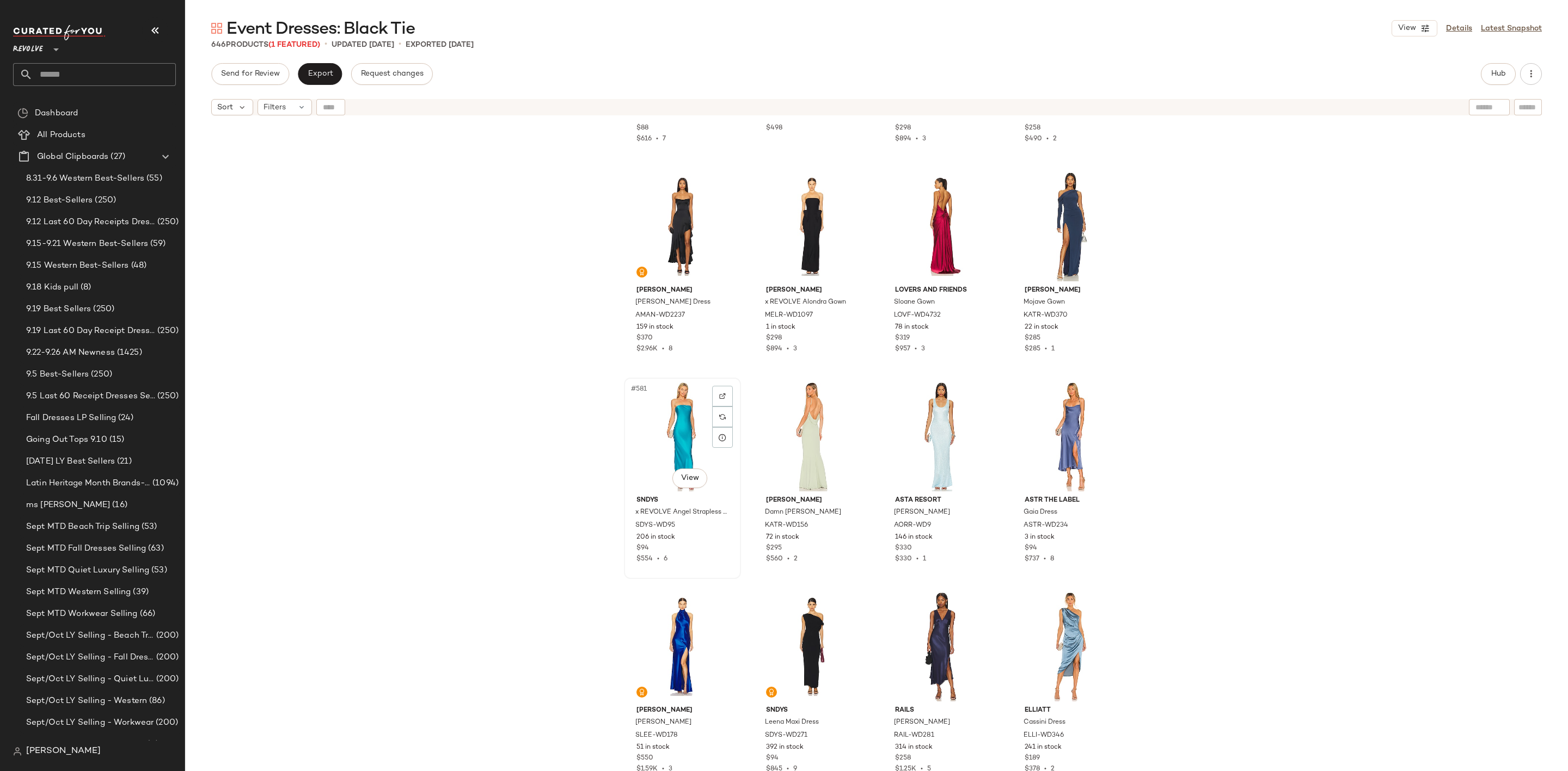
click at [699, 440] on div "#581 View" at bounding box center [682, 436] width 110 height 110
click at [1057, 435] on div "#584 View" at bounding box center [1071, 436] width 110 height 110
click at [789, 403] on div "#582 View" at bounding box center [812, 436] width 110 height 110
click at [691, 417] on div "#581 View" at bounding box center [682, 436] width 110 height 110
click at [1059, 425] on div "#584 View" at bounding box center [1071, 436] width 110 height 110
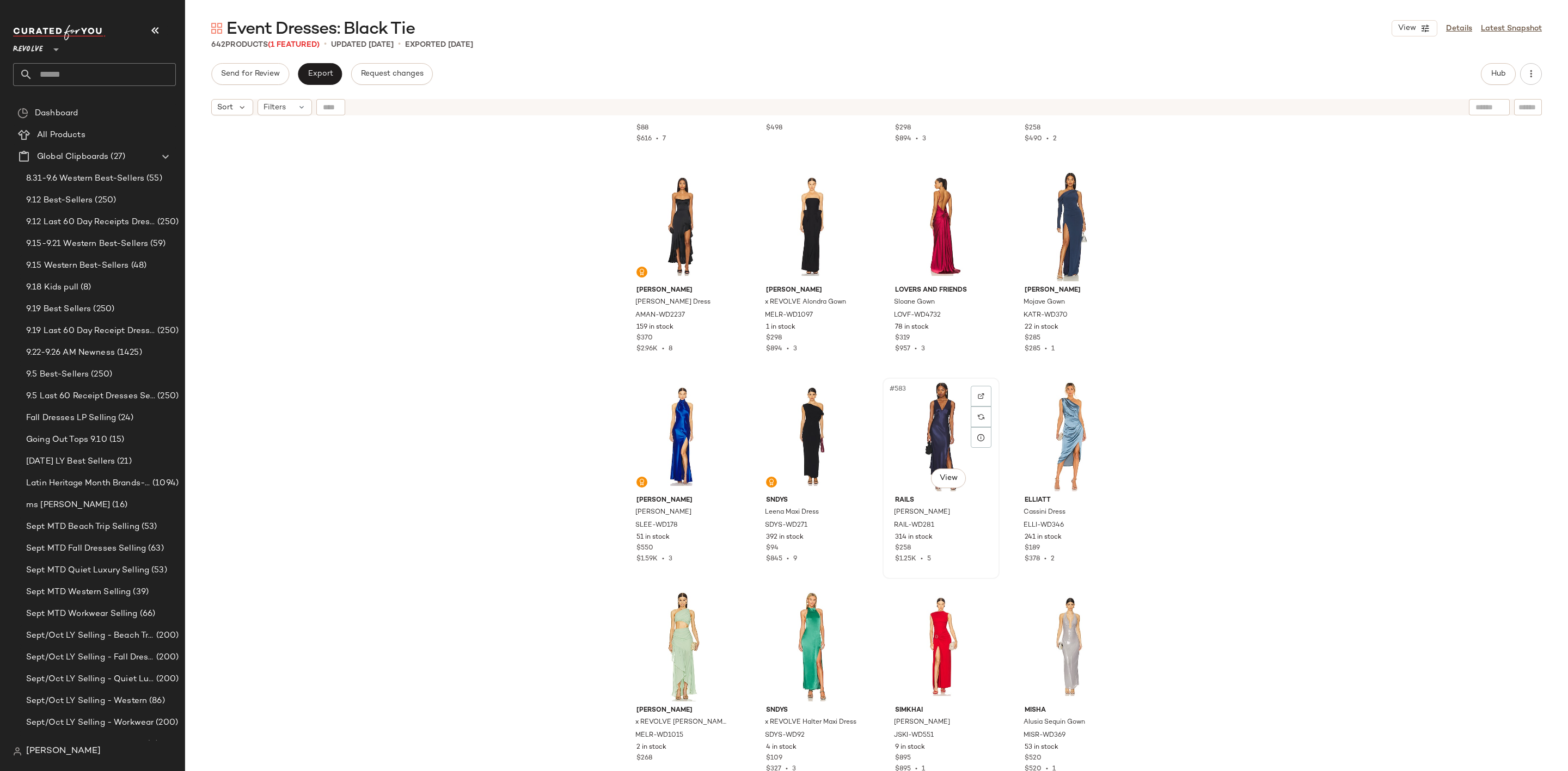
click at [919, 425] on div "#583 View" at bounding box center [941, 436] width 110 height 110
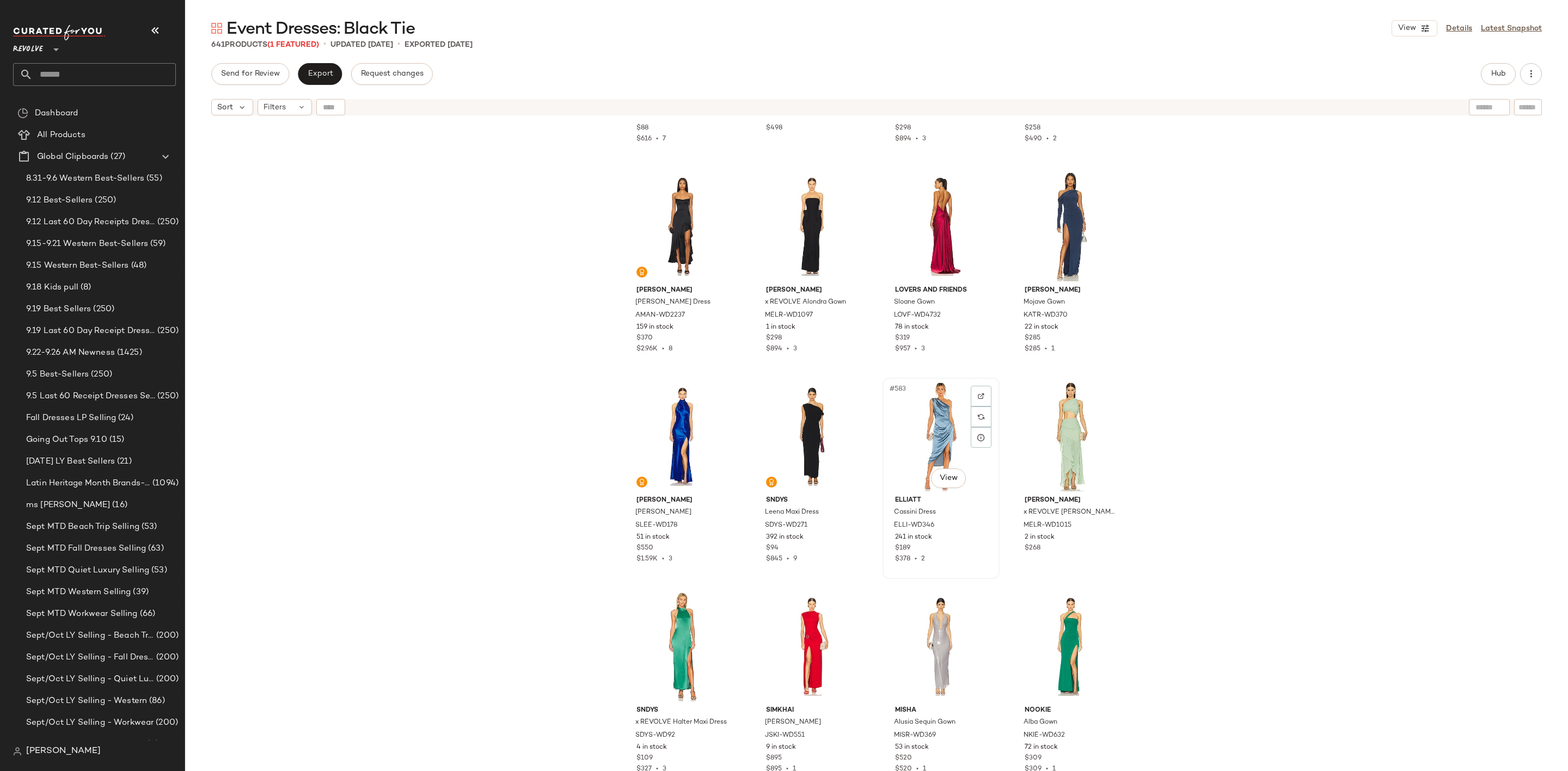
click at [930, 408] on div "#583 View" at bounding box center [941, 436] width 110 height 110
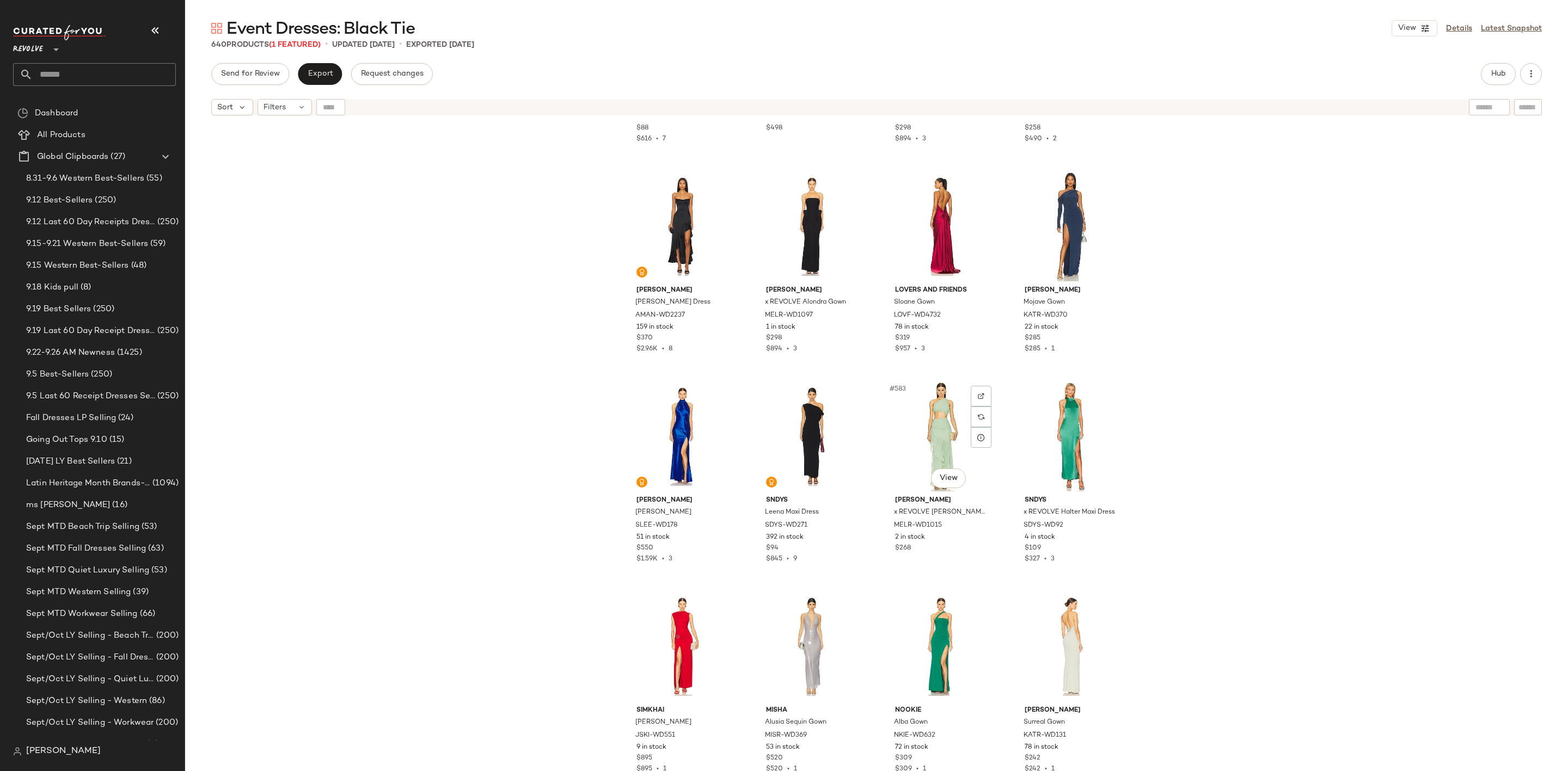
click at [929, 408] on div "#583 View" at bounding box center [941, 436] width 110 height 110
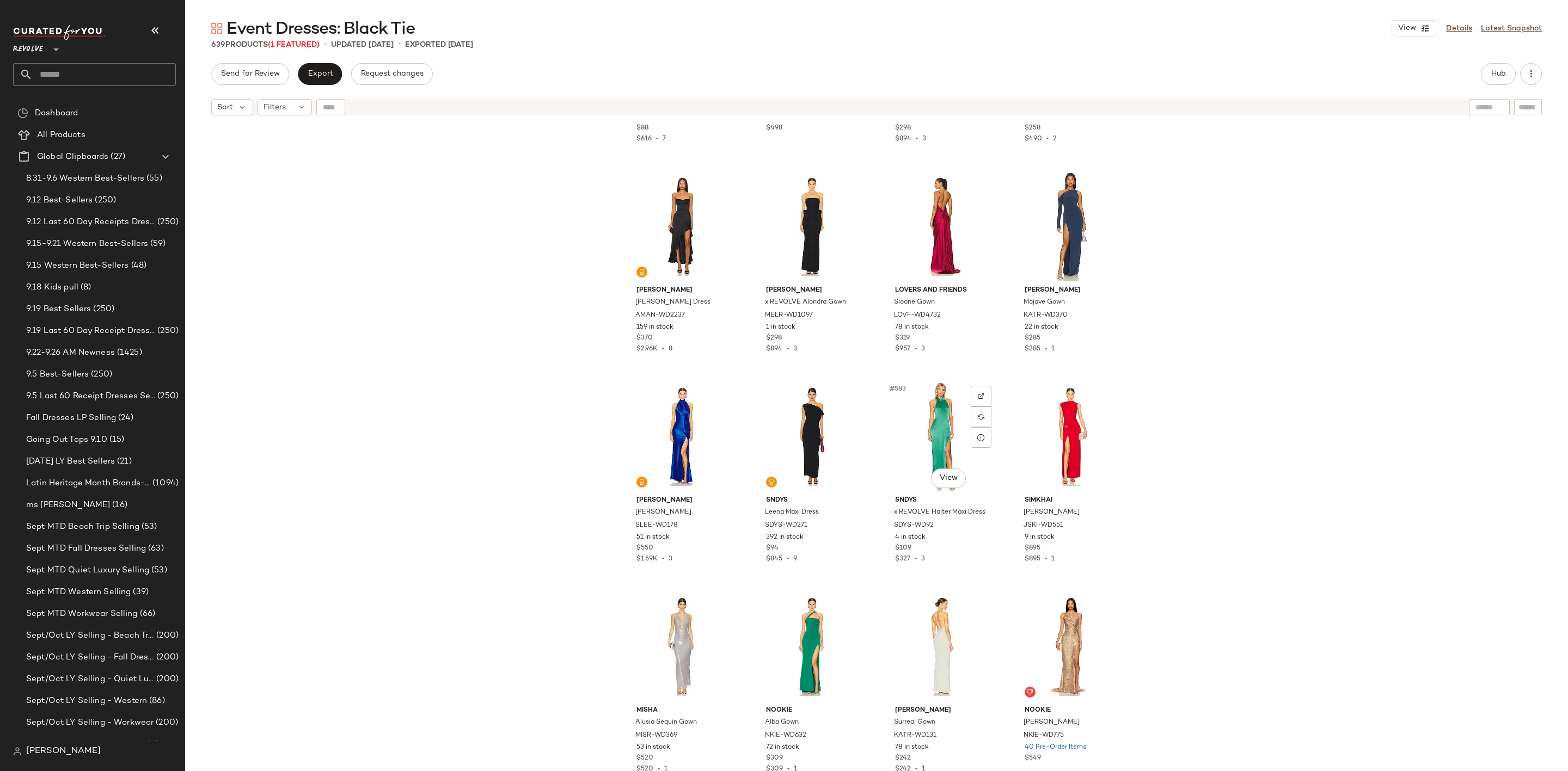
click at [929, 408] on div "#583 View" at bounding box center [941, 436] width 110 height 110
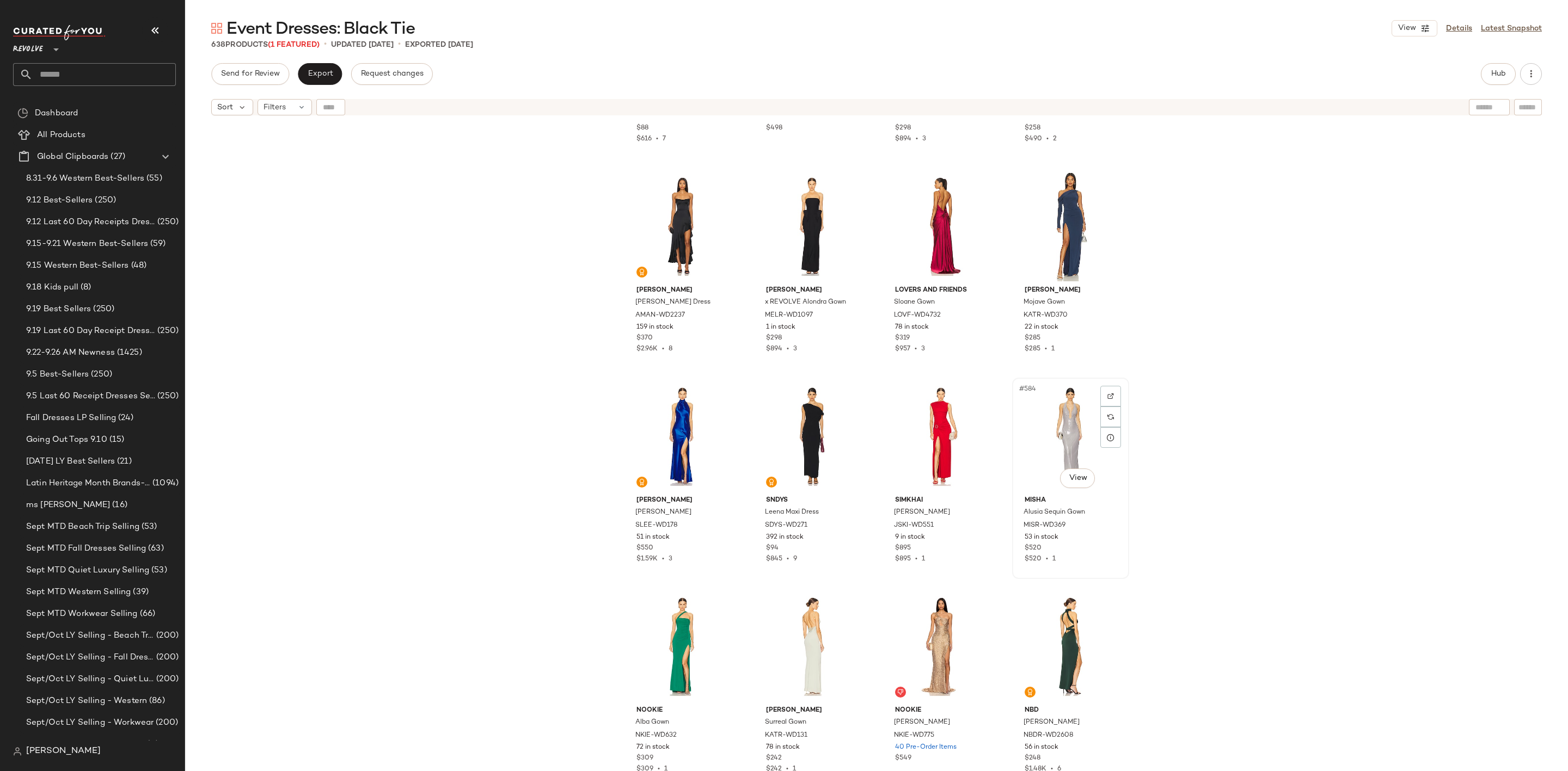
click at [1051, 428] on div "#584 View" at bounding box center [1071, 436] width 110 height 110
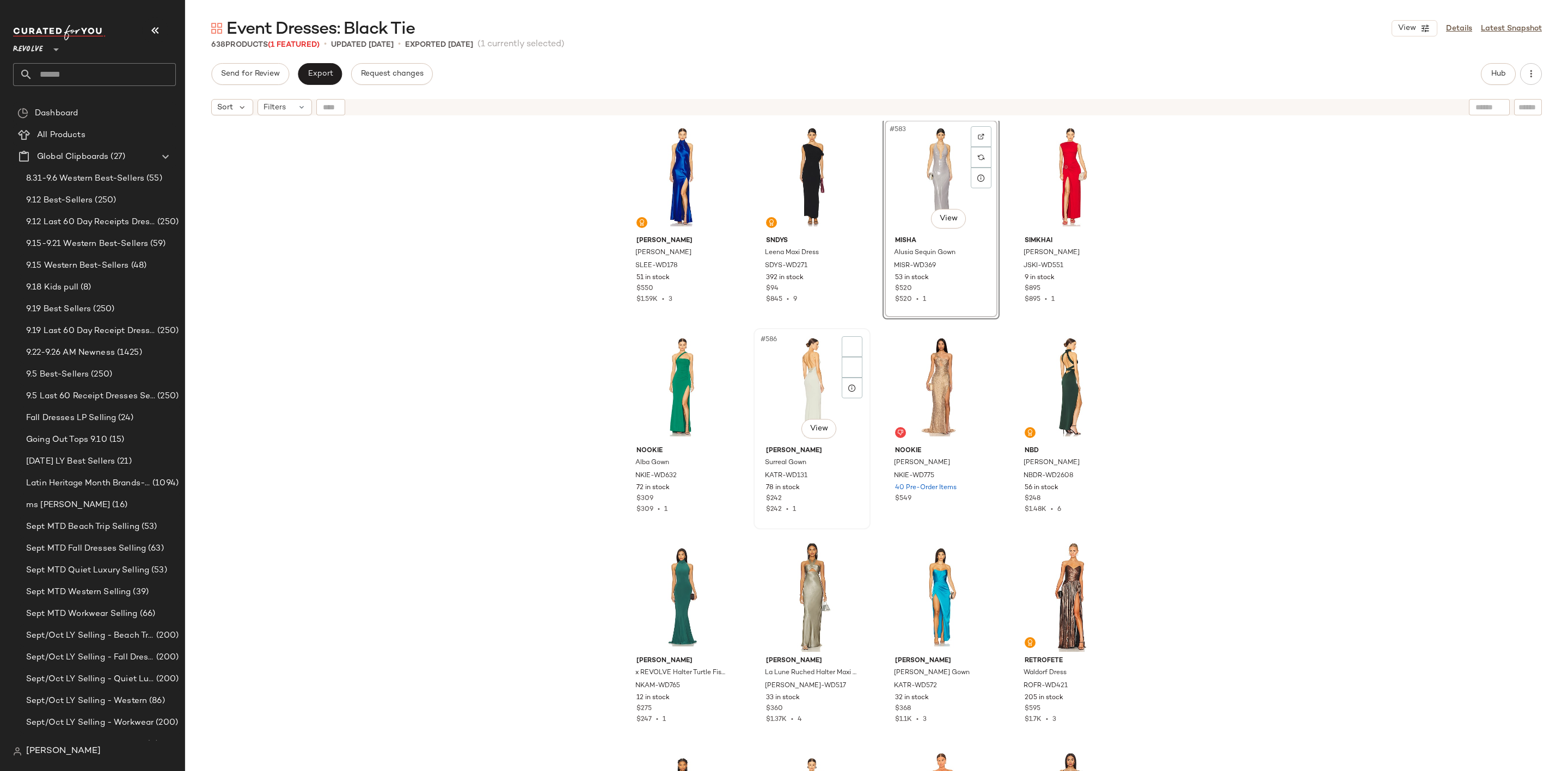
scroll to position [30544, 0]
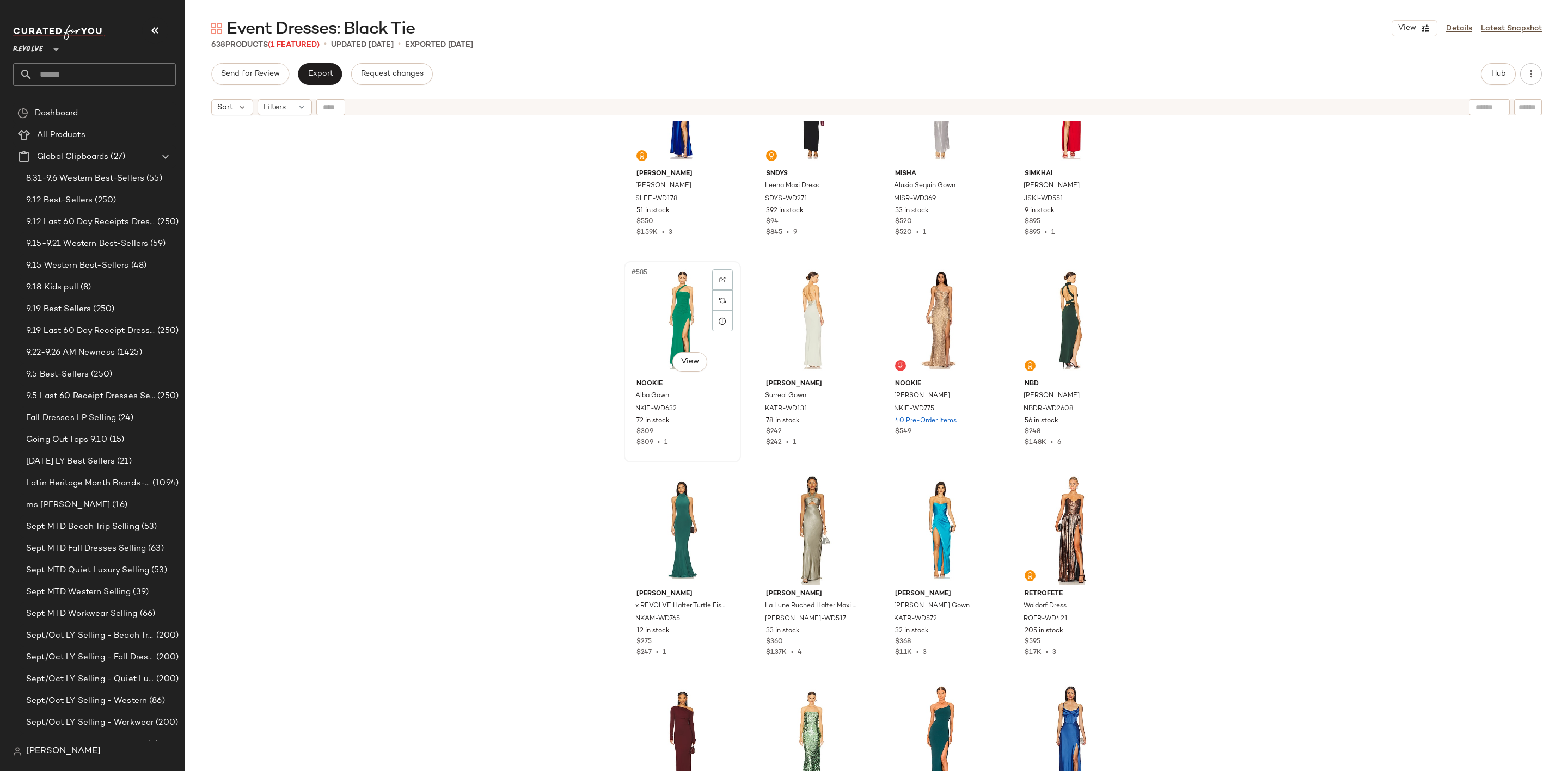
click at [701, 318] on div "#585 View" at bounding box center [682, 320] width 110 height 110
click at [799, 307] on div "#586 View" at bounding box center [812, 320] width 110 height 110
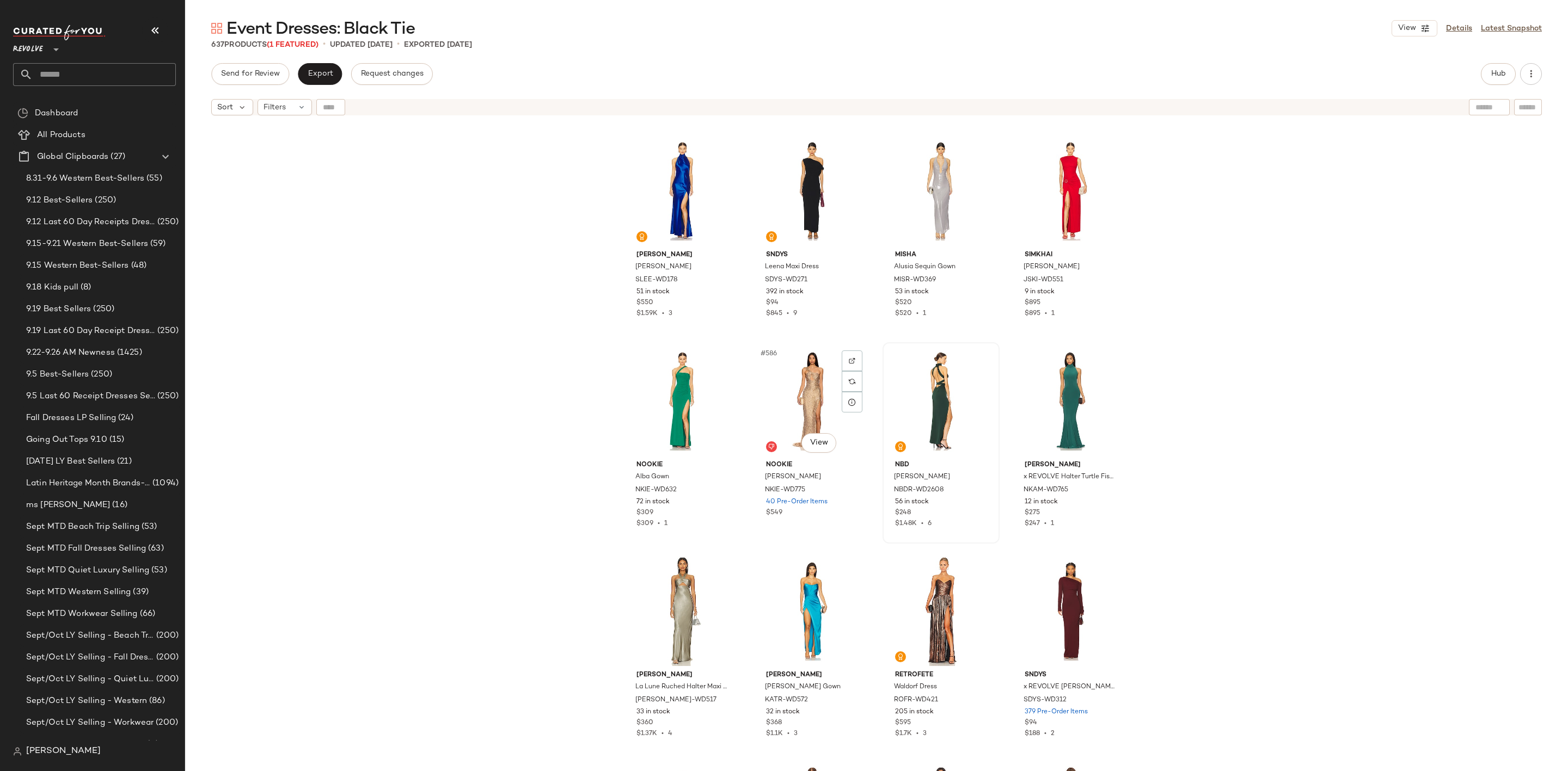
scroll to position [30463, 0]
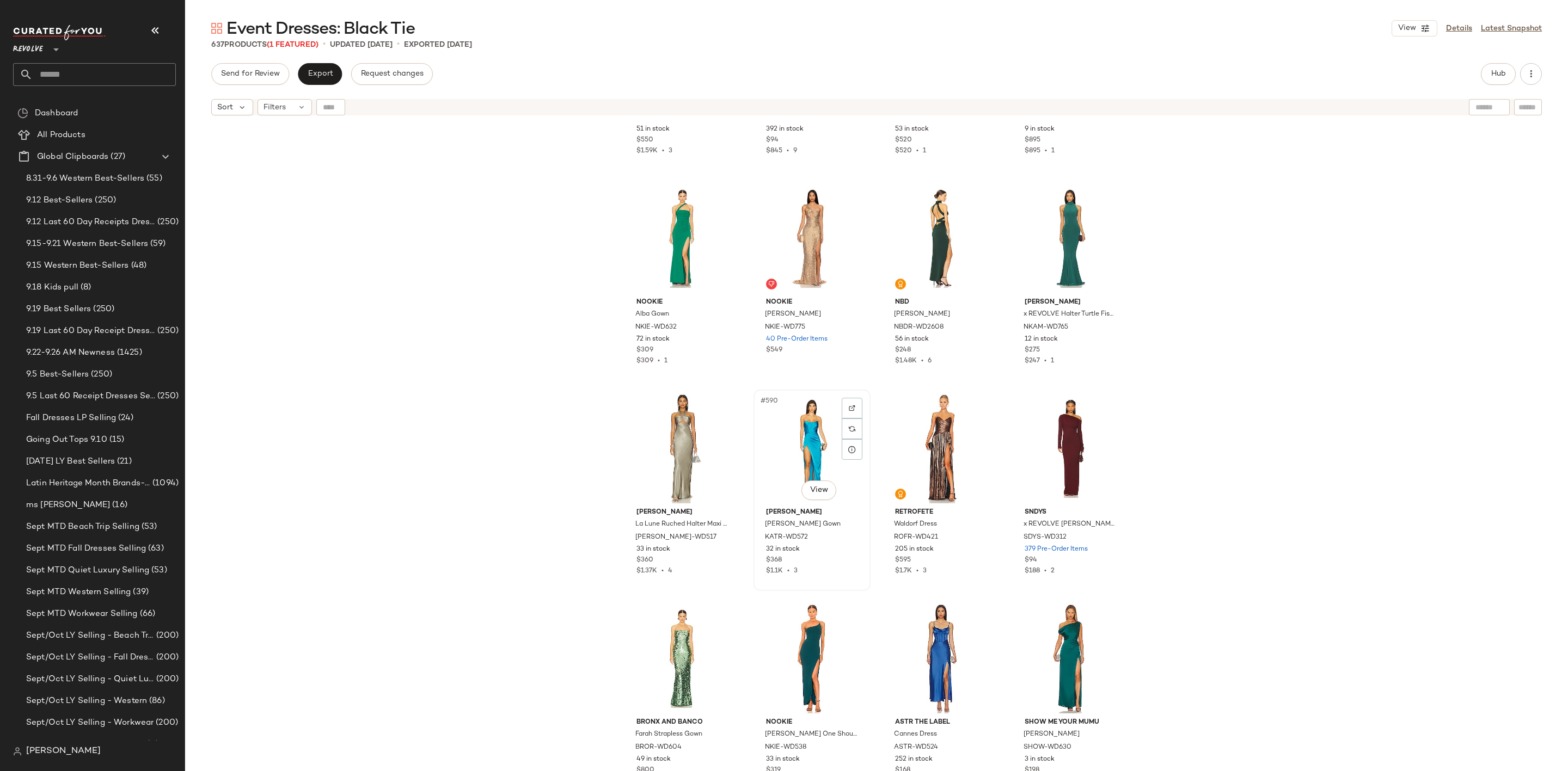
click at [796, 427] on div "#590 View" at bounding box center [812, 448] width 110 height 110
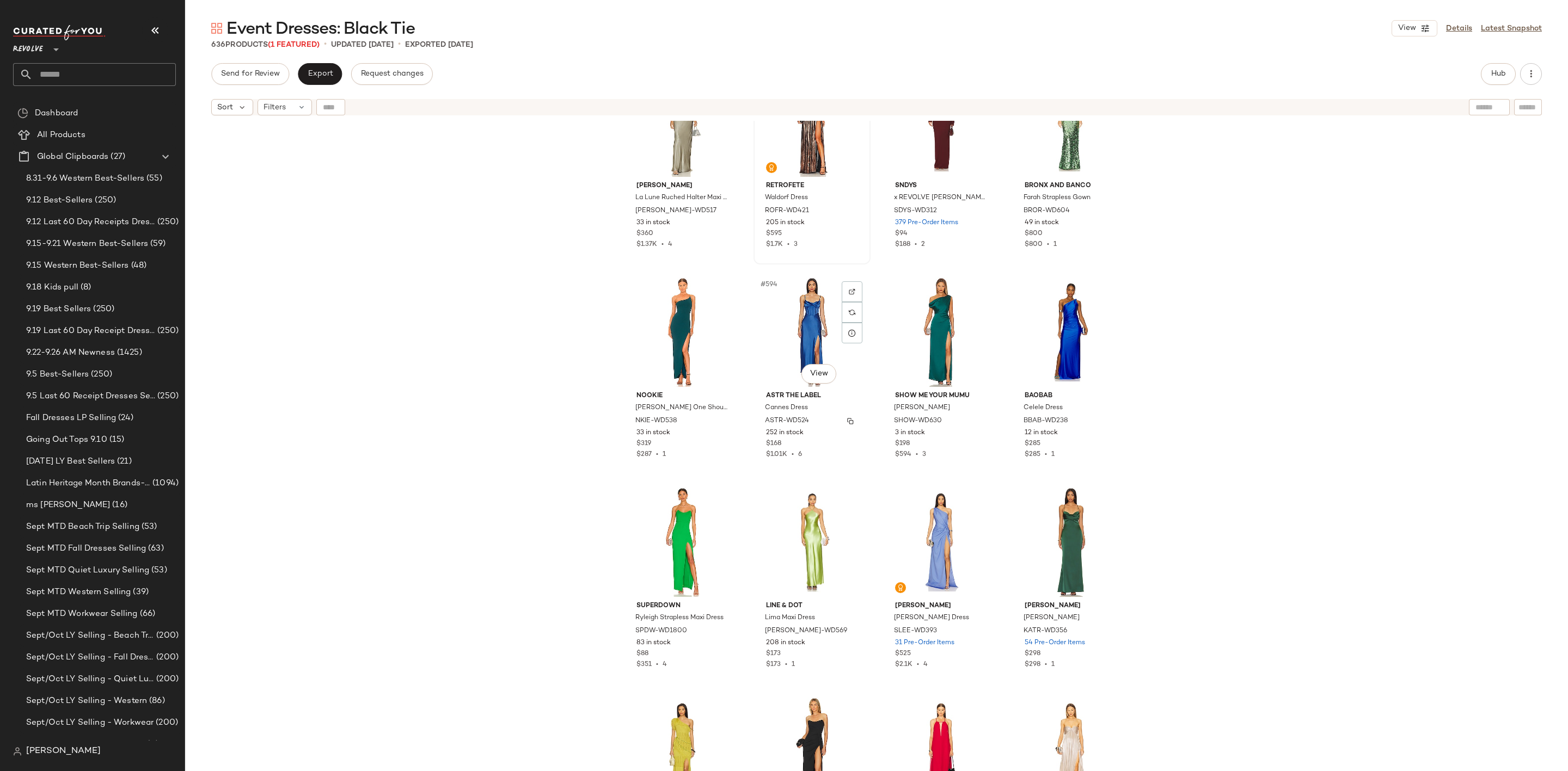
scroll to position [31198, 0]
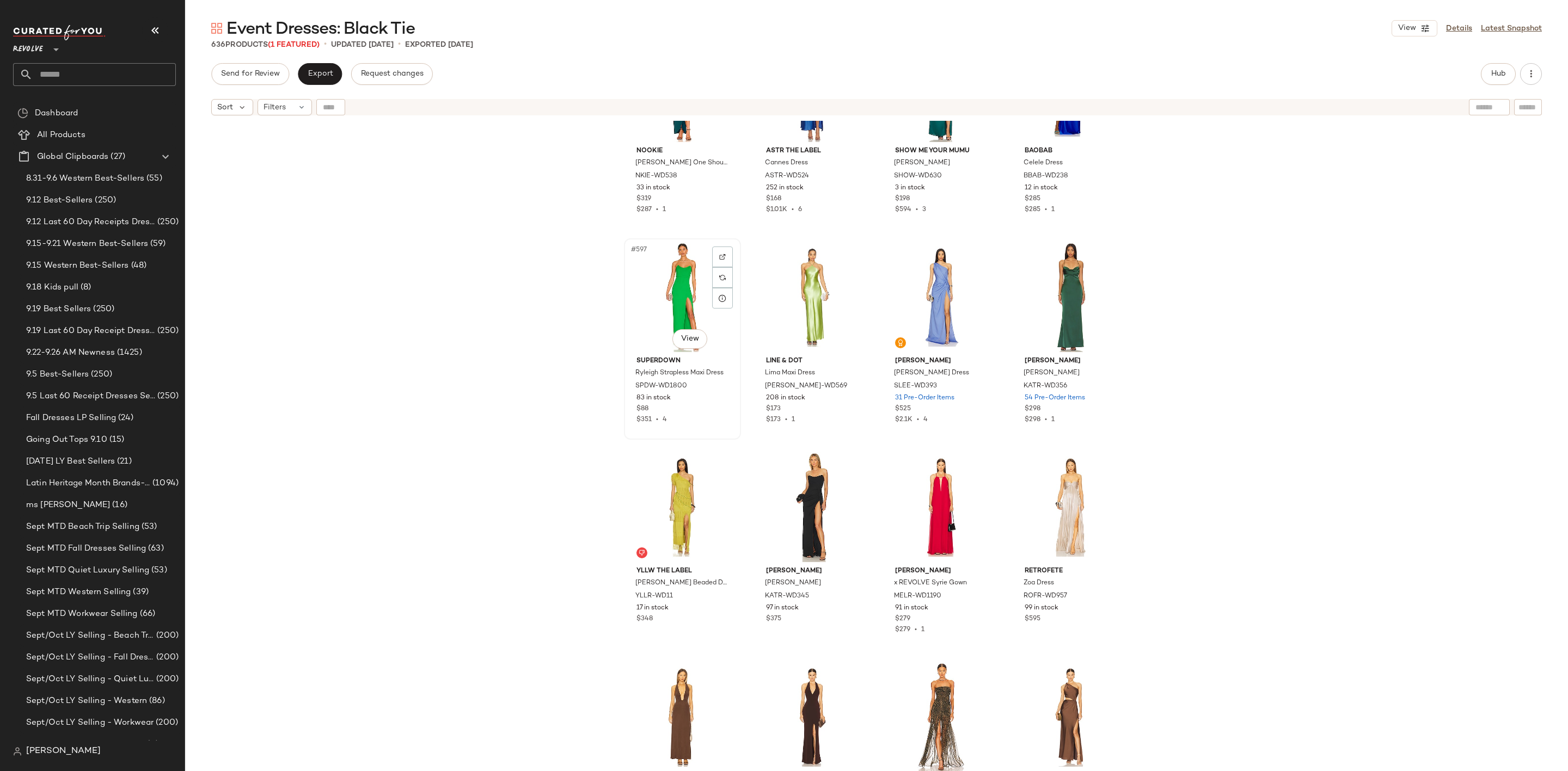
click at [657, 283] on div "#597 View" at bounding box center [682, 297] width 110 height 110
click at [805, 286] on div "#598 View" at bounding box center [812, 297] width 110 height 110
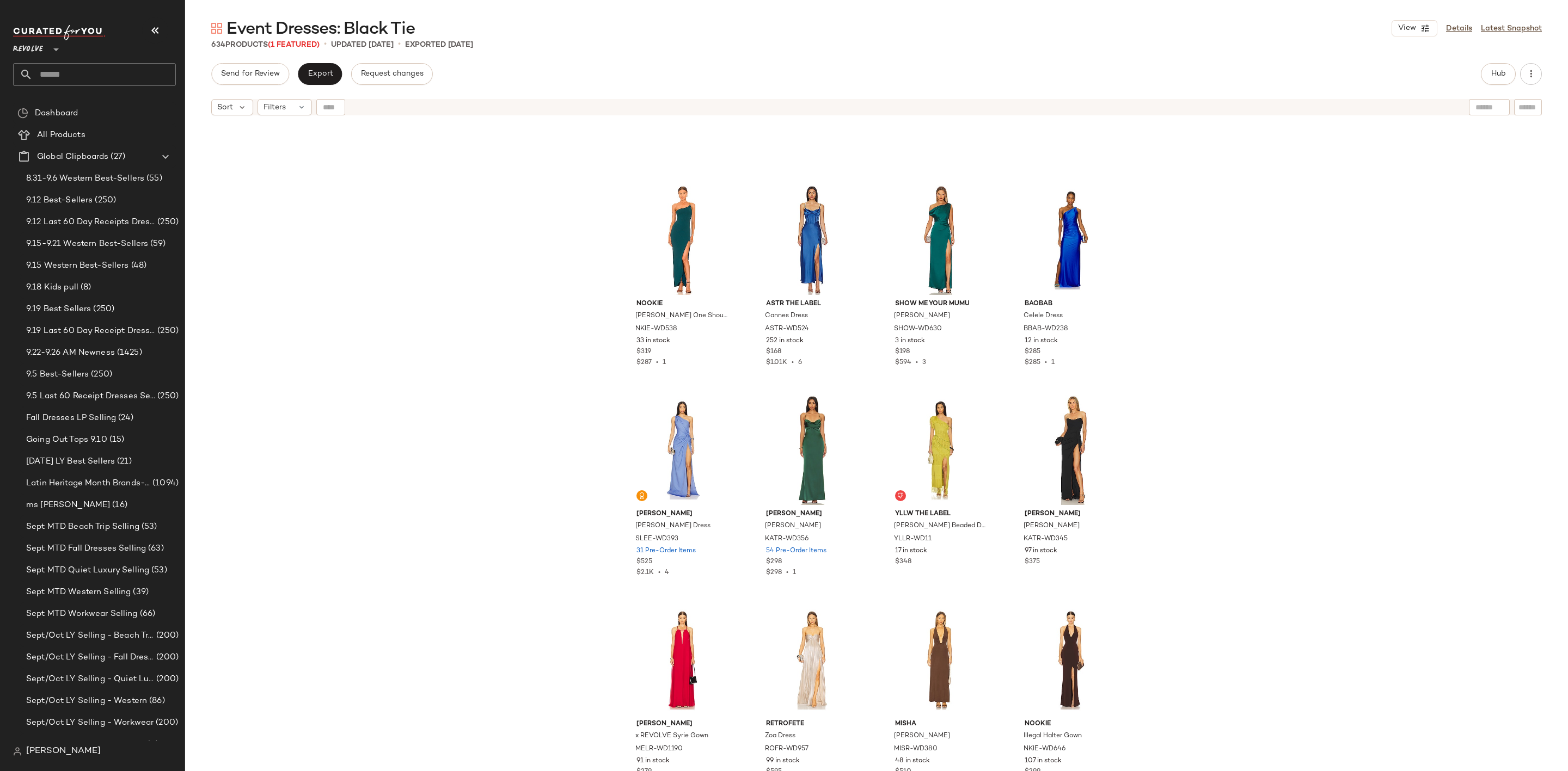
scroll to position [31034, 0]
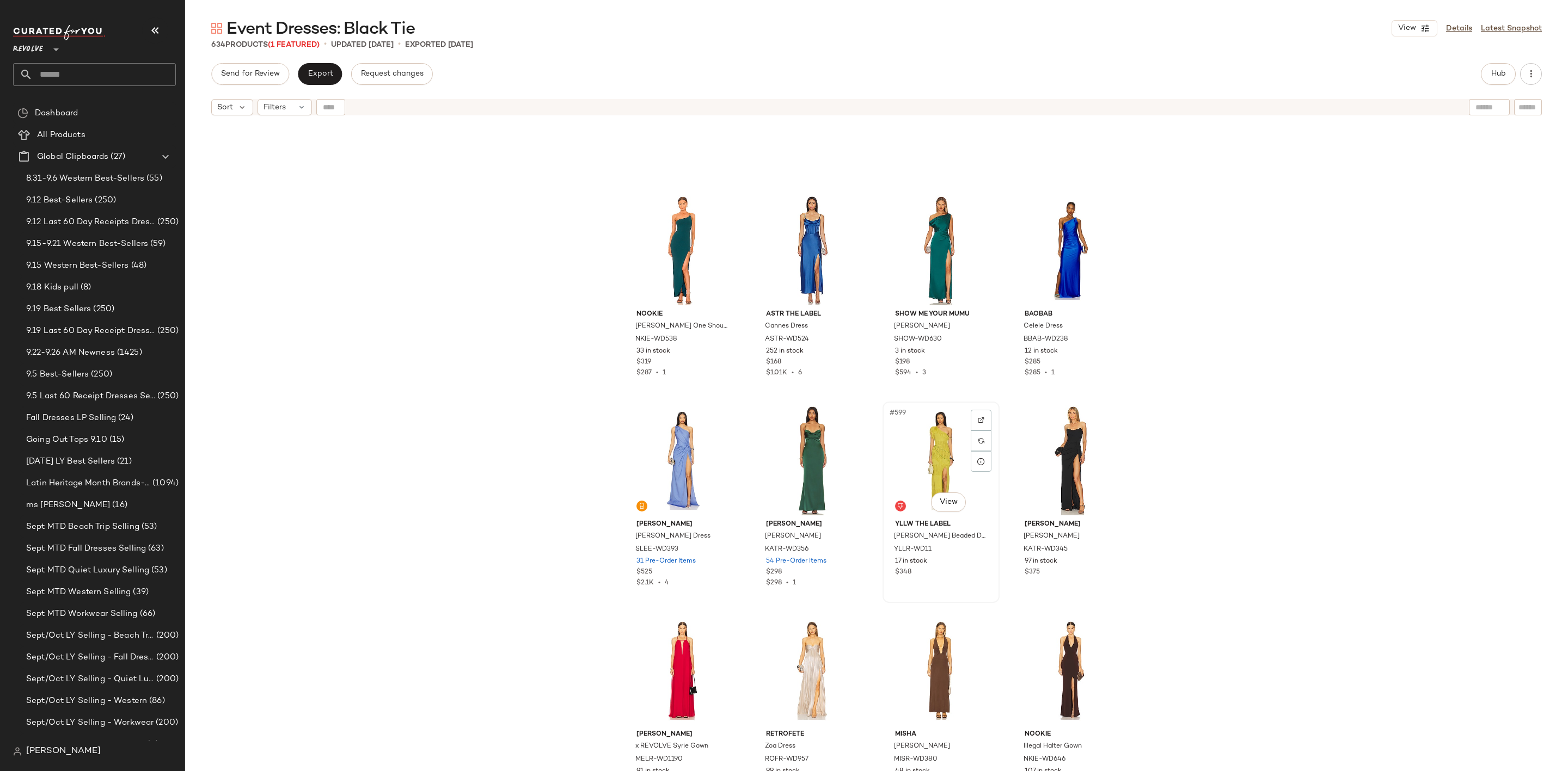
click at [911, 440] on div "#599 View" at bounding box center [941, 460] width 110 height 110
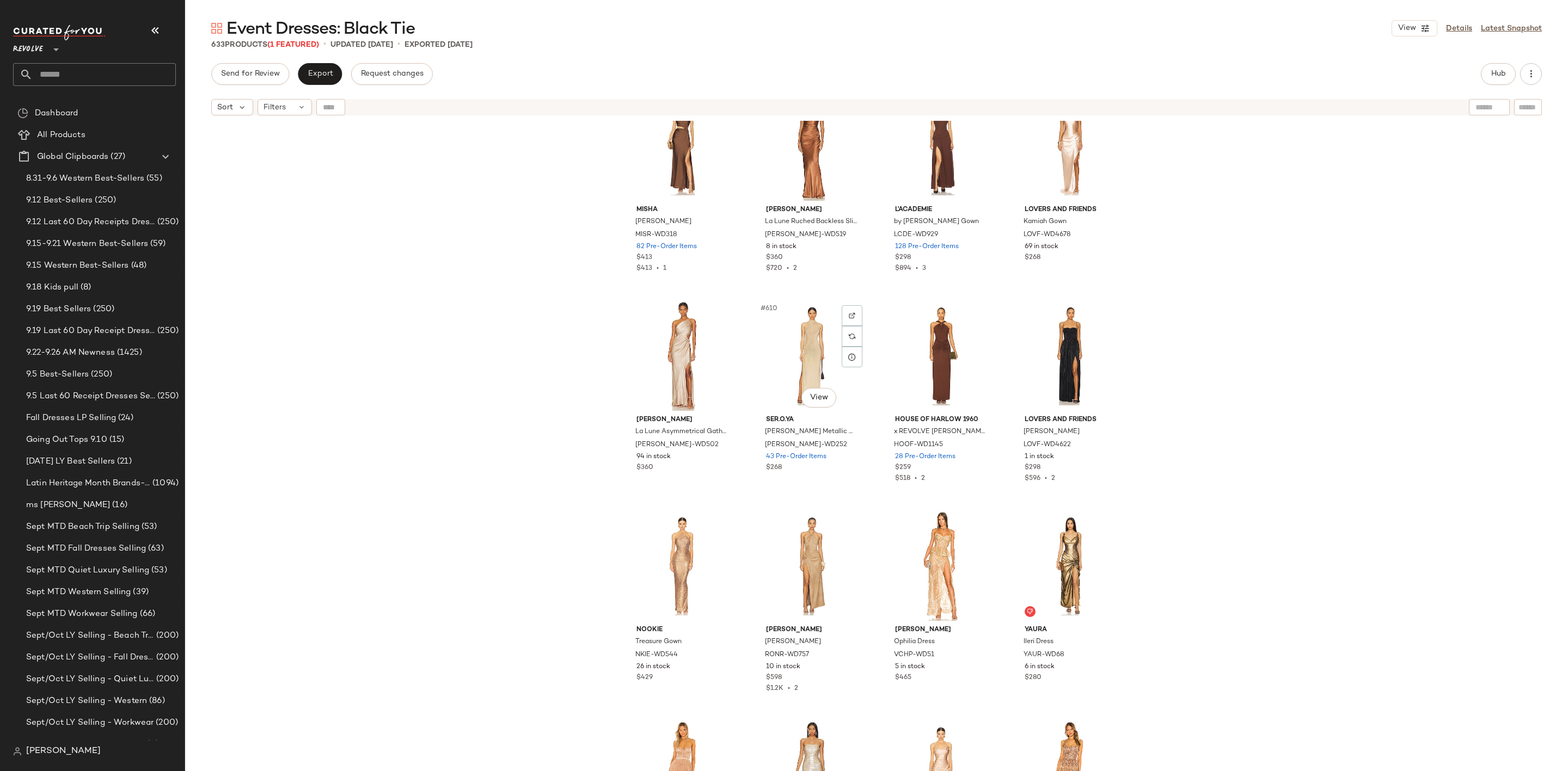
scroll to position [32178, 0]
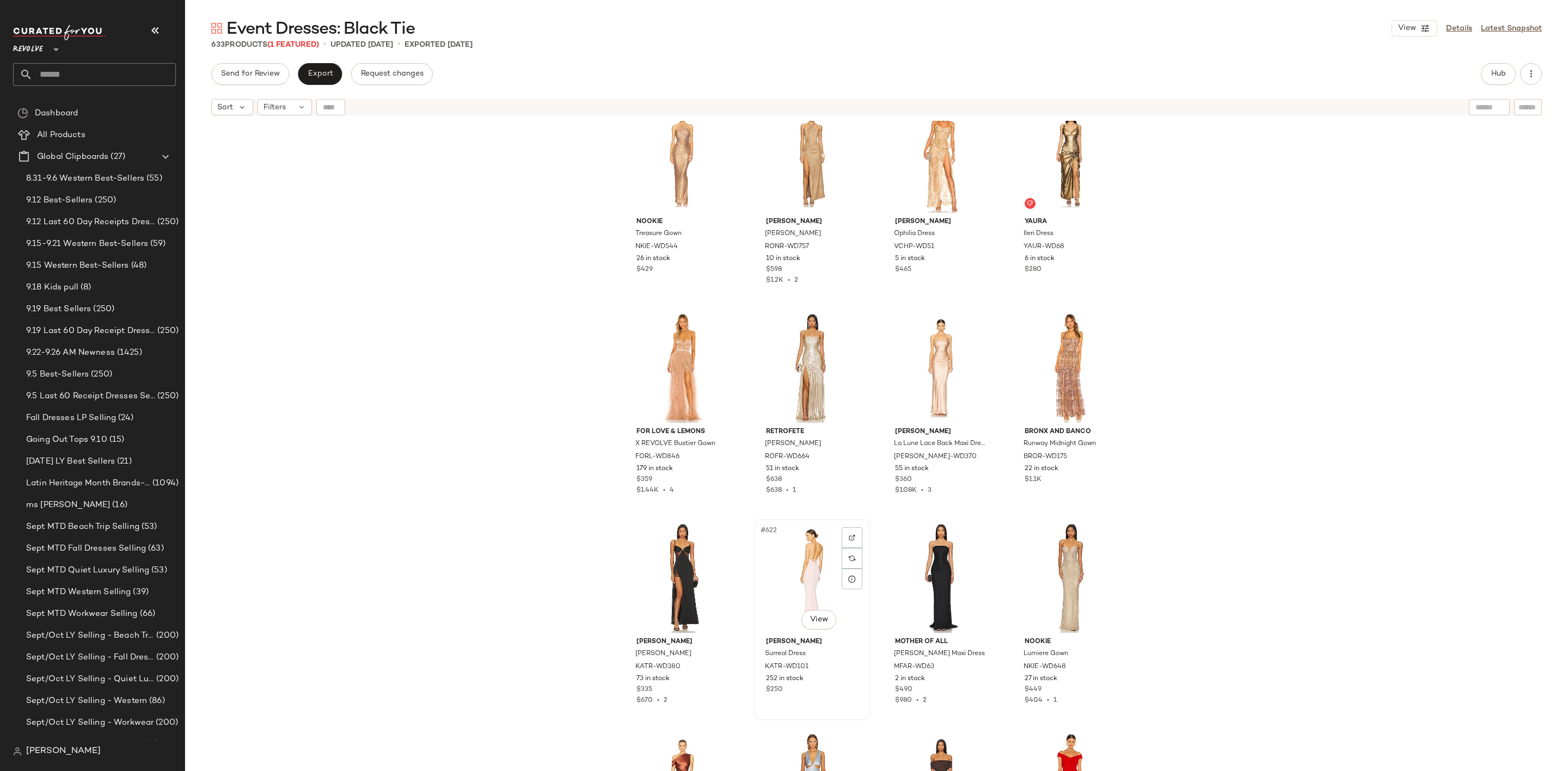
click at [791, 553] on div "#622 View" at bounding box center [812, 578] width 110 height 110
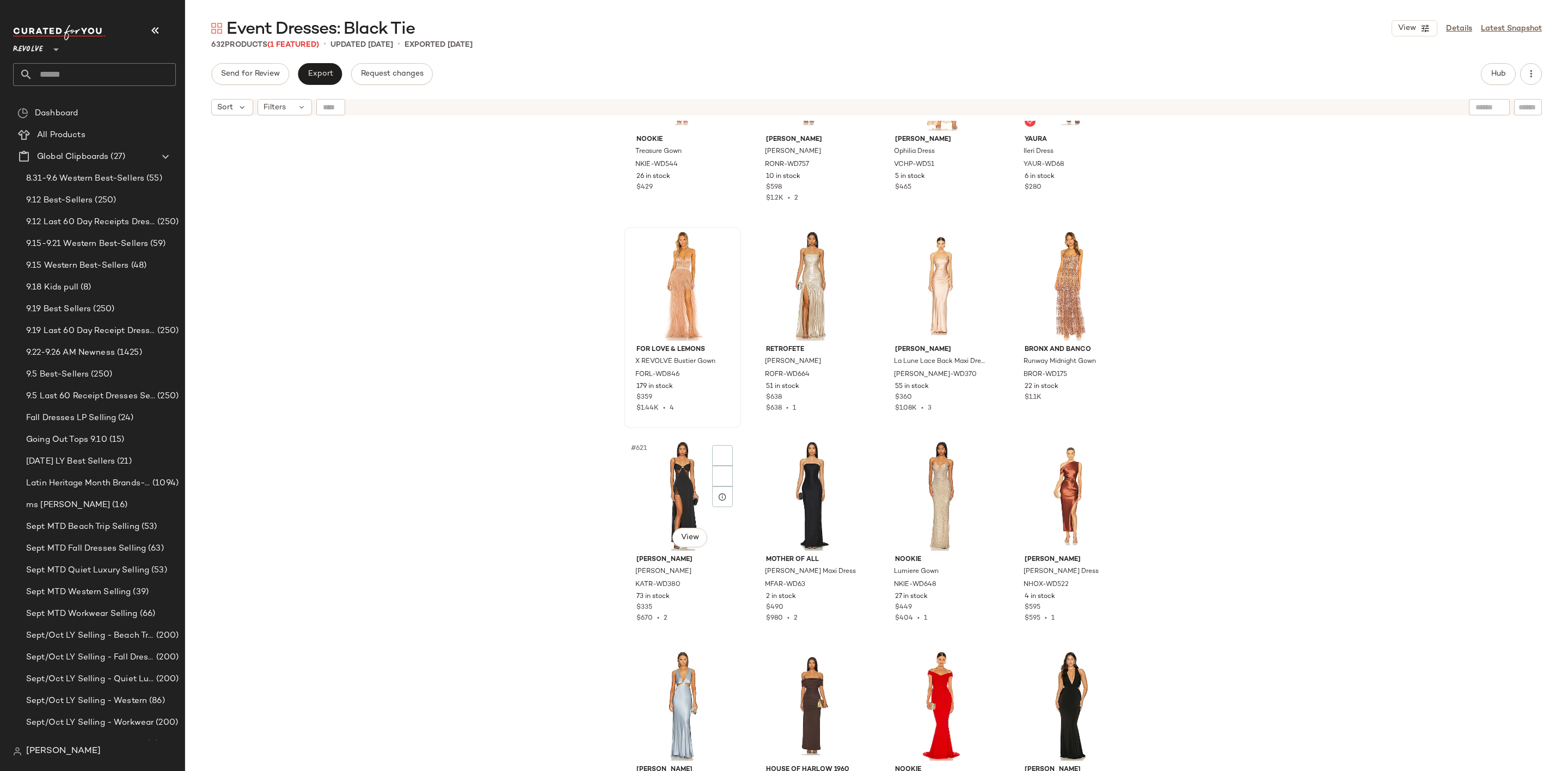
scroll to position [32504, 0]
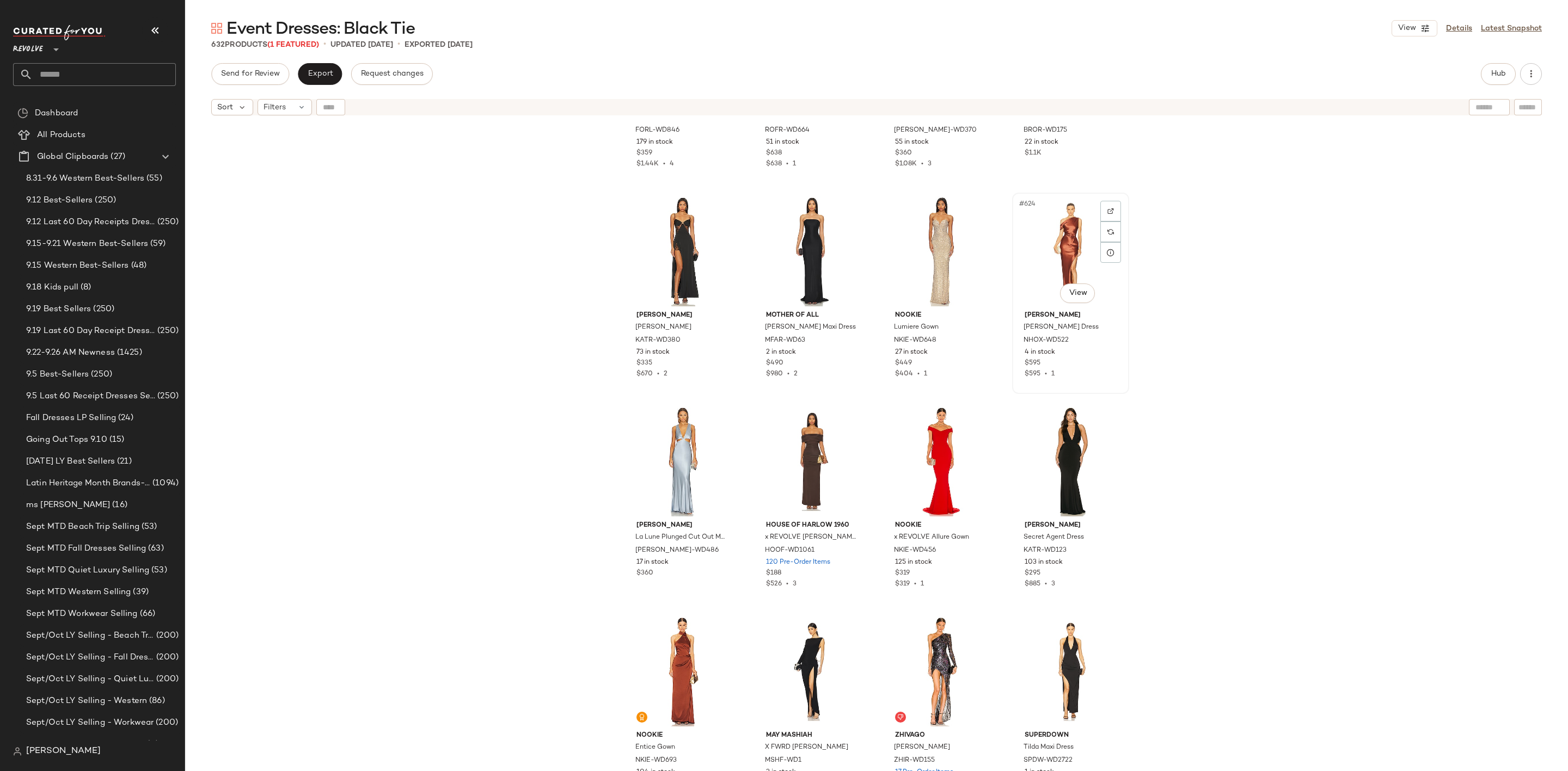
click at [1060, 246] on div "#624 View" at bounding box center [1071, 251] width 110 height 110
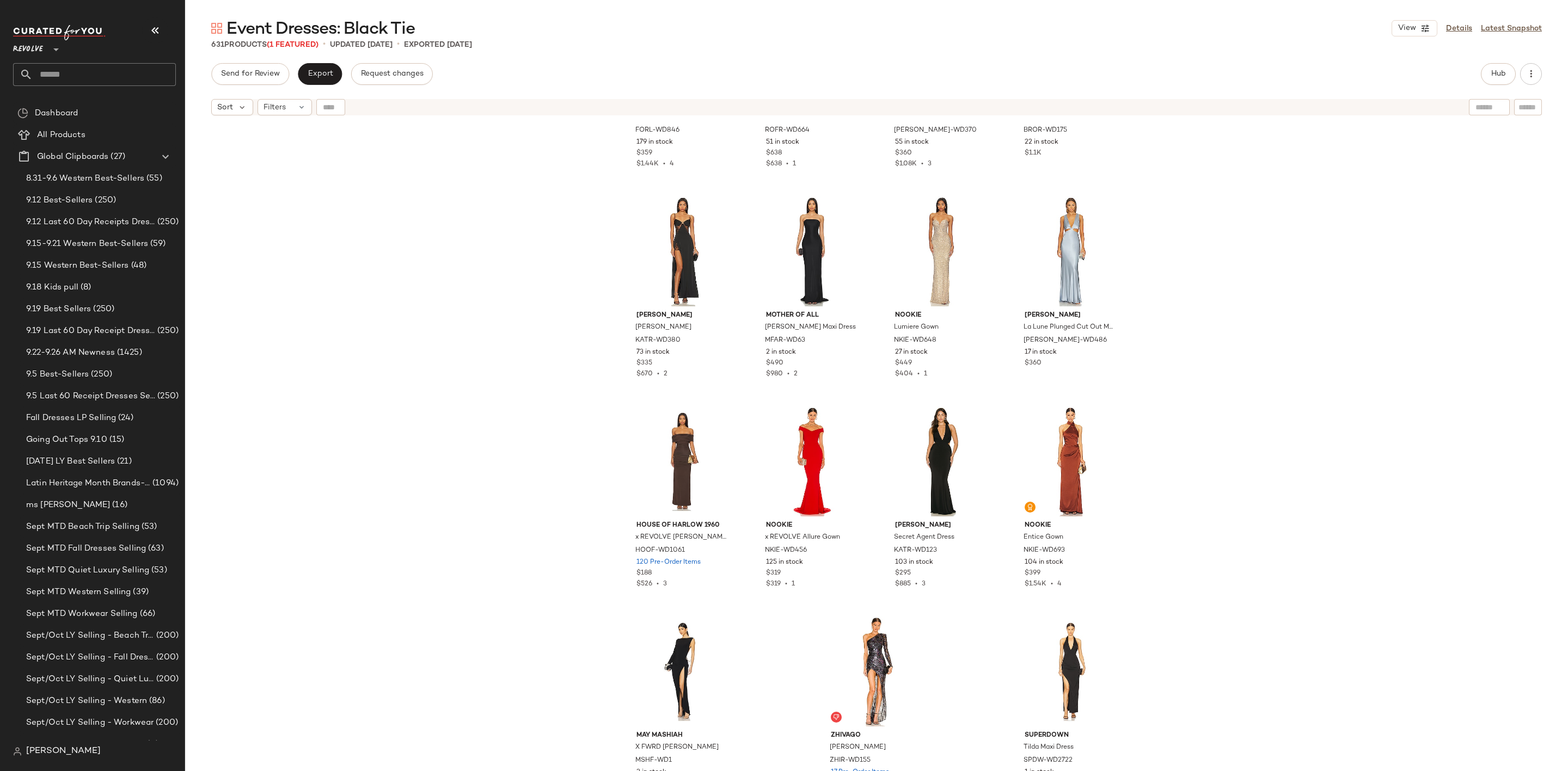
scroll to position [32519, 0]
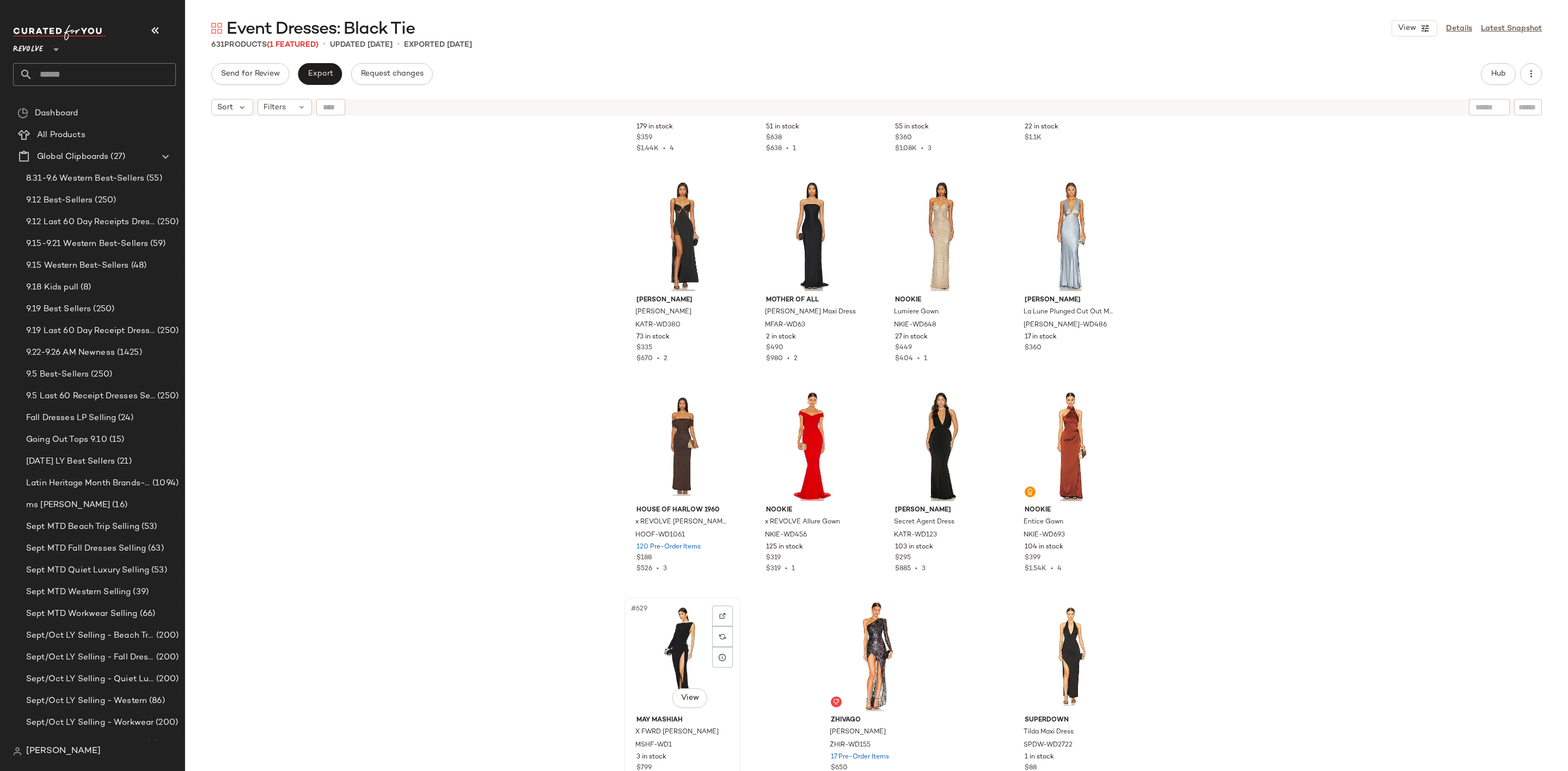
click at [670, 646] on div "#629 View" at bounding box center [682, 656] width 110 height 110
click at [1062, 627] on div "#631 View" at bounding box center [1071, 656] width 110 height 110
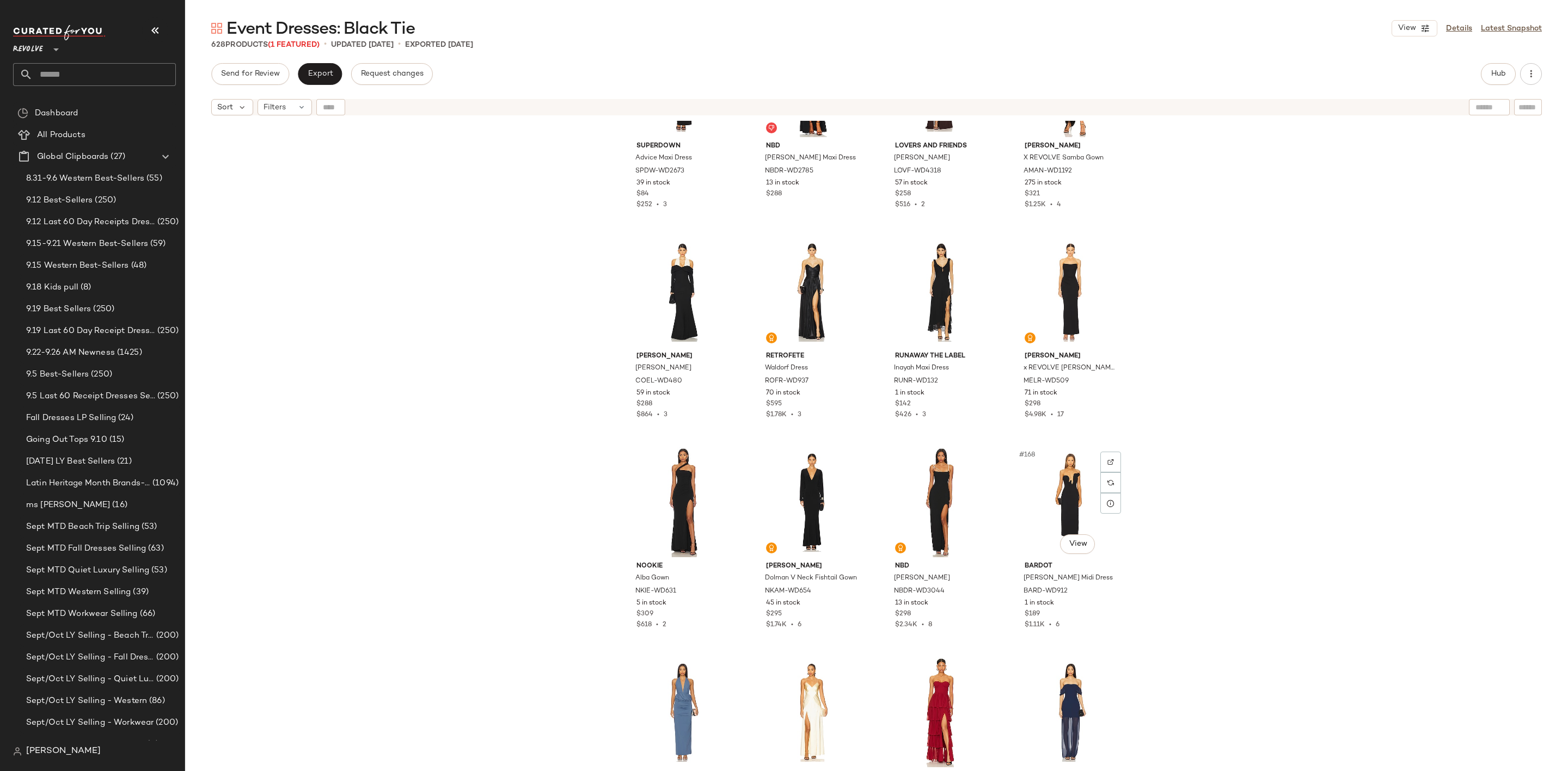
scroll to position [8306, 0]
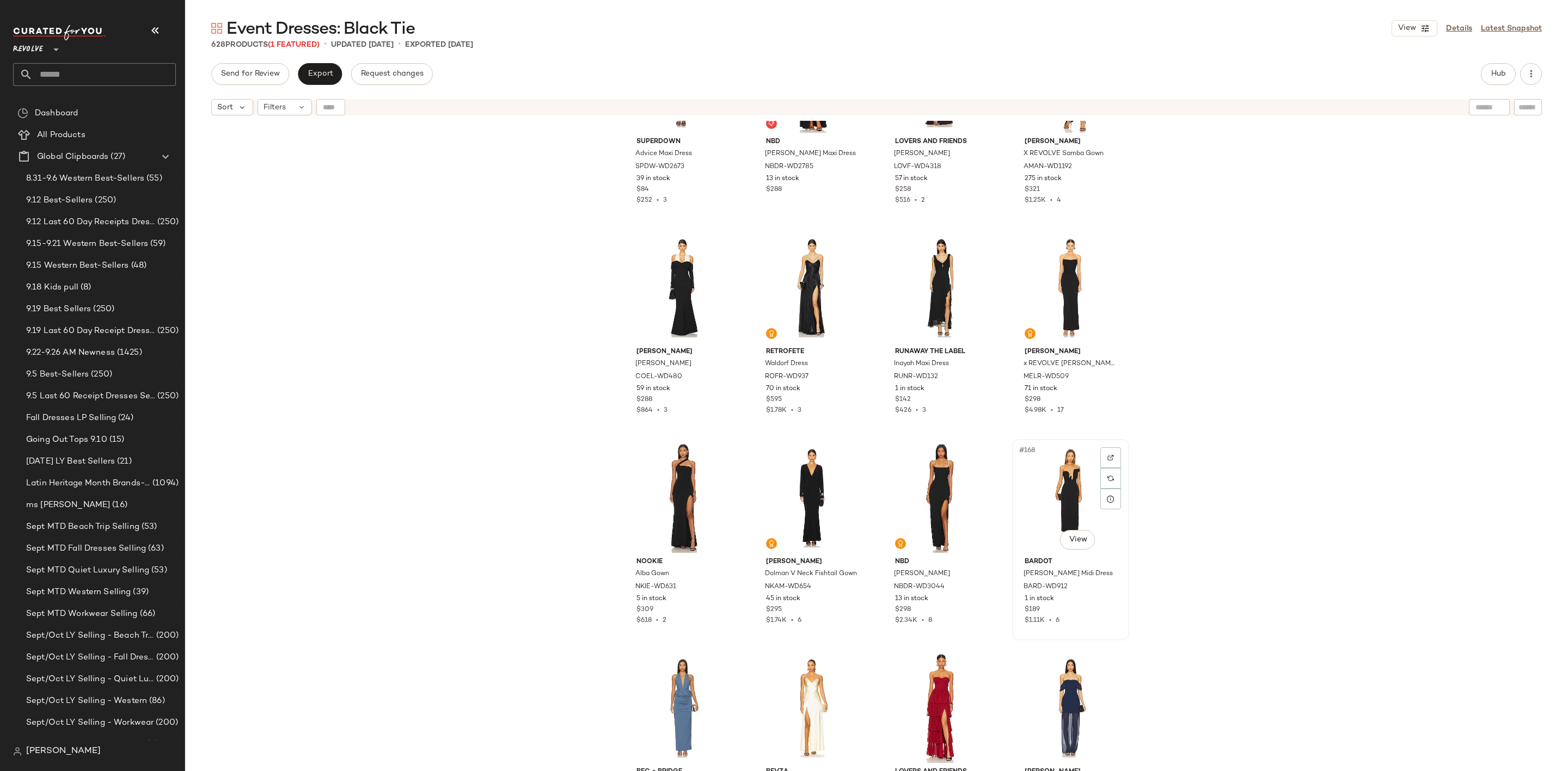
click at [1041, 498] on div "#168 View" at bounding box center [1071, 498] width 110 height 110
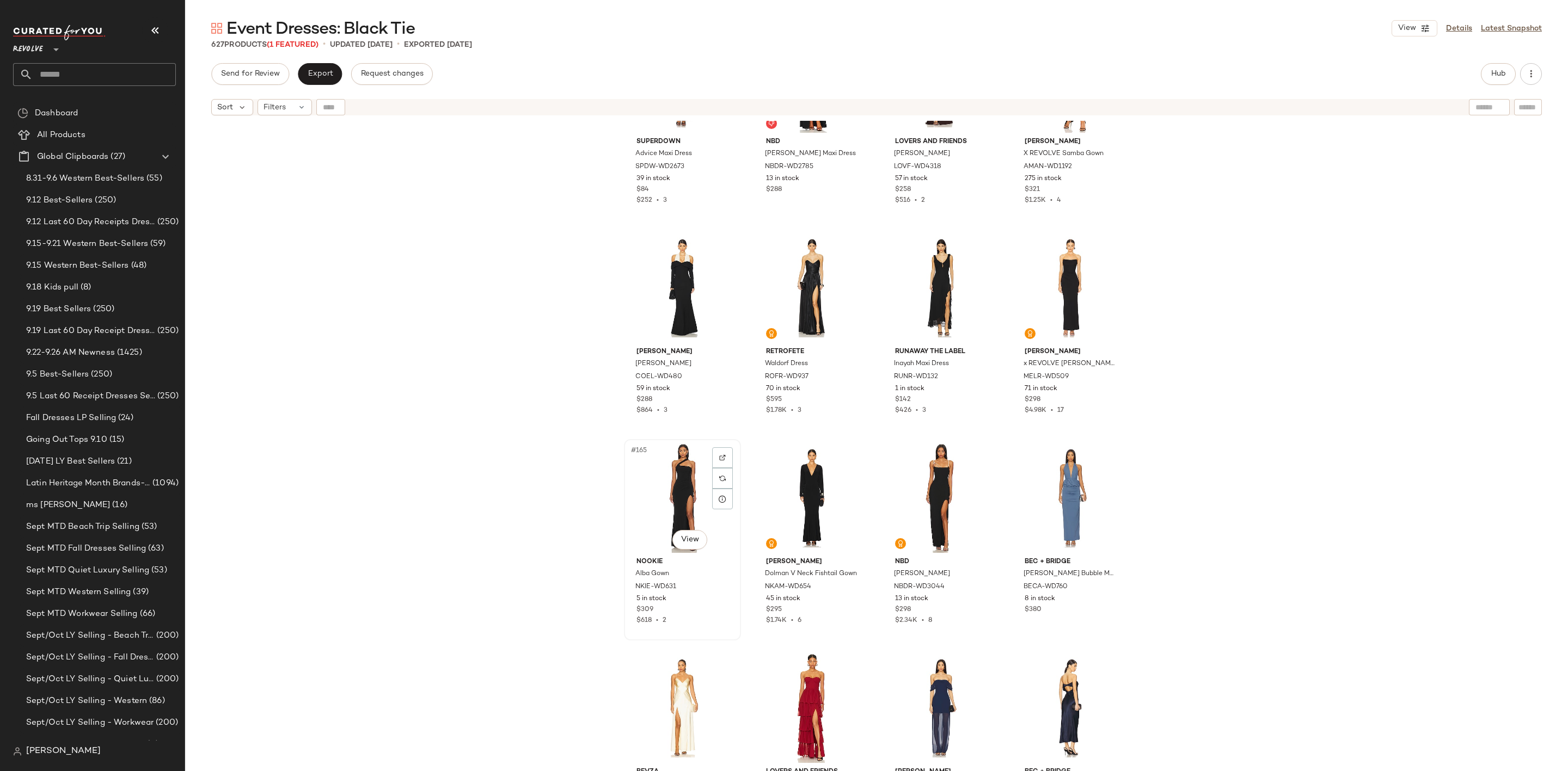
click at [662, 467] on div "#165 View" at bounding box center [682, 498] width 110 height 110
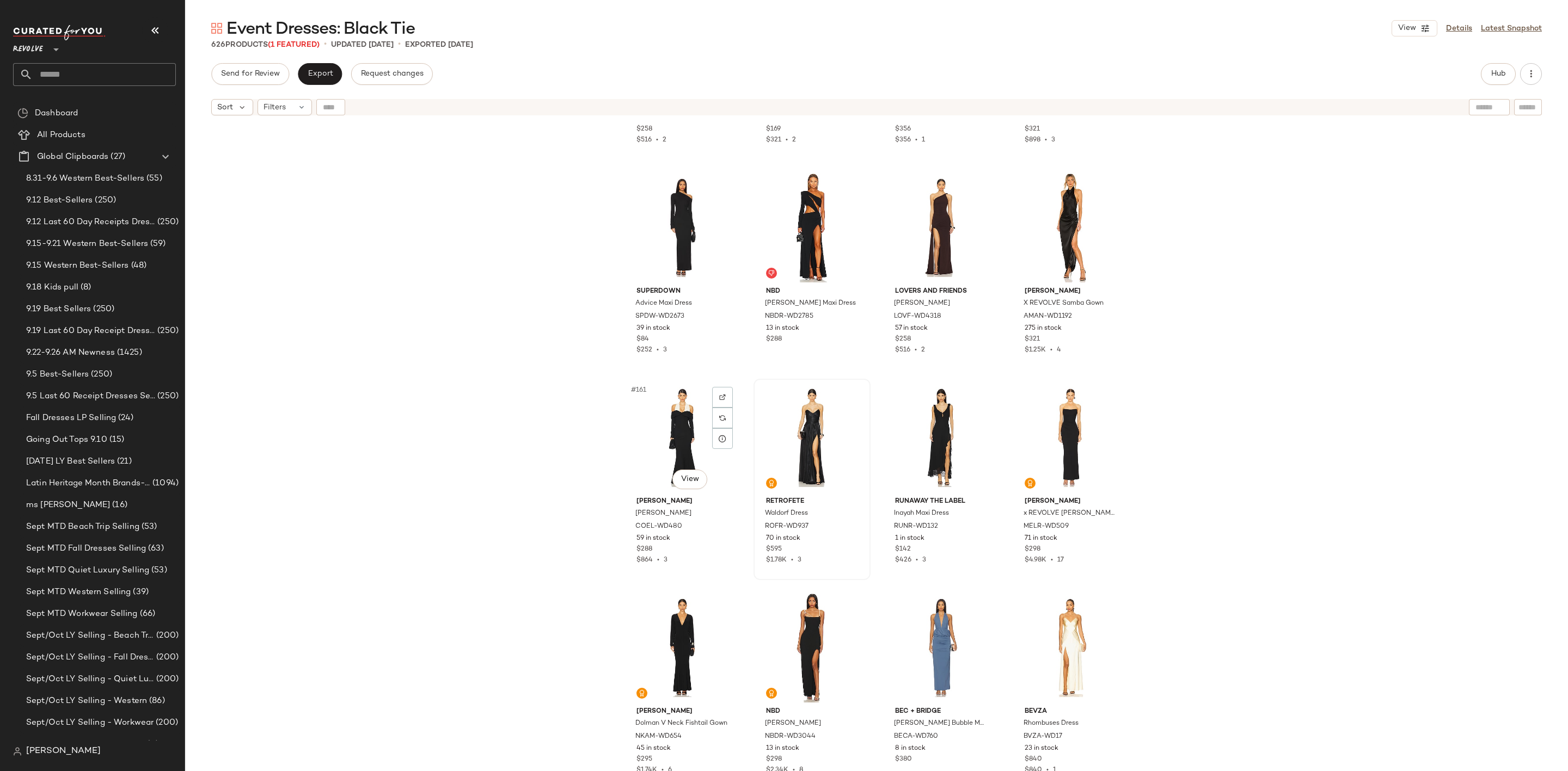
scroll to position [8143, 0]
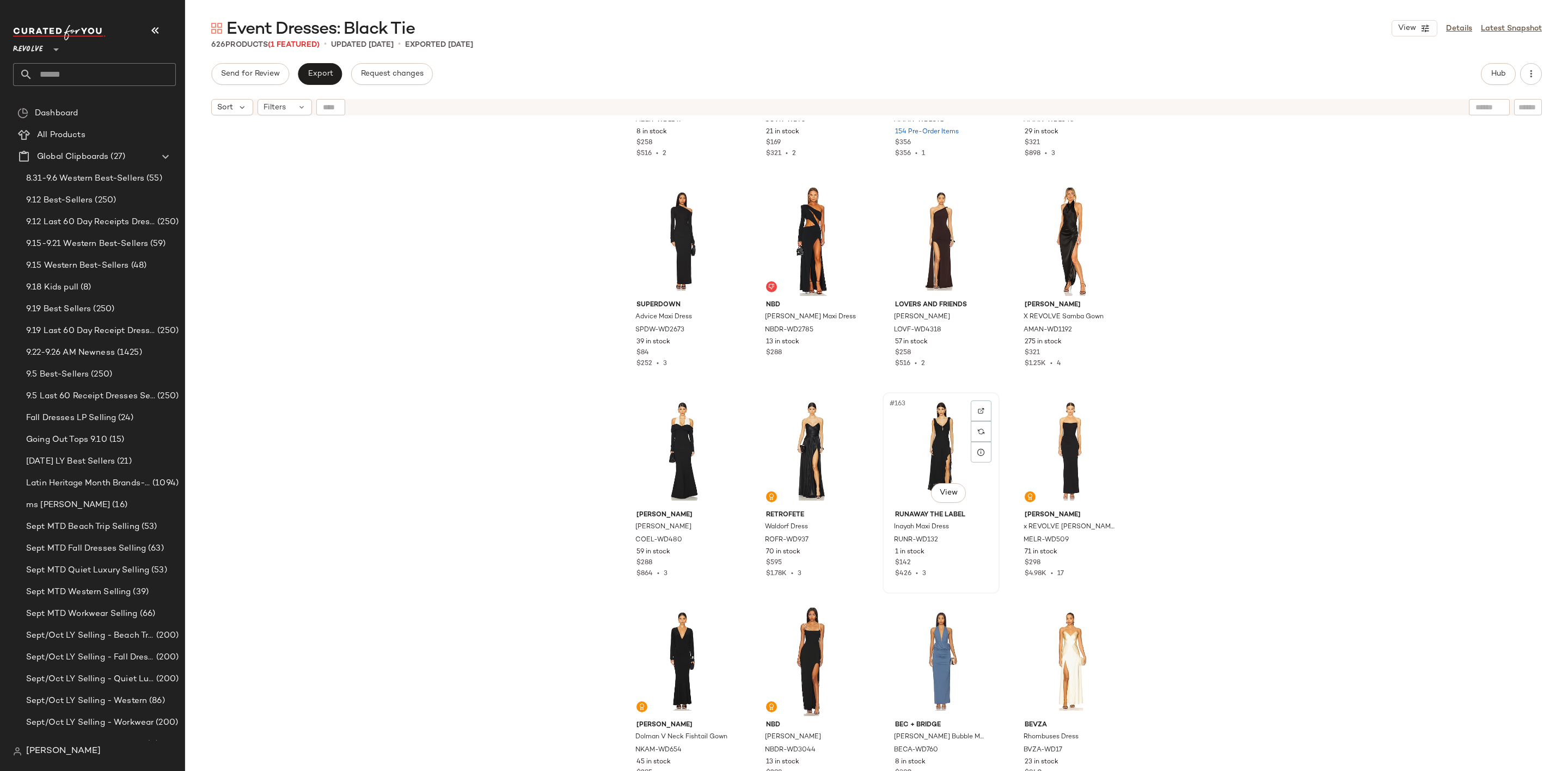
click at [904, 442] on div "#163 View" at bounding box center [941, 451] width 110 height 110
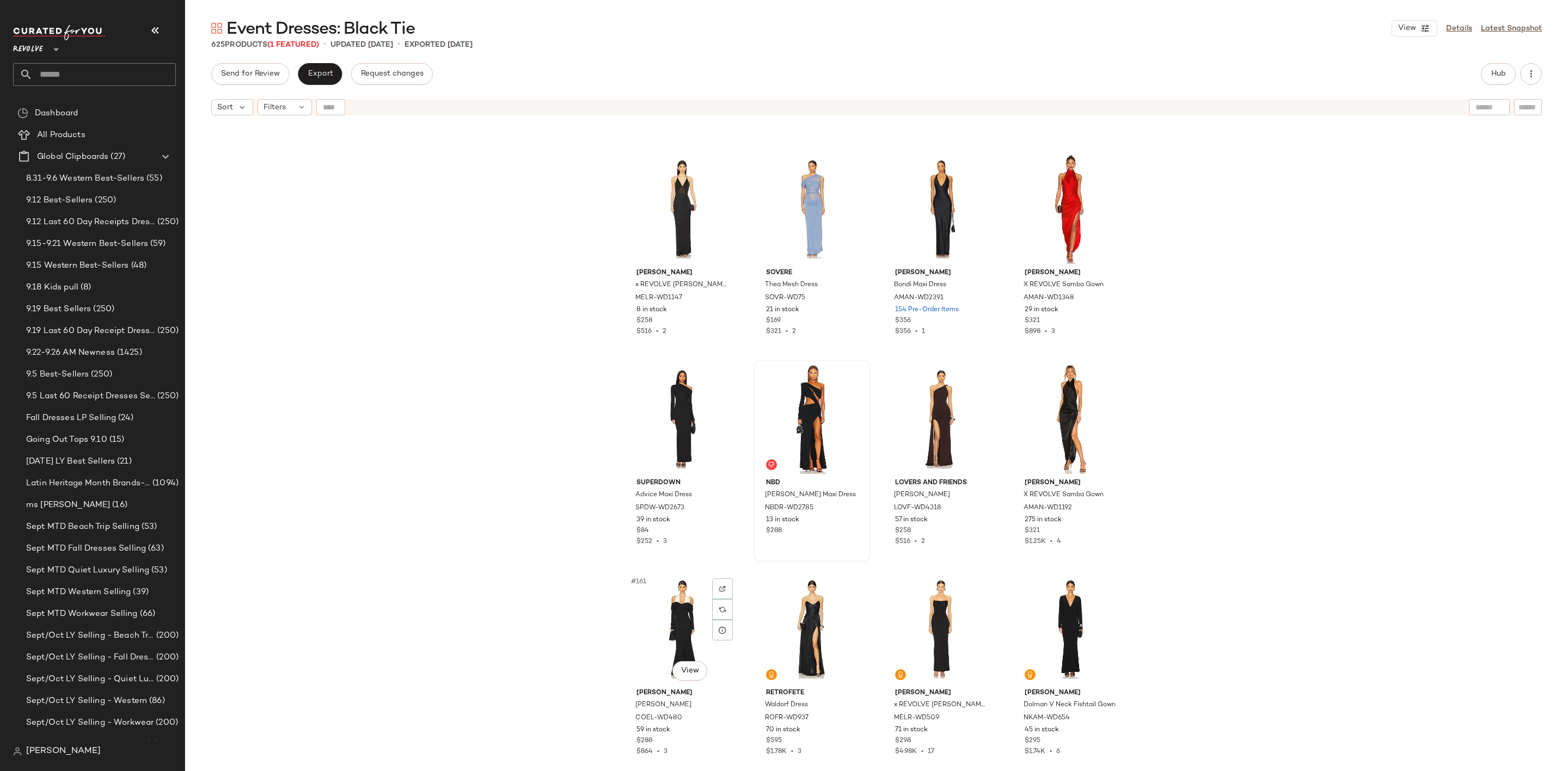
scroll to position [7898, 0]
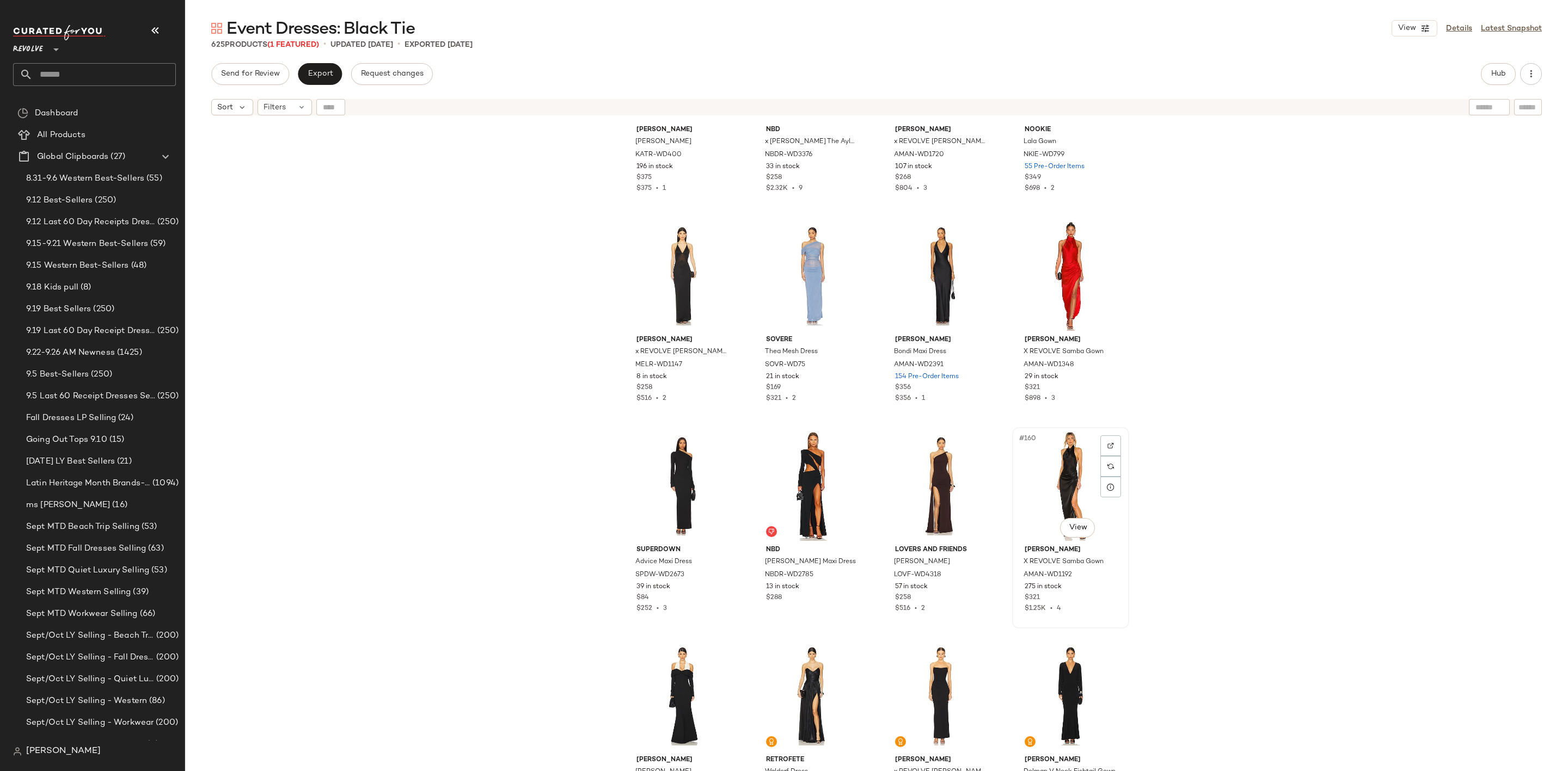
click at [1021, 494] on div "#160 View" at bounding box center [1071, 486] width 110 height 110
click at [668, 474] on div "#157 View" at bounding box center [682, 486] width 110 height 110
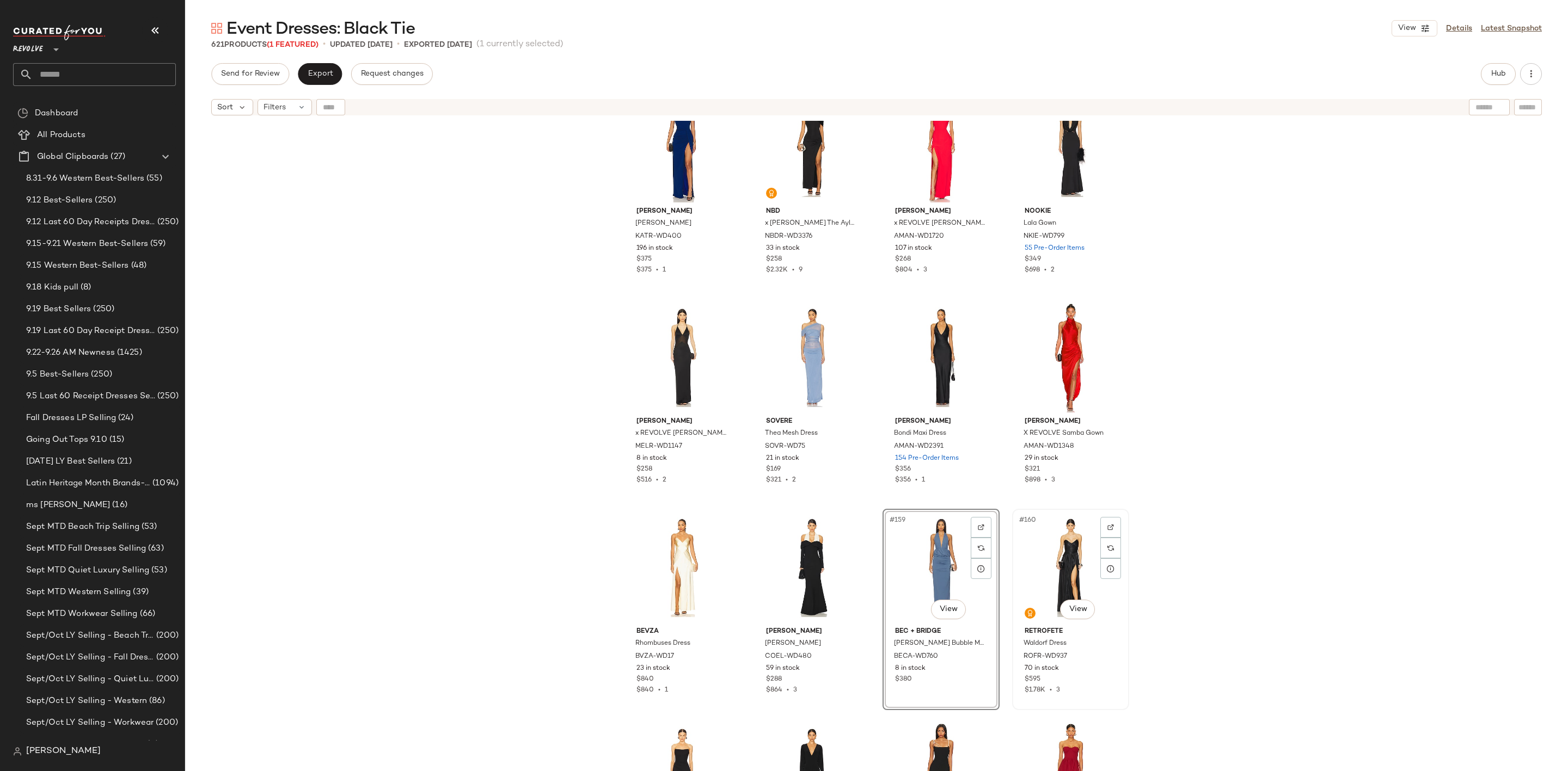
scroll to position [8143, 0]
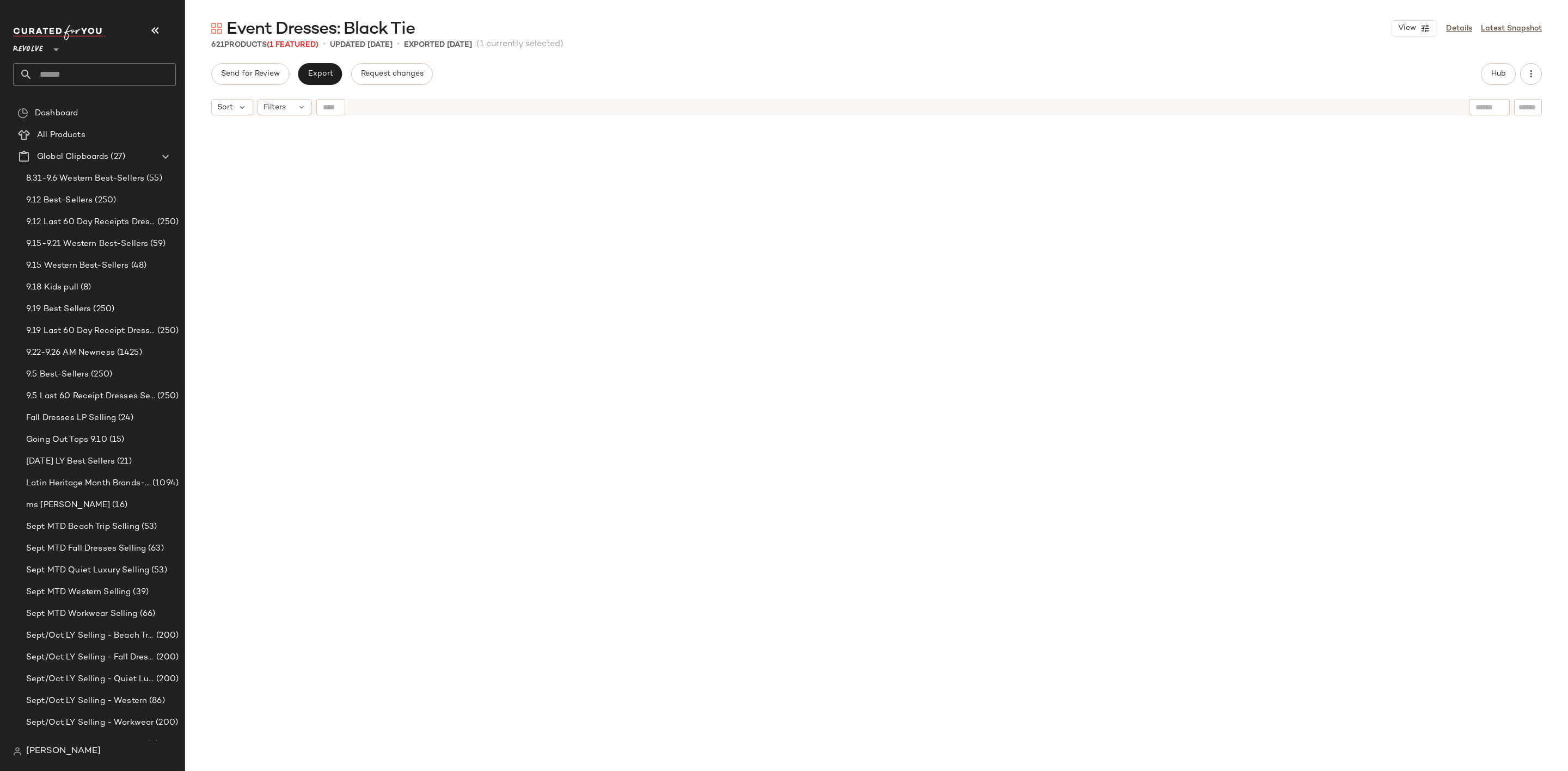
scroll to position [32100, 0]
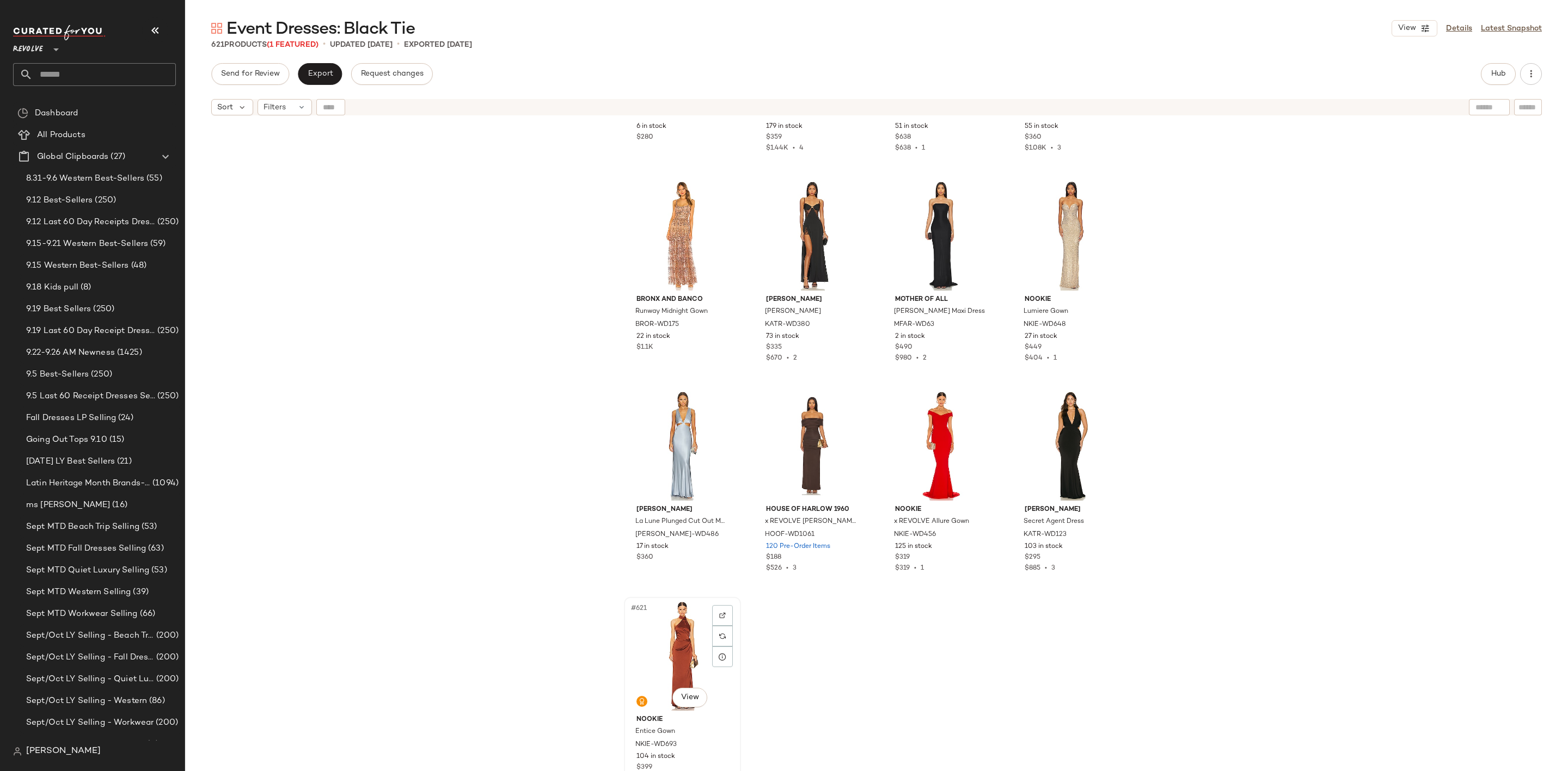
click at [662, 636] on div "#621 View" at bounding box center [682, 655] width 110 height 110
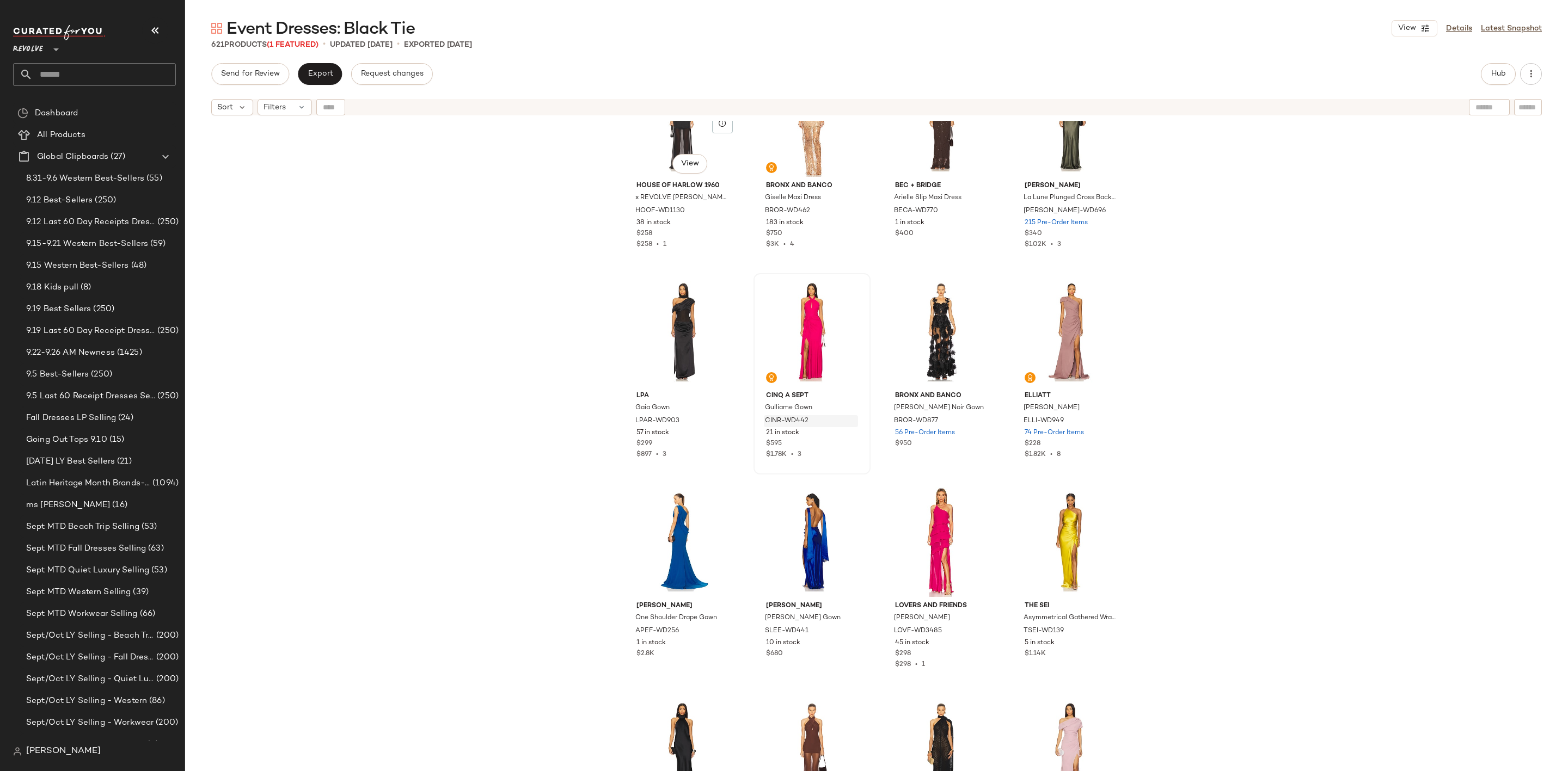
scroll to position [2376, 0]
click at [942, 532] on div "#55 View" at bounding box center [941, 545] width 110 height 110
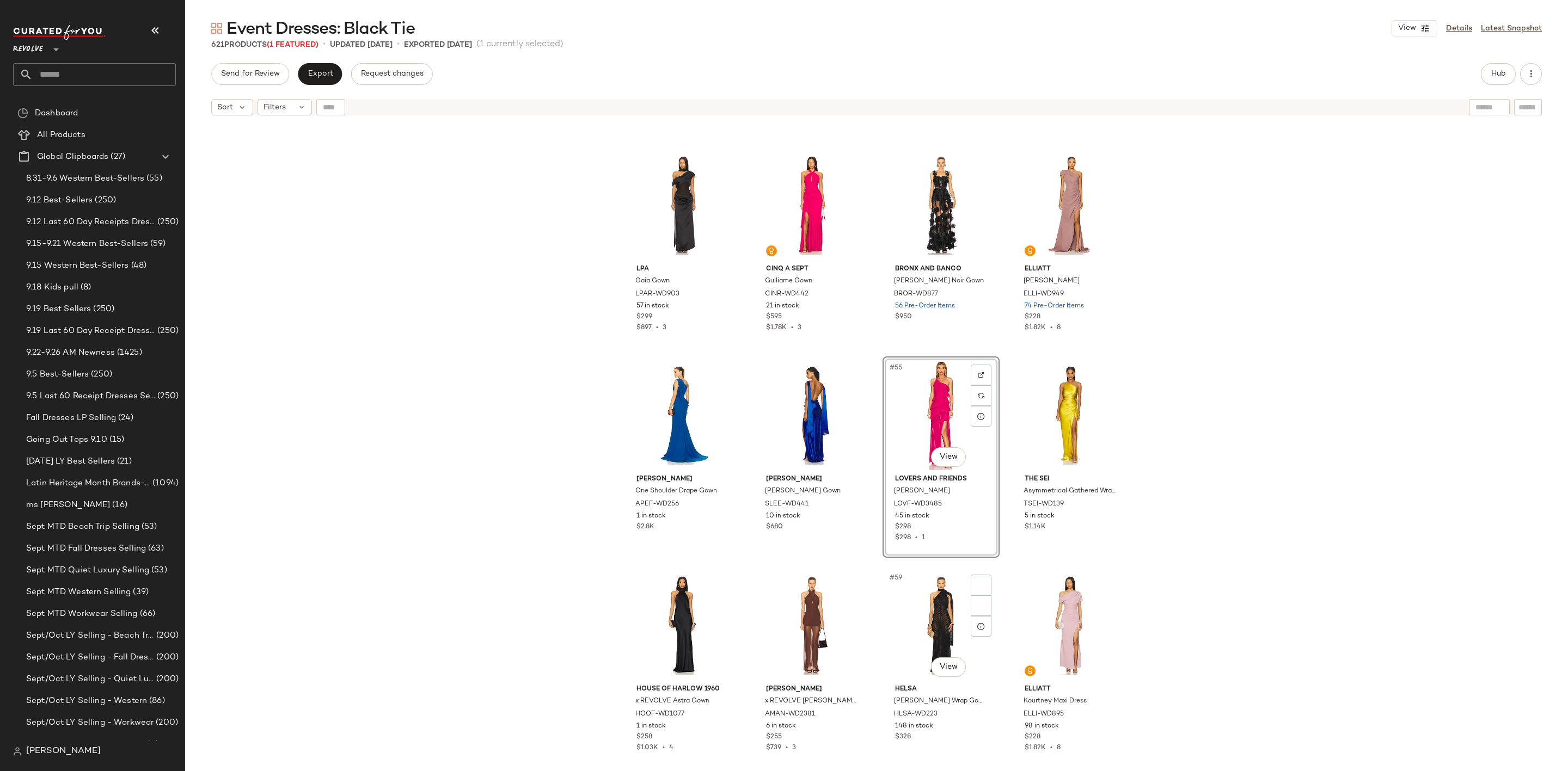
scroll to position [2703, 0]
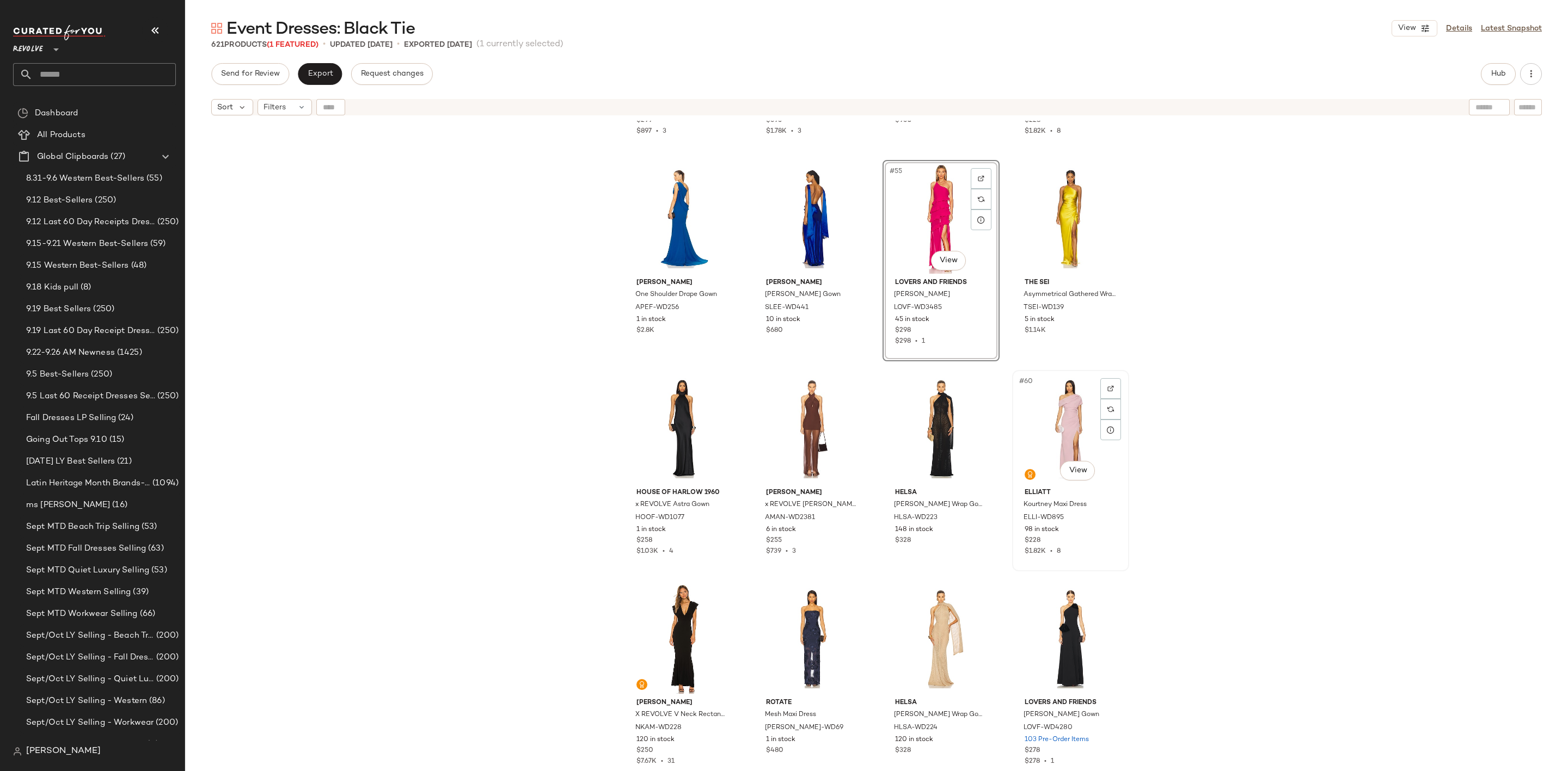
click at [1057, 405] on div "#60 View" at bounding box center [1071, 428] width 110 height 110
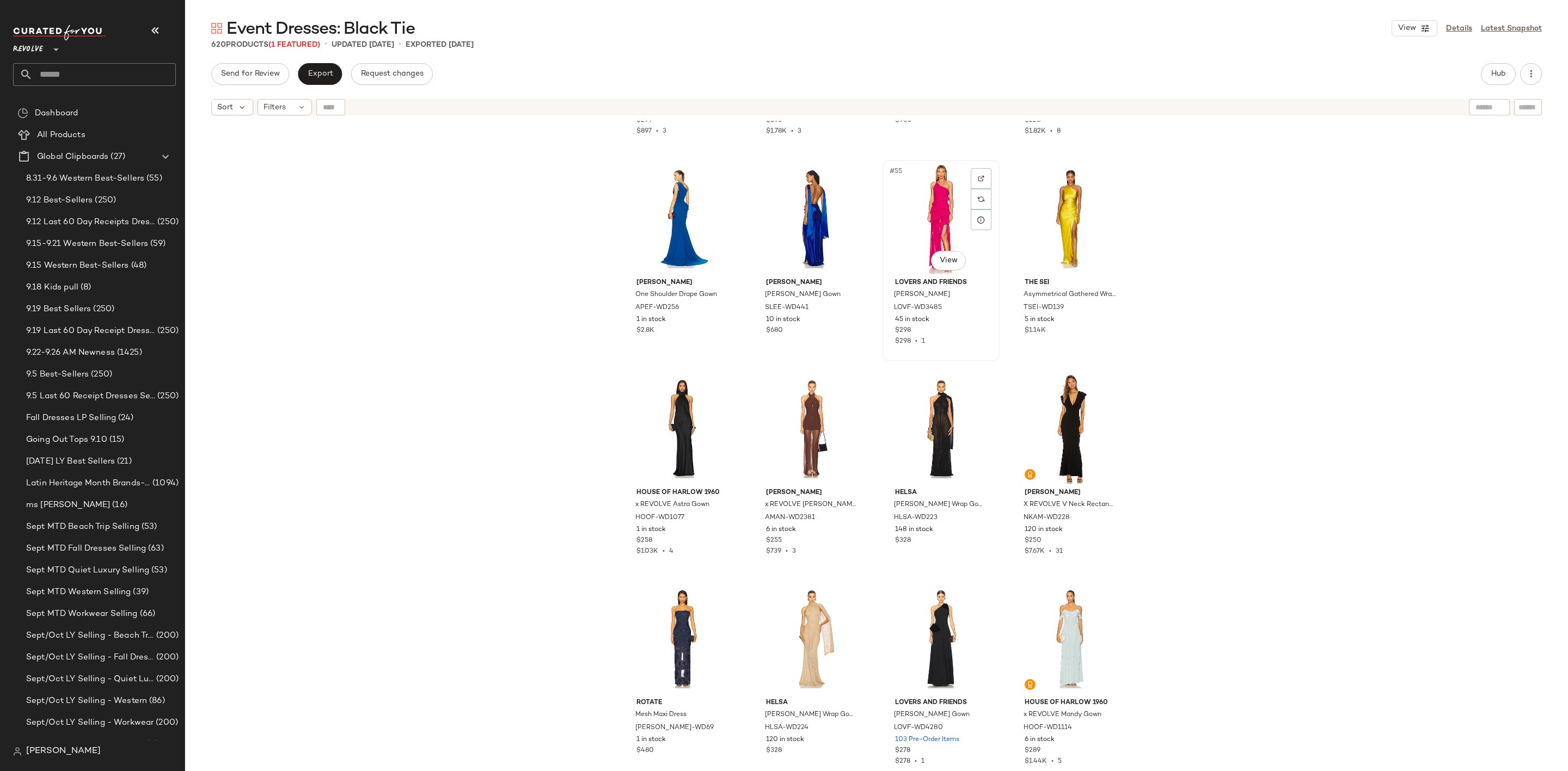
click at [915, 201] on div "#55 View" at bounding box center [941, 218] width 110 height 110
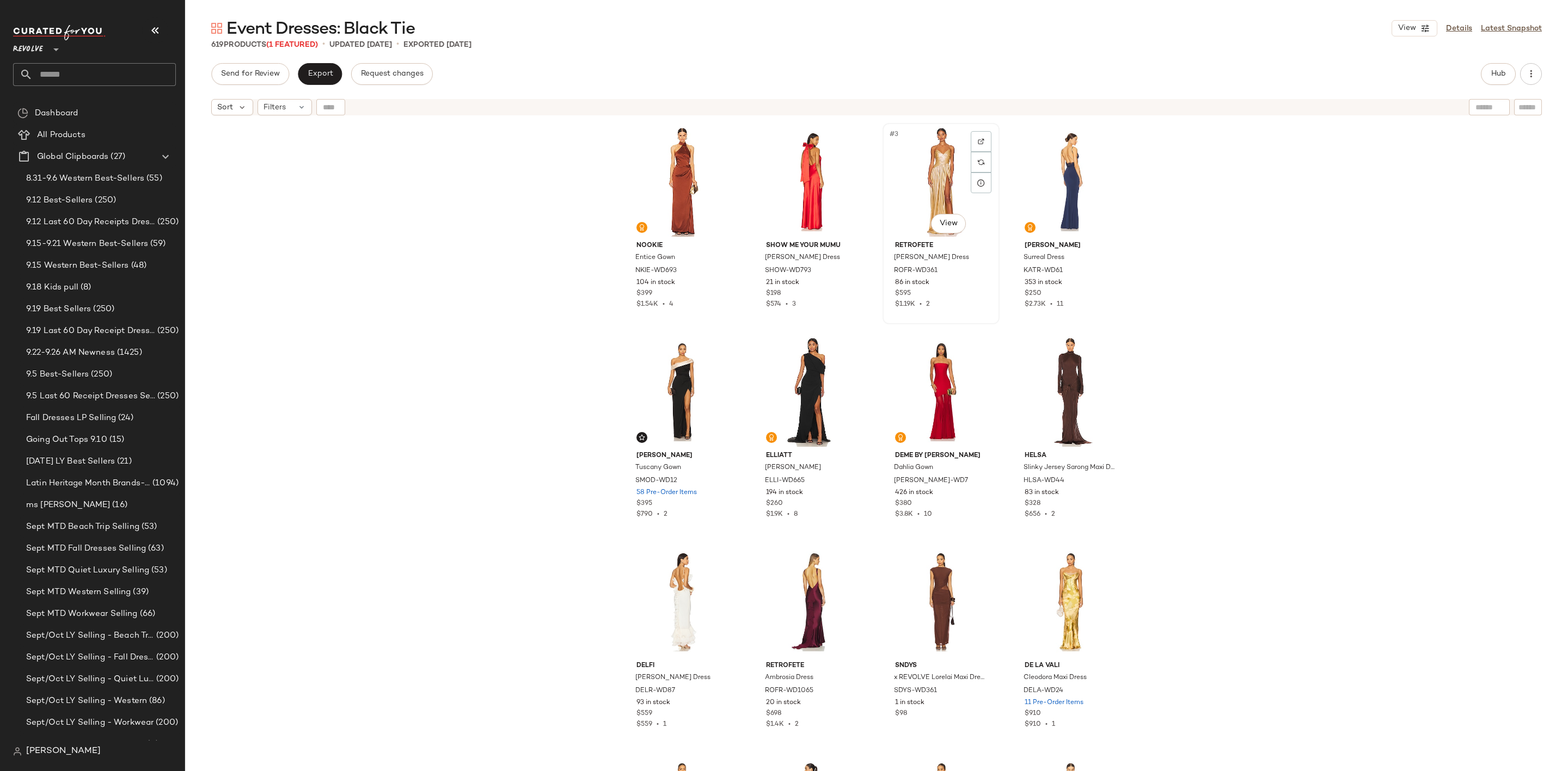
click at [925, 189] on div "#3 View" at bounding box center [941, 181] width 110 height 110
click at [663, 394] on div "#5 View" at bounding box center [682, 392] width 110 height 110
click at [685, 198] on div "#1 View" at bounding box center [682, 181] width 110 height 110
click at [1503, 74] on span "Hub" at bounding box center [1498, 74] width 15 height 9
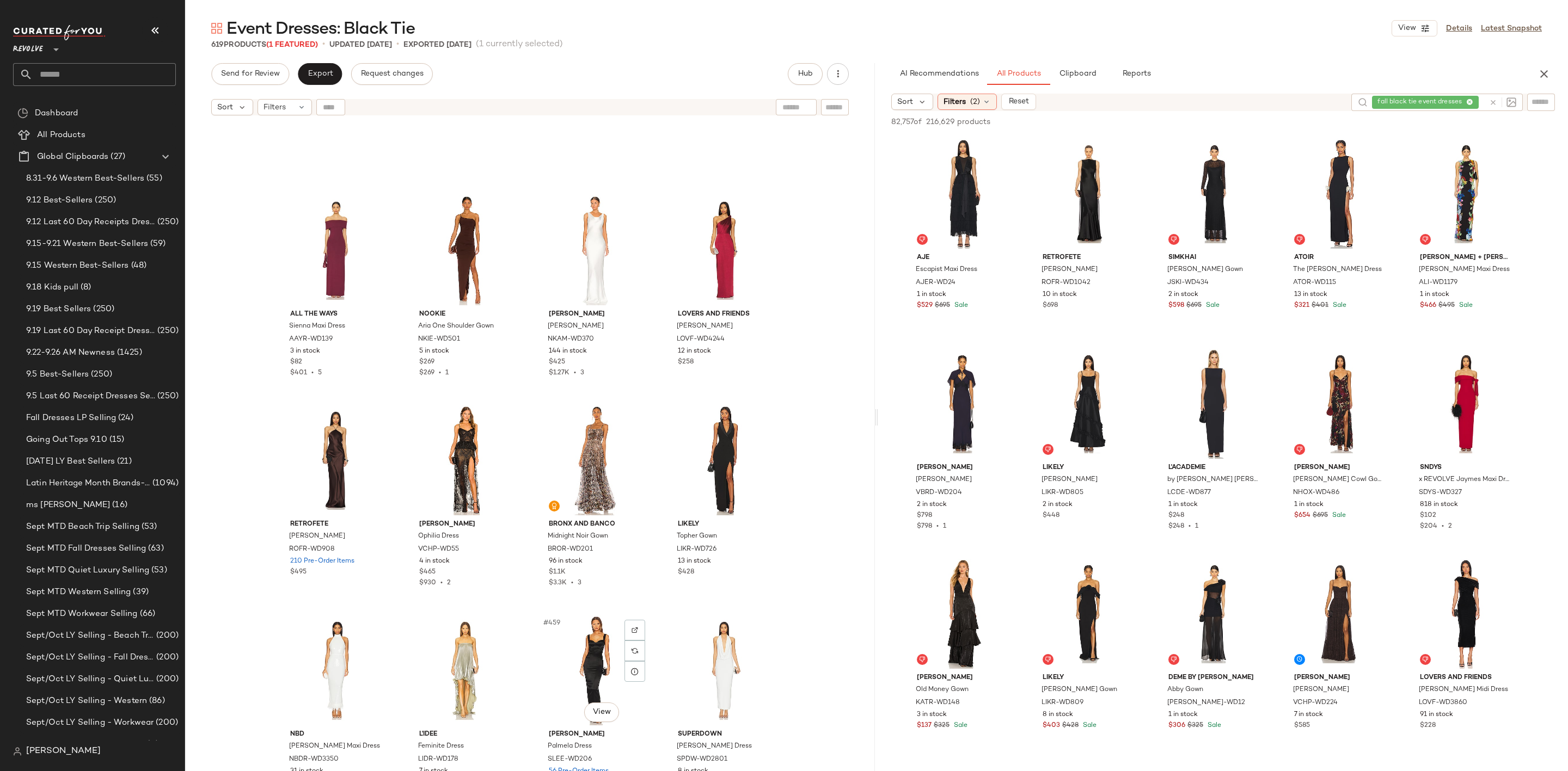
scroll to position [23316, 0]
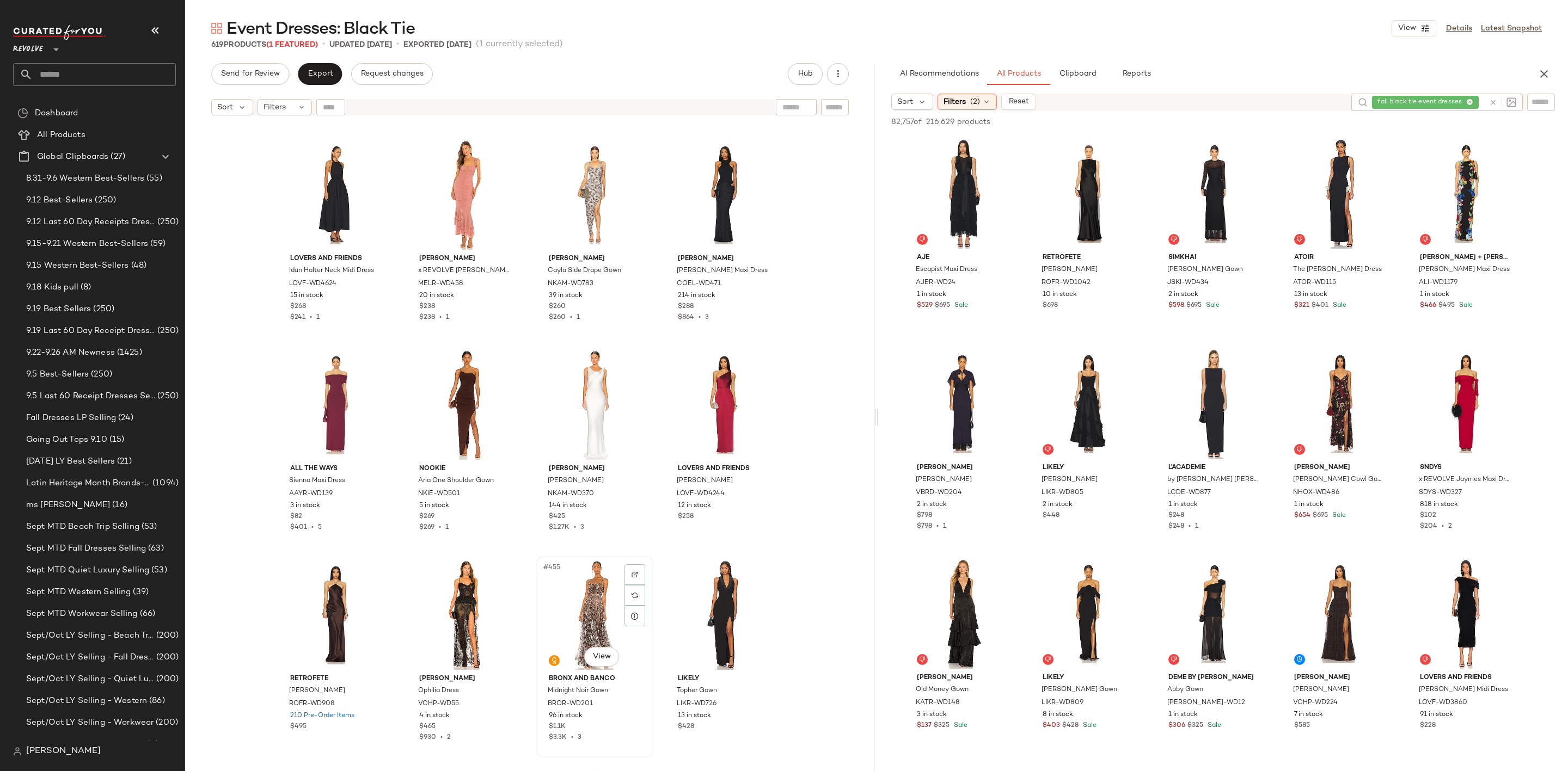
click at [569, 599] on div "#455 View" at bounding box center [595, 615] width 110 height 110
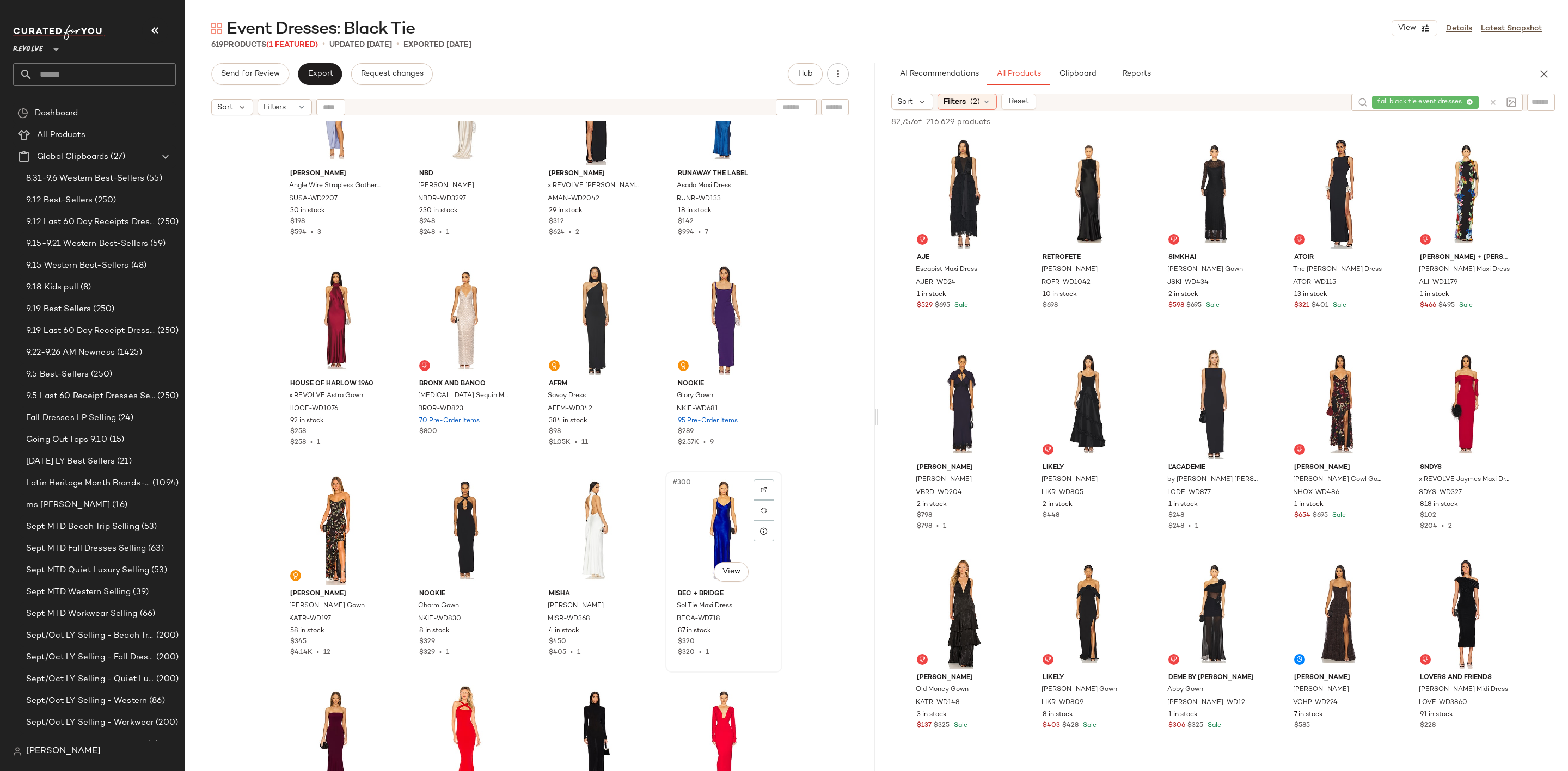
scroll to position [15152, 0]
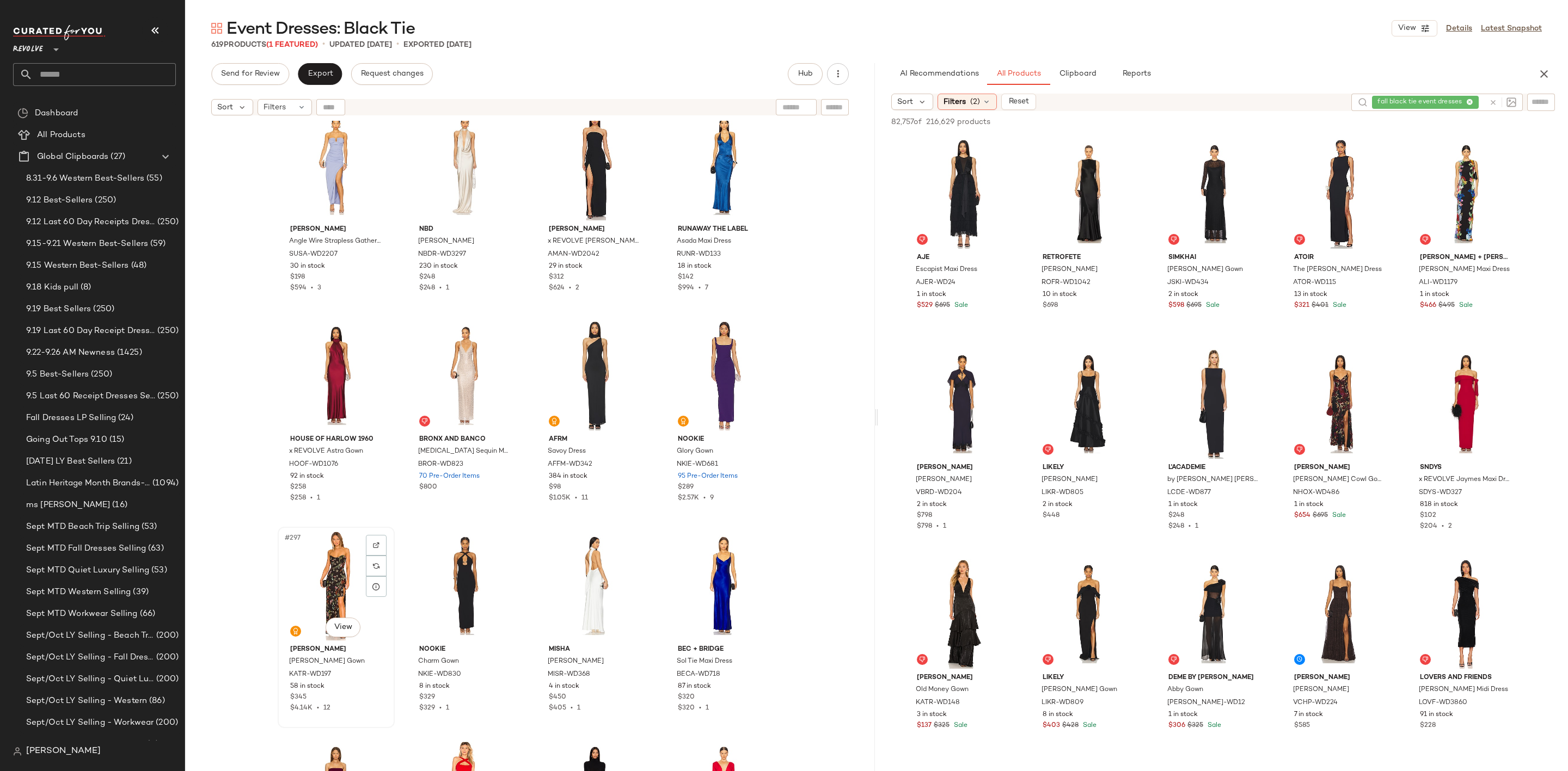
click at [319, 575] on div "#297 View" at bounding box center [336, 585] width 110 height 110
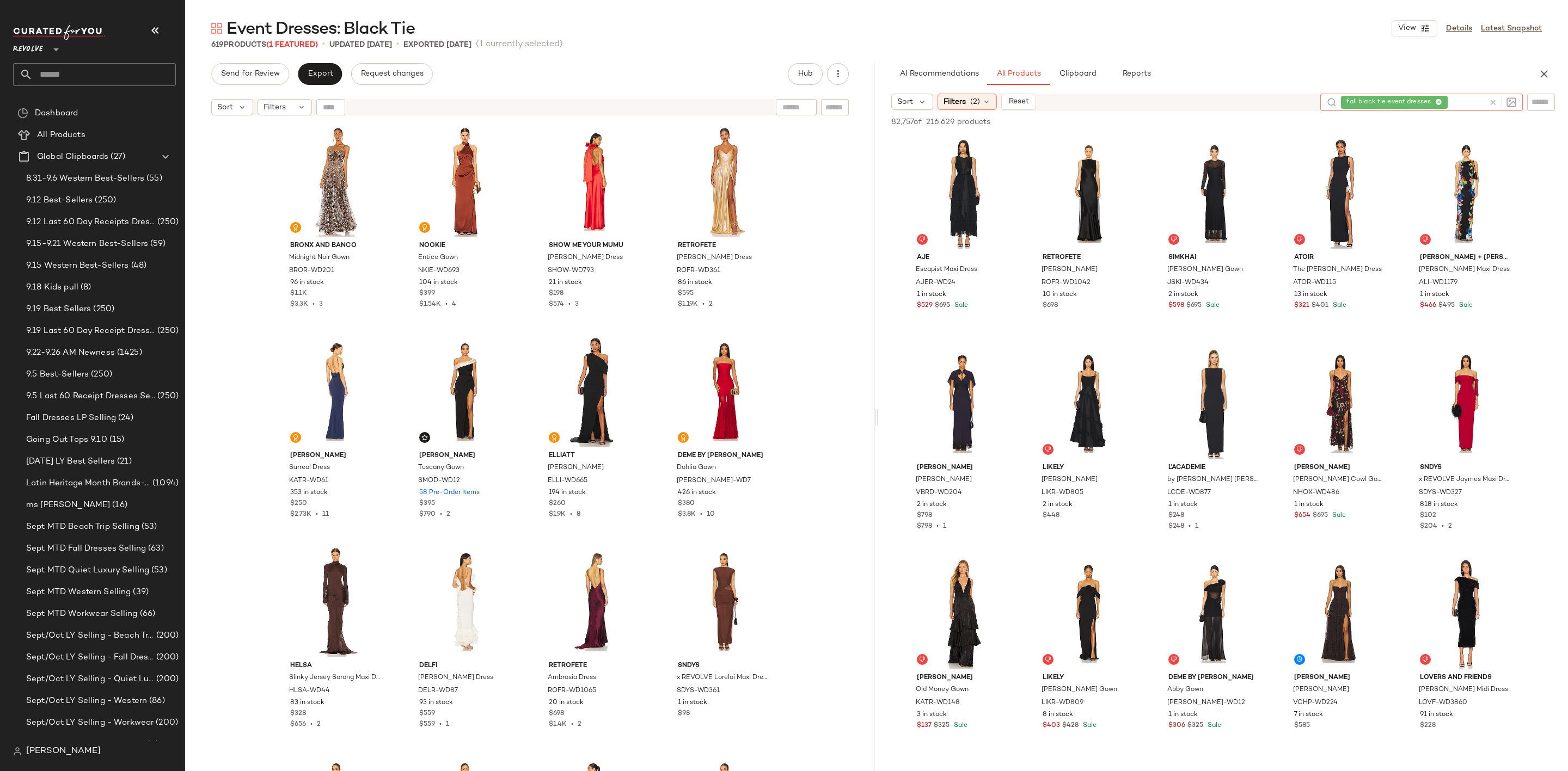
click at [1493, 99] on icon at bounding box center [1493, 102] width 8 height 8
click at [1549, 100] on input "text" at bounding box center [1541, 102] width 19 height 12
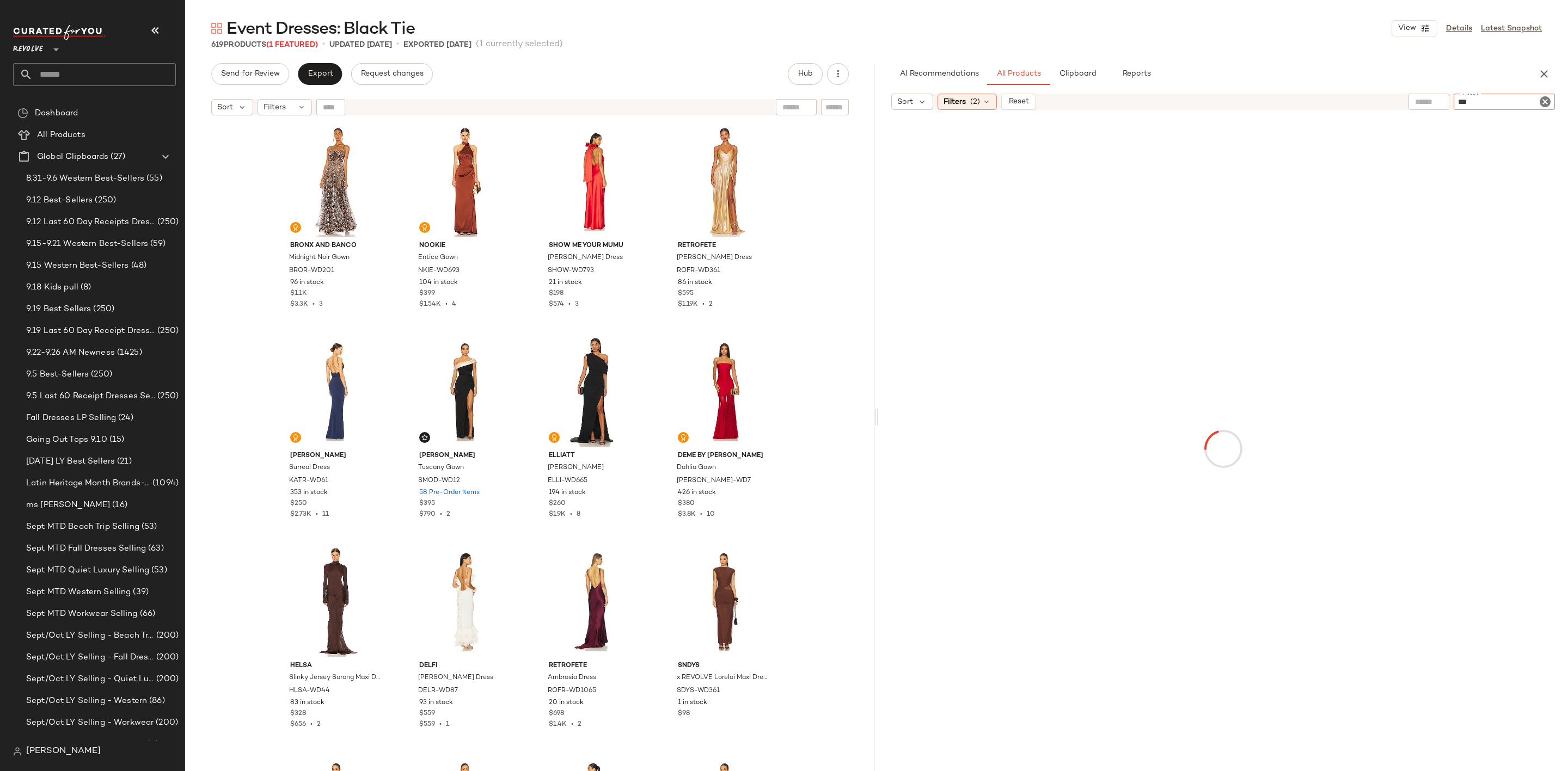
type input "****"
click at [1545, 110] on div "fown" at bounding box center [1485, 102] width 141 height 18
click at [1545, 103] on icon "Clear Filter" at bounding box center [1545, 102] width 13 height 13
type input "****"
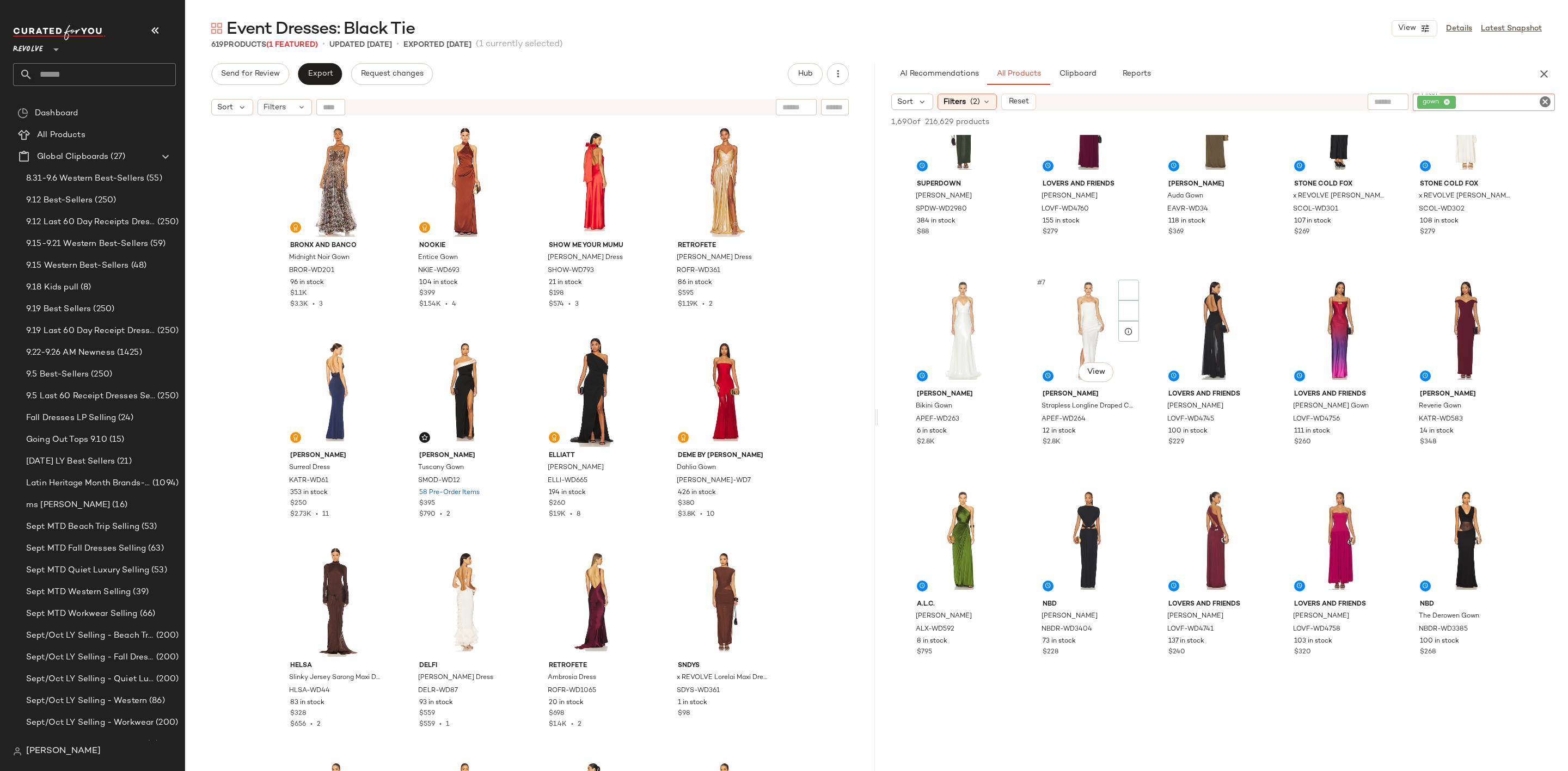
scroll to position [245, 0]
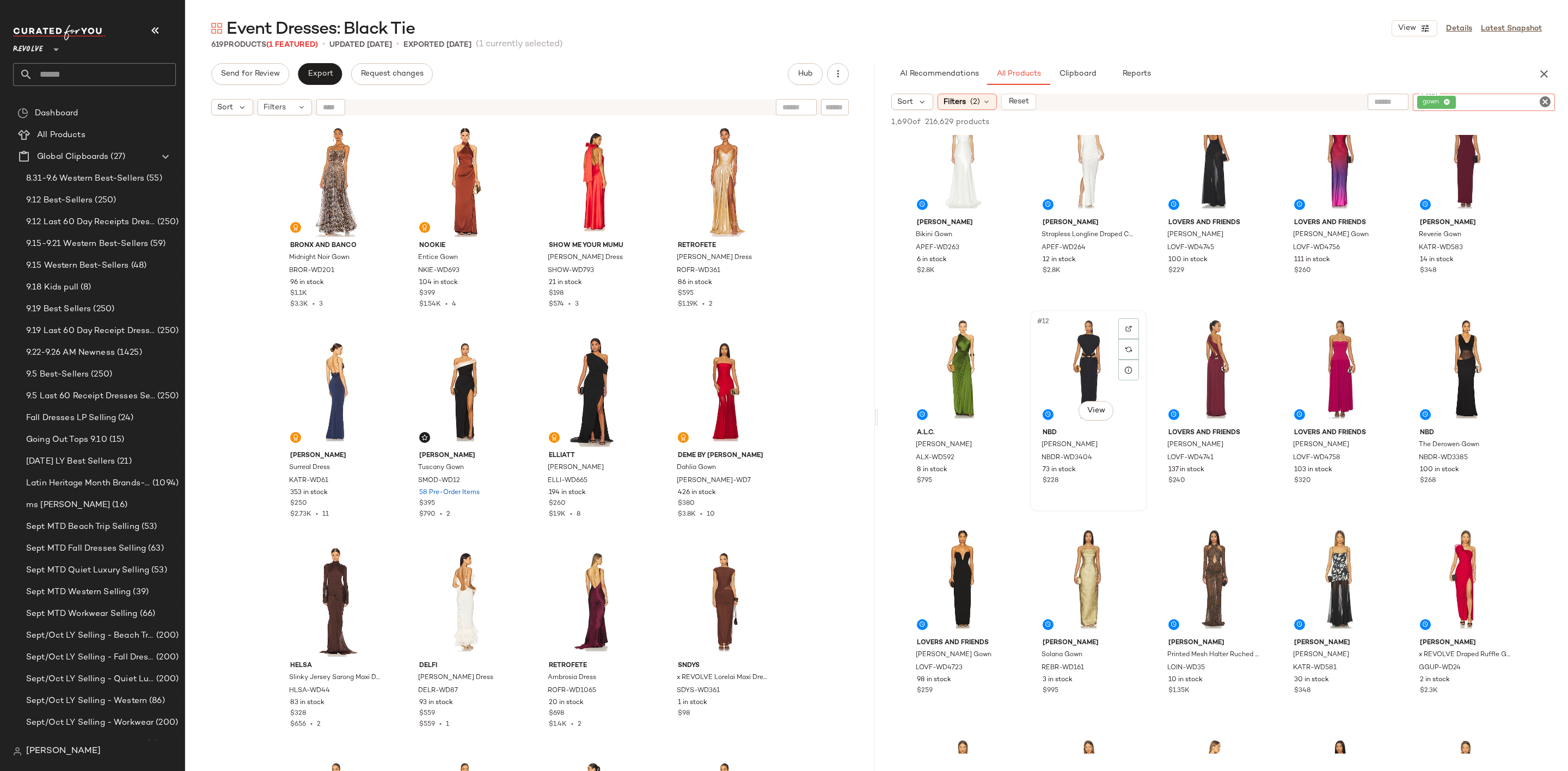
click at [1067, 358] on div "#12 View" at bounding box center [1089, 369] width 110 height 110
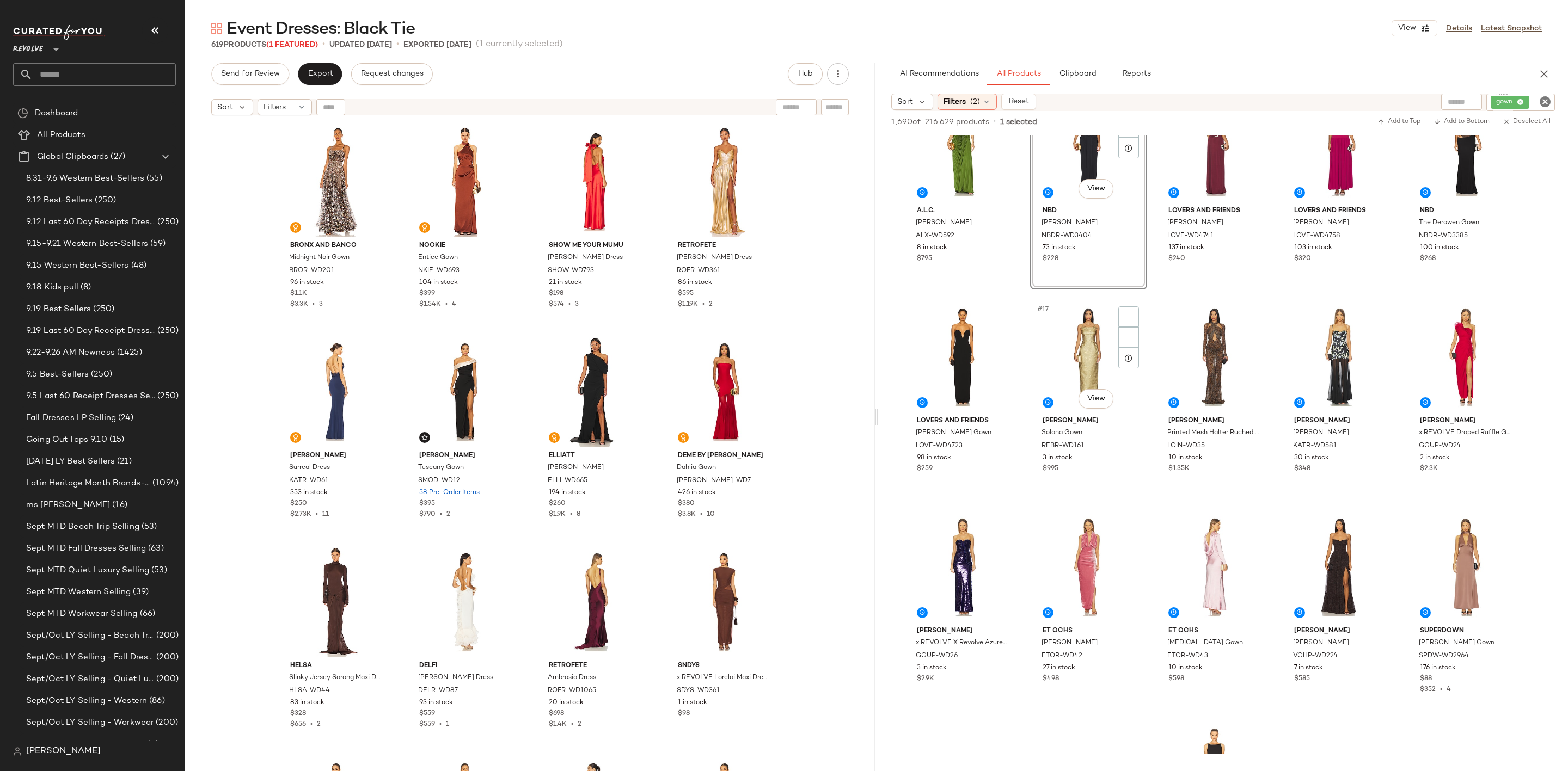
scroll to position [490, 0]
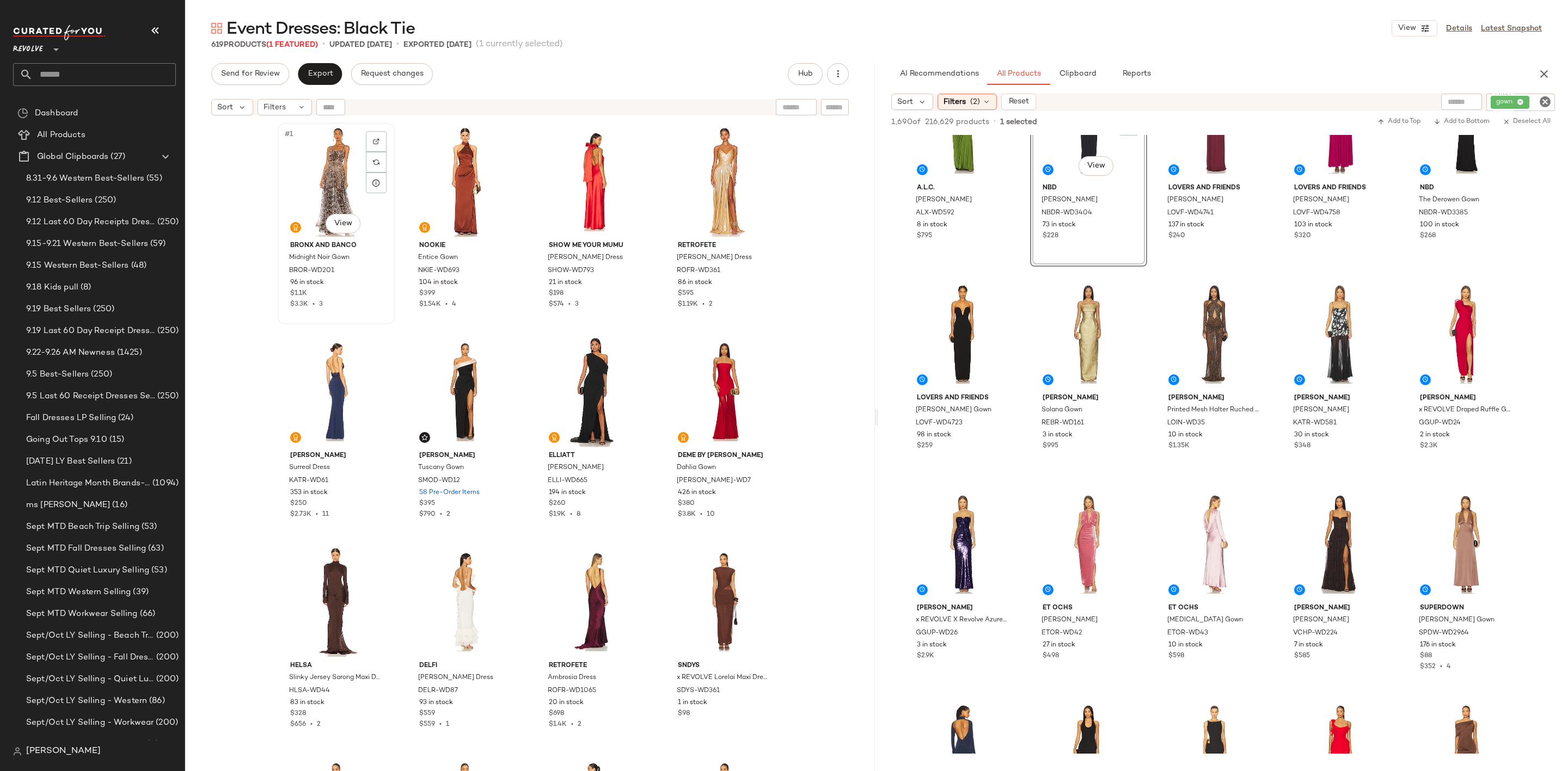
click at [327, 160] on div "#1 View" at bounding box center [336, 181] width 110 height 110
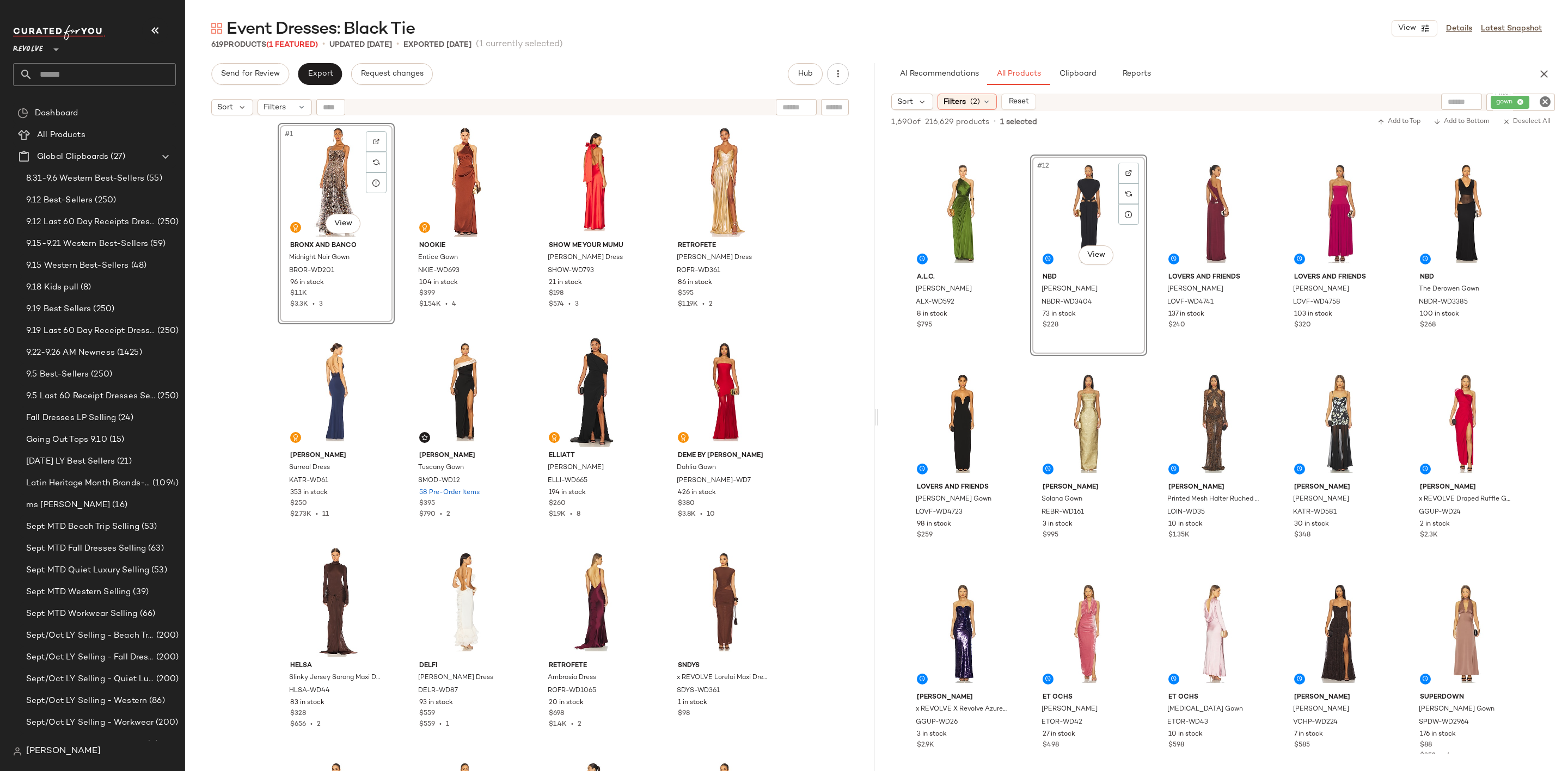
scroll to position [490, 0]
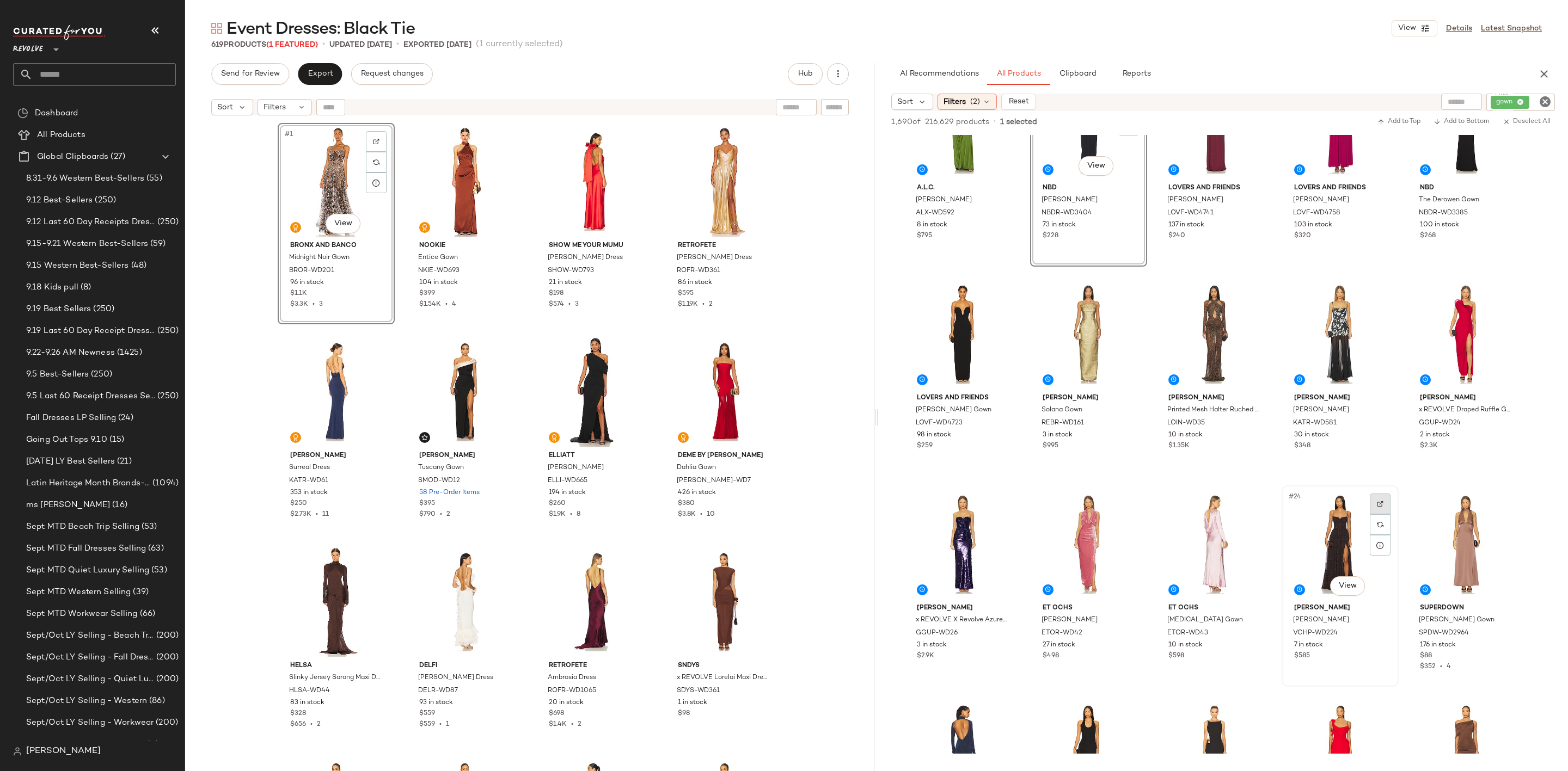
click at [1380, 503] on img at bounding box center [1380, 504] width 7 height 7
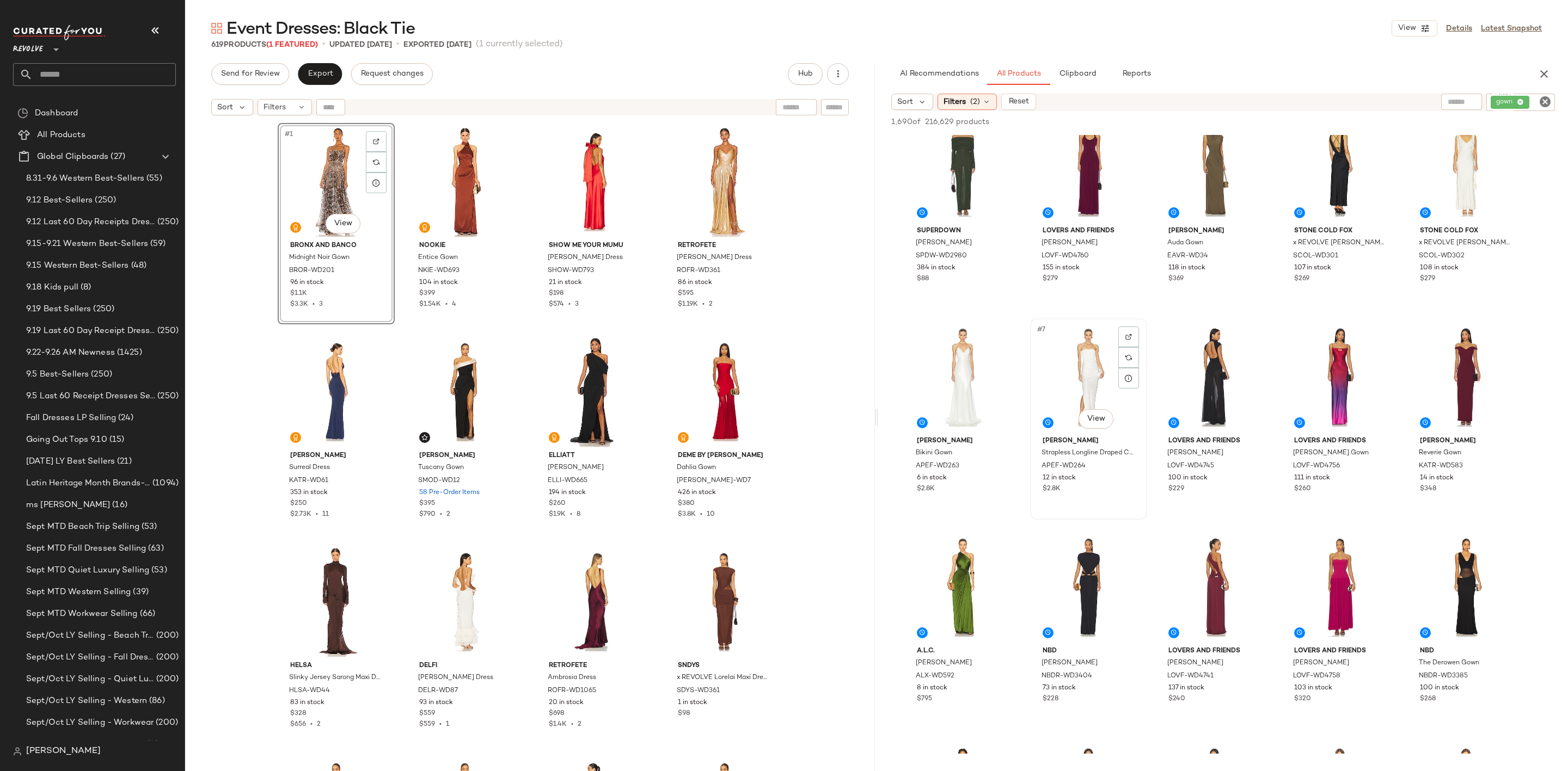
scroll to position [0, 0]
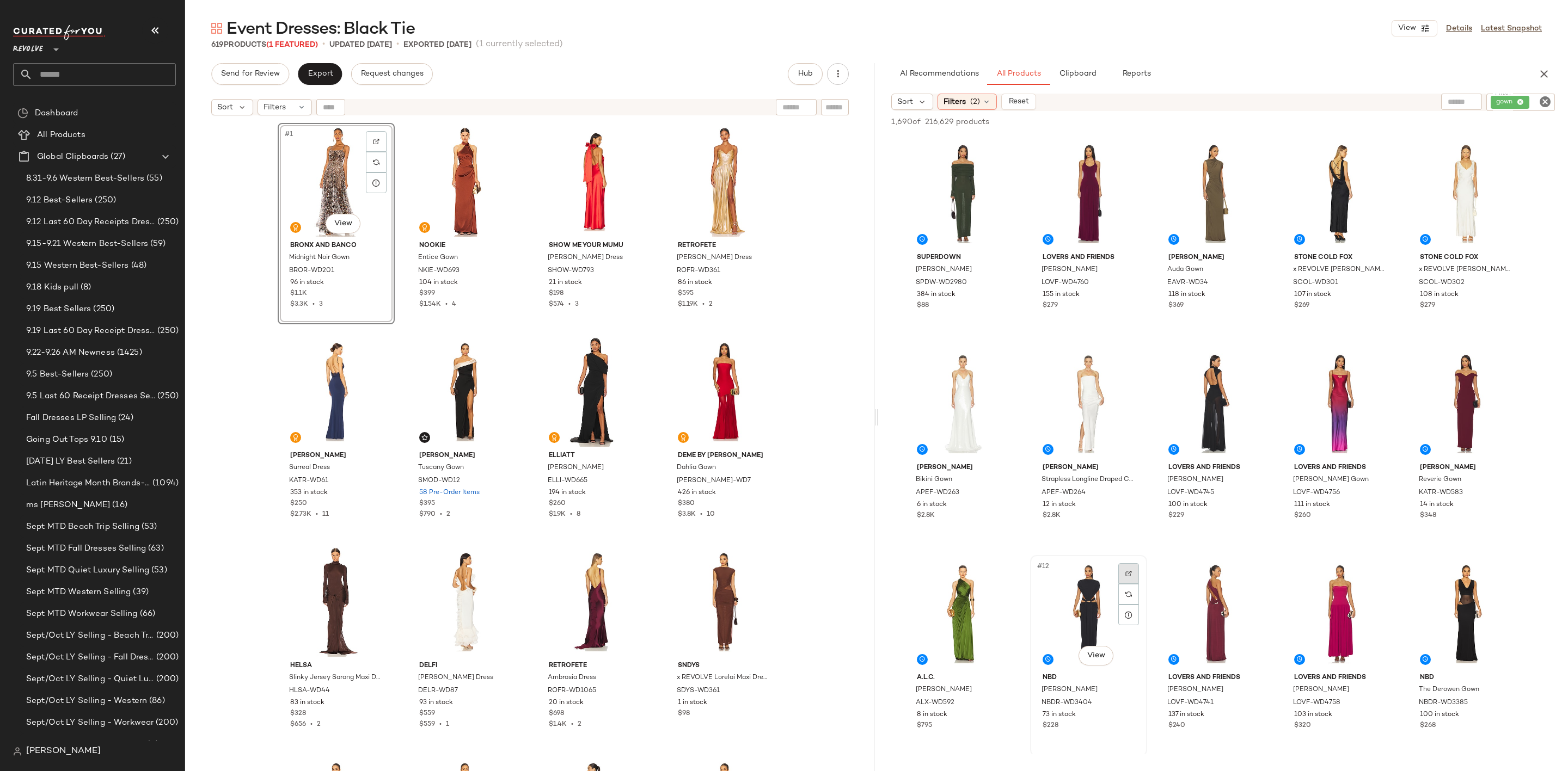
click at [1127, 572] on img at bounding box center [1129, 573] width 7 height 7
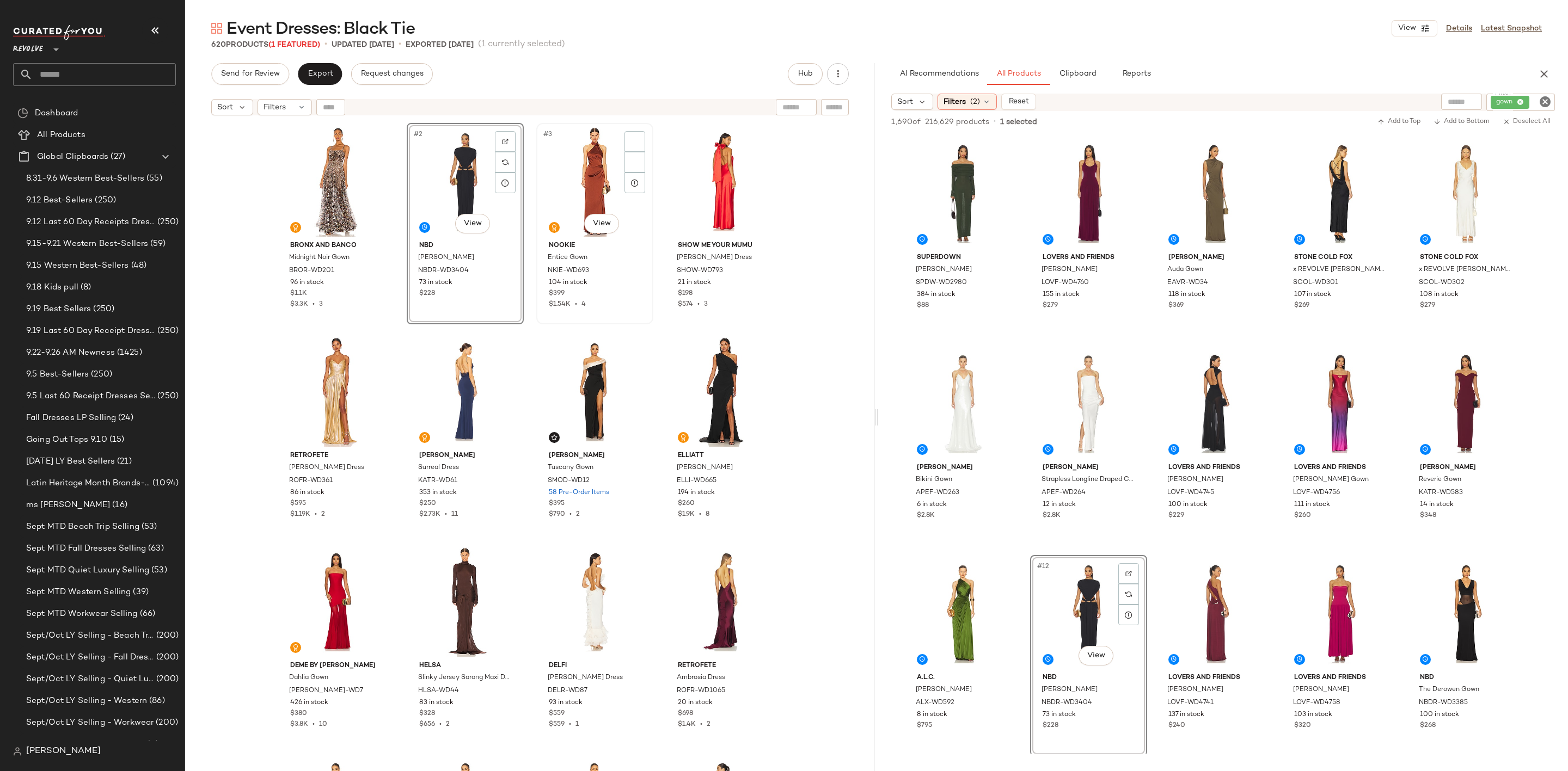
click at [573, 170] on div "#3 View" at bounding box center [595, 181] width 110 height 110
click at [735, 192] on div "#4 View" at bounding box center [724, 181] width 110 height 110
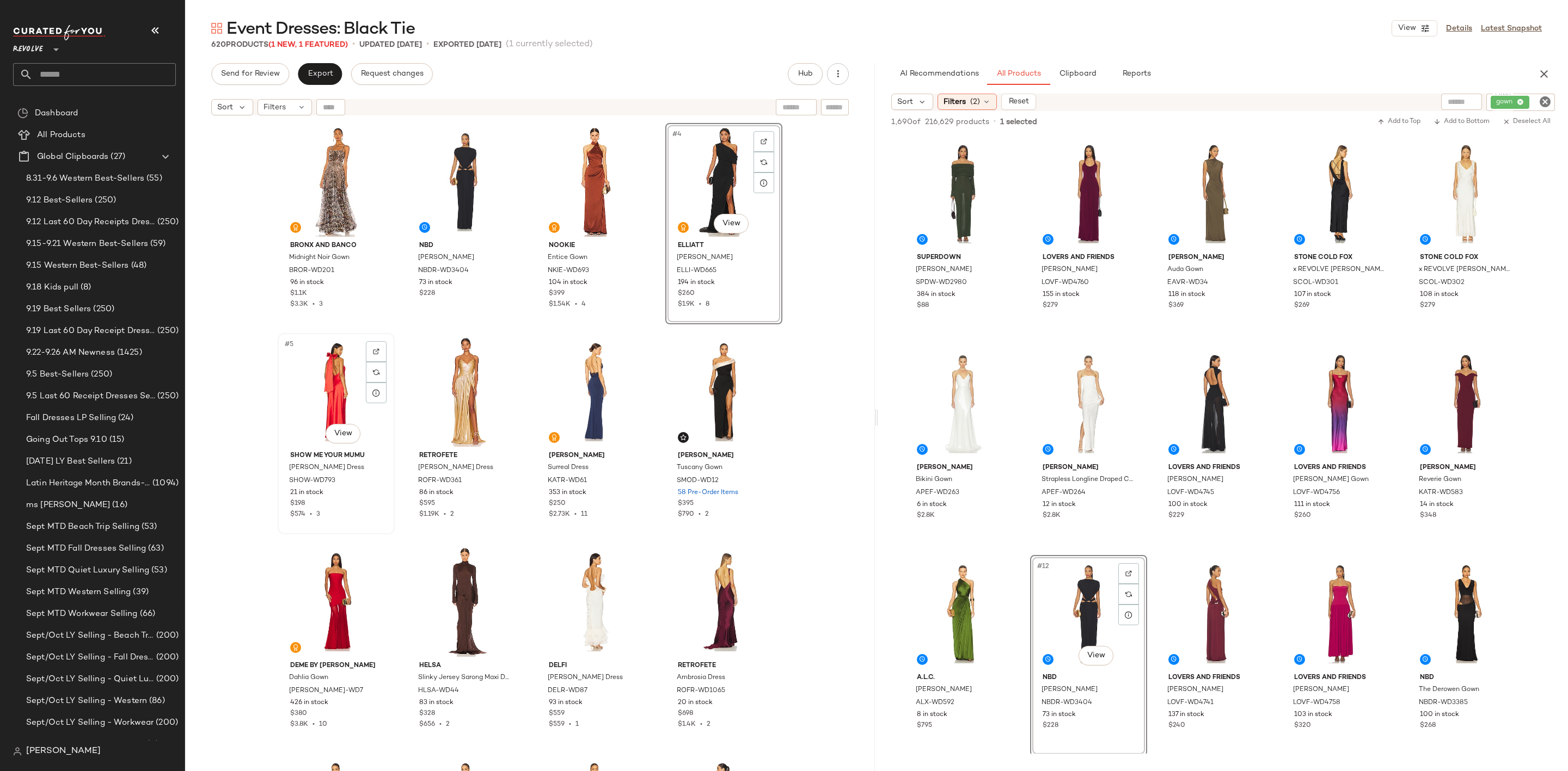
click at [327, 389] on div "#5 View" at bounding box center [336, 392] width 110 height 110
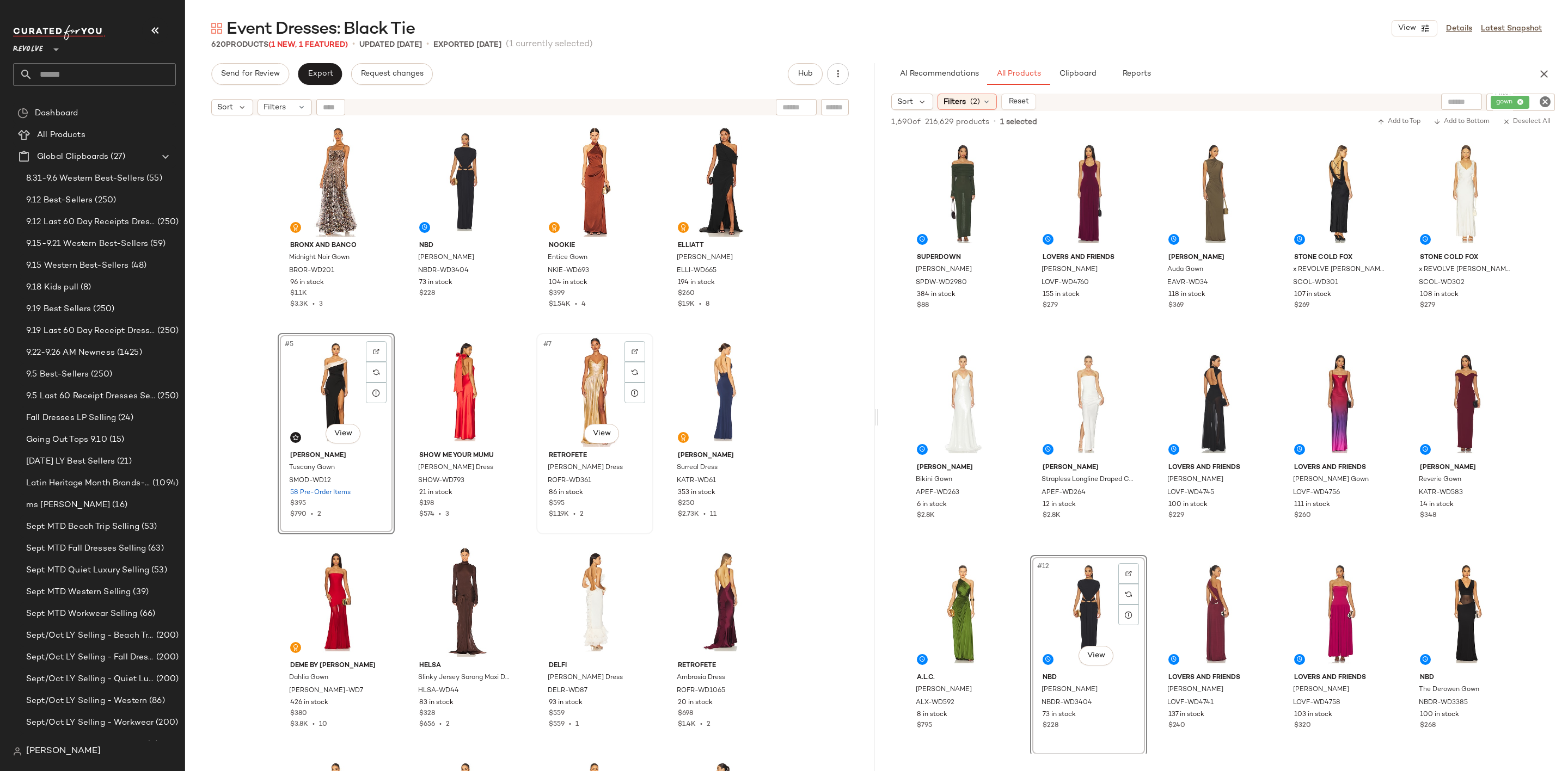
click at [570, 397] on div "#7 View" at bounding box center [595, 392] width 110 height 110
click at [695, 379] on div "#8 View" at bounding box center [724, 392] width 110 height 110
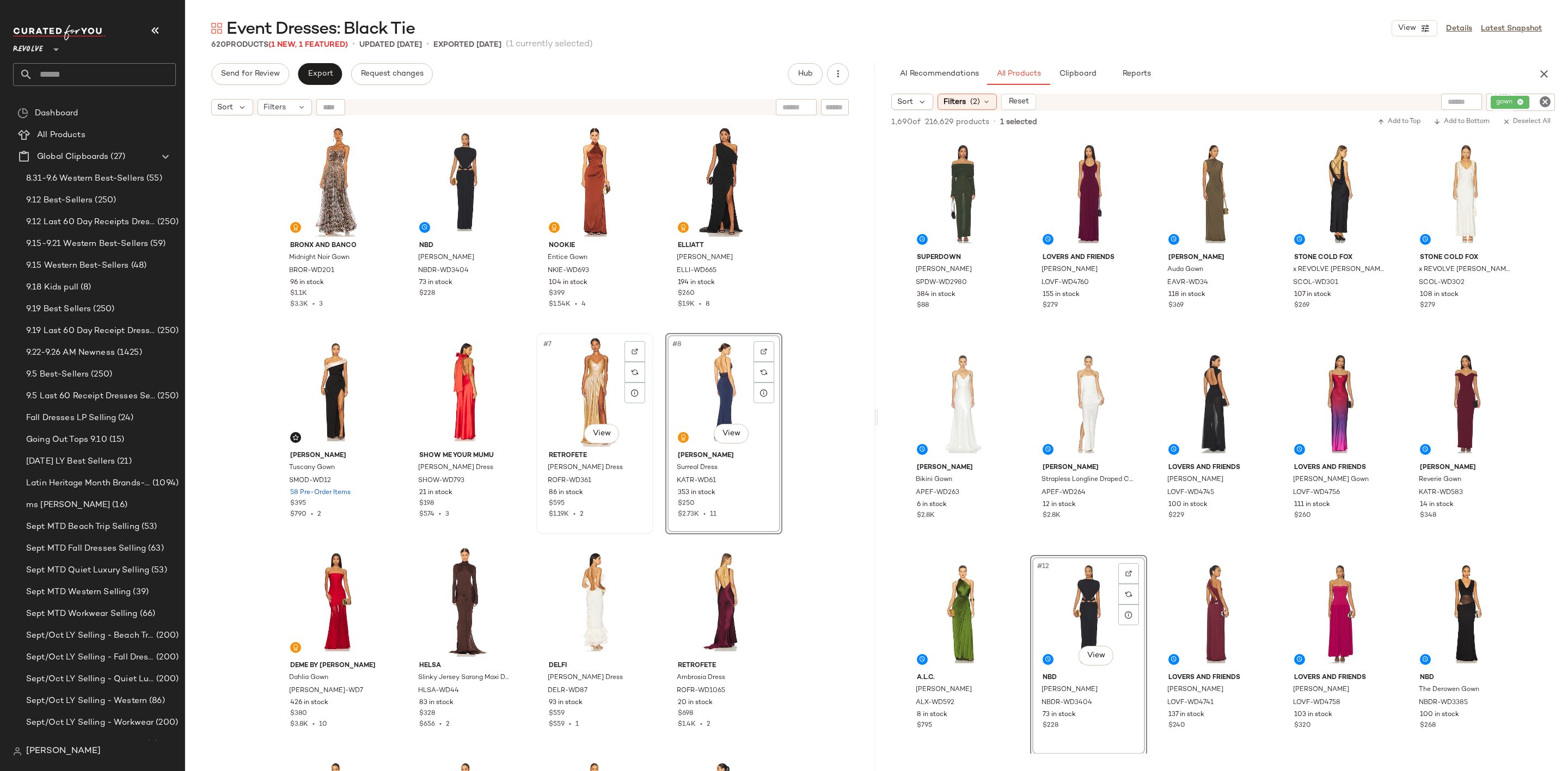
drag, startPoint x: 695, startPoint y: 379, endPoint x: 600, endPoint y: 409, distance: 99.6
click at [546, 411] on div "Bronx and Banco Midnight Noir Gown BROR-WD201 96 in stock $1.1K $3.3K • 3 NBD N…" at bounding box center [530, 461] width 505 height 675
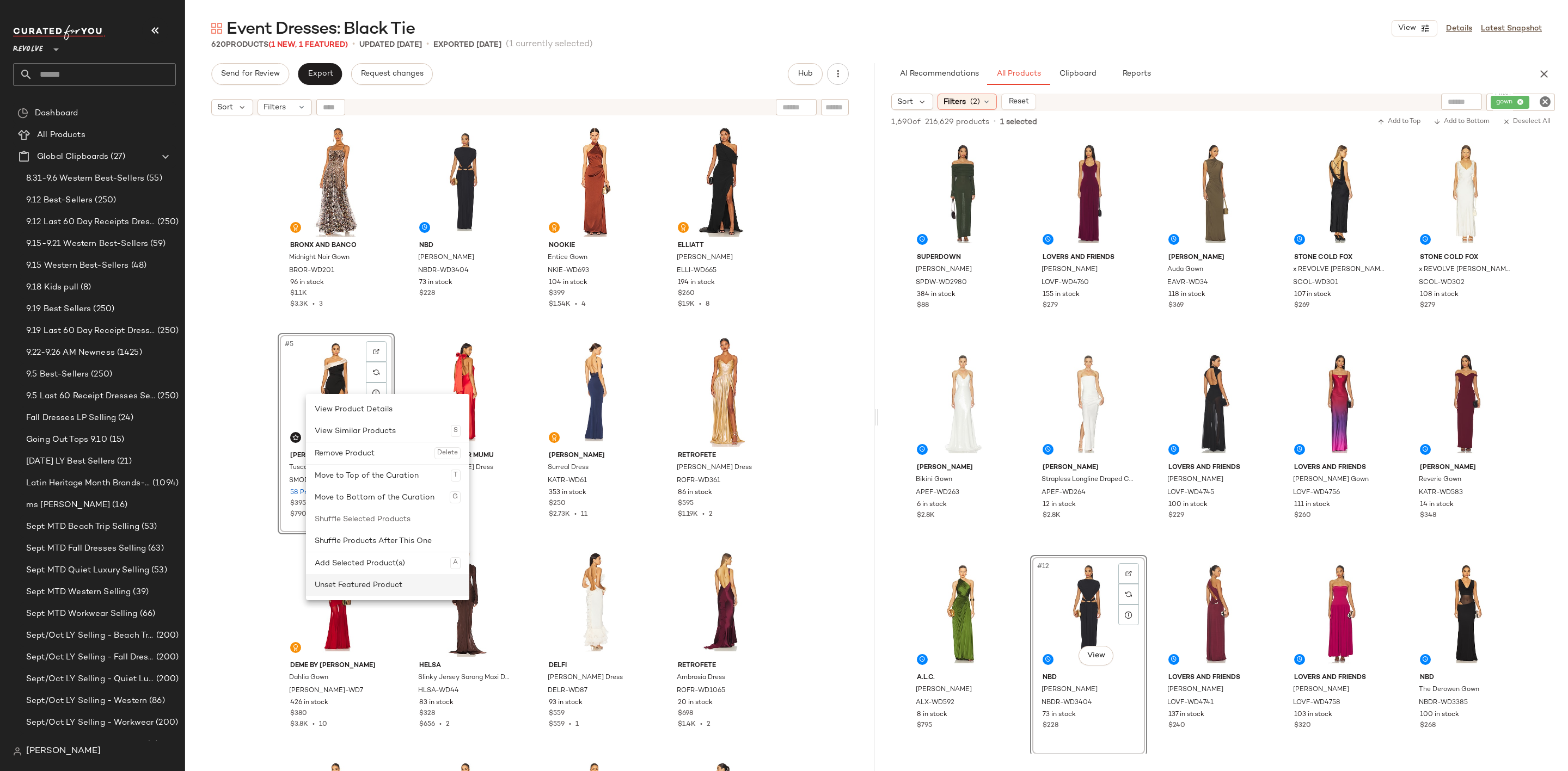
click at [394, 582] on div "Unset Featured Product" at bounding box center [388, 585] width 146 height 22
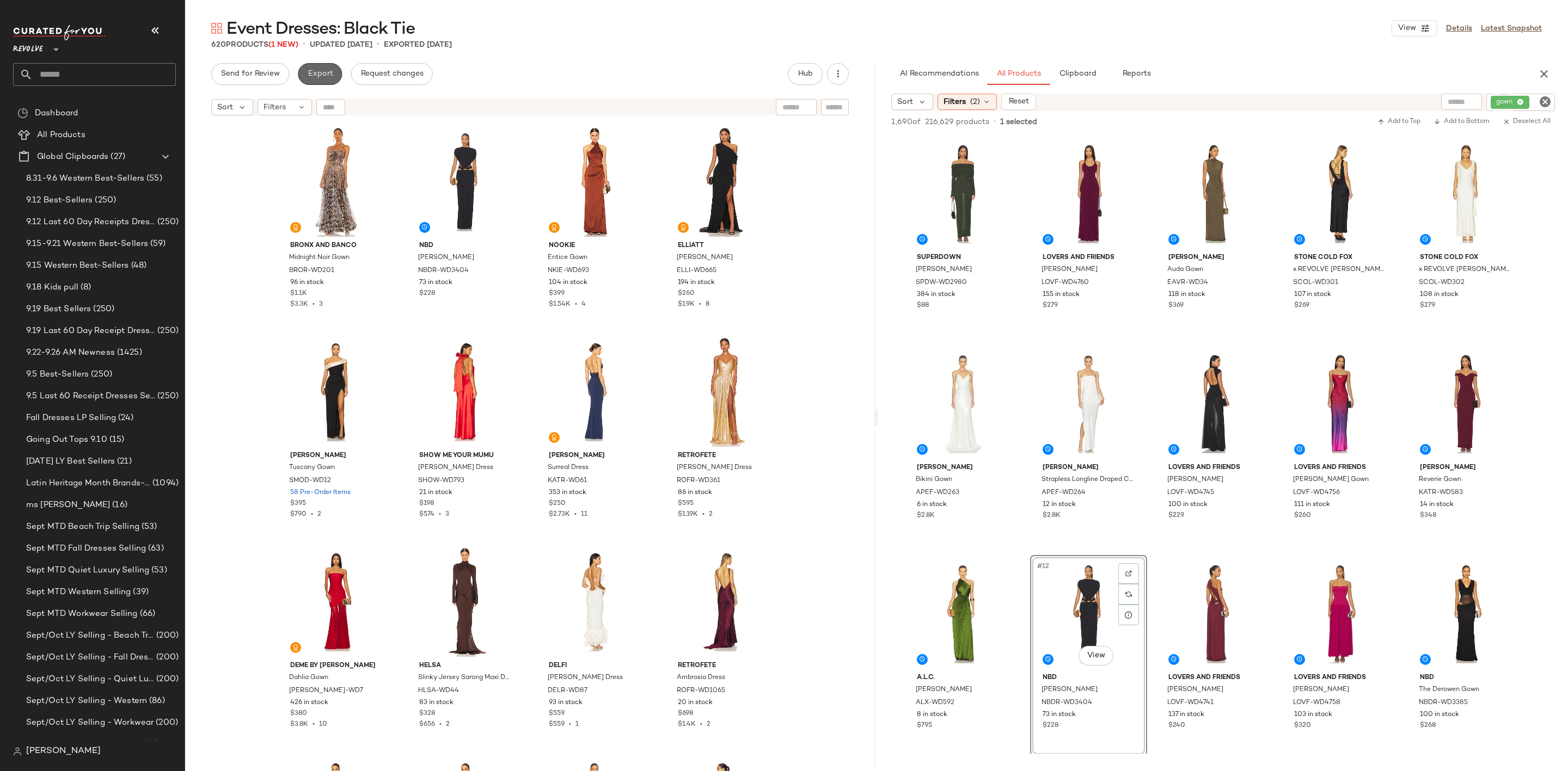
click at [311, 72] on span "Export" at bounding box center [320, 74] width 26 height 9
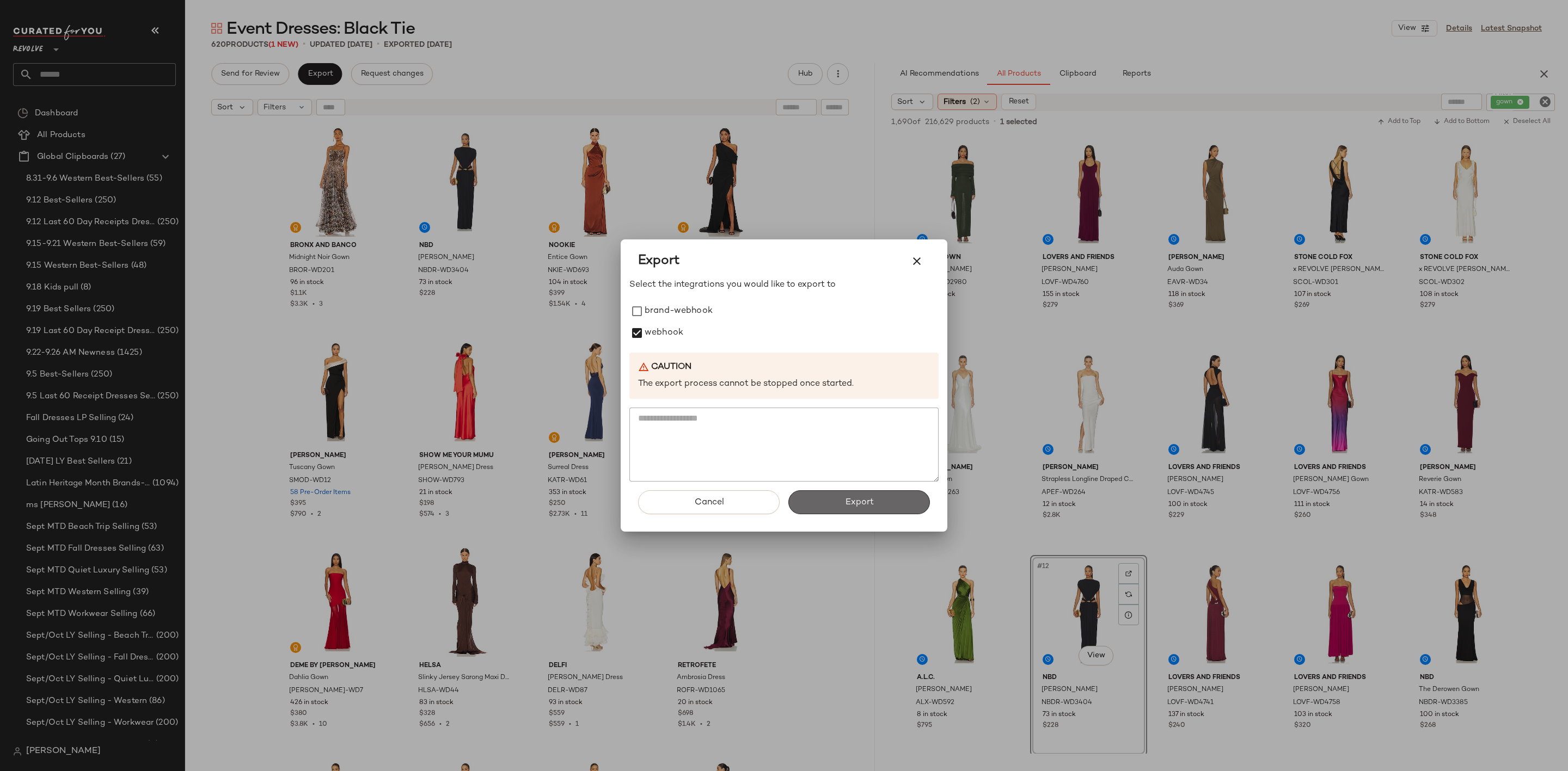
click at [846, 504] on span "Export" at bounding box center [858, 503] width 29 height 10
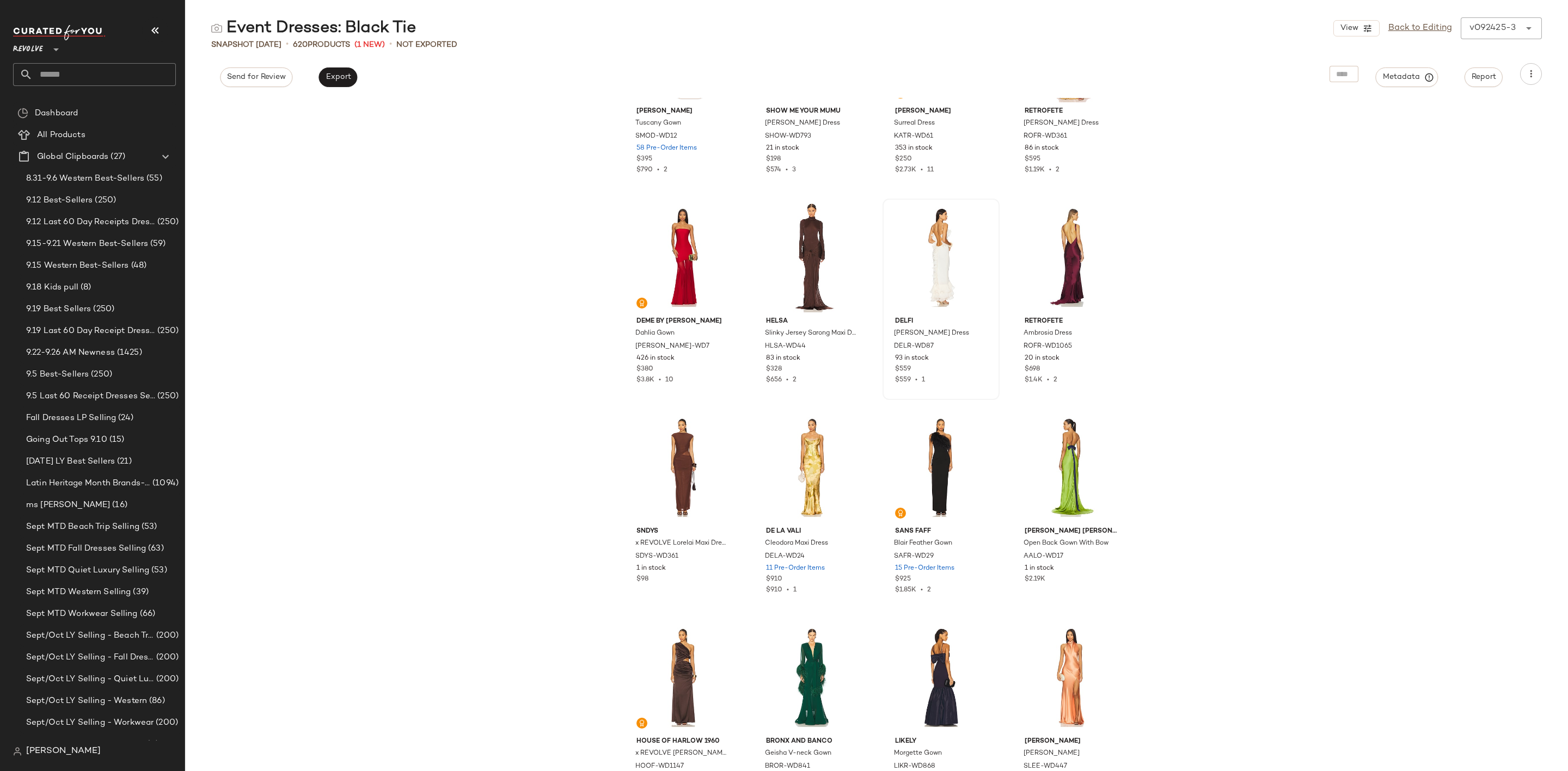
scroll to position [335, 0]
